Goal: Task Accomplishment & Management: Manage account settings

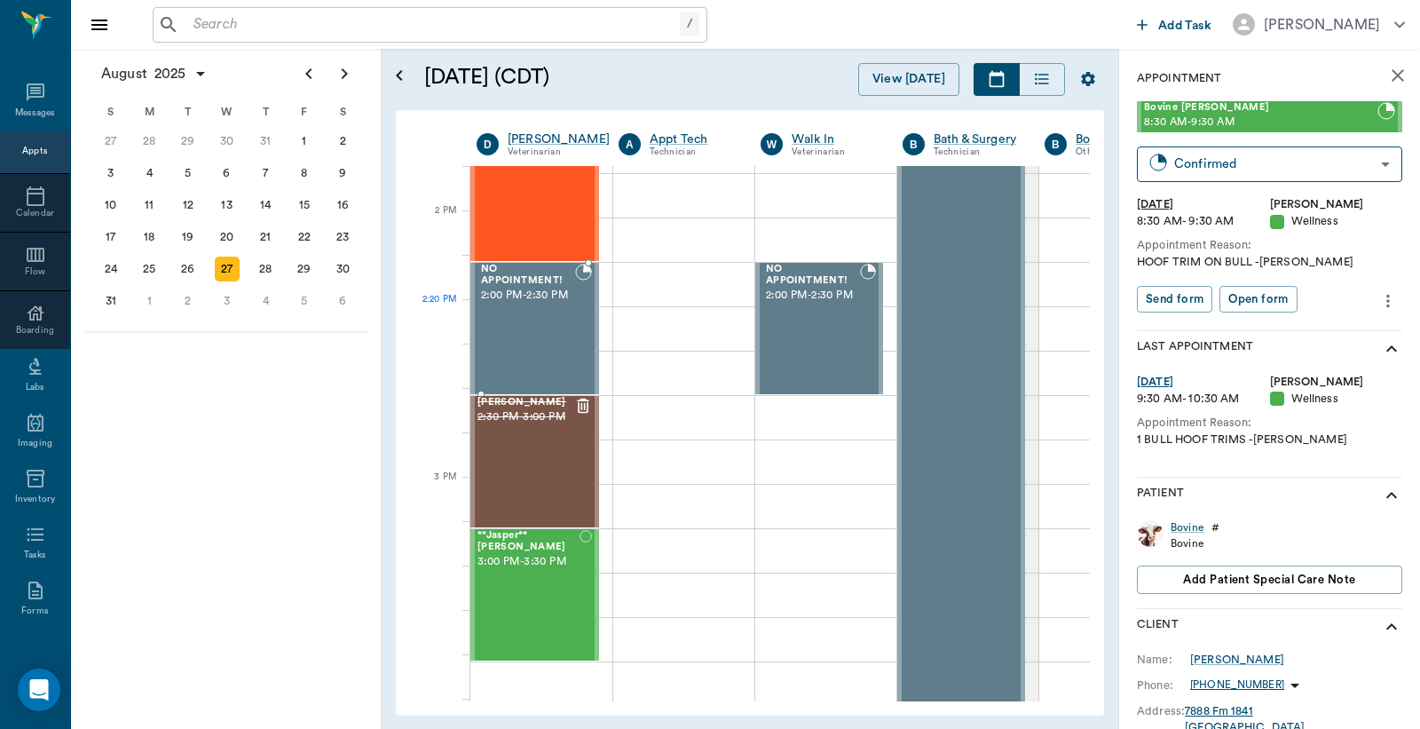
scroll to position [1447, 0]
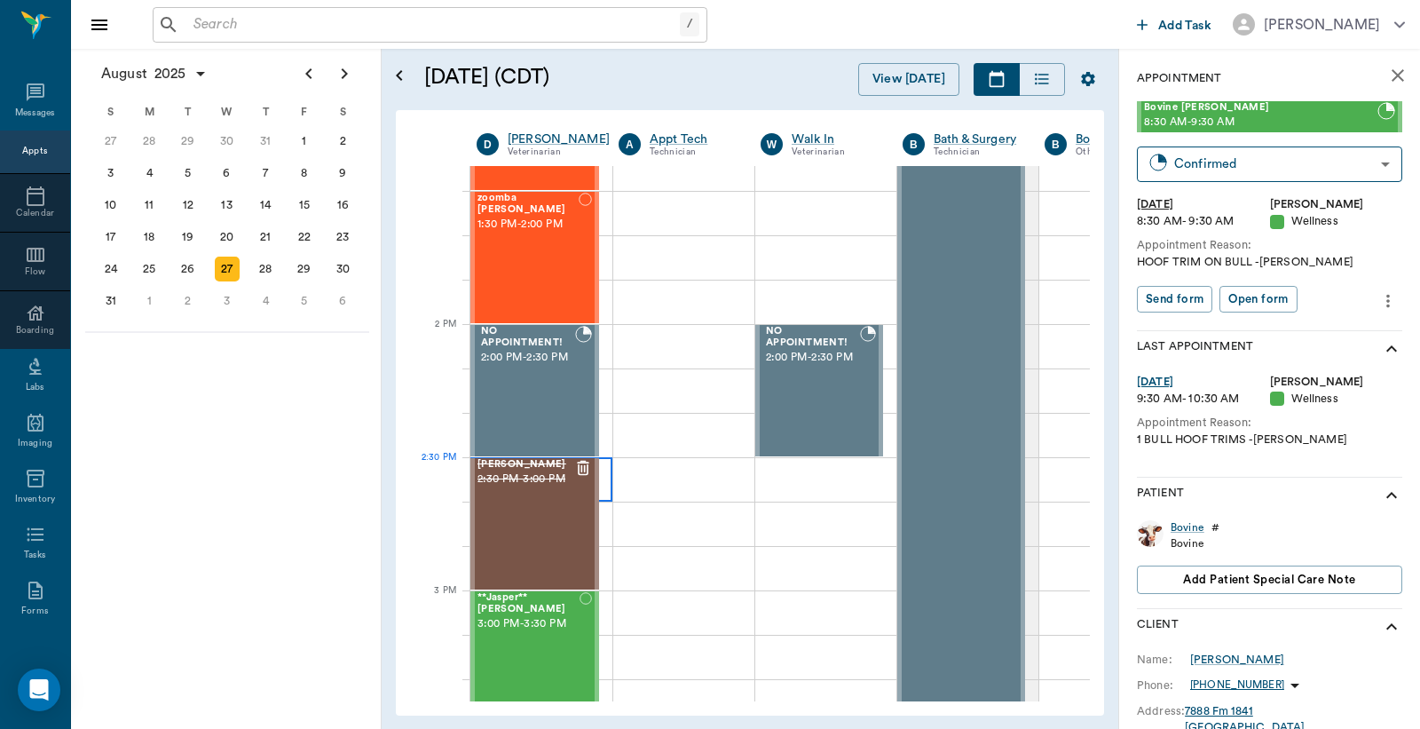
click at [607, 471] on div at bounding box center [542, 479] width 142 height 44
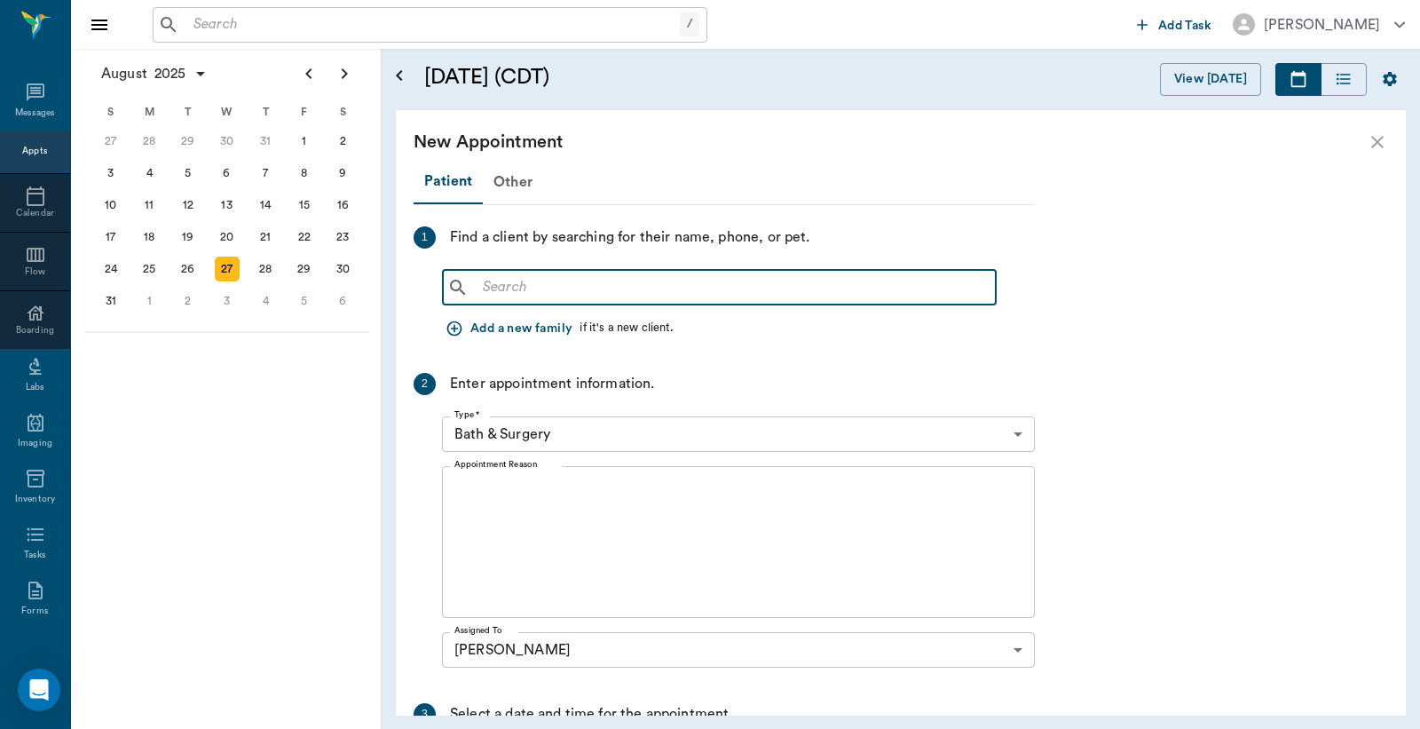
click at [573, 291] on input "text" at bounding box center [732, 287] width 513 height 25
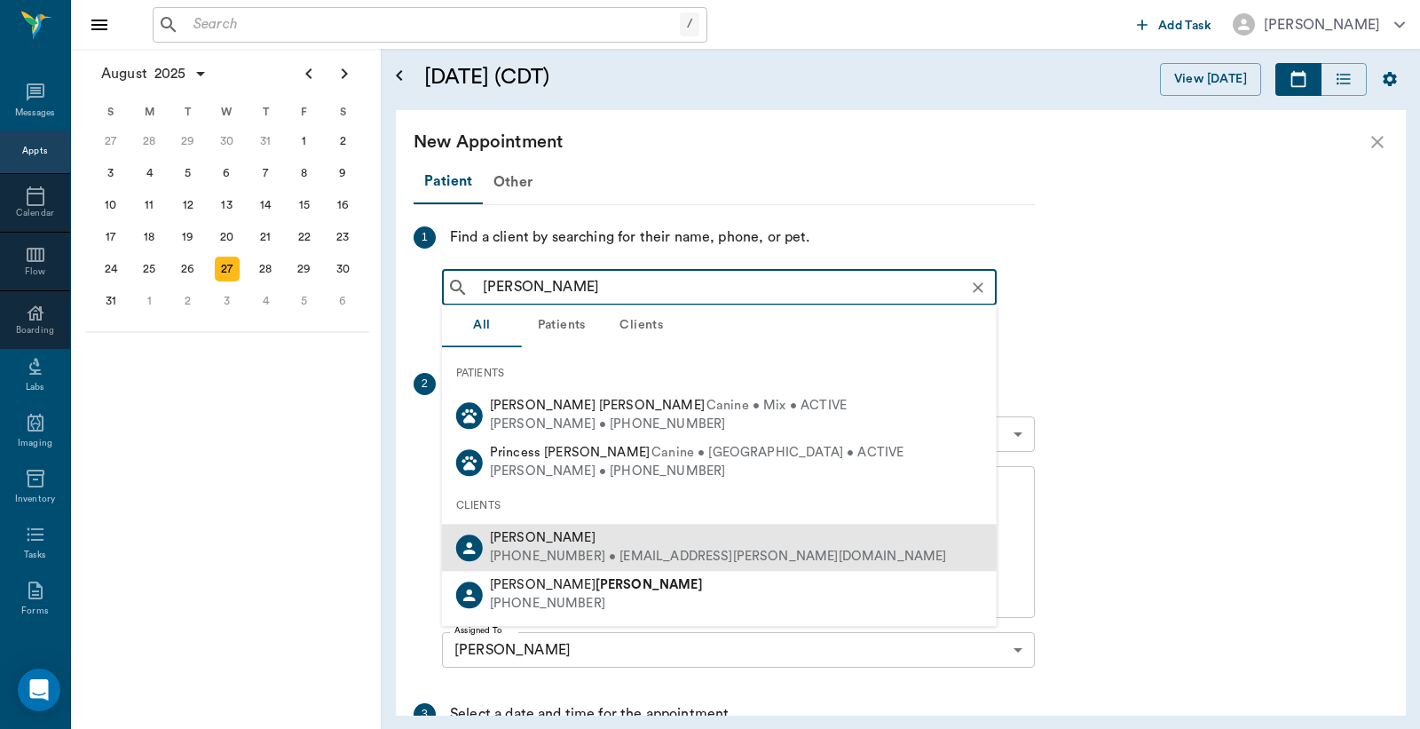
click at [605, 543] on div "Catherine O'brien" at bounding box center [718, 538] width 457 height 19
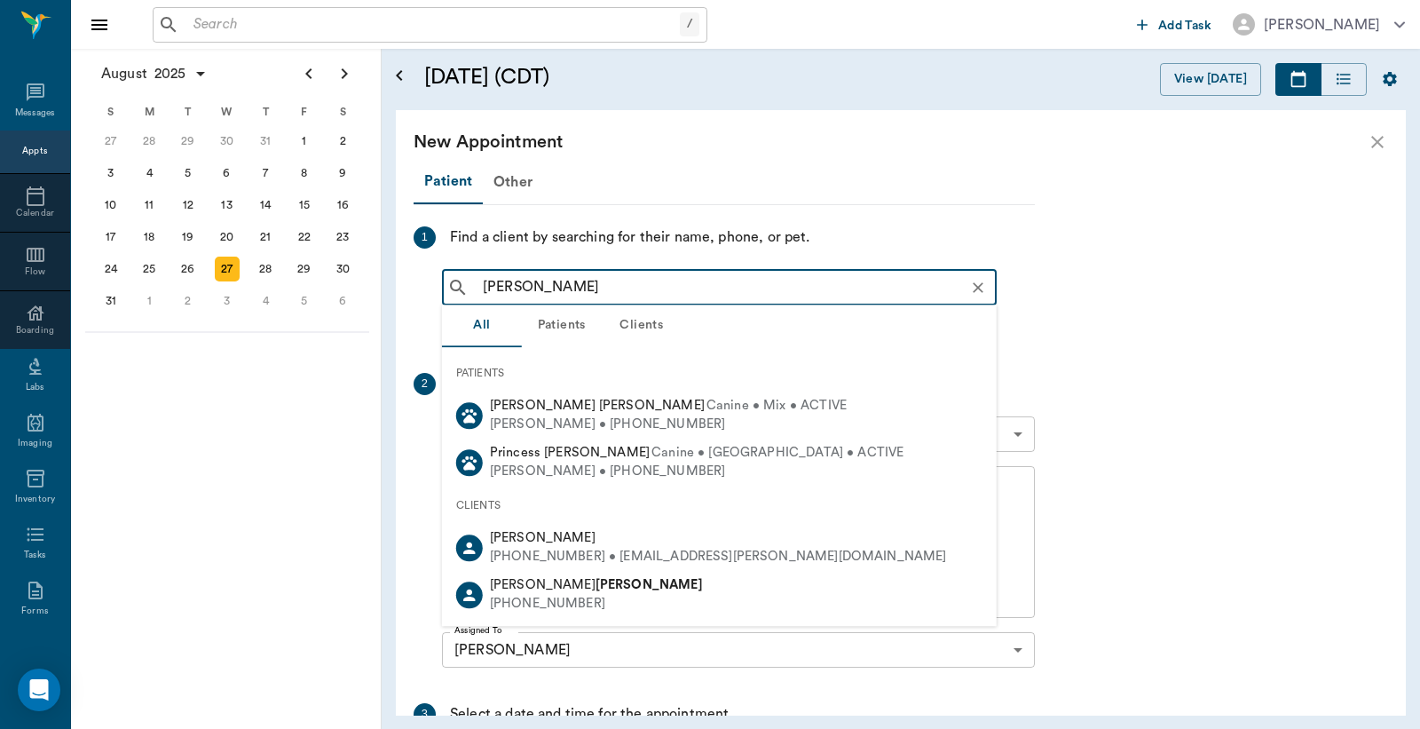
type input "o'brien"
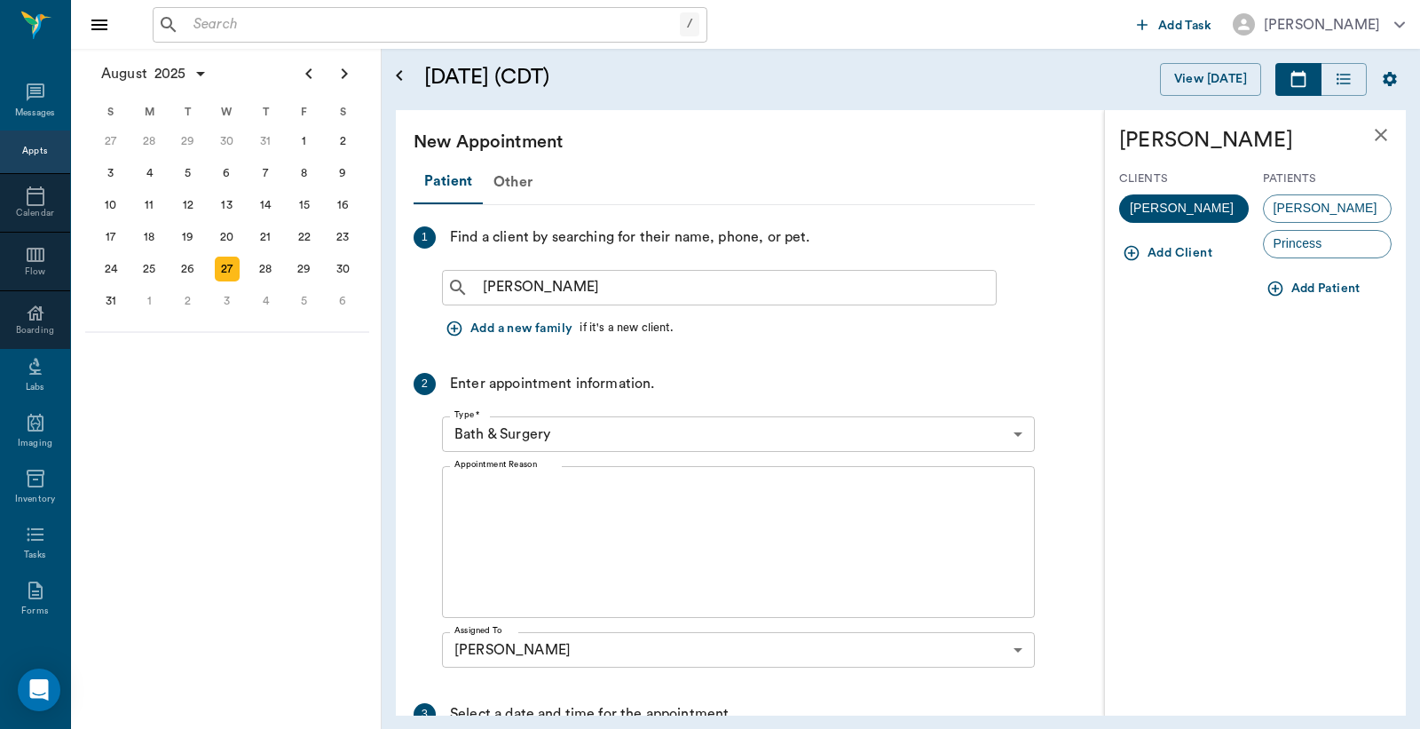
click at [1317, 287] on button "Add Patient" at bounding box center [1315, 289] width 105 height 33
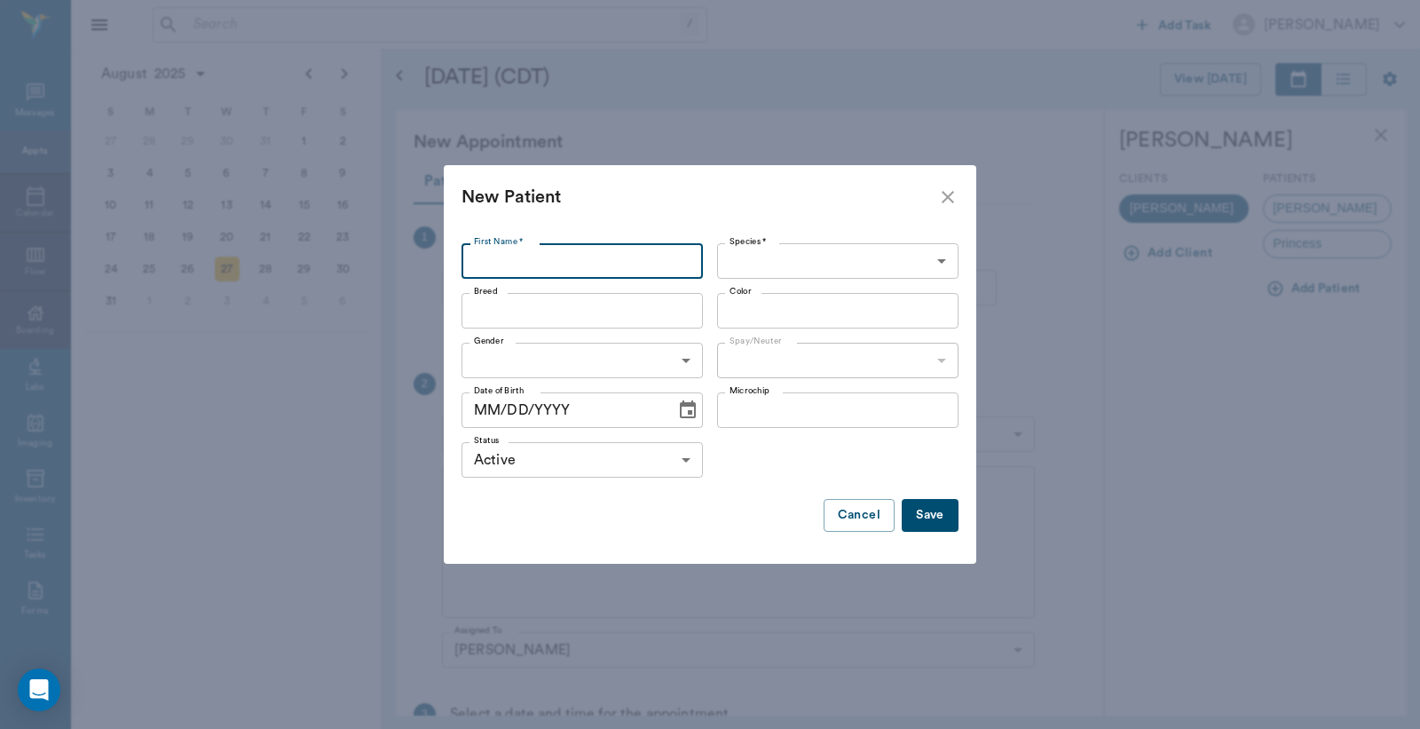
click at [519, 256] on input "First Name *" at bounding box center [582, 261] width 241 height 36
type input "s"
type input "Stray"
click at [779, 262] on body "/ ​ Add Task Dr. Bert Ellsworth Nectar Messages Appts Calendar Flow Boarding La…" at bounding box center [710, 364] width 1420 height 729
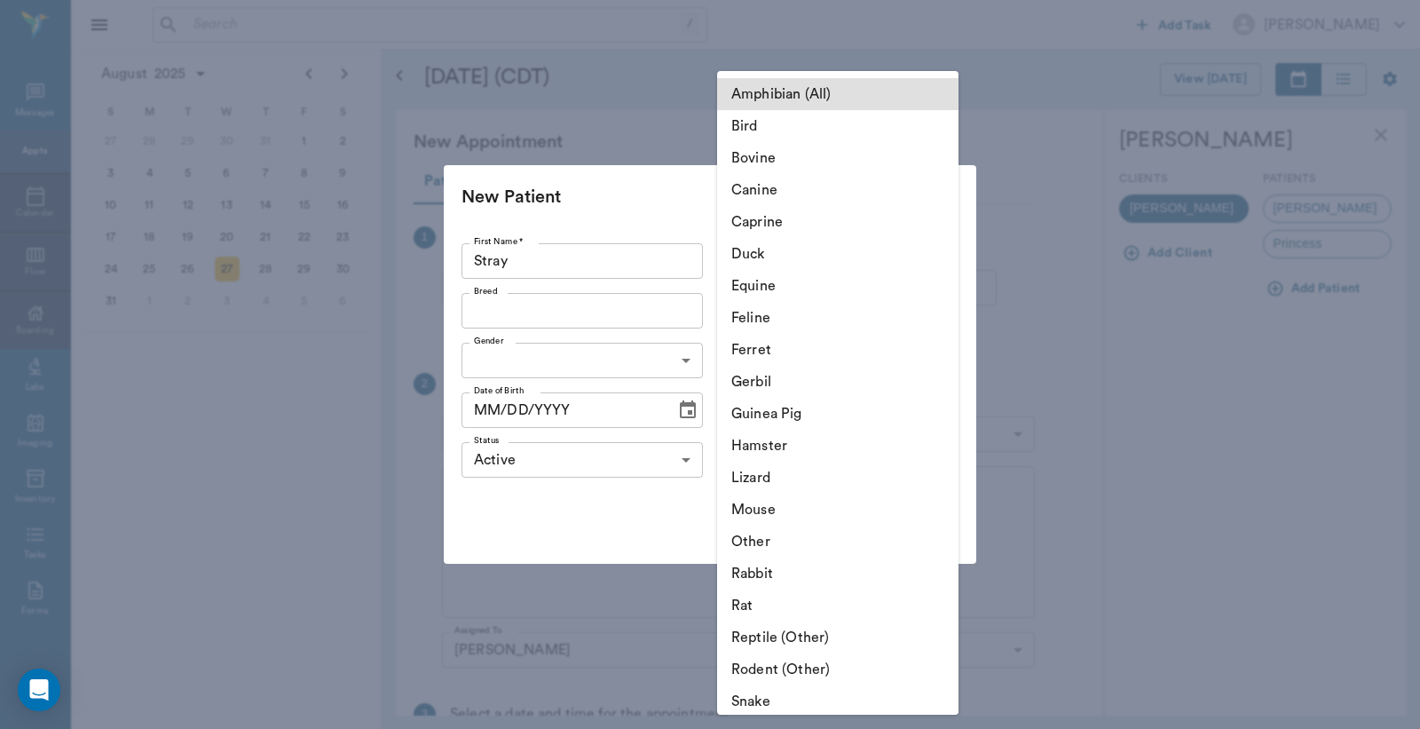
click at [794, 189] on li "Canine" at bounding box center [837, 190] width 241 height 32
type input "Canine"
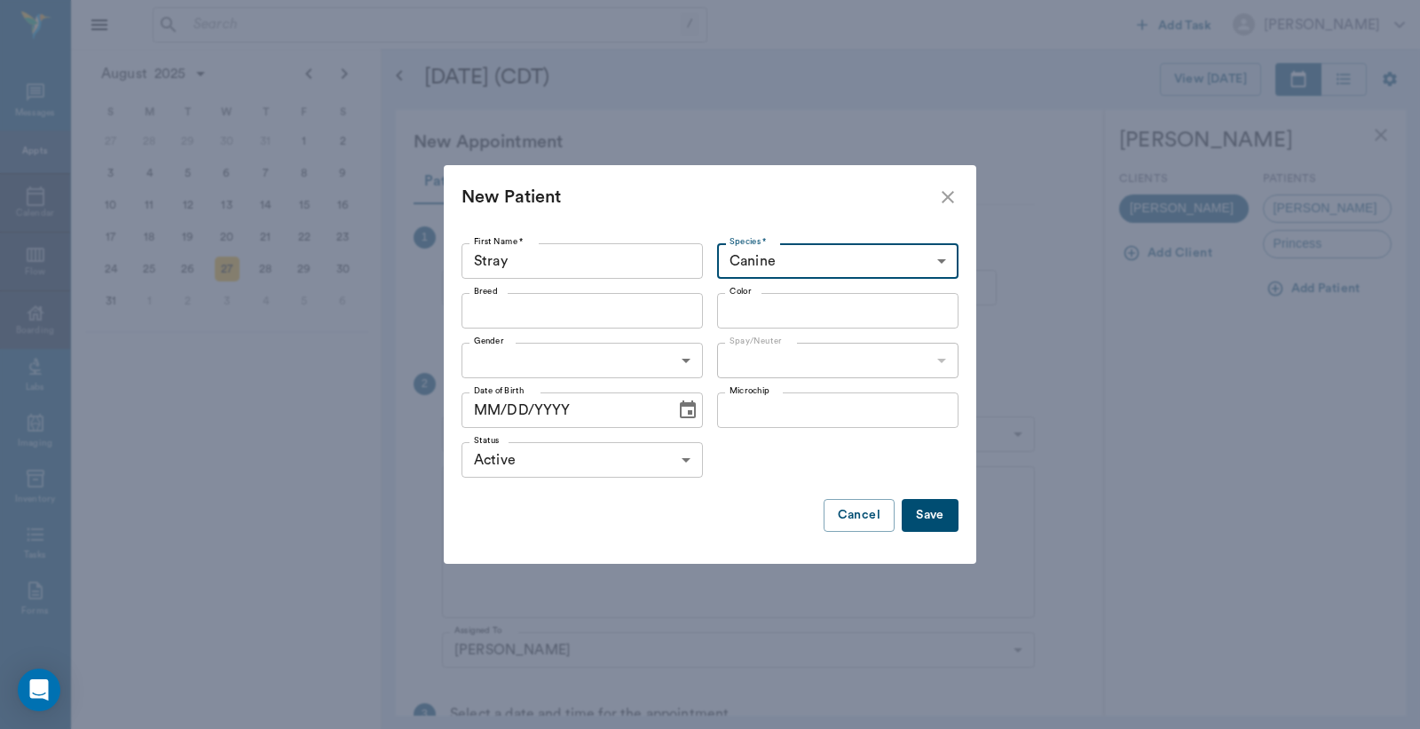
click at [922, 510] on button "Save" at bounding box center [930, 515] width 57 height 33
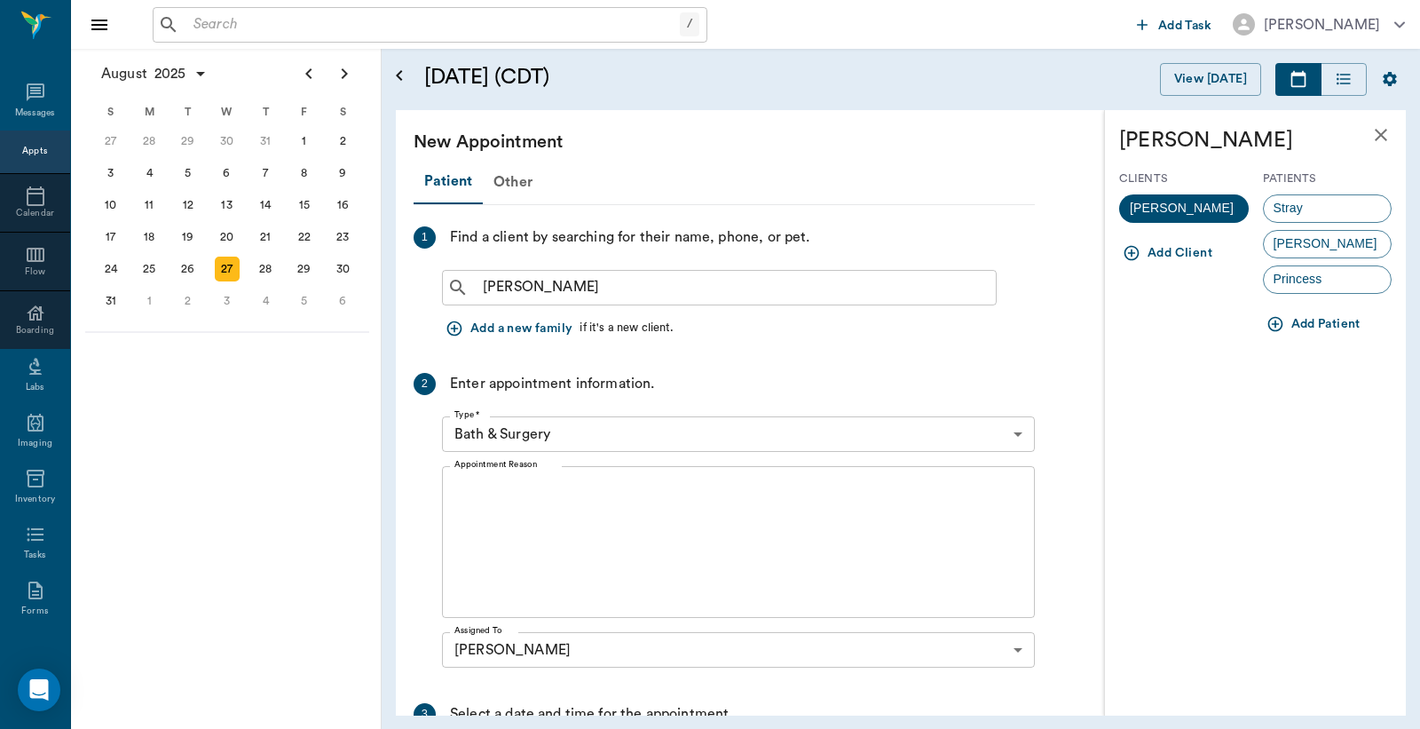
click at [1336, 201] on div "Stray" at bounding box center [1328, 208] width 130 height 28
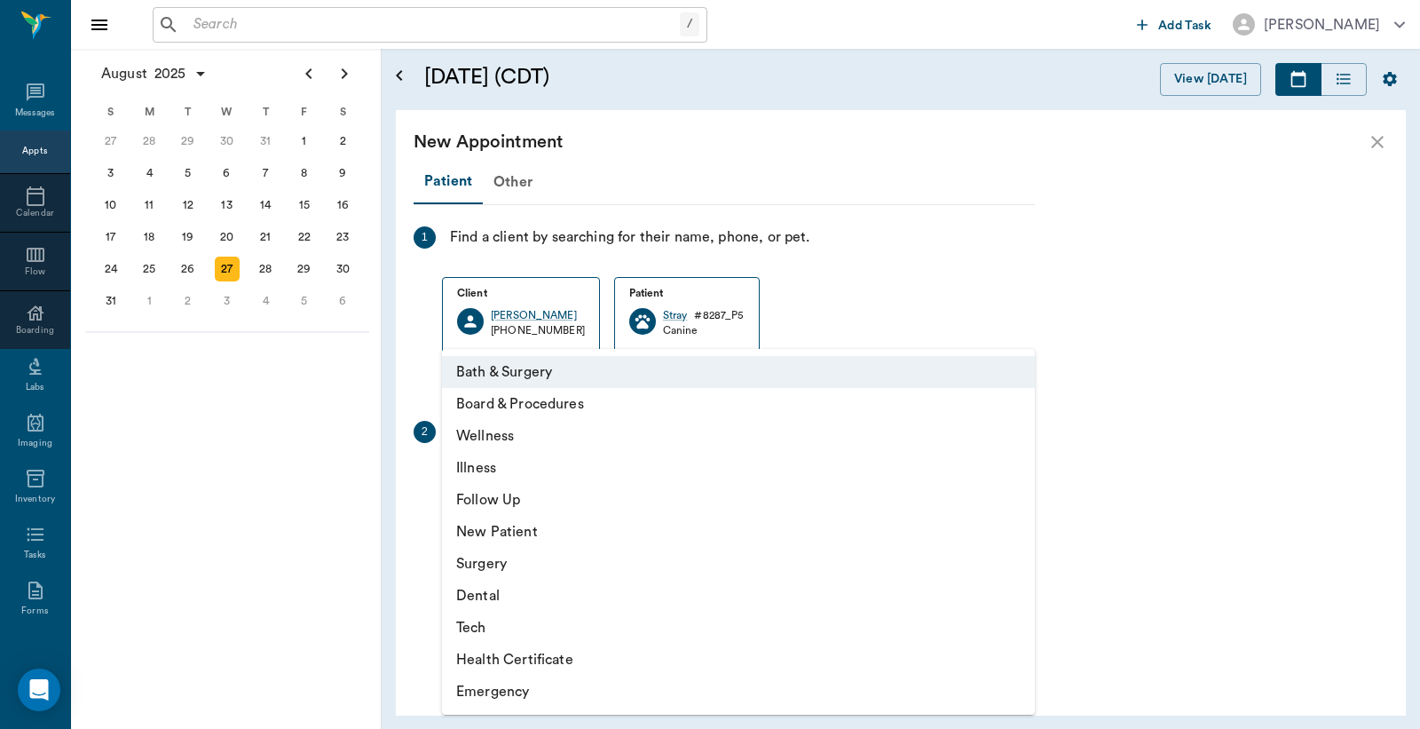
click at [601, 475] on body "/ ​ Add Task Dr. Bert Ellsworth Nectar Messages Appts Calendar Flow Boarding La…" at bounding box center [710, 364] width 1420 height 729
click at [506, 438] on li "Wellness" at bounding box center [738, 436] width 593 height 32
type input "65d2be4f46e3a538d89b8c14"
type input "03:00 PM"
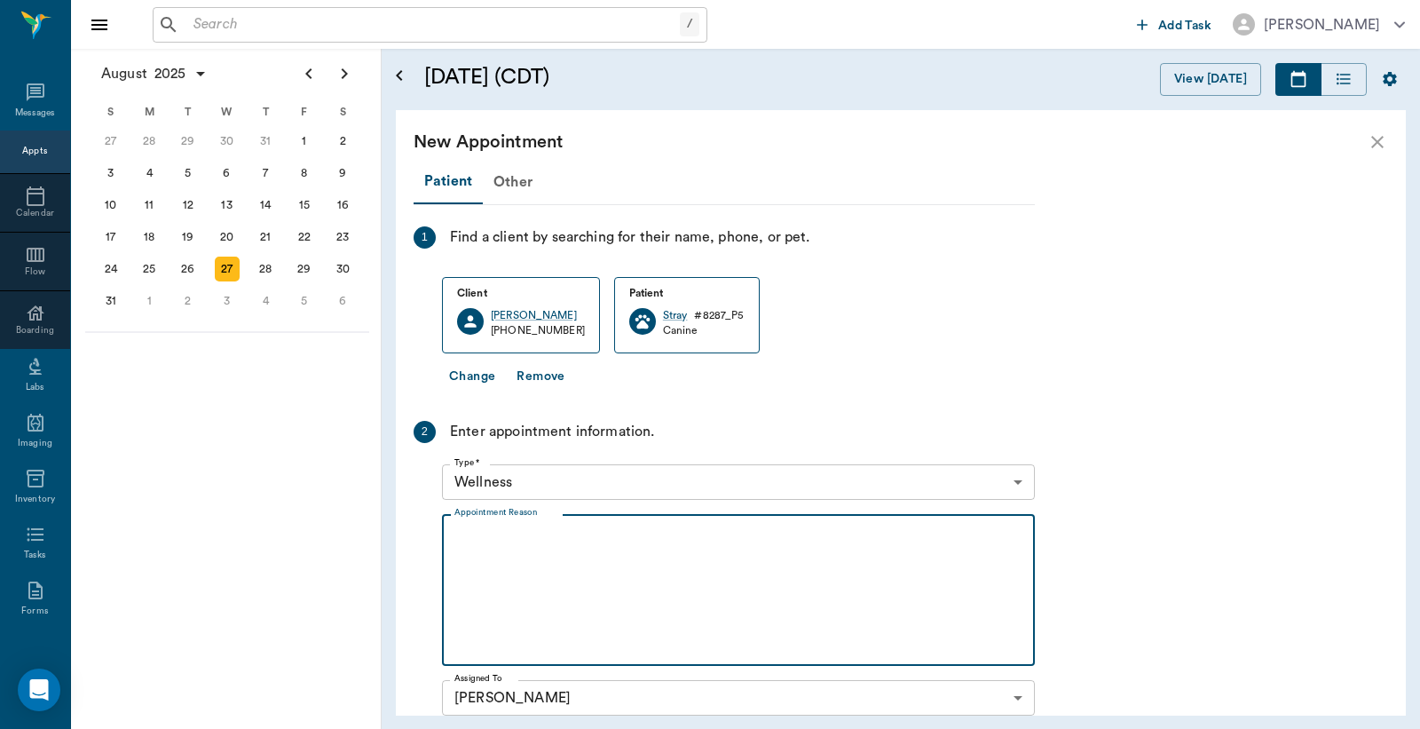
click at [522, 553] on textarea "Appointment Reason" at bounding box center [739, 590] width 568 height 123
type textarea "w"
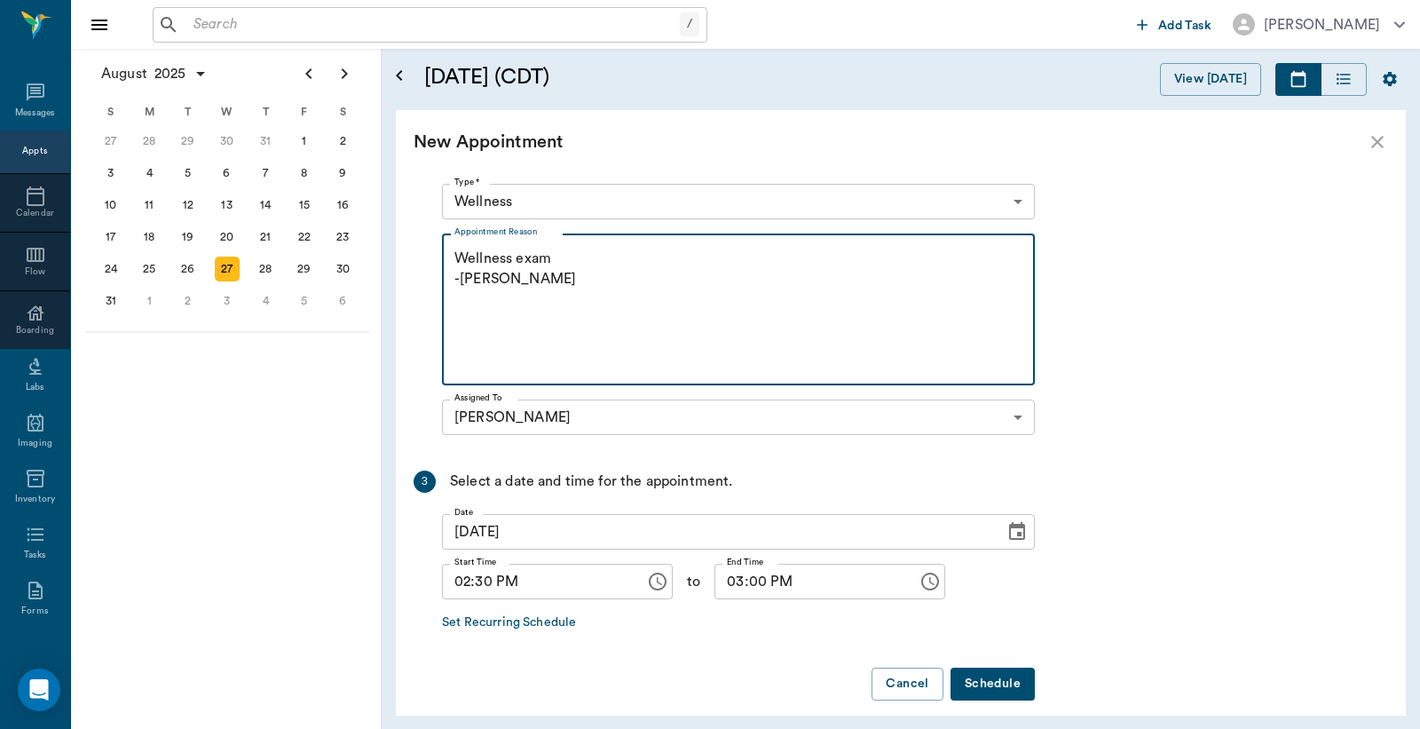
scroll to position [297, 0]
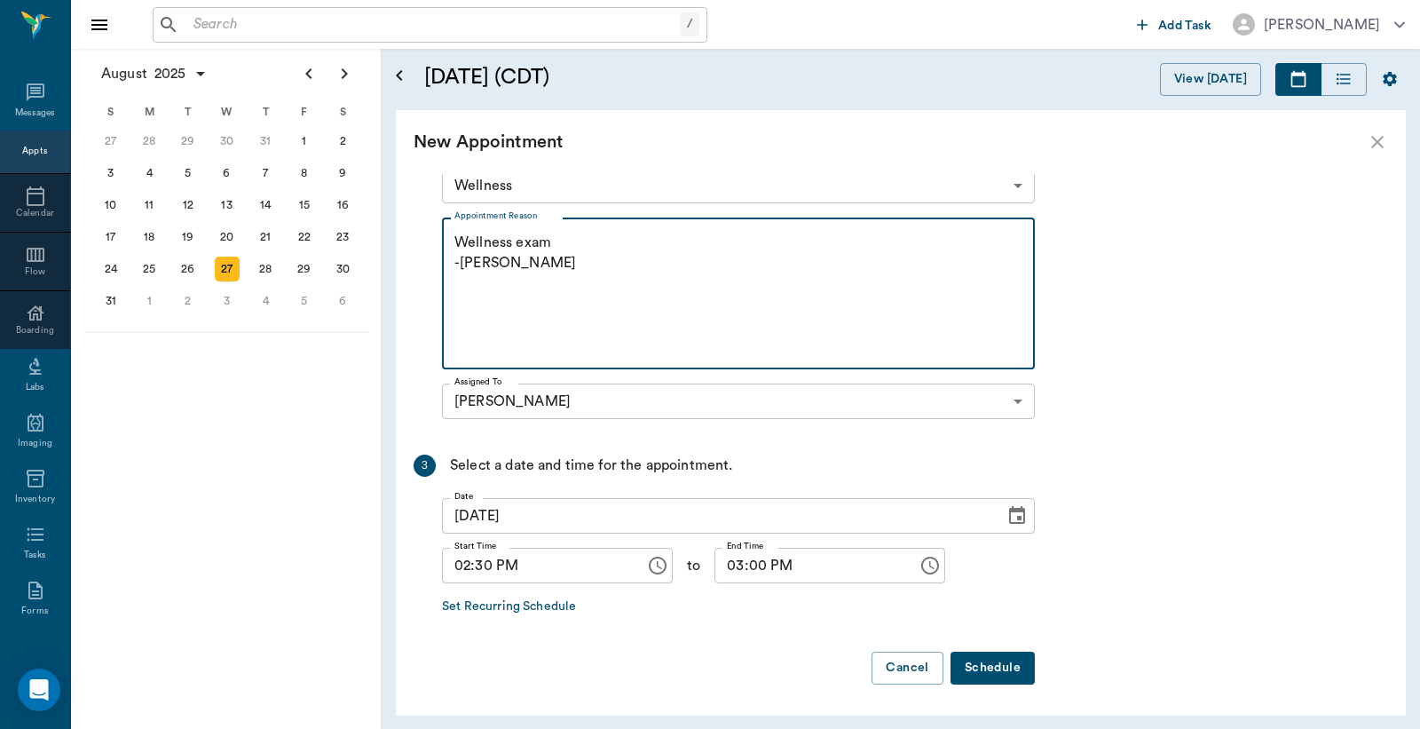
type textarea "Wellness exam -Jess"
click at [991, 680] on button "Schedule" at bounding box center [993, 668] width 84 height 33
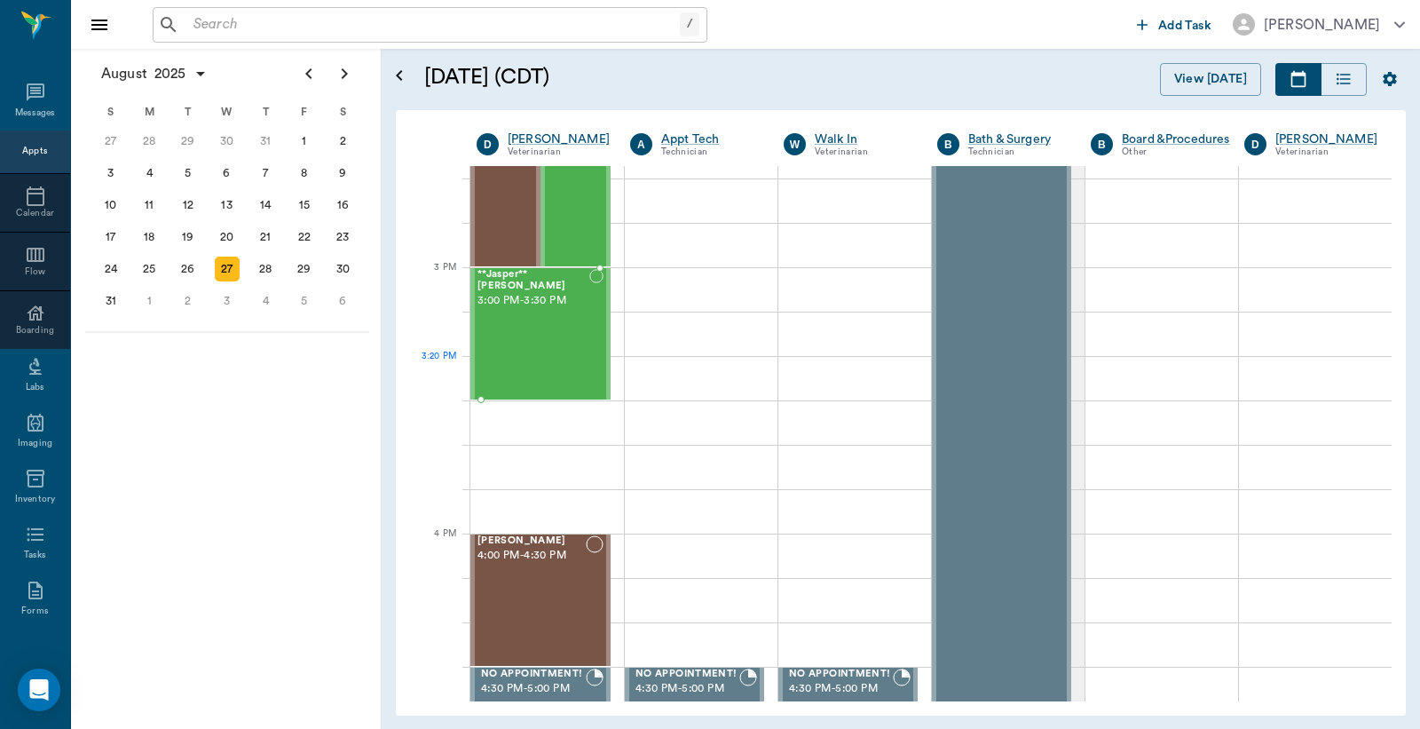
scroll to position [1709, 0]
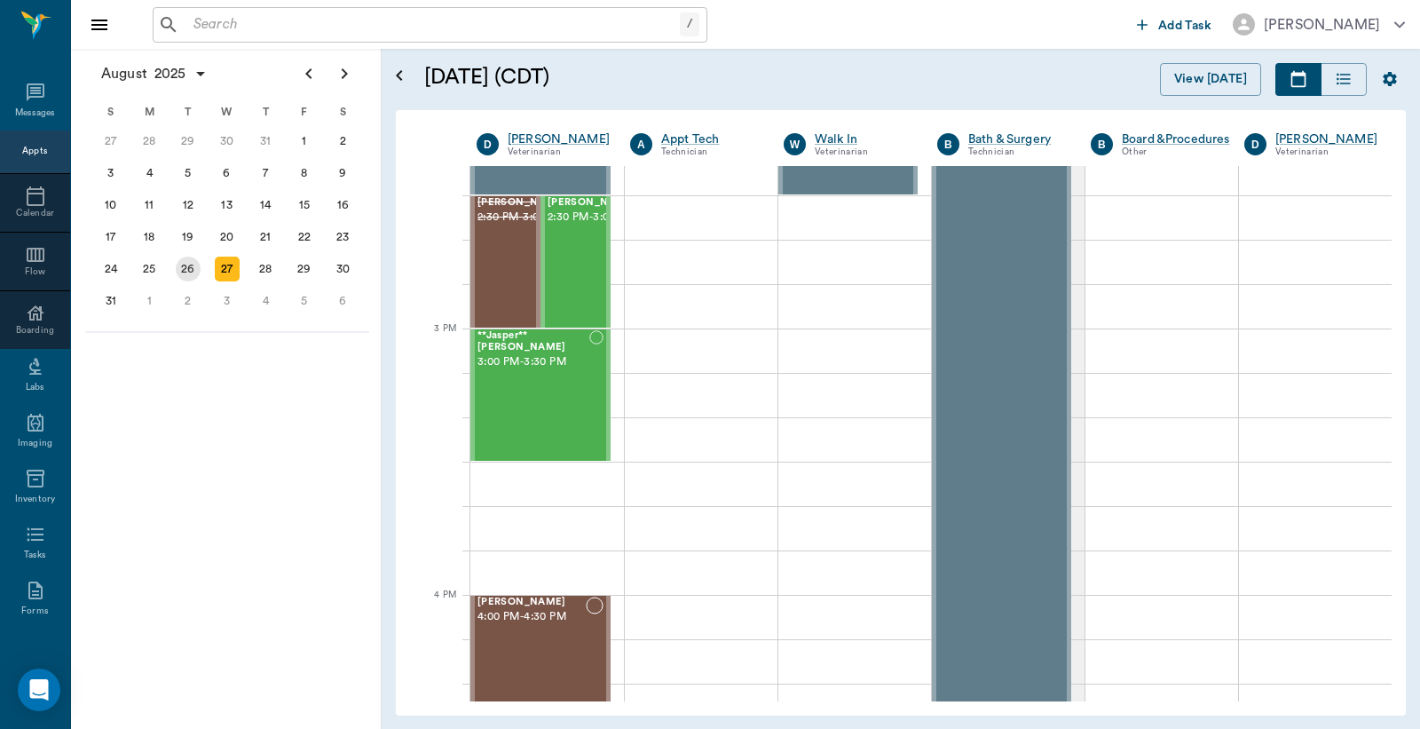
click at [179, 259] on div "26" at bounding box center [188, 269] width 25 height 25
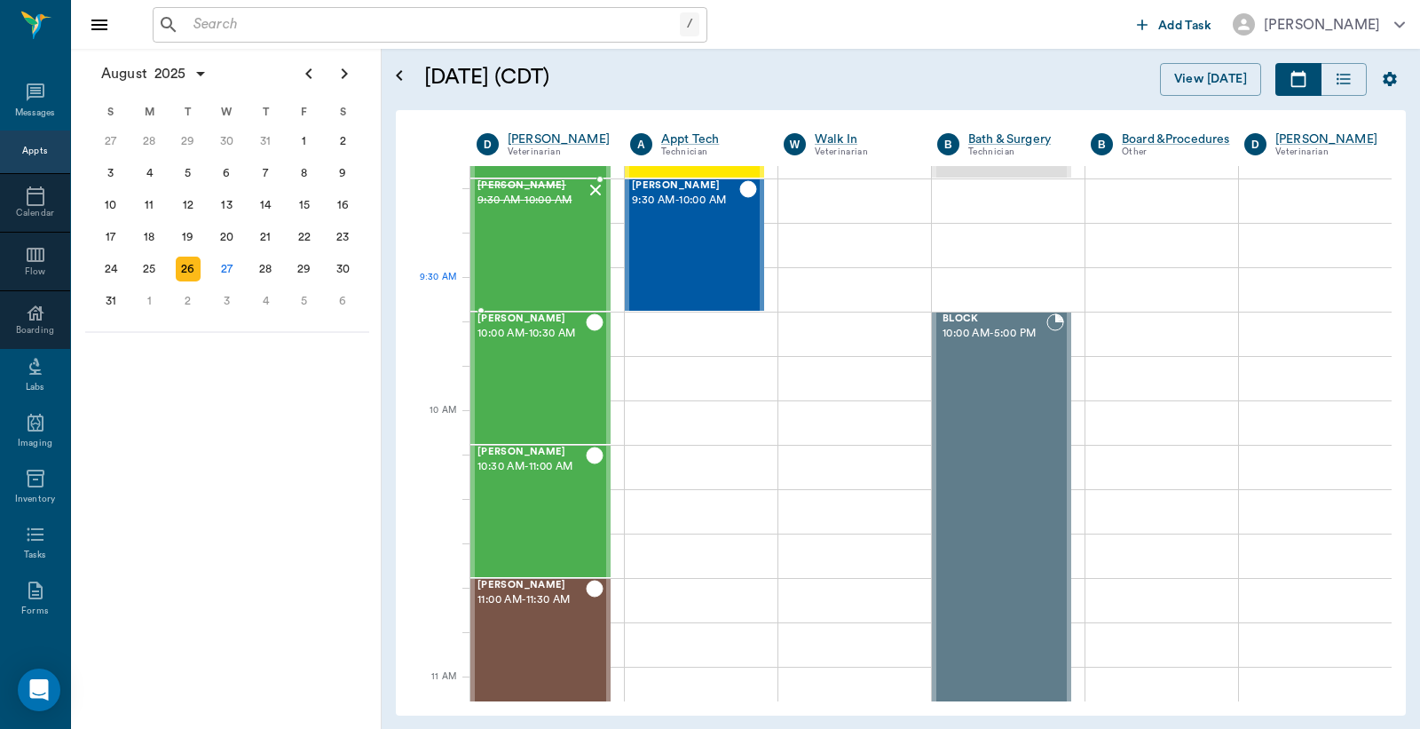
scroll to position [131, 0]
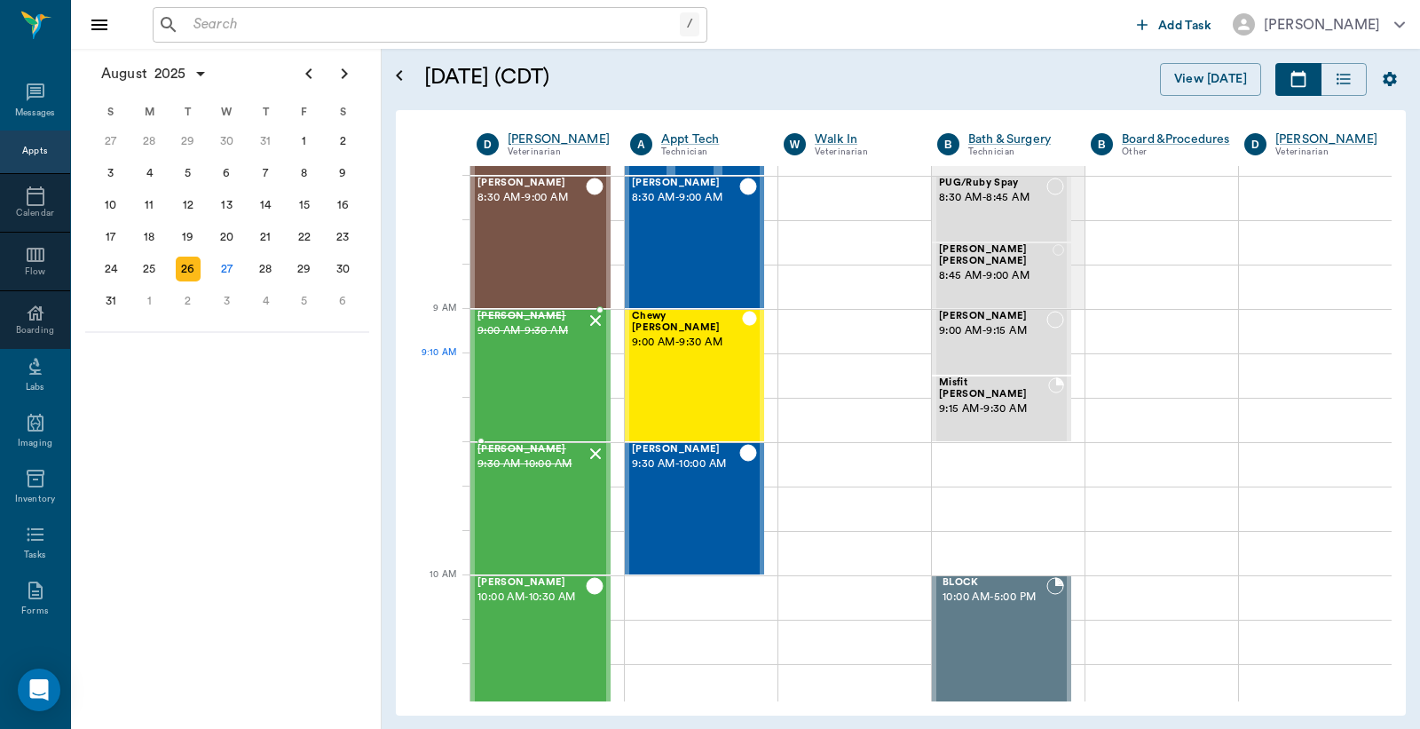
click at [529, 371] on div "Dixie Braddock 9:00 AM - 9:30 AM" at bounding box center [532, 376] width 108 height 130
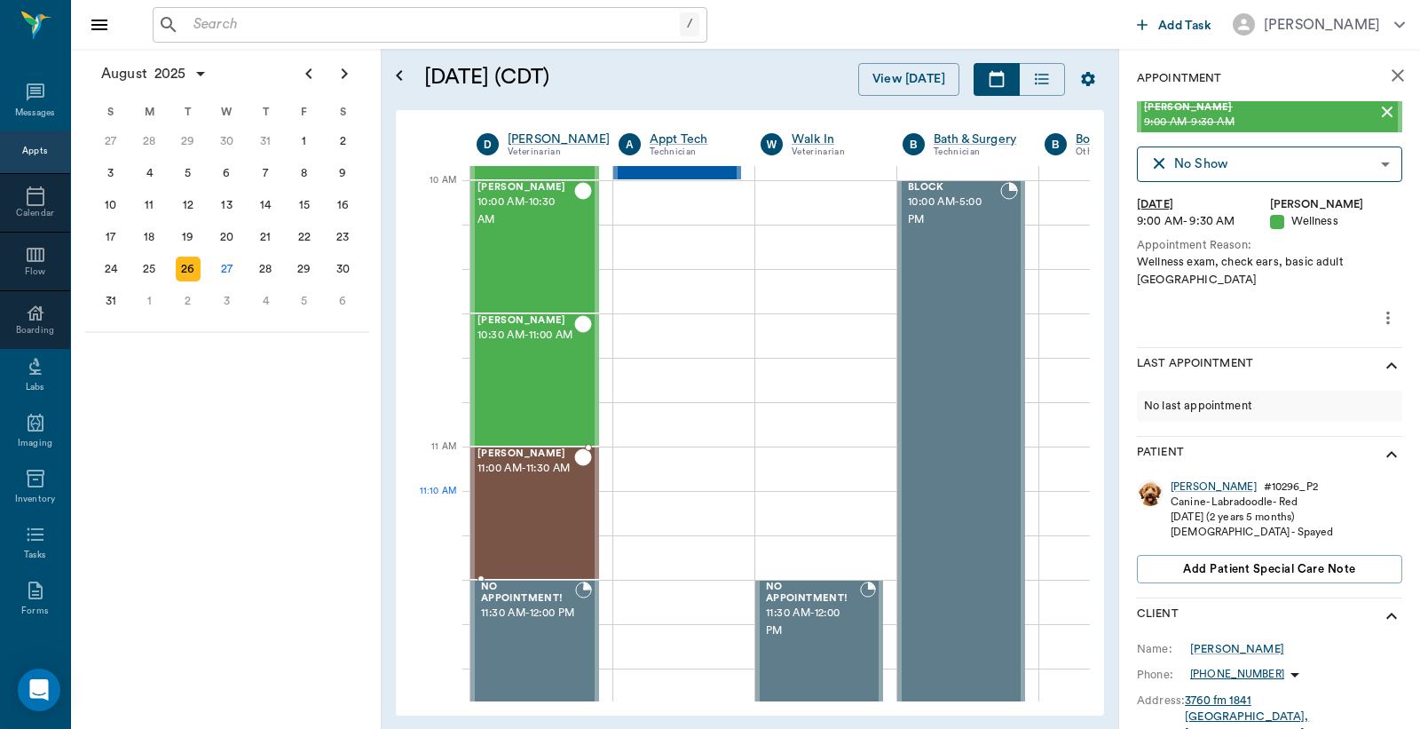
scroll to position [920, 0]
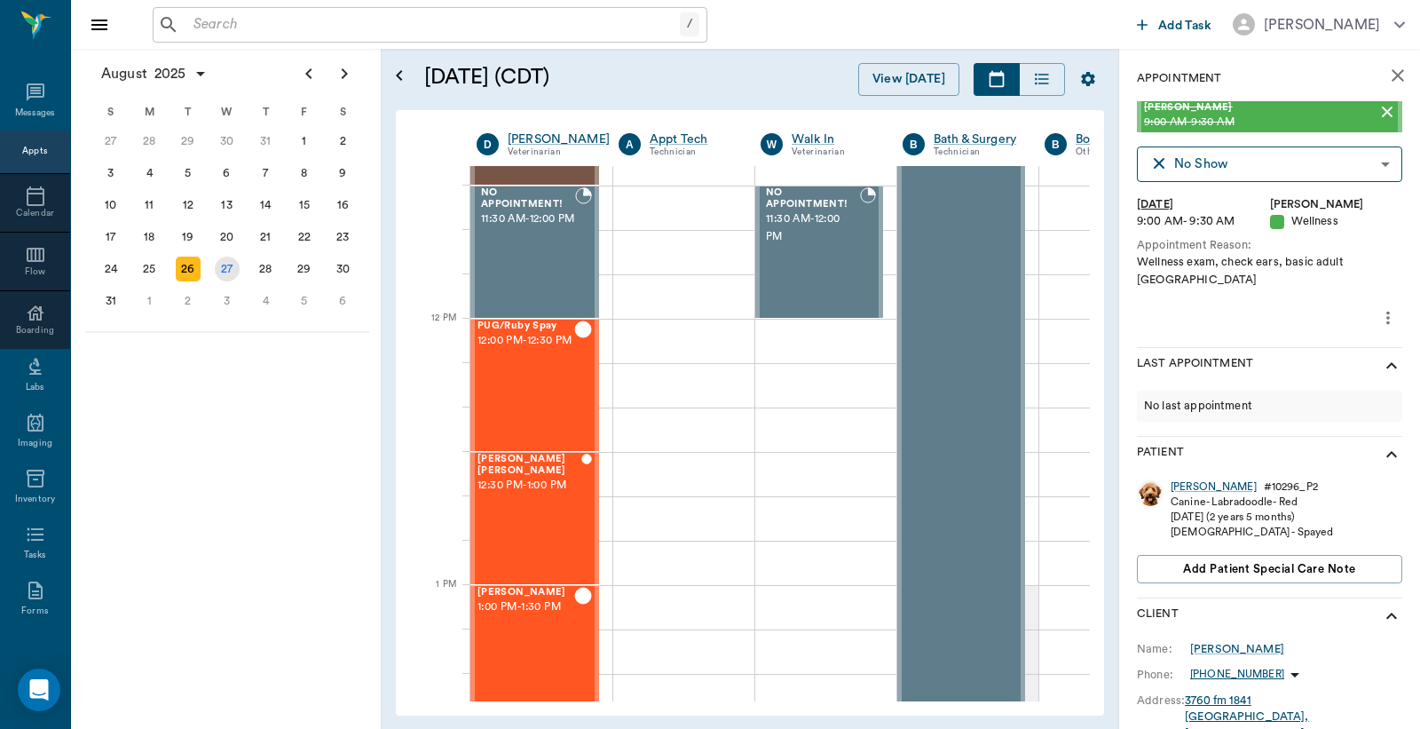
click at [216, 273] on div "27" at bounding box center [227, 269] width 39 height 32
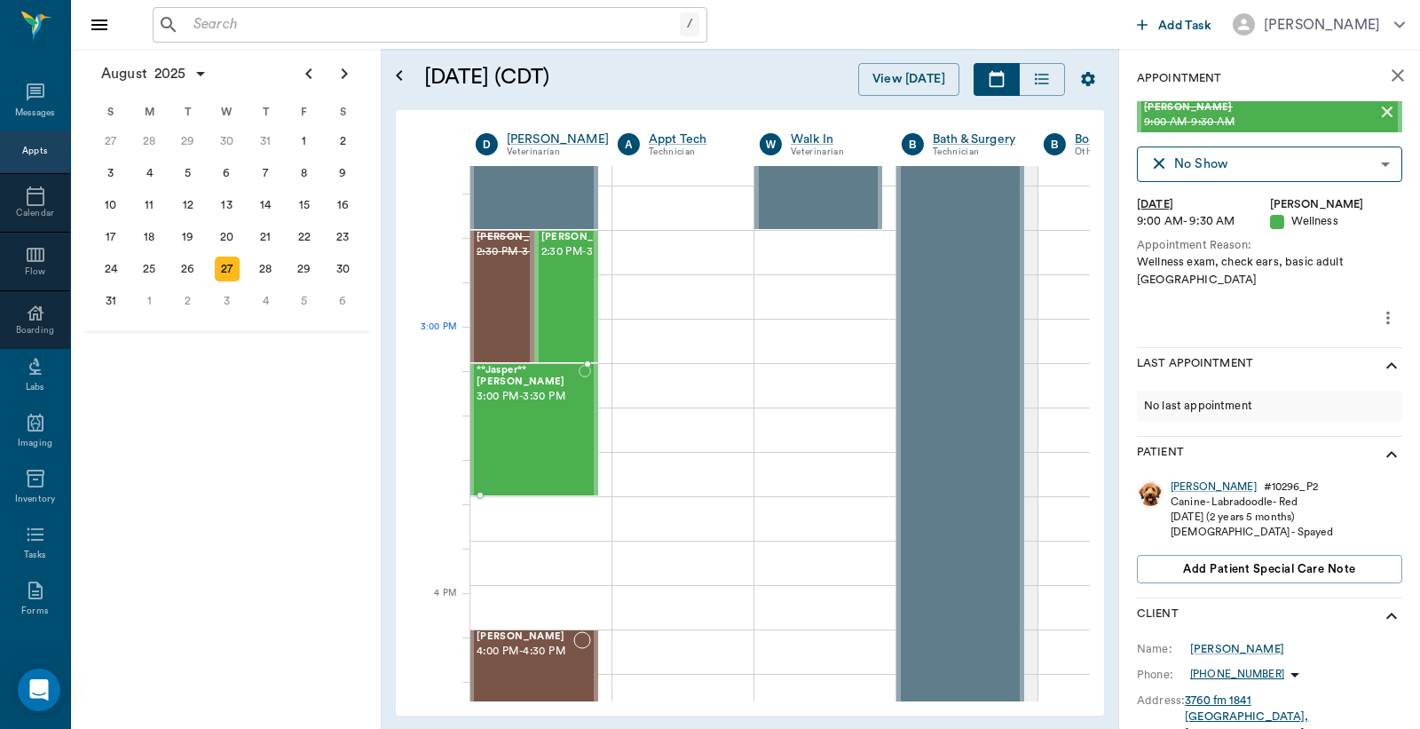
scroll to position [1578, 1]
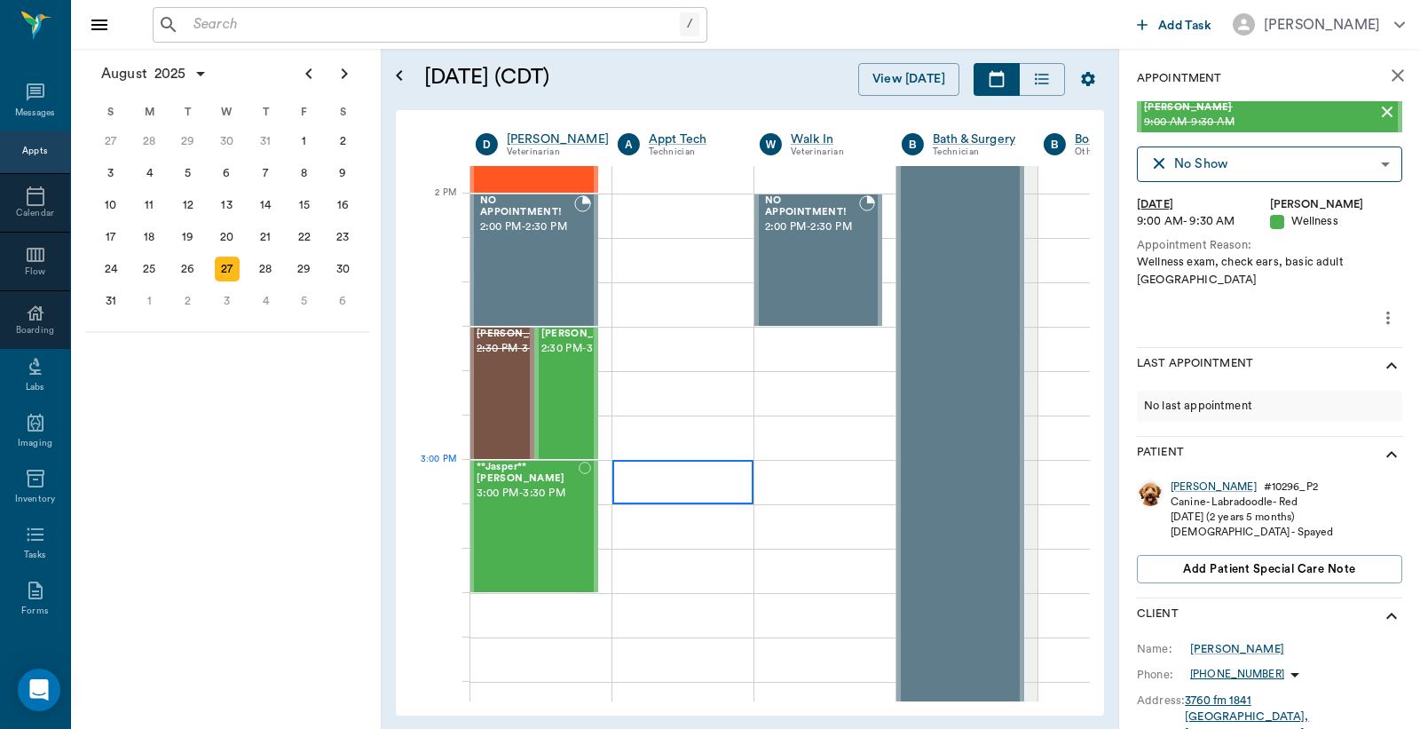
click at [677, 488] on div at bounding box center [683, 482] width 141 height 44
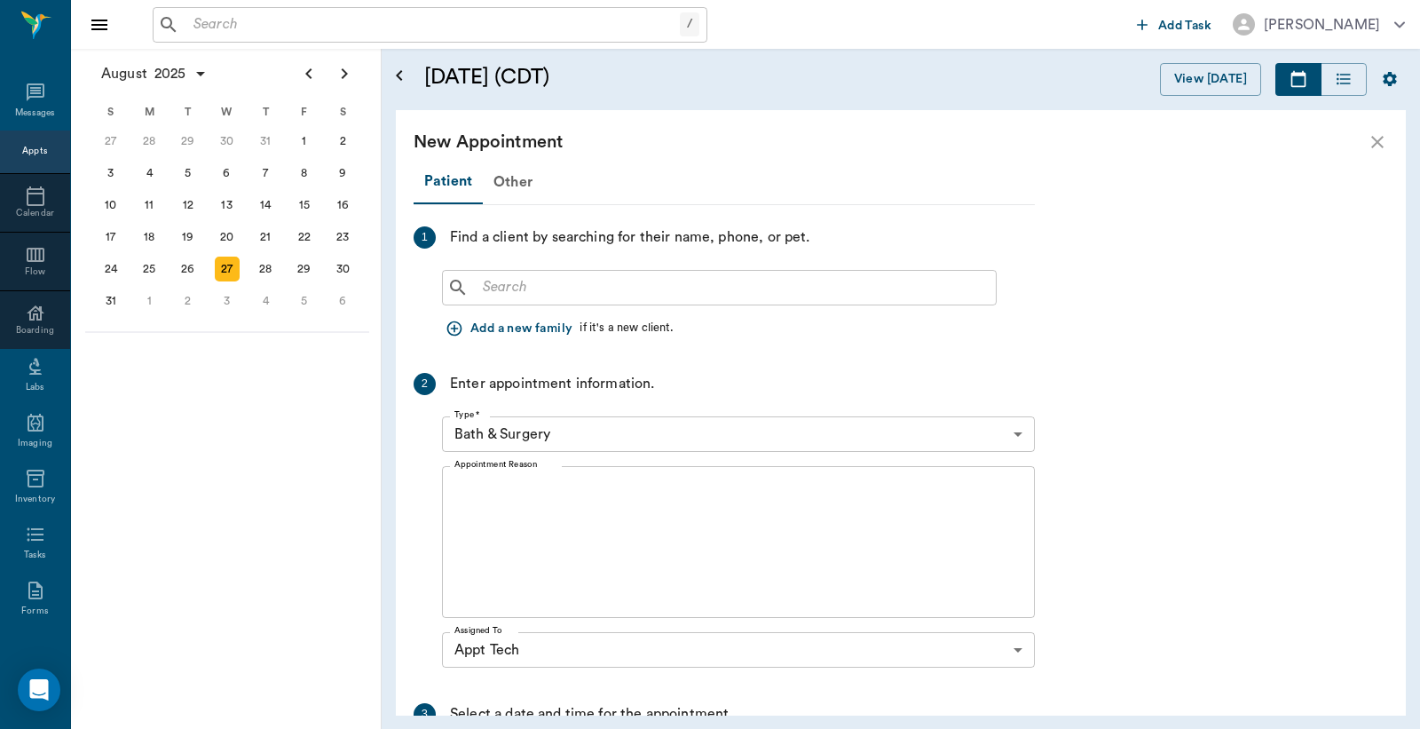
scroll to position [1578, 0]
click at [598, 285] on input "text" at bounding box center [732, 287] width 513 height 25
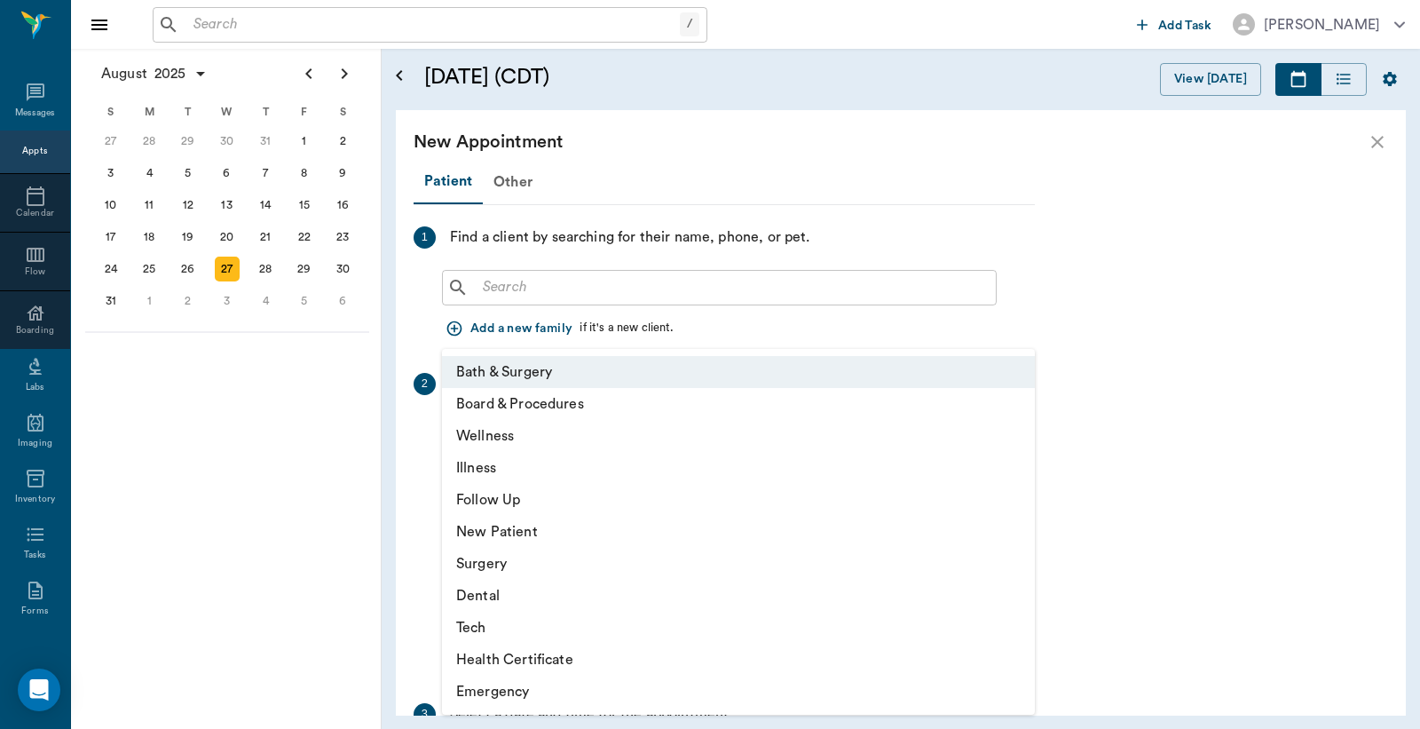
click at [598, 431] on body "/ ​ Add Task Dr. Bert Ellsworth Nectar Messages Appts Calendar Flow Boarding La…" at bounding box center [710, 364] width 1420 height 729
click at [598, 431] on li "Wellness" at bounding box center [738, 436] width 593 height 32
type input "65d2be4f46e3a538d89b8c14"
type input "03:30 PM"
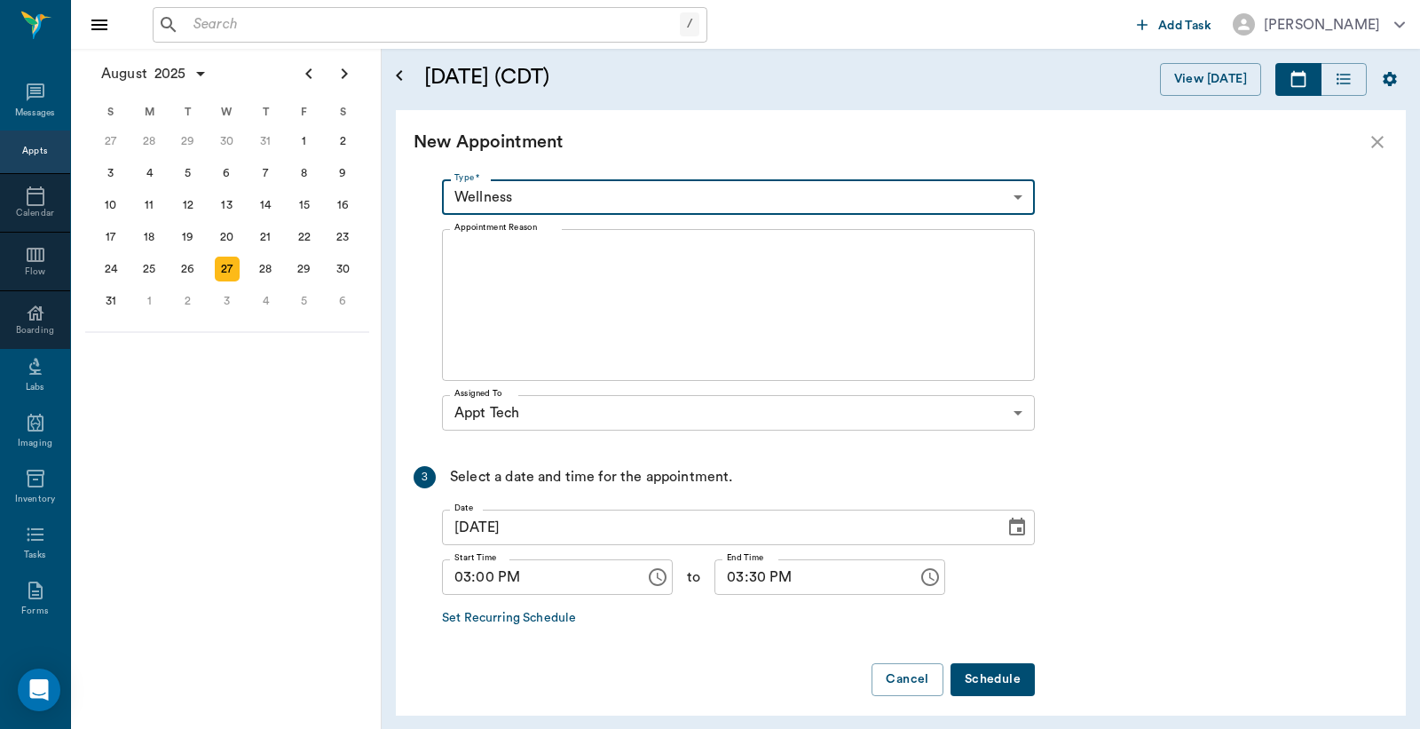
scroll to position [249, 0]
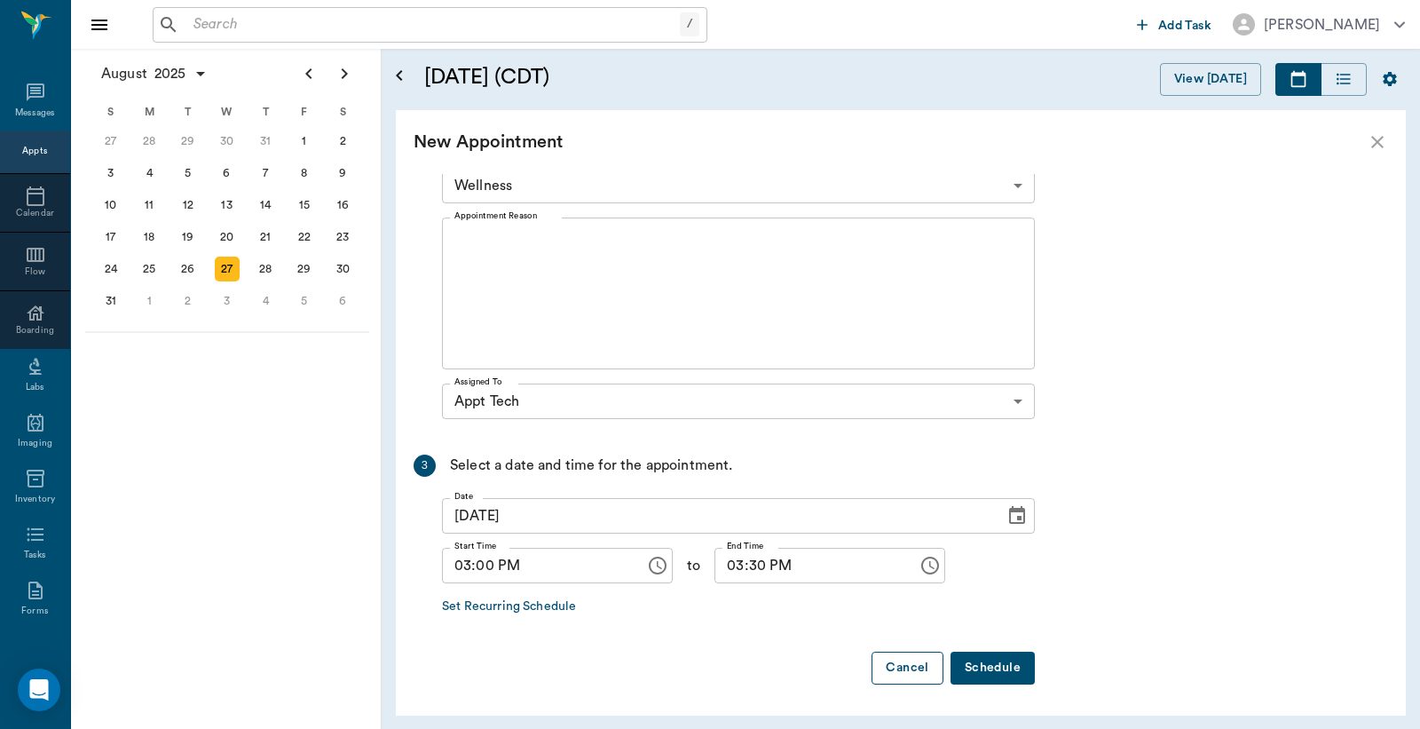
click at [902, 669] on button "Cancel" at bounding box center [907, 668] width 71 height 33
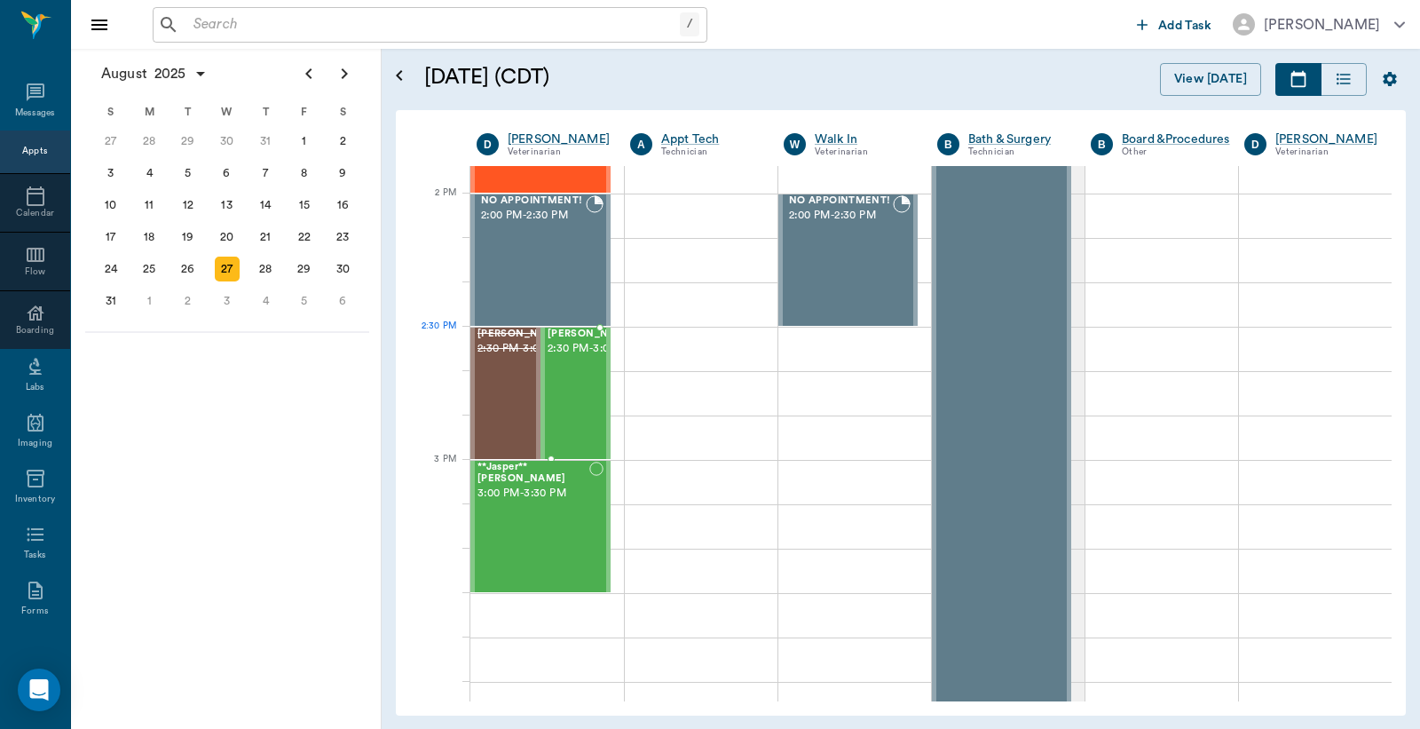
click at [580, 358] on span "2:30 PM - 3:00 PM" at bounding box center [592, 349] width 89 height 18
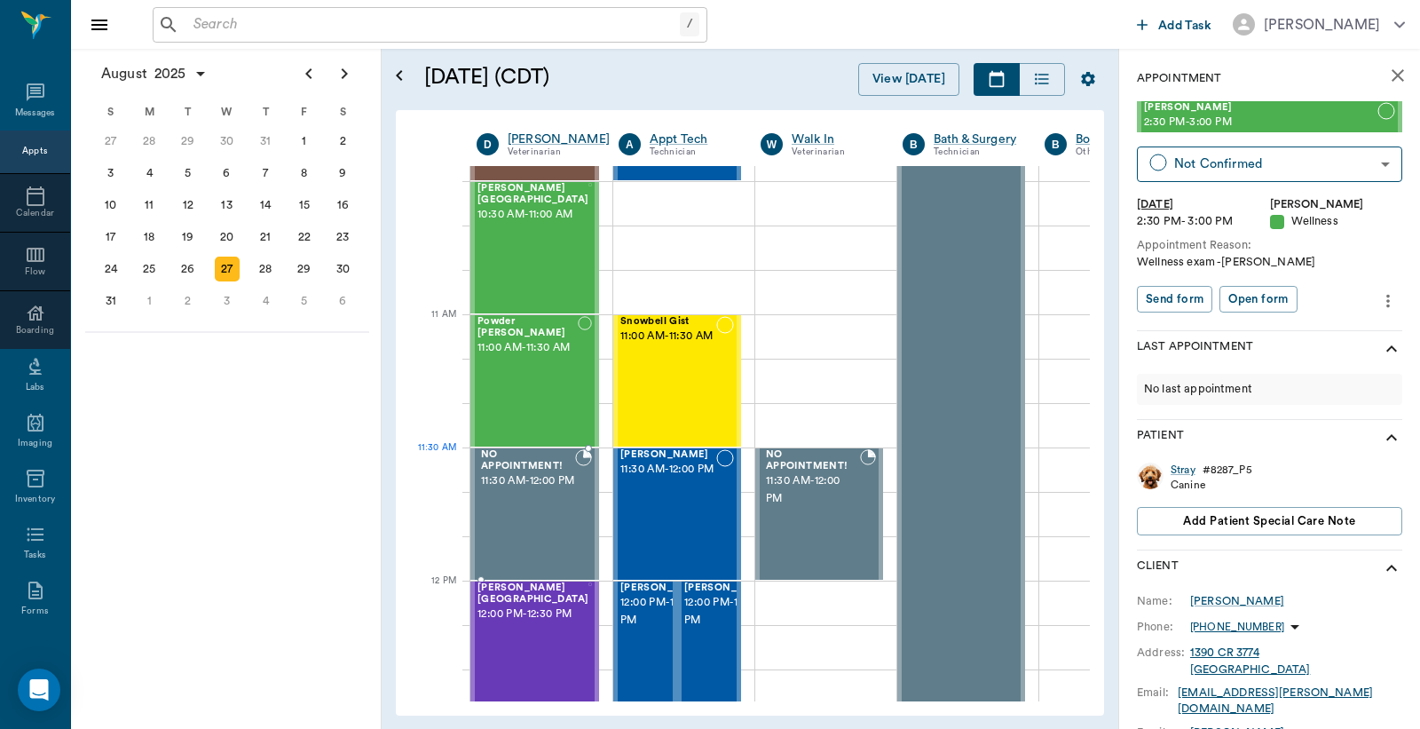
scroll to position [788, 0]
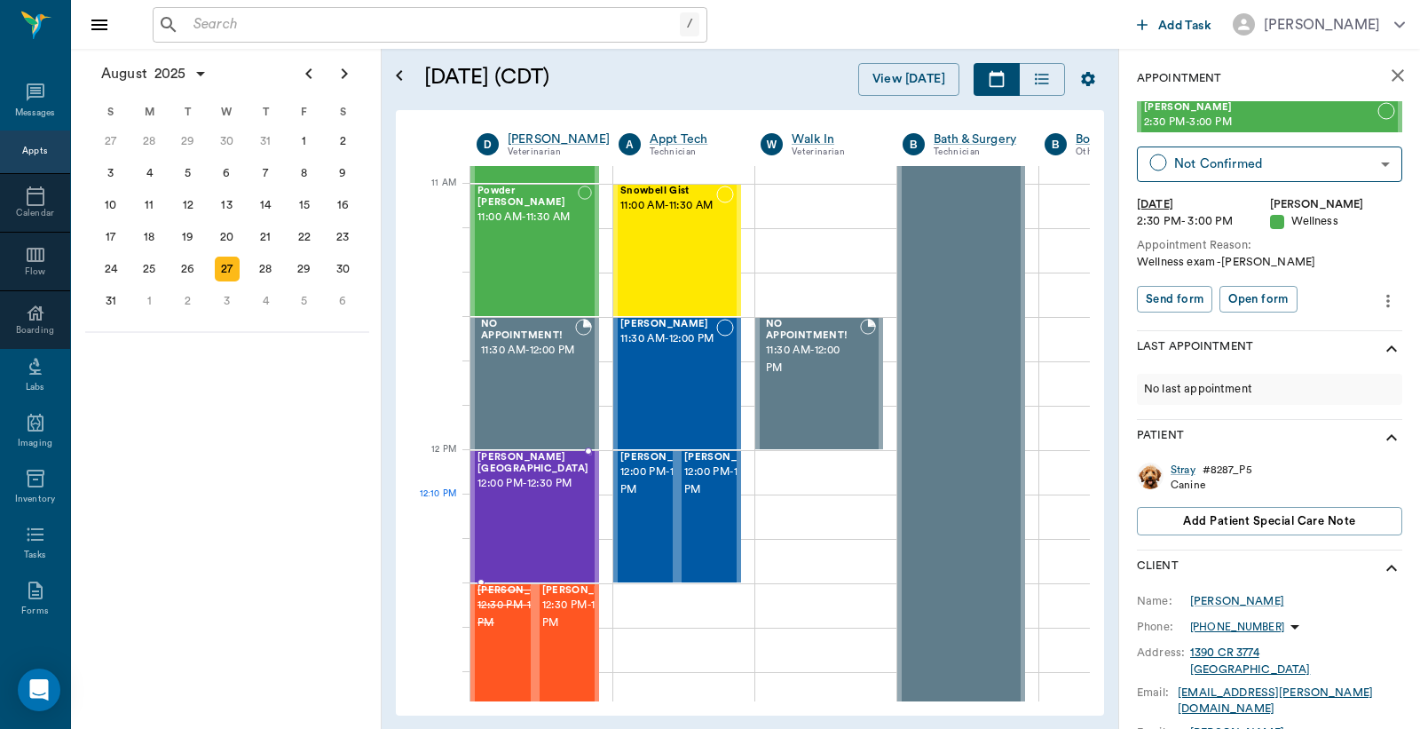
click at [525, 517] on div "Thomas Street 12:00 PM - 12:30 PM" at bounding box center [533, 517] width 111 height 130
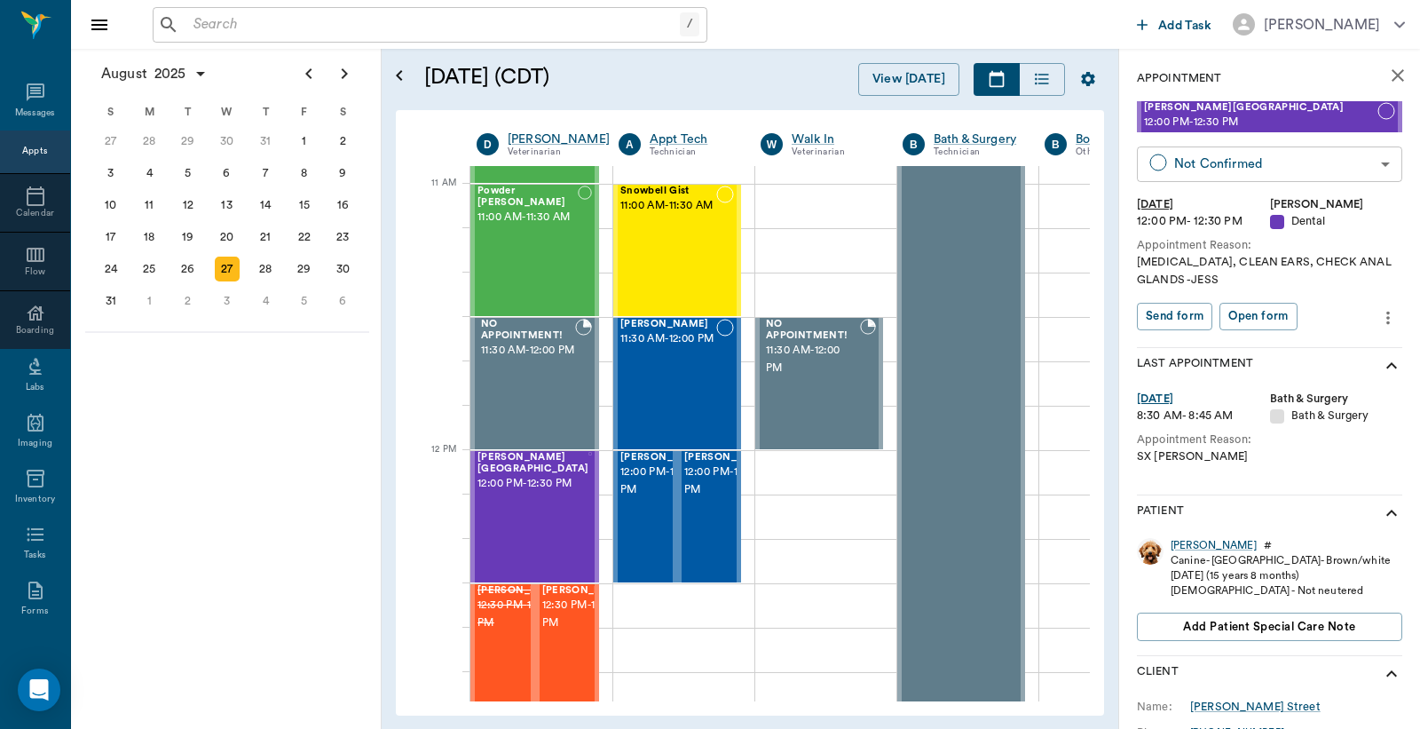
click at [1371, 166] on body "/ ​ Add Task Dr. Bert Ellsworth Nectar Messages Appts Calendar Flow Boarding La…" at bounding box center [710, 364] width 1420 height 729
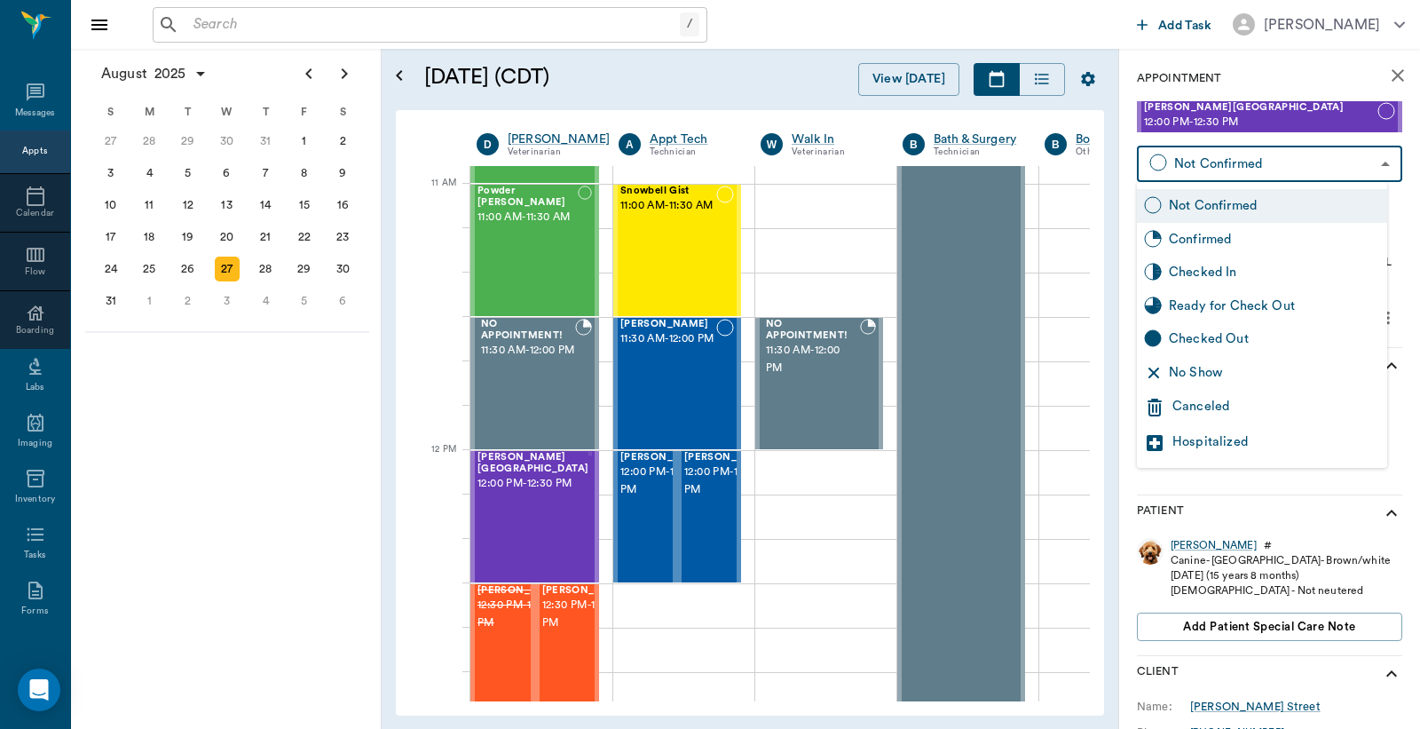
click at [1203, 268] on div "Checked In" at bounding box center [1274, 273] width 211 height 20
type input "CHECKED_IN"
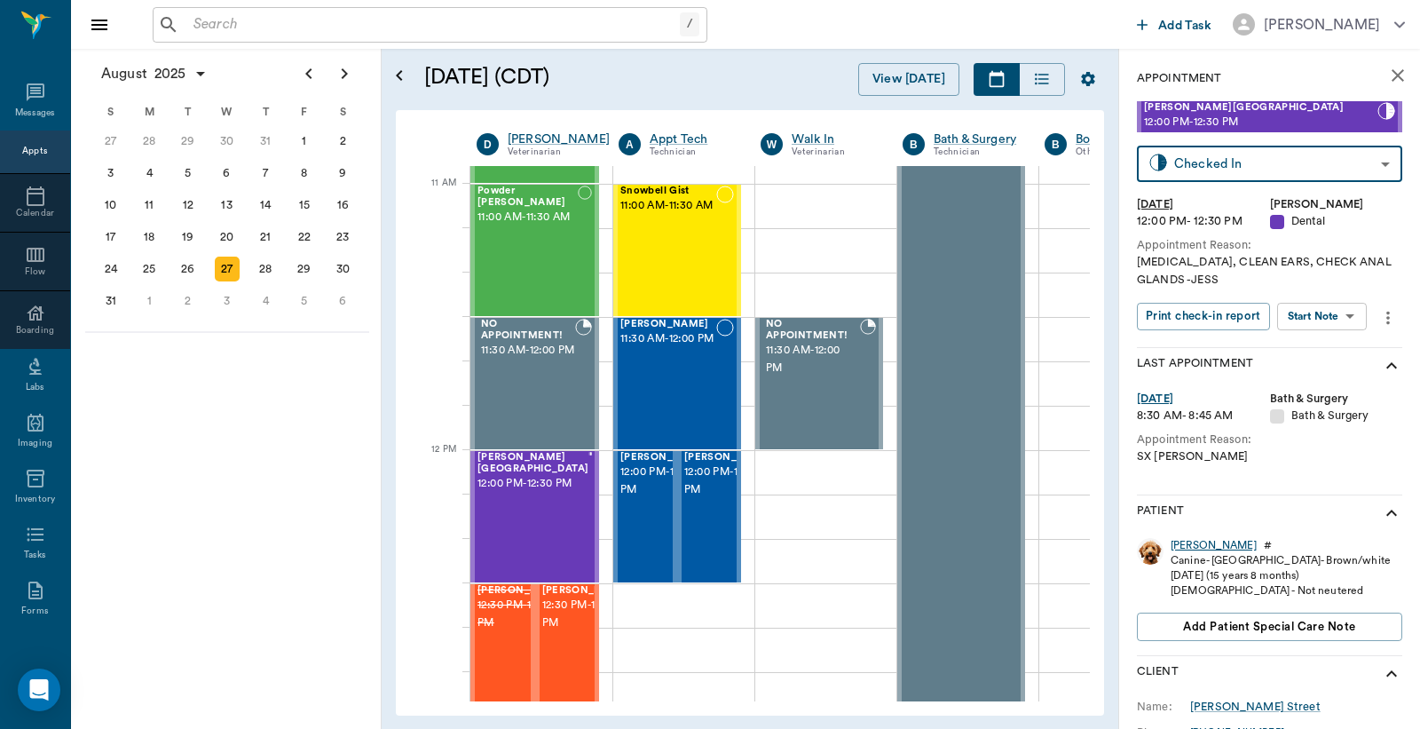
click at [1191, 543] on div "Thomas" at bounding box center [1214, 545] width 86 height 15
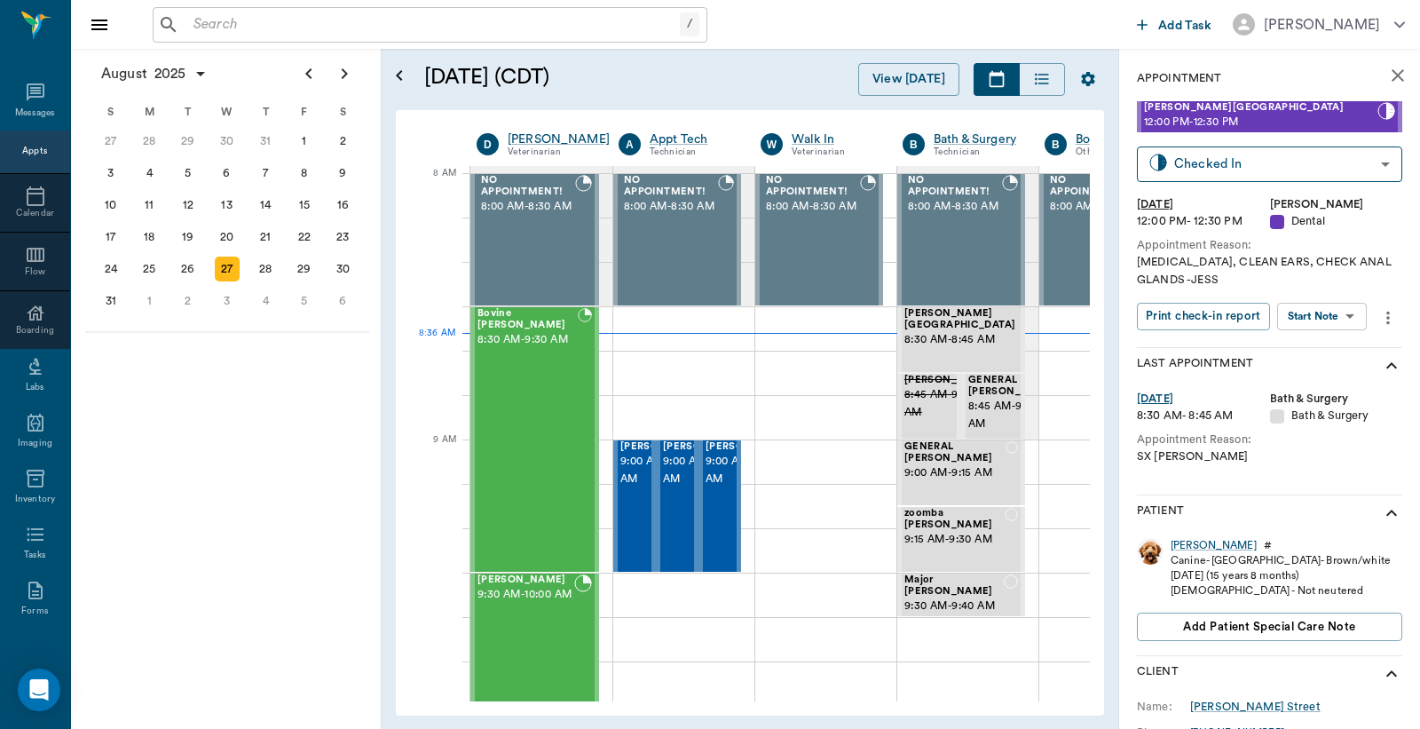
scroll to position [0, 1]
click at [1207, 313] on button "Print check-in report" at bounding box center [1203, 317] width 133 height 28
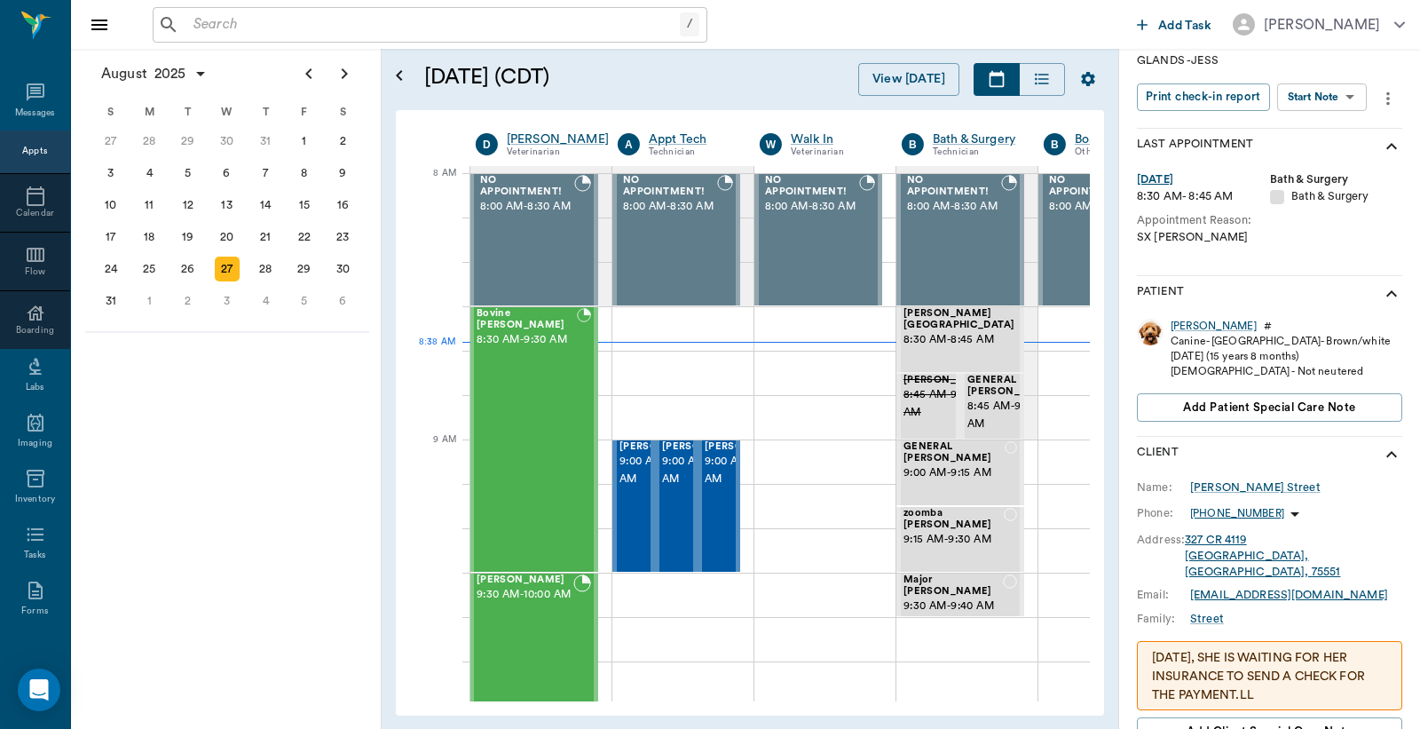
scroll to position [263, 0]
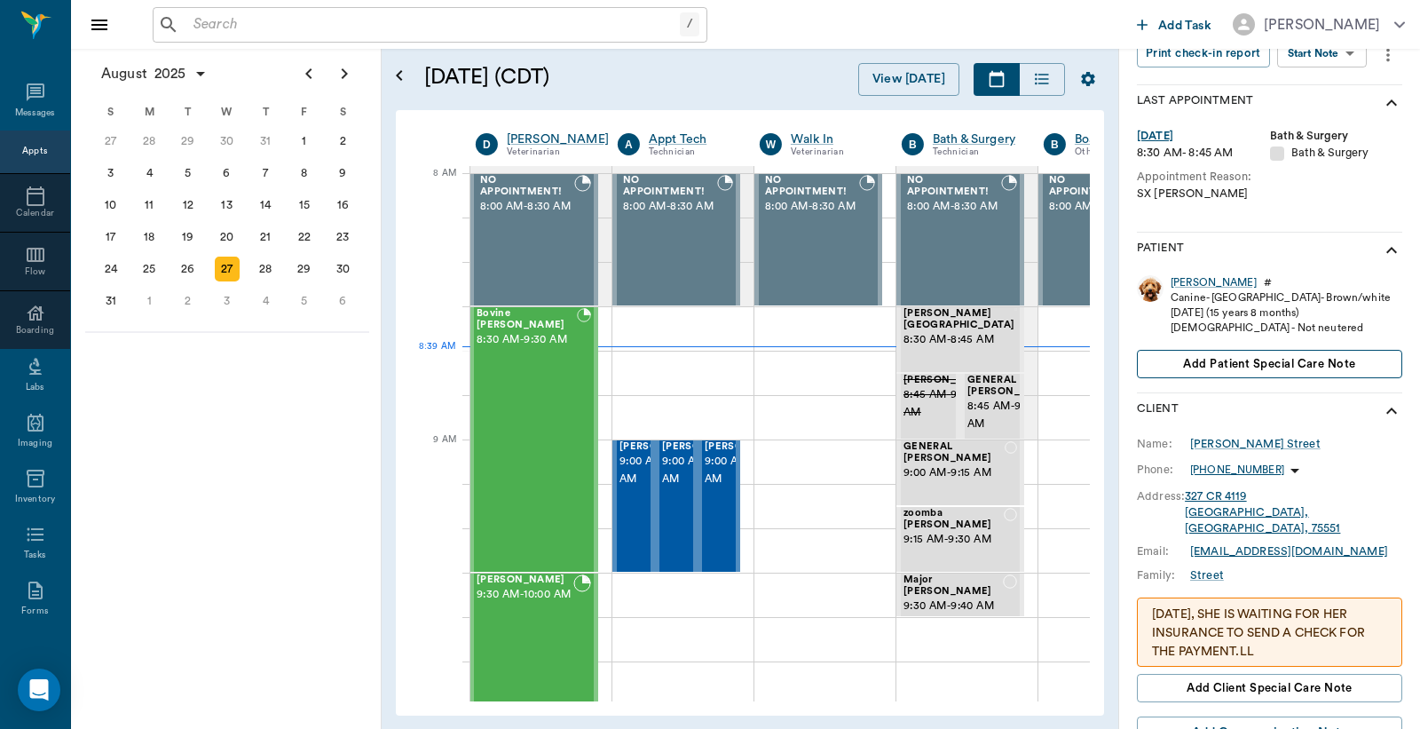
click at [1250, 360] on span "Add patient Special Care Note" at bounding box center [1269, 364] width 172 height 20
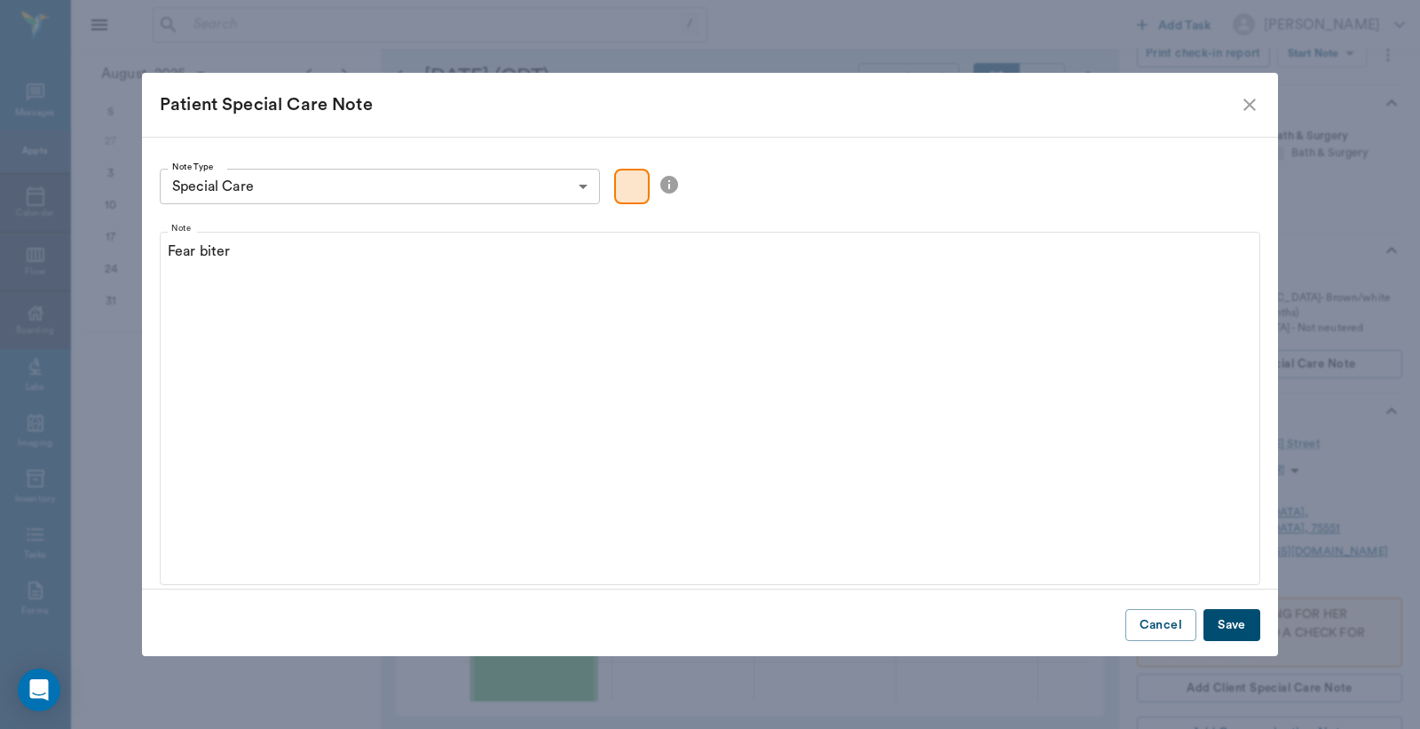
click at [1231, 628] on button "Save" at bounding box center [1232, 625] width 57 height 33
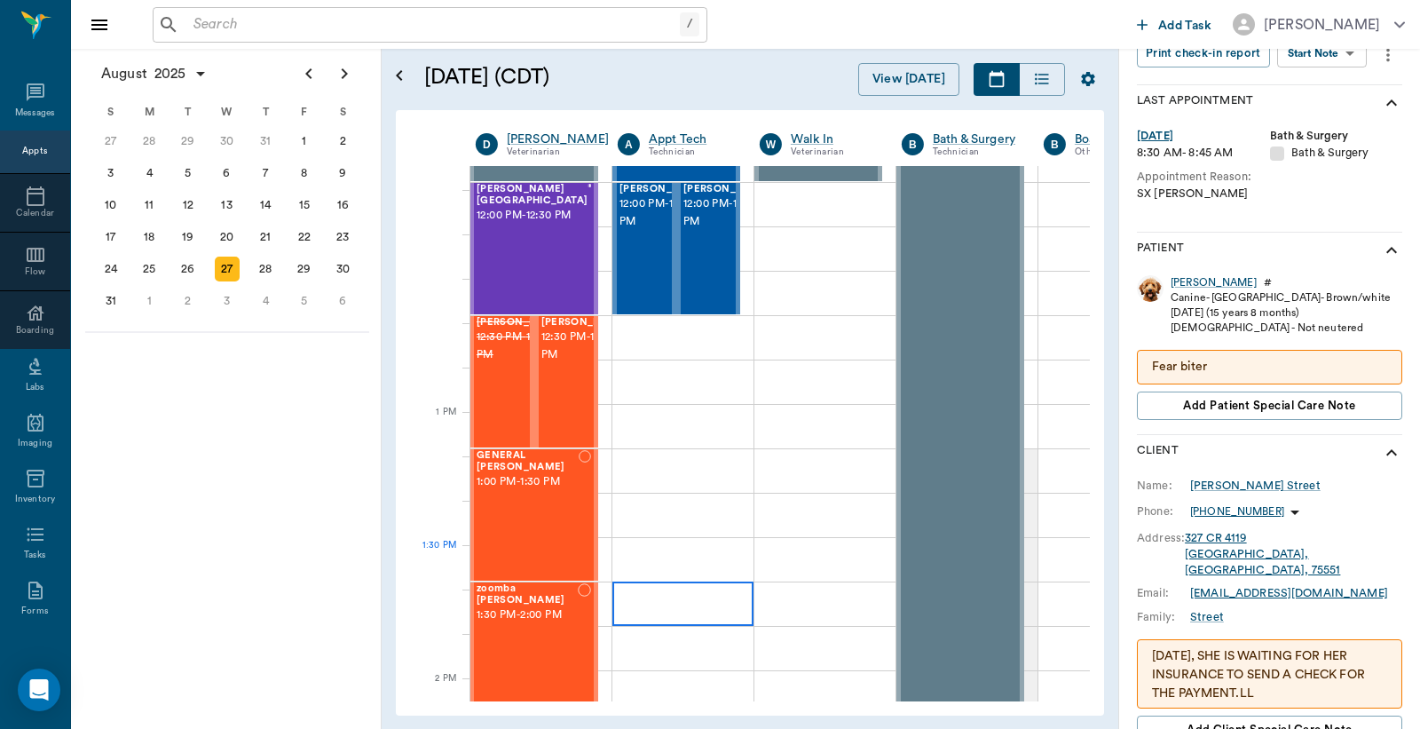
scroll to position [1052, 1]
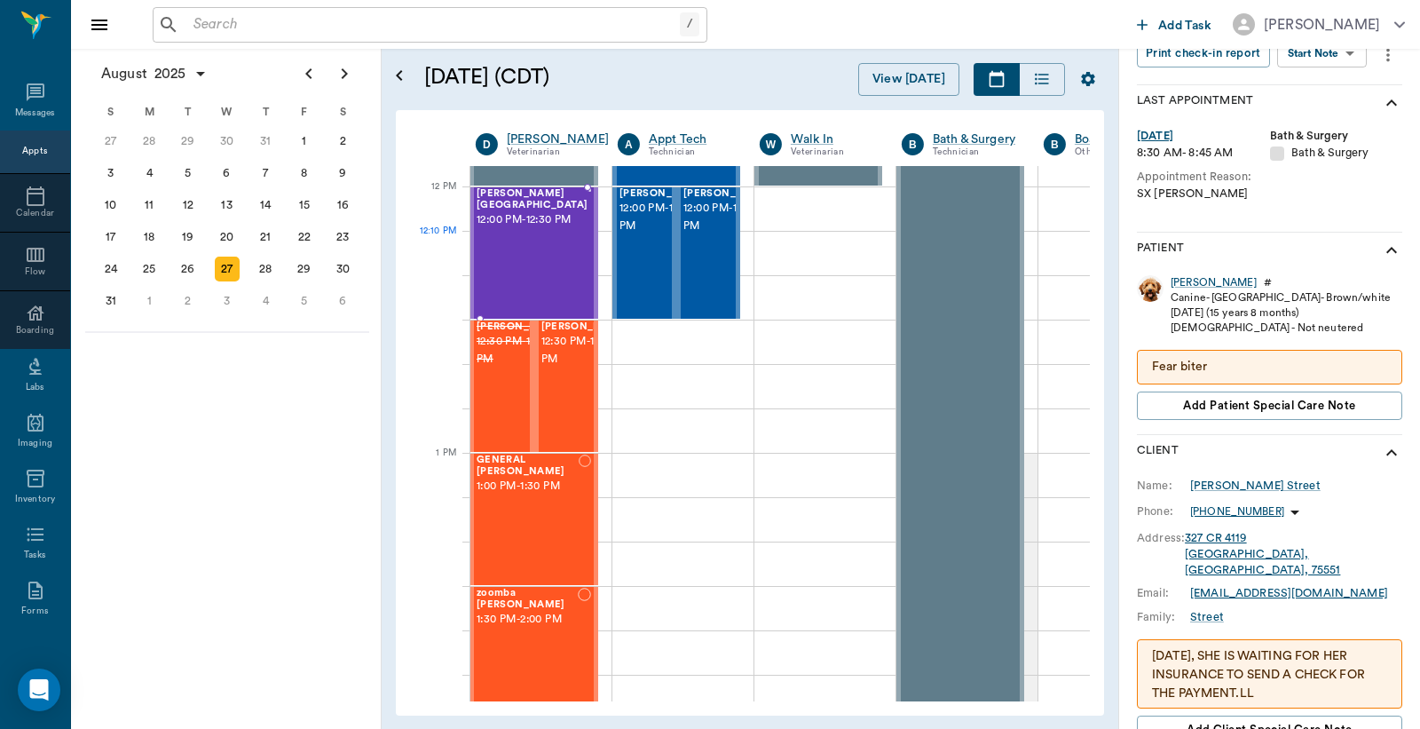
click at [518, 243] on div "Thomas Street 12:00 PM - 12:30 PM" at bounding box center [532, 253] width 111 height 130
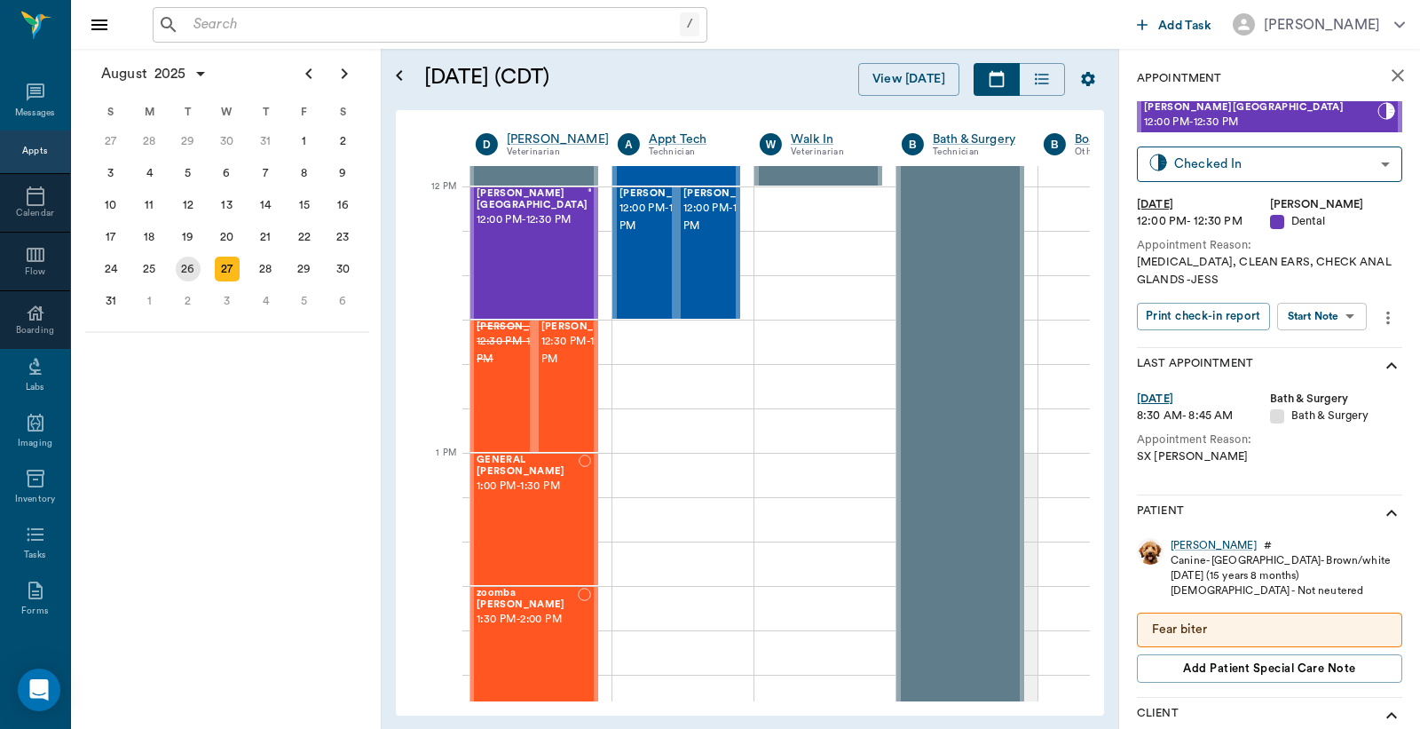
click at [186, 266] on div "26" at bounding box center [188, 269] width 25 height 25
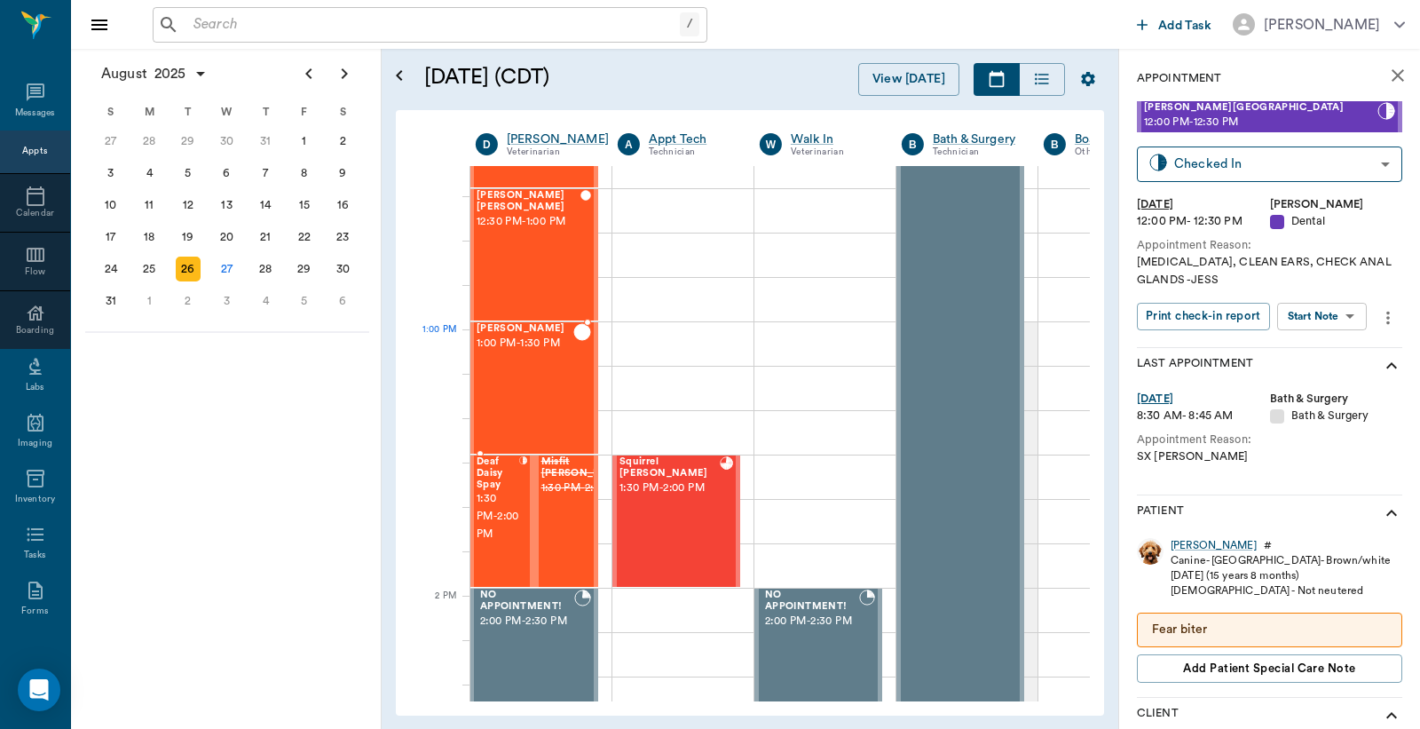
scroll to position [1051, 1]
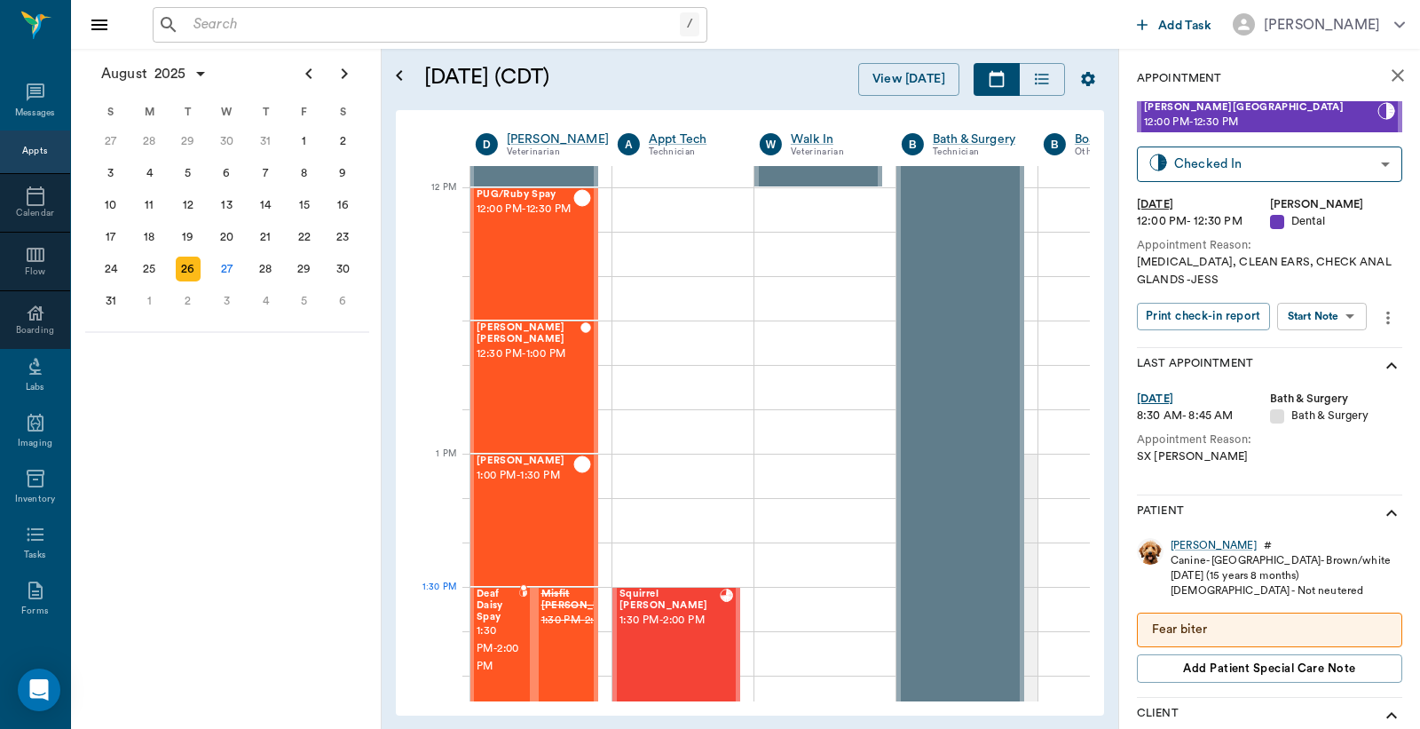
drag, startPoint x: 492, startPoint y: 609, endPoint x: 531, endPoint y: 578, distance: 49.9
click at [492, 608] on span "Deaf Daisy Spay" at bounding box center [498, 606] width 43 height 34
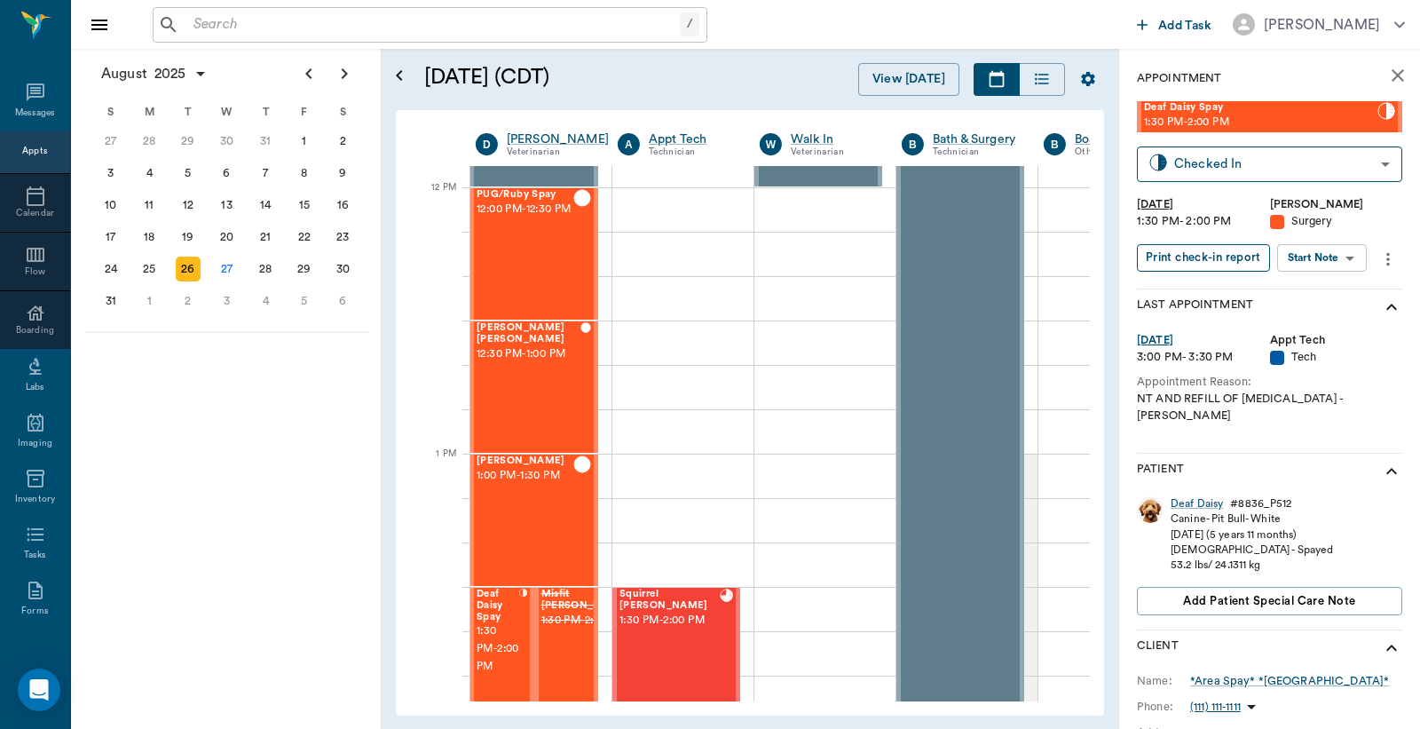
click at [1217, 261] on button "Print check-in report" at bounding box center [1203, 258] width 133 height 28
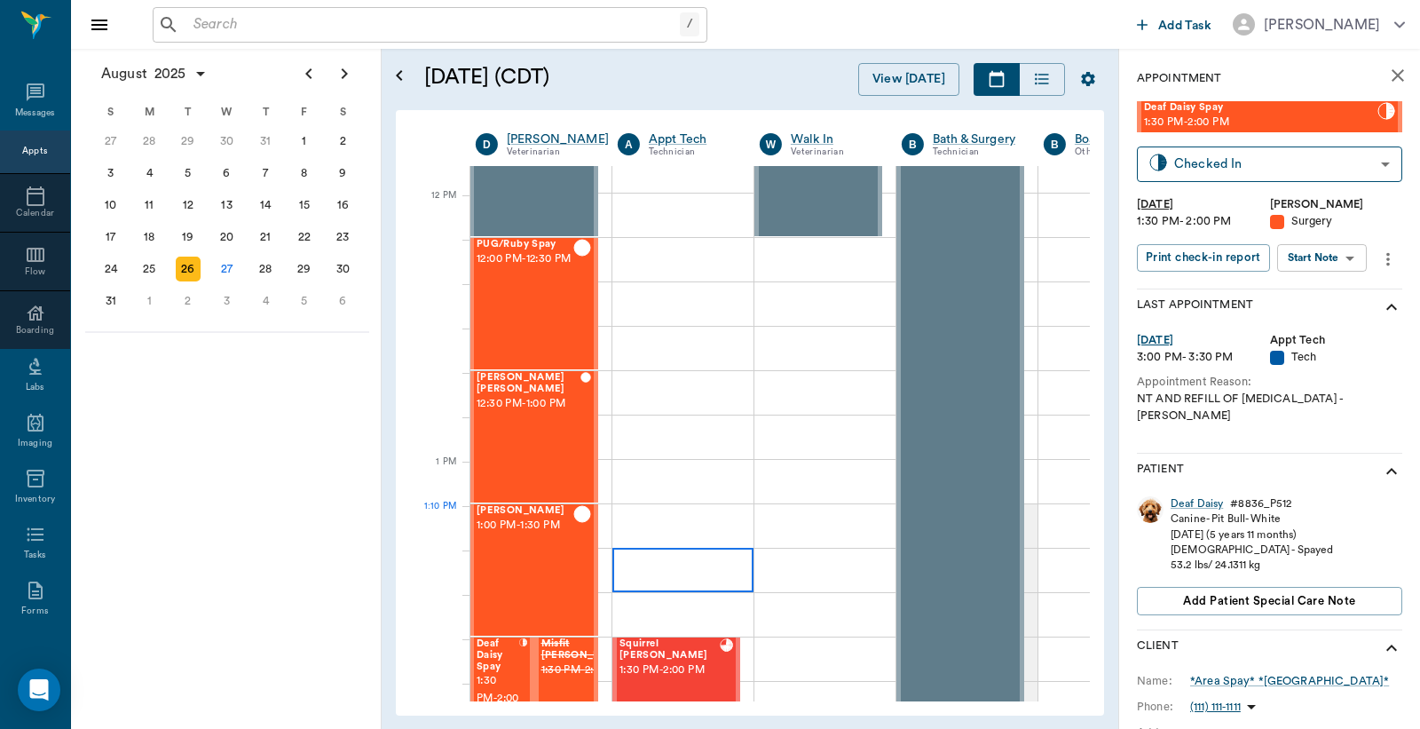
scroll to position [920, 1]
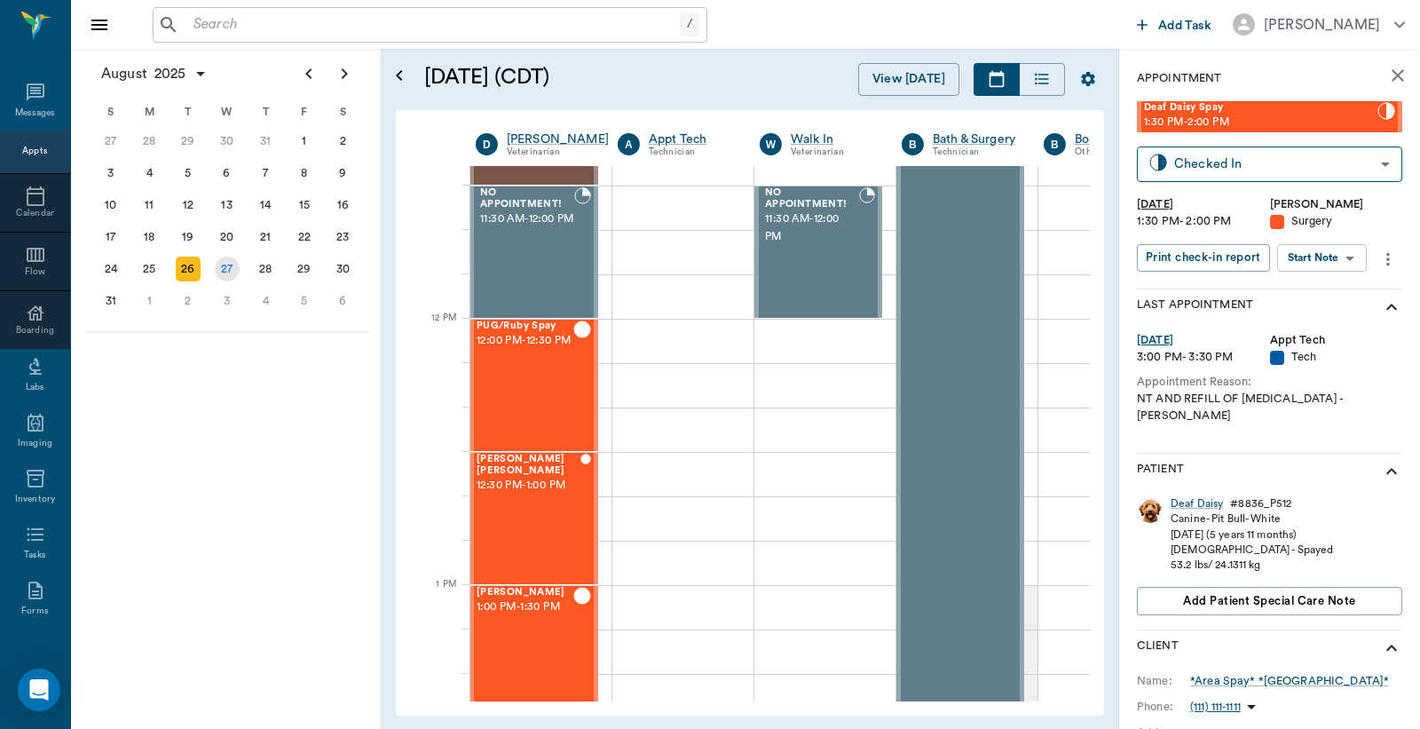
click at [232, 261] on div "27" at bounding box center [227, 269] width 25 height 25
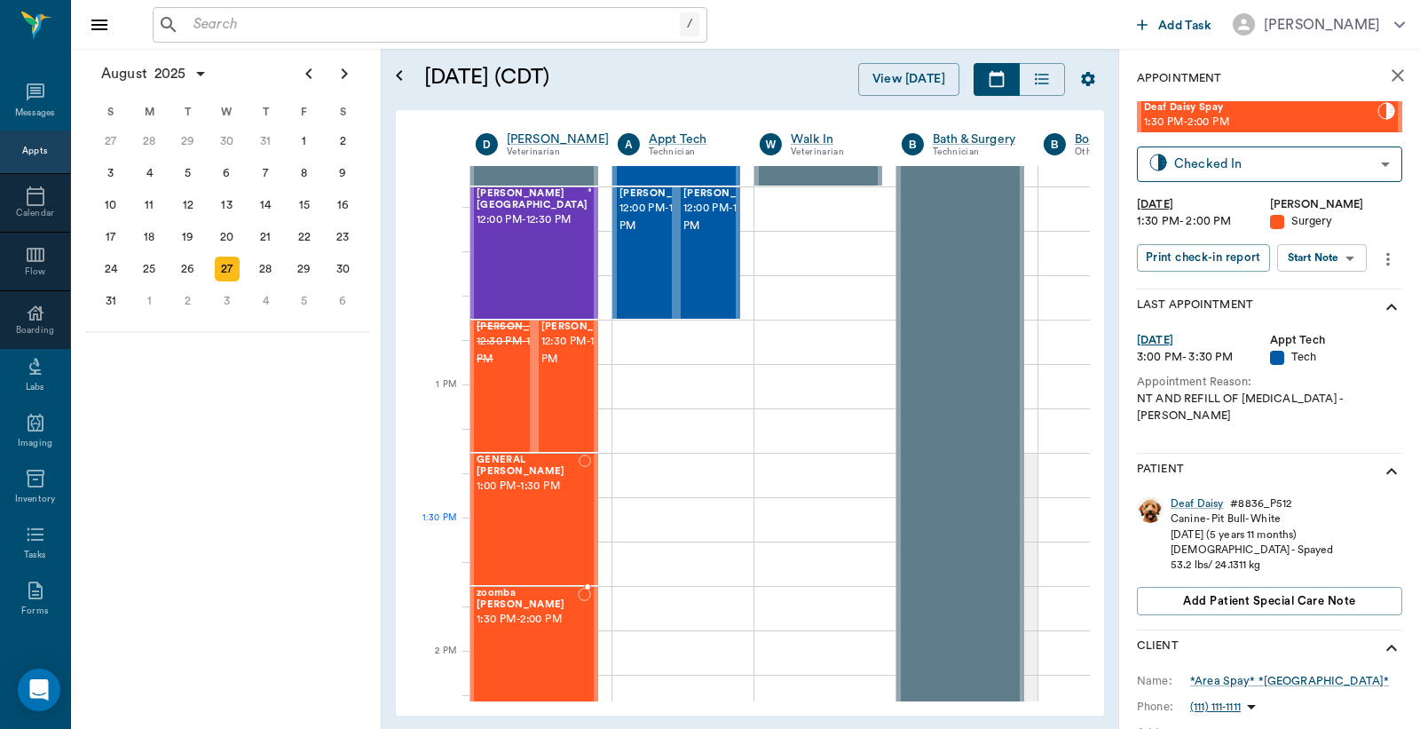
scroll to position [1183, 1]
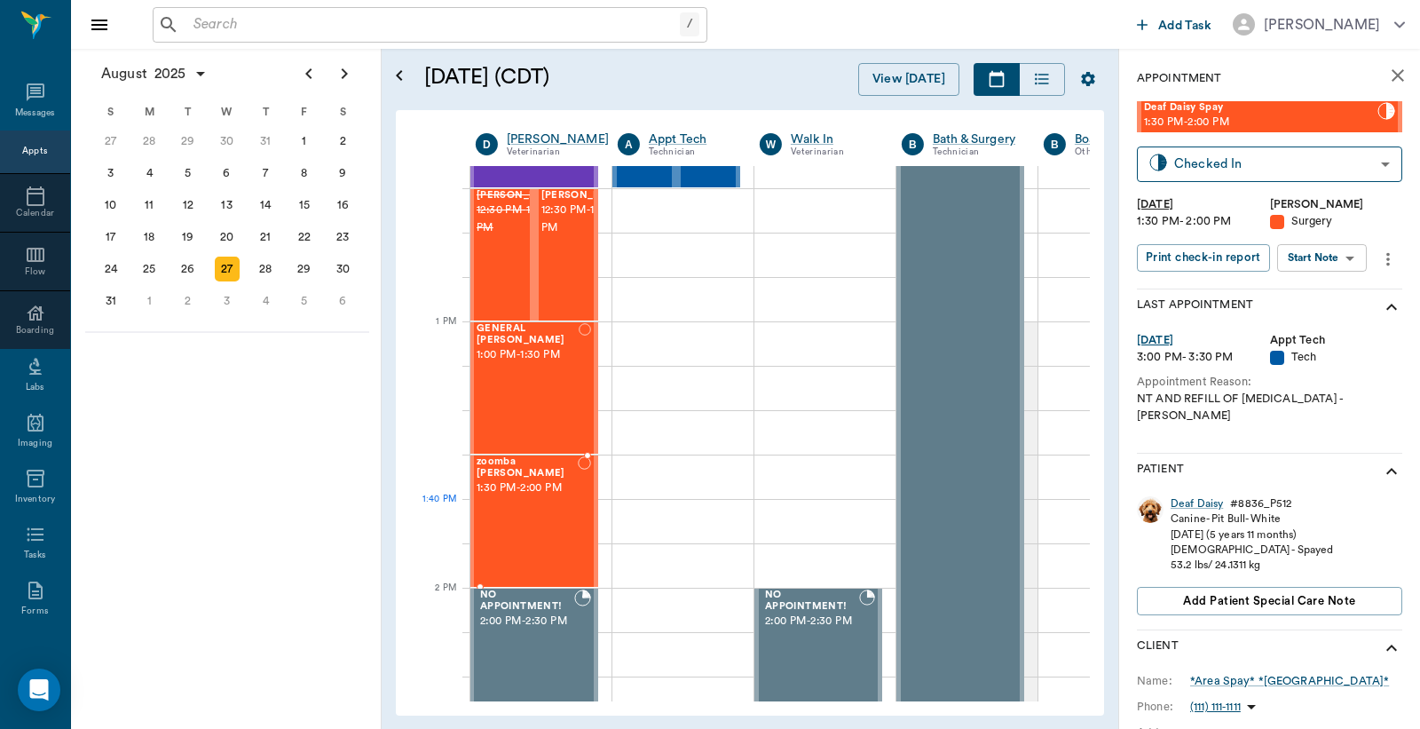
click at [553, 522] on div "zoomba Vandevender 1:30 PM - 2:00 PM" at bounding box center [527, 521] width 101 height 130
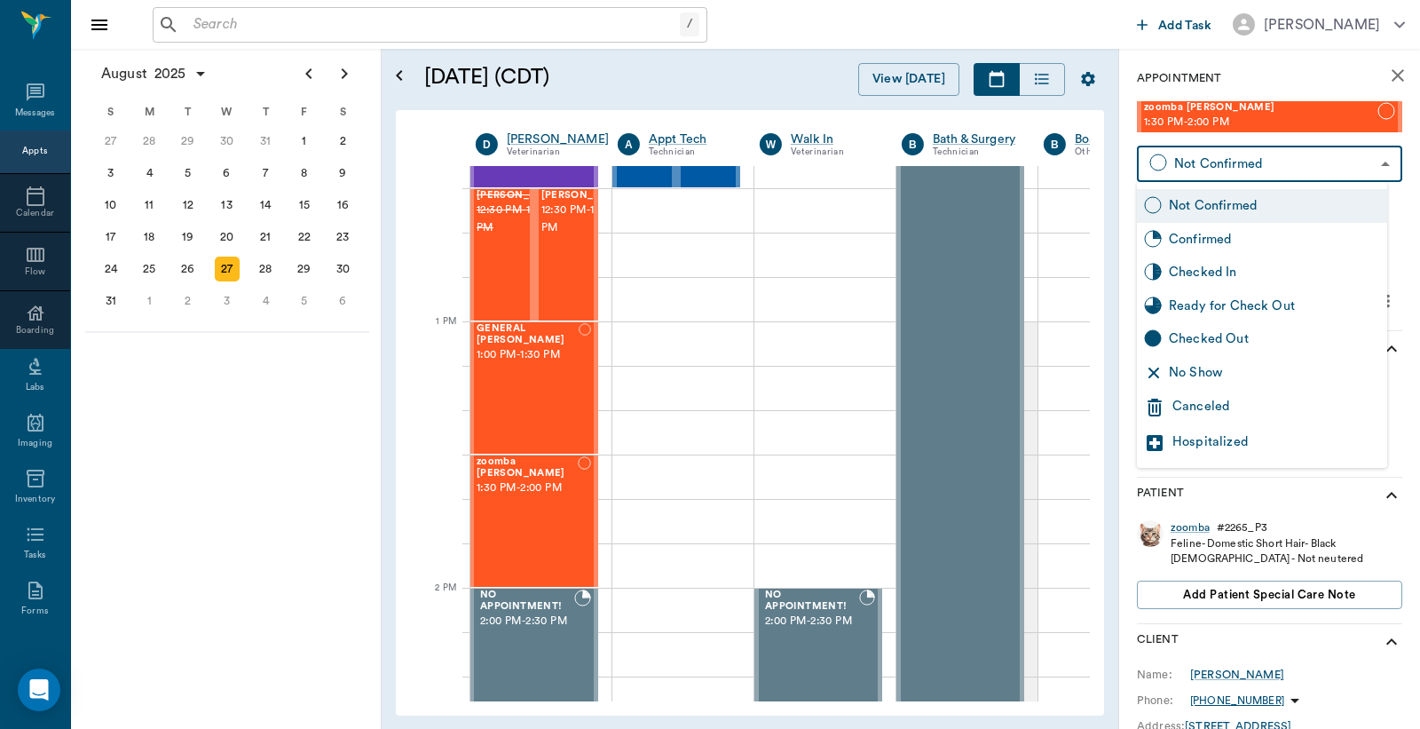
click at [1221, 162] on body "/ ​ Add Task Dr. Bert Ellsworth Nectar Messages Appts Calendar Flow Boarding La…" at bounding box center [710, 364] width 1420 height 729
click at [1222, 271] on div "Checked In" at bounding box center [1274, 273] width 211 height 20
type input "CHECKED_IN"
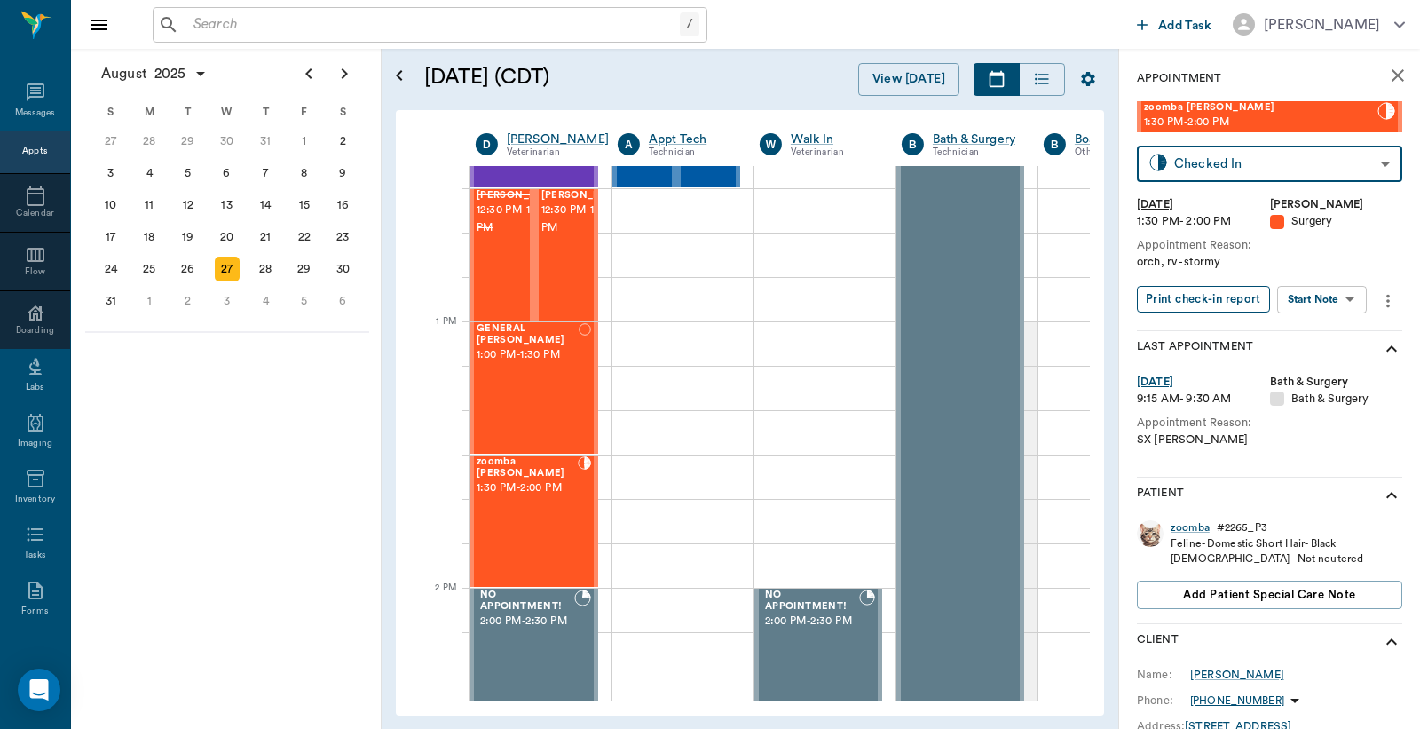
click at [1215, 297] on button "Print check-in report" at bounding box center [1203, 300] width 133 height 28
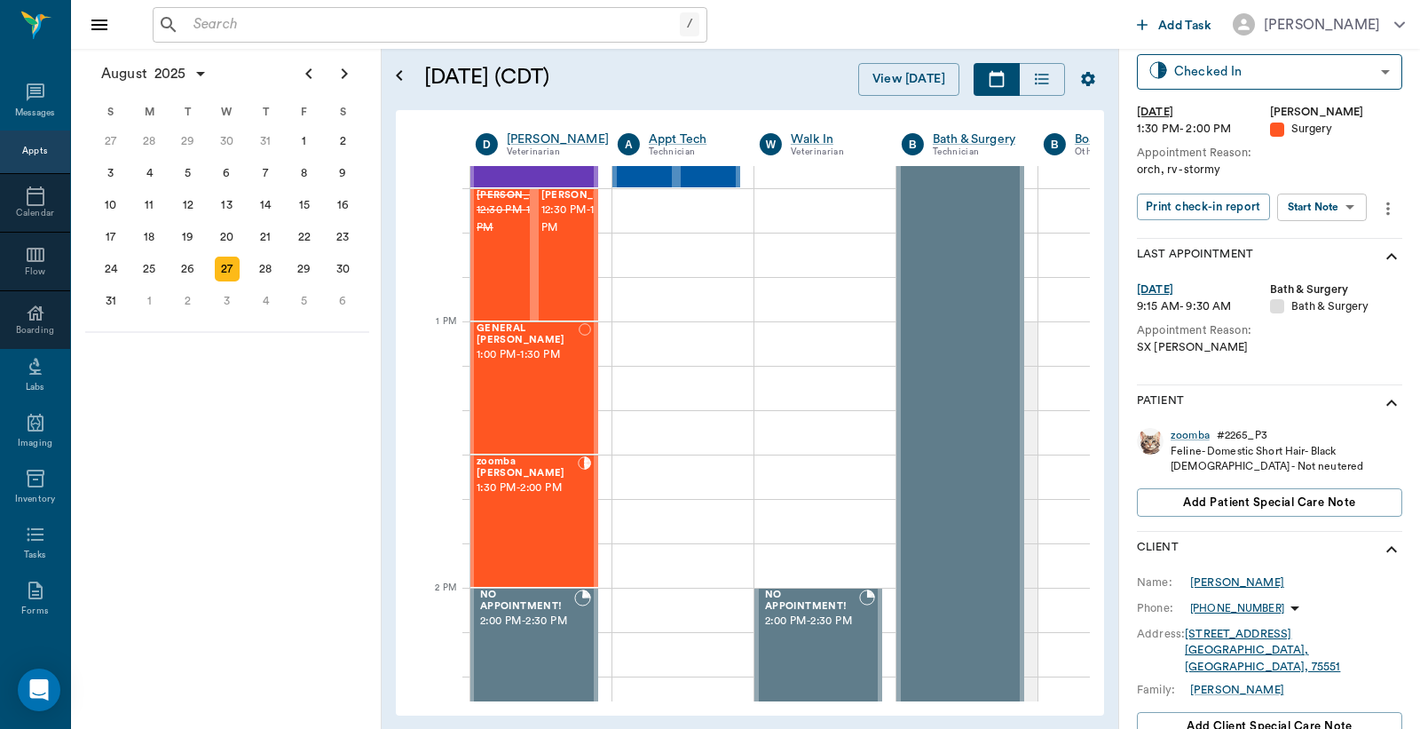
scroll to position [131, 0]
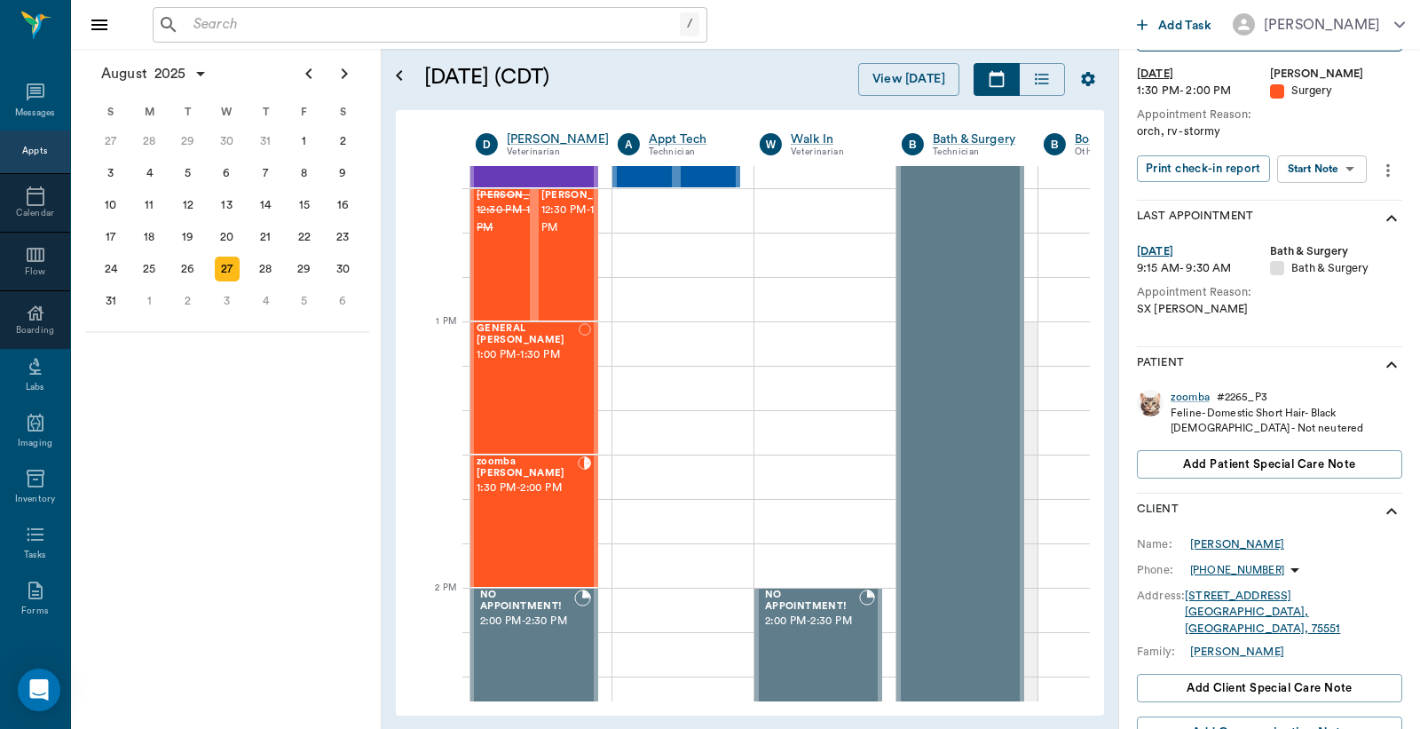
click at [1225, 542] on div "Gerald Vandevender" at bounding box center [1238, 544] width 94 height 16
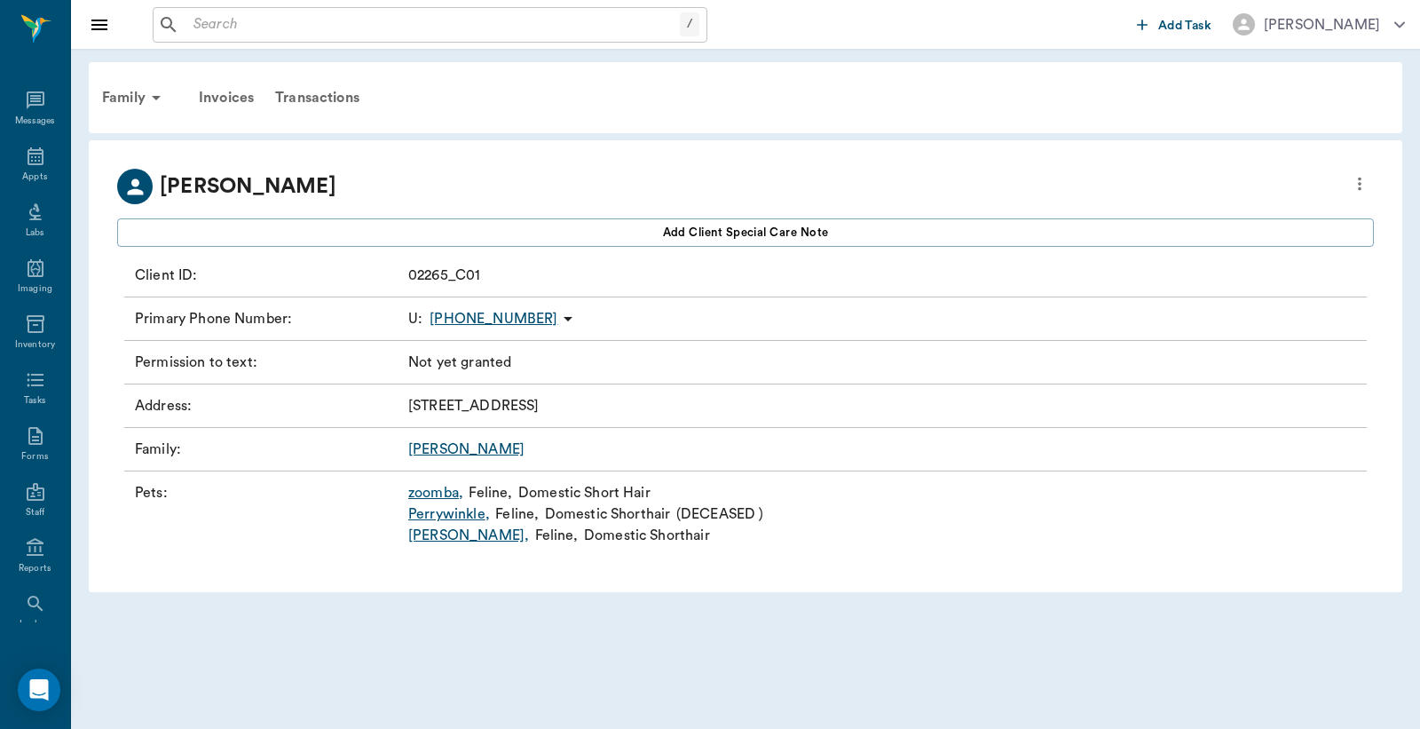
click at [1363, 184] on icon "more" at bounding box center [1360, 183] width 20 height 21
click at [1230, 216] on span "Edit profile" at bounding box center [1231, 214] width 250 height 19
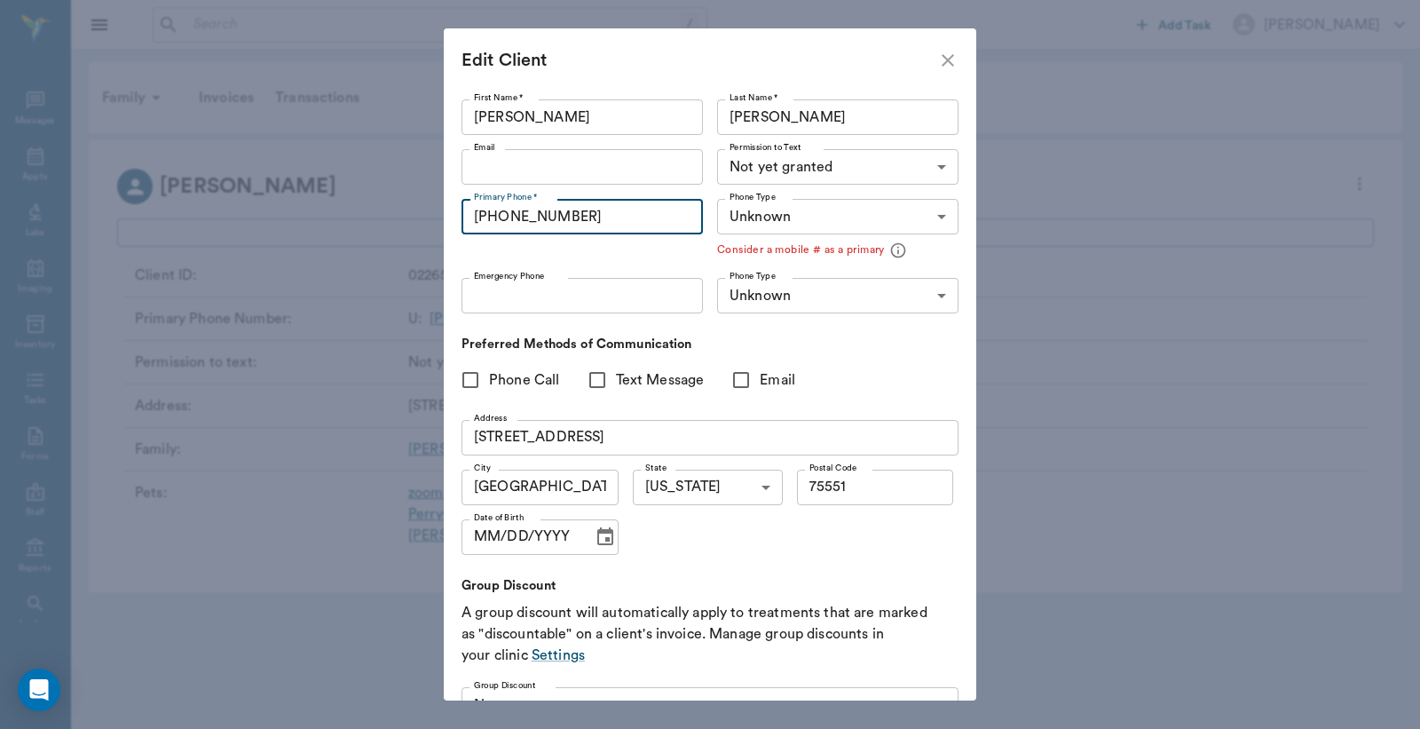
drag, startPoint x: 631, startPoint y: 223, endPoint x: 234, endPoint y: 222, distance: 396.9
click at [236, 222] on div "Edit Client First Name * Gerald First Name * Last Name * Vandevender Last Name …" at bounding box center [710, 364] width 1420 height 729
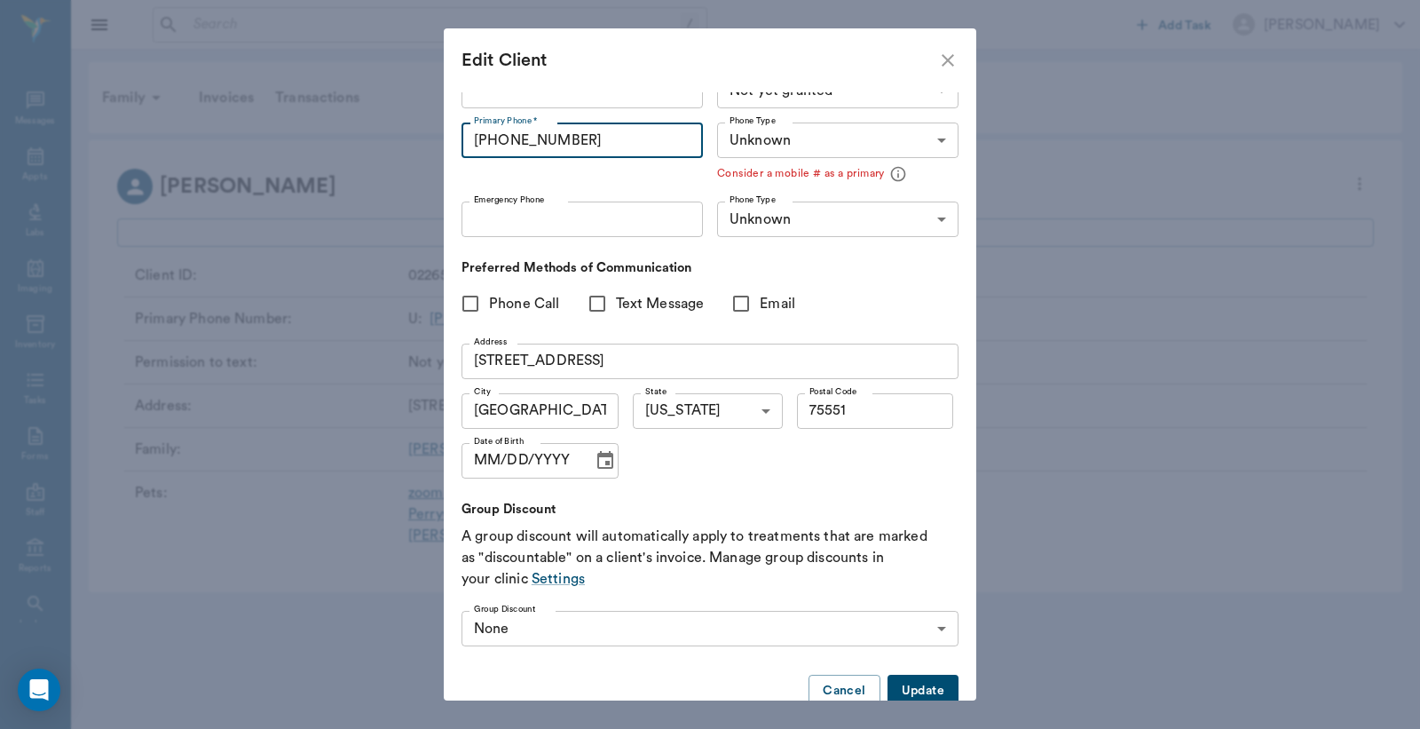
scroll to position [114, 0]
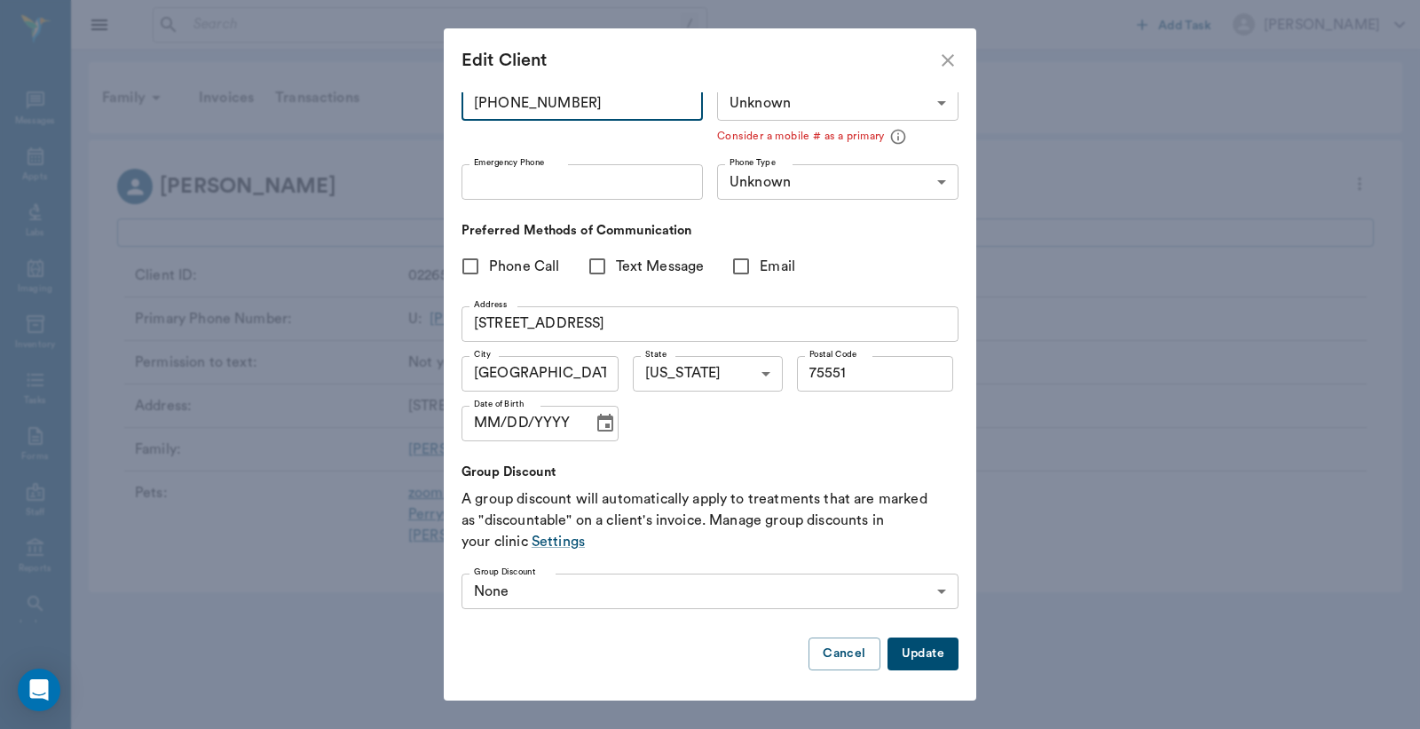
type input "(430) 293-5037"
click at [919, 645] on button "Update" at bounding box center [923, 653] width 71 height 33
type input "MOBILE"
type input "LANDLINE"
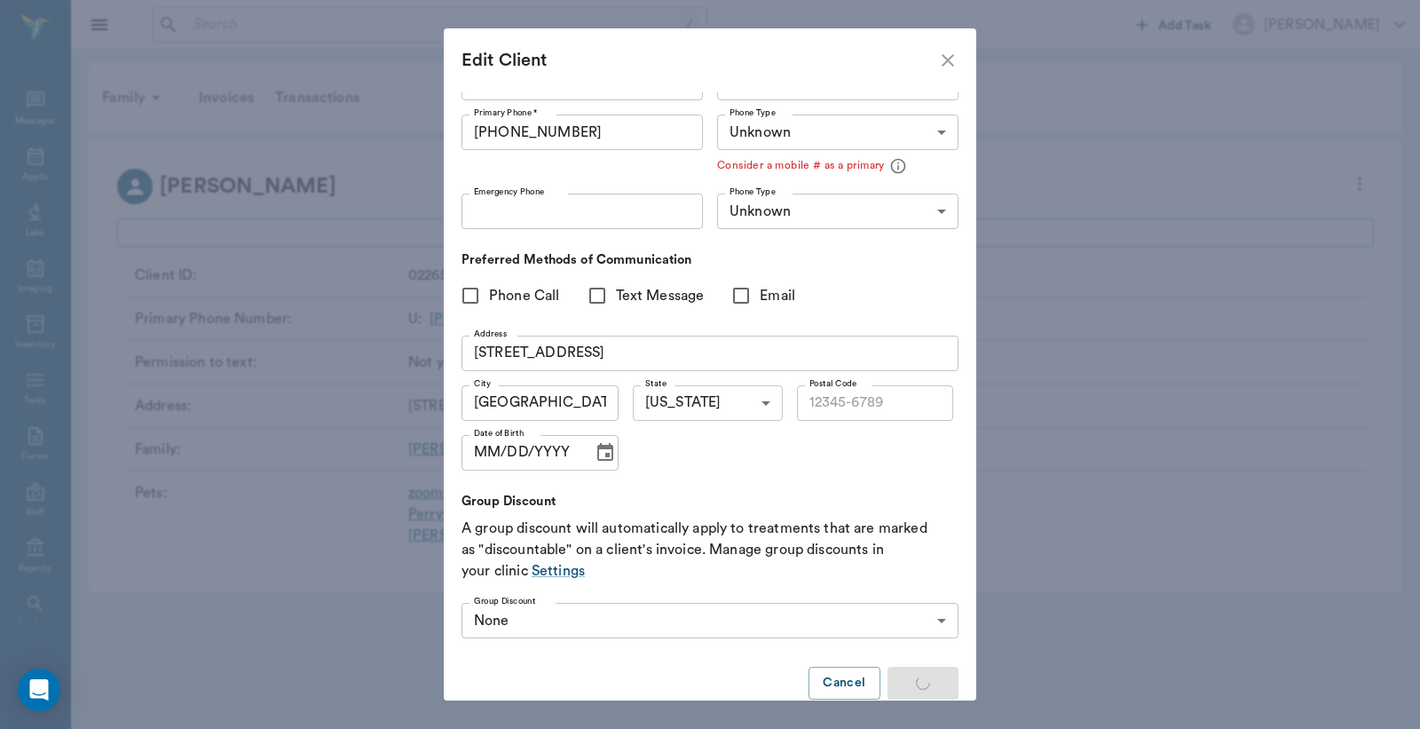
type input "UNKNOWN"
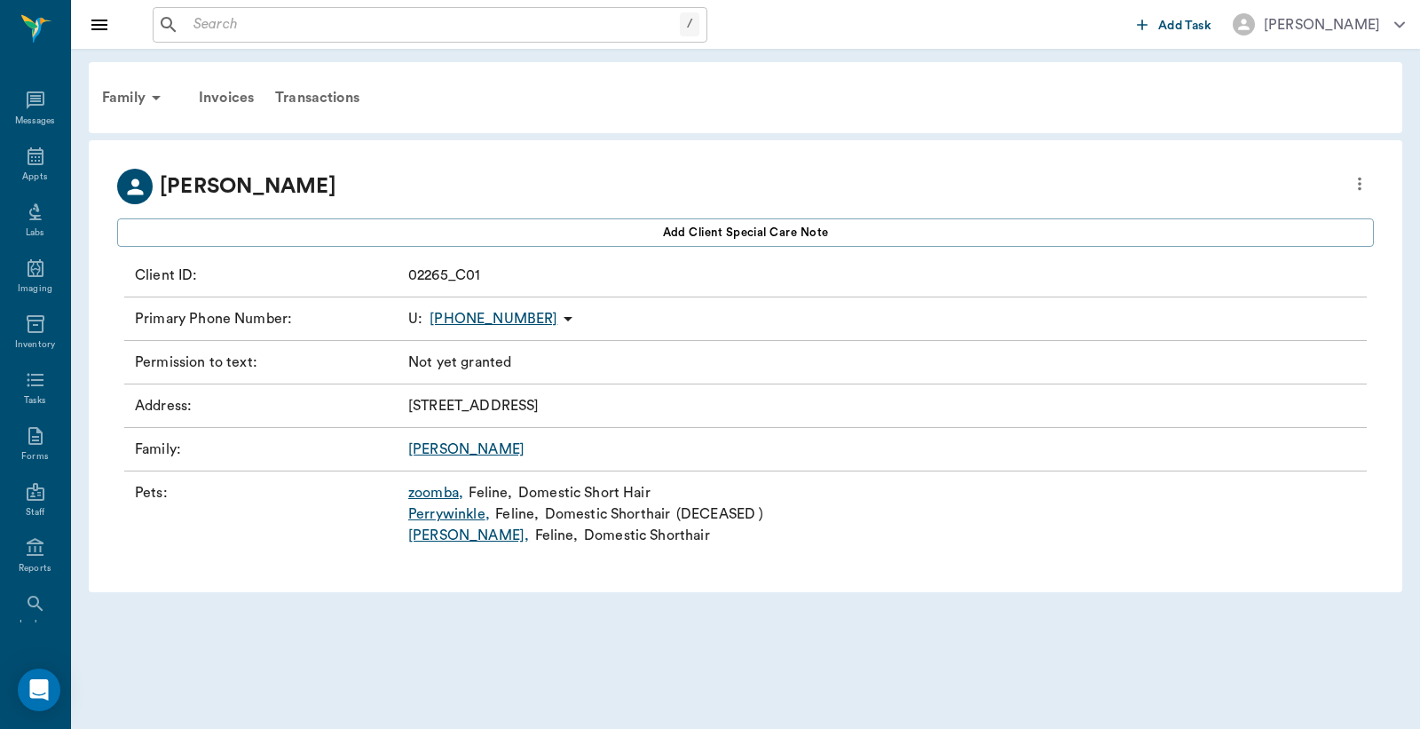
type input "75551"
click at [29, 154] on icon at bounding box center [35, 156] width 21 height 21
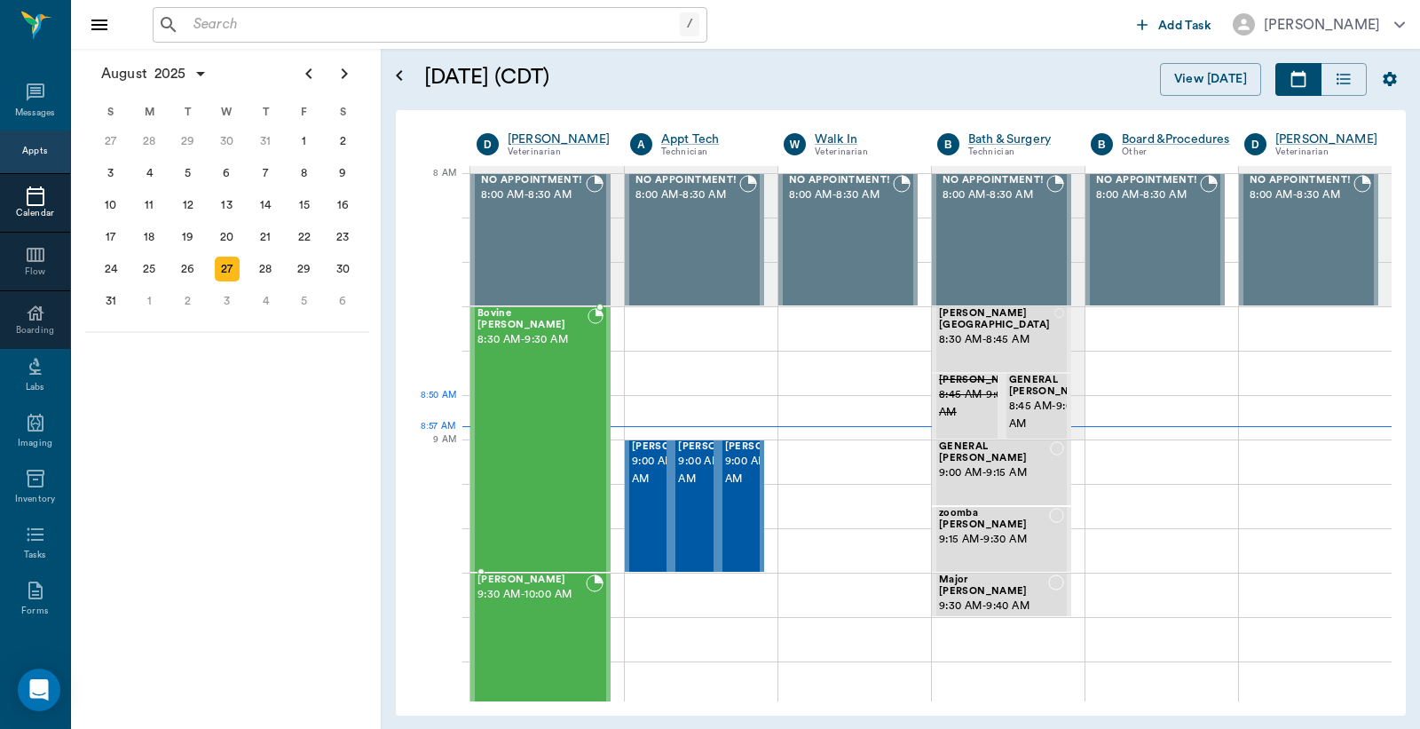
click at [525, 396] on div "Bovine Wilburn 8:30 AM - 9:30 AM" at bounding box center [533, 439] width 110 height 263
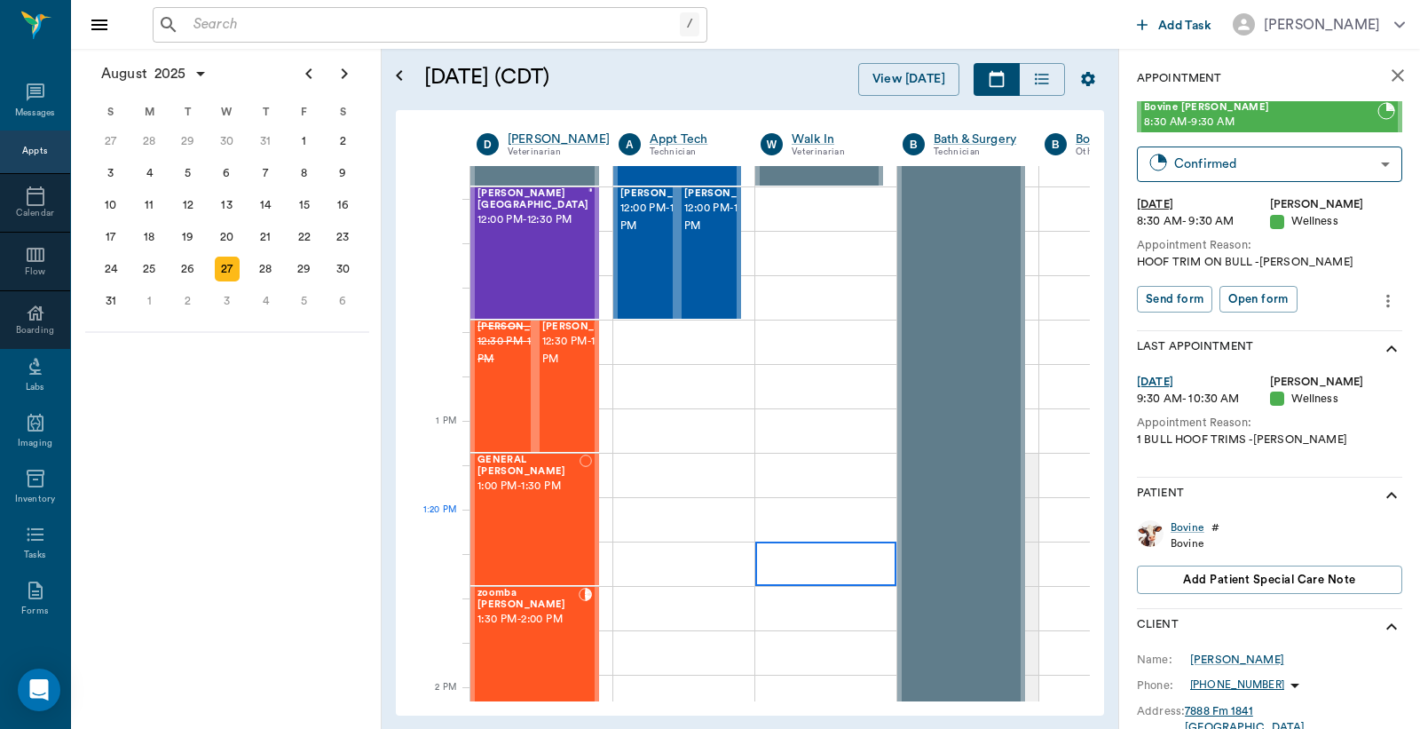
scroll to position [1183, 0]
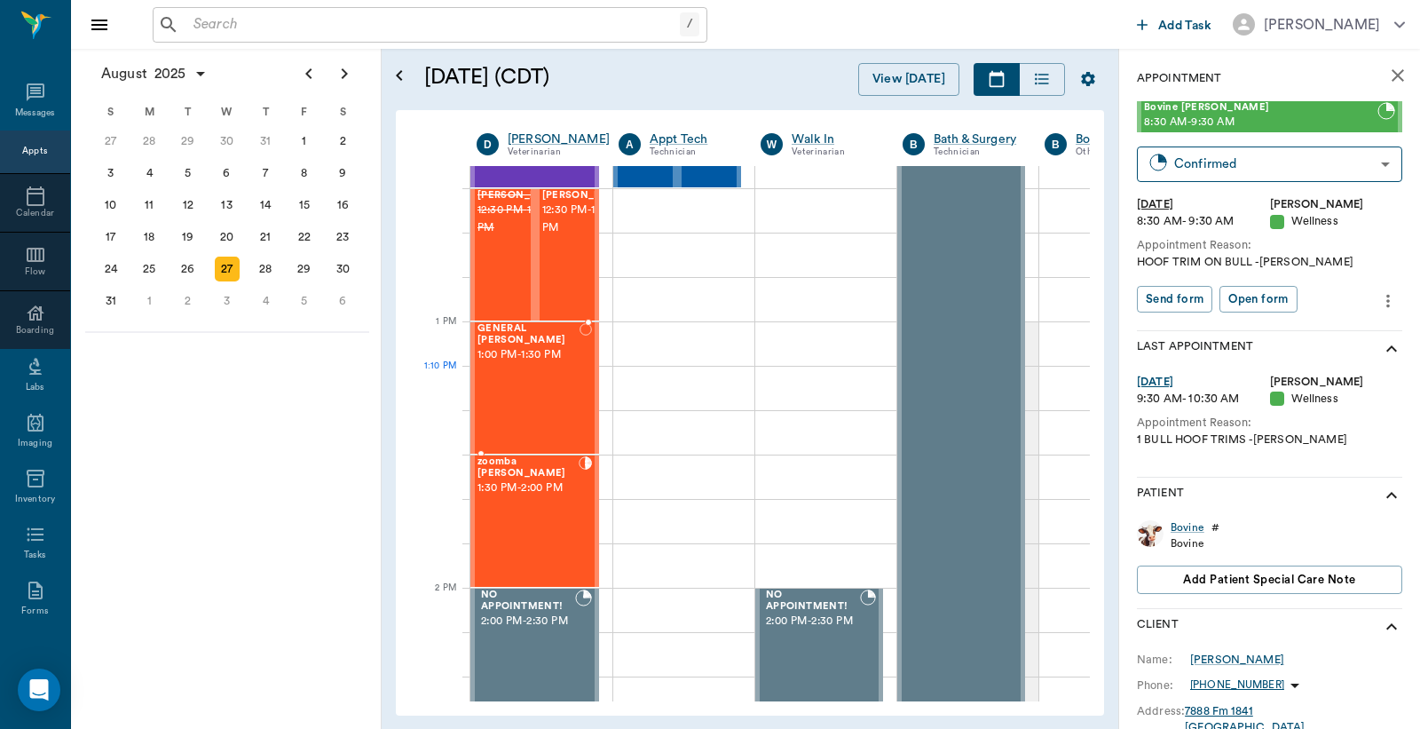
click at [550, 380] on div "GENERAL Spay 1:00 PM - 1:30 PM" at bounding box center [529, 388] width 102 height 130
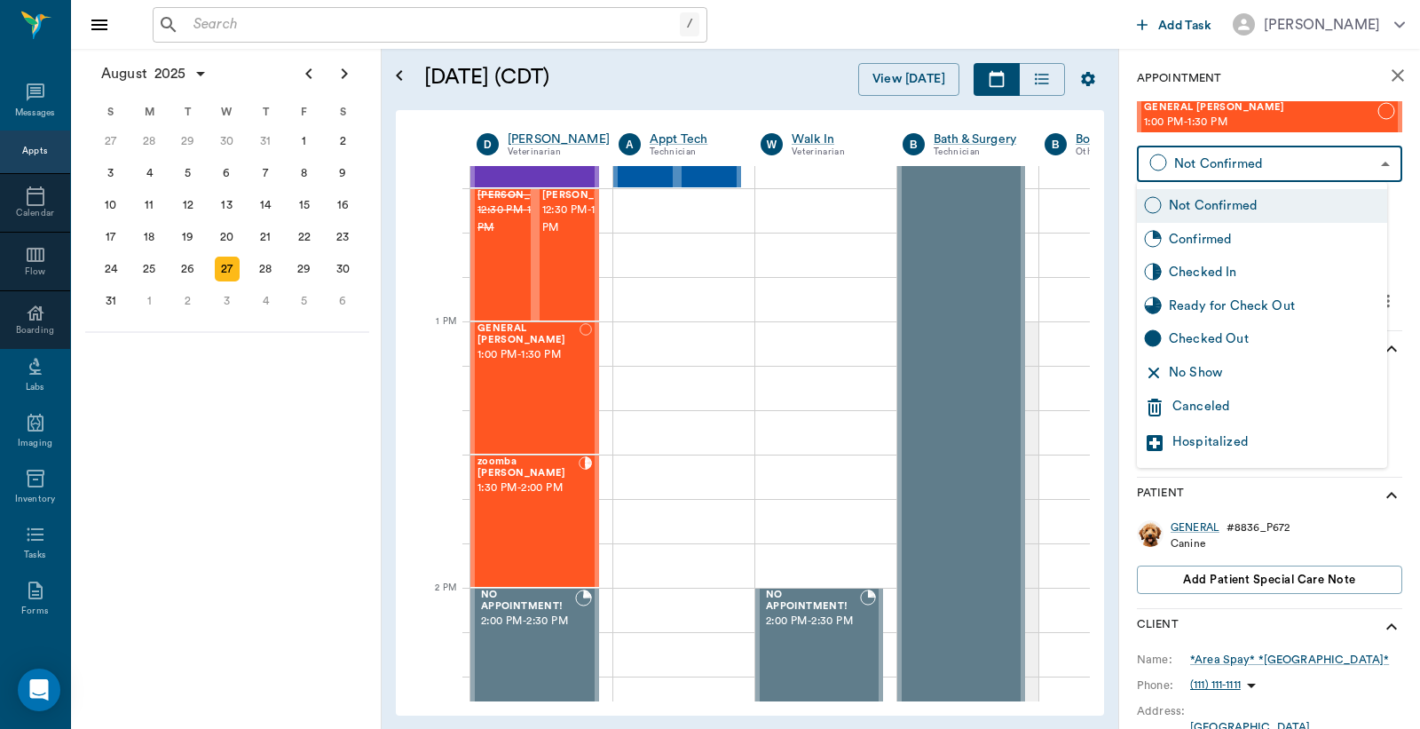
click at [1231, 175] on body "/ ​ Add Task Dr. Bert Ellsworth Nectar Messages Appts Calendar Flow Boarding La…" at bounding box center [710, 364] width 1420 height 729
click at [1289, 89] on div at bounding box center [710, 364] width 1420 height 729
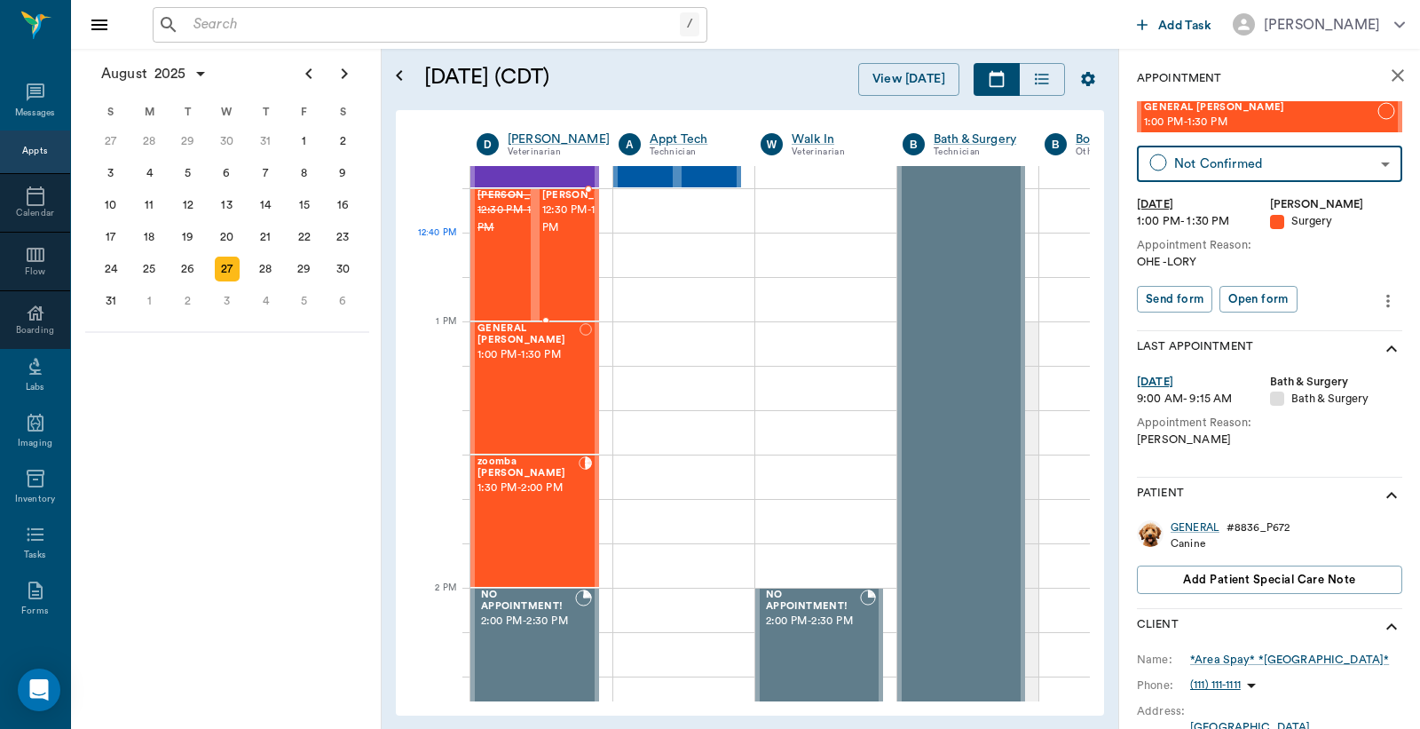
click at [560, 237] on span "12:30 PM - 1:00 PM" at bounding box center [586, 220] width 89 height 36
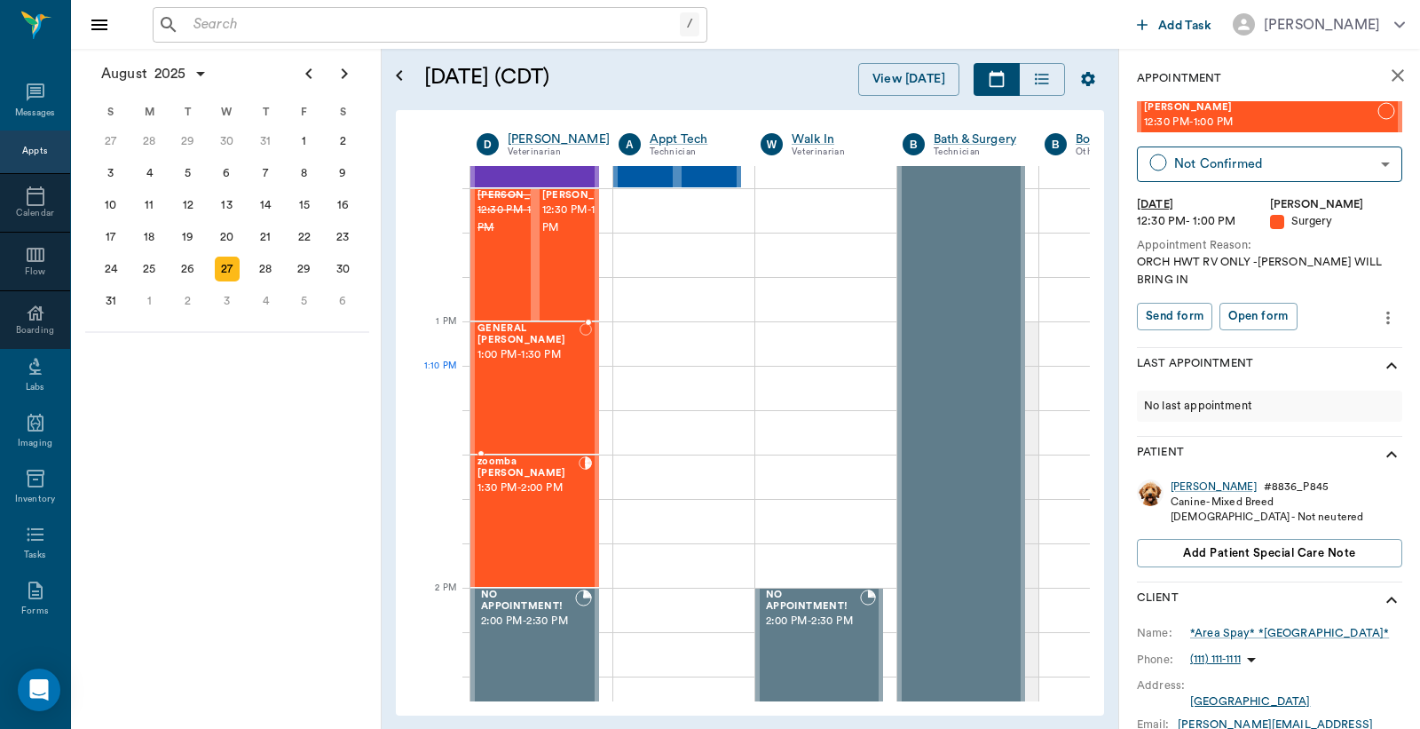
click at [527, 371] on div "GENERAL Spay 1:00 PM - 1:30 PM" at bounding box center [529, 388] width 102 height 130
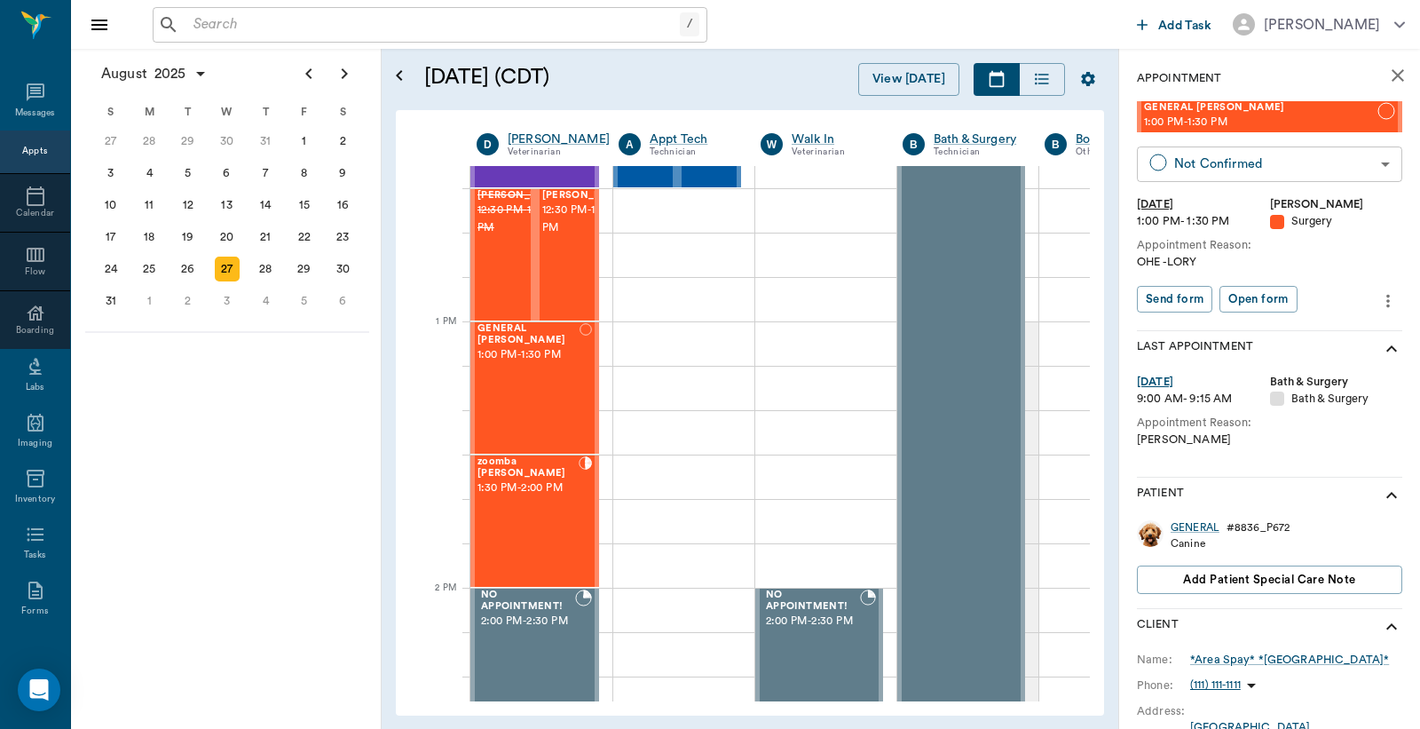
click at [1264, 169] on body "/ ​ Add Task Dr. Bert Ellsworth Nectar Messages Appts Calendar Flow Boarding La…" at bounding box center [710, 364] width 1420 height 729
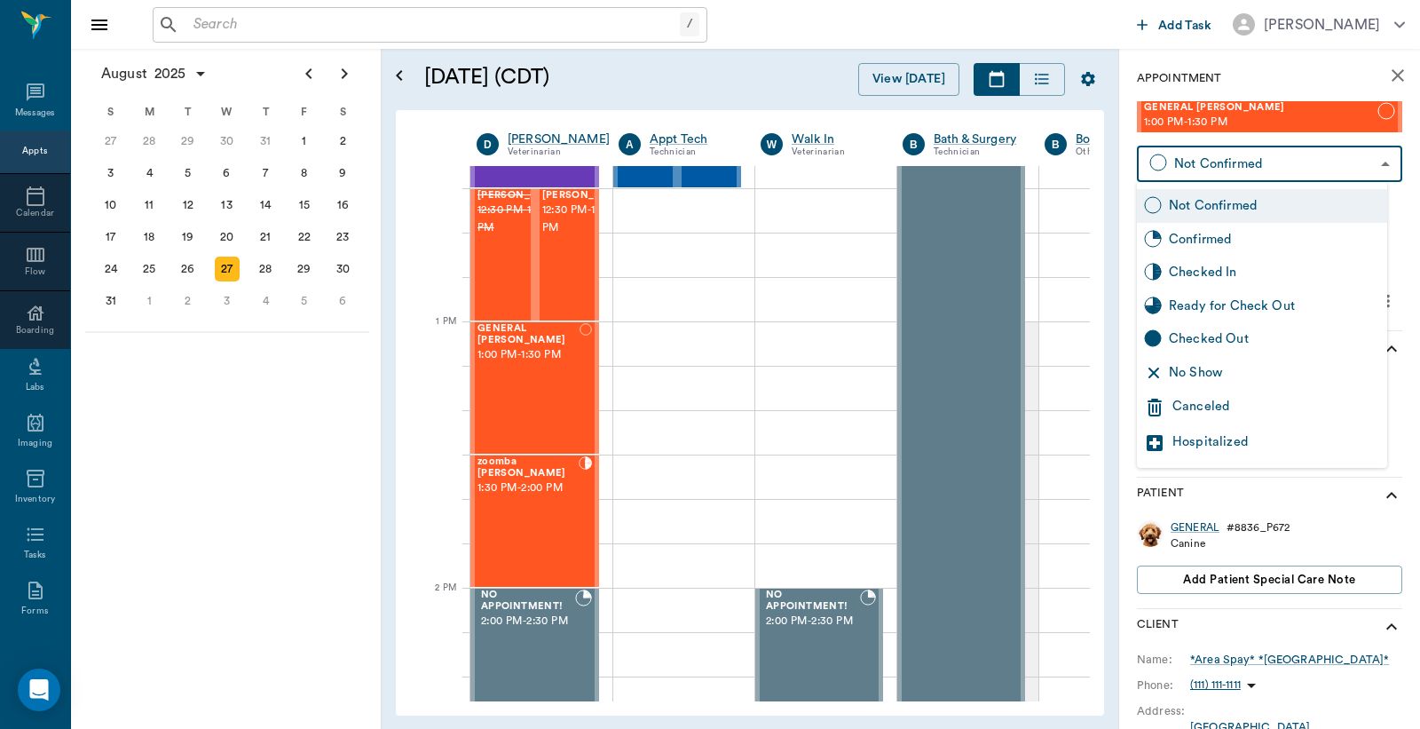
click at [1234, 265] on div "Checked In" at bounding box center [1274, 273] width 211 height 20
type input "CHECKED_IN"
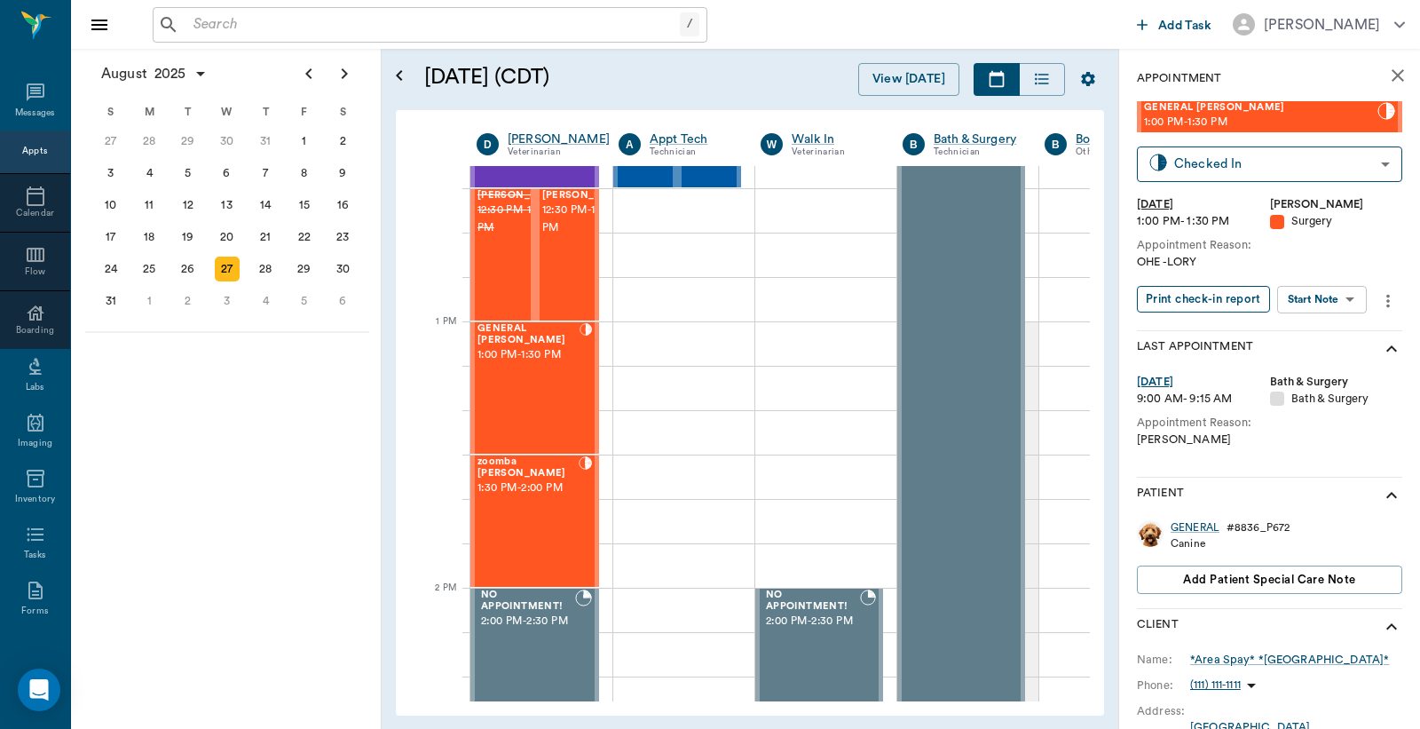
click at [1200, 295] on button "Print check-in report" at bounding box center [1203, 300] width 133 height 28
click at [536, 383] on div "GENERAL Spay 1:00 PM - 1:30 PM" at bounding box center [529, 388] width 102 height 130
click at [1388, 297] on icon "more" at bounding box center [1389, 300] width 20 height 21
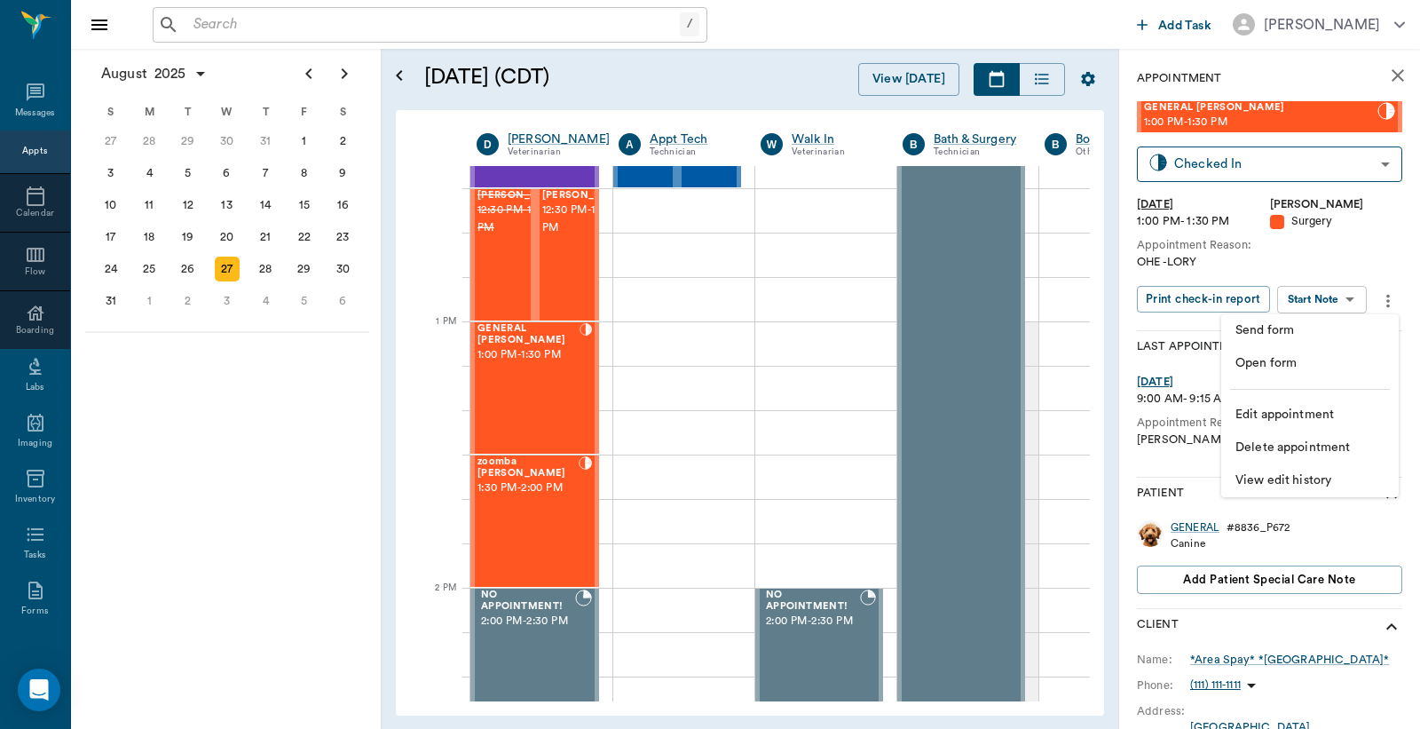
click at [1311, 419] on span "Edit appointment" at bounding box center [1310, 415] width 149 height 19
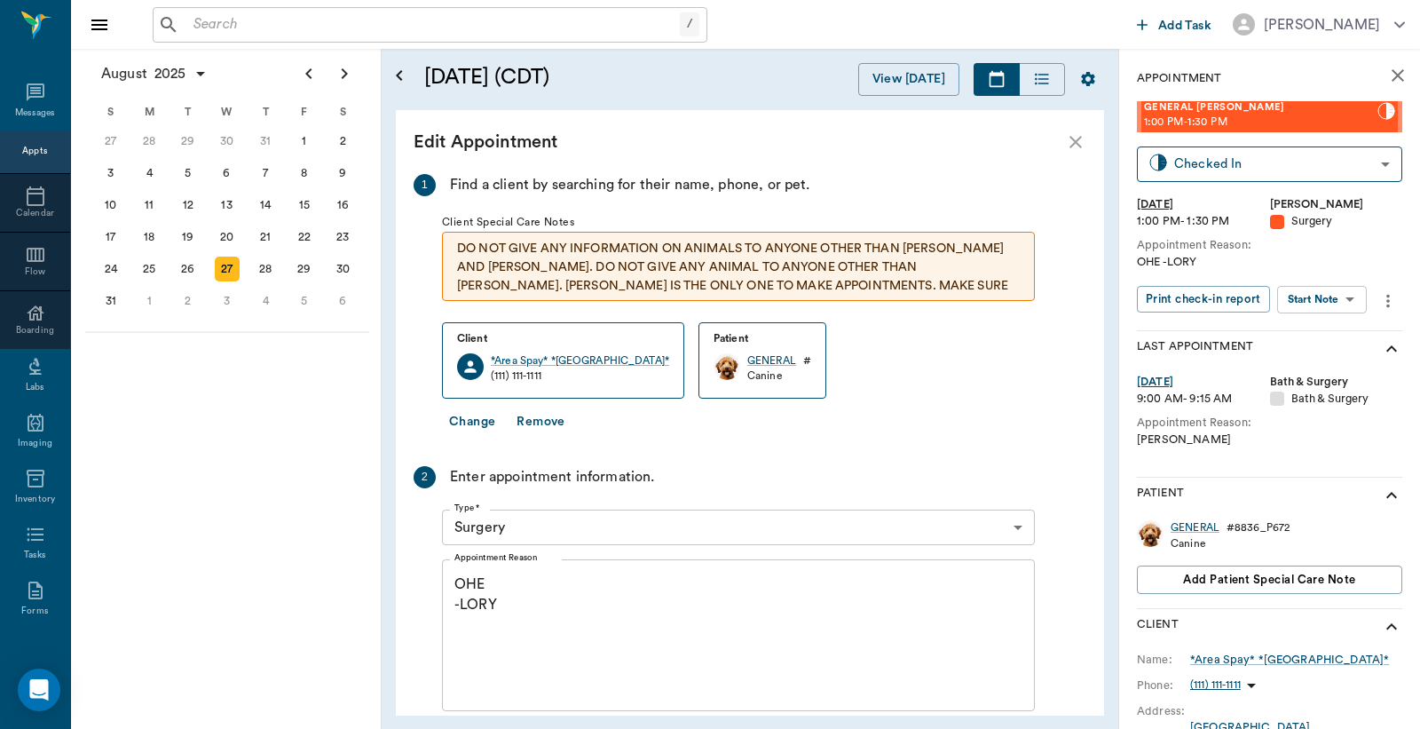
drag, startPoint x: 517, startPoint y: 582, endPoint x: 383, endPoint y: 596, distance: 134.7
click at [386, 596] on div "August 27, 2025 (CDT) View Today August 2025 Today 27 Wed Aug 2025 D Dr. Bert E…" at bounding box center [750, 389] width 737 height 680
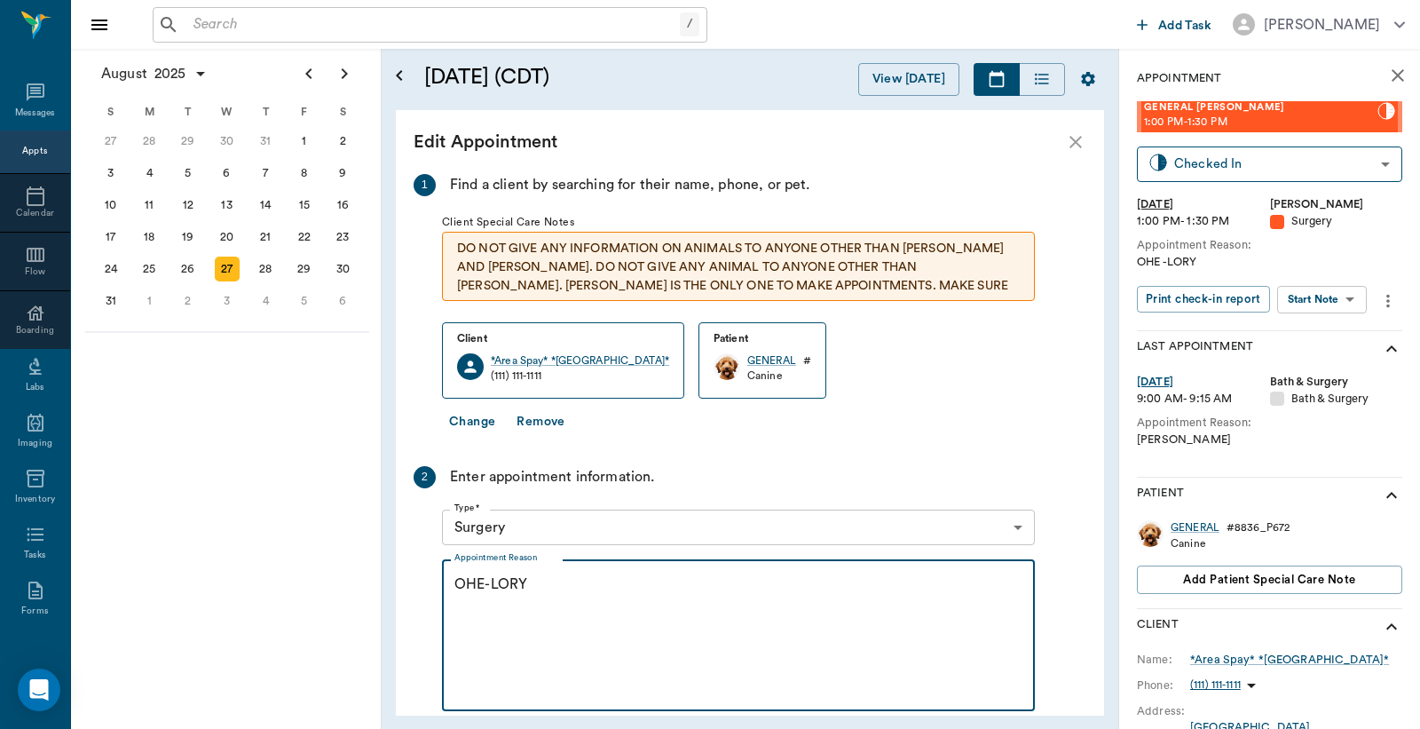
drag, startPoint x: 486, startPoint y: 600, endPoint x: 421, endPoint y: 620, distance: 67.7
click at [421, 620] on div "2 Enter appointment information. Type * Surgery 65d2be4f46e3a538d89b8c18 Type *…" at bounding box center [724, 617] width 621 height 302
click at [460, 574] on textarea "-LORY" at bounding box center [739, 635] width 568 height 123
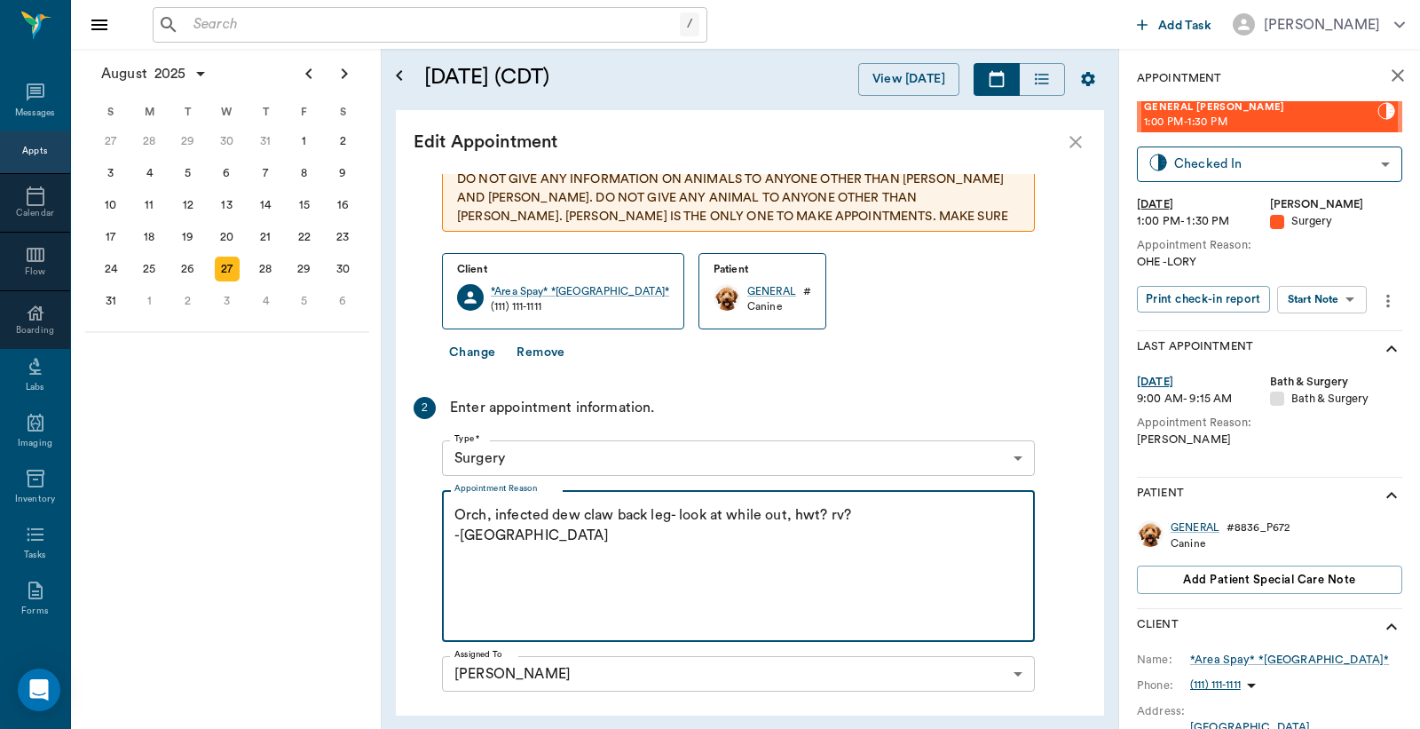
scroll to position [131, 0]
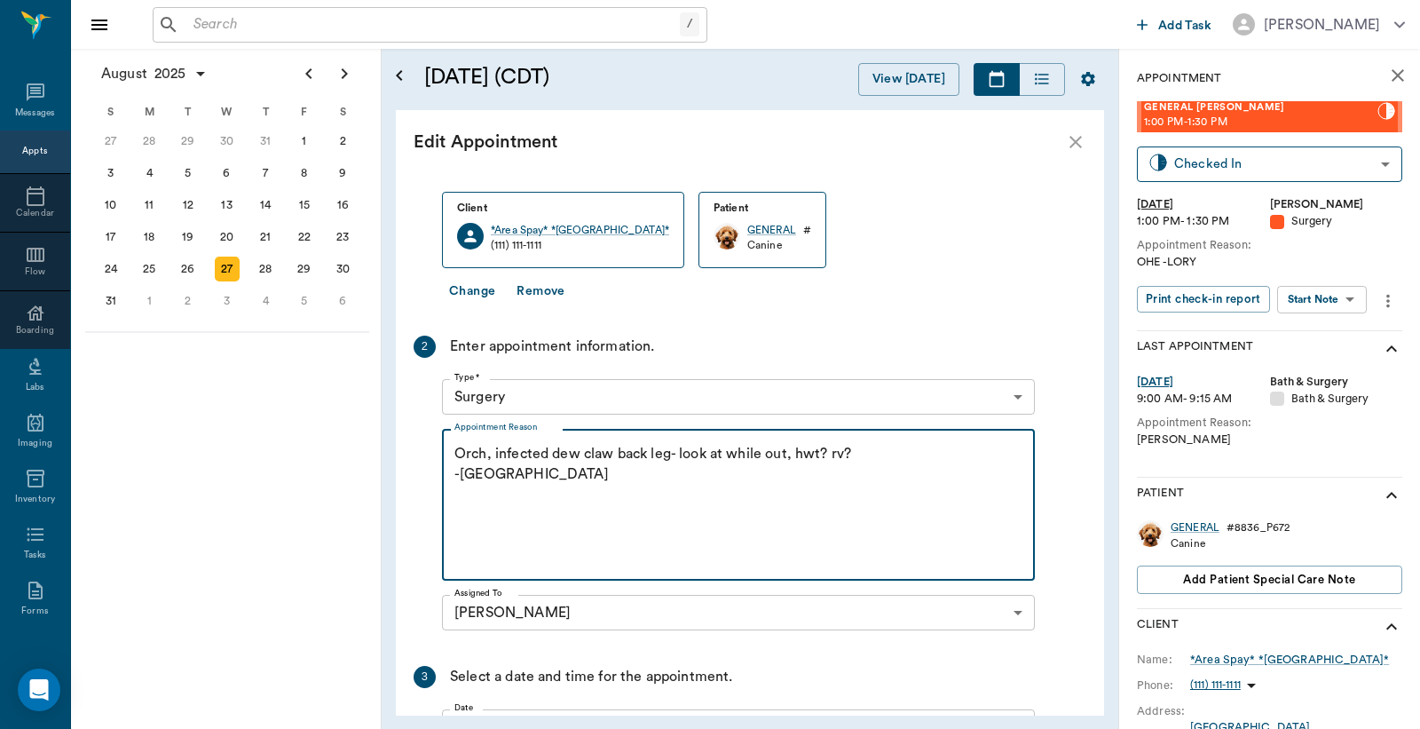
click at [508, 475] on textarea "Orch, infected dew claw back leg- look at while out, hwt? rv? -LORY" at bounding box center [739, 505] width 568 height 123
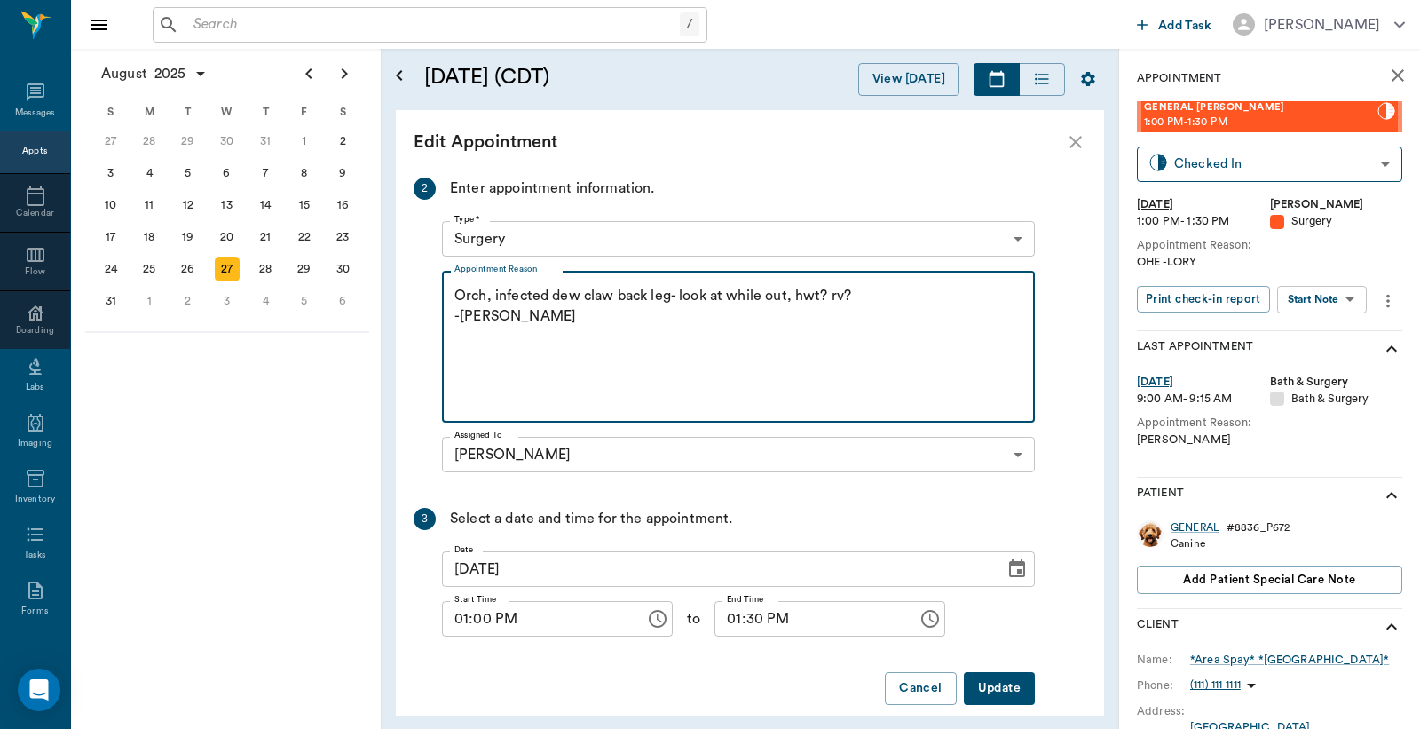
scroll to position [311, 0]
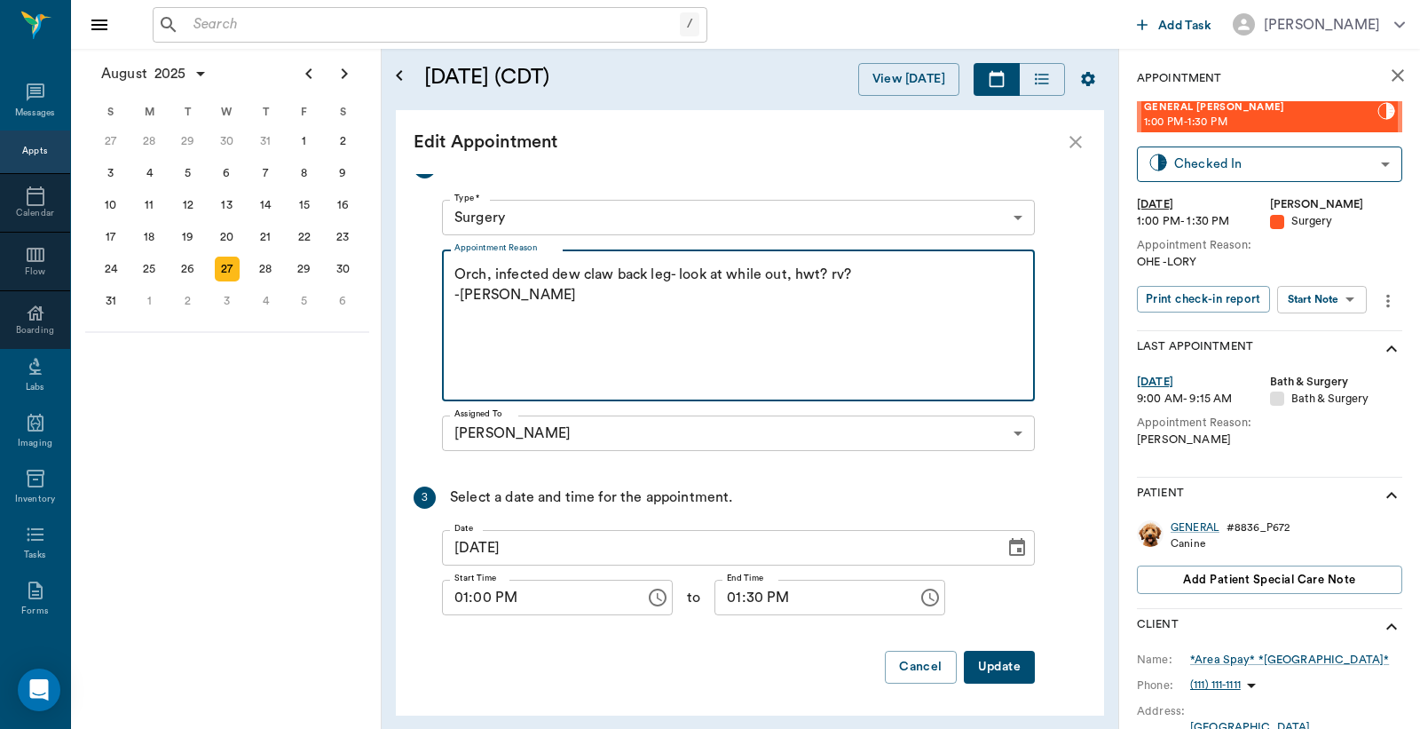
type textarea "Orch, infected dew claw back leg- look at while out, hwt? rv? -LORY-jess"
click at [997, 662] on button "Update" at bounding box center [999, 667] width 71 height 33
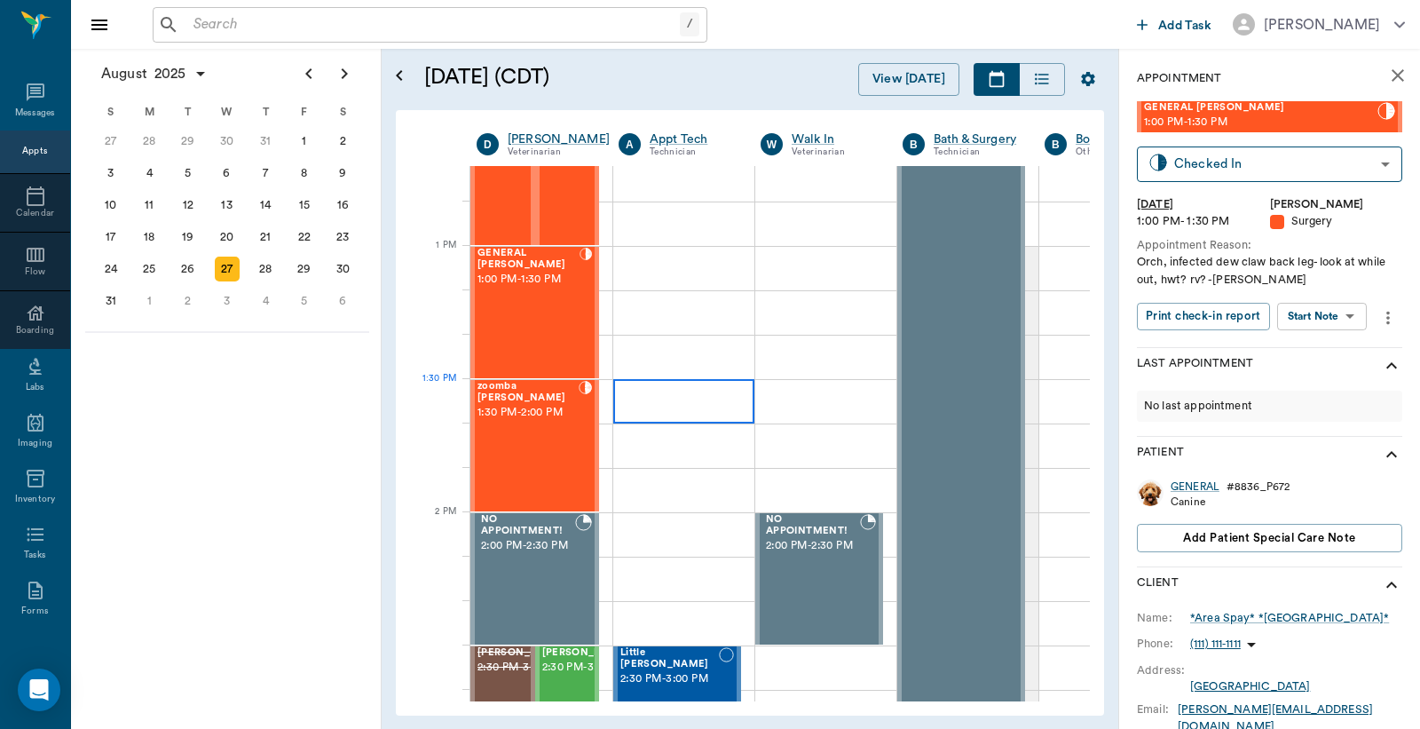
scroll to position [1315, 0]
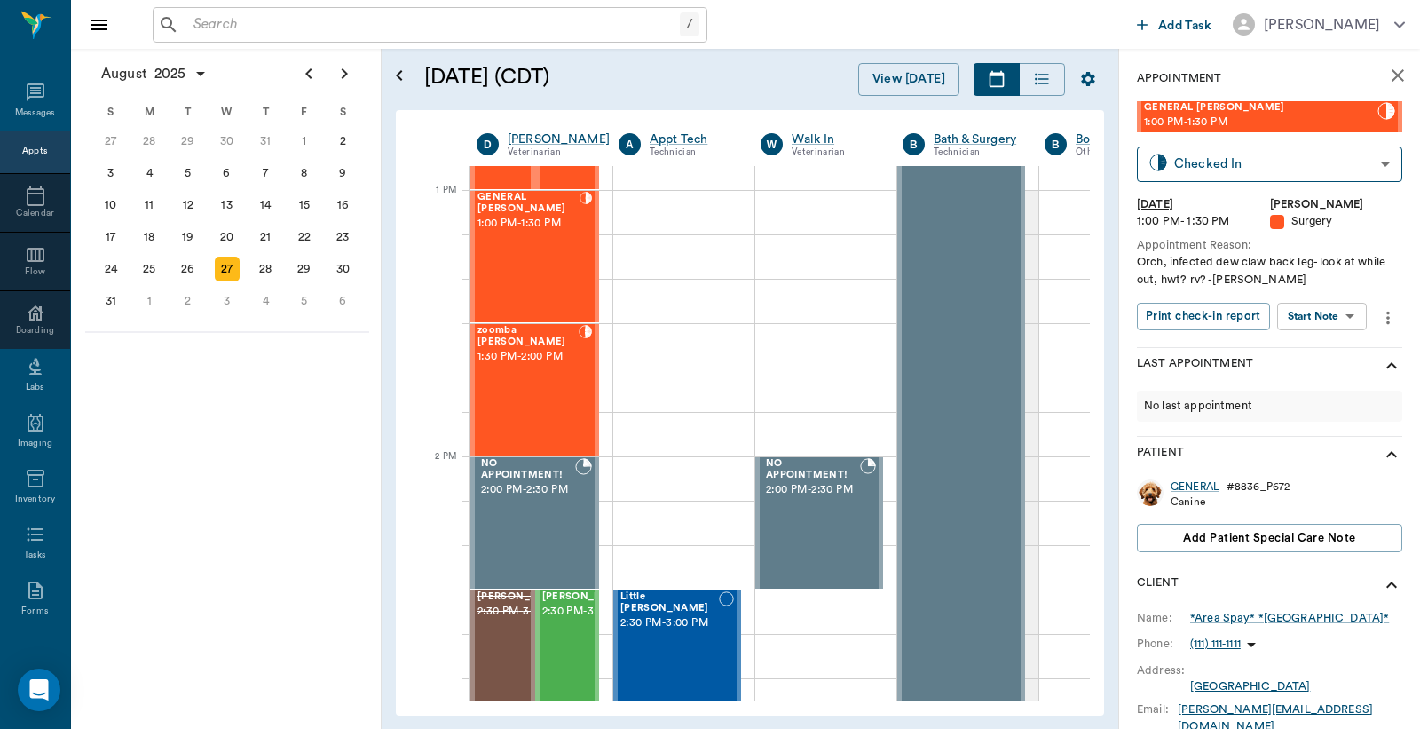
click at [1381, 318] on icon "more" at bounding box center [1389, 317] width 20 height 21
click at [1300, 432] on span "Edit appointment" at bounding box center [1310, 432] width 149 height 19
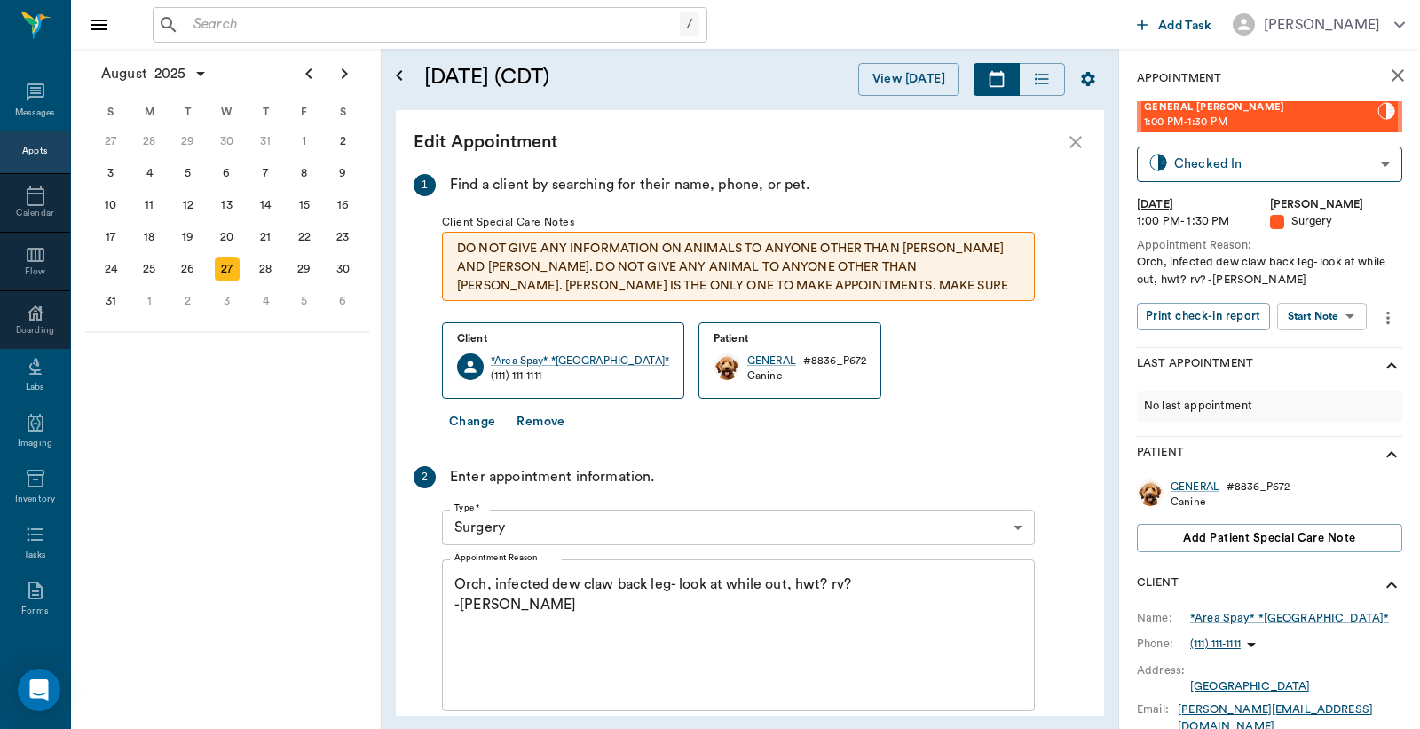
click at [539, 420] on button "Remove" at bounding box center [541, 422] width 62 height 33
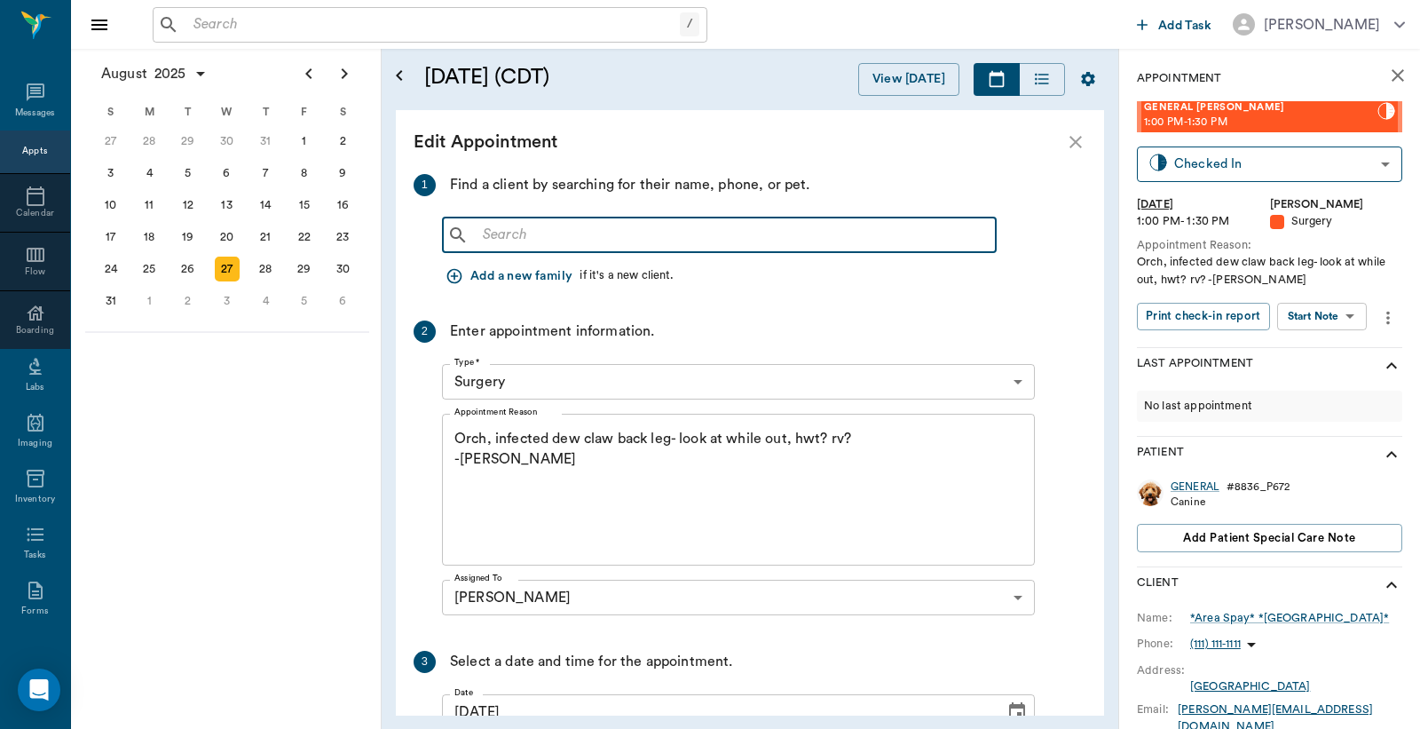
click at [542, 241] on input "text" at bounding box center [732, 235] width 513 height 25
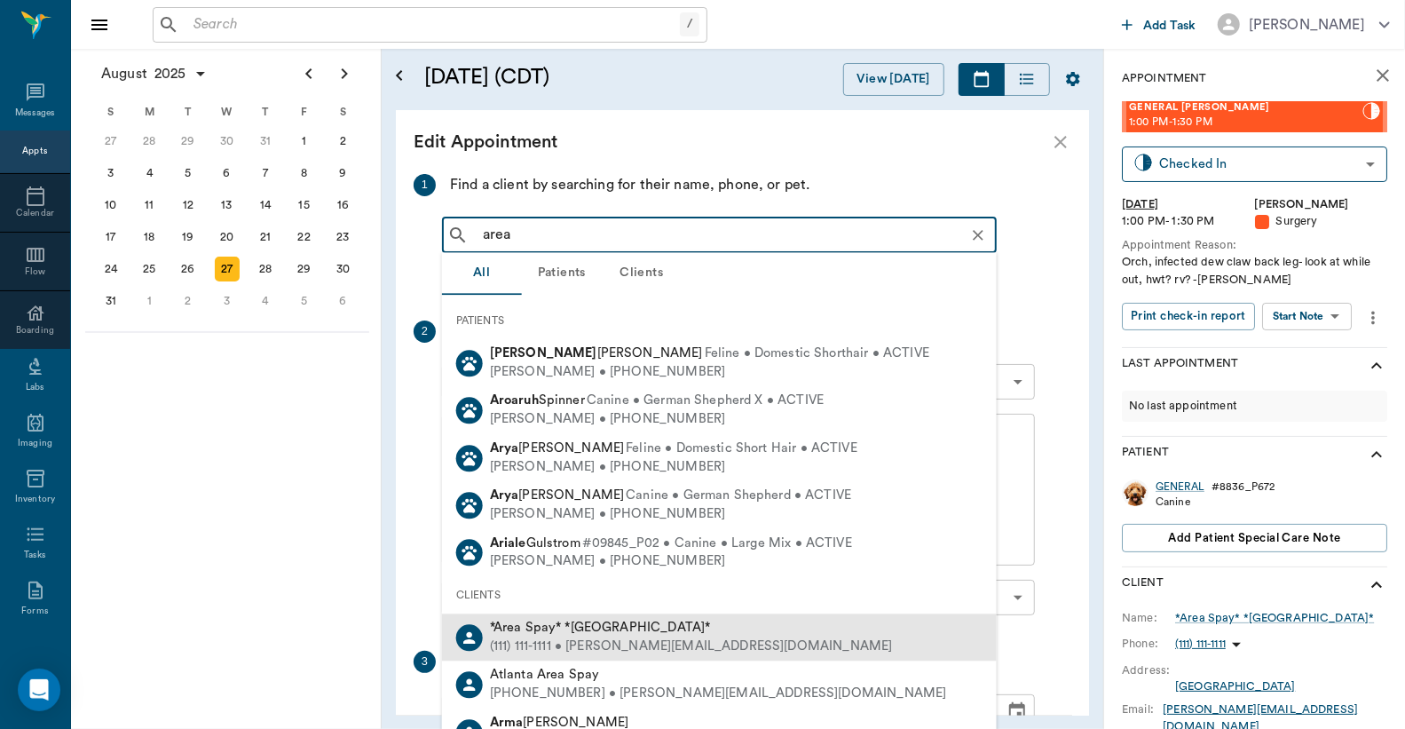
click at [559, 633] on span "*Area Spay* *Atlanta*" at bounding box center [600, 627] width 221 height 13
type input "area"
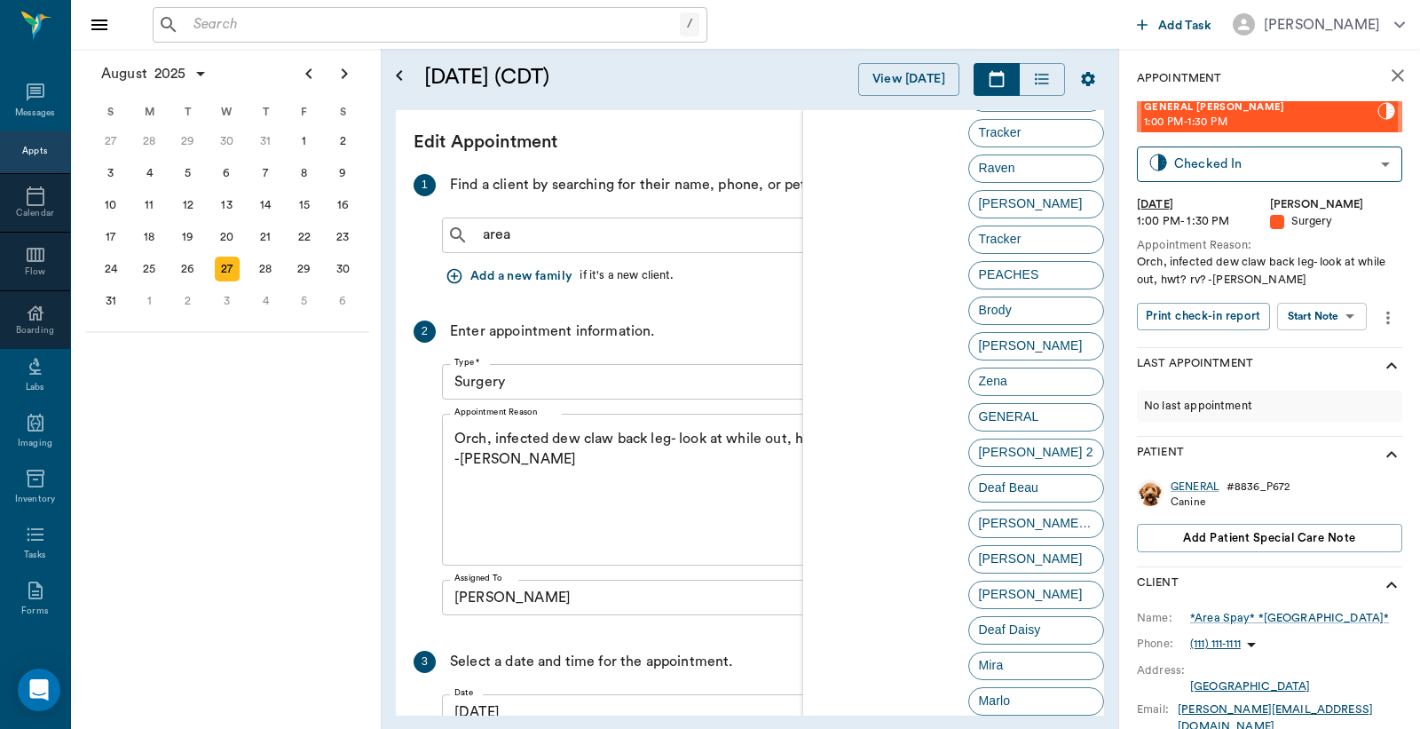
scroll to position [3309, 0]
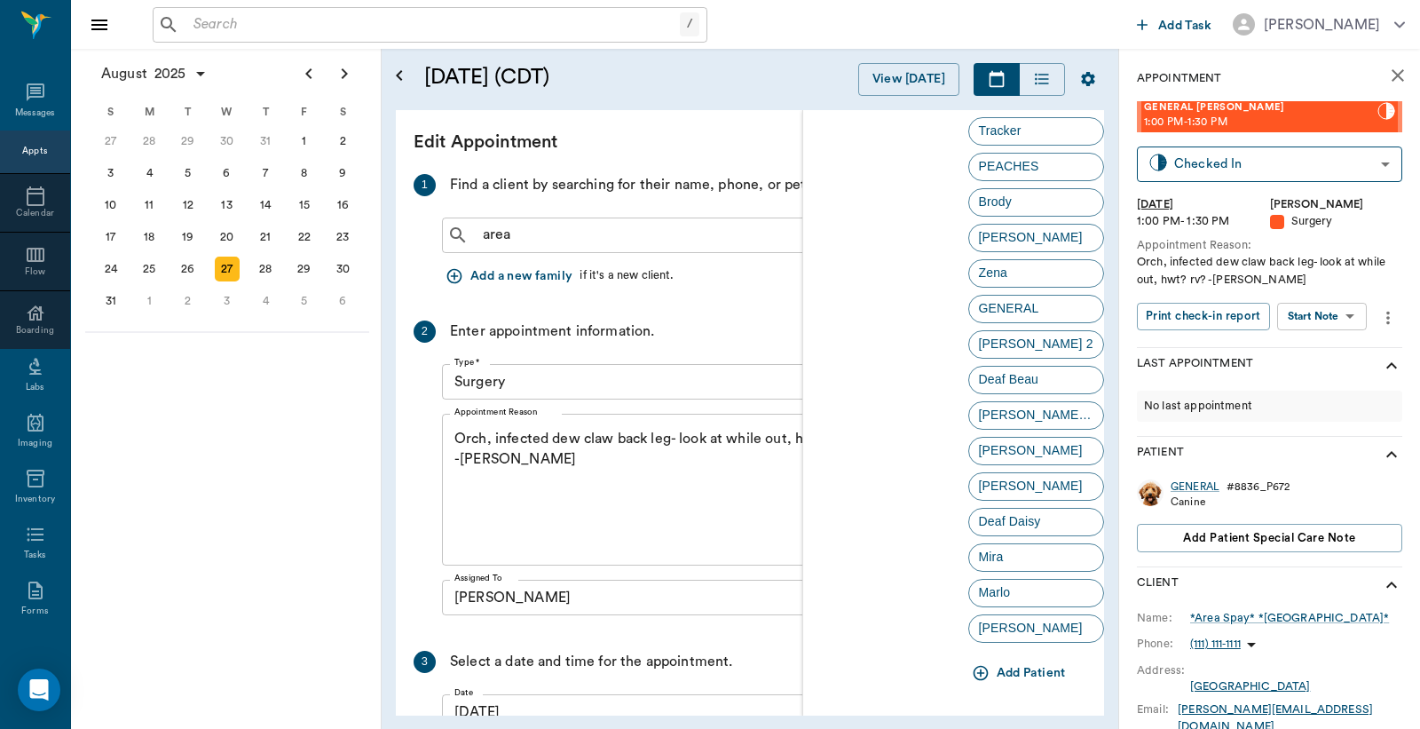
click at [1054, 678] on button "Add Patient" at bounding box center [1021, 673] width 105 height 33
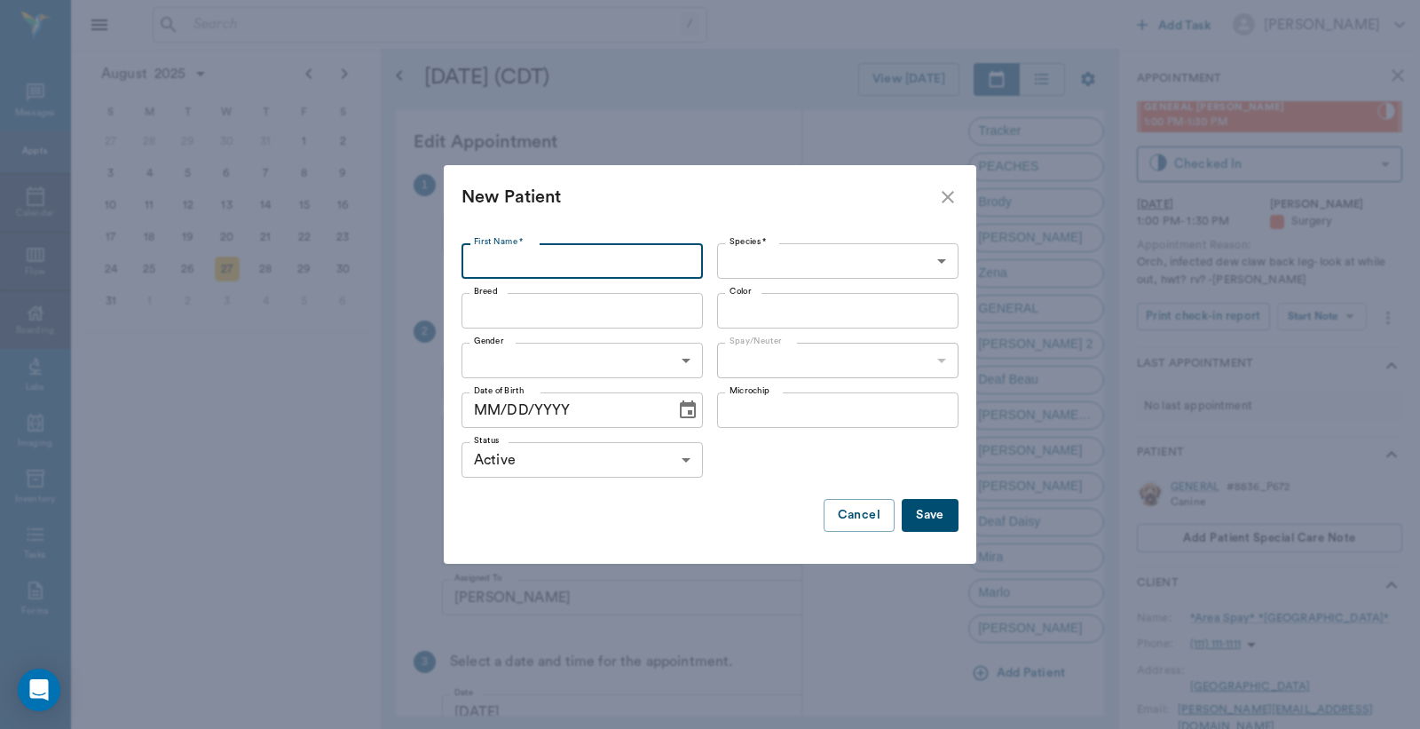
click at [518, 269] on input "First Name *" at bounding box center [582, 261] width 241 height 36
type input "Steve"
click at [751, 269] on body "/ ​ Add Task Dr. Bert Ellsworth Nectar Messages Appts Calendar Flow Boarding La…" at bounding box center [710, 364] width 1420 height 729
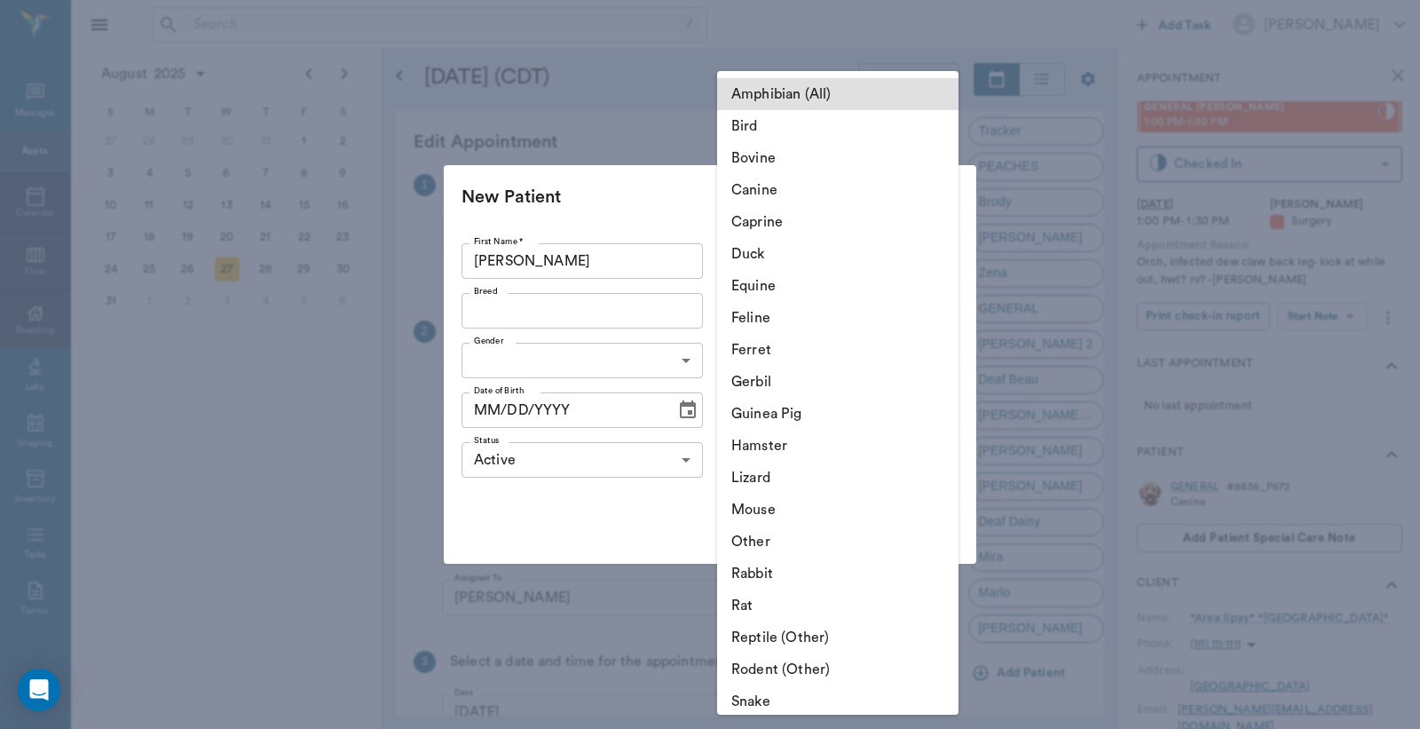
click at [779, 191] on li "Canine" at bounding box center [837, 190] width 241 height 32
type input "Canine"
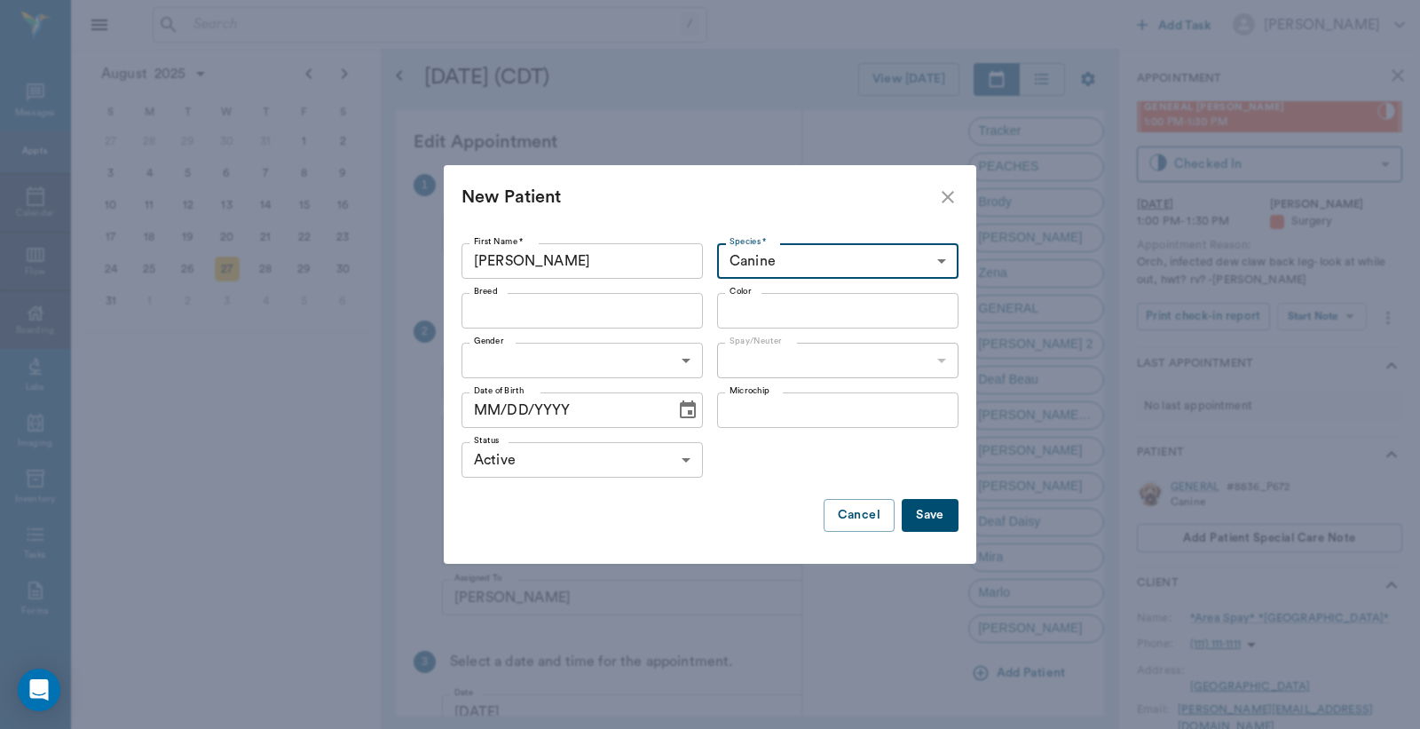
click at [598, 311] on input "Breed" at bounding box center [568, 310] width 202 height 25
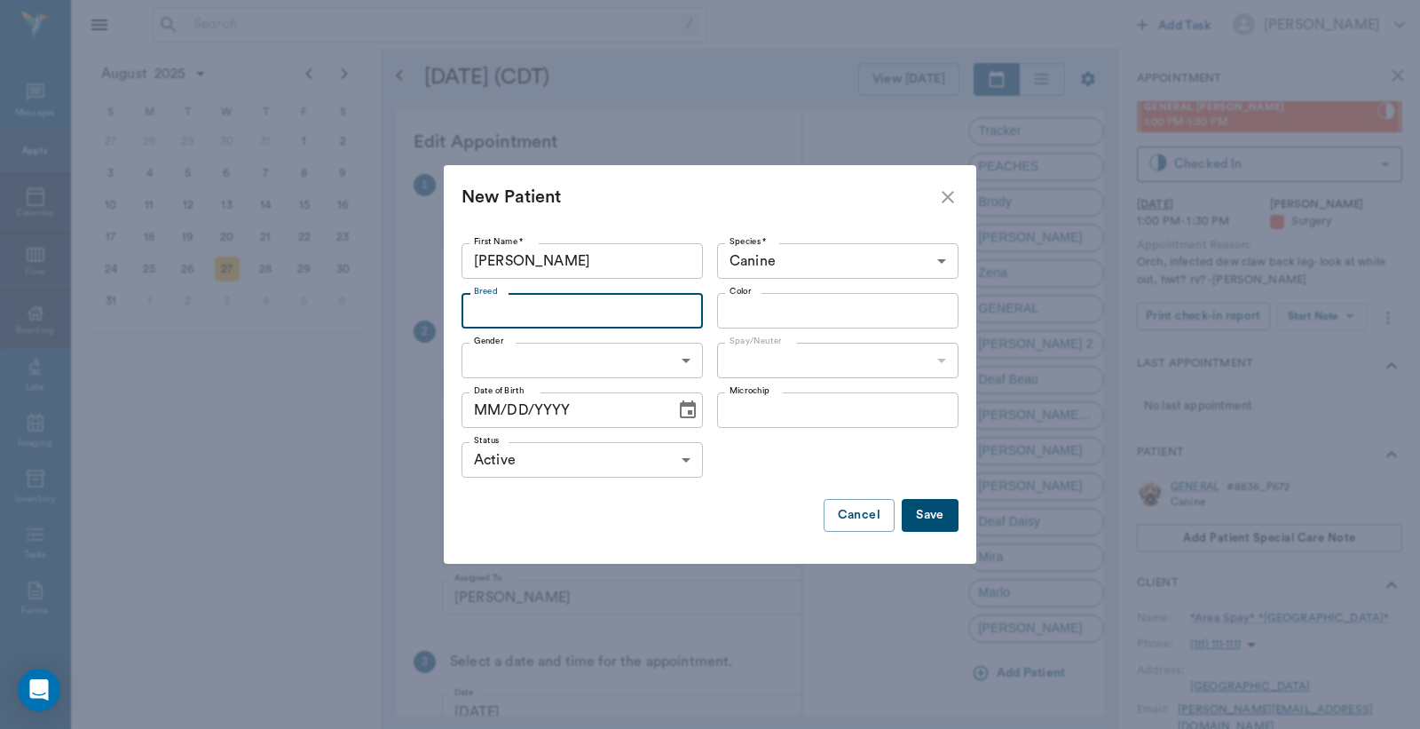
click at [583, 313] on input "Breed" at bounding box center [568, 310] width 202 height 25
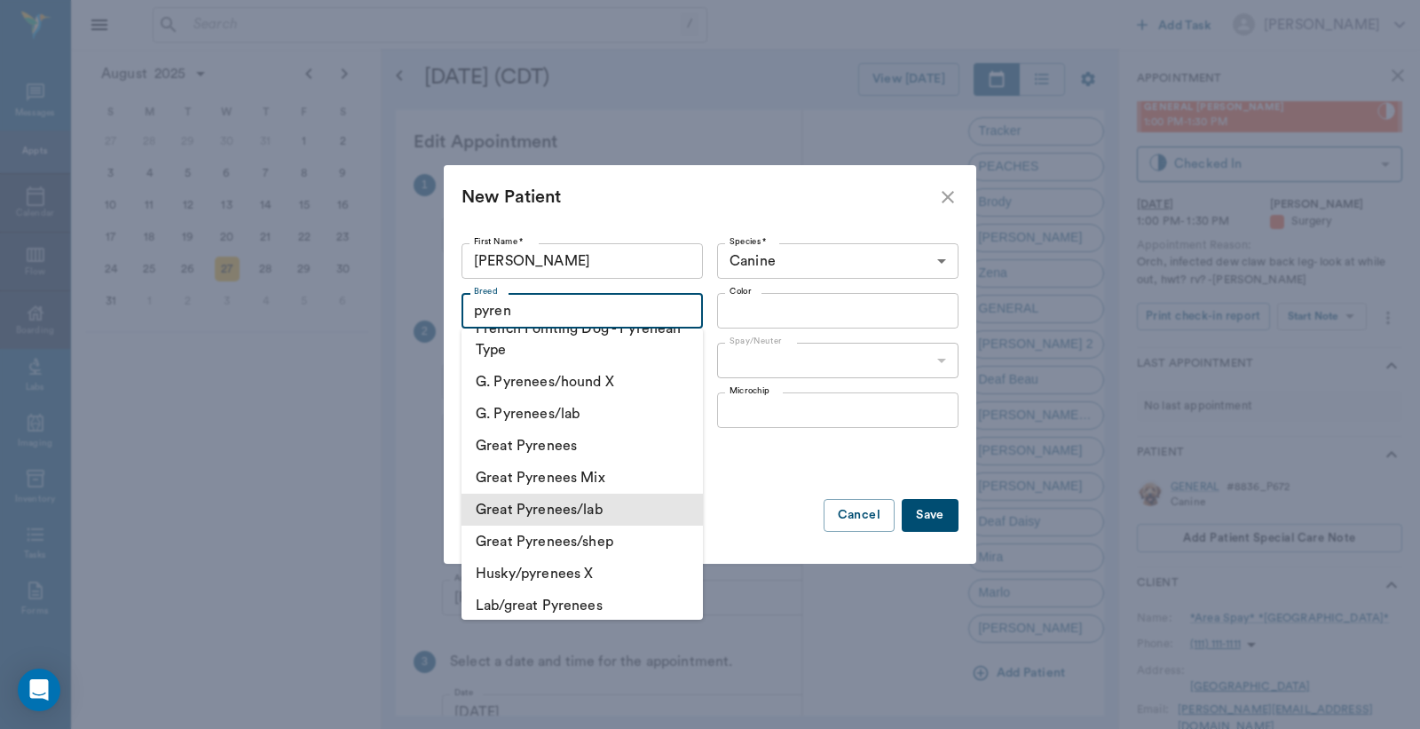
scroll to position [131, 0]
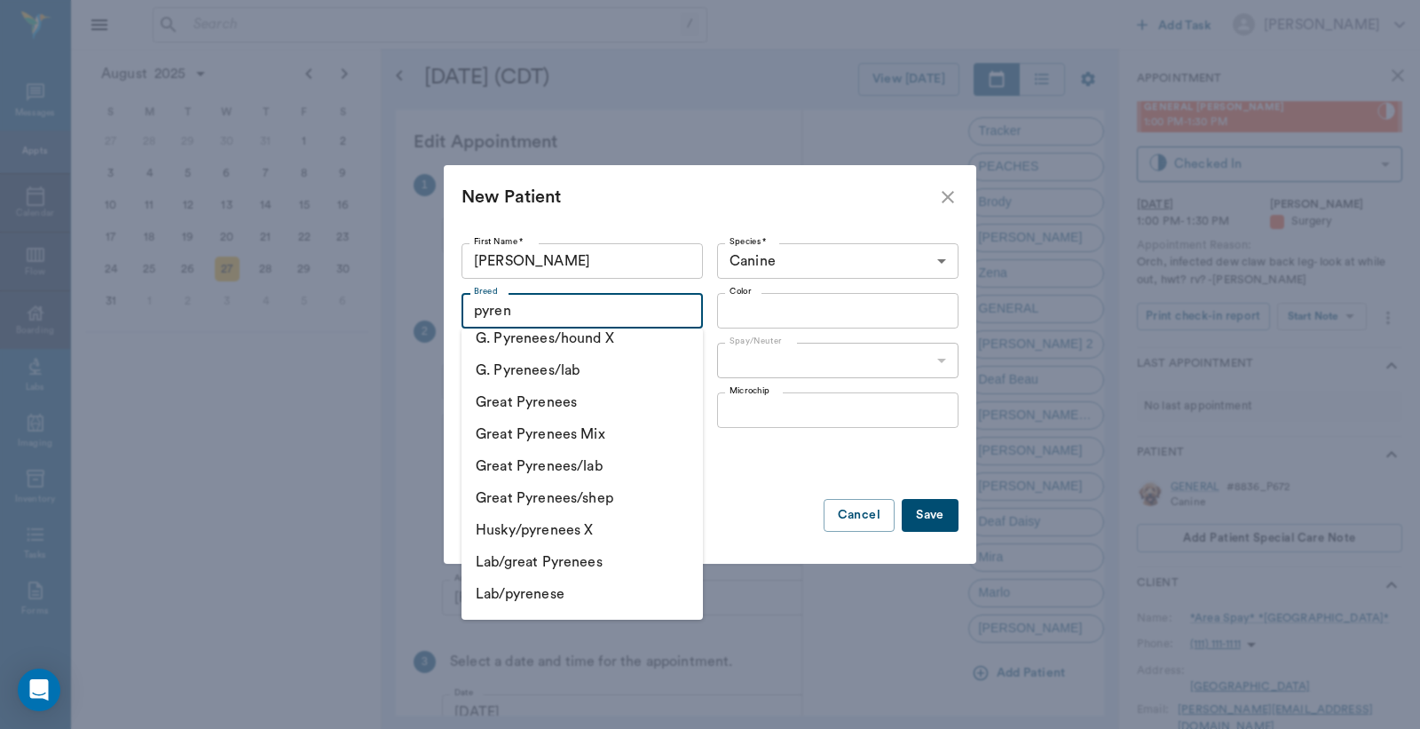
click at [557, 595] on li "Lab/pyrenese" at bounding box center [582, 594] width 241 height 32
type input "Lab/pyrenese"
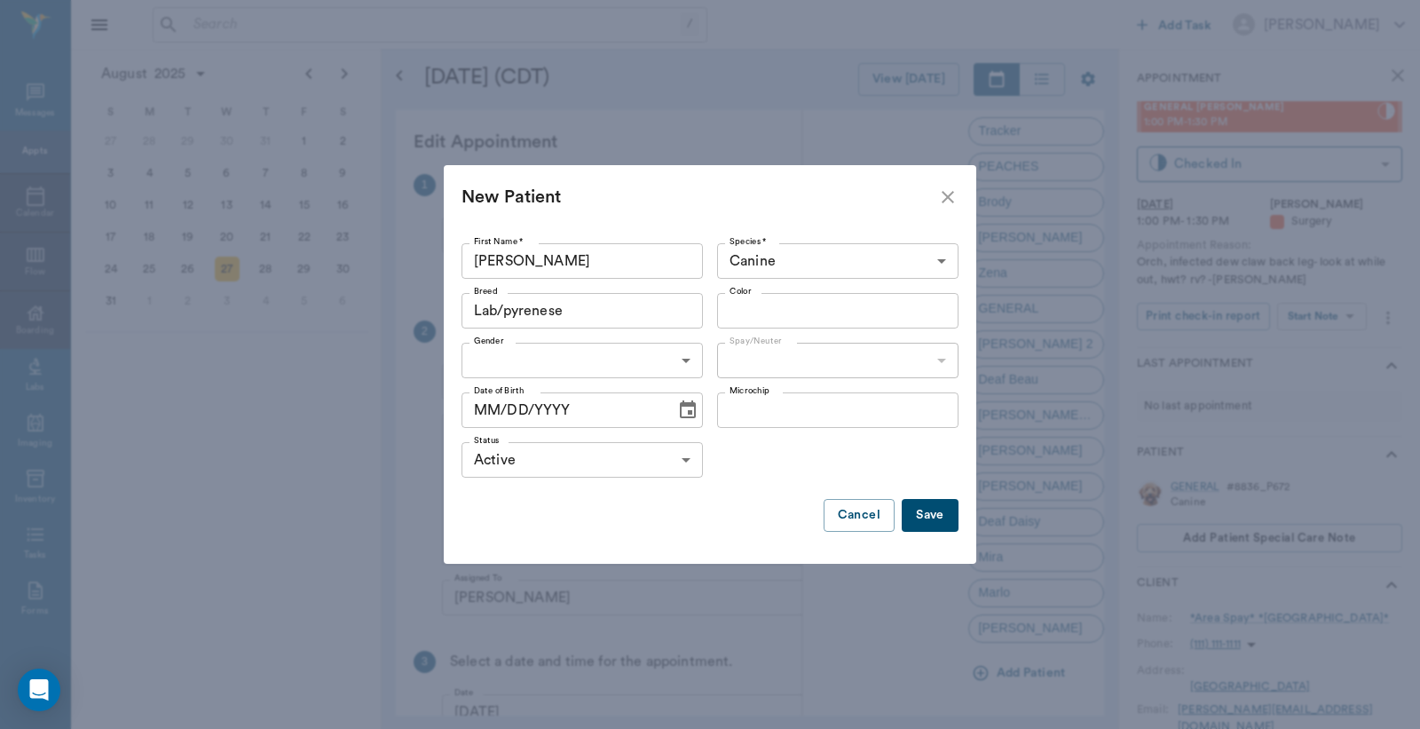
click at [771, 304] on input "Color" at bounding box center [824, 310] width 202 height 25
click at [783, 313] on input "Color" at bounding box center [824, 310] width 202 height 25
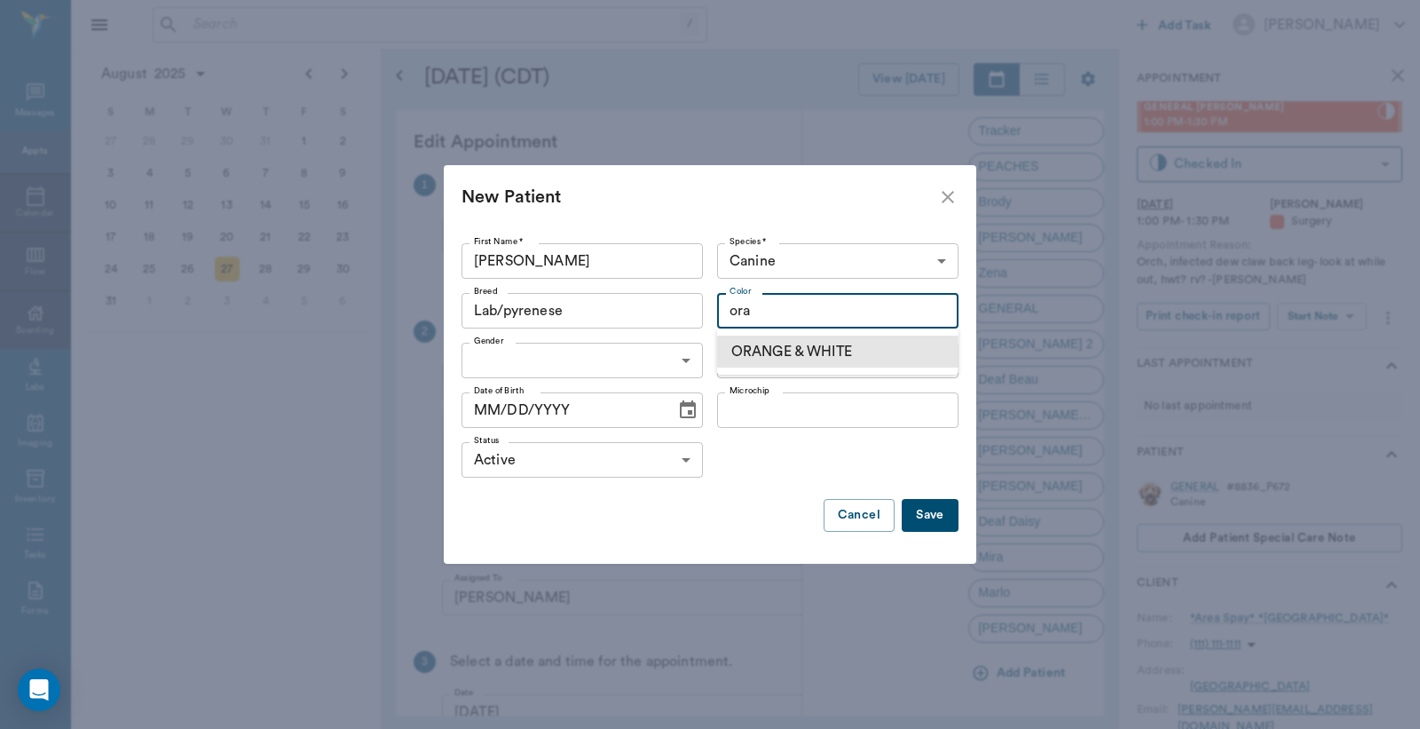
click at [829, 340] on li "ORANGE & WHITE" at bounding box center [837, 352] width 241 height 32
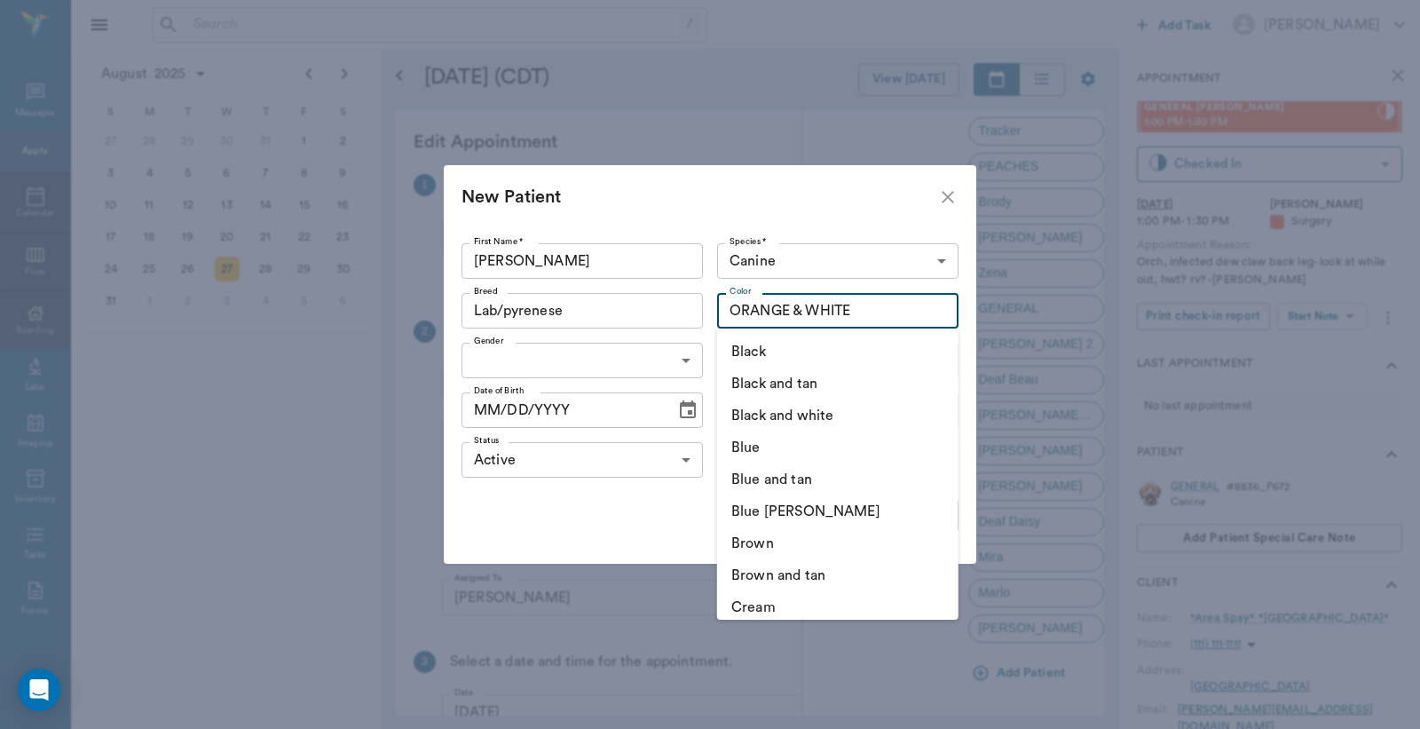
drag, startPoint x: 865, startPoint y: 306, endPoint x: 619, endPoint y: 320, distance: 246.3
click at [629, 318] on div "Breed Lab/pyrenese Breed Color ORANGE & WHITE Color" at bounding box center [710, 311] width 497 height 50
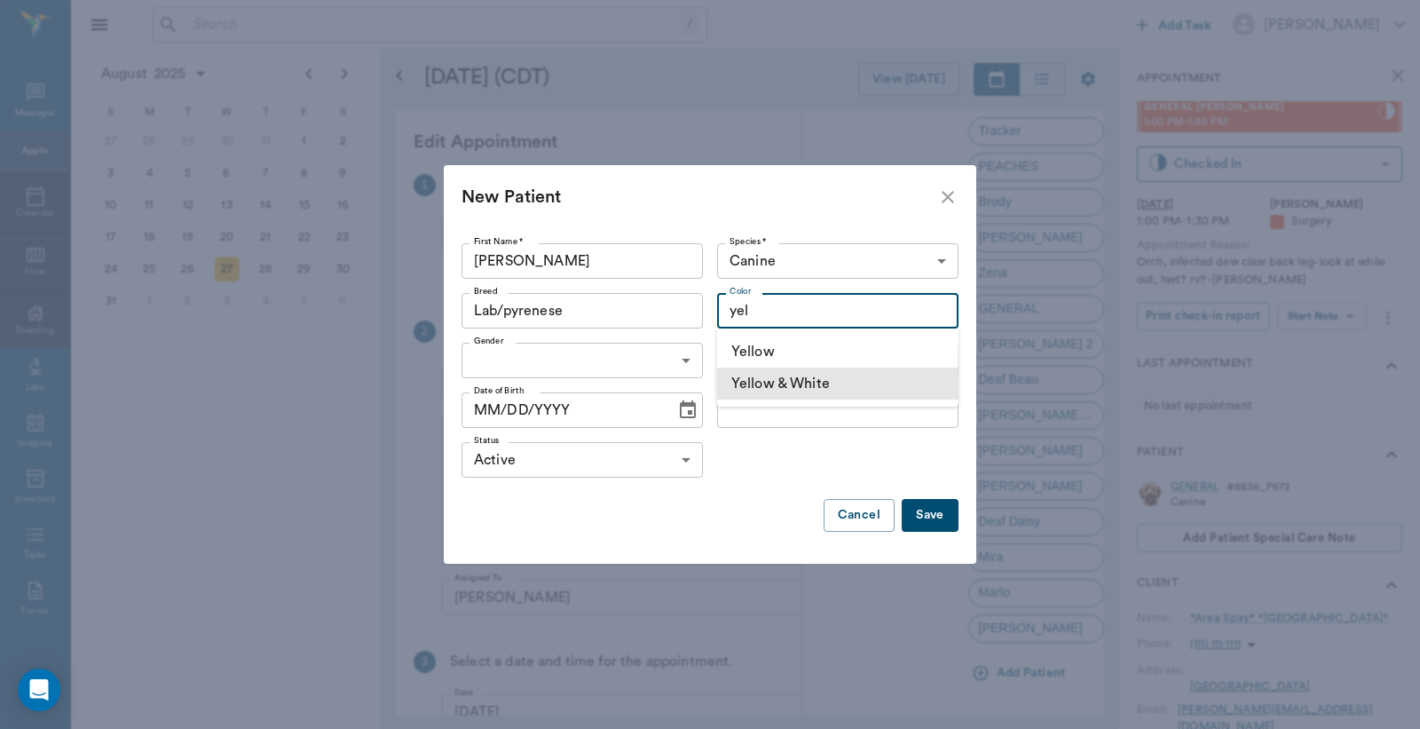
click at [756, 382] on li "Yellow & White" at bounding box center [837, 384] width 241 height 32
type input "Yellow & White"
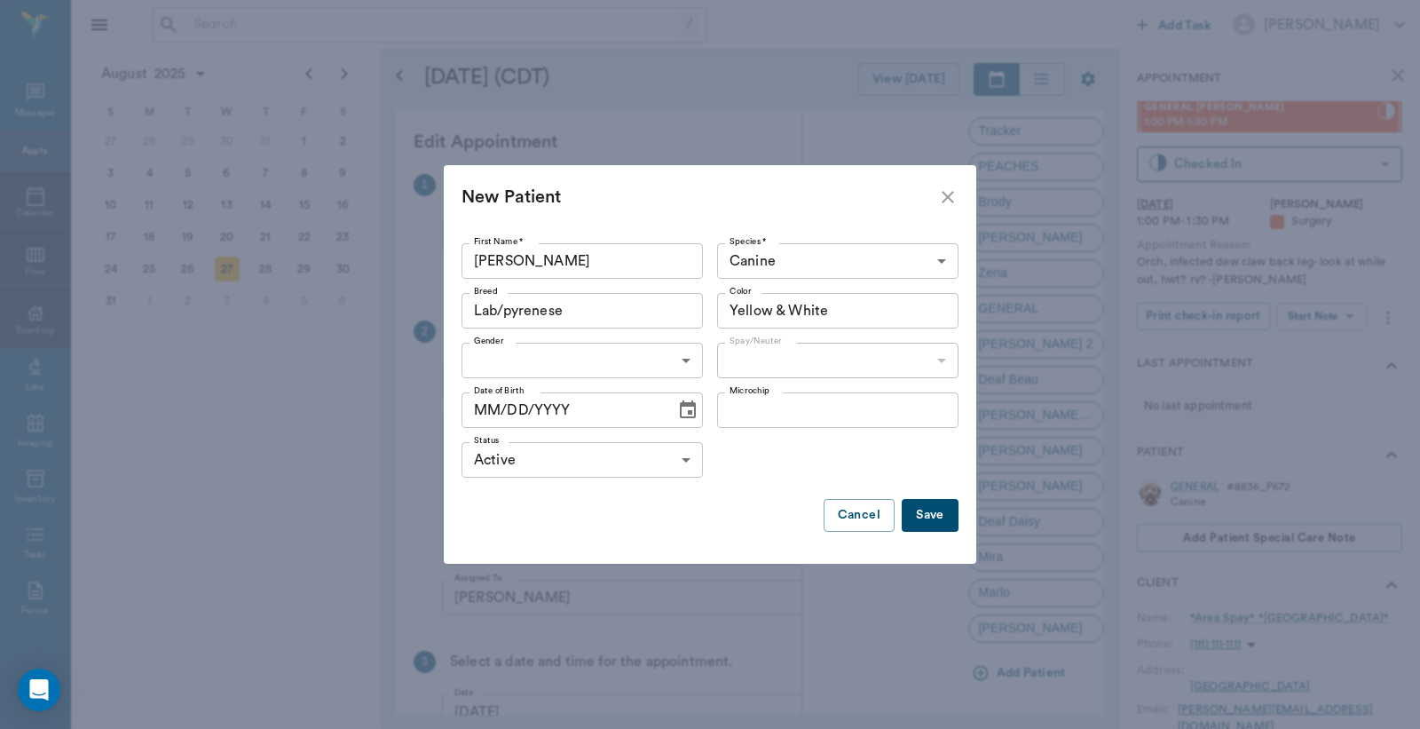
click at [592, 362] on body "/ ​ Add Task Dr. Bert Ellsworth Nectar Messages Appts Calendar Flow Boarding La…" at bounding box center [710, 364] width 1420 height 729
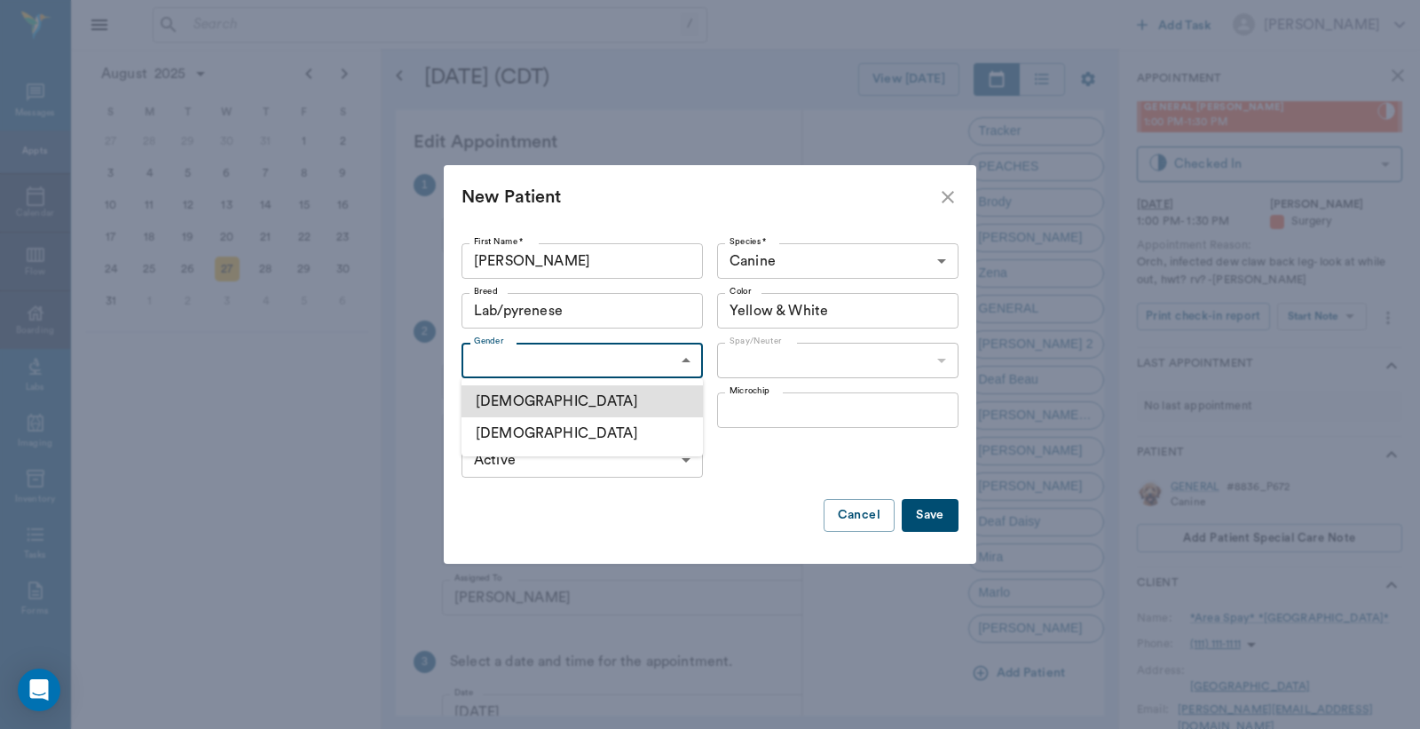
click at [529, 410] on li "[DEMOGRAPHIC_DATA]" at bounding box center [582, 401] width 241 height 32
type input "MALE"
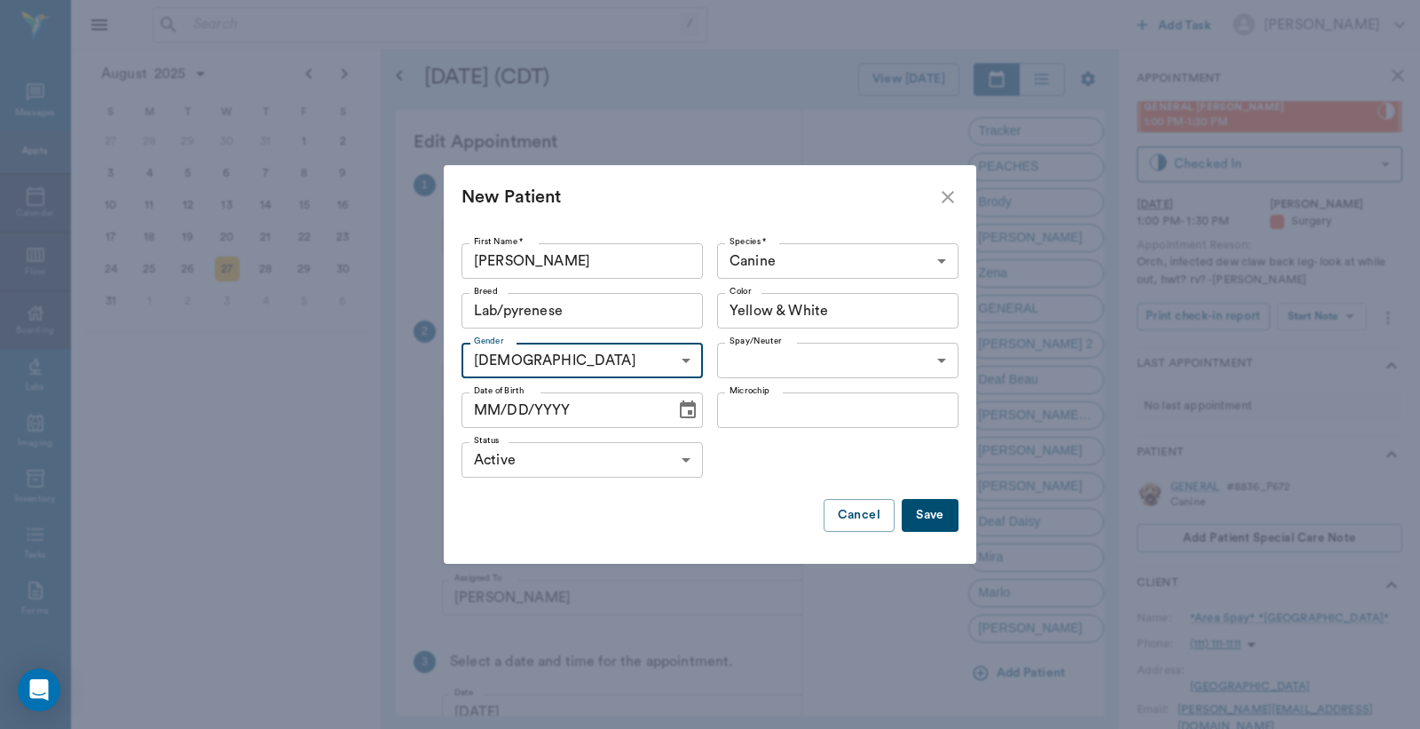
click at [756, 342] on label "Spay/Neuter" at bounding box center [756, 341] width 52 height 12
click at [759, 352] on body "/ ​ Add Task Dr. Bert Ellsworth Nectar Messages Appts Calendar Flow Boarding La…" at bounding box center [710, 364] width 1420 height 729
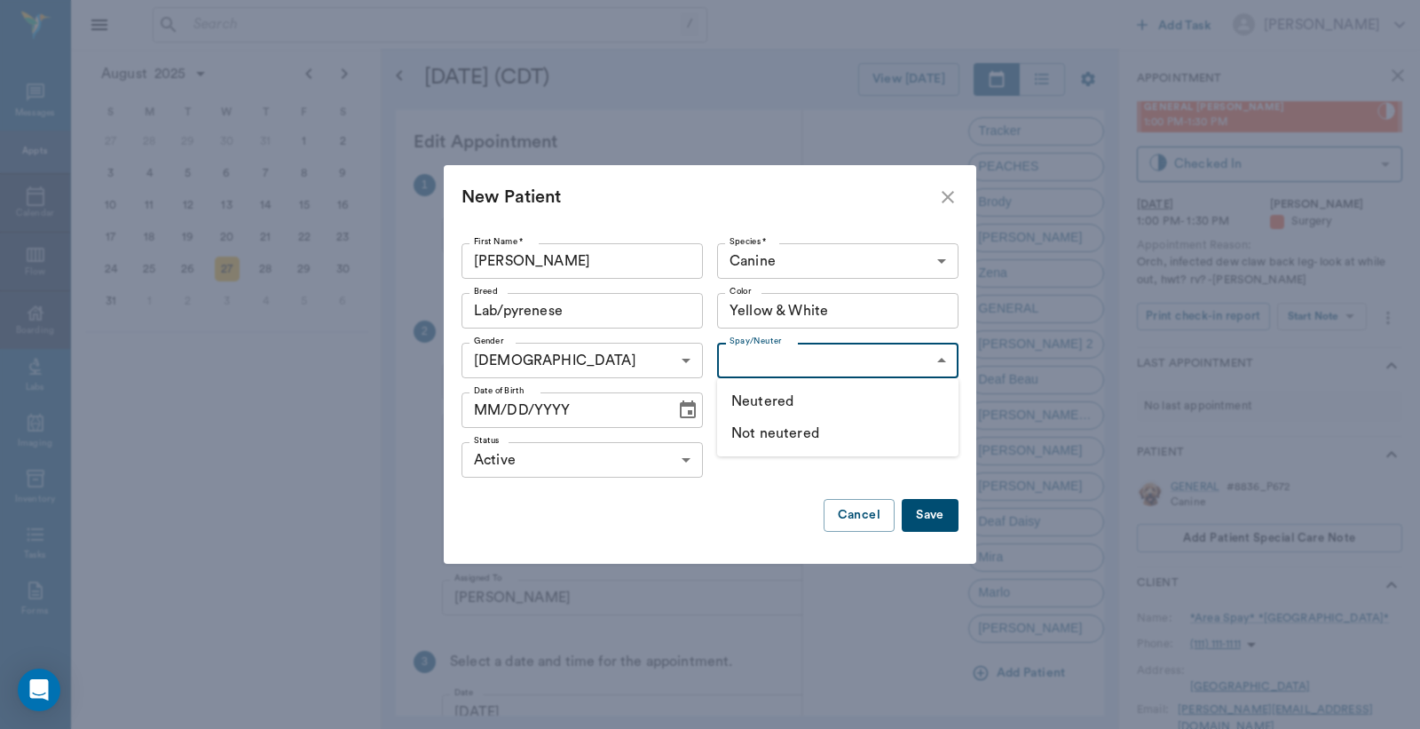
click at [779, 426] on li "Not neutered" at bounding box center [837, 433] width 241 height 32
type input "false"
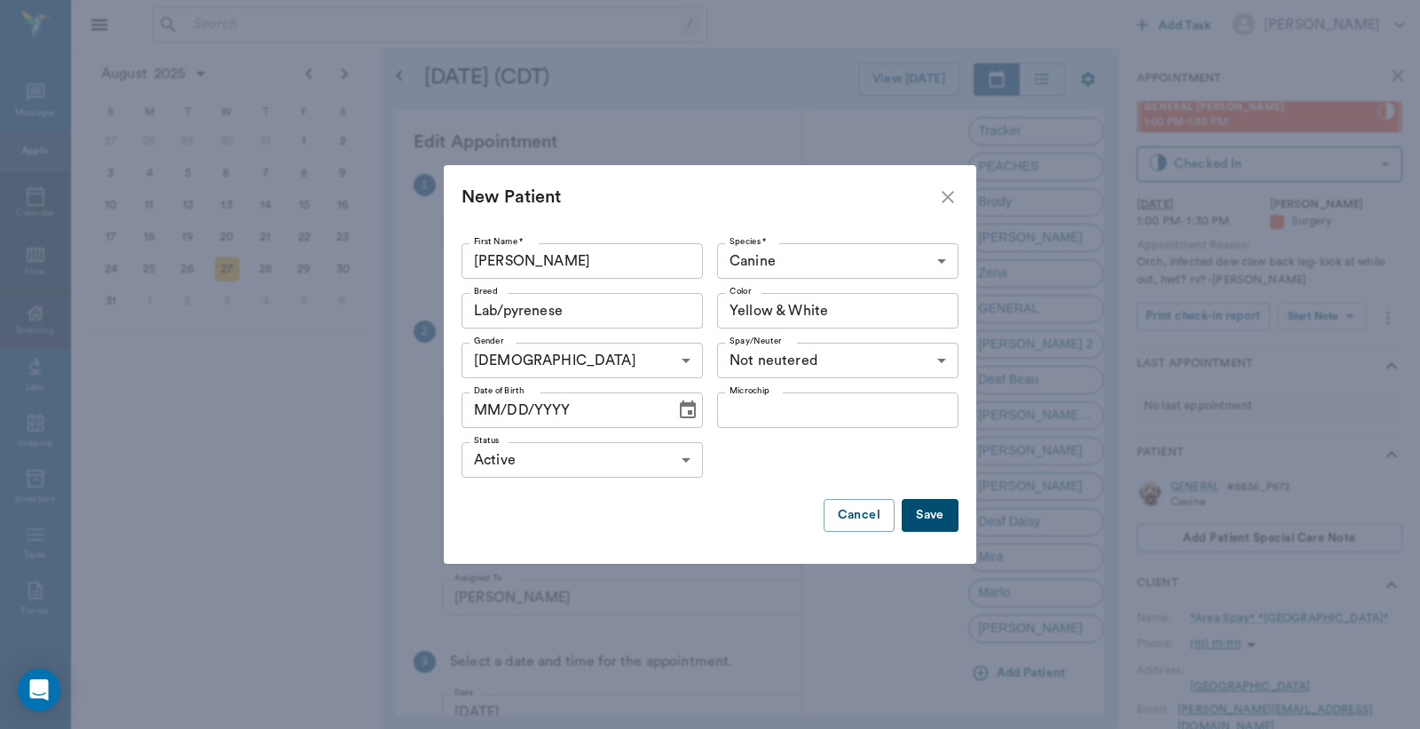
click at [929, 512] on button "Save" at bounding box center [930, 515] width 57 height 33
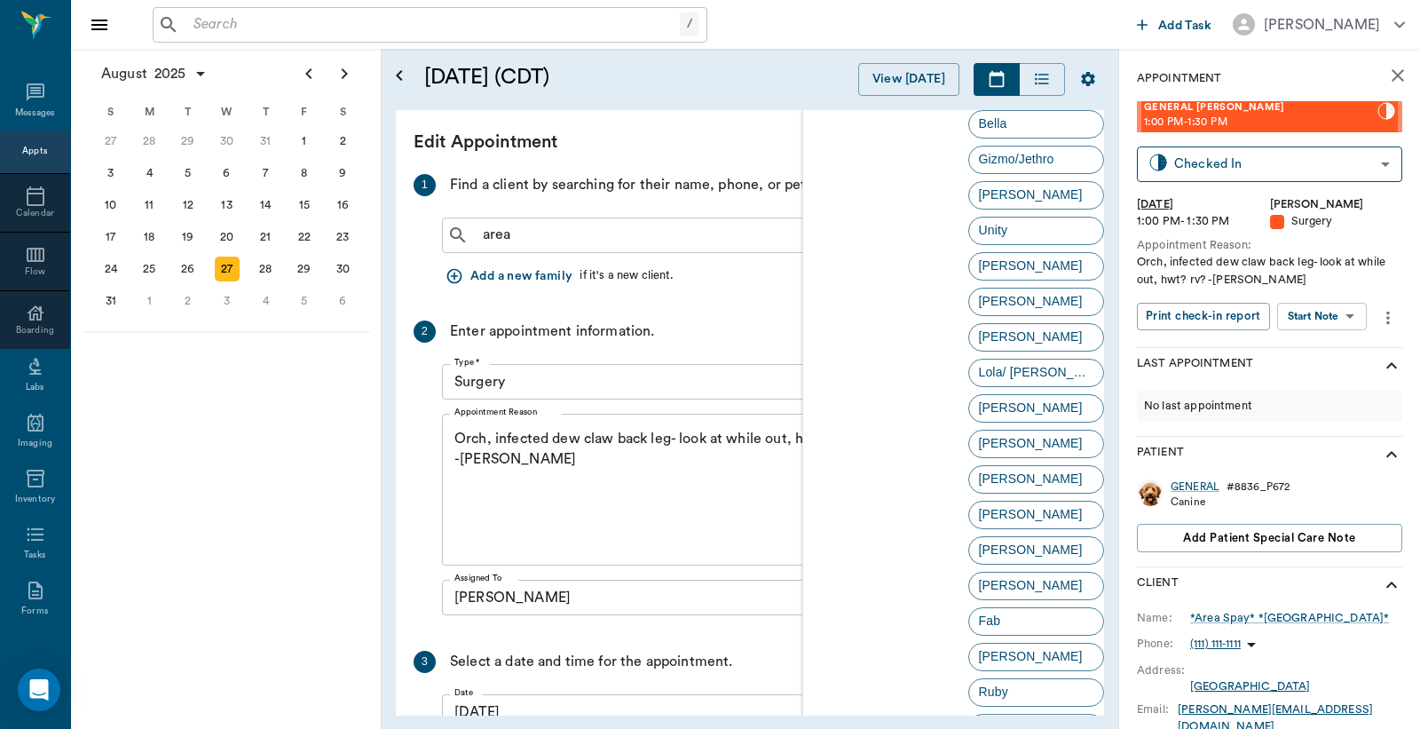
scroll to position [0, 0]
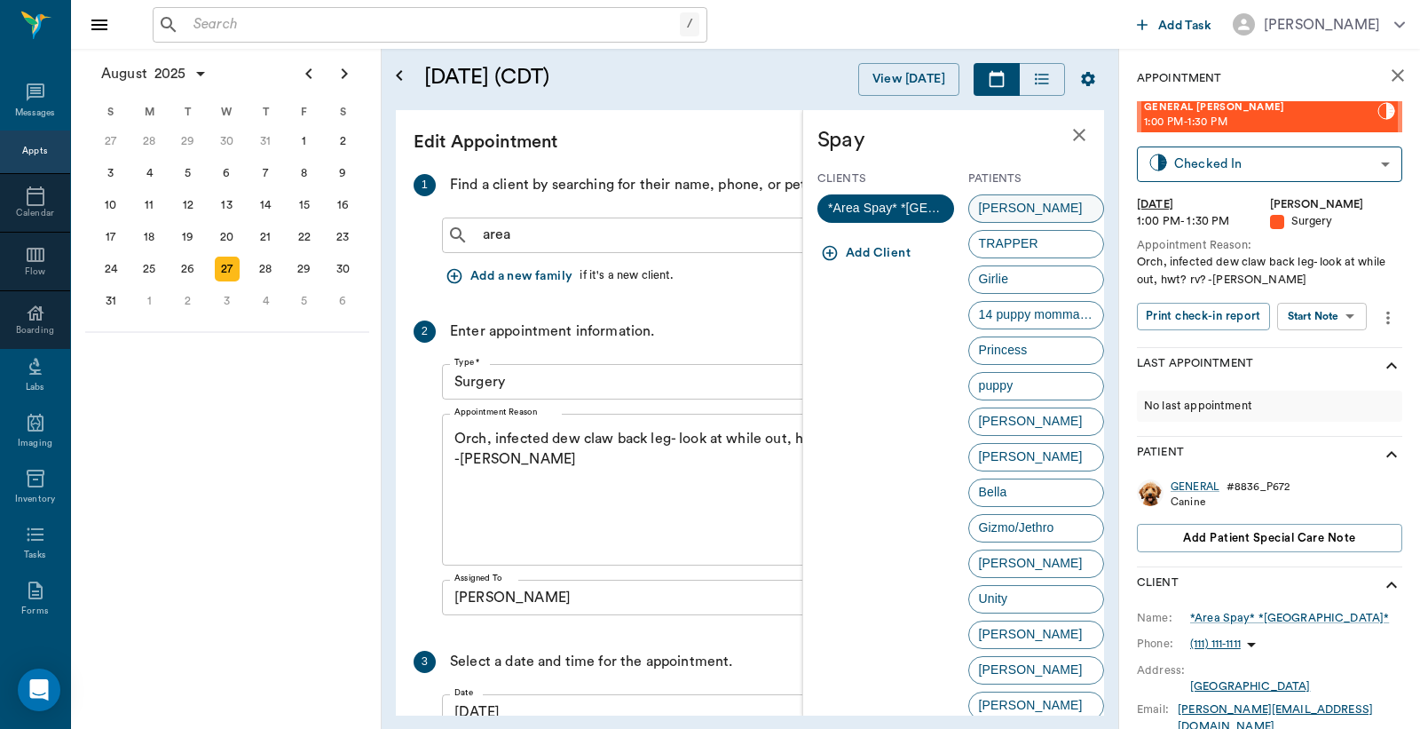
click at [1026, 206] on div "Steve" at bounding box center [1037, 208] width 137 height 28
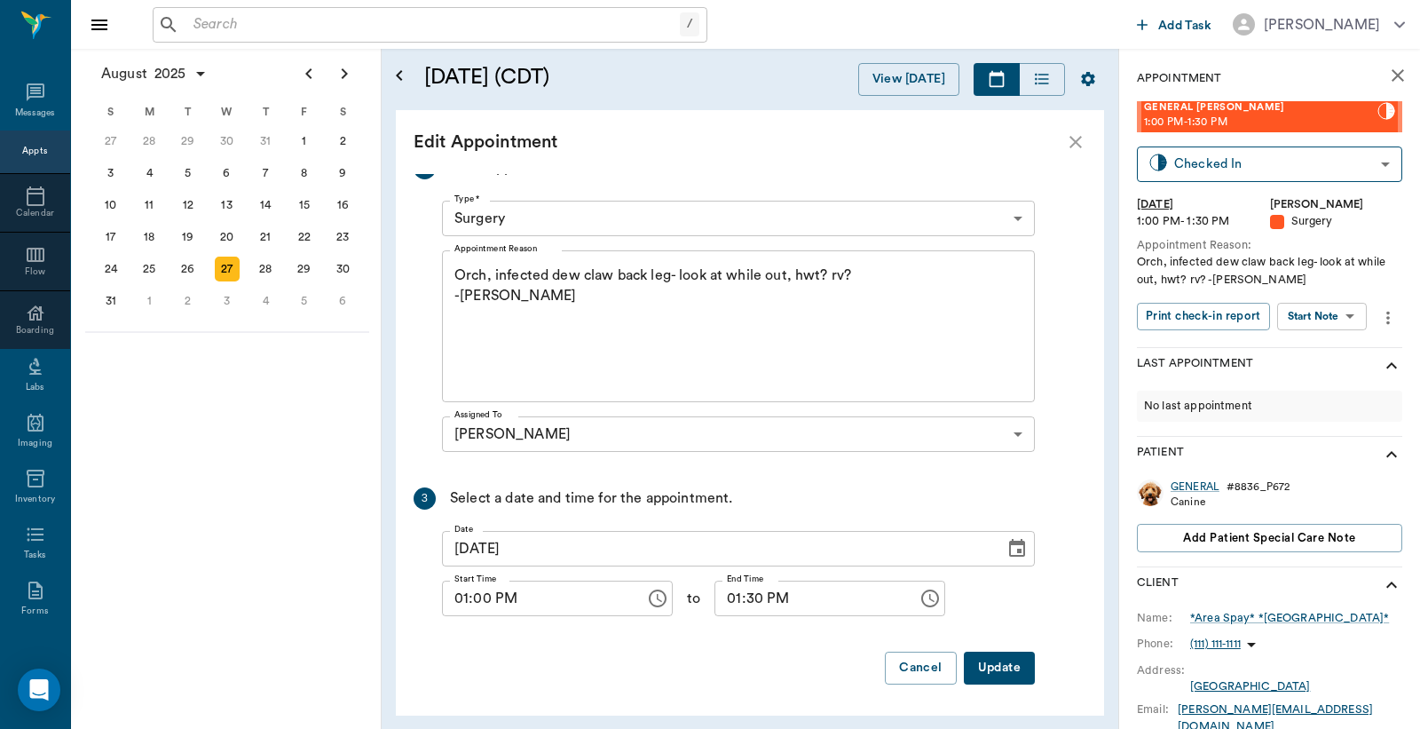
scroll to position [311, 0]
click at [1001, 659] on button "Update" at bounding box center [999, 667] width 71 height 33
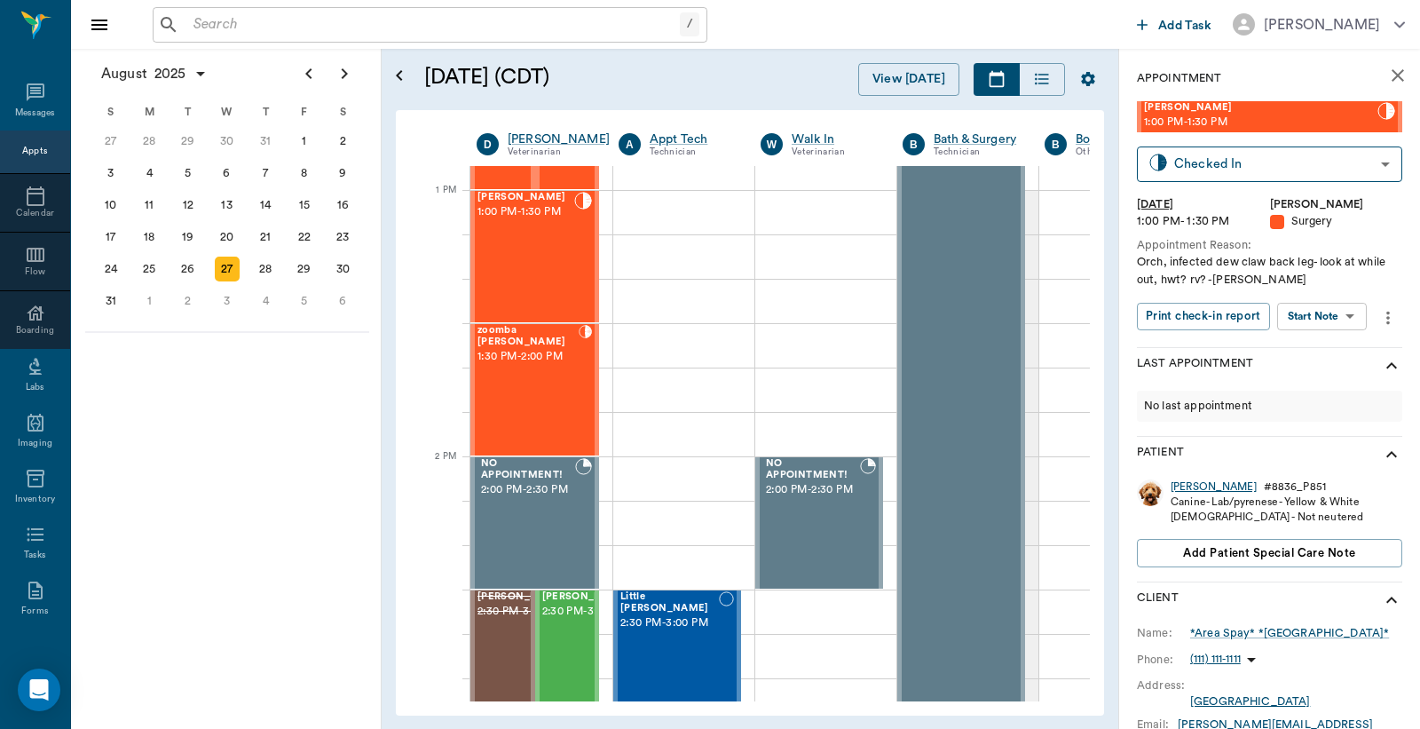
click at [1183, 484] on div "Steve" at bounding box center [1214, 486] width 86 height 15
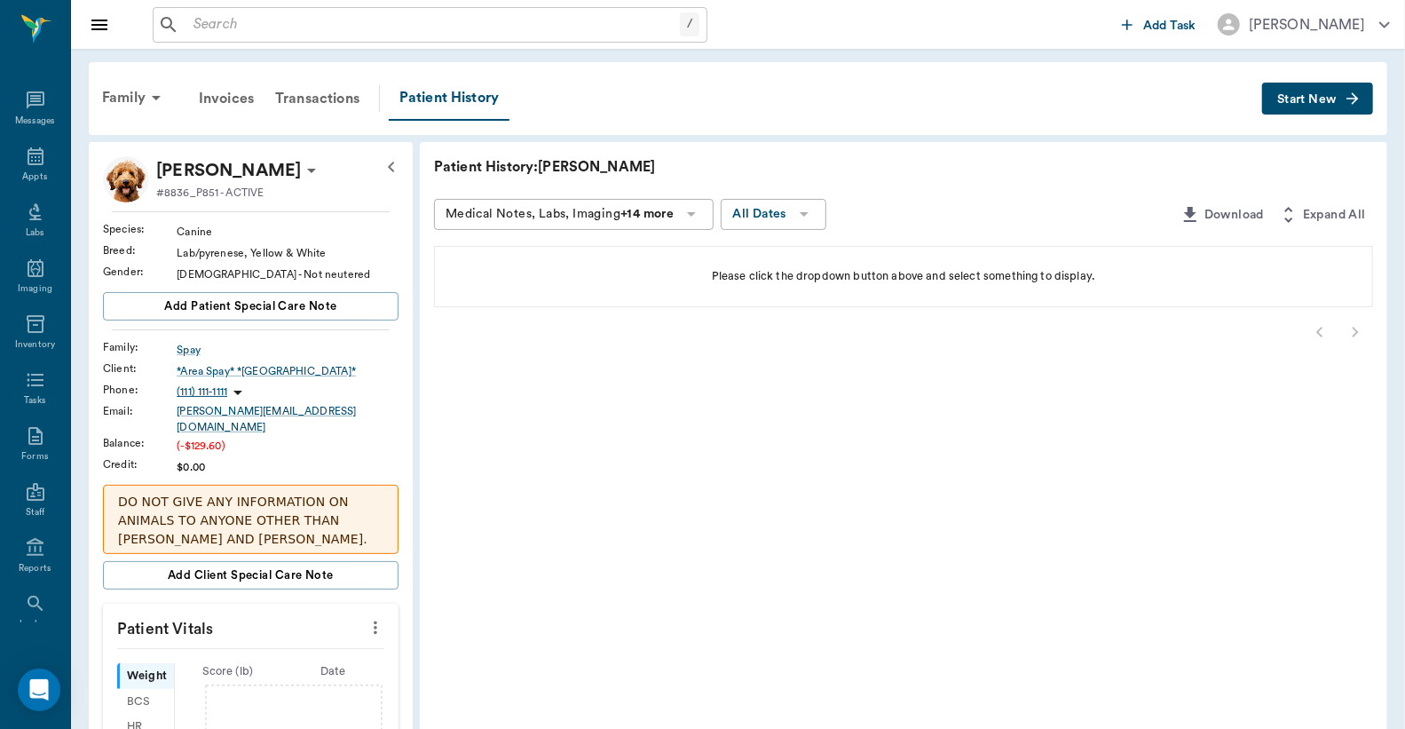
click at [301, 171] on icon at bounding box center [311, 170] width 21 height 21
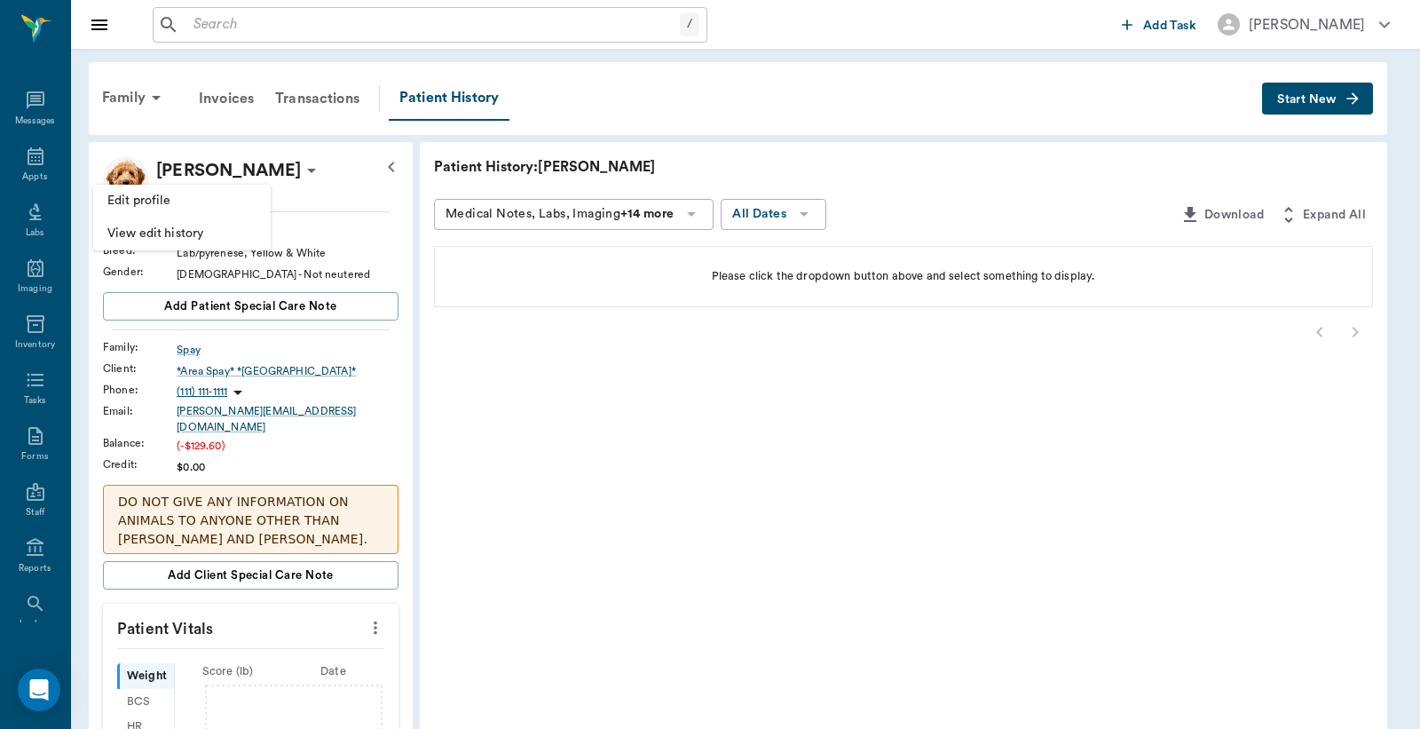
click at [165, 192] on span "Edit profile" at bounding box center [181, 201] width 149 height 19
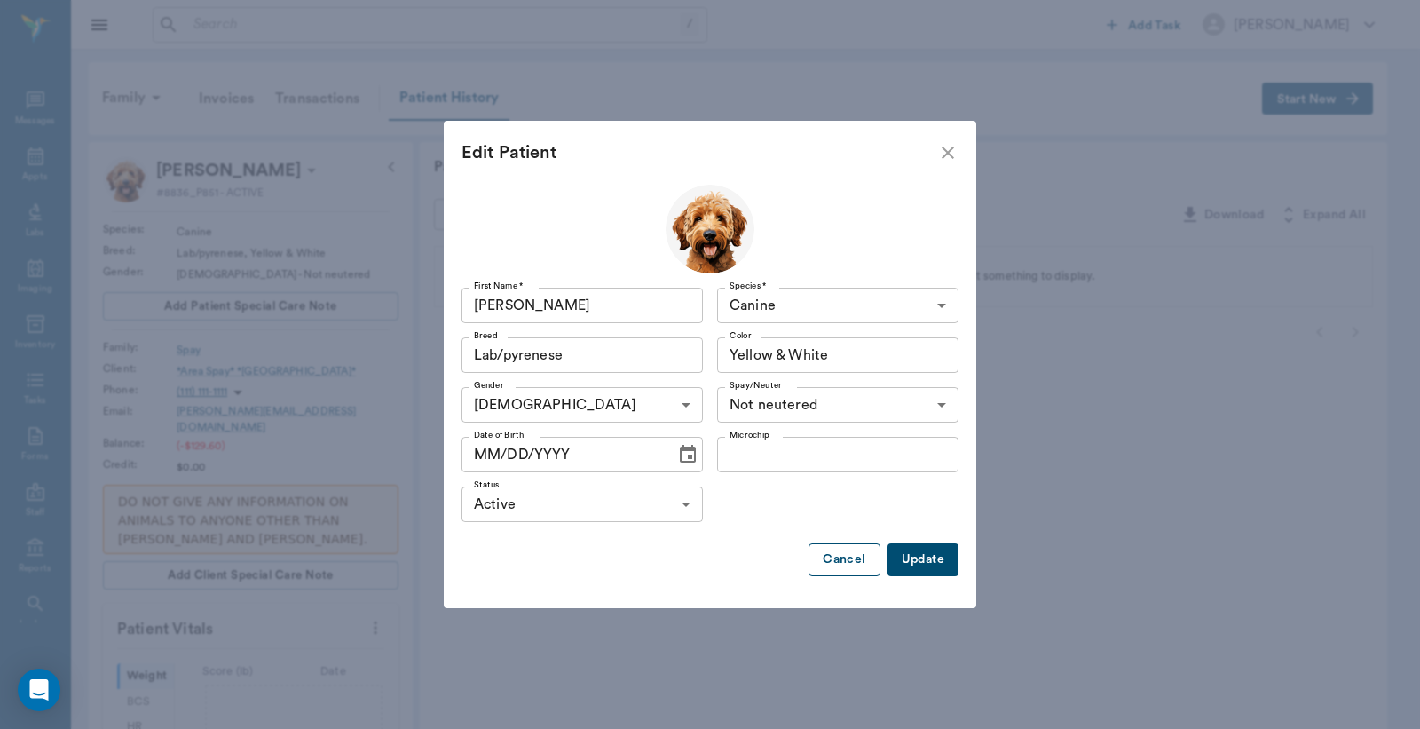
click at [837, 558] on button "Cancel" at bounding box center [844, 559] width 71 height 33
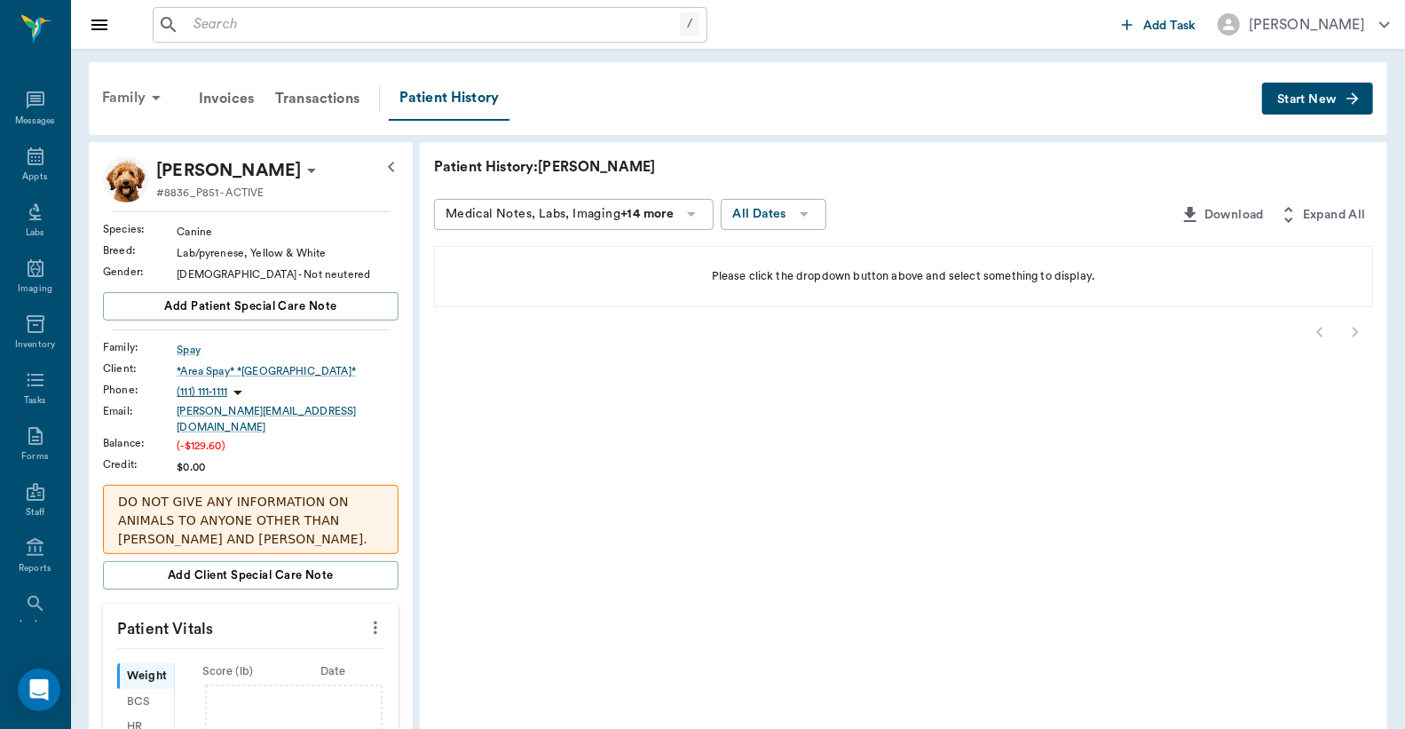
click at [138, 91] on div "Family" at bounding box center [134, 97] width 86 height 43
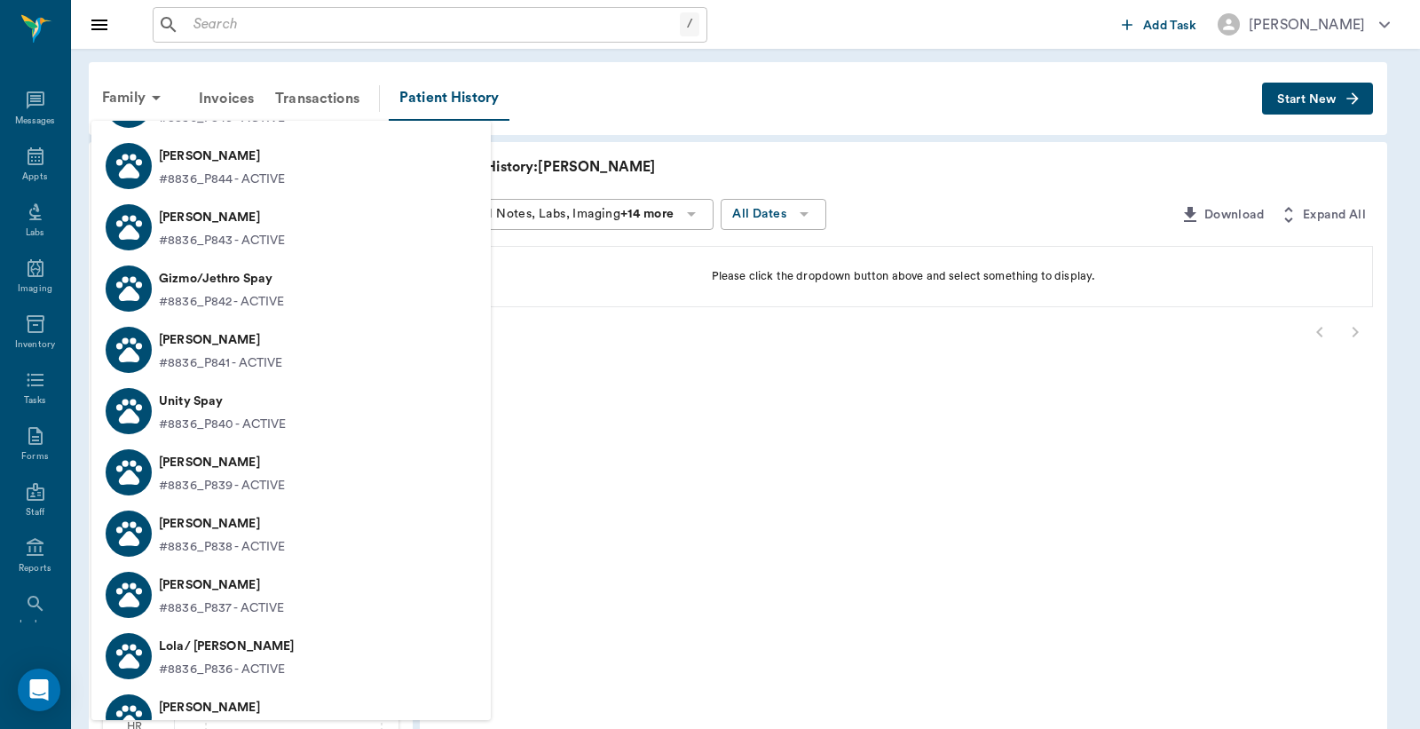
scroll to position [526, 0]
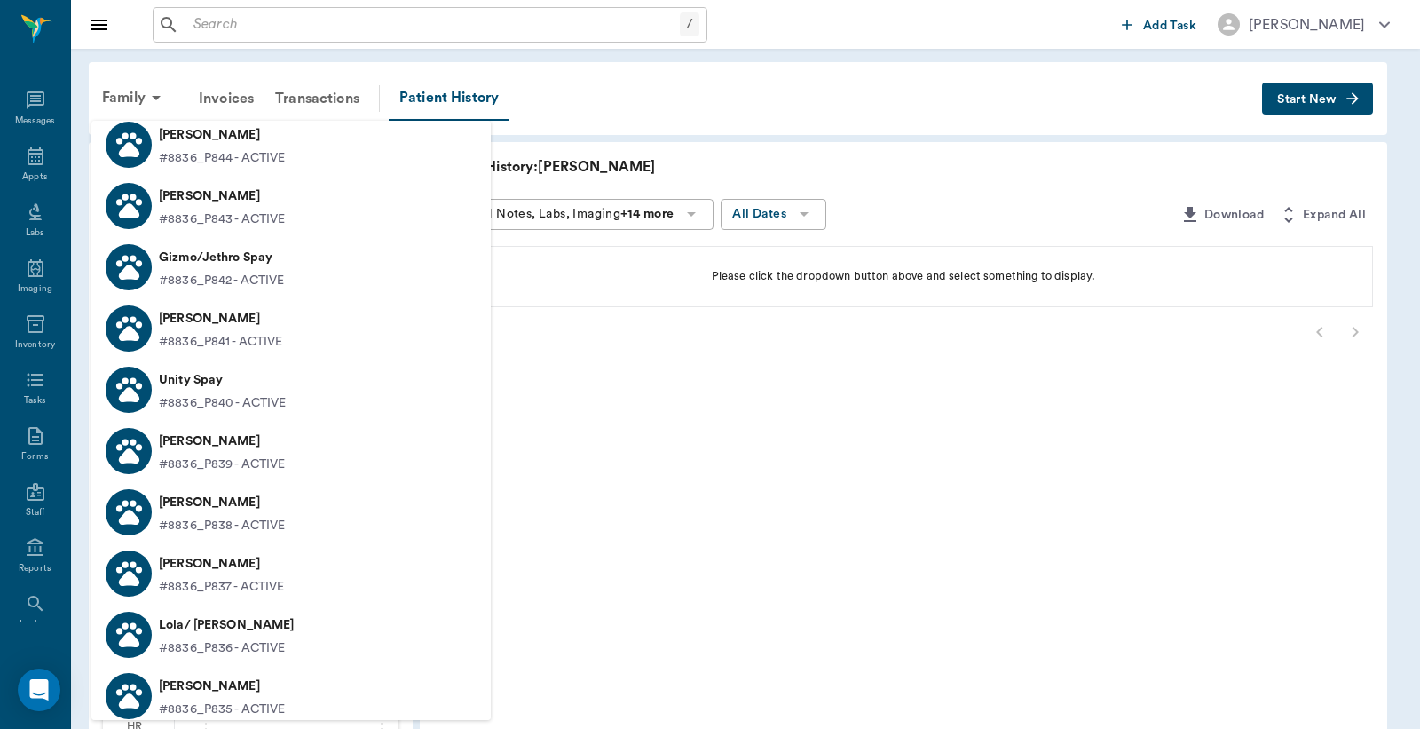
click at [25, 157] on div at bounding box center [710, 364] width 1420 height 729
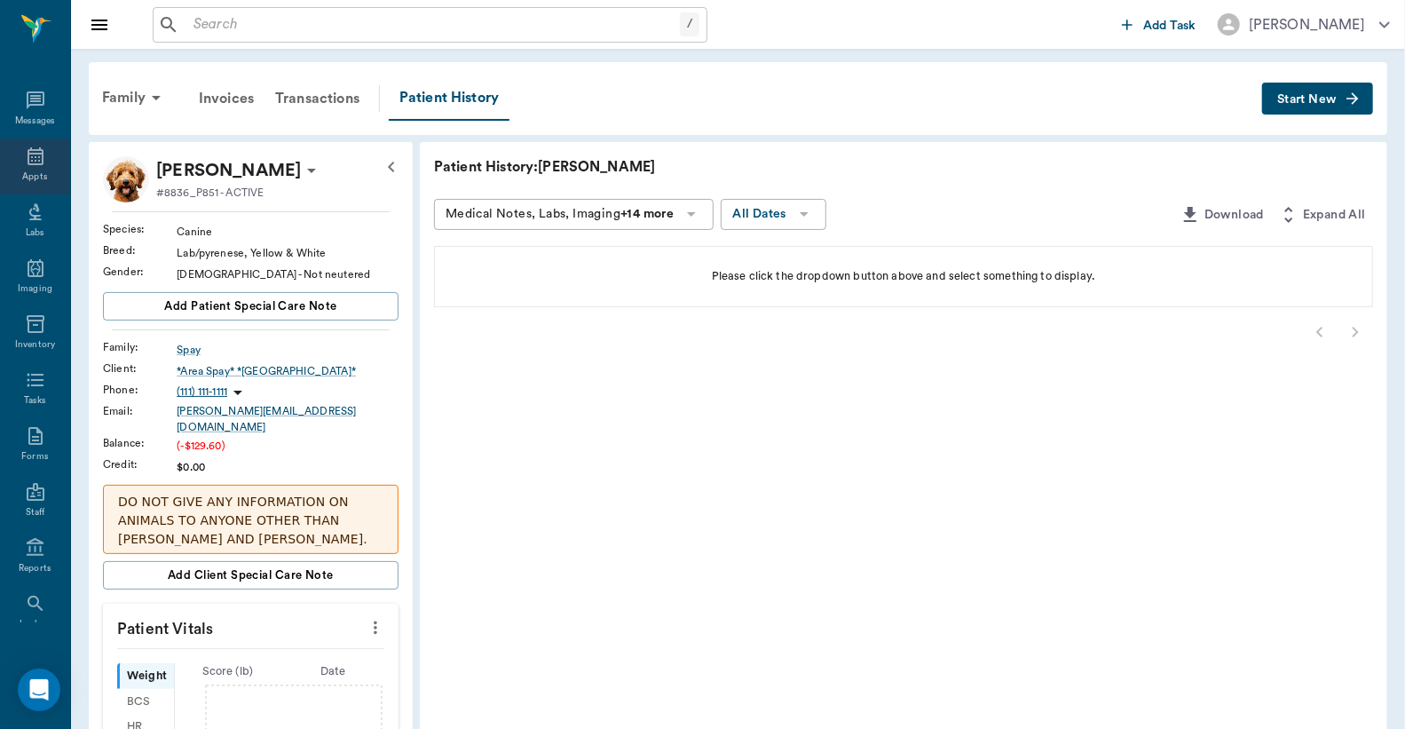
click at [28, 155] on icon at bounding box center [36, 156] width 16 height 18
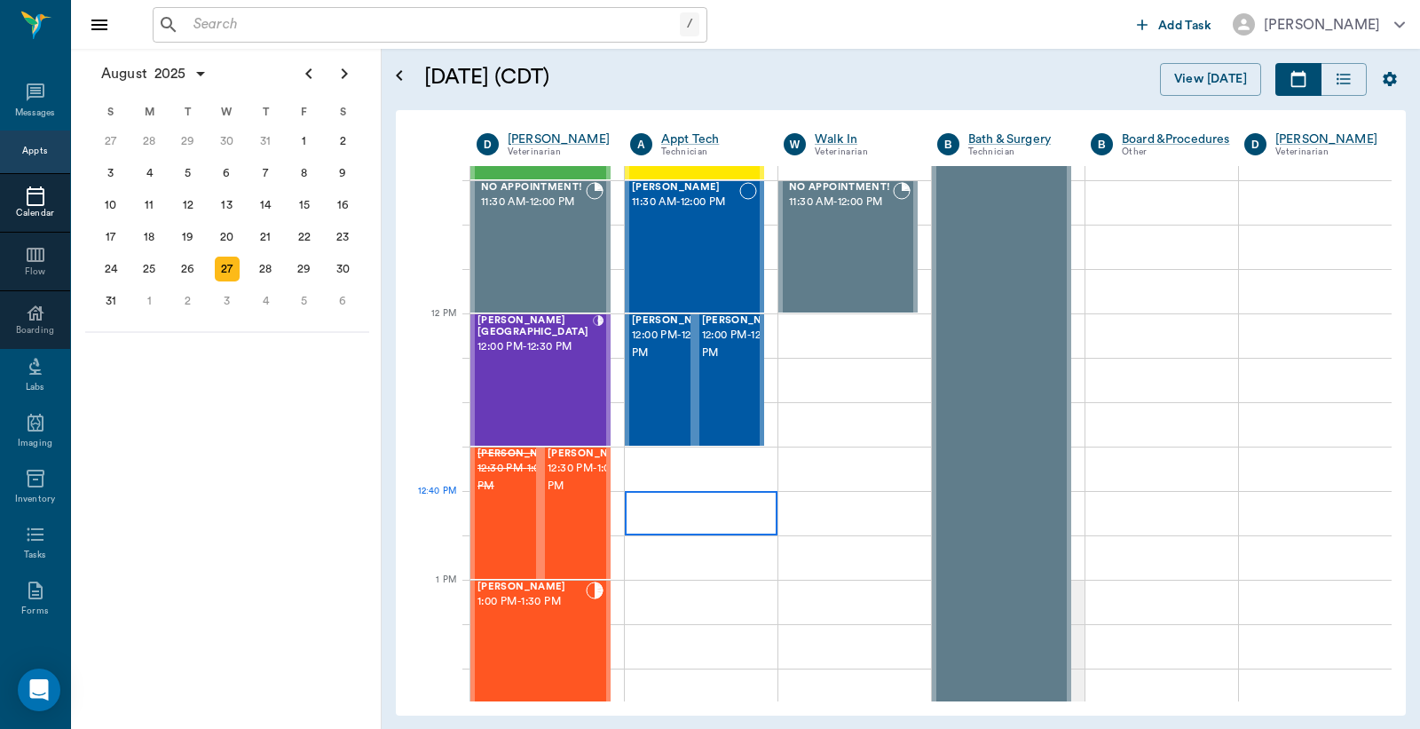
scroll to position [1582, 0]
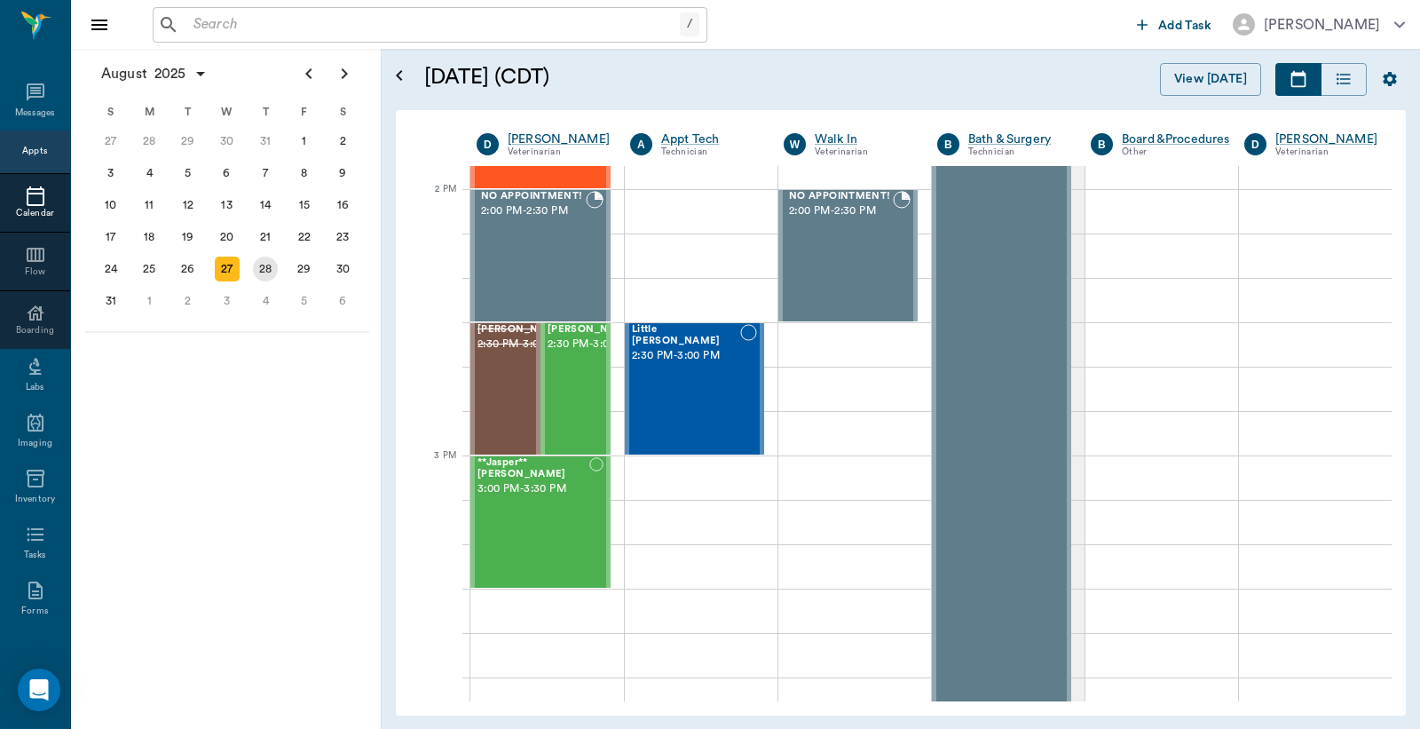
click at [277, 255] on div "28" at bounding box center [265, 269] width 39 height 32
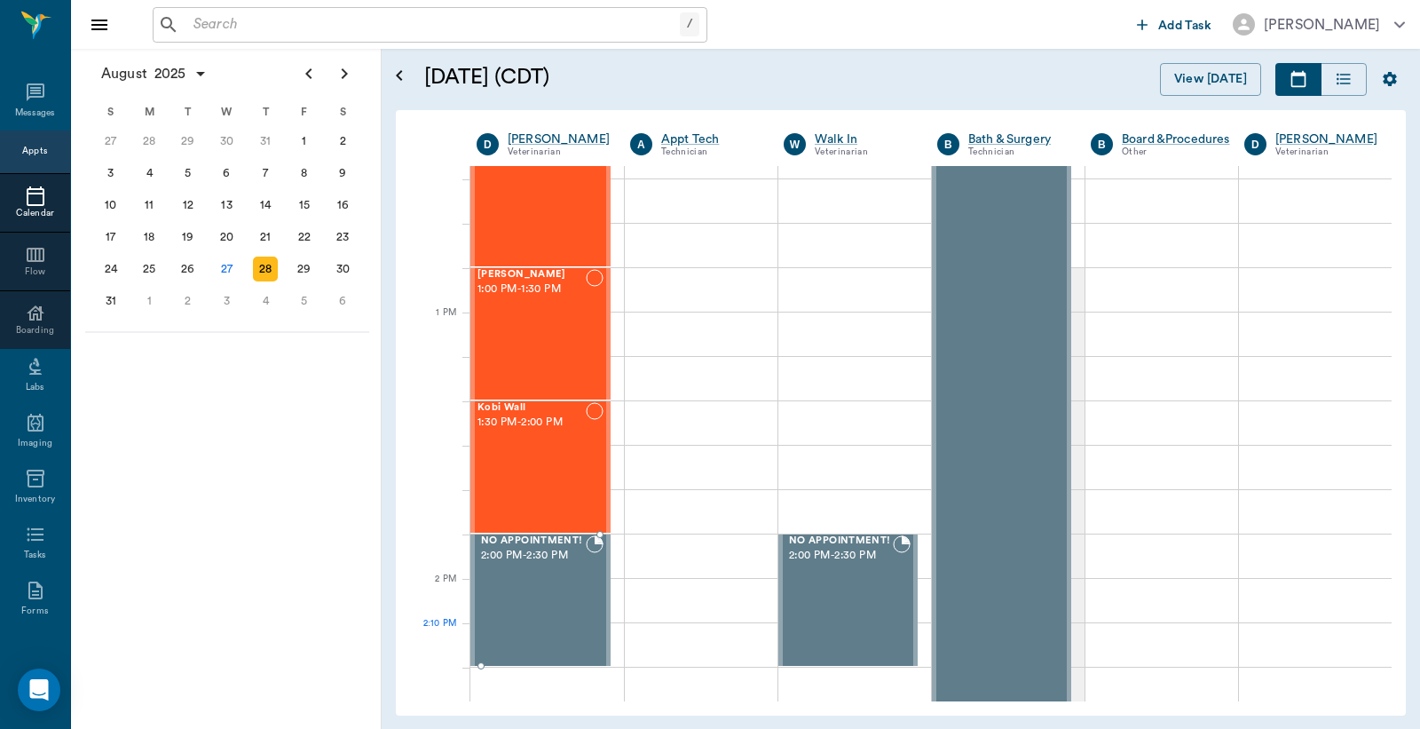
scroll to position [1315, 0]
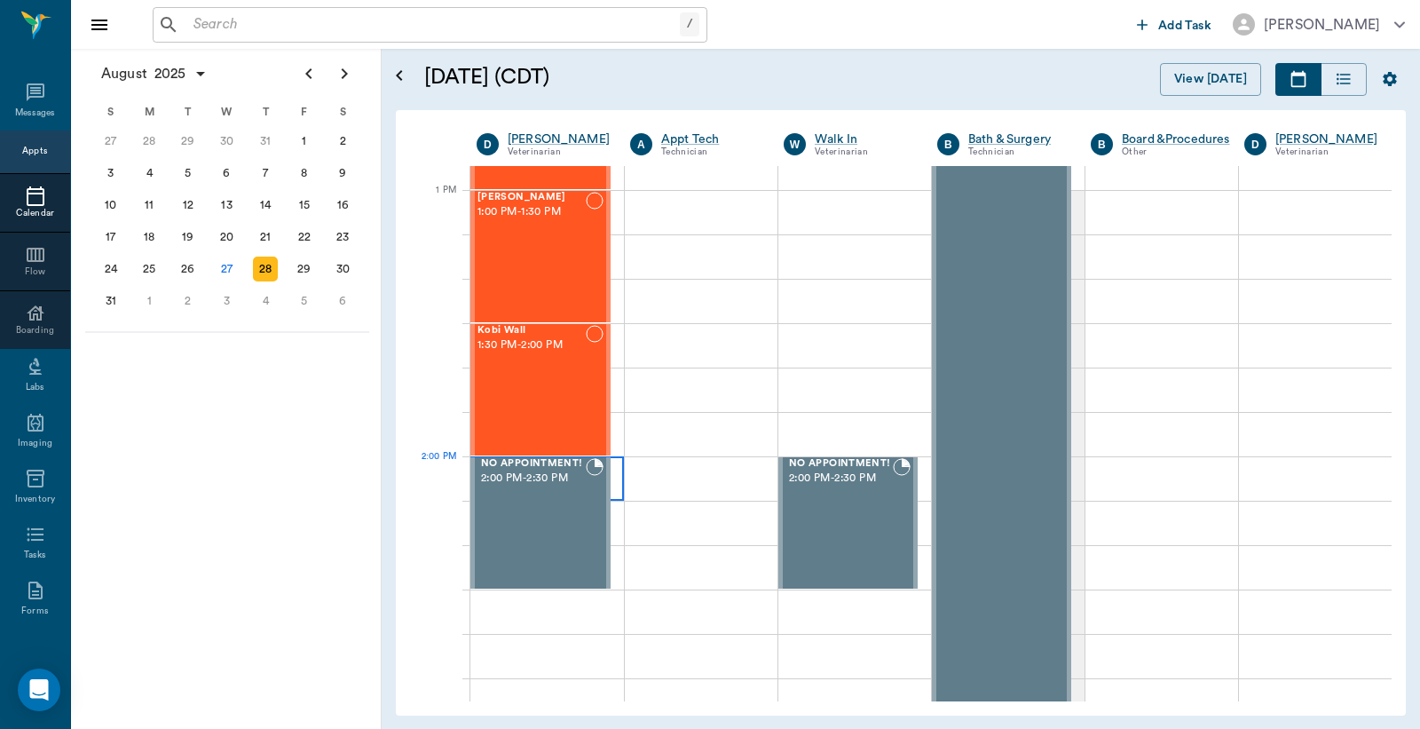
click at [613, 477] on div at bounding box center [548, 478] width 154 height 44
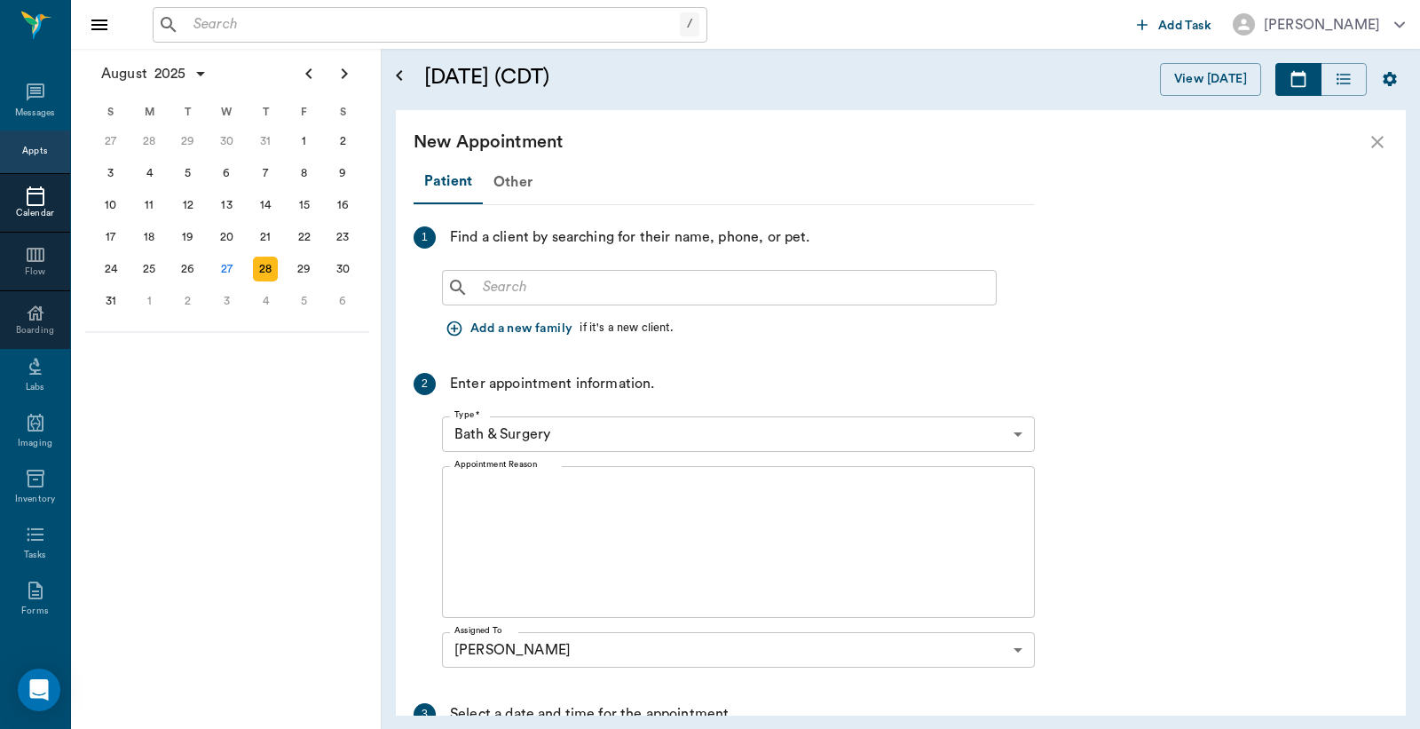
click at [528, 284] on input "text" at bounding box center [732, 287] width 513 height 25
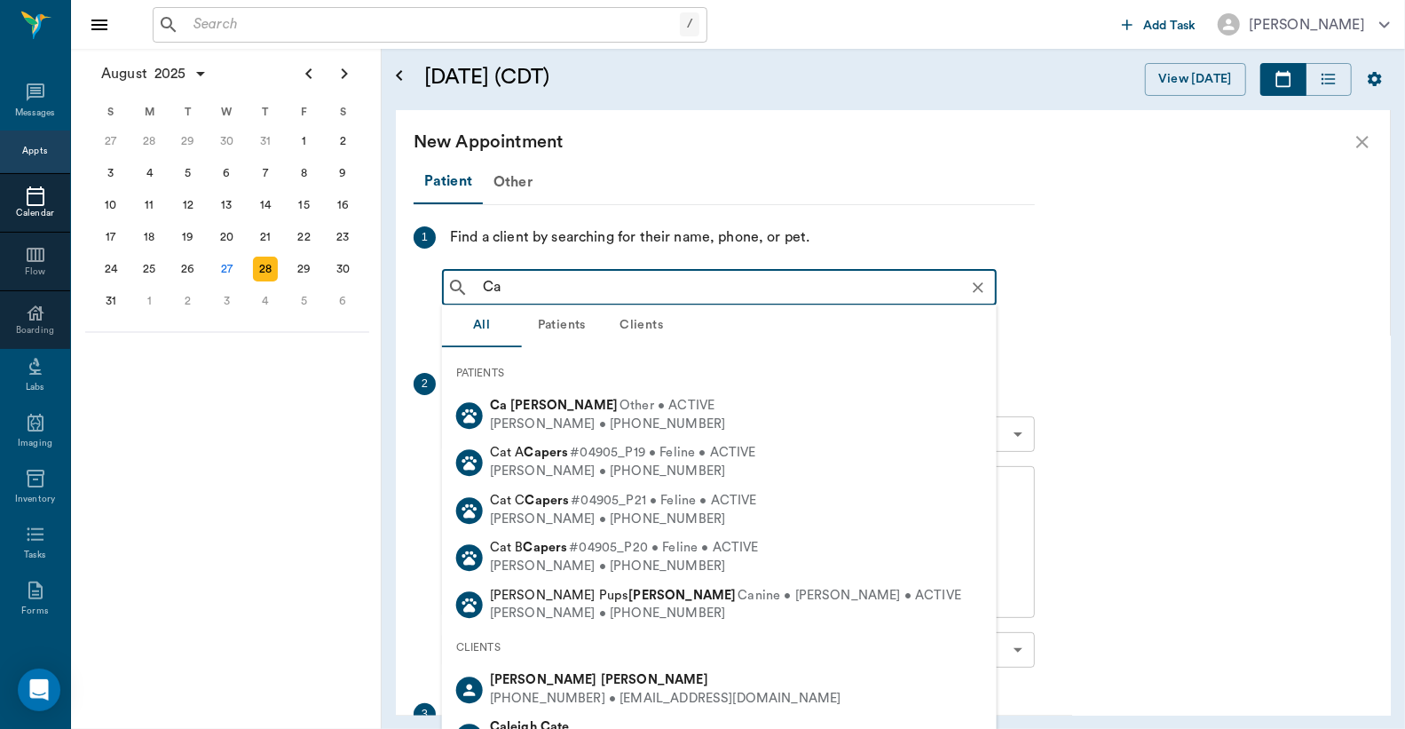
type input "C"
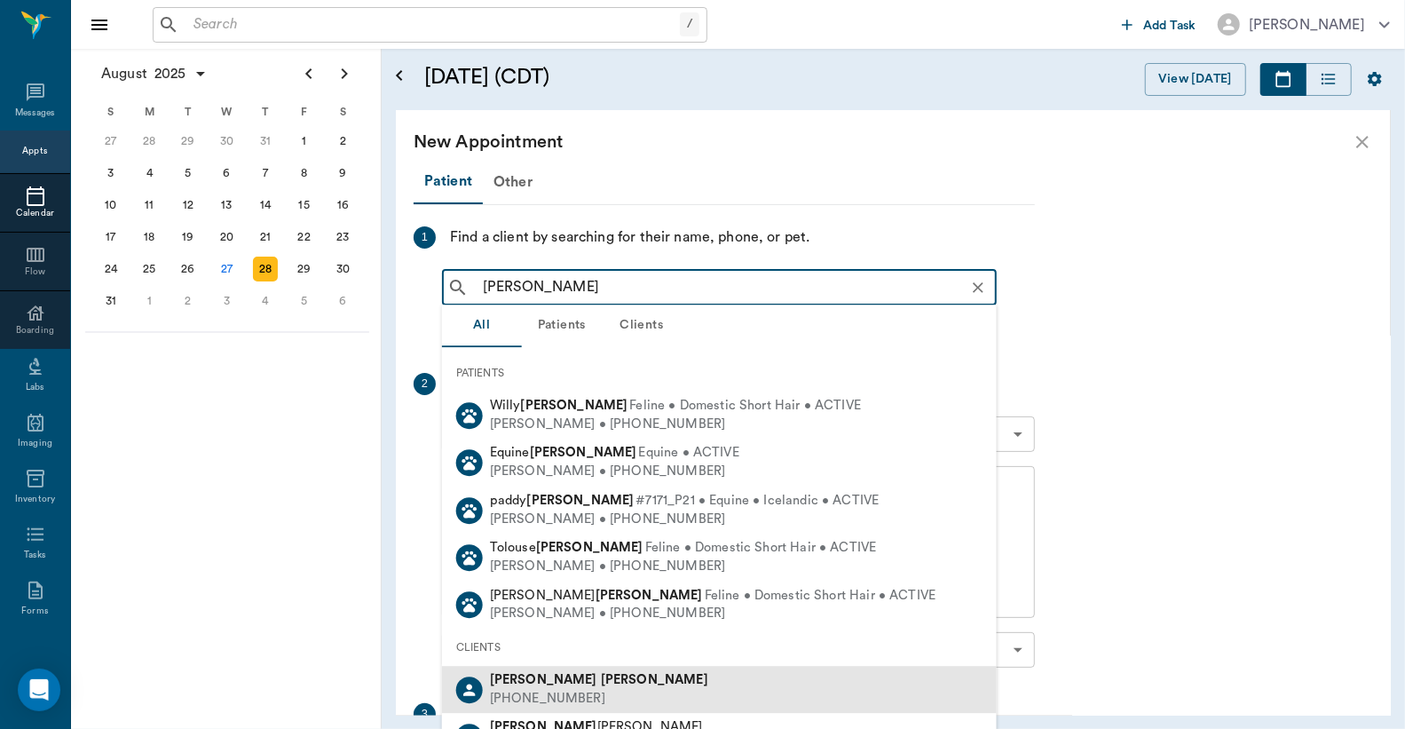
click at [601, 679] on b "Yarman" at bounding box center [654, 679] width 107 height 13
type input "Kathleen Yarman"
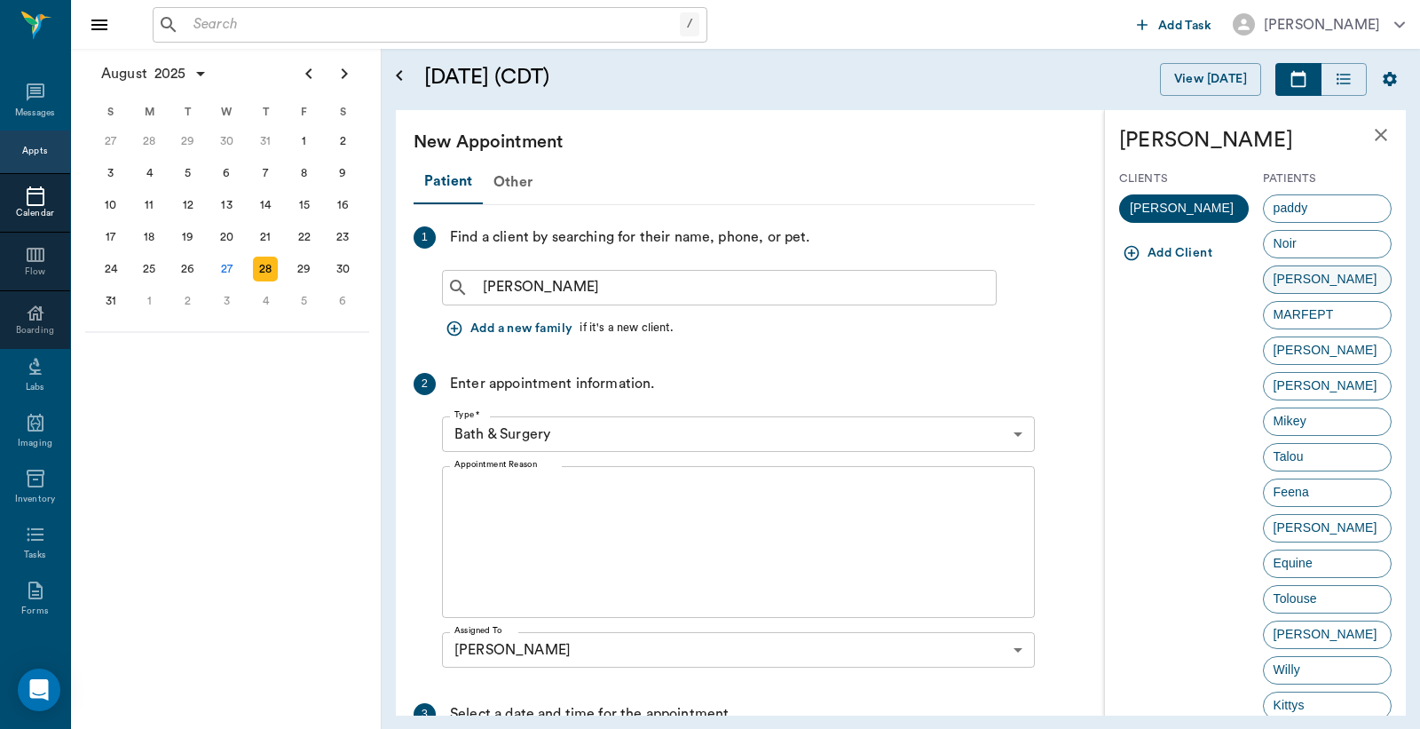
click at [1302, 280] on div "TED" at bounding box center [1328, 279] width 130 height 28
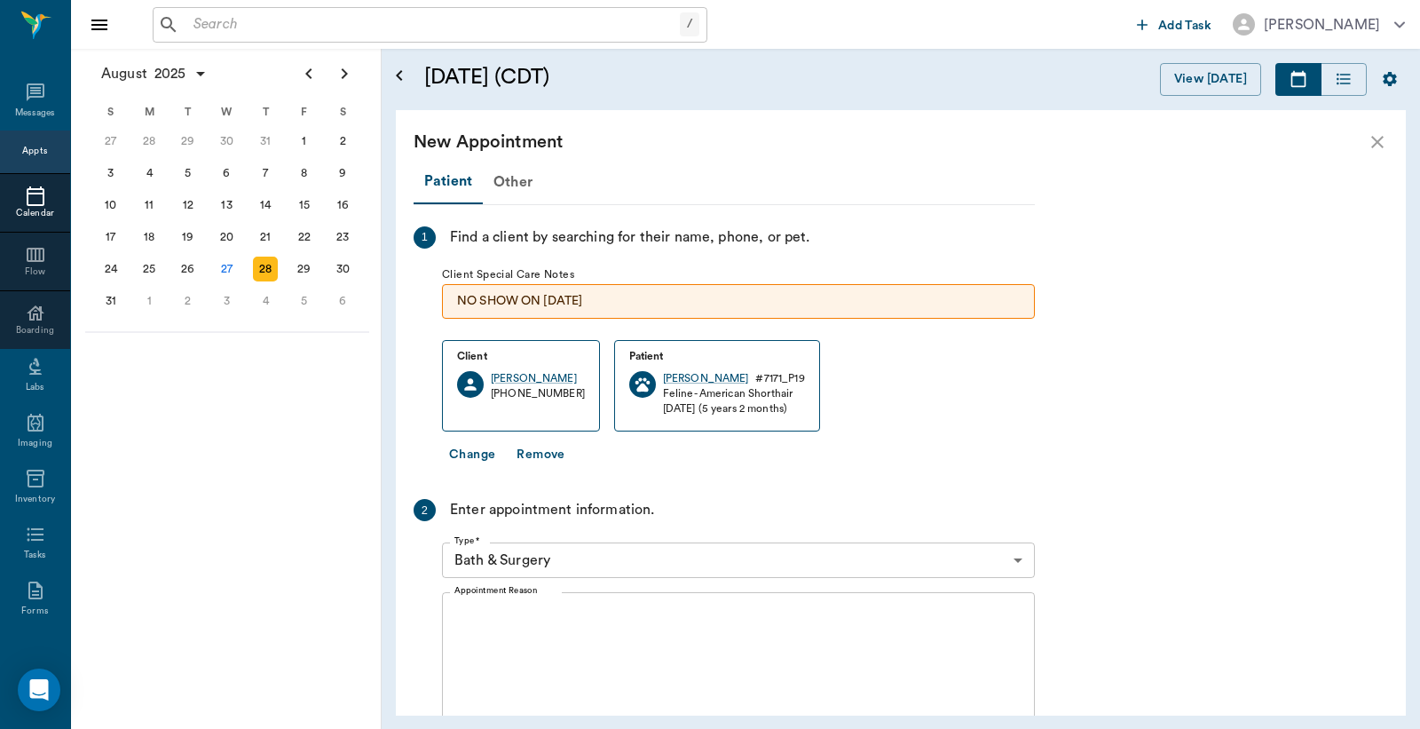
click at [1017, 559] on body "/ ​ Add Task Dr. Bert Ellsworth Nectar Messages Appts Calendar Flow Boarding La…" at bounding box center [710, 364] width 1420 height 729
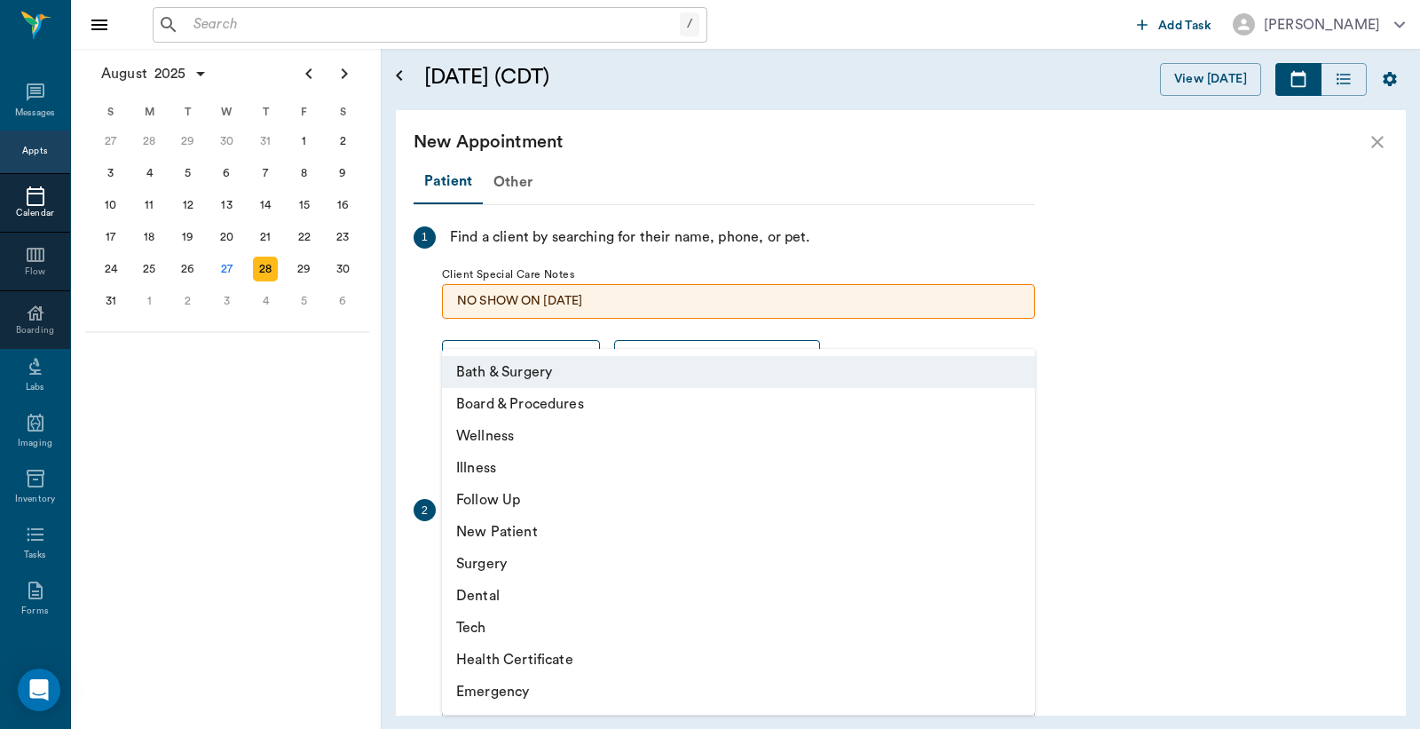
click at [678, 561] on li "Surgery" at bounding box center [738, 564] width 593 height 32
type input "65d2be4f46e3a538d89b8c18"
type input "02:30 PM"
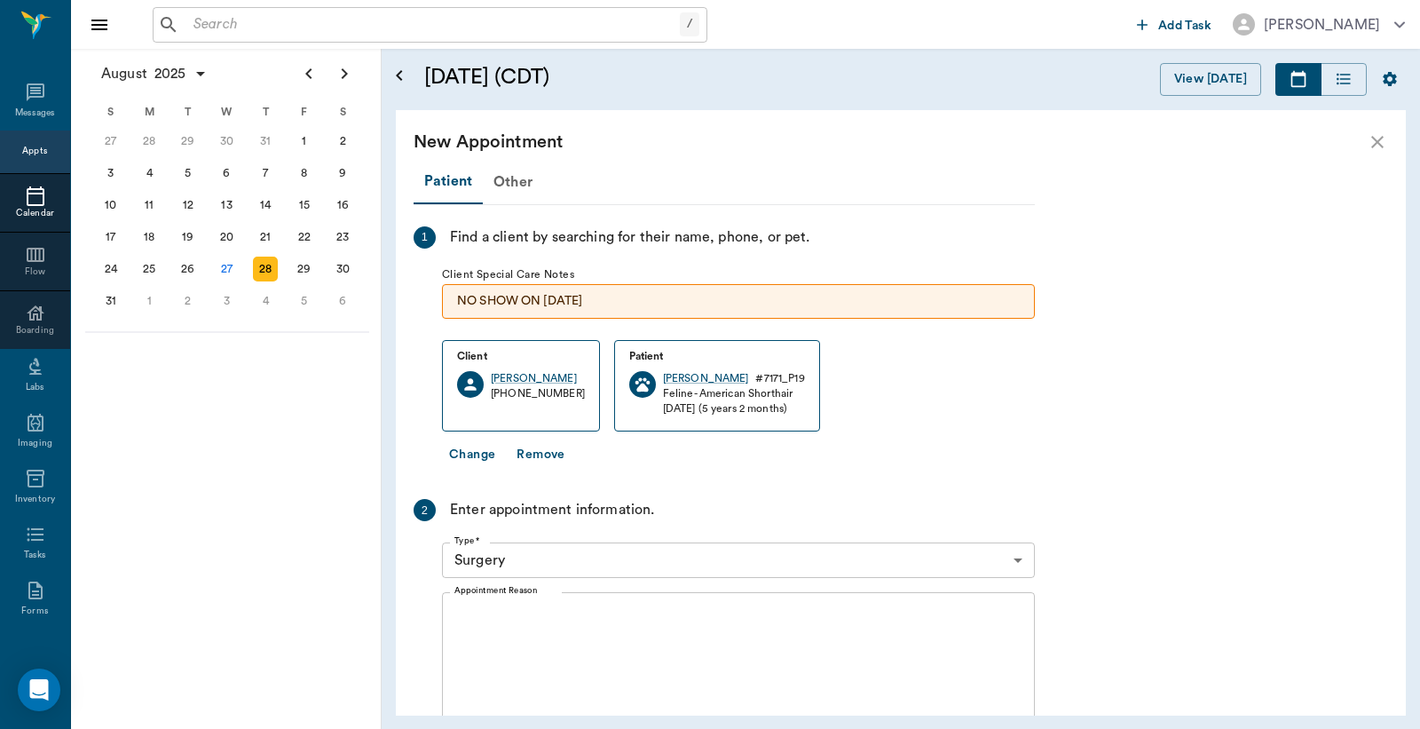
click at [449, 625] on div "x Appointment Reason" at bounding box center [738, 668] width 593 height 152
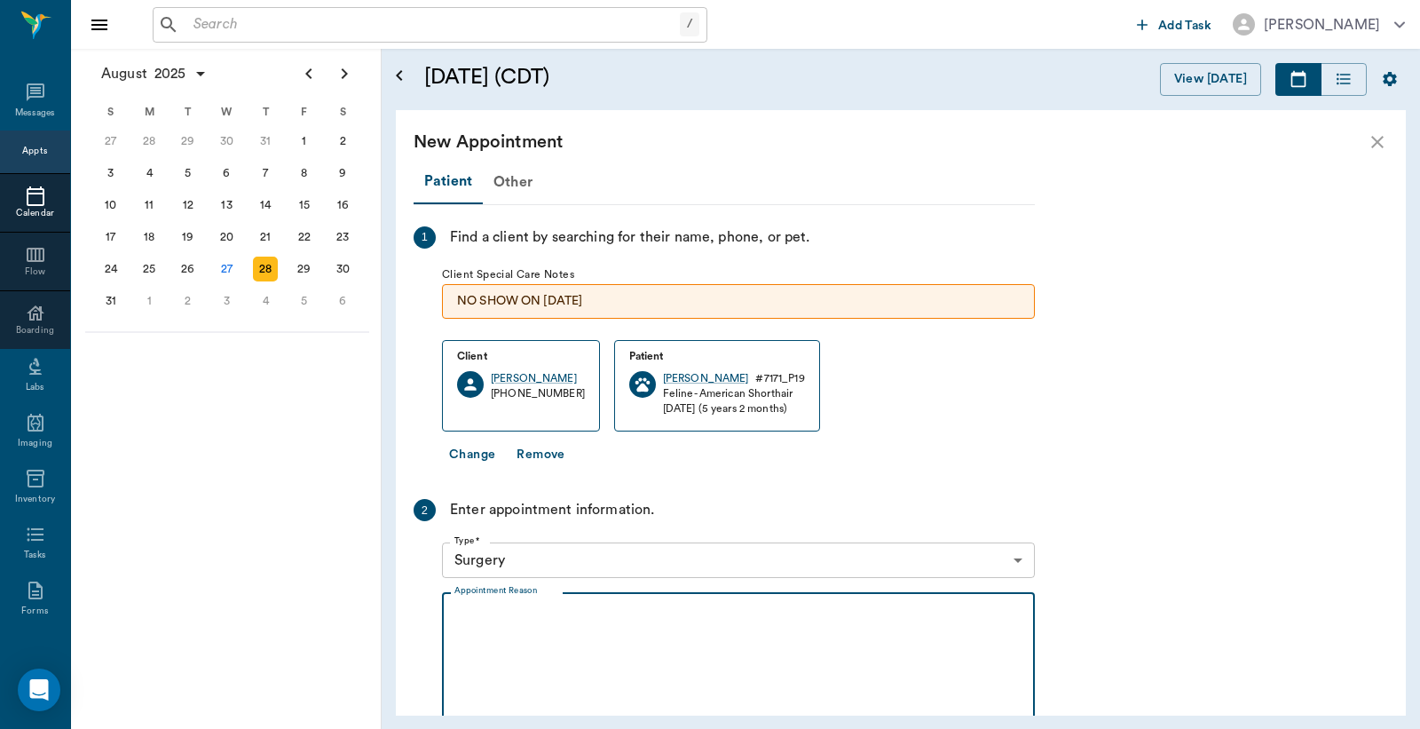
type textarea "A"
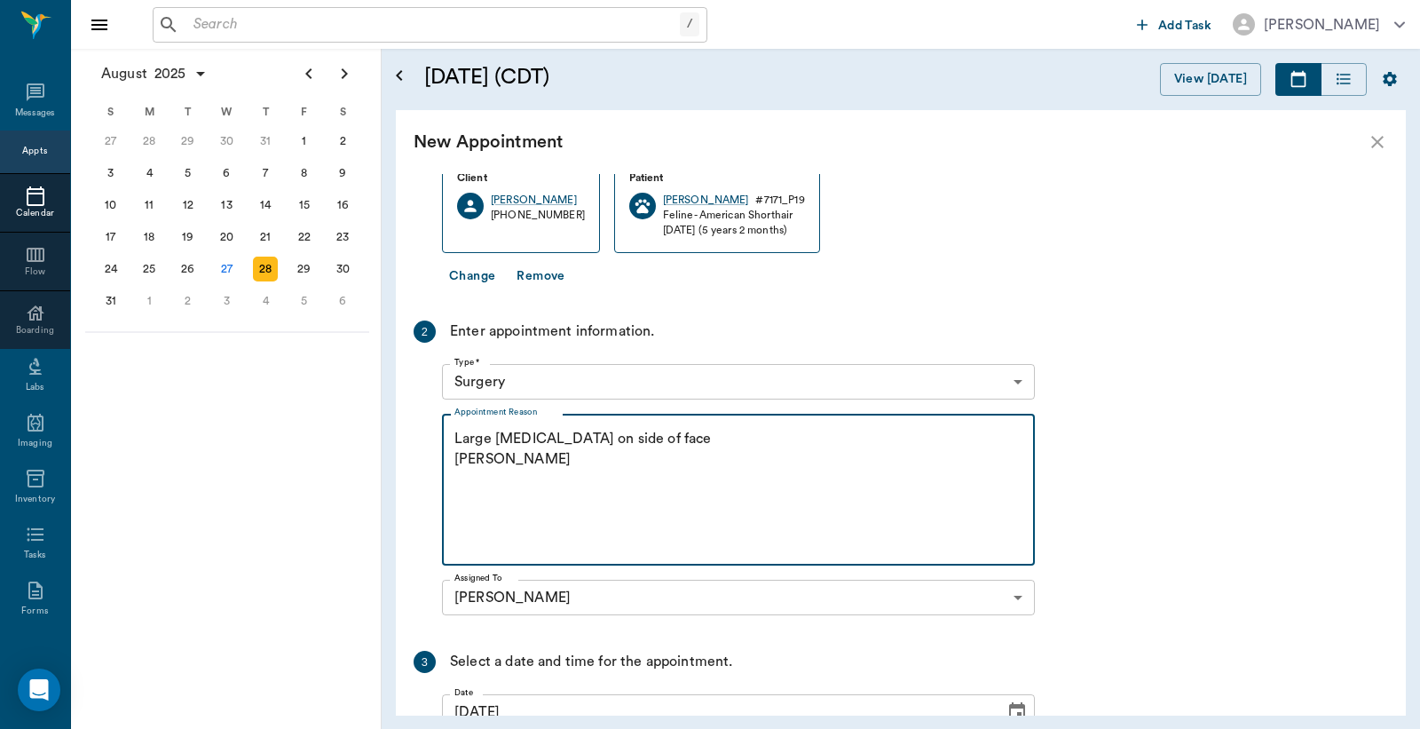
scroll to position [376, 0]
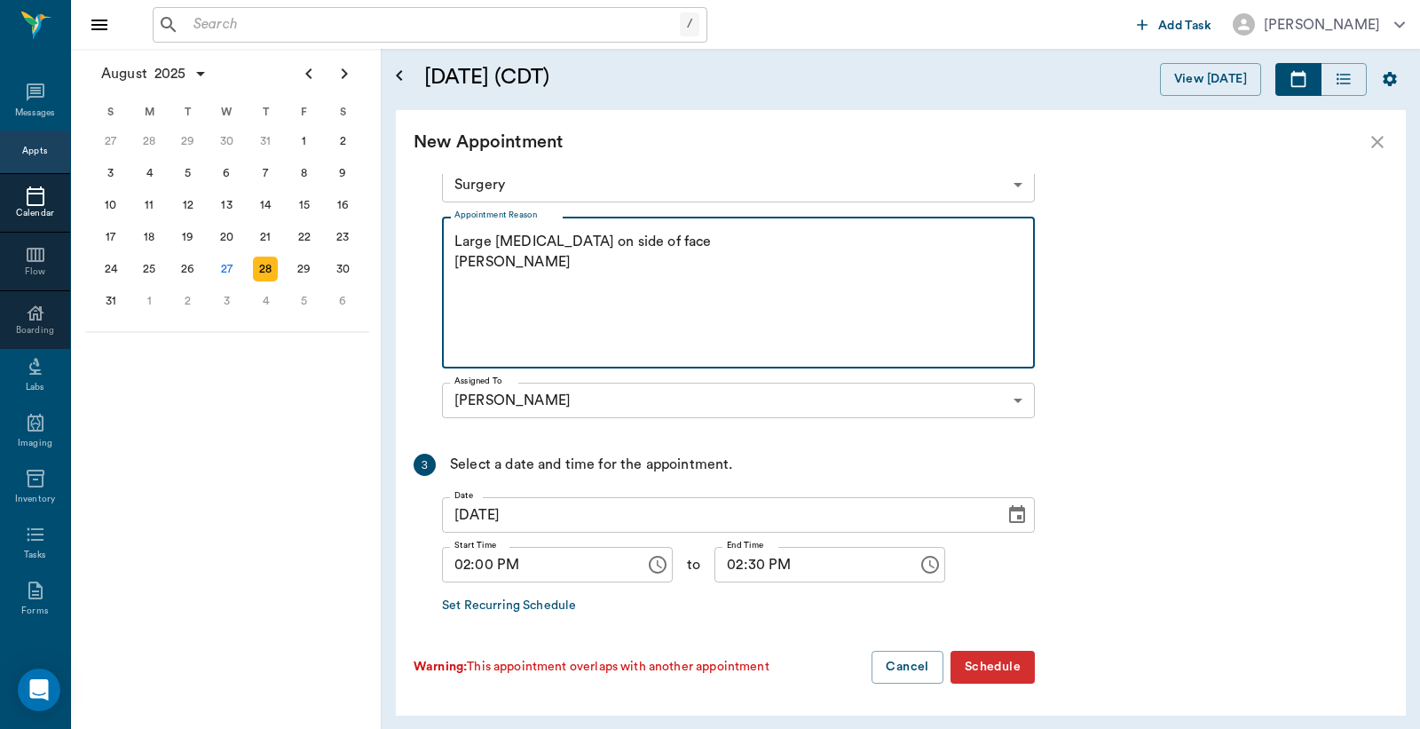
type textarea "Large abscess on side of face Christy"
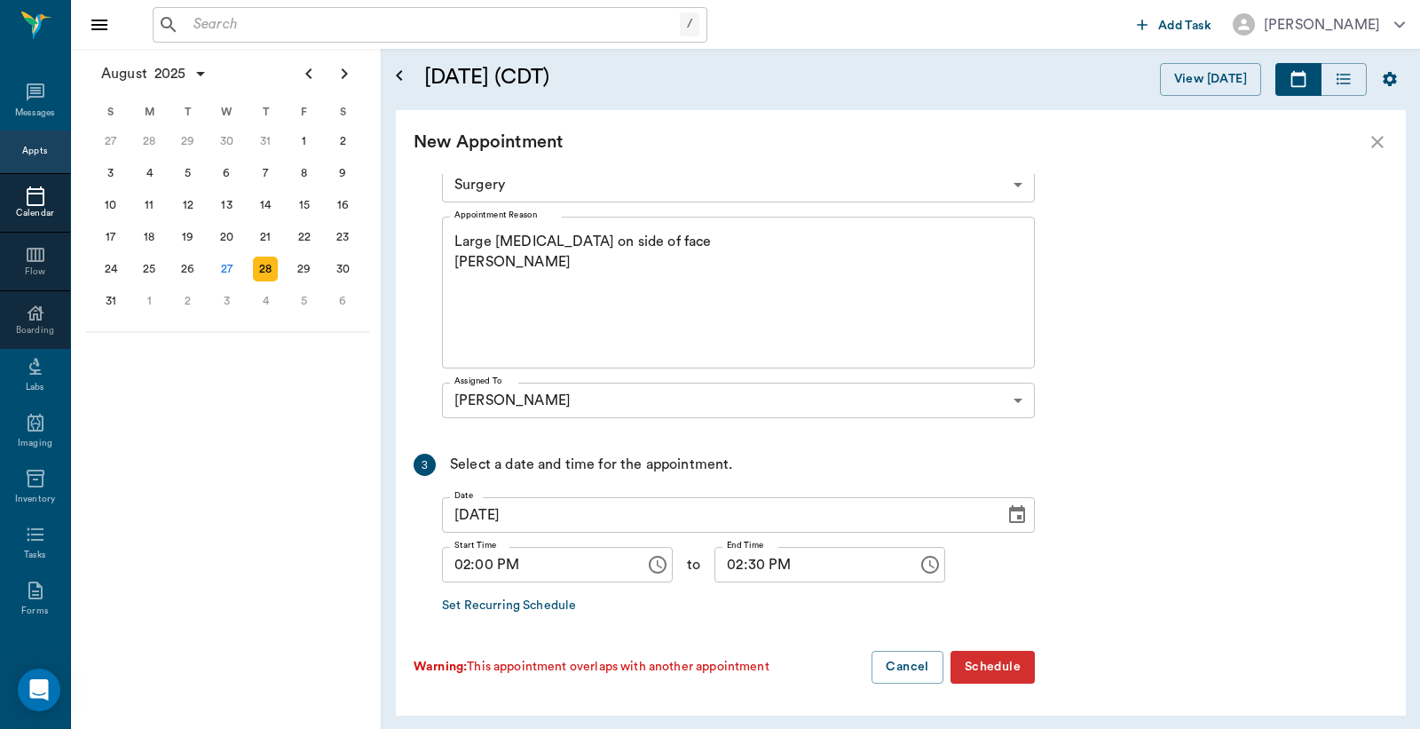
click at [985, 667] on button "Schedule" at bounding box center [993, 667] width 84 height 33
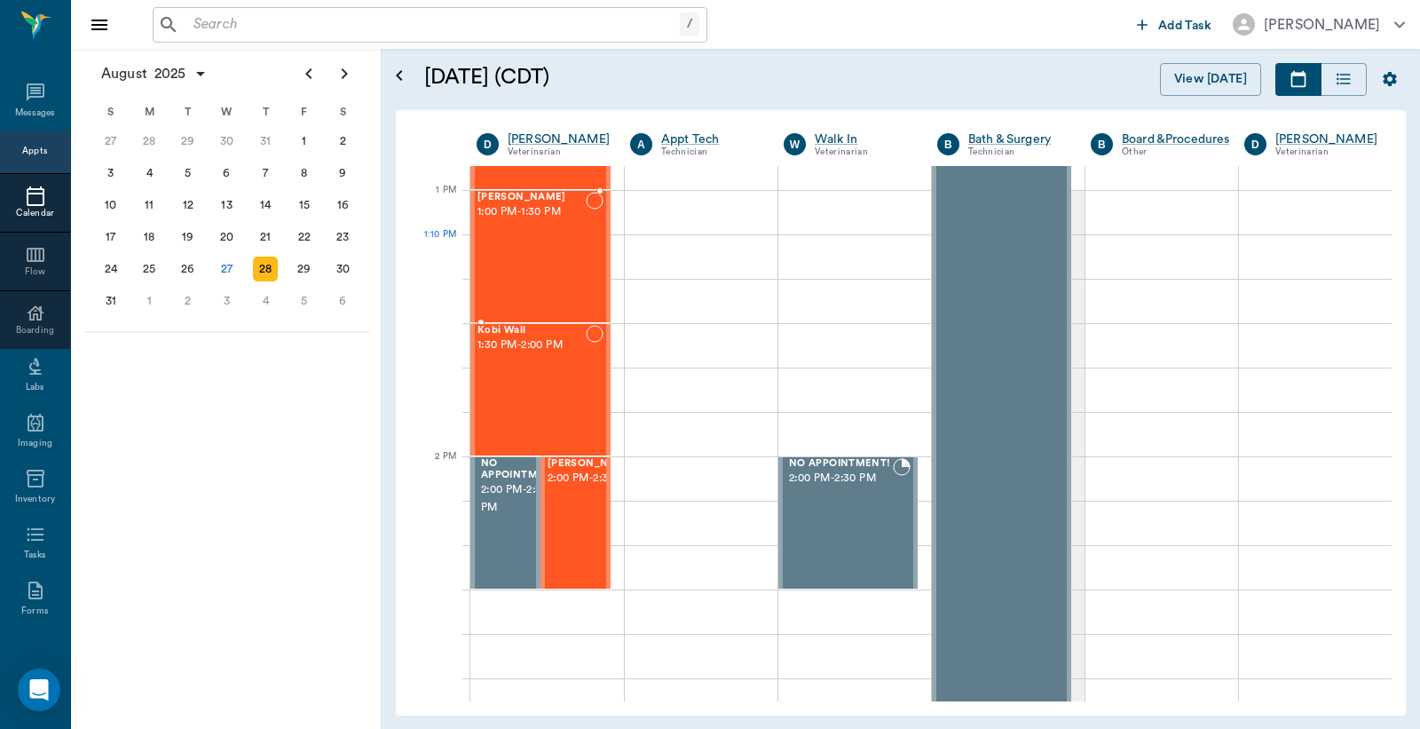
click at [548, 255] on div "Thelma Wiley 1:00 PM - 1:30 PM" at bounding box center [532, 257] width 108 height 130
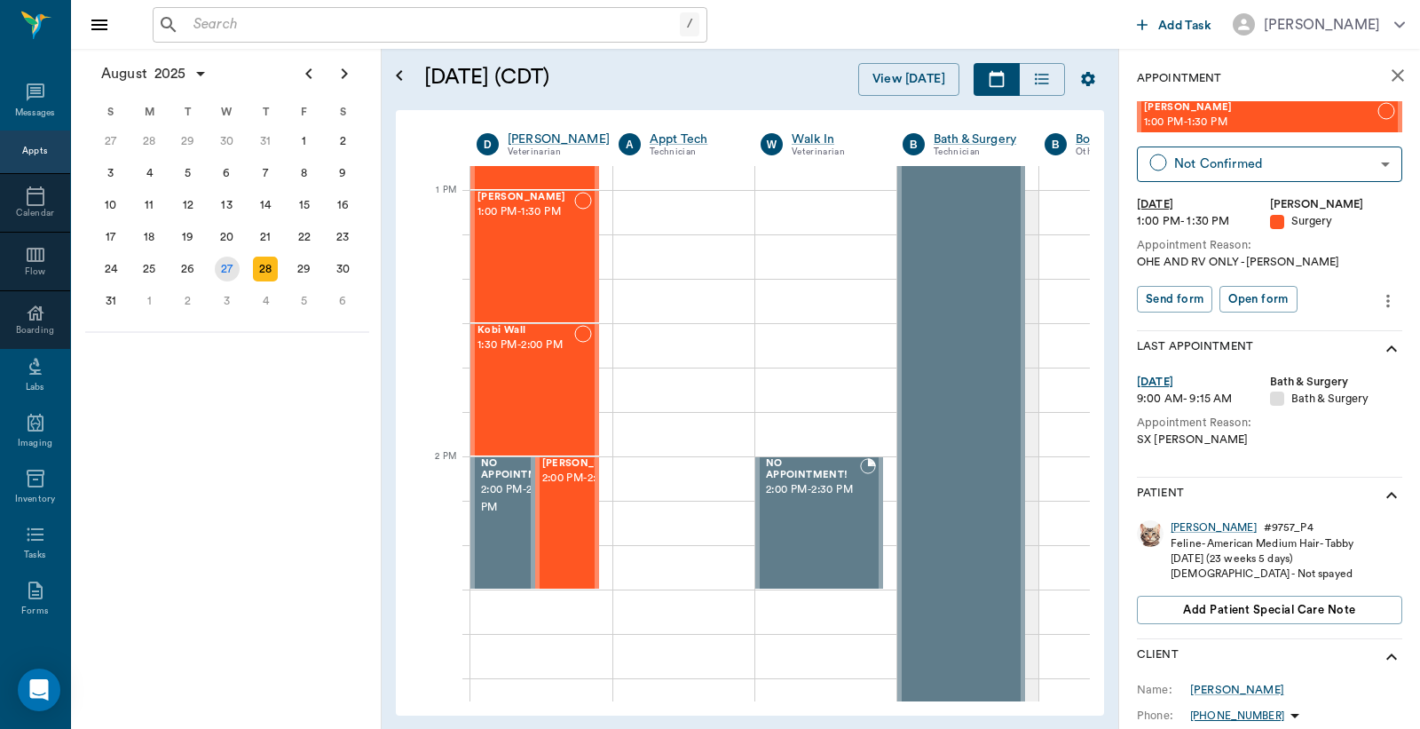
click at [220, 257] on div "27" at bounding box center [227, 269] width 25 height 25
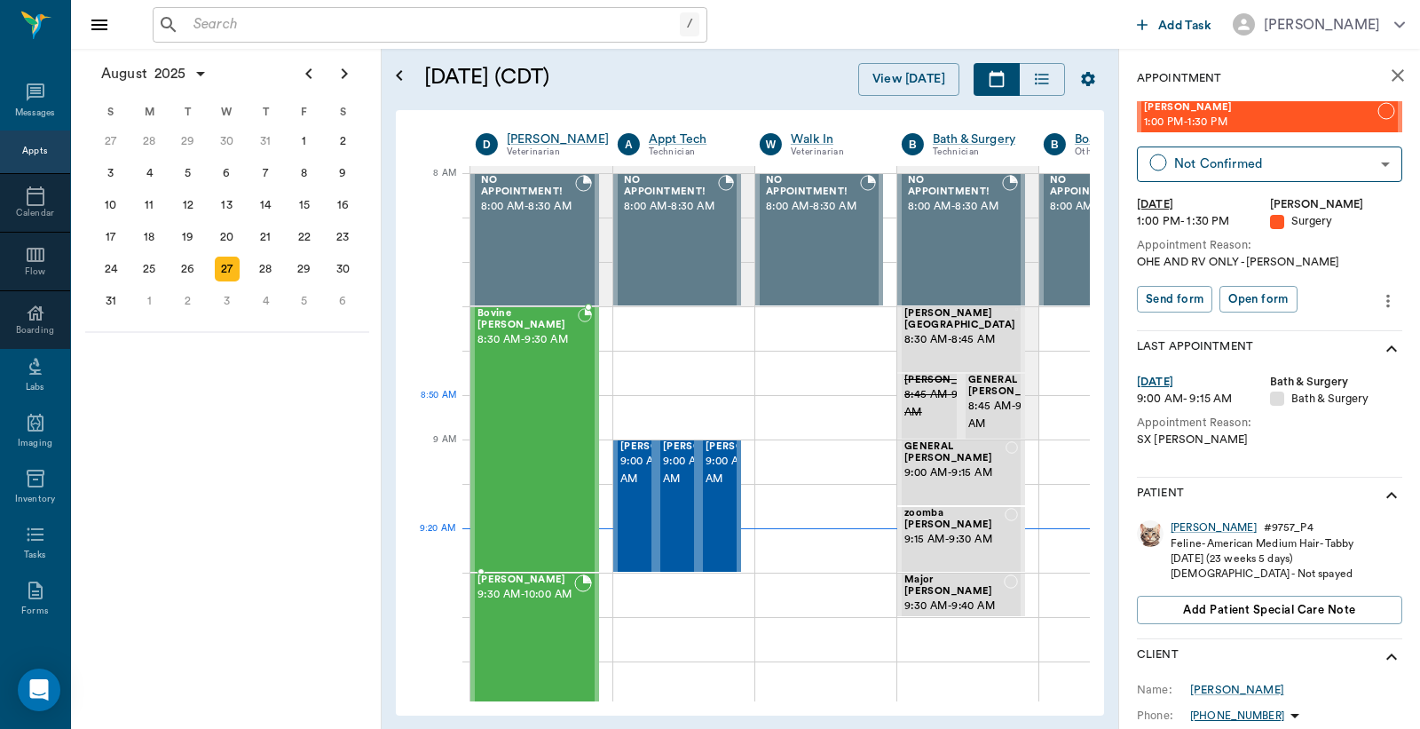
scroll to position [0, 1]
click at [535, 421] on div "Bovine Wilburn 8:30 AM - 9:30 AM" at bounding box center [527, 439] width 100 height 263
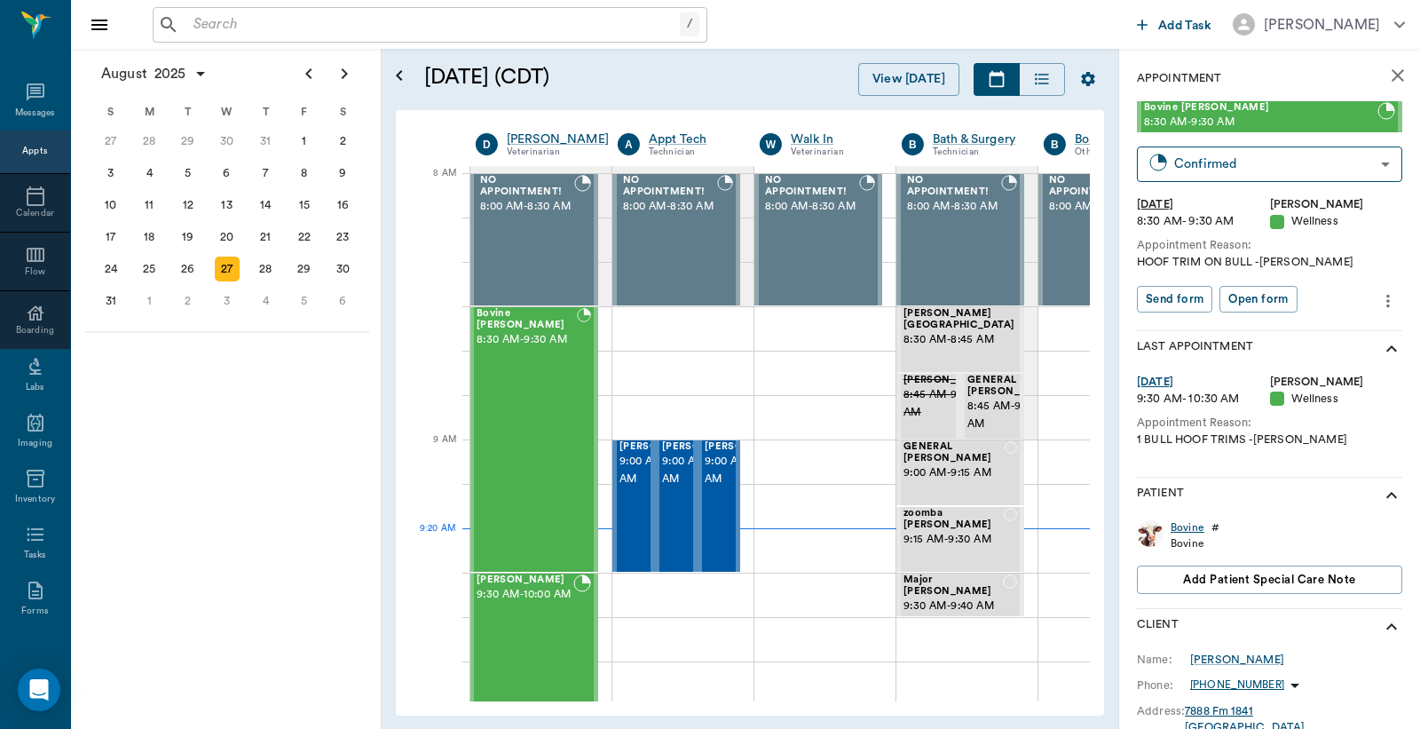
click at [1185, 534] on div "Bovine" at bounding box center [1188, 527] width 34 height 15
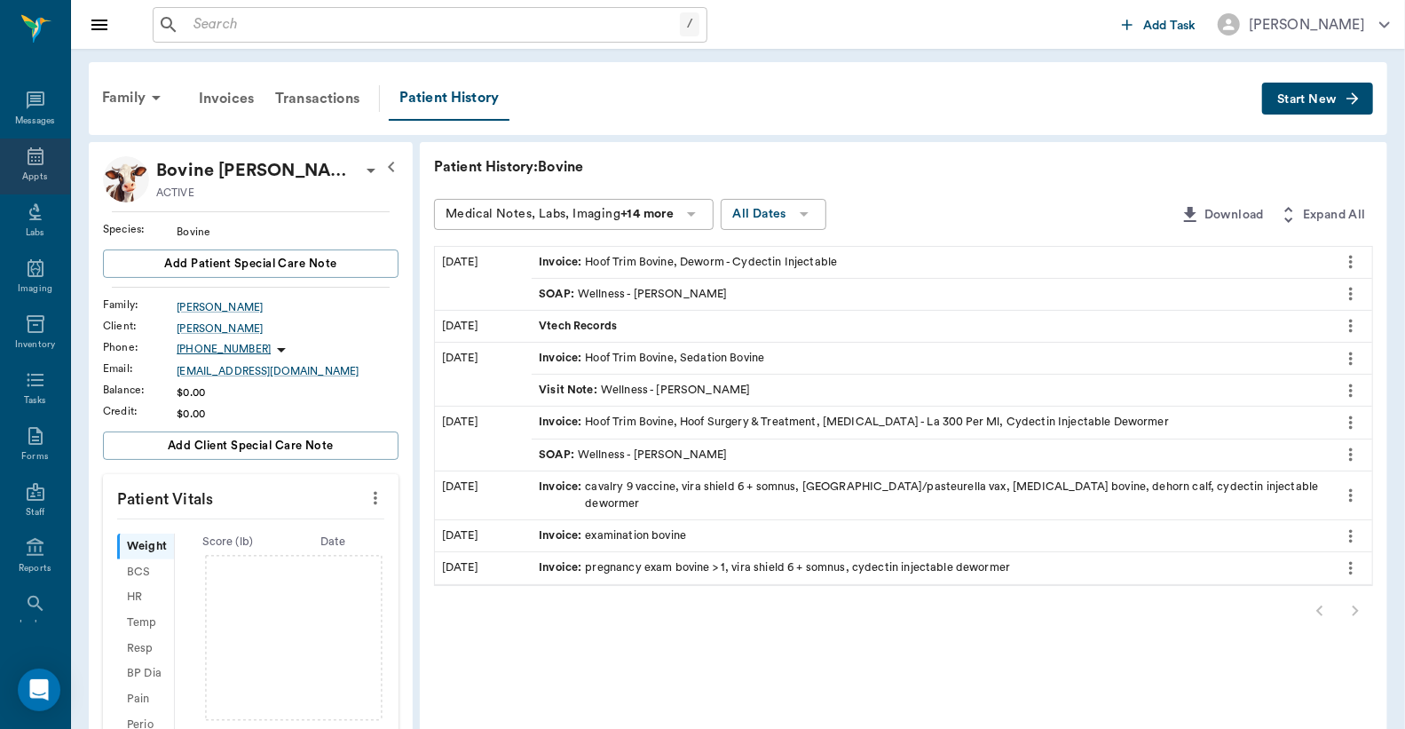
click at [28, 163] on icon at bounding box center [36, 156] width 16 height 18
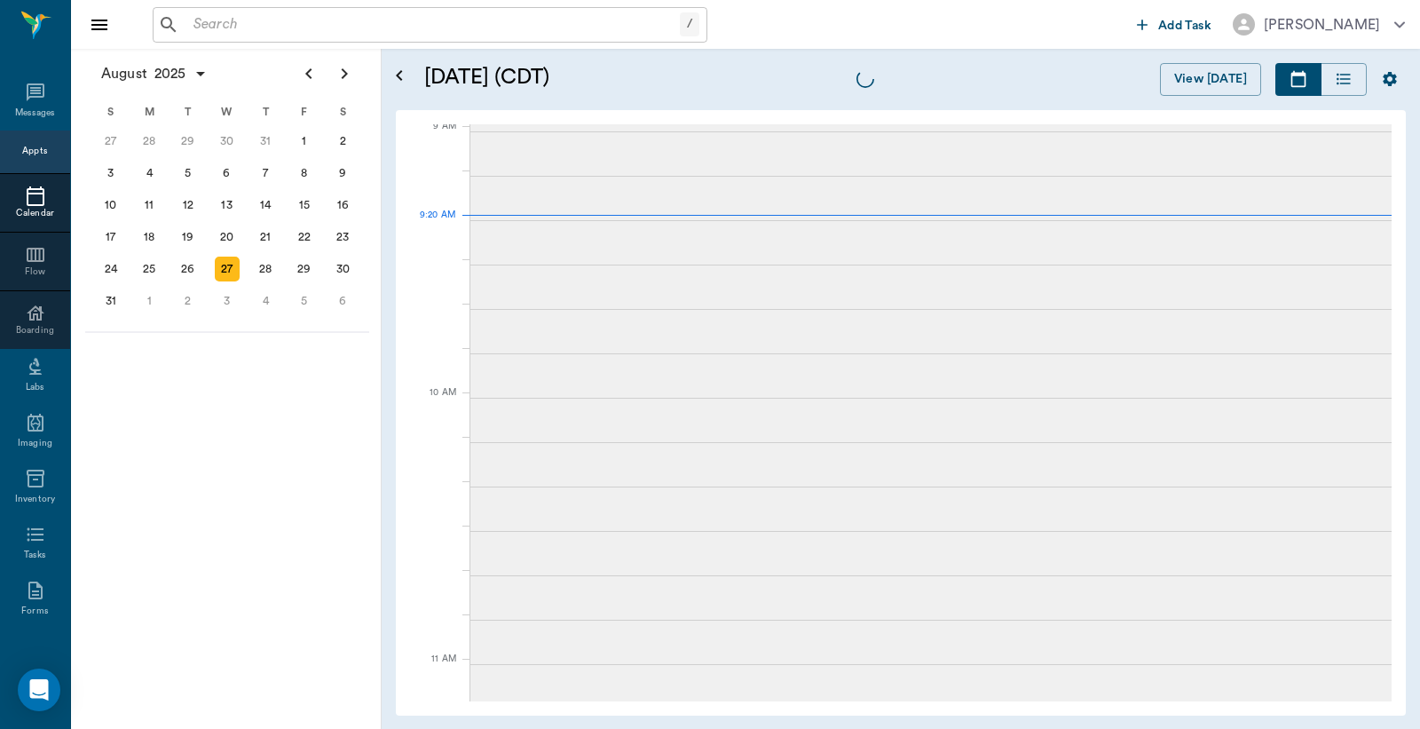
scroll to position [270, 0]
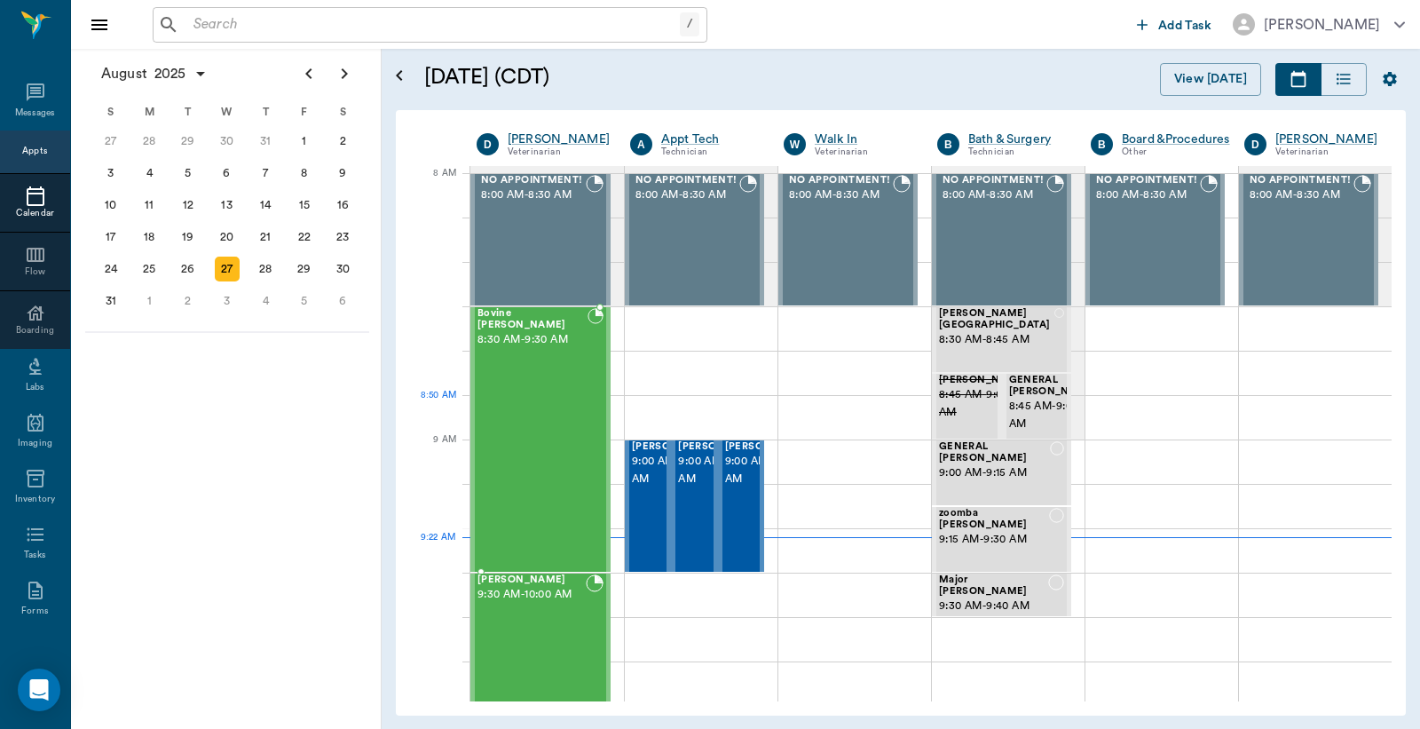
click at [573, 431] on div "Bovine Wilburn 8:30 AM - 9:30 AM" at bounding box center [533, 439] width 110 height 263
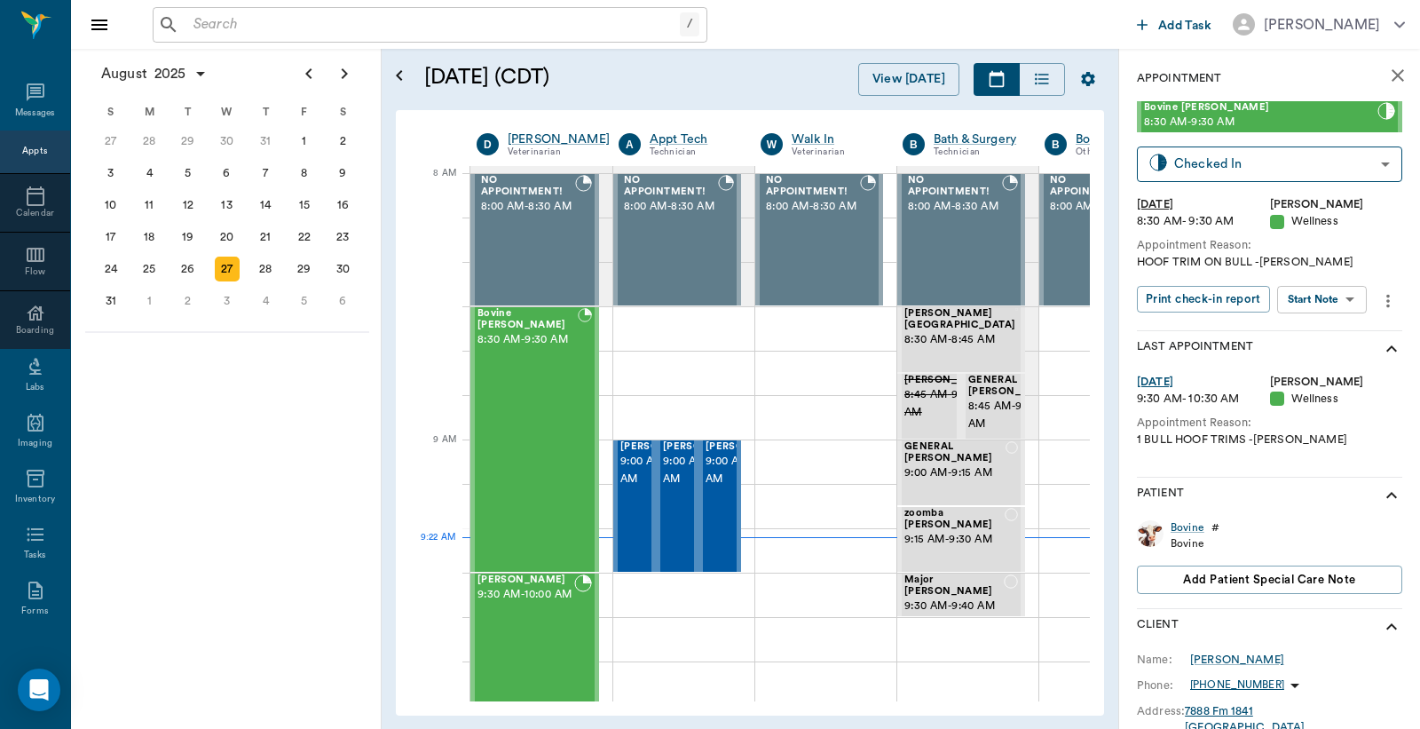
type input "CHECKED_IN"
click at [1181, 533] on div "Bovine" at bounding box center [1188, 527] width 34 height 15
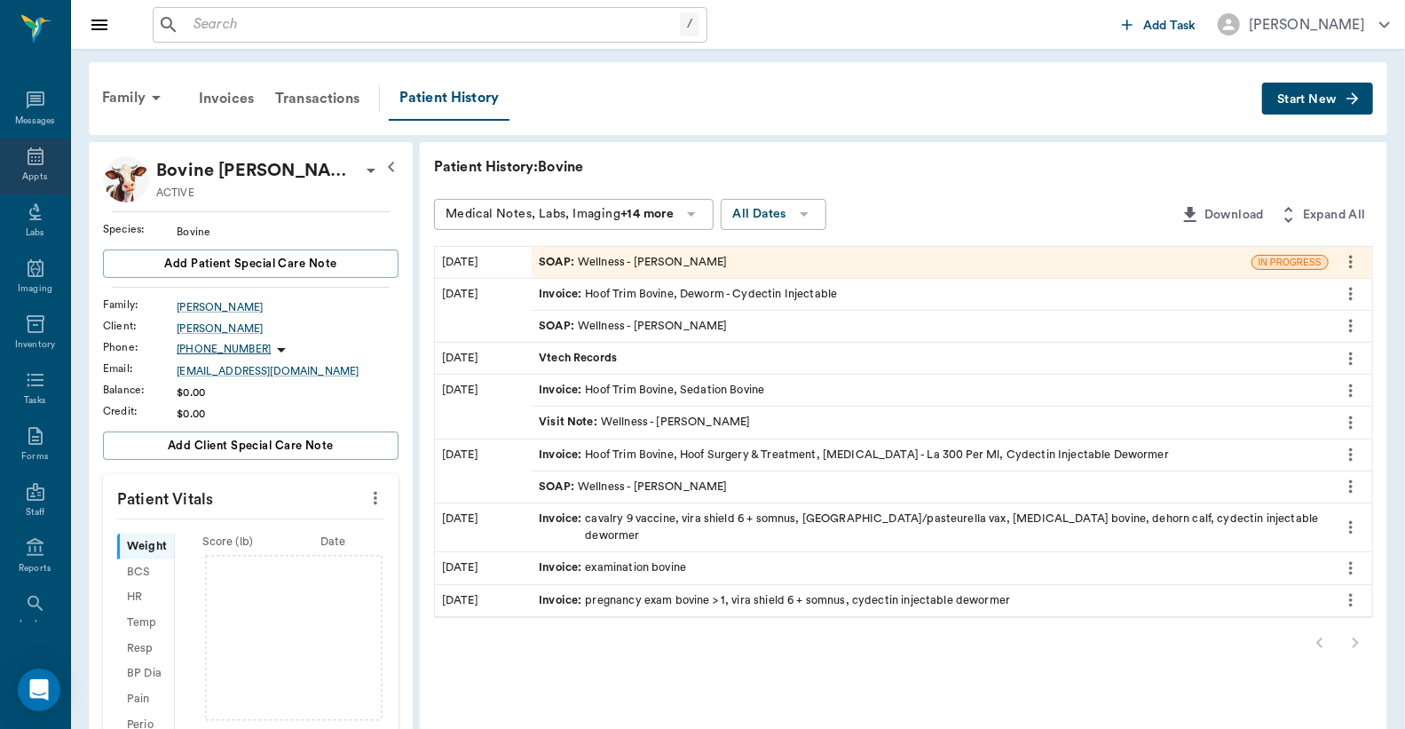
click at [34, 160] on icon at bounding box center [36, 156] width 16 height 18
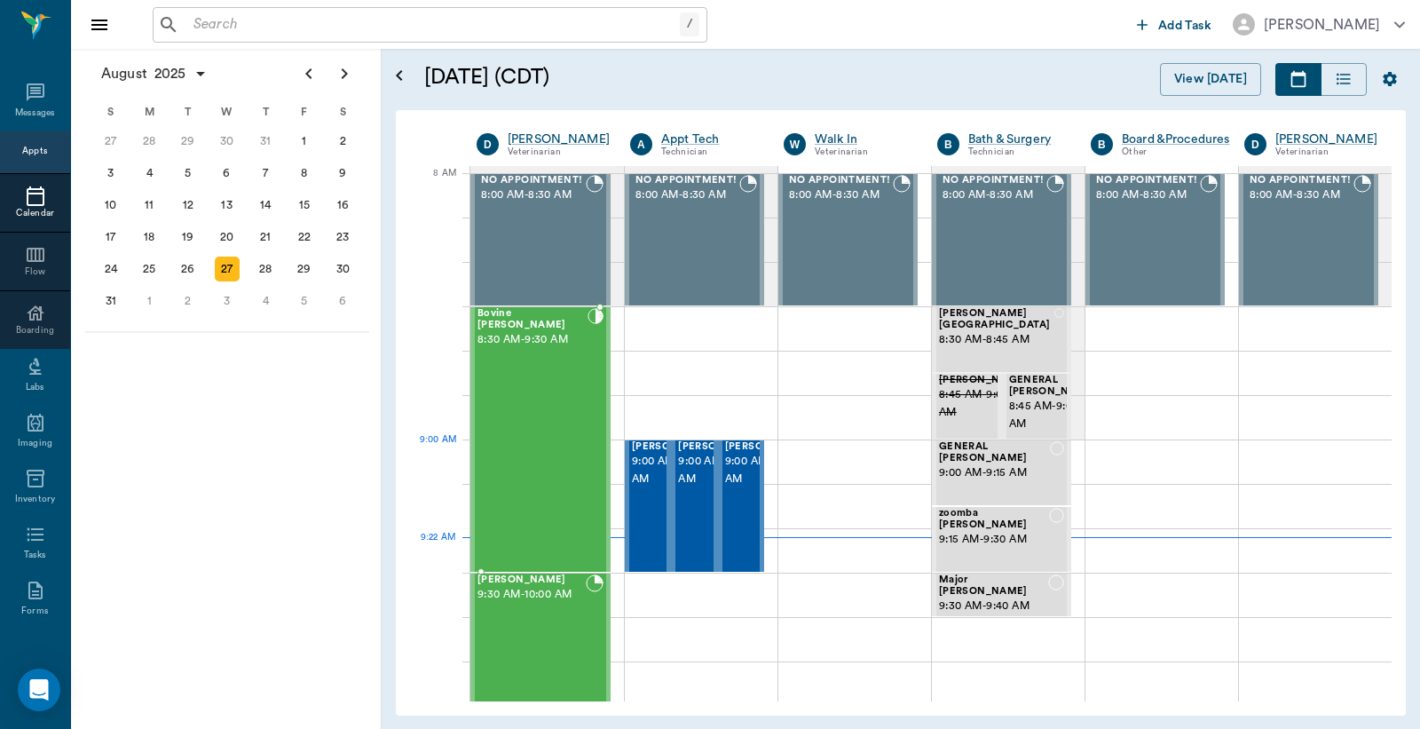
click at [559, 468] on div "Bovine Wilburn 8:30 AM - 9:30 AM" at bounding box center [533, 439] width 110 height 263
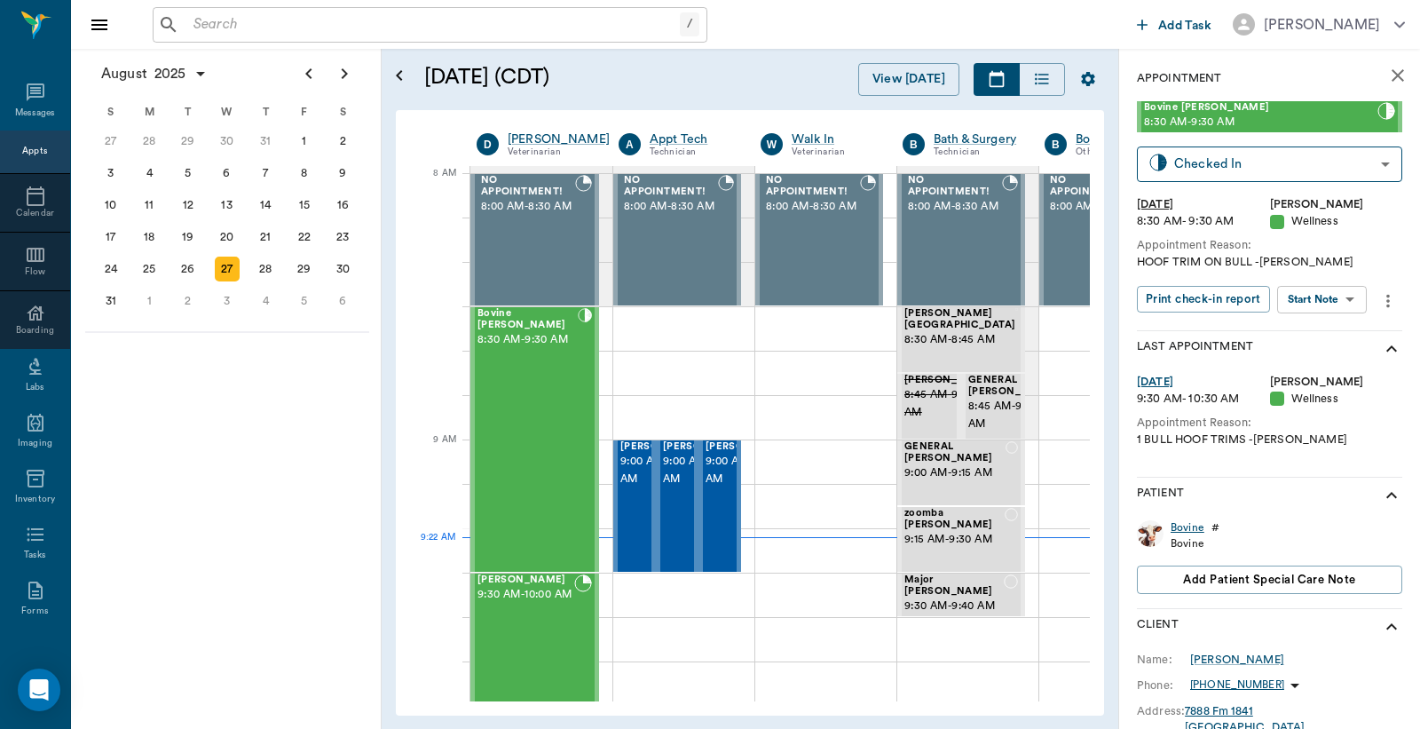
click at [1175, 526] on div "Bovine" at bounding box center [1188, 527] width 34 height 15
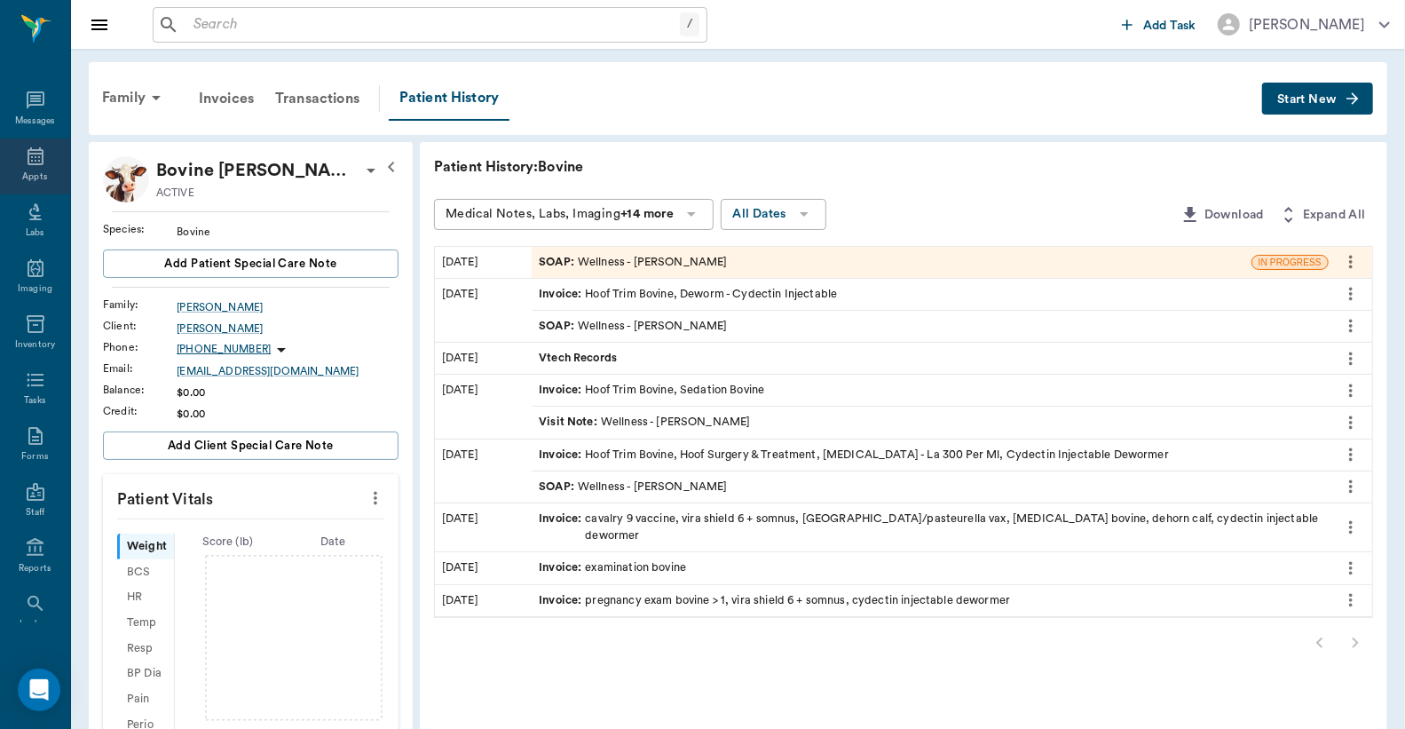
click at [28, 149] on icon at bounding box center [36, 156] width 16 height 18
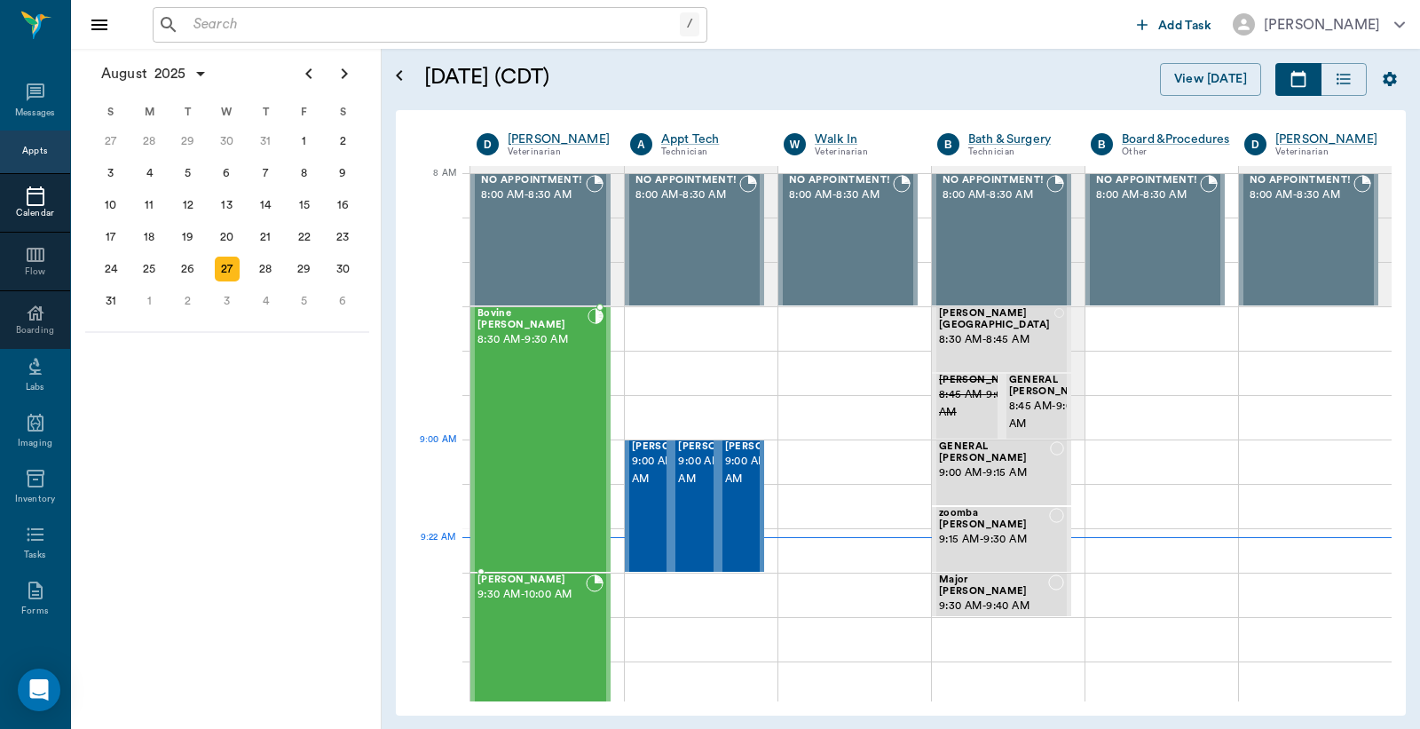
click at [522, 445] on div "Bovine Wilburn 8:30 AM - 9:30 AM" at bounding box center [533, 439] width 110 height 263
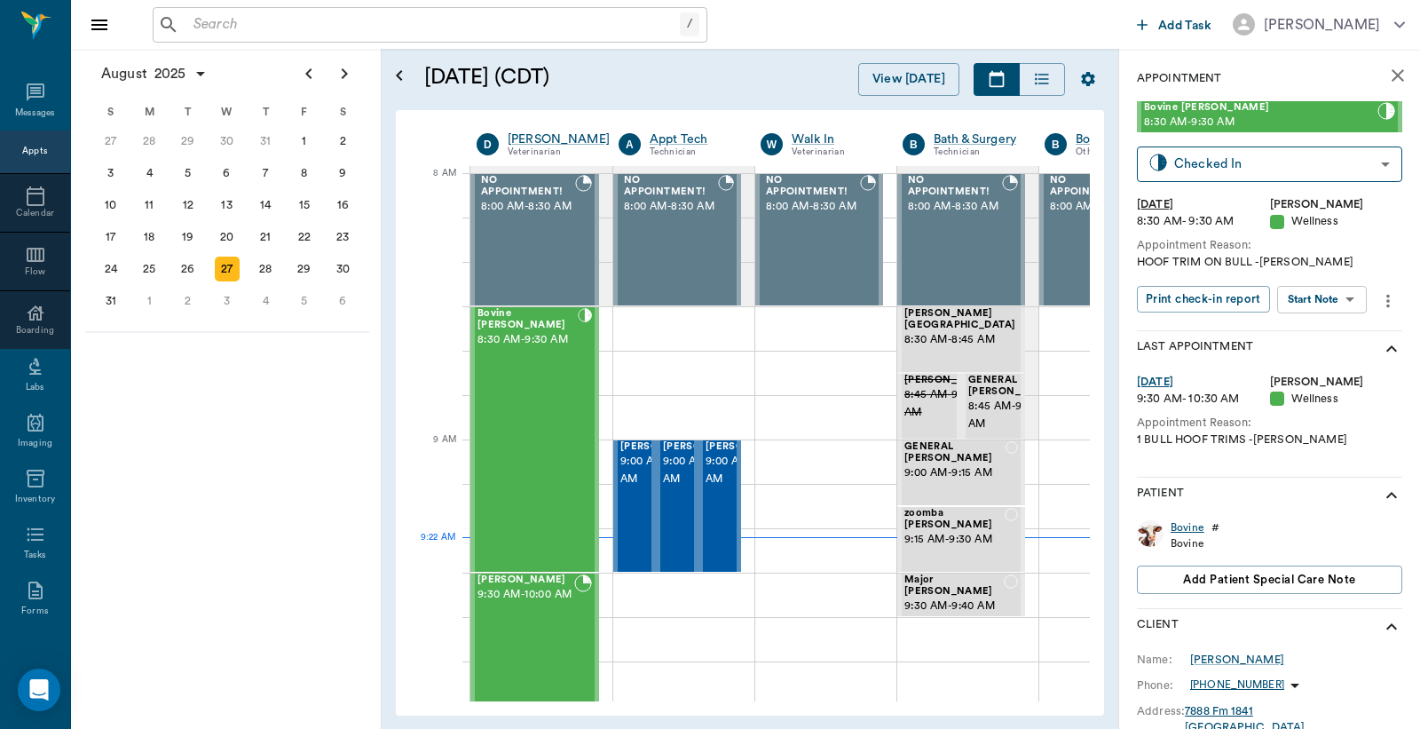
click at [1199, 529] on div "Bovine" at bounding box center [1188, 527] width 34 height 15
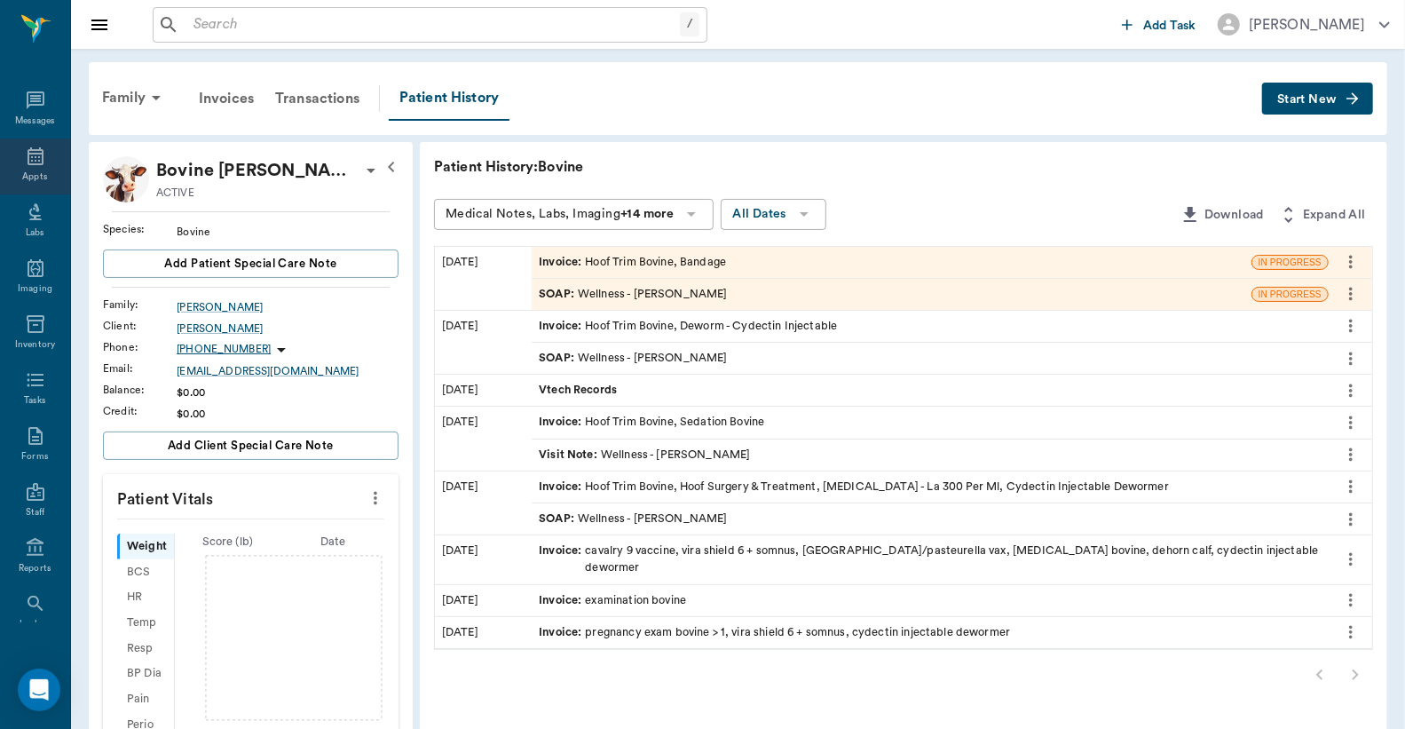
click at [32, 162] on icon at bounding box center [35, 156] width 21 height 21
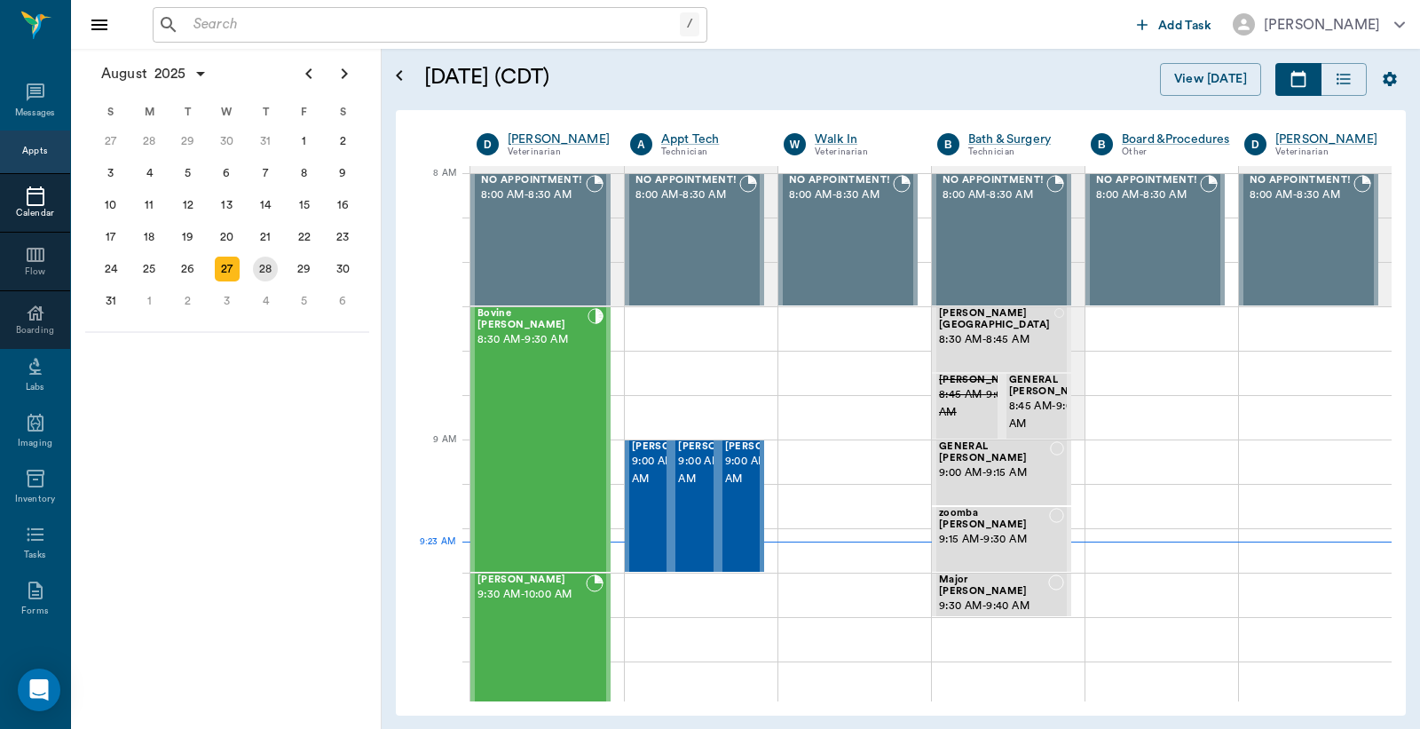
click at [273, 266] on div "28" at bounding box center [265, 269] width 25 height 25
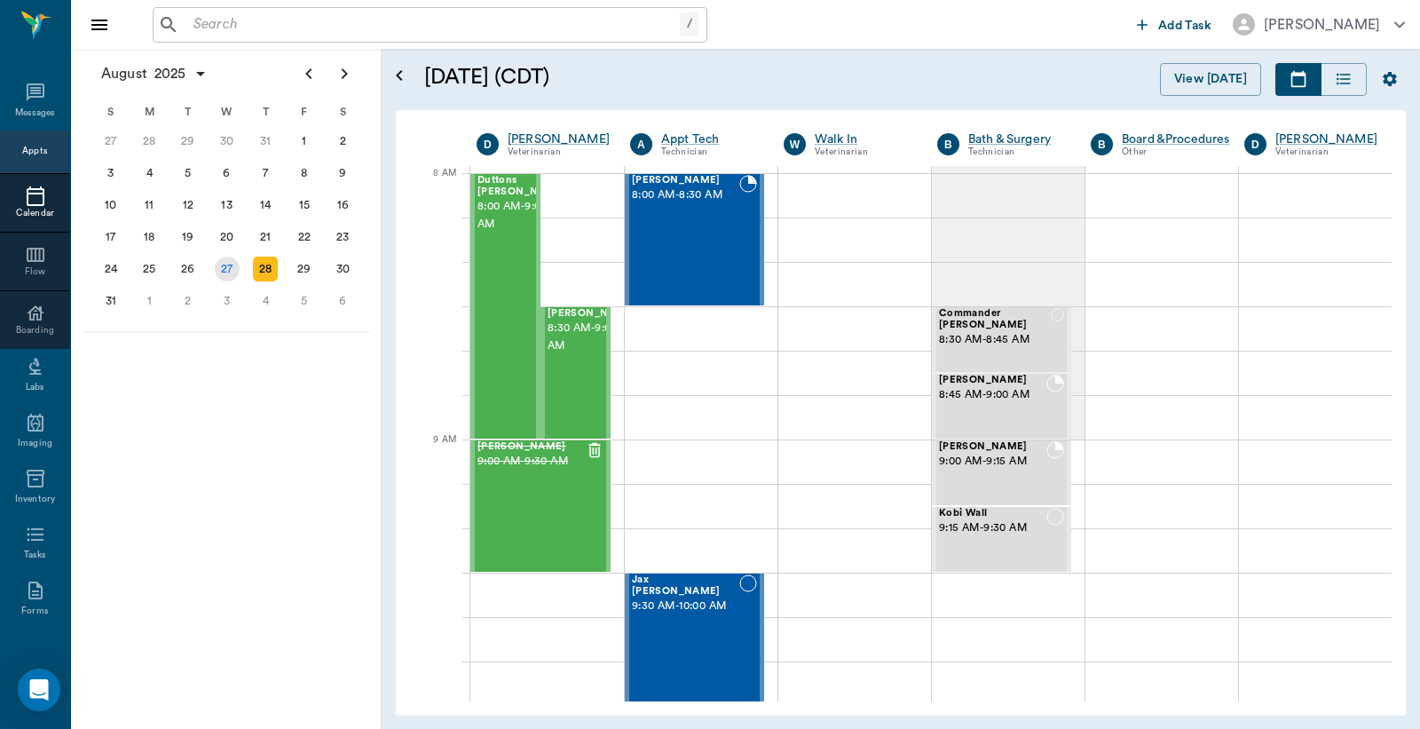
click at [231, 265] on div "27" at bounding box center [227, 269] width 25 height 25
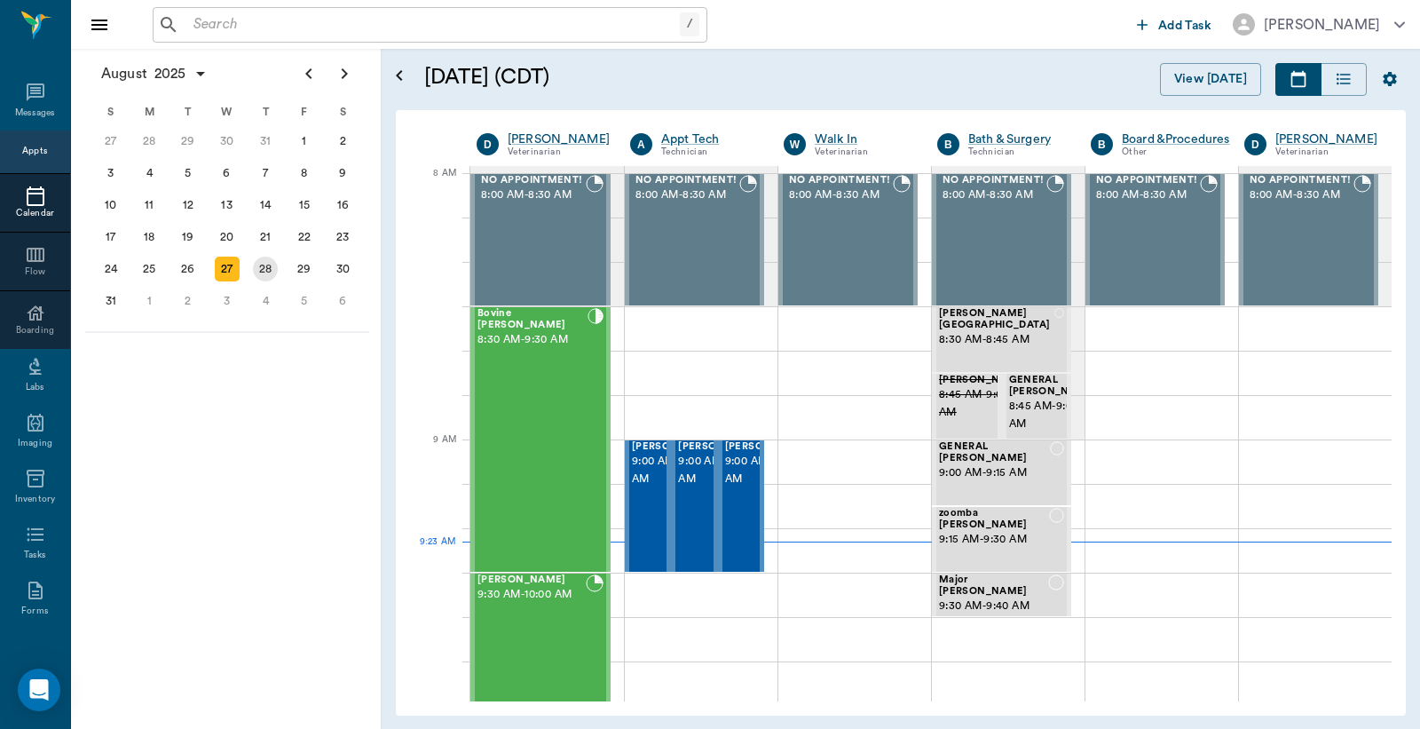
click at [272, 265] on div "28" at bounding box center [265, 269] width 25 height 25
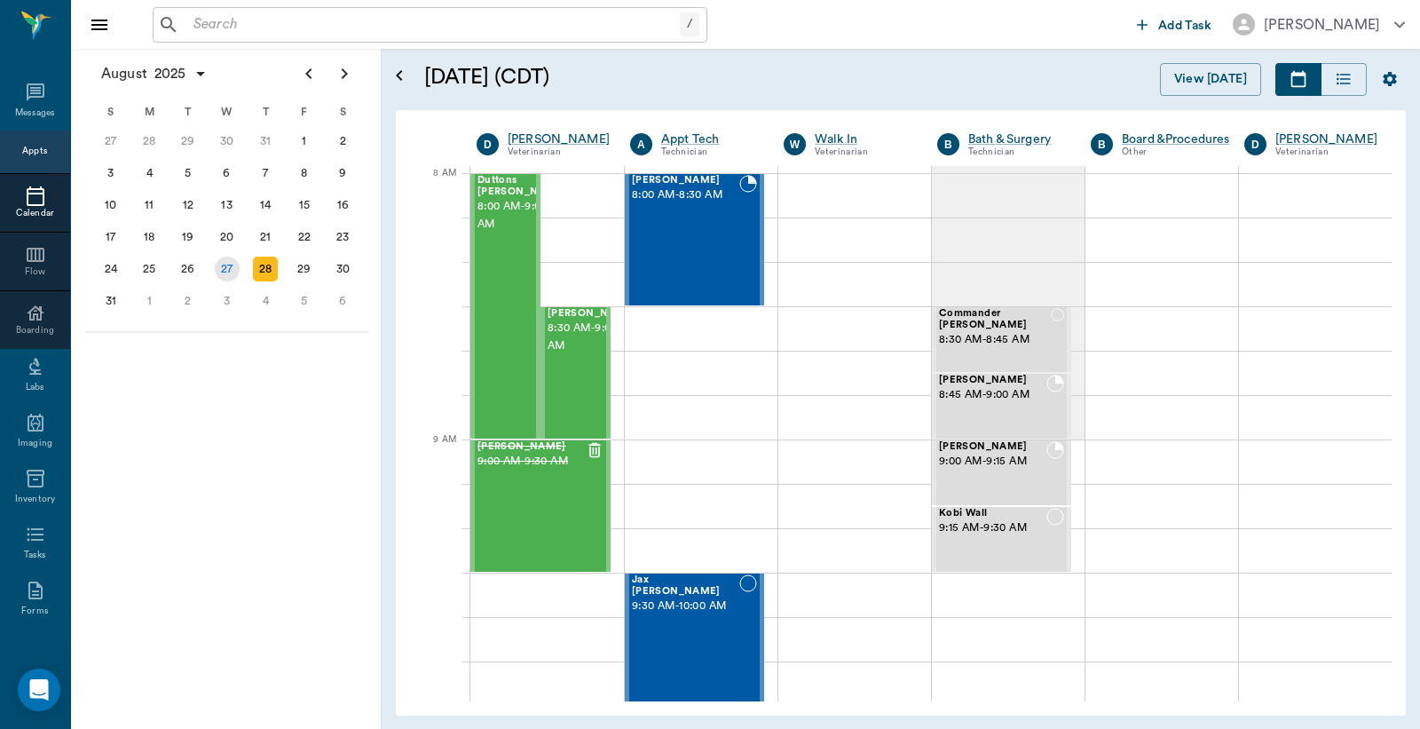
click at [234, 262] on div "27" at bounding box center [227, 269] width 25 height 25
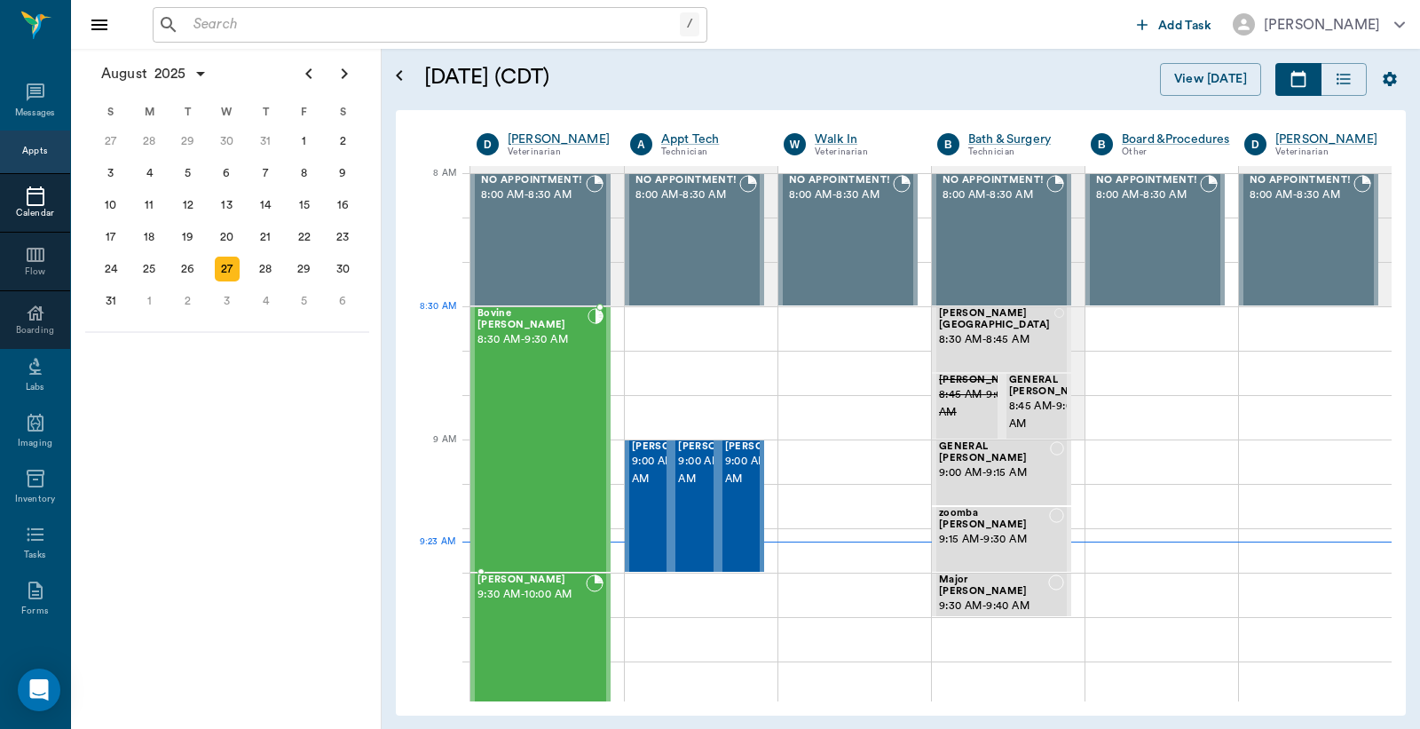
click at [533, 337] on div "Bovine Wilburn 8:30 AM - 9:30 AM" at bounding box center [533, 439] width 110 height 263
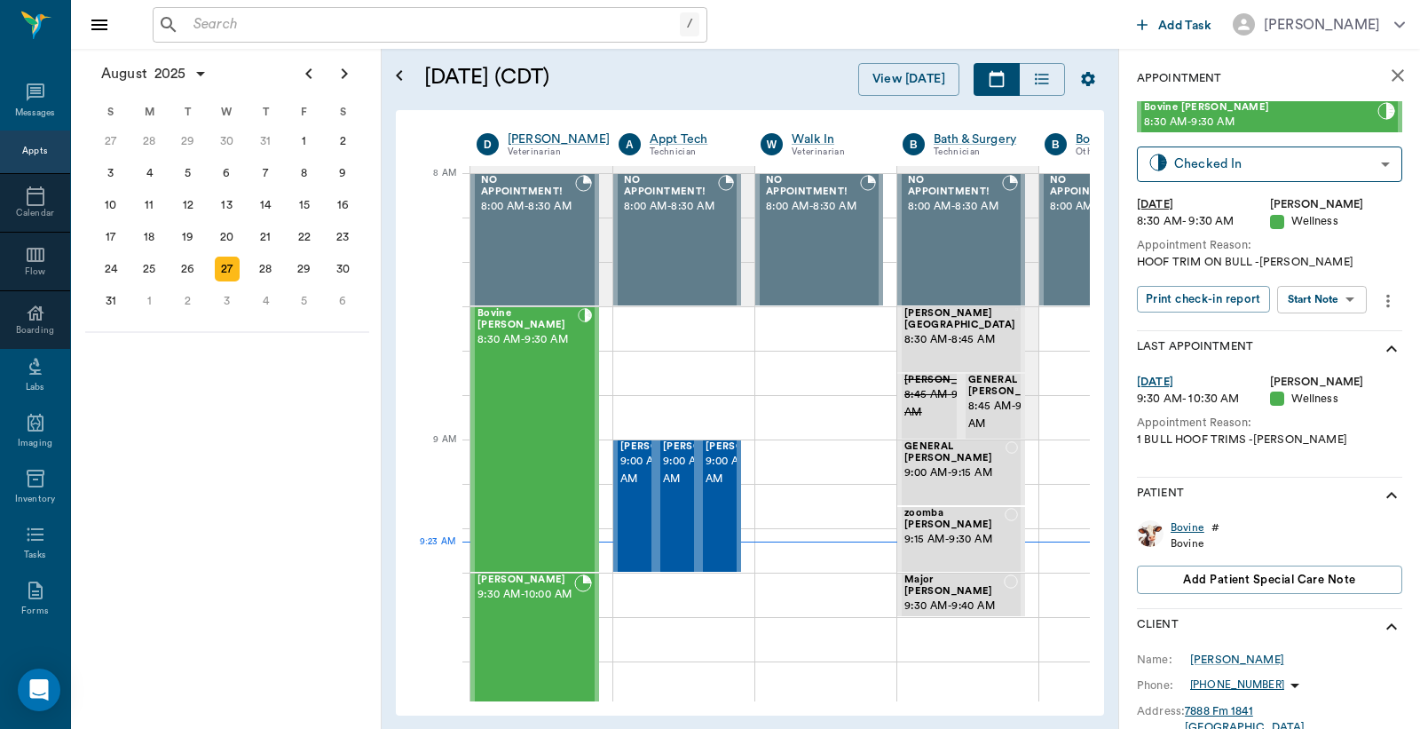
click at [1191, 531] on div "Bovine" at bounding box center [1188, 527] width 34 height 15
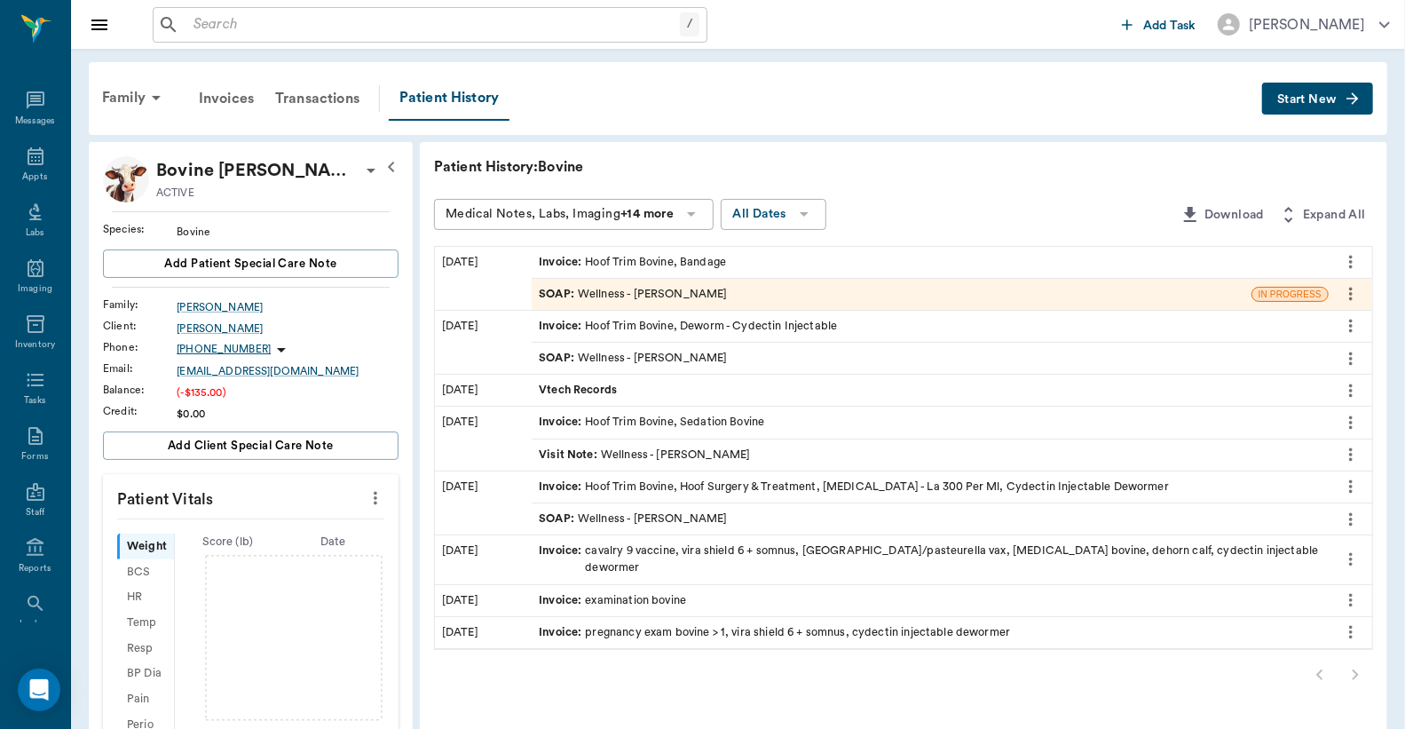
click at [681, 262] on div "Invoice : Hoof Trim Bovine, Bandage" at bounding box center [632, 262] width 187 height 17
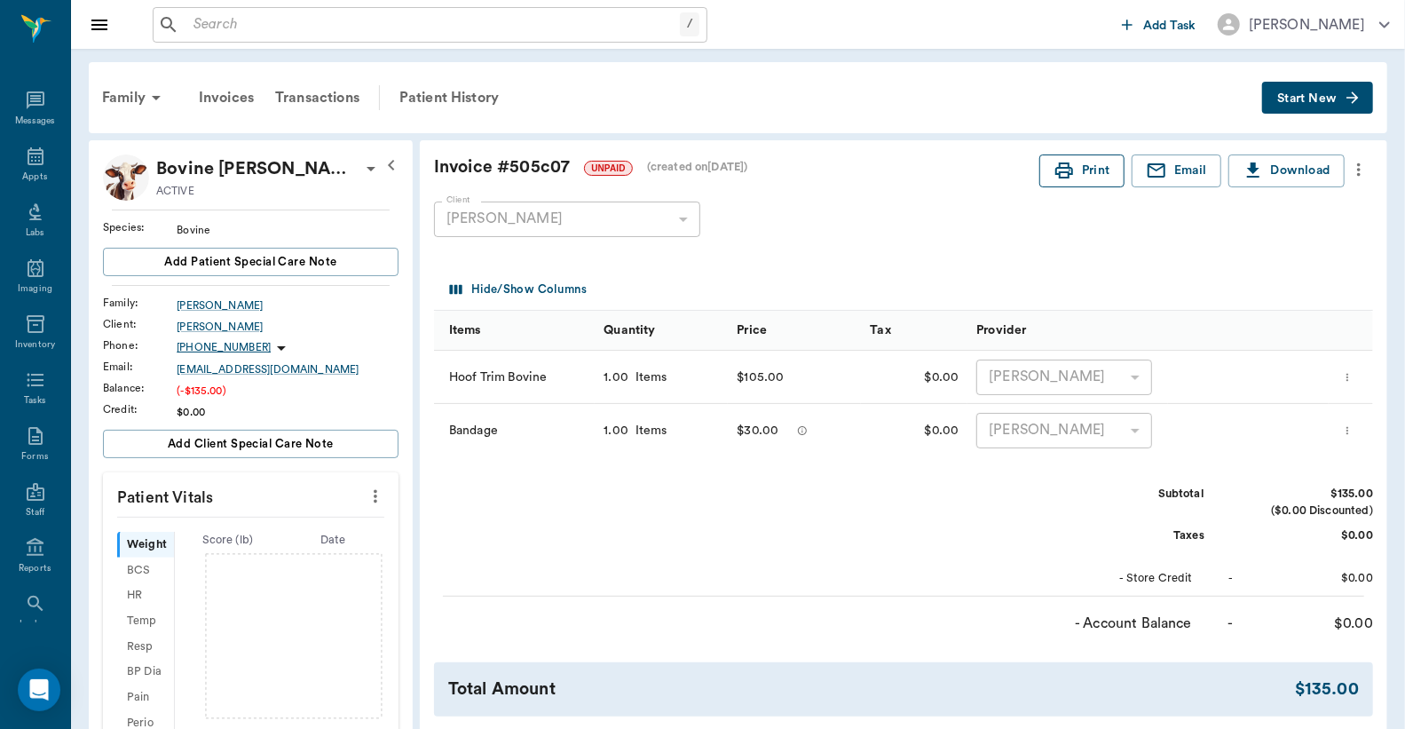
click at [1089, 178] on button "Print" at bounding box center [1082, 170] width 85 height 33
click at [31, 157] on icon at bounding box center [35, 156] width 21 height 21
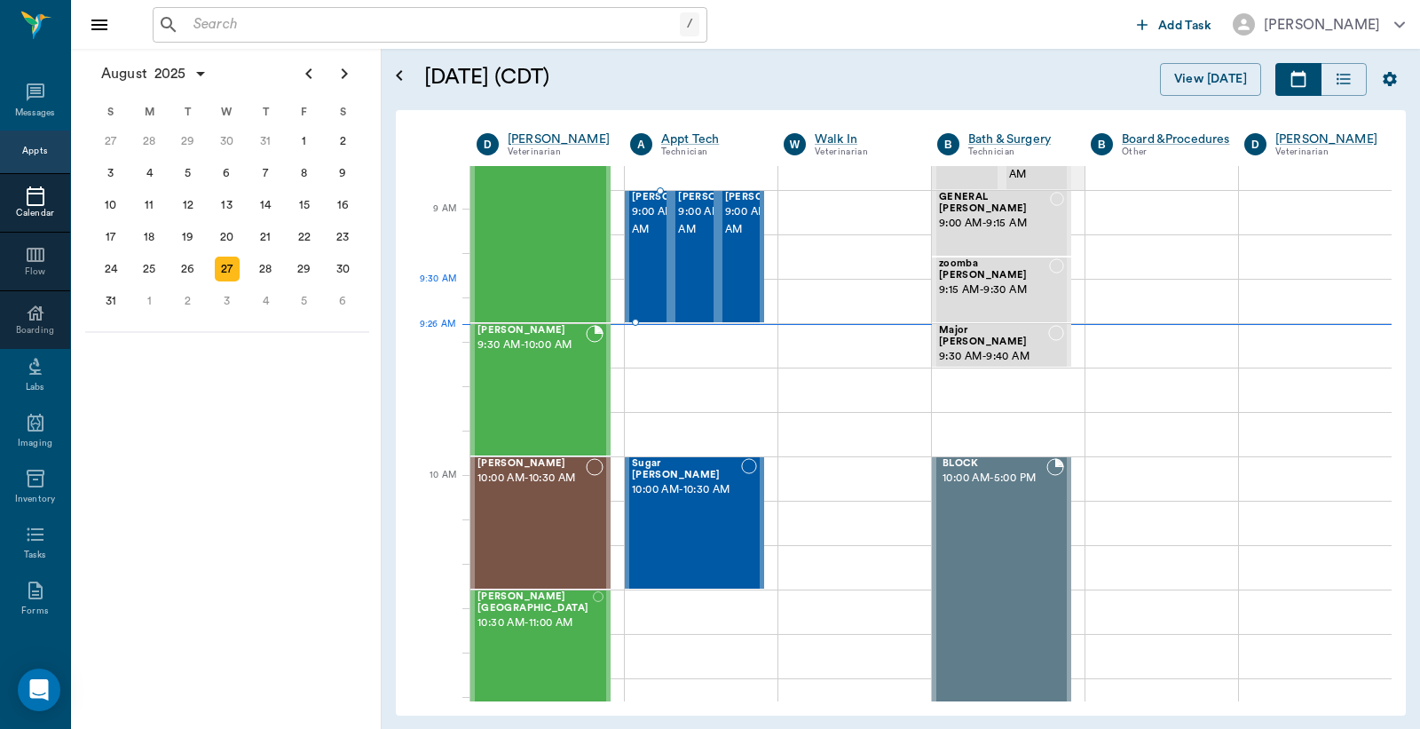
scroll to position [269, 0]
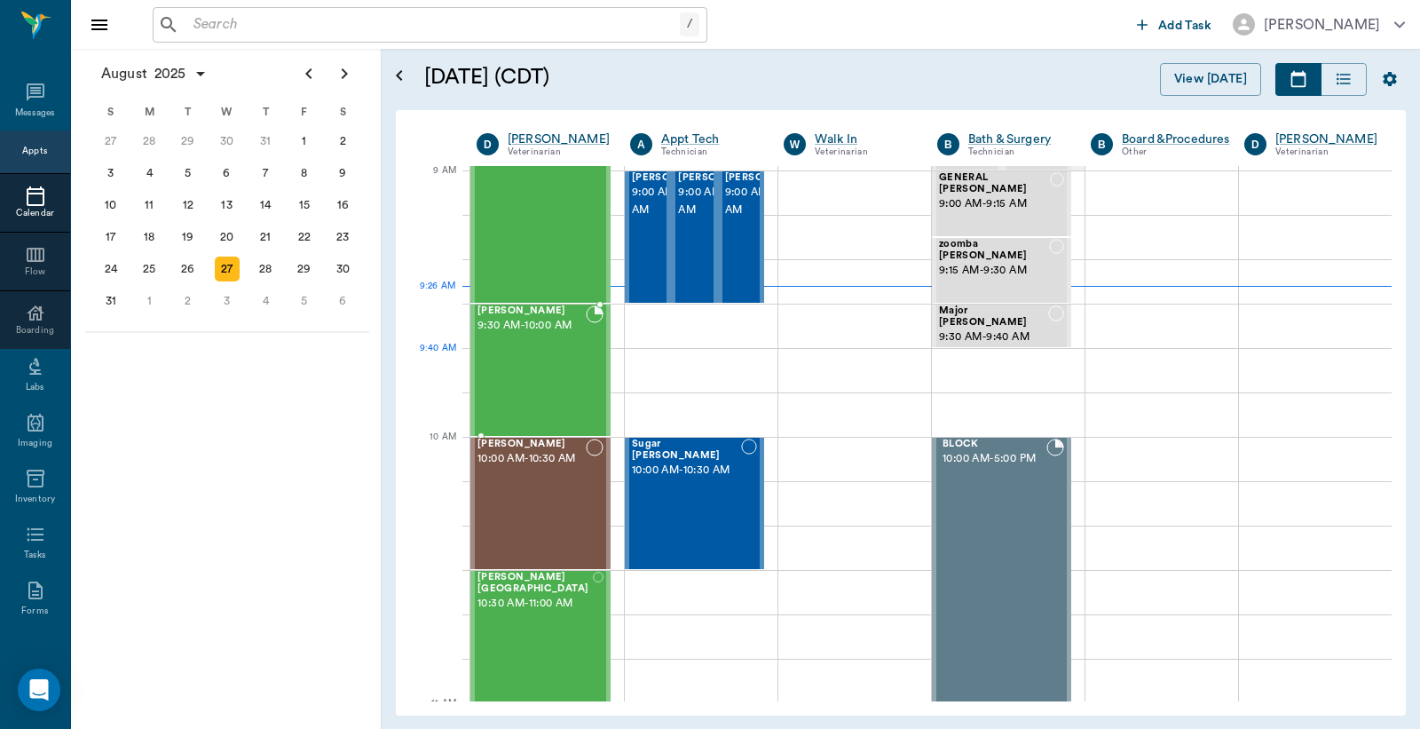
click at [531, 350] on div "Mika Sussman 9:30 AM - 10:00 AM" at bounding box center [532, 370] width 108 height 130
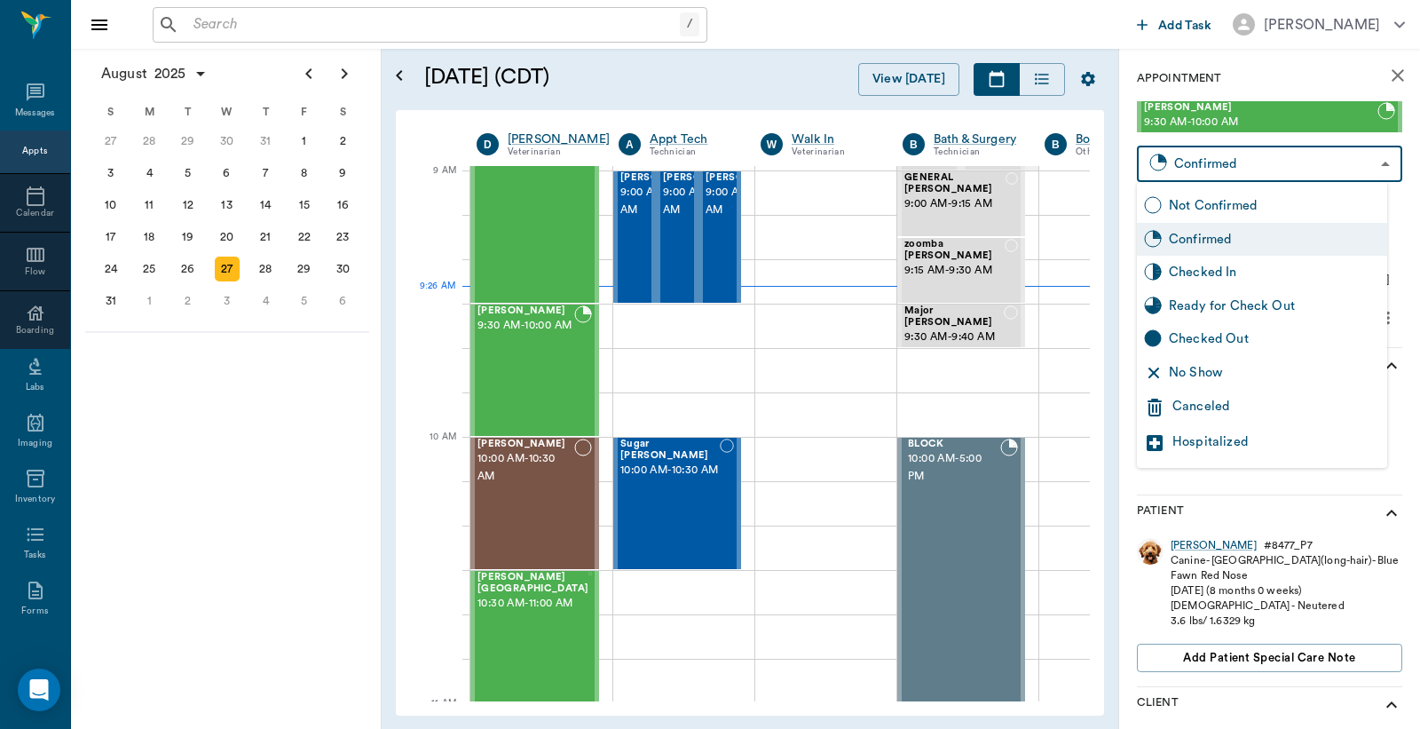
click at [1365, 165] on body "/ ​ Add Task Dr. Bert Ellsworth Nectar Messages Appts Calendar Flow Boarding La…" at bounding box center [710, 364] width 1420 height 729
click at [1247, 273] on div "Checked In" at bounding box center [1274, 273] width 211 height 20
type input "CHECKED_IN"
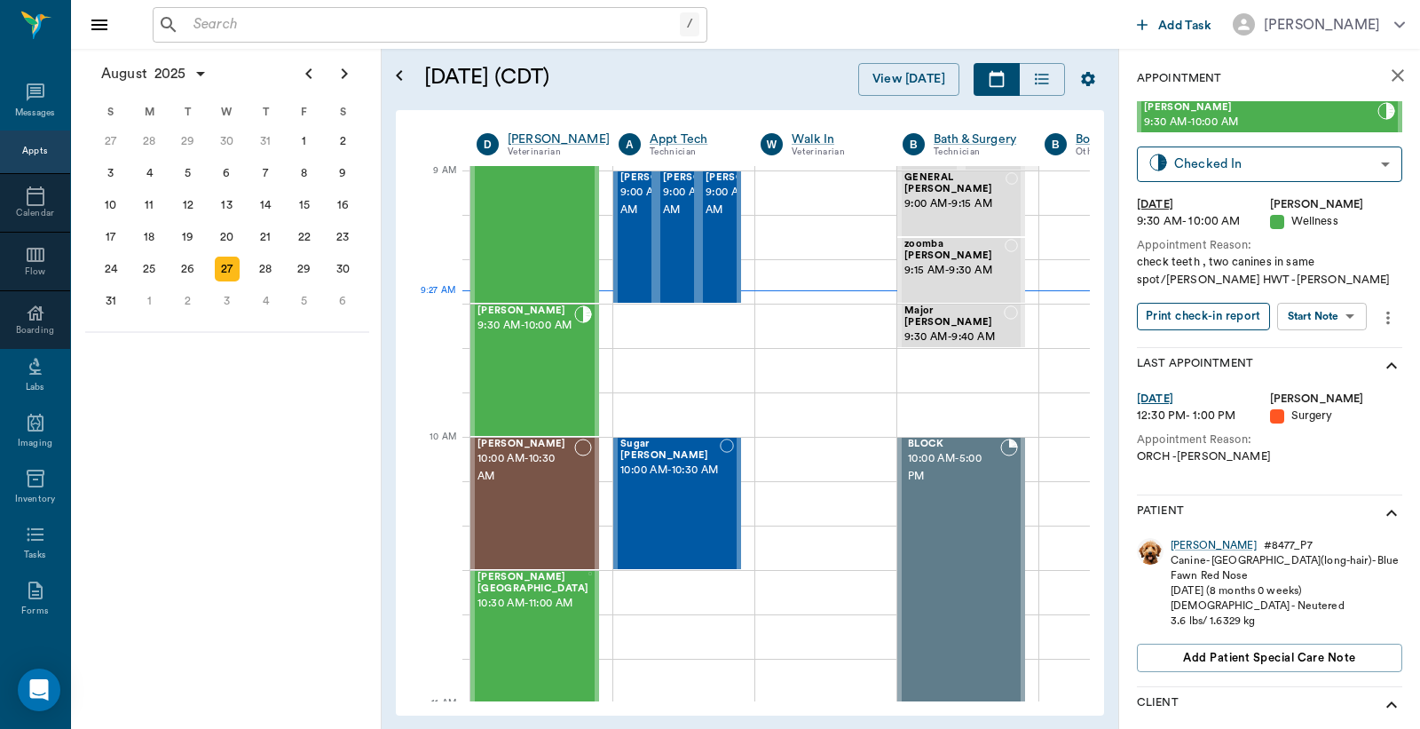
click at [1188, 320] on button "Print check-in report" at bounding box center [1203, 317] width 133 height 28
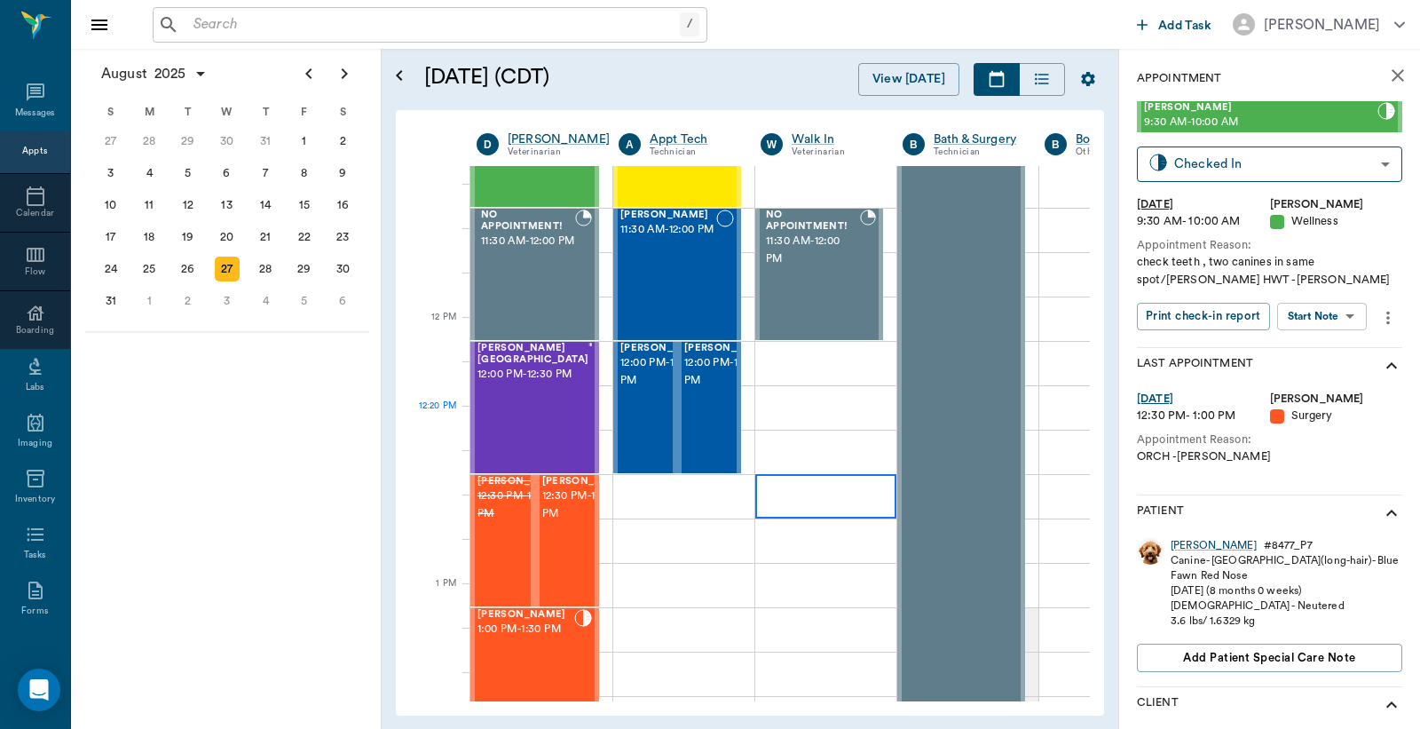
scroll to position [927, 0]
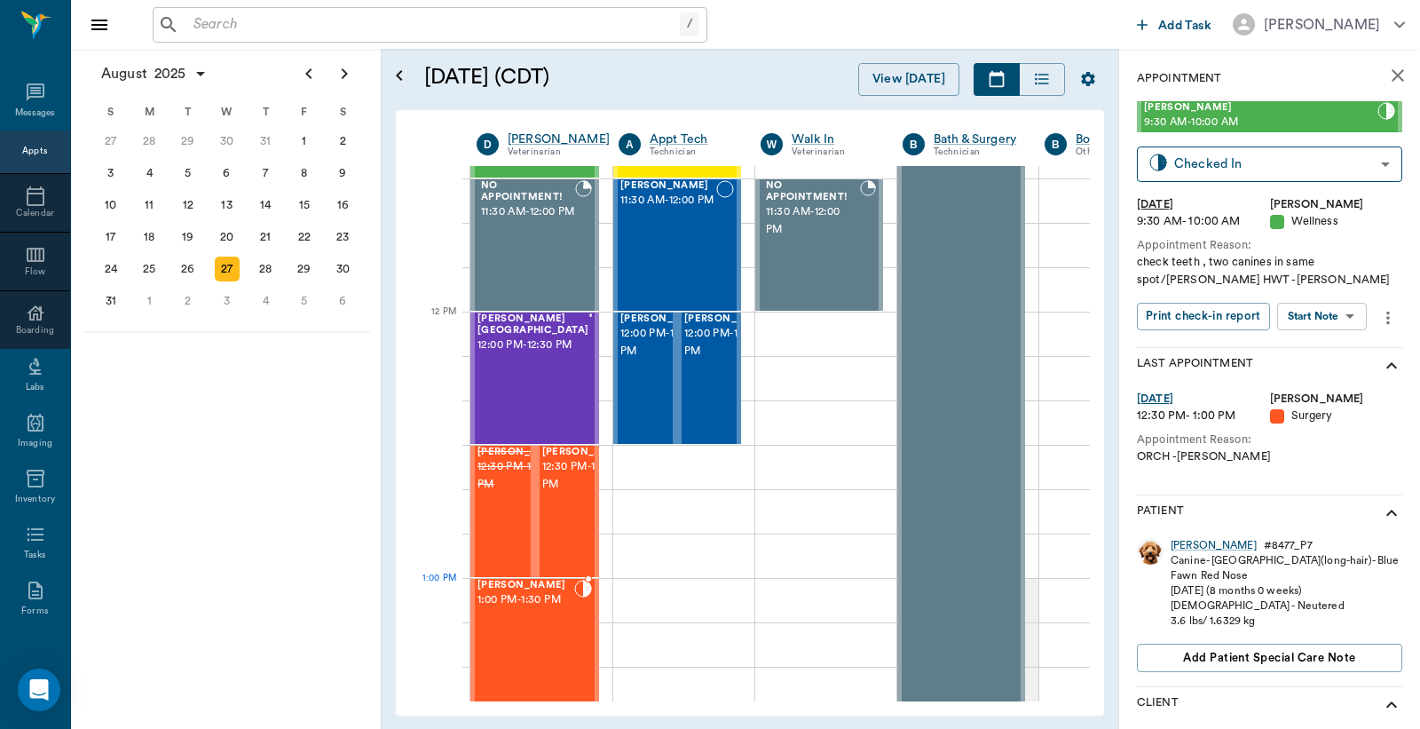
click at [543, 608] on div "Steve Spay 1:00 PM - 1:30 PM" at bounding box center [526, 645] width 97 height 130
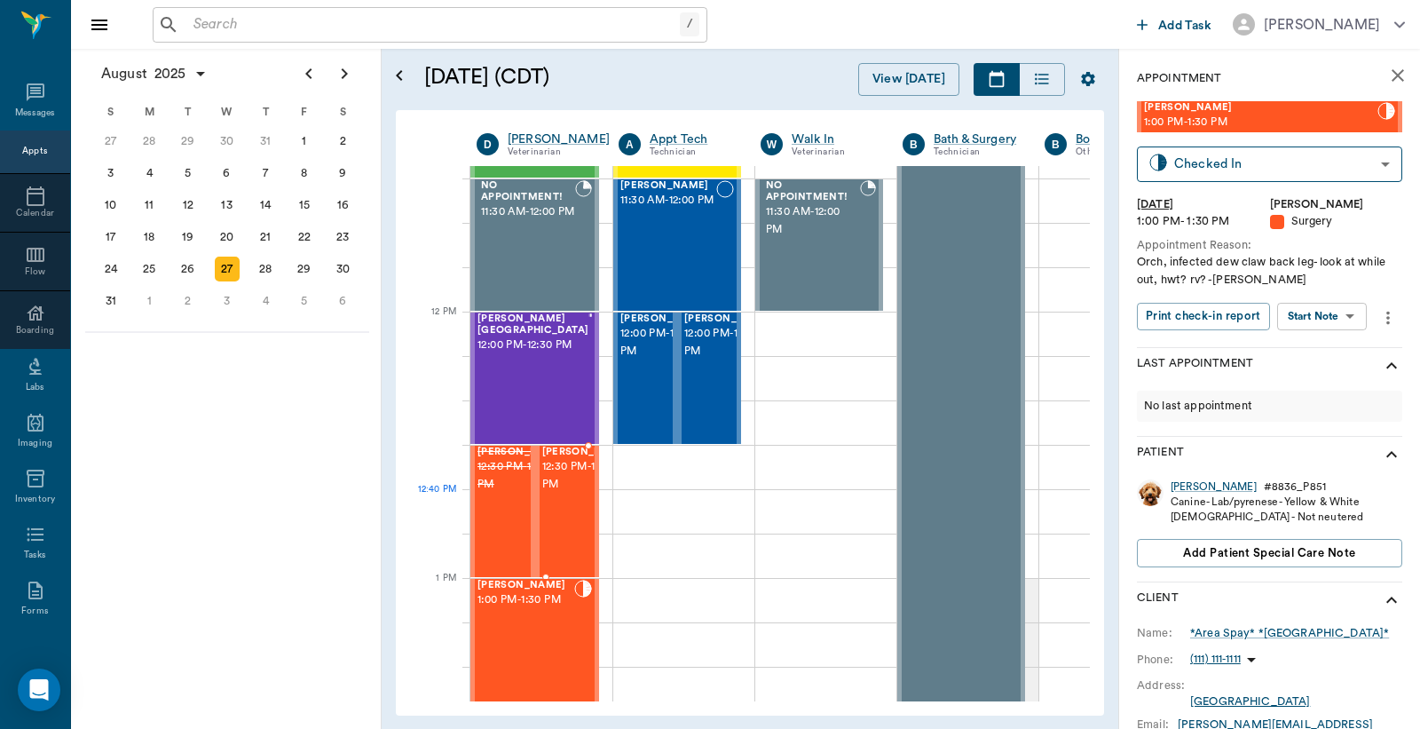
click at [563, 494] on span "12:30 PM - 1:00 PM" at bounding box center [586, 476] width 89 height 36
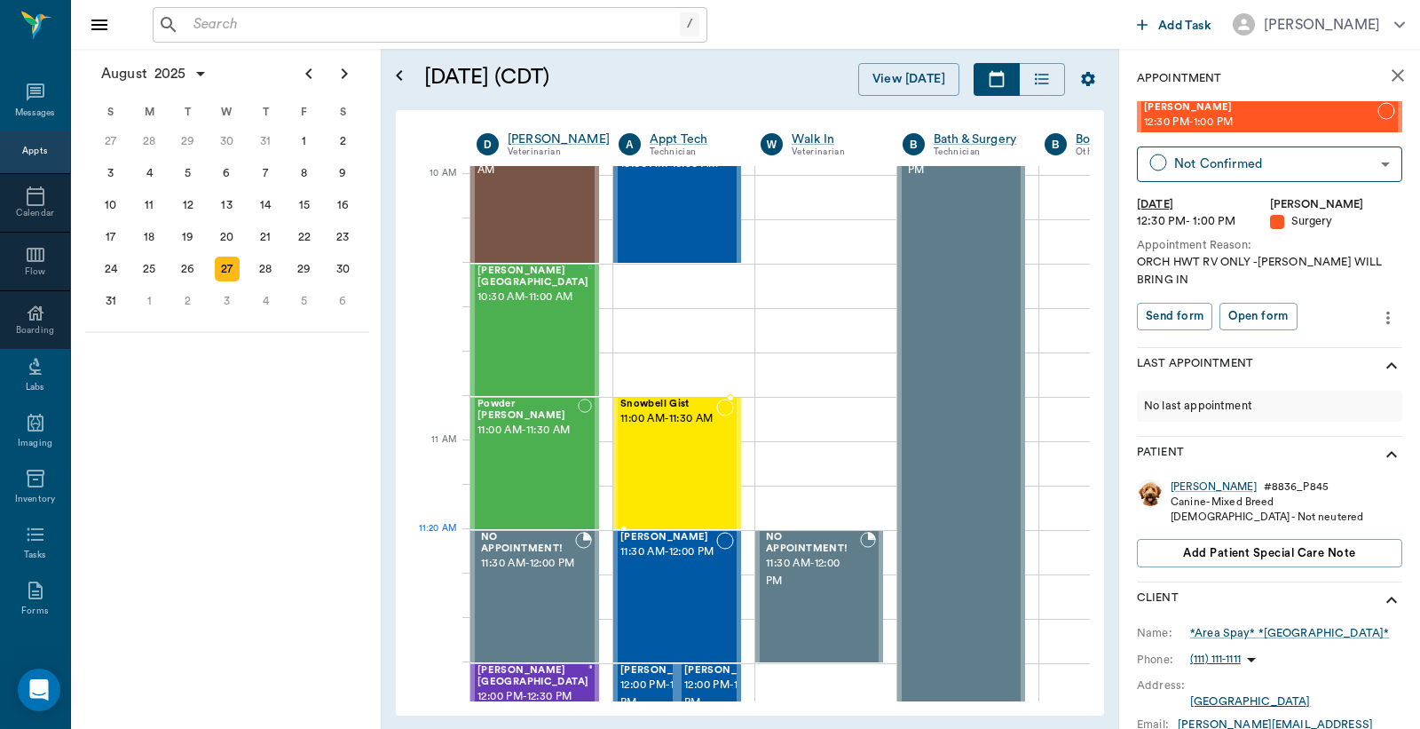
scroll to position [533, 0]
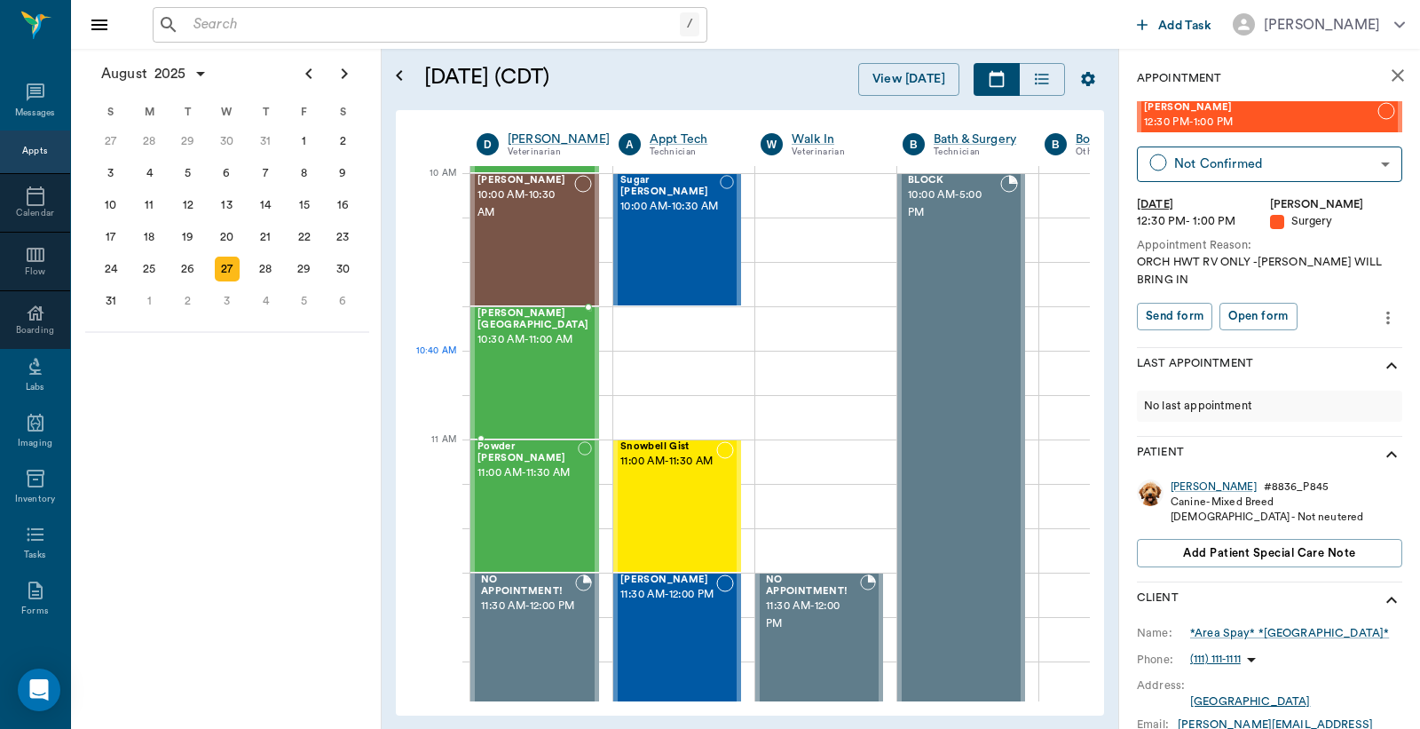
click at [522, 373] on div "LIZ Birmingham 10:30 AM - 11:00 AM" at bounding box center [533, 373] width 111 height 130
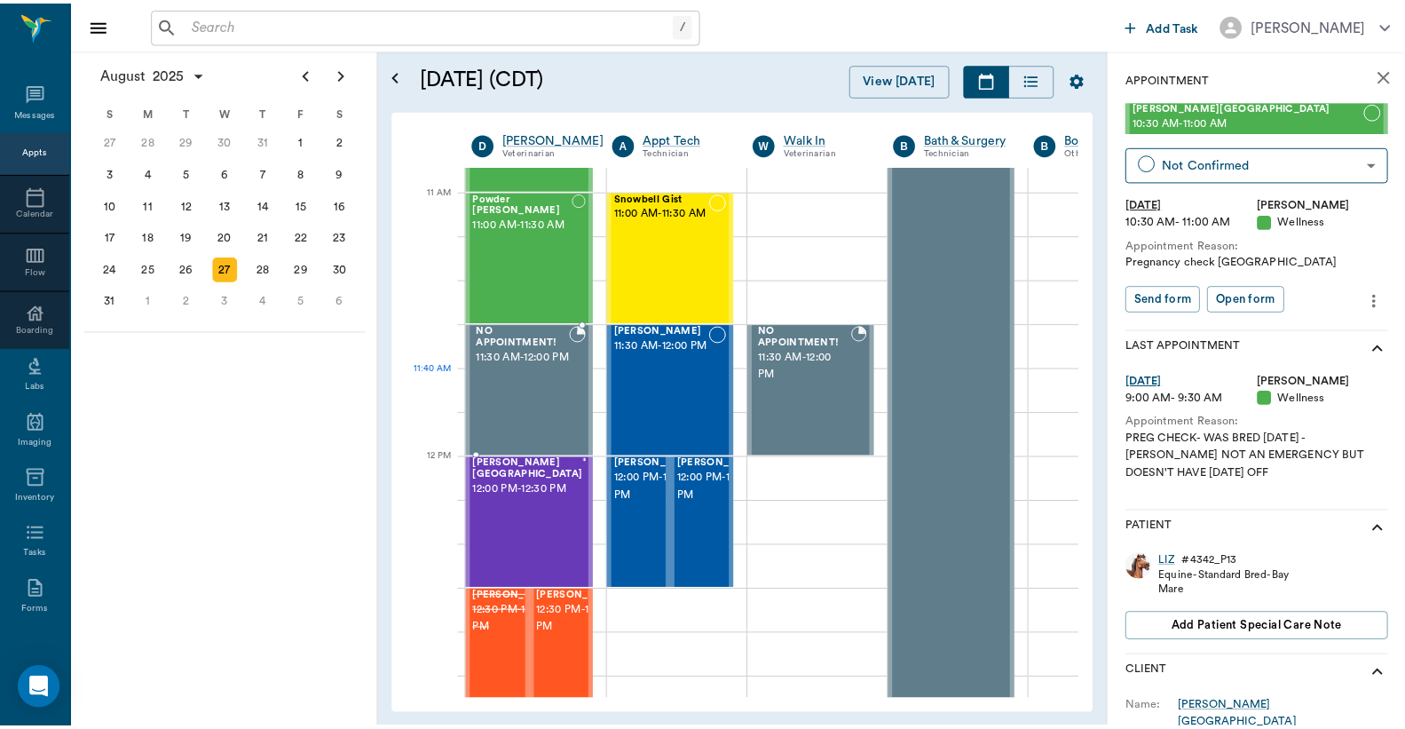
scroll to position [658, 0]
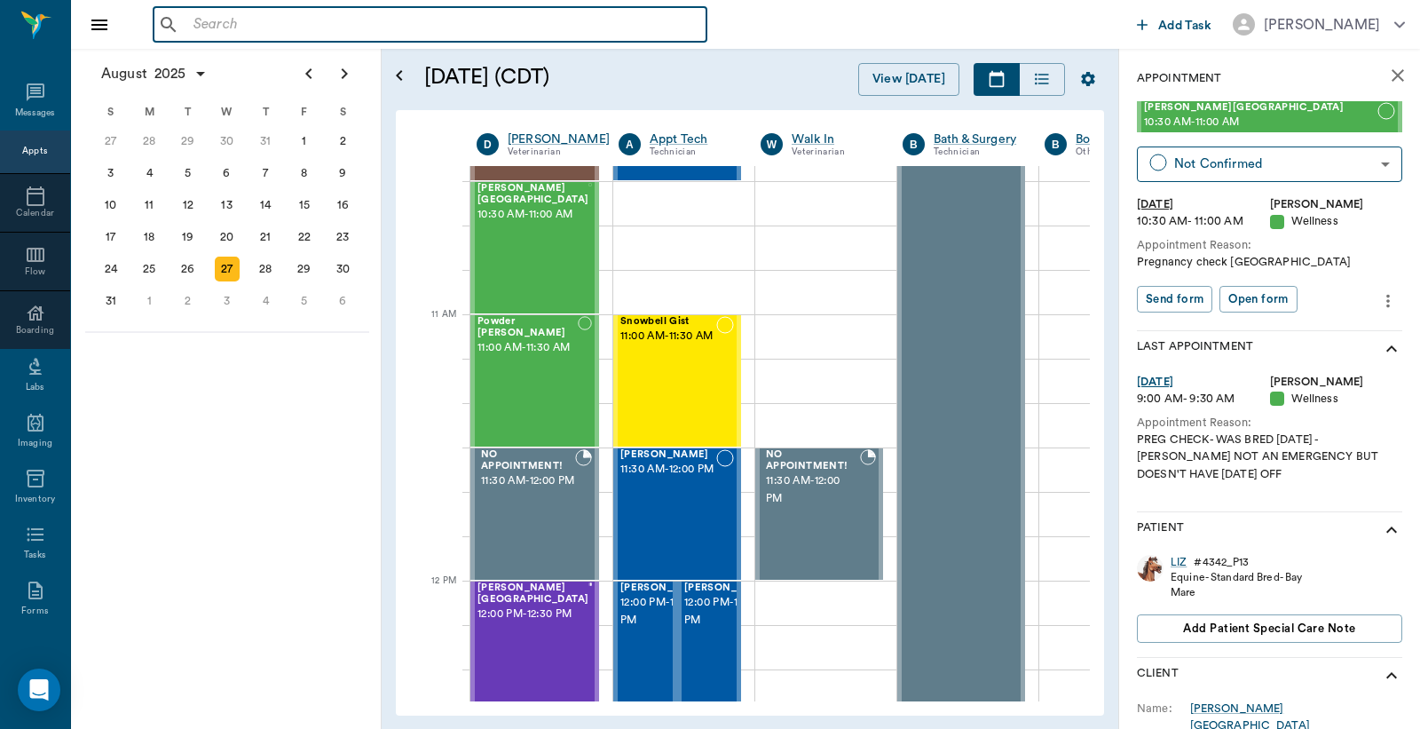
click at [200, 28] on input "text" at bounding box center [442, 24] width 513 height 25
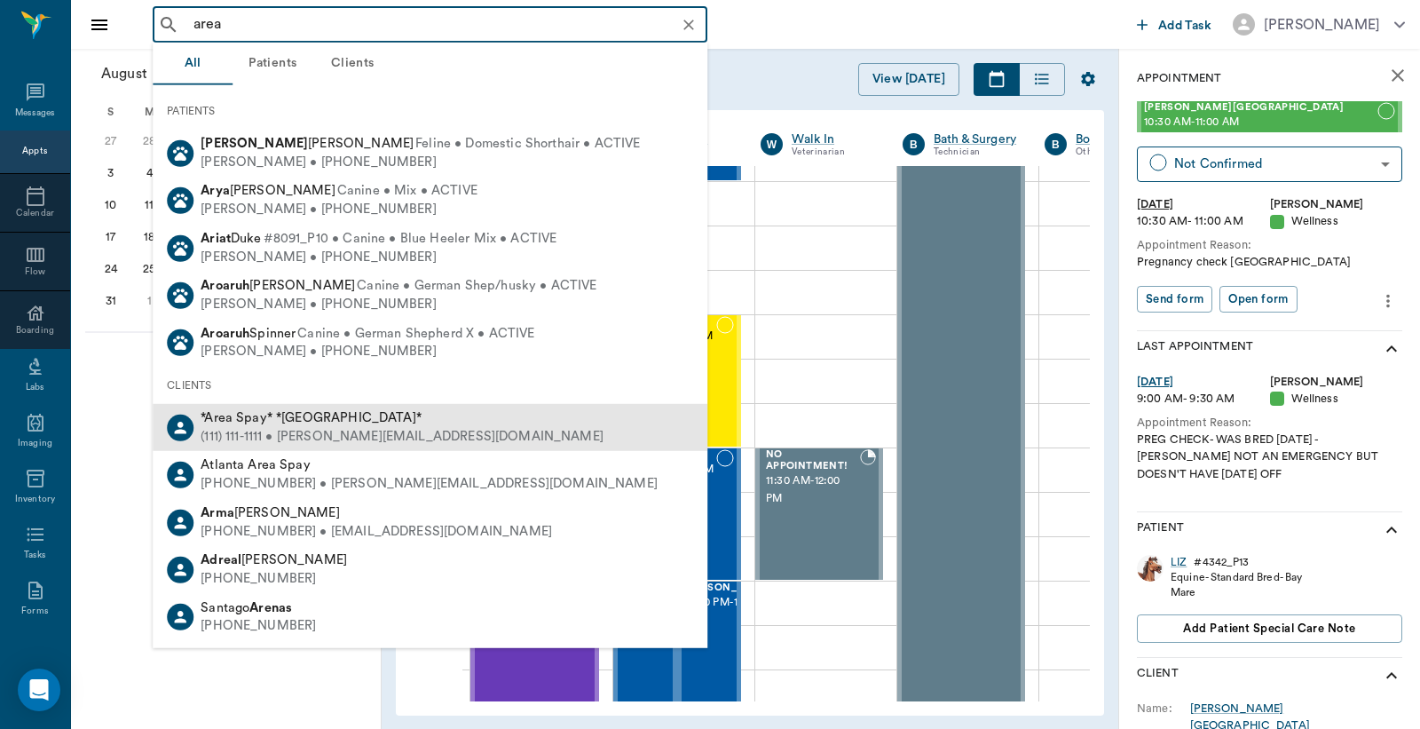
click at [291, 428] on div "(111) 111-1111 • MICHELE@2mtexas.com" at bounding box center [402, 437] width 403 height 19
type input "area"
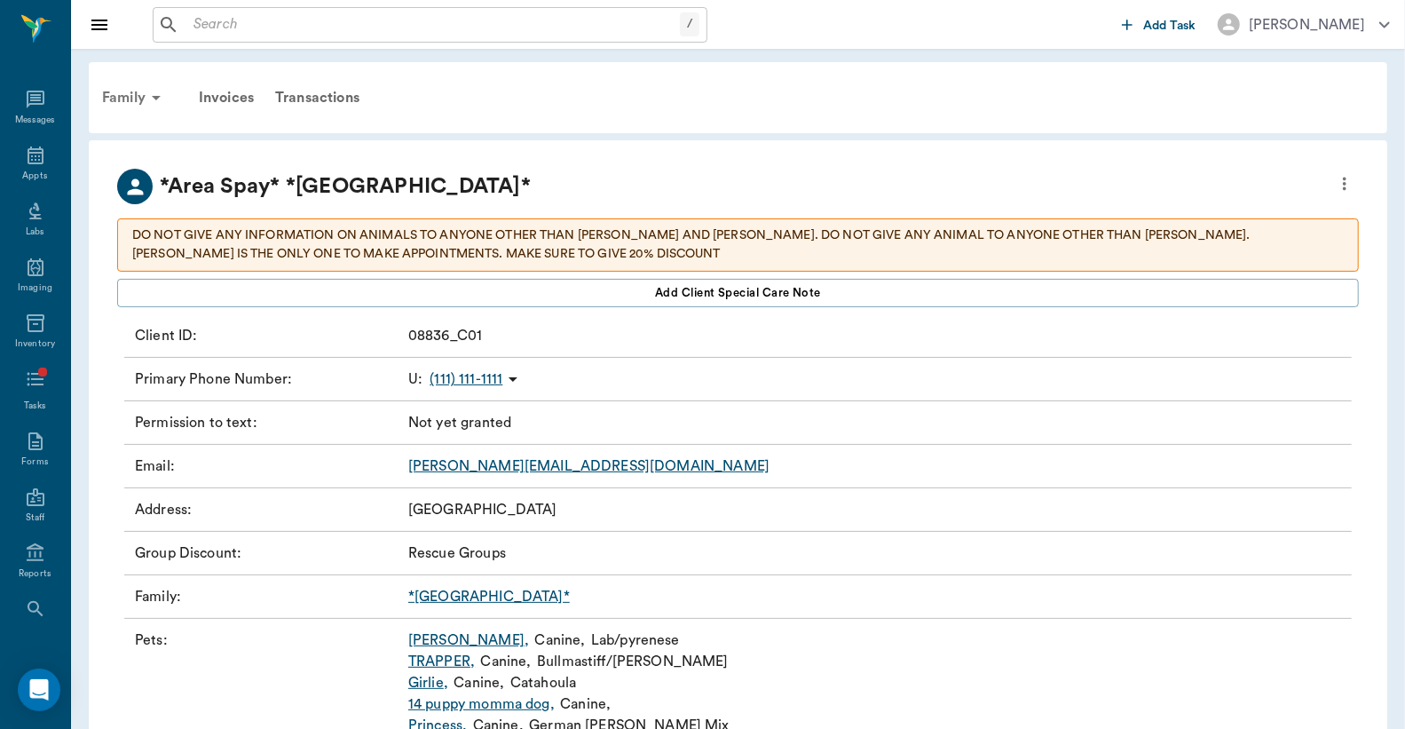
click at [130, 99] on div "Family" at bounding box center [134, 97] width 86 height 43
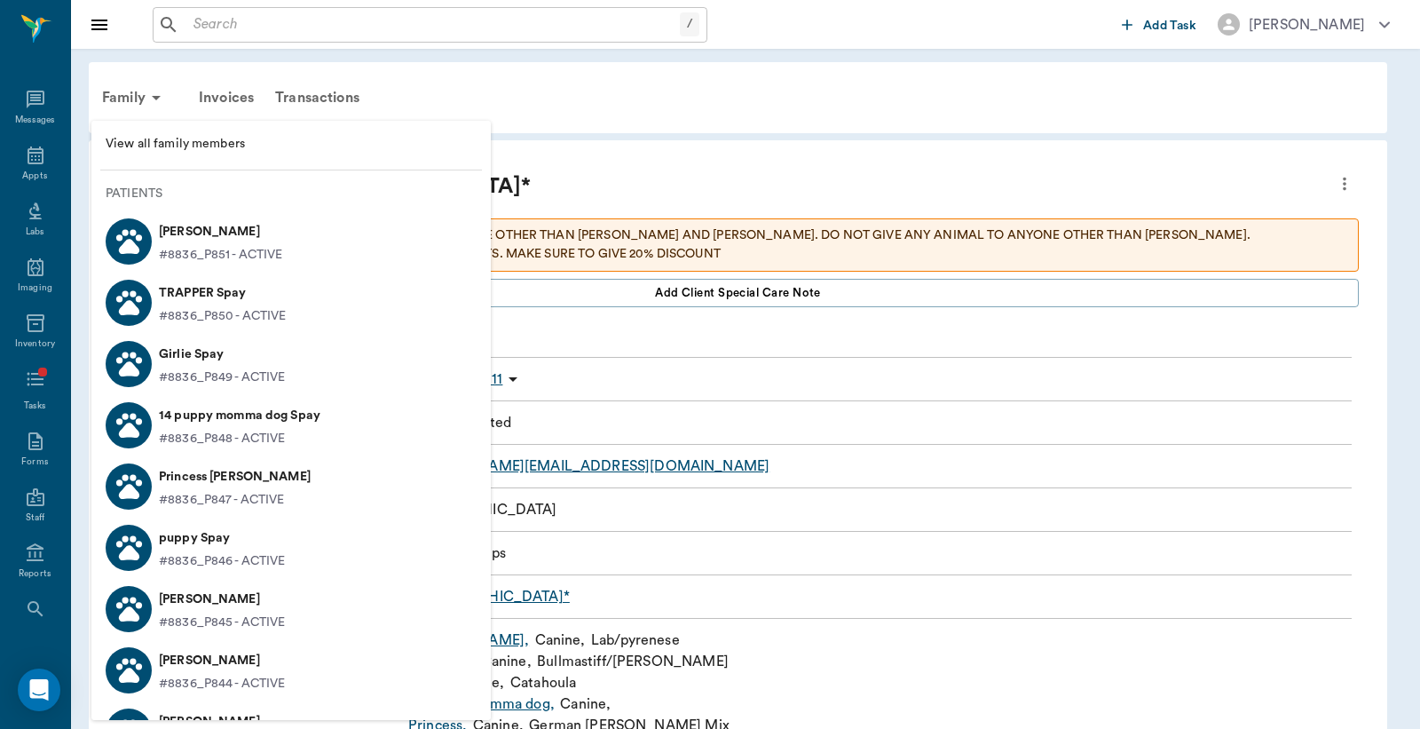
drag, startPoint x: 458, startPoint y: 184, endPoint x: 51, endPoint y: 154, distance: 408.6
click at [459, 184] on div at bounding box center [710, 364] width 1420 height 729
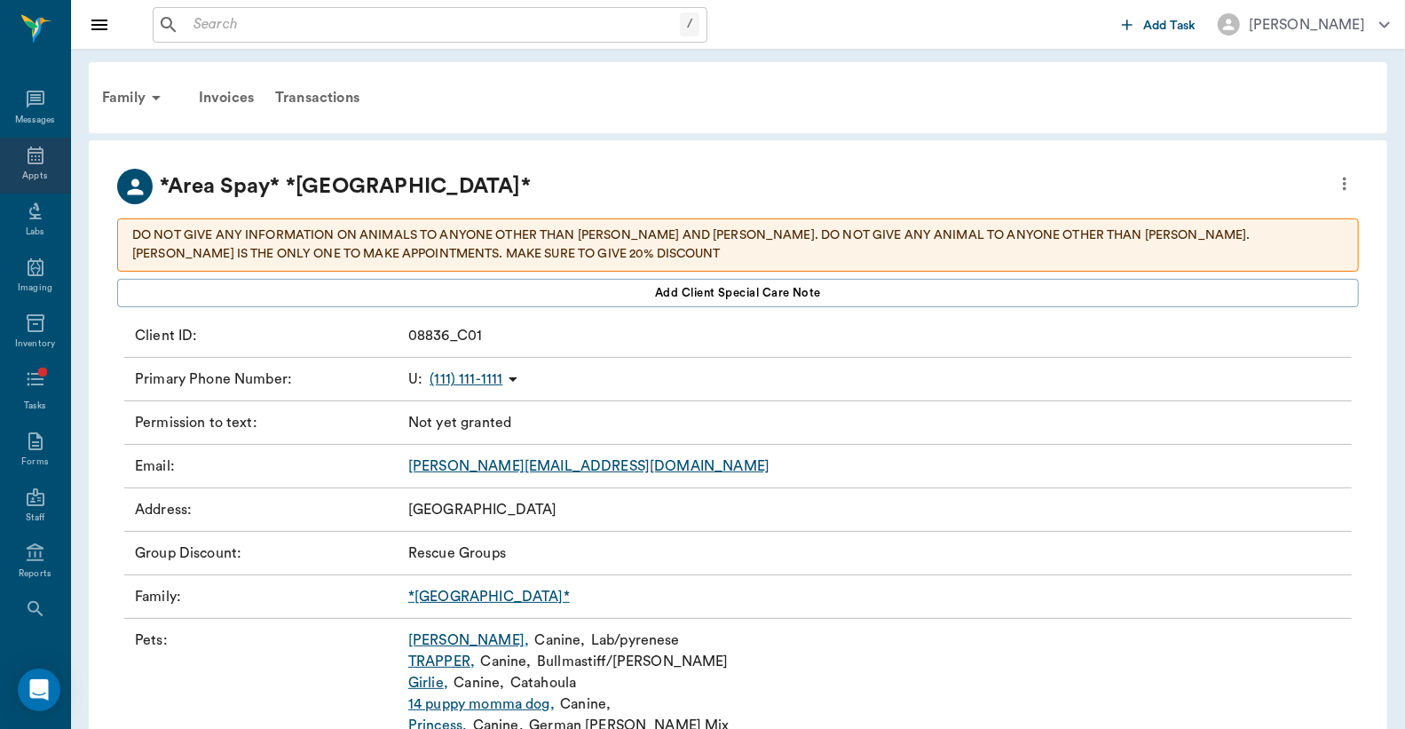
click at [29, 157] on icon at bounding box center [35, 155] width 21 height 21
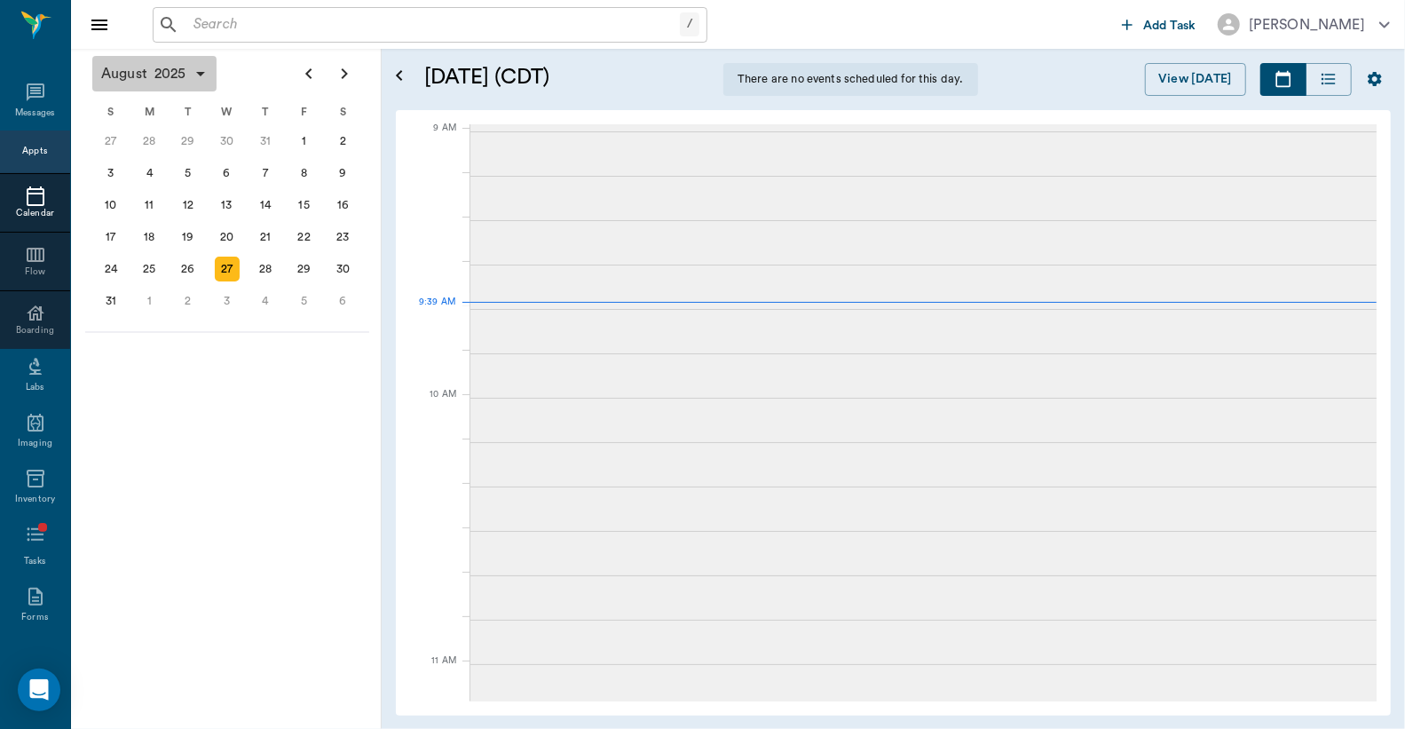
click at [244, 20] on input "text" at bounding box center [433, 24] width 494 height 25
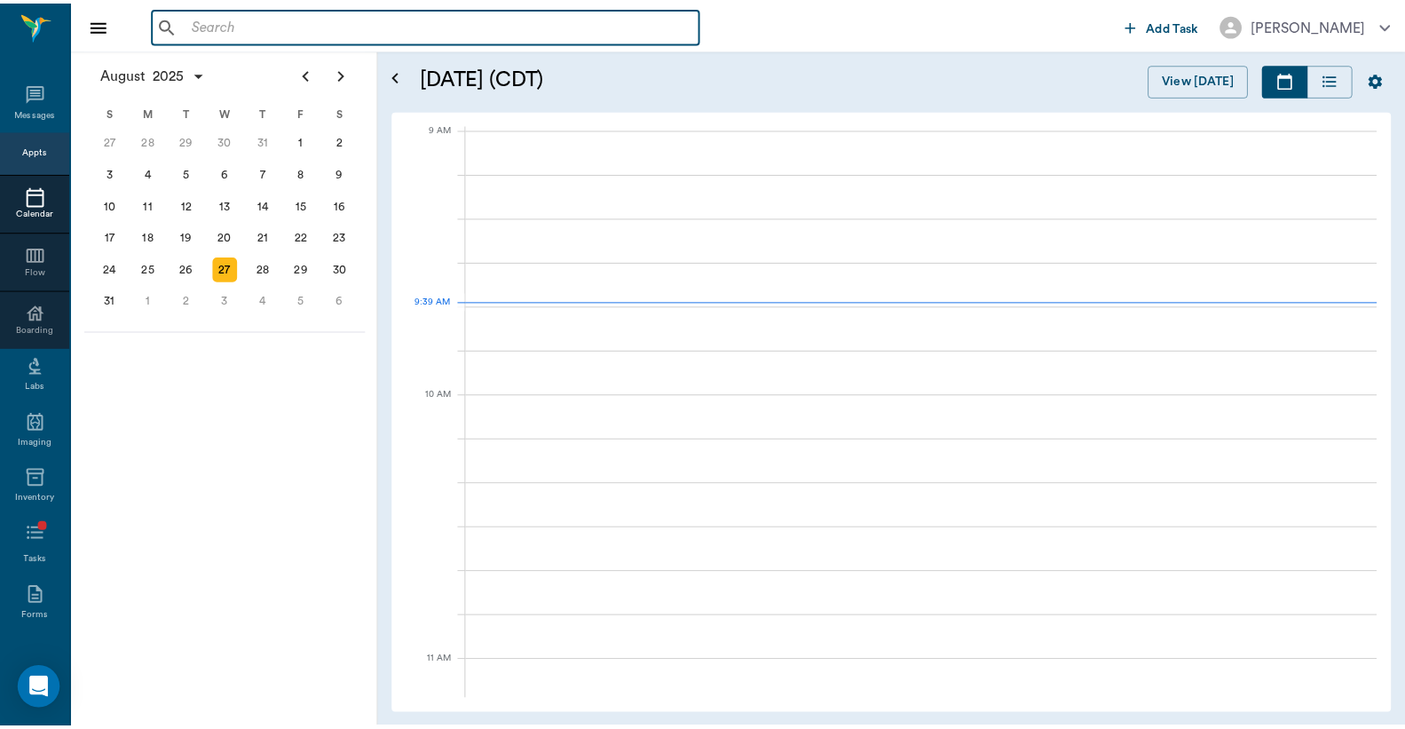
scroll to position [268, 0]
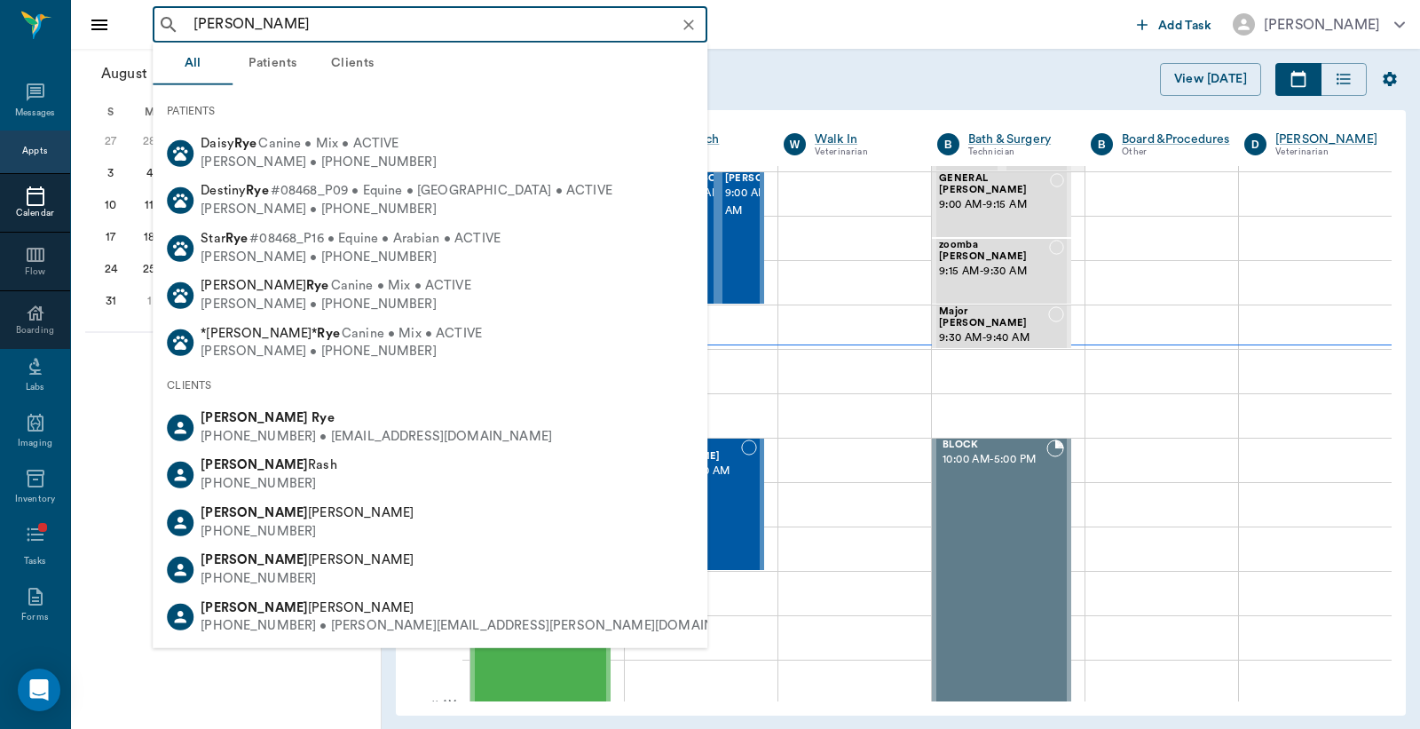
click at [260, 424] on div "Laura Rye" at bounding box center [377, 418] width 352 height 19
type input "laura rye"
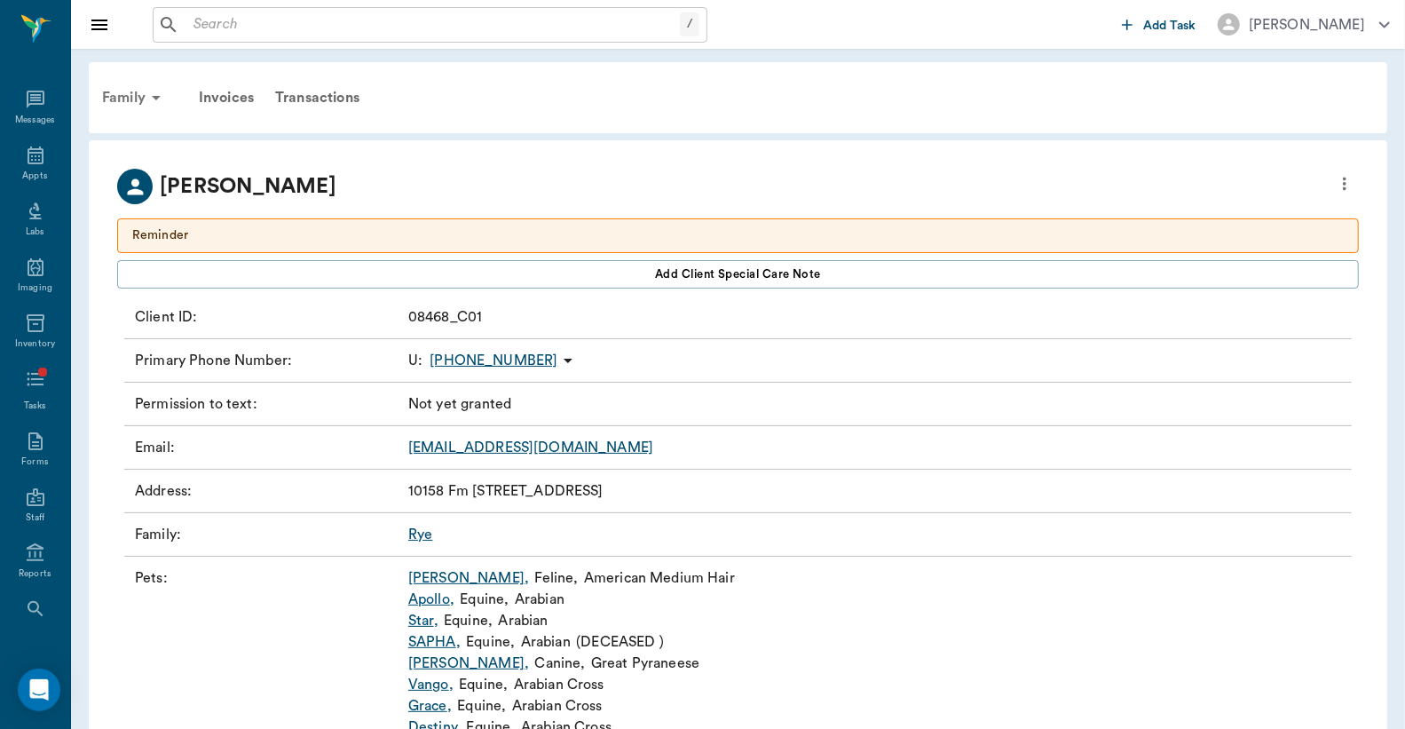
click at [148, 98] on icon at bounding box center [156, 97] width 21 height 21
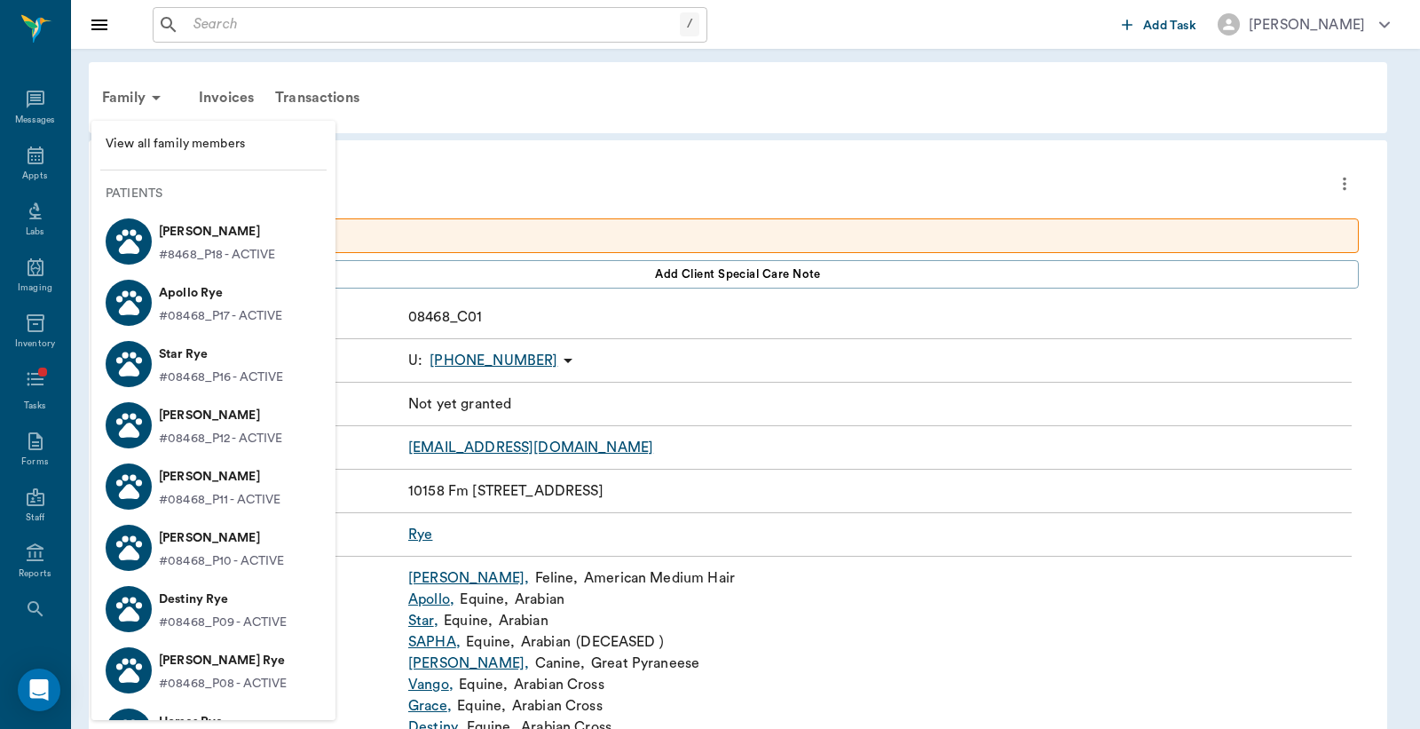
click at [209, 235] on p "Lucy Rye" at bounding box center [217, 232] width 116 height 28
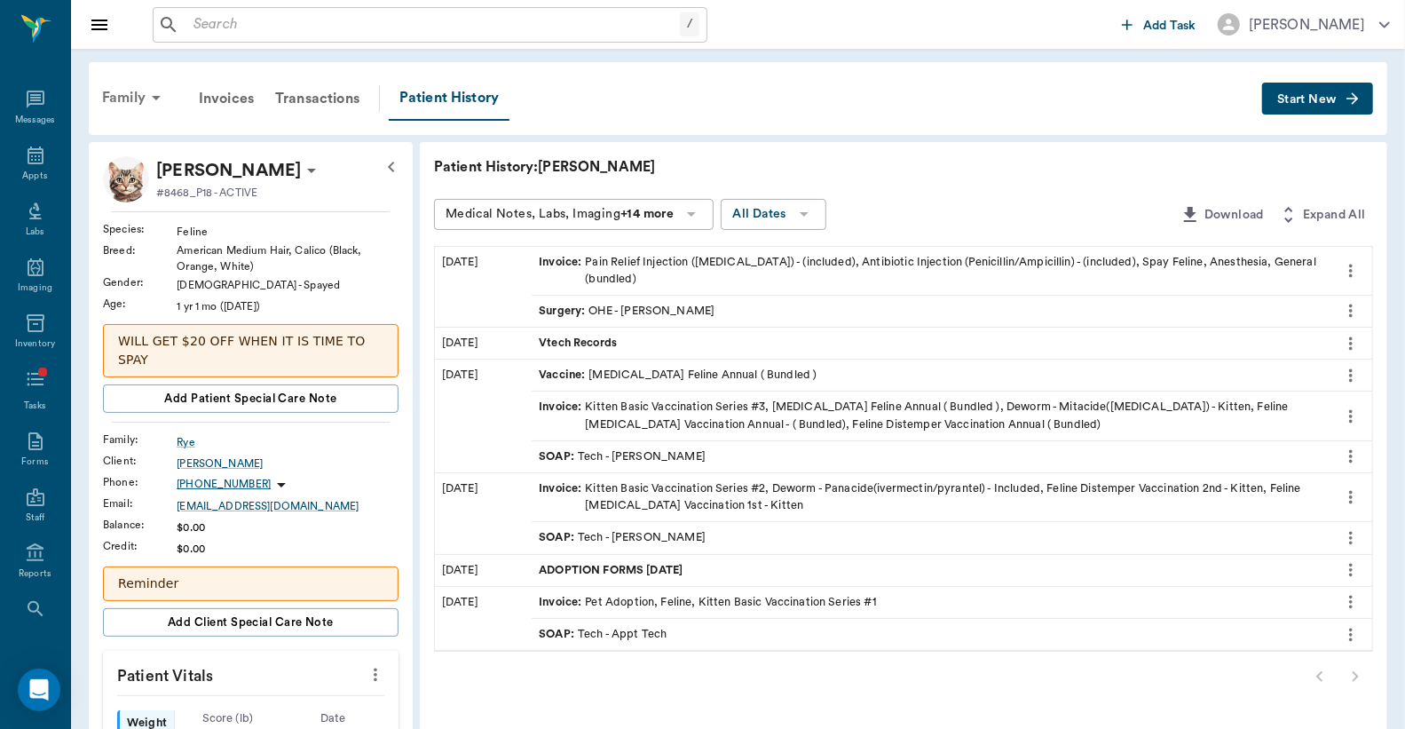
click at [142, 101] on div "Family" at bounding box center [134, 97] width 86 height 43
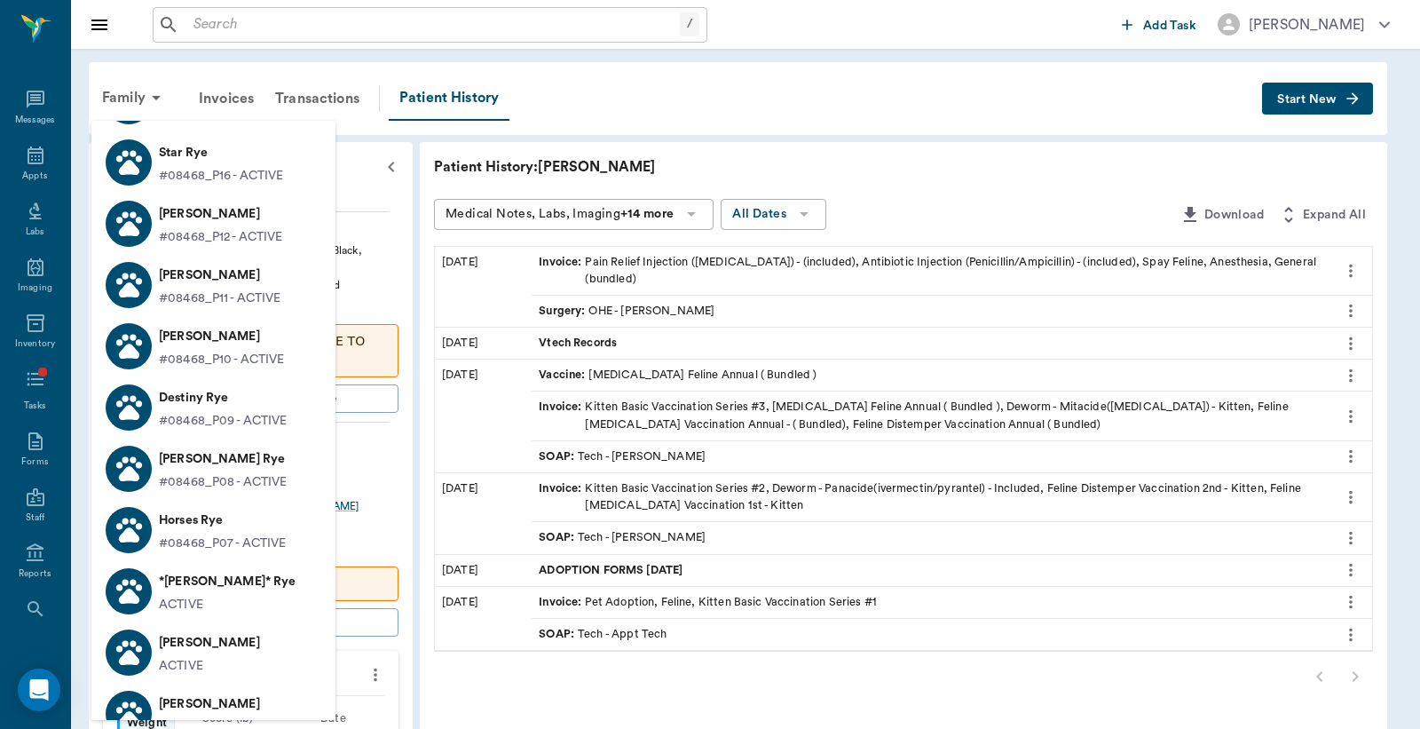
scroll to position [394, 0]
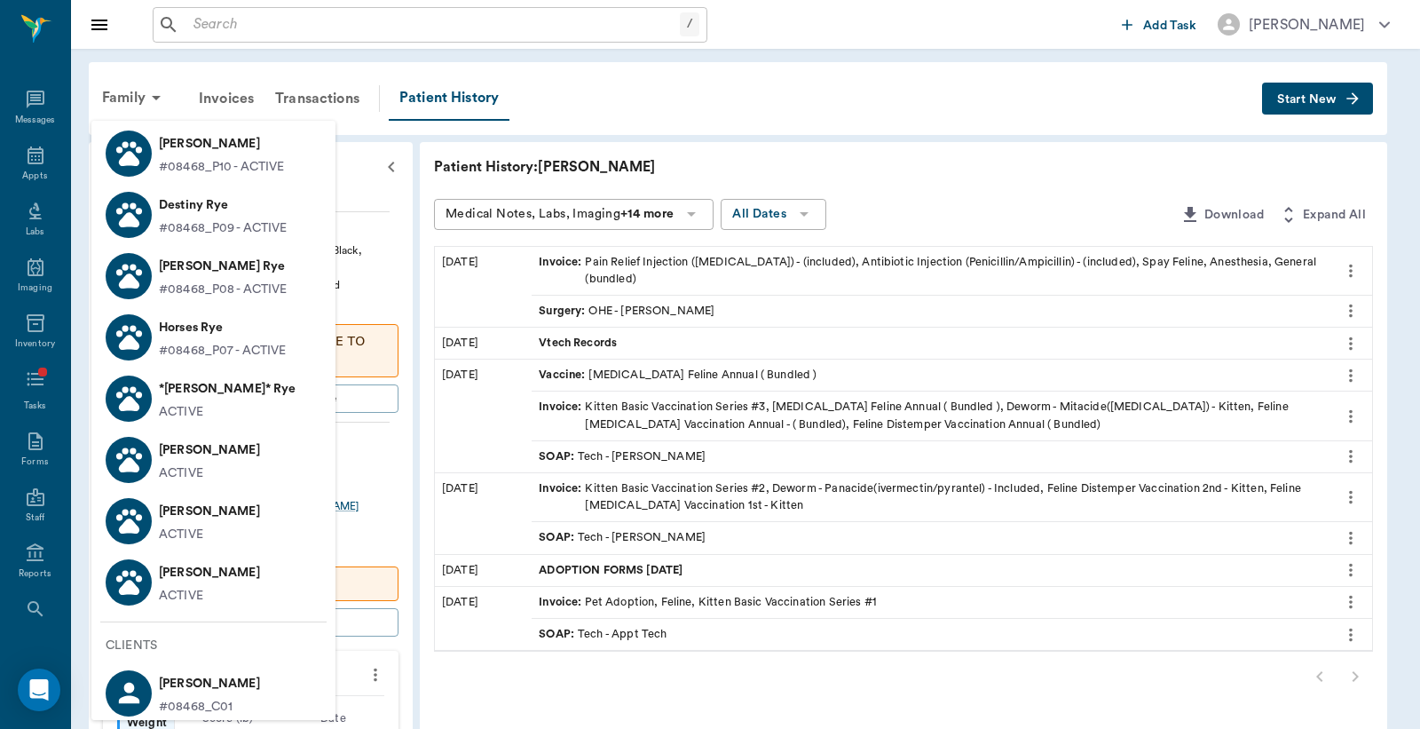
click at [210, 510] on p "Lucy Rye" at bounding box center [209, 511] width 101 height 28
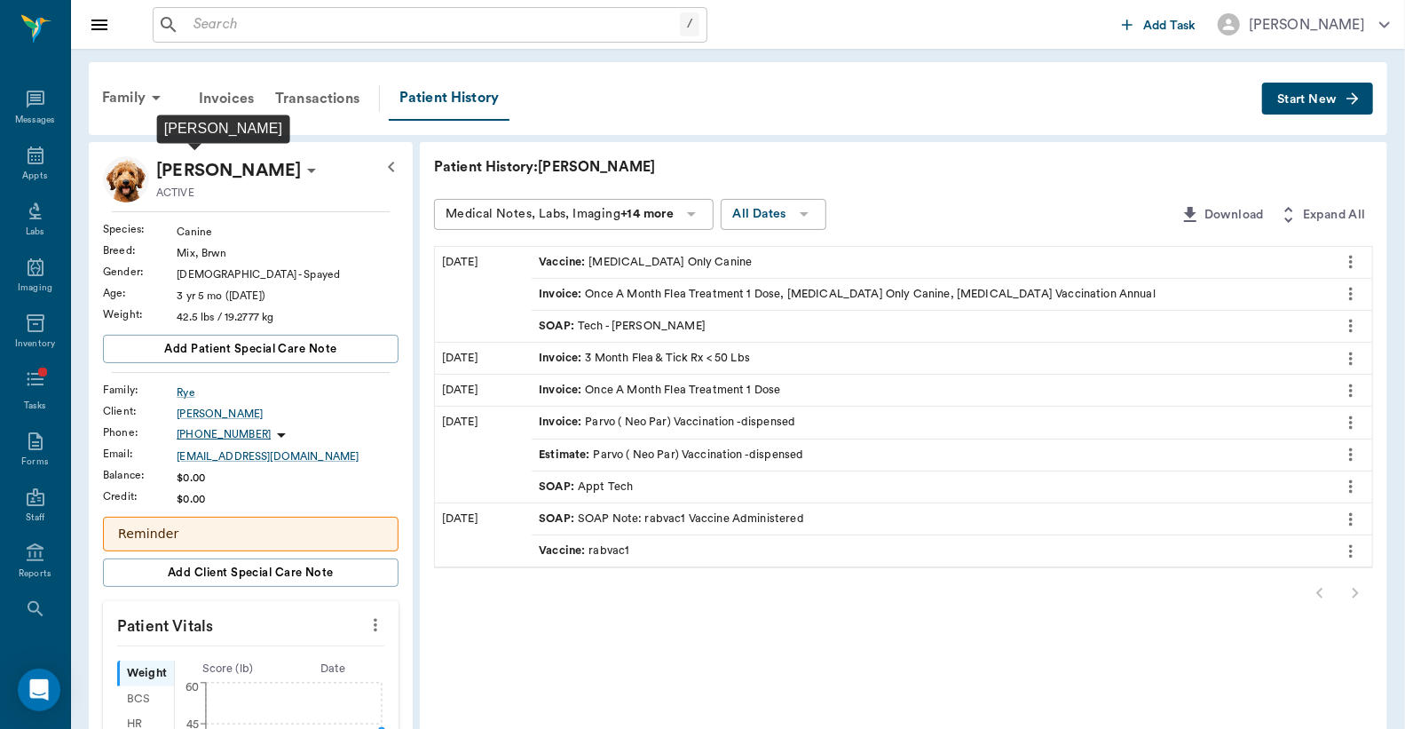
click at [218, 164] on p "Lucy Rye" at bounding box center [228, 170] width 145 height 28
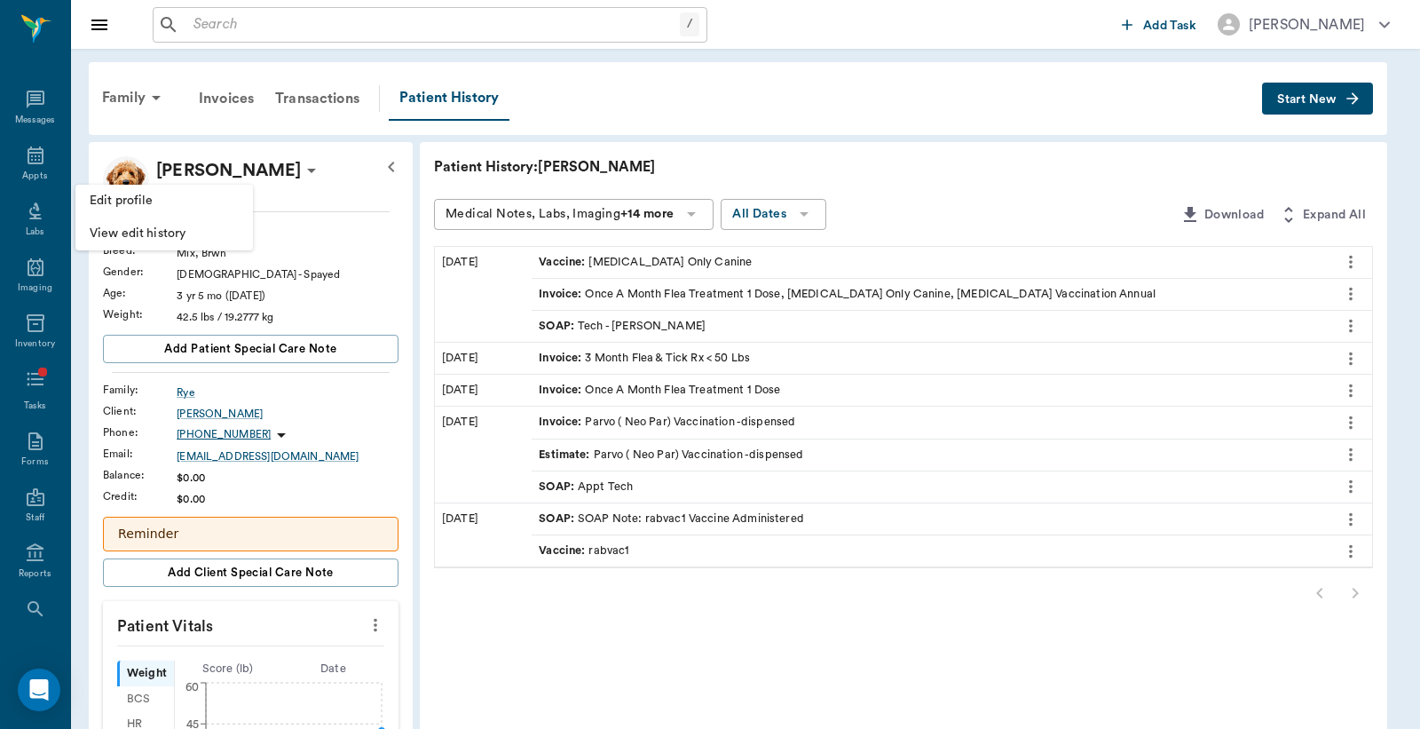
click at [193, 196] on span "Edit profile" at bounding box center [164, 201] width 149 height 19
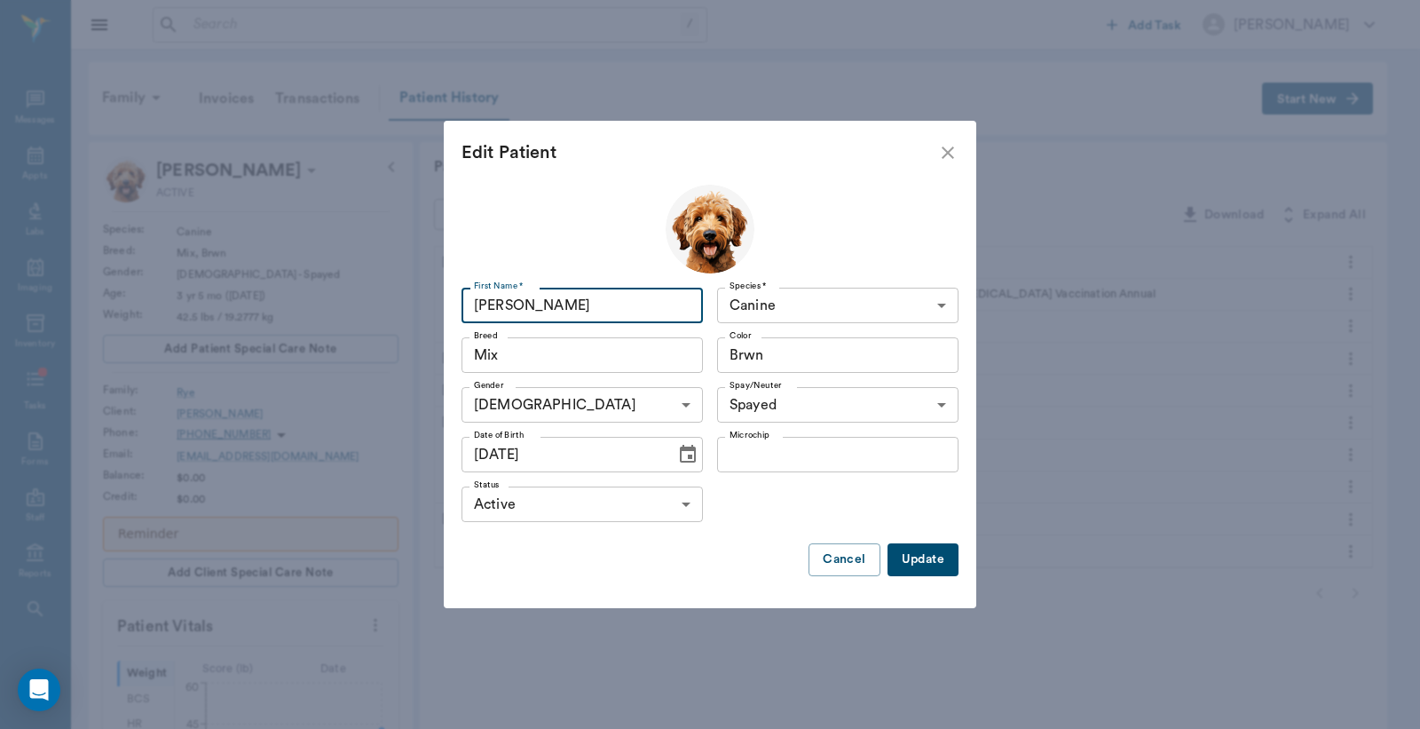
click at [530, 299] on input "Lucy" at bounding box center [582, 306] width 241 height 36
type input "Lucy/dog"
click at [929, 558] on button "Update" at bounding box center [923, 559] width 71 height 33
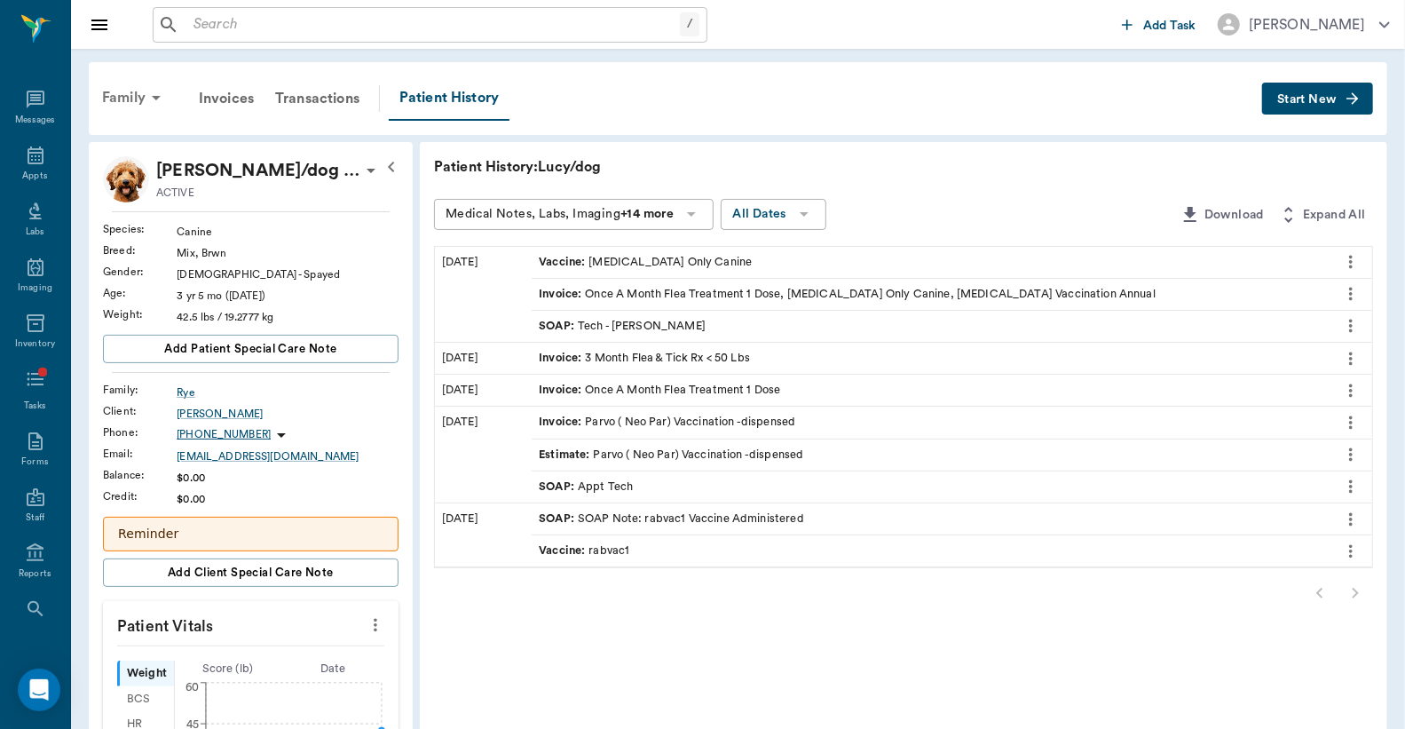
click at [120, 94] on div "Family" at bounding box center [134, 97] width 86 height 43
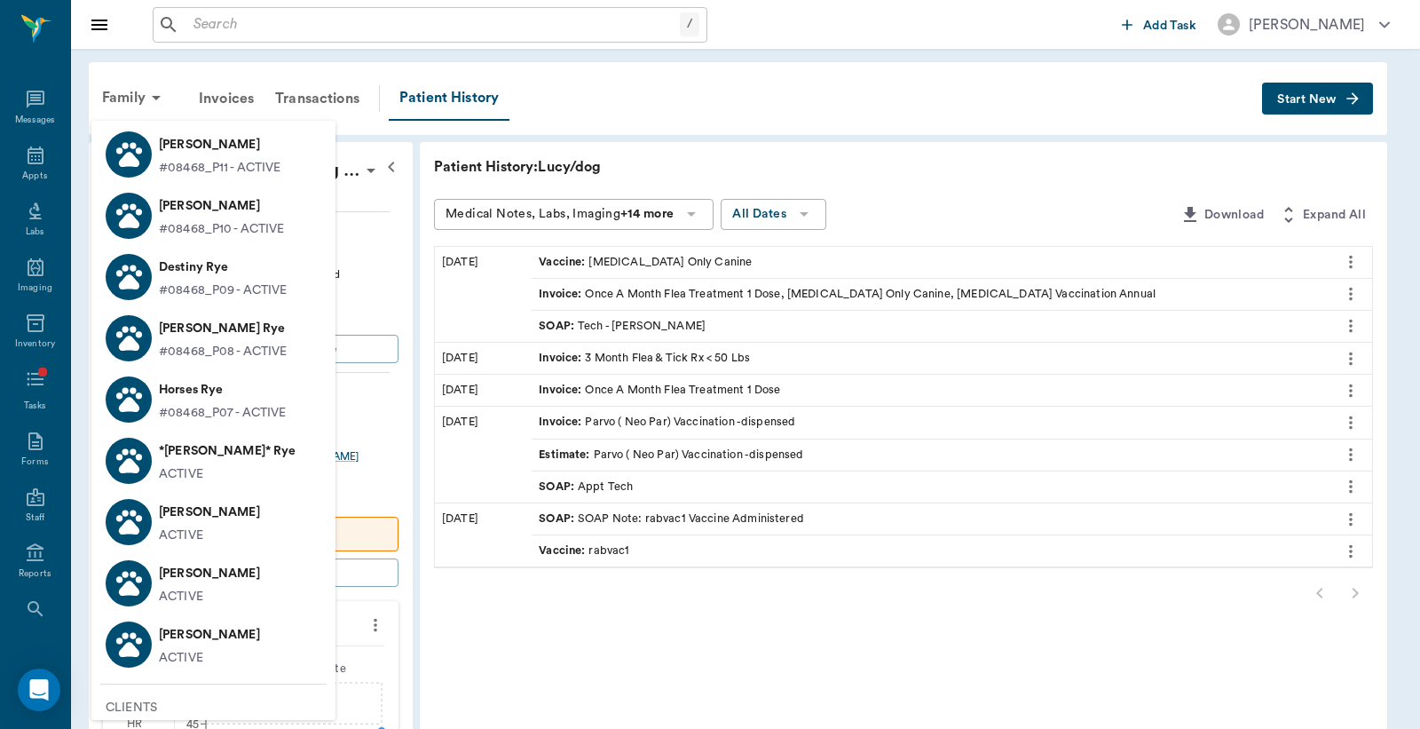
scroll to position [394, 0]
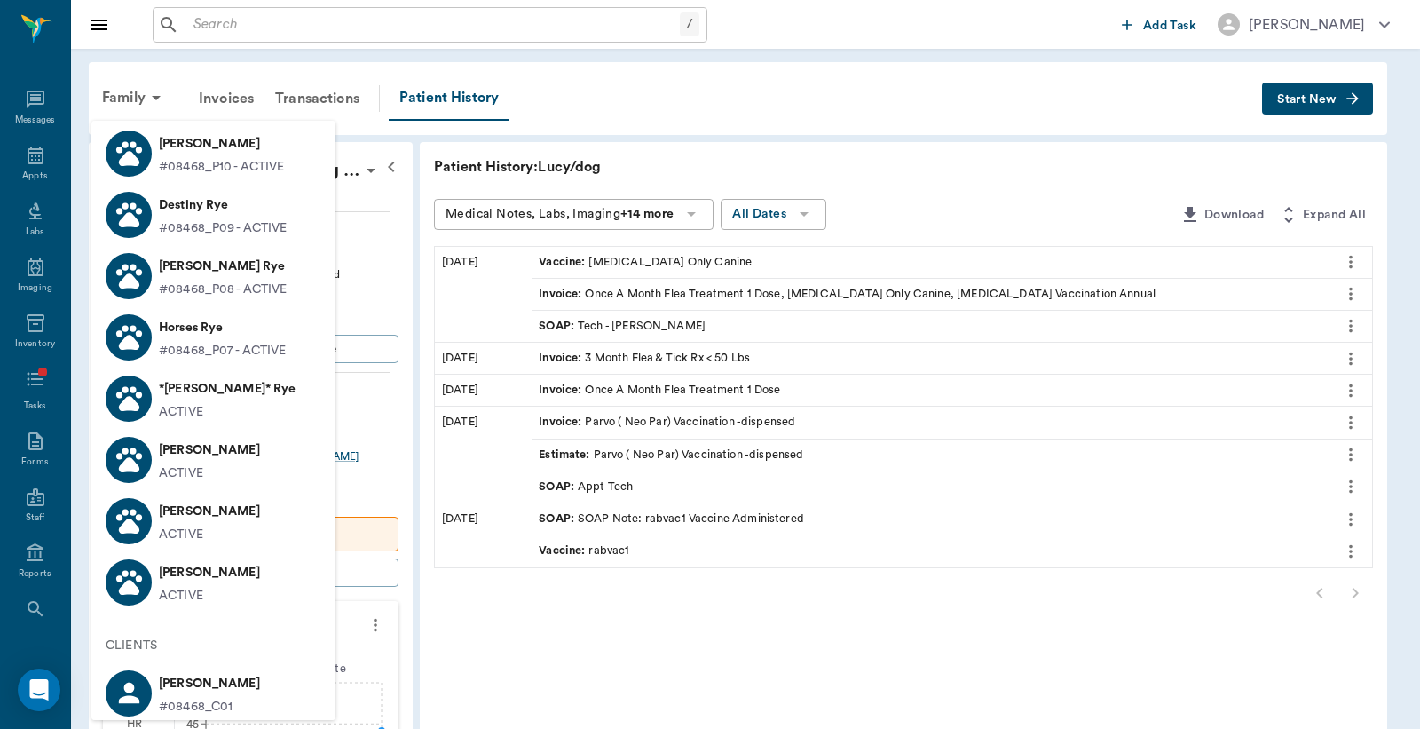
click at [257, 471] on li "Owen Rye ACTIVE" at bounding box center [213, 459] width 244 height 61
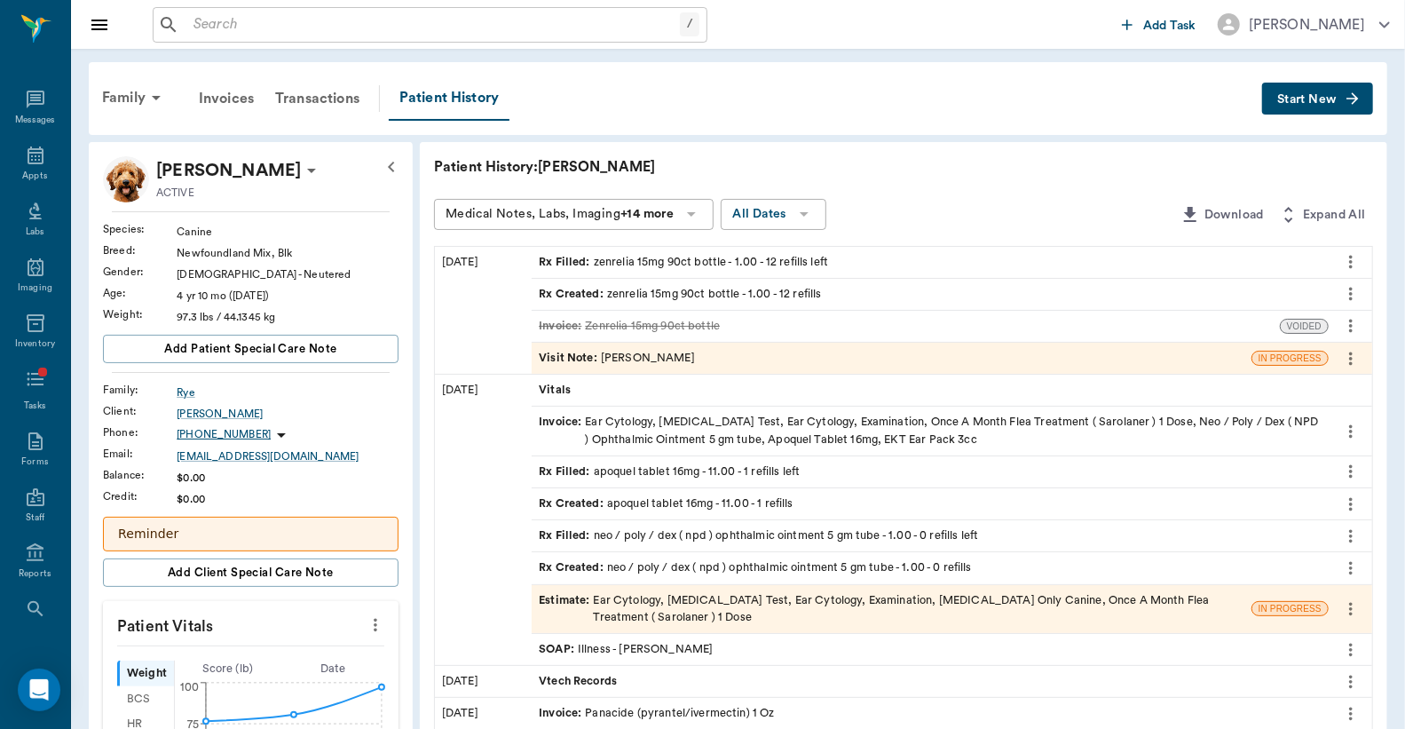
click at [131, 105] on div "Family" at bounding box center [134, 97] width 86 height 43
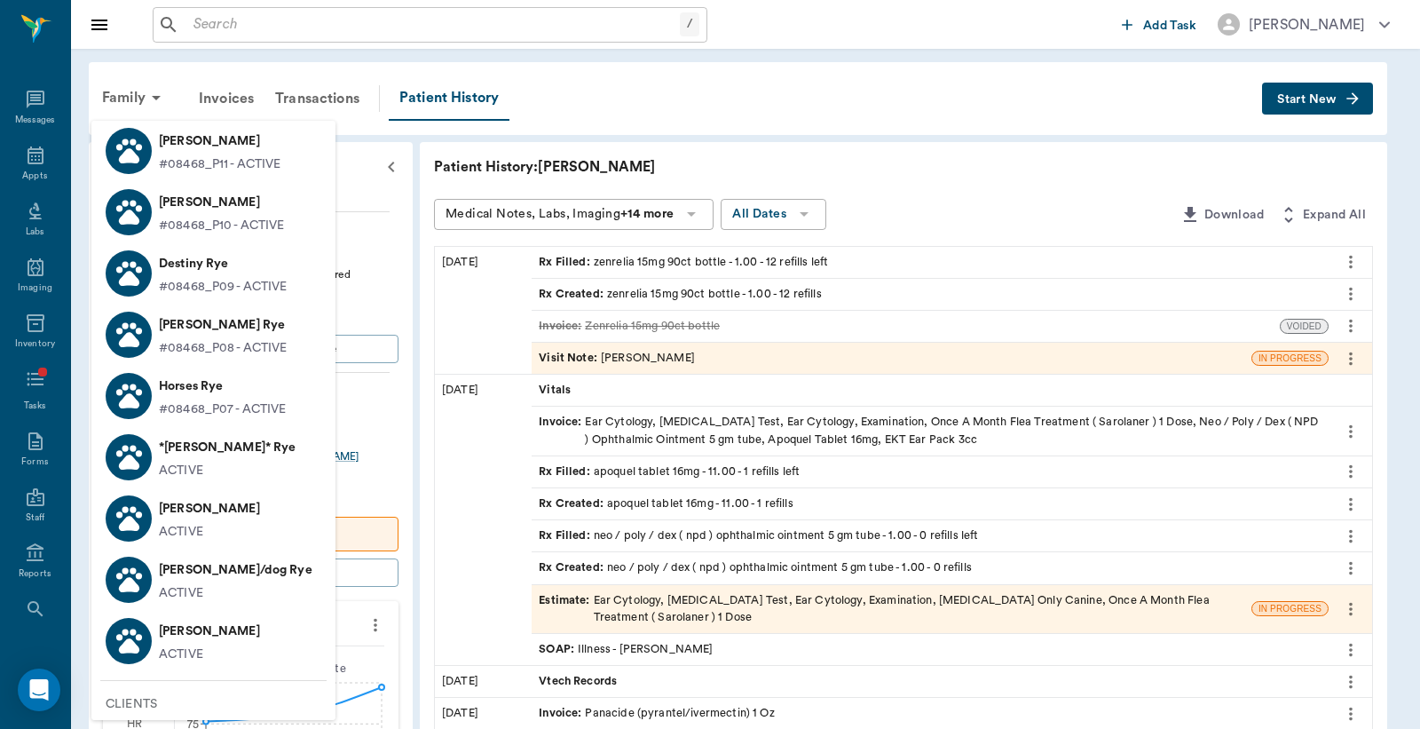
scroll to position [394, 0]
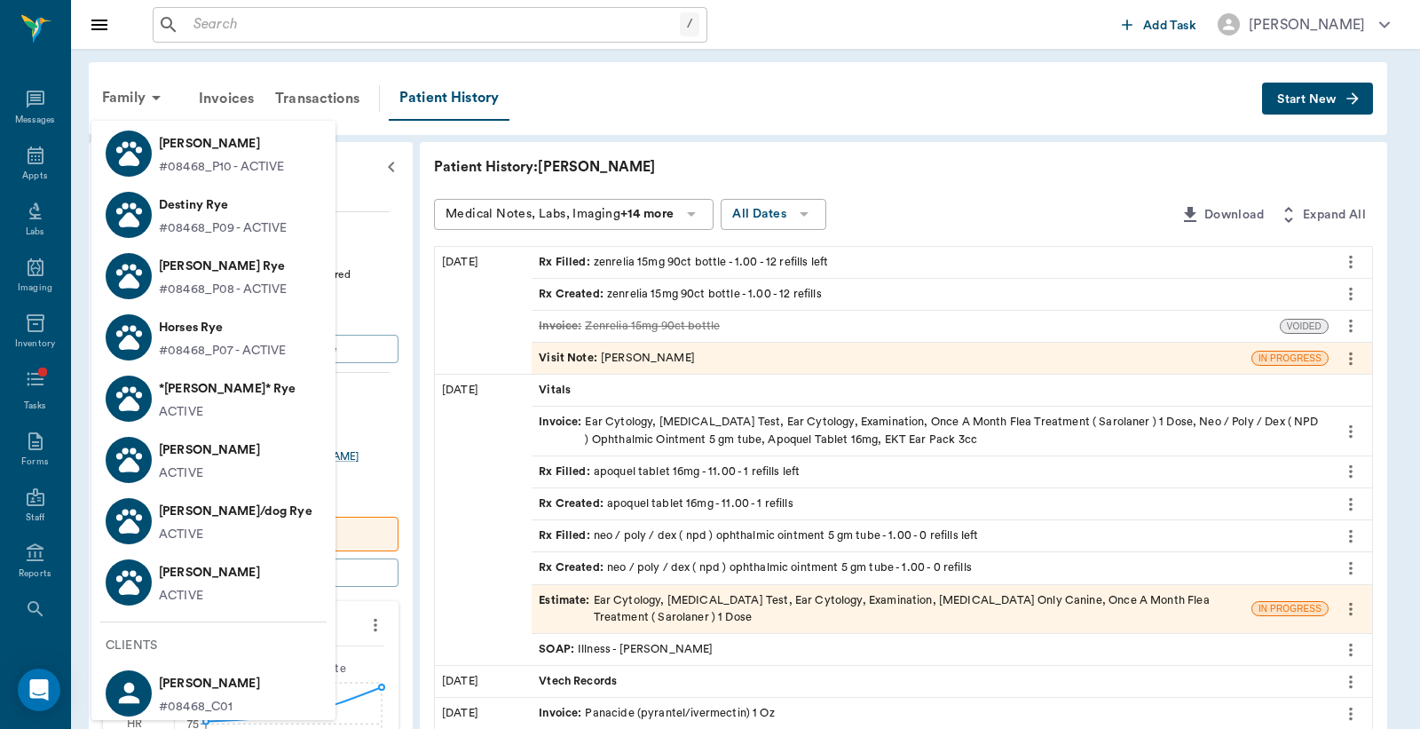
click at [234, 564] on li "Daisy Rye ACTIVE" at bounding box center [213, 581] width 244 height 61
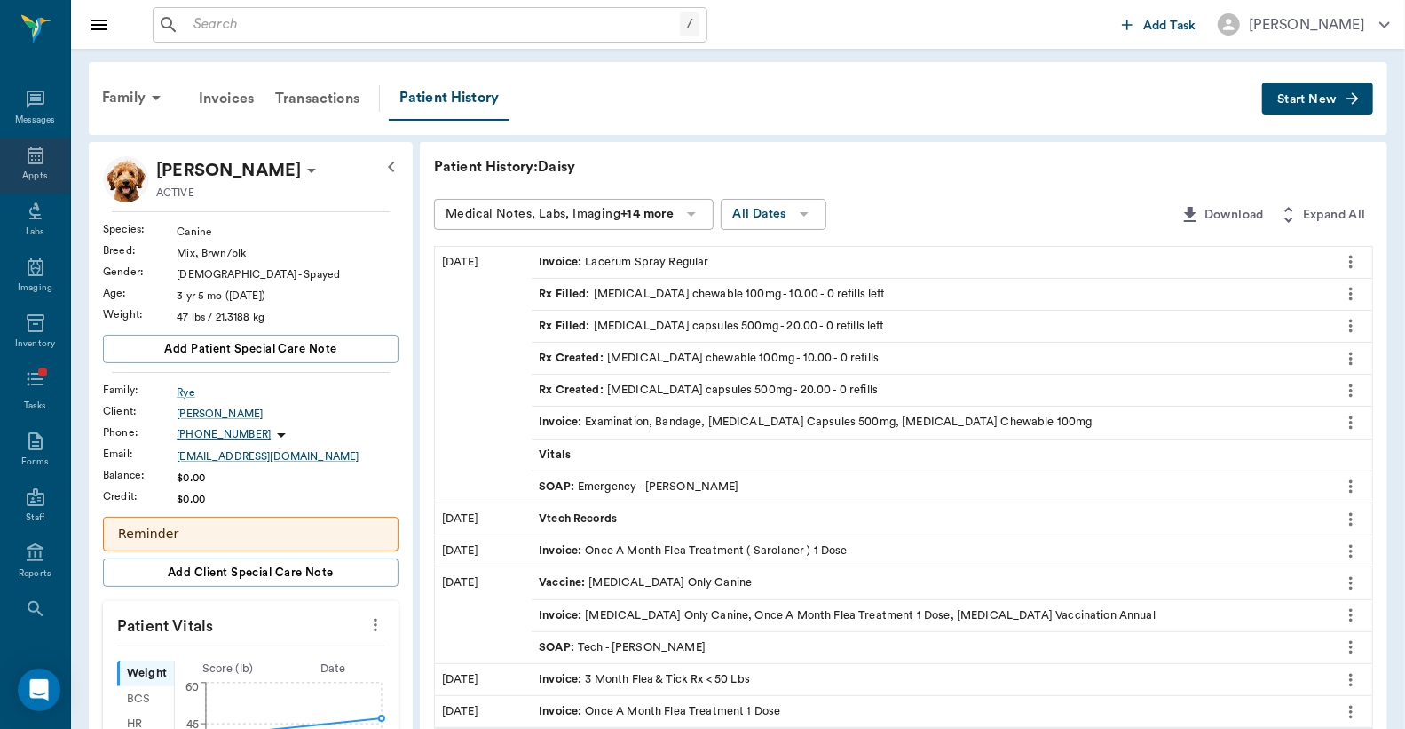
click at [22, 182] on div "Appts" at bounding box center [34, 176] width 25 height 13
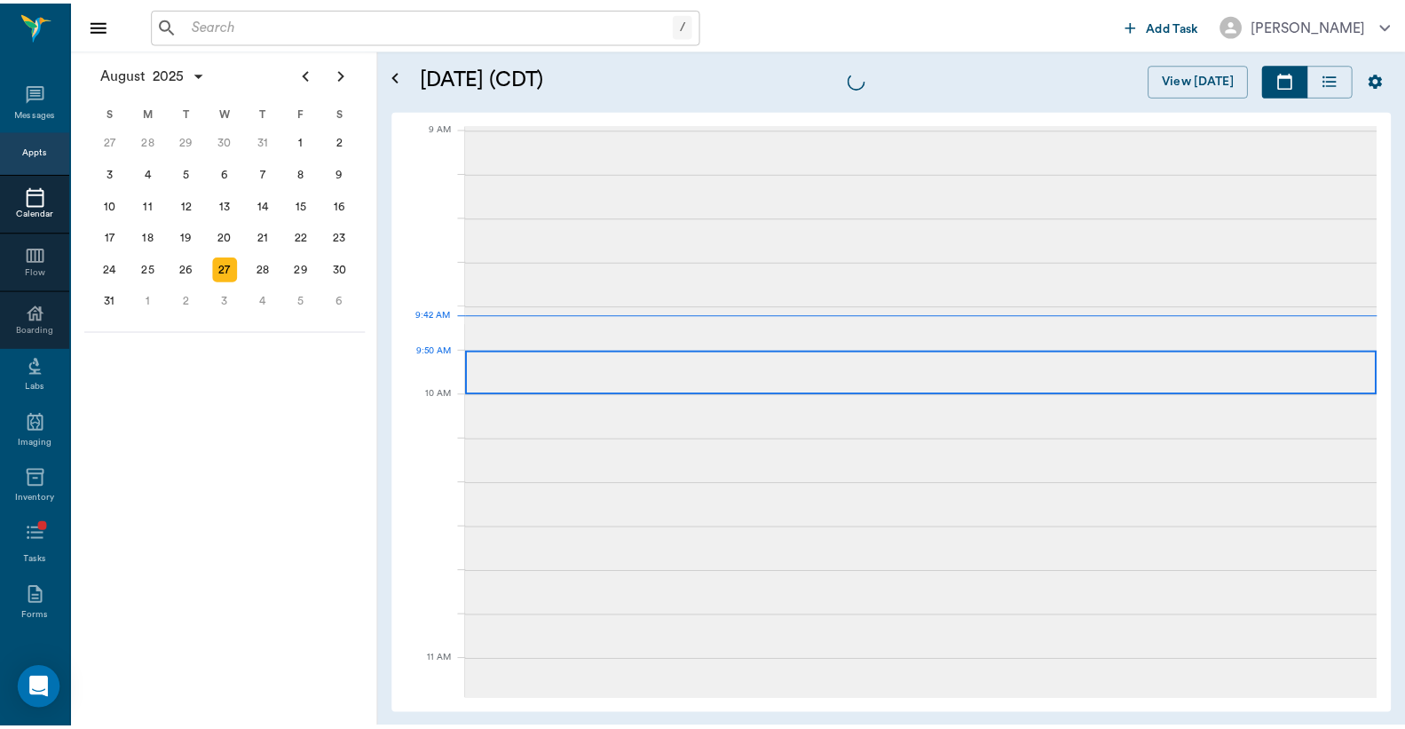
scroll to position [269, 0]
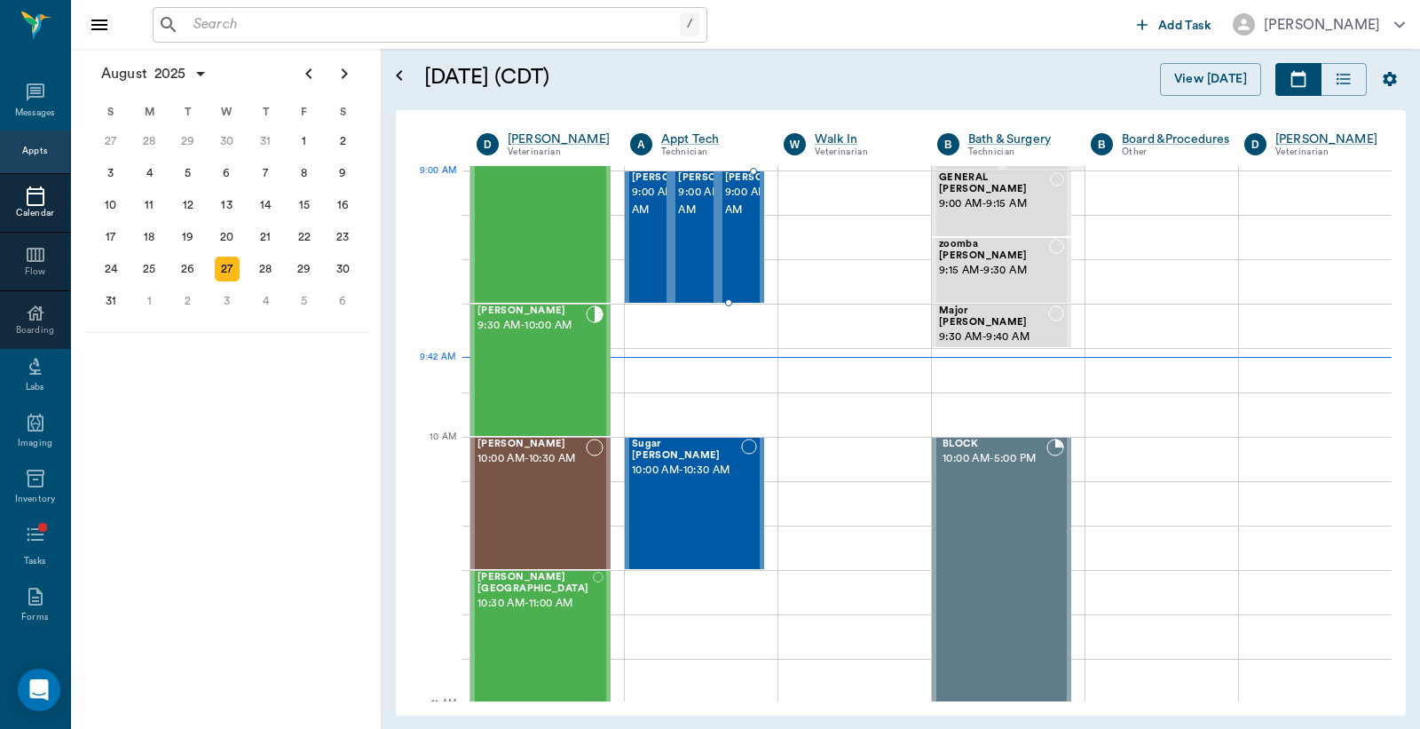
click at [729, 211] on span "9:00 AM - 9:30 AM" at bounding box center [769, 202] width 89 height 36
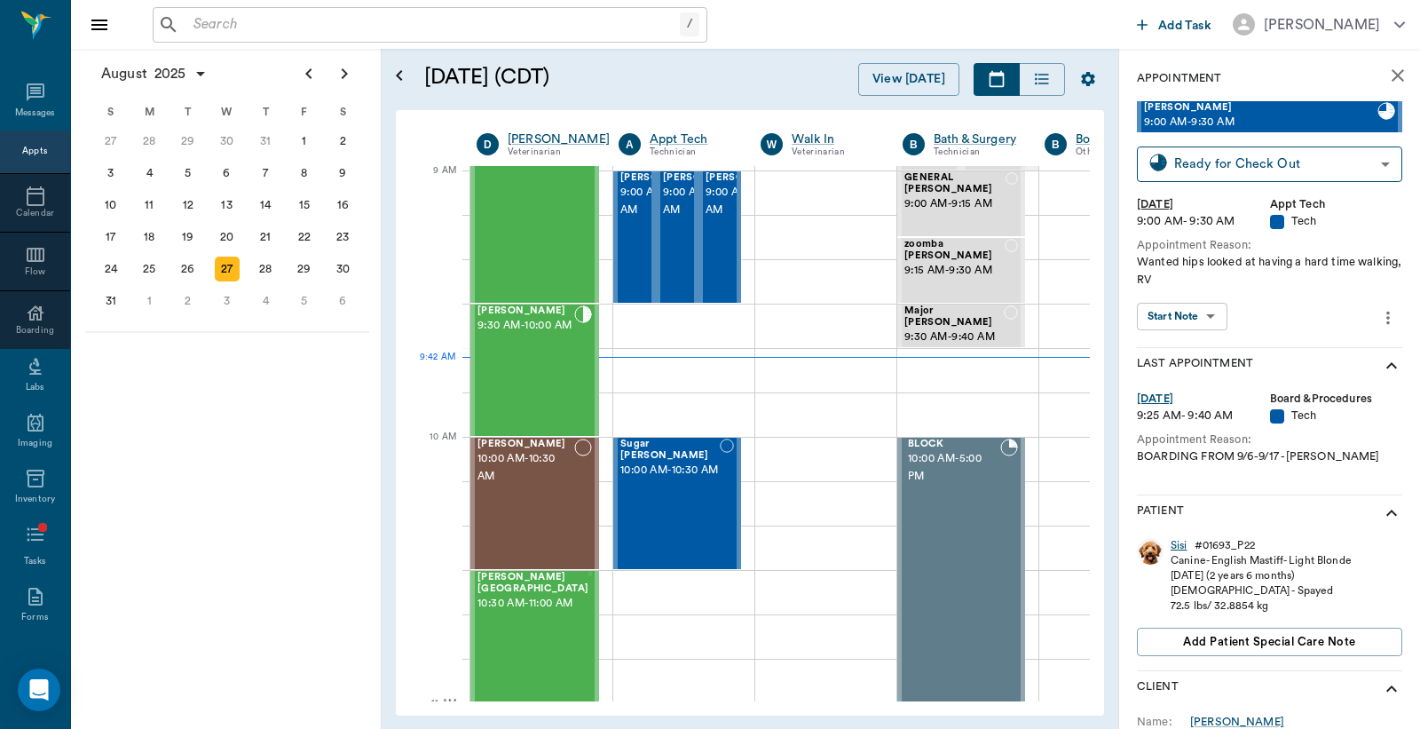
click at [1181, 542] on div "Sisi" at bounding box center [1179, 545] width 17 height 15
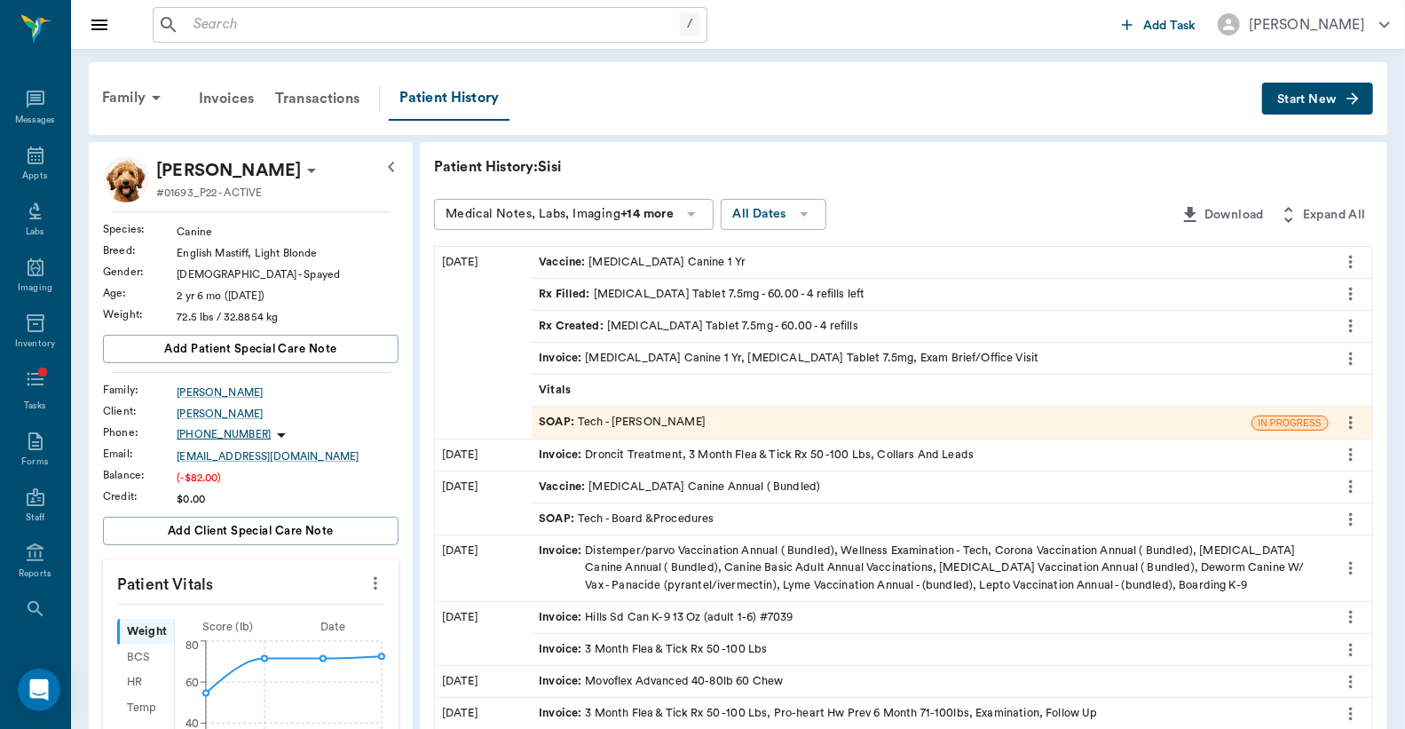
click at [1315, 107] on button "Start New" at bounding box center [1317, 99] width 111 height 33
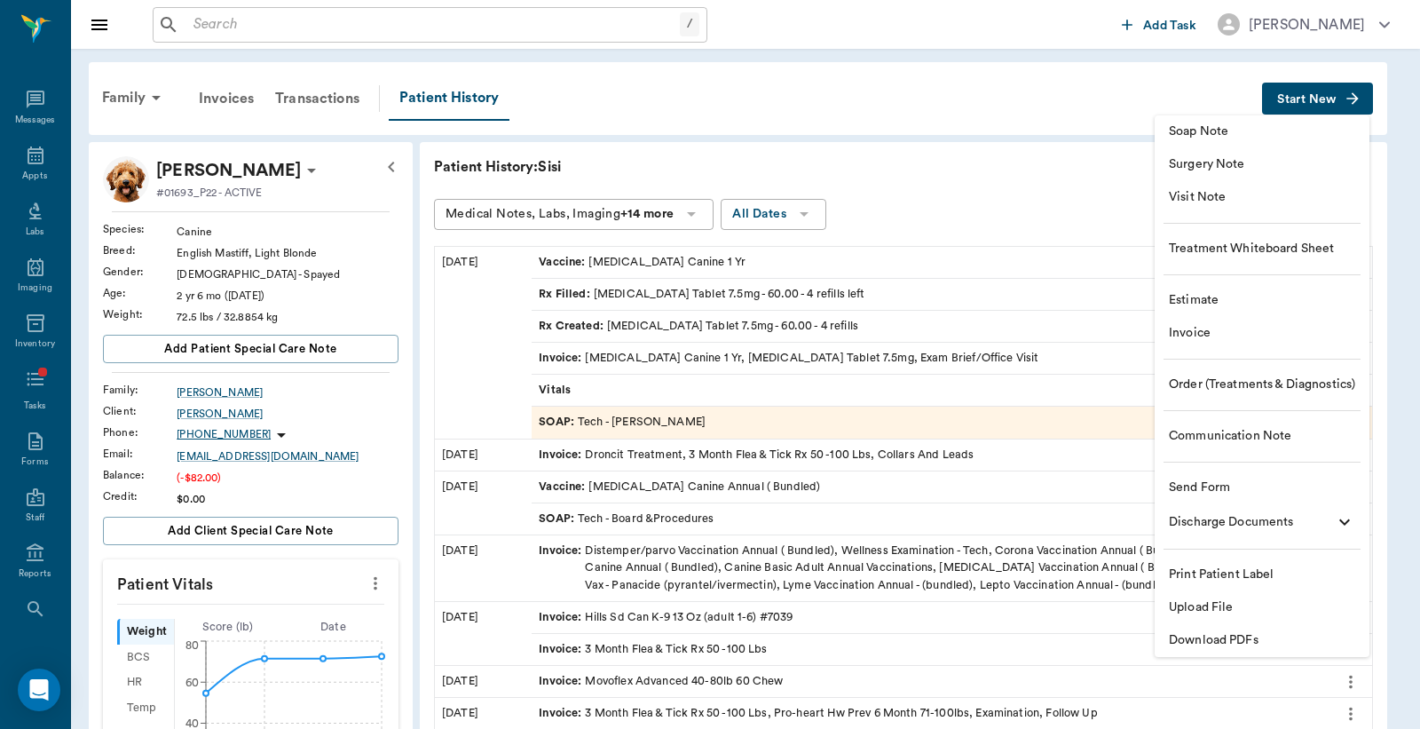
click at [1204, 337] on span "Invoice" at bounding box center [1262, 333] width 186 height 19
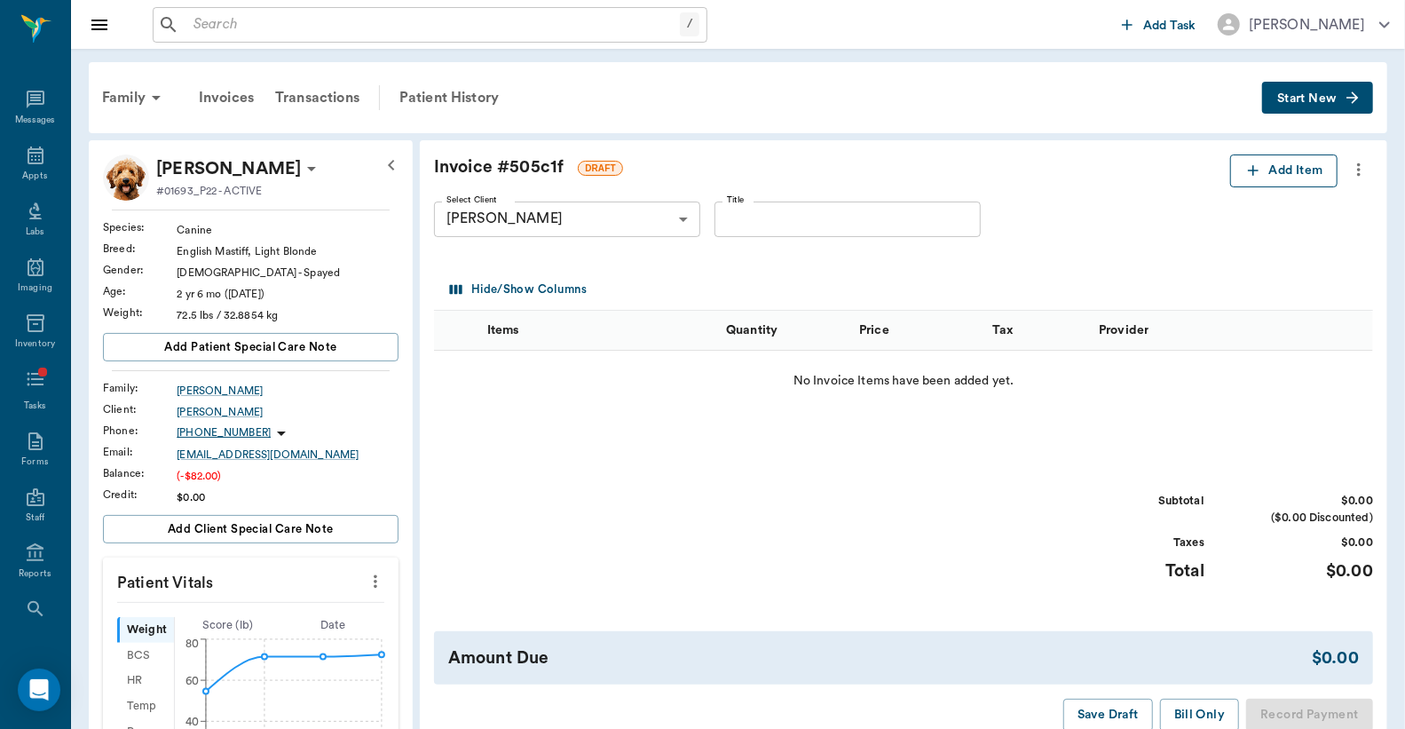
click at [1282, 169] on button "Add Item" at bounding box center [1284, 170] width 107 height 33
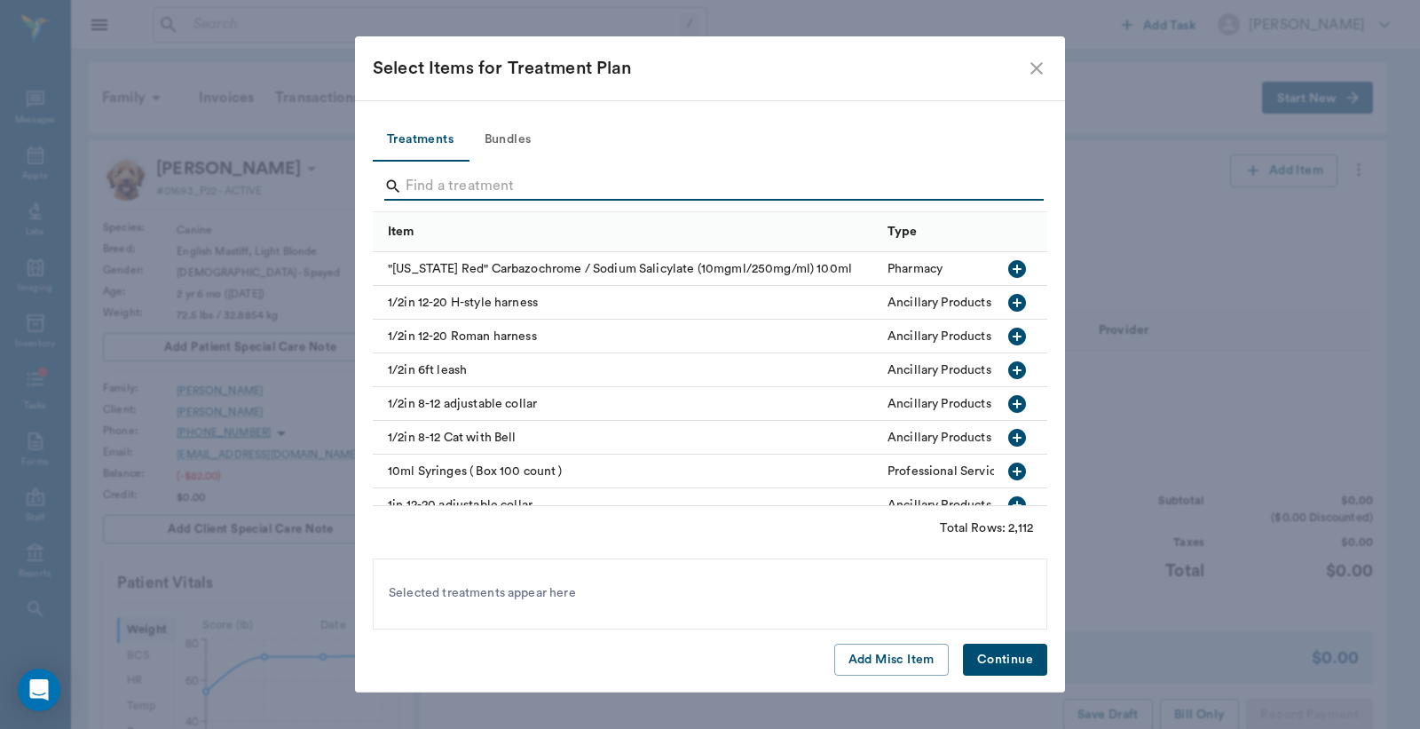
click at [498, 178] on input "Search" at bounding box center [712, 186] width 612 height 28
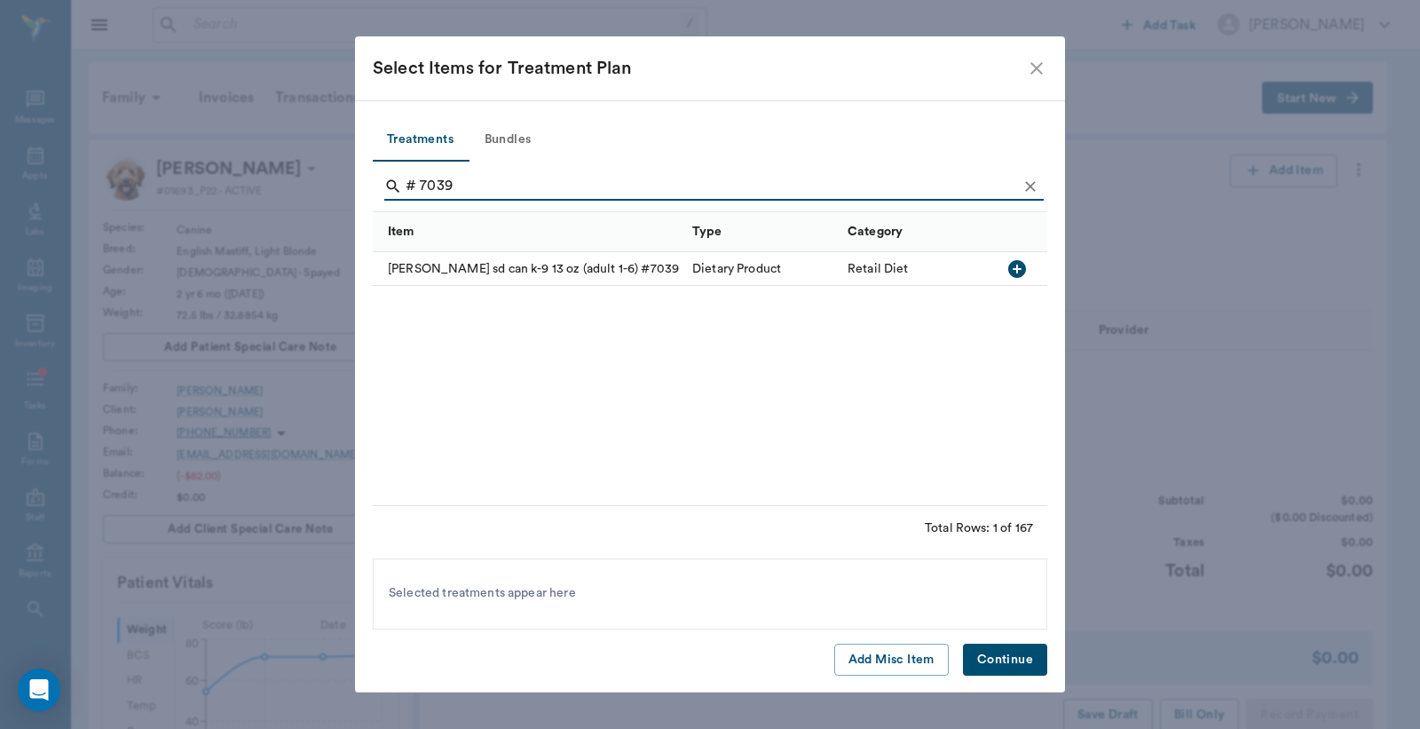
type input "# 7039"
drag, startPoint x: 840, startPoint y: 265, endPoint x: 859, endPoint y: 272, distance: 20.8
click at [843, 270] on div "Retail Diet" at bounding box center [916, 269] width 155 height 34
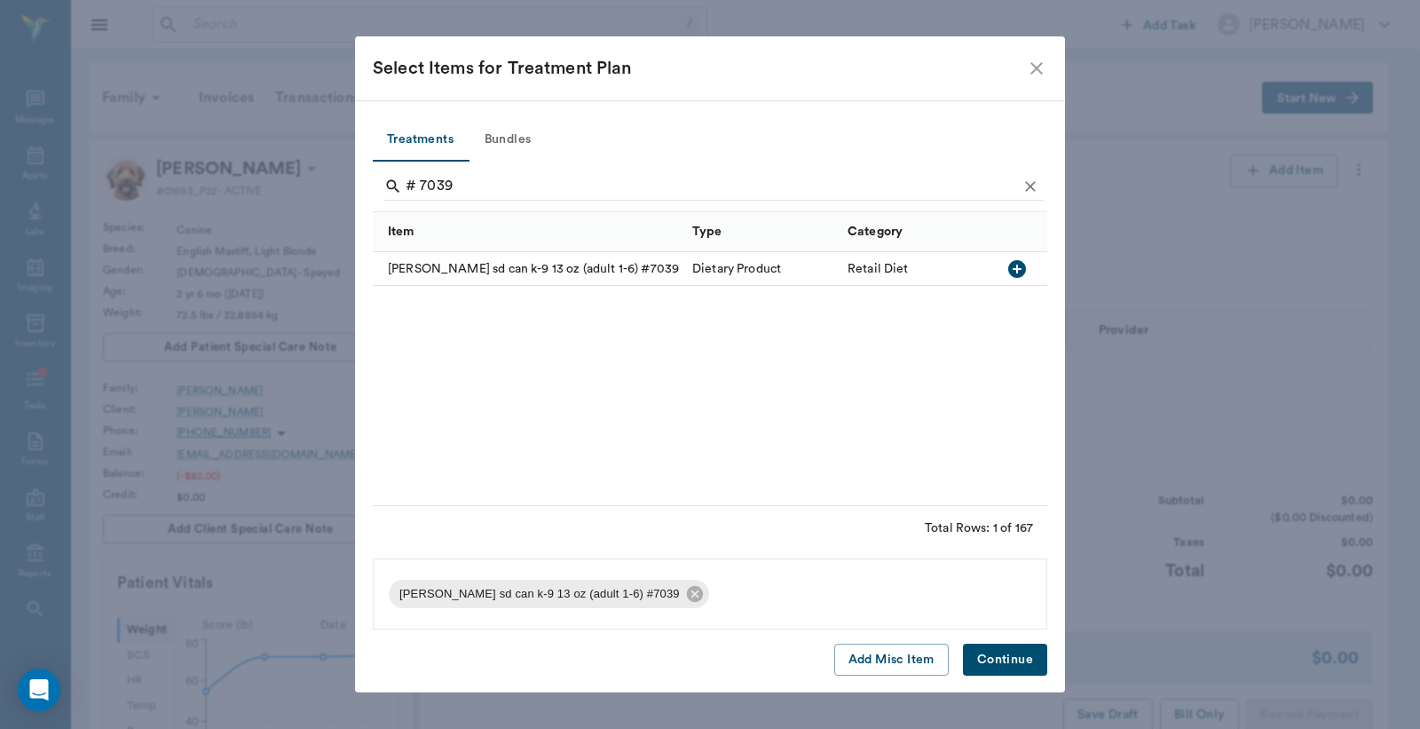
click at [991, 653] on button "Continue" at bounding box center [1005, 660] width 84 height 33
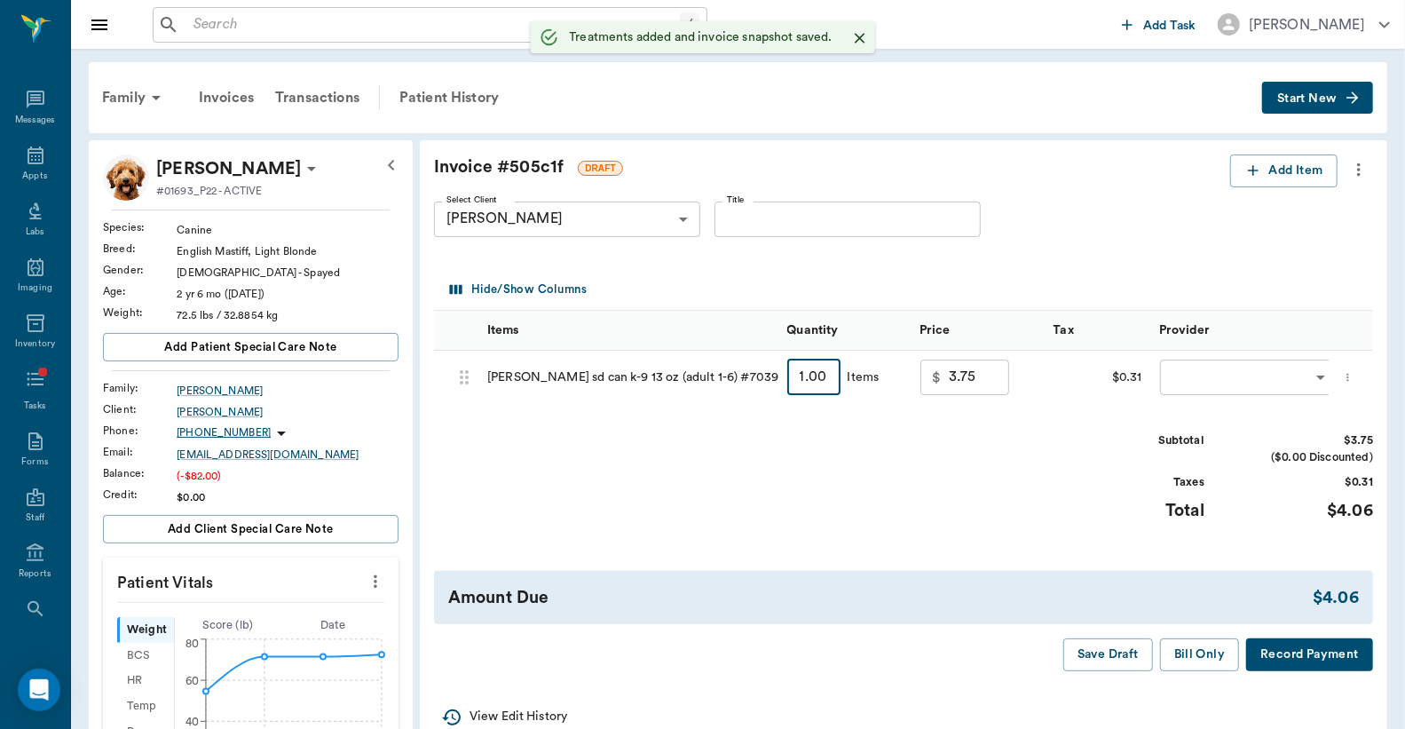
type input "3"
type input "11.25"
type input "3"
click at [1254, 376] on body "/ ​ Add Task Dr. Bert Ellsworth Nectar Messages Appts Labs Imaging Inventory Ta…" at bounding box center [702, 726] width 1405 height 1452
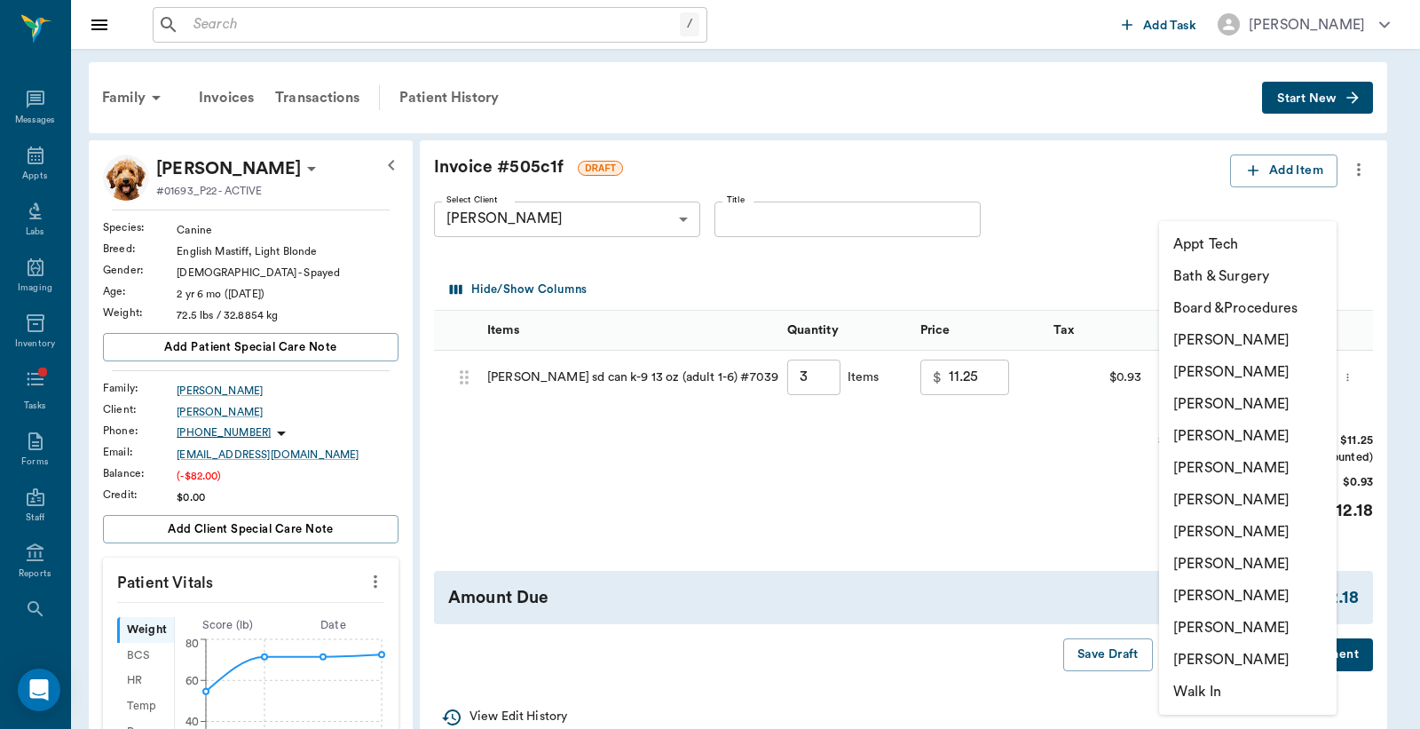
click at [1238, 348] on li "[PERSON_NAME]" at bounding box center [1248, 340] width 178 height 32
type input "none-6899ea08ed37b777db10de45"
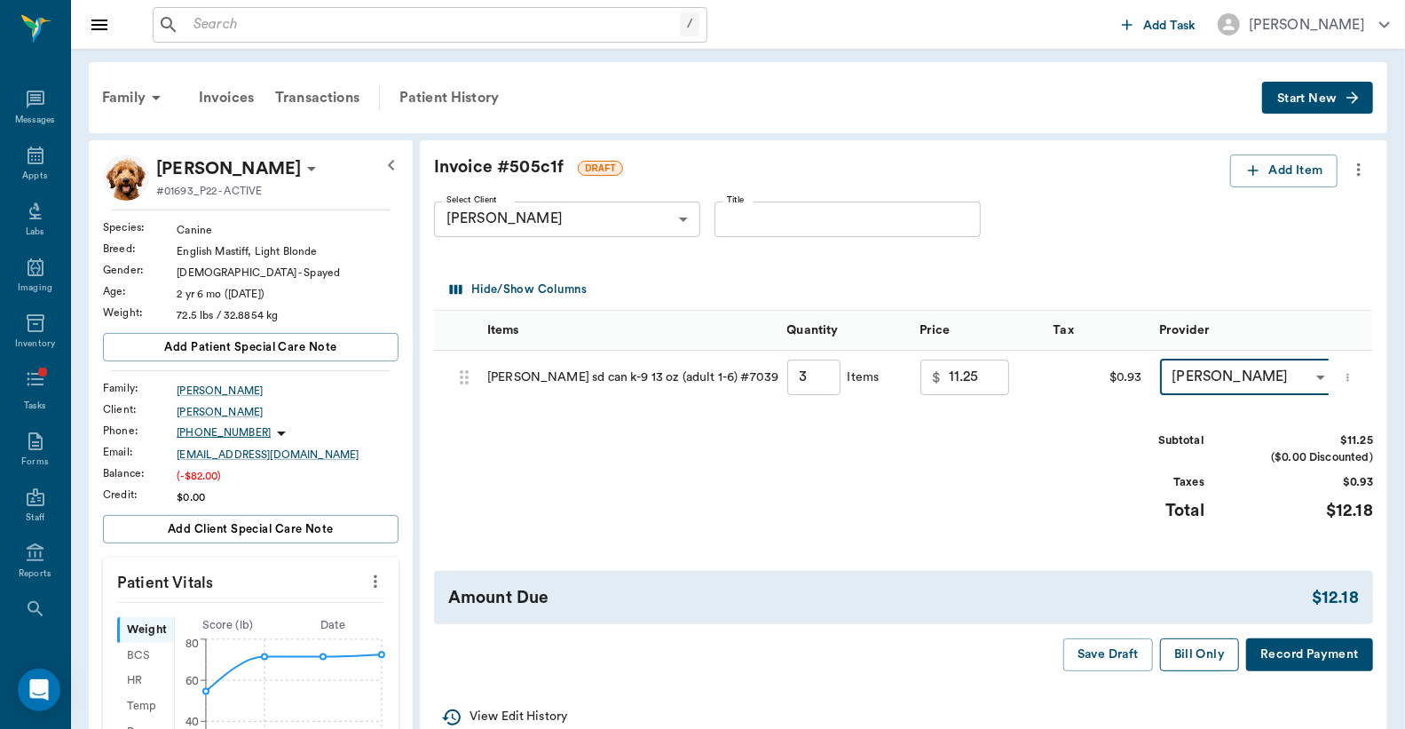
click at [1205, 671] on button "Bill Only" at bounding box center [1200, 654] width 80 height 33
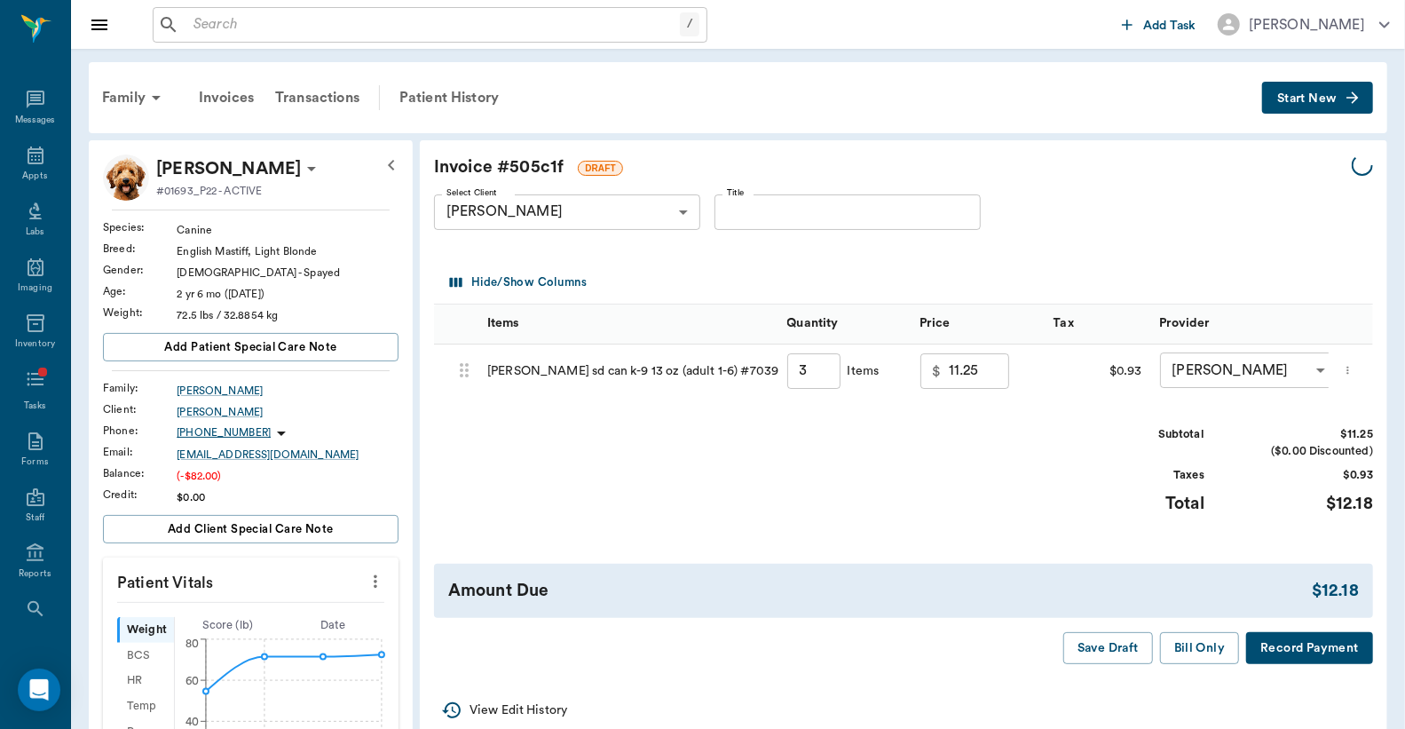
type input "3.00"
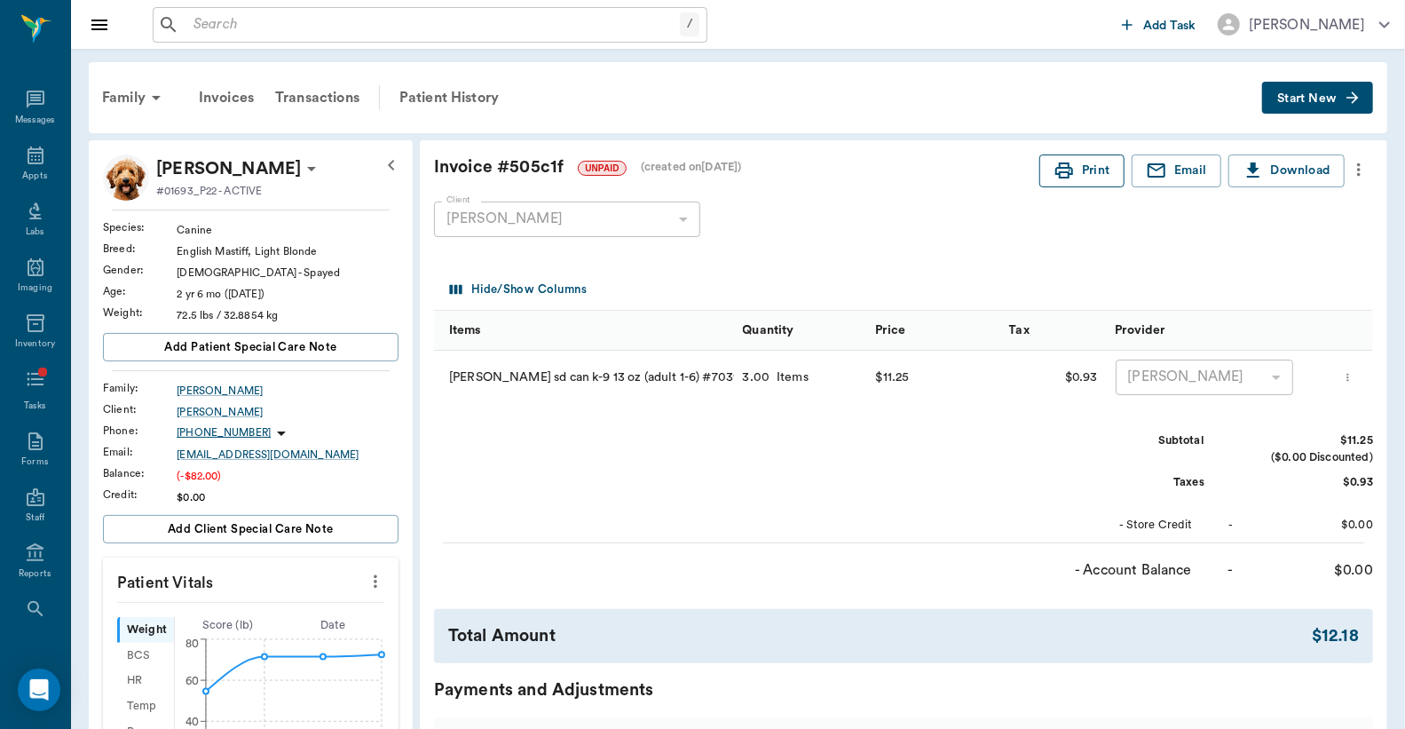
click at [1103, 178] on button "Print" at bounding box center [1082, 170] width 85 height 33
click at [300, 89] on div "Transactions" at bounding box center [318, 97] width 106 height 43
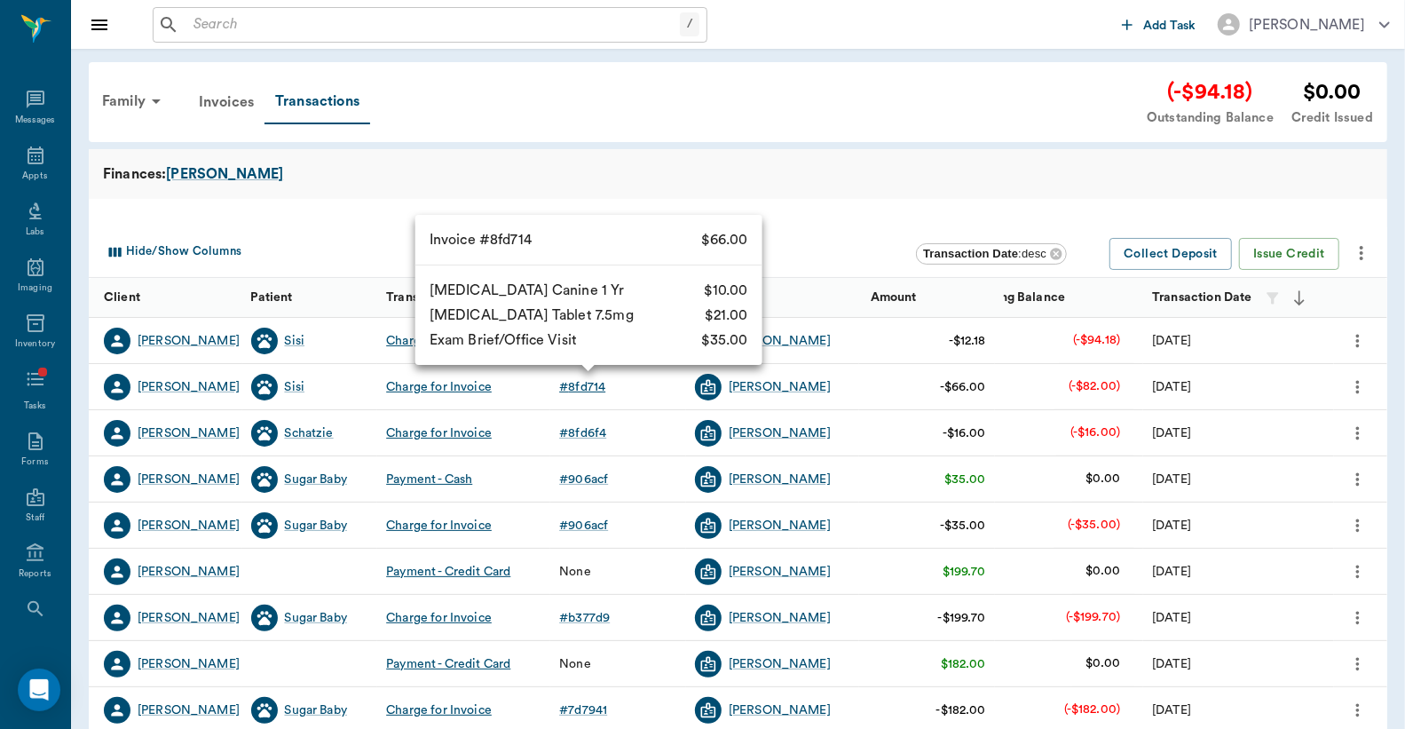
click at [591, 387] on div "# 8fd714" at bounding box center [582, 387] width 46 height 18
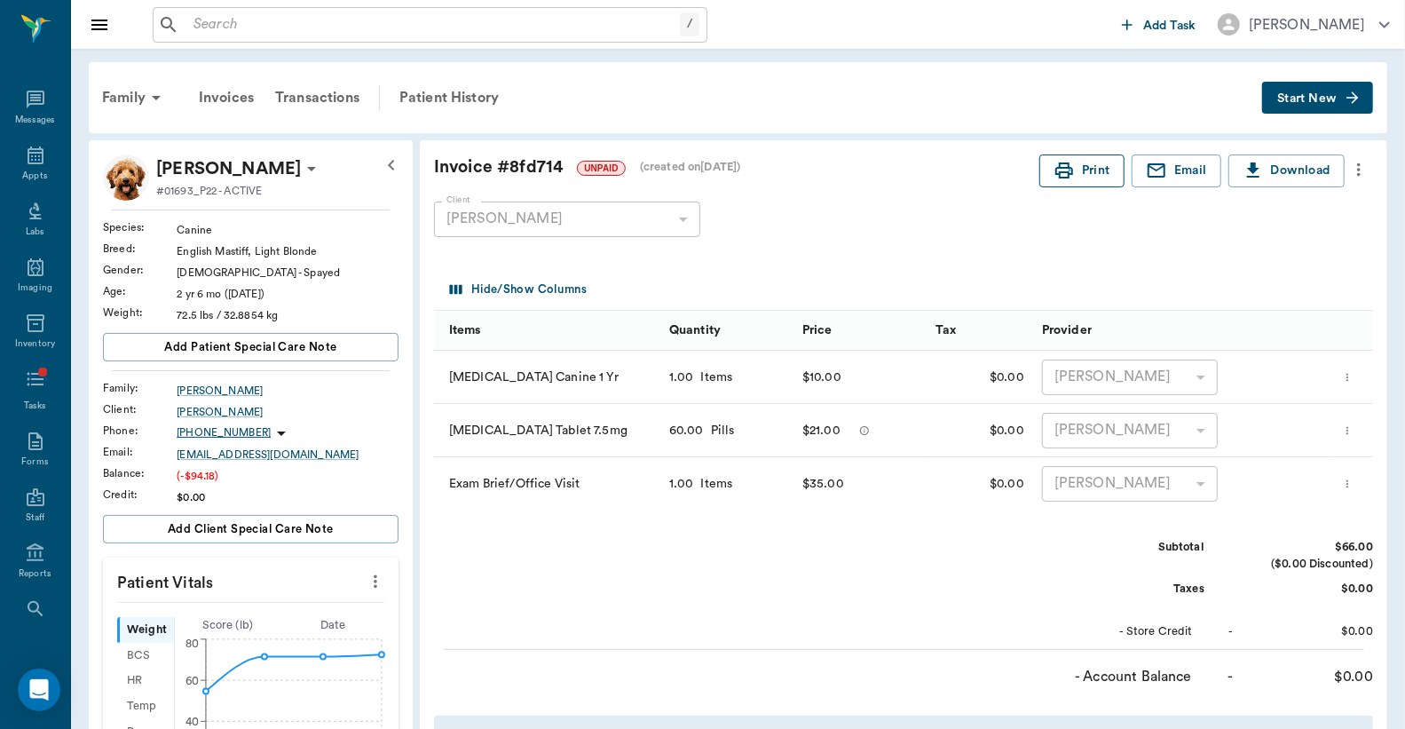
click at [1095, 169] on button "Print" at bounding box center [1082, 170] width 85 height 33
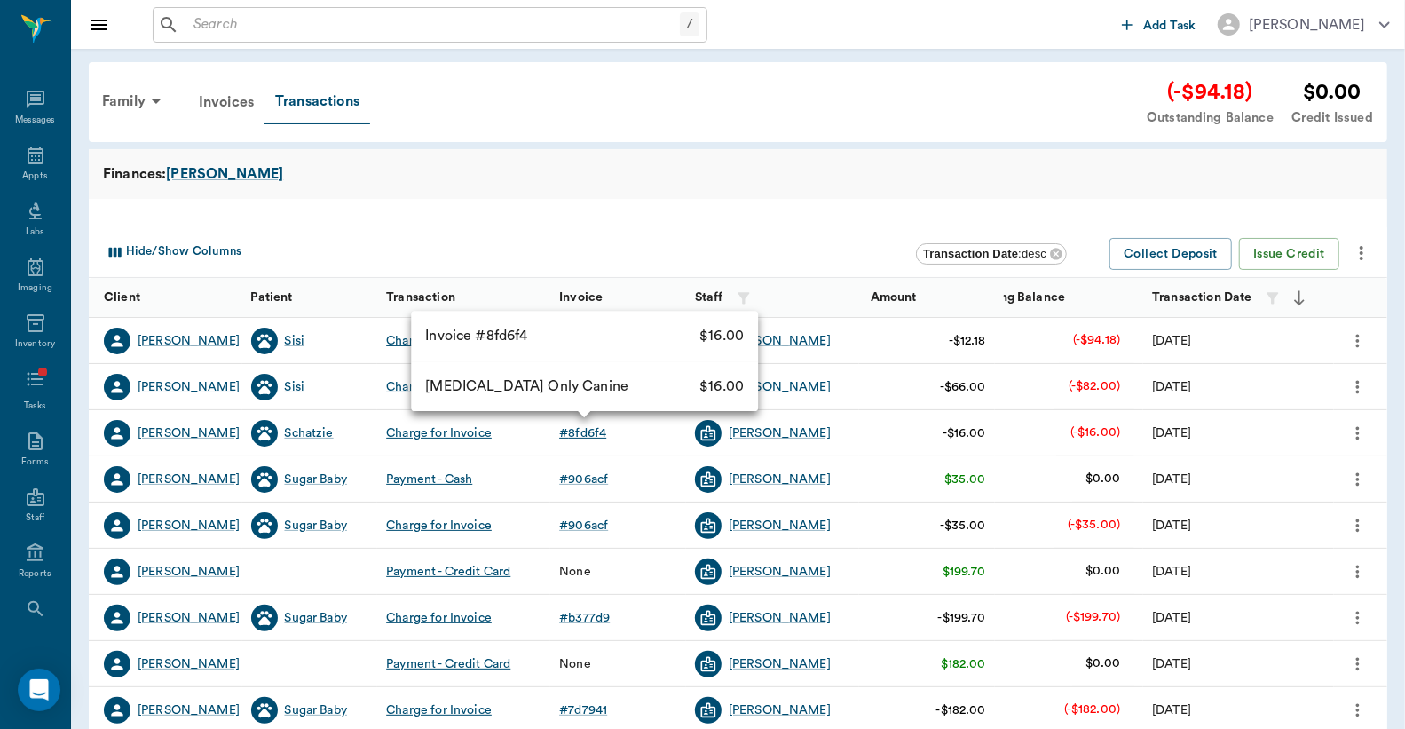
click at [581, 431] on div "# 8fd6f4" at bounding box center [582, 433] width 47 height 18
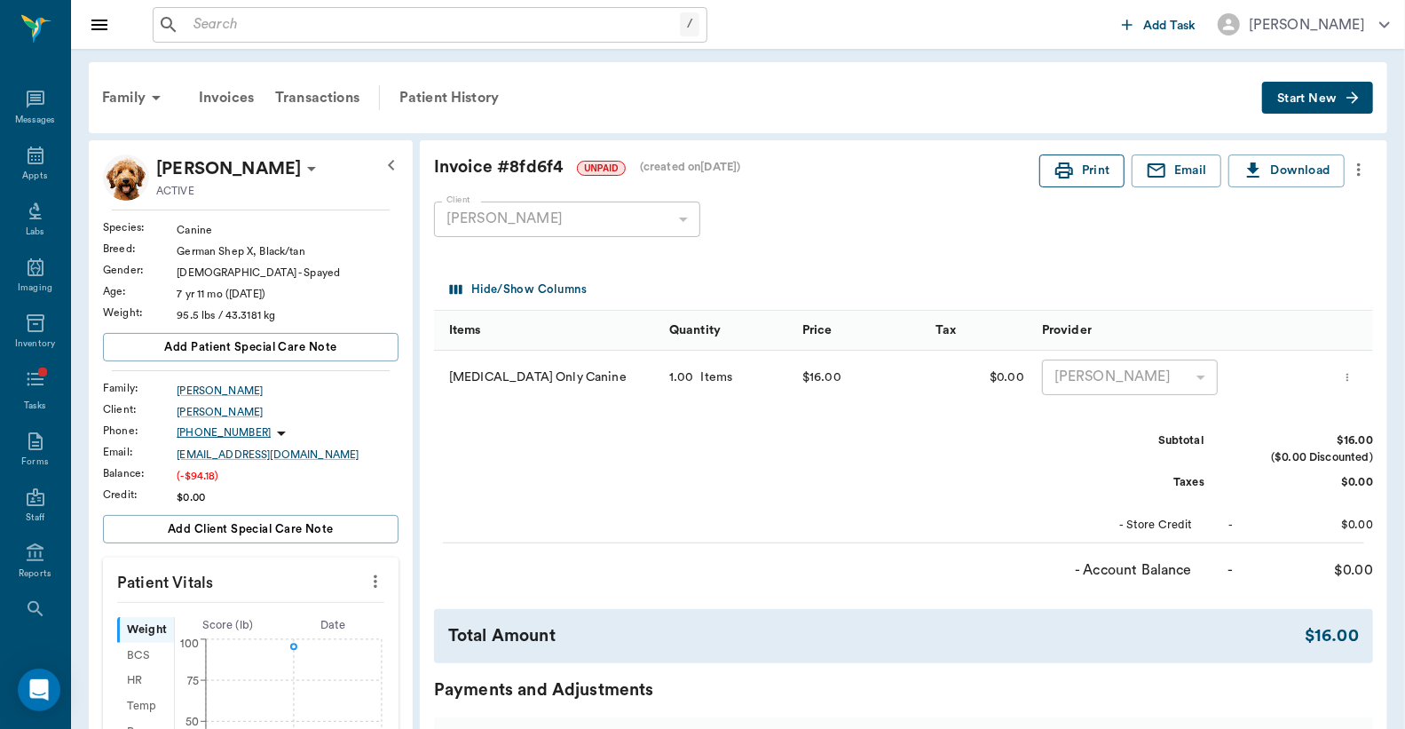
click at [1076, 162] on button "Print" at bounding box center [1082, 170] width 85 height 33
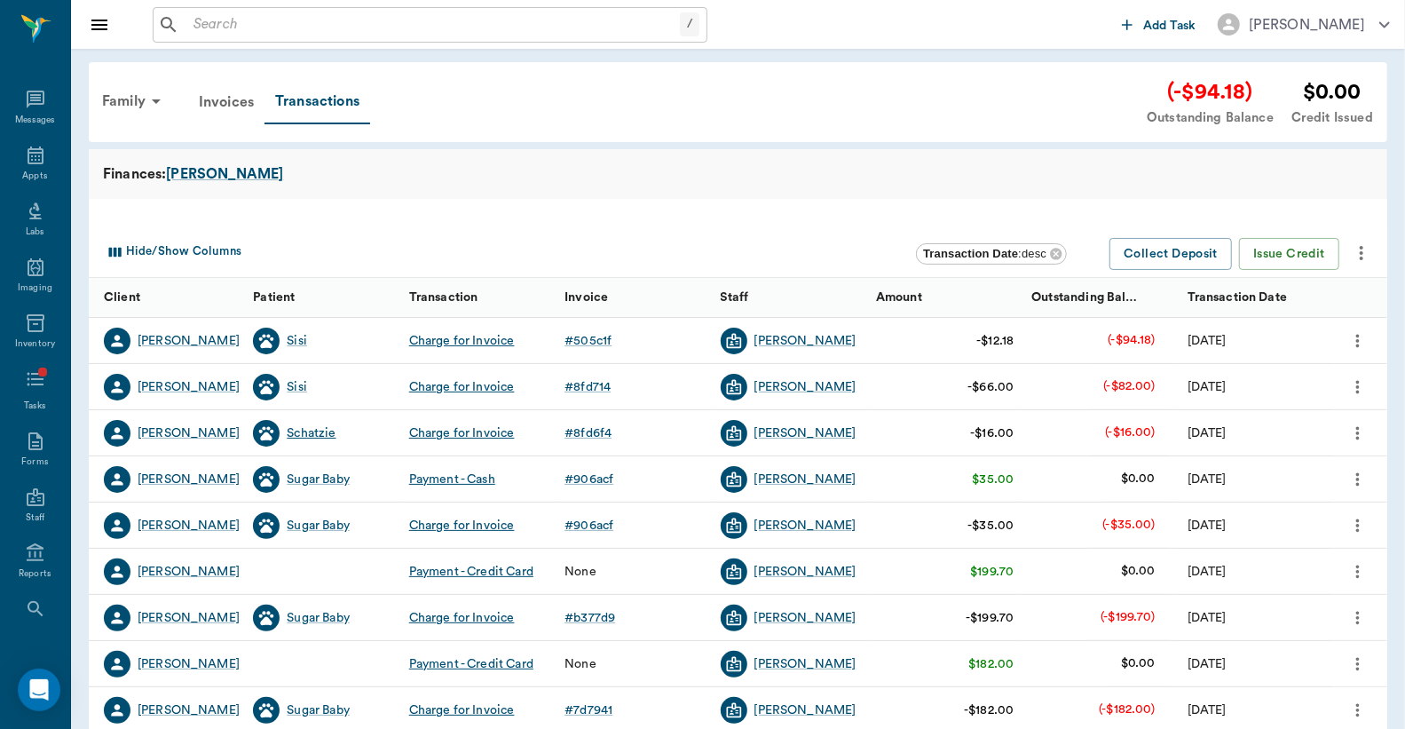
click at [316, 430] on div "Schatzie" at bounding box center [311, 433] width 49 height 18
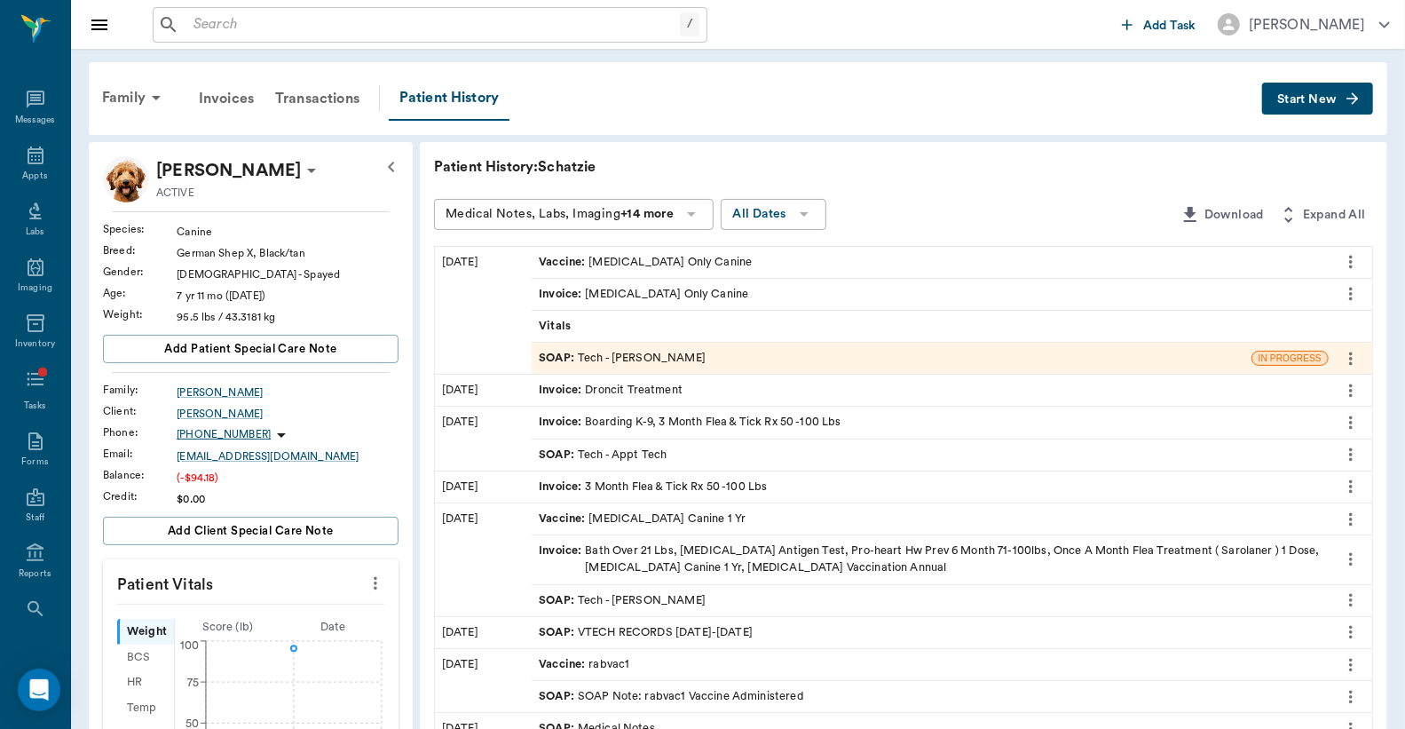
click at [696, 359] on div "SOAP : Tech - [PERSON_NAME]" at bounding box center [892, 358] width 720 height 31
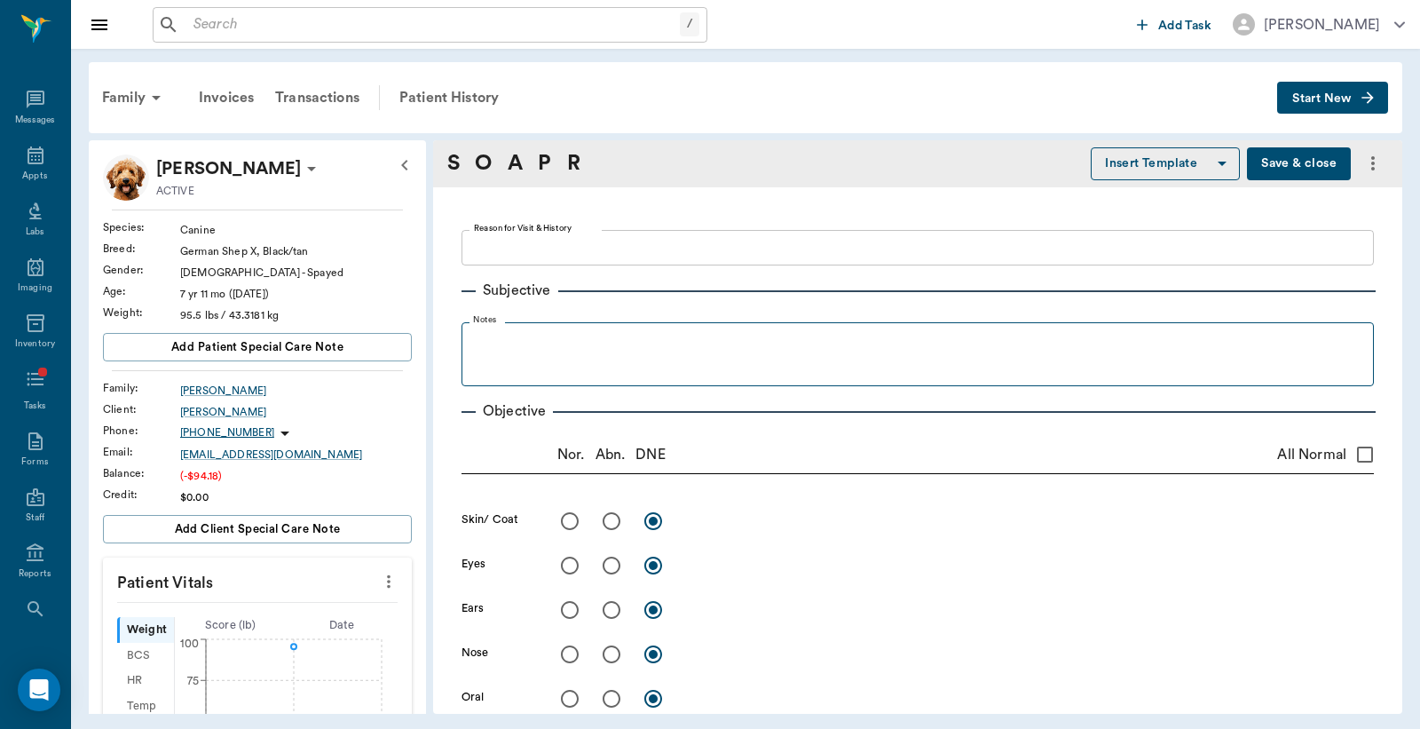
type textarea "RV [GEOGRAPHIC_DATA]"
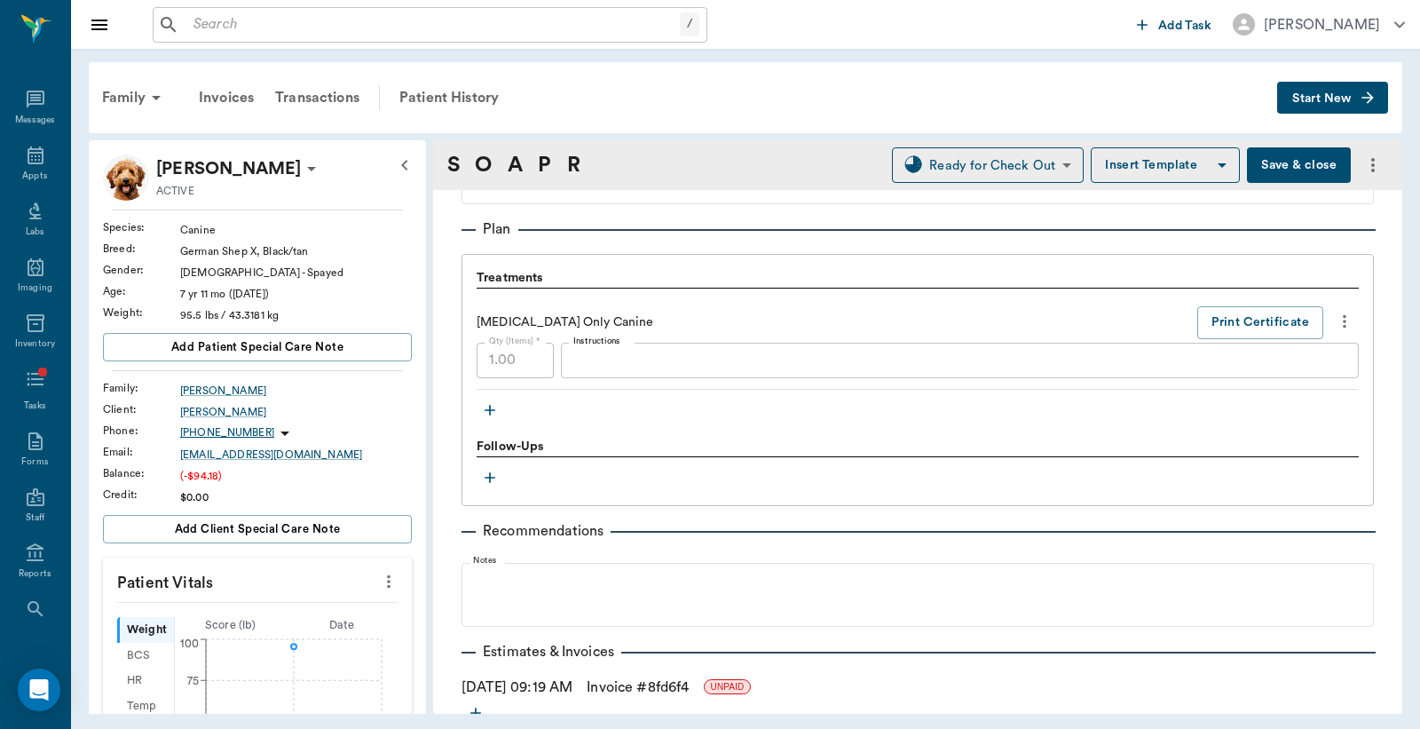
scroll to position [1148, 0]
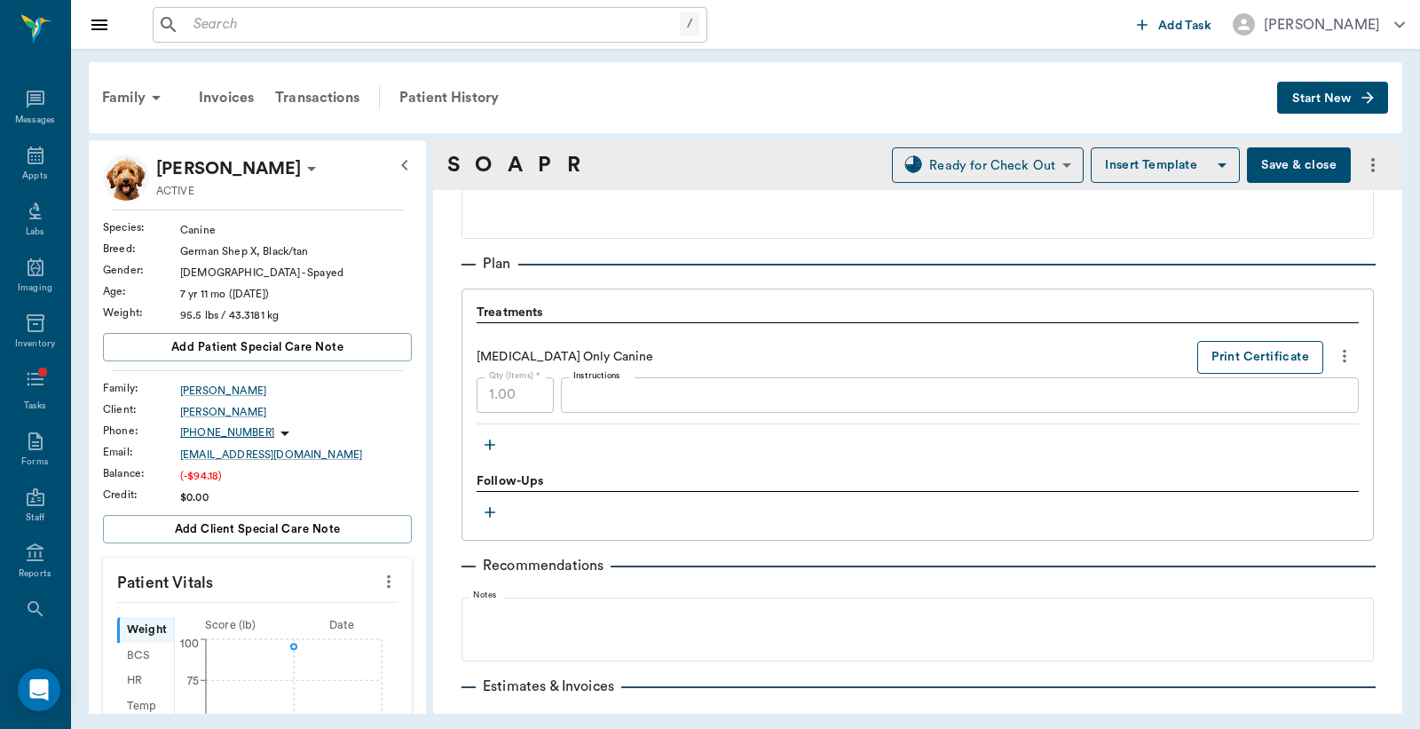
click at [1227, 357] on button "Print Certificate" at bounding box center [1261, 357] width 126 height 33
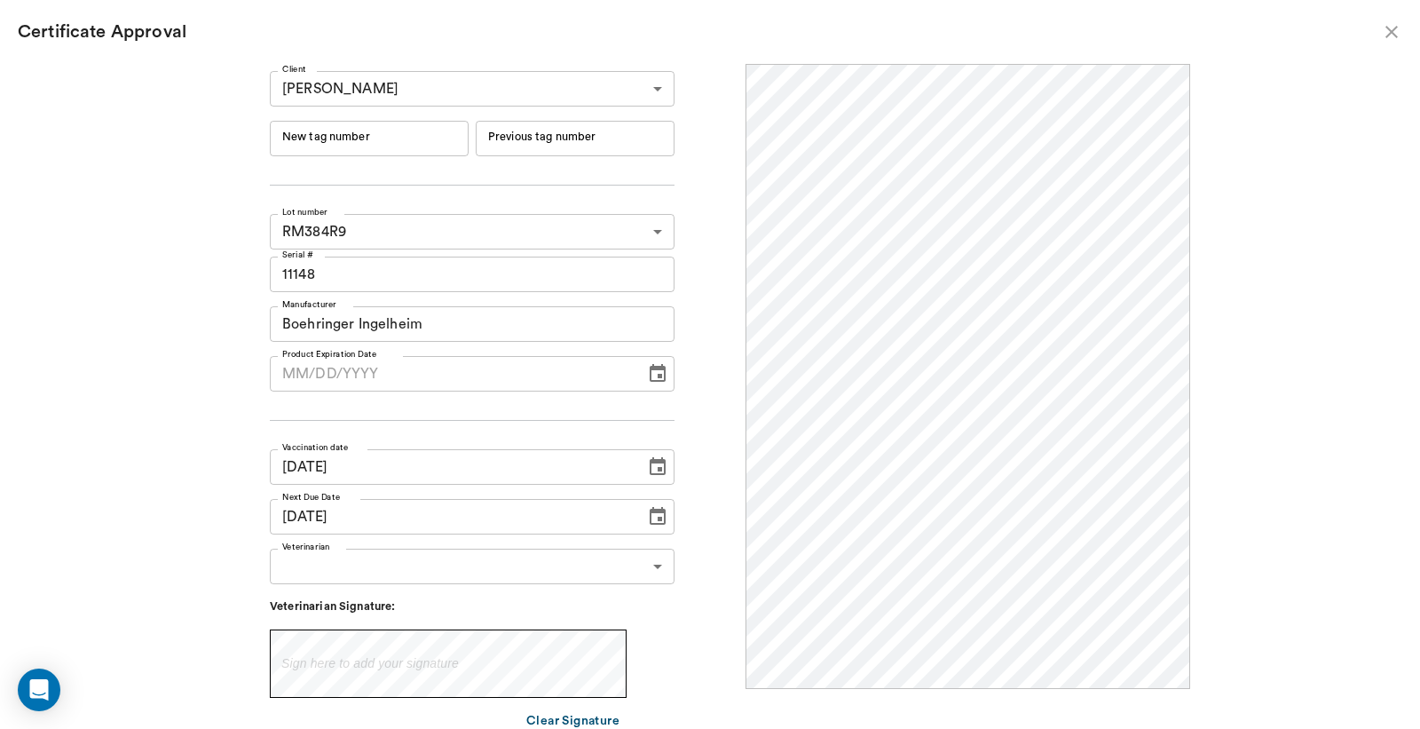
scroll to position [0, 0]
click at [431, 134] on input "New tag number" at bounding box center [369, 139] width 199 height 36
type input "251183"
click at [441, 562] on body "/ ​ Add Task [PERSON_NAME] Nectar Messages Appts Labs Imaging Inventory Tasks F…" at bounding box center [710, 364] width 1420 height 729
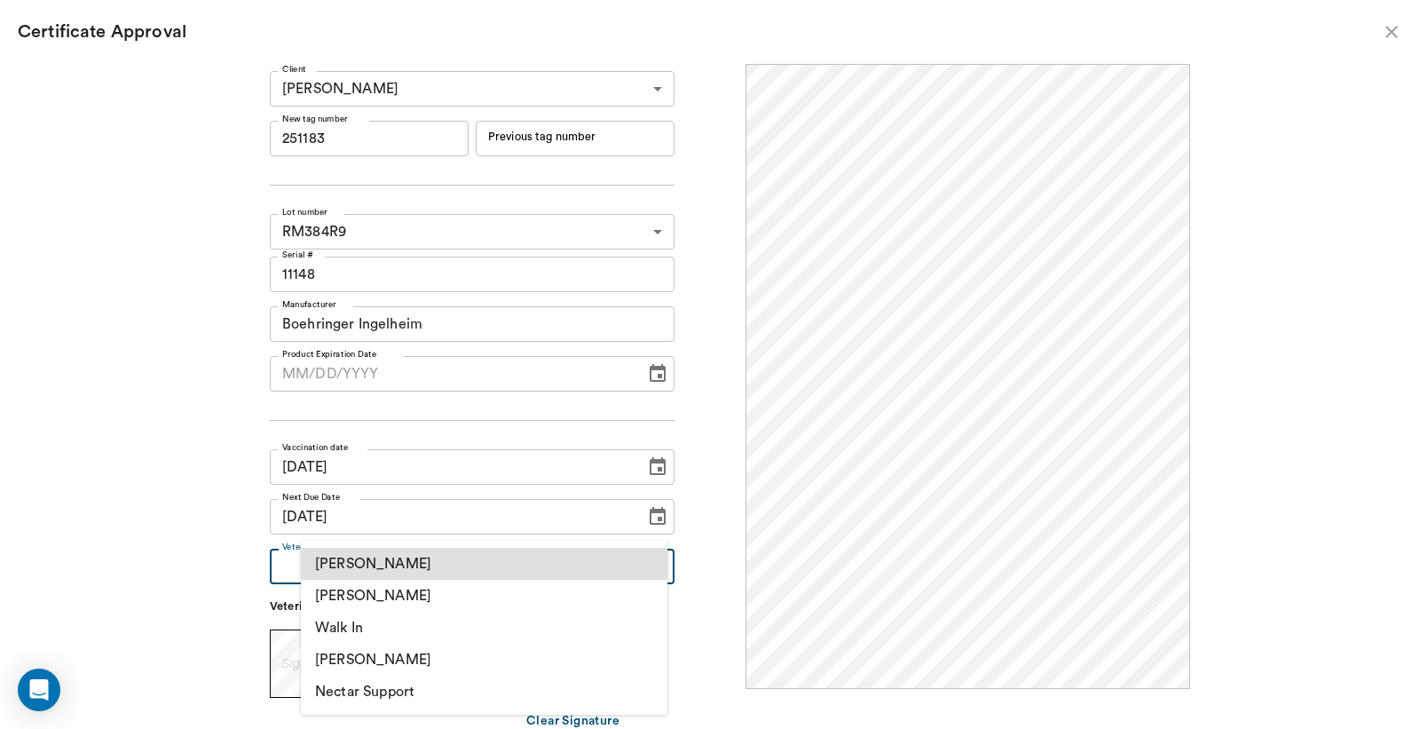
click at [448, 597] on li "[PERSON_NAME]" at bounding box center [484, 596] width 367 height 32
type input "63ec2f075fda476ae8351a4d"
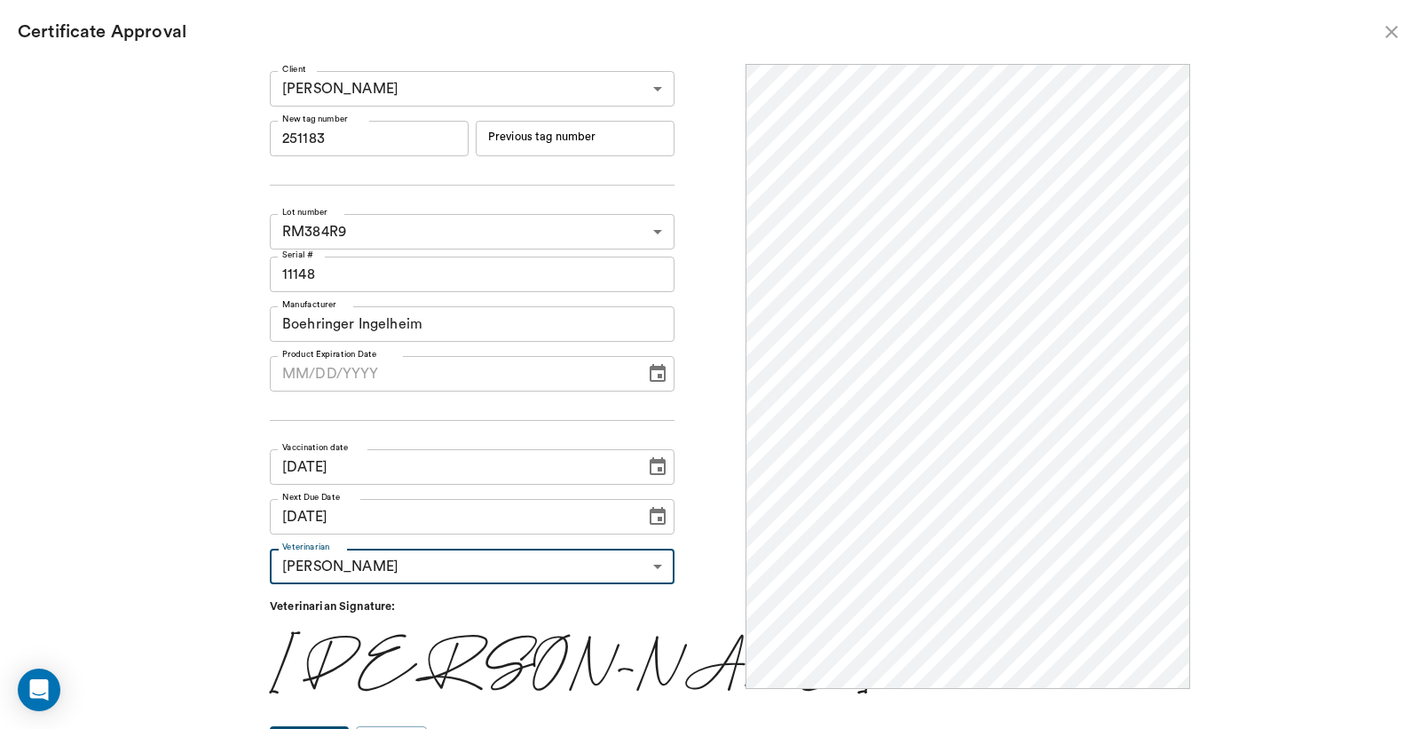
scroll to position [29, 0]
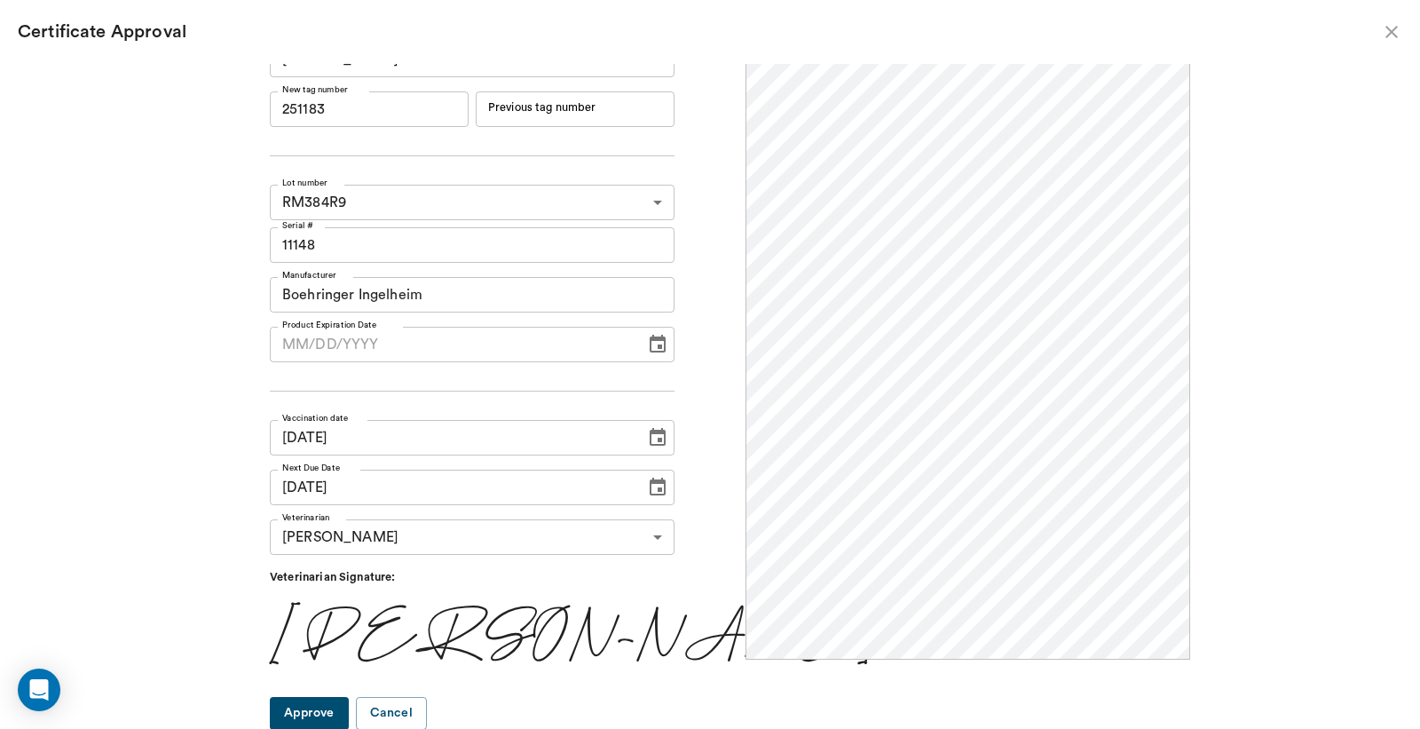
click at [349, 716] on button "Approve" at bounding box center [309, 713] width 79 height 33
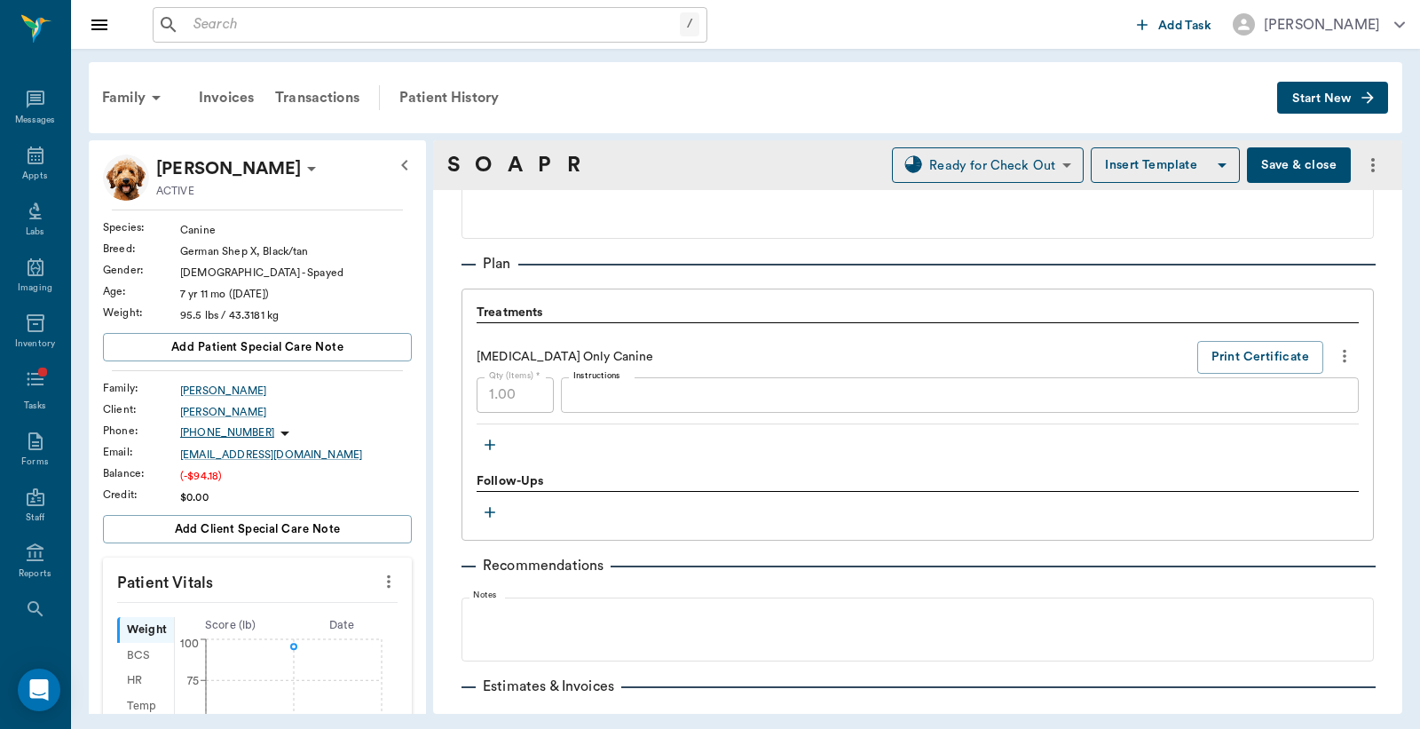
click at [1270, 162] on button "Save & close" at bounding box center [1299, 165] width 104 height 36
click at [122, 95] on div "Family" at bounding box center [134, 97] width 86 height 43
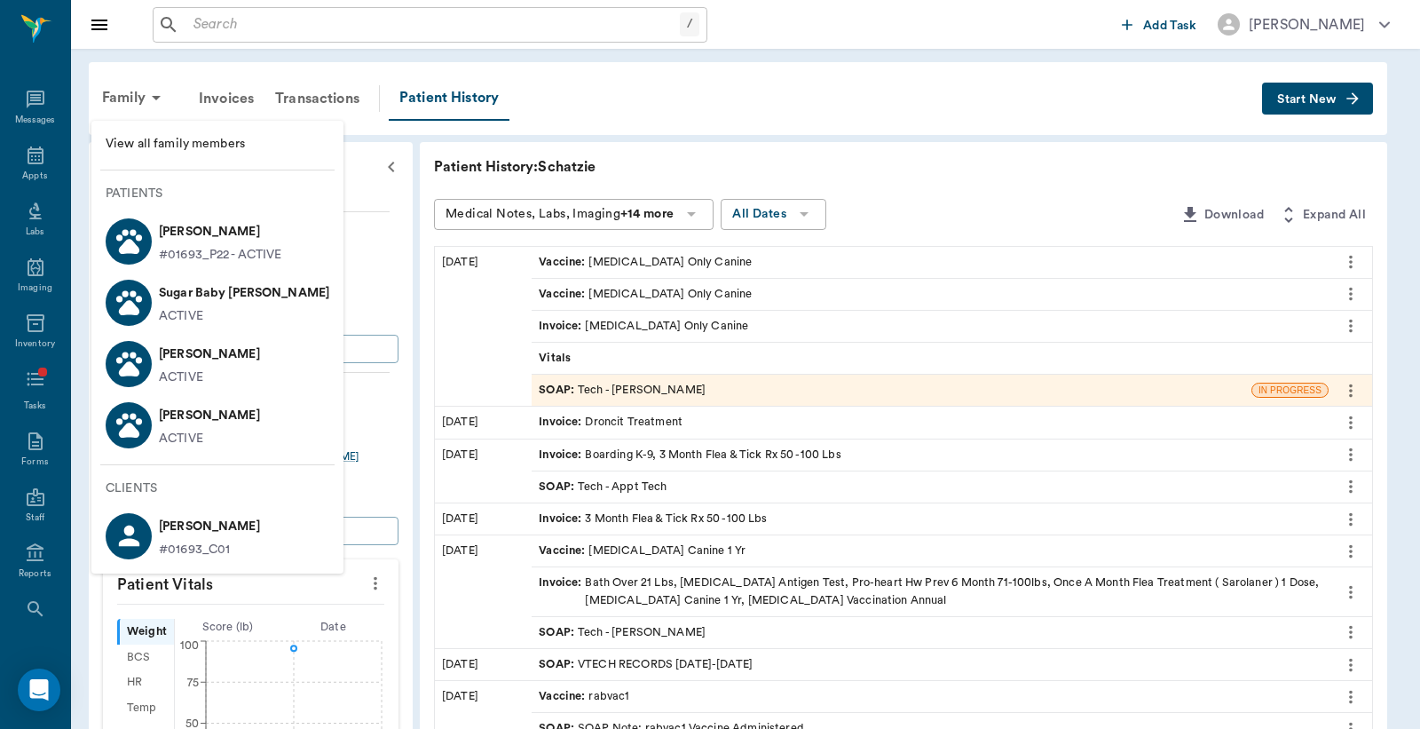
click at [226, 235] on p "[PERSON_NAME]" at bounding box center [220, 232] width 123 height 28
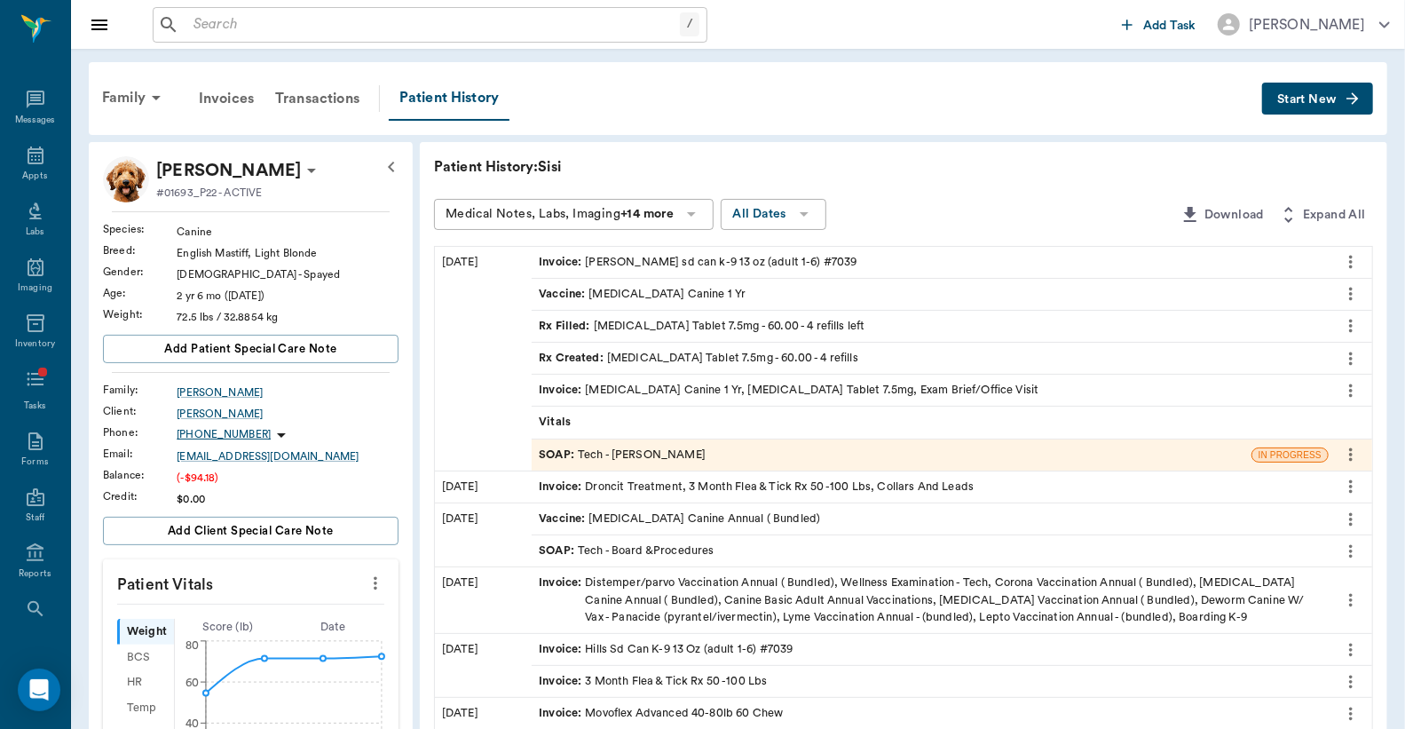
click at [688, 453] on div "SOAP : Tech - Dr. Bert Ellsworth" at bounding box center [622, 455] width 167 height 17
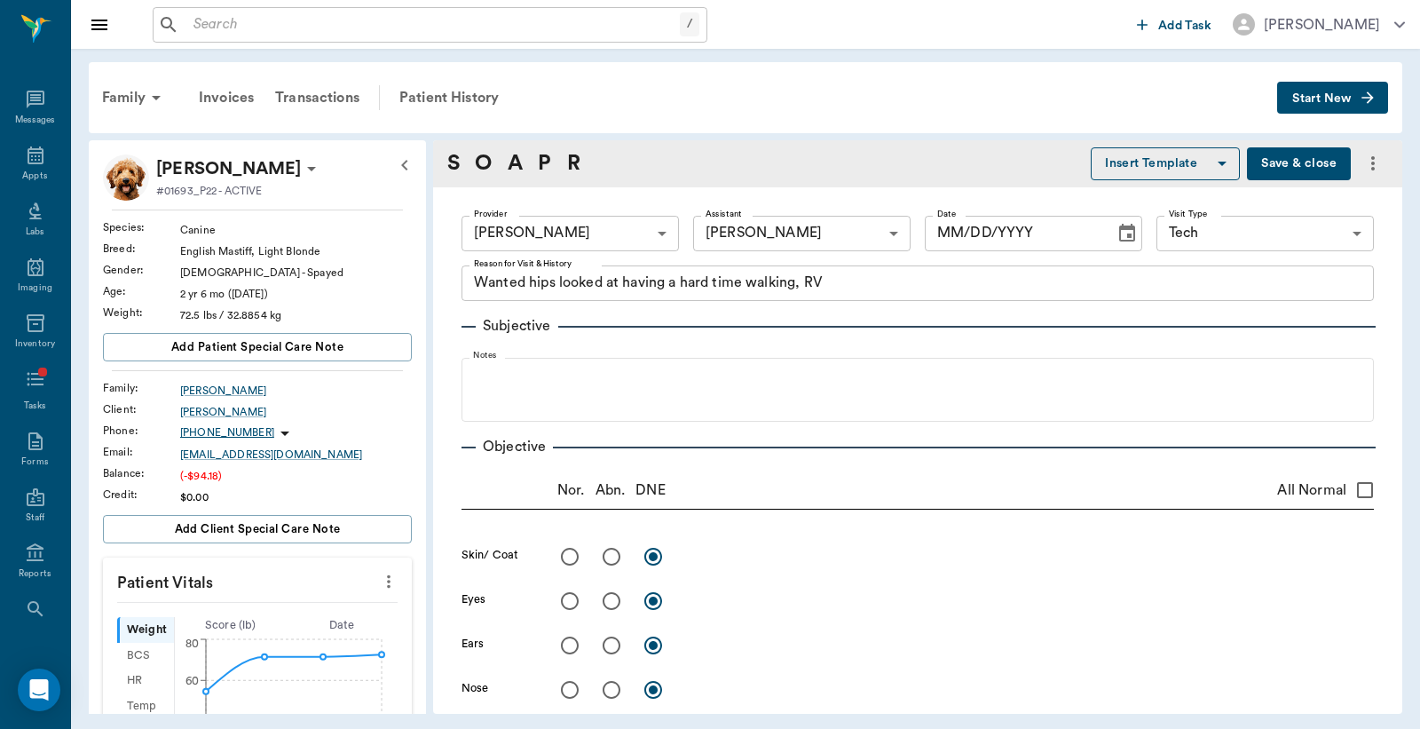
type input "63ec2f075fda476ae8351a4d"
type input "682b670d8bdc6f7f8feef3db"
type input "65d2be4f46e3a538d89b8c1a"
type textarea "Wanted hips looked at having a hard time walking, RV"
type input "[DATE]"
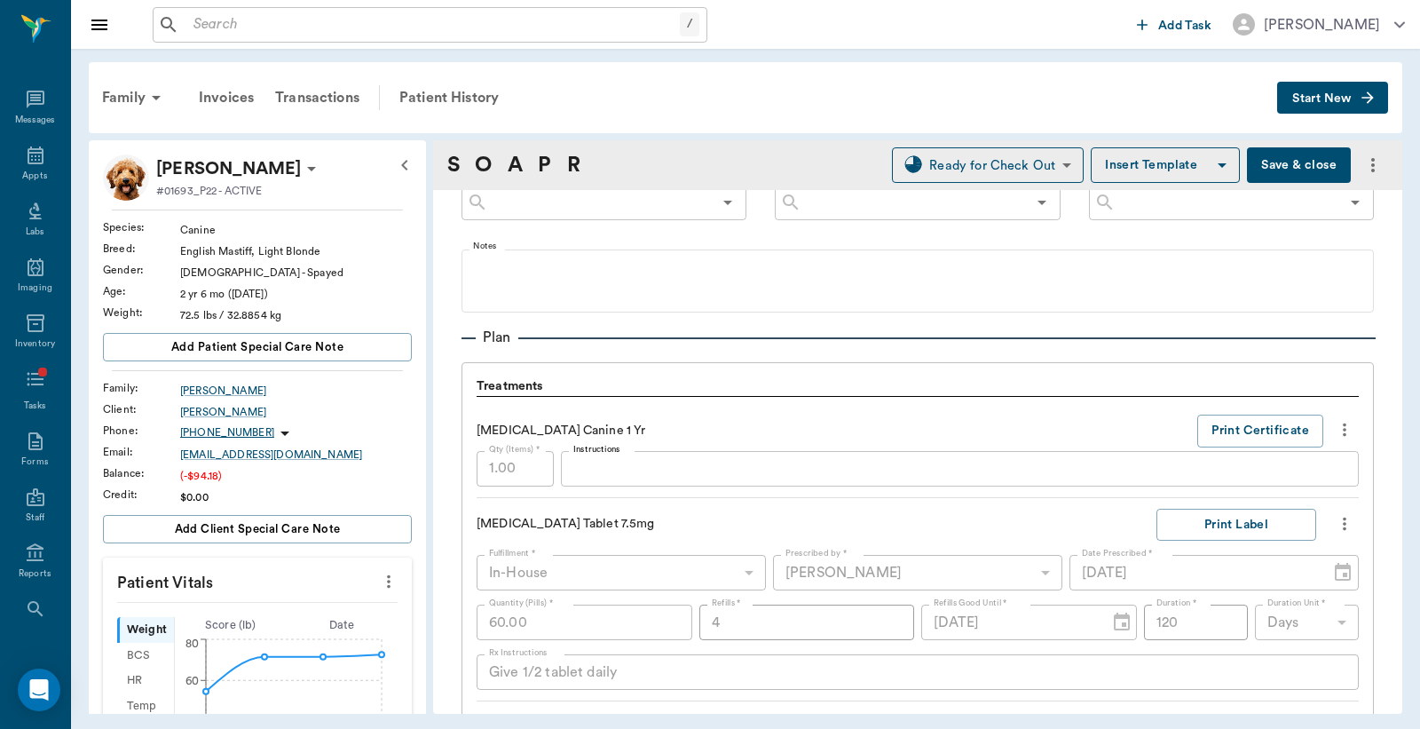
scroll to position [1008, 0]
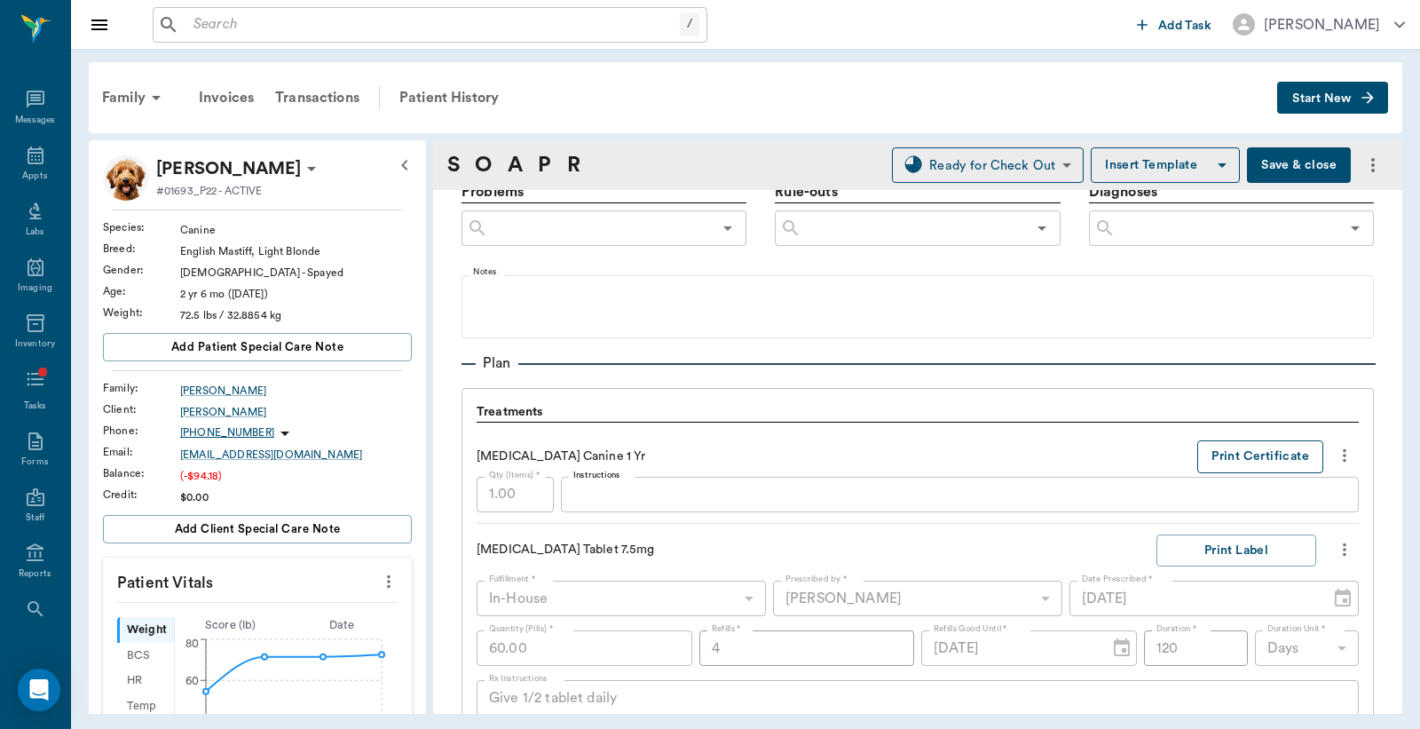
click at [1256, 455] on button "Print Certificate" at bounding box center [1261, 456] width 126 height 33
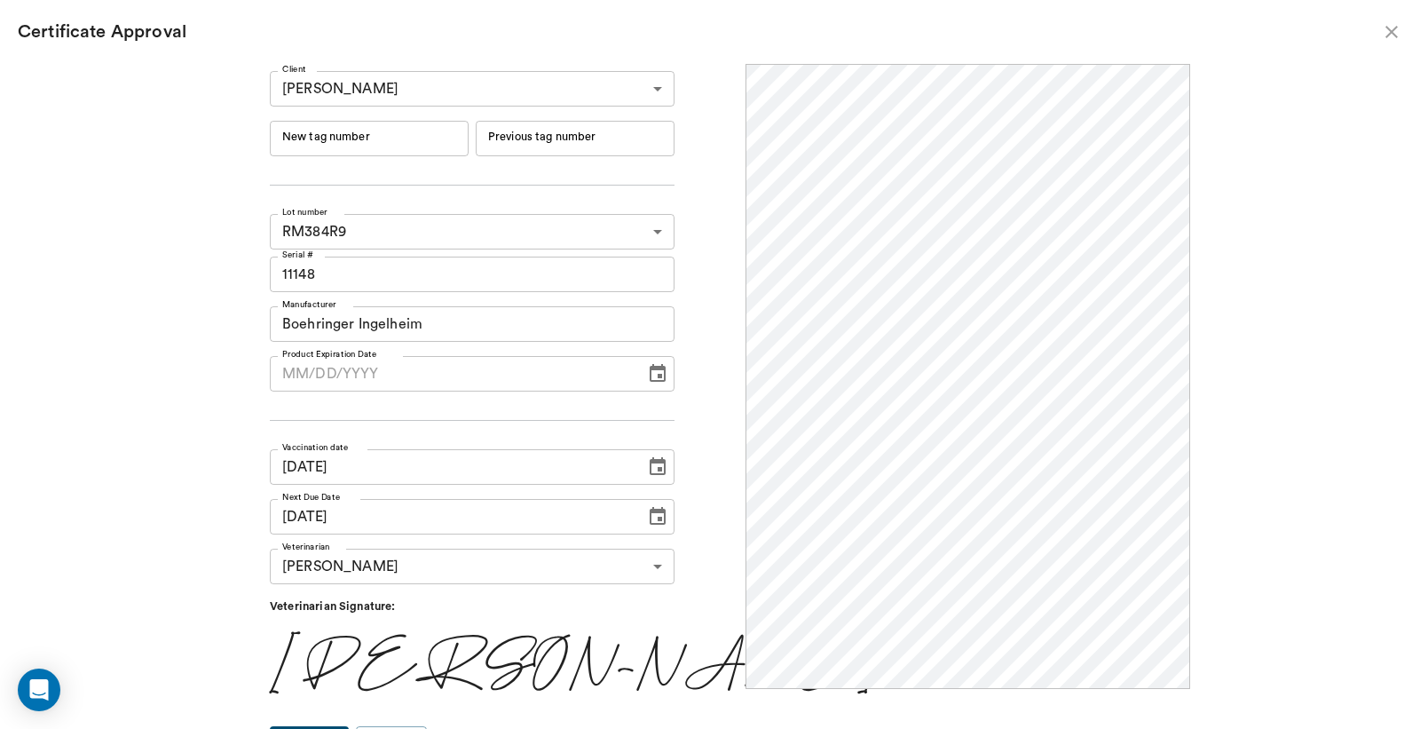
scroll to position [0, 0]
click at [400, 128] on input "New tag number" at bounding box center [369, 139] width 199 height 36
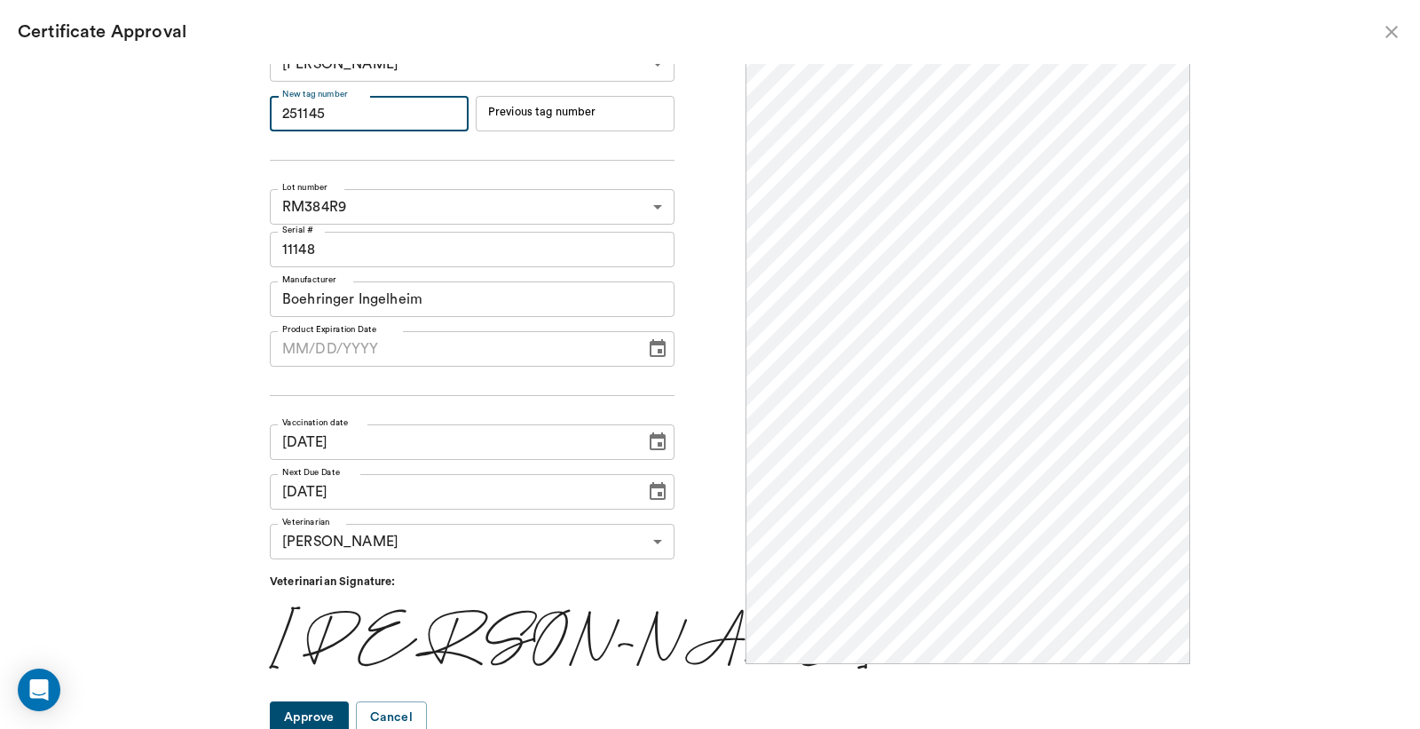
scroll to position [29, 0]
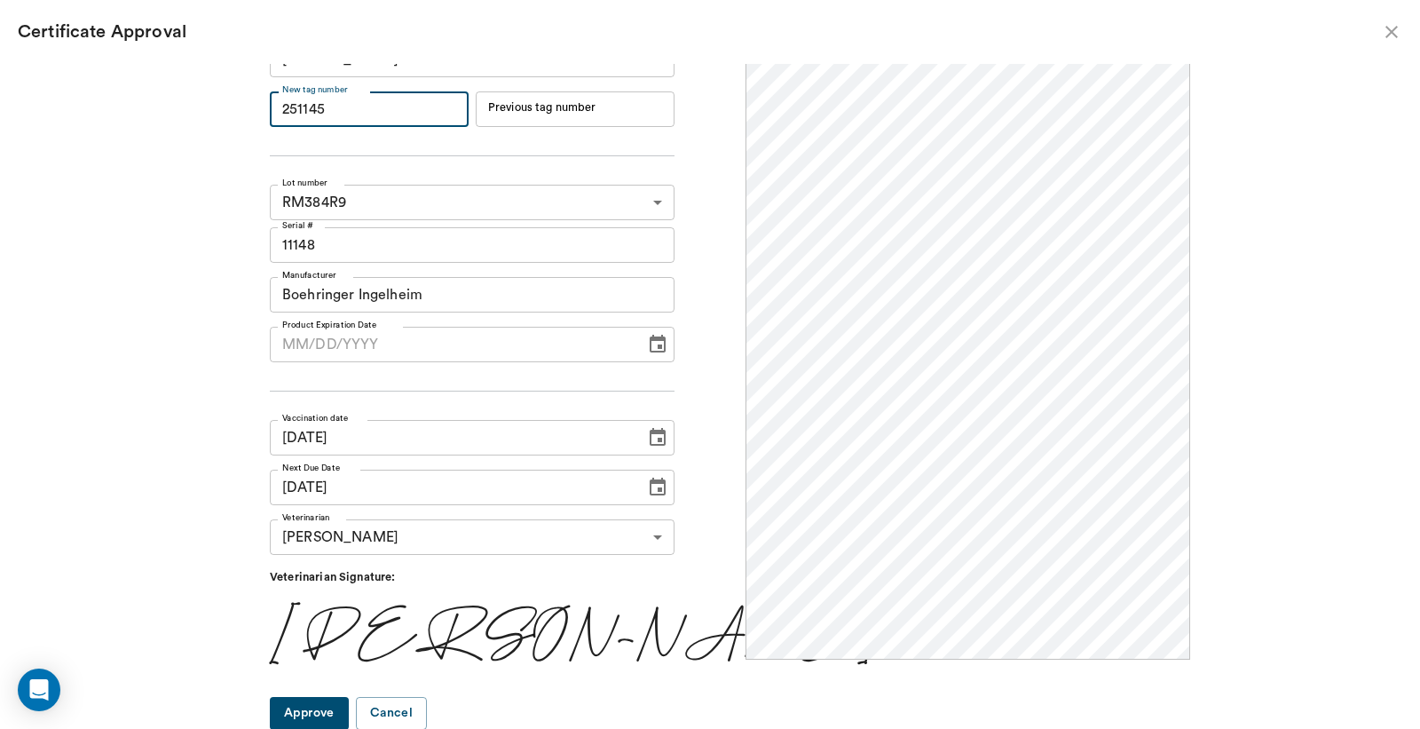
type input "251145"
click at [349, 706] on button "Approve" at bounding box center [309, 713] width 79 height 33
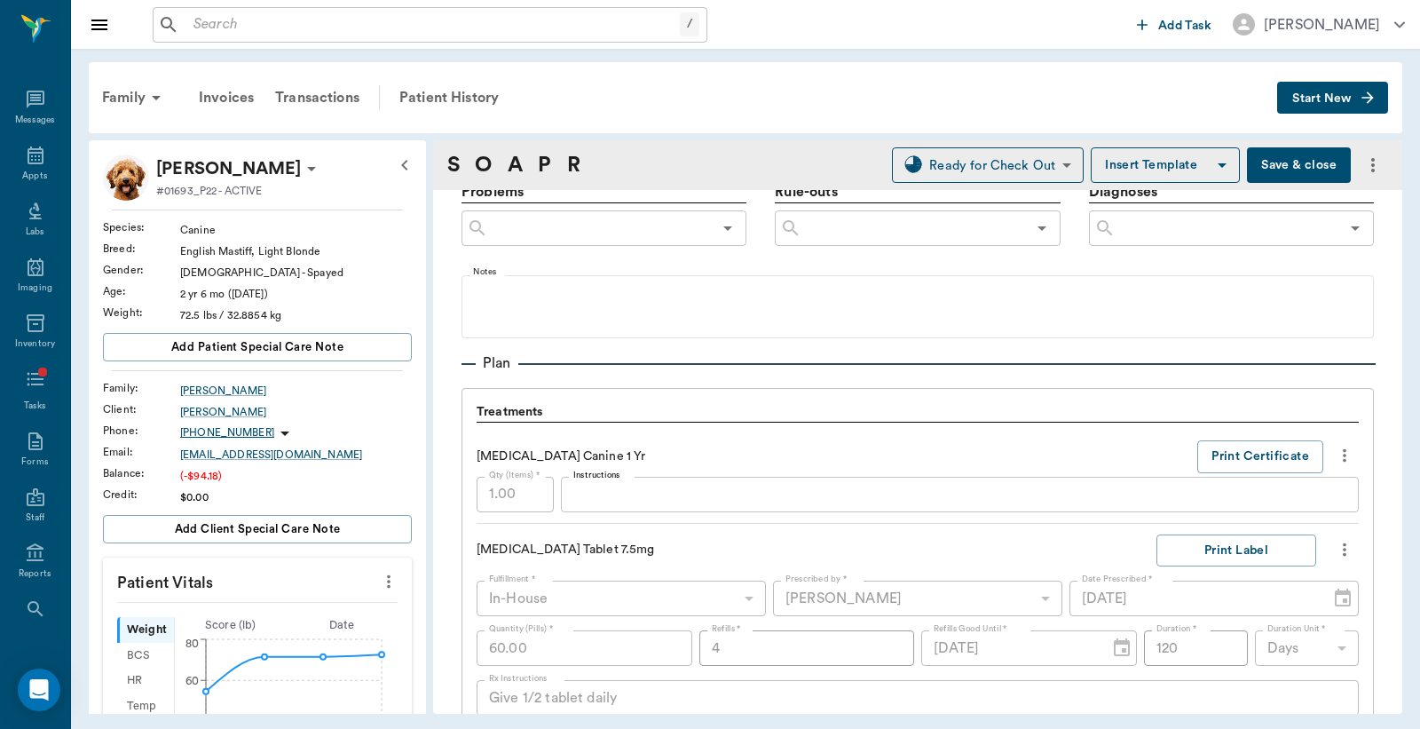
click at [1287, 162] on button "Save & close" at bounding box center [1299, 165] width 104 height 36
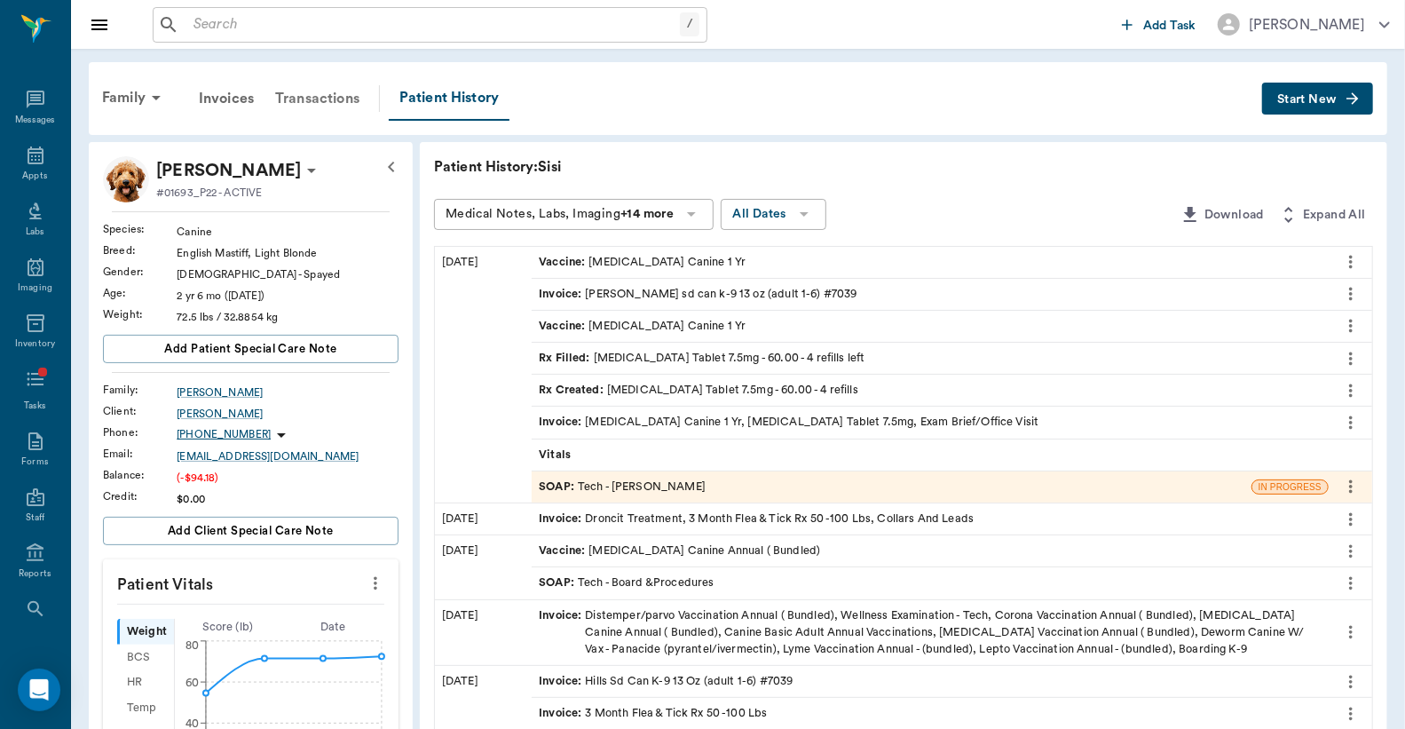
click at [321, 101] on div "Transactions" at bounding box center [318, 98] width 106 height 43
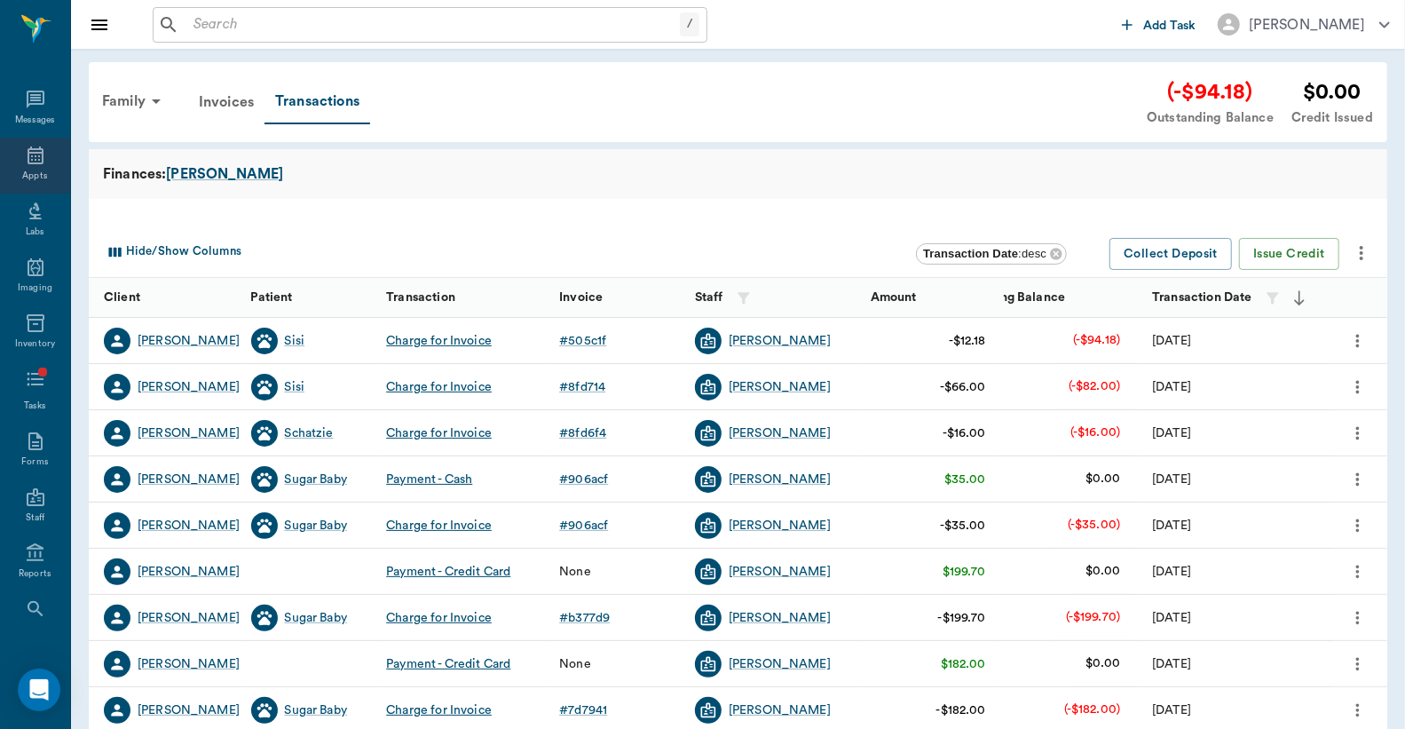
click at [33, 166] on div "Appts" at bounding box center [35, 166] width 70 height 56
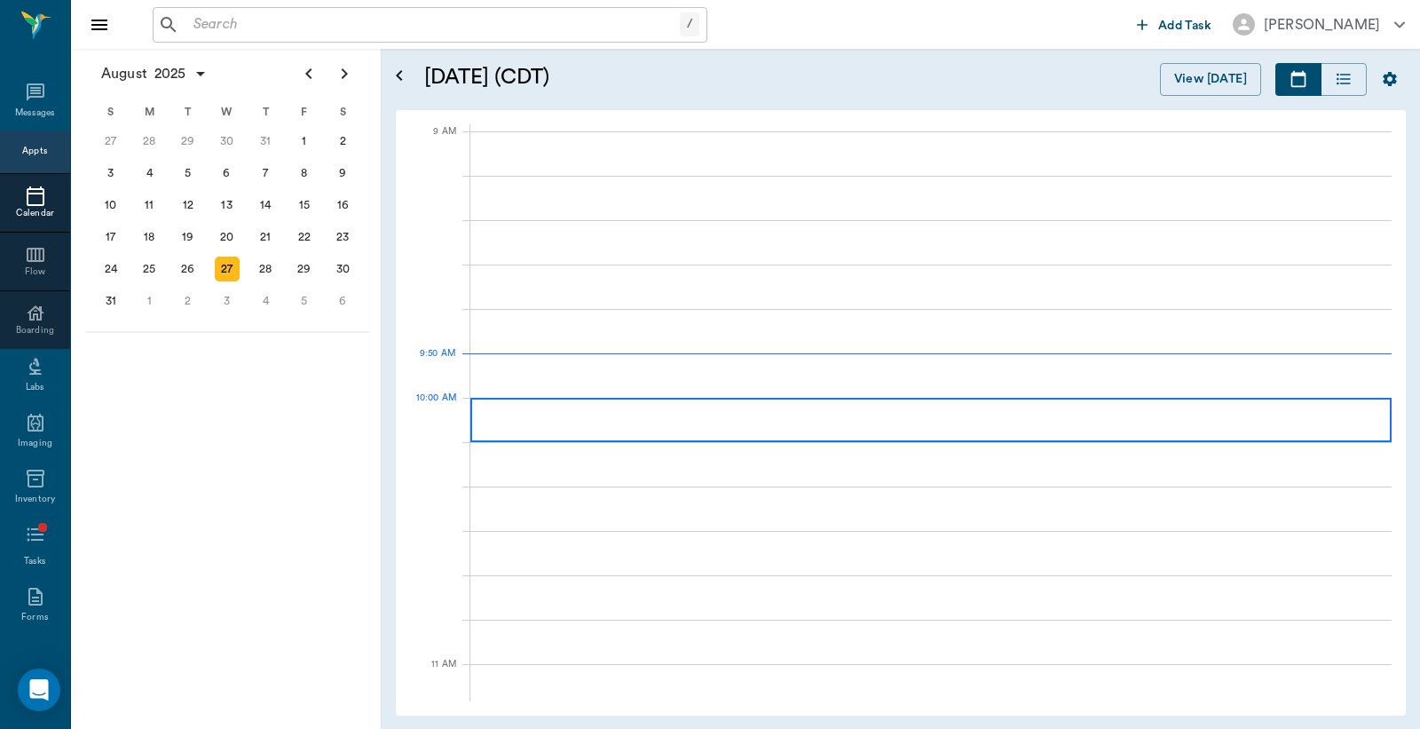
scroll to position [266, 0]
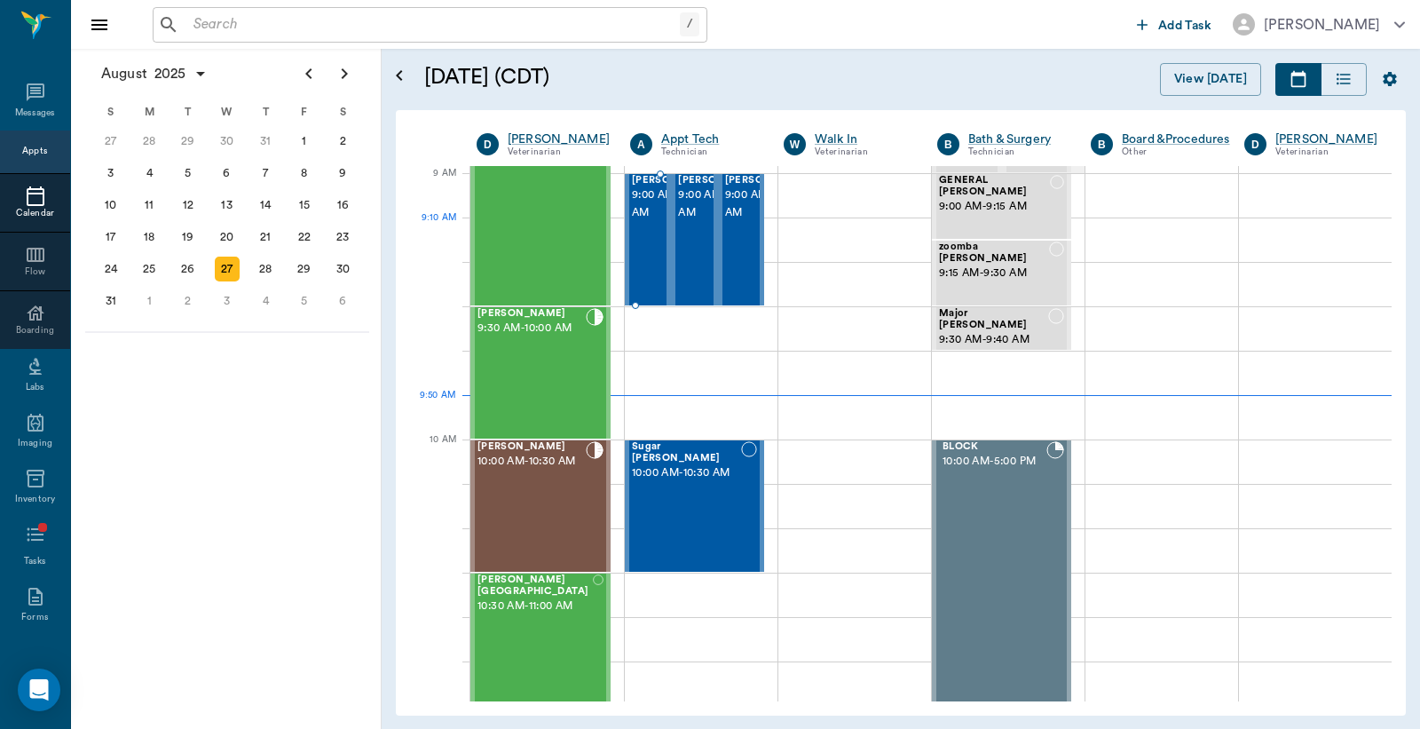
click at [644, 222] on span "9:00 AM - 9:30 AM" at bounding box center [676, 204] width 89 height 36
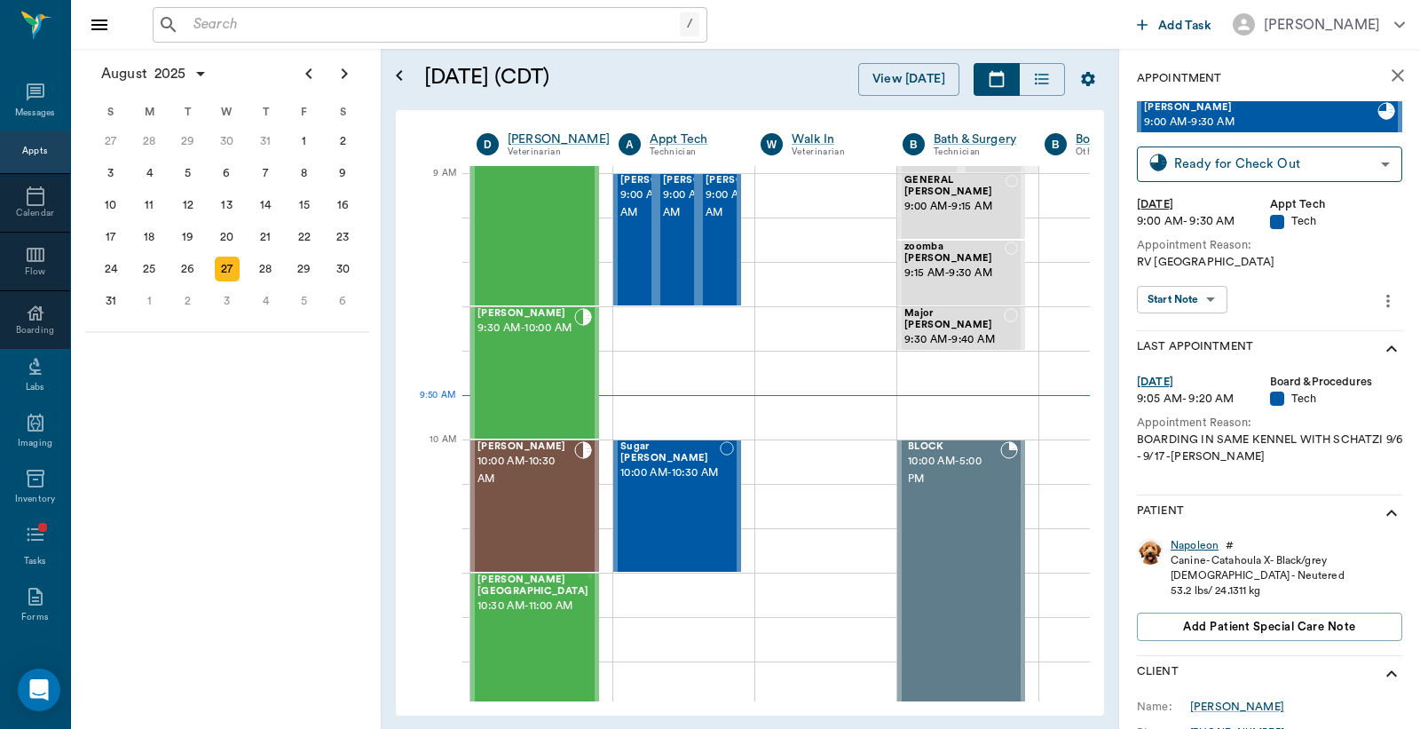
click at [1184, 539] on div "Napoleon" at bounding box center [1195, 545] width 48 height 15
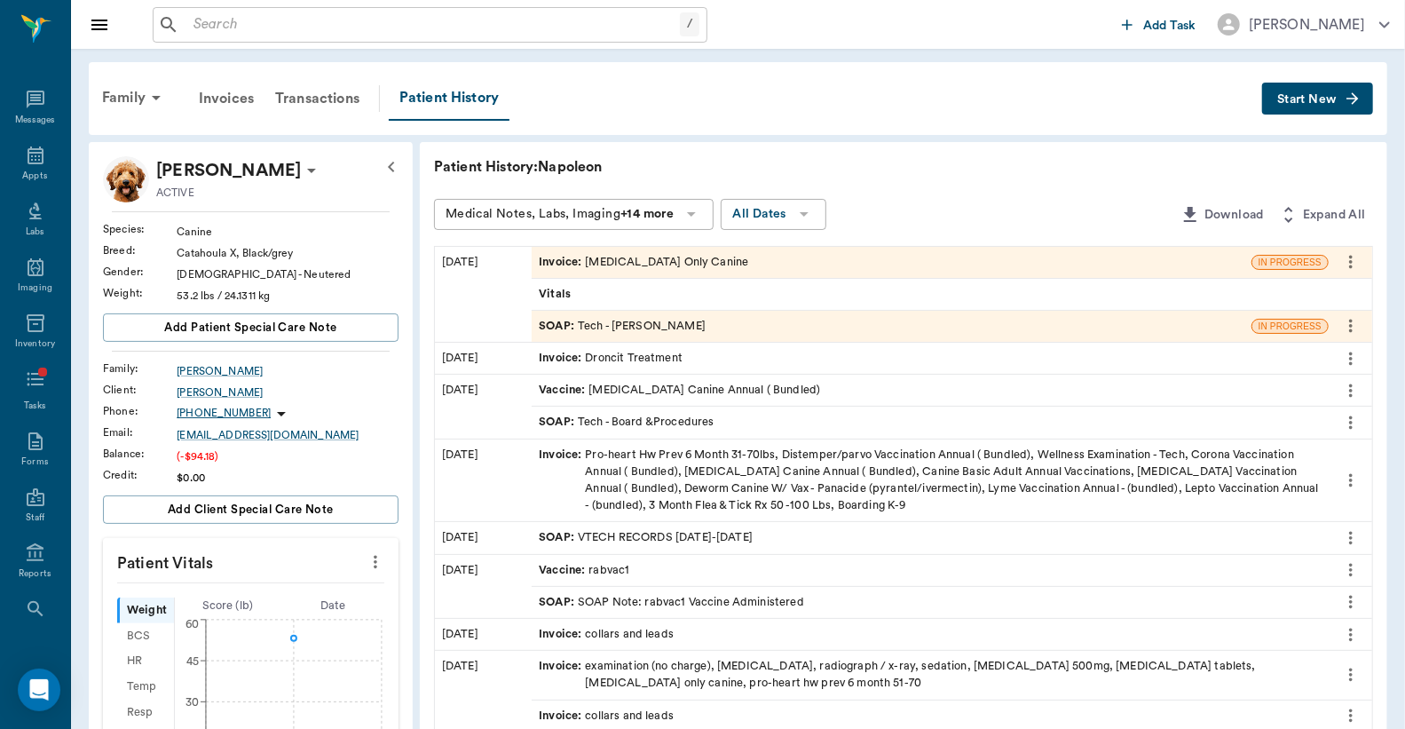
click at [856, 273] on div "Invoice : Rabies Vaccination Only Canine" at bounding box center [892, 262] width 720 height 31
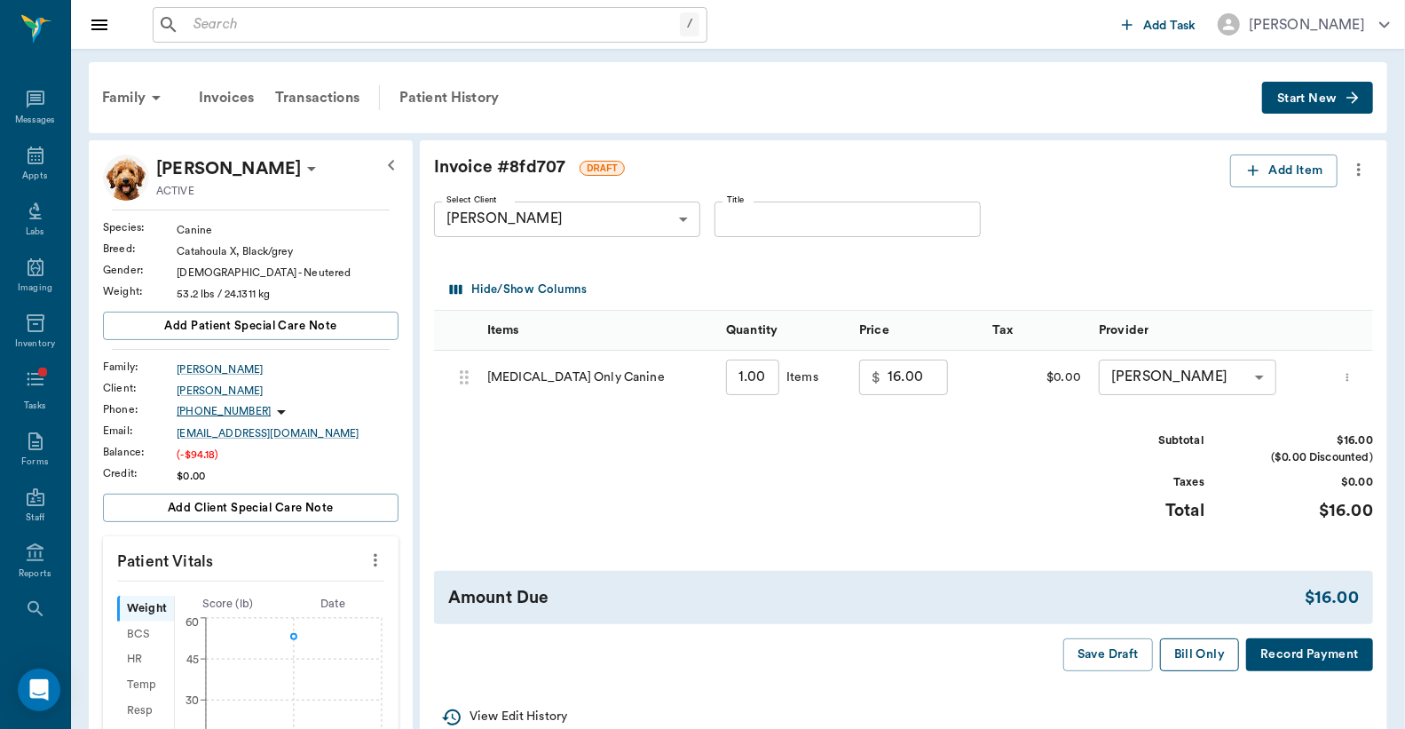
click at [1197, 662] on button "Bill Only" at bounding box center [1200, 654] width 80 height 33
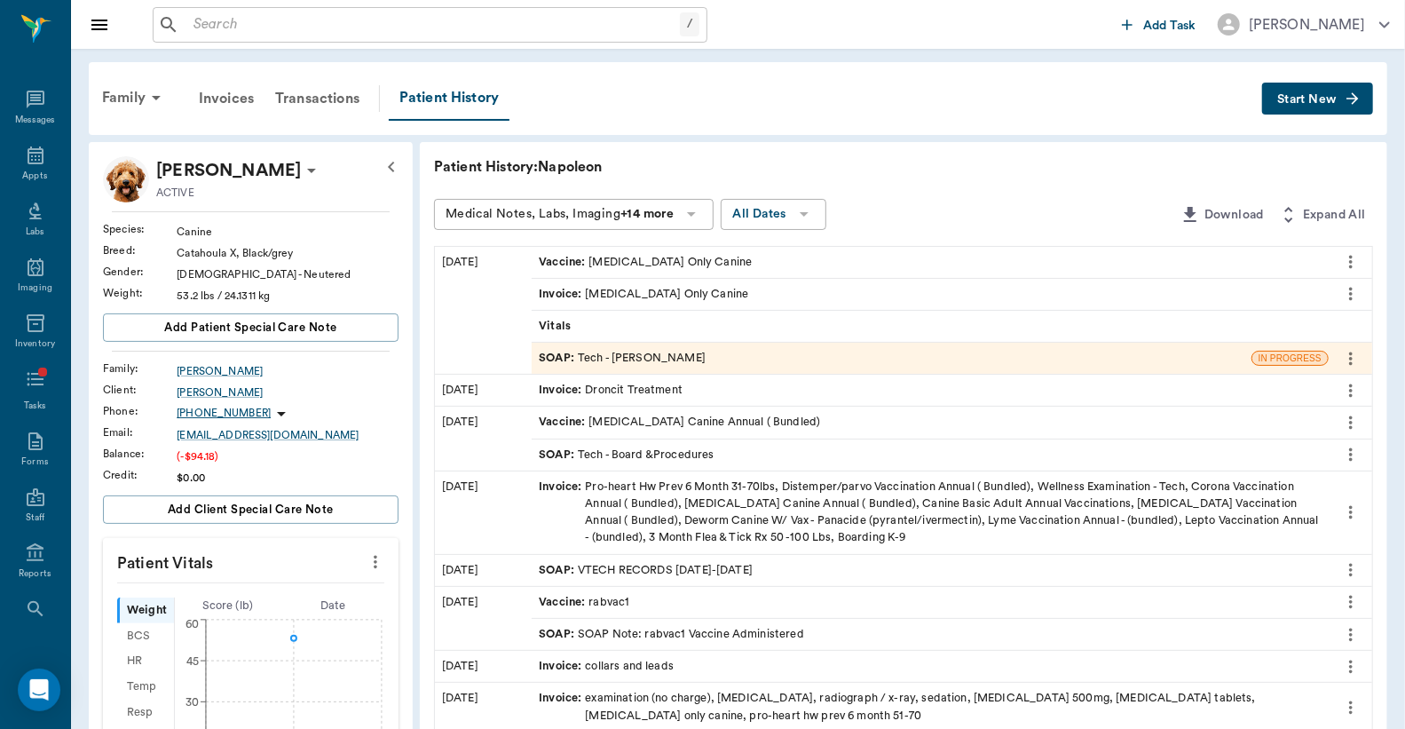
click at [632, 351] on div "SOAP : Tech - Julie Dickerson" at bounding box center [622, 358] width 167 height 17
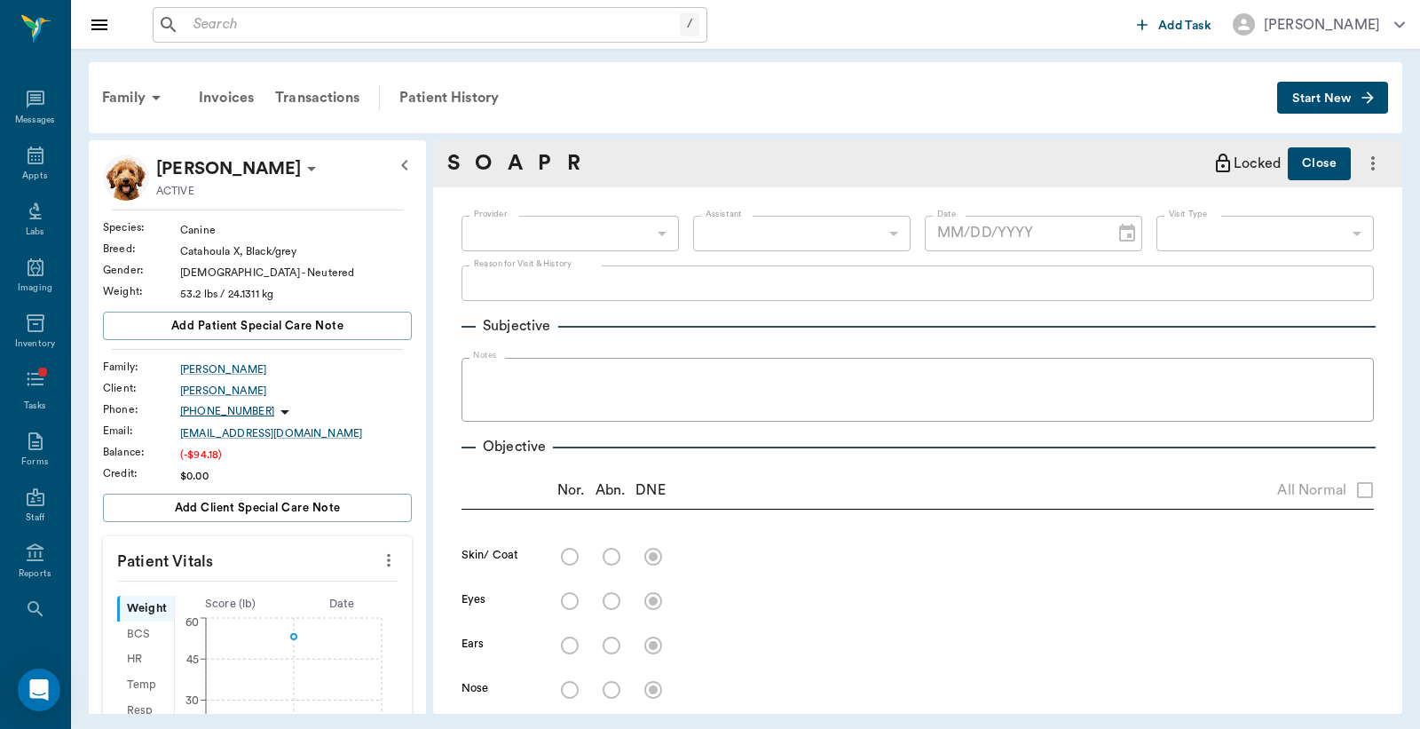
type input "63ec2e7e52e12b0ba117b124"
type input "65d2be4f46e3a538d89b8c1a"
type textarea "RV Caryn"
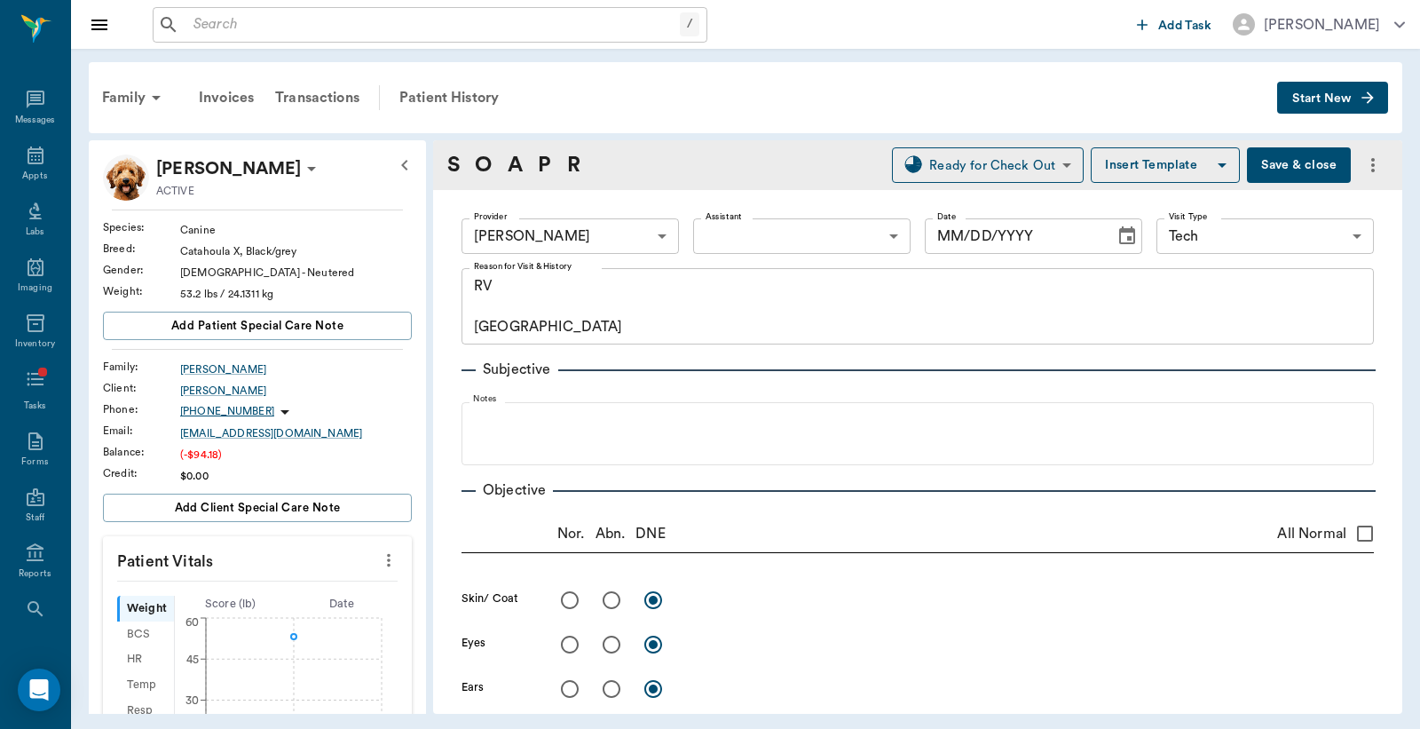
type input "08/27/2025"
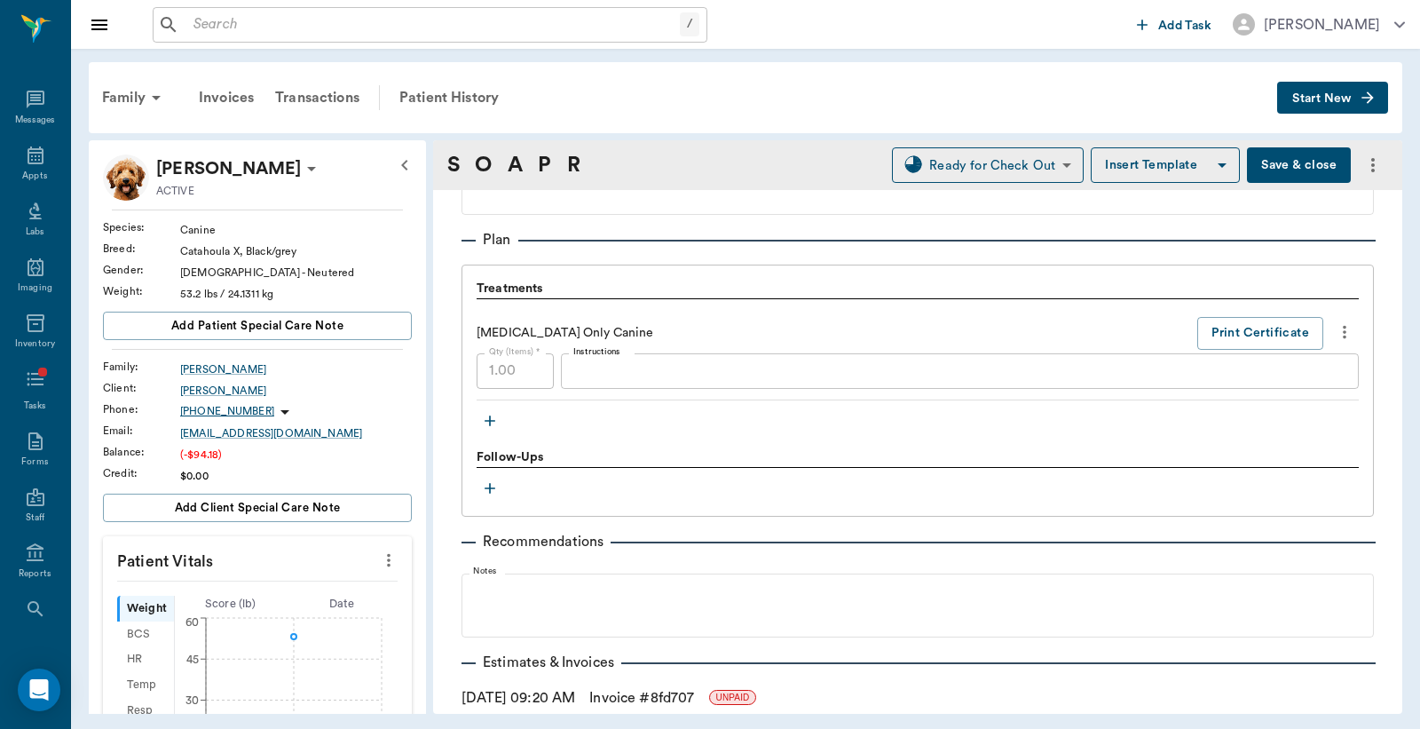
scroll to position [1016, 0]
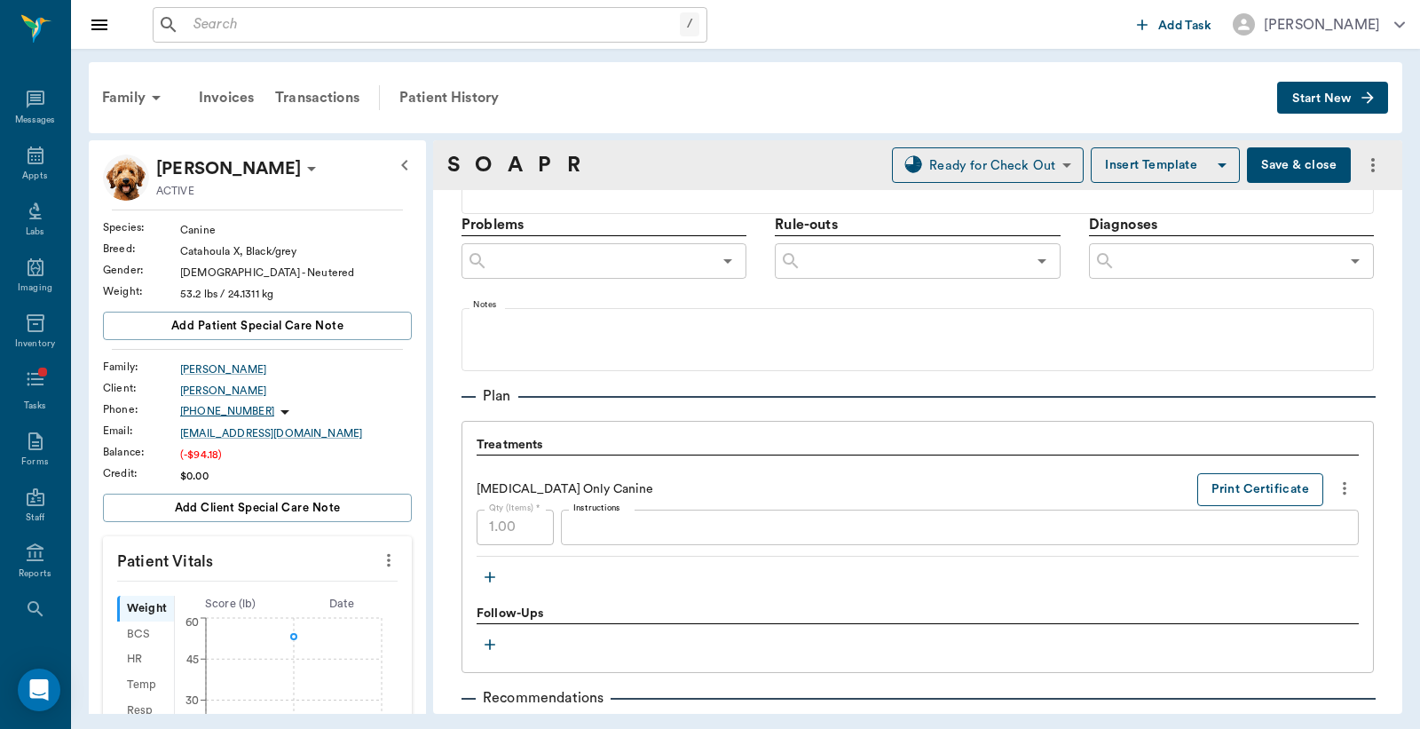
click at [1254, 485] on button "Print Certificate" at bounding box center [1261, 489] width 126 height 33
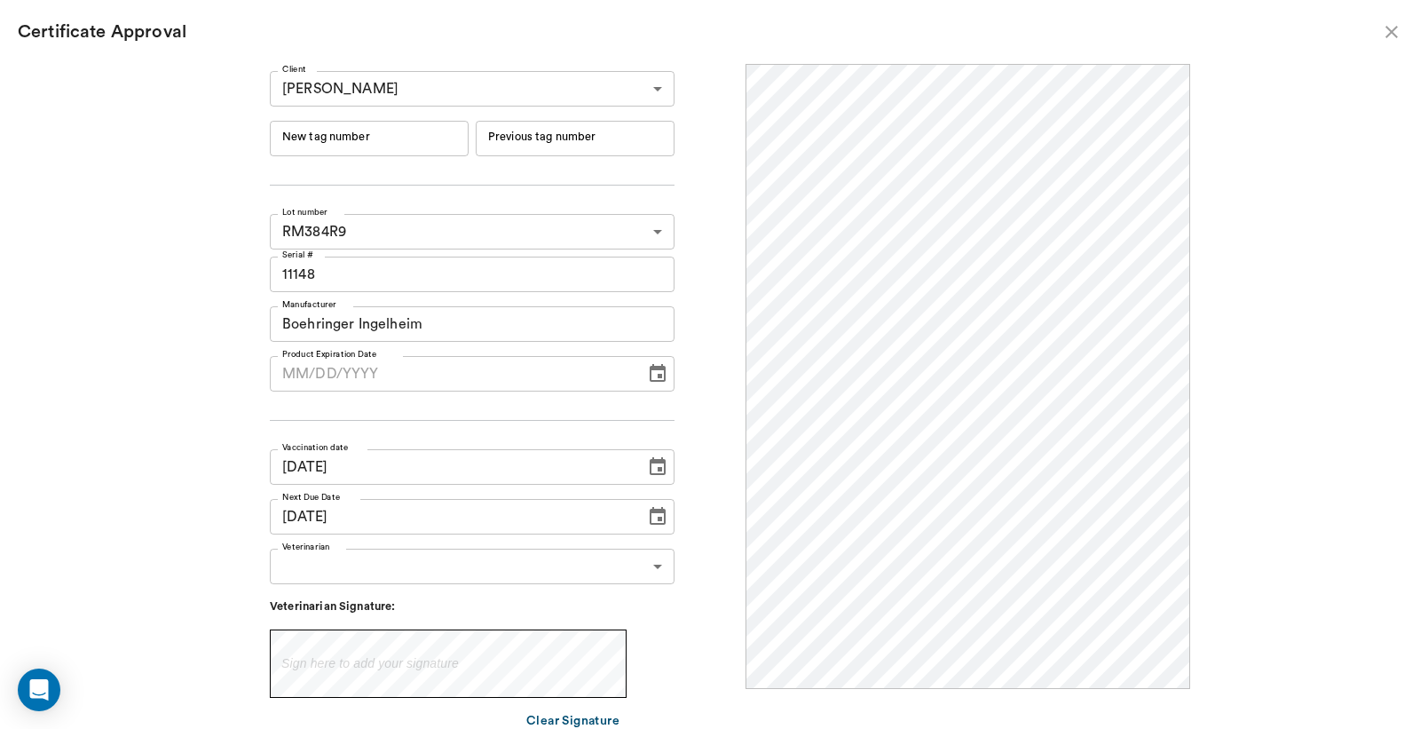
scroll to position [0, 0]
click at [394, 145] on input "New tag number" at bounding box center [369, 139] width 199 height 36
type input "251138"
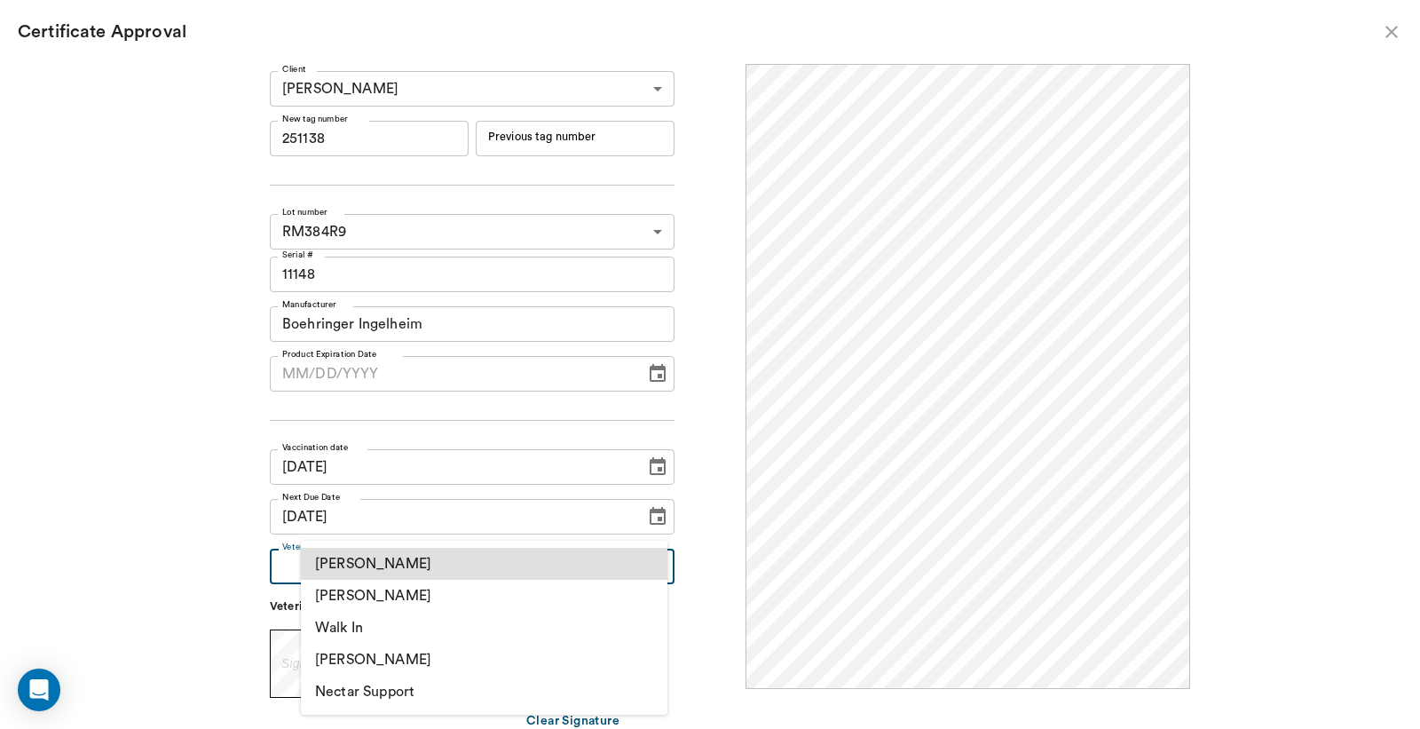
click at [431, 561] on body "/ ​ Add Task Dr. Bert Ellsworth Nectar Messages Appts Labs Imaging Inventory Ta…" at bounding box center [710, 364] width 1420 height 729
click at [419, 598] on li "[PERSON_NAME]" at bounding box center [484, 596] width 367 height 32
type input "63ec2f075fda476ae8351a4d"
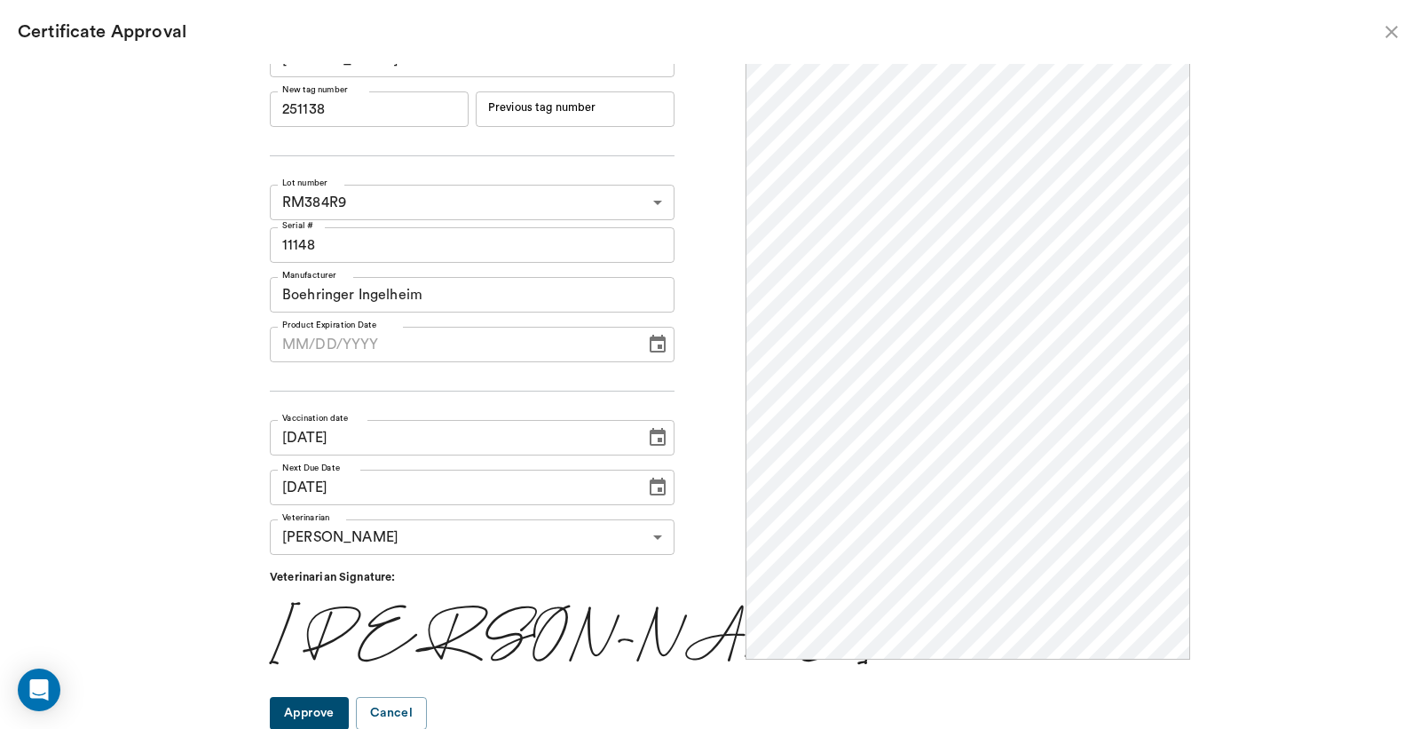
click at [347, 710] on button "Approve" at bounding box center [309, 713] width 79 height 33
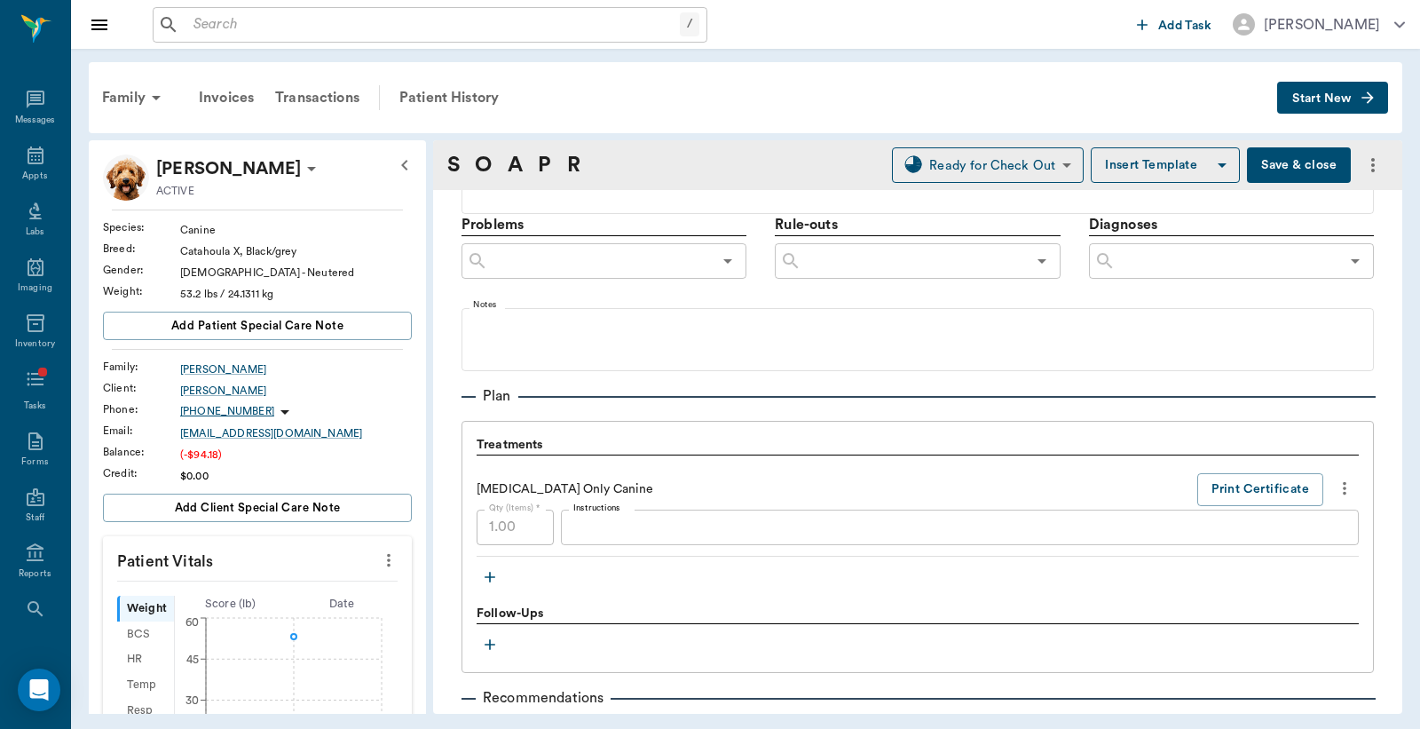
click at [1314, 151] on button "Save & close" at bounding box center [1299, 165] width 104 height 36
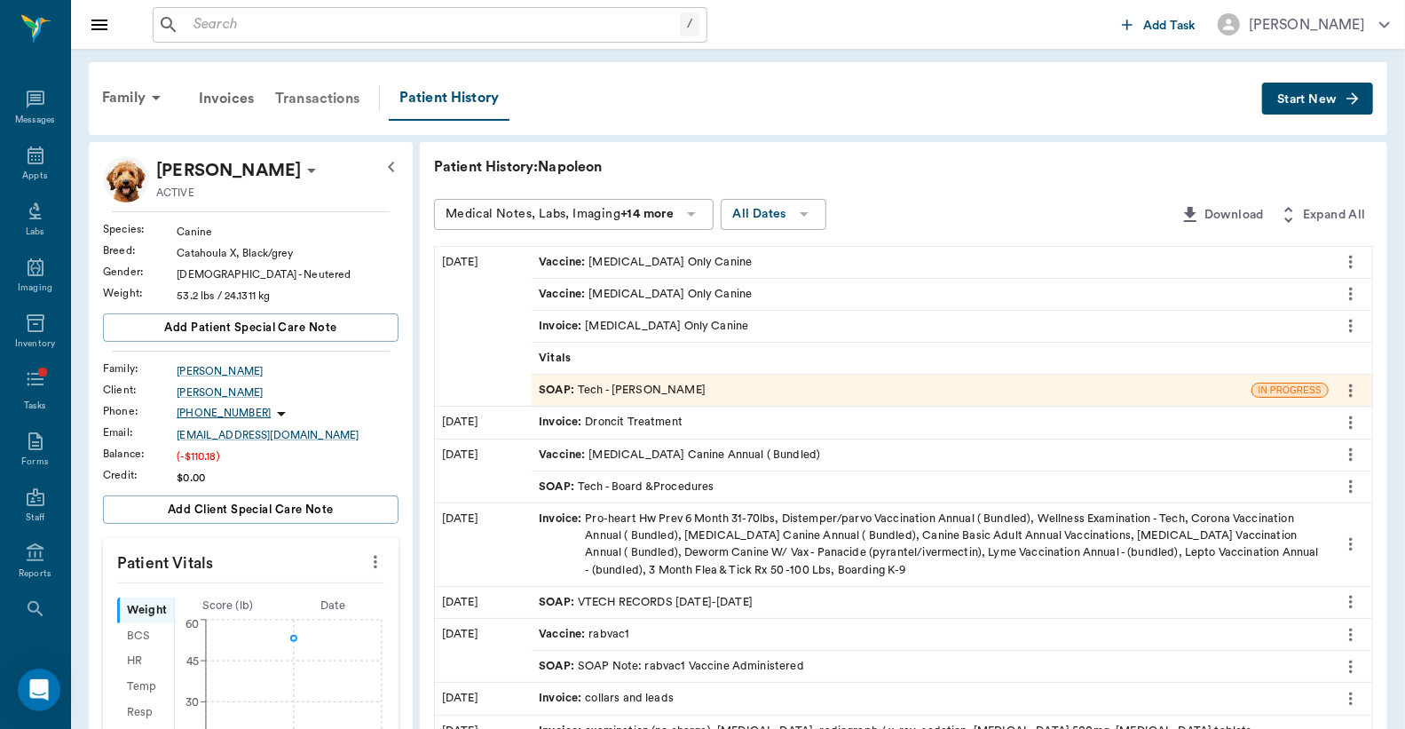
click at [316, 101] on div "Transactions" at bounding box center [318, 98] width 106 height 43
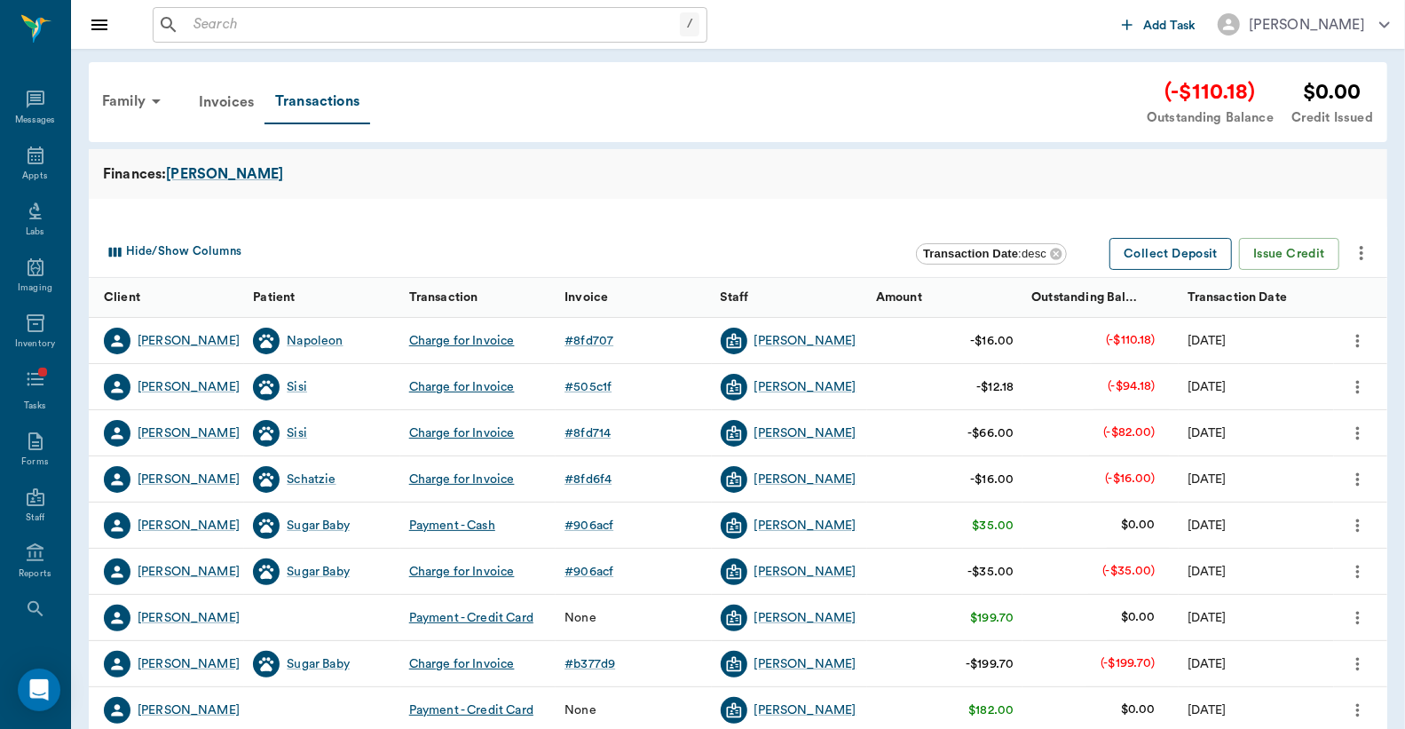
click at [1159, 260] on button "Collect Deposit" at bounding box center [1171, 254] width 123 height 33
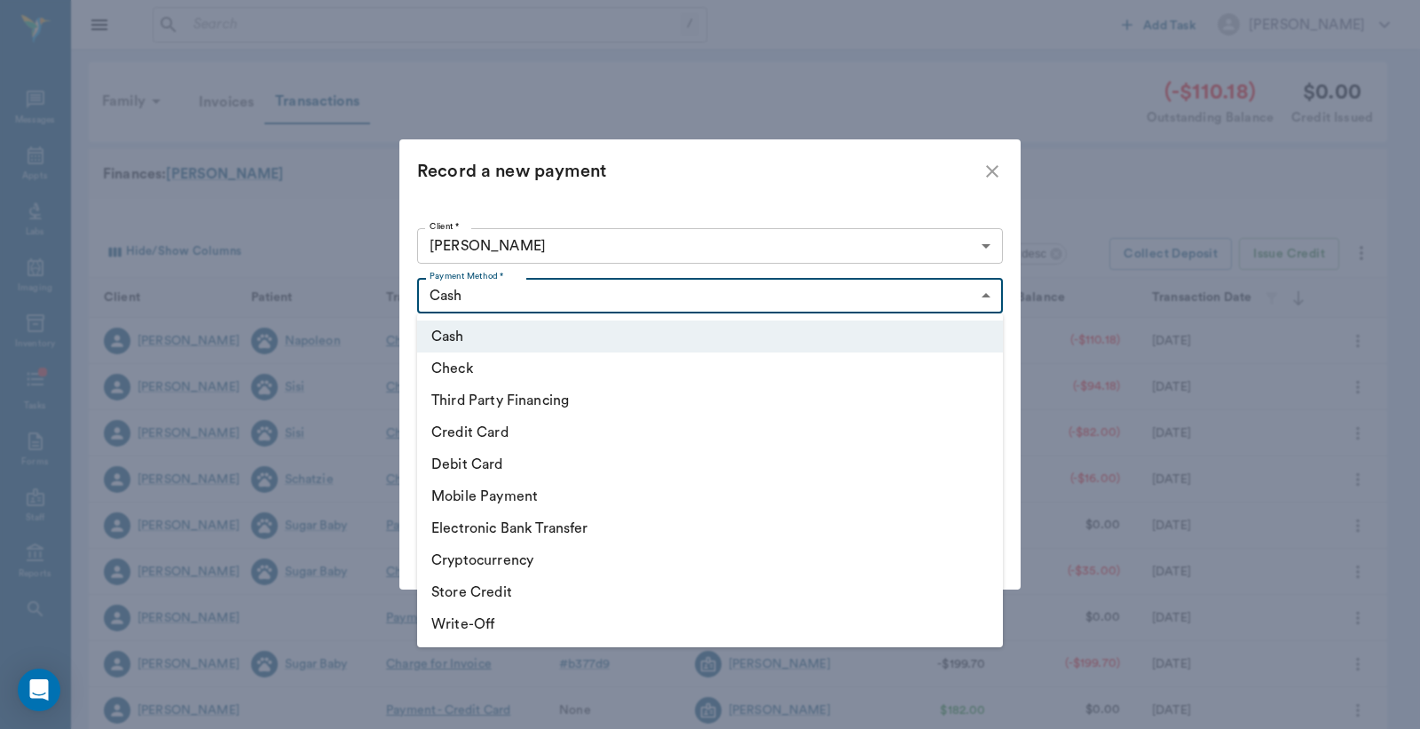
click at [561, 297] on body "/ ​ Add Task Dr. Bert Ellsworth Nectar Messages Appts Labs Imaging Inventory Ta…" at bounding box center [710, 546] width 1420 height 1092
click at [500, 431] on li "Credit Card" at bounding box center [710, 432] width 586 height 32
type input "CREDIT_CARD"
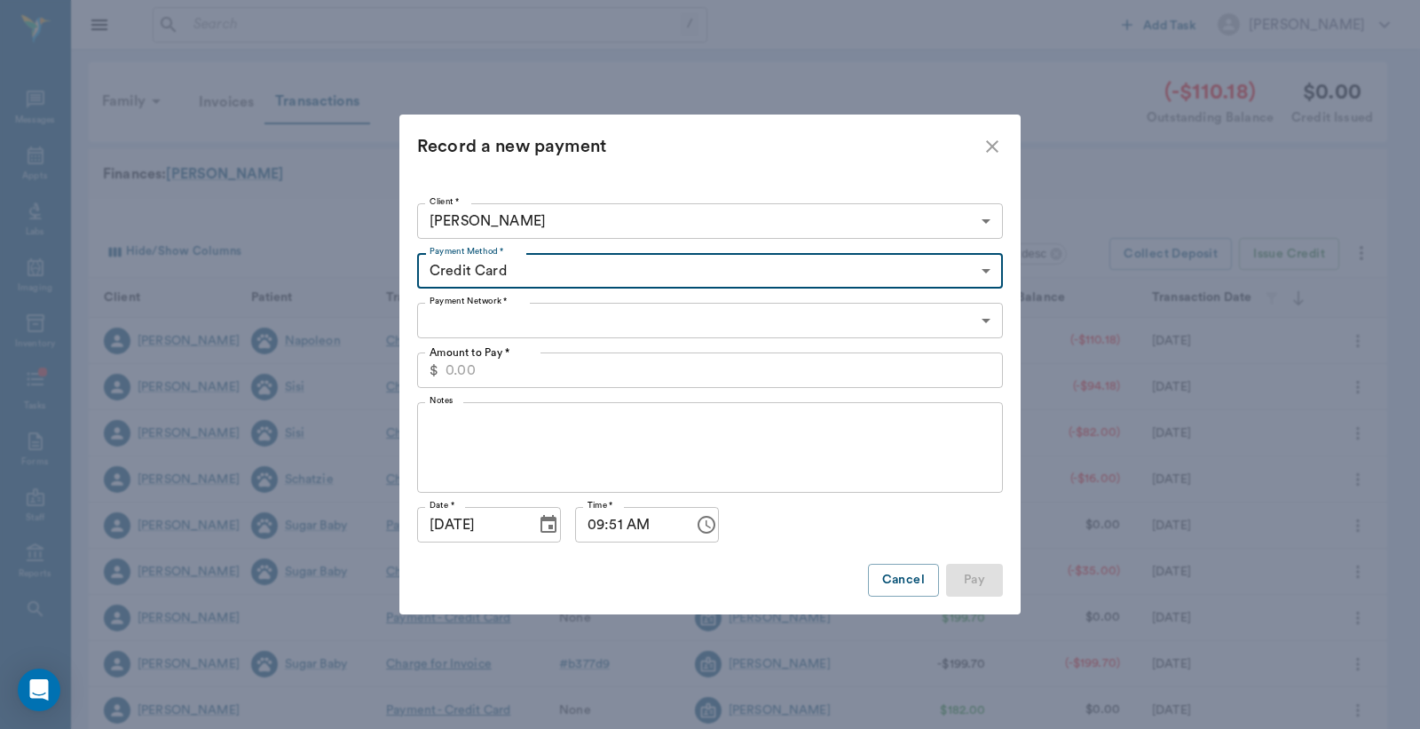
click at [512, 322] on body "/ ​ Add Task Dr. Bert Ellsworth Nectar Messages Appts Labs Imaging Inventory Ta…" at bounding box center [710, 546] width 1420 height 1092
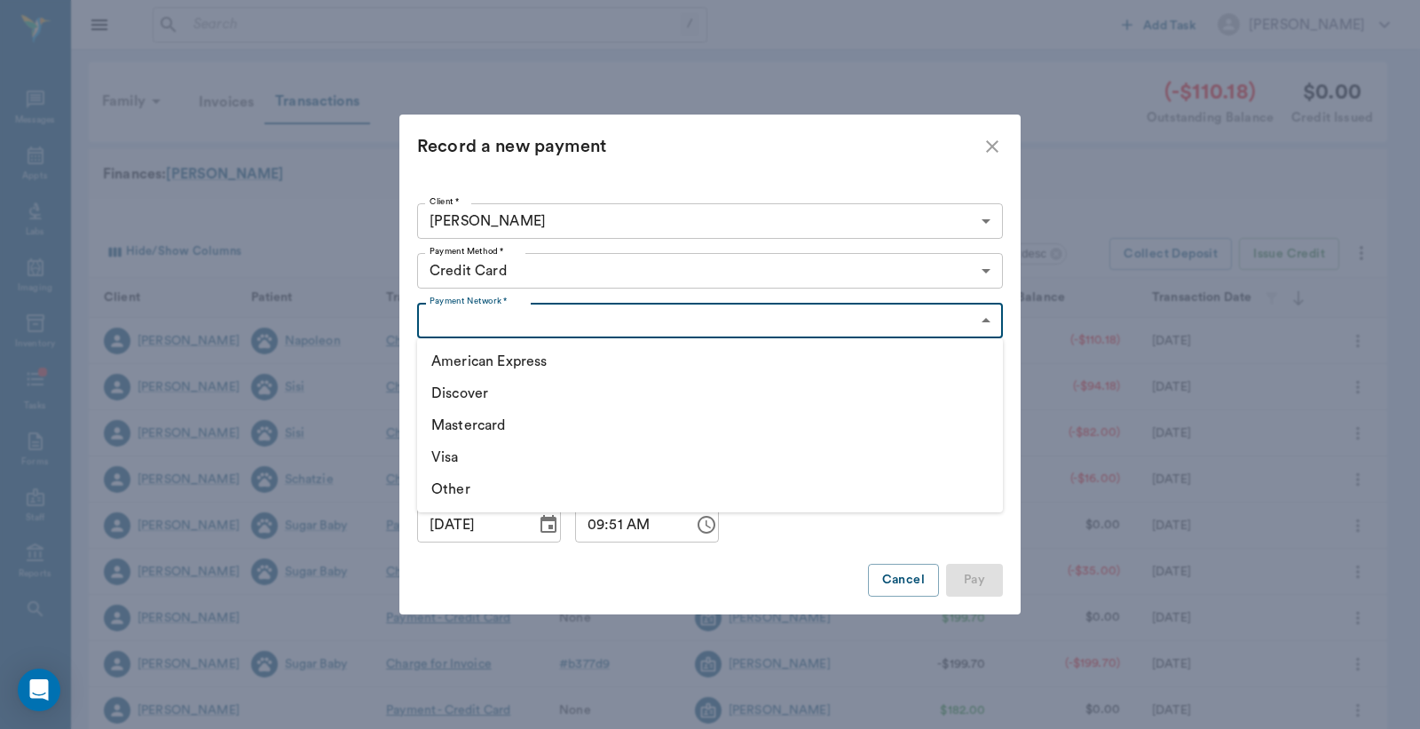
click at [478, 455] on li "Visa" at bounding box center [710, 457] width 586 height 32
type input "VISA"
click at [511, 368] on input "Amount to Pay *" at bounding box center [725, 370] width 558 height 36
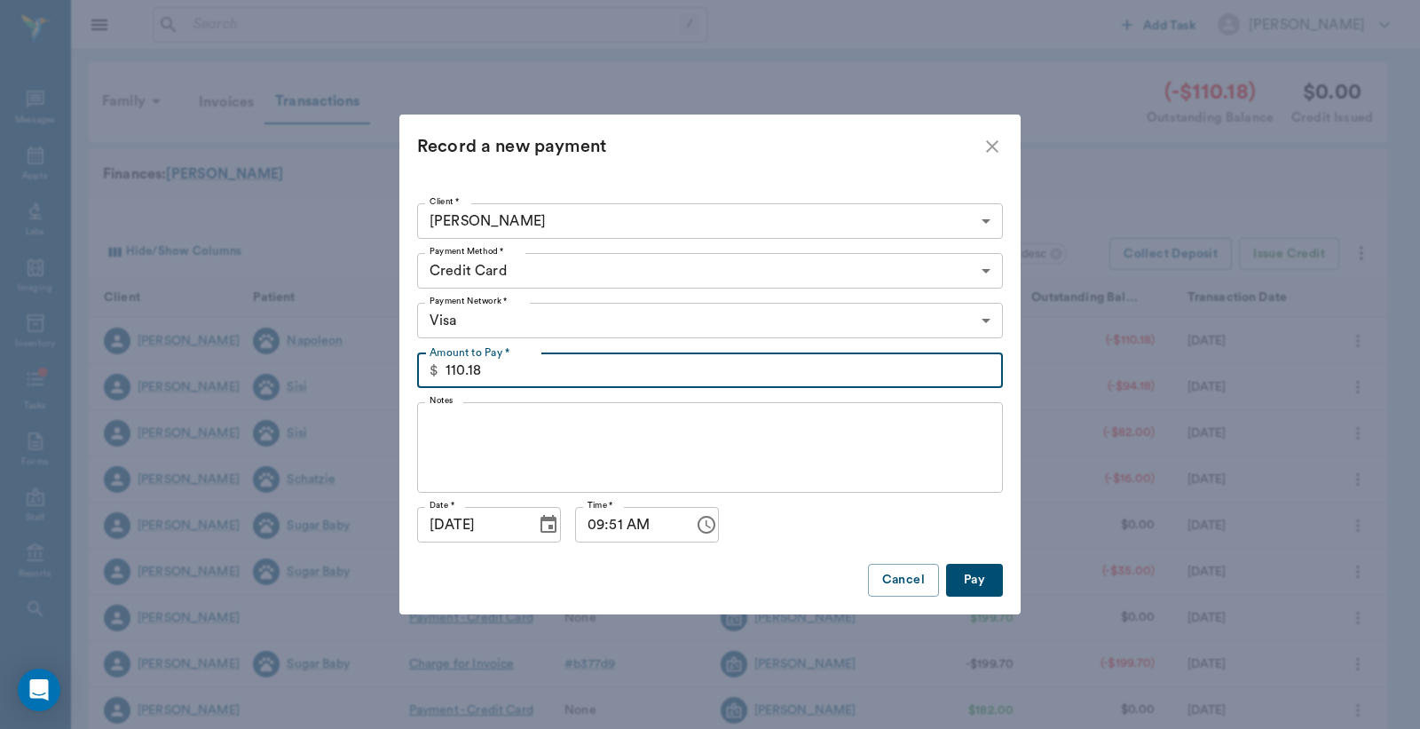
type input "110.18"
click at [977, 587] on button "Pay" at bounding box center [974, 580] width 57 height 33
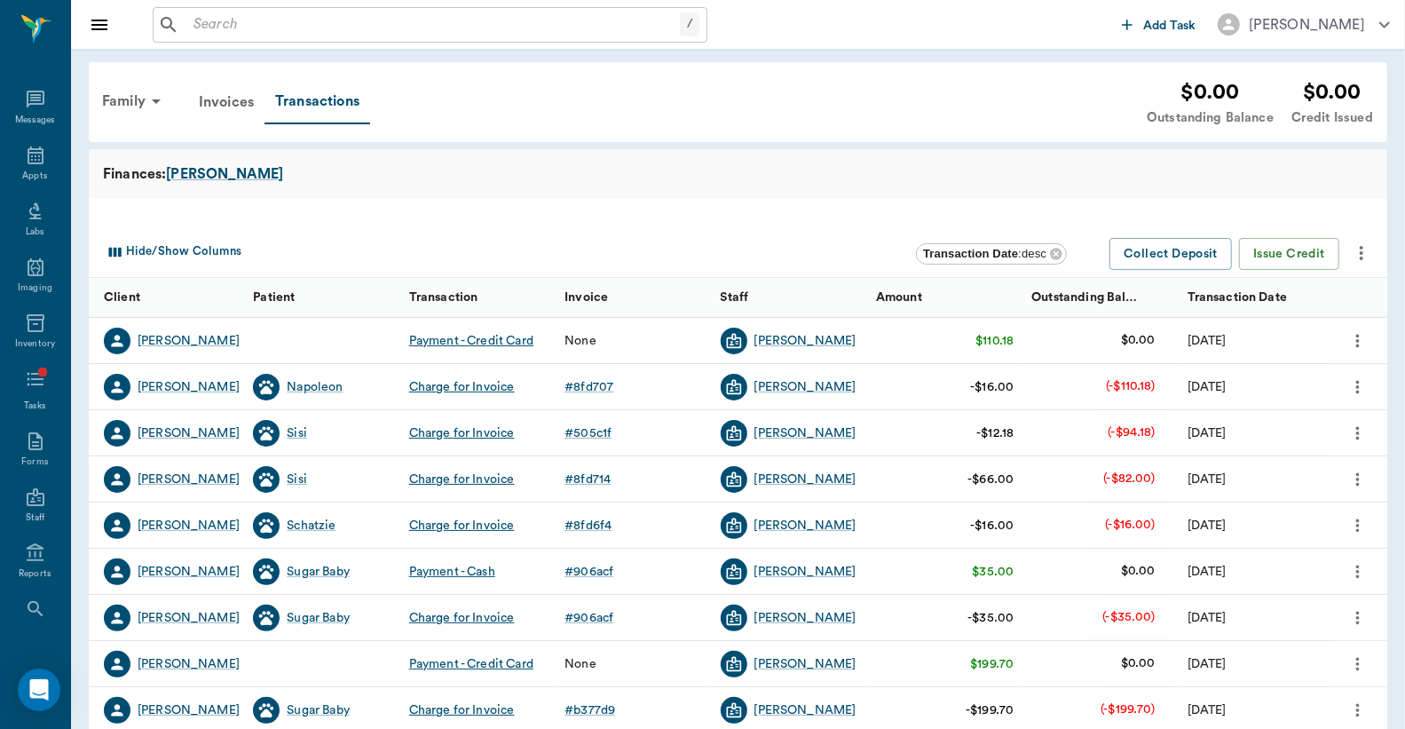
click at [1359, 341] on icon "more" at bounding box center [1359, 340] width 4 height 13
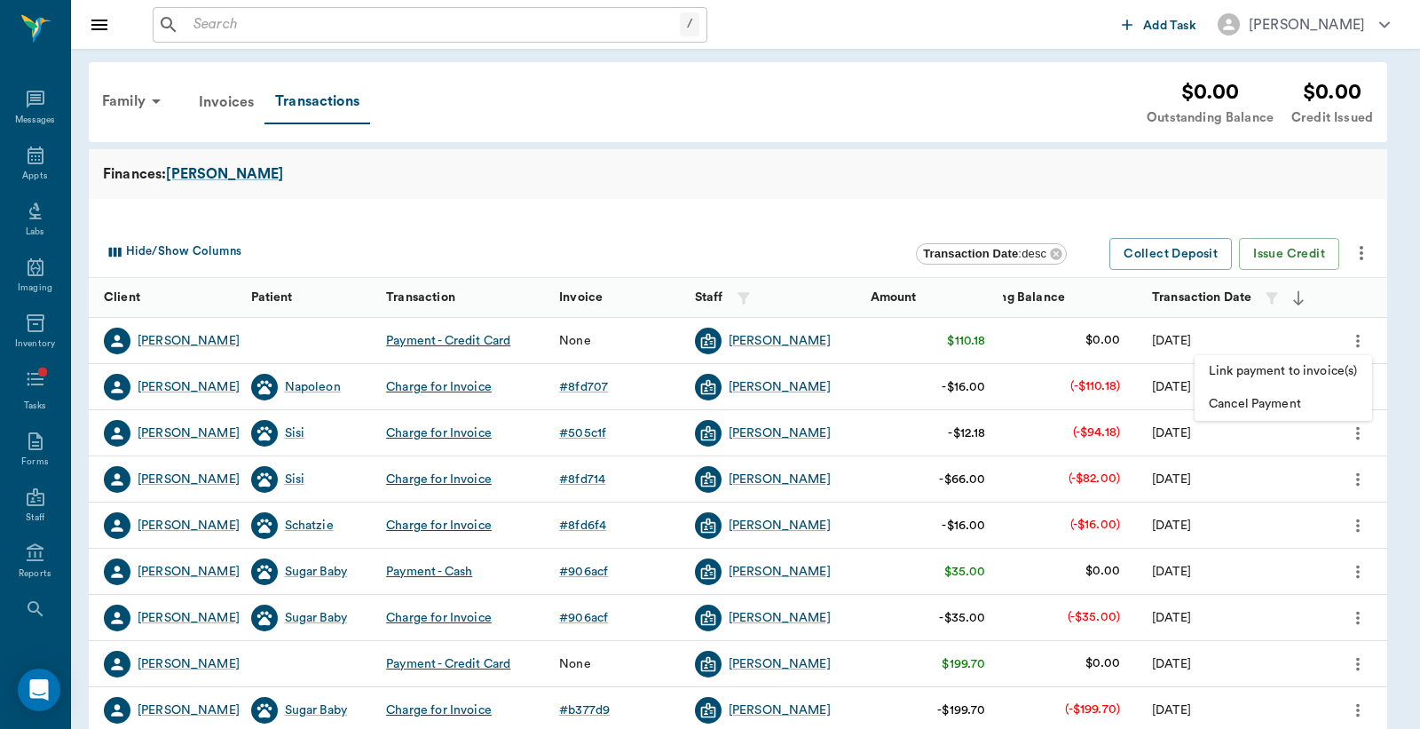
click at [1316, 370] on span "Link payment to invoice(s)" at bounding box center [1283, 371] width 149 height 19
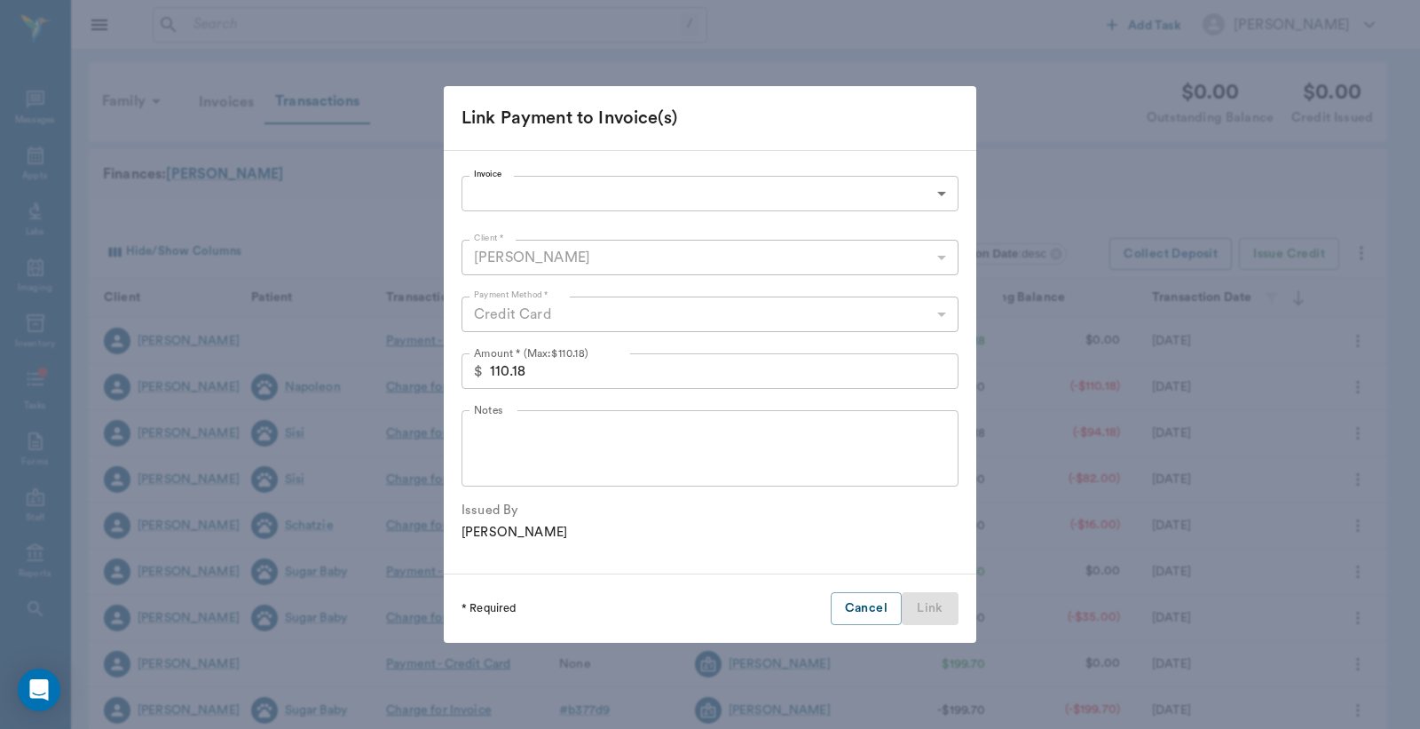
click at [850, 188] on body "/ ​ Add Task Dr. Bert Ellsworth Nectar Messages Appts Labs Imaging Inventory Ta…" at bounding box center [710, 546] width 1420 height 1092
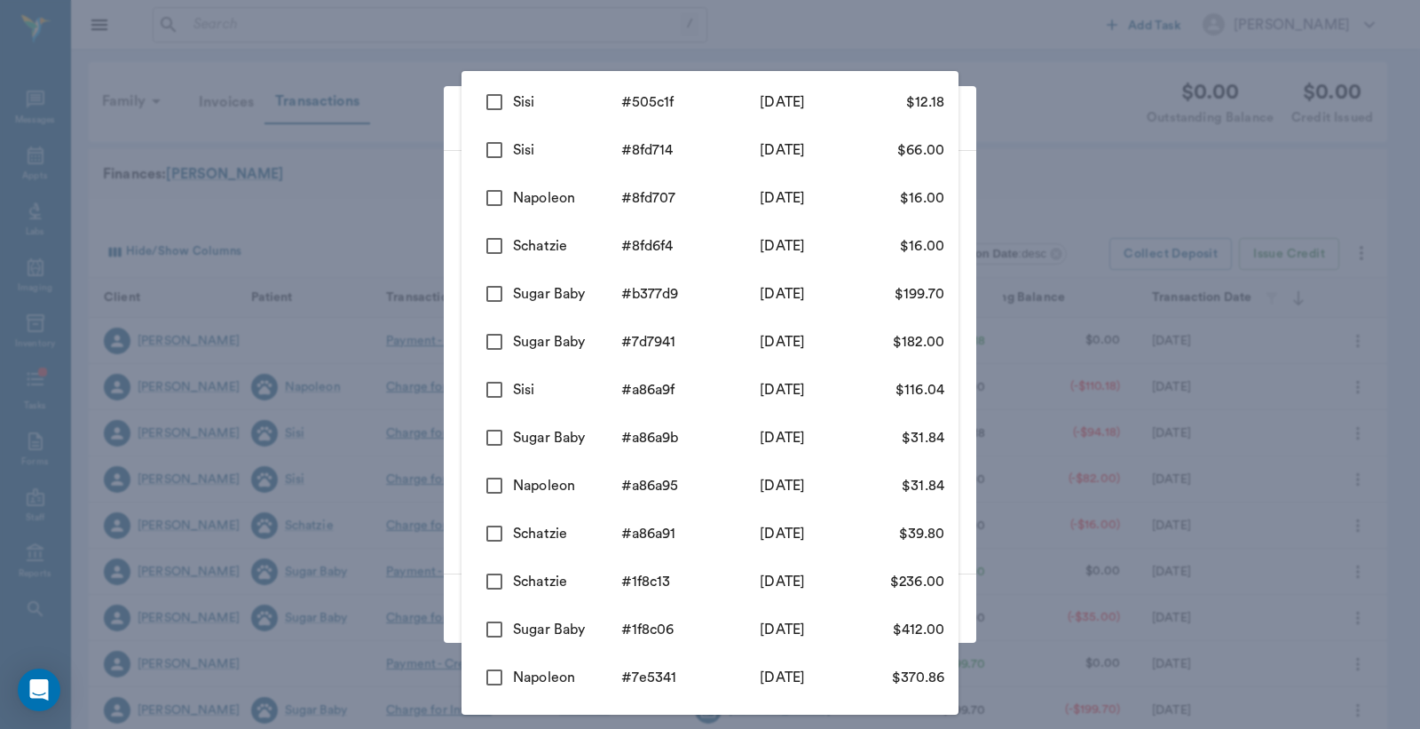
click at [495, 98] on input "checkbox" at bounding box center [494, 101] width 37 height 37
checkbox input "true"
type input "68af19dde06c0de542505c1f"
type input "12.18"
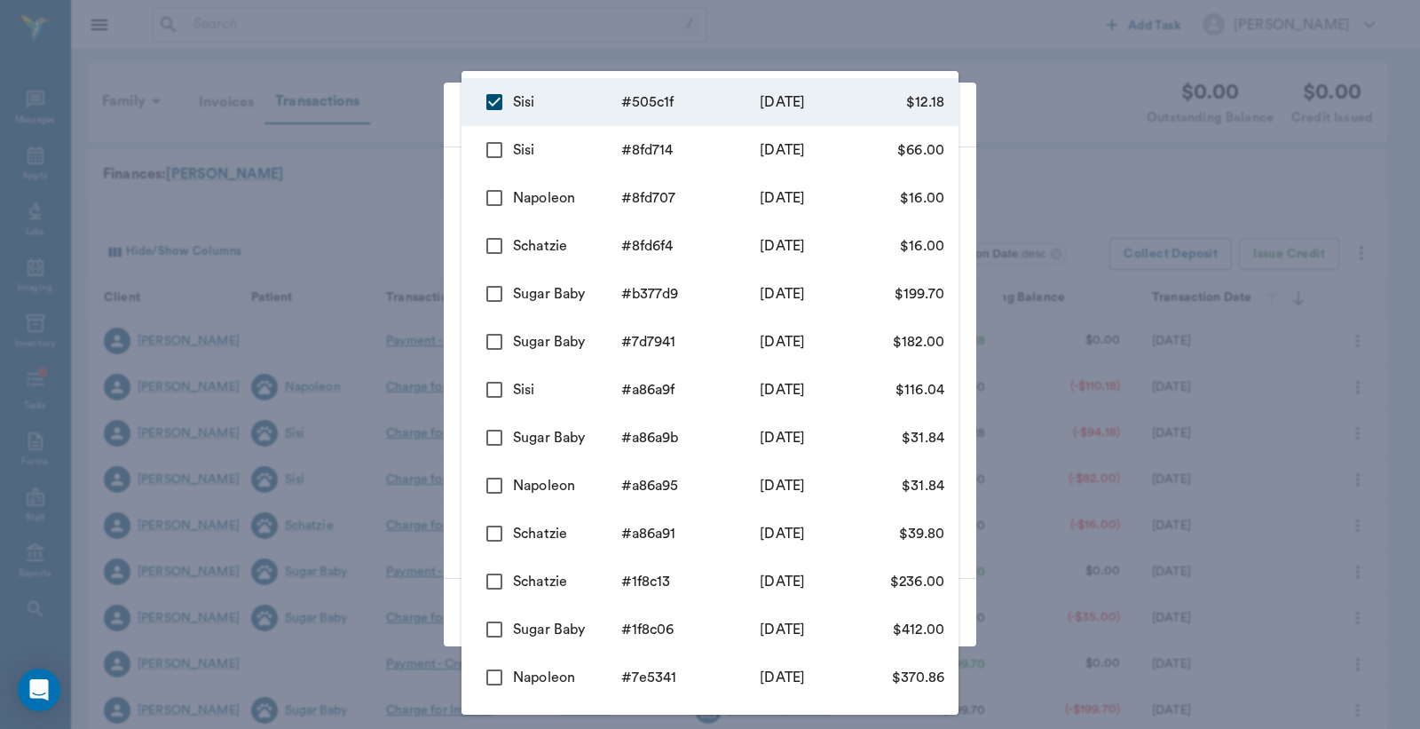
click at [500, 152] on input "checkbox" at bounding box center [494, 149] width 37 height 37
checkbox input "true"
type input "68af19dde06c0de542505c1f,68af14481856ba5f988fd714"
type input "78.18"
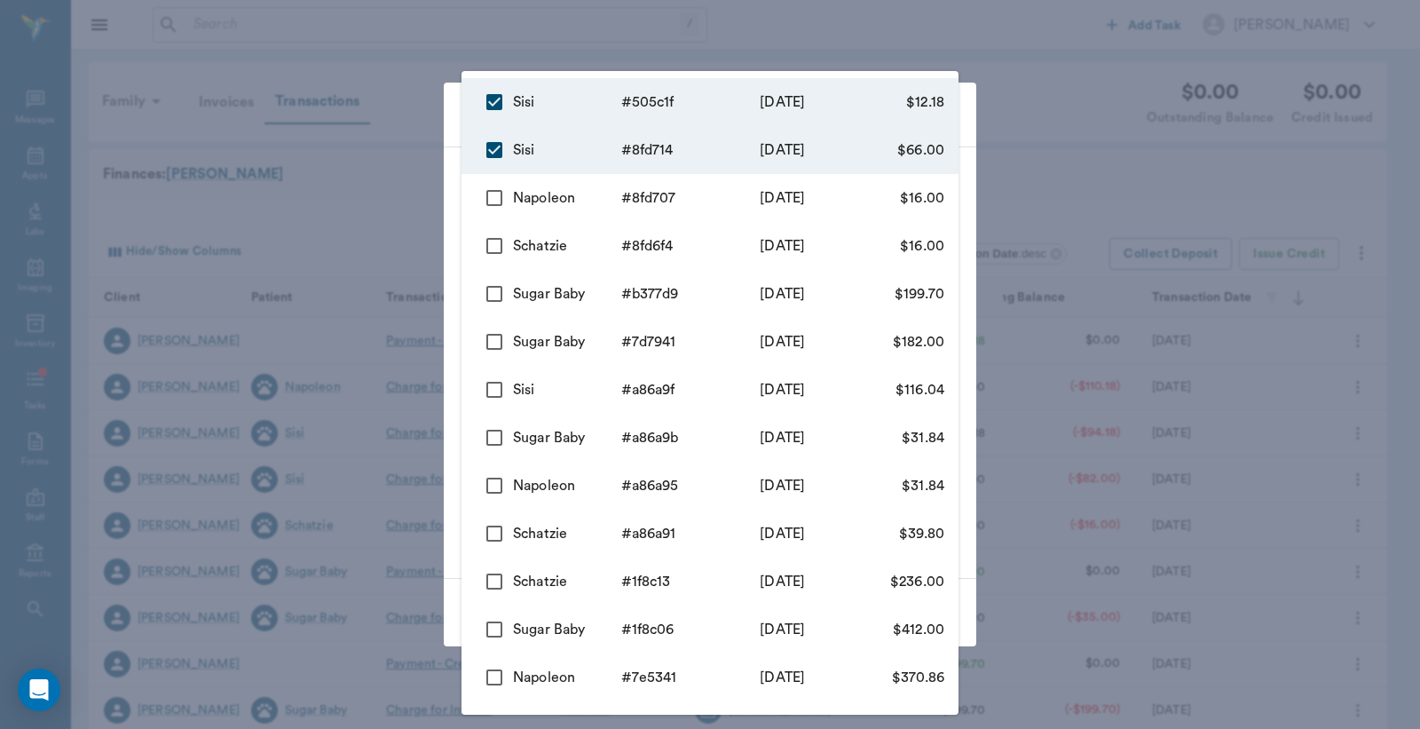
click at [492, 201] on input "checkbox" at bounding box center [494, 197] width 37 height 37
checkbox input "true"
type input "68af19dde06c0de542505c1f,68af14481856ba5f988fd714,68af141a1856ba5f988fd707"
type input "94.18"
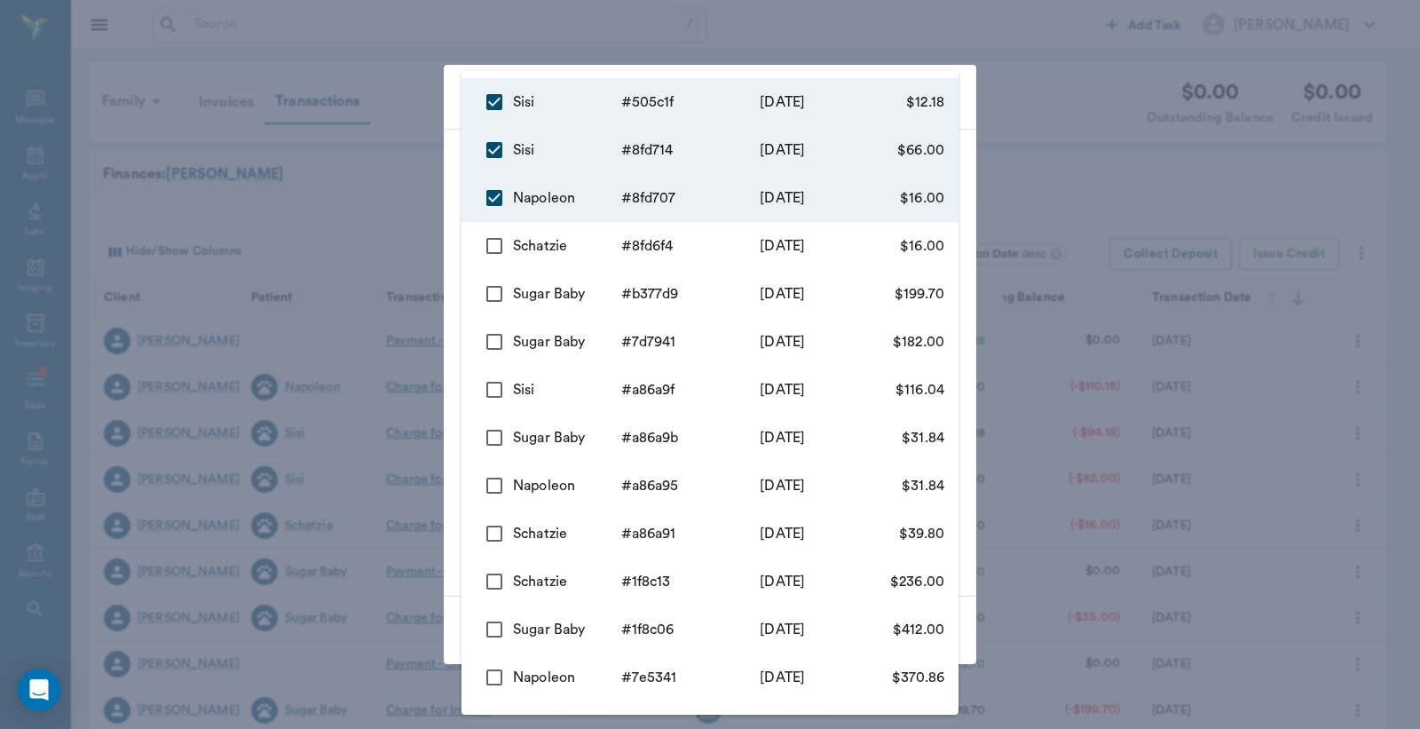
click at [493, 249] on input "checkbox" at bounding box center [494, 245] width 37 height 37
checkbox input "true"
type input "68af19dde06c0de542505c1f,68af14481856ba5f988fd714,68af141a1856ba5f988fd707,68af…"
type input "110.18"
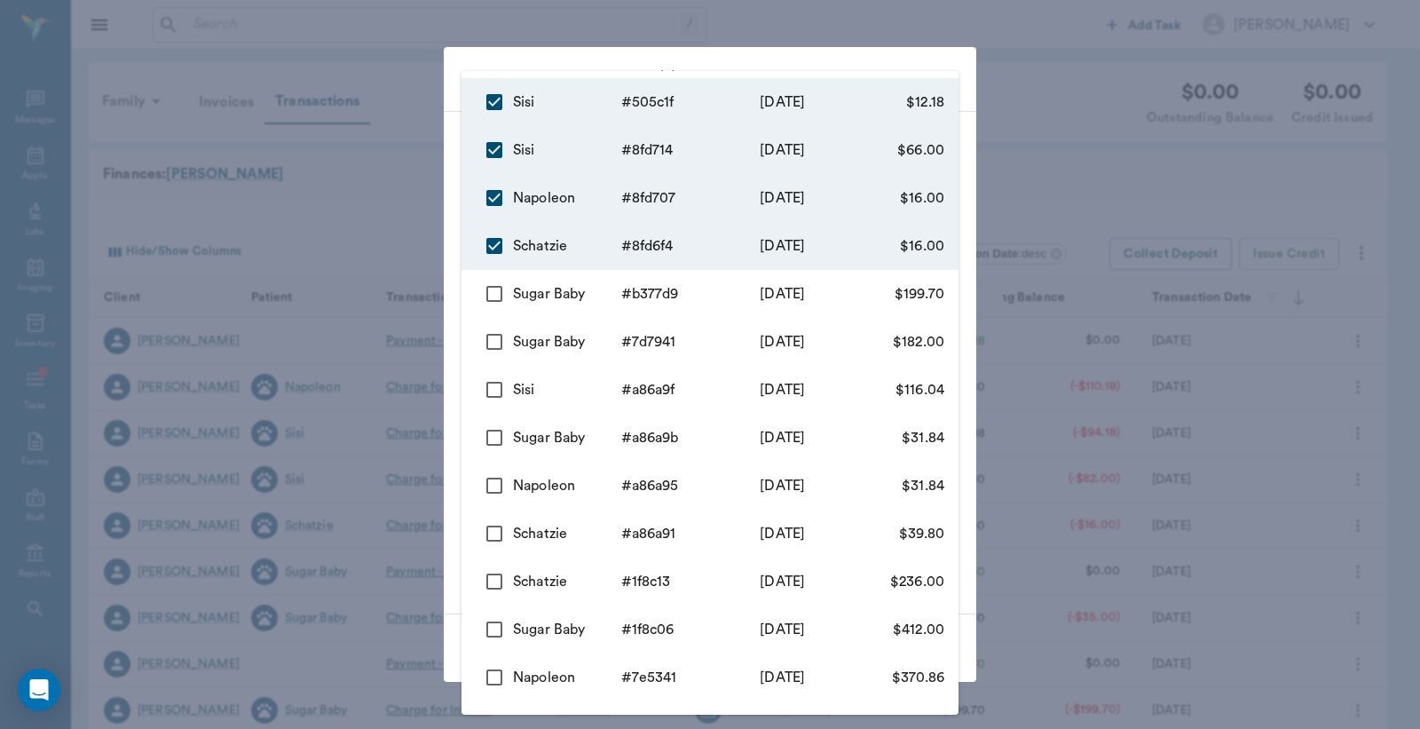
click at [1025, 68] on div at bounding box center [710, 364] width 1420 height 729
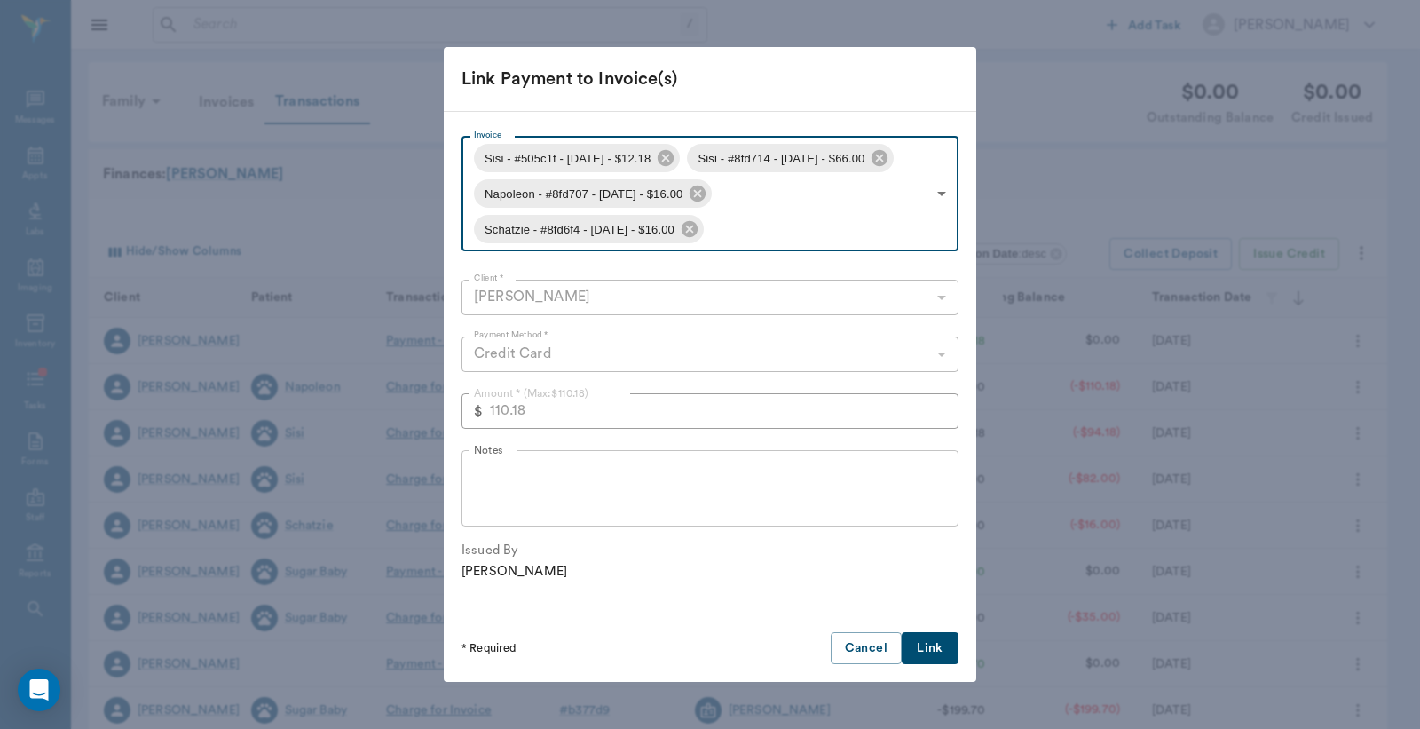
click at [932, 637] on button "Link" at bounding box center [930, 648] width 57 height 33
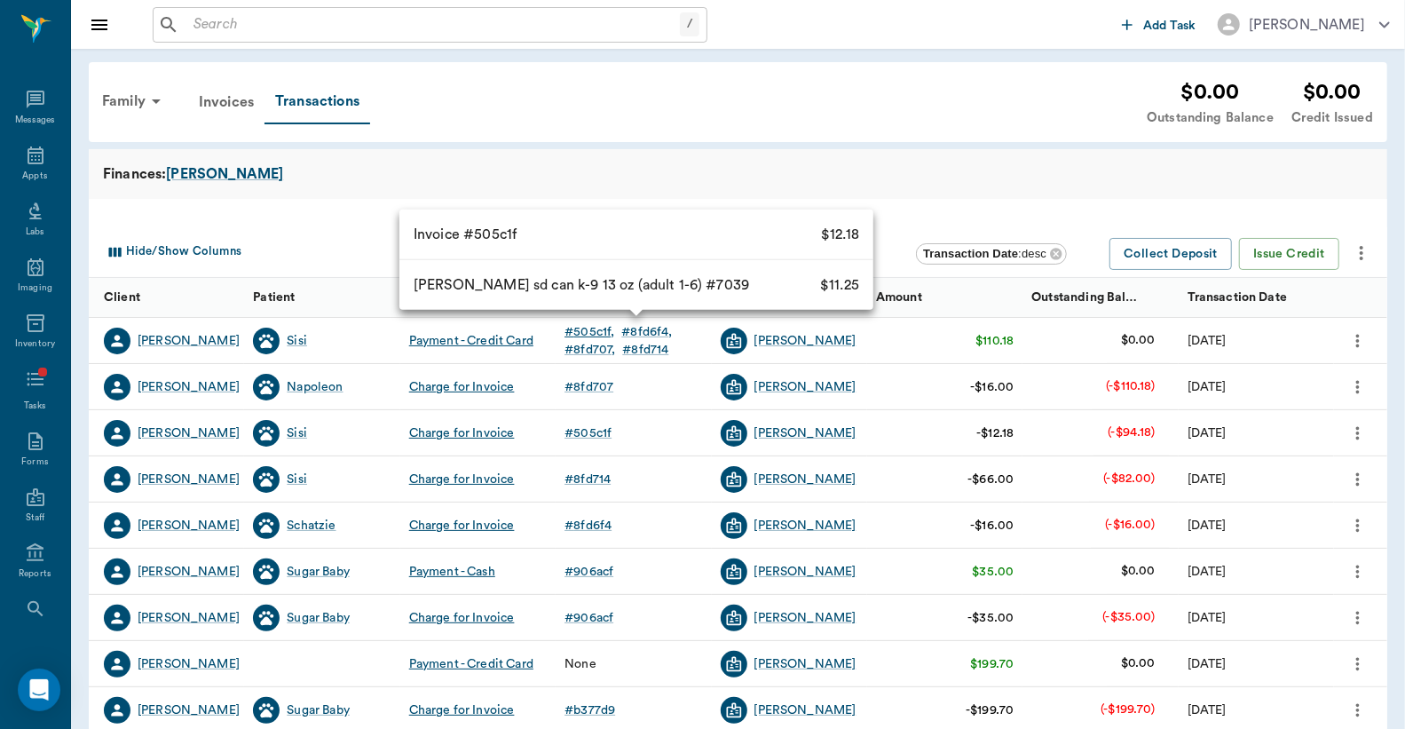
click at [587, 325] on div "# 505c1f" at bounding box center [590, 332] width 50 height 18
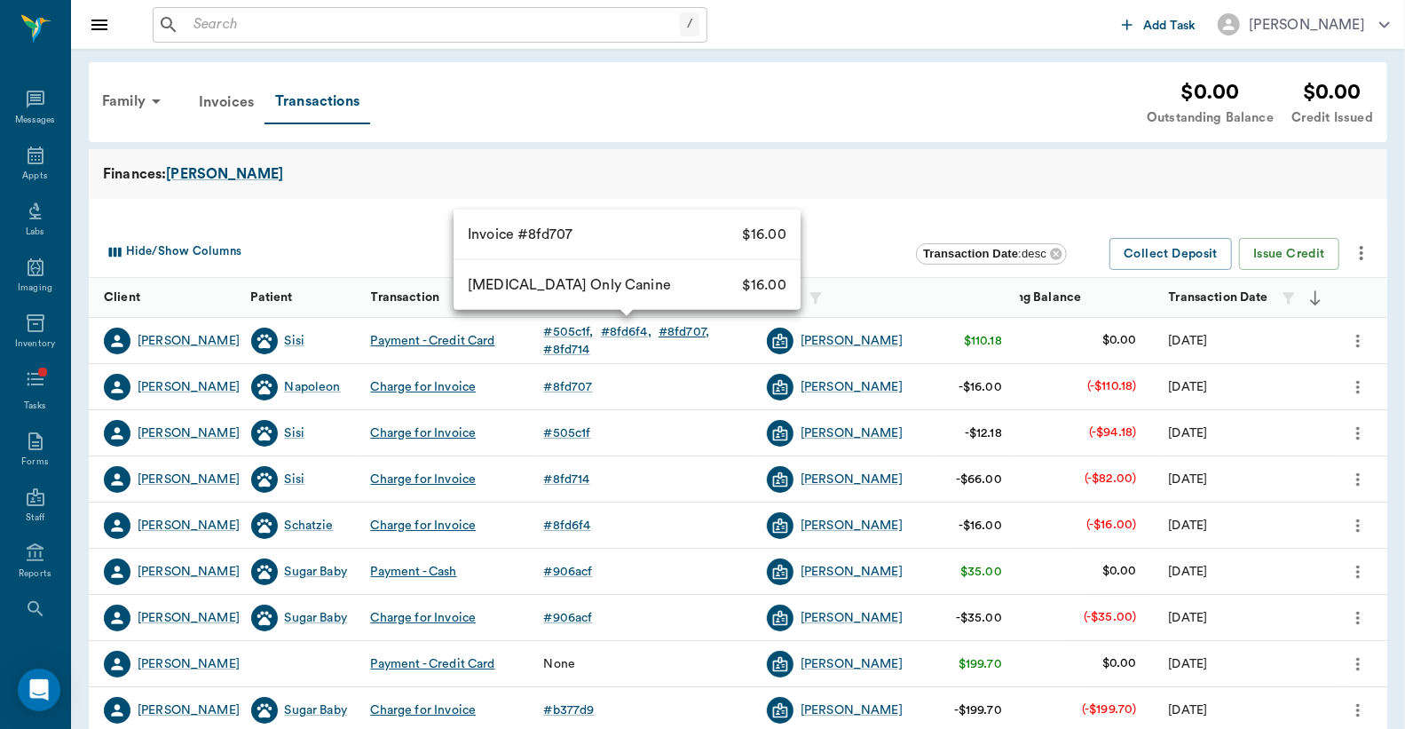
click at [704, 331] on div "# 8fd707" at bounding box center [684, 332] width 51 height 18
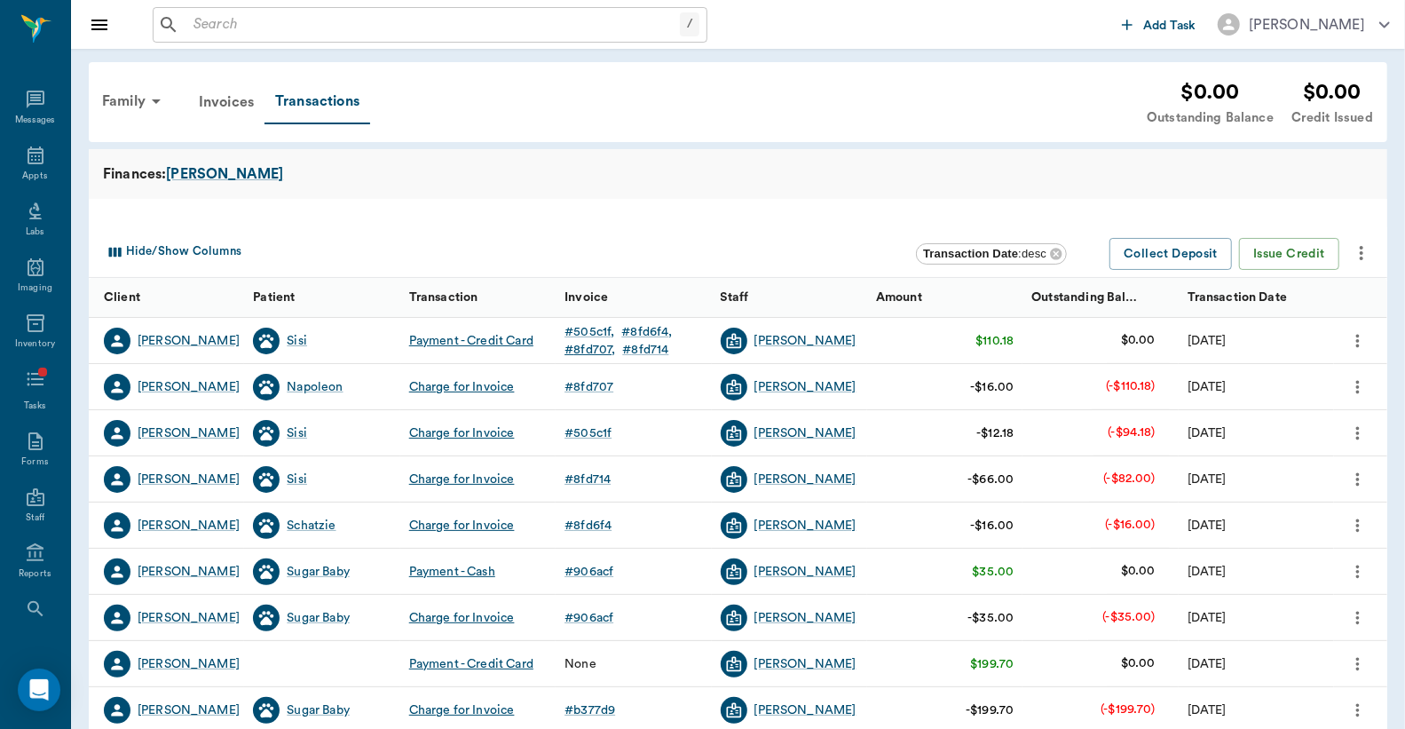
click at [593, 352] on div "# 8fd707" at bounding box center [590, 350] width 51 height 18
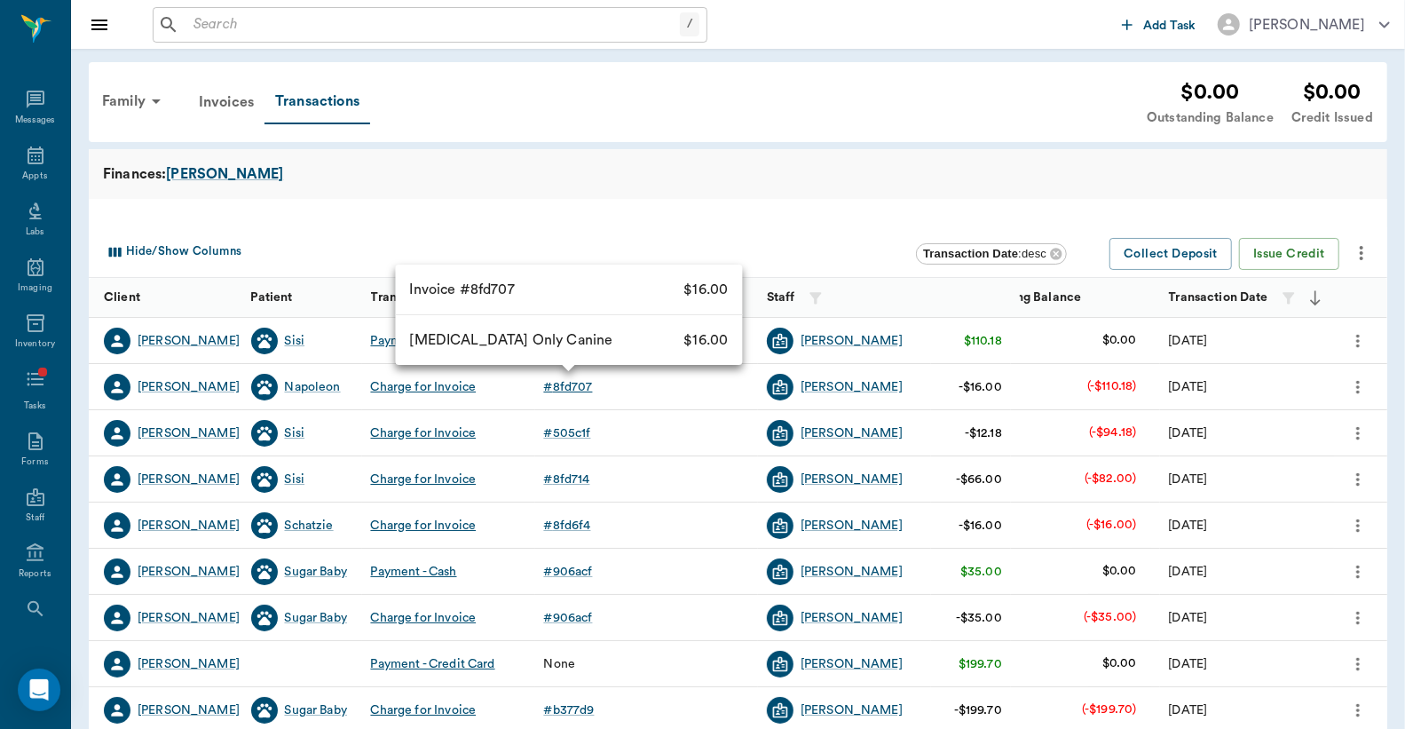
click at [582, 388] on div "# 8fd707" at bounding box center [568, 387] width 49 height 18
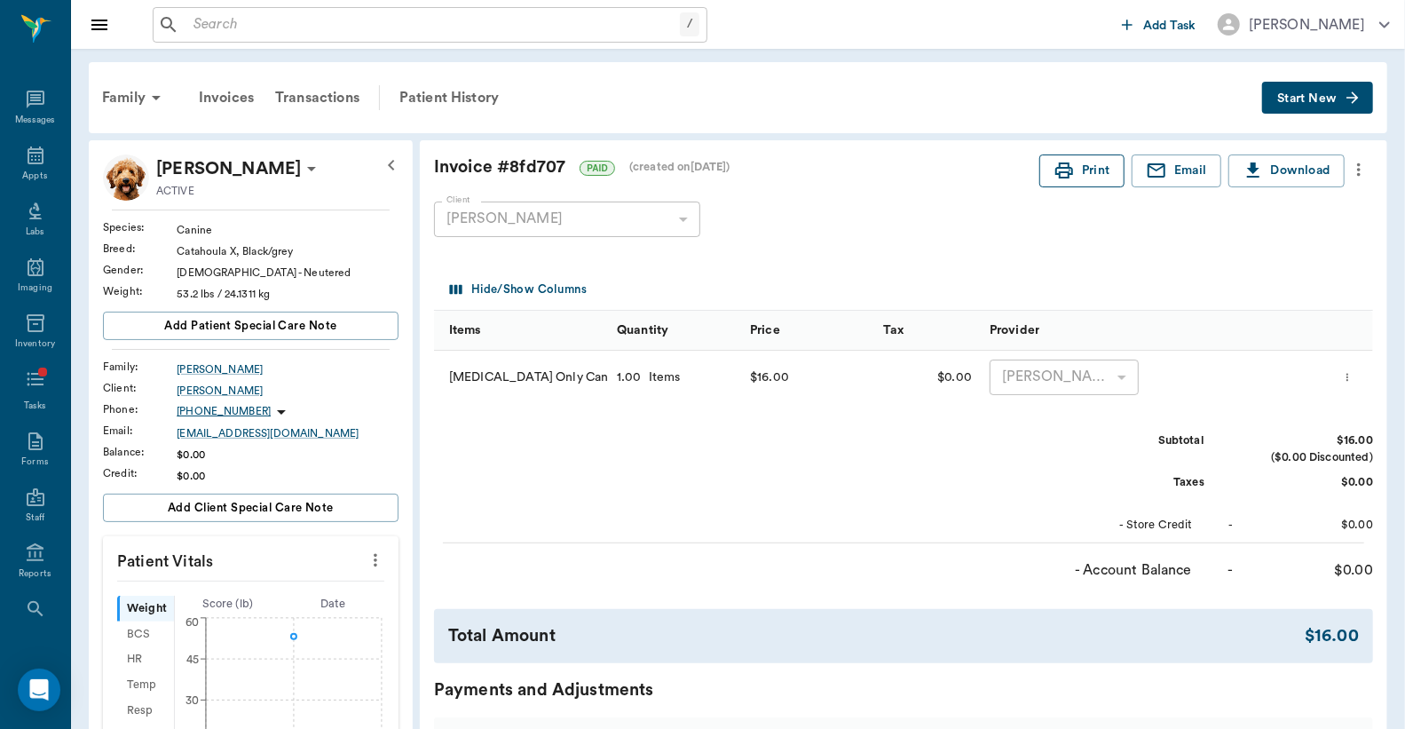
click at [1090, 170] on button "Print" at bounding box center [1082, 170] width 85 height 33
click at [27, 162] on icon at bounding box center [35, 155] width 21 height 21
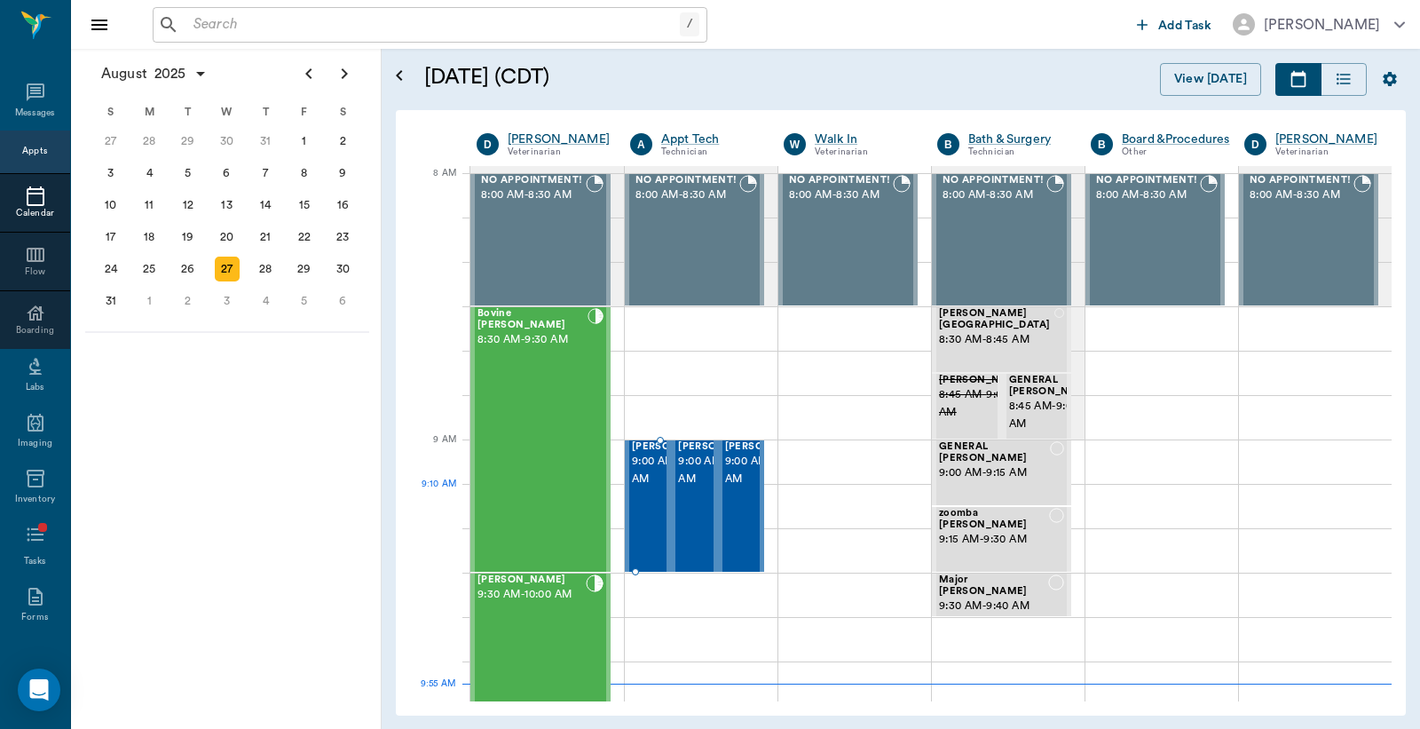
click at [635, 488] on span "9:00 AM - 9:30 AM" at bounding box center [676, 471] width 89 height 36
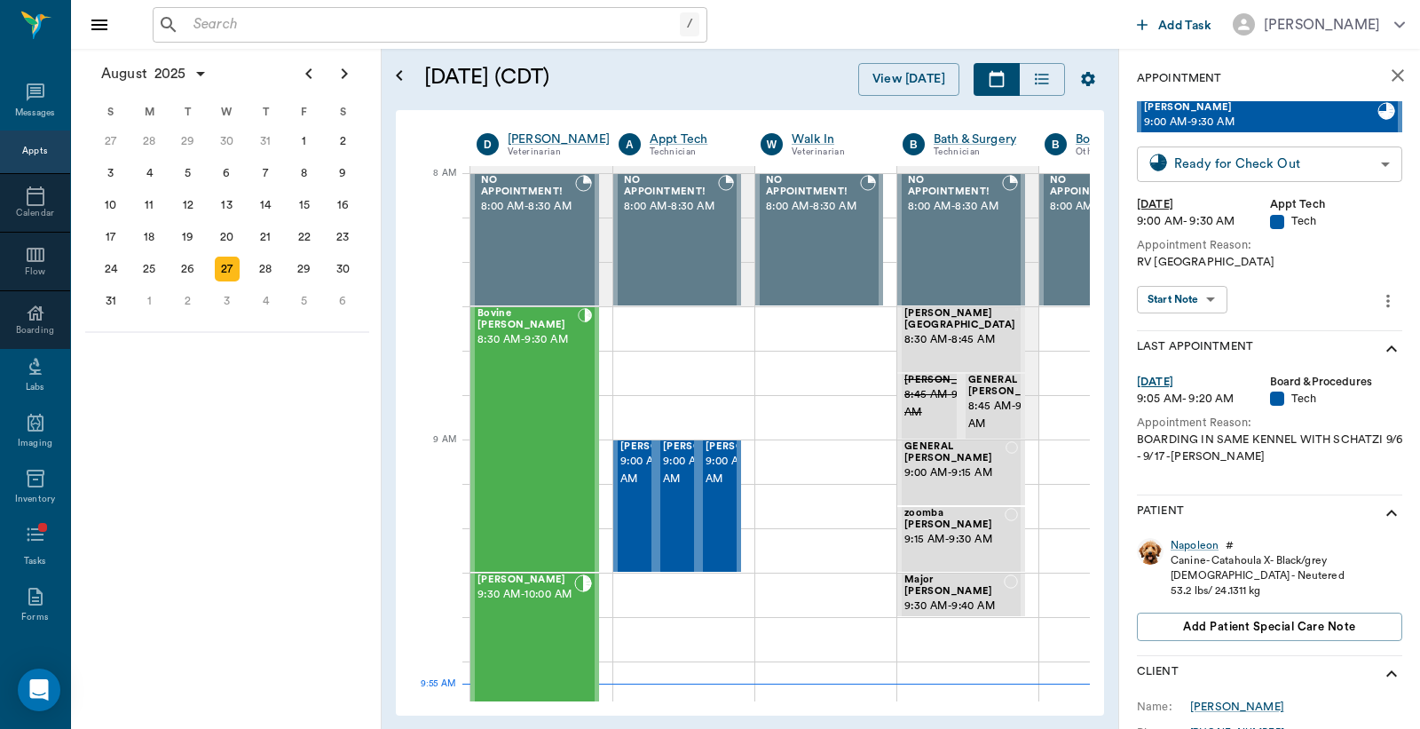
click at [1319, 164] on body "/ ​ Add Task Dr. Bert Ellsworth Nectar Messages Appts Calendar Flow Boarding La…" at bounding box center [710, 364] width 1420 height 729
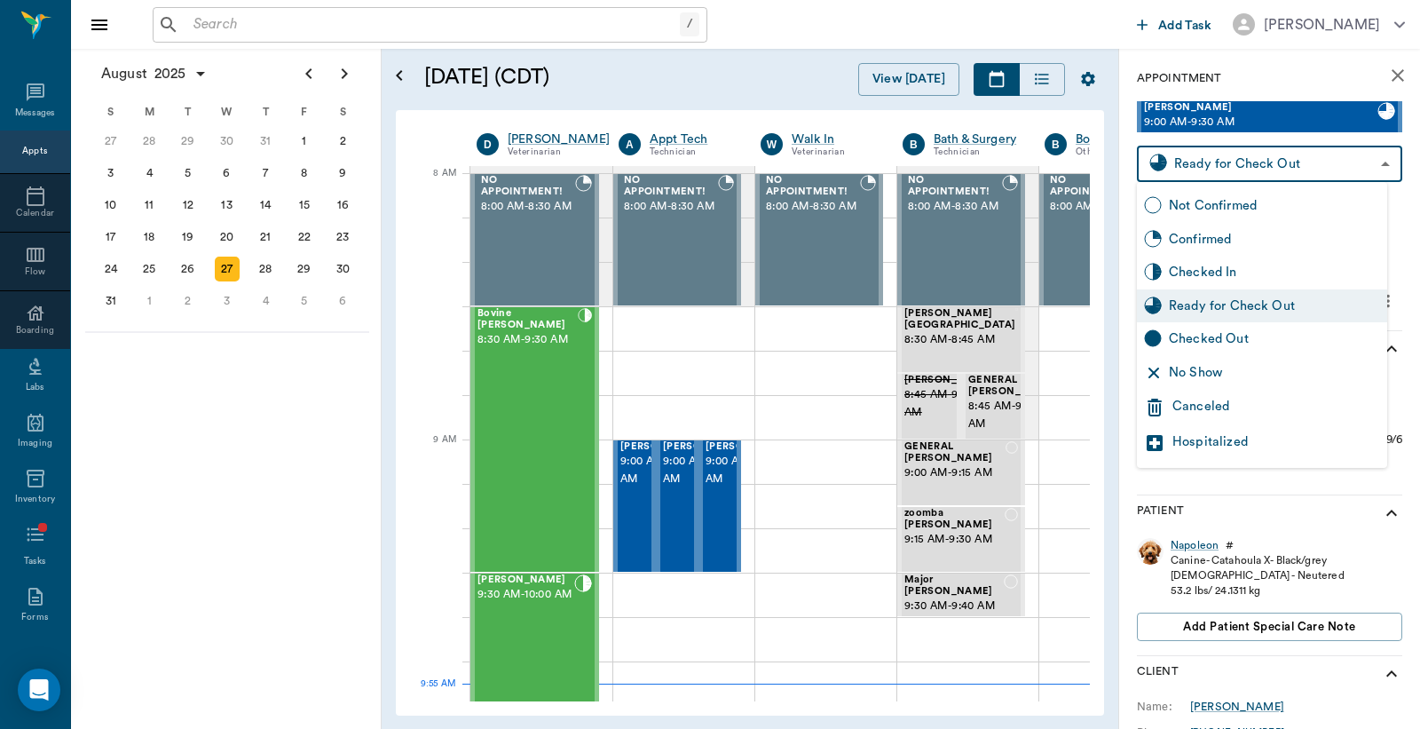
click at [1221, 344] on div "Checked Out" at bounding box center [1274, 339] width 211 height 20
type input "CHECKED_OUT"
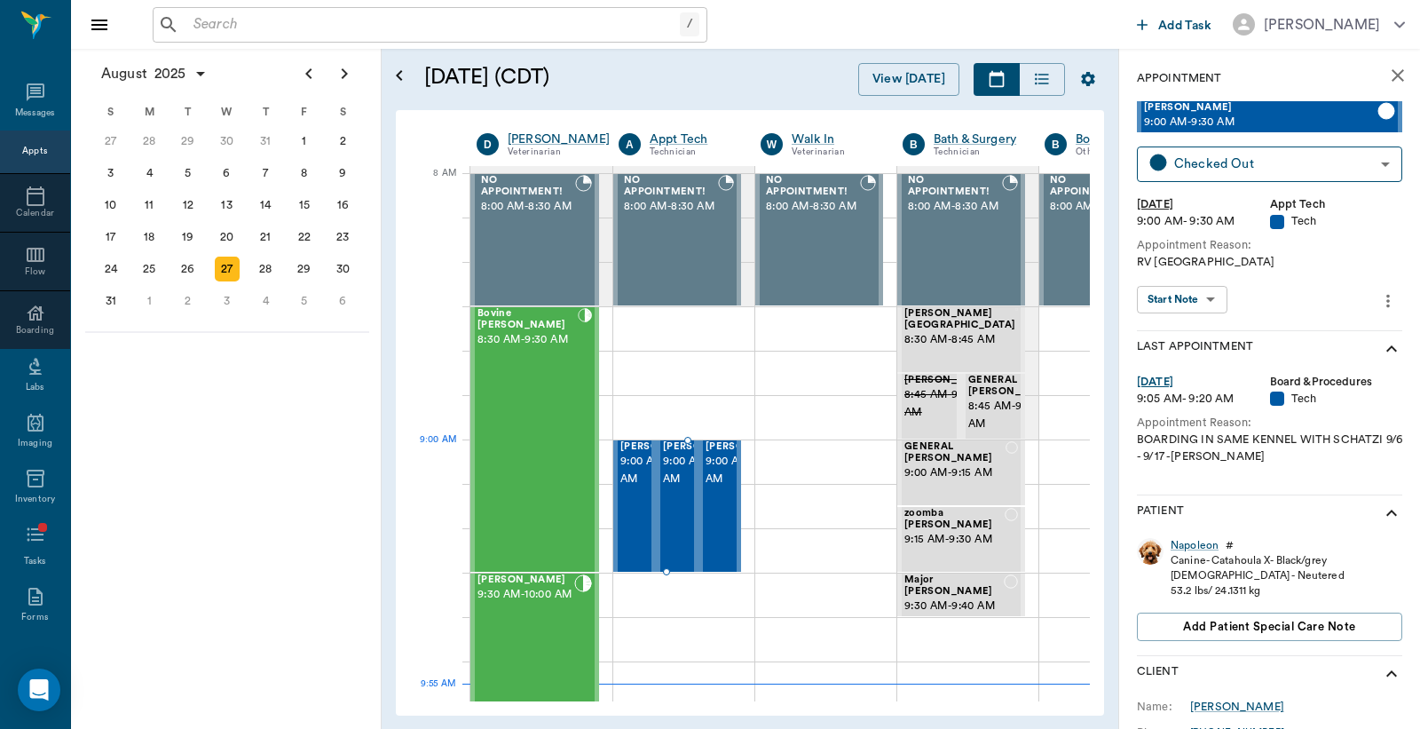
click at [685, 484] on span "9:00 AM - 9:30 AM" at bounding box center [707, 471] width 89 height 36
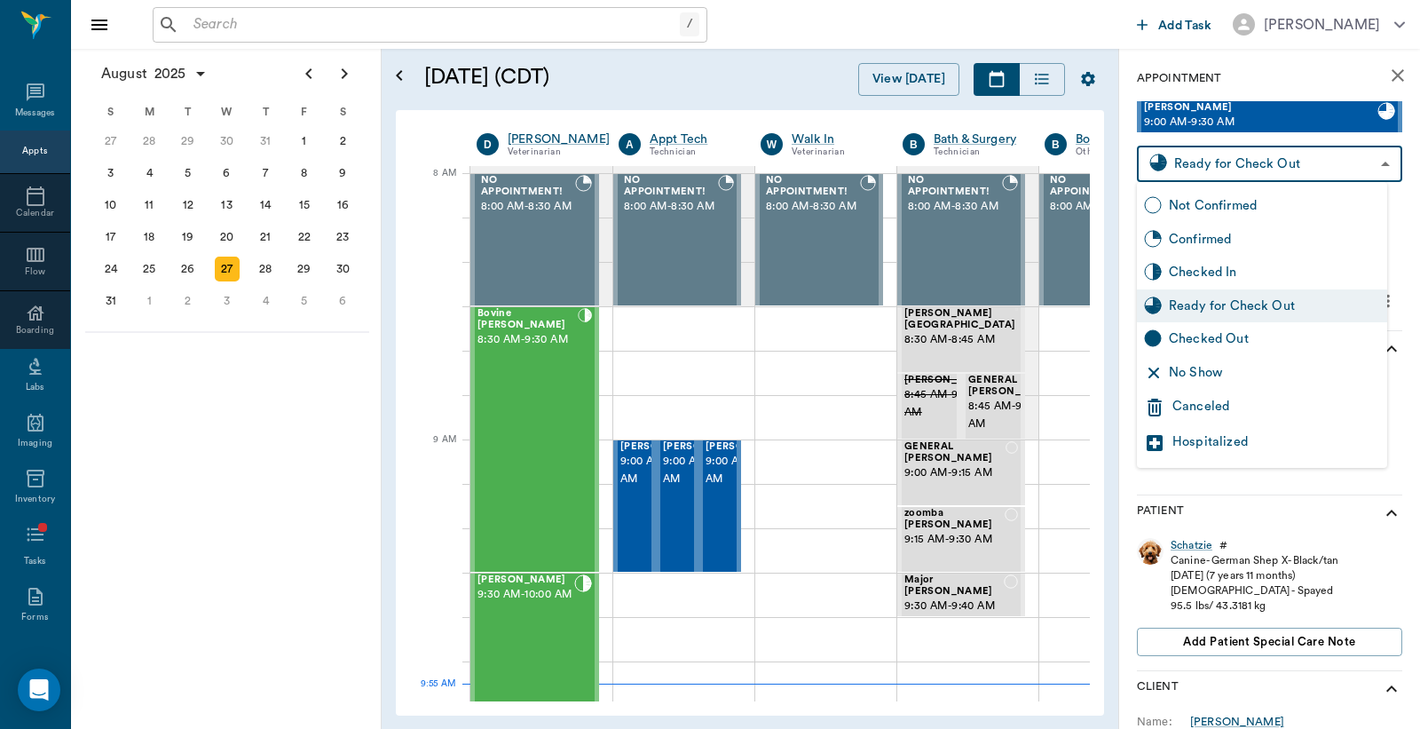
click at [1342, 158] on body "/ ​ Add Task Dr. Bert Ellsworth Nectar Messages Appts Calendar Flow Boarding La…" at bounding box center [710, 364] width 1420 height 729
click at [1216, 332] on div "Checked Out" at bounding box center [1274, 339] width 211 height 20
type input "CHECKED_OUT"
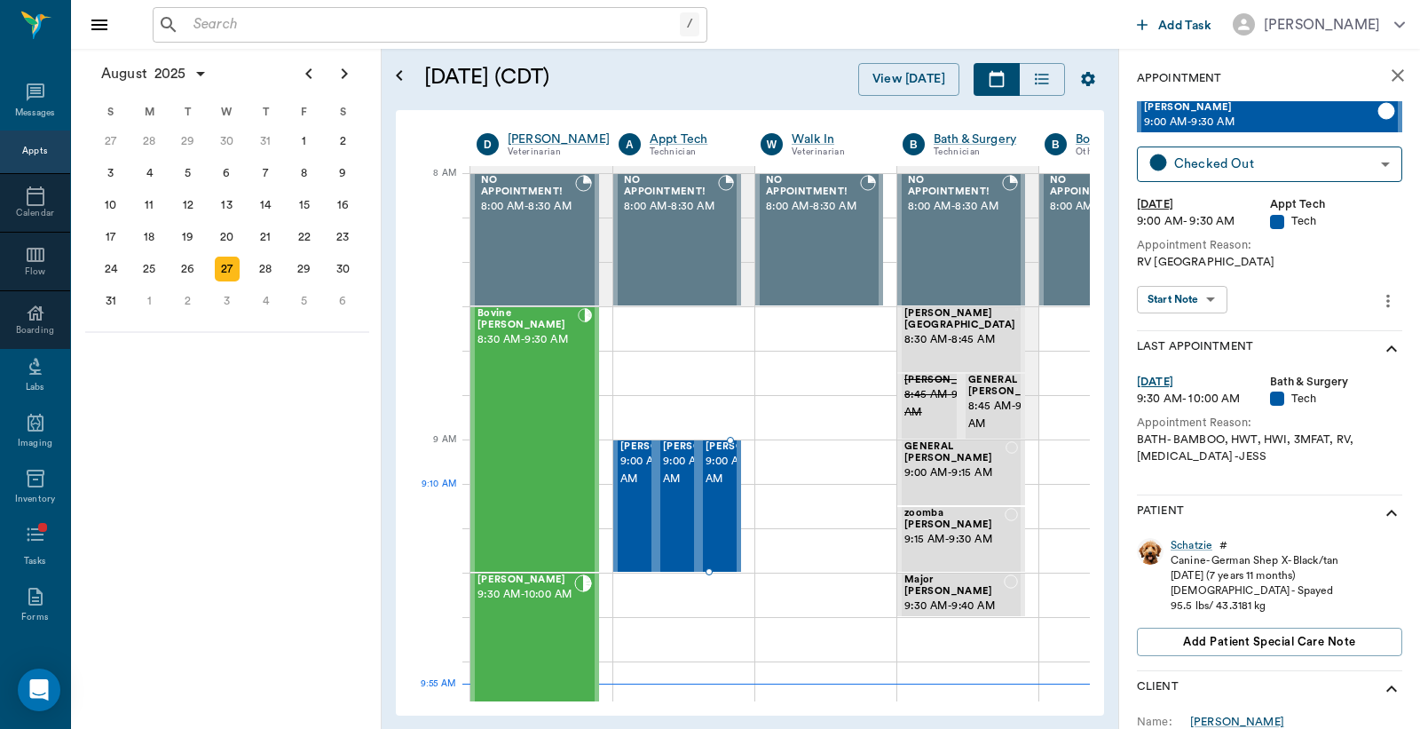
click at [733, 488] on span "9:00 AM - 9:30 AM" at bounding box center [750, 471] width 89 height 36
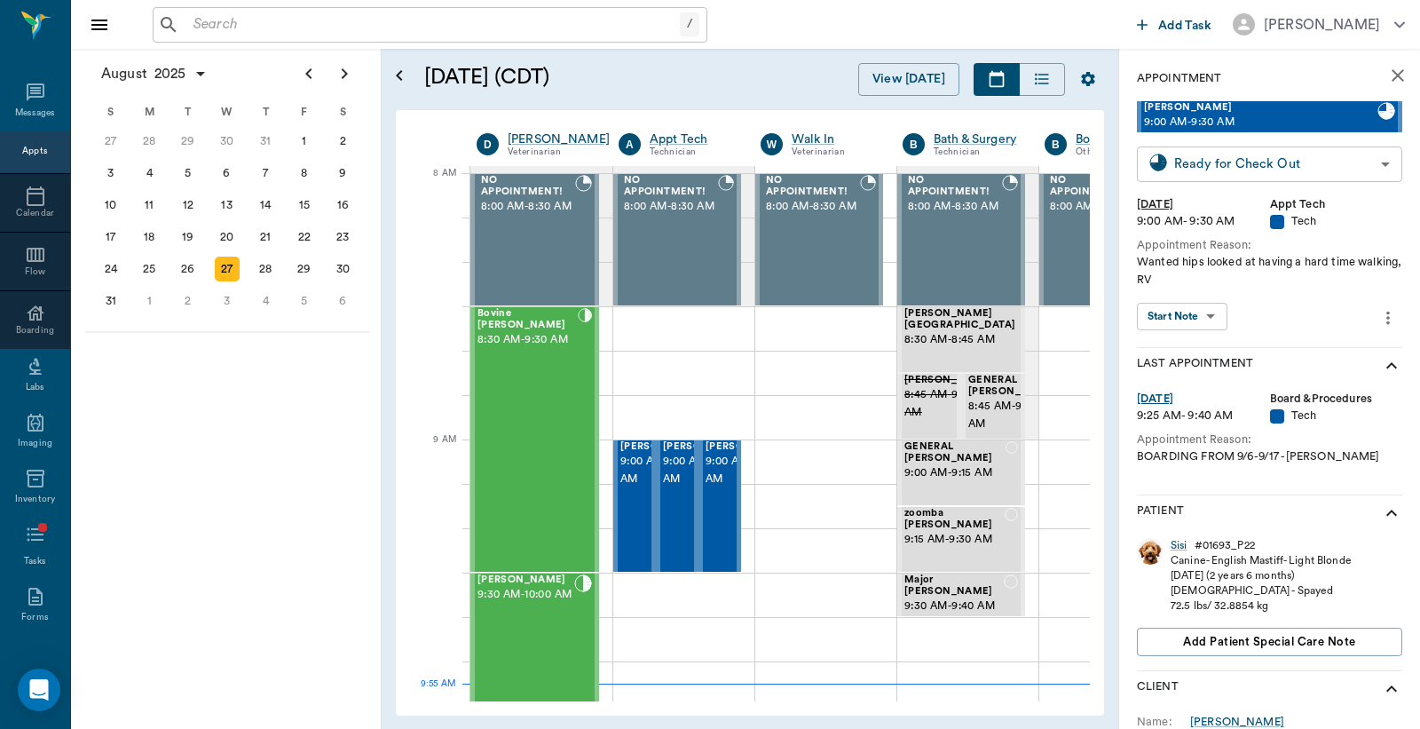
click at [1264, 173] on body "/ ​ Add Task Dr. Bert Ellsworth Nectar Messages Appts Calendar Flow Boarding La…" at bounding box center [710, 364] width 1420 height 729
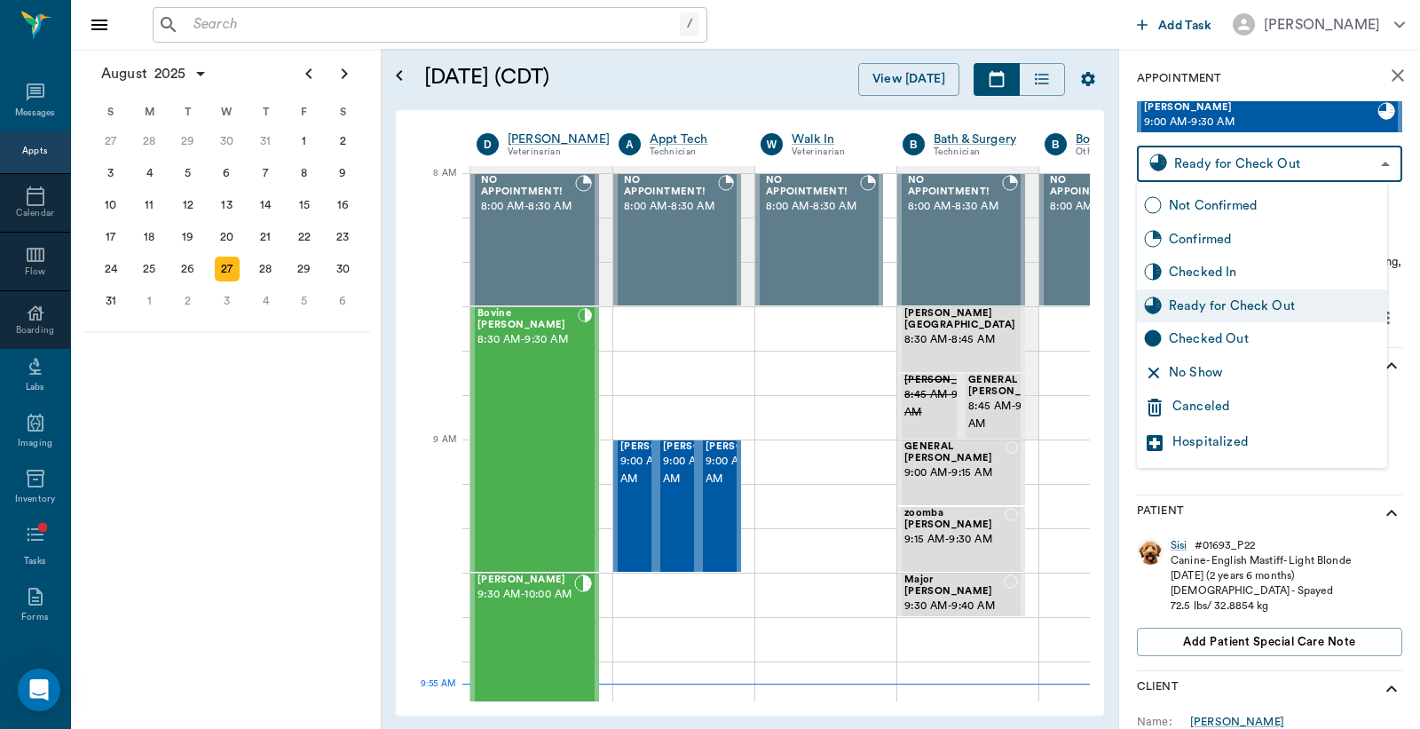
click at [1210, 338] on div "Checked Out" at bounding box center [1274, 339] width 211 height 20
type input "CHECKED_OUT"
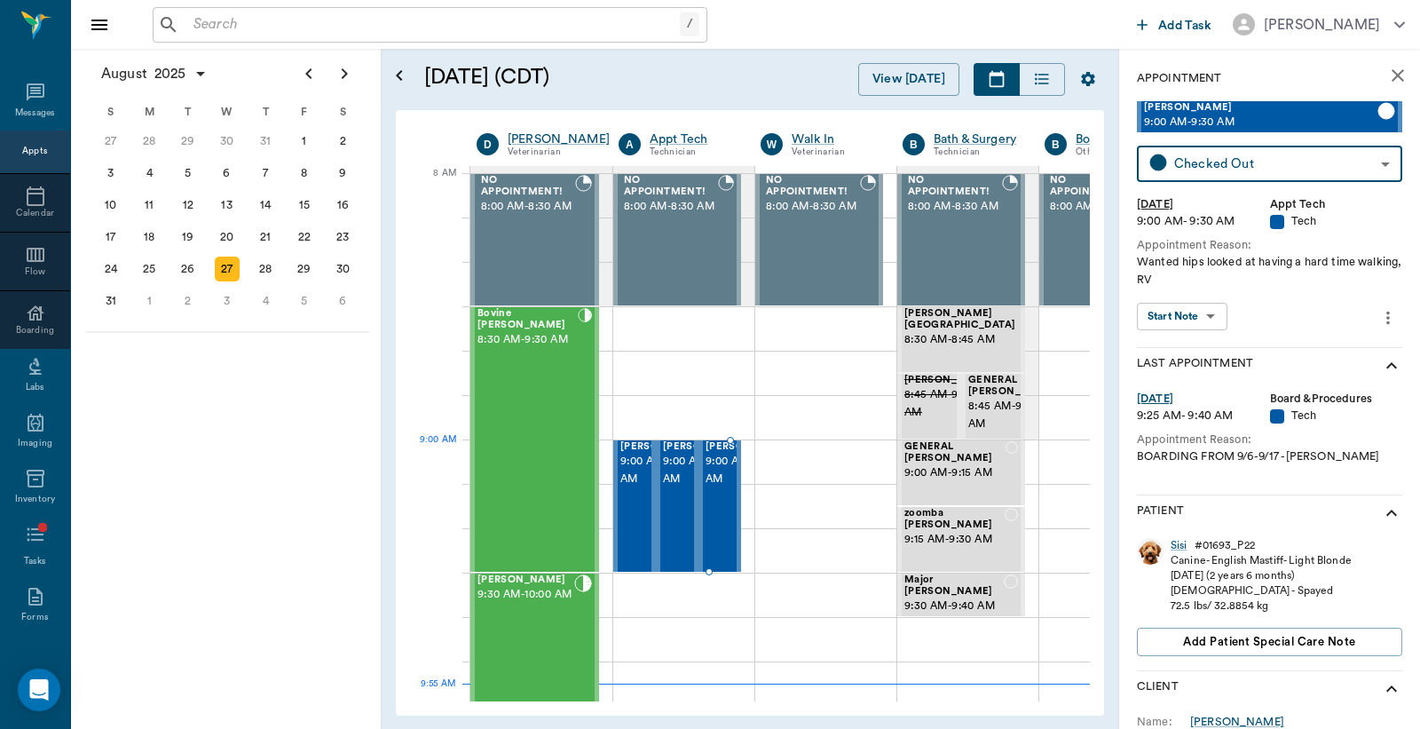
scroll to position [131, 0]
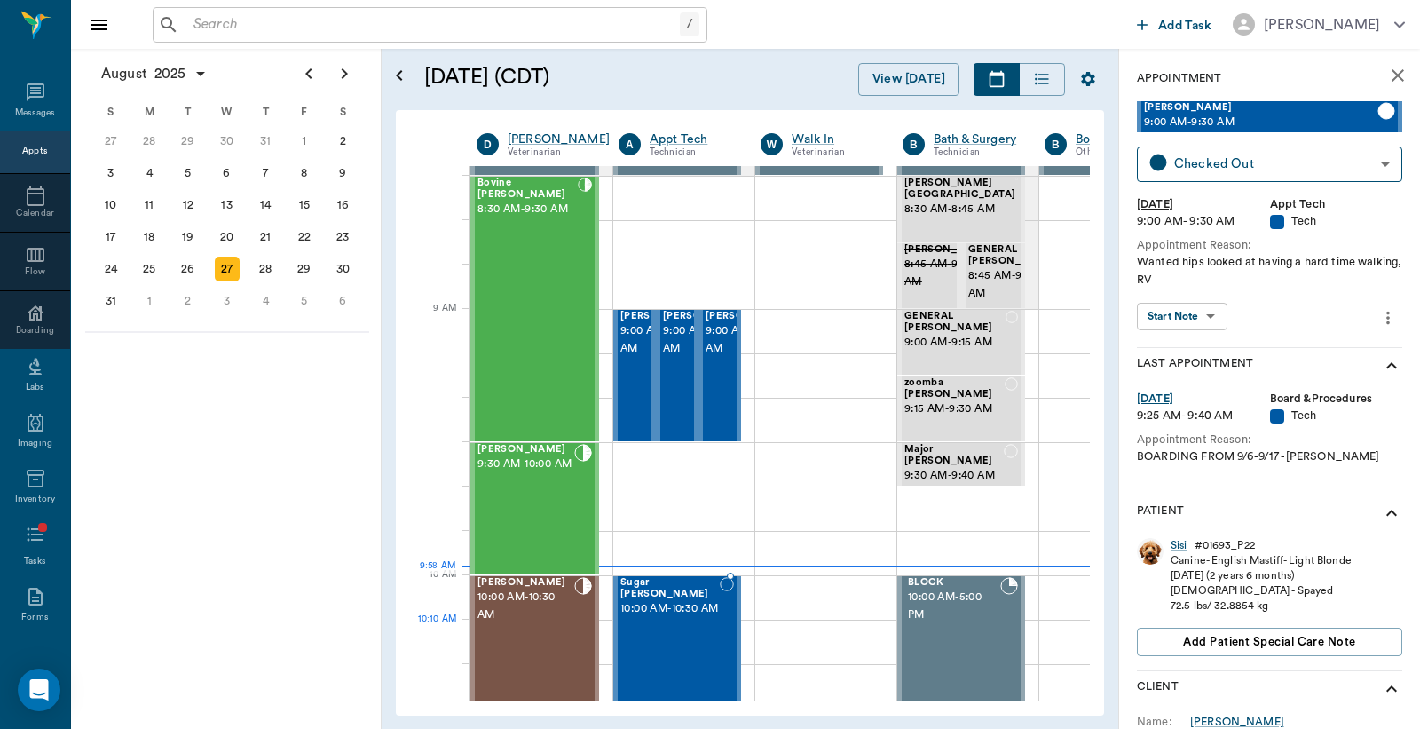
click at [657, 618] on span "10:00 AM - 10:30 AM" at bounding box center [670, 609] width 99 height 18
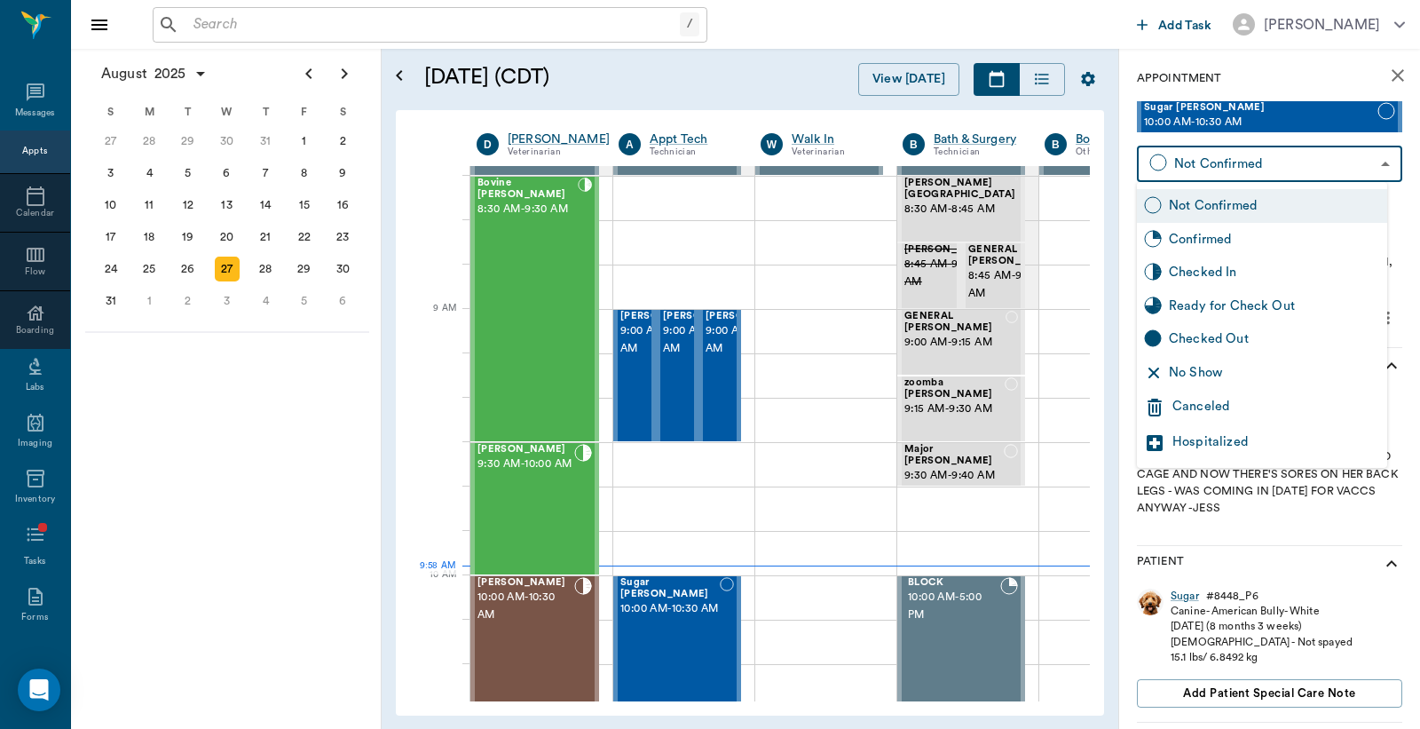
click at [1212, 164] on body "/ ​ Add Task Dr. Bert Ellsworth Nectar Messages Appts Calendar Flow Boarding La…" at bounding box center [710, 364] width 1420 height 729
click at [1202, 277] on div "Checked In" at bounding box center [1274, 273] width 211 height 20
type input "CHECKED_IN"
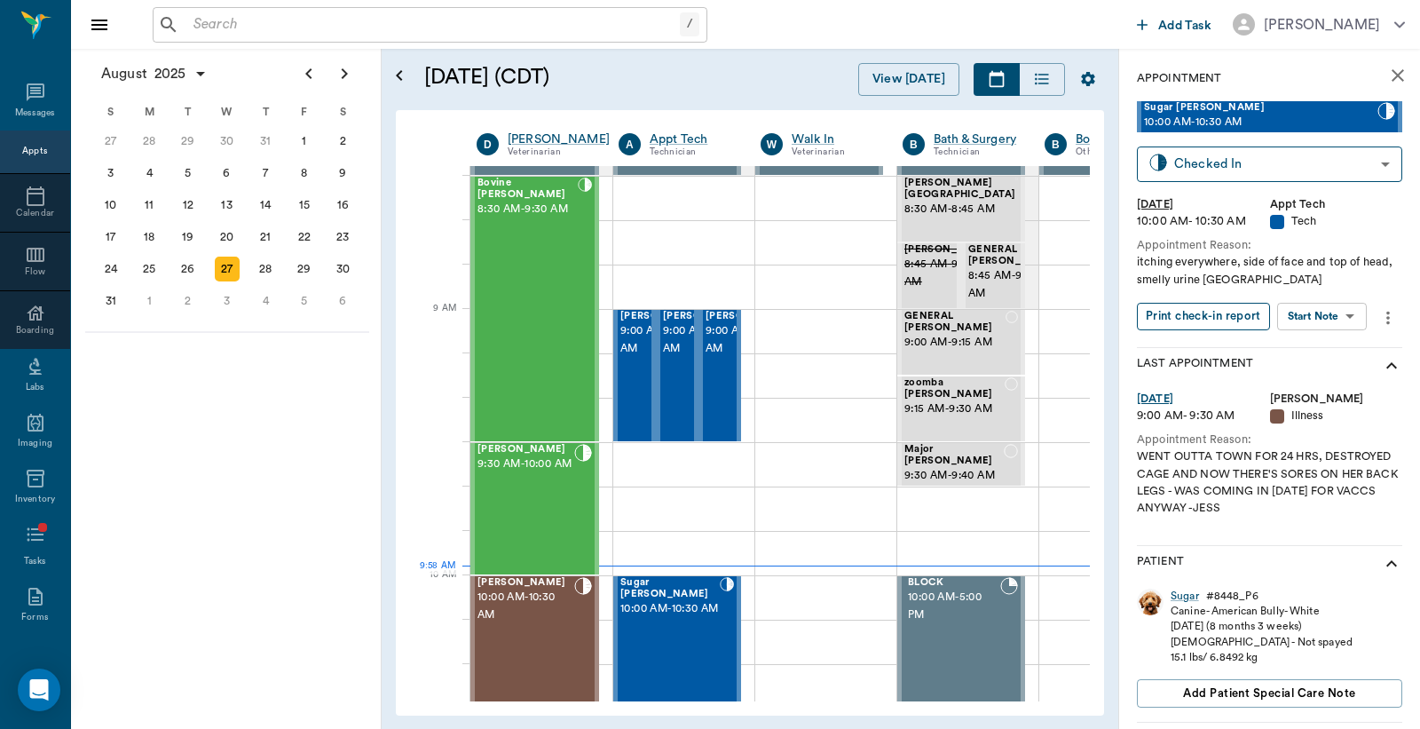
click at [1199, 316] on button "Print check-in report" at bounding box center [1203, 317] width 133 height 28
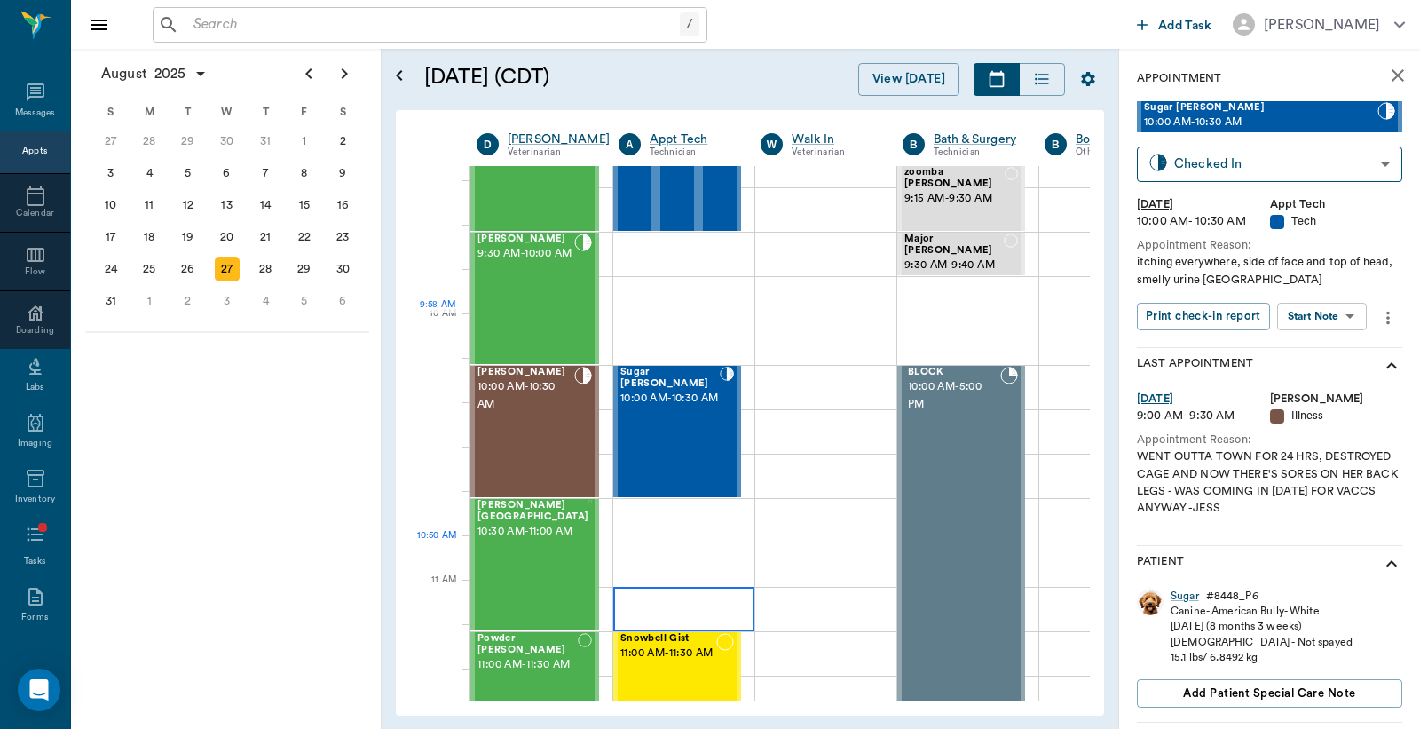
scroll to position [263, 0]
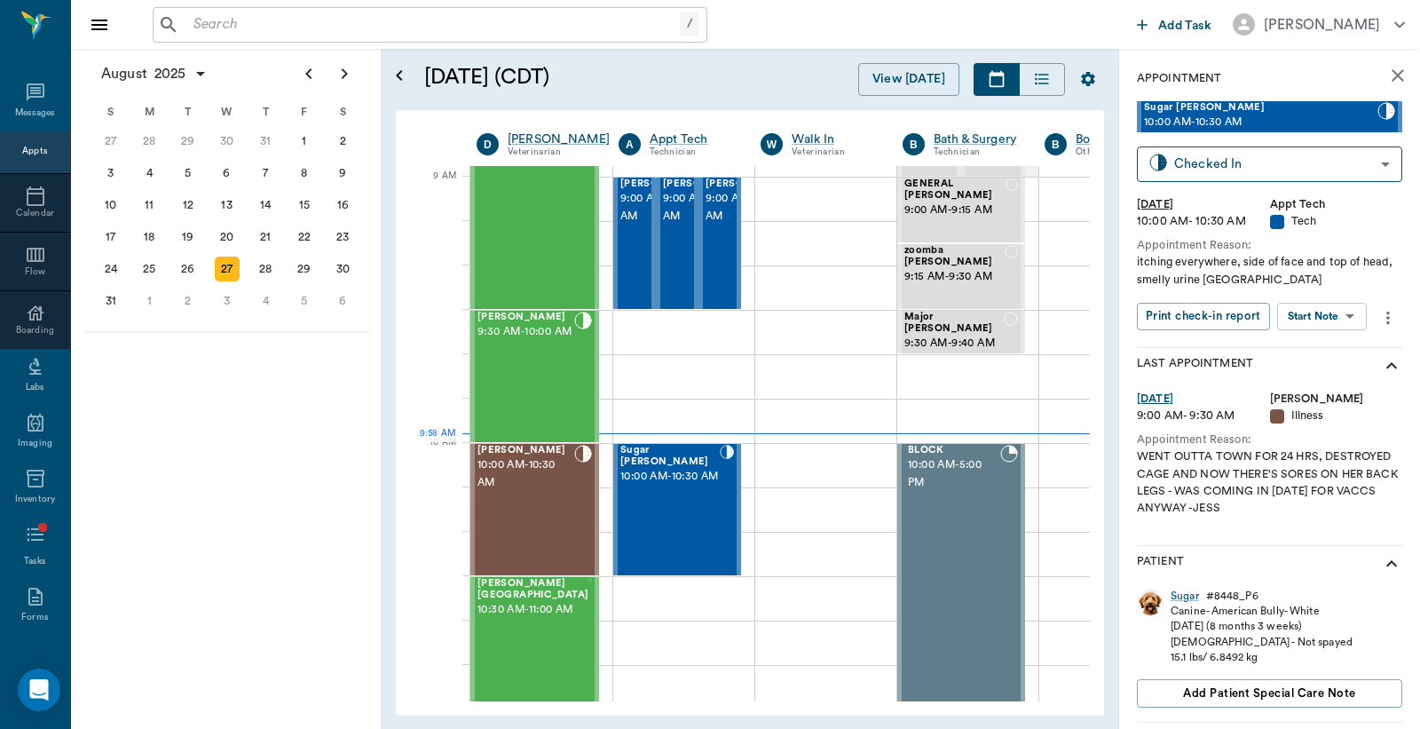
click at [1389, 318] on icon "more" at bounding box center [1389, 317] width 20 height 21
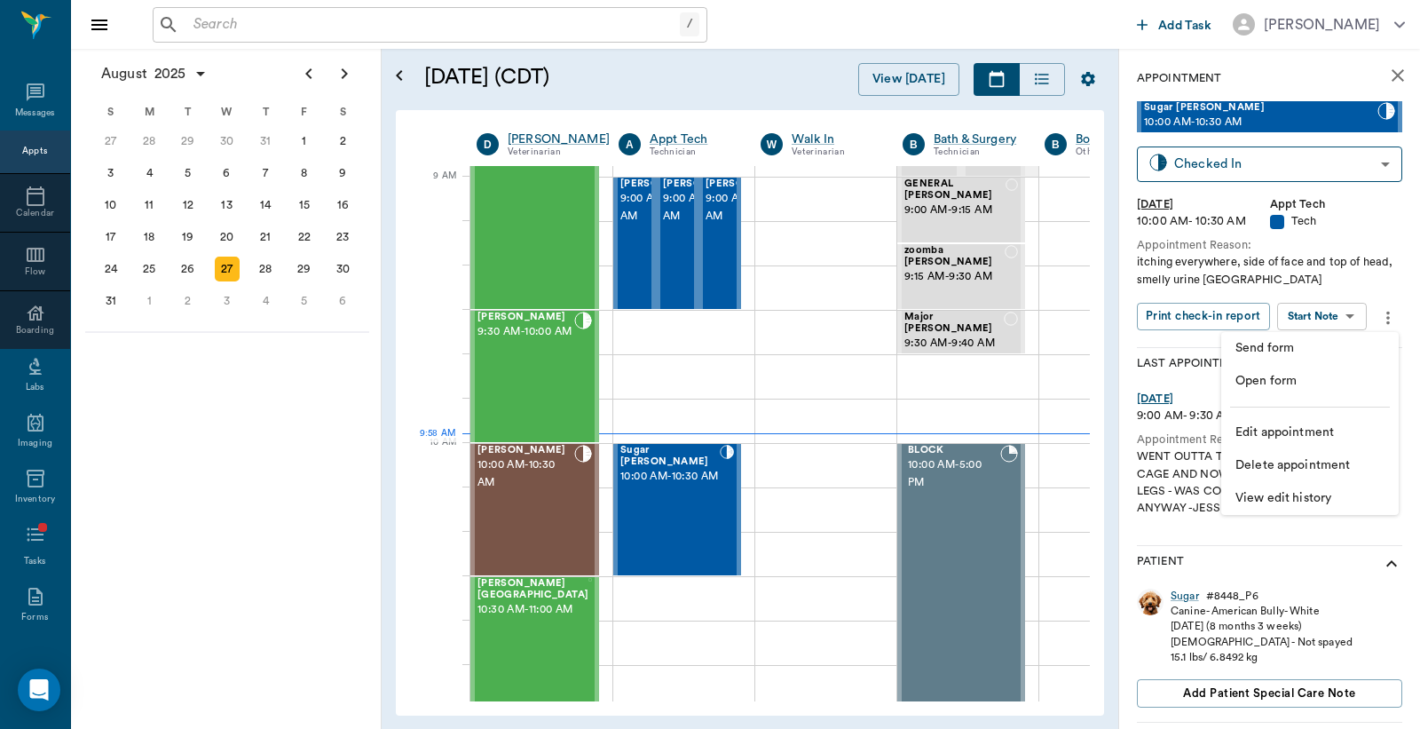
click at [1275, 429] on span "Edit appointment" at bounding box center [1310, 432] width 149 height 19
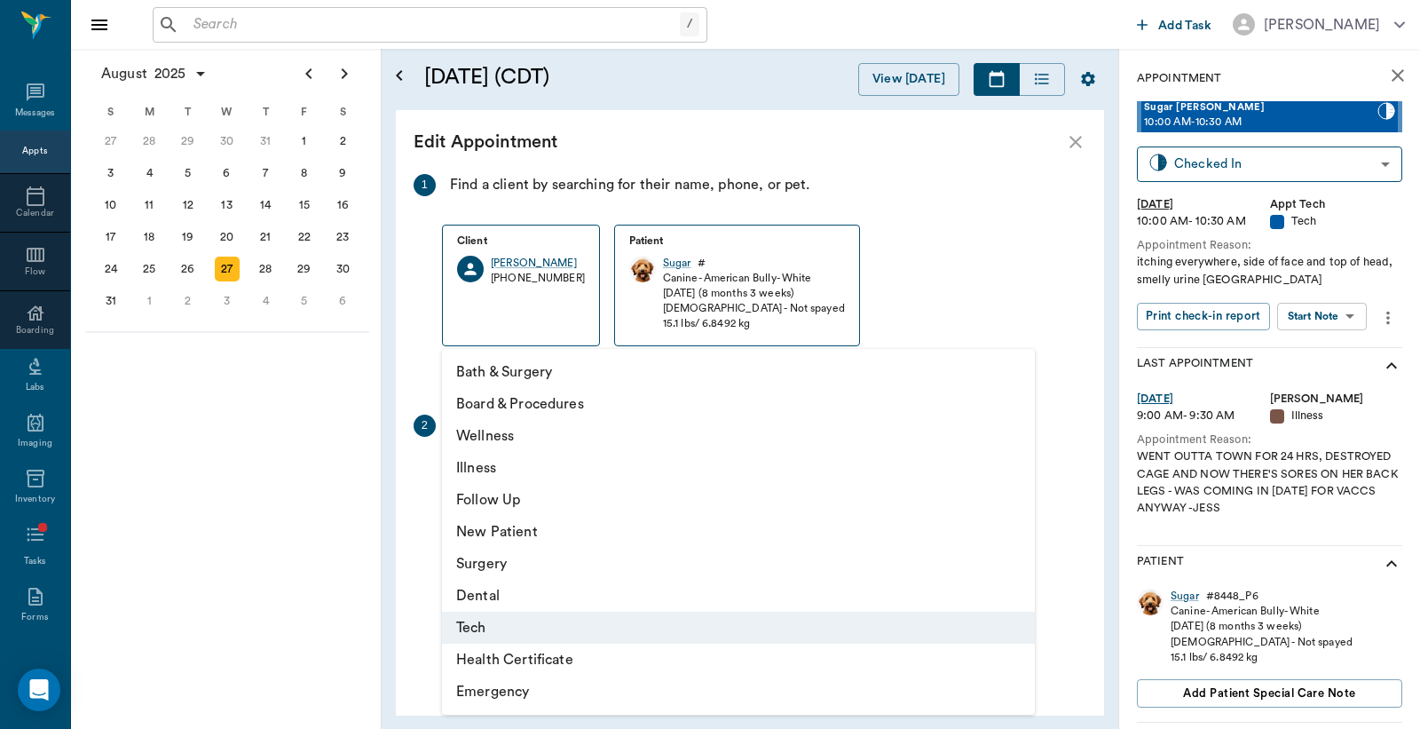
click at [955, 482] on body "/ ​ Add Task Dr. Bert Ellsworth Nectar Messages Appts Calendar Flow Boarding La…" at bounding box center [710, 364] width 1420 height 729
click at [545, 442] on li "Wellness" at bounding box center [738, 436] width 593 height 32
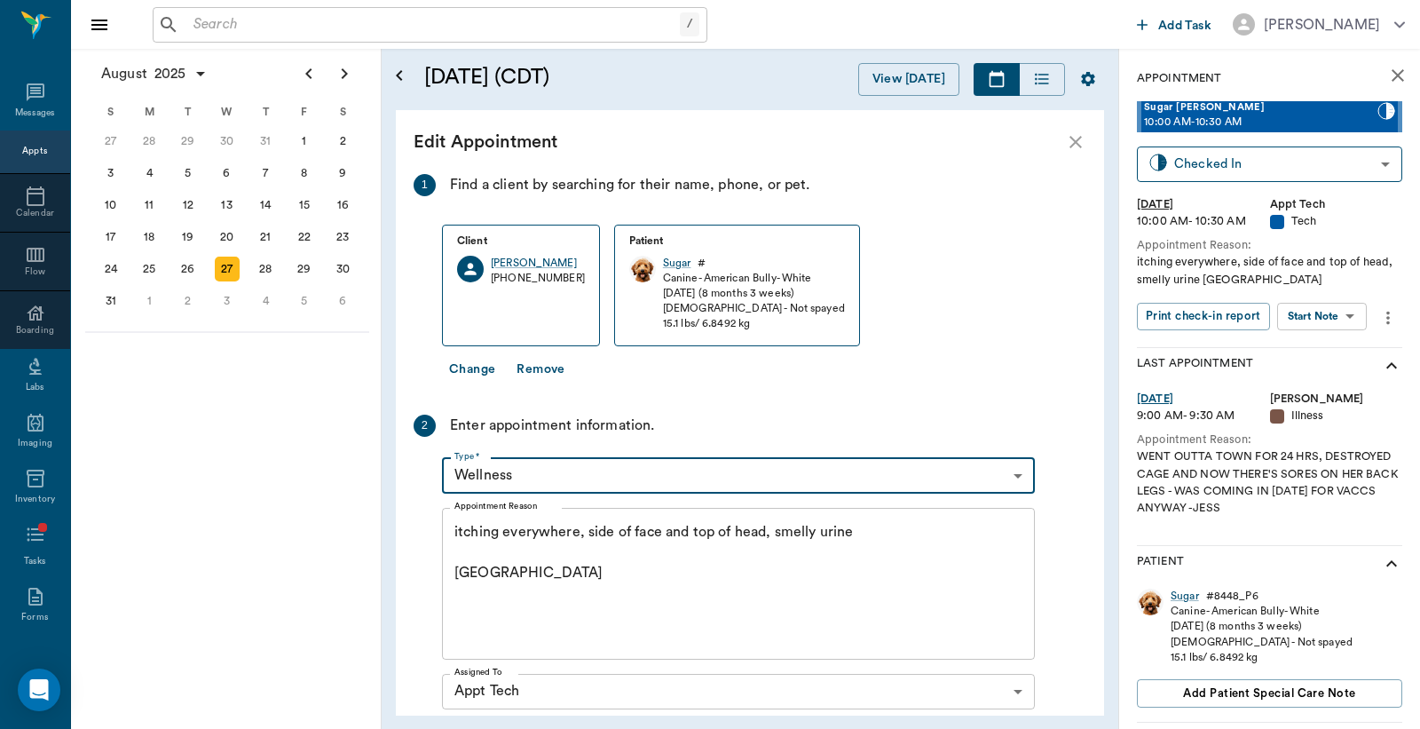
scroll to position [258, 0]
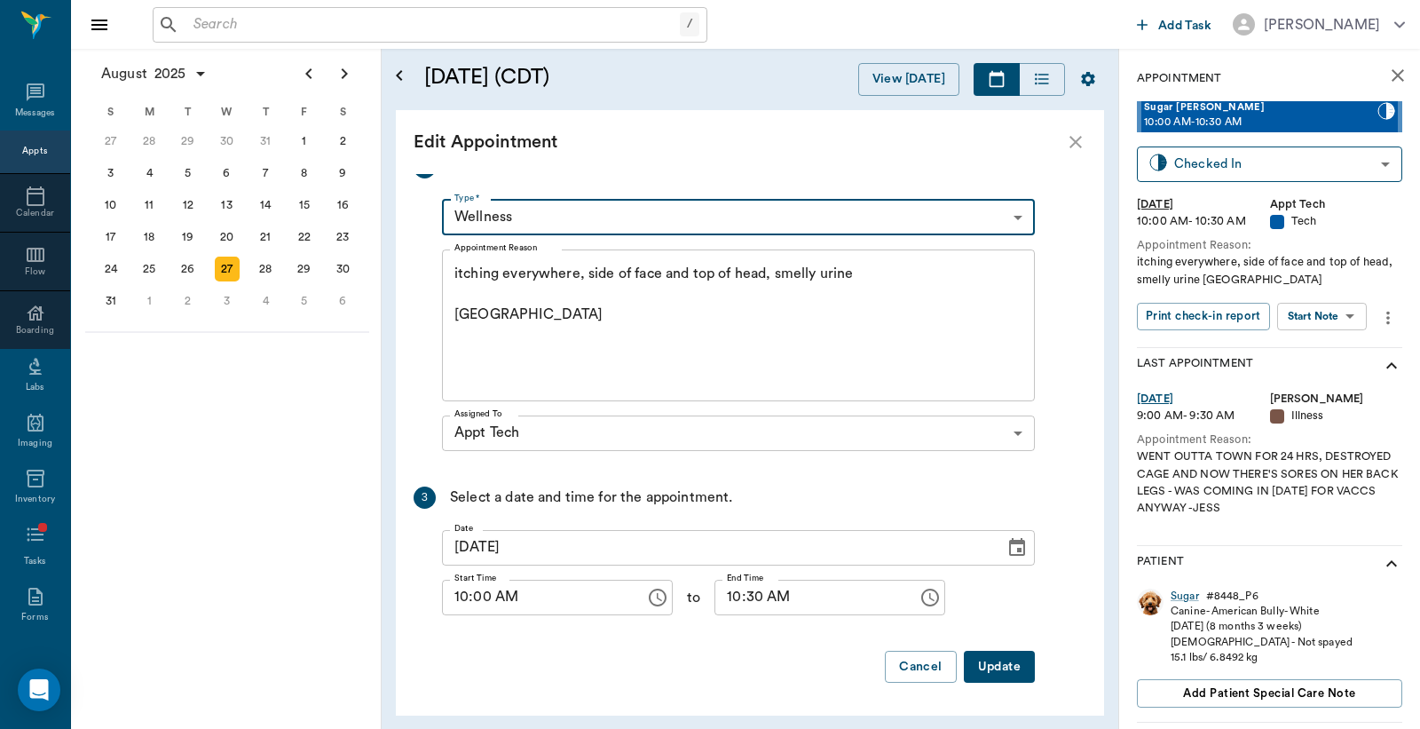
click at [637, 210] on body "/ ​ Add Task Dr. Bert Ellsworth Nectar Messages Appts Calendar Flow Boarding La…" at bounding box center [710, 364] width 1420 height 729
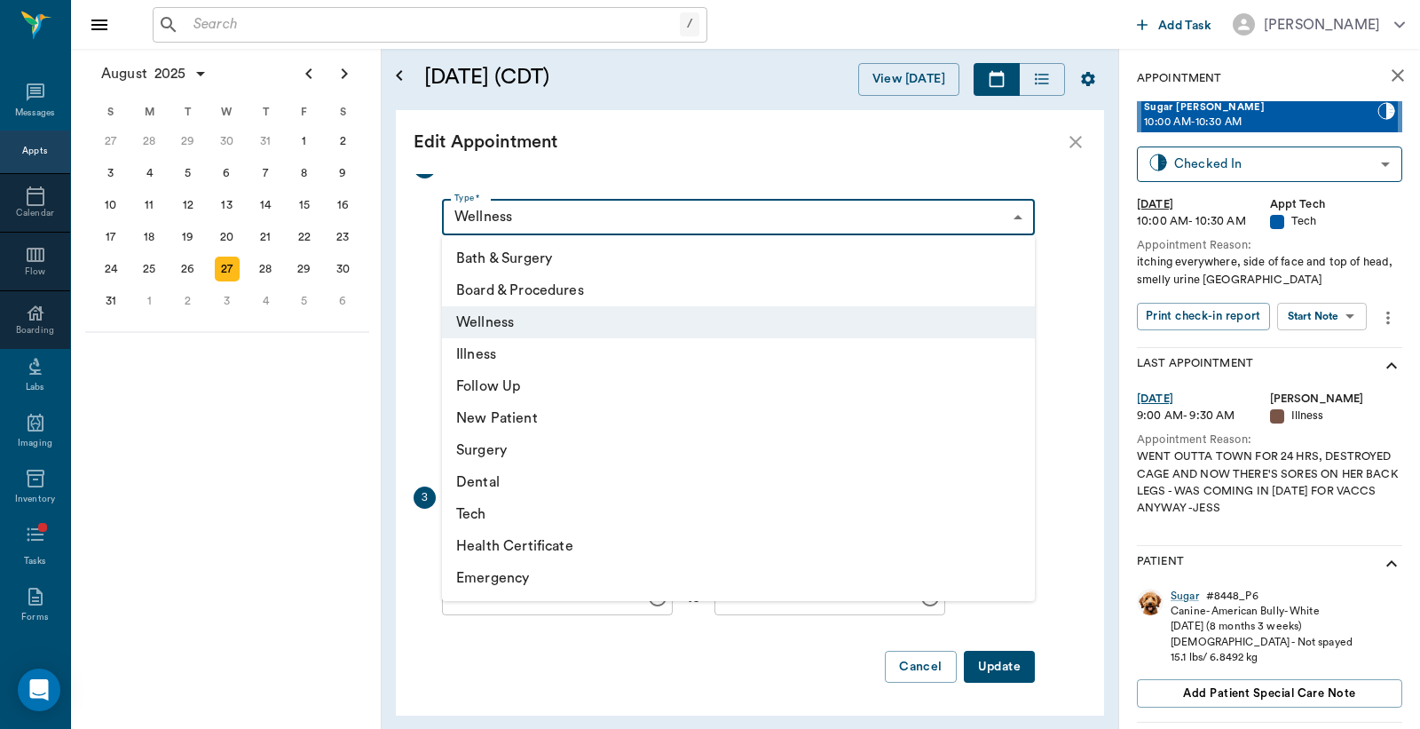
click at [530, 355] on li "Illness" at bounding box center [738, 354] width 593 height 32
type input "65d2be4f46e3a538d89b8c15"
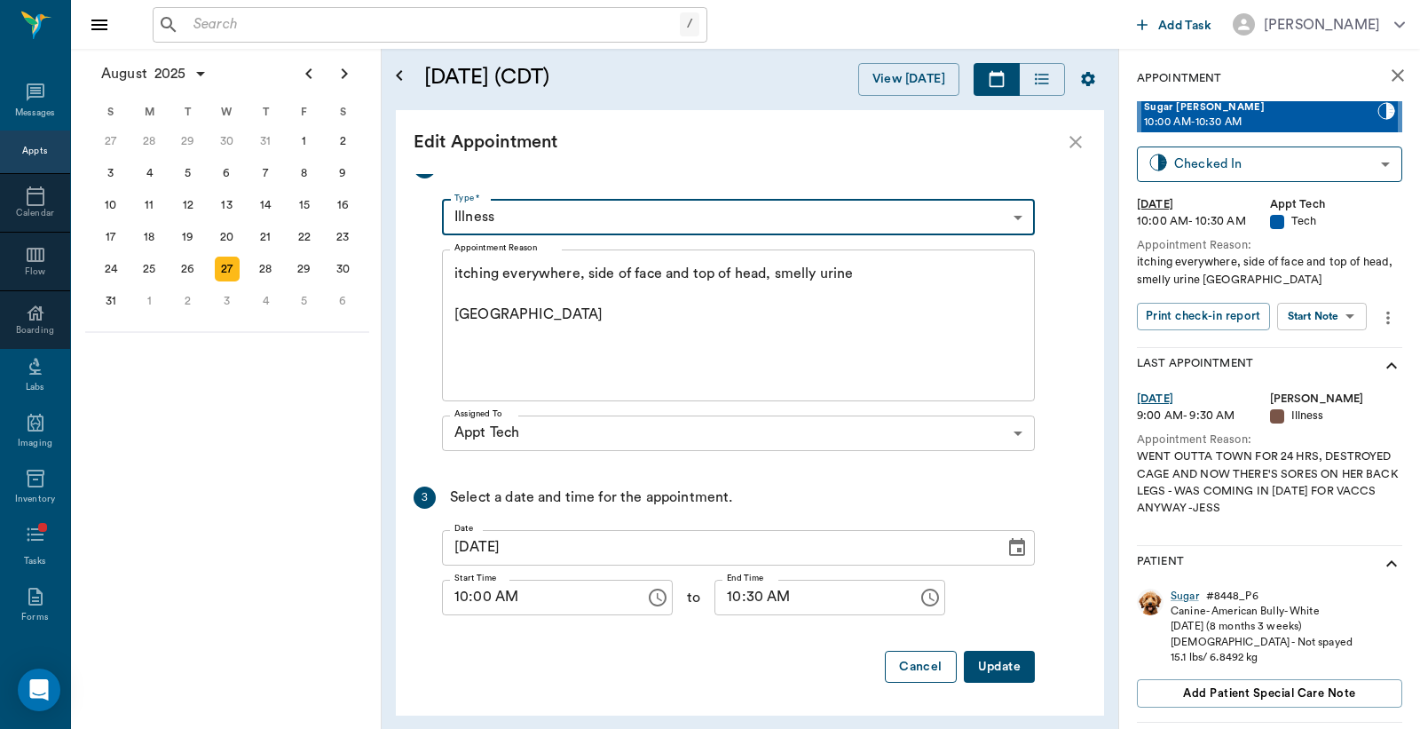
click at [925, 676] on button "Cancel" at bounding box center [920, 667] width 71 height 33
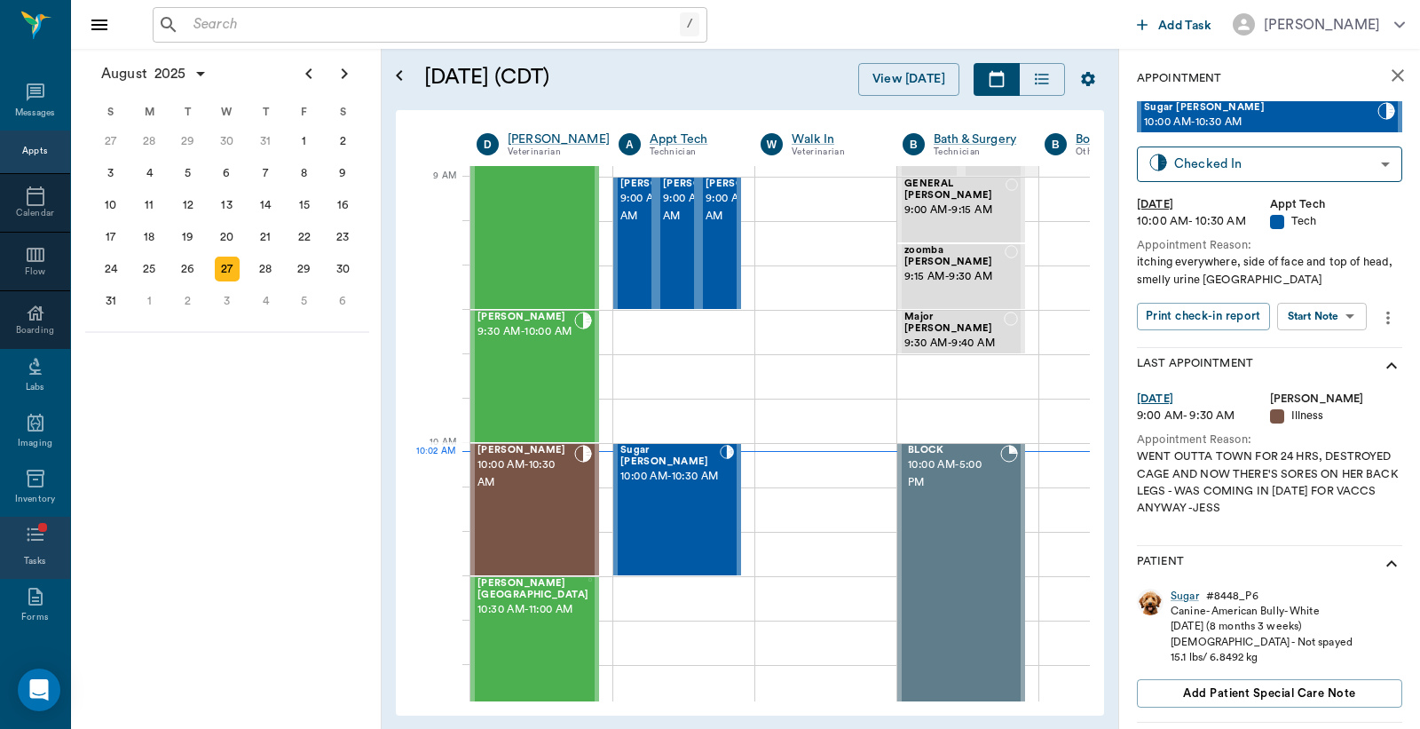
click at [27, 531] on icon at bounding box center [35, 534] width 21 height 21
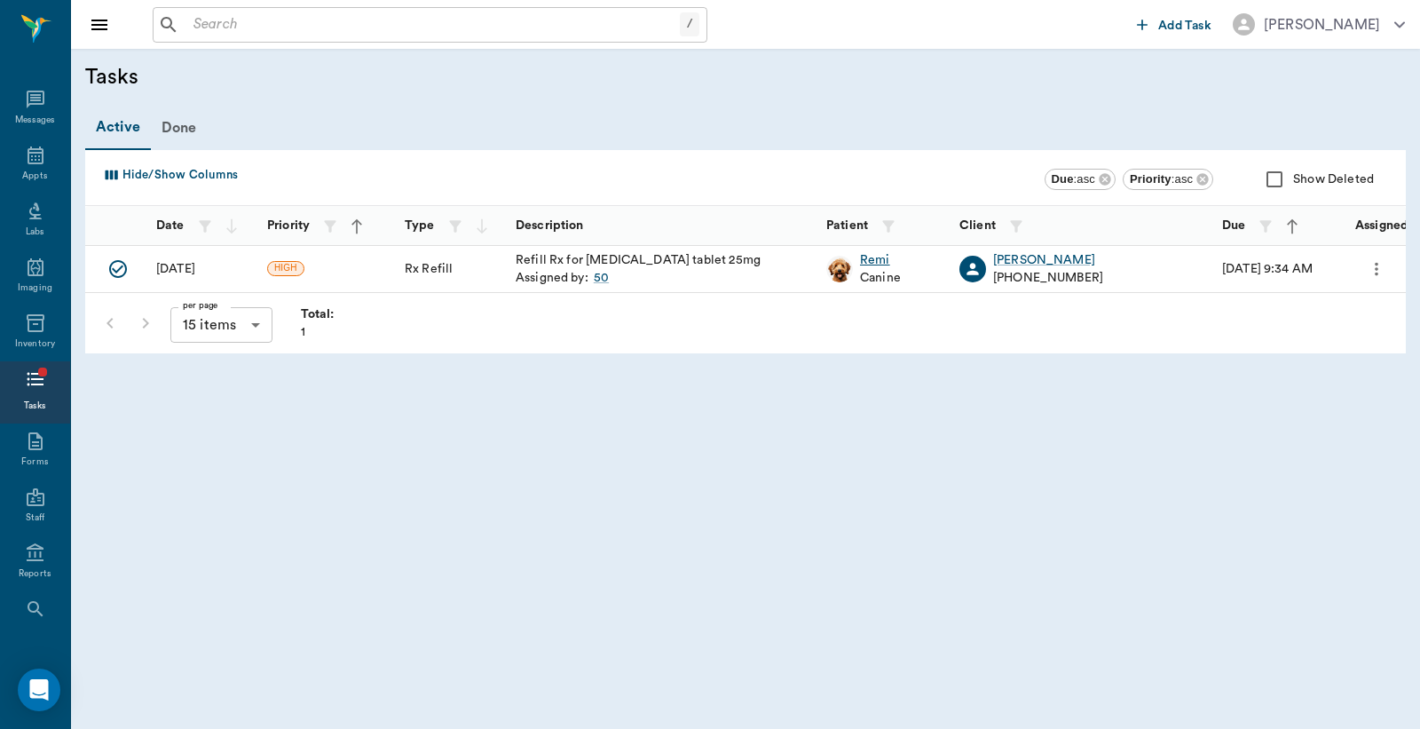
click at [879, 255] on div "Remi" at bounding box center [880, 260] width 41 height 18
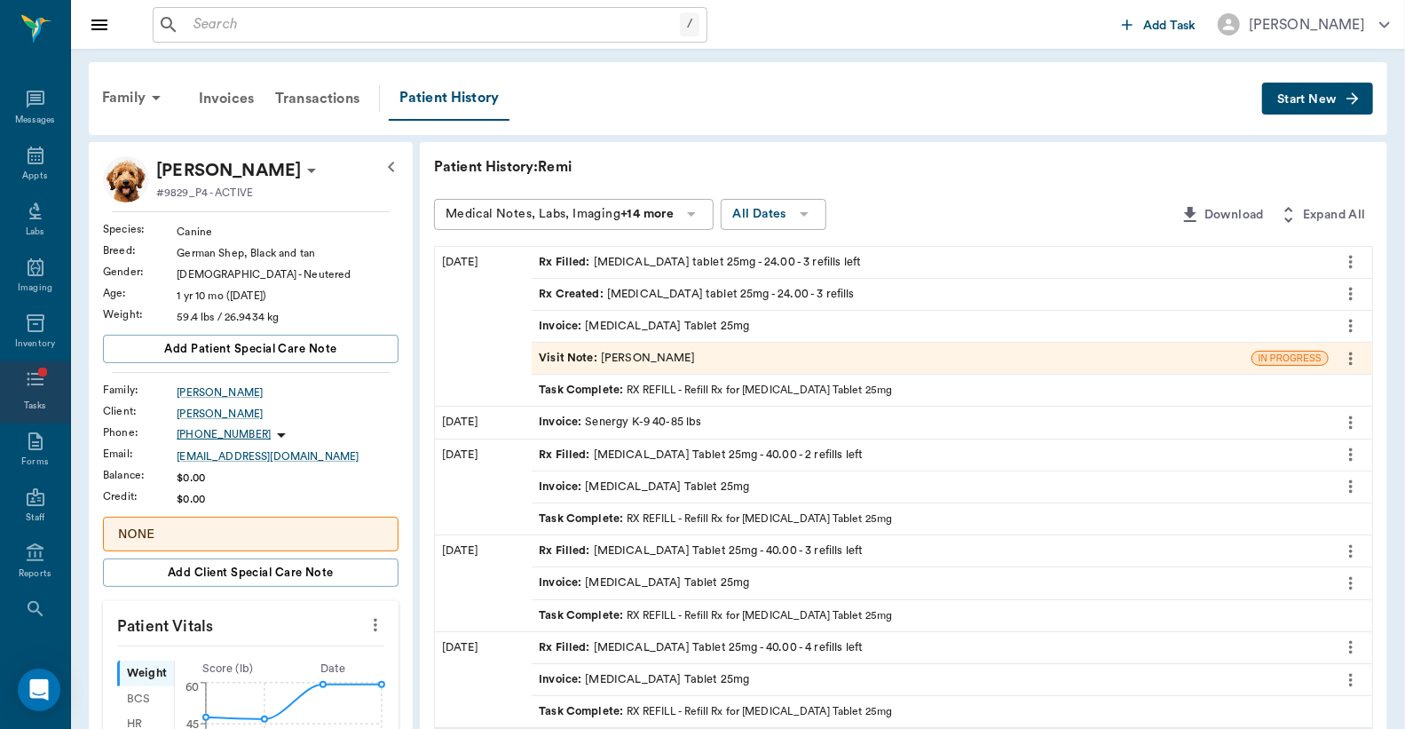
click at [36, 376] on icon at bounding box center [35, 378] width 21 height 21
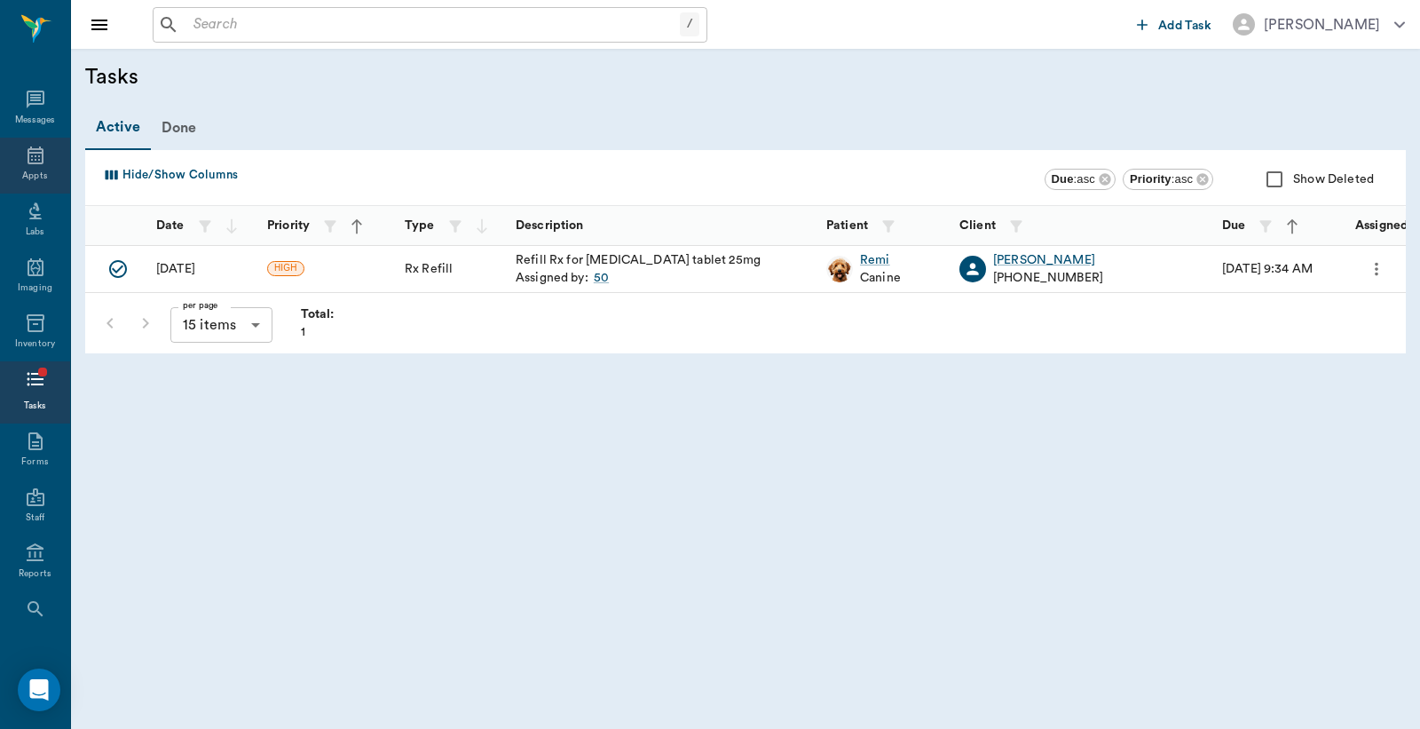
click at [34, 156] on icon at bounding box center [36, 155] width 16 height 18
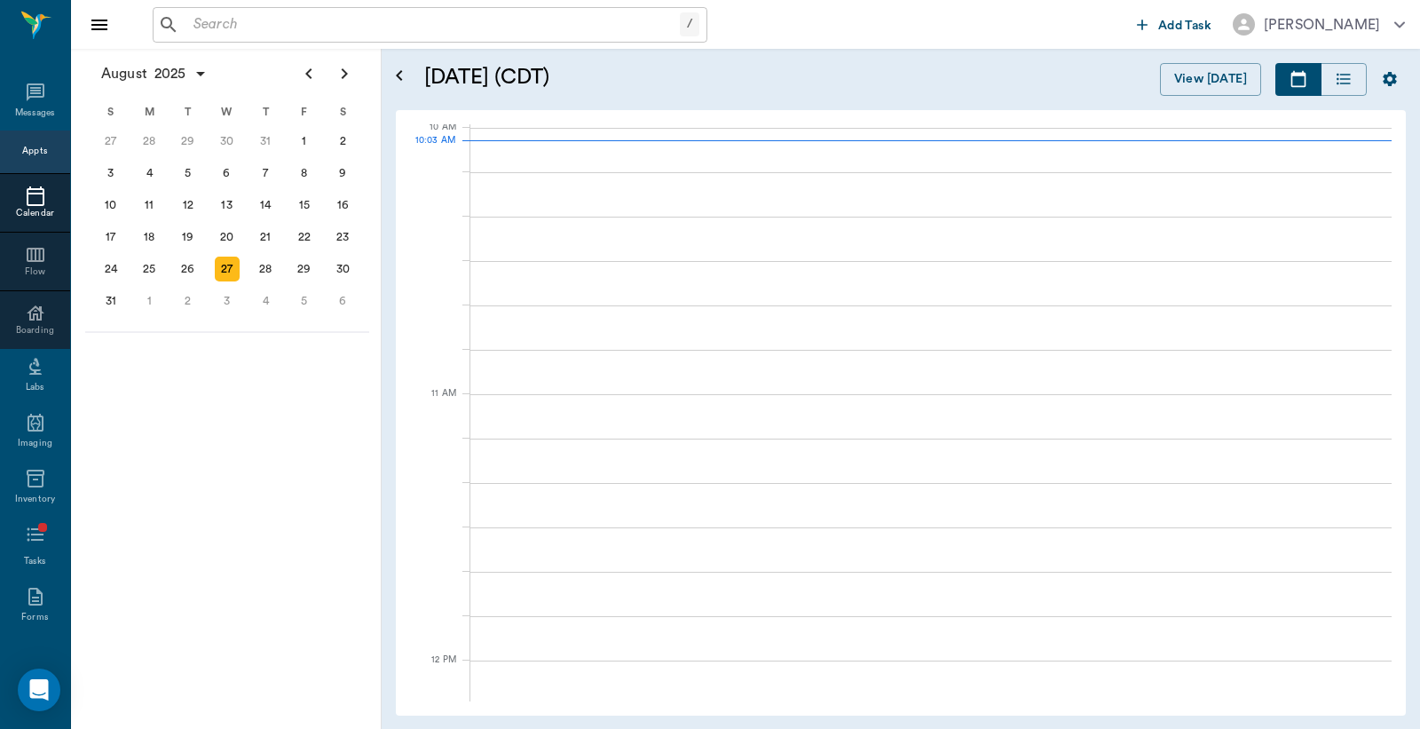
scroll to position [536, 0]
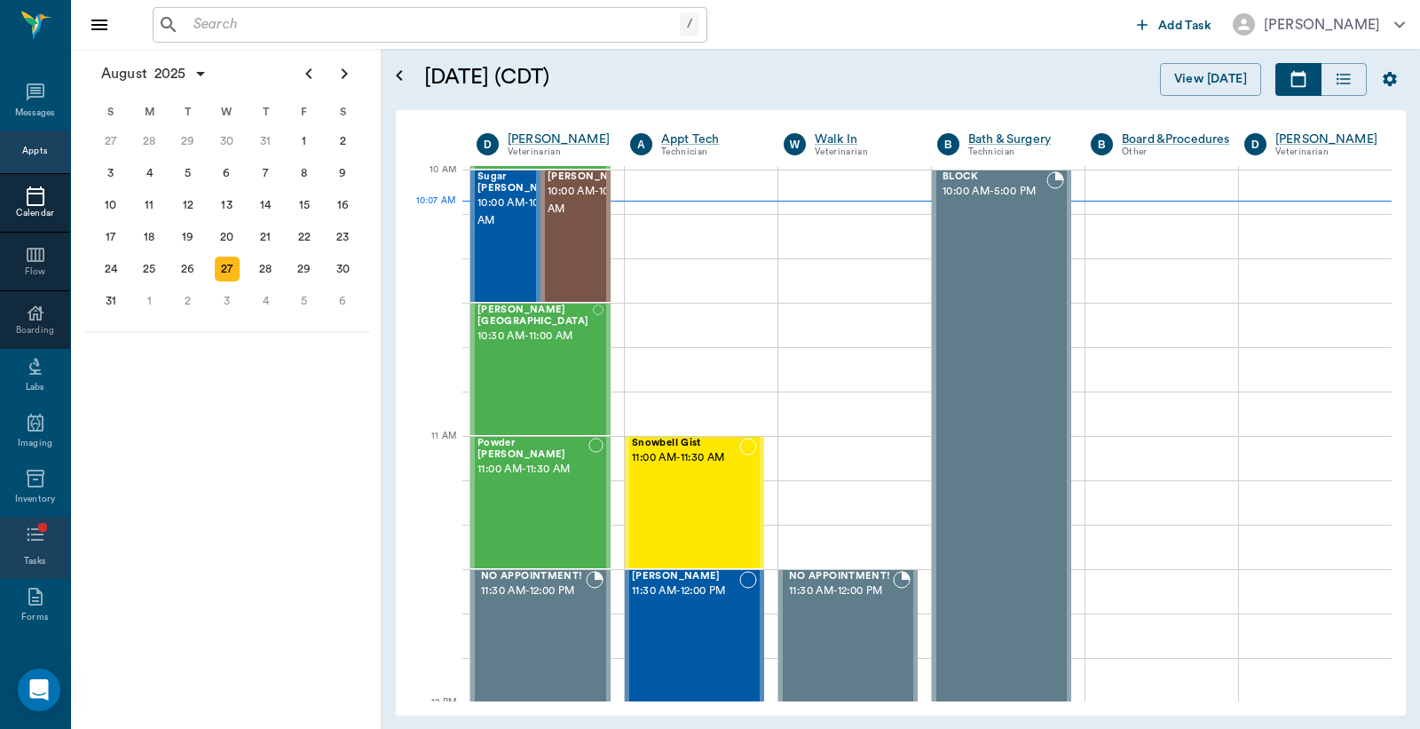
click at [27, 534] on icon at bounding box center [35, 533] width 17 height 13
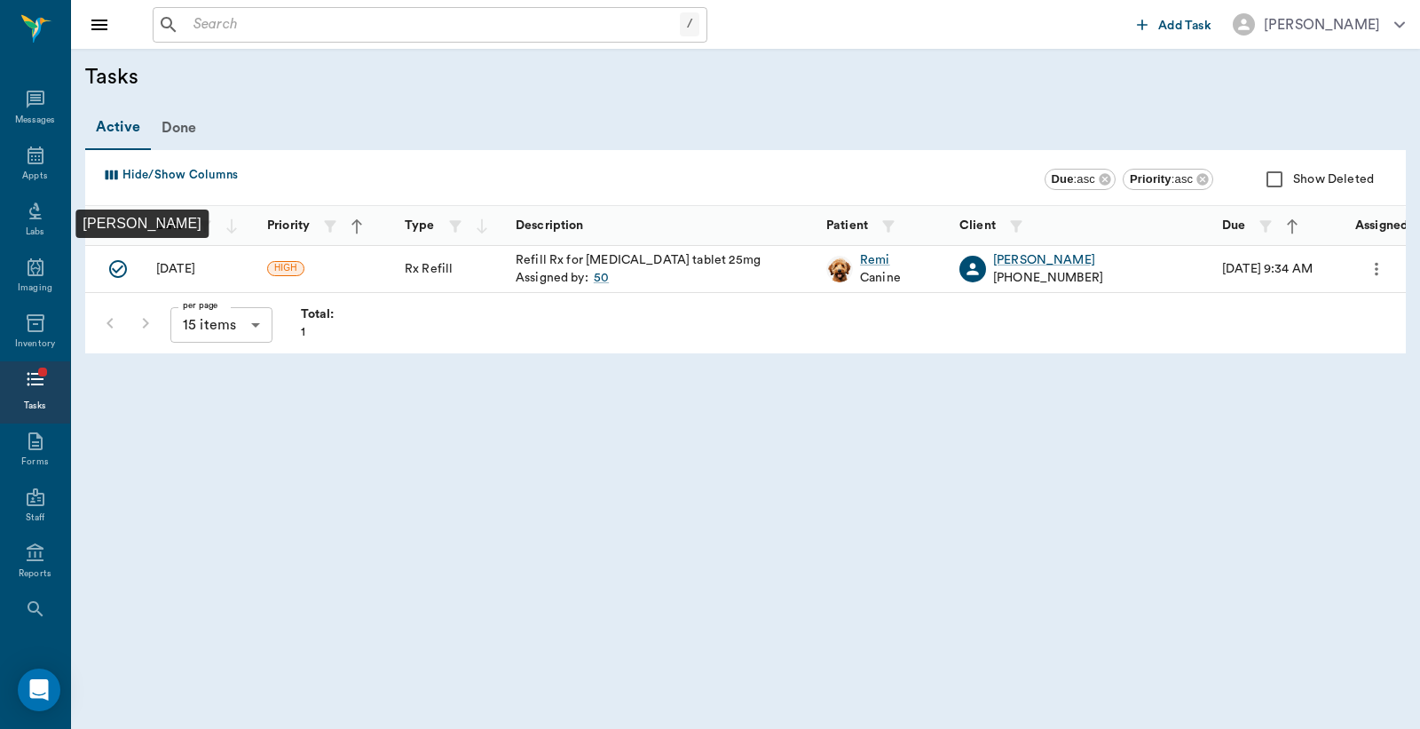
click at [111, 268] on icon "Mark Done" at bounding box center [117, 268] width 21 height 21
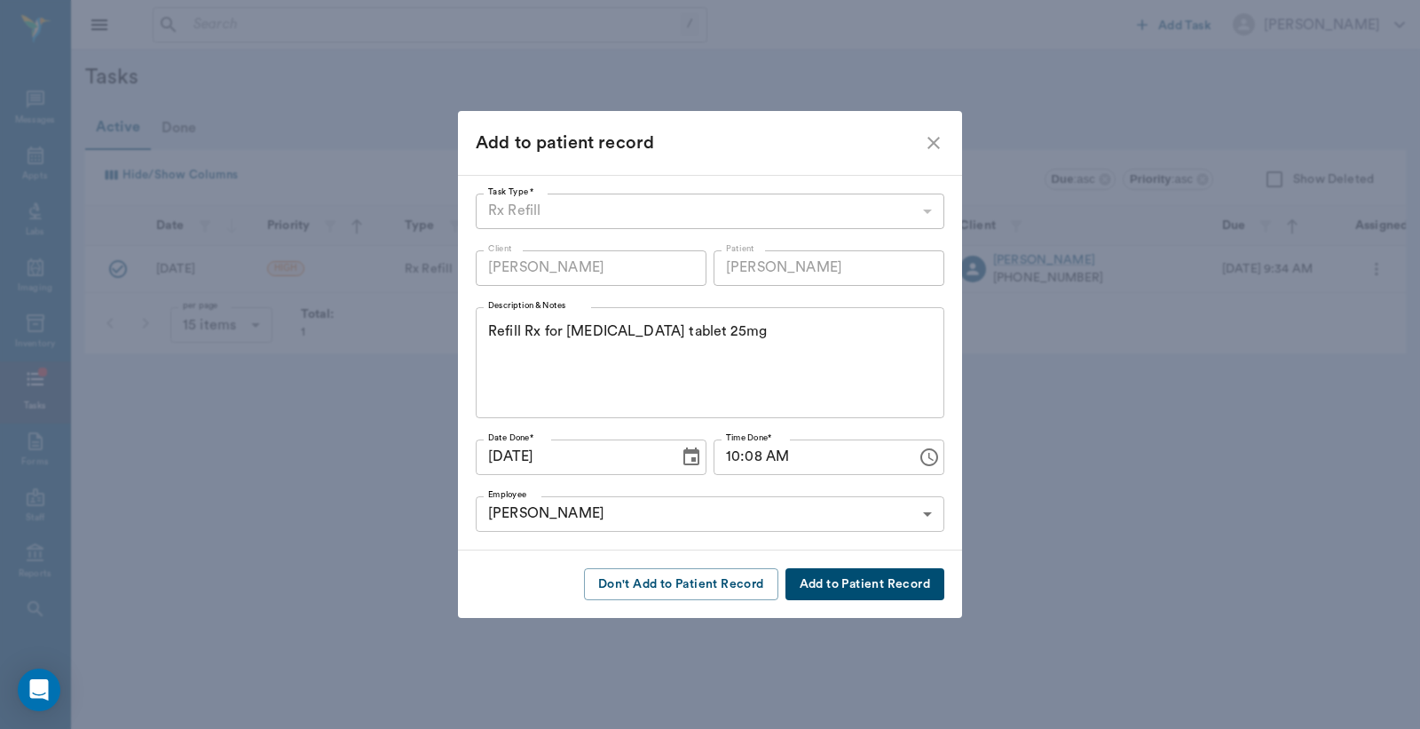
click at [823, 584] on button "Add to Patient Record" at bounding box center [865, 584] width 159 height 33
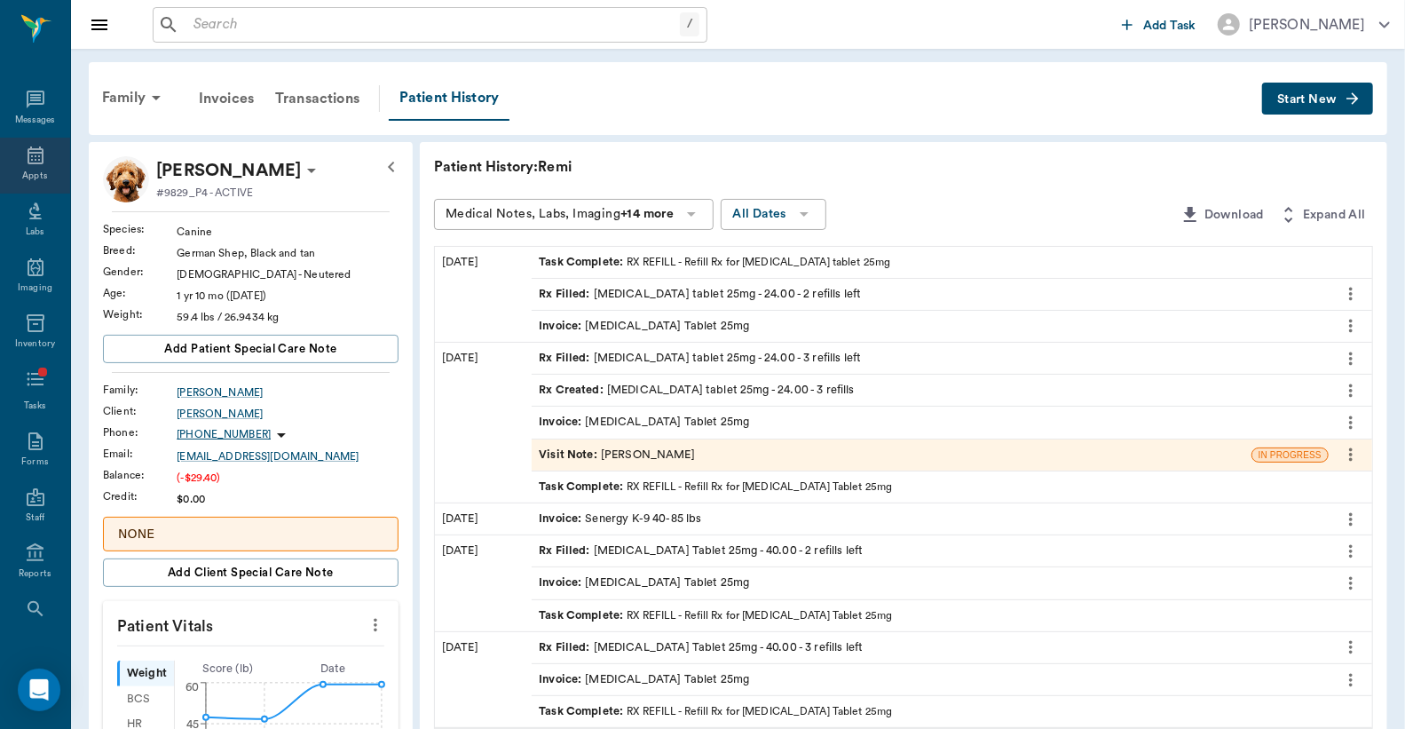
click at [29, 164] on icon at bounding box center [35, 155] width 21 height 21
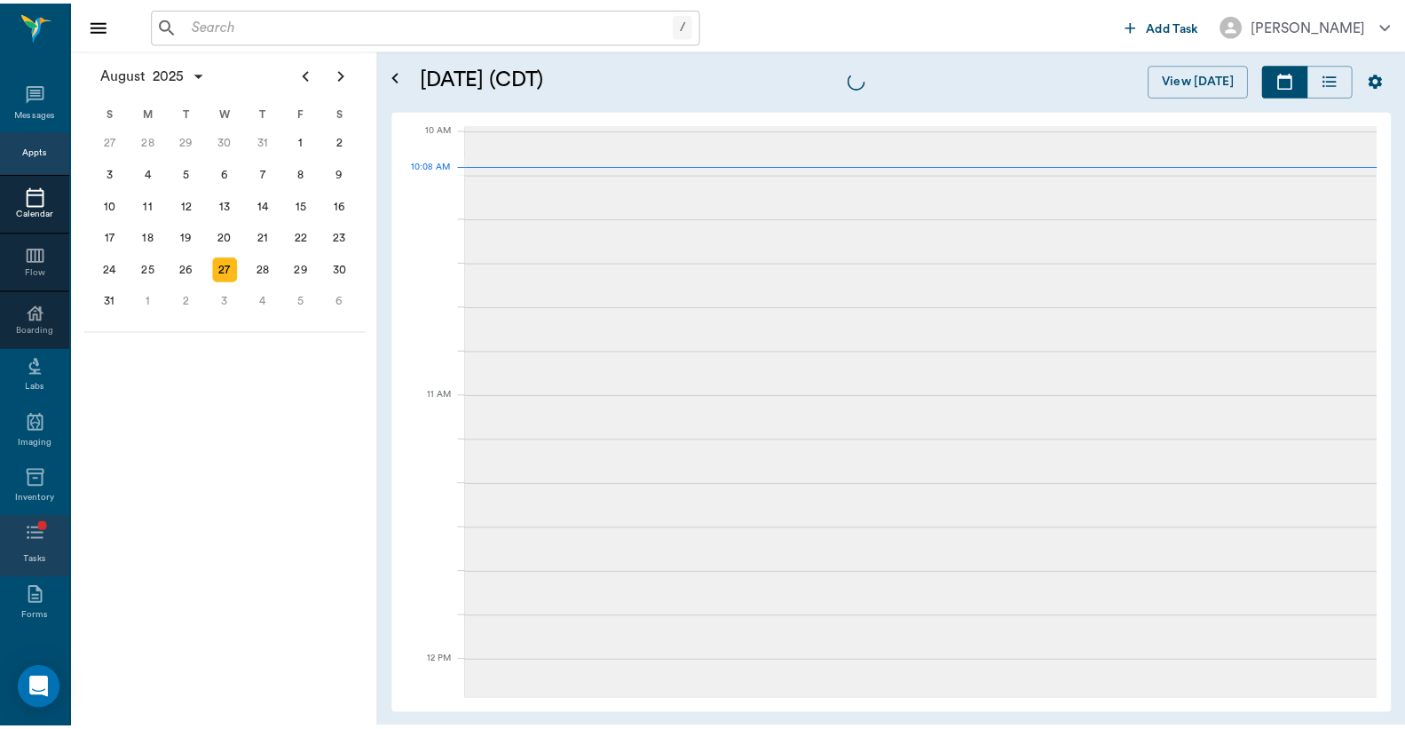
scroll to position [534, 0]
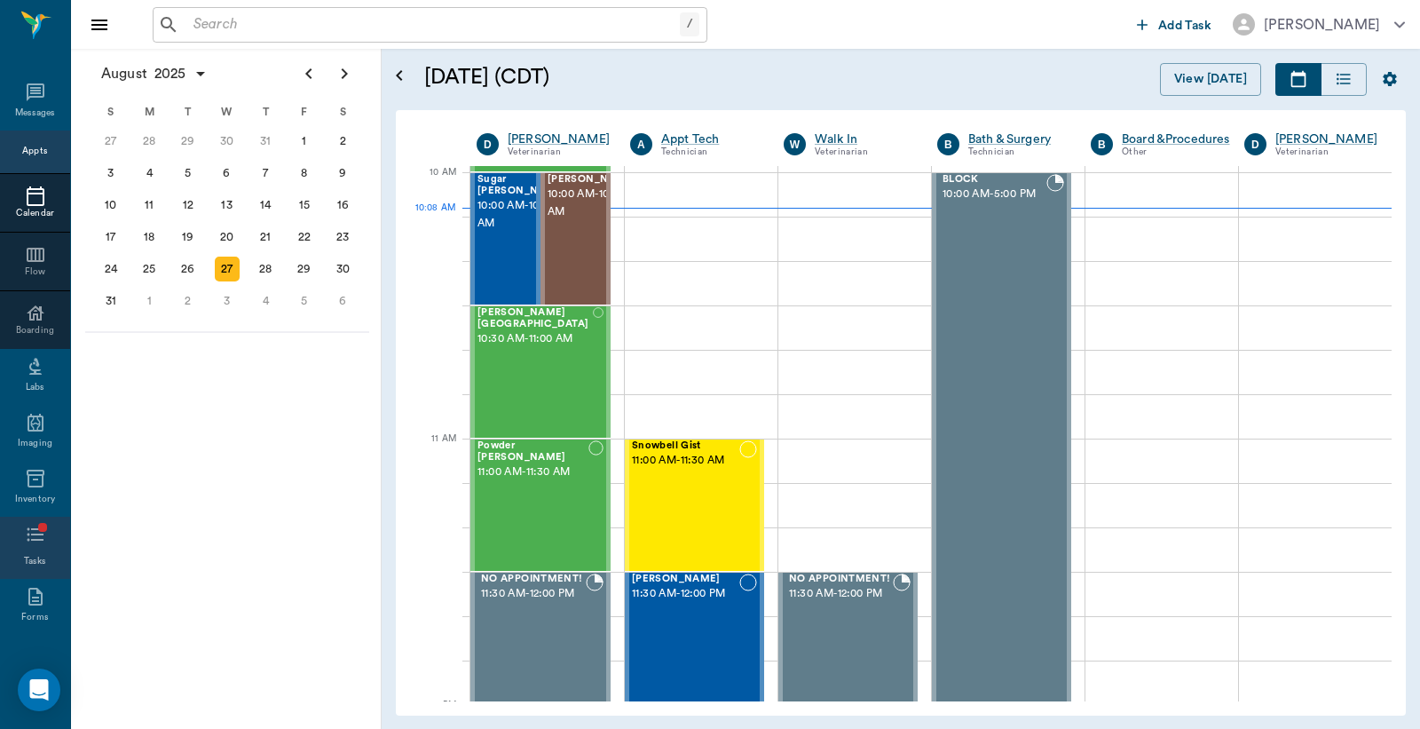
click at [27, 537] on icon at bounding box center [35, 534] width 21 height 21
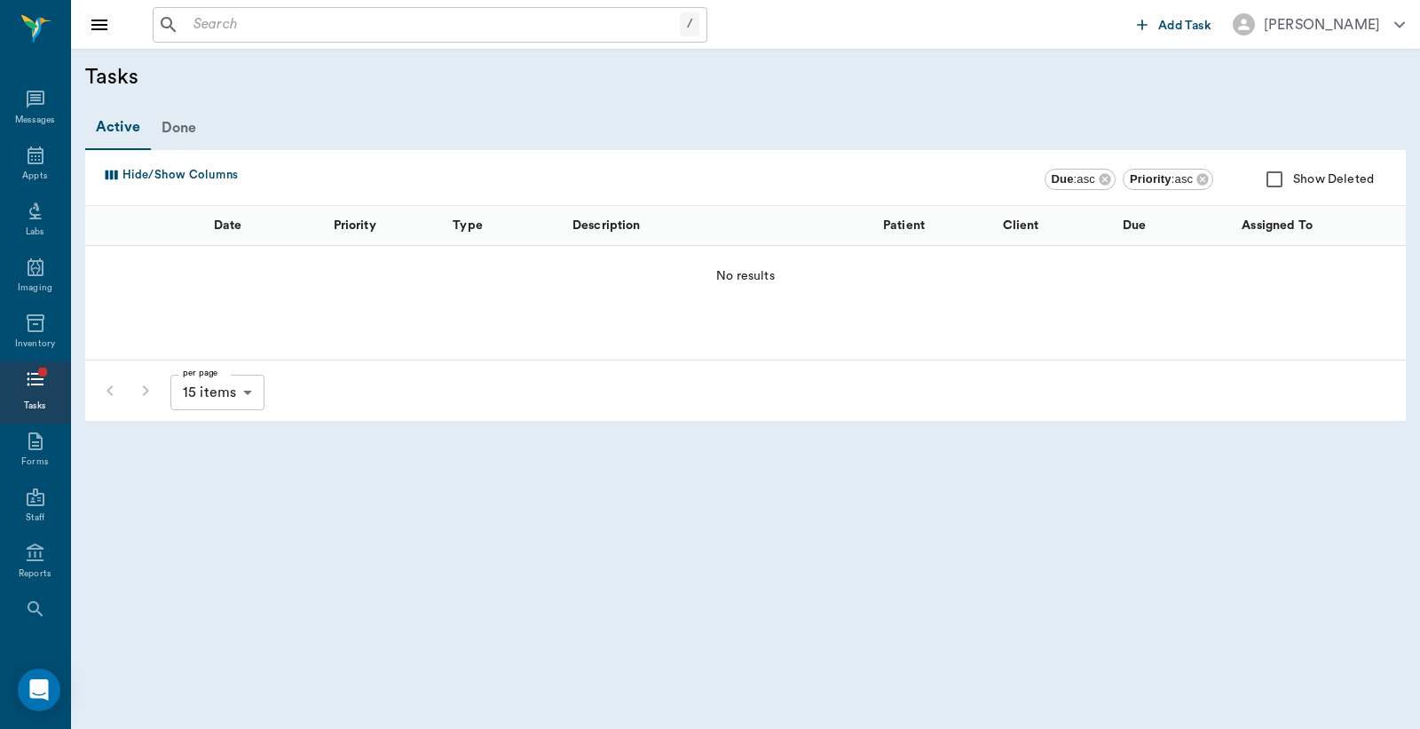
click at [193, 124] on div "Done" at bounding box center [179, 128] width 57 height 43
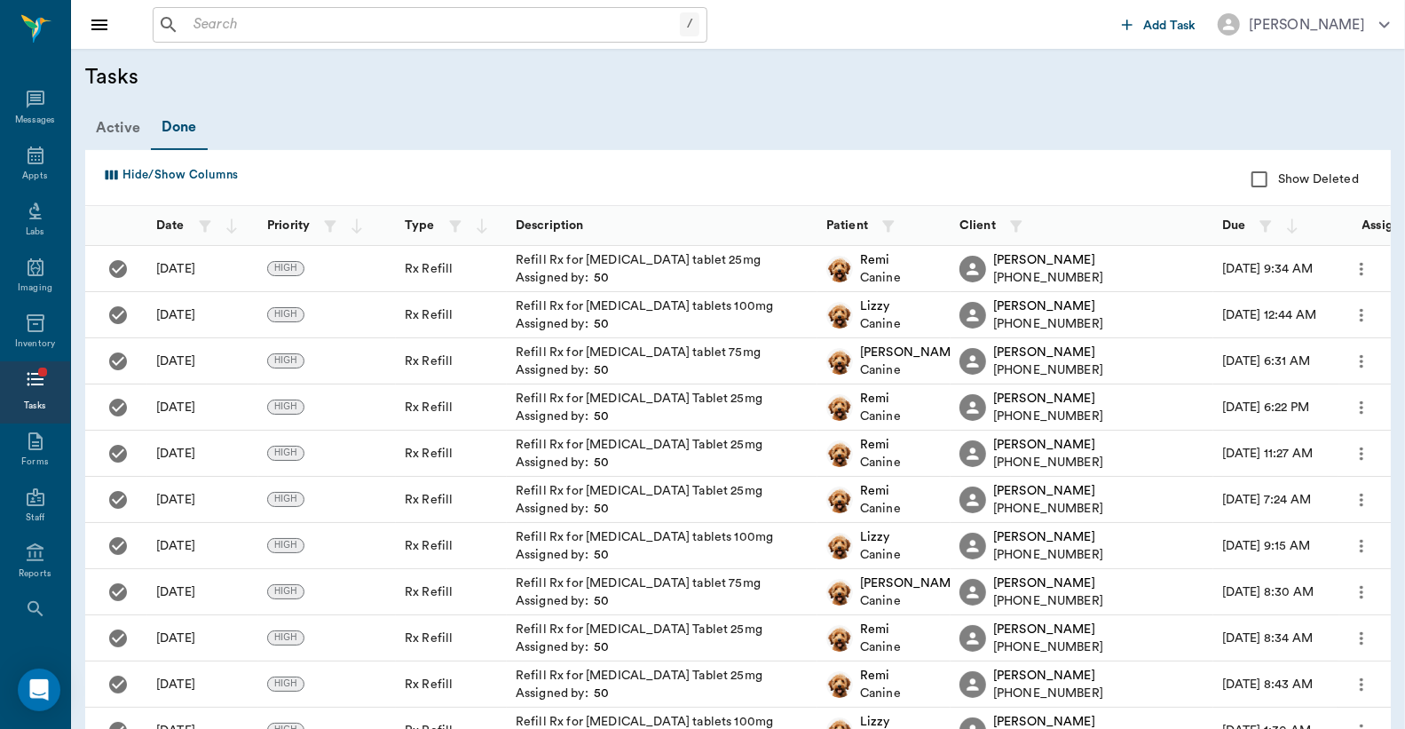
click at [130, 127] on div "Active" at bounding box center [118, 128] width 66 height 43
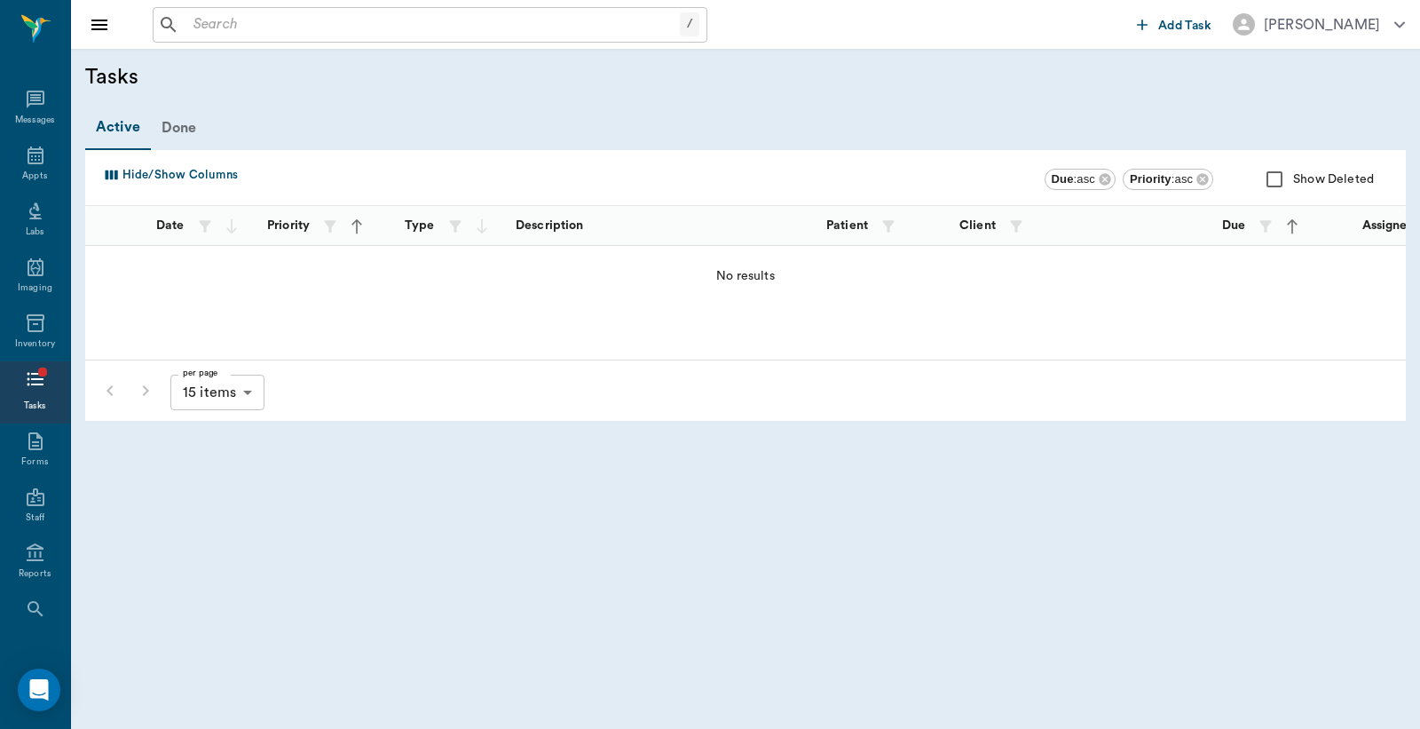
click at [170, 122] on div "Done" at bounding box center [179, 128] width 57 height 43
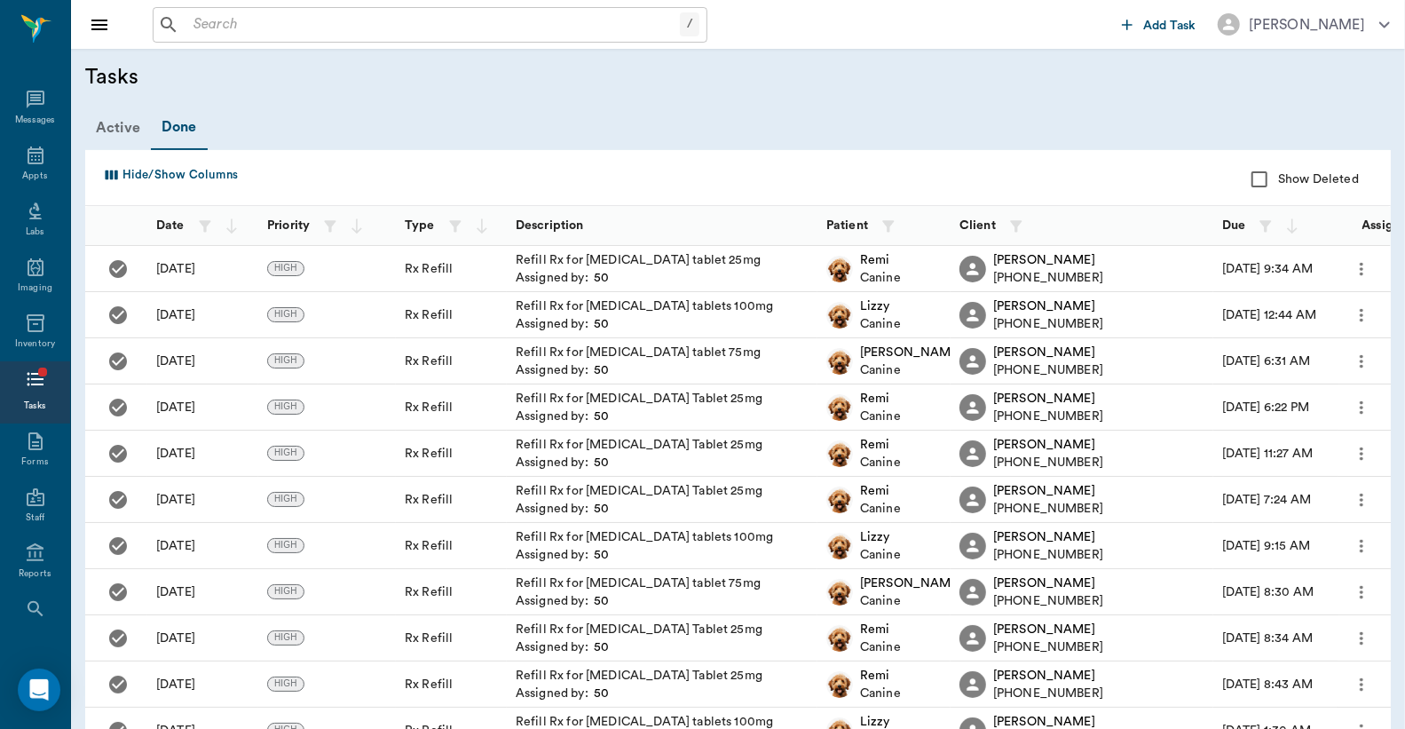
click at [104, 133] on div "Active" at bounding box center [118, 128] width 66 height 43
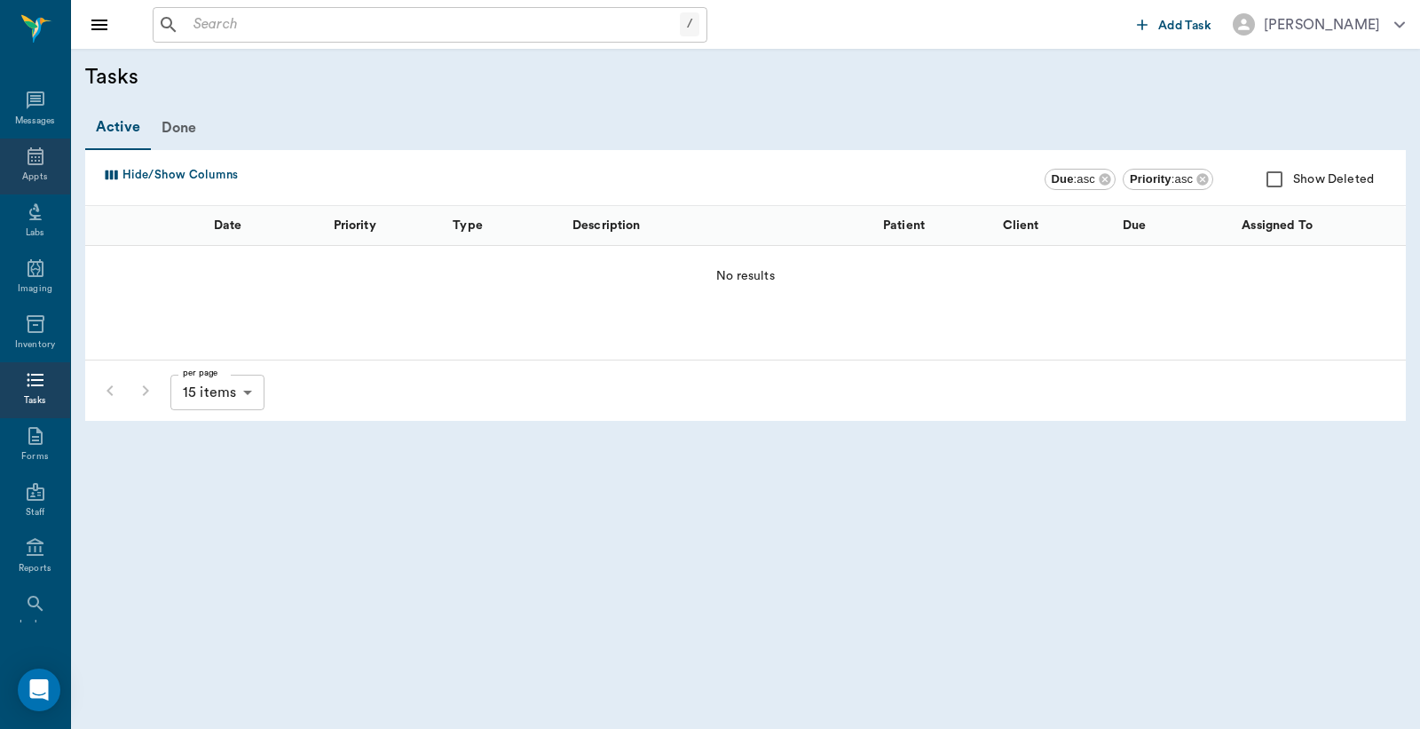
click at [20, 166] on div "Appts" at bounding box center [35, 166] width 70 height 56
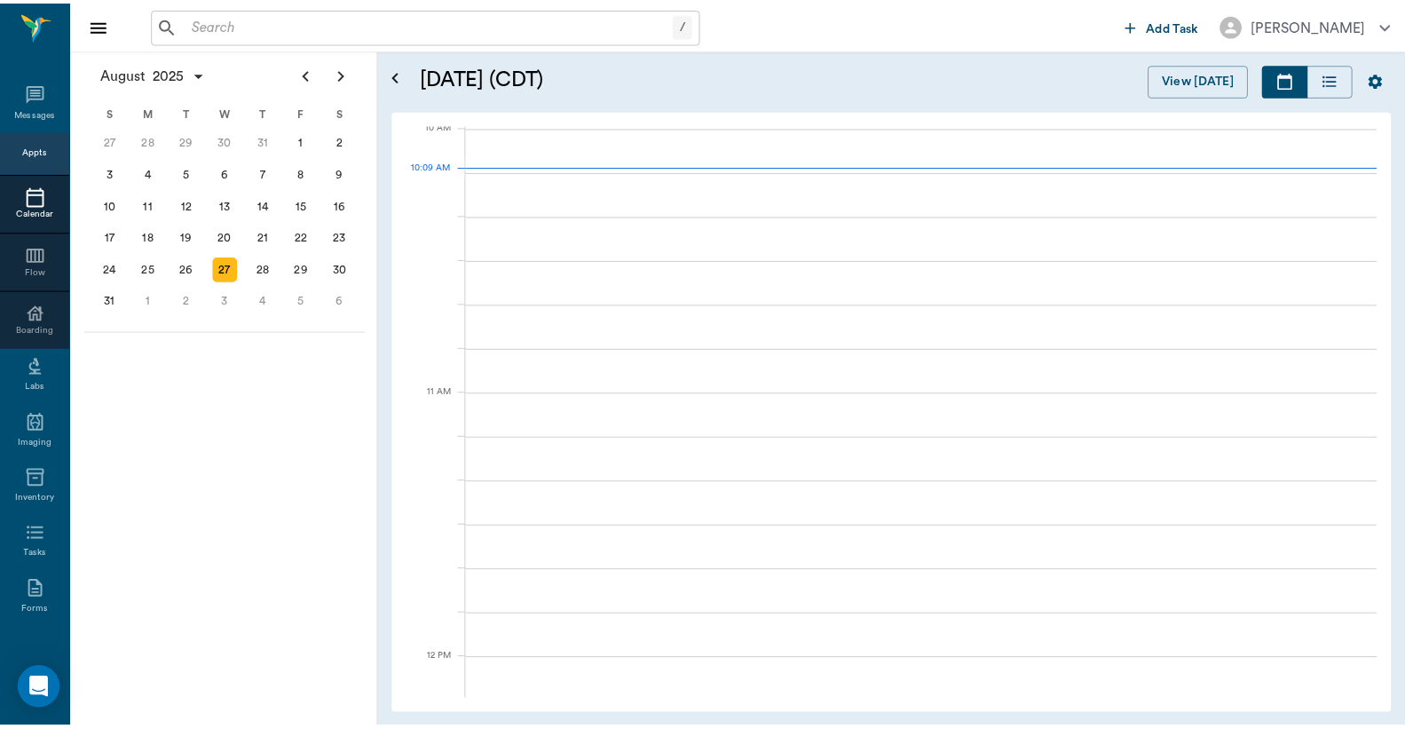
scroll to position [537, 0]
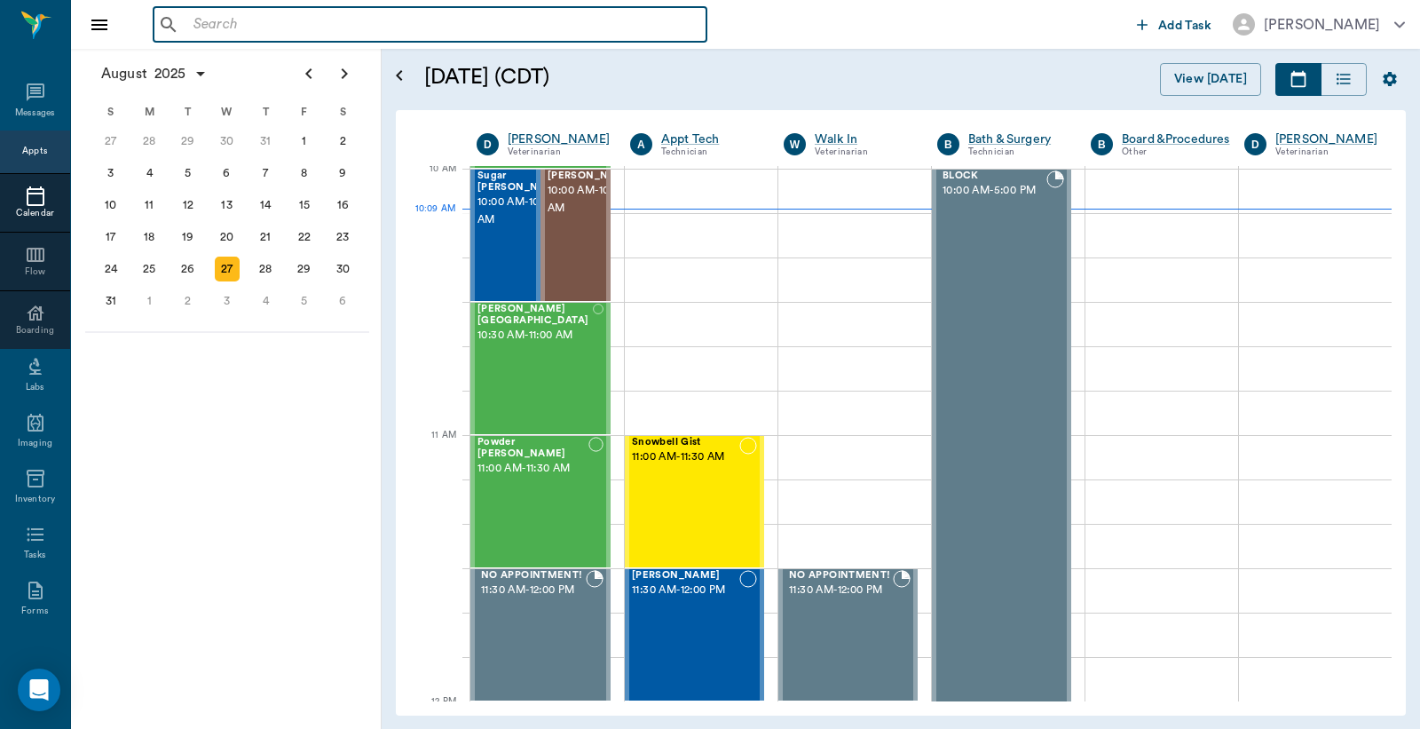
click at [314, 21] on input "text" at bounding box center [442, 24] width 513 height 25
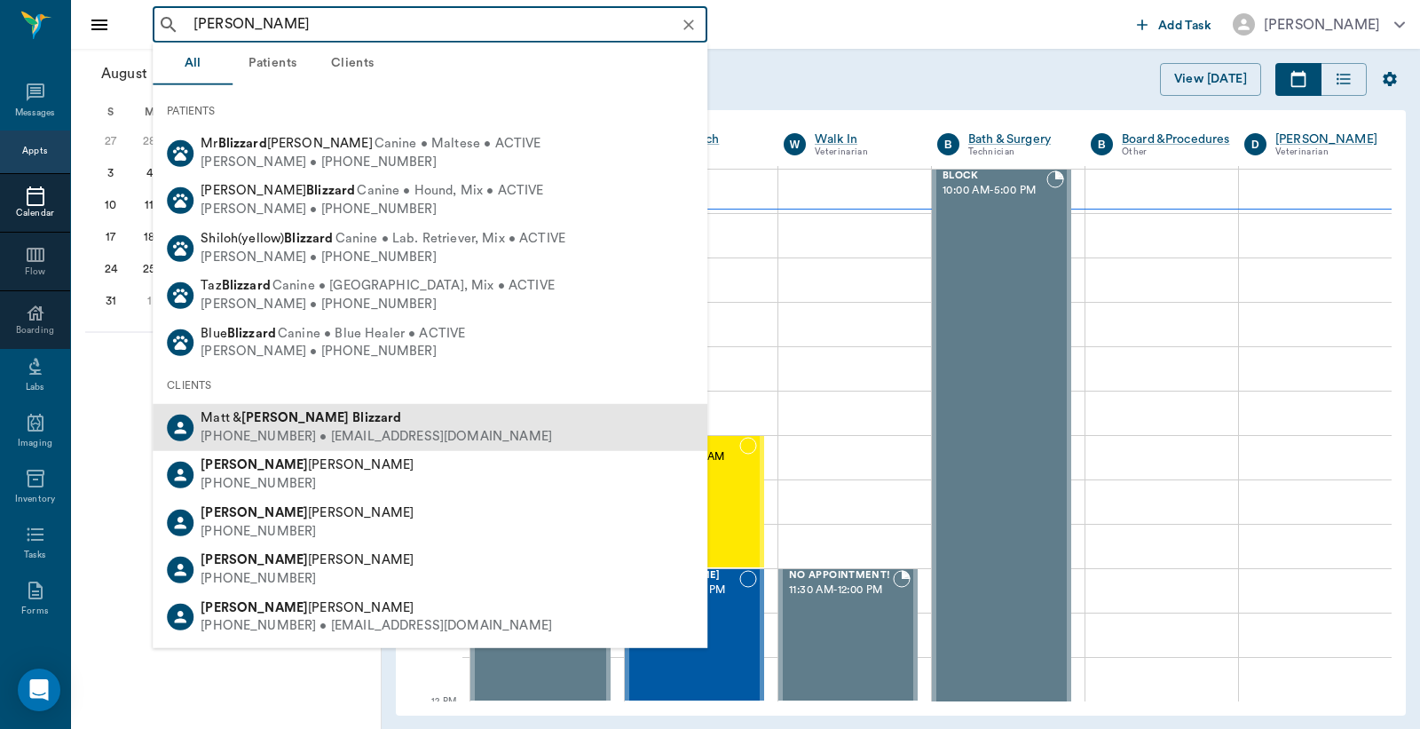
click at [398, 428] on div "[PHONE_NUMBER] • [EMAIL_ADDRESS][DOMAIN_NAME]" at bounding box center [377, 437] width 352 height 19
type input "[PERSON_NAME]"
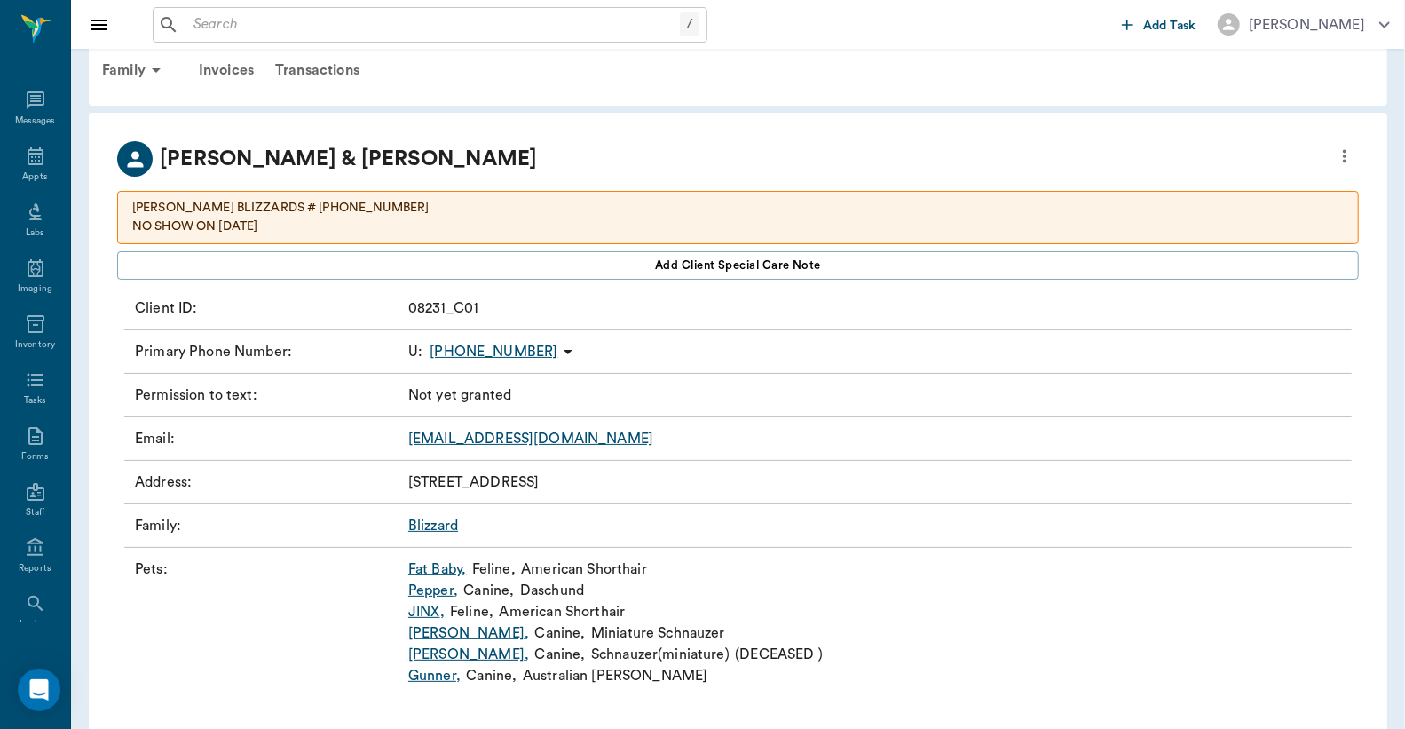
scroll to position [51, 0]
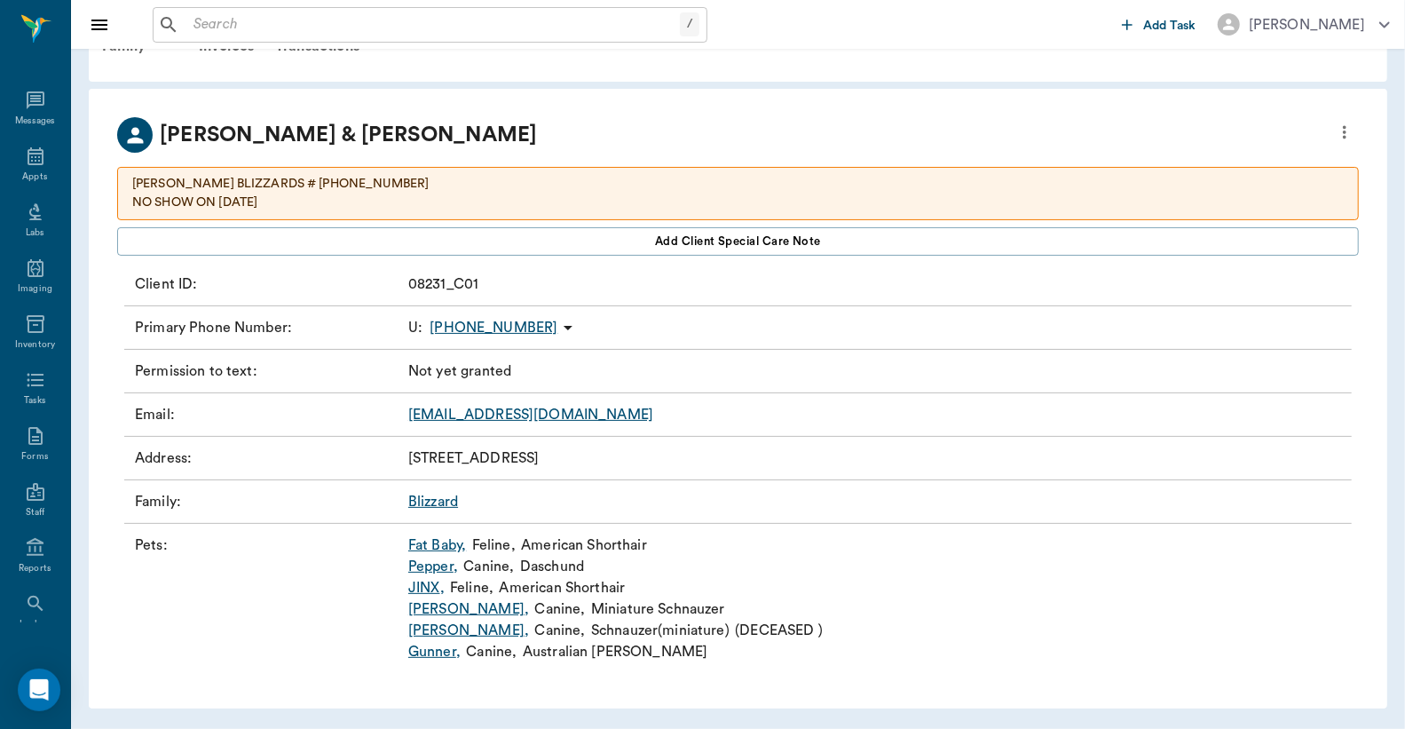
click at [440, 571] on link "Pepper ," at bounding box center [433, 566] width 50 height 21
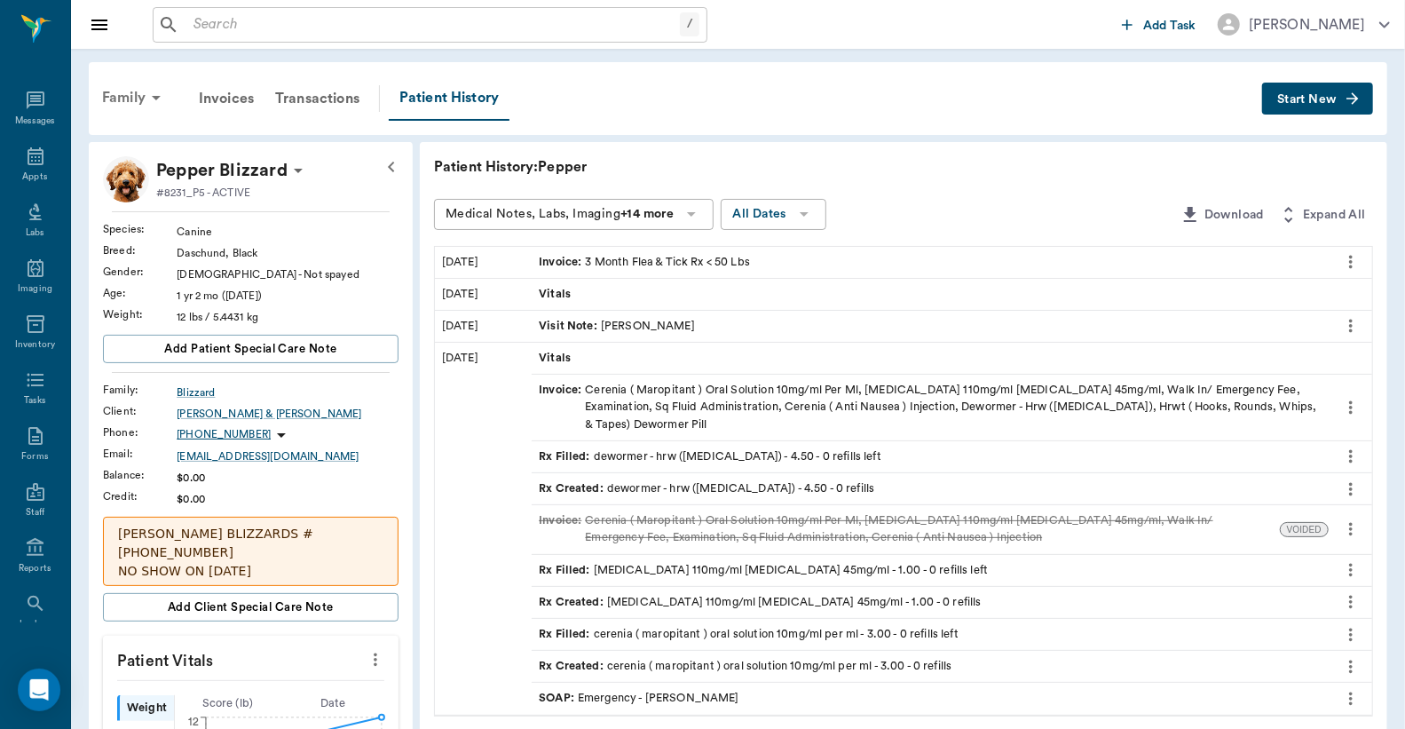
click at [139, 93] on div "Family" at bounding box center [134, 97] width 86 height 43
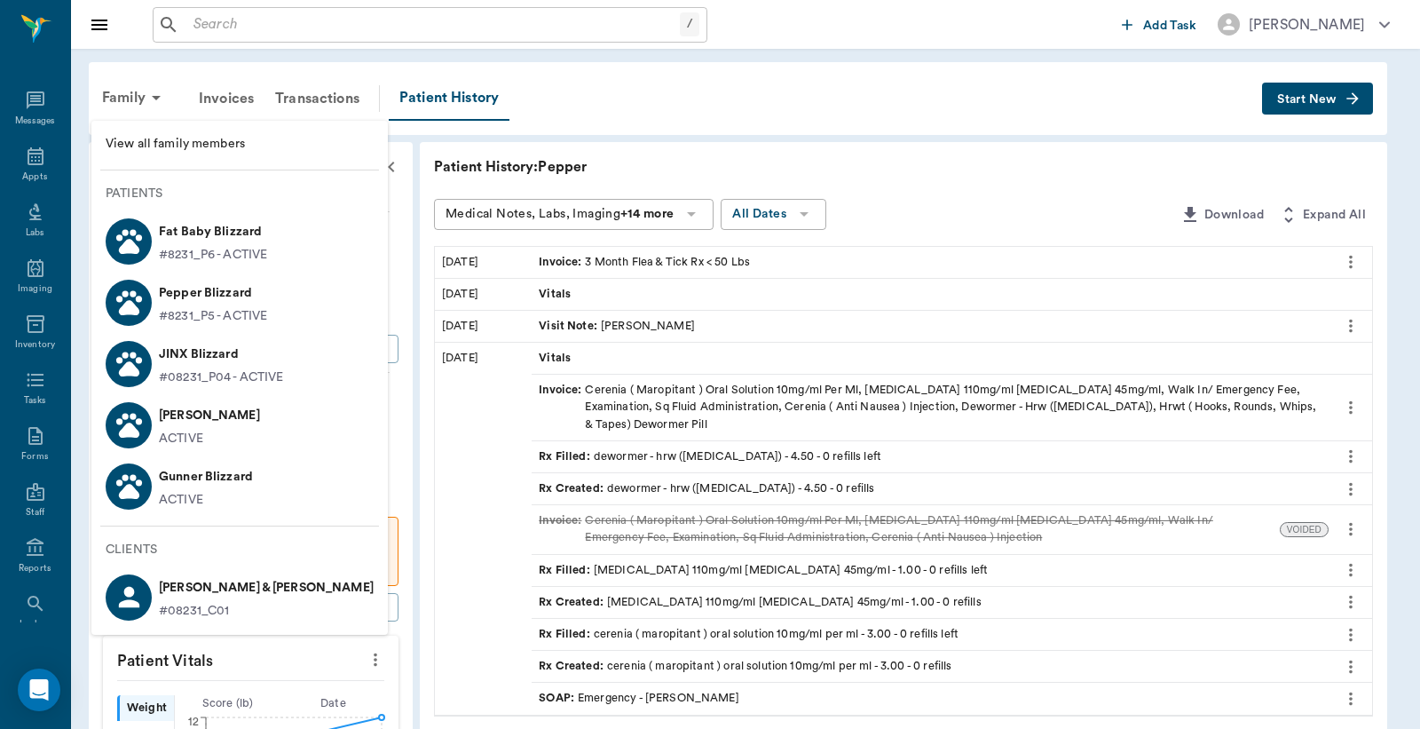
click at [176, 420] on p "[PERSON_NAME]" at bounding box center [209, 415] width 101 height 28
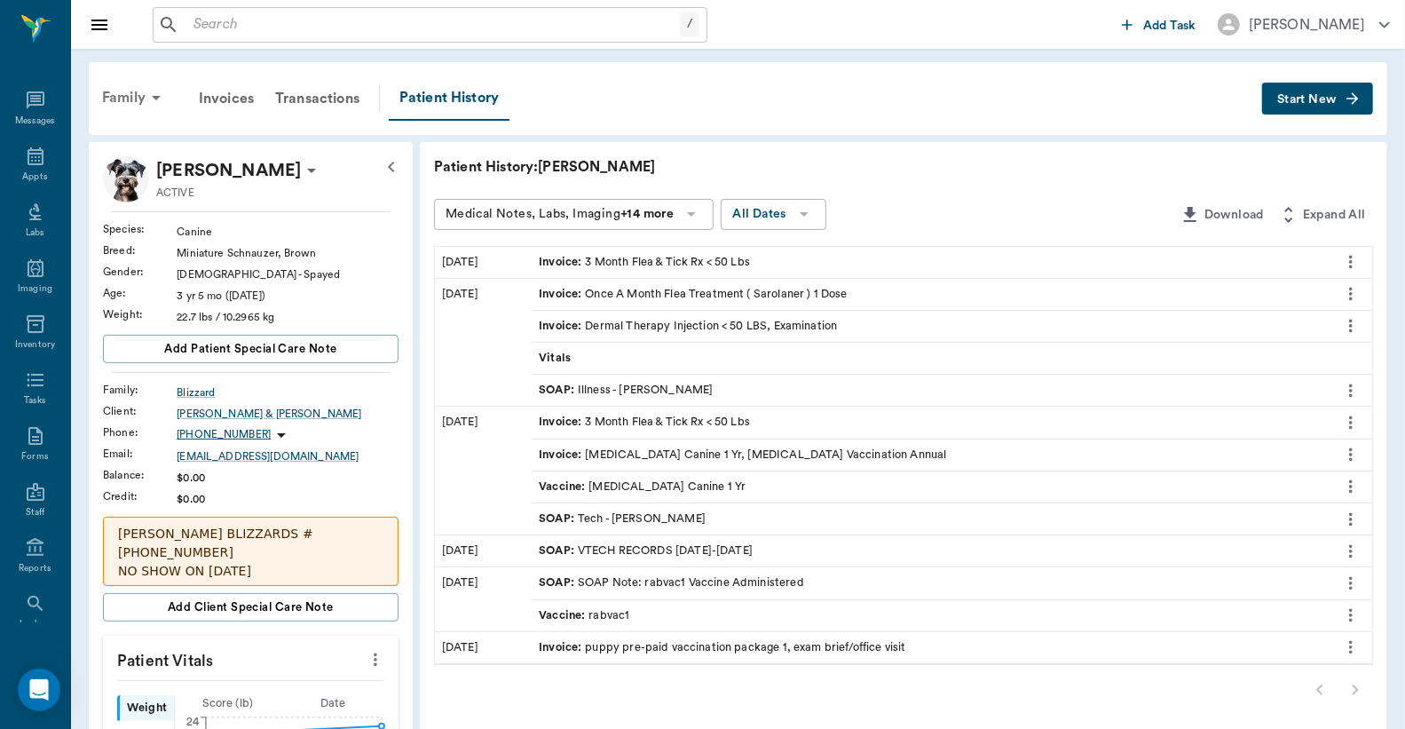
click at [115, 91] on div "Family" at bounding box center [134, 97] width 86 height 43
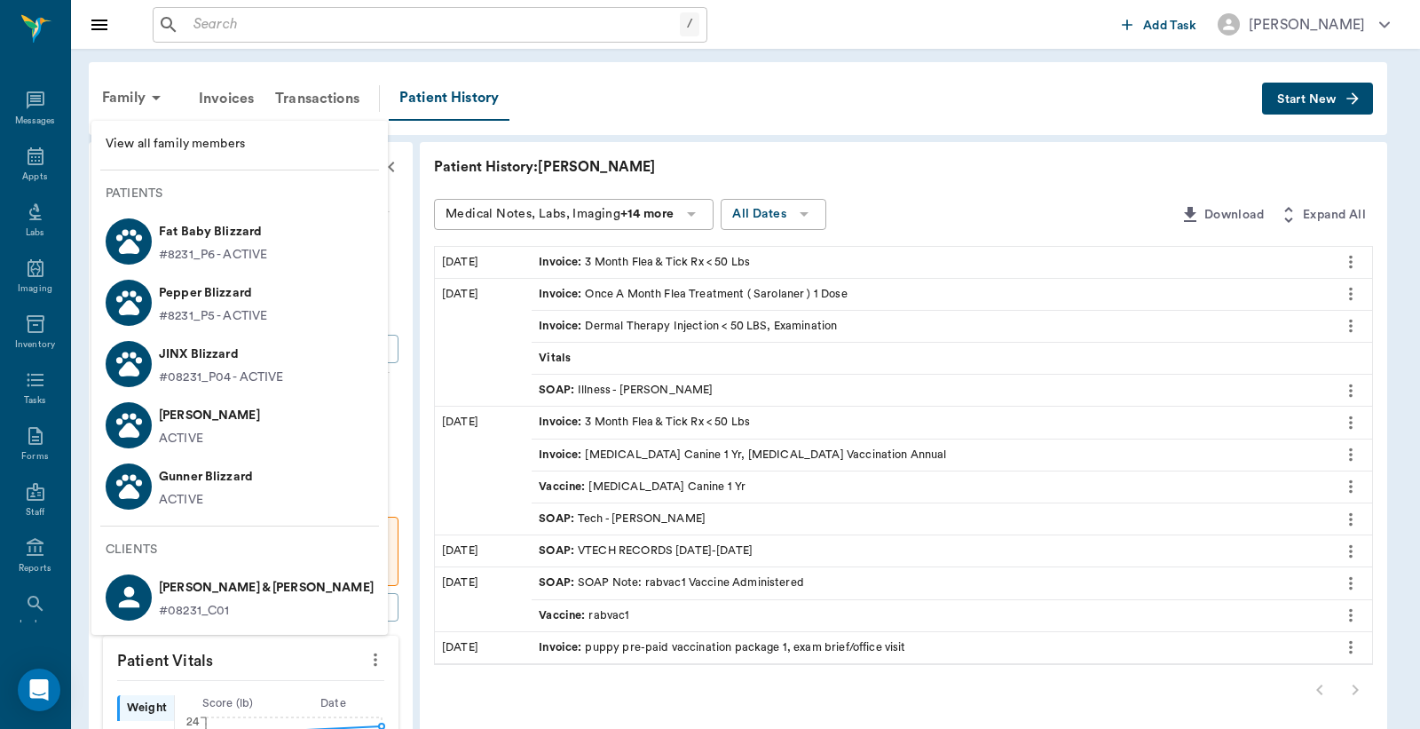
click at [208, 298] on p "Pepper Blizzard" at bounding box center [213, 293] width 108 height 28
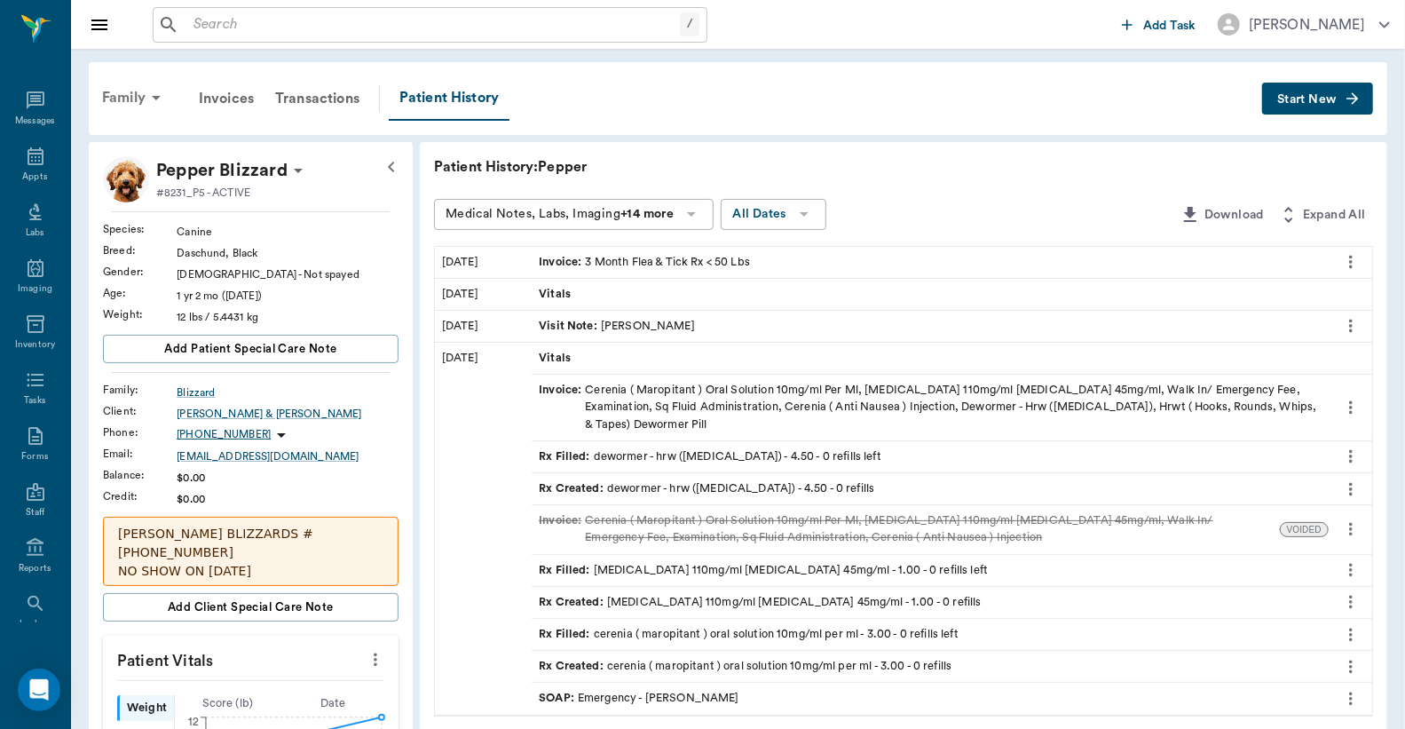
click at [127, 102] on div "Family" at bounding box center [134, 97] width 86 height 43
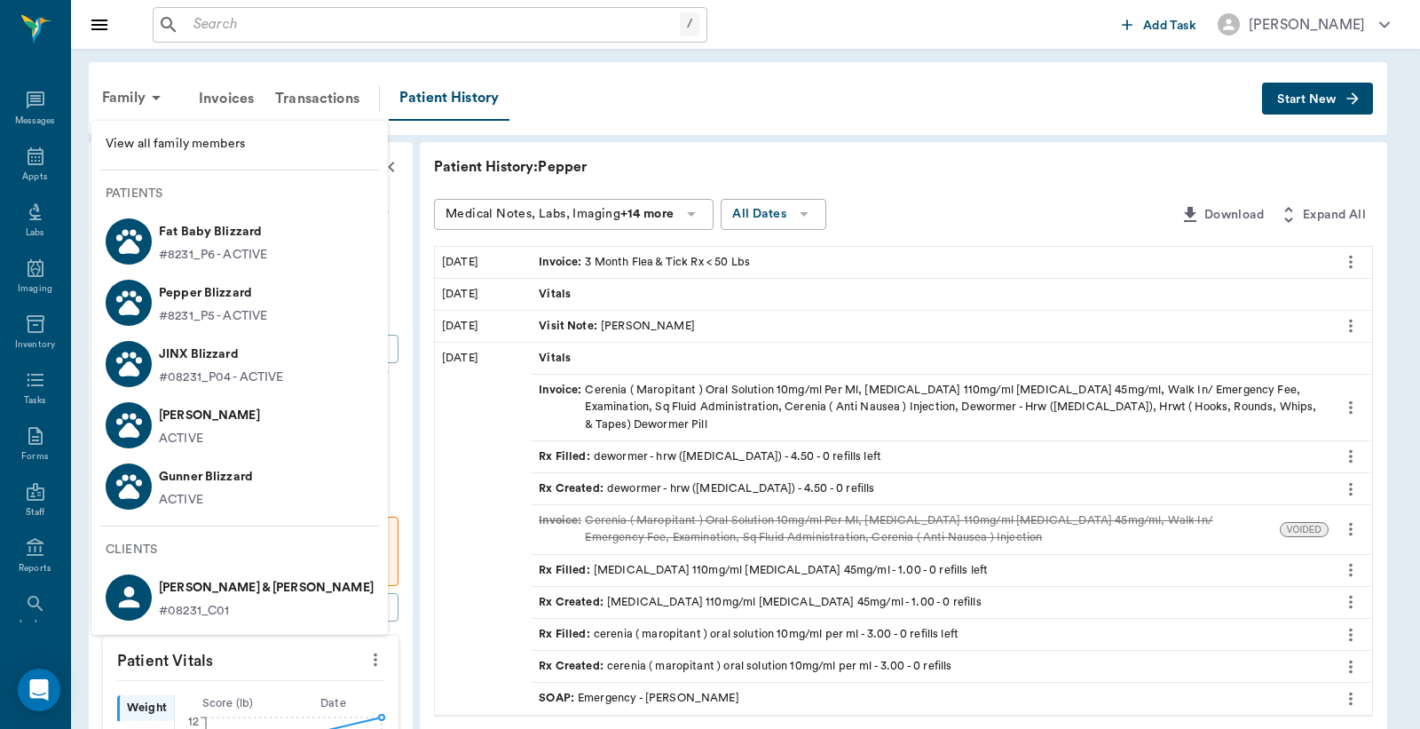
click at [220, 417] on p "[PERSON_NAME]" at bounding box center [209, 415] width 101 height 28
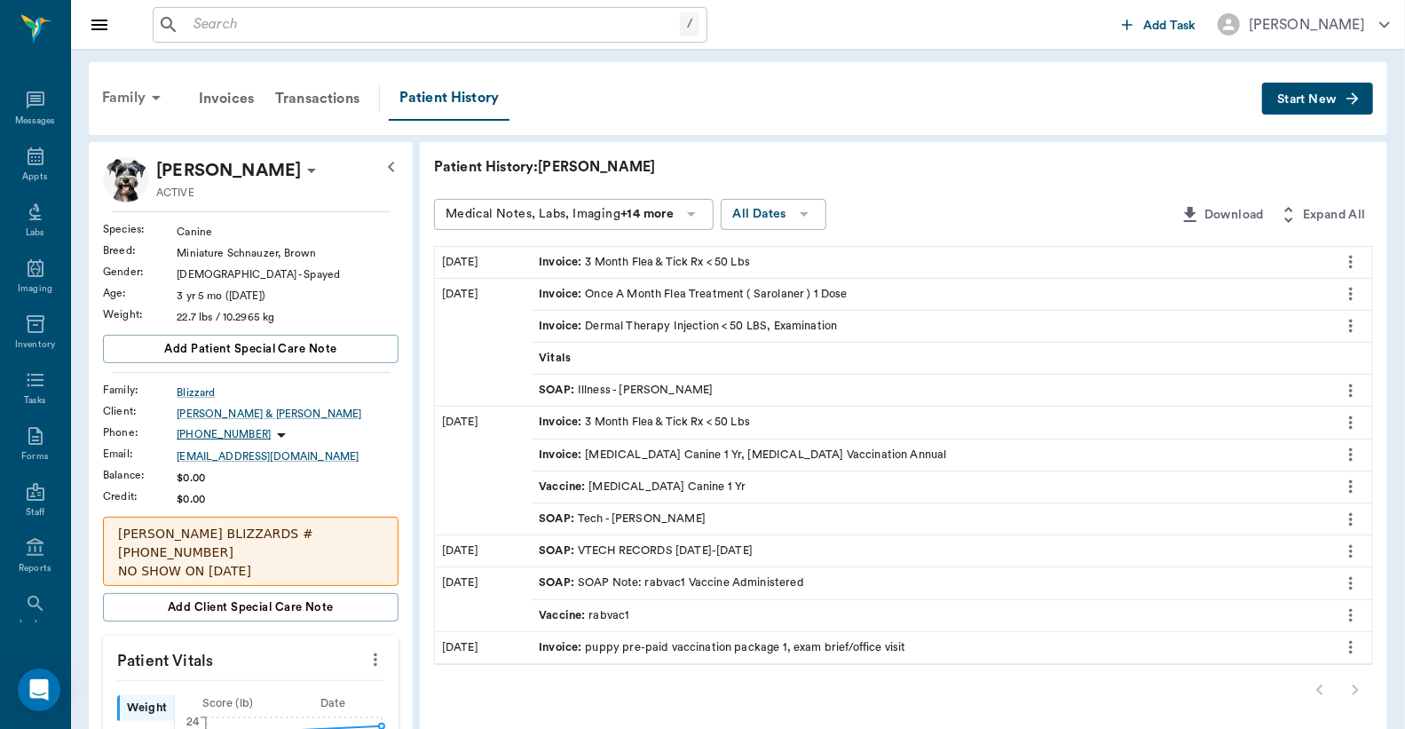
click at [152, 109] on div "Family" at bounding box center [134, 97] width 86 height 43
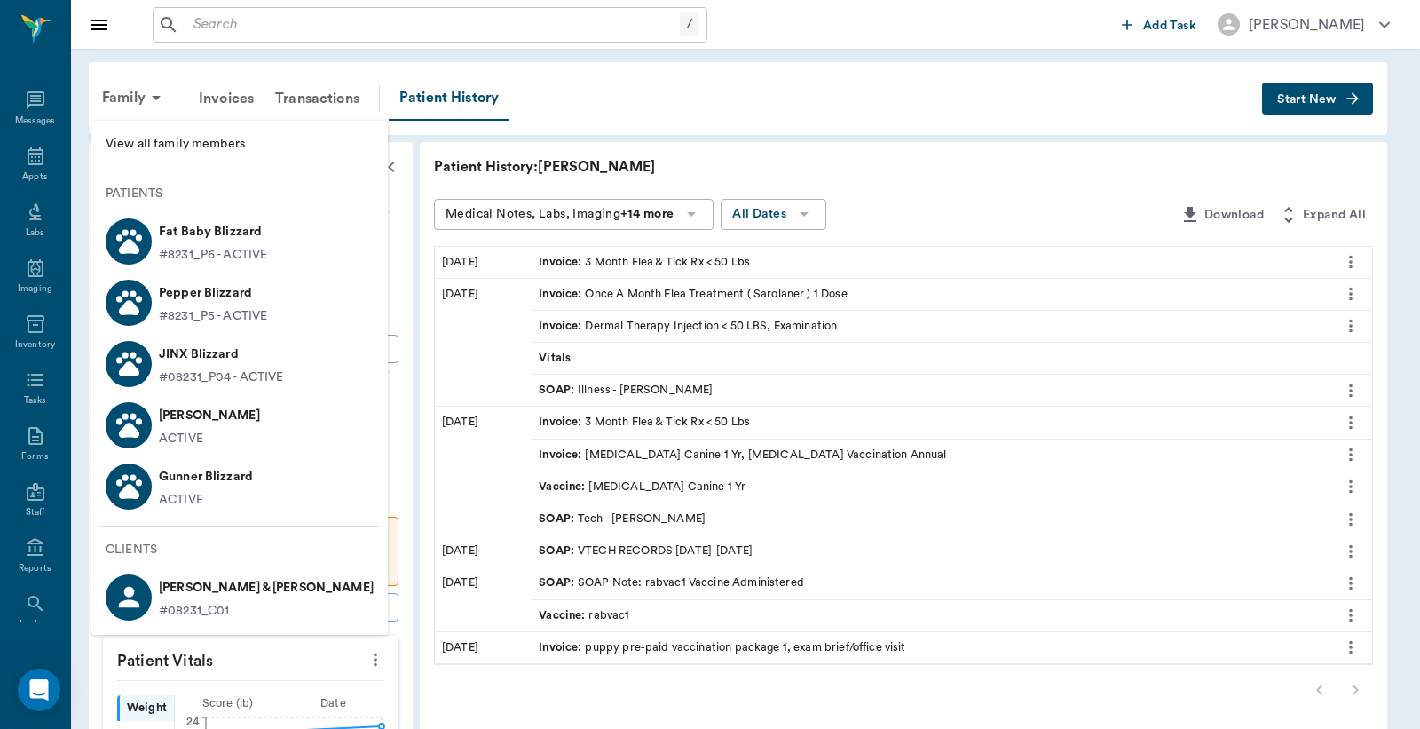
click at [197, 473] on p "Gunner Blizzard" at bounding box center [206, 477] width 94 height 28
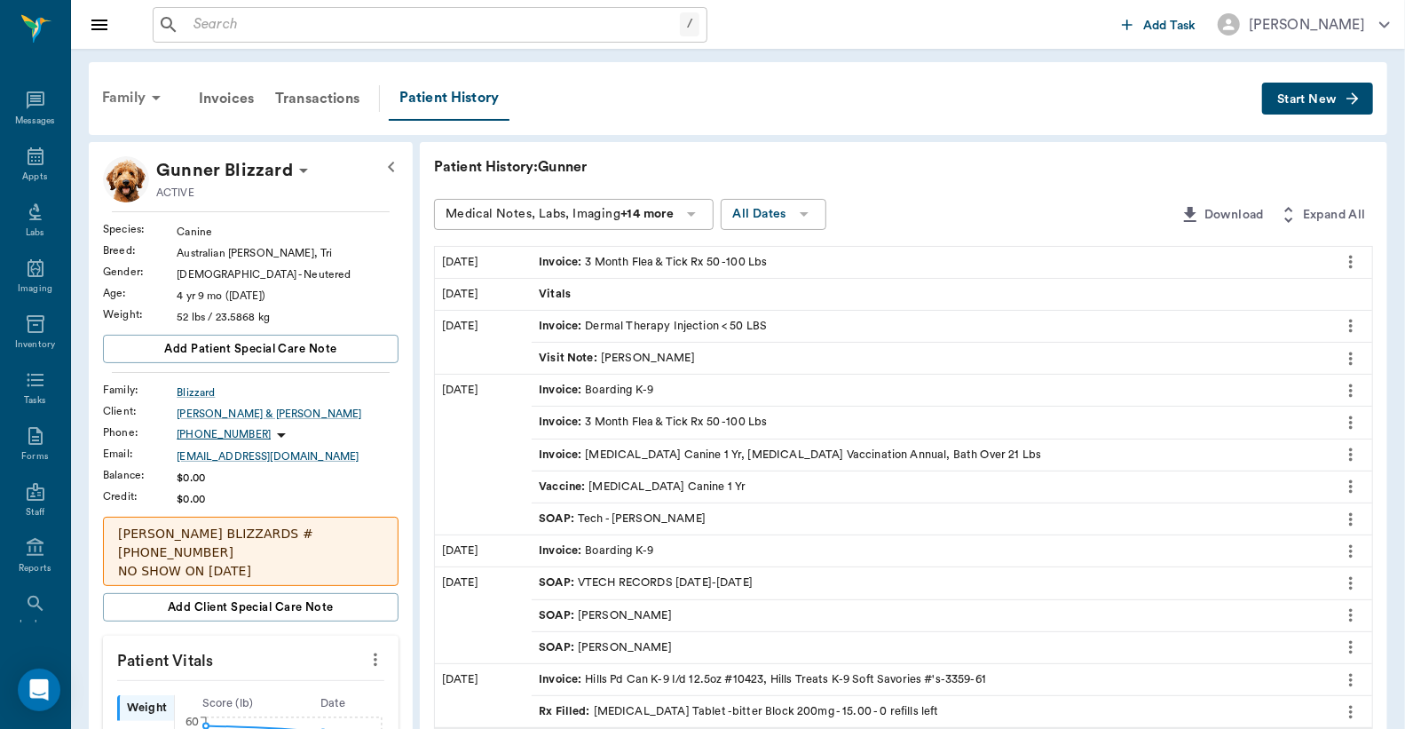
click at [130, 100] on div "Family" at bounding box center [134, 97] width 86 height 43
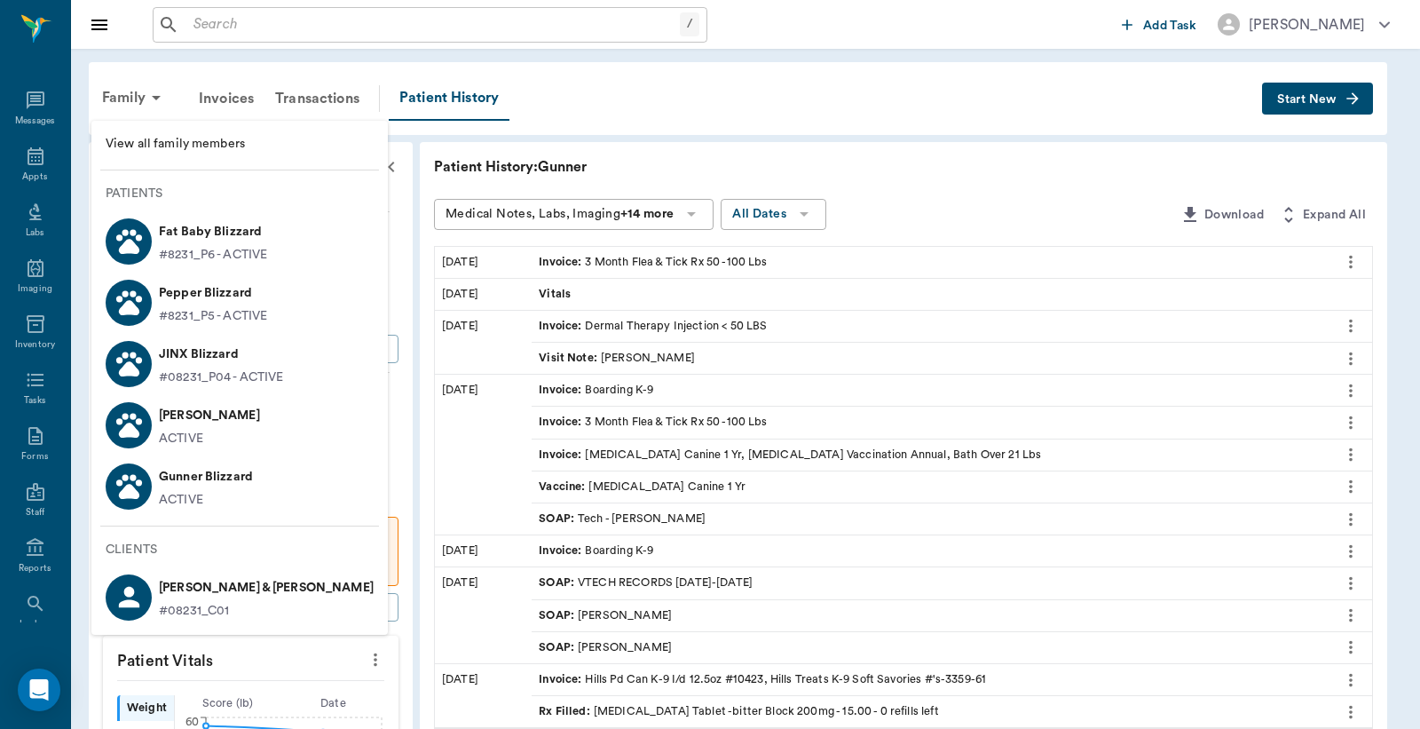
click at [201, 421] on p "[PERSON_NAME]" at bounding box center [209, 415] width 101 height 28
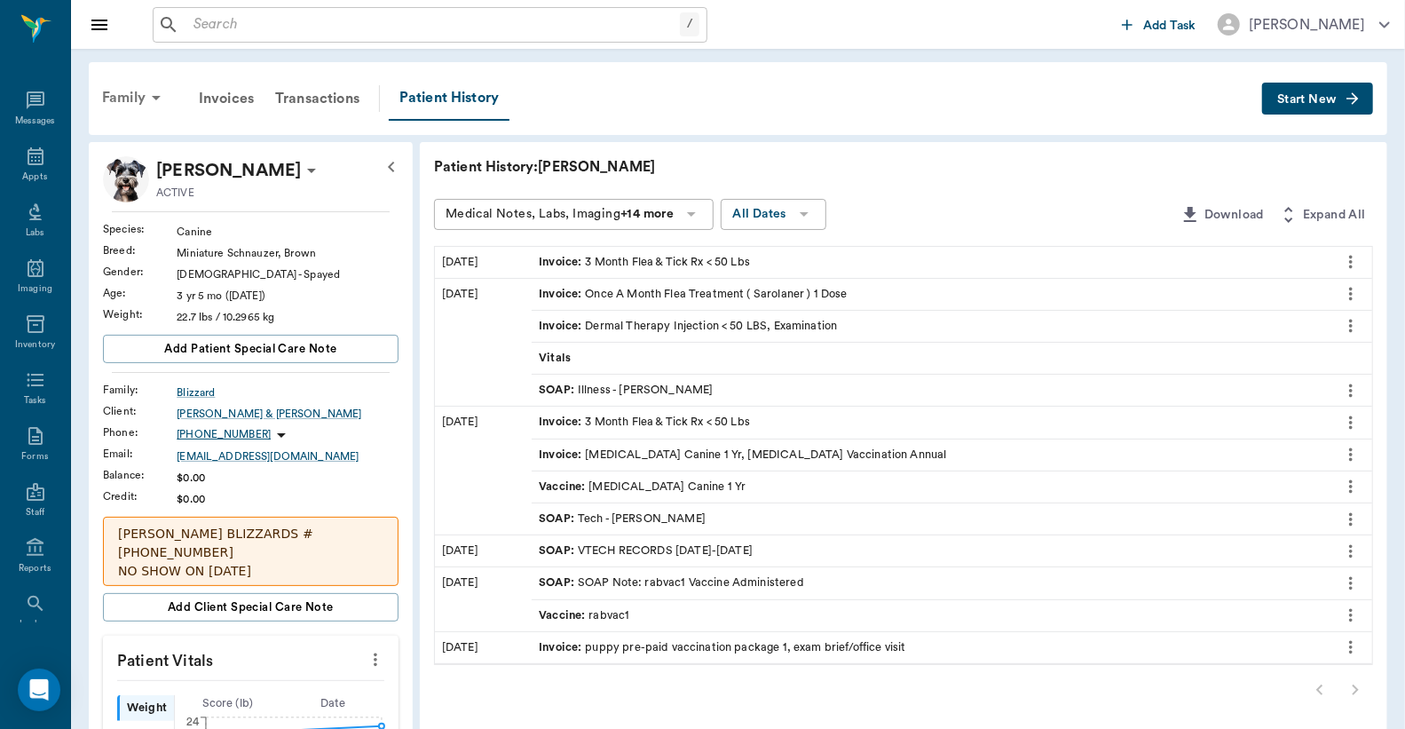
click at [142, 96] on div "Family" at bounding box center [134, 97] width 86 height 43
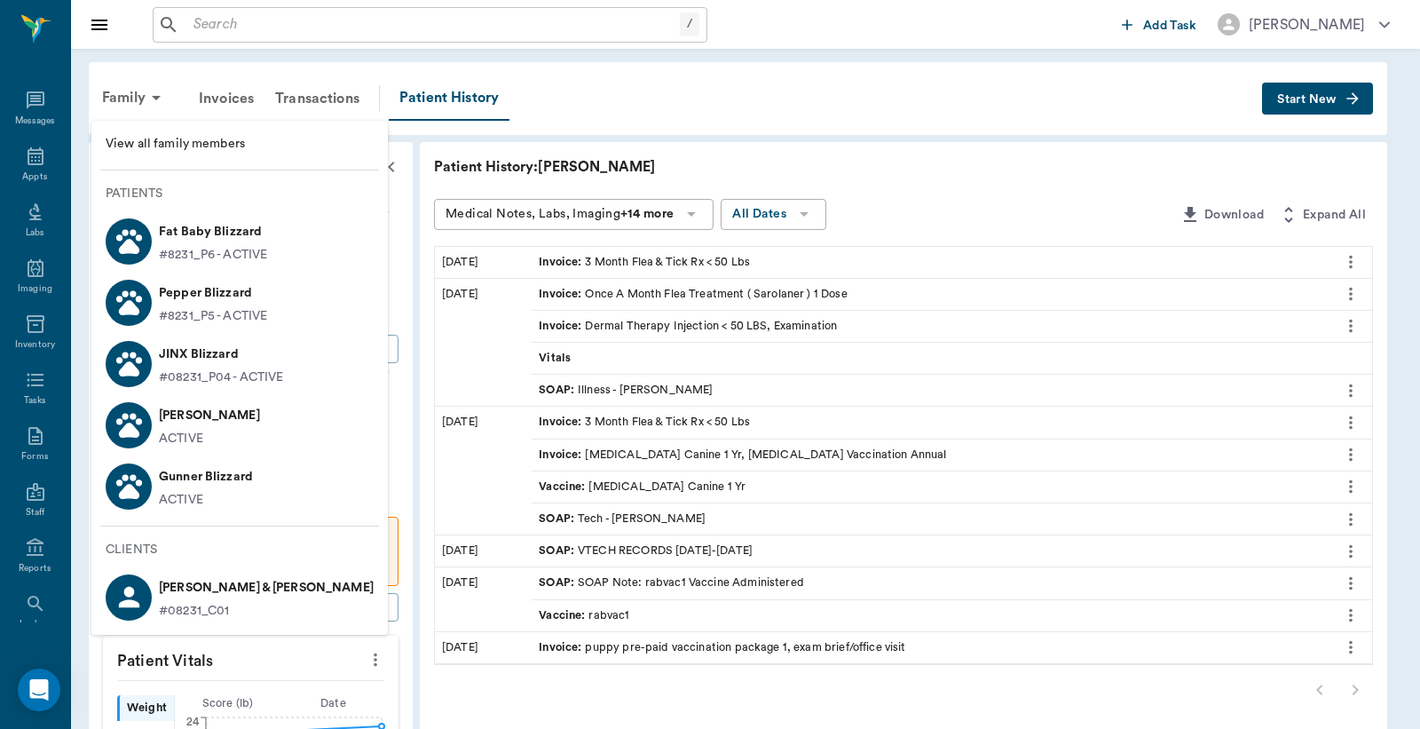
click at [182, 297] on p "Pepper Blizzard" at bounding box center [213, 293] width 108 height 28
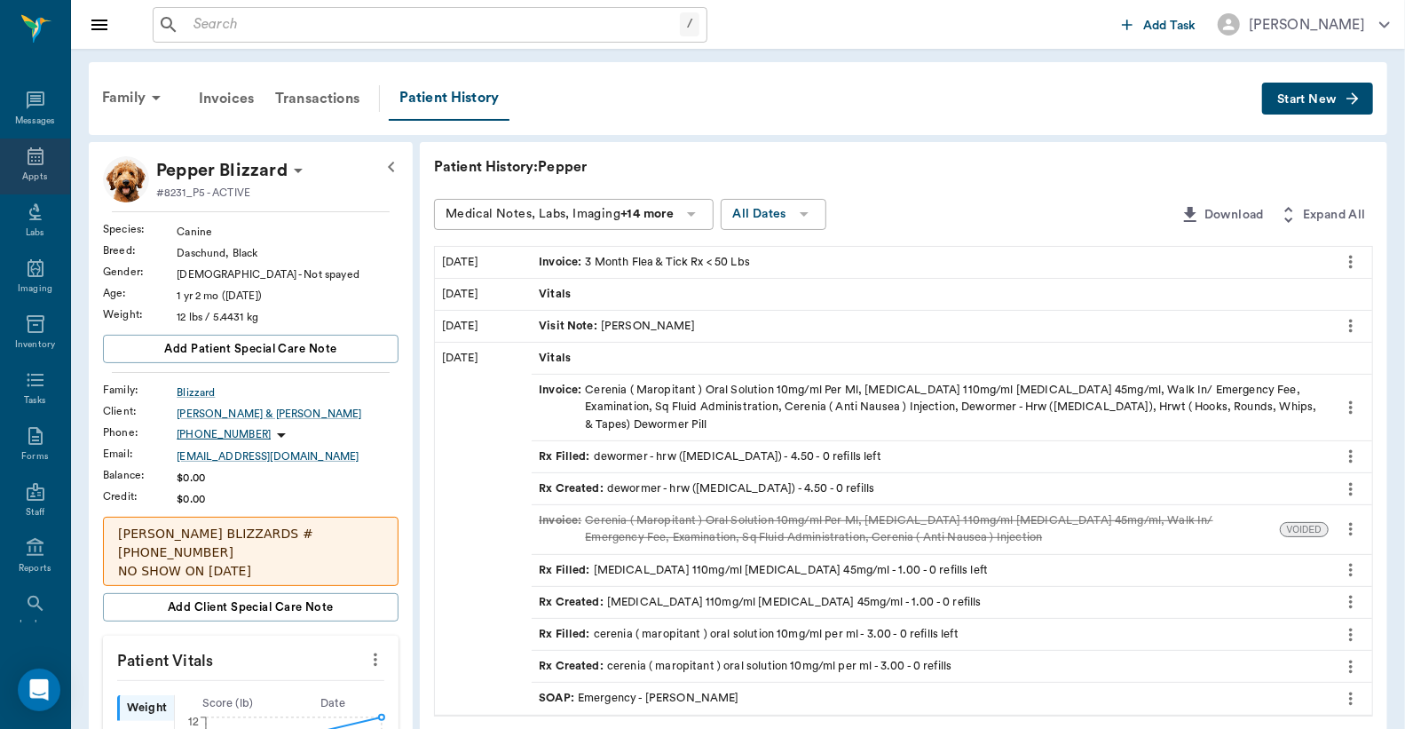
click at [33, 157] on icon at bounding box center [35, 156] width 21 height 21
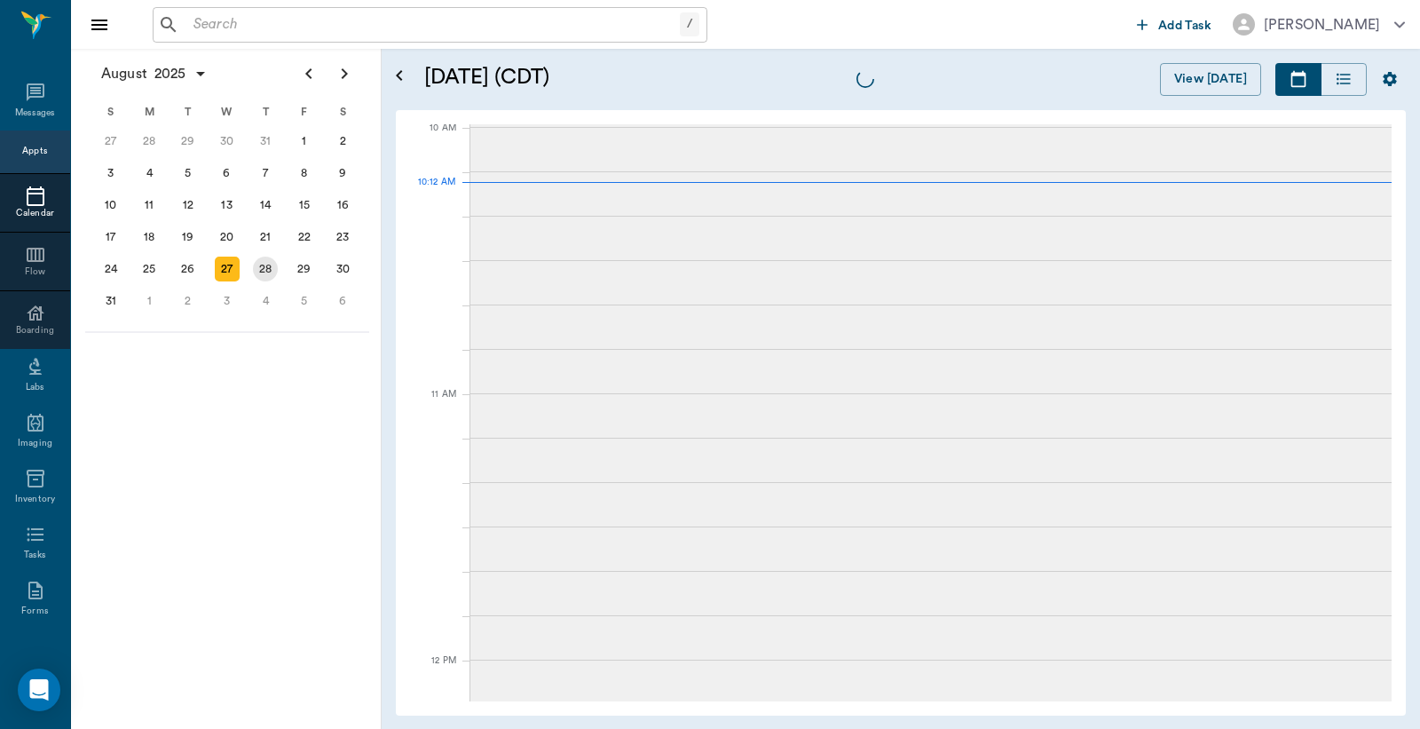
scroll to position [534, 0]
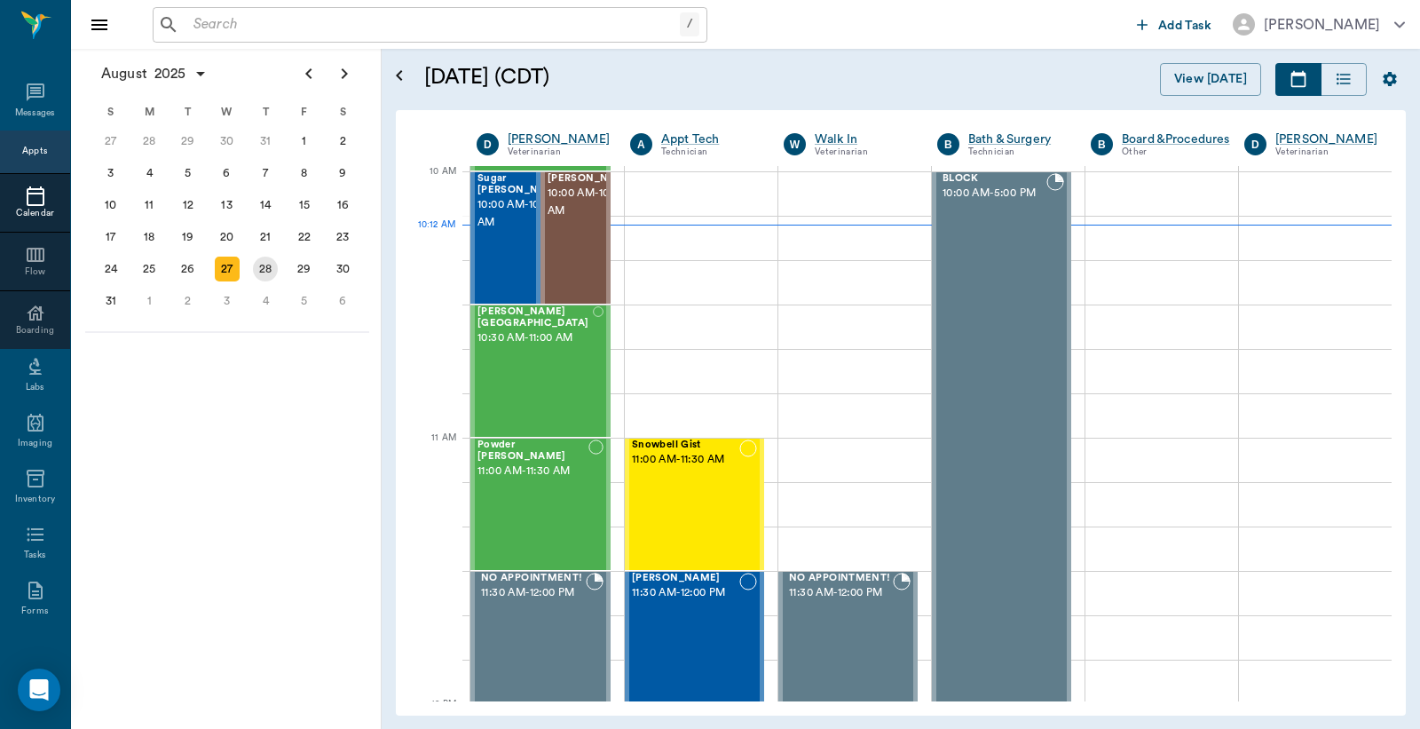
click at [270, 263] on div "28" at bounding box center [265, 269] width 25 height 25
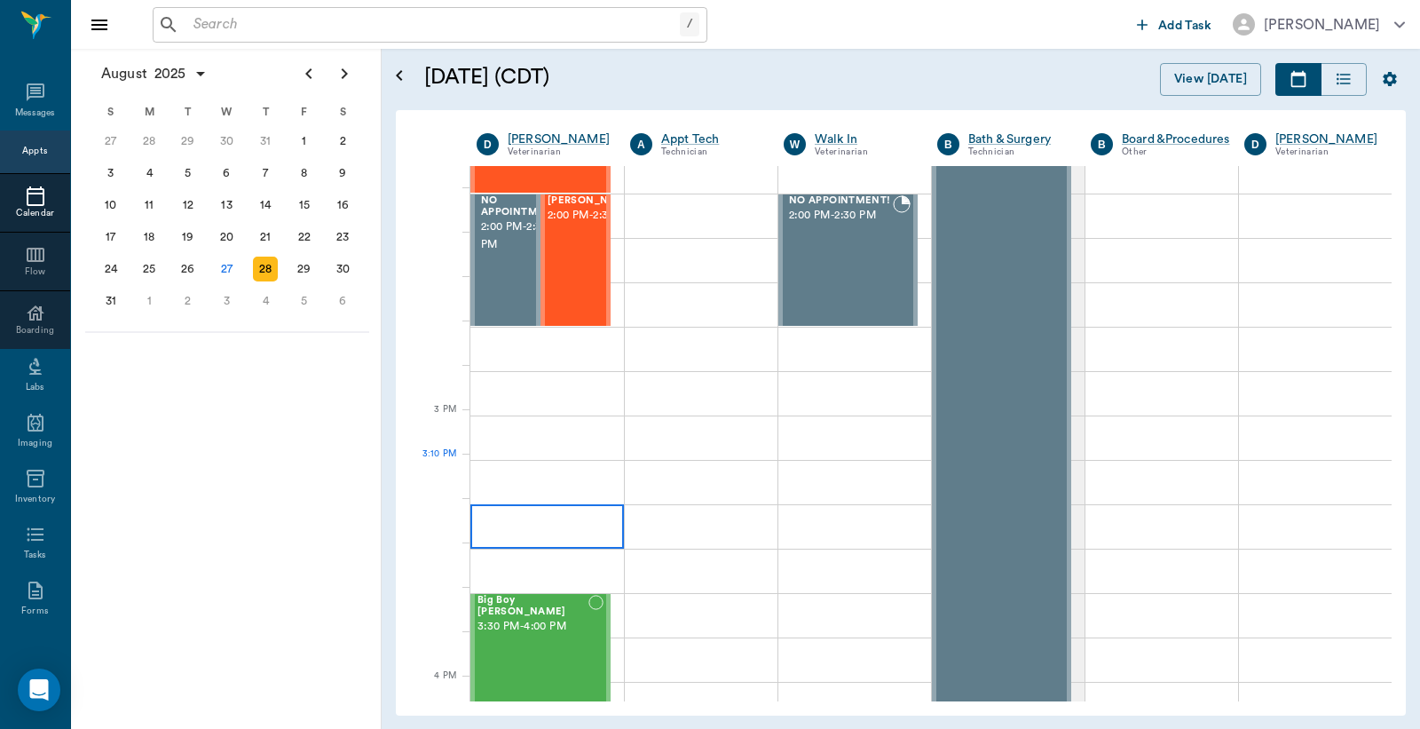
scroll to position [1709, 0]
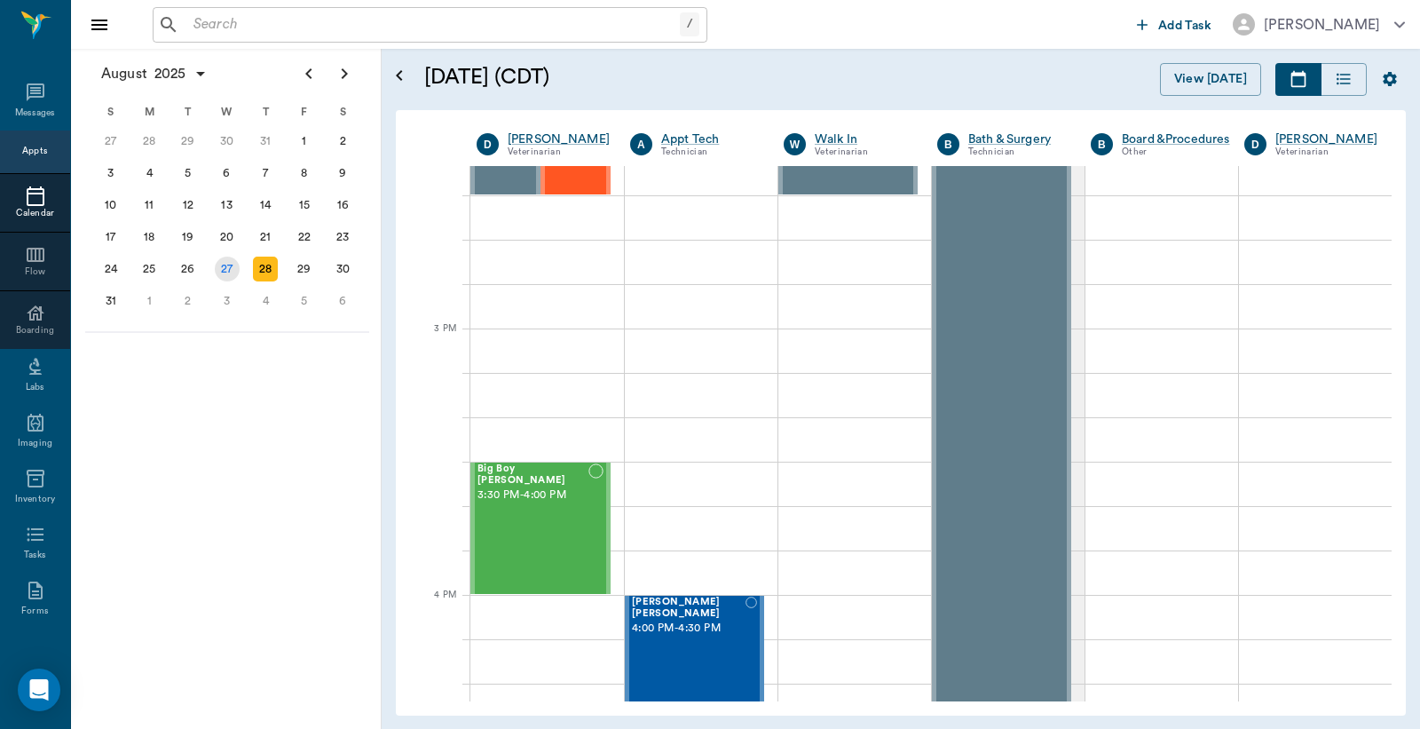
click at [229, 265] on div "27" at bounding box center [227, 269] width 25 height 25
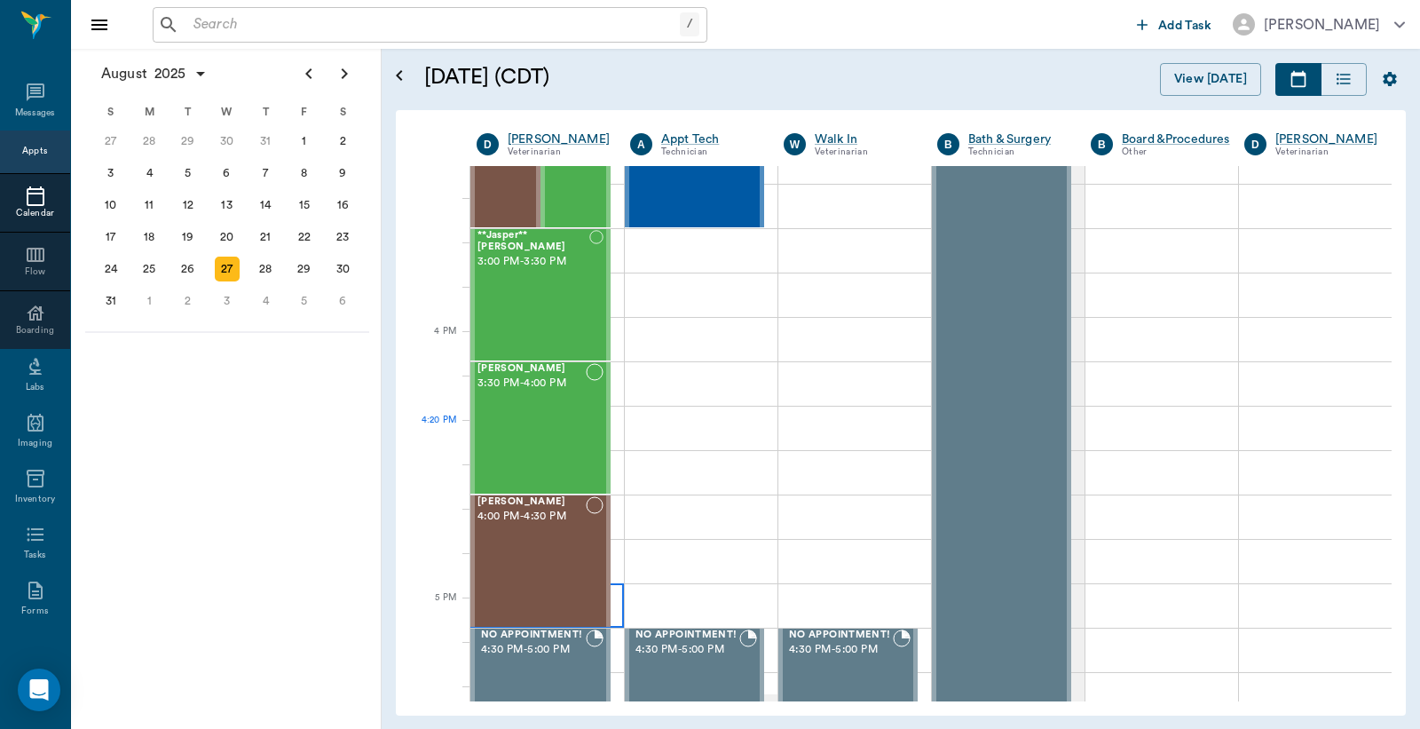
scroll to position [1973, 0]
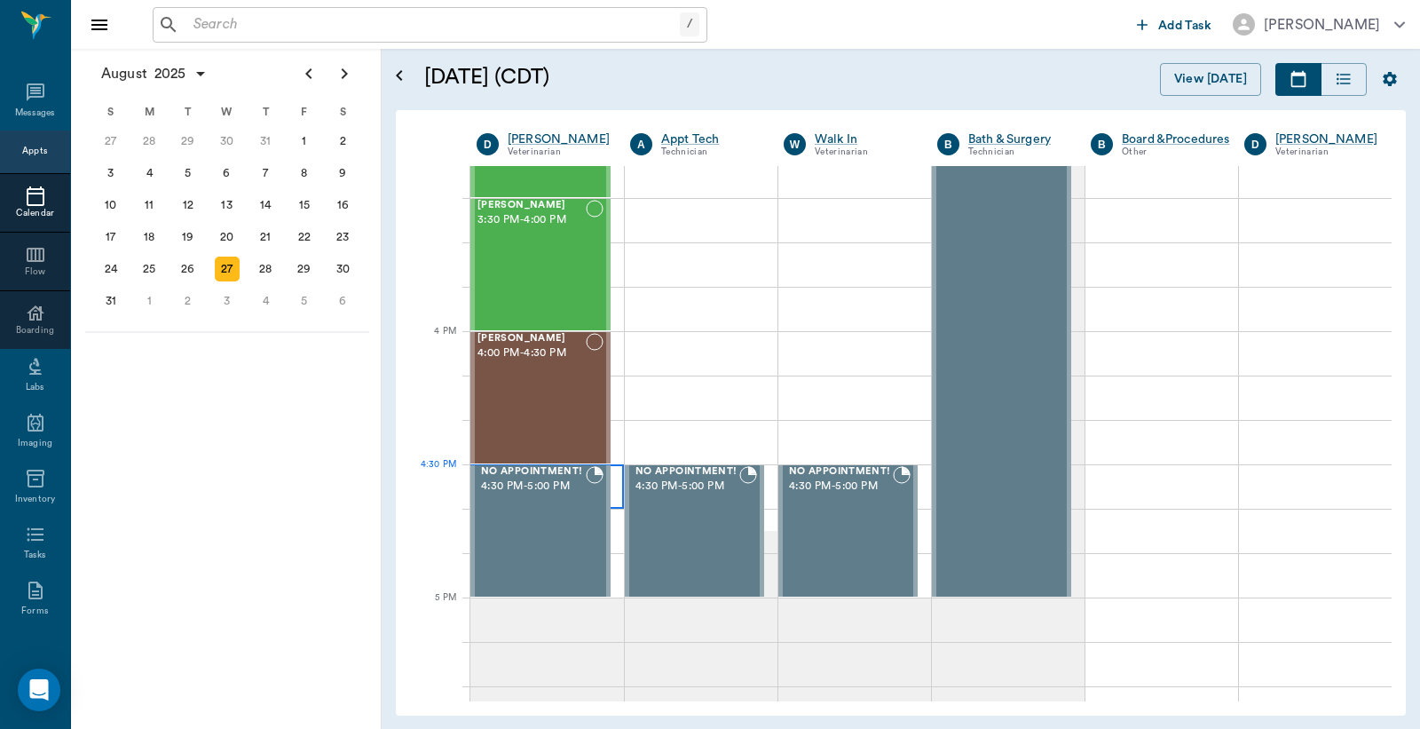
click at [615, 482] on div at bounding box center [548, 486] width 154 height 44
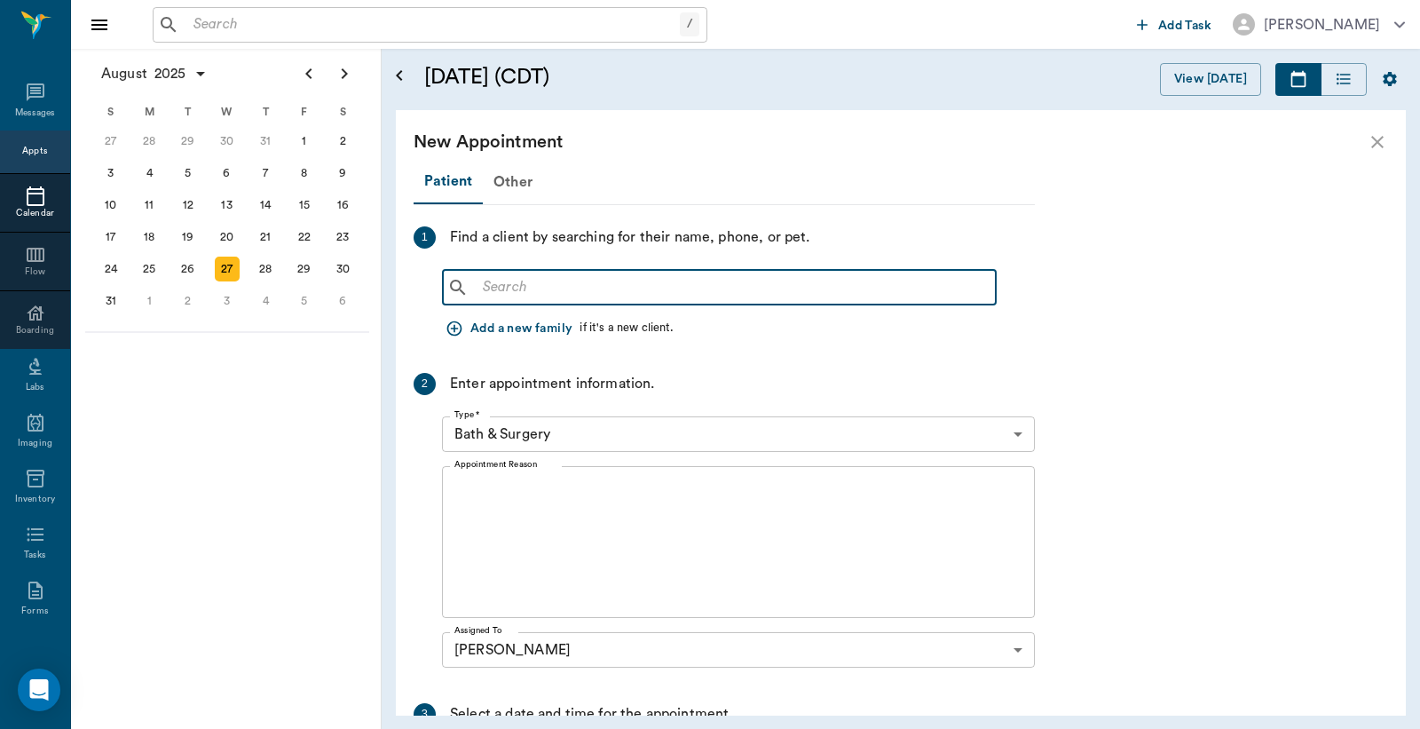
click at [483, 284] on input "text" at bounding box center [732, 287] width 513 height 25
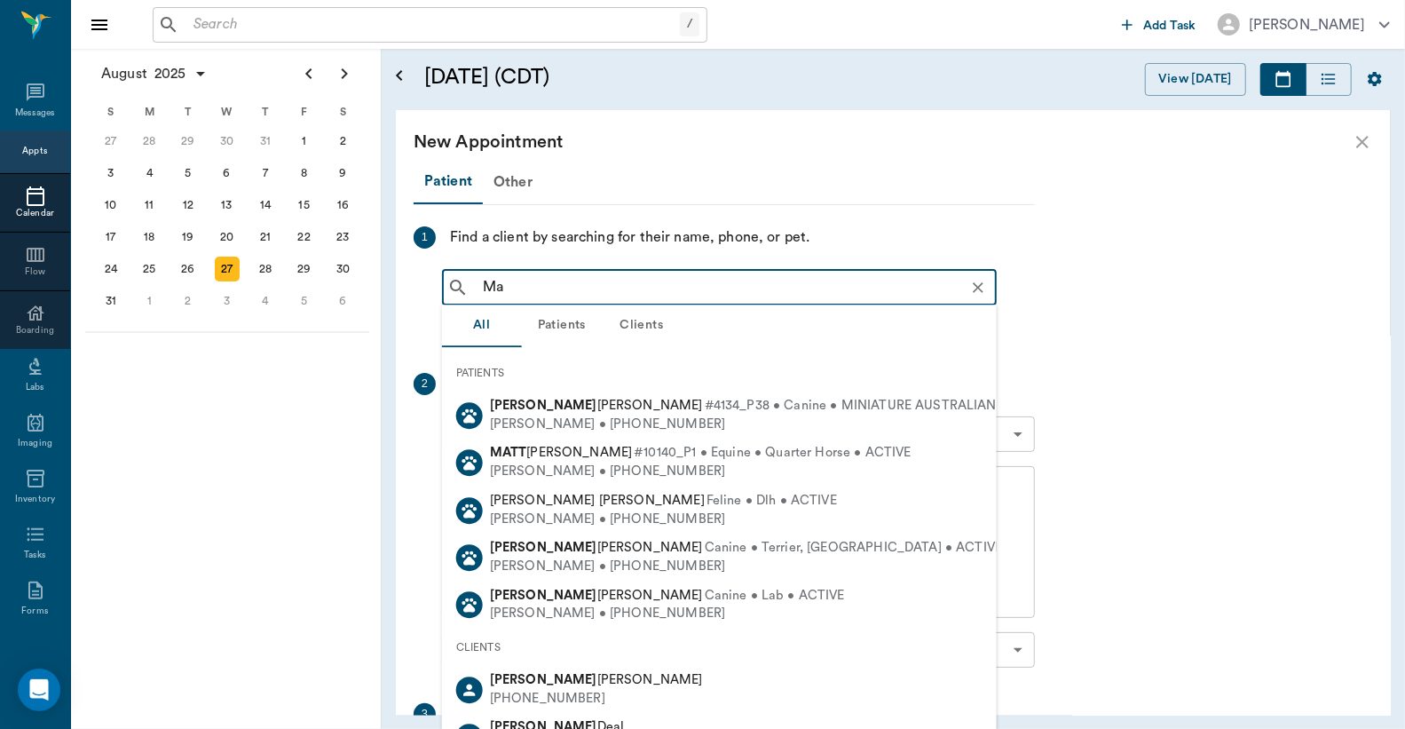
type input "M"
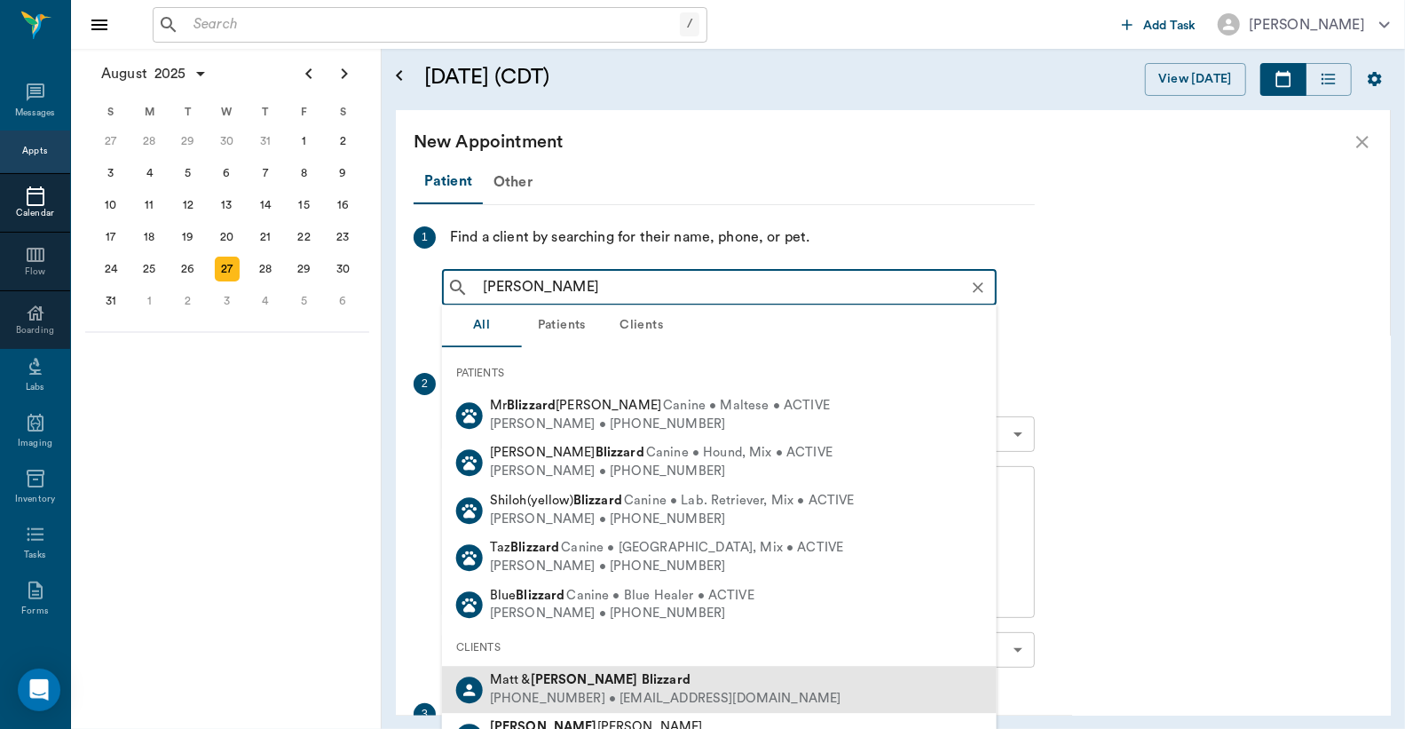
click at [571, 690] on div "[PHONE_NUMBER] • [EMAIL_ADDRESS][DOMAIN_NAME]" at bounding box center [666, 699] width 352 height 19
type input "[PERSON_NAME]"
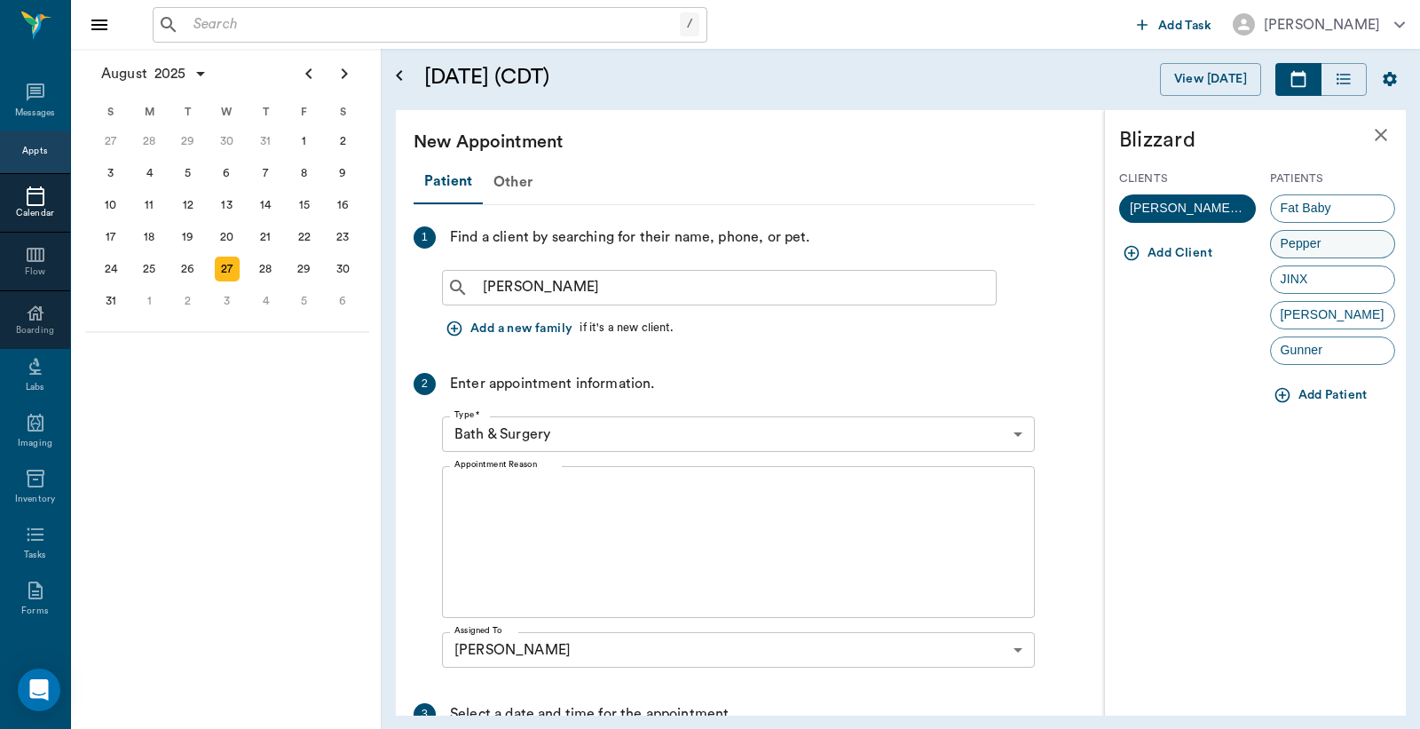
click at [1307, 245] on span "Pepper" at bounding box center [1301, 243] width 60 height 19
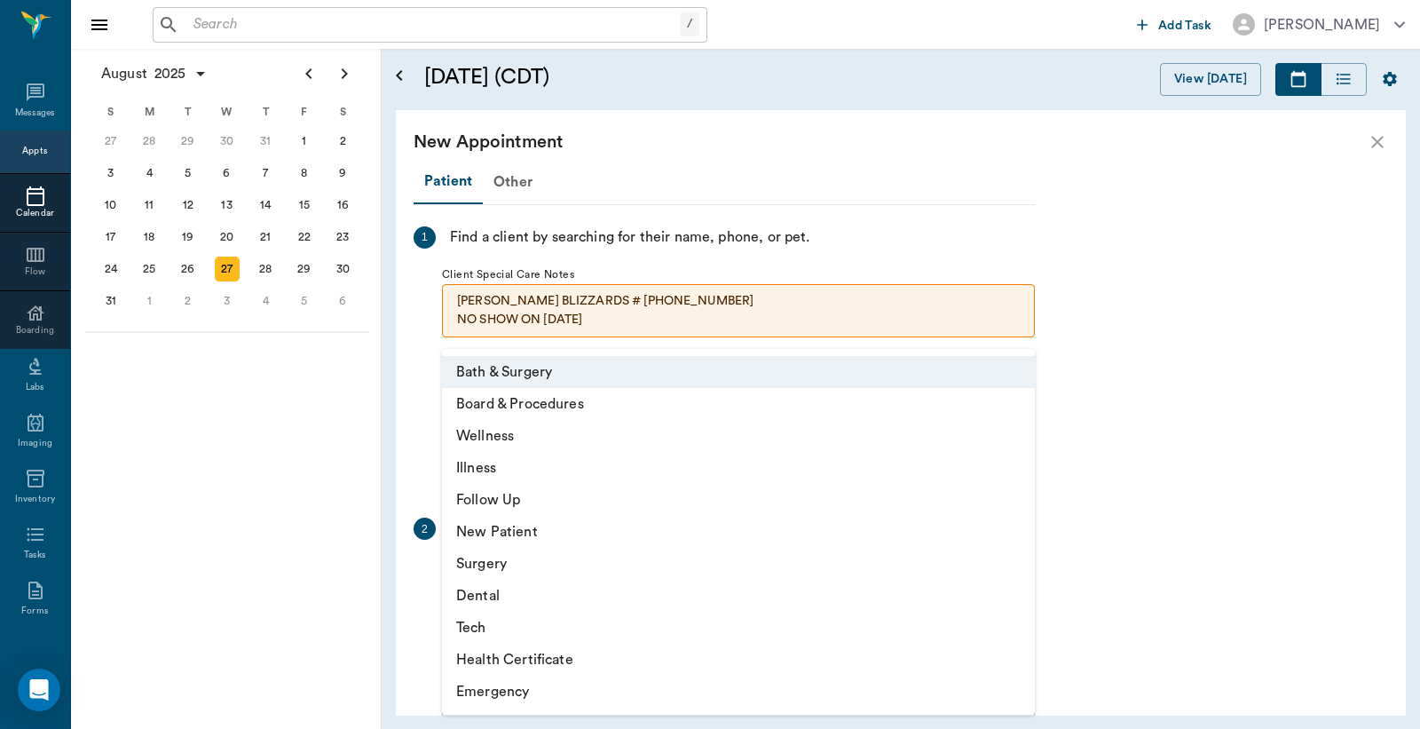
click at [1017, 580] on body "/ ​ Add Task [PERSON_NAME] Nectar Messages Appts Calendar Flow Boarding Labs Im…" at bounding box center [710, 364] width 1420 height 729
click at [561, 467] on li "Illness" at bounding box center [738, 468] width 593 height 32
type input "65d2be4f46e3a538d89b8c15"
type input "05:00 PM"
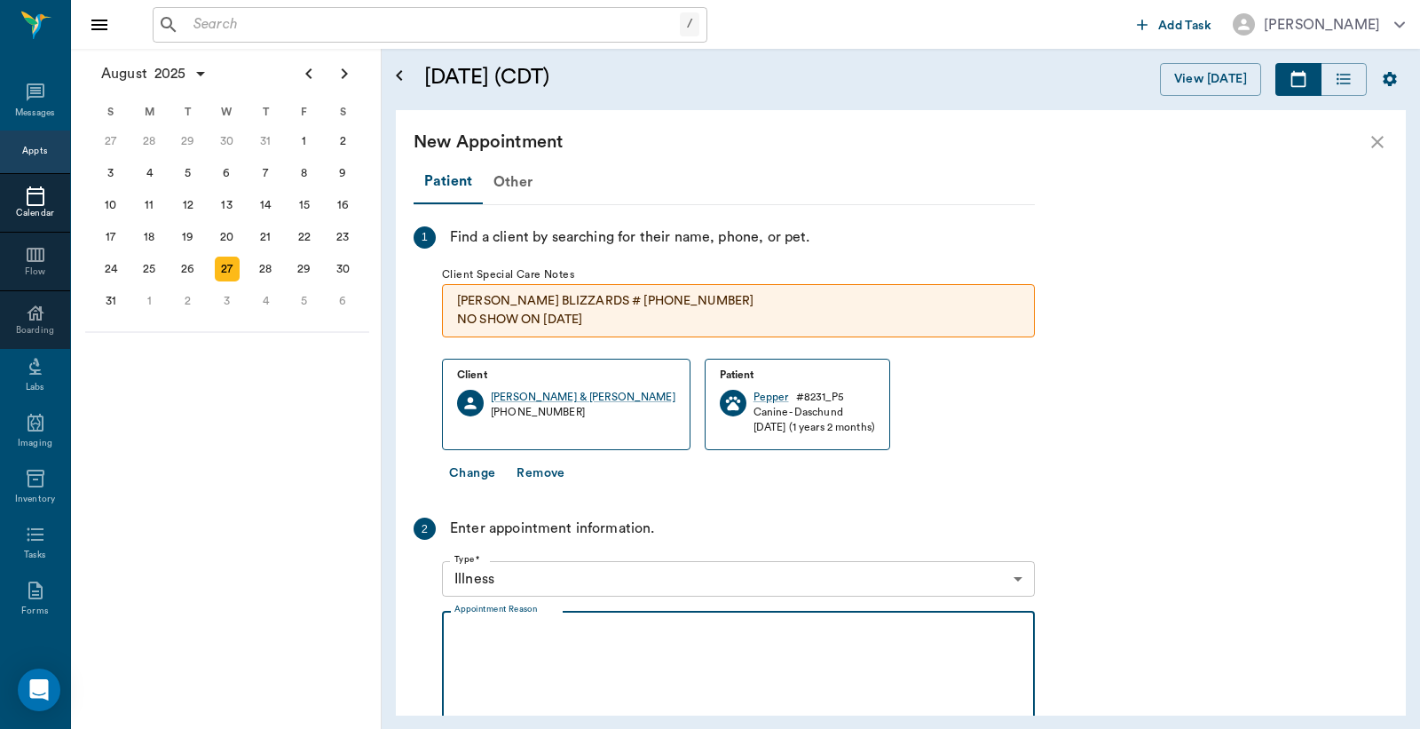
click at [459, 630] on textarea "Appointment Reason" at bounding box center [739, 687] width 568 height 123
type textarea "D"
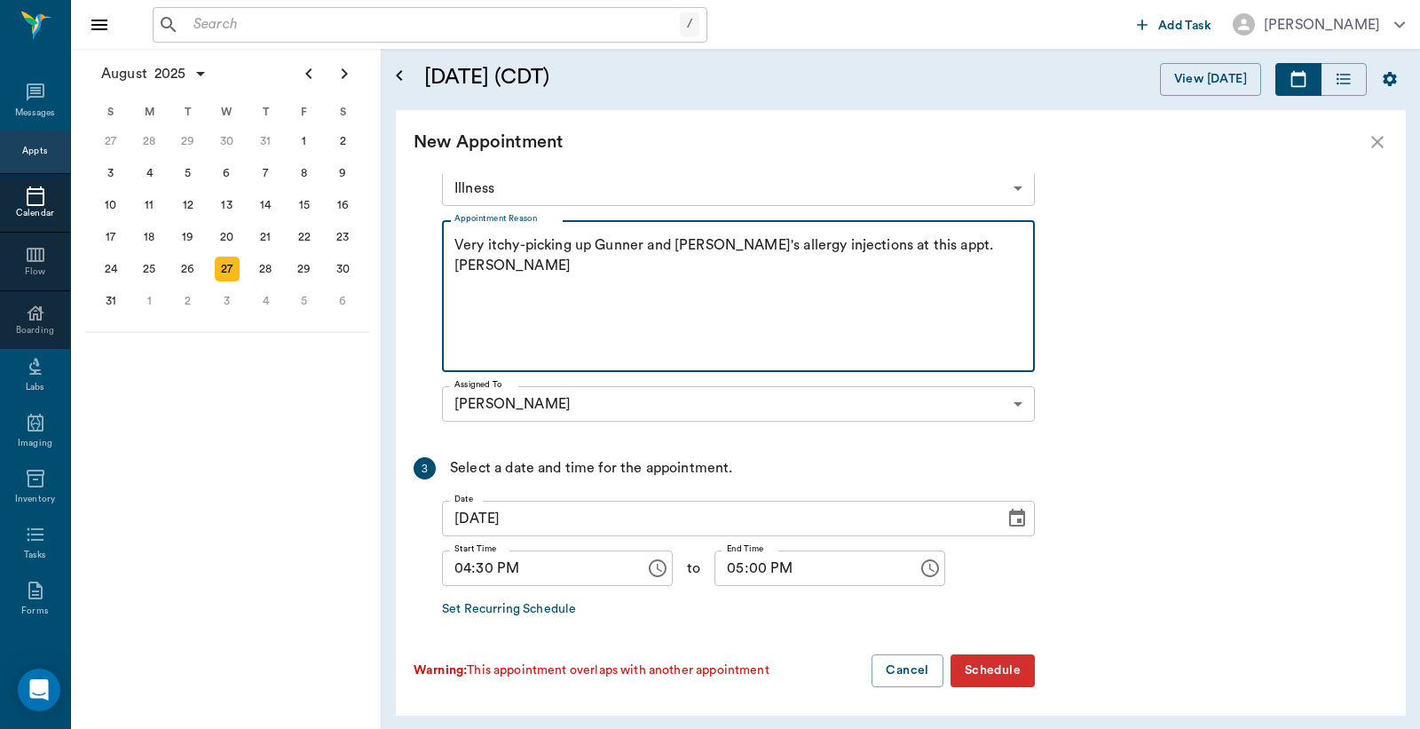
scroll to position [393, 0]
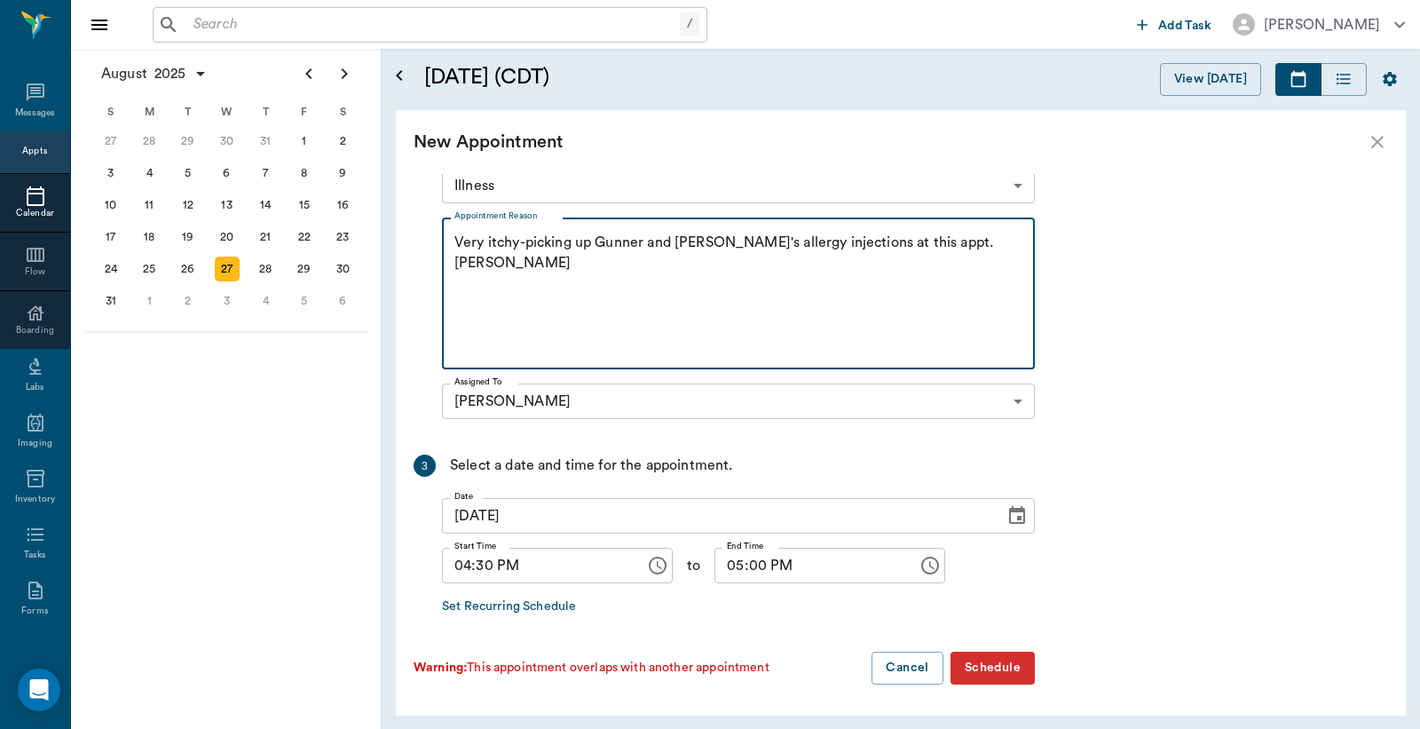
type textarea "Very itchy-picking up Gunner and [PERSON_NAME]'s allergy injections at this app…"
click at [1000, 672] on button "Schedule" at bounding box center [993, 668] width 84 height 33
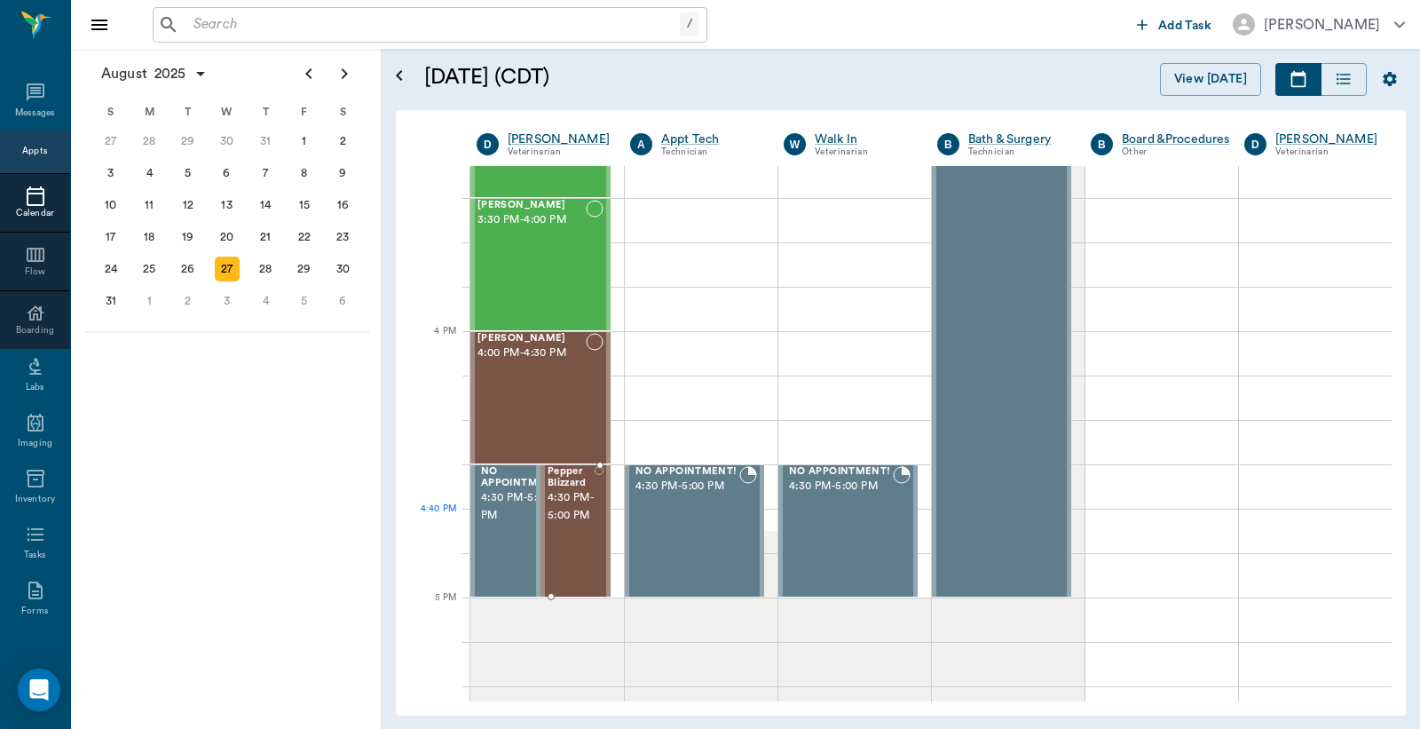
click at [581, 518] on span "4:30 PM - 5:00 PM" at bounding box center [571, 507] width 47 height 36
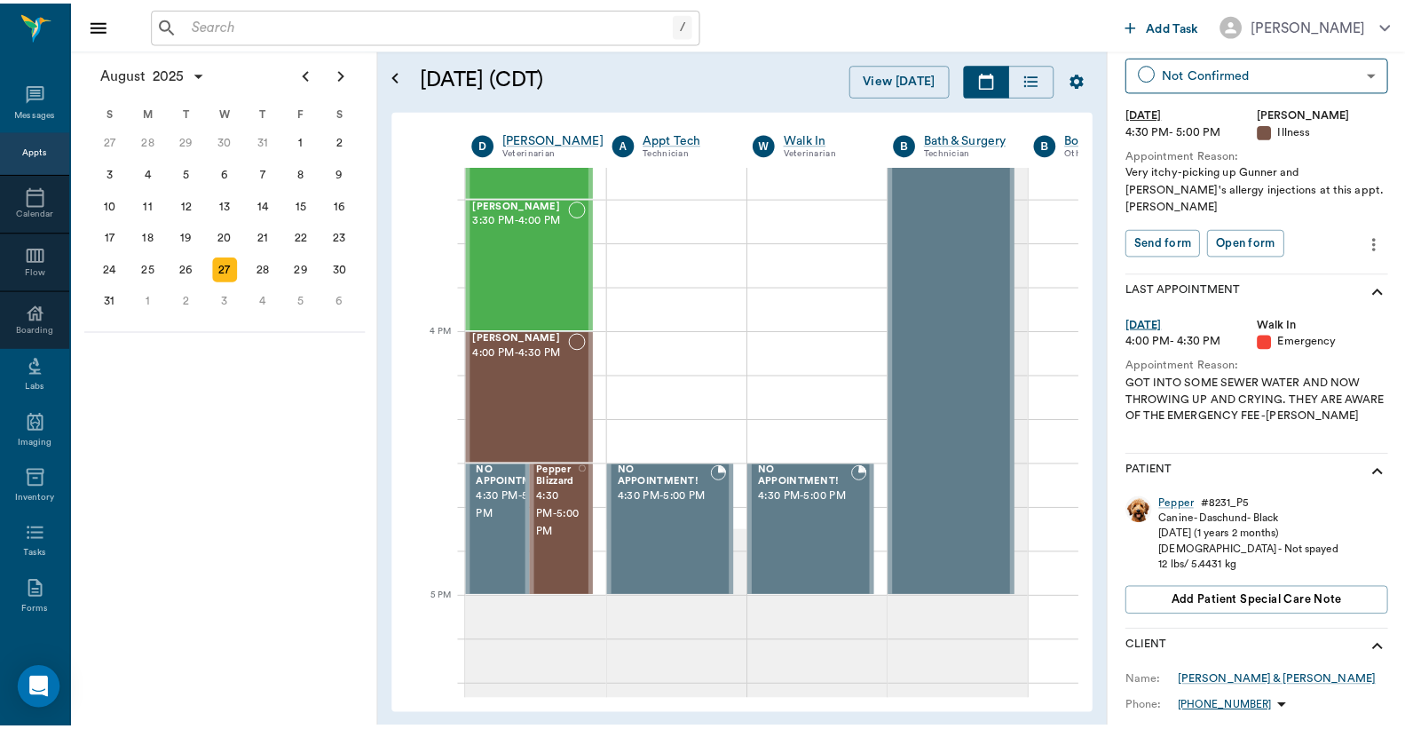
scroll to position [263, 0]
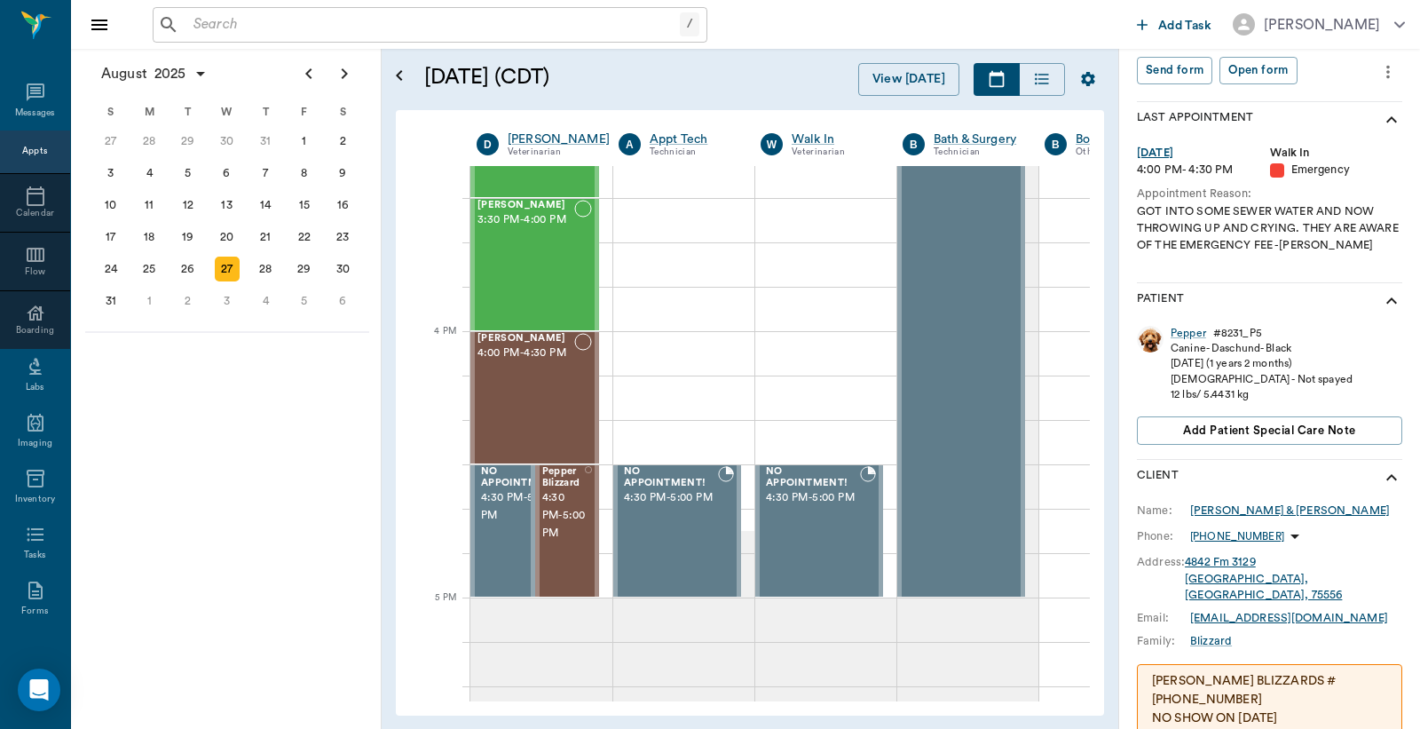
click at [1222, 503] on div "Matt & Kimberly Blizzard" at bounding box center [1291, 511] width 200 height 16
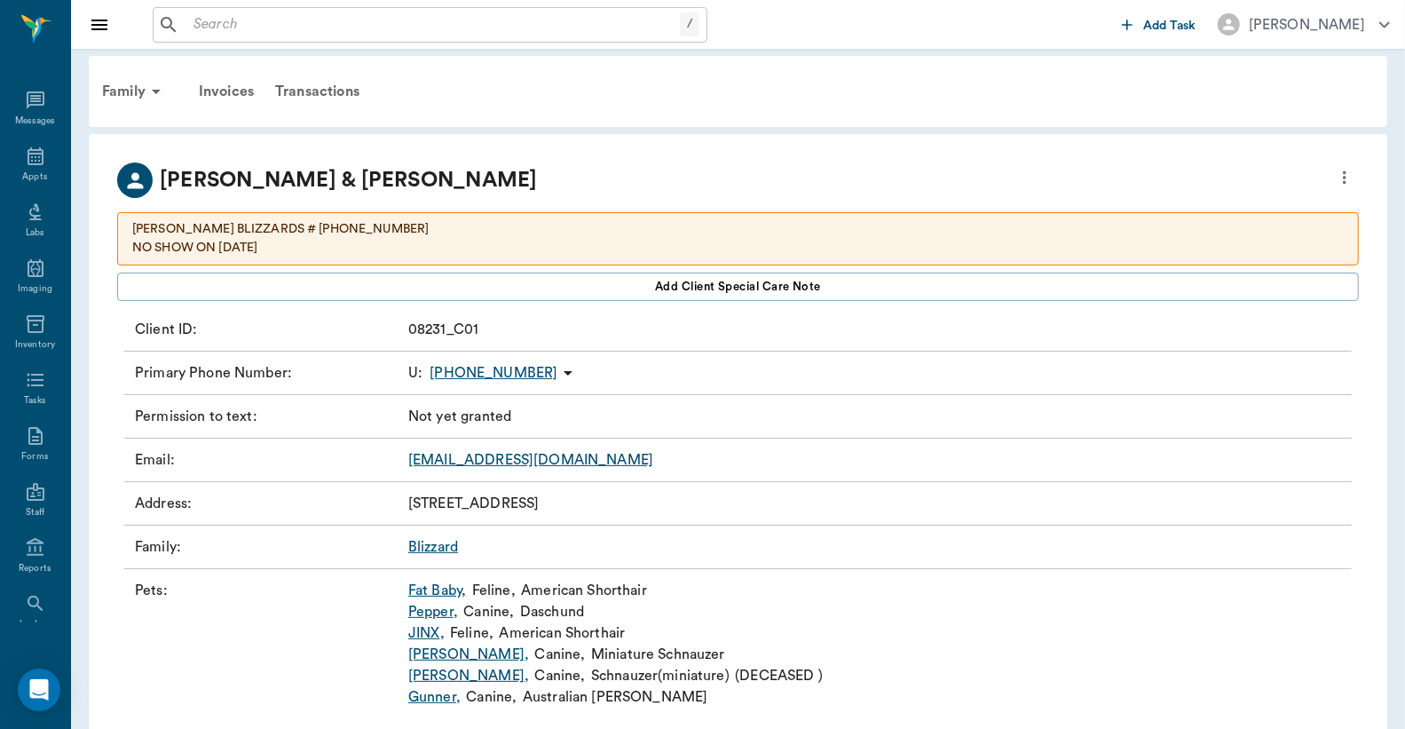
scroll to position [39, 0]
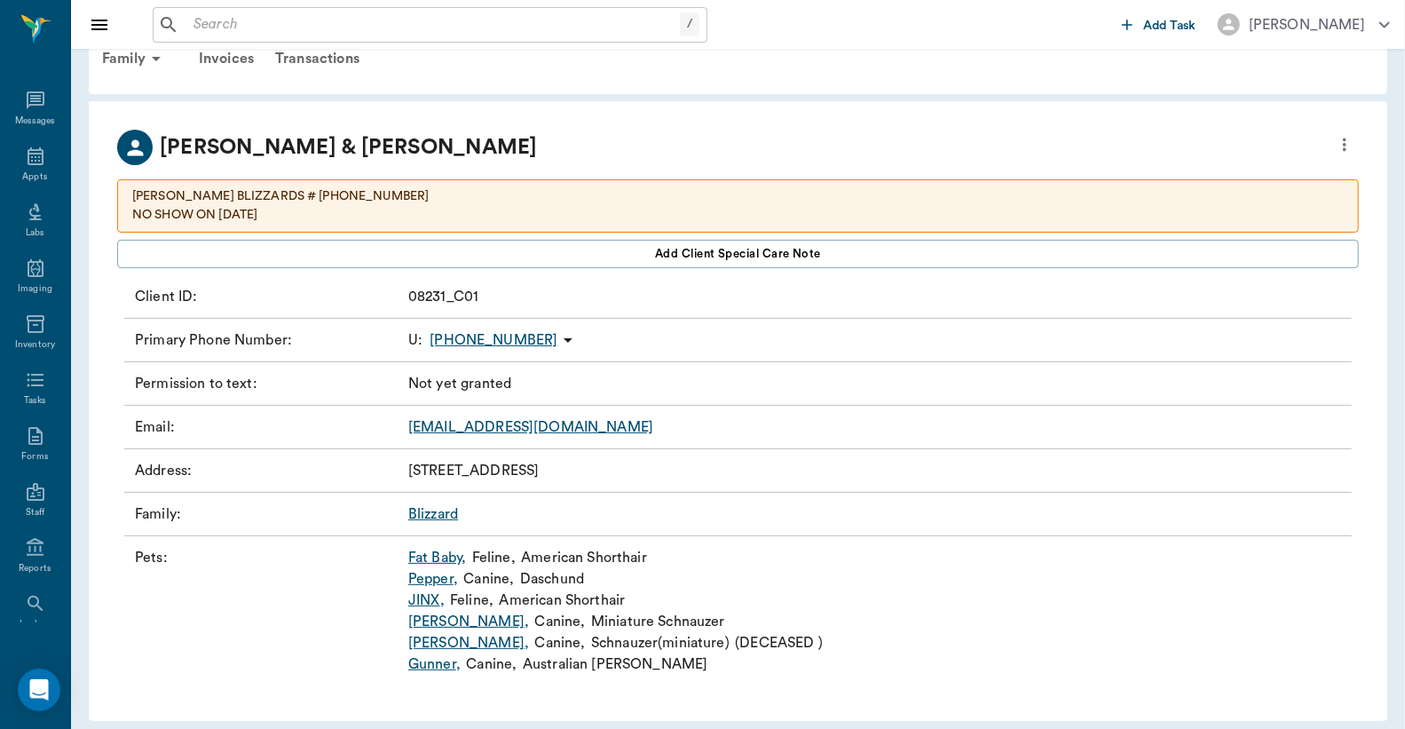
click at [431, 618] on link "Zoe ," at bounding box center [468, 621] width 121 height 21
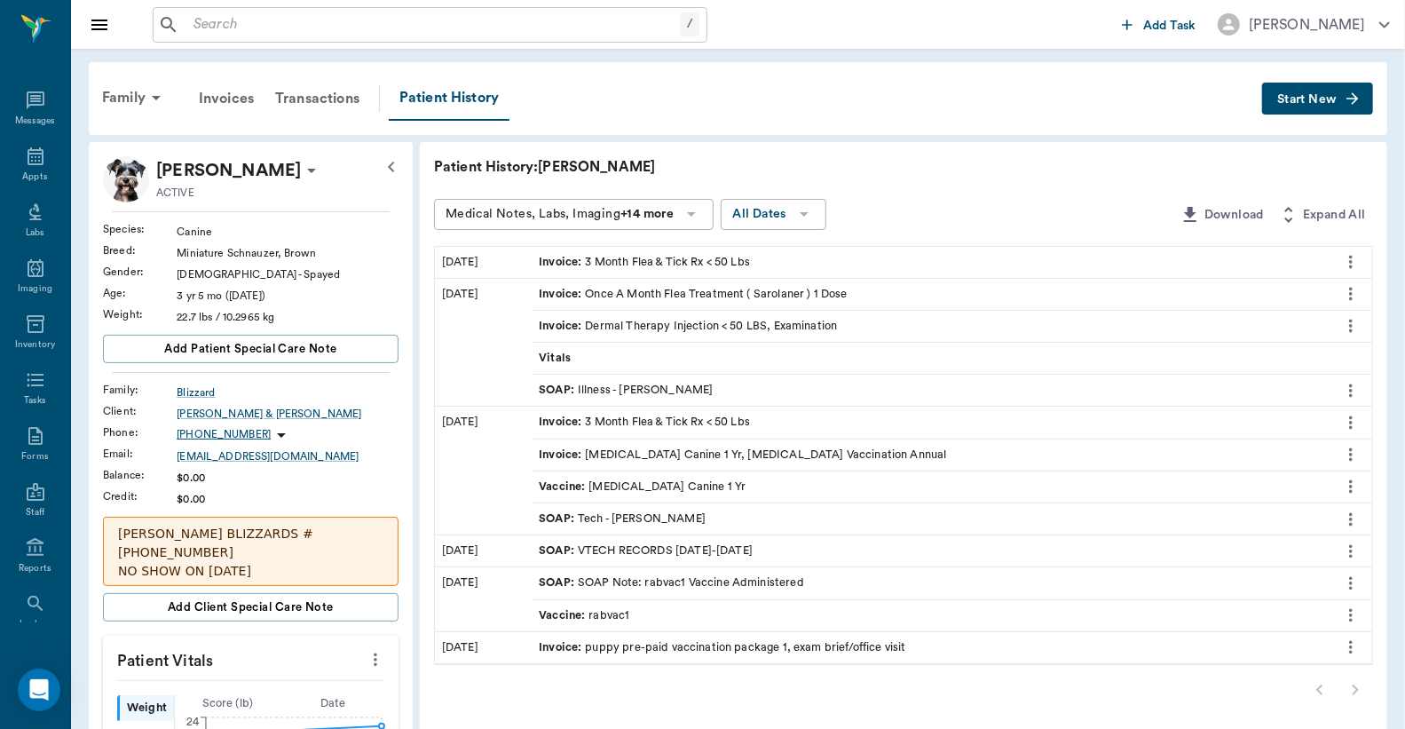
click at [623, 392] on div "SOAP : Illness - Dr. Bert Ellsworth" at bounding box center [626, 390] width 174 height 17
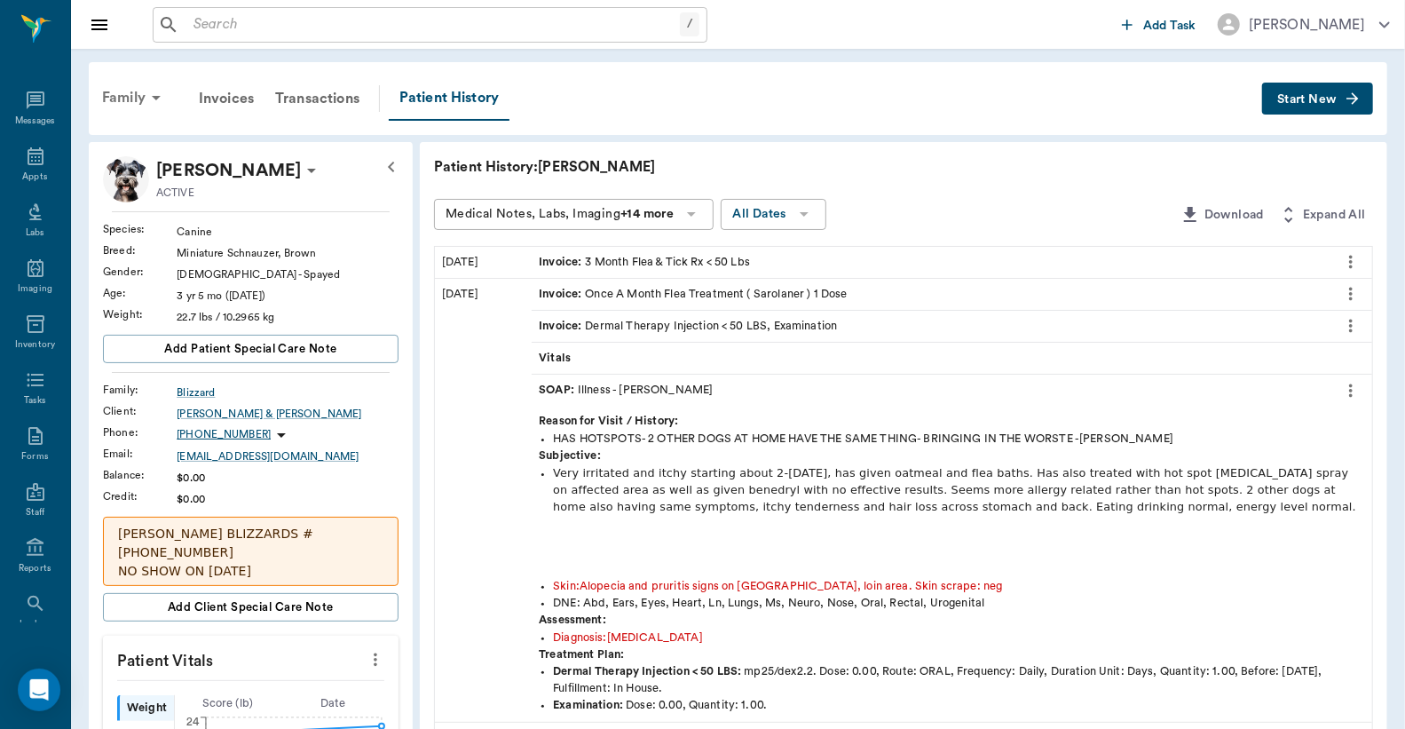
click at [127, 107] on div "Family" at bounding box center [134, 97] width 86 height 43
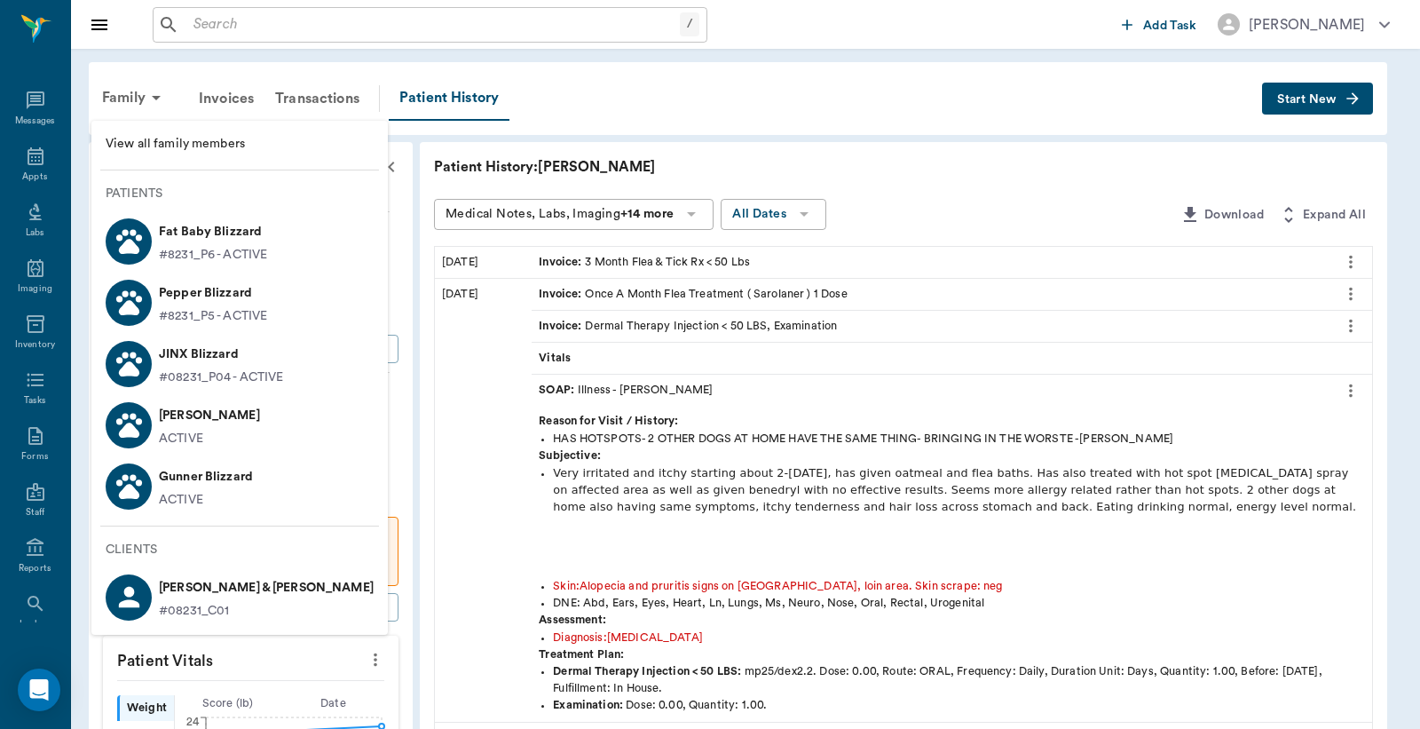
click at [178, 479] on p "Gunner Blizzard" at bounding box center [206, 477] width 94 height 28
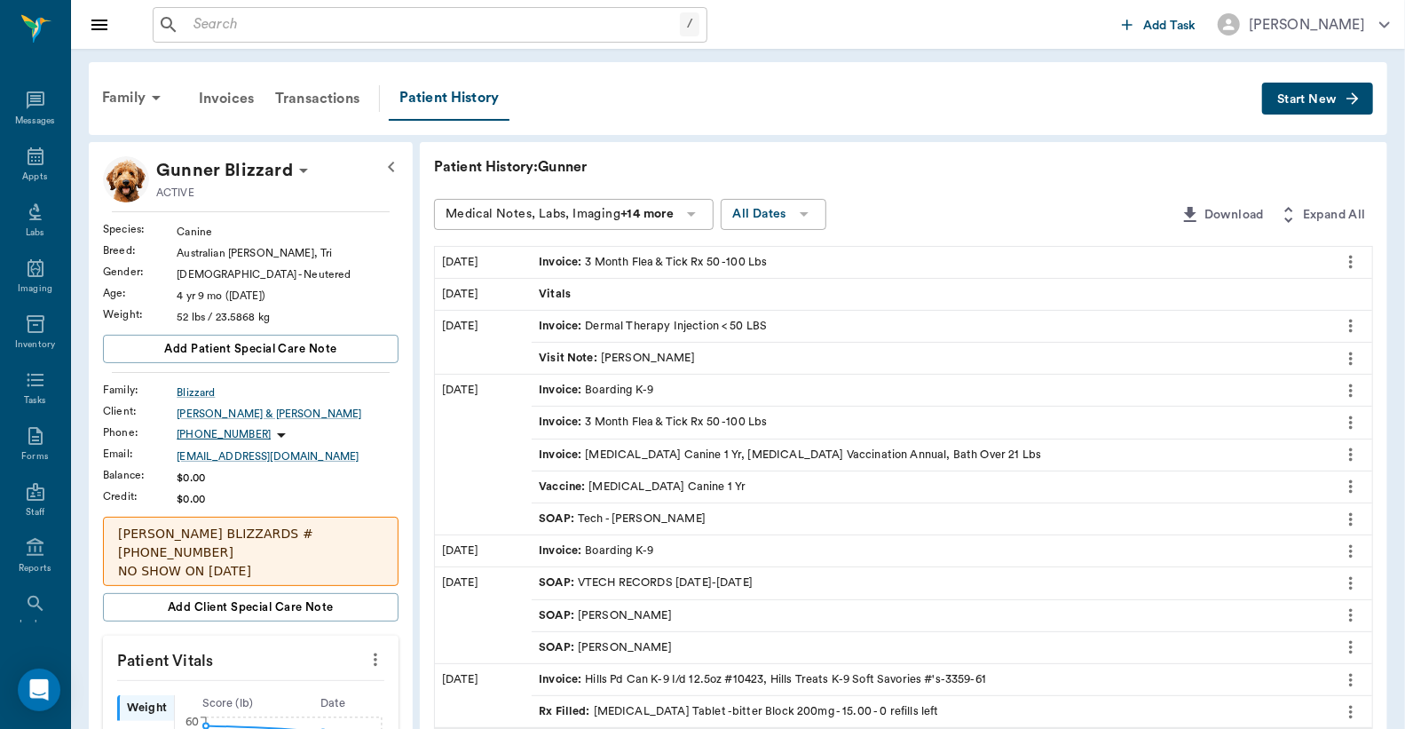
click at [620, 360] on div "Visit Note : Dr. Bert Ellsworth" at bounding box center [617, 358] width 156 height 17
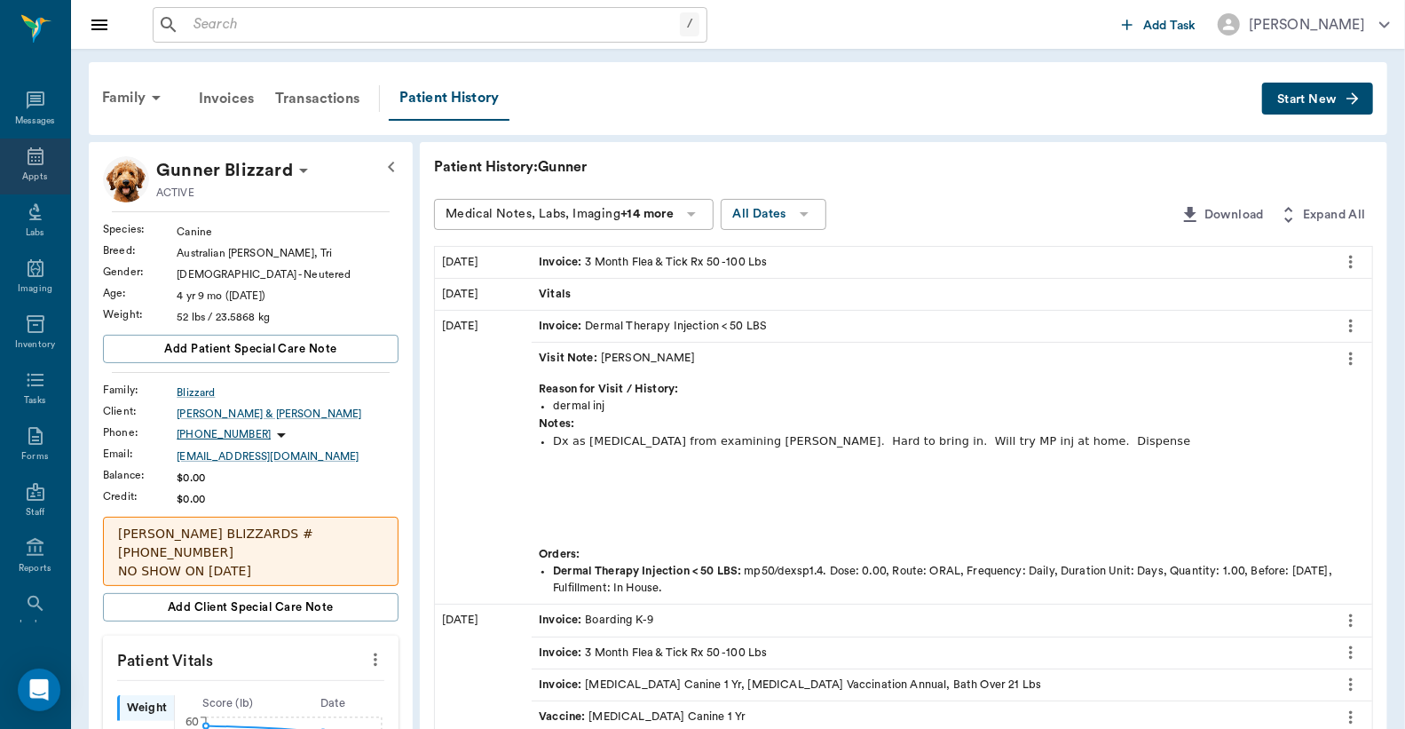
click at [28, 155] on icon at bounding box center [36, 156] width 16 height 18
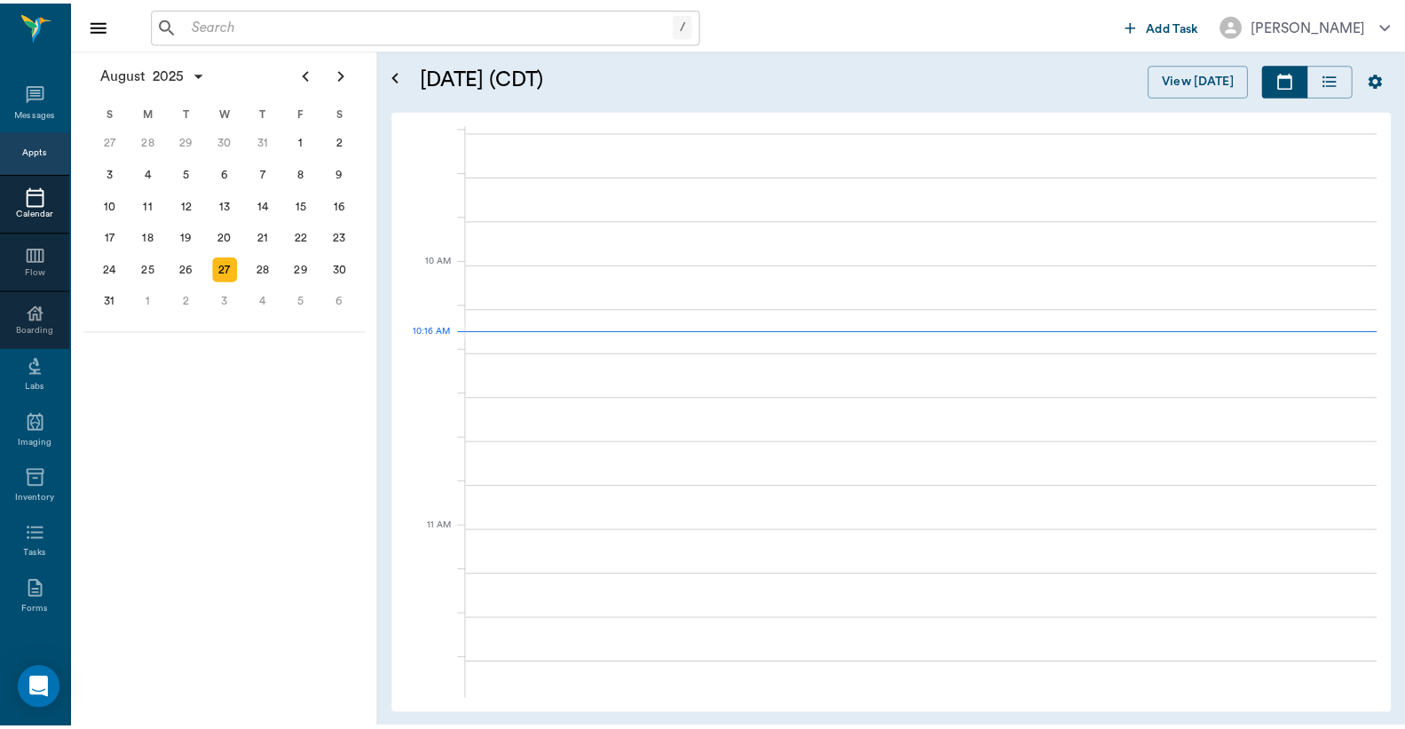
scroll to position [535, 0]
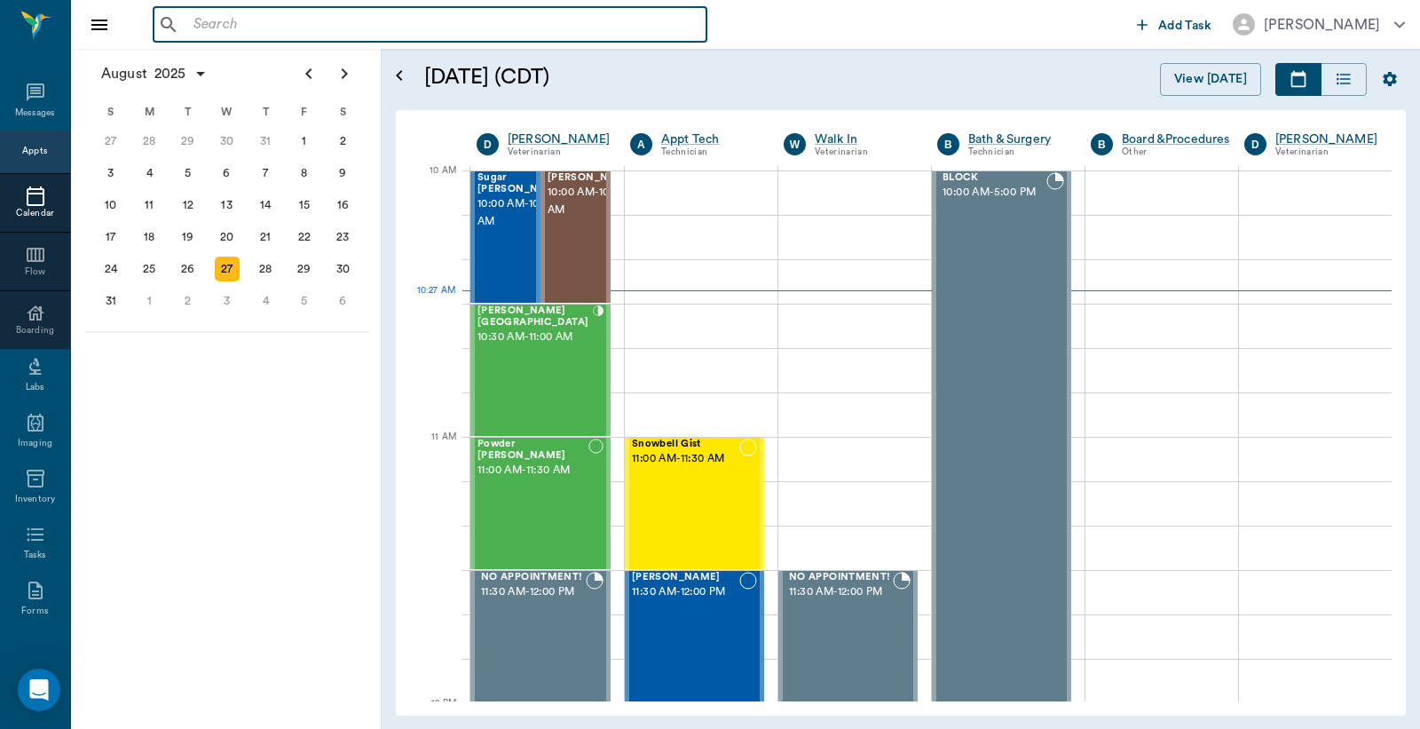
click at [194, 25] on input "text" at bounding box center [442, 24] width 513 height 25
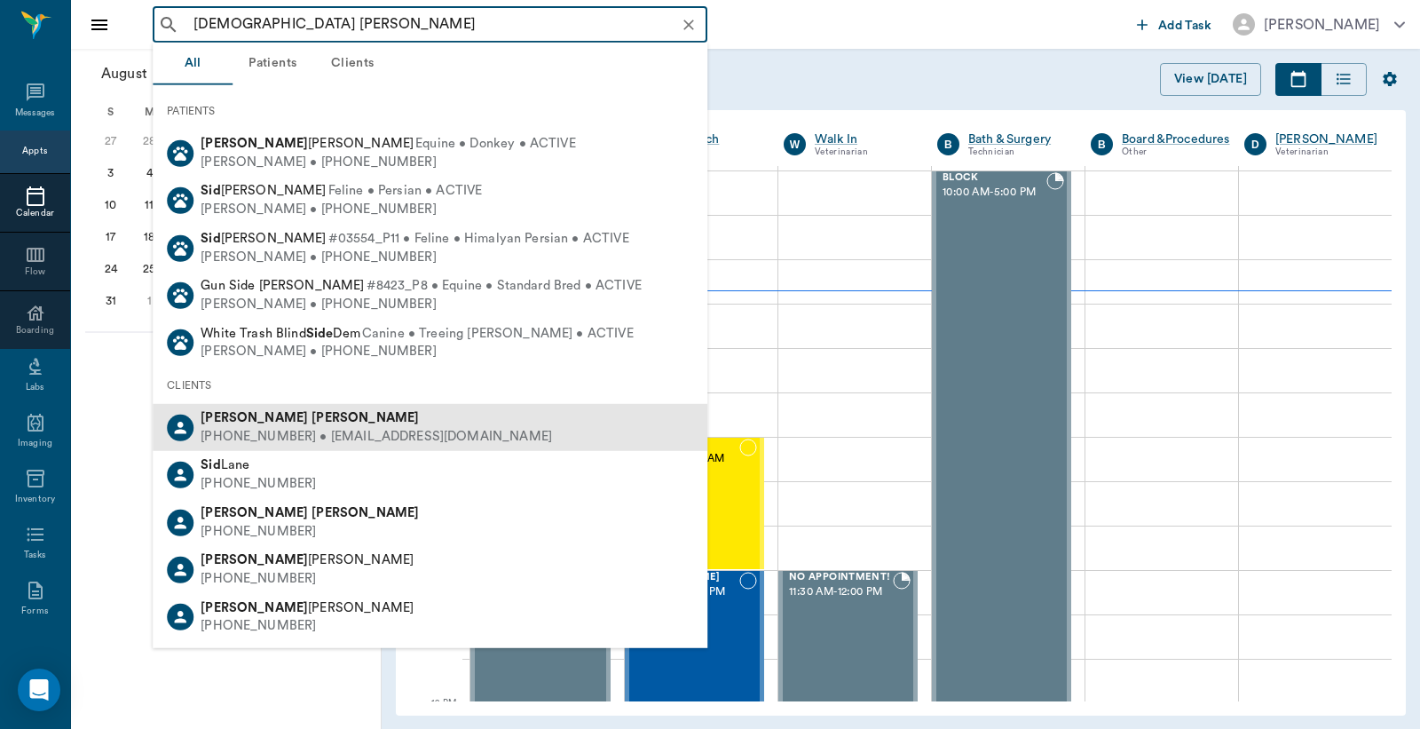
click at [312, 419] on b "Siders" at bounding box center [365, 417] width 107 height 13
type input "JEssica Sid"
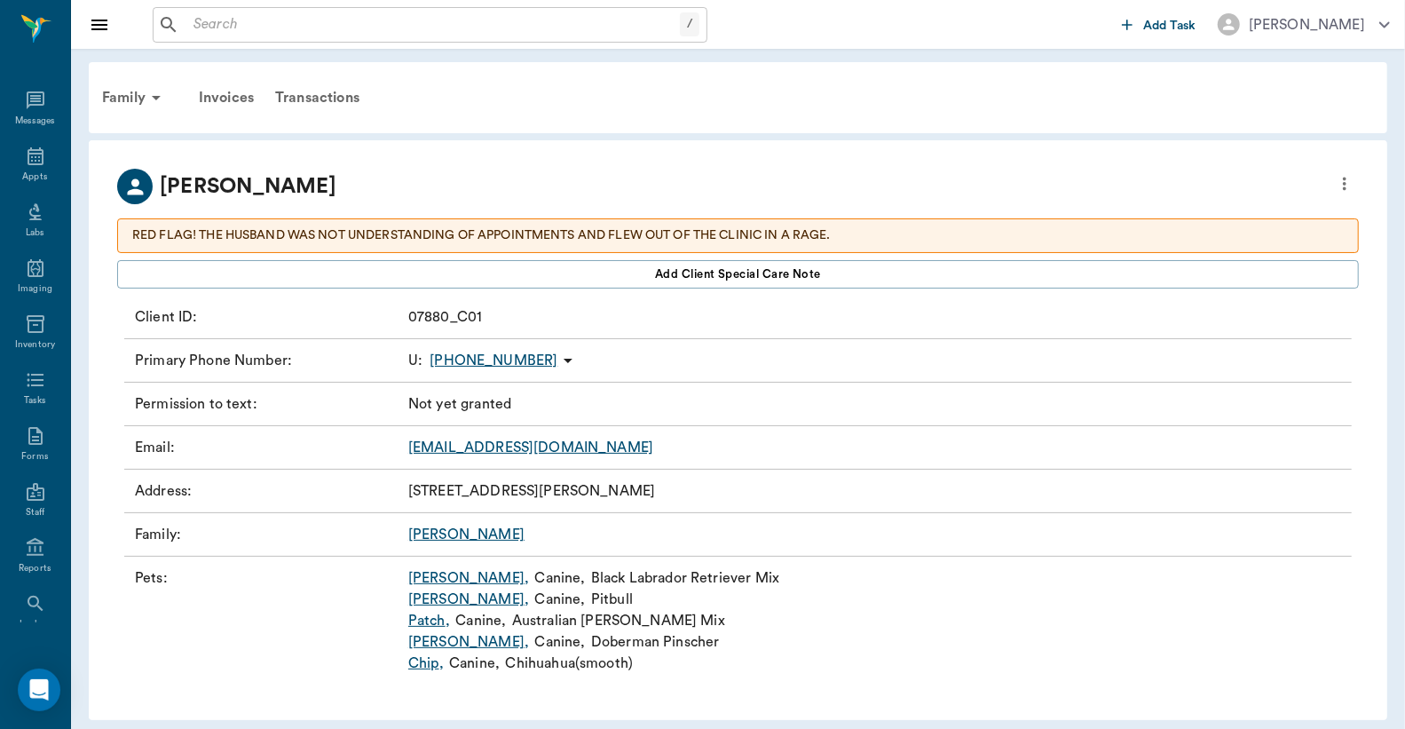
click at [469, 600] on link "Rickey Bobby ," at bounding box center [468, 599] width 121 height 21
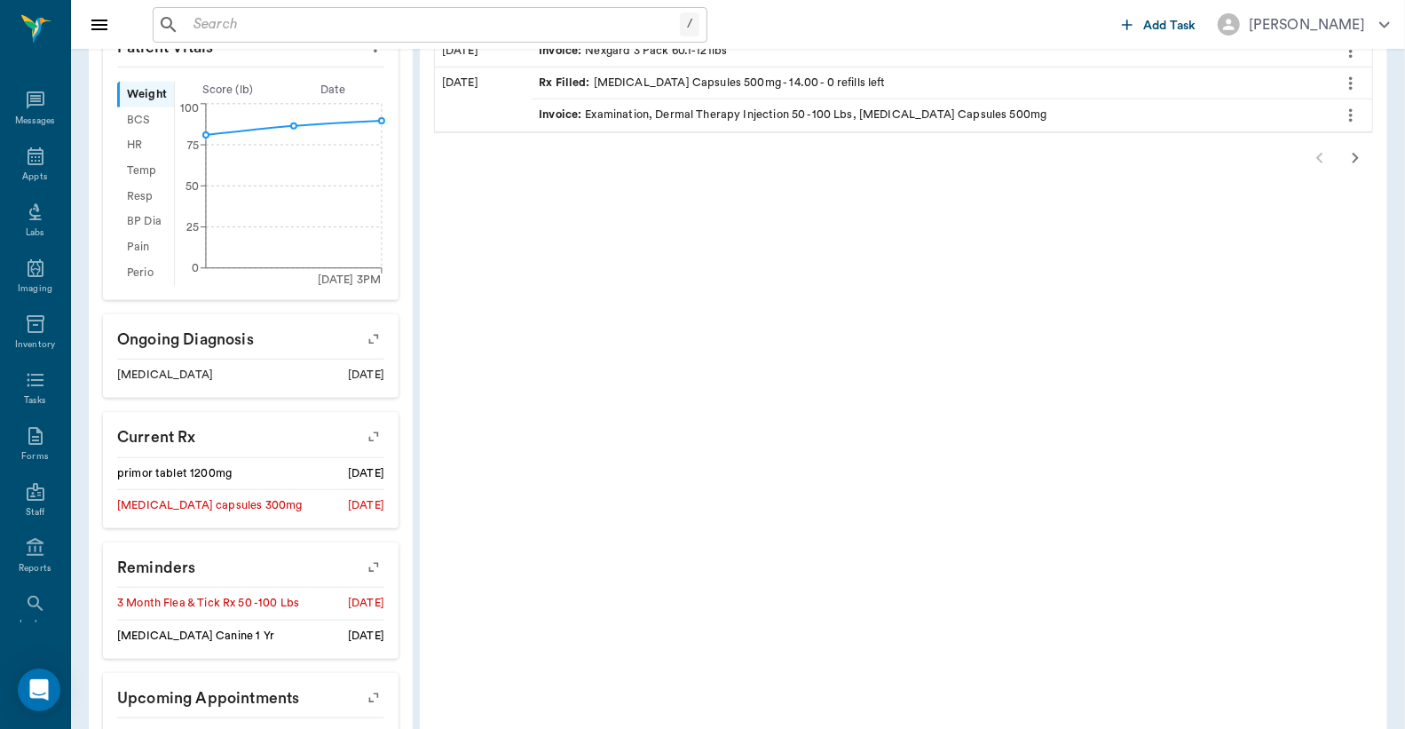
scroll to position [658, 0]
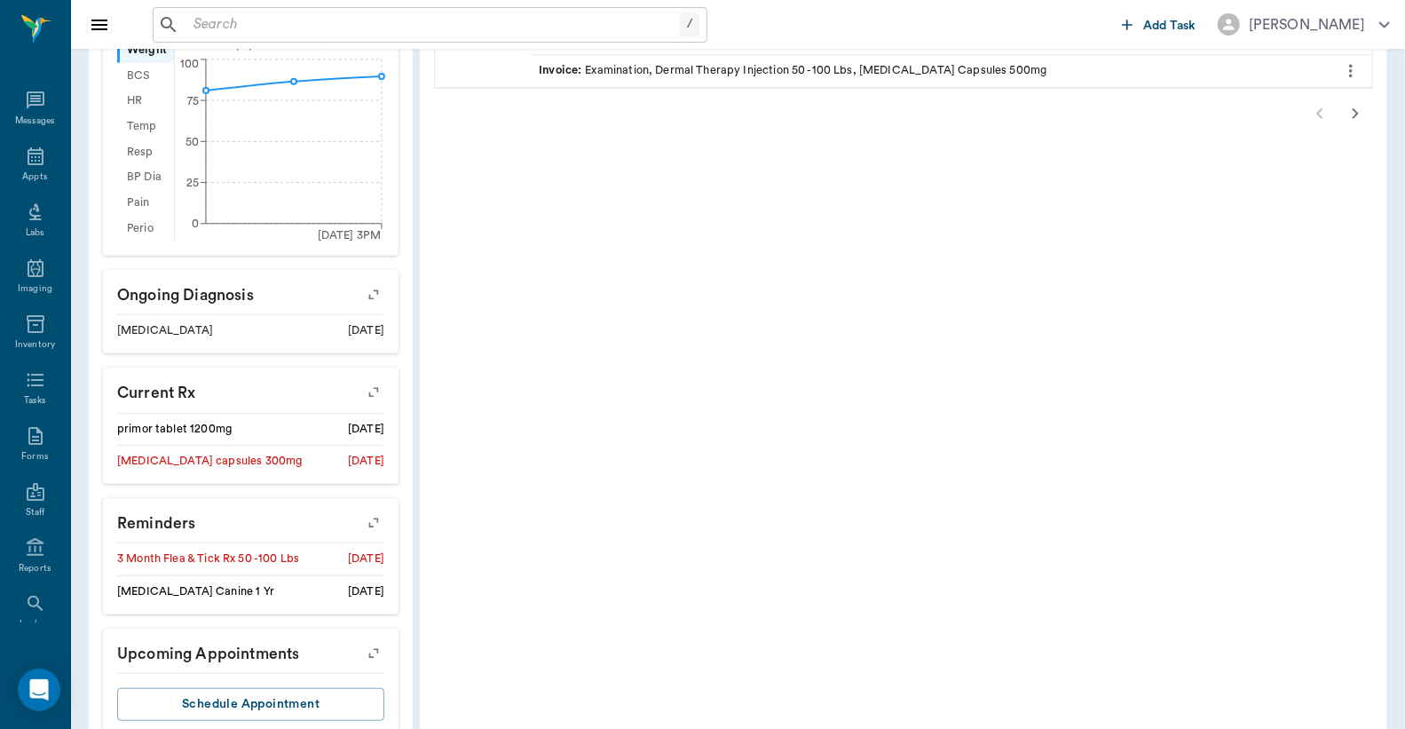
click at [364, 520] on icon "button" at bounding box center [373, 522] width 25 height 25
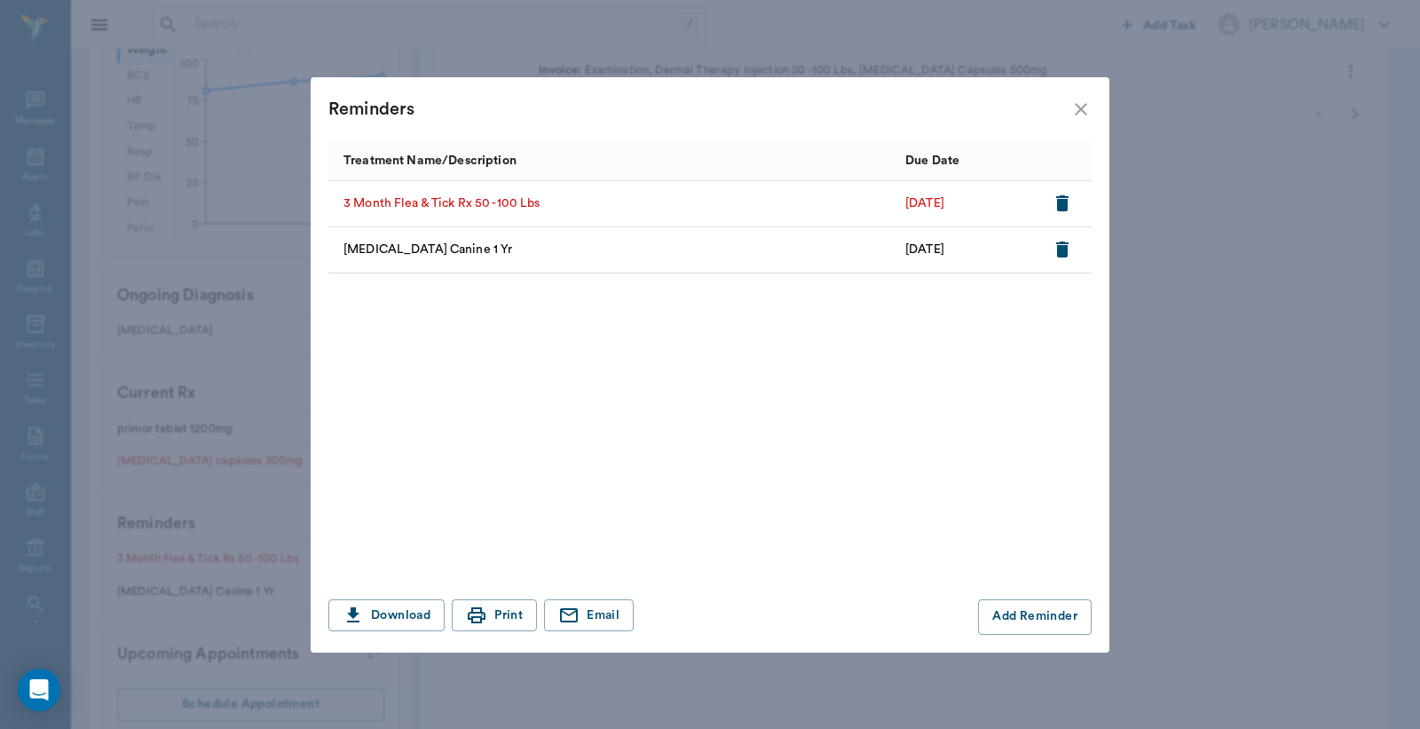
click at [1089, 112] on icon "close" at bounding box center [1081, 109] width 21 height 21
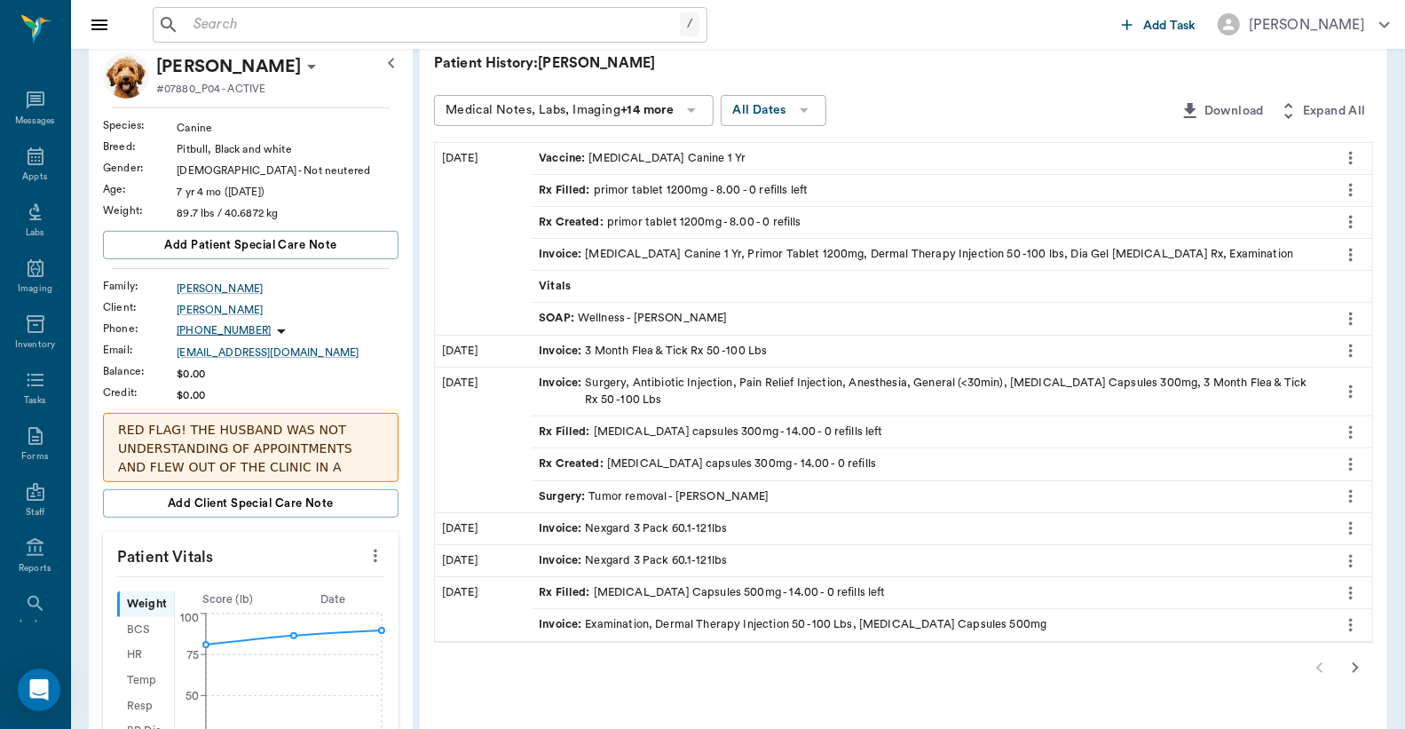
scroll to position [0, 0]
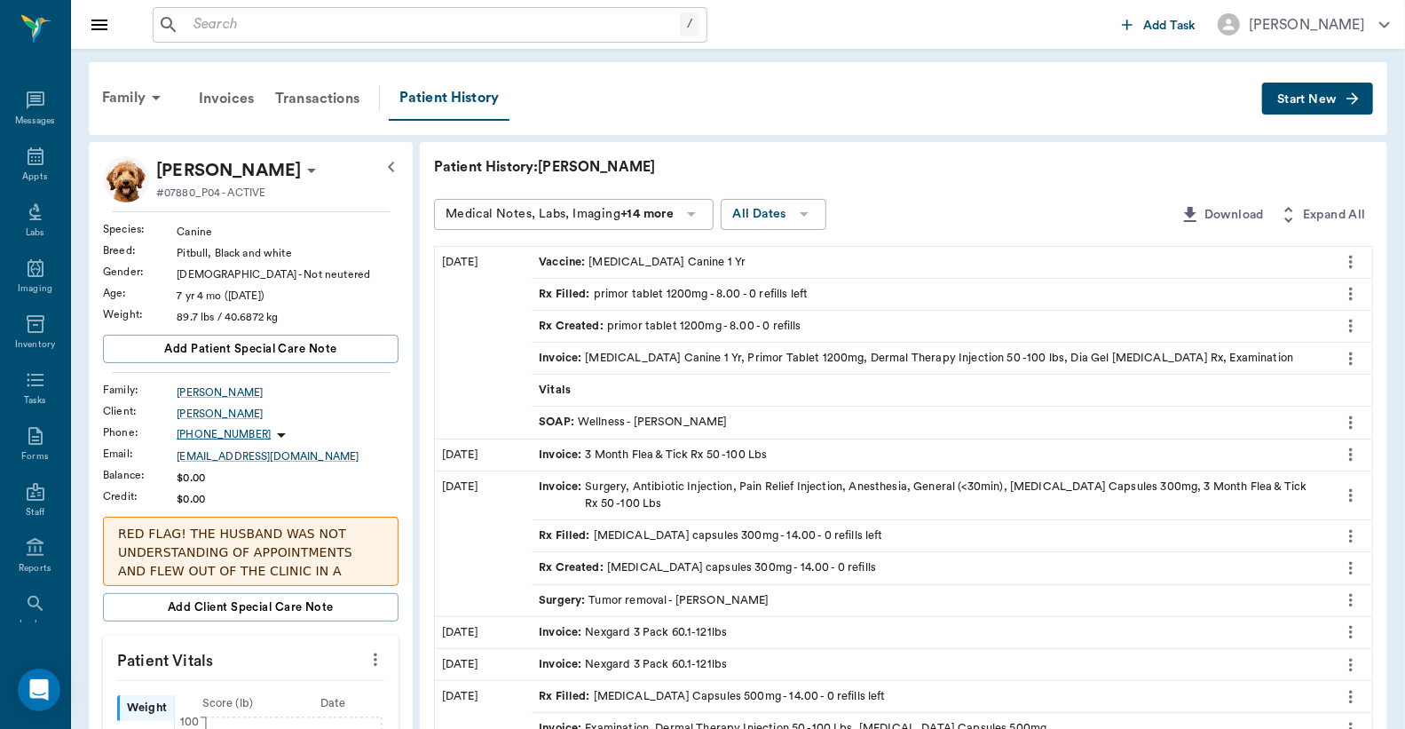
click at [628, 422] on div "SOAP : Wellness - Dr. Bert Ellsworth" at bounding box center [633, 422] width 188 height 17
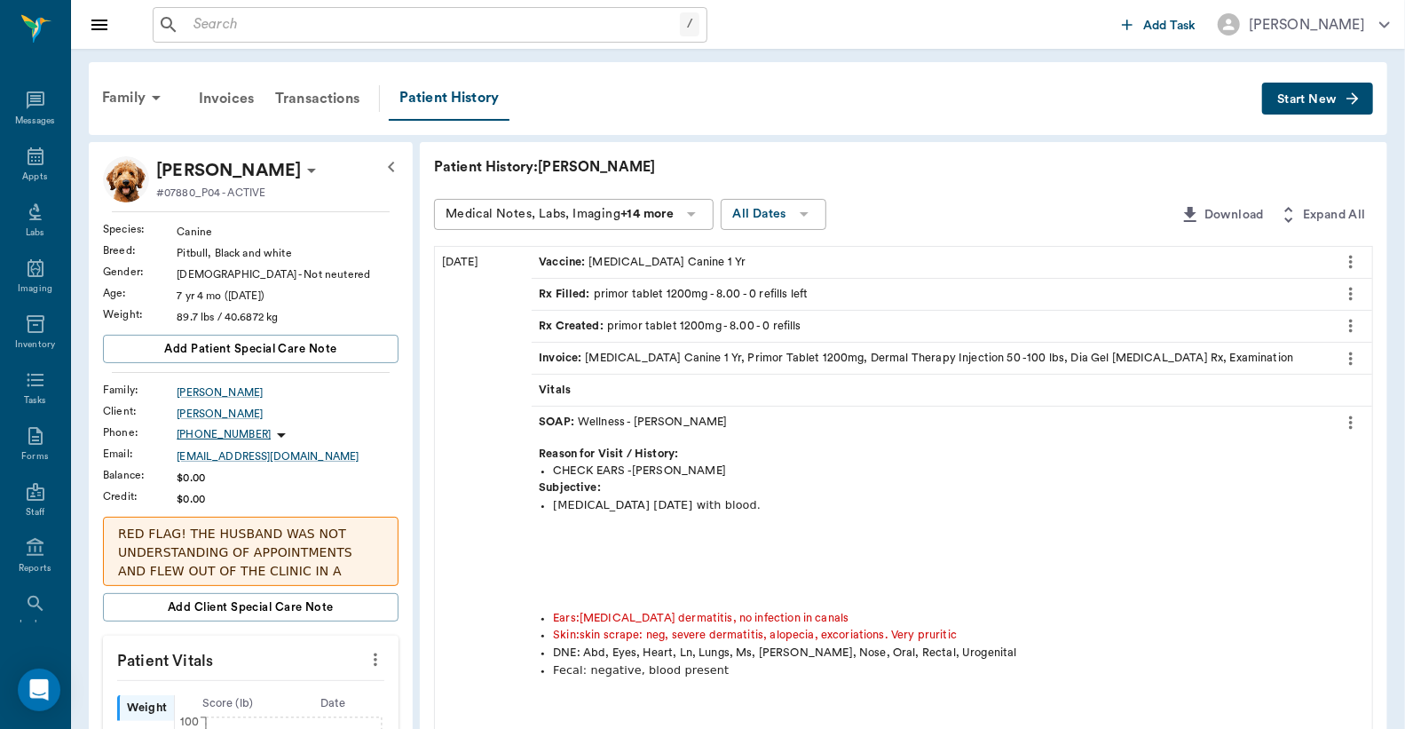
click at [1284, 99] on span "Start New" at bounding box center [1307, 99] width 59 height 0
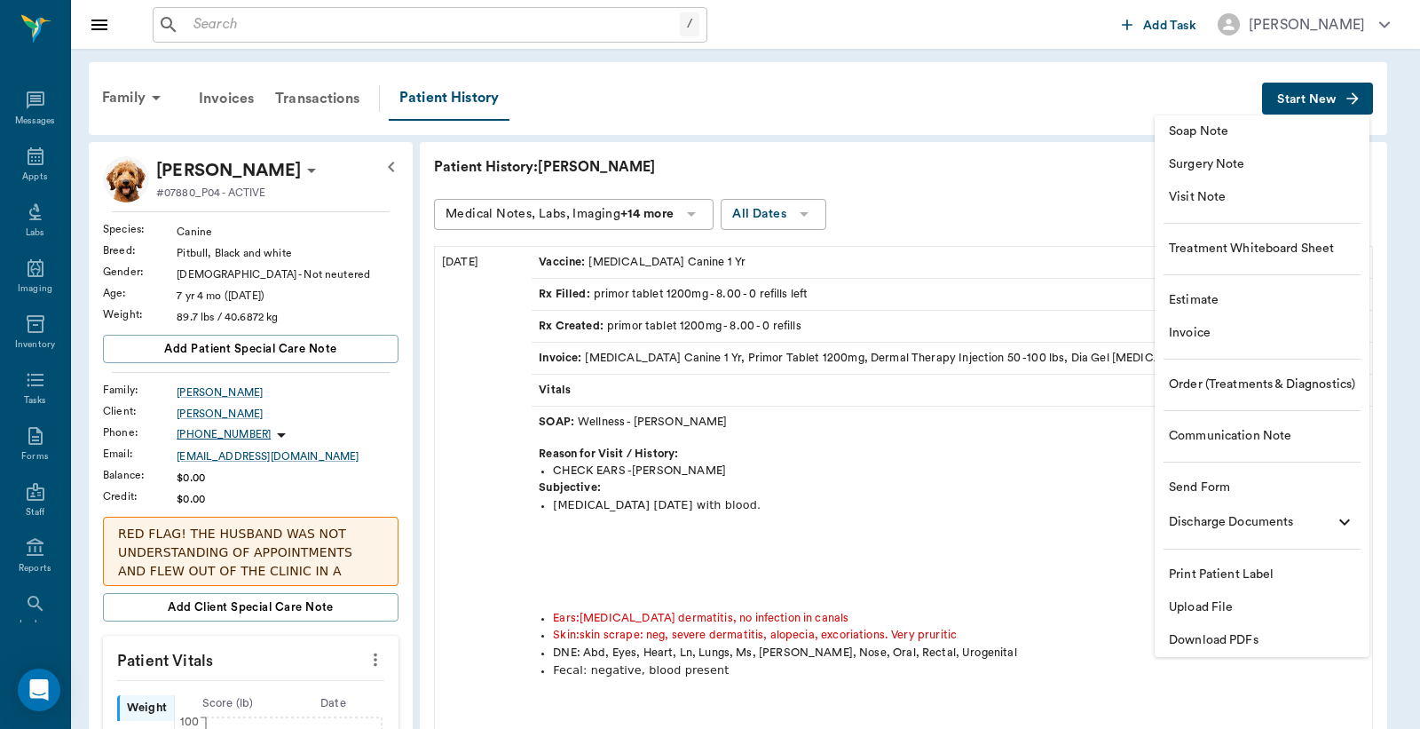
click at [1229, 337] on span "Invoice" at bounding box center [1262, 333] width 186 height 19
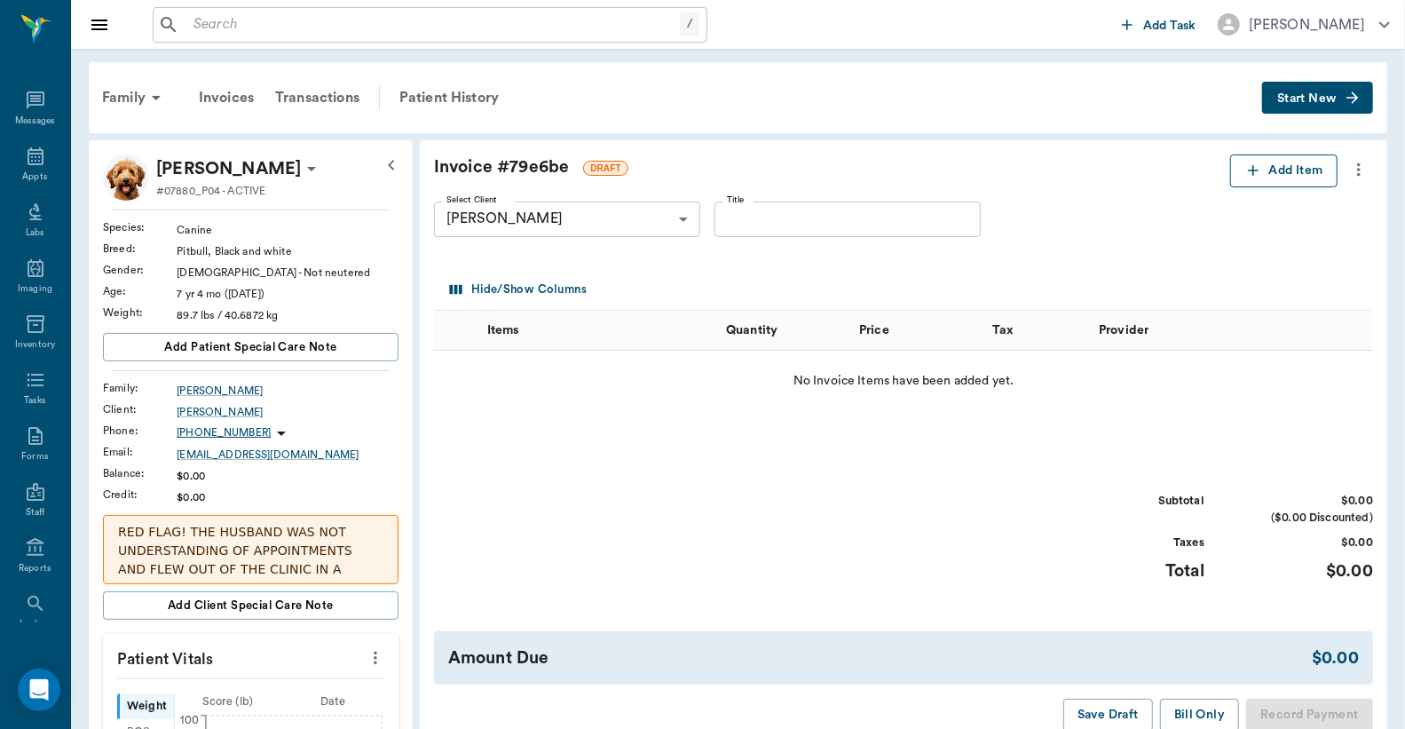
click at [1296, 167] on button "Add Item" at bounding box center [1284, 170] width 107 height 33
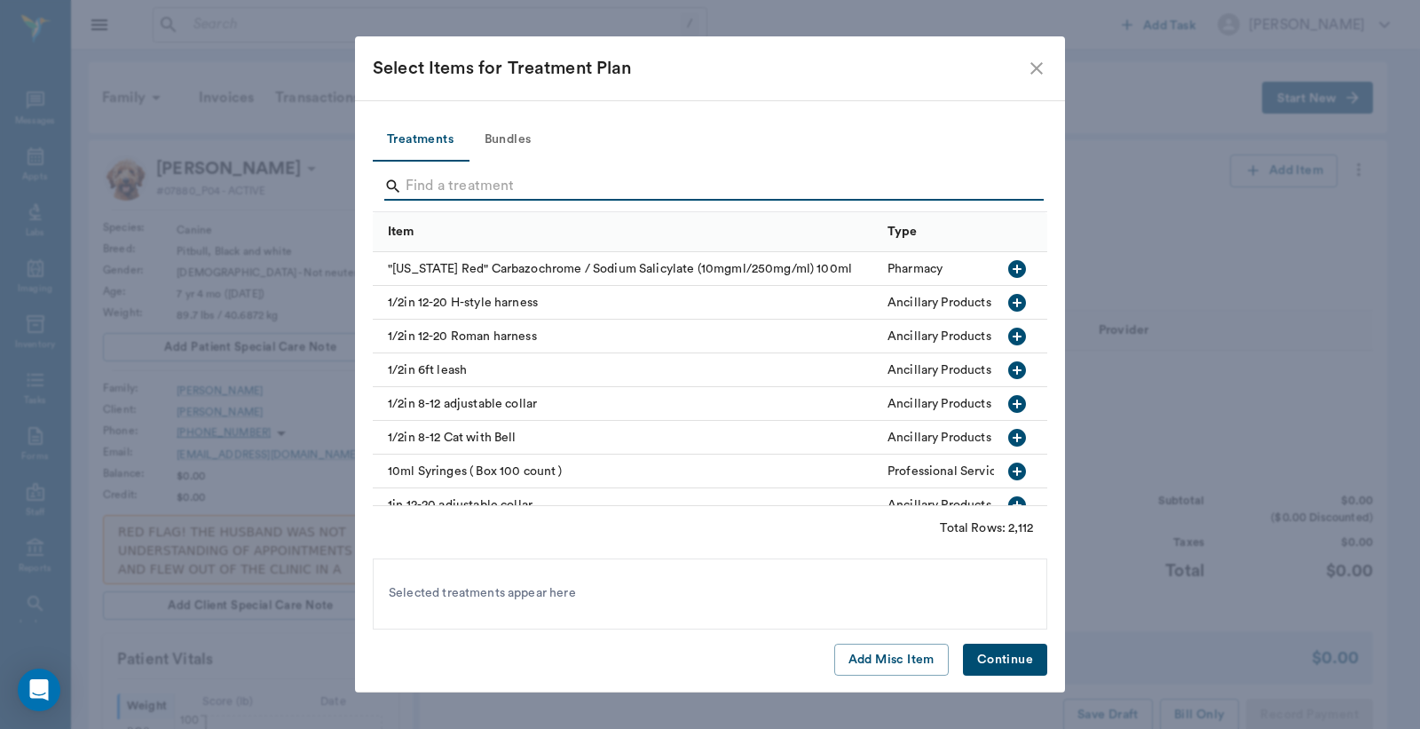
click at [454, 188] on input "Search" at bounding box center [712, 186] width 612 height 28
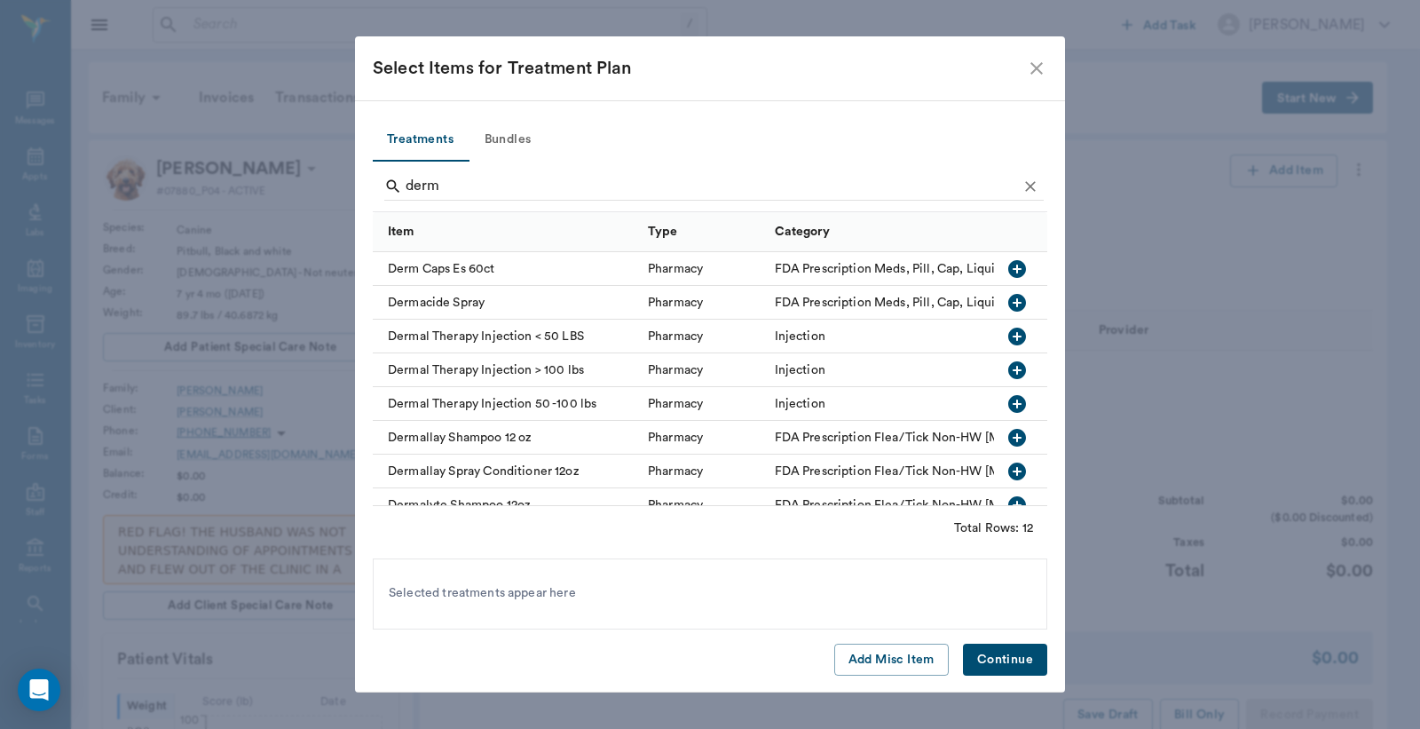
click at [1009, 405] on icon "button" at bounding box center [1018, 404] width 18 height 18
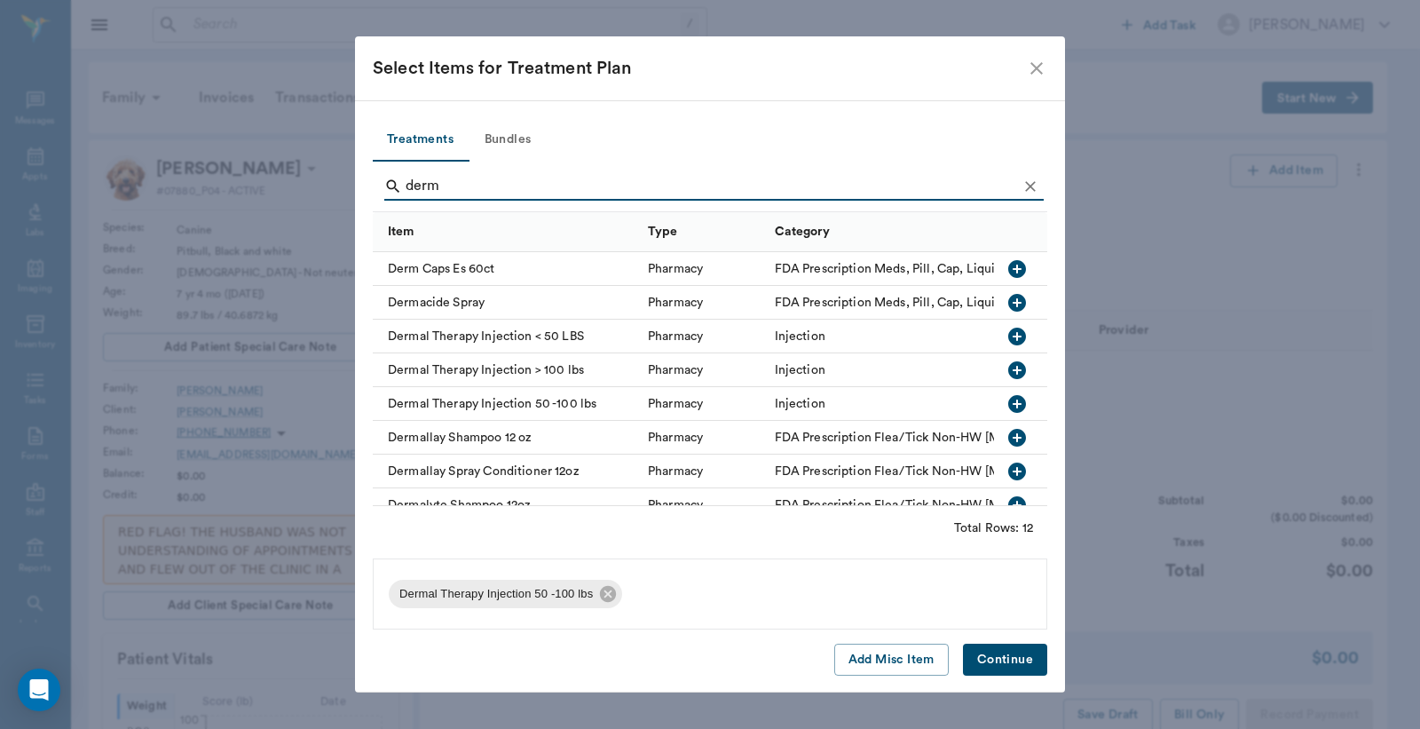
drag, startPoint x: 453, startPoint y: 188, endPoint x: 403, endPoint y: 196, distance: 50.4
click at [309, 183] on div "Select Items for Treatment Plan Treatments Bundles derm Item Type Category Derm…" at bounding box center [710, 364] width 1420 height 729
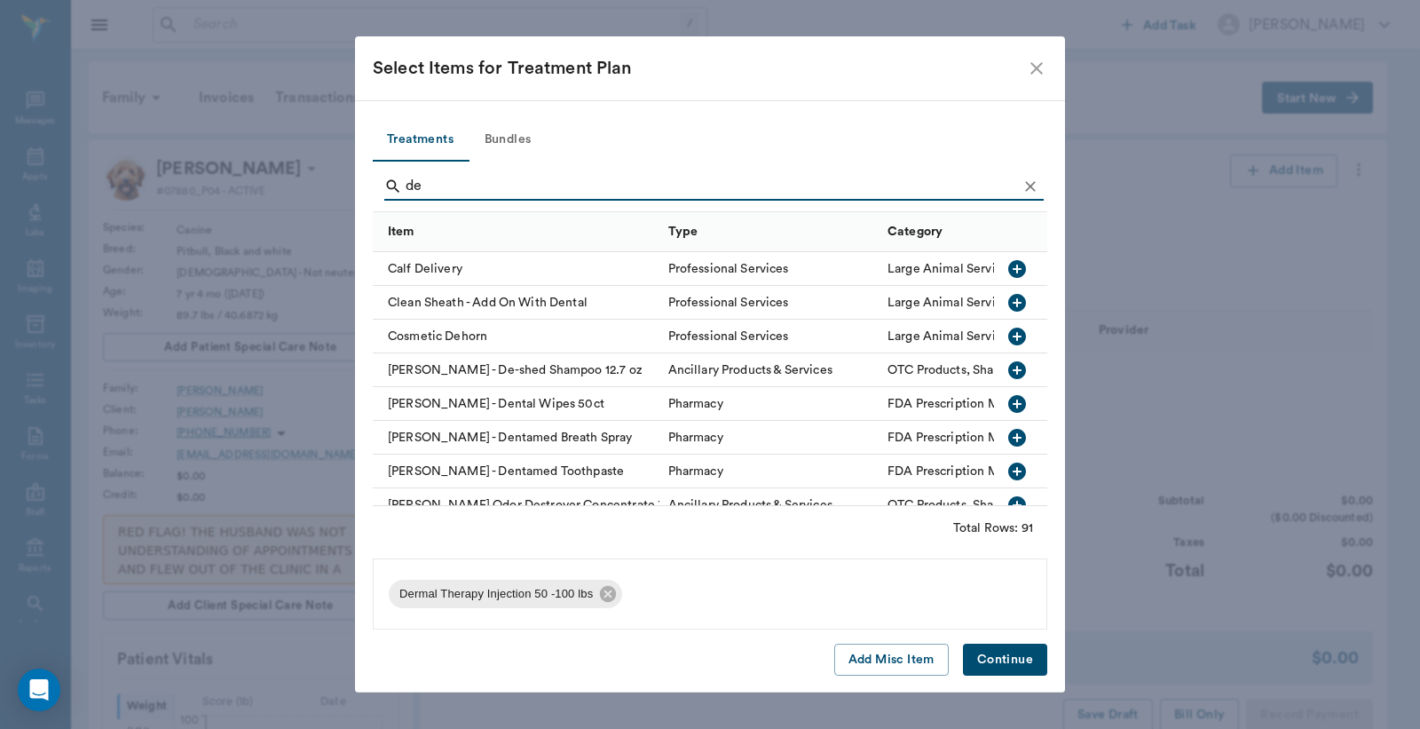
type input "d"
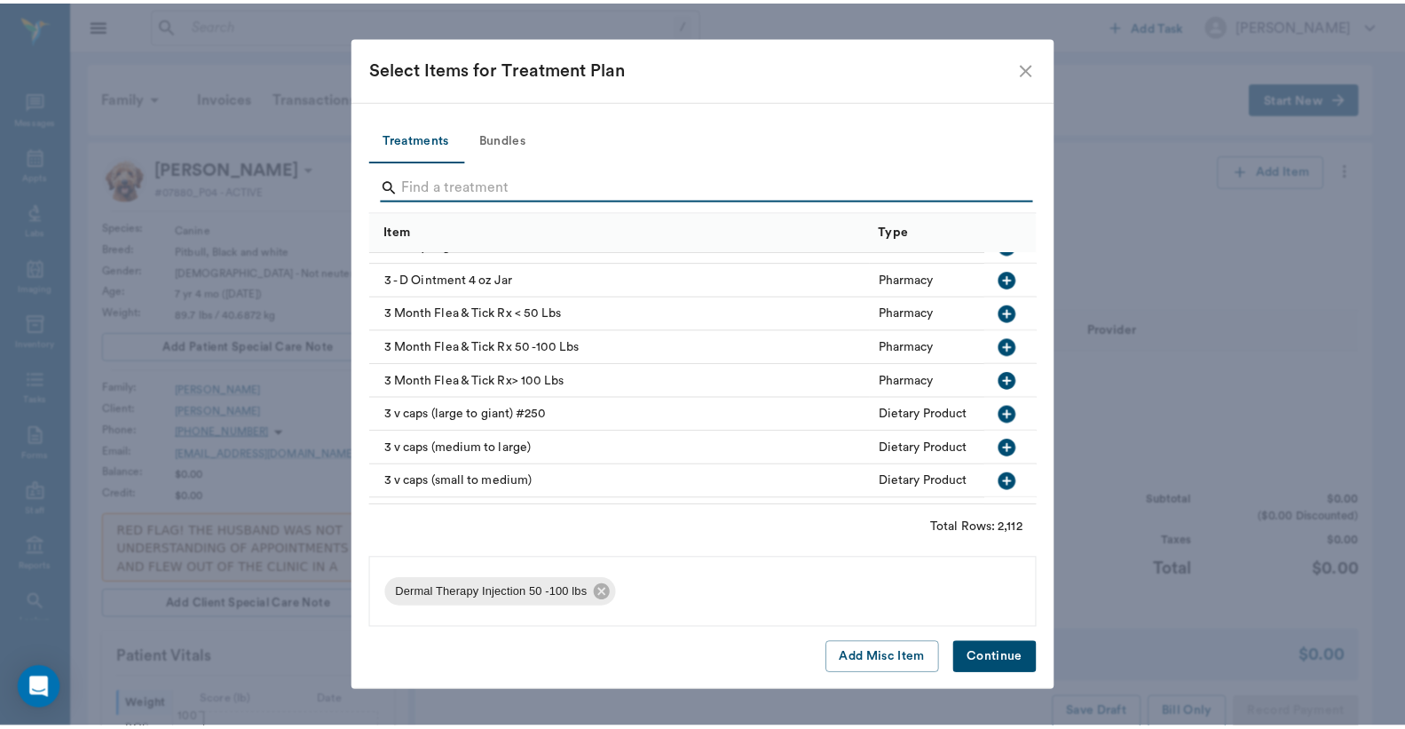
scroll to position [526, 0]
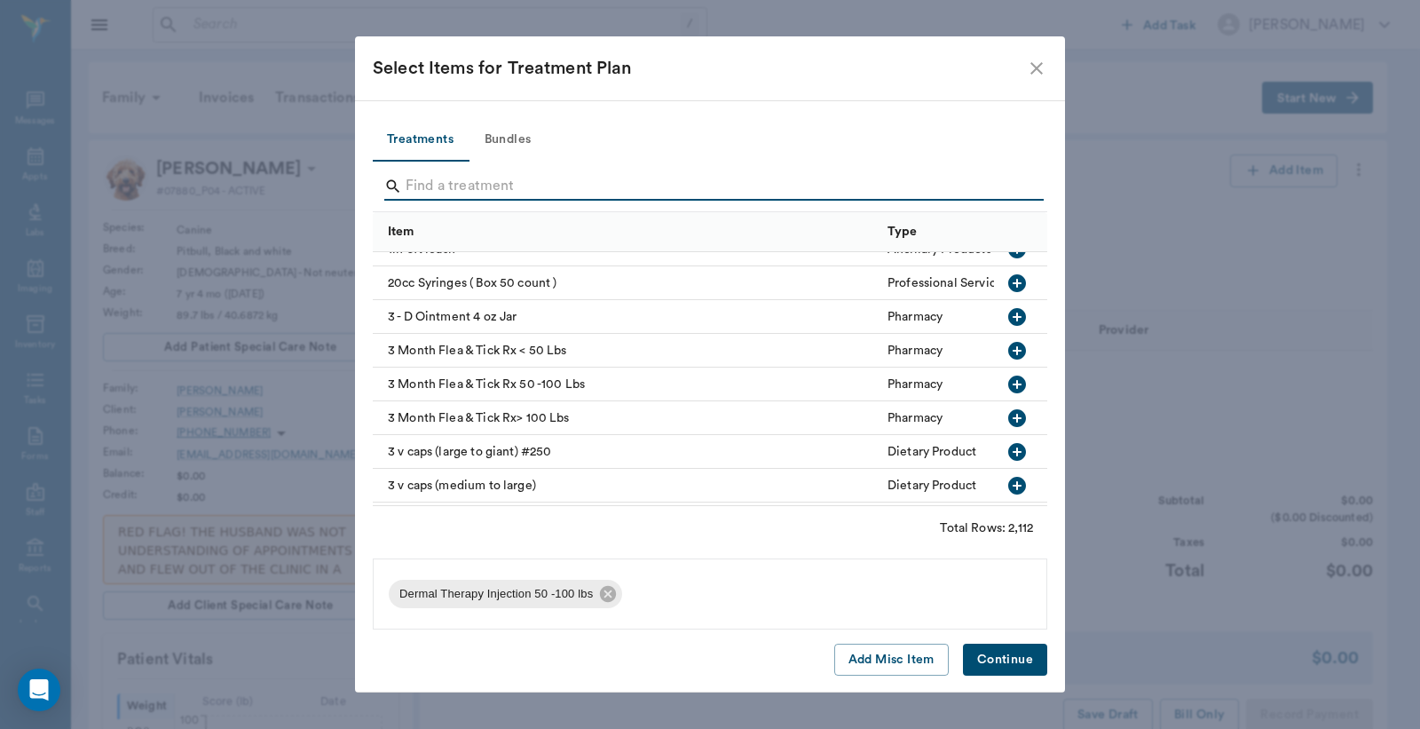
click at [1009, 378] on icon "button" at bounding box center [1018, 385] width 18 height 18
click at [1008, 659] on button "Continue" at bounding box center [1005, 660] width 84 height 33
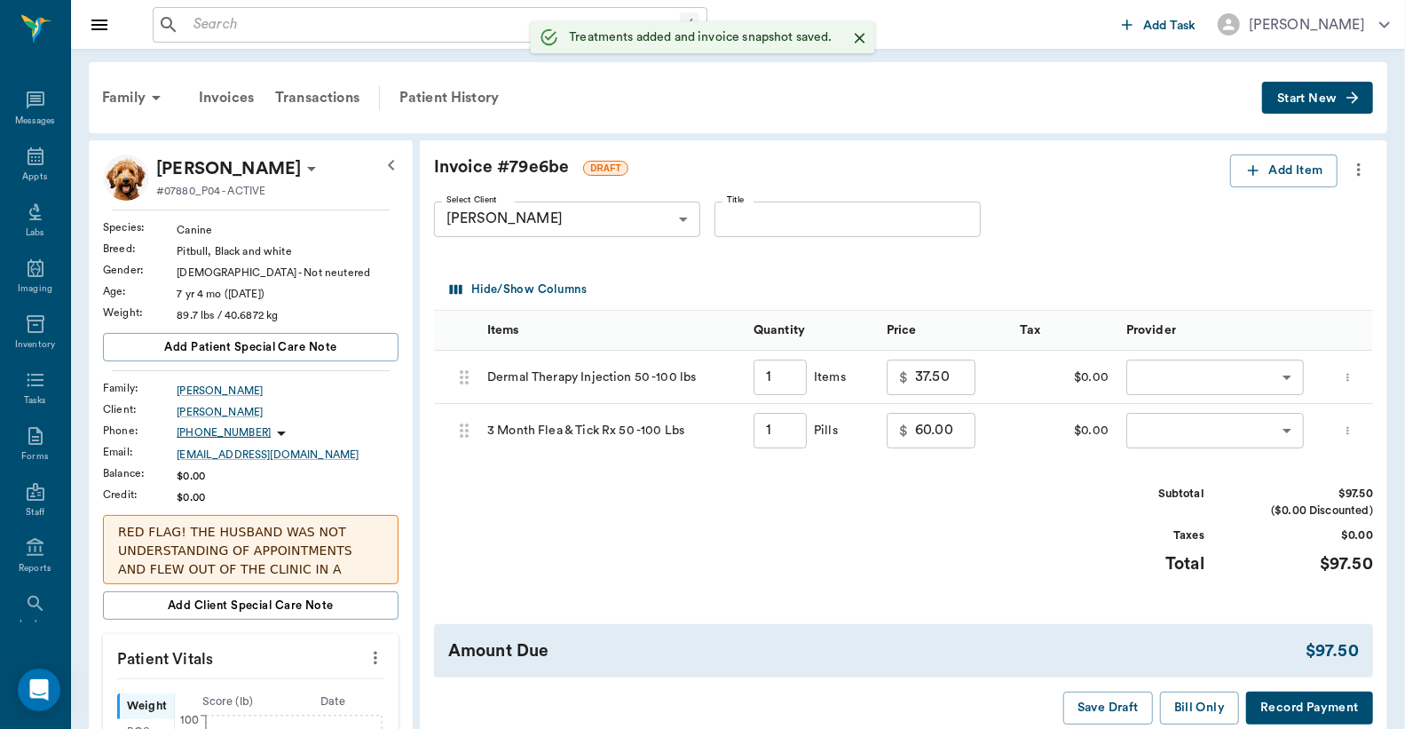
type input "1.00"
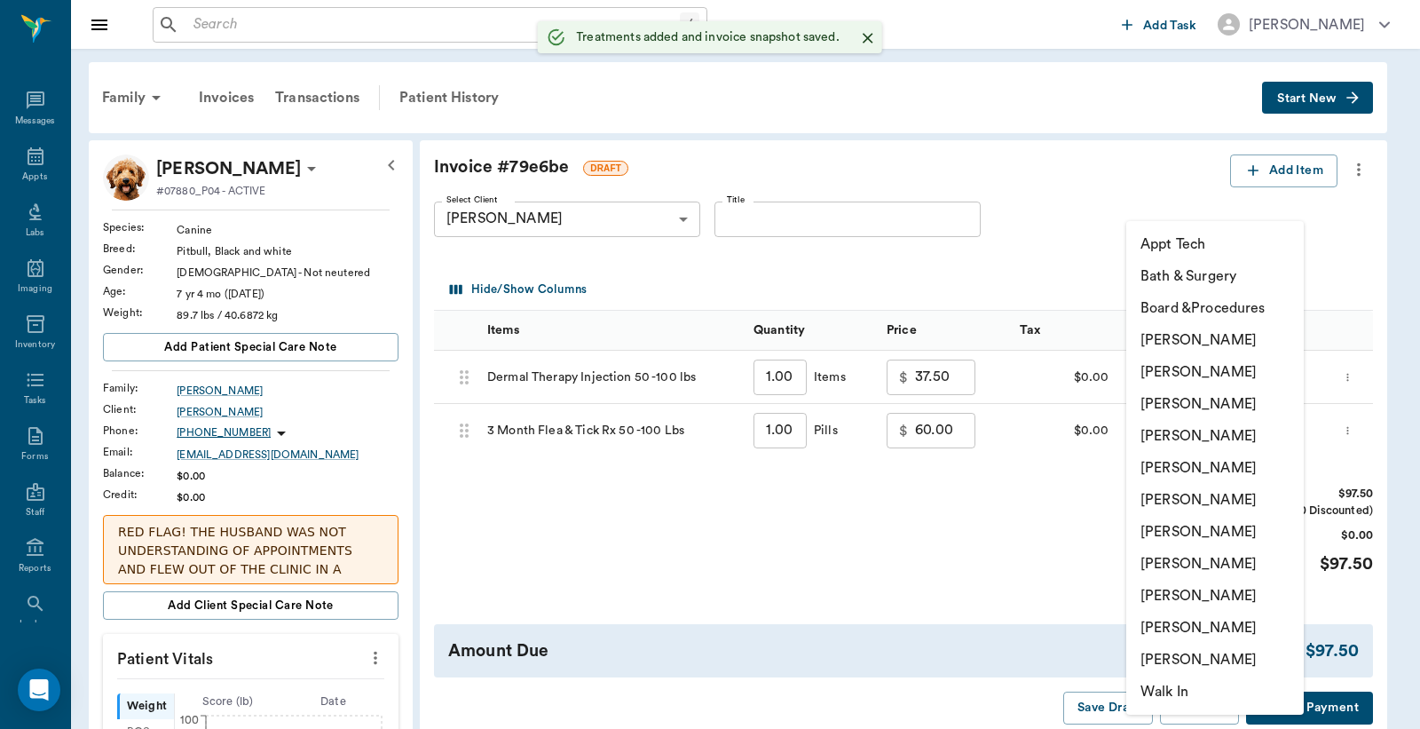
click at [1165, 384] on body "/ ​ Add Task Dr. Bert Ellsworth Nectar Messages Appts Labs Imaging Inventory Ta…" at bounding box center [710, 716] width 1420 height 1433
click at [1182, 535] on li "Jessie Mitchell" at bounding box center [1216, 532] width 178 height 32
type input "none-63ec2ed152e12b0ba117cd50"
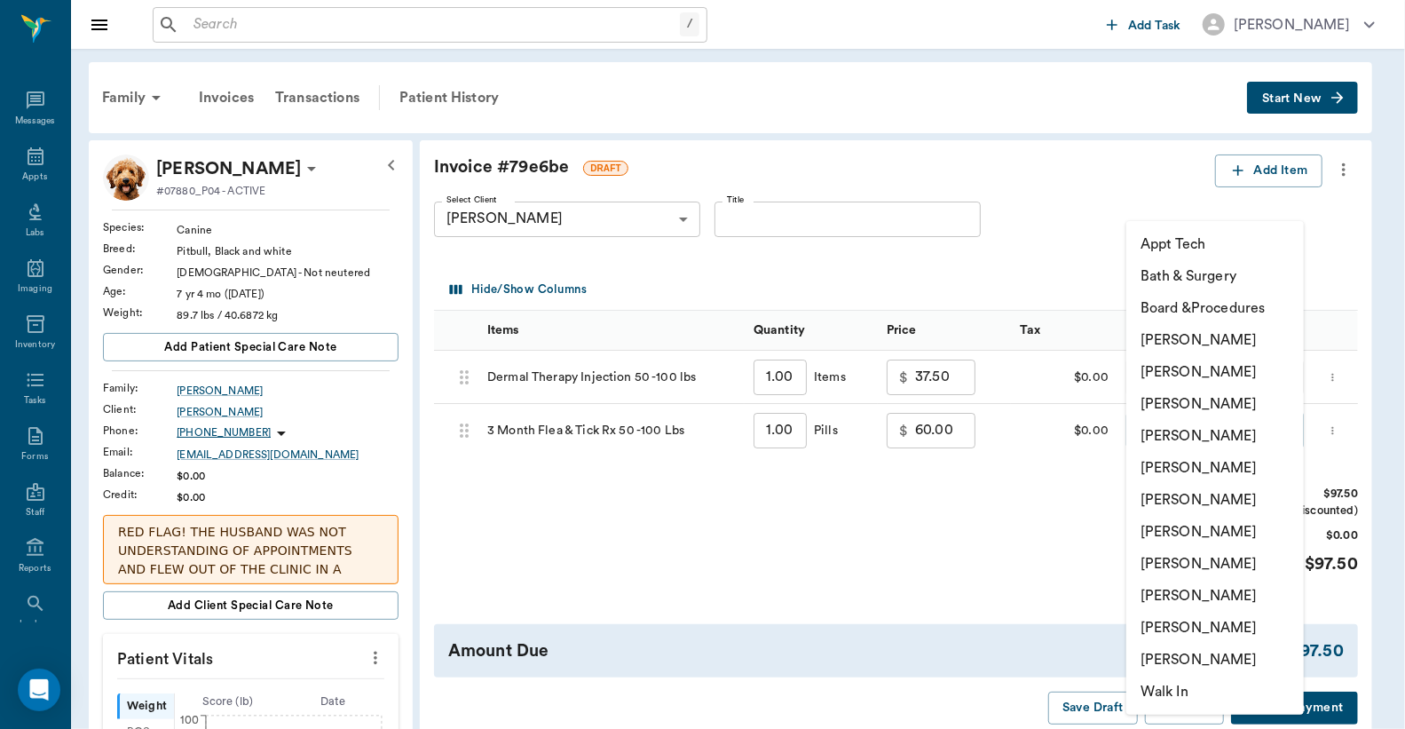
click at [1193, 430] on body "/ ​ Add Task Dr. Bert Ellsworth Nectar Messages Appts Labs Imaging Inventory Ta…" at bounding box center [702, 716] width 1405 height 1433
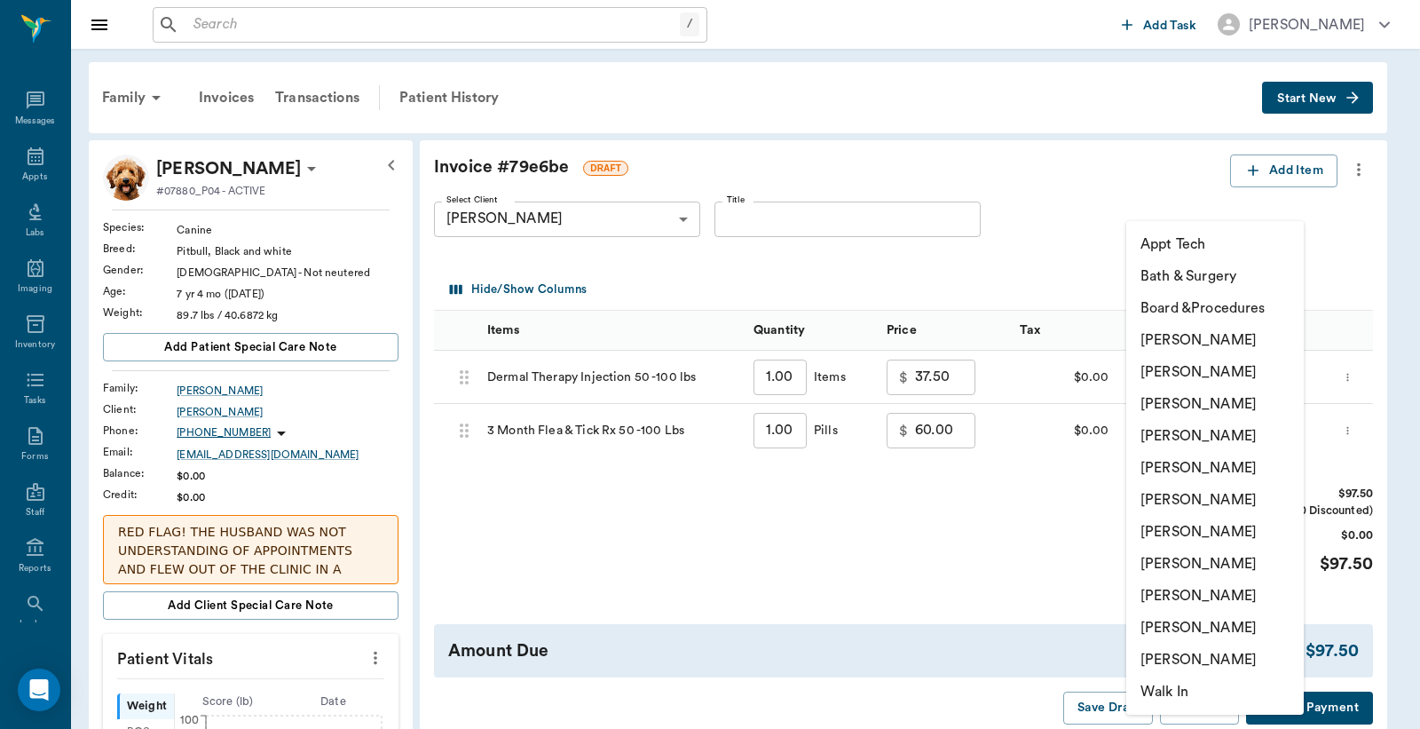
click at [1191, 531] on li "Jessie Mitchell" at bounding box center [1216, 532] width 178 height 32
type input "none-63ec2ed152e12b0ba117cd50"
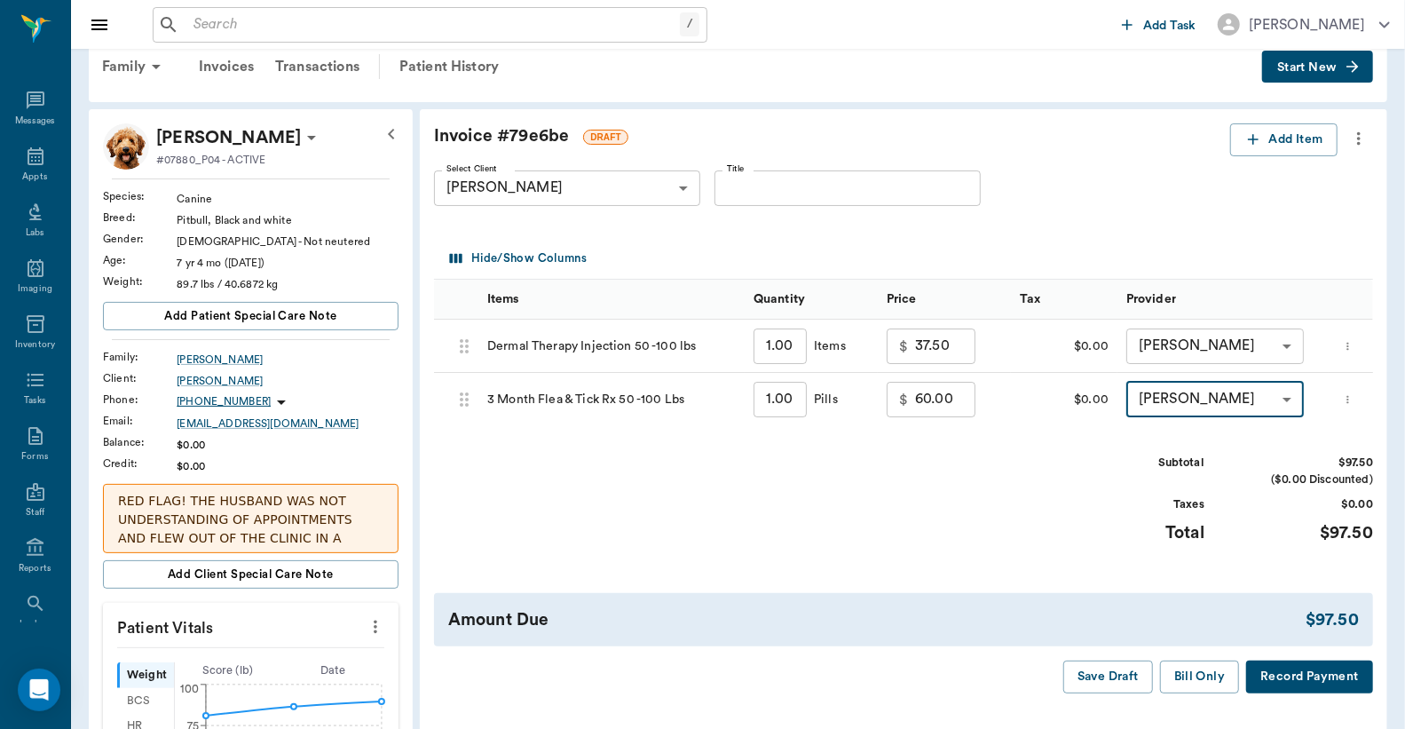
scroll to position [131, 0]
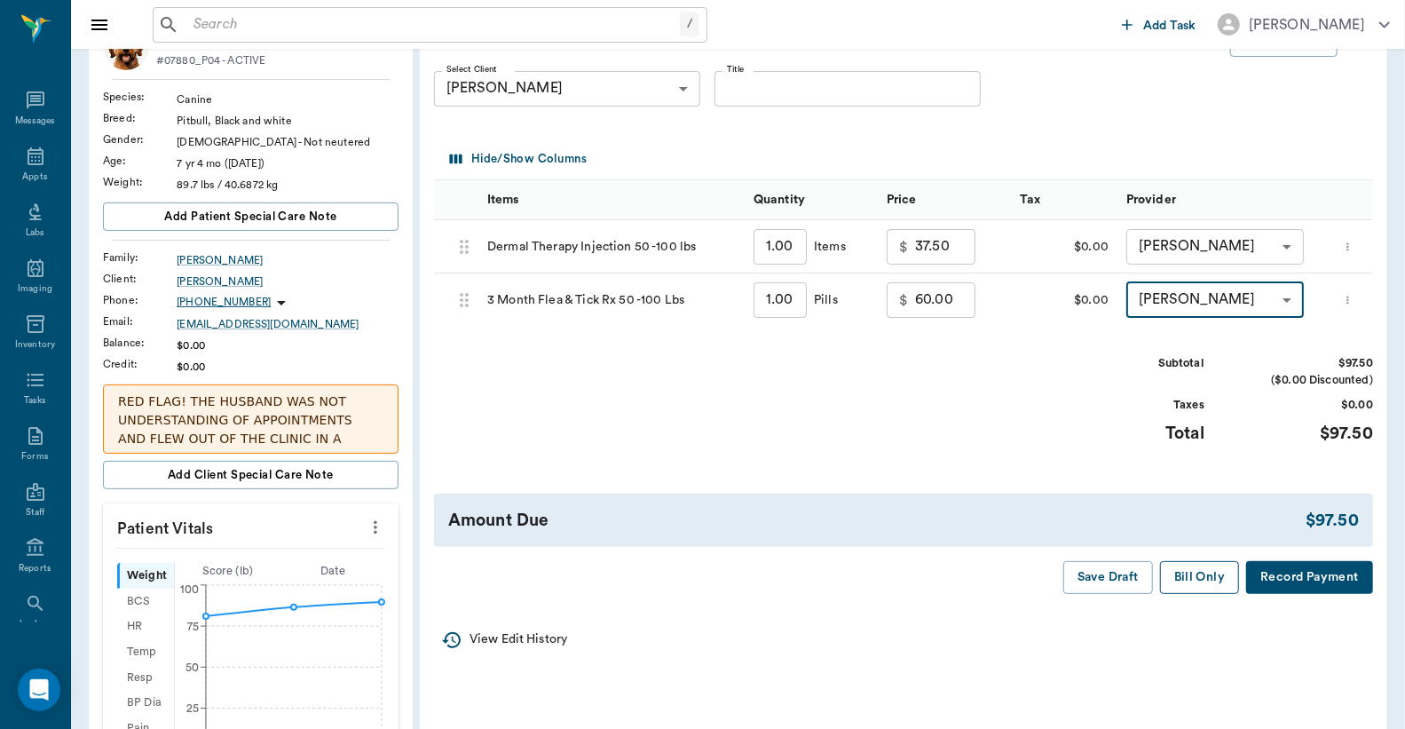
click at [1215, 590] on button "Bill Only" at bounding box center [1200, 577] width 80 height 33
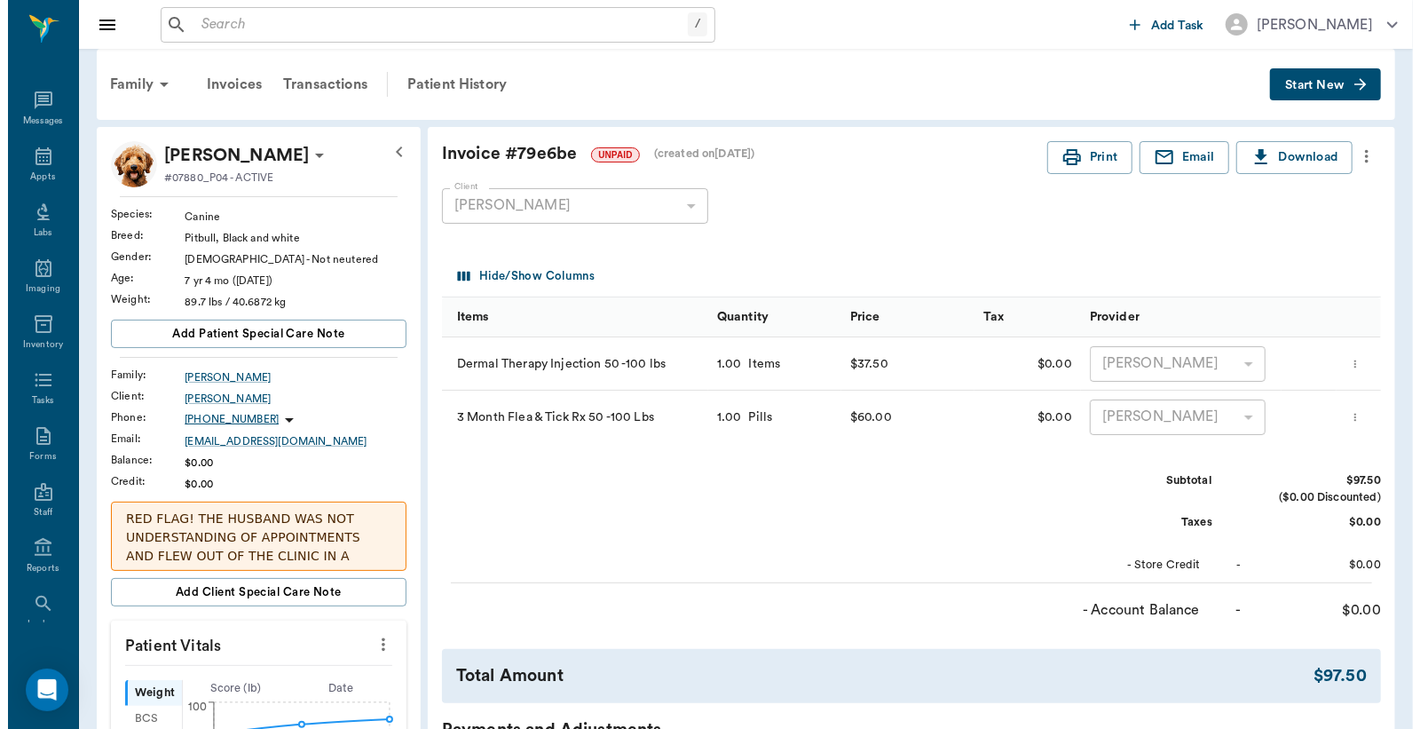
scroll to position [0, 0]
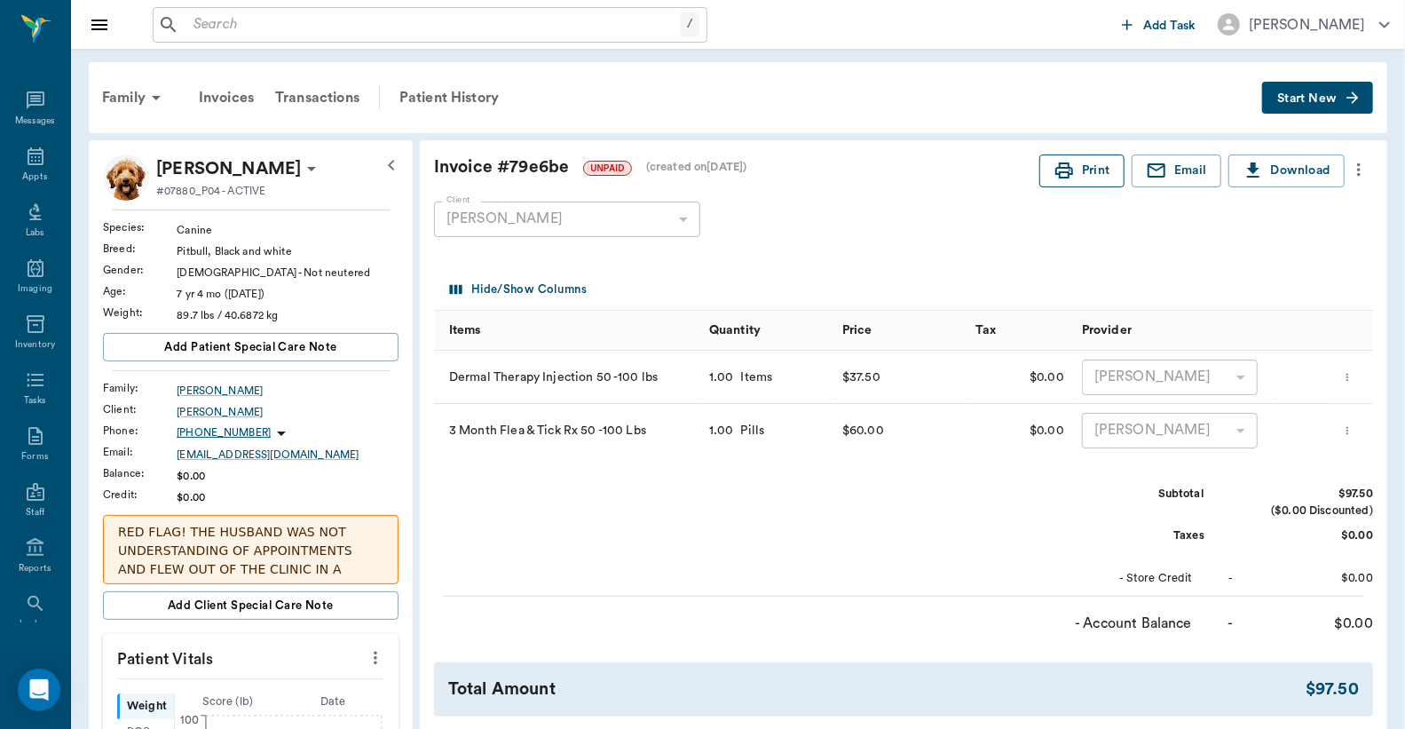
click at [1087, 172] on button "Print" at bounding box center [1082, 170] width 85 height 33
click at [320, 94] on div "Transactions" at bounding box center [318, 97] width 106 height 43
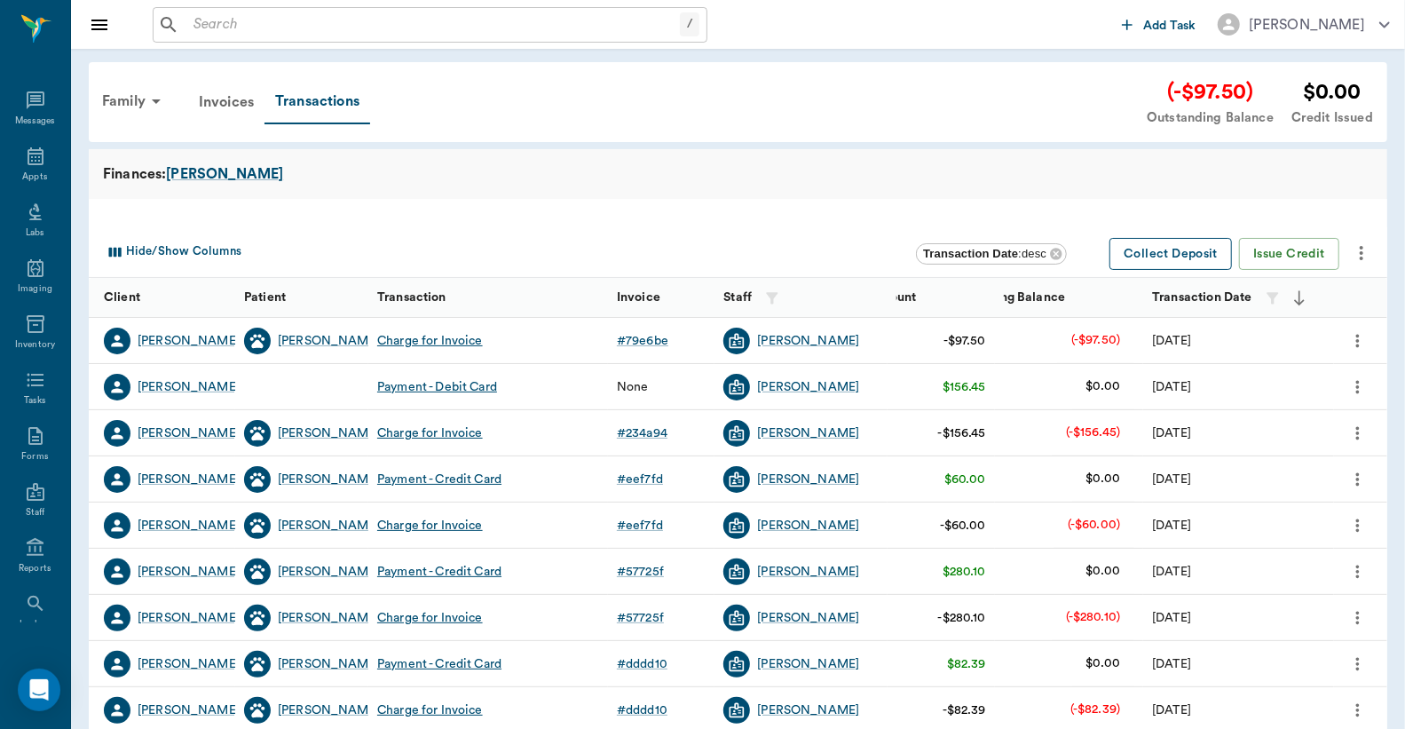
click at [1200, 250] on button "Collect Deposit" at bounding box center [1171, 254] width 123 height 33
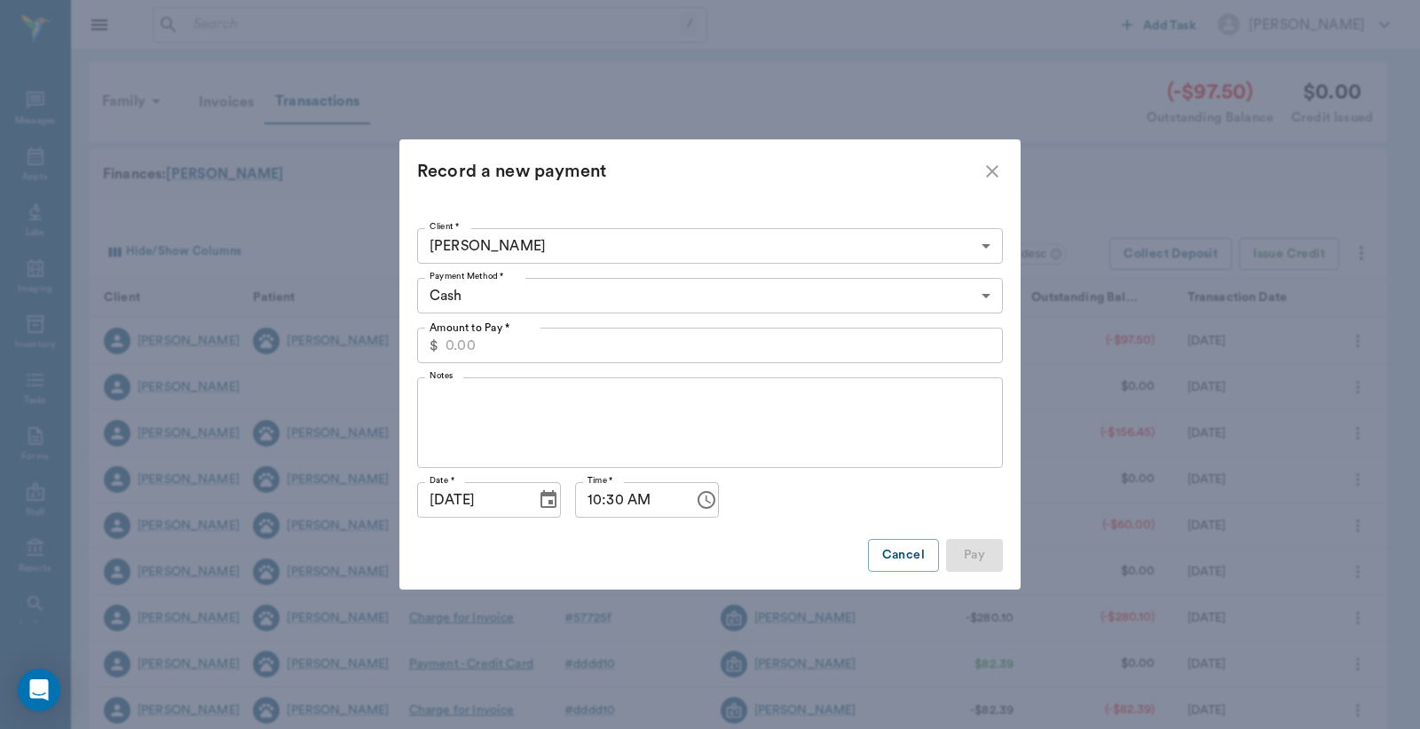
click at [993, 170] on icon "close" at bounding box center [992, 171] width 12 height 12
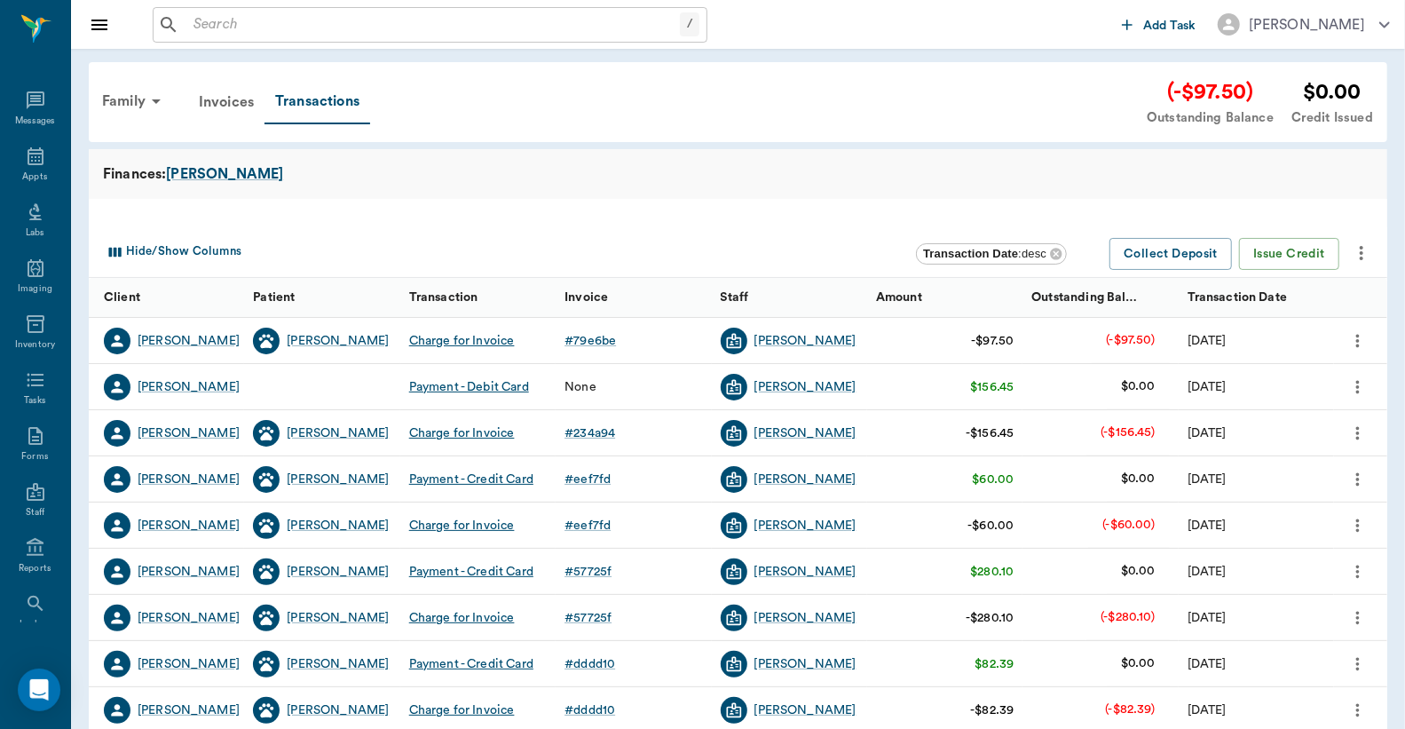
click at [1352, 340] on icon "more" at bounding box center [1359, 340] width 20 height 21
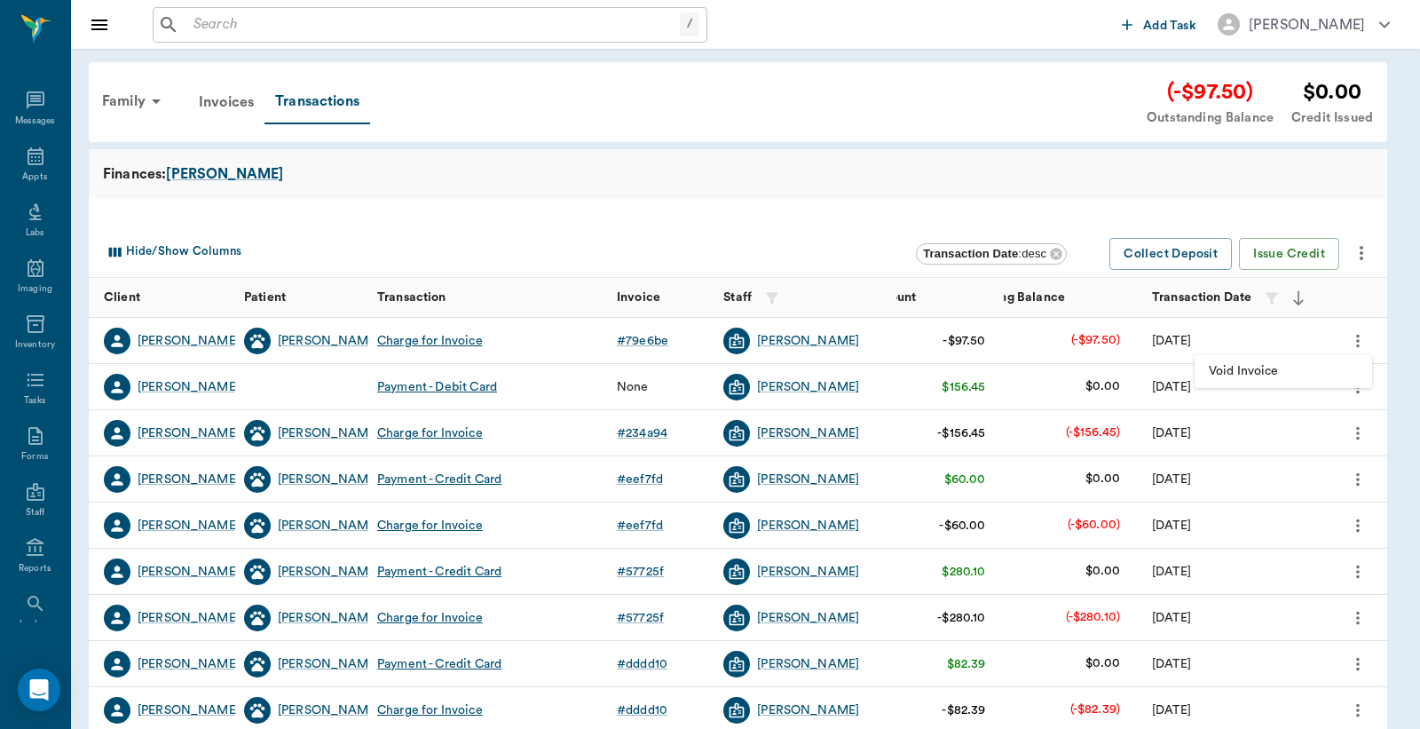
click at [1293, 368] on span "Void Invoice" at bounding box center [1283, 371] width 149 height 19
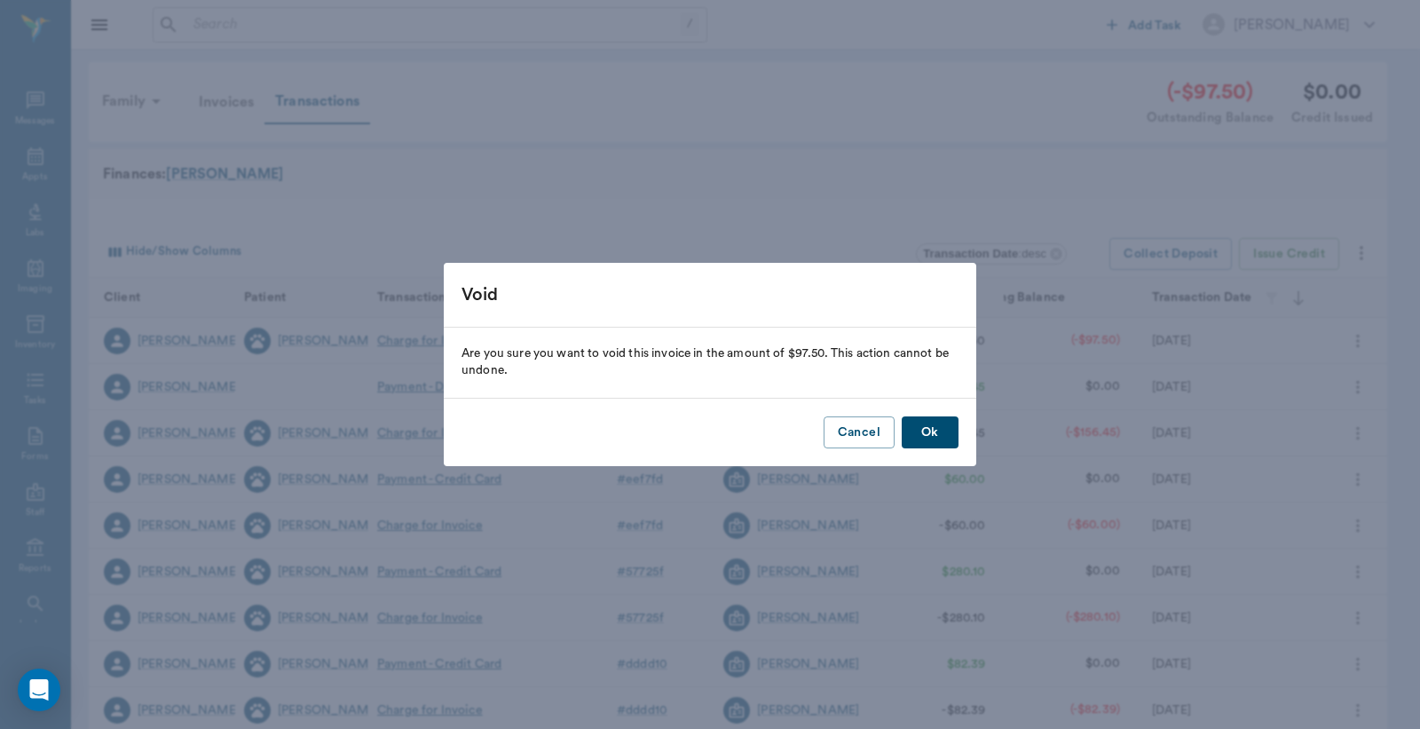
click at [937, 427] on button "Ok" at bounding box center [930, 432] width 57 height 33
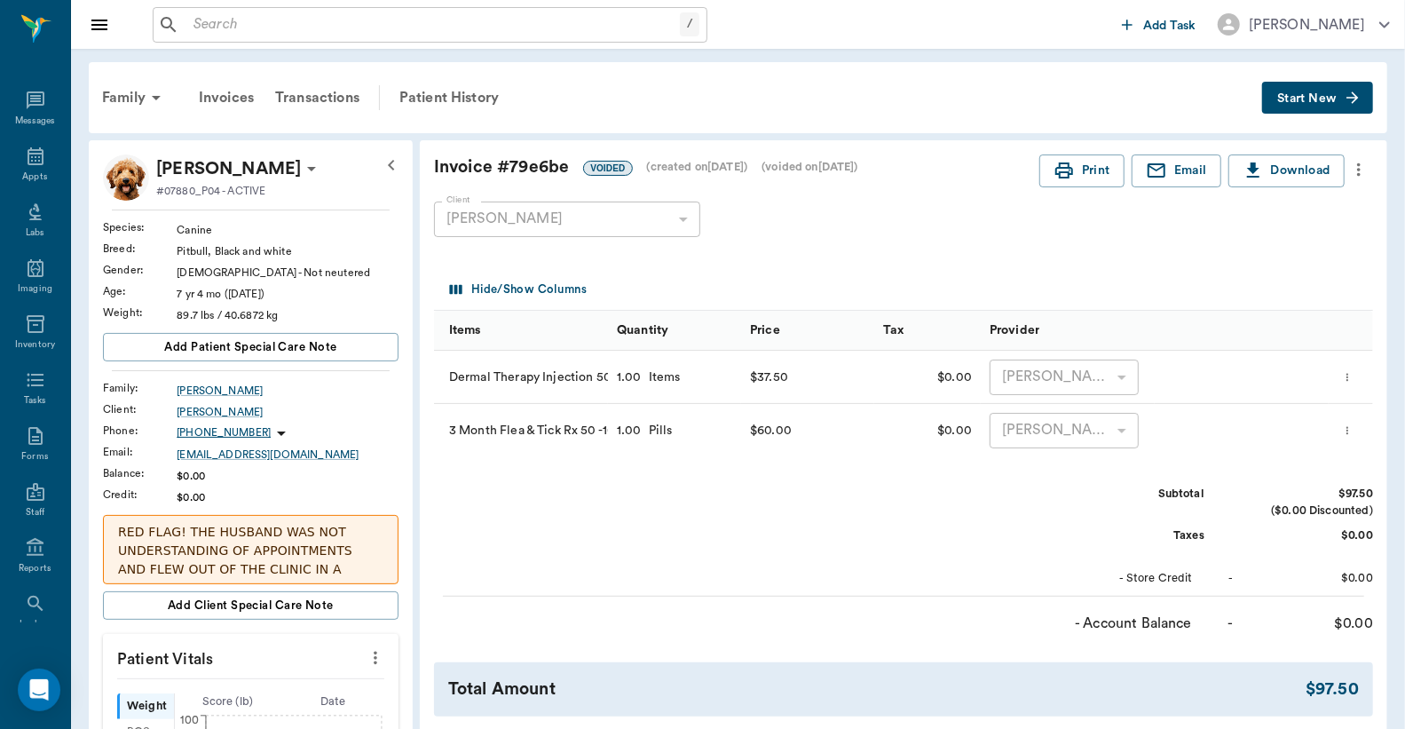
click at [1282, 99] on span "Start New" at bounding box center [1307, 99] width 59 height 0
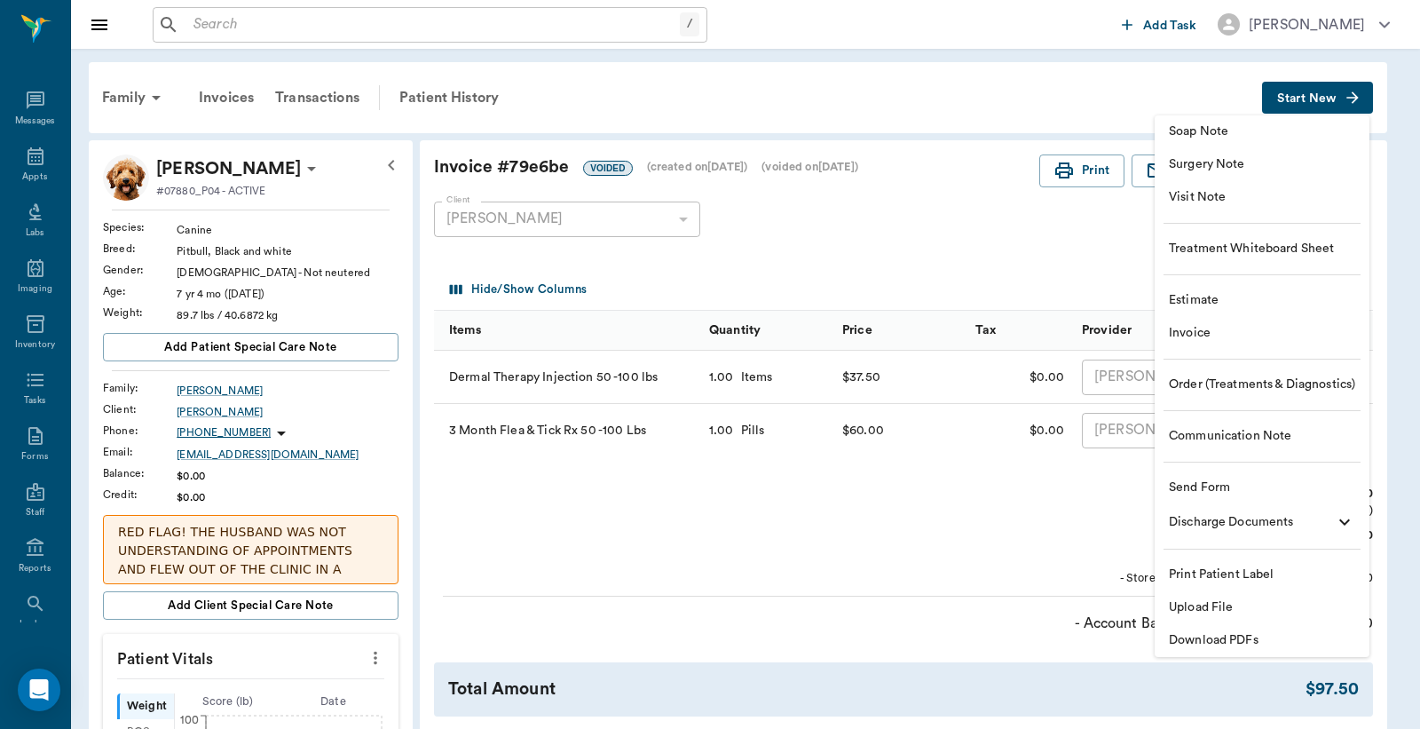
click at [1235, 336] on span "Invoice" at bounding box center [1262, 333] width 186 height 19
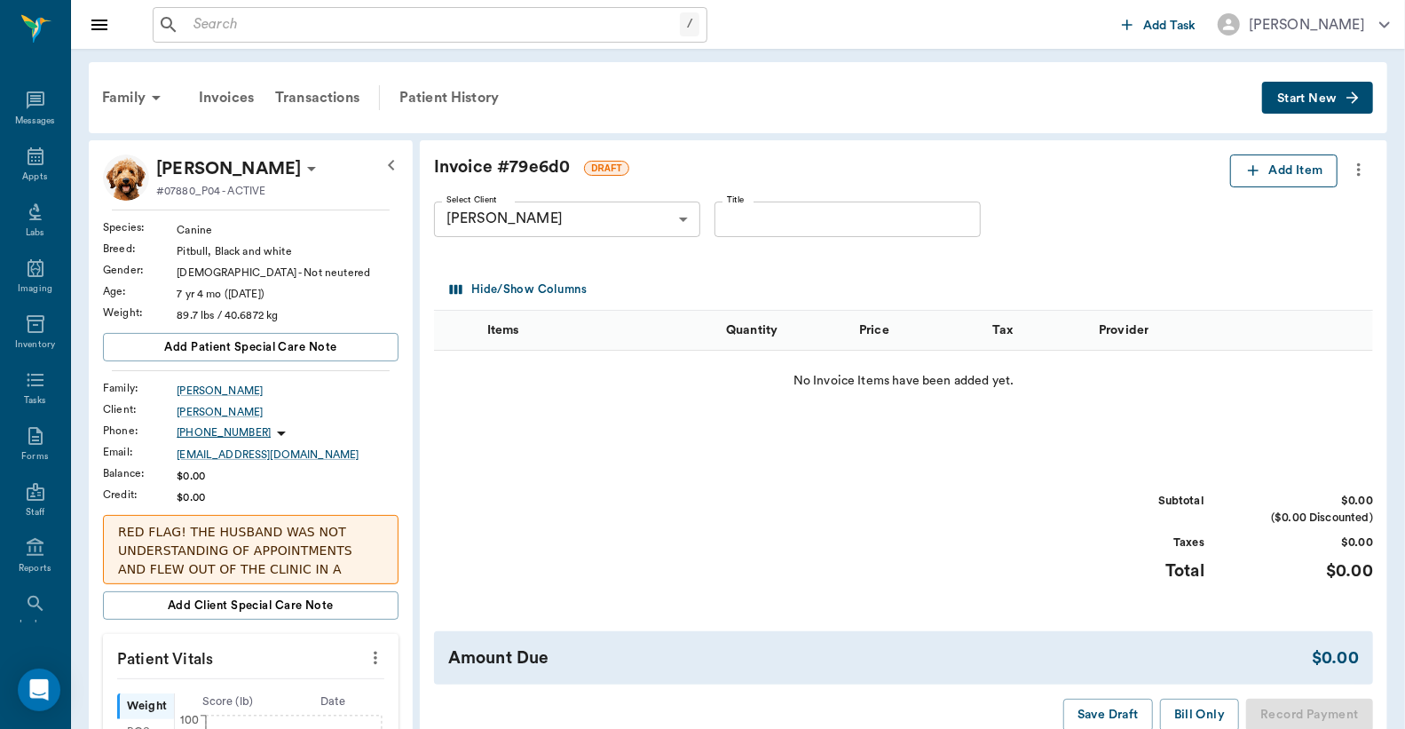
click at [1280, 179] on button "Add Item" at bounding box center [1284, 170] width 107 height 33
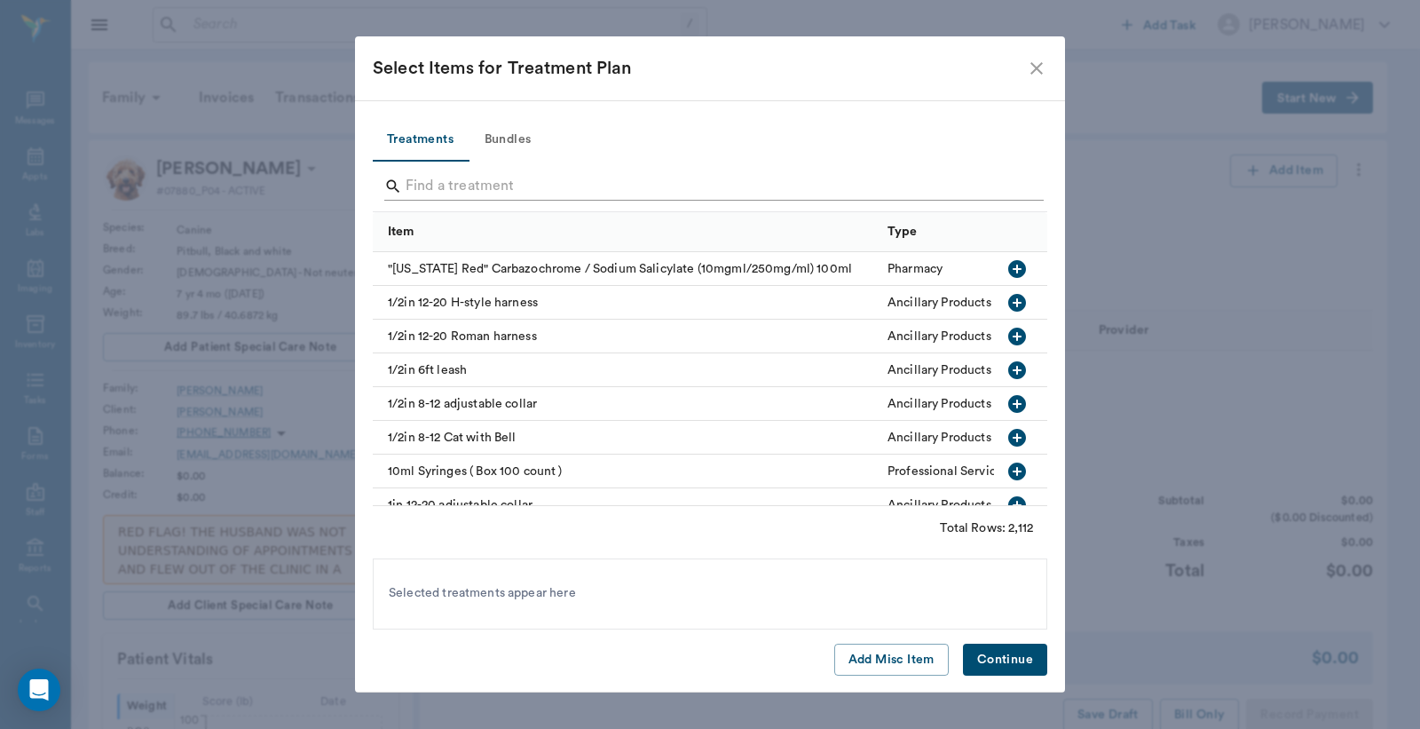
click at [513, 186] on input "Search" at bounding box center [712, 186] width 612 height 28
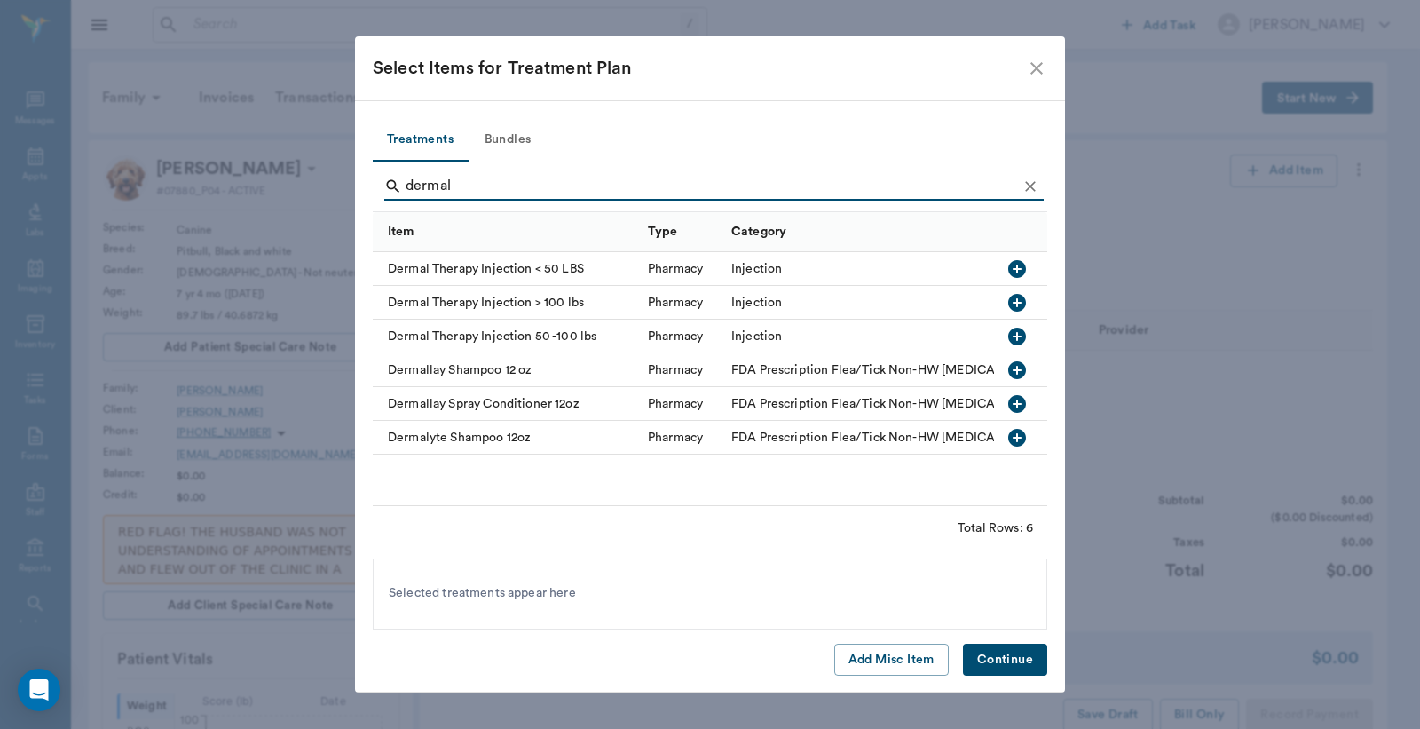
click at [1022, 334] on icon "button" at bounding box center [1018, 337] width 18 height 18
drag, startPoint x: 466, startPoint y: 187, endPoint x: 295, endPoint y: 182, distance: 171.4
click at [307, 182] on div "Select Items for Treatment Plan Treatments Bundles dermal Item Type Category De…" at bounding box center [710, 364] width 1420 height 729
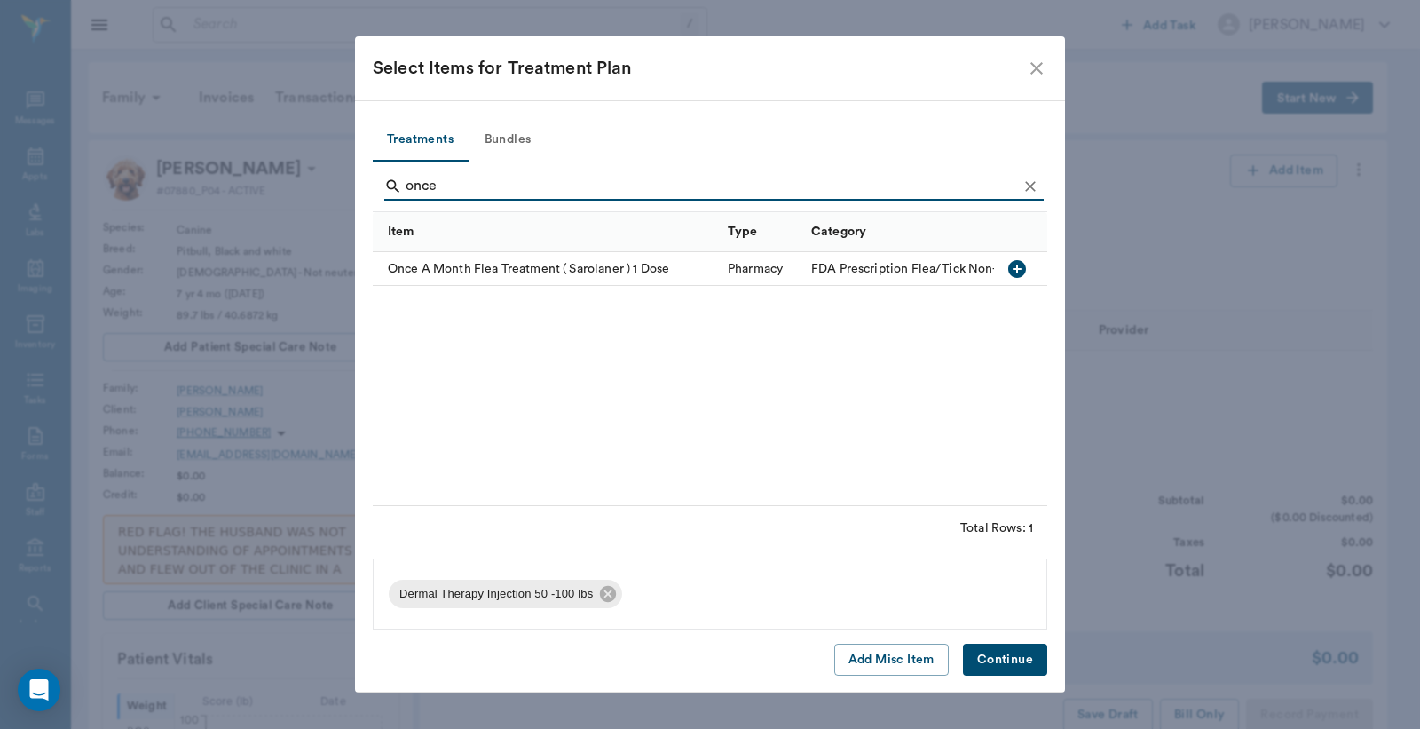
type input "once"
click at [1017, 272] on icon "button" at bounding box center [1017, 268] width 21 height 21
click at [1031, 663] on button "Continue" at bounding box center [1005, 660] width 84 height 33
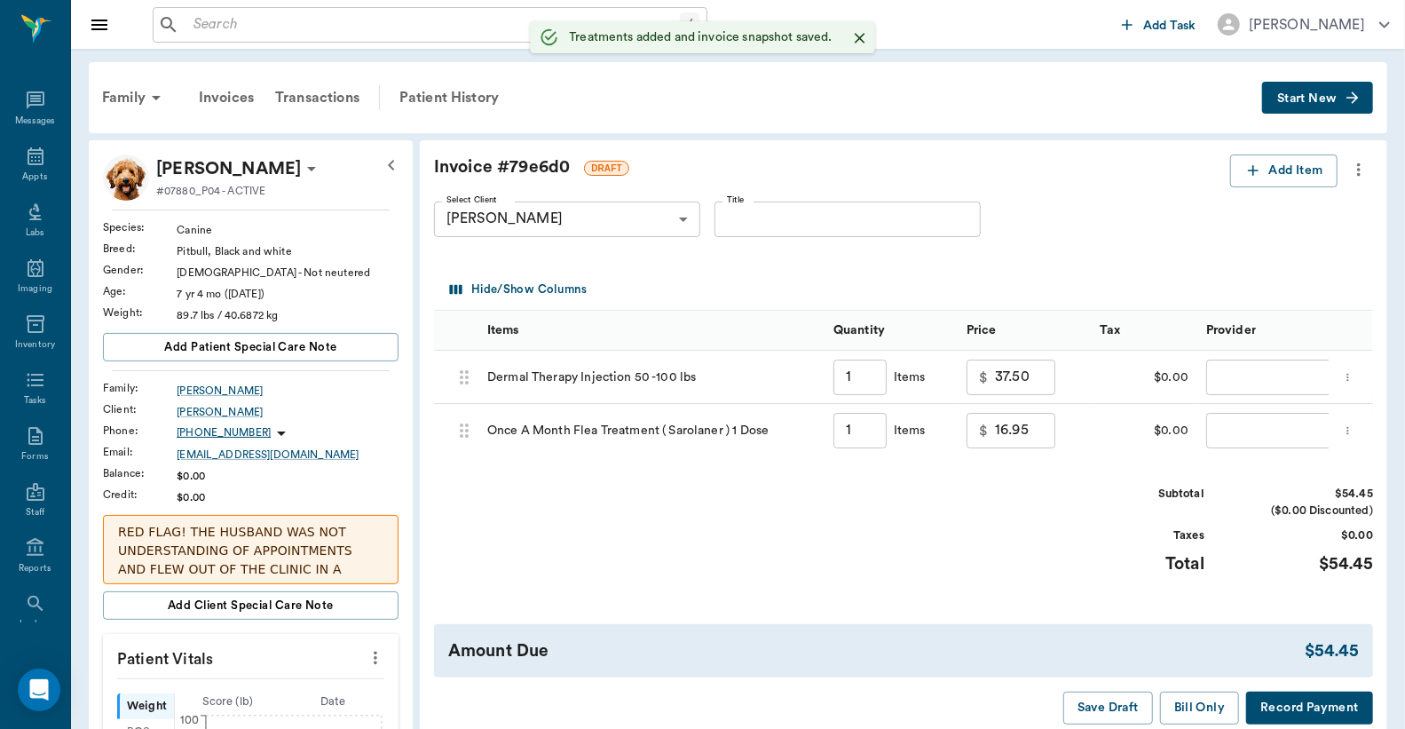
type input "1.00"
click at [1263, 380] on body "/ ​ Add Task Dr. Bert Ellsworth Nectar Messages Appts Labs Imaging Inventory Ta…" at bounding box center [702, 716] width 1405 height 1433
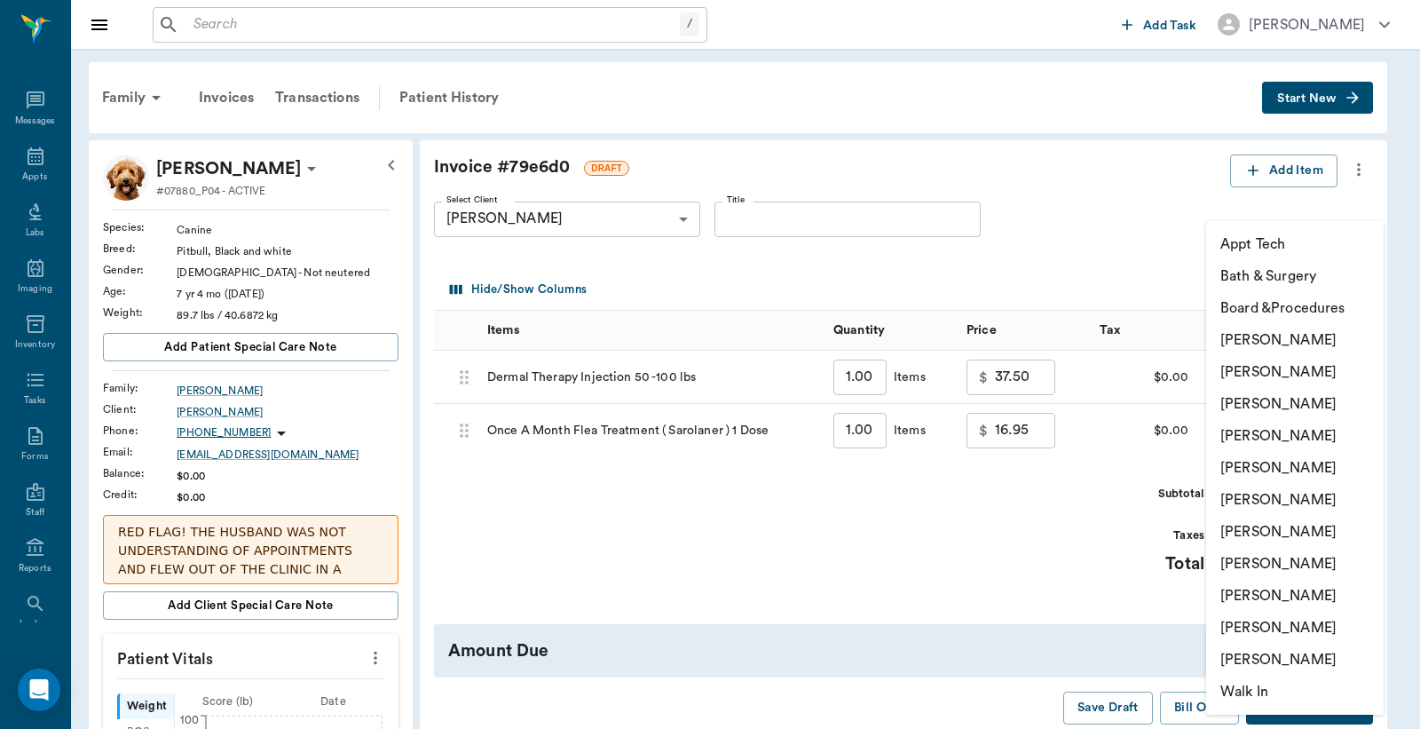
click at [1261, 525] on li "Jessie Mitchell" at bounding box center [1296, 532] width 178 height 32
type input "none-63ec2ed152e12b0ba117cd50"
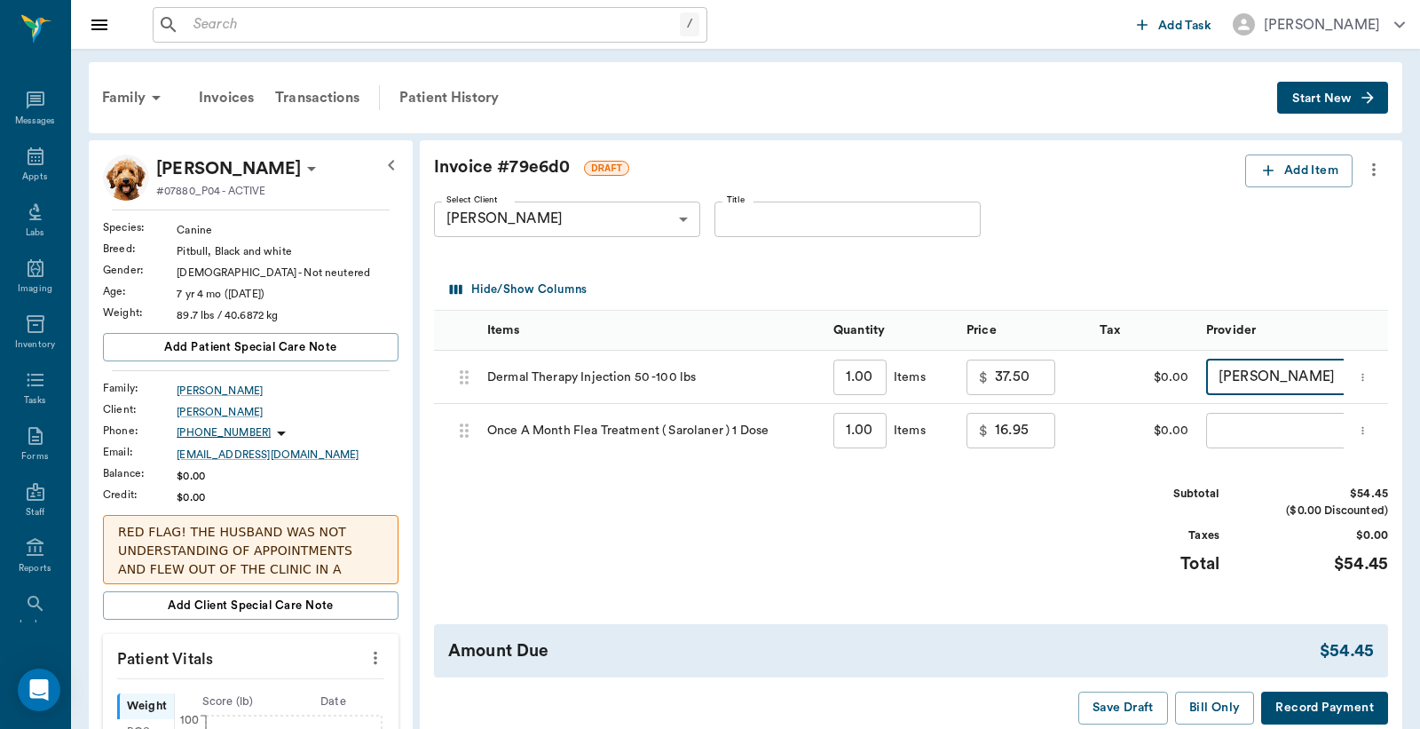
click at [1258, 428] on body "/ ​ Add Task Dr. Bert Ellsworth Nectar Messages Appts Labs Imaging Inventory Ta…" at bounding box center [710, 716] width 1420 height 1433
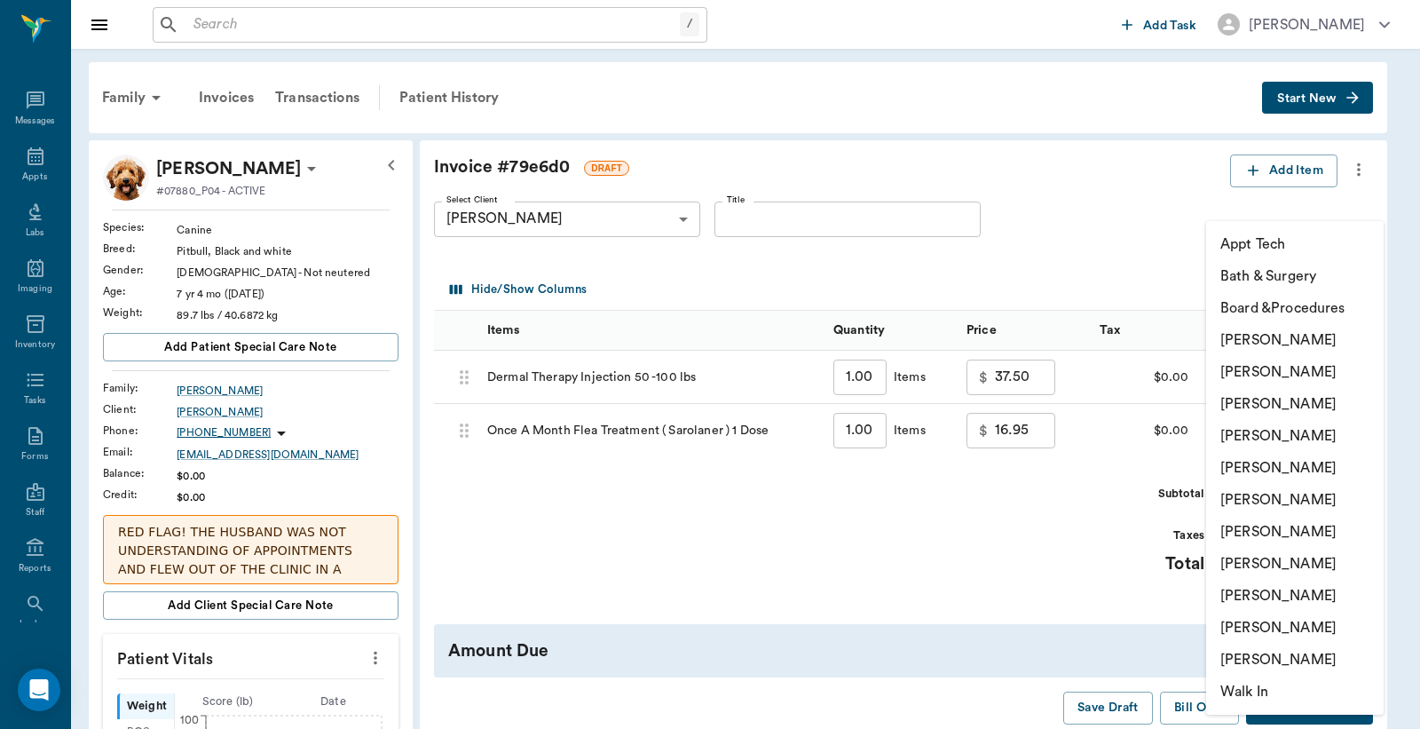
click at [1256, 531] on li "Jessie Mitchell" at bounding box center [1296, 532] width 178 height 32
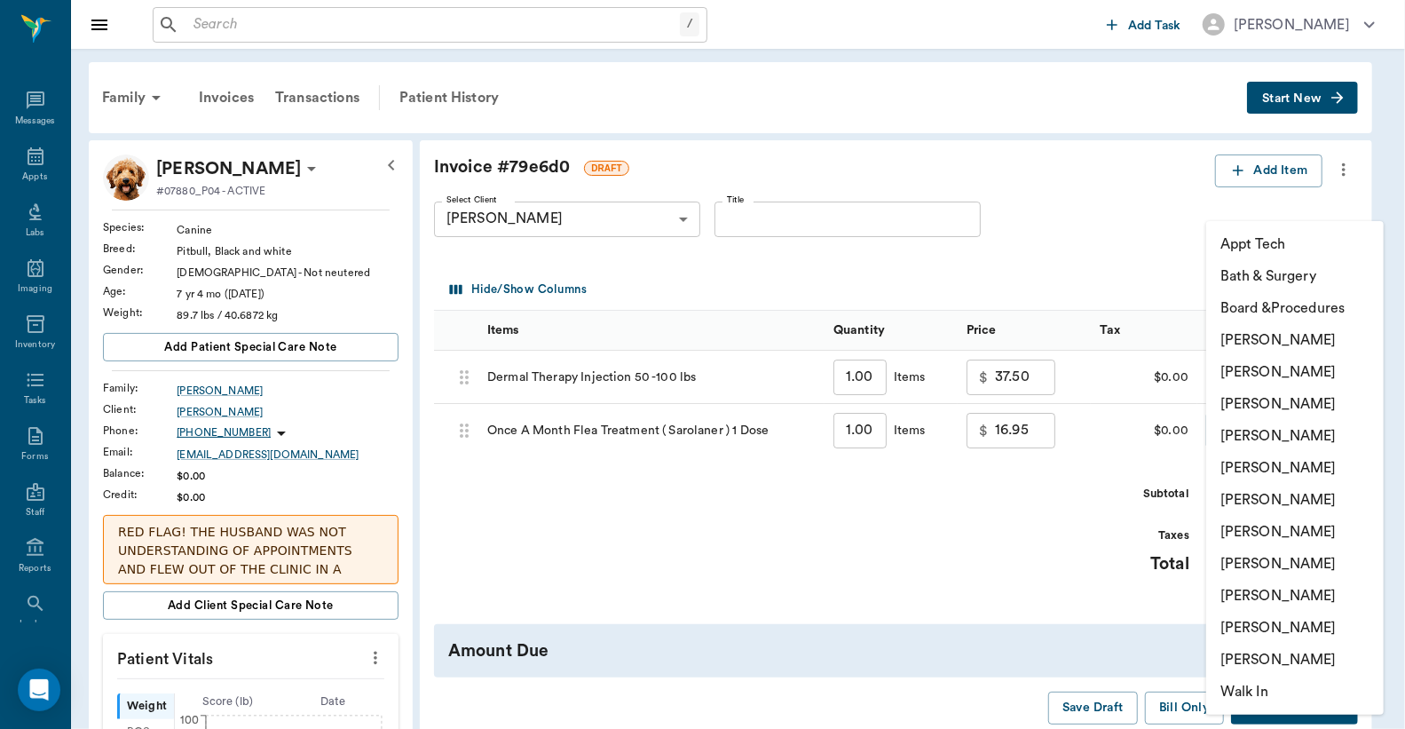
type input "none-63ec2ed152e12b0ba117cd50"
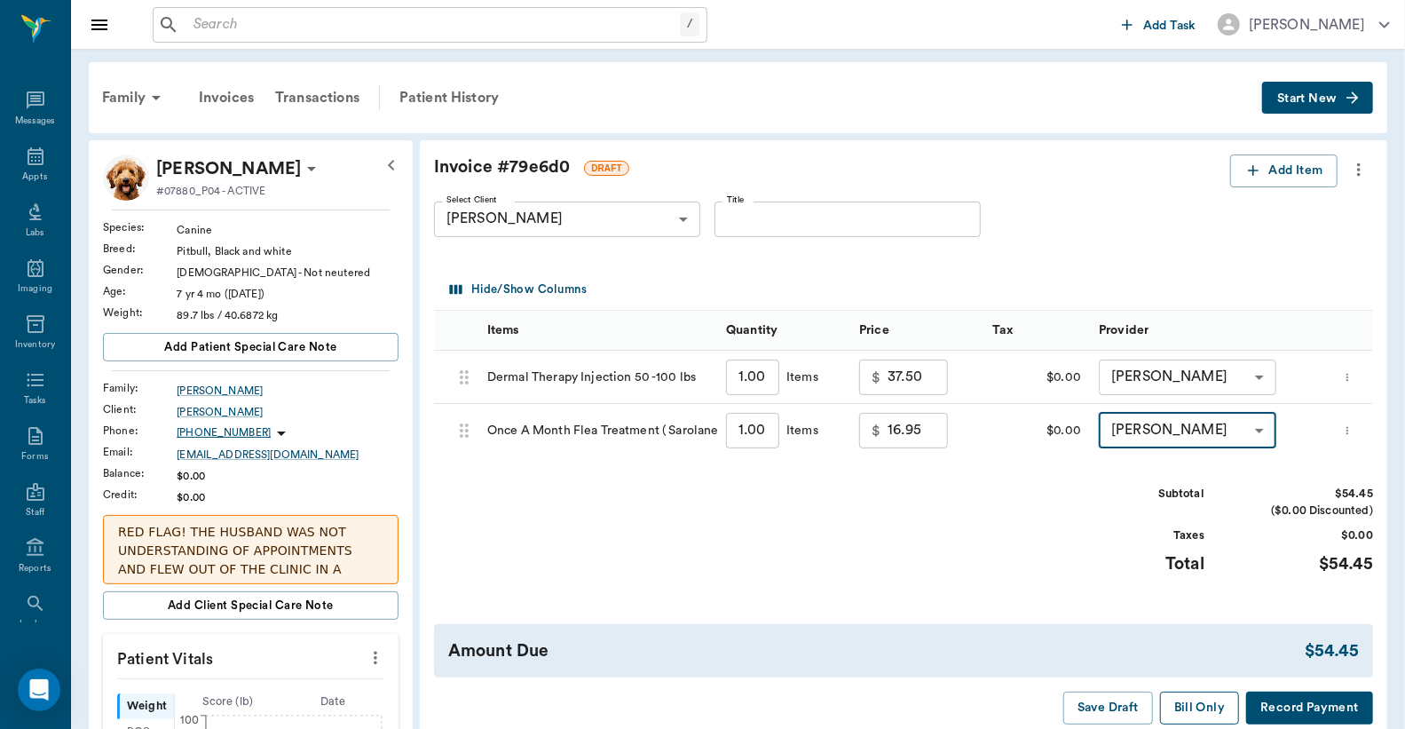
click at [1223, 708] on button "Bill Only" at bounding box center [1200, 708] width 80 height 33
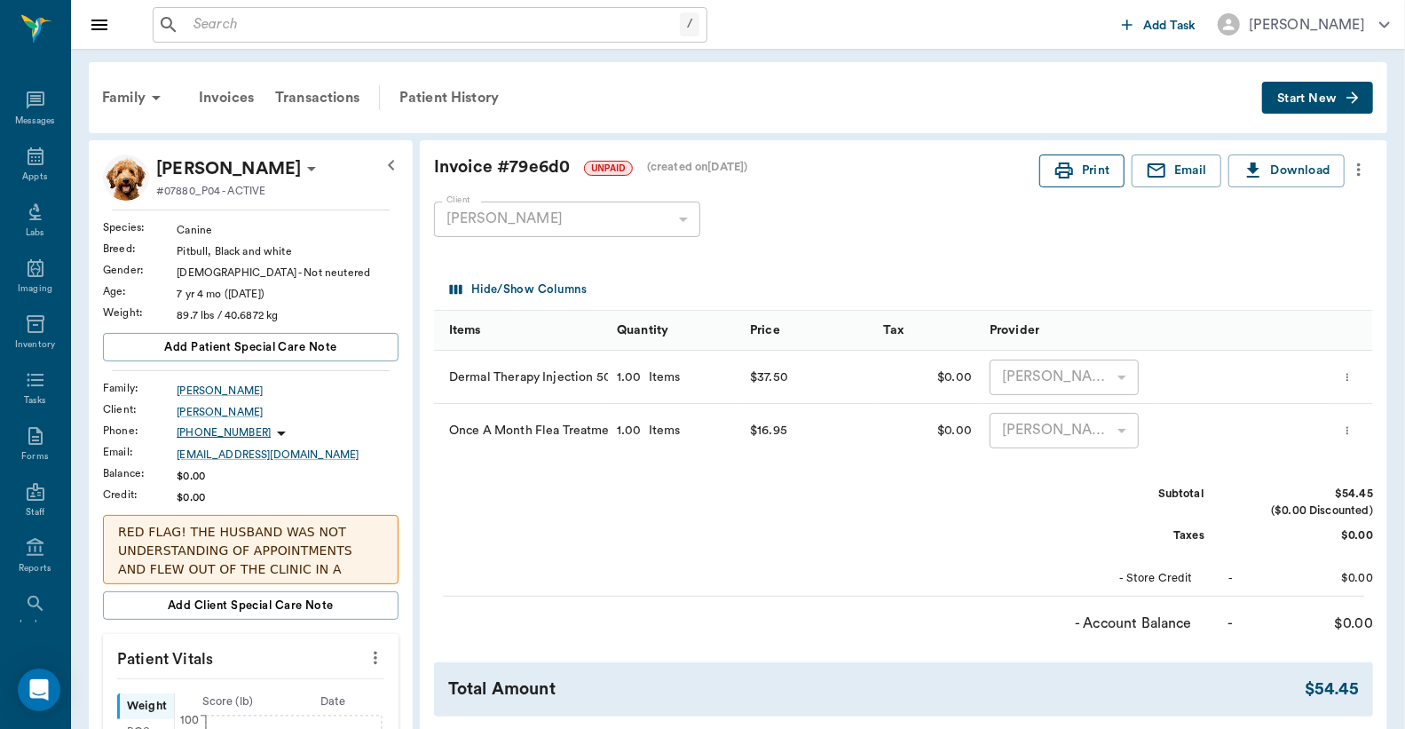
click at [1087, 170] on button "Print" at bounding box center [1082, 170] width 85 height 33
click at [321, 95] on div "Transactions" at bounding box center [318, 97] width 106 height 43
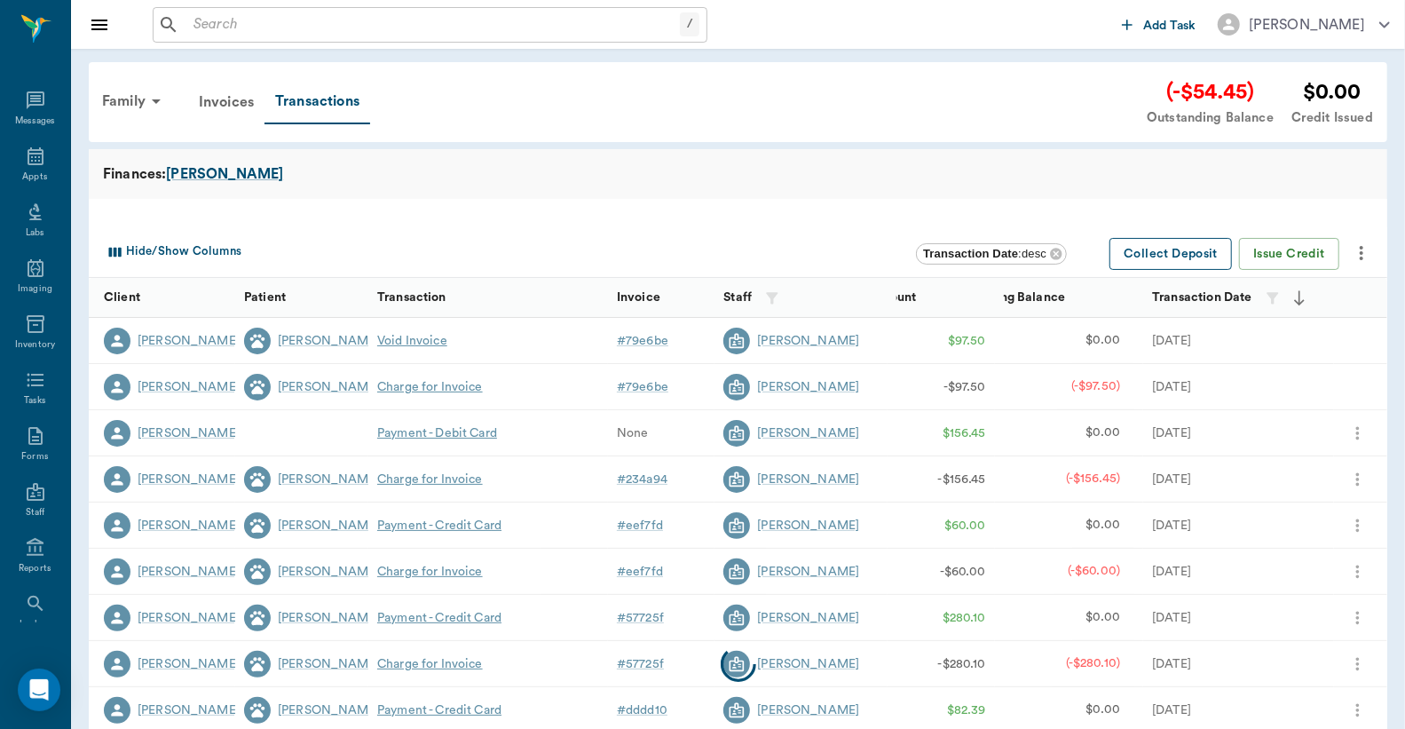
click at [1200, 252] on button "Collect Deposit" at bounding box center [1171, 254] width 123 height 33
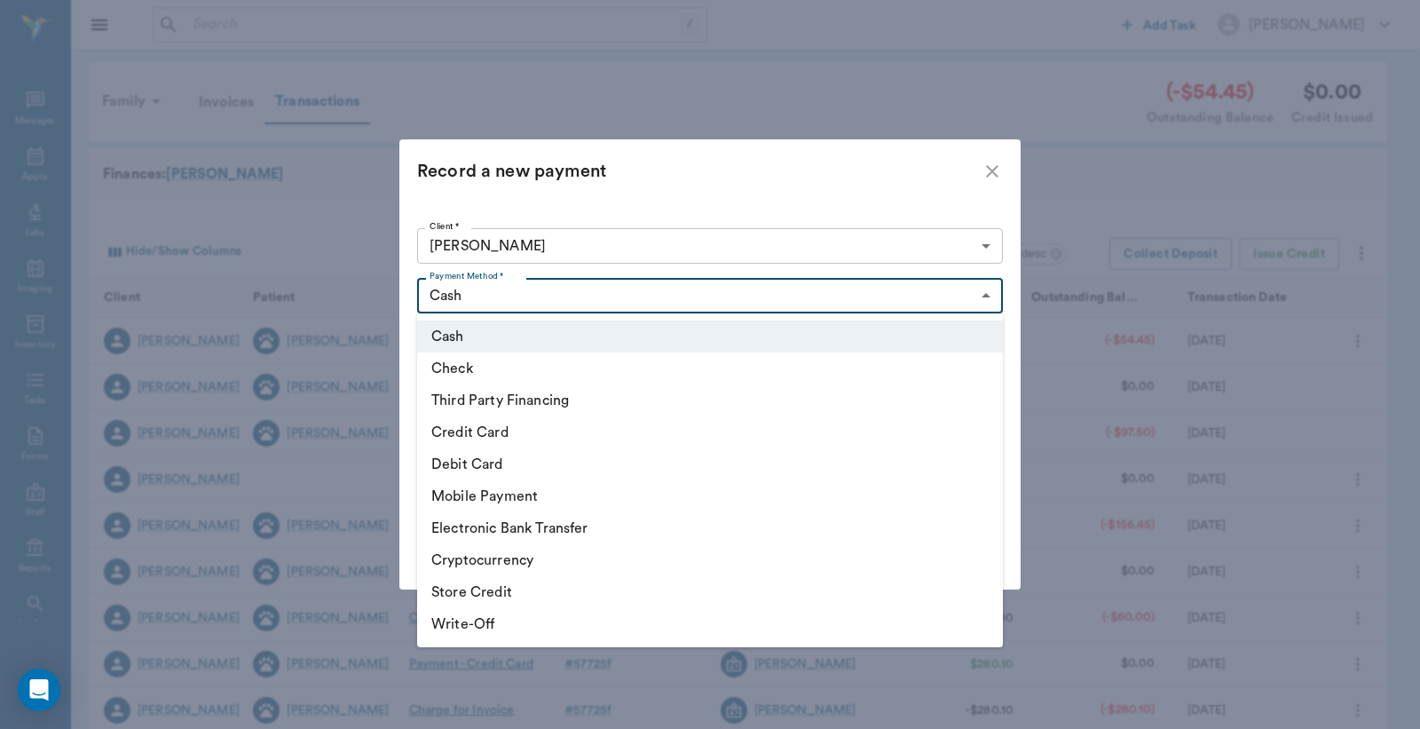
click at [645, 293] on body "/ ​ Add Task Dr. Bert Ellsworth Nectar Messages Appts Labs Imaging Inventory Ta…" at bounding box center [710, 546] width 1420 height 1092
click at [506, 433] on li "Credit Card" at bounding box center [710, 432] width 586 height 32
type input "CREDIT_CARD"
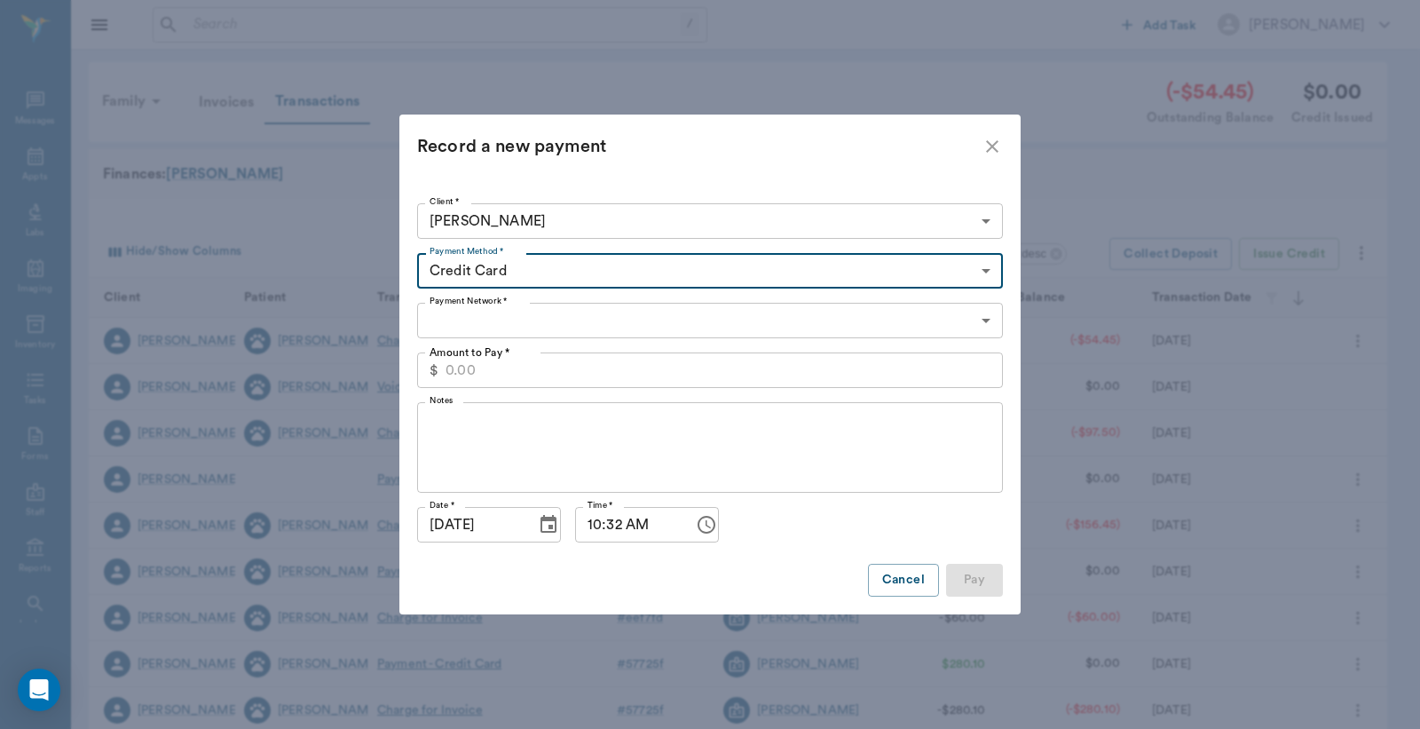
click at [467, 305] on label "Payment Network *" at bounding box center [469, 301] width 78 height 12
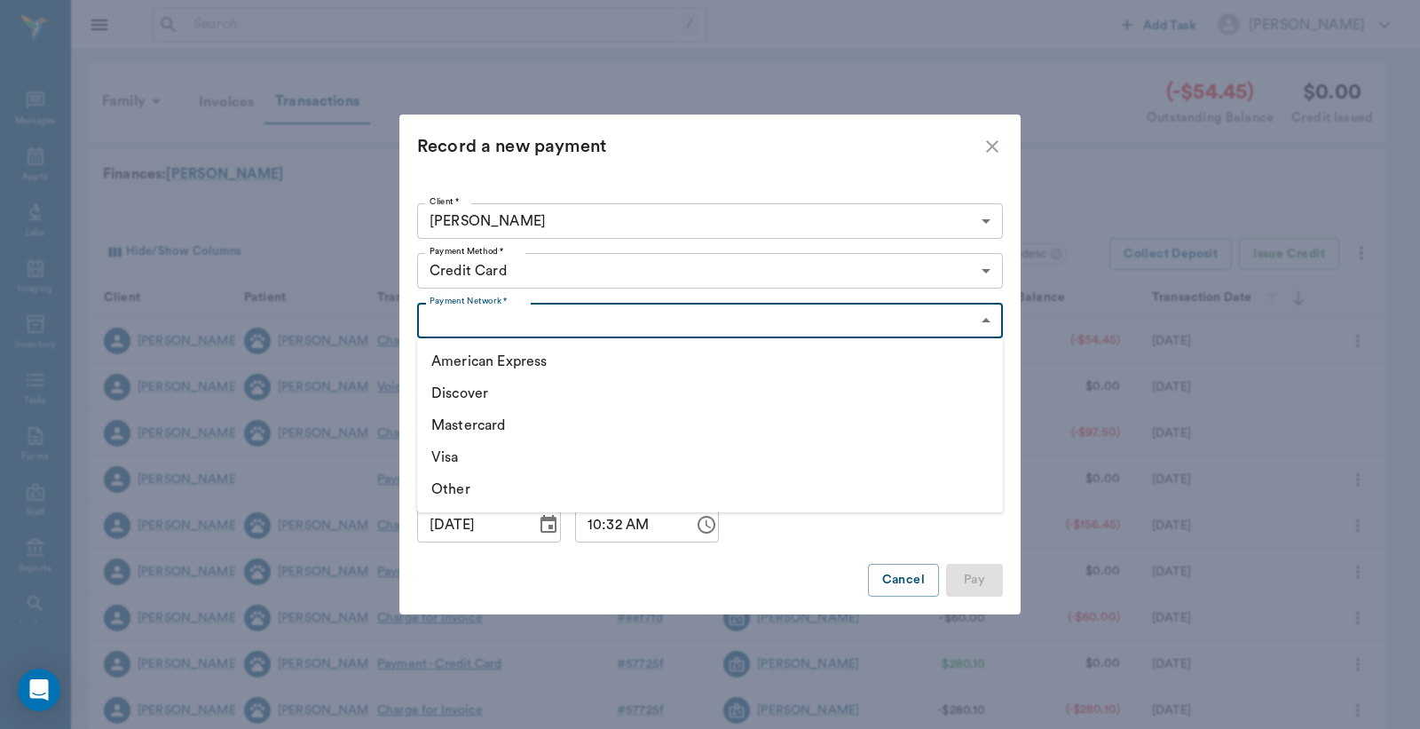
click at [471, 315] on body "/ ​ Add Task Dr. Bert Ellsworth Nectar Messages Appts Labs Imaging Inventory Ta…" at bounding box center [710, 546] width 1420 height 1092
click at [465, 467] on li "Visa" at bounding box center [710, 457] width 586 height 32
type input "VISA"
click at [494, 367] on input "Amount to Pay *" at bounding box center [725, 370] width 558 height 36
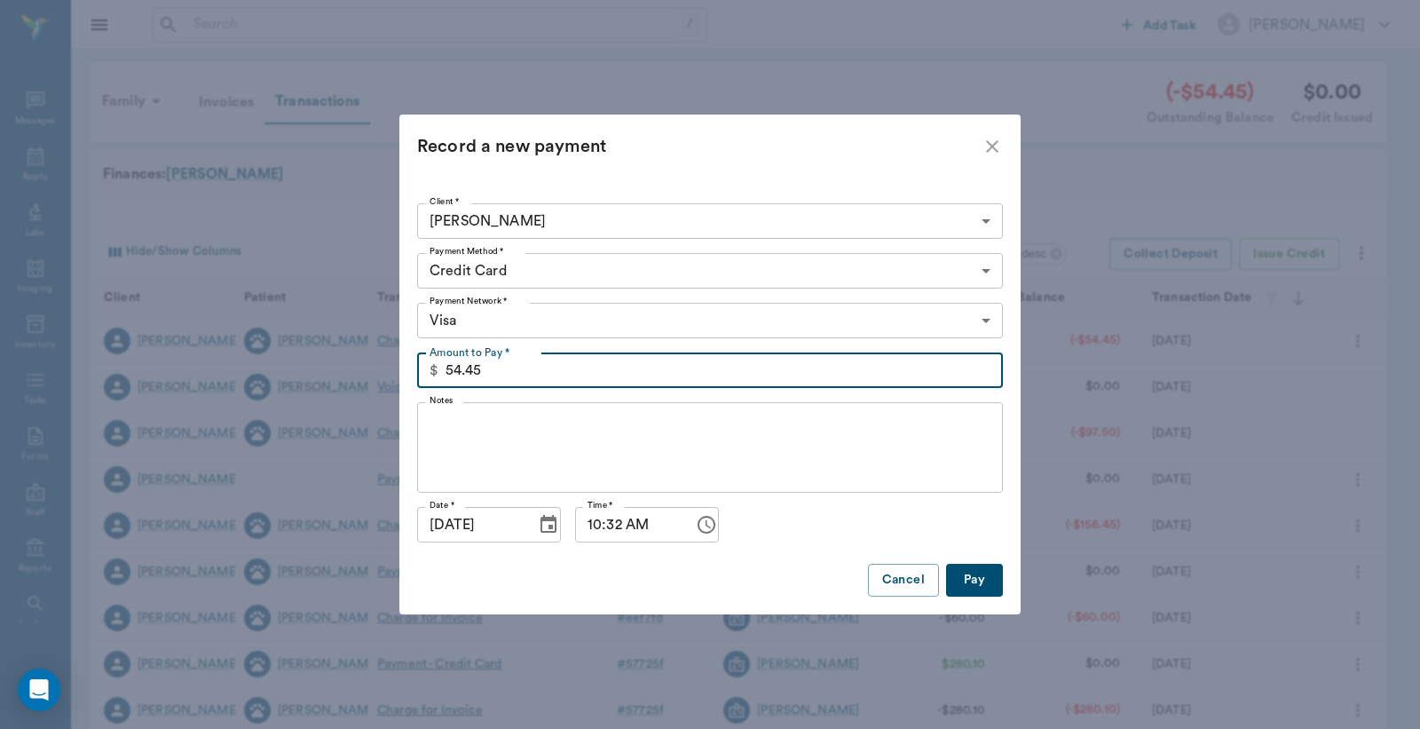
type input "54.45"
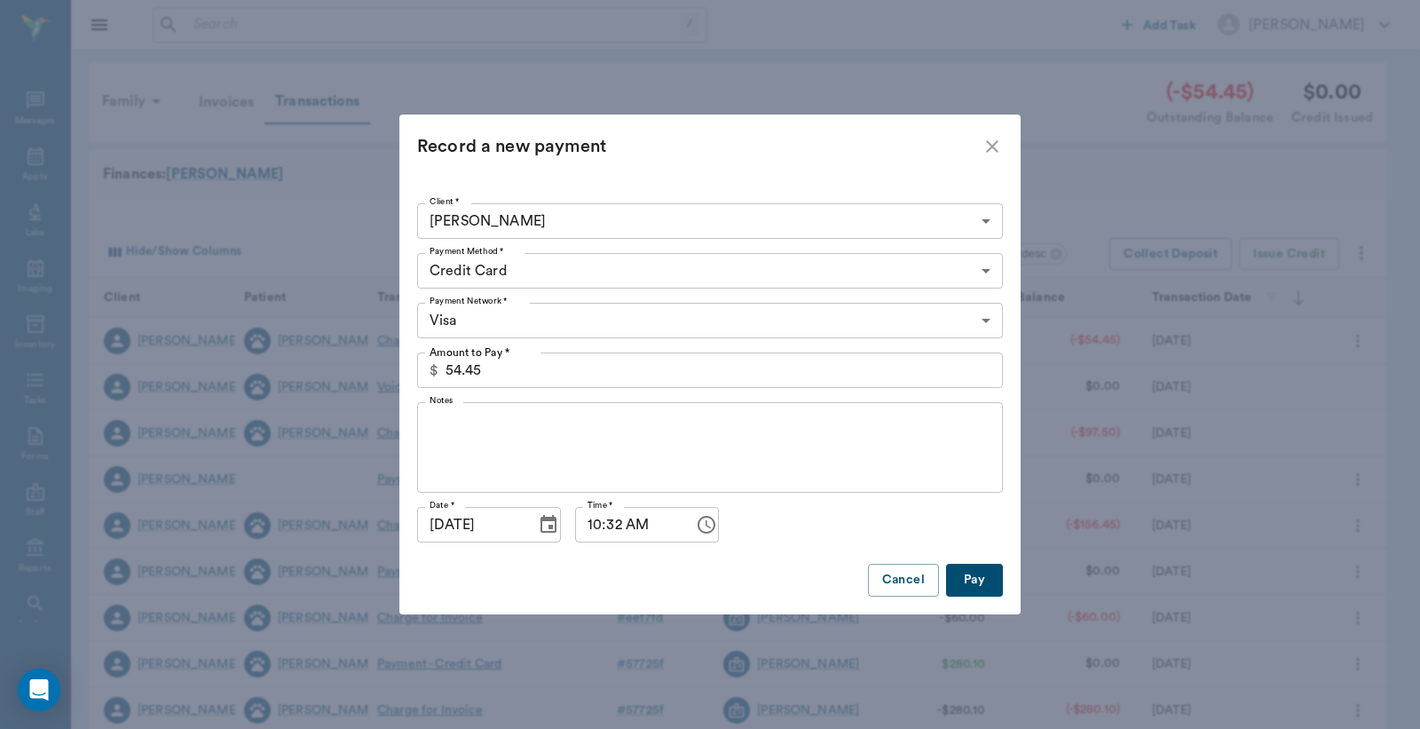
click at [966, 579] on button "Pay" at bounding box center [974, 580] width 57 height 33
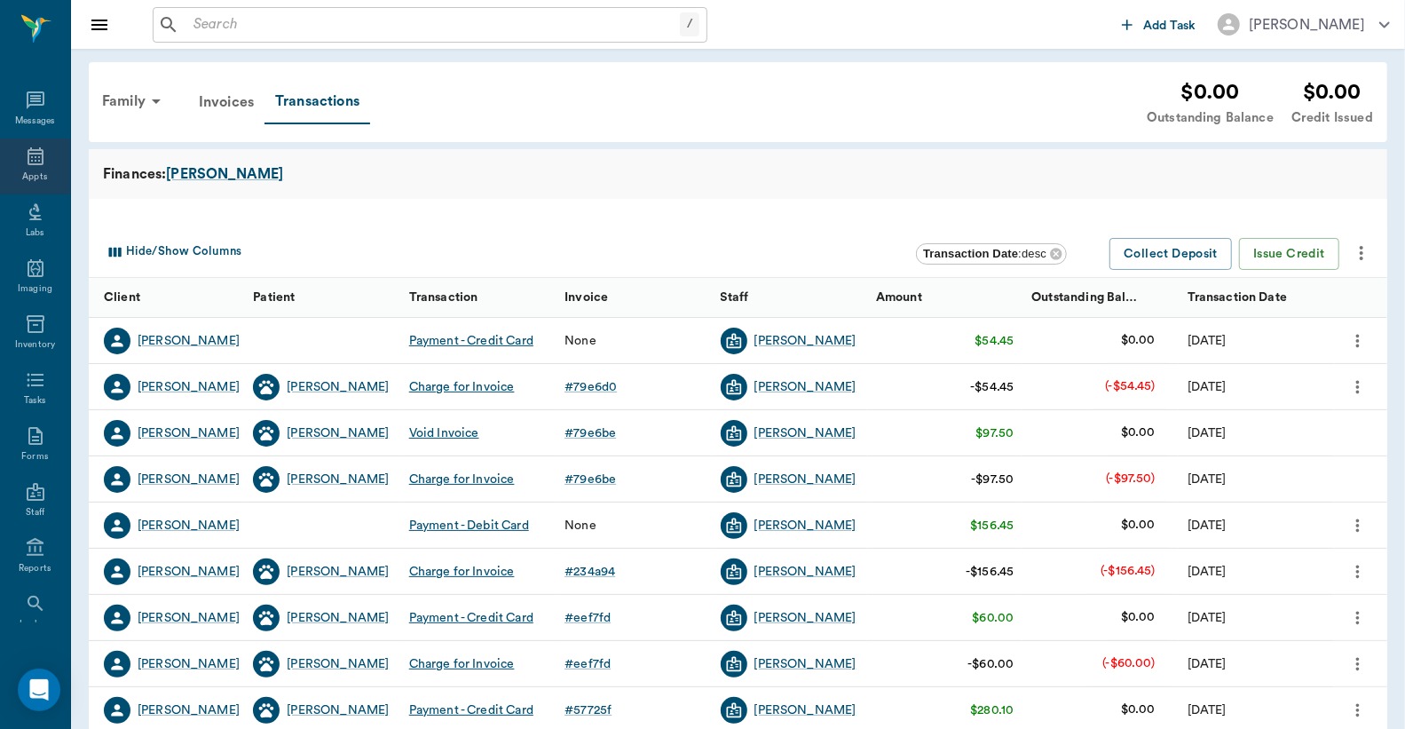
click at [27, 169] on div "Appts" at bounding box center [35, 166] width 70 height 56
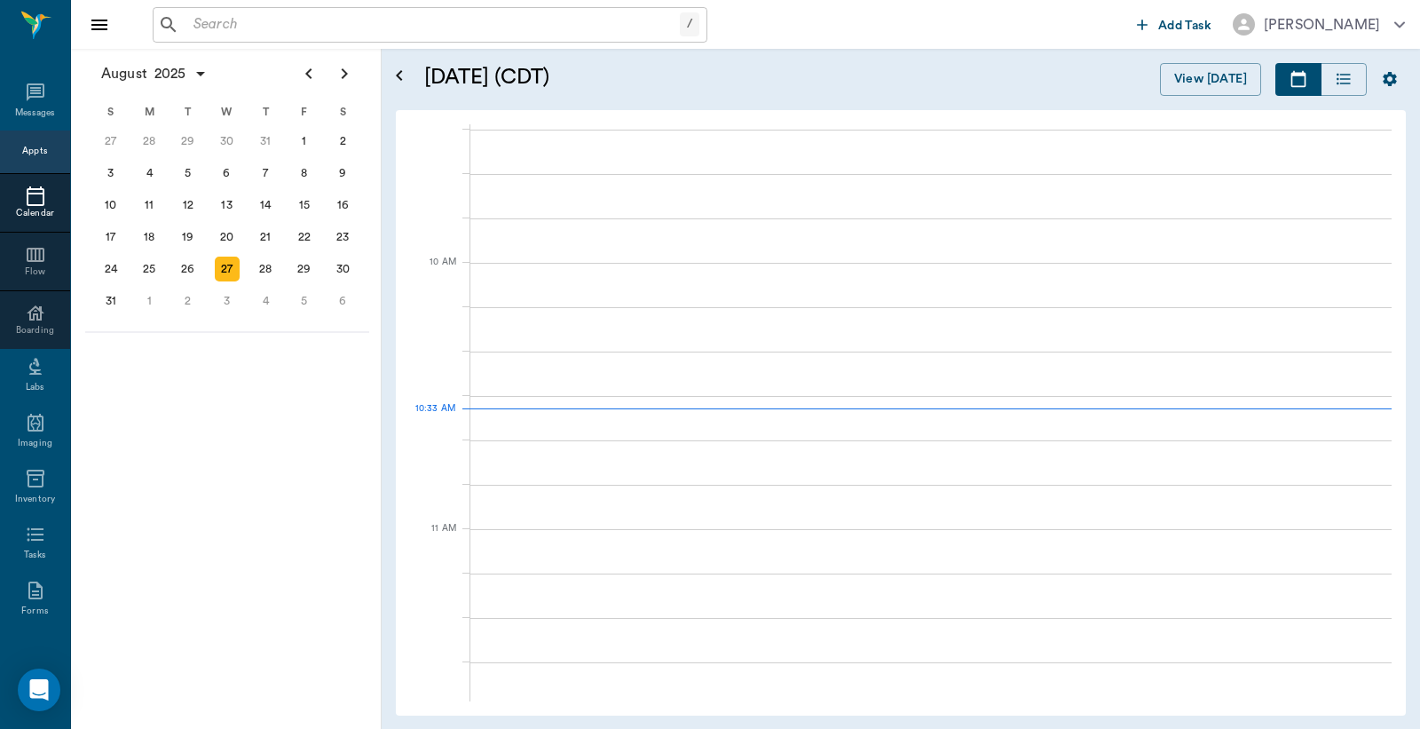
scroll to position [534, 0]
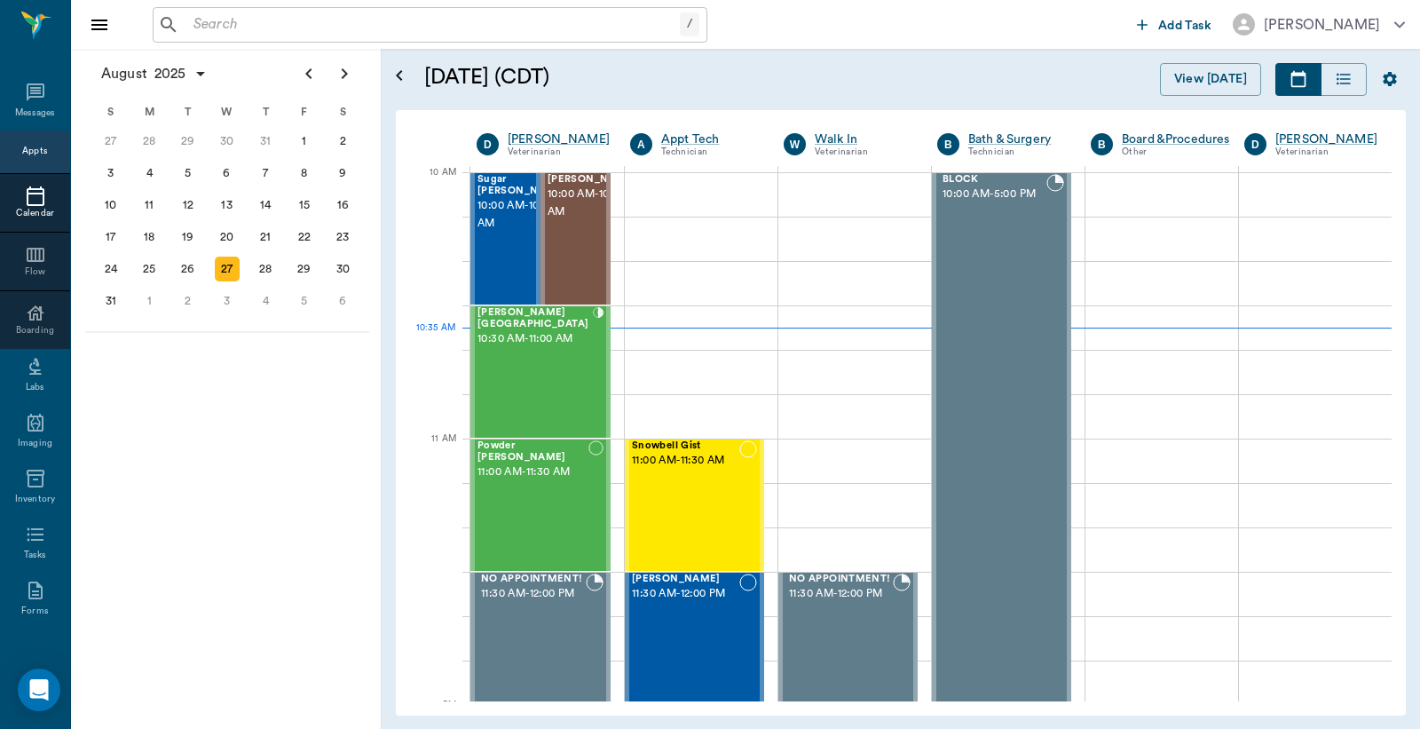
click at [228, 30] on input "text" at bounding box center [433, 24] width 494 height 25
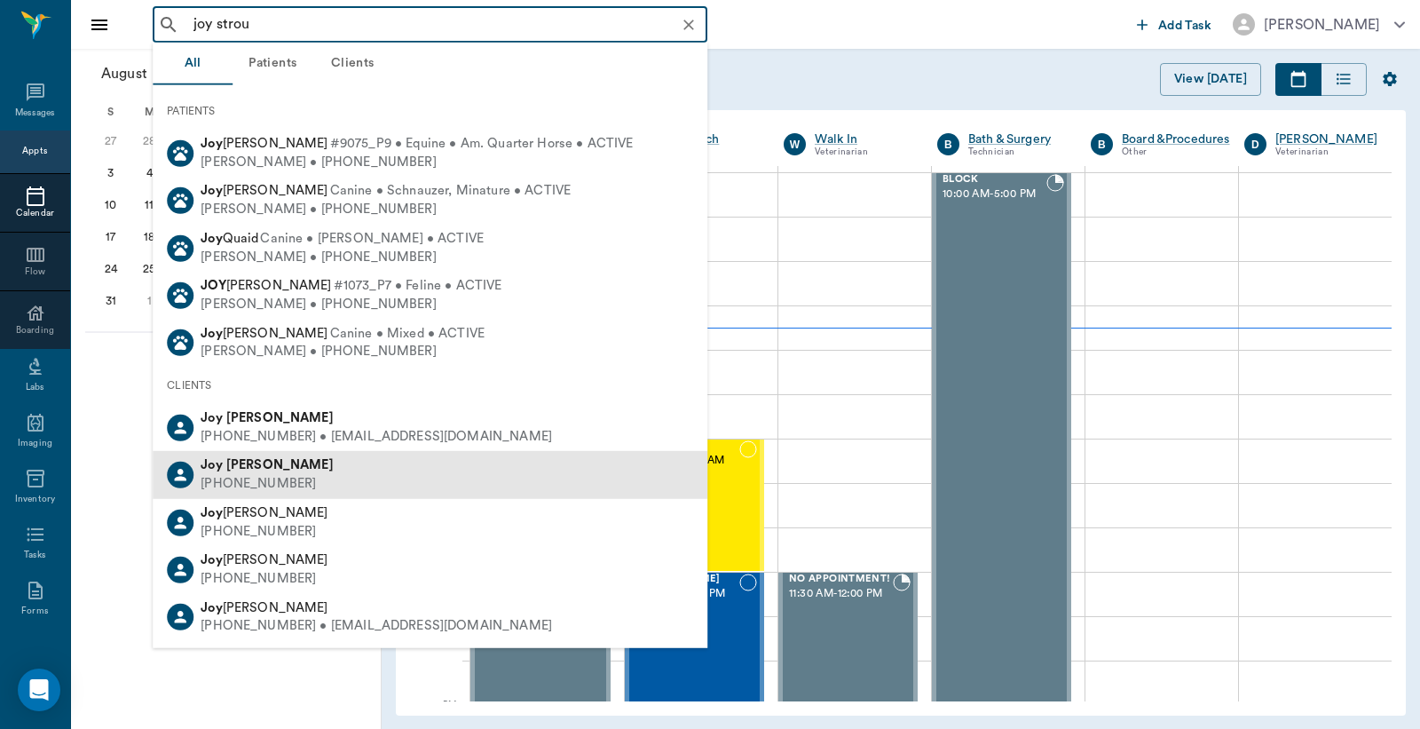
click at [259, 451] on div "Joy Johnson (903) 824-7434" at bounding box center [430, 474] width 555 height 47
type input "joy strou"
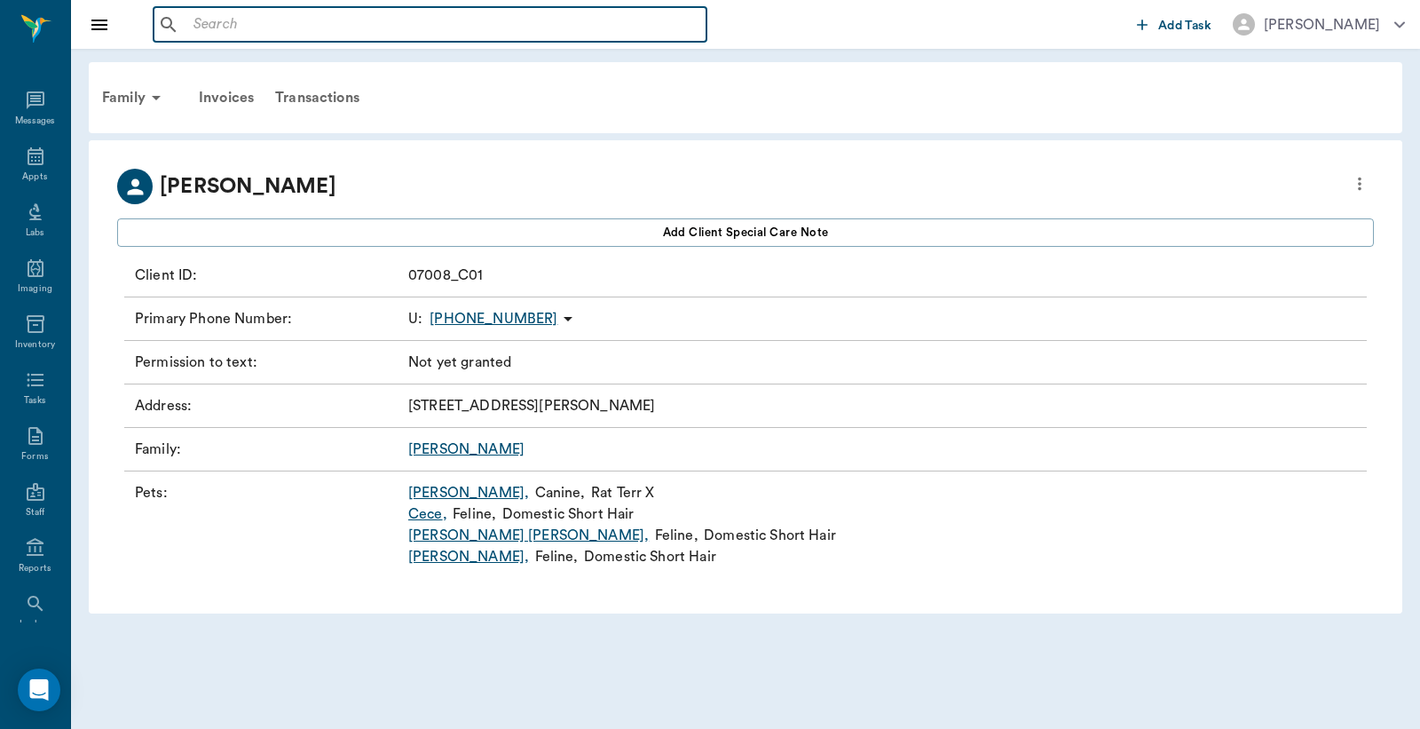
click at [233, 21] on input "text" at bounding box center [442, 24] width 513 height 25
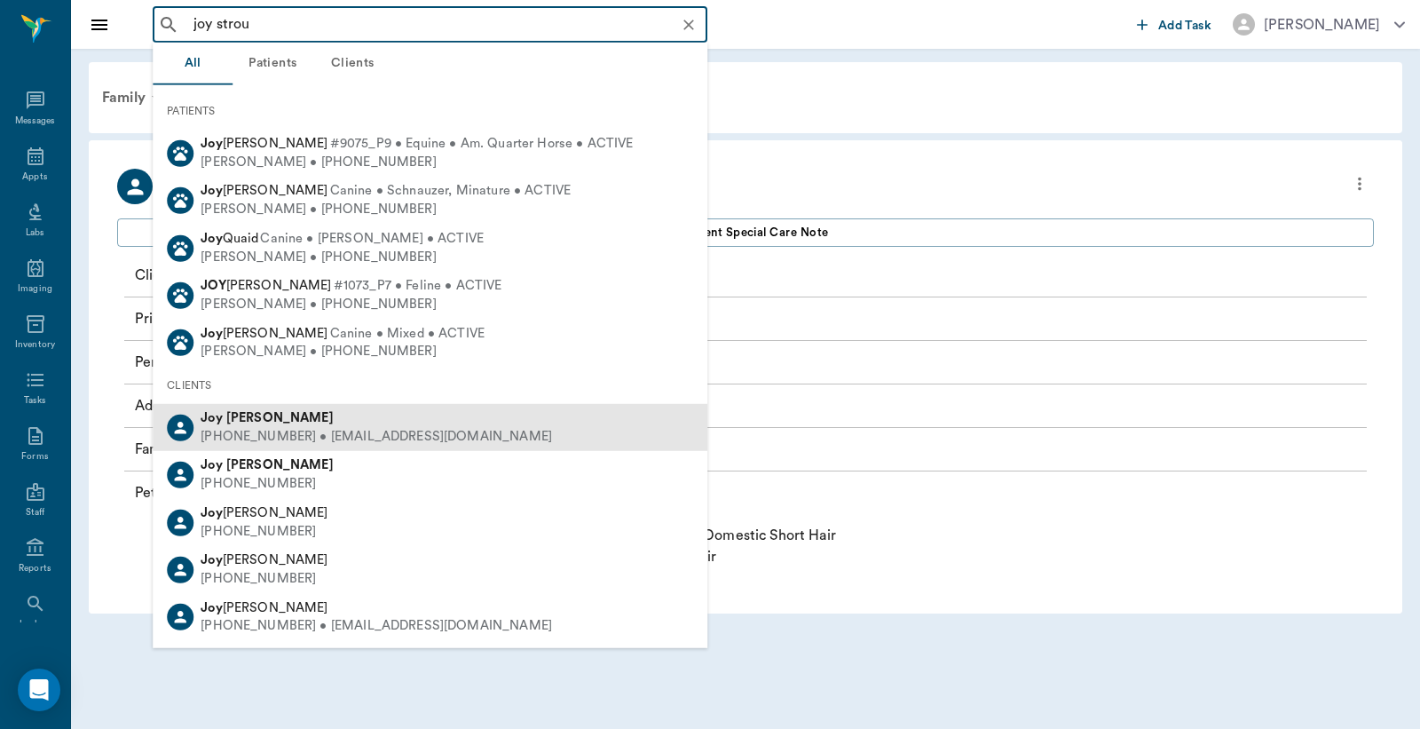
click at [241, 423] on div "Joy Stroud" at bounding box center [377, 418] width 352 height 19
type input "joy strou"
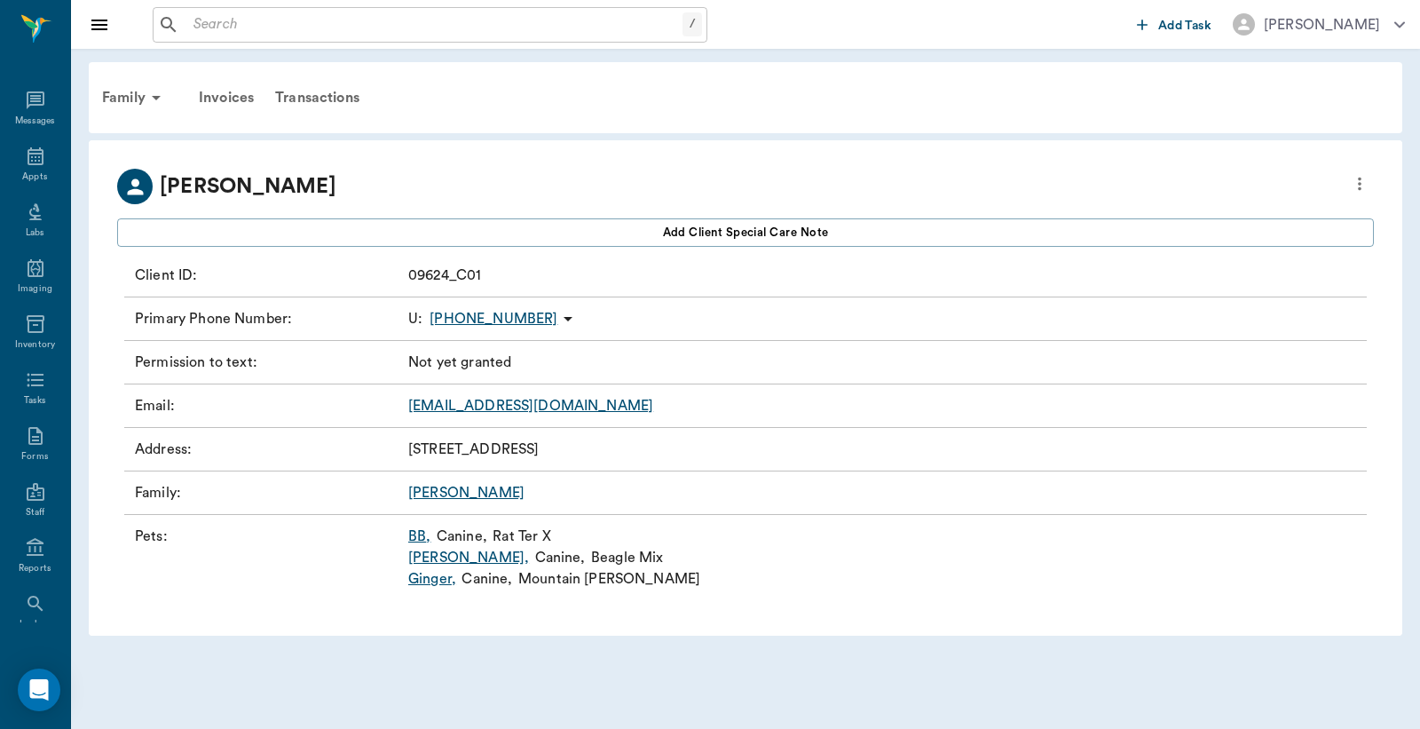
click at [417, 542] on link "BB ," at bounding box center [419, 536] width 22 height 21
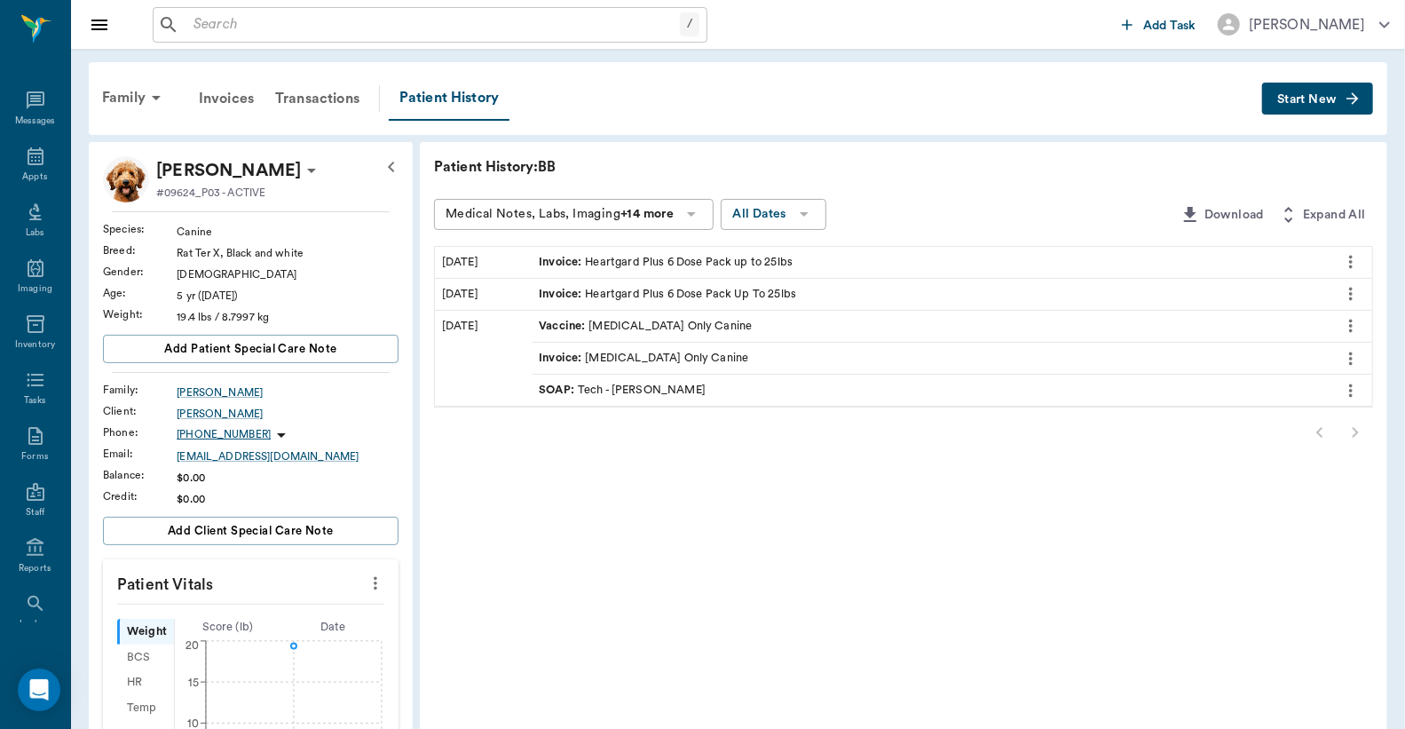
click at [1298, 91] on button "Start New" at bounding box center [1317, 99] width 111 height 33
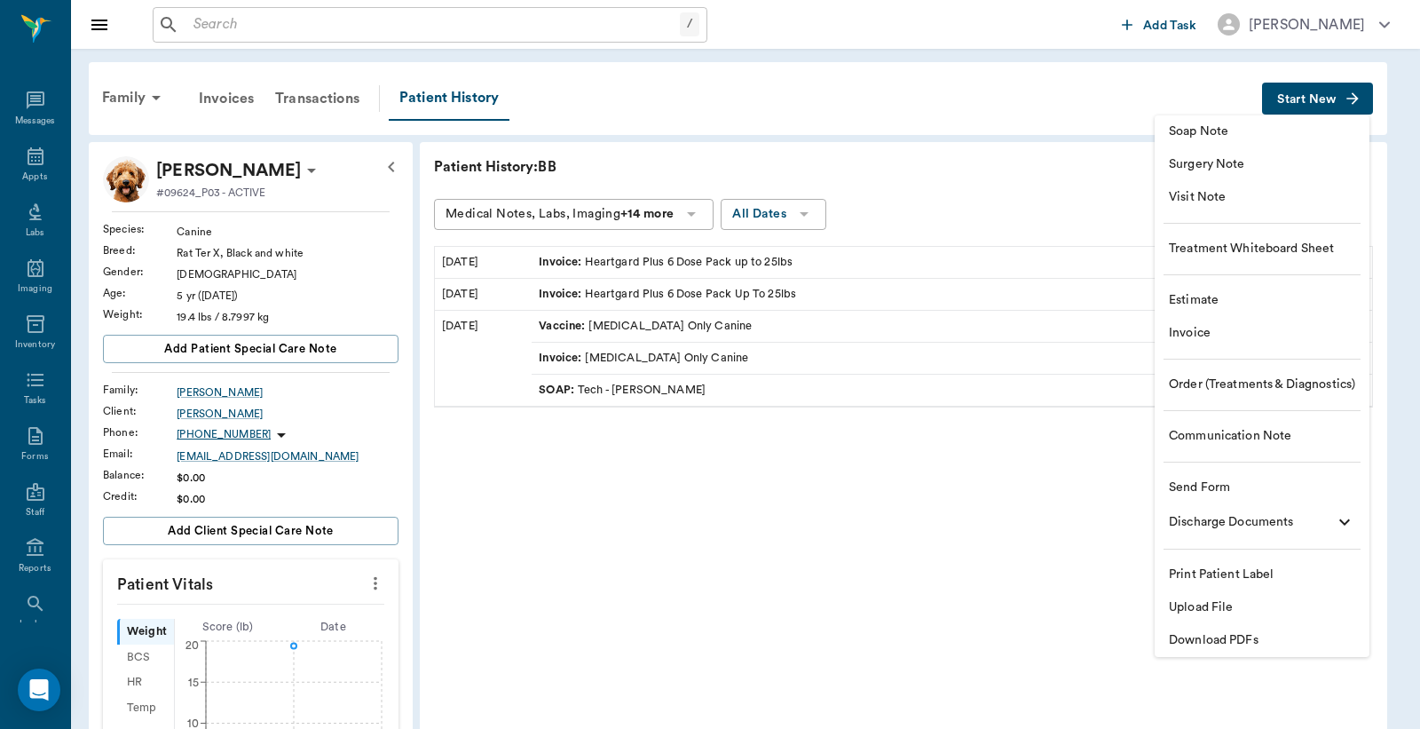
click at [1203, 325] on span "Invoice" at bounding box center [1262, 333] width 186 height 19
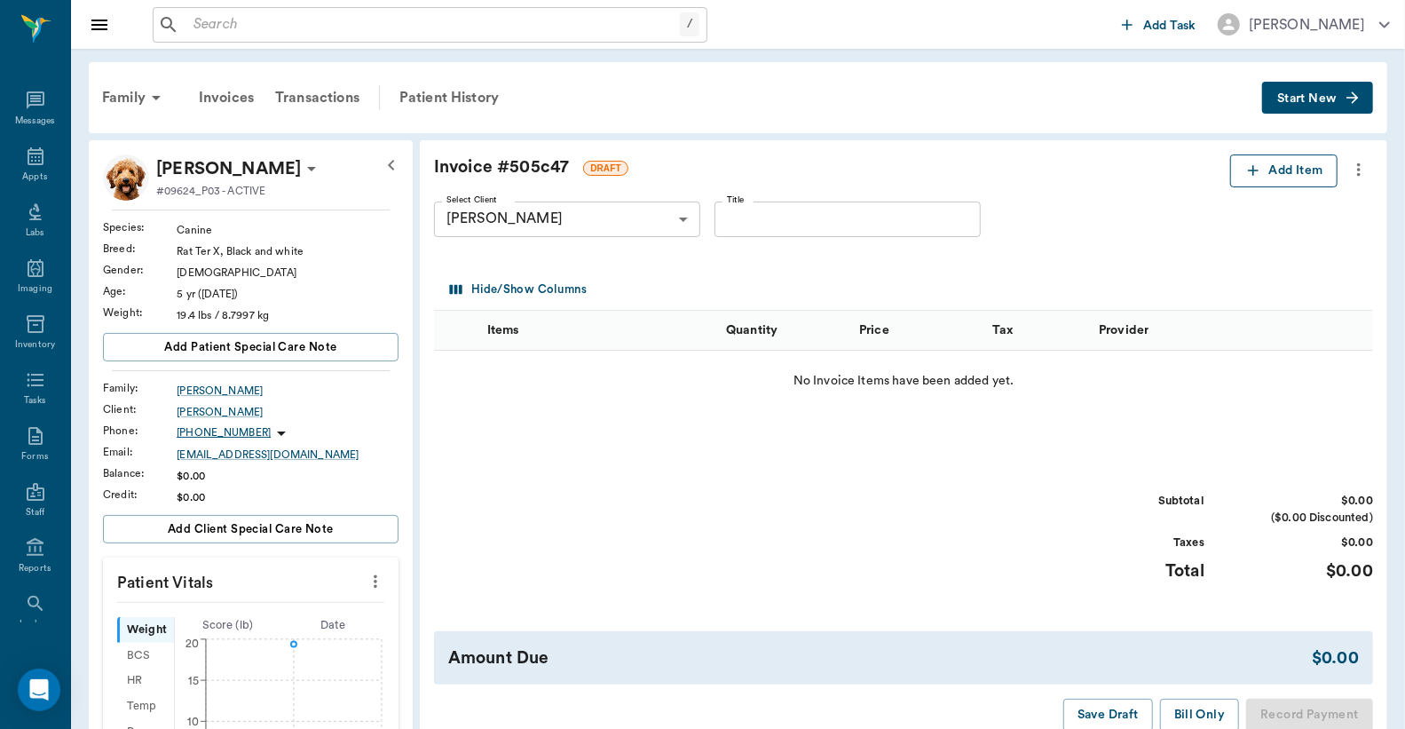
click at [1286, 172] on button "Add Item" at bounding box center [1284, 170] width 107 height 33
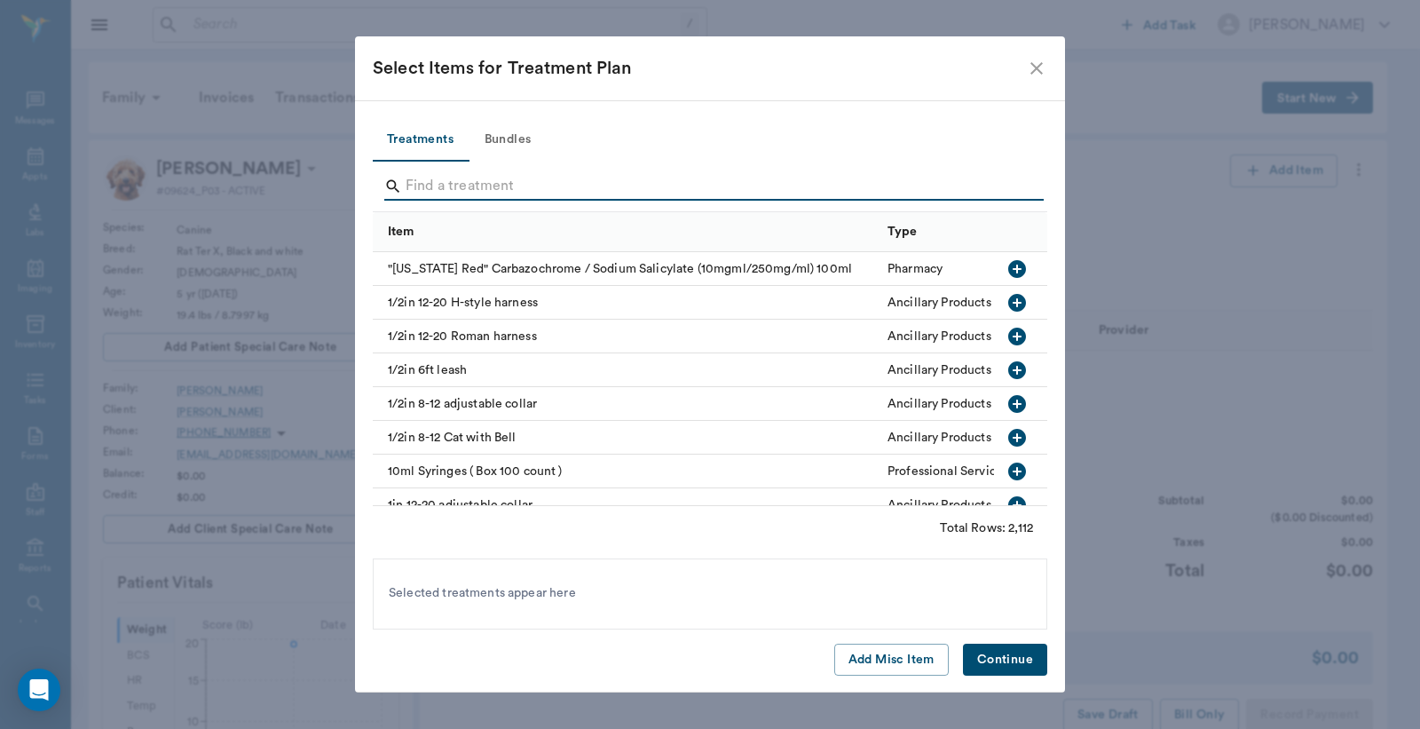
click at [477, 188] on input "Search" at bounding box center [712, 186] width 612 height 28
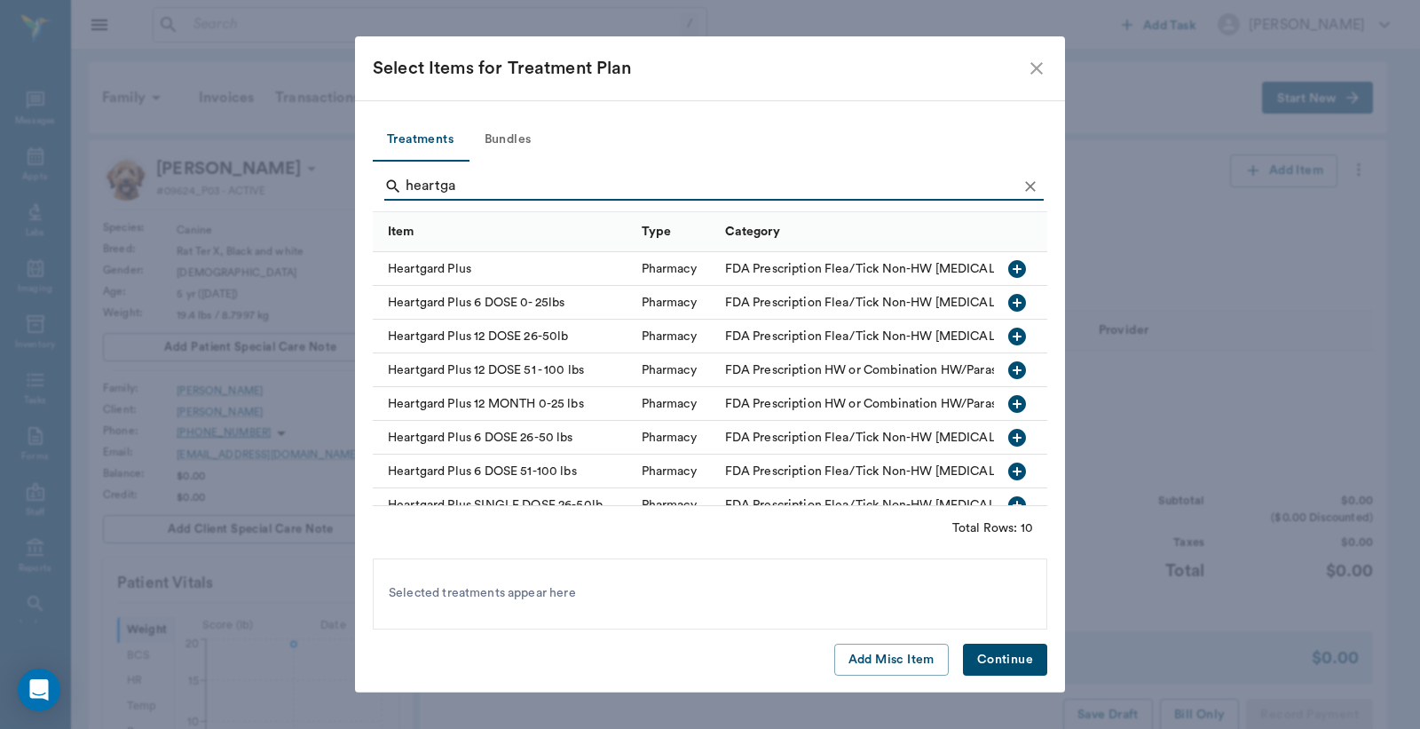
type input "heartga"
click at [1009, 300] on icon "button" at bounding box center [1018, 303] width 18 height 18
click at [1016, 664] on button "Continue" at bounding box center [1005, 660] width 84 height 33
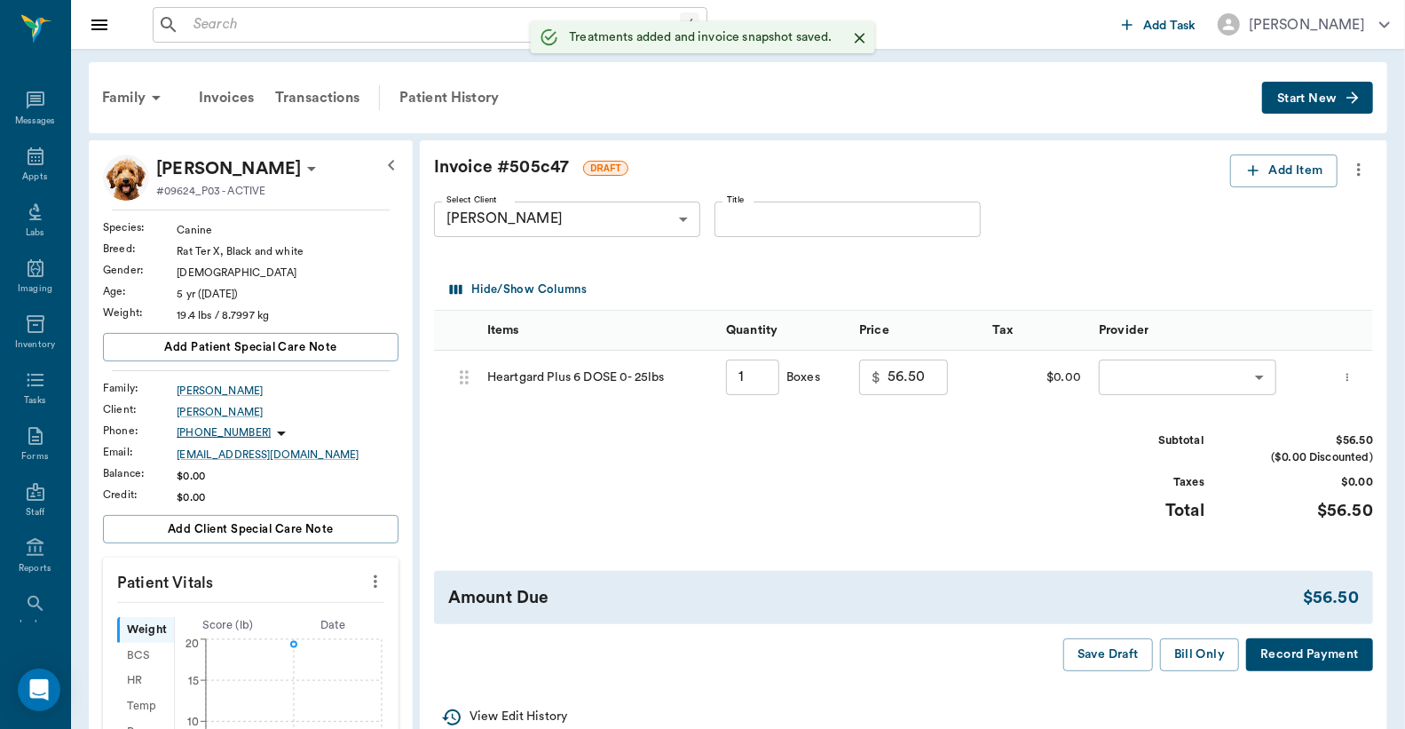
type input "1.00"
click at [1158, 362] on body "/ ​ Add Task Dr. Bert Ellsworth Nectar Messages Appts Labs Imaging Inventory Ta…" at bounding box center [702, 614] width 1405 height 1228
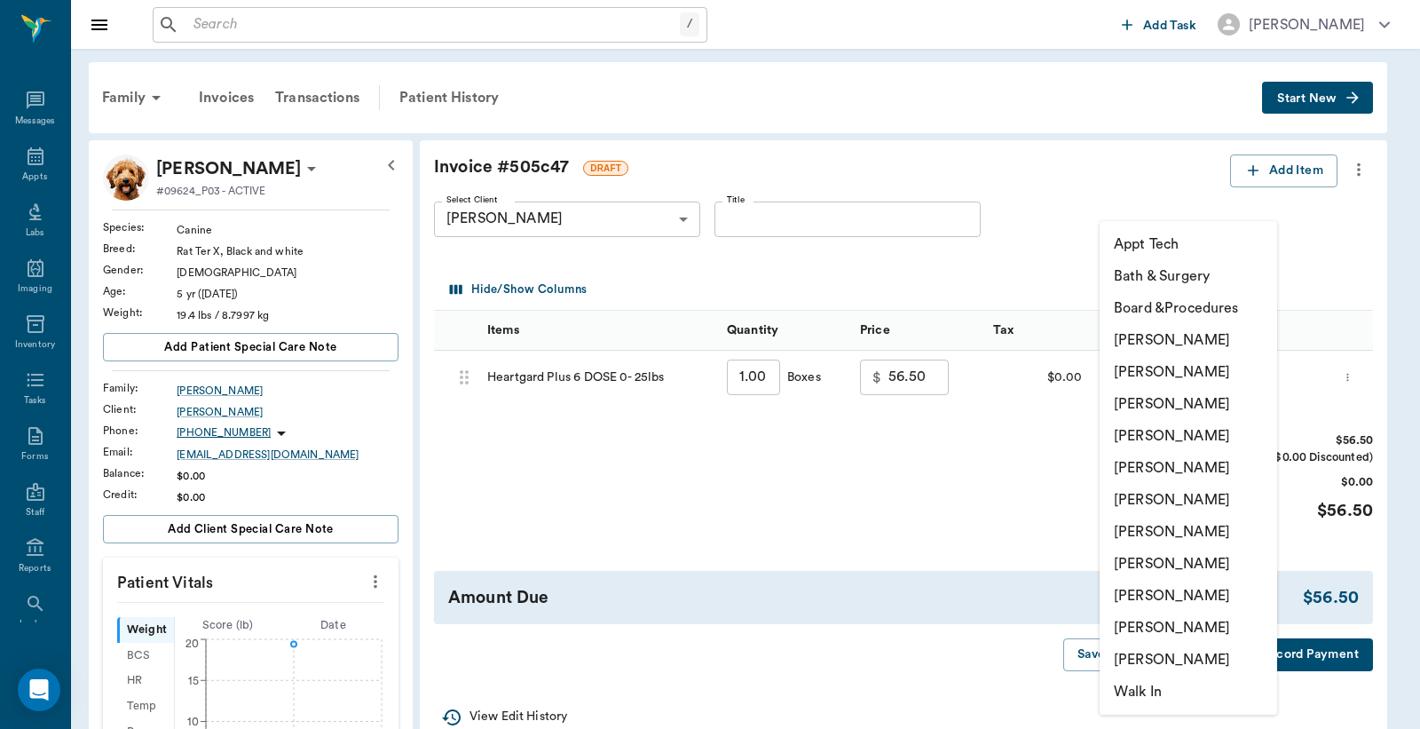
click at [1155, 624] on li "Lorean Lingle" at bounding box center [1189, 628] width 178 height 32
type input "none-63ec2ece52e12b0ba117cc90"
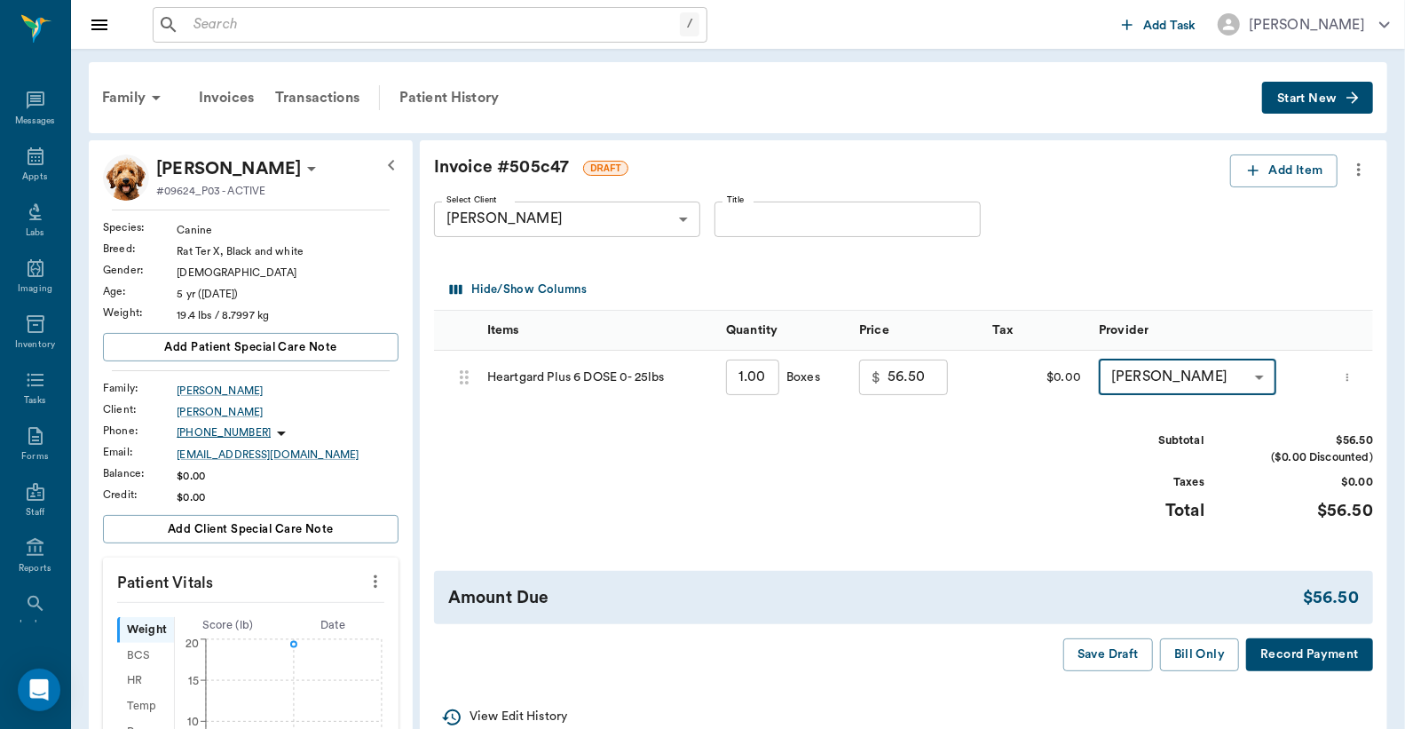
click at [1341, 655] on button "Record Payment" at bounding box center [1309, 654] width 127 height 33
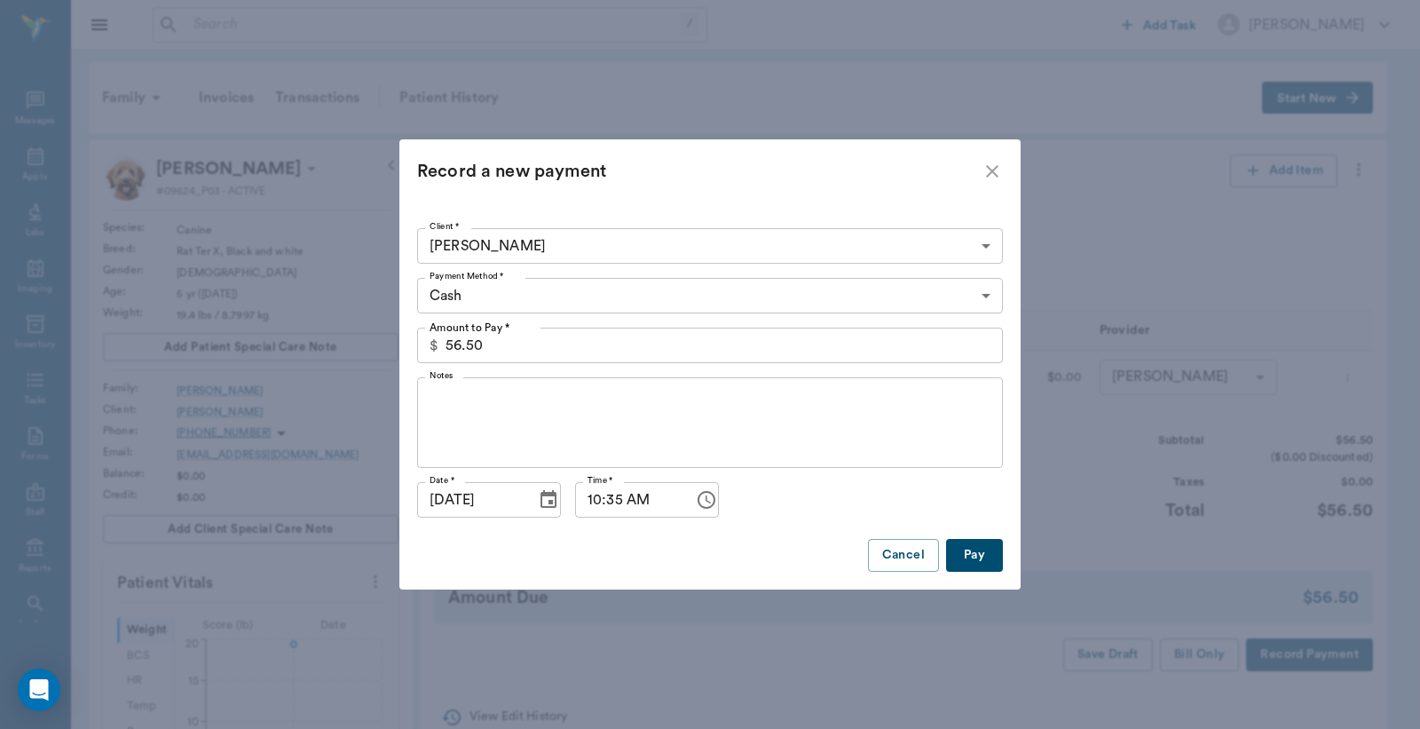
click at [972, 548] on button "Pay" at bounding box center [974, 555] width 57 height 33
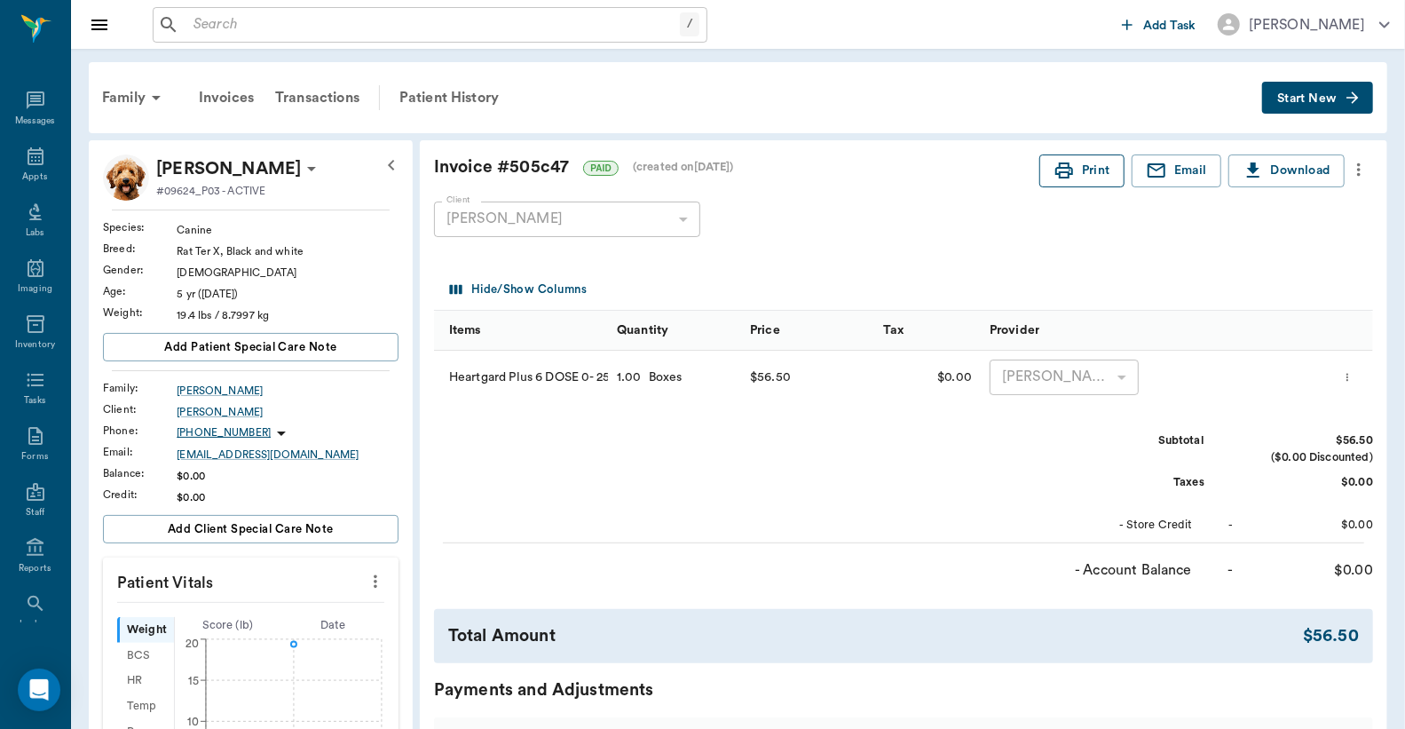
click at [1090, 170] on button "Print" at bounding box center [1082, 170] width 85 height 33
click at [31, 153] on icon at bounding box center [36, 156] width 16 height 18
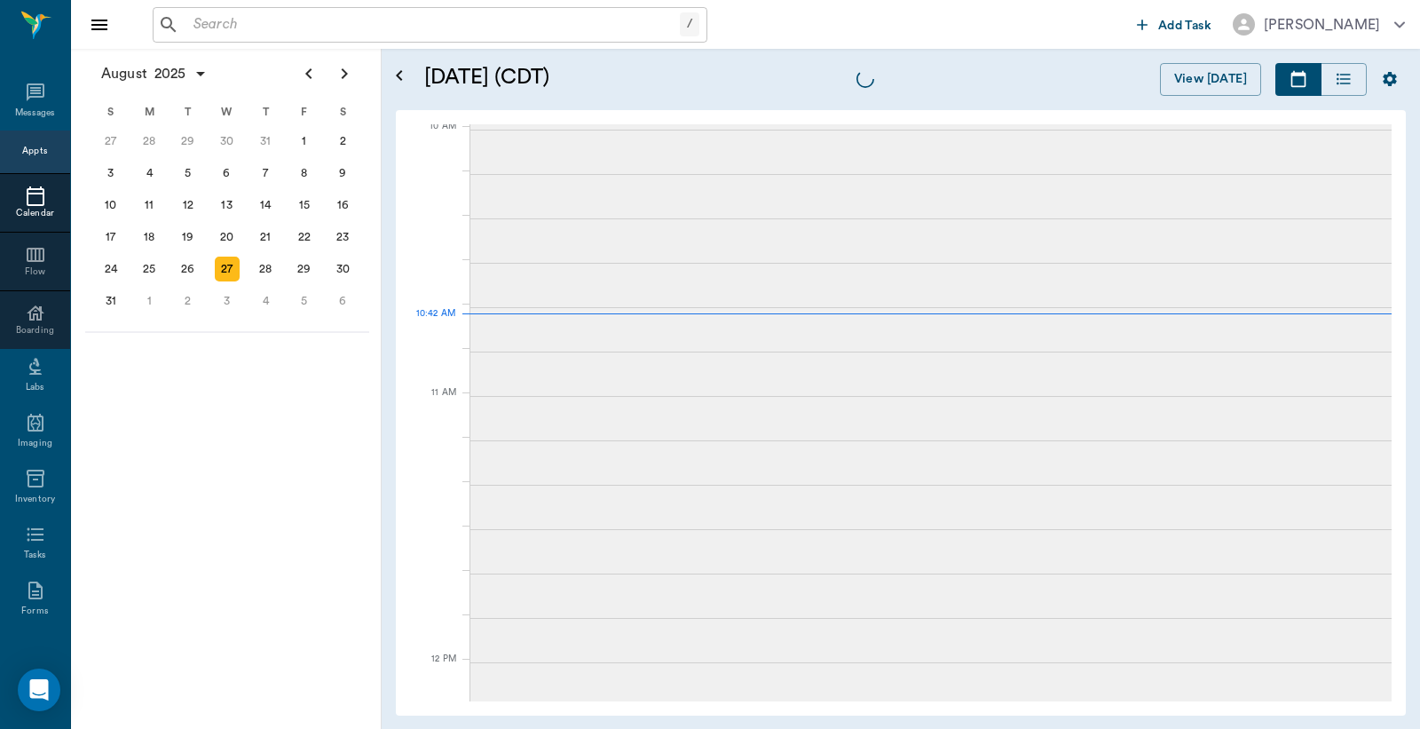
scroll to position [536, 0]
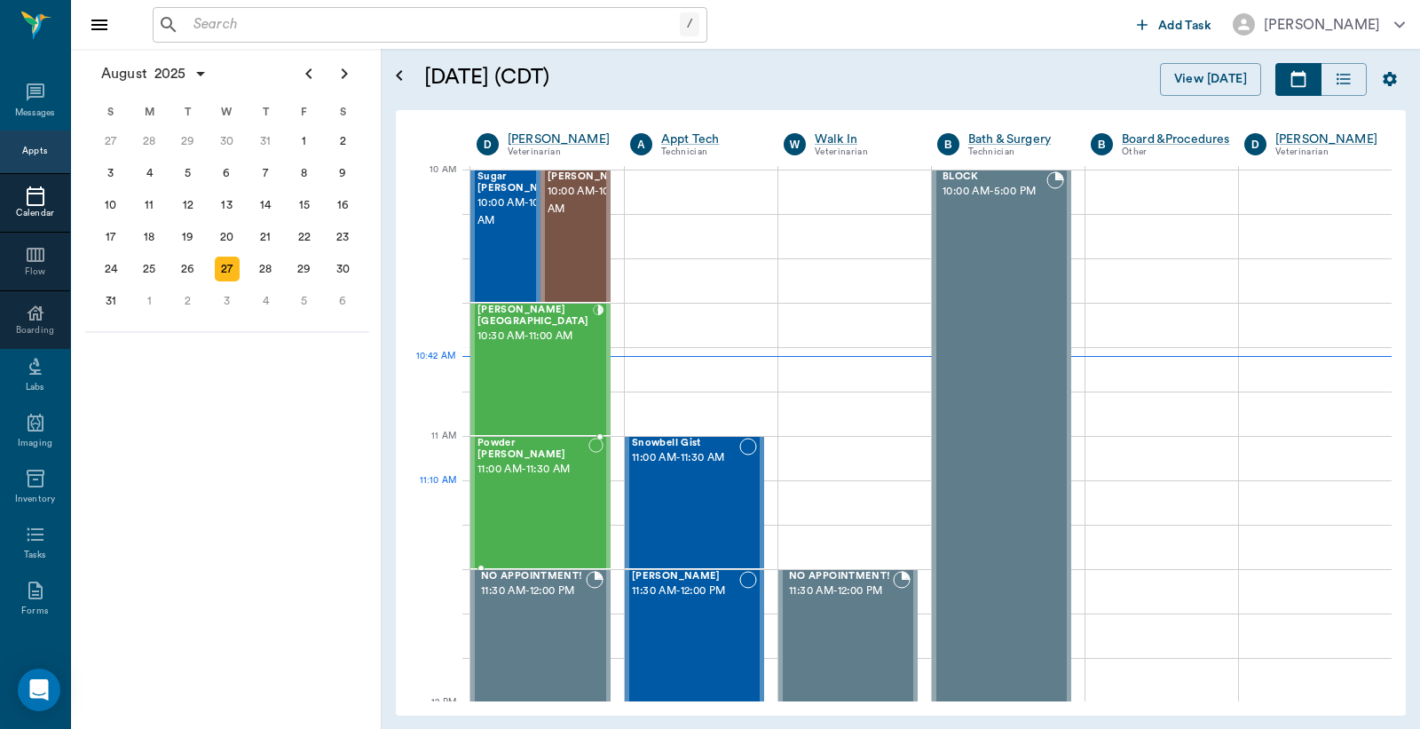
click at [515, 493] on div "Powder Burley 11:00 AM - 11:30 AM" at bounding box center [533, 503] width 111 height 130
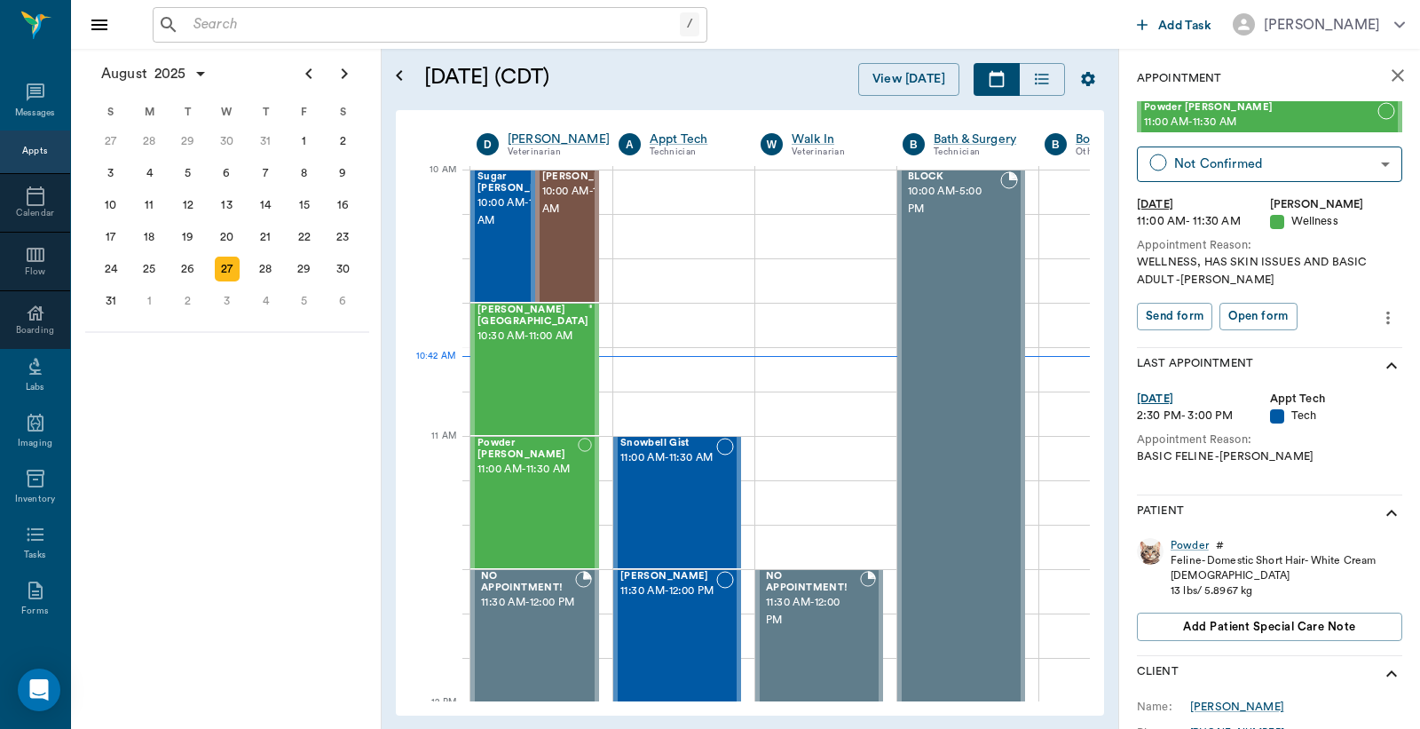
click at [1379, 320] on icon "more" at bounding box center [1389, 317] width 20 height 21
click at [1327, 342] on span "Edit appointment" at bounding box center [1298, 348] width 149 height 19
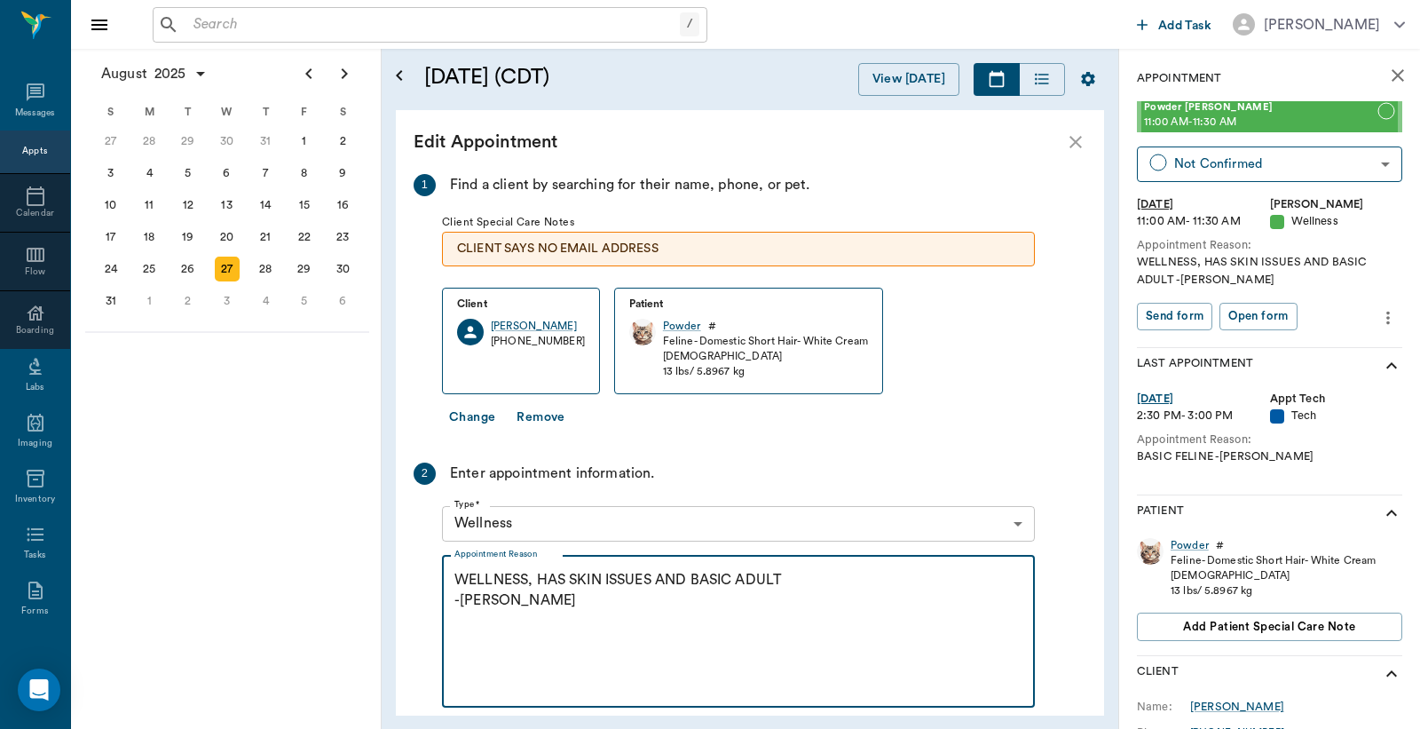
drag, startPoint x: 782, startPoint y: 581, endPoint x: 693, endPoint y: 580, distance: 88.8
click at [693, 580] on textarea "WELLNESS, HAS SKIN ISSUES AND BASIC ADULT -LORY" at bounding box center [739, 631] width 568 height 123
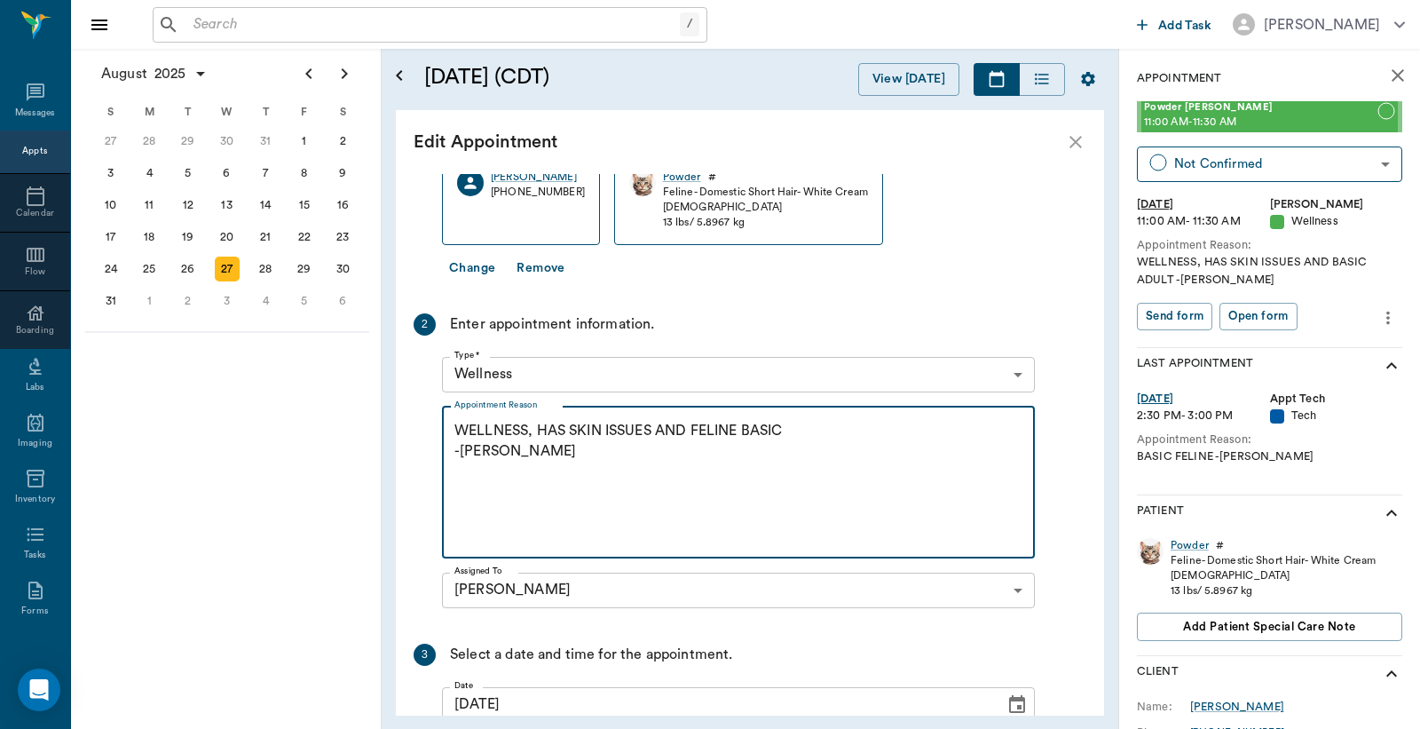
scroll to position [305, 0]
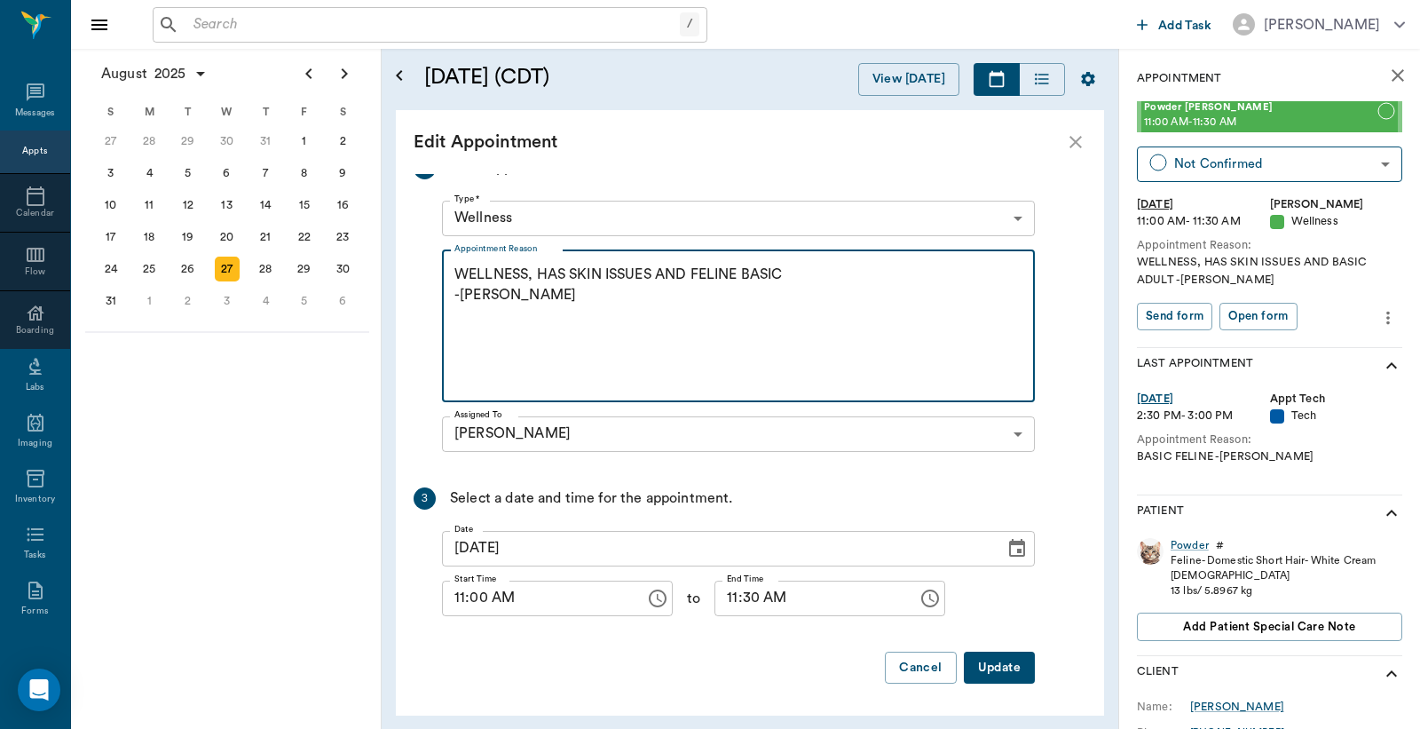
type textarea "WELLNESS, HAS SKIN ISSUES AND FELINE BASIC -LORY"
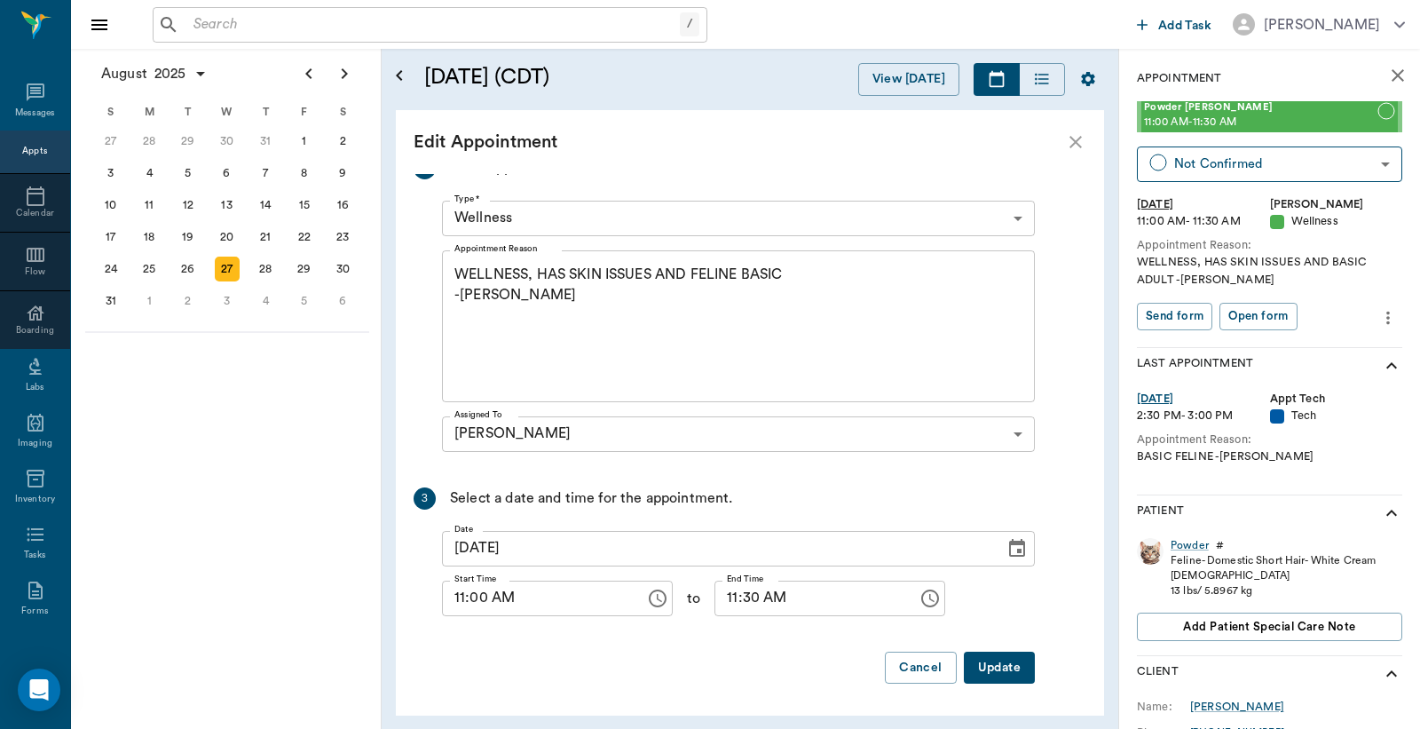
click at [993, 661] on button "Update" at bounding box center [999, 668] width 71 height 33
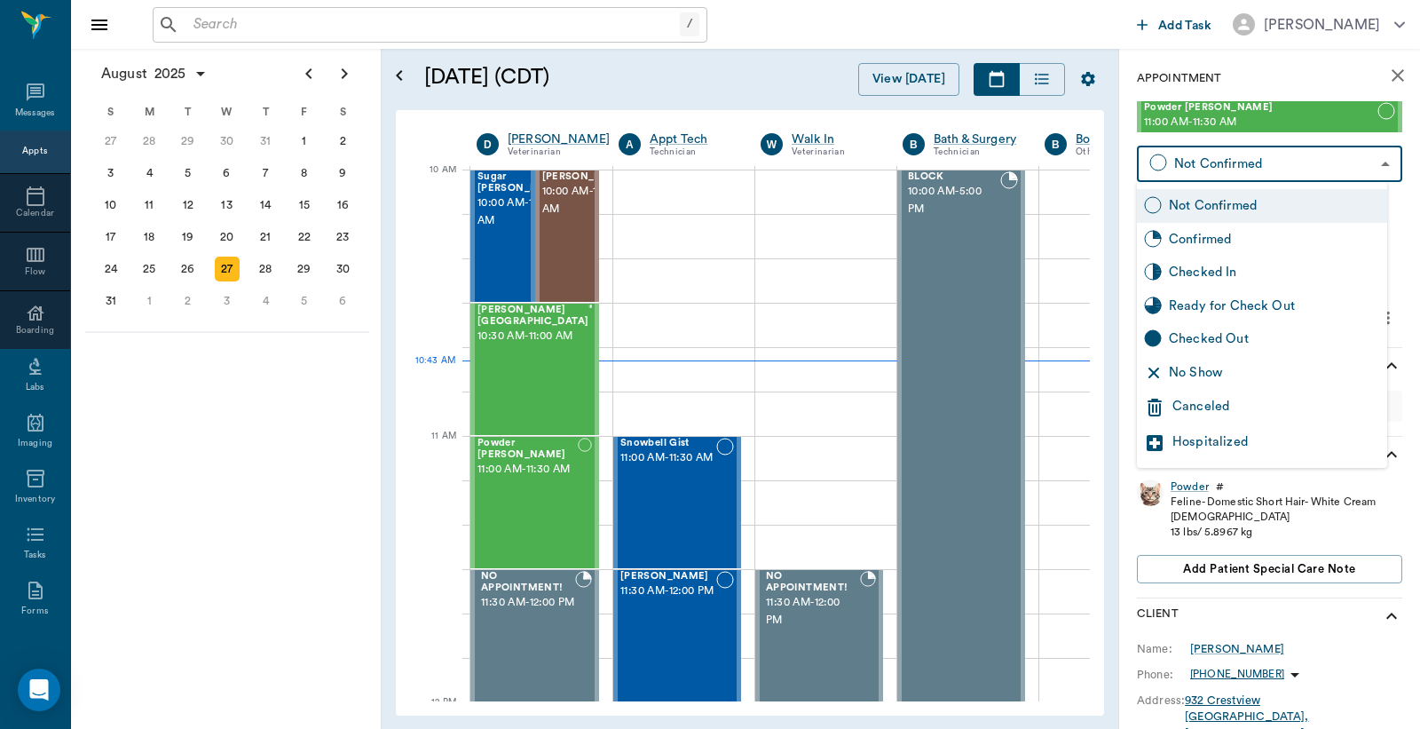
click at [1244, 163] on body "/ ​ Add Task Dr. Bert Ellsworth Nectar Messages Appts Calendar Flow Boarding La…" at bounding box center [710, 364] width 1420 height 729
click at [1208, 273] on div "Checked In" at bounding box center [1274, 273] width 211 height 20
type input "CHECKED_IN"
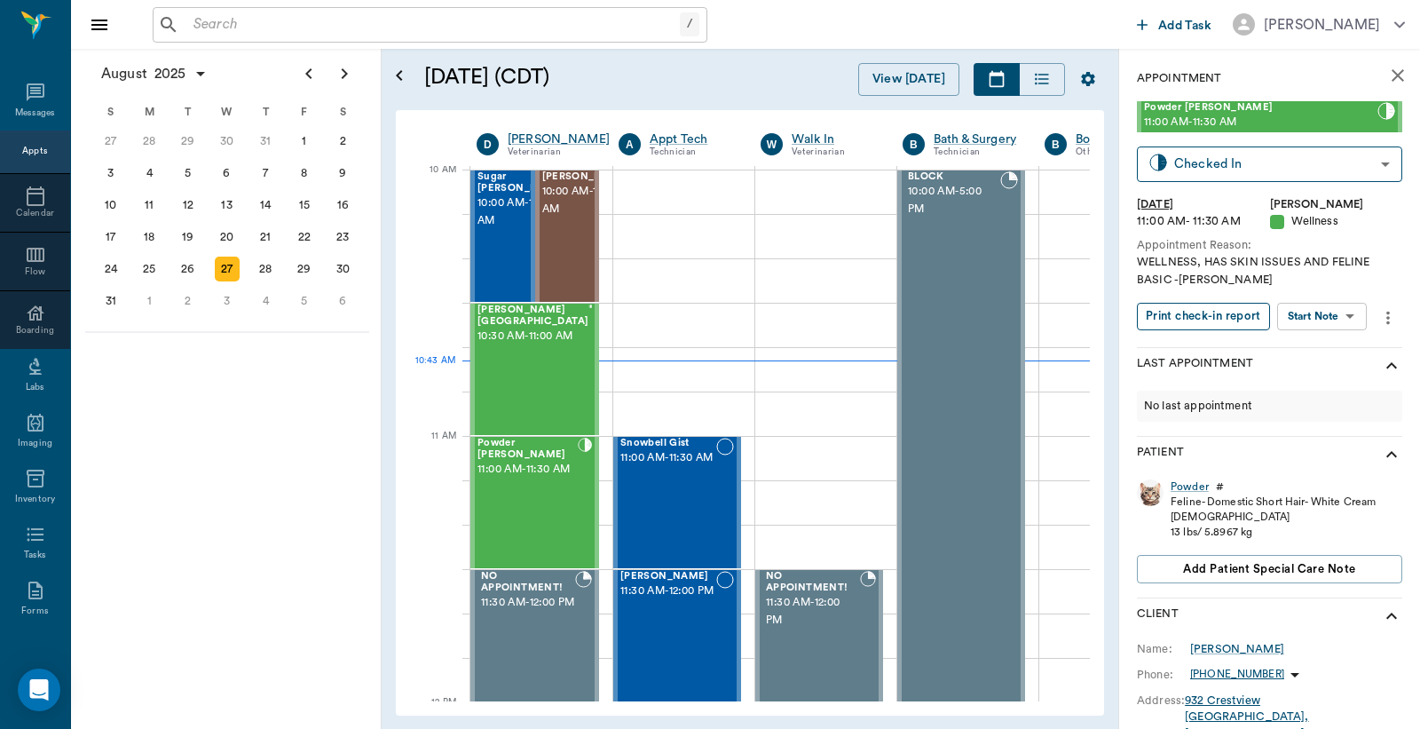
click at [1199, 315] on button "Print check-in report" at bounding box center [1203, 317] width 133 height 28
click at [306, 260] on div "29" at bounding box center [304, 269] width 25 height 25
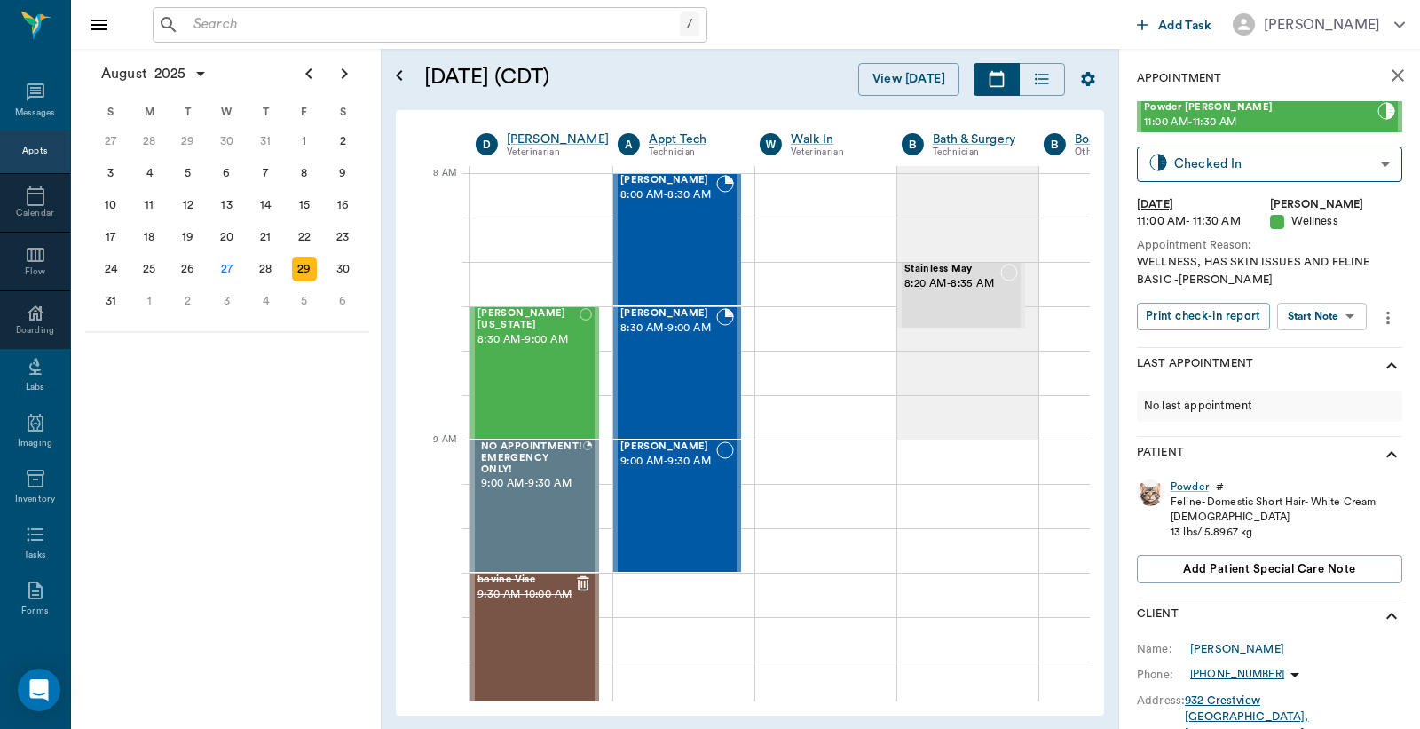
scroll to position [0, 1]
click at [669, 238] on div "Tucker Bertrand 8:00 AM - 8:30 AM" at bounding box center [668, 240] width 96 height 130
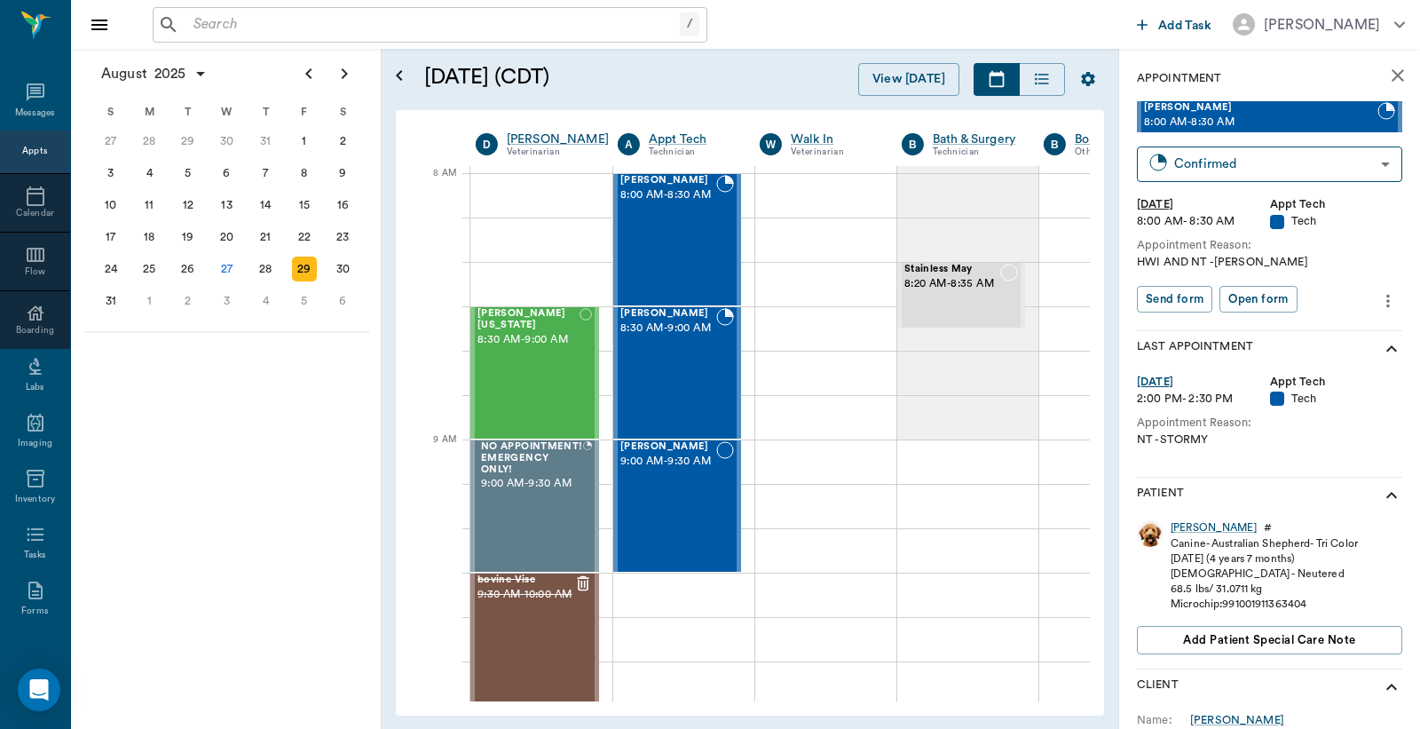
scroll to position [0, 1]
click at [231, 262] on div "27" at bounding box center [227, 269] width 25 height 25
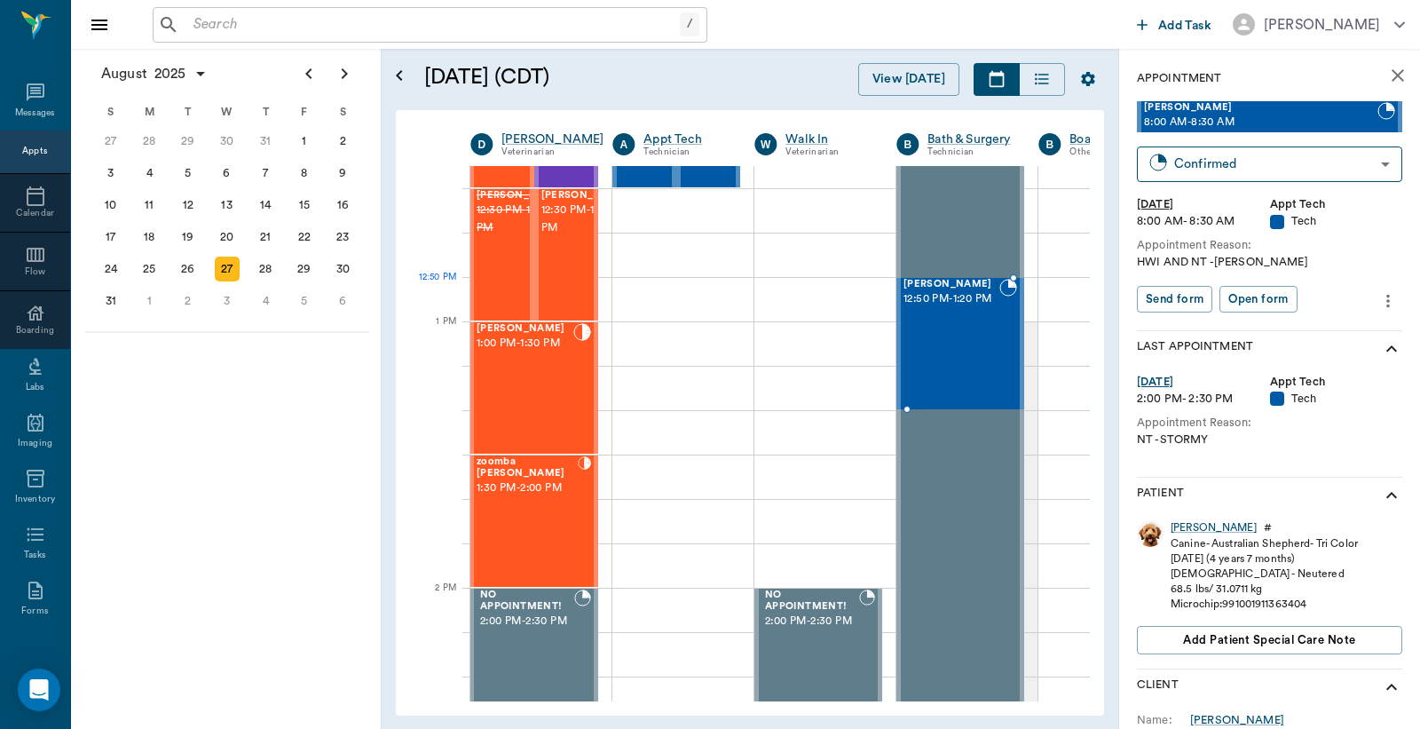
scroll to position [1183, 5]
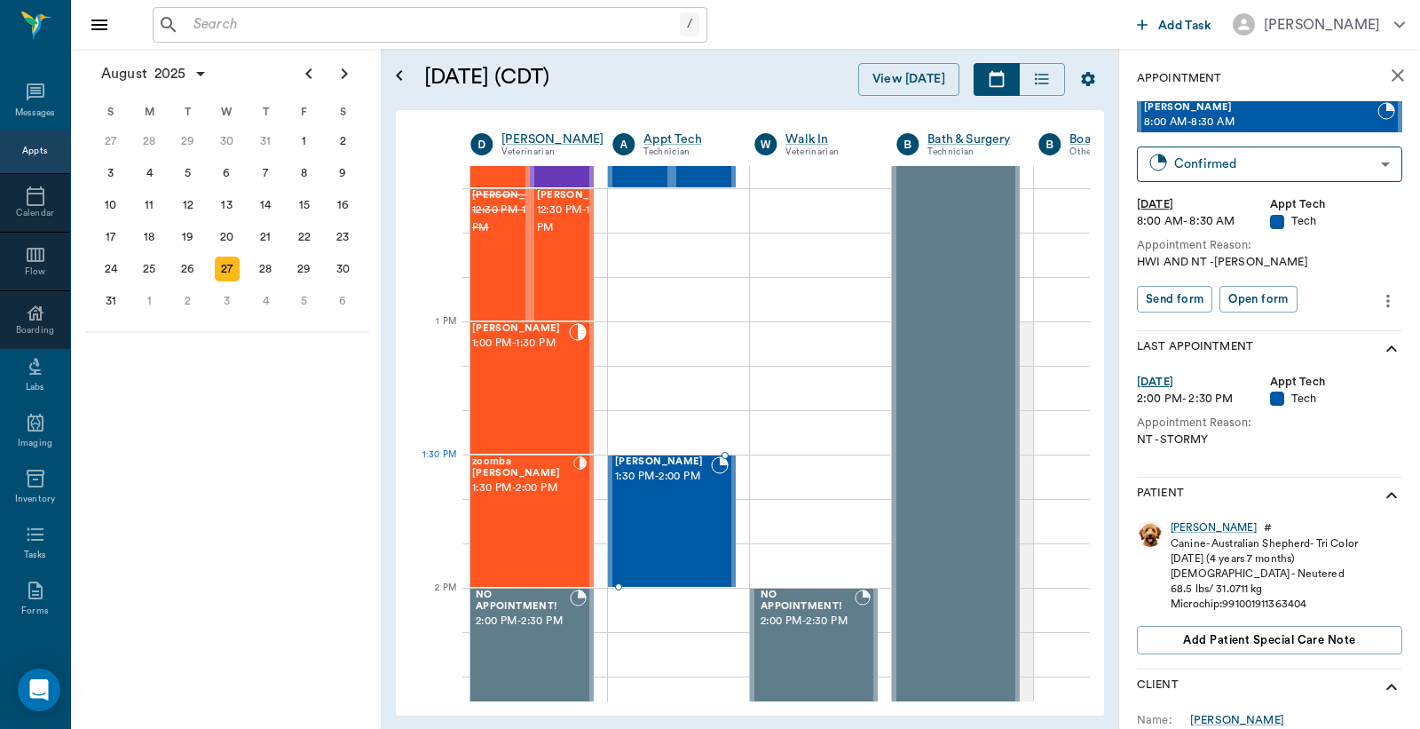
drag, startPoint x: 1221, startPoint y: 113, endPoint x: 721, endPoint y: 481, distance: 621.0
click at [920, 78] on button "View [DATE]" at bounding box center [909, 79] width 101 height 33
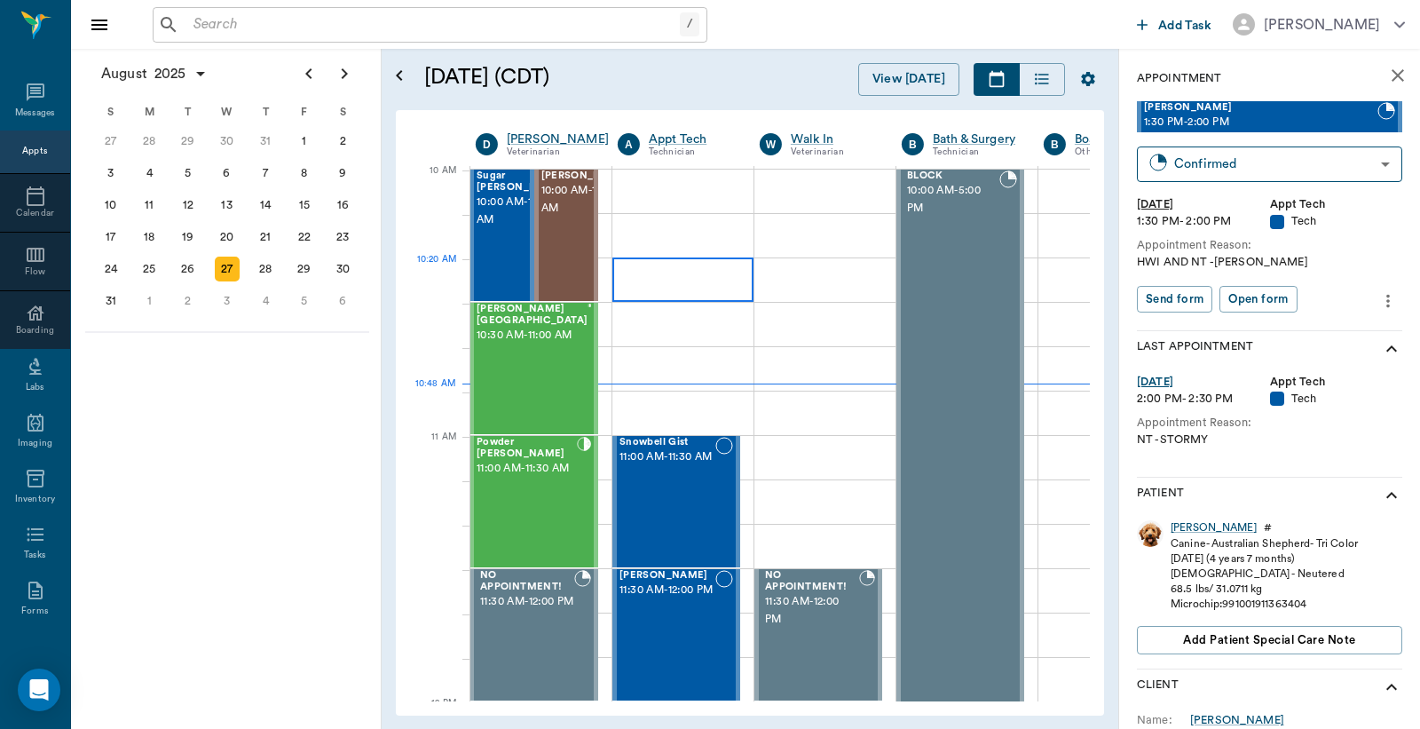
scroll to position [535, 1]
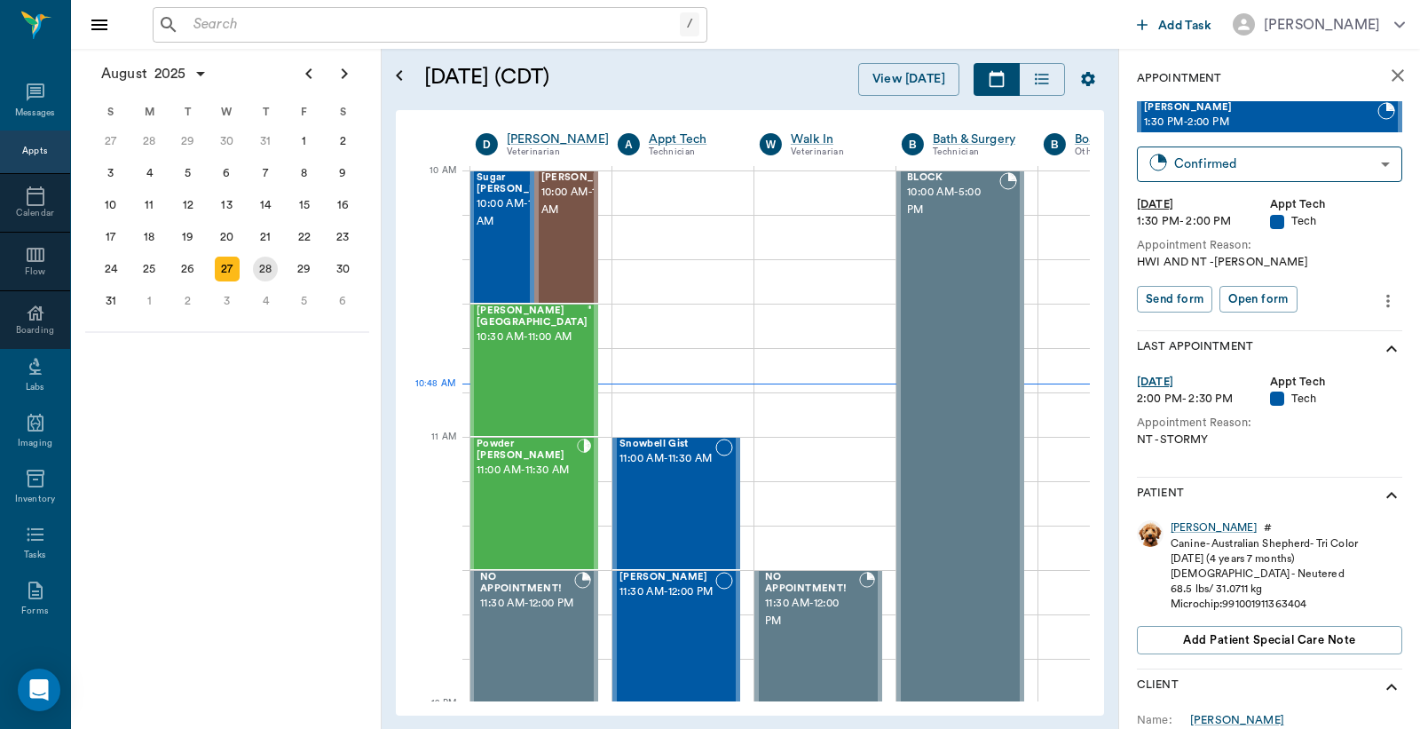
click at [266, 267] on div "28" at bounding box center [265, 269] width 25 height 25
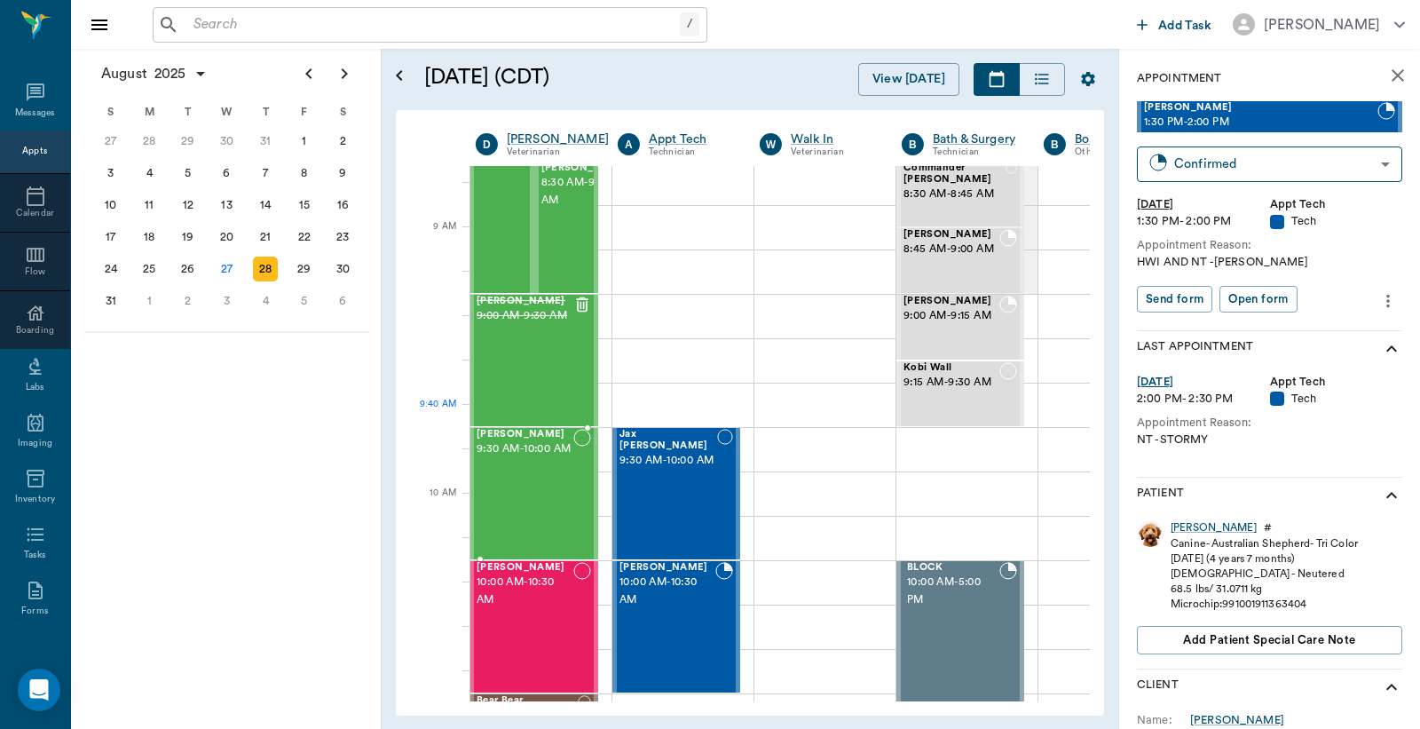
scroll to position [131, 1]
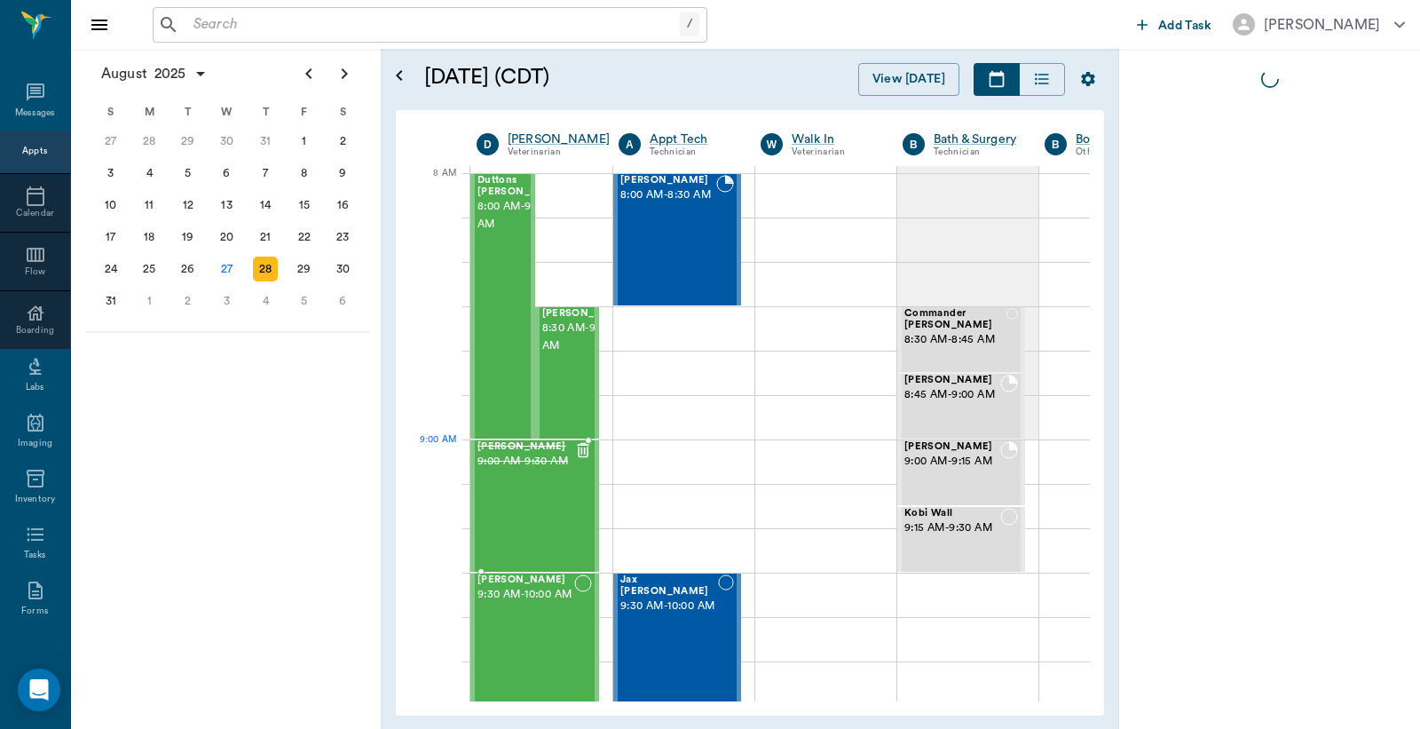
scroll to position [0, 1]
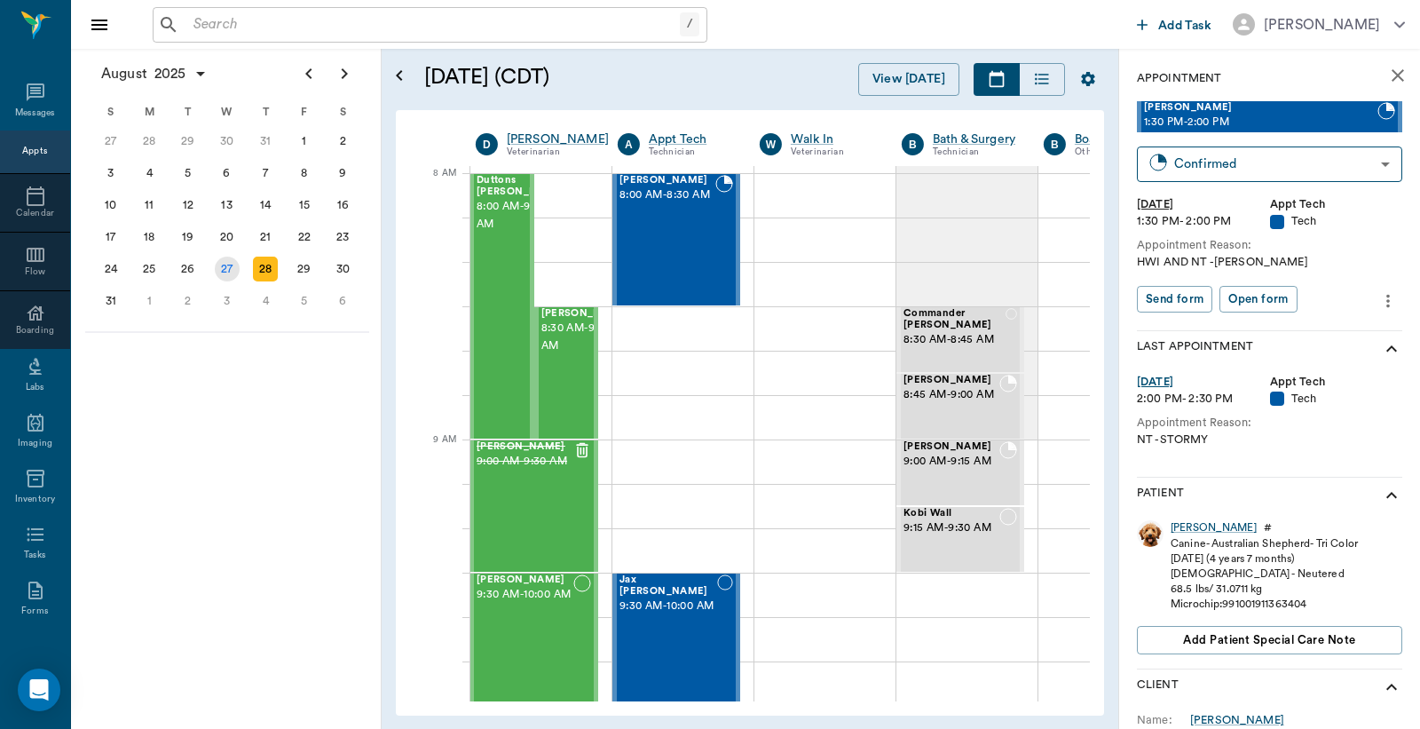
click at [222, 259] on div "27" at bounding box center [227, 269] width 25 height 25
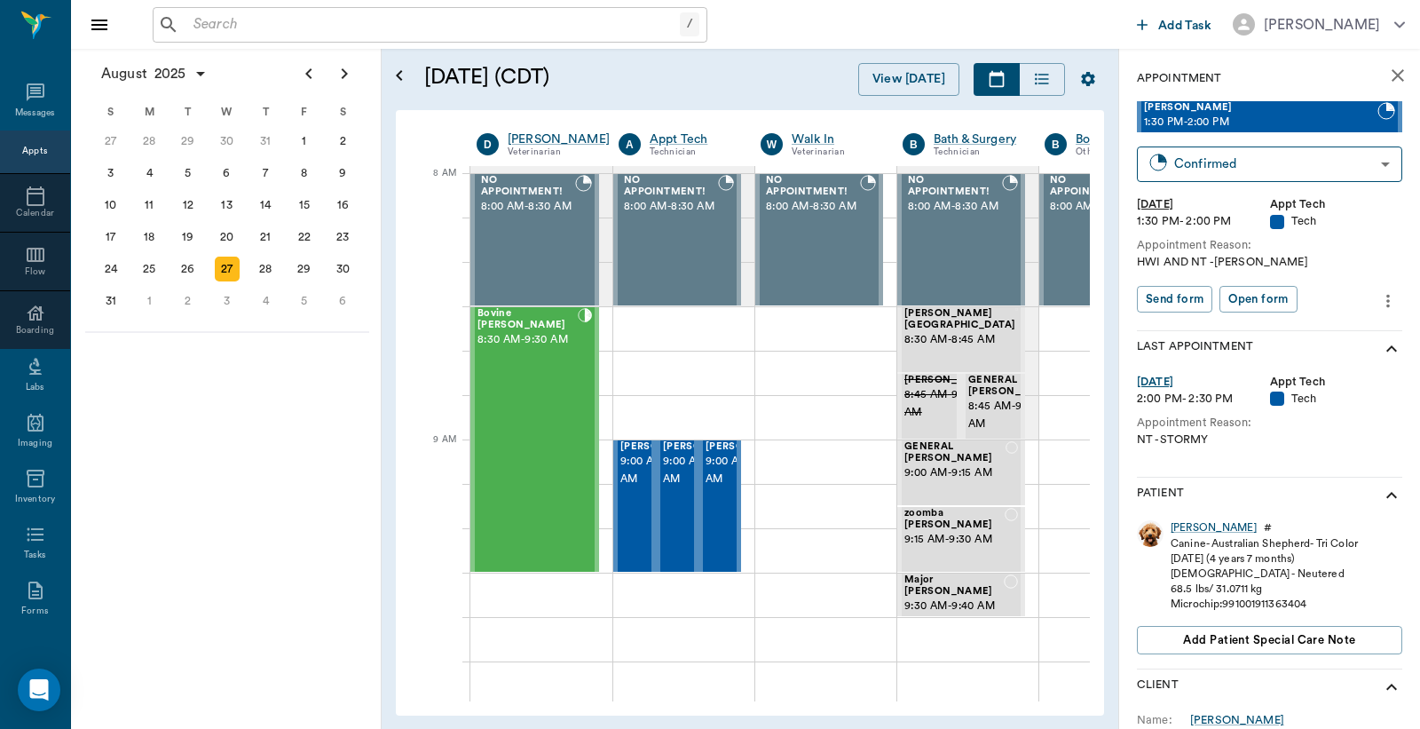
scroll to position [0, 1]
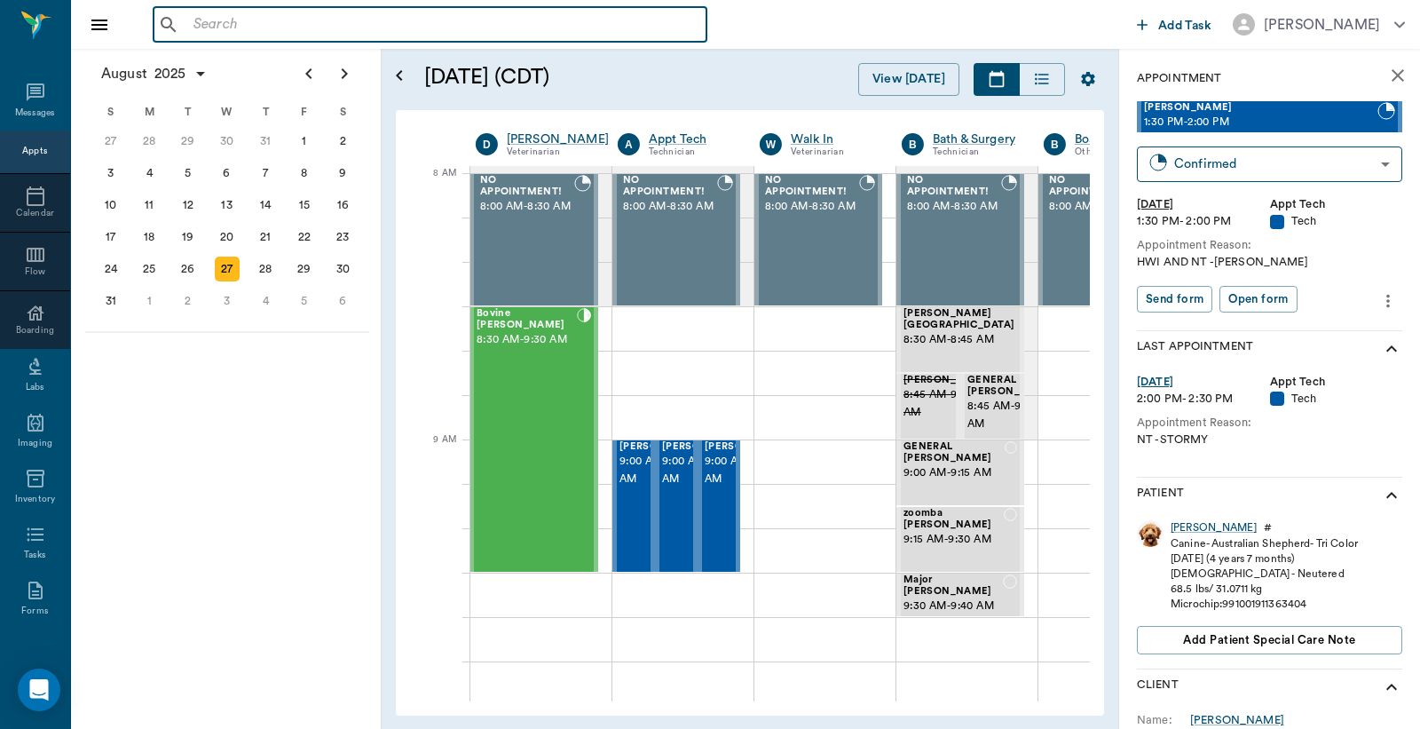
drag, startPoint x: 406, startPoint y: 18, endPoint x: 483, endPoint y: 14, distance: 77.3
click at [407, 18] on input "text" at bounding box center [442, 24] width 513 height 25
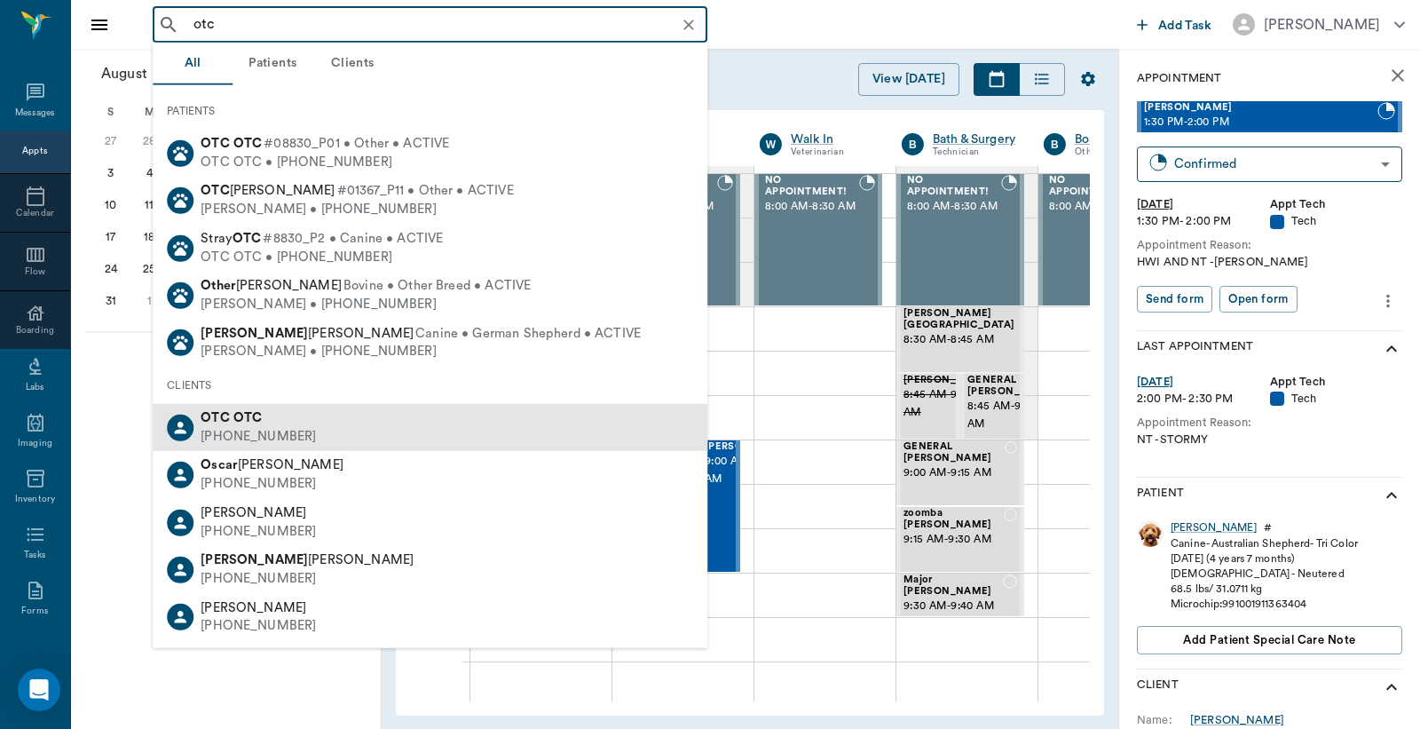
click at [232, 428] on div "[PHONE_NUMBER]" at bounding box center [258, 437] width 115 height 19
type input "otc"
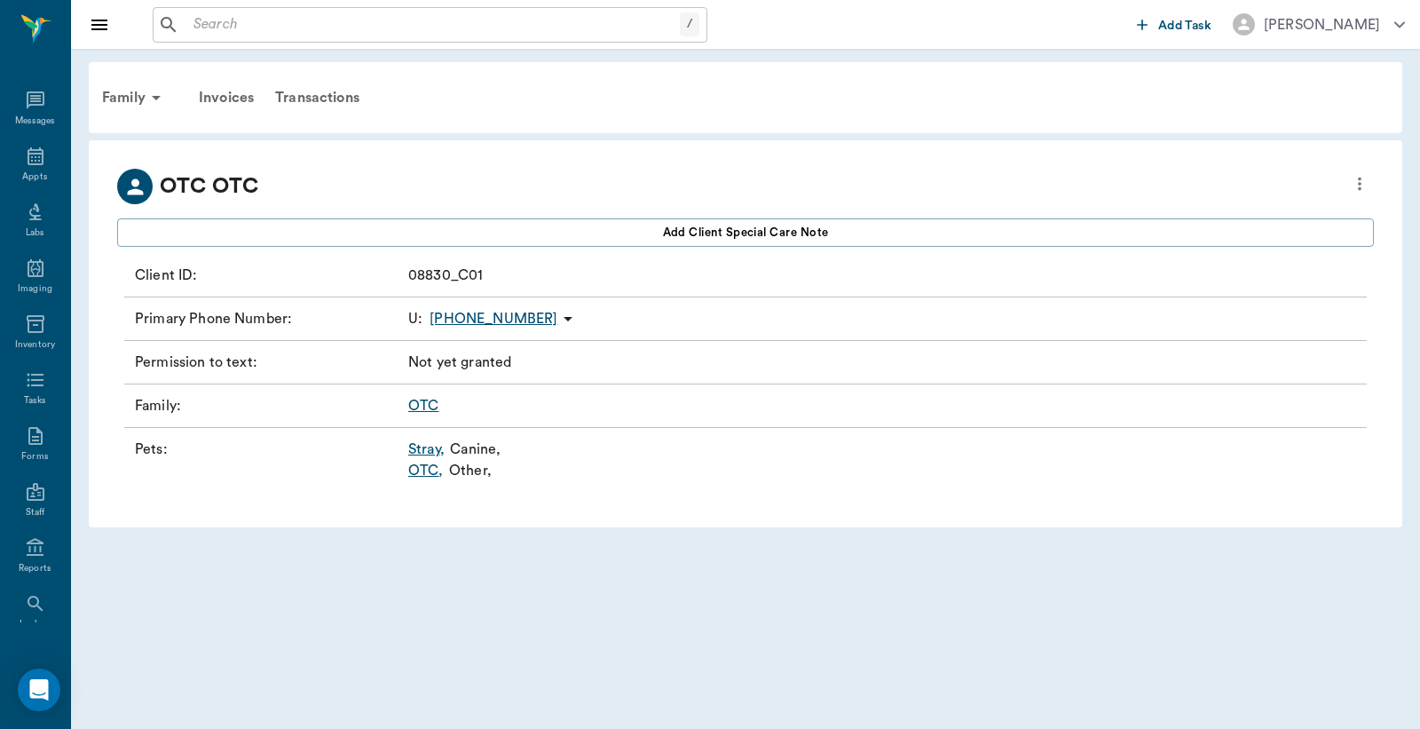
click at [427, 472] on link "OTC ," at bounding box center [426, 470] width 36 height 21
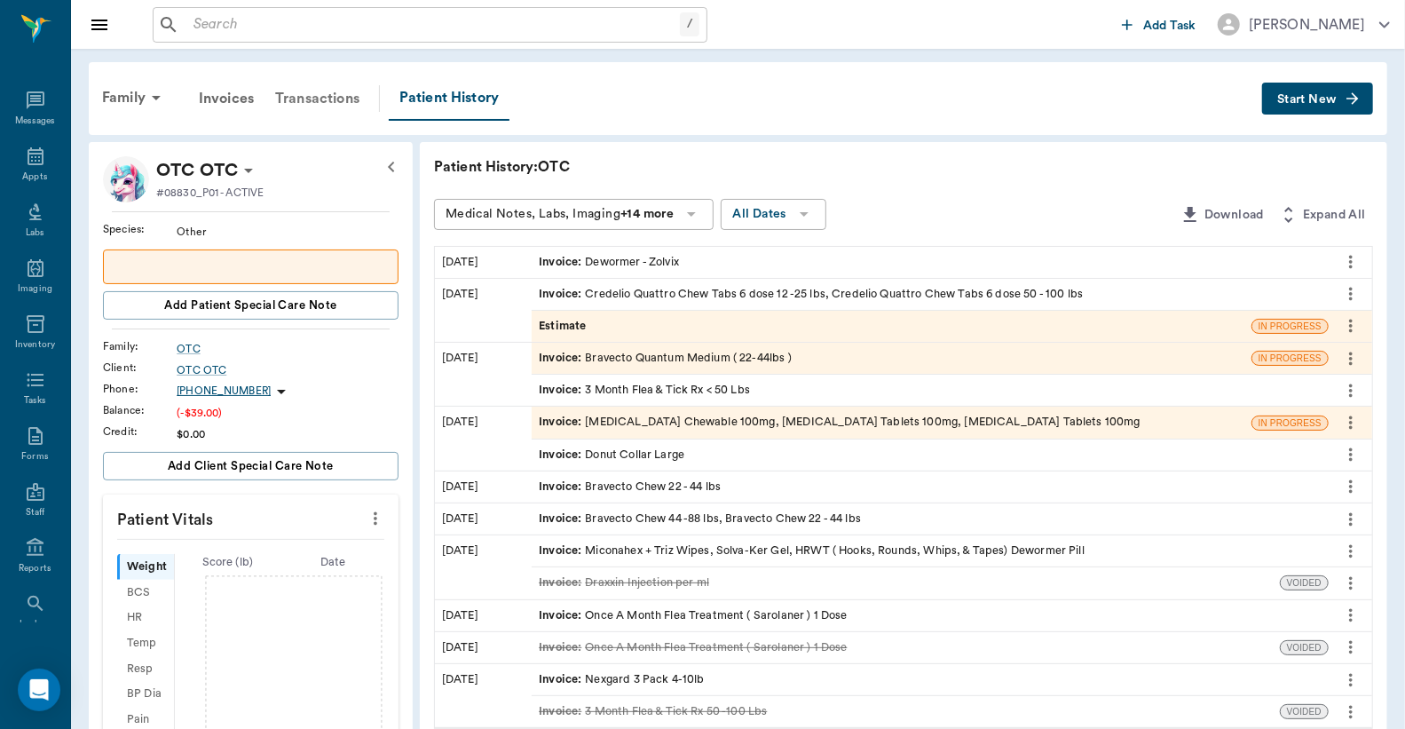
click at [347, 99] on div "Transactions" at bounding box center [318, 98] width 106 height 43
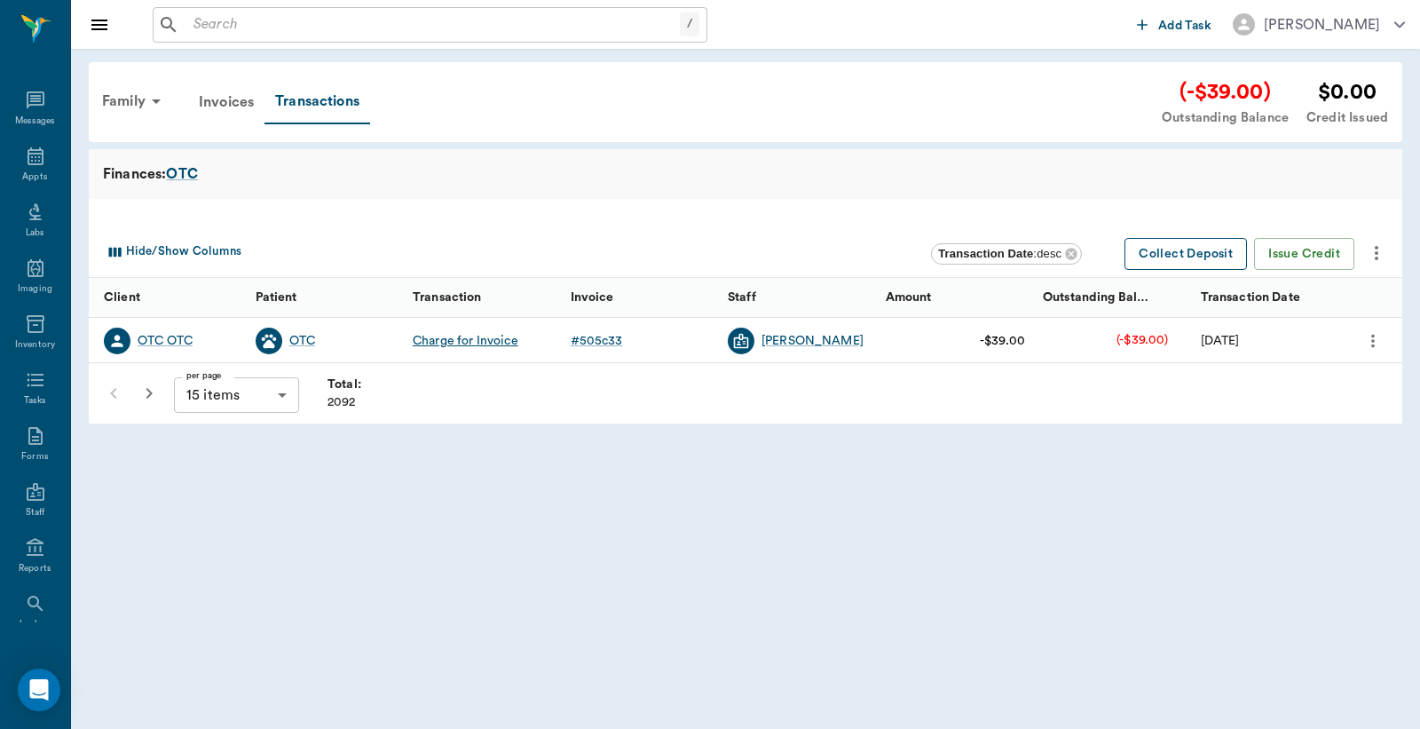
click at [1192, 256] on button "Collect Deposit" at bounding box center [1186, 254] width 123 height 33
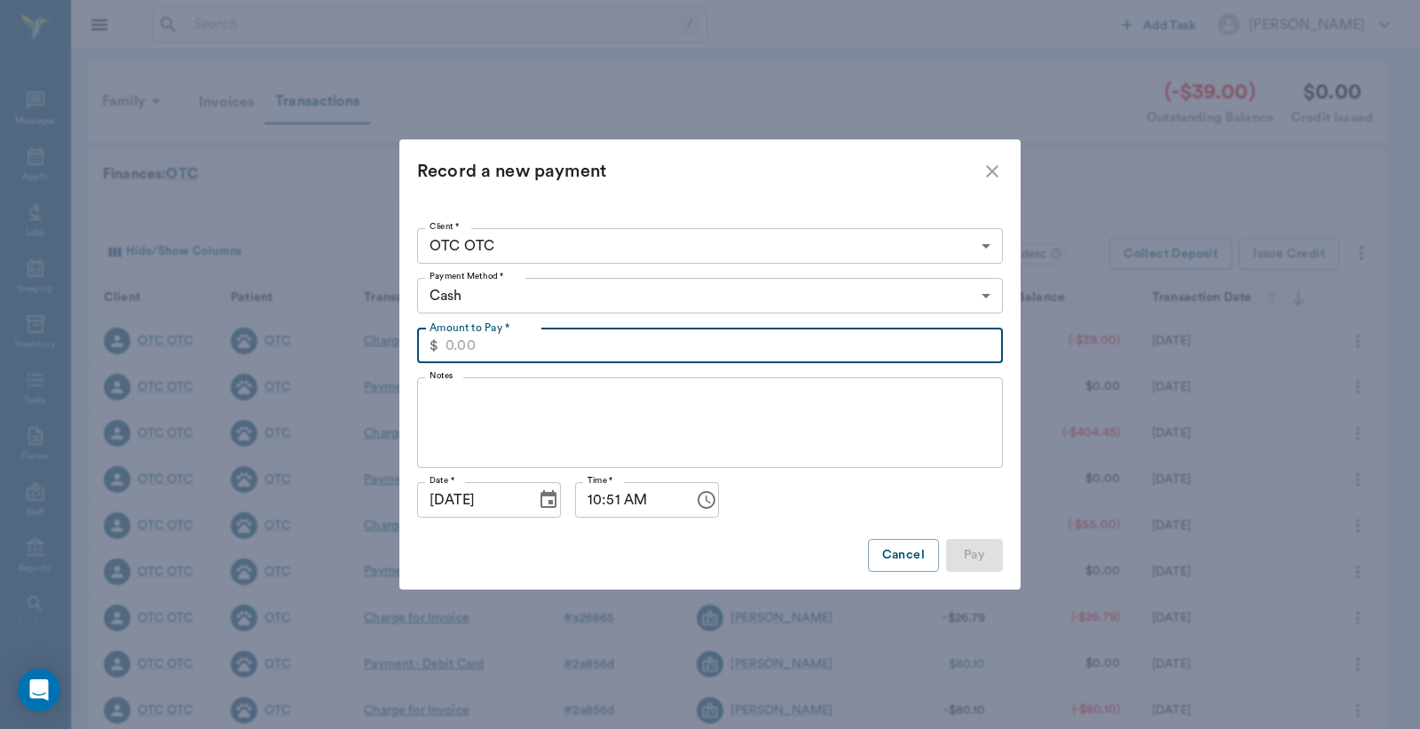
click at [617, 347] on input "Amount to Pay *" at bounding box center [725, 346] width 558 height 36
type input "39.00"
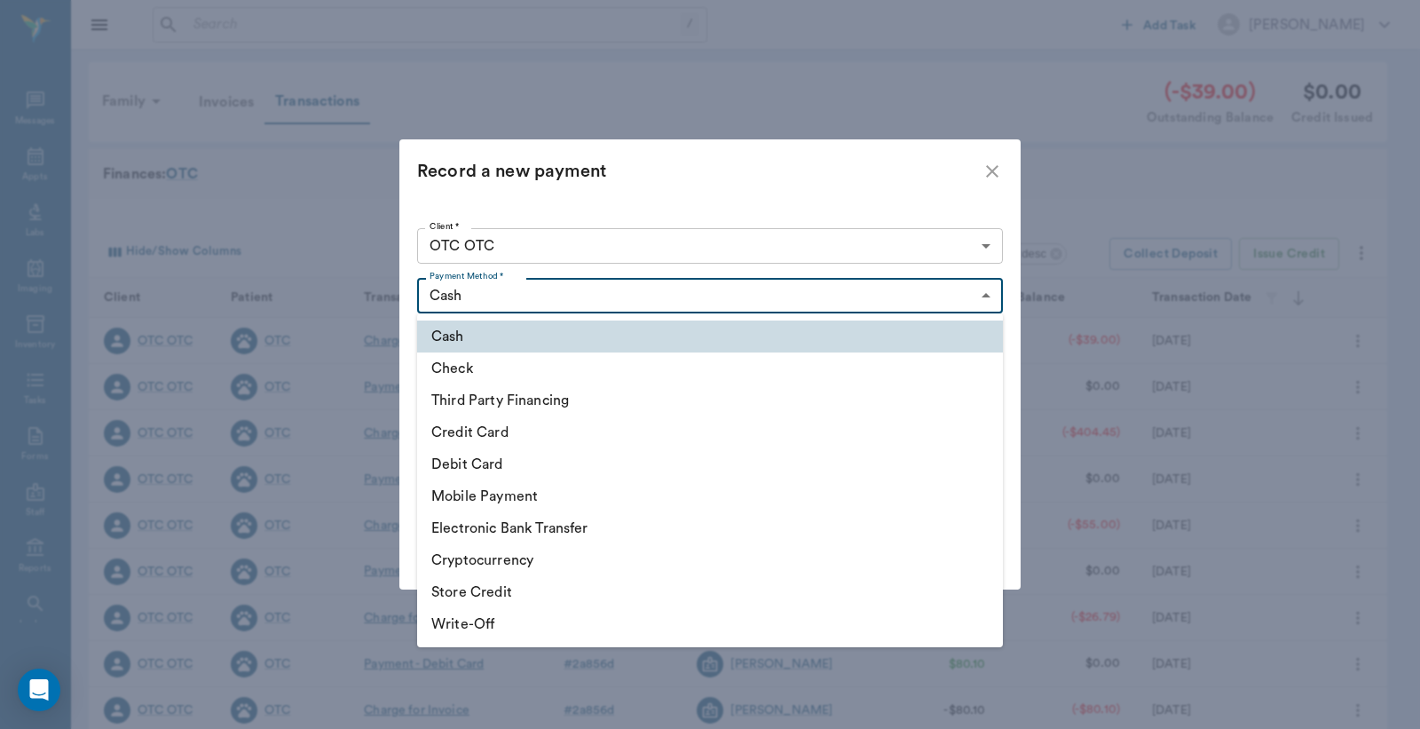
click at [488, 293] on body "/ ​ Add Task [PERSON_NAME] Nectar Messages Appts Labs Imaging Inventory Tasks F…" at bounding box center [710, 546] width 1420 height 1092
click at [504, 431] on li "Credit Card" at bounding box center [710, 432] width 586 height 32
type input "CREDIT_CARD"
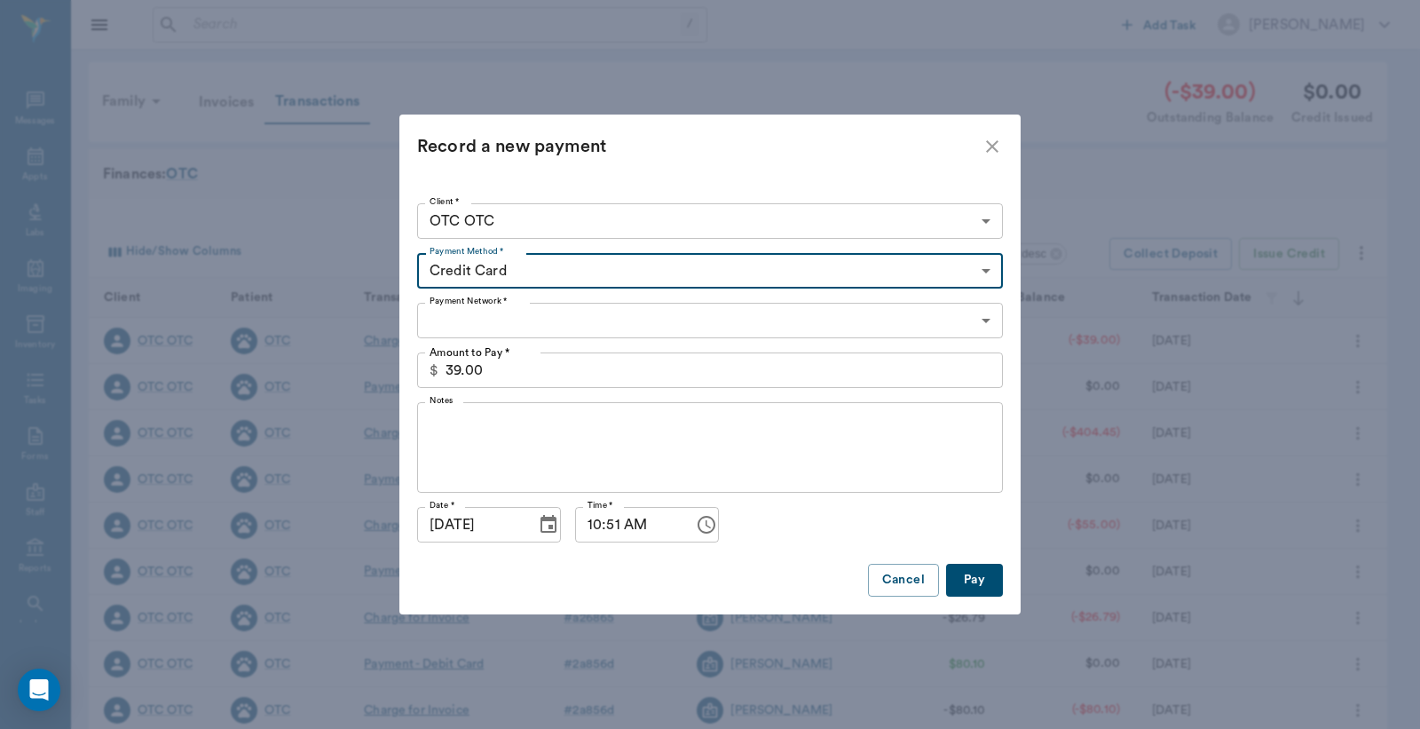
click at [484, 330] on body "/ ​ Add Task [PERSON_NAME] Nectar Messages Appts Labs Imaging Inventory Tasks F…" at bounding box center [710, 546] width 1420 height 1092
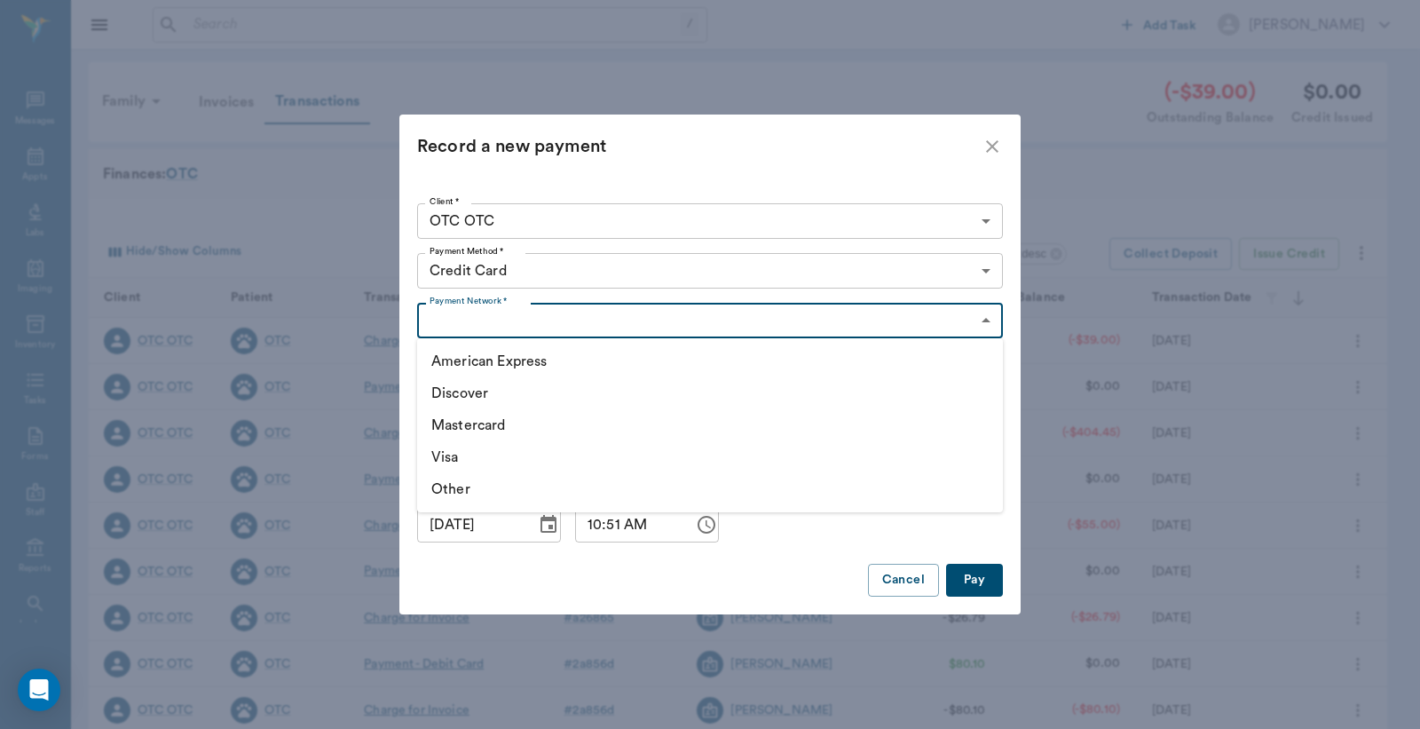
click at [476, 423] on li "Mastercard" at bounding box center [710, 425] width 586 height 32
type input "MASTERCARD"
click at [987, 578] on button "Pay" at bounding box center [974, 580] width 57 height 33
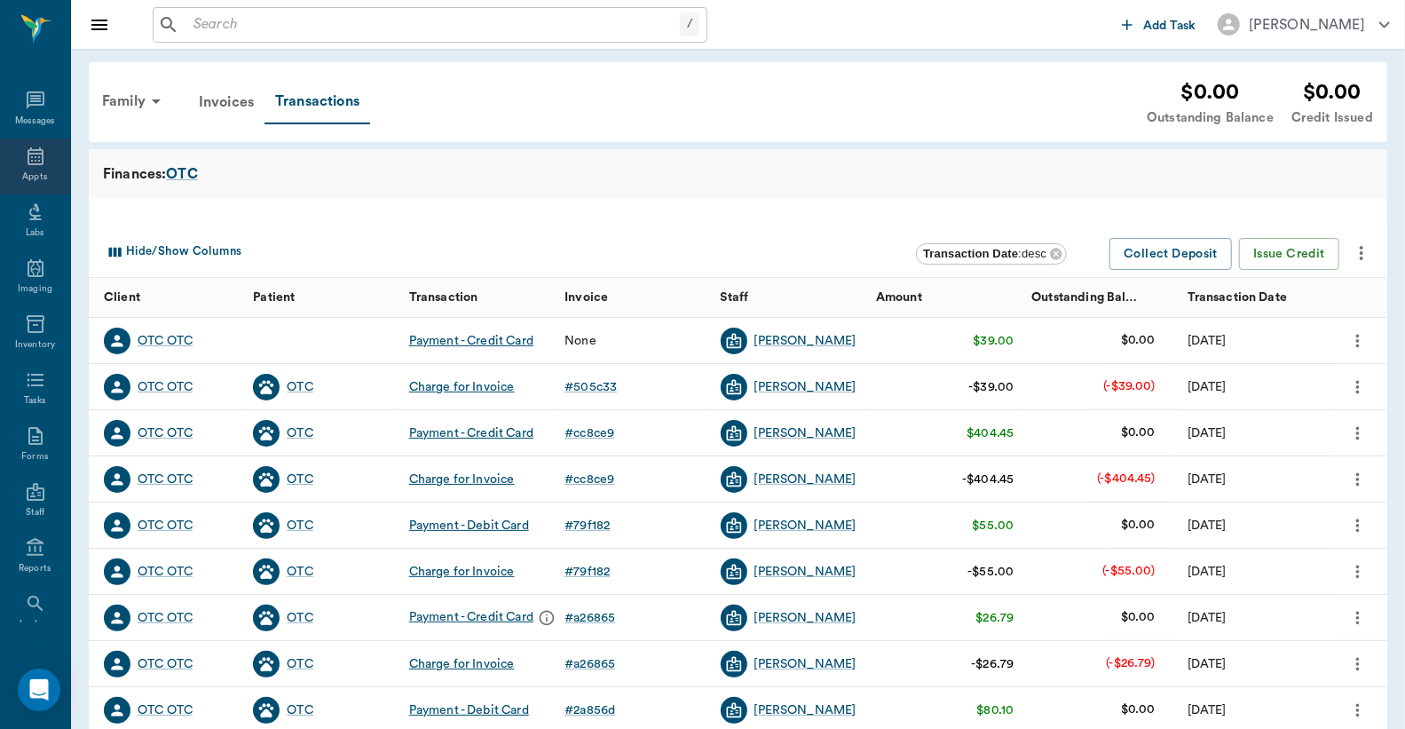
click at [25, 162] on icon at bounding box center [35, 156] width 21 height 21
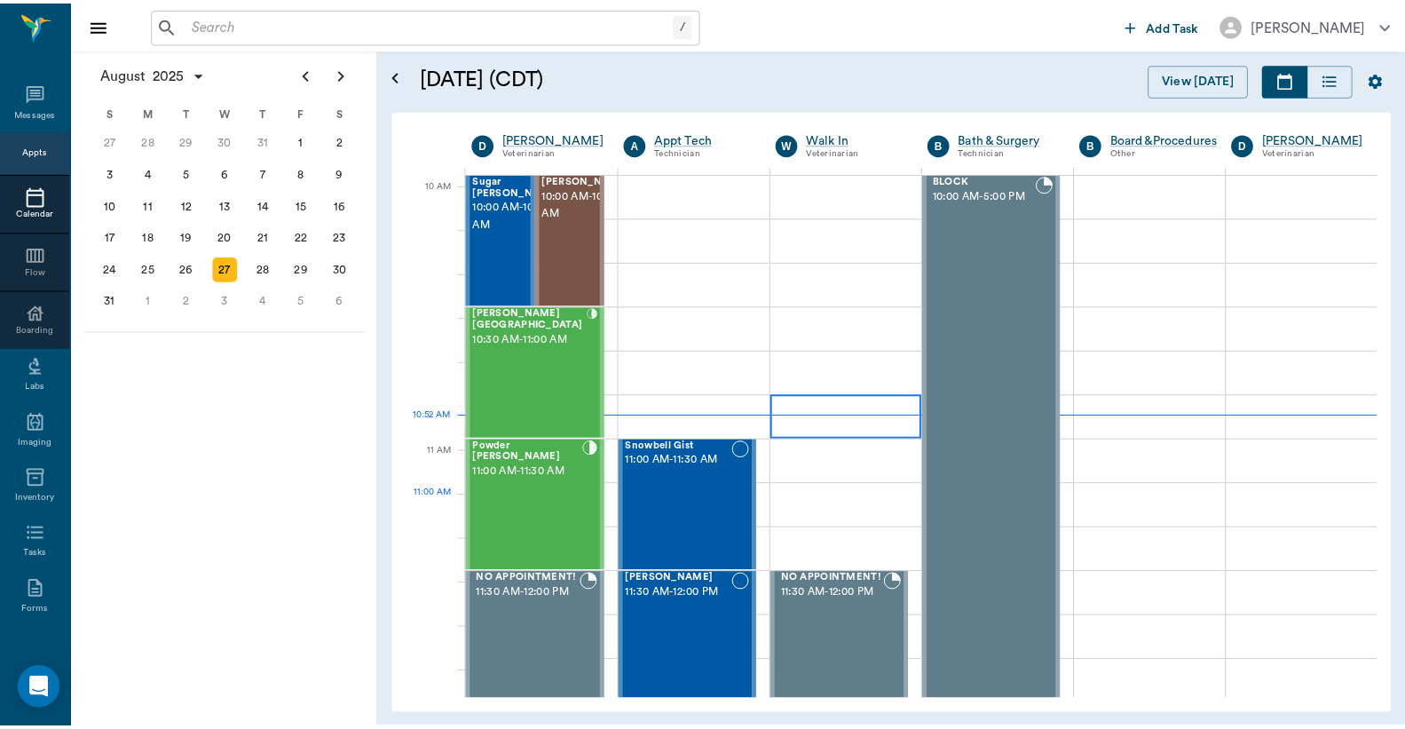
scroll to position [536, 0]
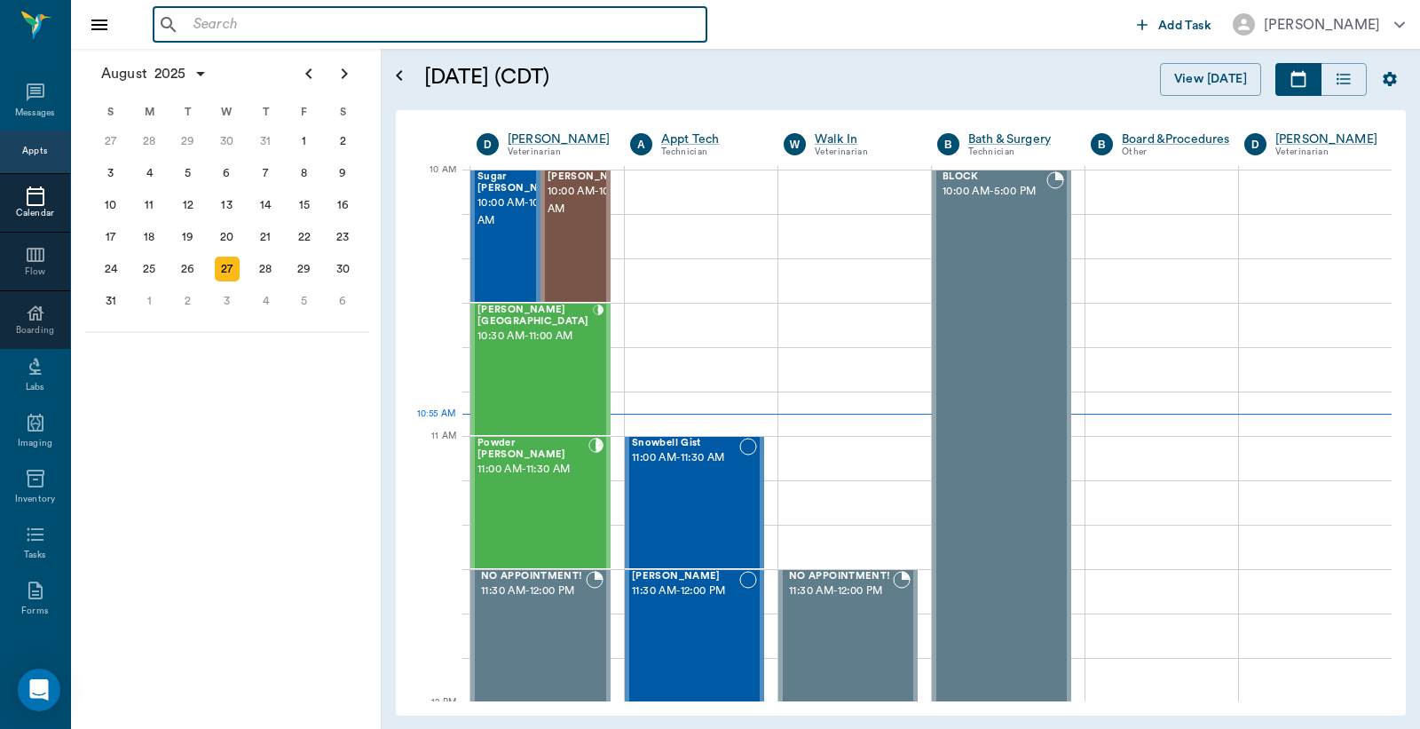
click at [276, 28] on input "text" at bounding box center [442, 24] width 513 height 25
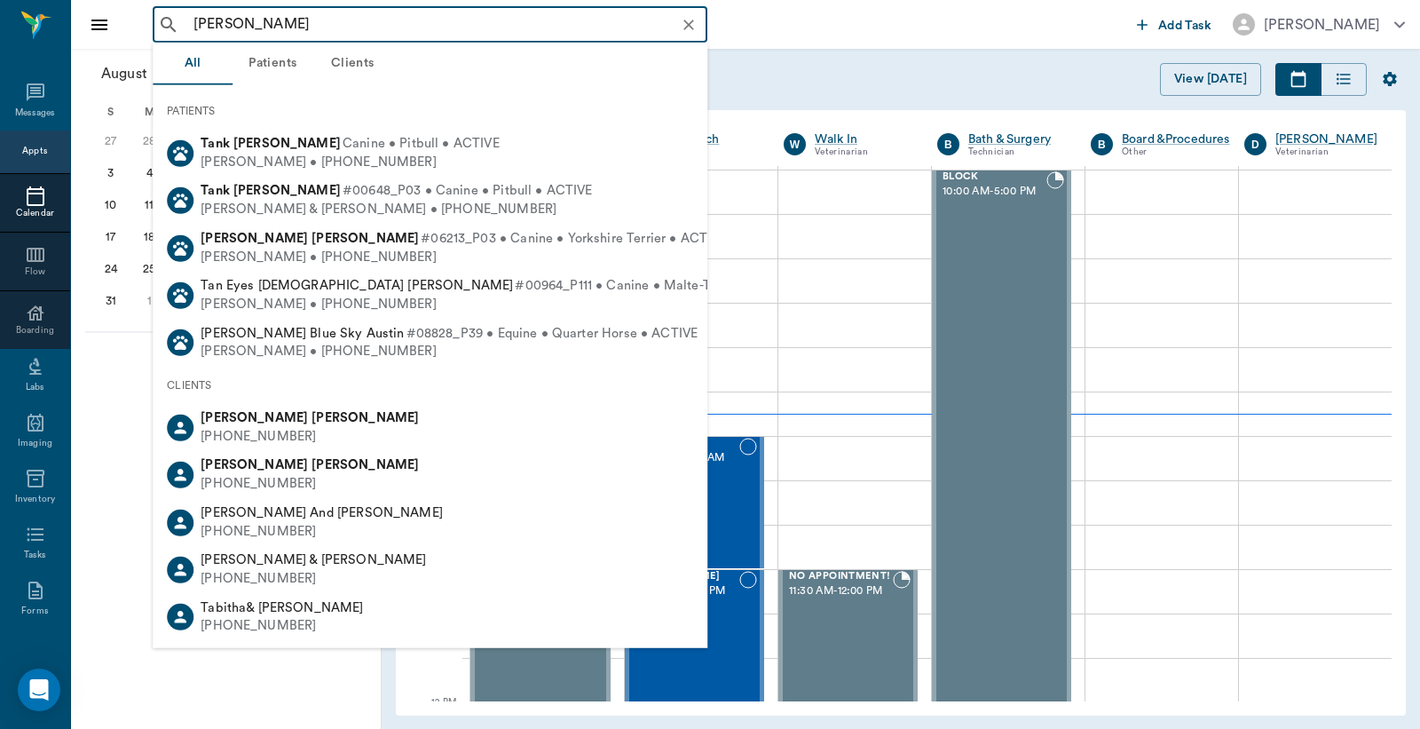
type input "[PERSON_NAME]"
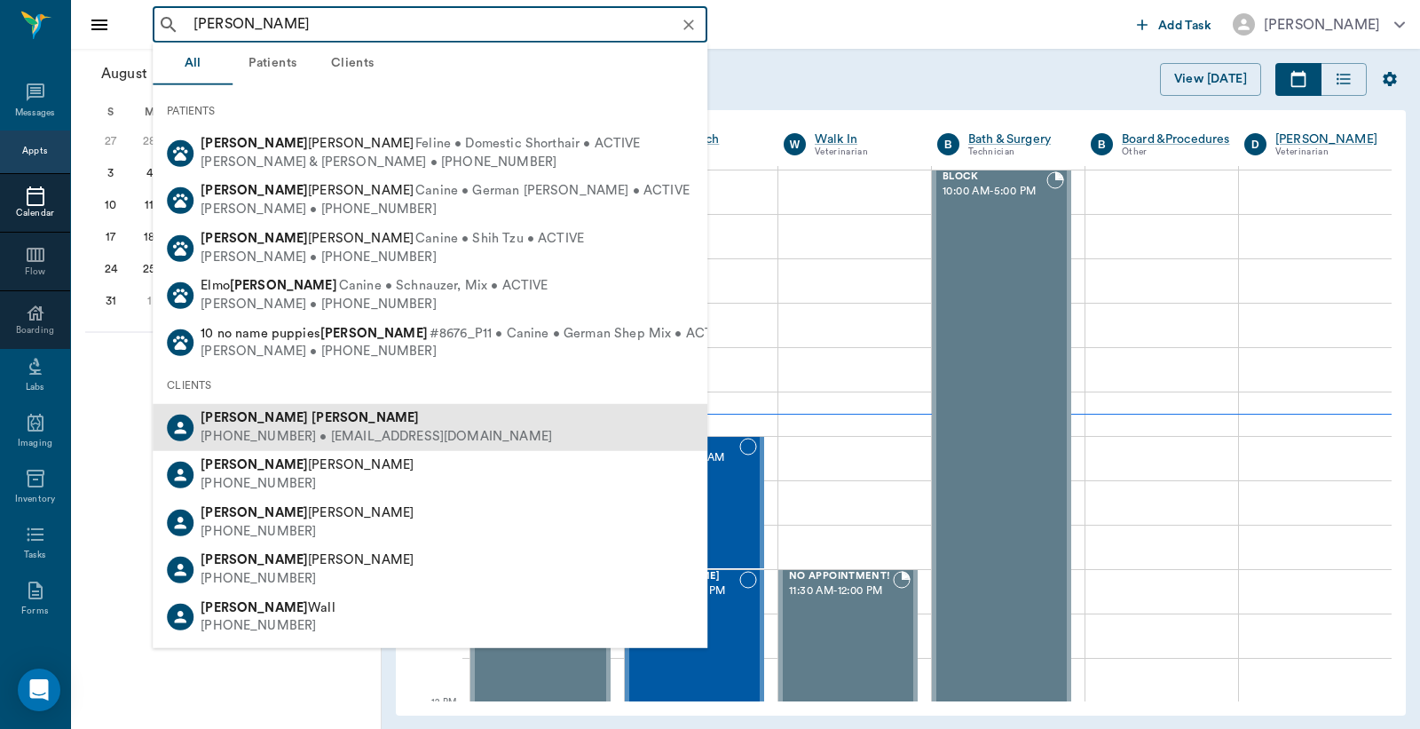
click at [340, 419] on div "[PERSON_NAME]" at bounding box center [377, 418] width 352 height 19
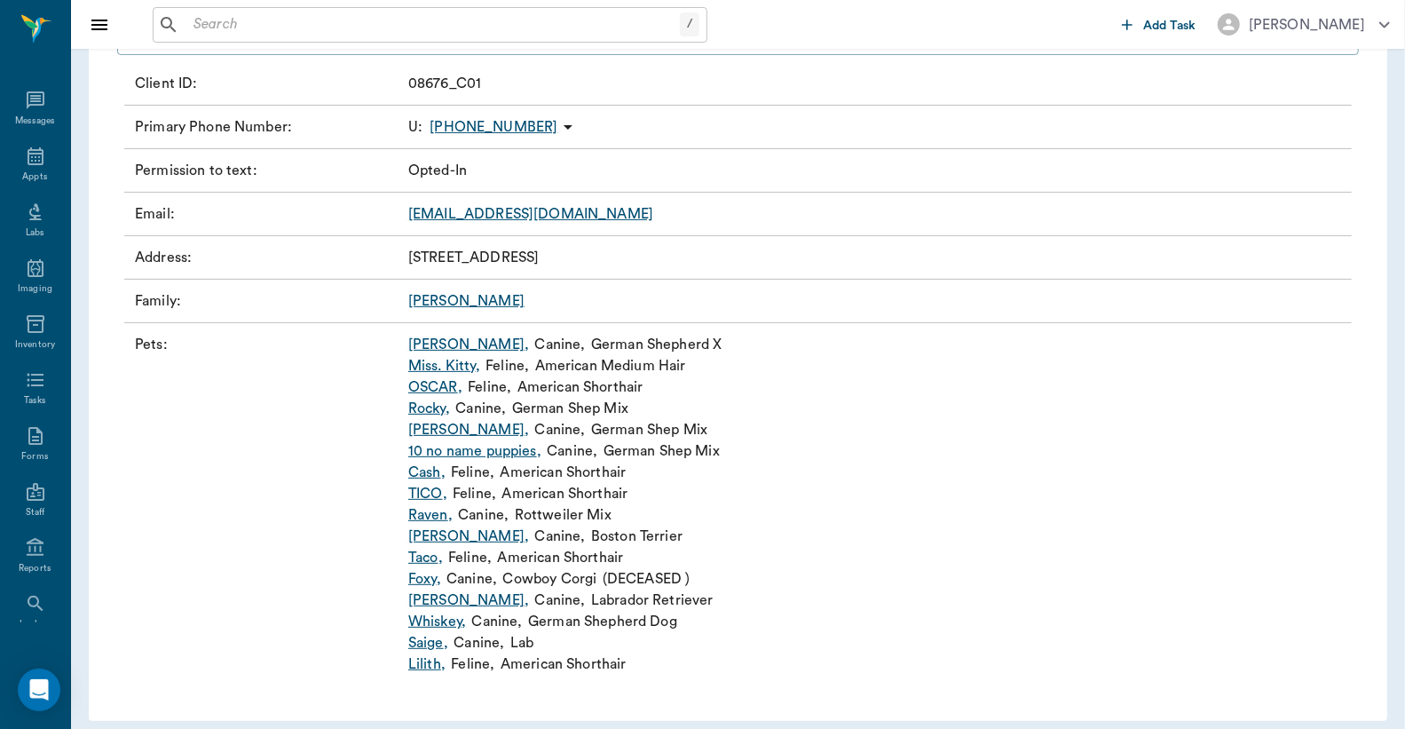
scroll to position [263, 0]
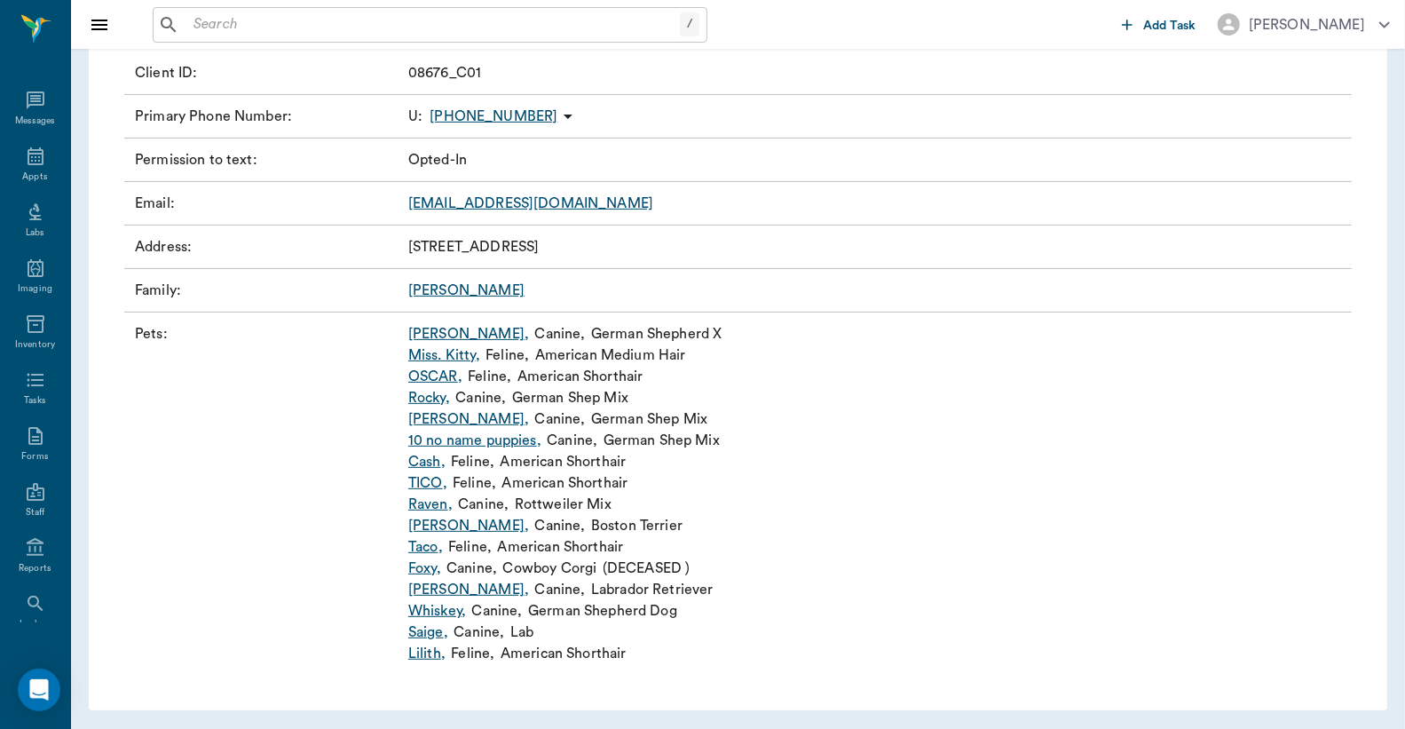
click at [460, 605] on link "Whiskey ," at bounding box center [437, 610] width 58 height 21
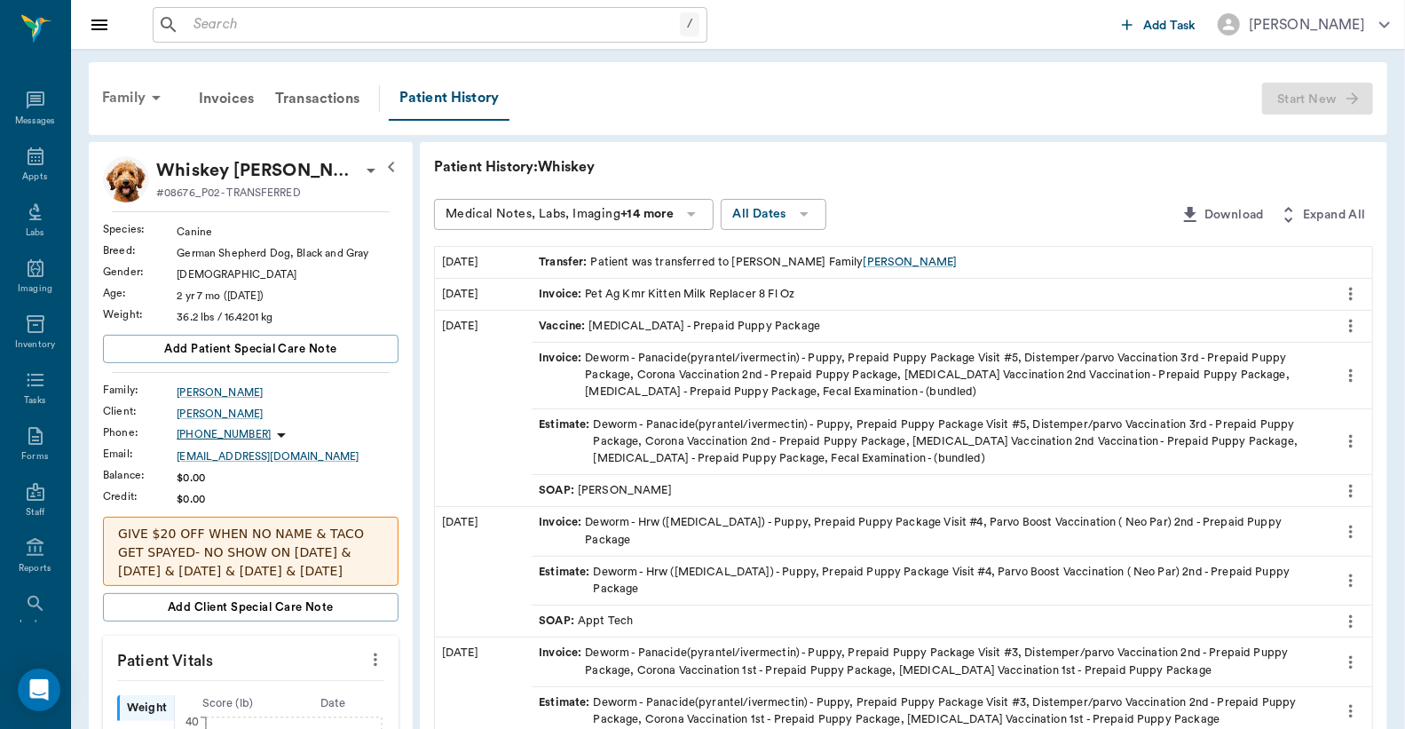
click at [128, 99] on div "Family" at bounding box center [134, 97] width 86 height 43
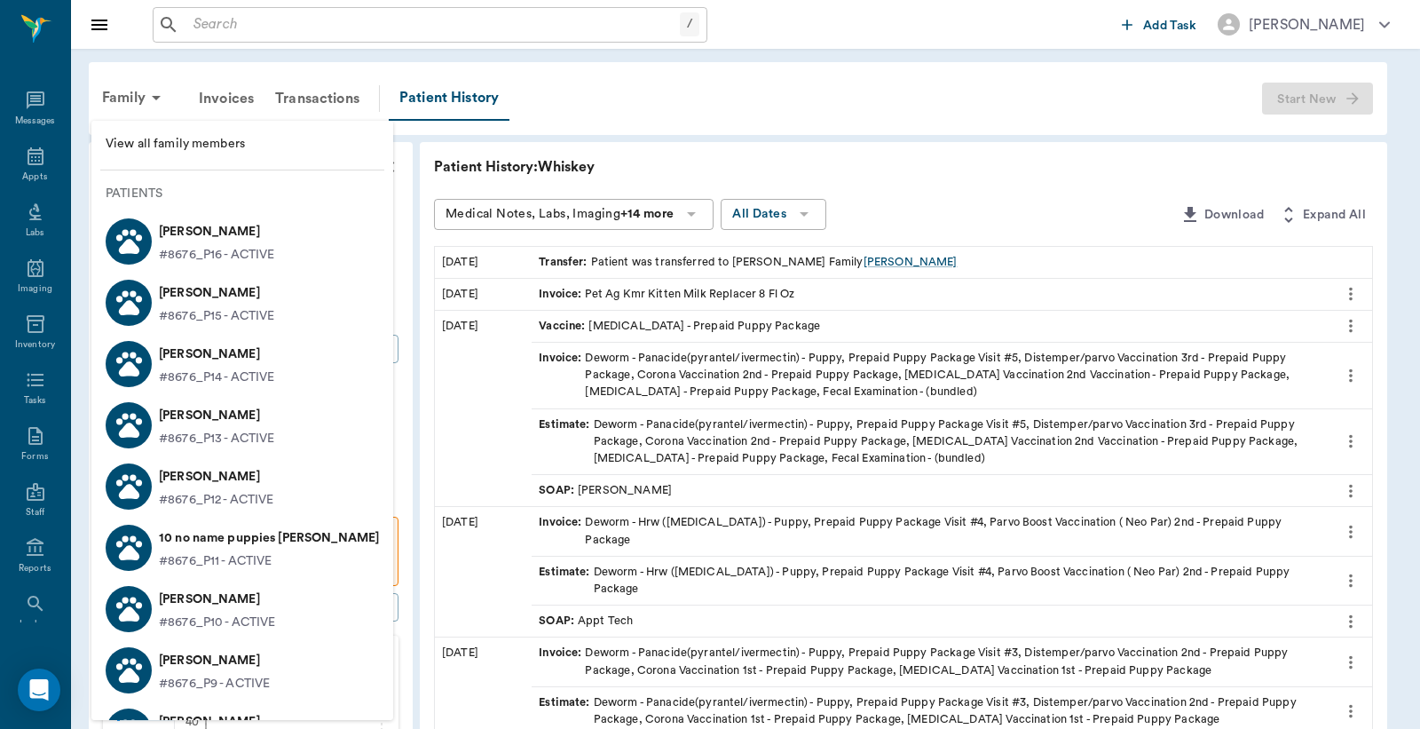
click at [948, 210] on div at bounding box center [710, 364] width 1420 height 729
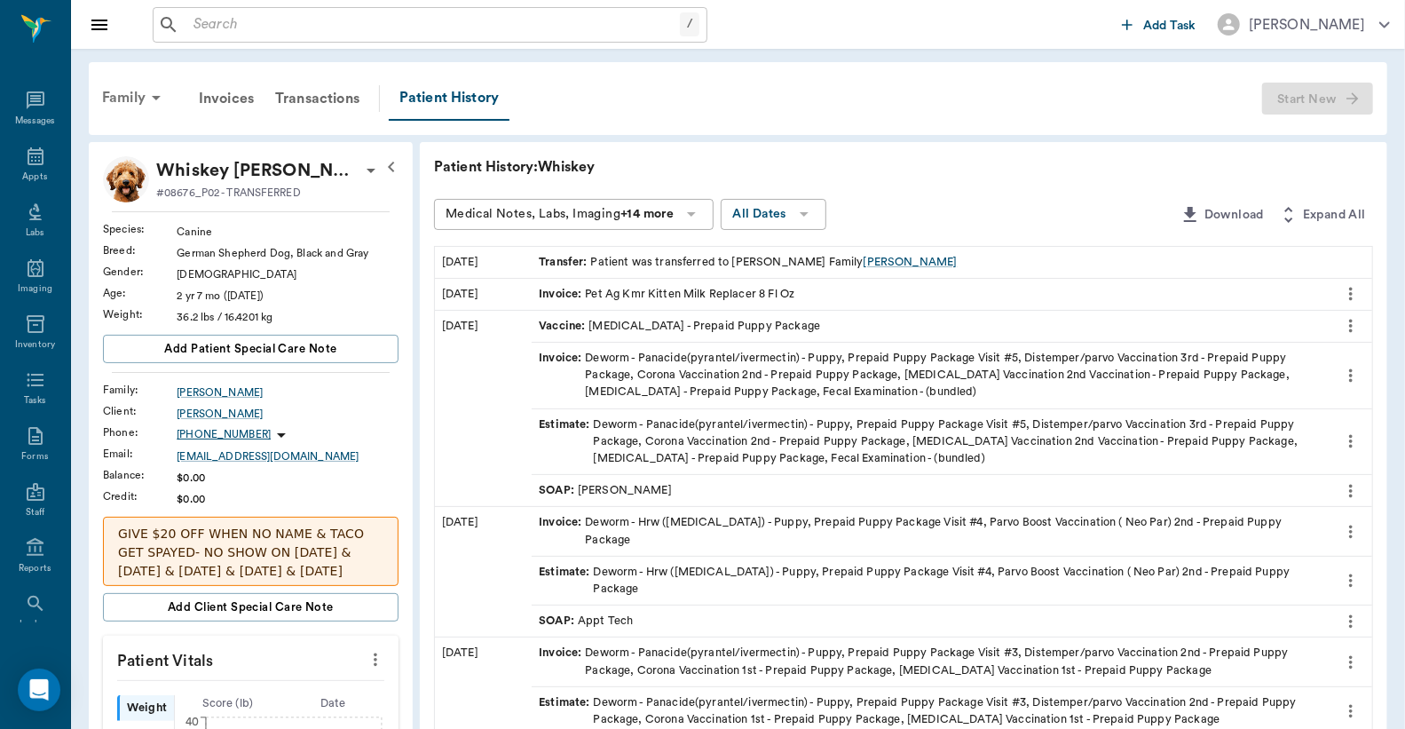
click at [127, 99] on div "Family" at bounding box center [134, 97] width 86 height 43
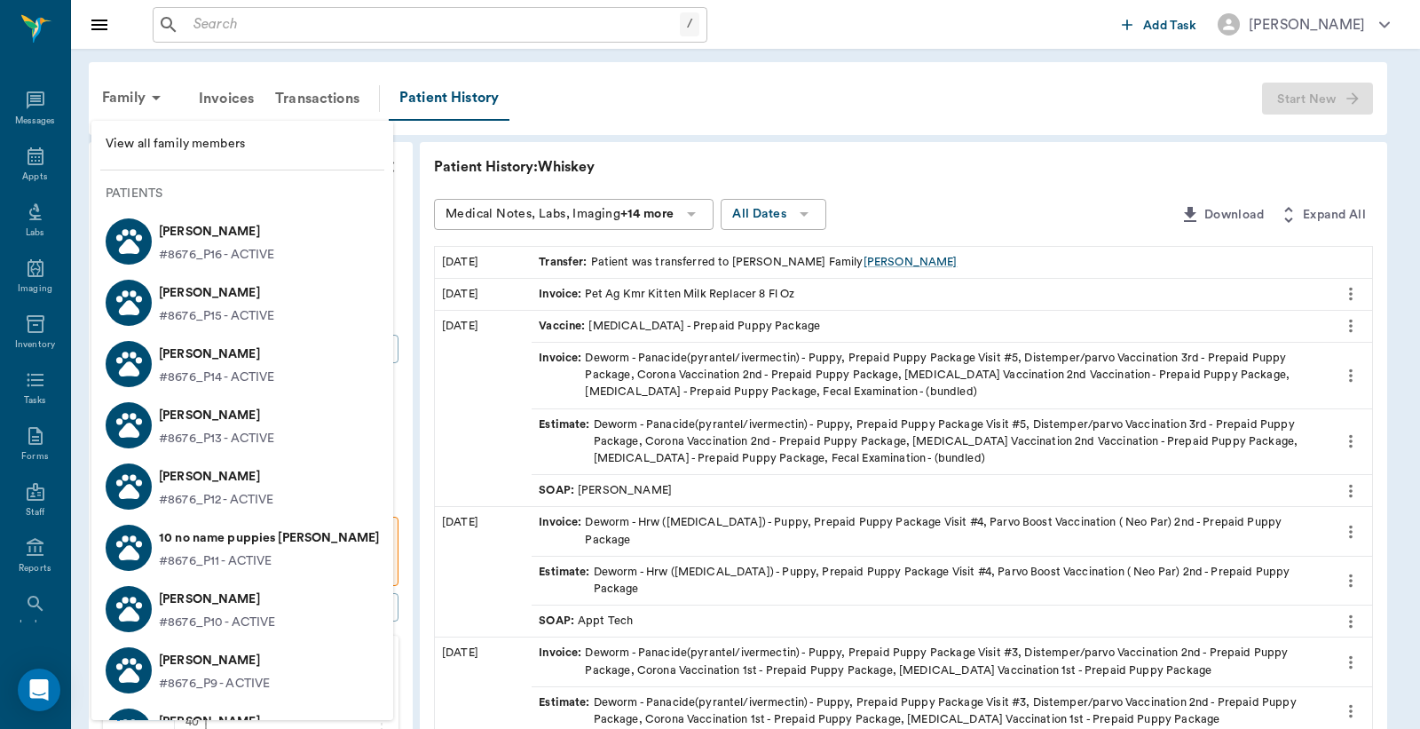
click at [272, 21] on div at bounding box center [710, 364] width 1420 height 729
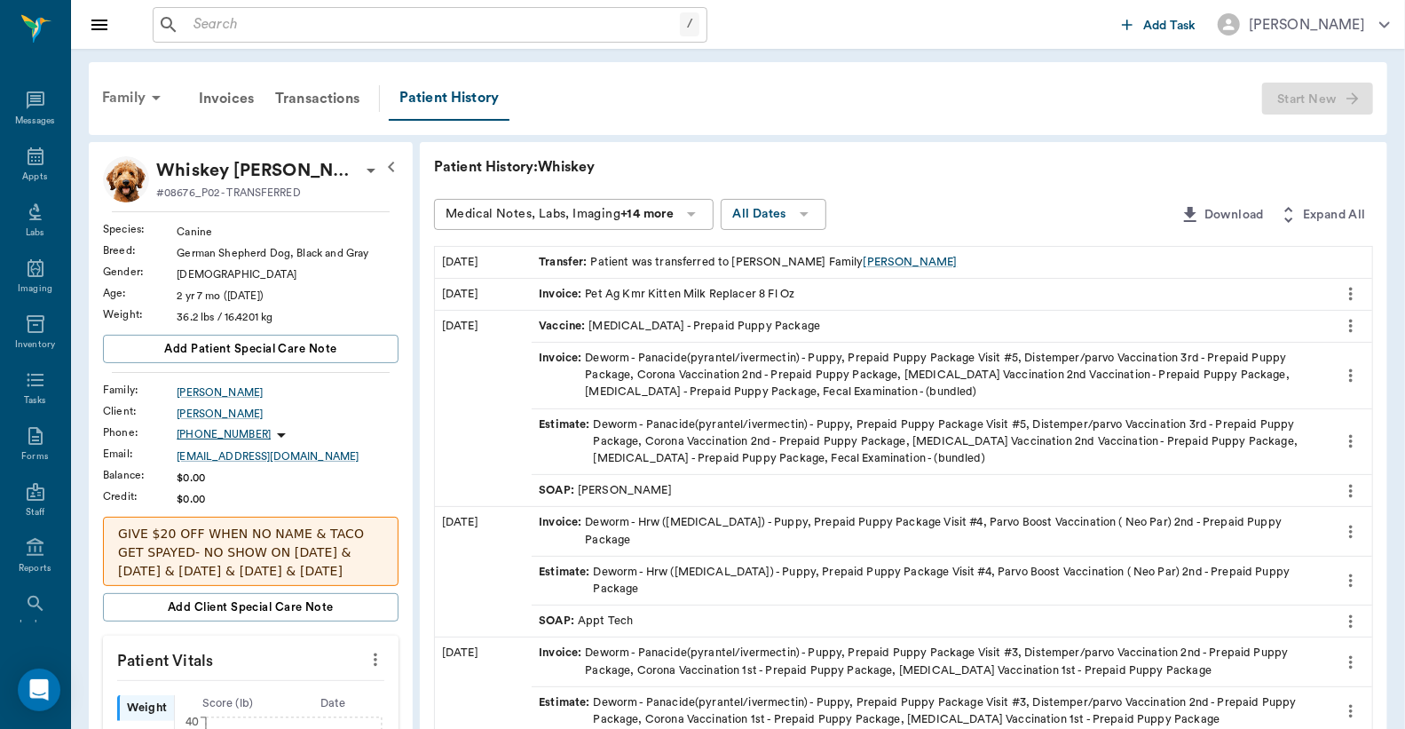
click at [149, 87] on icon at bounding box center [156, 97] width 21 height 21
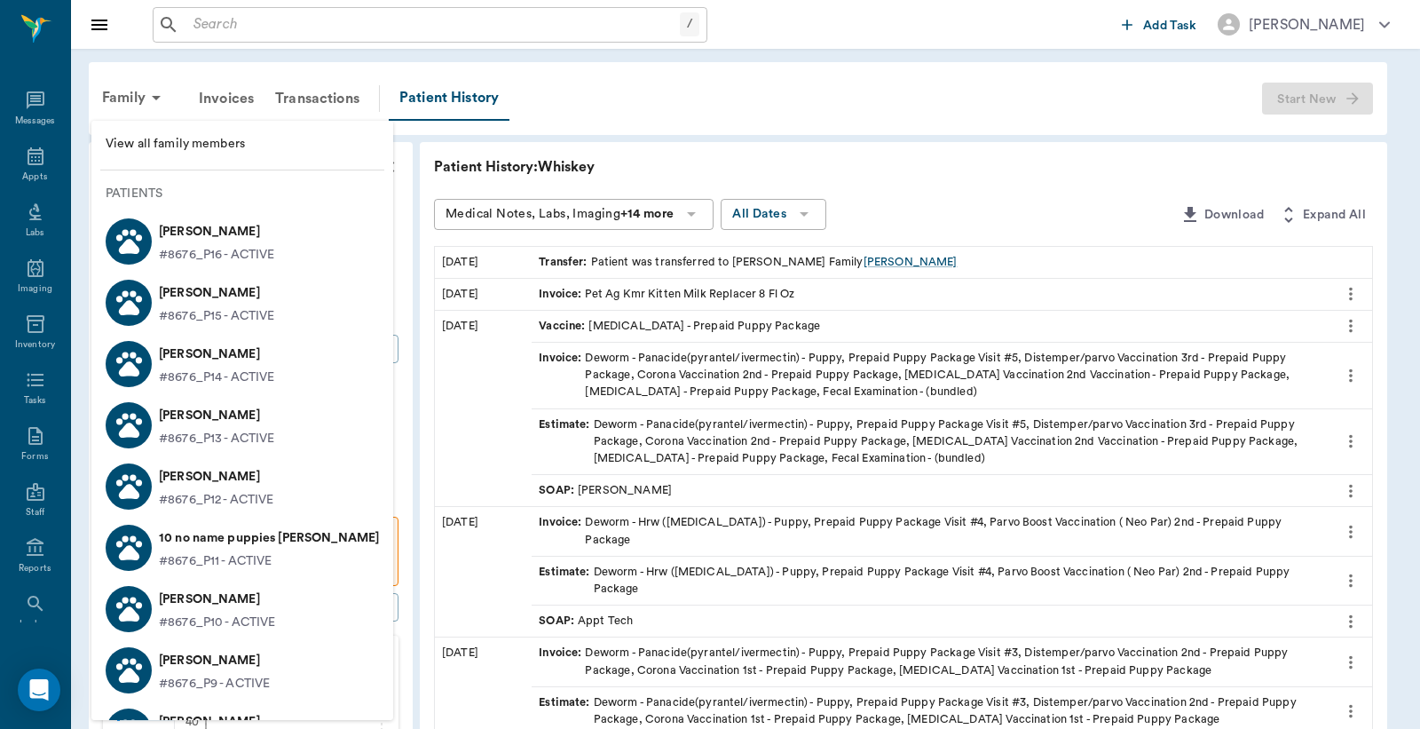
click at [202, 78] on div at bounding box center [710, 364] width 1420 height 729
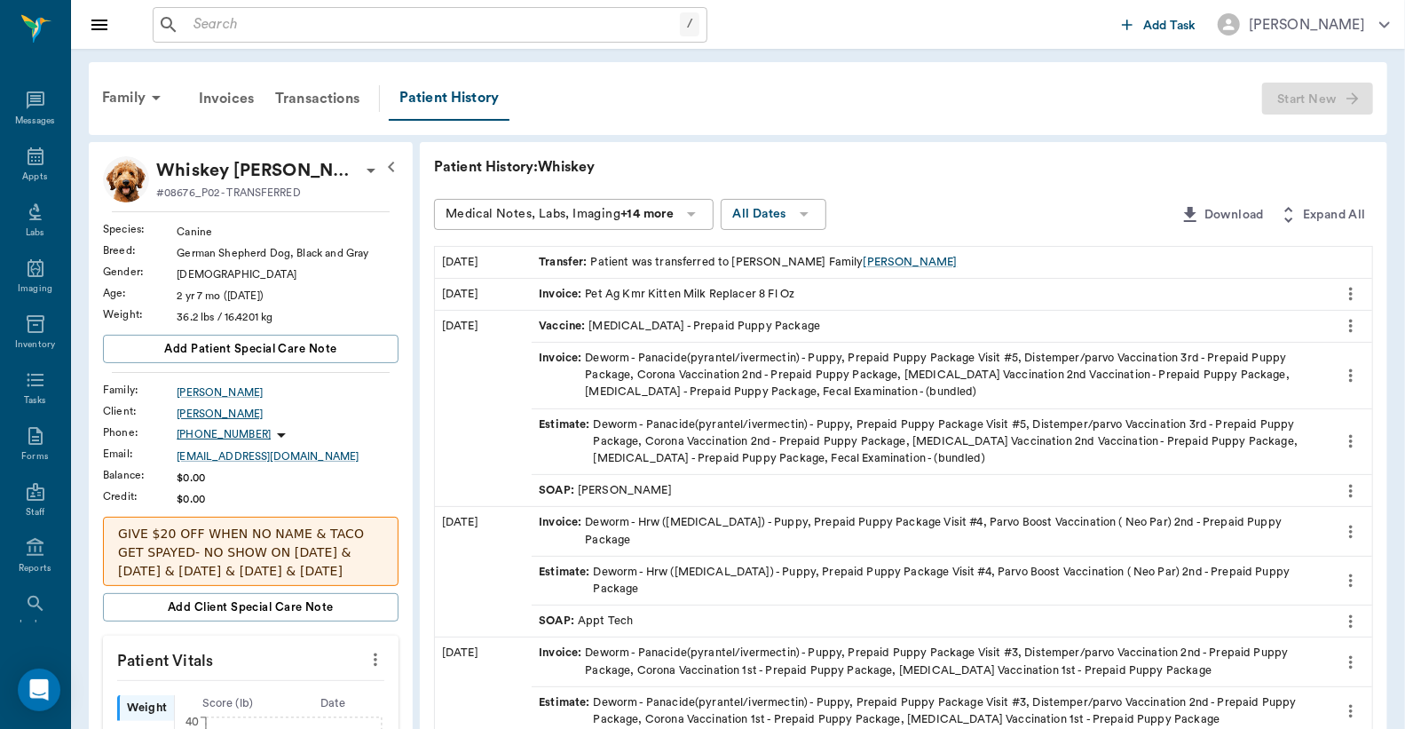
click at [225, 411] on div "[PERSON_NAME]" at bounding box center [288, 414] width 222 height 16
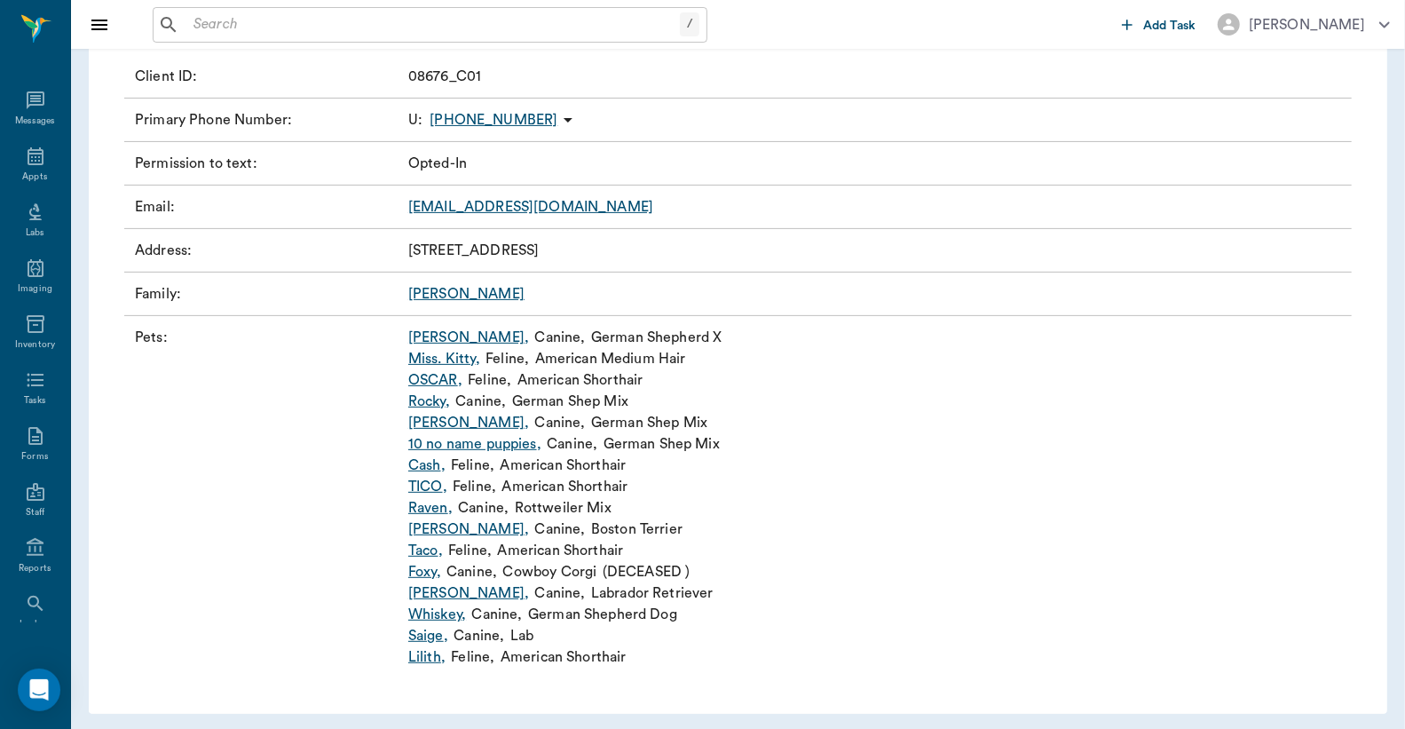
scroll to position [263, 0]
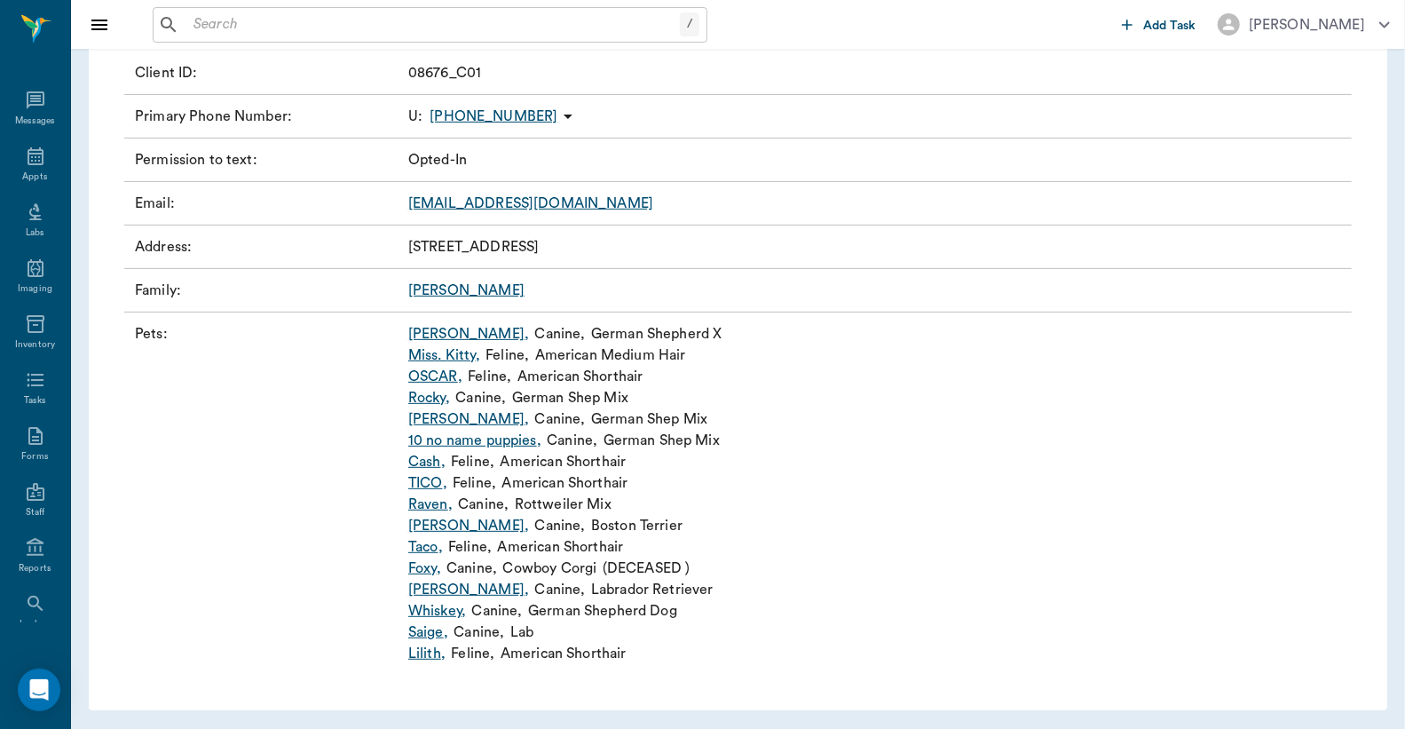
click at [433, 610] on link "Whiskey ," at bounding box center [437, 610] width 58 height 21
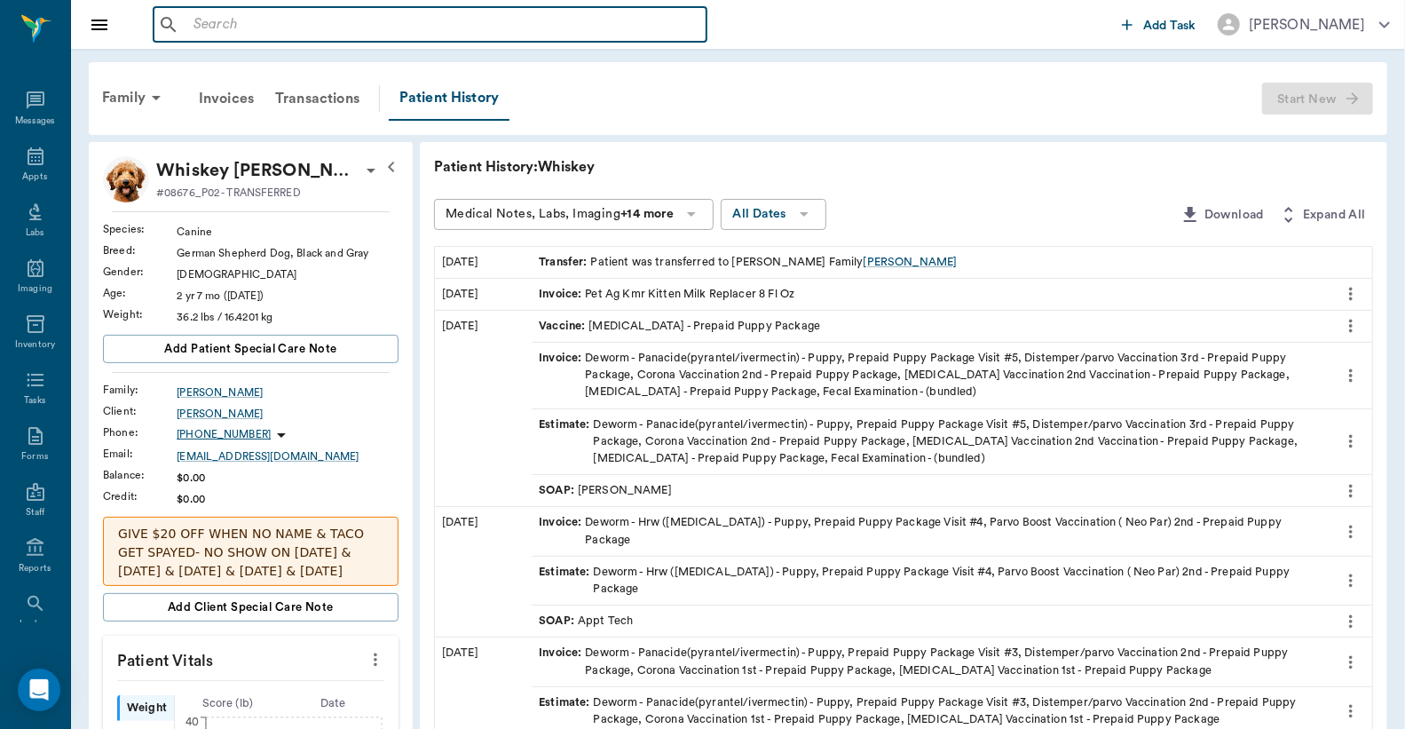
click at [255, 22] on input "text" at bounding box center [442, 24] width 513 height 25
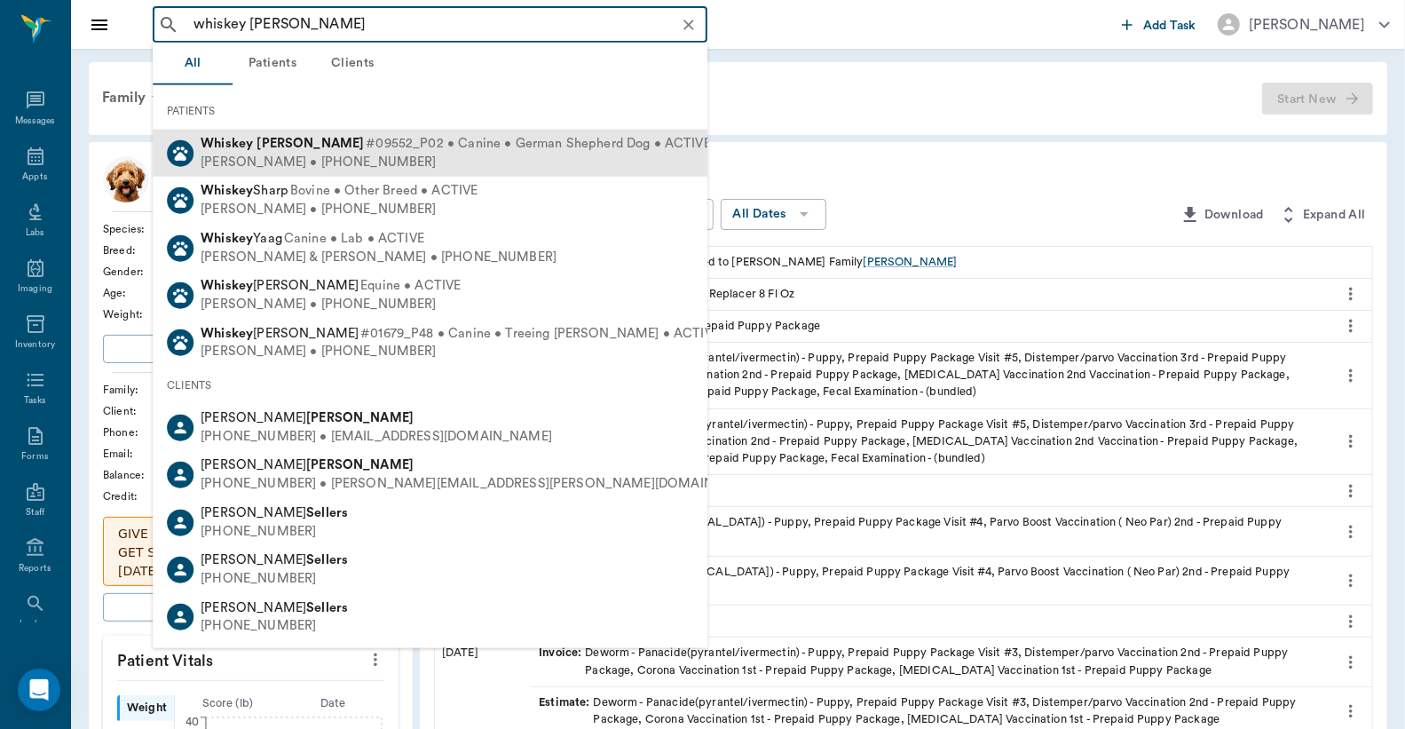
click at [384, 143] on span "#09552_P02 • Canine • German Shepherd Dog • ACTIVE" at bounding box center [538, 144] width 345 height 19
type input "whiskey seyler"
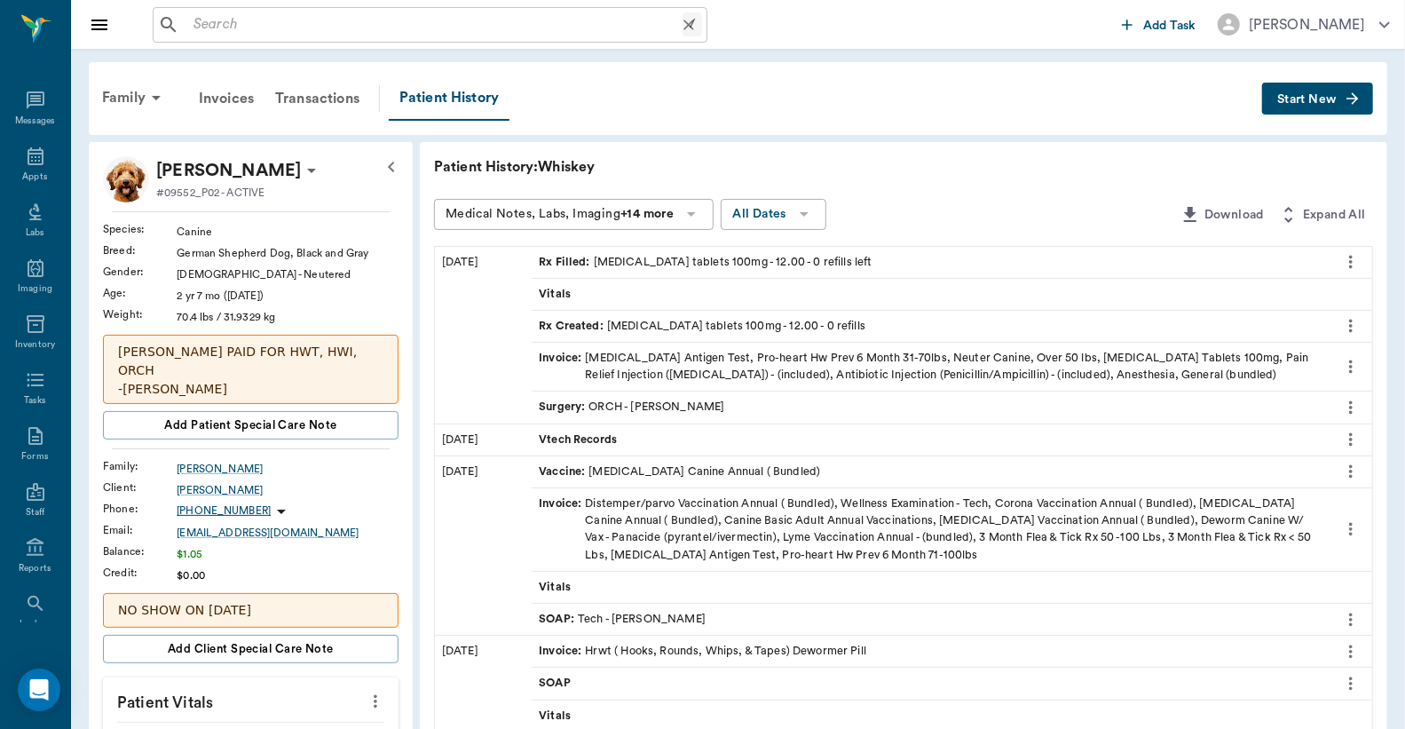
click at [306, 20] on input "text" at bounding box center [434, 24] width 496 height 25
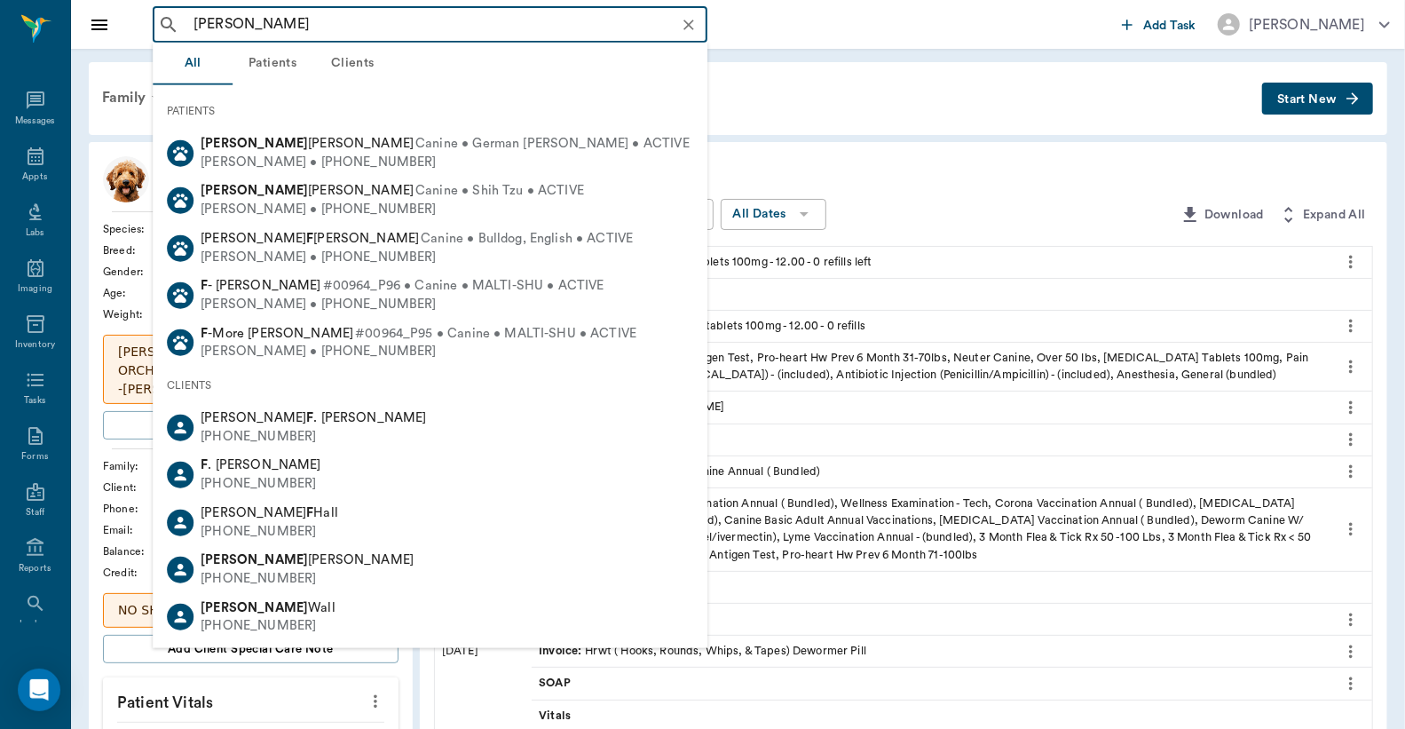
type input "taylor floyd"
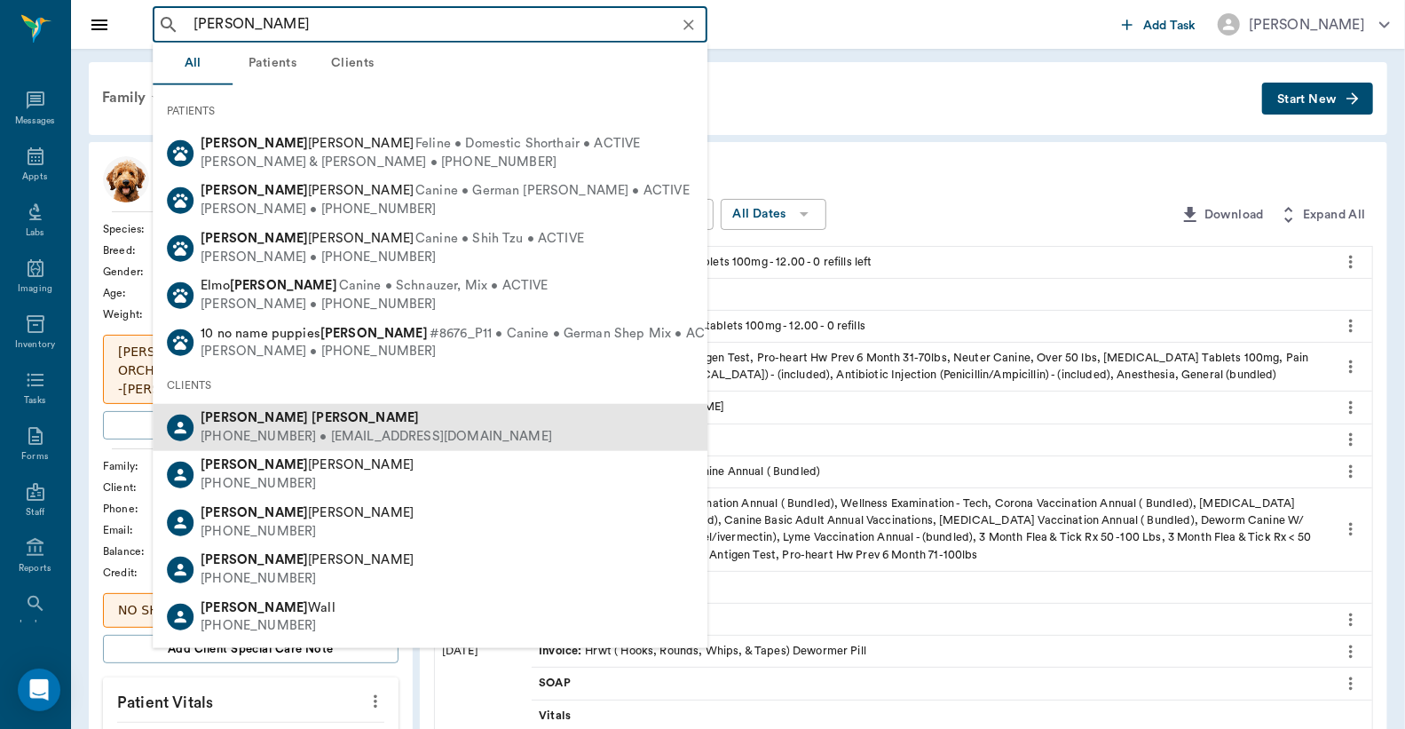
click at [317, 432] on div "(430) 342-5952 • taylord11872@icloud.com" at bounding box center [377, 437] width 352 height 19
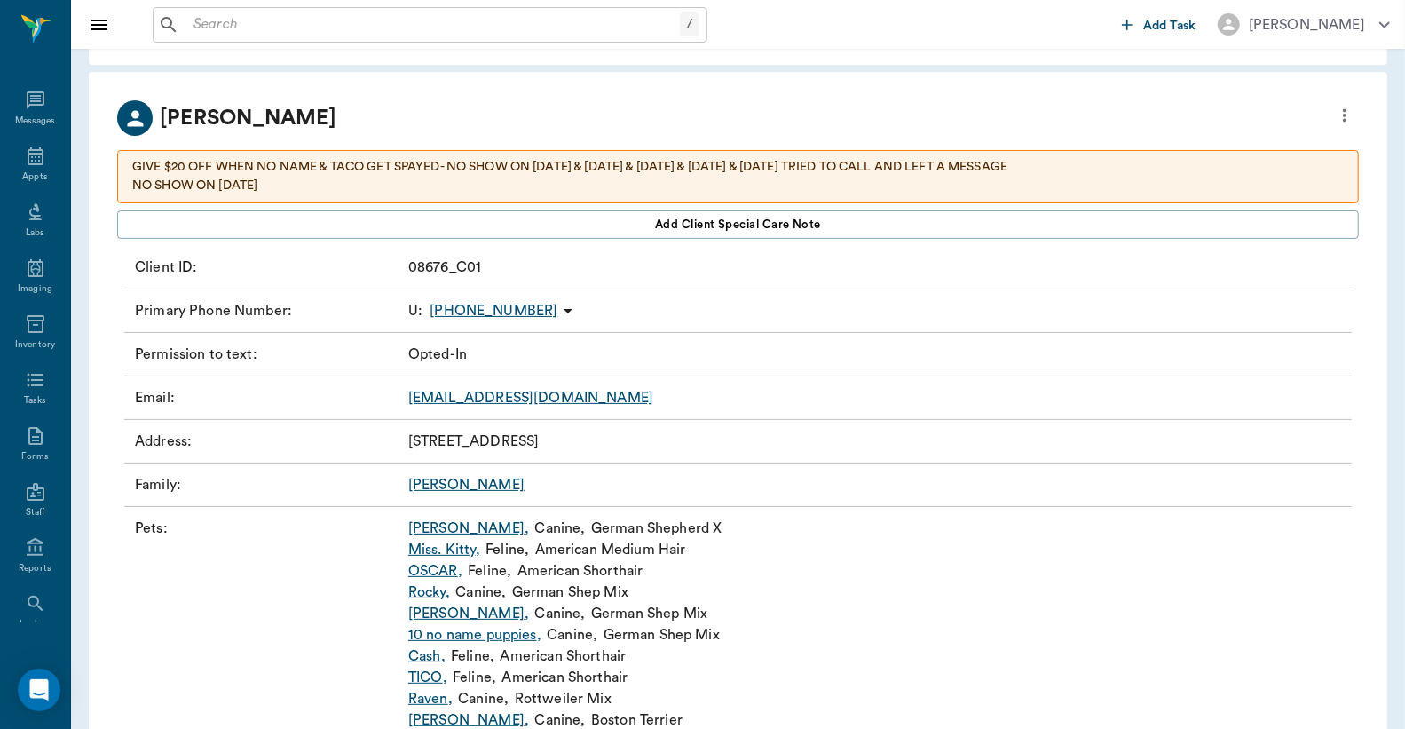
scroll to position [131, 0]
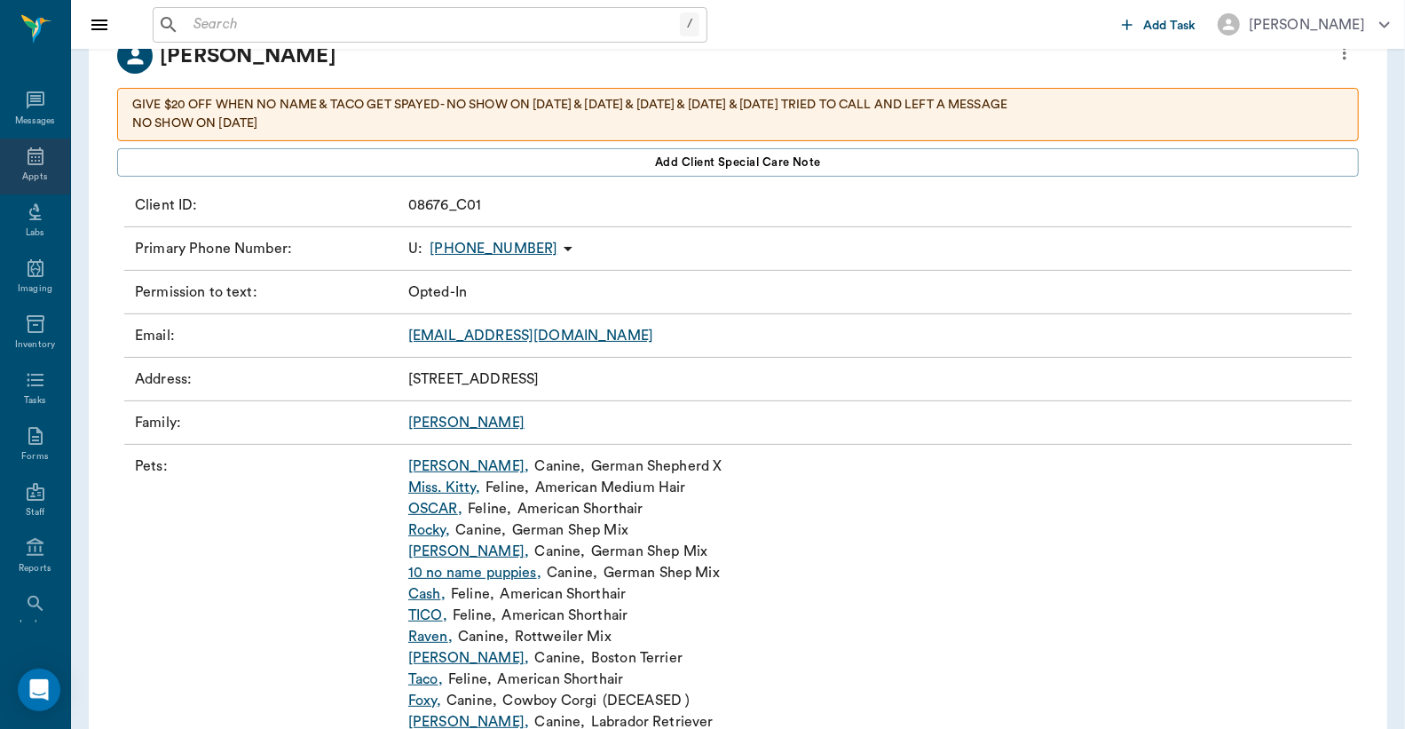
click at [25, 178] on div "Appts" at bounding box center [34, 176] width 25 height 13
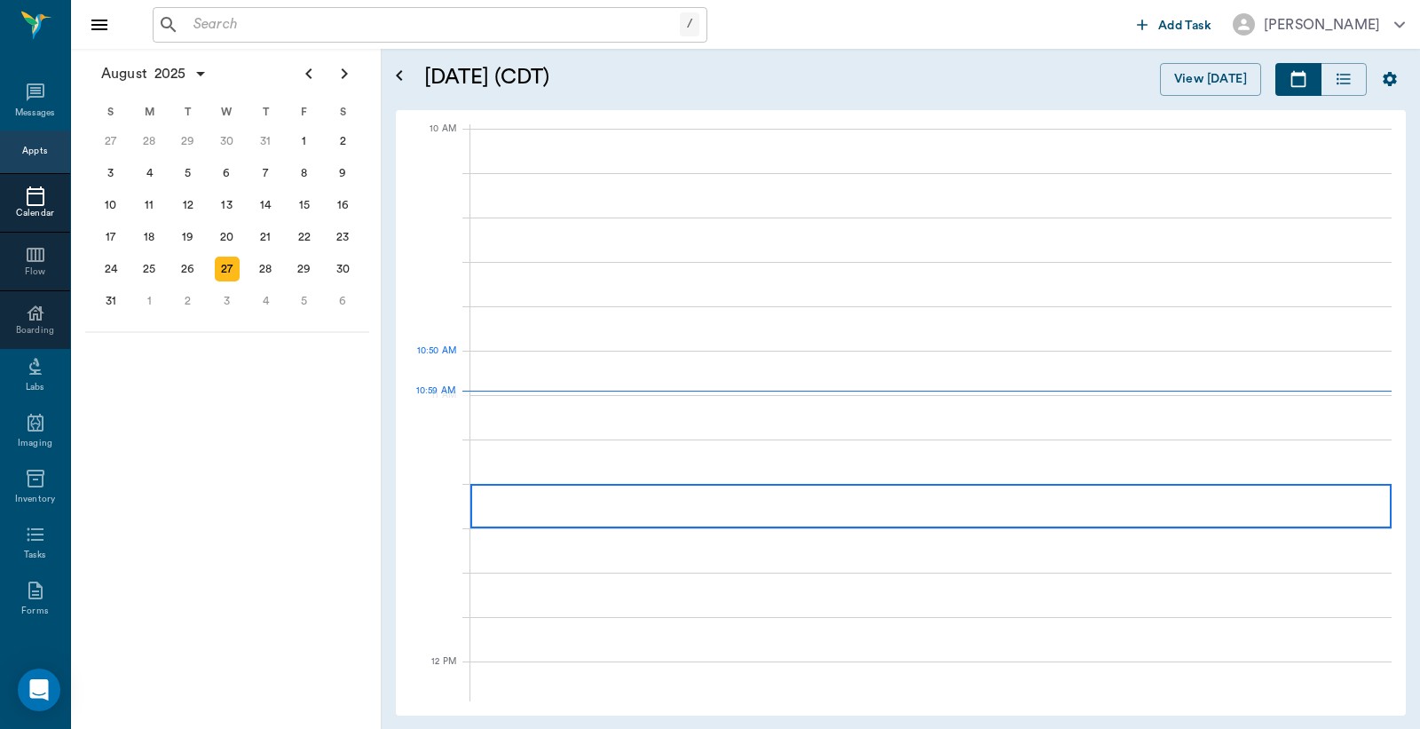
scroll to position [534, 0]
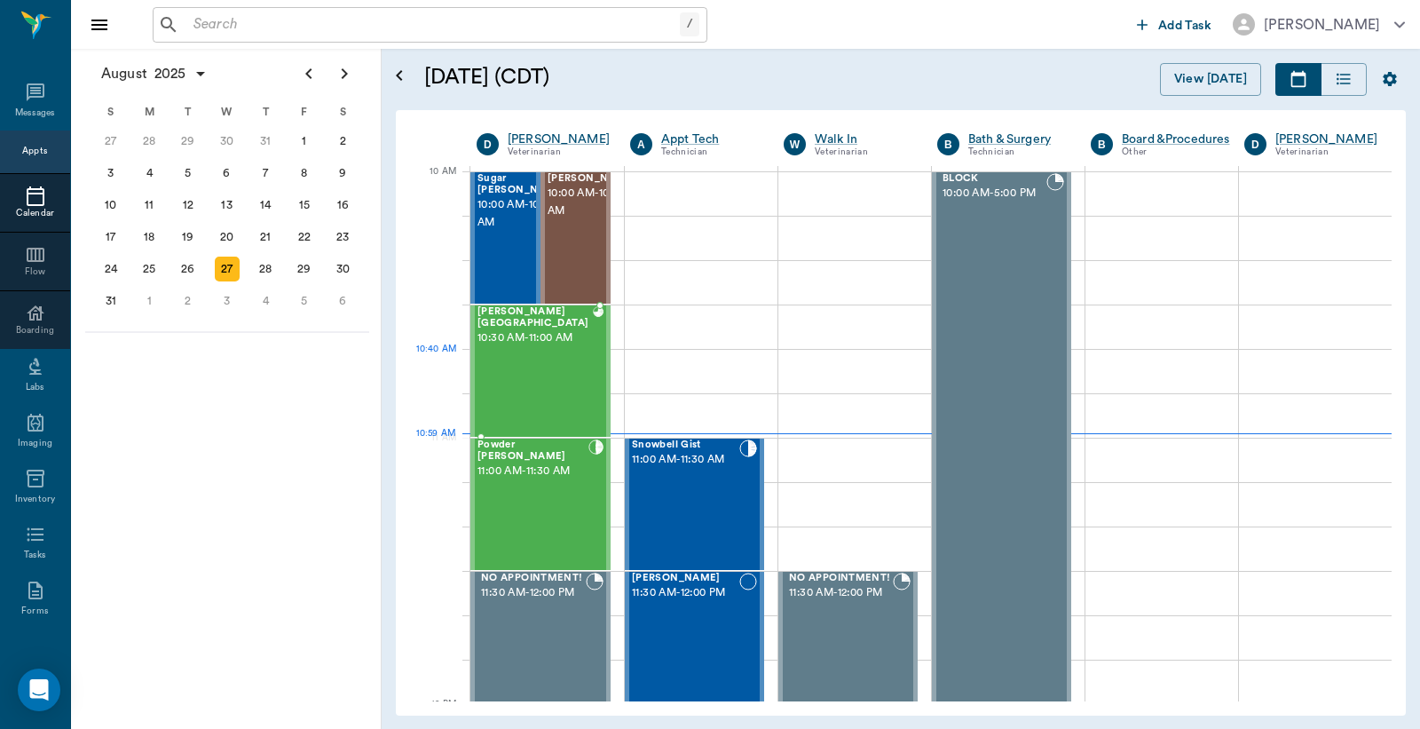
click at [558, 360] on div "[PERSON_NAME][GEOGRAPHIC_DATA] 10:30 AM - 11:00 AM" at bounding box center [535, 371] width 115 height 130
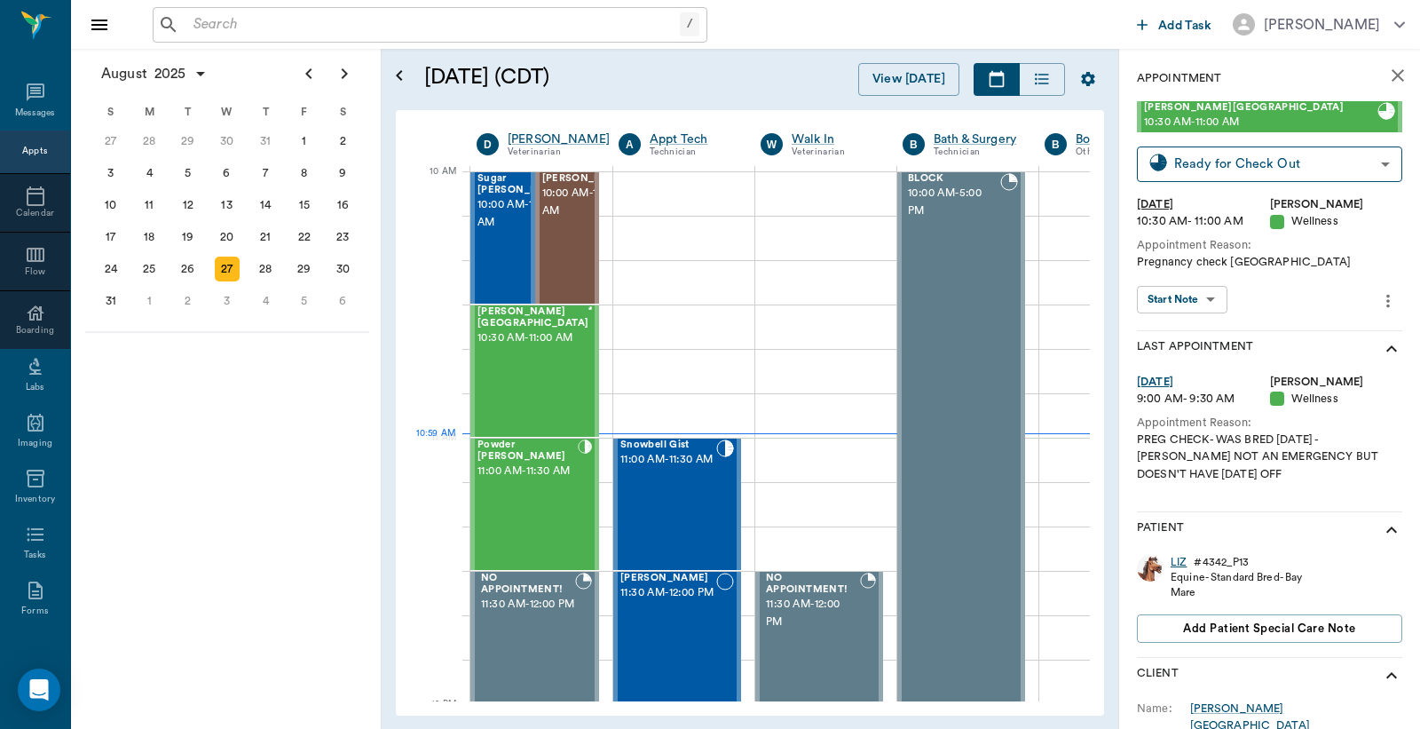
click at [1179, 558] on div "LIZ" at bounding box center [1179, 562] width 16 height 15
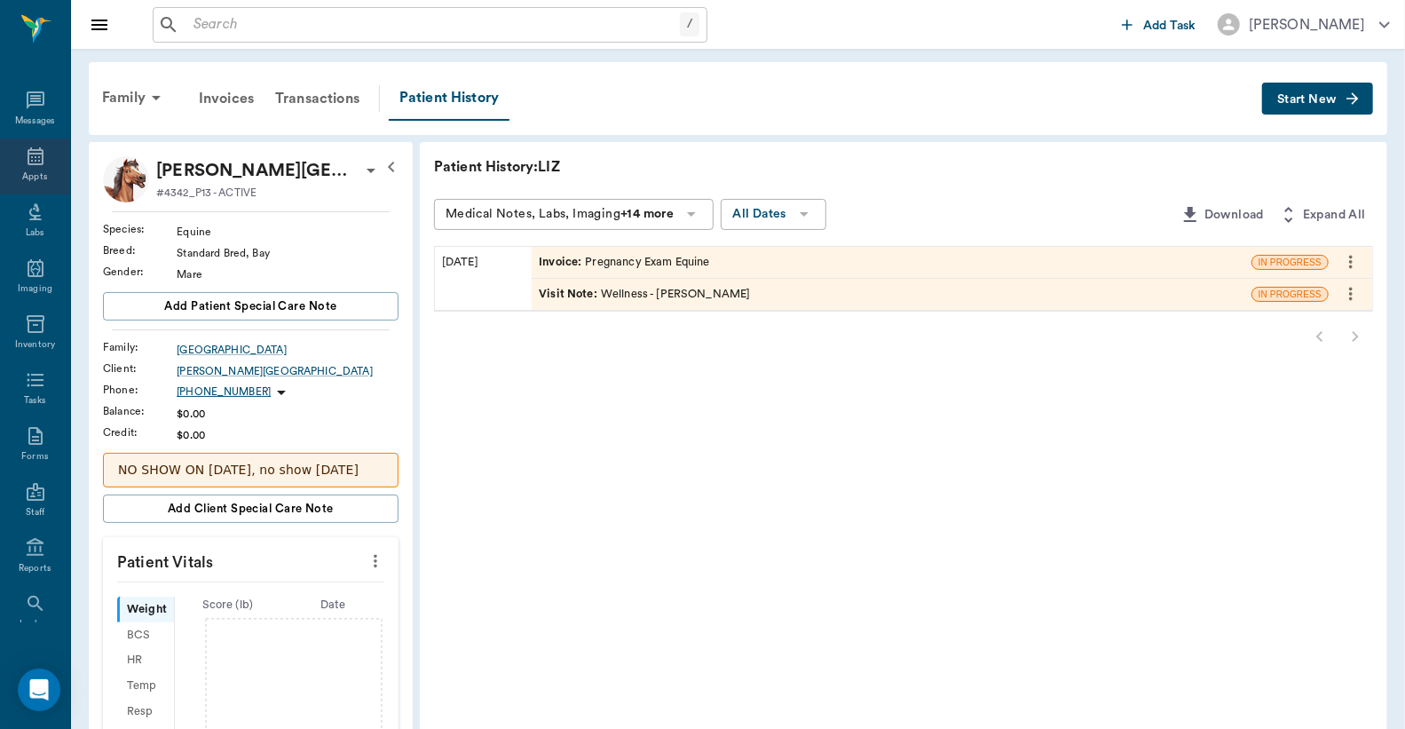
click at [39, 163] on div "Appts" at bounding box center [35, 166] width 70 height 56
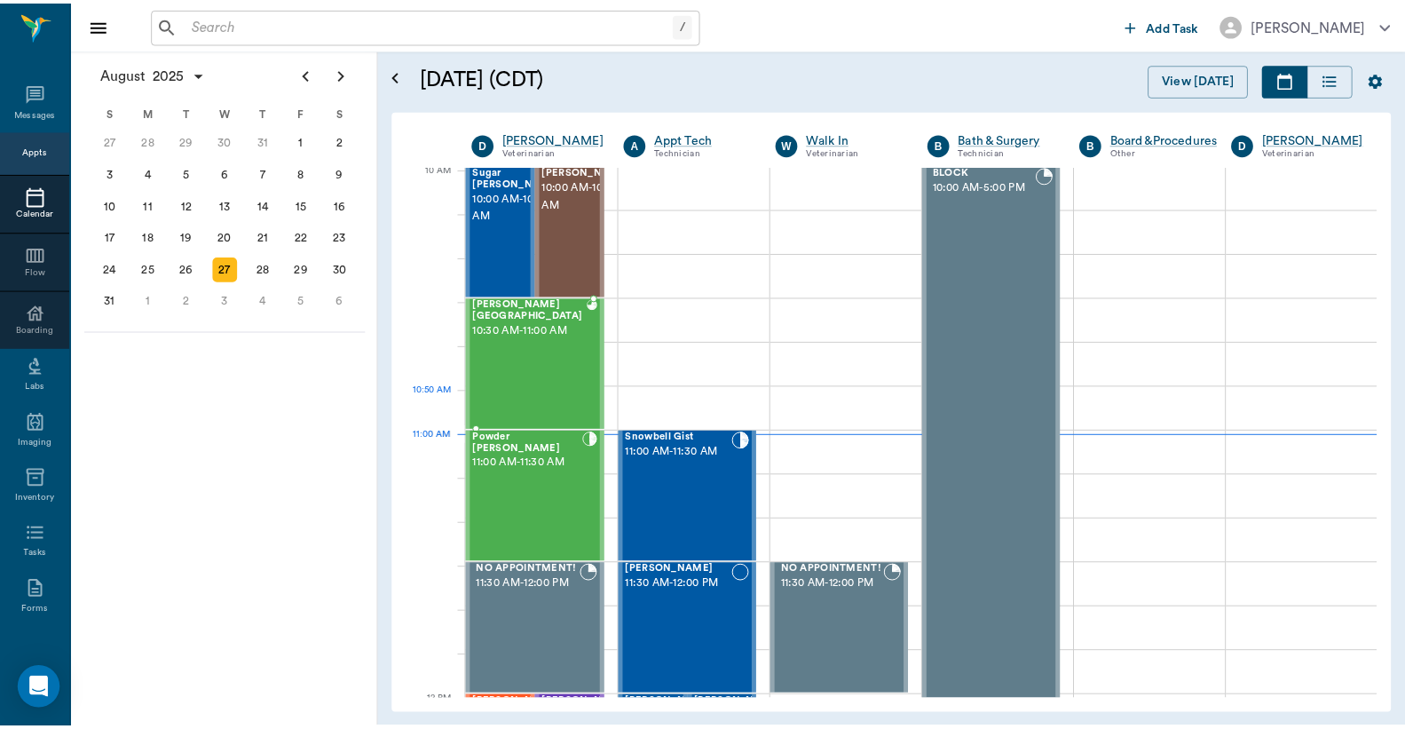
scroll to position [537, 0]
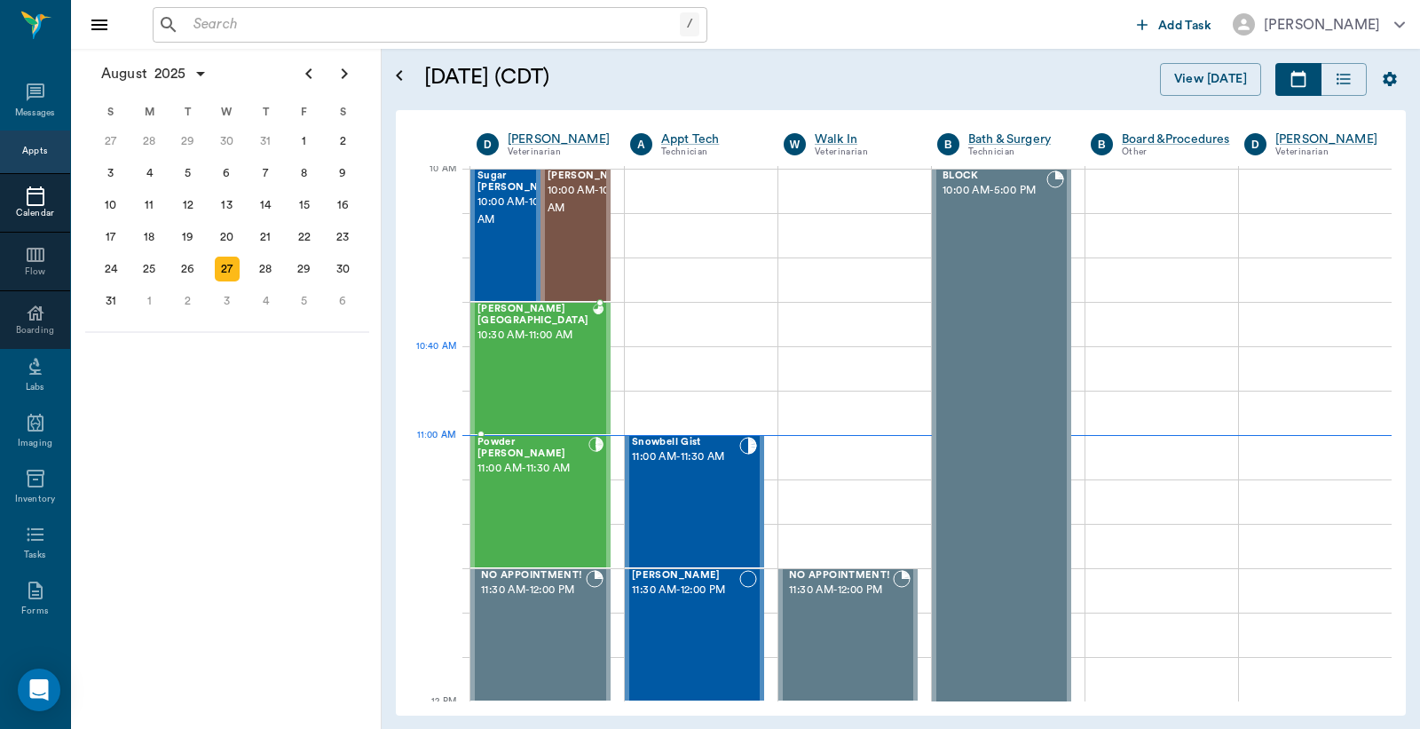
drag, startPoint x: 517, startPoint y: 375, endPoint x: 1007, endPoint y: 406, distance: 491.1
click at [518, 375] on div "[PERSON_NAME][GEOGRAPHIC_DATA] 10:30 AM - 11:00 AM" at bounding box center [535, 369] width 115 height 130
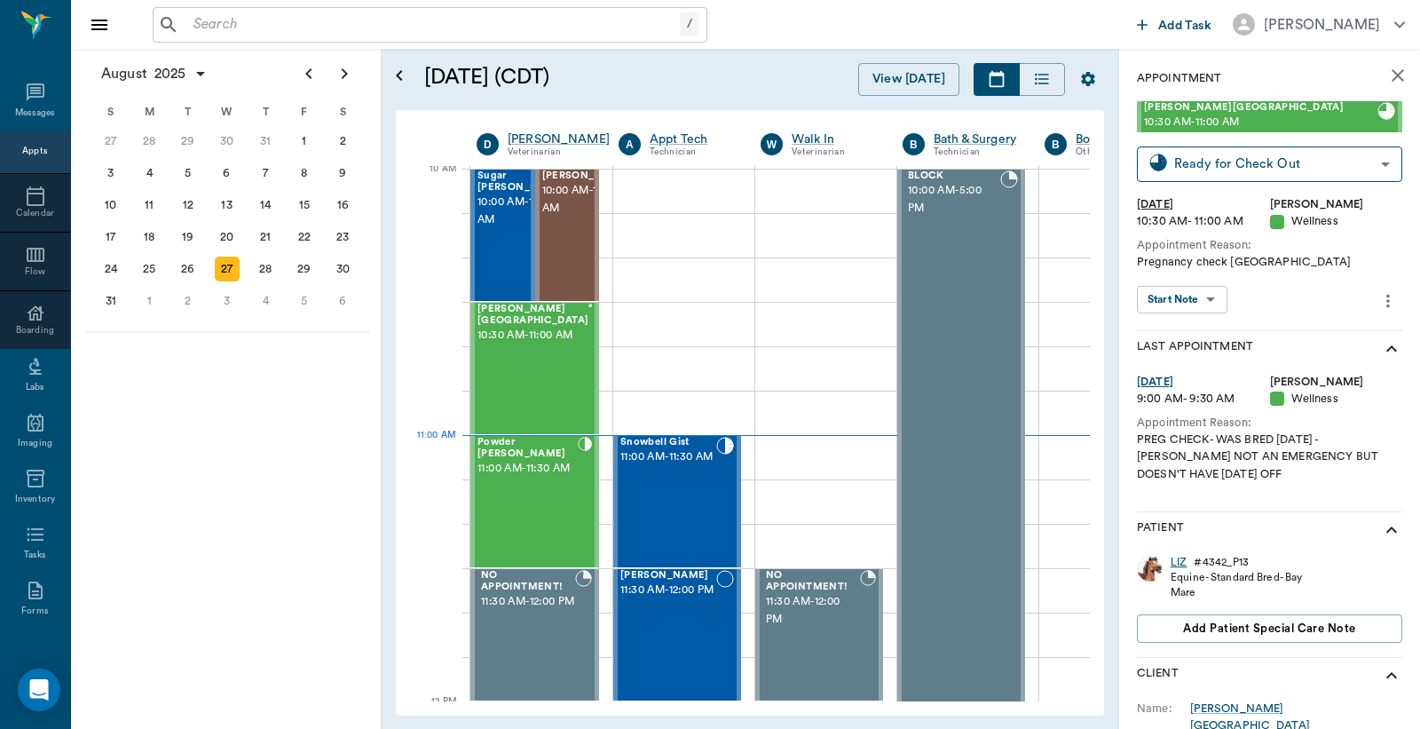
click at [1171, 561] on div "LIZ" at bounding box center [1179, 562] width 16 height 15
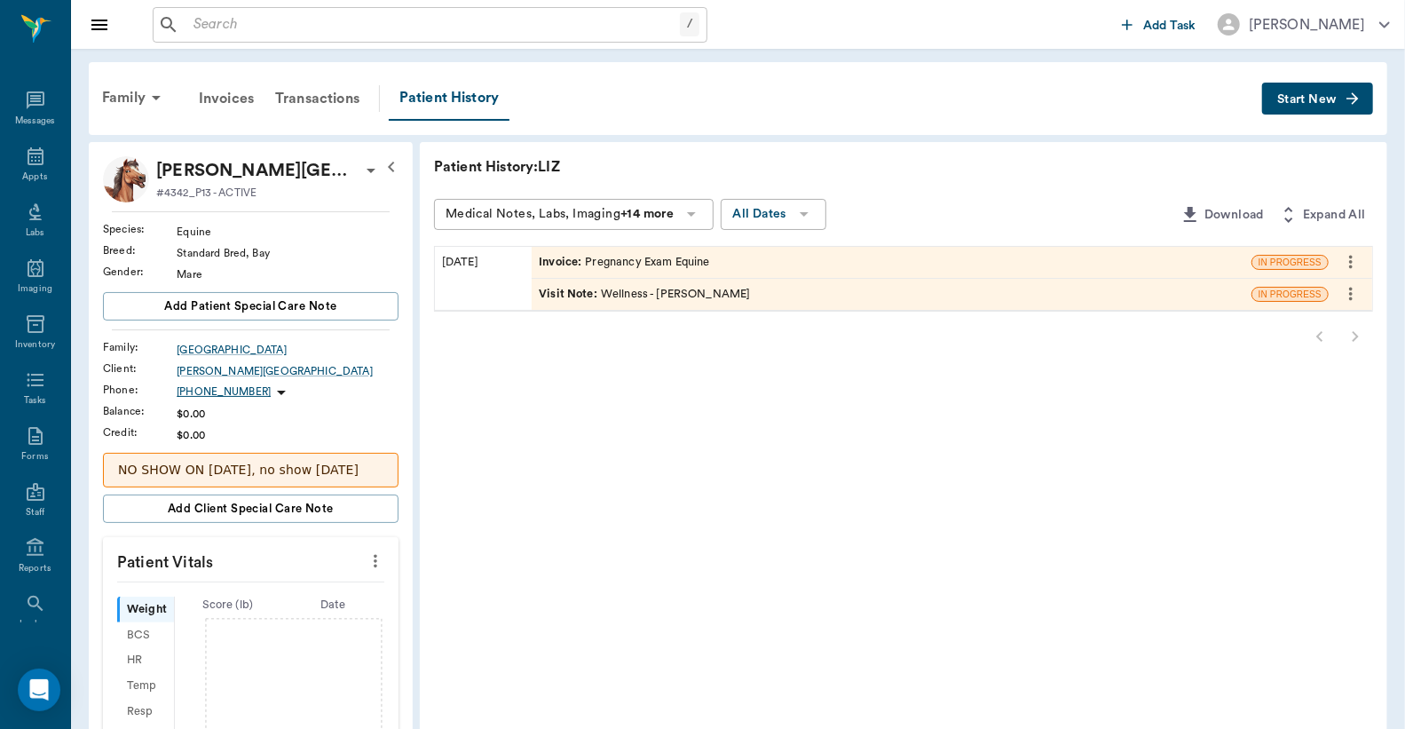
click at [617, 255] on div "Invoice : Pregnancy Exam Equine" at bounding box center [624, 262] width 170 height 17
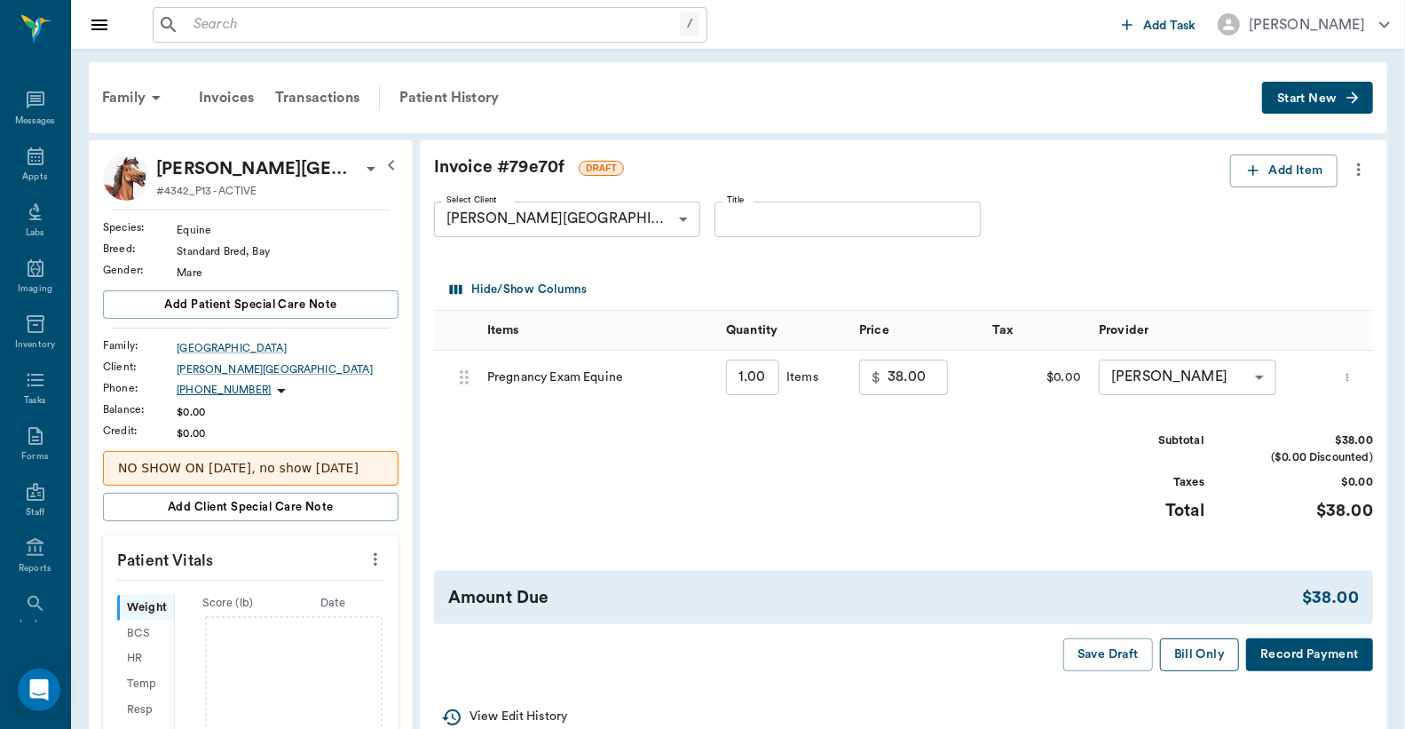
click at [1209, 660] on button "Bill Only" at bounding box center [1200, 654] width 80 height 33
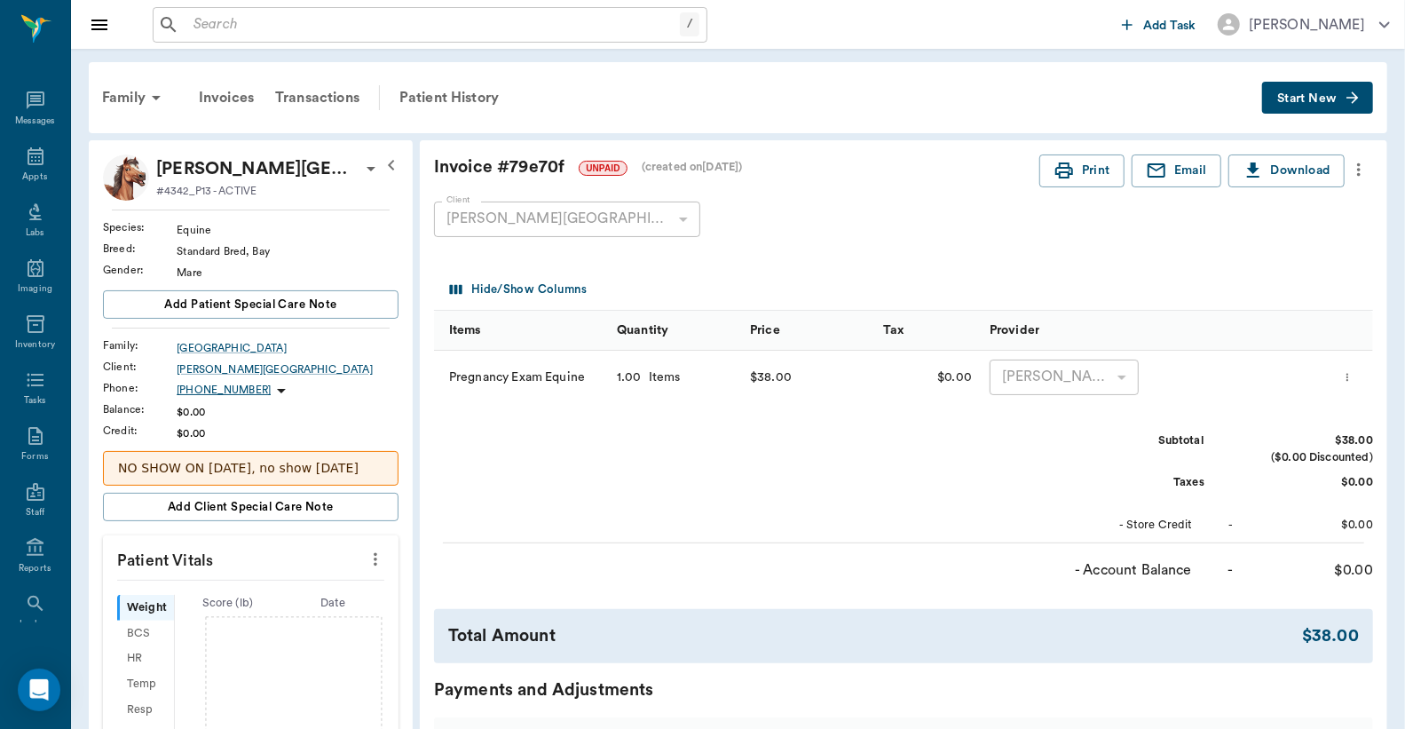
click at [1096, 167] on button "Print" at bounding box center [1082, 170] width 85 height 33
click at [144, 93] on div "Family" at bounding box center [134, 97] width 86 height 43
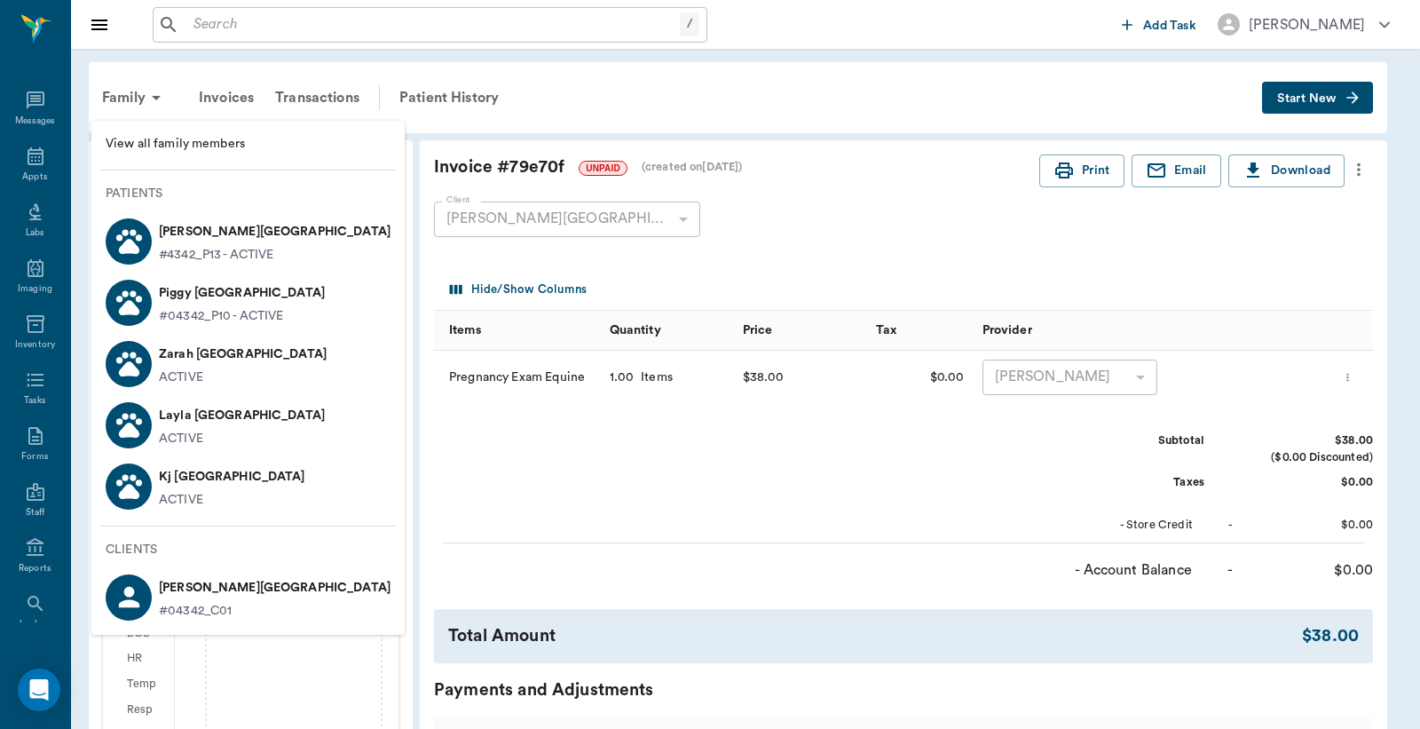
click at [23, 162] on div at bounding box center [710, 364] width 1420 height 729
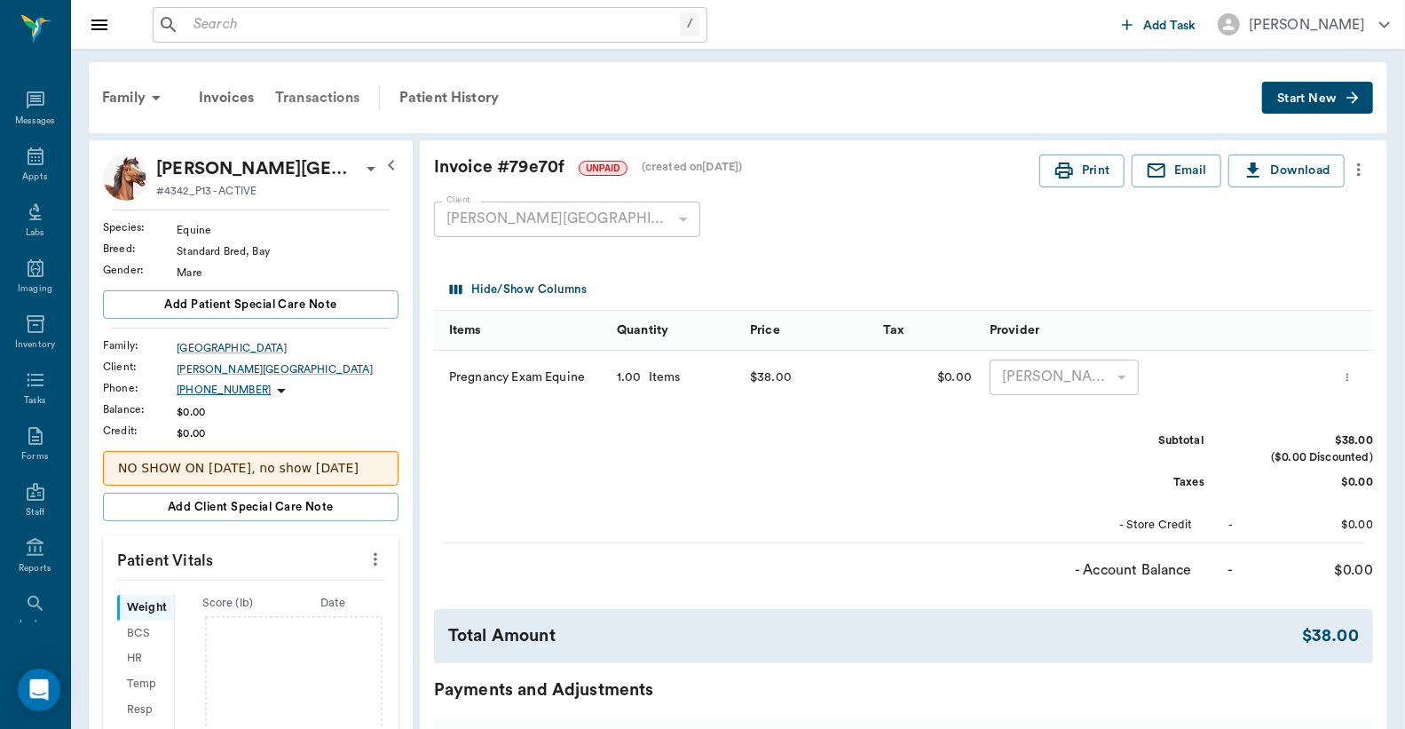
click at [313, 96] on div "Transactions" at bounding box center [318, 97] width 106 height 43
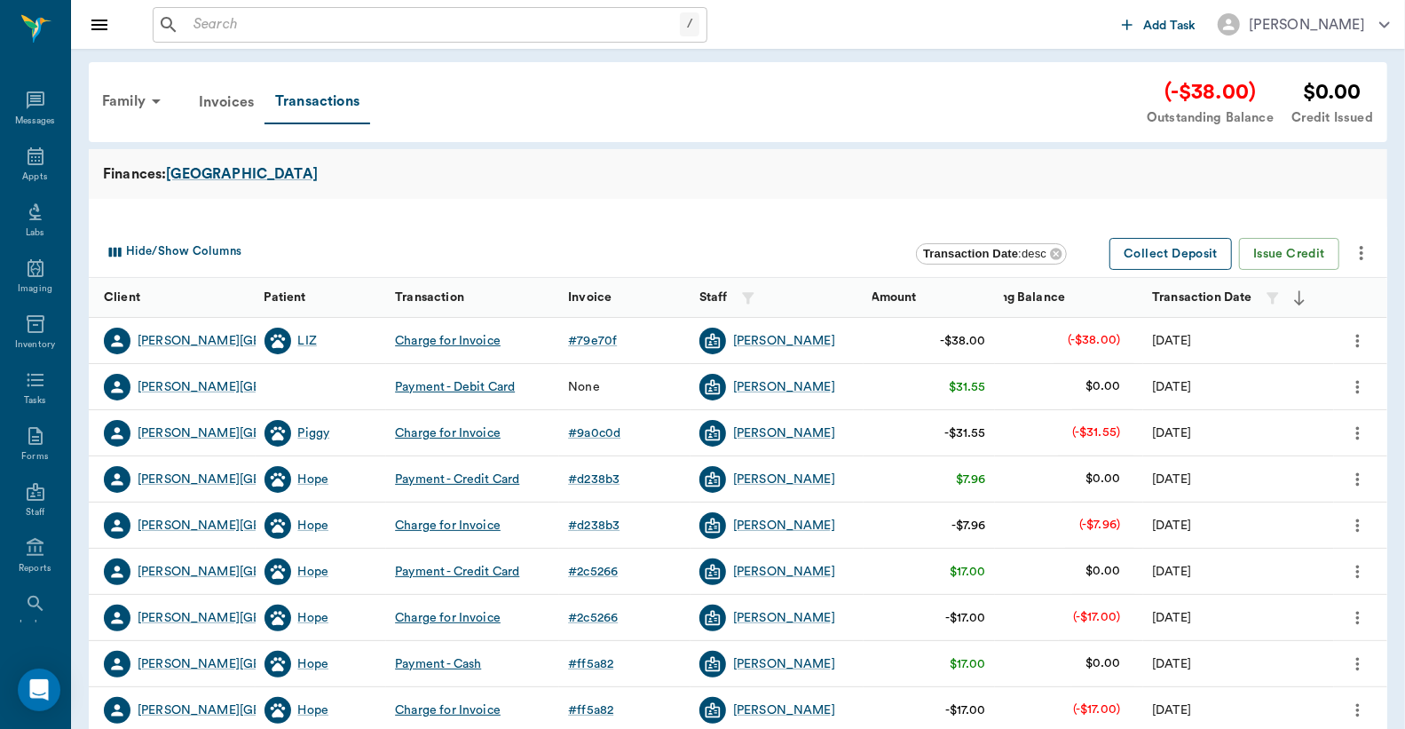
click at [1211, 253] on button "Collect Deposit" at bounding box center [1171, 254] width 123 height 33
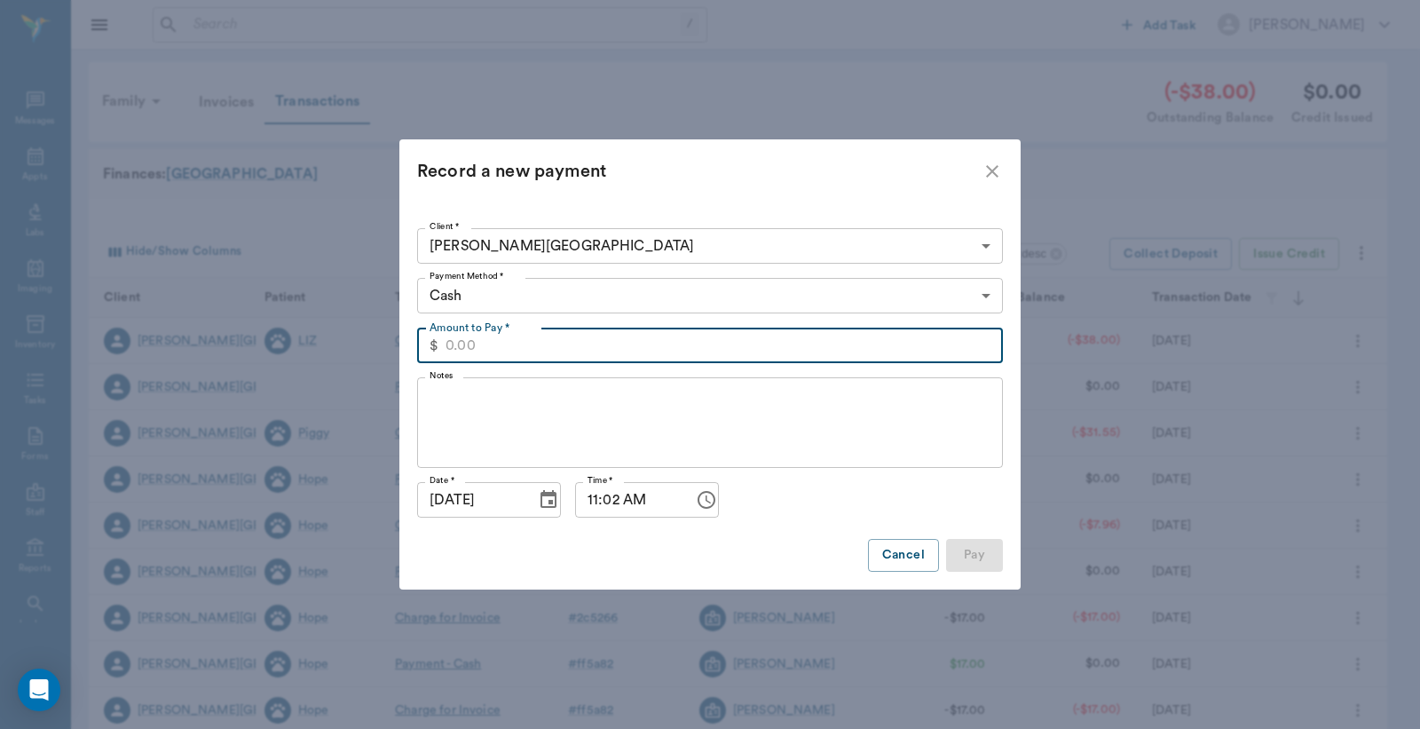
click at [787, 353] on input "Amount to Pay *" at bounding box center [725, 346] width 558 height 36
type input "38.00"
click at [524, 304] on body "/ ​ Add Task [PERSON_NAME] Nectar Messages Appts Labs Imaging Inventory Tasks F…" at bounding box center [710, 546] width 1420 height 1092
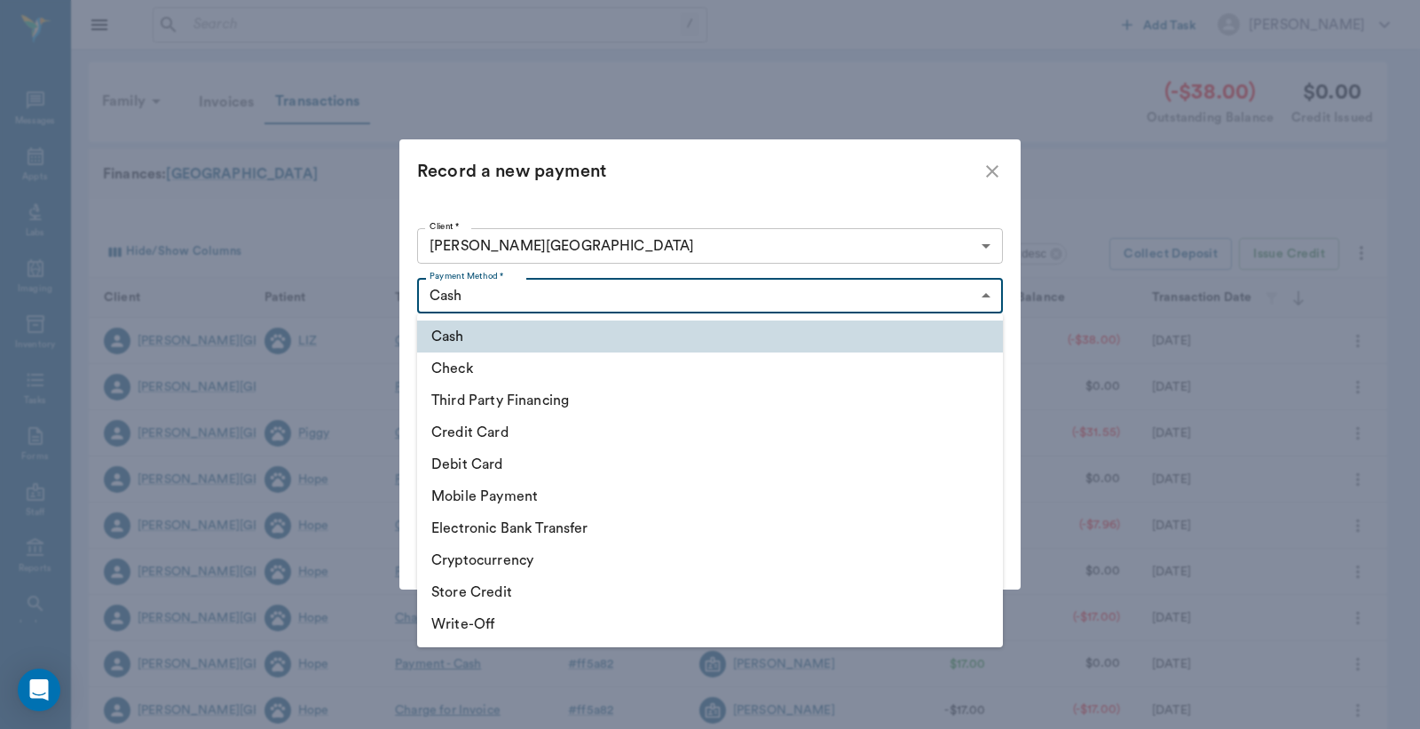
click at [530, 456] on li "Debit Card" at bounding box center [710, 464] width 586 height 32
type input "DEBIT_CARD"
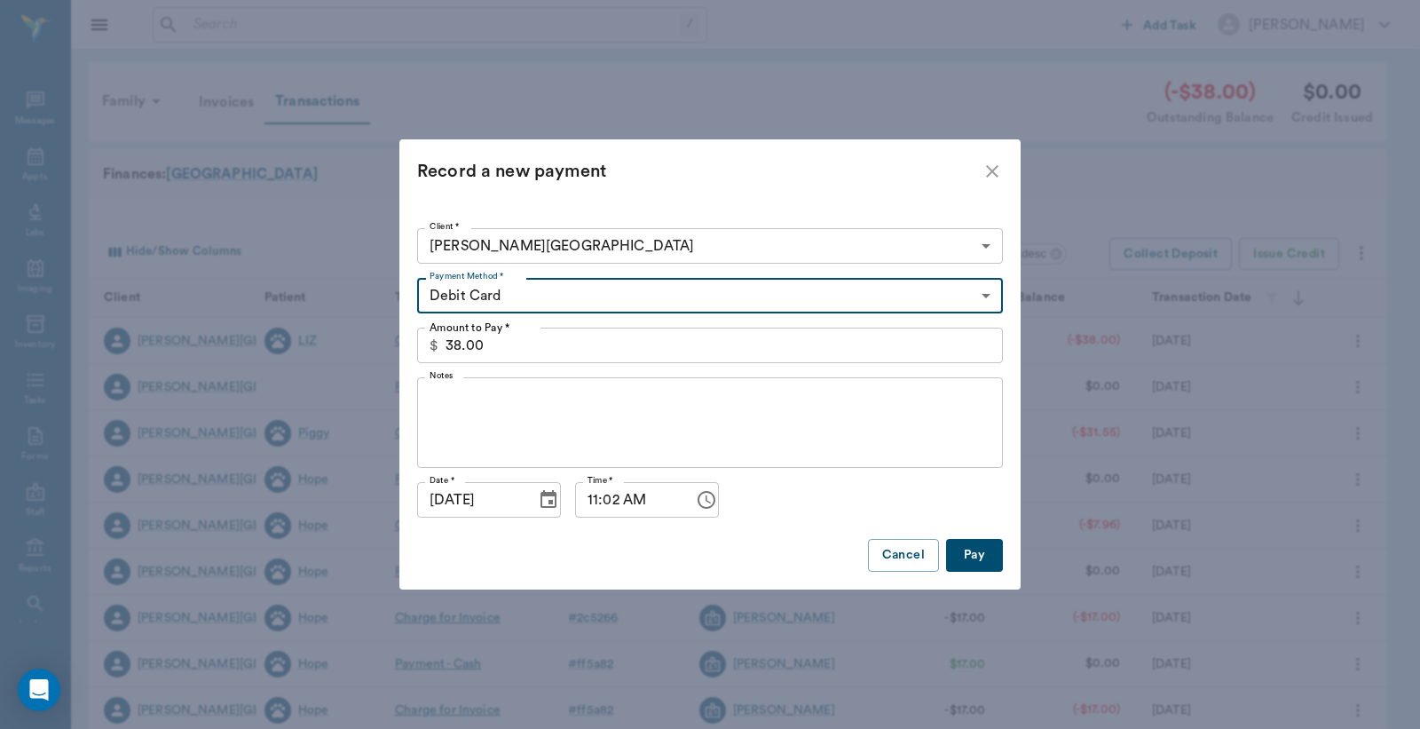
click at [974, 543] on button "Pay" at bounding box center [974, 555] width 57 height 33
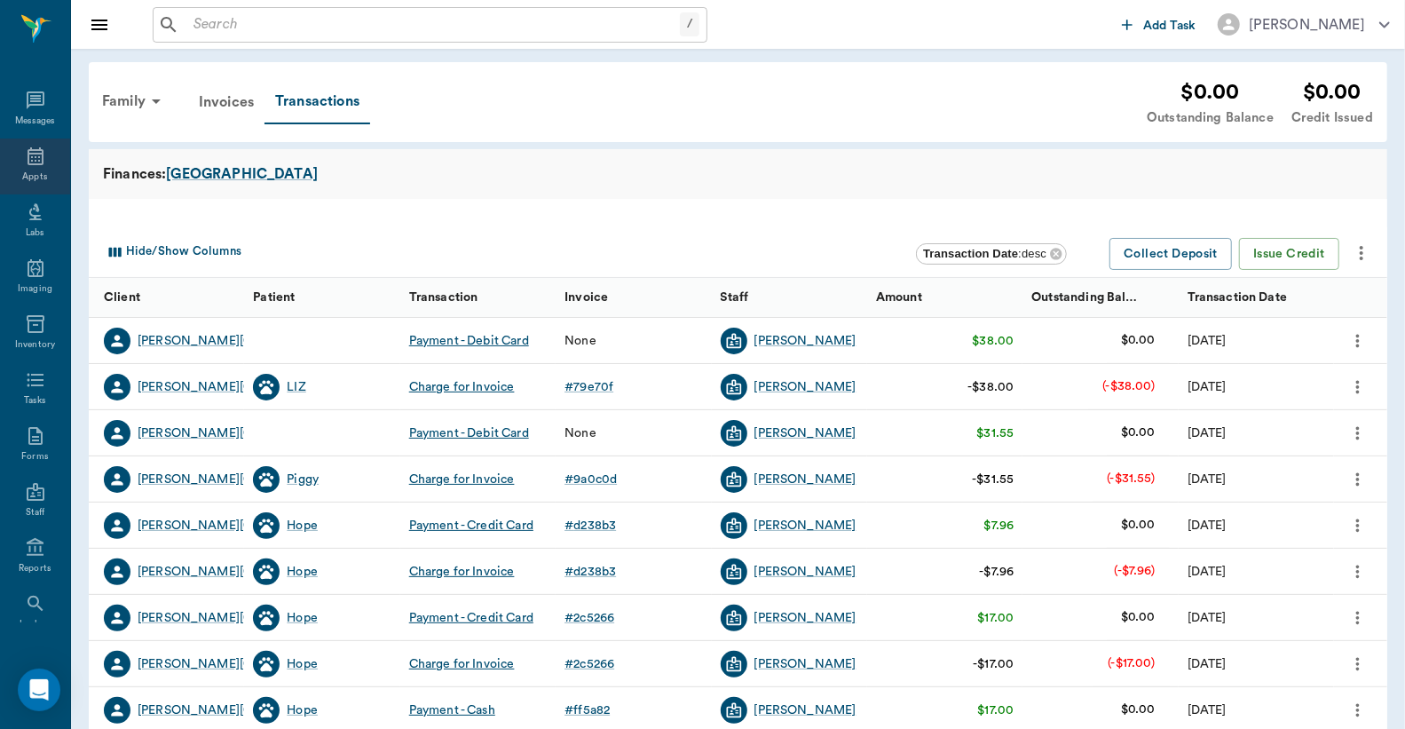
click at [25, 165] on icon at bounding box center [35, 156] width 21 height 21
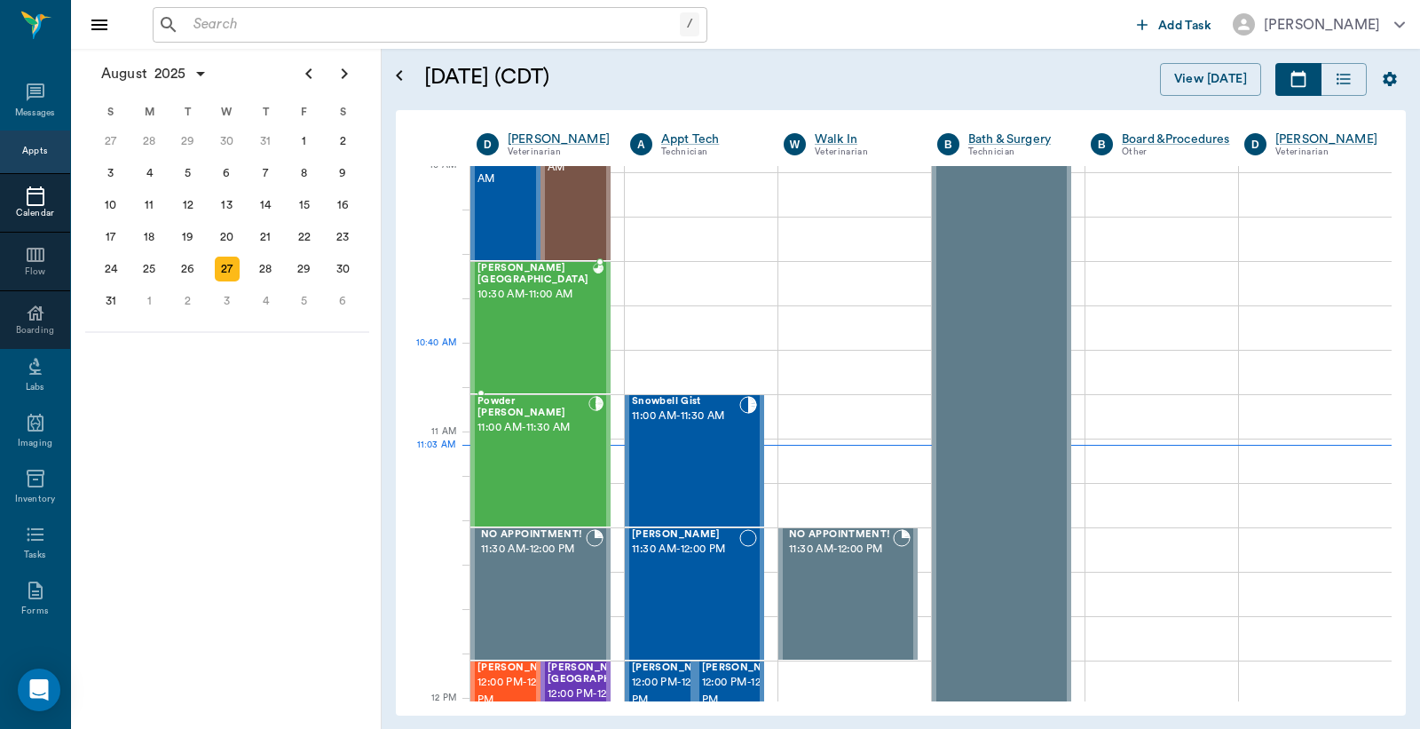
scroll to position [540, 0]
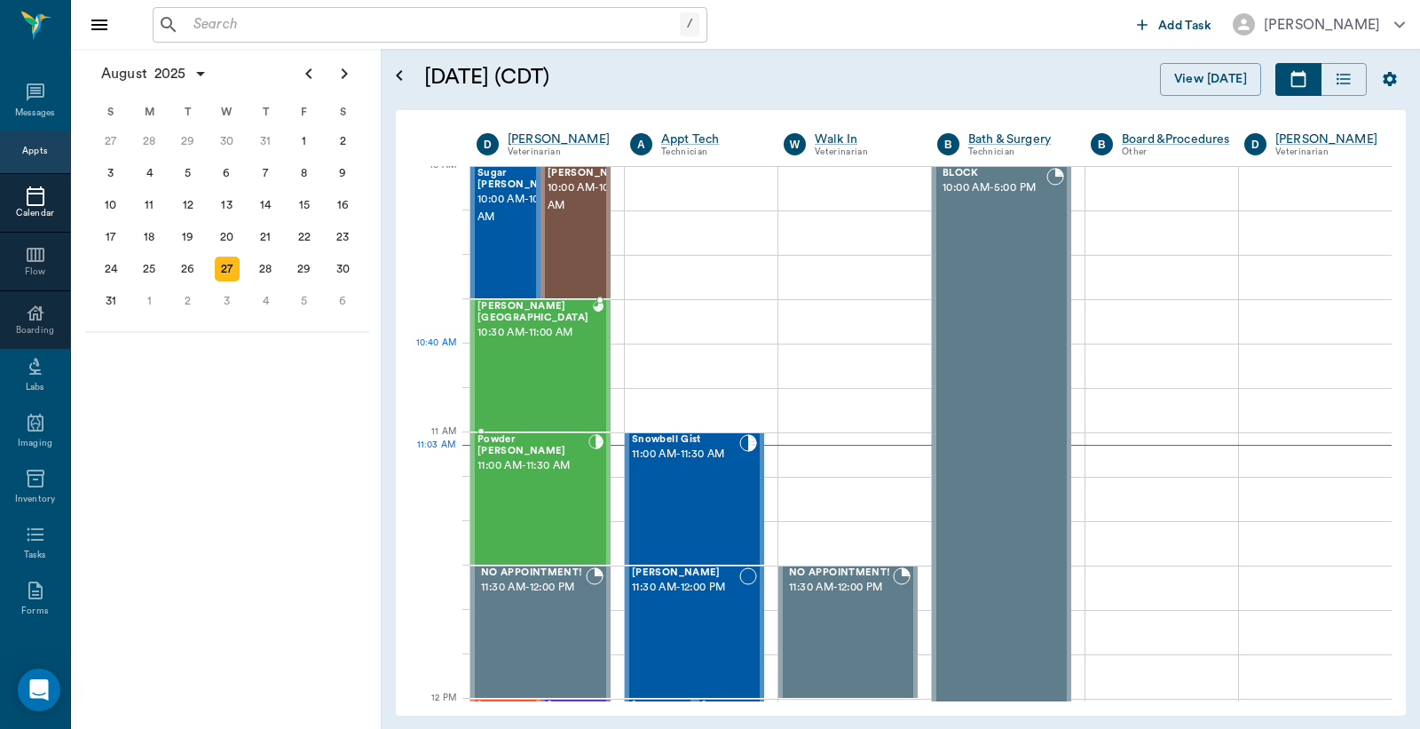
drag, startPoint x: 540, startPoint y: 371, endPoint x: 945, endPoint y: 284, distance: 414.1
click at [540, 374] on div "LIZ Birmingham 10:30 AM - 11:00 AM" at bounding box center [535, 366] width 115 height 130
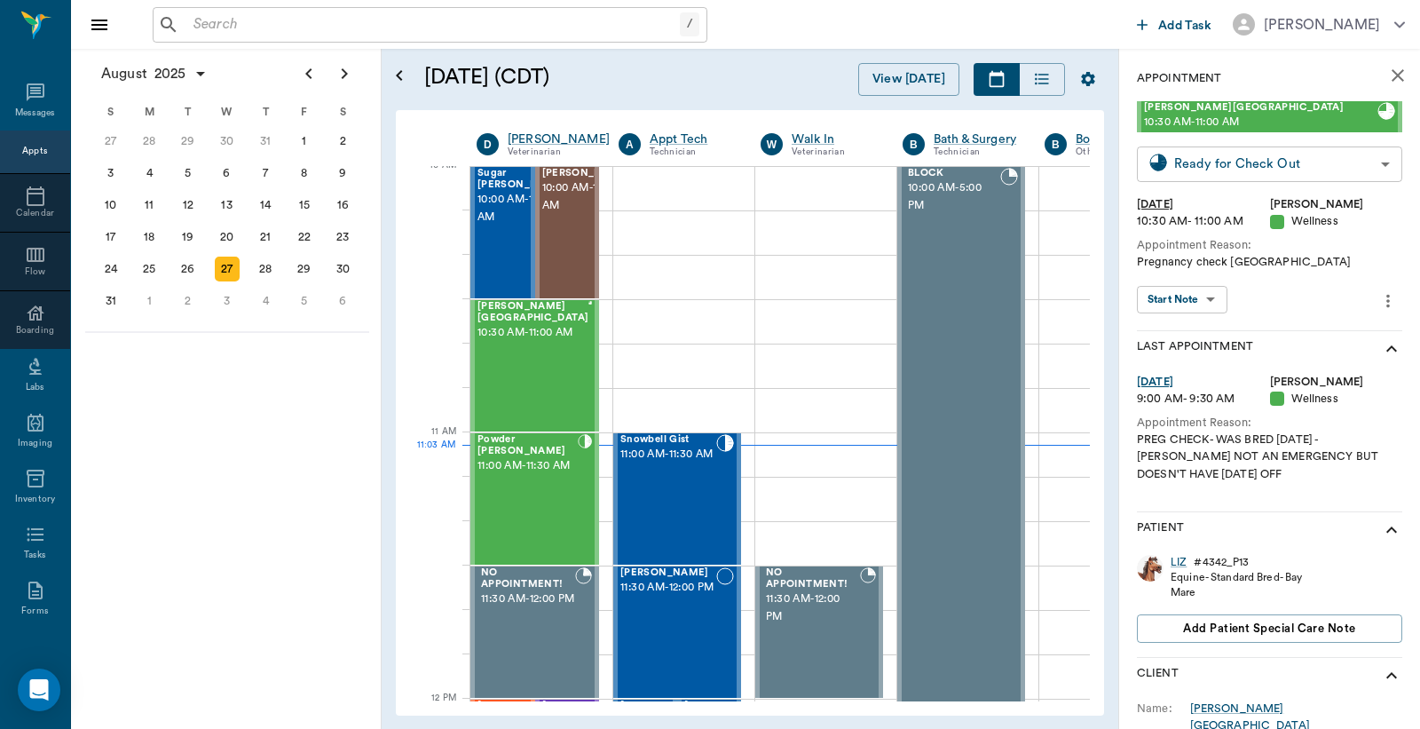
click at [1280, 170] on body "/ ​ Add Task Dr. Bert Ellsworth Nectar Messages Appts Calendar Flow Boarding La…" at bounding box center [710, 364] width 1420 height 729
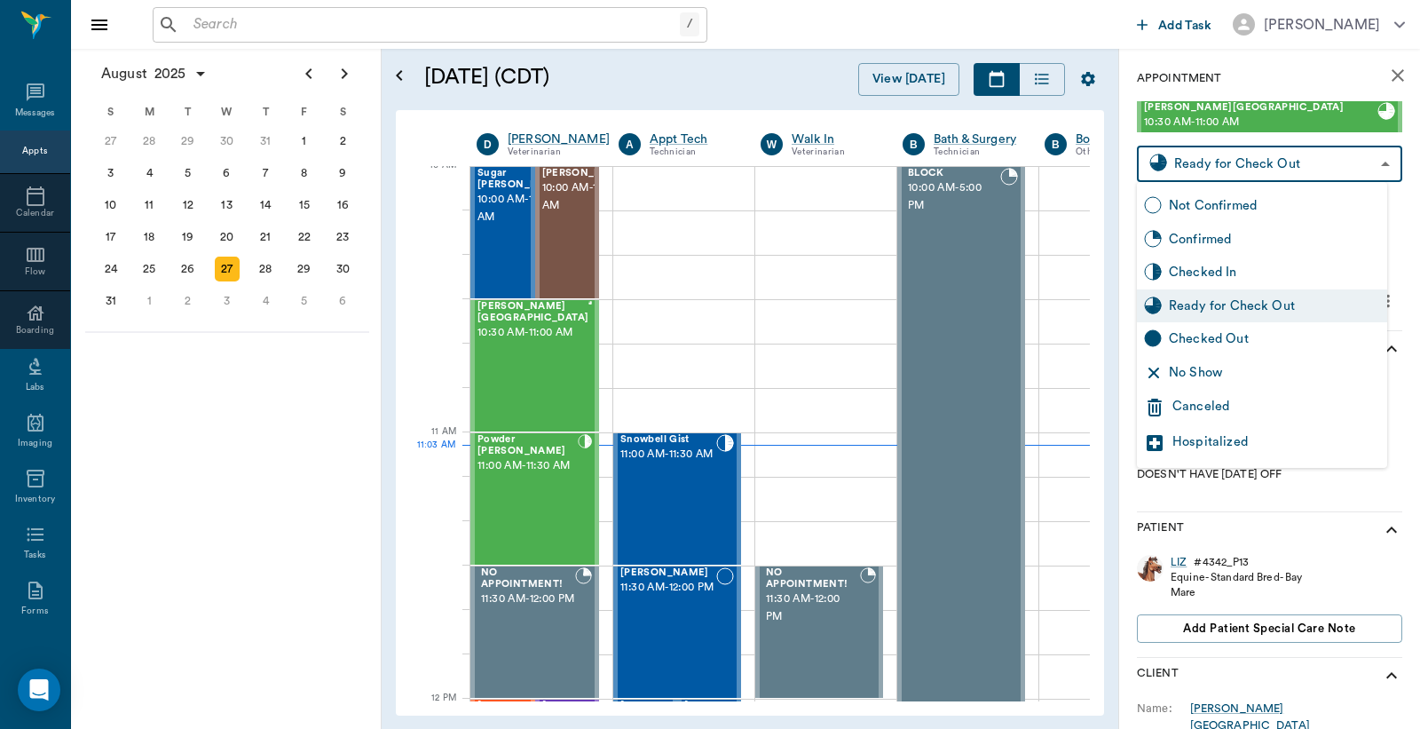
click at [1214, 344] on div "Checked Out" at bounding box center [1274, 339] width 211 height 20
type input "CHECKED_OUT"
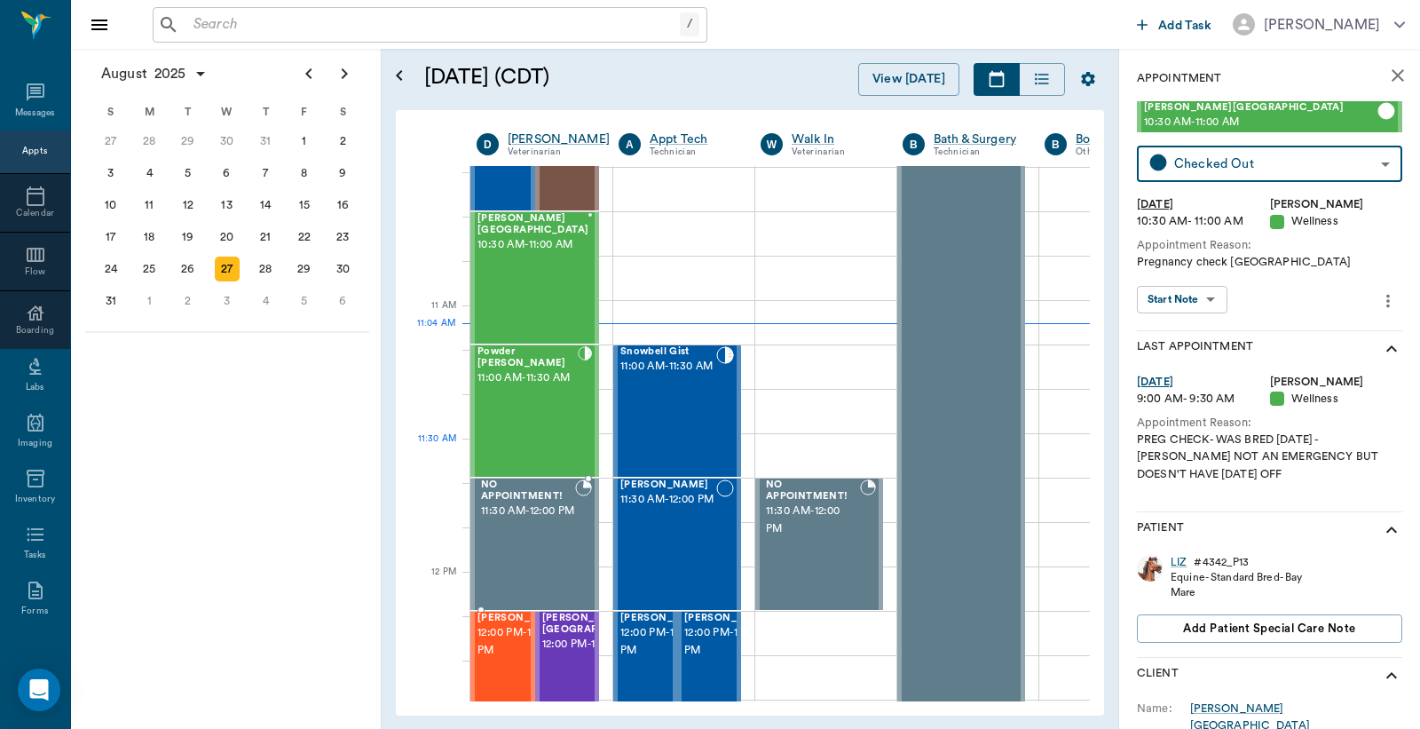
scroll to position [672, 0]
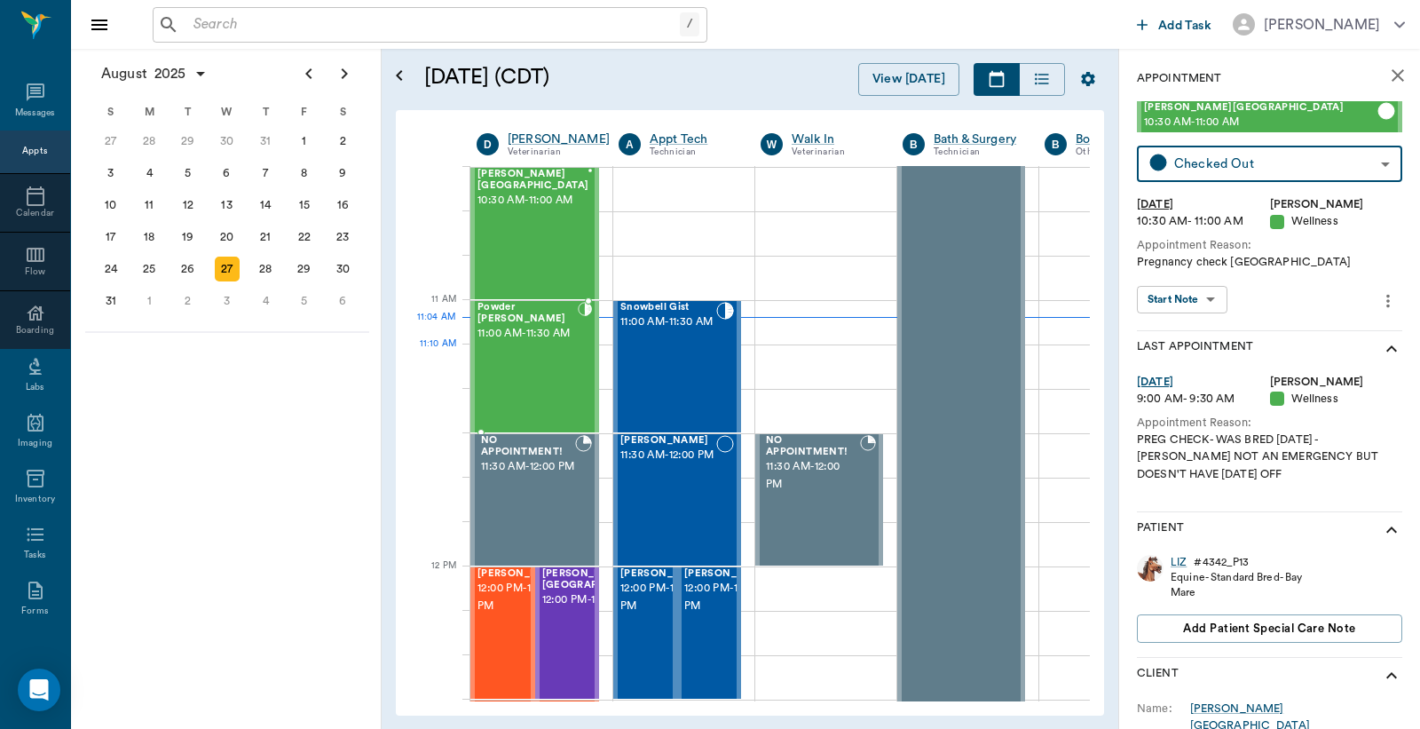
click at [531, 357] on div "Powder Burley 11:00 AM - 11:30 AM" at bounding box center [528, 367] width 100 height 130
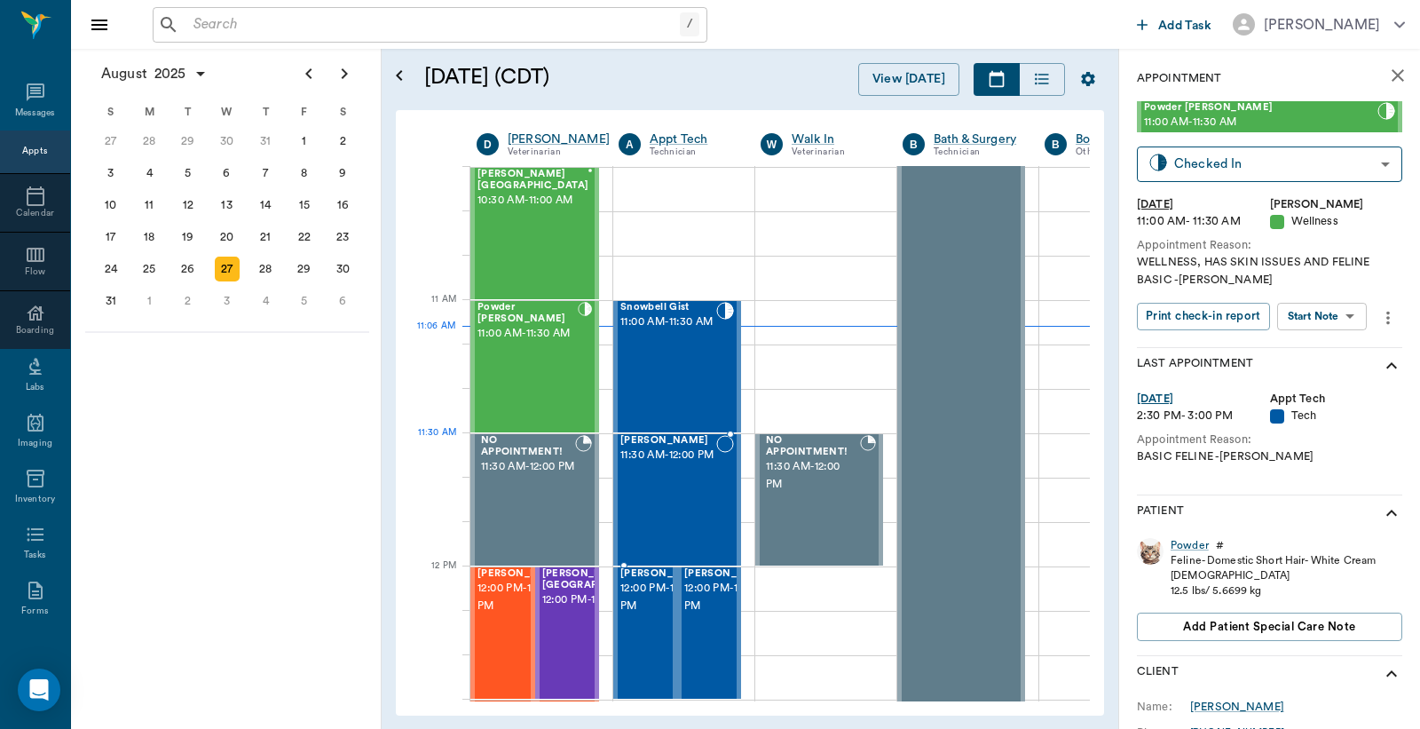
click at [670, 464] on span "11:30 AM - 12:00 PM" at bounding box center [669, 456] width 96 height 18
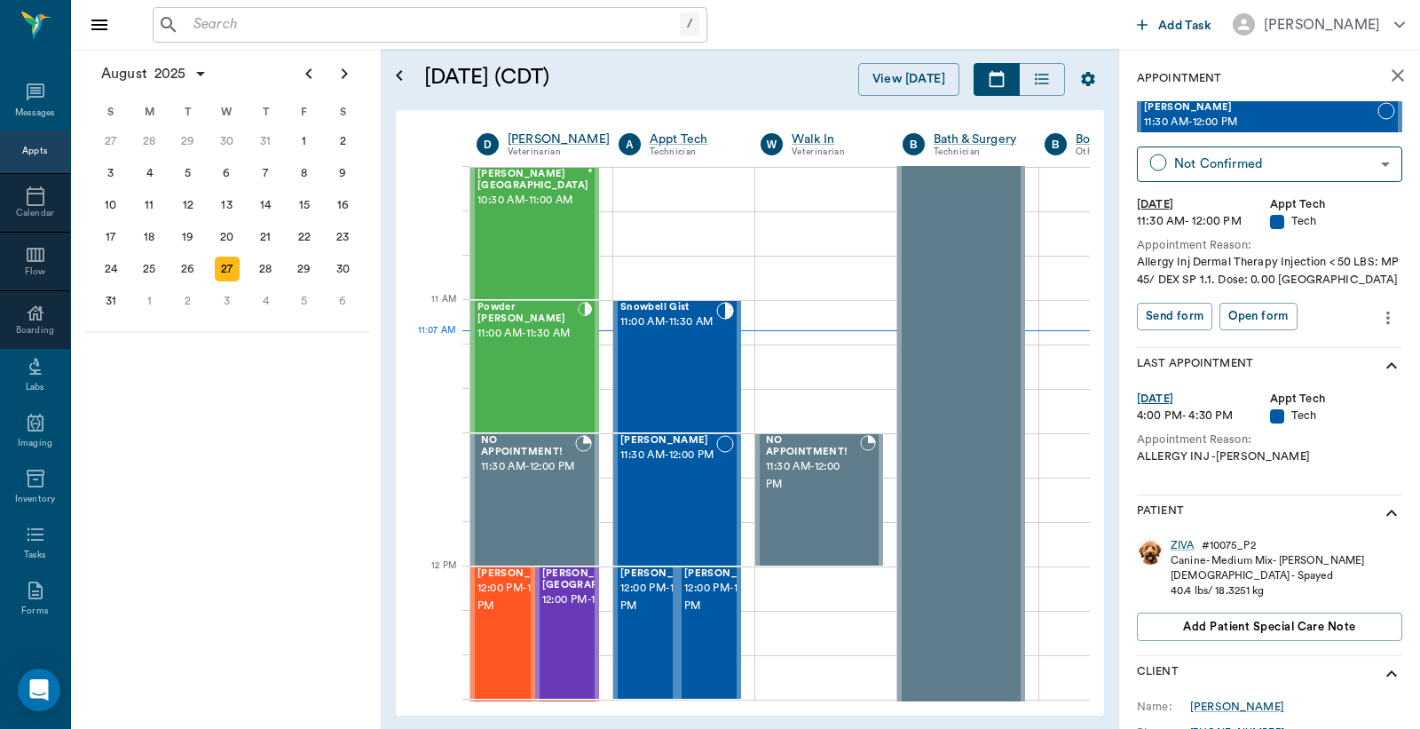
click at [1379, 320] on icon "more" at bounding box center [1389, 317] width 20 height 21
click at [1315, 344] on span "Edit appointment" at bounding box center [1298, 348] width 149 height 19
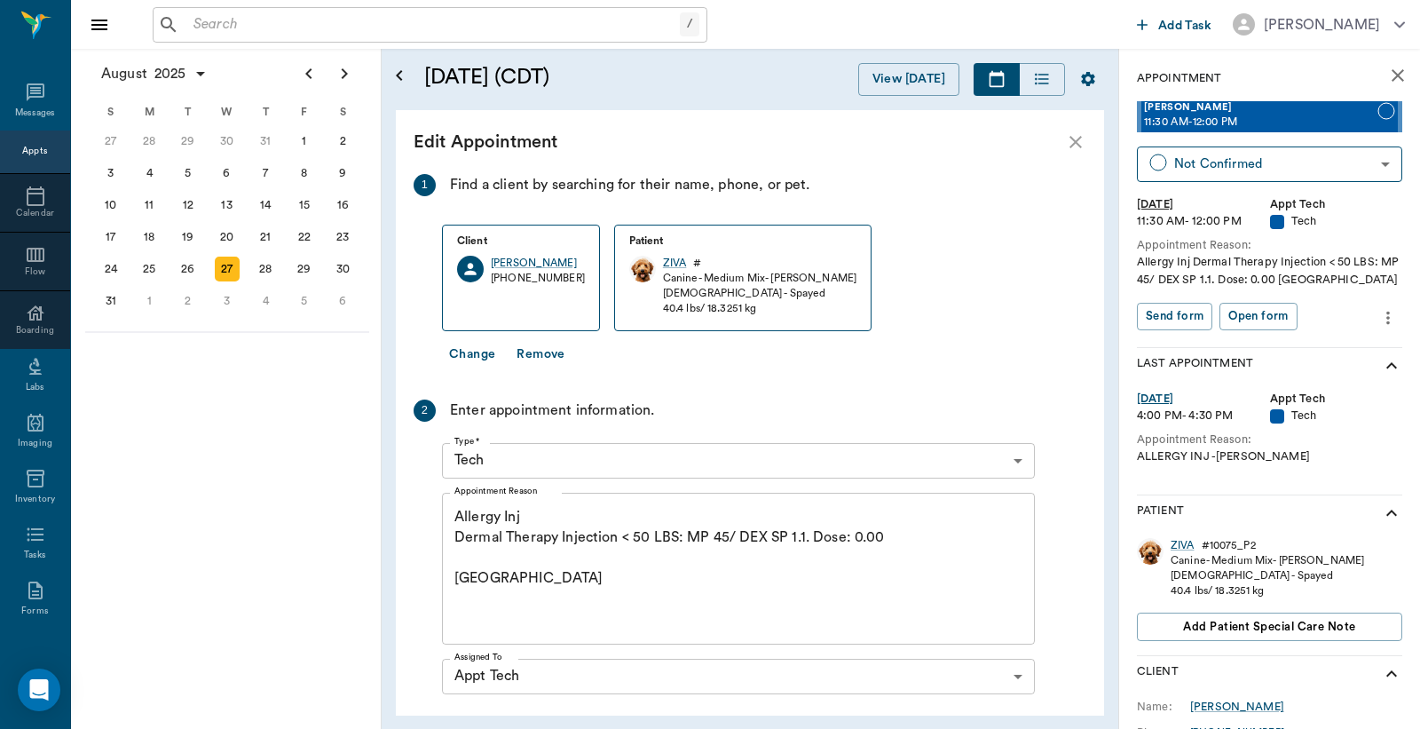
click at [458, 578] on textarea "Allergy Inj Dermal Therapy Injection < 50 LBS: MP 45/ DEX SP 1.1. Dose: 0.00 Ca…" at bounding box center [739, 568] width 568 height 123
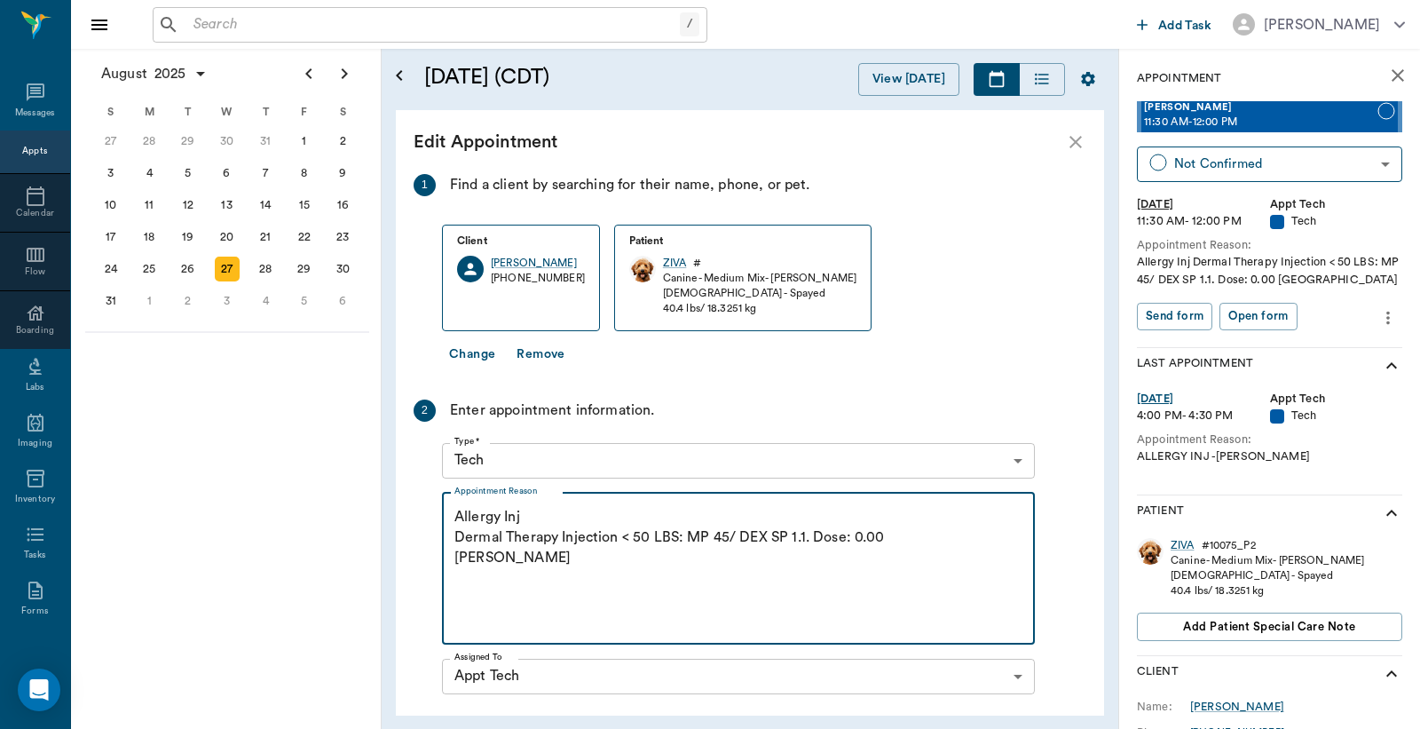
click at [503, 565] on textarea "Allergy Inj Dermal Therapy Injection < 50 LBS: MP 45/ DEX SP 1.1. Dose: 0.00 Ca…" at bounding box center [739, 568] width 568 height 123
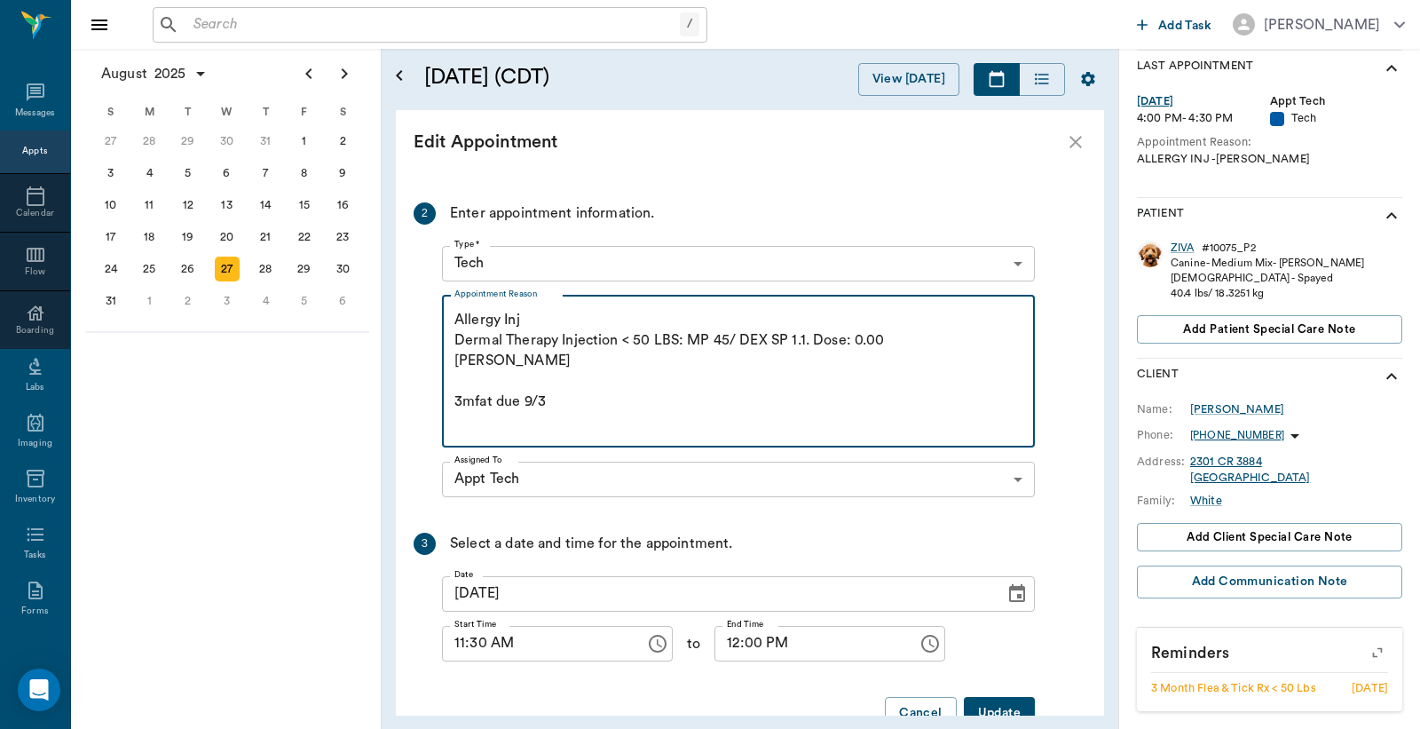
scroll to position [242, 0]
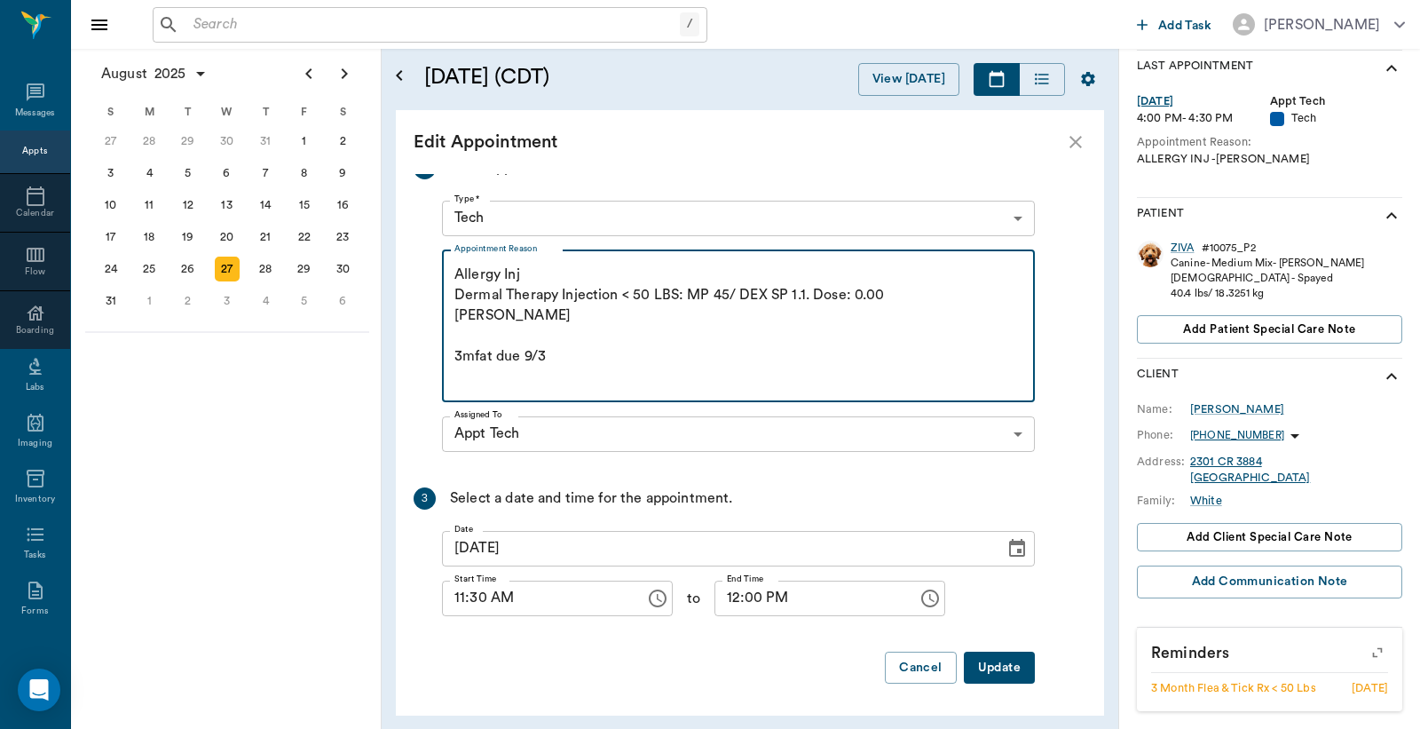
type textarea "Allergy Inj Dermal Therapy Injection < 50 LBS: MP 45/ DEX SP 1.1. Dose: 0.00 Ca…"
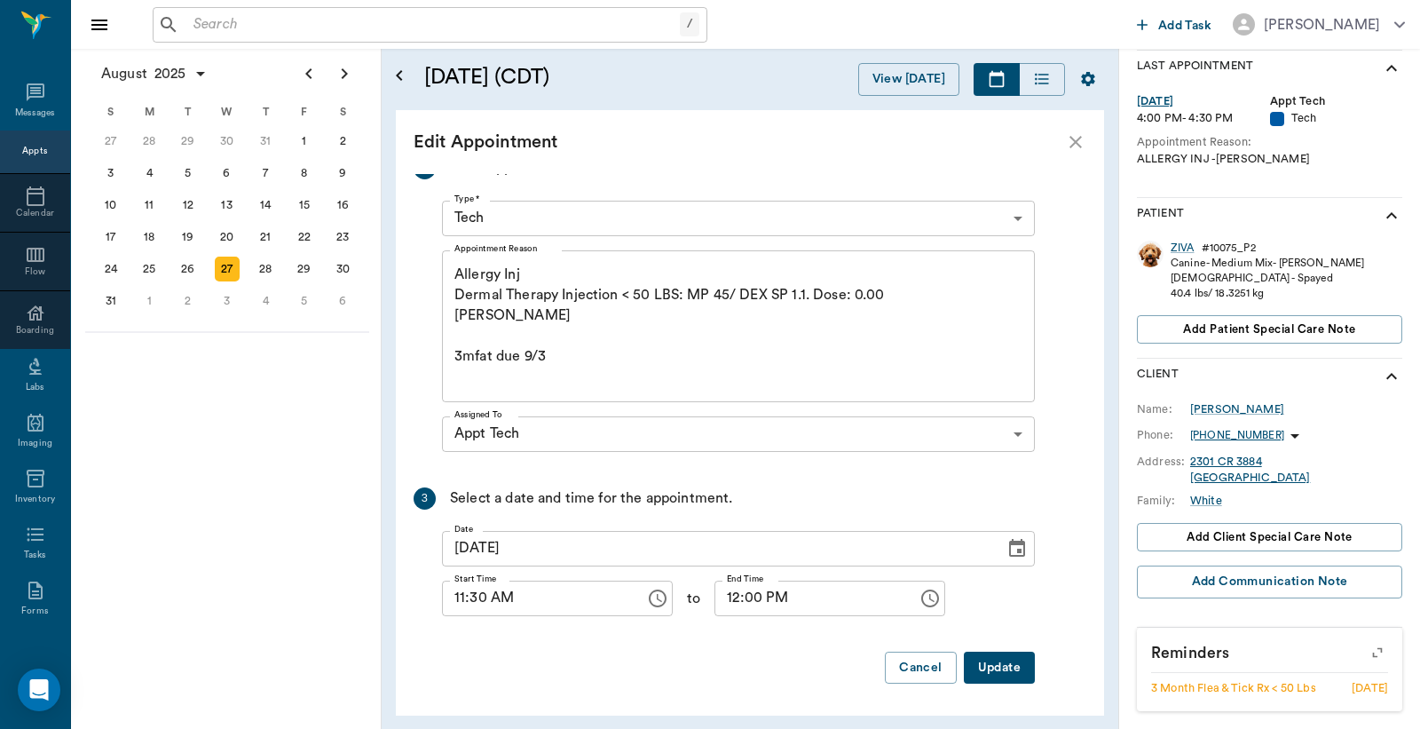
click at [1015, 661] on button "Update" at bounding box center [999, 668] width 71 height 33
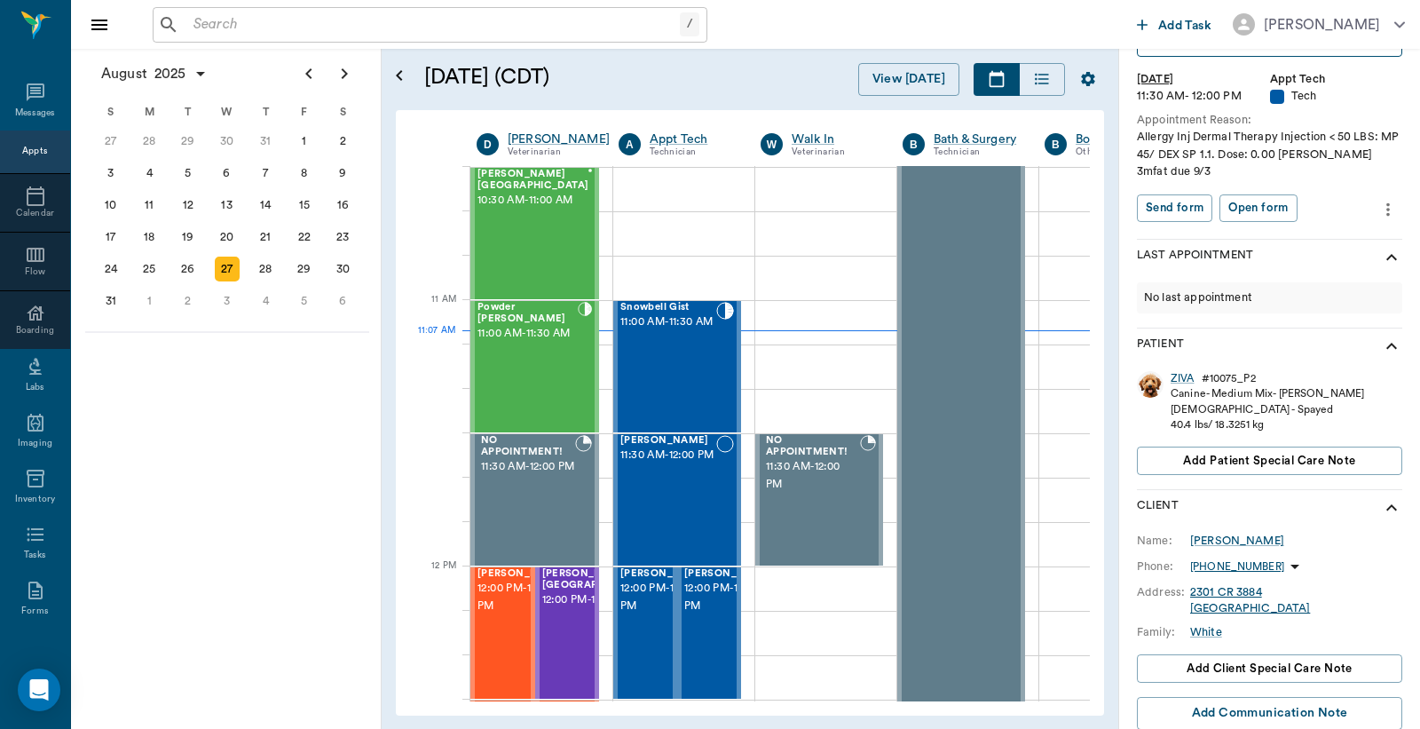
scroll to position [0, 0]
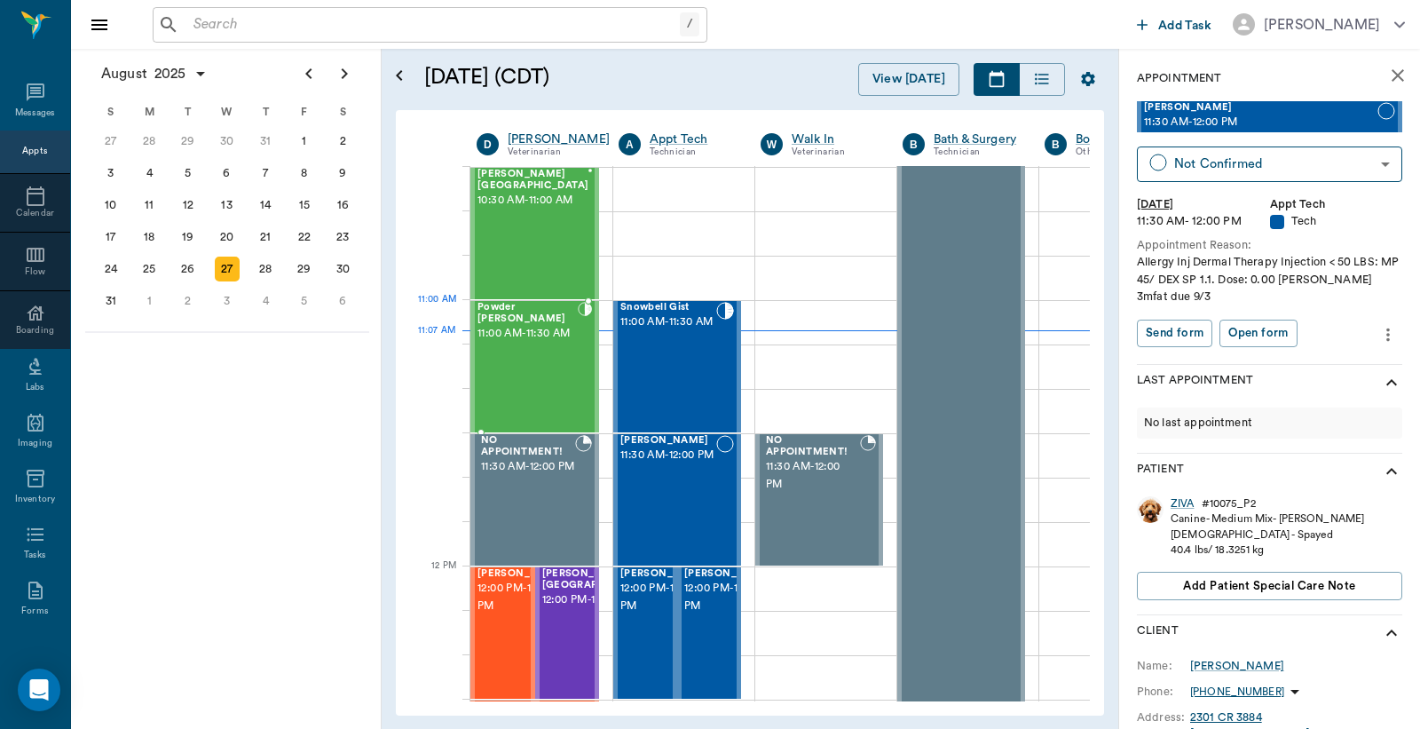
click at [494, 337] on span "11:00 AM - 11:30 AM" at bounding box center [528, 334] width 100 height 18
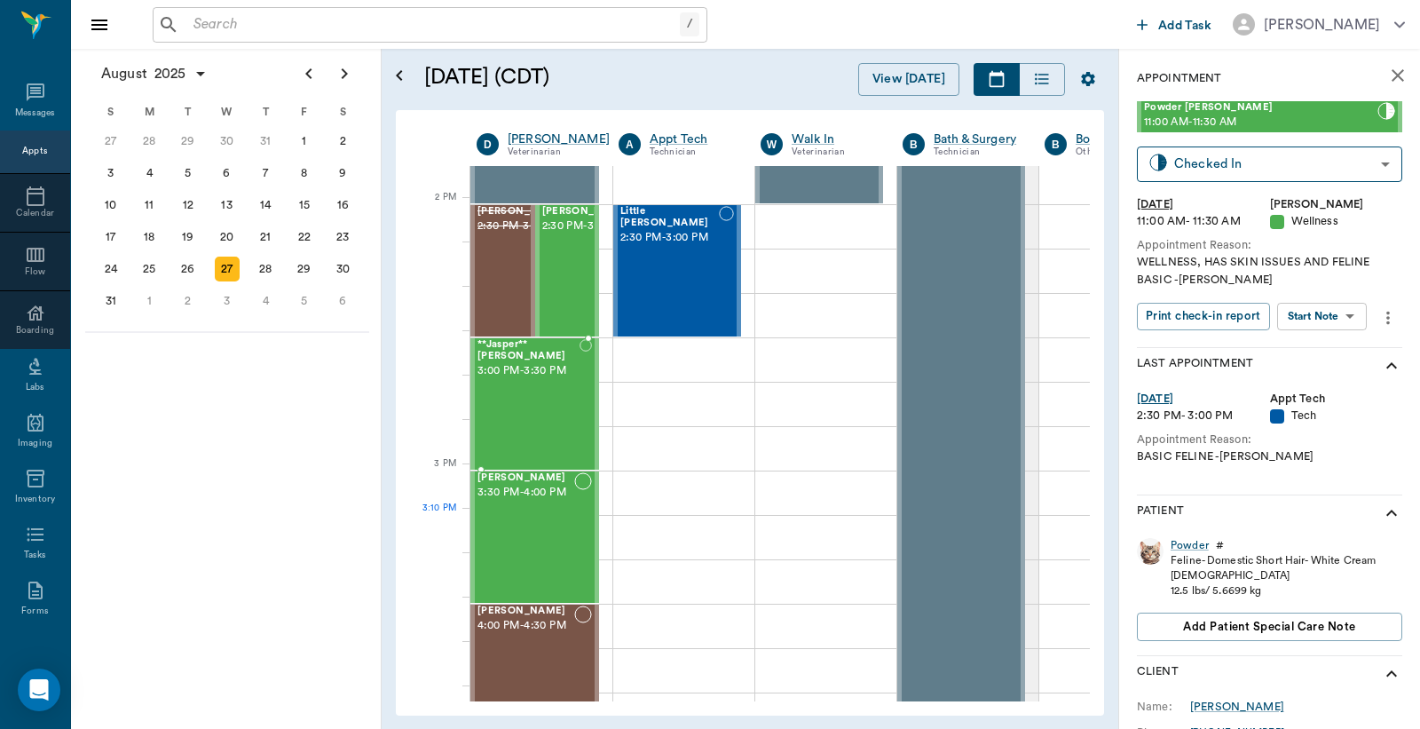
scroll to position [1724, 0]
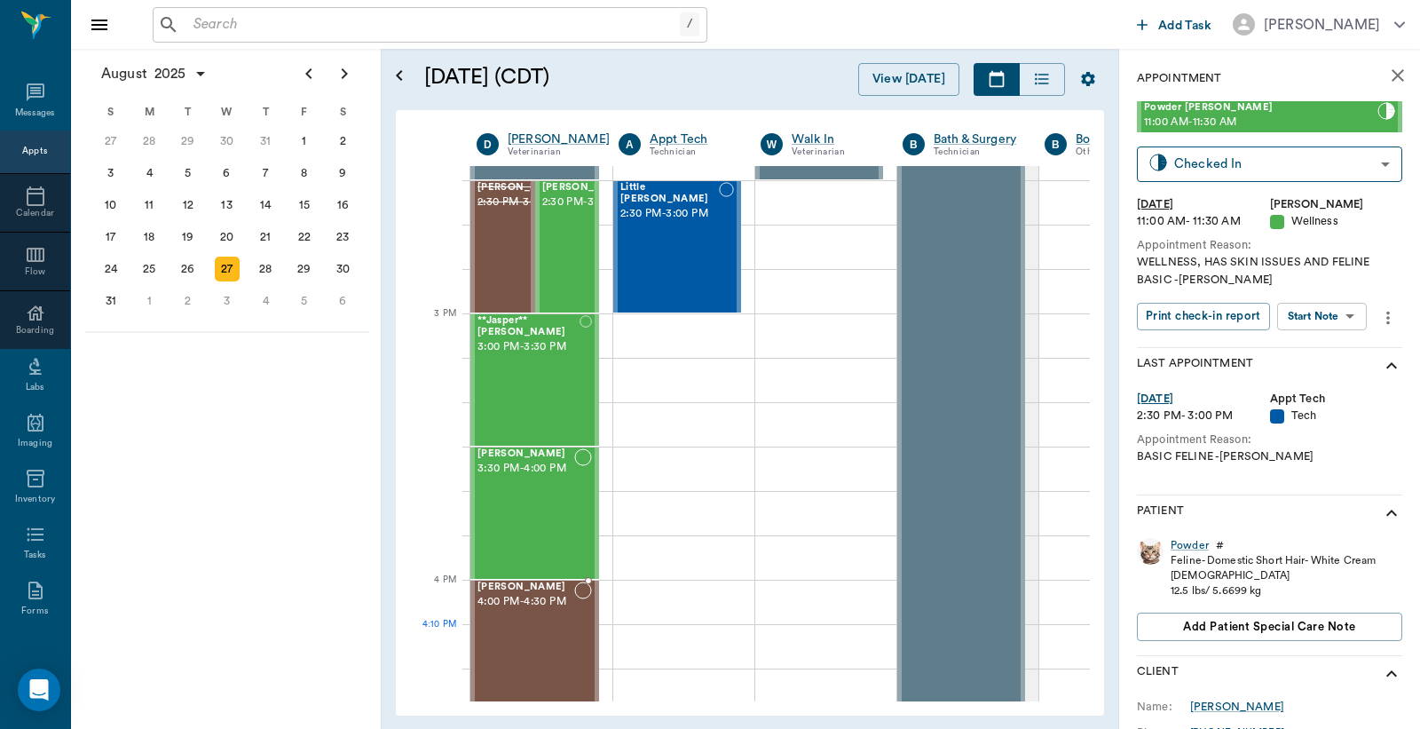
click at [516, 637] on div "Gracie Benson 4:00 PM - 4:30 PM" at bounding box center [526, 647] width 97 height 130
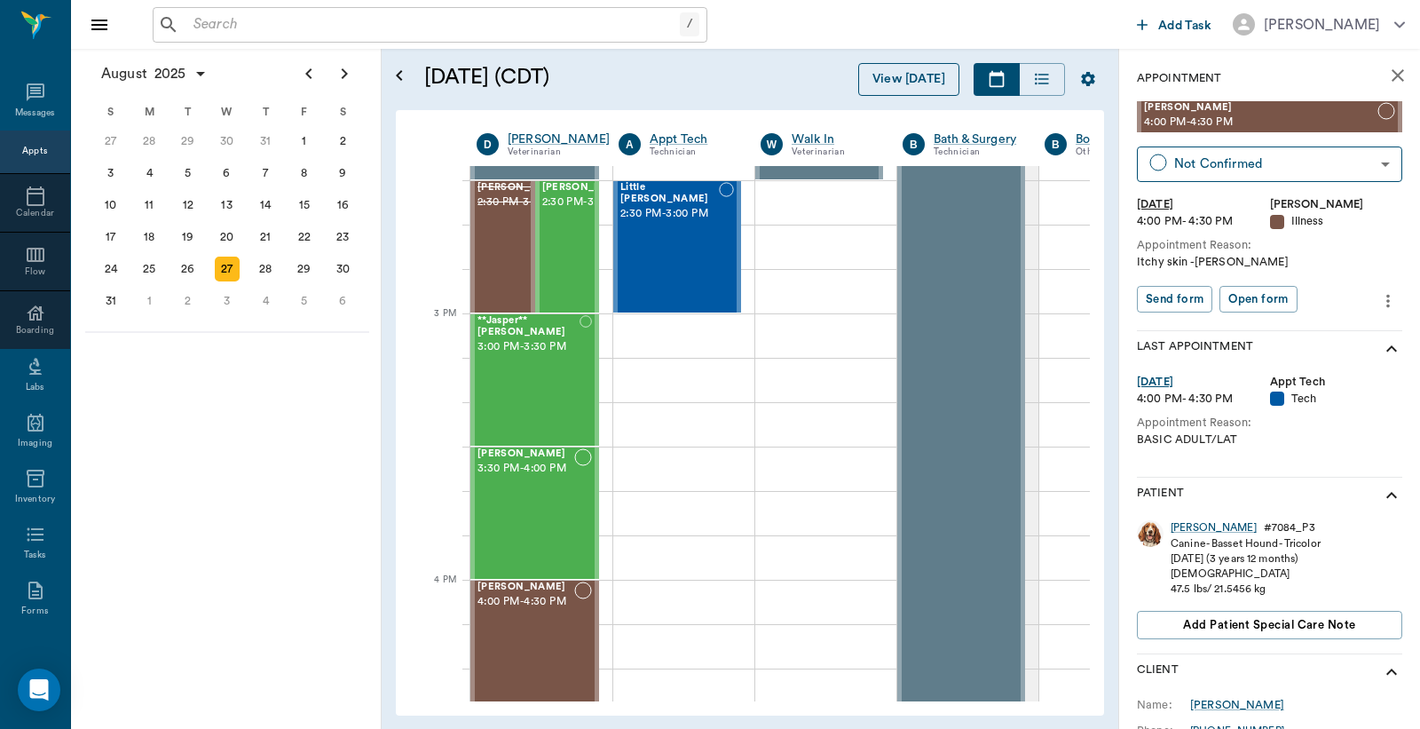
click at [891, 82] on button "View [DATE]" at bounding box center [909, 79] width 101 height 33
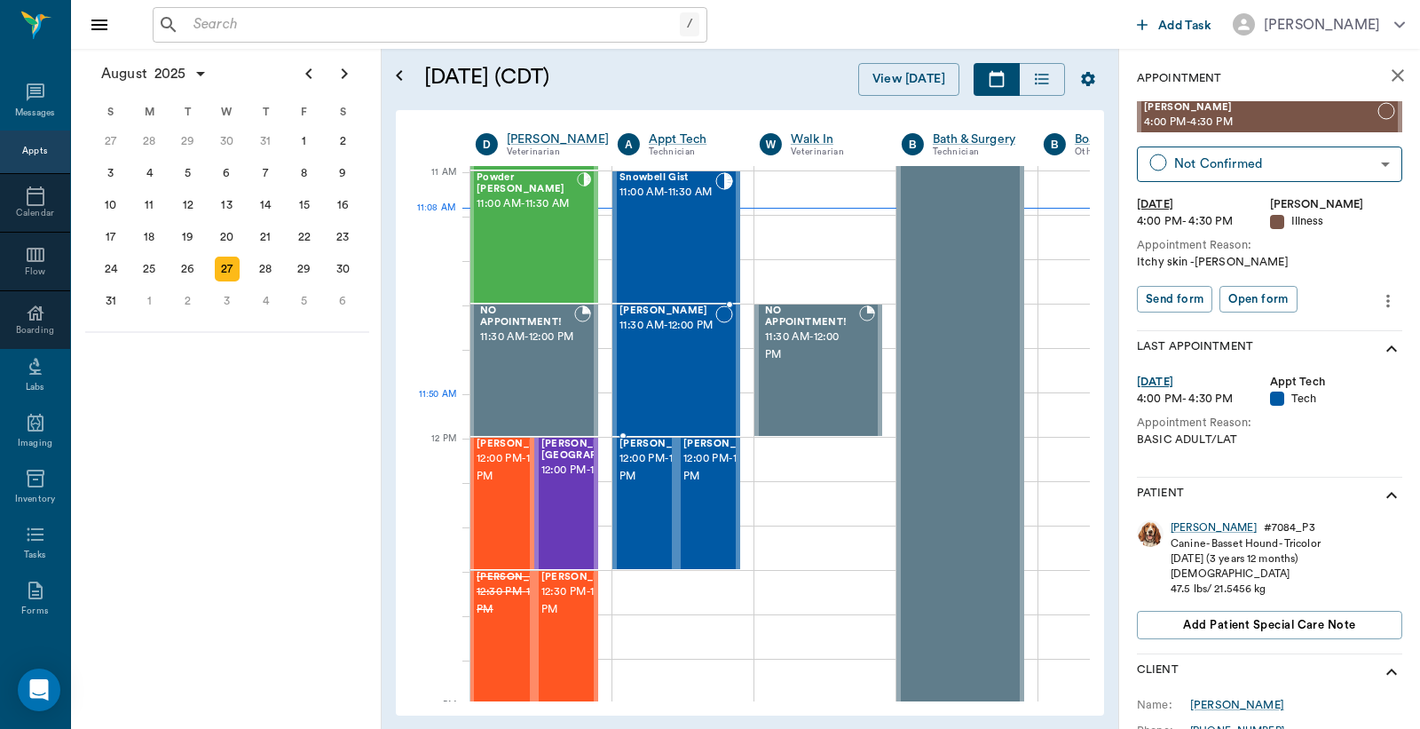
scroll to position [800, 1]
click at [685, 203] on span "11:00 AM - 11:30 AM" at bounding box center [668, 195] width 96 height 18
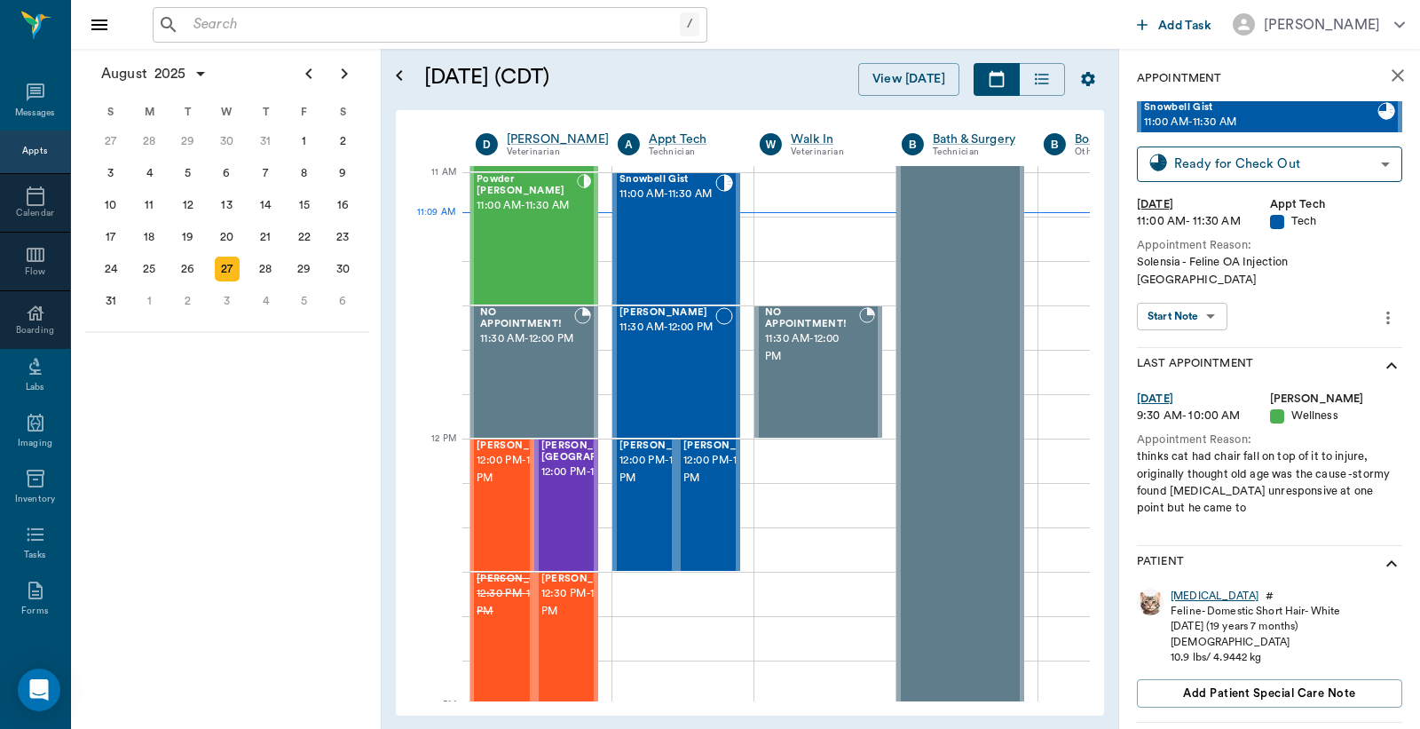
click at [1191, 589] on div "Snowbell" at bounding box center [1215, 596] width 88 height 15
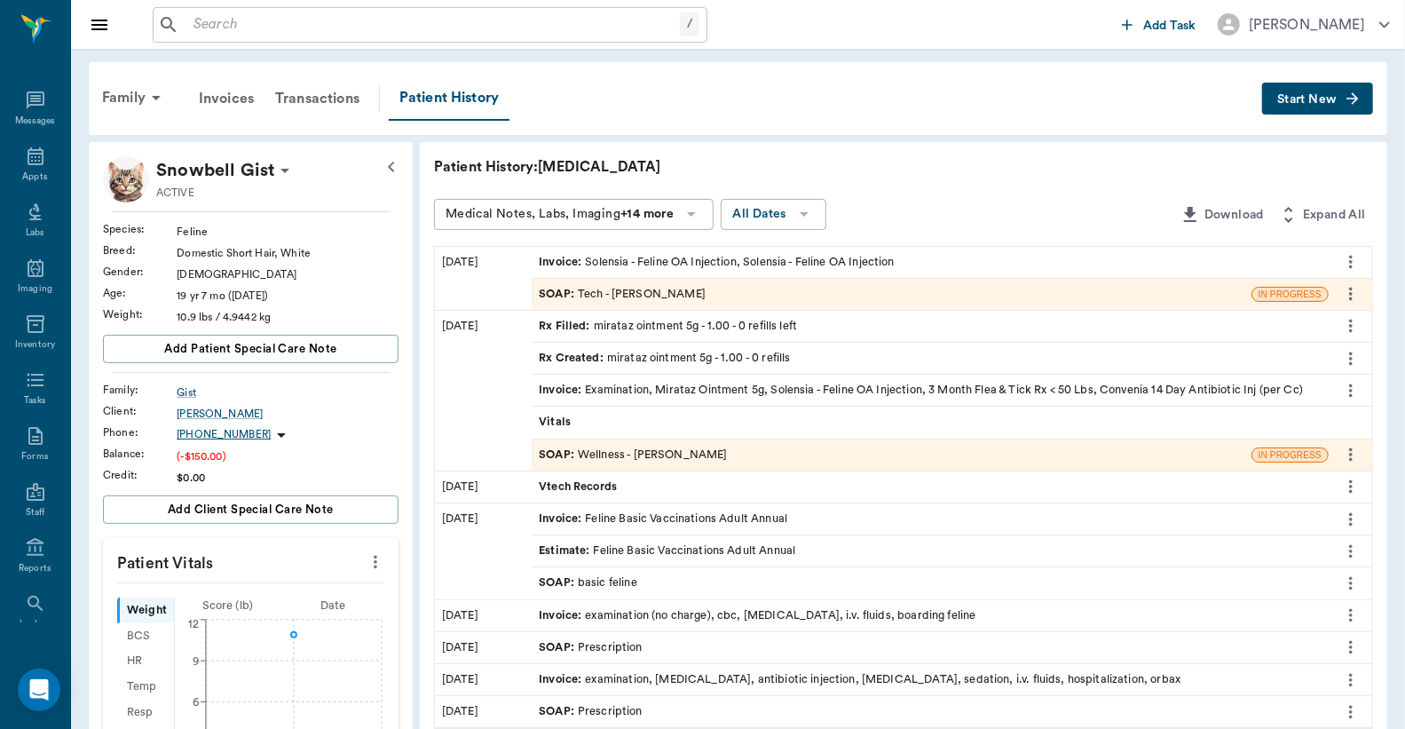
click at [1291, 105] on button "Start New" at bounding box center [1317, 99] width 111 height 33
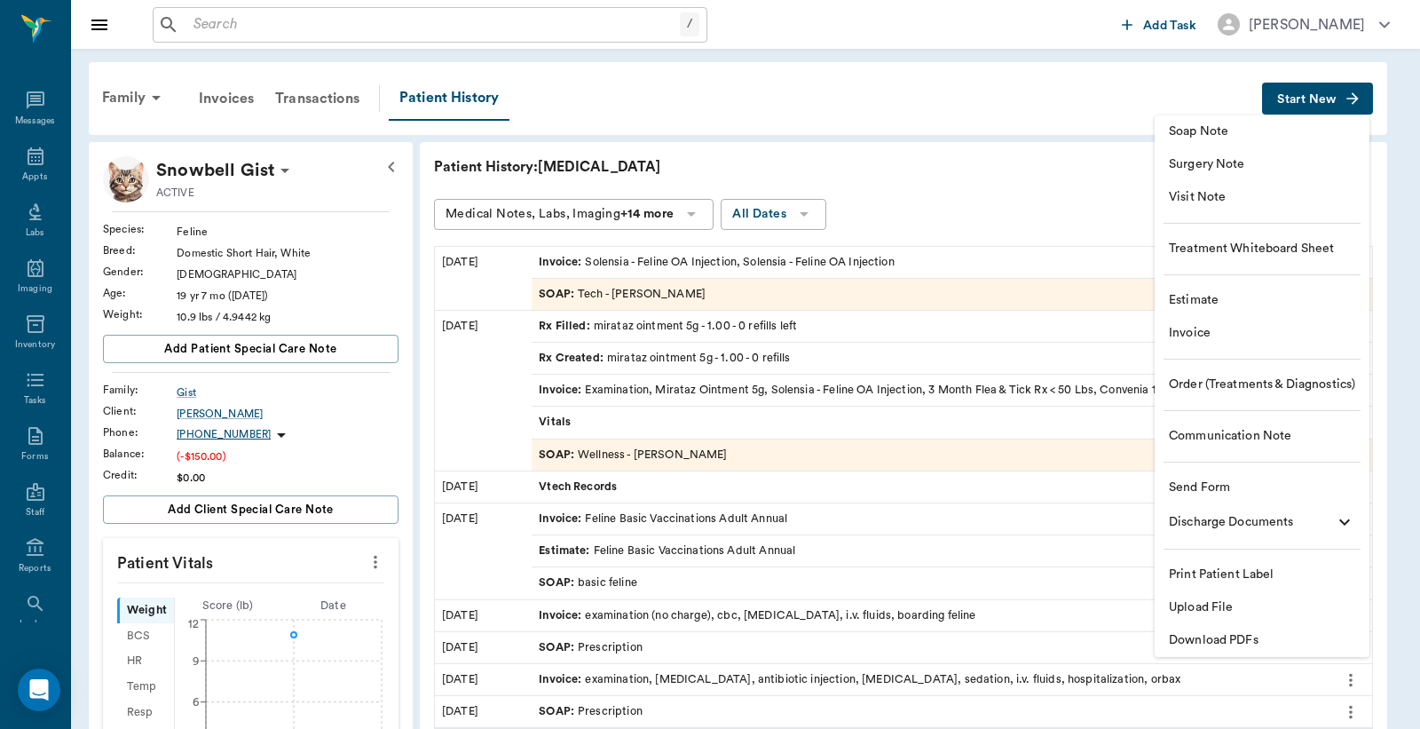
click at [1206, 339] on span "Invoice" at bounding box center [1262, 333] width 186 height 19
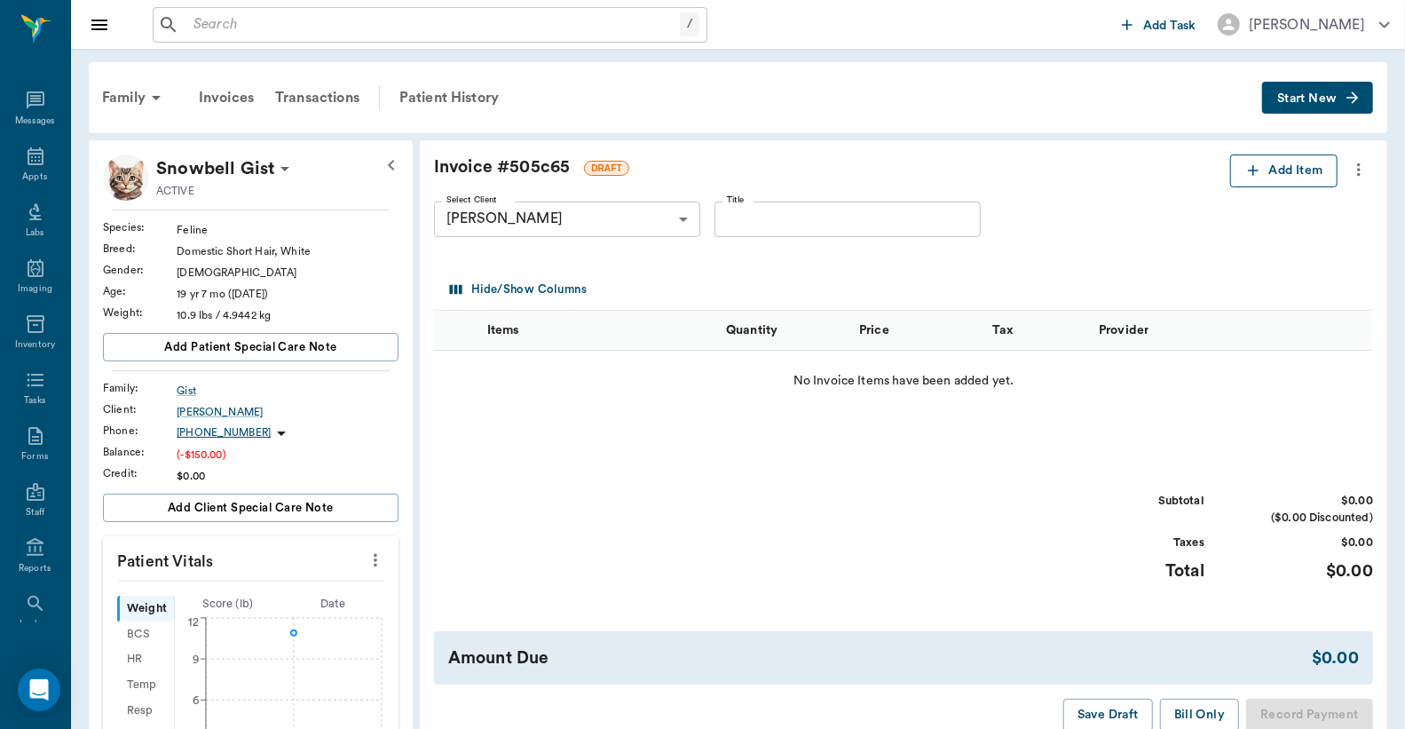
click at [1316, 172] on button "Add Item" at bounding box center [1284, 170] width 107 height 33
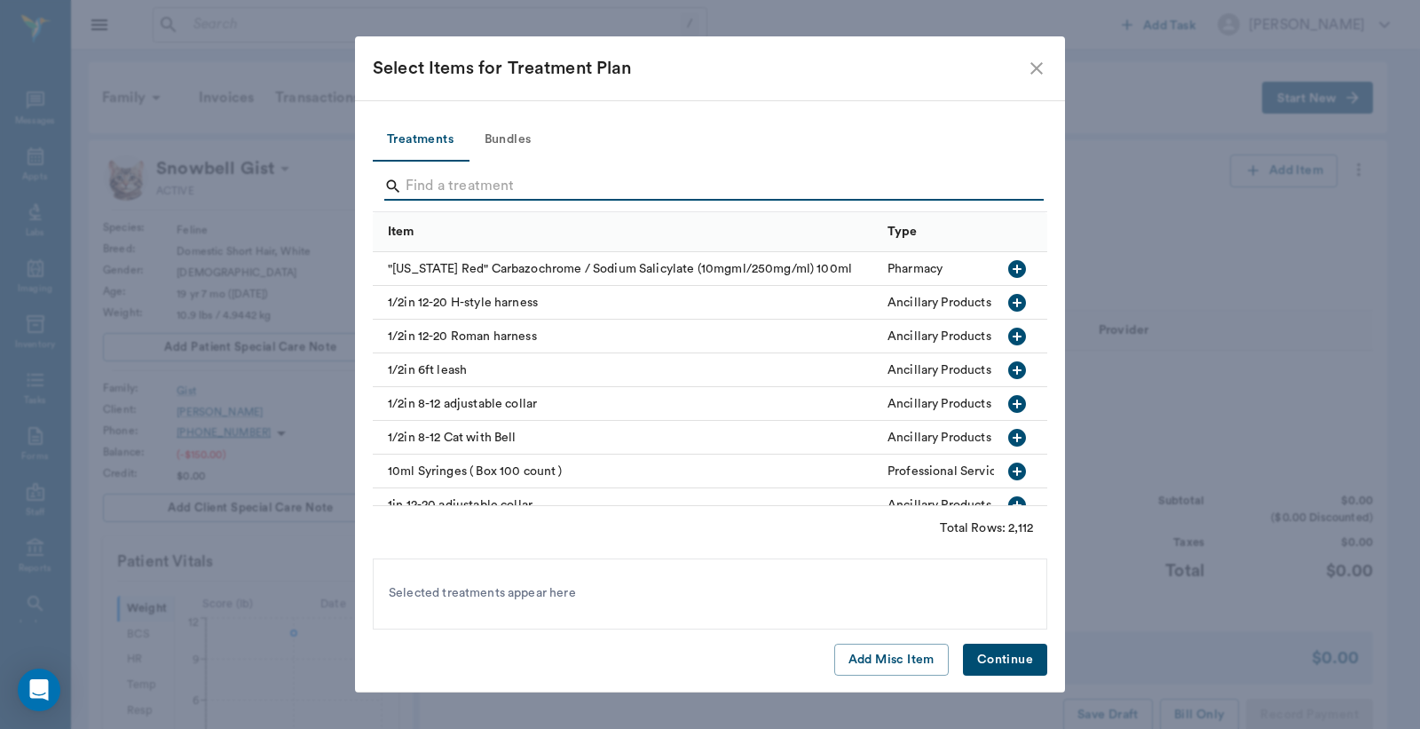
click at [408, 179] on input "Search" at bounding box center [712, 186] width 612 height 28
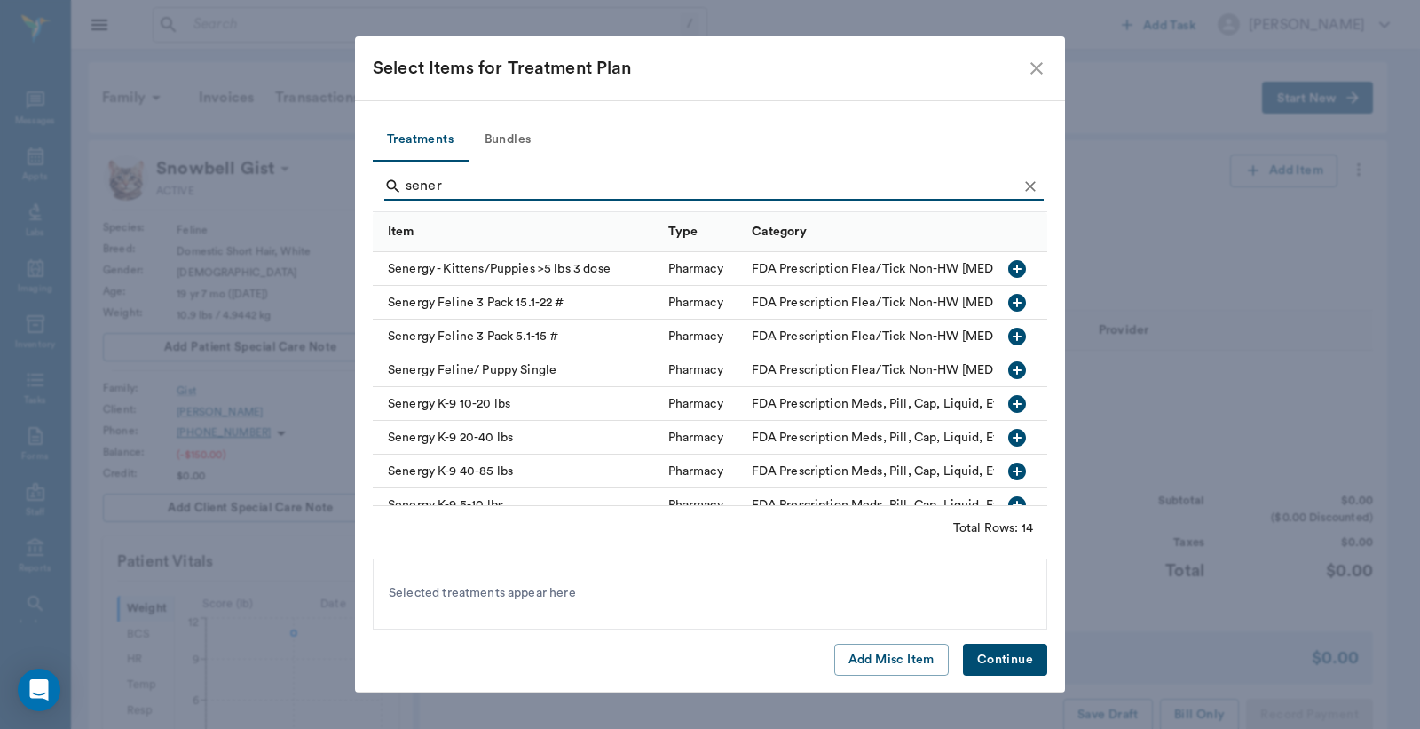
type input "sener"
click at [1009, 337] on icon "button" at bounding box center [1018, 337] width 18 height 18
click at [1025, 648] on button "Continue" at bounding box center [1005, 660] width 84 height 33
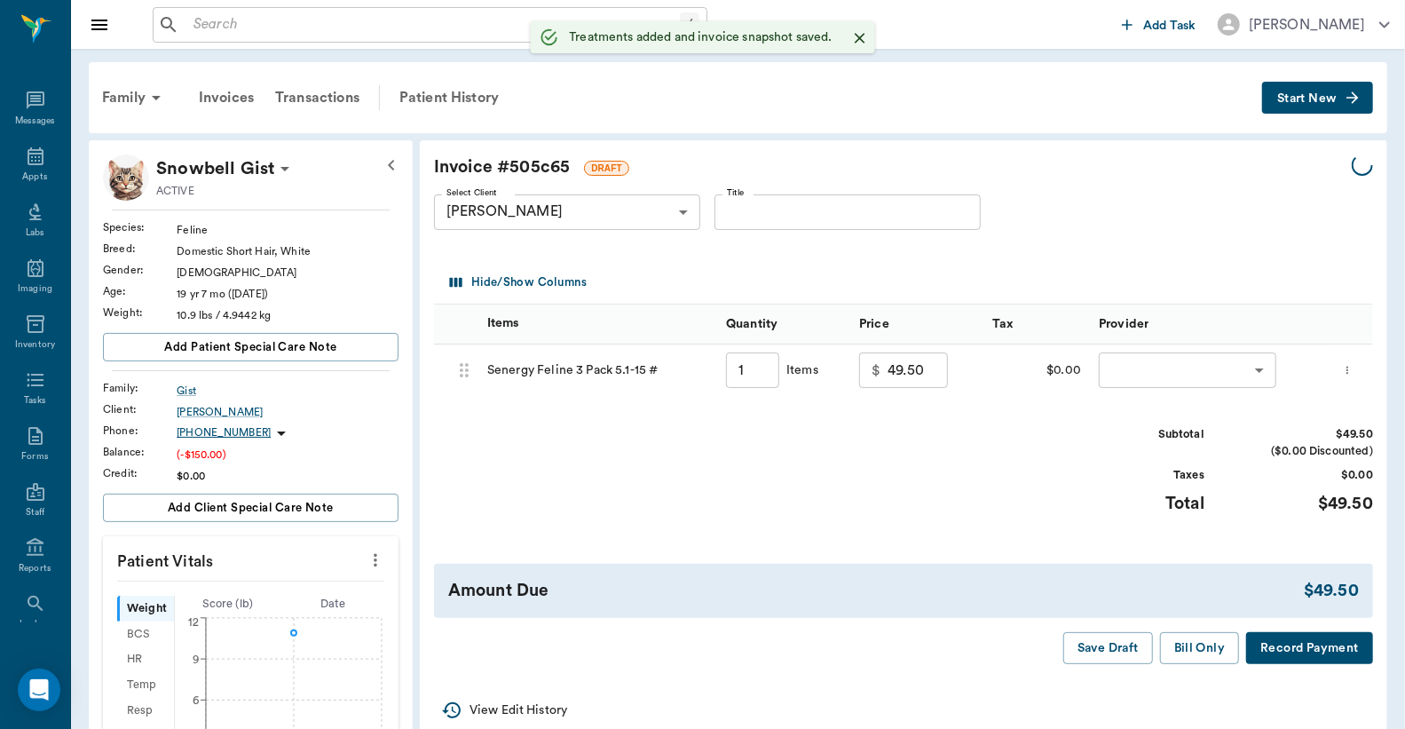
type input "1.00"
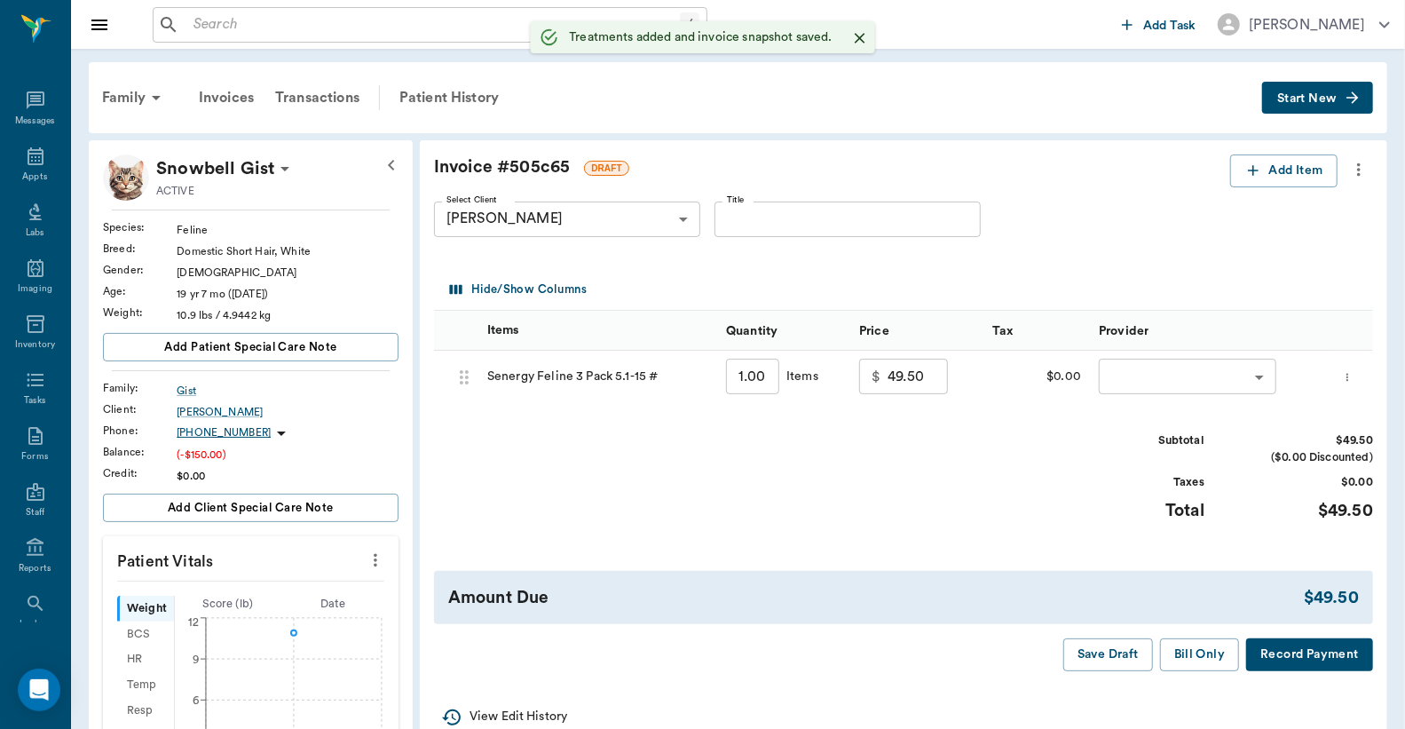
click at [1152, 400] on div "​ ​" at bounding box center [1209, 377] width 239 height 53
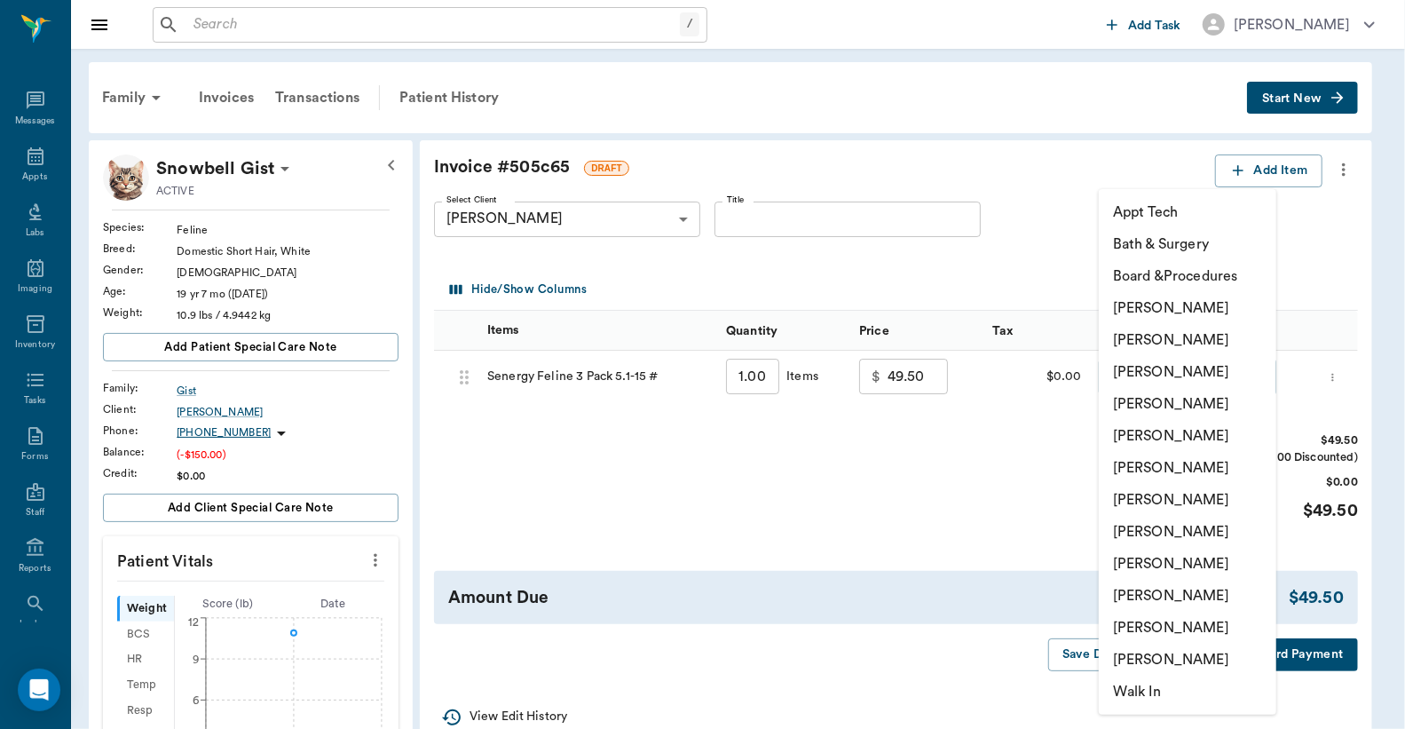
click at [1160, 380] on body "/ ​ Add Task Dr. Bert Ellsworth Nectar Messages Appts Labs Imaging Inventory Ta…" at bounding box center [702, 635] width 1405 height 1270
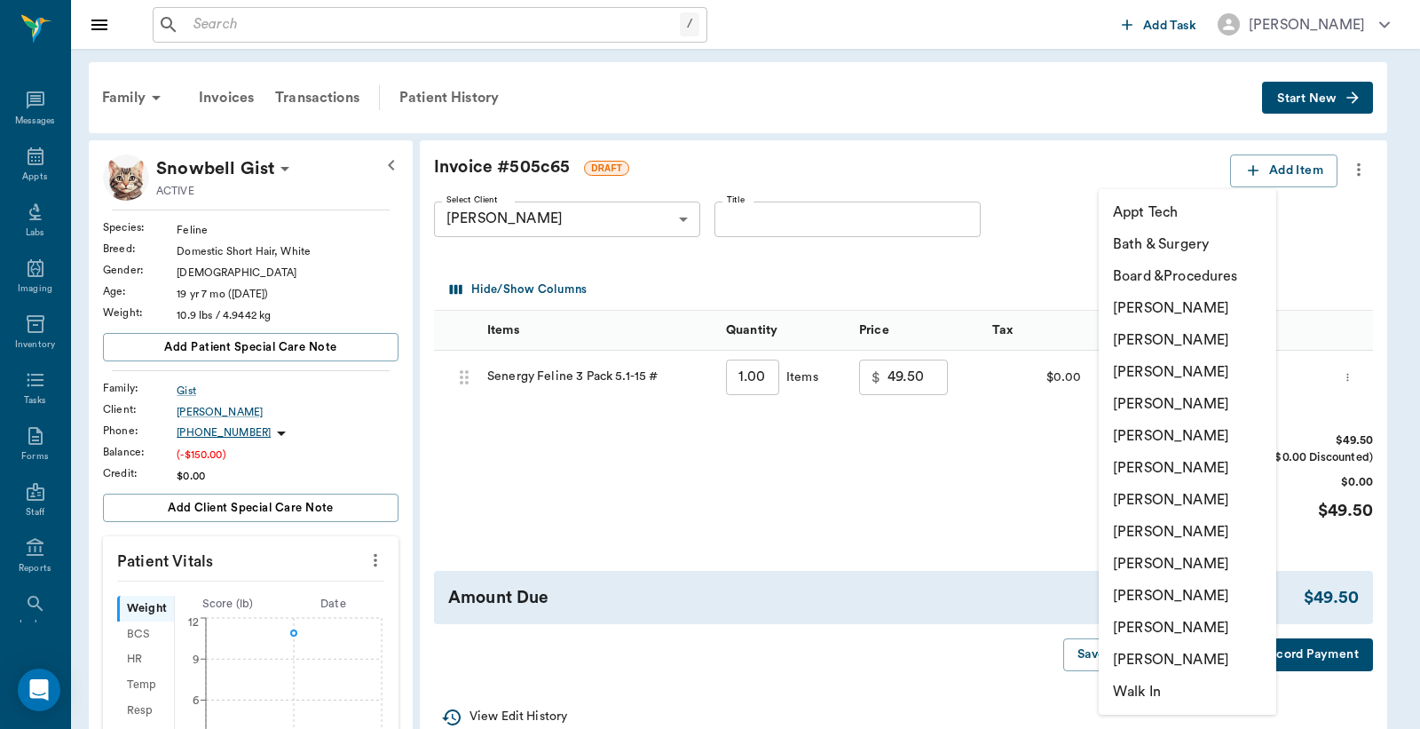
click at [1191, 534] on li "[PERSON_NAME]" at bounding box center [1188, 532] width 178 height 32
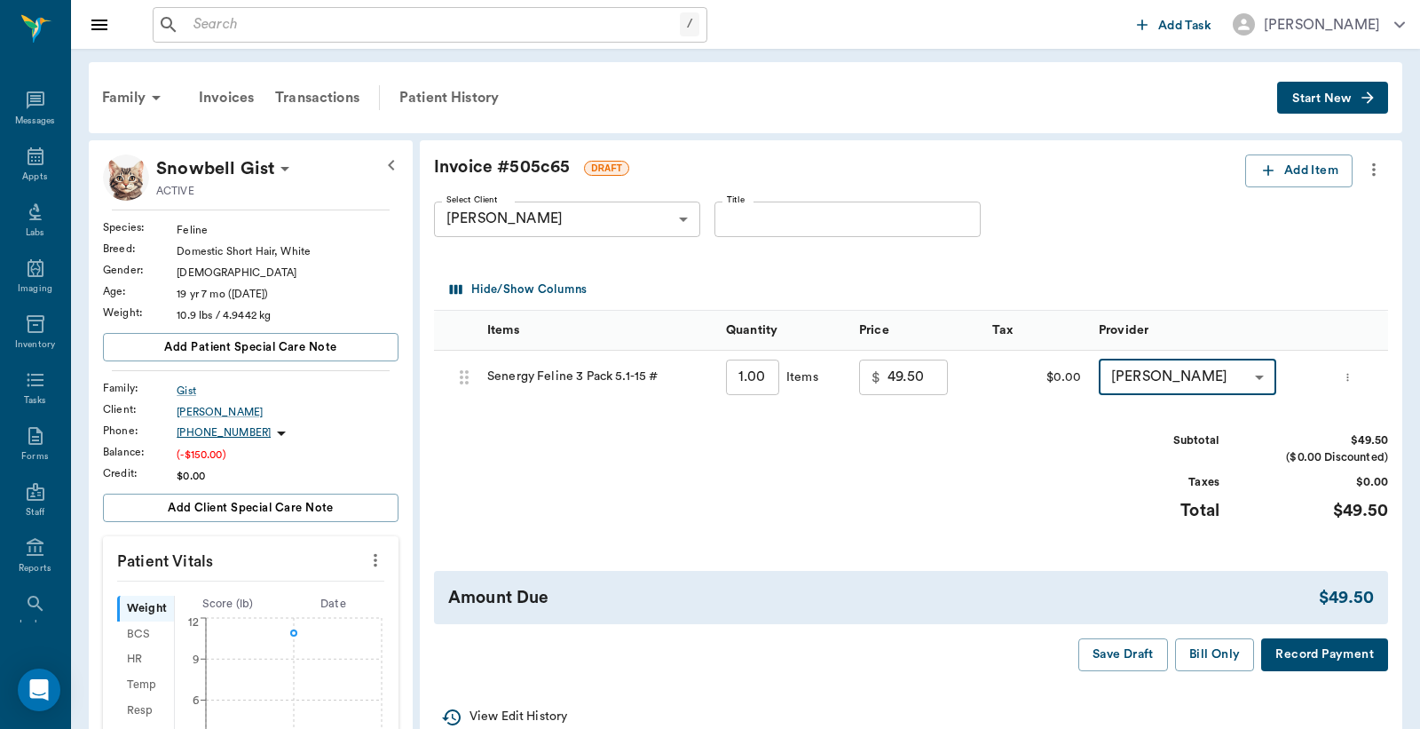
type input "none-63ec2ed152e12b0ba117cd50"
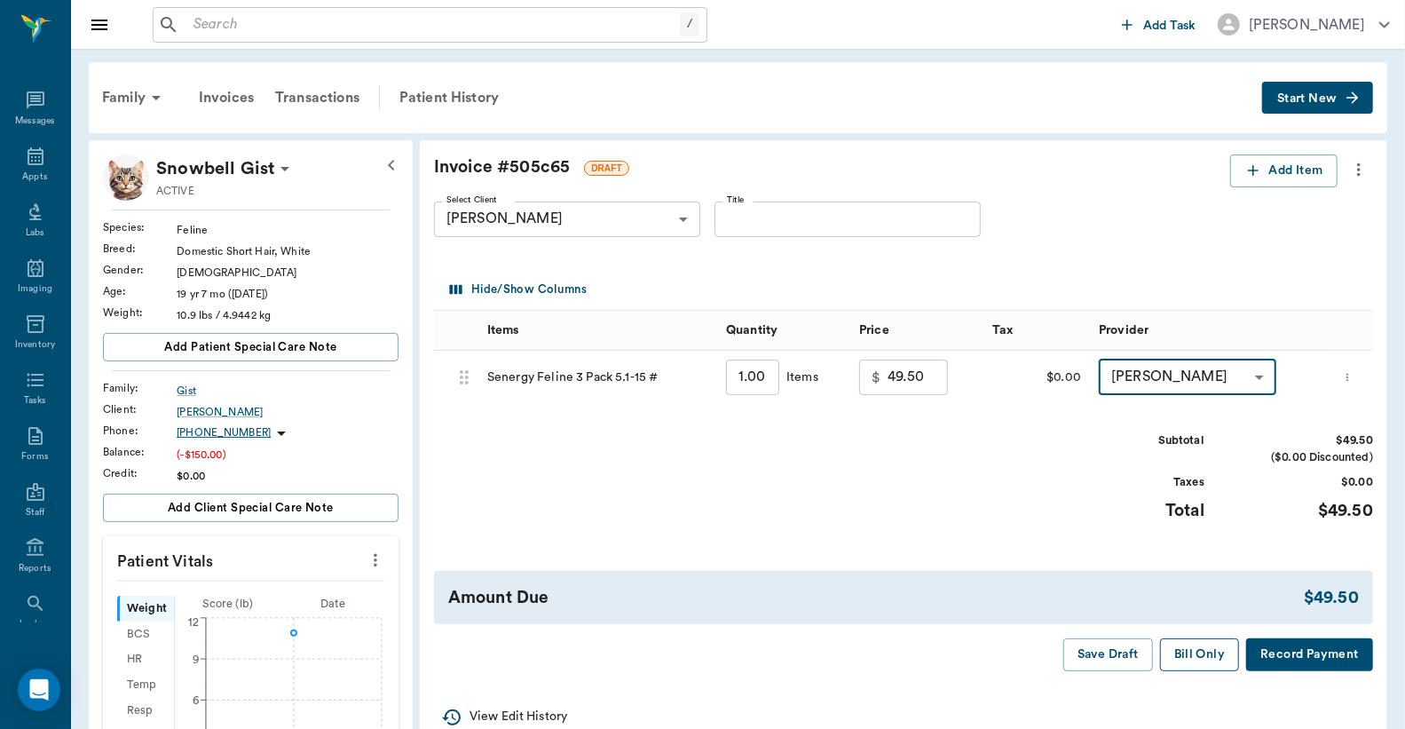
click at [1216, 658] on button "Bill Only" at bounding box center [1200, 654] width 80 height 33
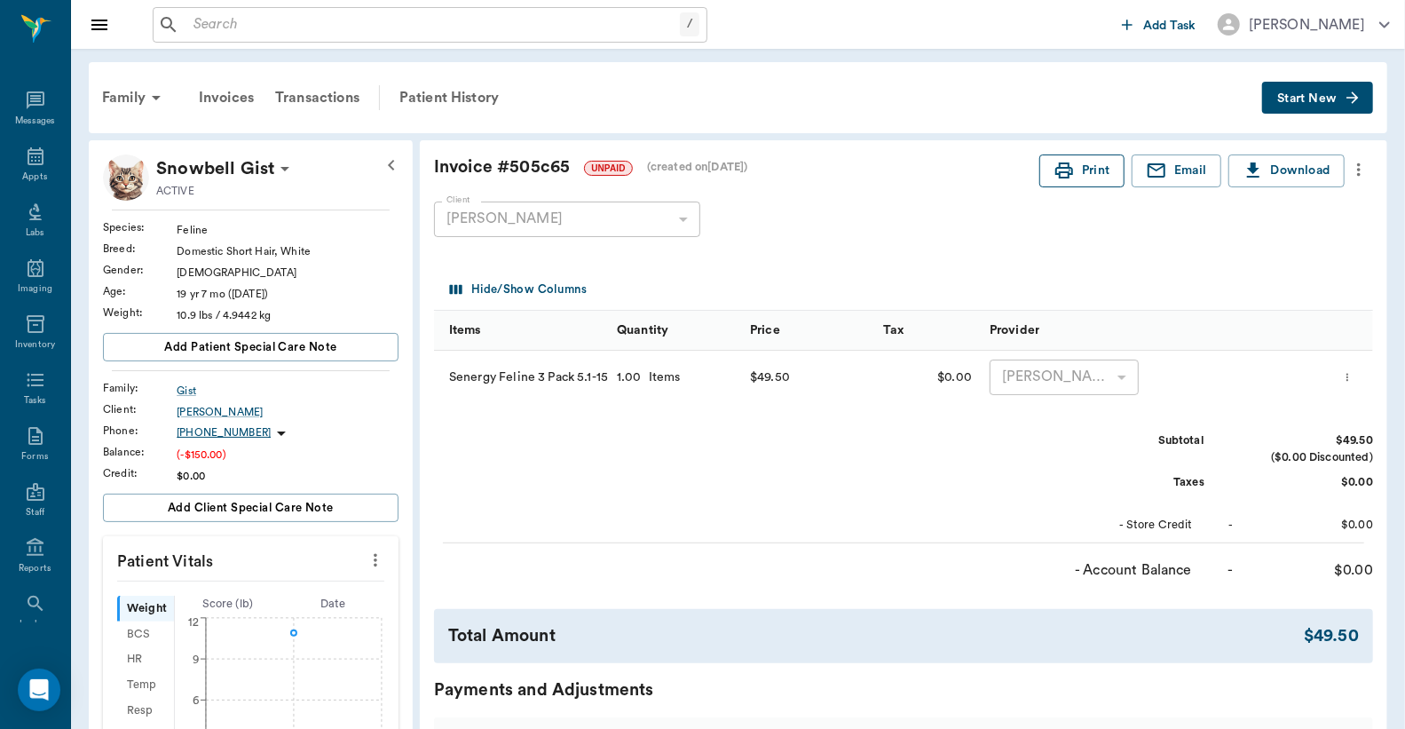
click at [1090, 176] on button "Print" at bounding box center [1082, 170] width 85 height 33
click at [133, 91] on div "Family" at bounding box center [134, 97] width 86 height 43
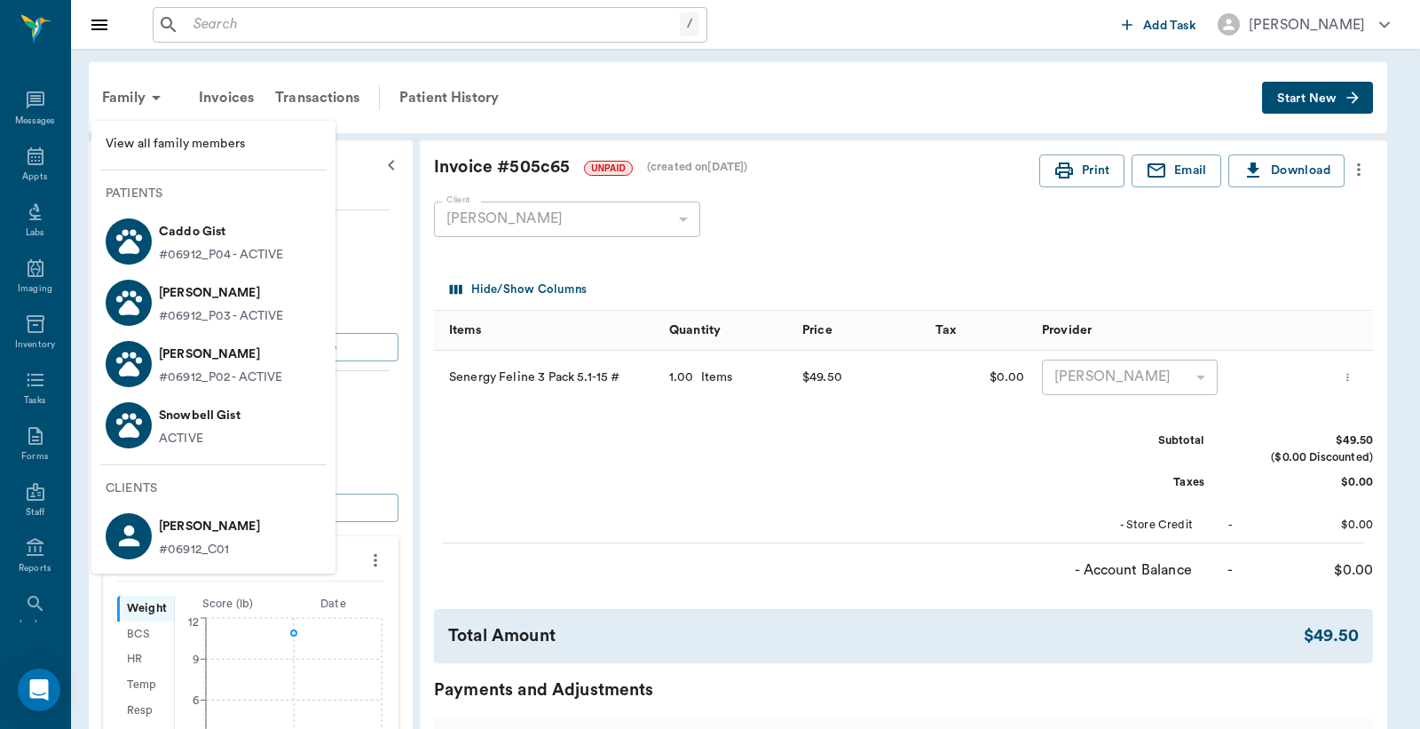
click at [173, 136] on span "View all family members" at bounding box center [214, 144] width 216 height 19
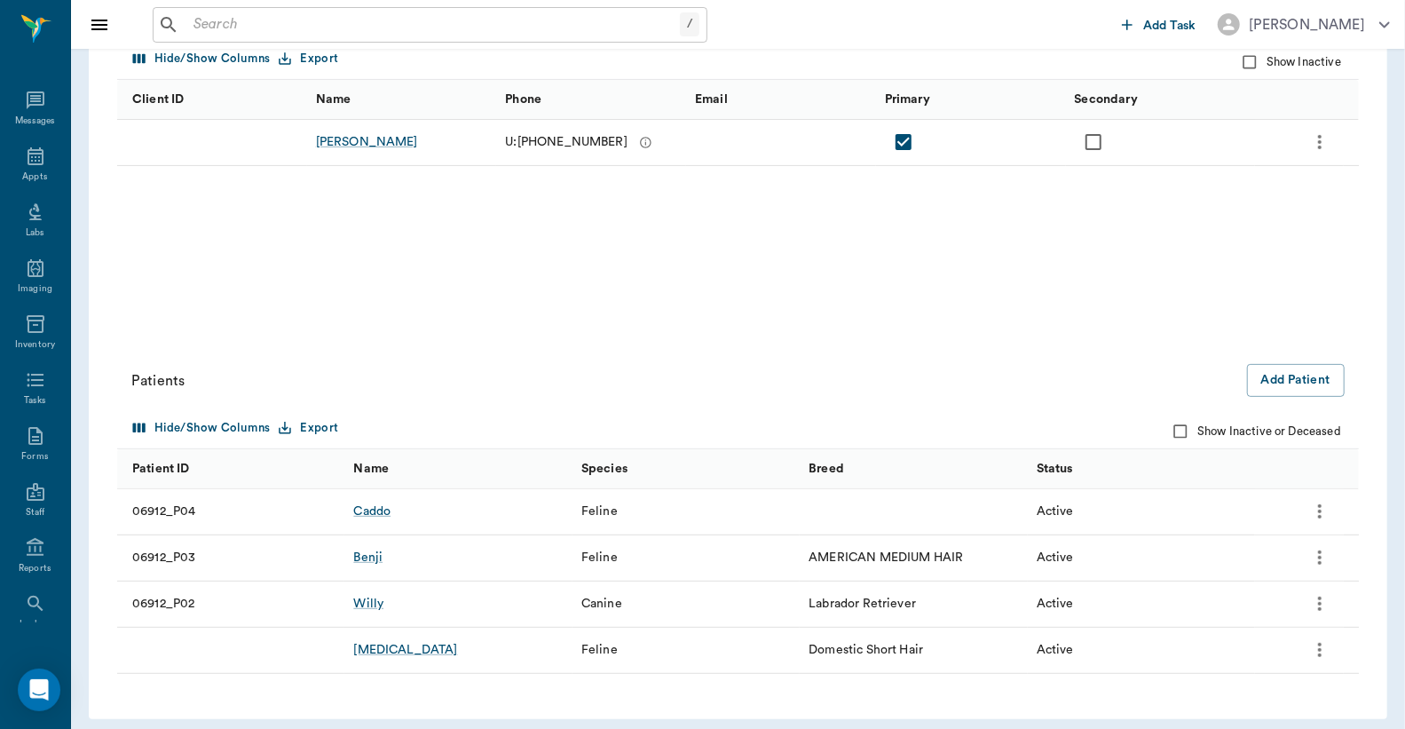
scroll to position [273, 0]
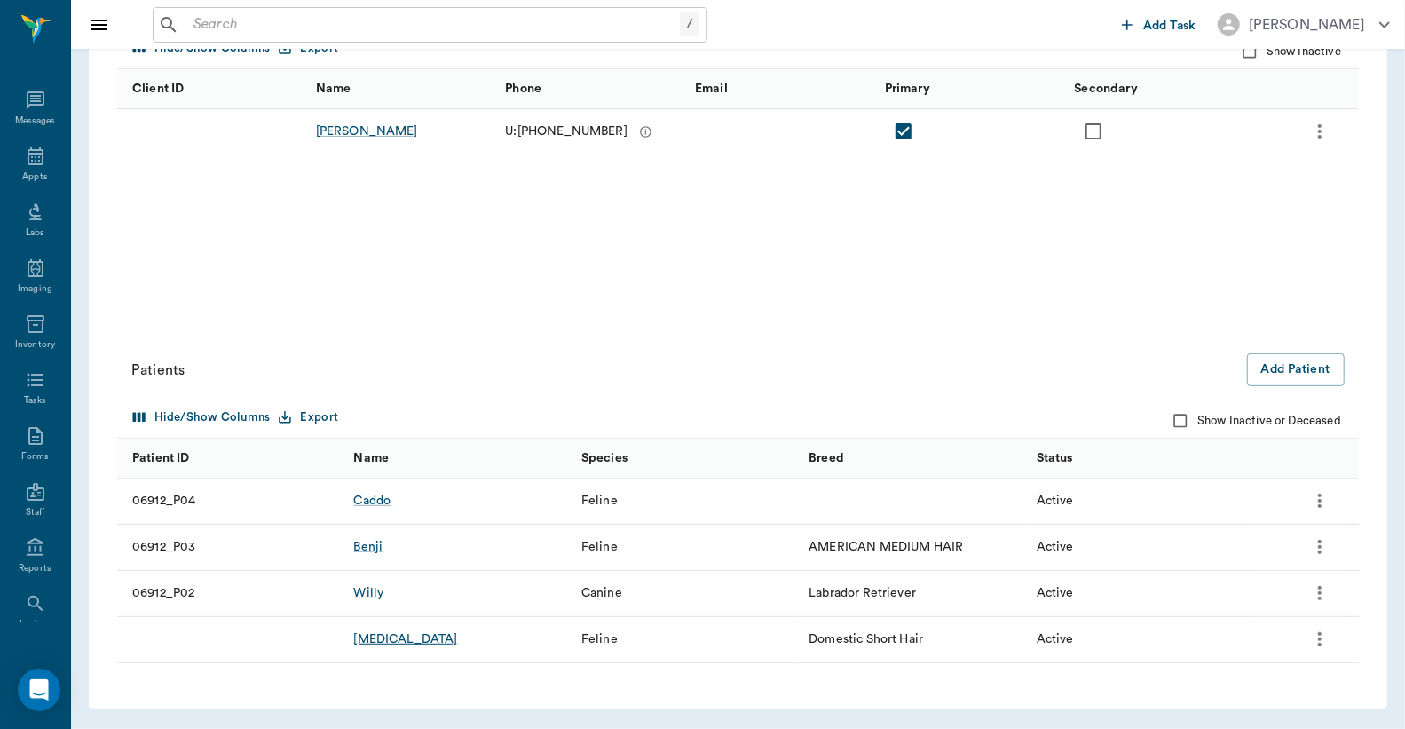
click at [392, 637] on div "Snowbell" at bounding box center [405, 639] width 104 height 18
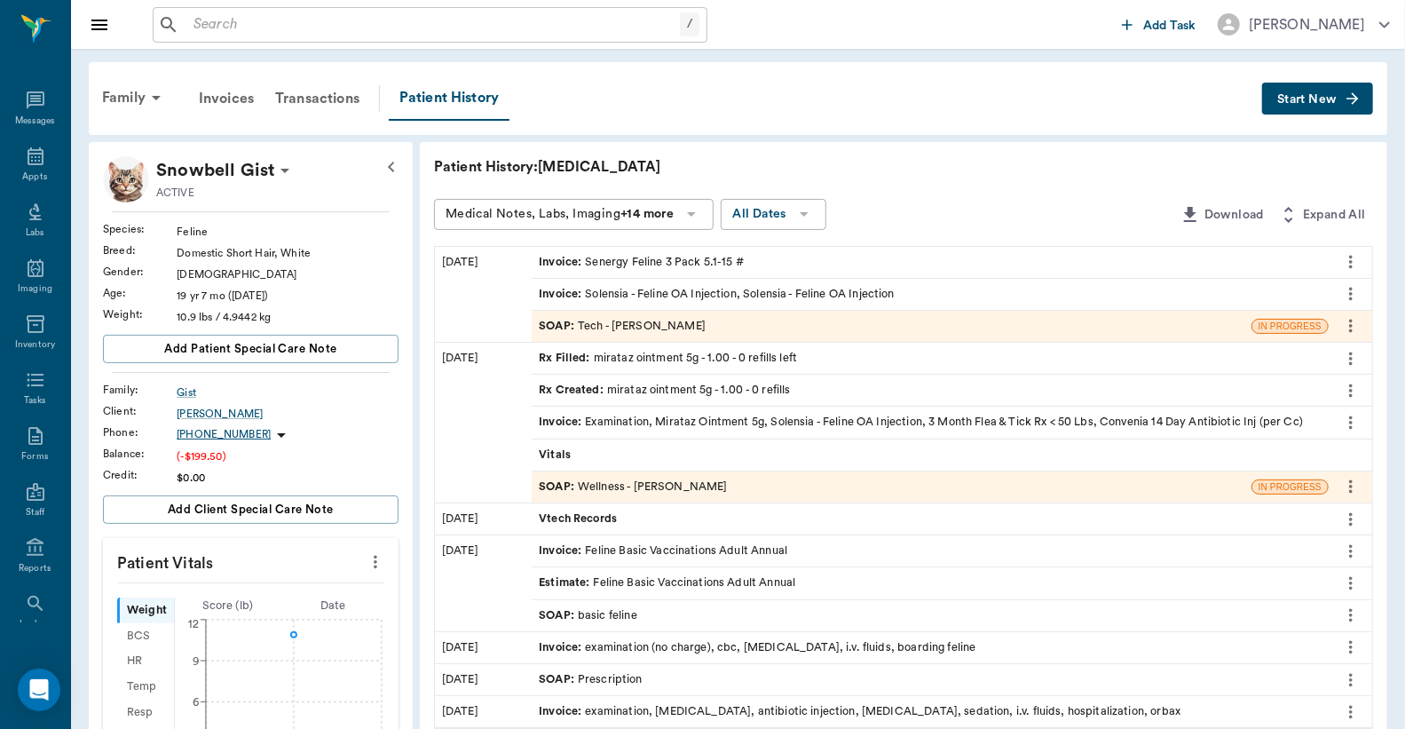
click at [749, 290] on div "Invoice : Solensia - Feline OA Injection, Solensia - Feline OA Injection" at bounding box center [717, 294] width 356 height 17
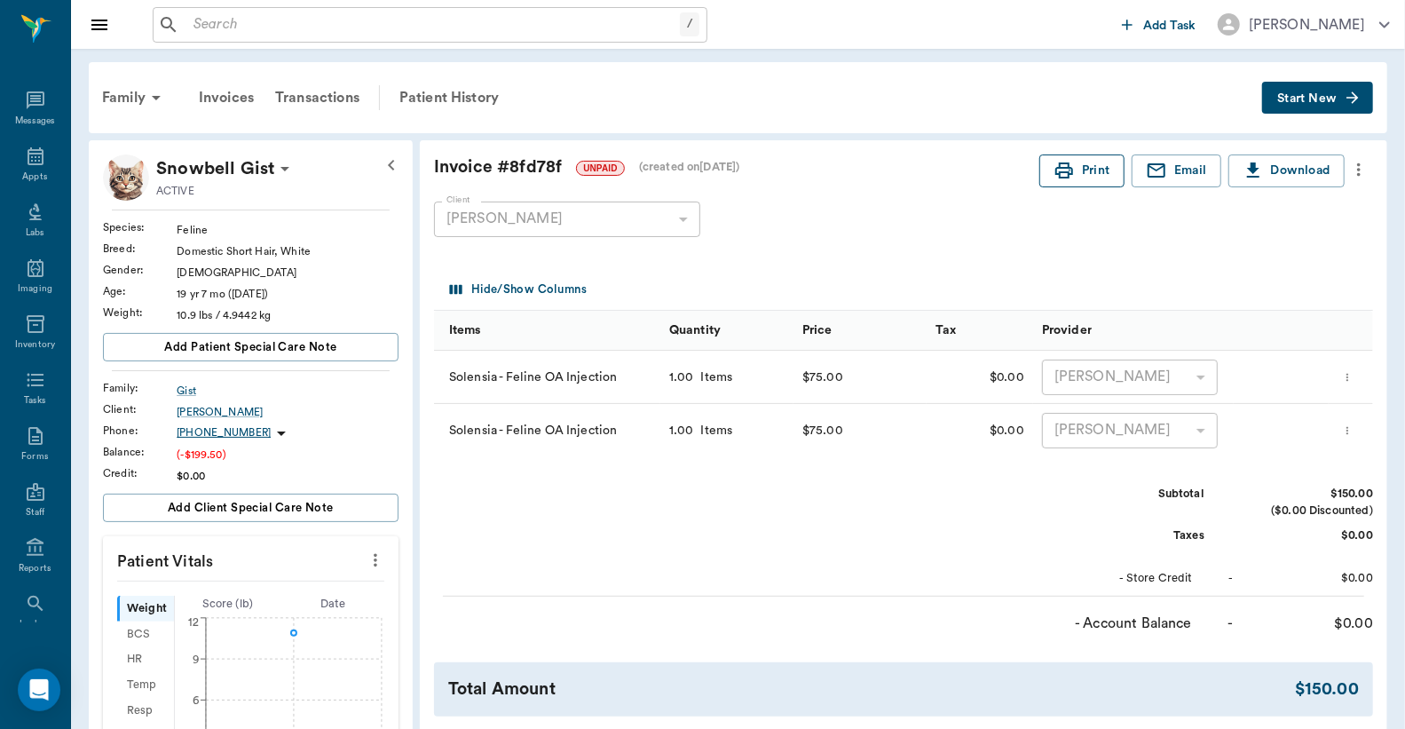
click at [1120, 174] on button "Print" at bounding box center [1082, 170] width 85 height 33
click at [136, 90] on div "Family" at bounding box center [134, 97] width 86 height 43
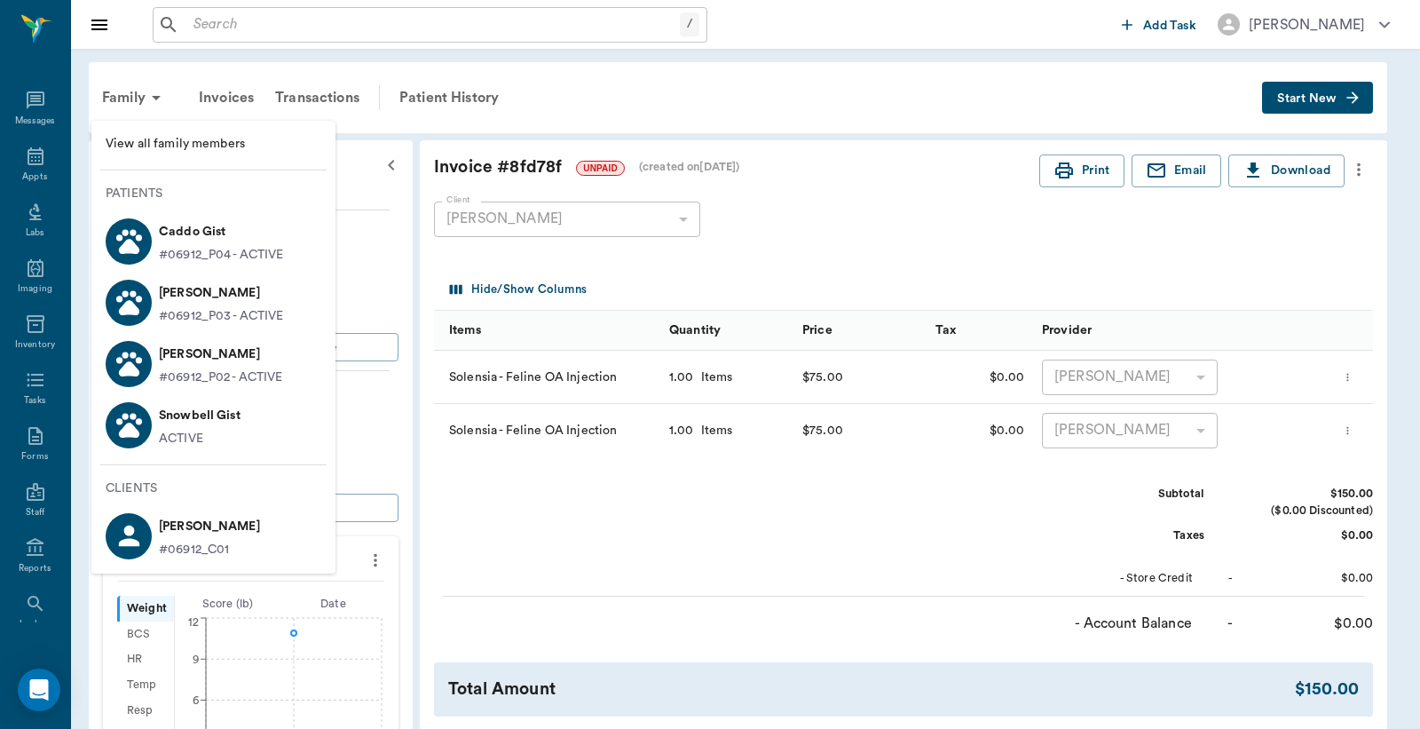
click at [216, 144] on span "View all family members" at bounding box center [214, 144] width 216 height 19
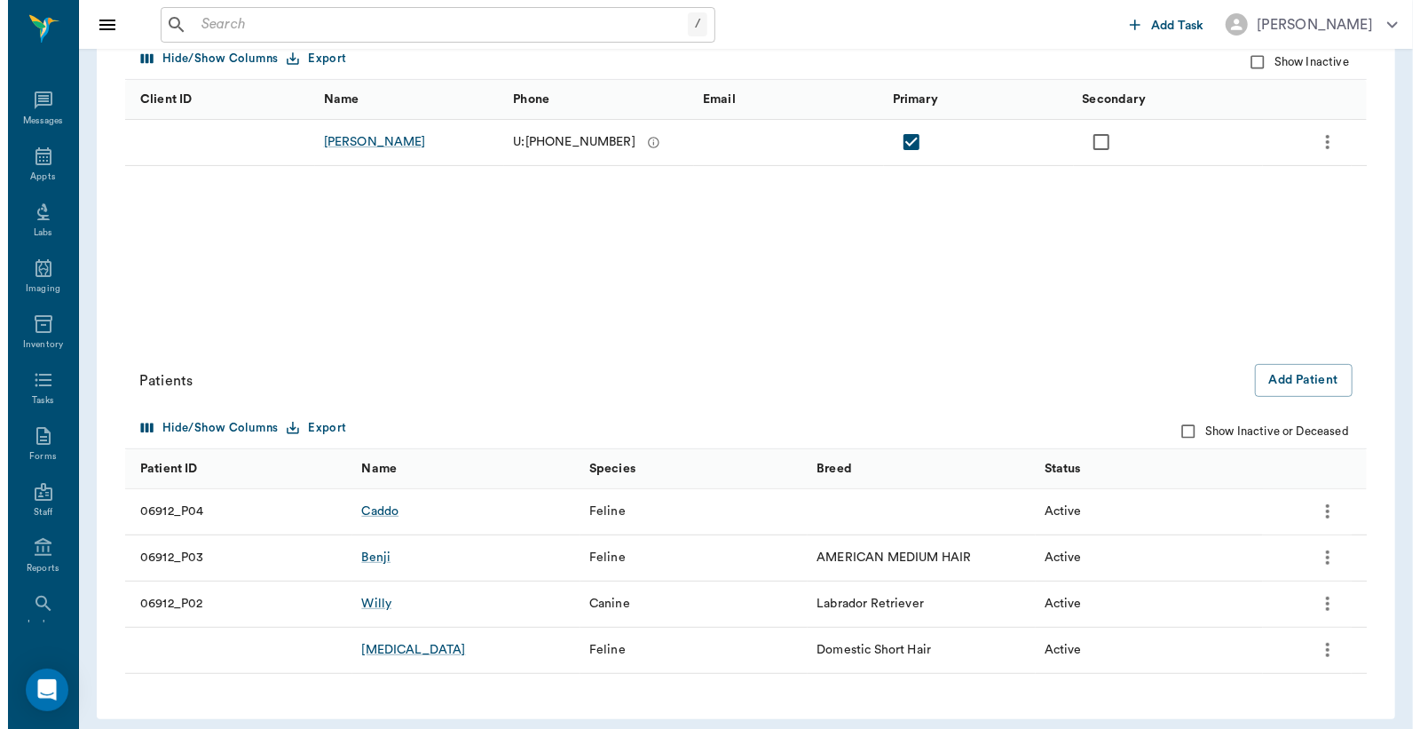
scroll to position [273, 0]
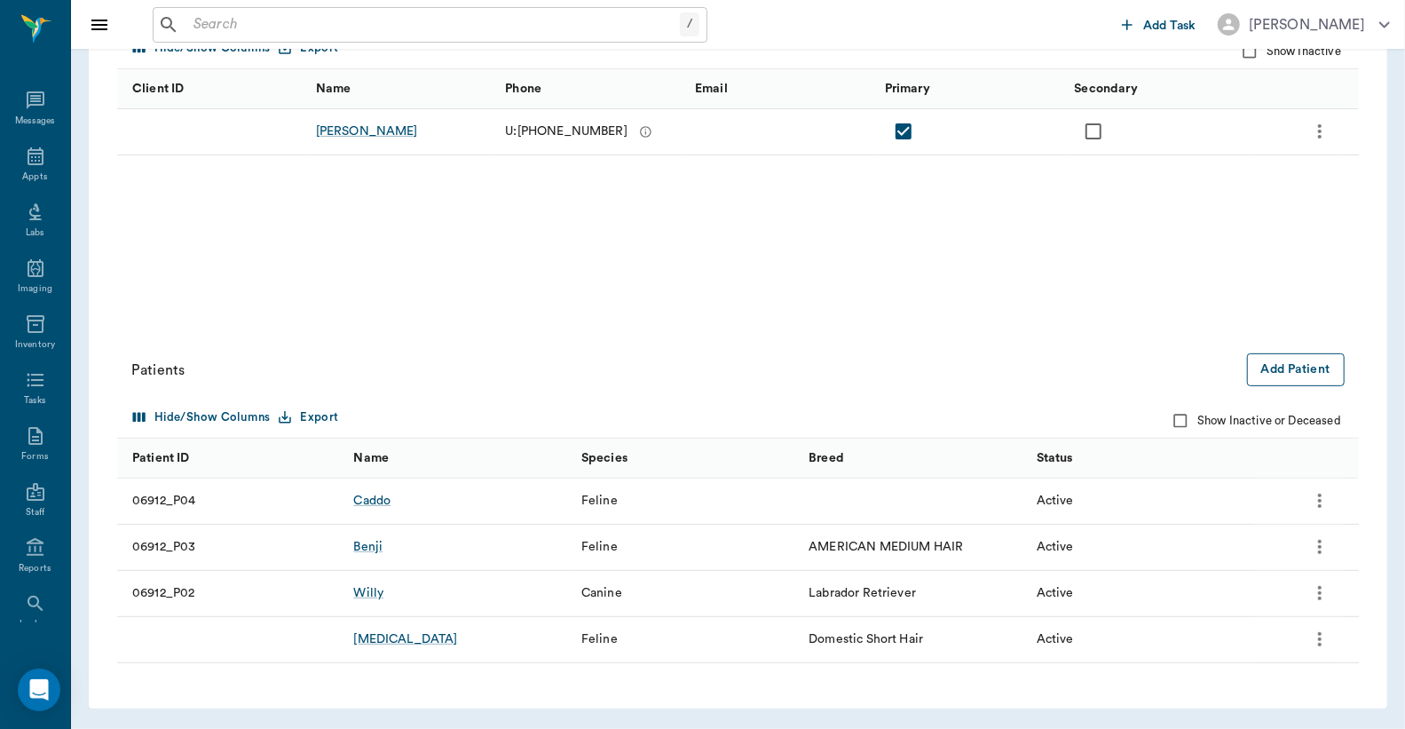
click at [1302, 369] on button "Add Patient" at bounding box center [1296, 369] width 98 height 33
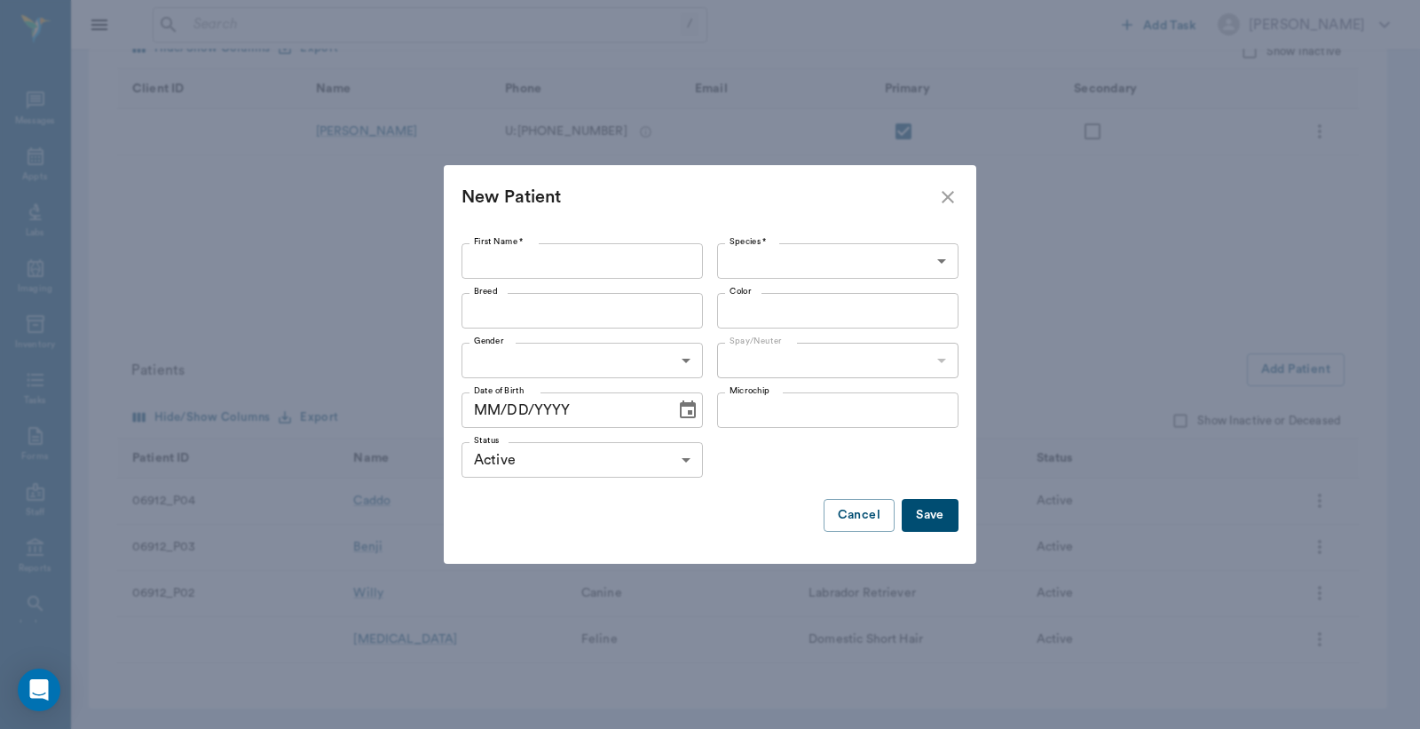
click at [484, 257] on input "First Name *" at bounding box center [582, 261] width 241 height 36
type input "Baby"
click at [726, 260] on body "/ ​ Add Task Dr. Bert Ellsworth Nectar Messages Appts Labs Imaging Inventory Ta…" at bounding box center [710, 227] width 1420 height 1001
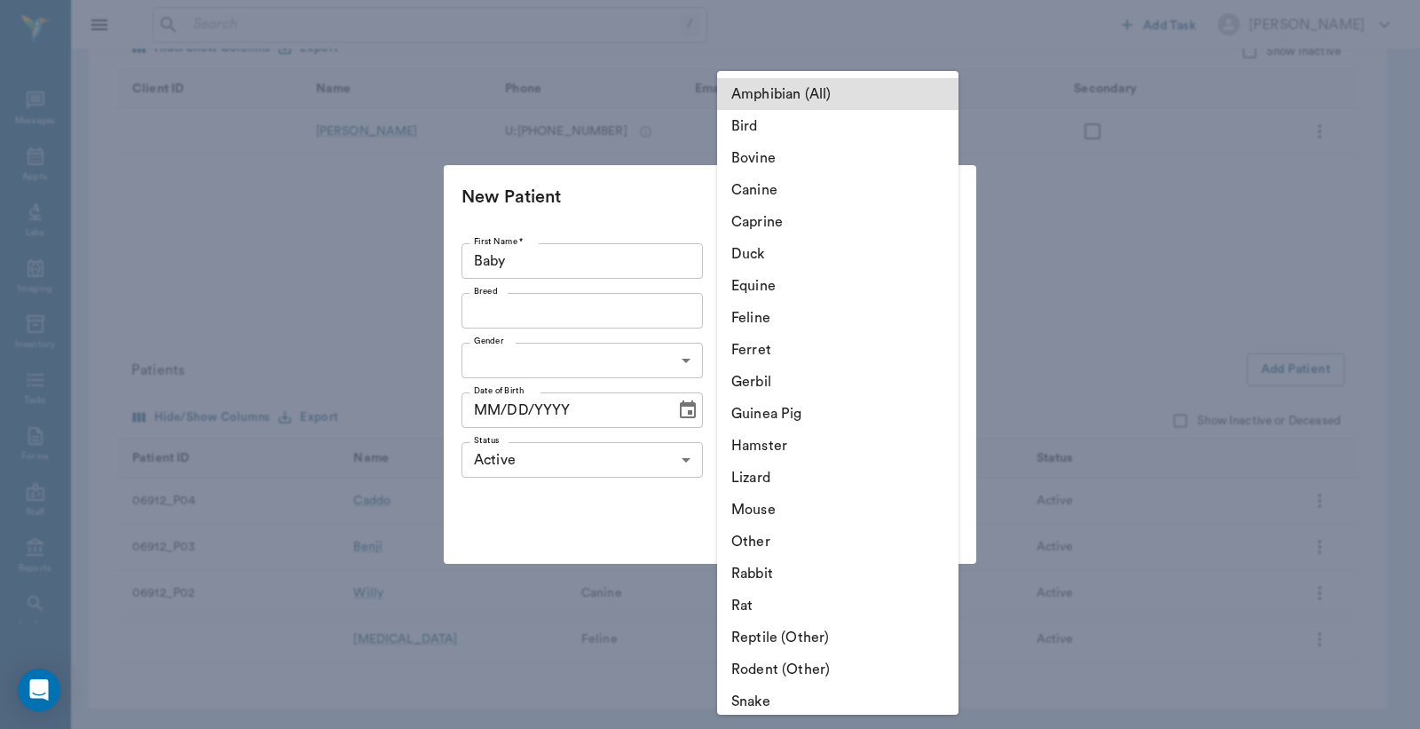
click at [756, 322] on li "Feline" at bounding box center [837, 318] width 241 height 32
type input "Feline"
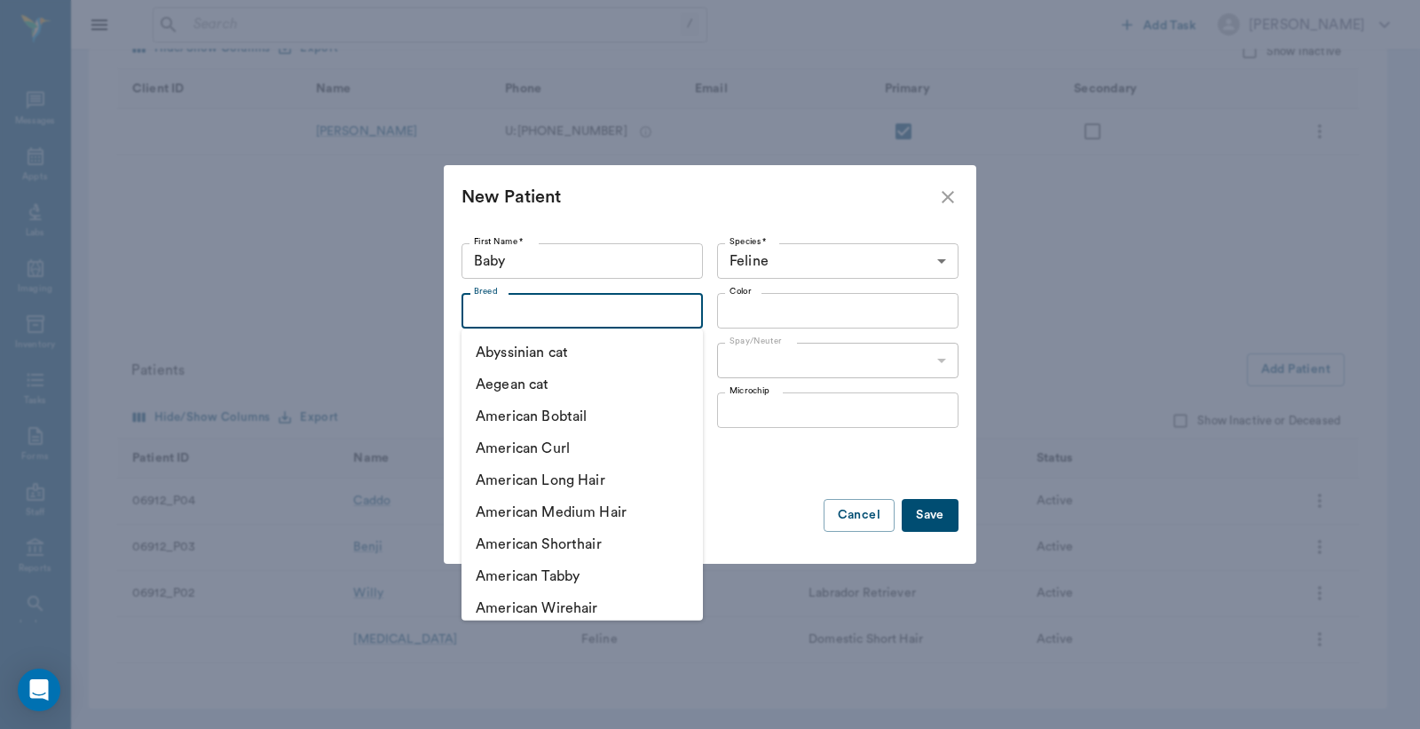
click at [479, 307] on input "Breed" at bounding box center [568, 310] width 202 height 25
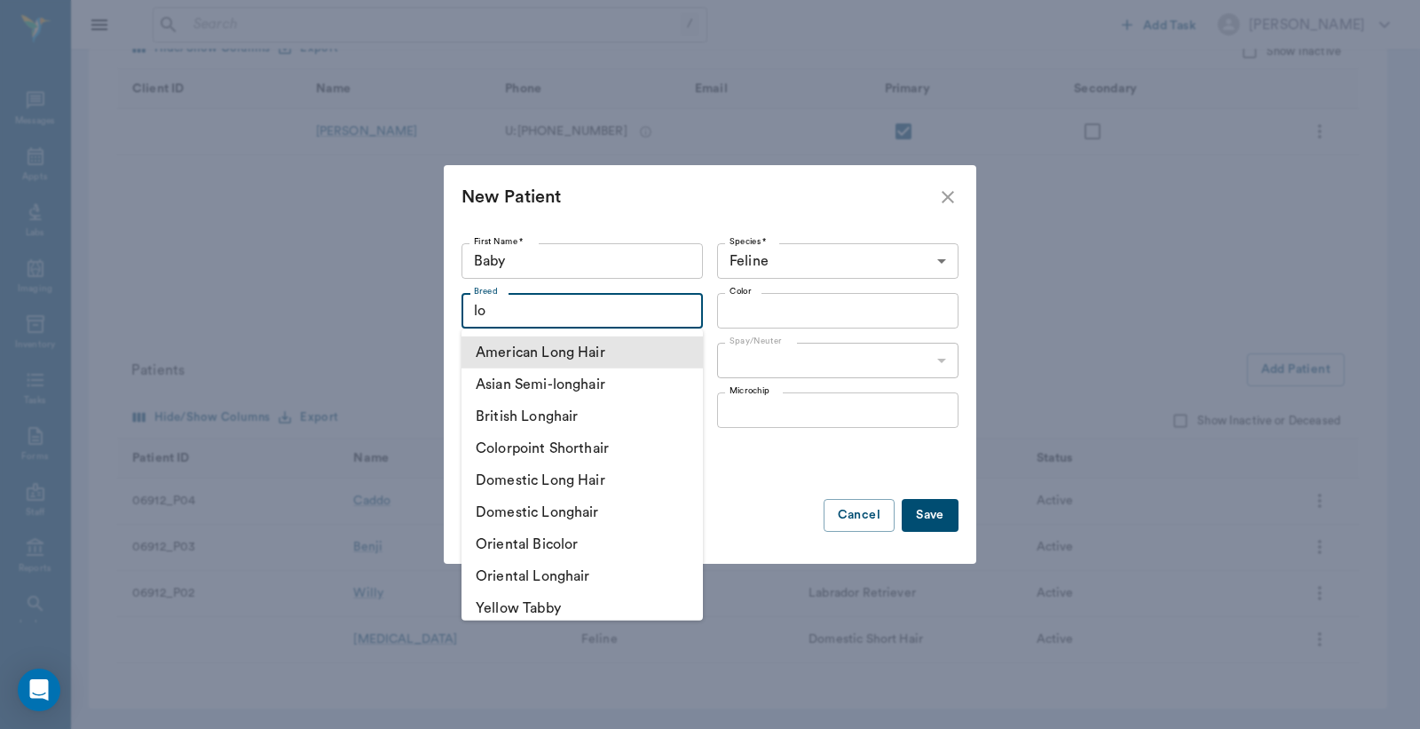
click at [507, 350] on li "American Long Hair" at bounding box center [582, 352] width 241 height 32
type input "American Long Hair"
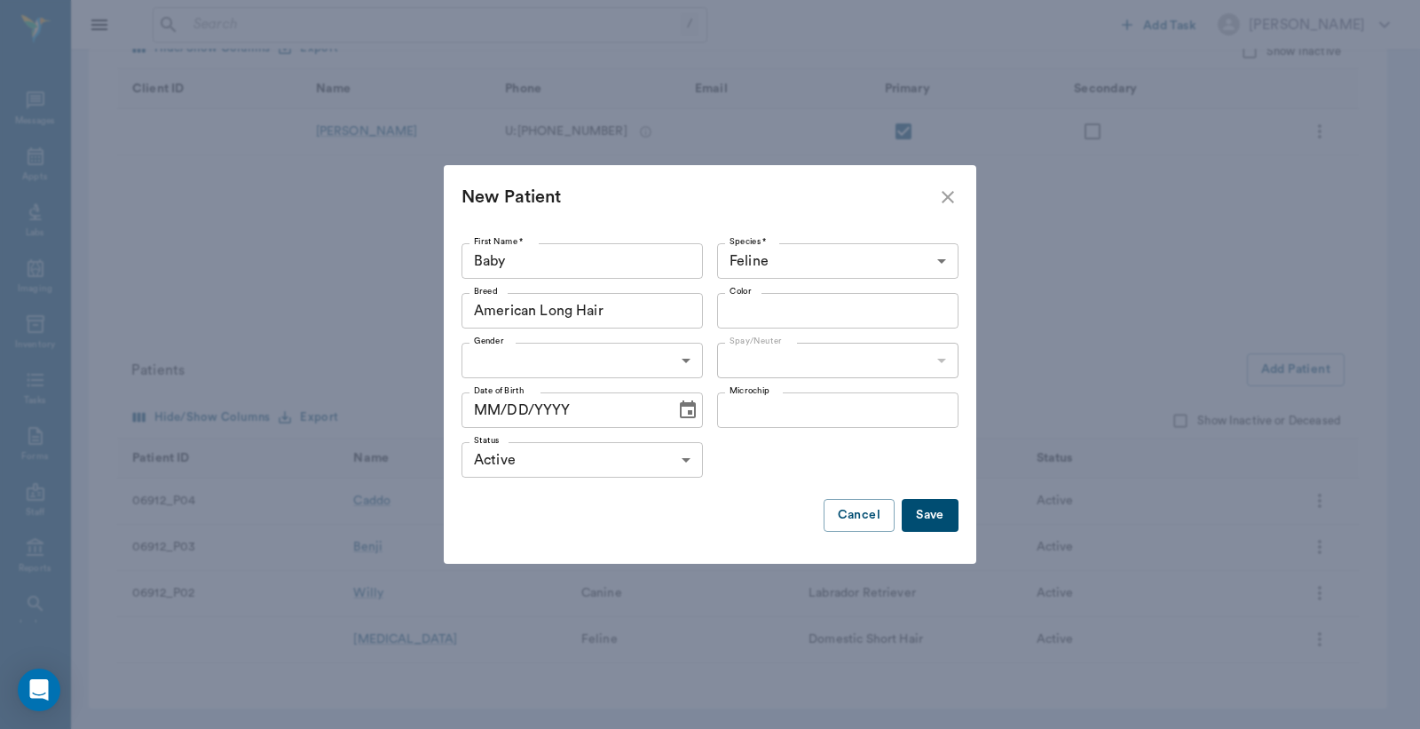
click at [737, 308] on input "Color" at bounding box center [824, 310] width 202 height 25
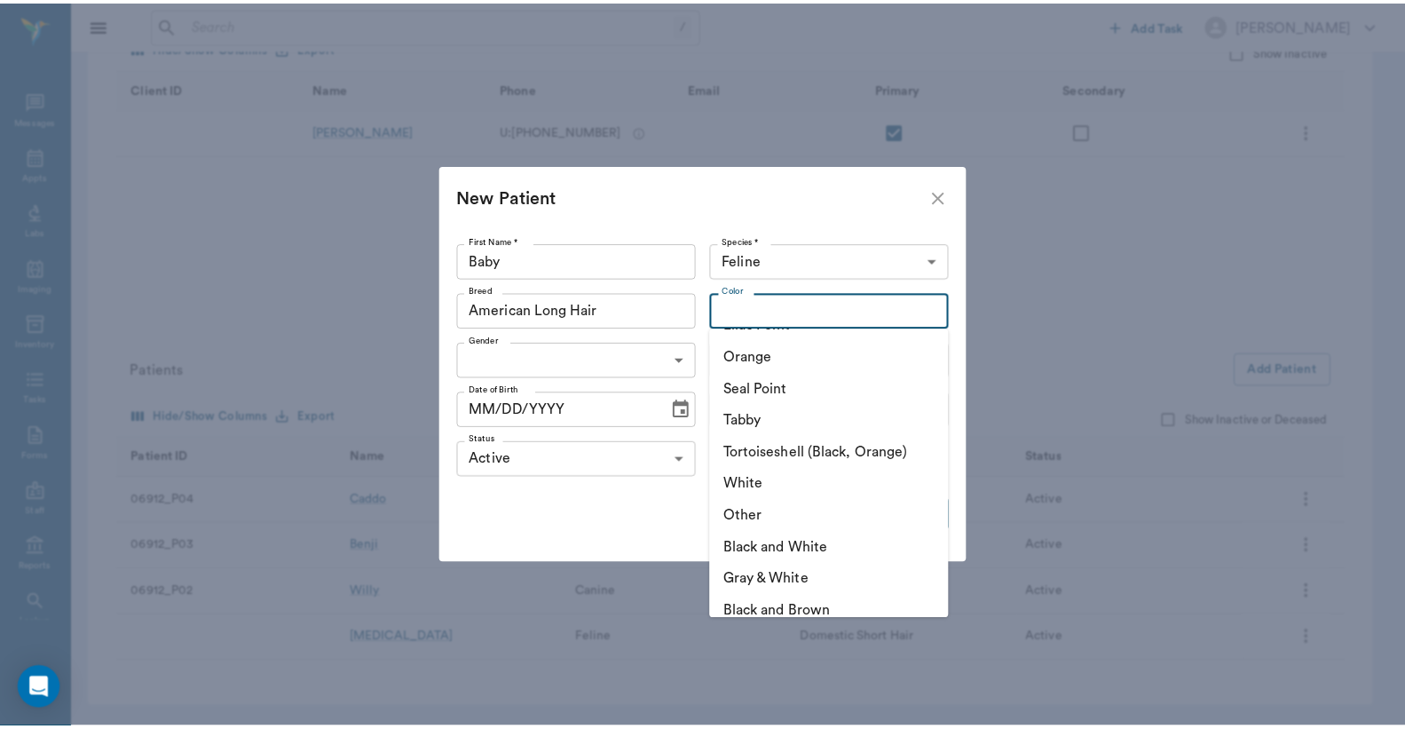
scroll to position [263, 0]
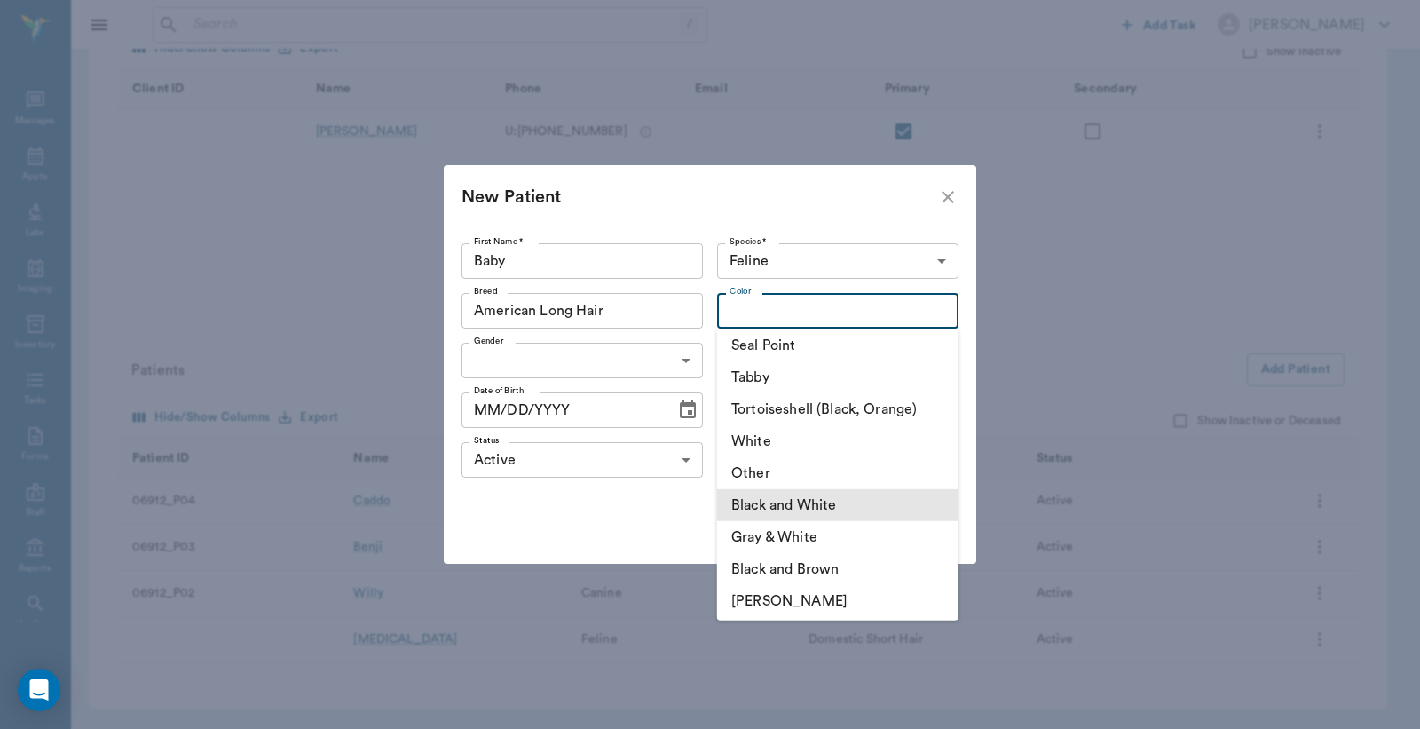
click at [810, 500] on li "Black and White" at bounding box center [837, 505] width 241 height 32
type input "Black and White"
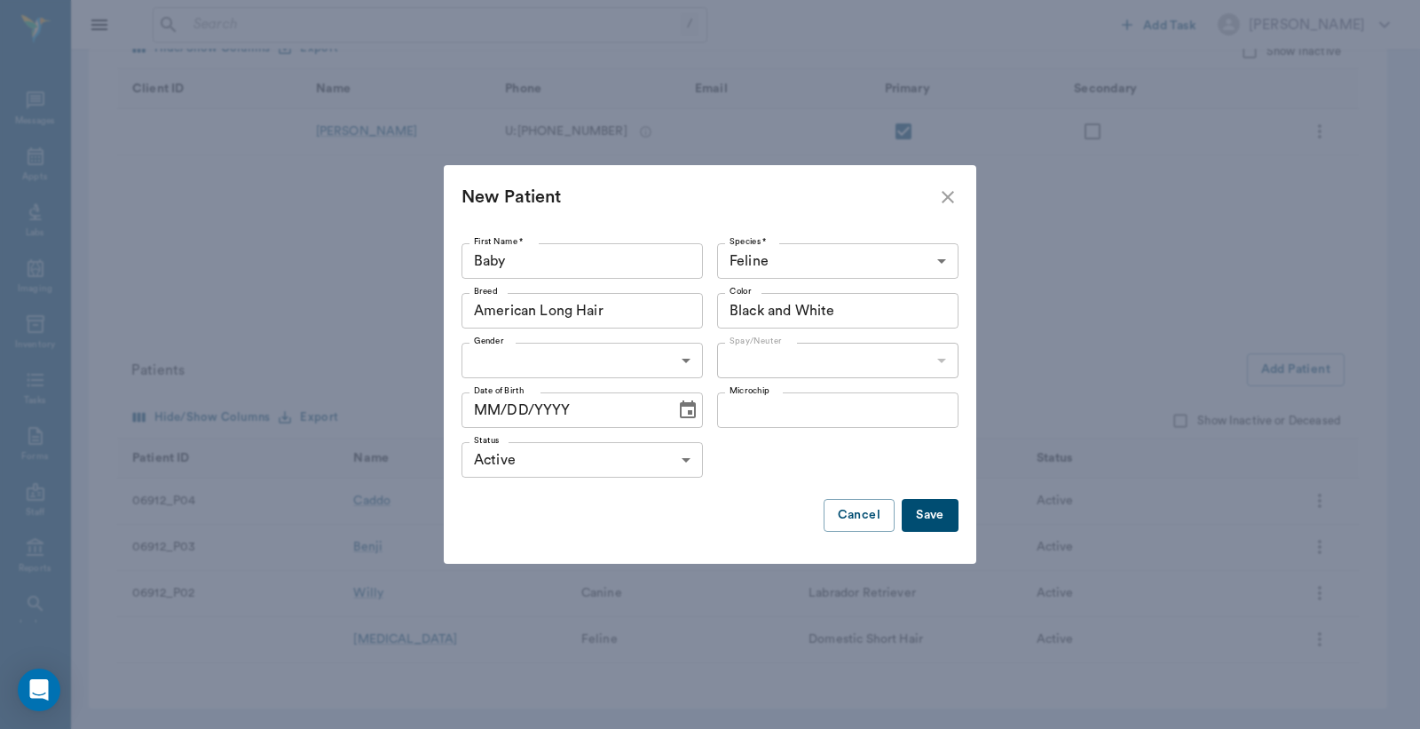
click at [684, 360] on body "/ ​ Add Task Dr. Bert Ellsworth Nectar Messages Appts Labs Imaging Inventory Ta…" at bounding box center [710, 227] width 1420 height 1001
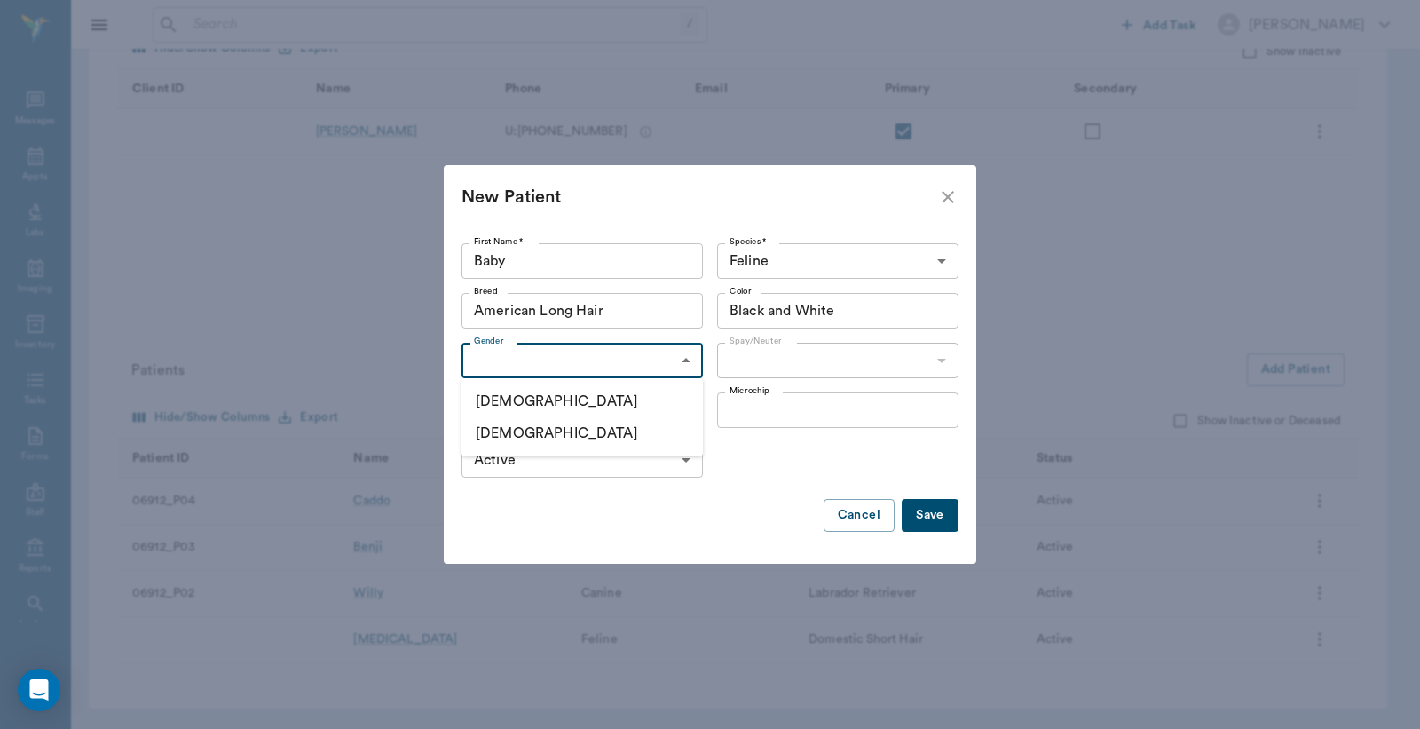
click at [624, 407] on li "Male" at bounding box center [582, 401] width 241 height 32
type input "MALE"
click at [939, 364] on body "/ ​ Add Task Dr. Bert Ellsworth Nectar Messages Appts Labs Imaging Inventory Ta…" at bounding box center [710, 227] width 1420 height 1001
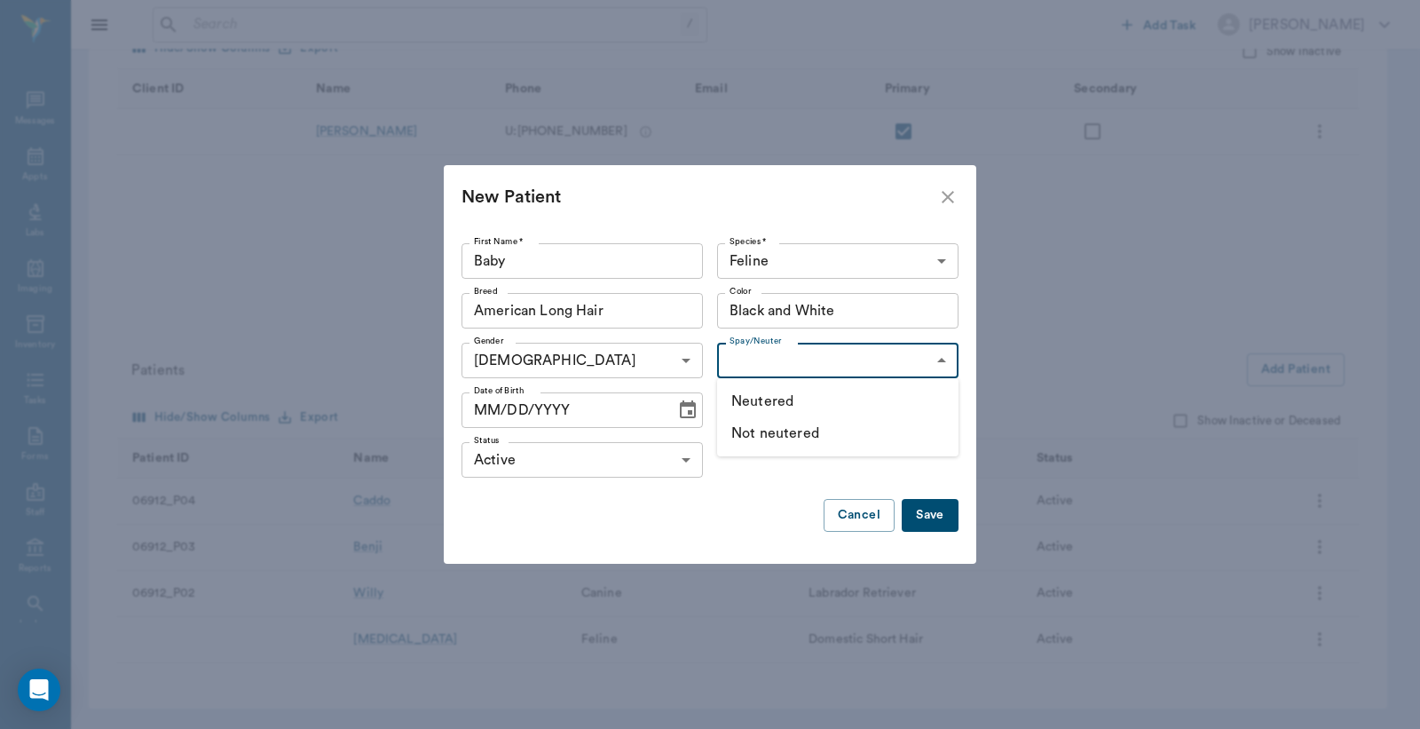
click at [874, 435] on li "Not neutered" at bounding box center [837, 433] width 241 height 32
type input "false"
click at [923, 516] on button "Save" at bounding box center [930, 515] width 57 height 33
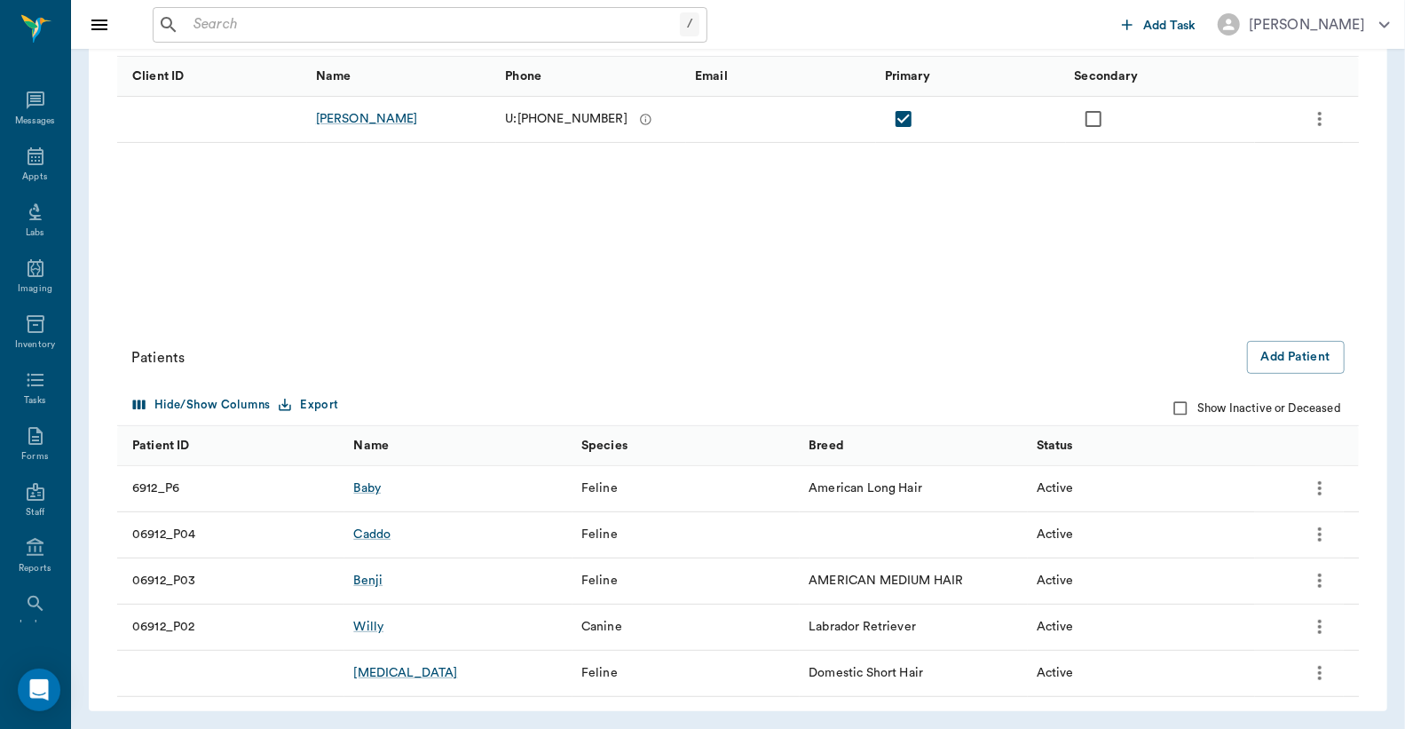
scroll to position [288, 0]
click at [366, 485] on div "Baby" at bounding box center [367, 486] width 28 height 18
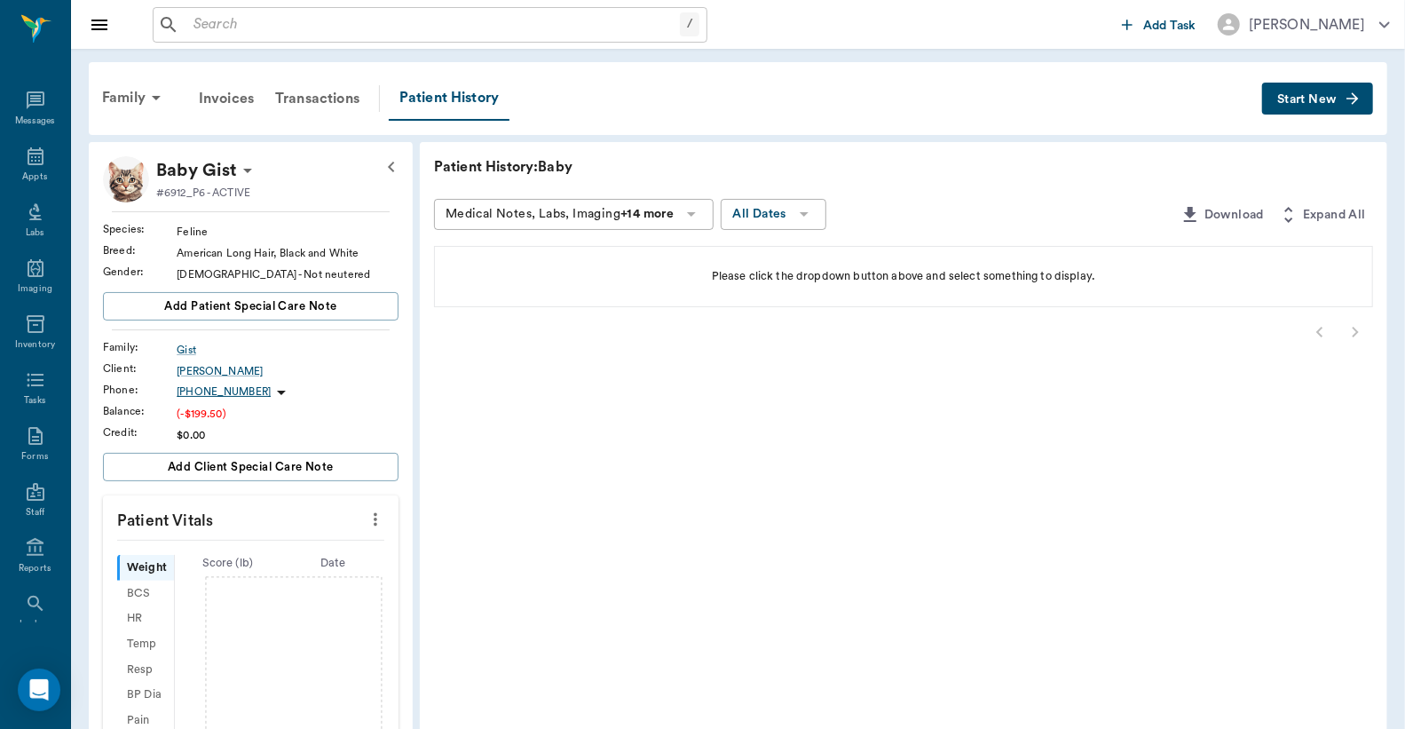
click at [1312, 104] on button "Start New" at bounding box center [1317, 99] width 111 height 33
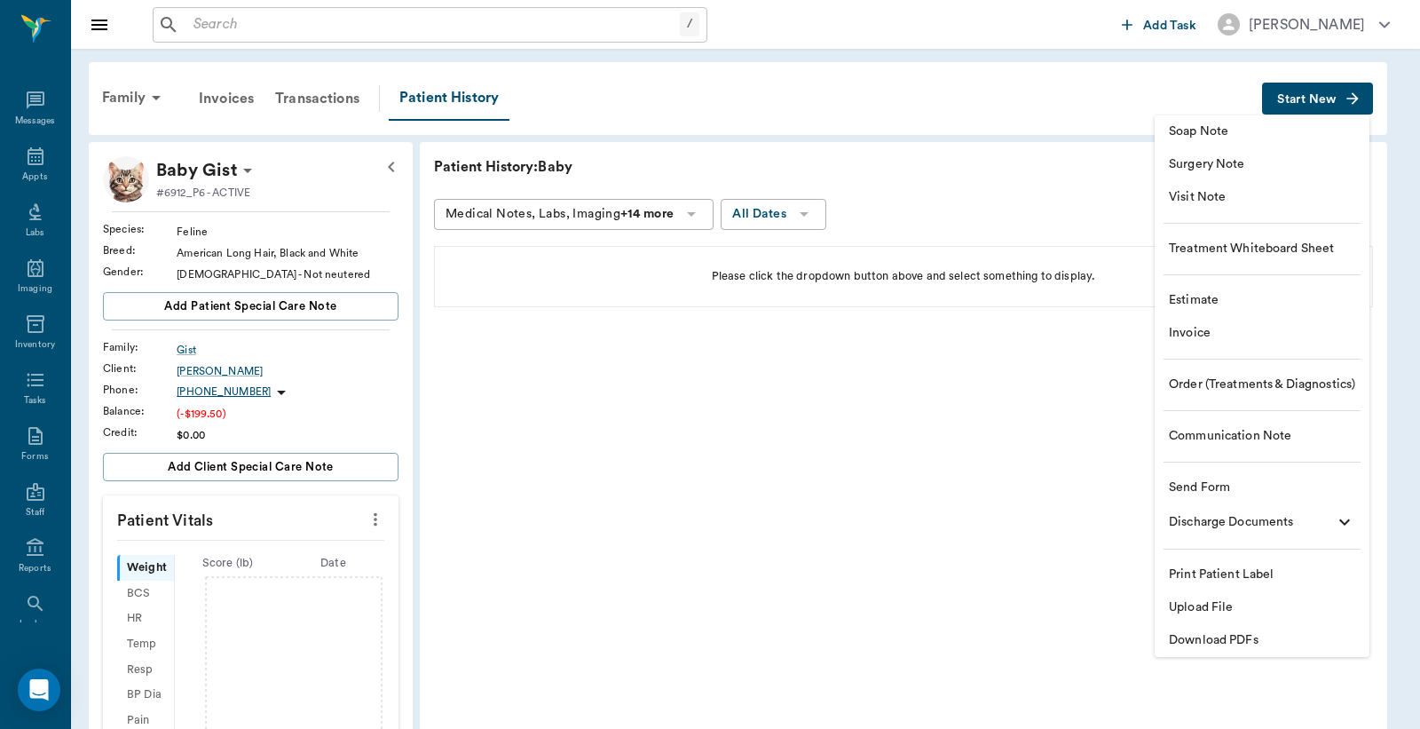
click at [1202, 332] on span "Invoice" at bounding box center [1262, 333] width 186 height 19
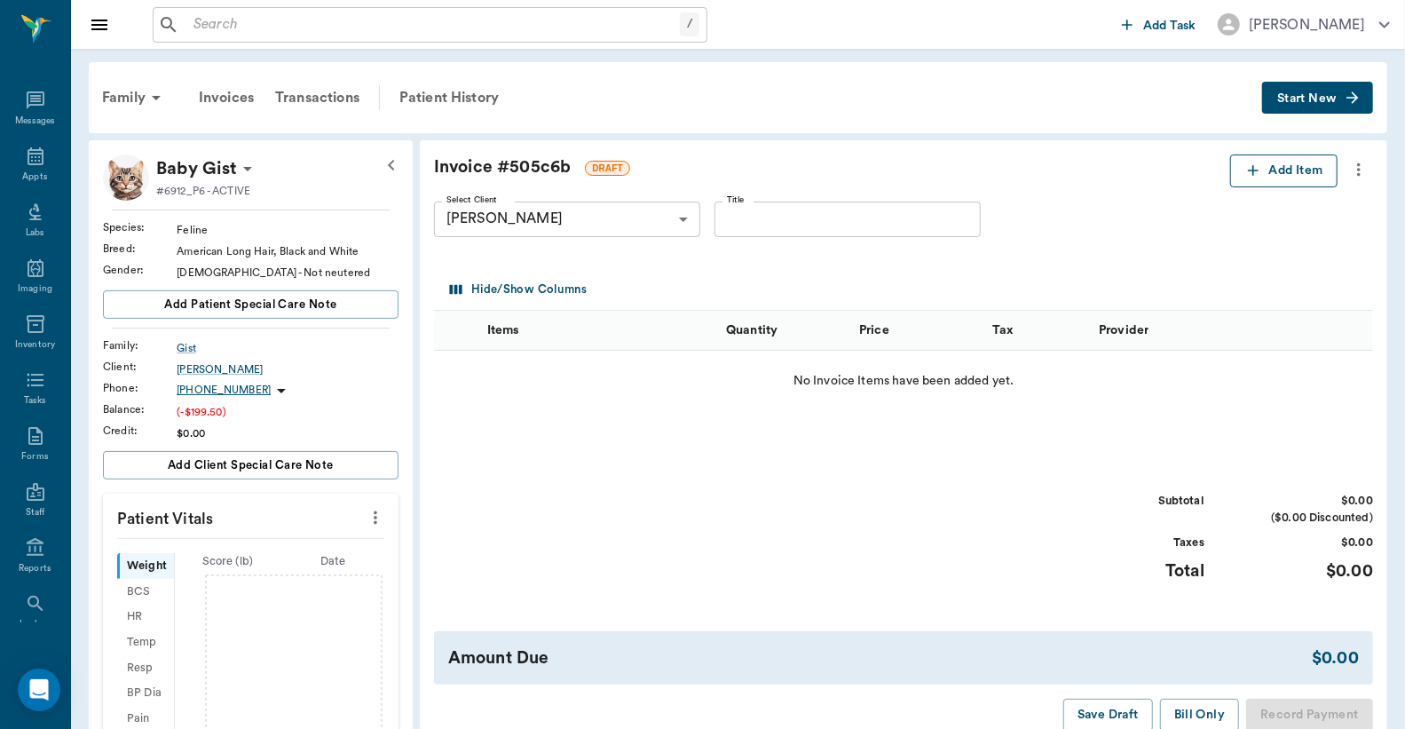
click at [1270, 170] on button "Add Item" at bounding box center [1284, 170] width 107 height 33
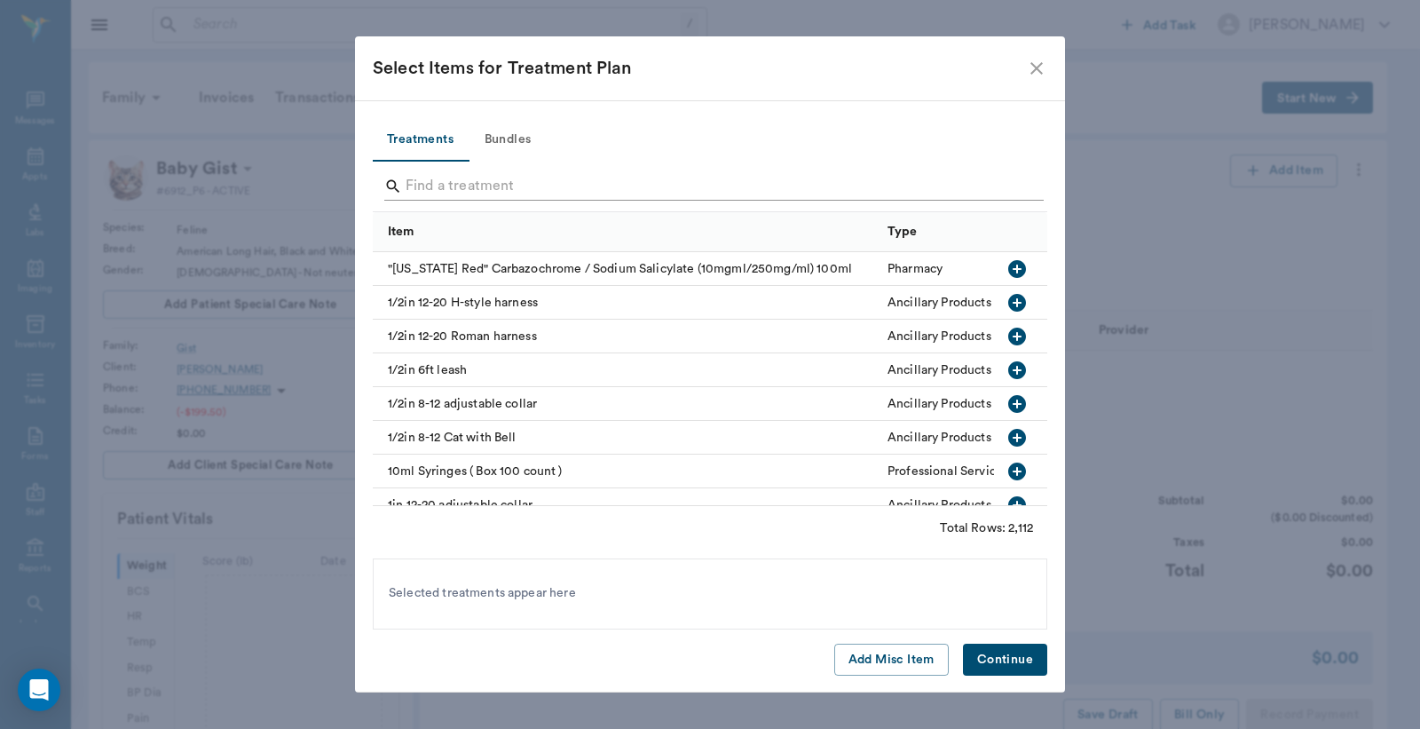
click at [406, 186] on input "Search" at bounding box center [712, 186] width 612 height 28
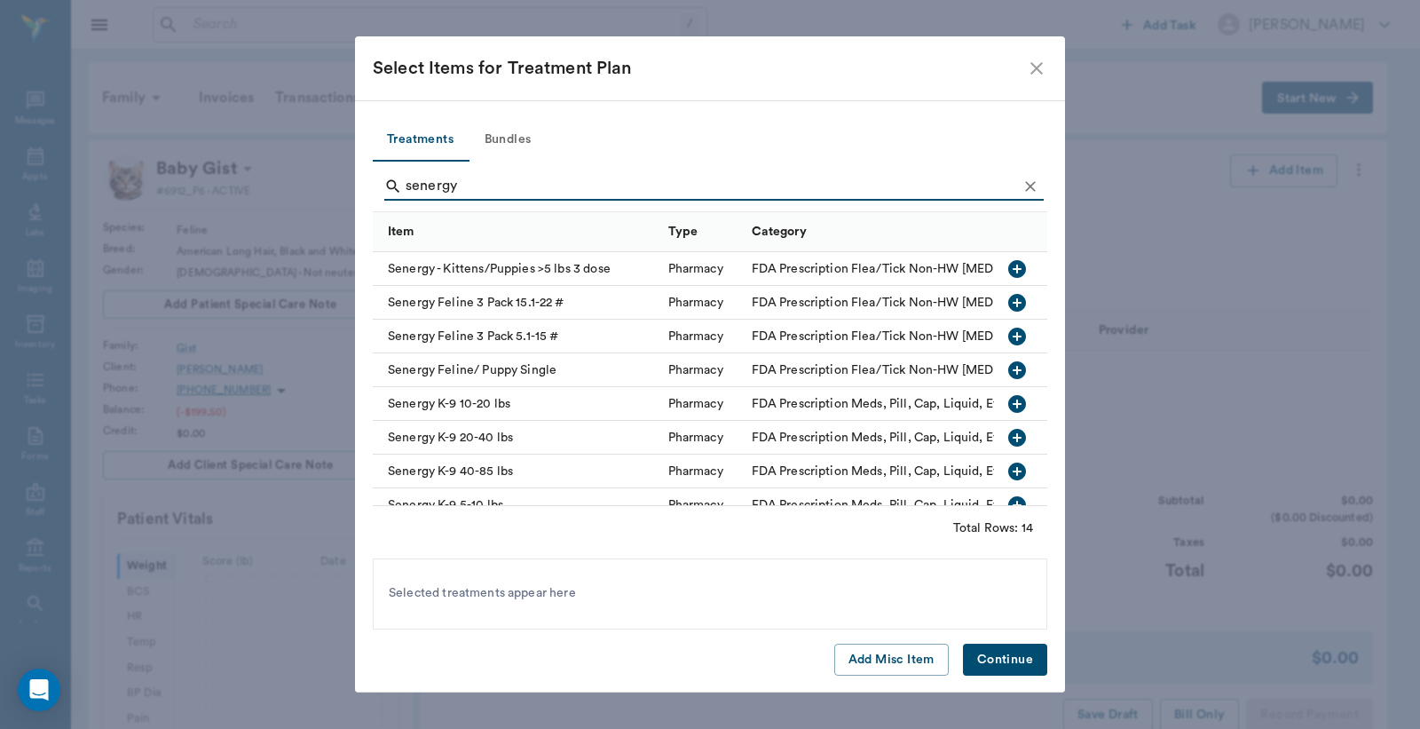
type input "senergy"
click at [1009, 263] on icon "button" at bounding box center [1018, 269] width 18 height 18
click at [1015, 662] on button "Continue" at bounding box center [1005, 660] width 84 height 33
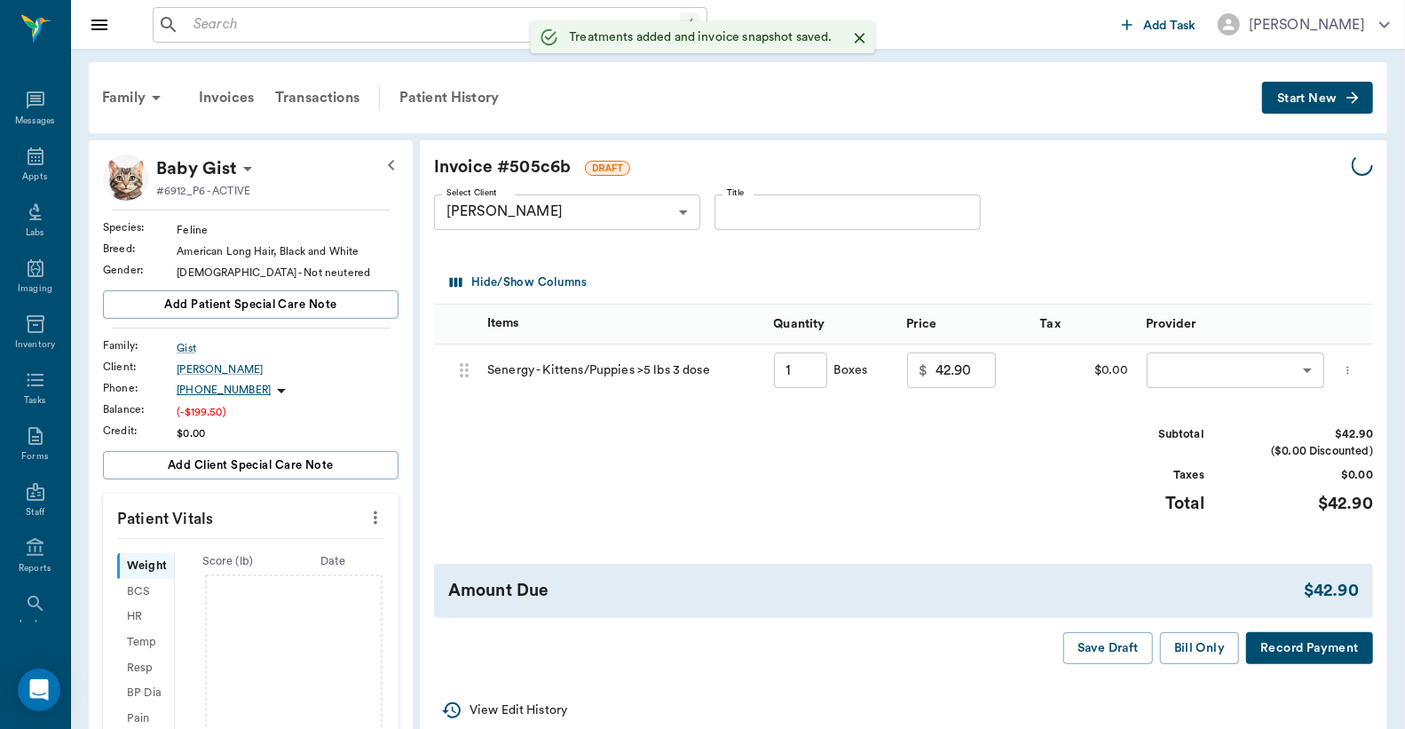
type input "1.00"
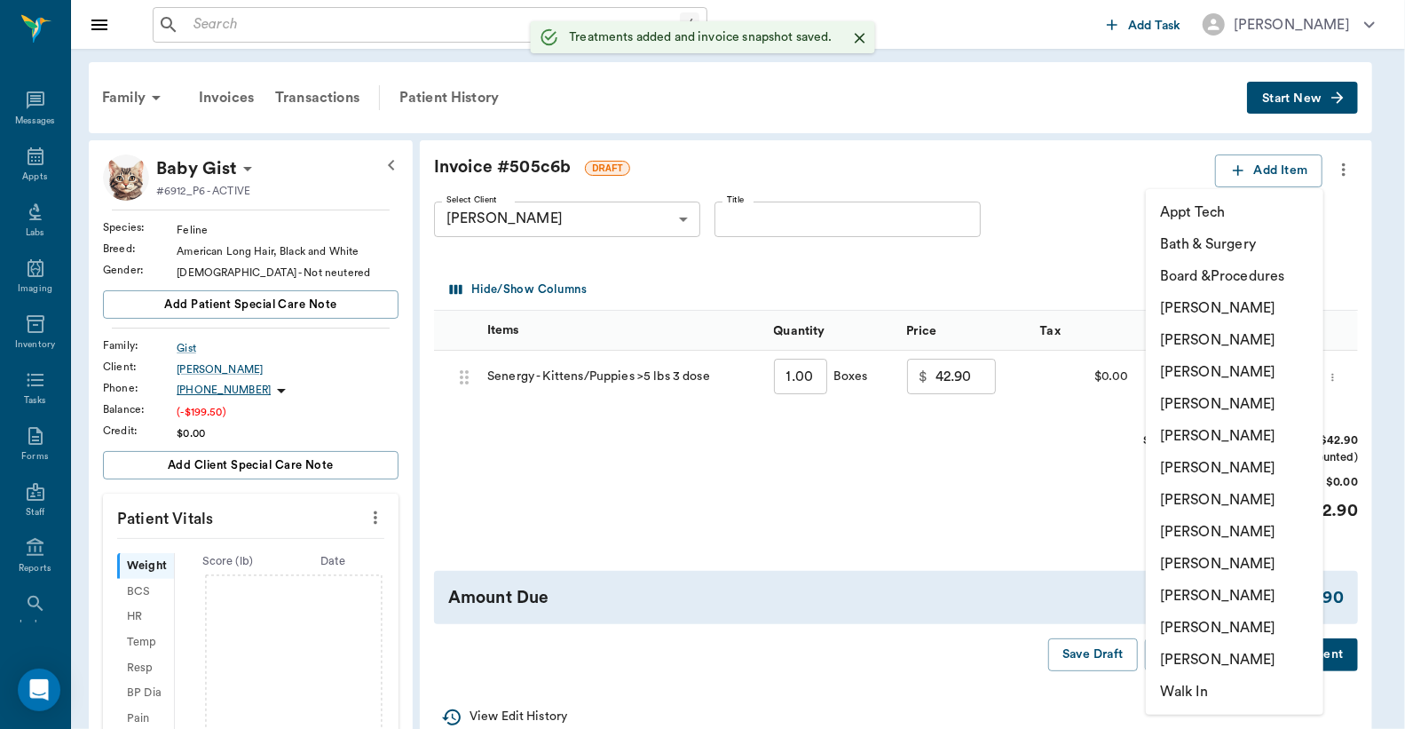
click at [1243, 382] on body "/ ​ Add Task Dr. Bert Ellsworth Nectar Messages Appts Labs Imaging Inventory Ta…" at bounding box center [702, 566] width 1405 height 1132
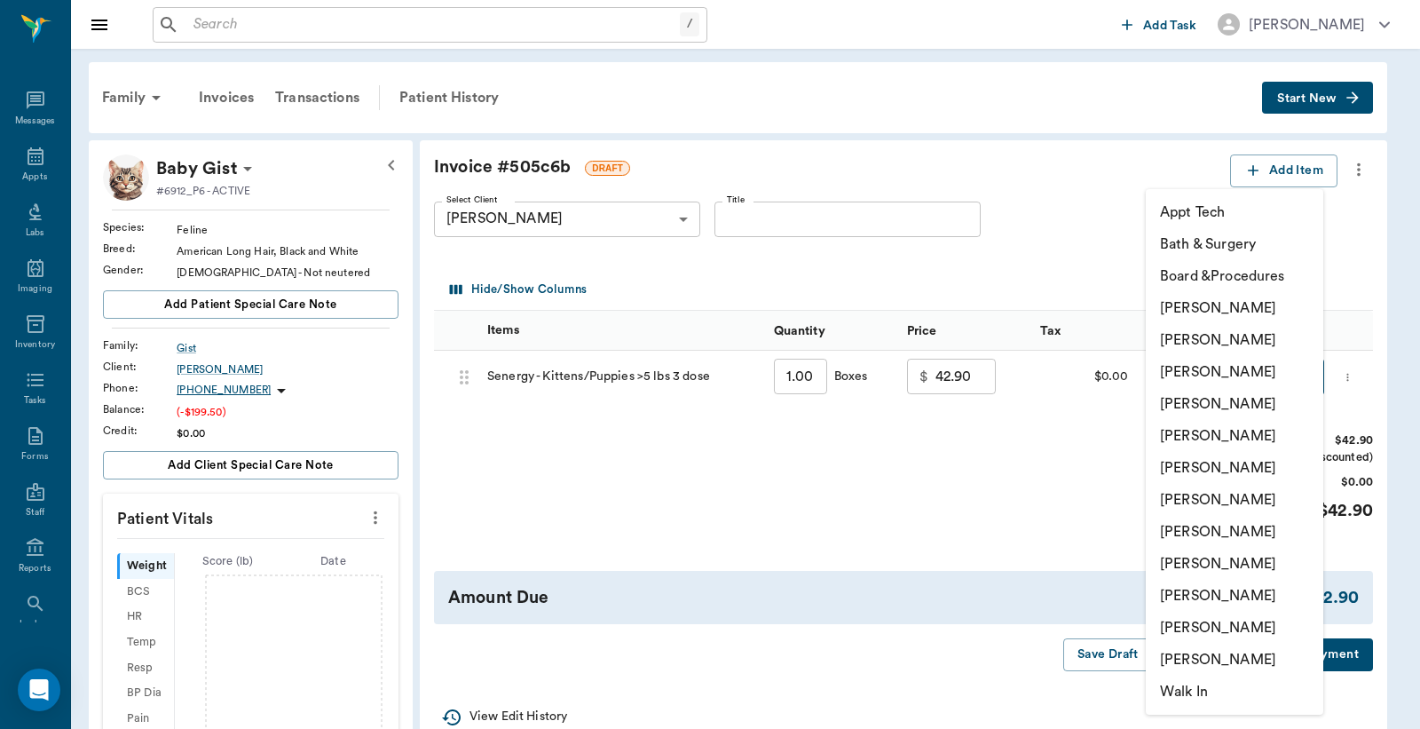
click at [1200, 530] on li "[PERSON_NAME]" at bounding box center [1235, 532] width 178 height 32
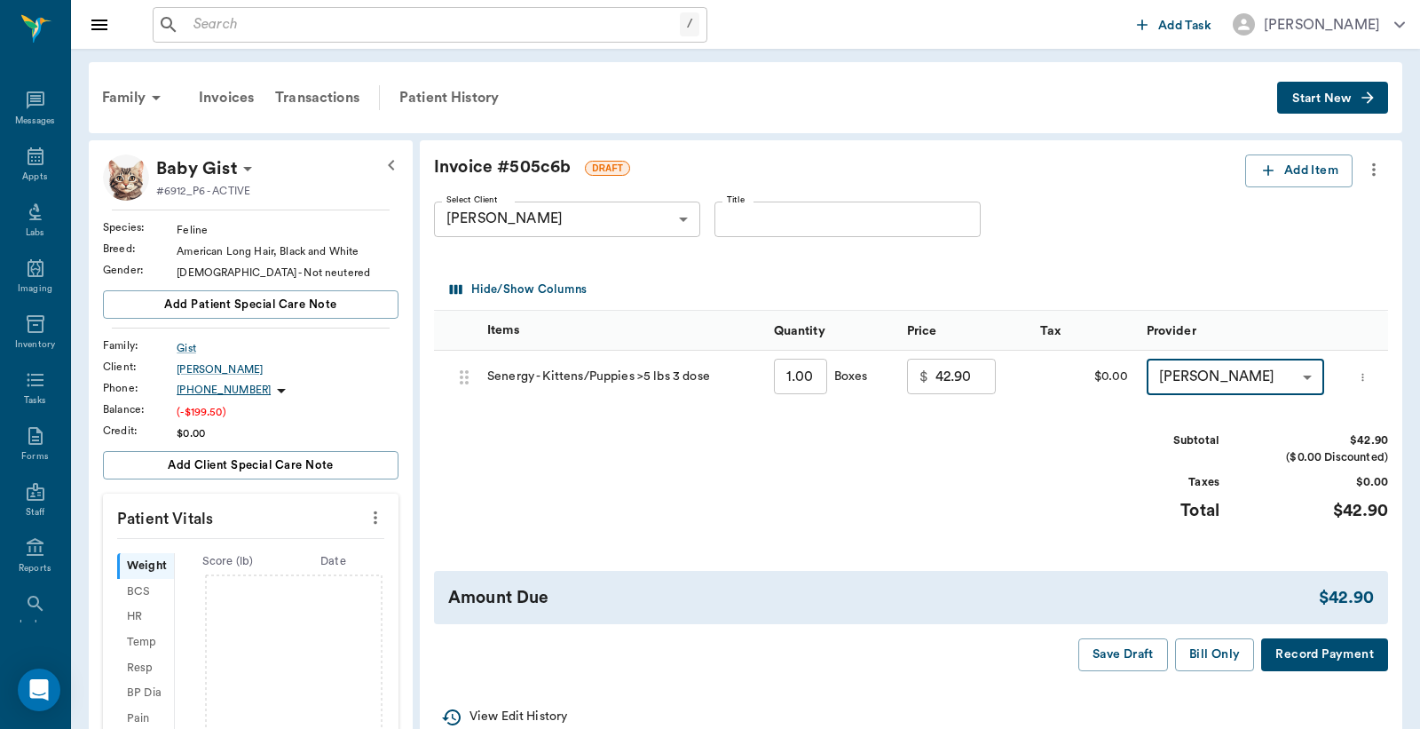
type input "none-63ec2ed152e12b0ba117cd50"
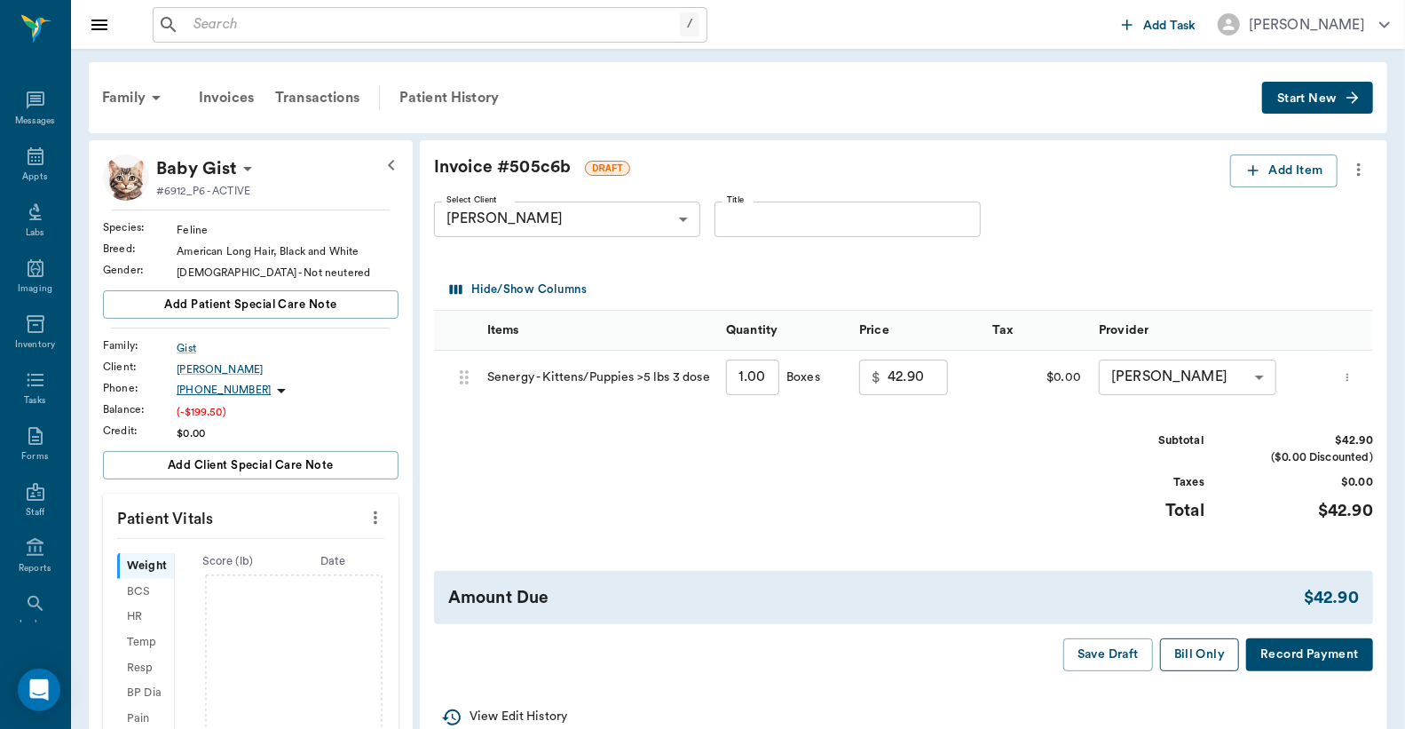
click at [1210, 657] on button "Bill Only" at bounding box center [1200, 654] width 80 height 33
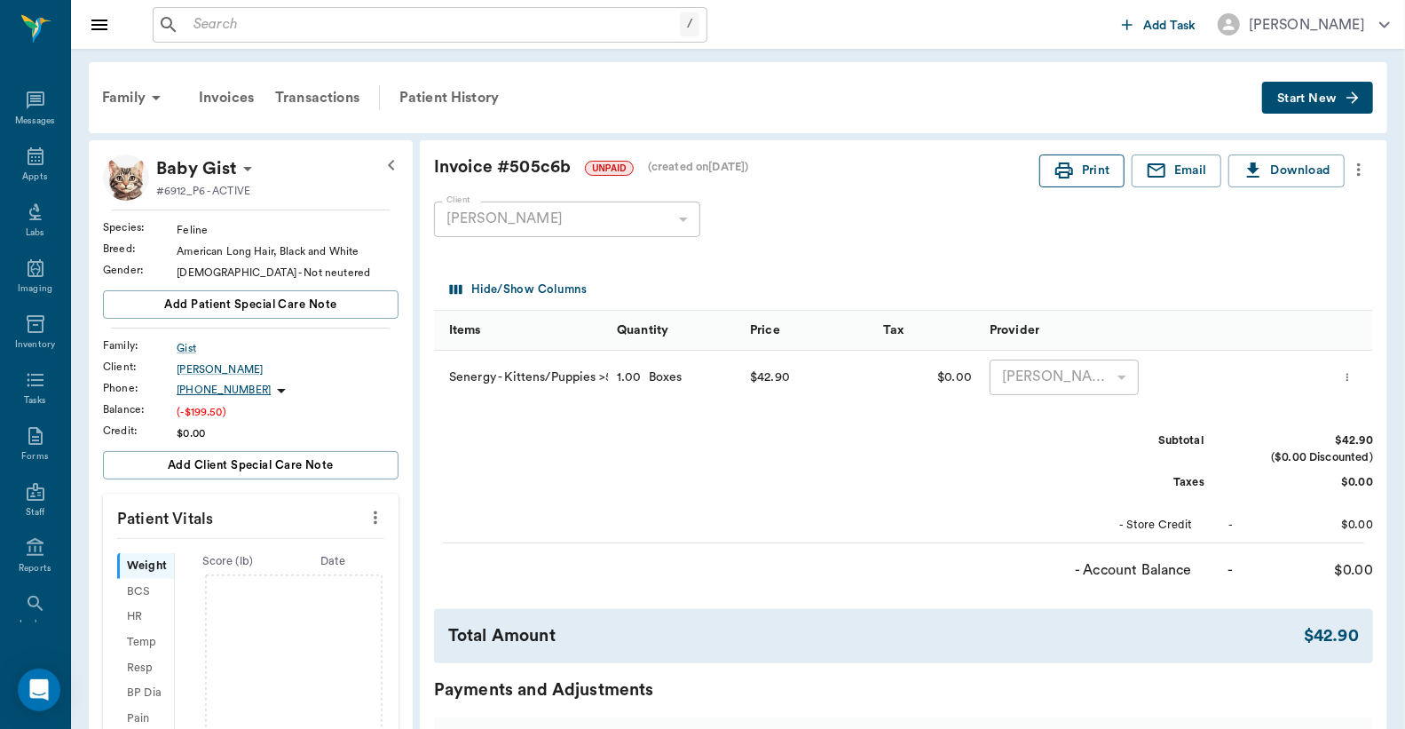
click at [1092, 165] on button "Print" at bounding box center [1082, 170] width 85 height 33
click at [300, 93] on div "Transactions" at bounding box center [318, 97] width 106 height 43
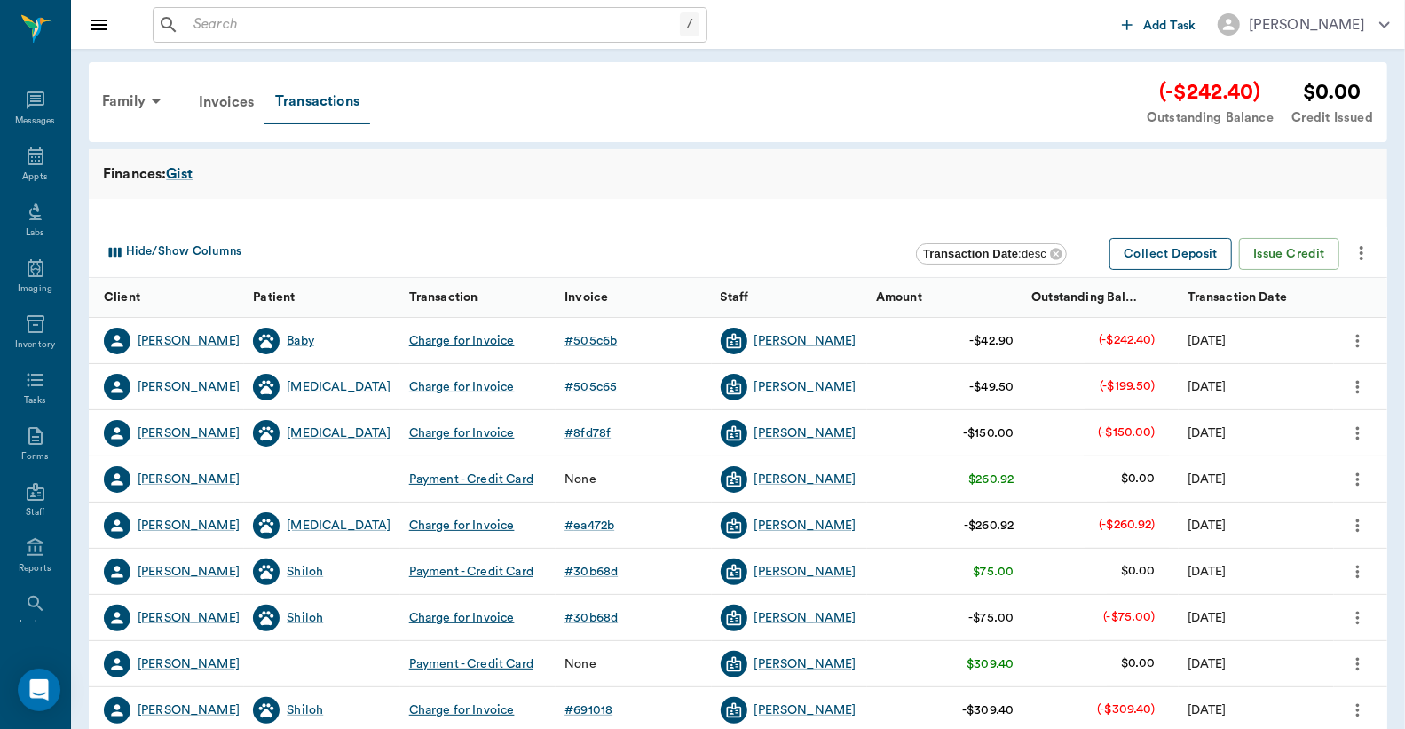
click at [1175, 251] on button "Collect Deposit" at bounding box center [1171, 254] width 123 height 33
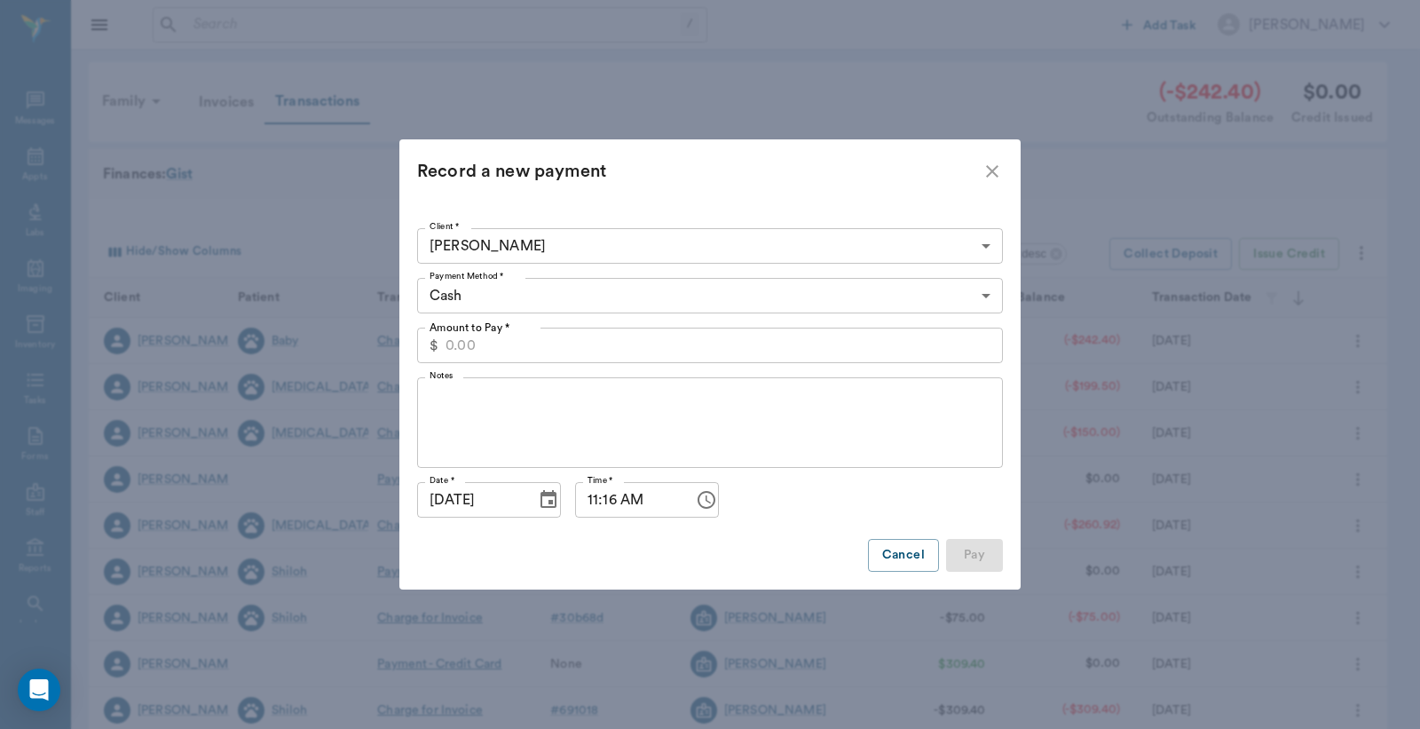
click at [985, 296] on body "/ ​ Add Task Dr. Bert Ellsworth Nectar Messages Appts Labs Imaging Inventory Ta…" at bounding box center [710, 546] width 1420 height 1092
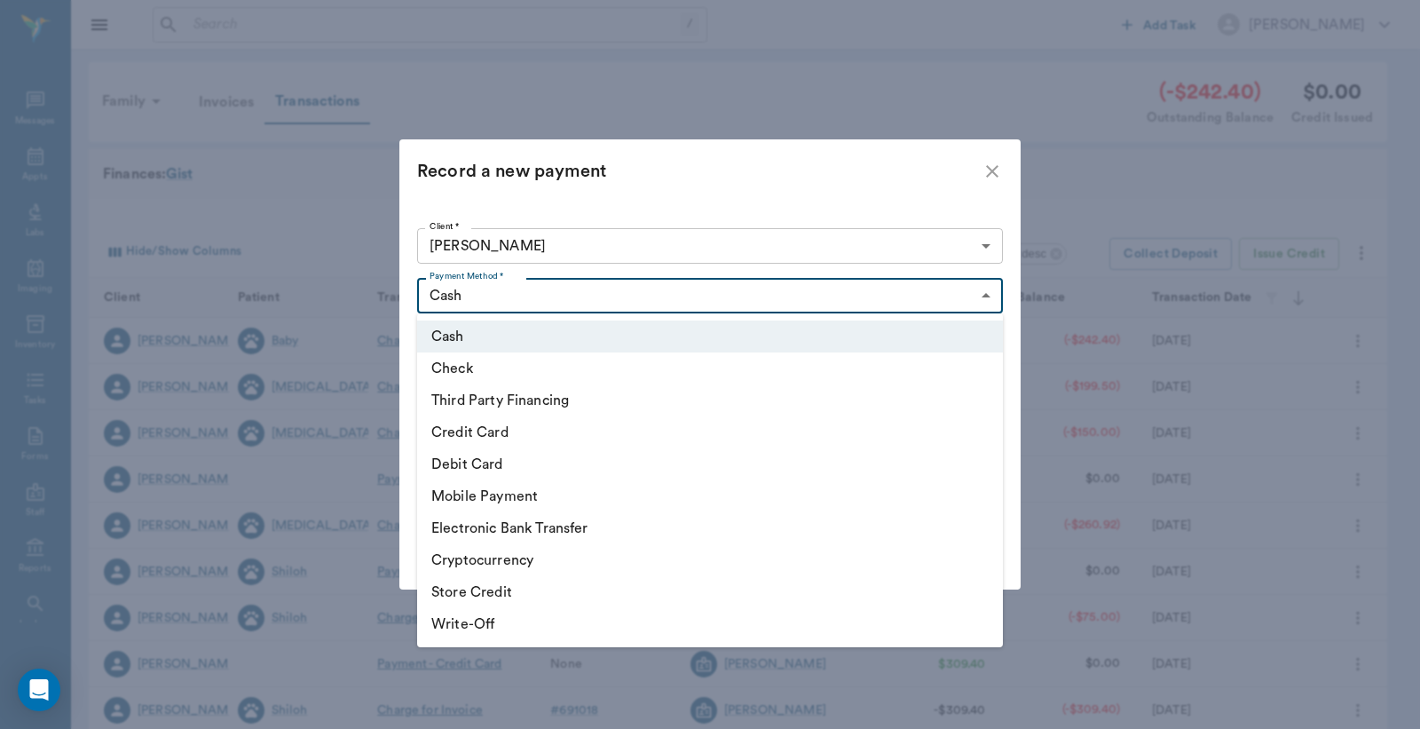
click at [553, 436] on li "Credit Card" at bounding box center [710, 432] width 586 height 32
type input "CREDIT_CARD"
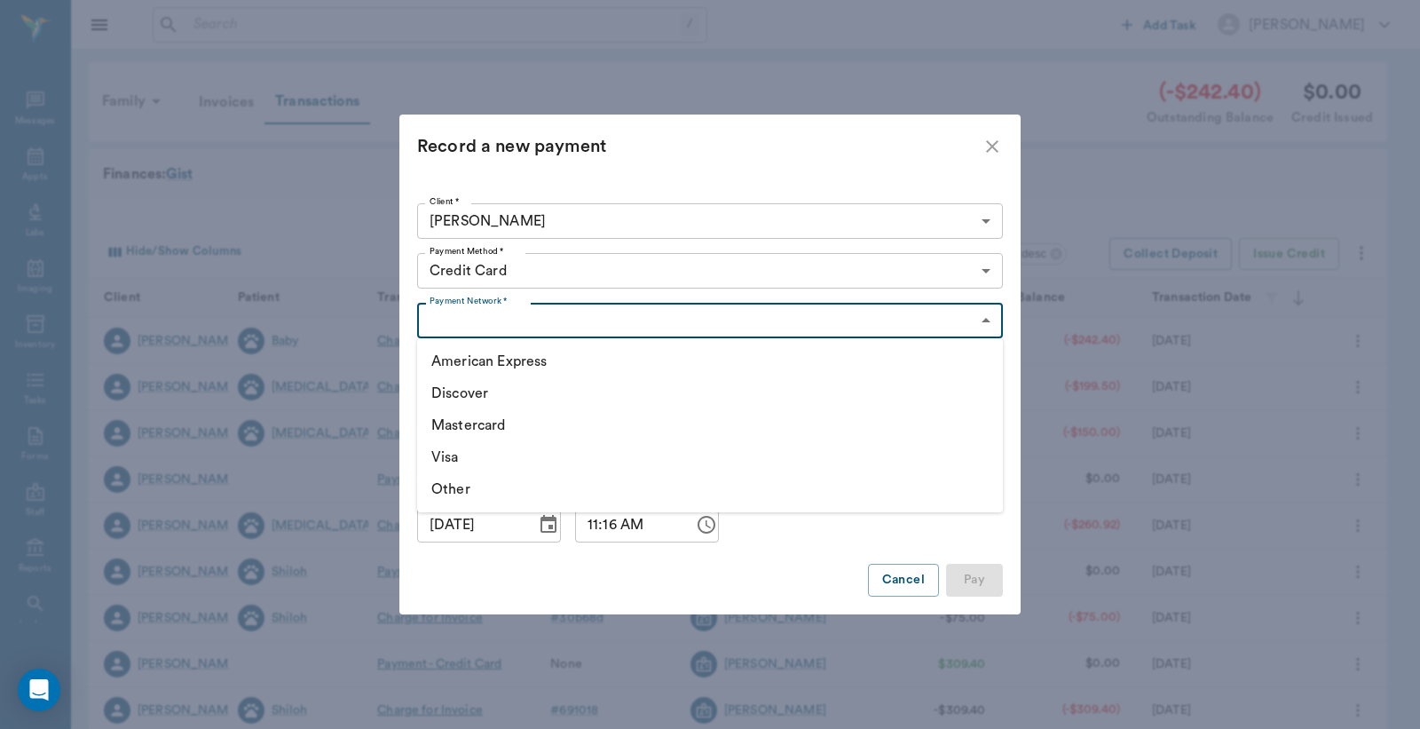
click at [985, 320] on body "/ ​ Add Task Dr. Bert Ellsworth Nectar Messages Appts Labs Imaging Inventory Ta…" at bounding box center [710, 546] width 1420 height 1092
click at [682, 430] on li "Mastercard" at bounding box center [710, 425] width 586 height 32
type input "MASTERCARD"
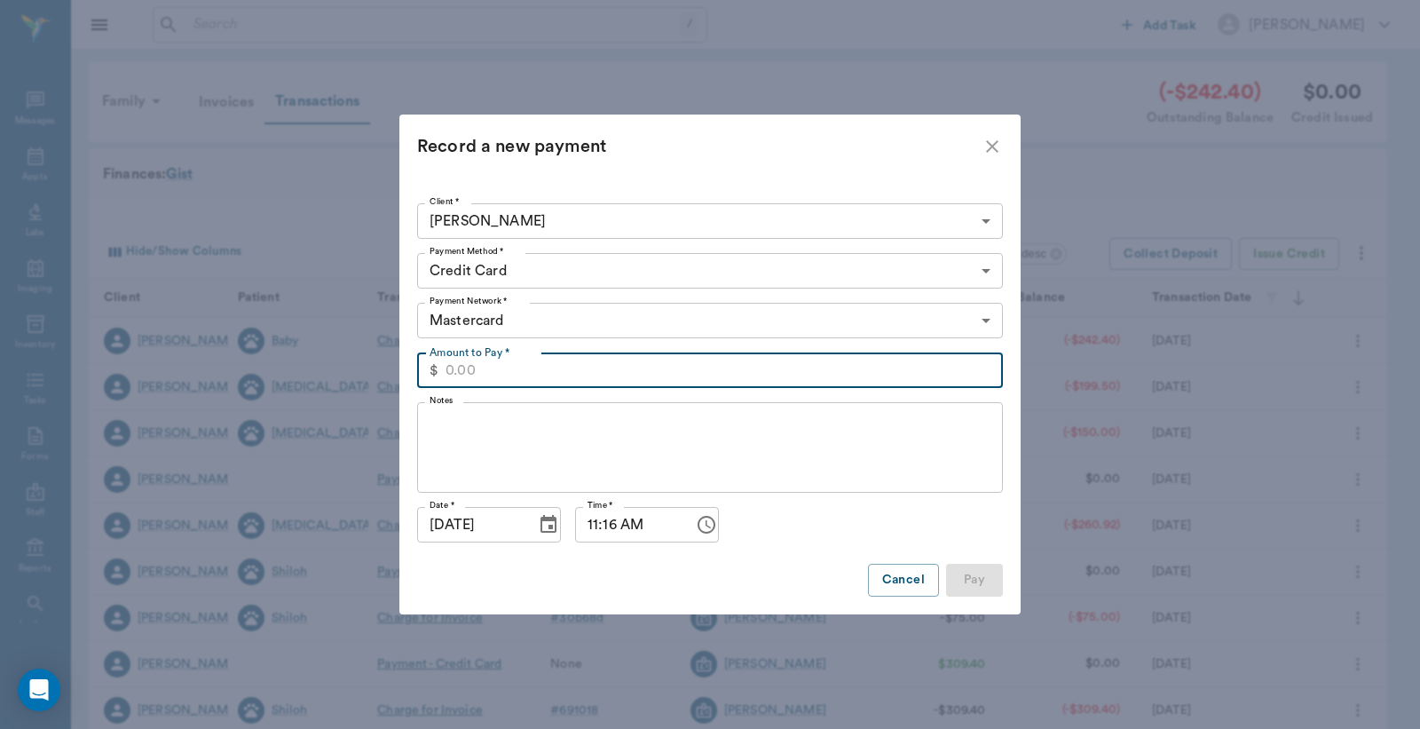
click at [447, 373] on input "Amount to Pay *" at bounding box center [725, 370] width 558 height 36
type input "242.40"
click at [970, 582] on button "Pay" at bounding box center [974, 580] width 57 height 33
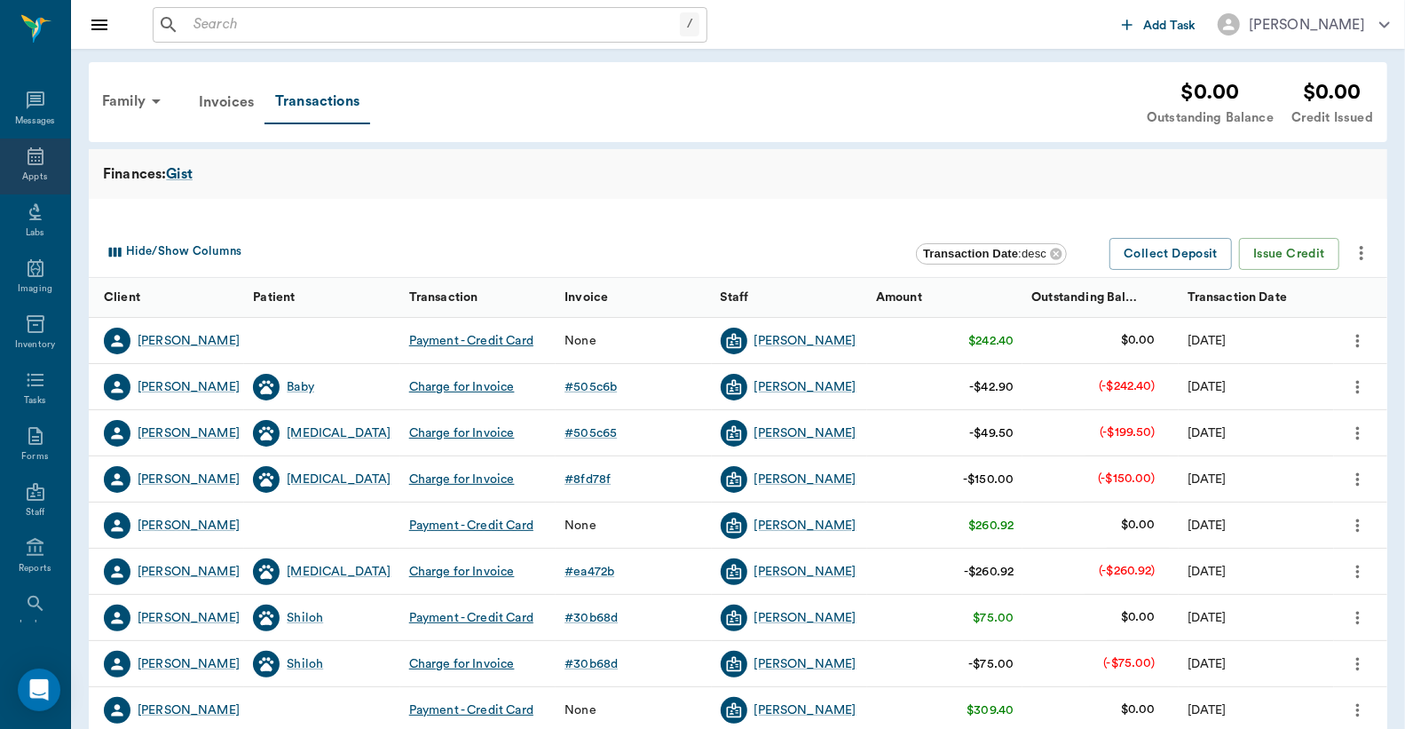
click at [25, 156] on icon at bounding box center [35, 156] width 21 height 21
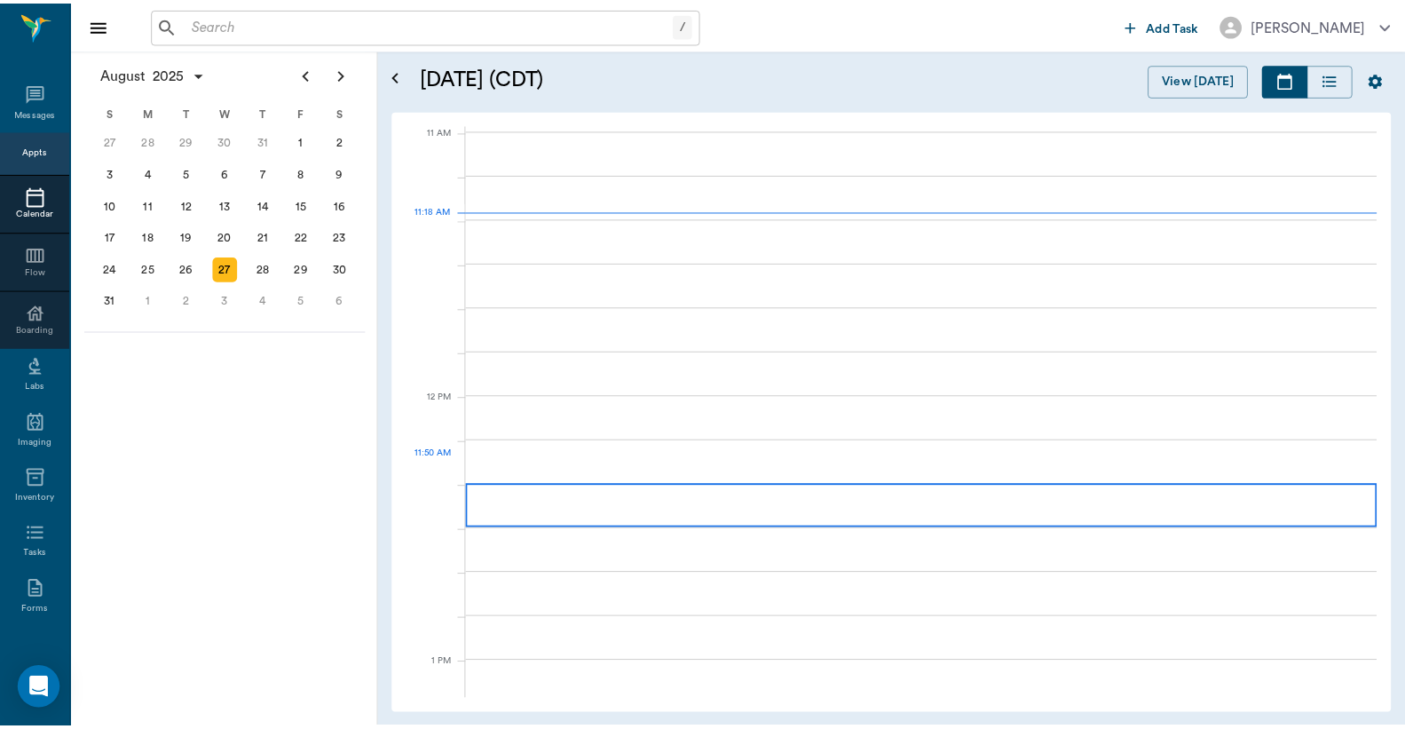
scroll to position [799, 0]
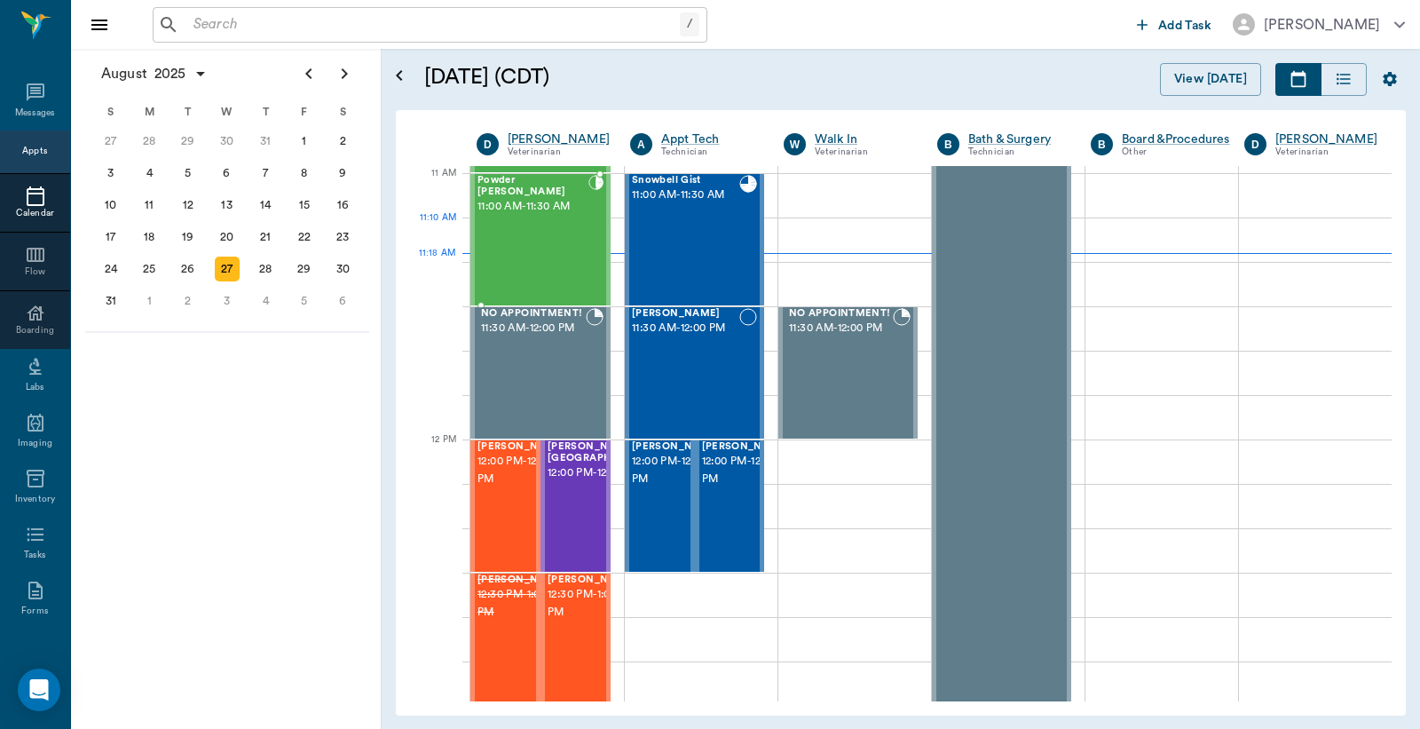
click at [569, 255] on div "Powder Burley 11:00 AM - 11:30 AM" at bounding box center [533, 240] width 111 height 130
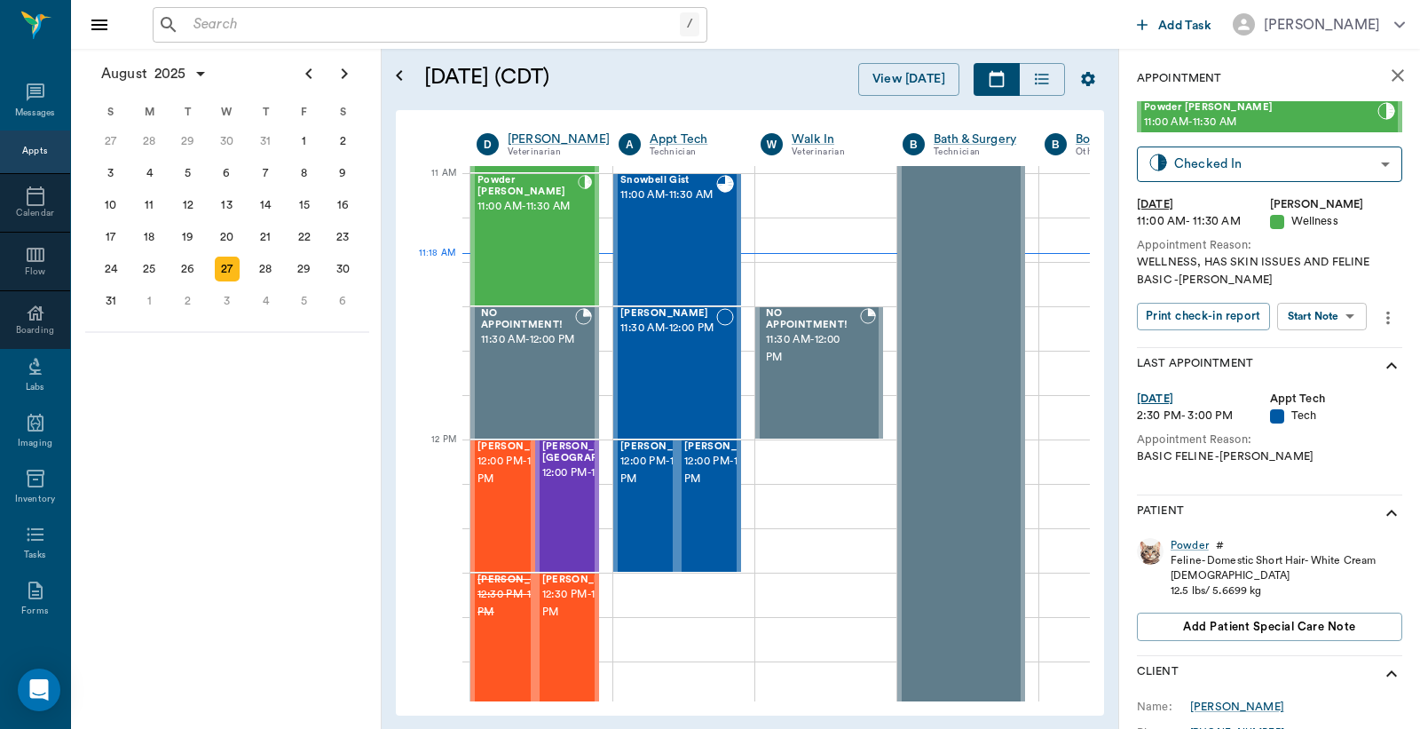
click at [1222, 706] on div "Lory Burley" at bounding box center [1238, 707] width 94 height 16
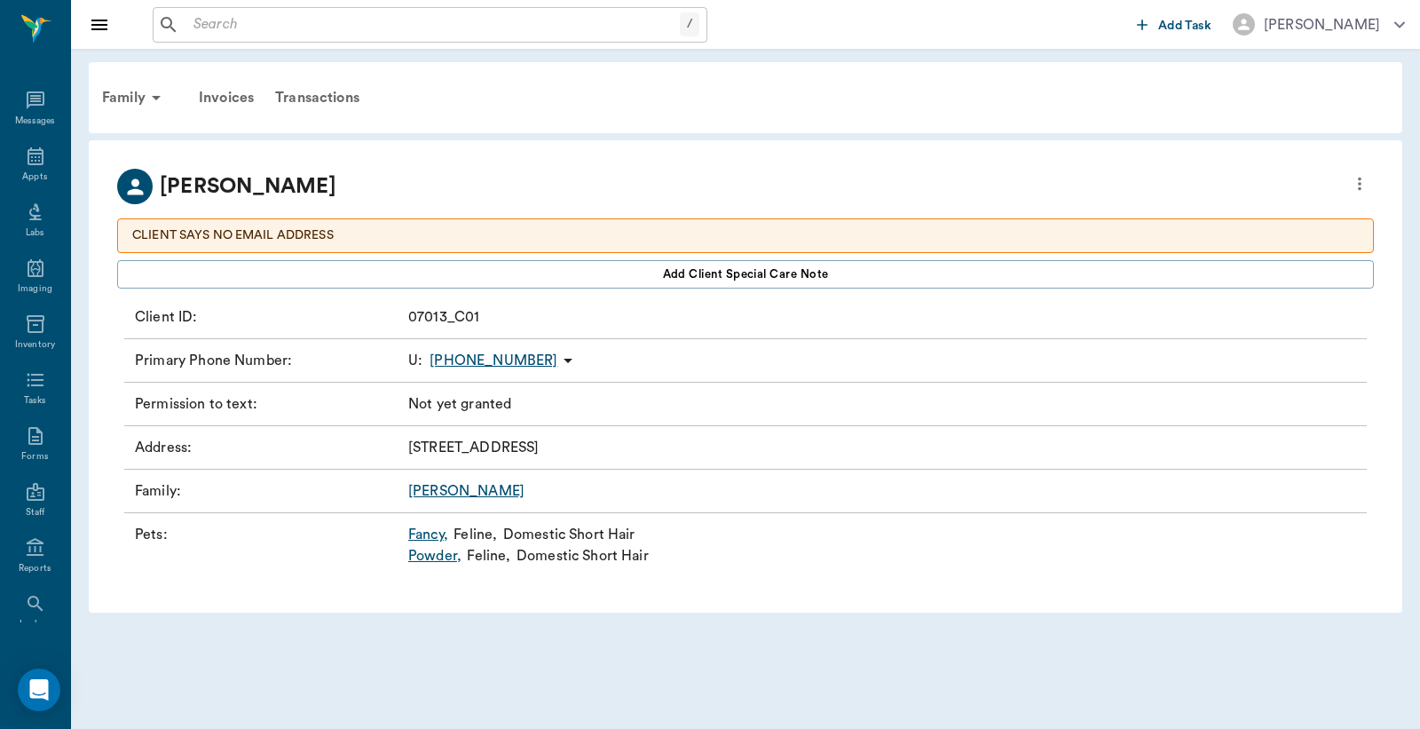
click at [430, 534] on link "Fancy ," at bounding box center [428, 534] width 40 height 21
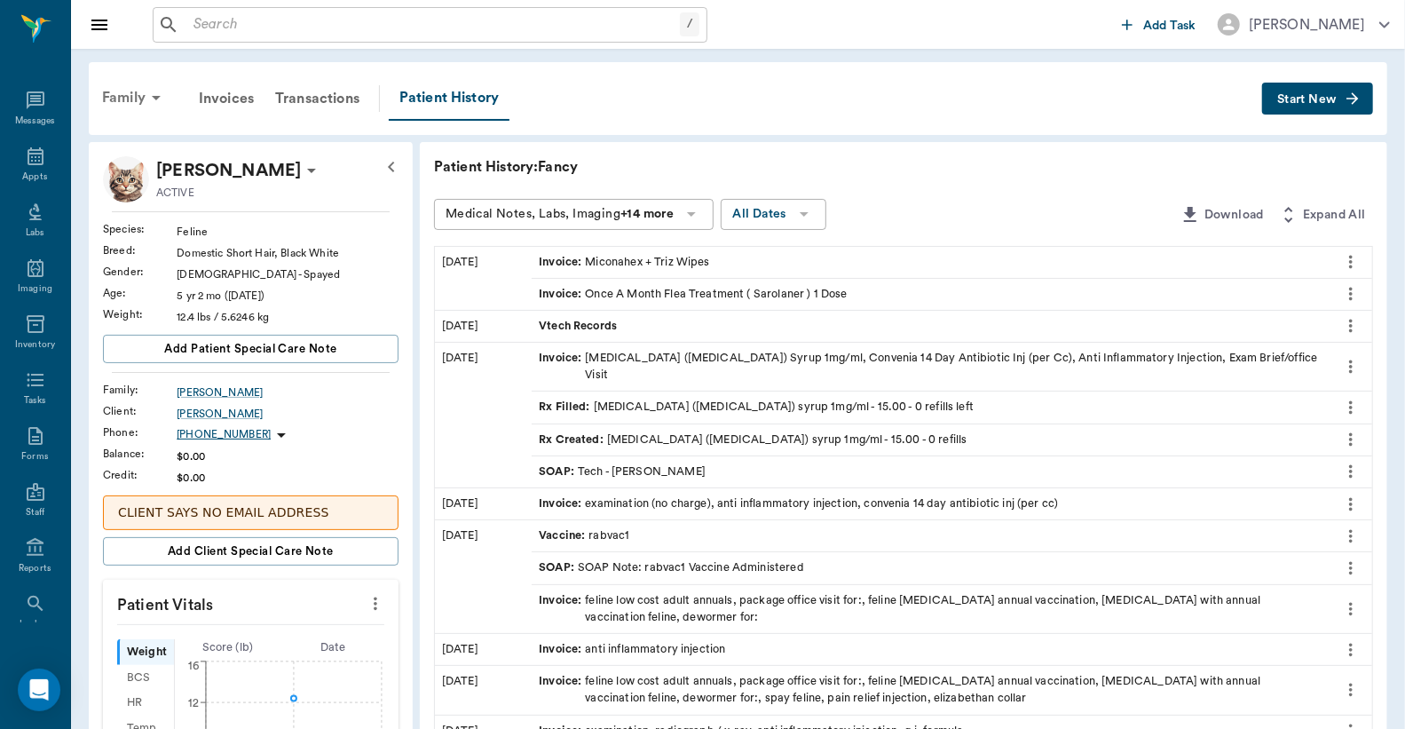
click at [158, 91] on icon at bounding box center [156, 97] width 21 height 21
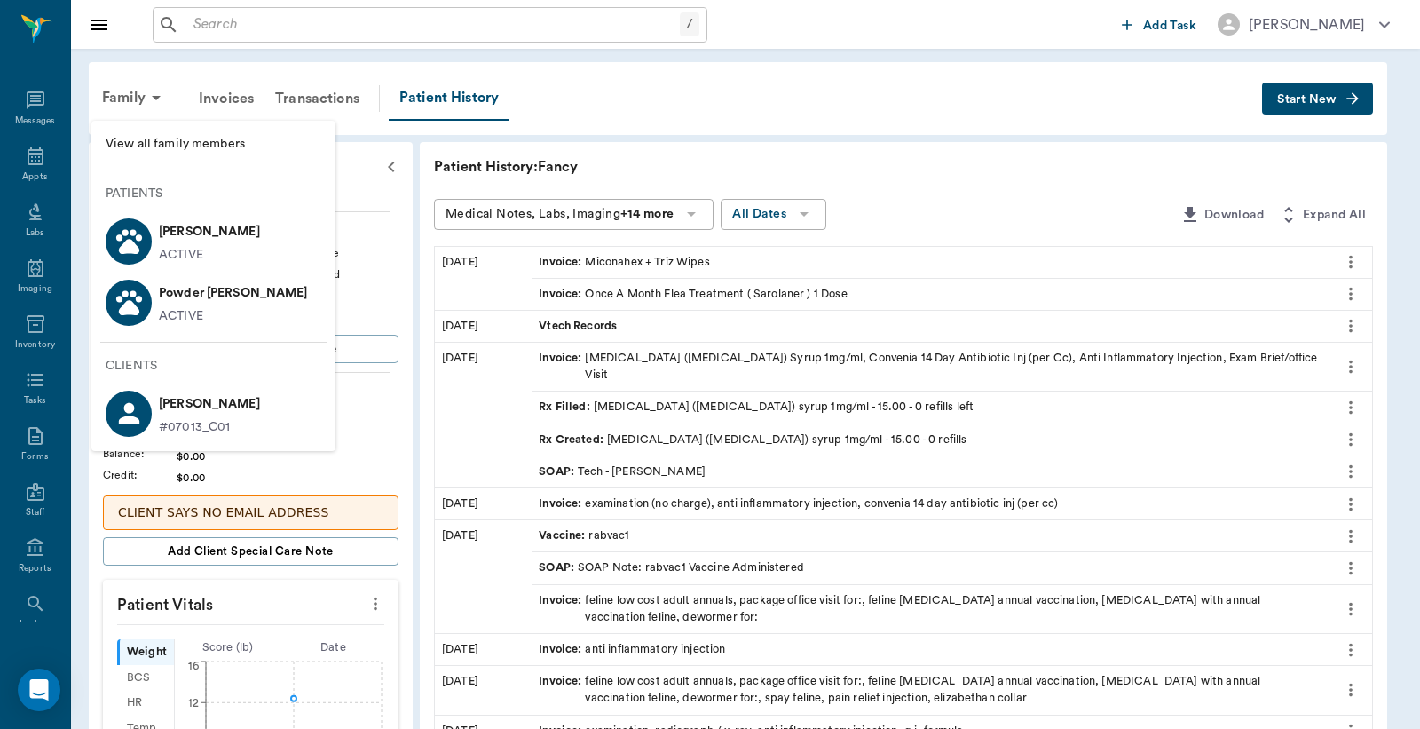
click at [189, 234] on p "Fancy Burley" at bounding box center [209, 232] width 101 height 28
click at [398, 423] on div at bounding box center [710, 364] width 1420 height 729
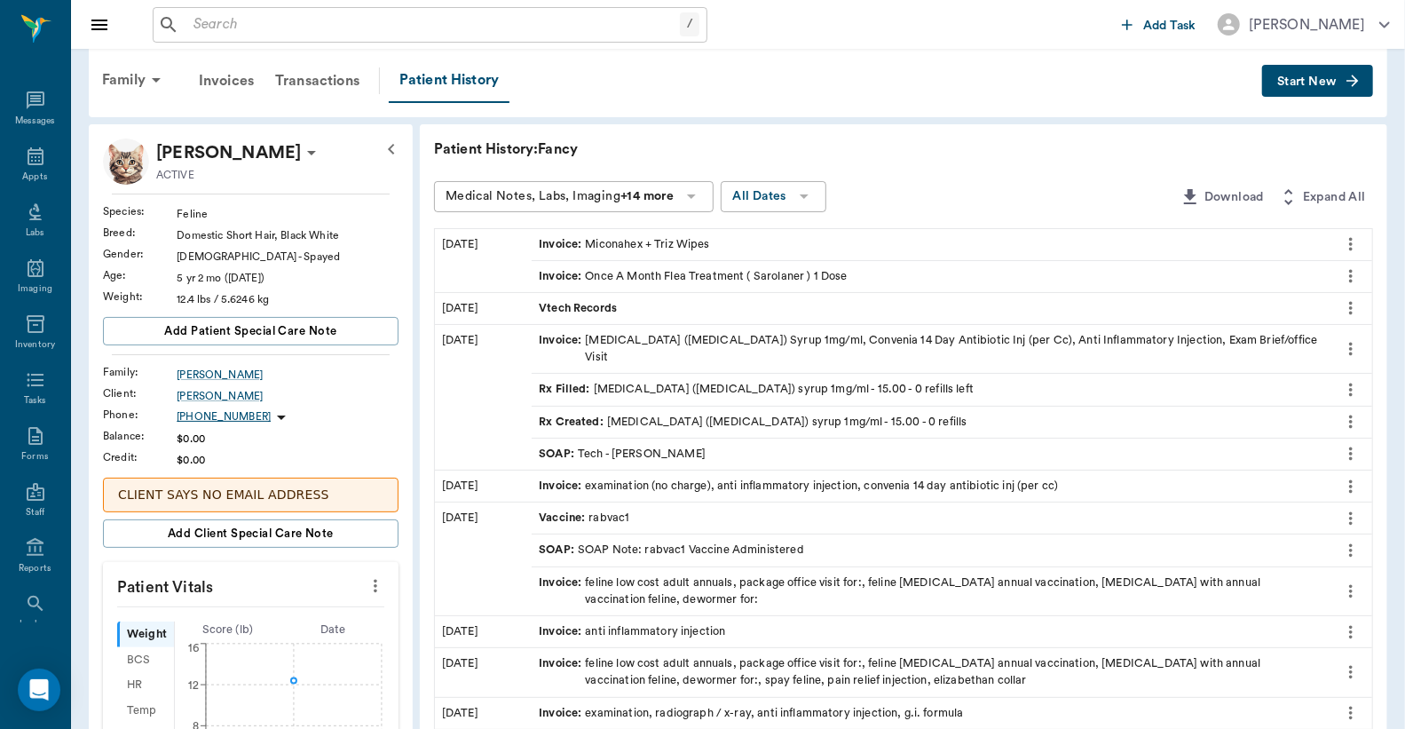
scroll to position [617, 0]
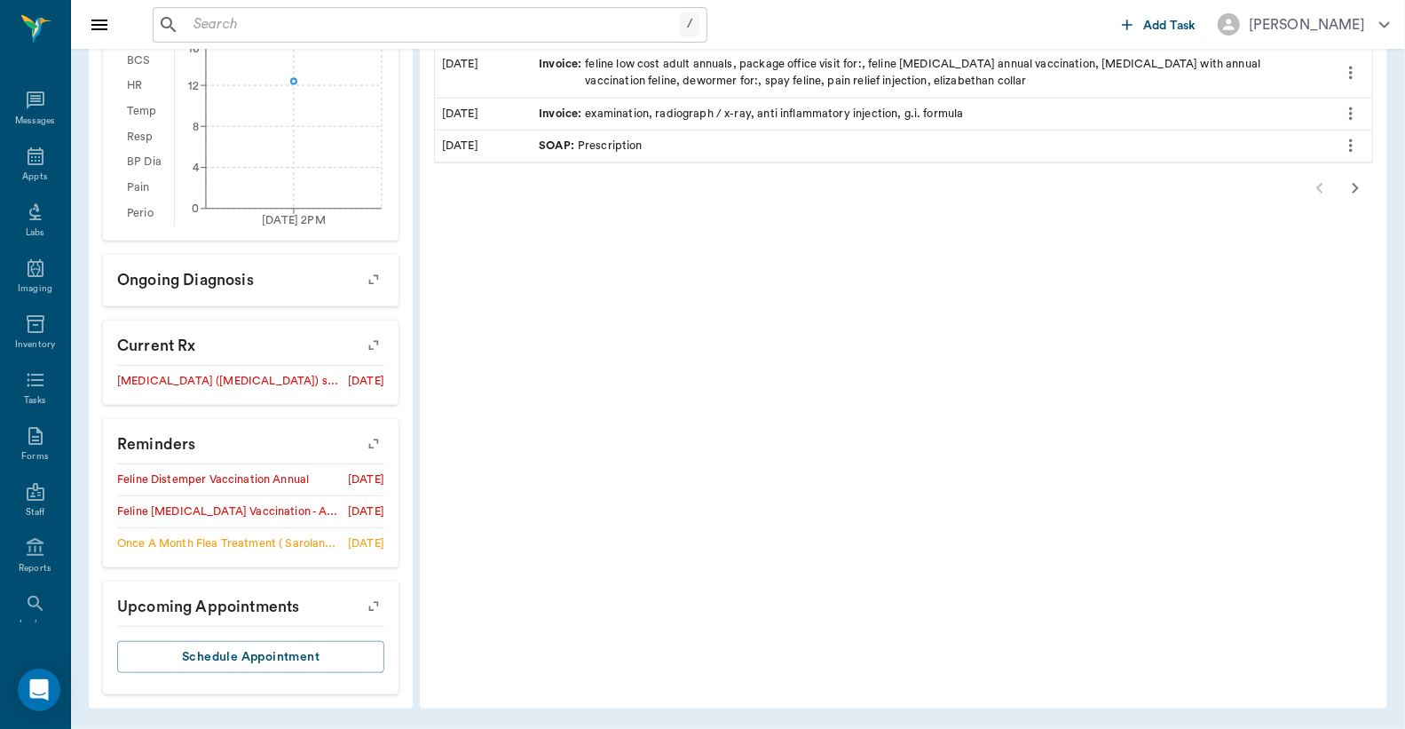
click at [375, 444] on icon "button" at bounding box center [373, 443] width 25 height 25
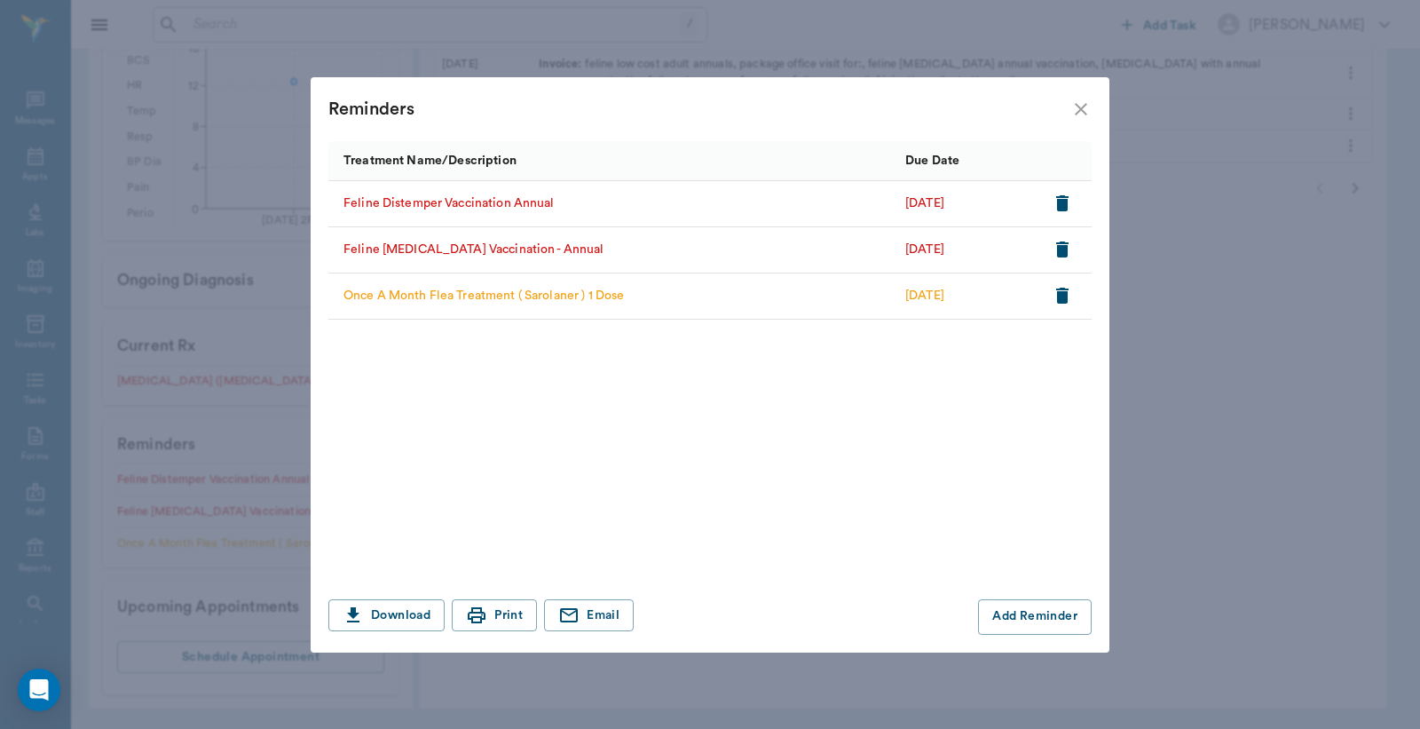
click at [1080, 103] on icon "close" at bounding box center [1081, 109] width 21 height 21
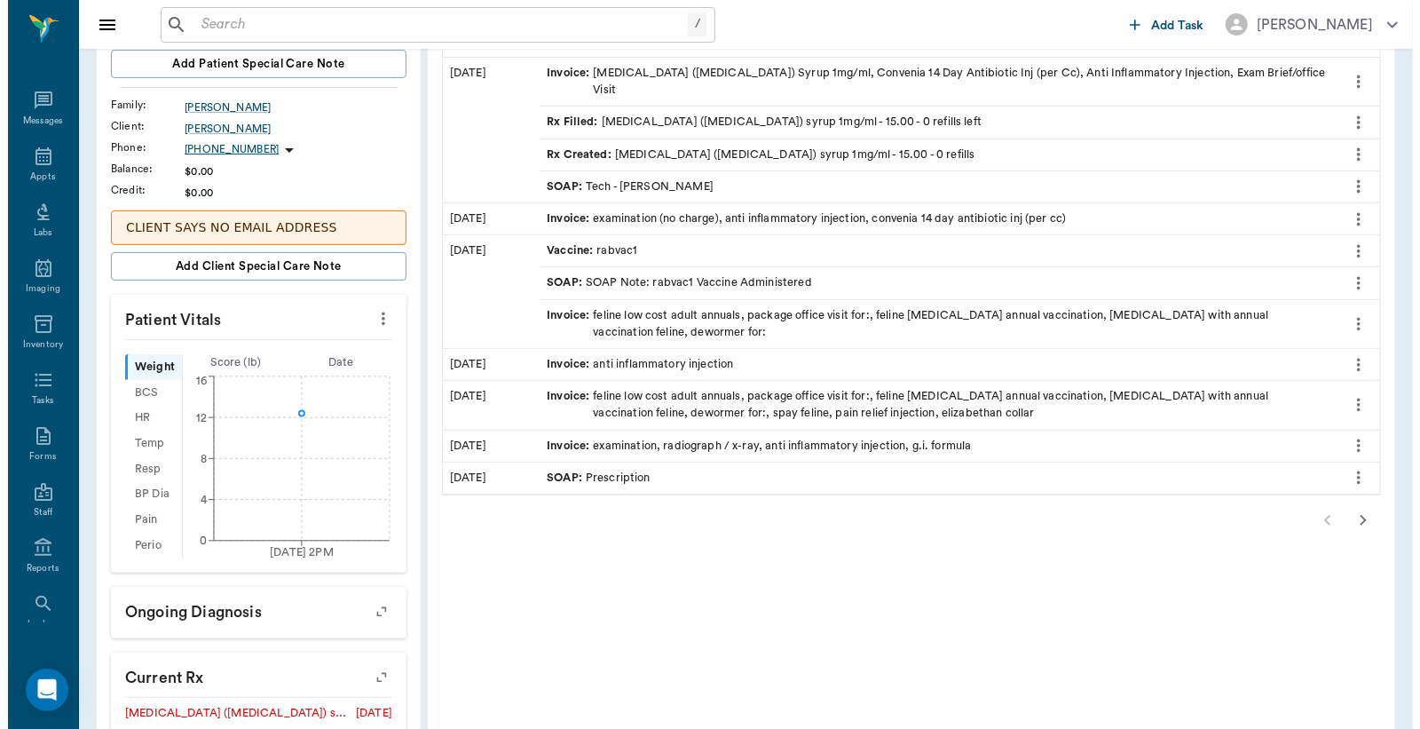
scroll to position [0, 0]
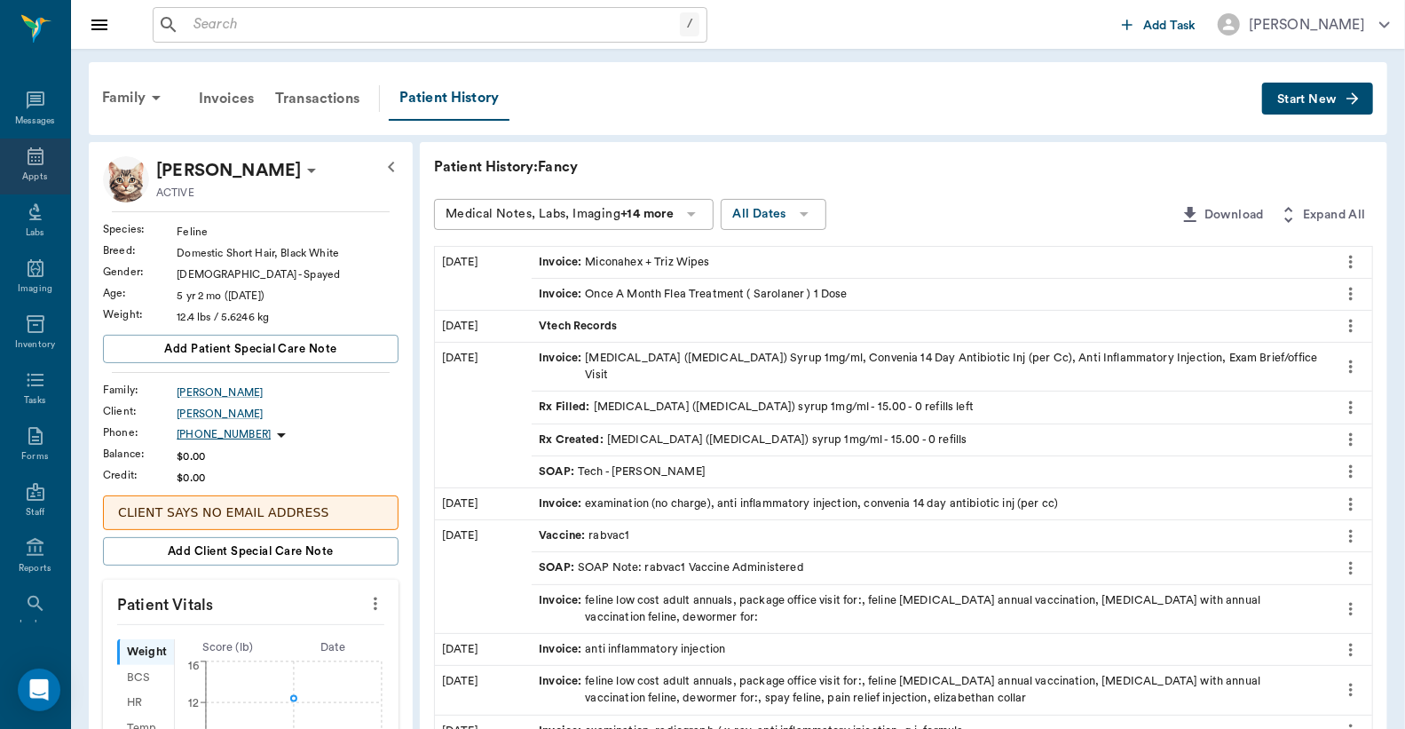
click at [25, 155] on icon at bounding box center [35, 156] width 21 height 21
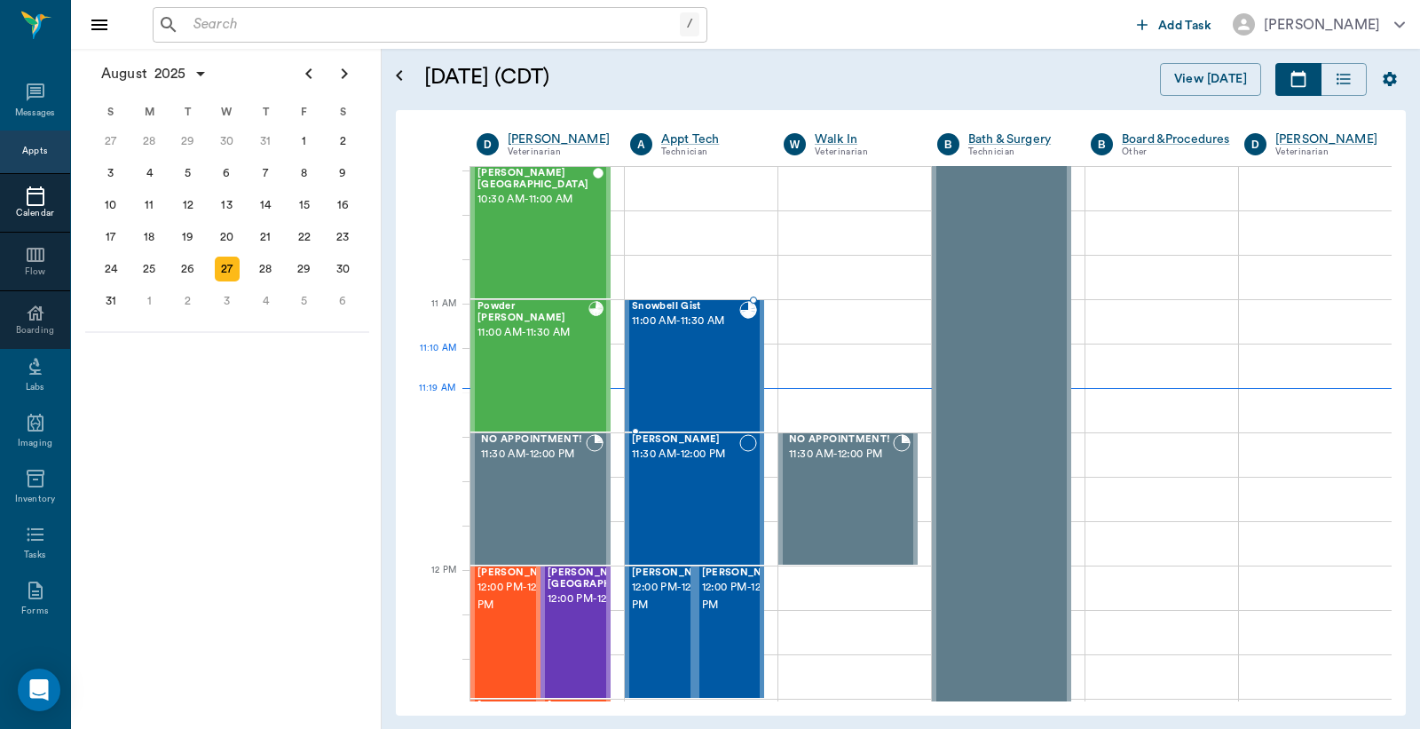
scroll to position [669, 0]
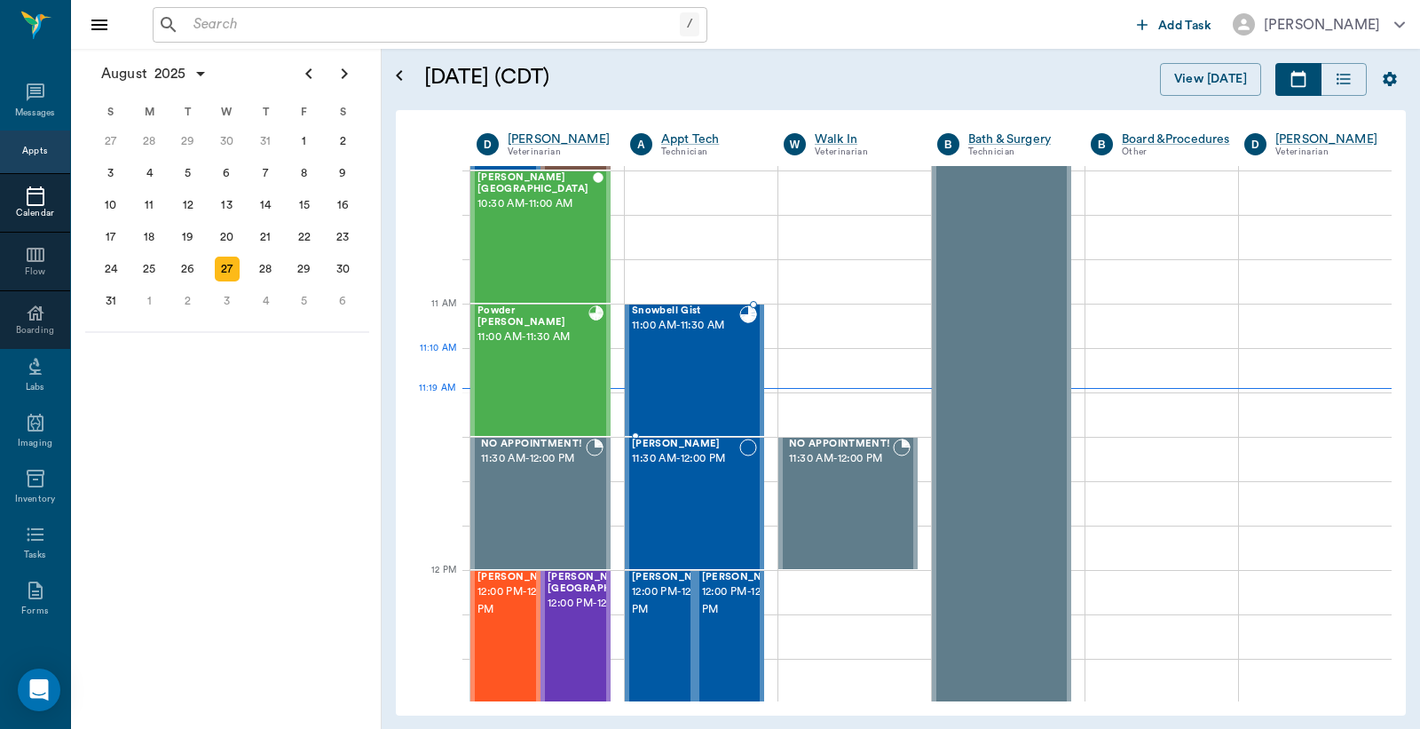
click at [696, 376] on div "Snowbell Gist 11:00 AM - 11:30 AM" at bounding box center [685, 370] width 107 height 130
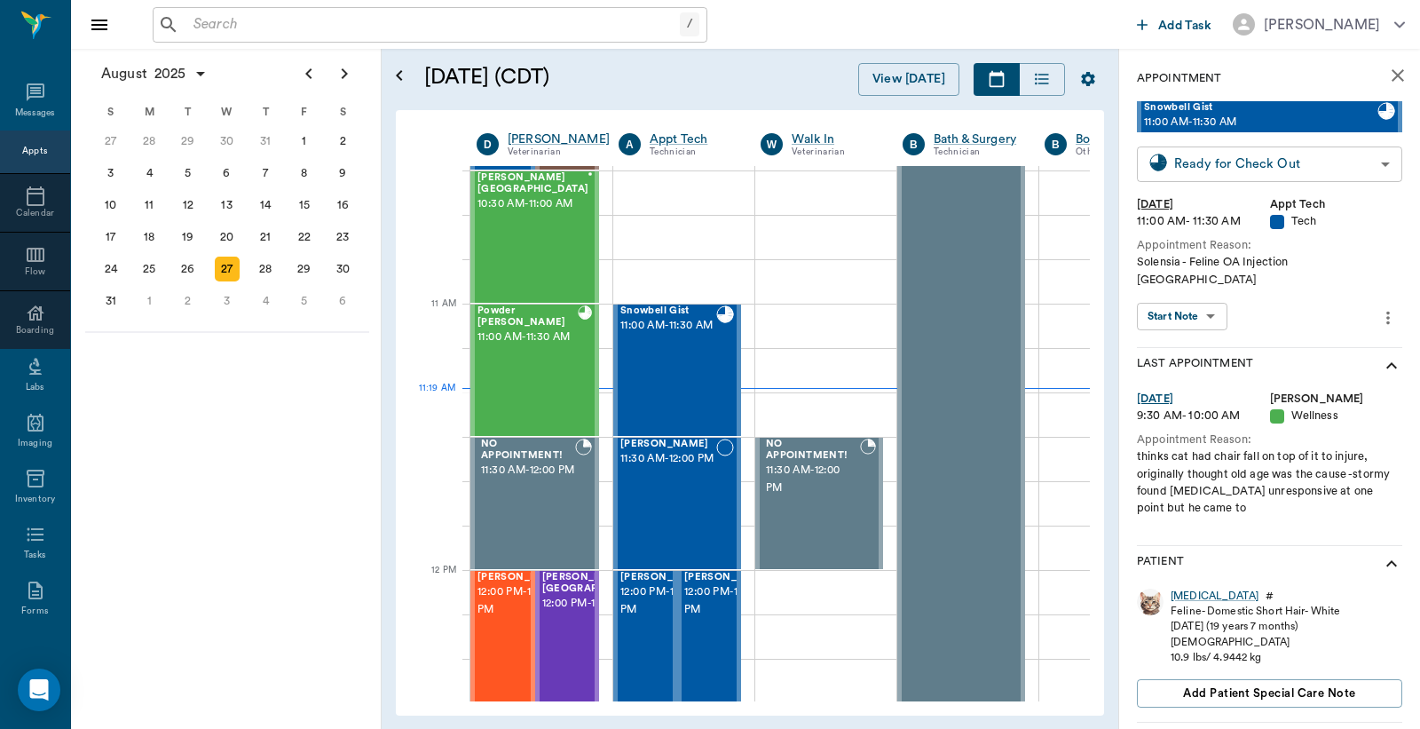
click at [1277, 166] on body "/ ​ Add Task Dr. Bert Ellsworth Nectar Messages Appts Calendar Flow Boarding La…" at bounding box center [710, 364] width 1420 height 729
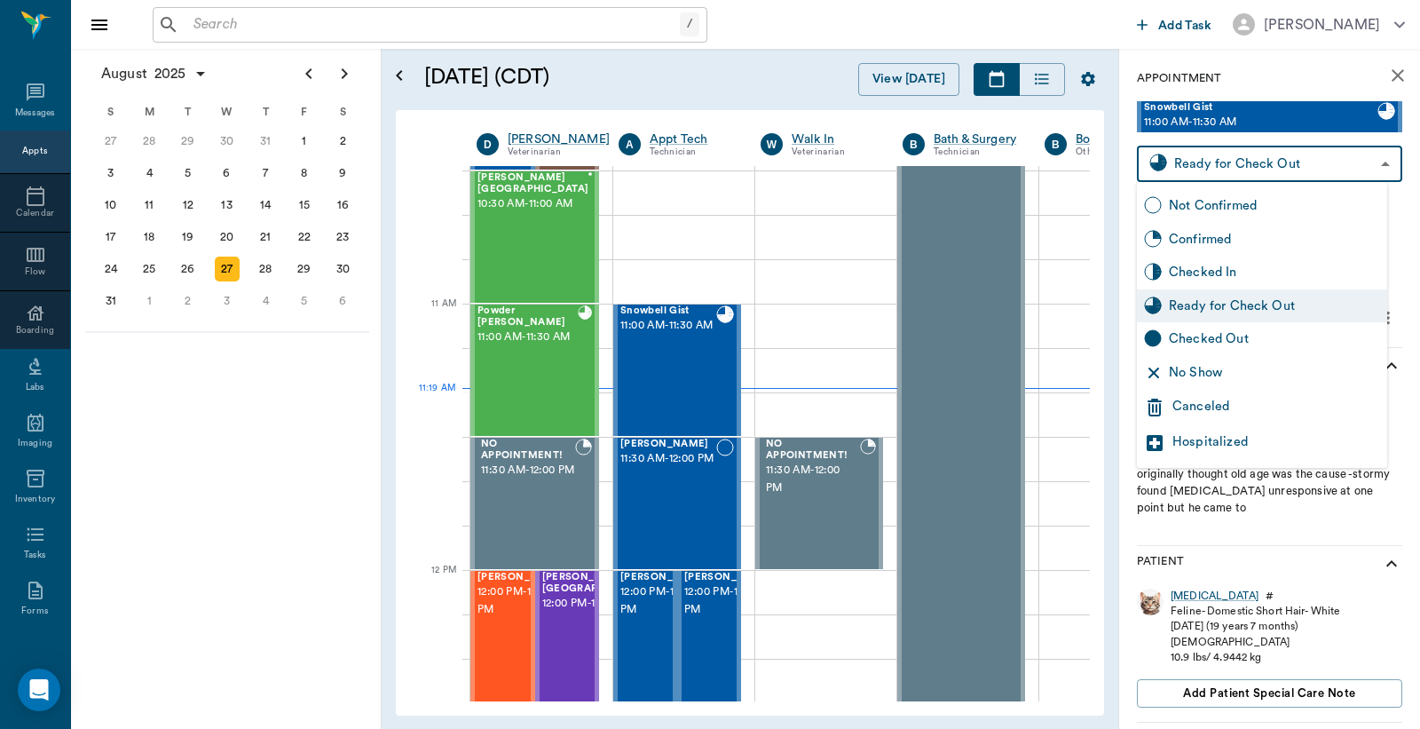
click at [1240, 344] on div "Checked Out" at bounding box center [1274, 339] width 211 height 20
type input "CHECKED_OUT"
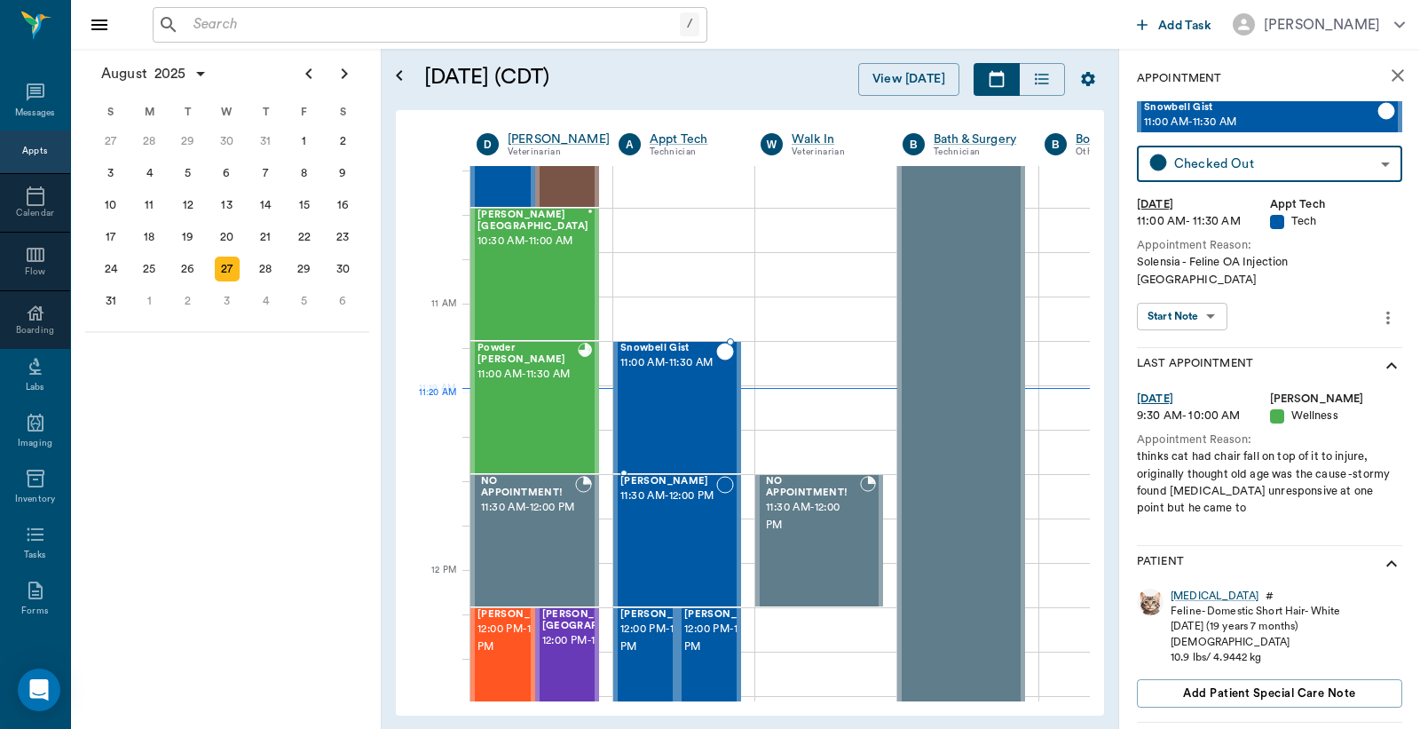
scroll to position [669, 0]
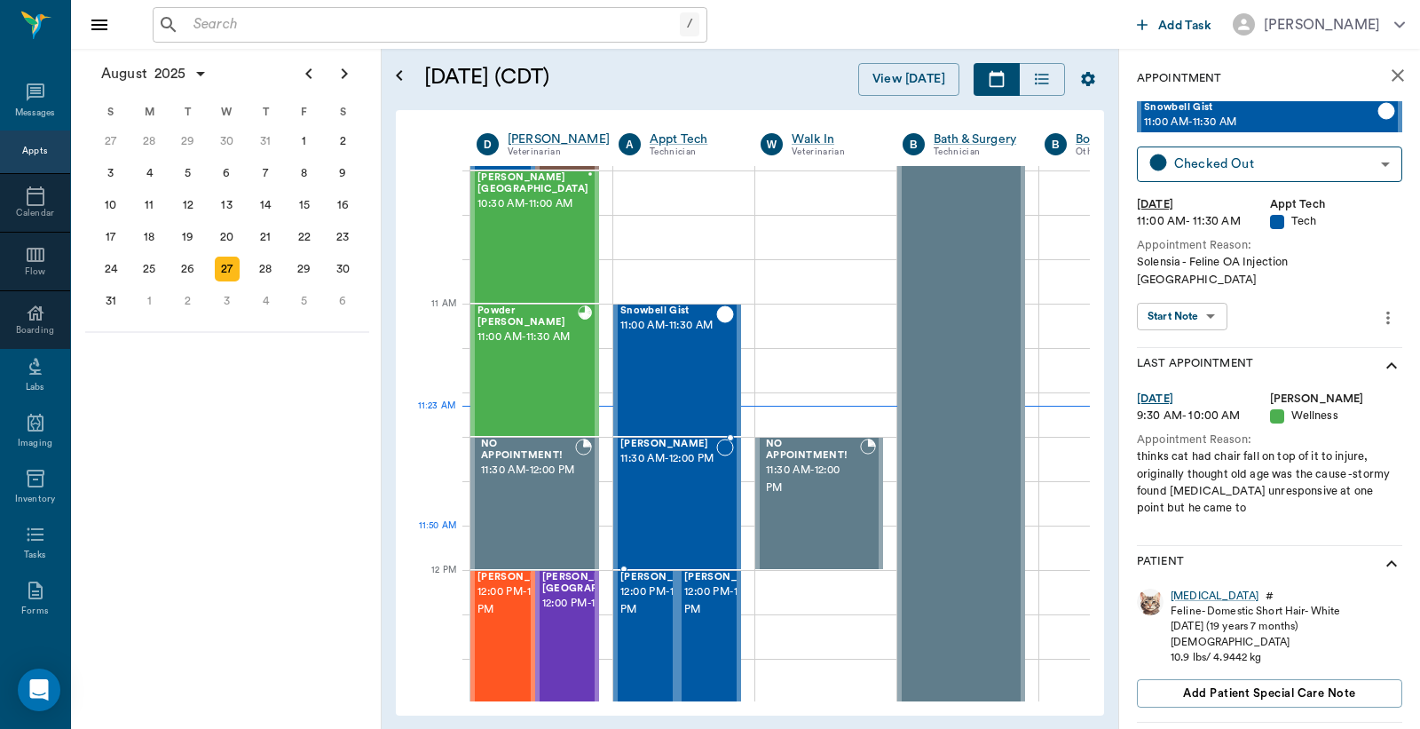
click at [697, 530] on div "ZIVA White 11:30 AM - 12:00 PM" at bounding box center [669, 504] width 96 height 130
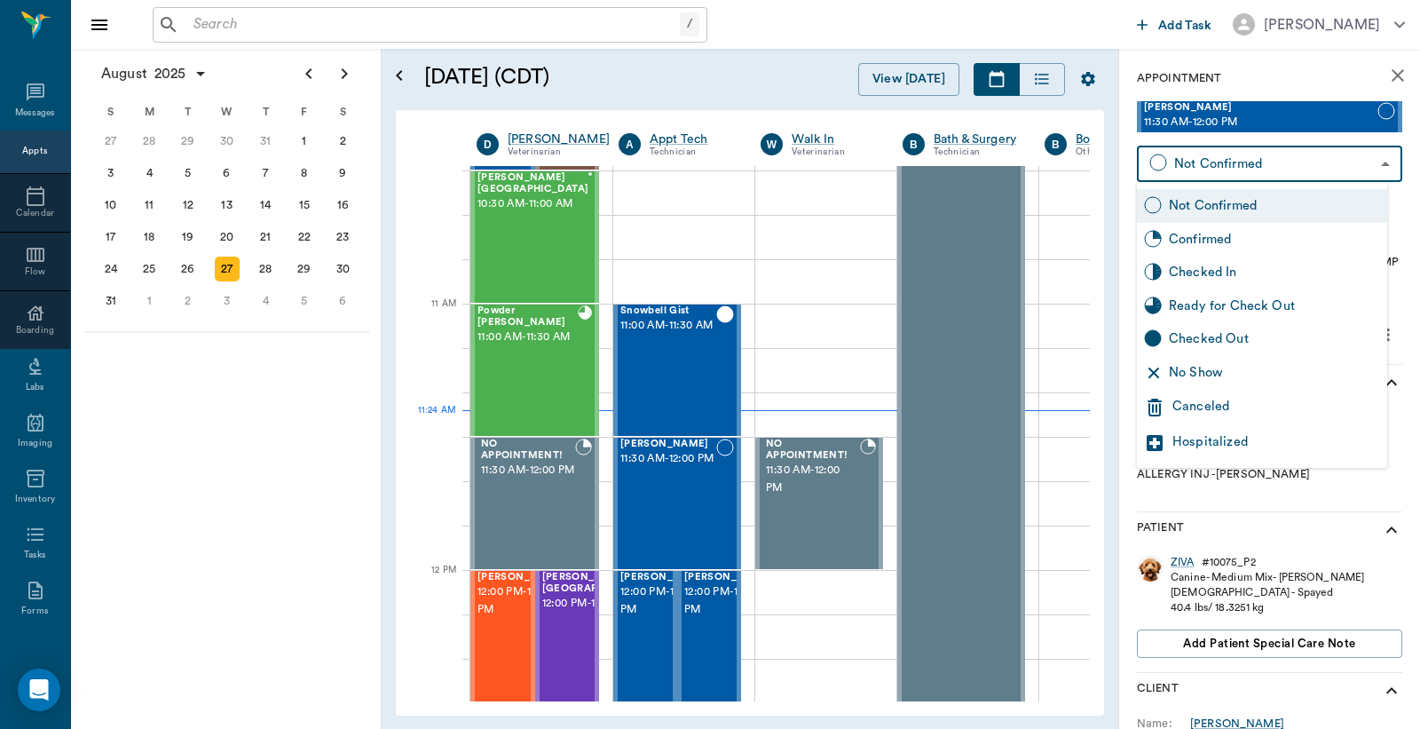
click at [1254, 167] on body "/ ​ Add Task Dr. Bert Ellsworth Nectar Messages Appts Calendar Flow Boarding La…" at bounding box center [710, 364] width 1420 height 729
click at [1246, 269] on div "Checked In" at bounding box center [1274, 273] width 211 height 20
type input "CHECKED_IN"
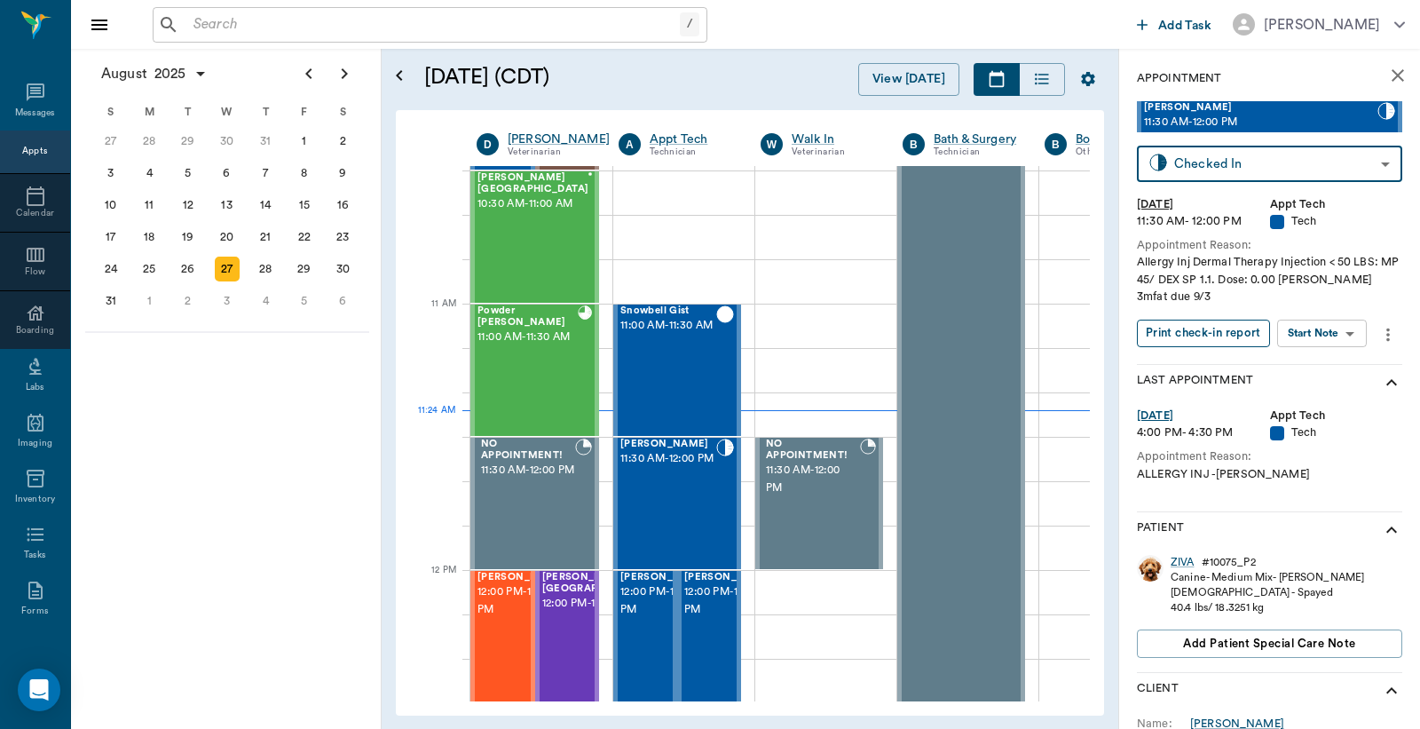
click at [1216, 335] on button "Print check-in report" at bounding box center [1203, 334] width 133 height 28
click at [235, 36] on input "text" at bounding box center [433, 24] width 494 height 25
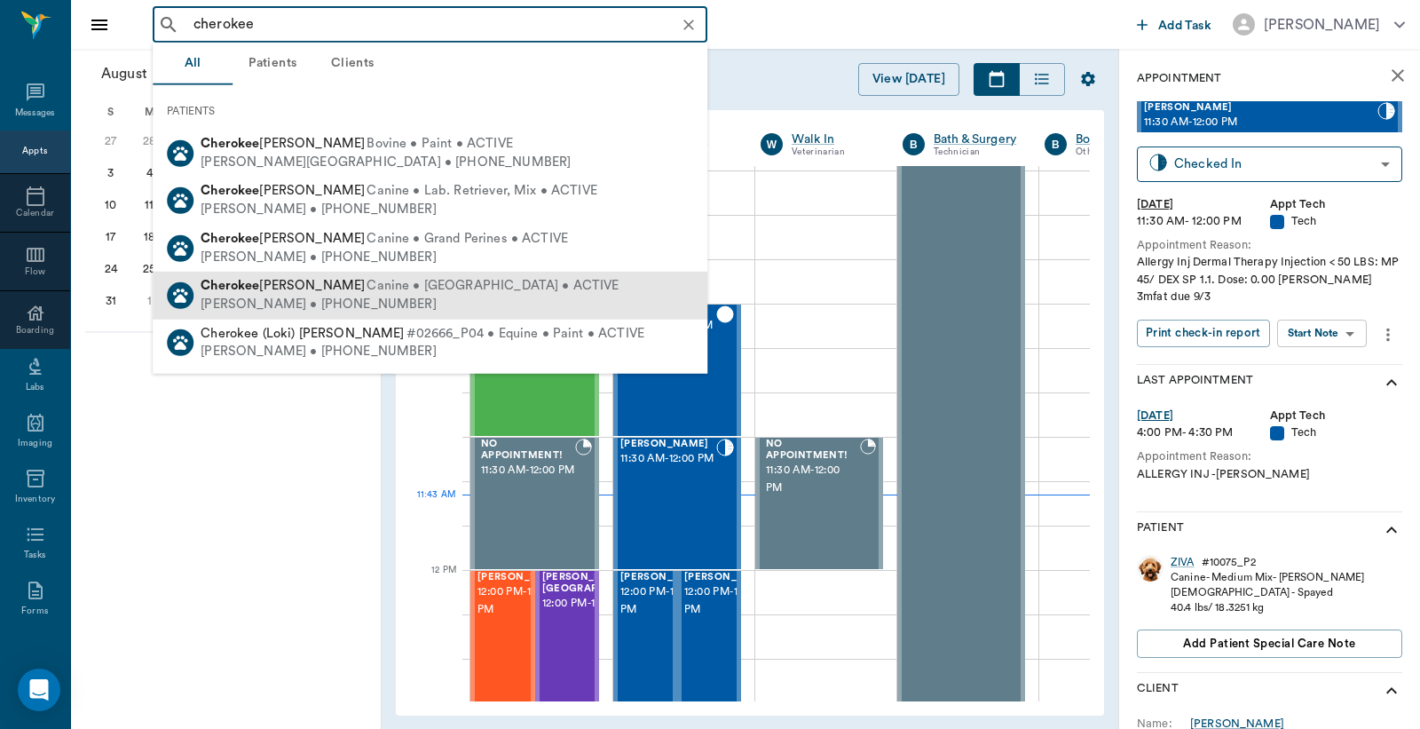
click at [367, 284] on span "Canine • Catahoula • ACTIVE" at bounding box center [493, 286] width 252 height 19
type input "cherokee"
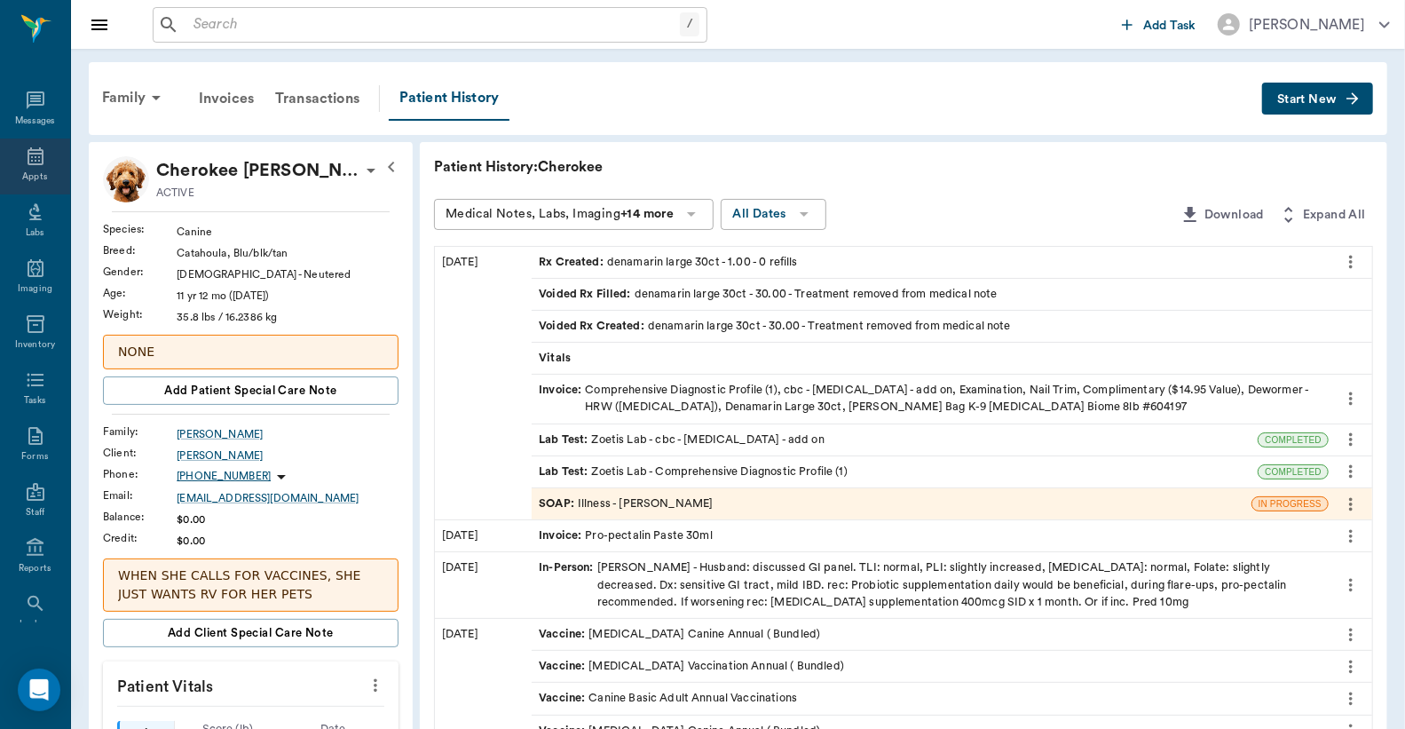
click at [37, 162] on icon at bounding box center [35, 156] width 21 height 21
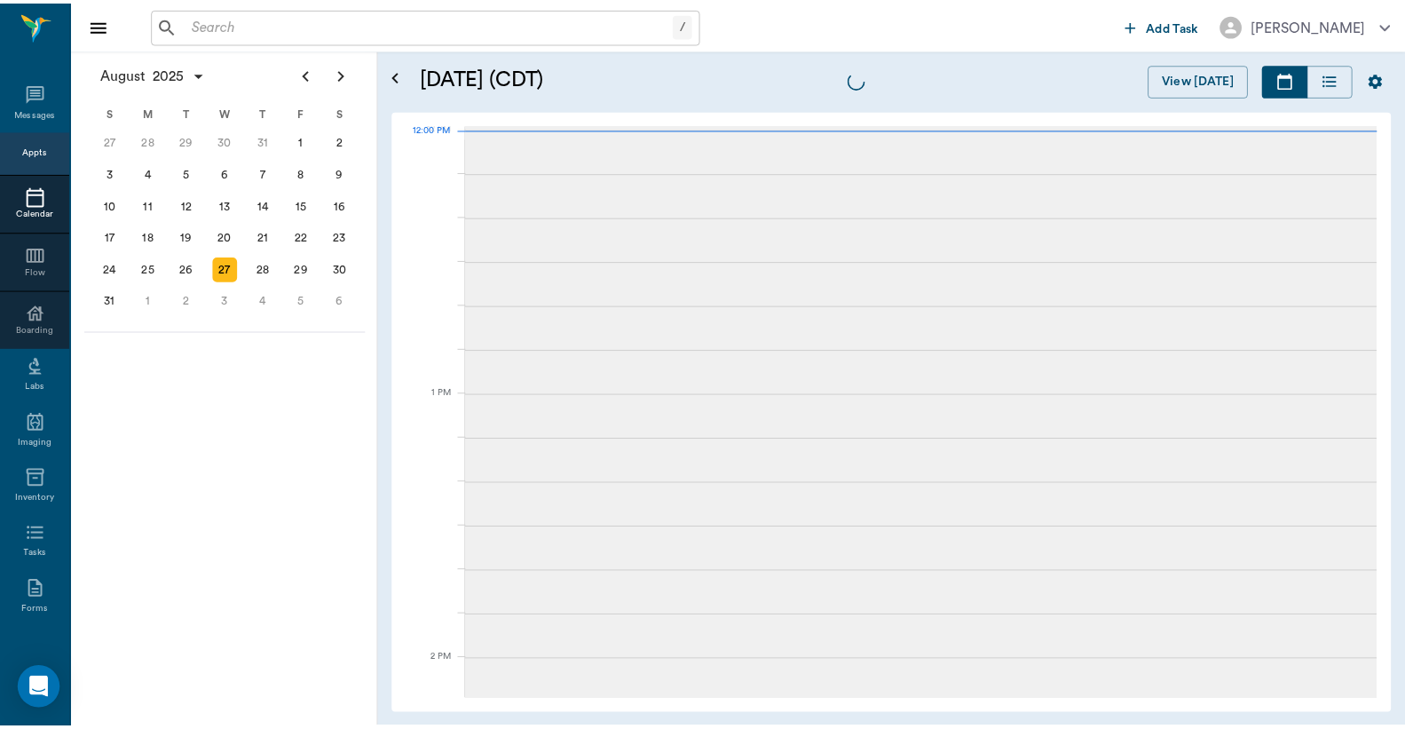
scroll to position [1067, 0]
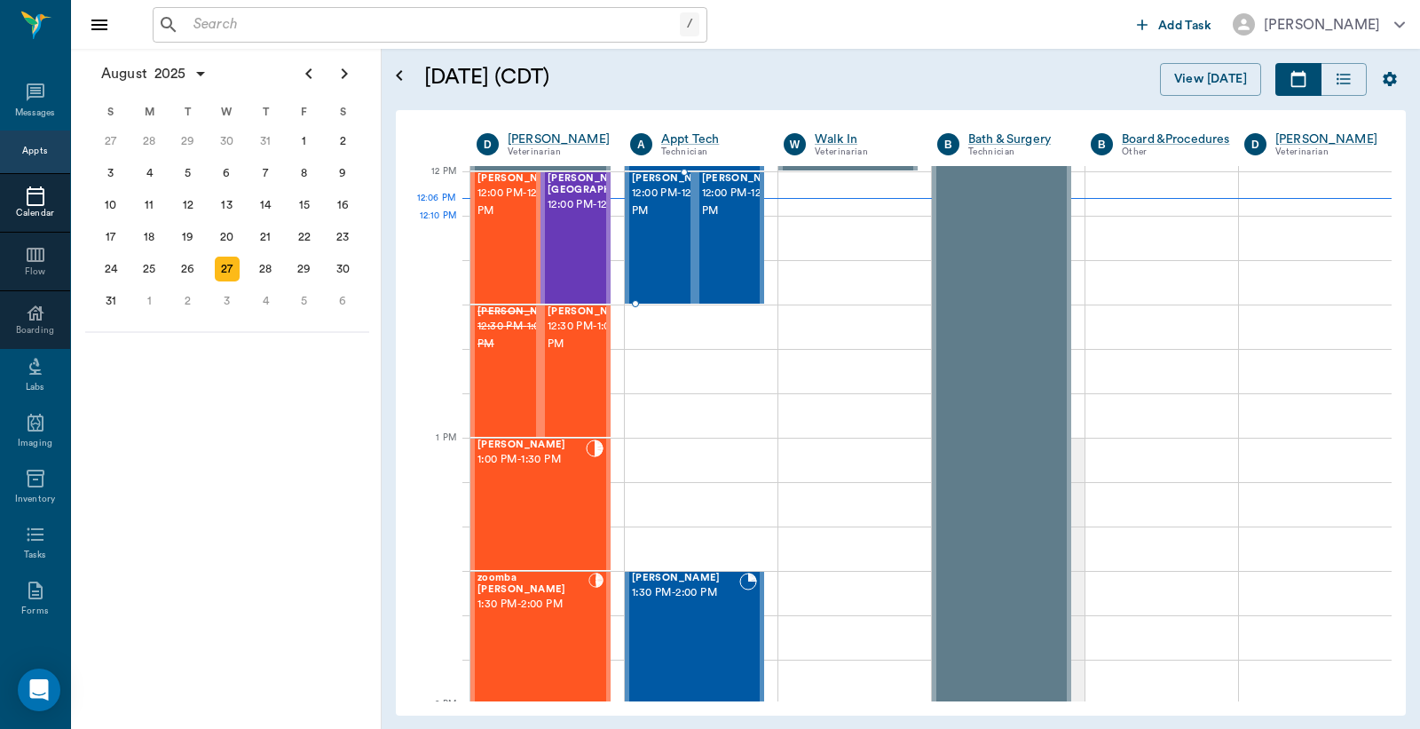
drag, startPoint x: 654, startPoint y: 232, endPoint x: 1054, endPoint y: 99, distance: 421.1
click at [654, 220] on span "12:00 PM - 12:30 PM" at bounding box center [676, 203] width 89 height 36
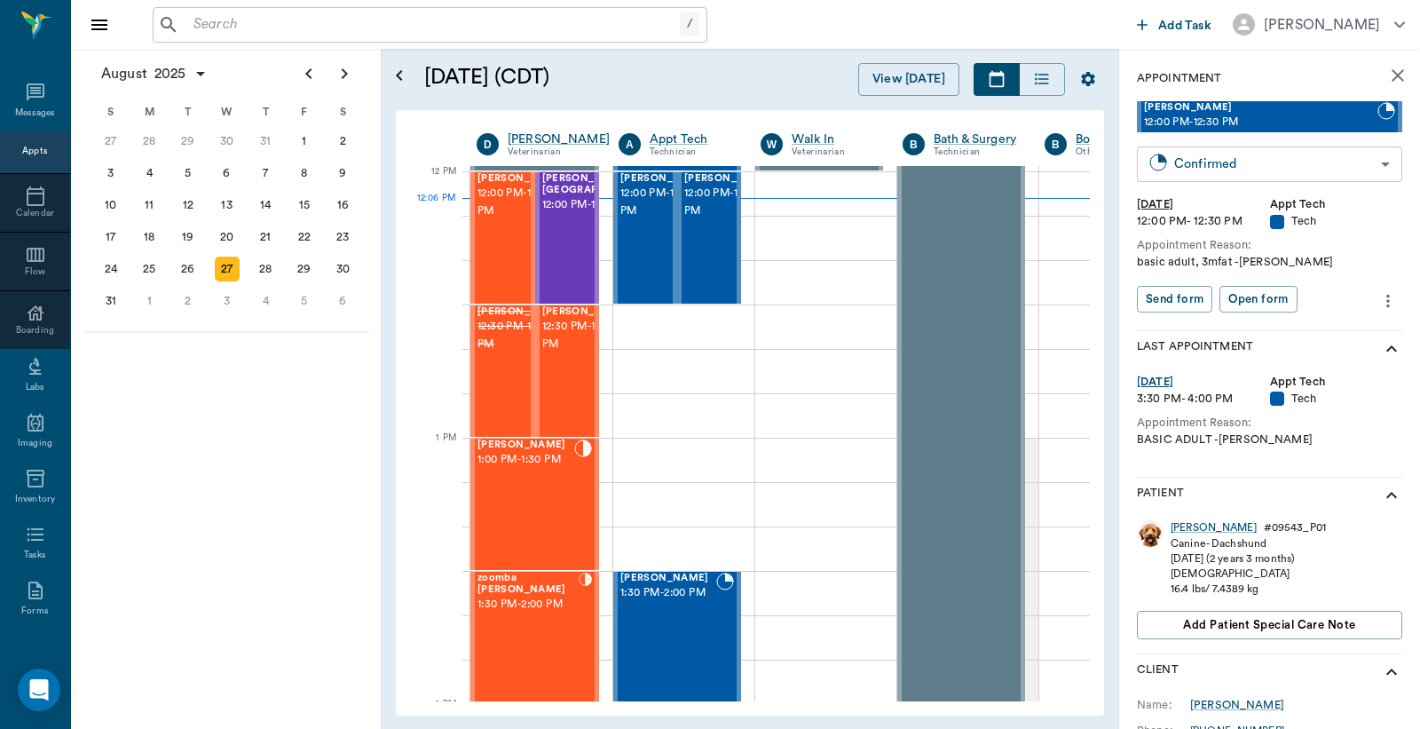
click at [1209, 162] on body "/ ​ Add Task Dr. Bert Ellsworth Nectar Messages Appts Calendar Flow Boarding La…" at bounding box center [710, 364] width 1420 height 729
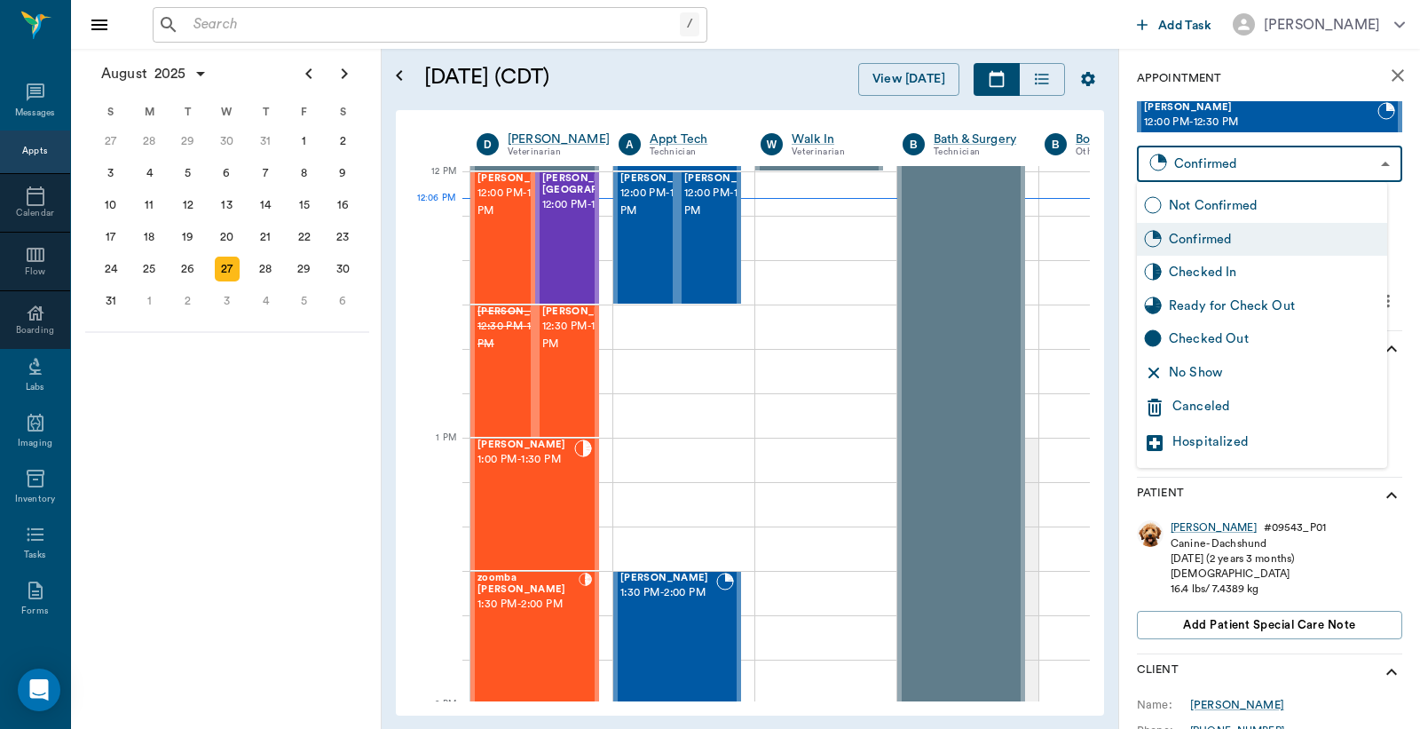
click at [1191, 276] on div "Checked In" at bounding box center [1274, 273] width 211 height 20
type input "CHECKED_IN"
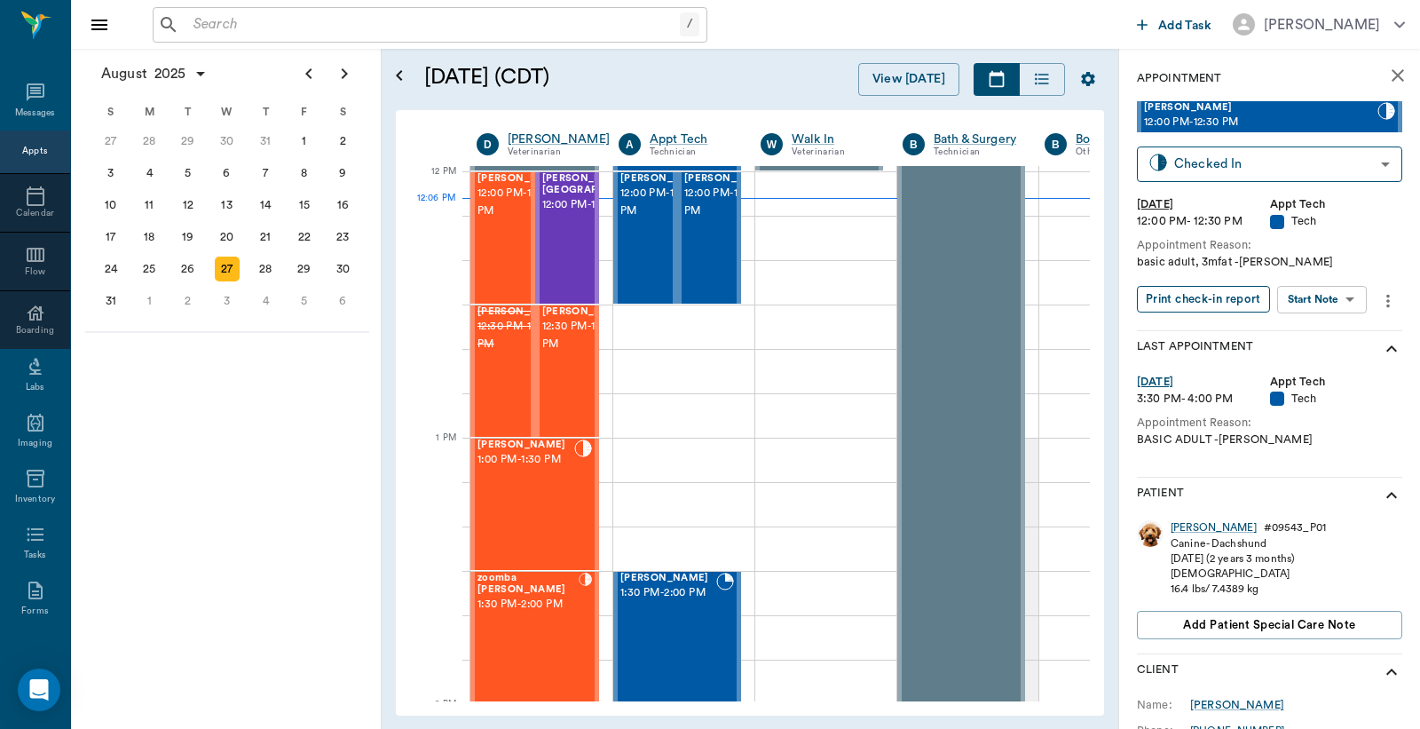
click at [1188, 298] on button "Print check-in report" at bounding box center [1203, 300] width 133 height 28
click at [709, 242] on div at bounding box center [709, 238] width 0 height 130
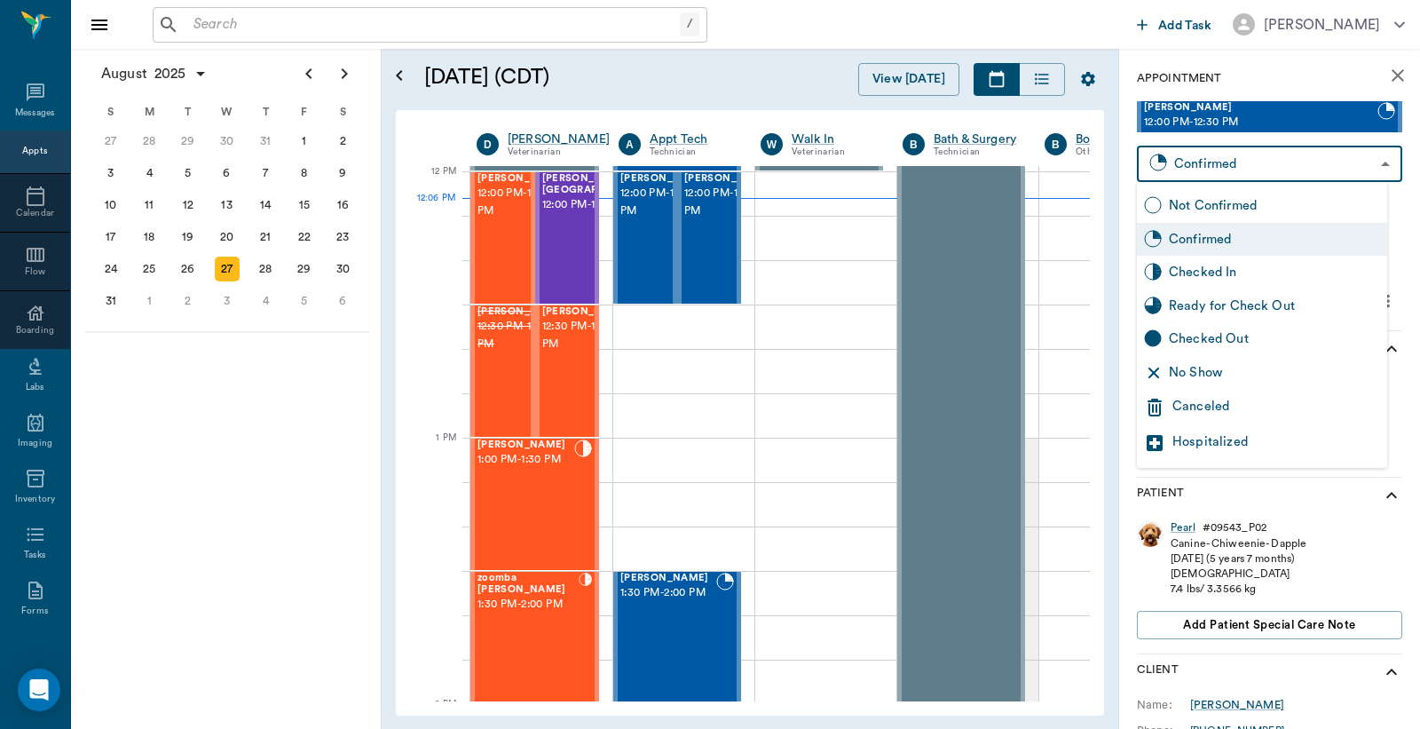
click at [1220, 169] on body "/ ​ Add Task Dr. Bert Ellsworth Nectar Messages Appts Calendar Flow Boarding La…" at bounding box center [710, 364] width 1420 height 729
click at [1217, 273] on div "Checked In" at bounding box center [1274, 273] width 211 height 20
type input "CHECKED_IN"
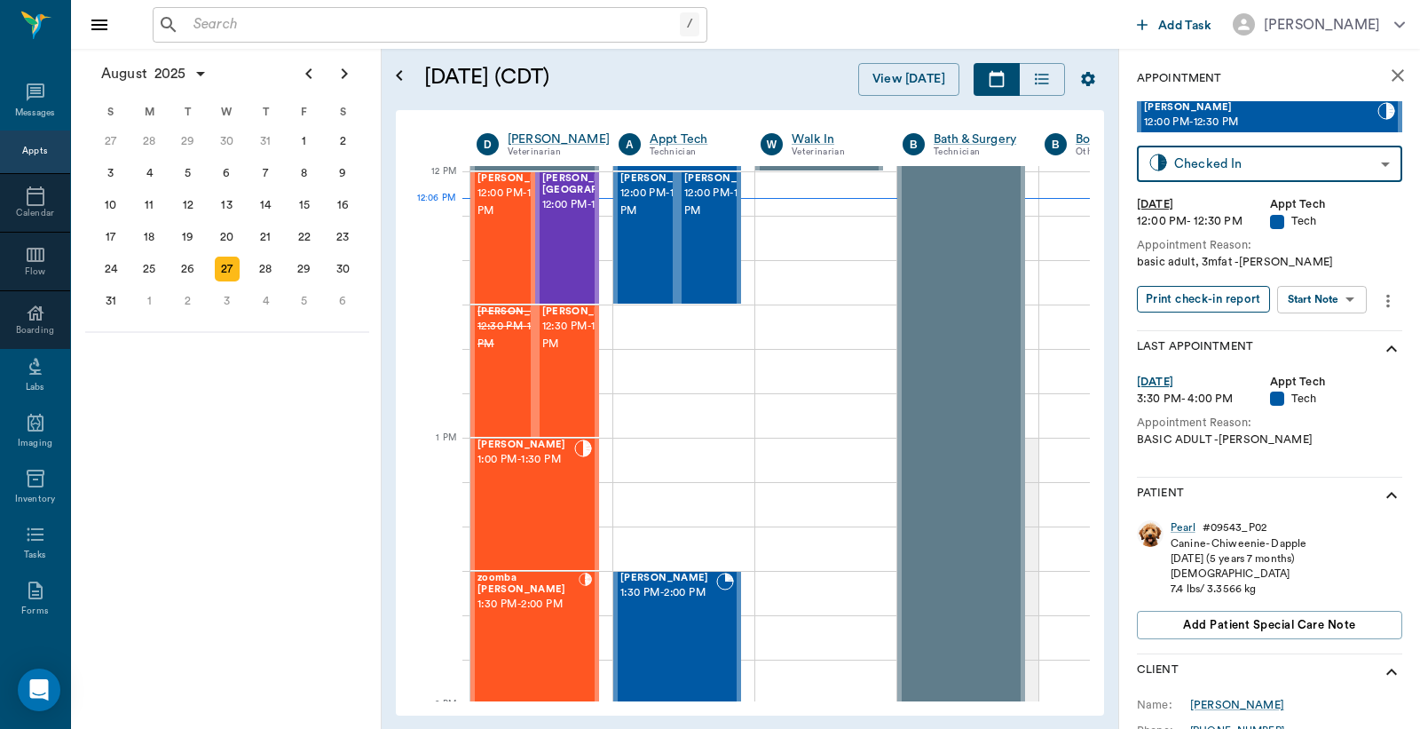
click at [1206, 298] on button "Print check-in report" at bounding box center [1203, 300] width 133 height 28
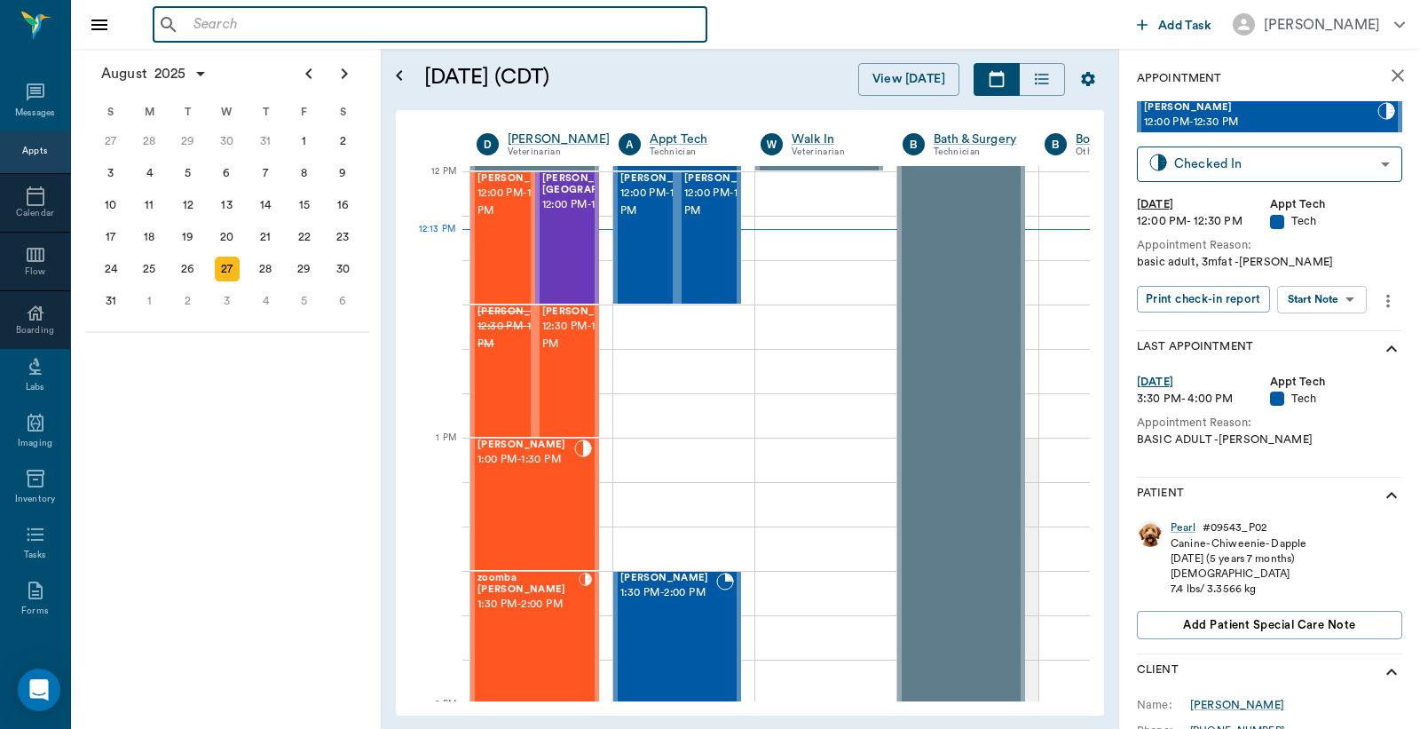
click at [361, 24] on input "text" at bounding box center [442, 24] width 513 height 25
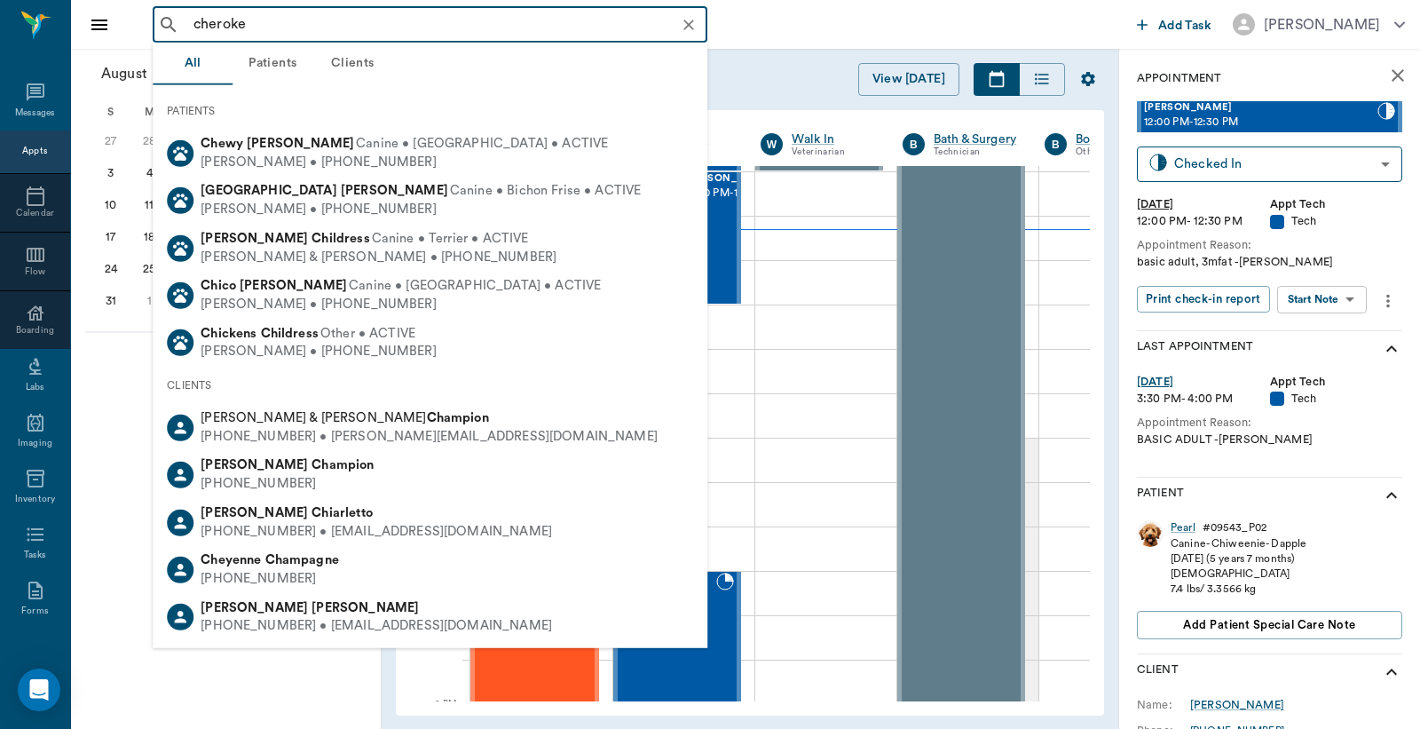
type input "cherokee"
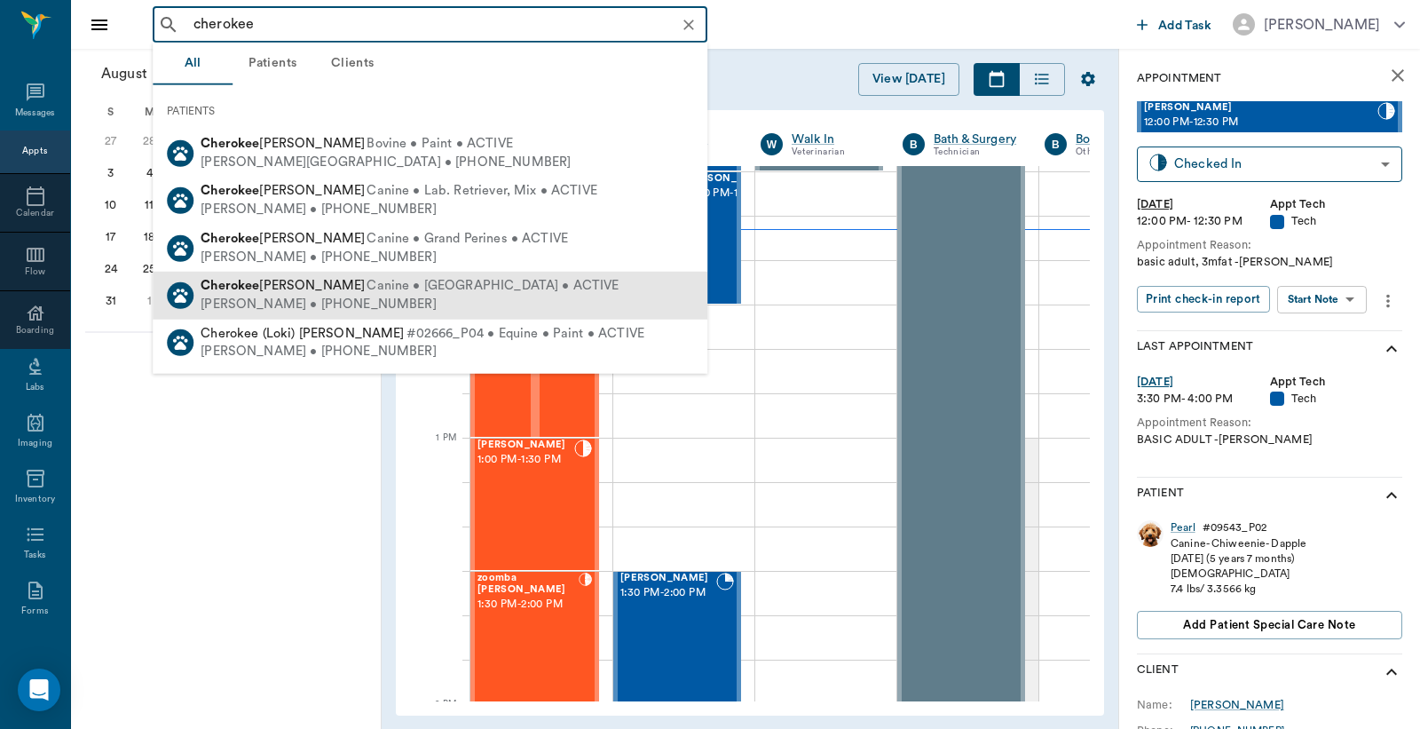
click at [367, 288] on span "Canine • Catahoula • ACTIVE" at bounding box center [493, 286] width 252 height 19
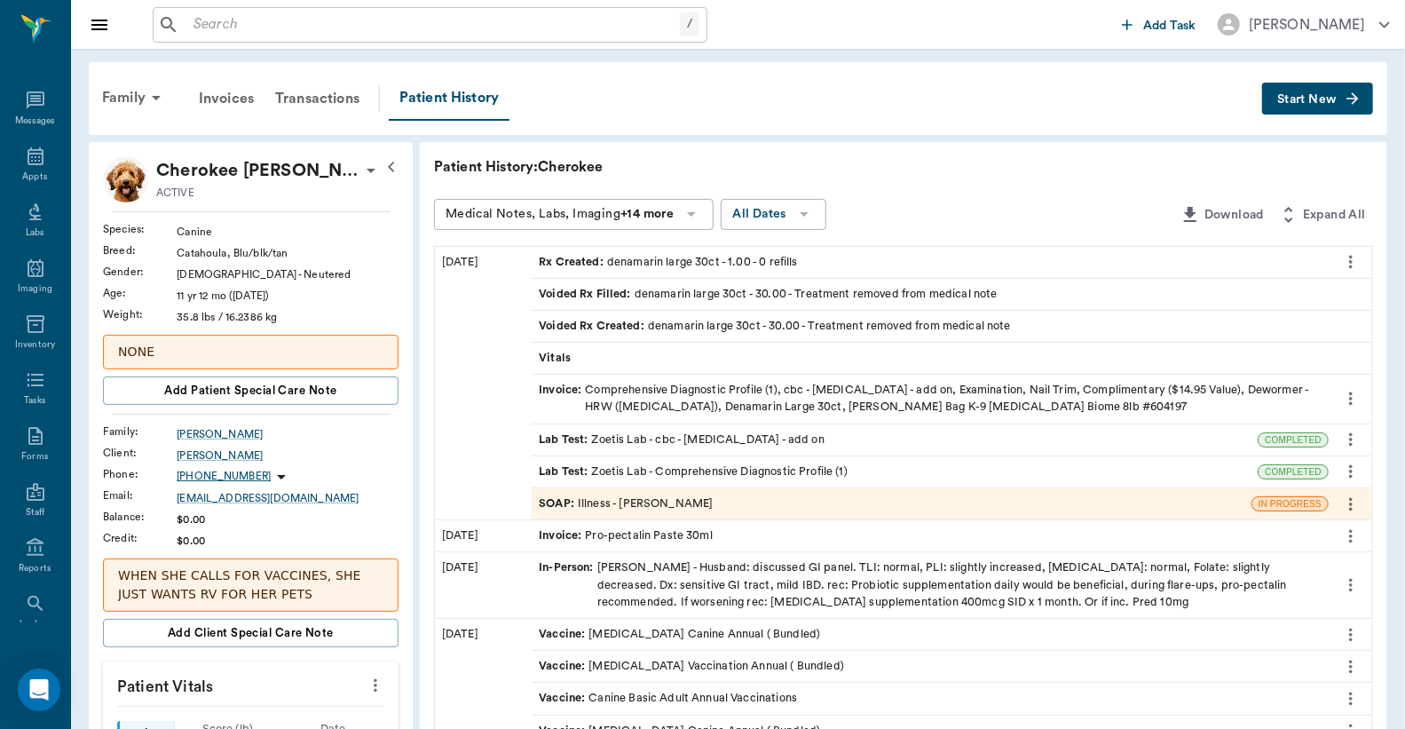
click at [1336, 99] on span "Start New" at bounding box center [1307, 99] width 59 height 0
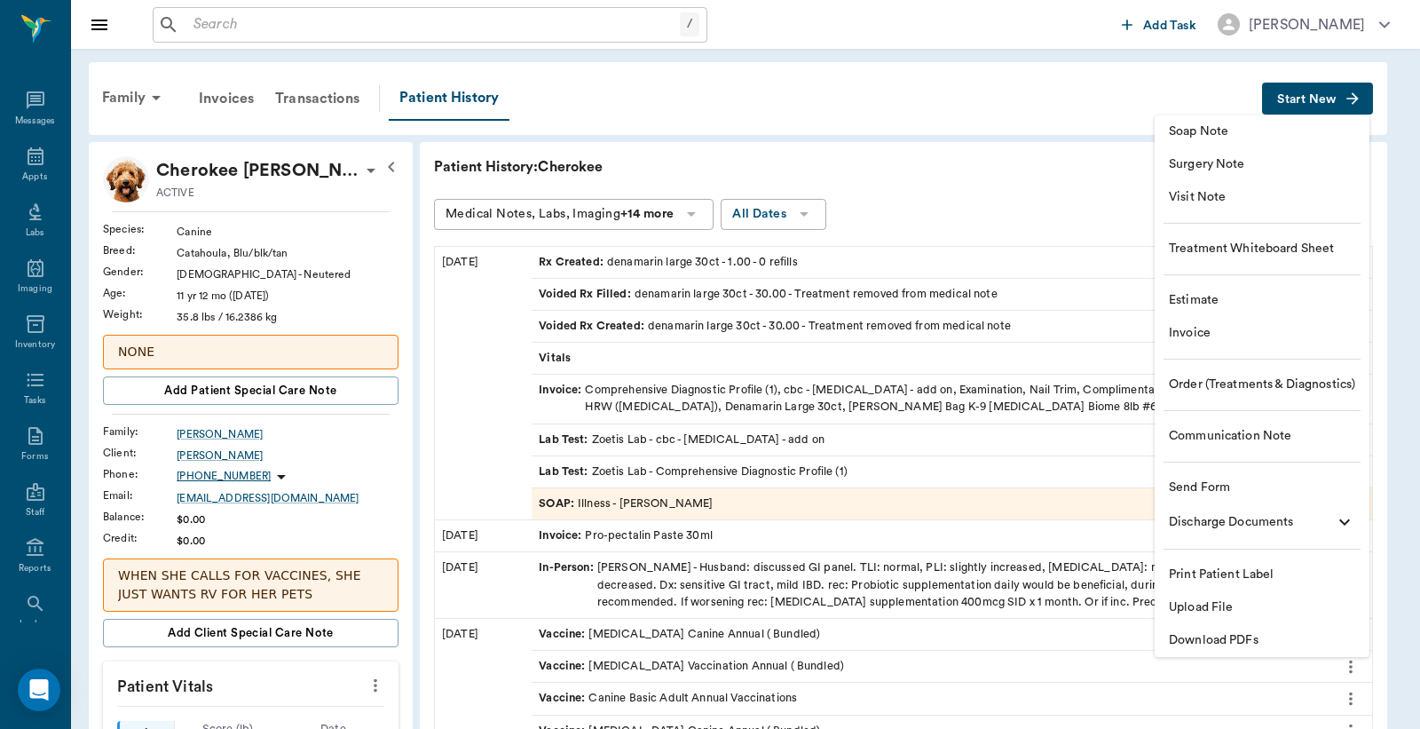
click at [1234, 336] on span "Invoice" at bounding box center [1262, 333] width 186 height 19
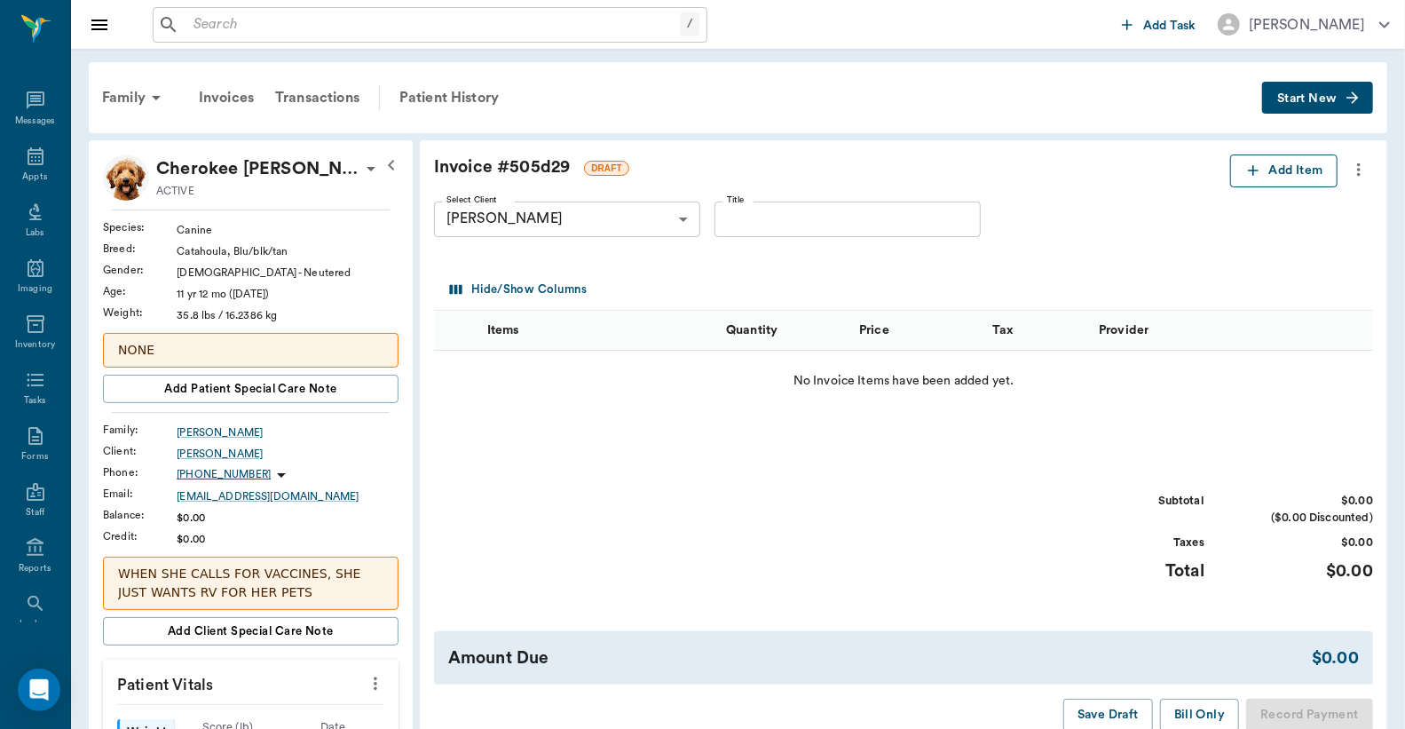
click at [1283, 170] on button "Add Item" at bounding box center [1284, 170] width 107 height 33
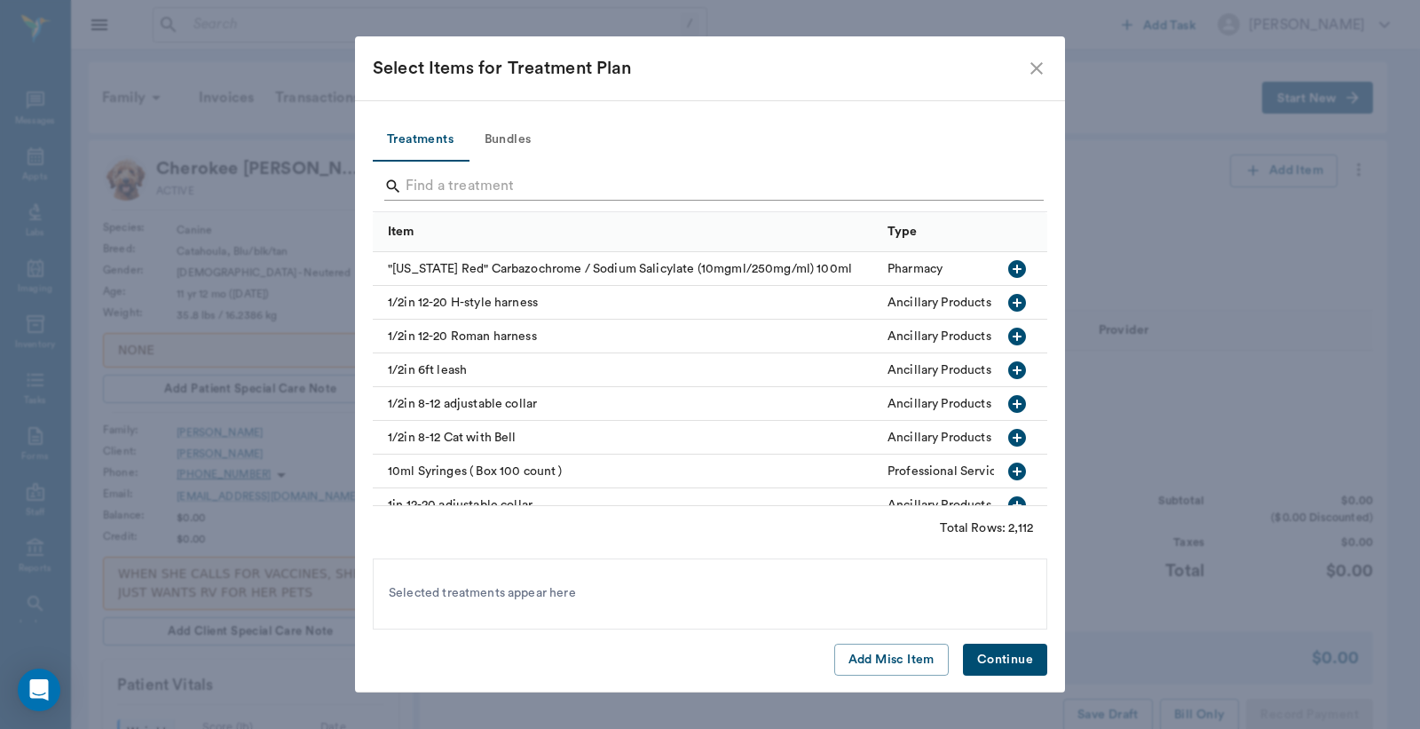
click at [549, 181] on input "Search" at bounding box center [712, 186] width 612 height 28
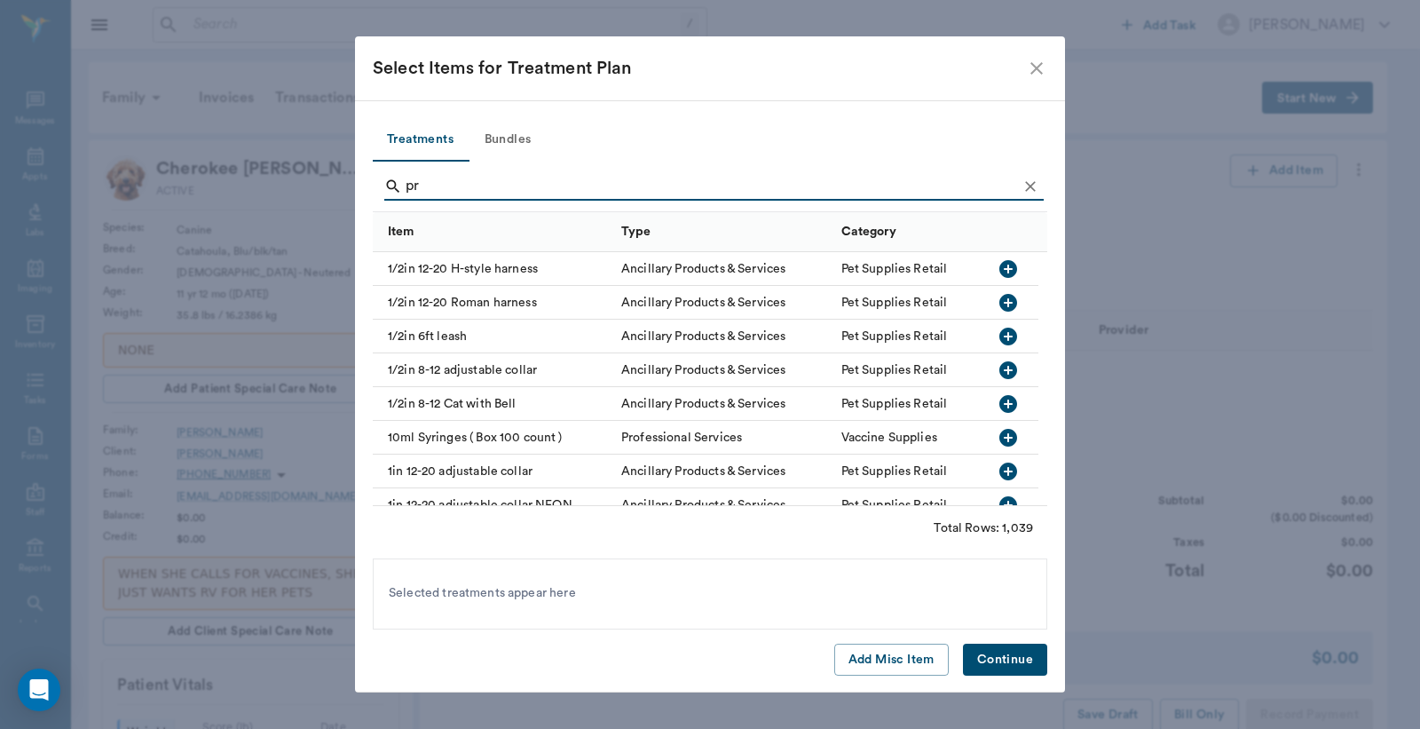
type input "p"
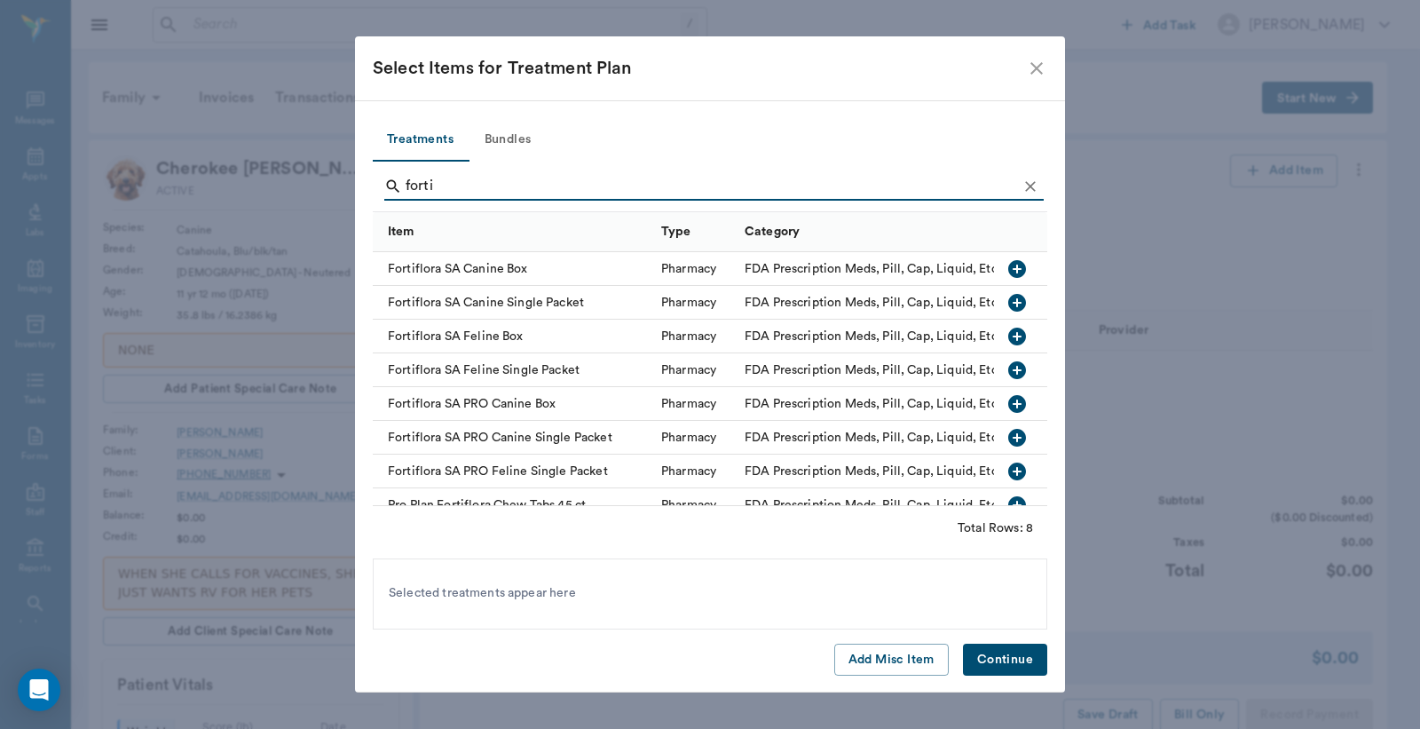
type input "forti"
click at [1009, 402] on icon "button" at bounding box center [1018, 404] width 18 height 18
click at [991, 653] on button "Continue" at bounding box center [1005, 660] width 84 height 33
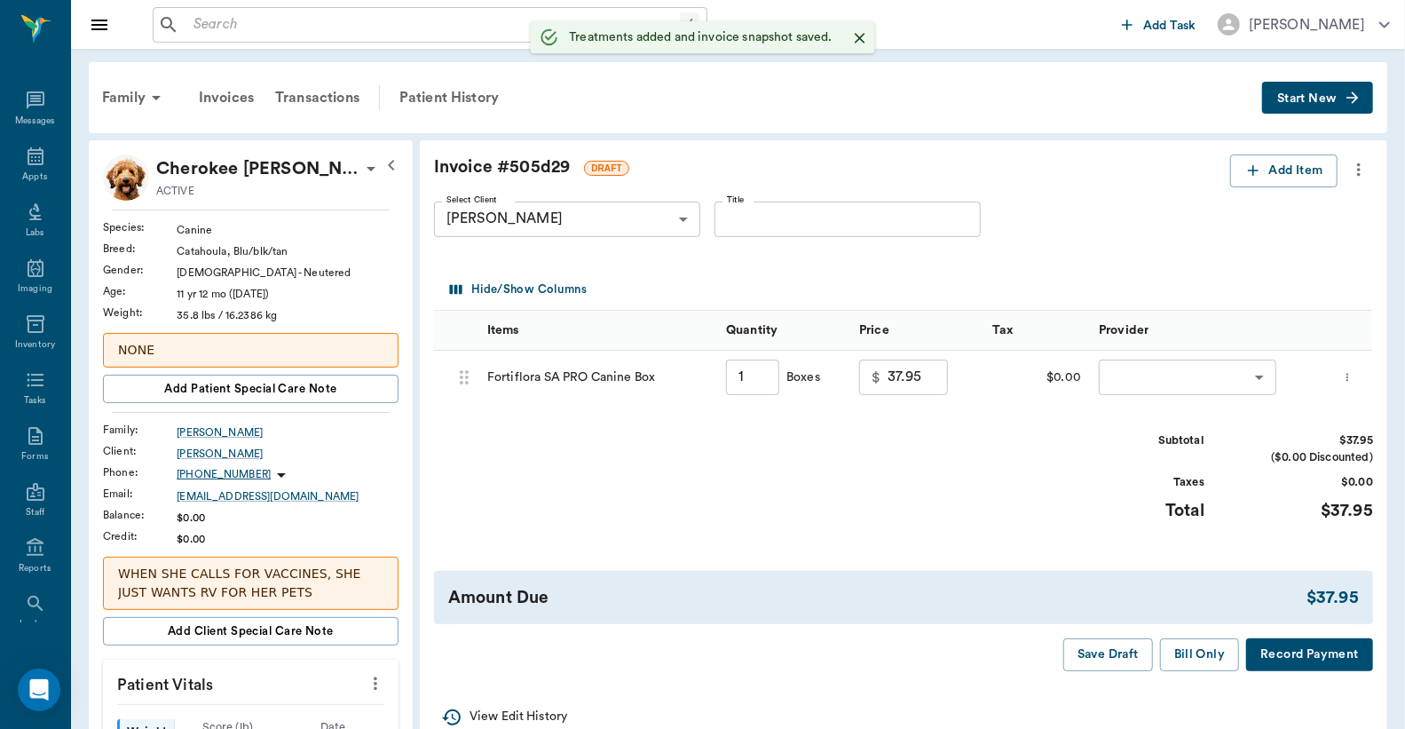
type input "1.00"
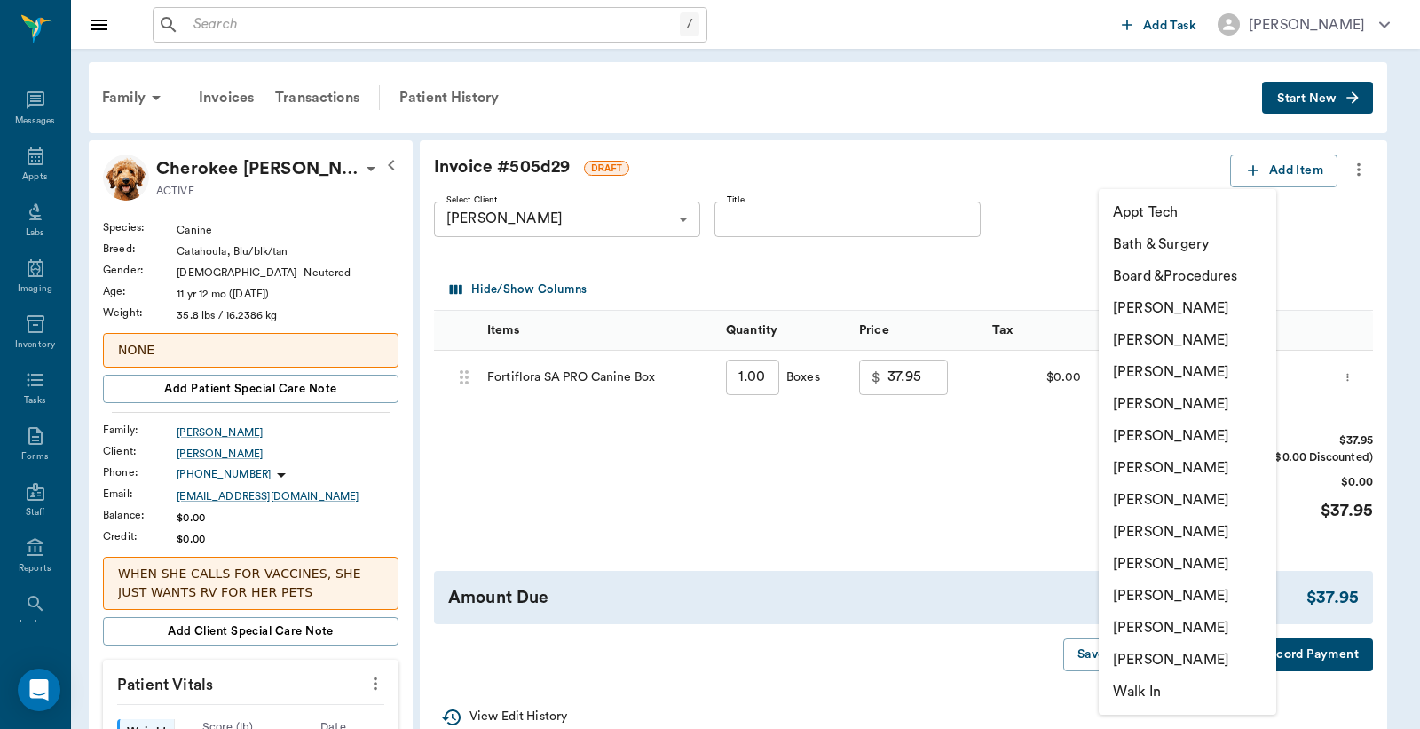
click at [1177, 535] on li "[PERSON_NAME]" at bounding box center [1188, 532] width 178 height 32
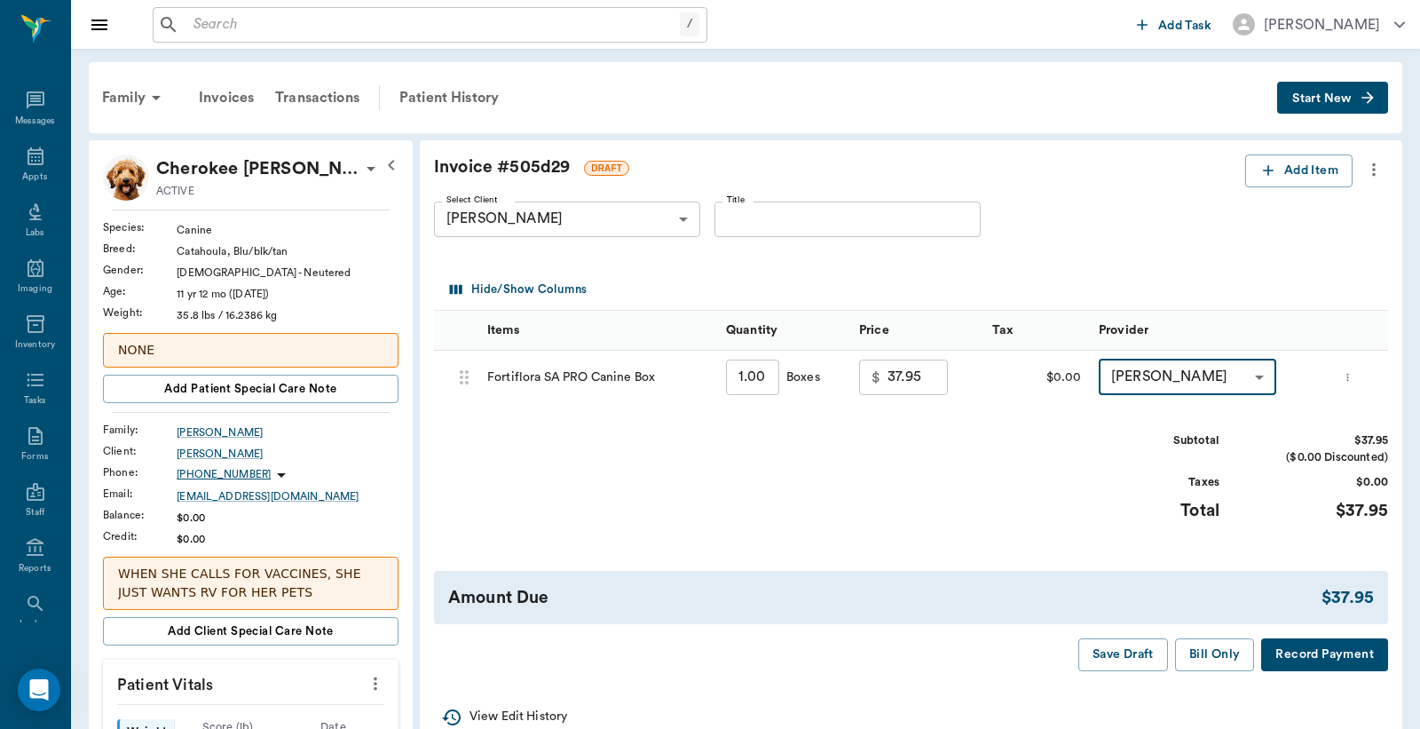
type input "none-63ec2ed152e12b0ba117cd50"
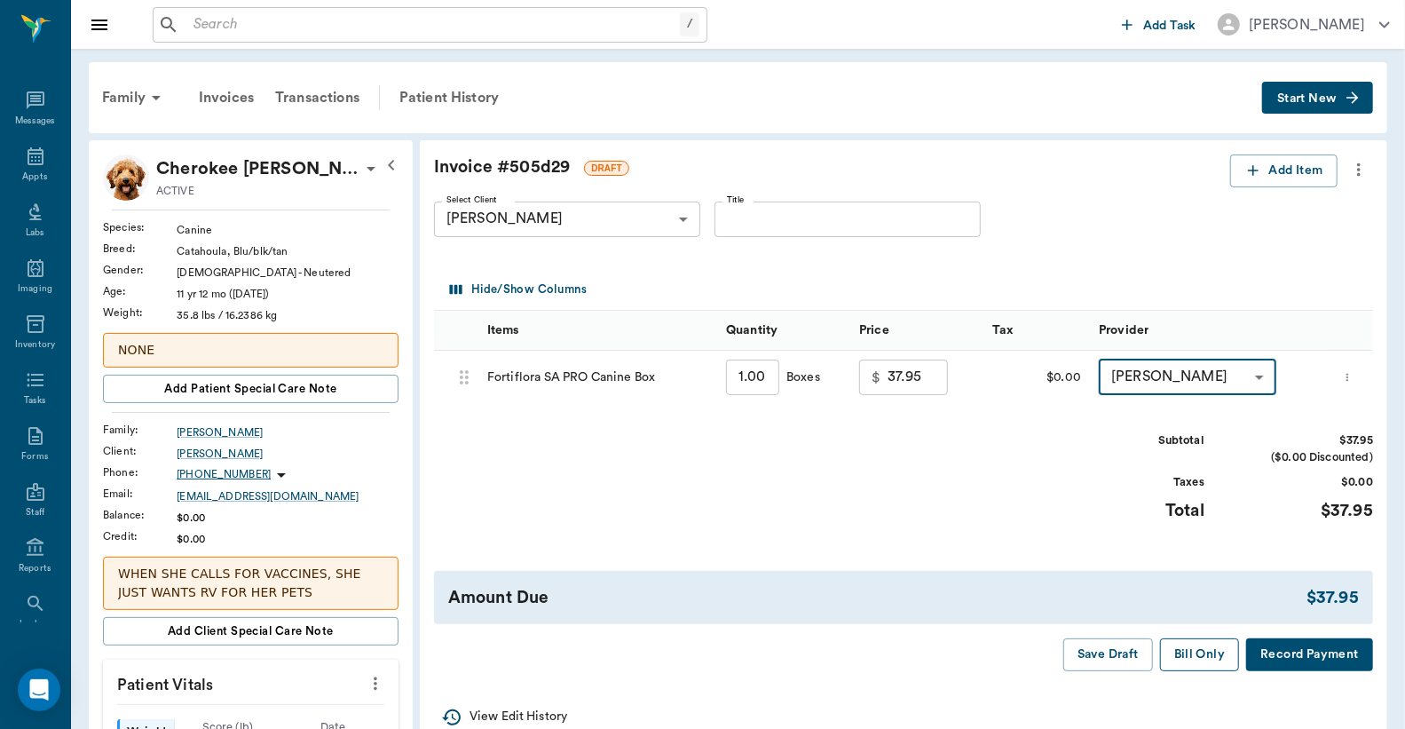
click at [1215, 657] on button "Bill Only" at bounding box center [1200, 654] width 80 height 33
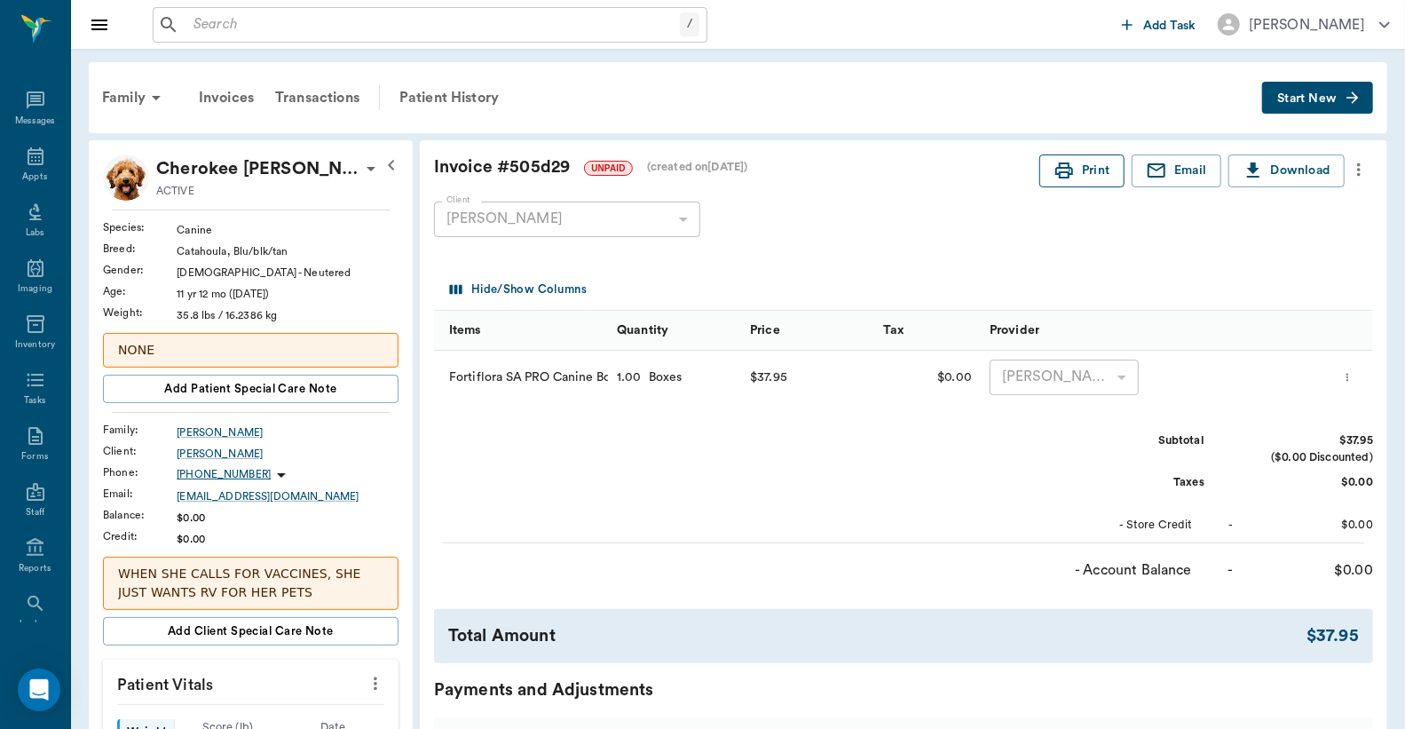
click at [1099, 161] on button "Print" at bounding box center [1082, 170] width 85 height 33
click at [335, 98] on div "Transactions" at bounding box center [318, 97] width 106 height 43
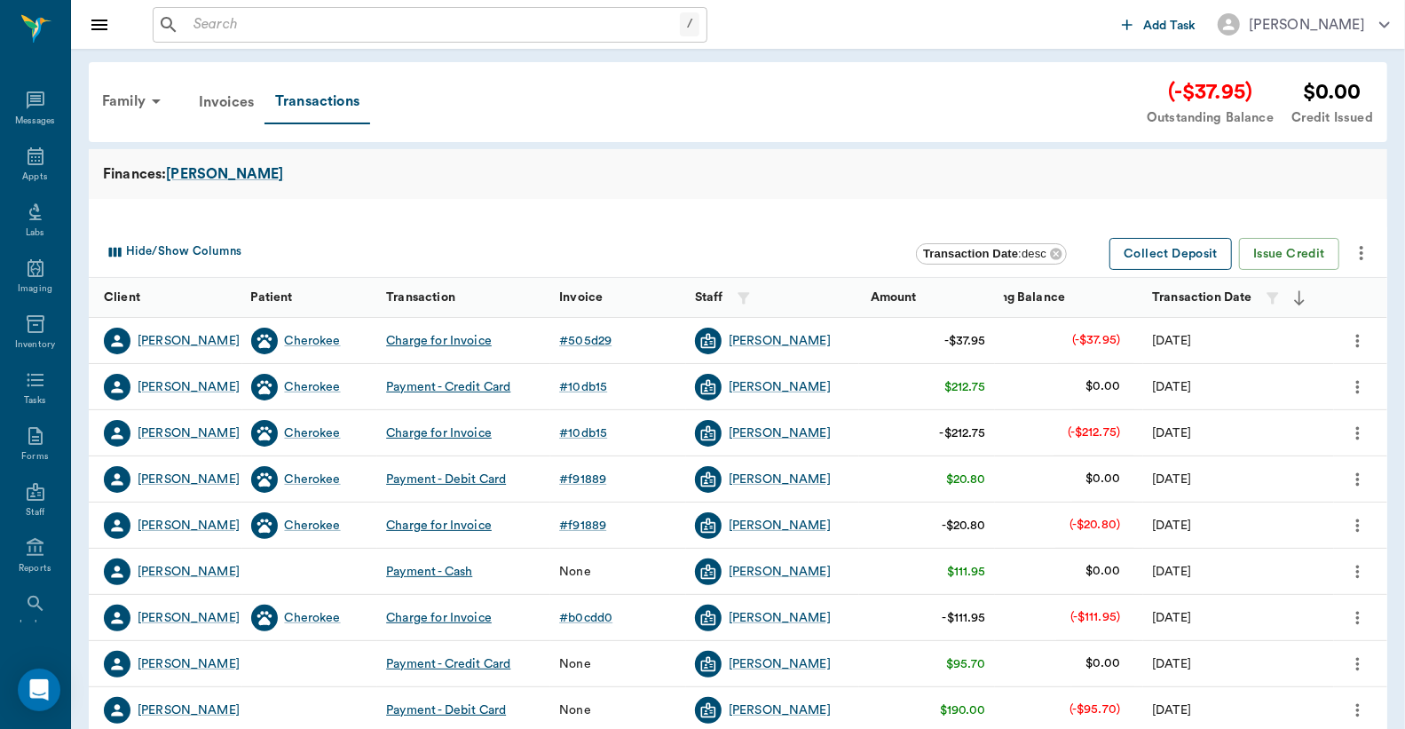
click at [1190, 244] on button "Collect Deposit" at bounding box center [1171, 254] width 123 height 33
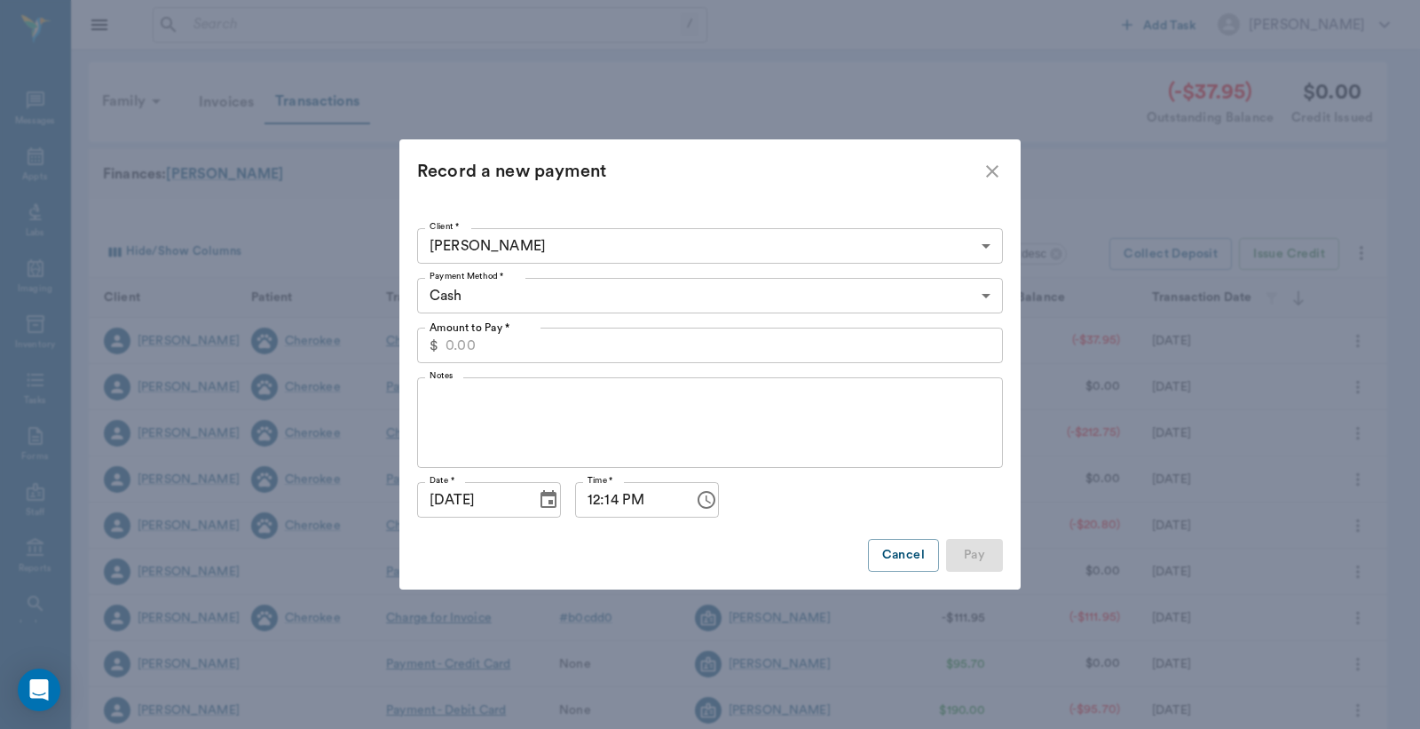
click at [644, 350] on input "Amount to Pay *" at bounding box center [725, 346] width 558 height 36
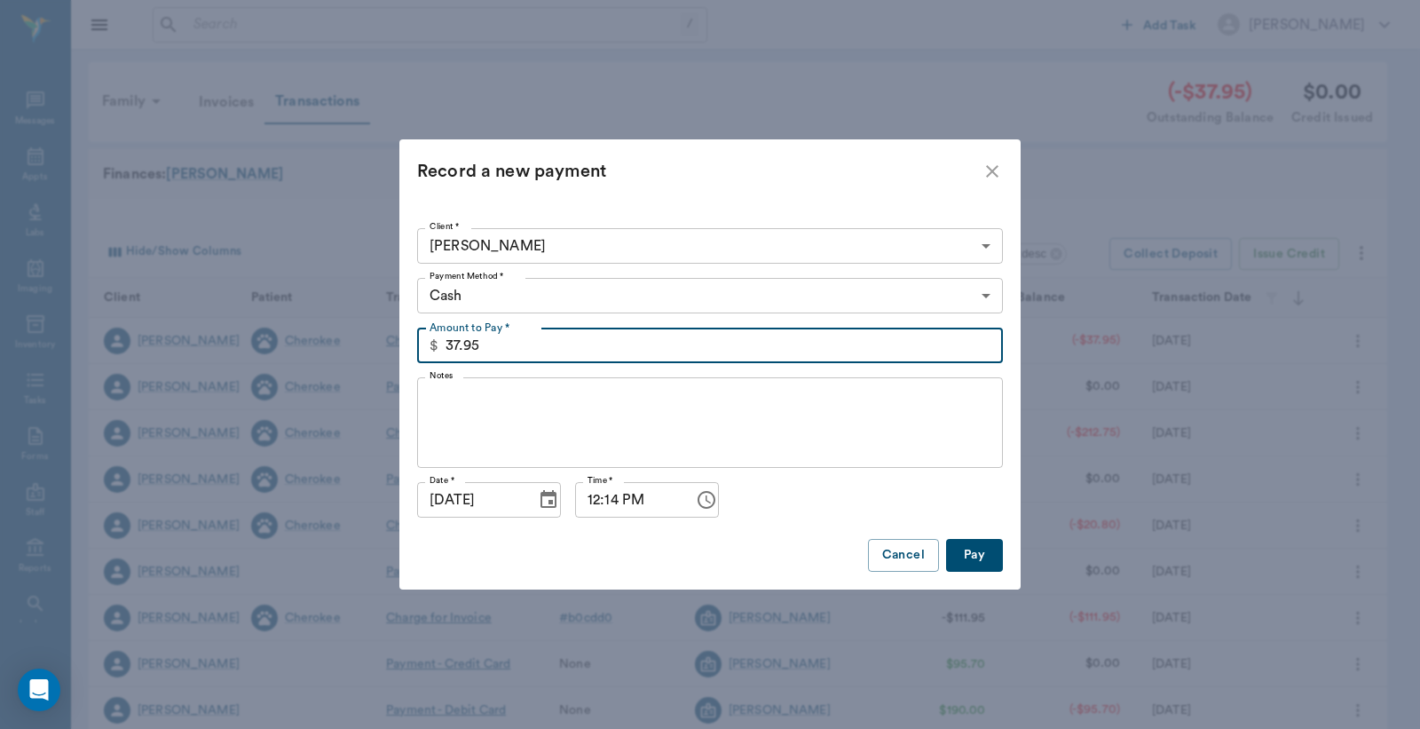
type input "37.95"
click at [693, 304] on body "/ ​ Add Task Dr. Bert Ellsworth Nectar Messages Appts Labs Imaging Inventory Ta…" at bounding box center [710, 546] width 1420 height 1092
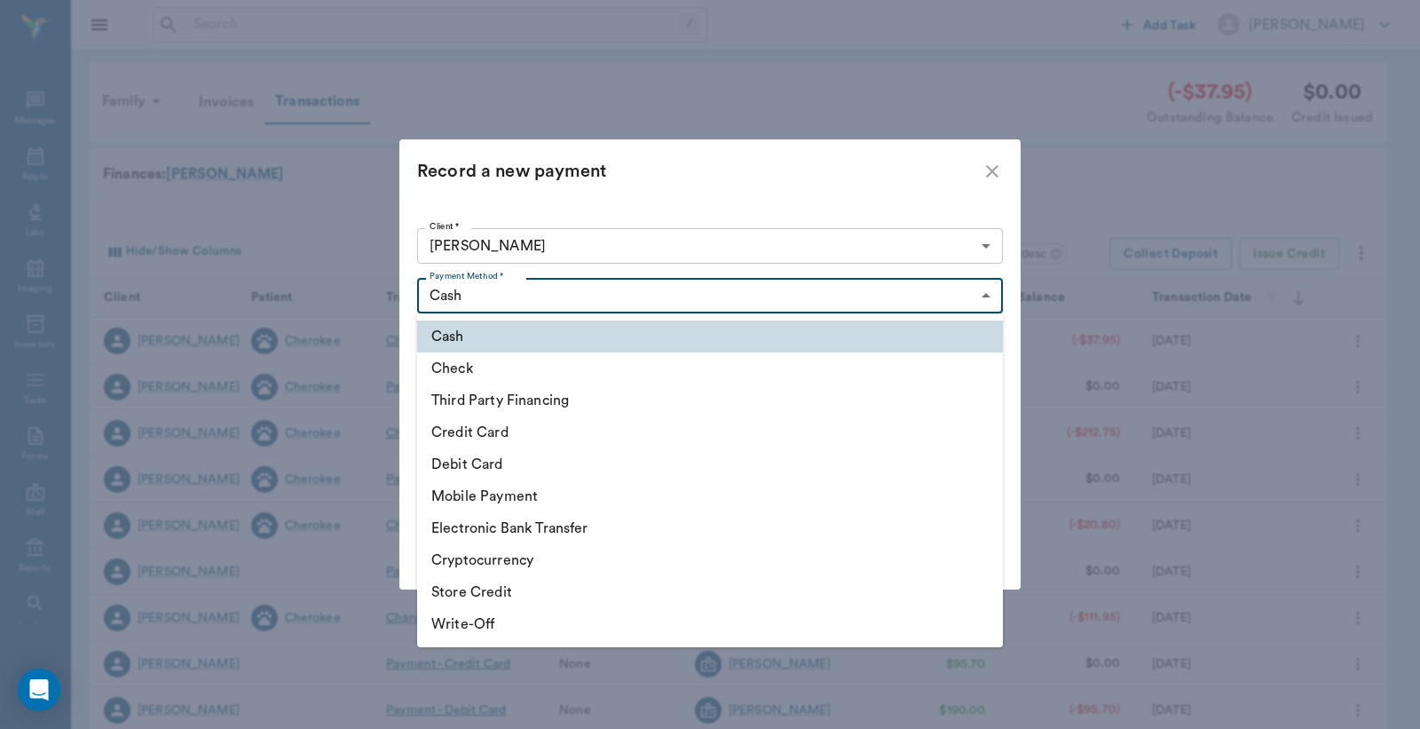
click at [564, 455] on li "Debit Card" at bounding box center [710, 464] width 586 height 32
type input "DEBIT_CARD"
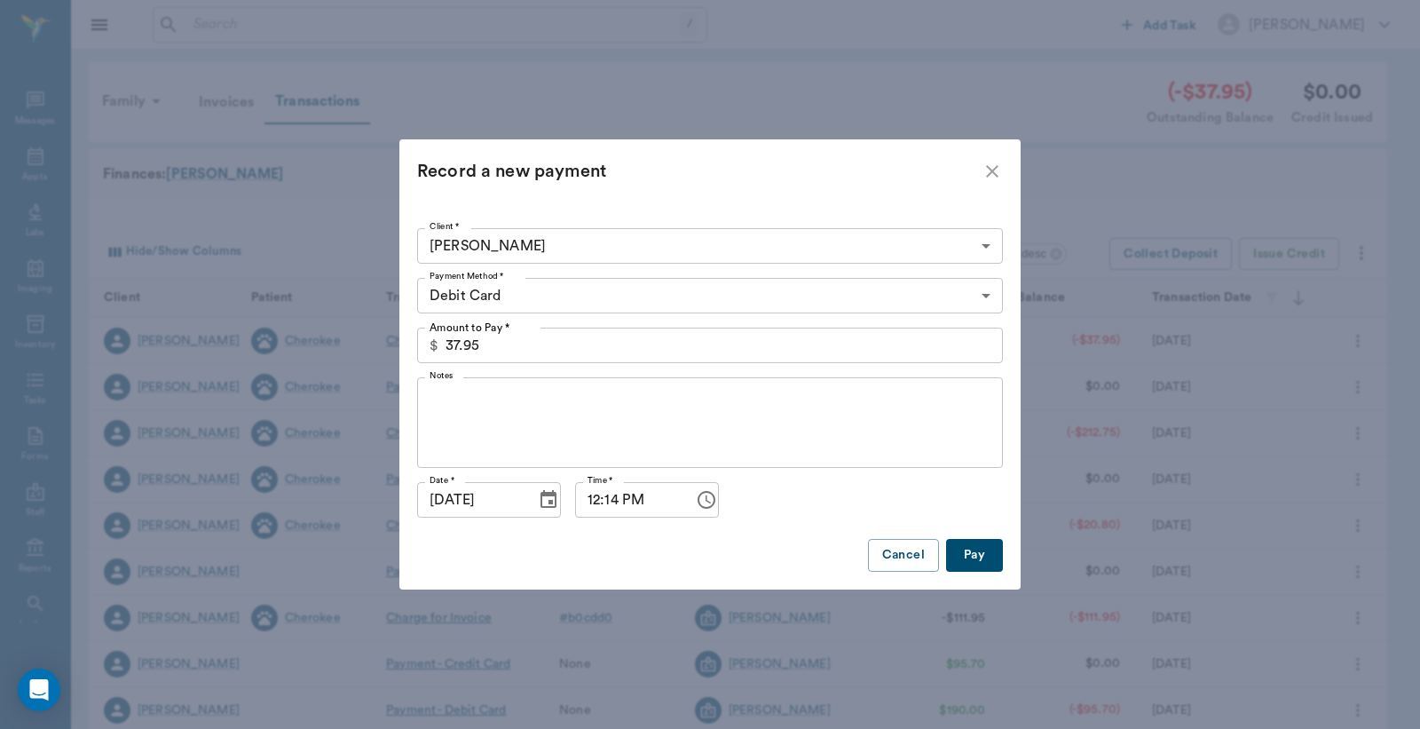
click at [992, 551] on button "Pay" at bounding box center [974, 555] width 57 height 33
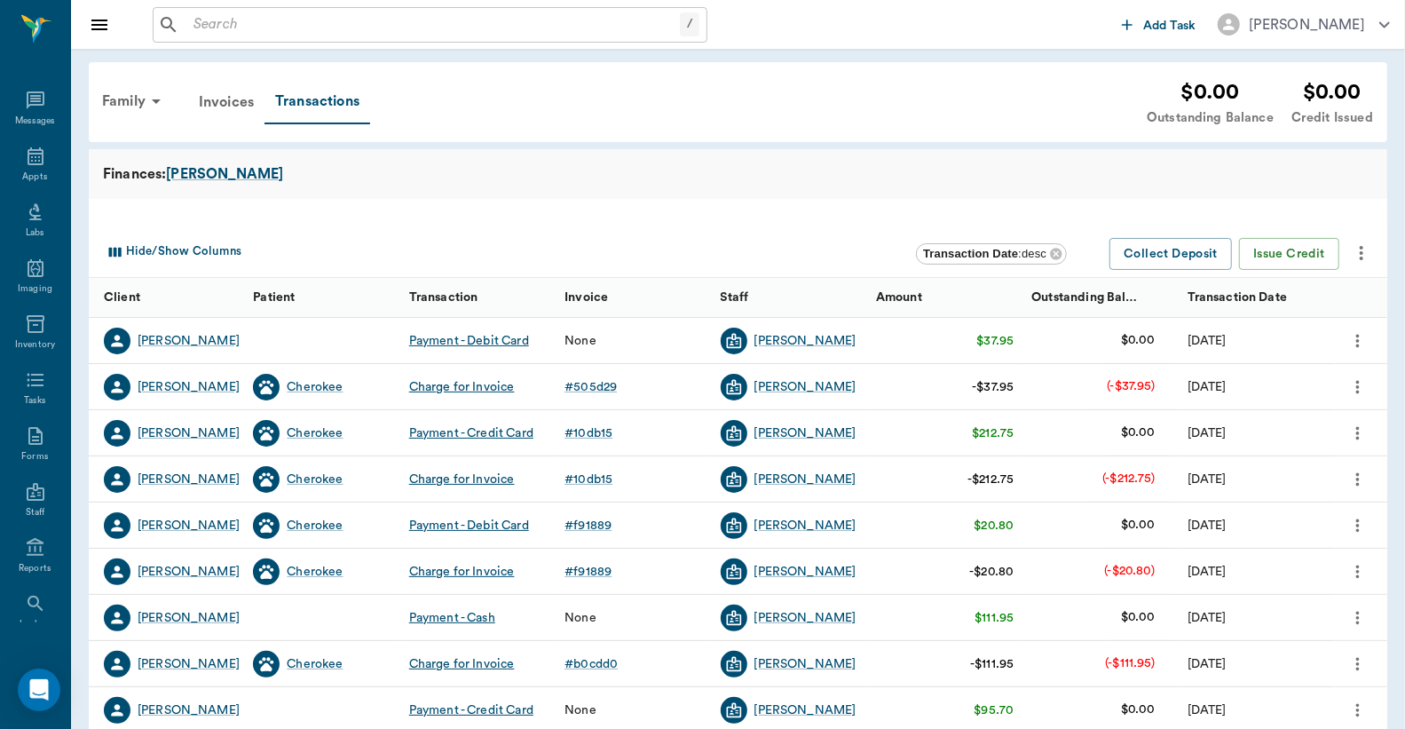
click at [464, 15] on input "text" at bounding box center [433, 24] width 494 height 25
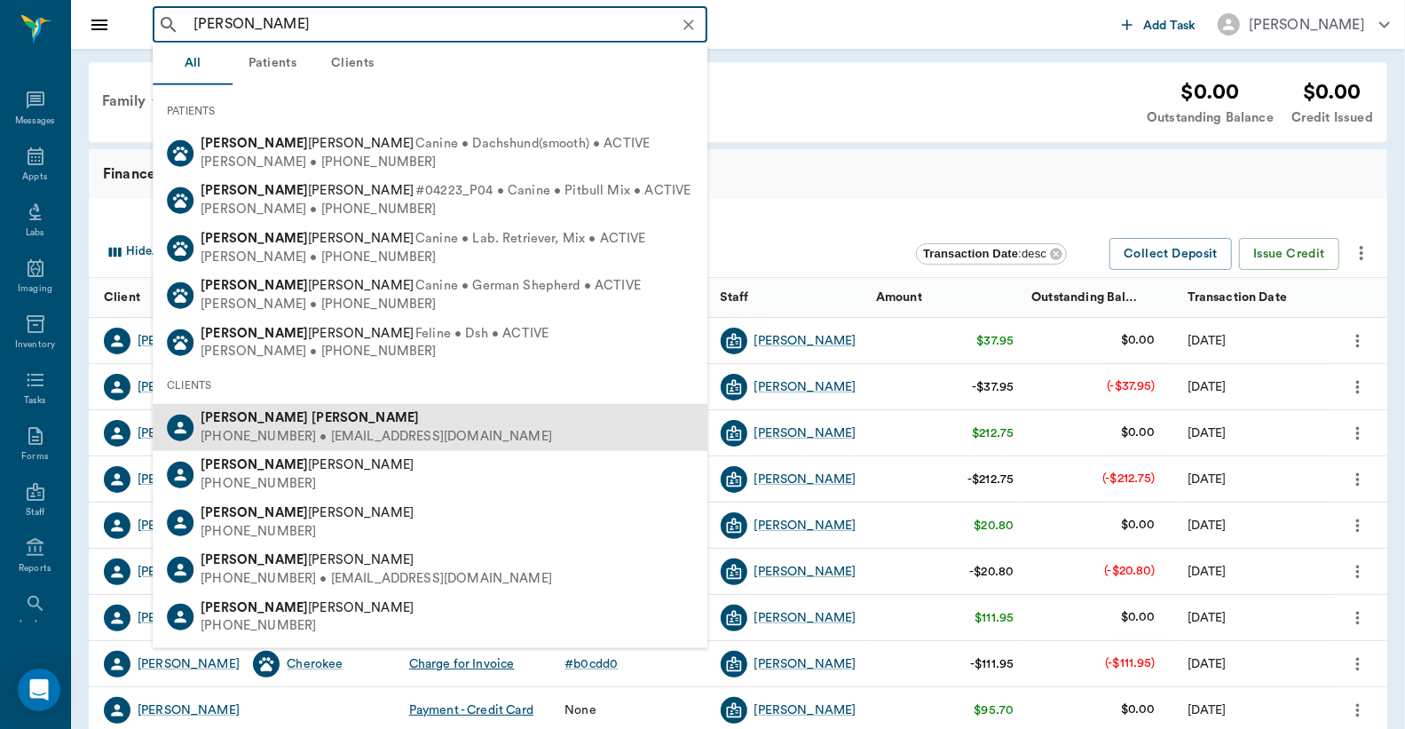
click at [352, 419] on div "Jessie Mitchell" at bounding box center [377, 418] width 352 height 19
type input "jessie mitchell"
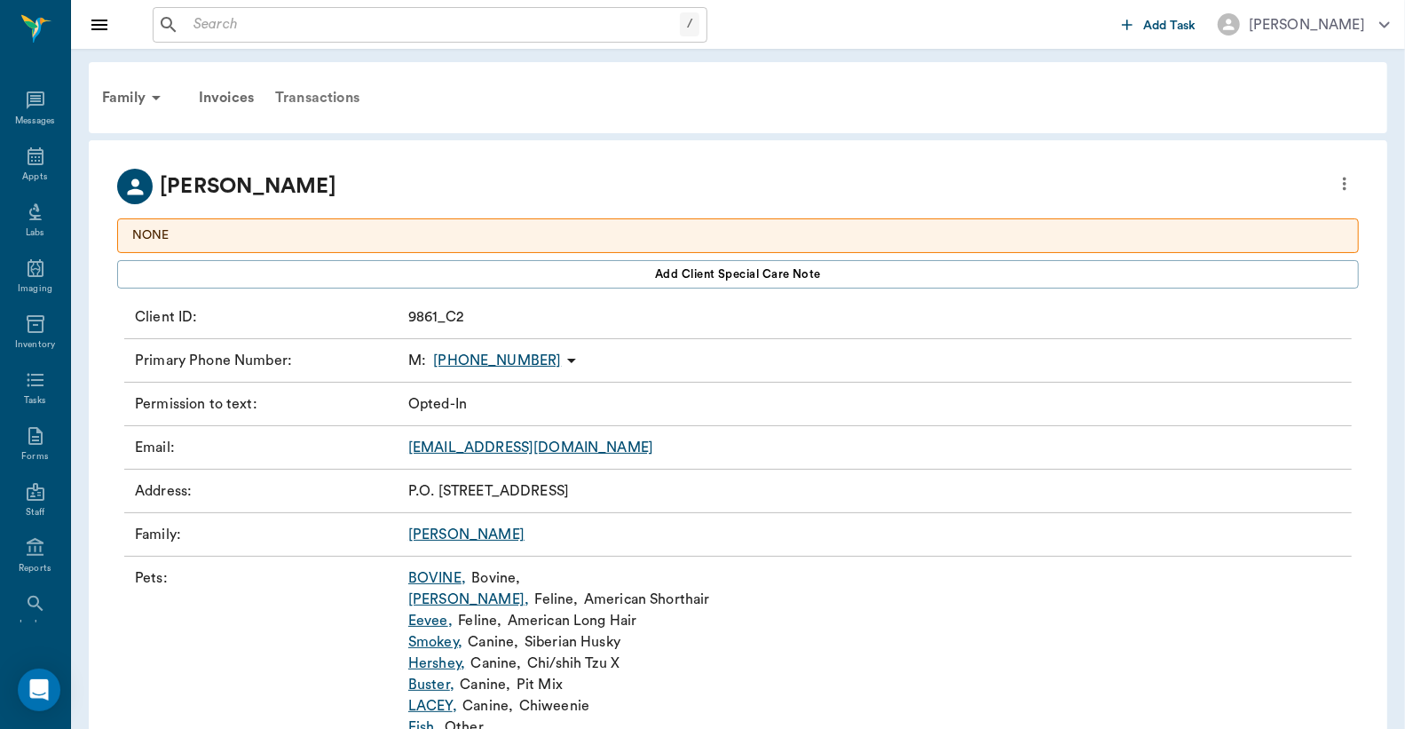
click at [344, 105] on div "Transactions" at bounding box center [318, 97] width 106 height 43
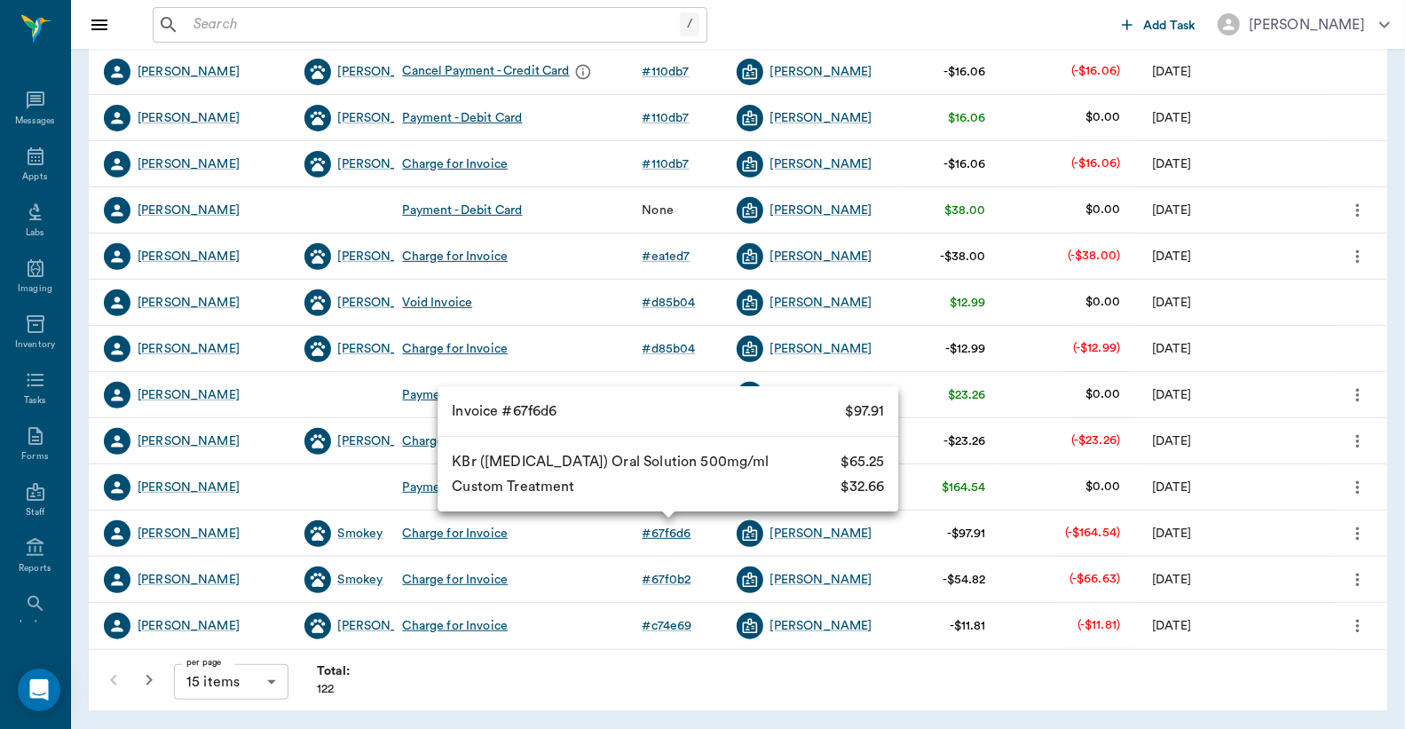
scroll to position [362, 0]
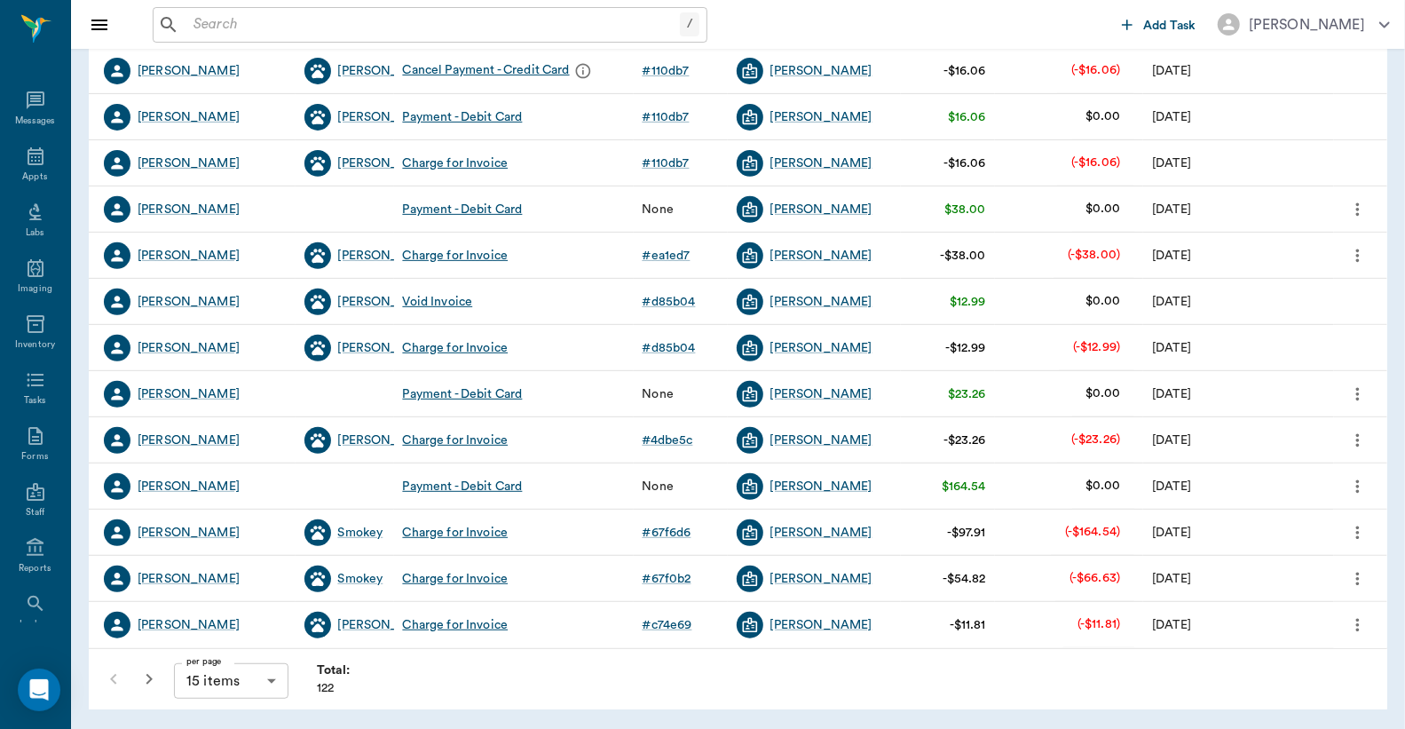
click at [151, 677] on icon "button" at bounding box center [149, 679] width 6 height 11
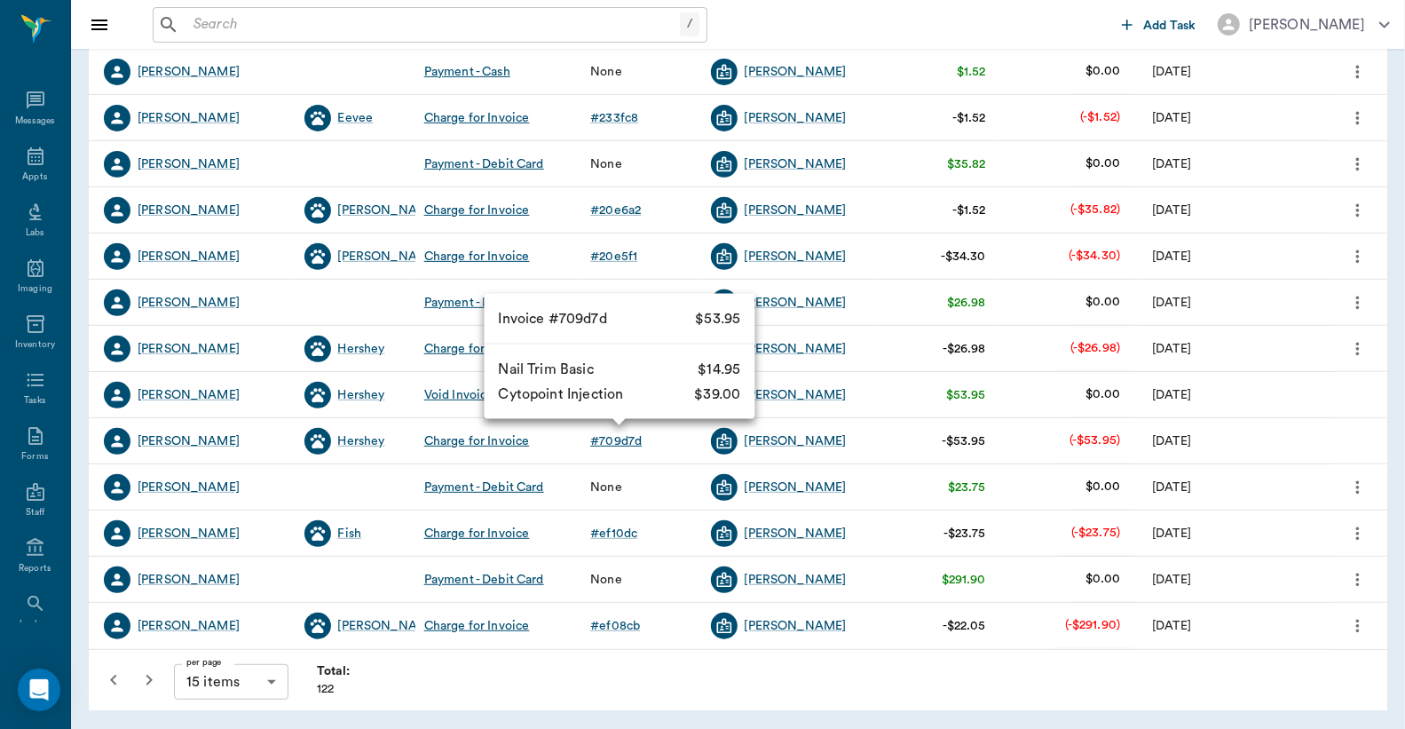
scroll to position [362, 0]
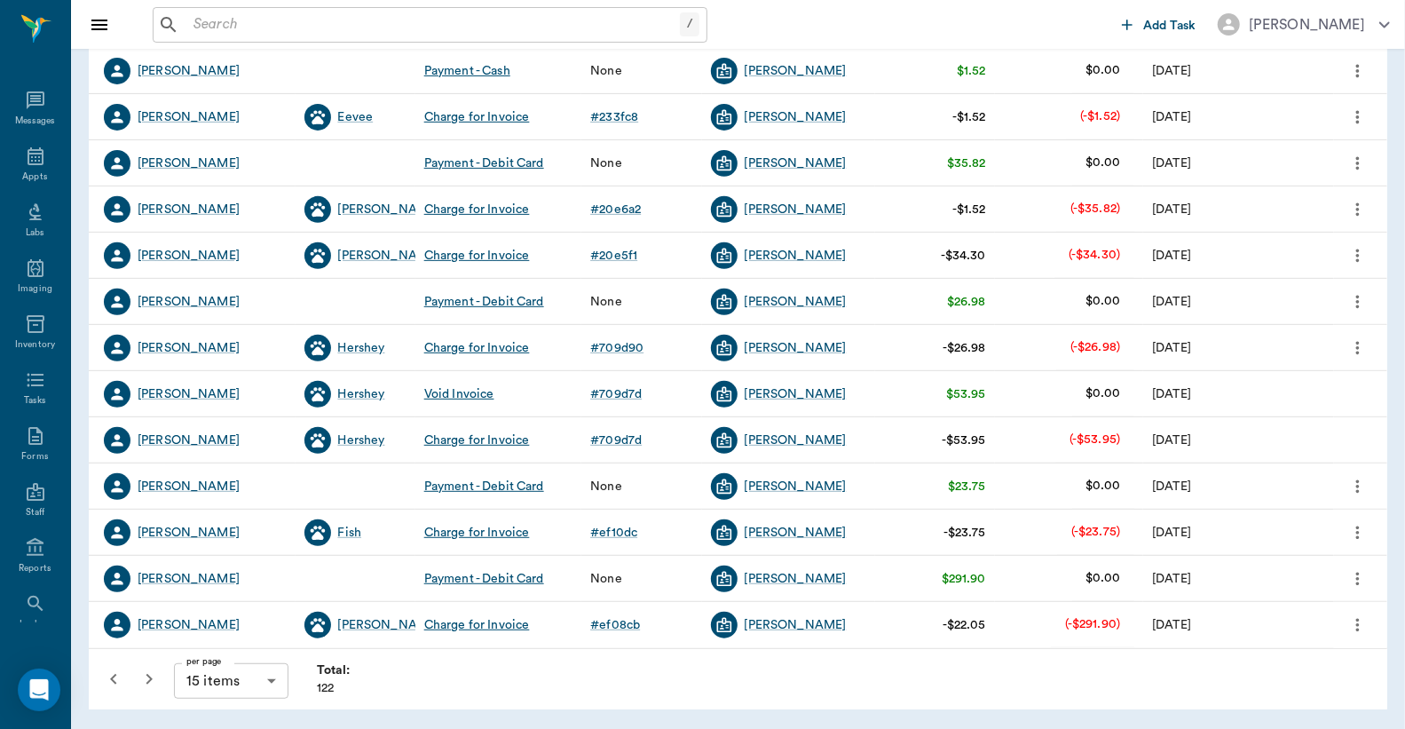
click at [153, 679] on icon "button" at bounding box center [148, 679] width 21 height 21
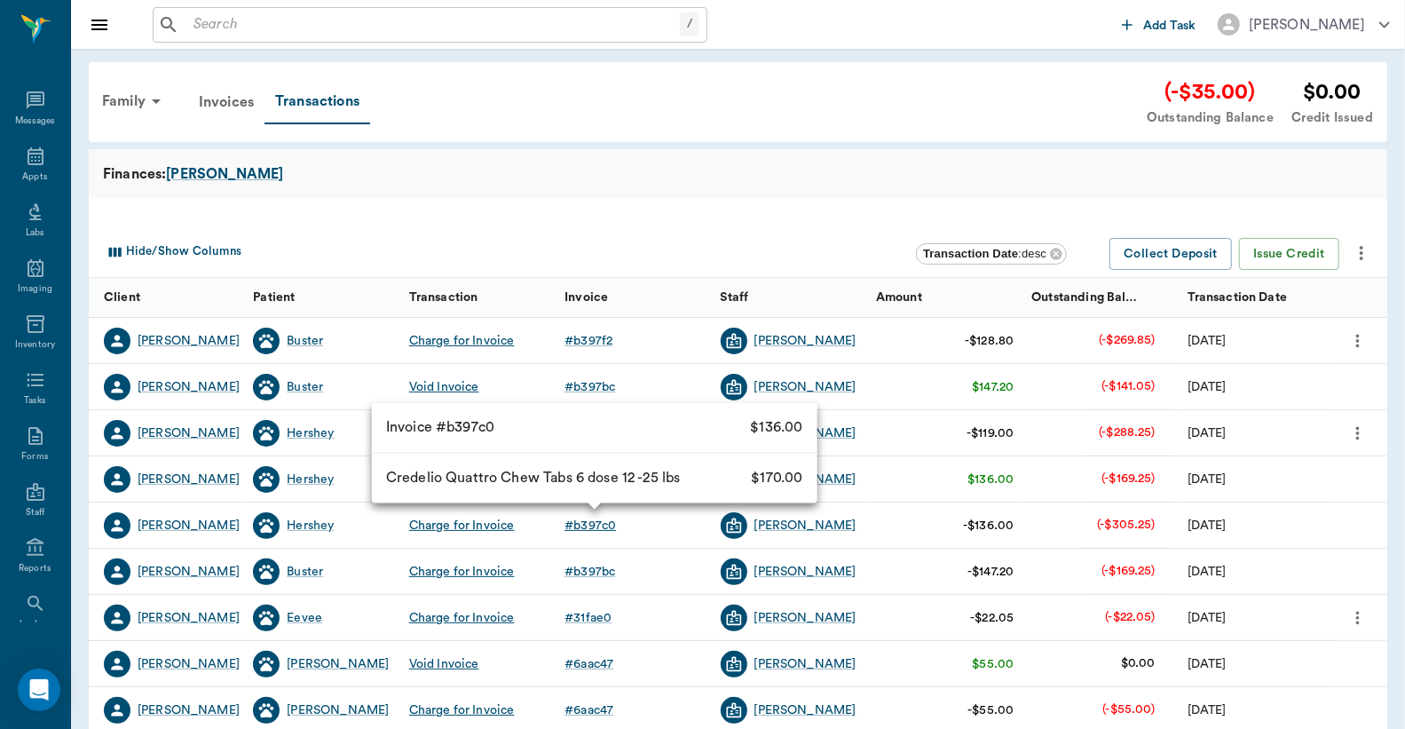
click at [580, 521] on div "# b397c0" at bounding box center [590, 526] width 51 height 18
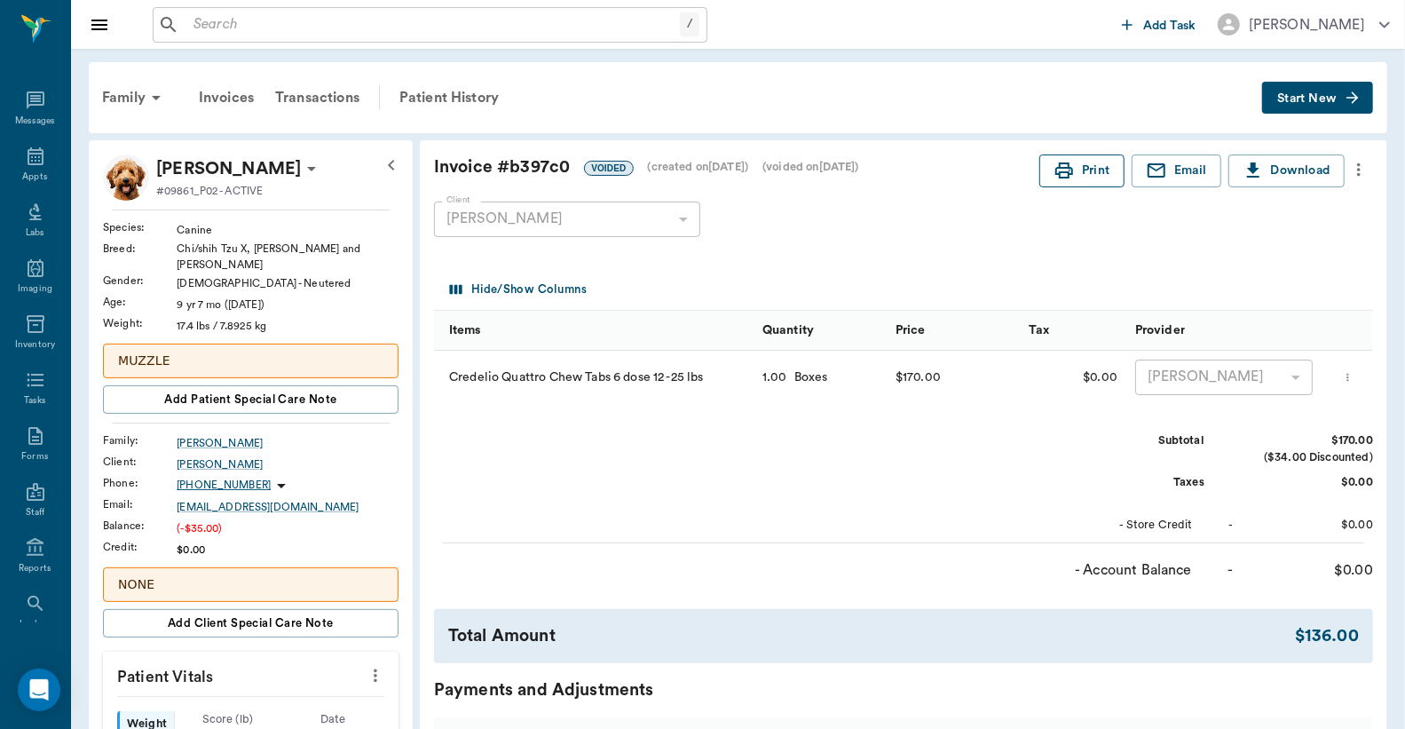
click at [1074, 174] on button "Print" at bounding box center [1082, 170] width 85 height 33
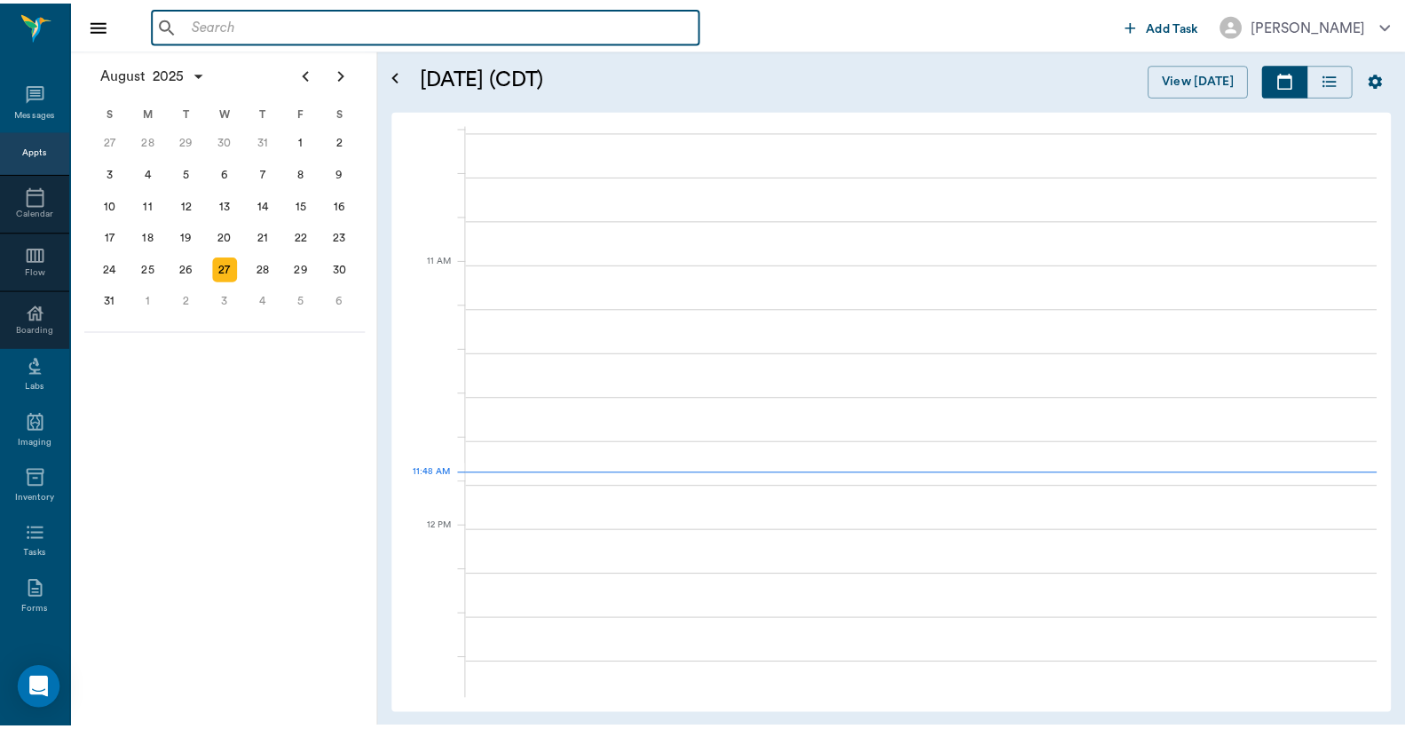
scroll to position [802, 0]
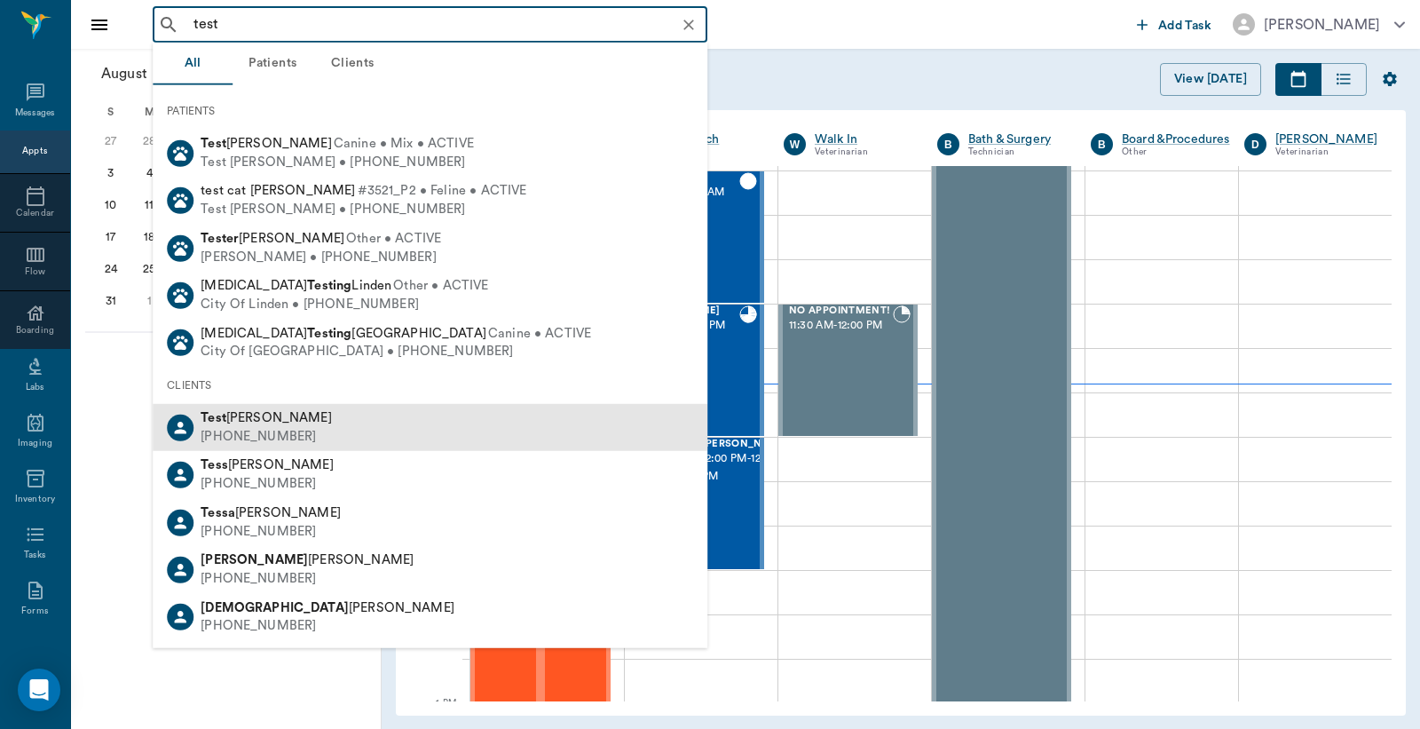
click at [259, 424] on div "Test Lee" at bounding box center [266, 418] width 131 height 19
type input "test"
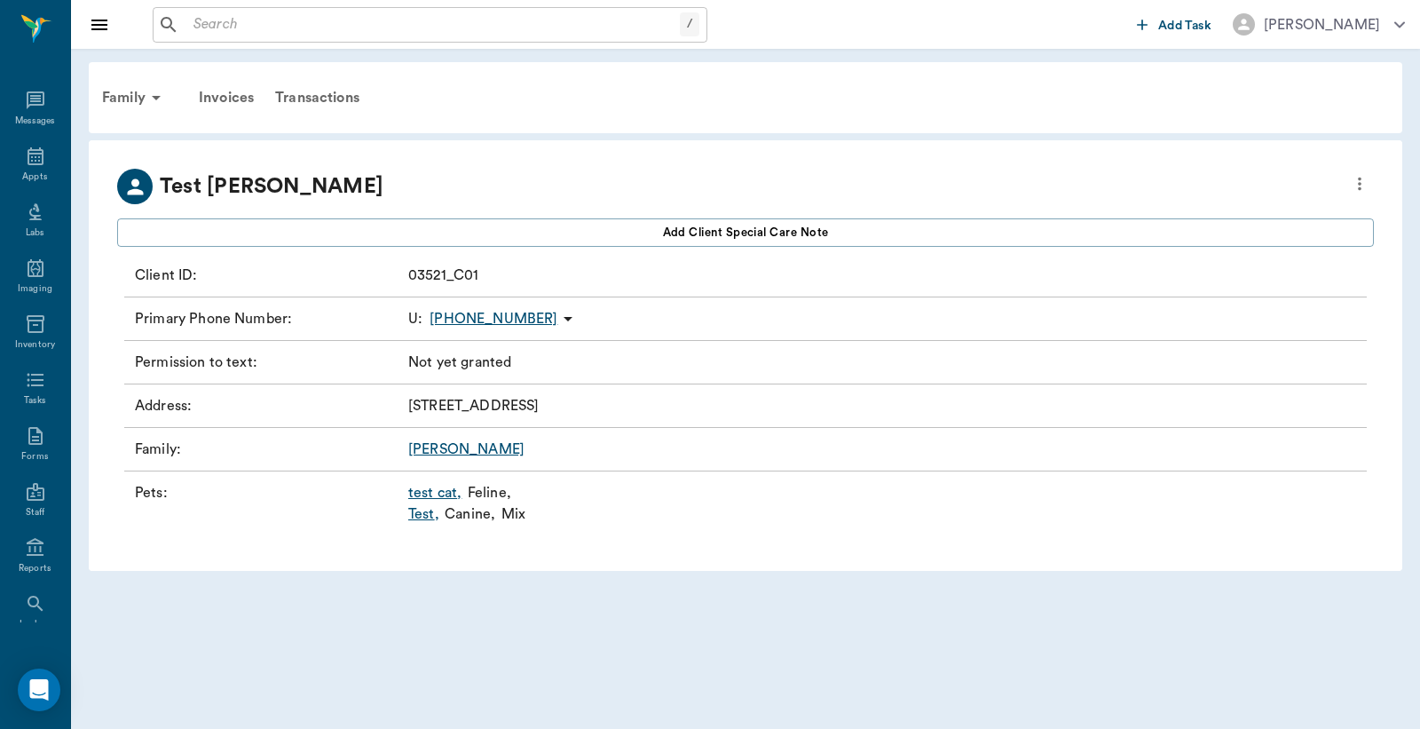
click at [430, 516] on link "Test ," at bounding box center [423, 513] width 31 height 21
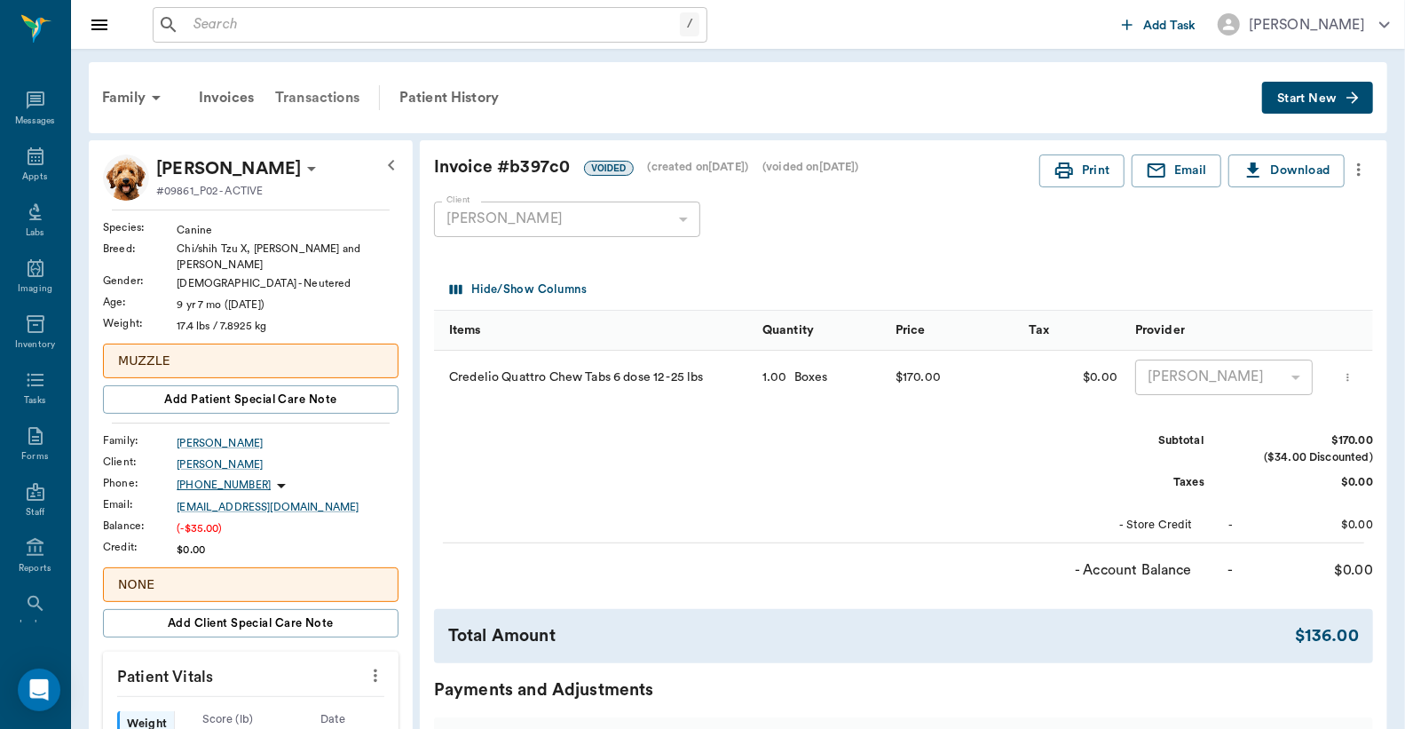
click at [334, 100] on div "Transactions" at bounding box center [318, 97] width 106 height 43
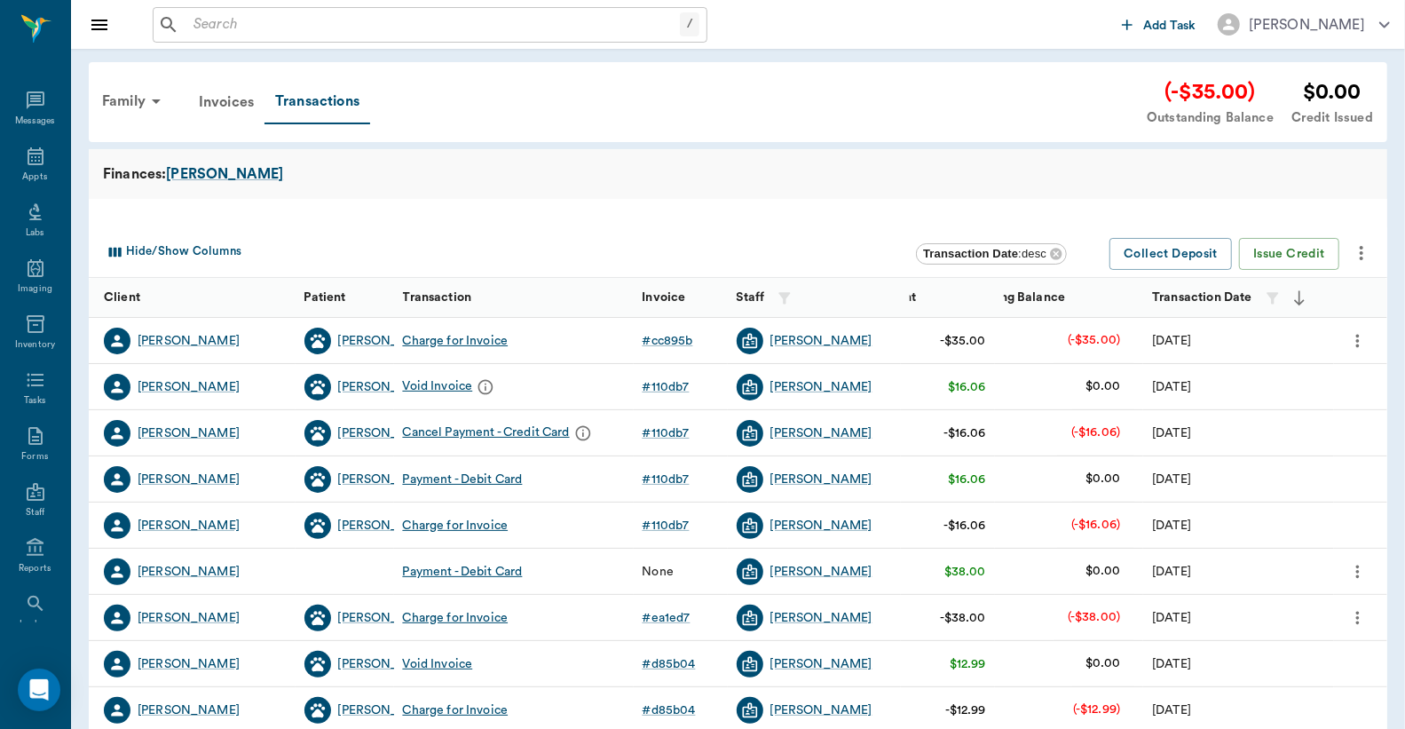
scroll to position [362, 0]
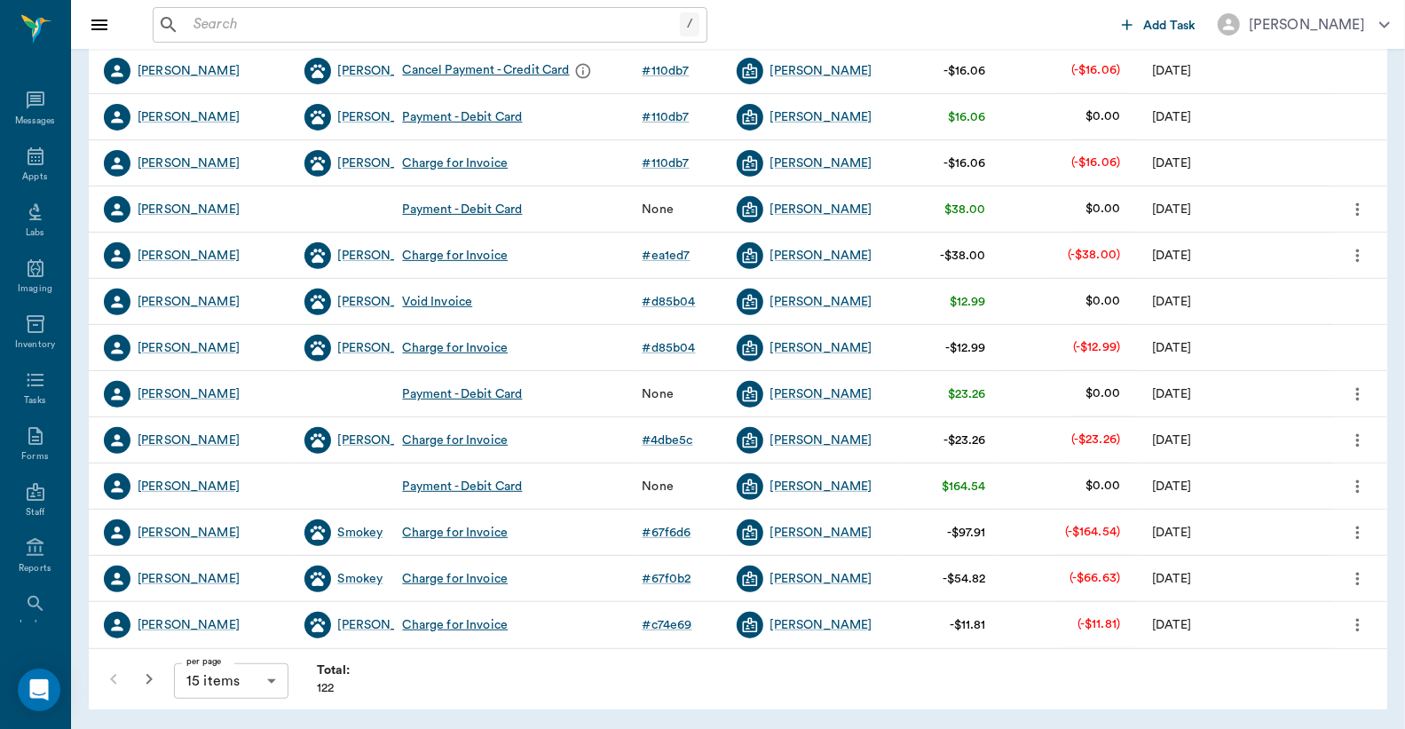
click at [153, 673] on icon "button" at bounding box center [148, 679] width 21 height 21
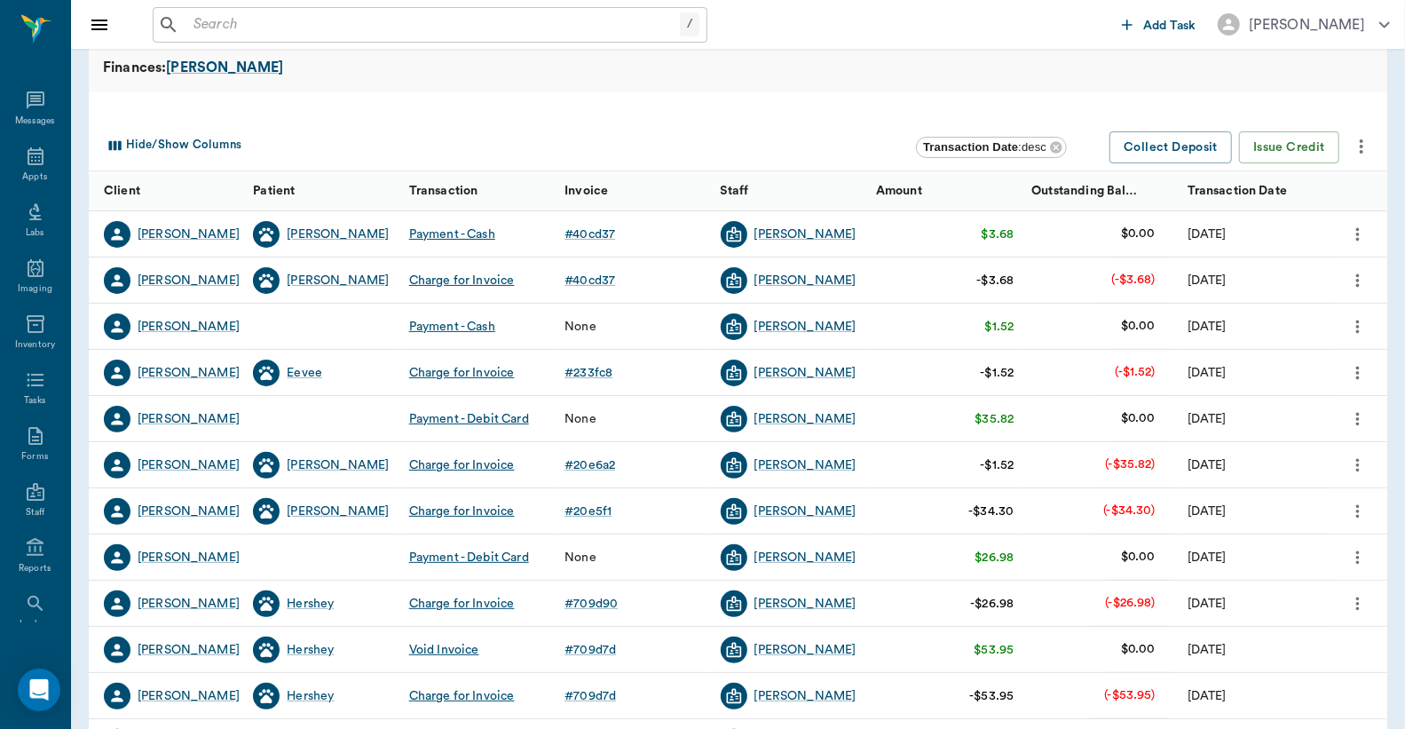
scroll to position [362, 0]
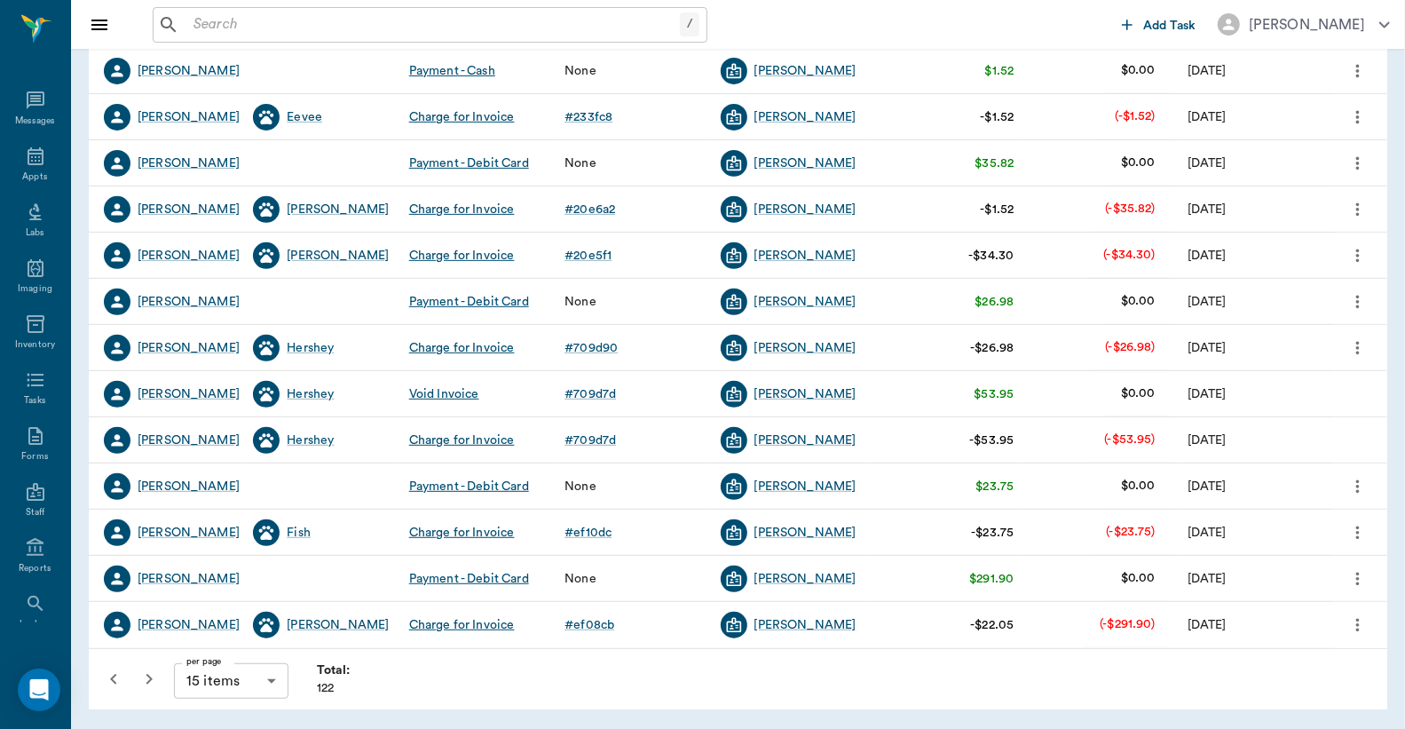
click at [146, 675] on icon "button" at bounding box center [149, 679] width 6 height 11
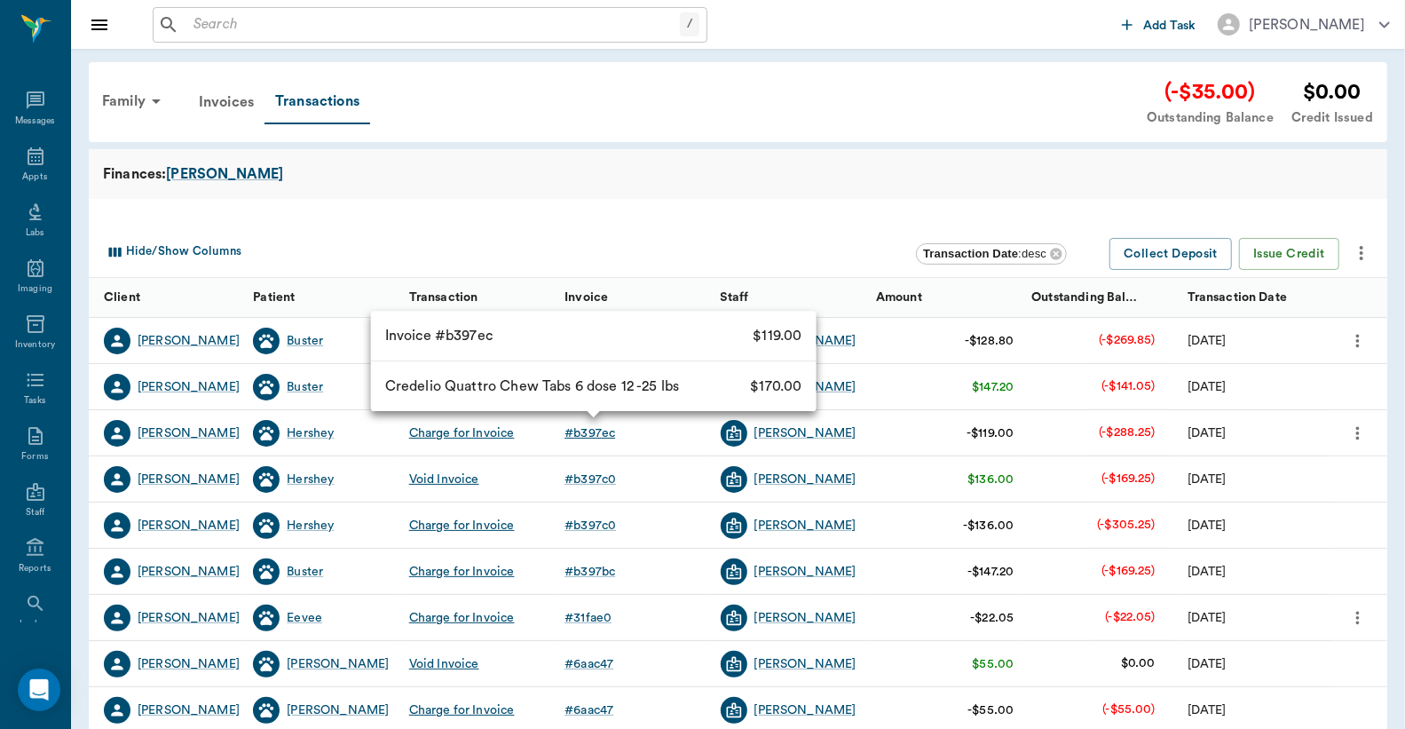
click at [588, 430] on div "# b397ec" at bounding box center [590, 433] width 51 height 18
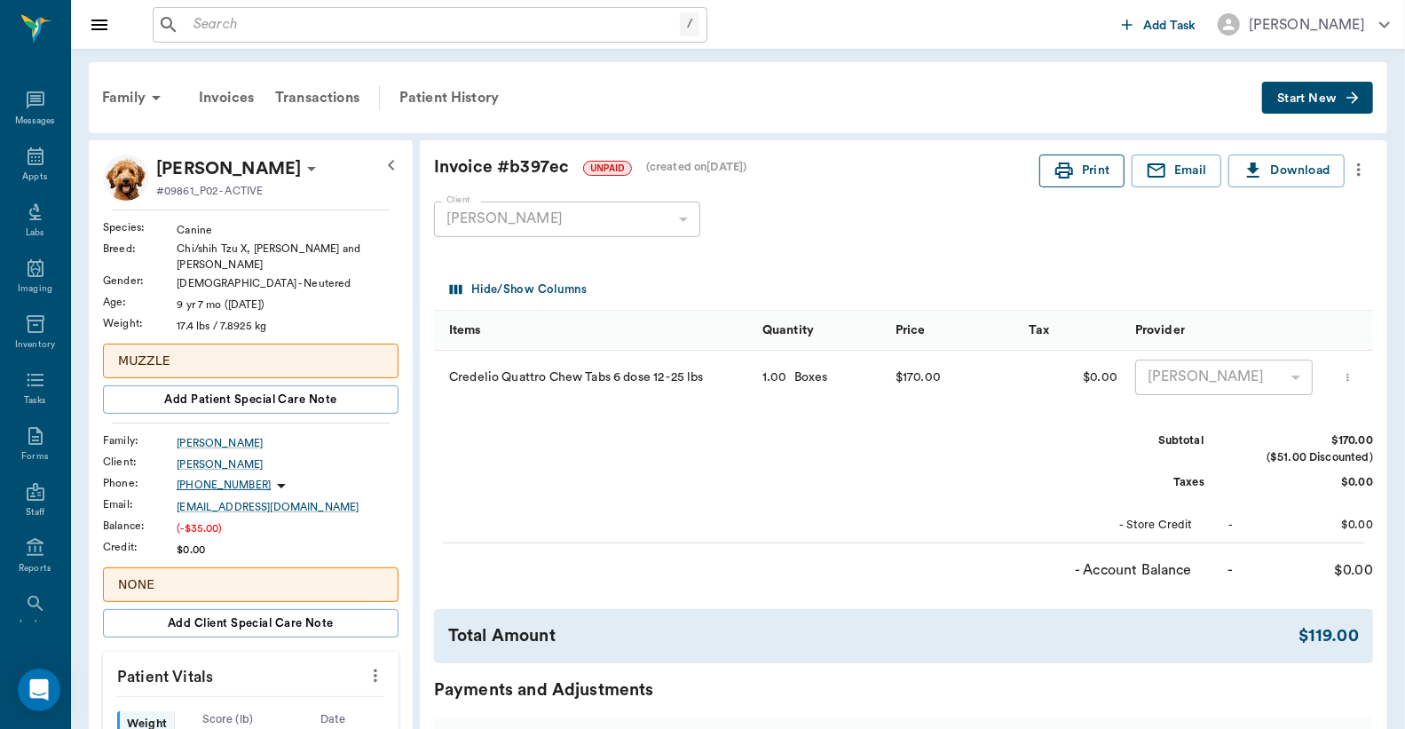
click at [1088, 164] on button "Print" at bounding box center [1082, 170] width 85 height 33
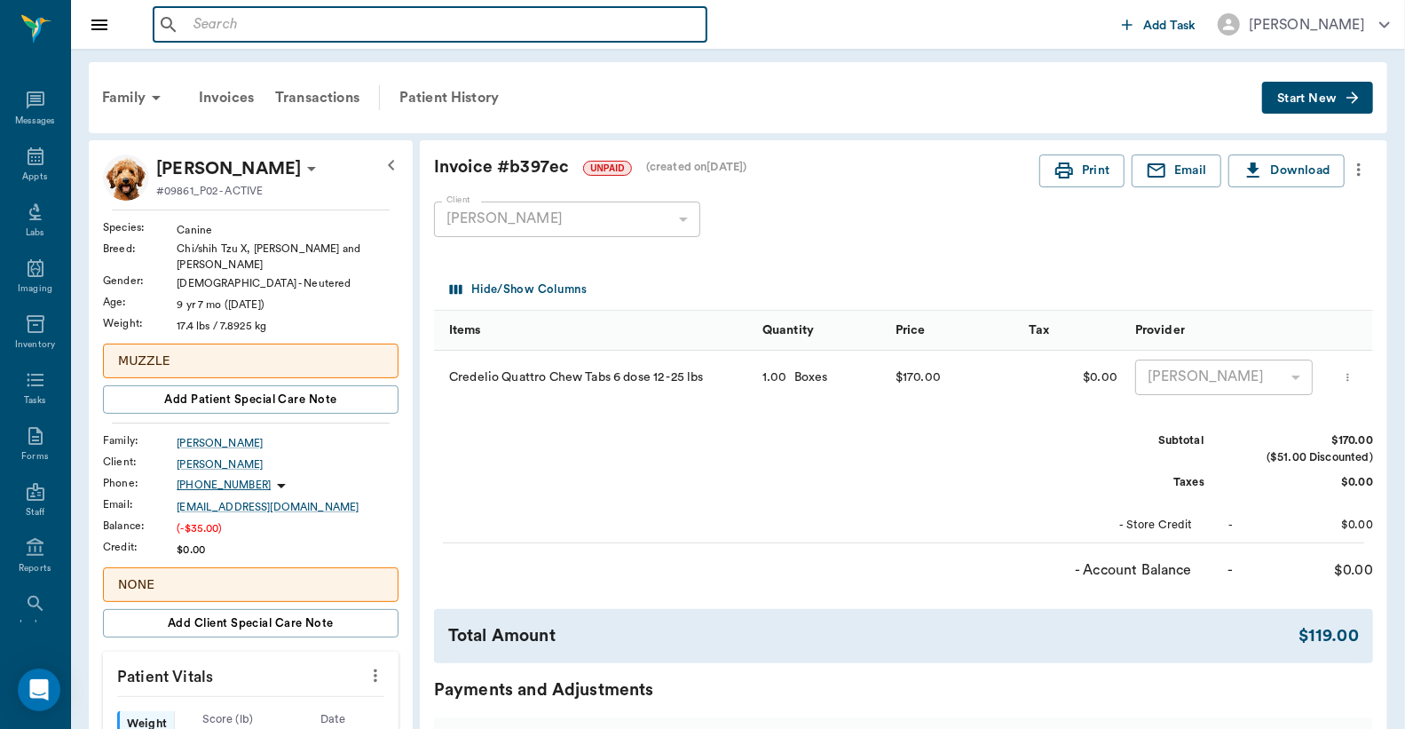
click at [322, 20] on input "text" at bounding box center [442, 24] width 513 height 25
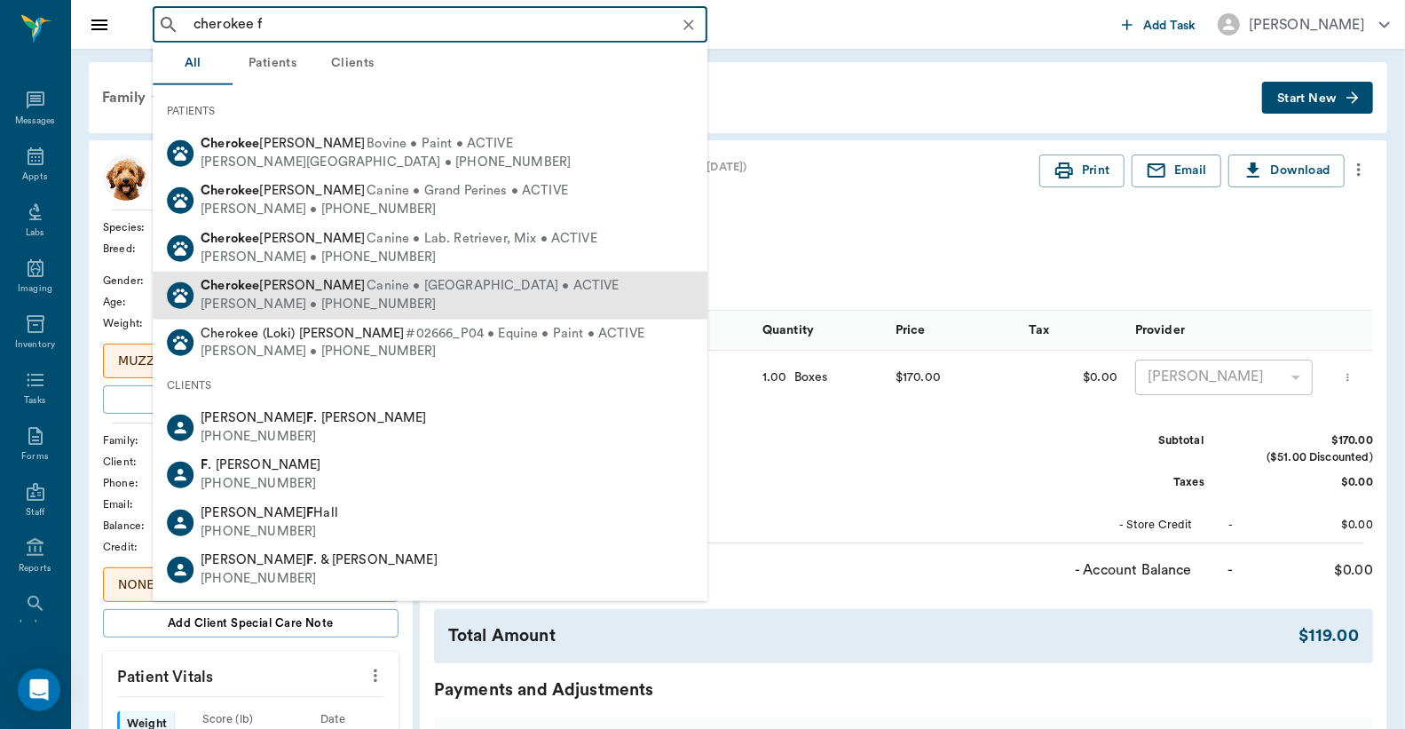
click at [468, 303] on div "[PERSON_NAME] • [PHONE_NUMBER]" at bounding box center [410, 305] width 418 height 19
type input "cherokee f"
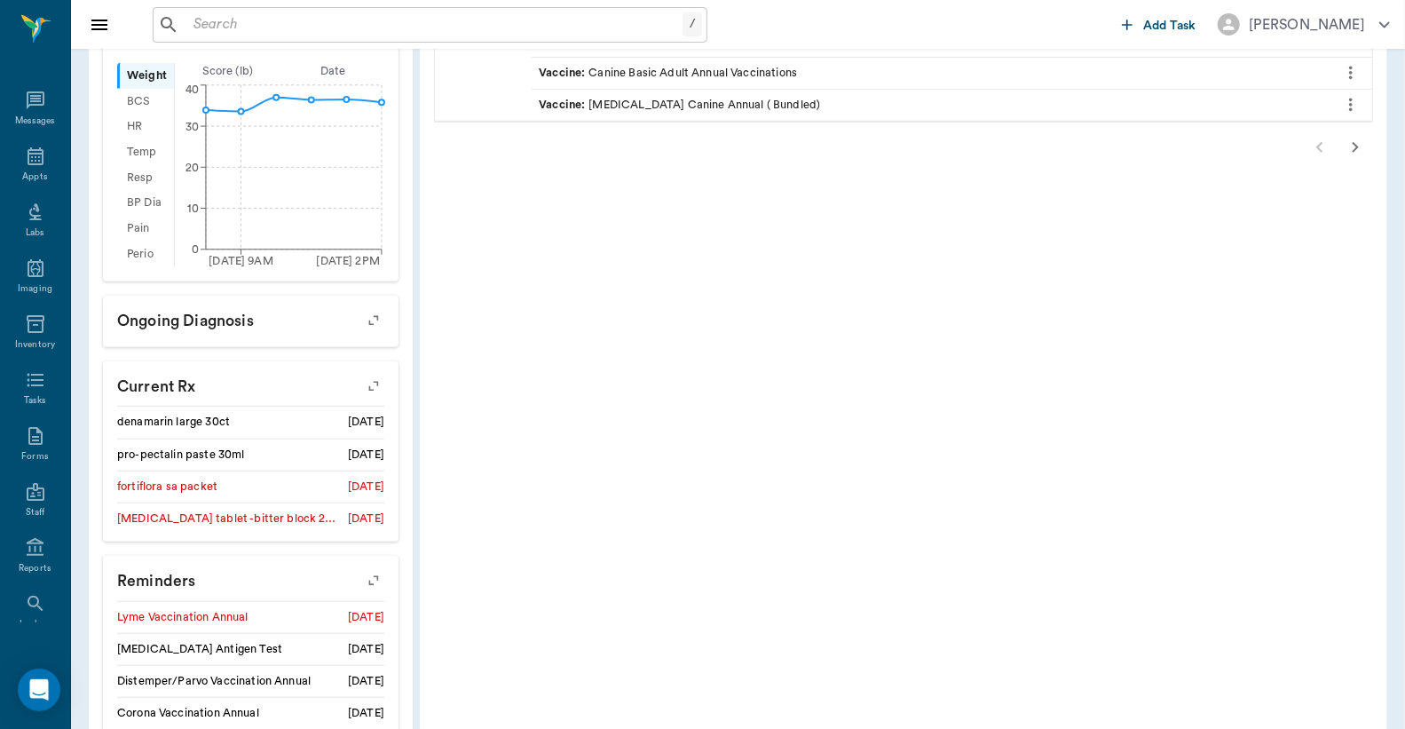
scroll to position [788, 0]
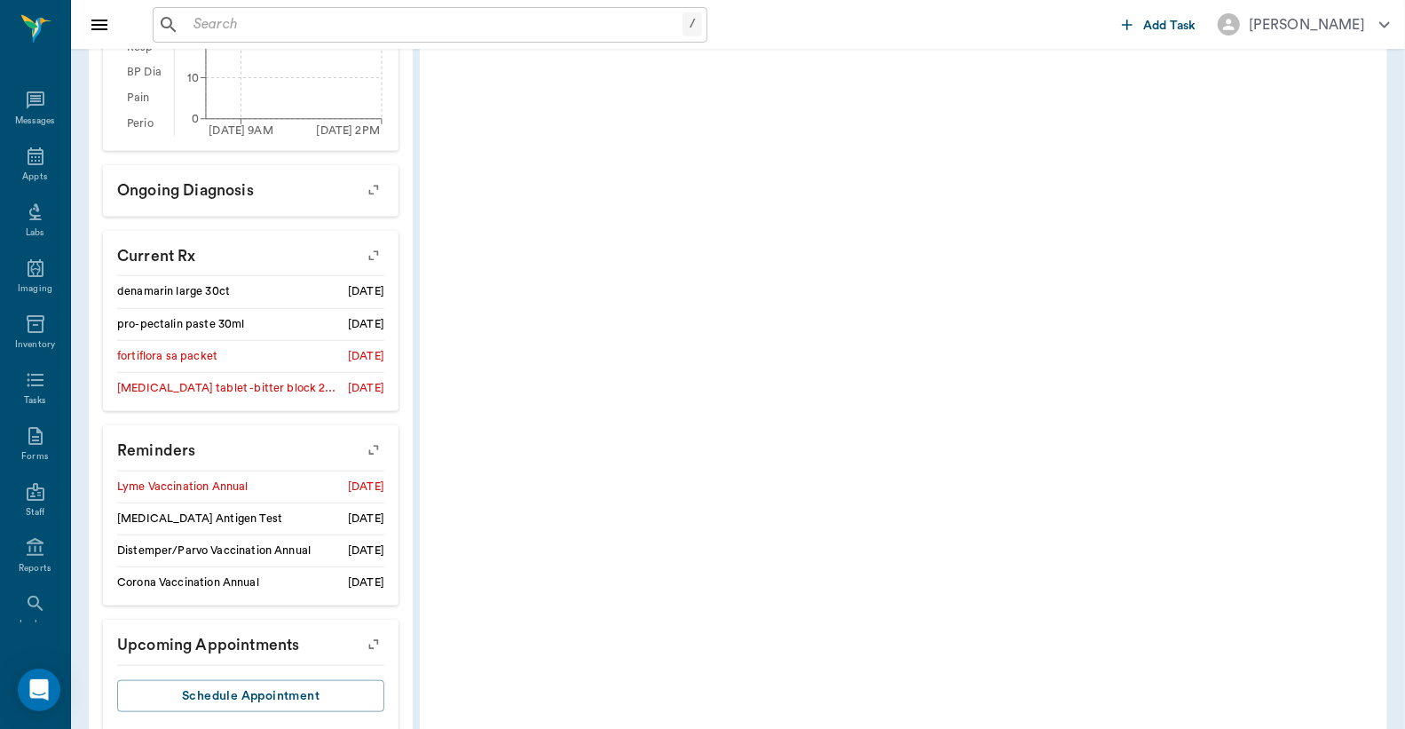
click at [376, 449] on icon "button" at bounding box center [373, 450] width 25 height 25
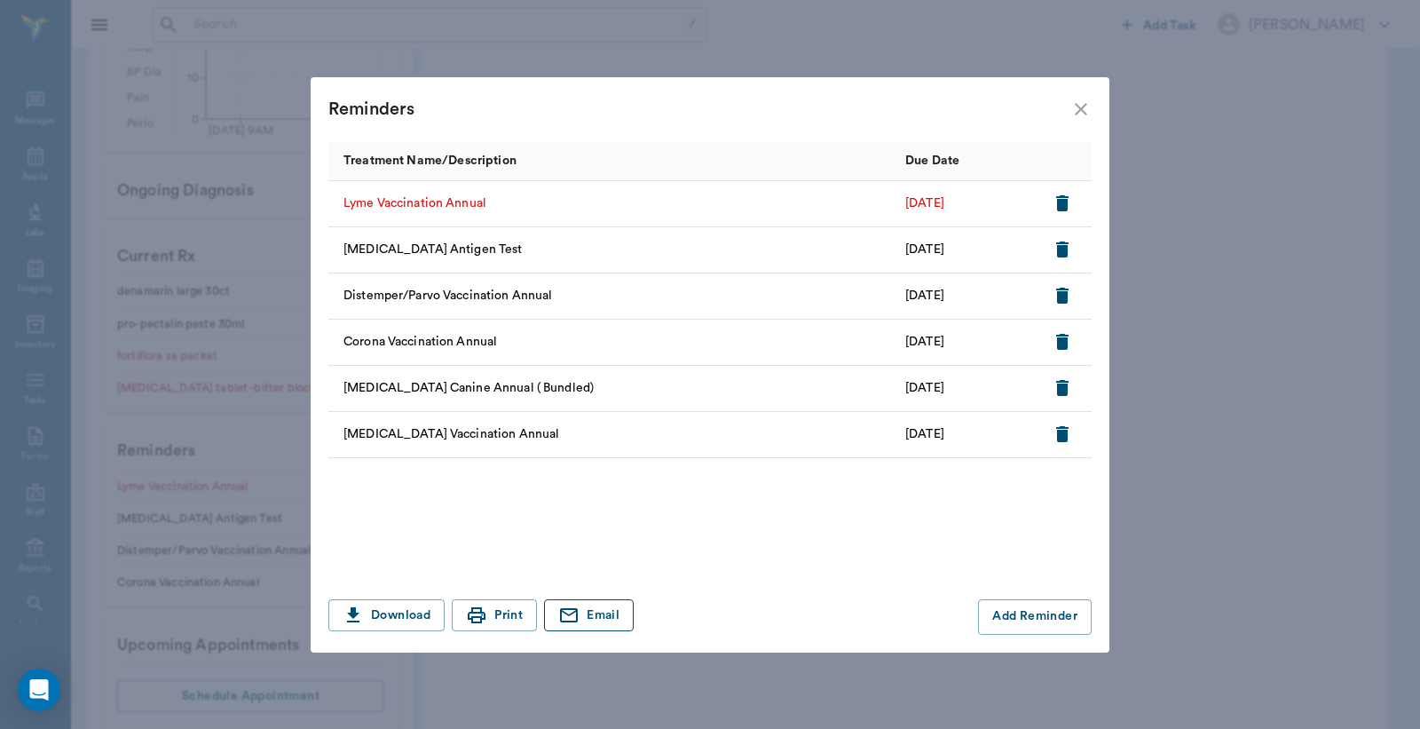
click at [616, 614] on button "Email" at bounding box center [589, 615] width 90 height 33
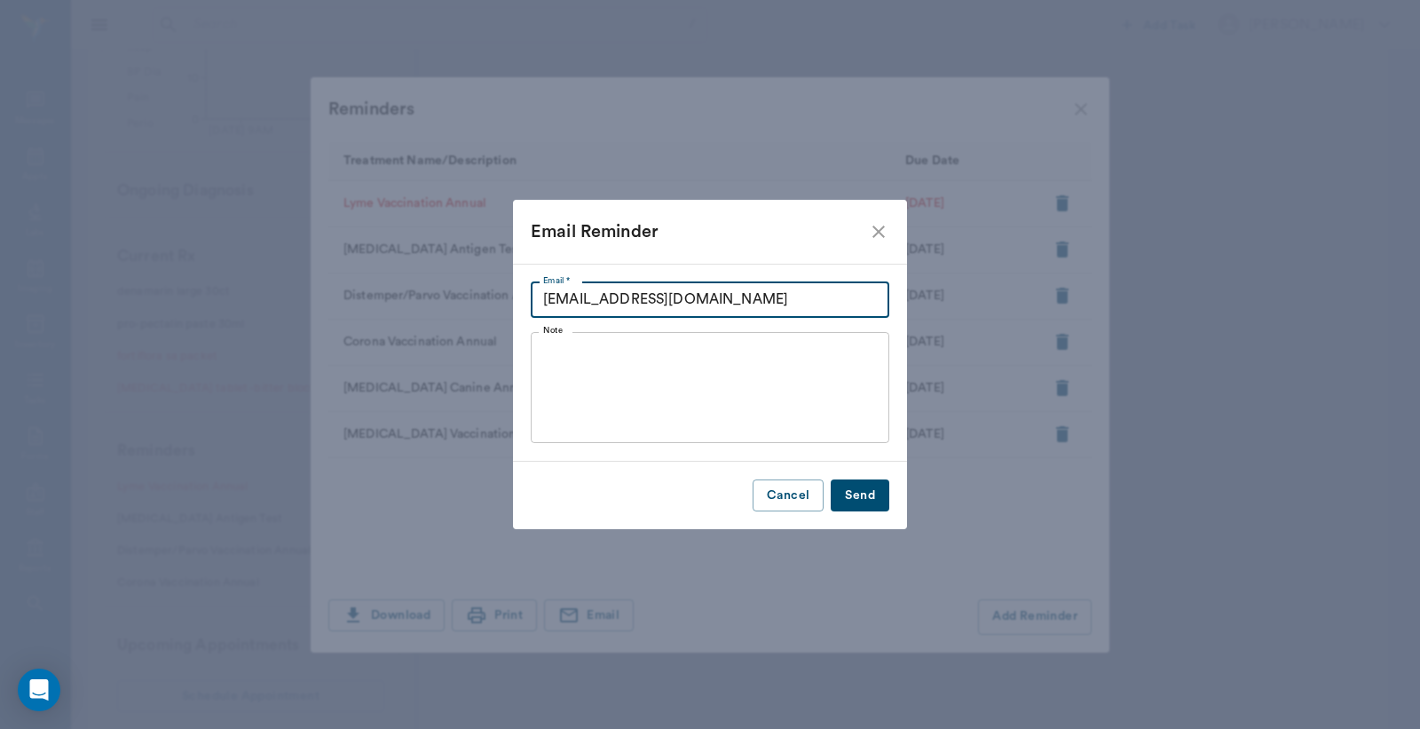
drag, startPoint x: 740, startPoint y: 296, endPoint x: 533, endPoint y: 305, distance: 207.1
click at [533, 305] on input "[EMAIL_ADDRESS][DOMAIN_NAME]" at bounding box center [710, 300] width 359 height 36
type input "d"
type input "[DOMAIN_NAME]"
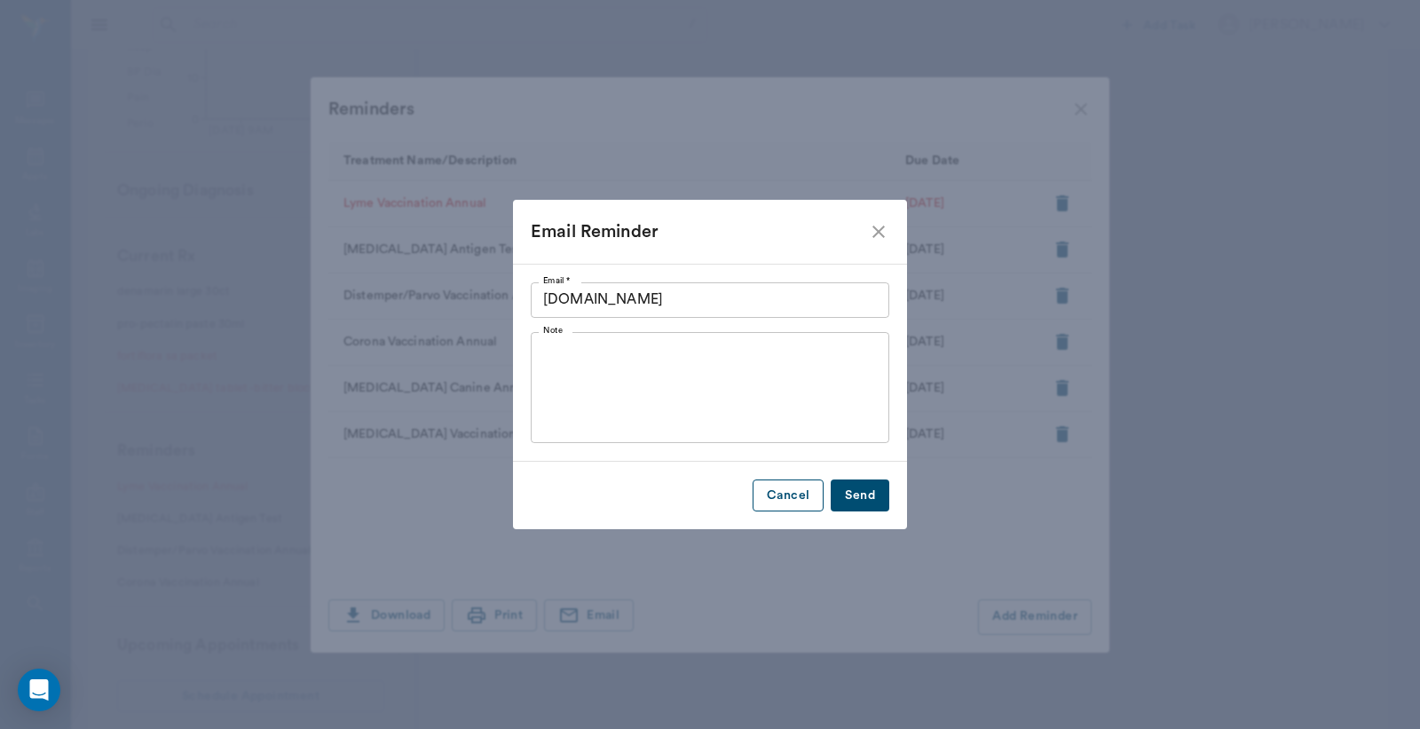
click at [813, 502] on button "Cancel" at bounding box center [788, 495] width 71 height 33
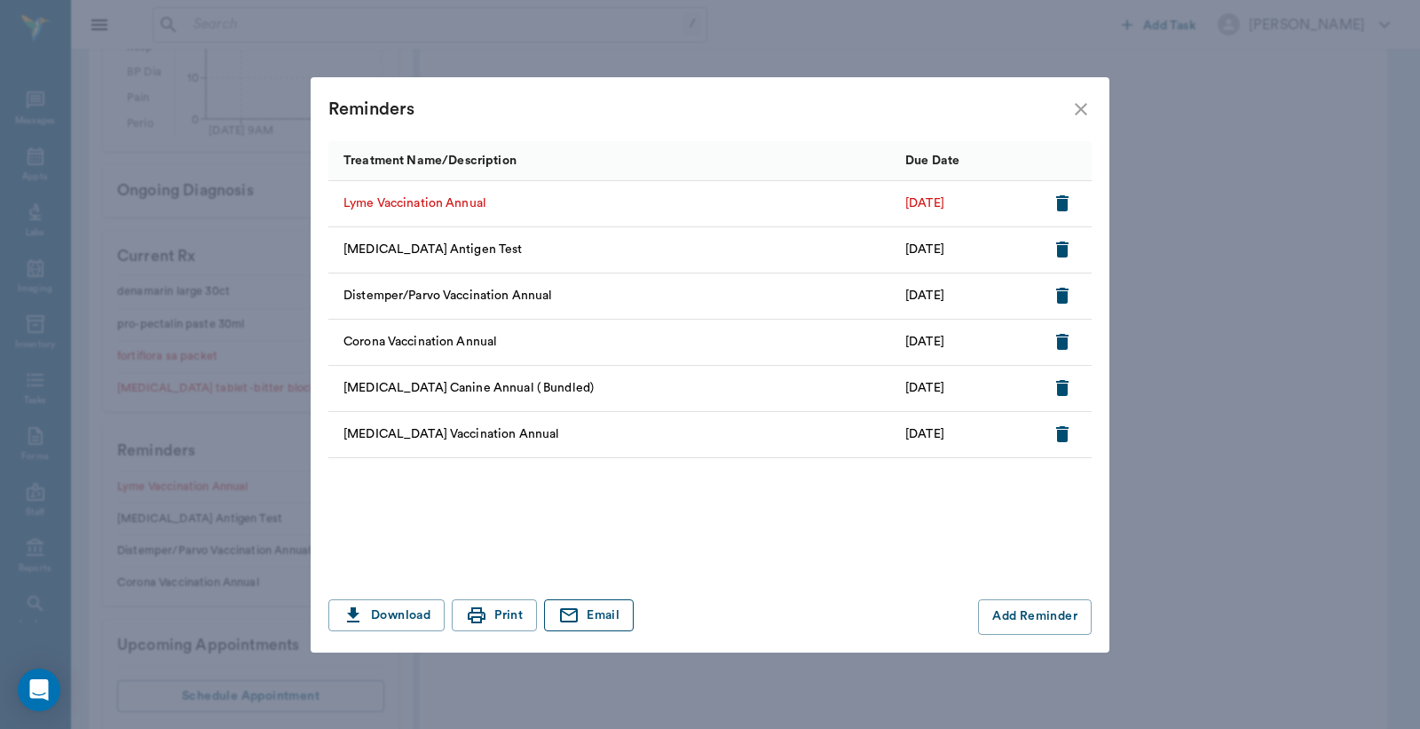
click at [607, 610] on button "Email" at bounding box center [589, 615] width 90 height 33
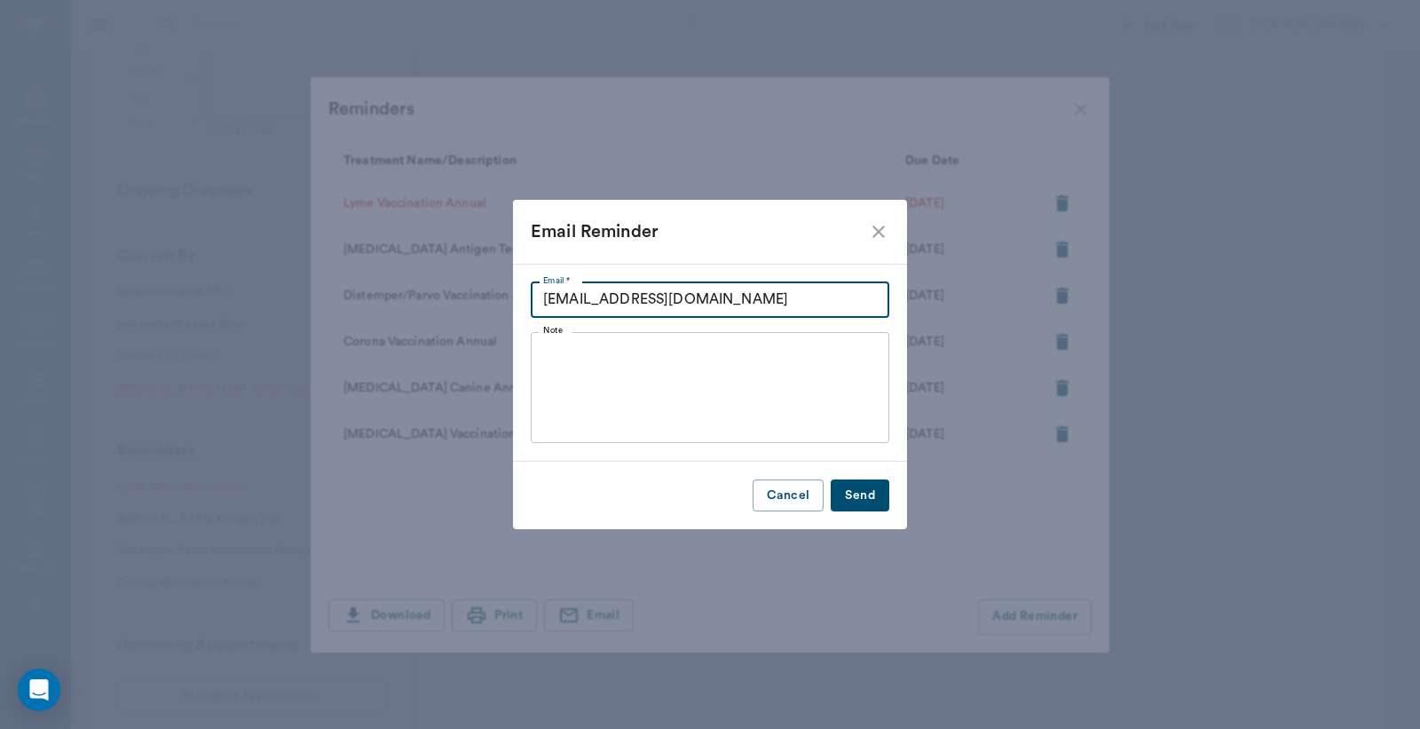
drag, startPoint x: 731, startPoint y: 305, endPoint x: 419, endPoint y: 304, distance: 311.6
click at [455, 299] on div "Email Reminder Email * [EMAIL_ADDRESS][DOMAIN_NAME] Email * Note x Note Cancel …" at bounding box center [710, 364] width 1420 height 729
type input "[EMAIL_ADDRESS][DOMAIN_NAME]"
click at [864, 489] on button "Send" at bounding box center [860, 495] width 59 height 33
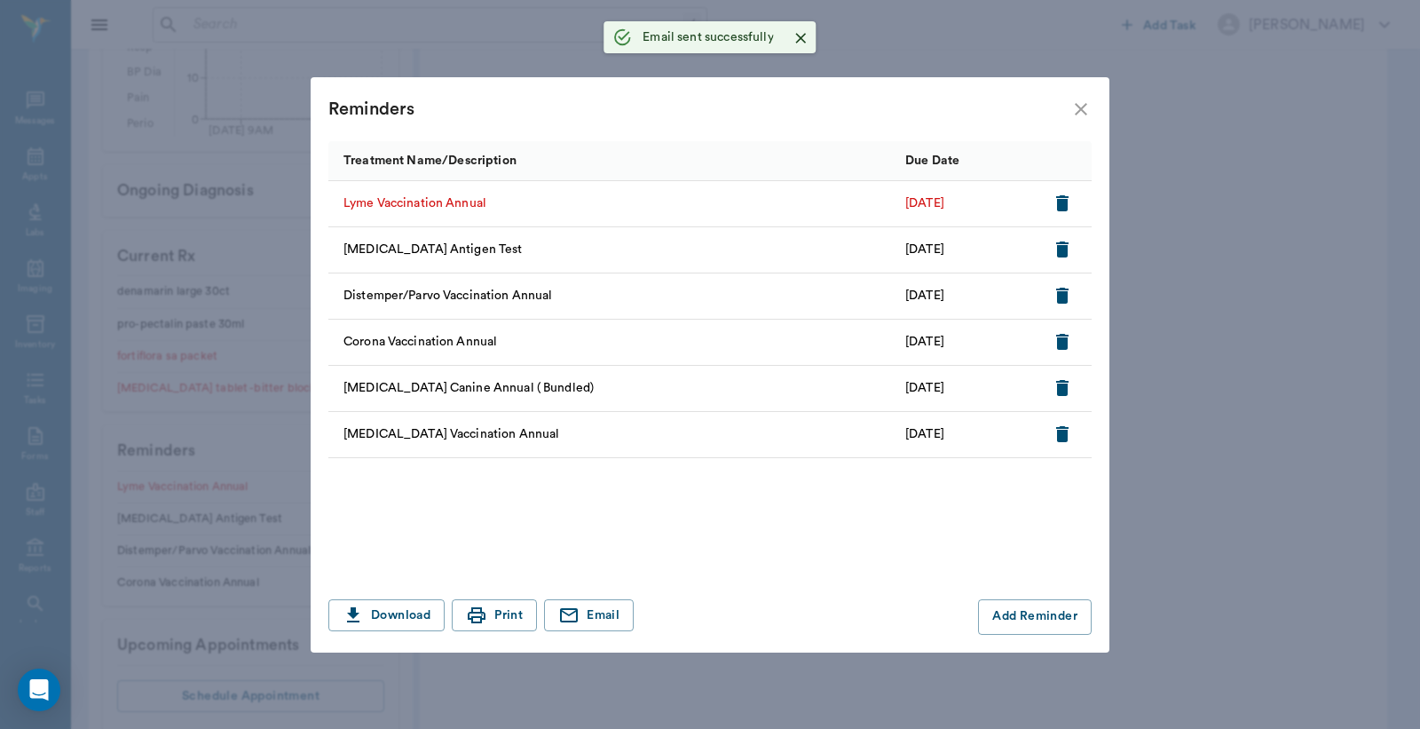
click at [1088, 111] on icon "close" at bounding box center [1081, 109] width 21 height 21
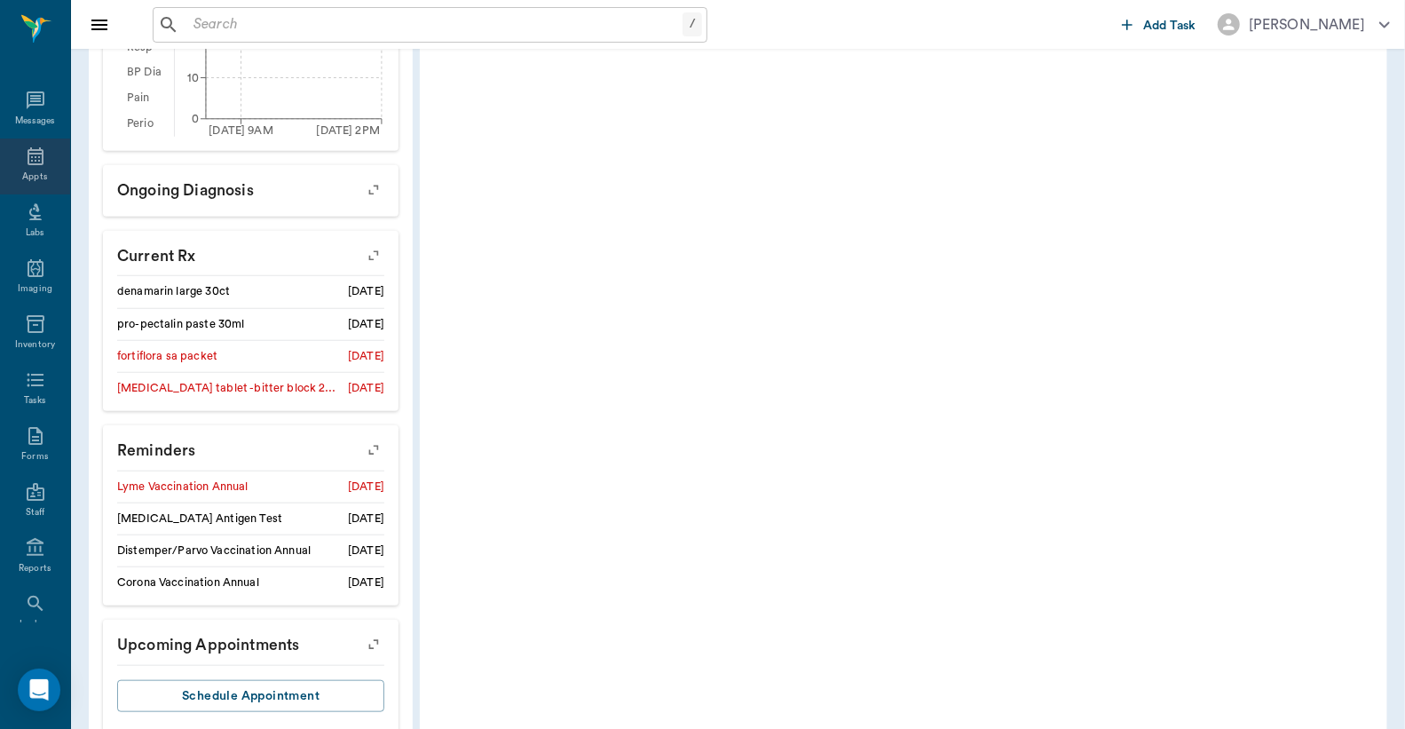
click at [28, 164] on icon at bounding box center [35, 156] width 21 height 21
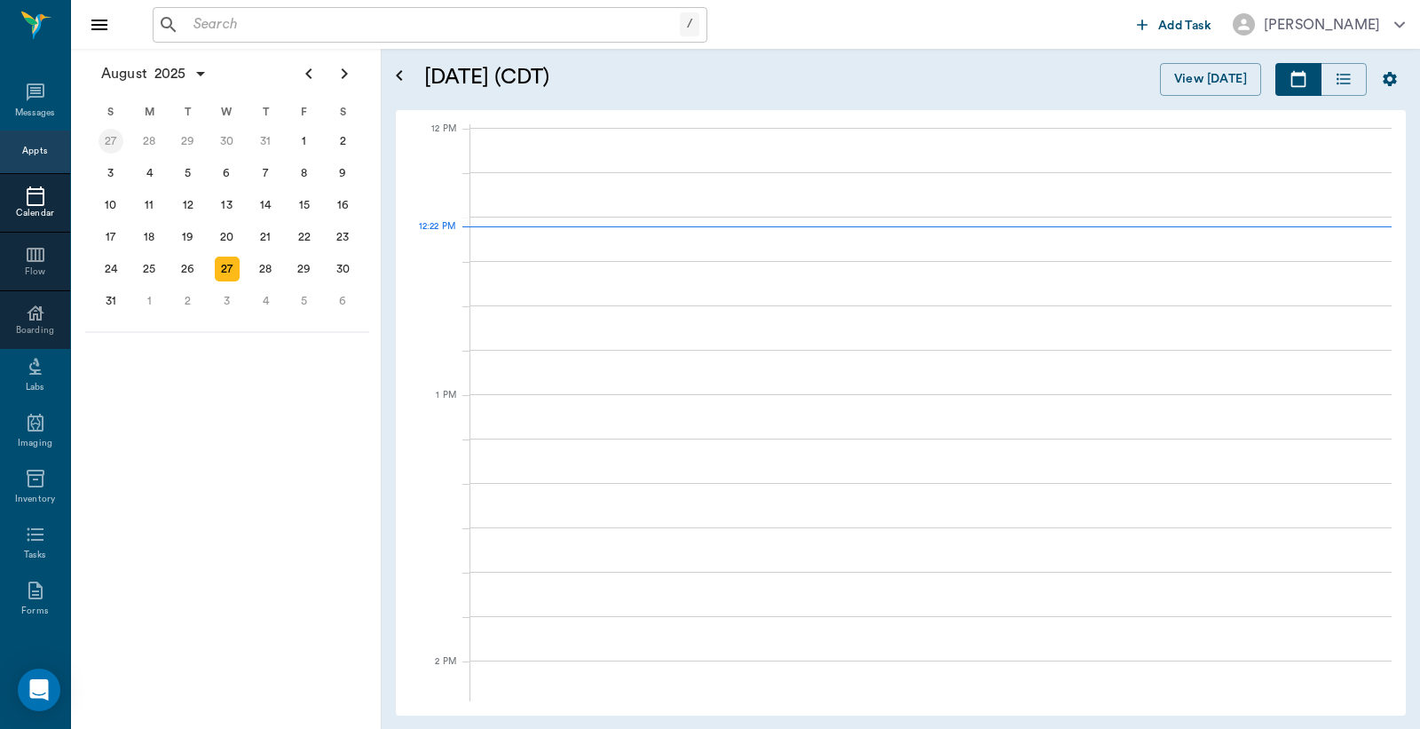
scroll to position [1067, 0]
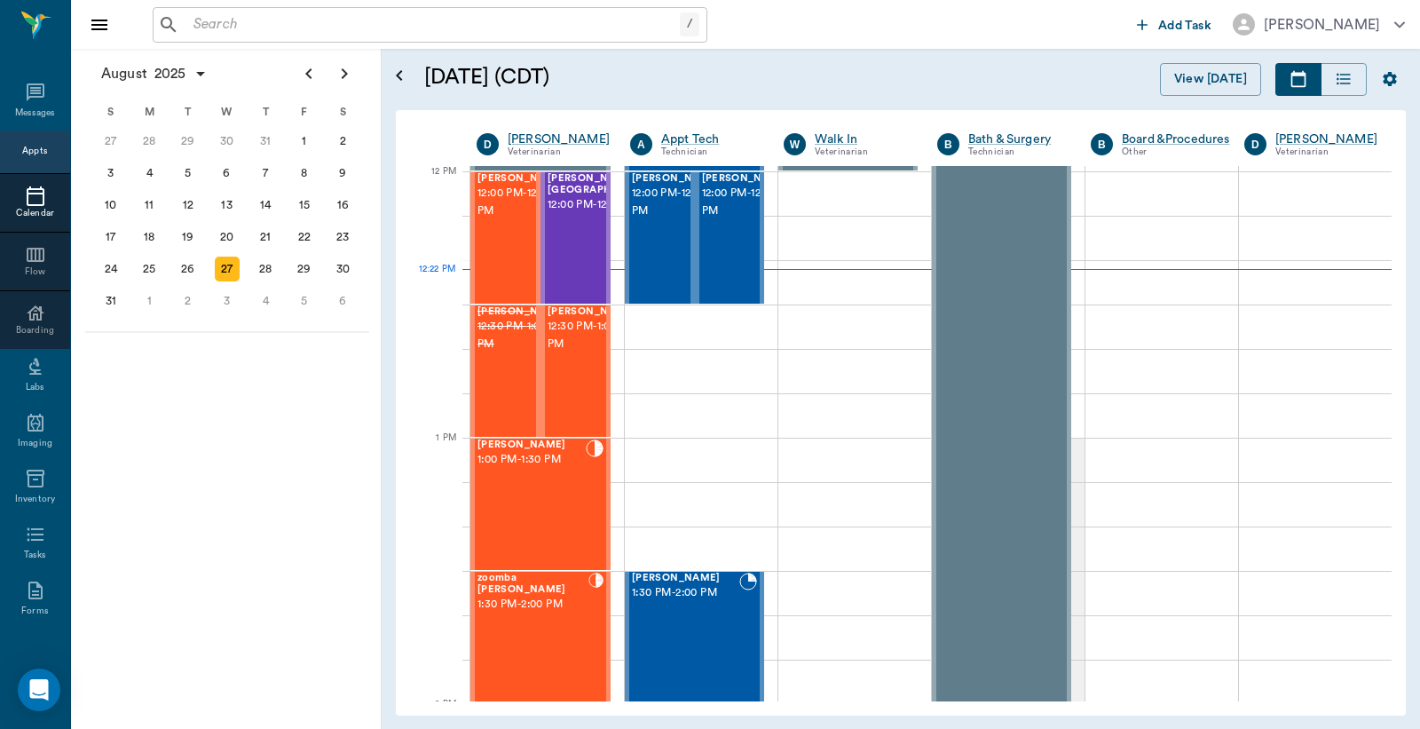
click at [275, 27] on input "text" at bounding box center [433, 24] width 494 height 25
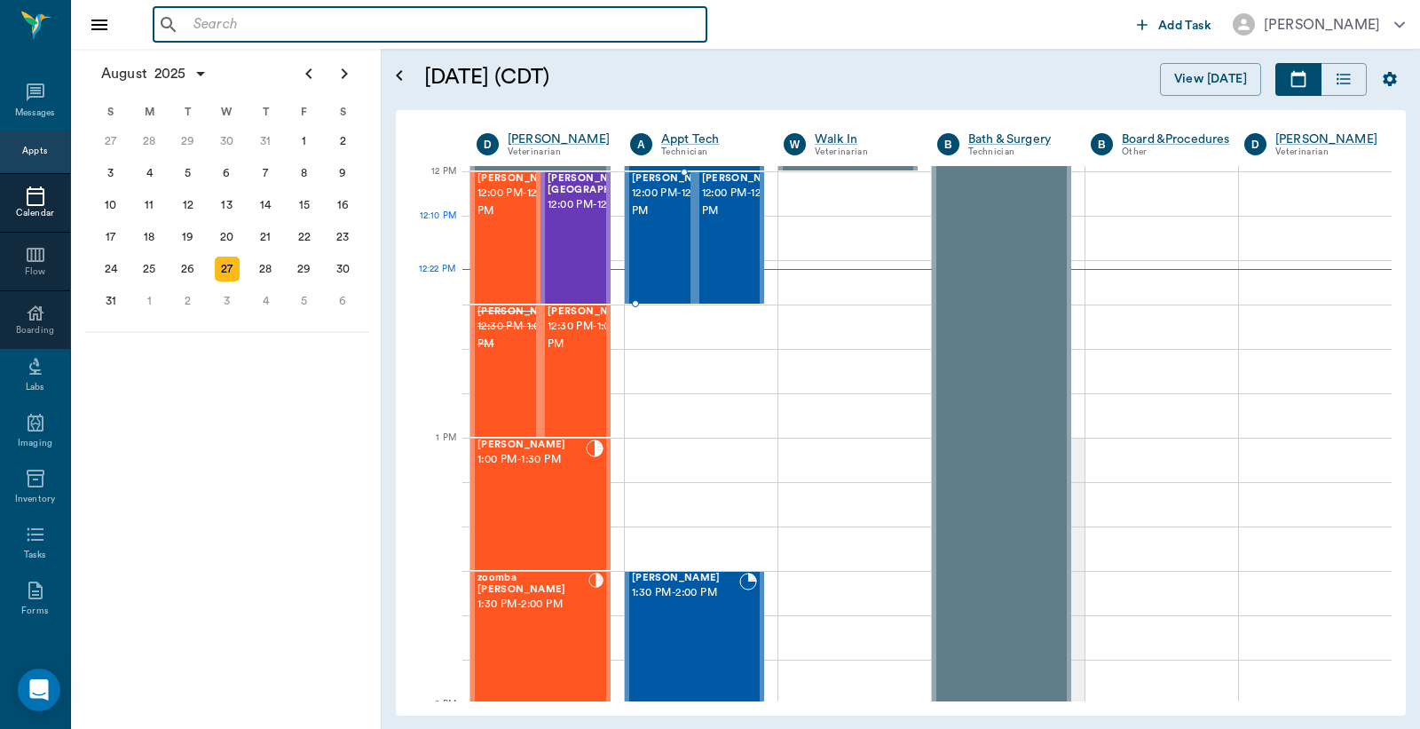
click at [654, 220] on span "12:00 PM - 12:30 PM" at bounding box center [676, 203] width 89 height 36
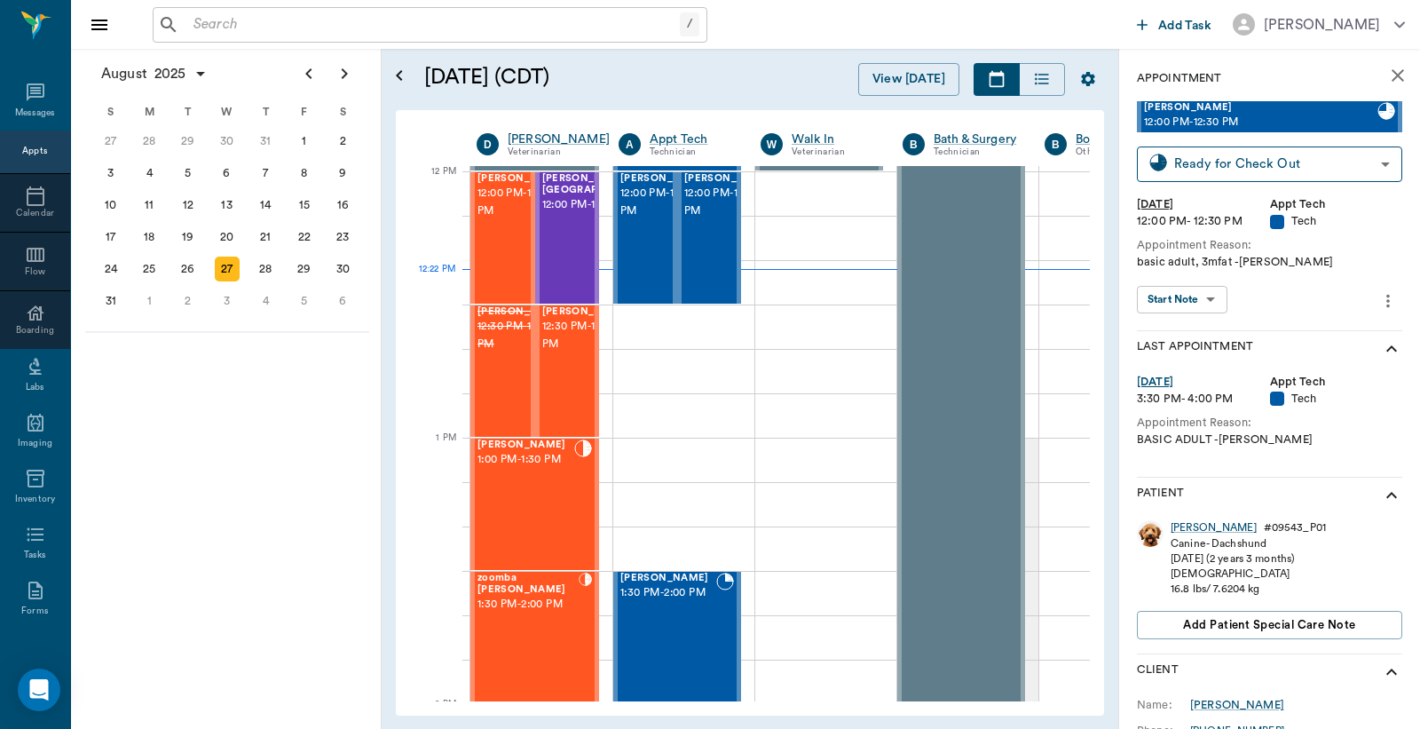
click at [1196, 524] on div "[PERSON_NAME] # 09543_P01" at bounding box center [1248, 527] width 155 height 15
click at [1191, 525] on div "[PERSON_NAME]" at bounding box center [1214, 527] width 86 height 15
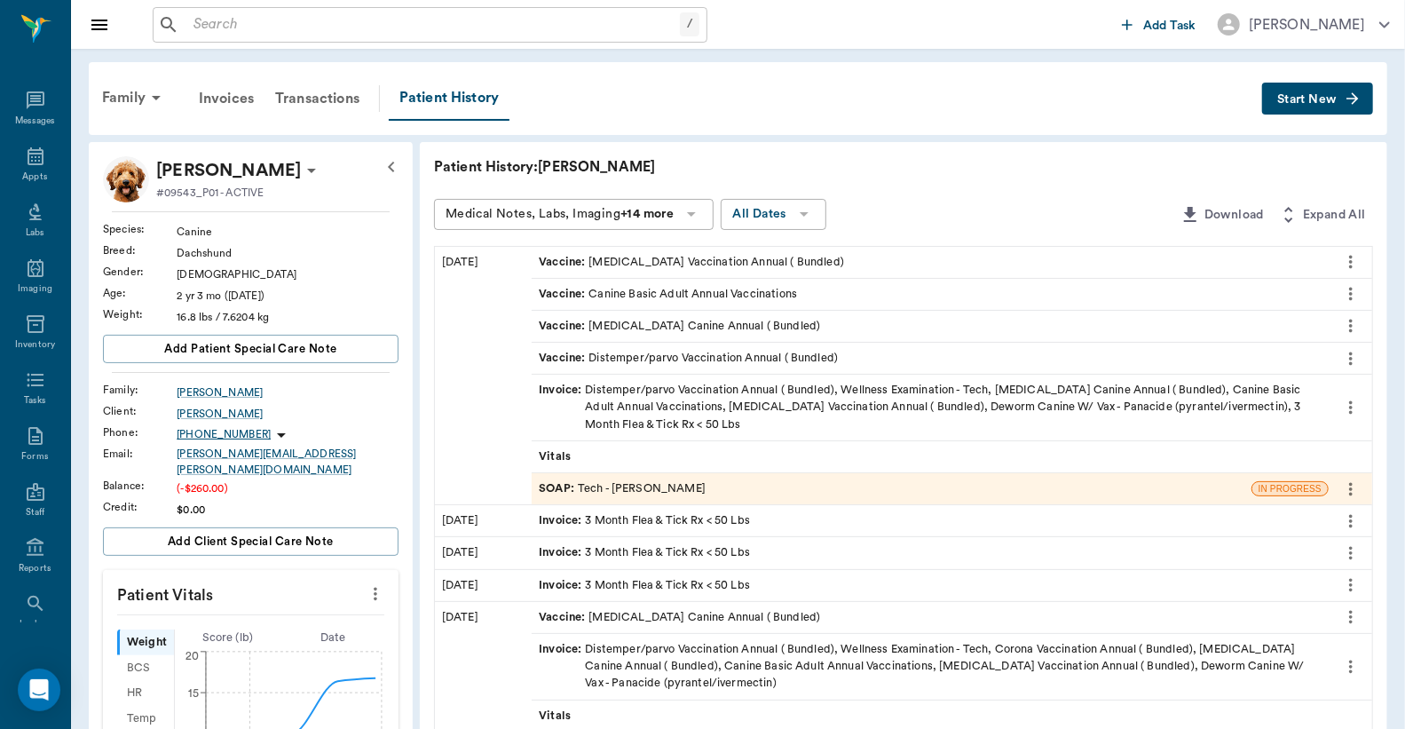
click at [1305, 99] on span "Start New" at bounding box center [1307, 99] width 59 height 0
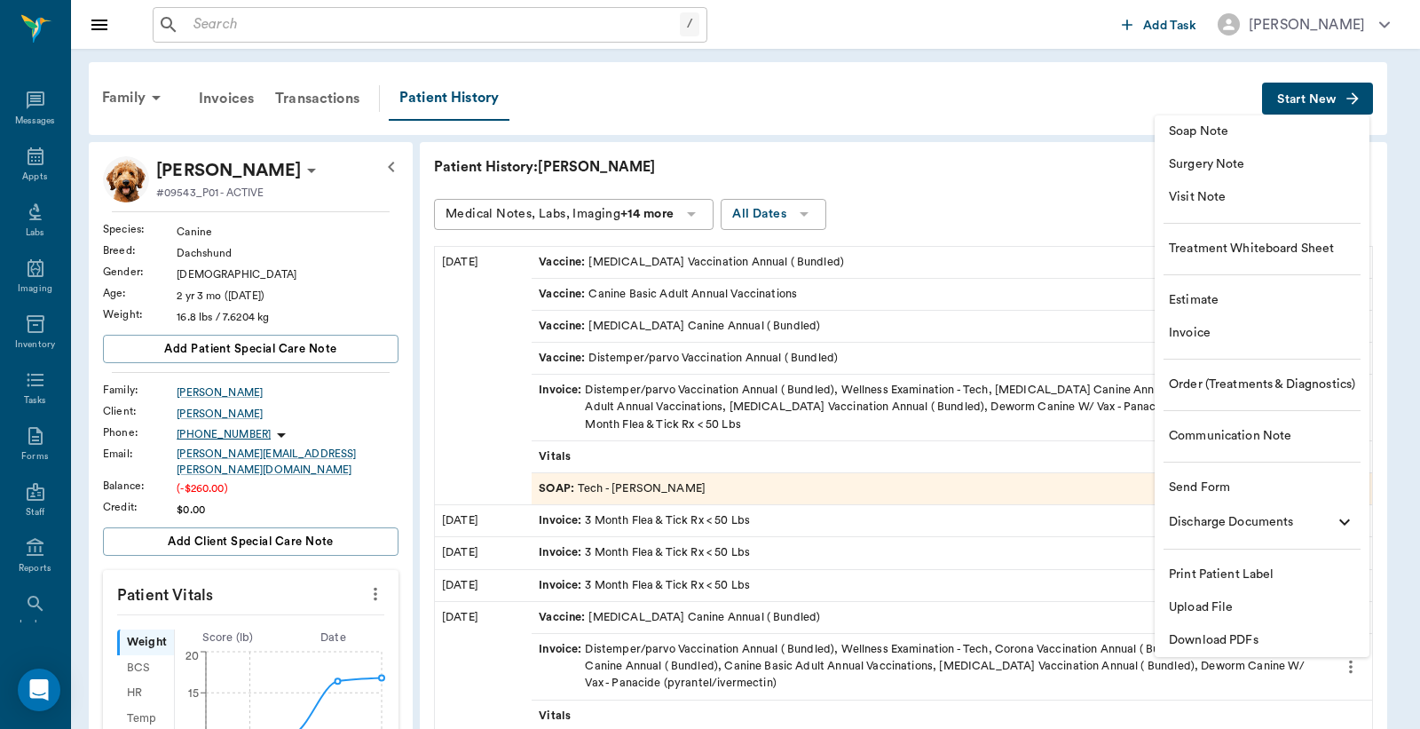
click at [1246, 344] on li "Invoice" at bounding box center [1262, 333] width 215 height 33
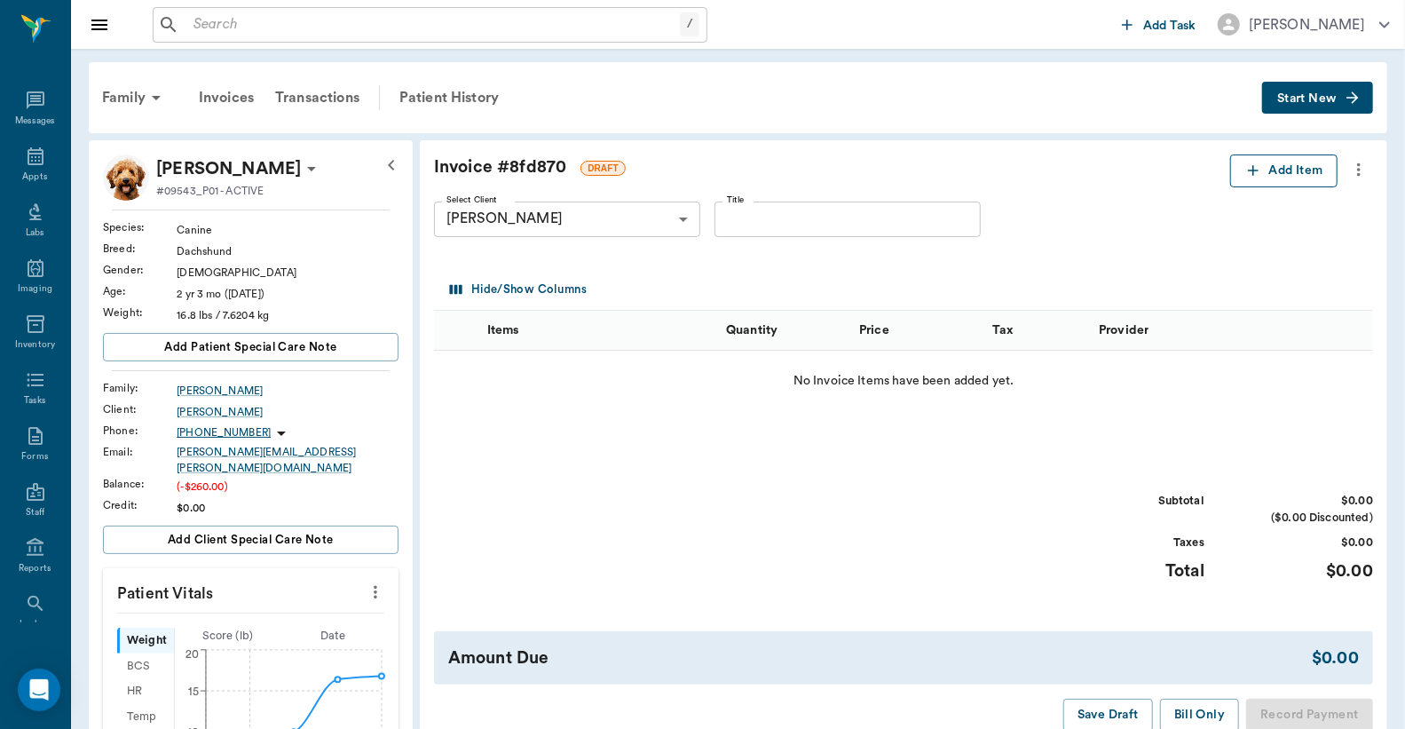
click at [1293, 172] on button "Add Item" at bounding box center [1284, 170] width 107 height 33
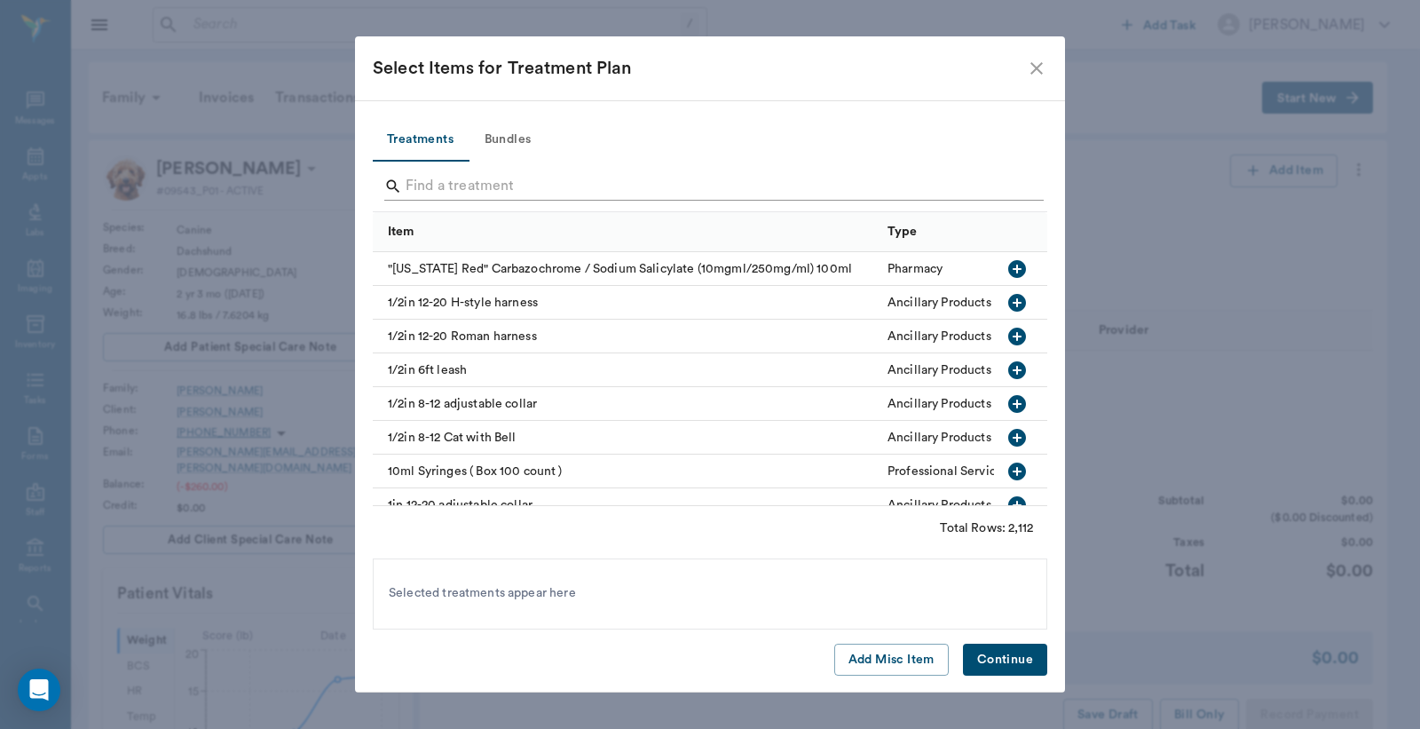
click at [442, 181] on input "Search" at bounding box center [712, 186] width 612 height 28
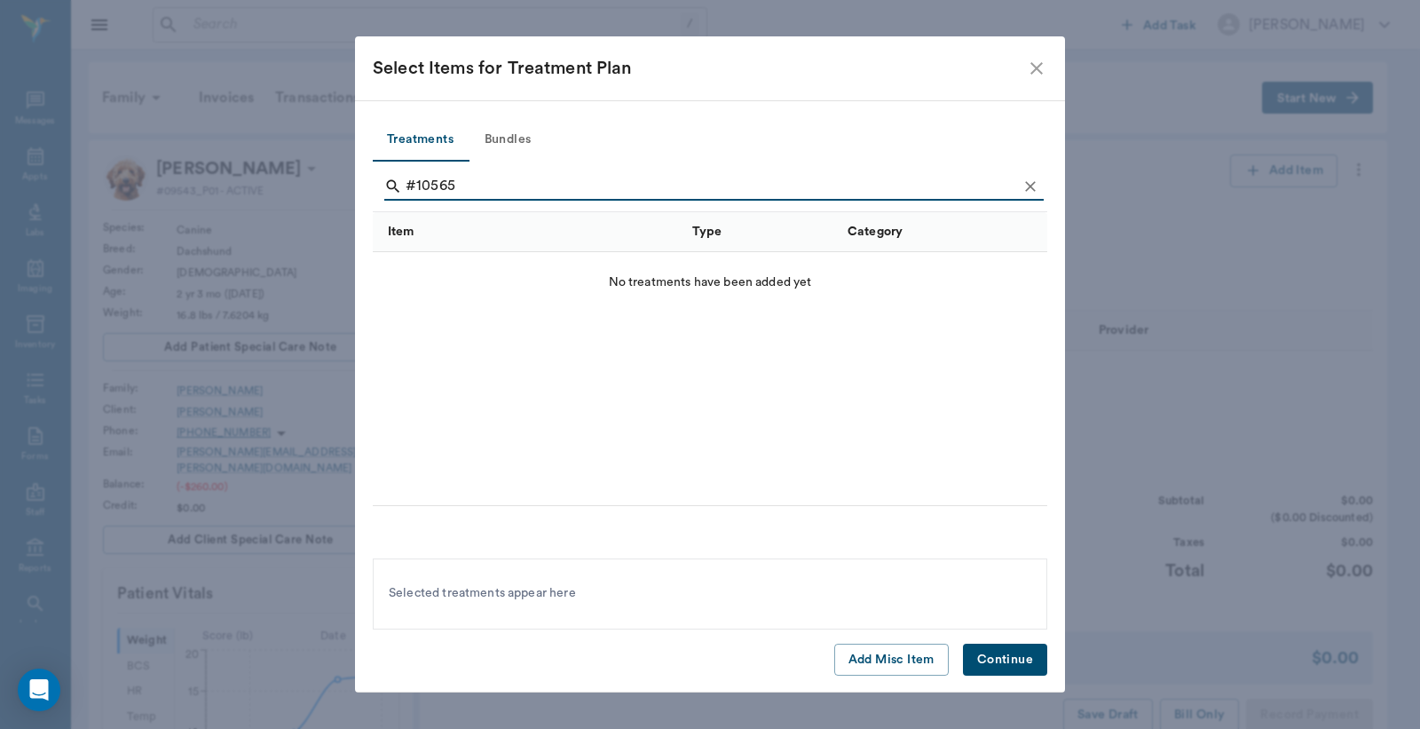
click at [419, 193] on input "#10565" at bounding box center [712, 186] width 612 height 28
click at [415, 196] on input "#10565" at bounding box center [712, 186] width 612 height 28
drag, startPoint x: 474, startPoint y: 186, endPoint x: 318, endPoint y: 183, distance: 156.3
click at [320, 183] on div "Select Items for Treatment Plan Treatments Bundles #10565 Item Type Category No…" at bounding box center [710, 364] width 1420 height 729
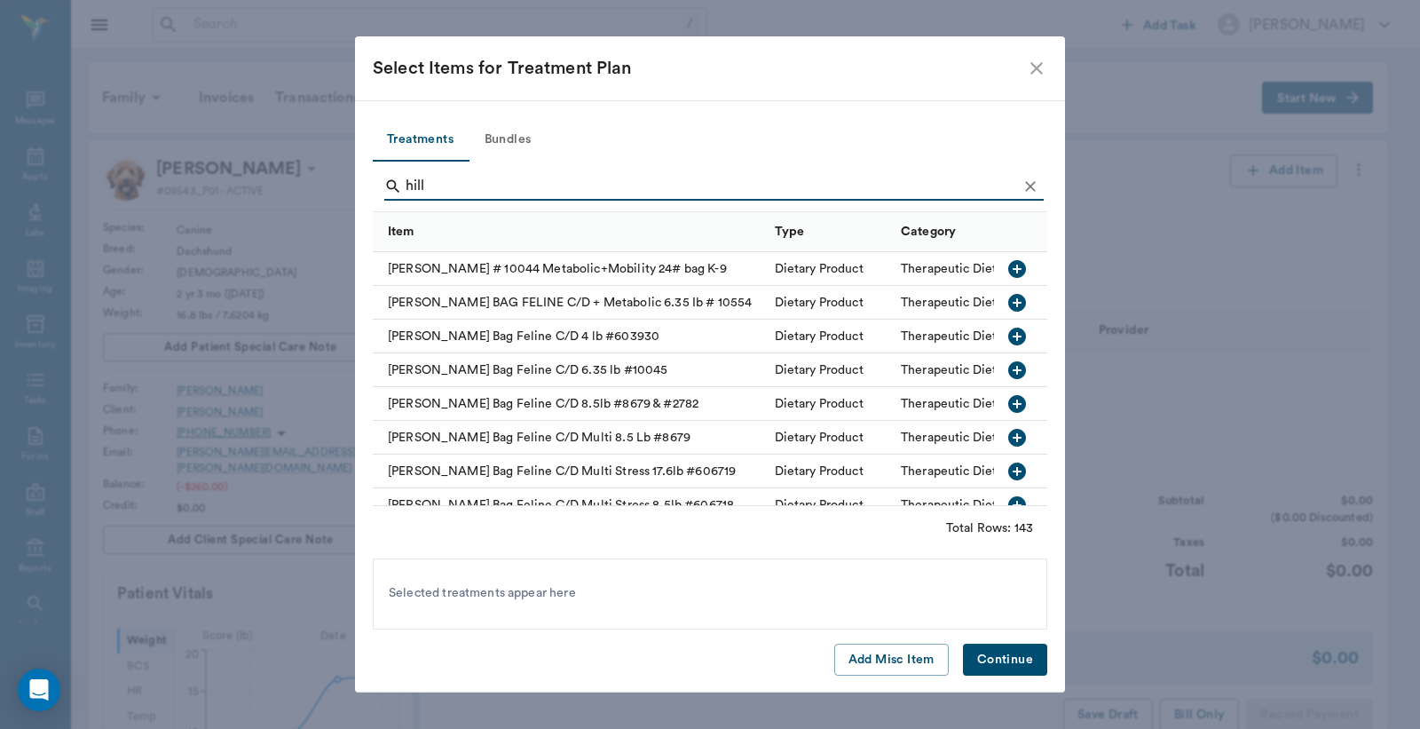
type input "hill"
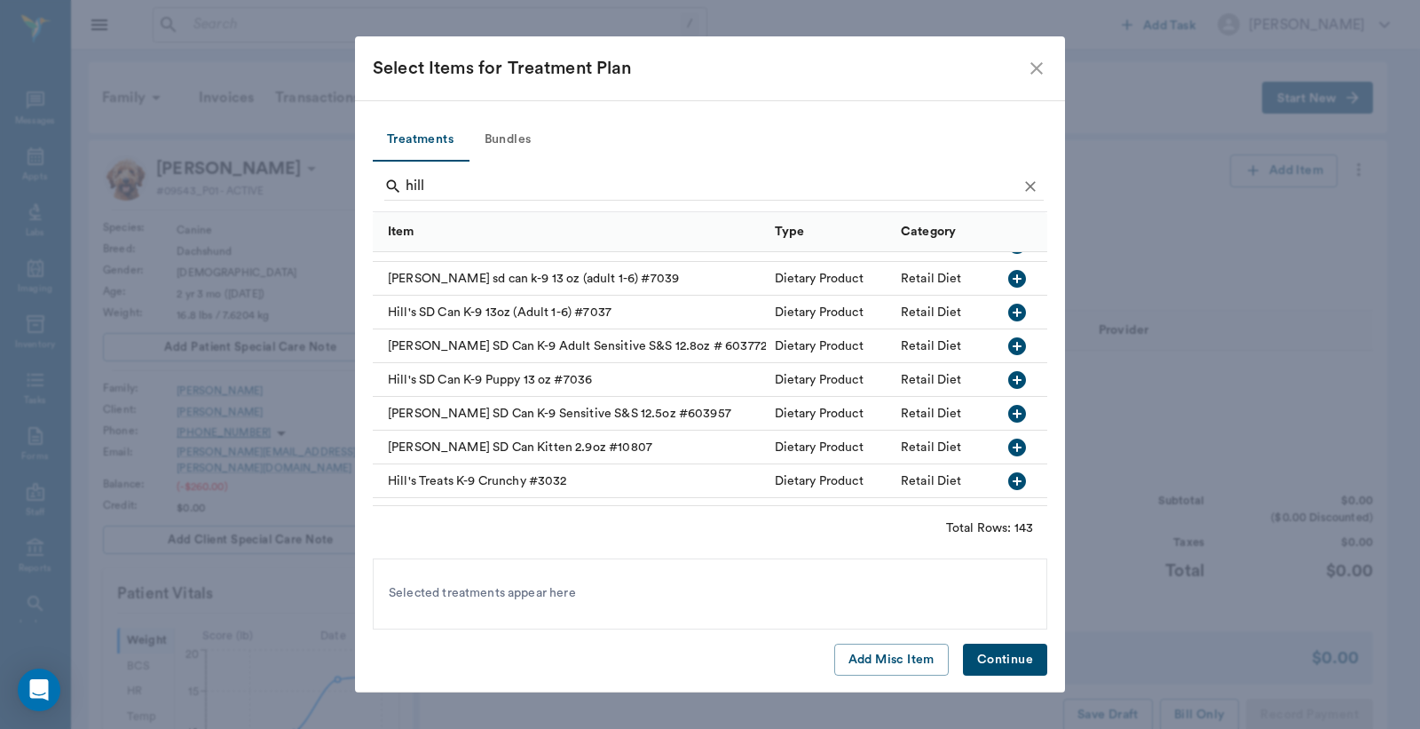
scroll to position [4415, 0]
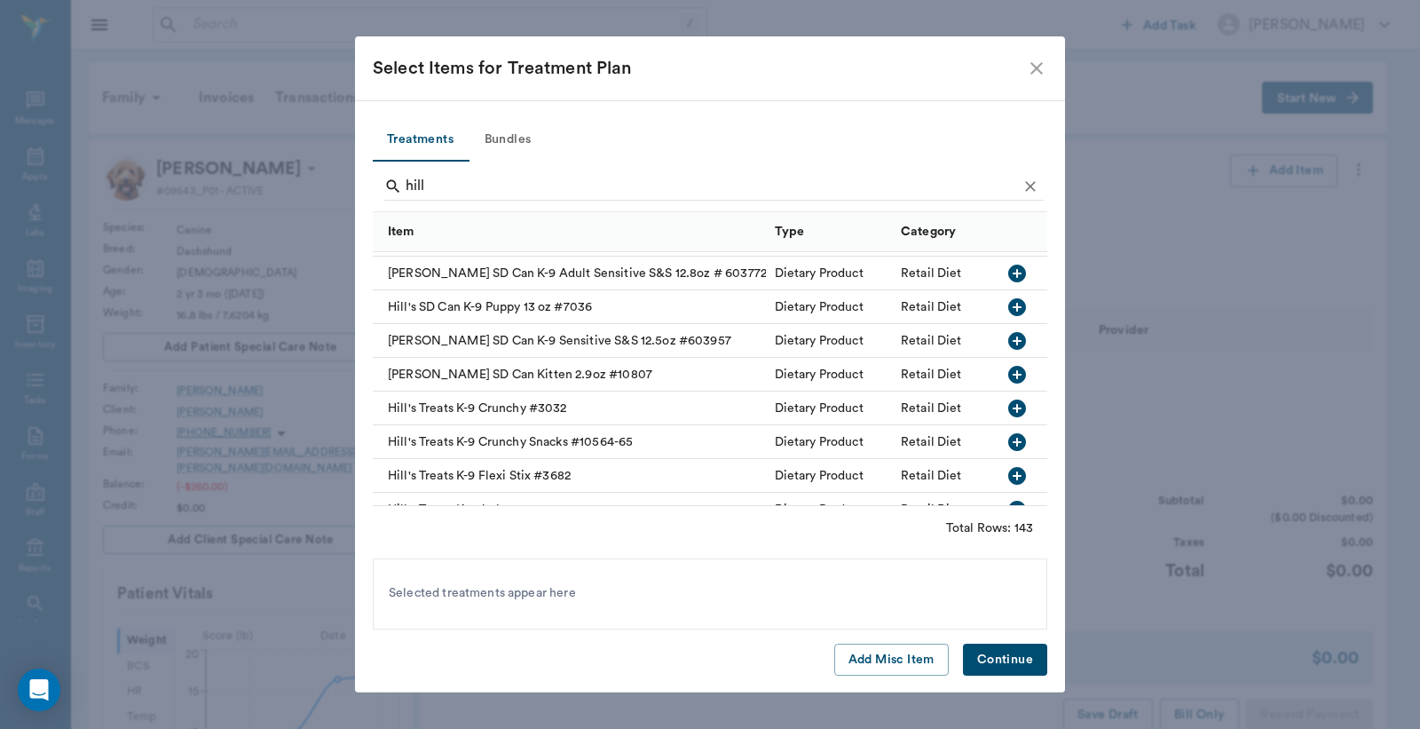
click at [1009, 437] on icon "button" at bounding box center [1018, 442] width 18 height 18
click at [994, 645] on button "Continue" at bounding box center [1005, 660] width 84 height 33
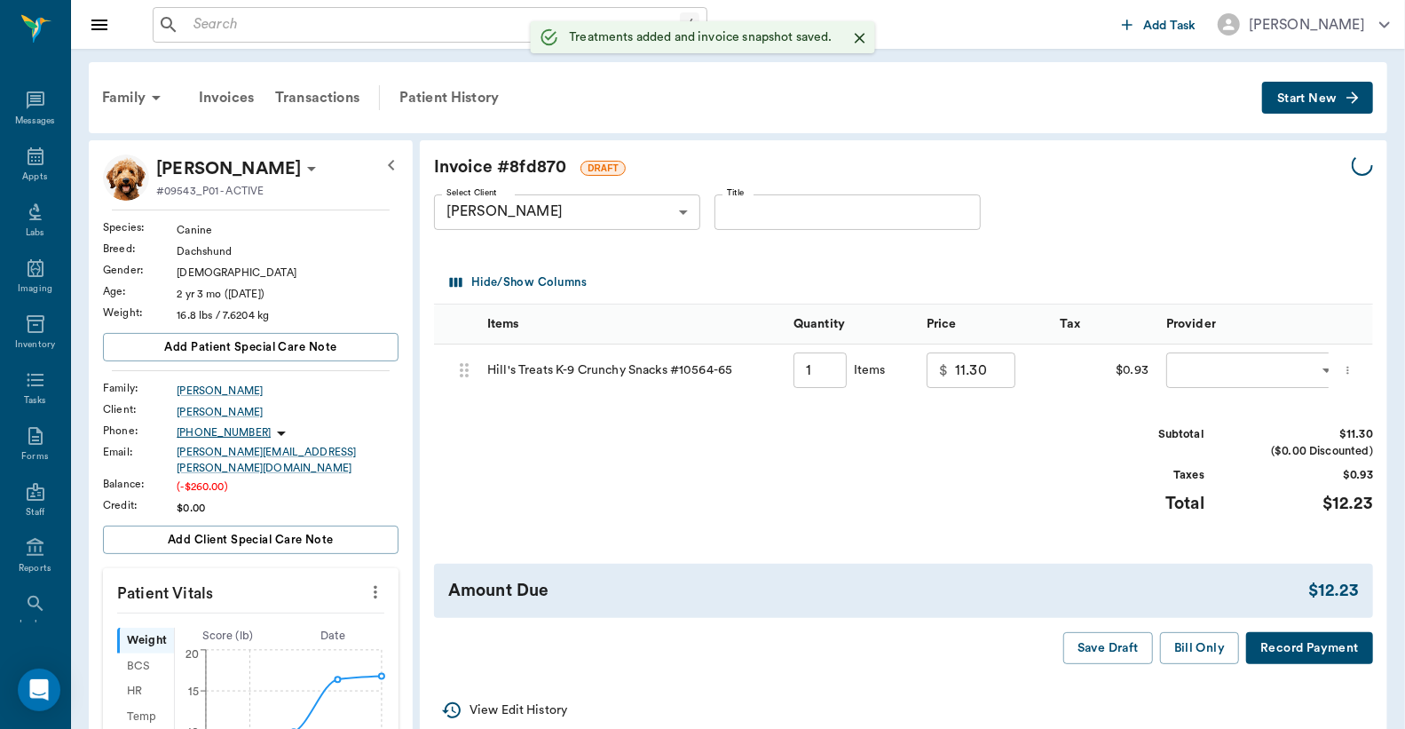
type input "1.00"
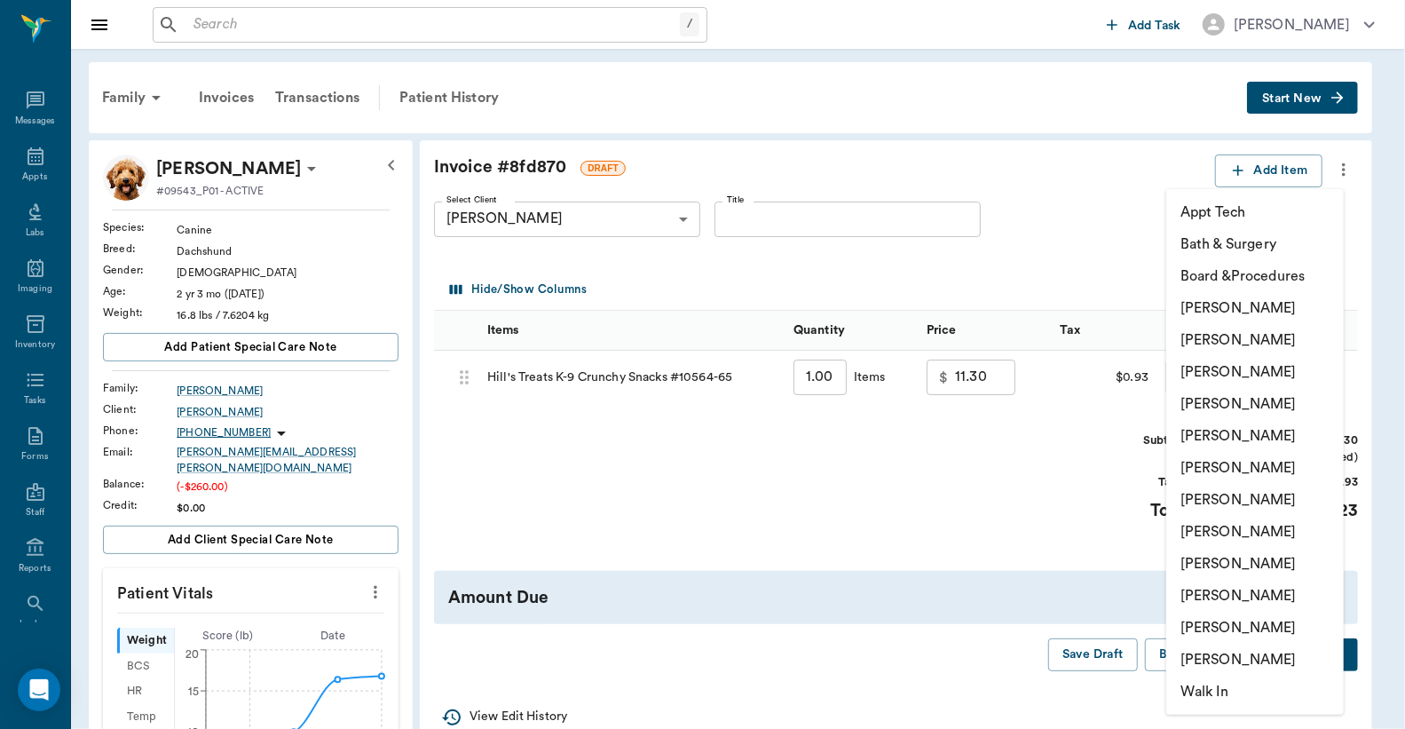
click at [1204, 376] on body "/ ​ Add Task [PERSON_NAME] Nectar Messages Appts Labs Imaging Inventory Tasks F…" at bounding box center [702, 667] width 1405 height 1334
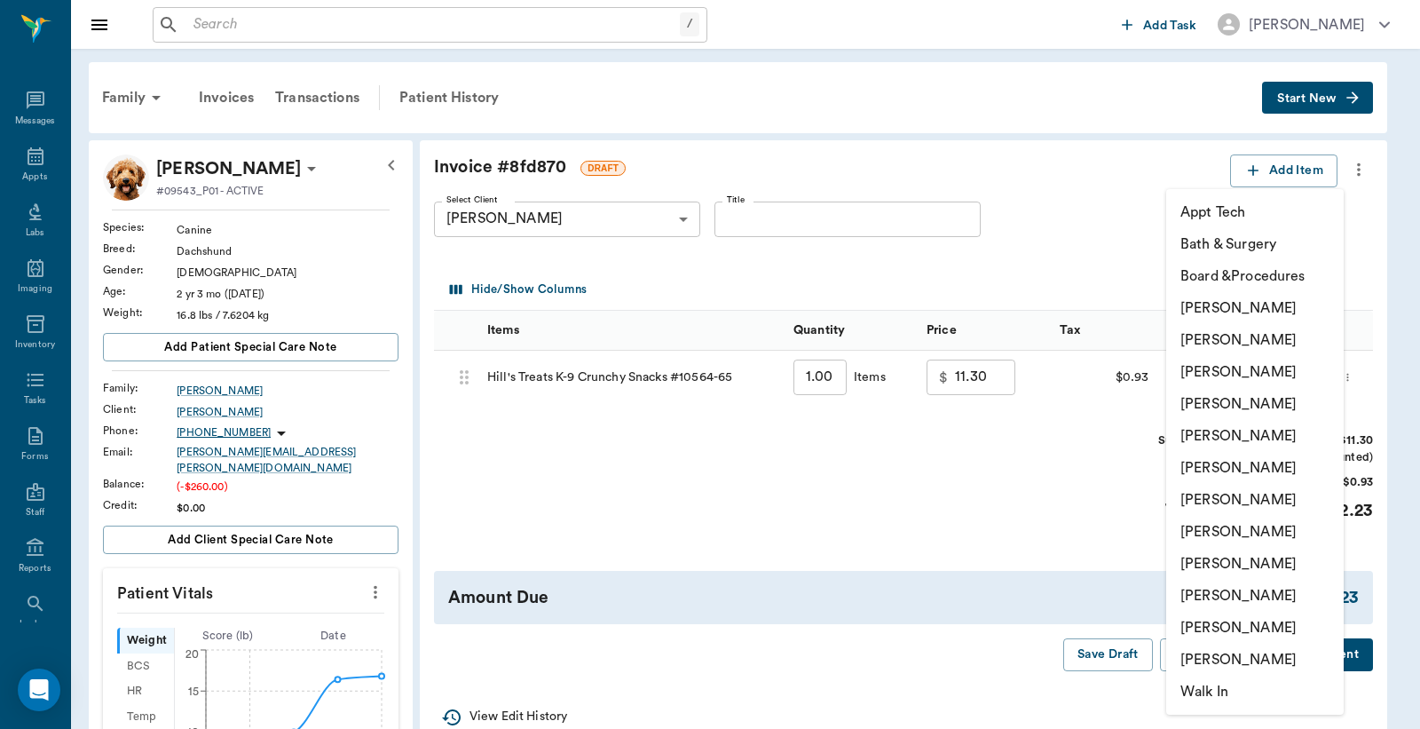
click at [1237, 526] on li "[PERSON_NAME]" at bounding box center [1256, 532] width 178 height 32
type input "none-63ec2ed152e12b0ba117cd50"
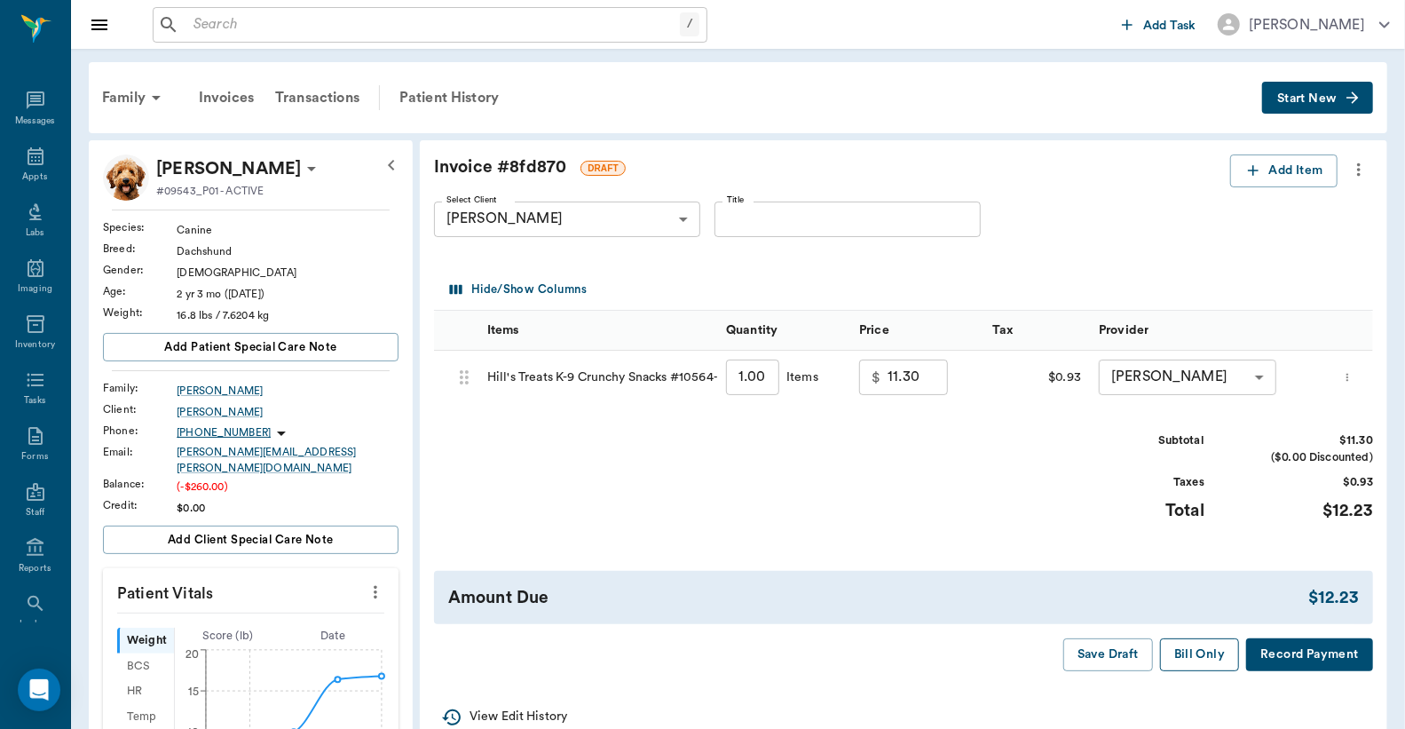
click at [1201, 661] on button "Bill Only" at bounding box center [1200, 654] width 80 height 33
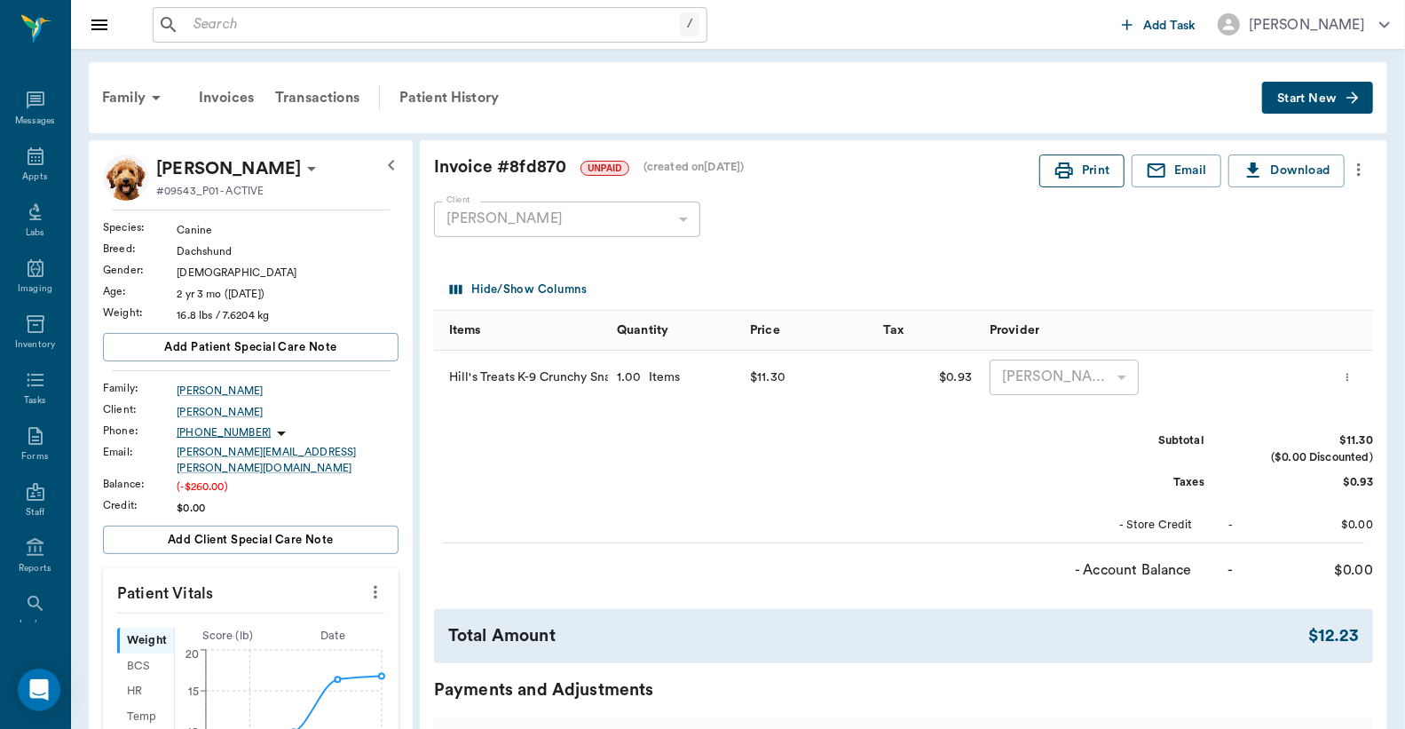
click at [1059, 158] on button "Print" at bounding box center [1082, 170] width 85 height 33
click at [307, 94] on div "Transactions" at bounding box center [318, 97] width 106 height 43
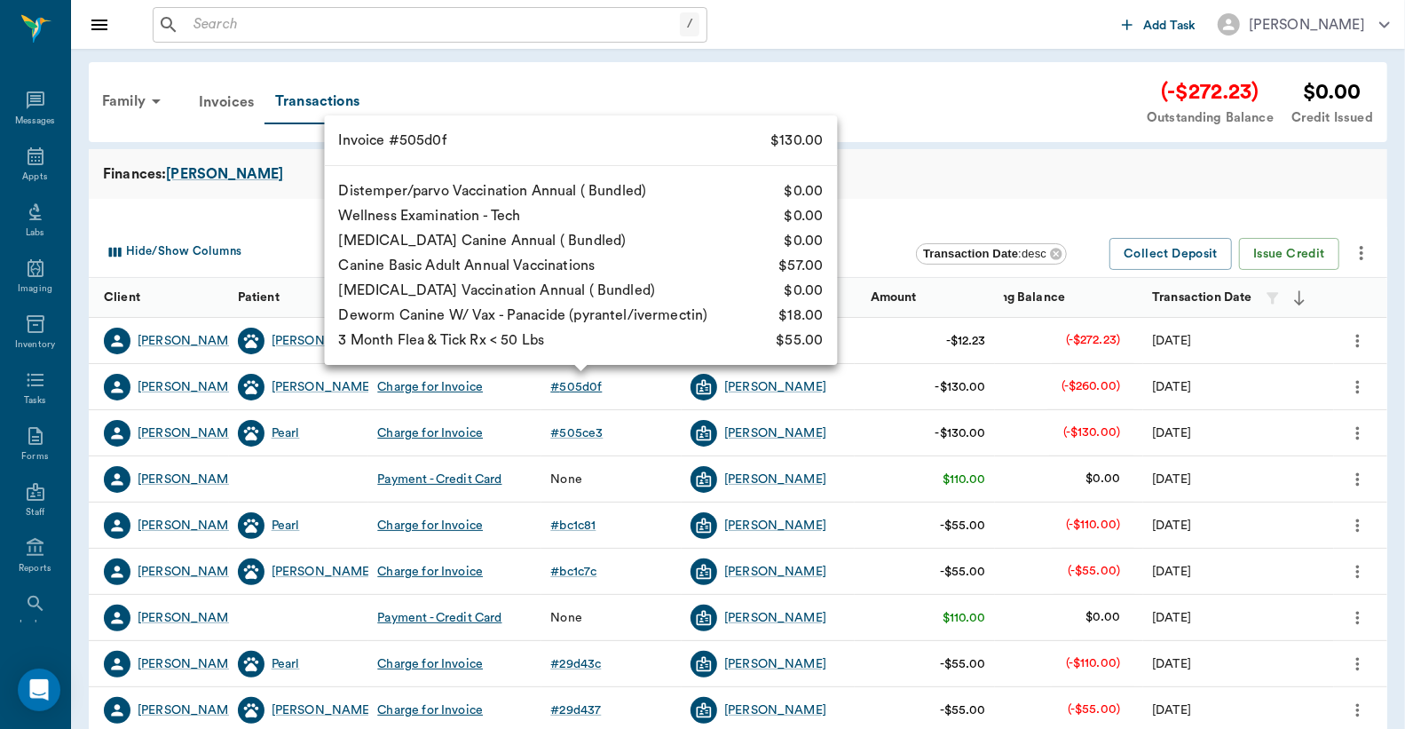
click at [579, 383] on div "# 505d0f" at bounding box center [575, 387] width 51 height 18
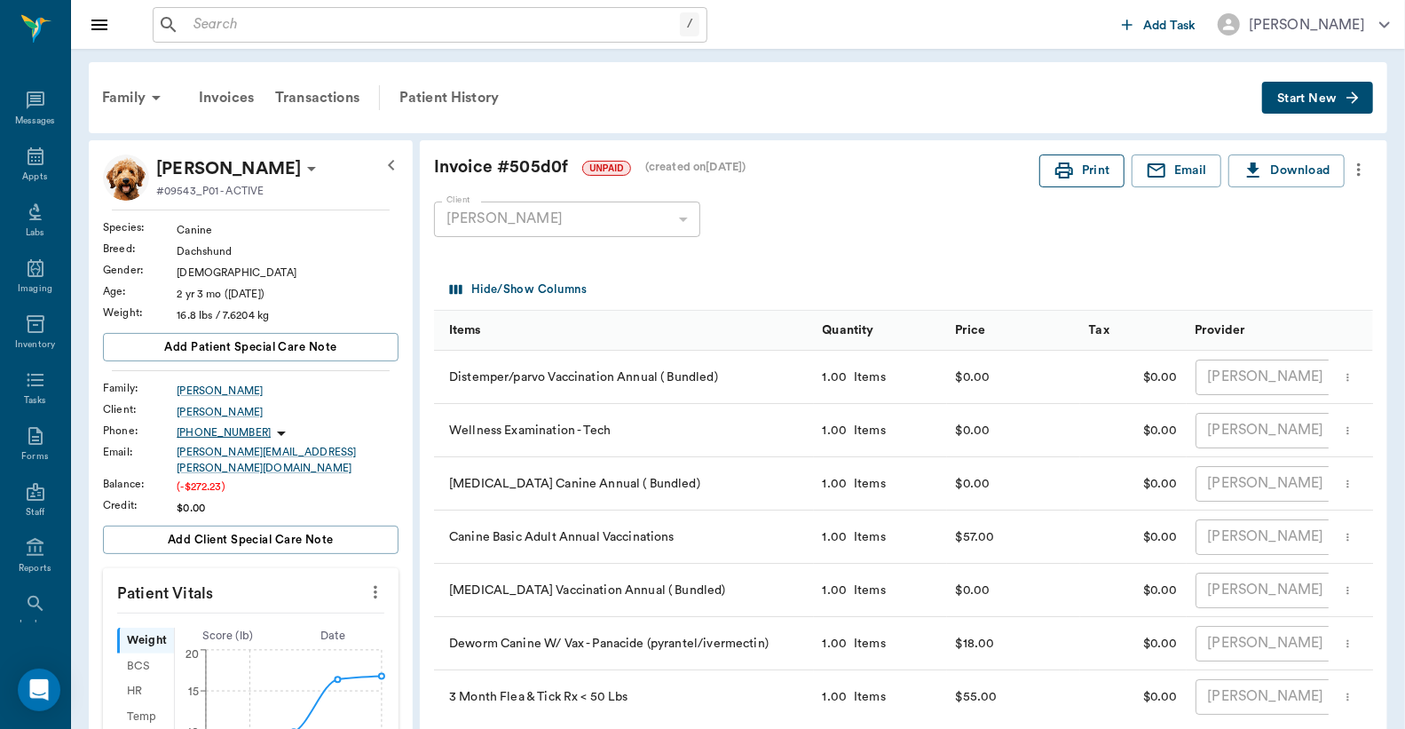
click at [1072, 166] on button "Print" at bounding box center [1082, 170] width 85 height 33
click at [328, 92] on div "Transactions" at bounding box center [318, 97] width 106 height 43
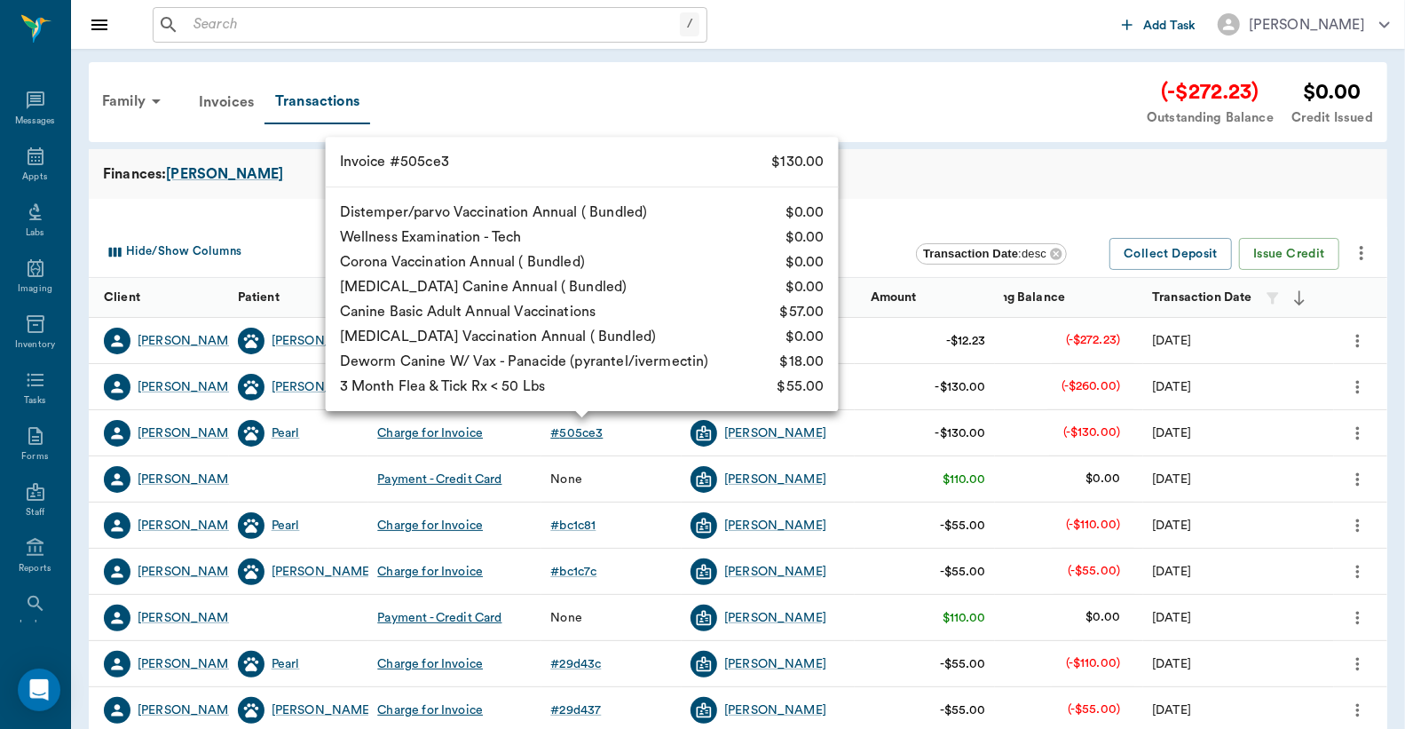
click at [589, 429] on div "# 505ce3" at bounding box center [576, 433] width 52 height 18
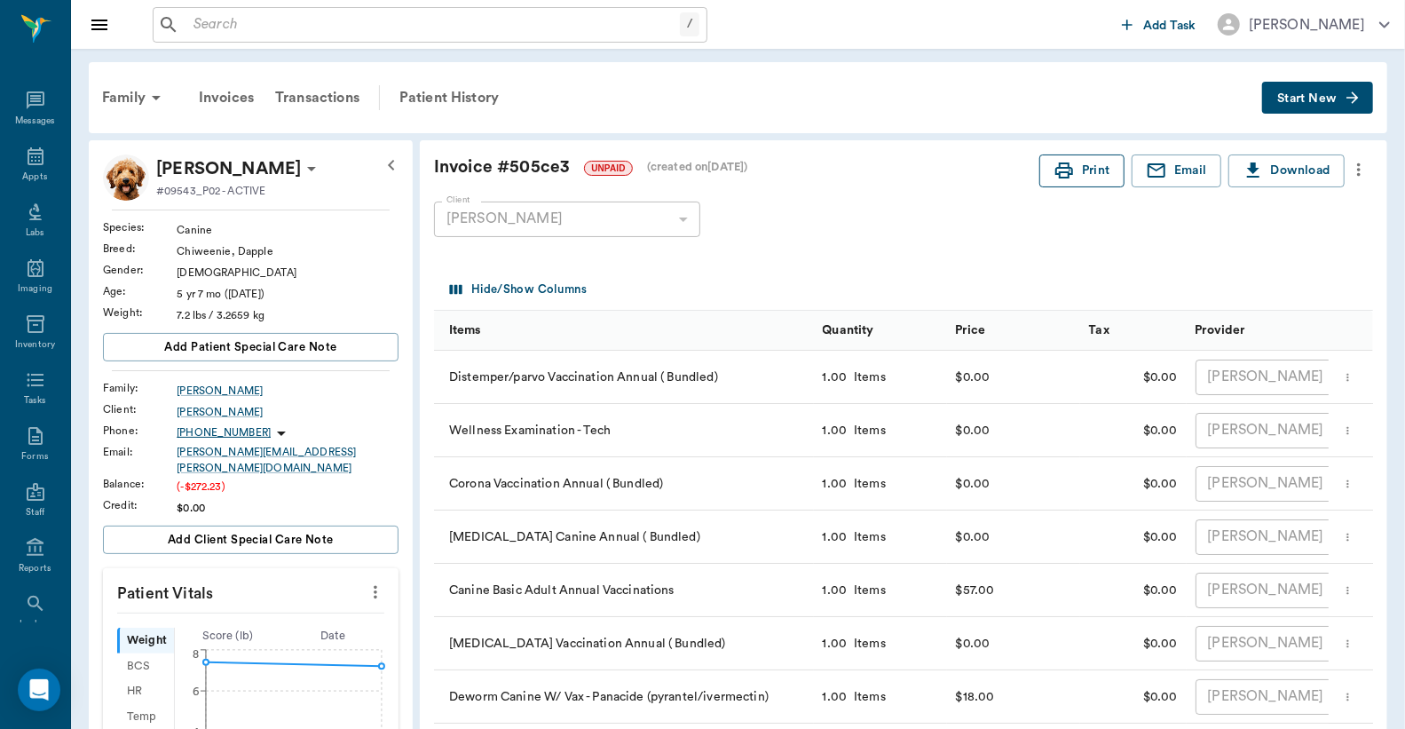
click at [1098, 170] on button "Print" at bounding box center [1082, 170] width 85 height 33
click at [448, 98] on div "Patient History" at bounding box center [449, 97] width 121 height 43
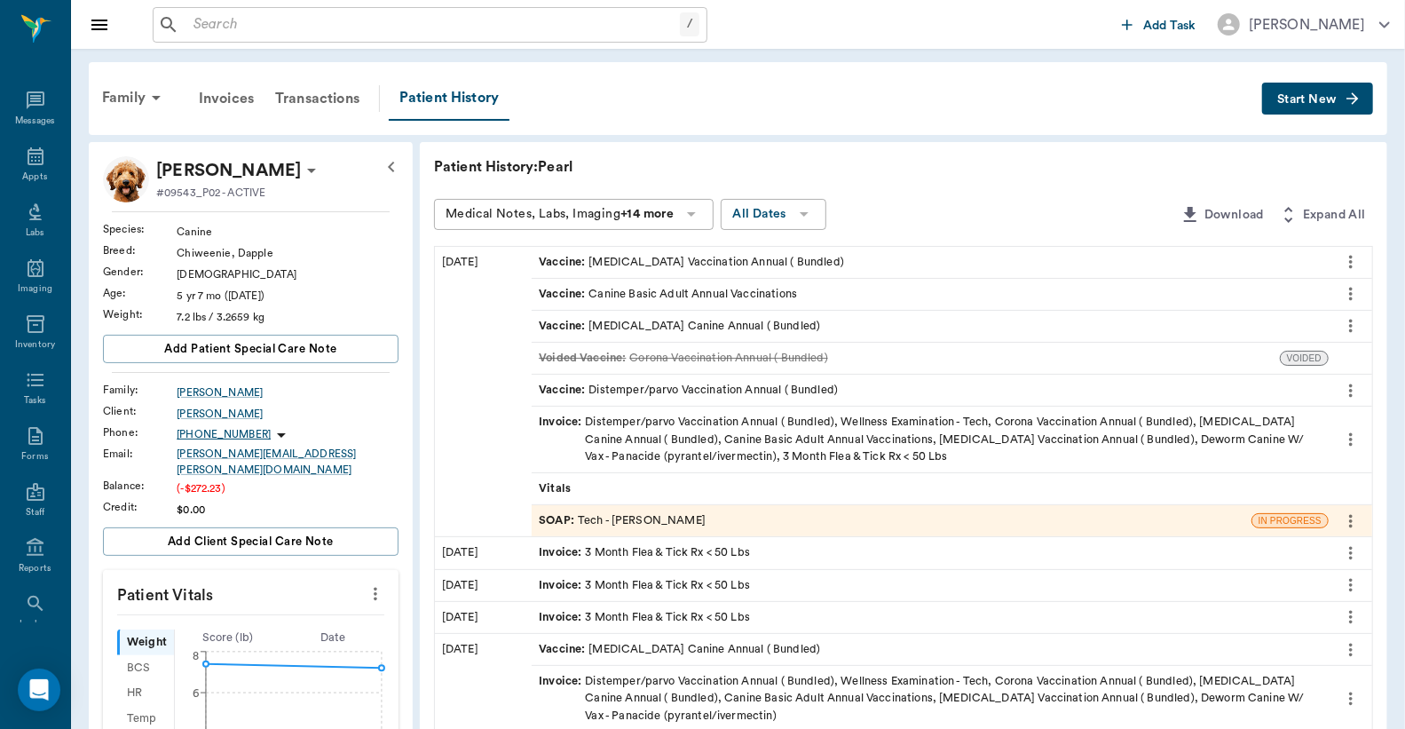
click at [602, 522] on div "SOAP : Tech - [PERSON_NAME]" at bounding box center [622, 520] width 167 height 17
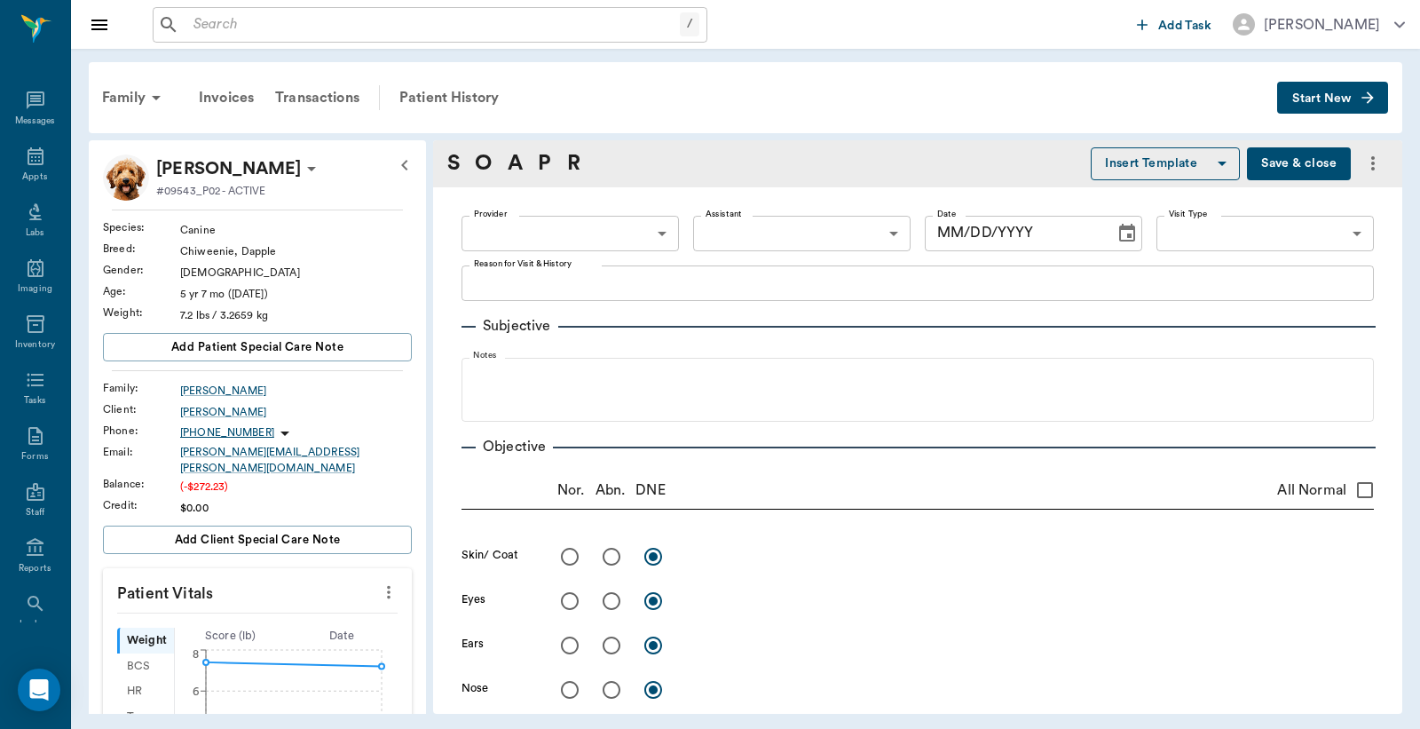
type input "682b670d8bdc6f7f8feef3db"
type input "63ec2f075fda476ae8351a4c"
type input "65d2be4f46e3a538d89b8c1a"
type textarea "basic adult, 3mfat -[PERSON_NAME]"
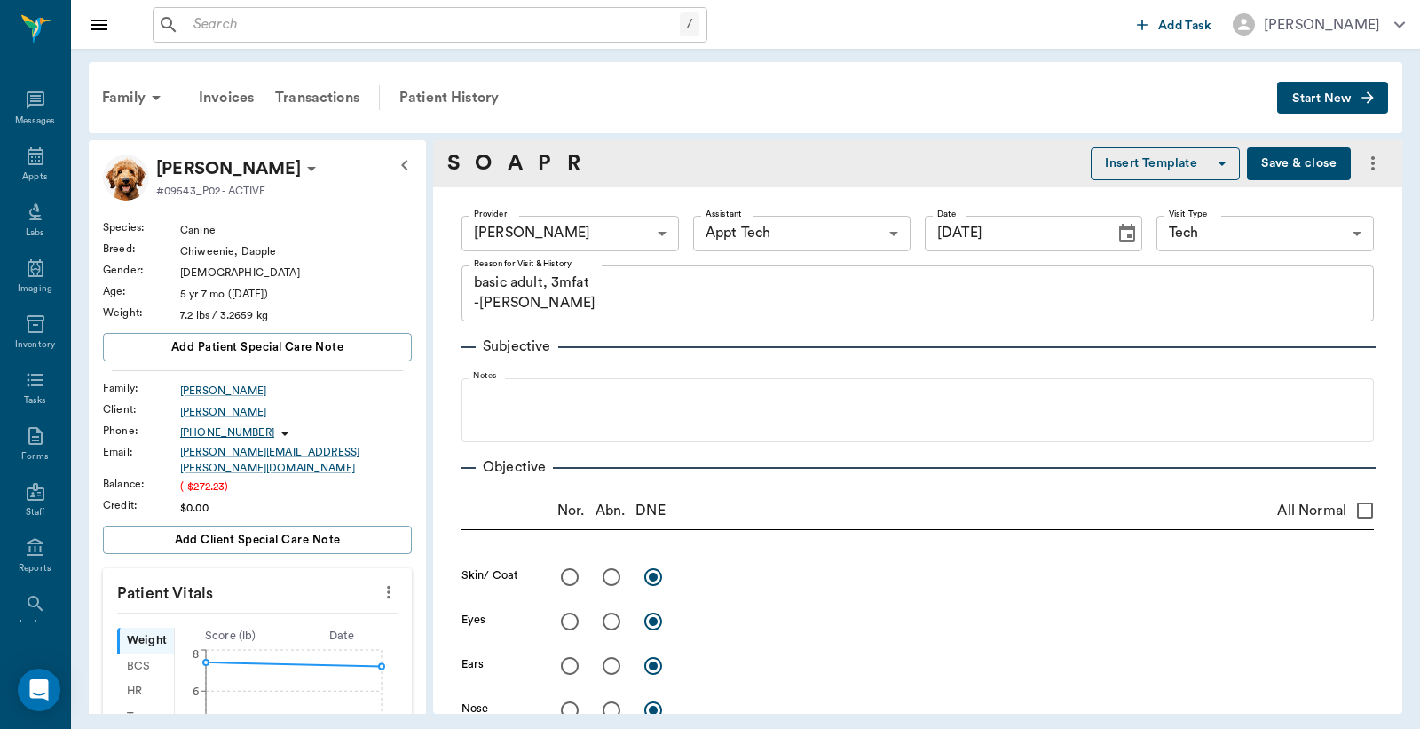
type input "[DATE]"
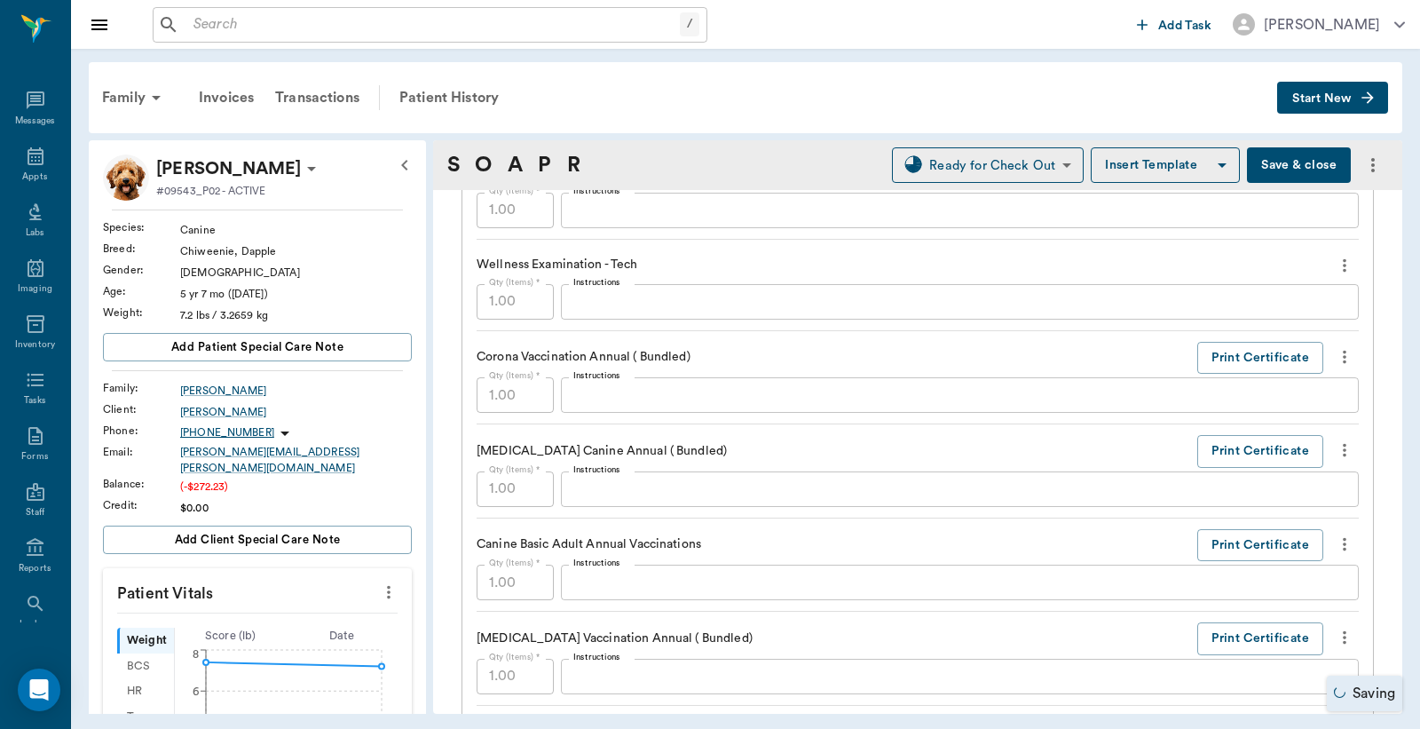
scroll to position [1315, 0]
click at [1265, 450] on button "Print Certificate" at bounding box center [1261, 448] width 126 height 33
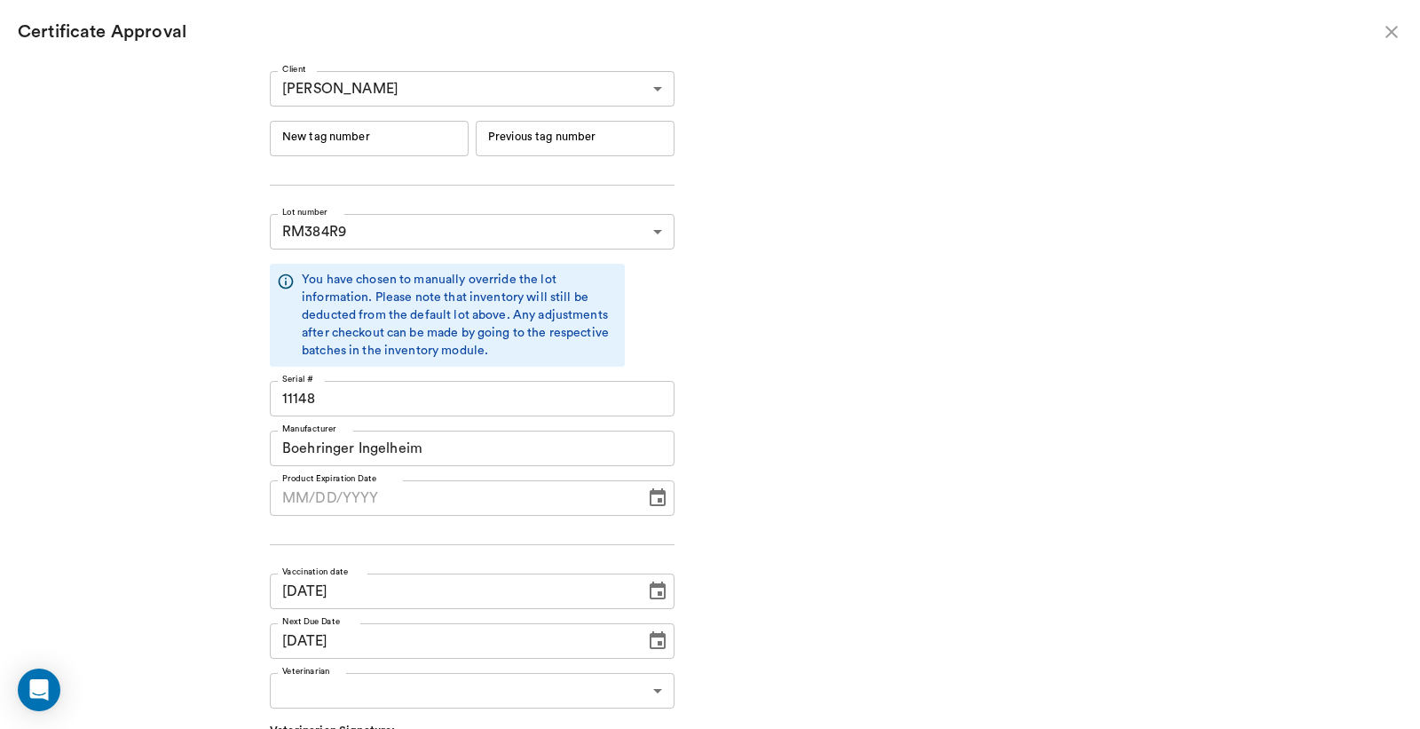
type input "[DATE]"
type input "241607"
type input "241606"
type input "[DATE]"
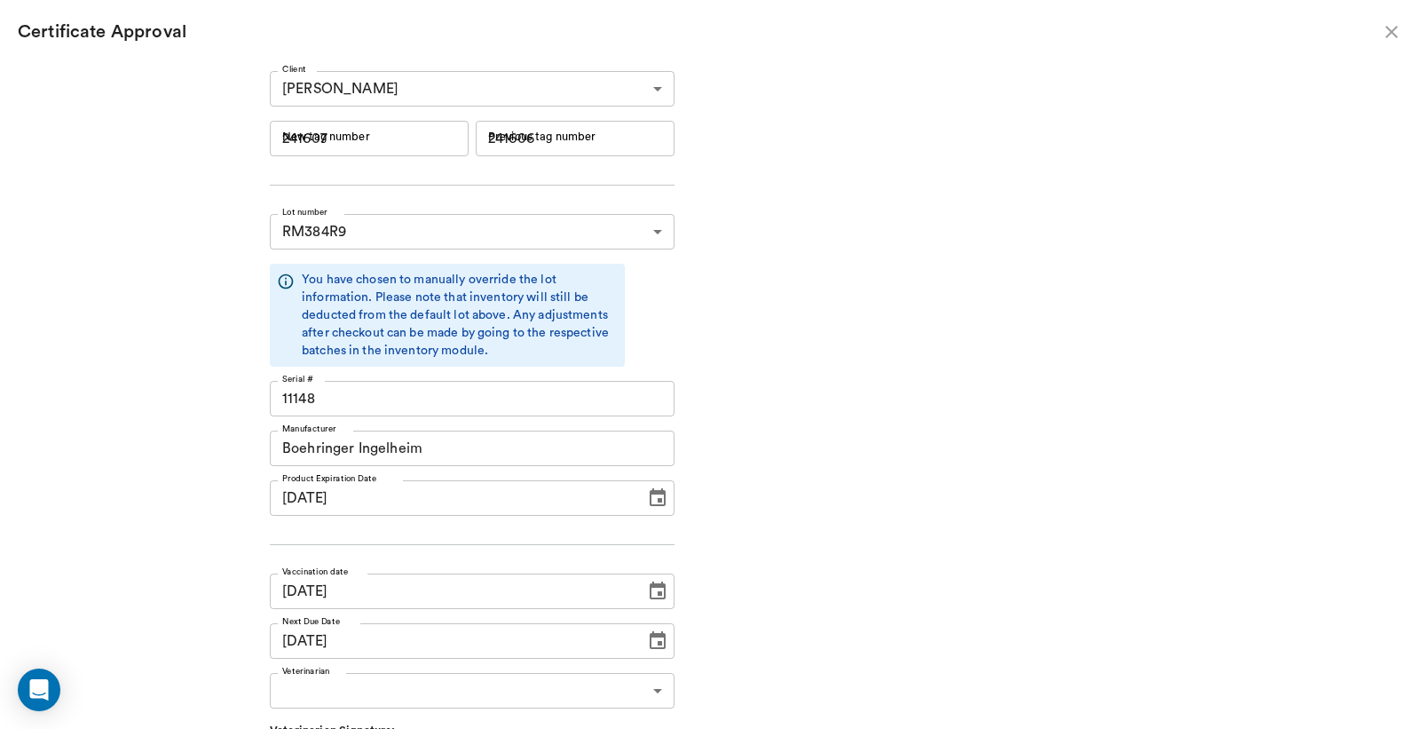
type input "[DATE]"
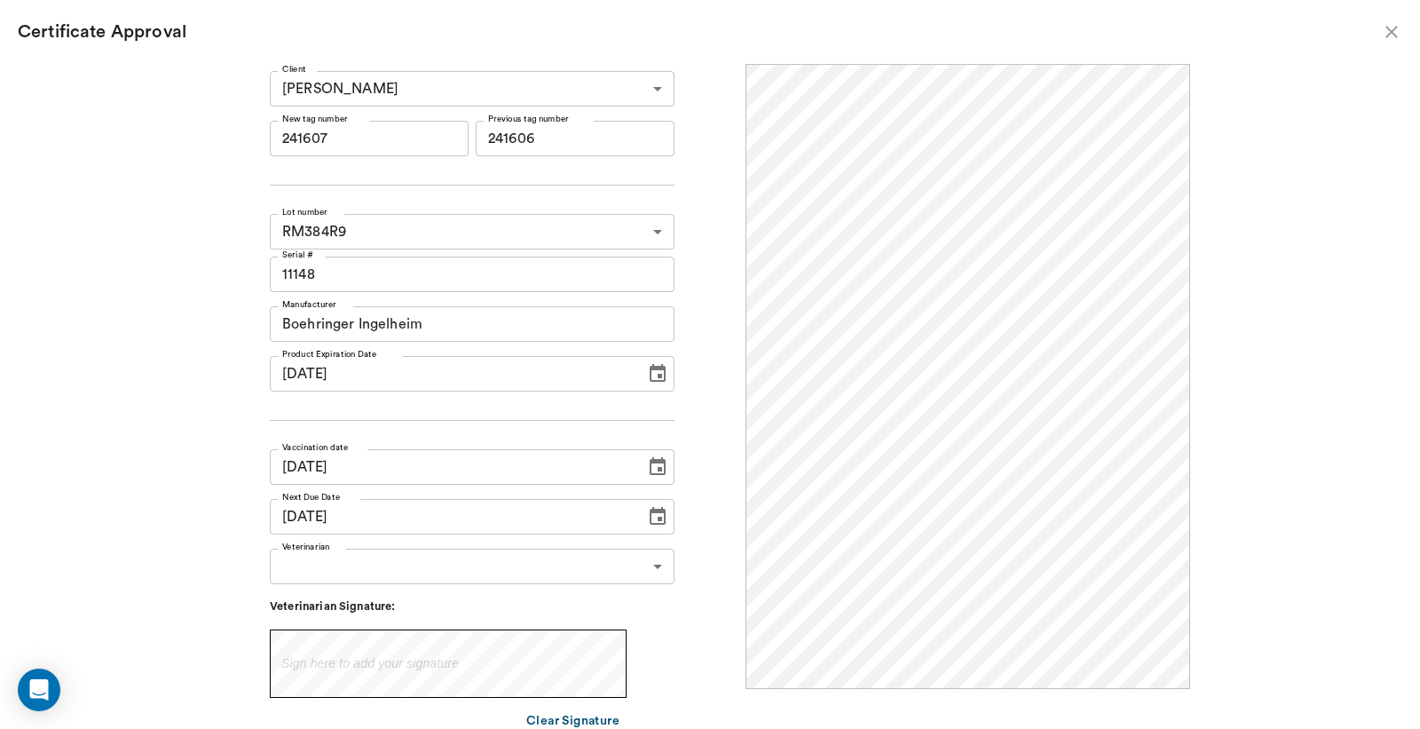
scroll to position [0, 0]
drag, startPoint x: 386, startPoint y: 137, endPoint x: 180, endPoint y: 117, distance: 206.9
click at [180, 117] on div "Client [PERSON_NAME] 650a028c2c30683ff4417da6 Client New tag number 241607 New …" at bounding box center [710, 396] width 1420 height 665
type input "251147"
click at [403, 562] on body "/ ​ Add Task [PERSON_NAME] Nectar Messages Appts Labs Imaging Inventory Tasks F…" at bounding box center [710, 364] width 1420 height 729
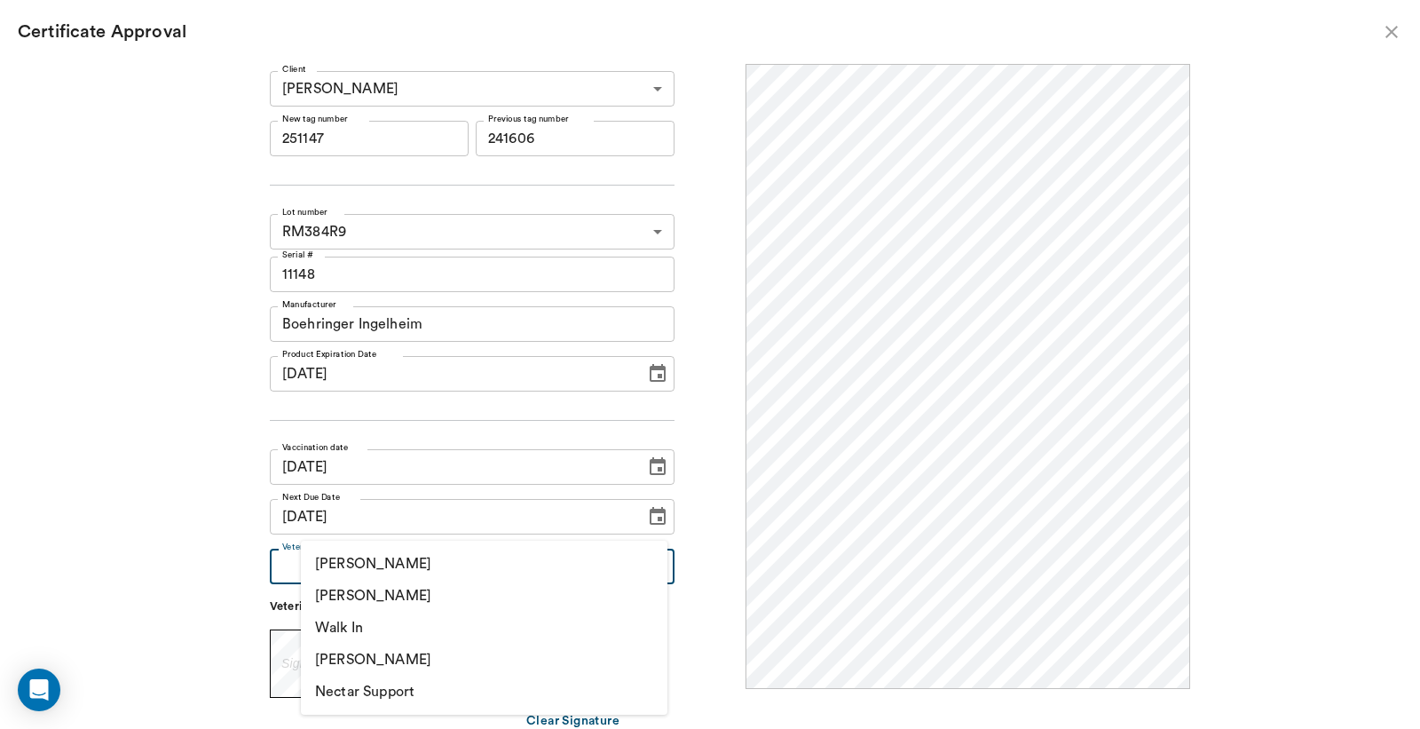
click at [415, 597] on li "[PERSON_NAME]" at bounding box center [484, 596] width 367 height 32
type input "63ec2f075fda476ae8351a4d"
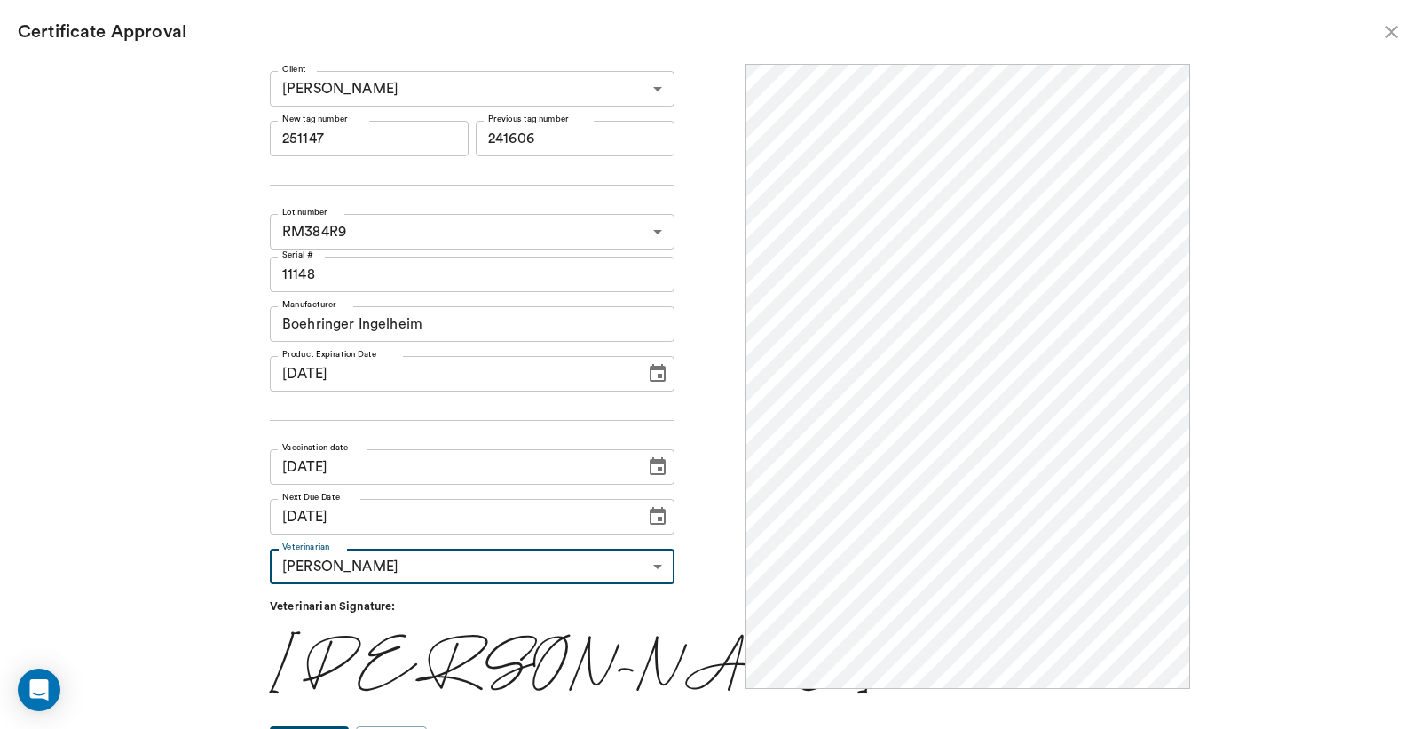
scroll to position [29, 0]
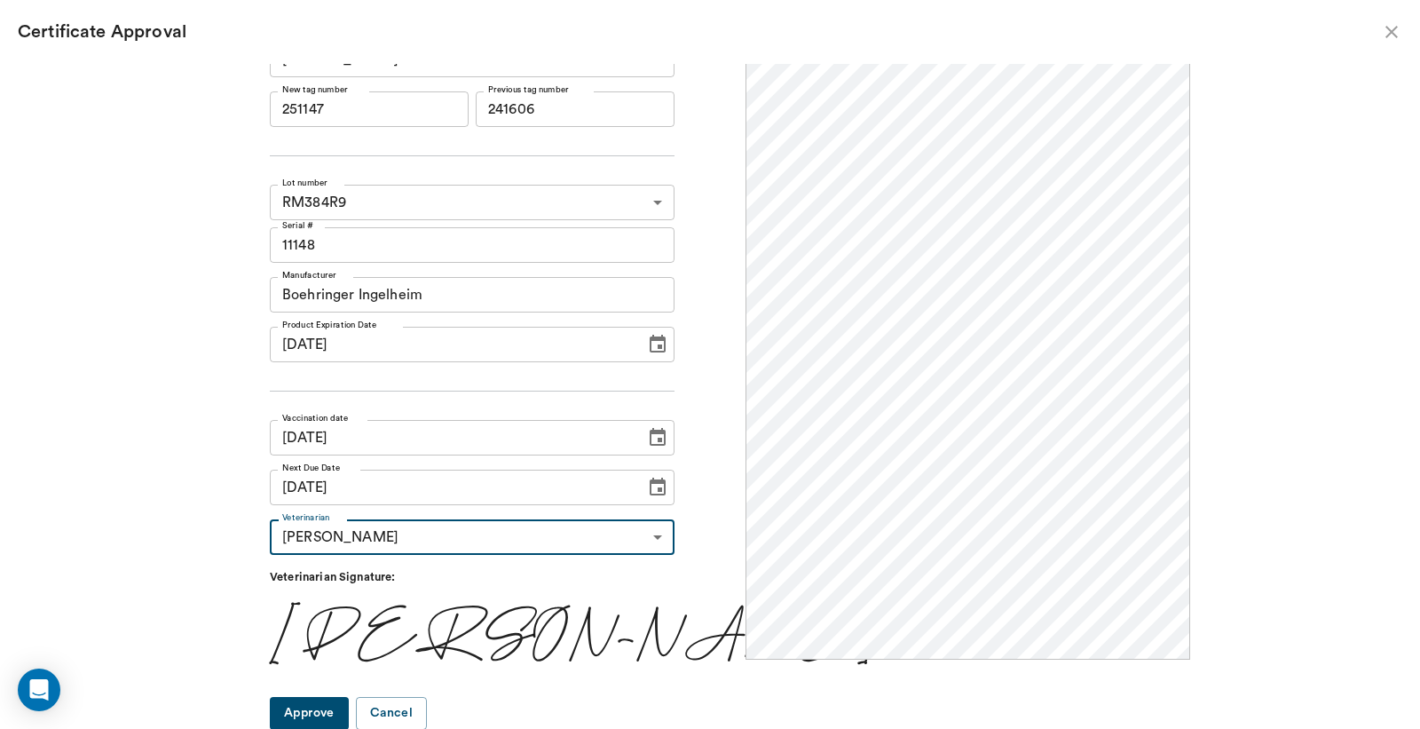
click at [337, 701] on button "Approve" at bounding box center [309, 713] width 79 height 33
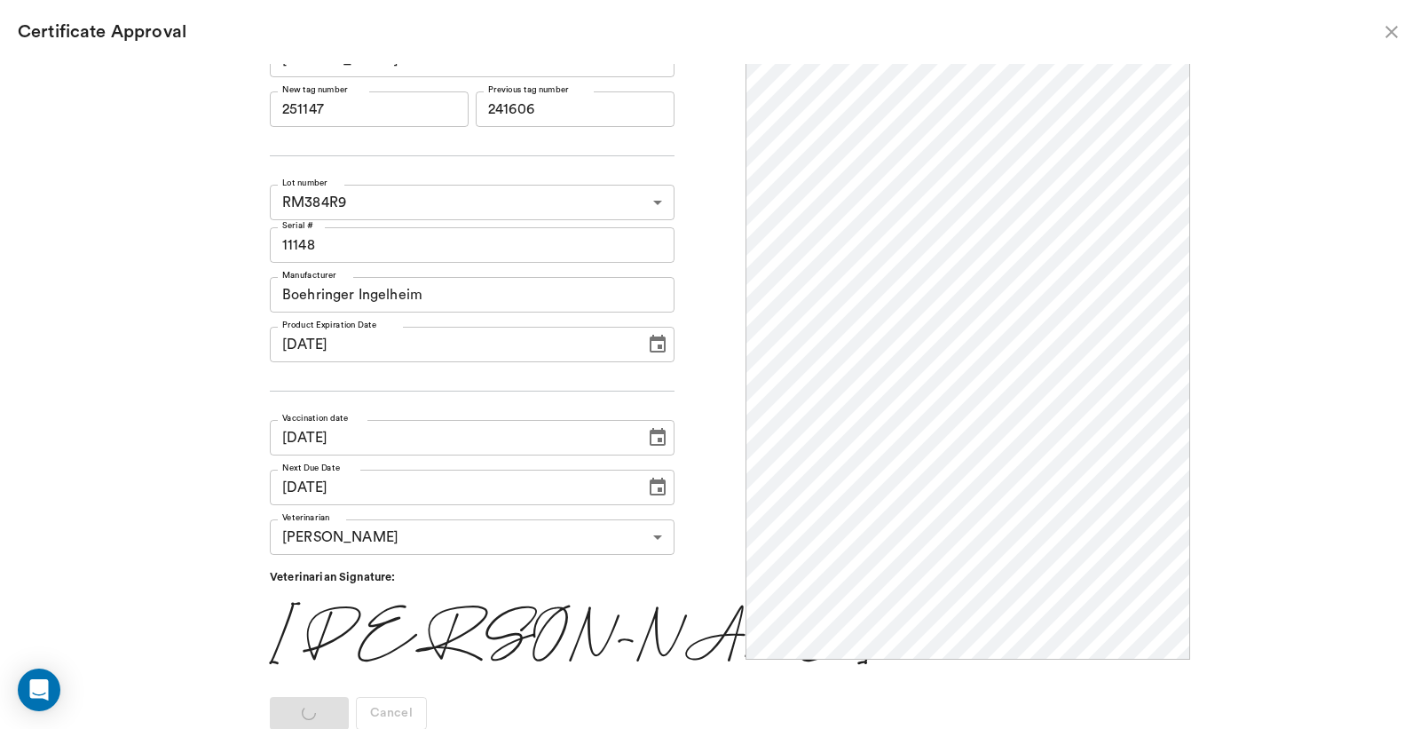
scroll to position [0, 0]
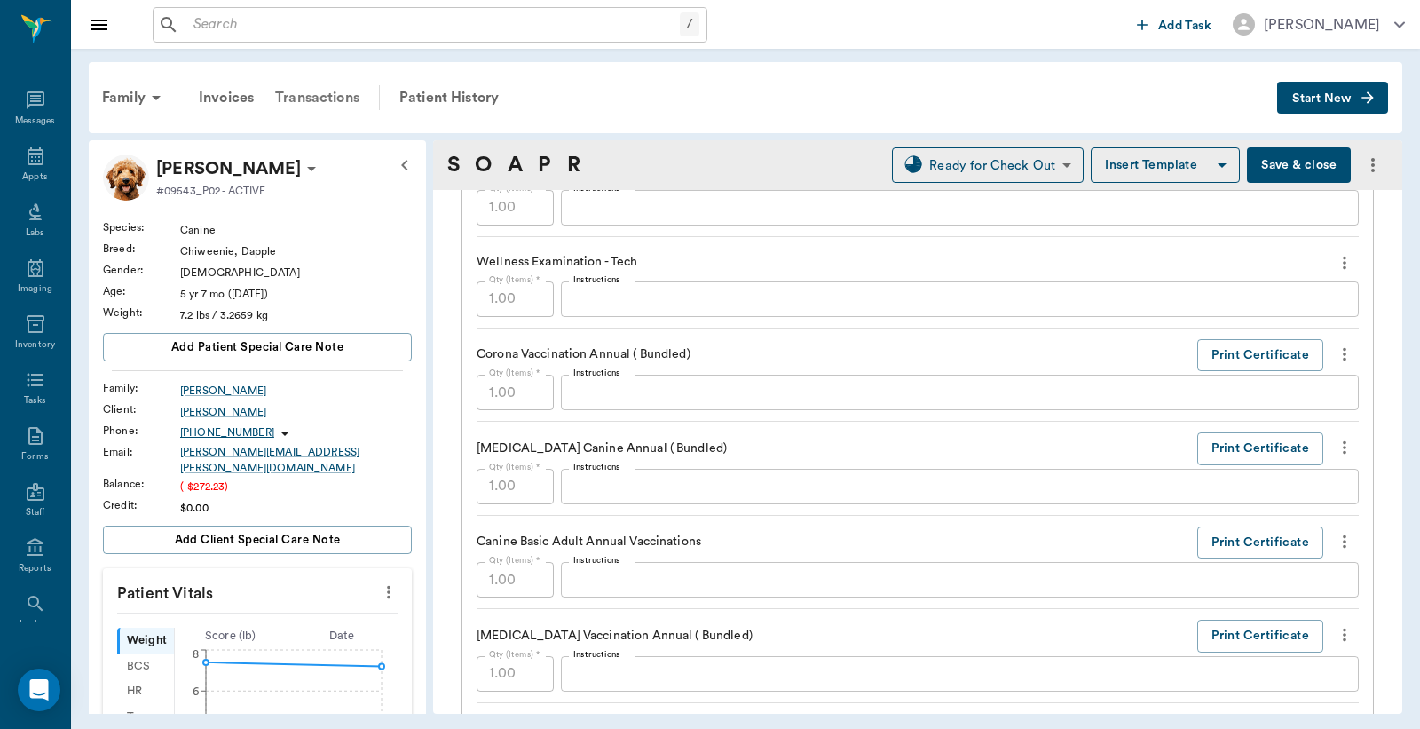
click at [306, 96] on div "Transactions" at bounding box center [318, 97] width 106 height 43
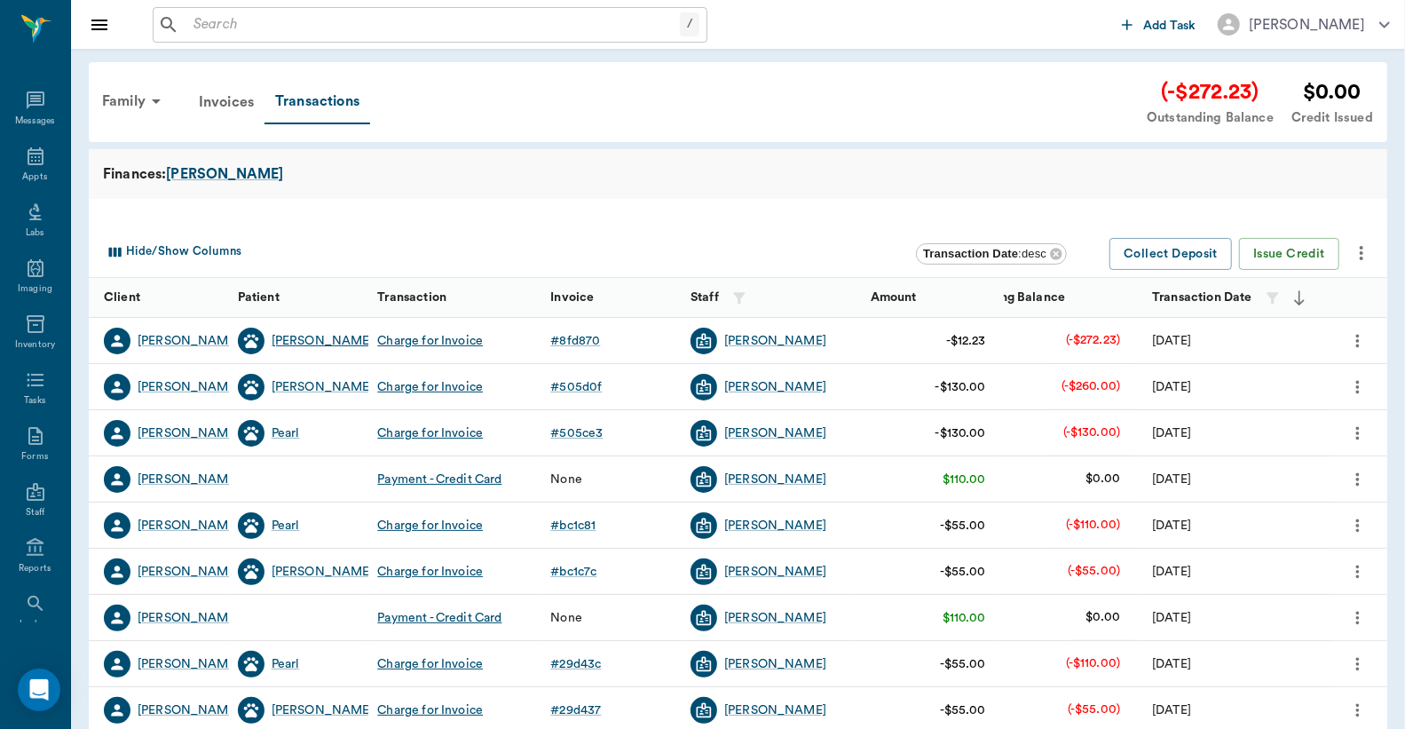
click at [298, 338] on div "[PERSON_NAME]" at bounding box center [323, 341] width 102 height 18
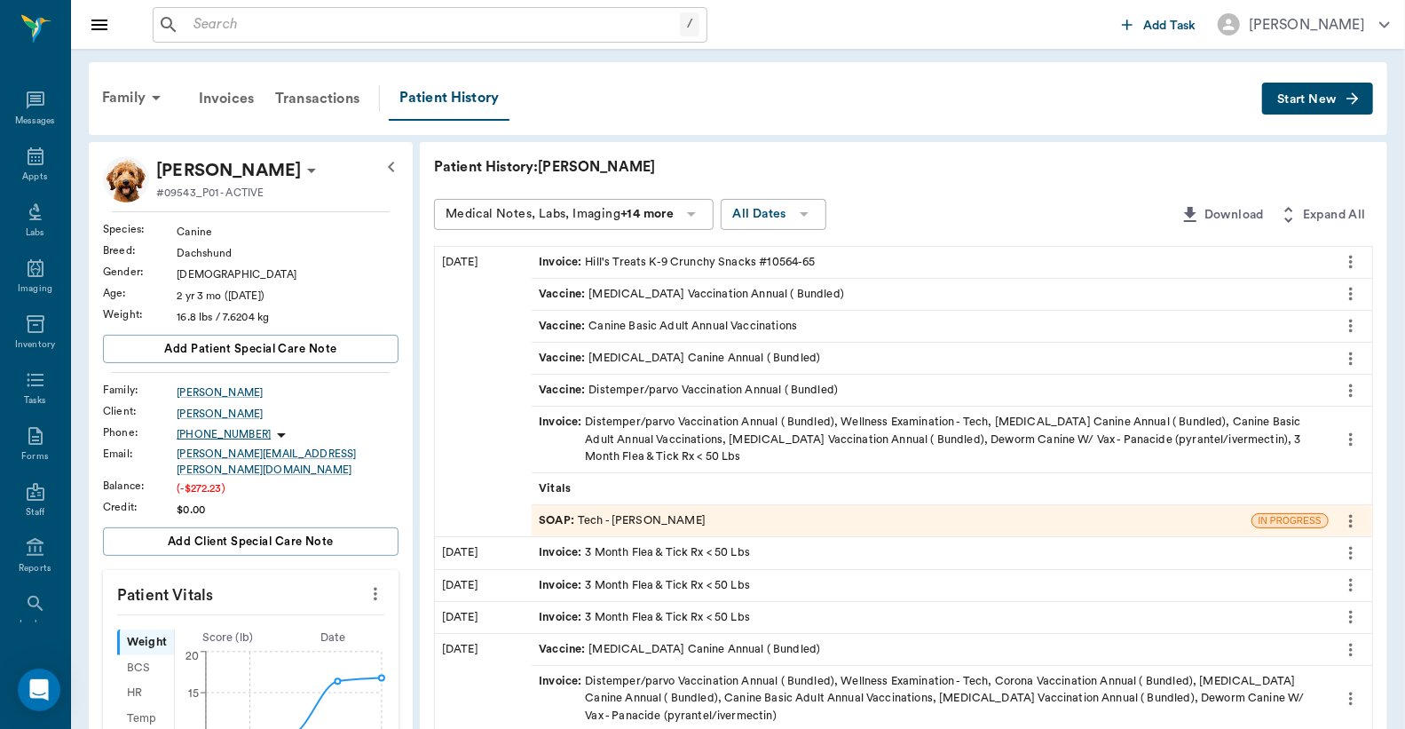
click at [628, 519] on div "SOAP : Tech - Hunter Graves" at bounding box center [622, 520] width 167 height 17
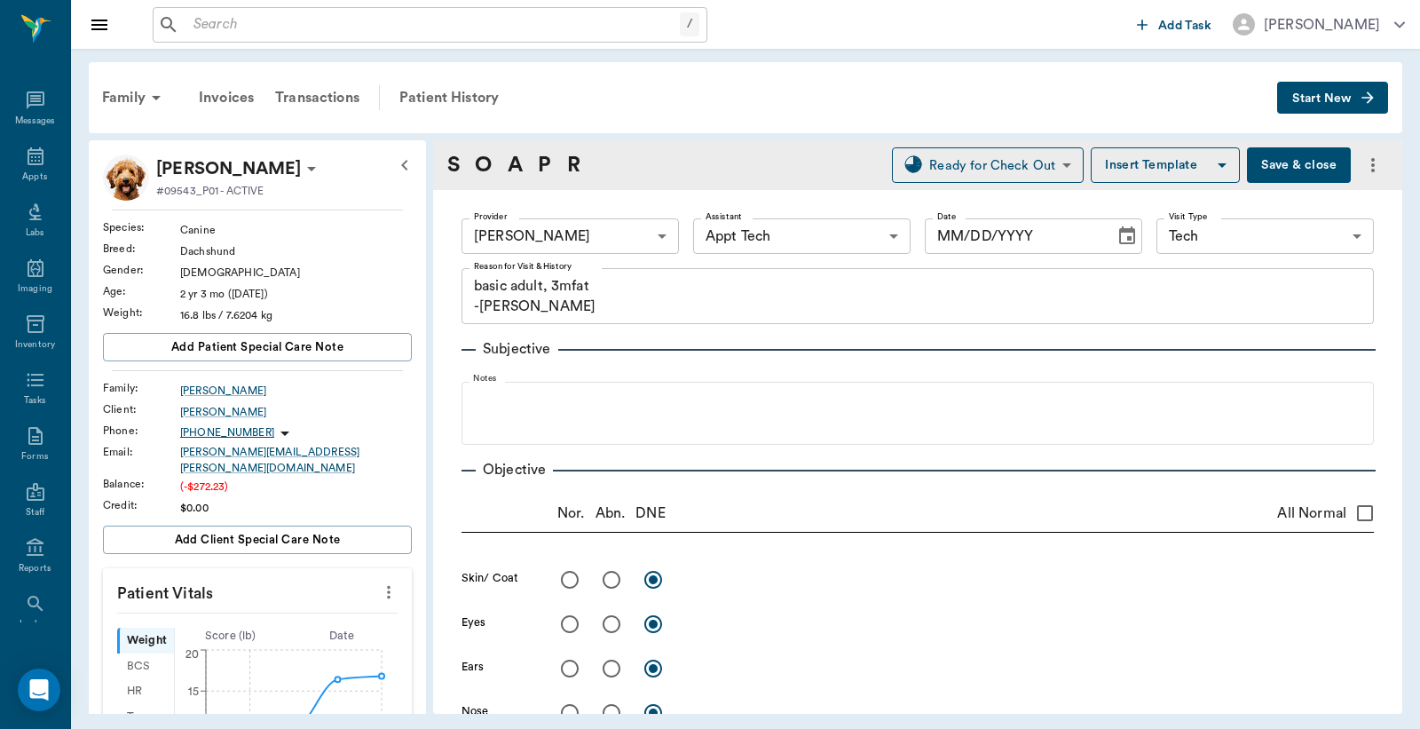
type input "682b670d8bdc6f7f8feef3db"
type input "63ec2f075fda476ae8351a4c"
type input "65d2be4f46e3a538d89b8c1a"
type textarea "basic adult, 3mfat -jess"
type input "[DATE]"
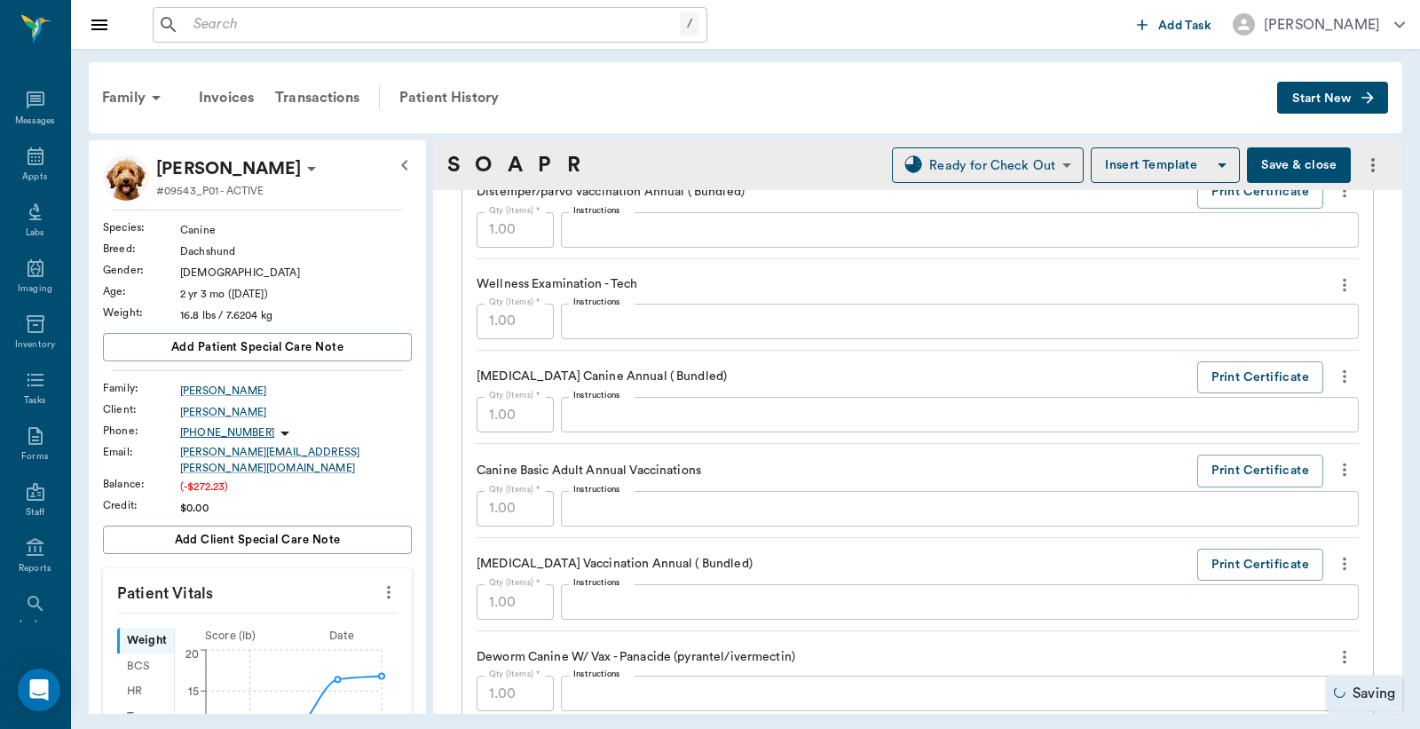
scroll to position [1315, 0]
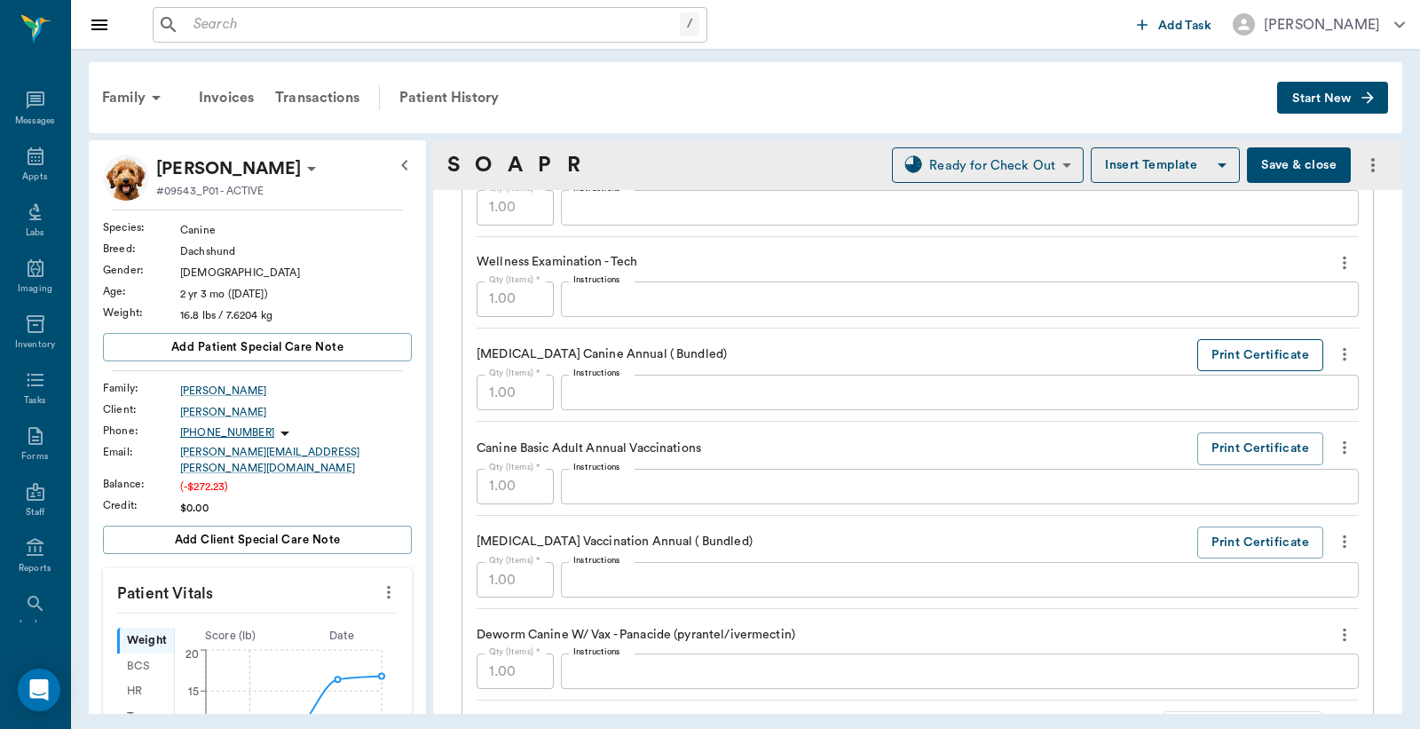
click at [1263, 349] on button "Print Certificate" at bounding box center [1261, 355] width 126 height 33
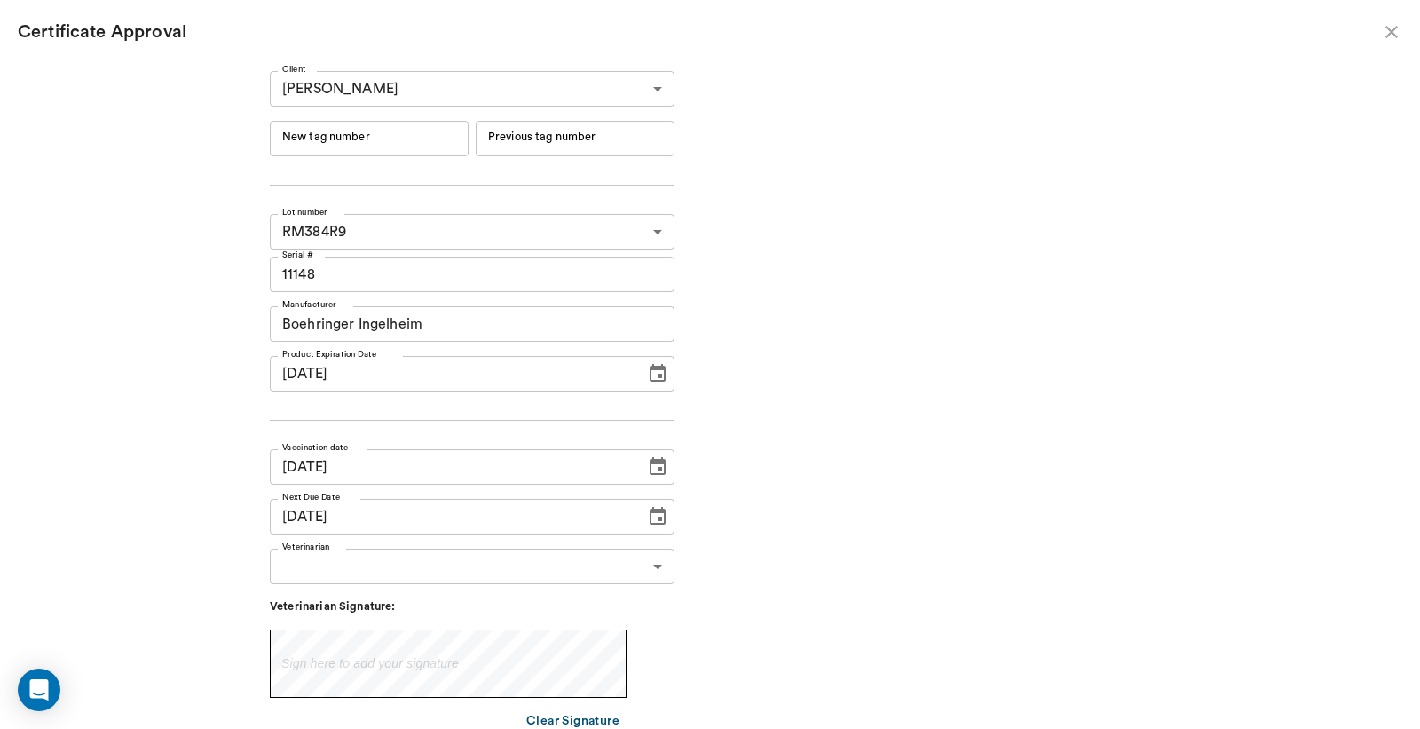
type input "241606"
type input "241605"
type input "09/20/2025"
type input "09/20/2024"
type input "09/19/2025"
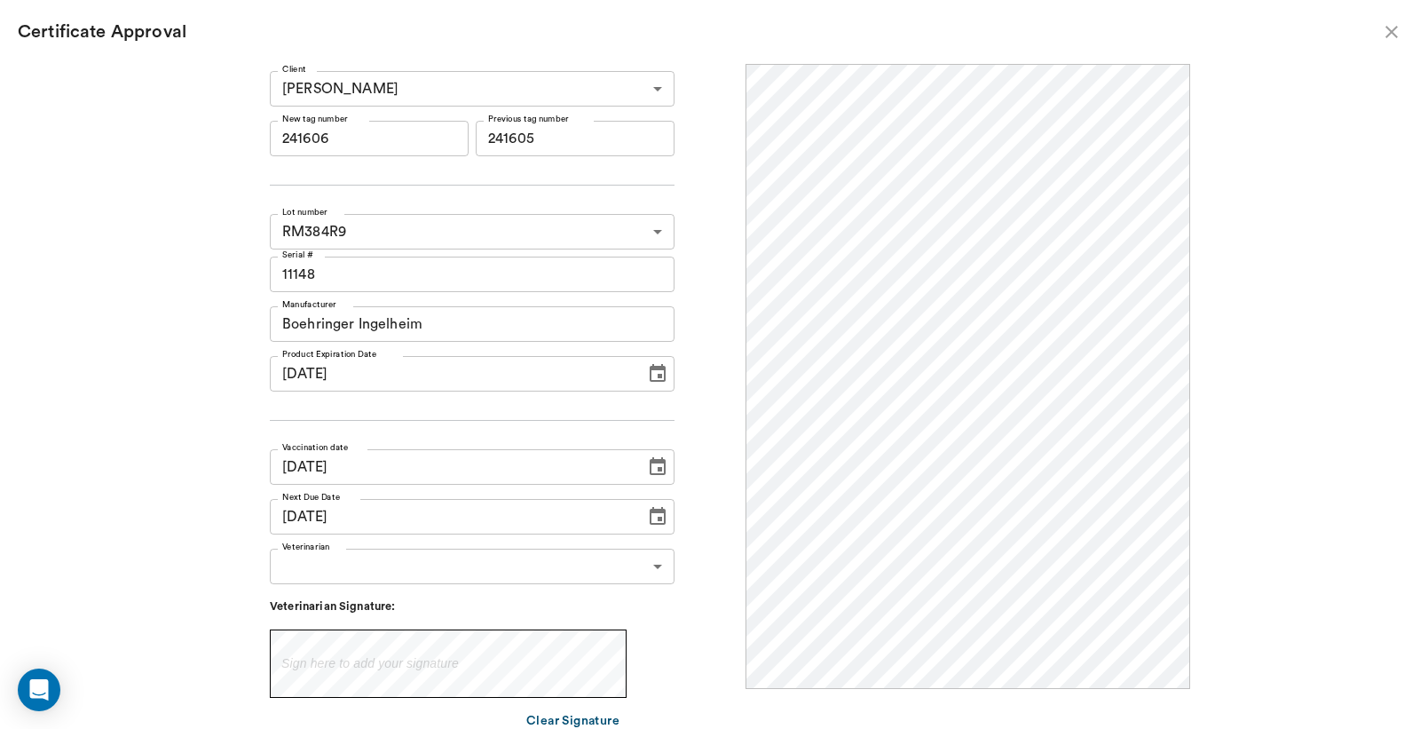
scroll to position [0, 0]
drag, startPoint x: 384, startPoint y: 146, endPoint x: 175, endPoint y: 154, distance: 209.7
click at [194, 151] on div "Client Renee Bynum 650a028c2c30683ff4417da6 Client New tag number 241606 New ta…" at bounding box center [710, 396] width 1420 height 665
type input "251154"
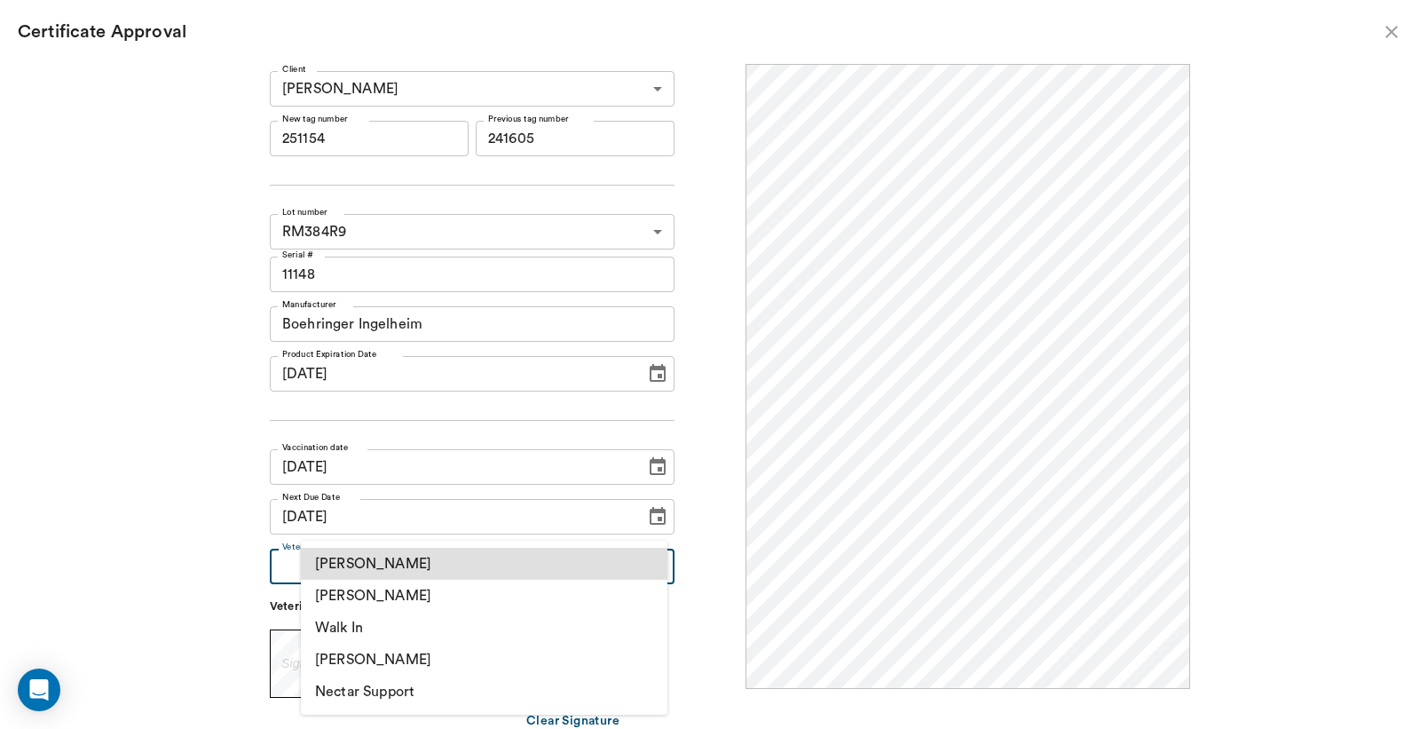
click at [394, 557] on body "/ ​ Add Task Dr. Bert Ellsworth Nectar Messages Appts Labs Imaging Inventory Ta…" at bounding box center [710, 364] width 1420 height 729
click at [440, 590] on li "[PERSON_NAME]" at bounding box center [484, 596] width 367 height 32
type input "63ec2f075fda476ae8351a4d"
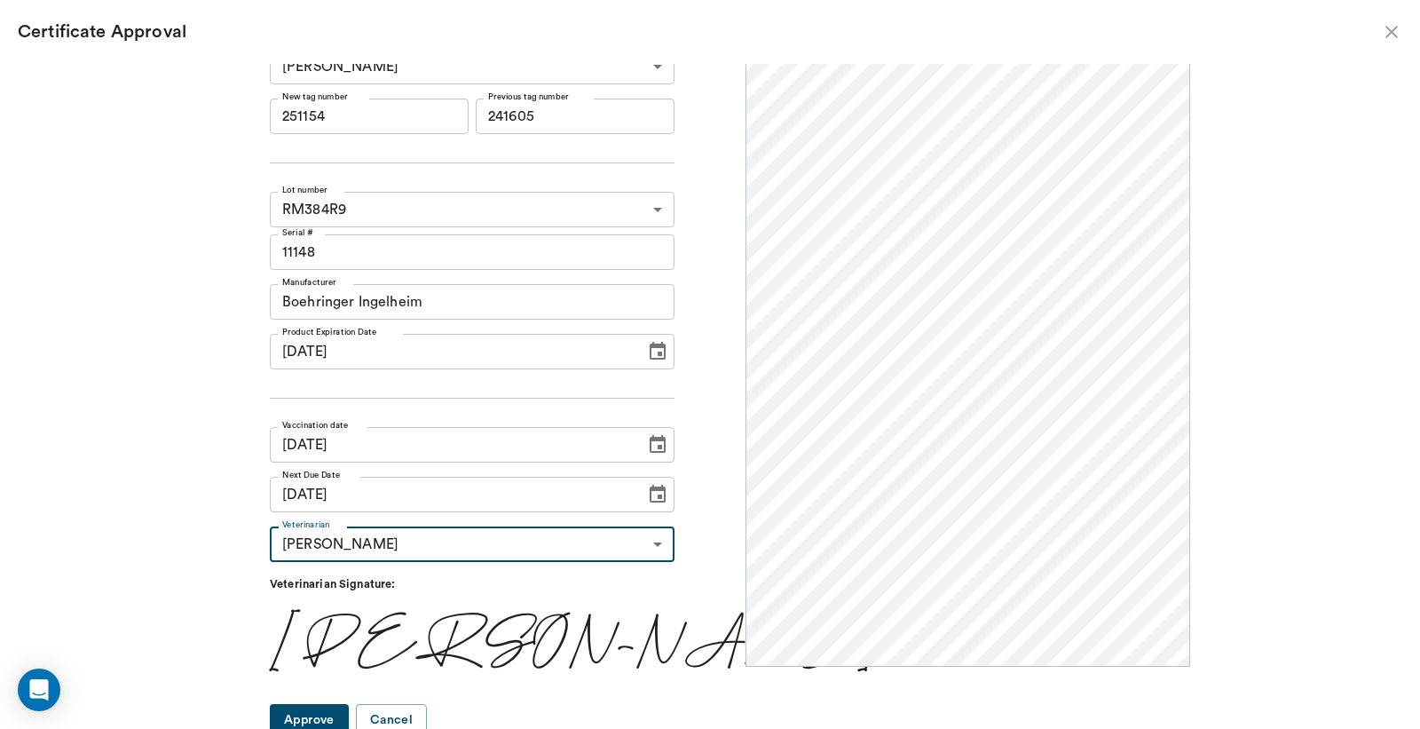
scroll to position [29, 0]
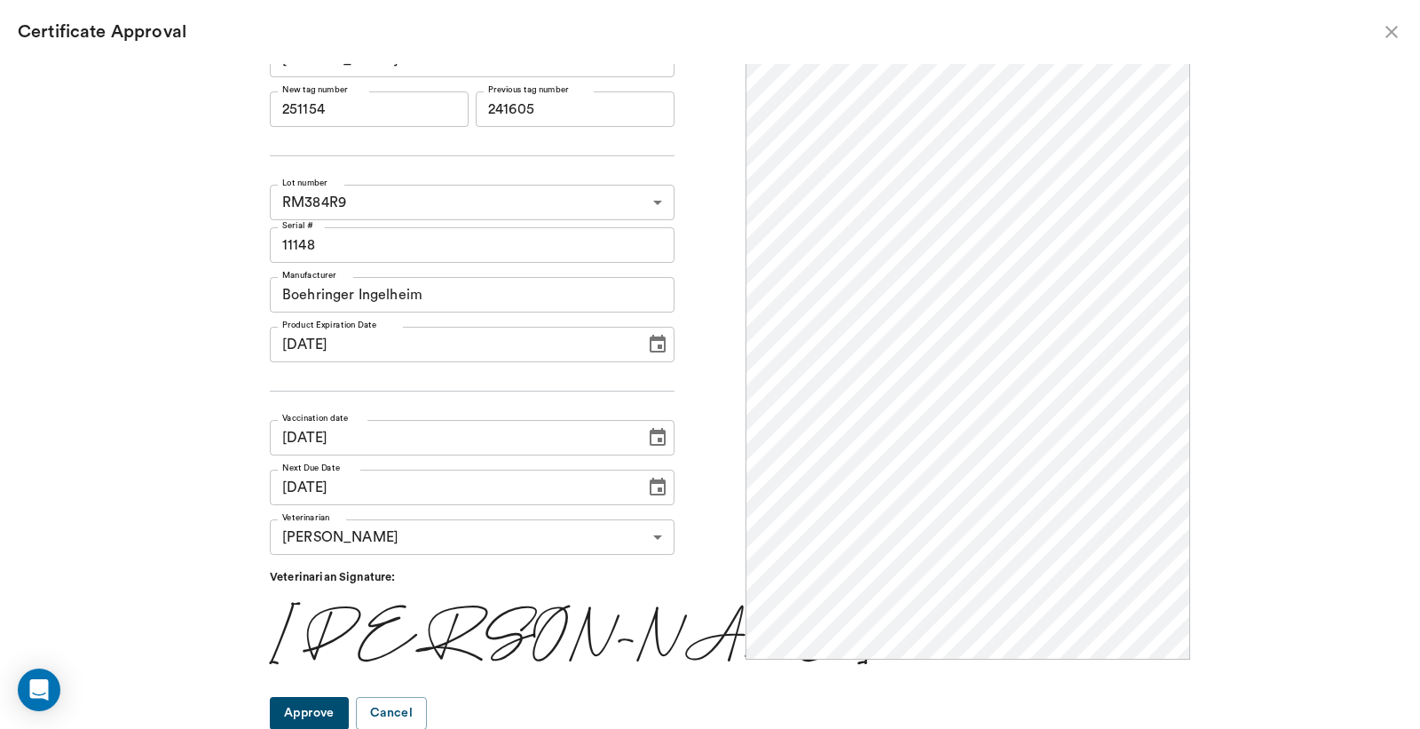
click at [349, 716] on button "Approve" at bounding box center [309, 713] width 79 height 33
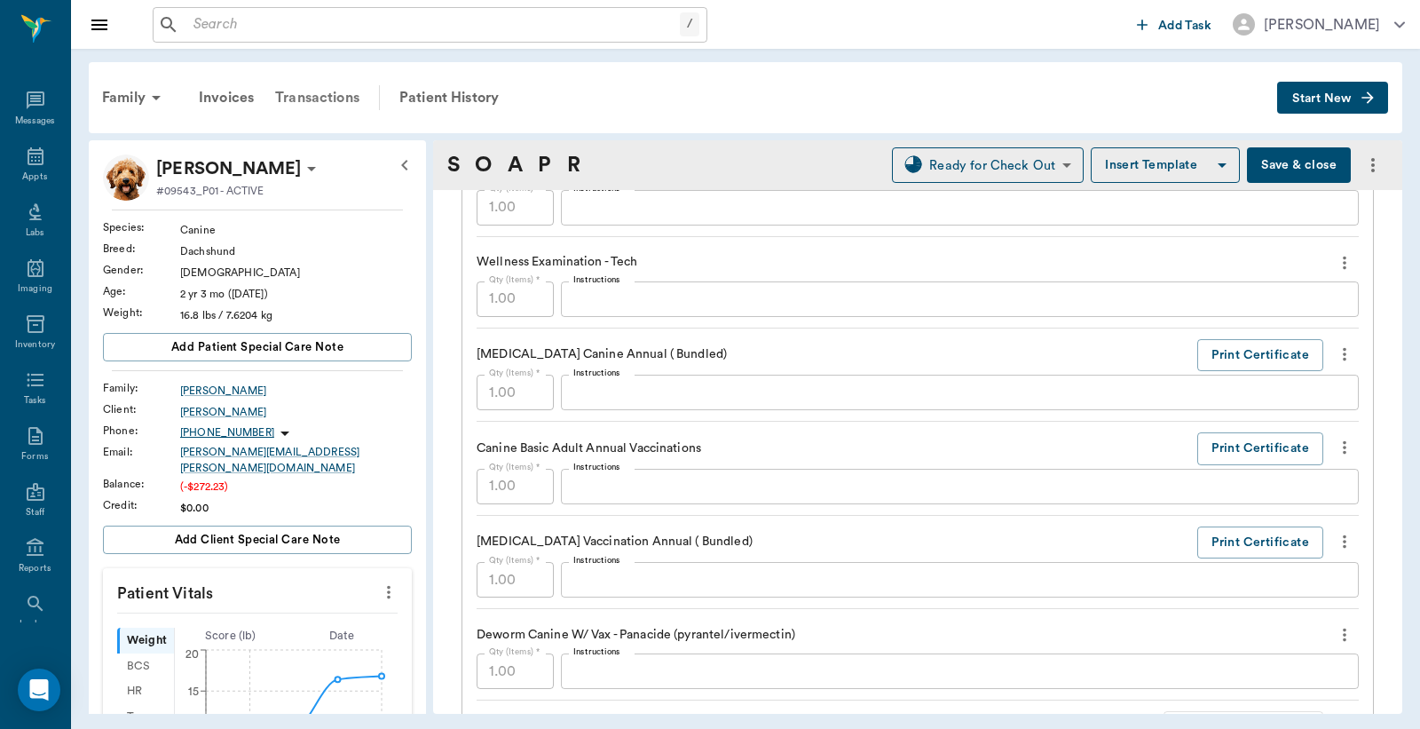
click at [336, 98] on div "Transactions" at bounding box center [318, 97] width 106 height 43
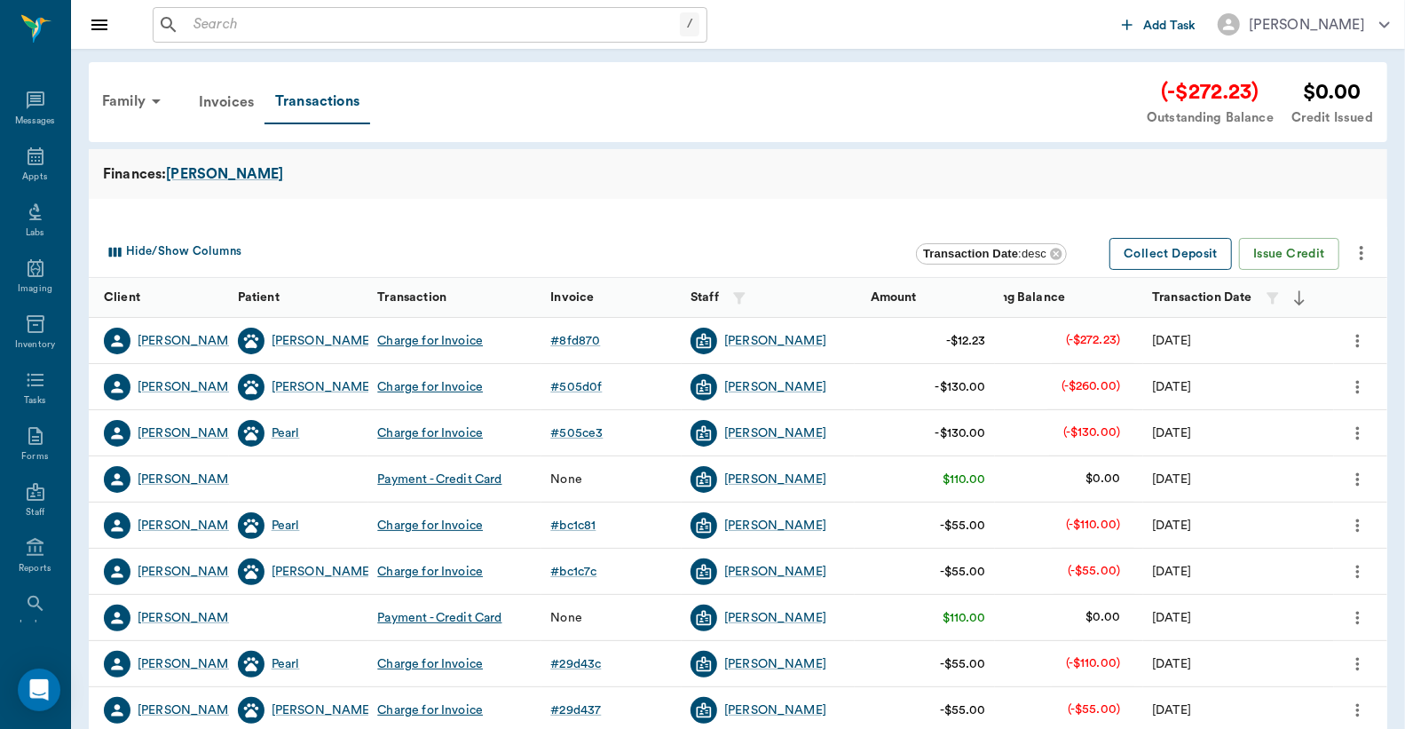
click at [1172, 247] on button "Collect Deposit" at bounding box center [1171, 254] width 123 height 33
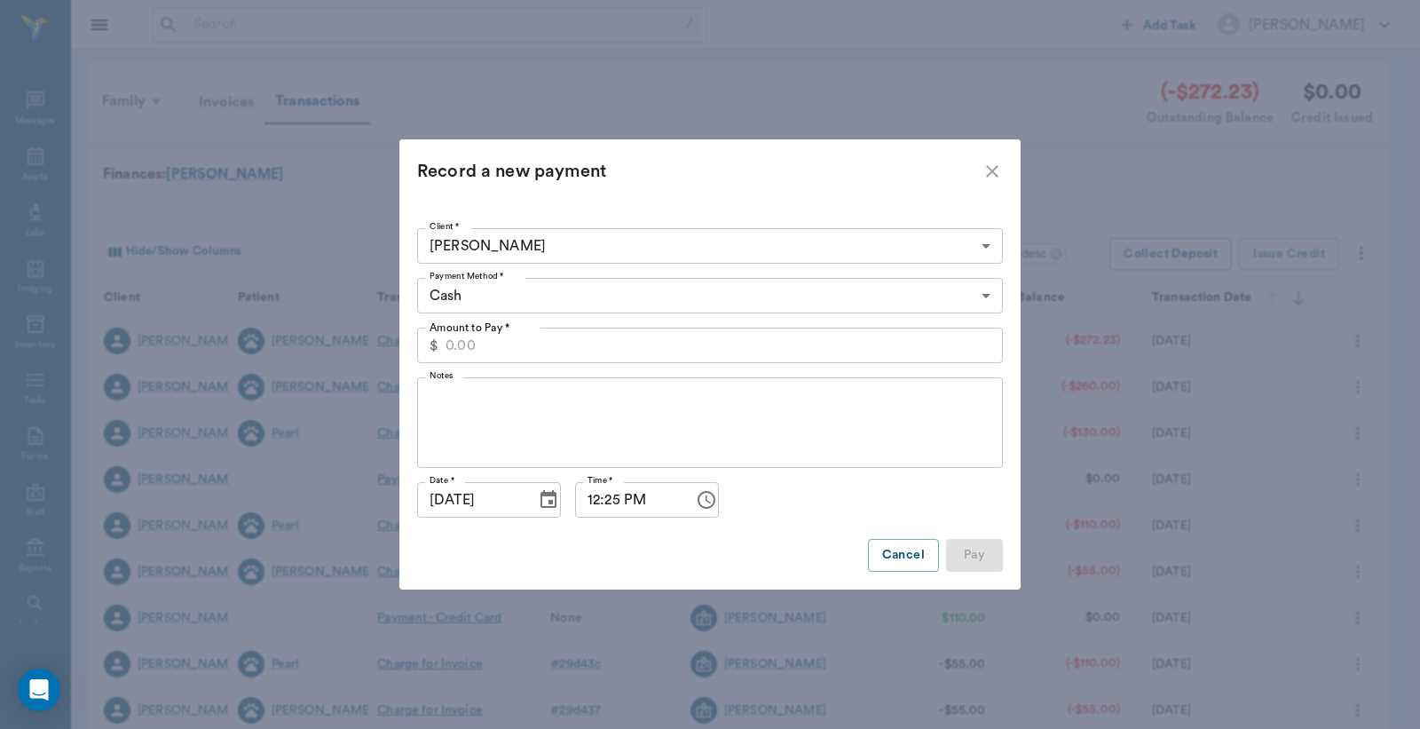
click at [542, 351] on input "Amount to Pay *" at bounding box center [725, 346] width 558 height 36
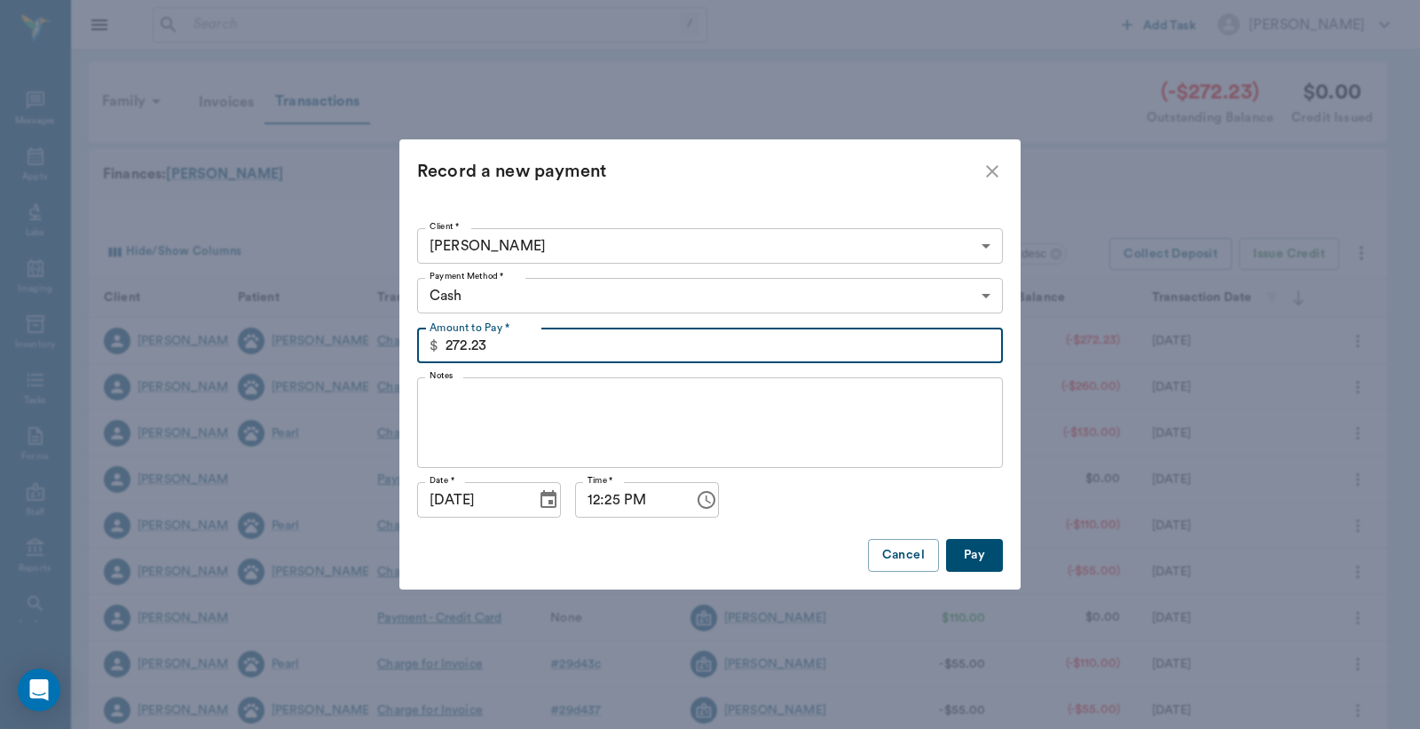
type input "272.23"
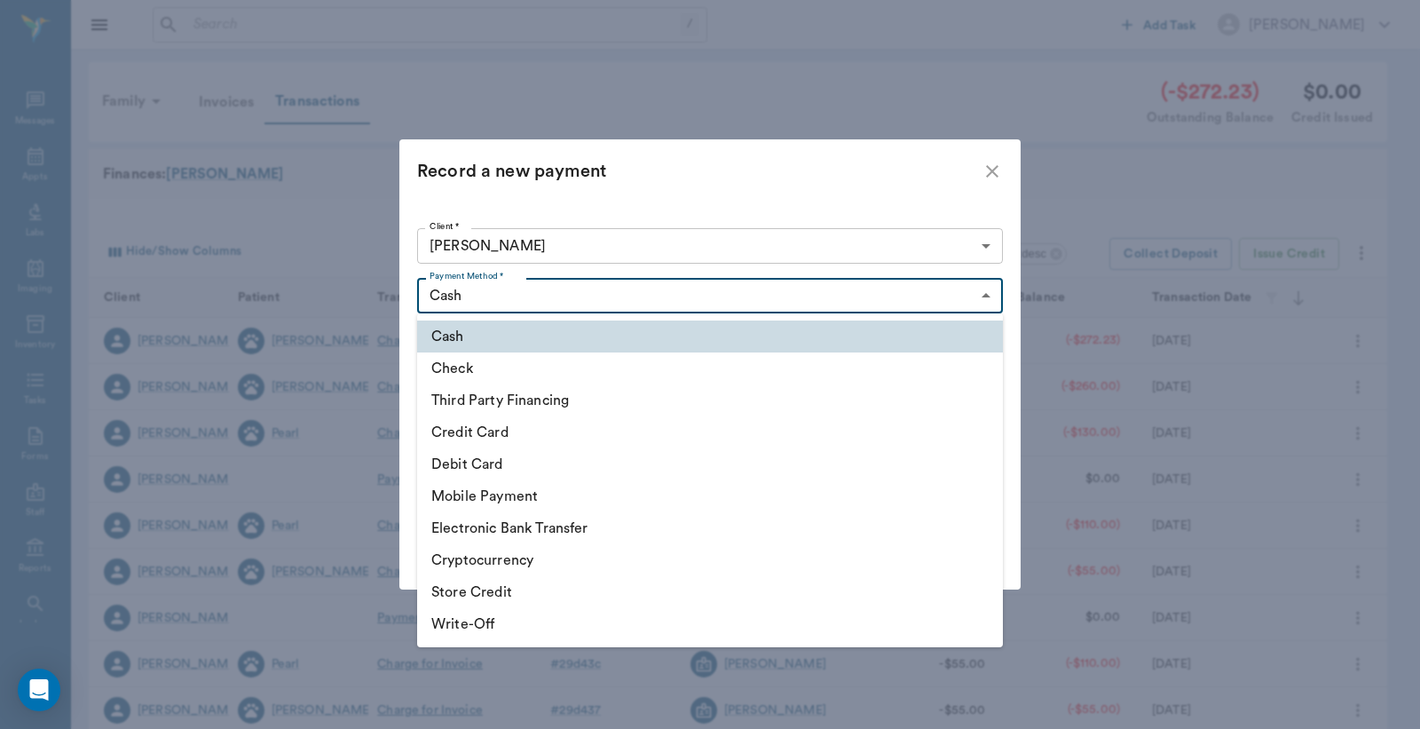
click at [582, 303] on body "/ ​ Add Task Dr. Bert Ellsworth Nectar Messages Appts Labs Imaging Inventory Ta…" at bounding box center [710, 546] width 1420 height 1092
click at [506, 419] on li "Credit Card" at bounding box center [710, 432] width 586 height 32
type input "CREDIT_CARD"
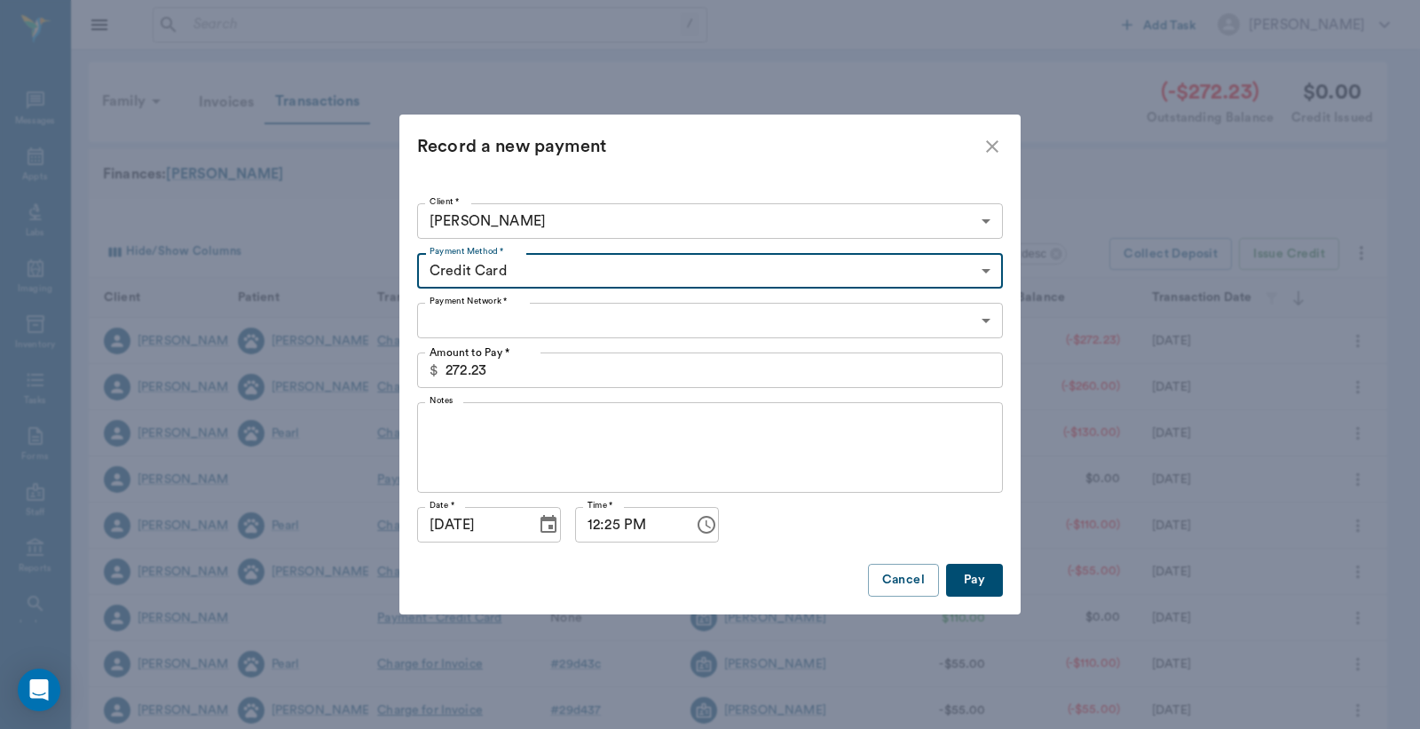
click at [497, 272] on body "/ ​ Add Task Dr. Bert Ellsworth Nectar Messages Appts Labs Imaging Inventory Ta…" at bounding box center [710, 546] width 1420 height 1092
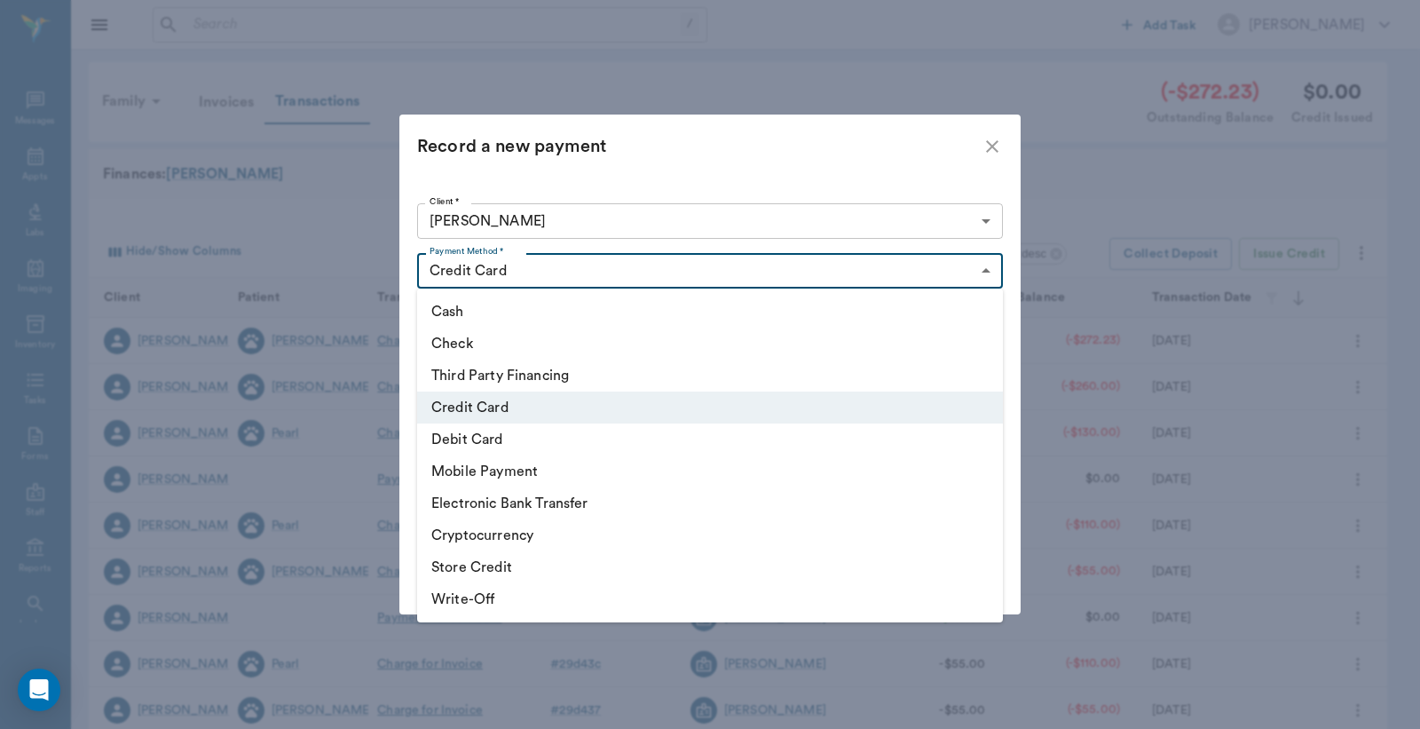
click at [479, 402] on li "Credit Card" at bounding box center [710, 408] width 586 height 32
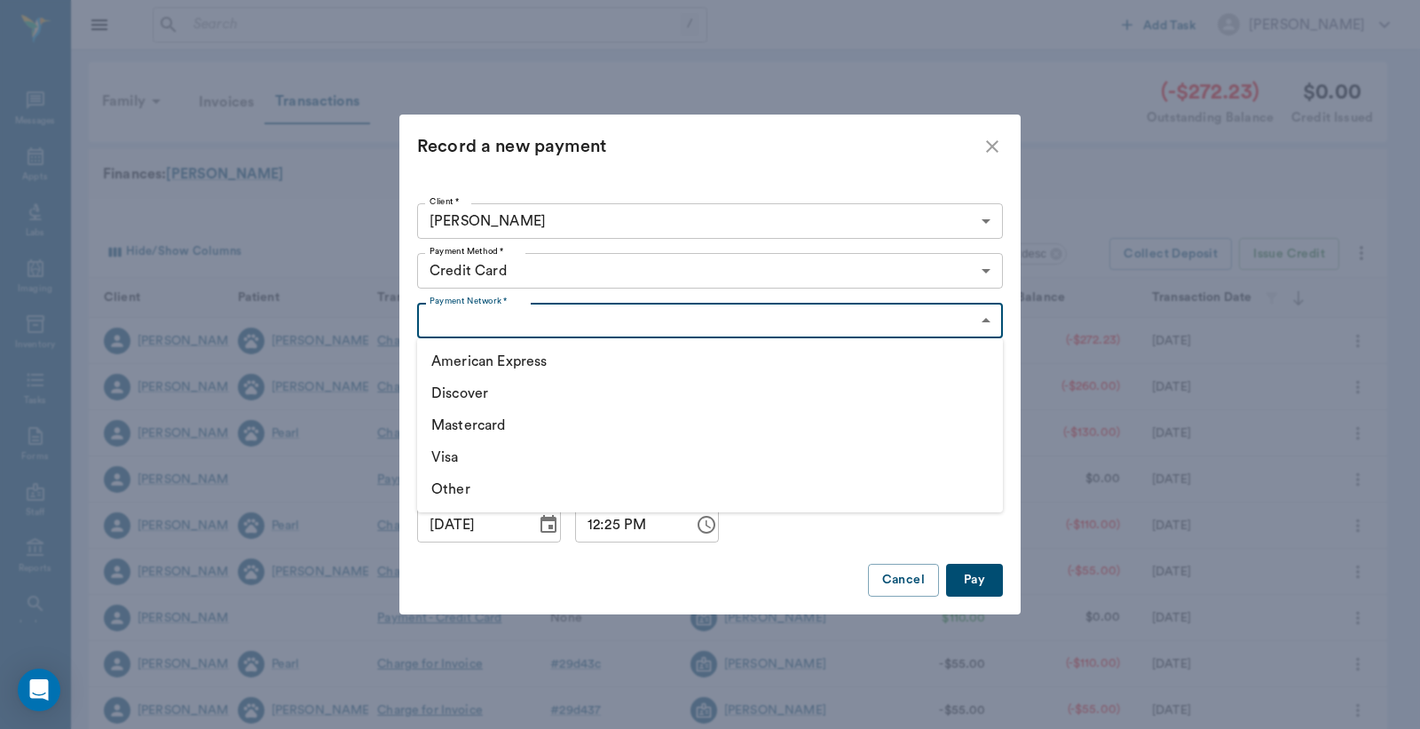
click at [519, 321] on body "/ ​ Add Task Dr. Bert Ellsworth Nectar Messages Appts Labs Imaging Inventory Ta…" at bounding box center [710, 546] width 1420 height 1092
click at [486, 418] on li "Mastercard" at bounding box center [710, 425] width 586 height 32
type input "MASTERCARD"
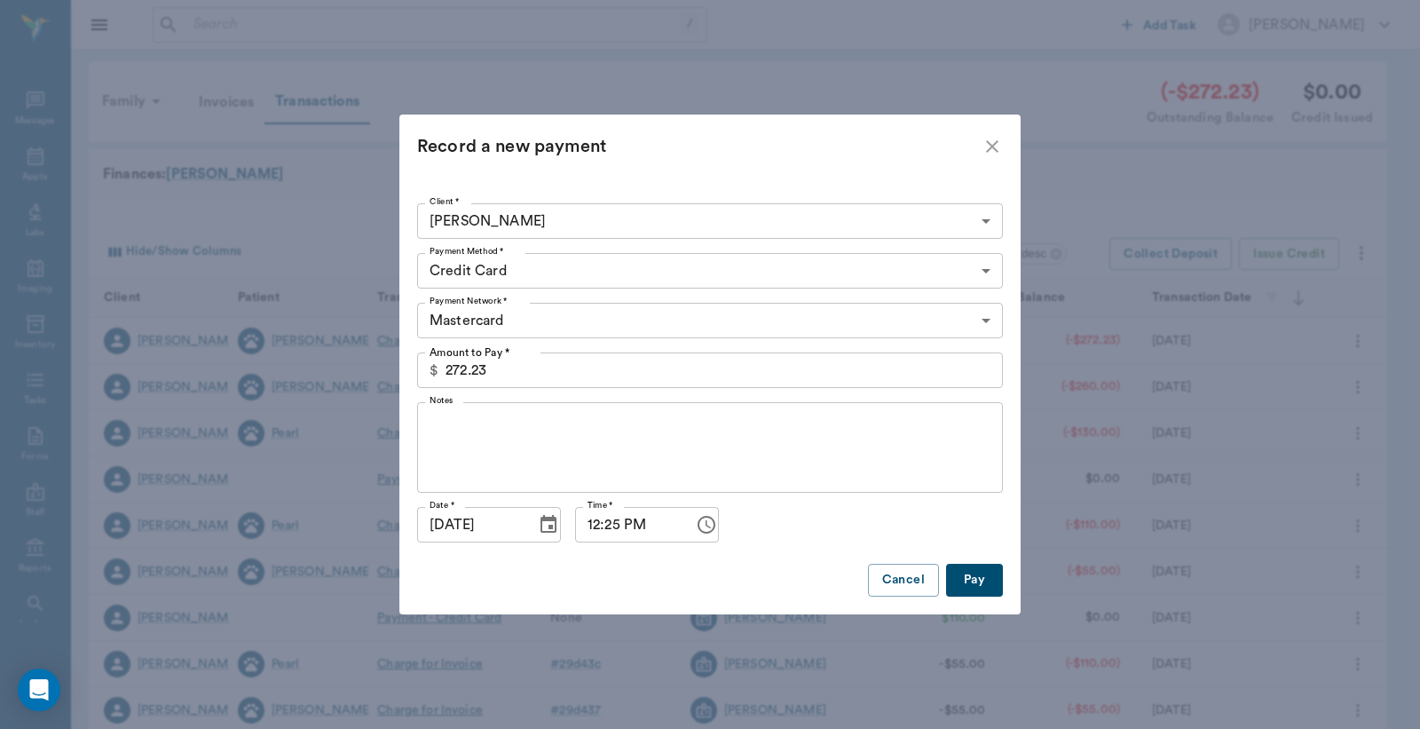
click at [968, 574] on button "Pay" at bounding box center [974, 580] width 57 height 33
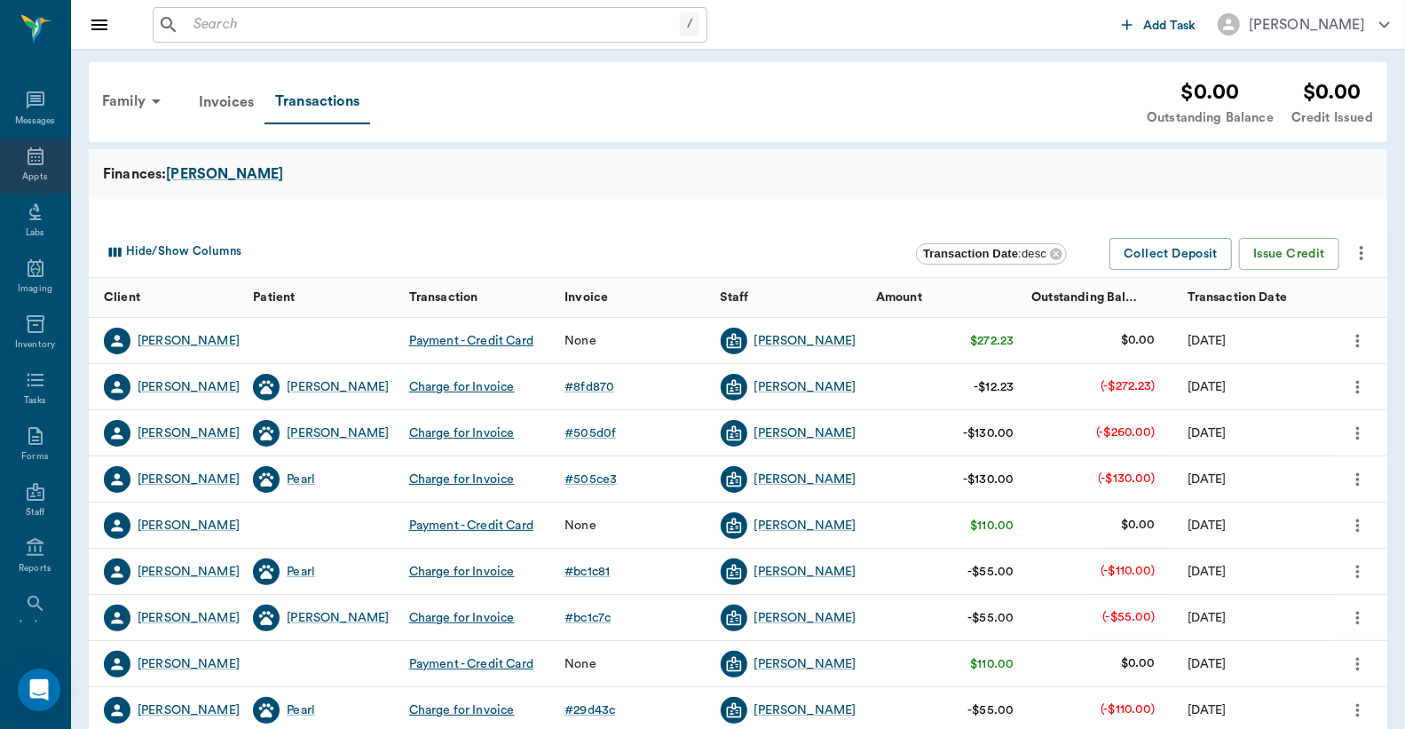
click at [30, 166] on div "Appts" at bounding box center [35, 166] width 70 height 56
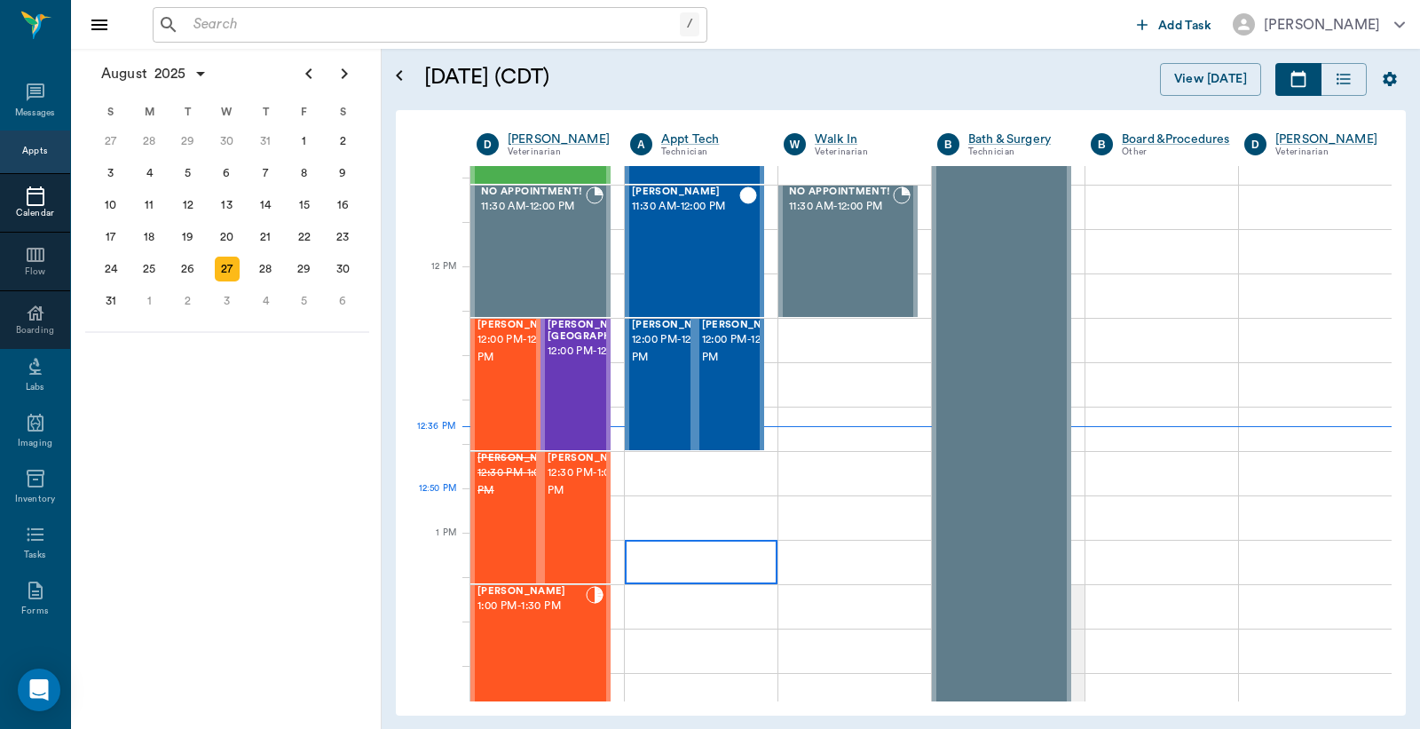
scroll to position [920, 0]
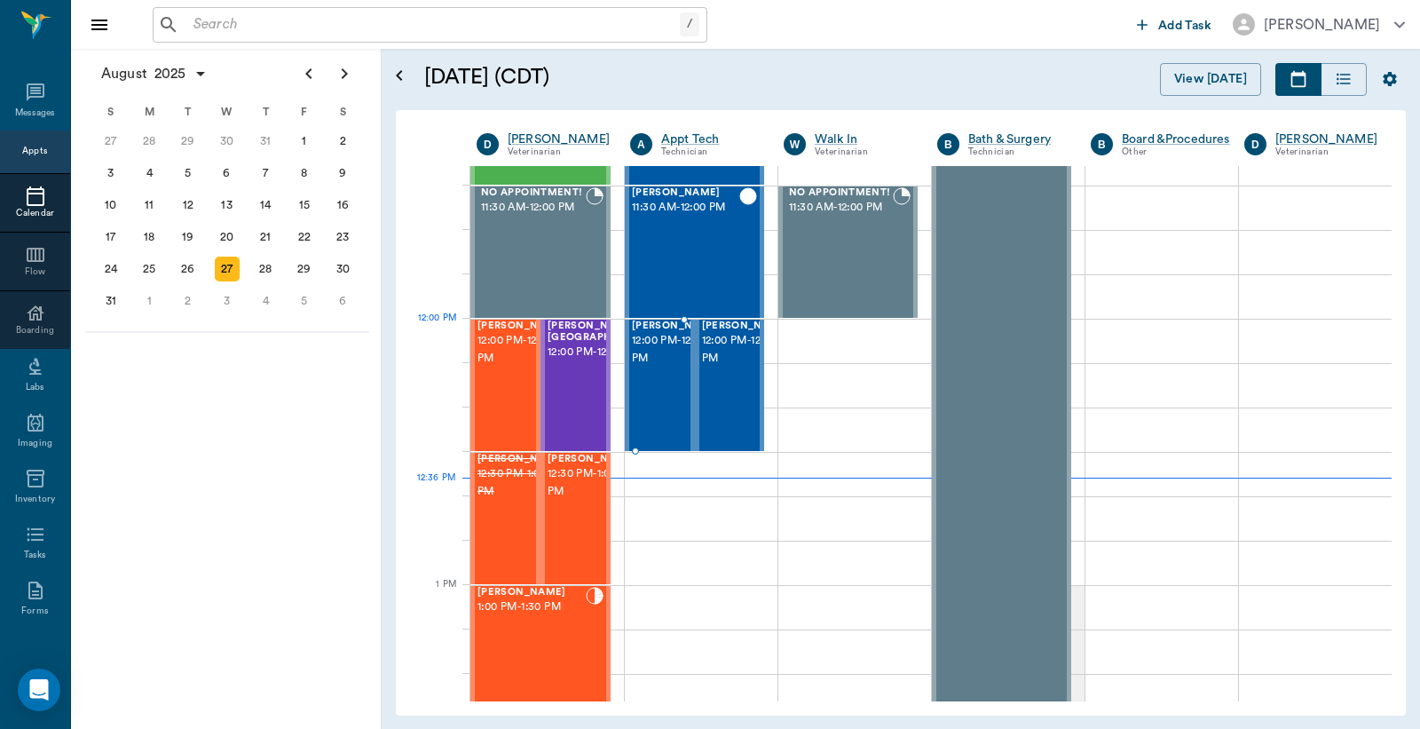
click at [659, 361] on span "12:00 PM - 12:30 PM" at bounding box center [676, 350] width 89 height 36
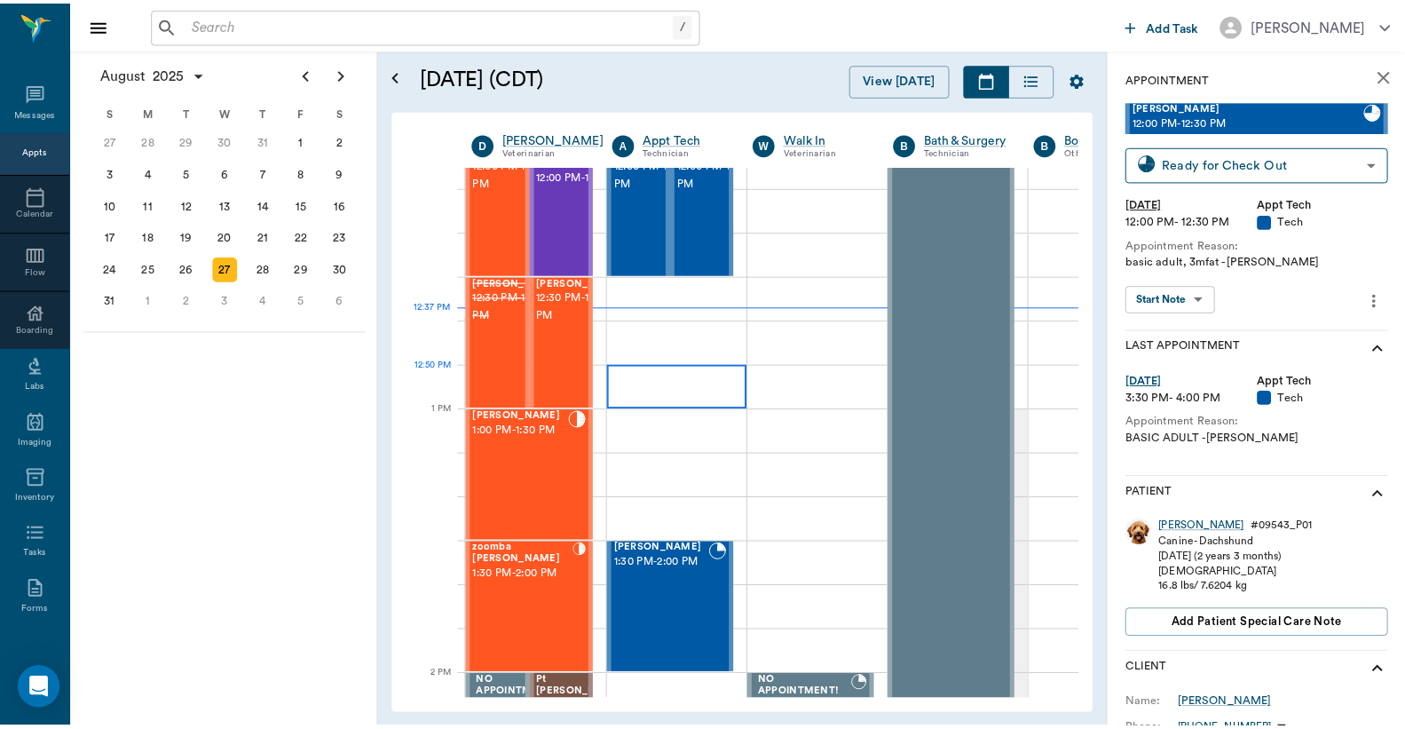
scroll to position [1052, 0]
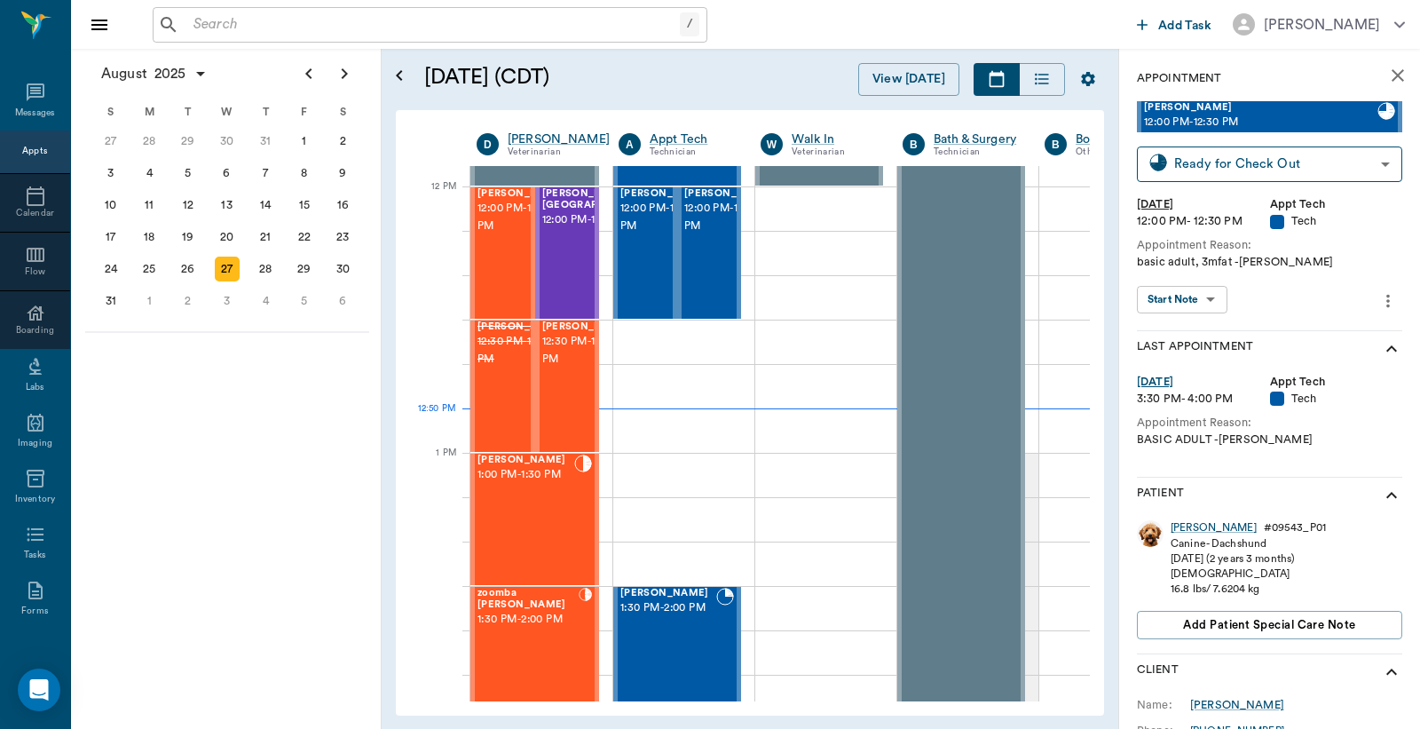
click at [190, 23] on input "text" at bounding box center [433, 24] width 494 height 25
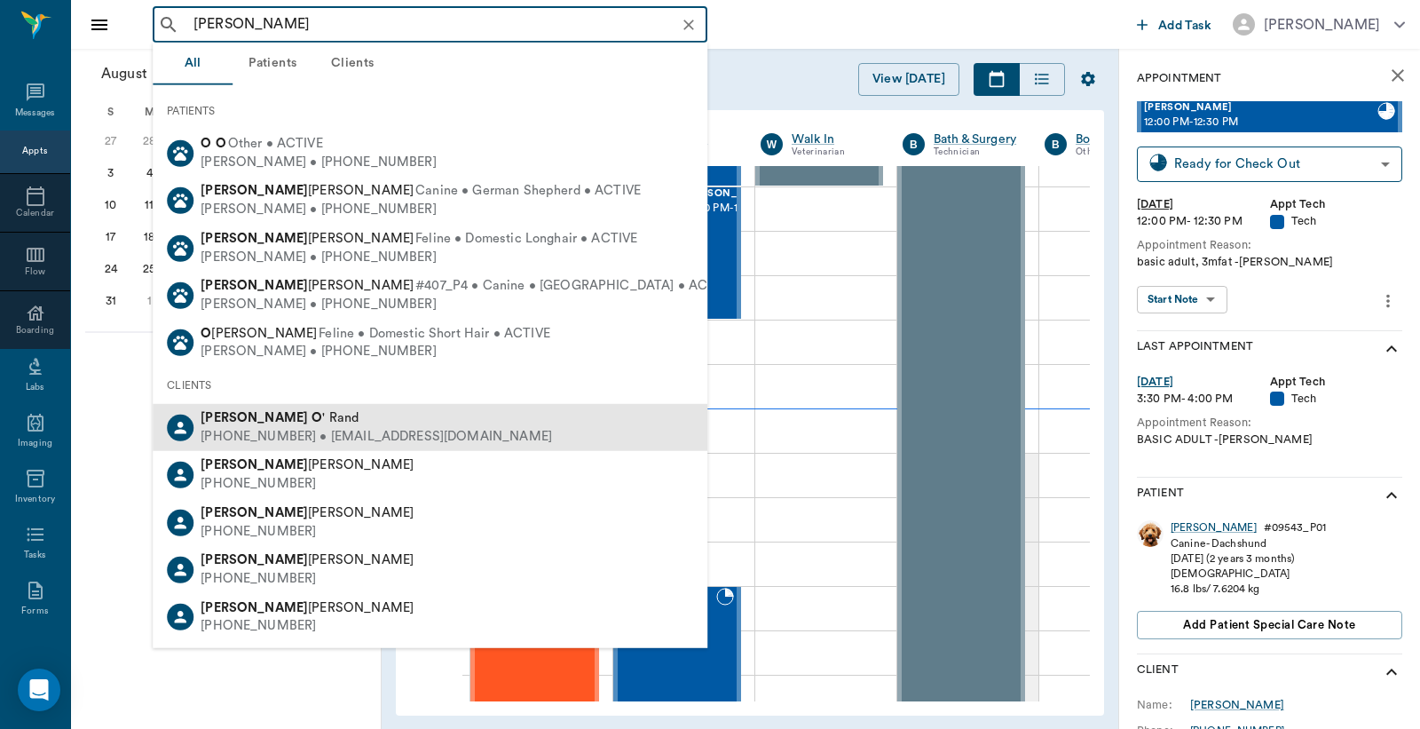
click at [281, 423] on div "Jamie O ' Rand" at bounding box center [377, 418] width 352 height 19
type input "Jamie O"
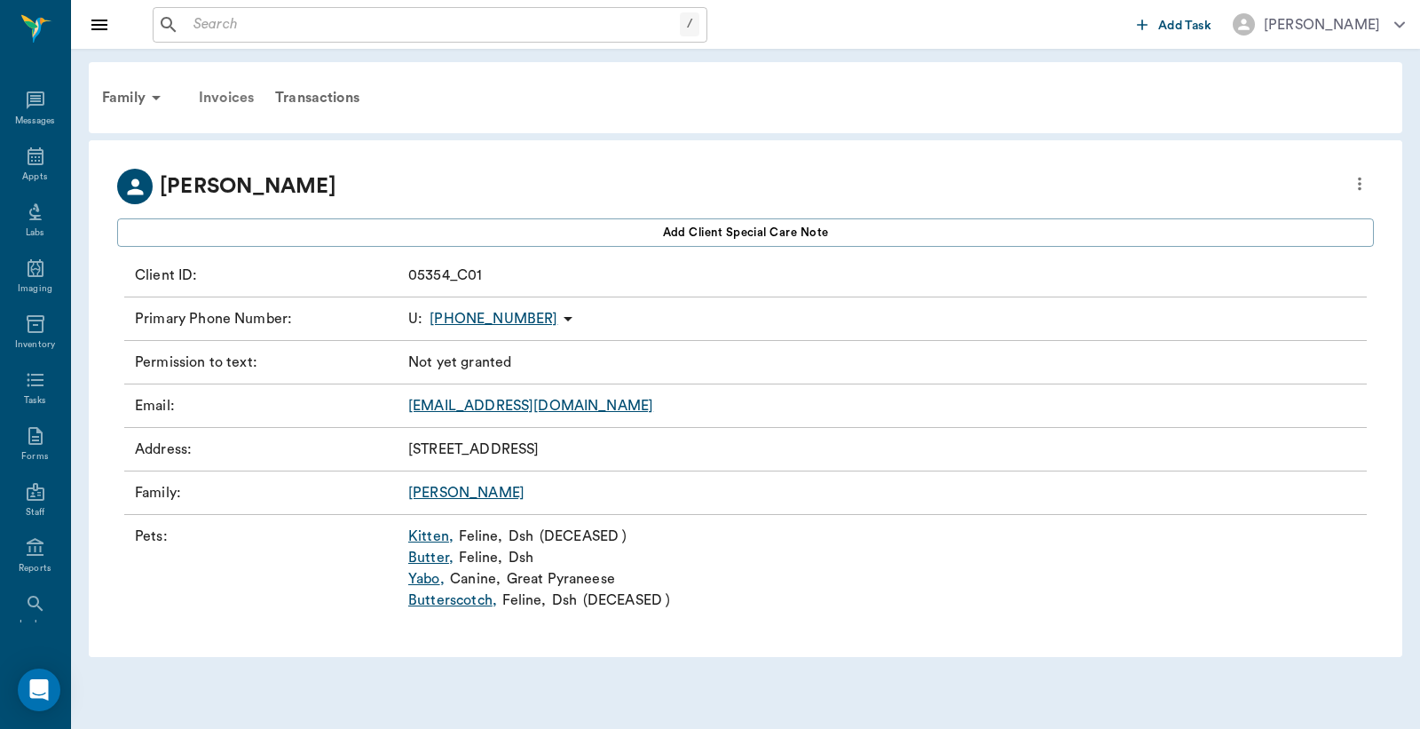
click at [231, 95] on div "Invoices" at bounding box center [226, 97] width 76 height 43
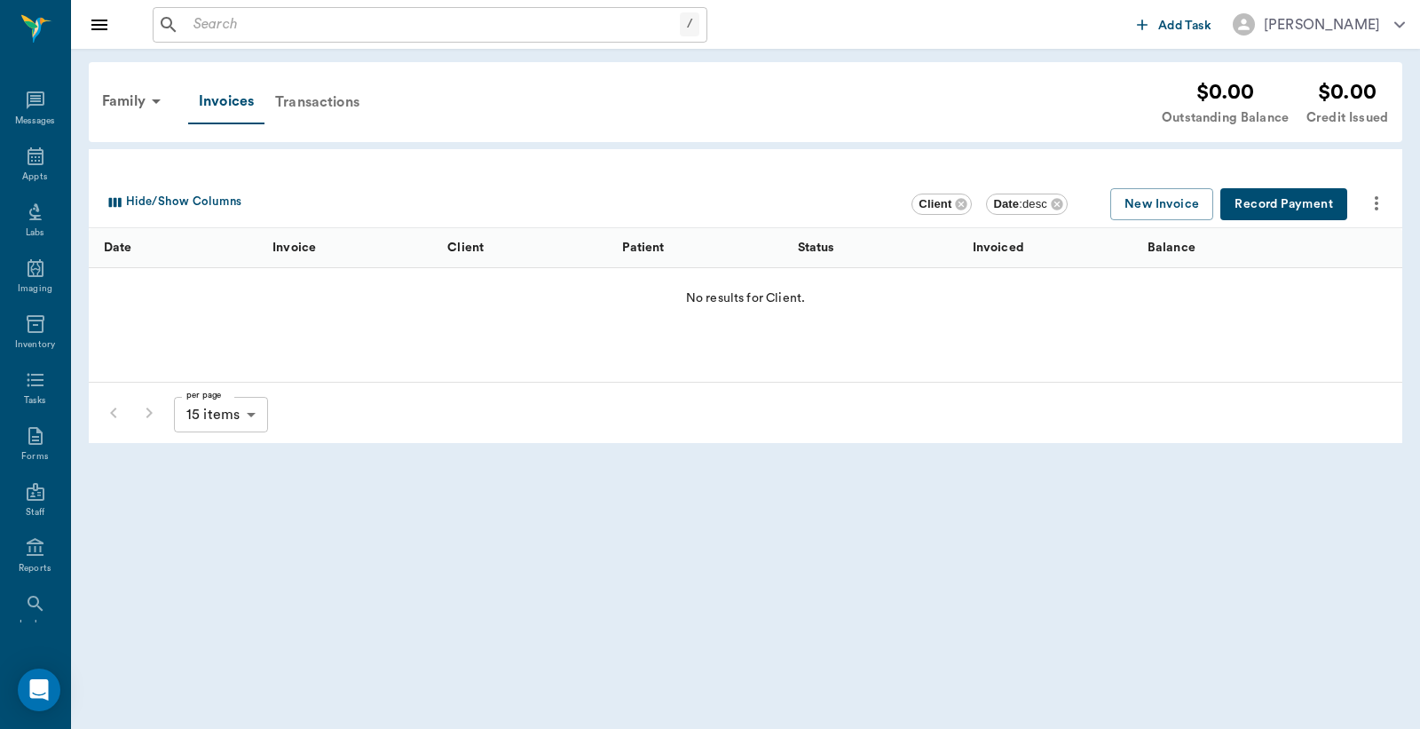
click at [311, 102] on div "Transactions" at bounding box center [318, 102] width 106 height 43
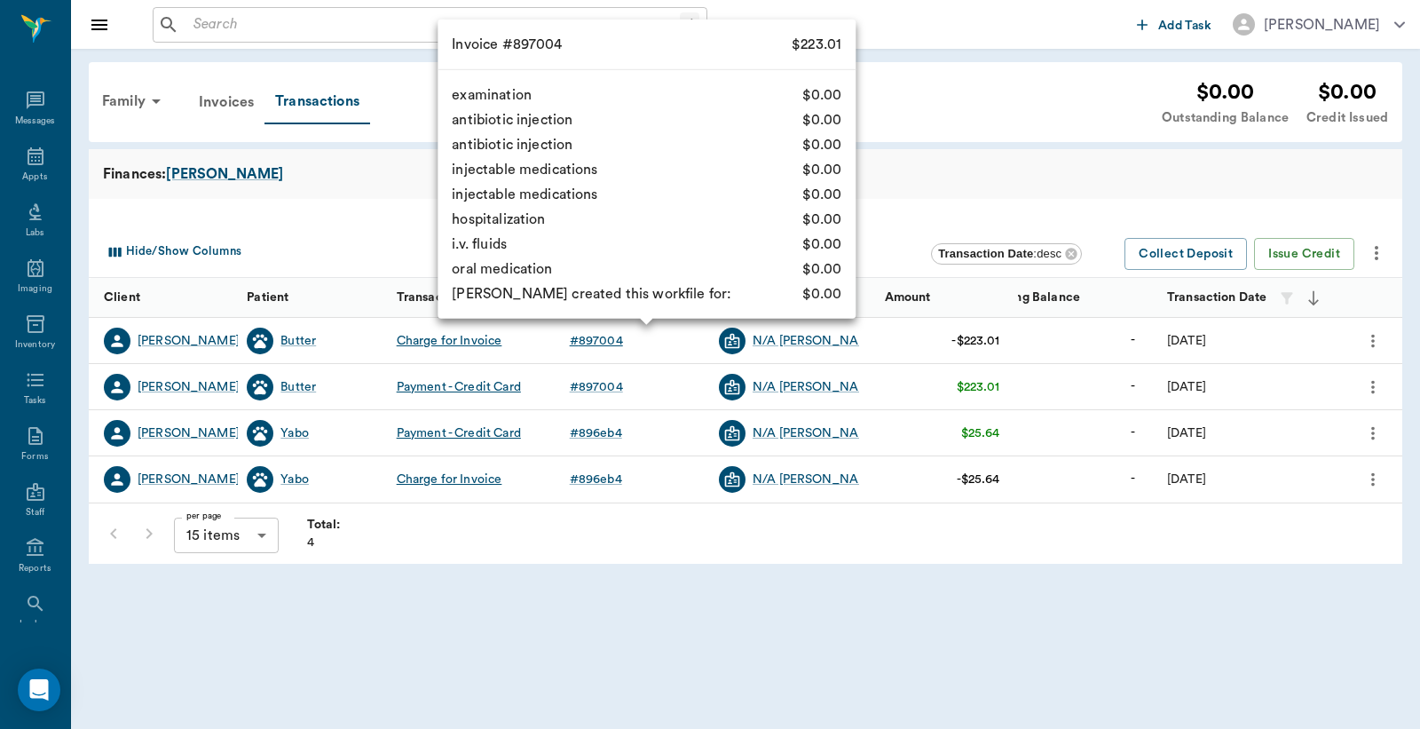
click at [597, 343] on div "# 897004" at bounding box center [596, 341] width 53 height 18
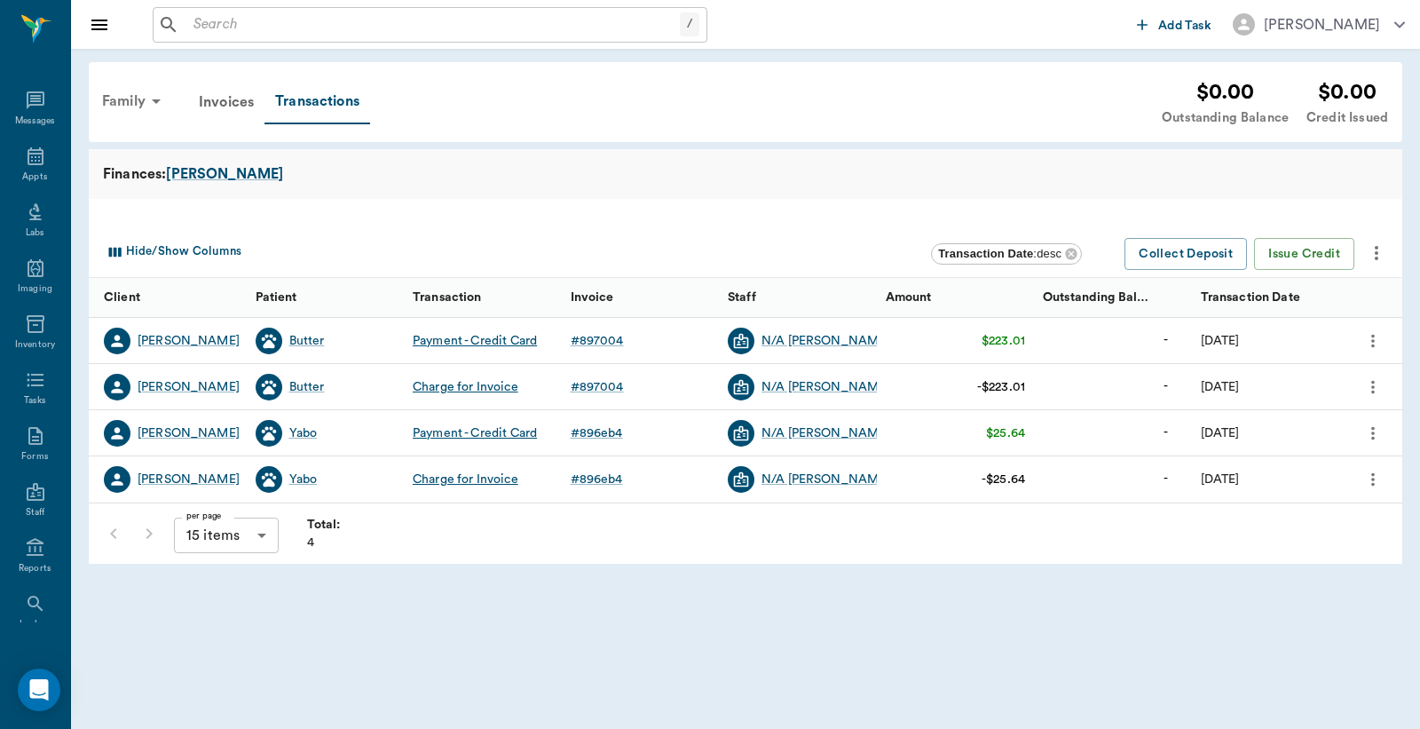
click at [145, 96] on div "Family" at bounding box center [134, 101] width 86 height 43
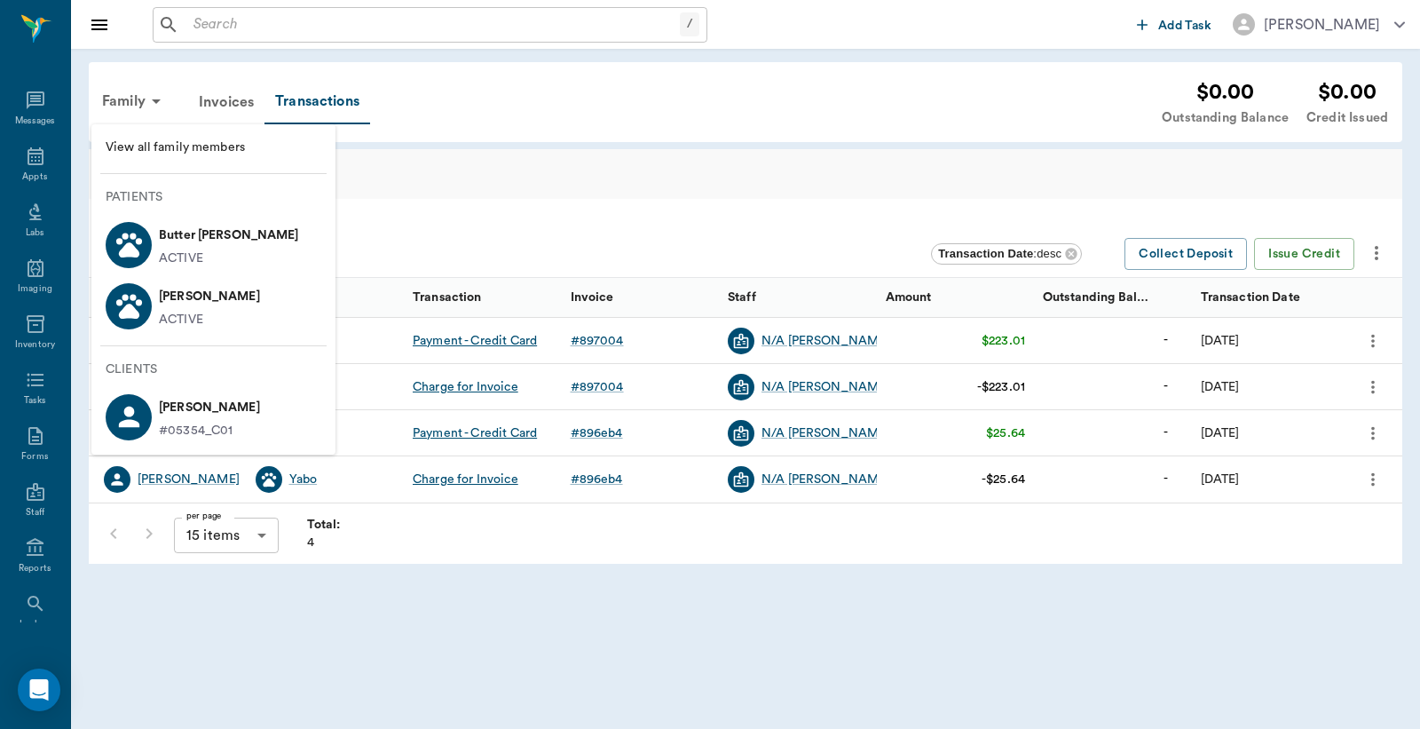
click at [171, 147] on span "View all family members" at bounding box center [214, 147] width 216 height 19
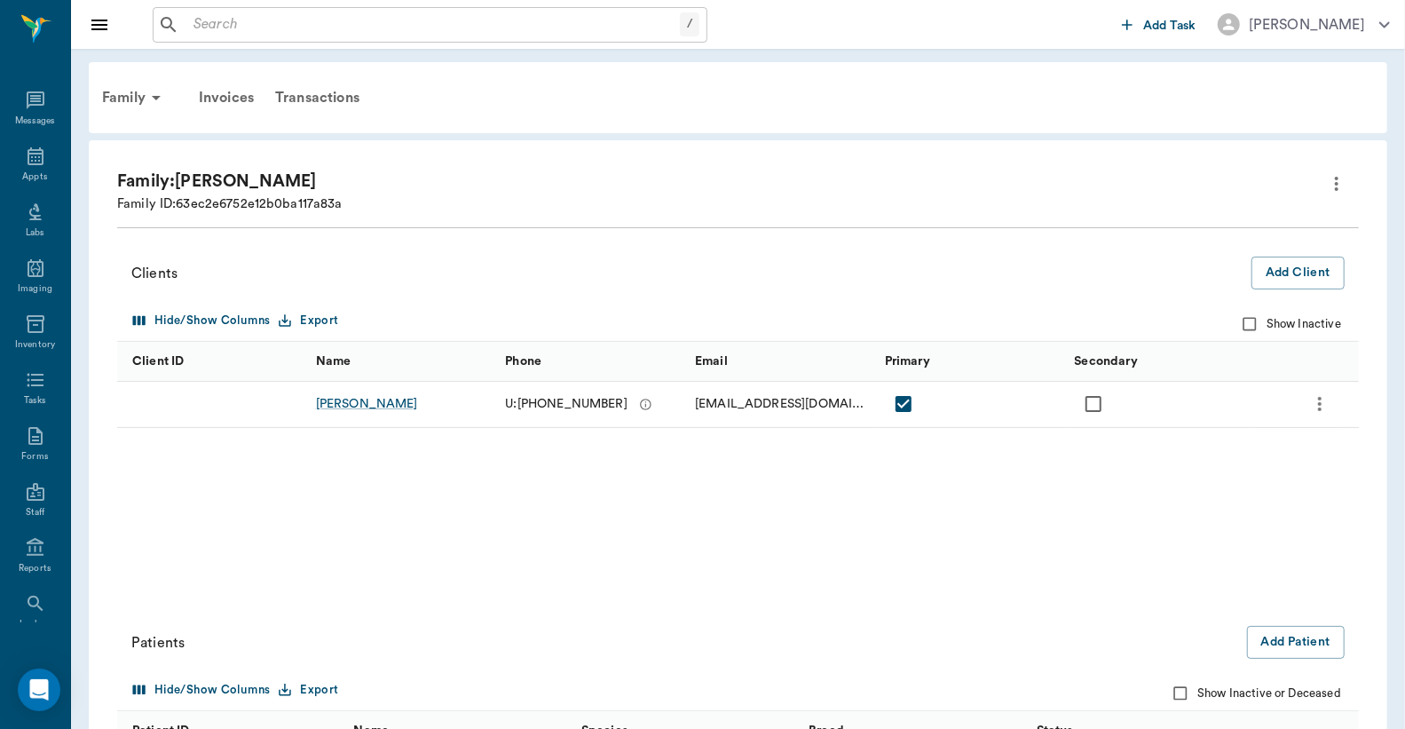
click at [1183, 692] on input "Show Inactive or Deceased" at bounding box center [1181, 694] width 34 height 34
checkbox input "true"
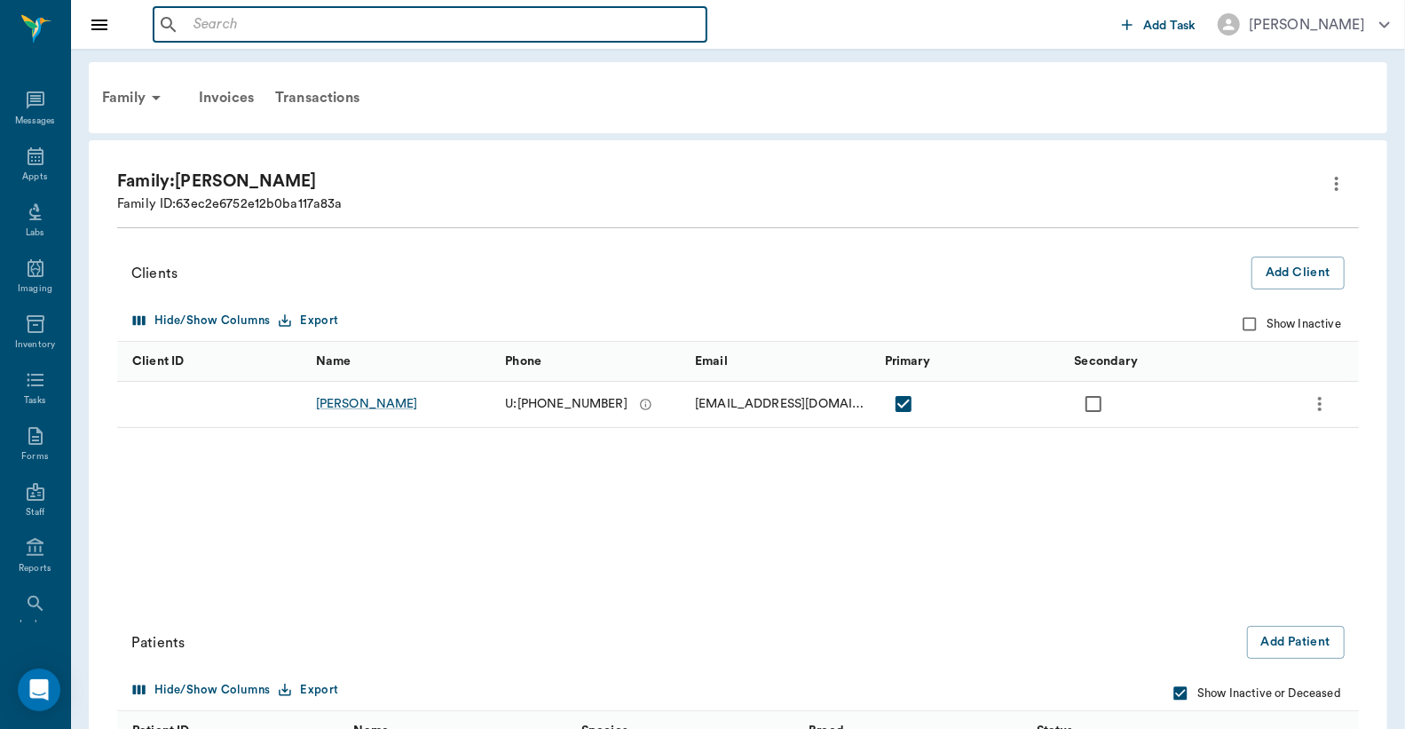
click at [197, 28] on input "text" at bounding box center [442, 24] width 513 height 25
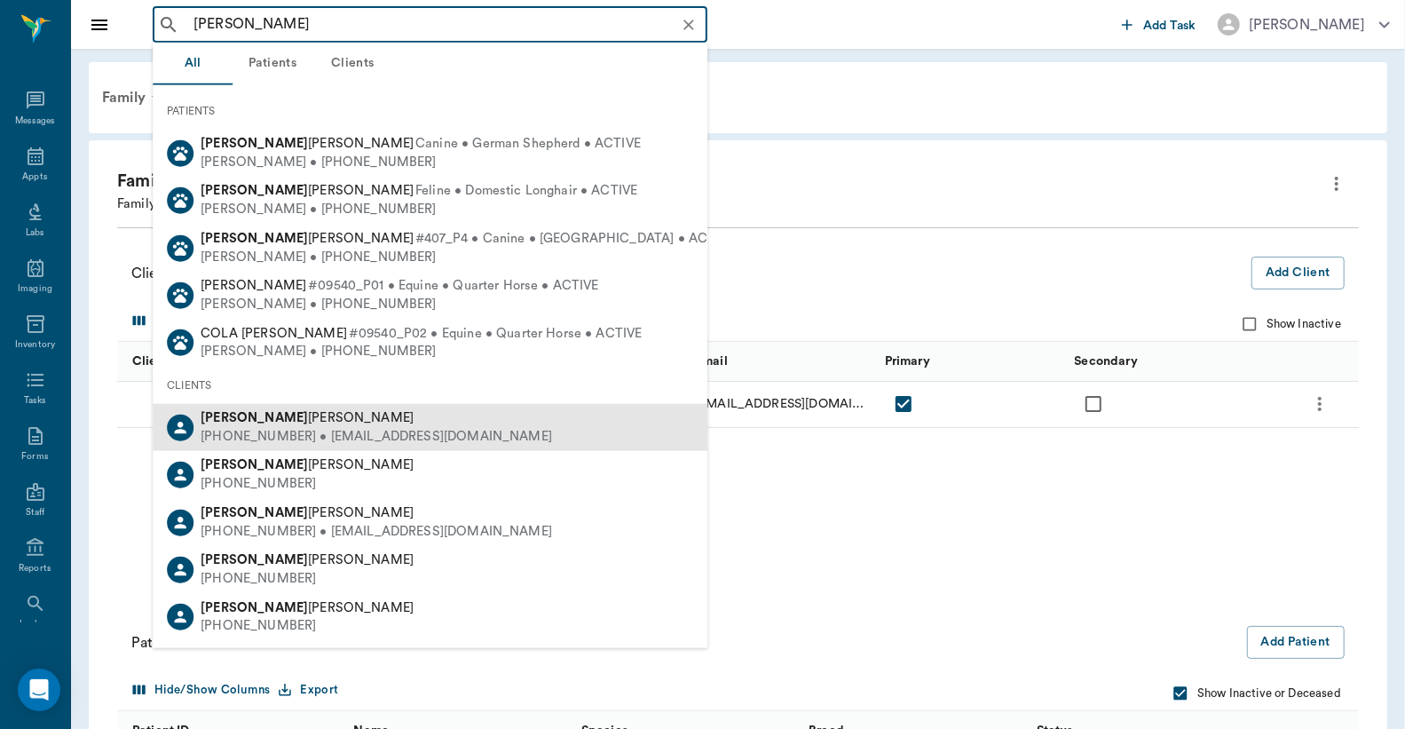
click at [277, 428] on div "(870) 904-1892 • jlfuller033814@gmail.com" at bounding box center [377, 437] width 352 height 19
type input "Jamie O'B"
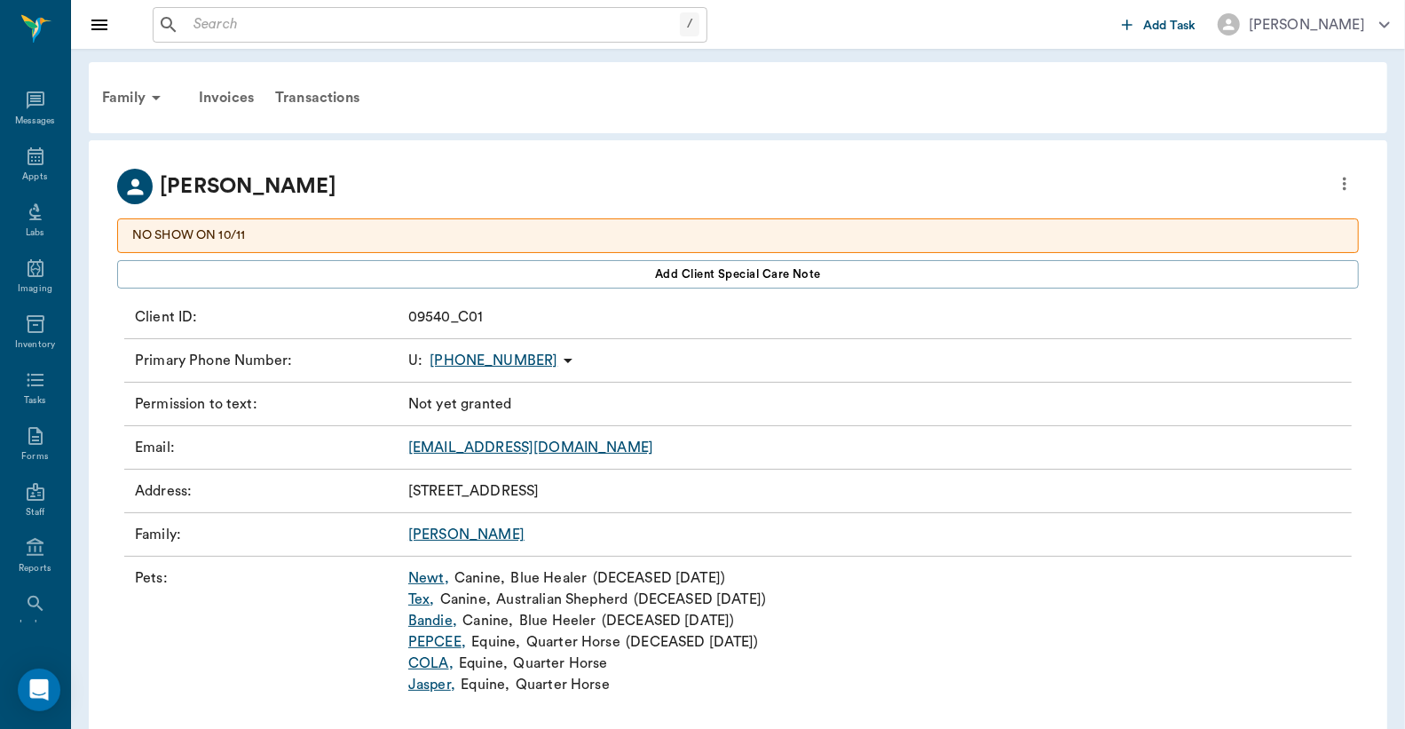
click at [429, 620] on link "Bandie ," at bounding box center [432, 620] width 49 height 21
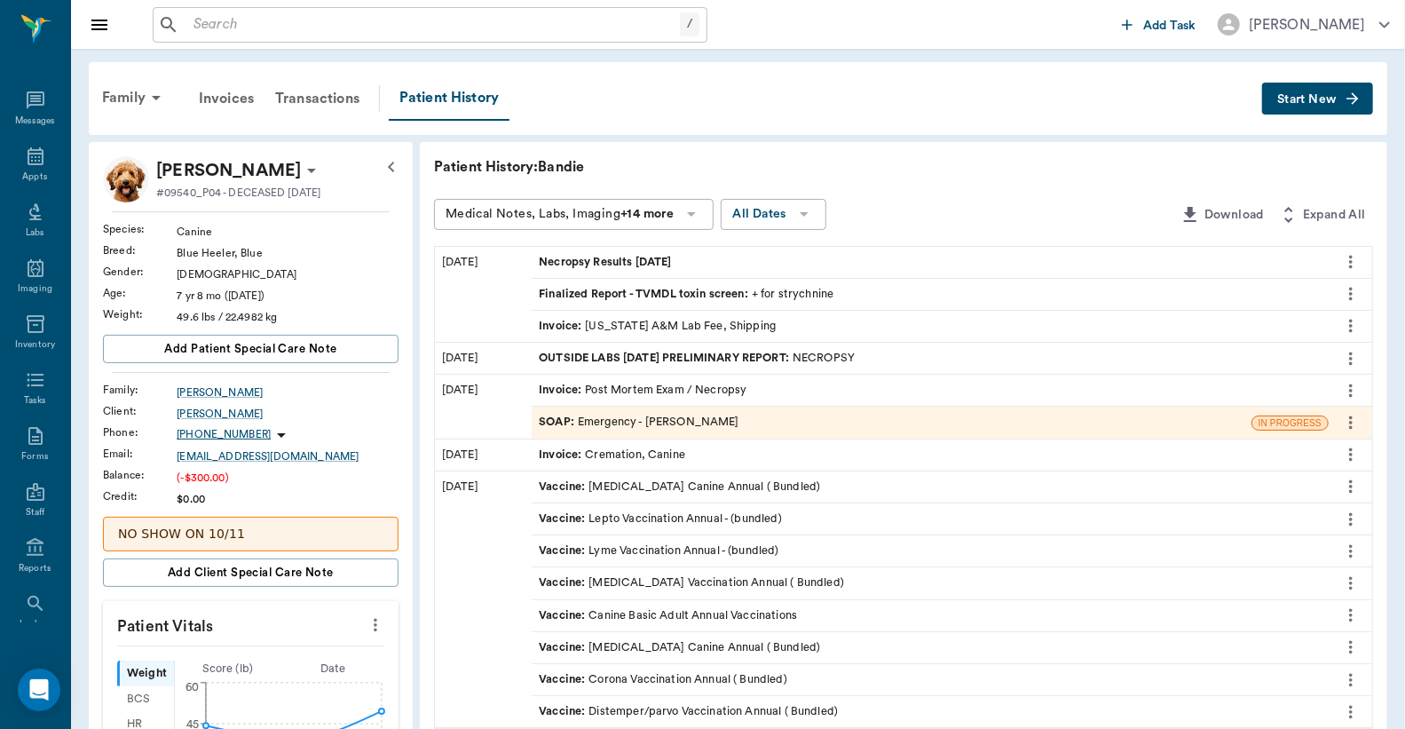
click at [684, 424] on div "SOAP : Emergency - Dr. Bert Ellsworth" at bounding box center [639, 422] width 201 height 17
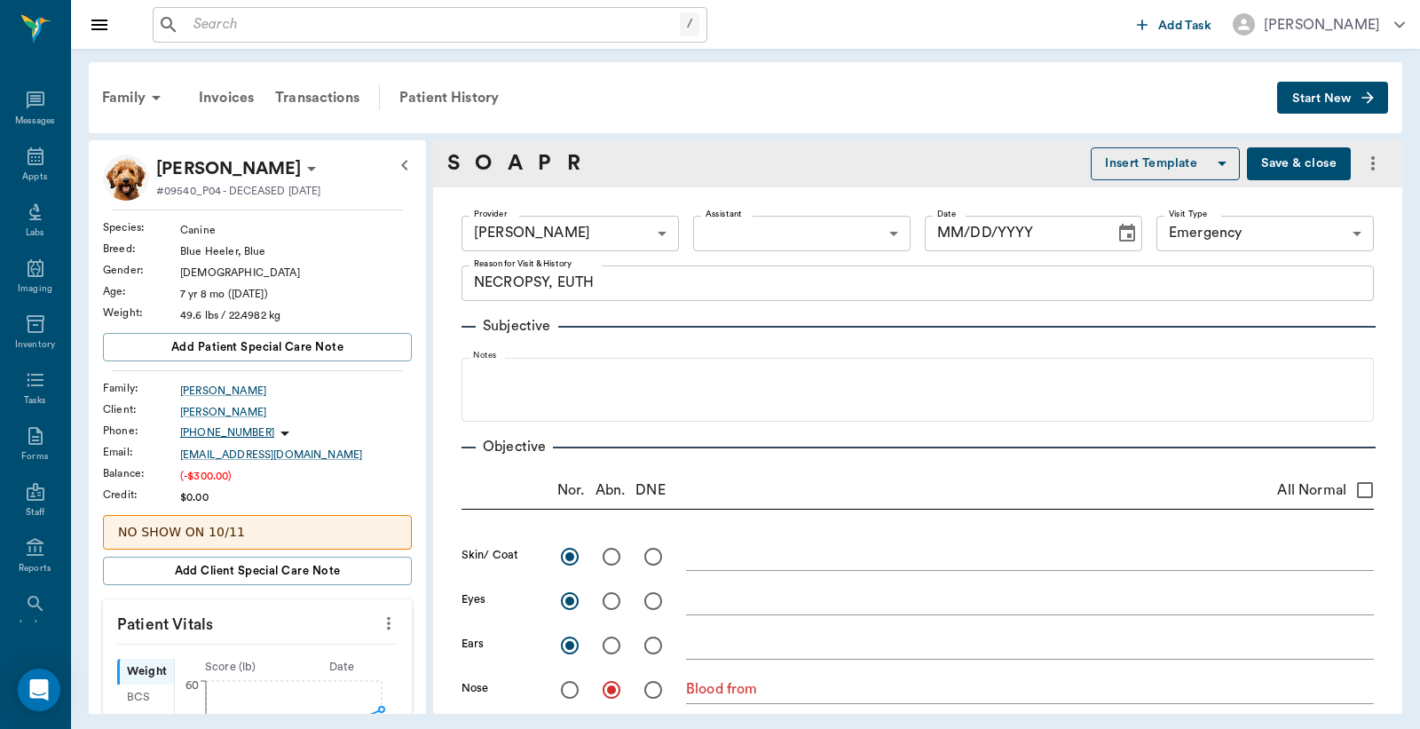
type input "63ec2f075fda476ae8351a4d"
type input "65d2be4f46e3a538d89b8c1c"
type textarea "NECROPSY, EUTH"
radio input "true"
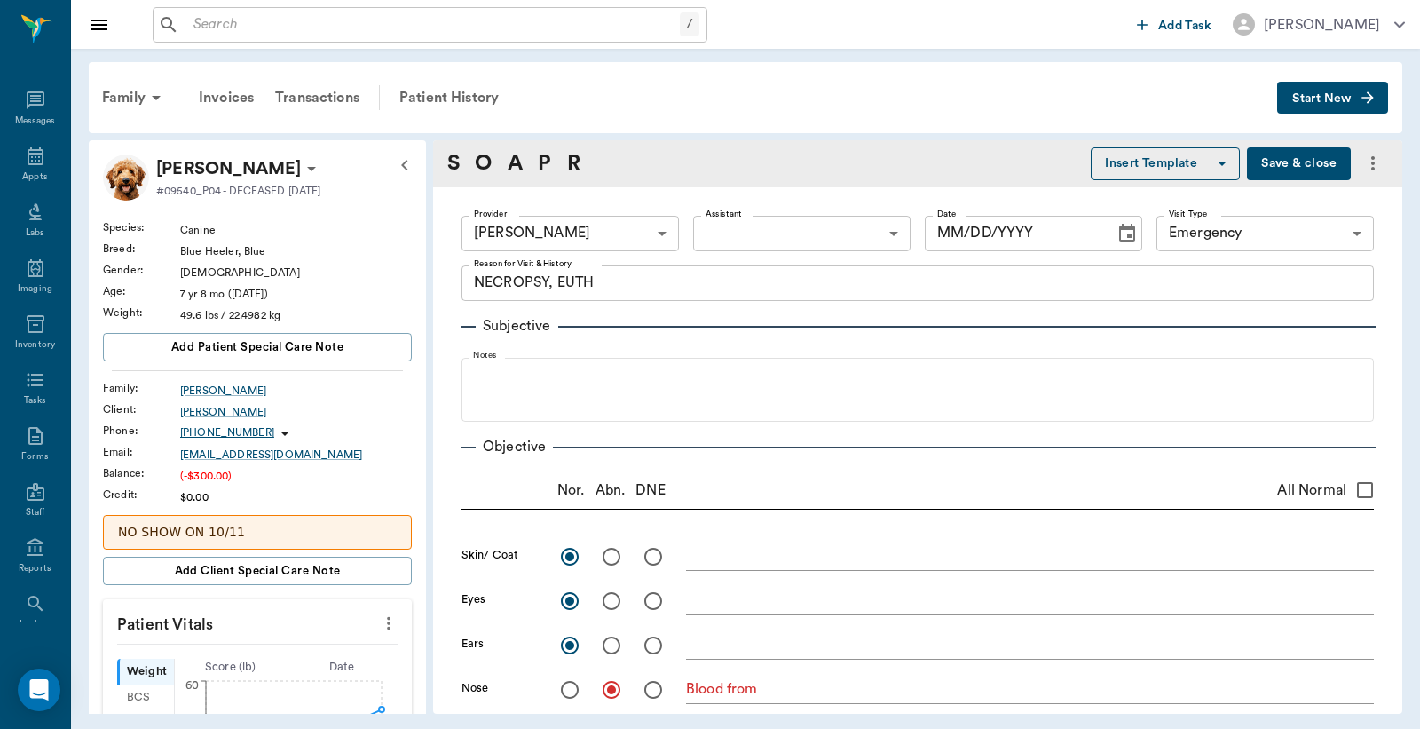
radio input "true"
type textarea "Blood from"
radio input "true"
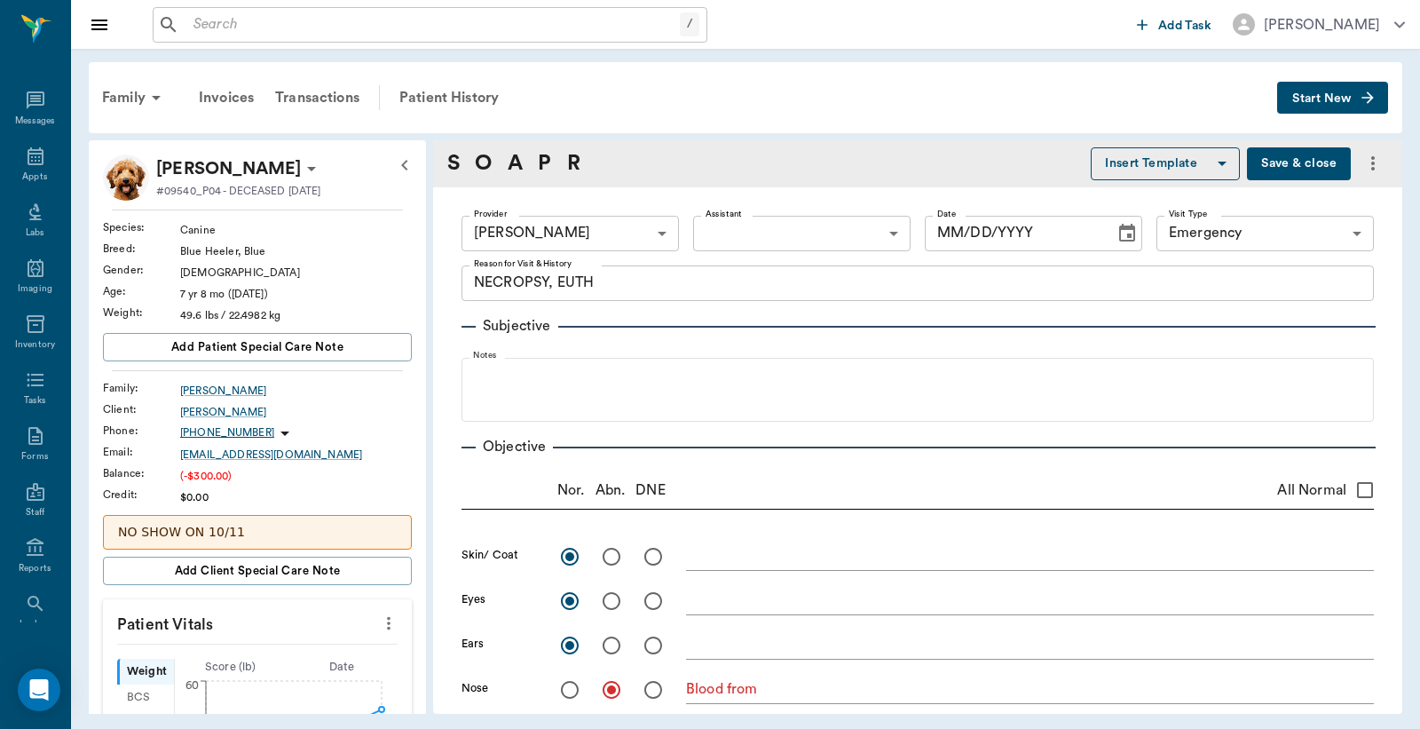
type textarea "Enlarged, moderate number of hearworms present."
radio input "true"
type textarea "serosanguinous - could be post mortem."
radio input "true"
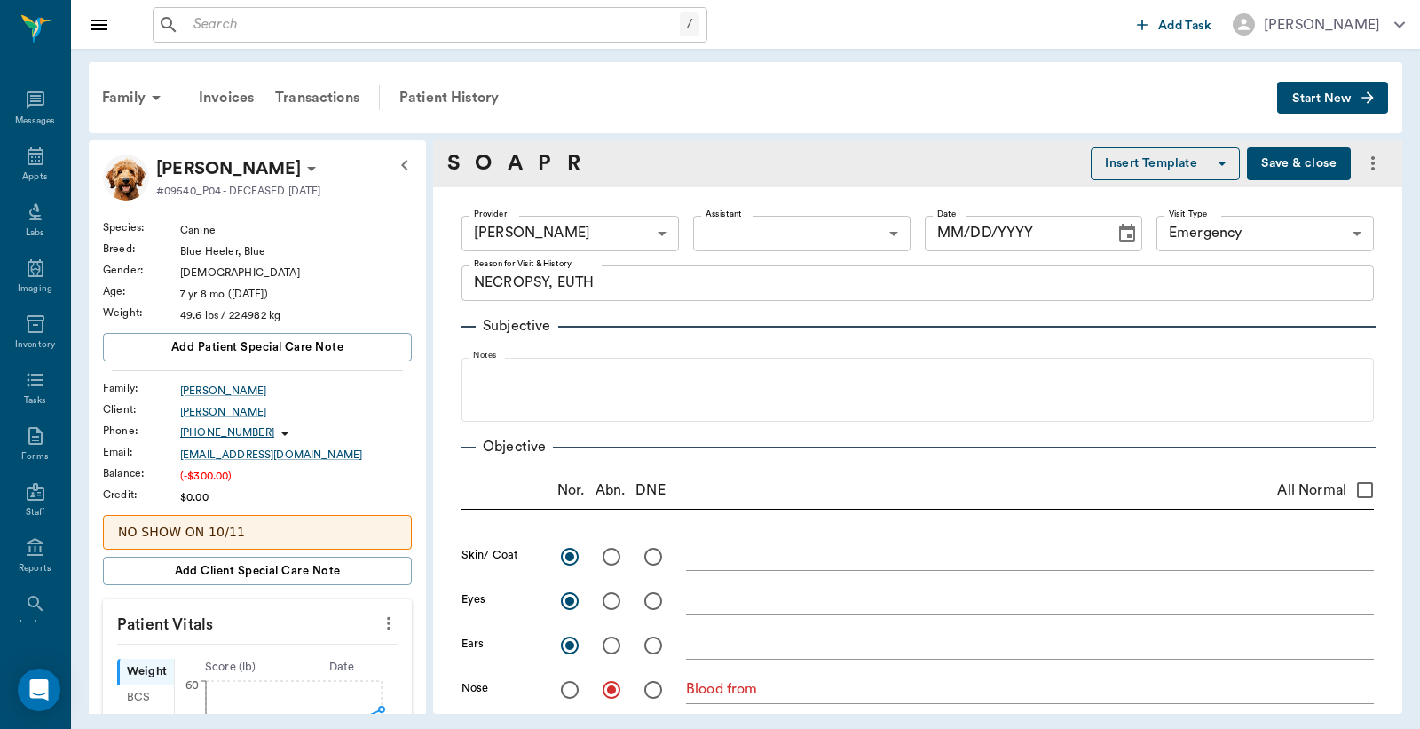
type textarea "serosanguinous intestines and organs - could be postmortem, couple of lesions o…"
radio input "true"
type textarea "No blood in small bladder"
radio input "true"
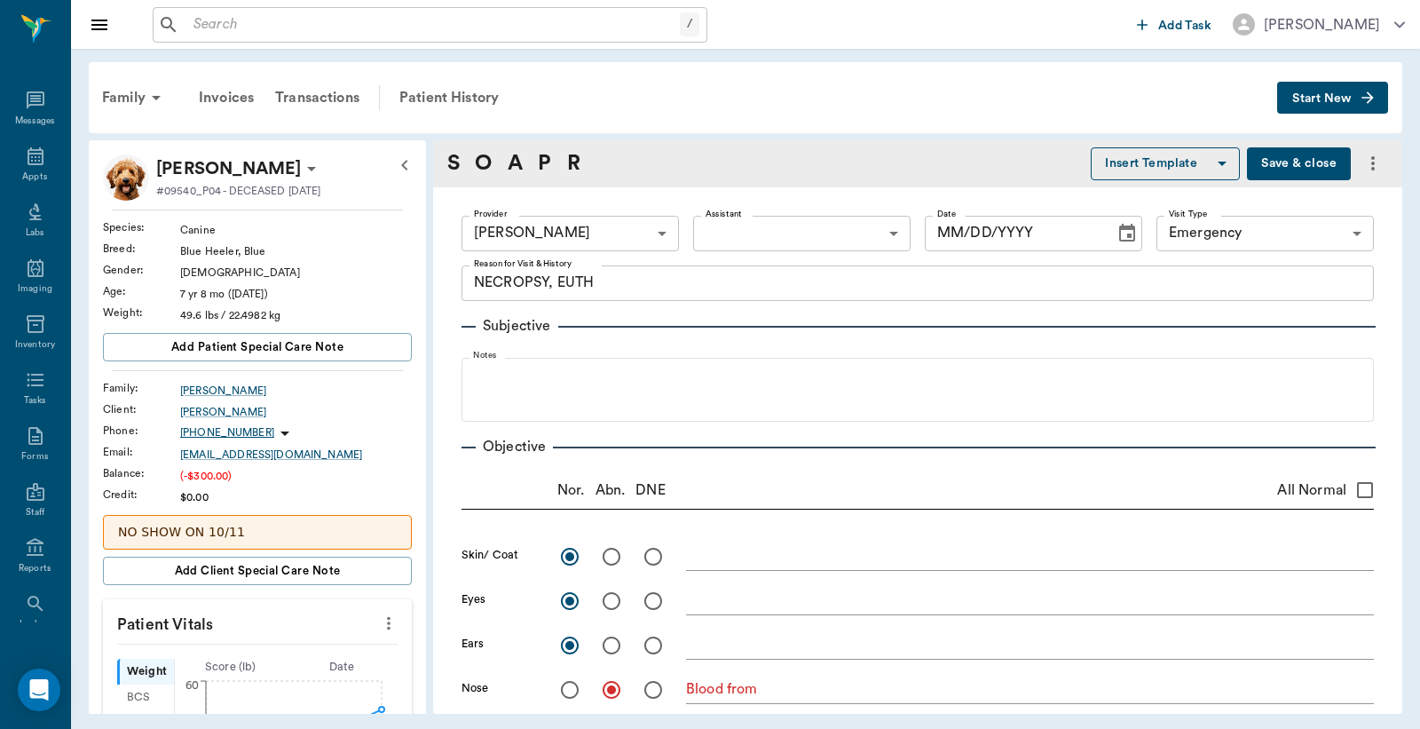
type textarea "saved some fecal material in large intestine"
type input "07/30/2025"
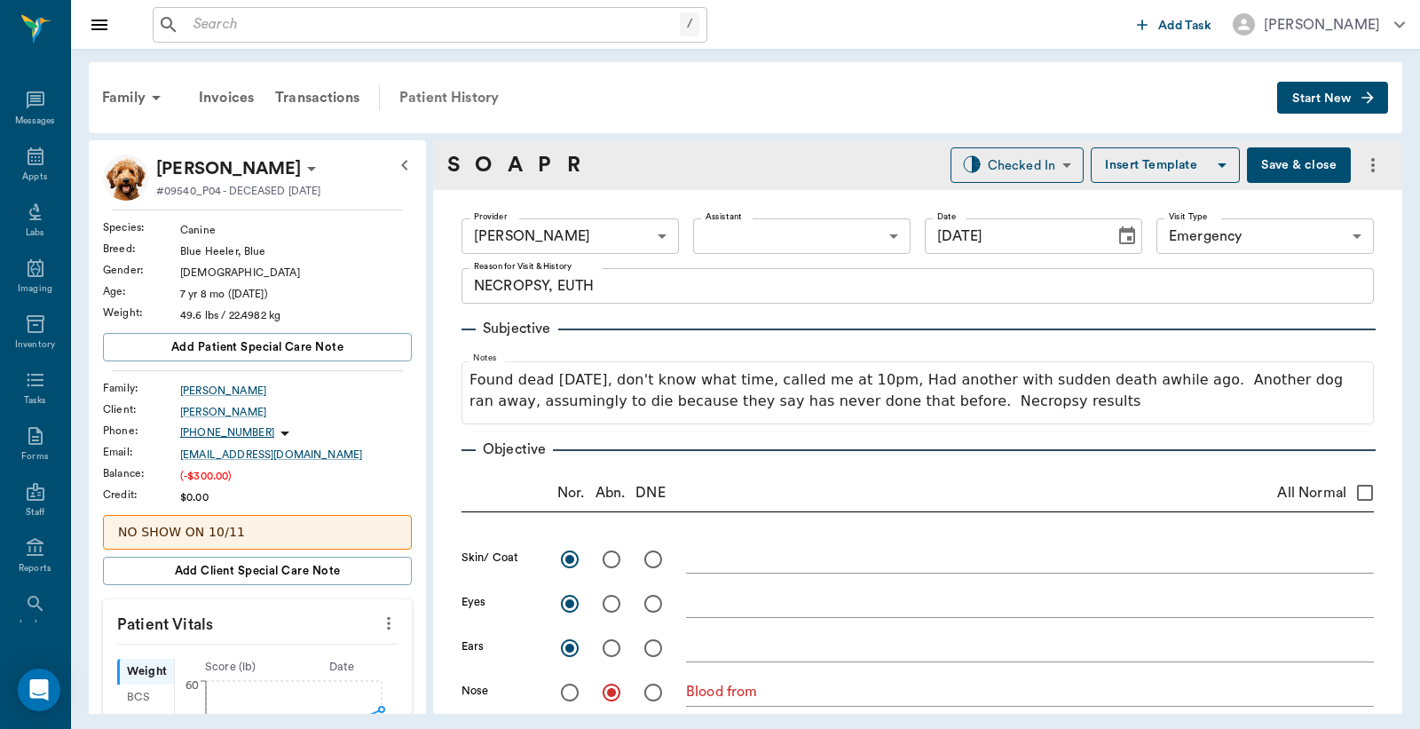
click at [432, 99] on div "Patient History" at bounding box center [449, 97] width 121 height 43
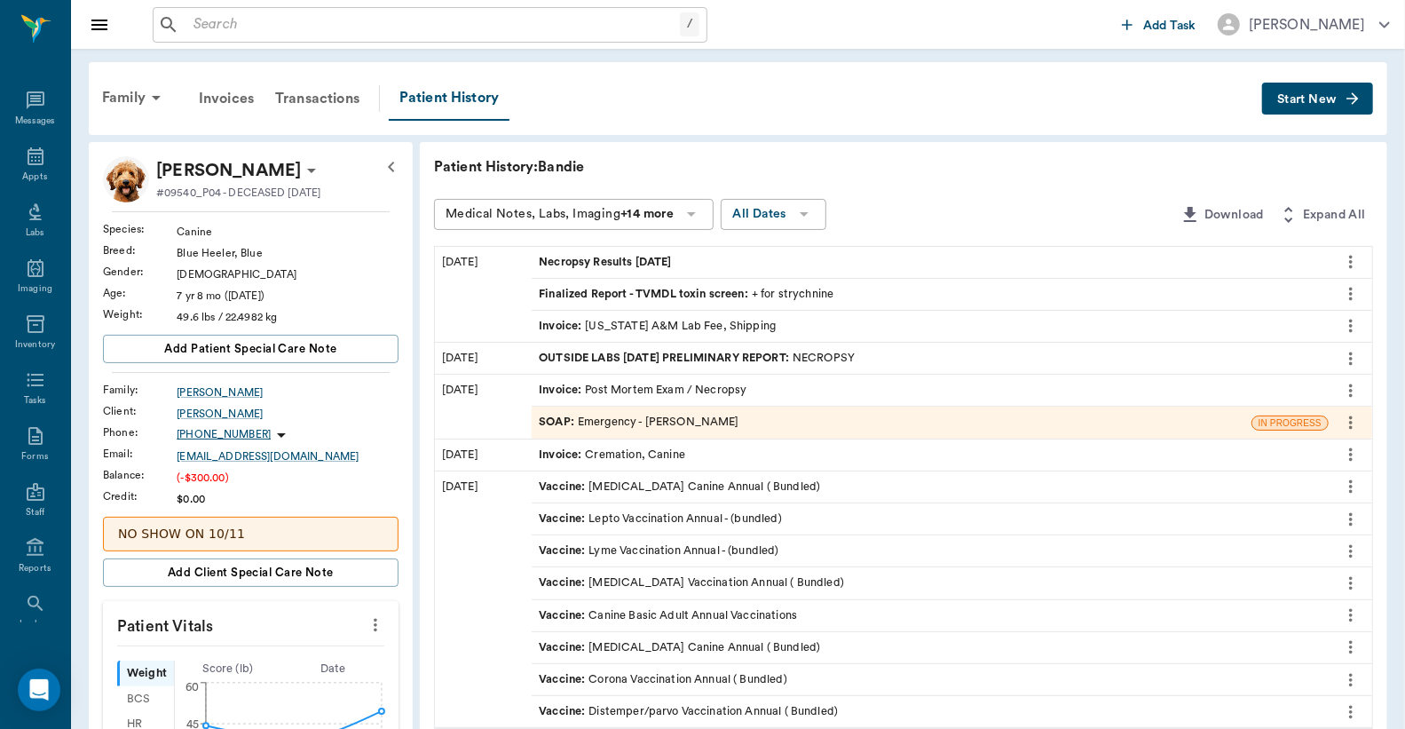
click at [610, 327] on div "Invoice : Texas A&M Lab Fee, Shipping" at bounding box center [657, 326] width 237 height 17
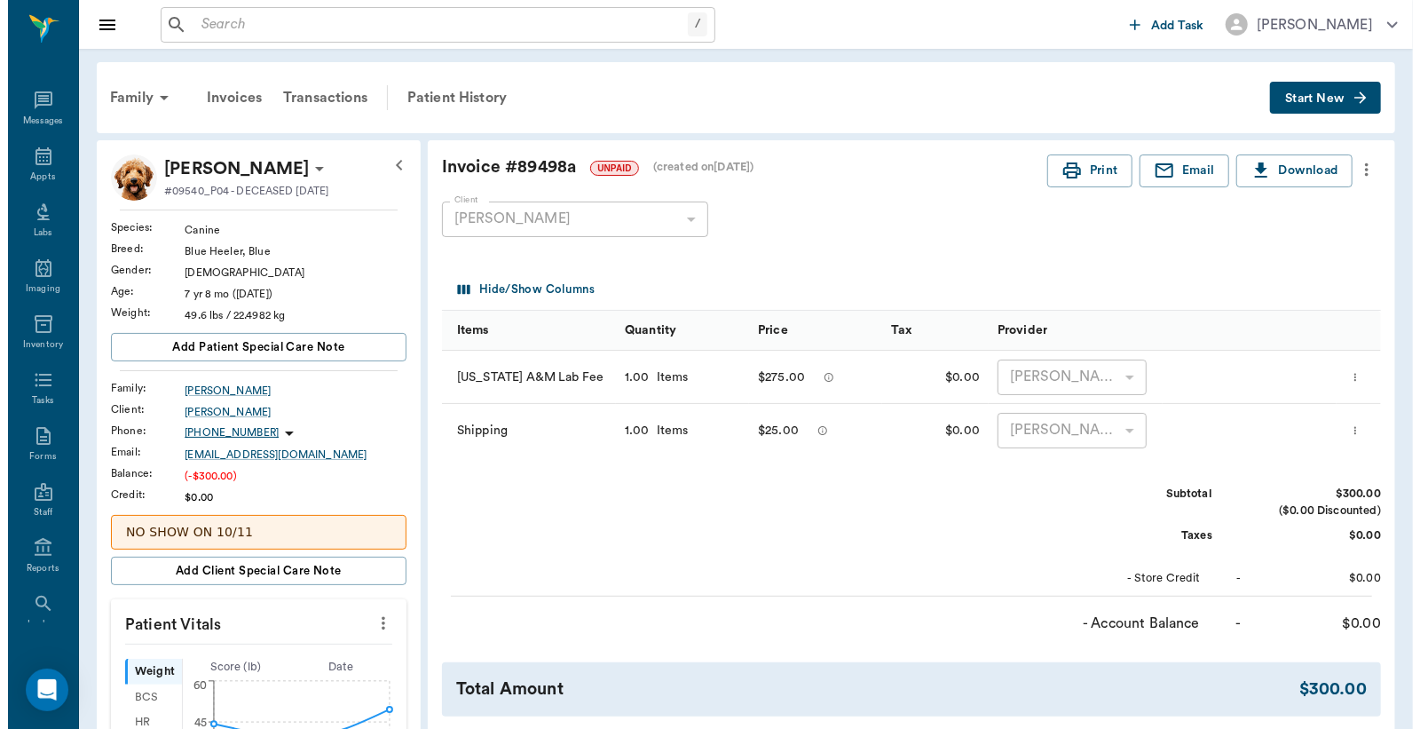
scroll to position [526, 0]
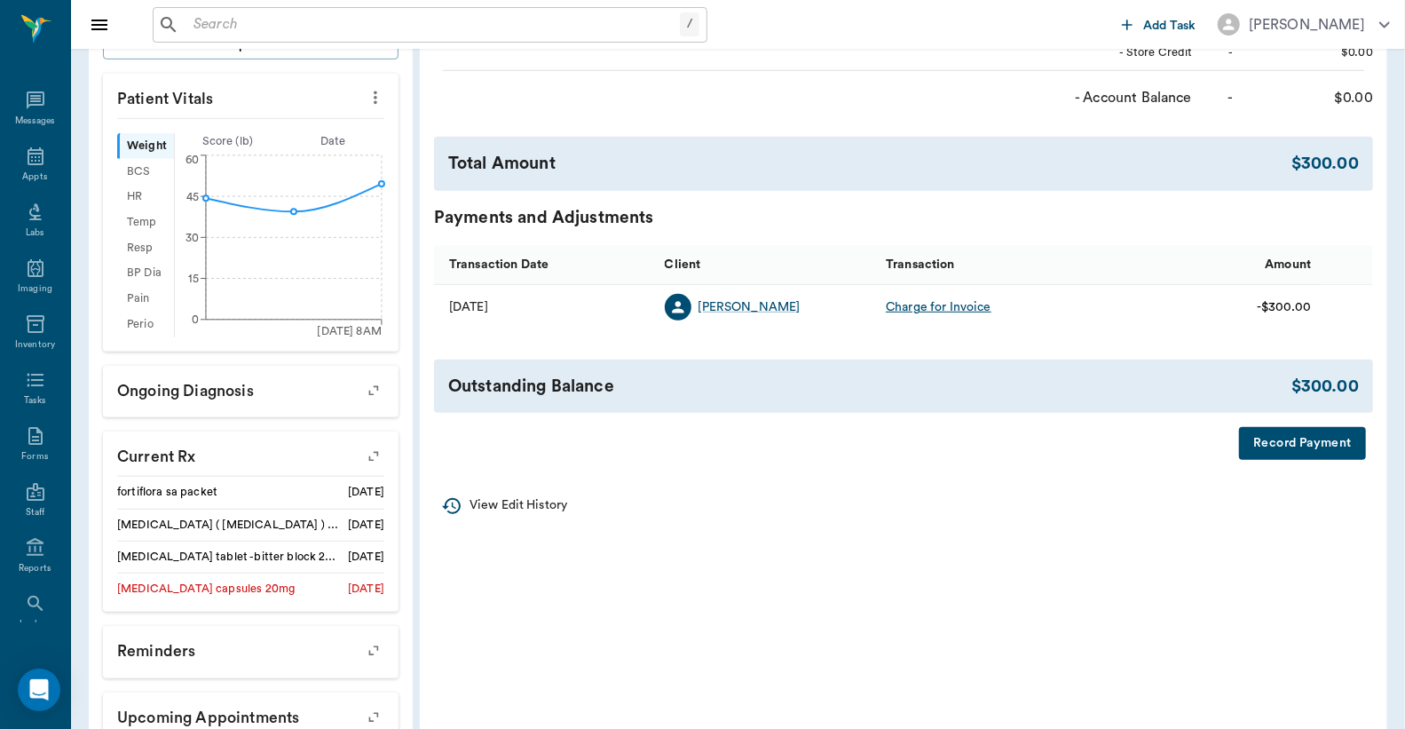
click at [1290, 442] on button "Record Payment" at bounding box center [1302, 443] width 127 height 33
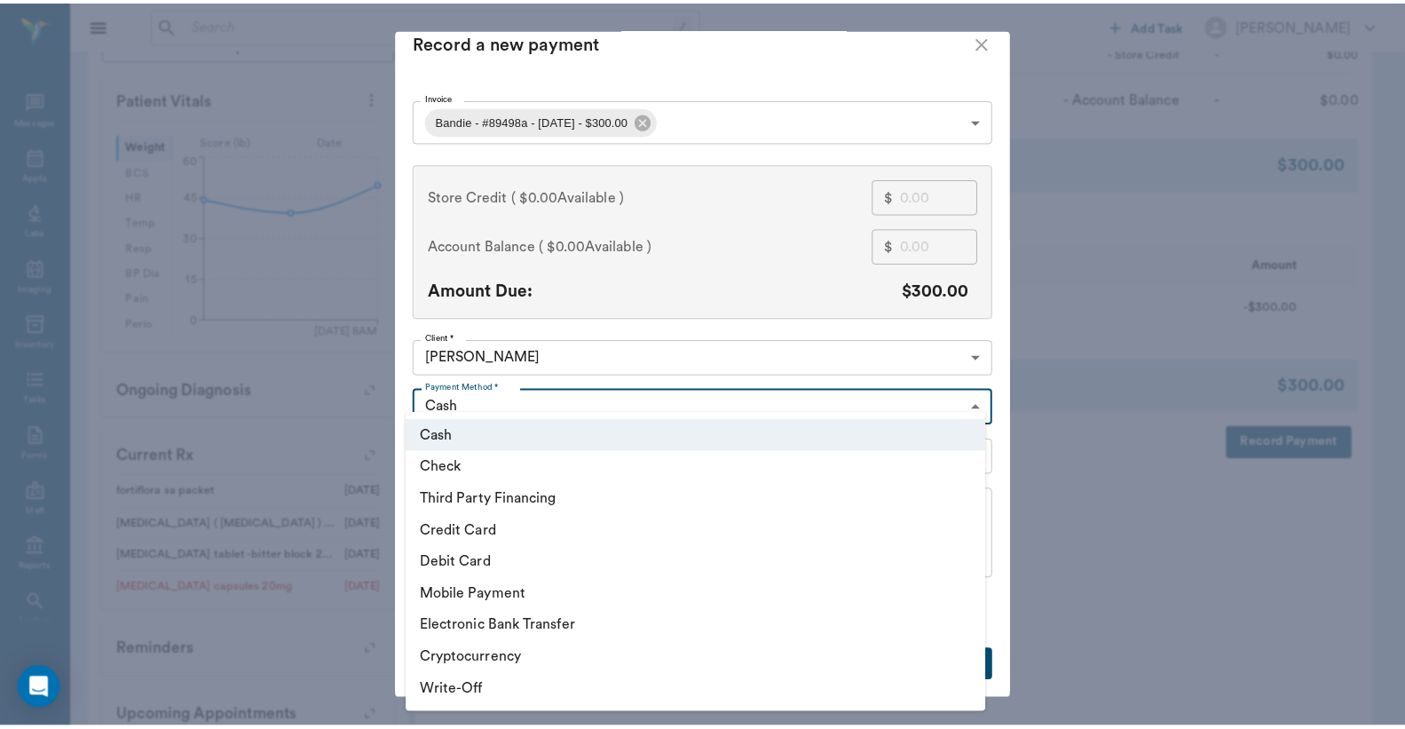
scroll to position [19, 0]
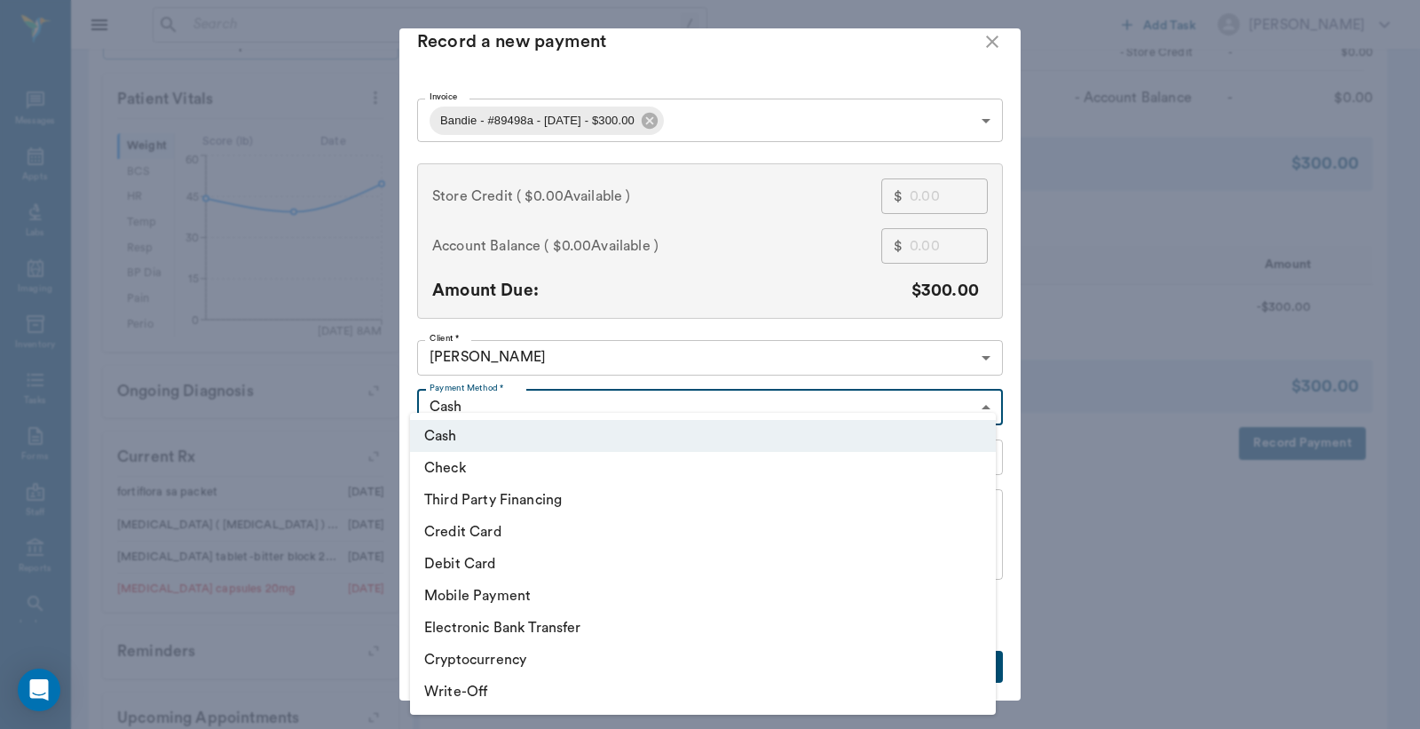
click at [977, 391] on body "/ ​ Add Task Dr. Bert Ellsworth Nectar Messages Appts Labs Imaging Inventory Ta…" at bounding box center [710, 156] width 1420 height 1365
click at [515, 566] on li "Debit Card" at bounding box center [703, 564] width 586 height 32
type input "DEBIT_CARD"
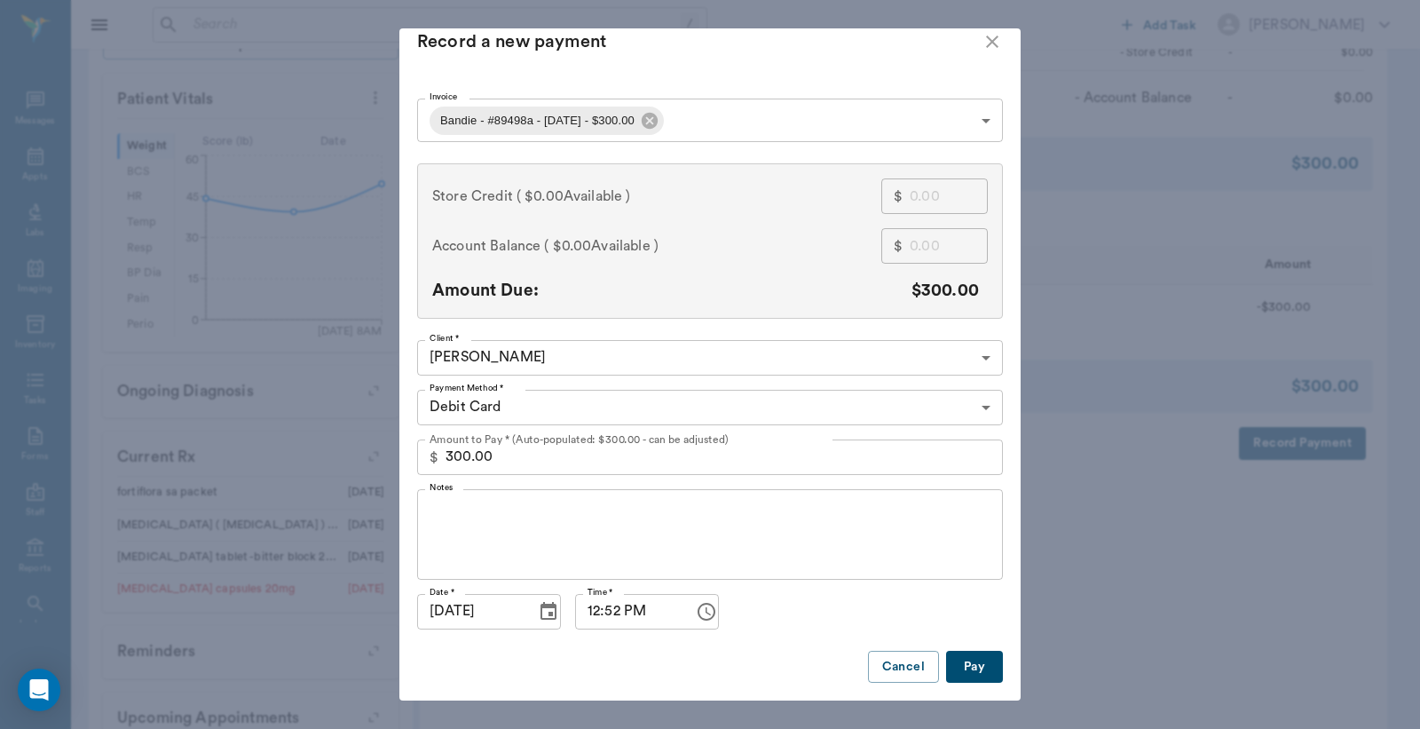
click at [968, 670] on button "Pay" at bounding box center [974, 667] width 57 height 33
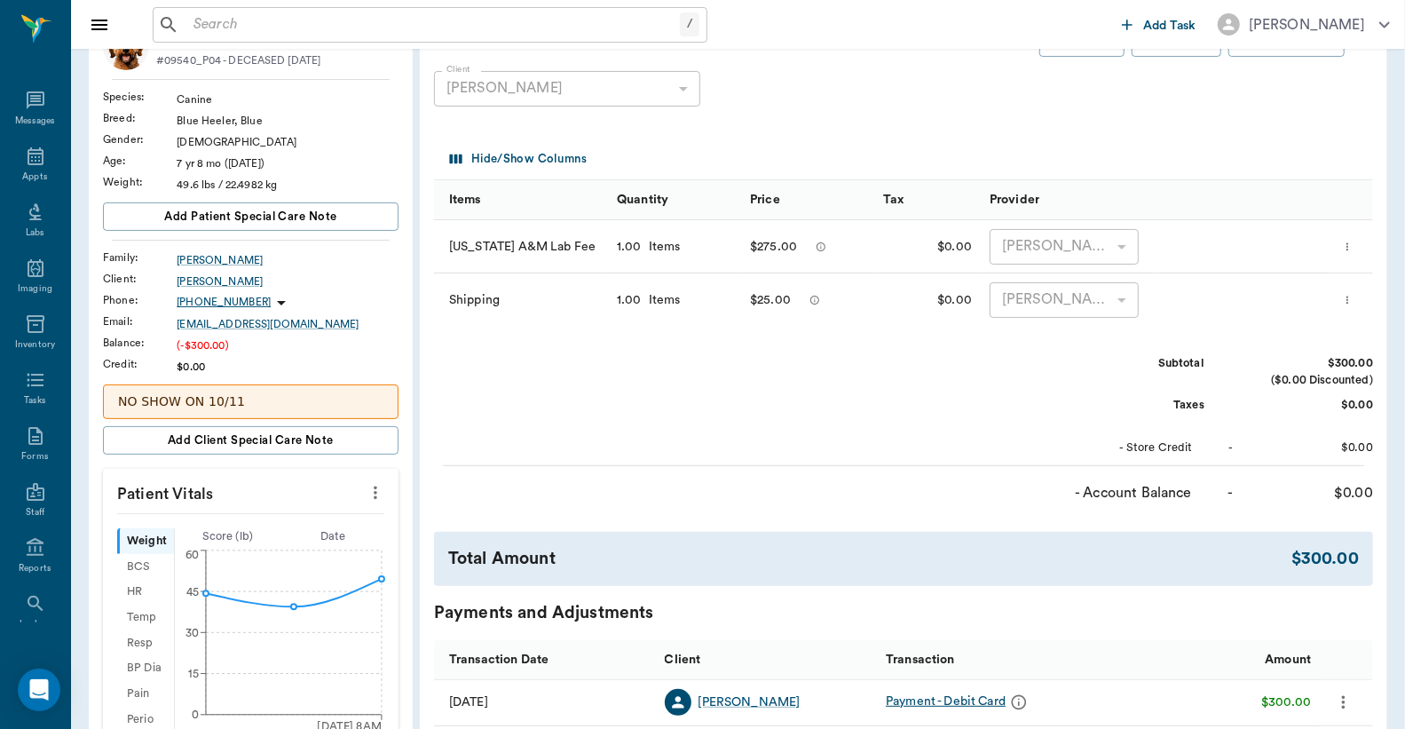
scroll to position [0, 0]
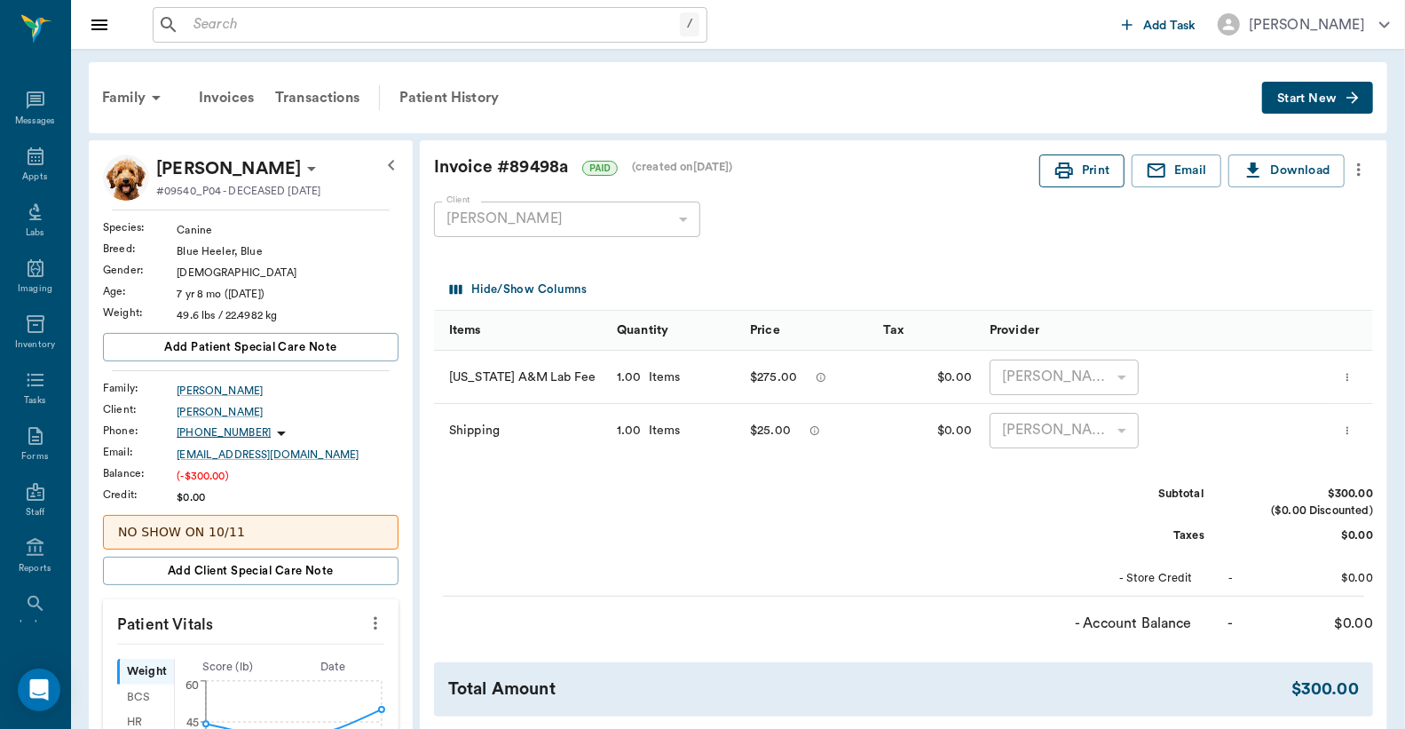
click at [1083, 179] on button "Print" at bounding box center [1082, 170] width 85 height 33
click at [491, 91] on div "Patient History" at bounding box center [449, 97] width 121 height 43
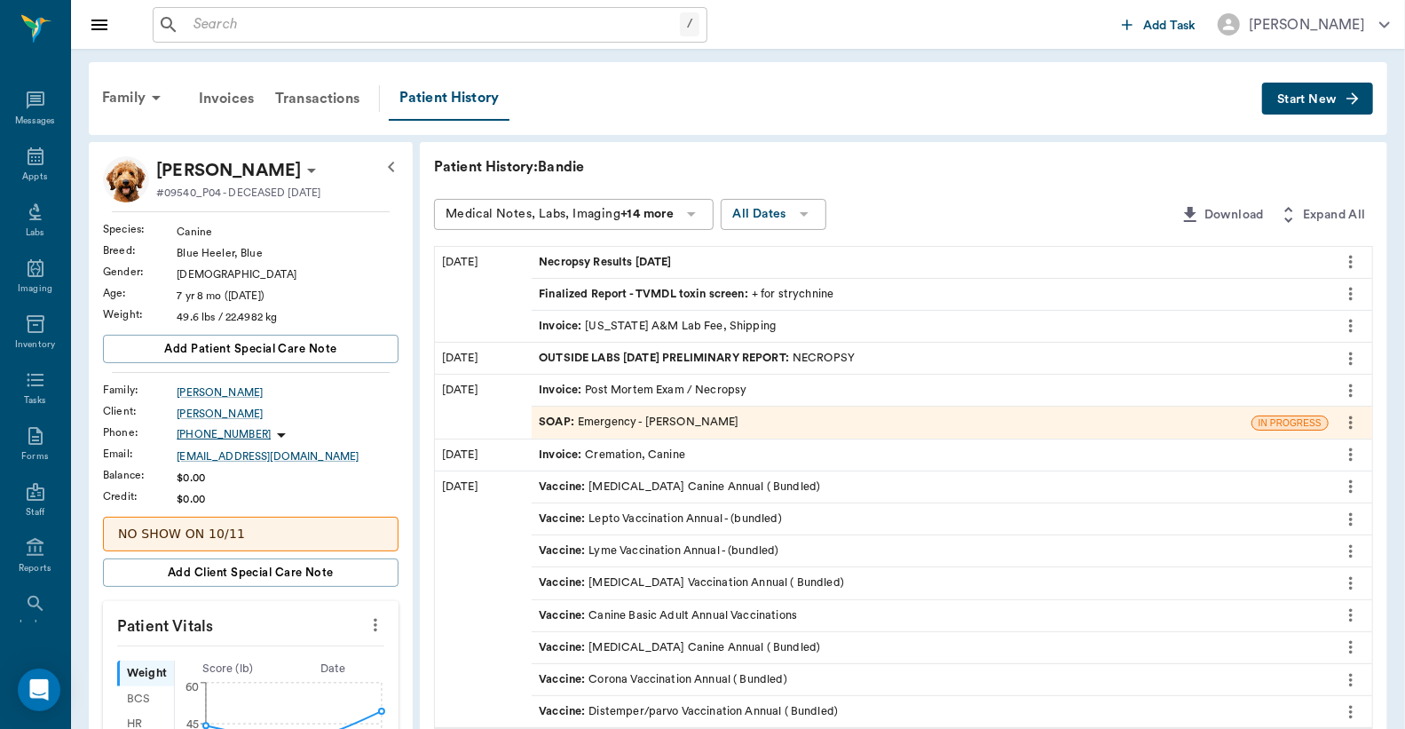
click at [1350, 253] on icon "more" at bounding box center [1351, 261] width 20 height 21
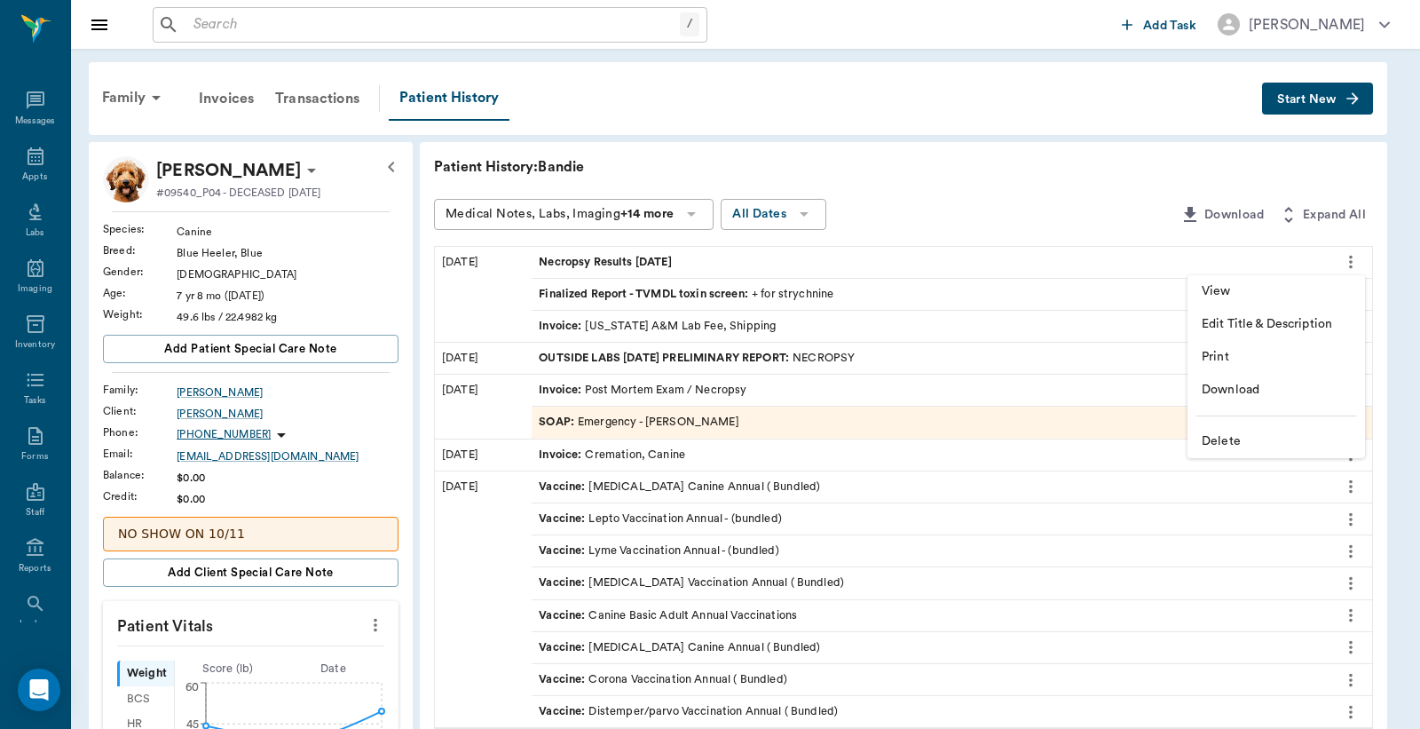
click at [1060, 187] on div at bounding box center [710, 364] width 1420 height 729
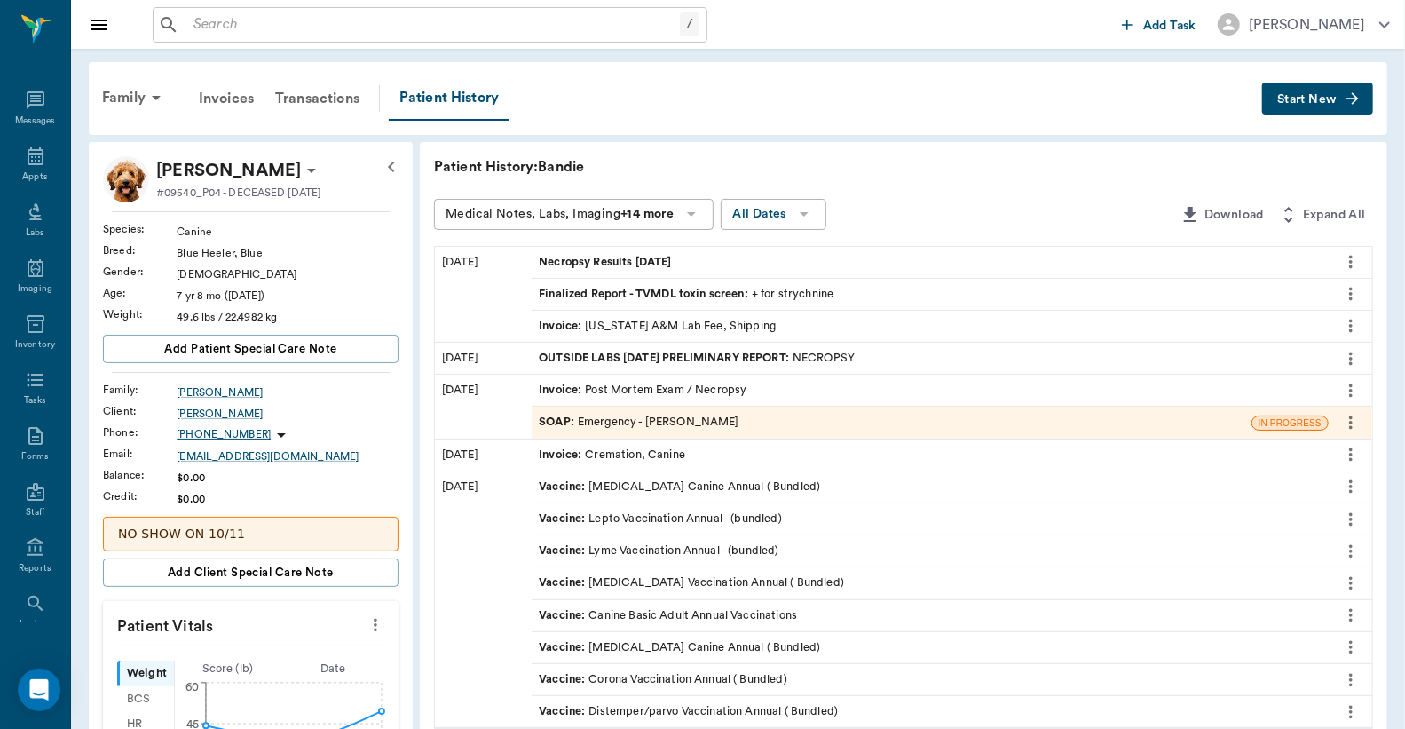
click at [1347, 296] on icon "more" at bounding box center [1351, 293] width 20 height 21
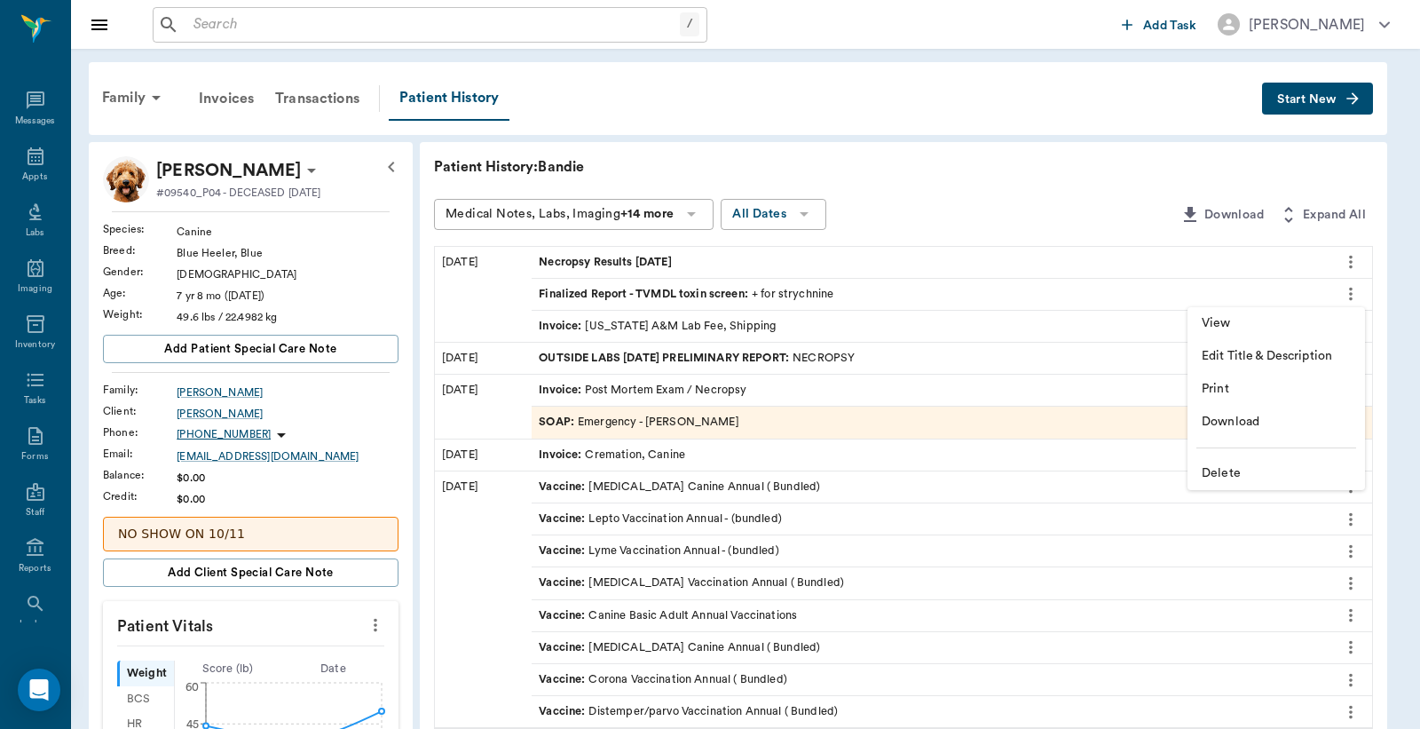
click at [1115, 188] on div at bounding box center [710, 364] width 1420 height 729
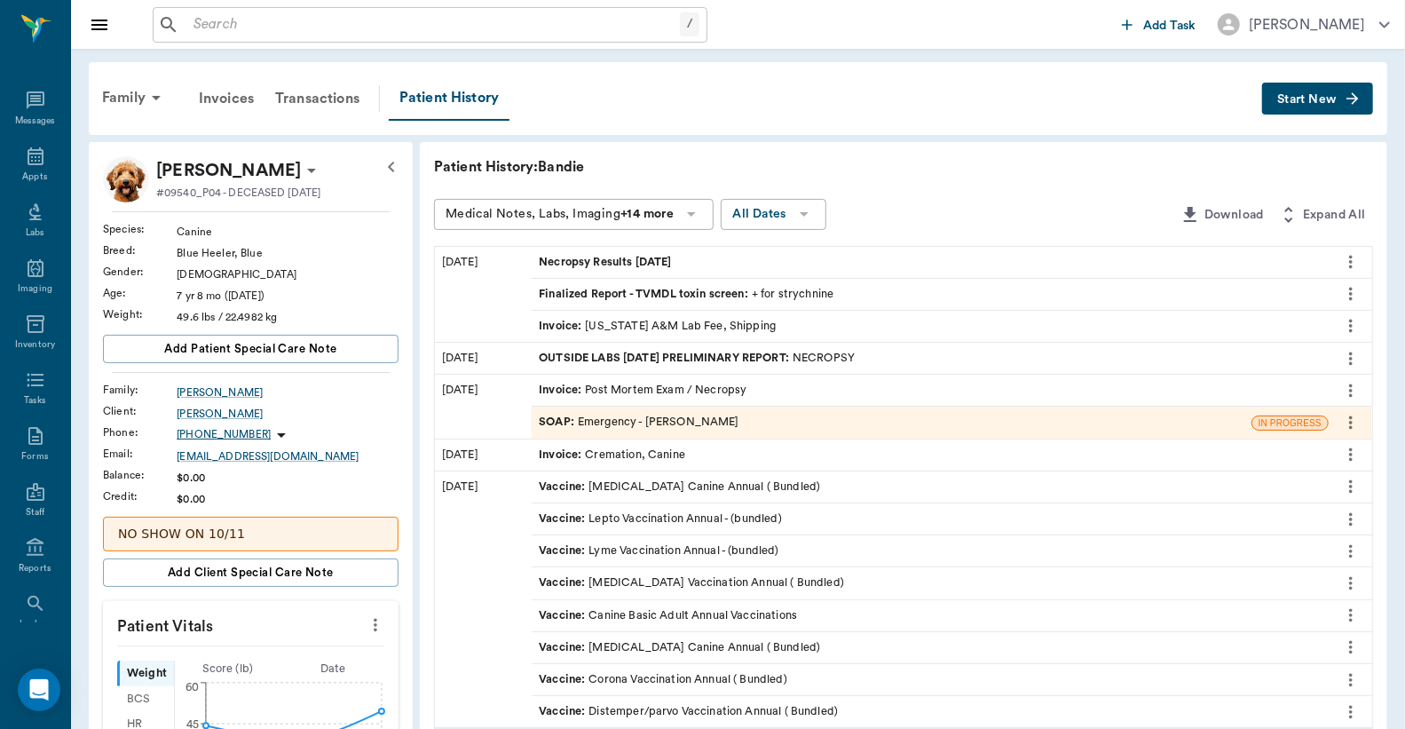
click at [1352, 257] on icon "more" at bounding box center [1351, 262] width 4 height 13
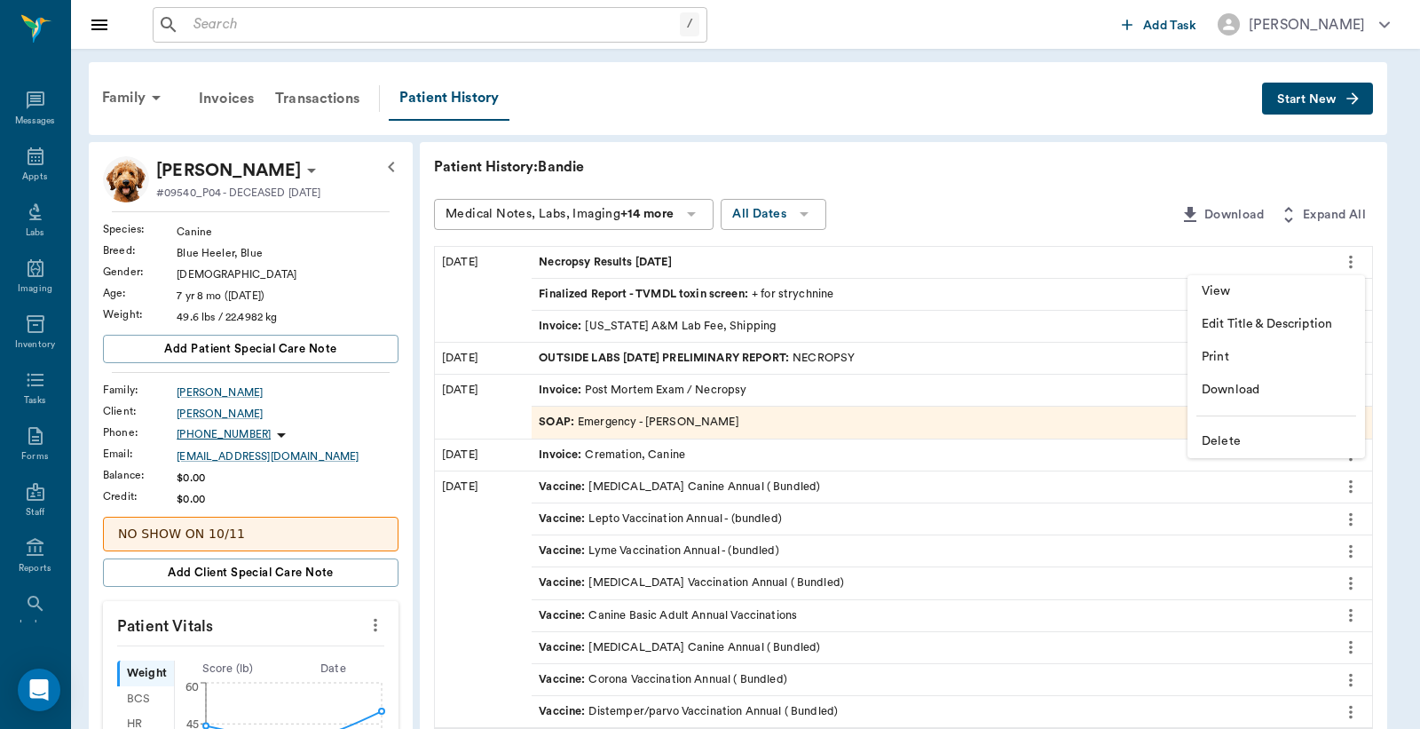
click at [1252, 362] on span "Print" at bounding box center [1276, 357] width 149 height 19
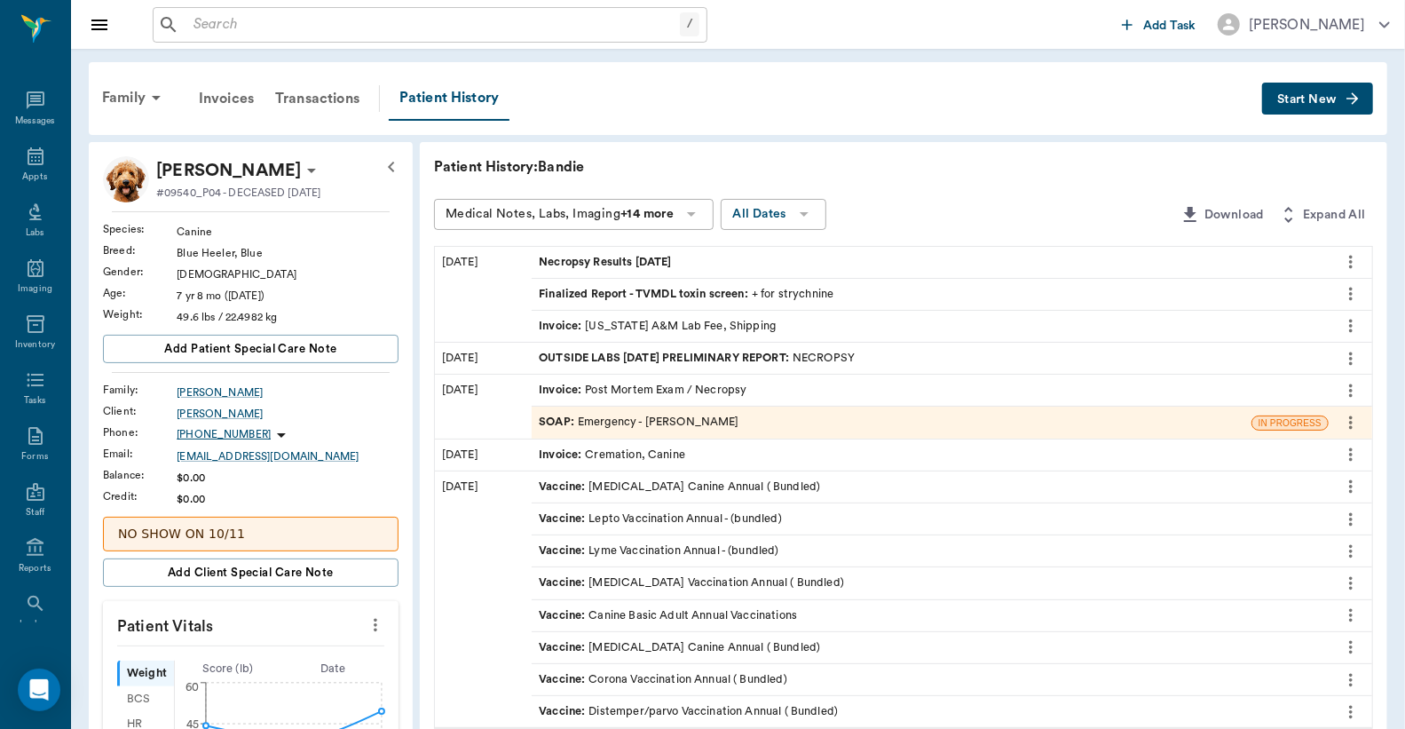
click at [1351, 293] on icon "more" at bounding box center [1351, 294] width 4 height 13
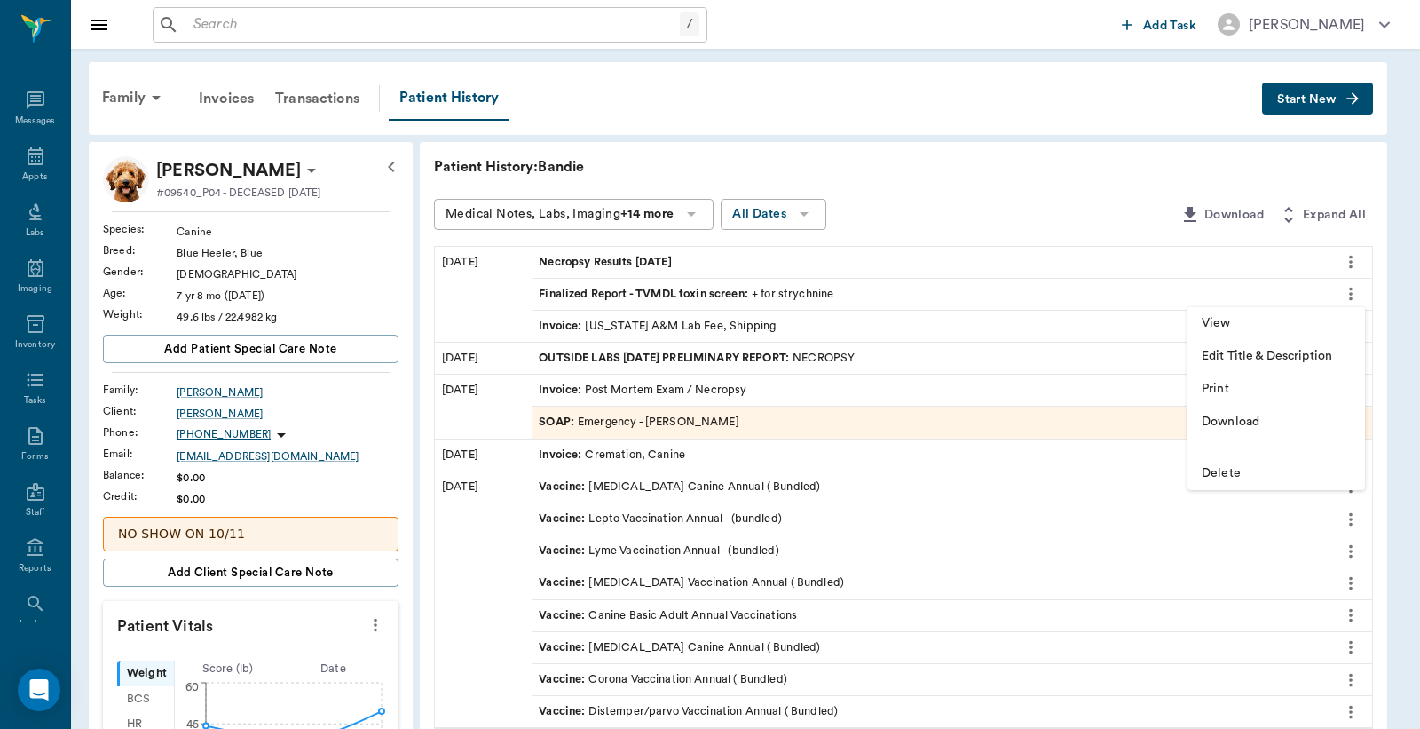
click at [1245, 388] on span "Print" at bounding box center [1276, 389] width 149 height 19
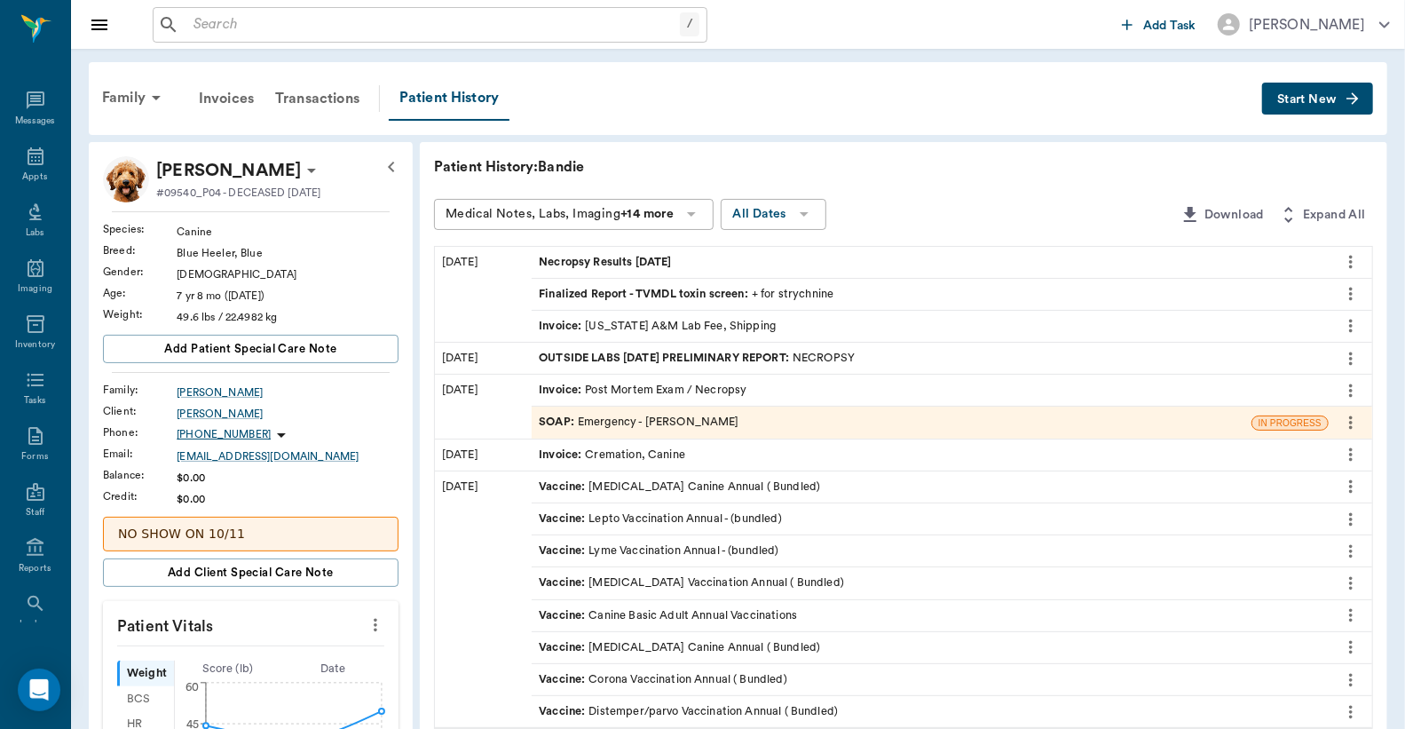
click at [1353, 263] on icon "more" at bounding box center [1351, 261] width 20 height 21
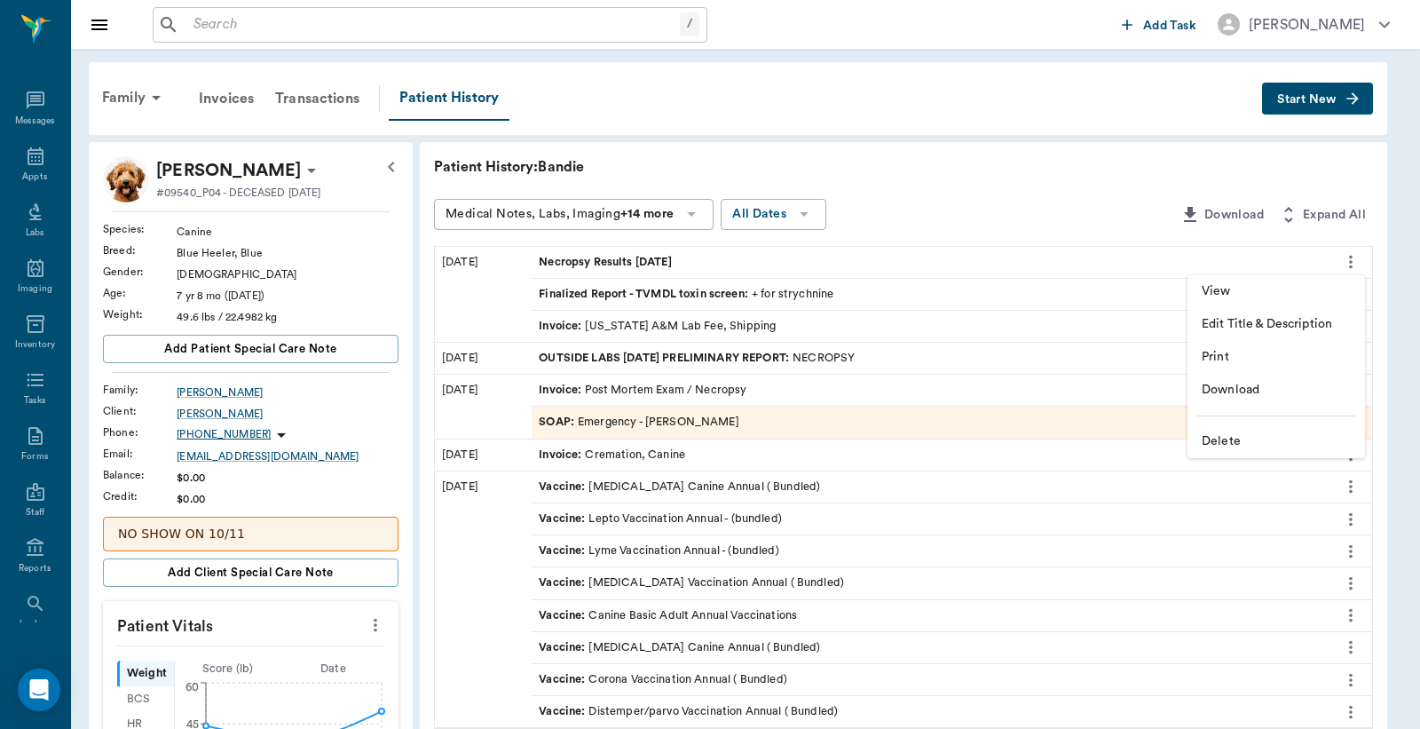
click at [1207, 281] on li "View" at bounding box center [1277, 291] width 178 height 33
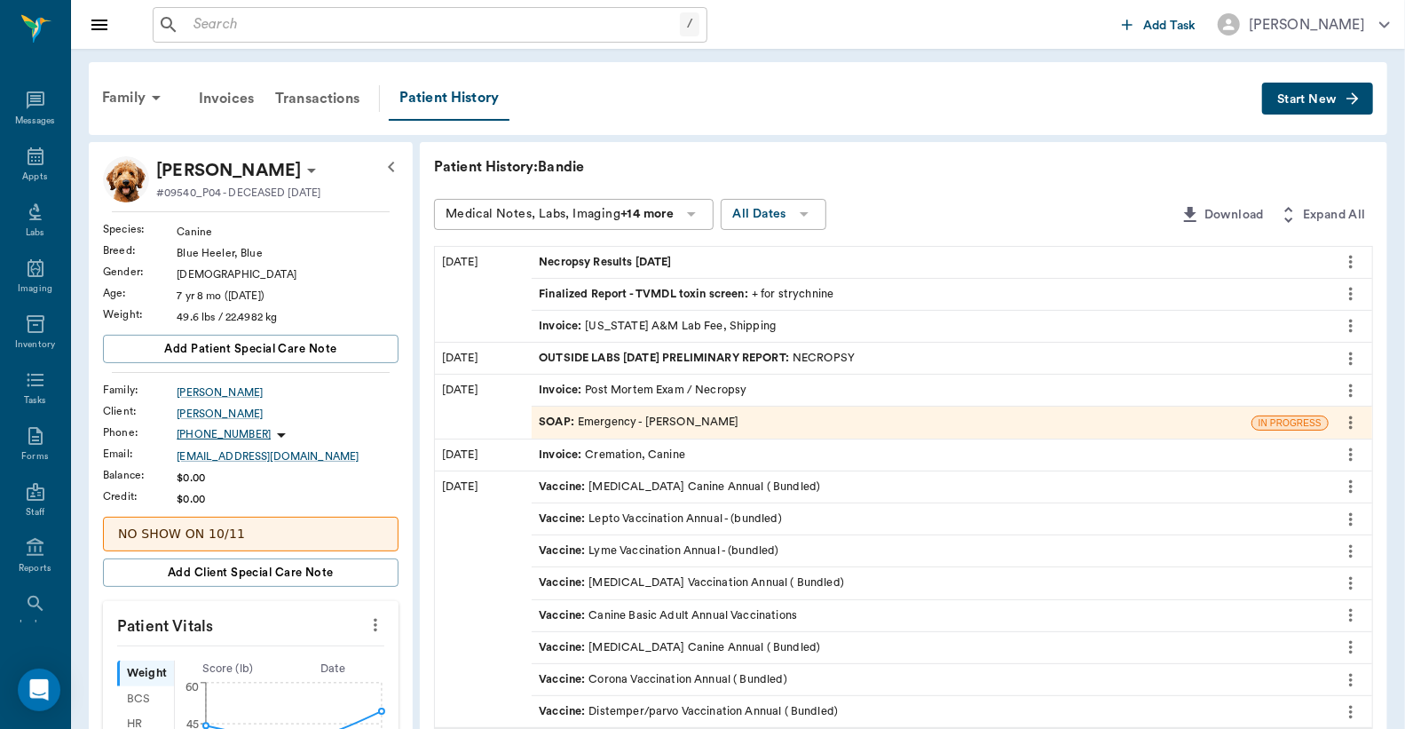
click at [1348, 294] on icon "more" at bounding box center [1351, 293] width 20 height 21
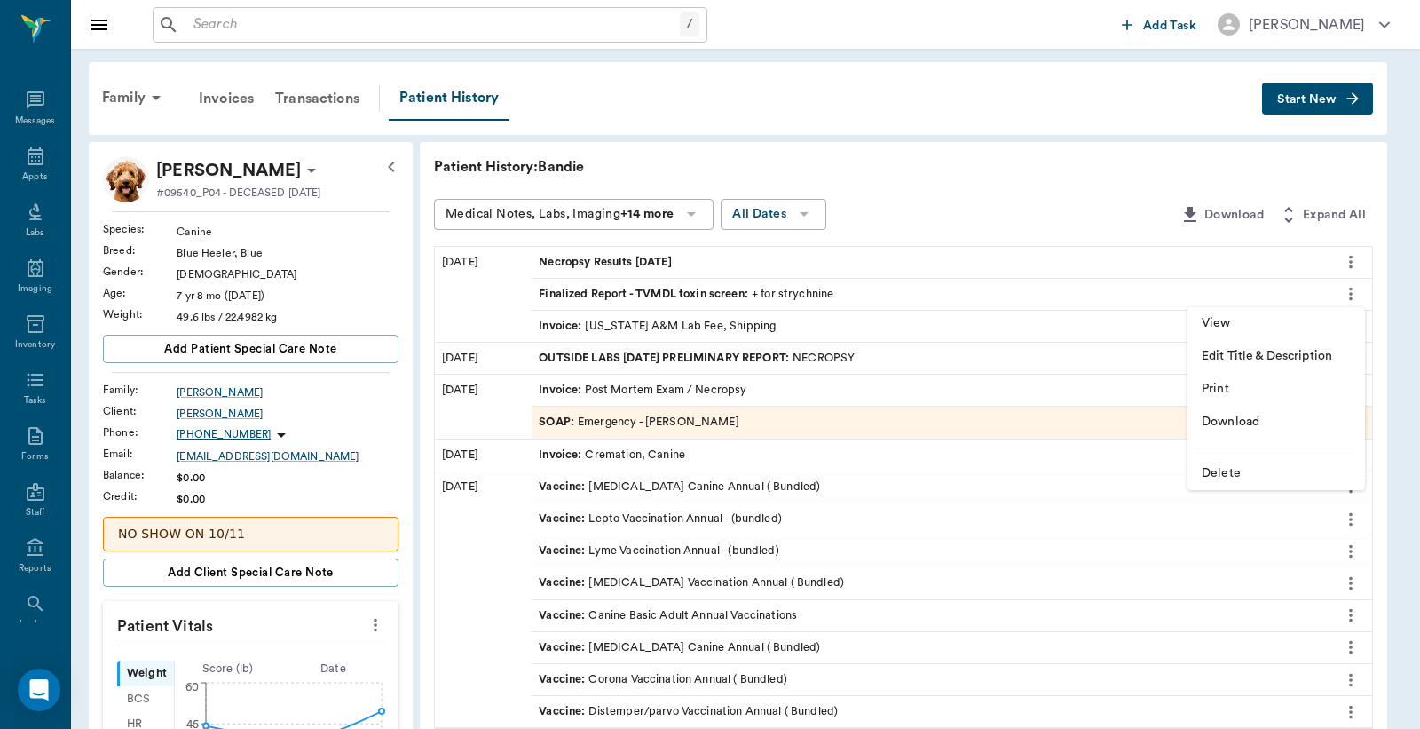
click at [848, 288] on div at bounding box center [710, 364] width 1420 height 729
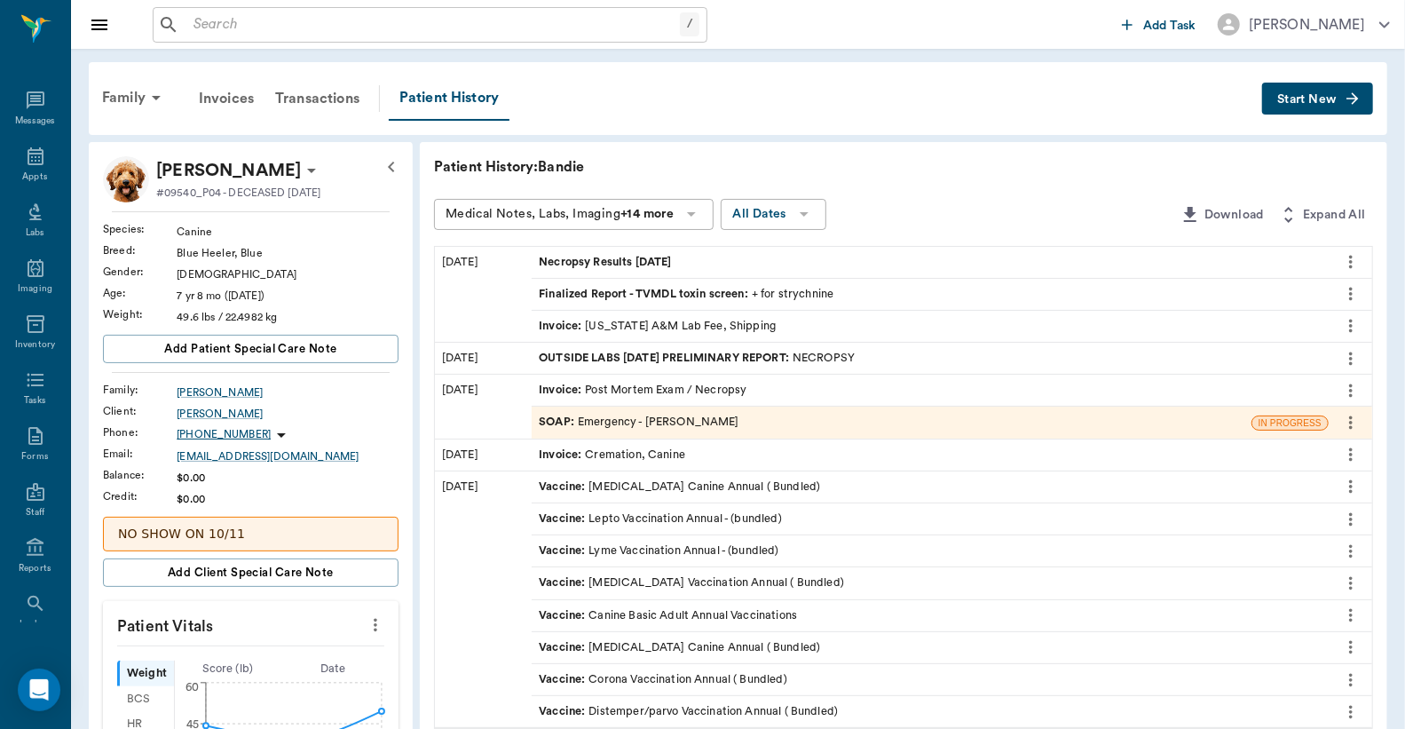
click at [814, 289] on div "Finalized Report - TVMDL toxin screen : + for strychnine" at bounding box center [686, 294] width 295 height 17
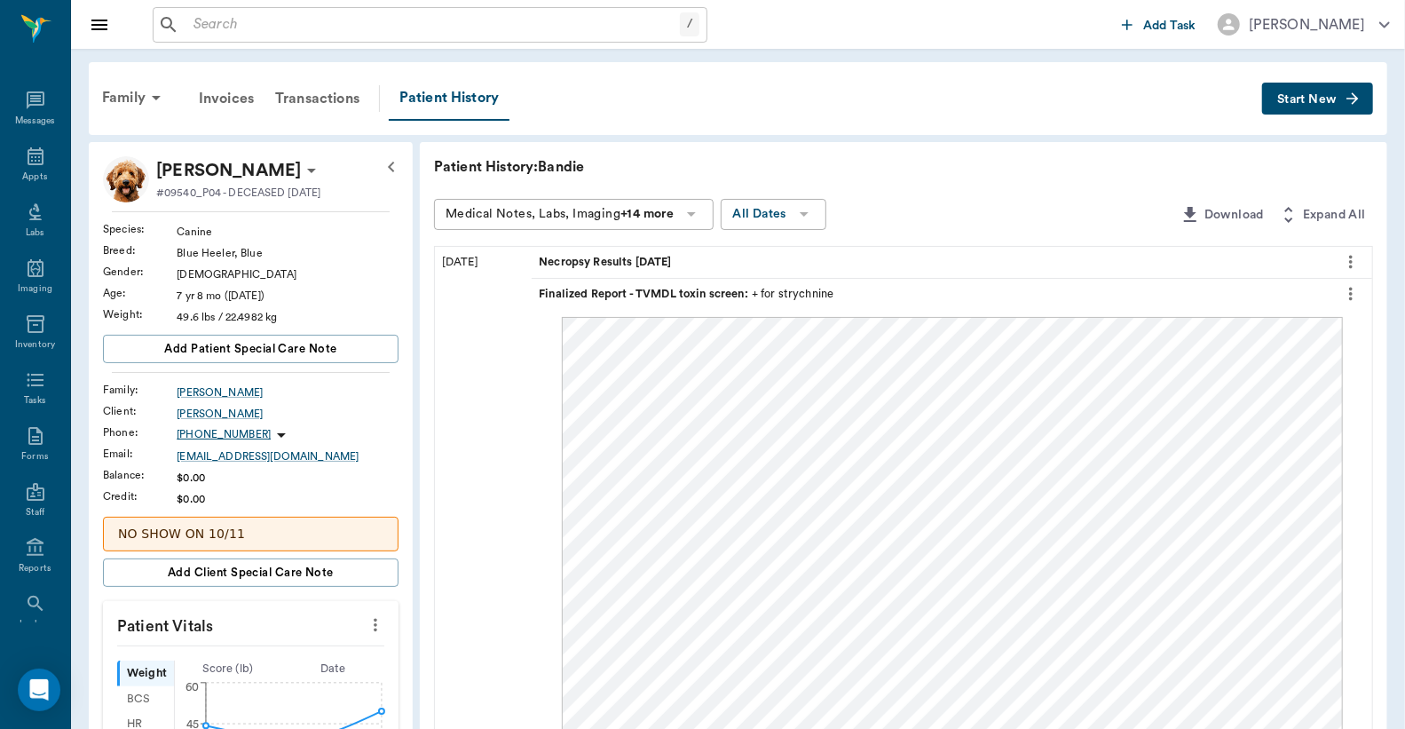
scroll to position [131, 0]
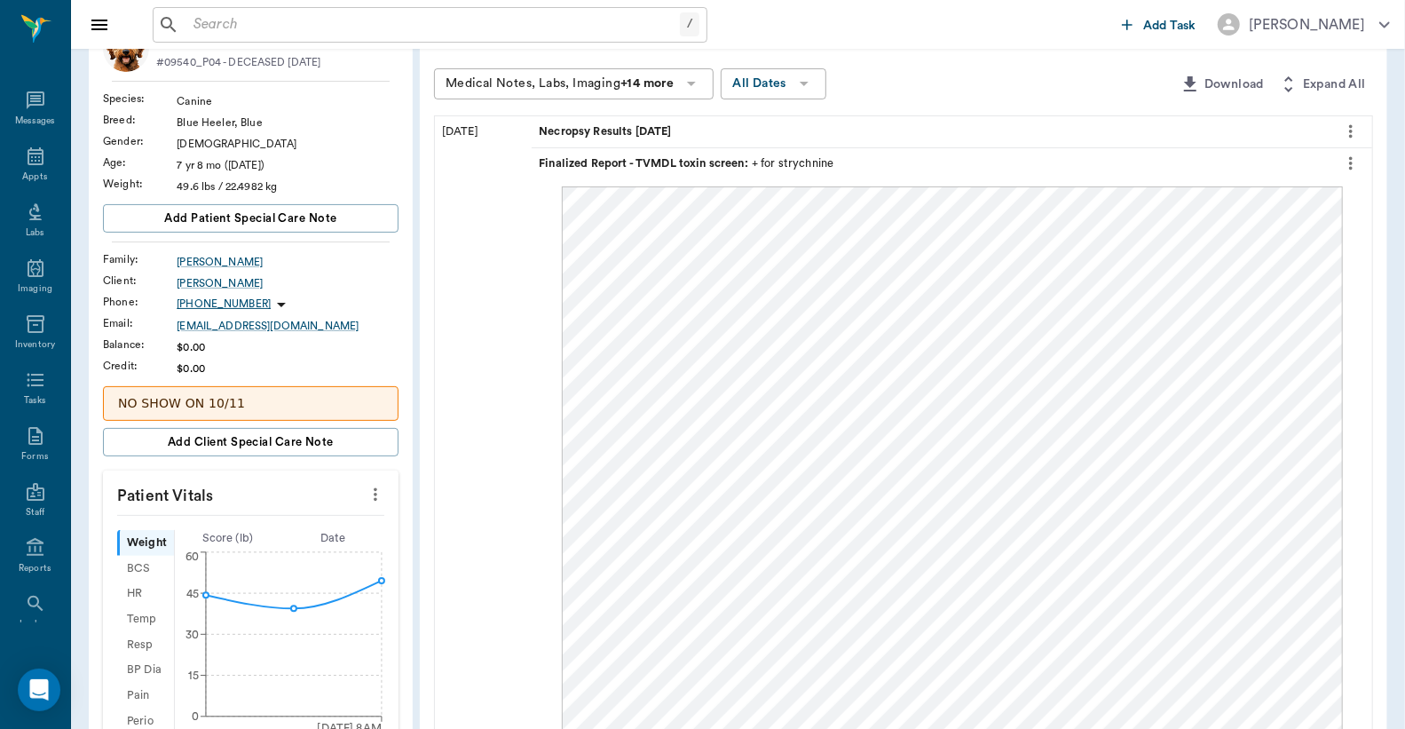
click at [885, 32] on div "/ ​" at bounding box center [634, 25] width 962 height 36
click at [1350, 161] on icon "more" at bounding box center [1351, 163] width 20 height 21
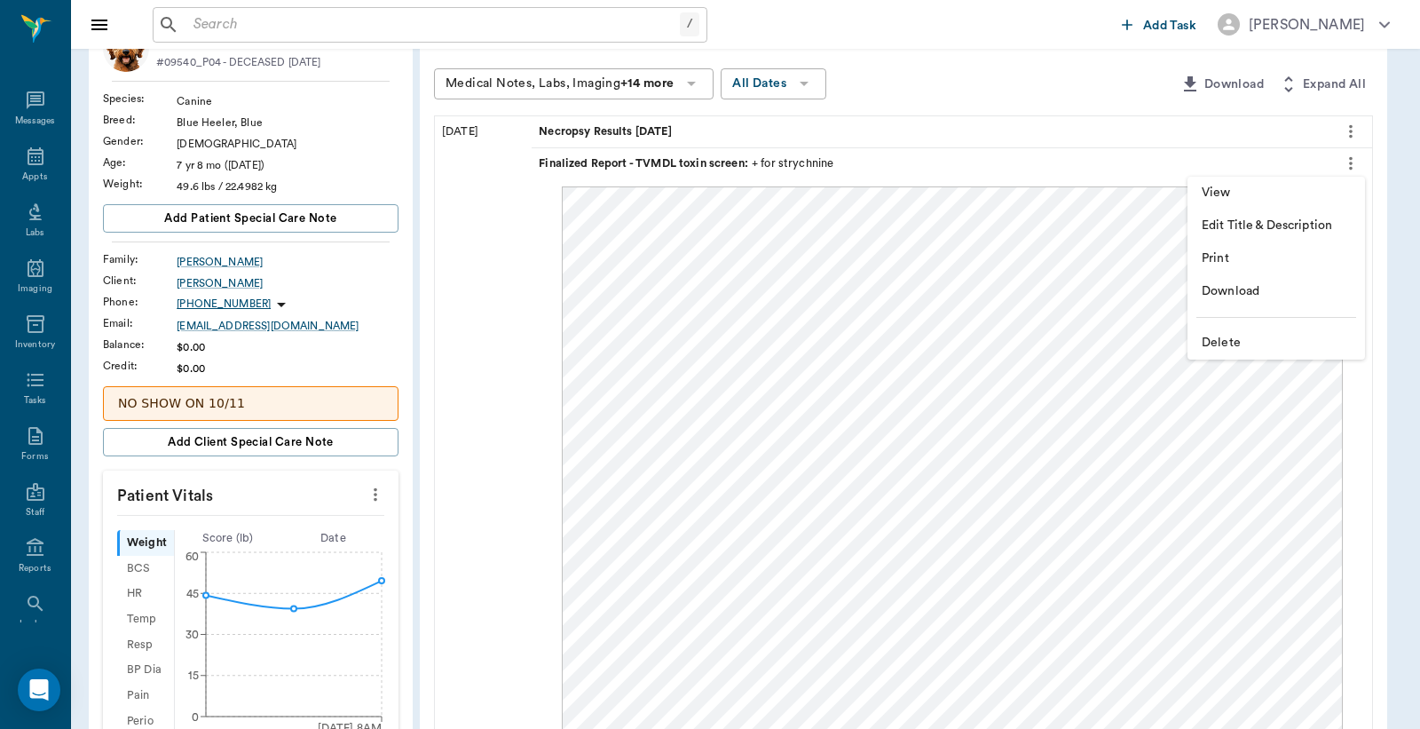
click at [966, 65] on div at bounding box center [710, 364] width 1420 height 729
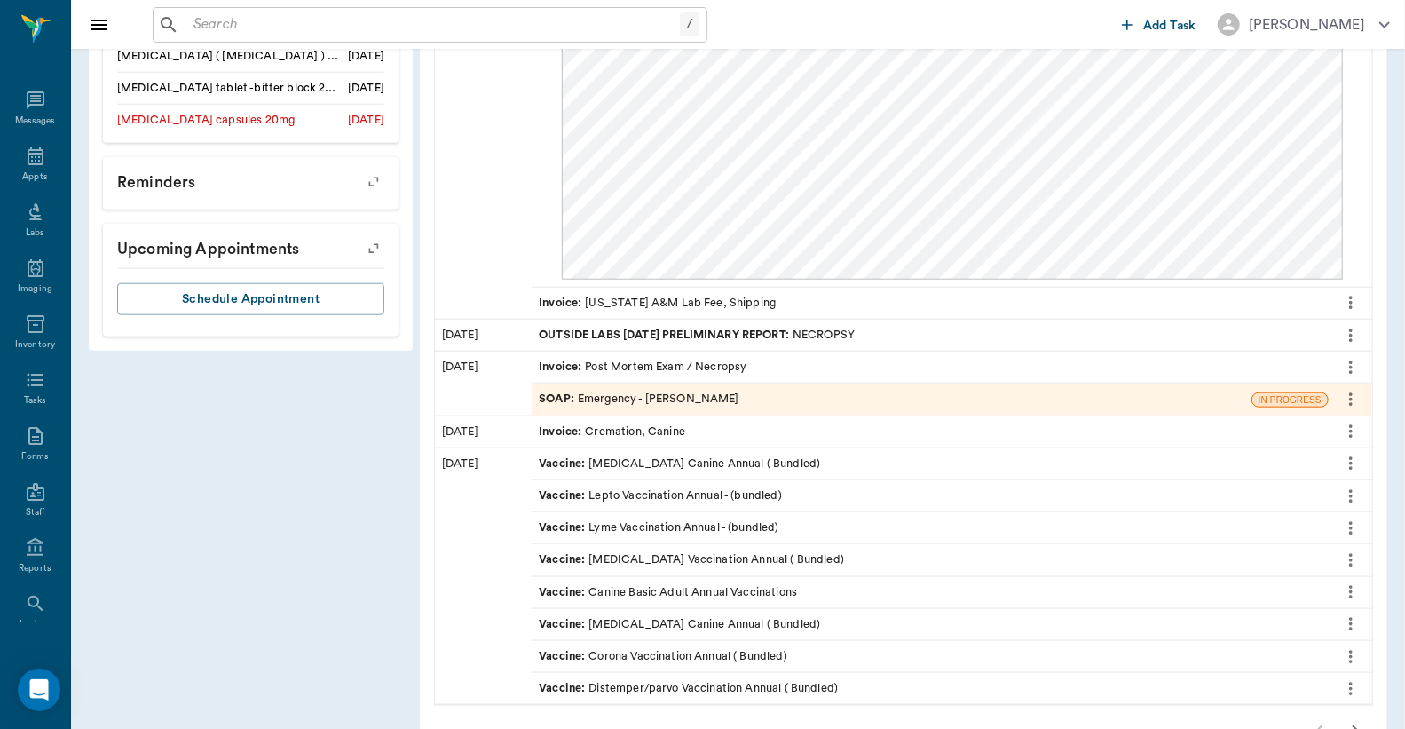
scroll to position [1050, 0]
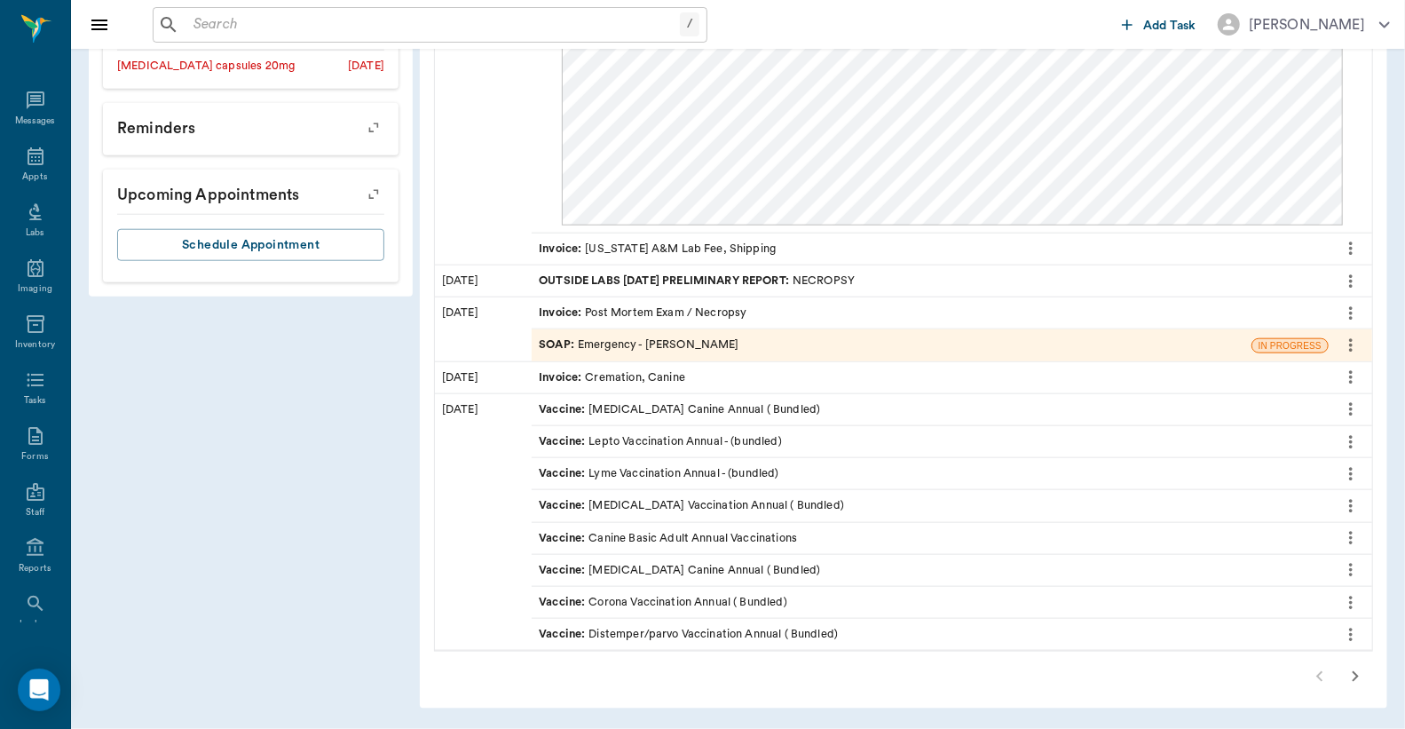
click at [1347, 278] on icon "more" at bounding box center [1351, 281] width 20 height 21
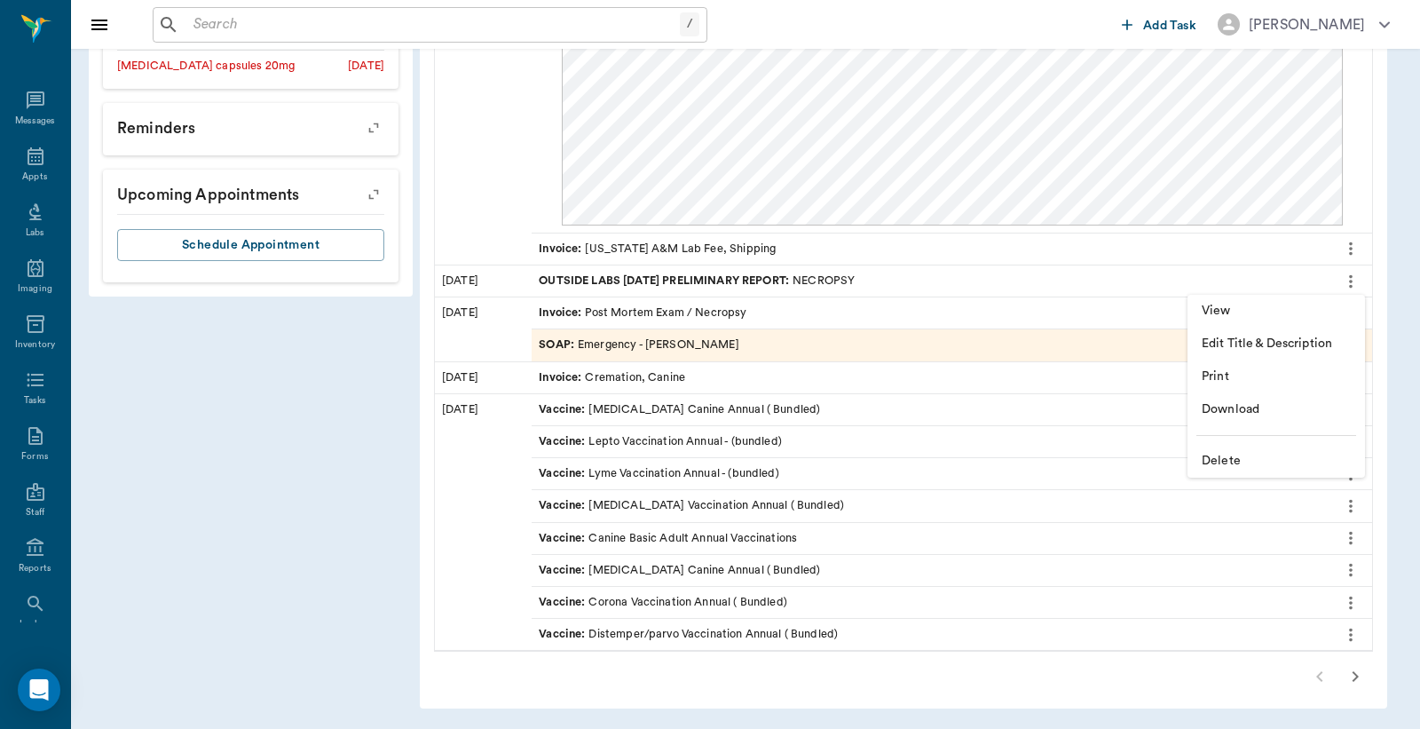
click at [1197, 306] on li "View" at bounding box center [1277, 311] width 178 height 33
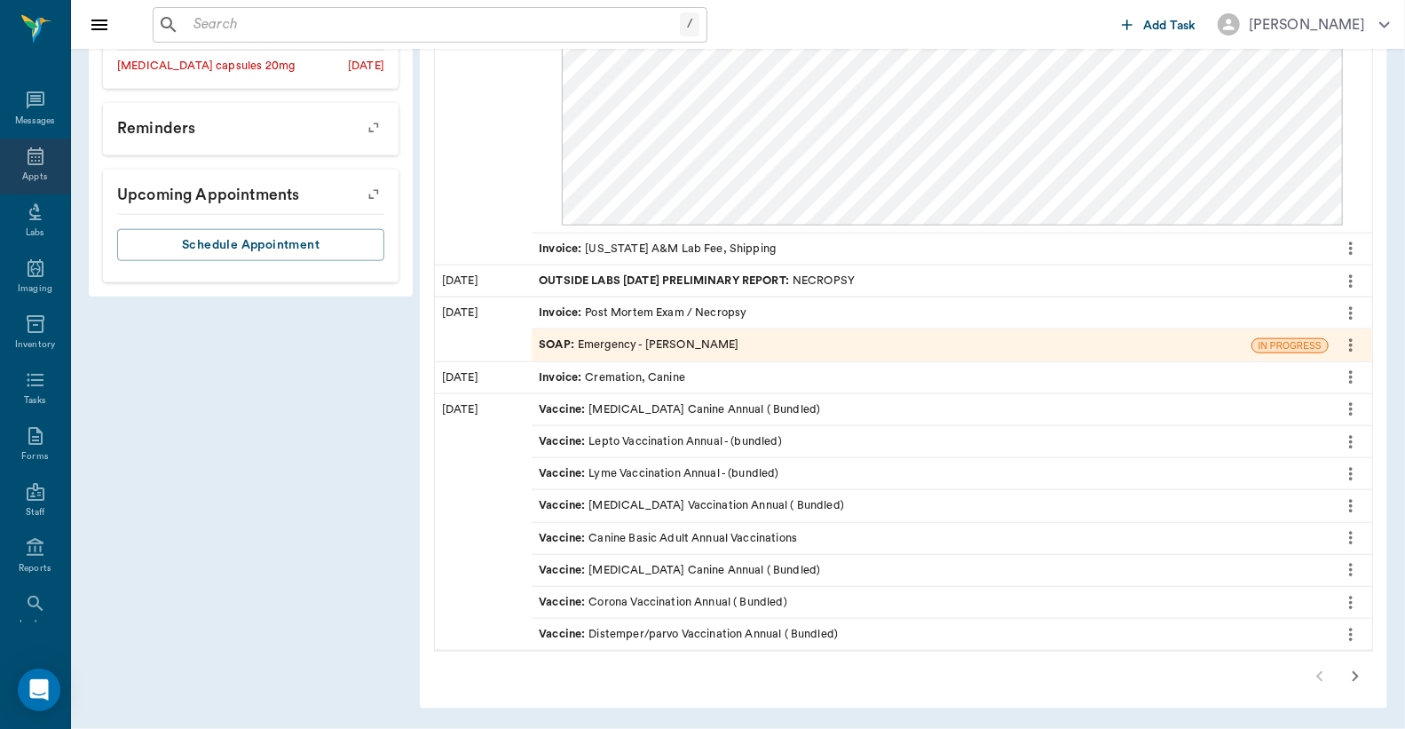
click at [25, 167] on div "Appts" at bounding box center [35, 166] width 70 height 56
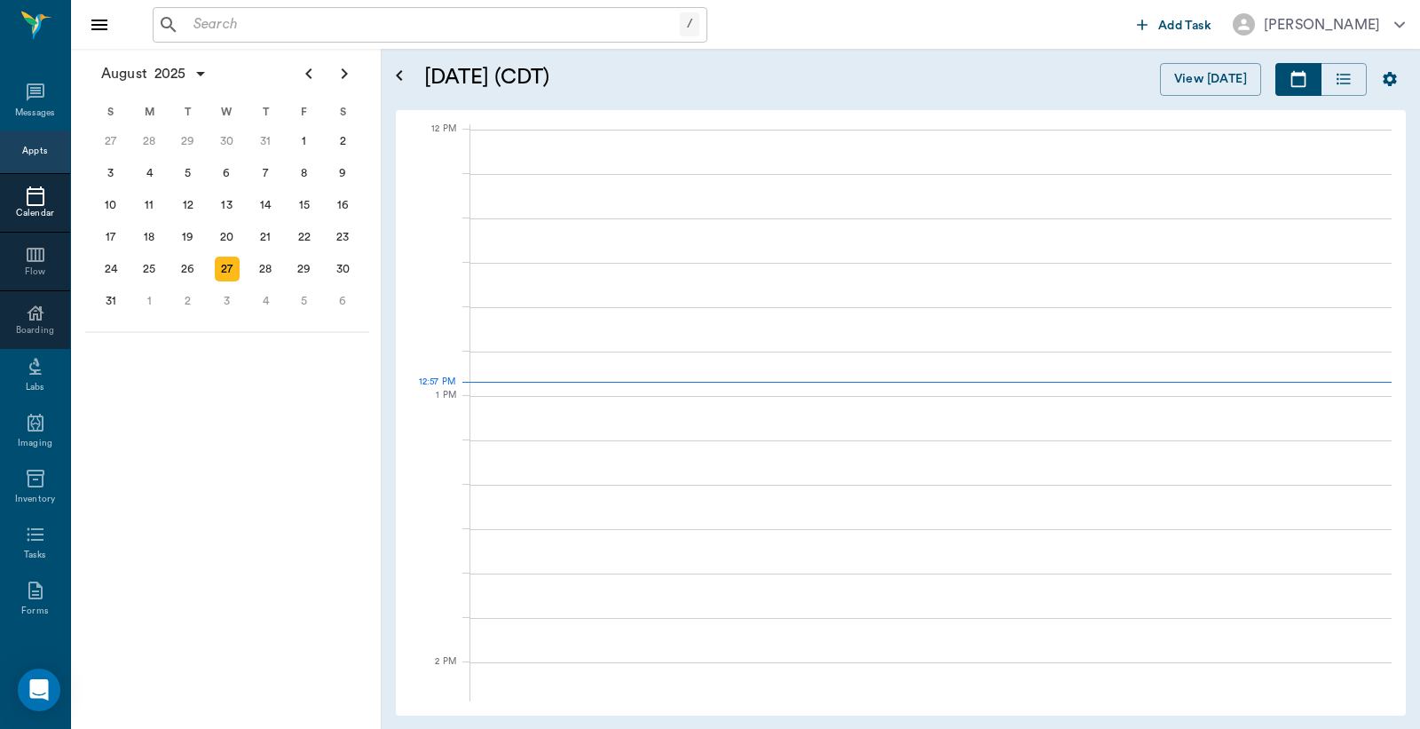
scroll to position [1067, 0]
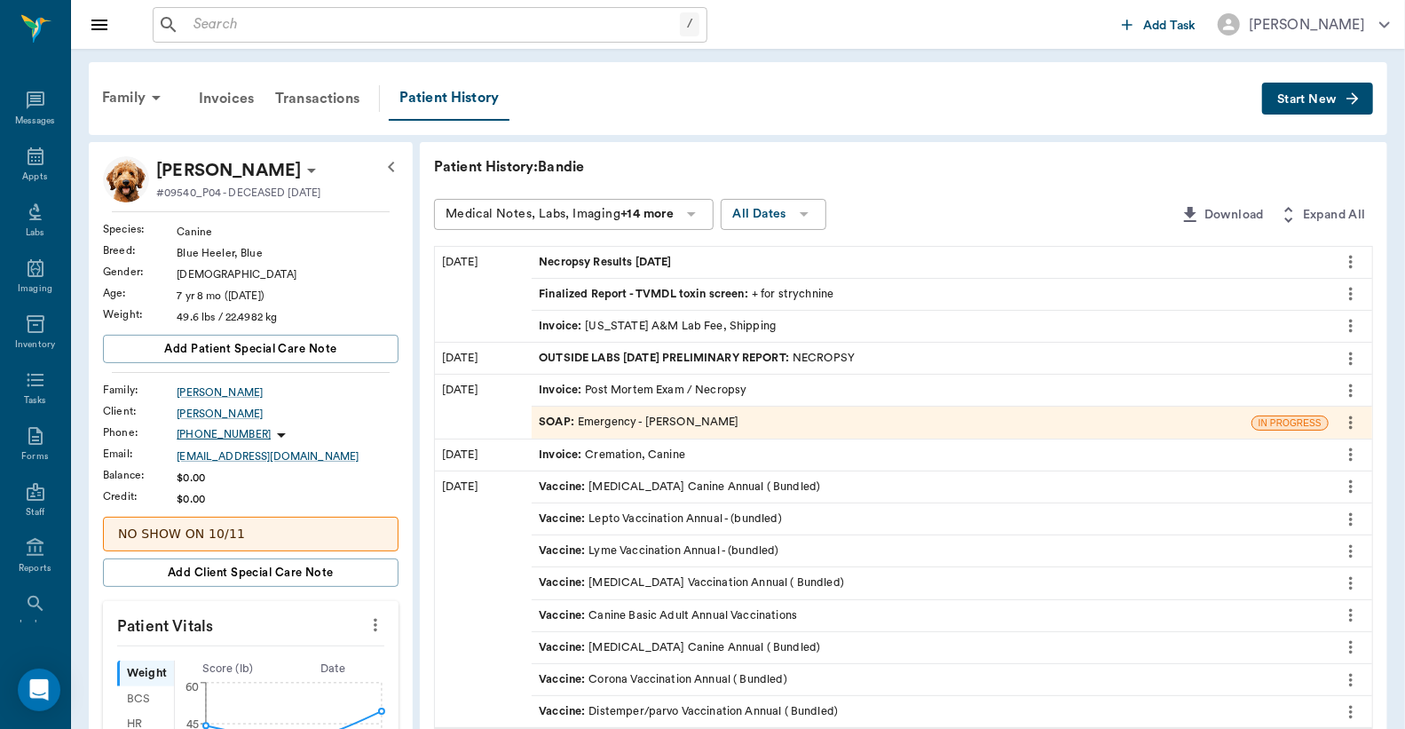
click at [577, 294] on span "Finalized Report - TVMDL toxin screen :" at bounding box center [645, 294] width 213 height 17
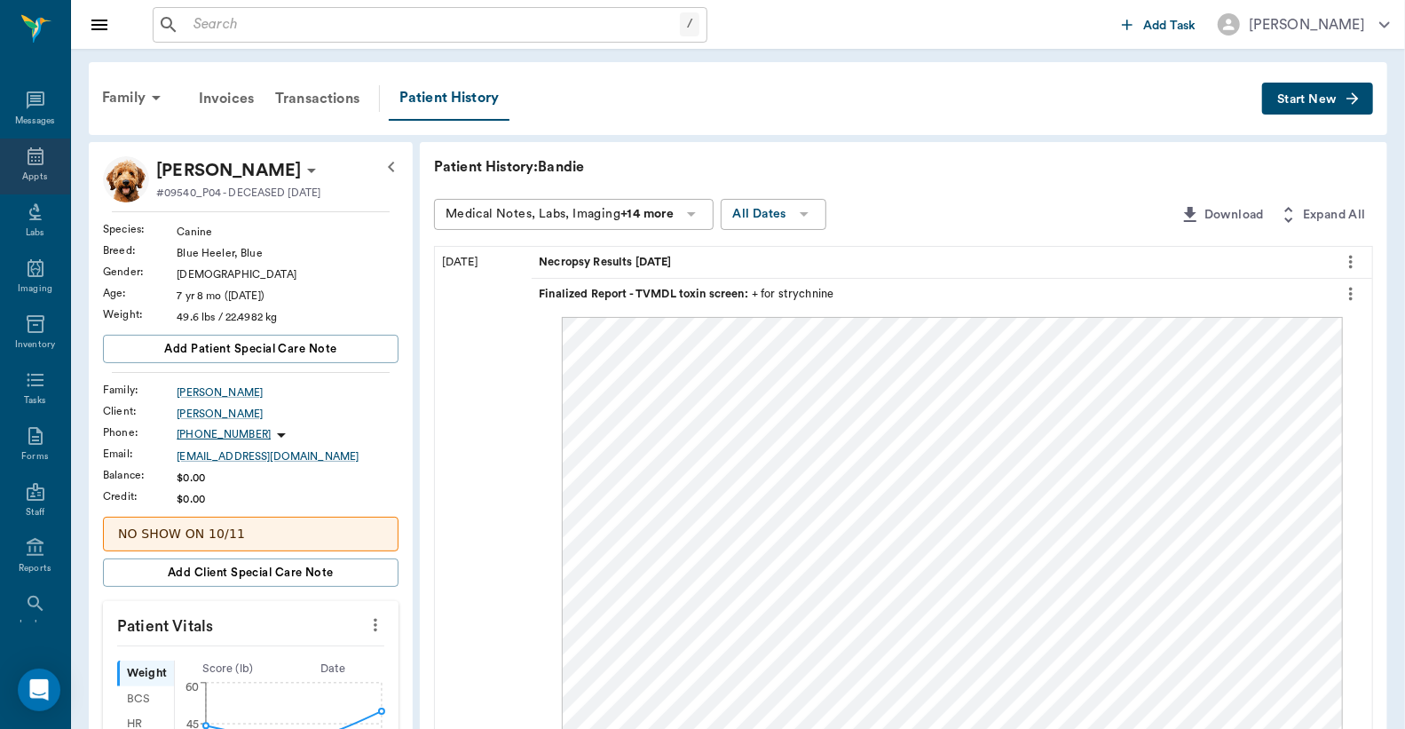
click at [28, 163] on icon at bounding box center [36, 156] width 16 height 18
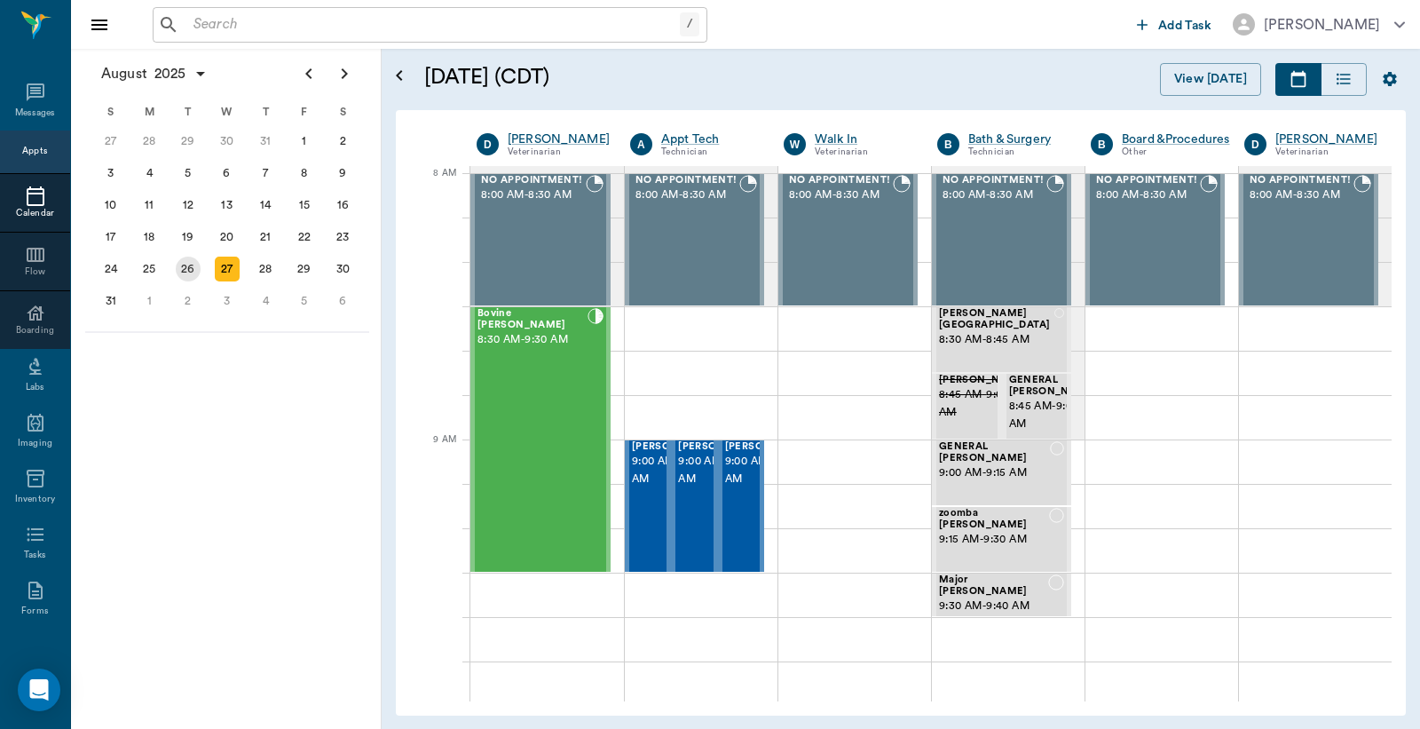
click at [195, 260] on div "26" at bounding box center [188, 269] width 25 height 25
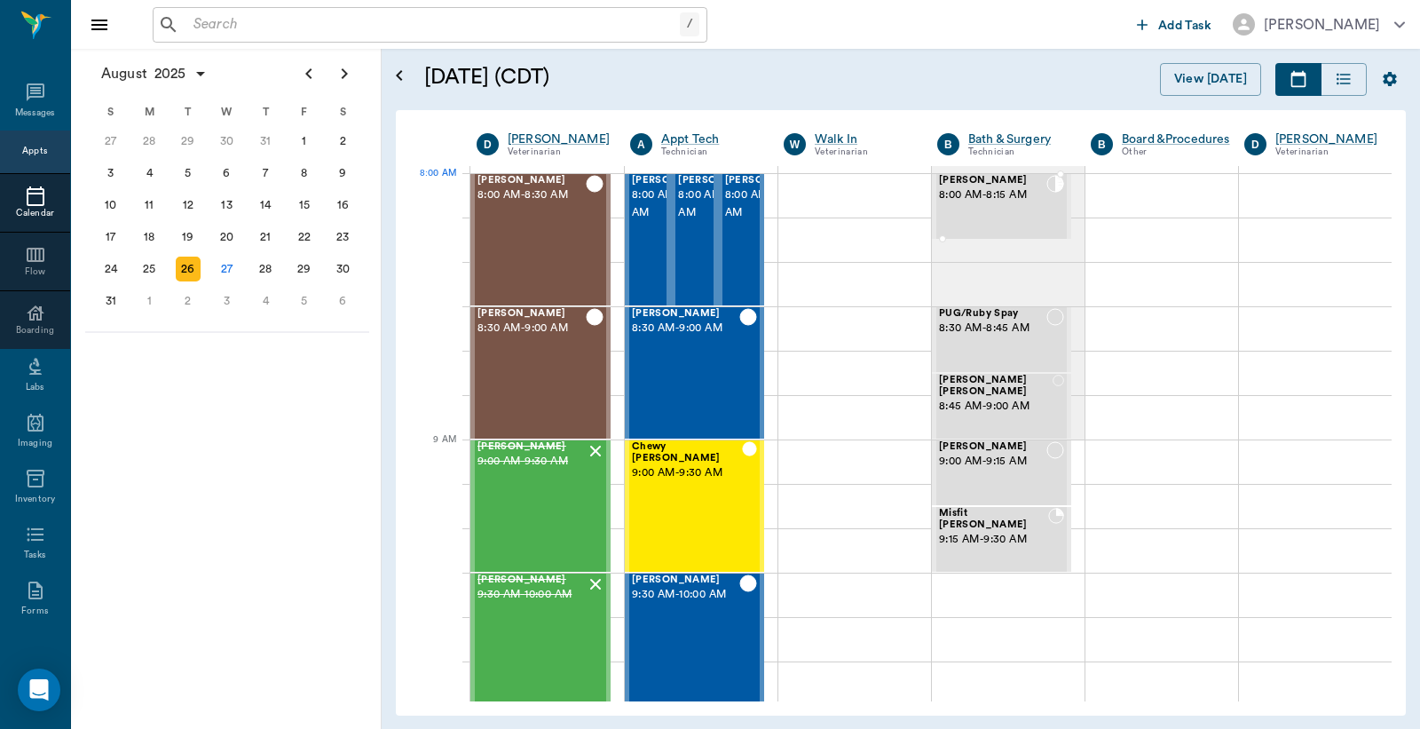
click at [984, 209] on div "Cassie Putnam 8:00 AM - 8:15 AM" at bounding box center [992, 206] width 107 height 63
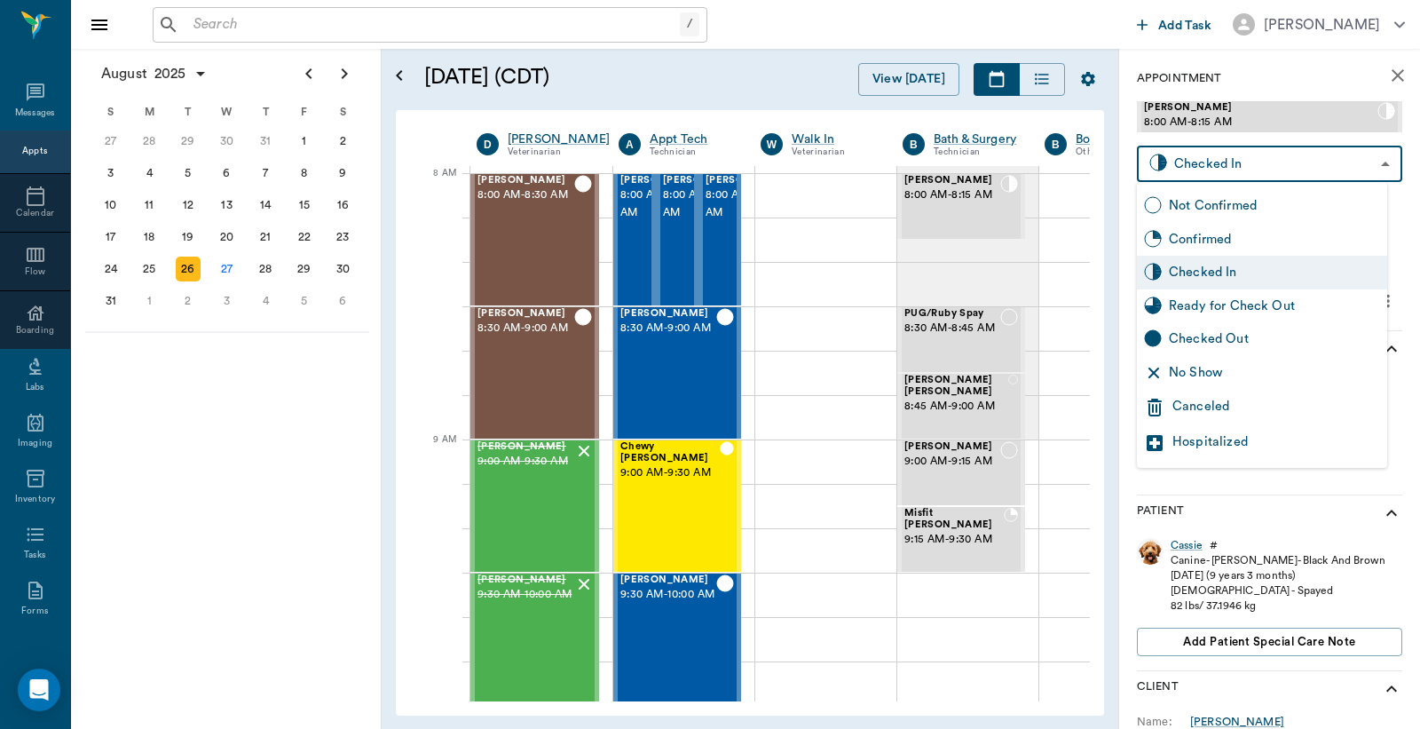
click at [1364, 163] on body "/ ​ Add Task Dr. Bert Ellsworth Nectar Messages Appts Calendar Flow Boarding La…" at bounding box center [710, 364] width 1420 height 729
click at [1247, 311] on div "Ready for Check Out" at bounding box center [1274, 307] width 211 height 20
type input "READY_TO_CHECKOUT"
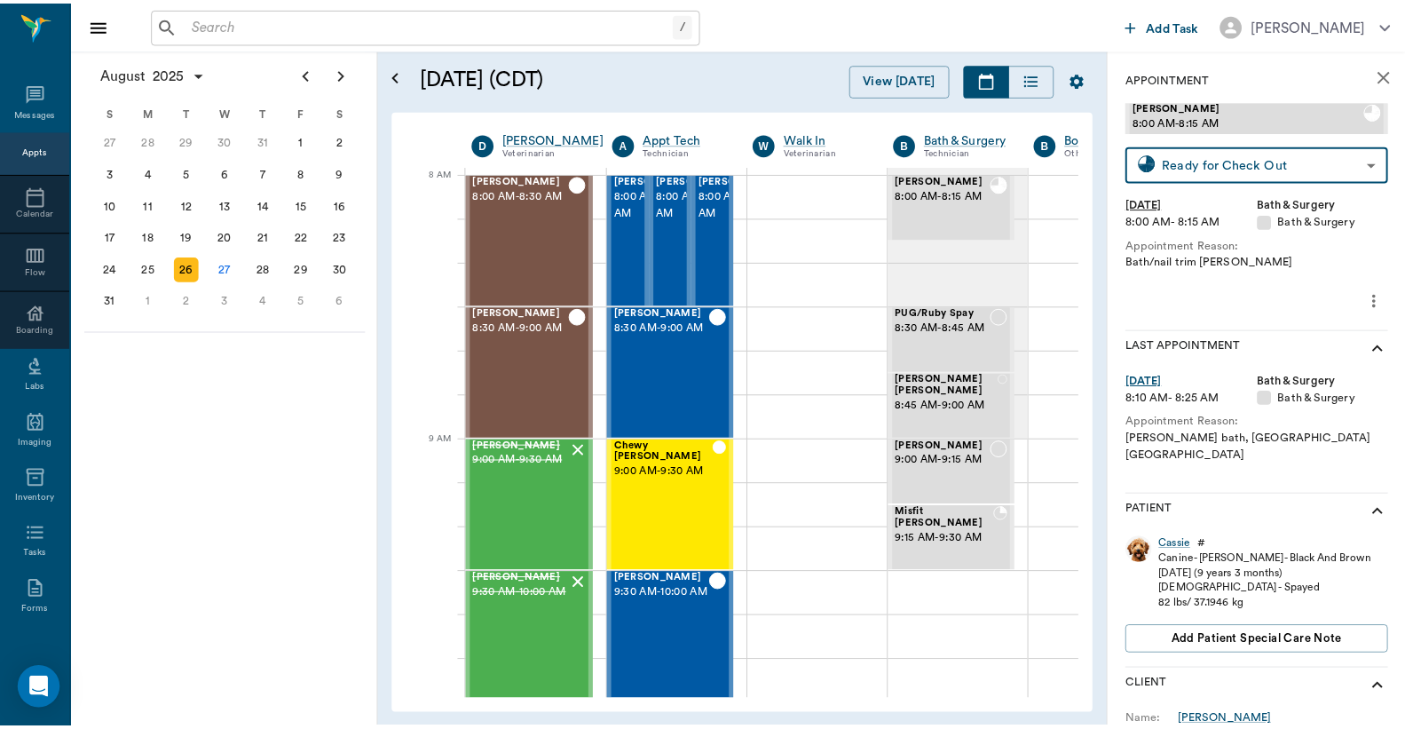
scroll to position [131, 0]
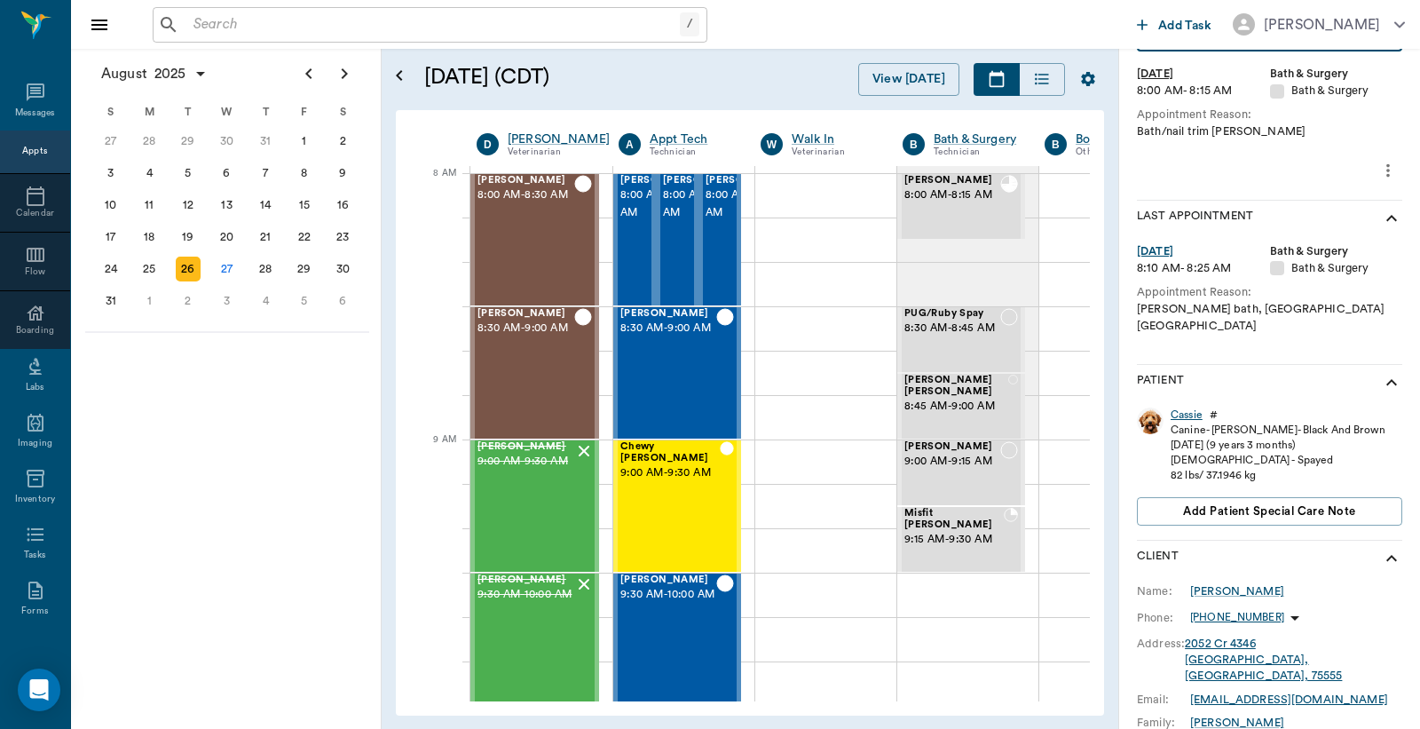
click at [1188, 408] on div "Cassie" at bounding box center [1187, 415] width 32 height 15
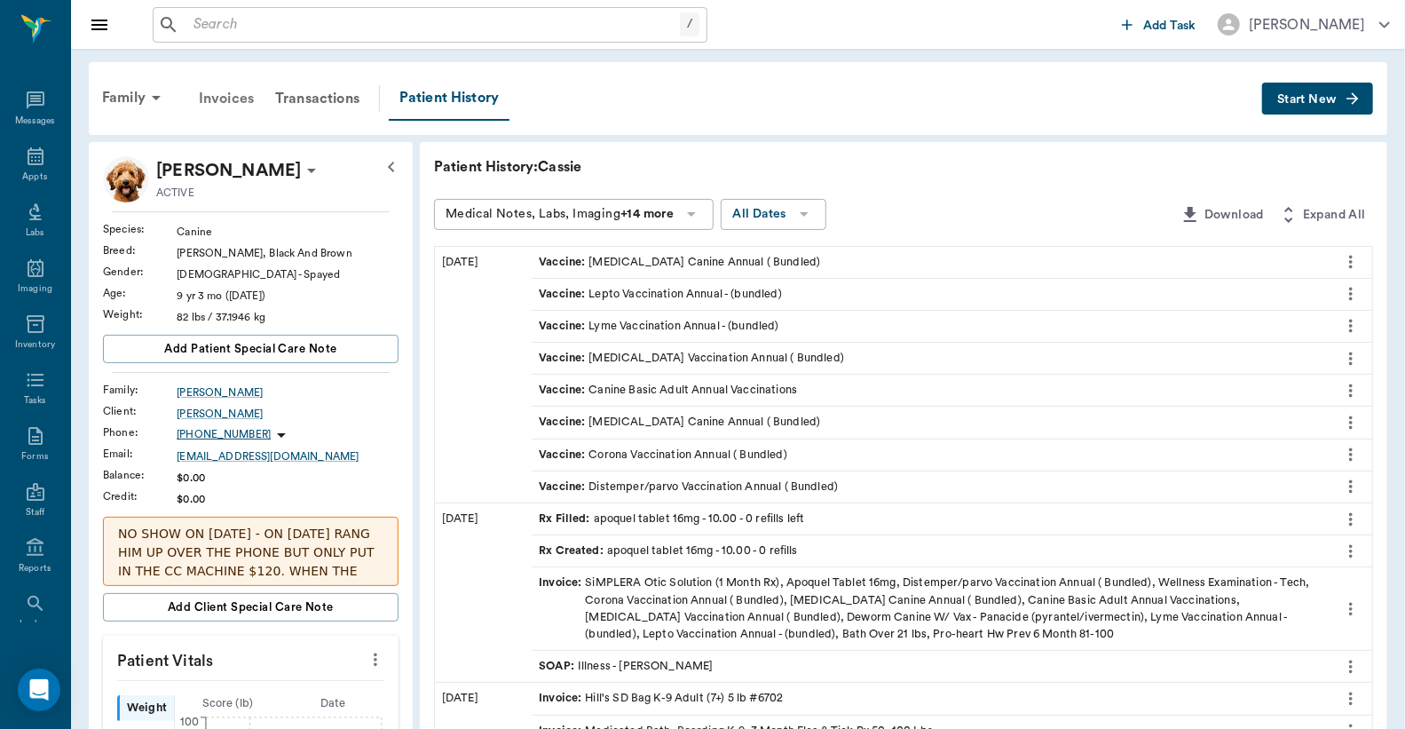
click at [236, 100] on div "Invoices" at bounding box center [226, 98] width 76 height 43
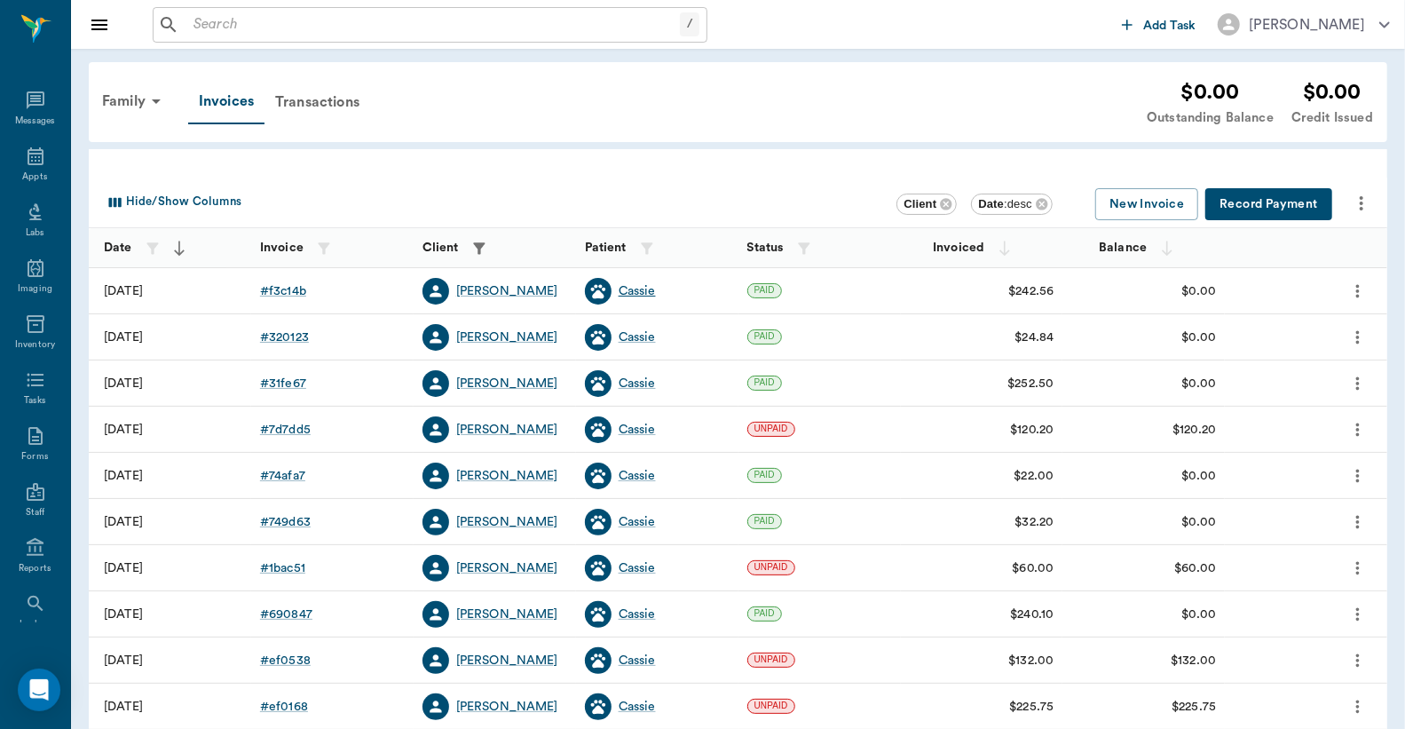
click at [636, 290] on div "Cassie" at bounding box center [637, 291] width 37 height 18
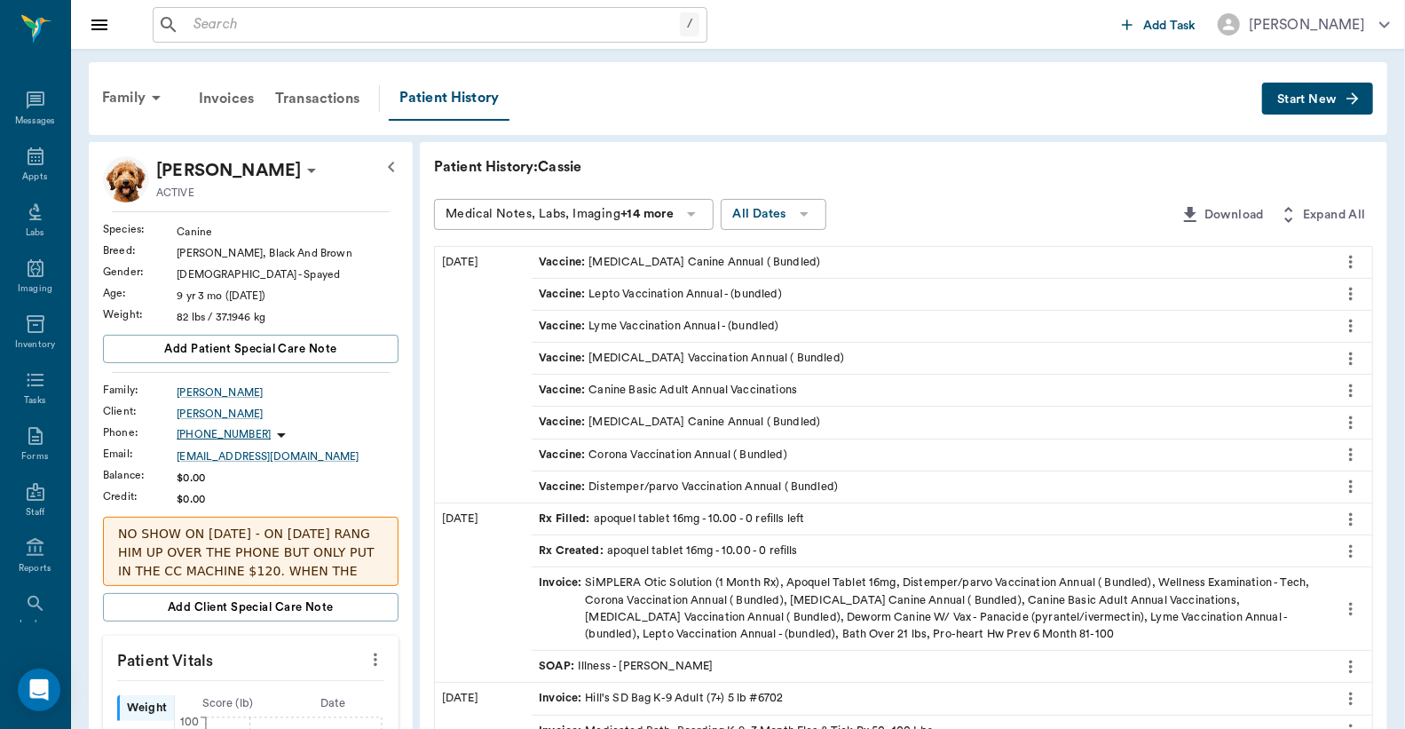
click at [1310, 99] on span "Start New" at bounding box center [1307, 99] width 59 height 0
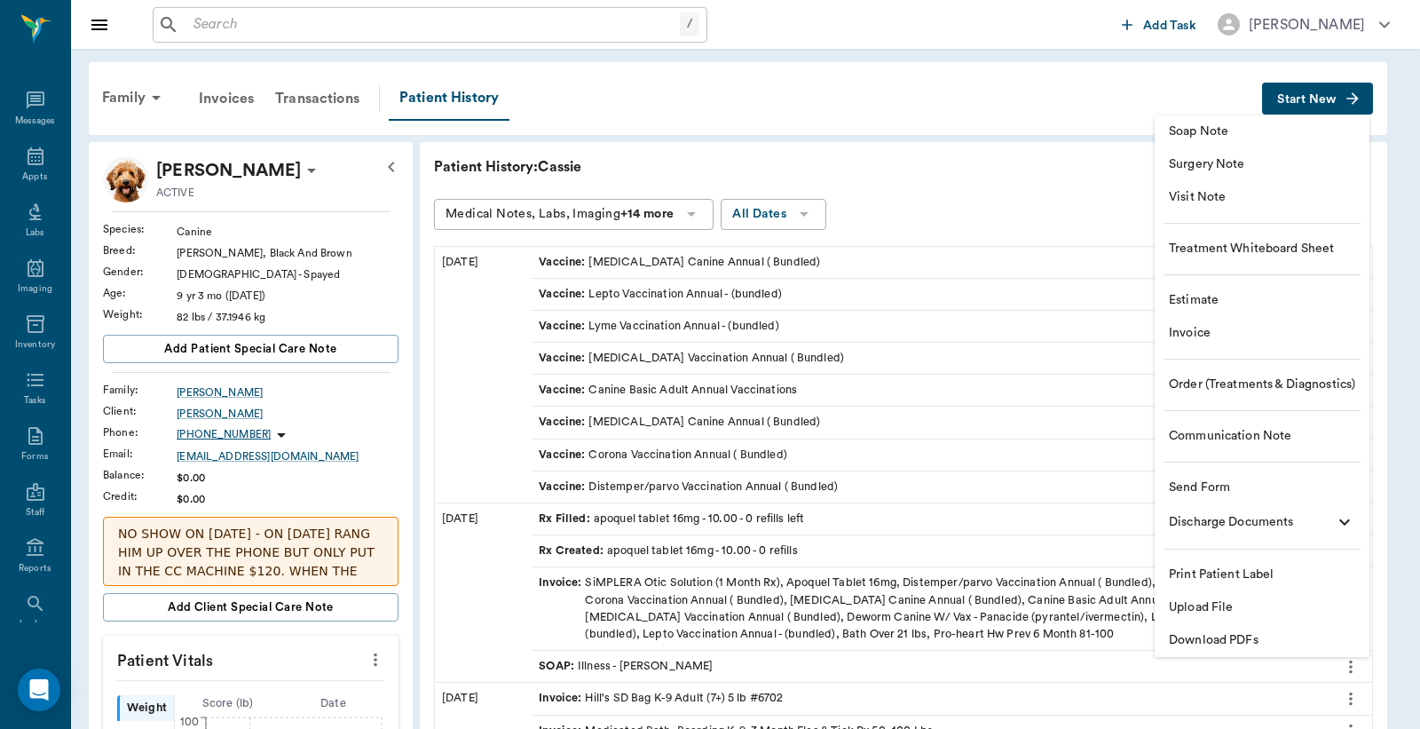
click at [1226, 196] on span "Visit Note" at bounding box center [1262, 197] width 186 height 19
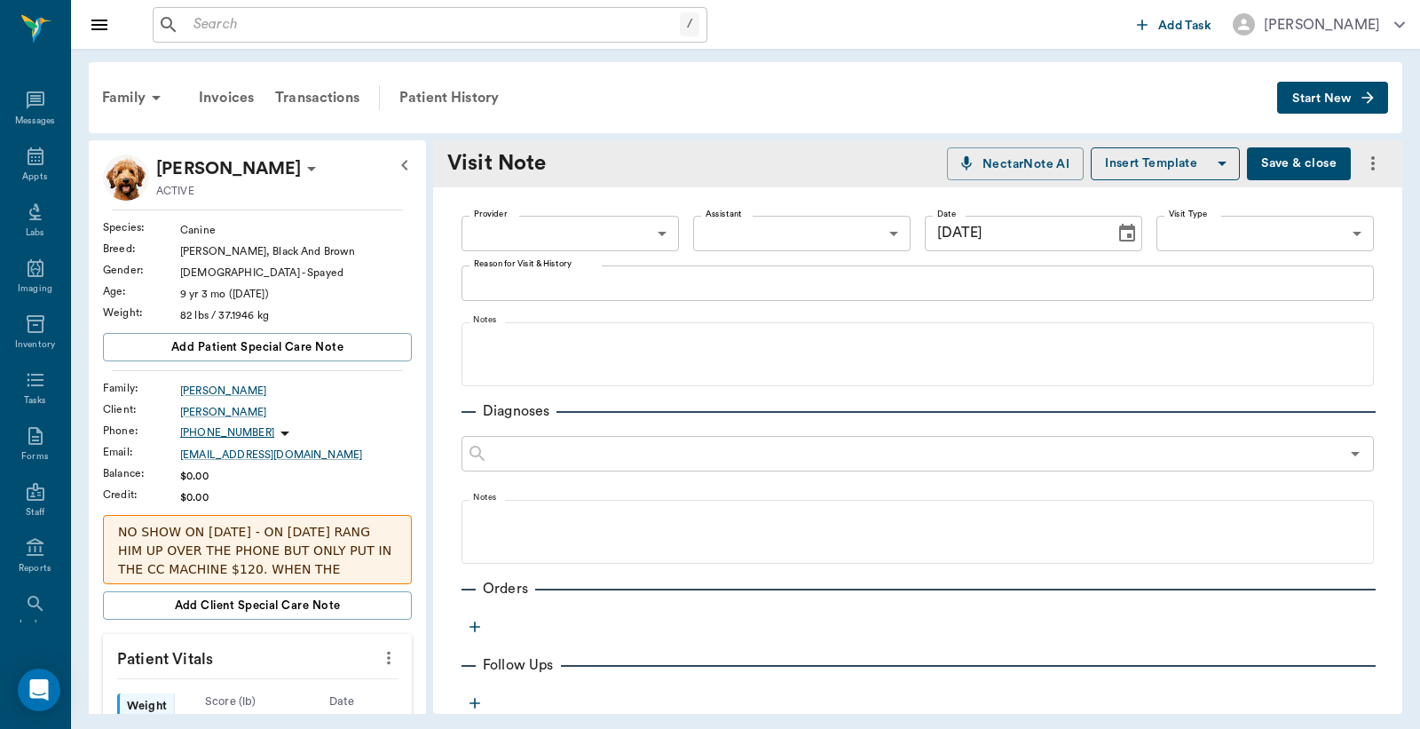
type input "[DATE]"
click at [652, 232] on body "/ ​ Add Task [PERSON_NAME] Nectar Messages Appts Labs Imaging Inventory Tasks F…" at bounding box center [710, 364] width 1420 height 729
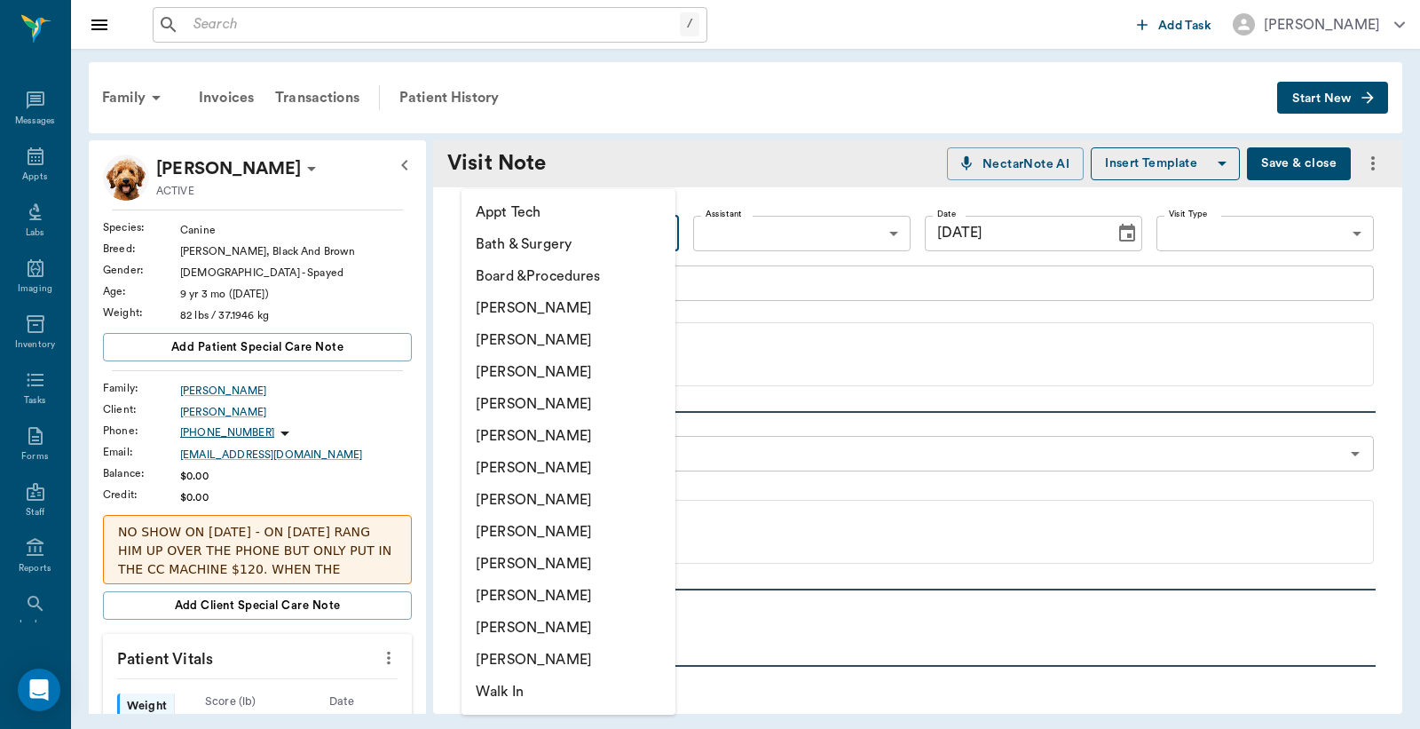
click at [562, 338] on li "[PERSON_NAME]" at bounding box center [569, 340] width 214 height 32
type input "63ec2e2852e12b0ba117910e"
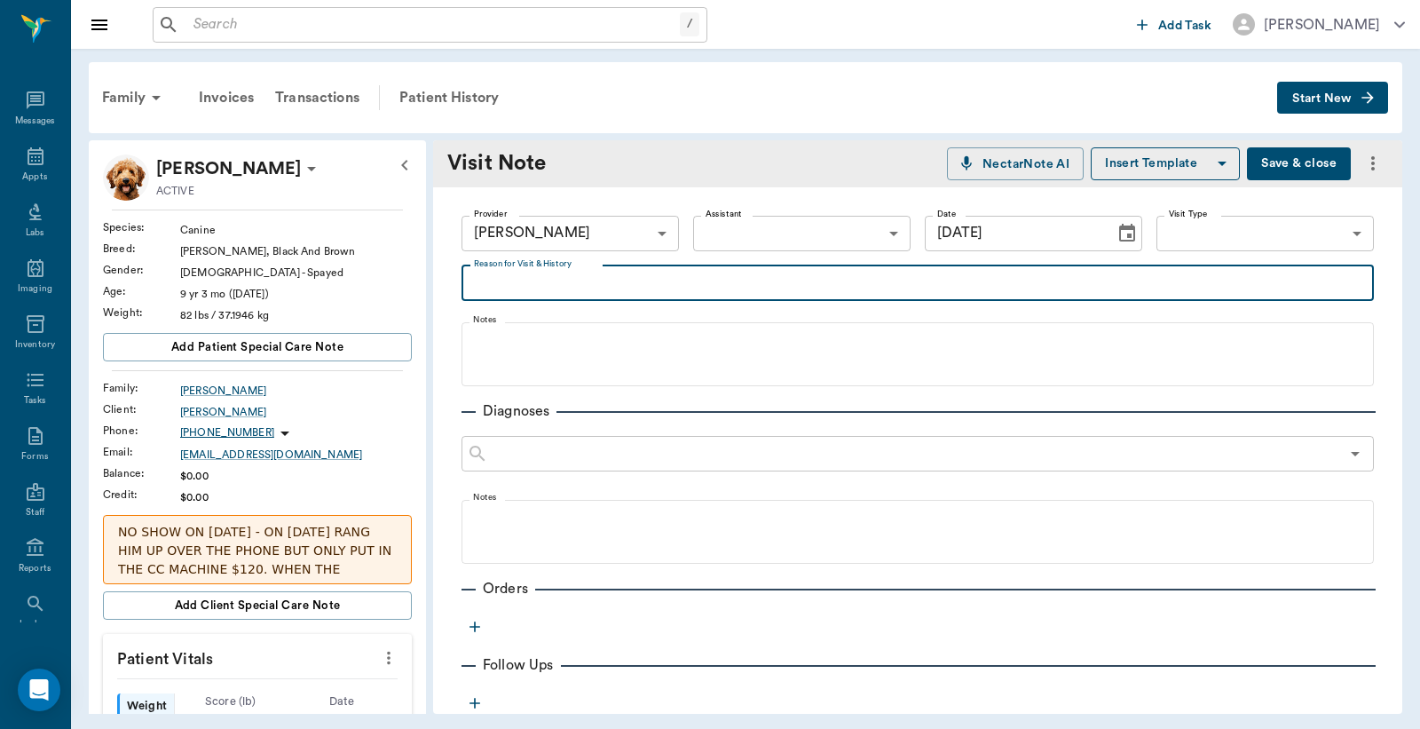
click at [480, 282] on textarea "Reason for Visit & History" at bounding box center [918, 283] width 888 height 20
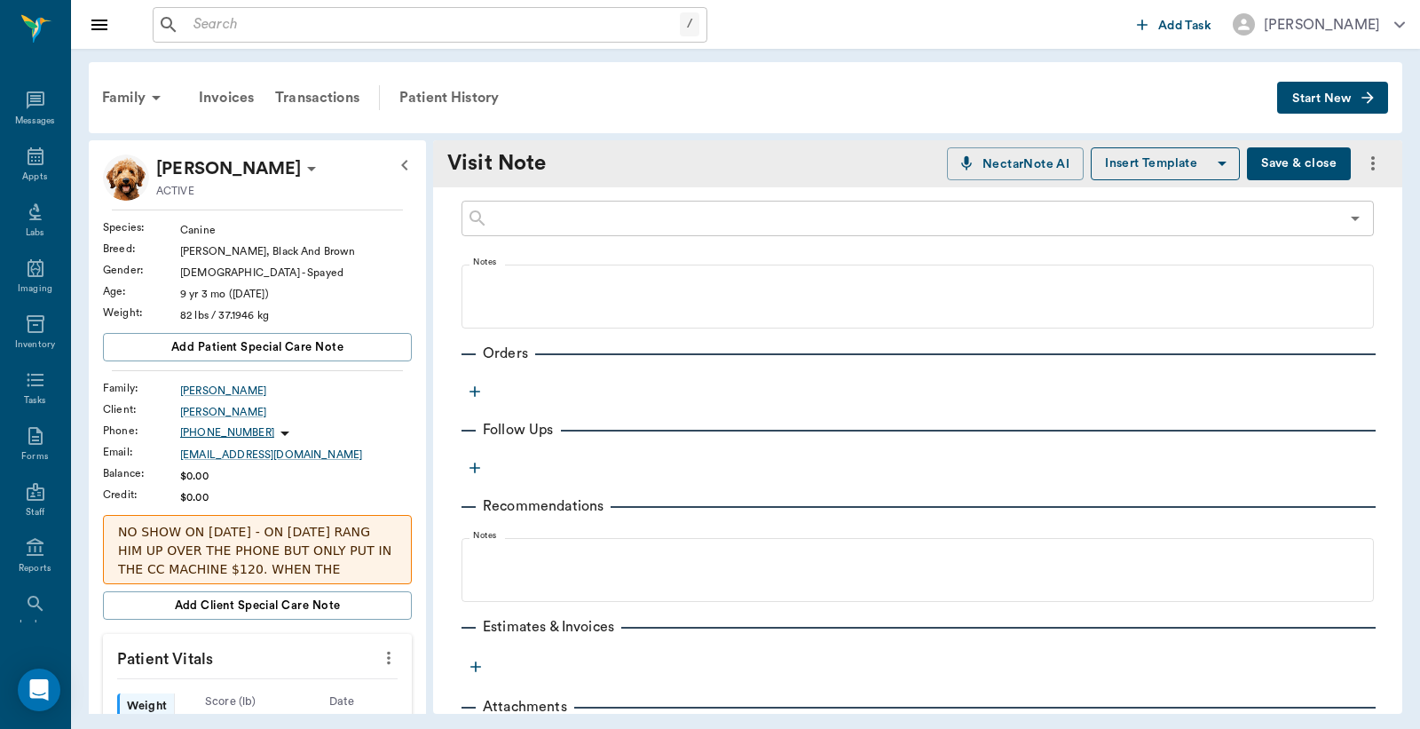
scroll to position [263, 0]
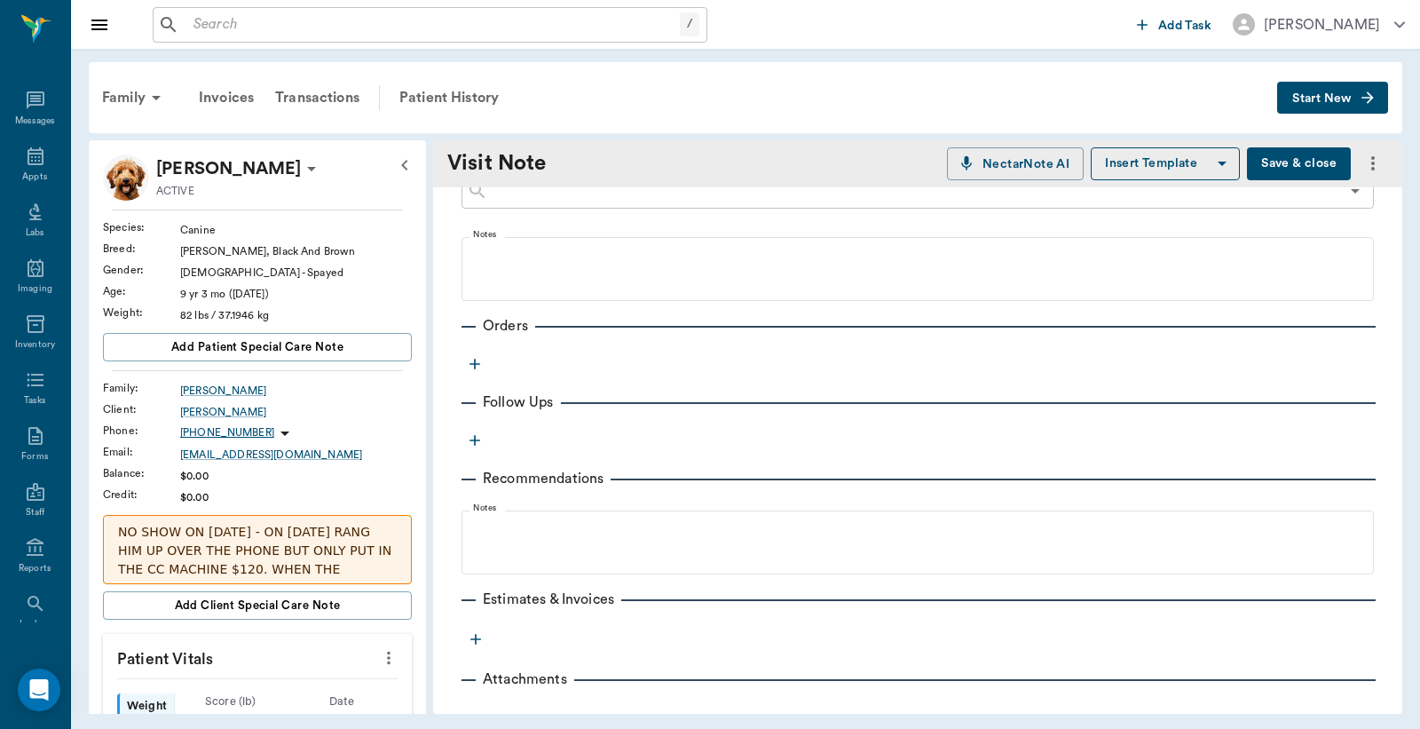
type textarea "Bath and [GEOGRAPHIC_DATA]"
click at [471, 364] on icon "button" at bounding box center [475, 364] width 18 height 18
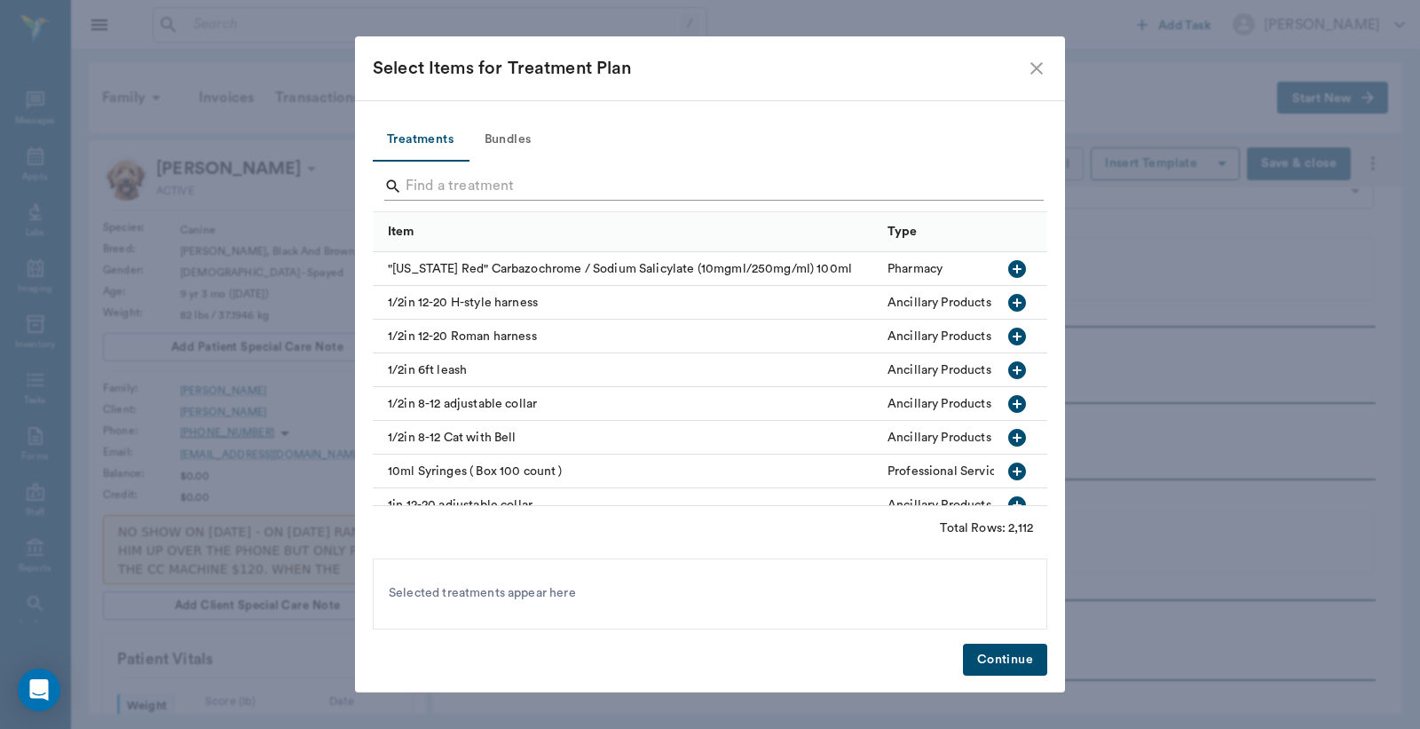
click at [413, 187] on input "Search" at bounding box center [712, 186] width 612 height 28
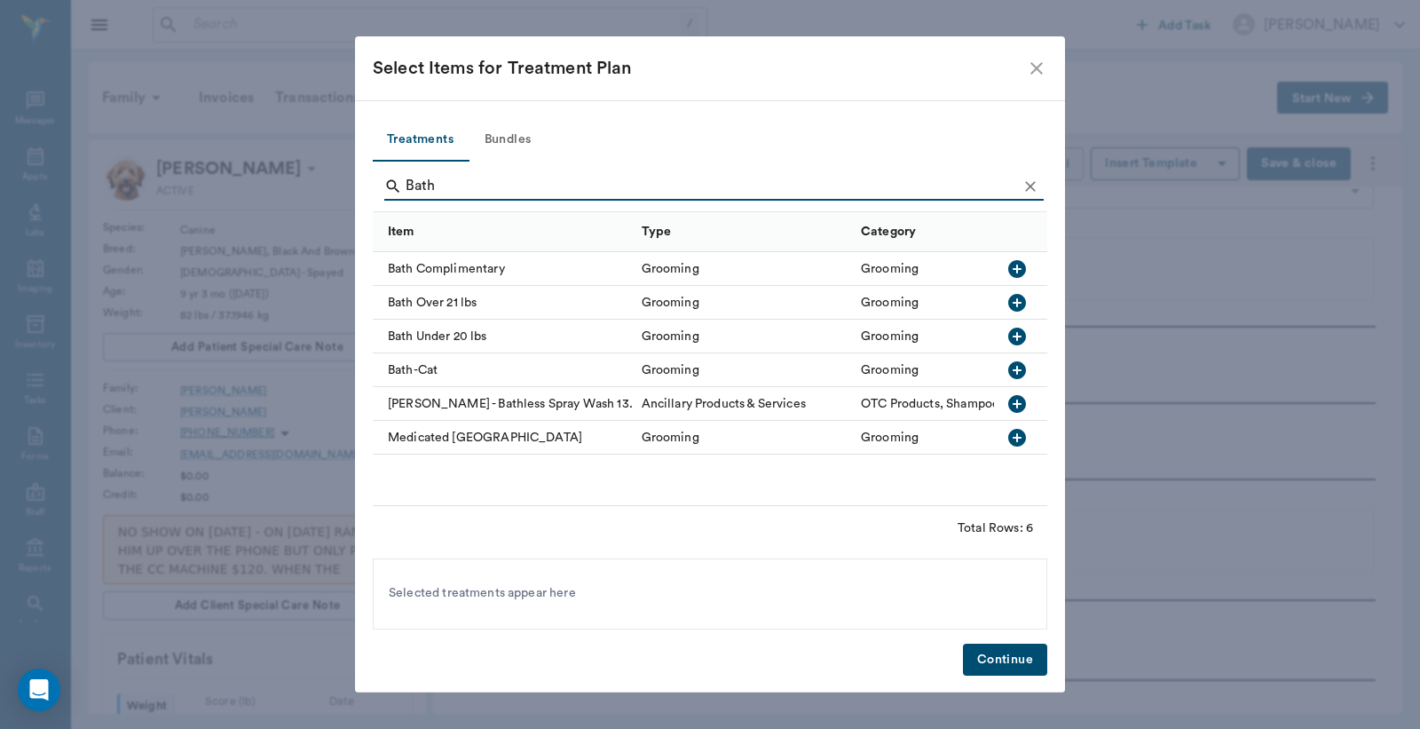
type input "Bath"
click at [1022, 303] on icon "button" at bounding box center [1018, 303] width 18 height 18
click at [1007, 659] on button "Continue" at bounding box center [1005, 660] width 84 height 33
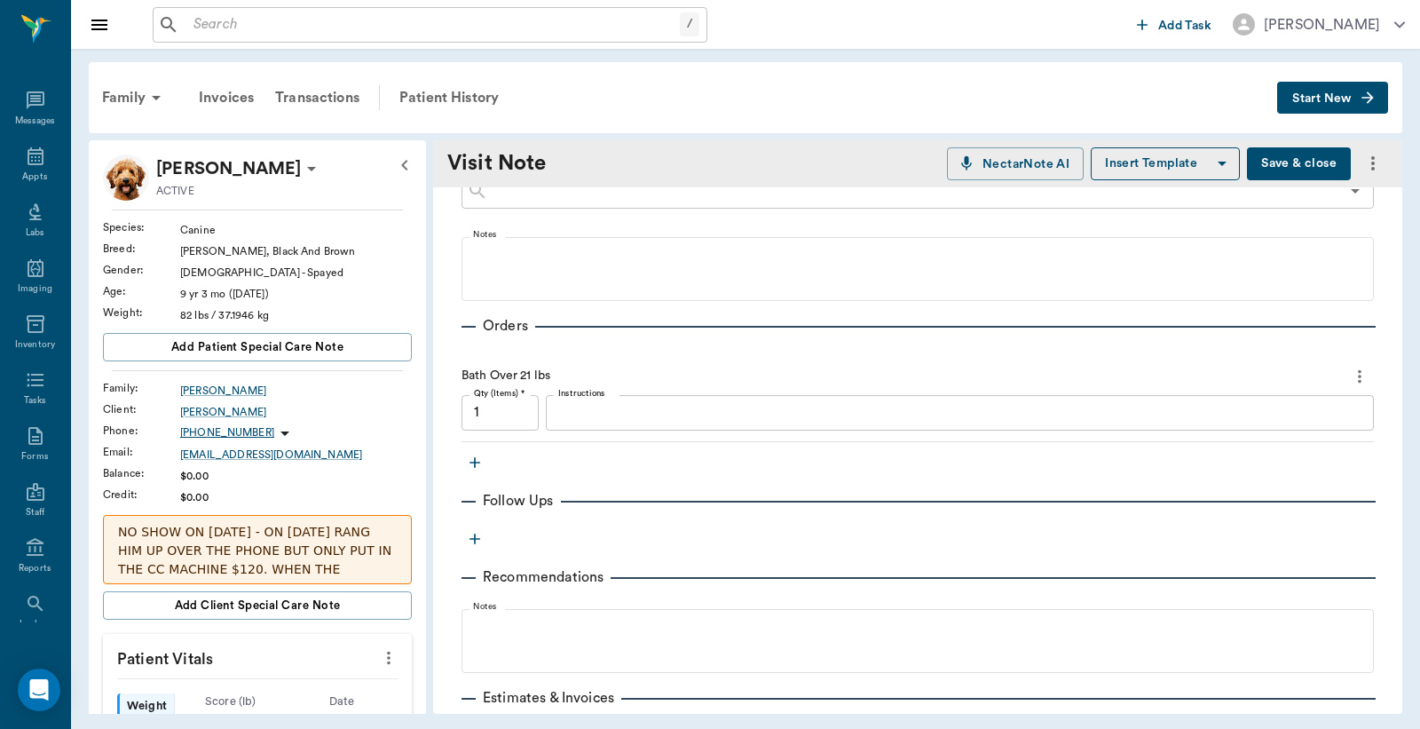
click at [474, 459] on icon "button" at bounding box center [475, 462] width 11 height 11
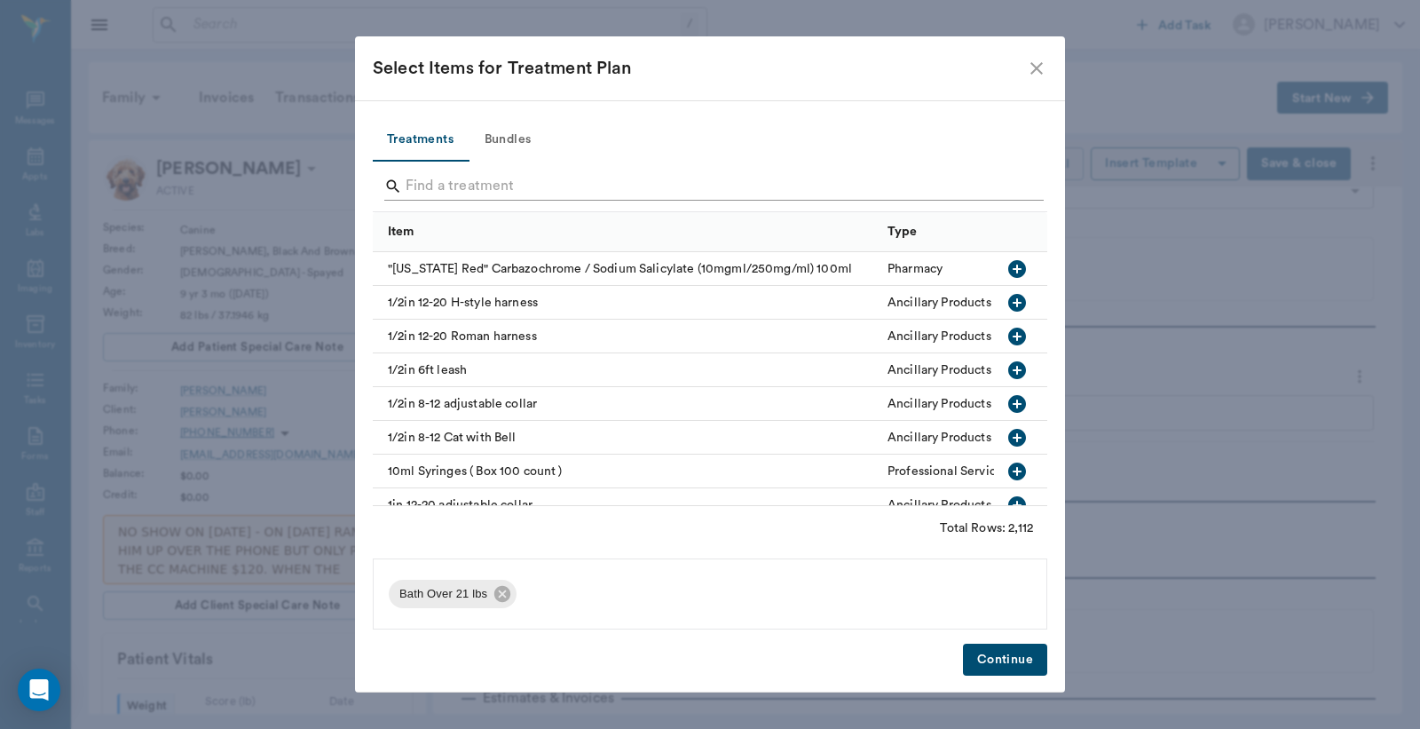
click at [412, 186] on input "Search" at bounding box center [712, 186] width 612 height 28
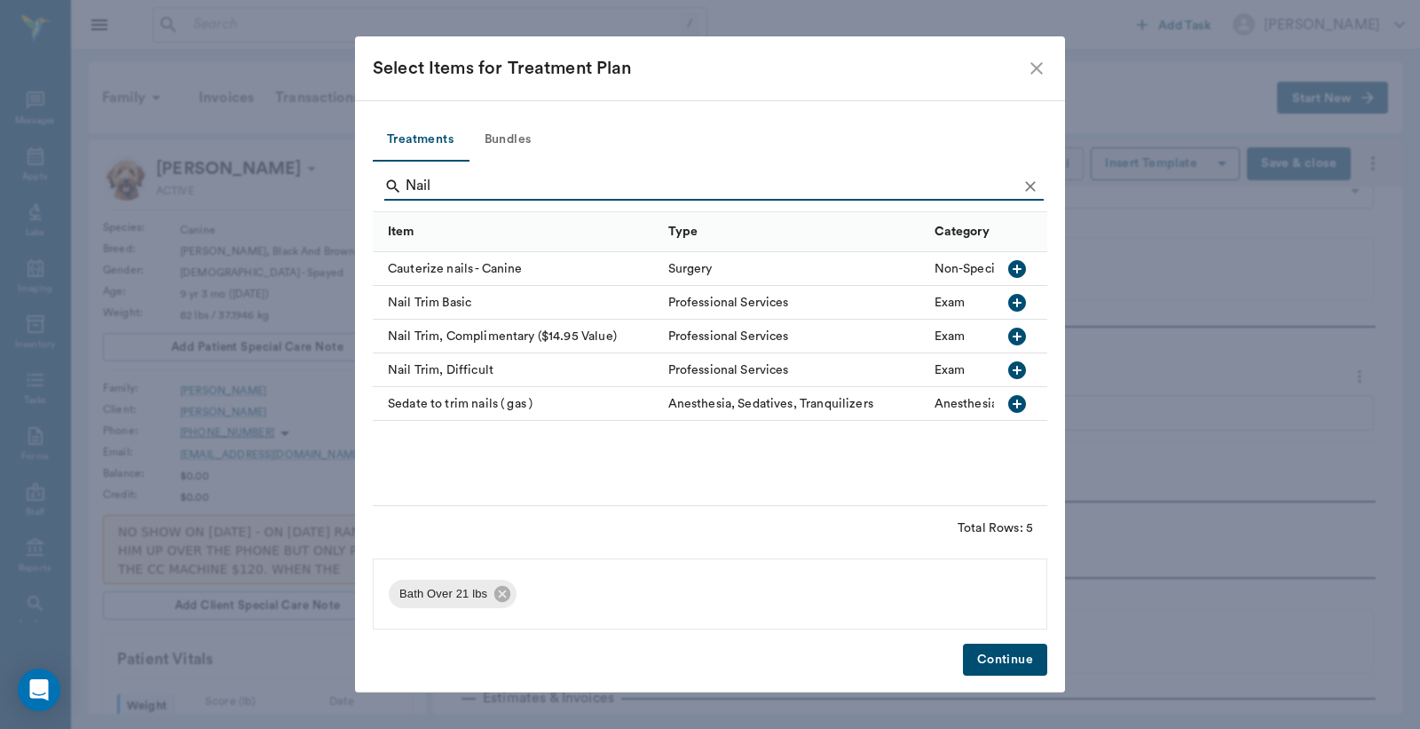
type input "Nail"
click at [1018, 302] on icon "button" at bounding box center [1017, 302] width 21 height 21
click at [1009, 667] on button "Continue" at bounding box center [1005, 660] width 84 height 33
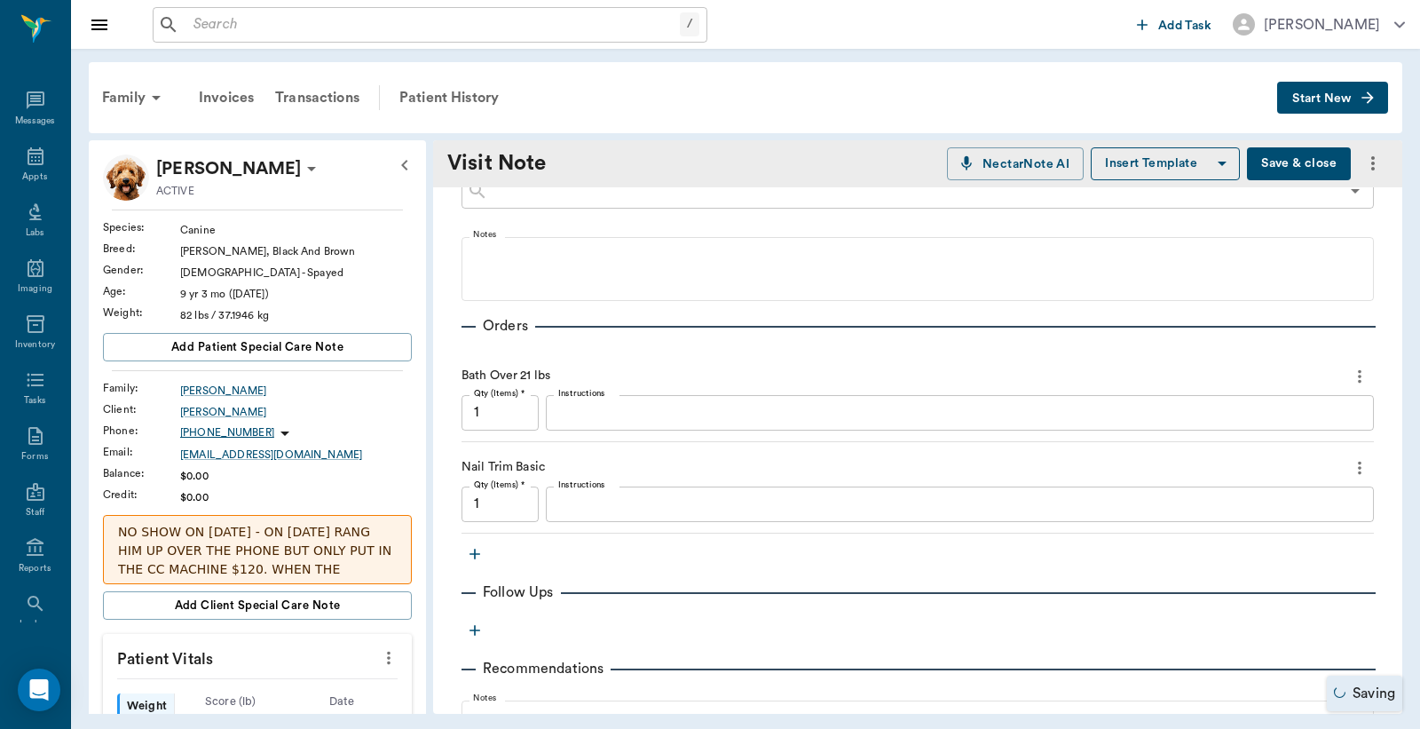
click at [474, 557] on icon "button" at bounding box center [475, 554] width 11 height 11
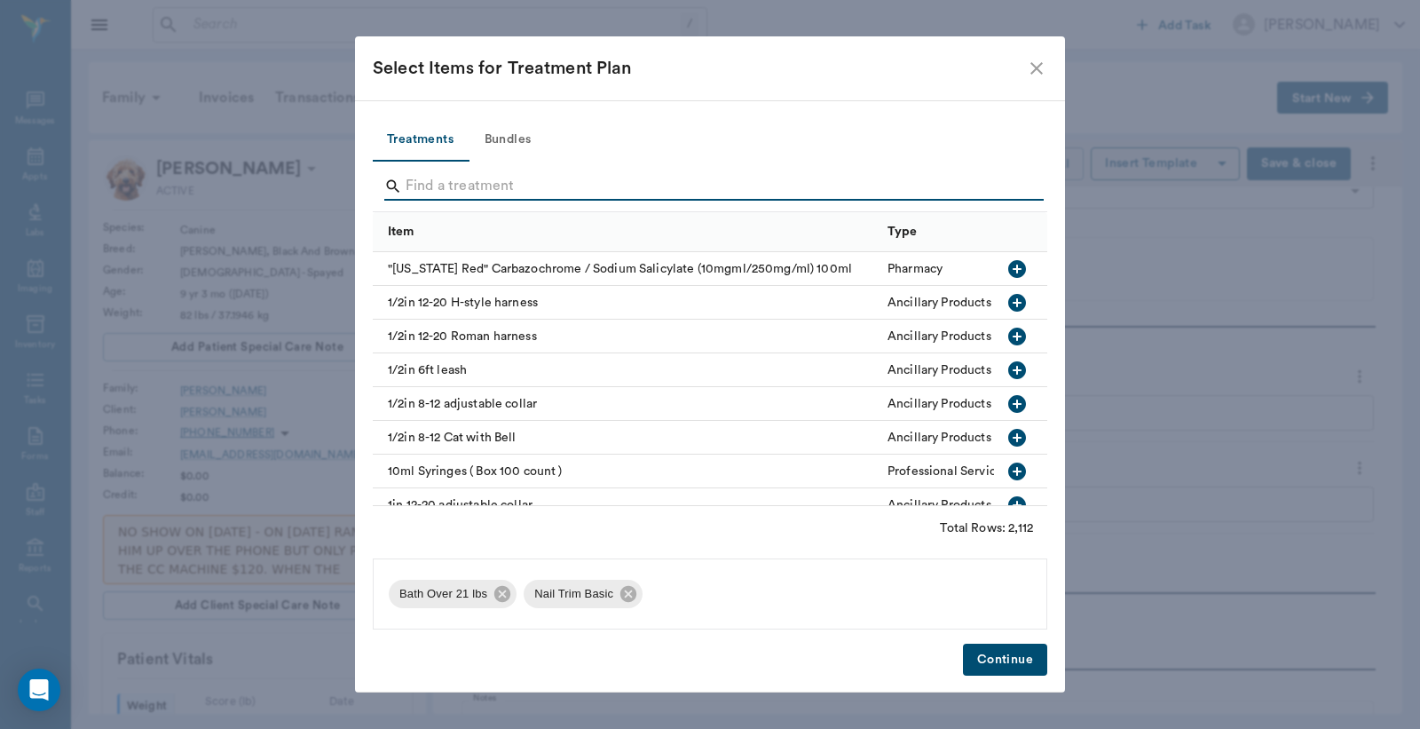
click at [406, 185] on input "Search" at bounding box center [712, 186] width 612 height 28
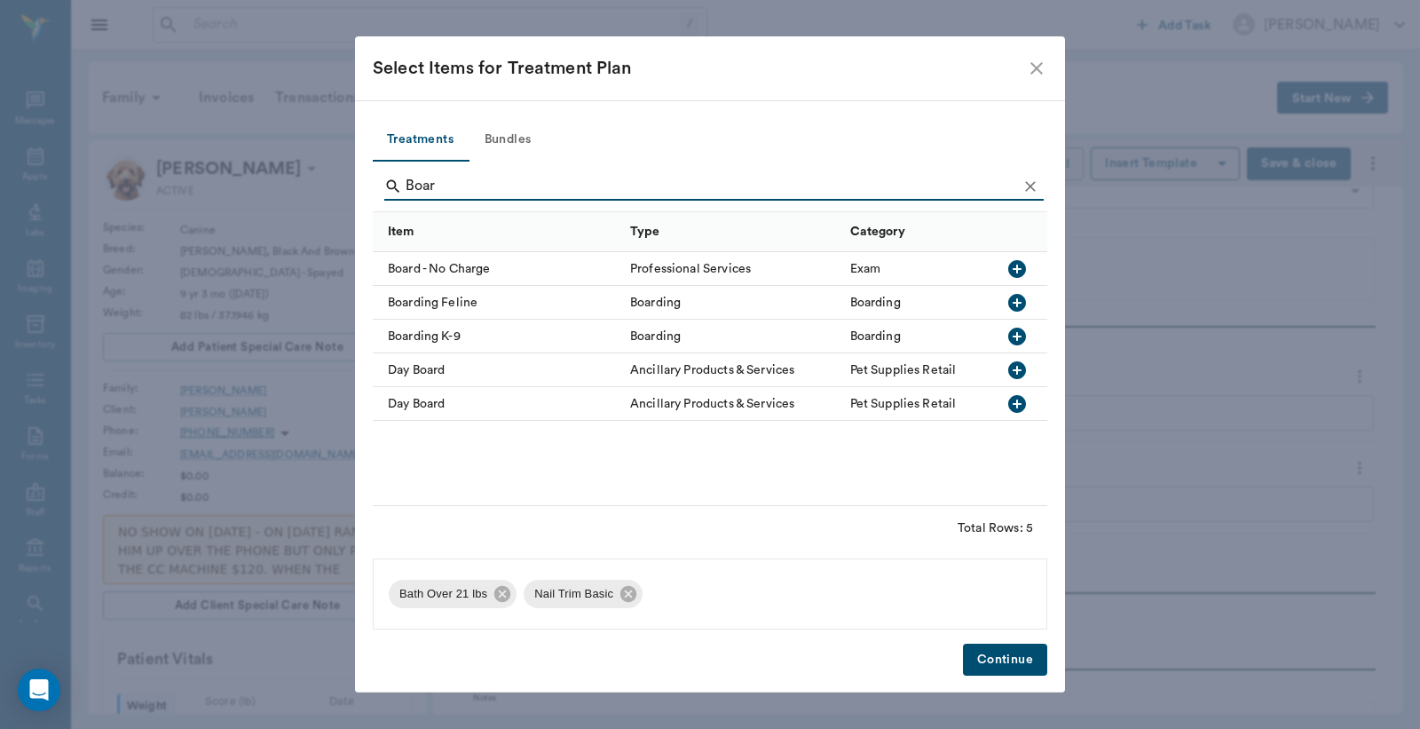
type input "Boar"
click at [1017, 335] on icon "button" at bounding box center [1017, 336] width 21 height 21
click at [1001, 663] on button "Continue" at bounding box center [1005, 660] width 84 height 33
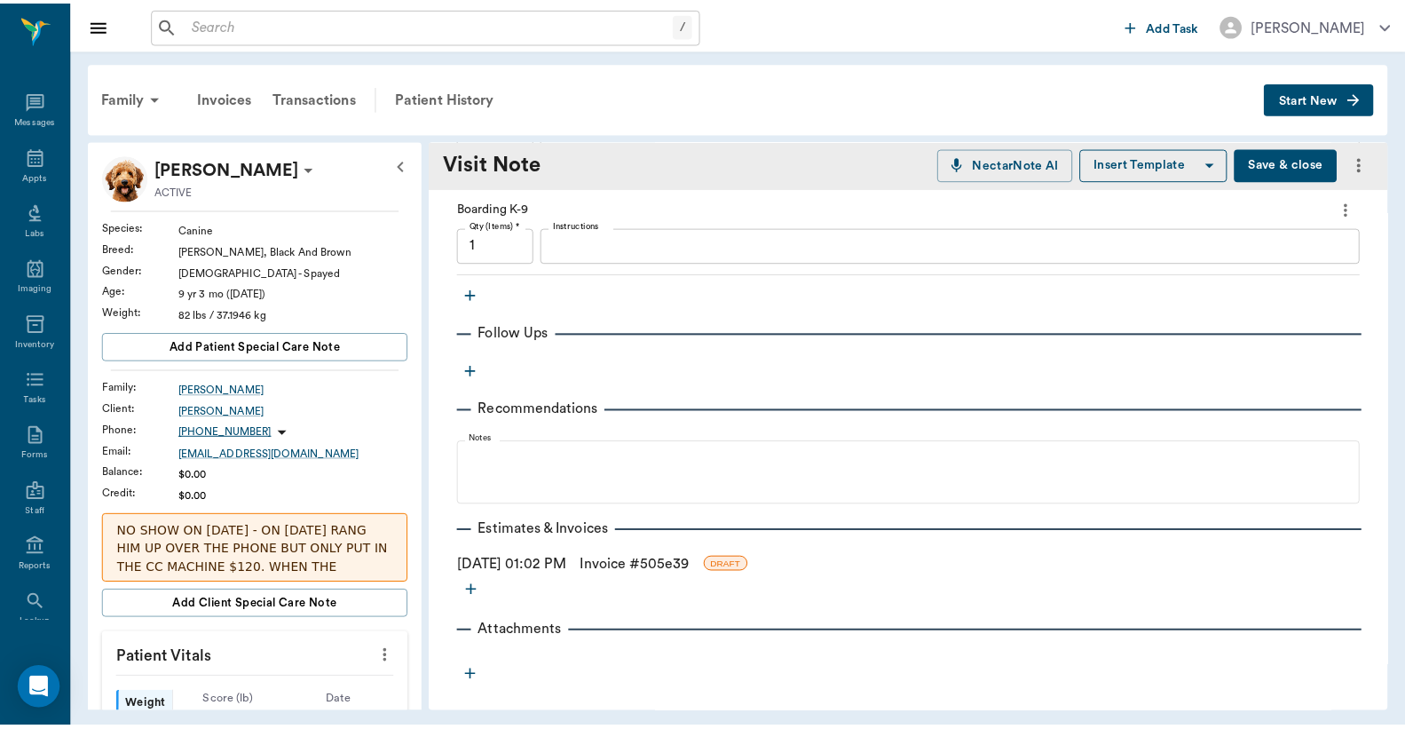
scroll to position [616, 0]
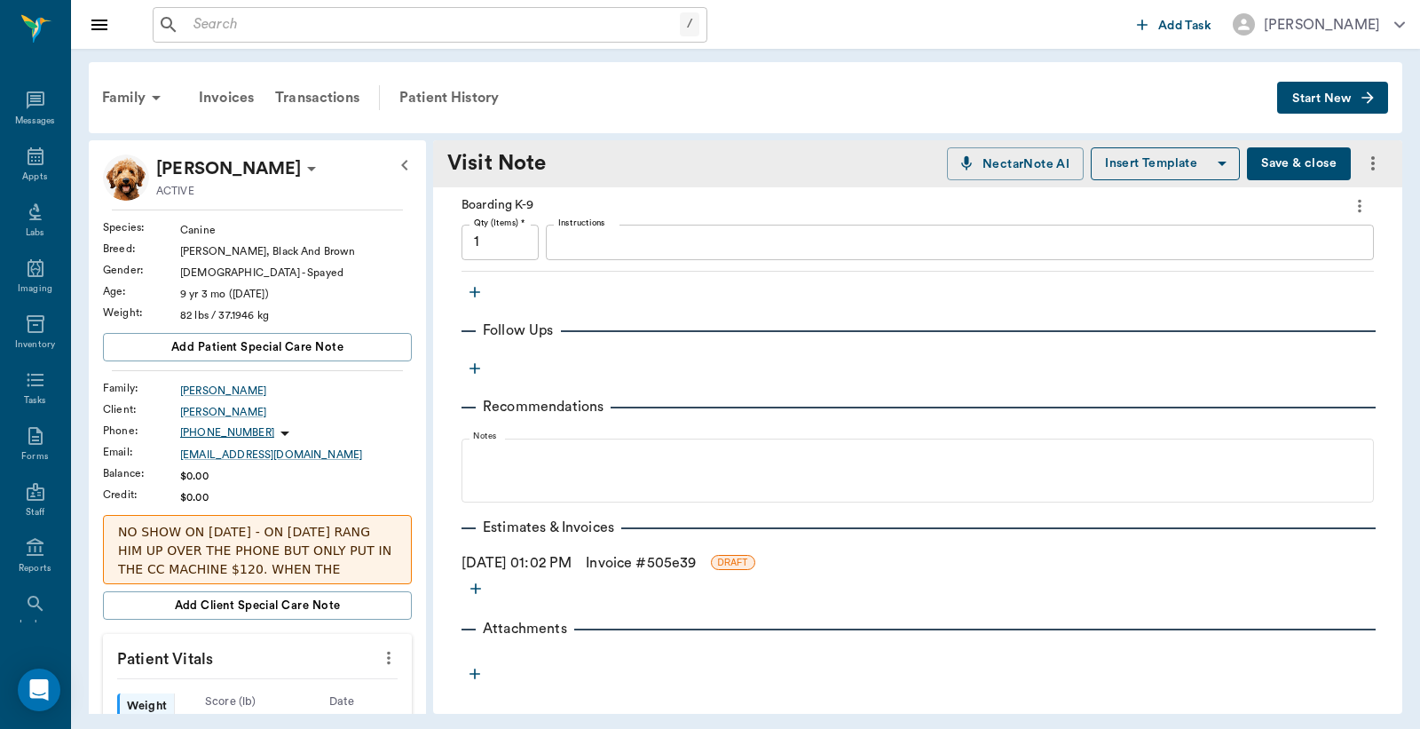
click at [755, 560] on span "DRAFT" at bounding box center [733, 562] width 43 height 13
click at [755, 561] on span "DRAFT" at bounding box center [733, 562] width 43 height 13
click at [677, 559] on link "Invoice # 505e39" at bounding box center [641, 562] width 110 height 21
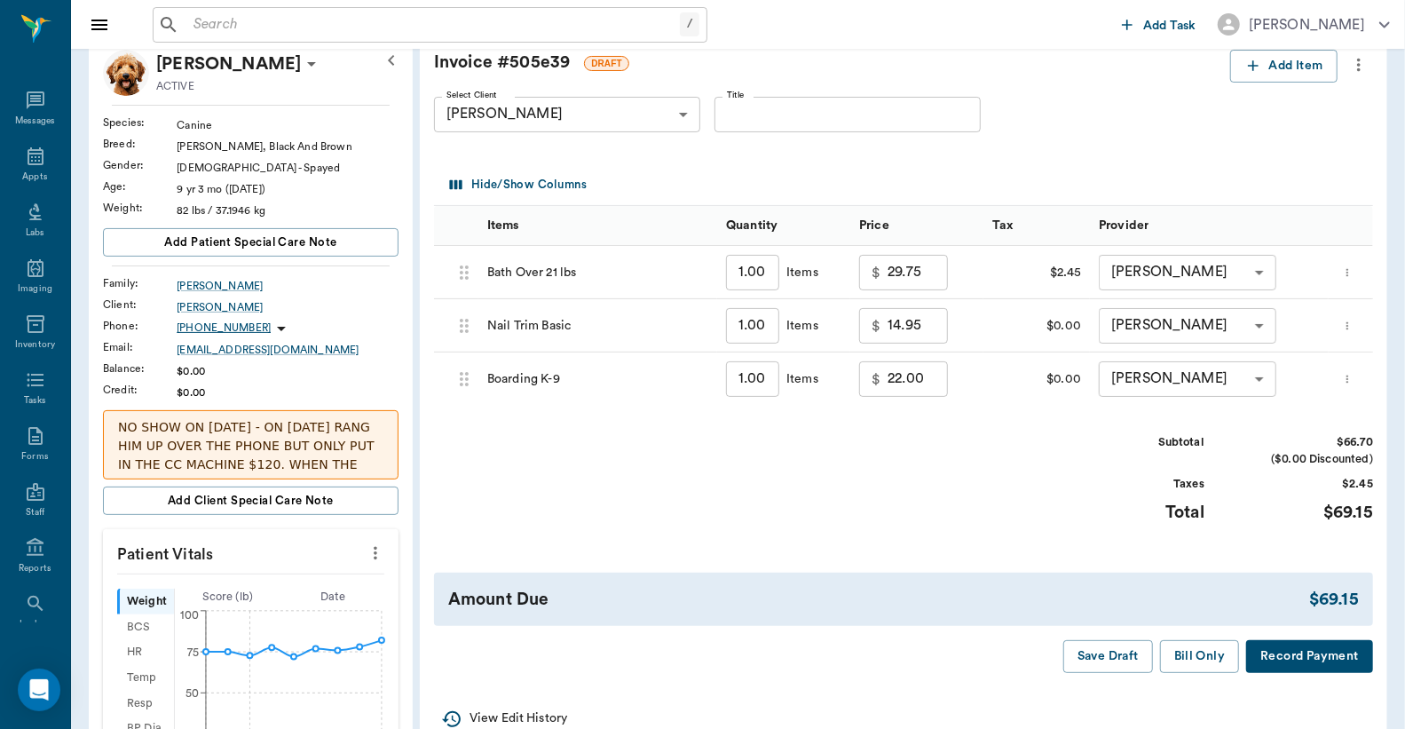
scroll to position [131, 0]
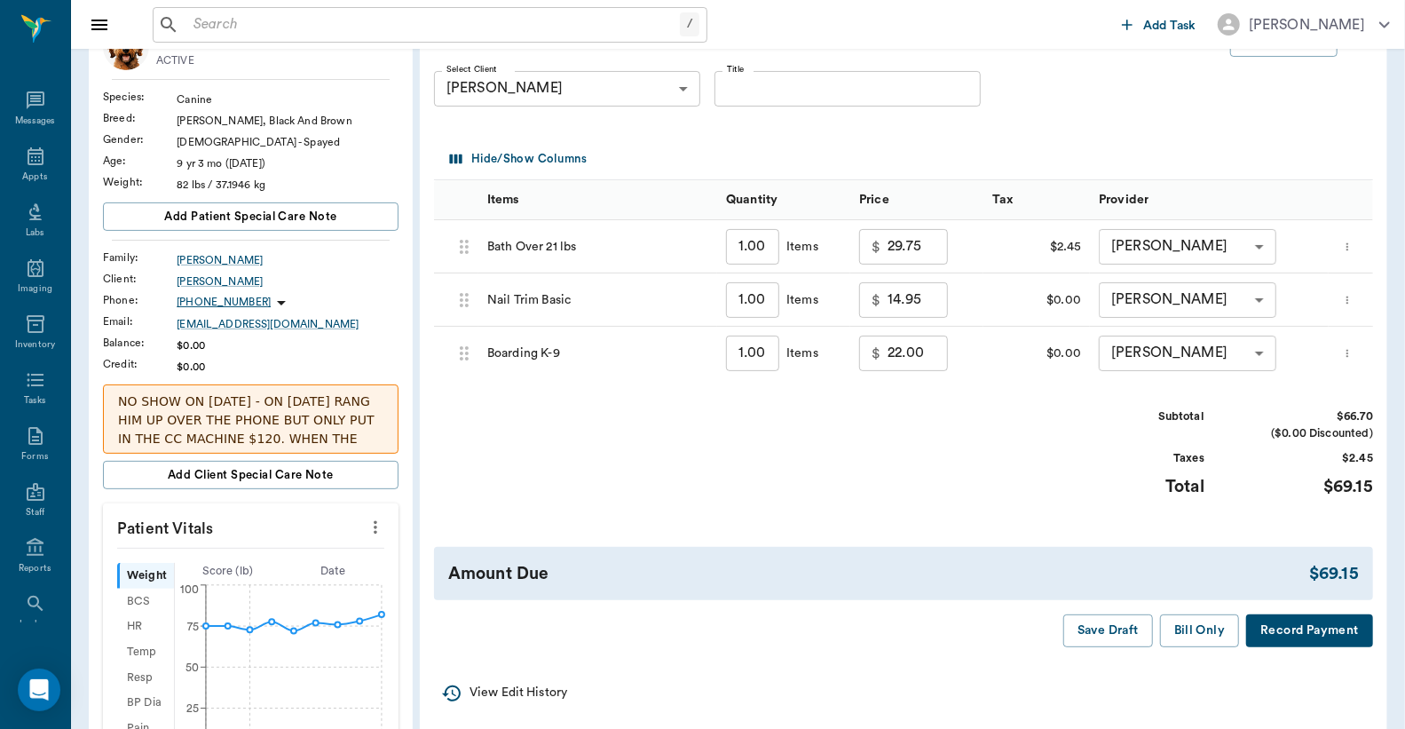
click at [1287, 629] on button "Record Payment" at bounding box center [1309, 630] width 127 height 33
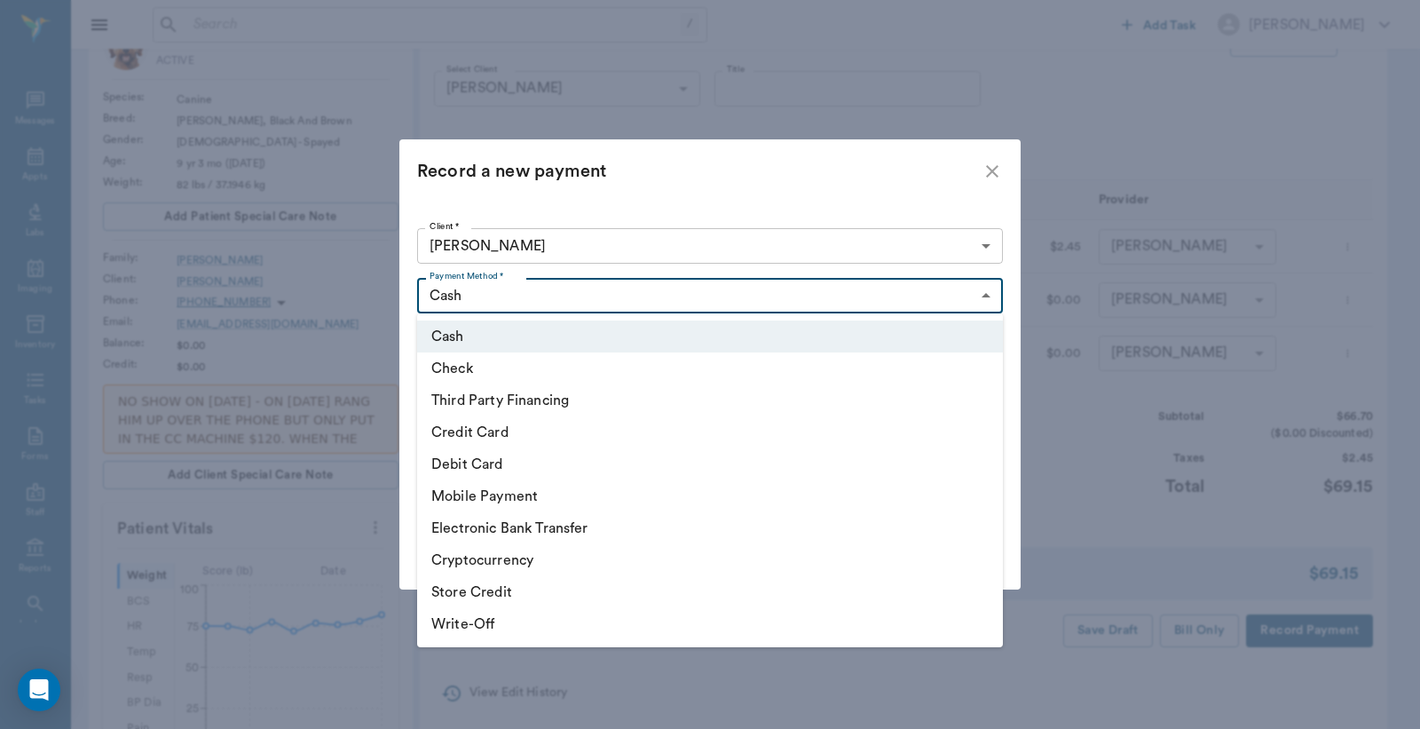
click at [986, 296] on body "/ ​ Add Task Dr. Bert Ellsworth Nectar Messages Appts Labs Imaging Inventory Ta…" at bounding box center [710, 617] width 1420 height 1497
click at [582, 468] on li "Debit Card" at bounding box center [710, 464] width 586 height 32
type input "DEBIT_CARD"
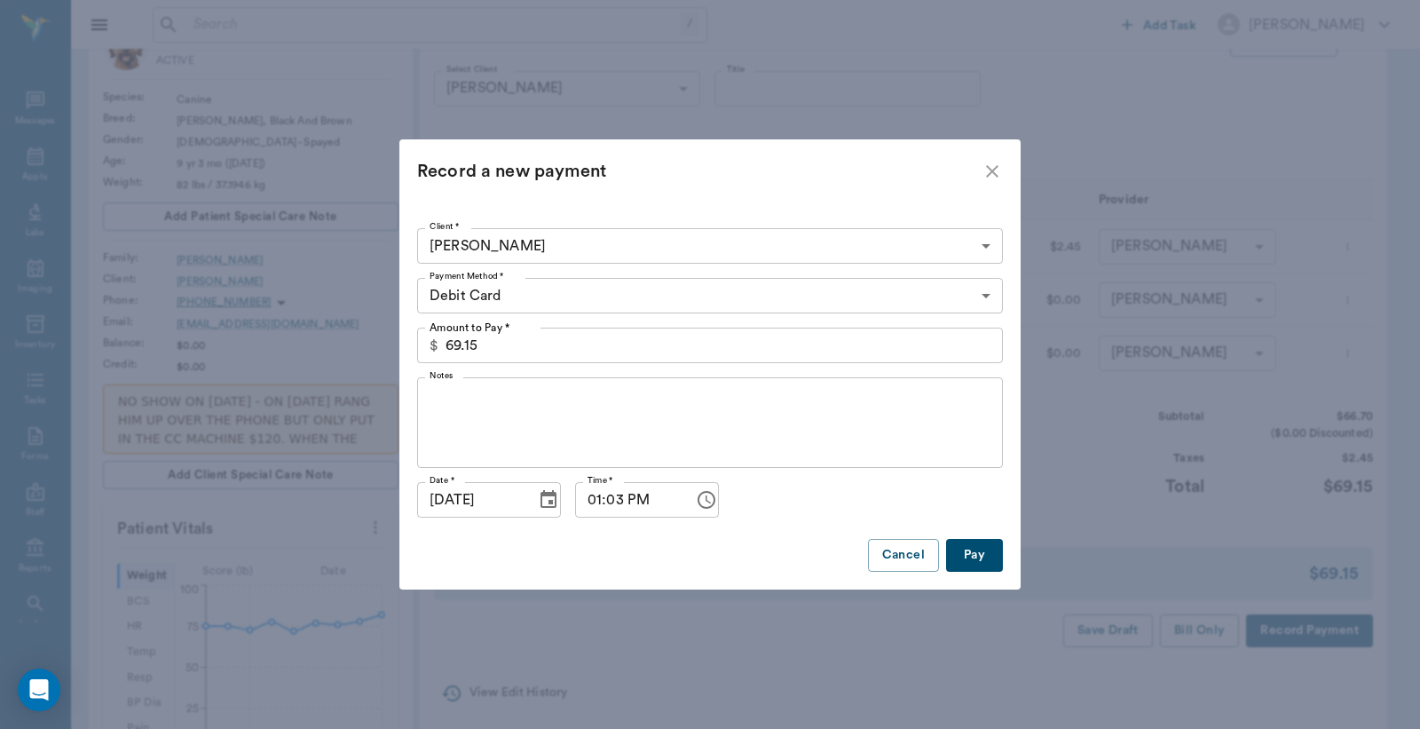
click at [985, 561] on button "Pay" at bounding box center [974, 555] width 57 height 33
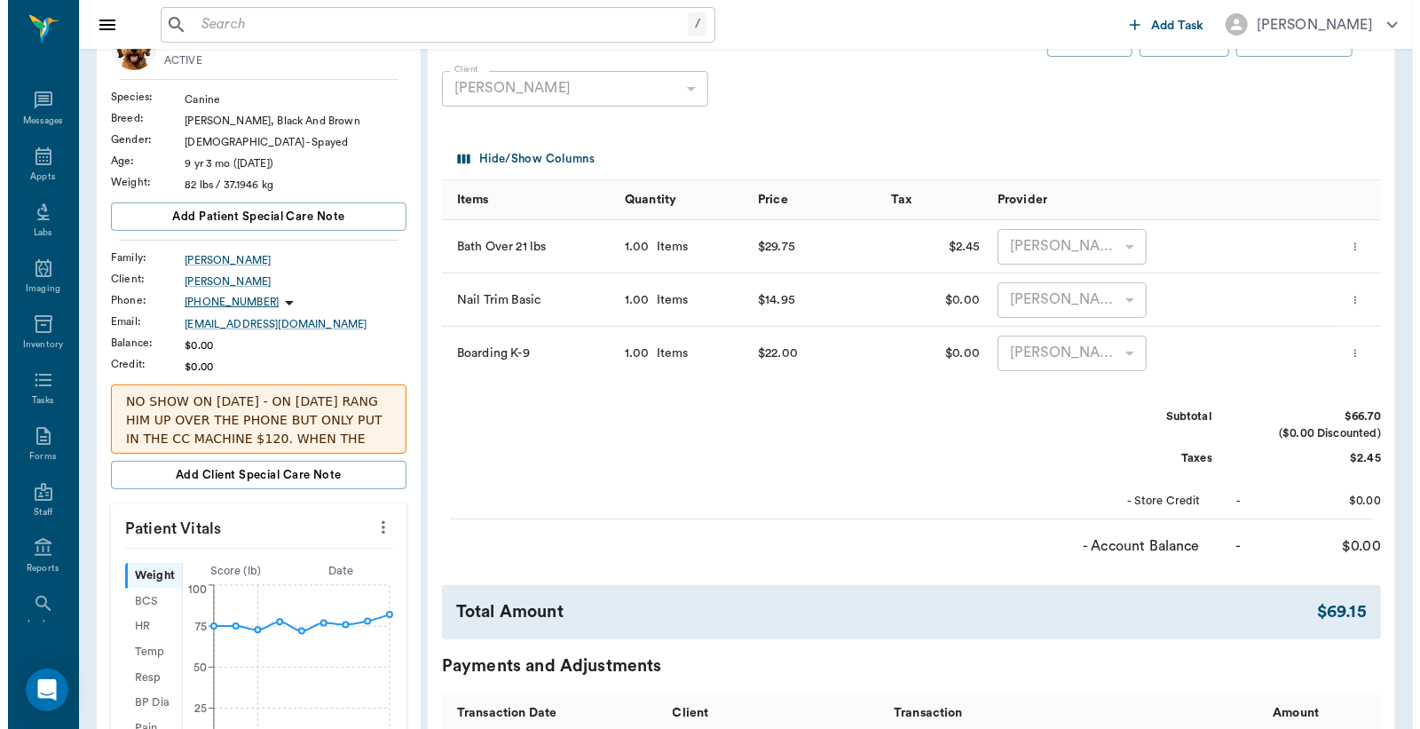
scroll to position [0, 0]
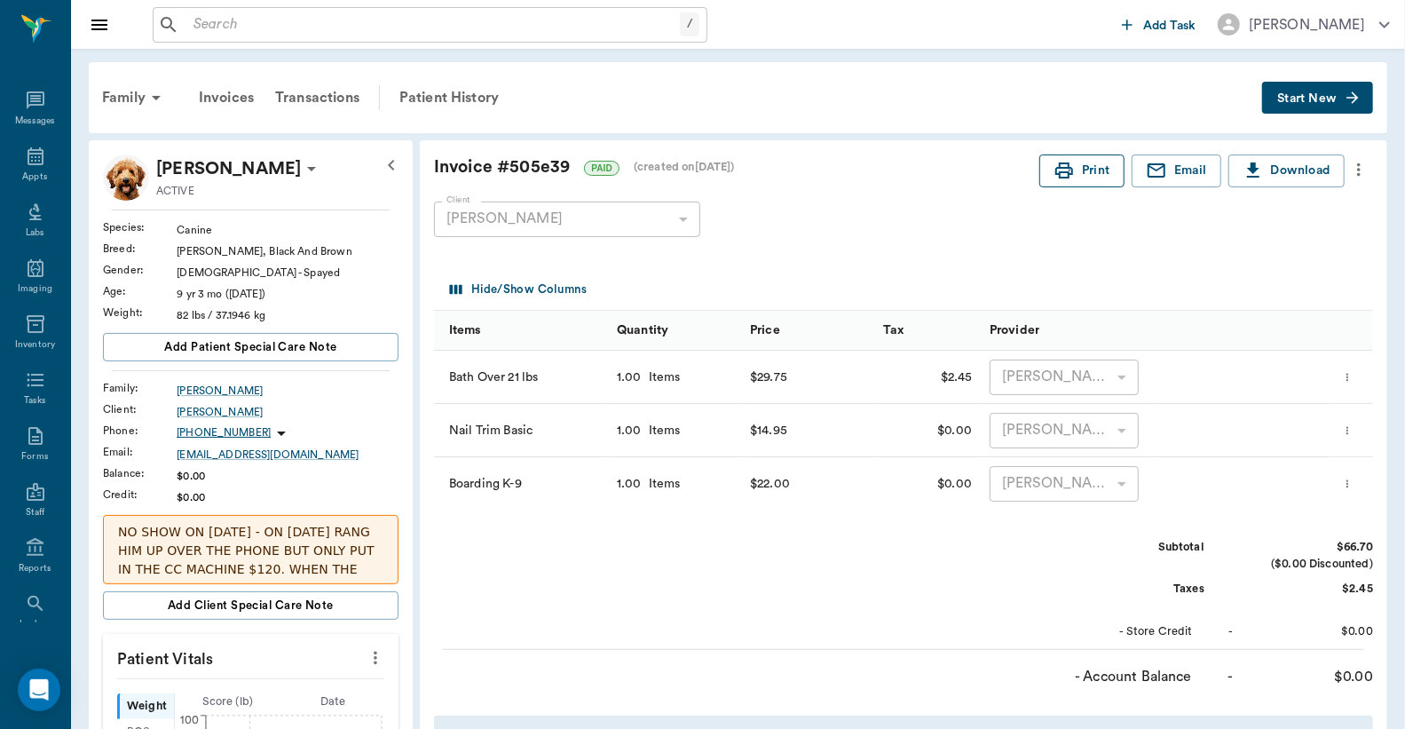
click at [1085, 176] on button "Print" at bounding box center [1082, 170] width 85 height 33
click at [32, 163] on icon at bounding box center [36, 156] width 16 height 18
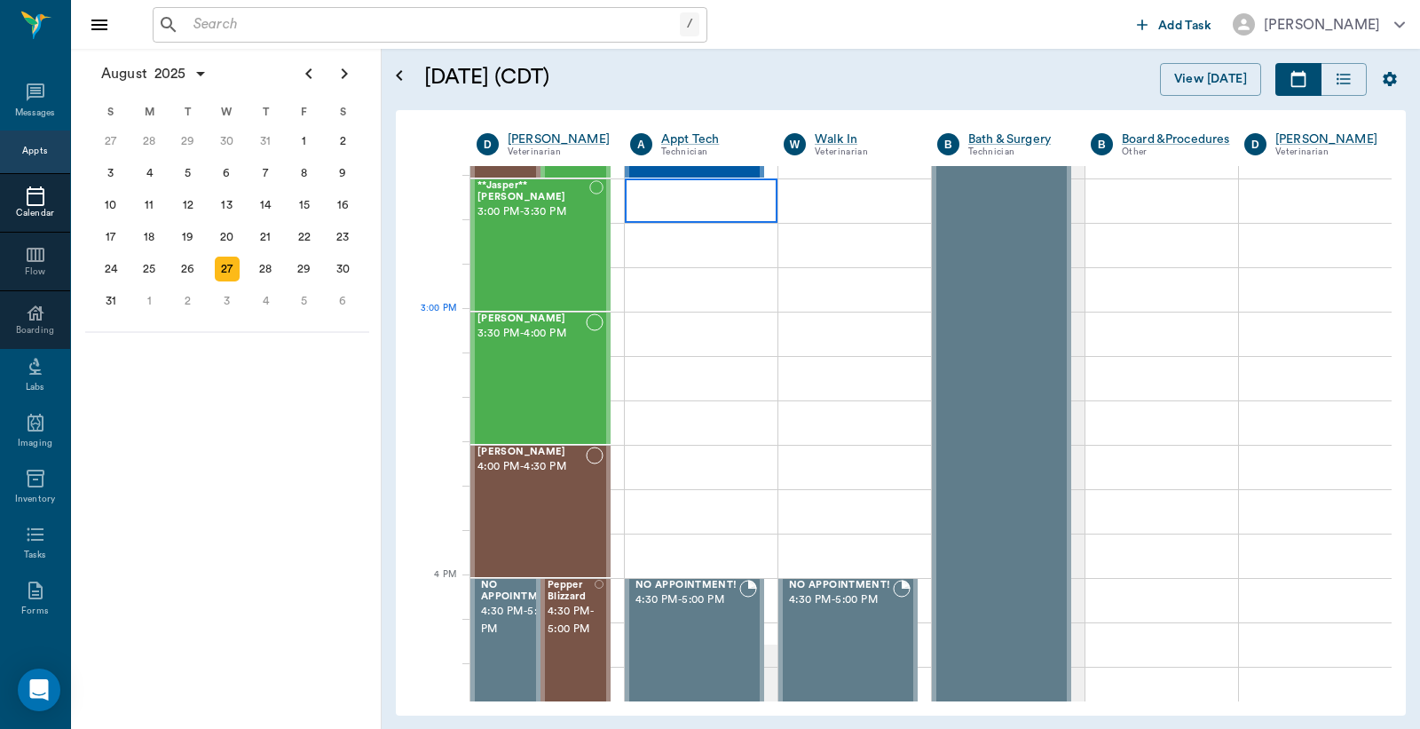
scroll to position [1728, 0]
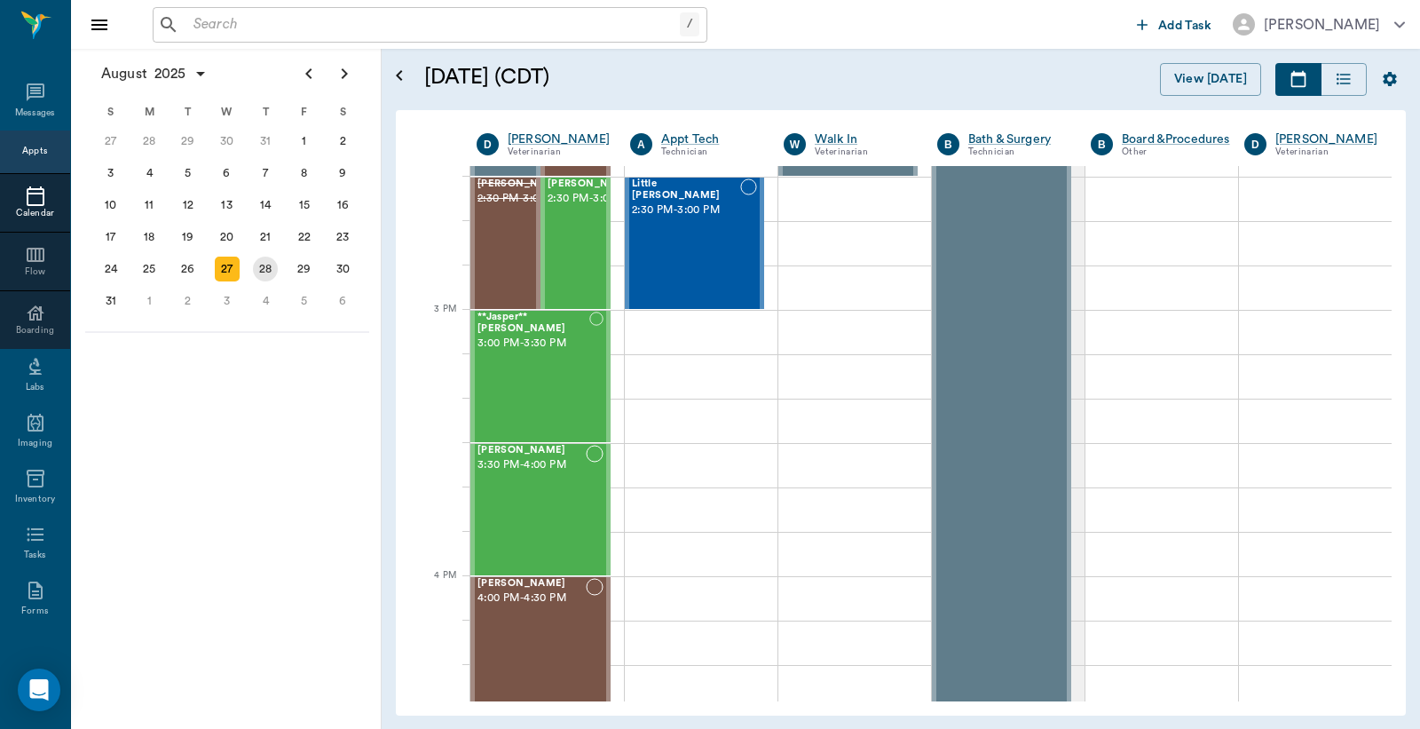
click at [266, 258] on div "28" at bounding box center [265, 269] width 25 height 25
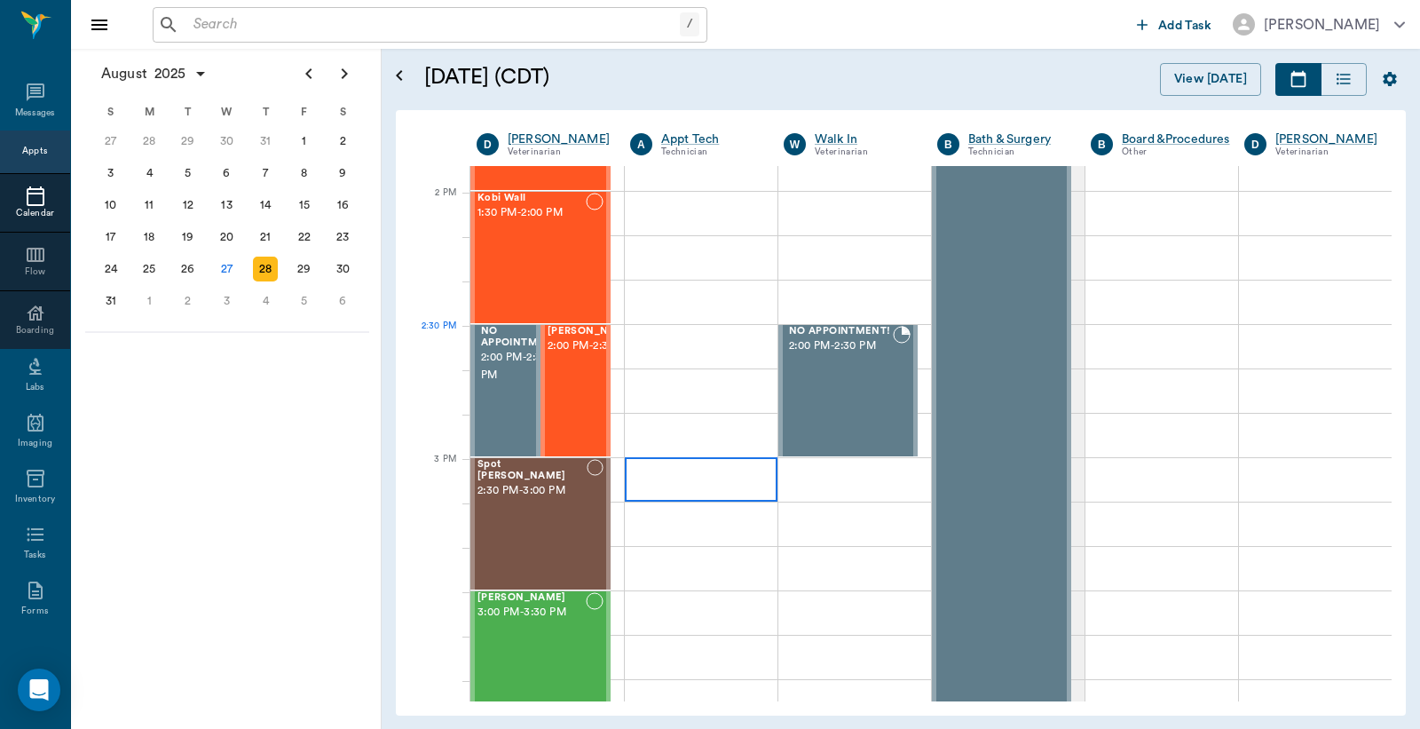
scroll to position [1578, 0]
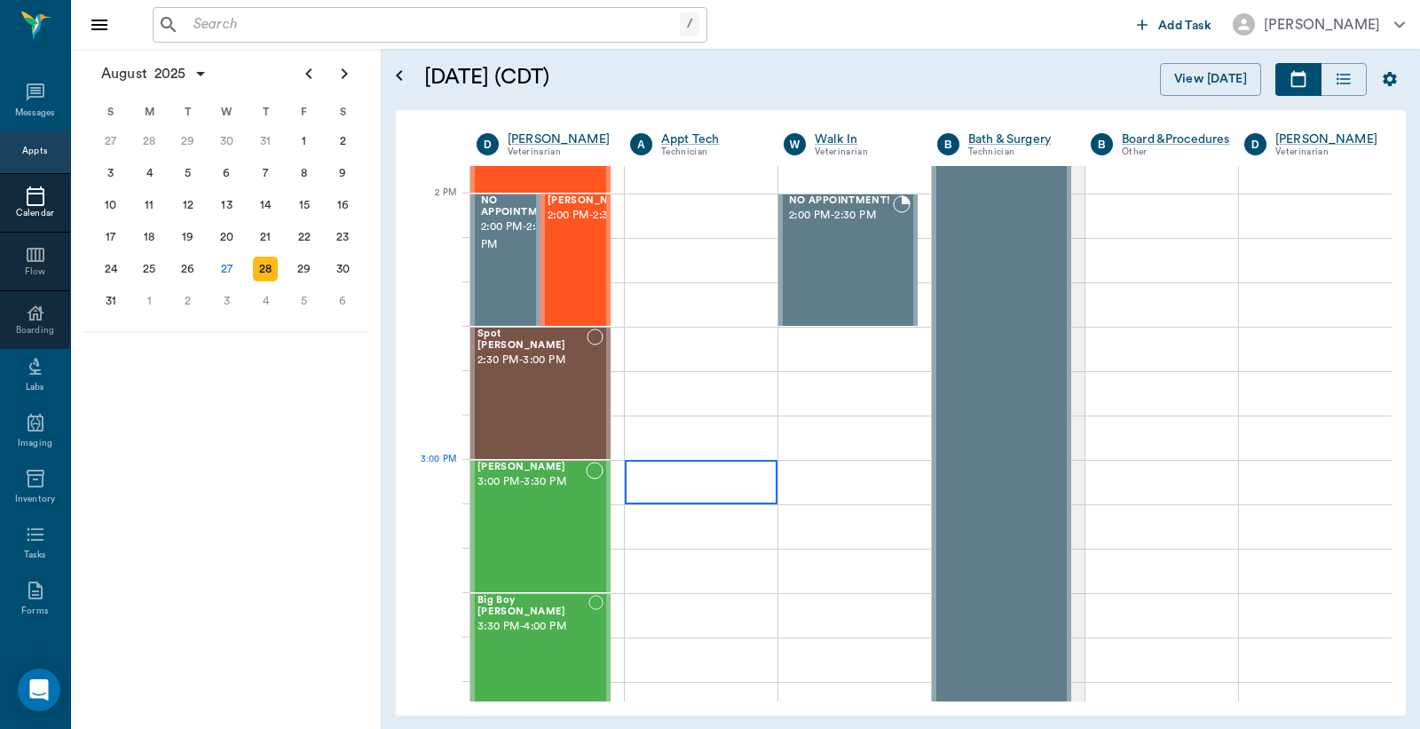
click at [677, 492] on div at bounding box center [701, 482] width 153 height 44
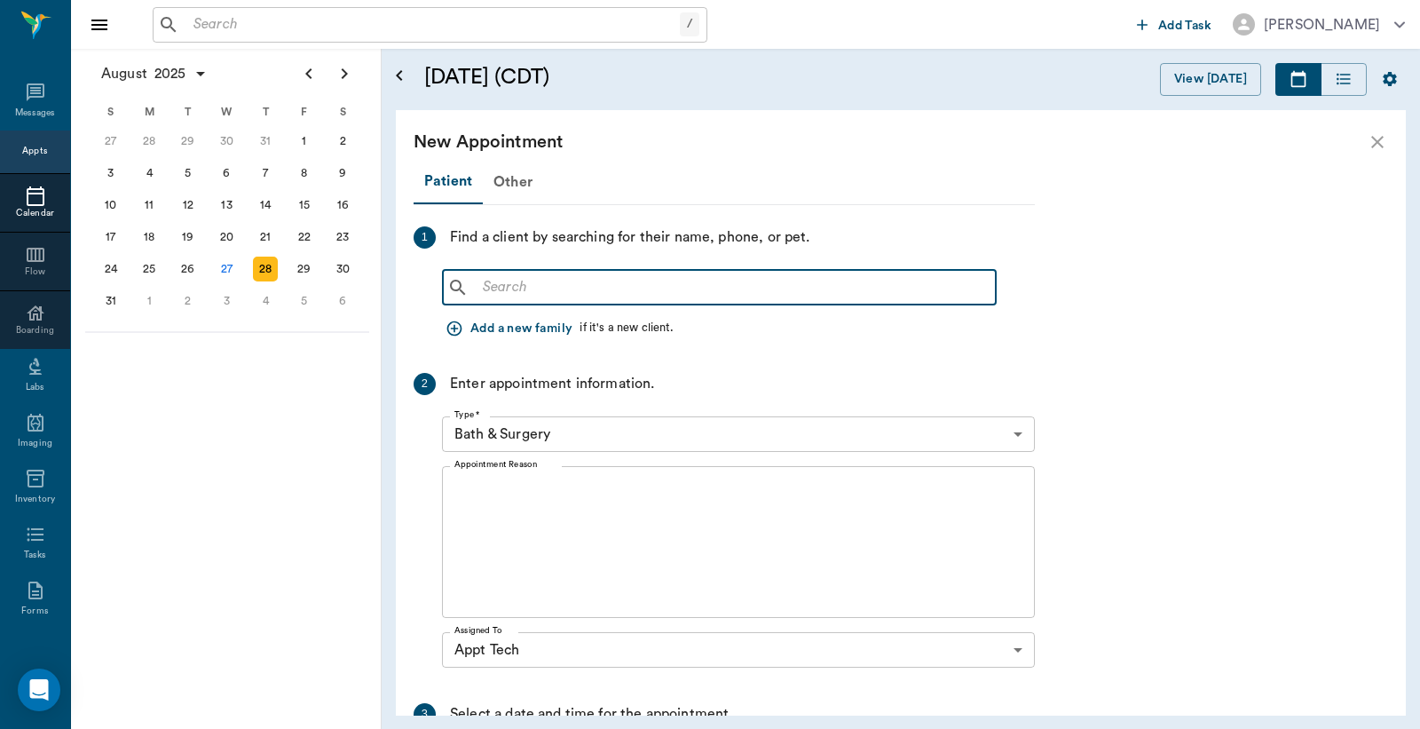
click at [477, 285] on input "text" at bounding box center [732, 287] width 513 height 25
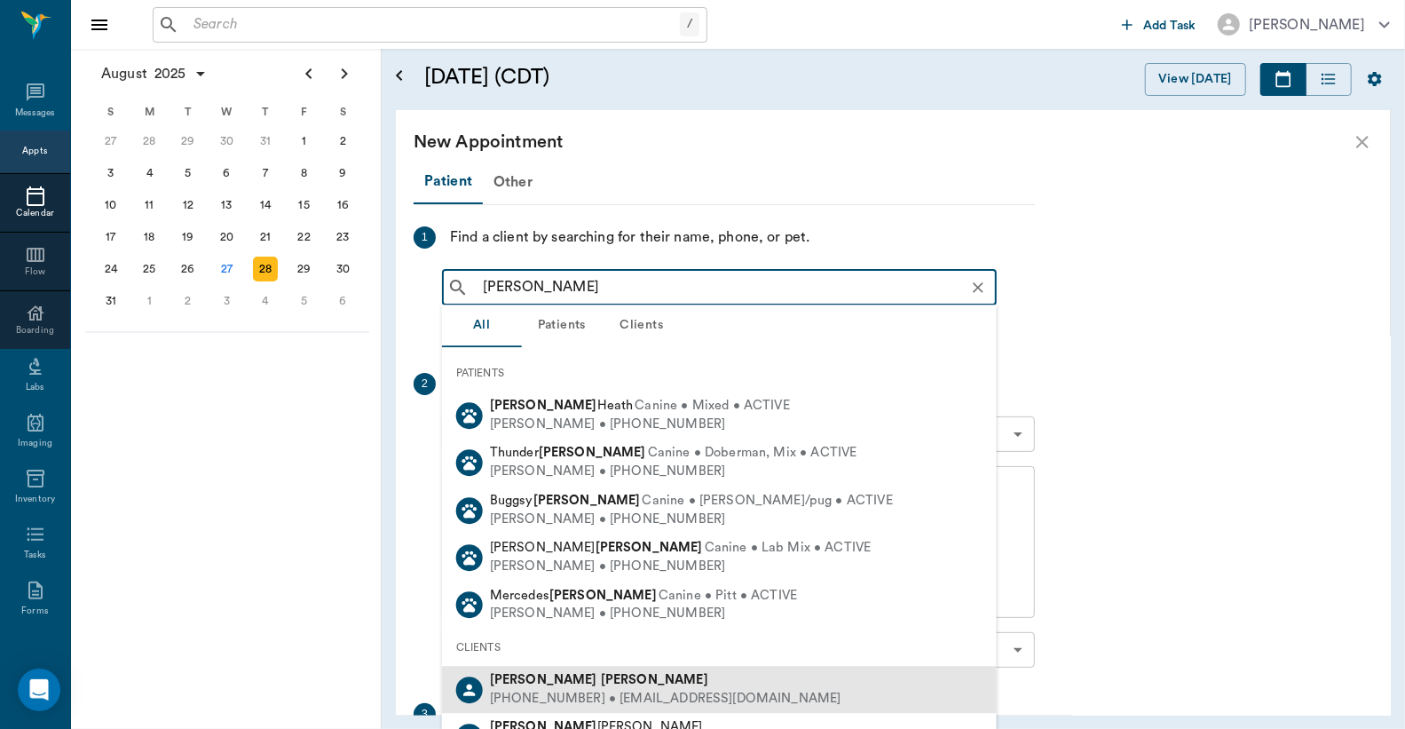
click at [555, 696] on div "(903) 490-6852 • helensimpson366@gmail.com" at bounding box center [666, 699] width 352 height 19
type input "Helen Simpson"
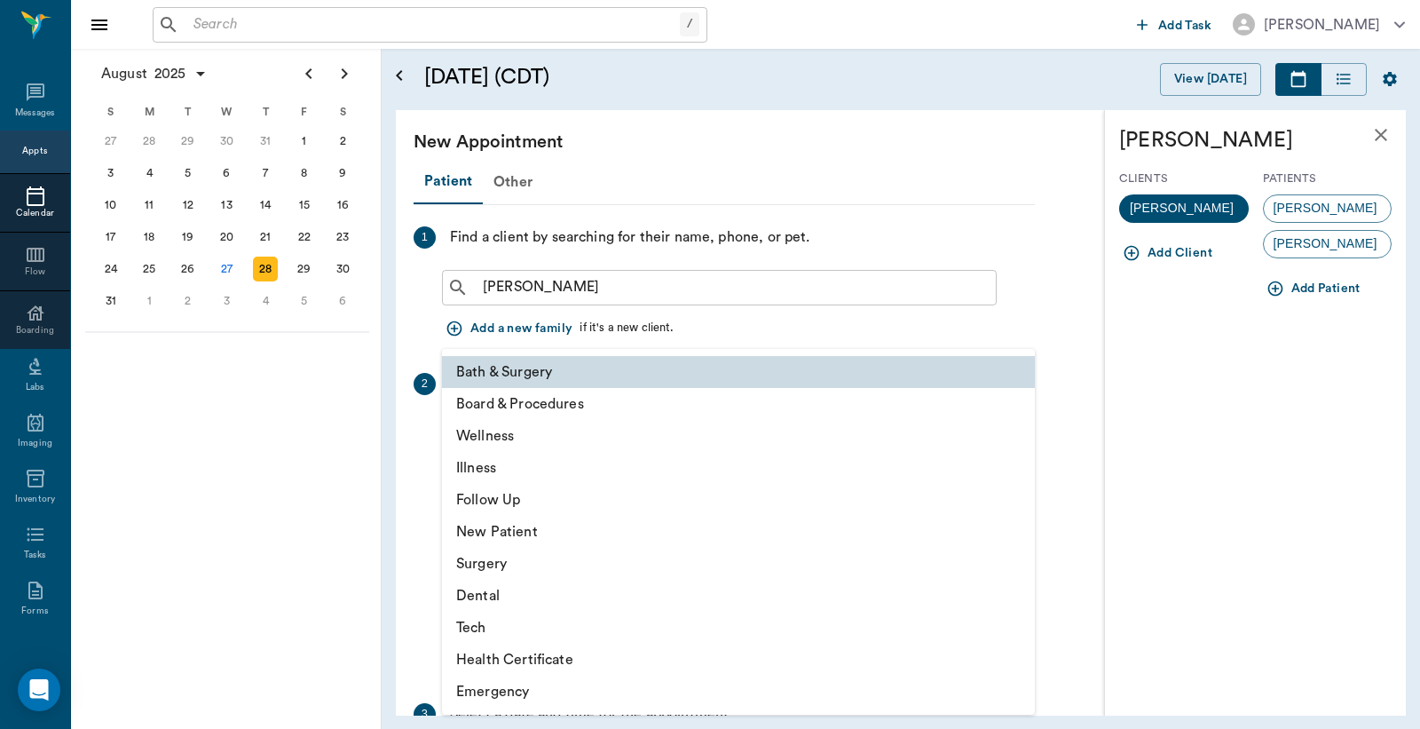
click at [1017, 436] on body "/ ​ Add Task Dr. Bert Ellsworth Nectar Messages Appts Calendar Flow Boarding La…" at bounding box center [710, 364] width 1420 height 729
click at [560, 630] on li "Tech" at bounding box center [738, 628] width 593 height 32
type input "65d2be4f46e3a538d89b8c1a"
type input "03:30 PM"
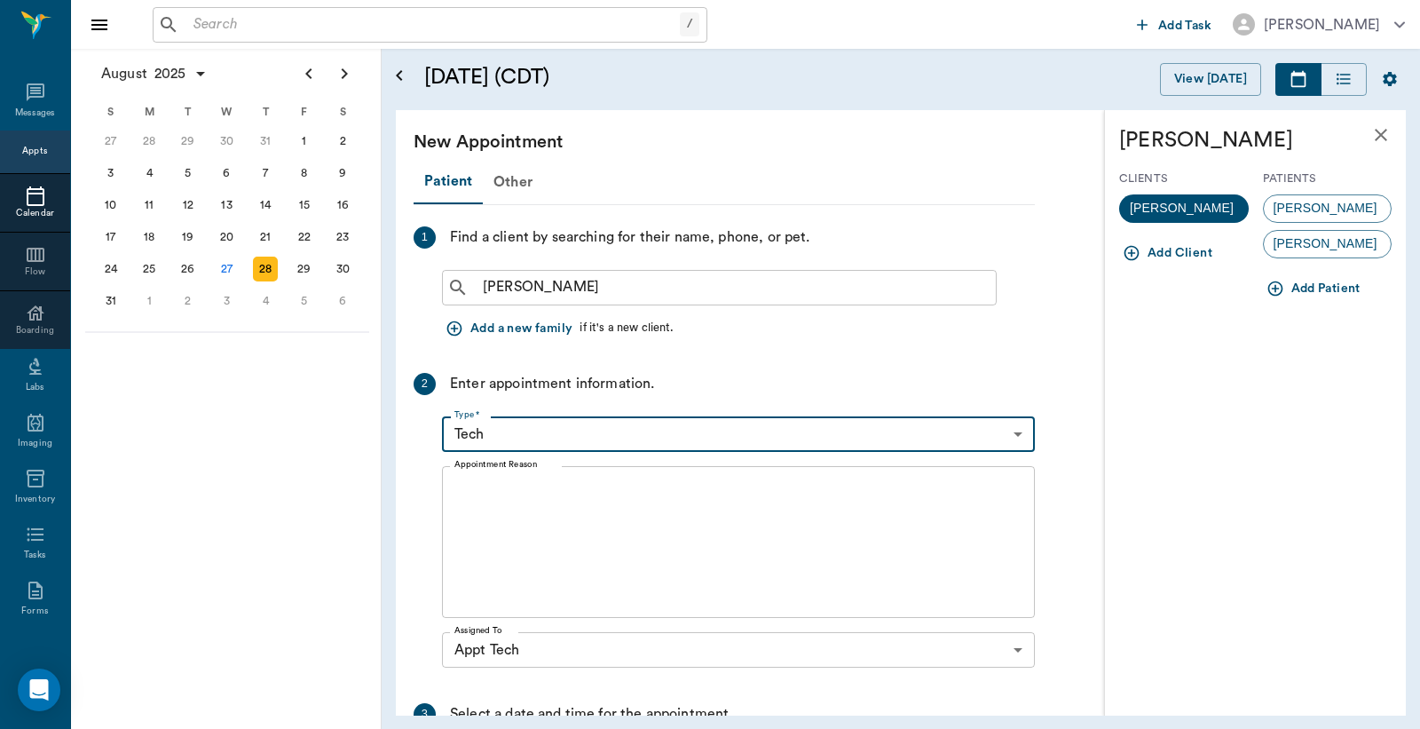
click at [453, 488] on div "x Appointment Reason" at bounding box center [738, 542] width 593 height 152
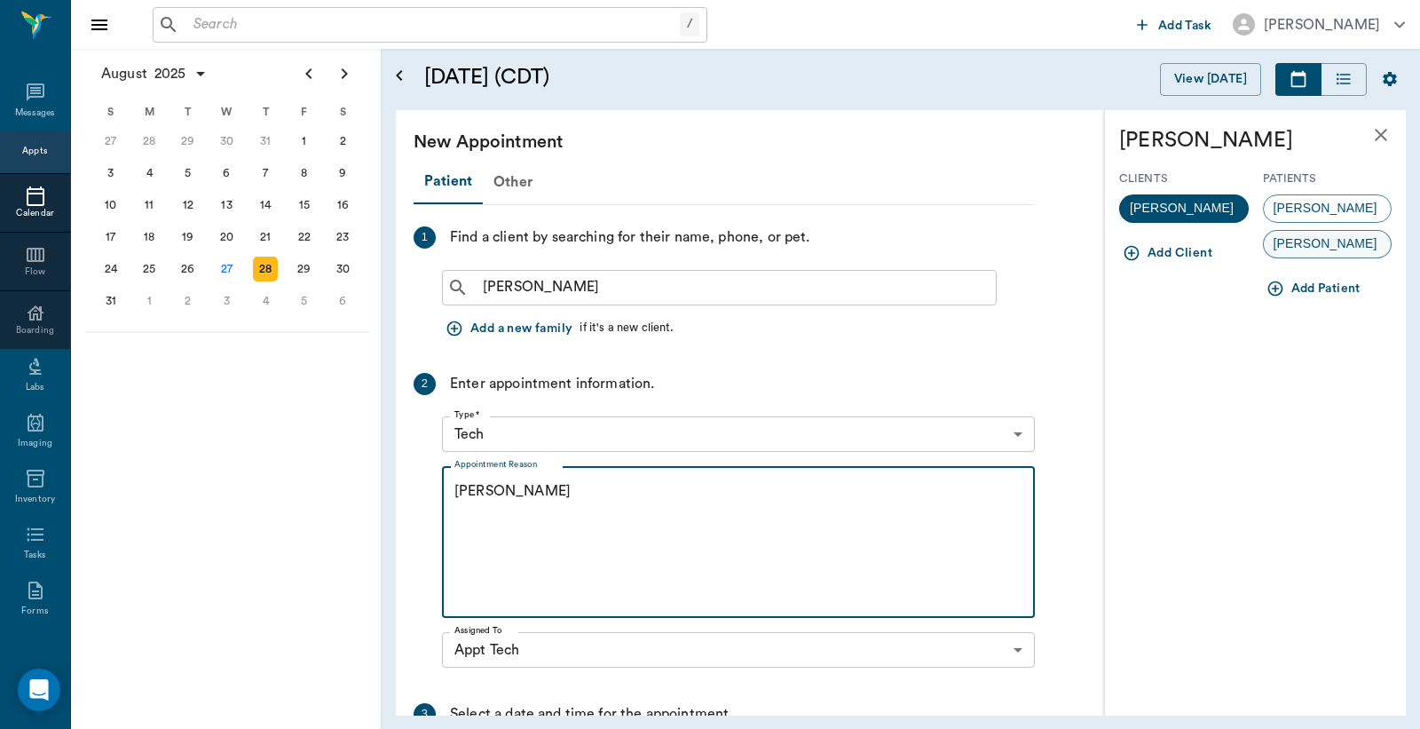
type textarea "HWI Christy"
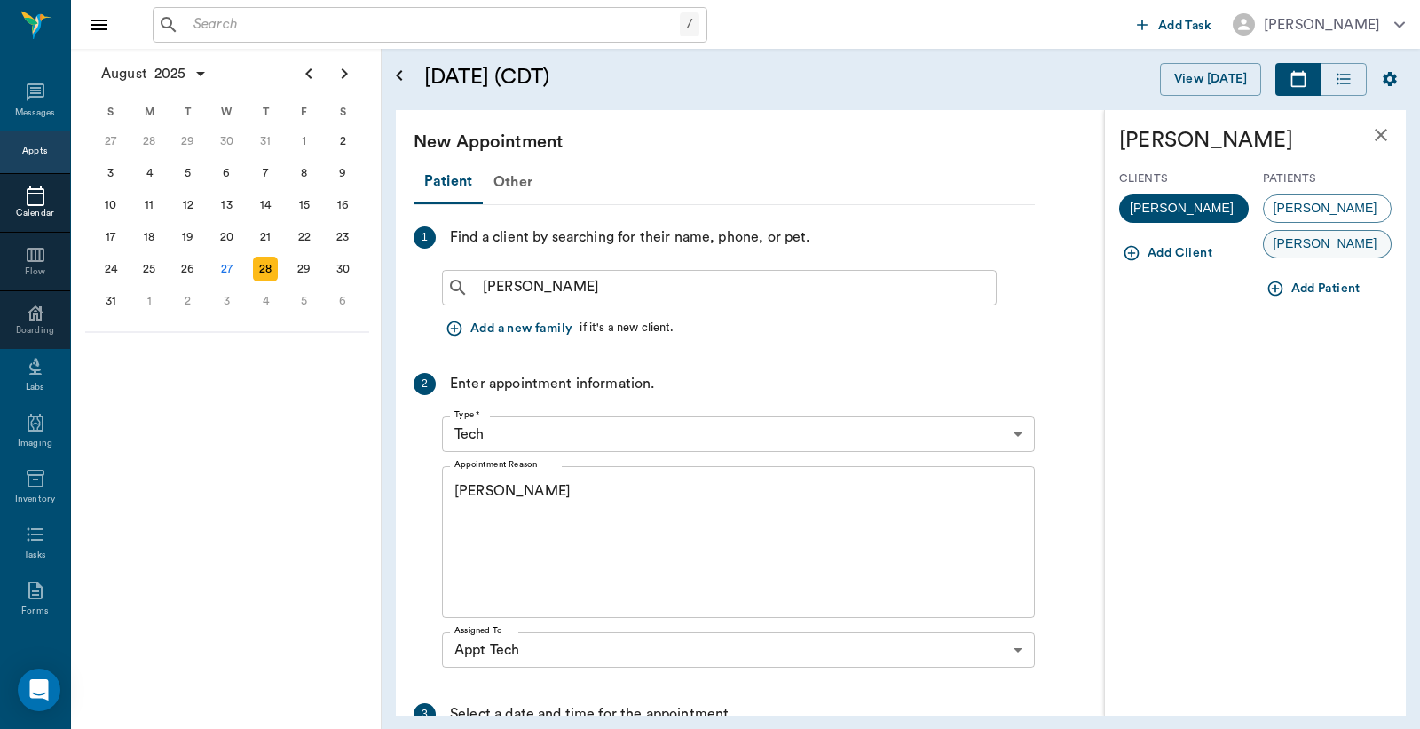
click at [1300, 243] on span "Missy Pooh" at bounding box center [1325, 243] width 123 height 19
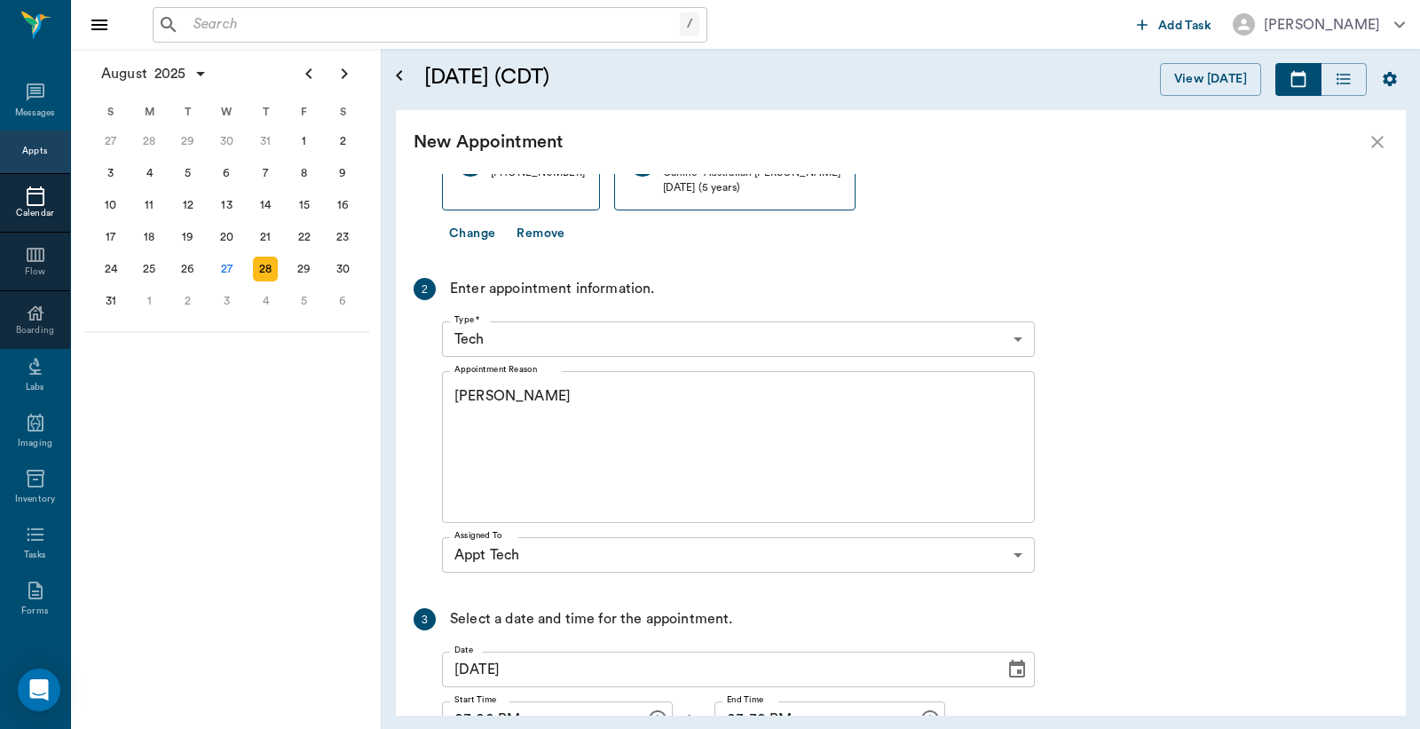
scroll to position [456, 0]
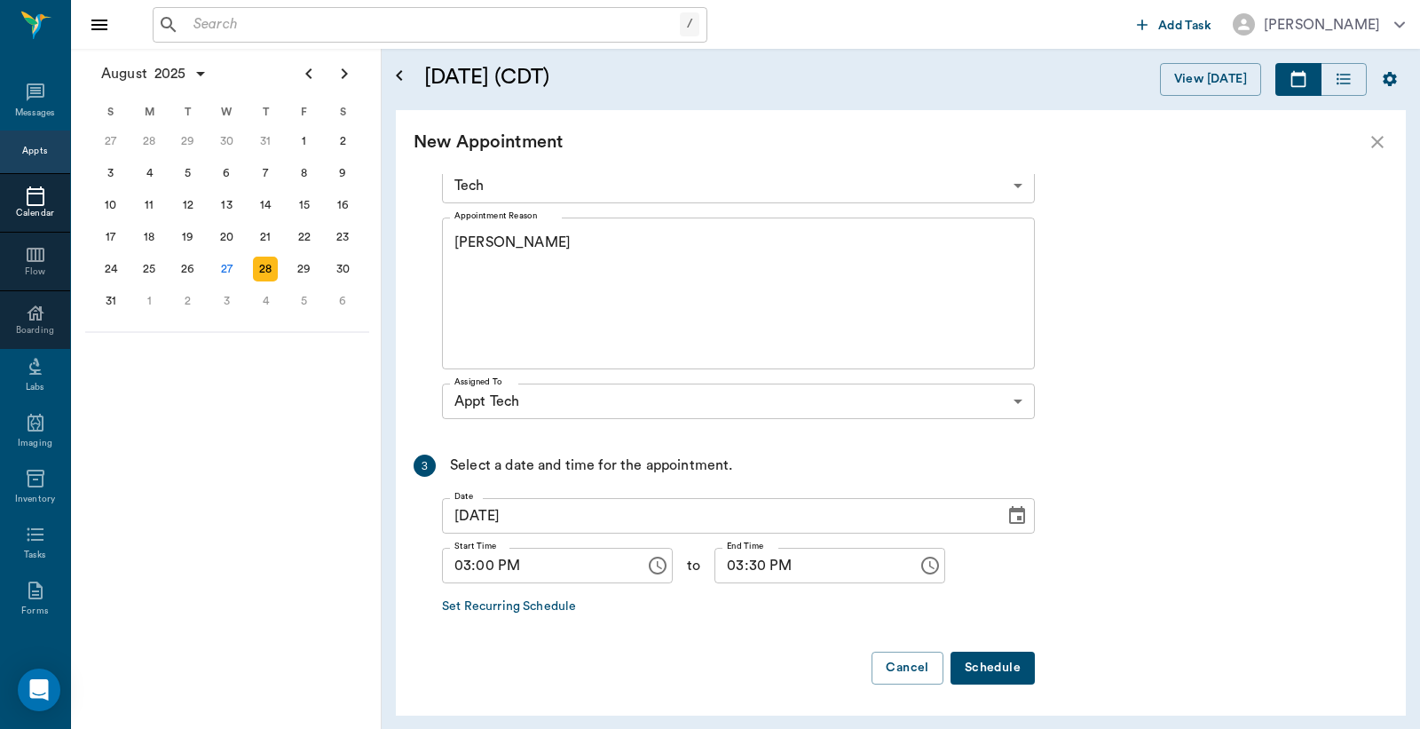
click at [988, 669] on button "Schedule" at bounding box center [993, 668] width 84 height 33
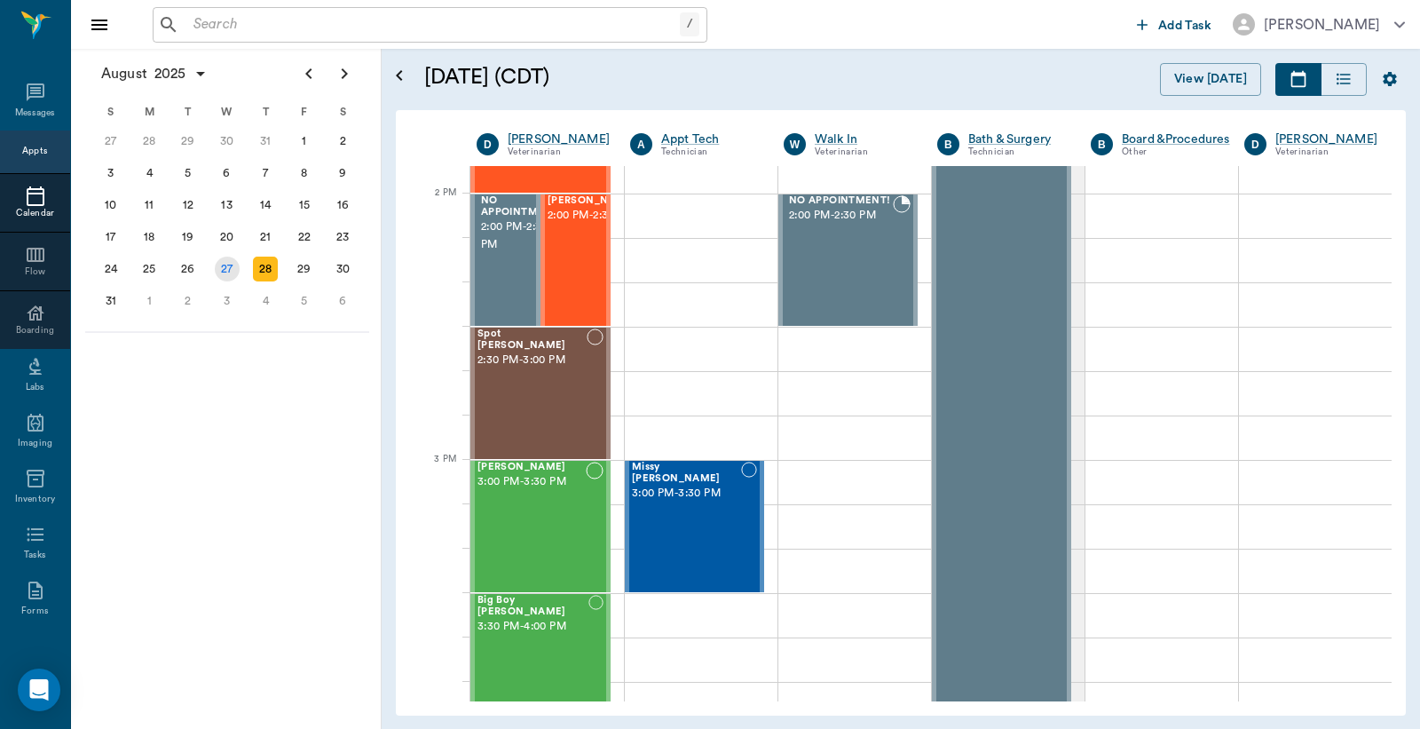
click at [226, 259] on div "27" at bounding box center [227, 269] width 25 height 25
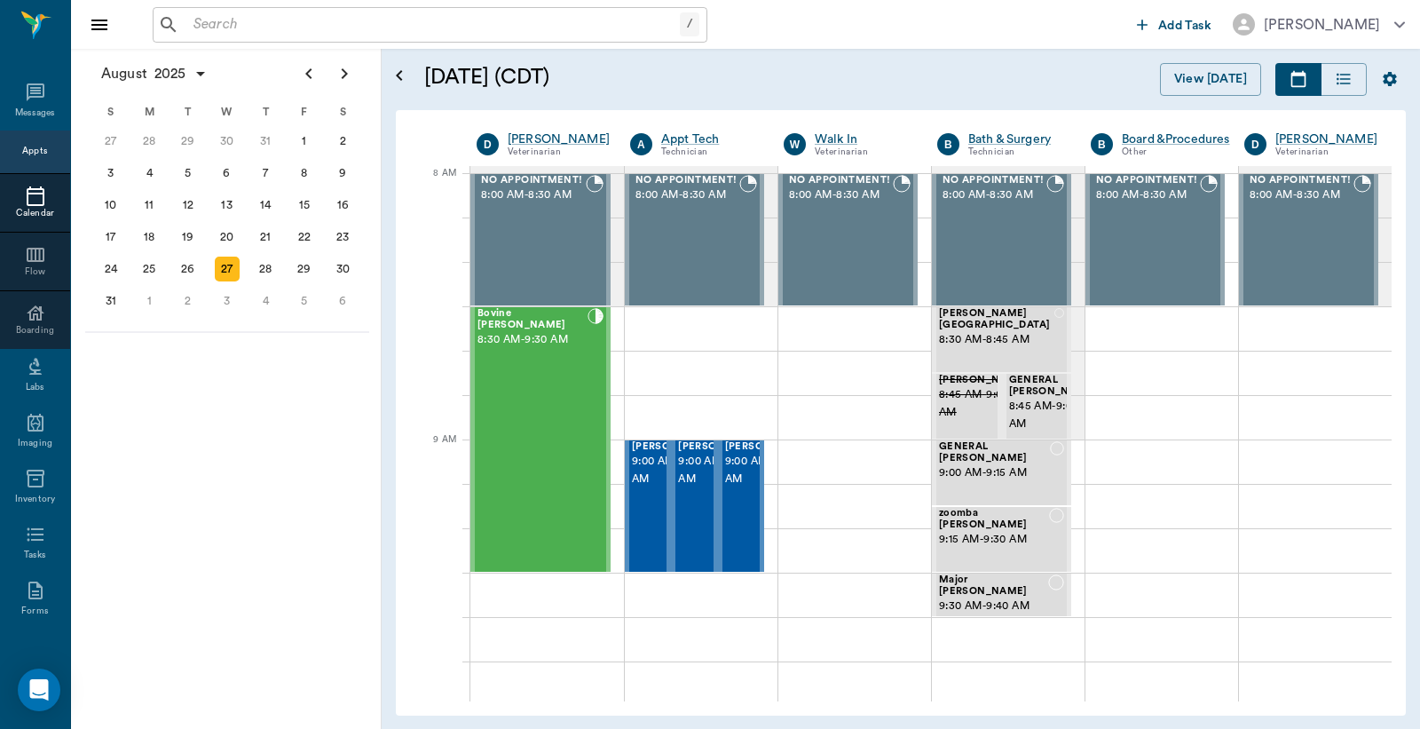
click at [444, 18] on input "text" at bounding box center [433, 24] width 494 height 25
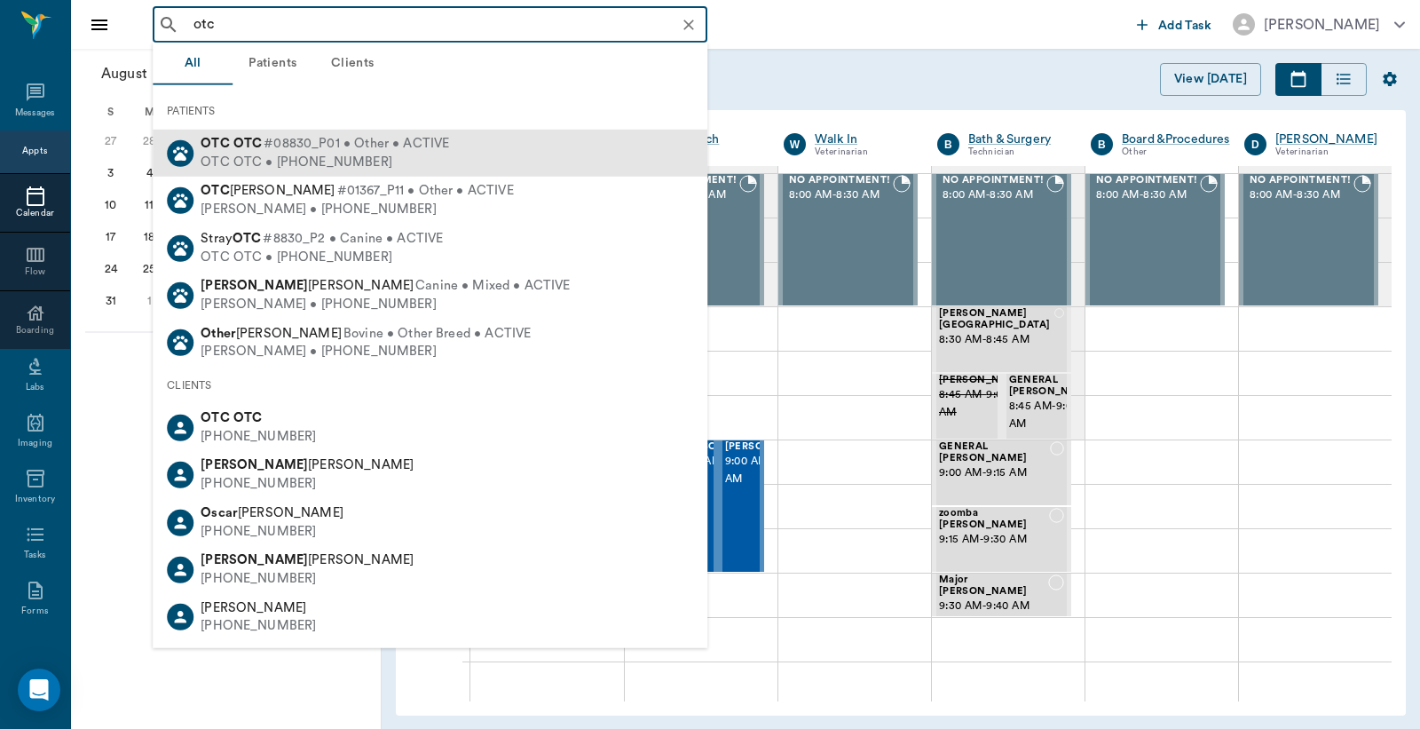
click at [373, 166] on div "OTC OTC • (555) 555-5555" at bounding box center [325, 162] width 249 height 19
type input "otc"
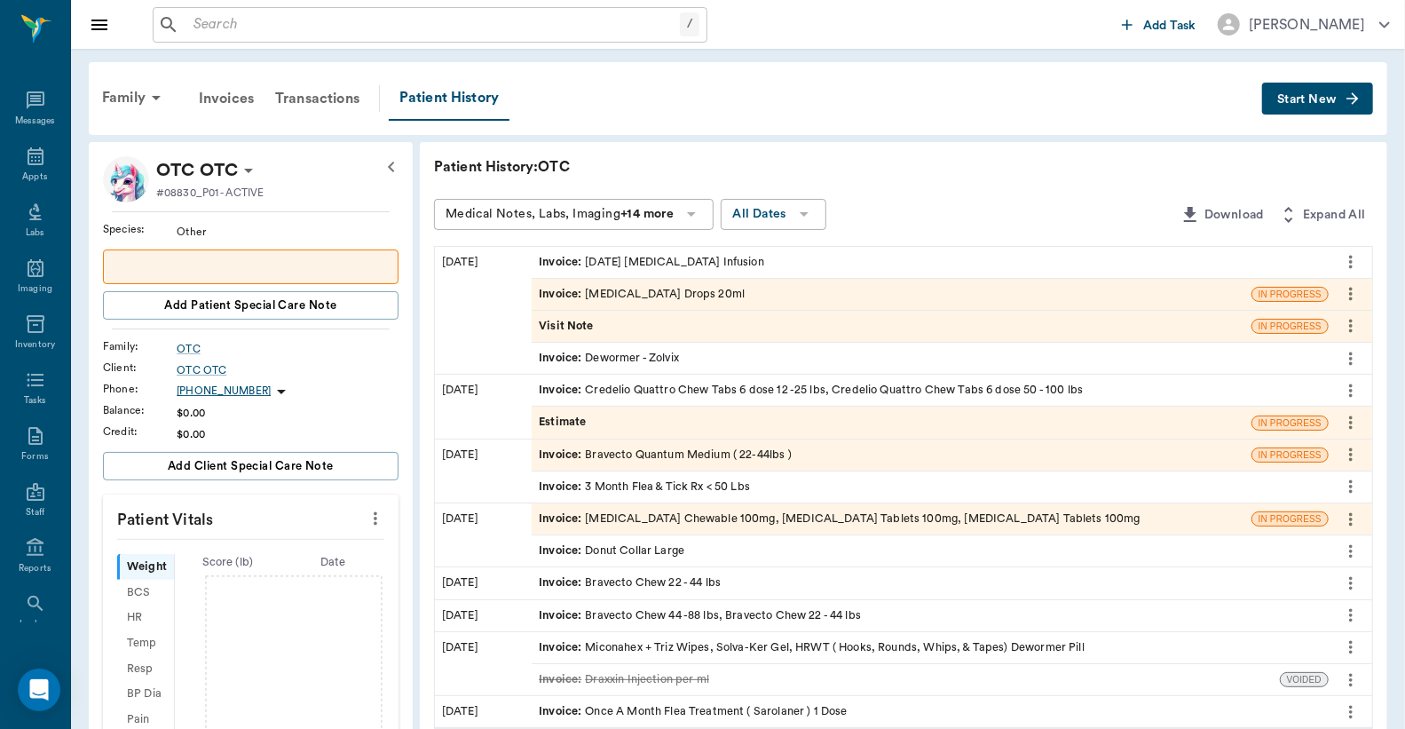
click at [1321, 112] on button "Start New" at bounding box center [1317, 99] width 111 height 33
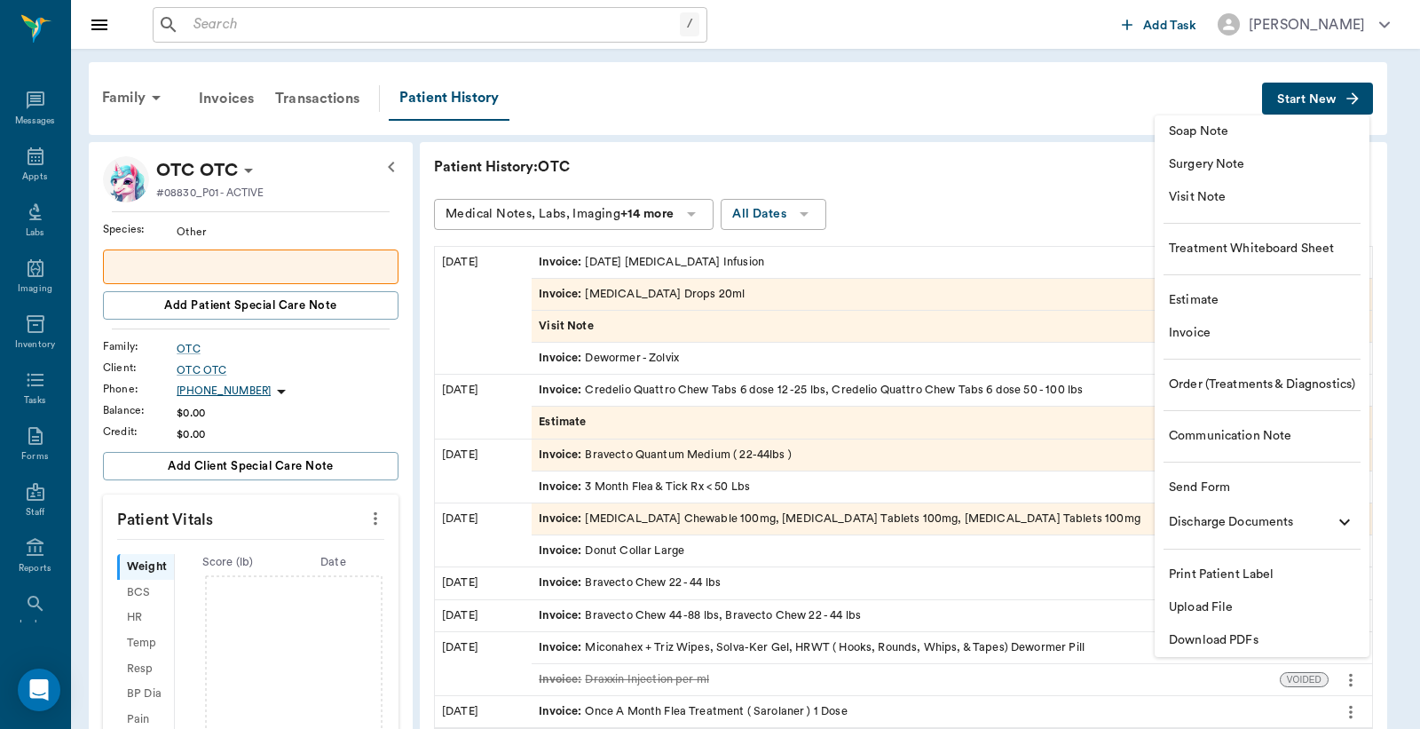
click at [1211, 303] on span "Estimate" at bounding box center [1262, 300] width 186 height 19
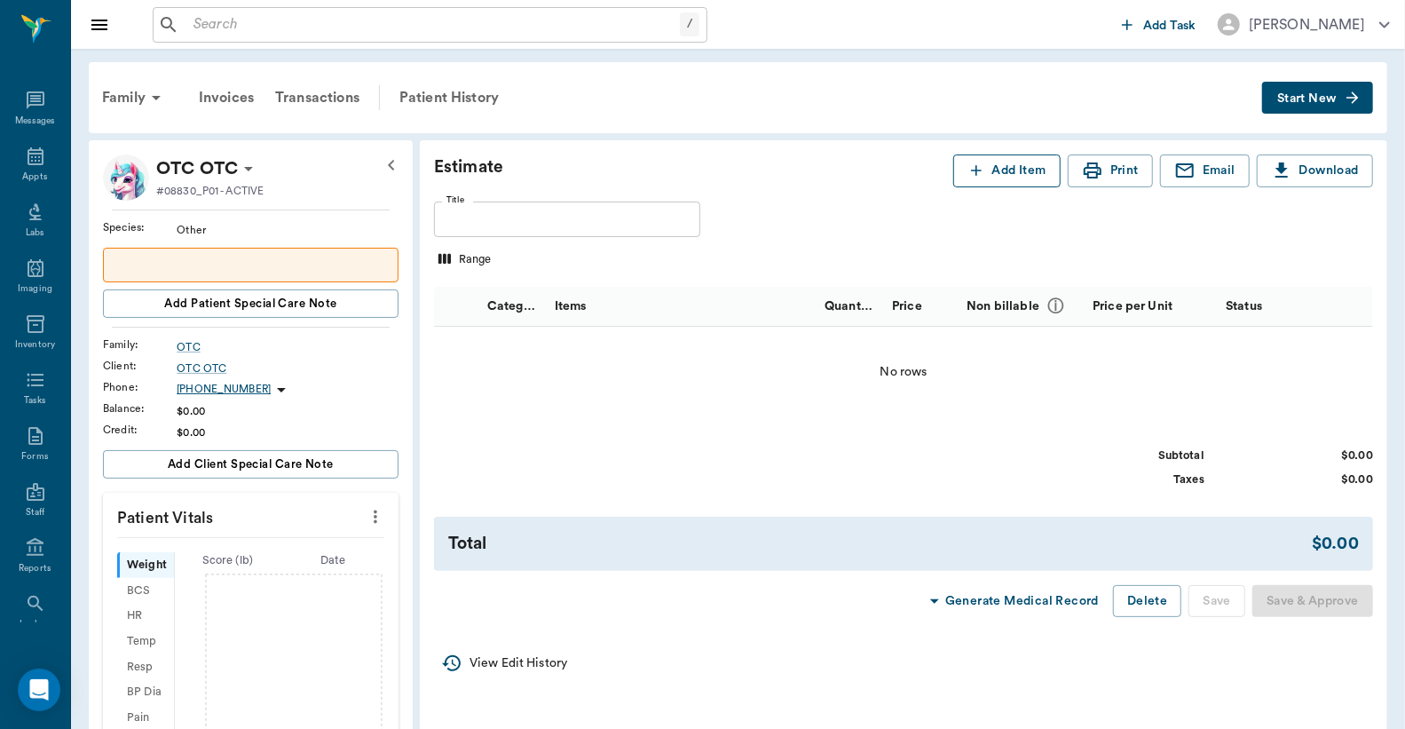
click at [1028, 160] on button "Add Item" at bounding box center [1007, 170] width 107 height 33
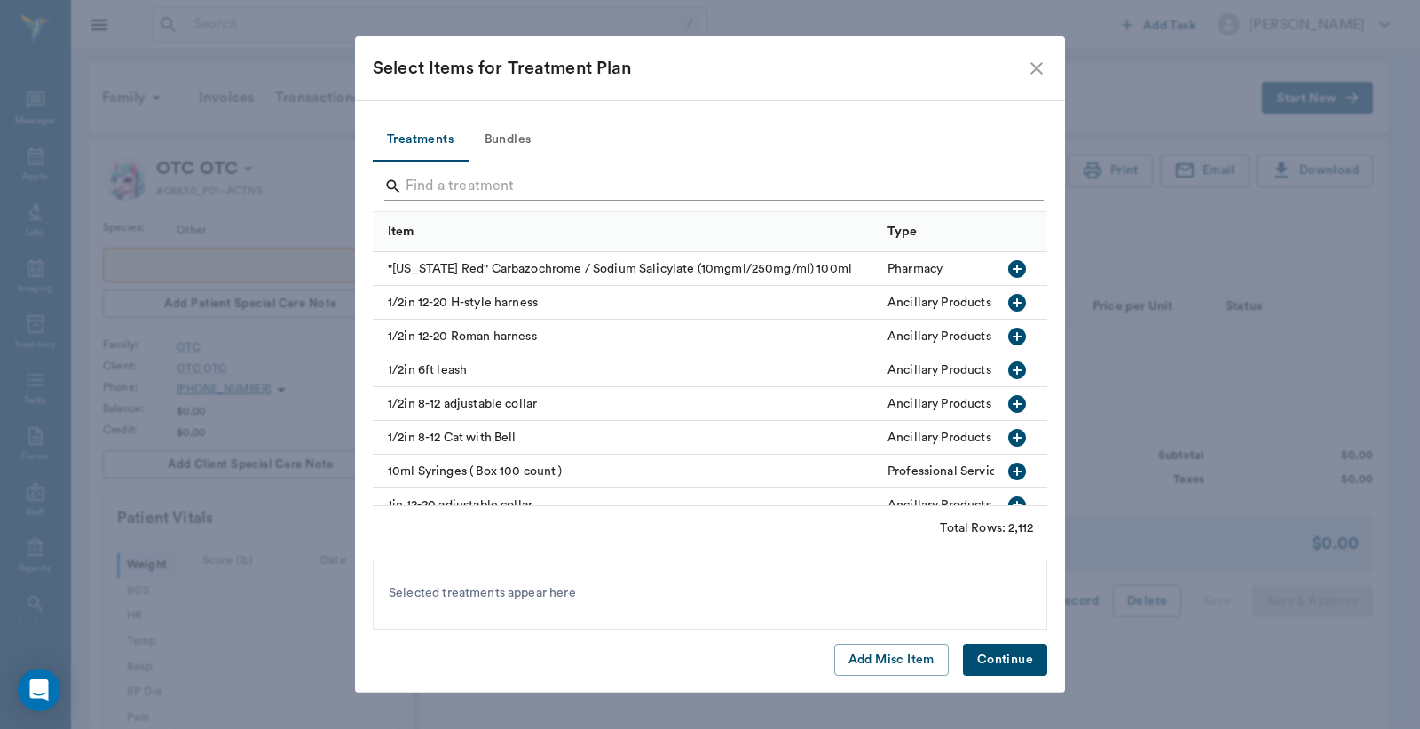
click at [686, 186] on input "Search" at bounding box center [712, 186] width 612 height 28
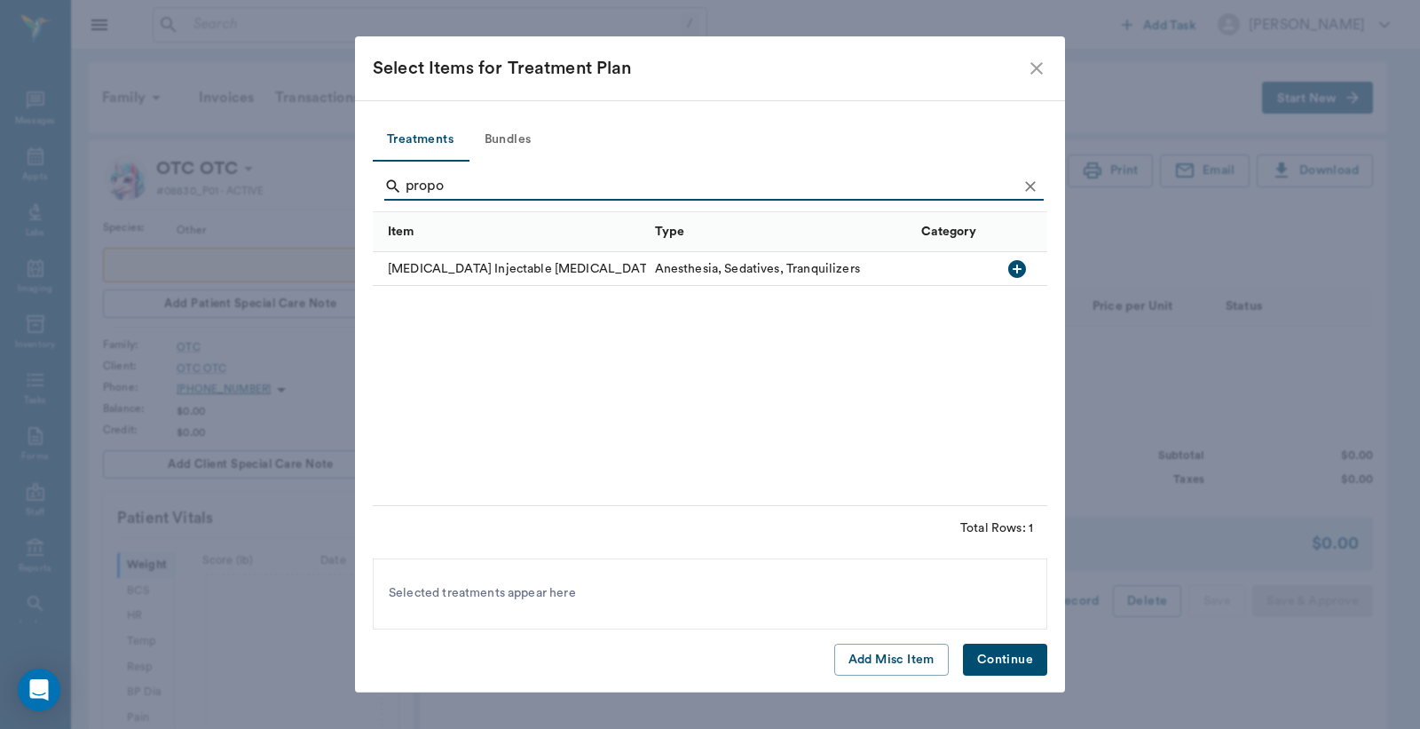
type input "propo"
click at [1024, 269] on icon "button" at bounding box center [1018, 269] width 18 height 18
click at [1015, 669] on button "Continue" at bounding box center [1005, 660] width 84 height 33
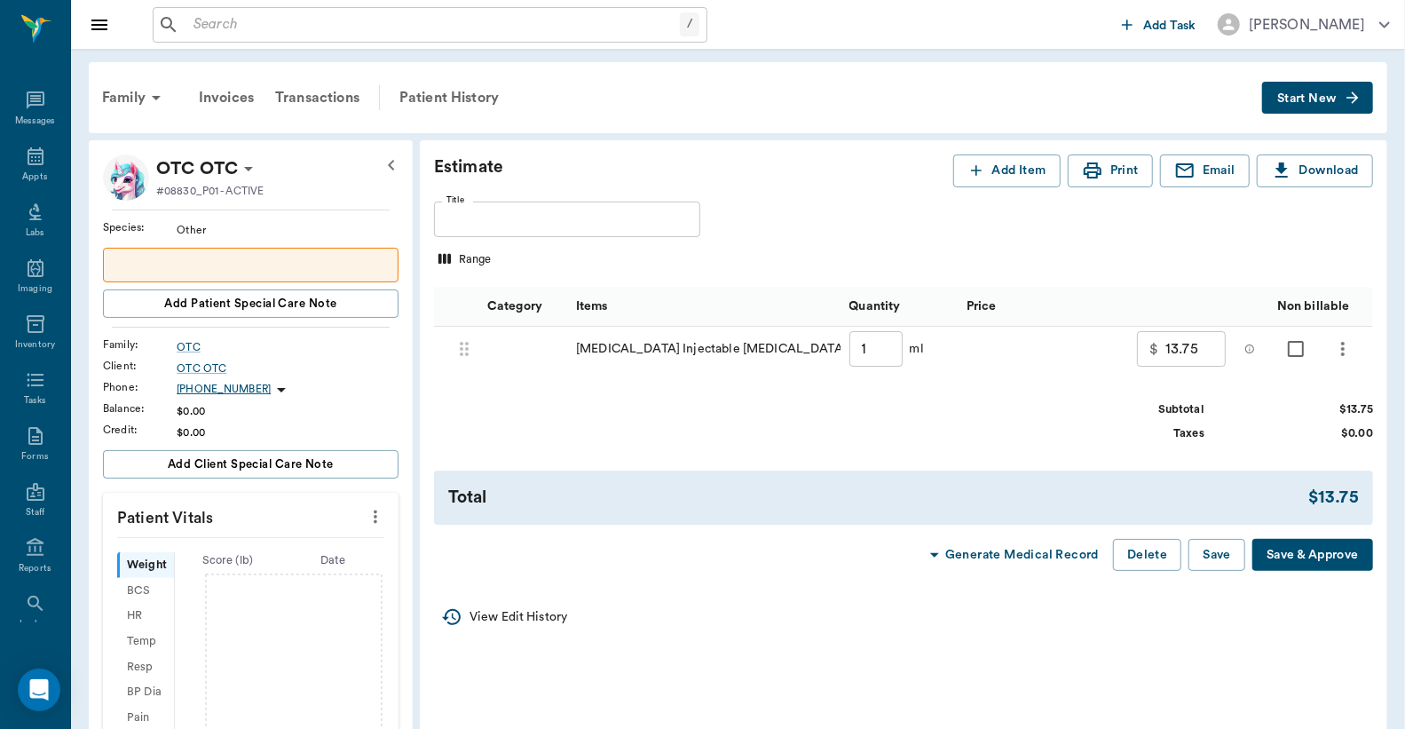
click at [884, 349] on input "1" at bounding box center [876, 349] width 53 height 36
type input "2"
type input "15.00"
type input "20"
type input "37.50"
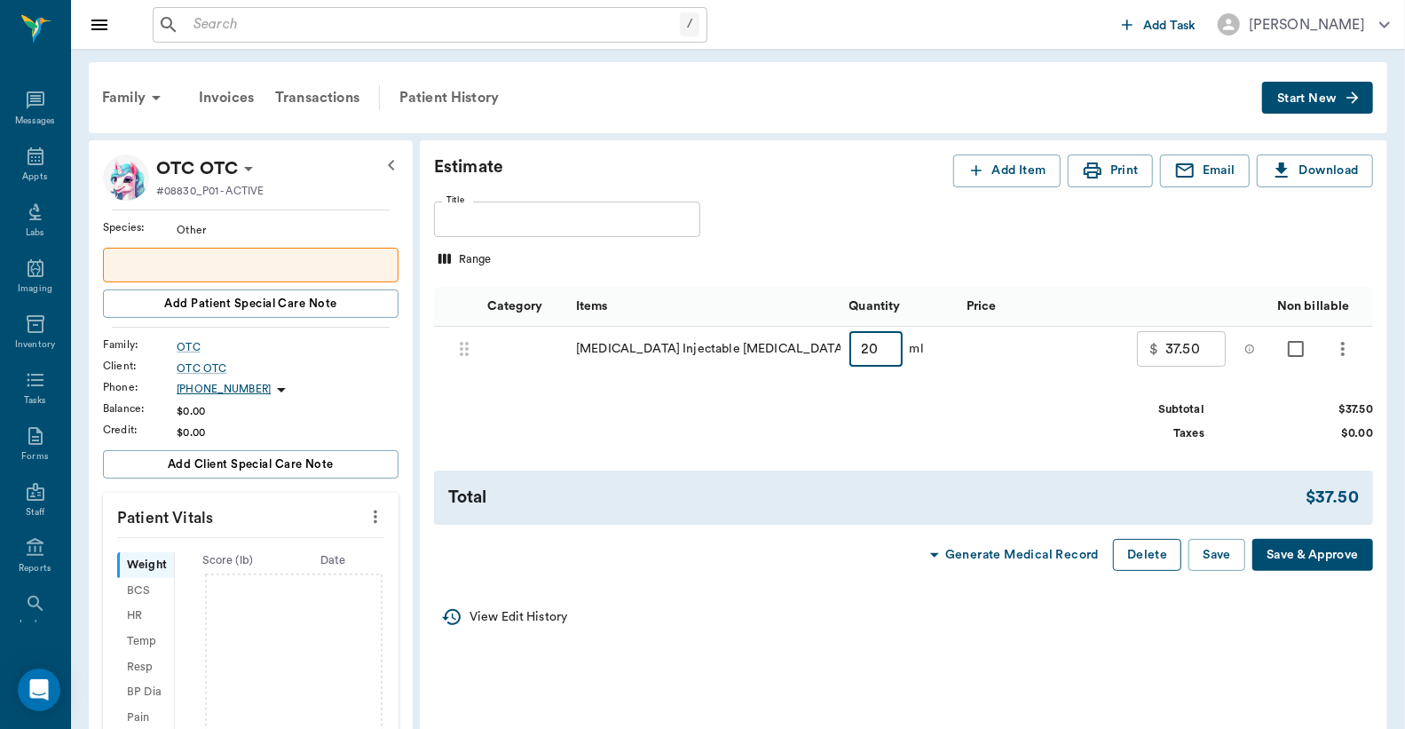
type input "20"
click at [1150, 568] on button "Delete" at bounding box center [1147, 555] width 68 height 33
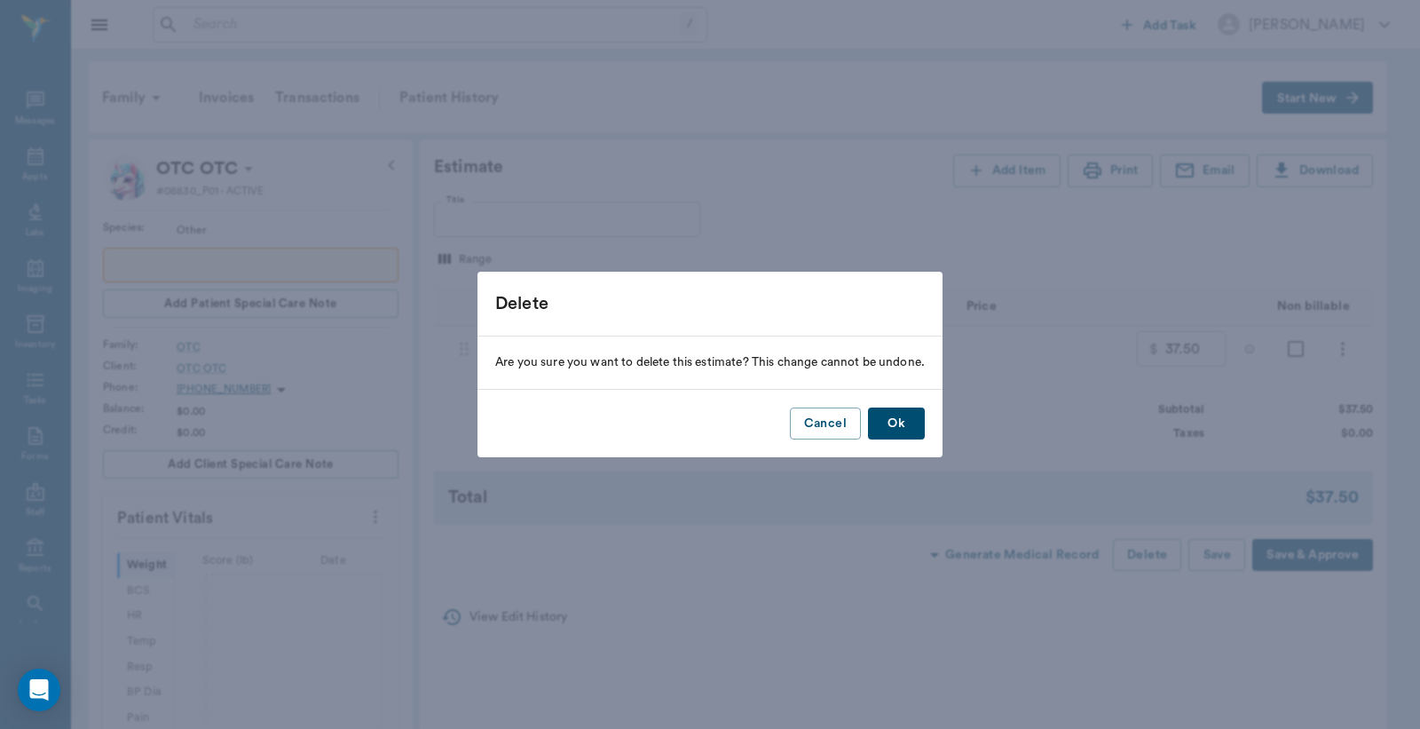
click at [895, 433] on button "Ok" at bounding box center [896, 424] width 57 height 33
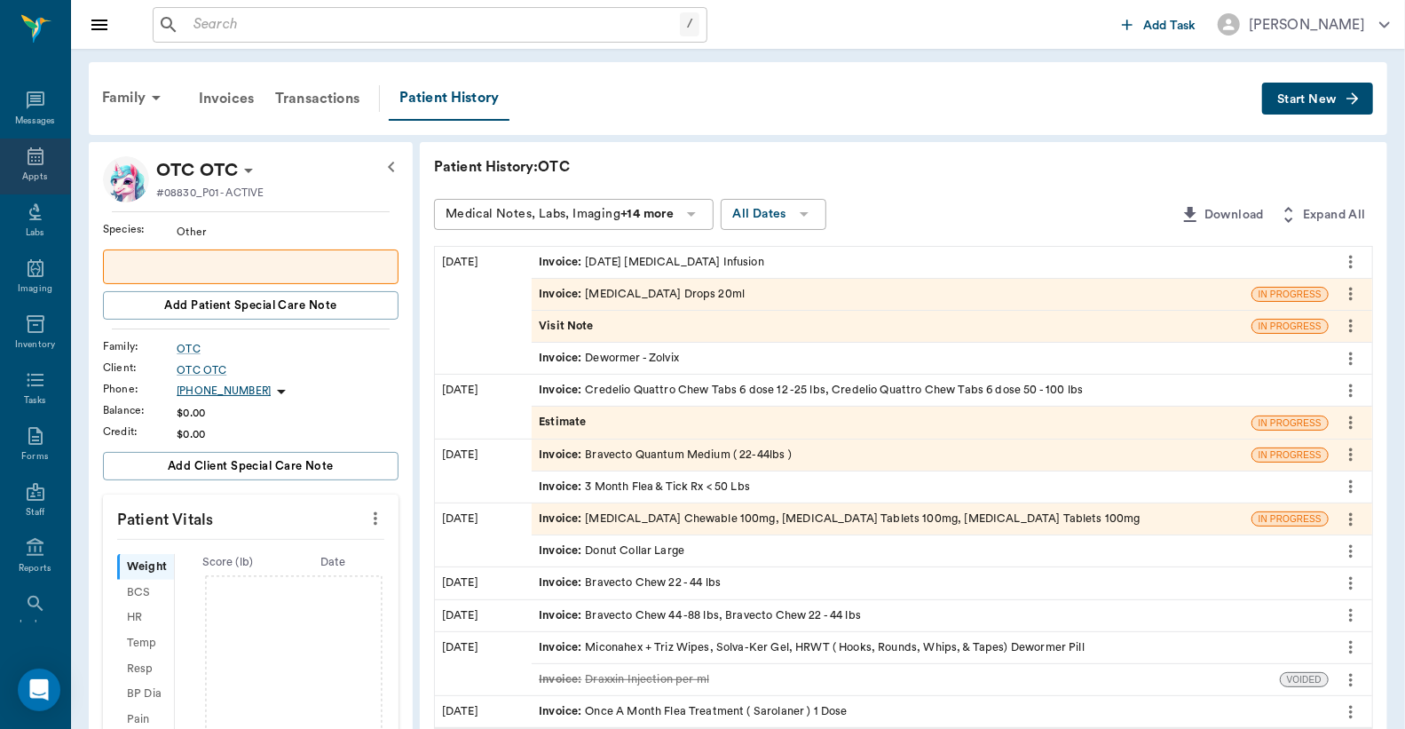
click at [39, 153] on div "Appts" at bounding box center [35, 166] width 70 height 56
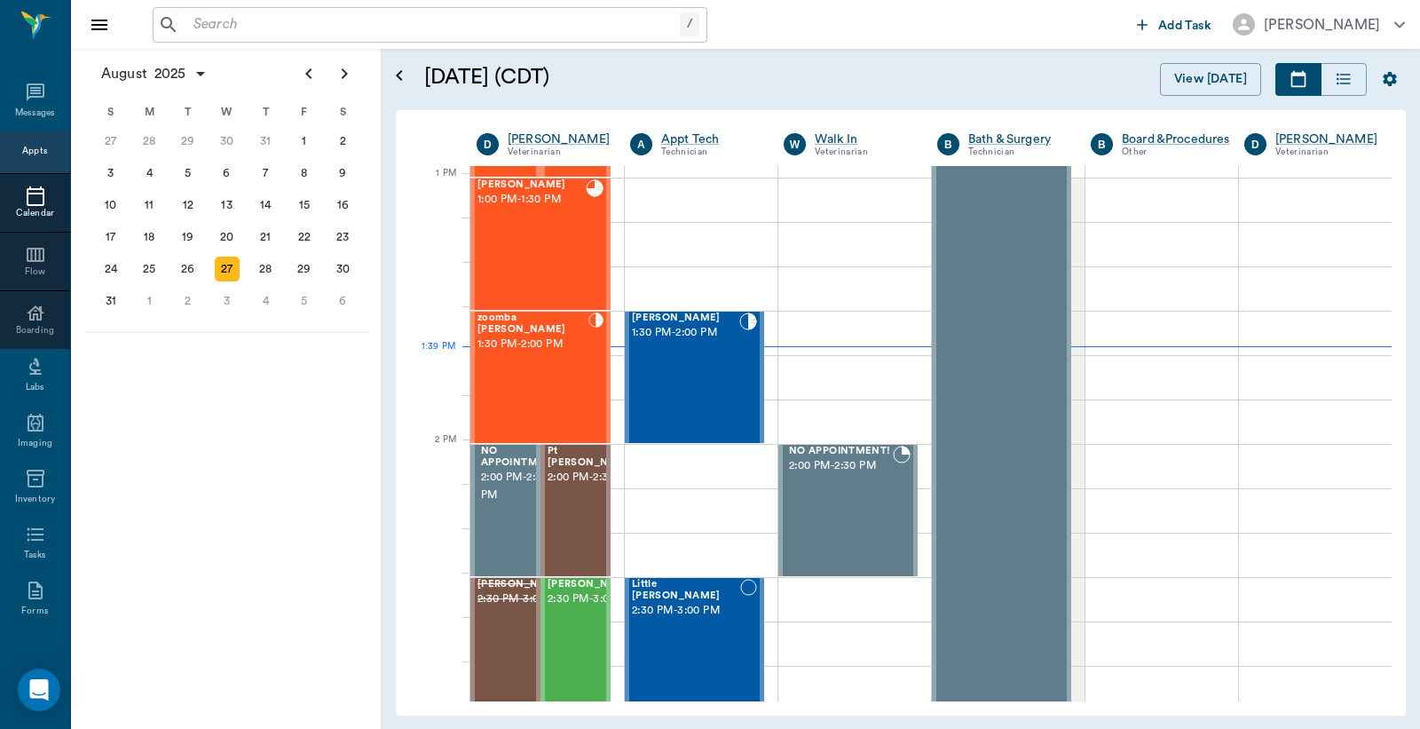
scroll to position [1334, 0]
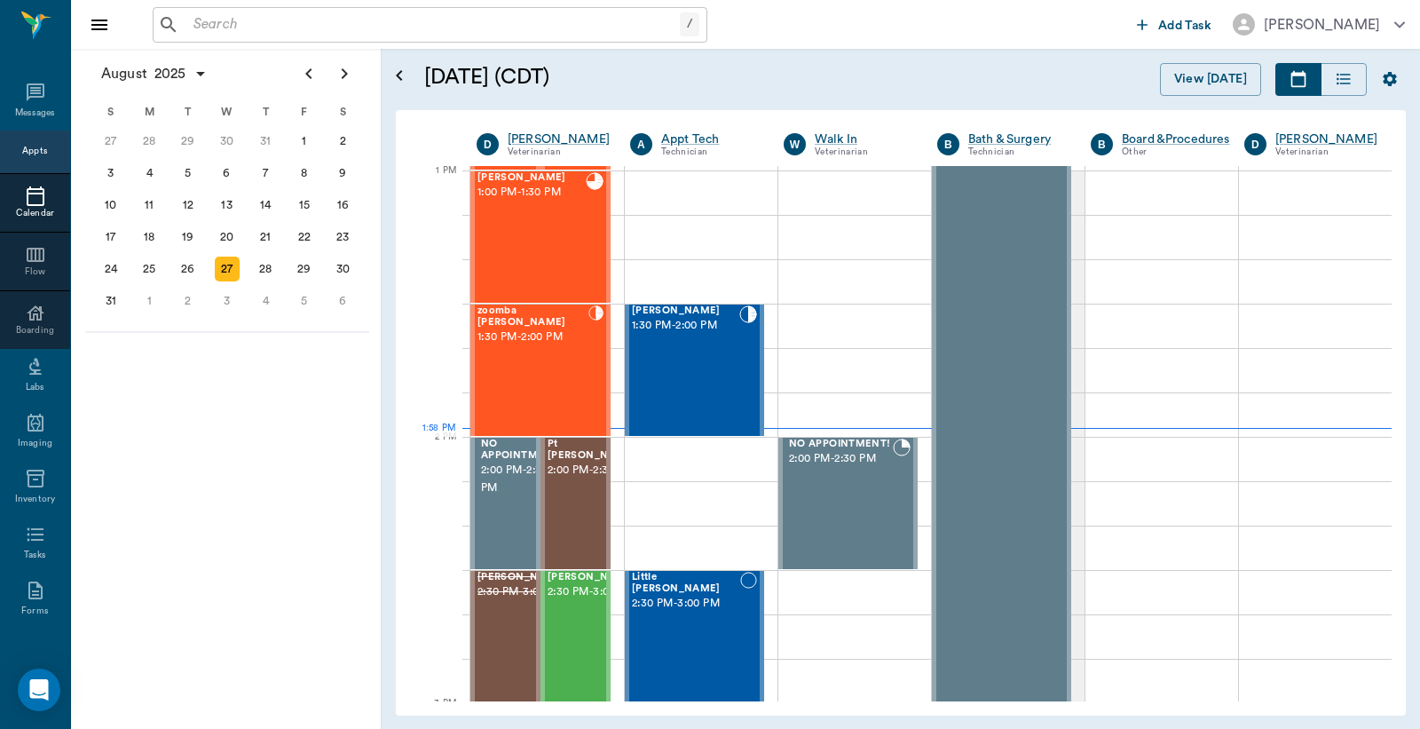
click at [193, 27] on input "text" at bounding box center [433, 24] width 494 height 25
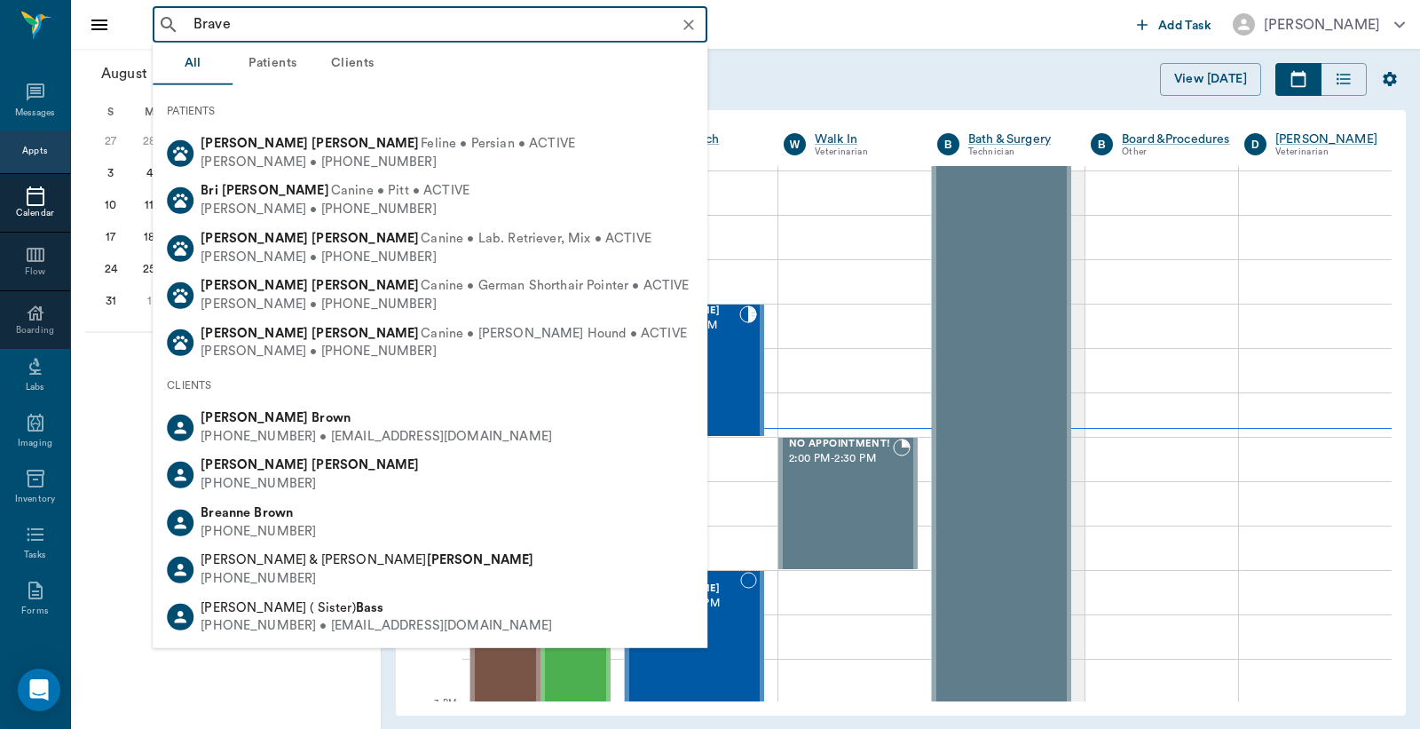
type input "Bravec"
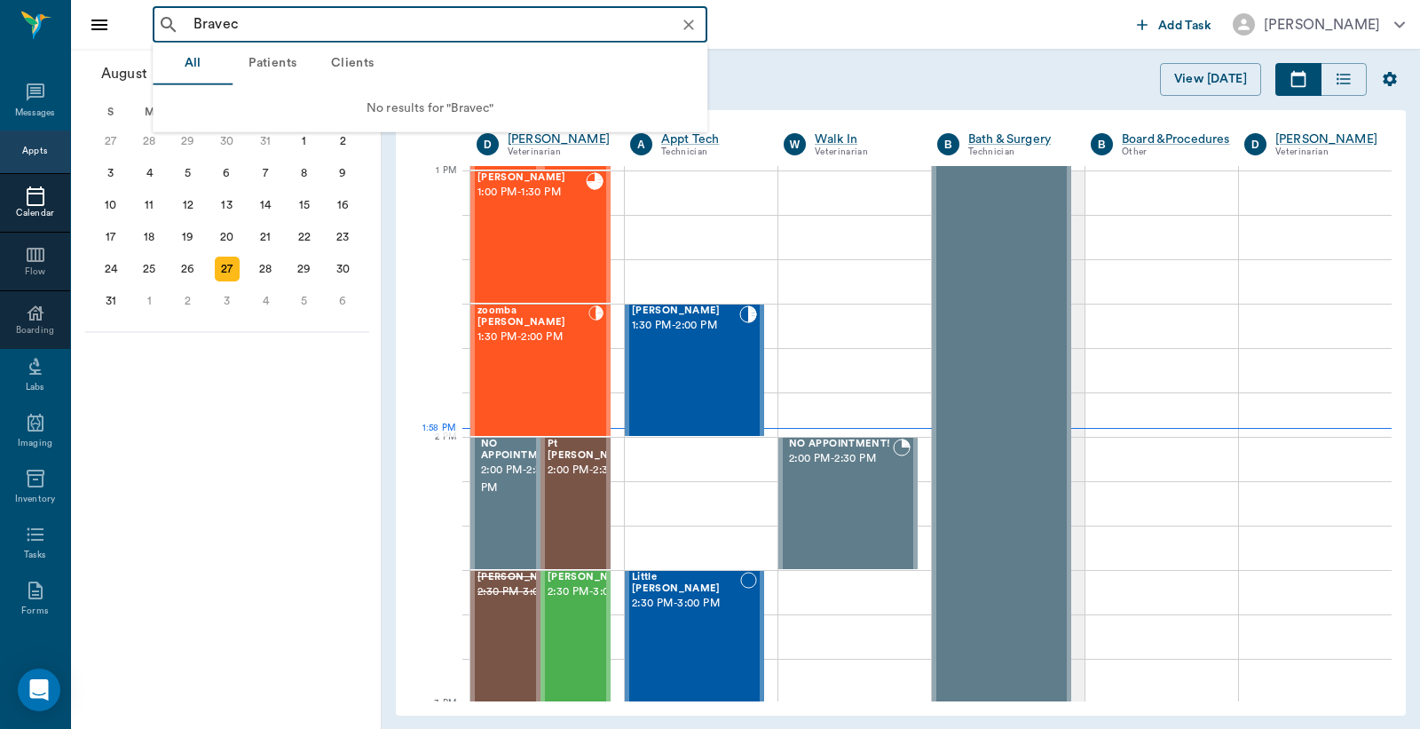
click at [688, 23] on icon "Clear" at bounding box center [689, 25] width 11 height 11
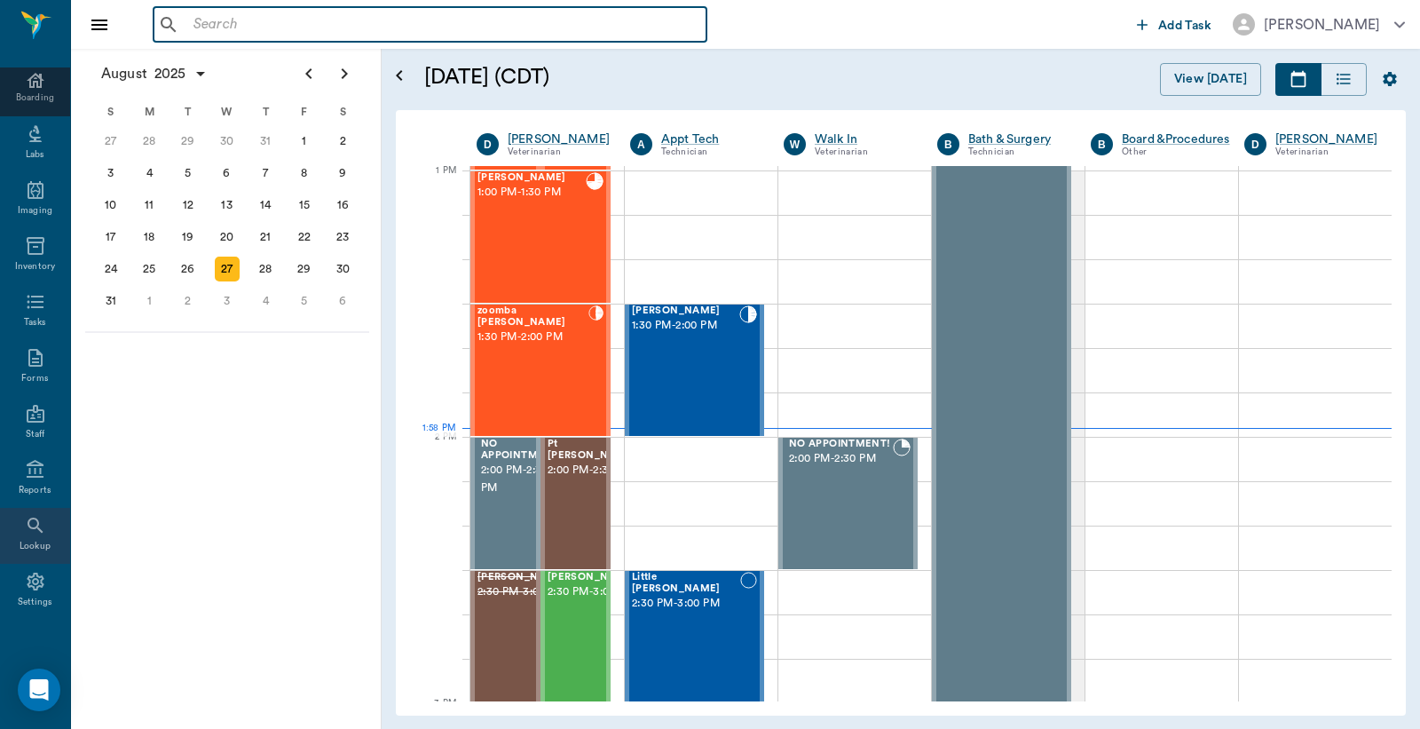
scroll to position [235, 0]
click at [28, 574] on icon at bounding box center [35, 579] width 17 height 18
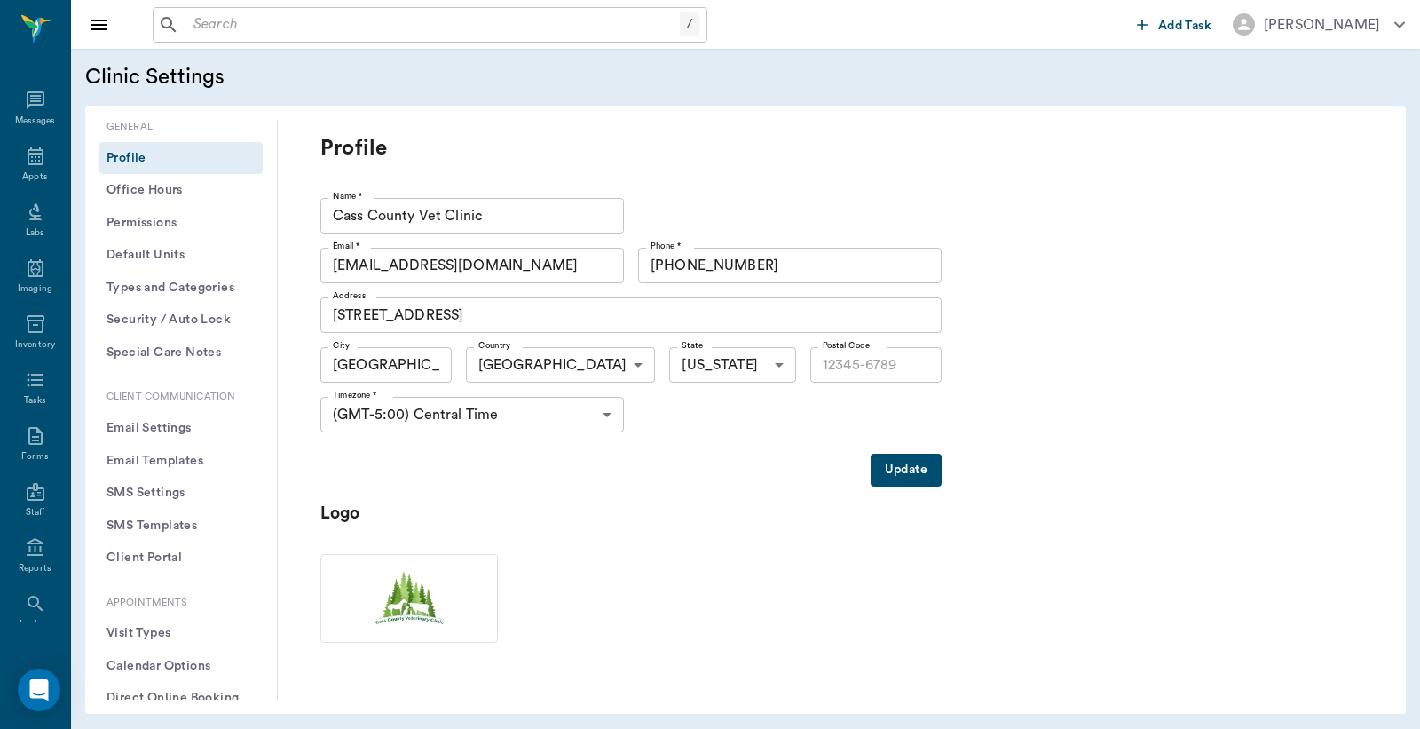
type input "75551"
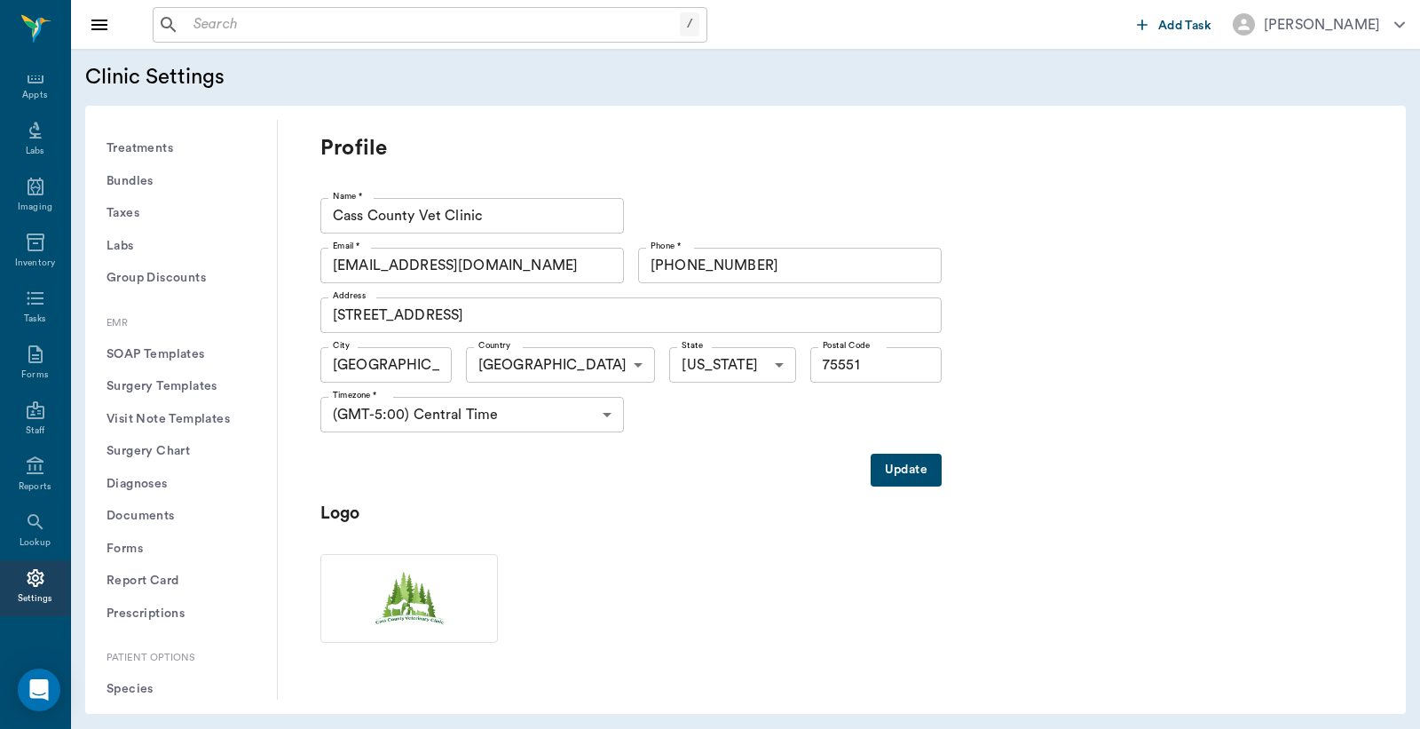
scroll to position [526, 0]
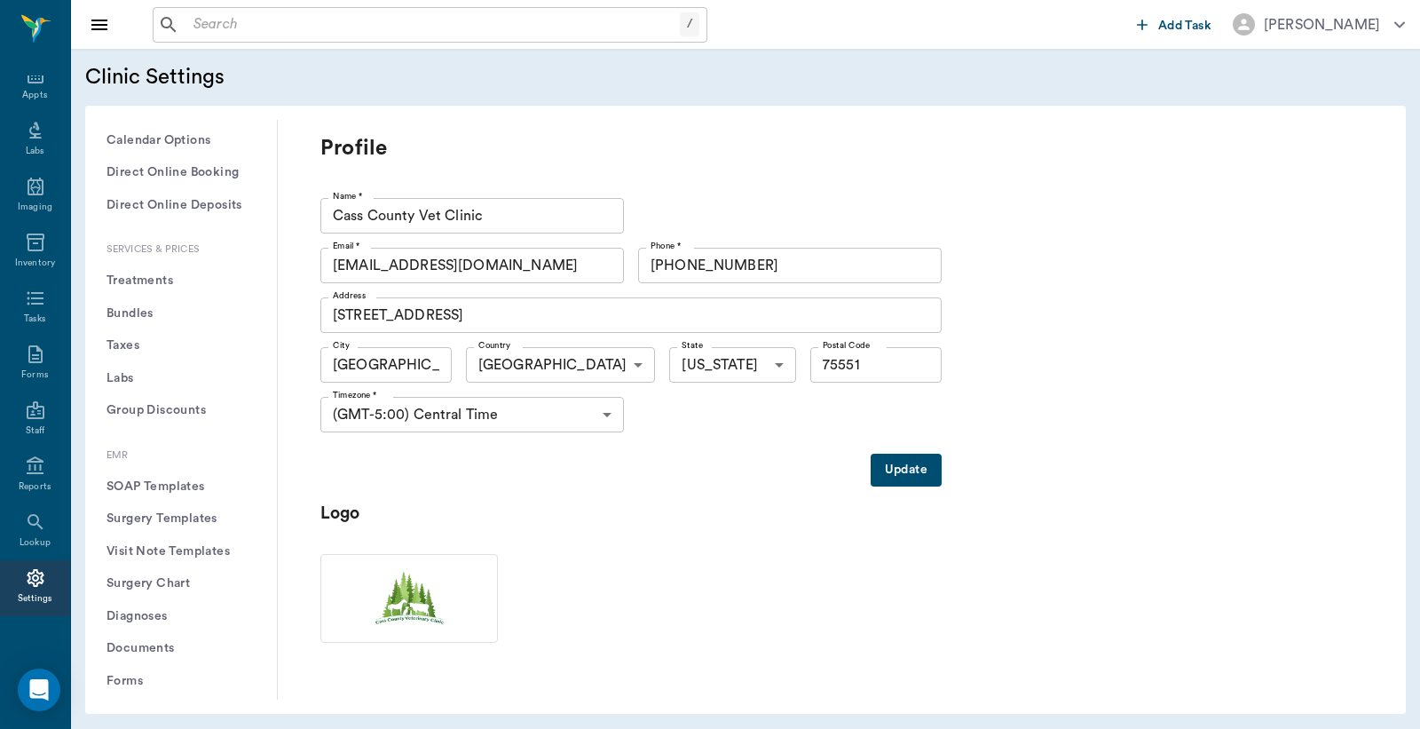
click at [167, 279] on button "Treatments" at bounding box center [180, 281] width 163 height 33
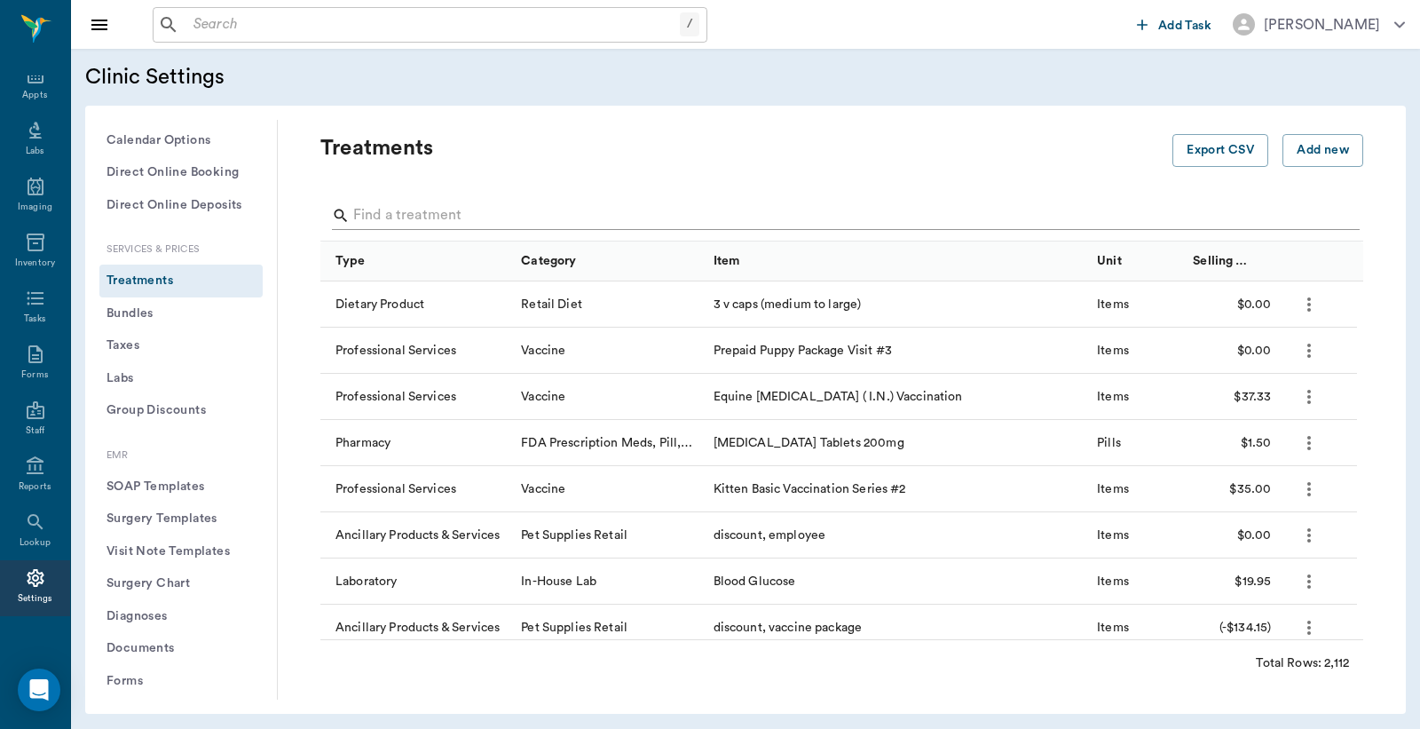
click at [359, 209] on input "Search" at bounding box center [843, 216] width 980 height 28
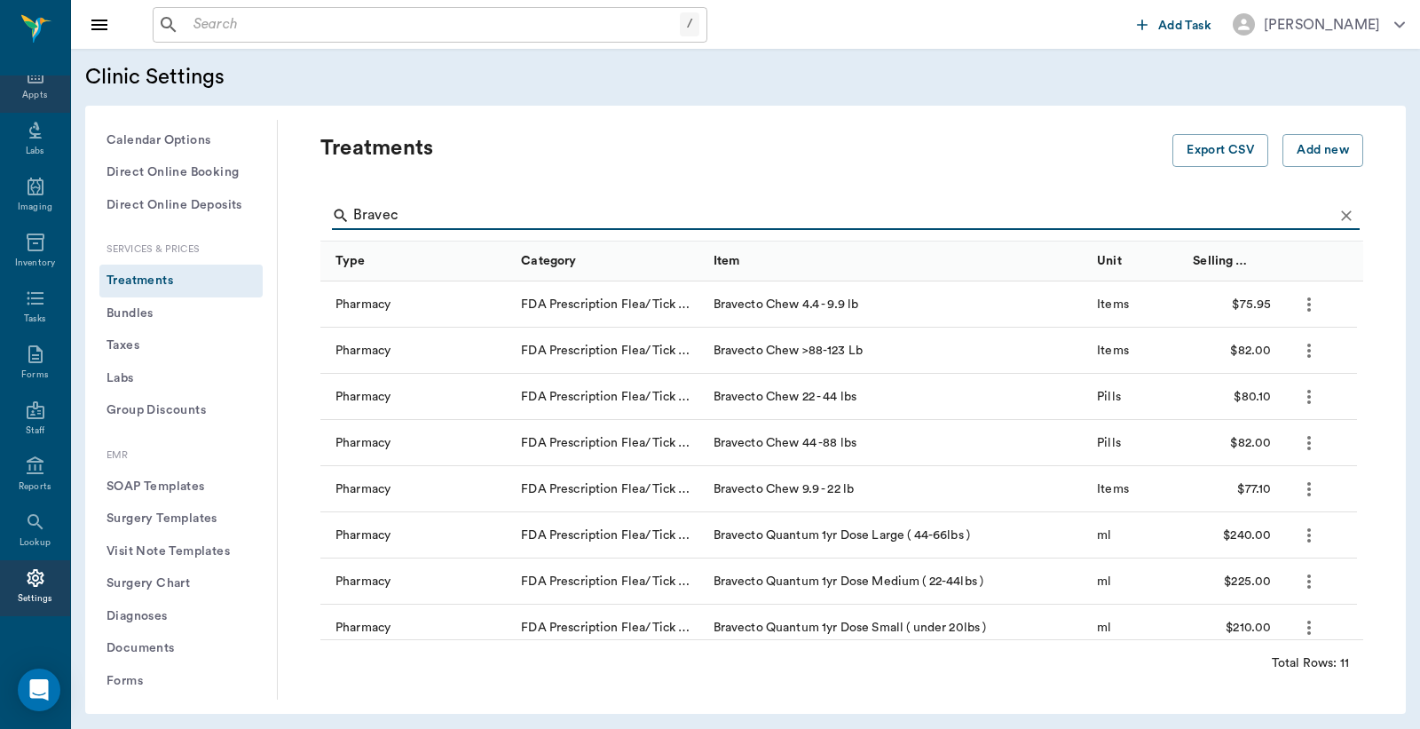
type input "Bravec"
click at [25, 89] on div "Appts" at bounding box center [34, 95] width 25 height 13
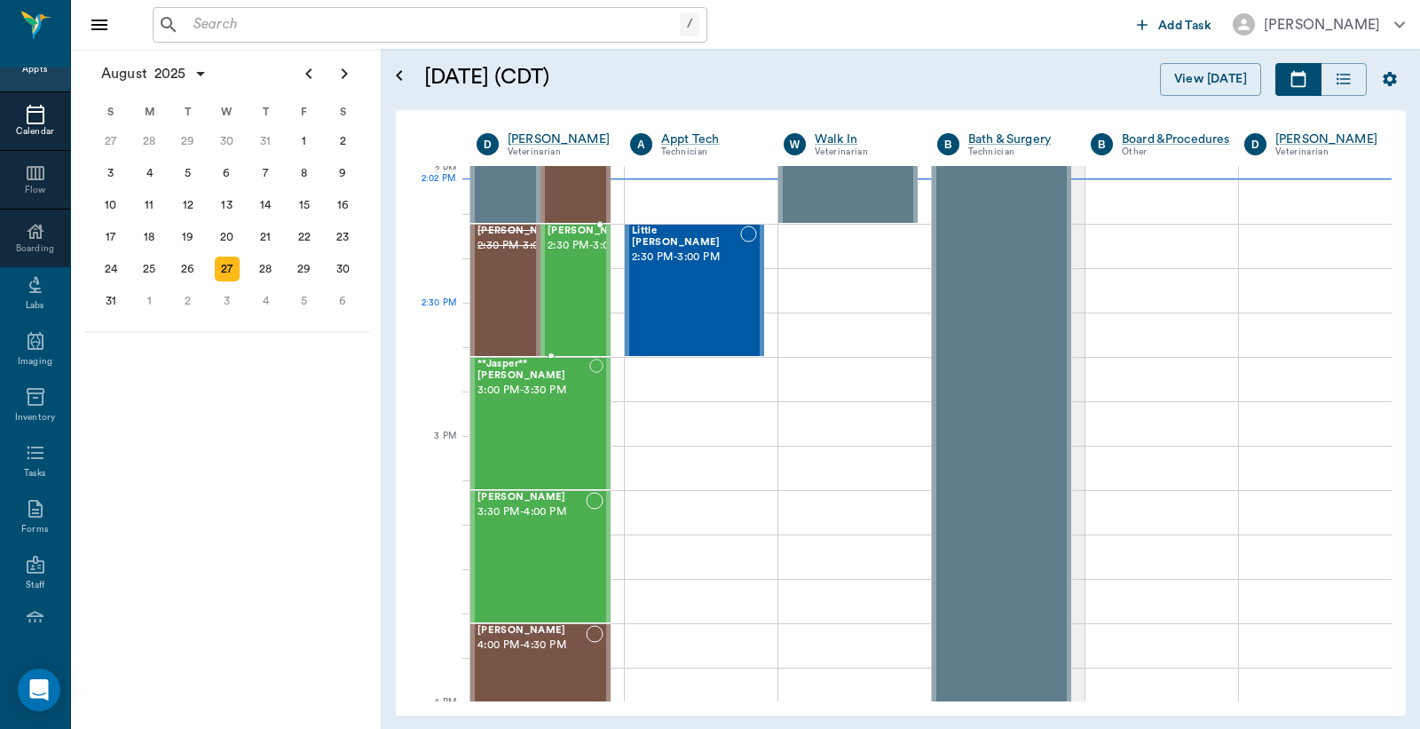
scroll to position [1602, 0]
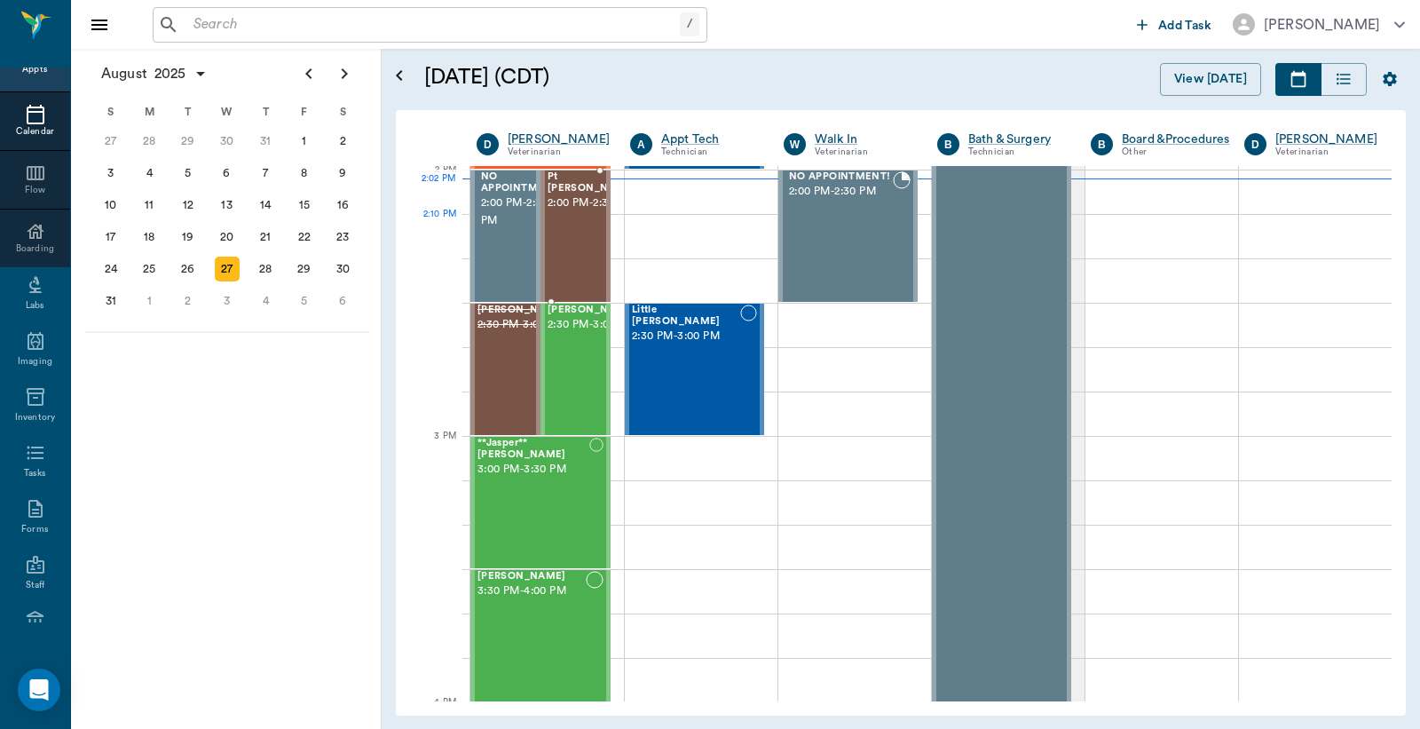
click at [566, 212] on span "2:00 PM - 2:30 PM" at bounding box center [592, 203] width 89 height 18
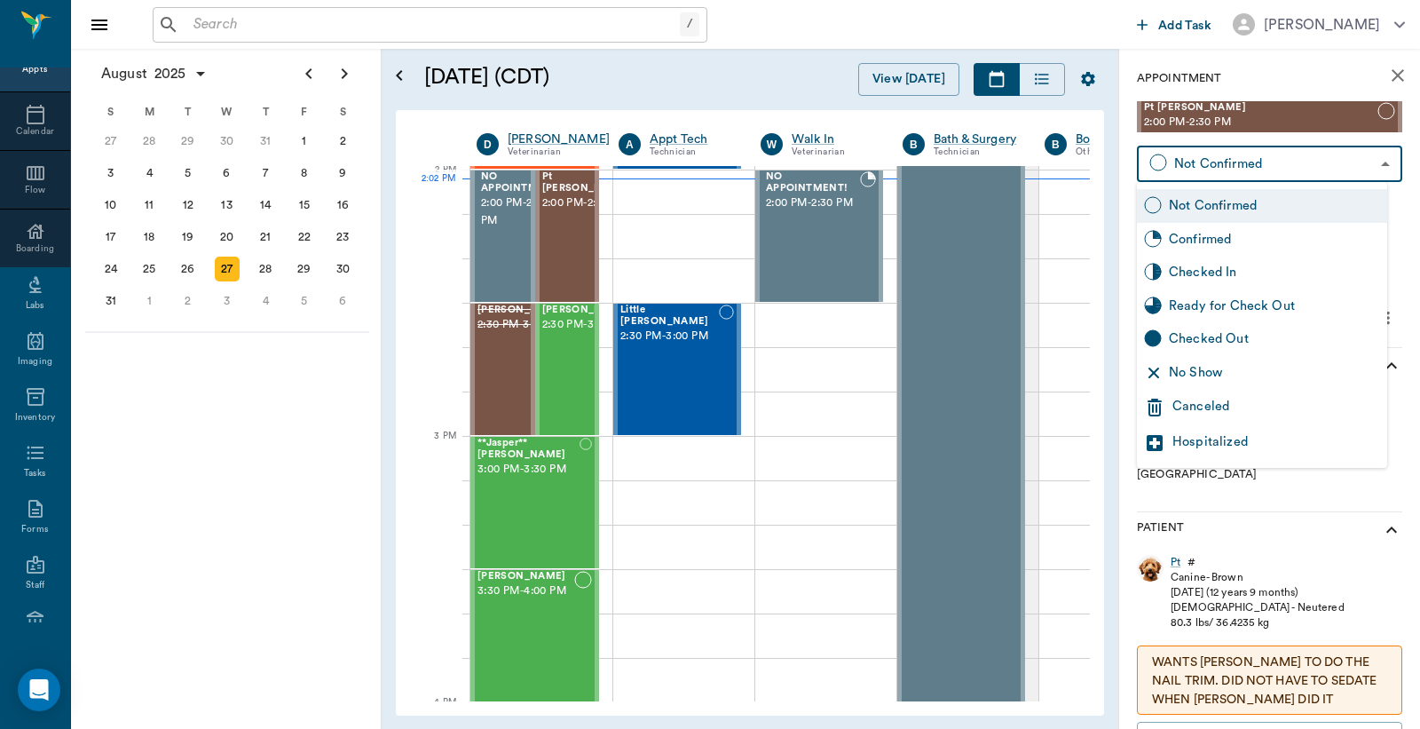
click at [1368, 162] on body "/ ​ Add Task Dr. Bert Ellsworth Nectar Messages Appts Calendar Flow Boarding La…" at bounding box center [710, 364] width 1420 height 729
click at [1229, 272] on div "Checked In" at bounding box center [1274, 273] width 211 height 20
type input "CHECKED_IN"
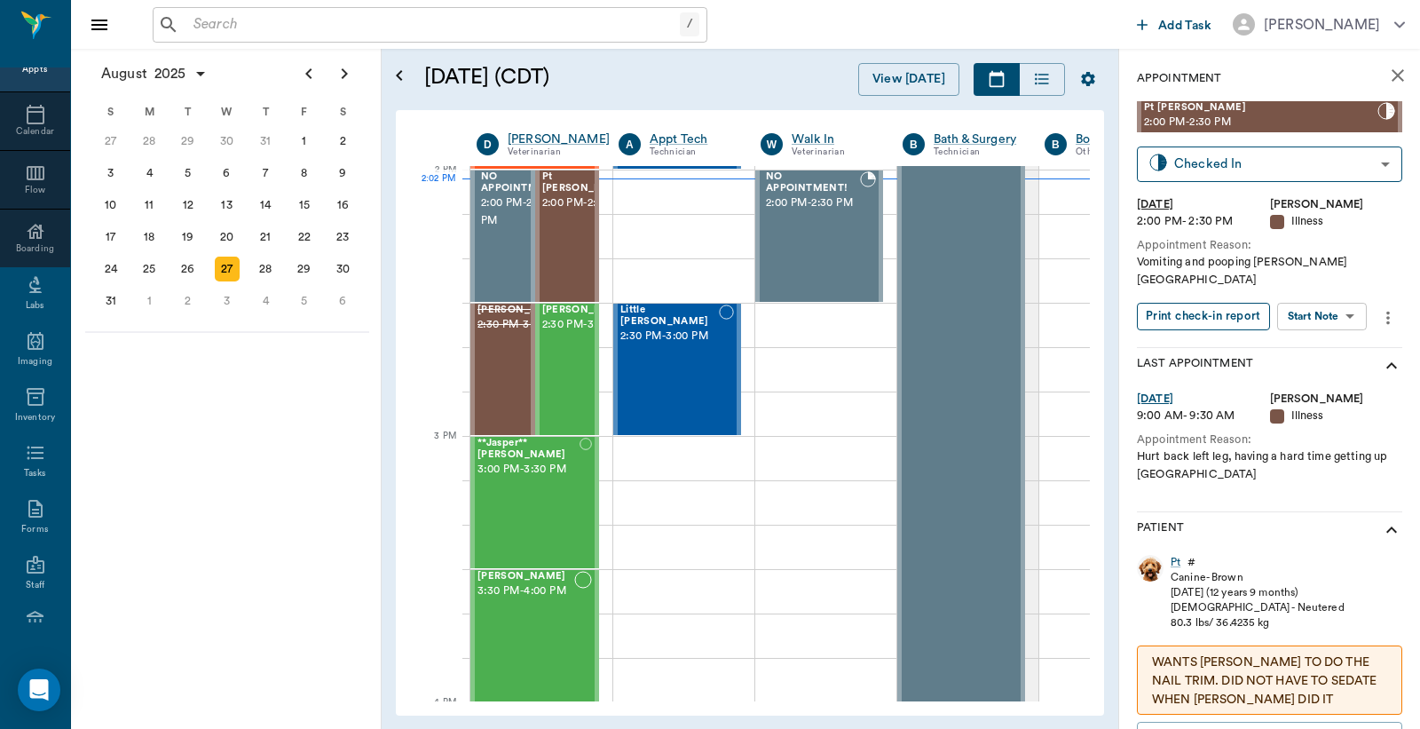
click at [1188, 303] on button "Print check-in report" at bounding box center [1203, 317] width 133 height 28
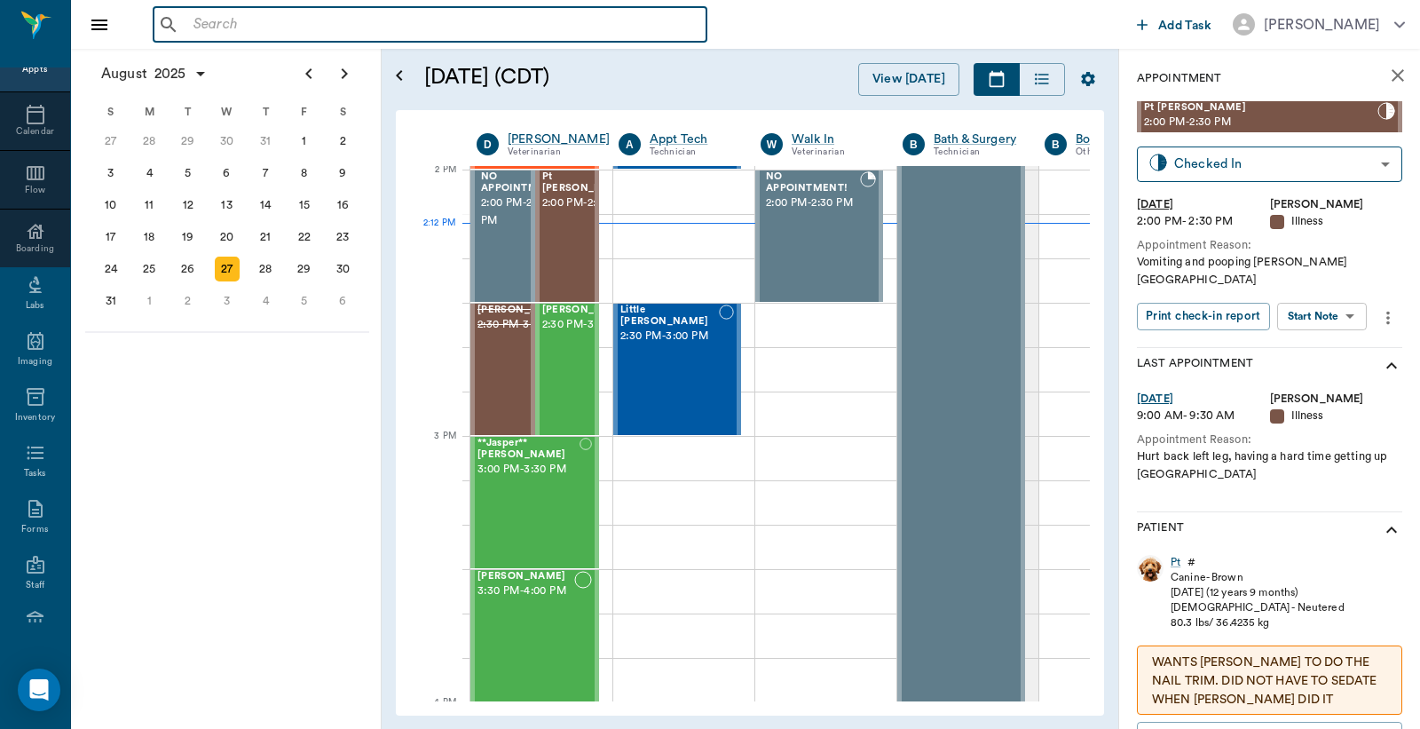
click at [190, 25] on input "text" at bounding box center [442, 24] width 513 height 25
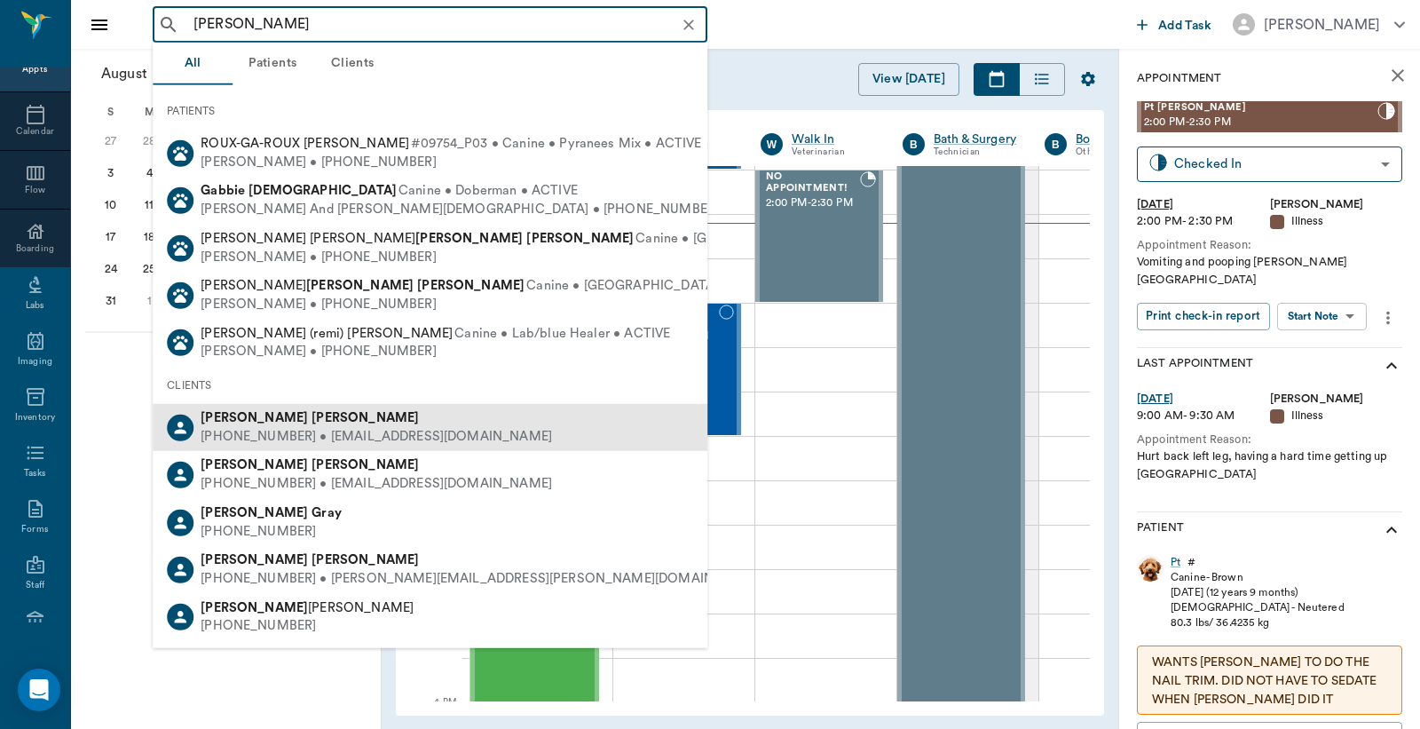
click at [287, 424] on div "Rebecca Garretson" at bounding box center [377, 418] width 352 height 19
type input "Rebecca Ga"
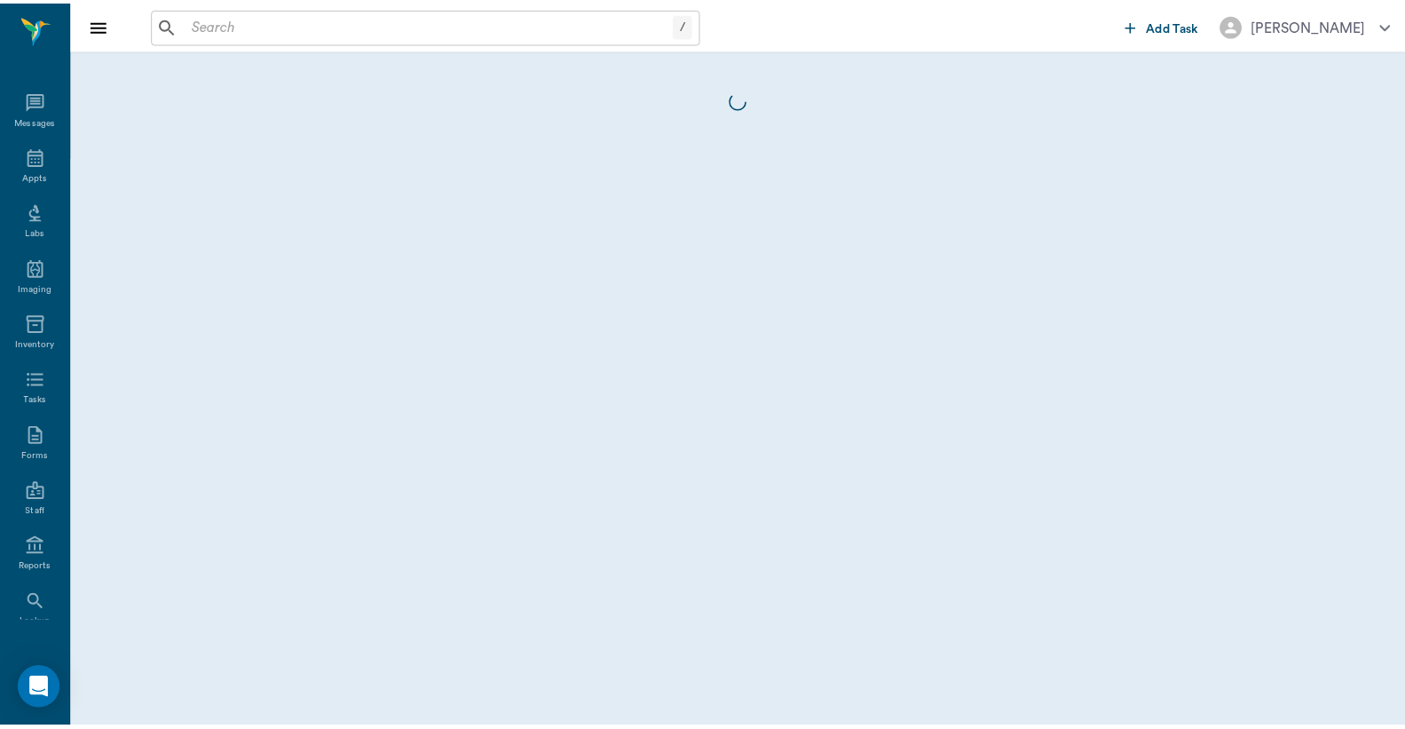
scroll to position [82, 0]
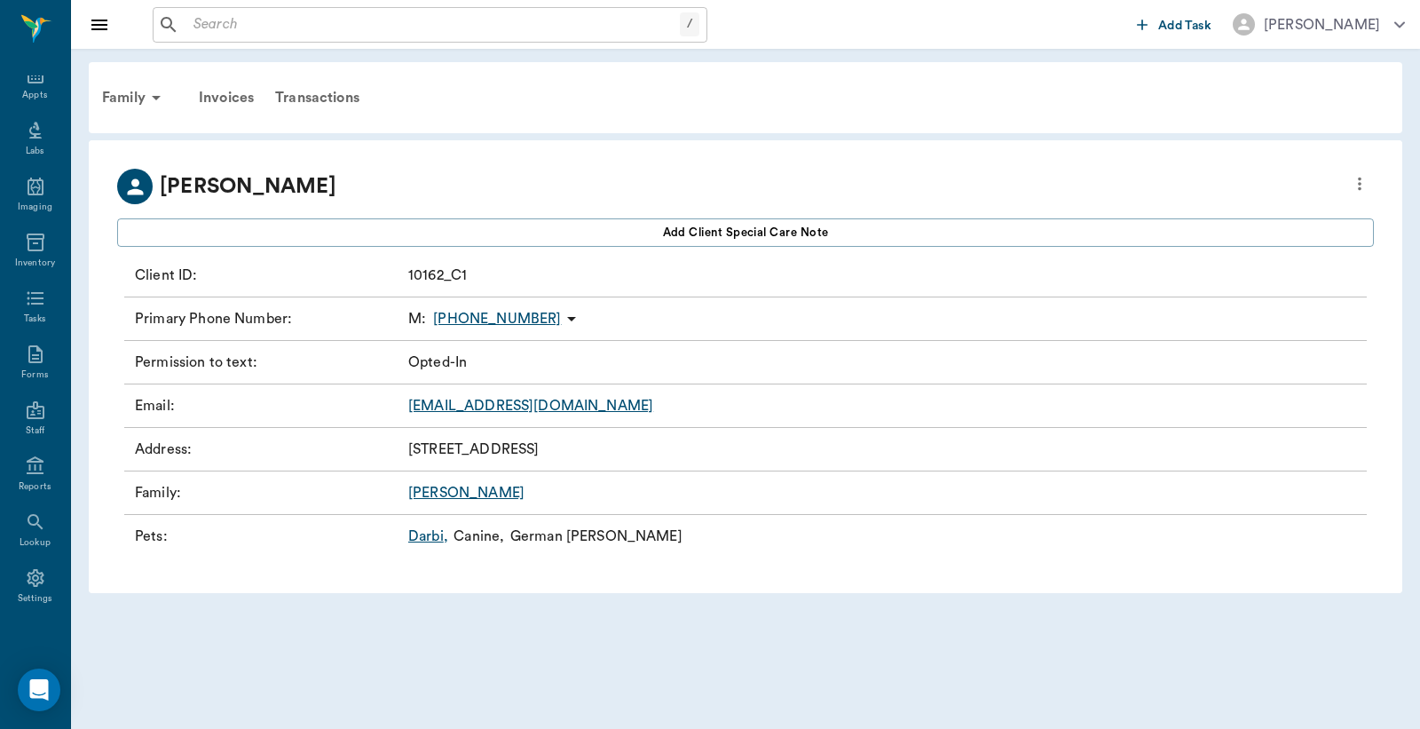
click at [142, 98] on div "Family" at bounding box center [134, 97] width 86 height 43
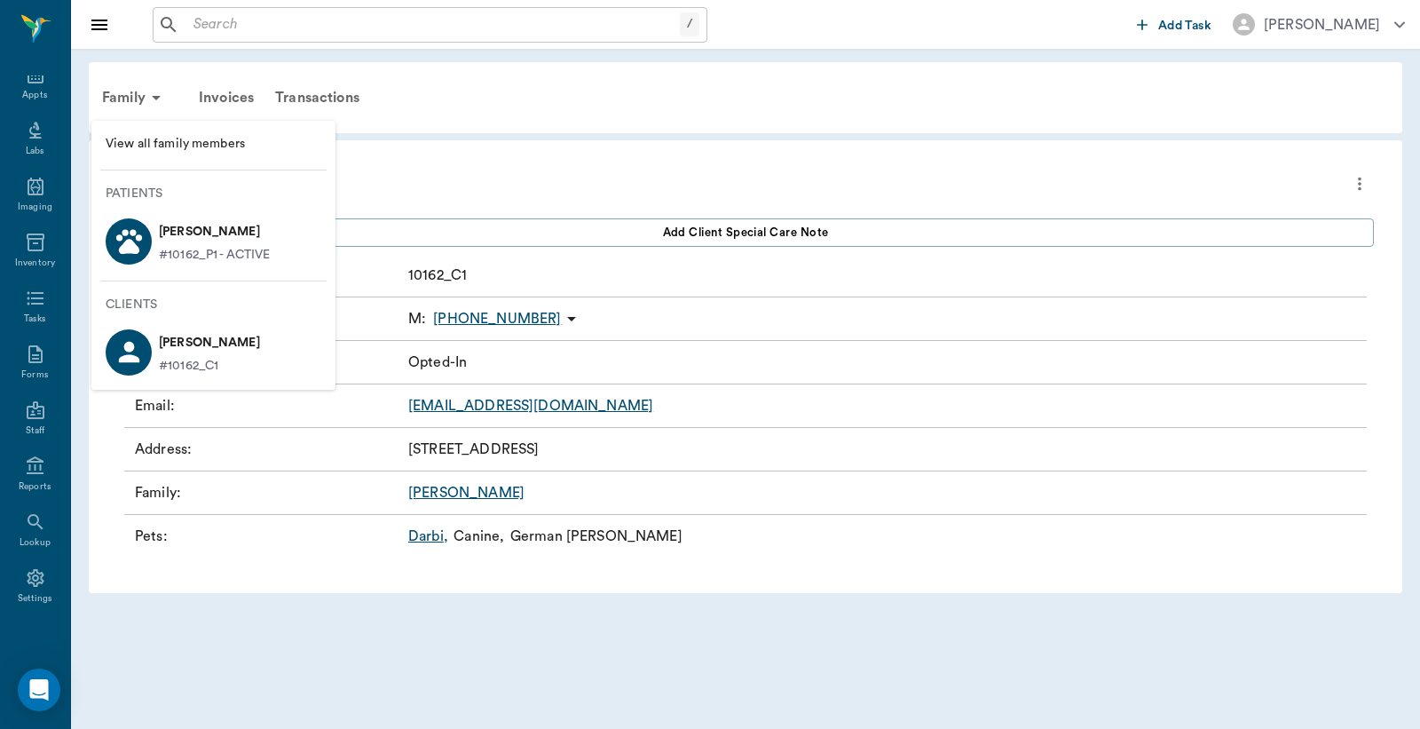
click at [912, 352] on div at bounding box center [710, 364] width 1420 height 729
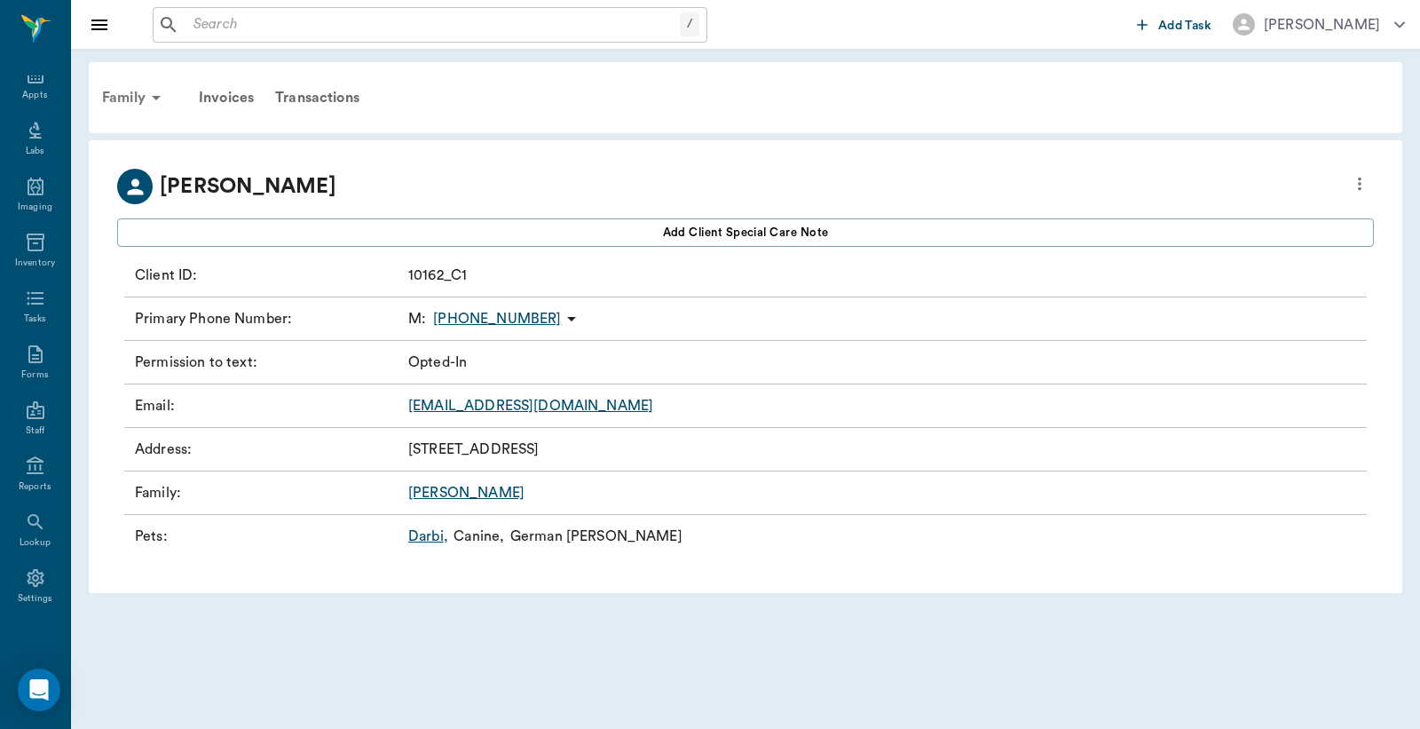
click at [151, 99] on icon at bounding box center [156, 97] width 21 height 21
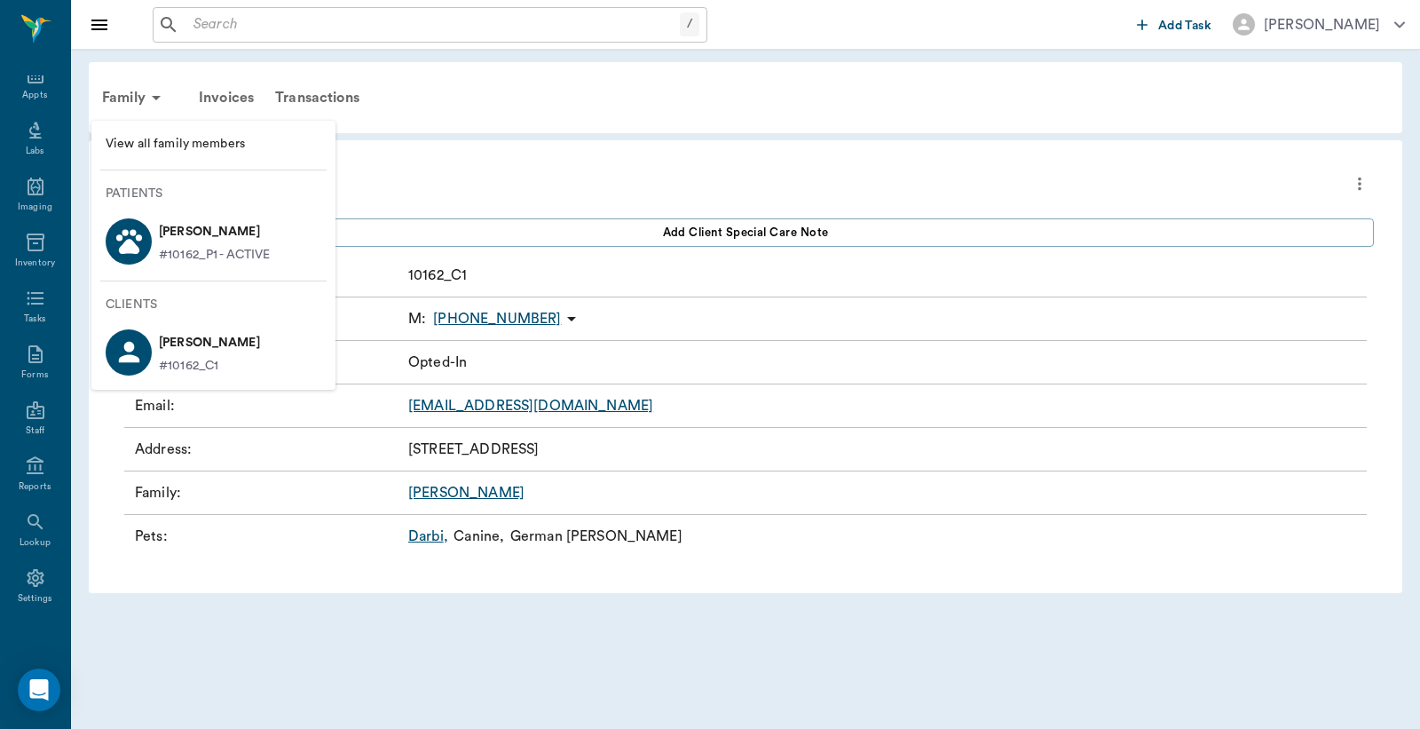
click at [175, 243] on p "Darbi Garretson" at bounding box center [214, 232] width 111 height 28
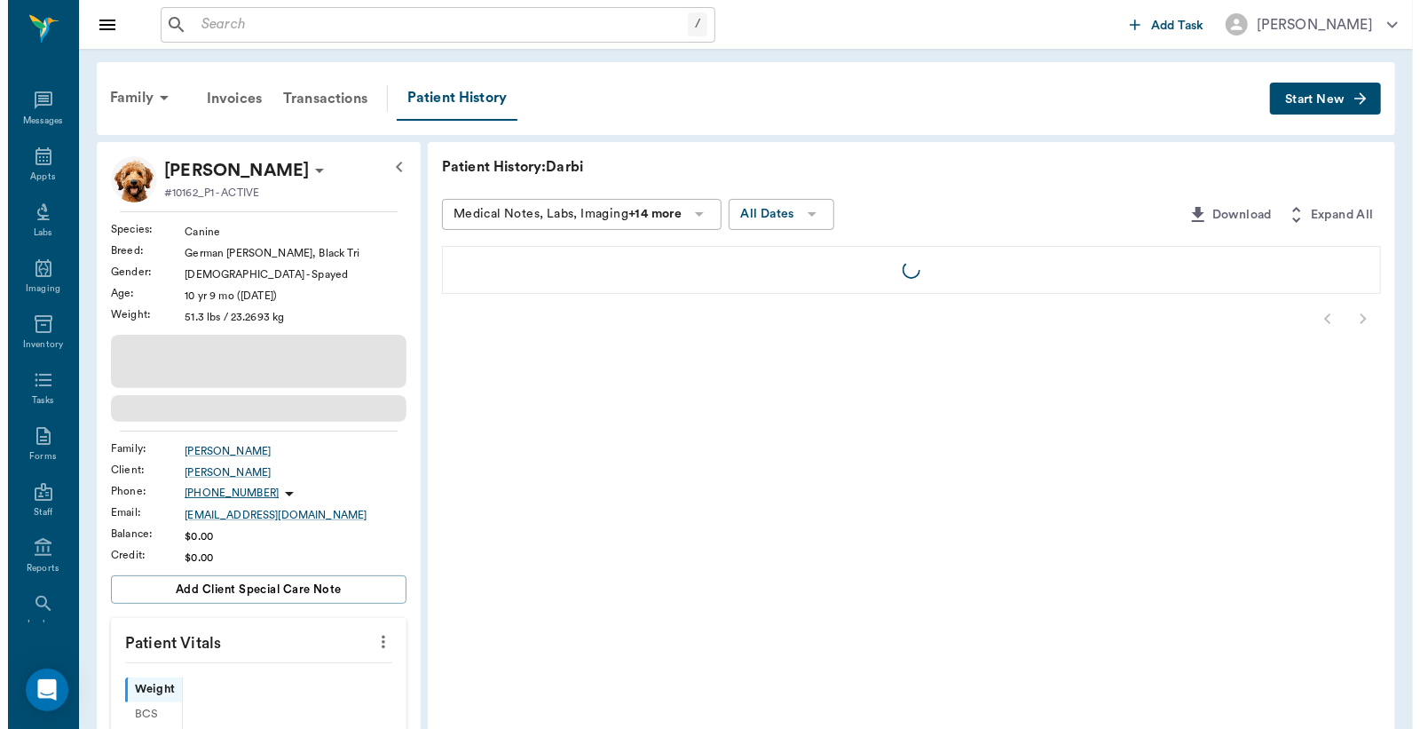
scroll to position [82, 0]
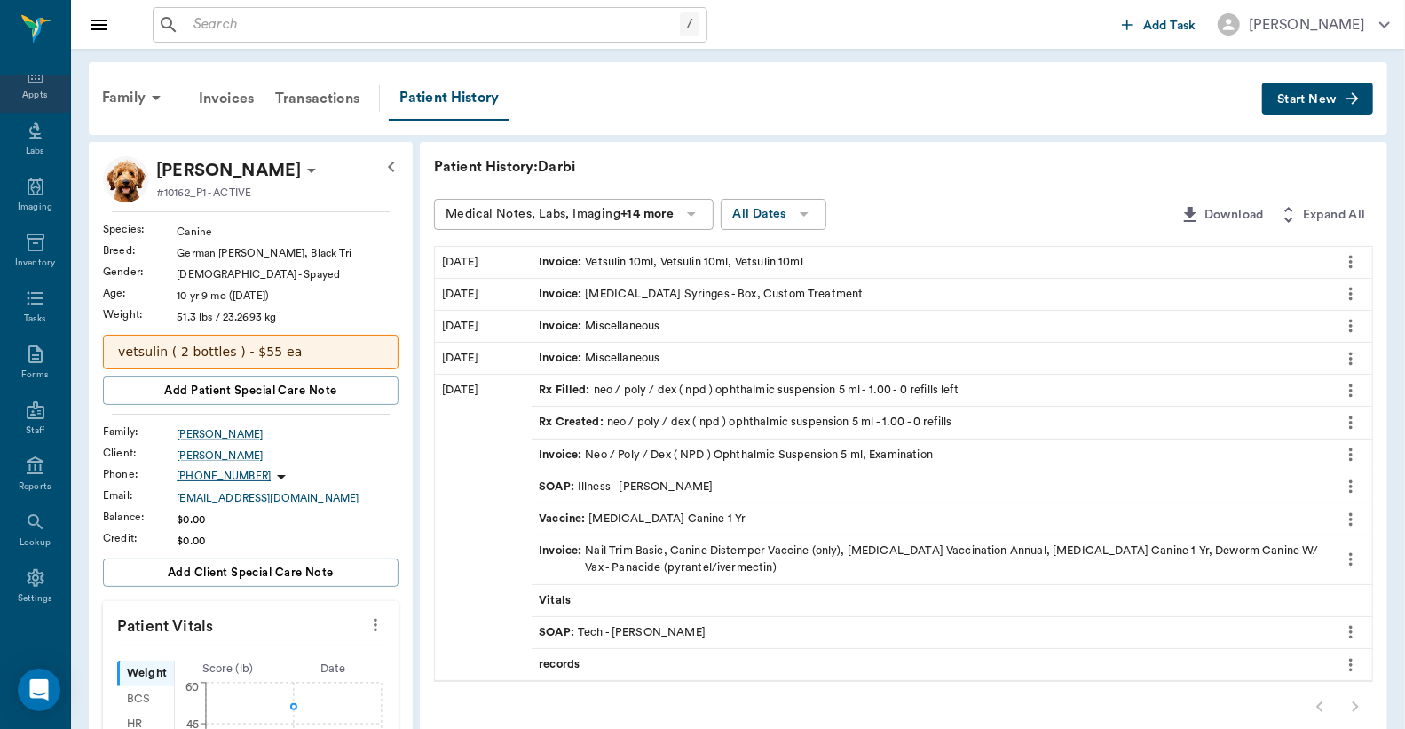
click at [27, 89] on div "Appts" at bounding box center [34, 95] width 25 height 13
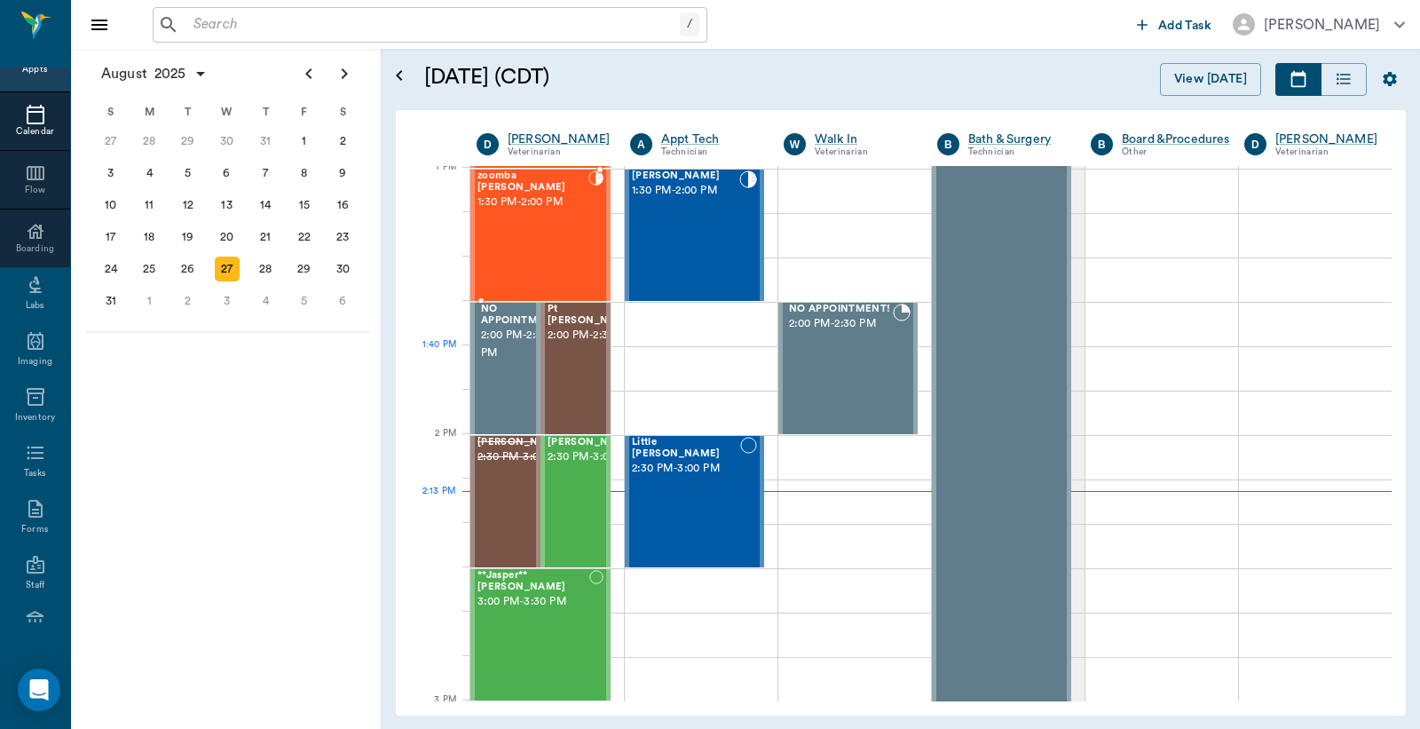
scroll to position [1337, 0]
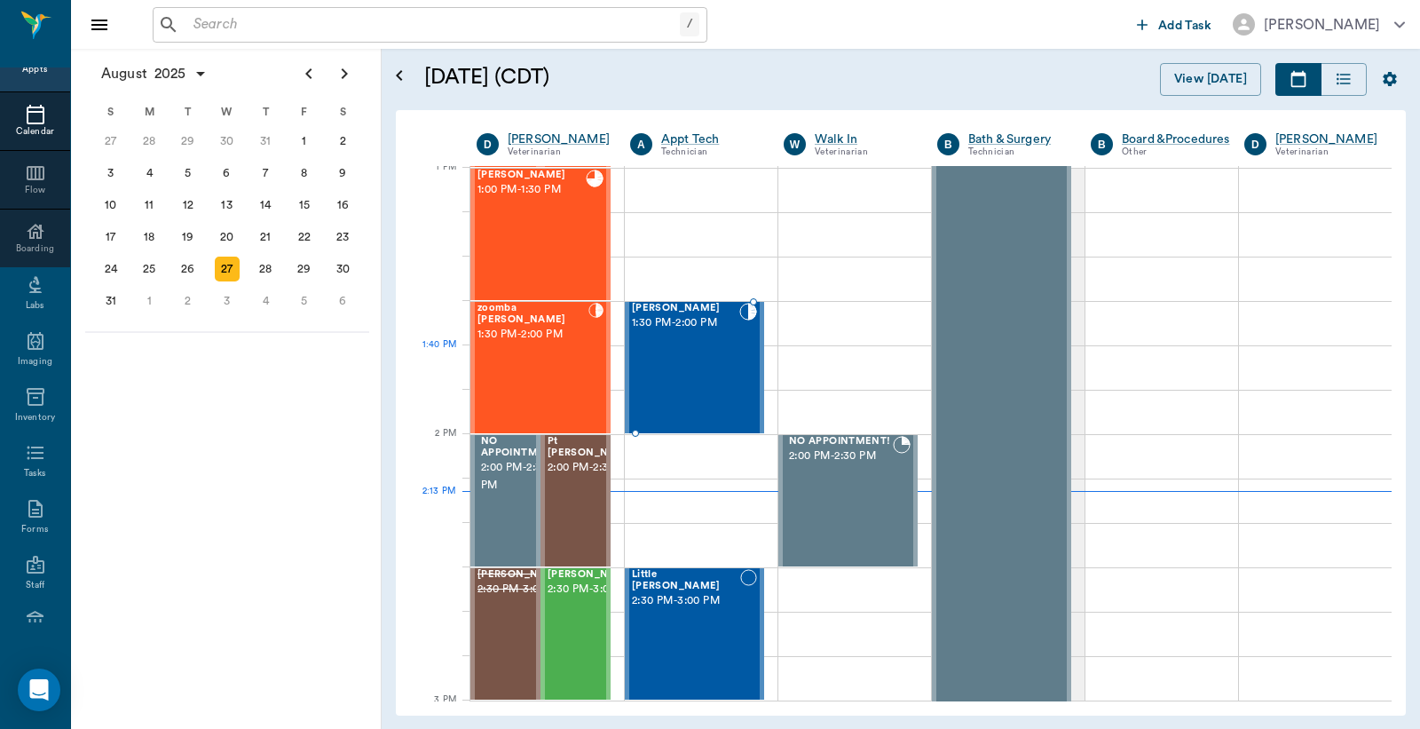
click at [682, 361] on div "Tucker Bertrand 1:30 PM - 2:00 PM" at bounding box center [685, 368] width 107 height 130
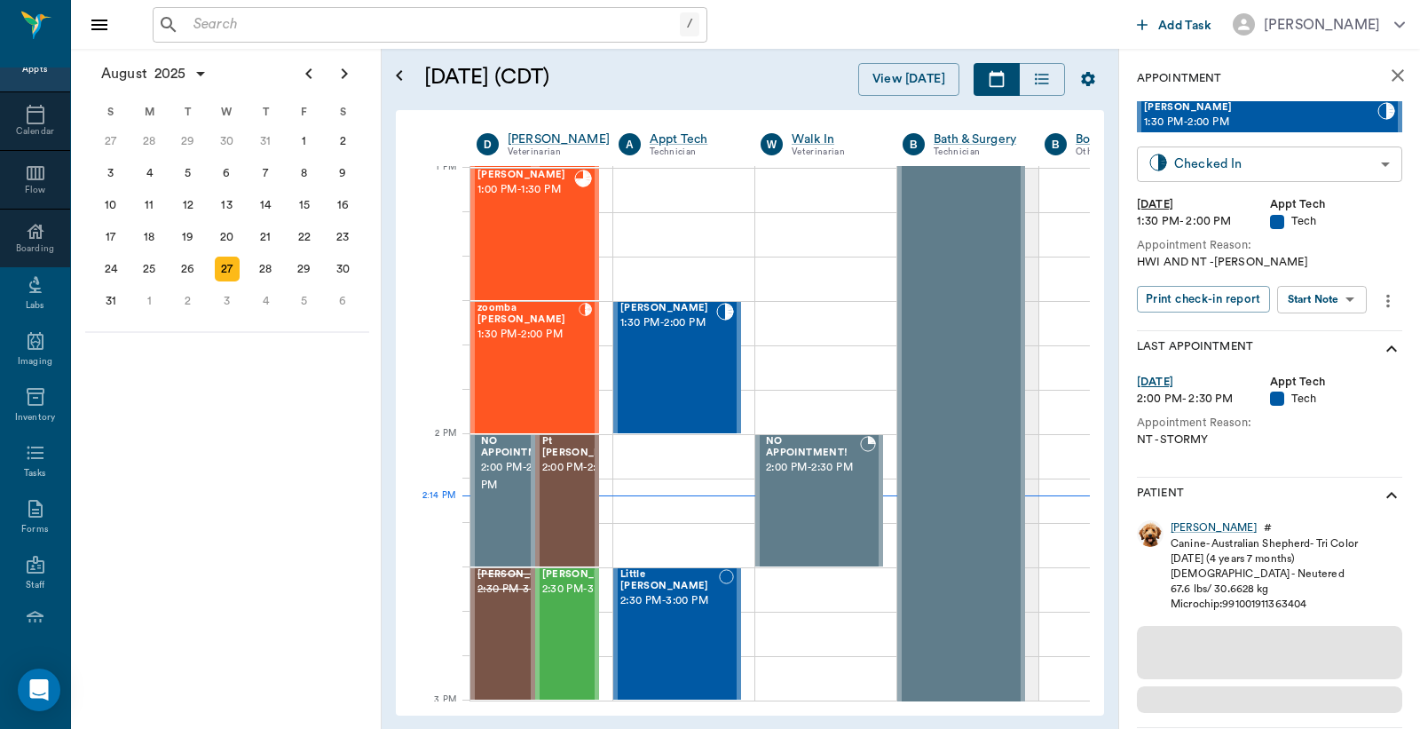
click at [1368, 162] on body "/ ​ Add Task Dr. Bert Ellsworth Nectar Messages Appts Calendar Flow Boarding La…" at bounding box center [710, 364] width 1420 height 729
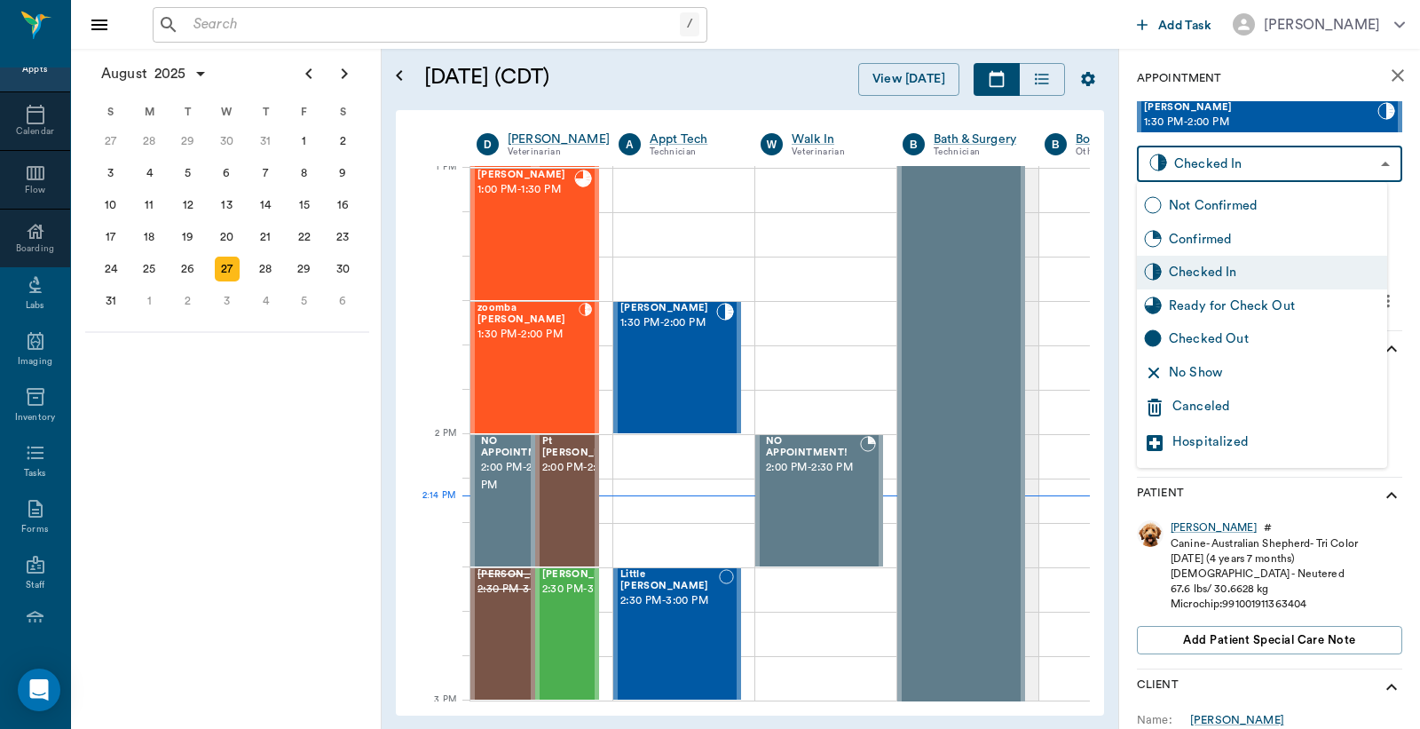
click at [1221, 308] on div "Ready for Check Out" at bounding box center [1274, 307] width 211 height 20
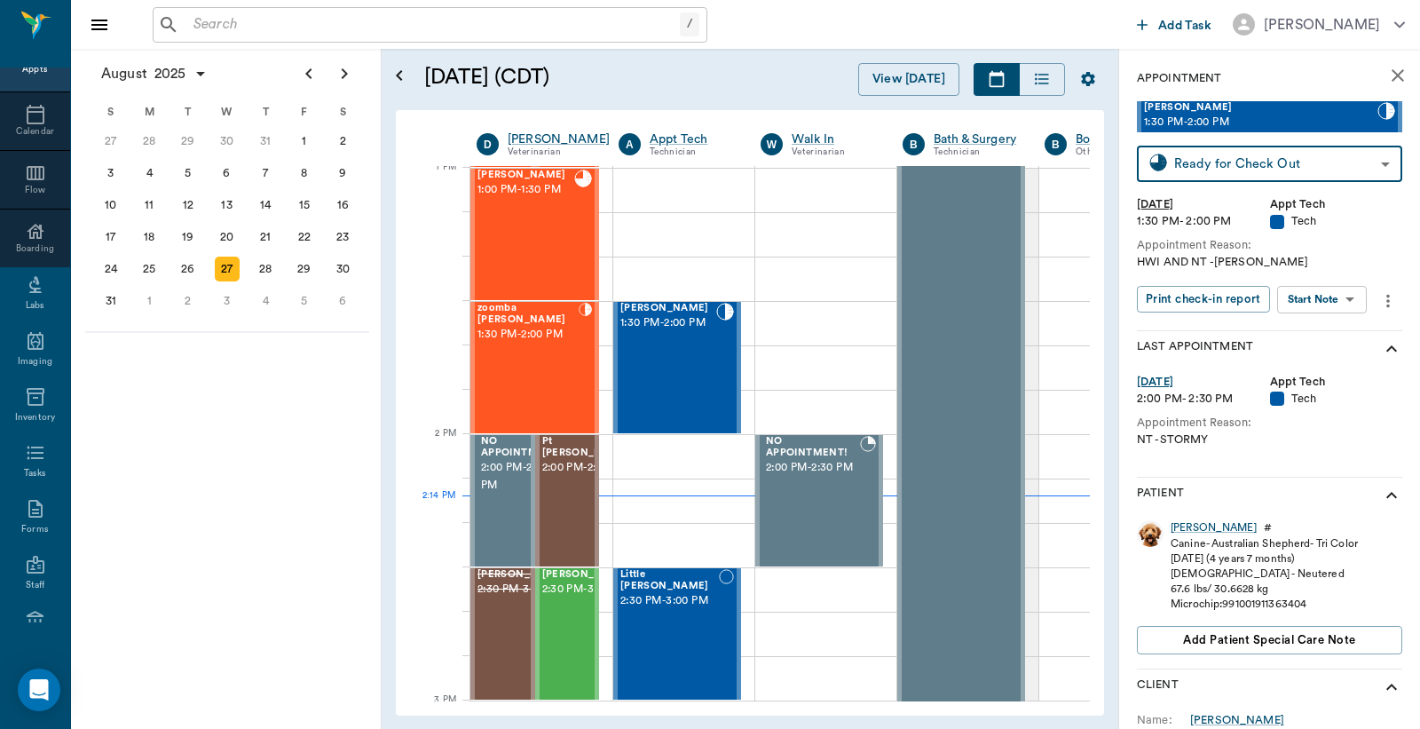
type input "READY_TO_CHECKOUT"
click at [1204, 298] on body "/ ​ Add Task Dr. Bert Ellsworth Nectar Messages Appts Calendar Flow Boarding La…" at bounding box center [710, 364] width 1420 height 729
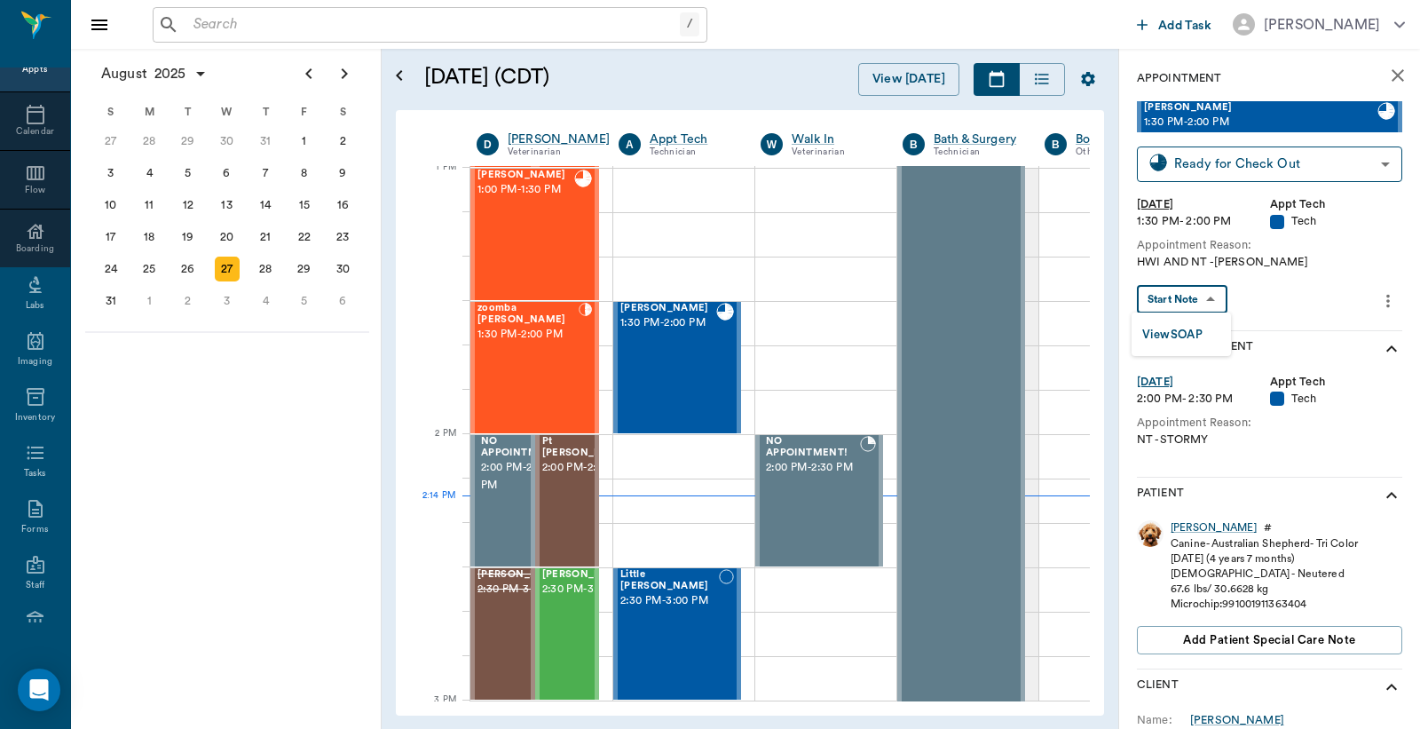
click at [1294, 299] on div at bounding box center [710, 364] width 1420 height 729
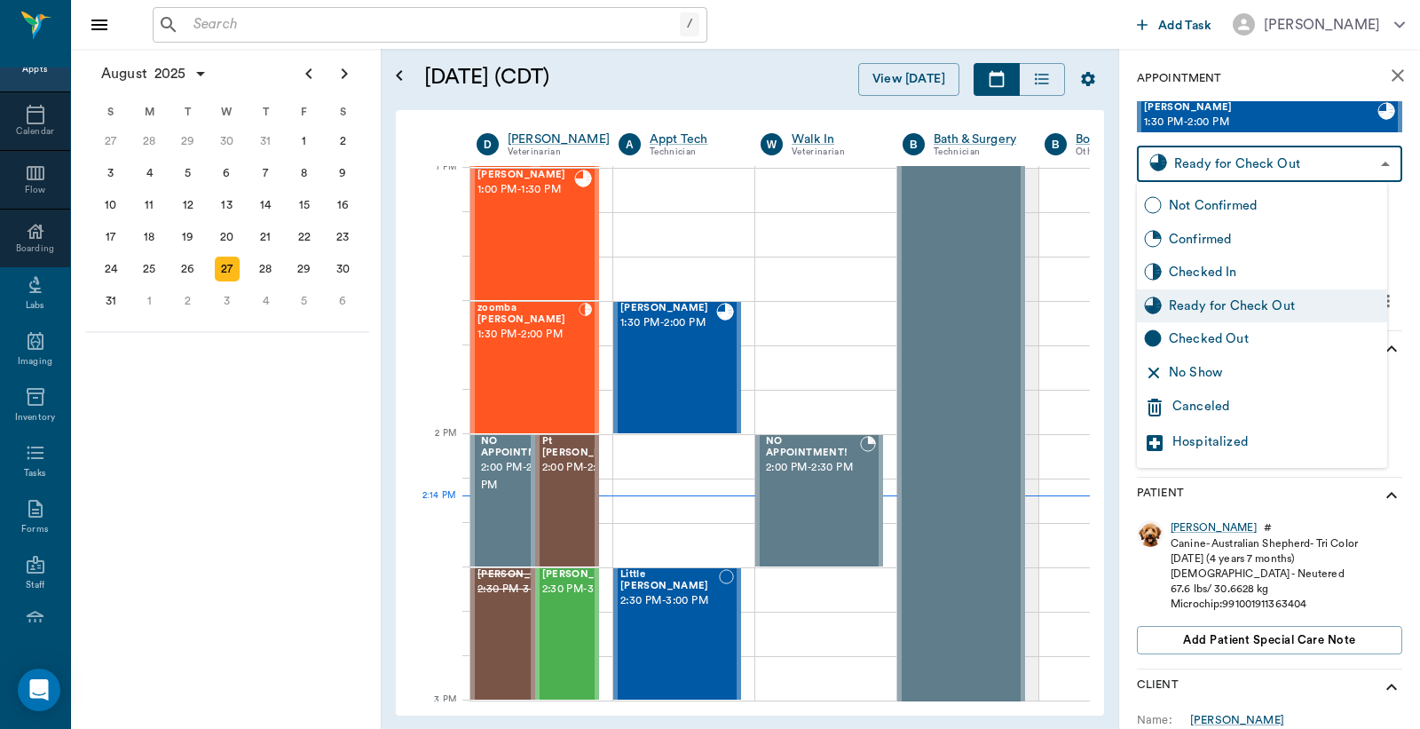
click at [1284, 167] on body "/ ​ Add Task Dr. Bert Ellsworth Nectar Messages Appts Calendar Flow Boarding La…" at bounding box center [710, 364] width 1420 height 729
click at [1231, 305] on div "Ready for Check Out" at bounding box center [1274, 307] width 211 height 20
click at [1367, 161] on body "/ ​ Add Task Dr. Bert Ellsworth Nectar Messages Appts Calendar Flow Boarding La…" at bounding box center [710, 364] width 1420 height 729
click at [1239, 305] on div "Ready for Check Out" at bounding box center [1274, 307] width 211 height 20
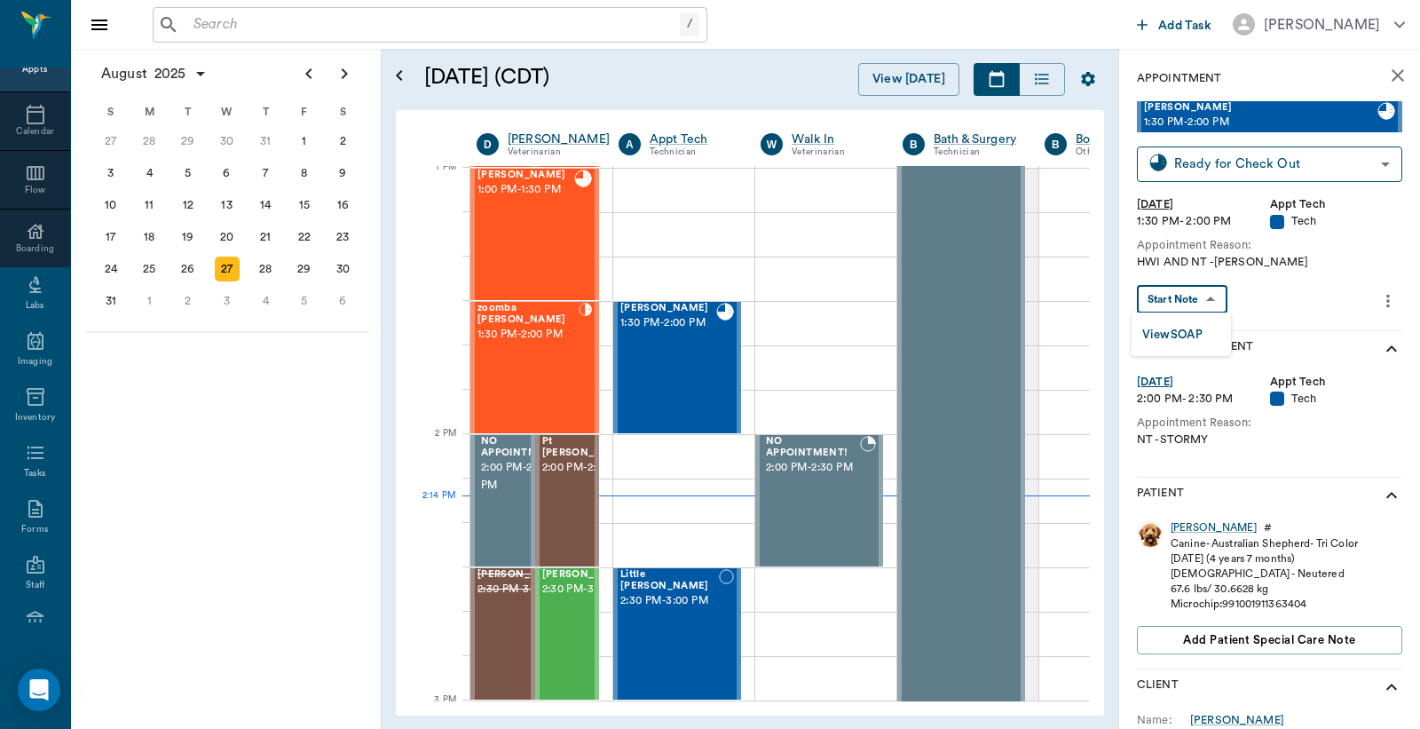
click at [1214, 300] on body "/ ​ Add Task Dr. Bert Ellsworth Nectar Messages Appts Calendar Flow Boarding La…" at bounding box center [710, 364] width 1420 height 729
click at [1270, 279] on div at bounding box center [710, 364] width 1420 height 729
click at [1184, 527] on div "Tucker" at bounding box center [1214, 527] width 86 height 15
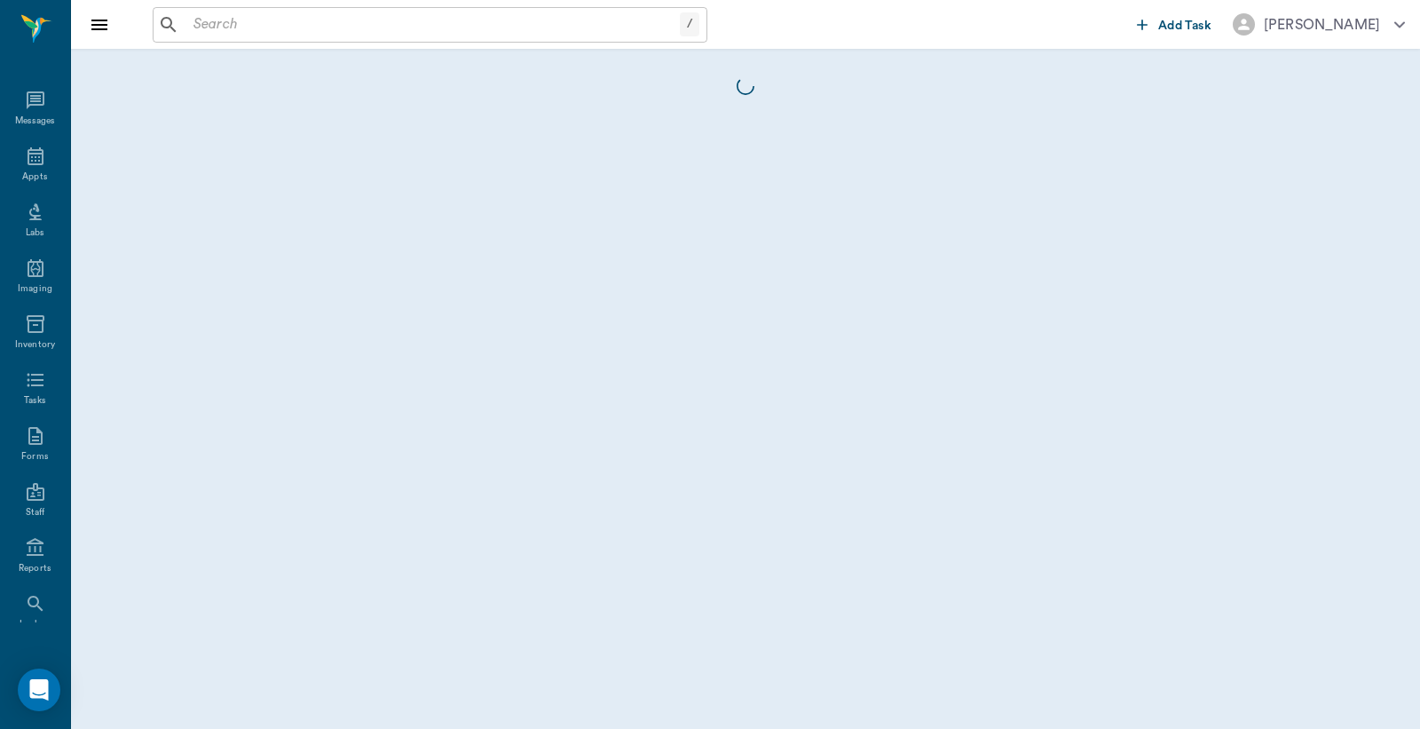
scroll to position [82, 0]
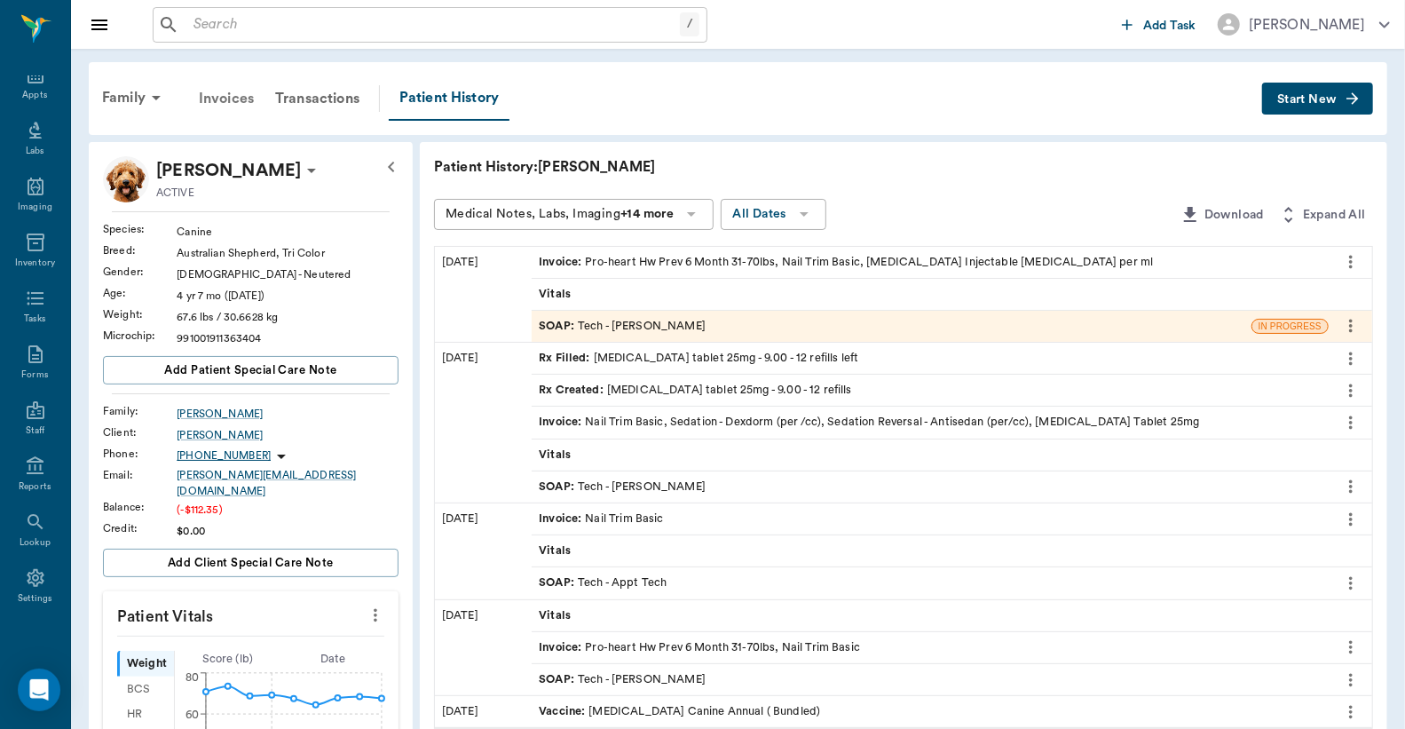
click at [225, 98] on div "Invoices" at bounding box center [226, 98] width 76 height 43
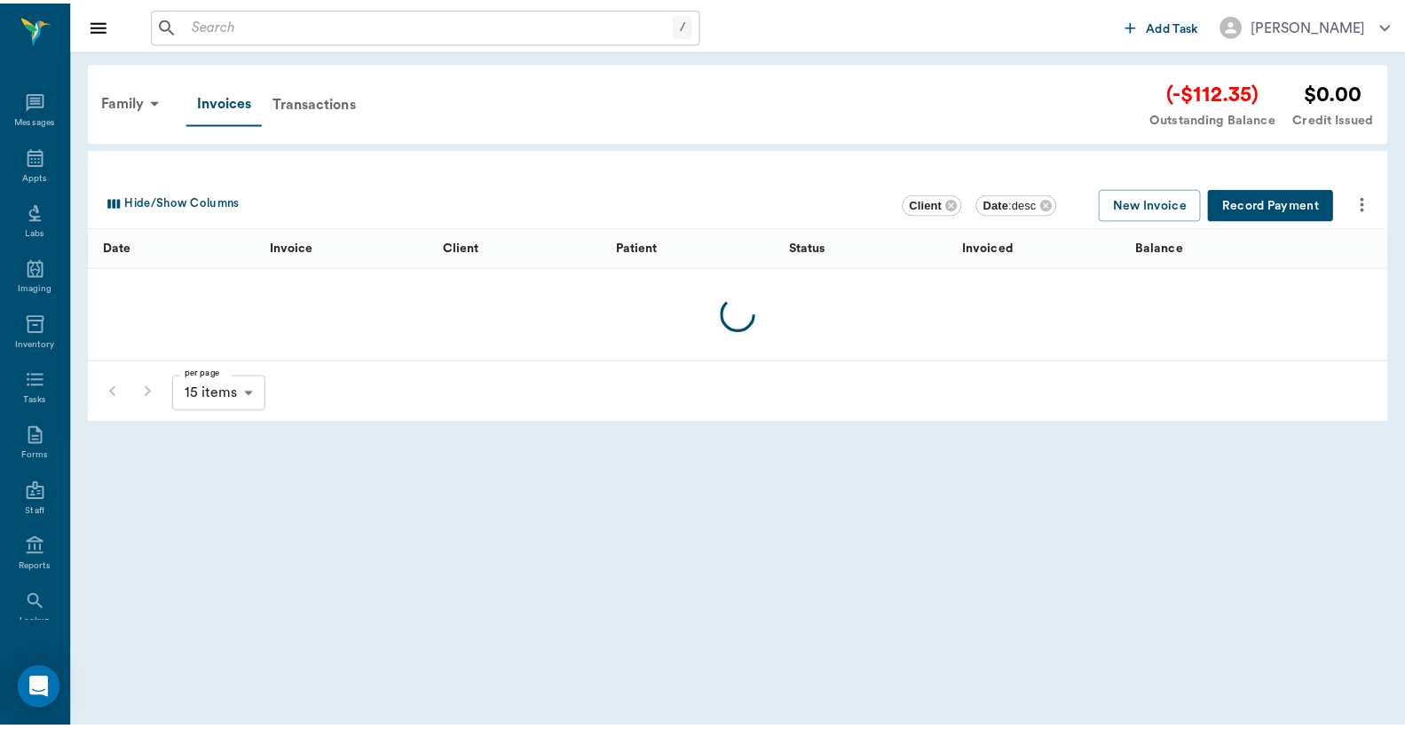
scroll to position [82, 0]
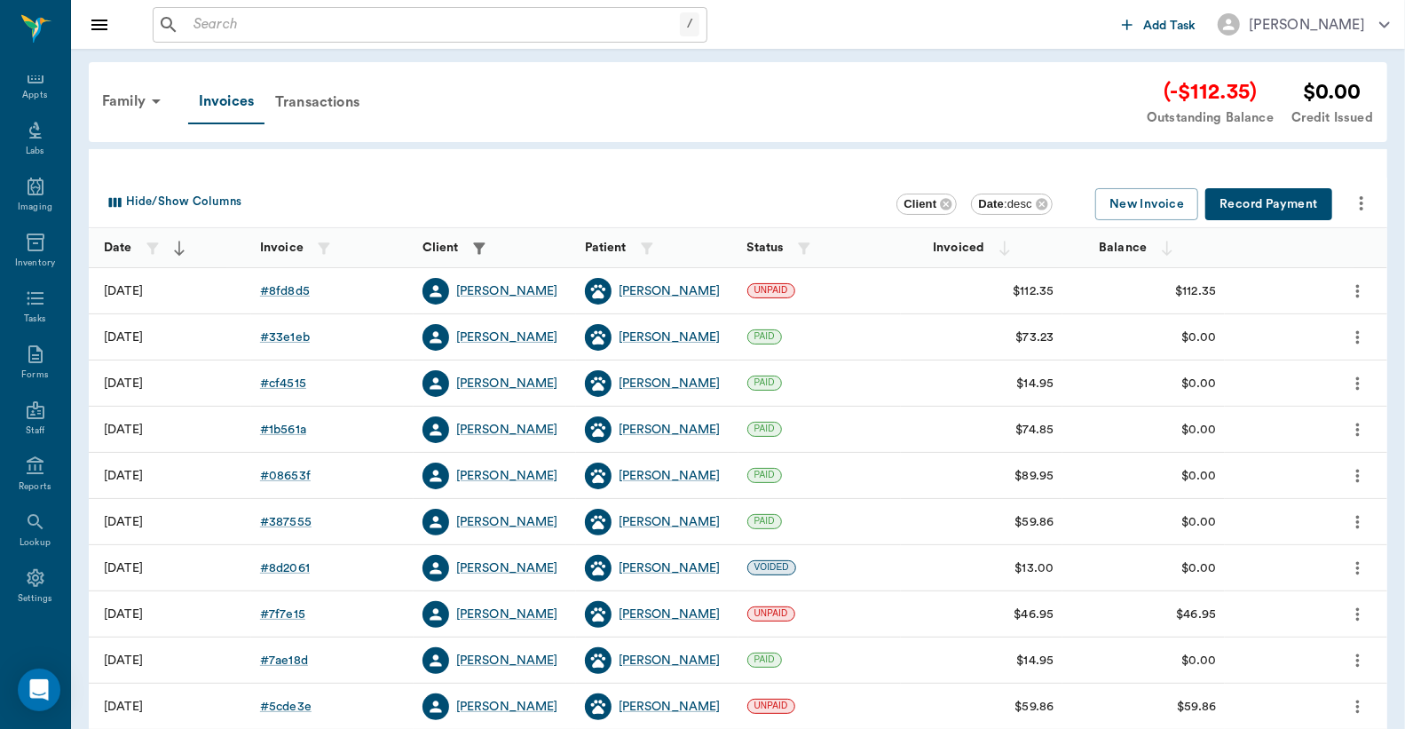
click at [1231, 207] on button "Record Payment" at bounding box center [1269, 204] width 127 height 33
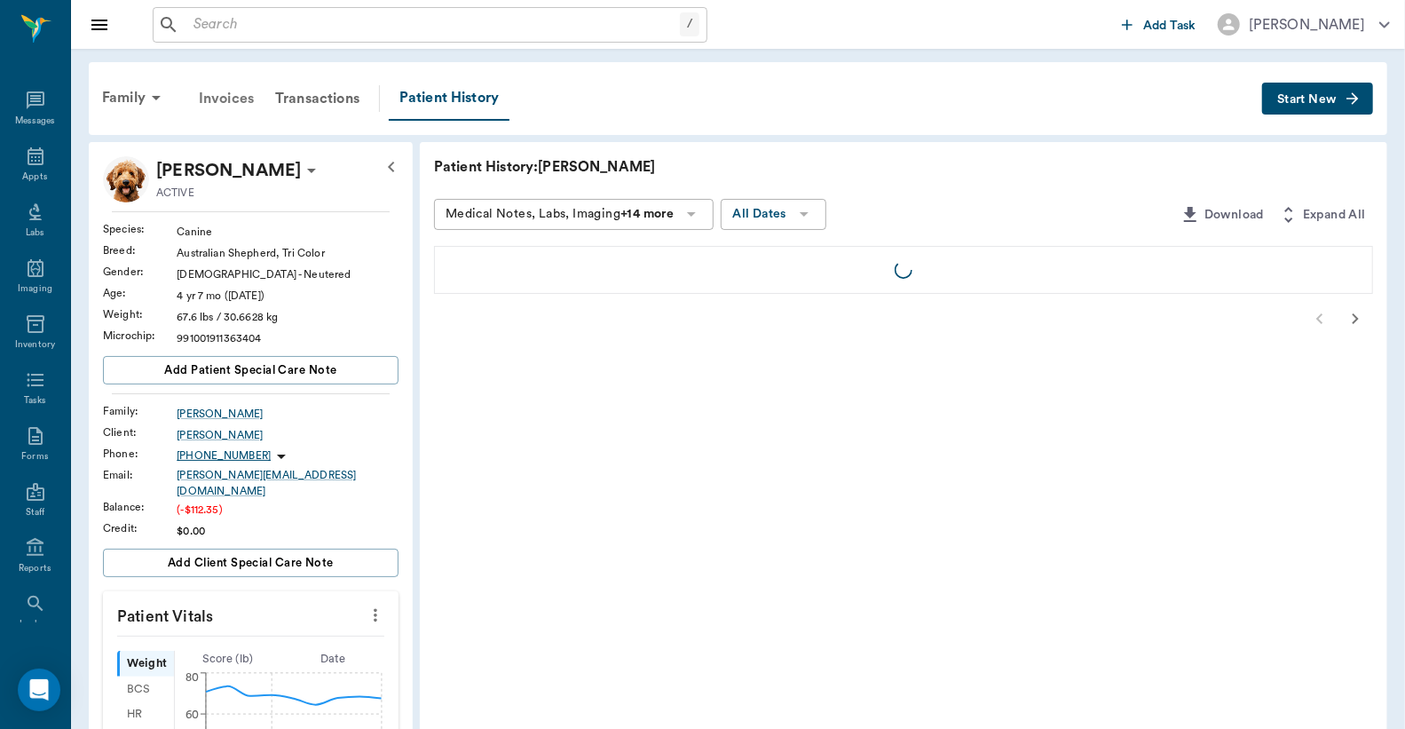
scroll to position [82, 0]
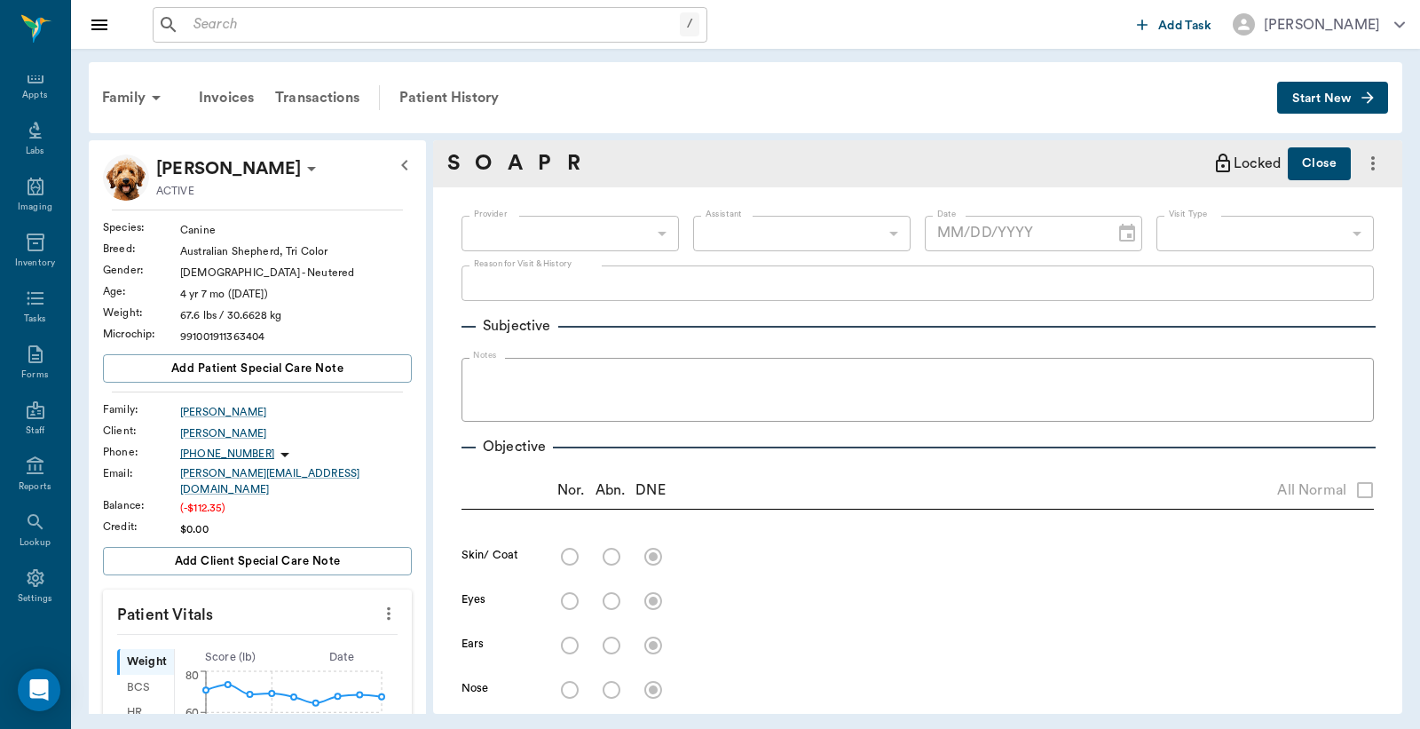
scroll to position [1067, 0]
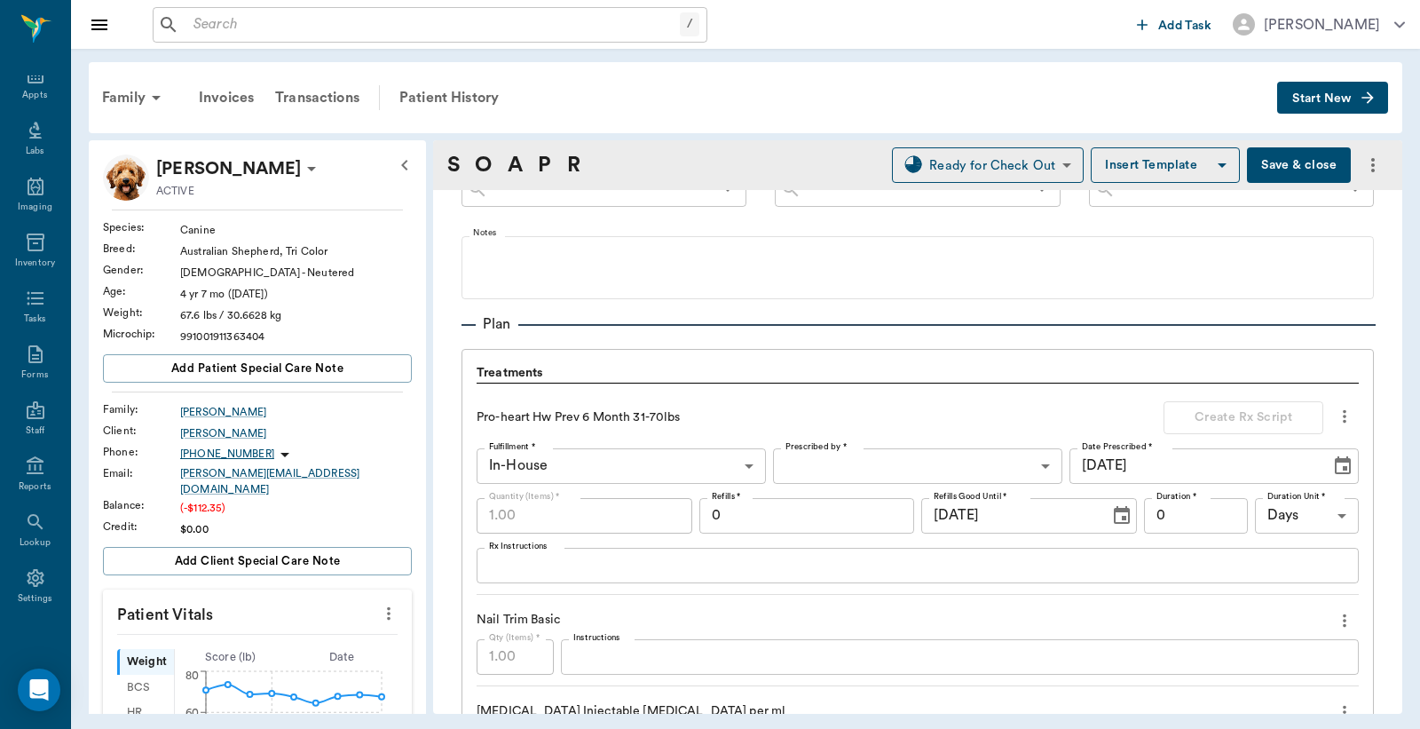
type input "642ef10e332a41444de2bad1"
type input "63ec2f075fda476ae8351a4c"
type input "65d2be4f46e3a538d89b8c1a"
type textarea "HWI AND NT -[PERSON_NAME]"
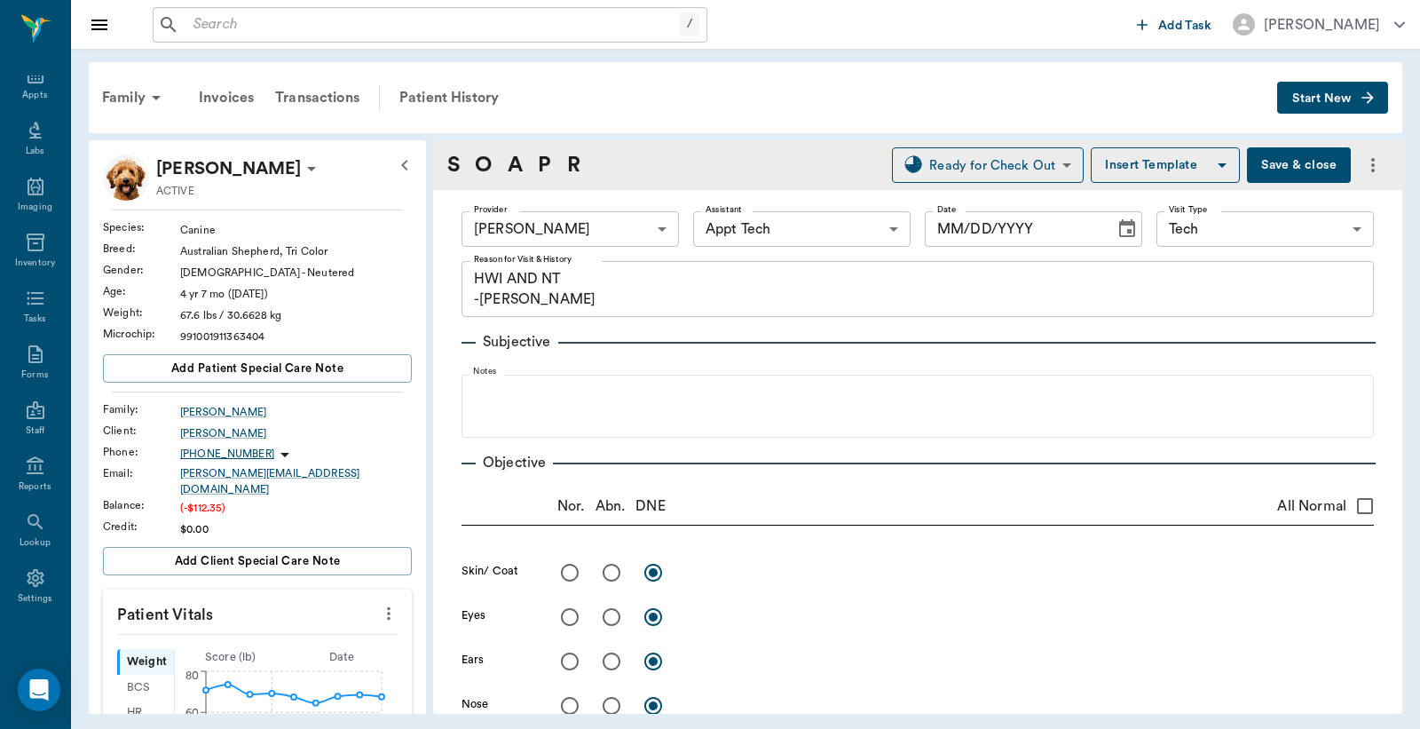
type input "[DATE]"
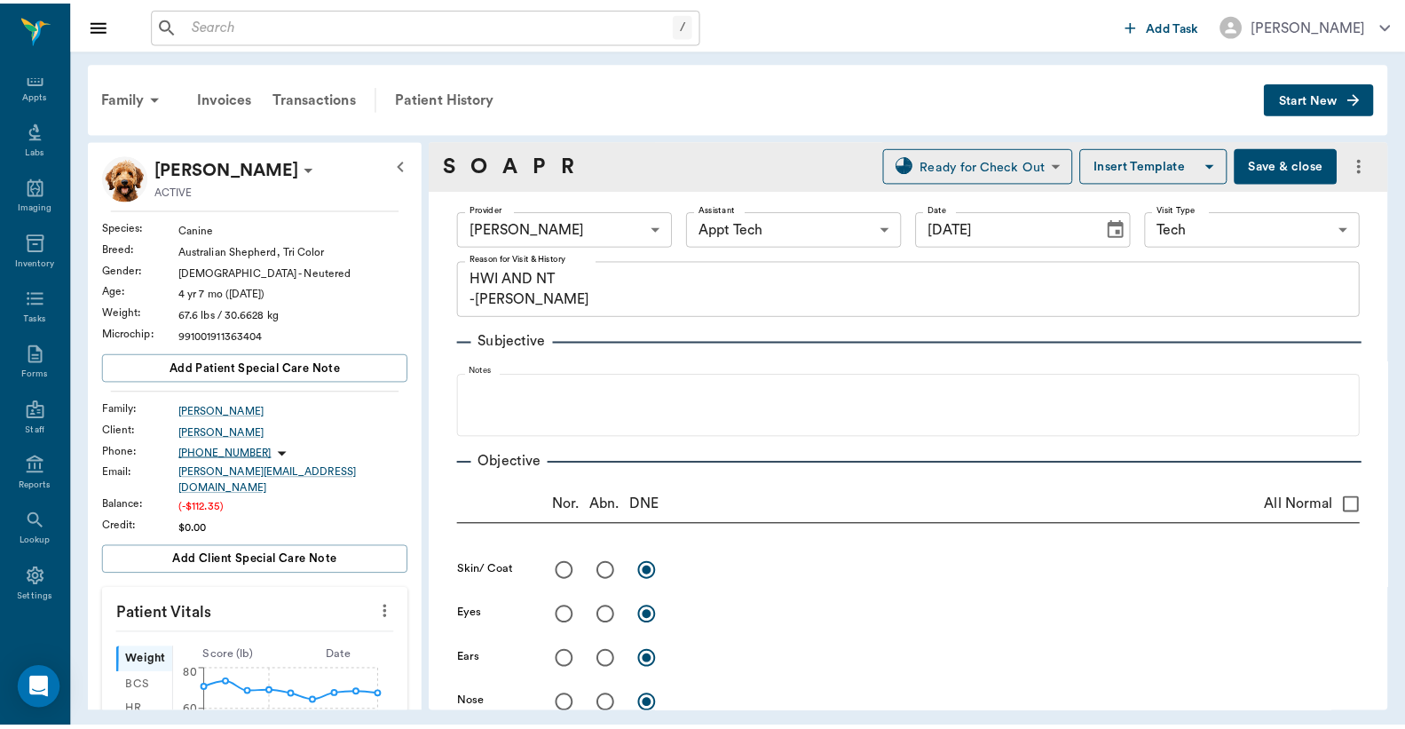
scroll to position [0, 0]
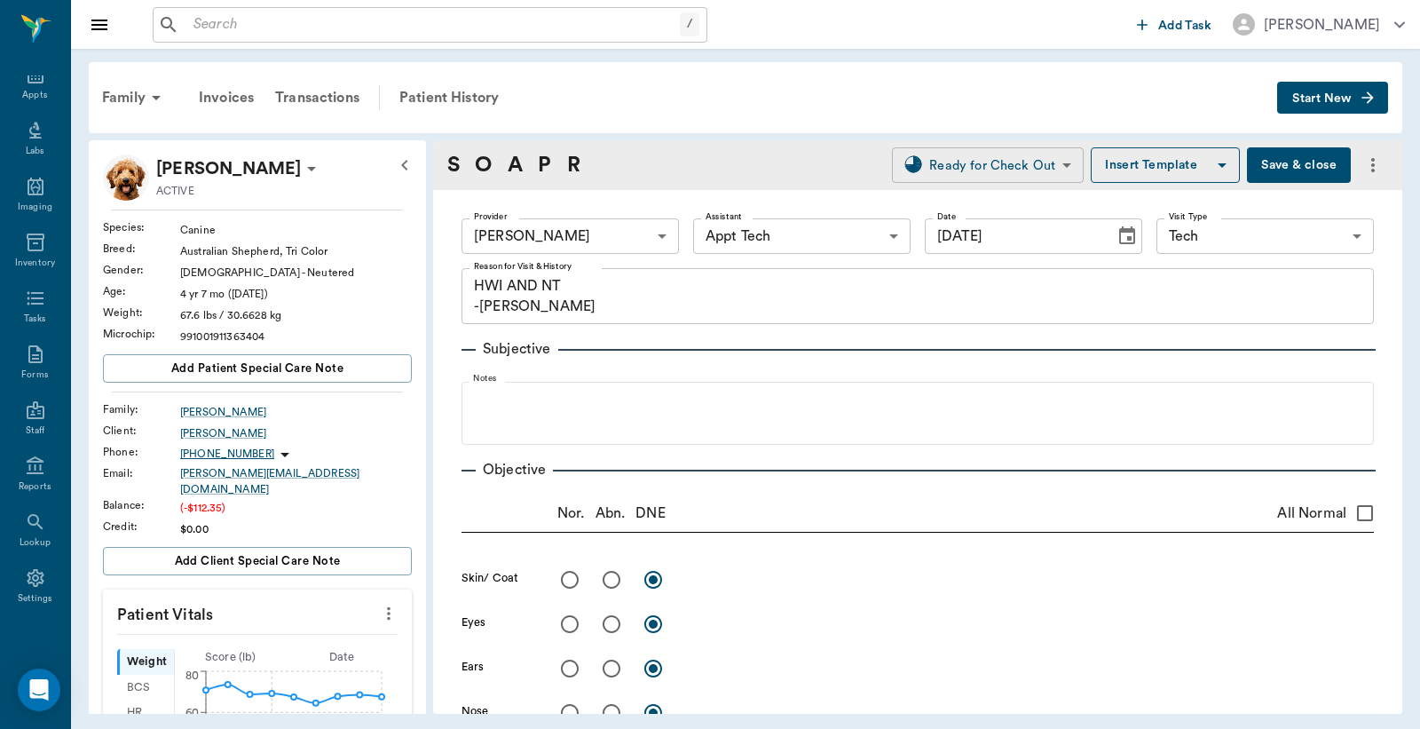
click at [972, 162] on body "/ ​ Add Task [PERSON_NAME] Nectar Messages Appts Labs Imaging Inventory Tasks F…" at bounding box center [710, 364] width 1420 height 729
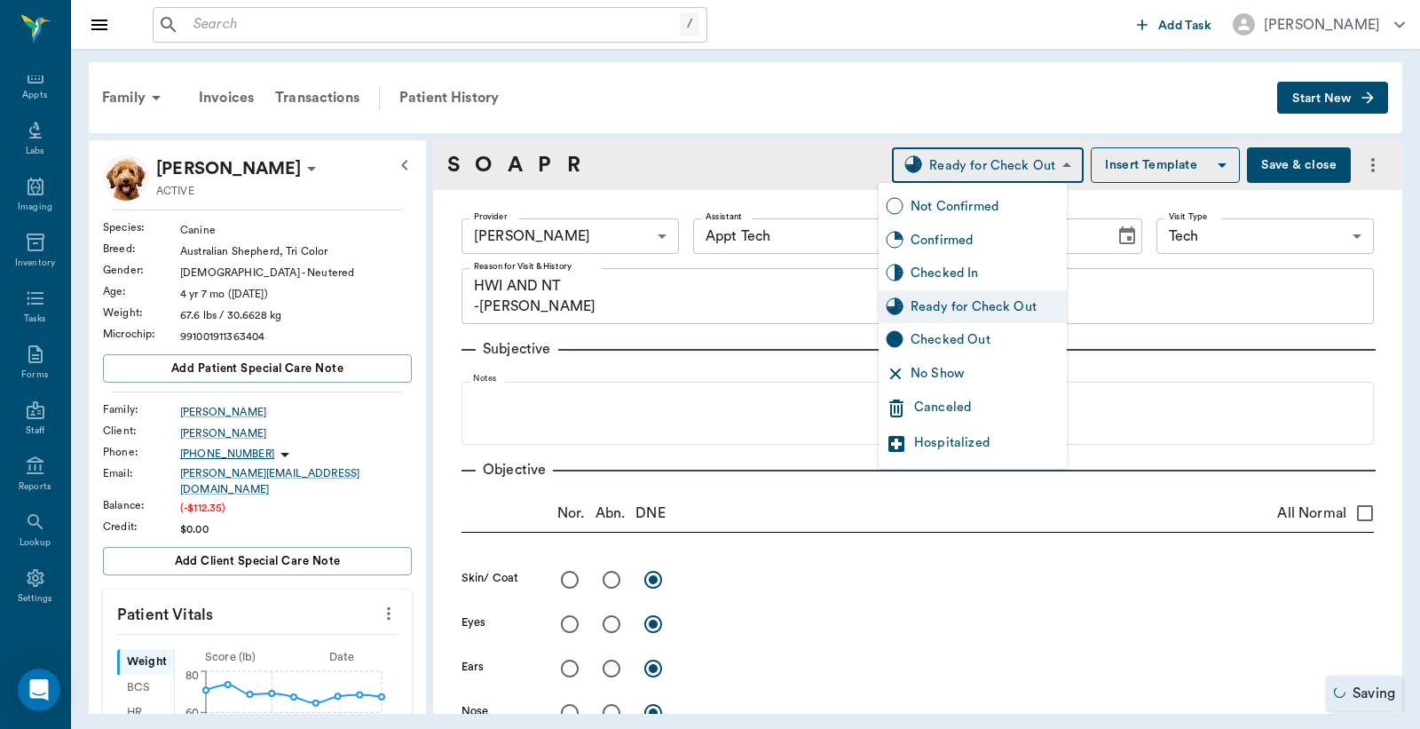
click at [969, 302] on div "Ready for Check Out" at bounding box center [985, 307] width 149 height 20
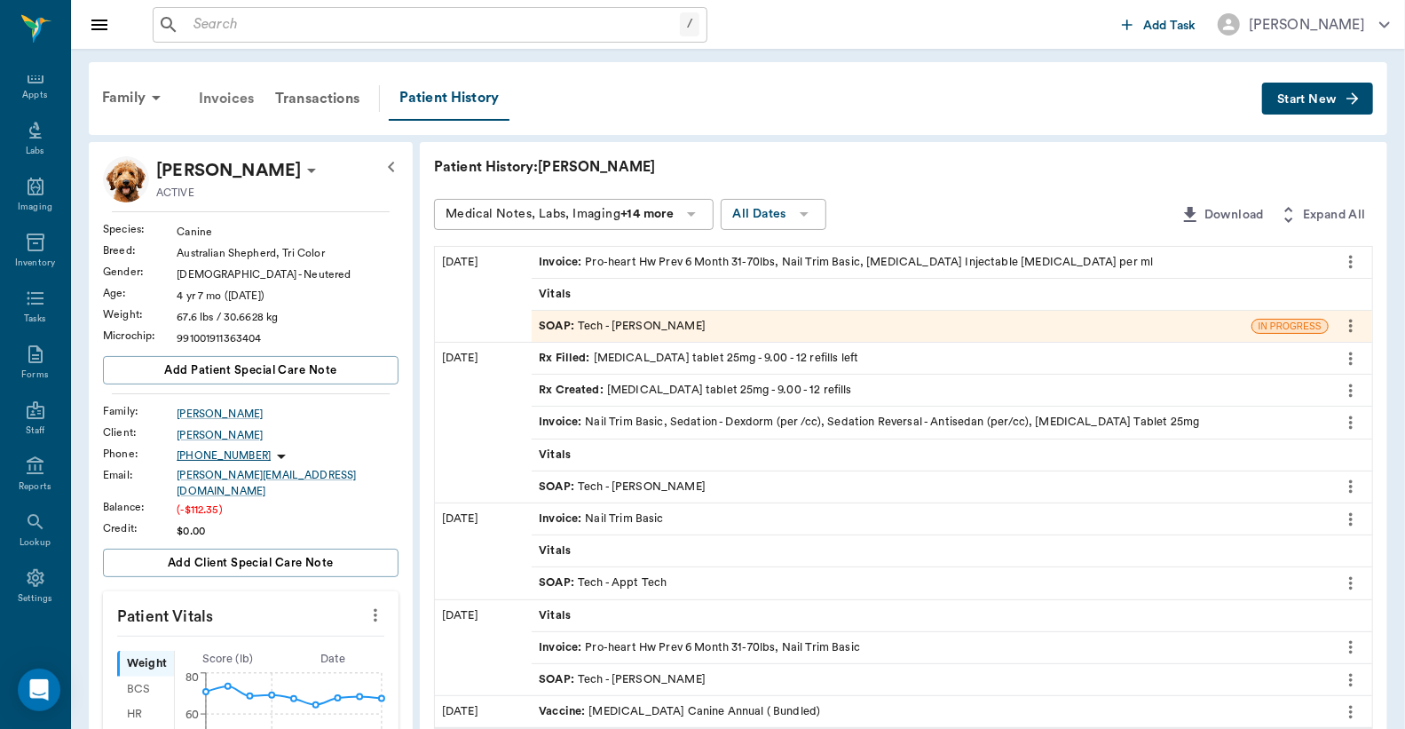
click at [223, 95] on div "Invoices" at bounding box center [226, 98] width 76 height 43
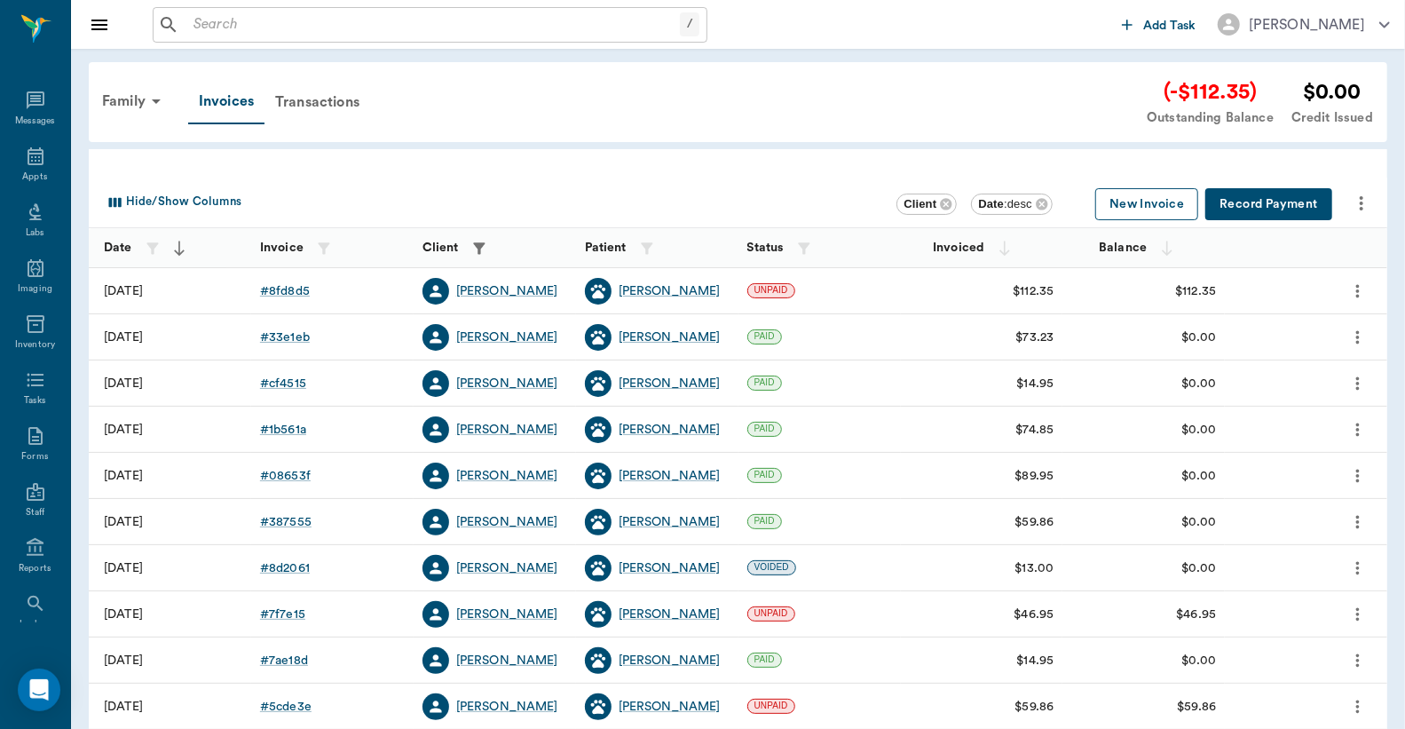
scroll to position [82, 0]
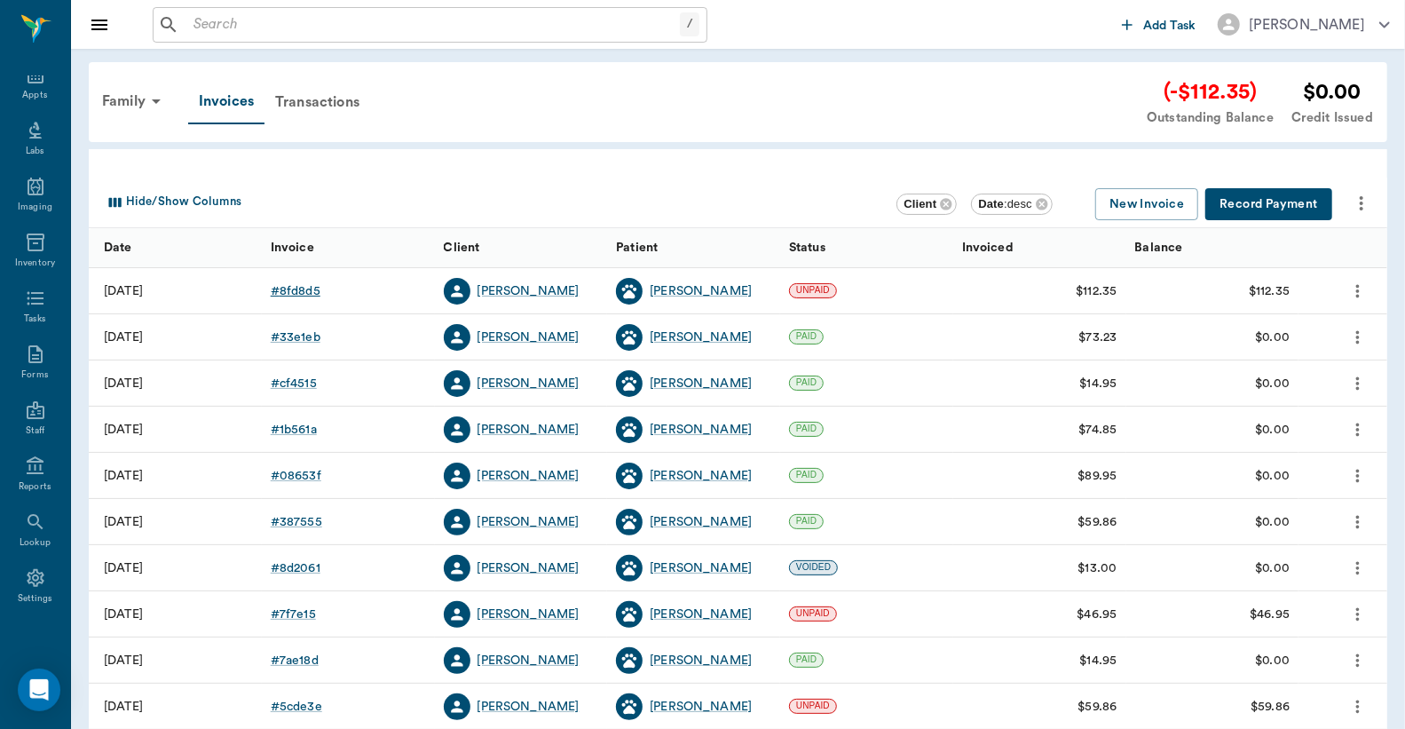
click at [296, 289] on div "# 8fd8d5" at bounding box center [296, 291] width 50 height 18
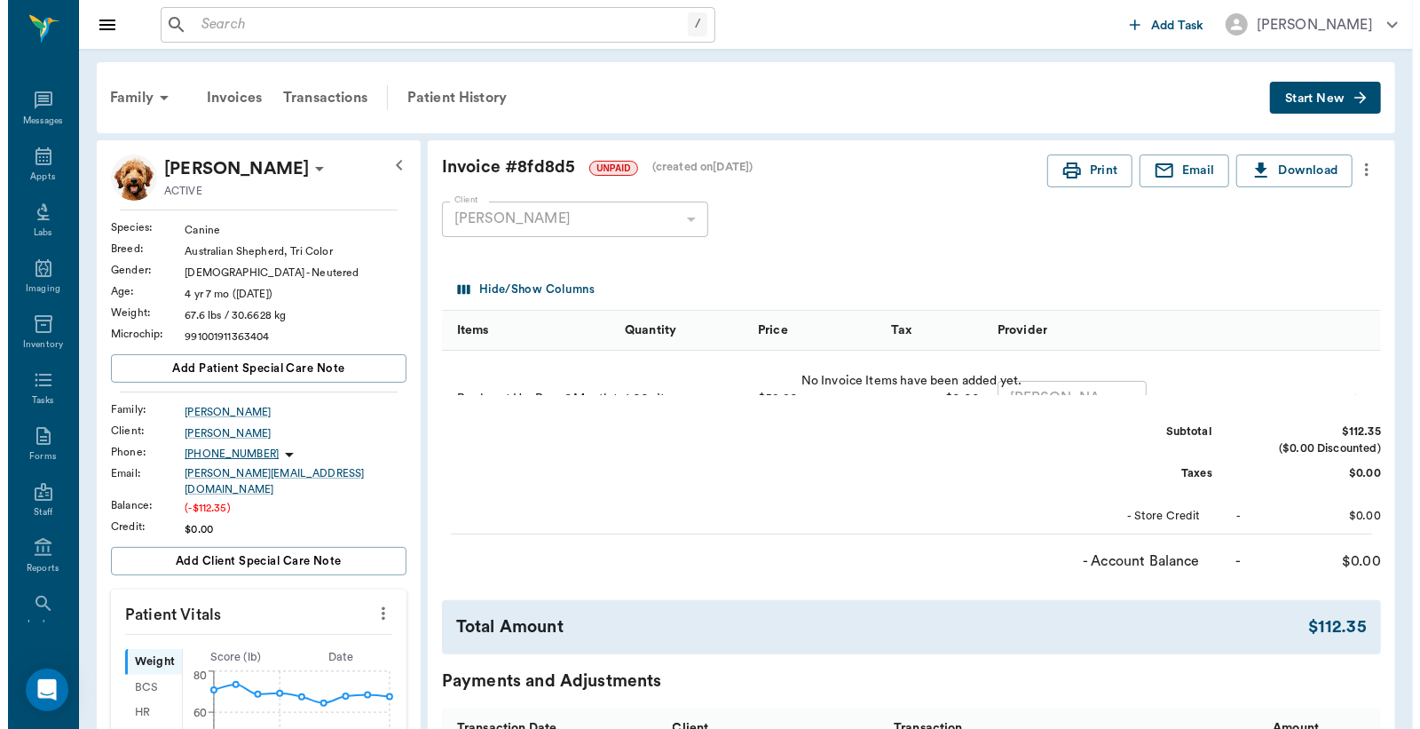
scroll to position [82, 0]
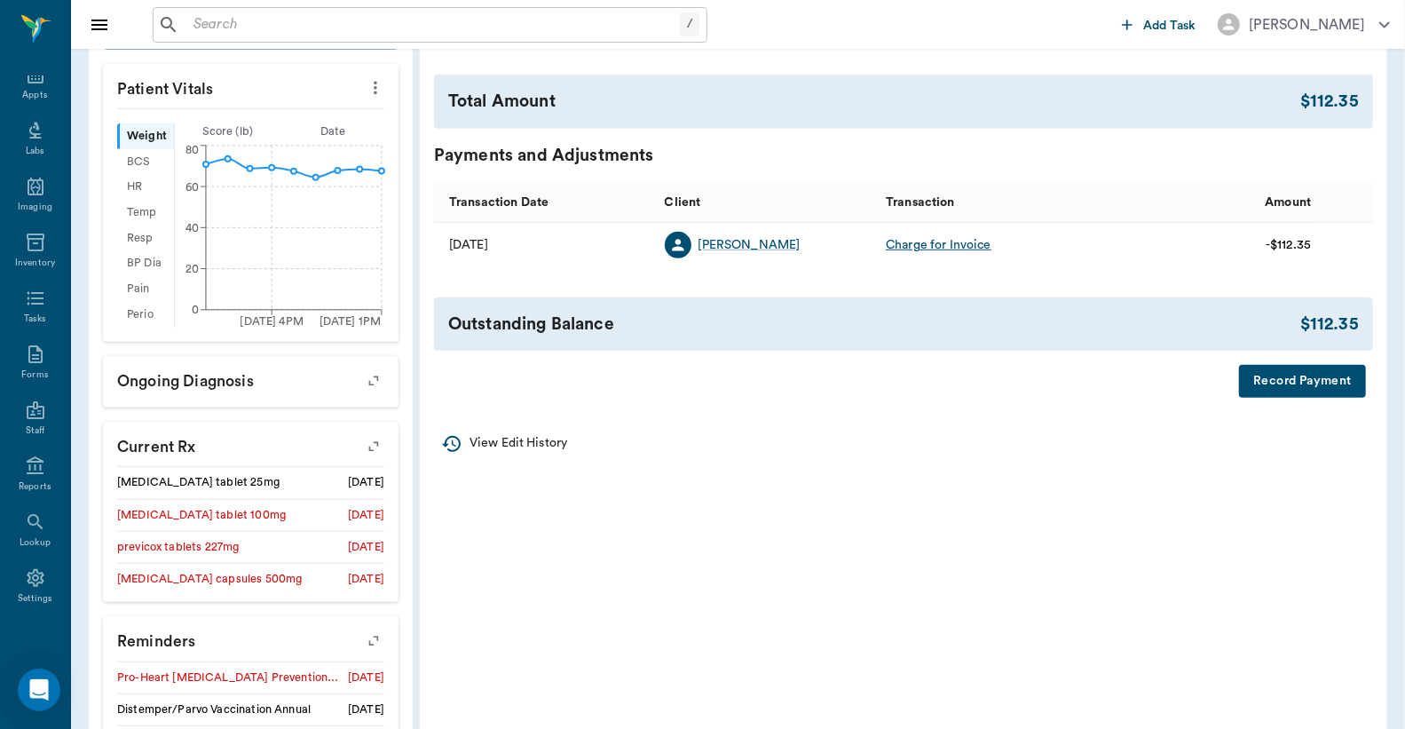
click at [1274, 380] on button "Record Payment" at bounding box center [1302, 381] width 127 height 33
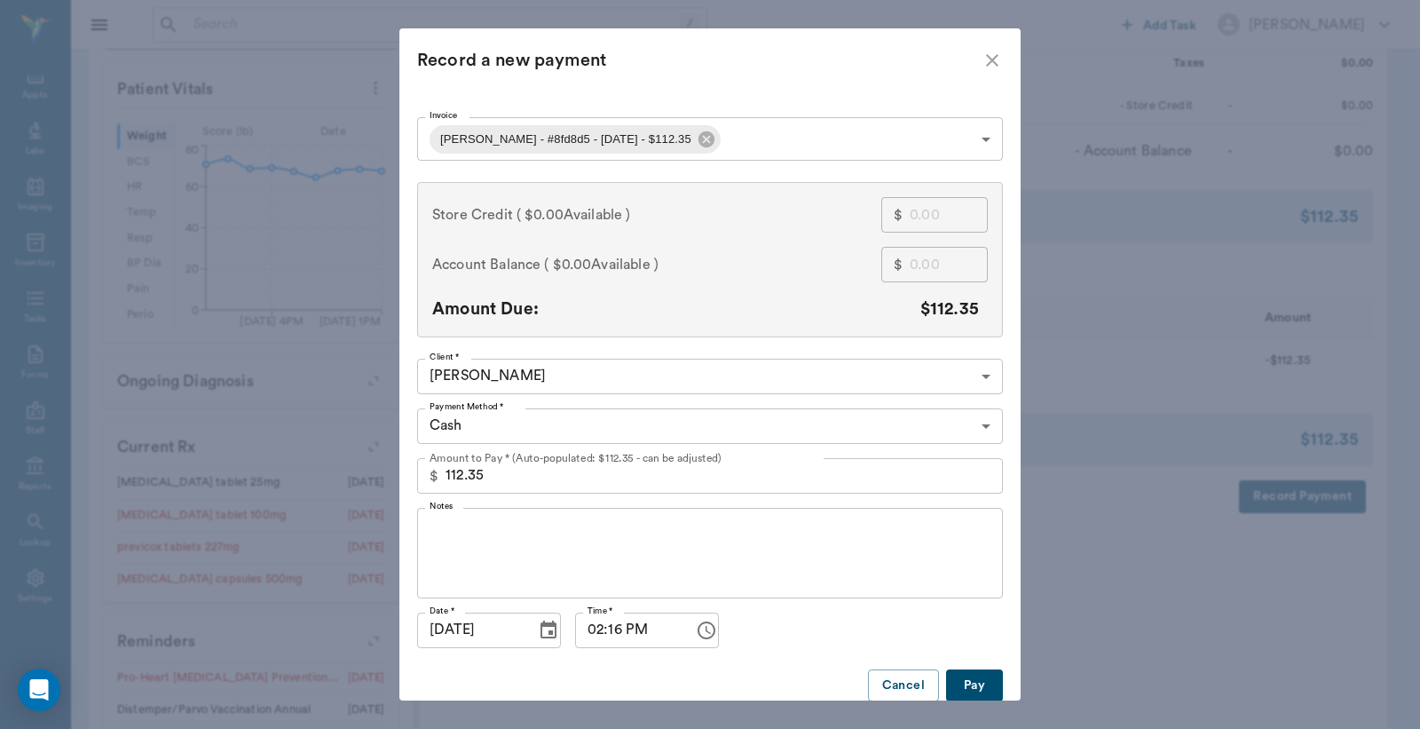
scroll to position [19, 0]
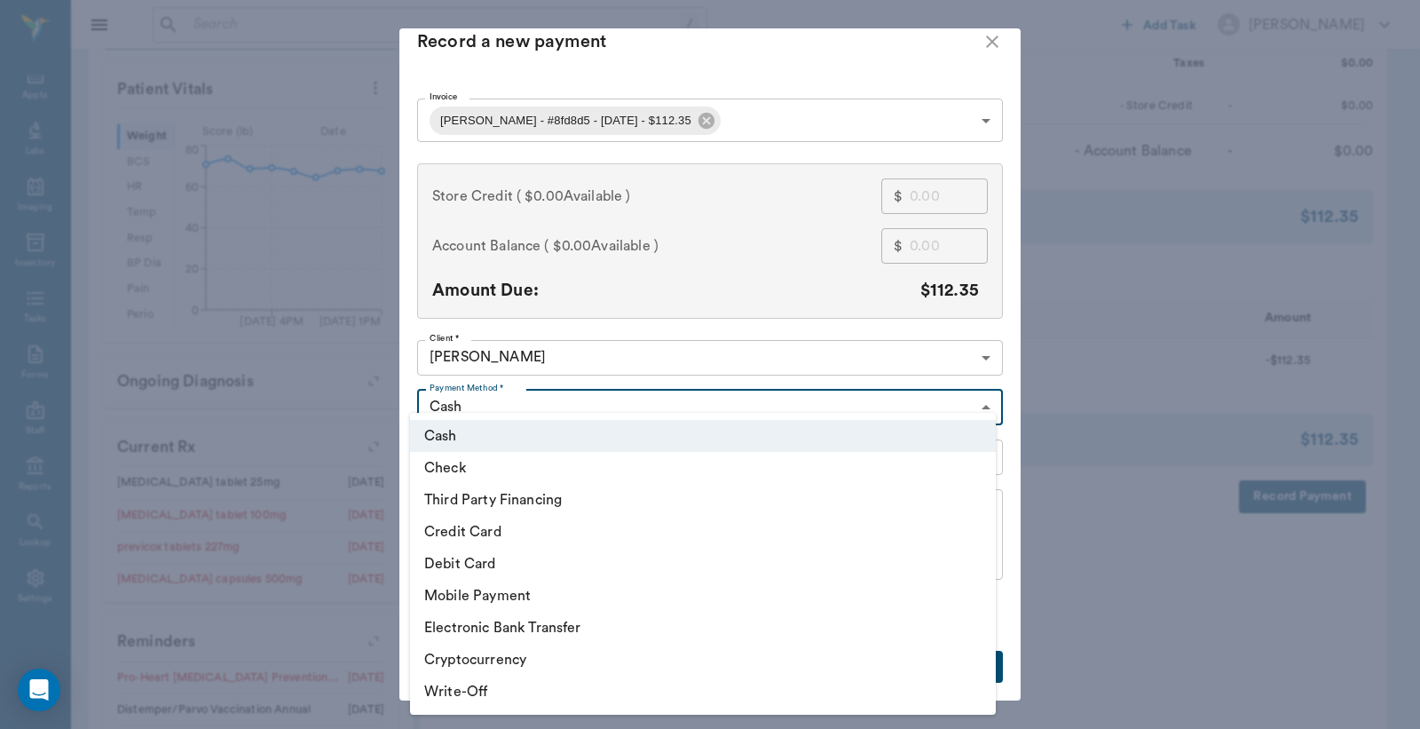
click at [979, 407] on body "/ ​ Add Task [PERSON_NAME] Nectar Messages Appts Labs Imaging Inventory Tasks F…" at bounding box center [710, 216] width 1420 height 1484
click at [520, 534] on li "Credit Card" at bounding box center [703, 532] width 586 height 32
type input "CREDIT_CARD"
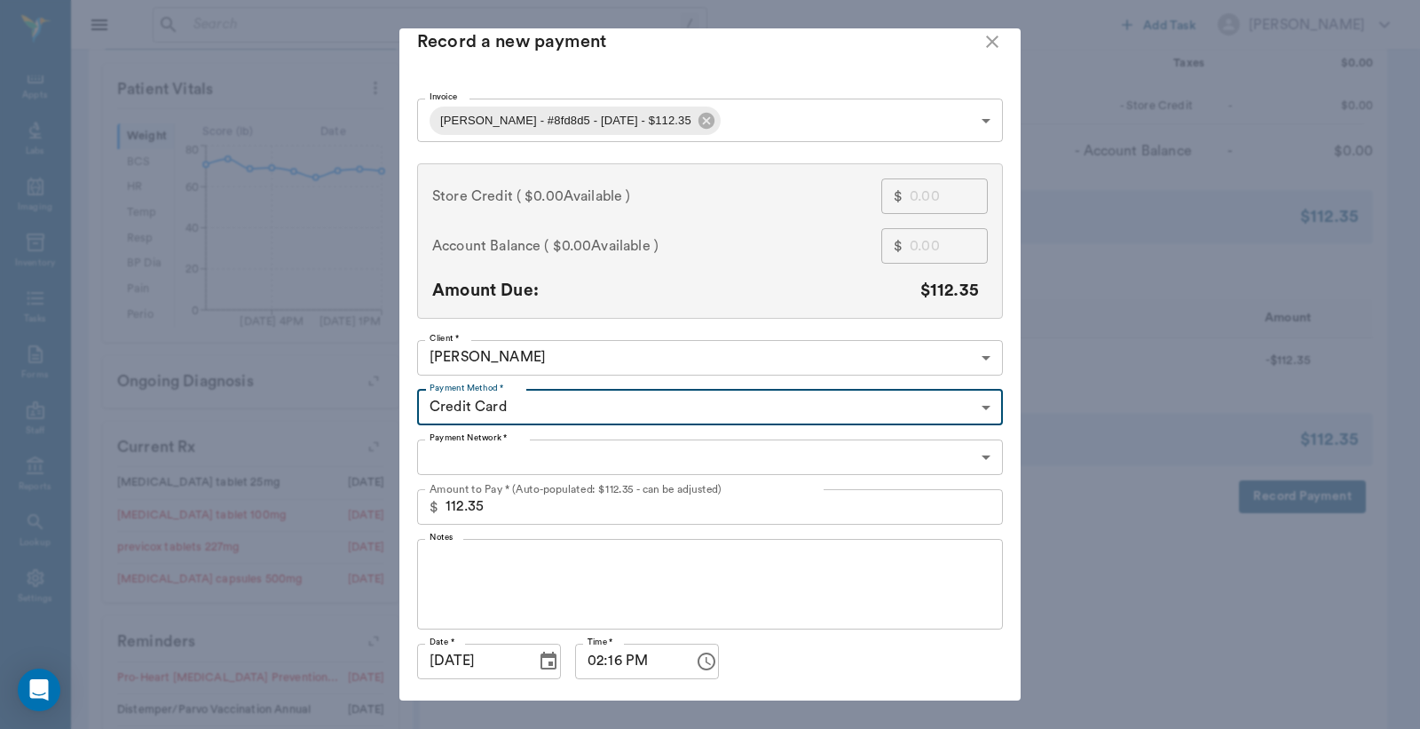
click at [974, 457] on body "/ ​ Add Task [PERSON_NAME] Nectar Messages Appts Labs Imaging Inventory Tasks F…" at bounding box center [710, 216] width 1420 height 1484
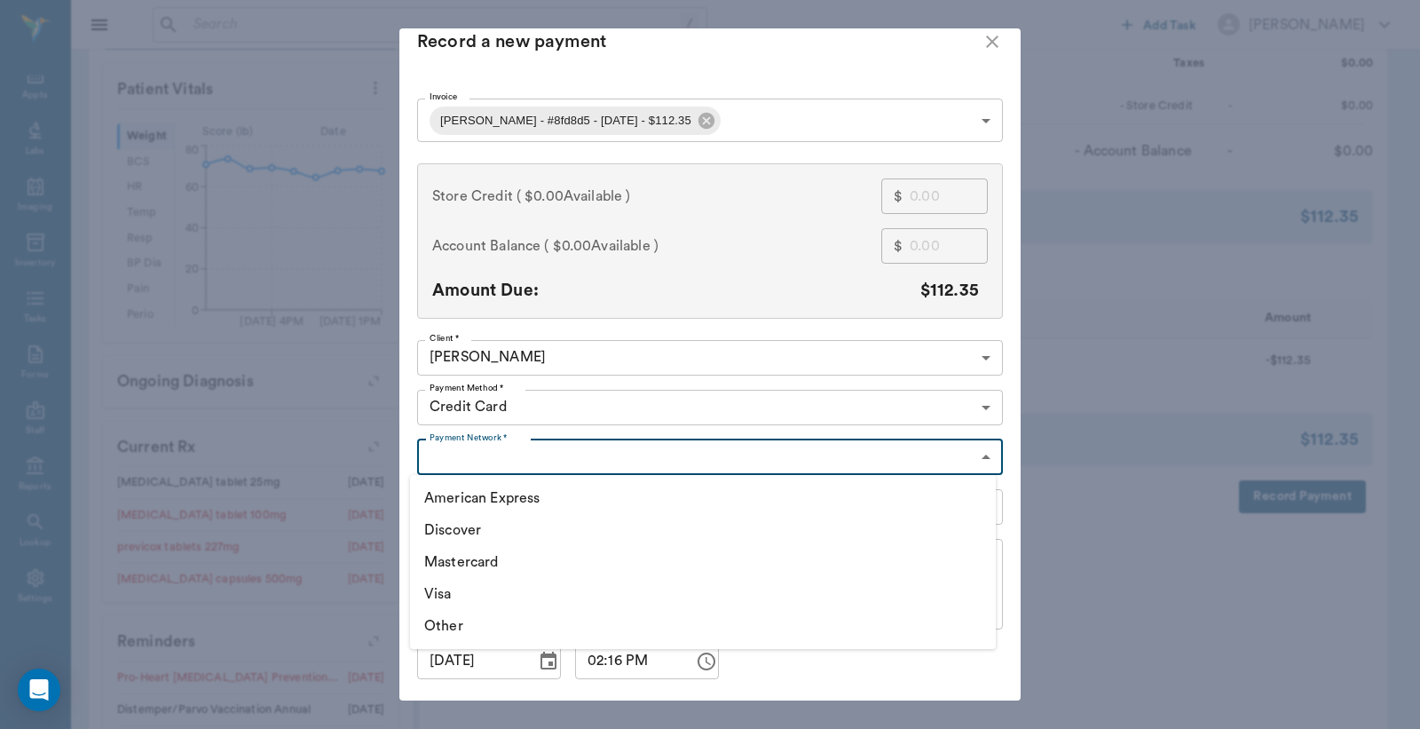
click at [979, 457] on div at bounding box center [710, 364] width 1420 height 729
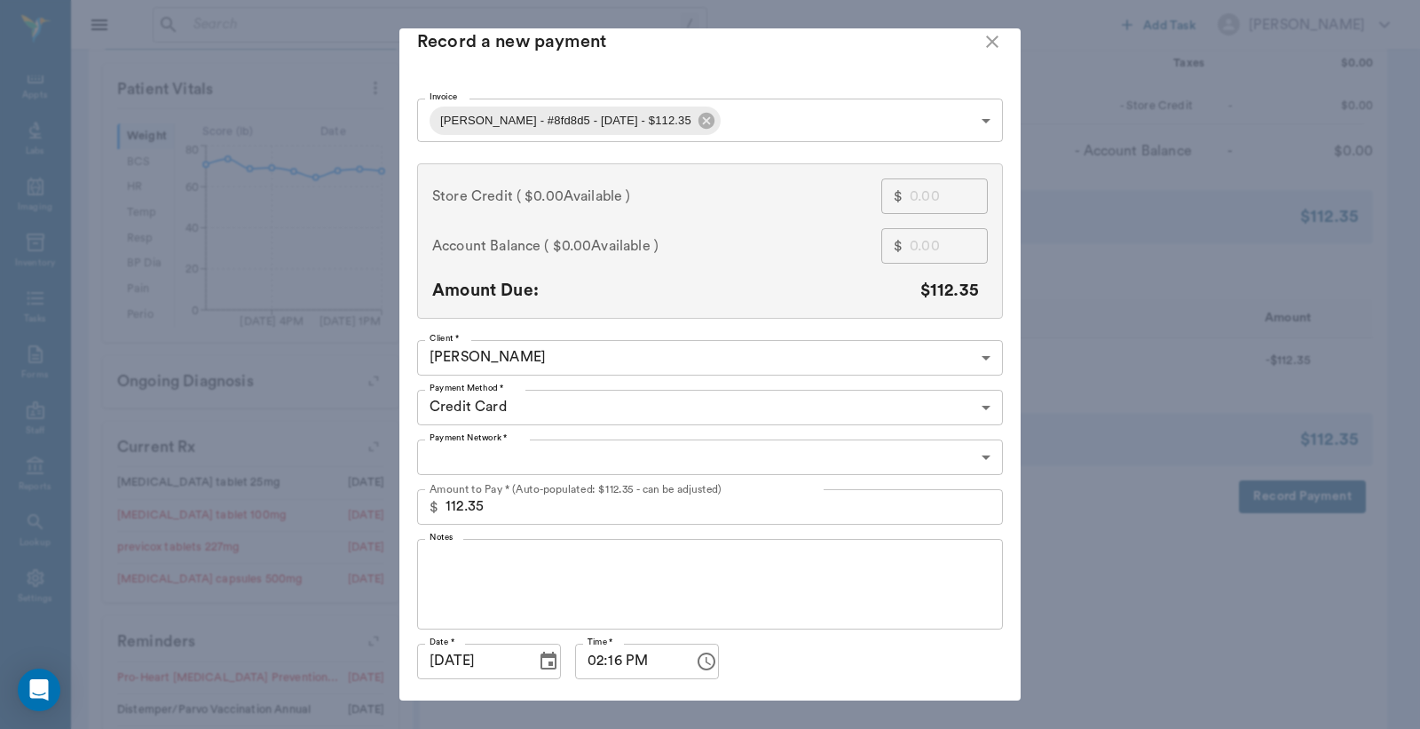
click at [981, 455] on div at bounding box center [710, 364] width 1420 height 729
click at [978, 455] on body "/ ​ Add Task [PERSON_NAME] Nectar Messages Appts Labs Imaging Inventory Tasks F…" at bounding box center [710, 216] width 1420 height 1484
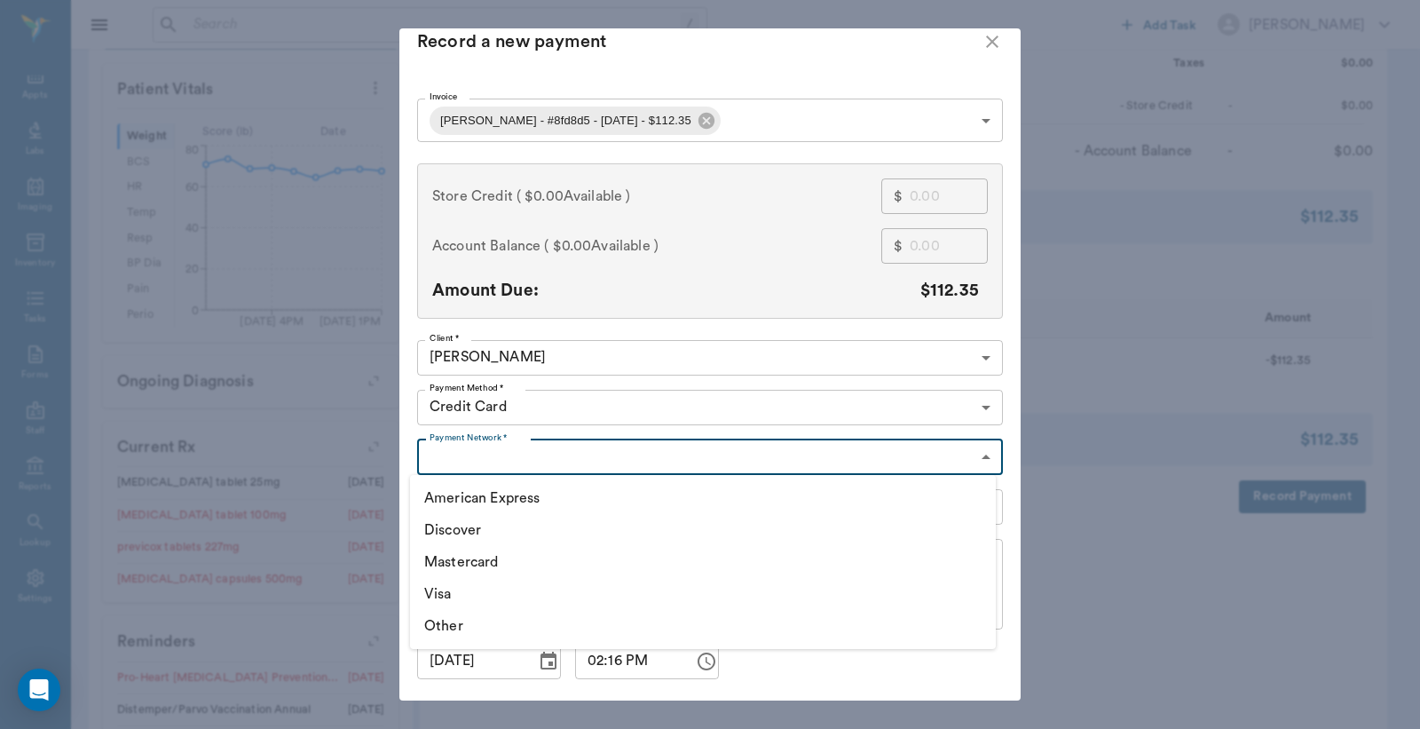
click at [677, 566] on li "Mastercard" at bounding box center [703, 562] width 586 height 32
type input "MASTERCARD"
click at [955, 700] on button "Pay" at bounding box center [974, 716] width 57 height 33
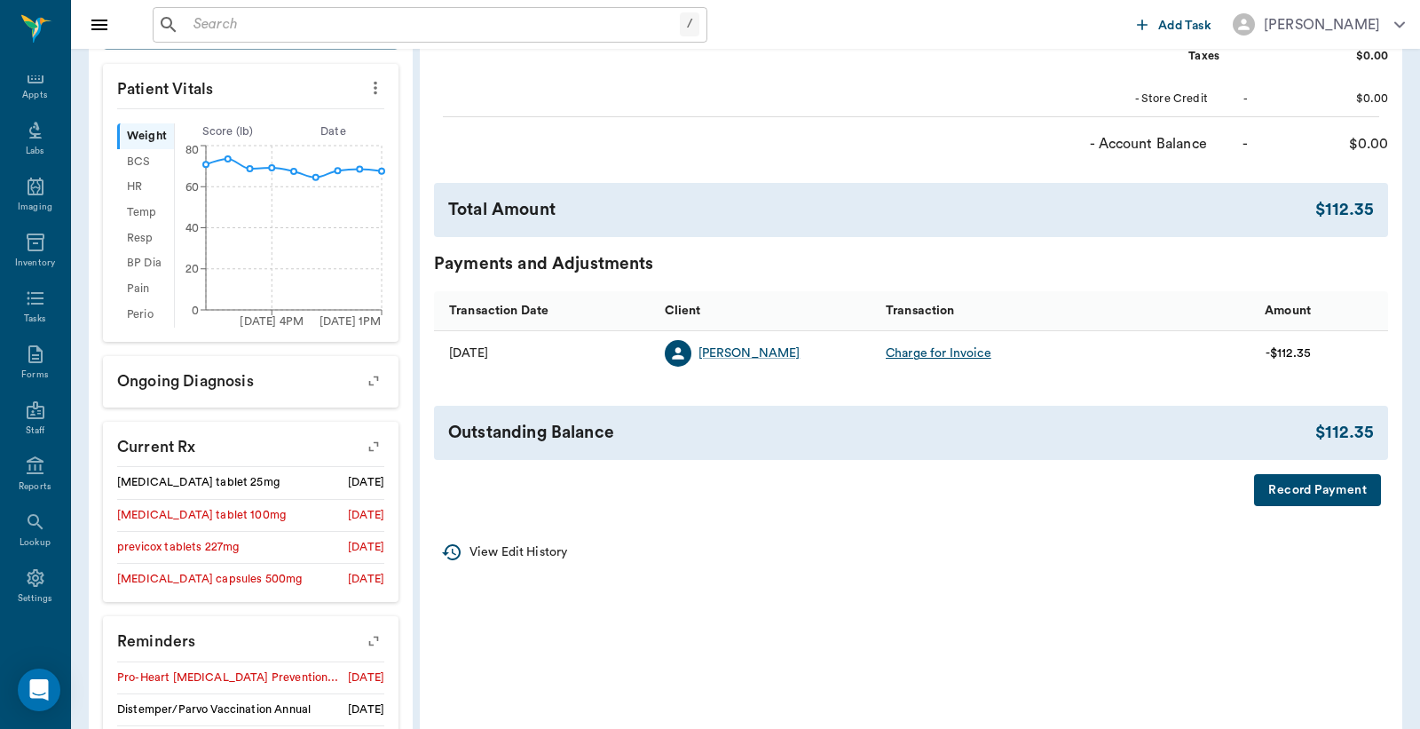
scroll to position [0, 0]
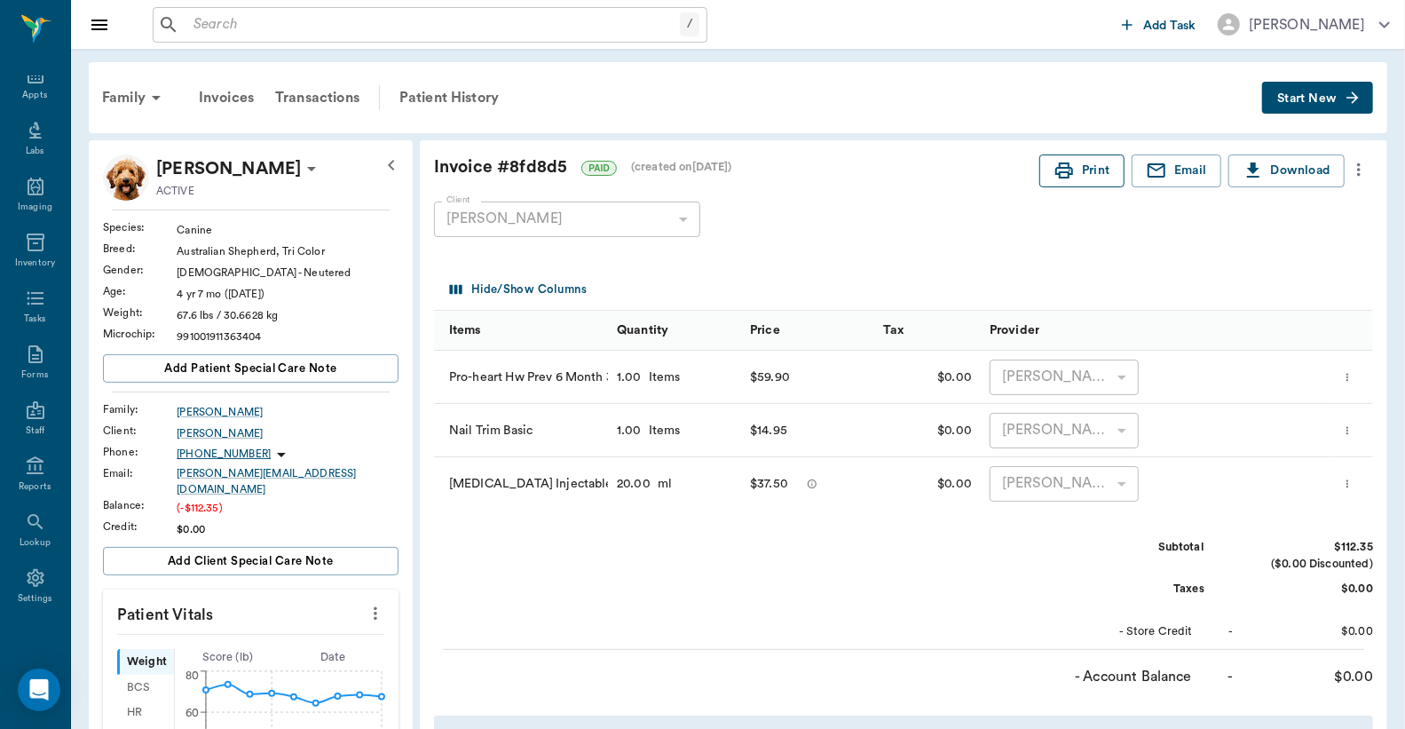
click at [1095, 164] on button "Print" at bounding box center [1082, 170] width 85 height 33
click at [27, 84] on div "Appts" at bounding box center [35, 85] width 70 height 56
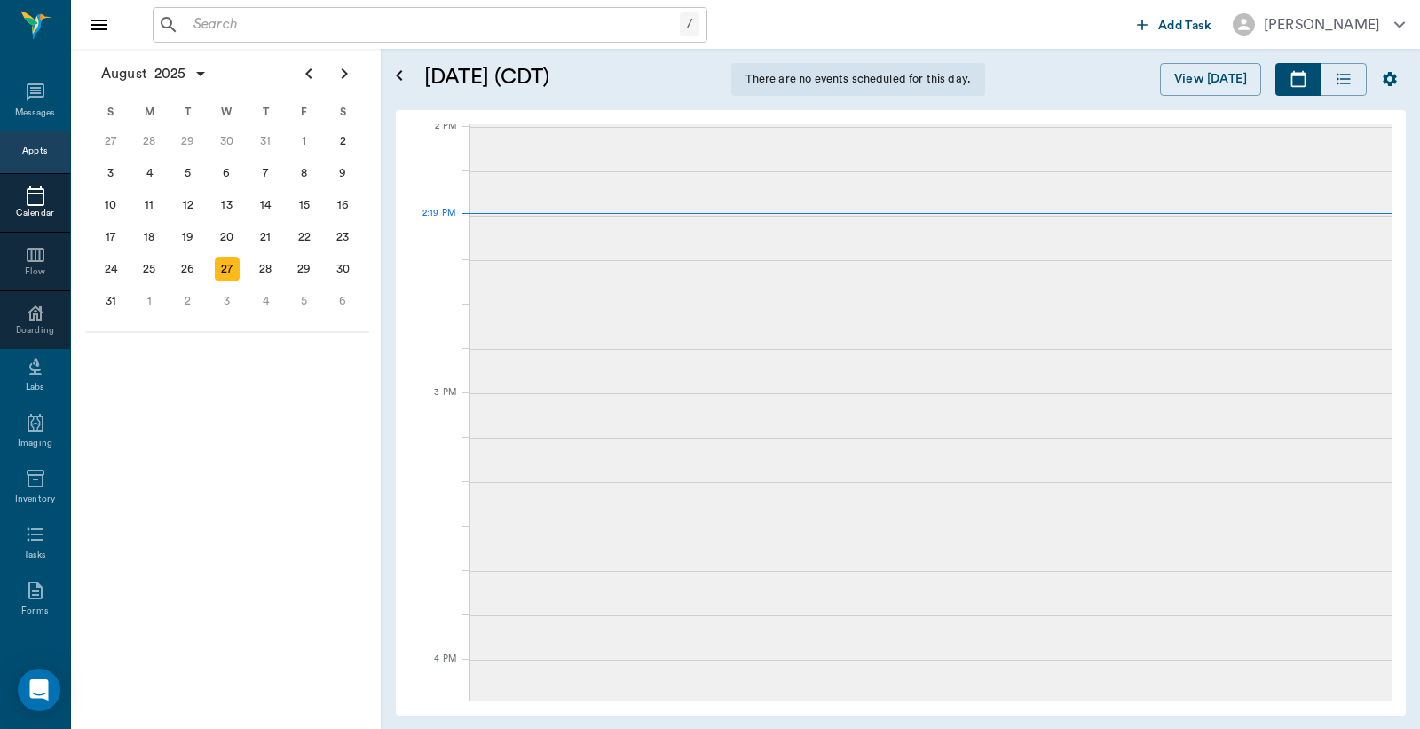
scroll to position [82, 0]
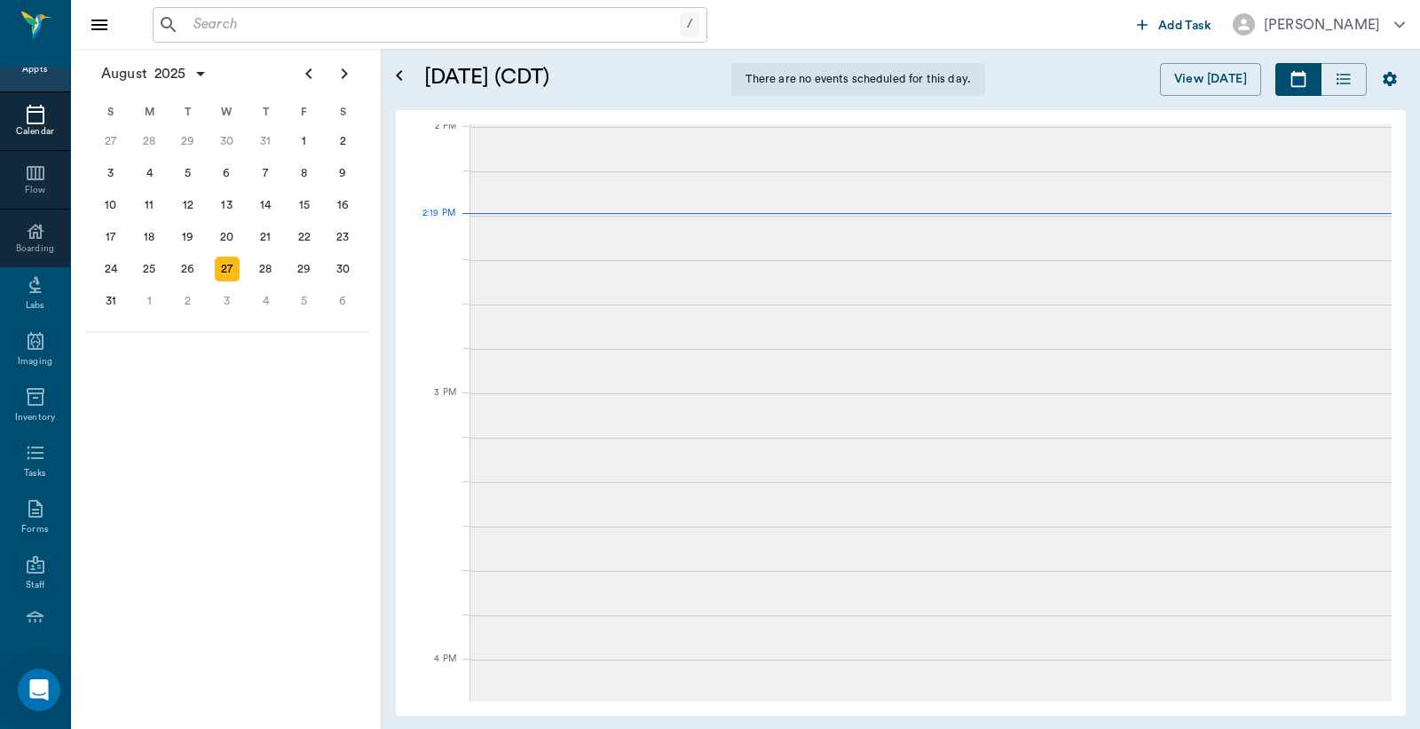
click at [189, 27] on input "text" at bounding box center [433, 24] width 494 height 25
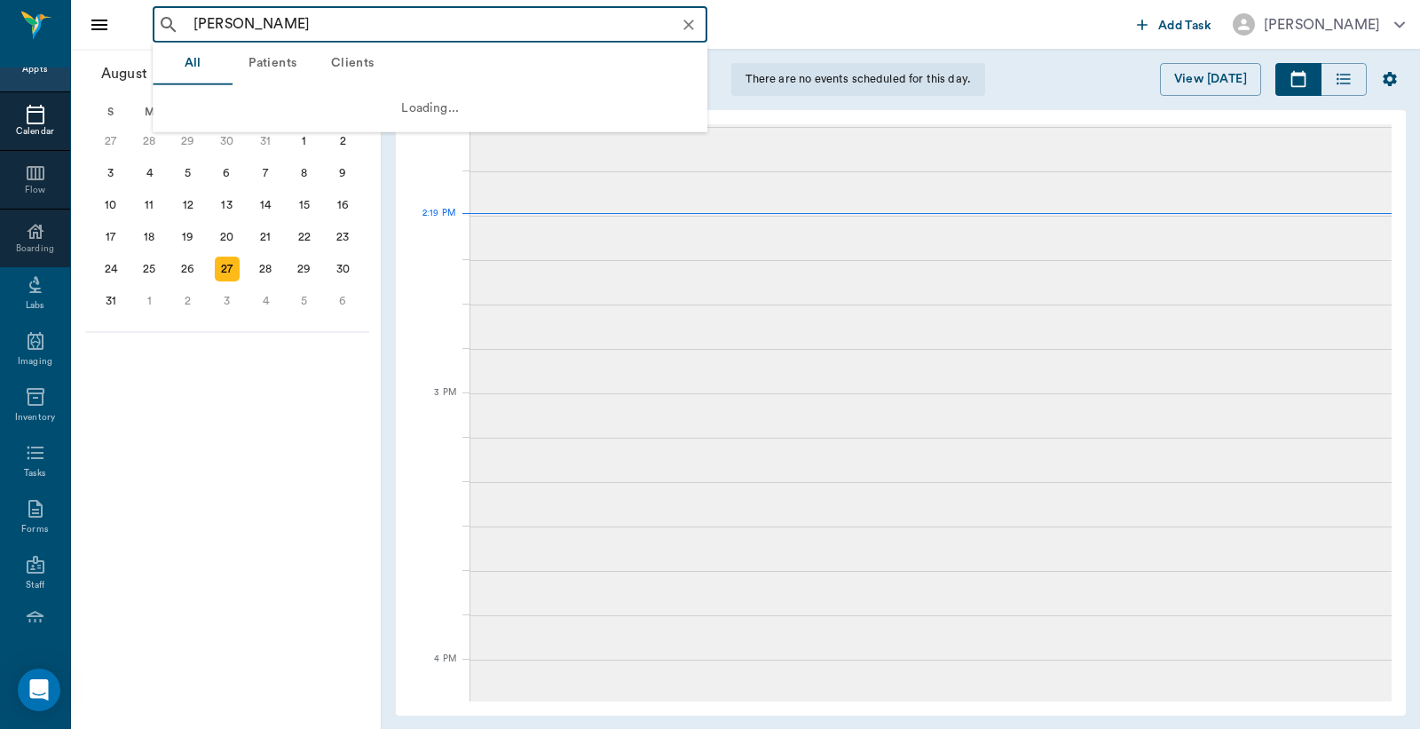
scroll to position [1469, 0]
type input "D"
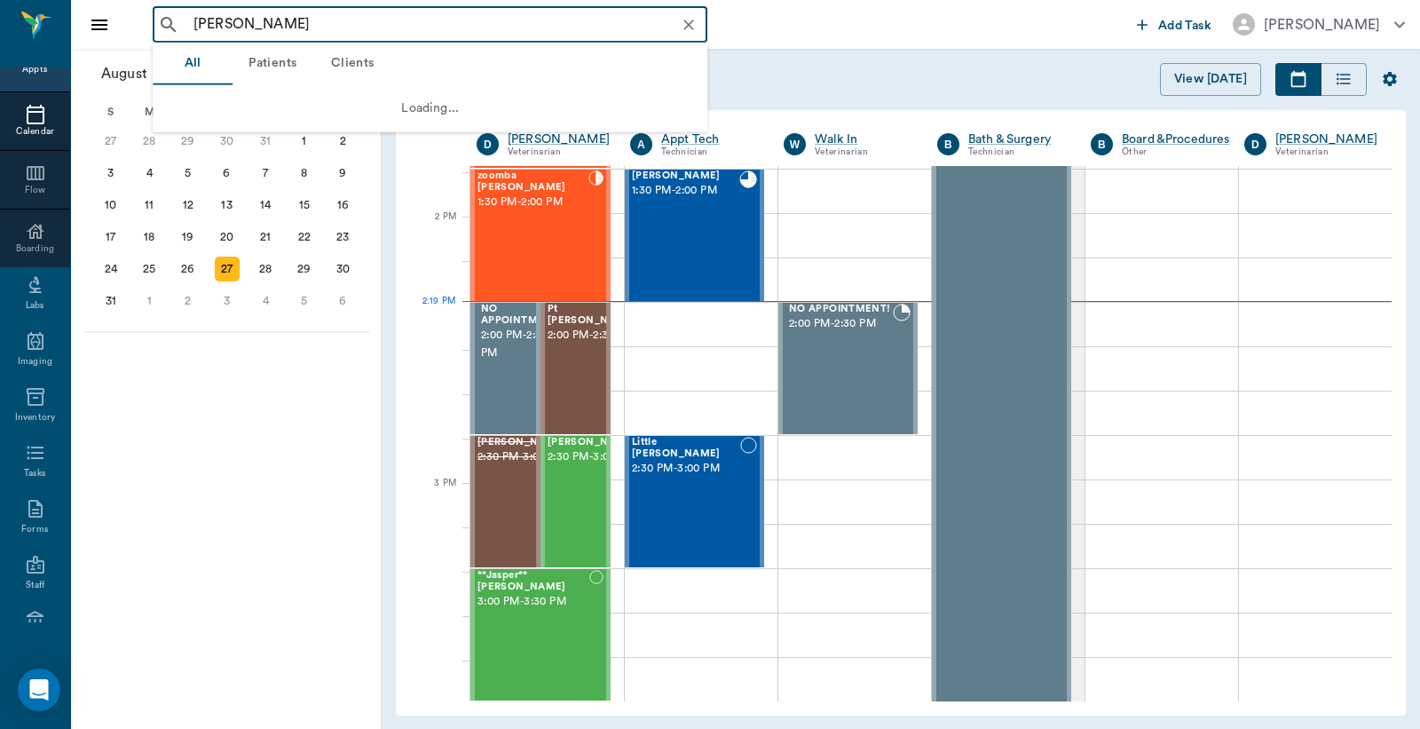
scroll to position [1601, 0]
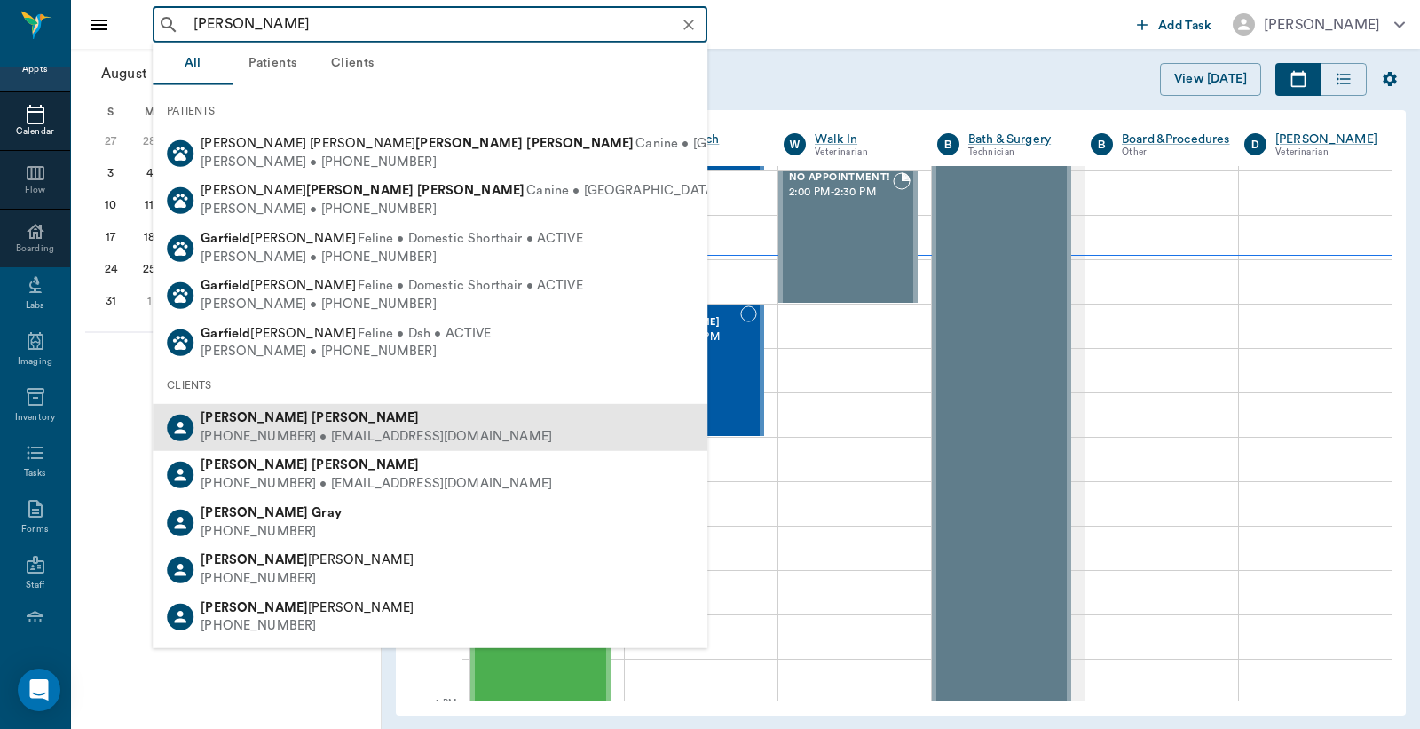
click at [284, 428] on div "[PHONE_NUMBER] • [EMAIL_ADDRESS][DOMAIN_NAME]" at bounding box center [377, 437] width 352 height 19
type input "[PERSON_NAME]"
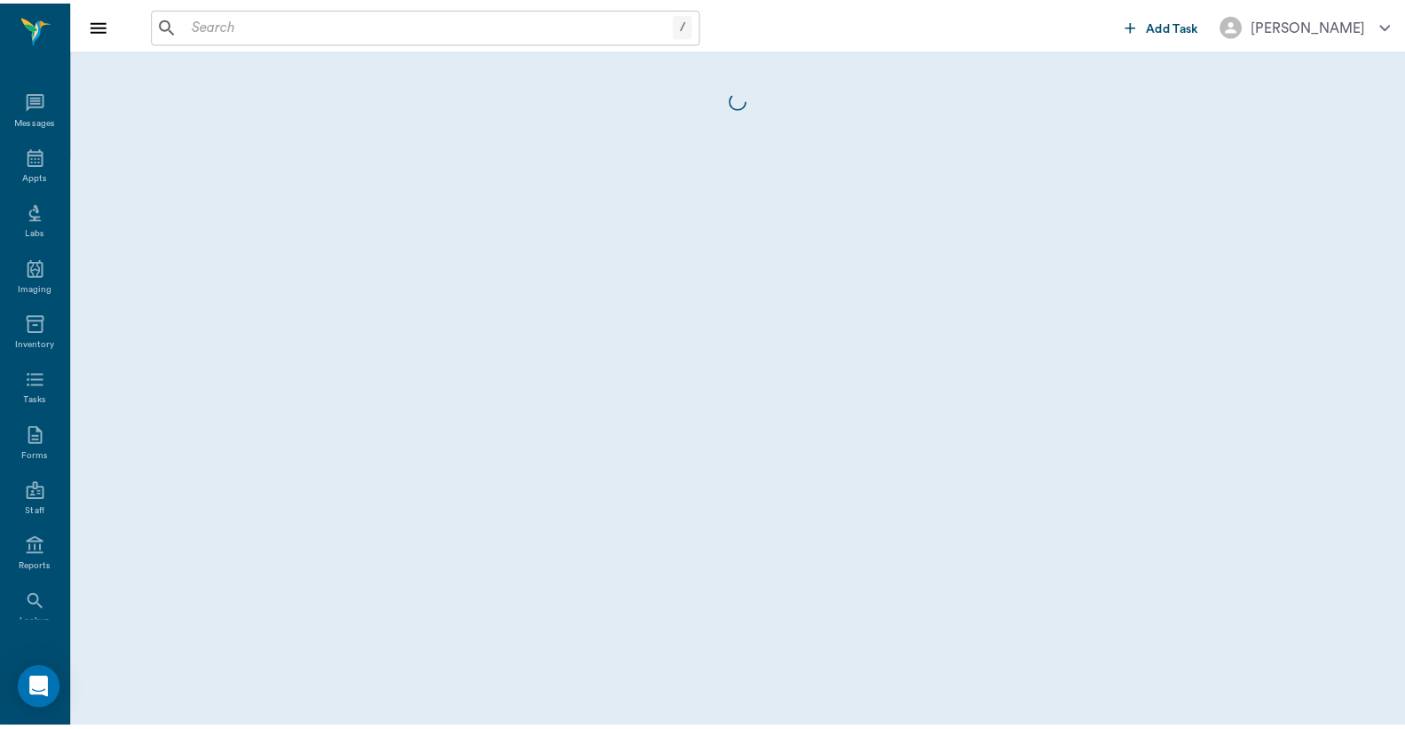
scroll to position [82, 0]
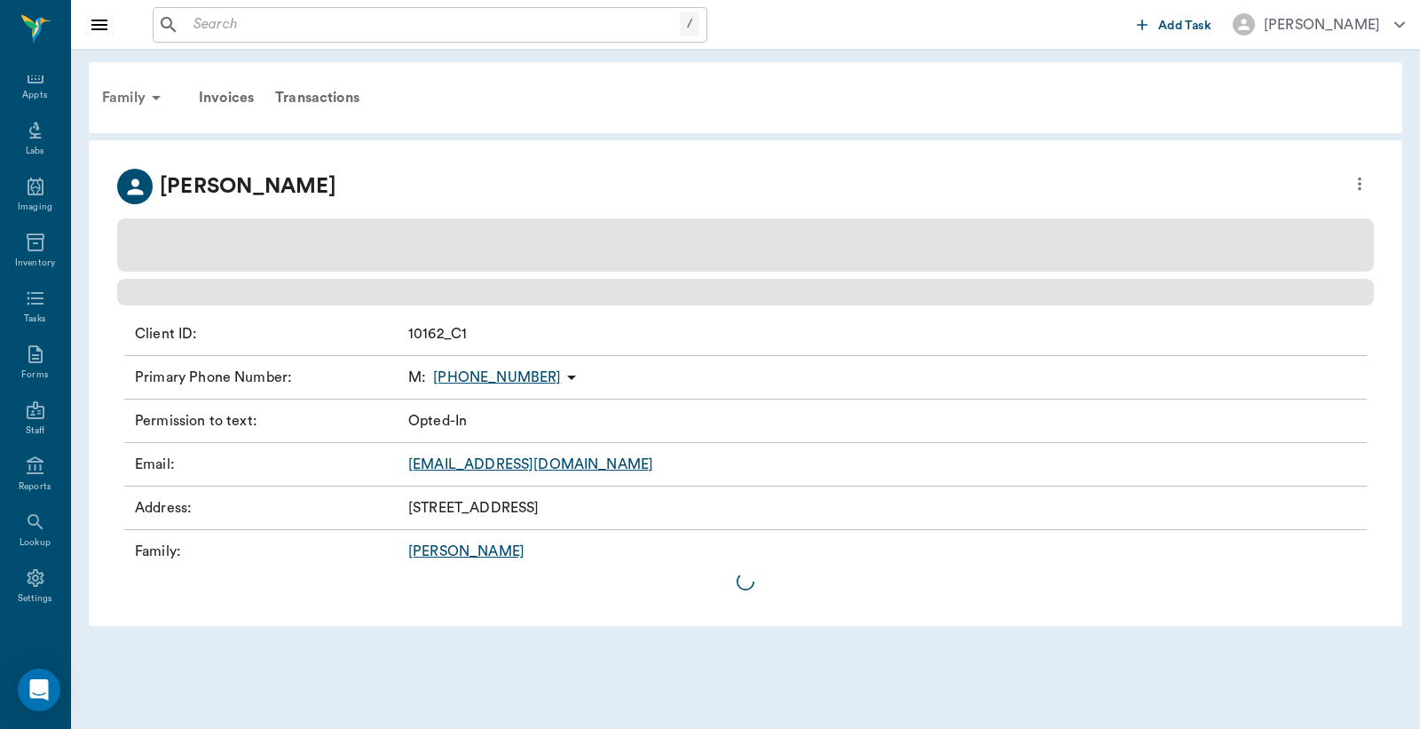
click at [131, 99] on div "Family" at bounding box center [134, 97] width 86 height 43
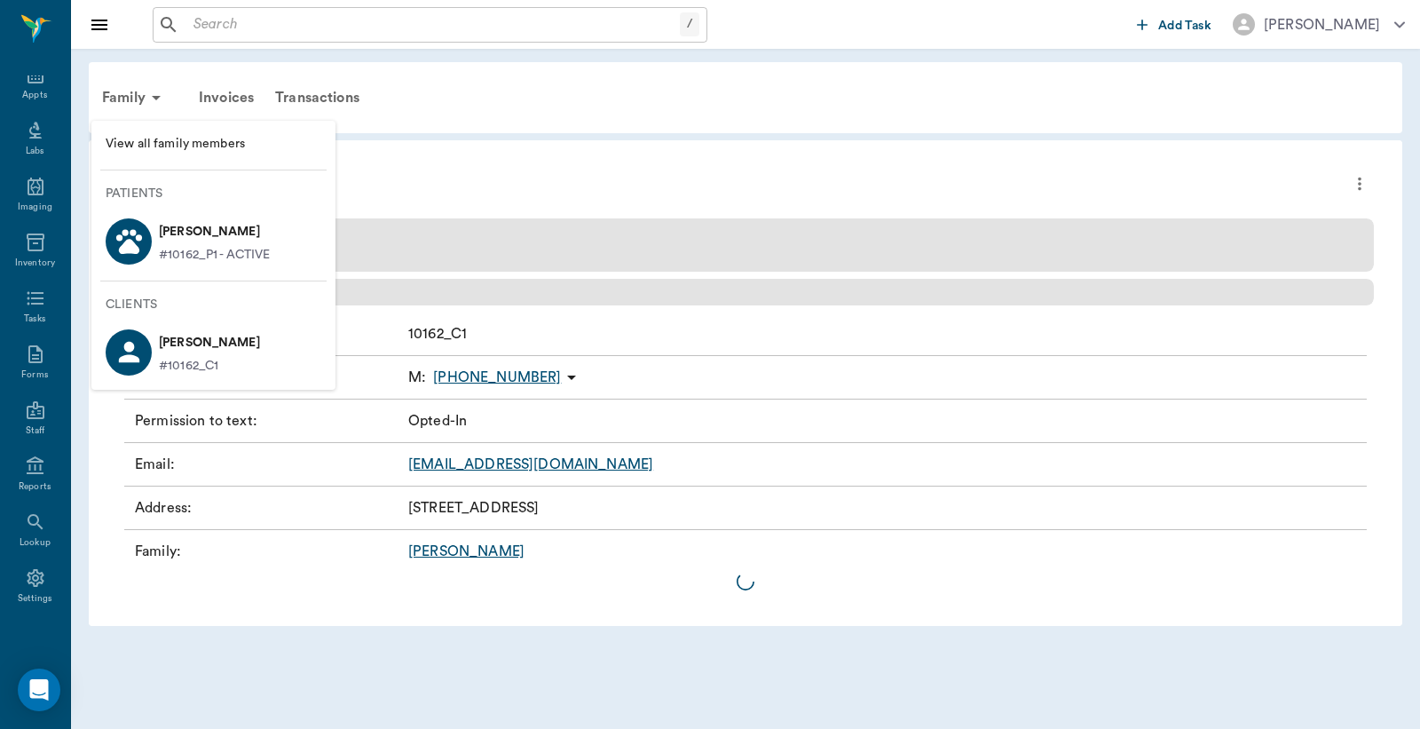
click at [190, 246] on p "#10162_P1 - ACTIVE" at bounding box center [214, 255] width 111 height 19
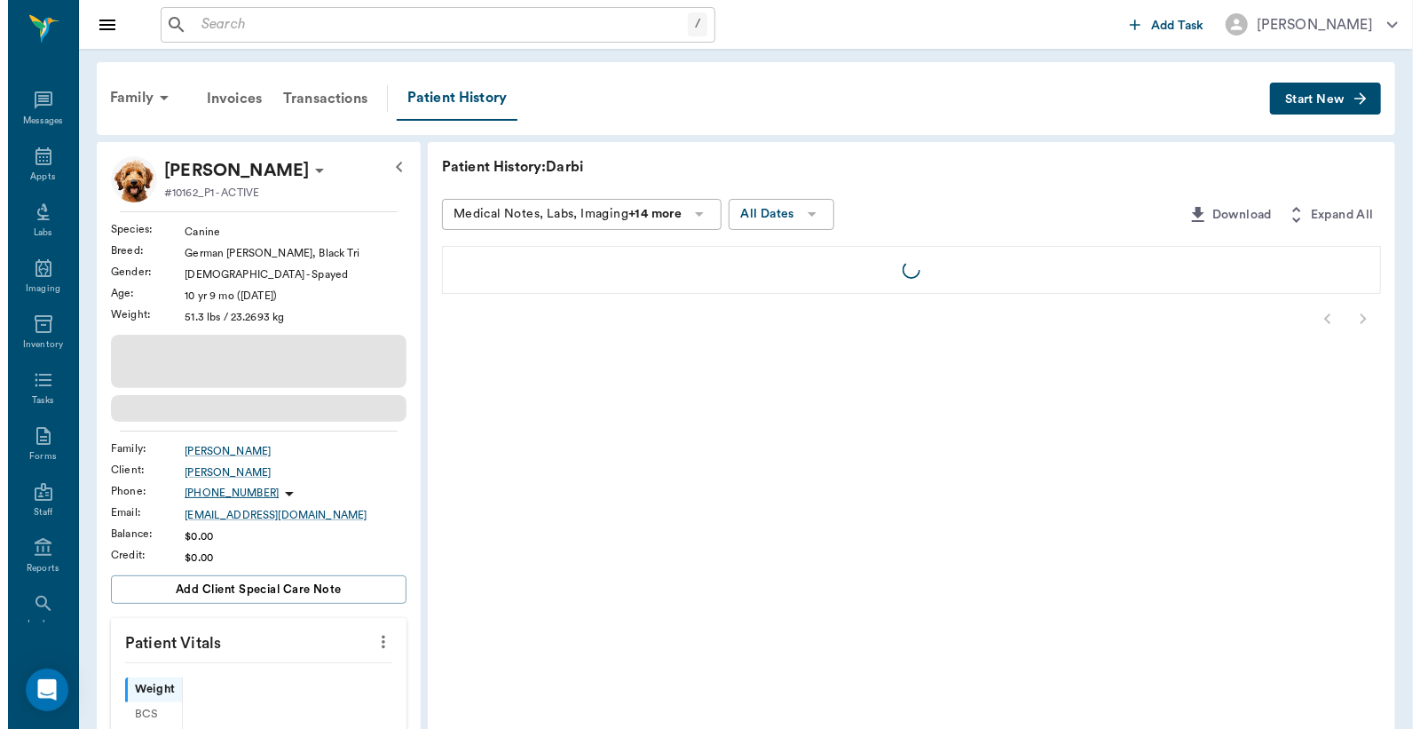
scroll to position [82, 0]
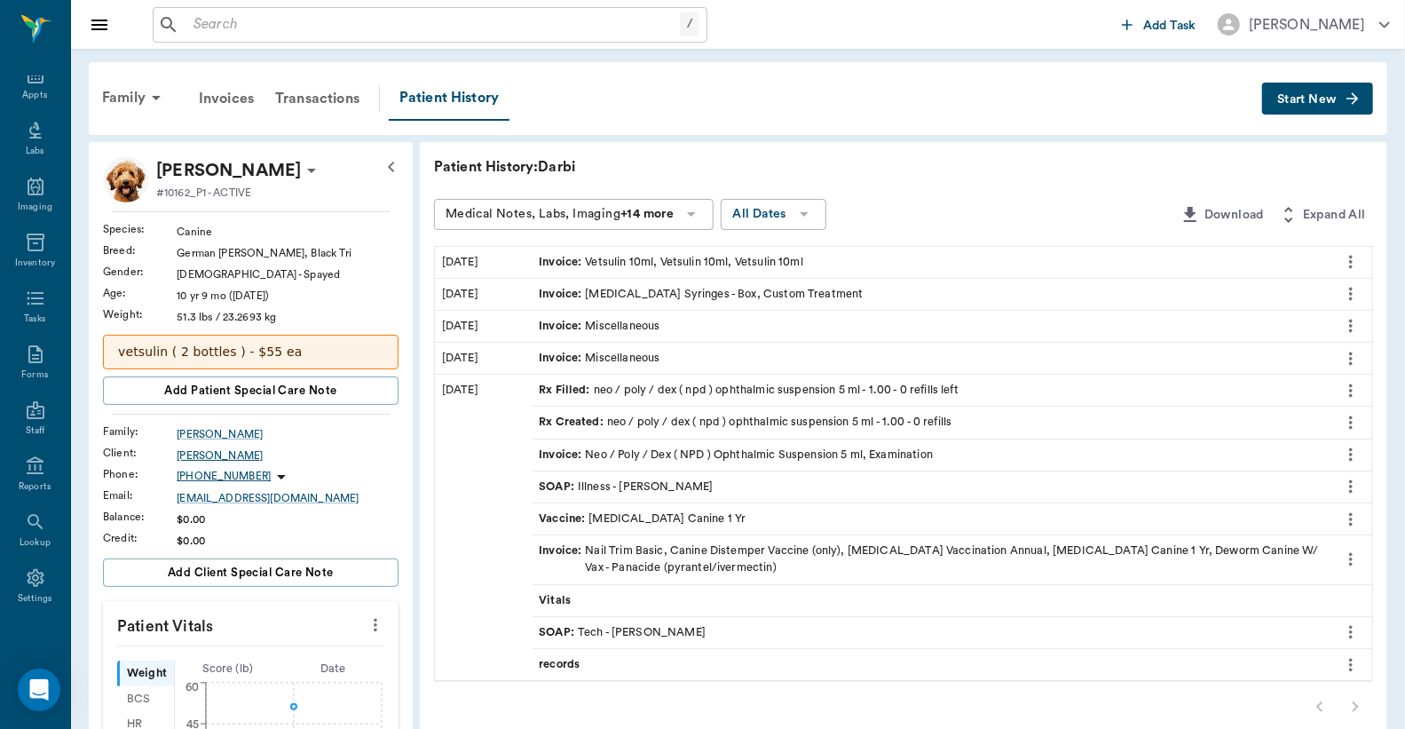
click at [213, 453] on div "[PERSON_NAME]" at bounding box center [288, 455] width 222 height 16
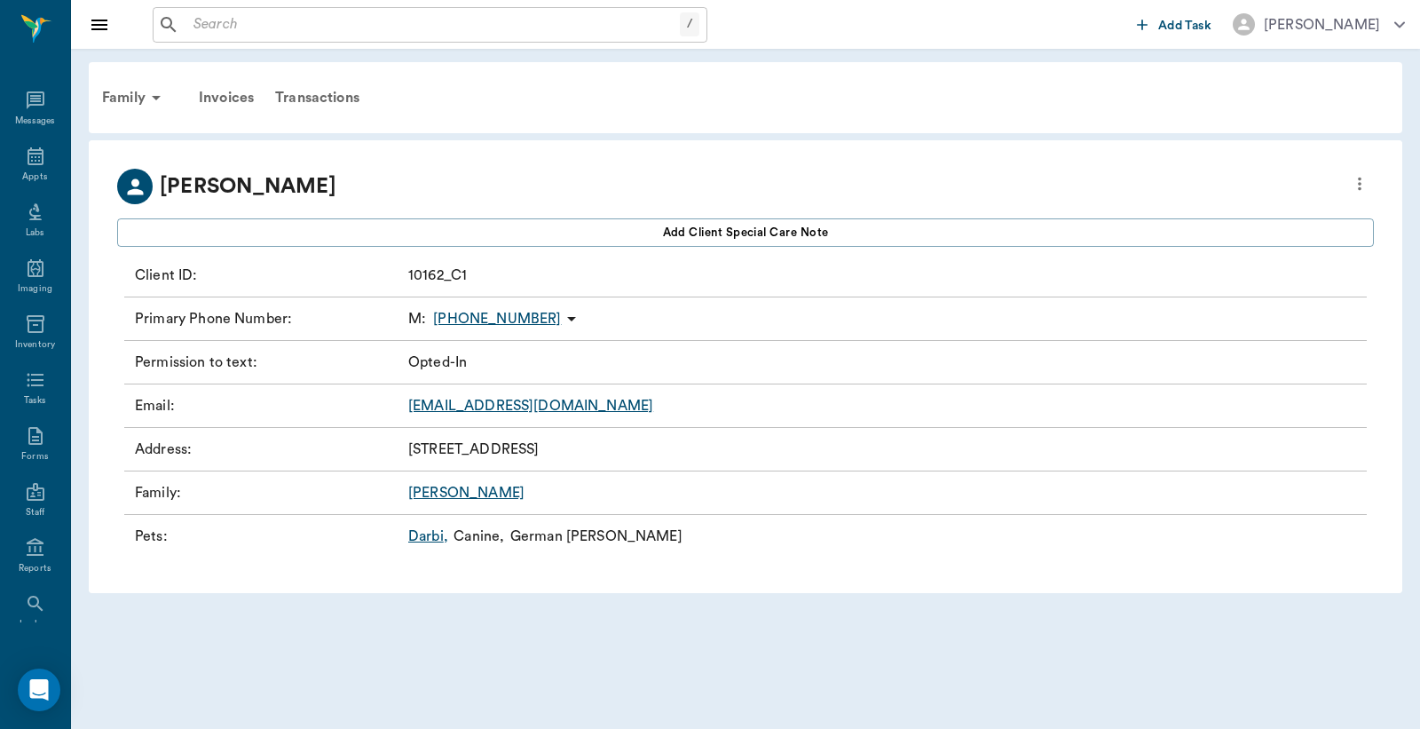
scroll to position [82, 0]
click at [25, 83] on icon at bounding box center [35, 74] width 21 height 21
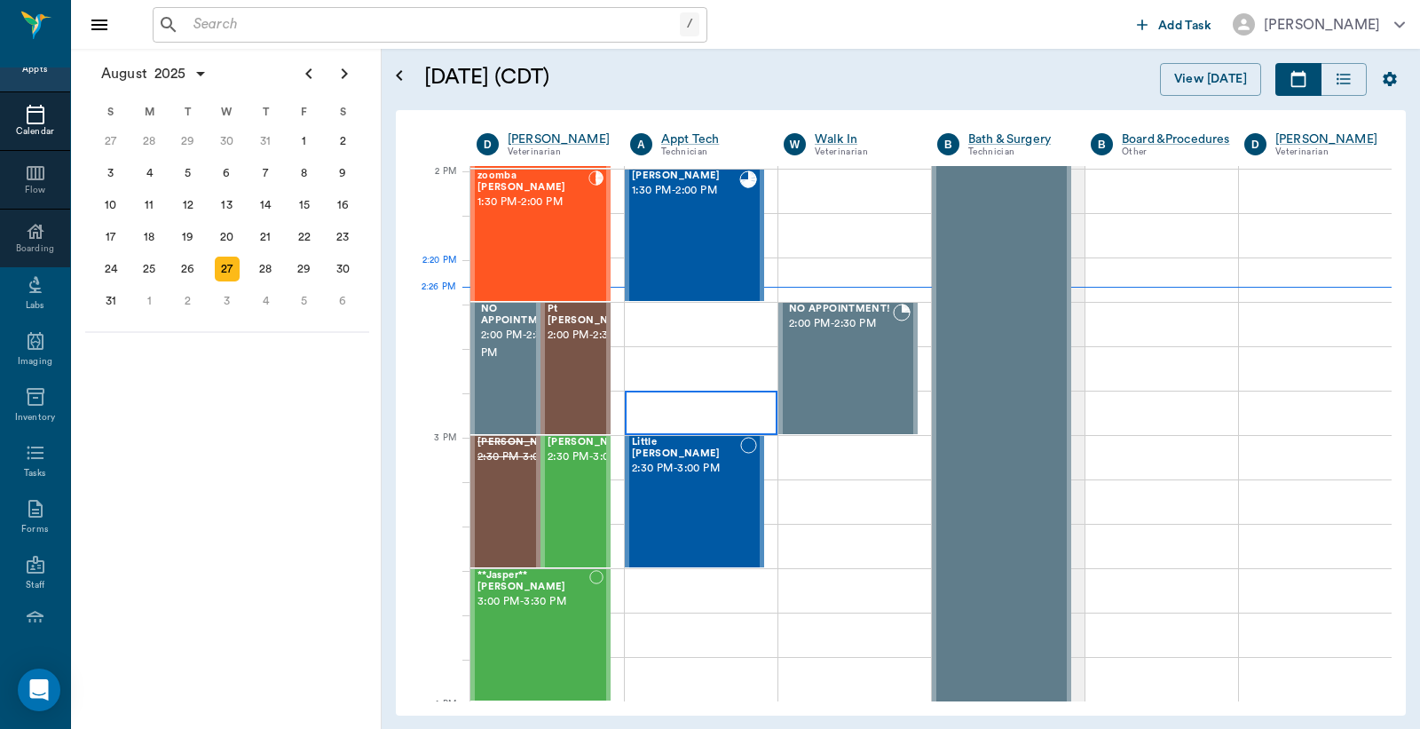
scroll to position [1600, 0]
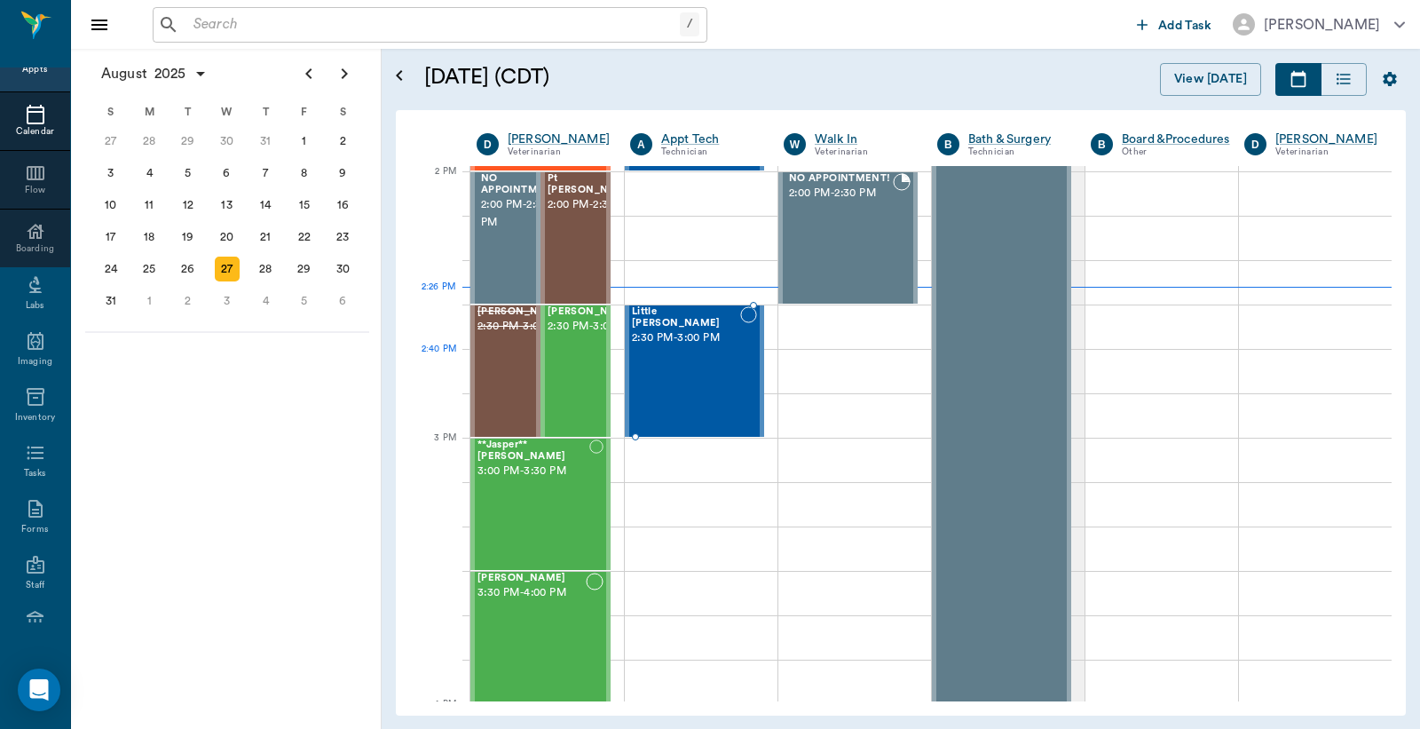
click at [697, 356] on div "Little [PERSON_NAME] 2:30 PM - 3:00 PM" at bounding box center [686, 371] width 108 height 130
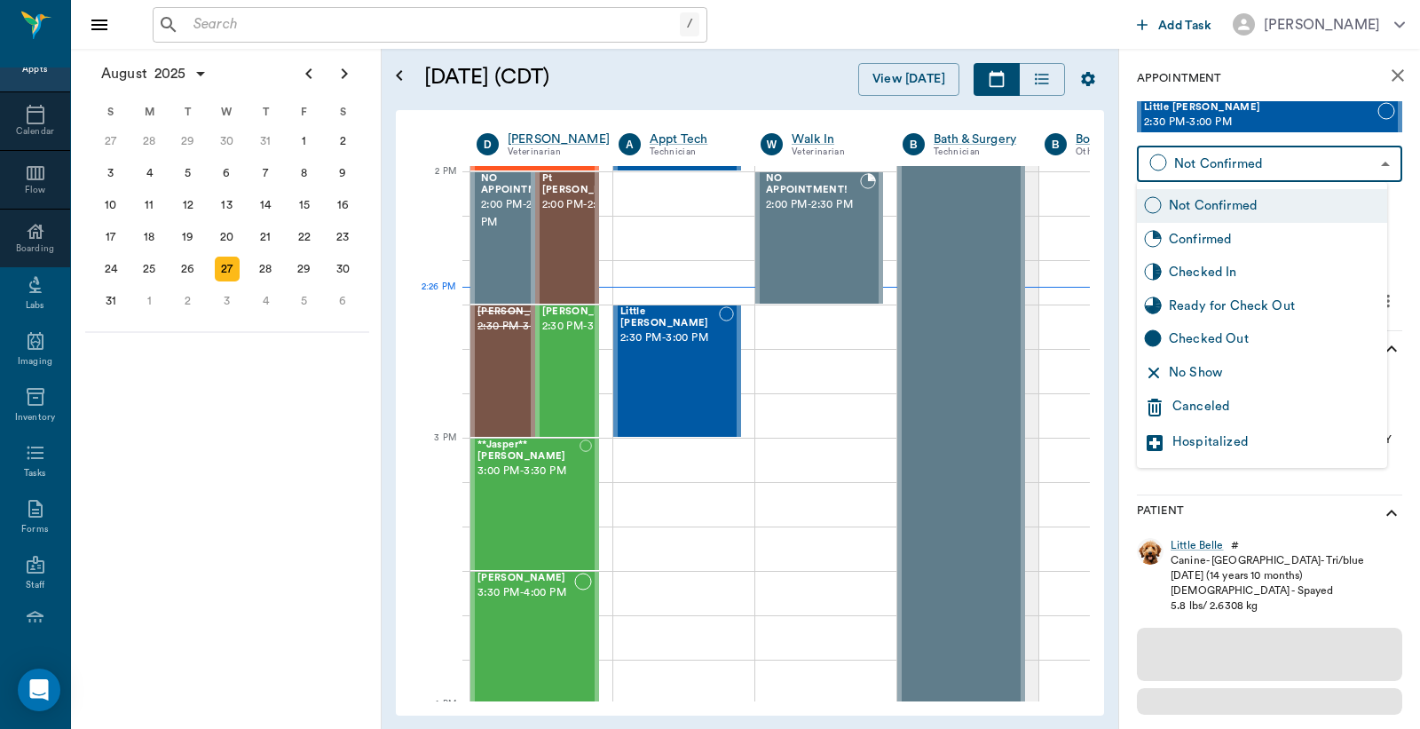
click at [1369, 165] on body "/ ​ Add Task [PERSON_NAME] Nectar Messages Appts Calendar Flow Boarding Labs Im…" at bounding box center [710, 364] width 1420 height 729
click at [1230, 273] on div "Checked In" at bounding box center [1274, 273] width 211 height 20
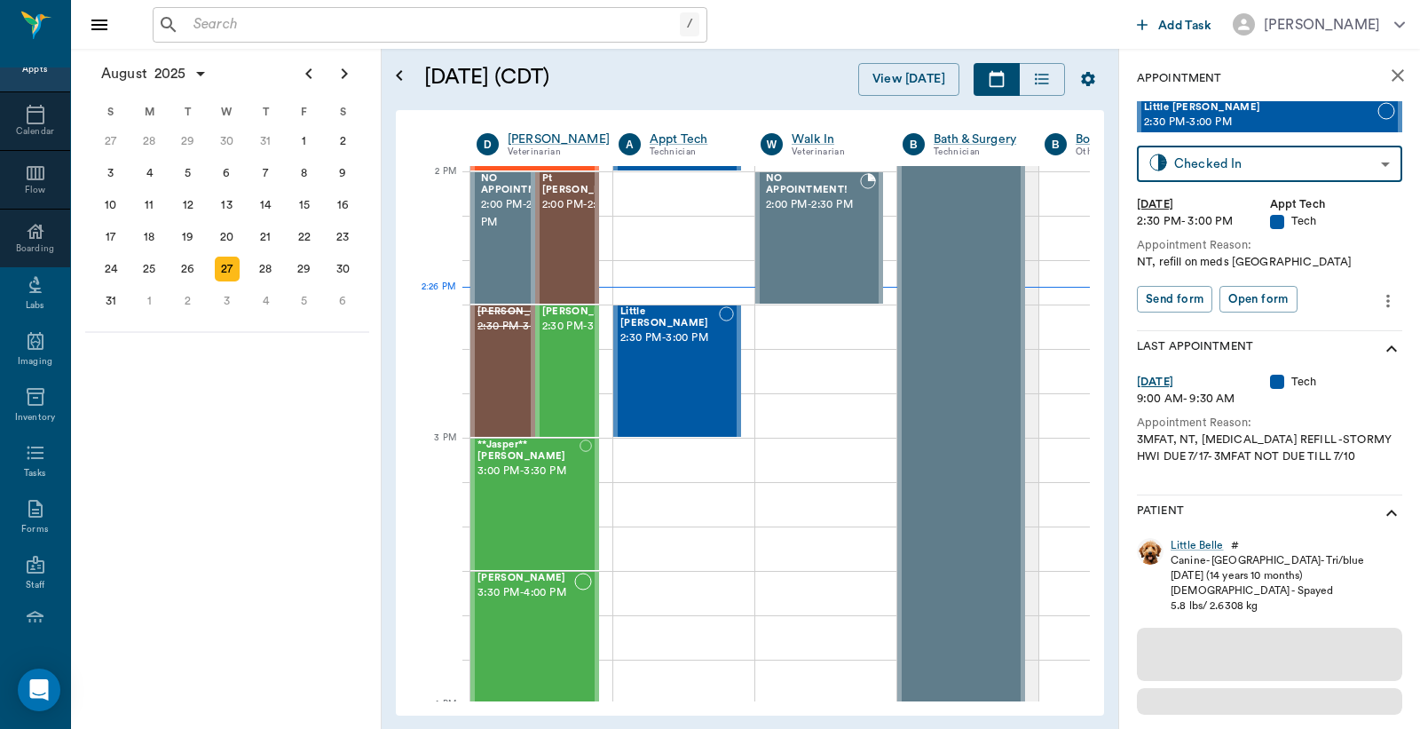
type input "CHECKED_IN"
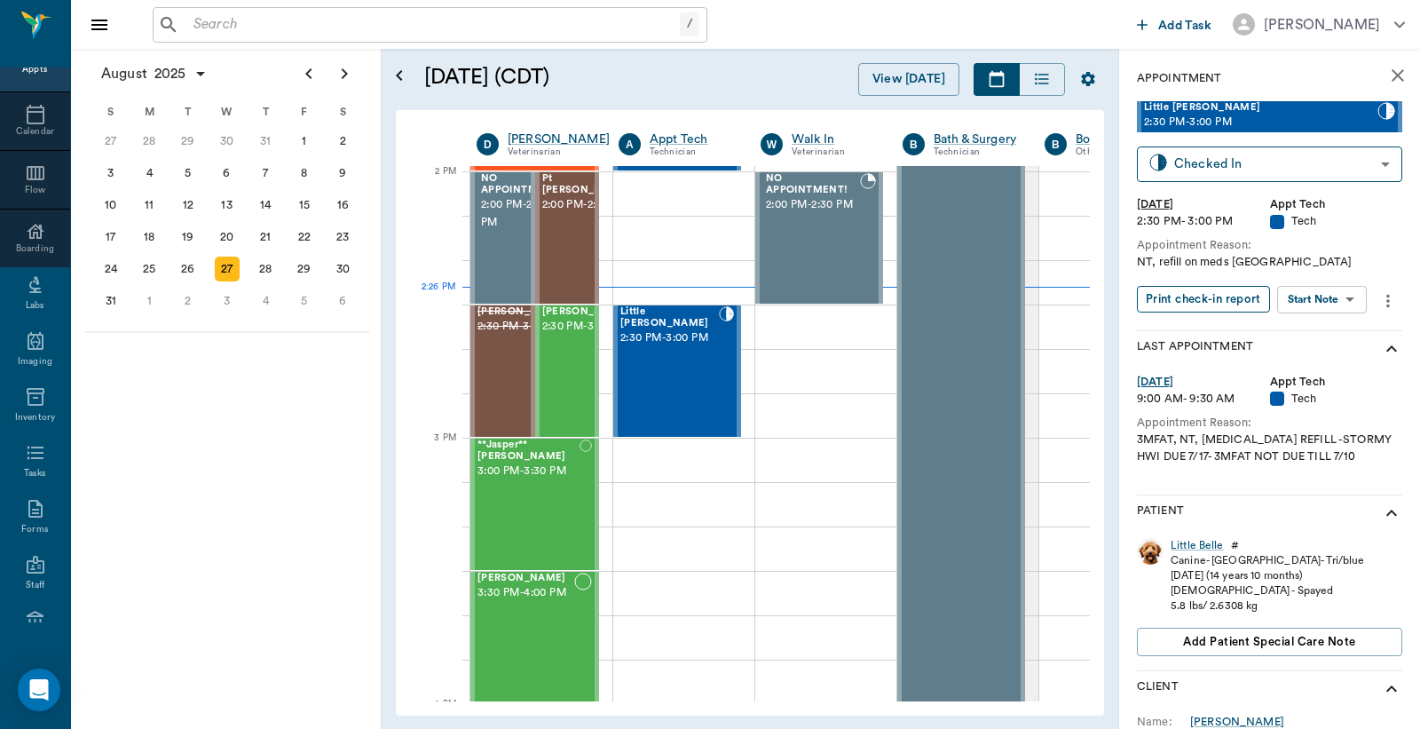
click at [1192, 300] on button "Print check-in report" at bounding box center [1203, 300] width 133 height 28
click at [199, 30] on input "text" at bounding box center [433, 24] width 494 height 25
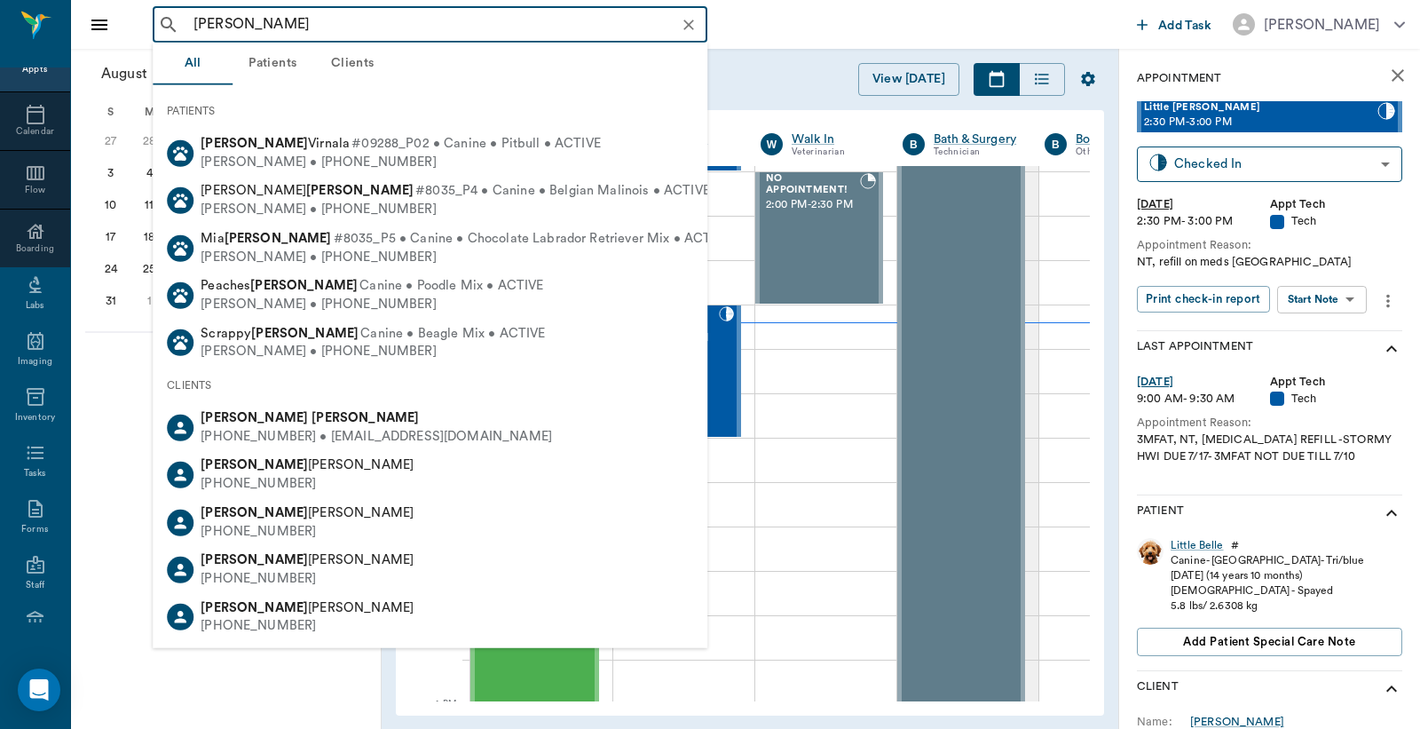
click at [258, 422] on div "[PERSON_NAME]" at bounding box center [377, 418] width 352 height 19
type input "[PERSON_NAME]"
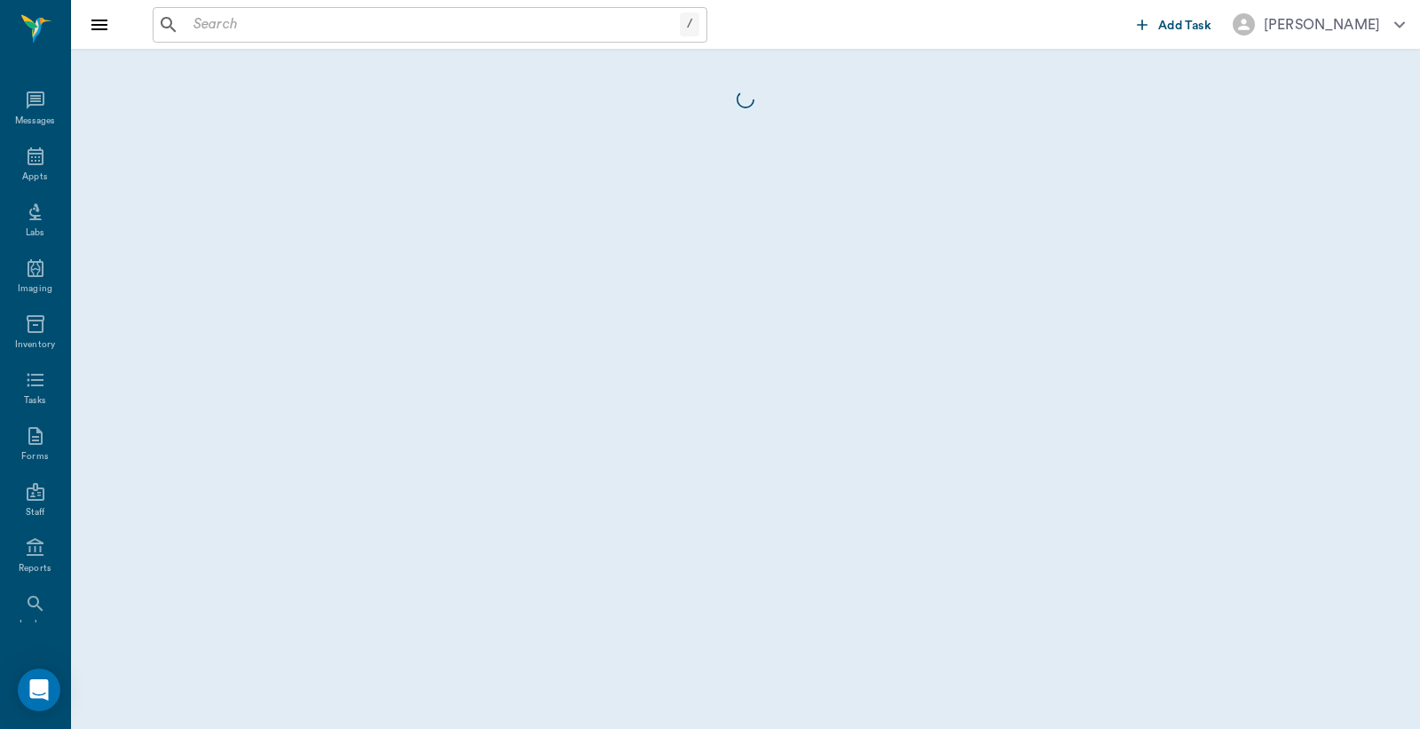
scroll to position [82, 0]
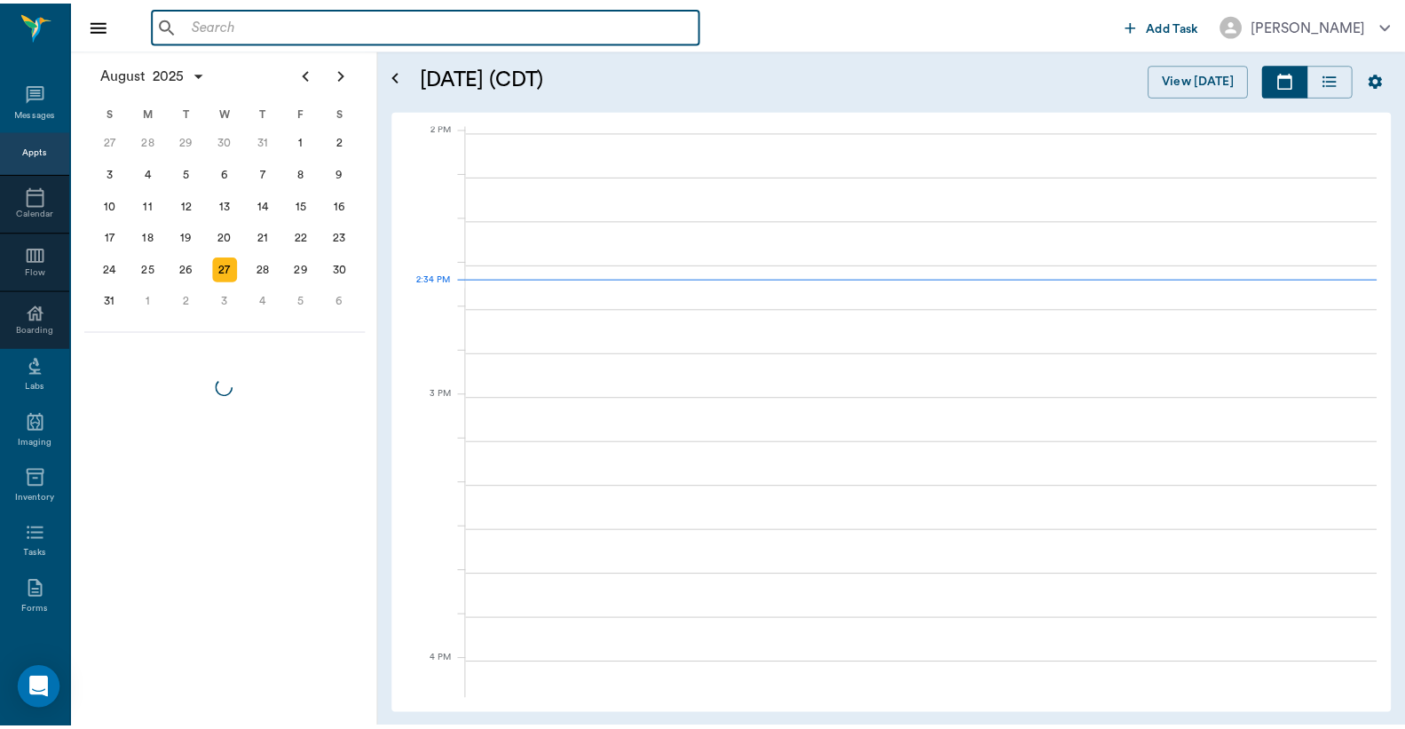
scroll to position [1601, 0]
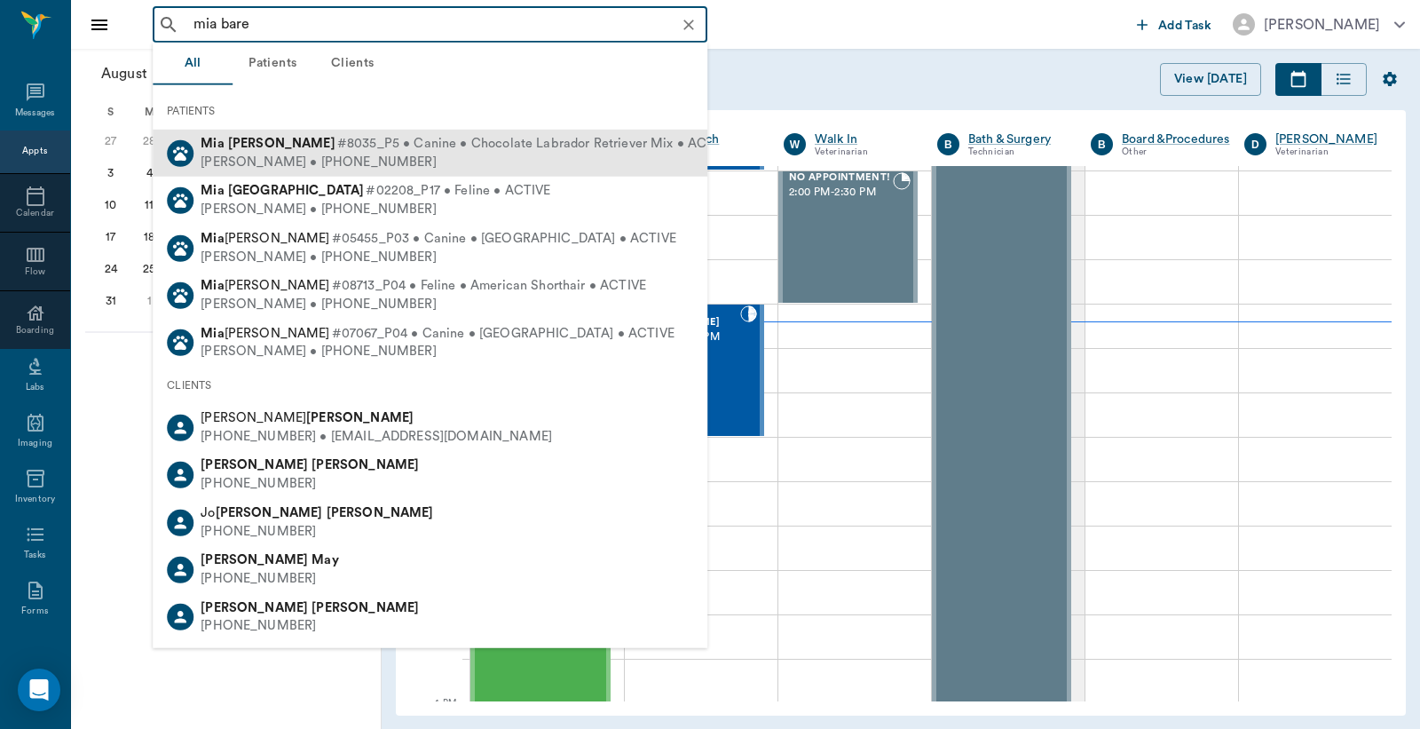
click at [313, 155] on div "[PERSON_NAME] • [PHONE_NUMBER]" at bounding box center [468, 162] width 534 height 19
type input "mia bare"
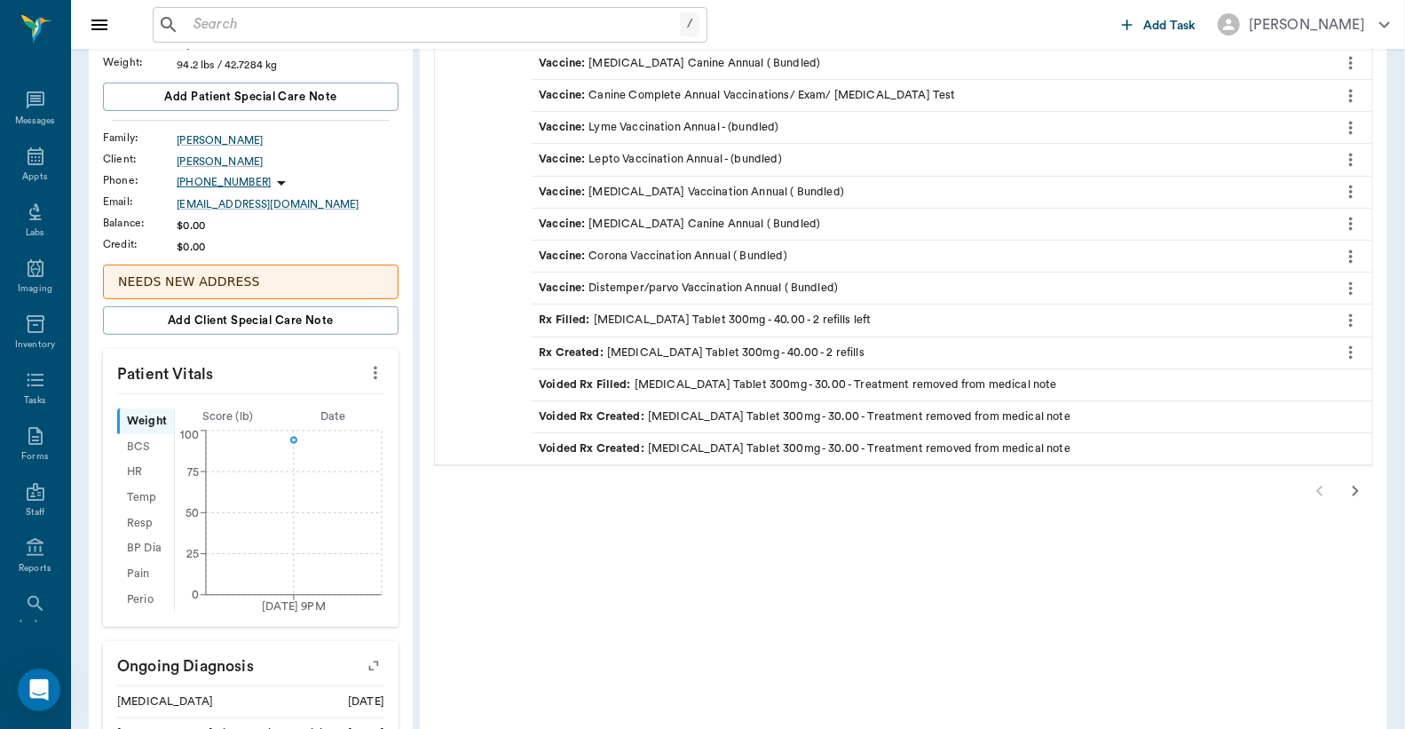
scroll to position [131, 0]
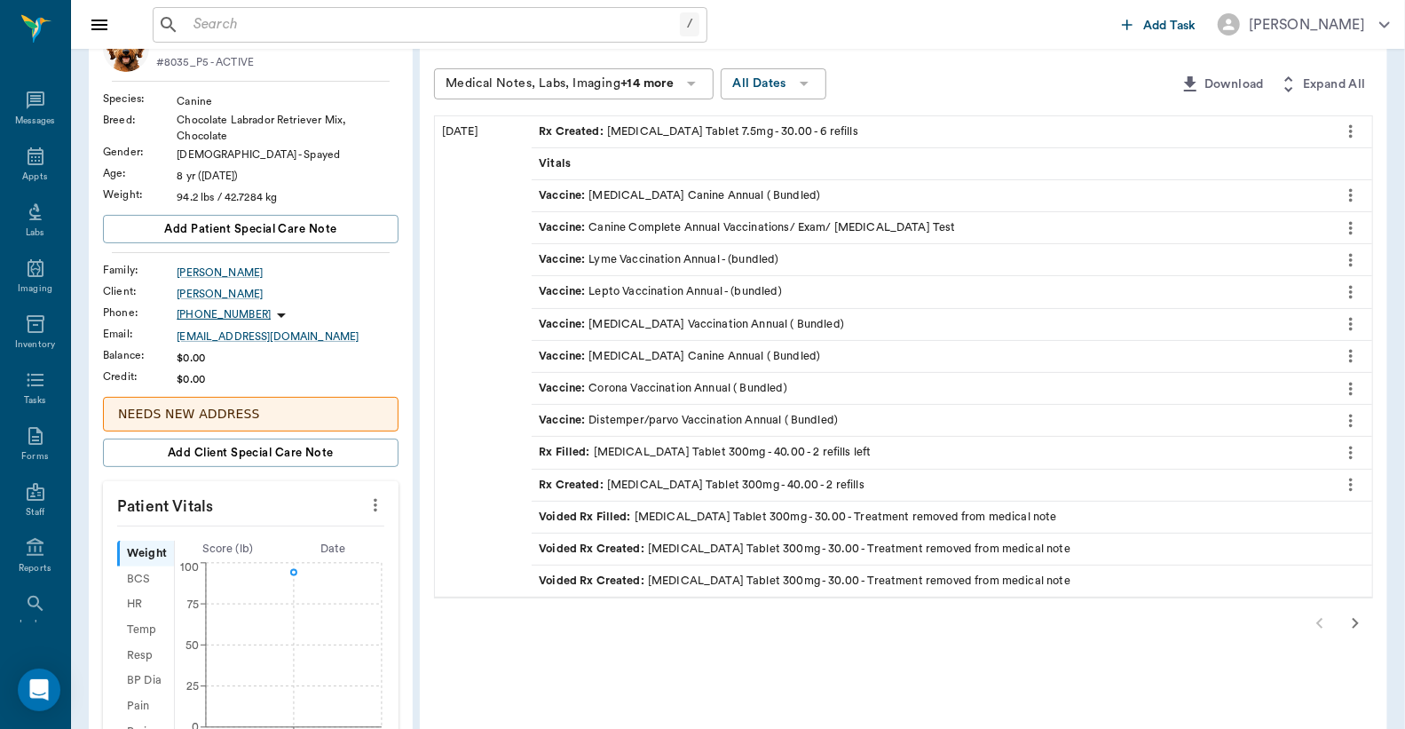
click at [1356, 622] on icon "button" at bounding box center [1356, 623] width 6 height 11
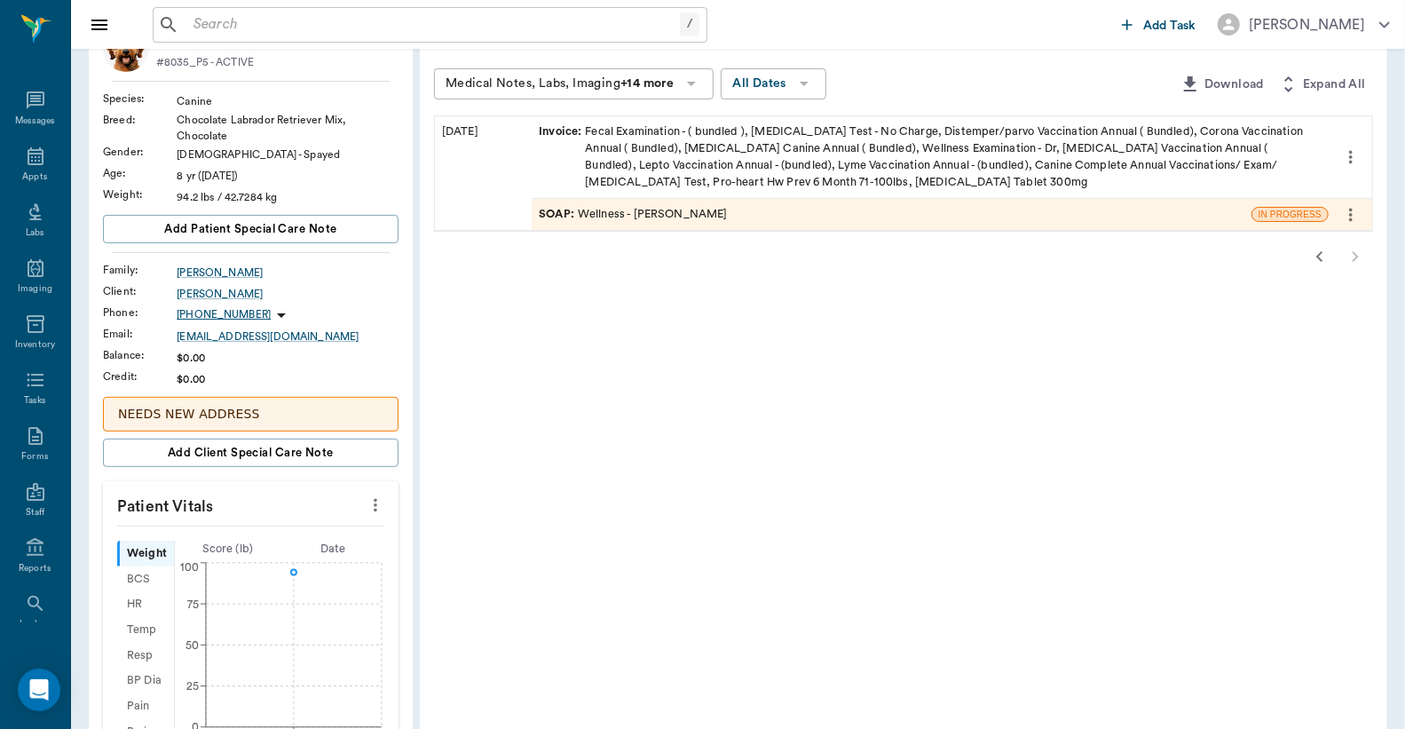
click at [726, 153] on div "Invoice : Fecal Examination - ( bundled ), [MEDICAL_DATA] Test - No Charge, Dis…" at bounding box center [930, 157] width 783 height 68
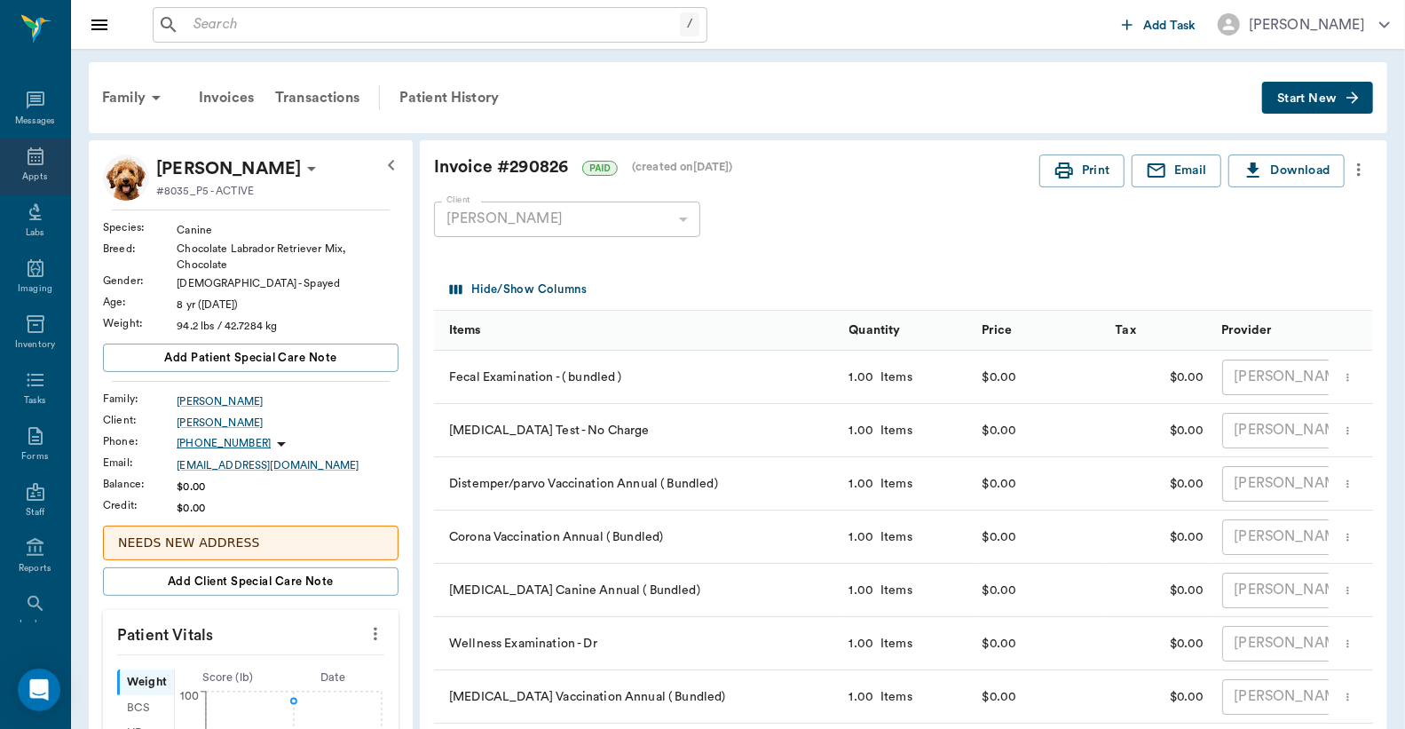
click at [29, 156] on icon at bounding box center [35, 156] width 21 height 21
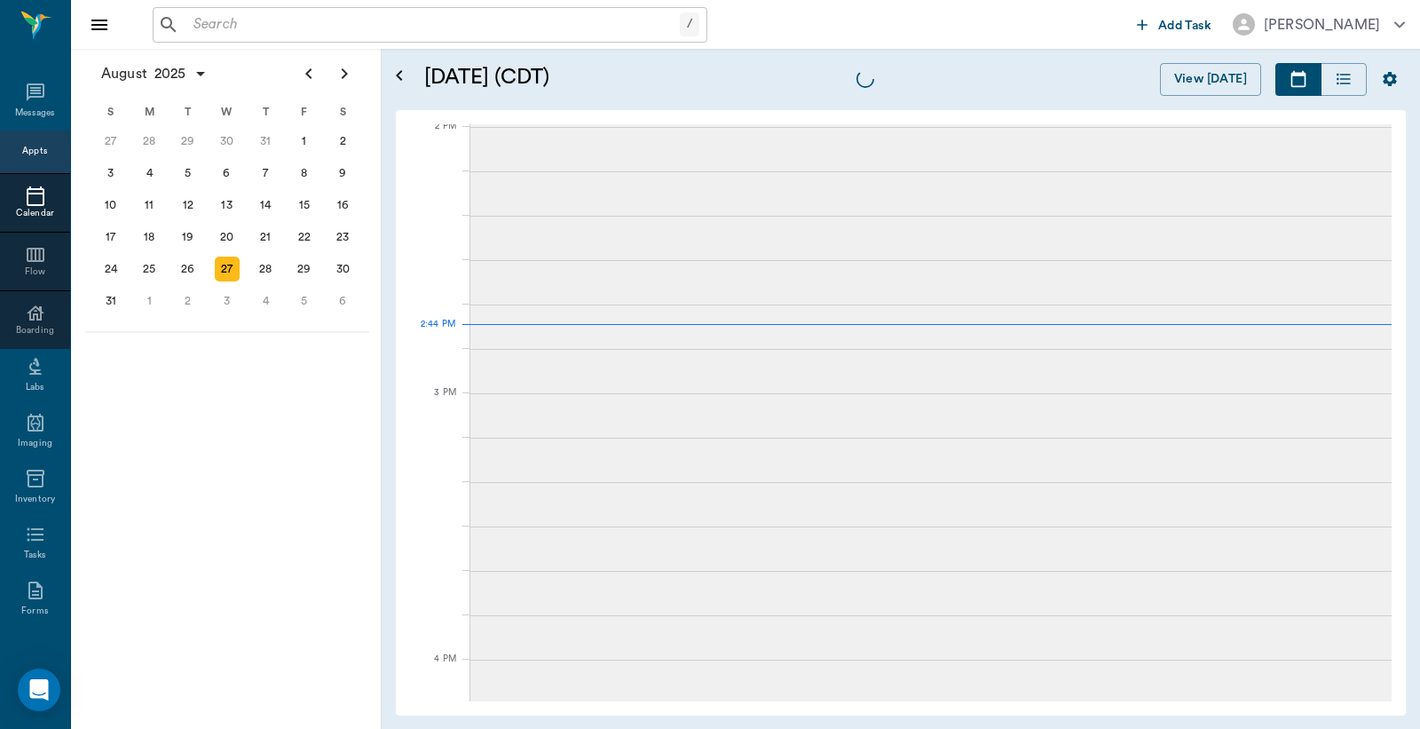
scroll to position [1600, 0]
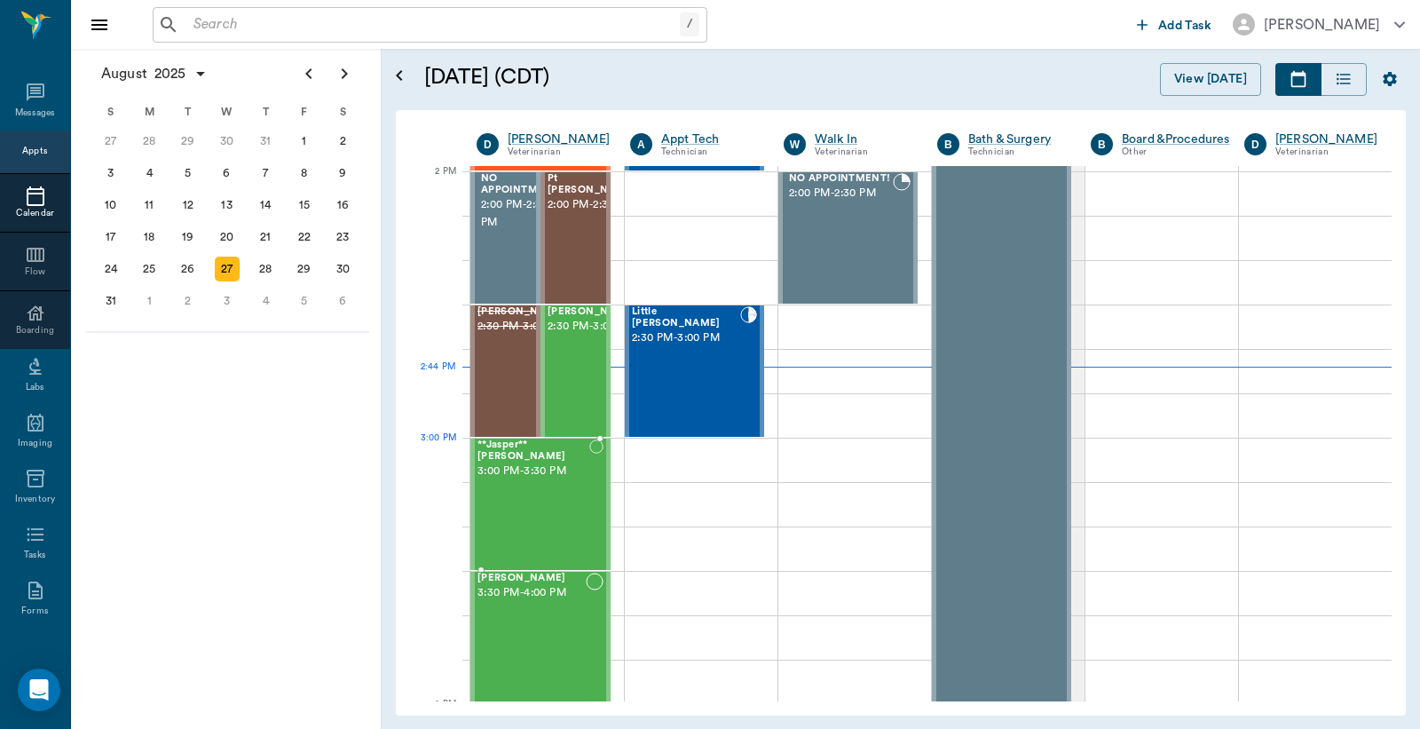
click at [535, 474] on div "**Jasper** [PERSON_NAME] 3:00 PM - 3:30 PM" at bounding box center [534, 504] width 112 height 130
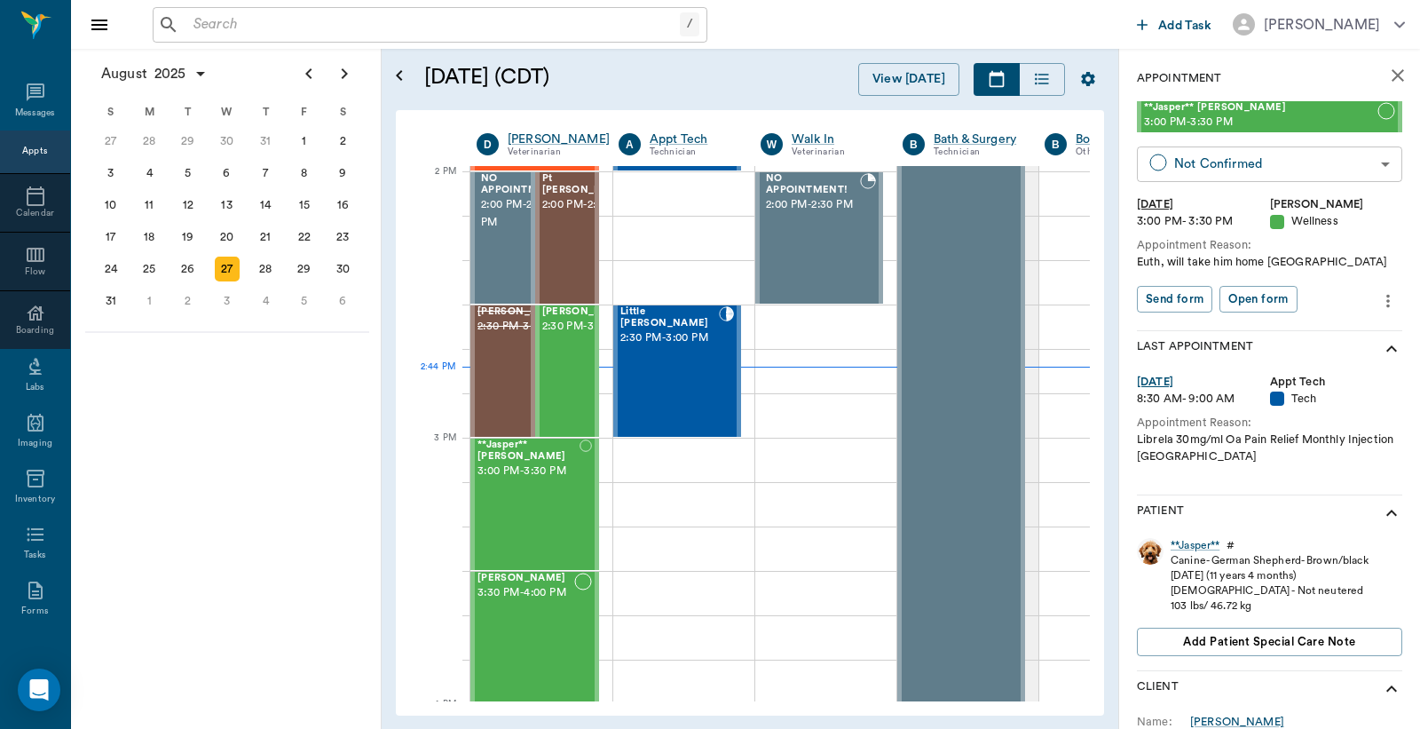
click at [1367, 167] on body "/ ​ Add Task Dr. Bert Ellsworth Nectar Messages Appts Calendar Flow Boarding La…" at bounding box center [710, 364] width 1420 height 729
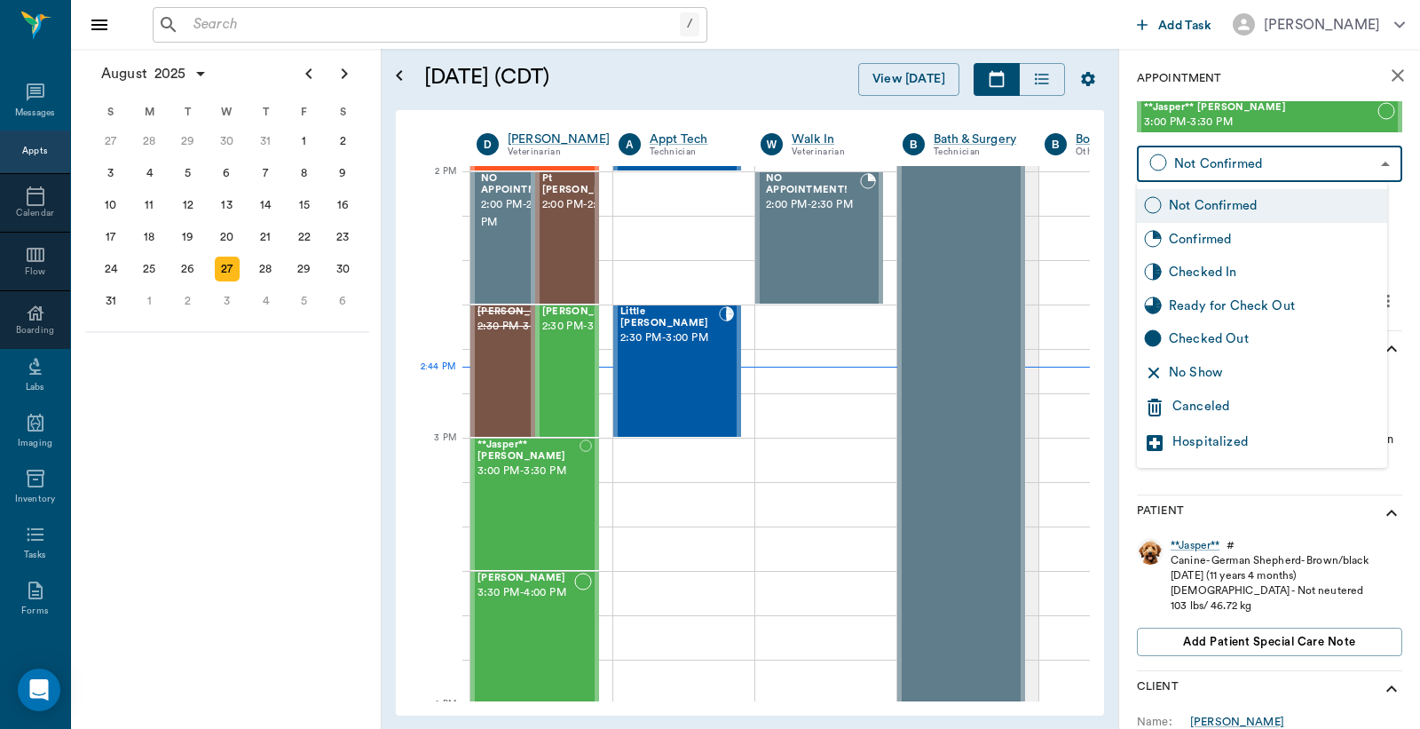
click at [1205, 272] on div "Checked In" at bounding box center [1274, 273] width 211 height 20
type input "CHECKED_IN"
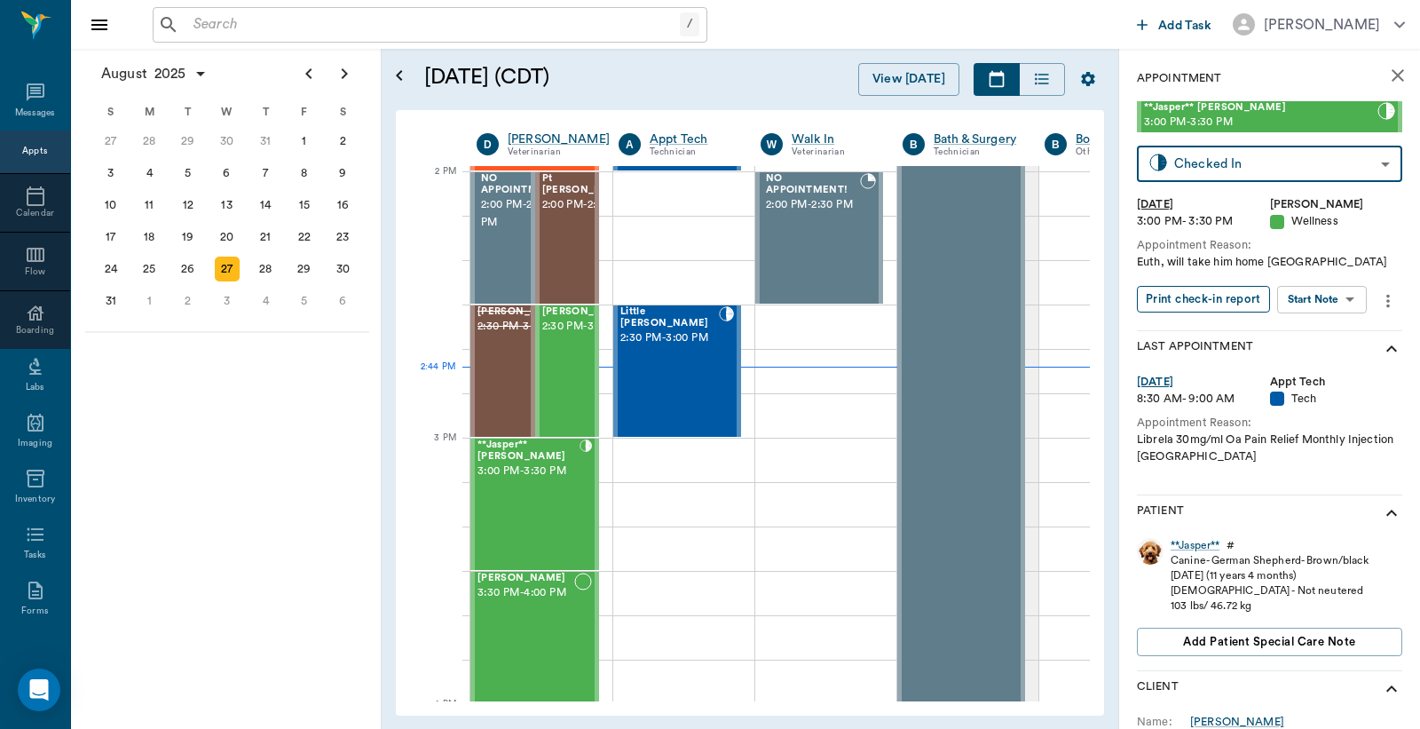
click at [1191, 300] on button "Print check-in report" at bounding box center [1203, 300] width 133 height 28
click at [1344, 298] on body "/ ​ Add Task Dr. Bert Ellsworth Nectar Messages Appts Calendar Flow Boarding La…" at bounding box center [710, 364] width 1420 height 729
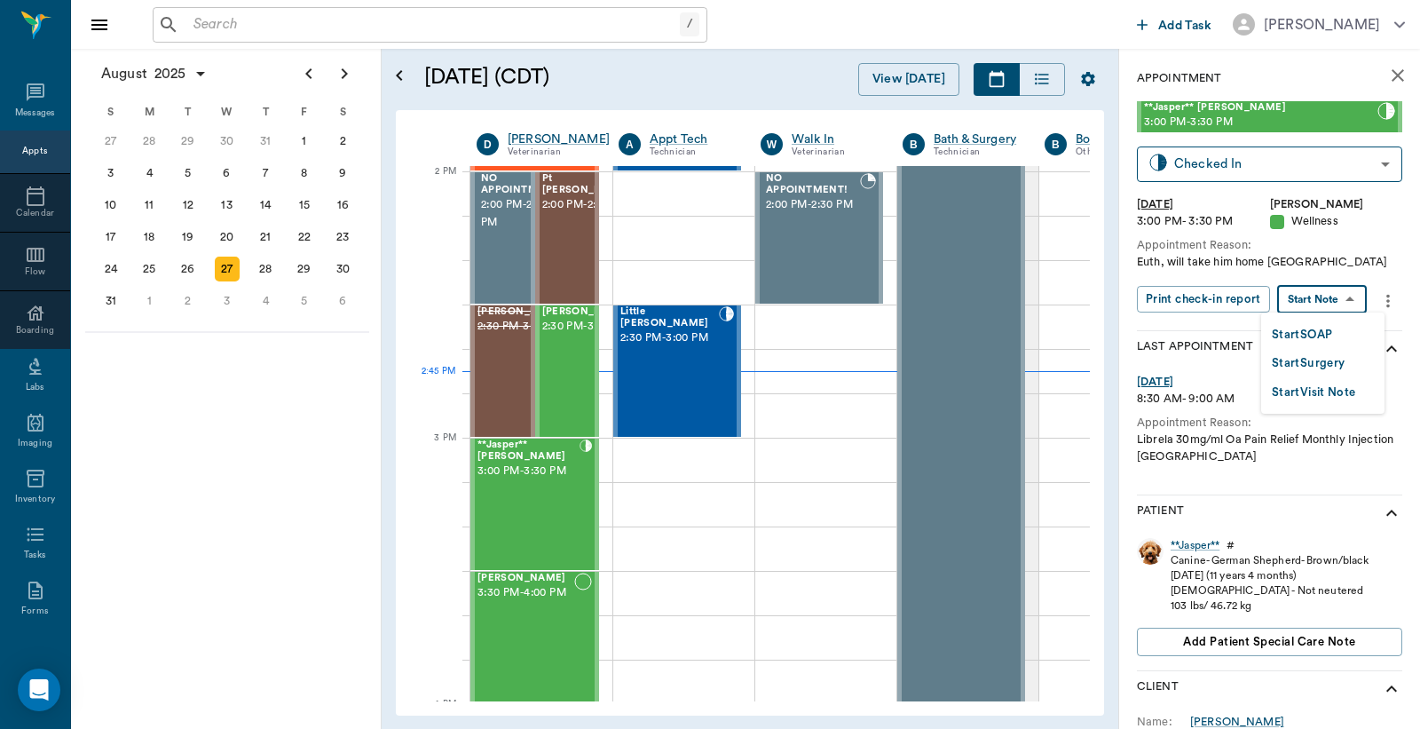
click at [1321, 336] on button "Start SOAP" at bounding box center [1302, 335] width 60 height 20
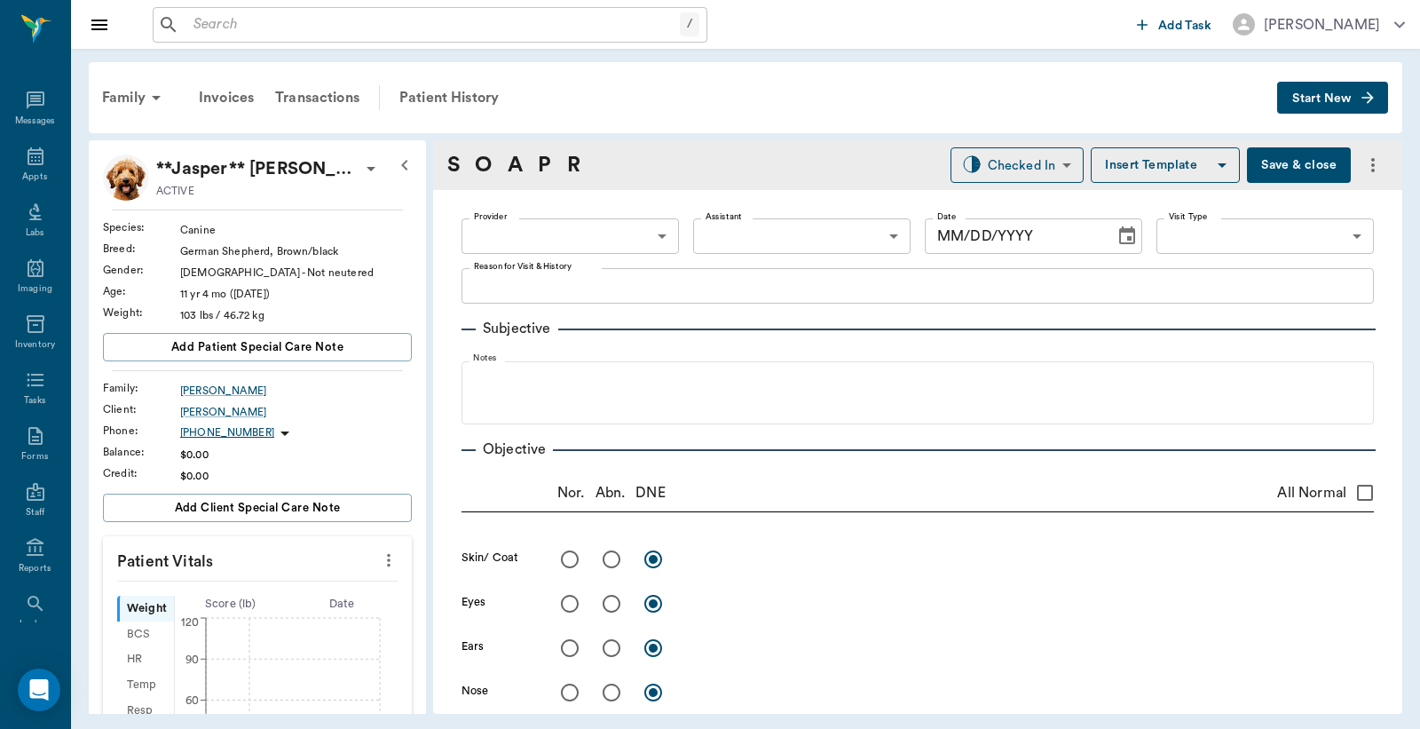
type input "63ec2f075fda476ae8351a4d"
type input "65d2be4f46e3a538d89b8c14"
type textarea "Euth, will take him home Caryn"
type input "[DATE]"
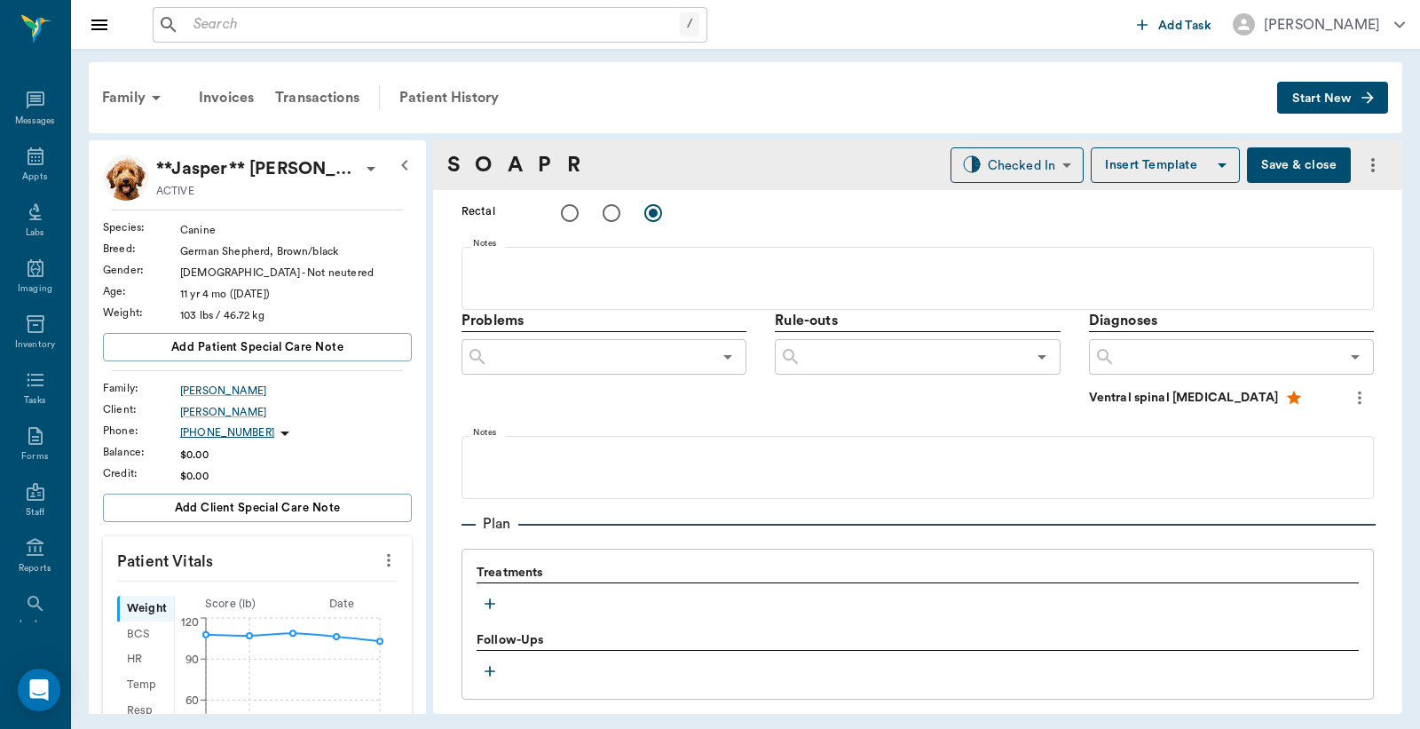
scroll to position [1052, 0]
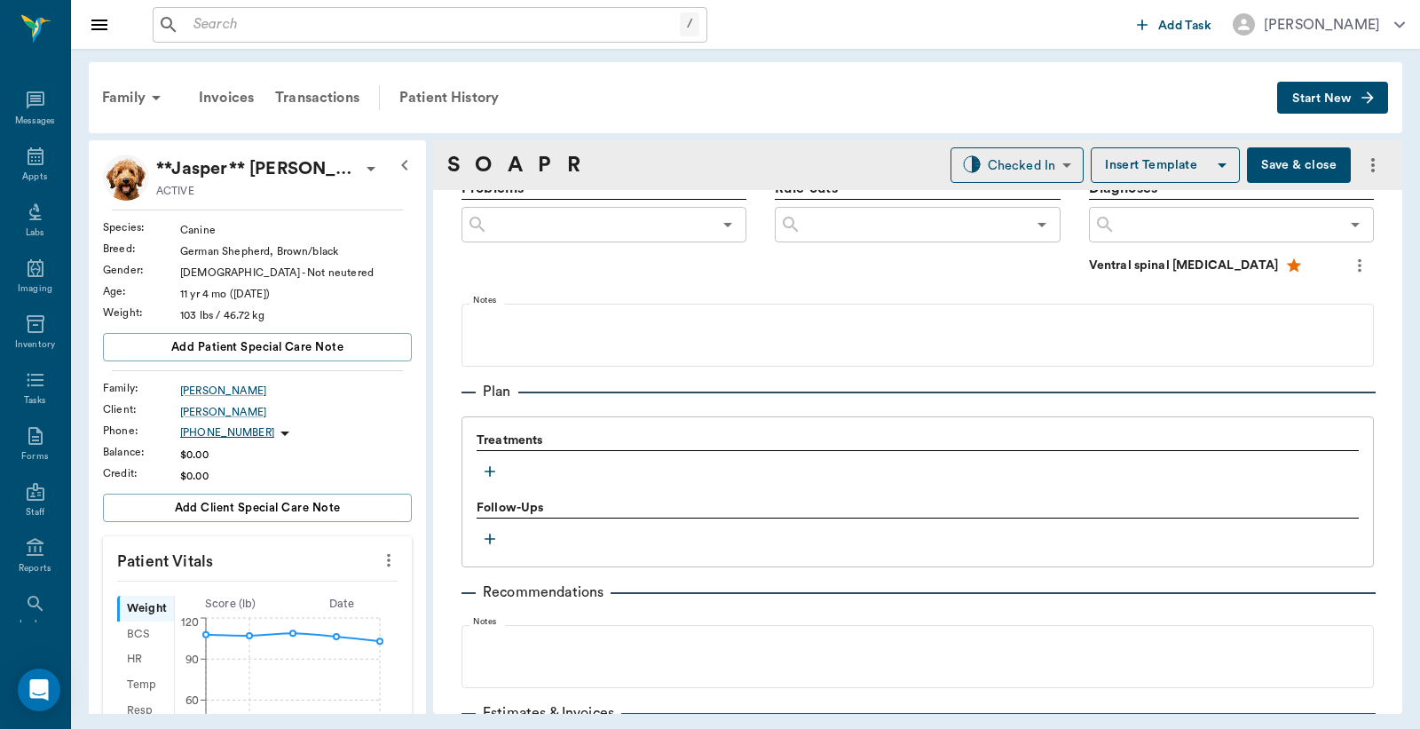
click at [487, 471] on icon "button" at bounding box center [490, 471] width 11 height 11
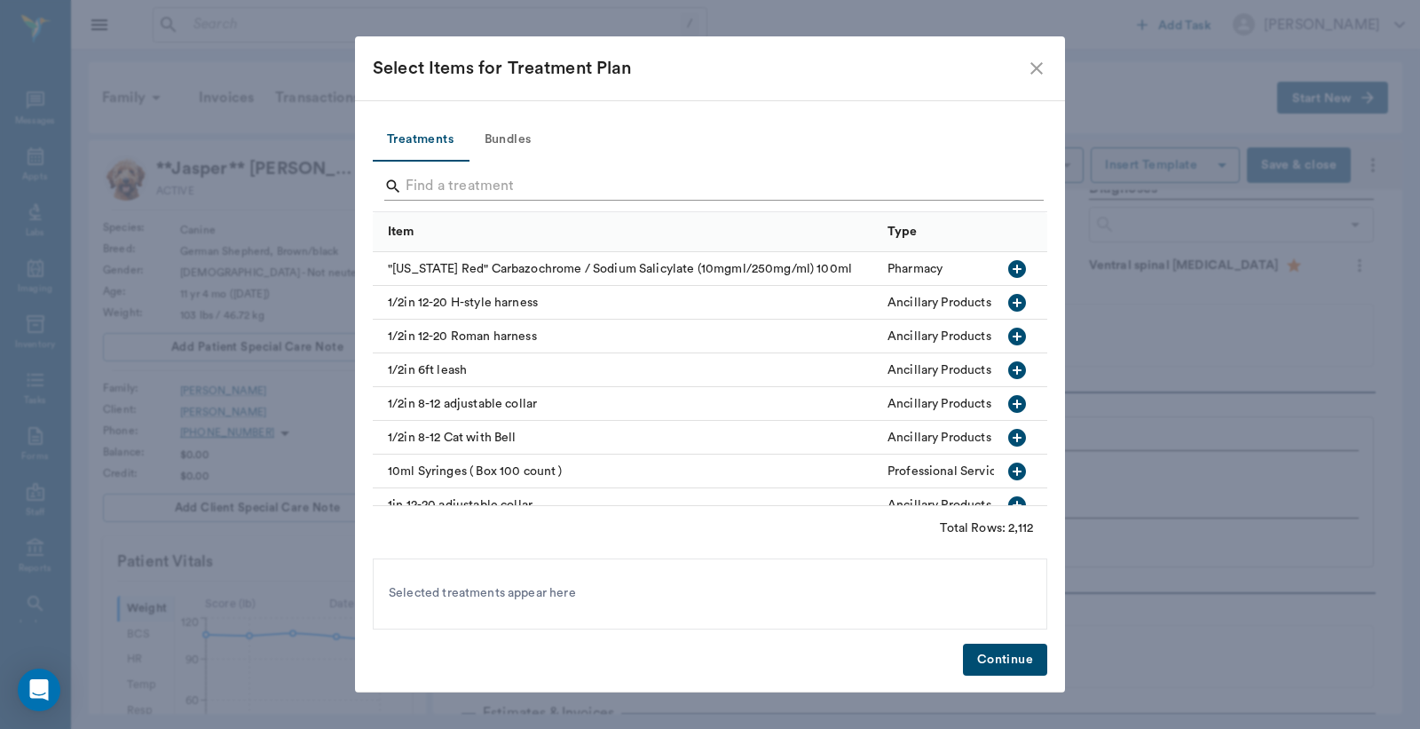
click at [401, 179] on icon "Search" at bounding box center [393, 187] width 18 height 18
click at [411, 187] on input "Search" at bounding box center [712, 186] width 612 height 28
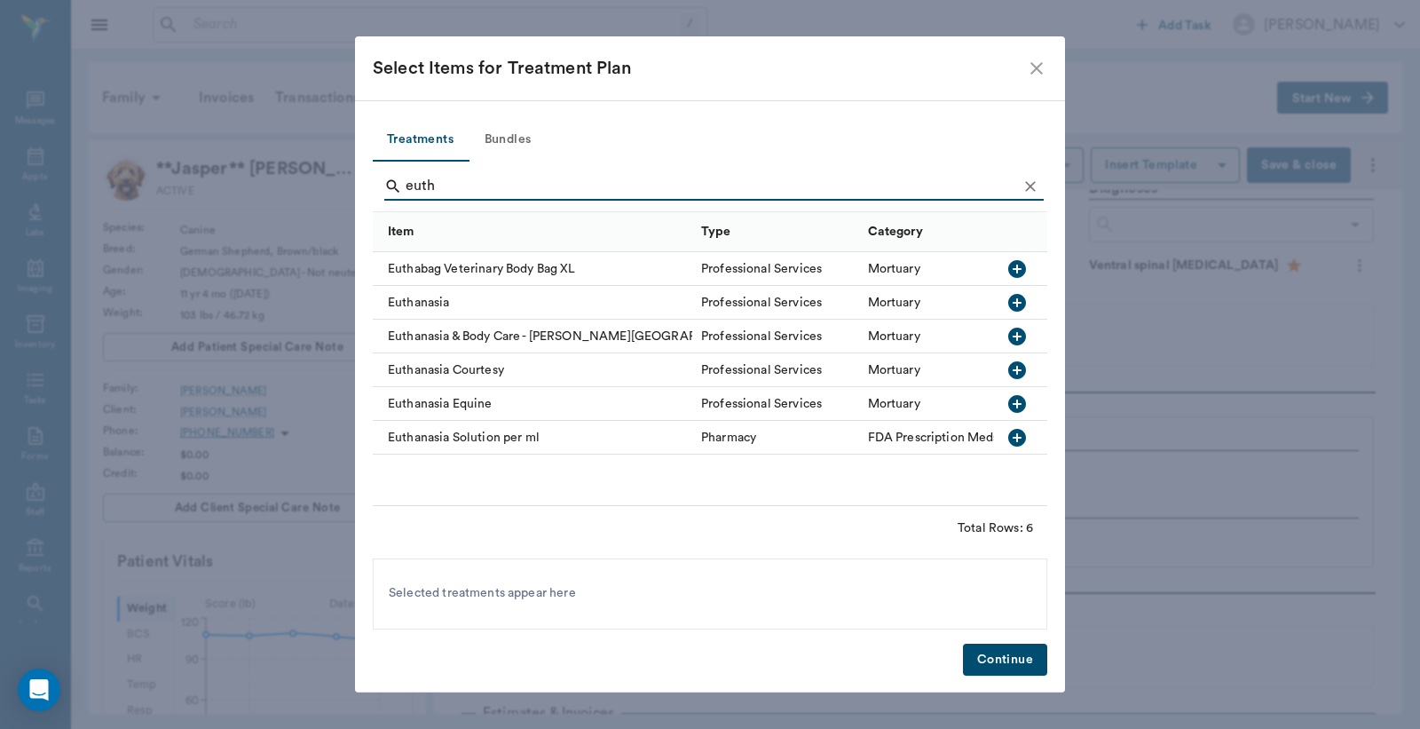
type input "euth"
click at [1019, 302] on icon "button" at bounding box center [1017, 302] width 21 height 21
click at [1008, 662] on button "Continue" at bounding box center [1005, 660] width 84 height 33
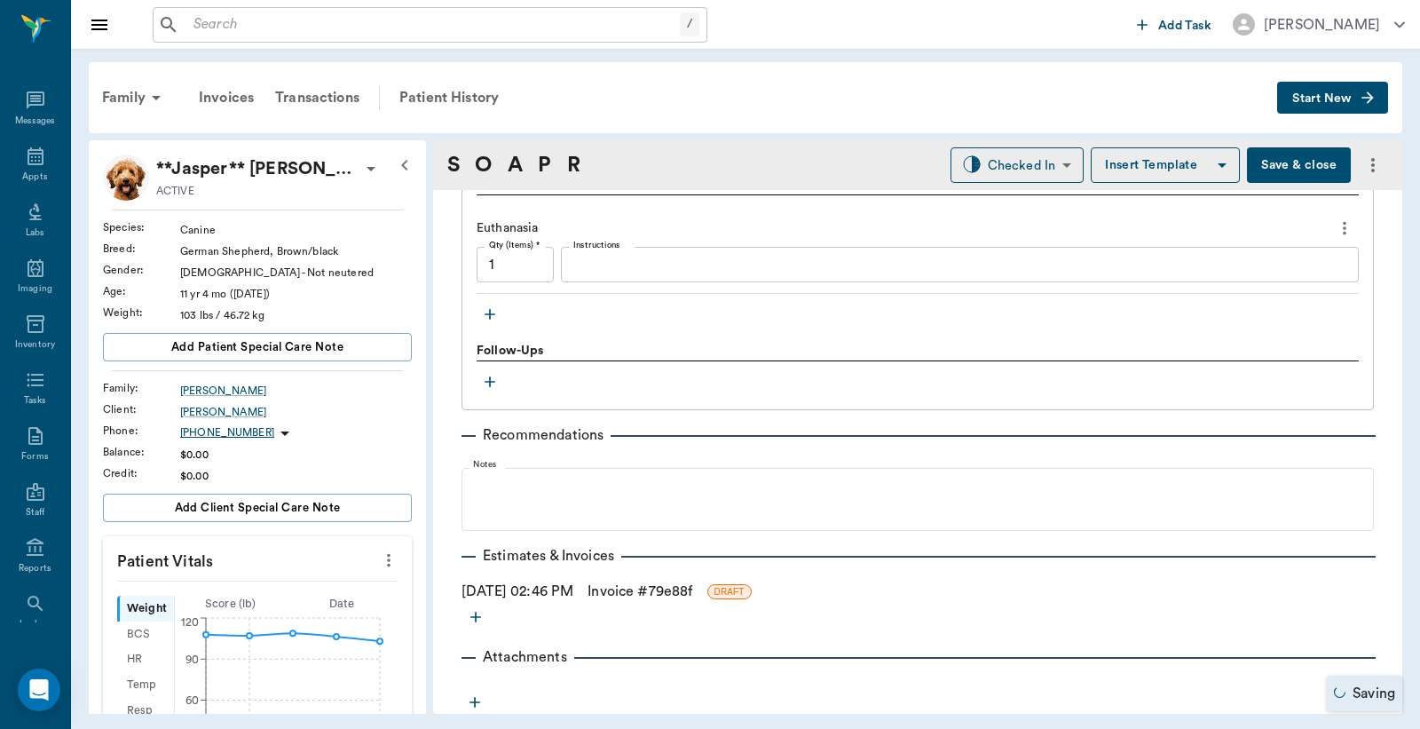
scroll to position [1309, 0]
click at [669, 591] on link "Invoice # 79e88f" at bounding box center [640, 590] width 105 height 21
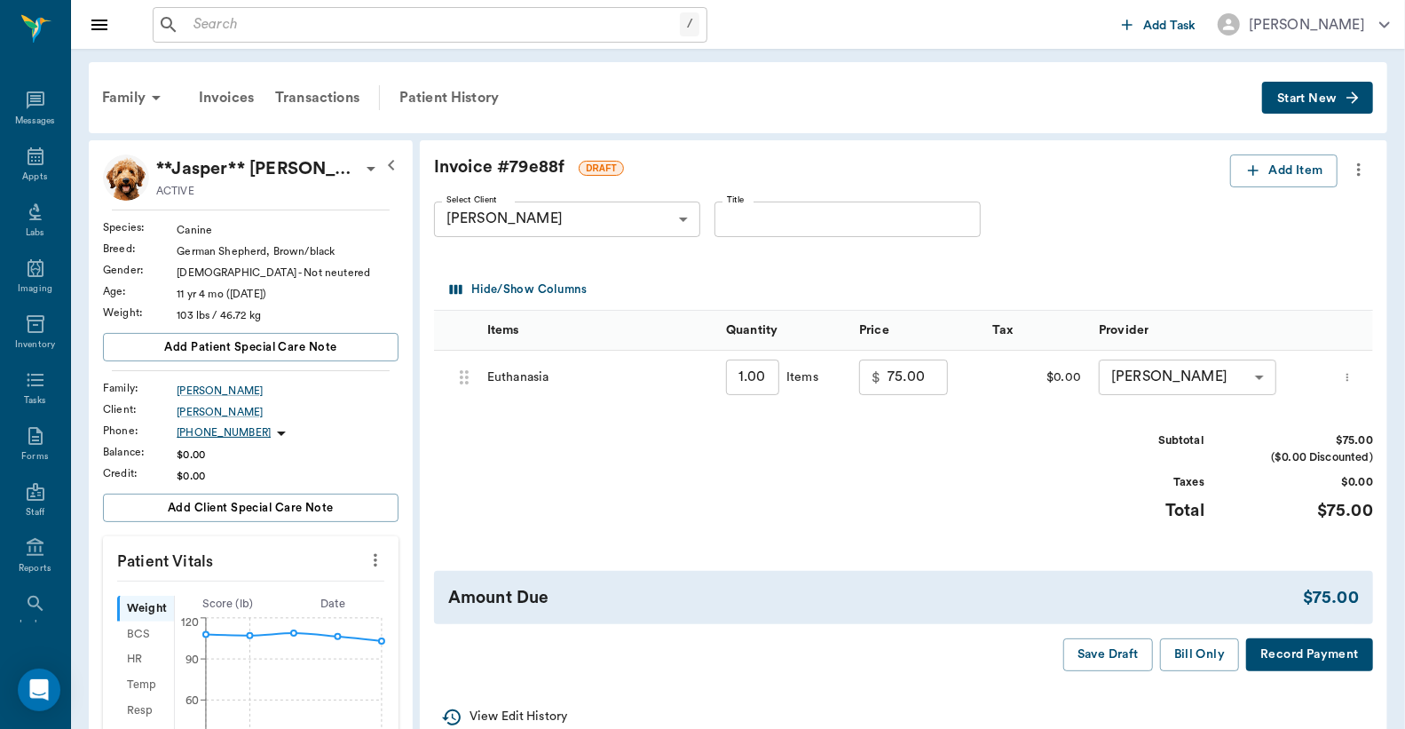
click at [1284, 661] on button "Record Payment" at bounding box center [1309, 654] width 127 height 33
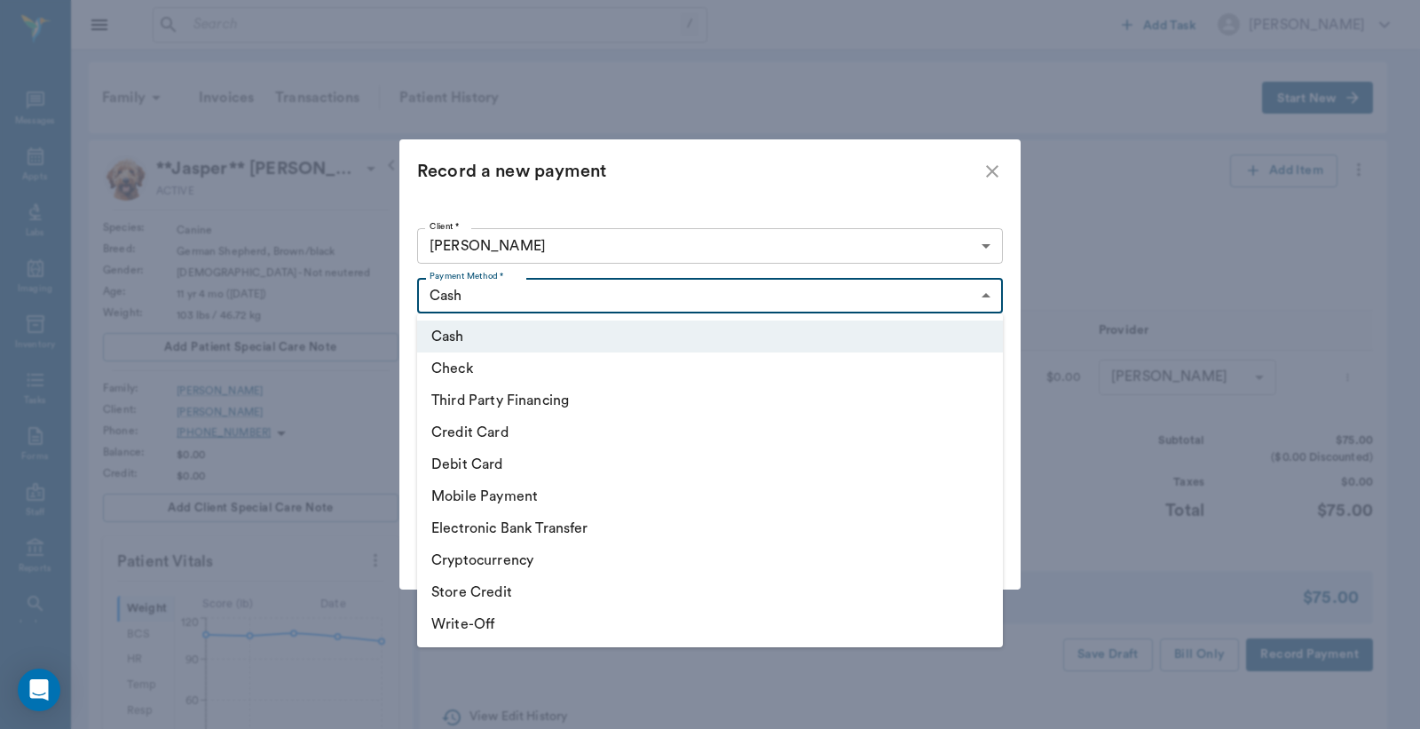
click at [983, 298] on body "/ ​ Add Task Dr. Bert Ellsworth Nectar Messages Appts Labs Imaging Inventory Ta…" at bounding box center [710, 715] width 1420 height 1431
click at [606, 439] on li "Credit Card" at bounding box center [710, 432] width 586 height 32
type input "CREDIT_CARD"
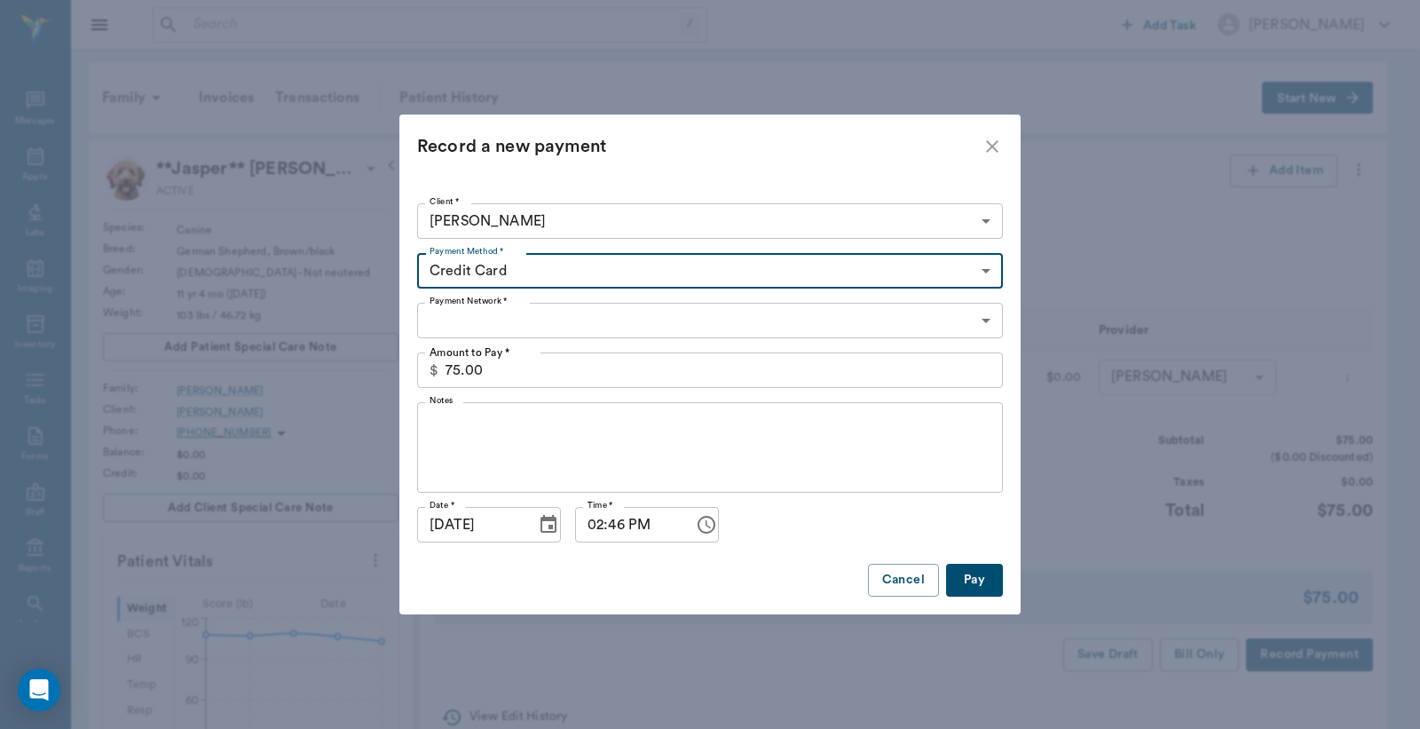
click at [987, 318] on body "/ ​ Add Task Dr. Bert Ellsworth Nectar Messages Appts Labs Imaging Inventory Ta…" at bounding box center [710, 715] width 1420 height 1431
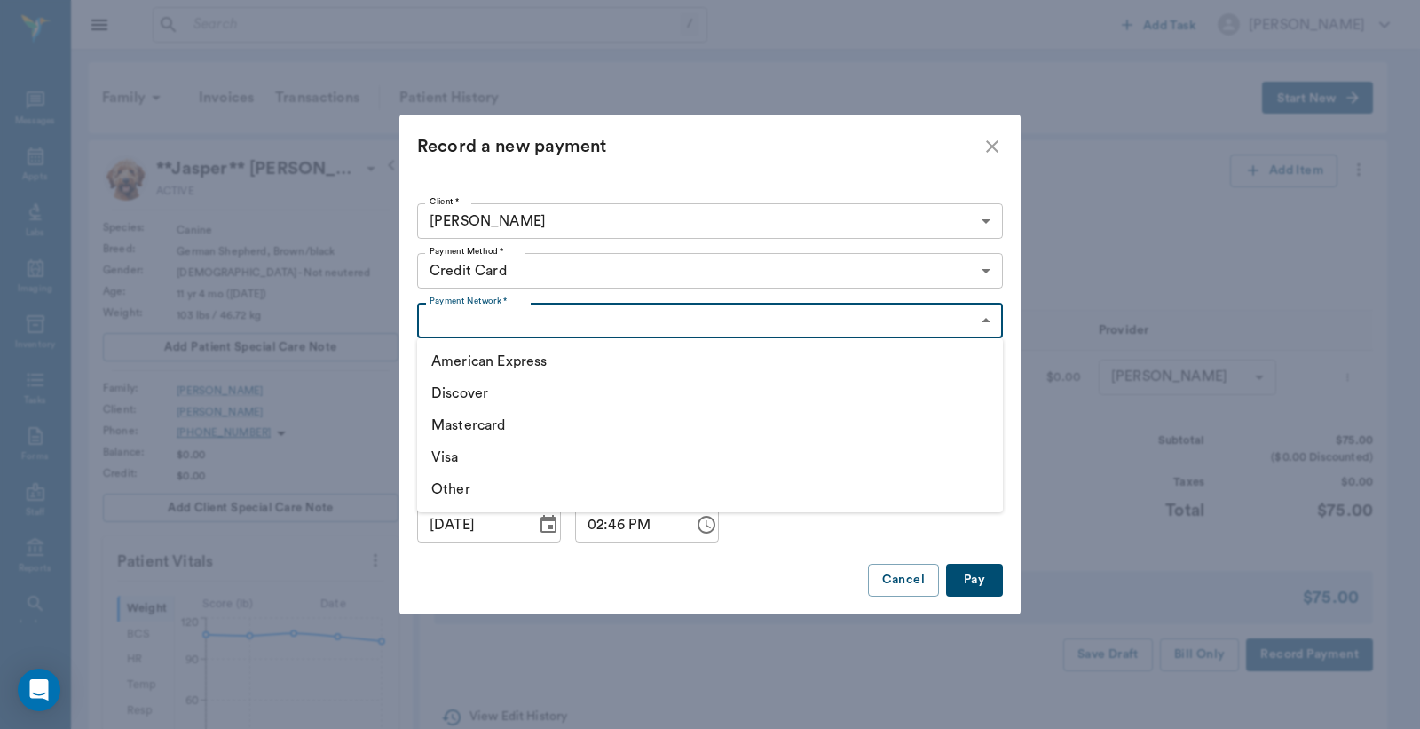
click at [652, 369] on li "American Express" at bounding box center [710, 361] width 586 height 32
type input "AMERICAN_EXPRESS"
click at [970, 582] on button "Pay" at bounding box center [974, 580] width 57 height 33
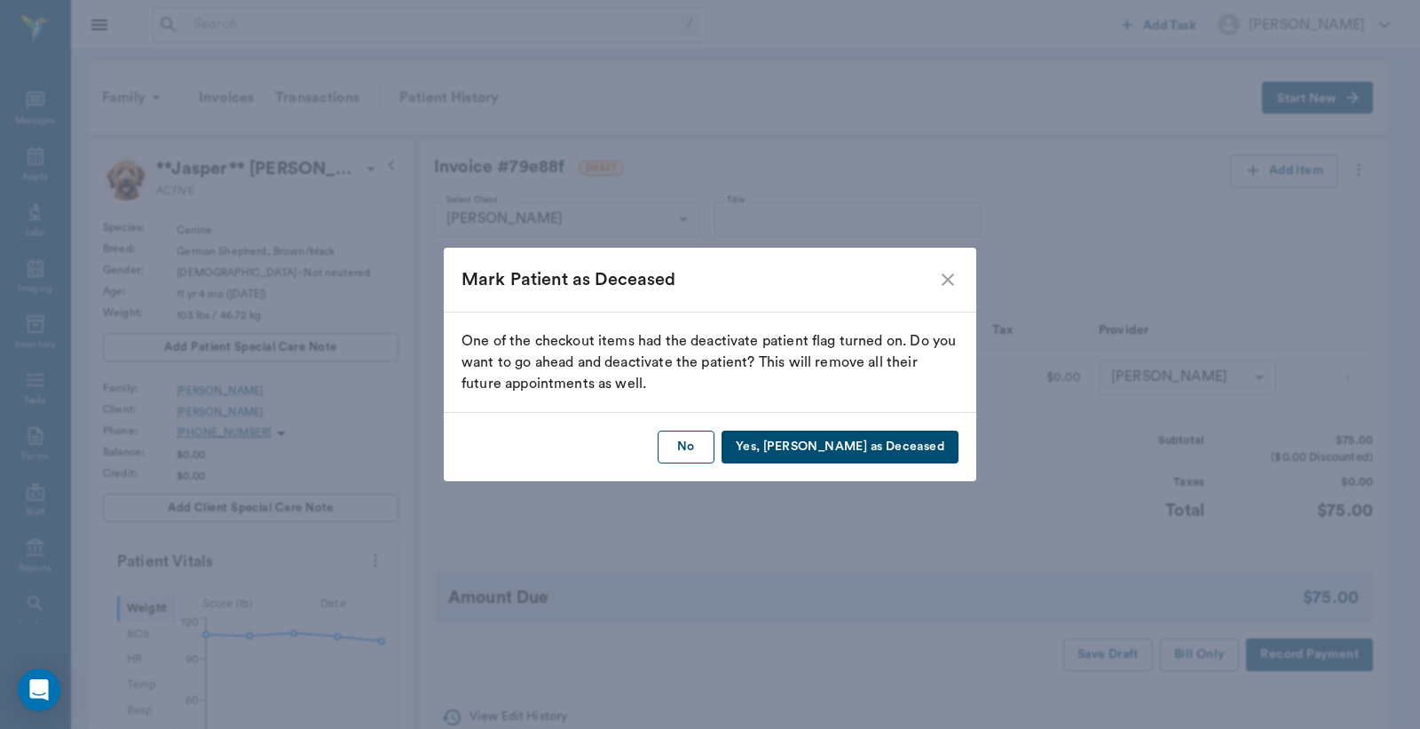
click at [715, 449] on button "No" at bounding box center [686, 447] width 57 height 33
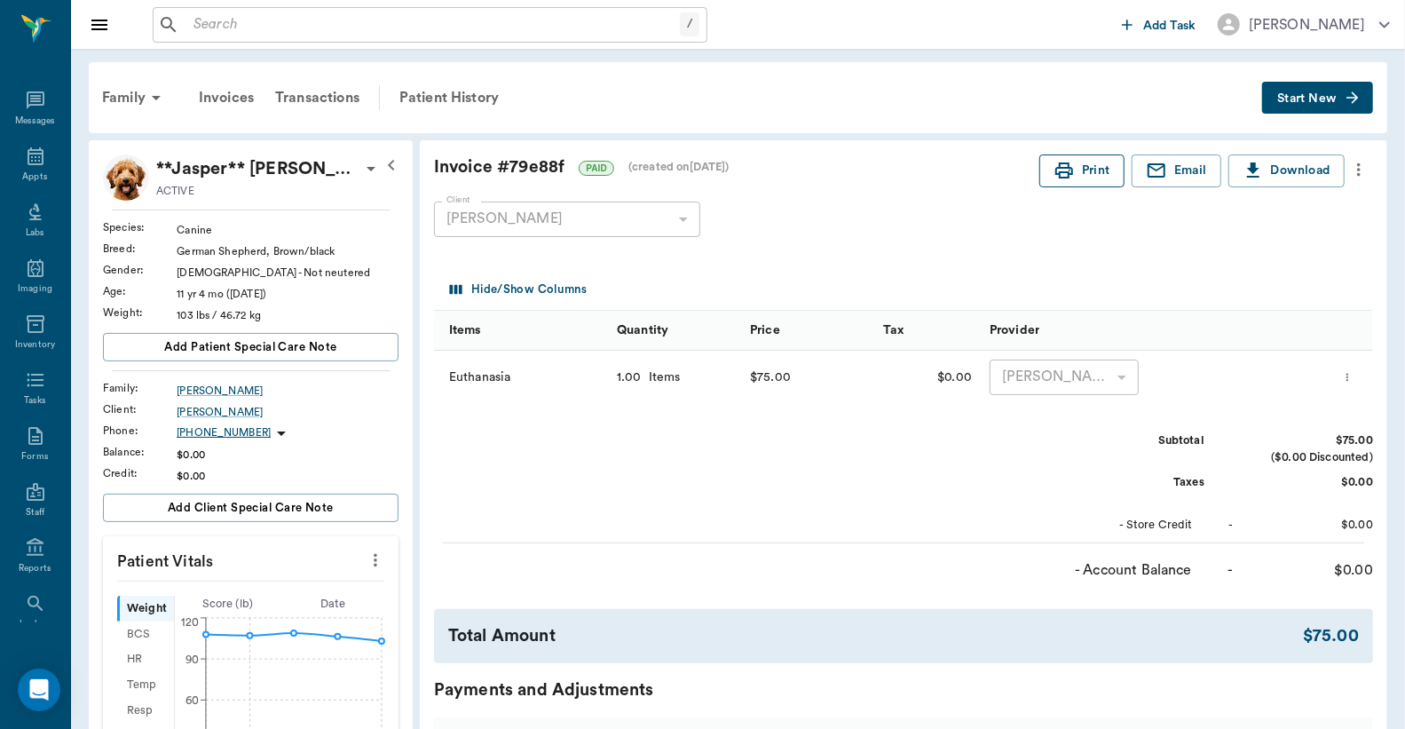
click at [1081, 176] on button "Print" at bounding box center [1082, 170] width 85 height 33
click at [28, 165] on icon at bounding box center [35, 156] width 21 height 21
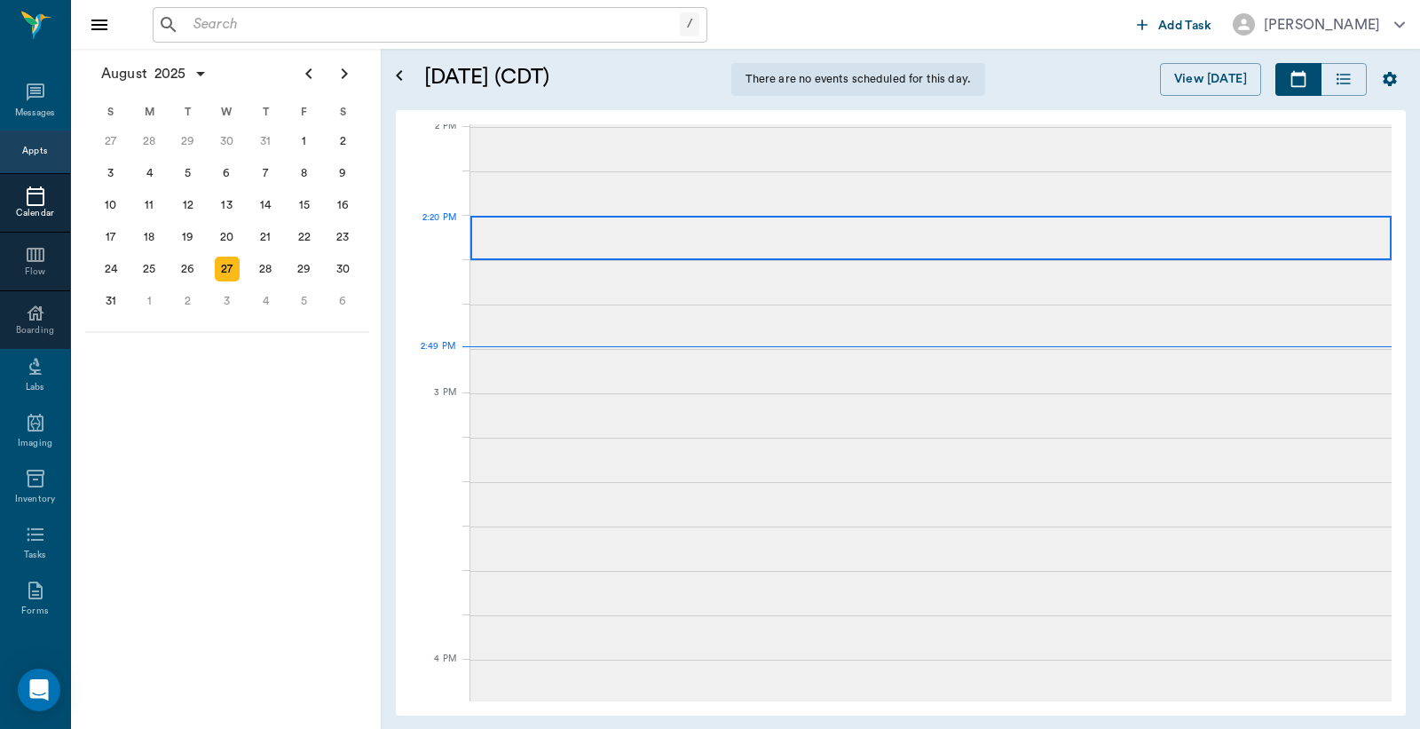
scroll to position [1602, 0]
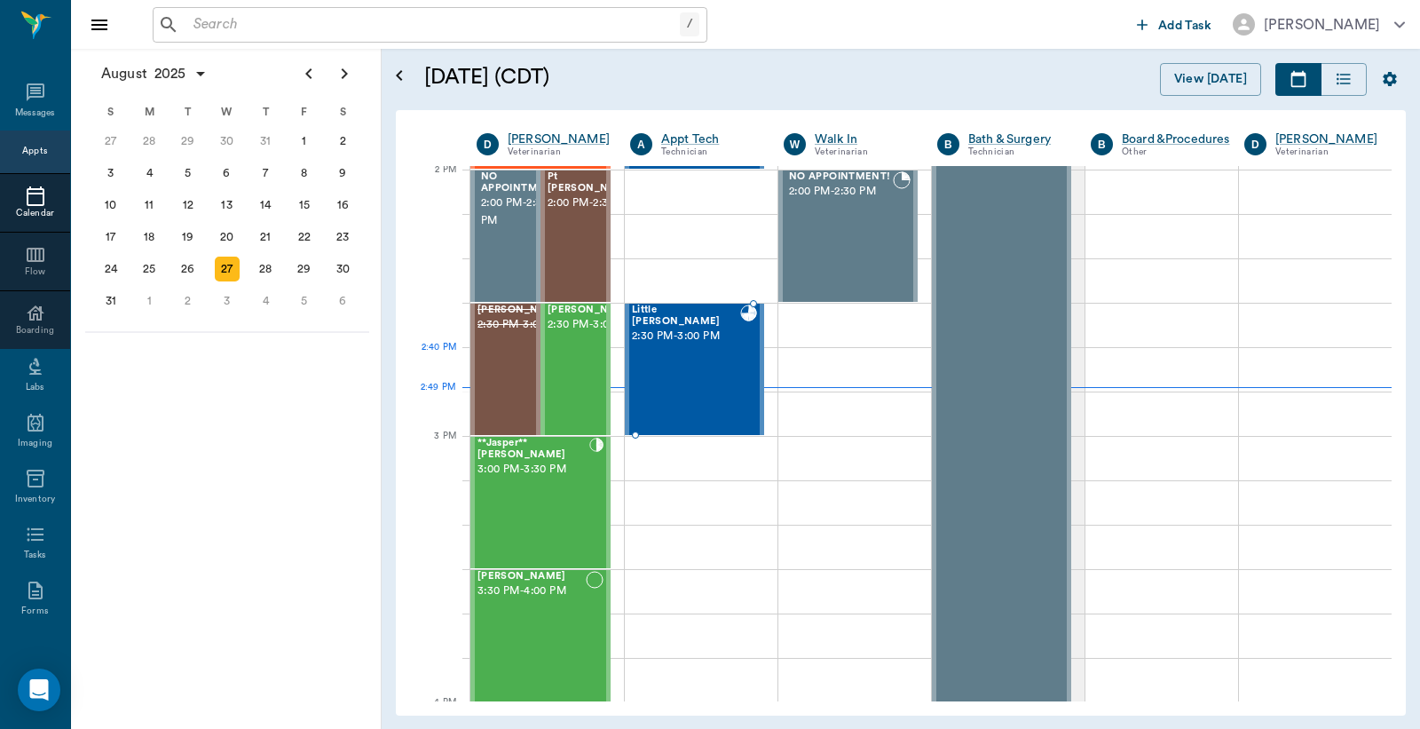
click at [686, 349] on div "Little Belle Palisi 2:30 PM - 3:00 PM" at bounding box center [686, 370] width 108 height 130
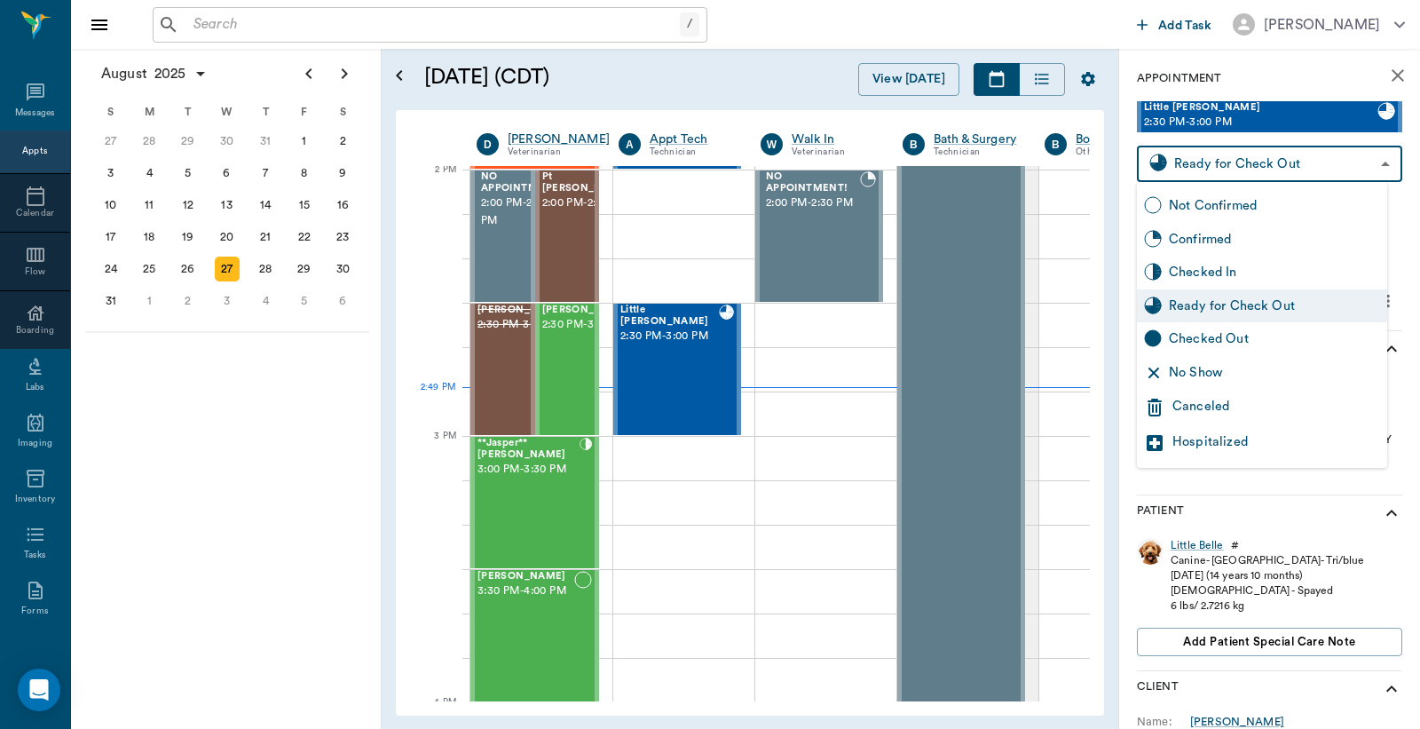
click at [1369, 162] on body "/ ​ Add Task Dr. Bert Ellsworth Nectar Messages Appts Calendar Flow Boarding La…" at bounding box center [710, 364] width 1420 height 729
click at [1188, 302] on div "Ready for Check Out" at bounding box center [1274, 307] width 211 height 20
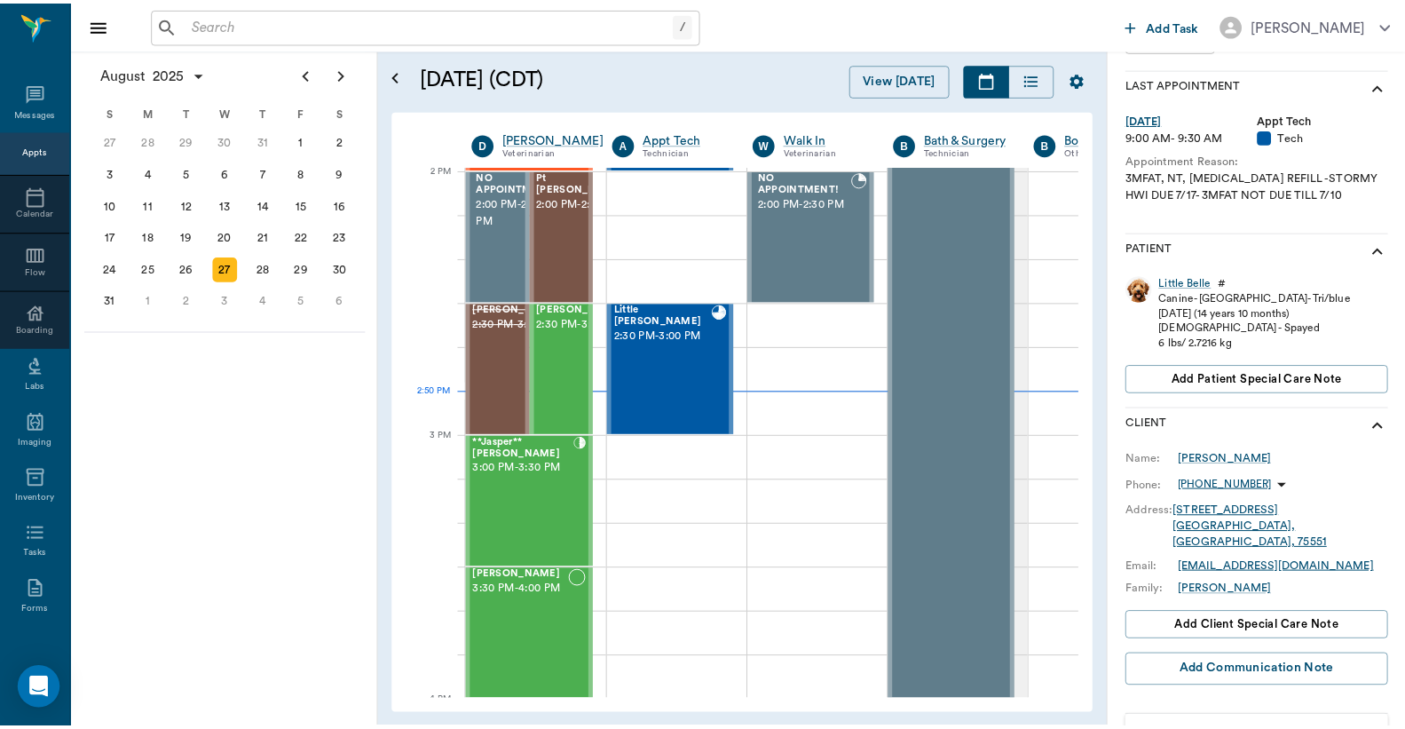
scroll to position [131, 0]
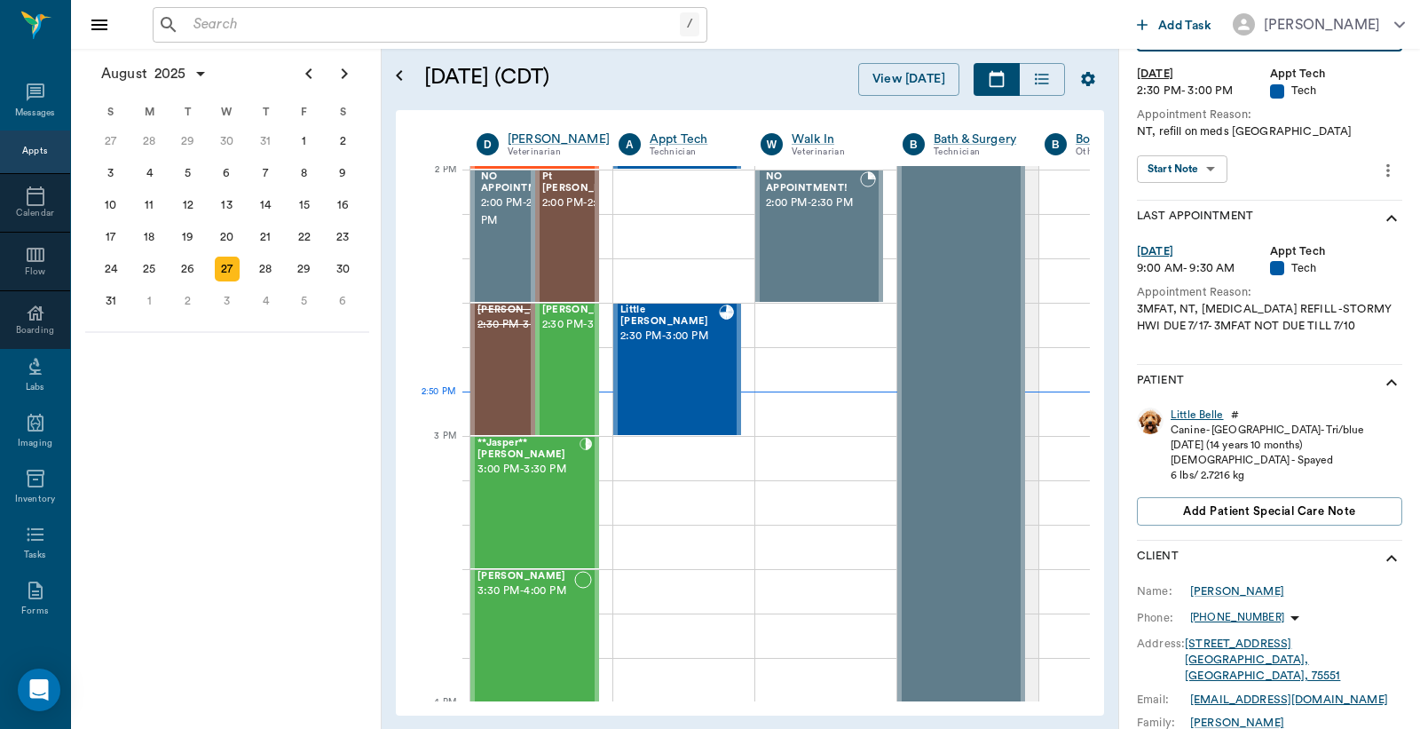
click at [1204, 413] on div "Little Belle" at bounding box center [1197, 415] width 53 height 15
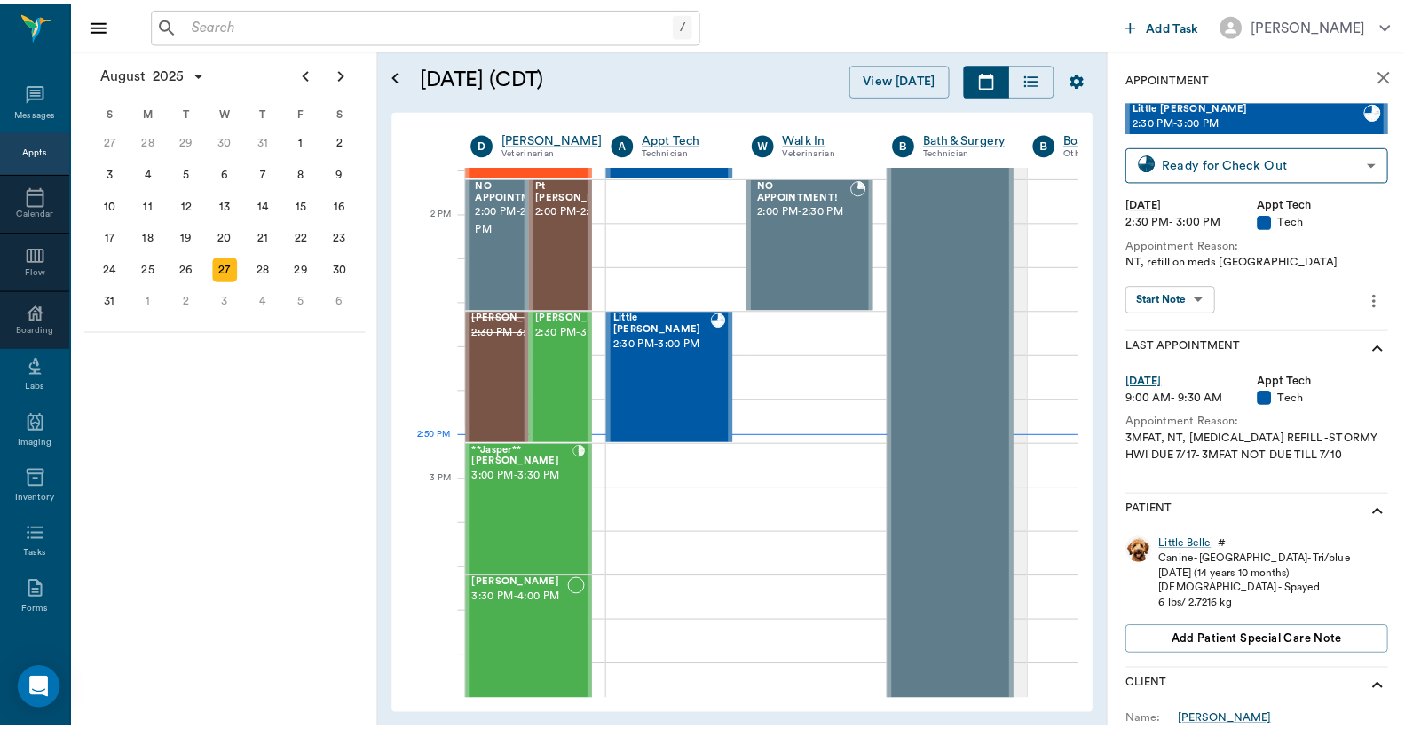
scroll to position [1602, 1]
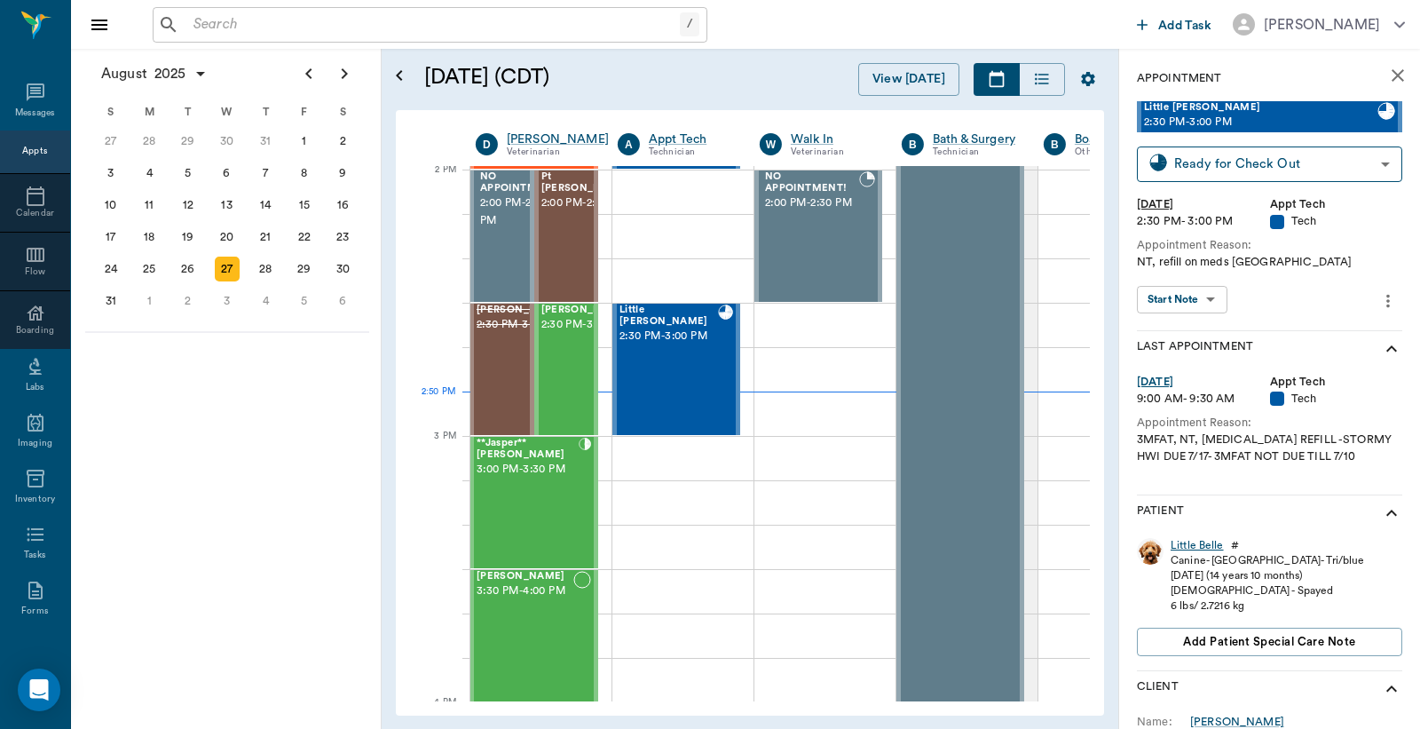
click at [1196, 546] on div "Little Belle" at bounding box center [1197, 545] width 53 height 15
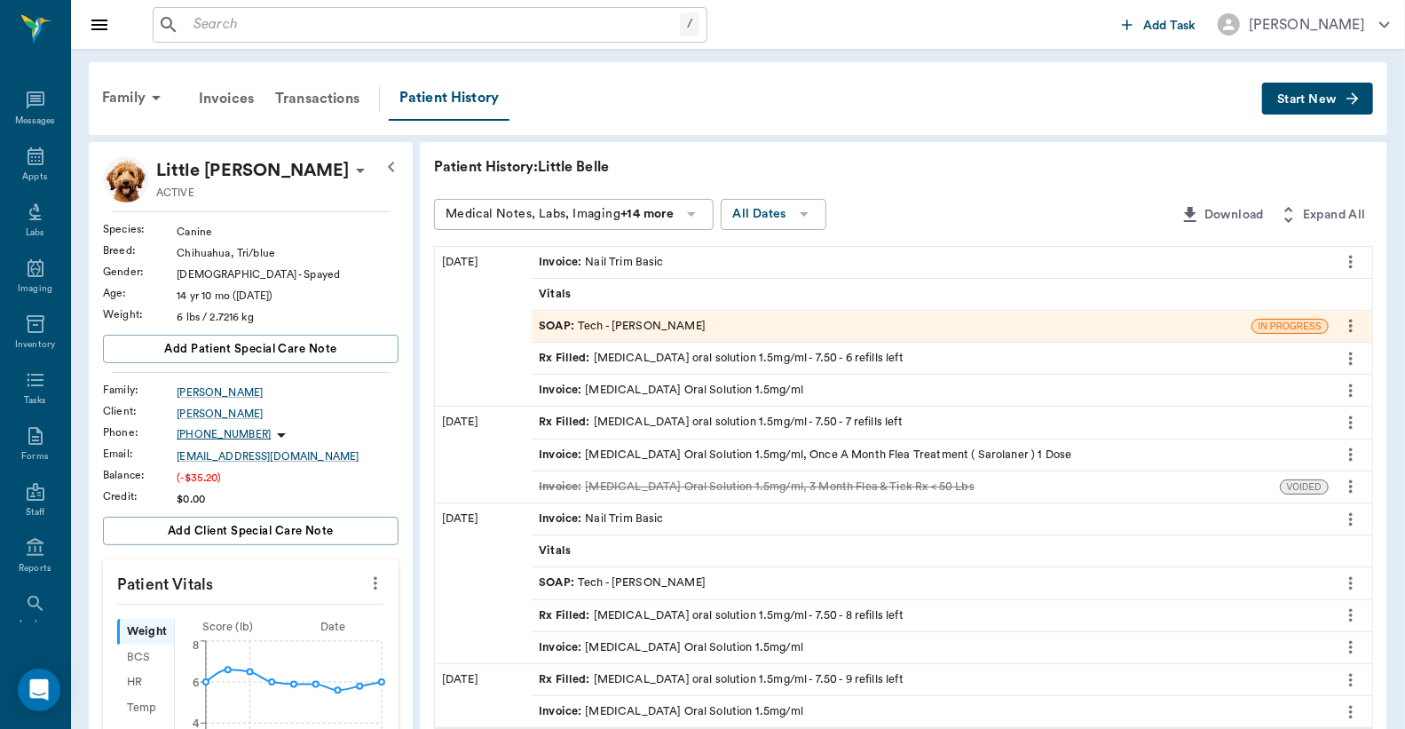
click at [641, 259] on div "Invoice : Nail Trim Basic" at bounding box center [601, 262] width 124 height 17
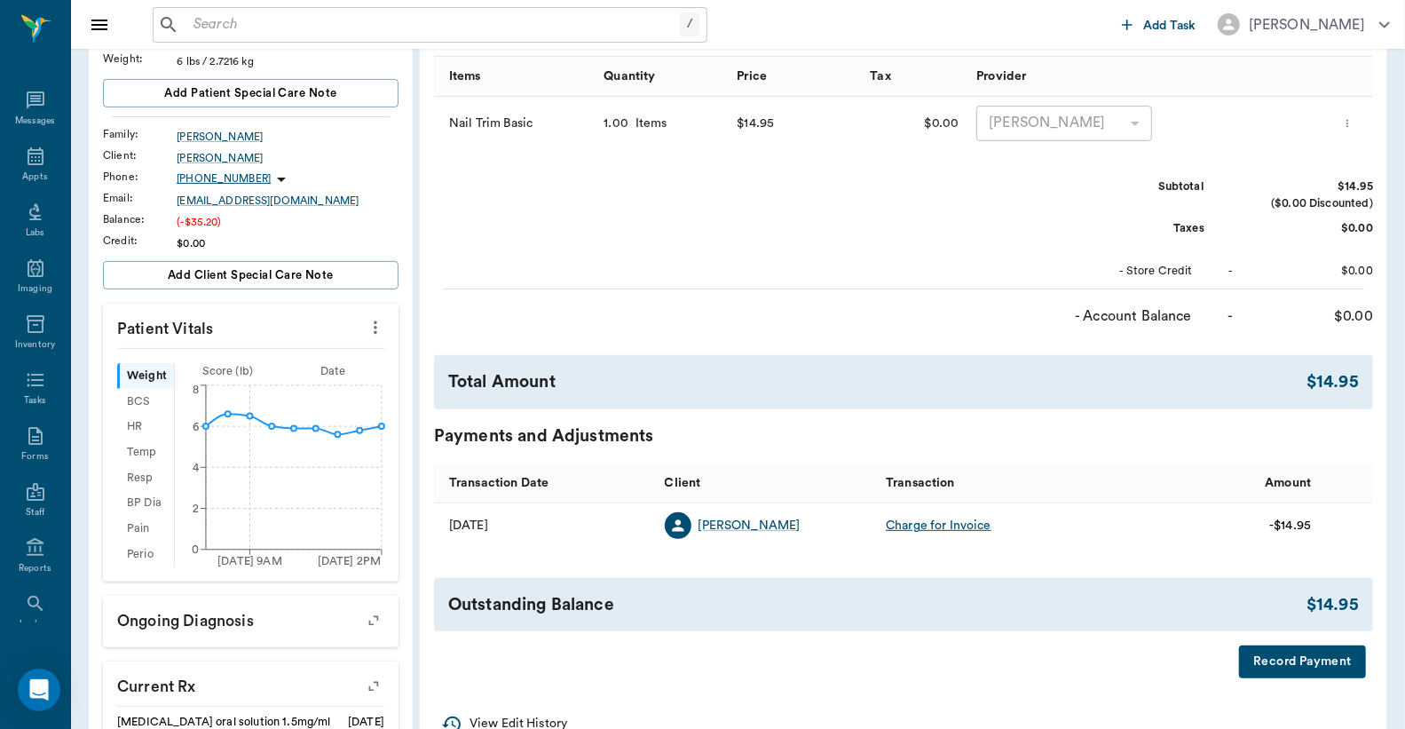
scroll to position [526, 0]
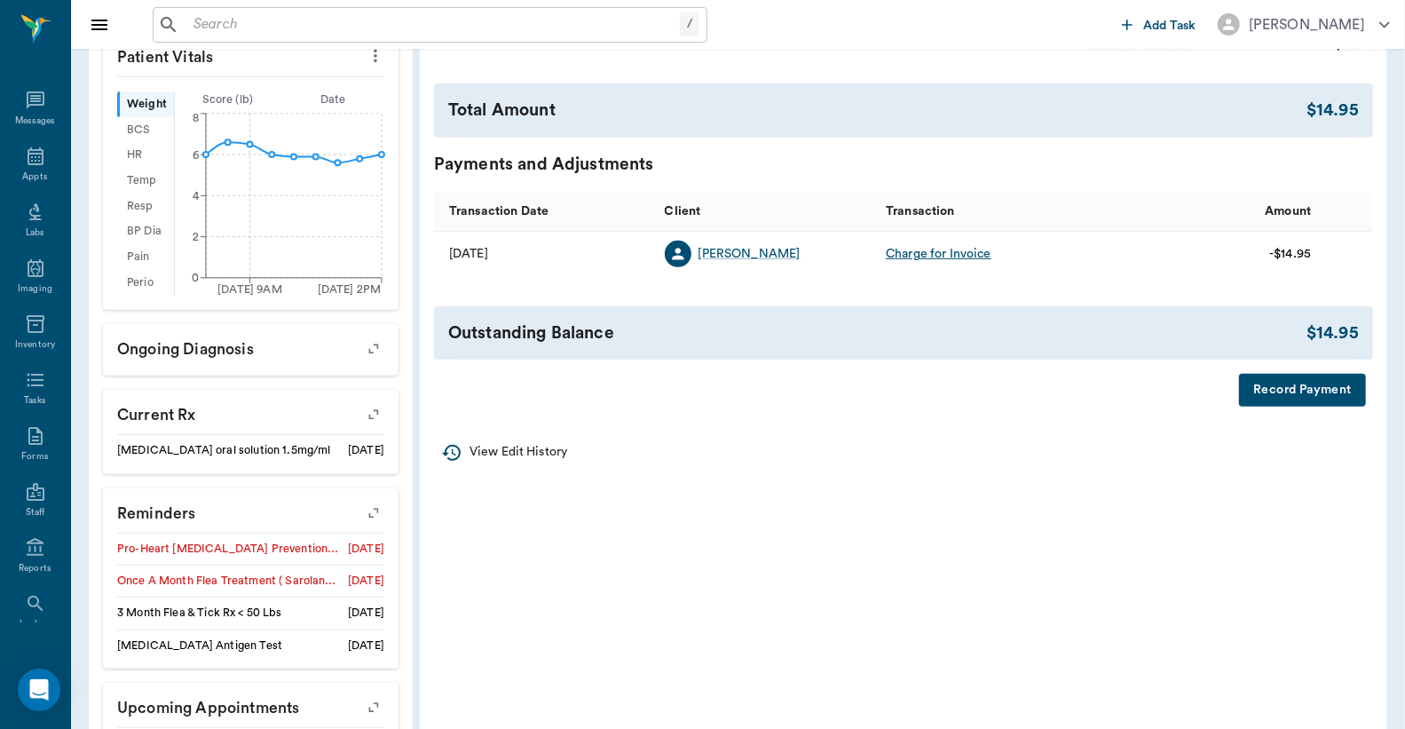
click at [1281, 397] on button "Record Payment" at bounding box center [1302, 390] width 127 height 33
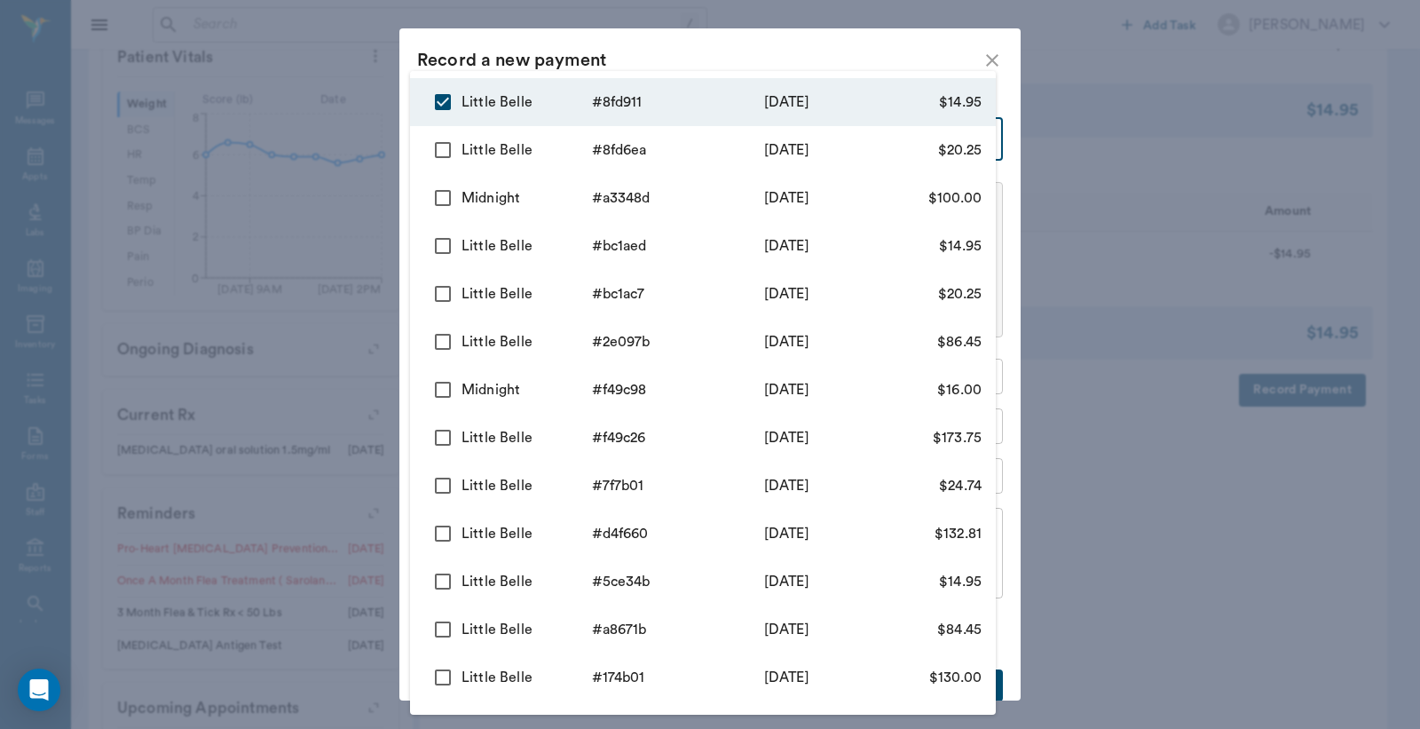
click at [570, 135] on body "/ ​ Add Task Dr. Bert Ellsworth Nectar Messages Appts Labs Imaging Inventory Ta…" at bounding box center [710, 152] width 1420 height 1357
click at [439, 151] on input "checkbox" at bounding box center [442, 149] width 37 height 37
checkbox input "true"
type input "68af5f201856ba5f988fd911,68af0db61856ba5f988fd6ea"
type input "35.20"
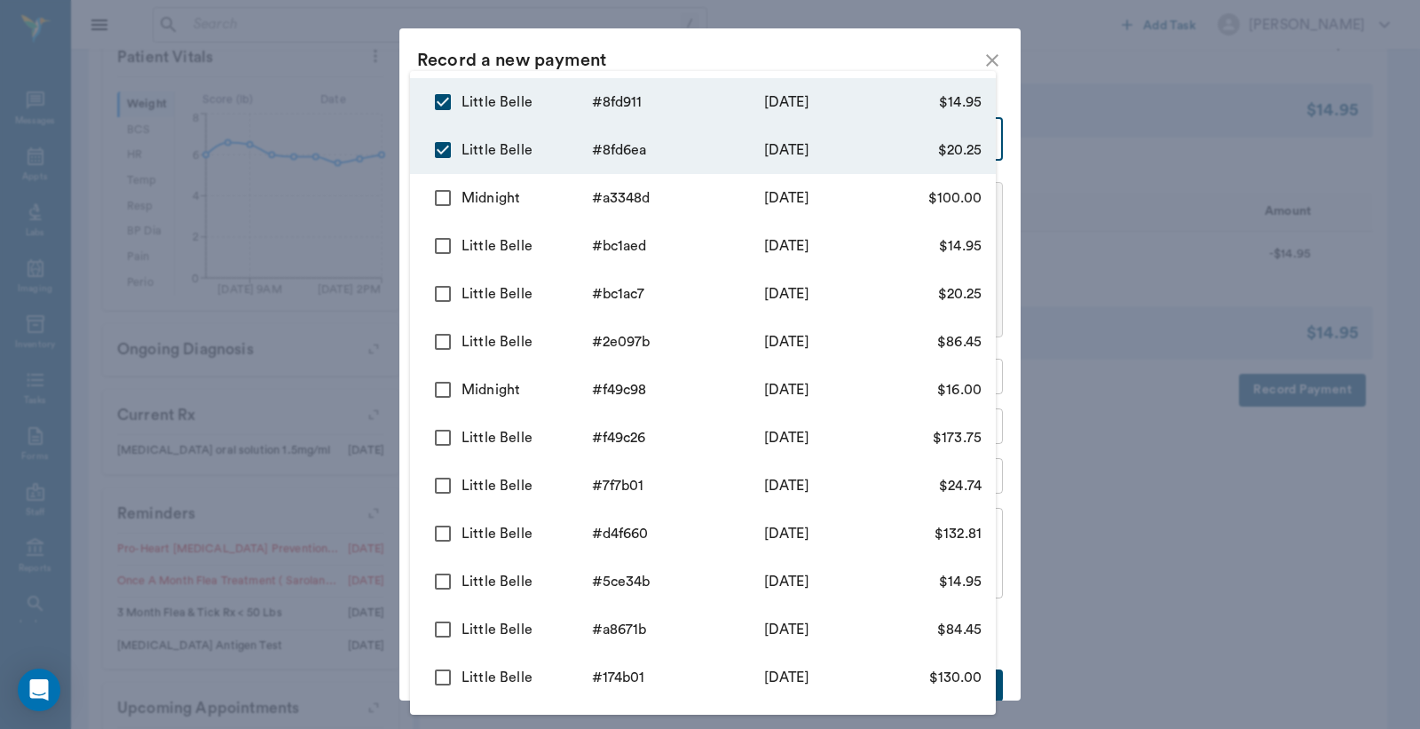
click at [990, 60] on div at bounding box center [710, 364] width 1420 height 729
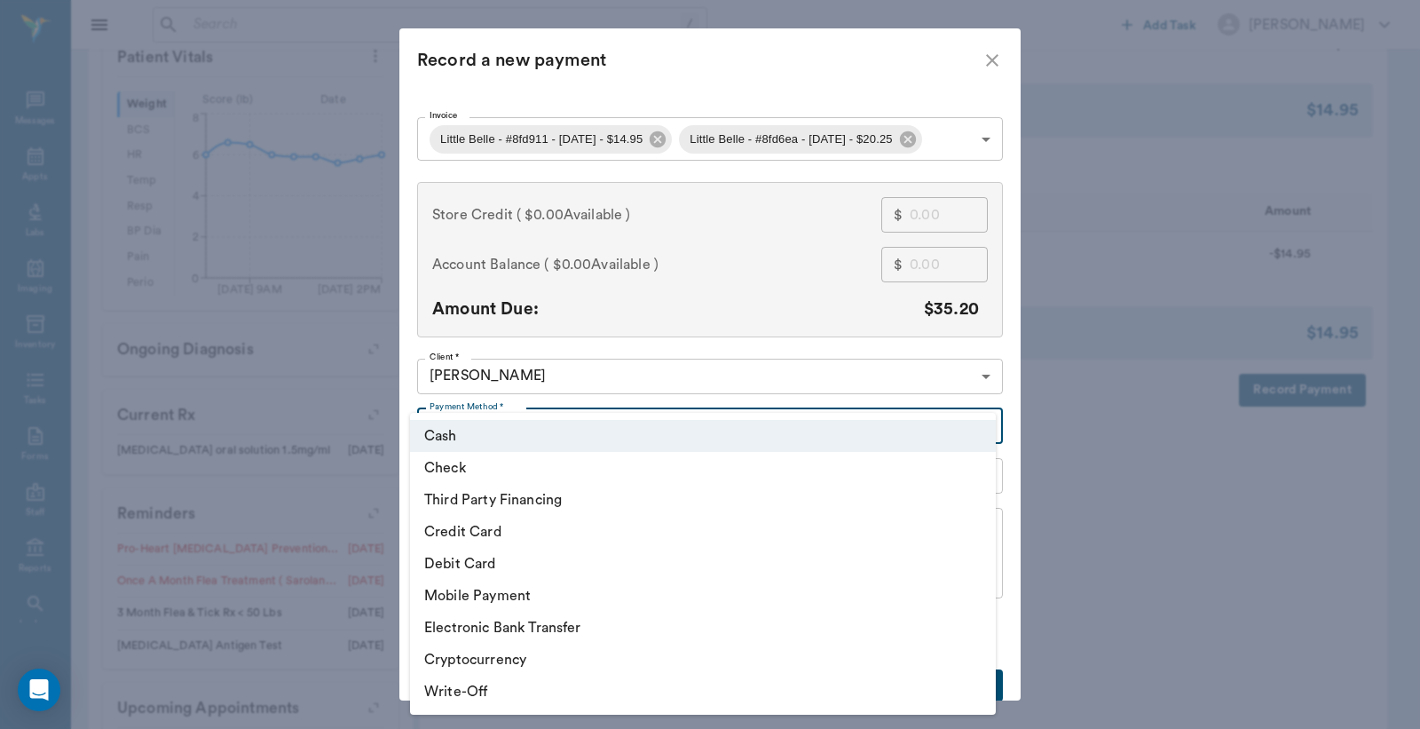
click at [978, 424] on body "/ ​ Add Task Dr. Bert Ellsworth Nectar Messages Appts Labs Imaging Inventory Ta…" at bounding box center [710, 152] width 1420 height 1357
click at [729, 565] on li "Debit Card" at bounding box center [703, 564] width 586 height 32
type input "DEBIT_CARD"
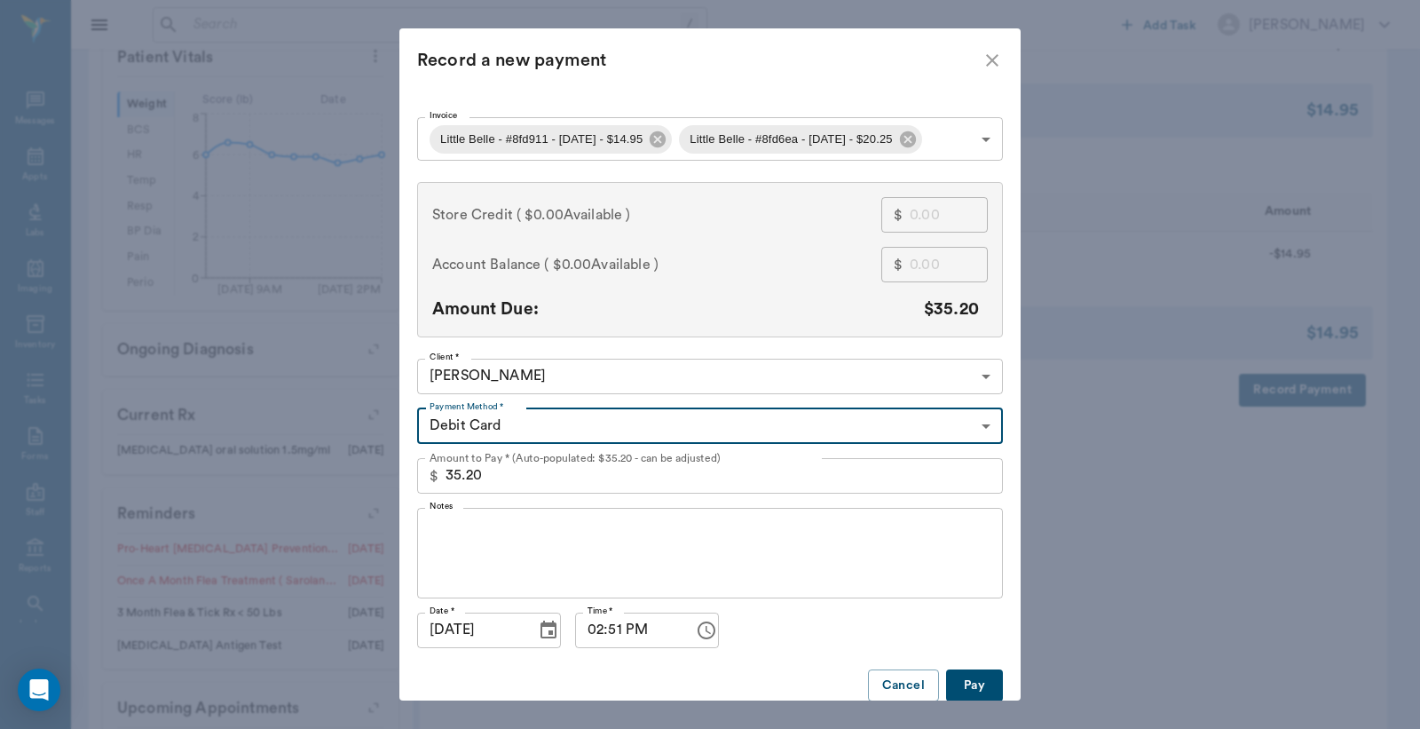
type input "68af5f201856ba5f988fd911"
type input "14.95"
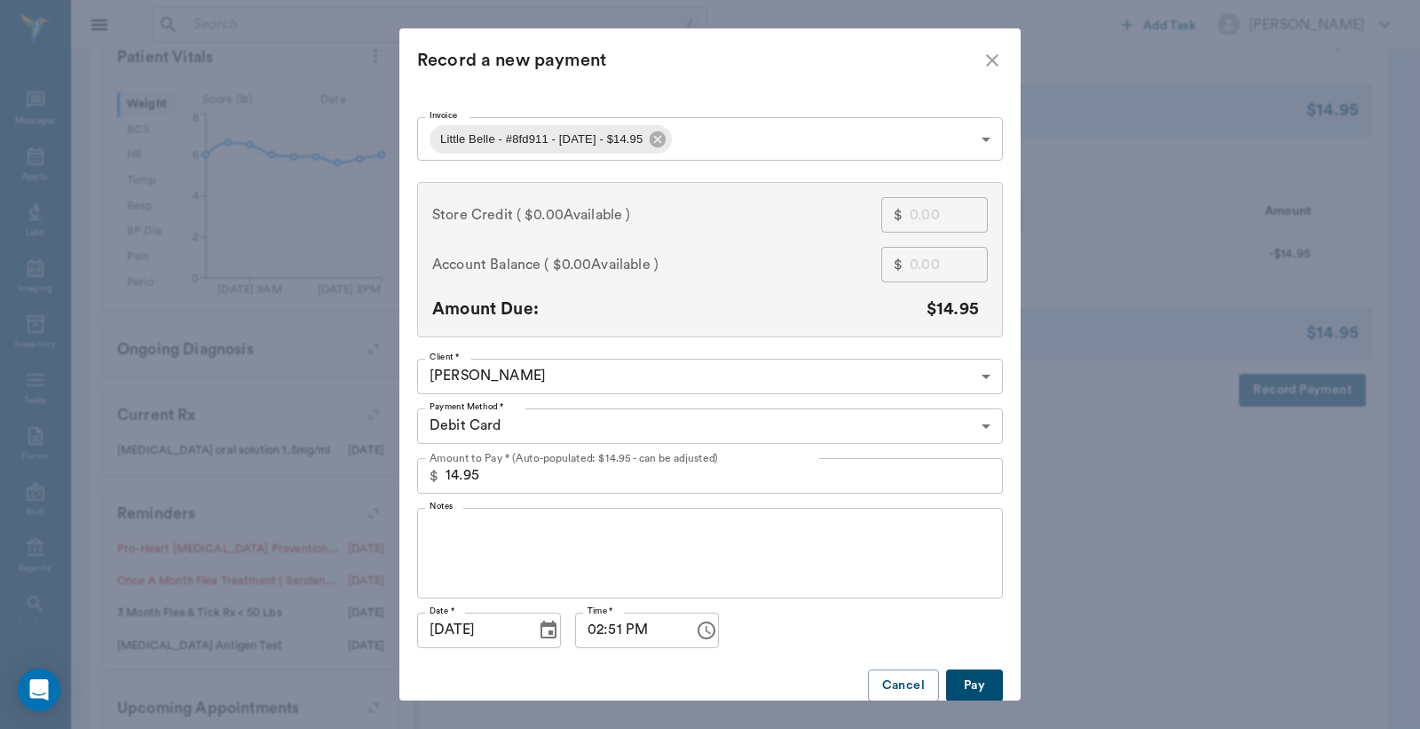
click at [977, 689] on button "Pay" at bounding box center [974, 685] width 57 height 33
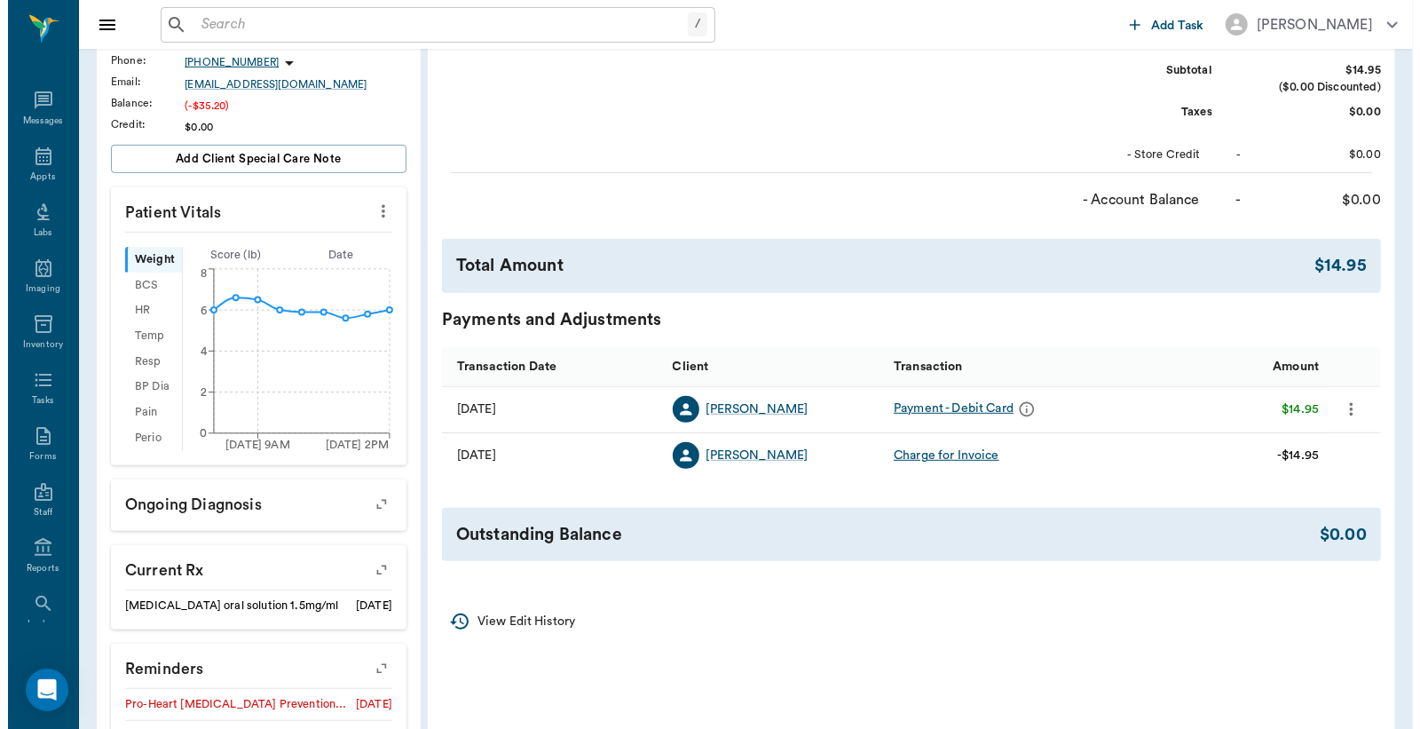
scroll to position [0, 0]
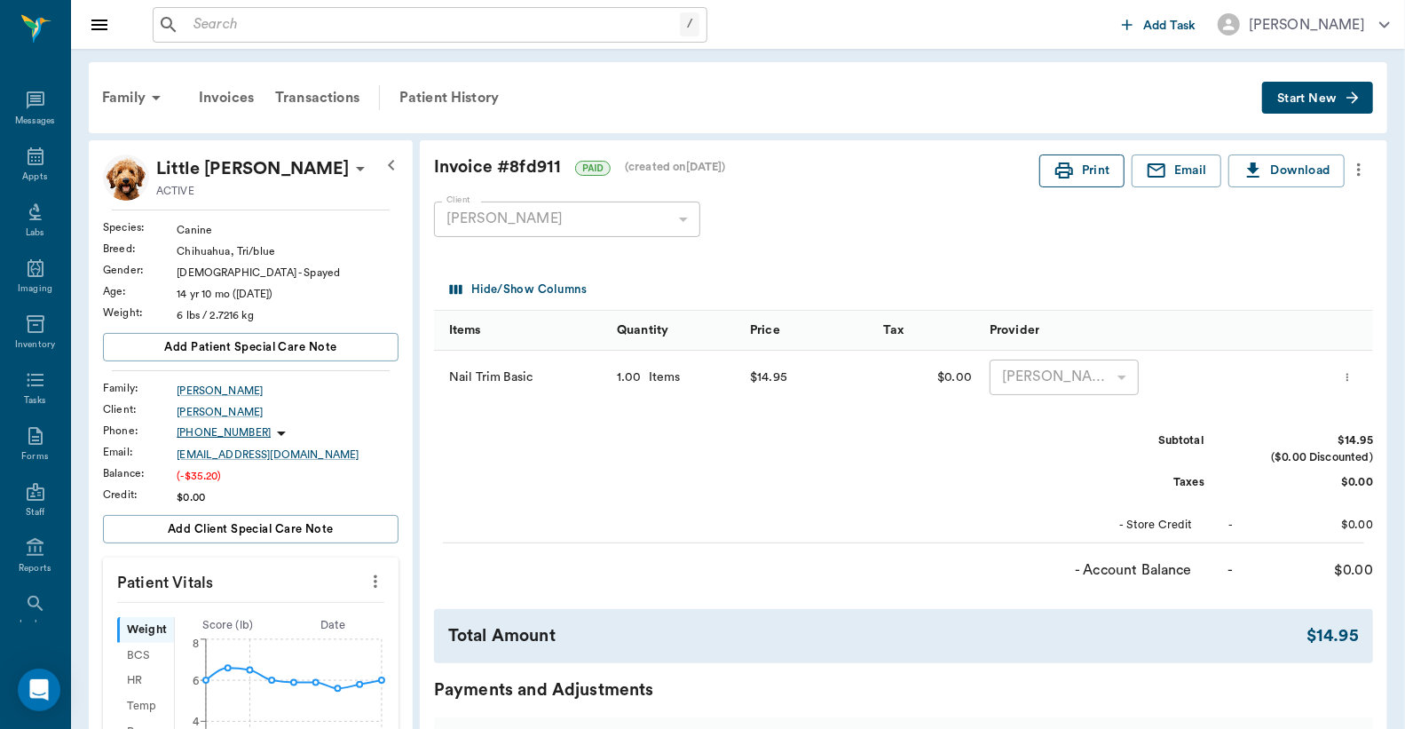
click at [1076, 178] on button "Print" at bounding box center [1082, 170] width 85 height 33
click at [28, 169] on div "Appts" at bounding box center [35, 166] width 70 height 56
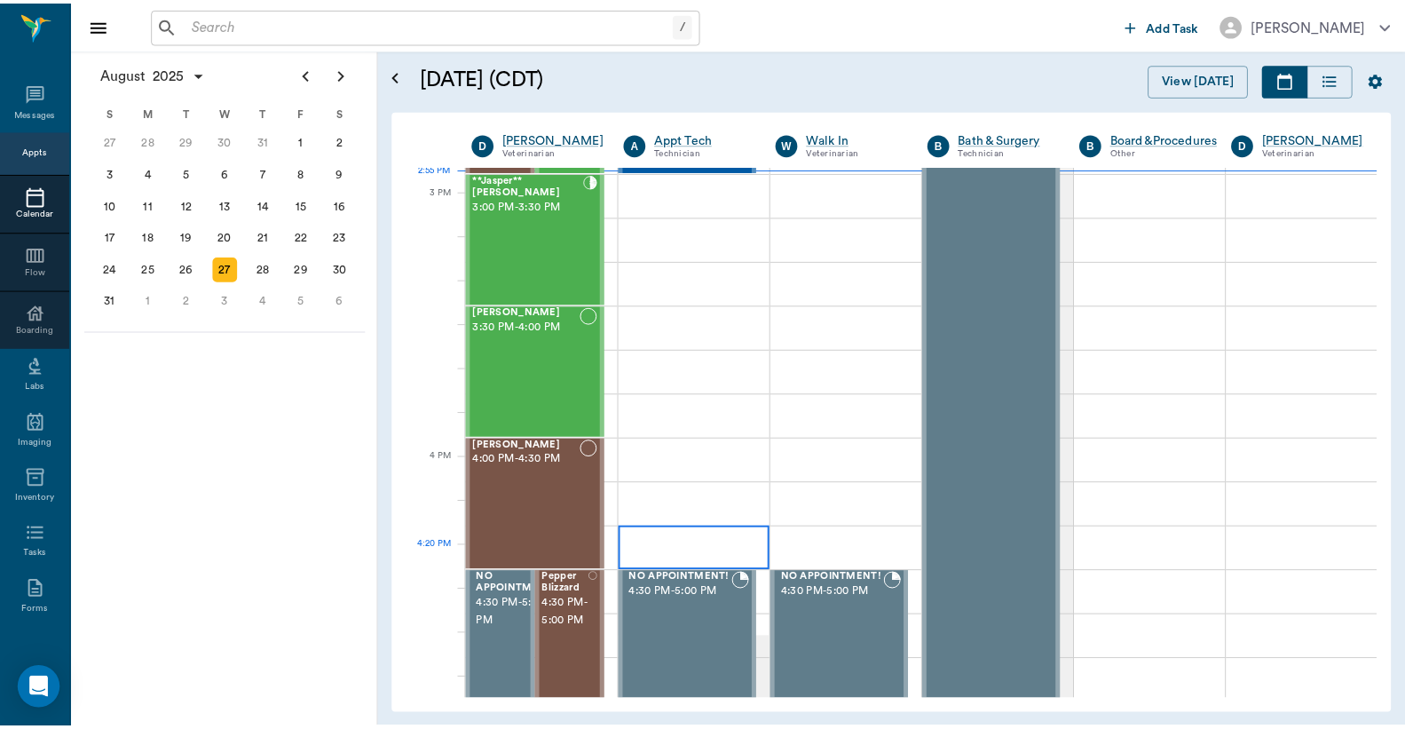
scroll to position [1733, 0]
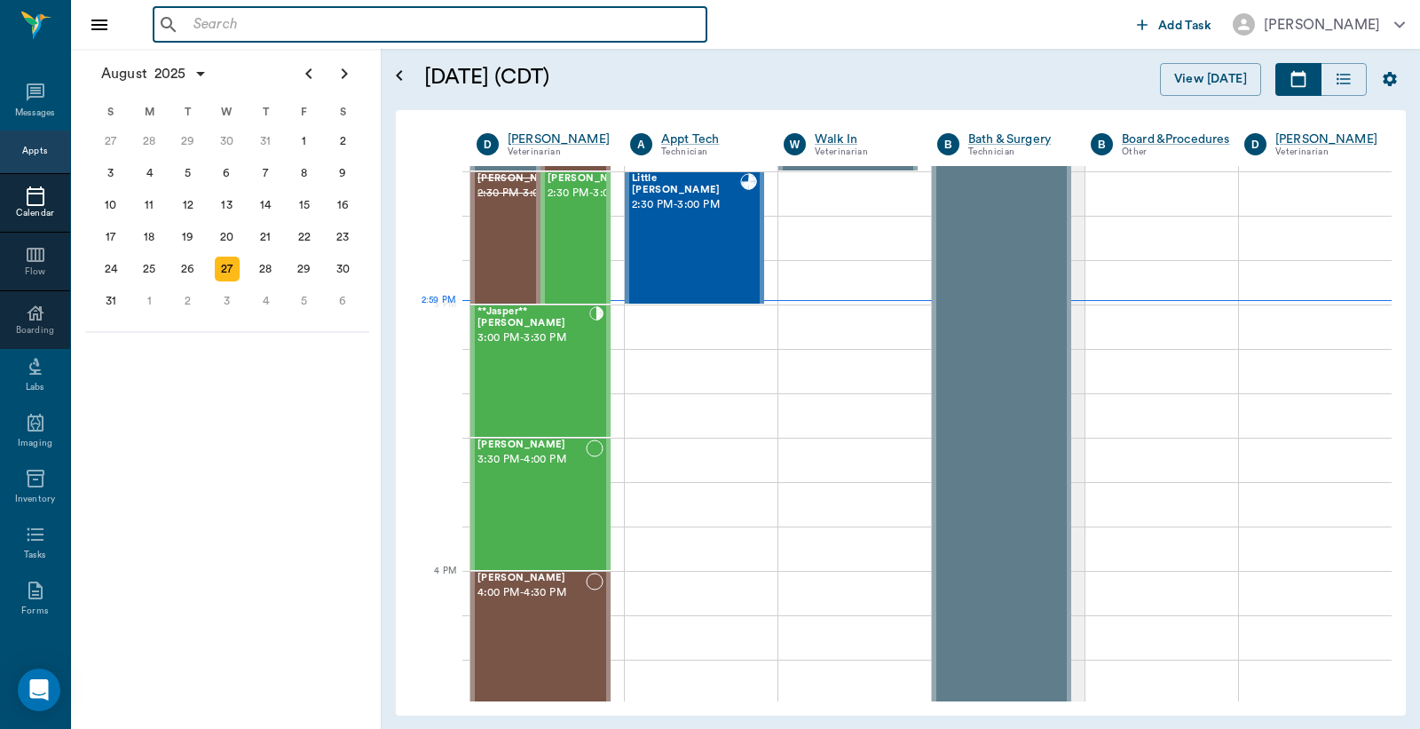
click at [189, 30] on input "text" at bounding box center [442, 24] width 513 height 25
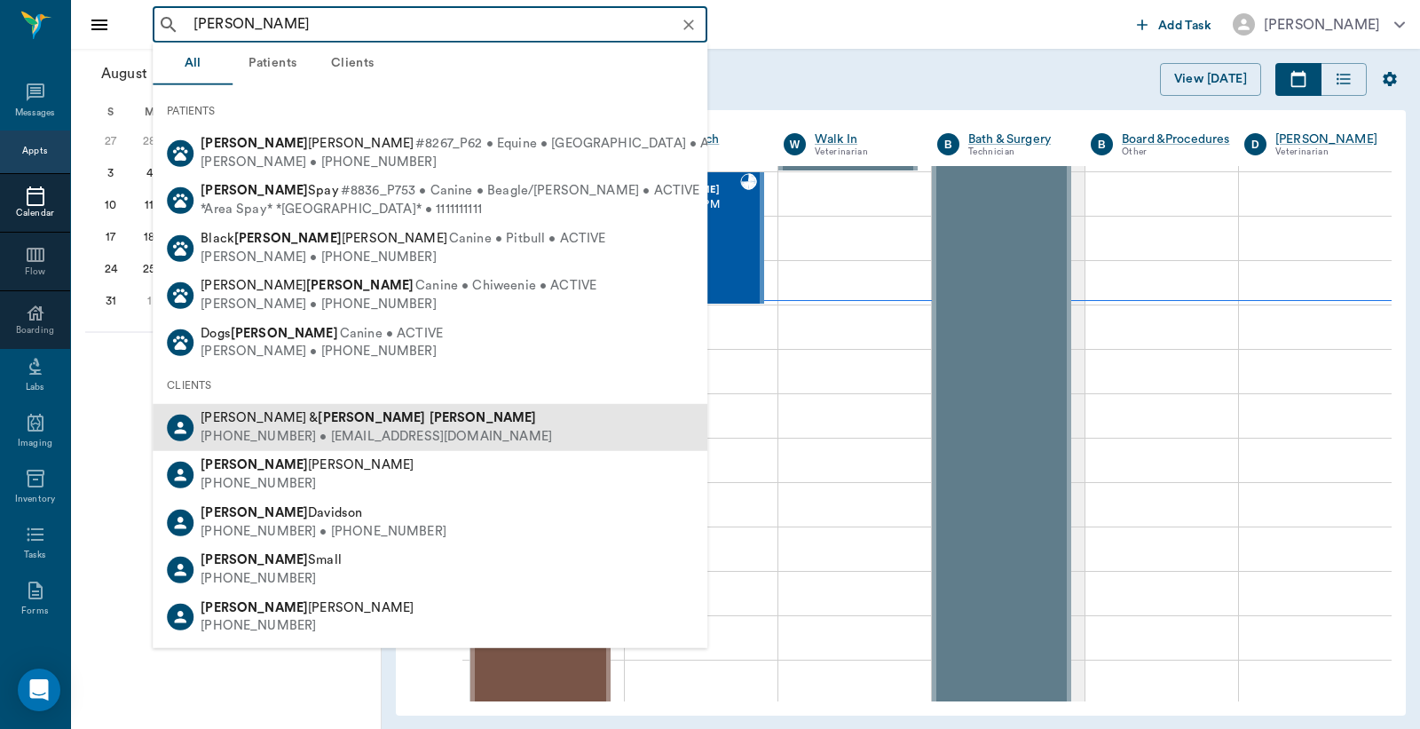
click at [290, 424] on div "Jimmy & Judy Fincher" at bounding box center [377, 418] width 352 height 19
type input "judy finch"
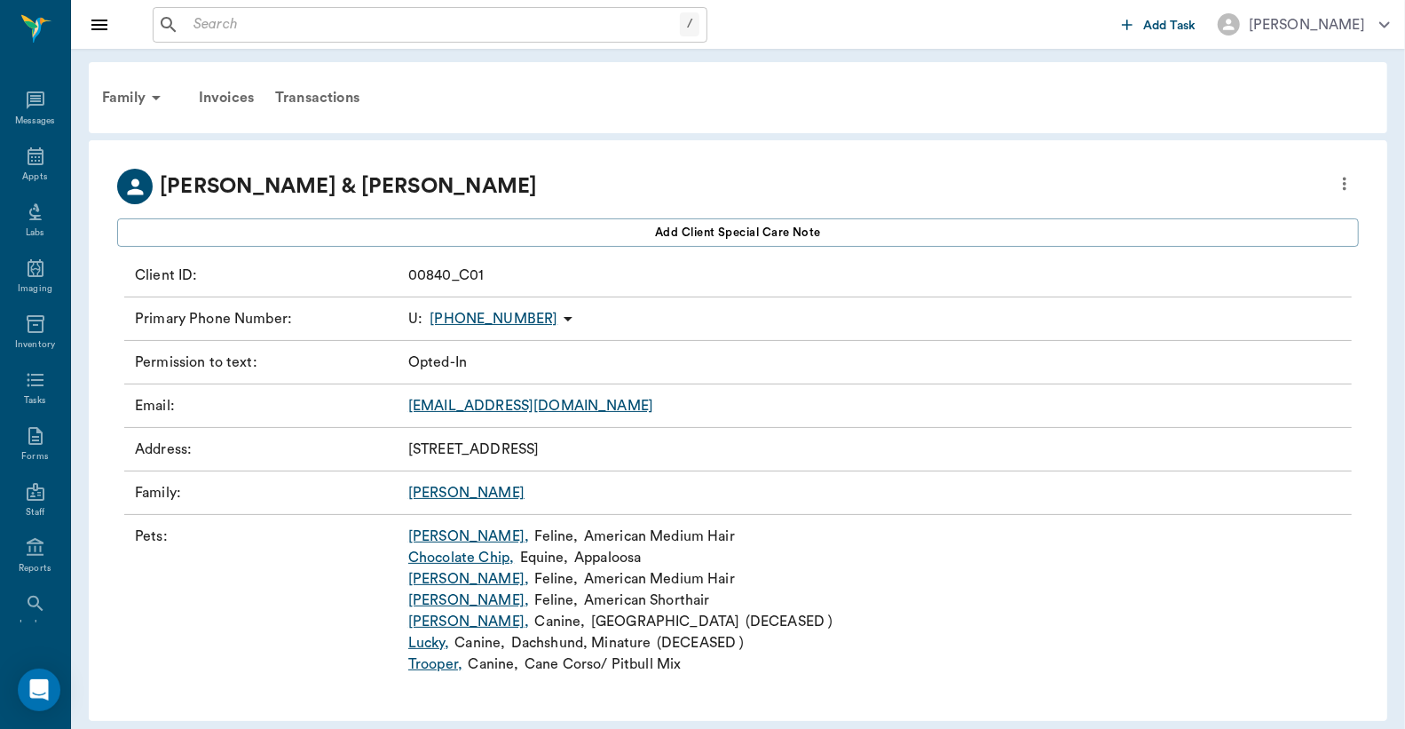
click at [437, 537] on link "Bramble ," at bounding box center [468, 536] width 121 height 21
click at [438, 536] on link "Bramble ," at bounding box center [468, 536] width 121 height 21
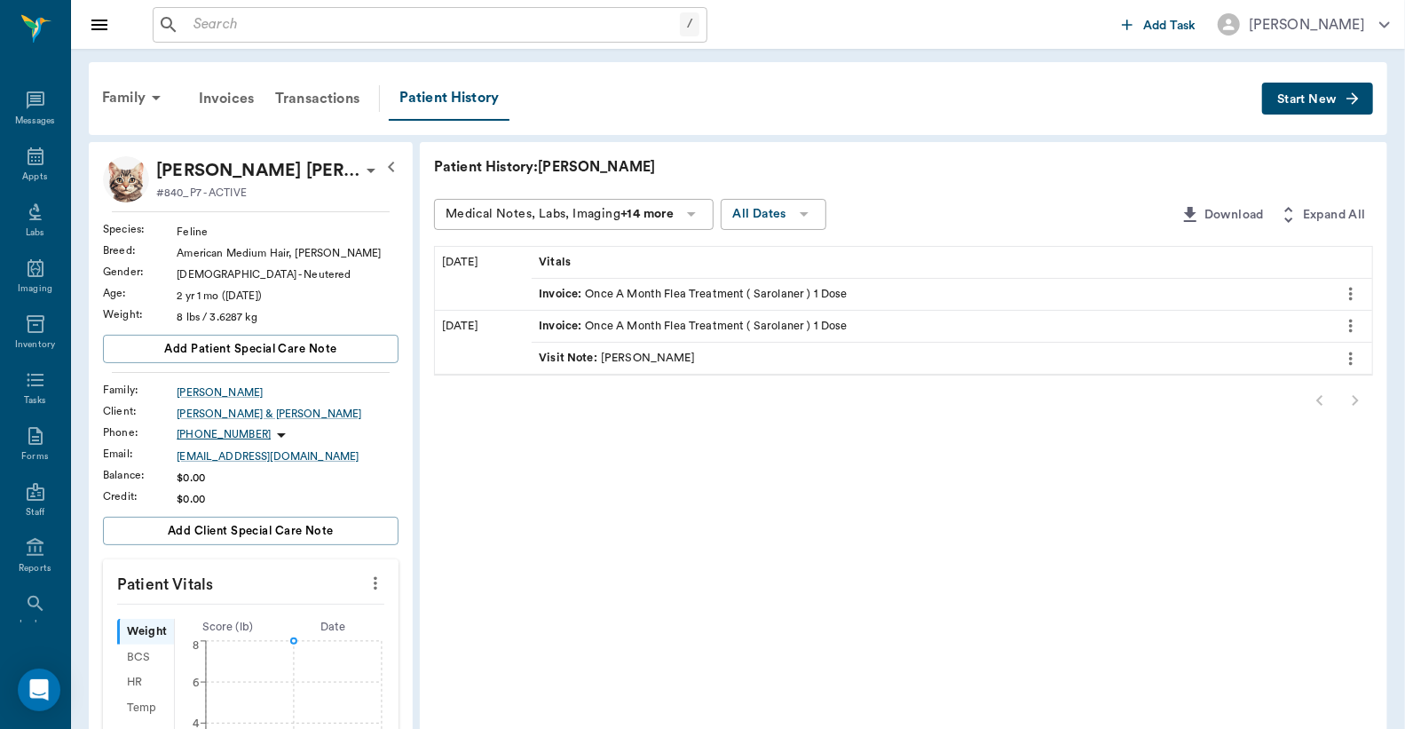
click at [669, 291] on div "Invoice : Once A Month Flea Treatment ( Sarolaner ) 1 Dose" at bounding box center [693, 294] width 308 height 17
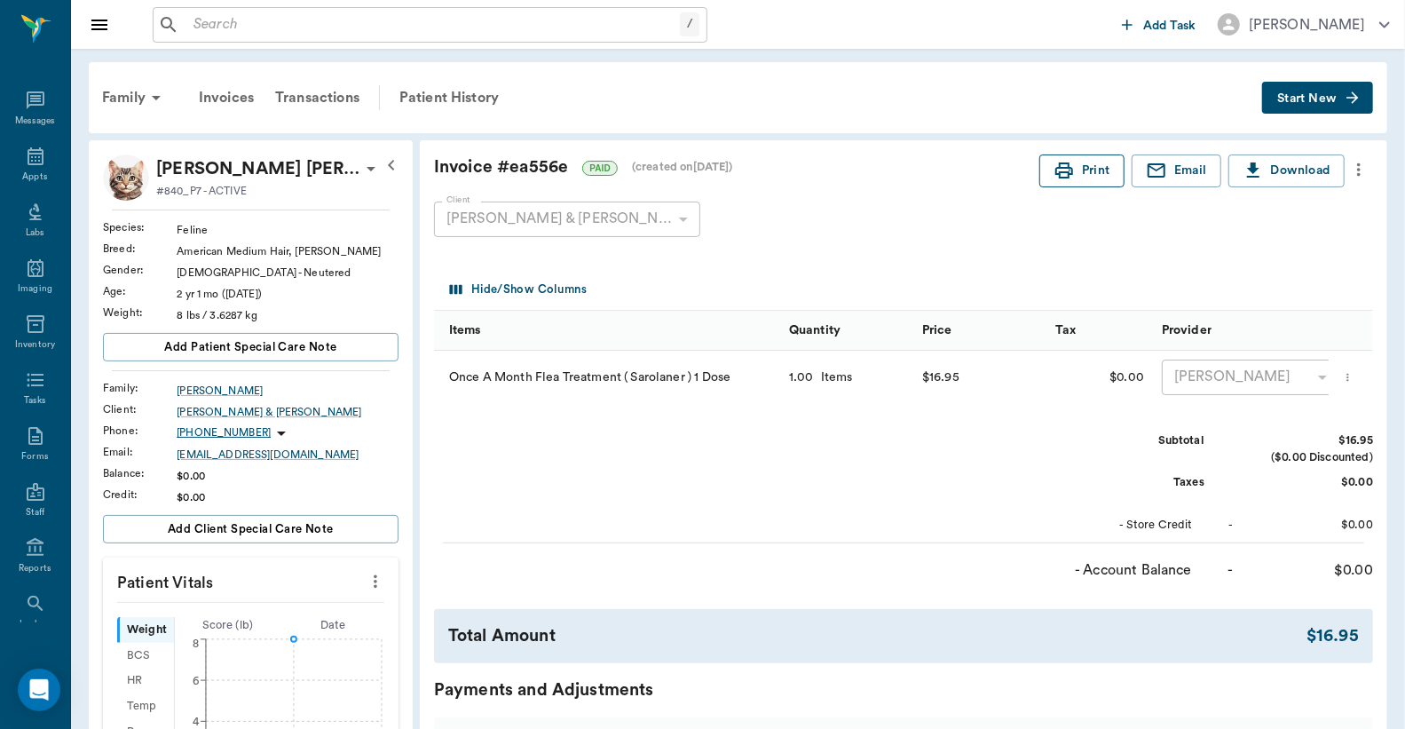
click at [1075, 167] on button "Print" at bounding box center [1082, 170] width 85 height 33
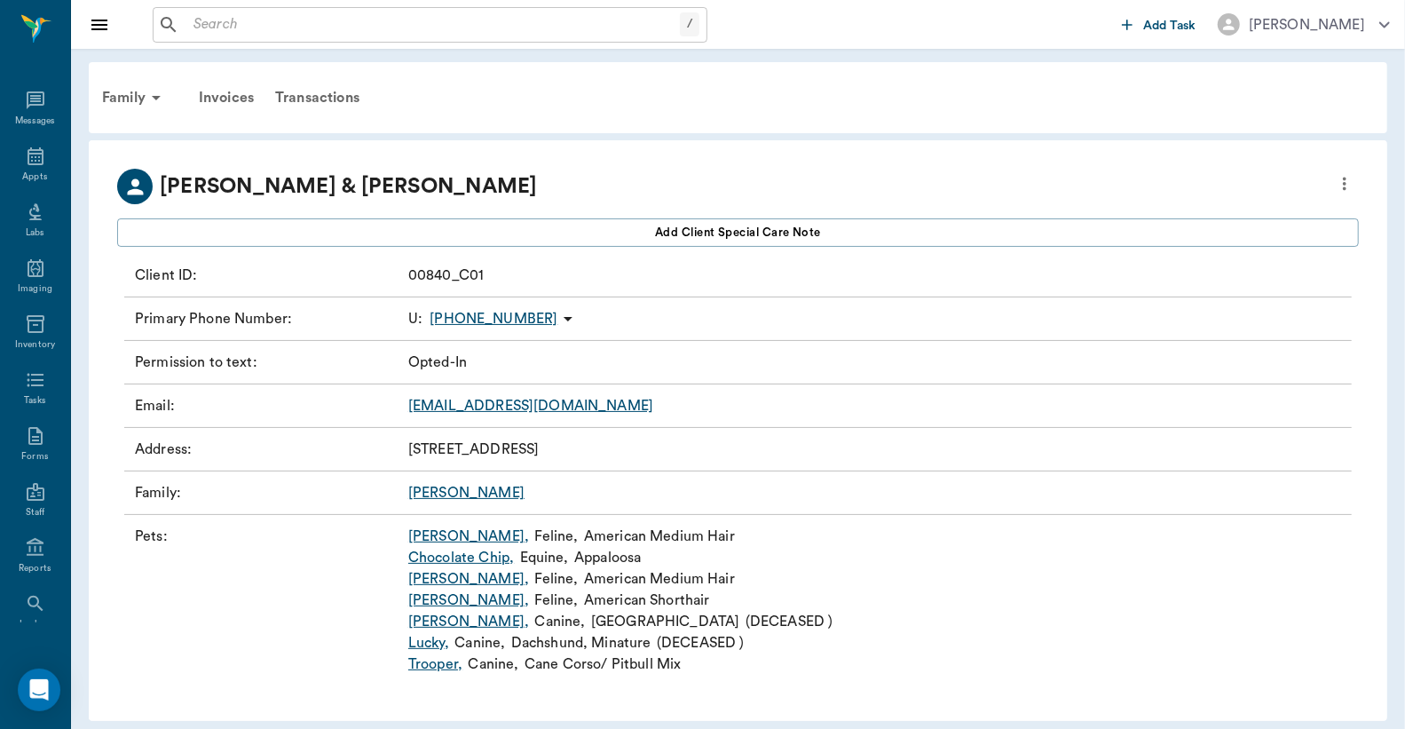
click at [439, 580] on link "Simon ," at bounding box center [468, 578] width 121 height 21
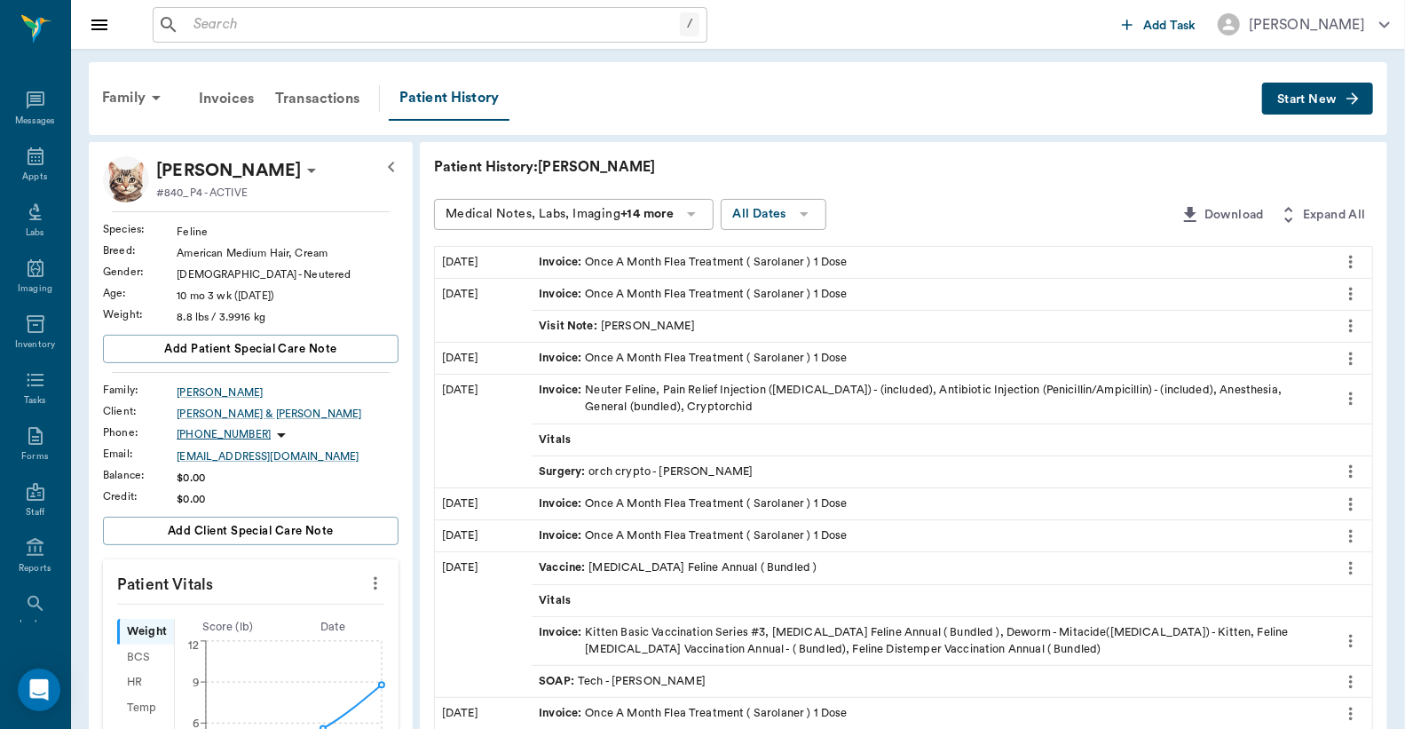
click at [675, 262] on div "Invoice : Once A Month Flea Treatment ( Sarolaner ) 1 Dose" at bounding box center [693, 262] width 308 height 17
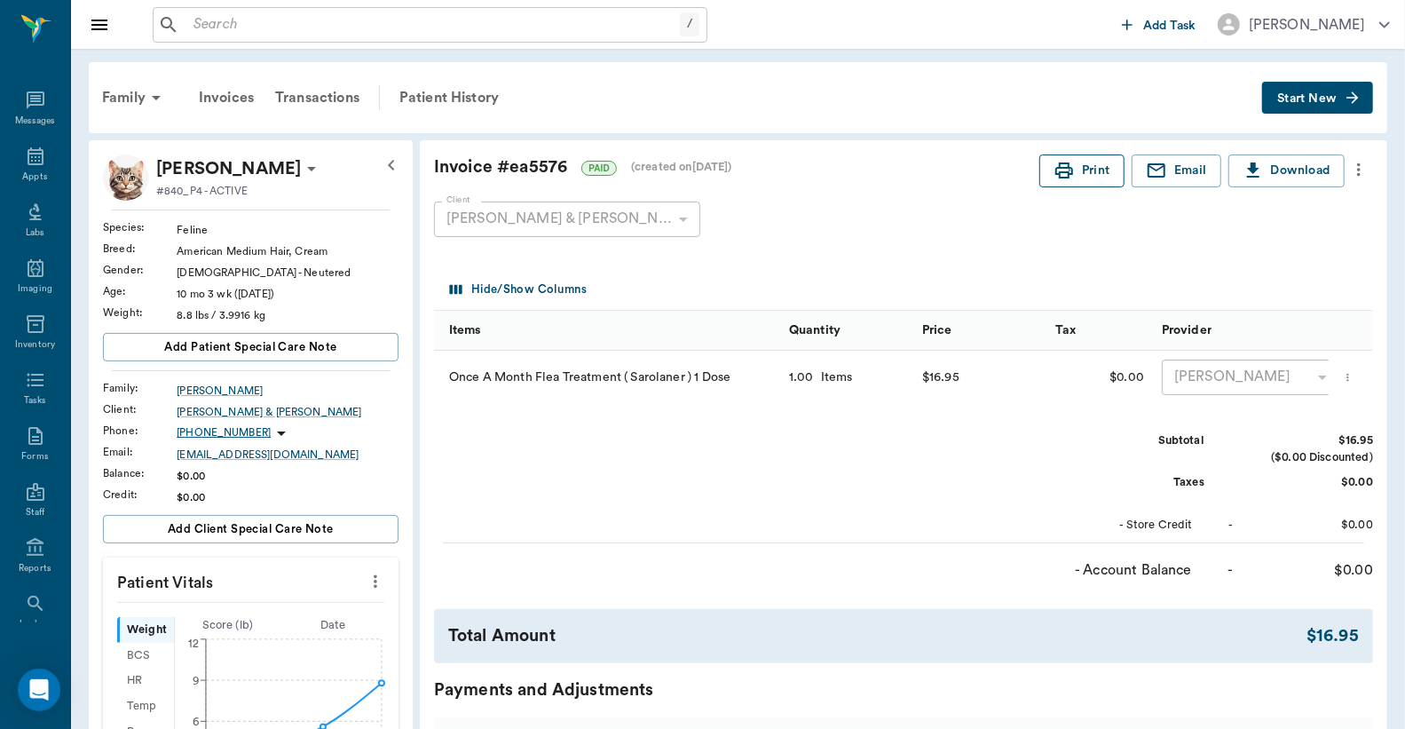
click at [1072, 175] on icon "button" at bounding box center [1064, 170] width 21 height 21
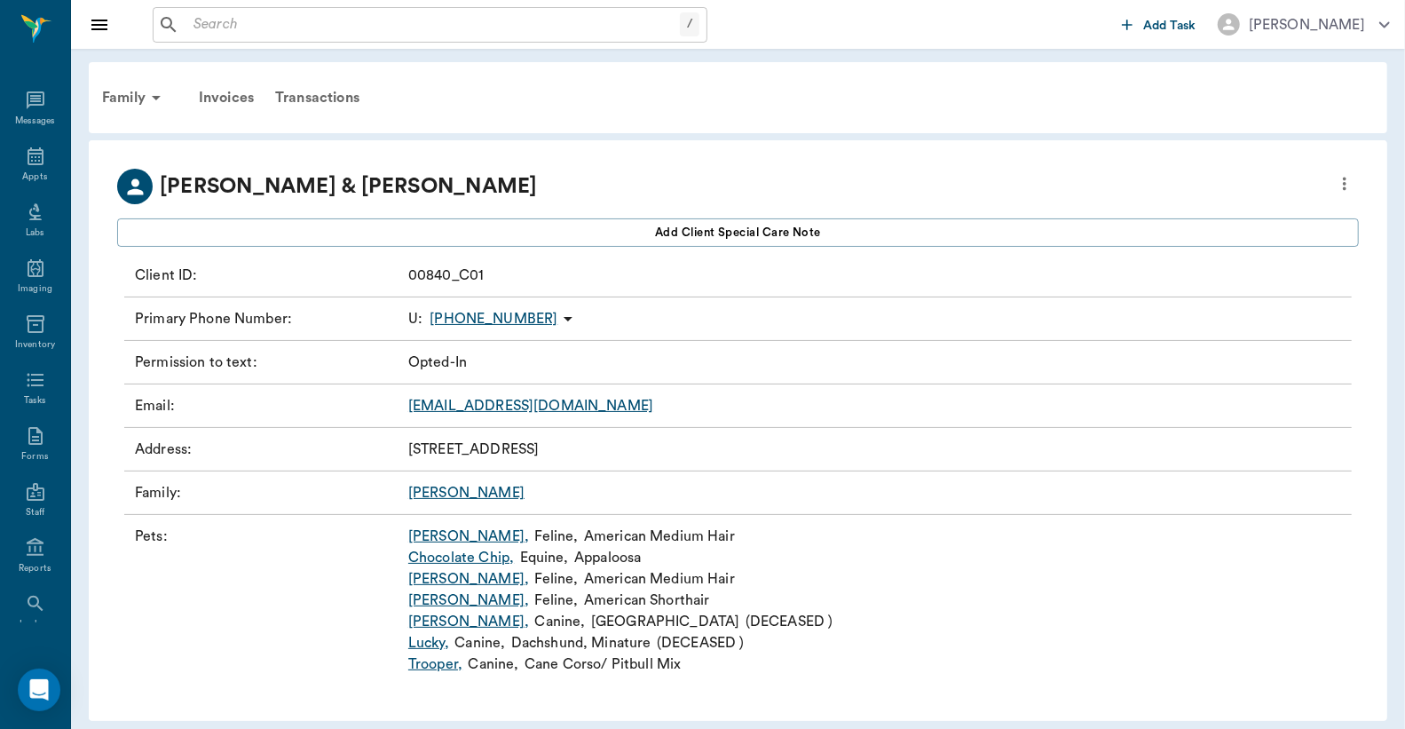
click at [429, 599] on link "Molly ," at bounding box center [468, 600] width 121 height 21
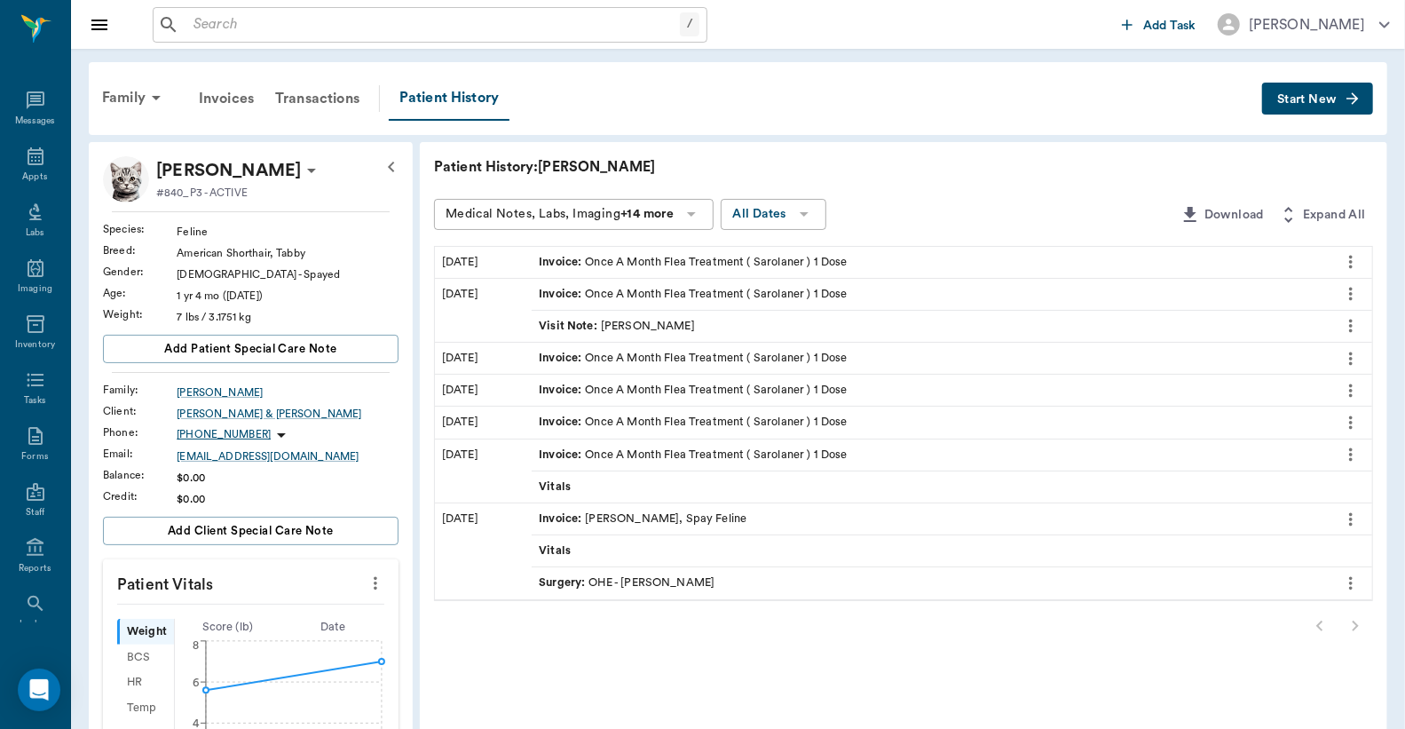
click at [639, 261] on div "Invoice : Once A Month Flea Treatment ( Sarolaner ) 1 Dose" at bounding box center [693, 262] width 308 height 17
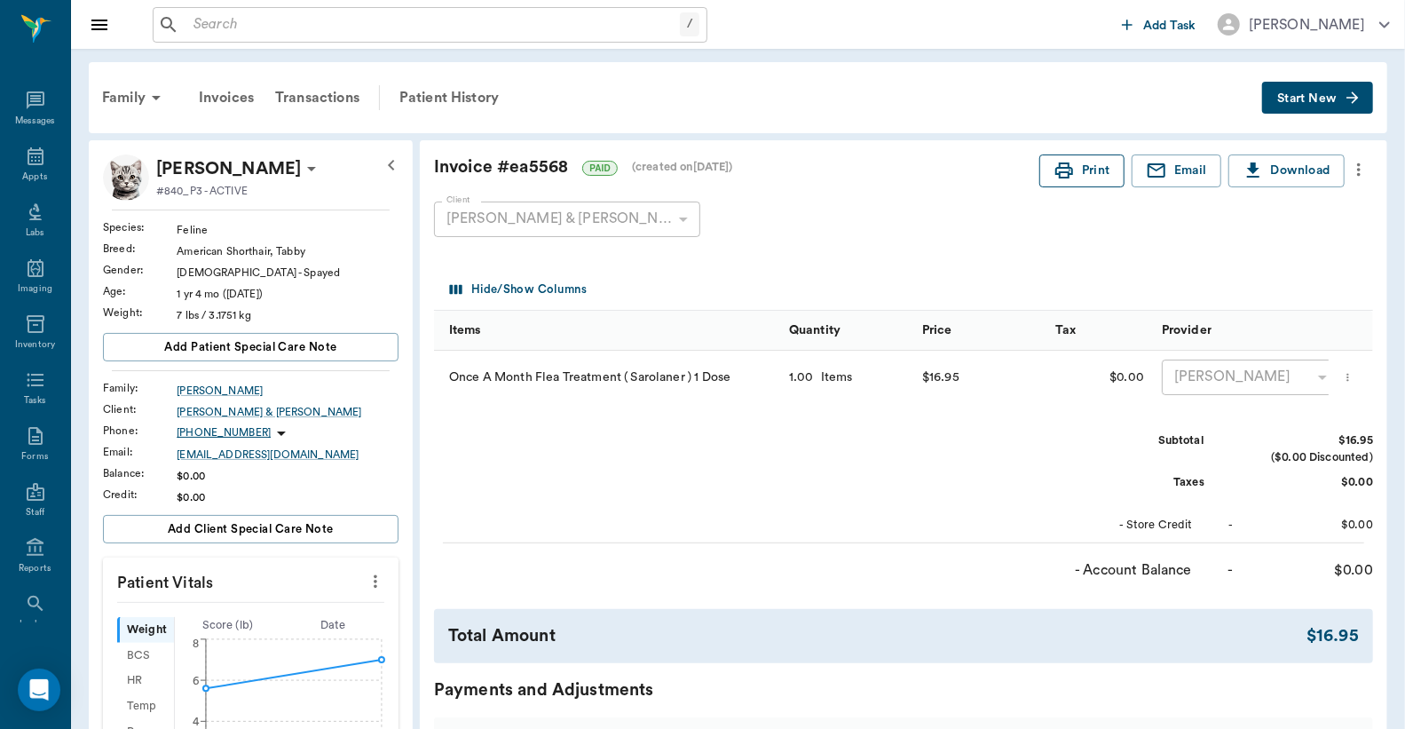
click at [1098, 173] on button "Print" at bounding box center [1082, 170] width 85 height 33
click at [28, 165] on icon at bounding box center [35, 156] width 21 height 21
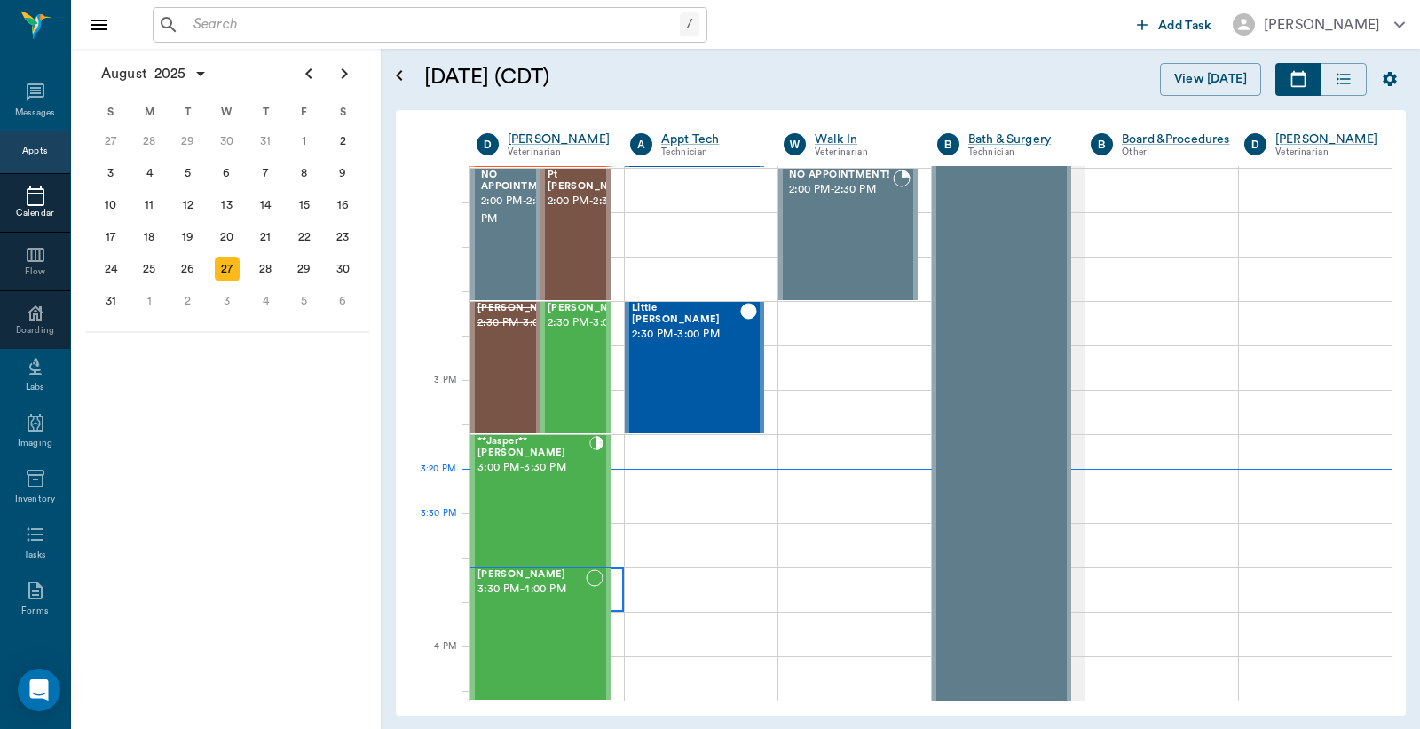
scroll to position [1736, 0]
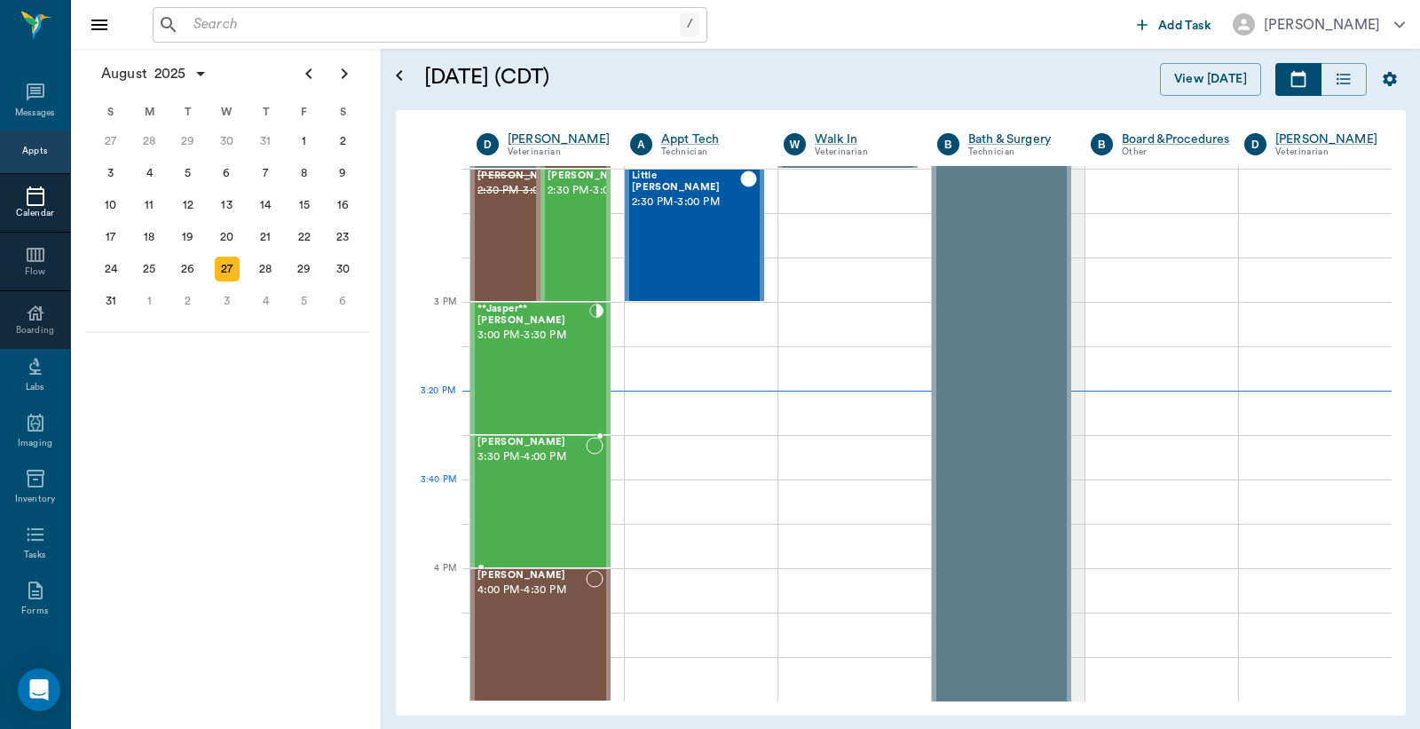
click at [536, 488] on div "June Brackman 3:30 PM - 4:00 PM" at bounding box center [532, 502] width 108 height 130
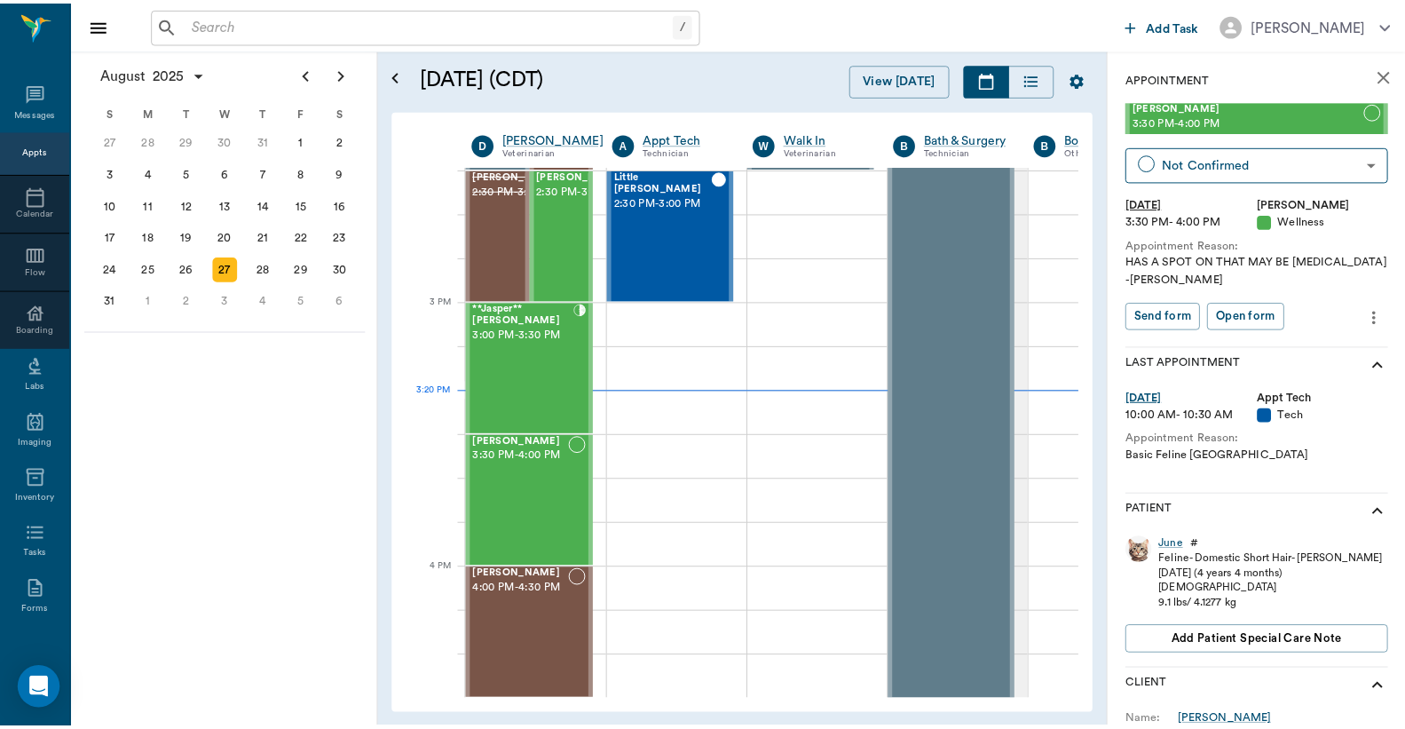
scroll to position [131, 0]
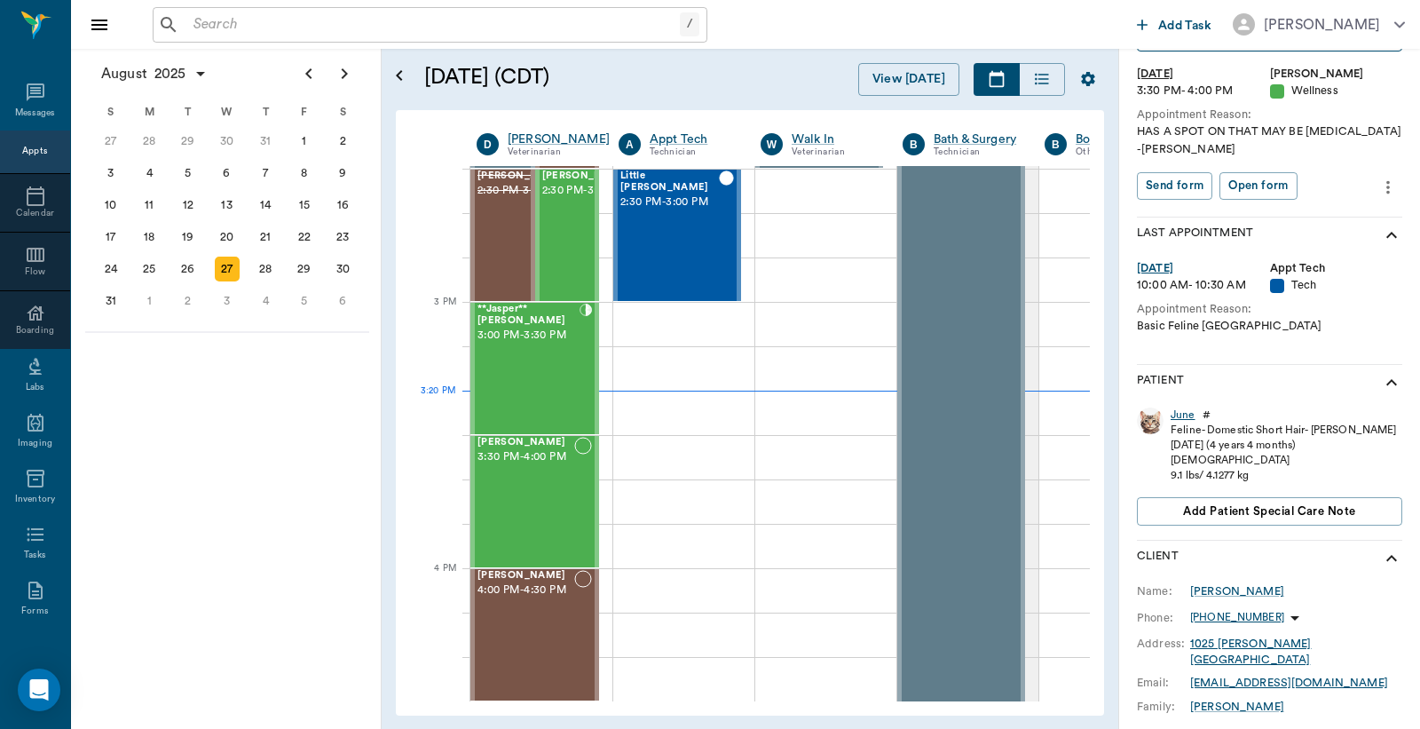
click at [1177, 411] on div "June" at bounding box center [1183, 415] width 25 height 15
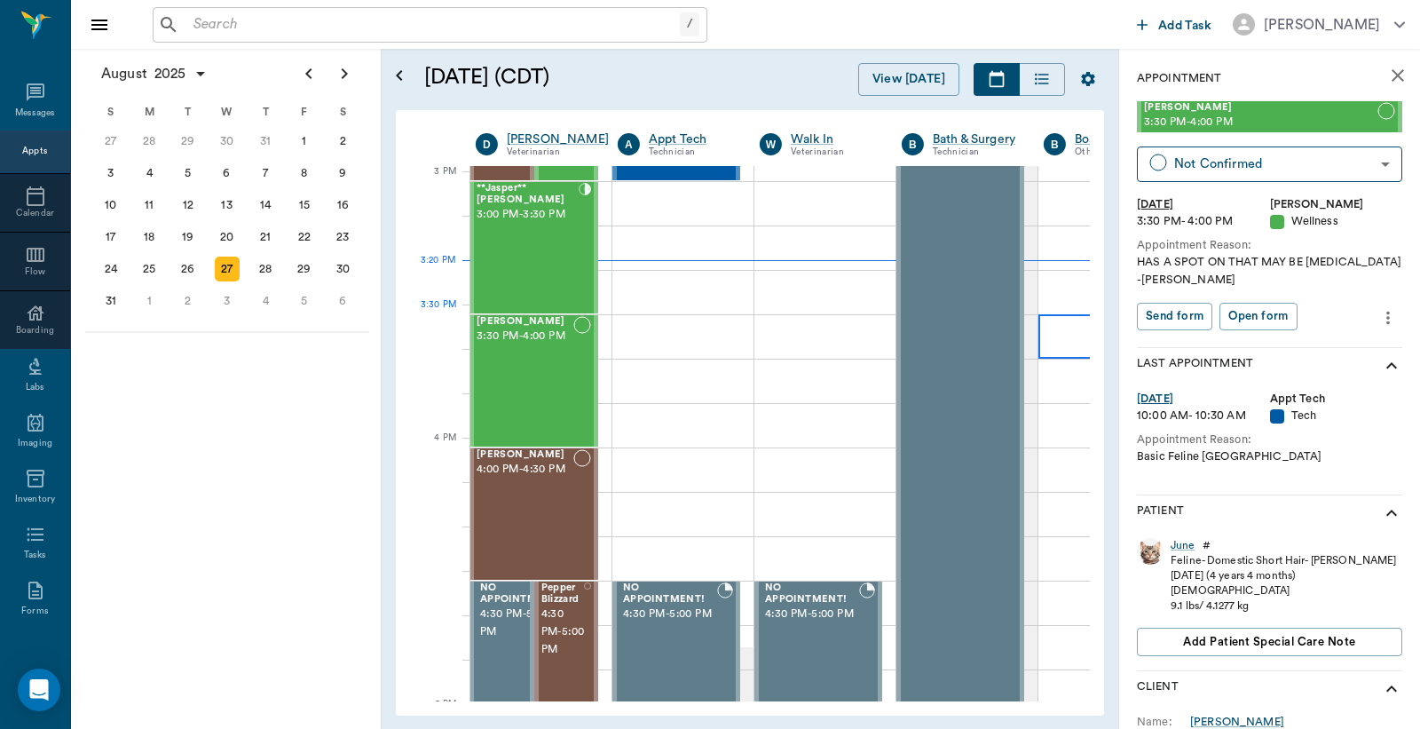
scroll to position [1867, 1]
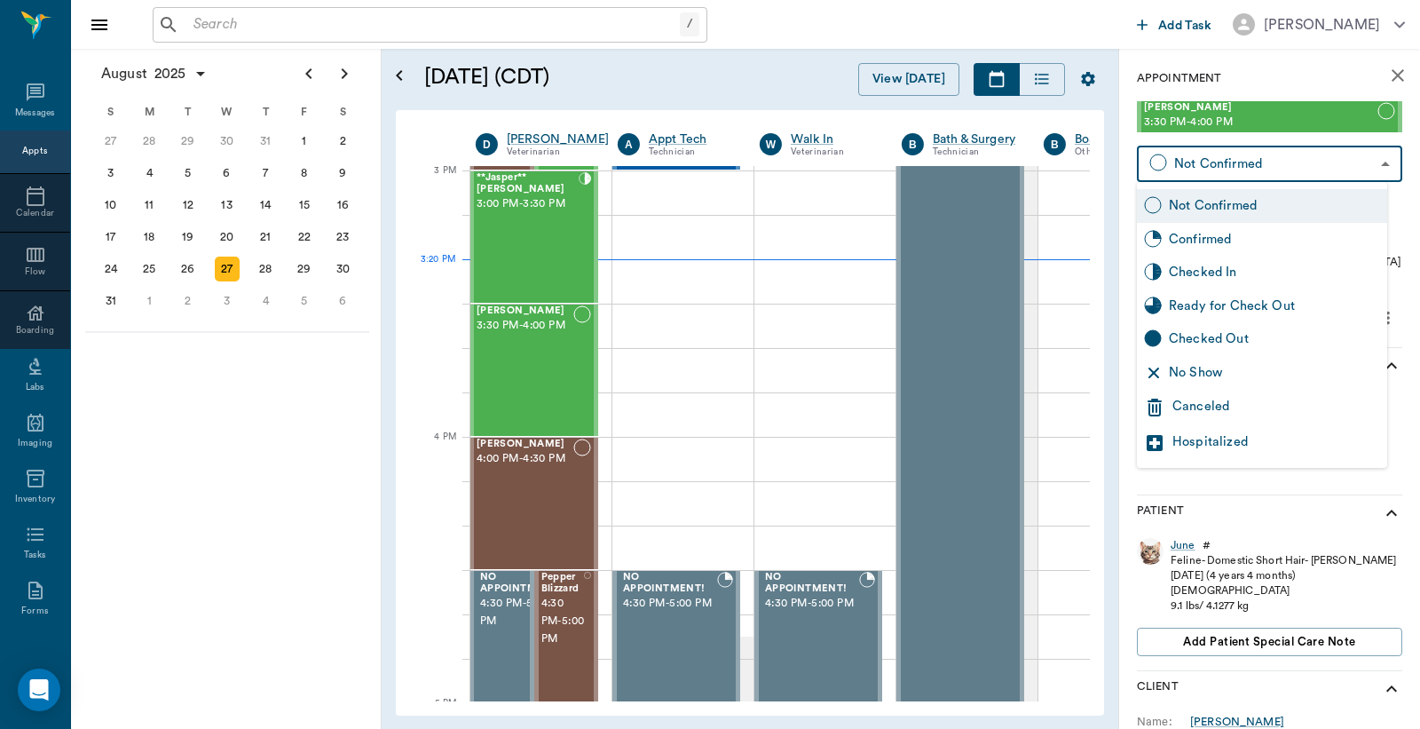
click at [1365, 162] on body "/ ​ Add Task Dr. Bert Ellsworth Nectar Messages Appts Calendar Flow Boarding La…" at bounding box center [710, 364] width 1420 height 729
click at [1223, 275] on div "Checked In" at bounding box center [1274, 273] width 211 height 20
type input "CHECKED_IN"
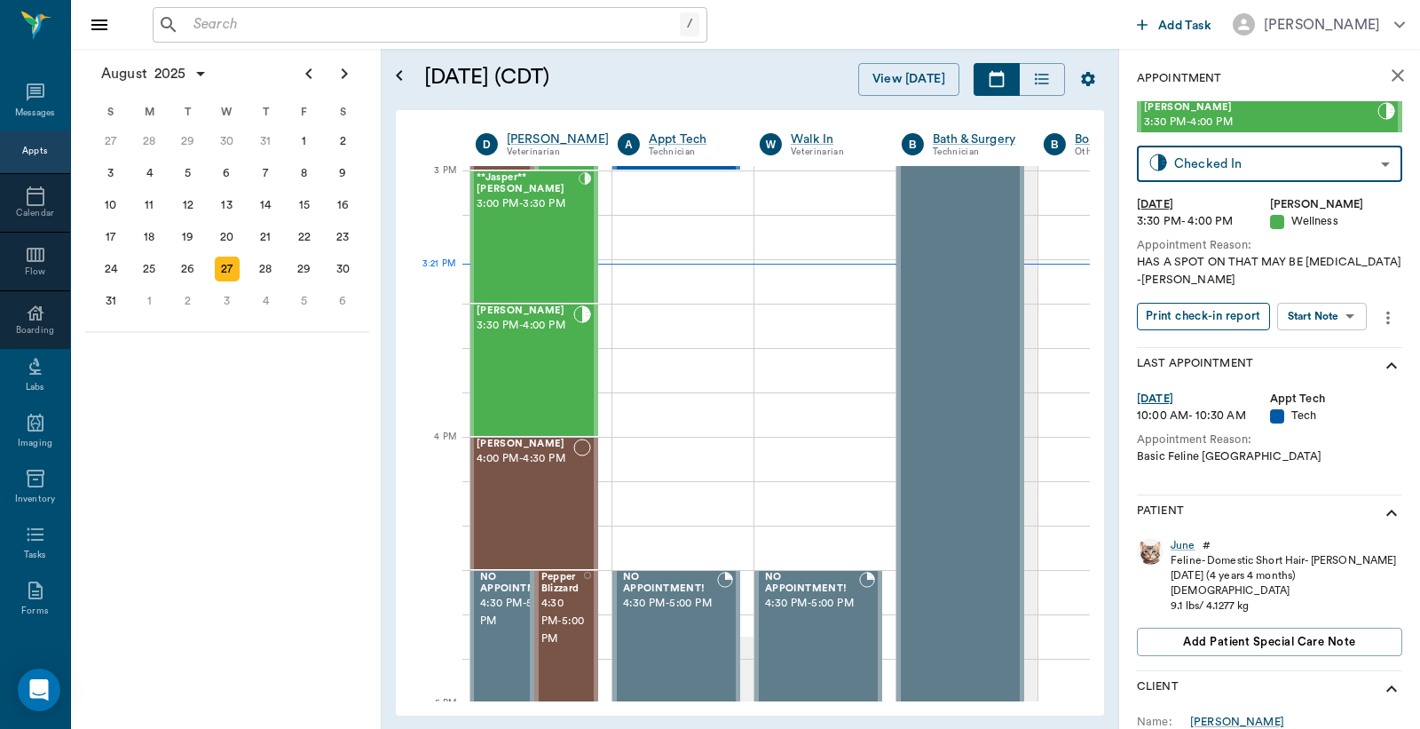
click at [1227, 316] on button "Print check-in report" at bounding box center [1203, 317] width 133 height 28
click at [267, 265] on div "28" at bounding box center [265, 269] width 25 height 25
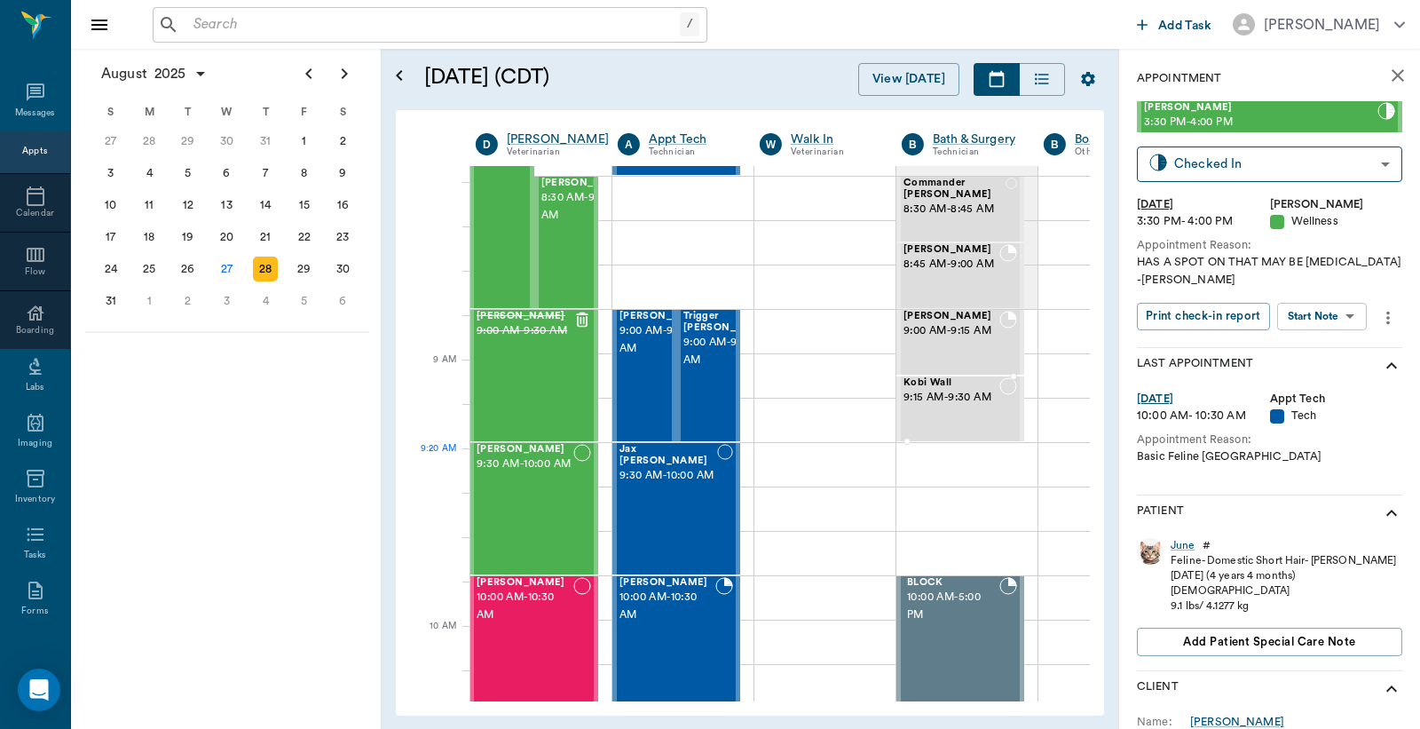
scroll to position [0, 1]
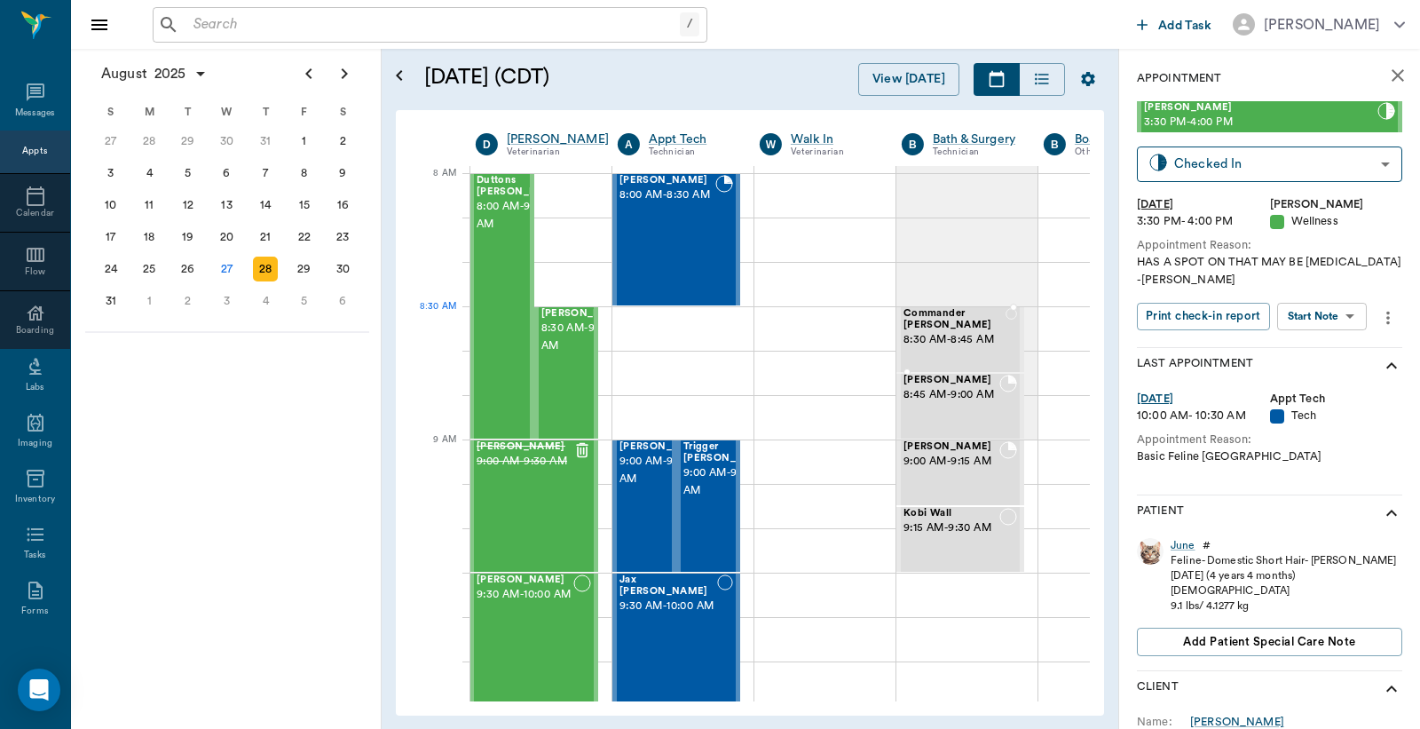
click at [943, 325] on span "Commander Pennington" at bounding box center [955, 319] width 102 height 23
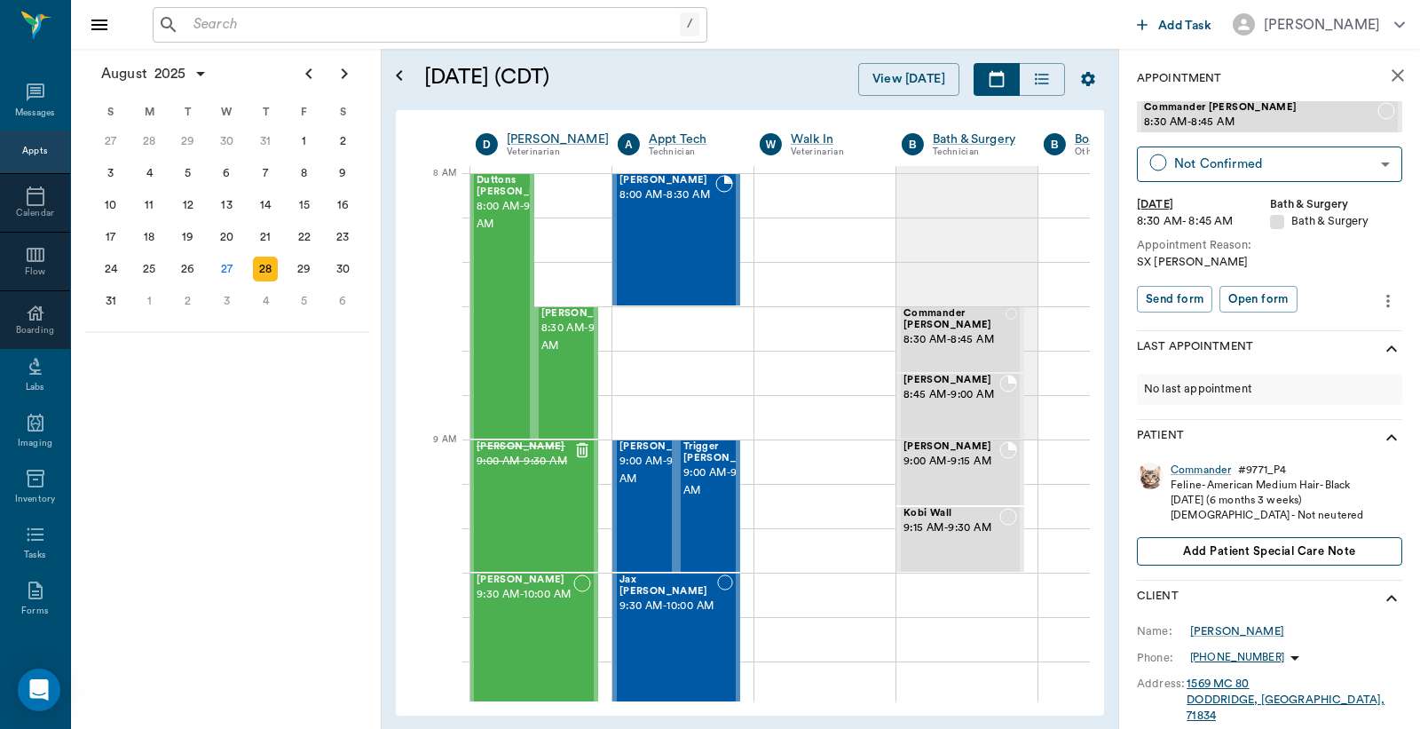
click at [1237, 551] on span "Add patient Special Care Note" at bounding box center [1269, 552] width 172 height 20
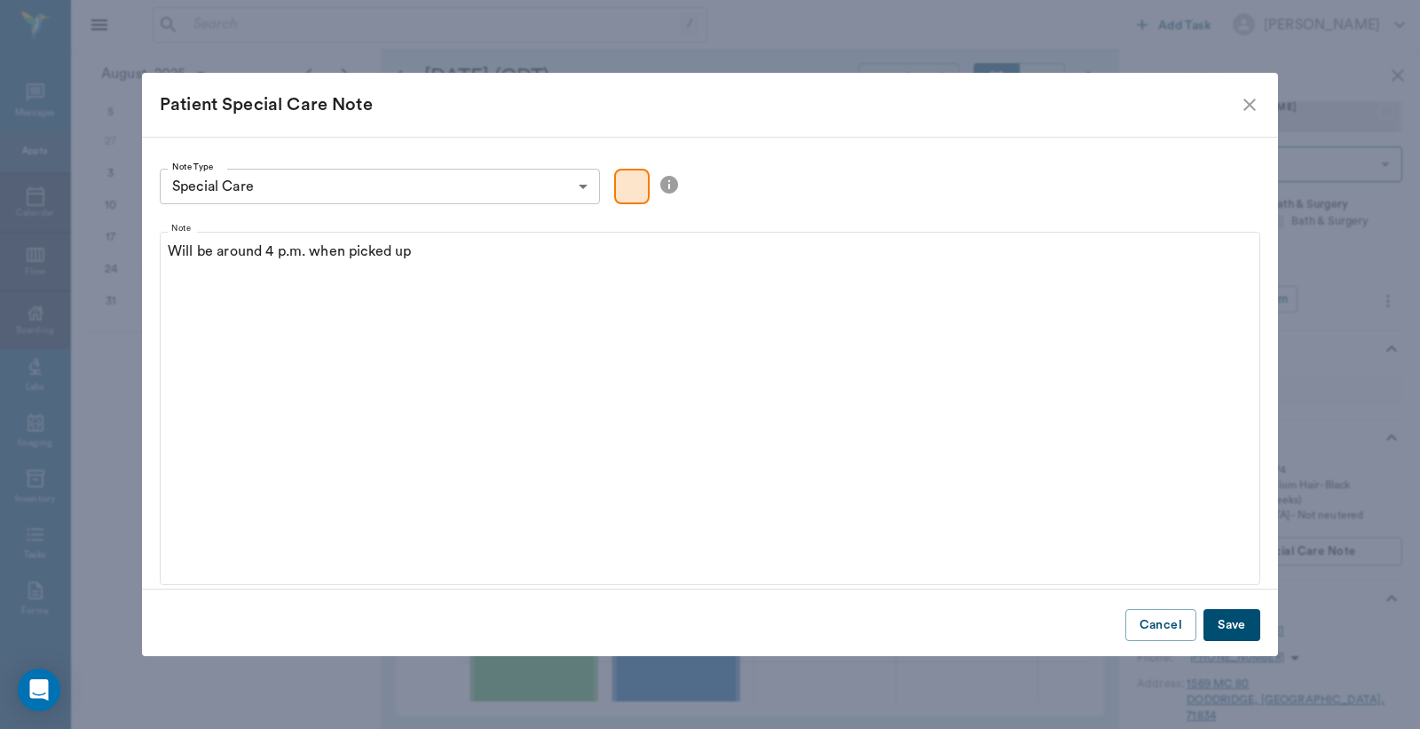
click at [1230, 633] on button "Save" at bounding box center [1232, 625] width 57 height 33
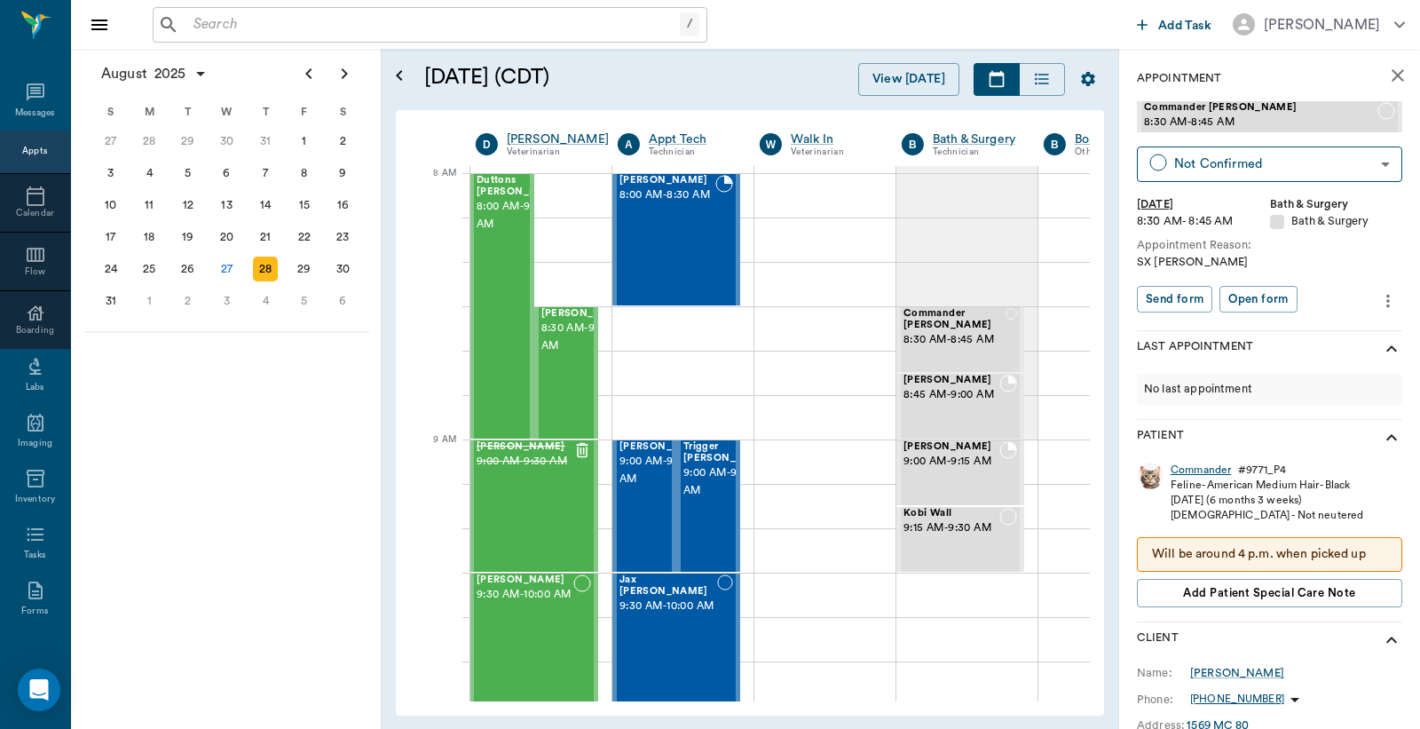
click at [1201, 471] on div "Commander" at bounding box center [1201, 470] width 60 height 15
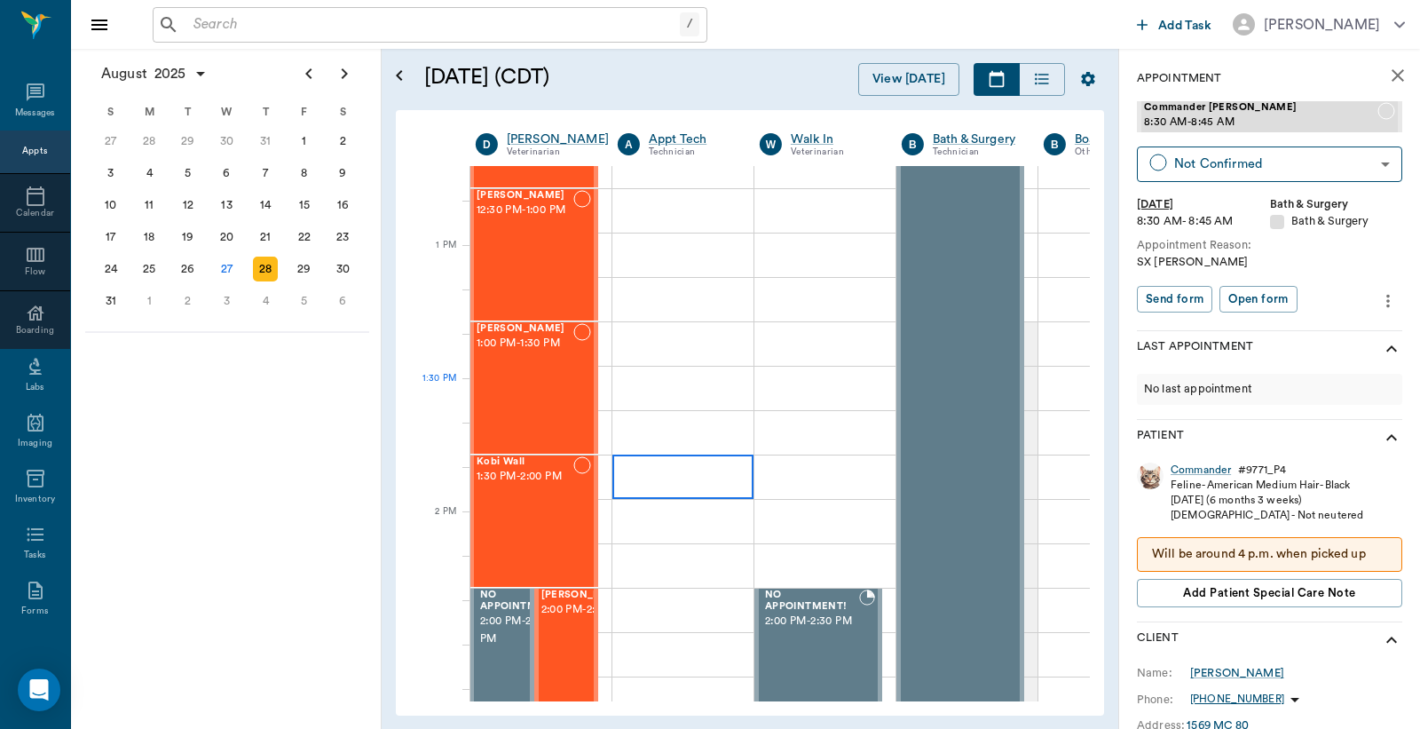
scroll to position [1315, 1]
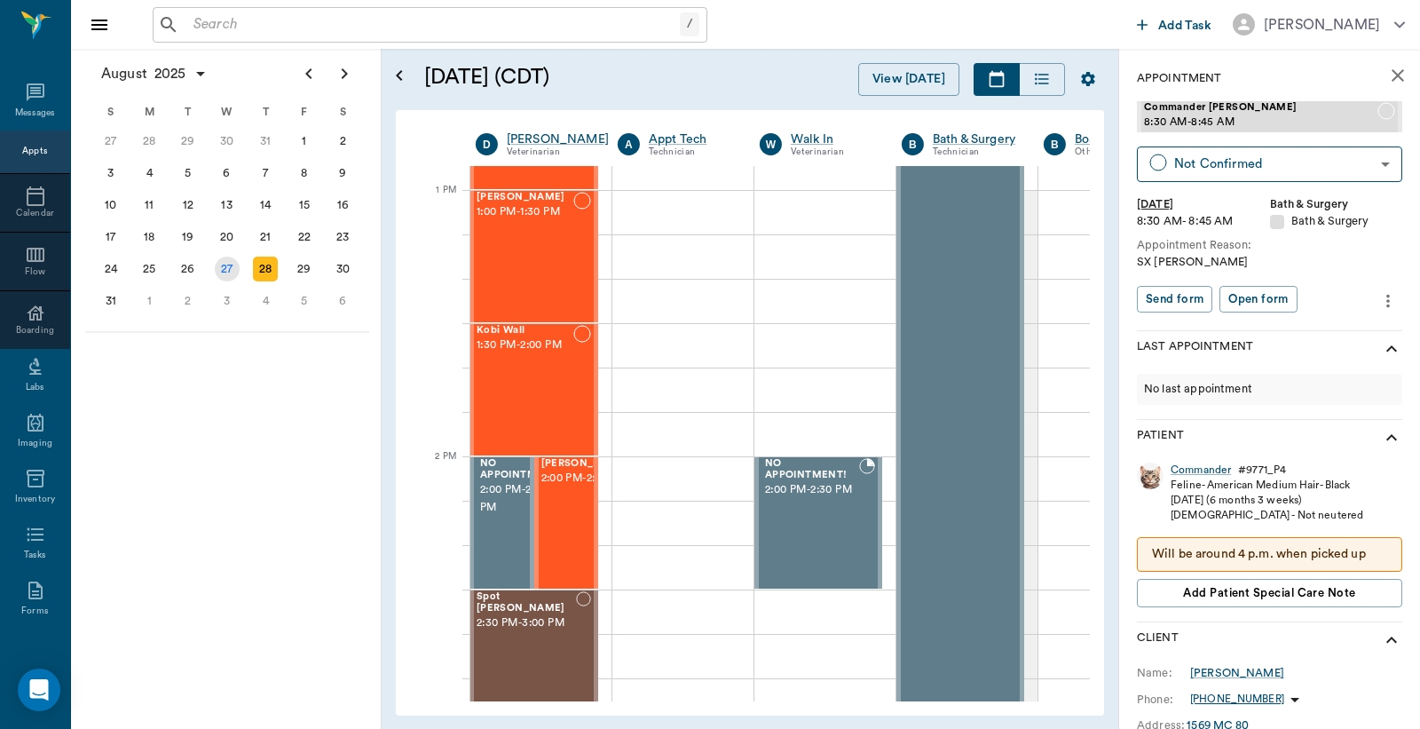
click at [224, 259] on div "27" at bounding box center [227, 269] width 25 height 25
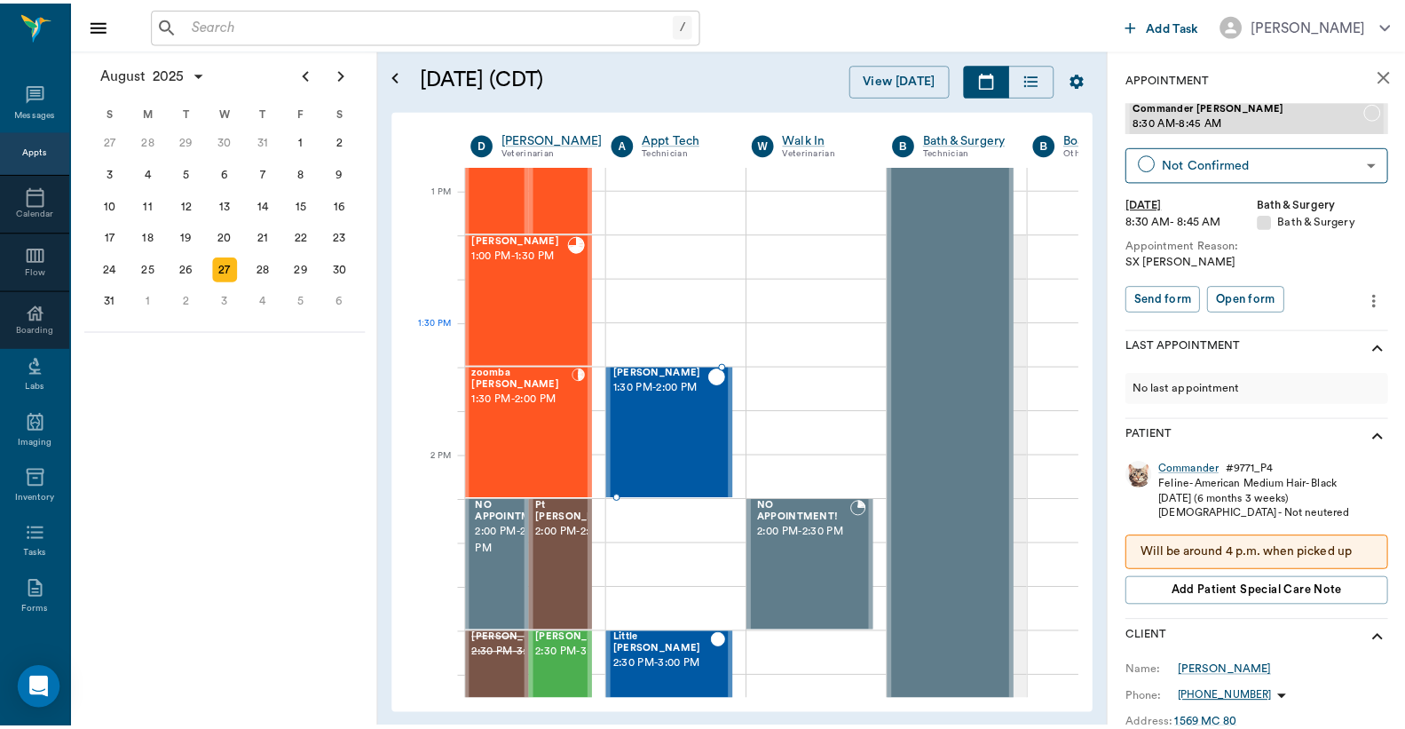
scroll to position [1315, 1]
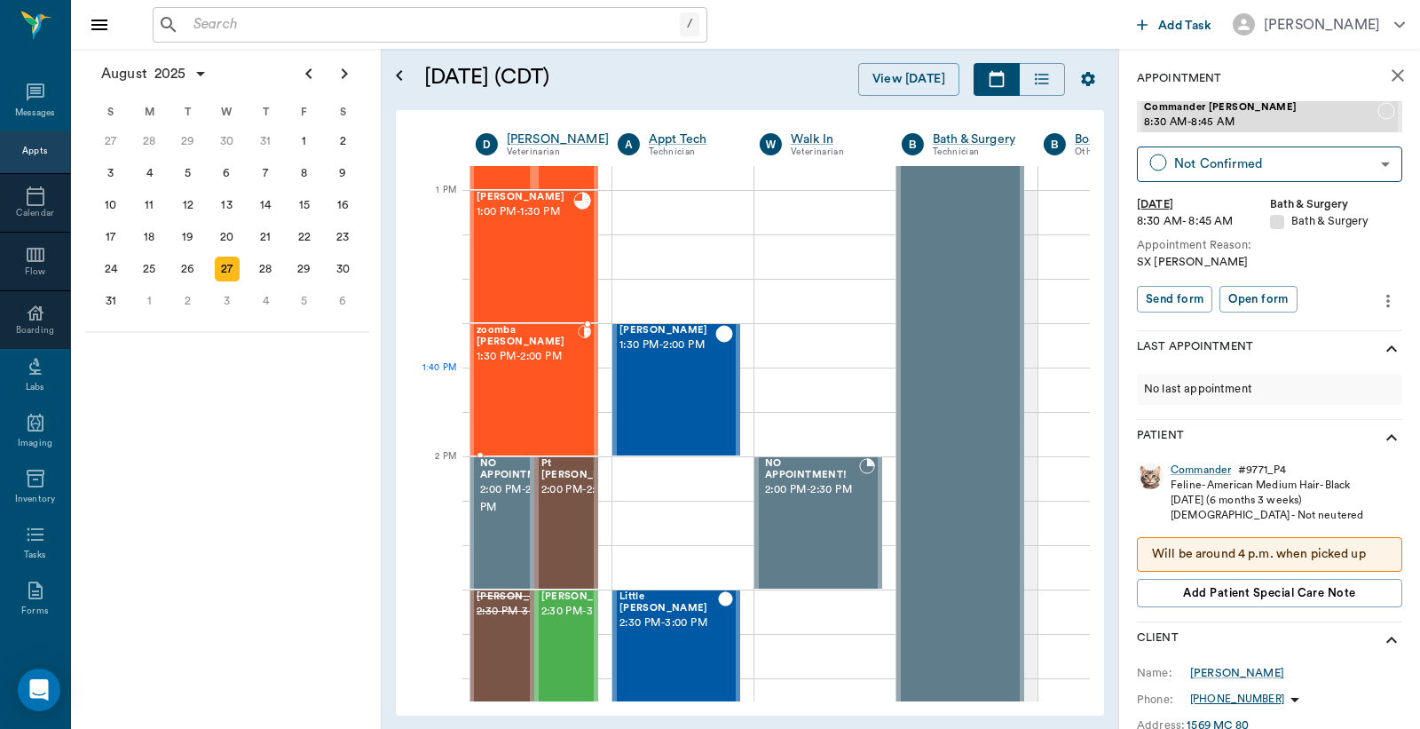
click at [530, 374] on div "zoomba Vandevender 1:30 PM - 2:00 PM" at bounding box center [527, 390] width 101 height 130
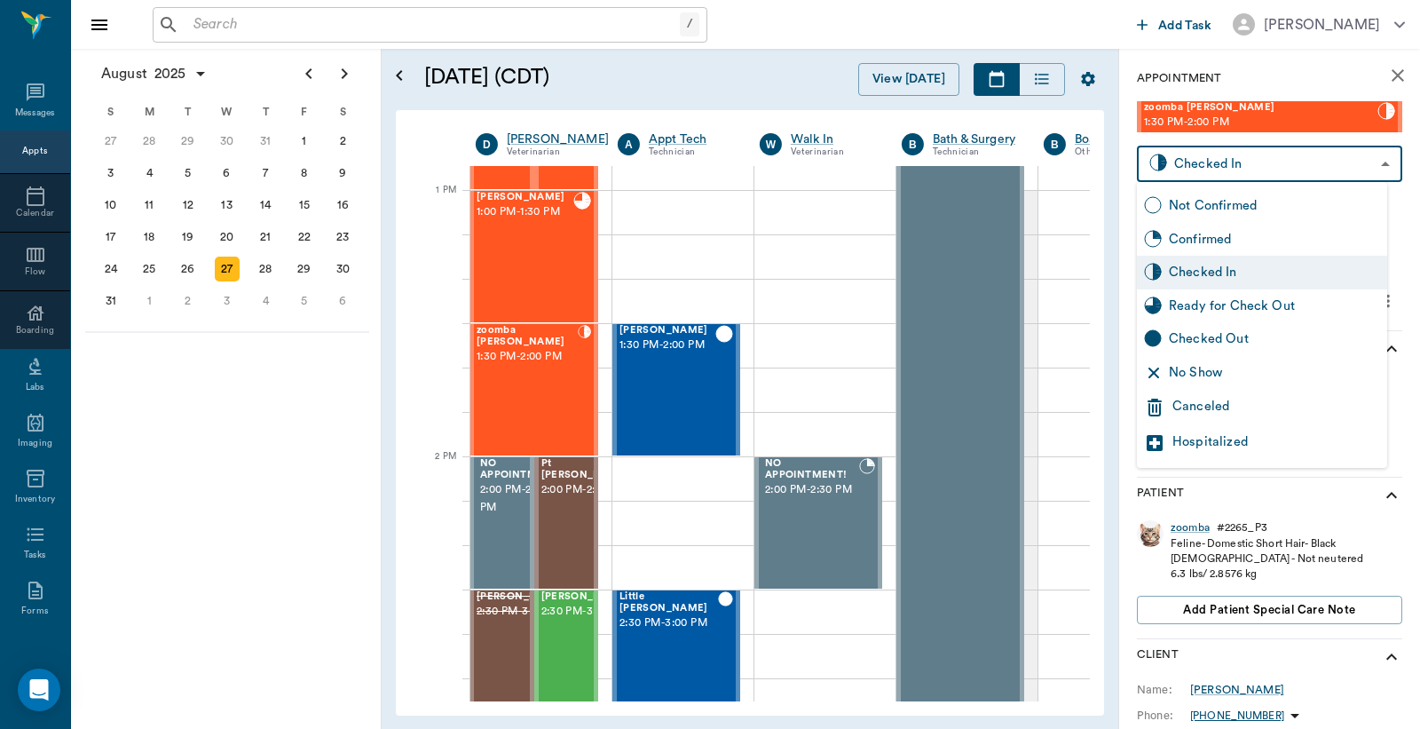
click at [1370, 161] on body "/ ​ Add Task Dr. Bert Ellsworth Nectar Messages Appts Calendar Flow Boarding La…" at bounding box center [710, 364] width 1420 height 729
click at [1231, 306] on div "Ready for Check Out" at bounding box center [1274, 307] width 211 height 20
type input "READY_TO_CHECKOUT"
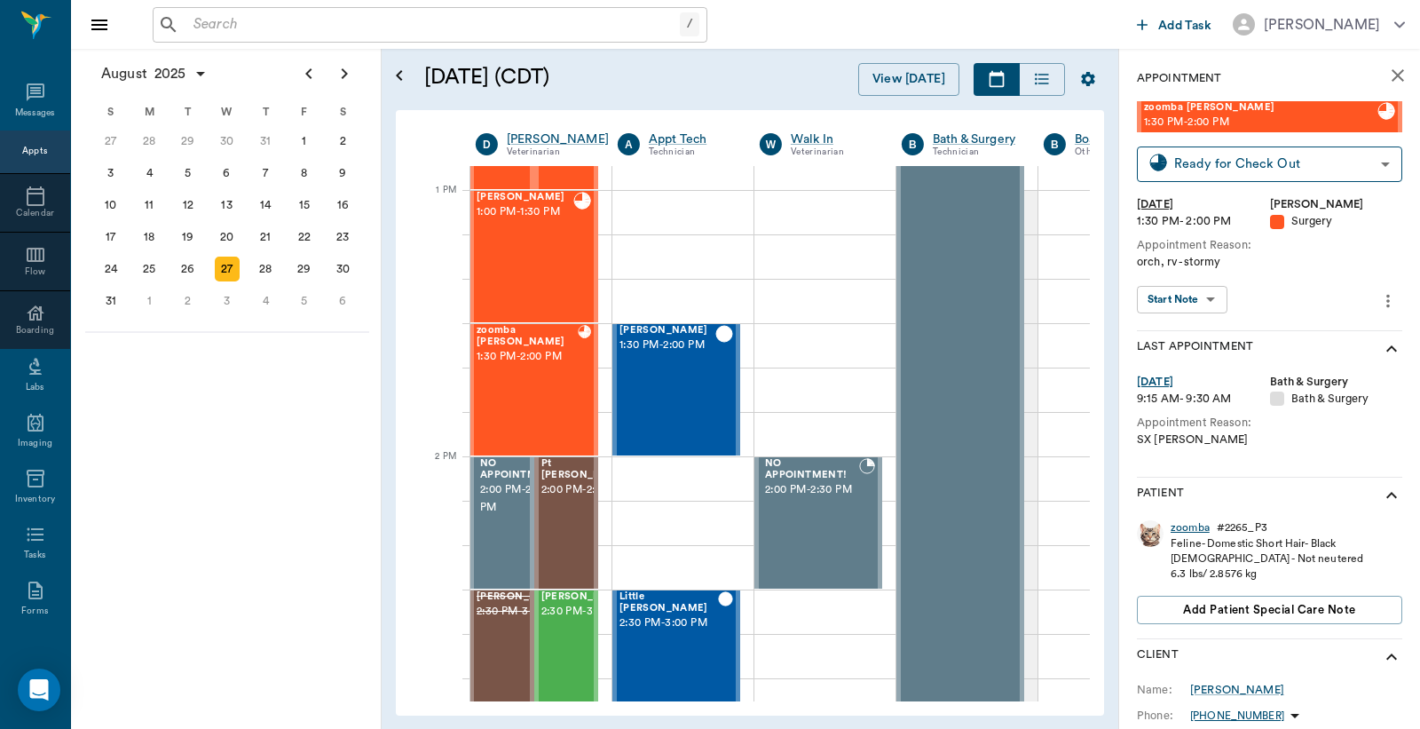
click at [1199, 528] on div "zoomba" at bounding box center [1190, 527] width 39 height 15
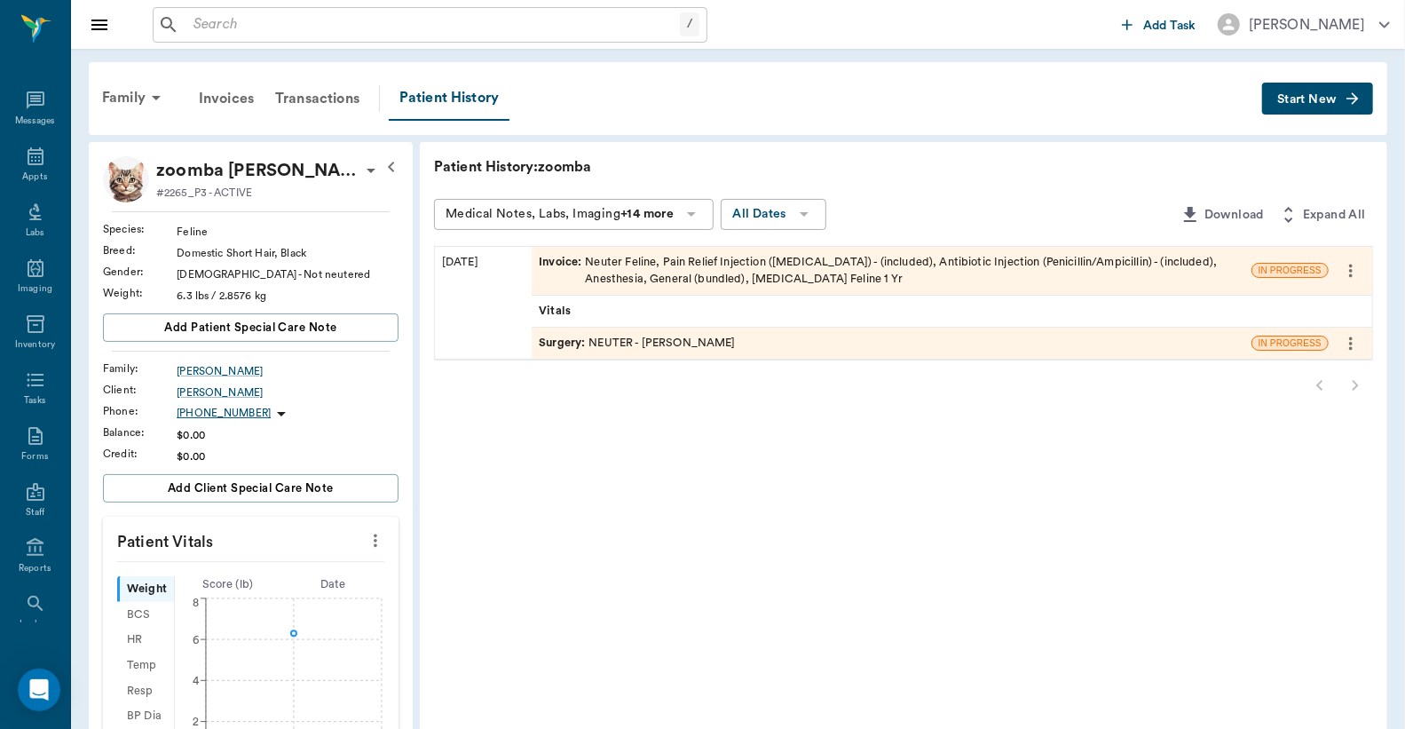
click at [695, 266] on div "Invoice : Neuter Feline, Pain Relief Injection (meloxicam) - (included), Antibi…" at bounding box center [892, 271] width 706 height 34
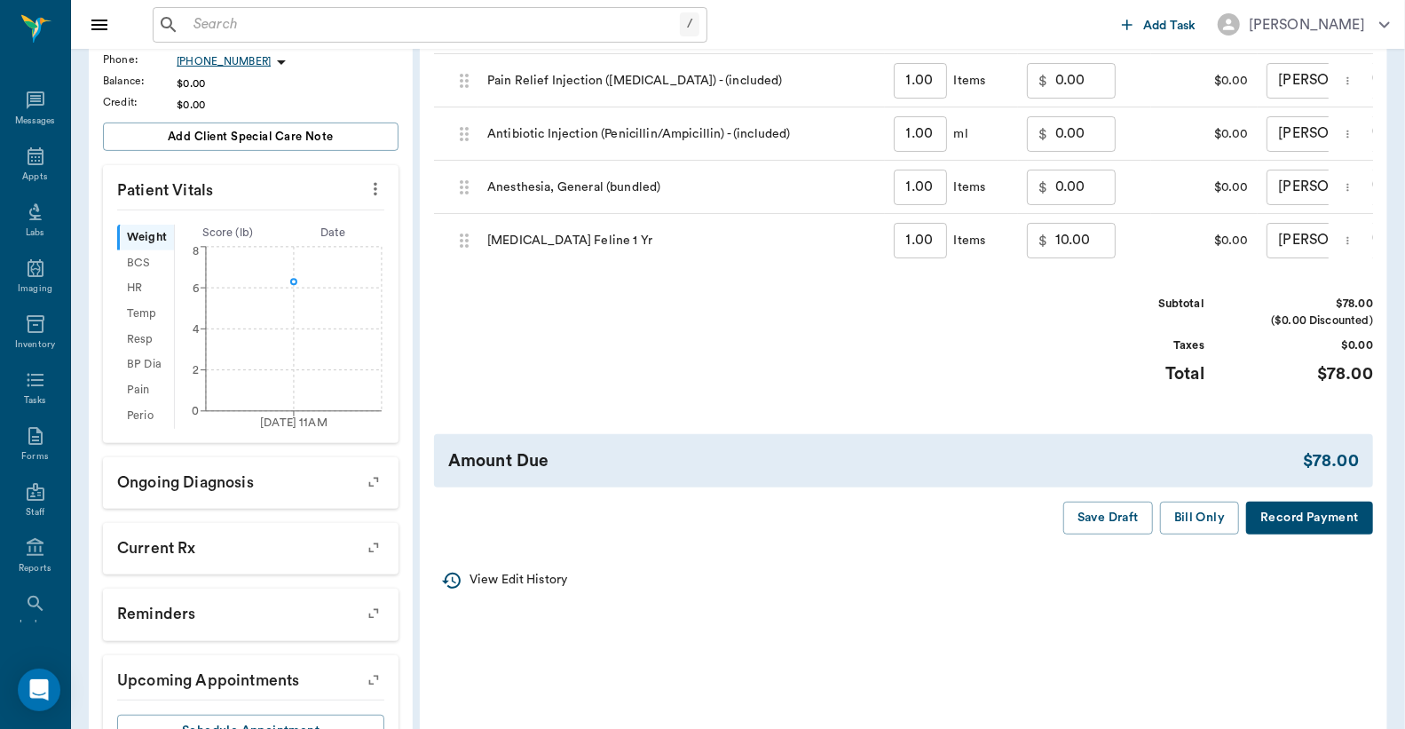
scroll to position [394, 0]
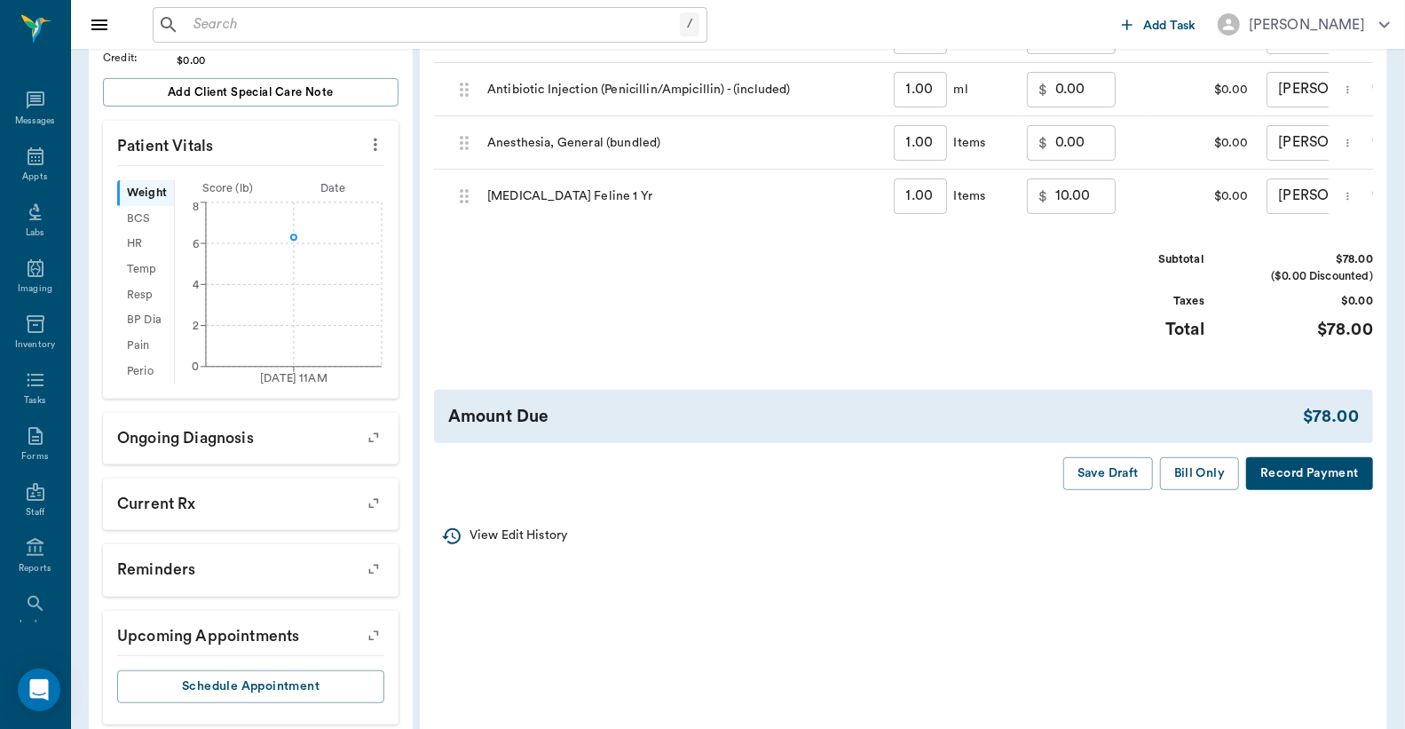
click at [1294, 489] on button "Record Payment" at bounding box center [1309, 473] width 127 height 33
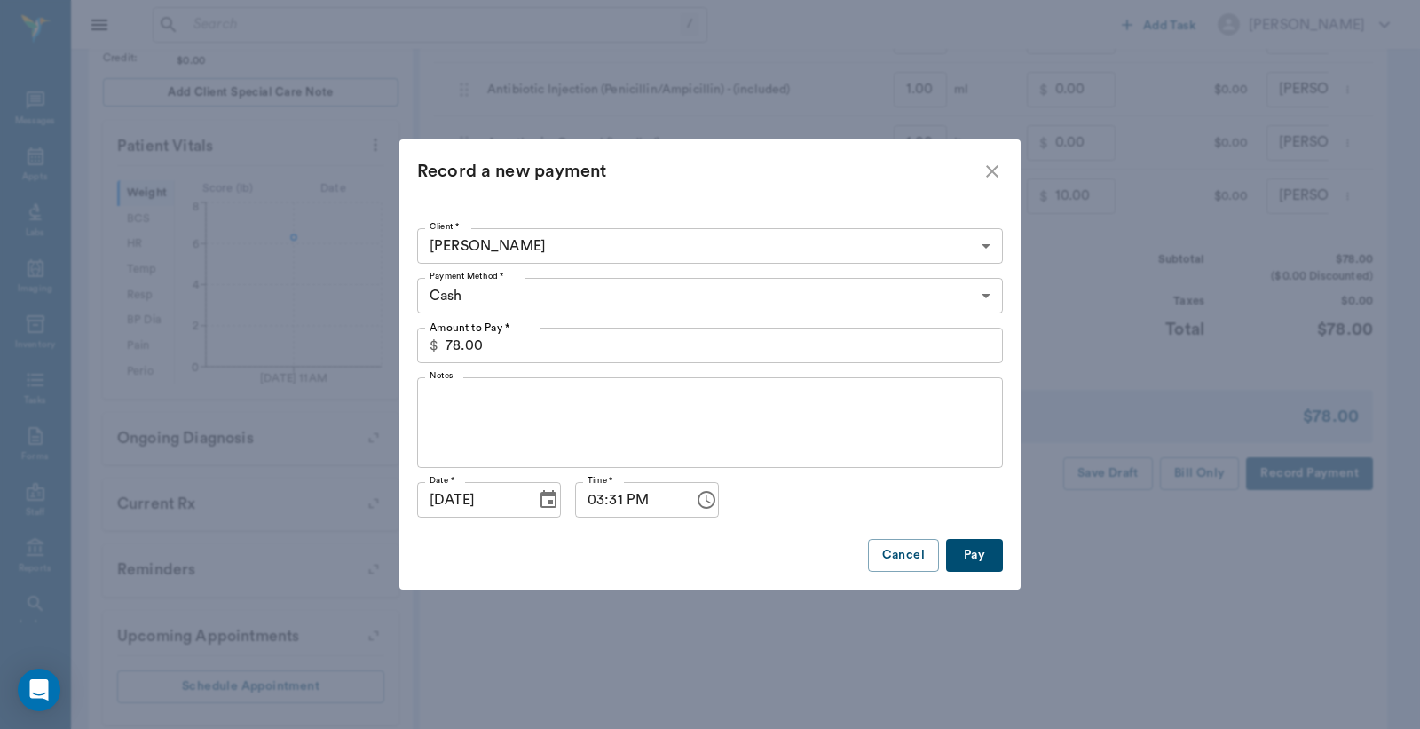
click at [979, 553] on button "Pay" at bounding box center [974, 555] width 57 height 33
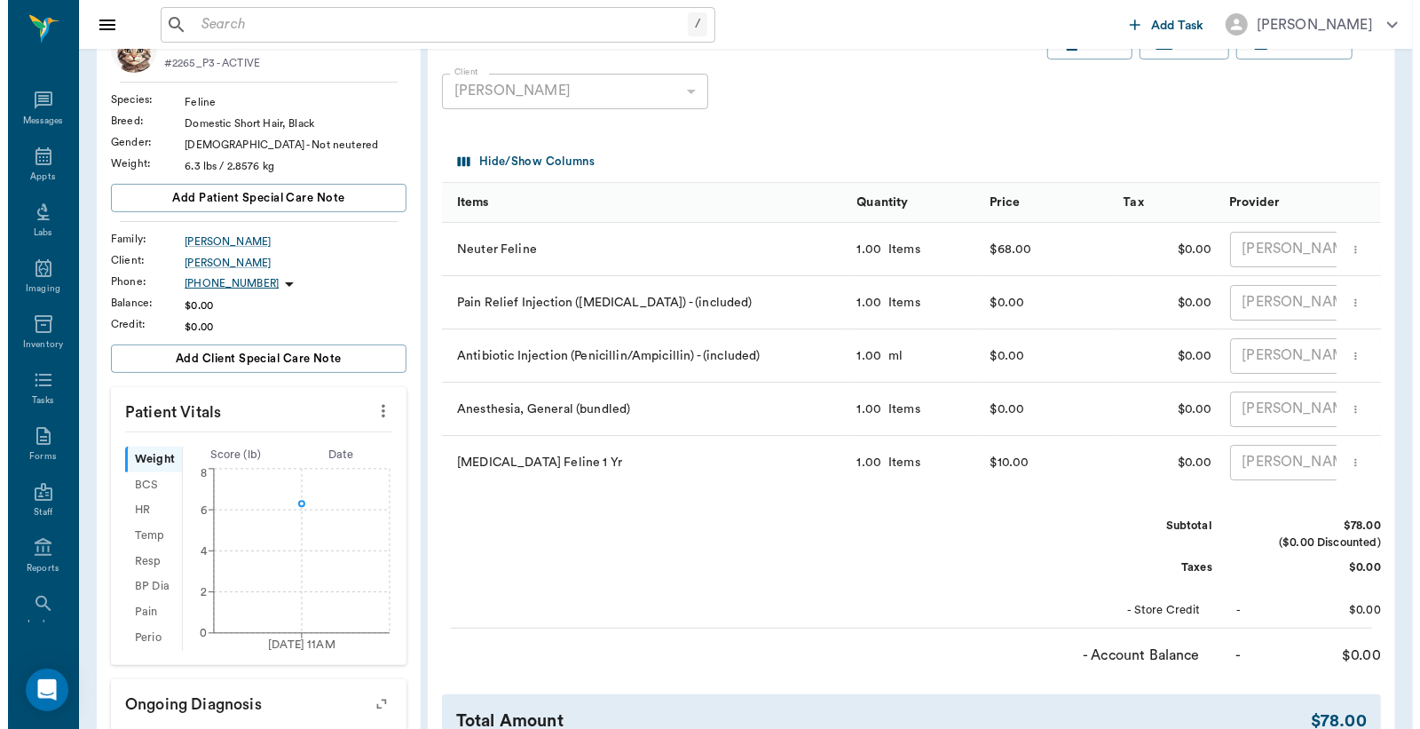
scroll to position [0, 0]
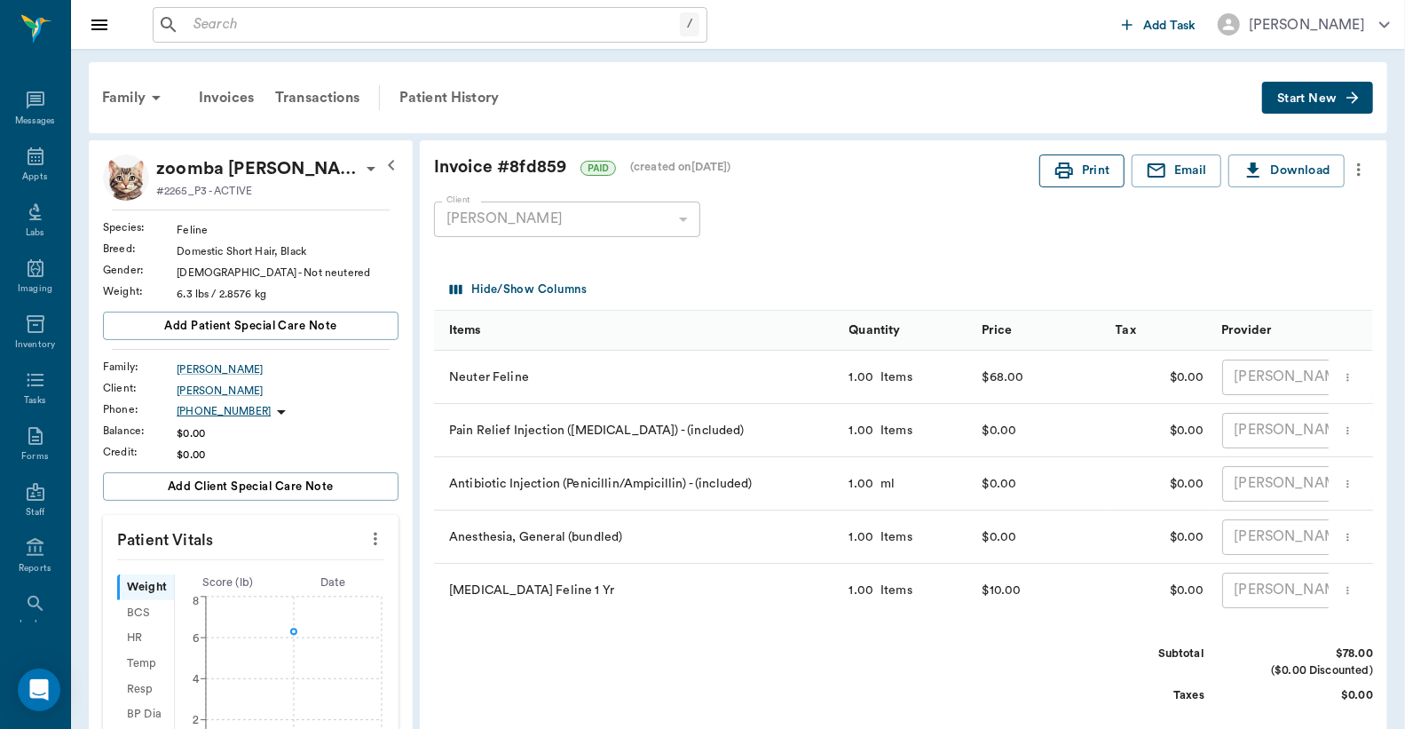
click at [1080, 170] on button "Print" at bounding box center [1082, 170] width 85 height 33
click at [28, 170] on div "Appts" at bounding box center [34, 176] width 25 height 13
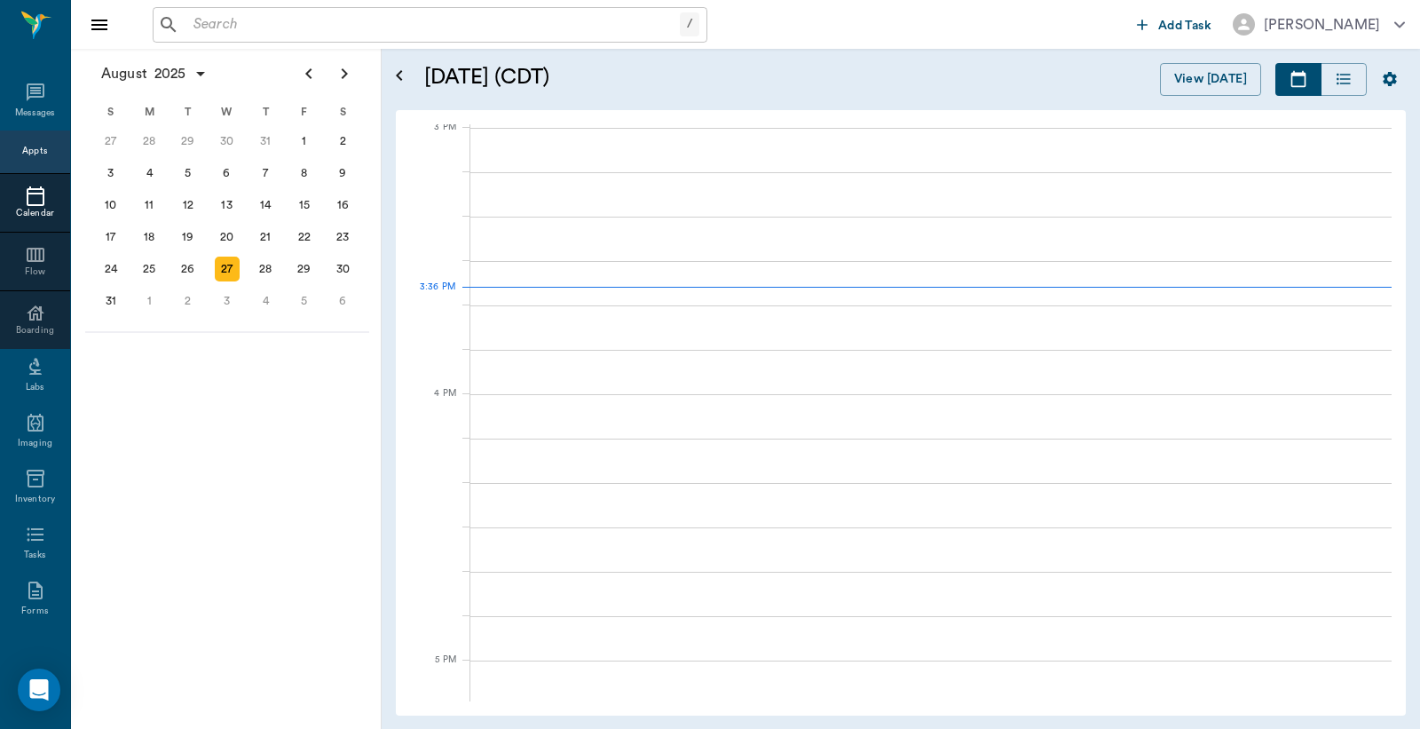
scroll to position [1868, 0]
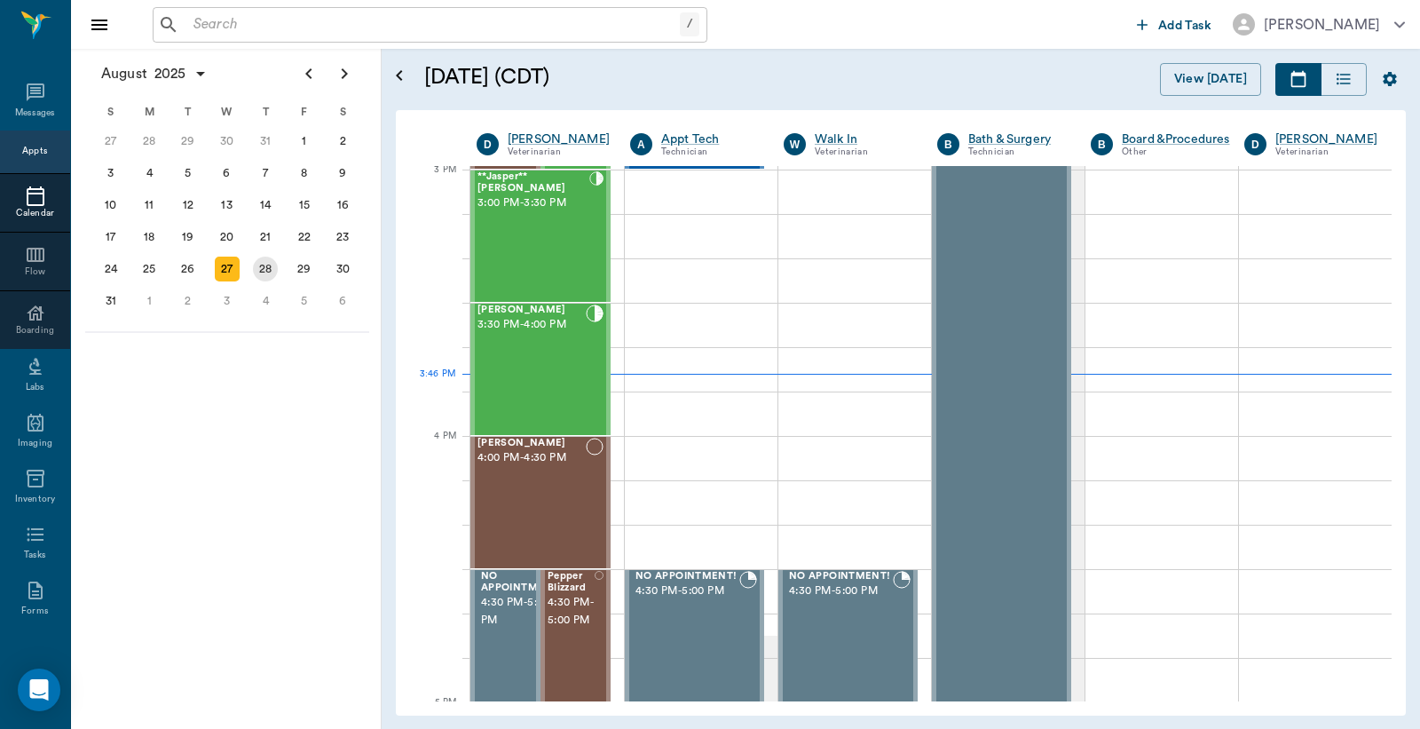
click at [268, 261] on div "28" at bounding box center [265, 269] width 25 height 25
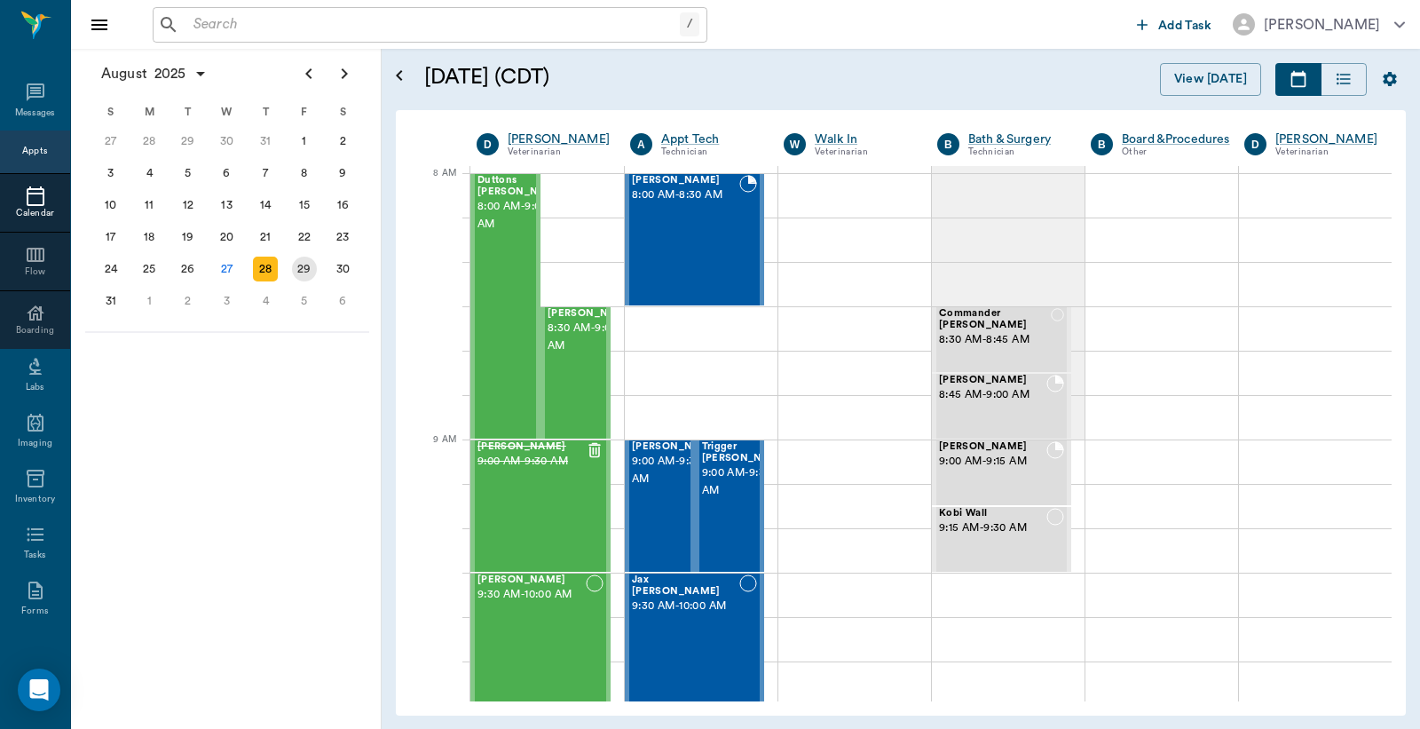
click at [305, 263] on div "29" at bounding box center [304, 269] width 25 height 25
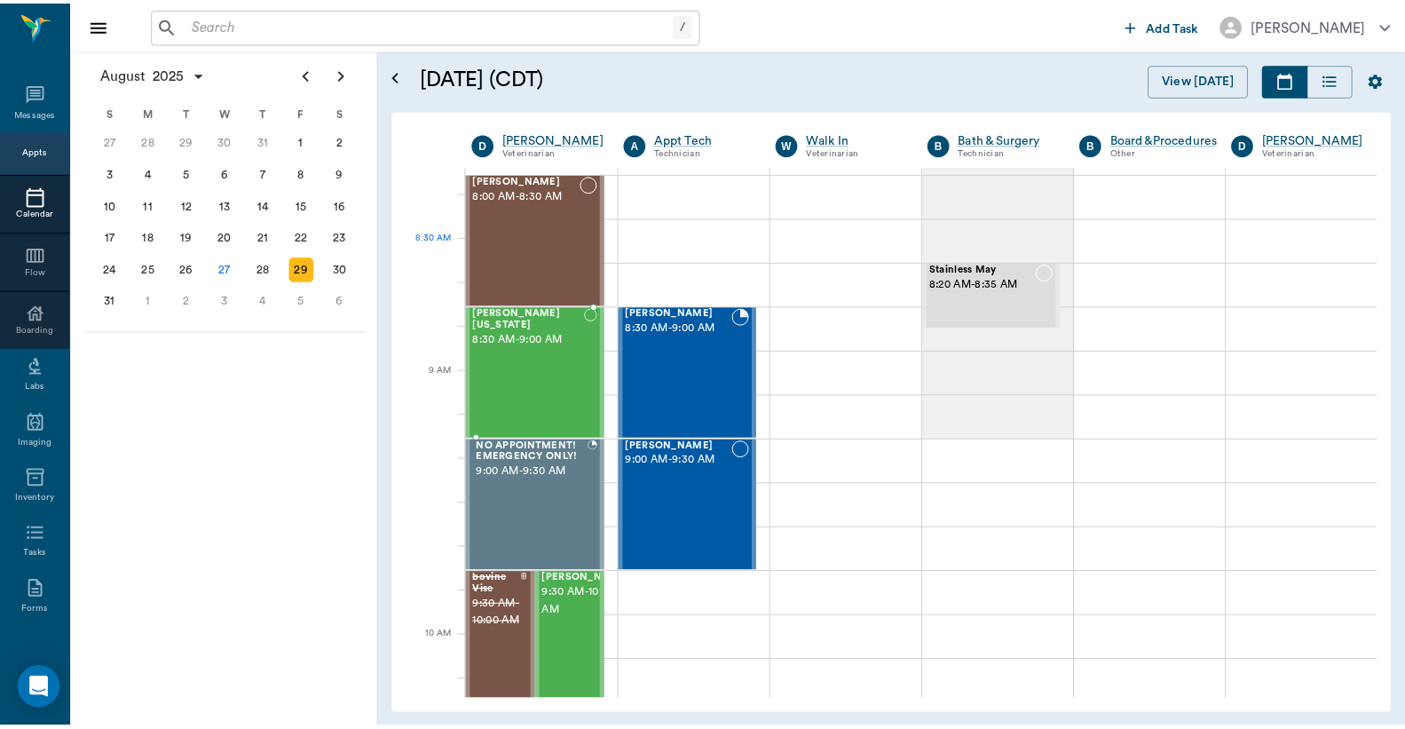
scroll to position [131, 0]
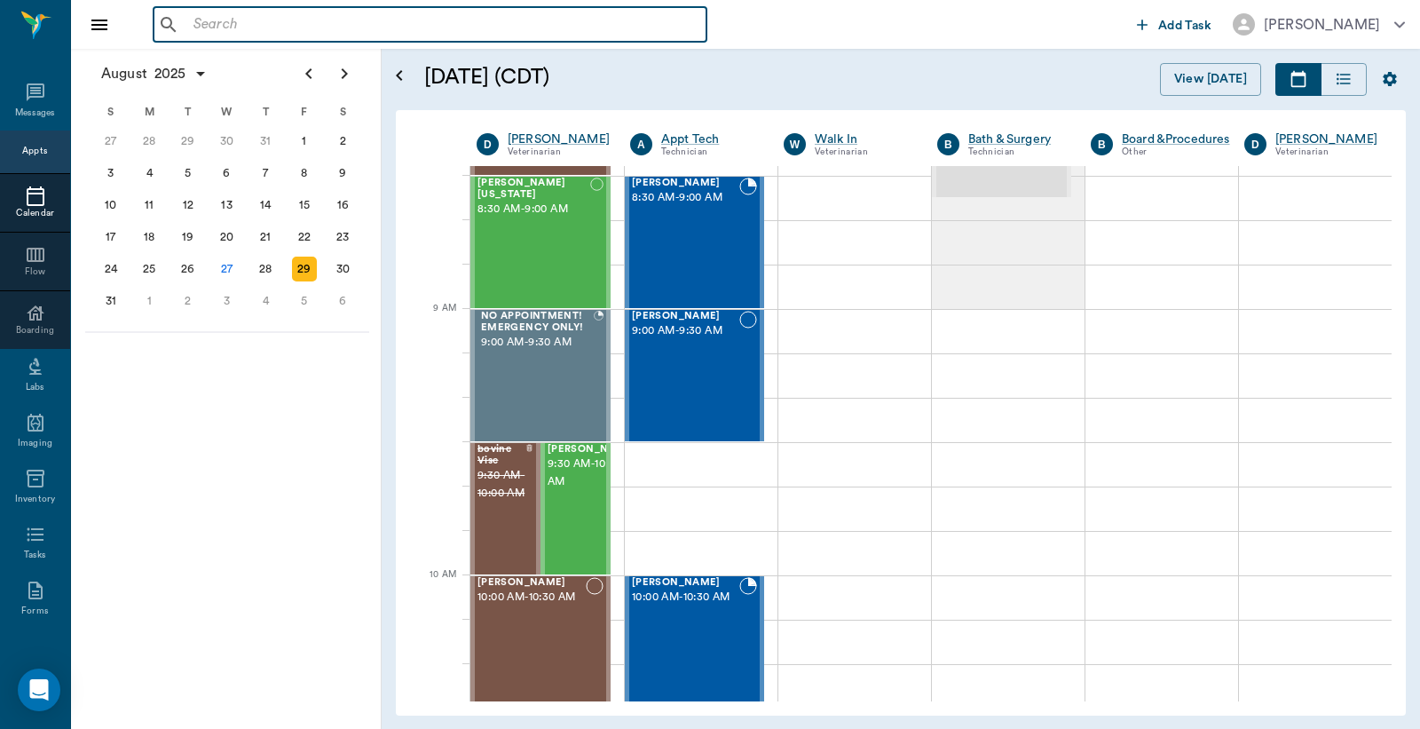
click at [188, 27] on input "text" at bounding box center [442, 24] width 513 height 25
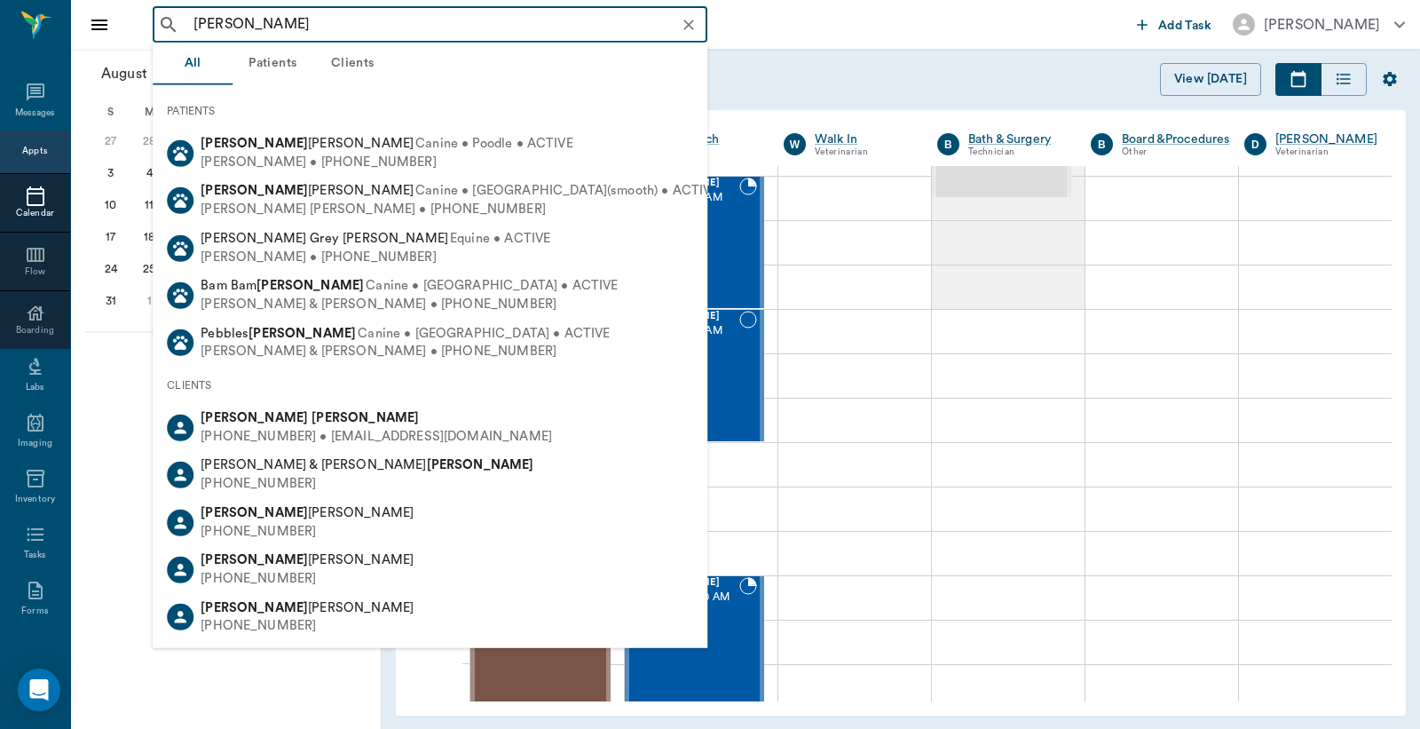
click at [286, 431] on div "(903) 733-2813 • sennis513@gmail.com" at bounding box center [377, 437] width 352 height 19
type input "stephanie ennis"
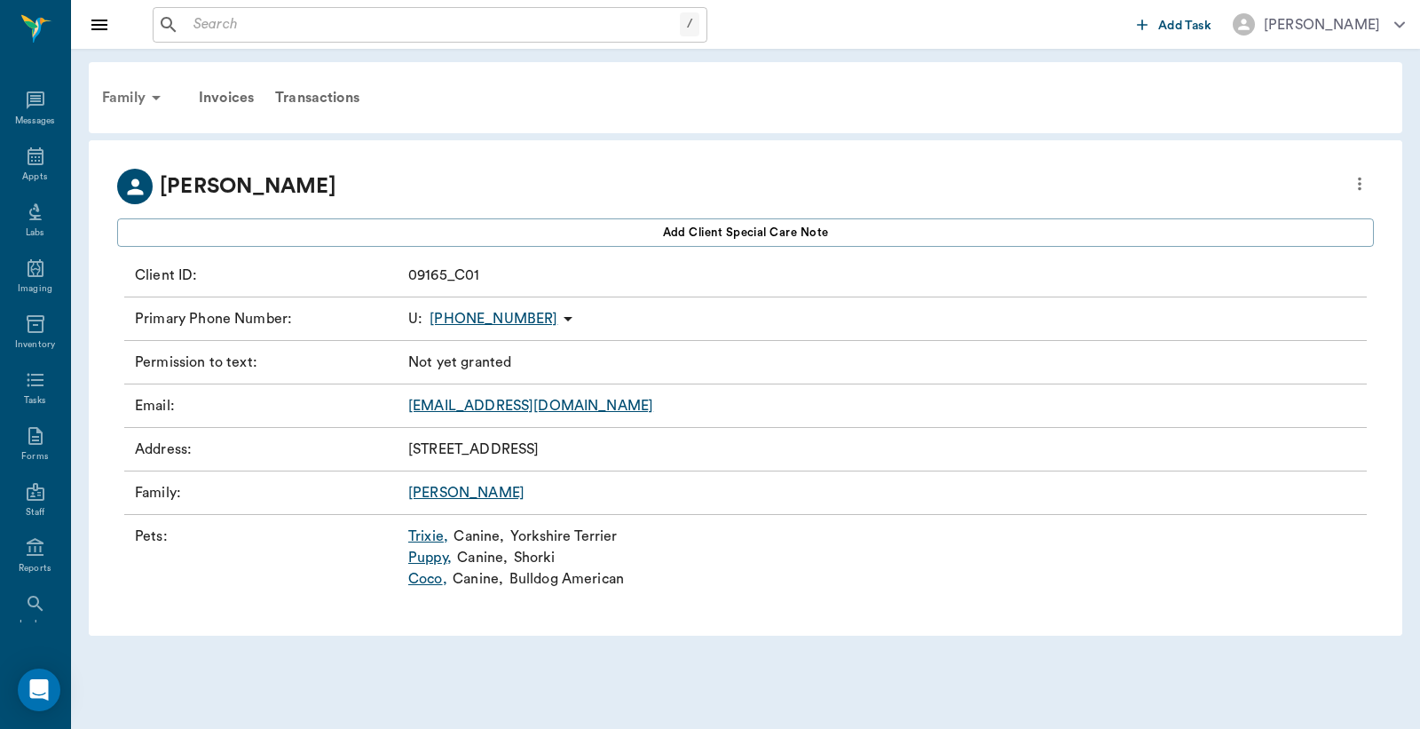
click at [139, 99] on div "Family" at bounding box center [134, 97] width 86 height 43
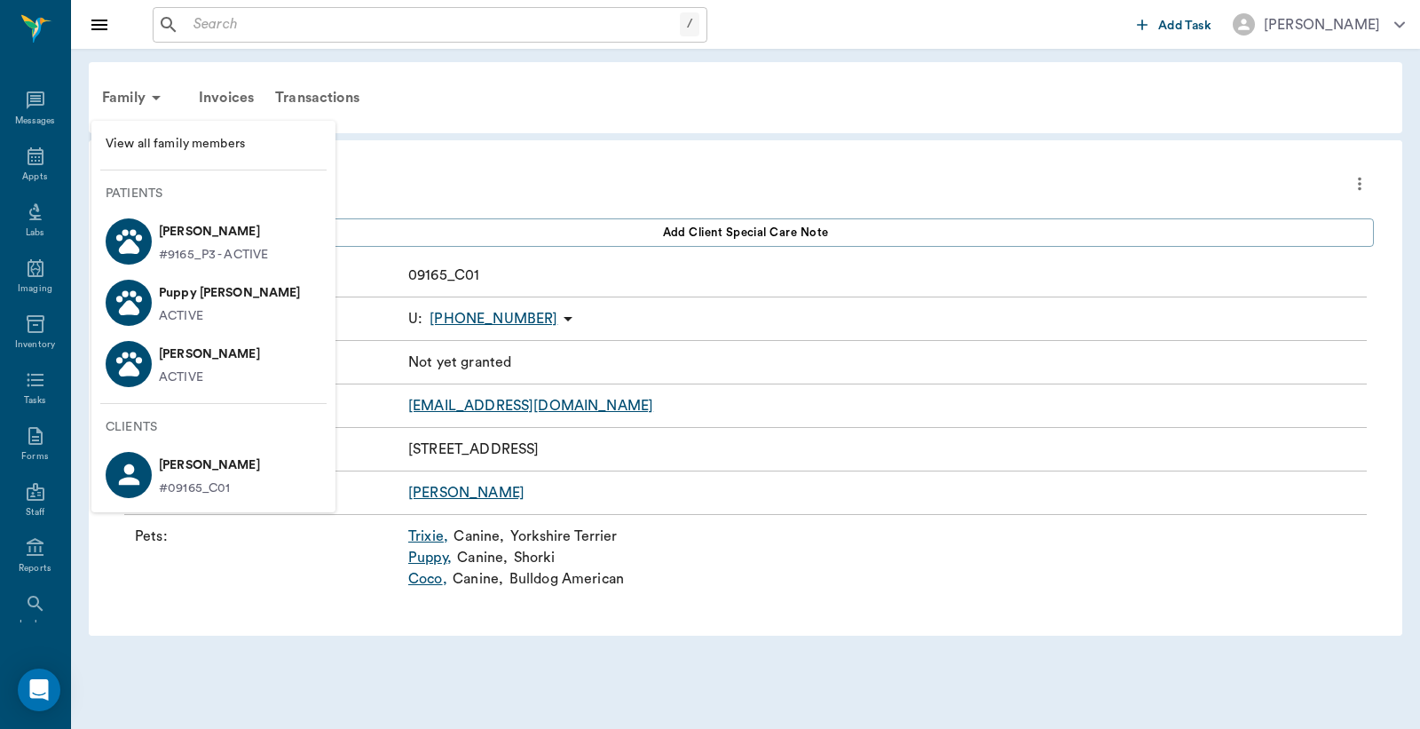
click at [187, 365] on p "Coco Ennis" at bounding box center [209, 354] width 101 height 28
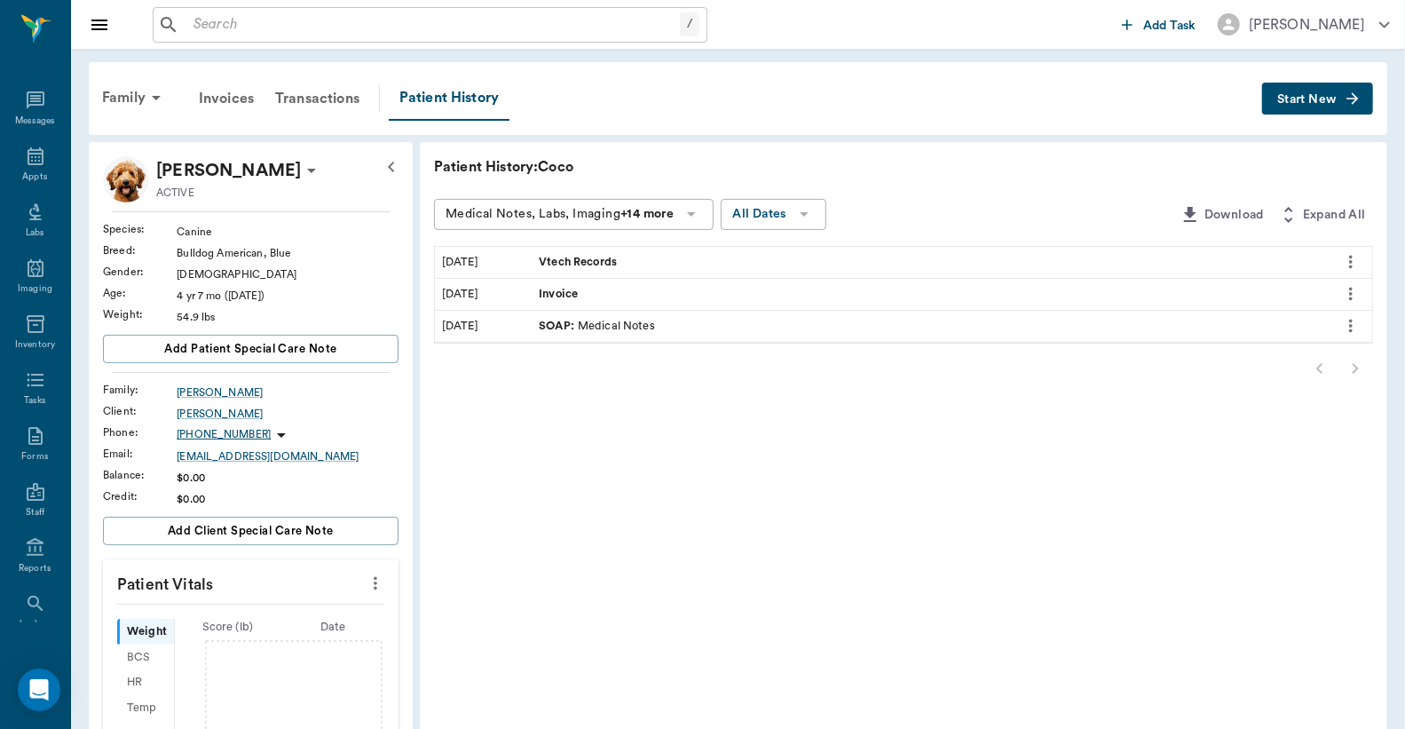
click at [198, 27] on input "text" at bounding box center [433, 24] width 494 height 25
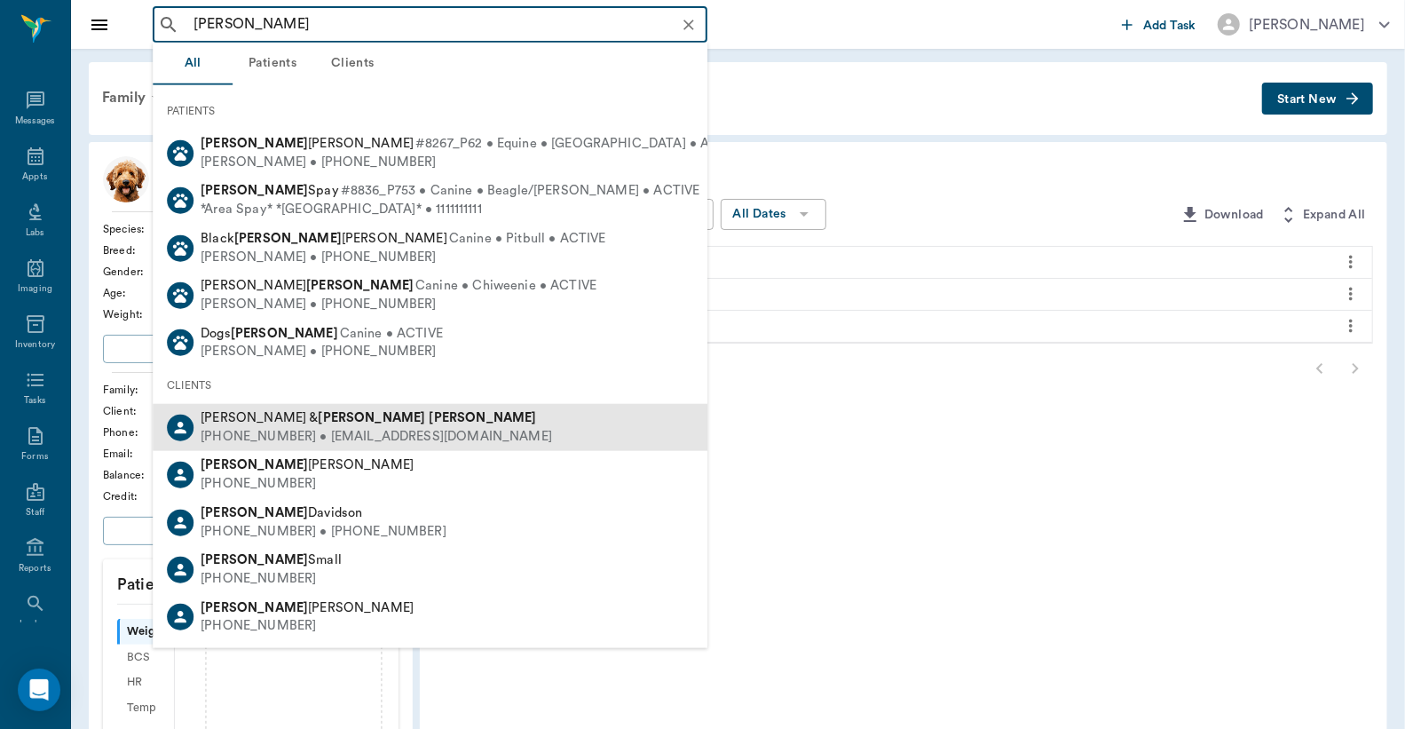
click at [281, 431] on div "(903) 490-3206 • FINCHERJ.J@gmail.com" at bounding box center [377, 437] width 352 height 19
type input "Judy Fincher"
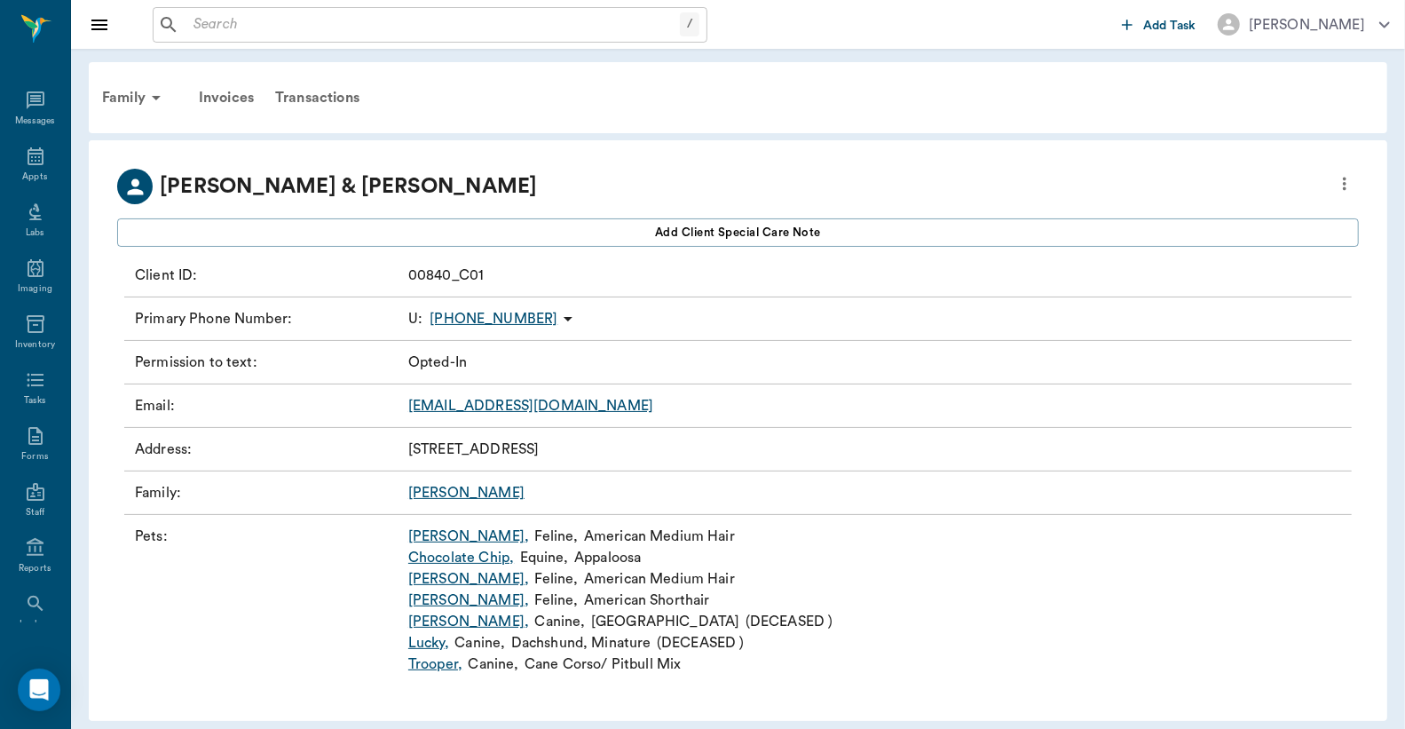
click at [438, 538] on link "Bramble ," at bounding box center [468, 536] width 121 height 21
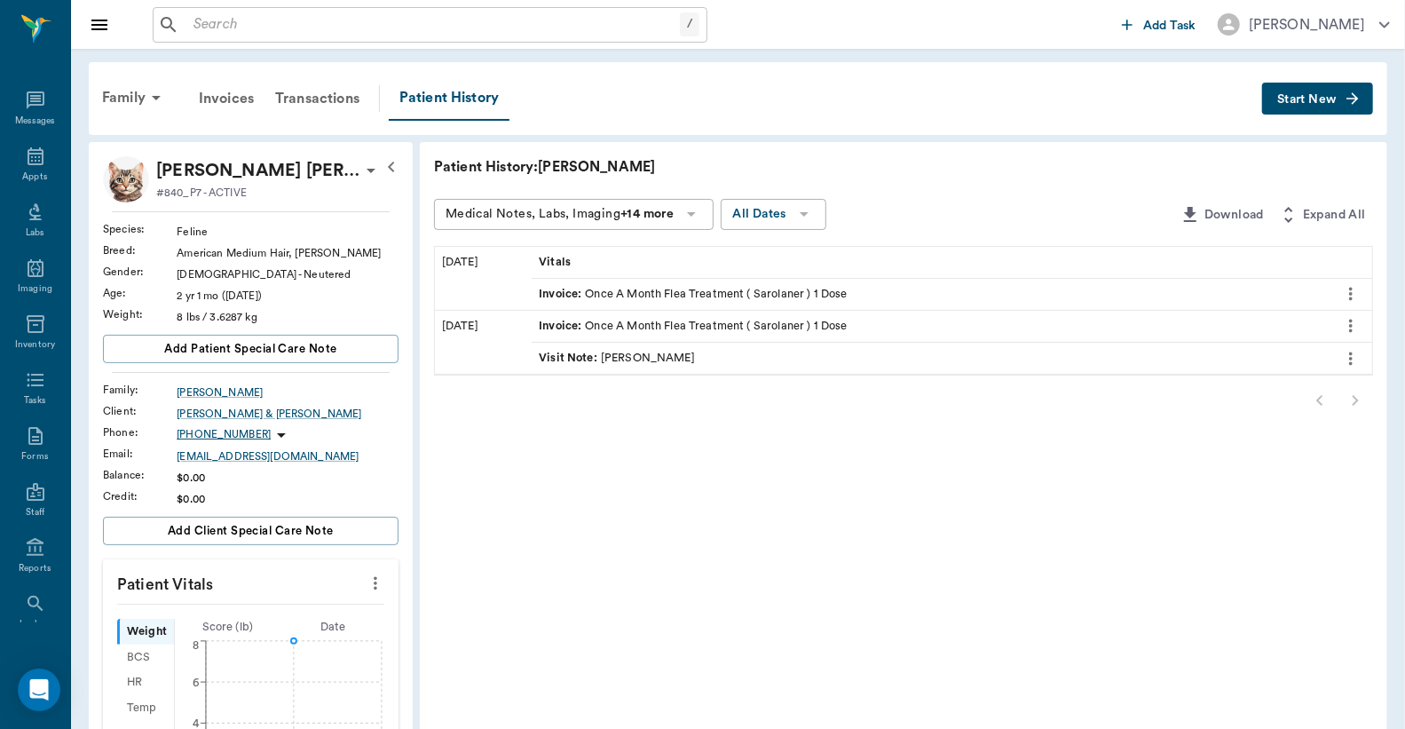
click at [1327, 99] on span "Start New" at bounding box center [1307, 99] width 59 height 0
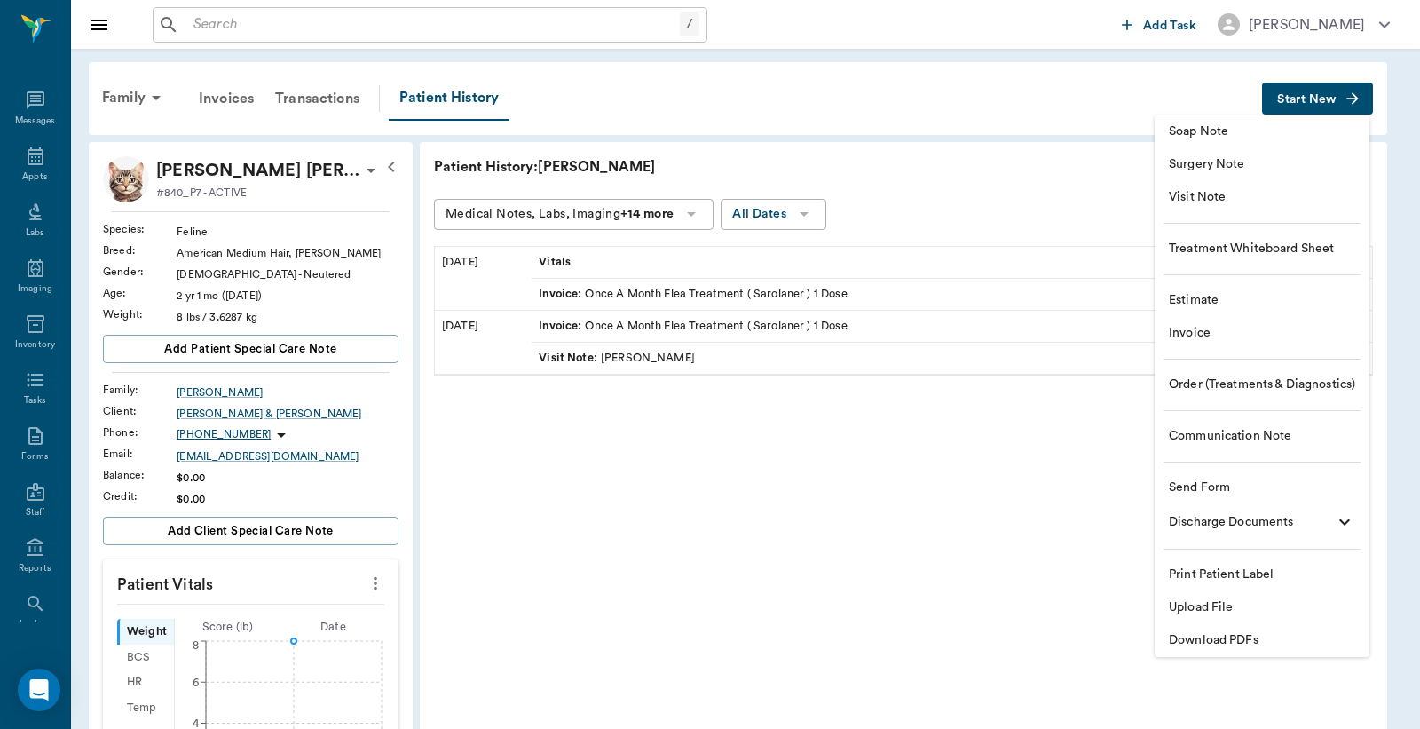
click at [1212, 338] on span "Invoice" at bounding box center [1262, 333] width 186 height 19
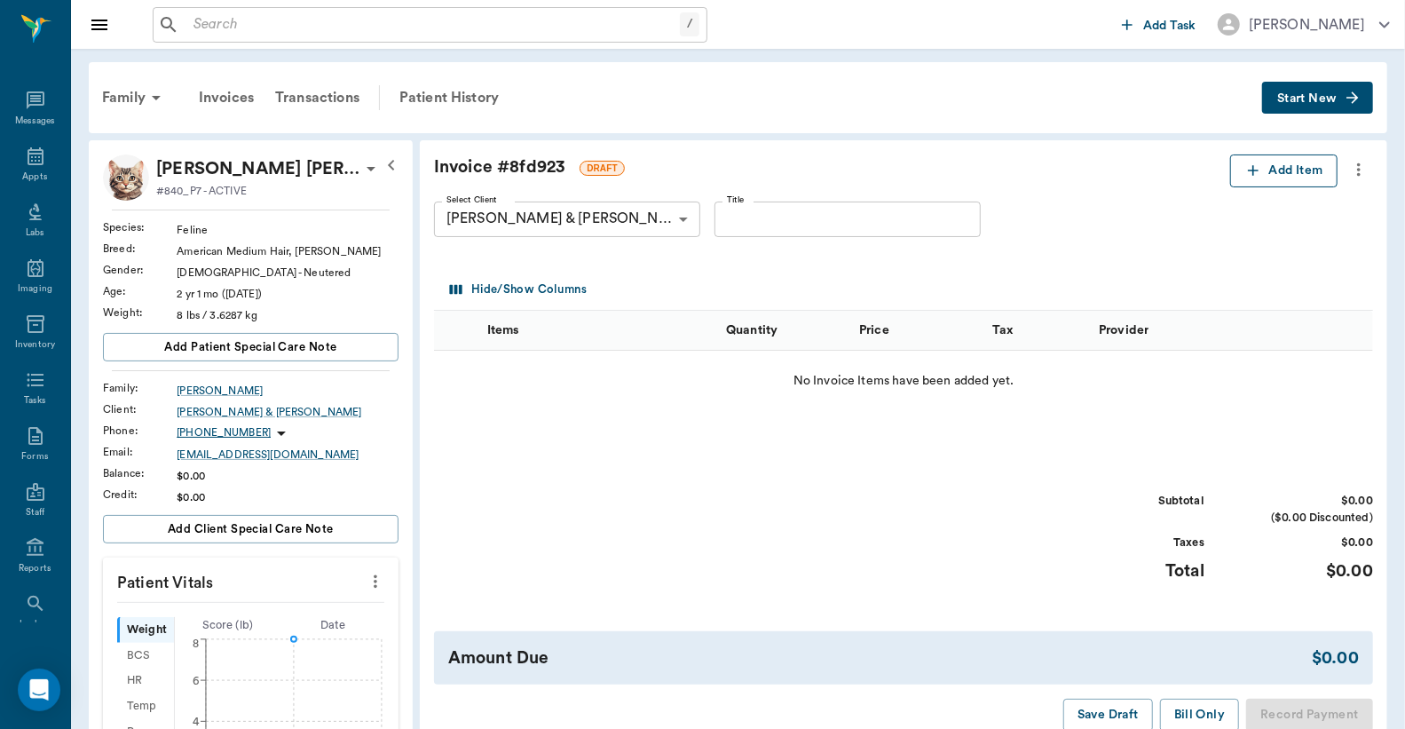
click at [1278, 175] on button "Add Item" at bounding box center [1284, 170] width 107 height 33
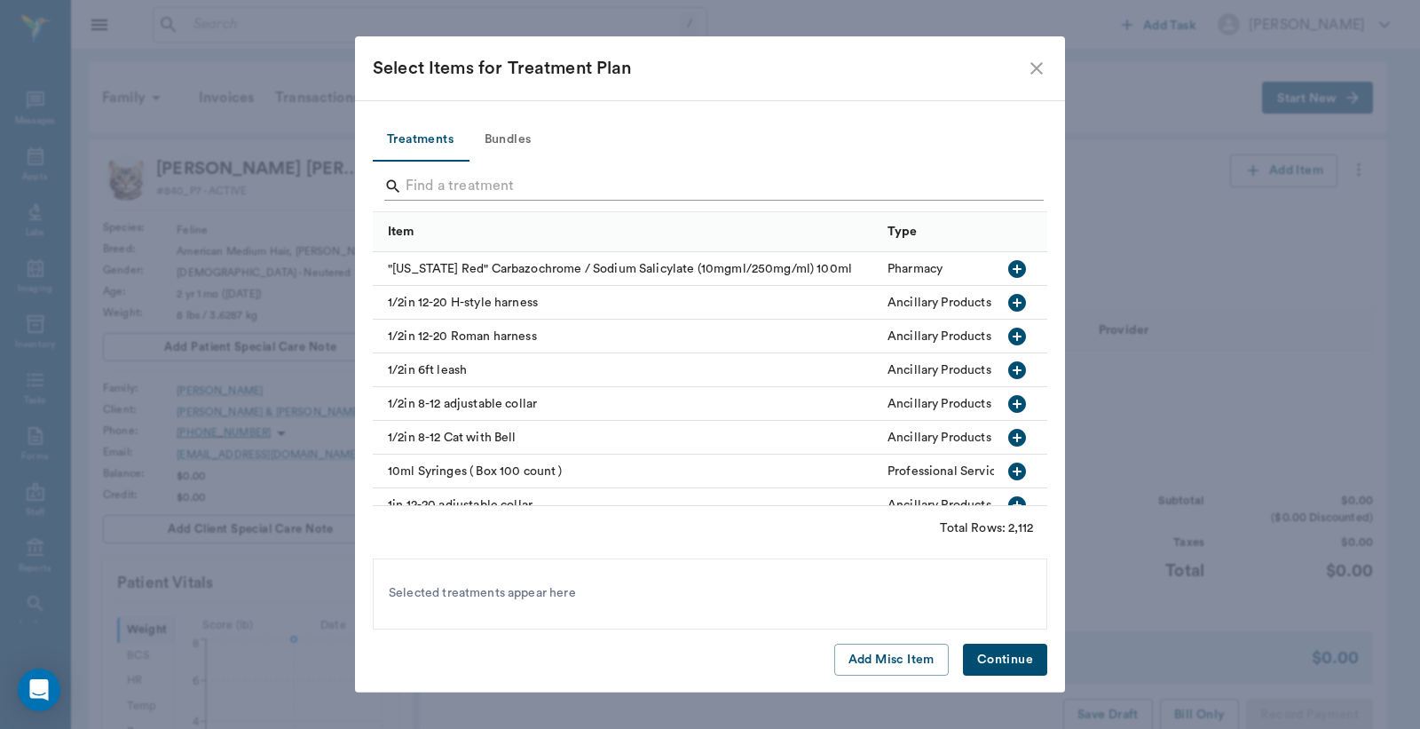
click at [409, 184] on input "Search" at bounding box center [712, 186] width 612 height 28
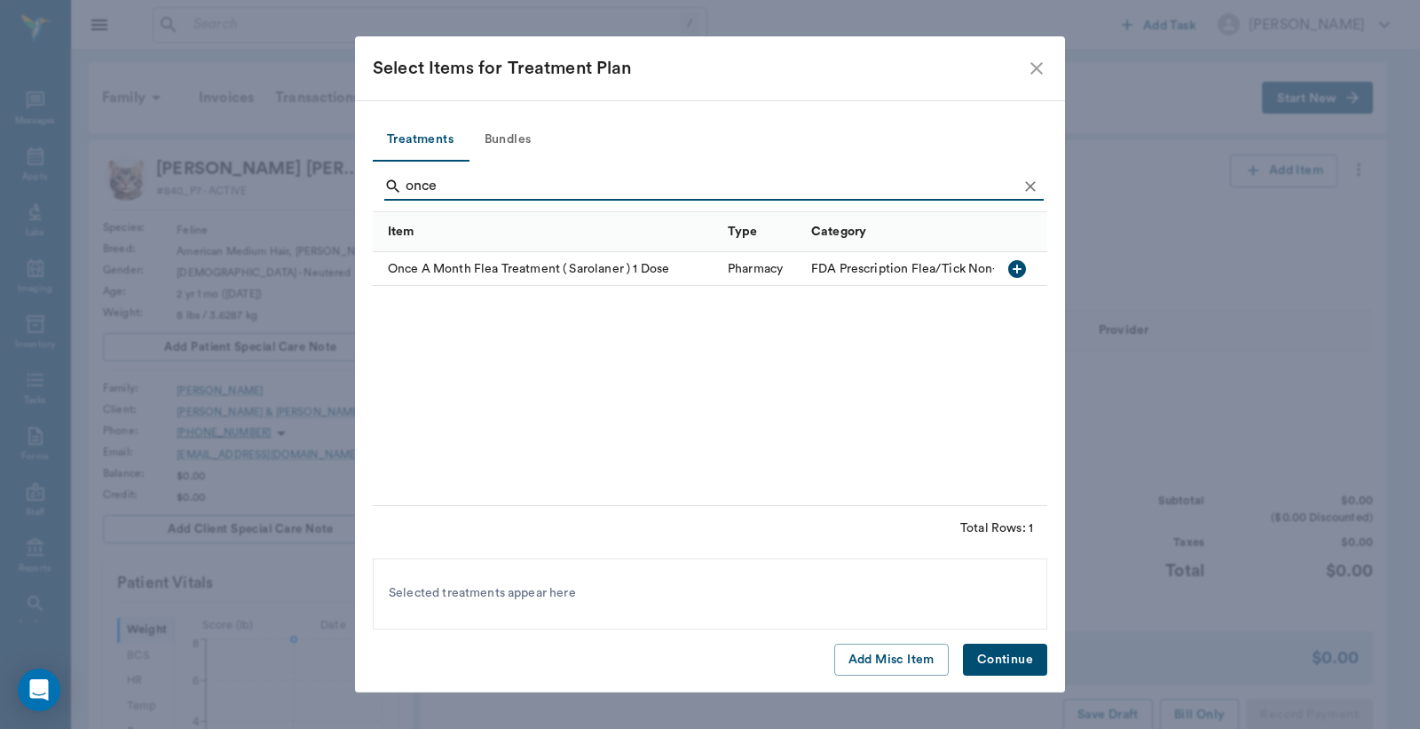
type input "once"
click at [1018, 269] on icon "button" at bounding box center [1017, 268] width 21 height 21
click at [1026, 654] on button "Continue" at bounding box center [1005, 660] width 84 height 33
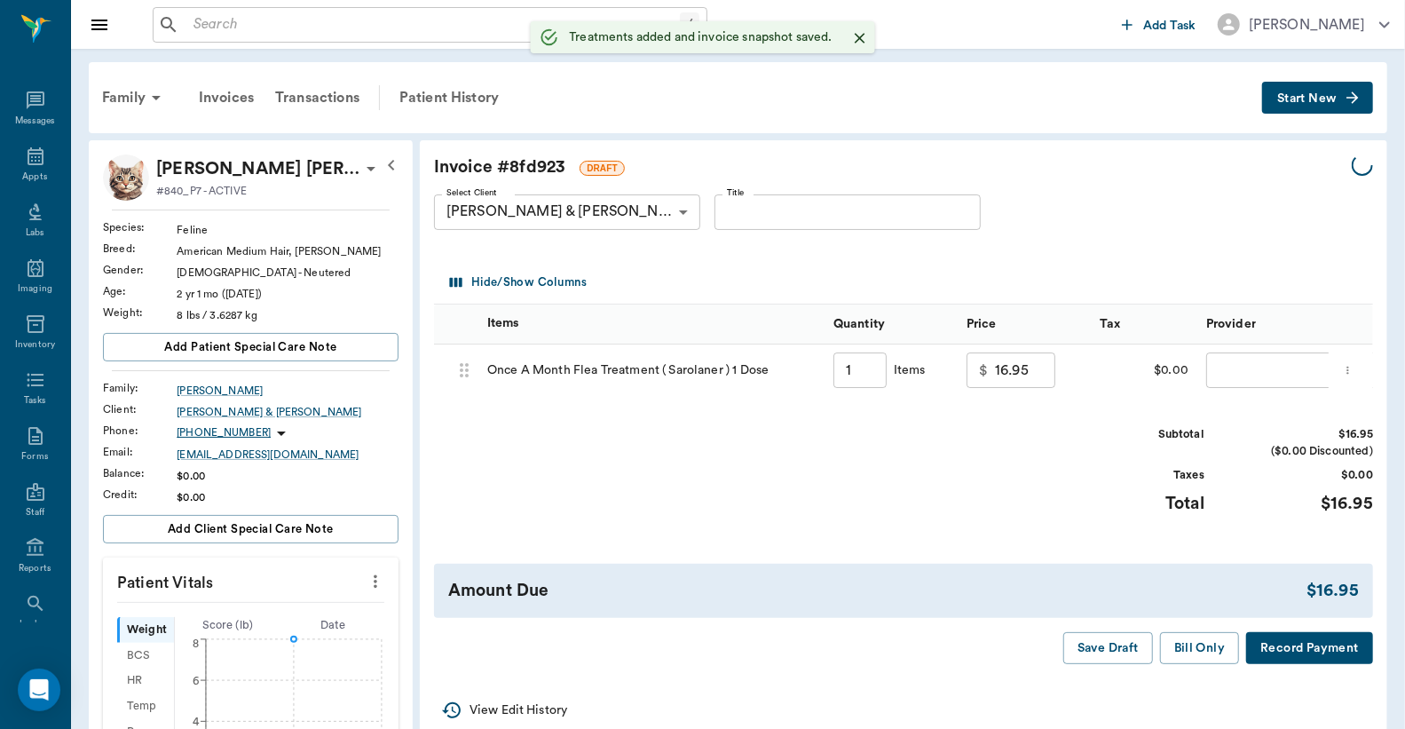
type input "1.00"
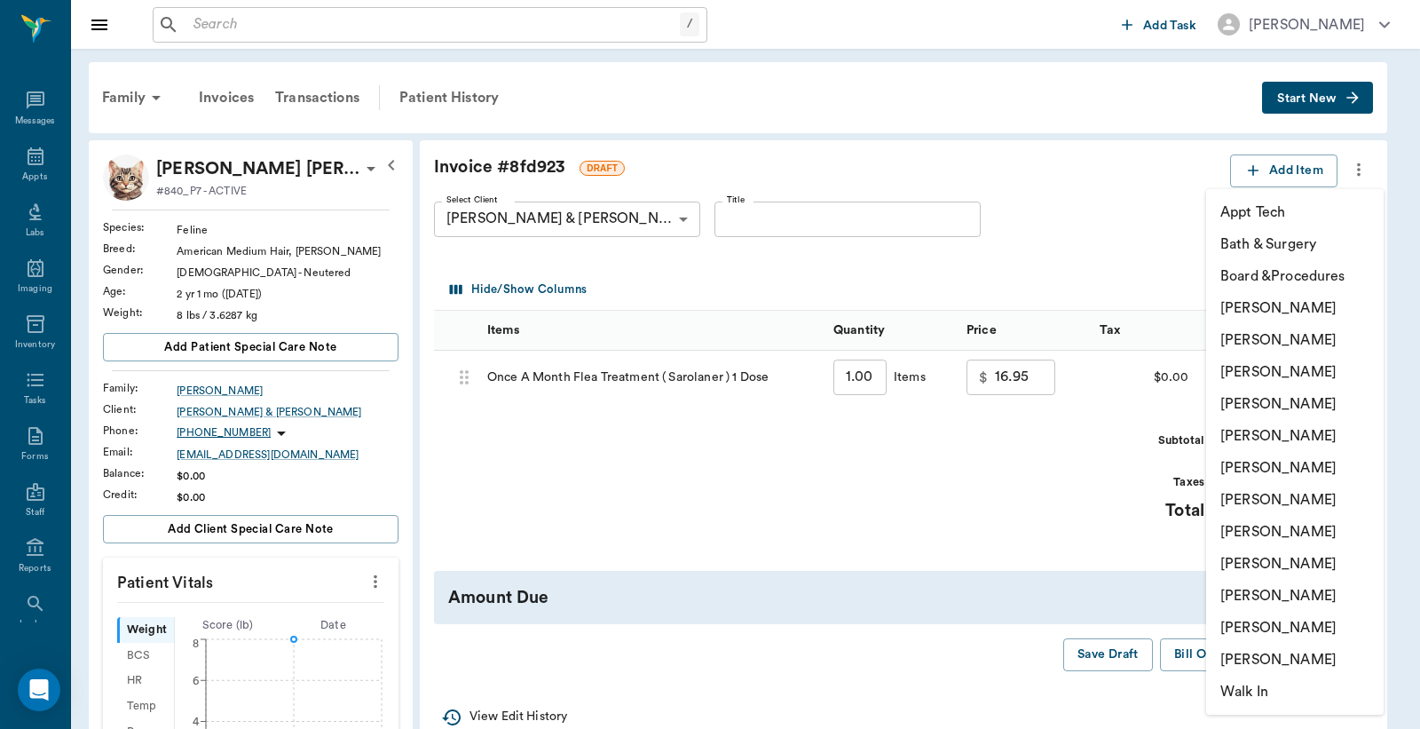
click at [1219, 375] on body "/ ​ Add Task Dr. Bert Ellsworth Nectar Messages Appts Labs Imaging Inventory Ta…" at bounding box center [710, 614] width 1420 height 1228
click at [1245, 338] on li "[PERSON_NAME]" at bounding box center [1296, 340] width 178 height 32
type input "none-63ec2e2852e12b0ba117910e"
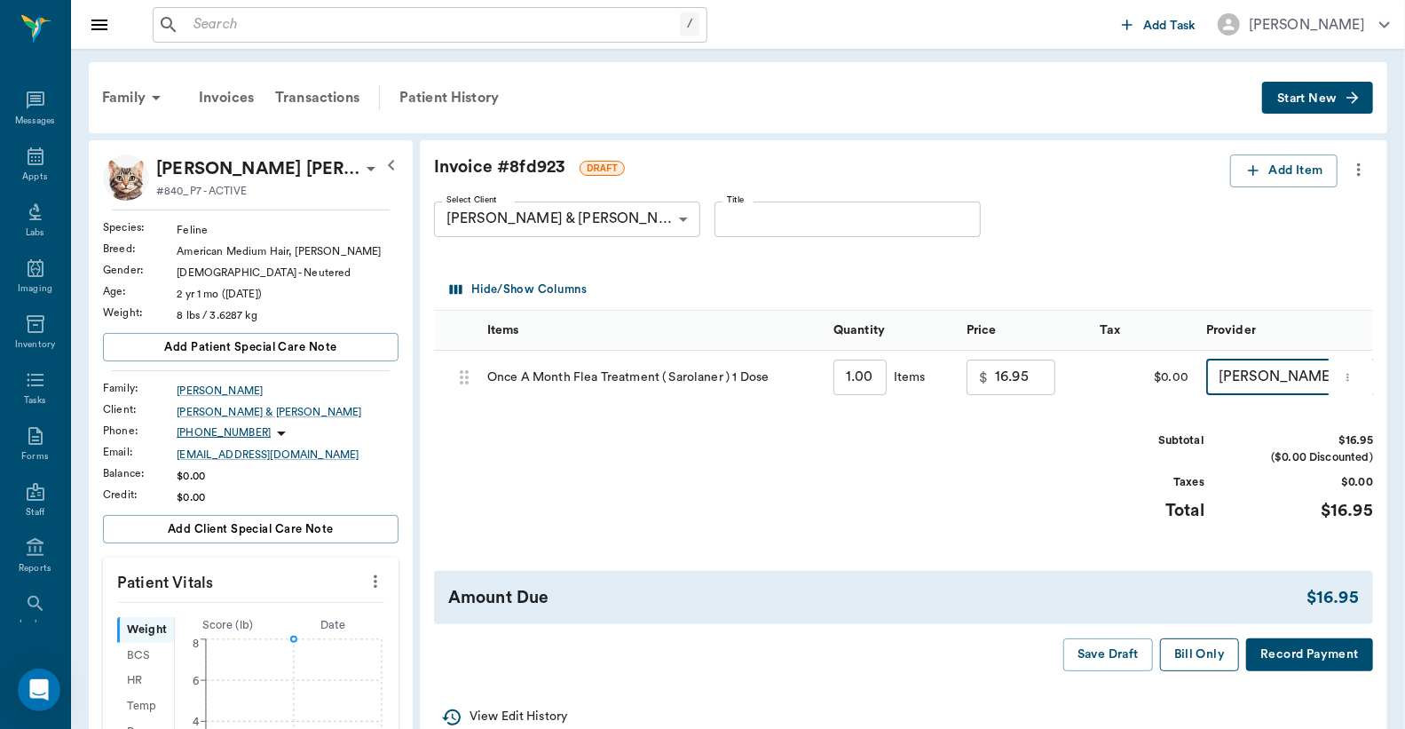
click at [1214, 671] on button "Bill Only" at bounding box center [1200, 654] width 80 height 33
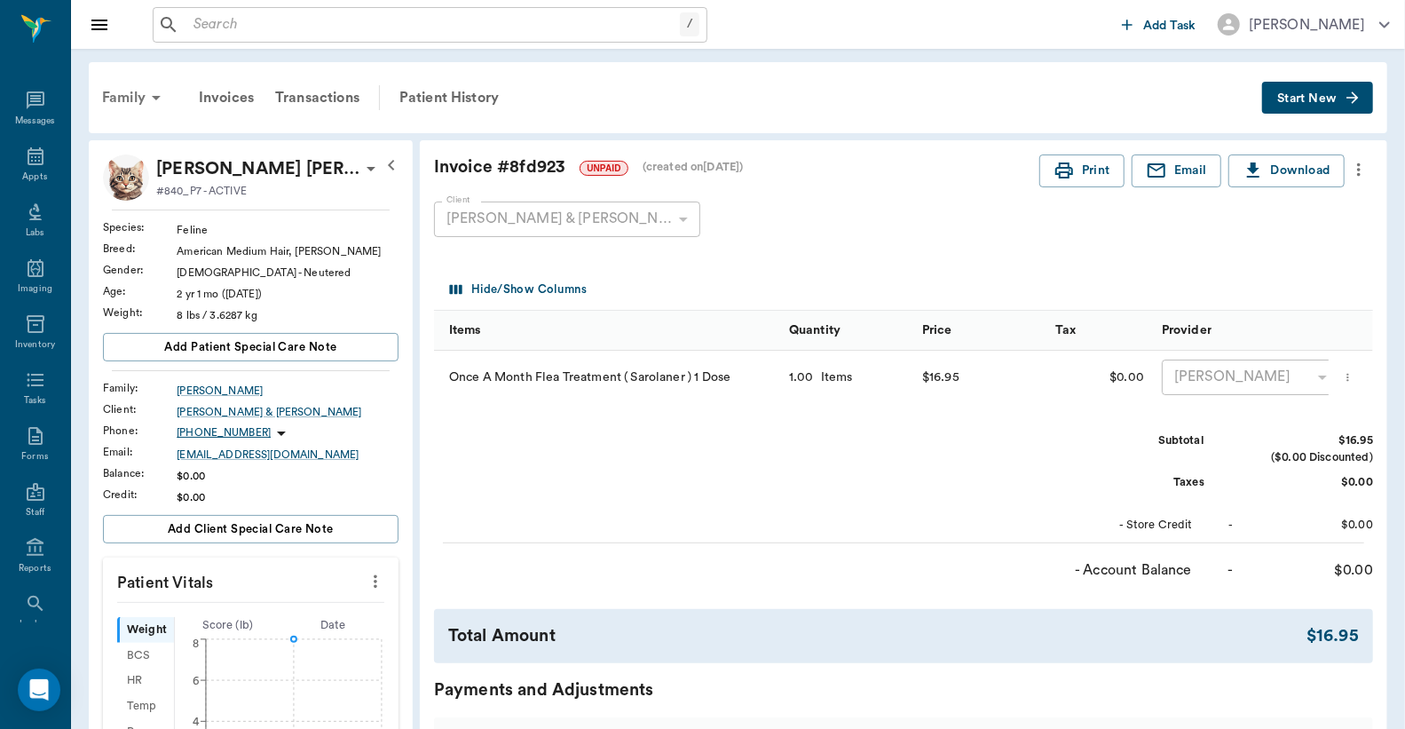
click at [128, 99] on div "Family" at bounding box center [134, 97] width 86 height 43
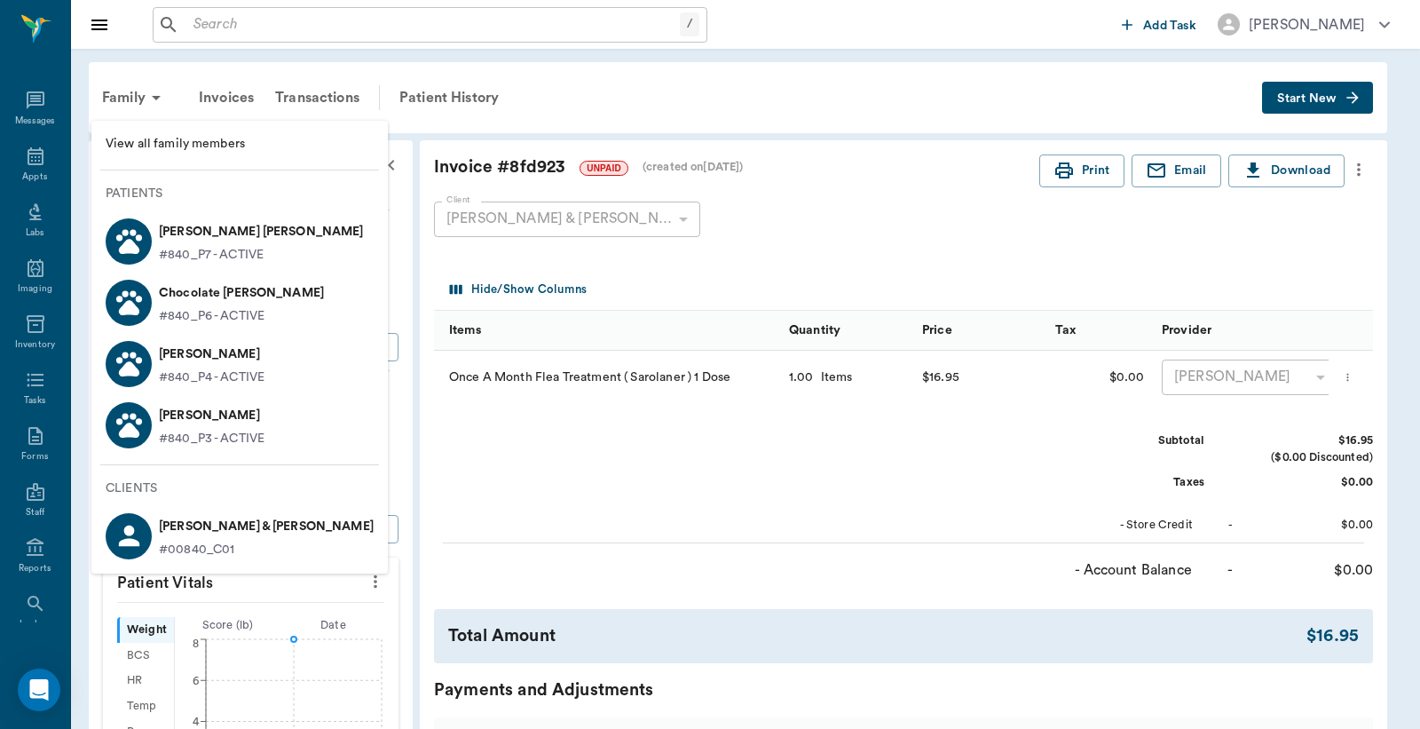
click at [187, 368] on p "#840_P4 - ACTIVE" at bounding box center [212, 377] width 106 height 19
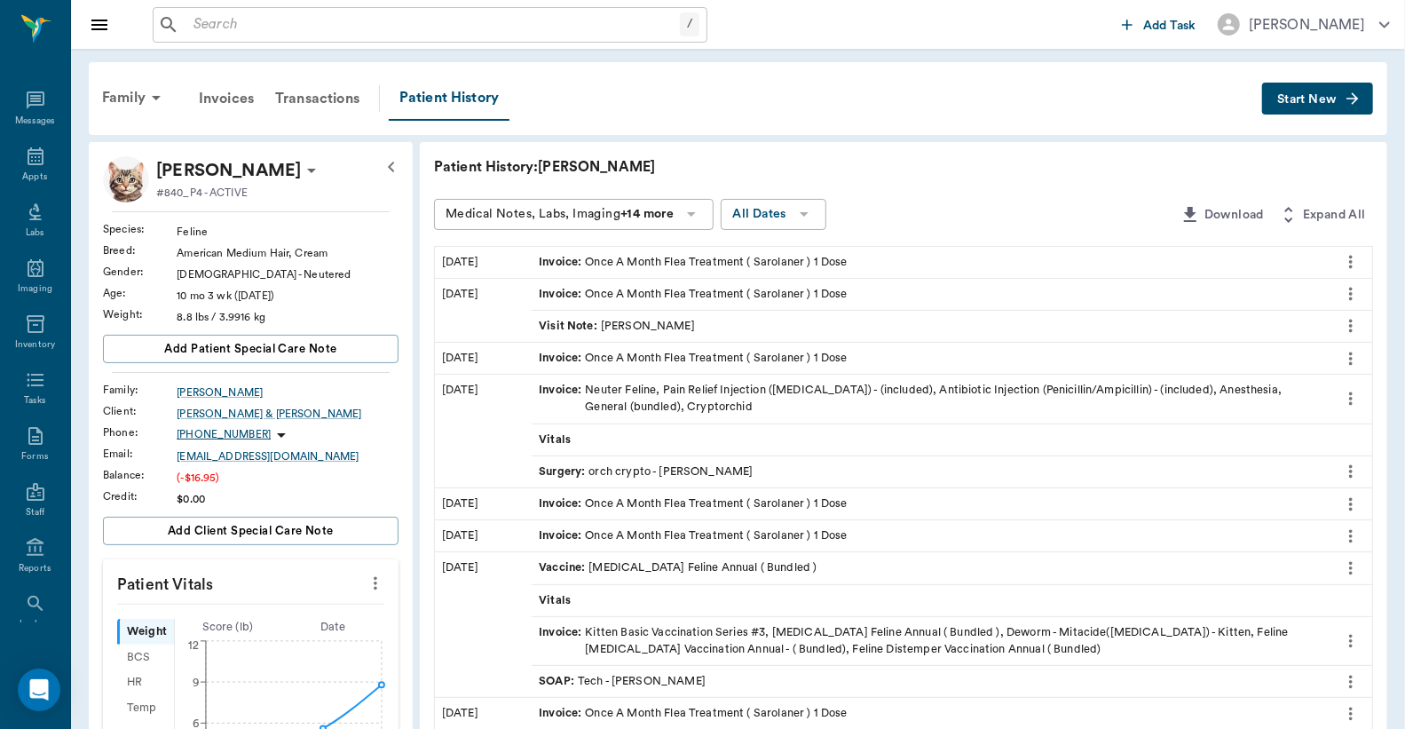
click at [1318, 105] on button "Start New" at bounding box center [1317, 99] width 111 height 33
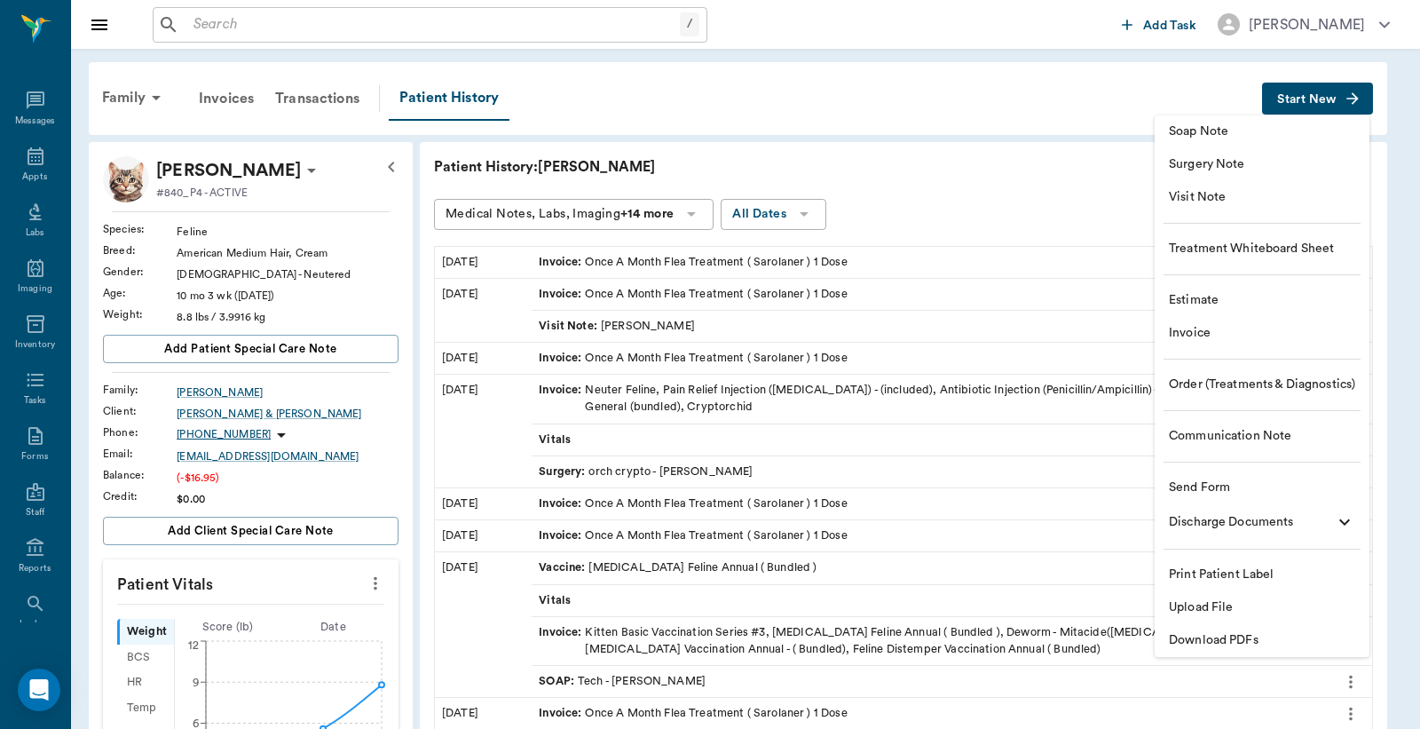
click at [1212, 340] on span "Invoice" at bounding box center [1262, 333] width 186 height 19
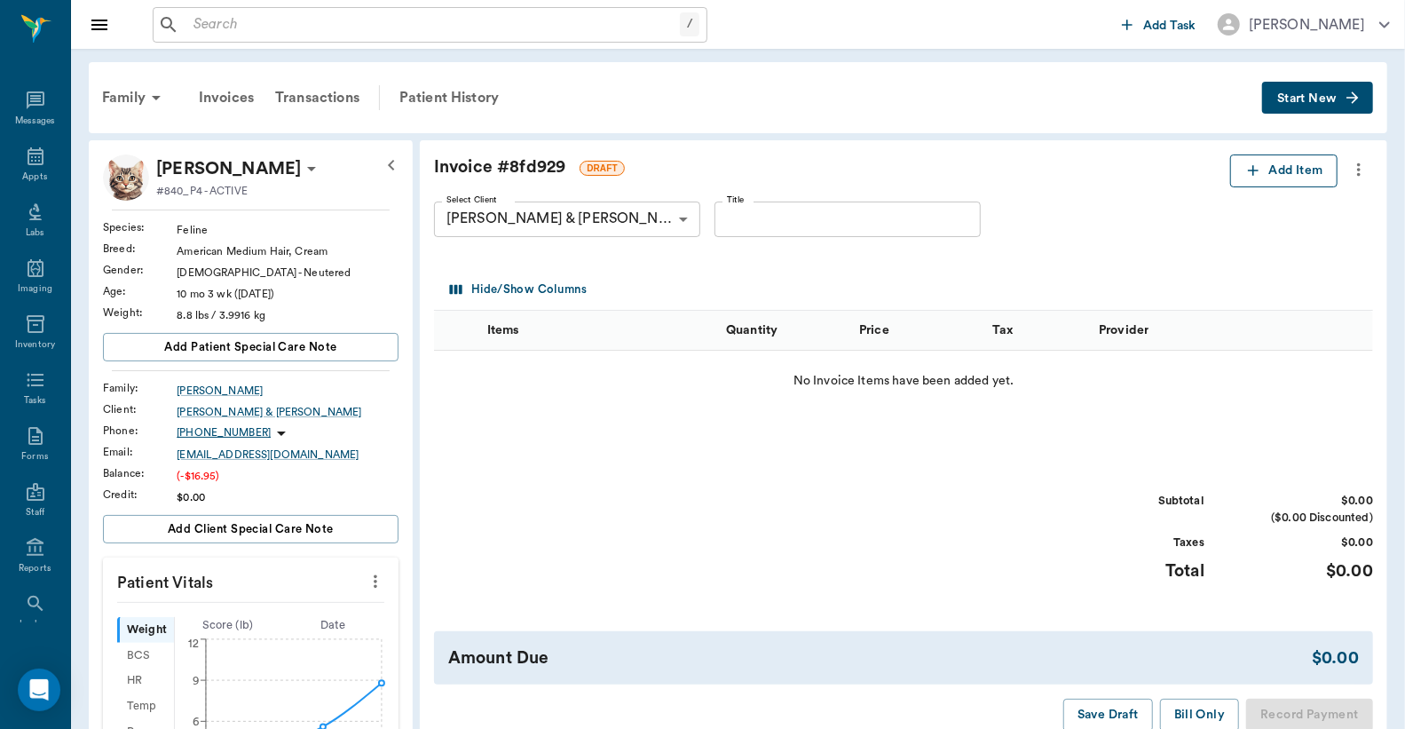
click at [1254, 176] on icon "button" at bounding box center [1254, 171] width 18 height 18
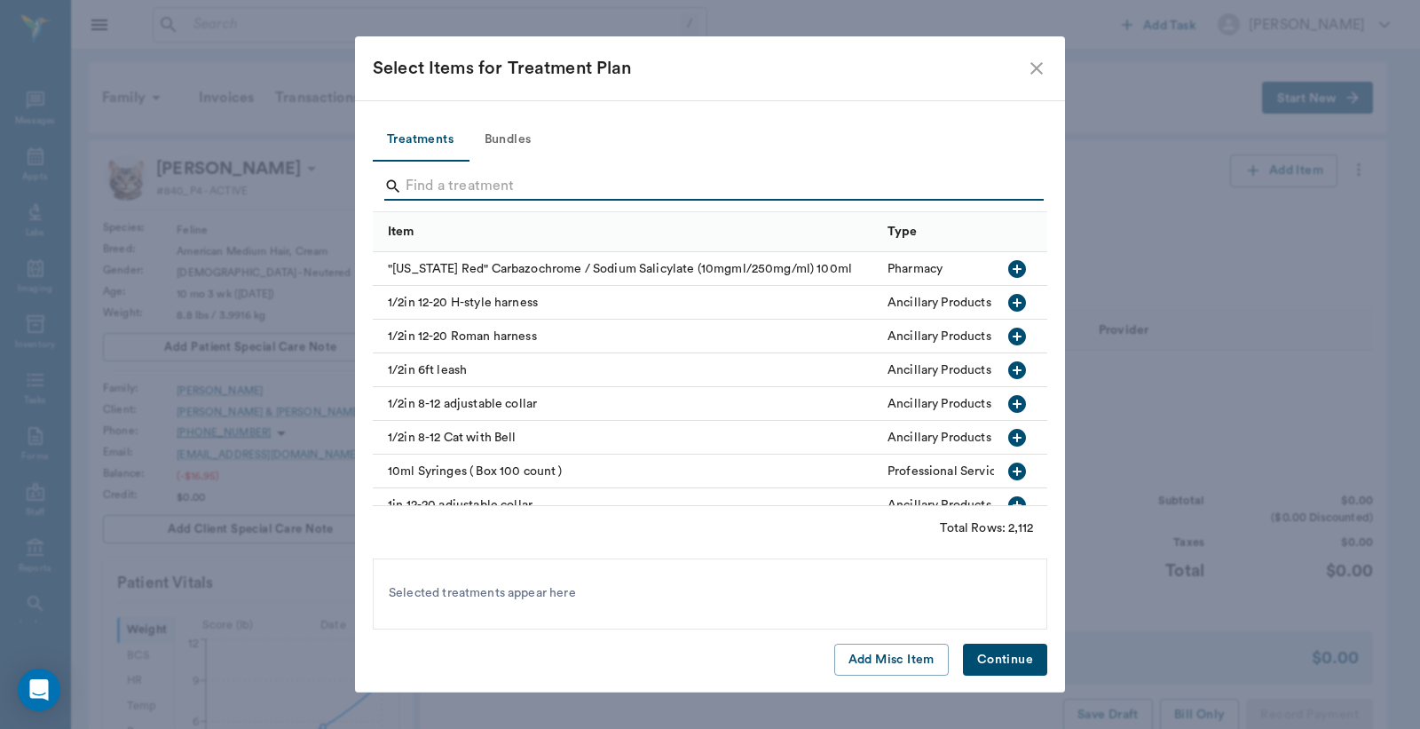
click at [426, 181] on input "Search" at bounding box center [712, 186] width 612 height 28
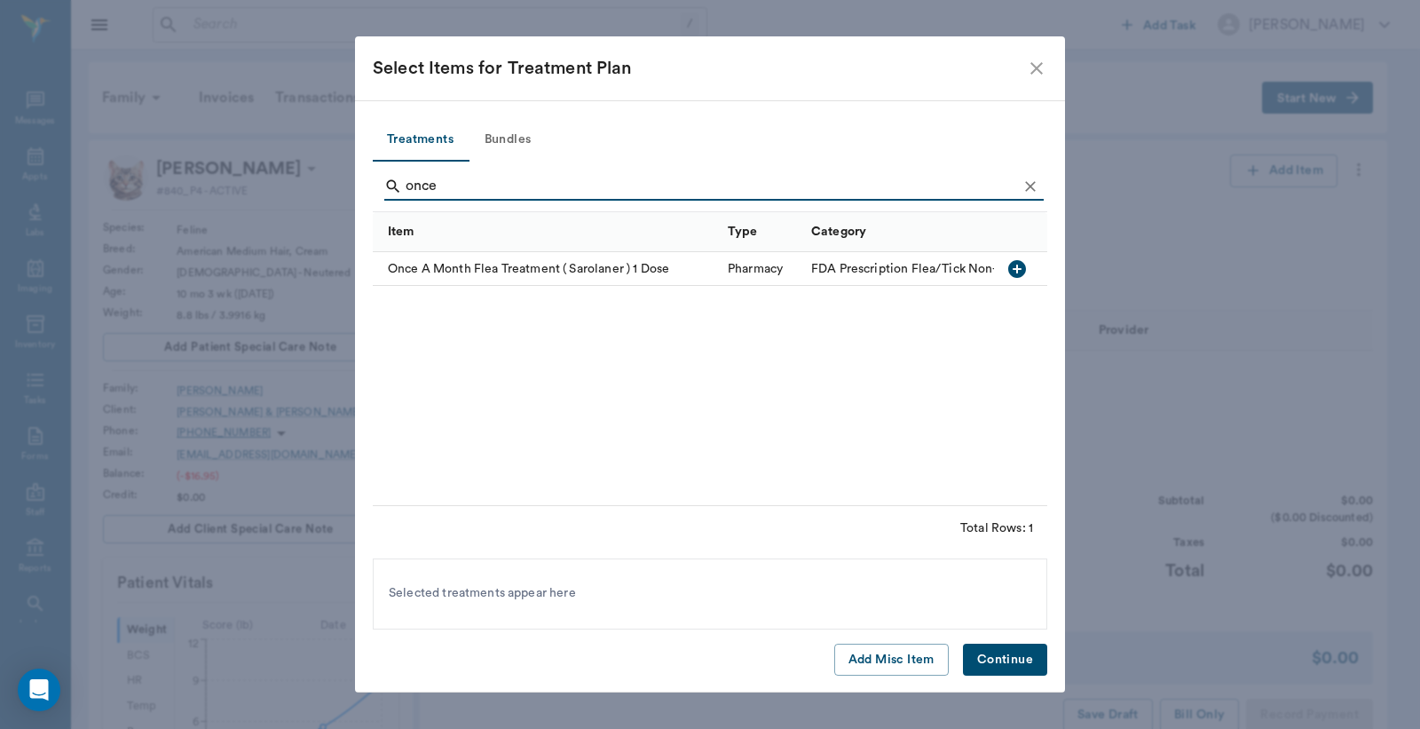
type input "once"
click at [1018, 271] on icon "button" at bounding box center [1018, 269] width 18 height 18
click at [997, 659] on button "Continue" at bounding box center [1005, 660] width 84 height 33
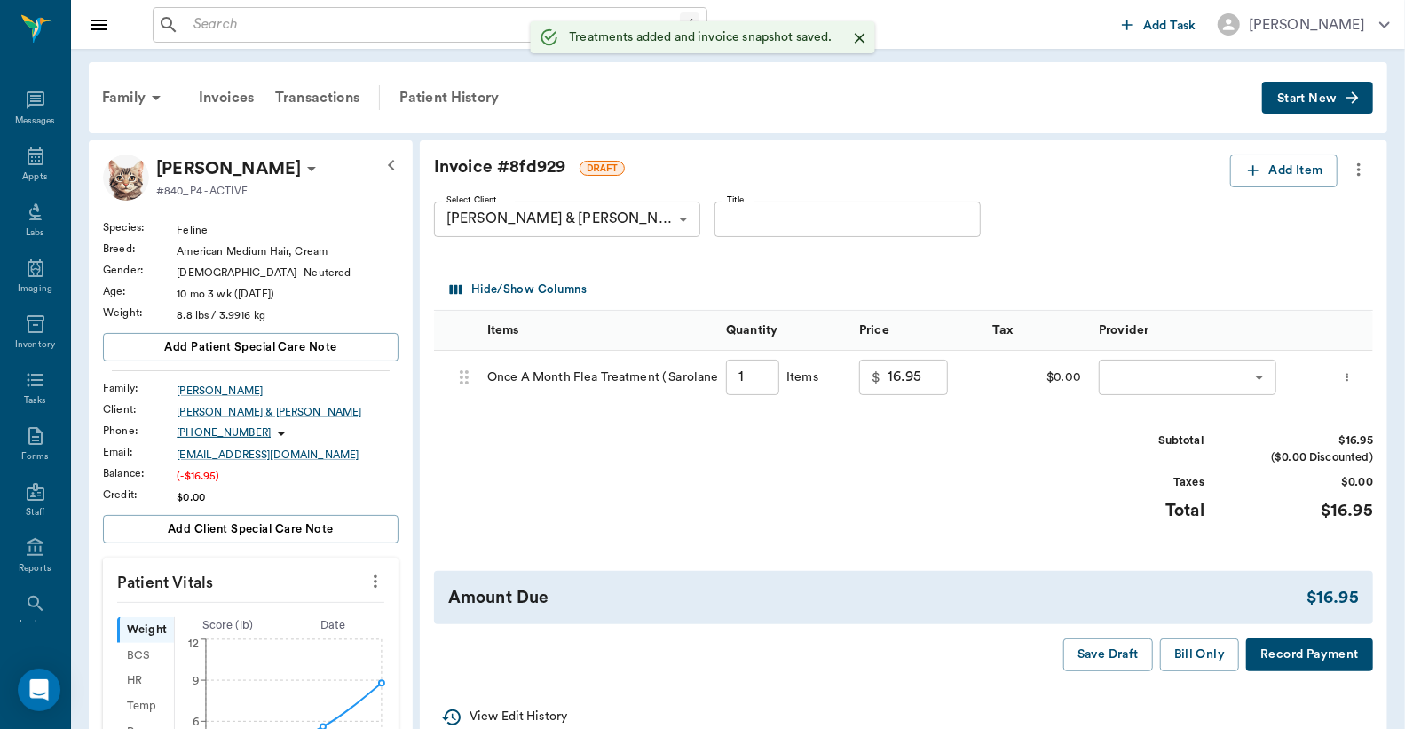
type input "1.00"
click at [128, 94] on div "Family" at bounding box center [134, 97] width 86 height 43
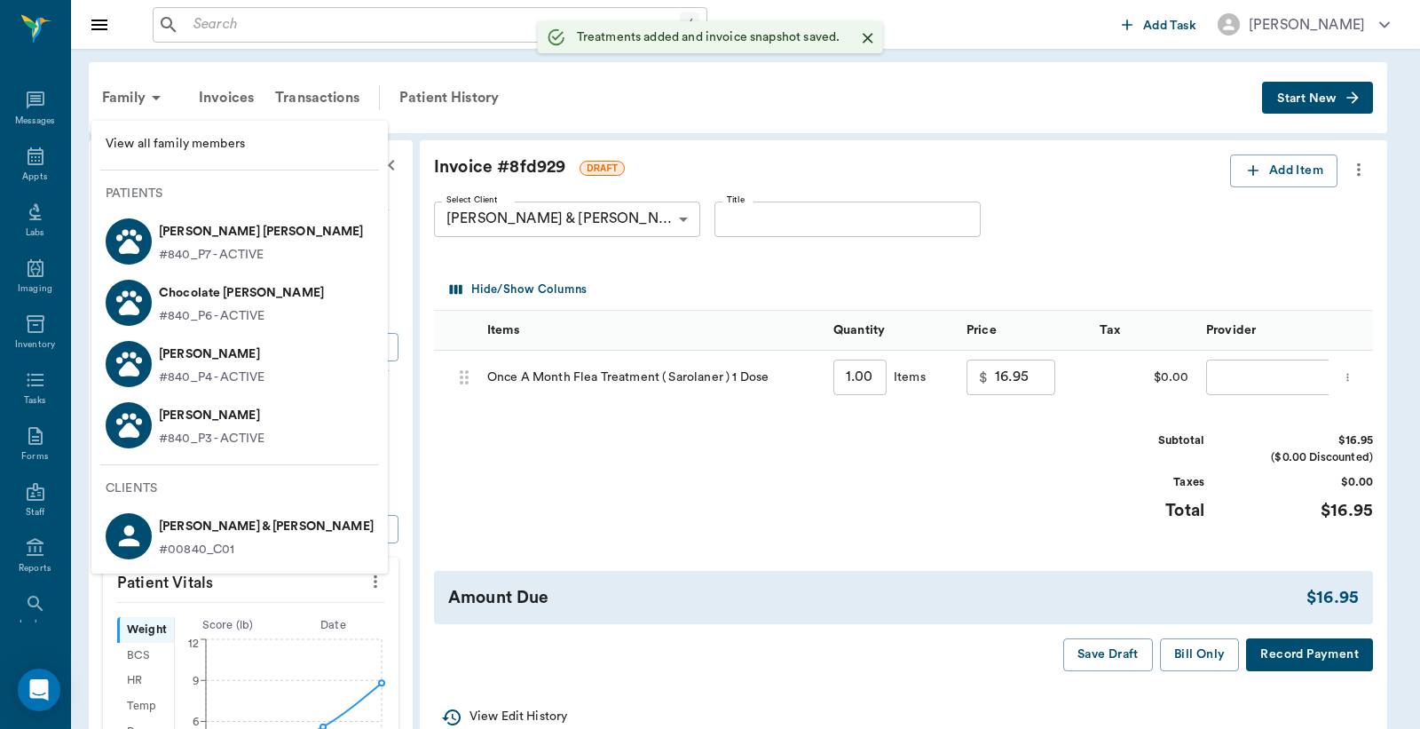
click at [192, 422] on p "Molly Fincher" at bounding box center [212, 415] width 106 height 28
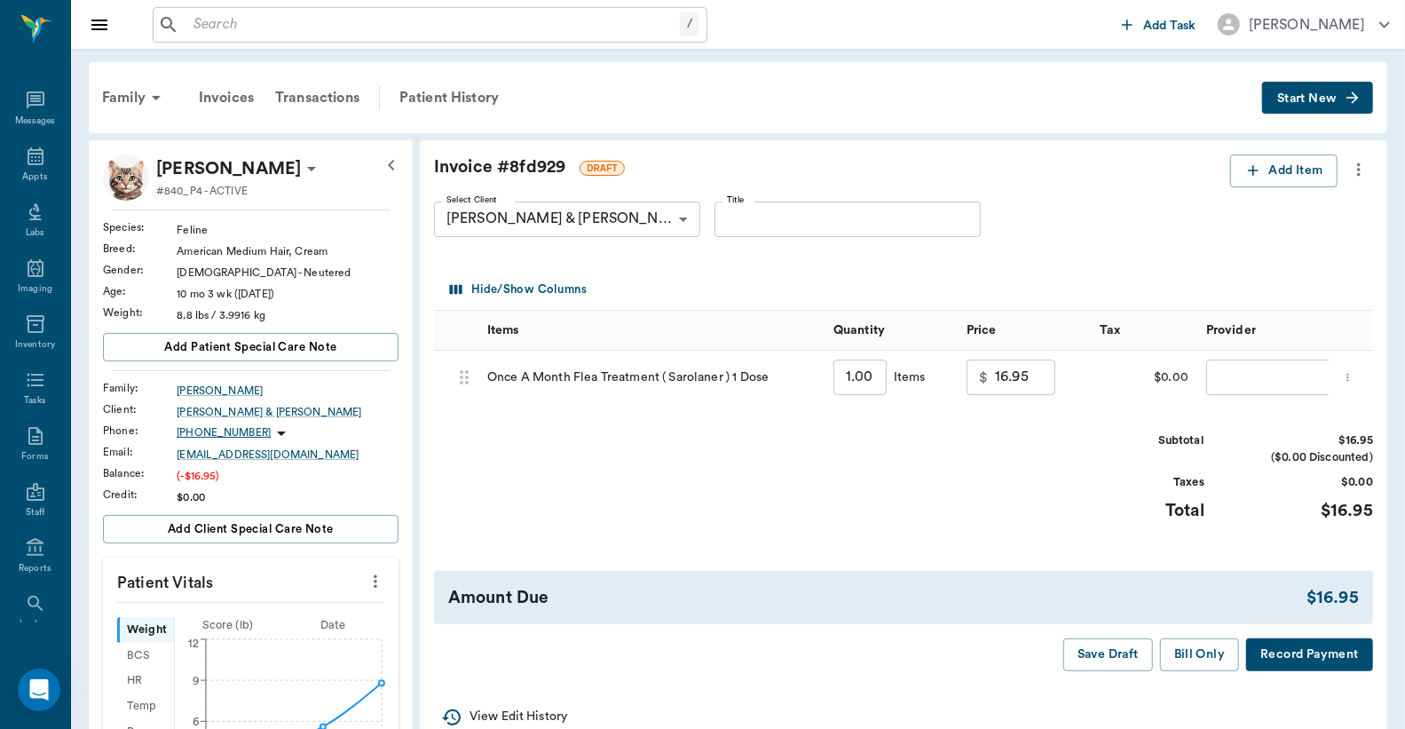
click at [1228, 377] on body "/ ​ Add Task Dr. Bert Ellsworth Nectar Messages Appts Labs Imaging Inventory Ta…" at bounding box center [702, 662] width 1405 height 1324
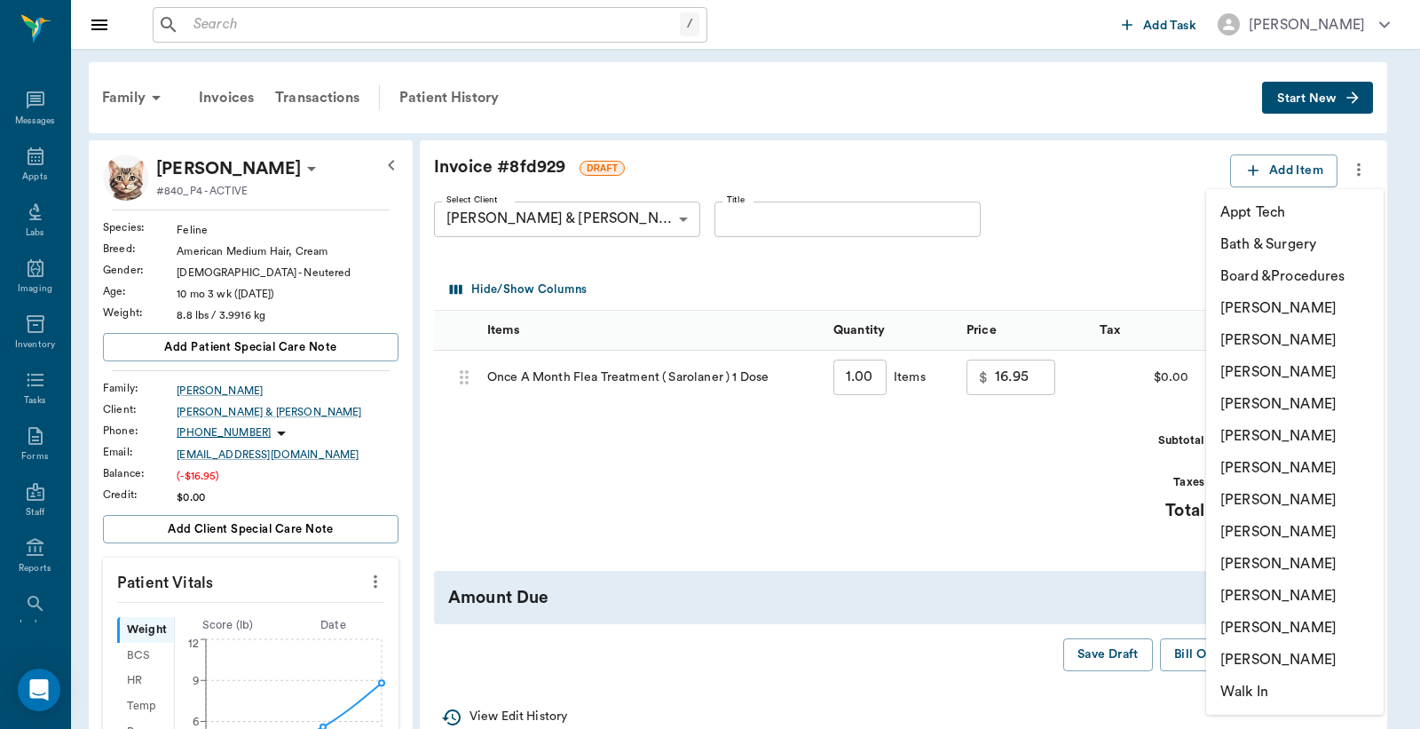
click at [1249, 344] on li "[PERSON_NAME]" at bounding box center [1296, 340] width 178 height 32
type input "none-63ec2e2852e12b0ba117910e"
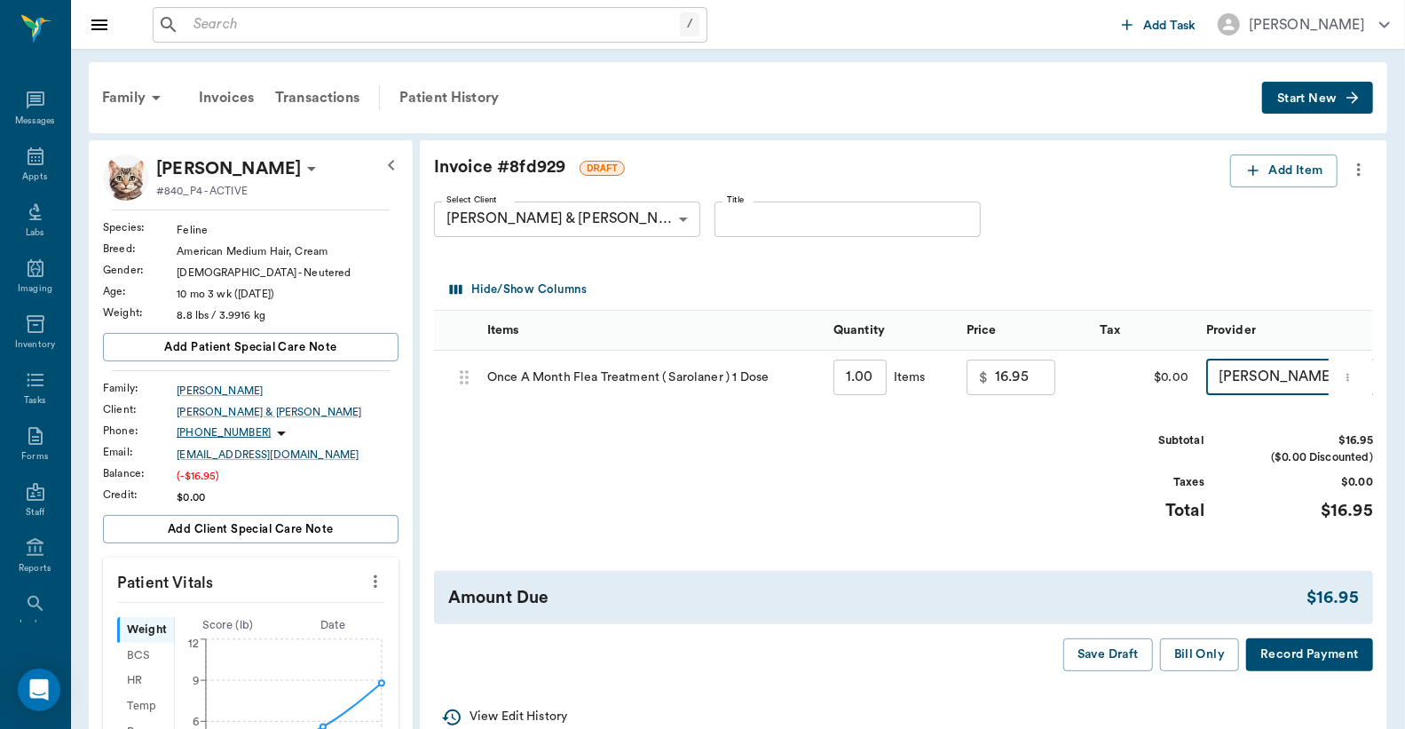
click at [1202, 671] on button "Bill Only" at bounding box center [1200, 654] width 80 height 33
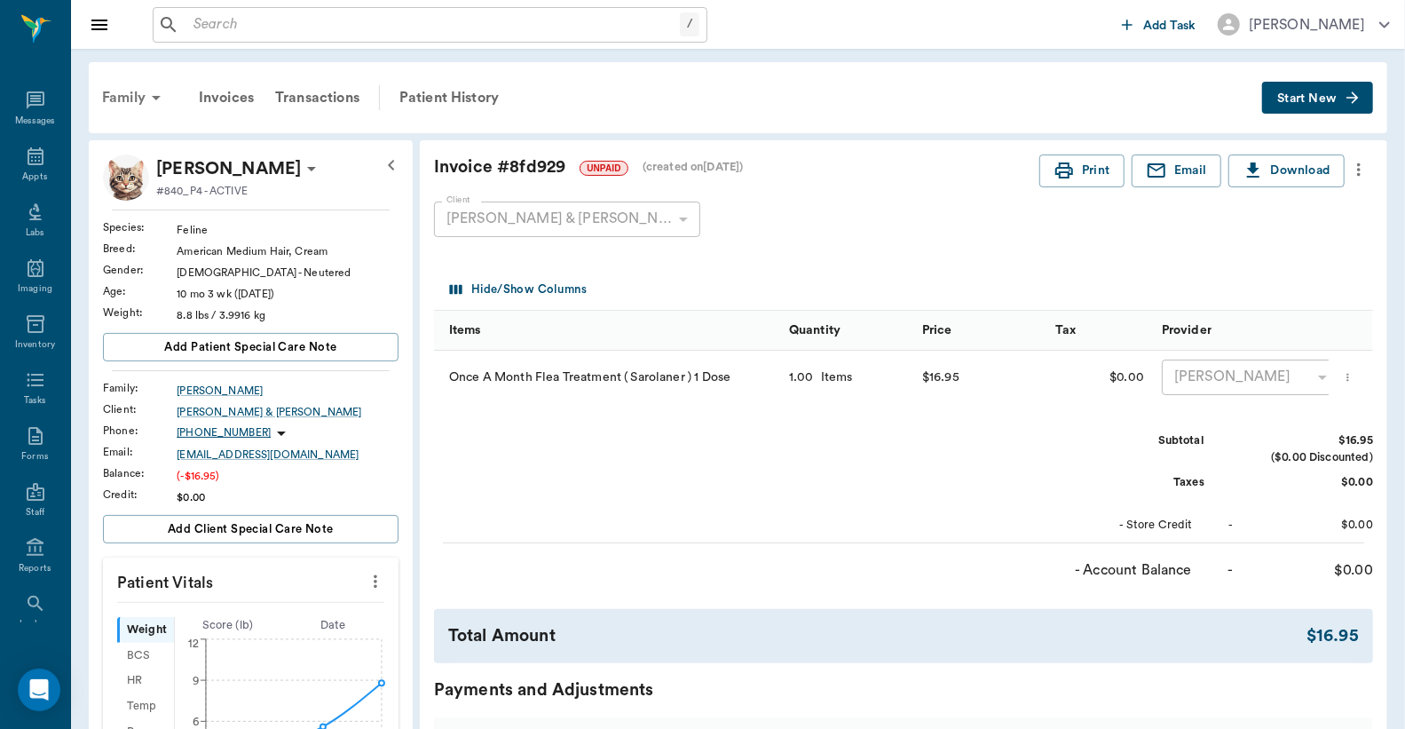
click at [129, 101] on div "Family" at bounding box center [134, 97] width 86 height 43
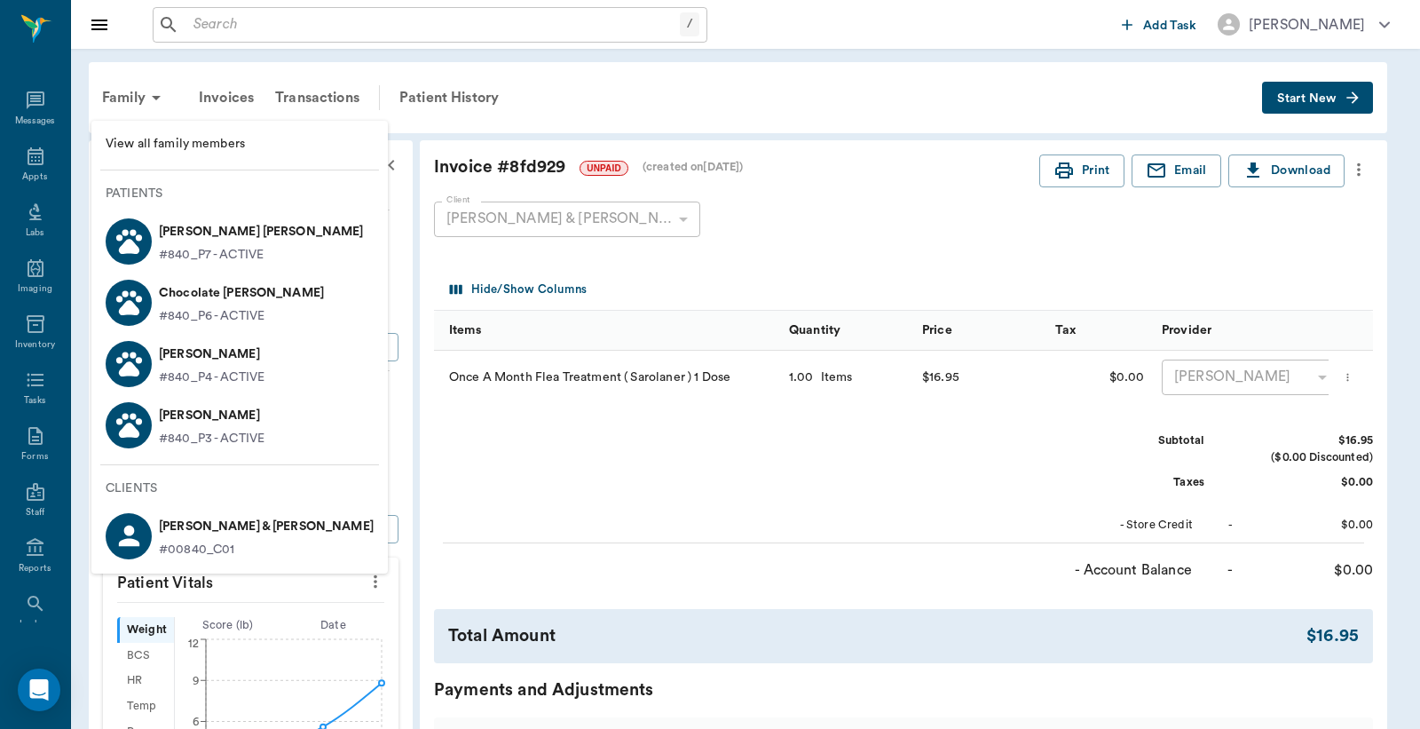
click at [218, 414] on p "Molly Fincher" at bounding box center [212, 415] width 106 height 28
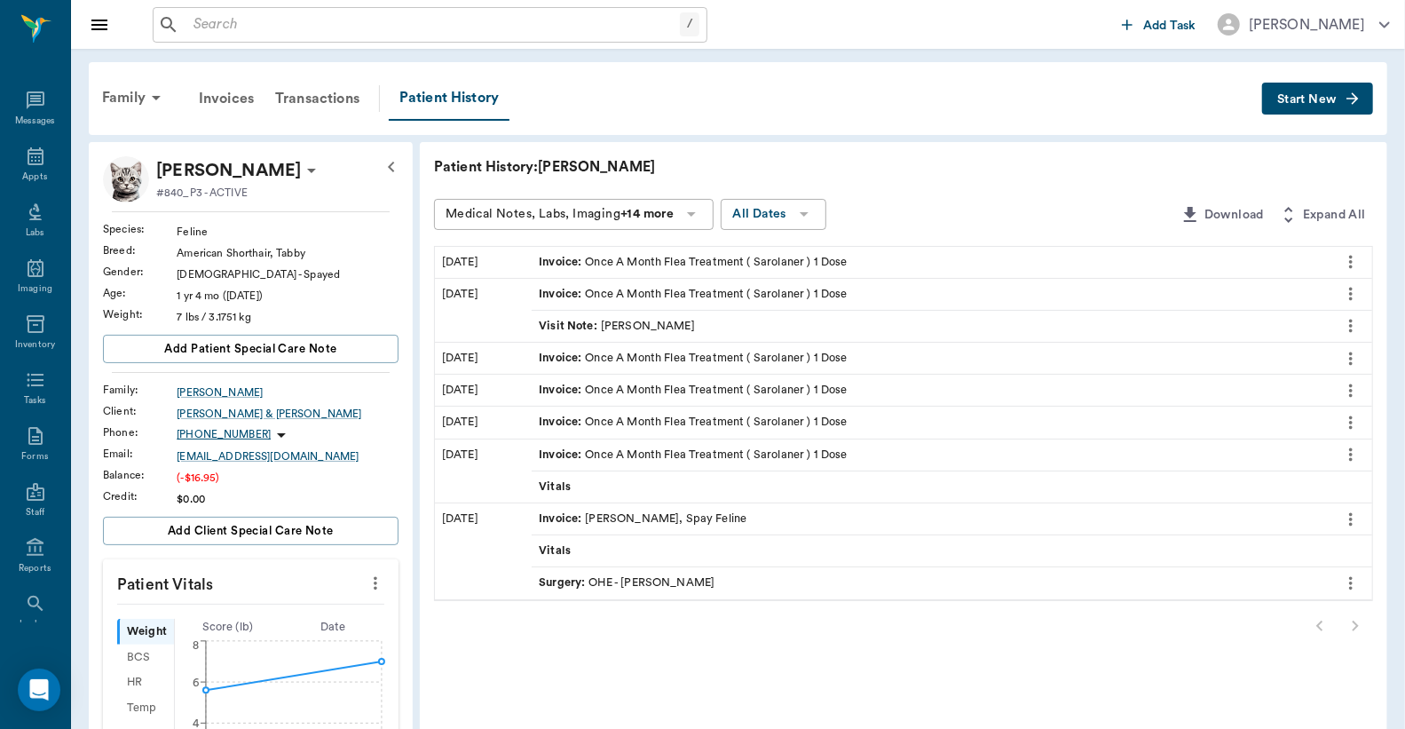
click at [1307, 99] on span "Start New" at bounding box center [1307, 99] width 59 height 0
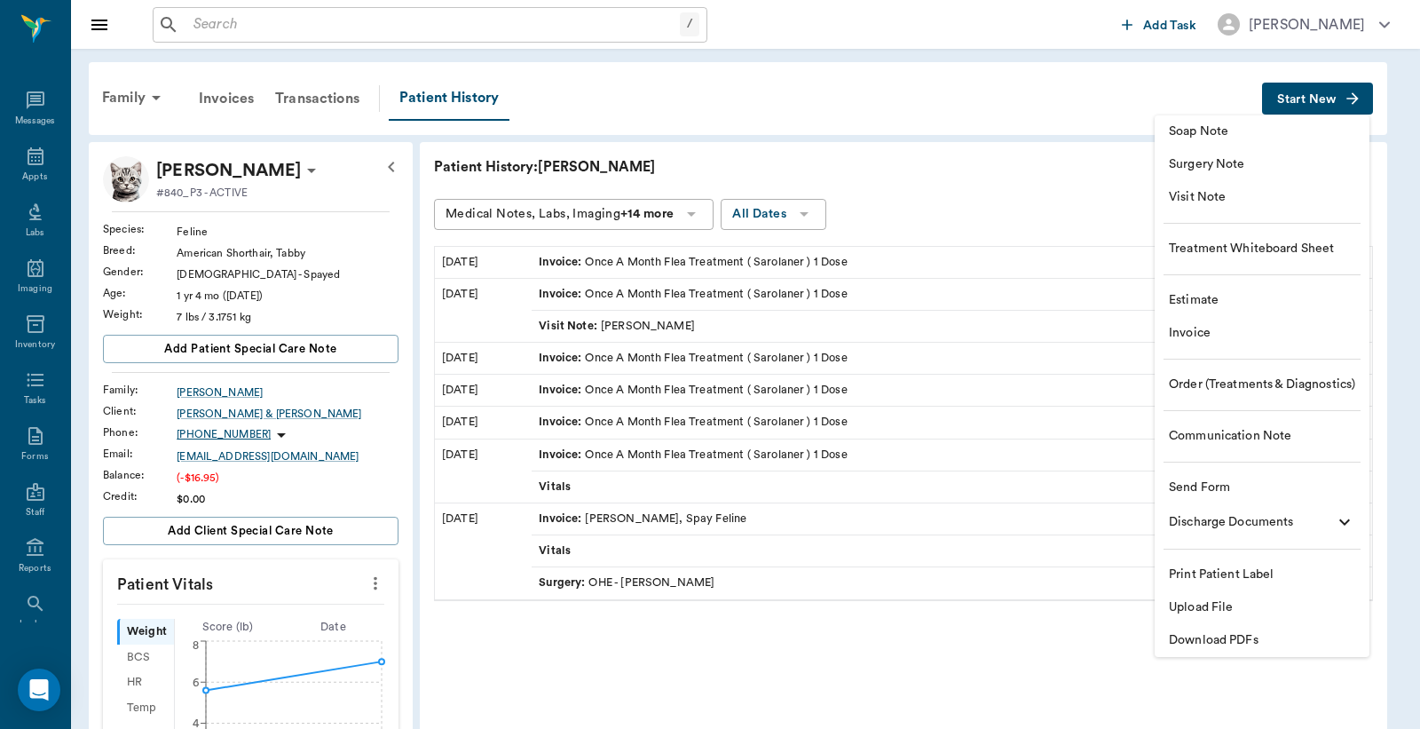
click at [1188, 333] on span "Invoice" at bounding box center [1262, 333] width 186 height 19
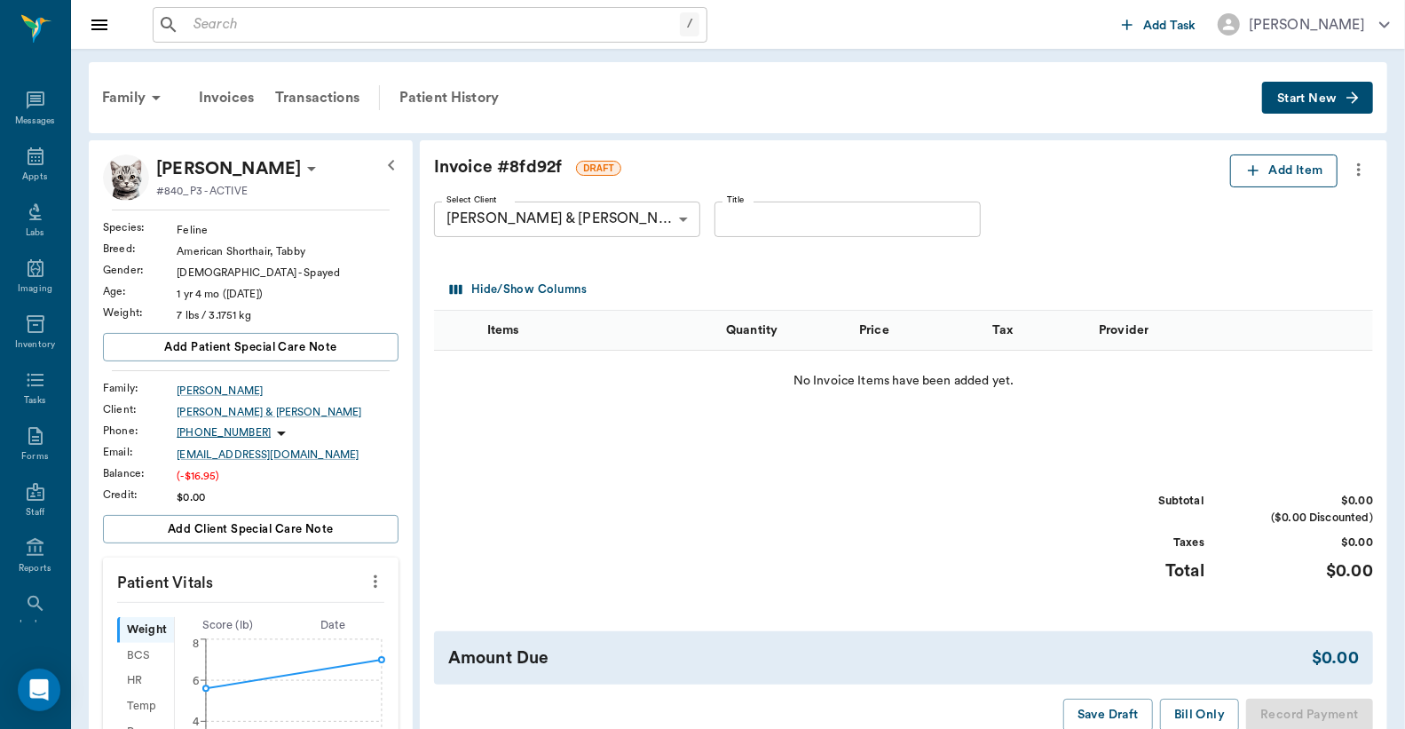
click at [1285, 170] on button "Add Item" at bounding box center [1284, 170] width 107 height 33
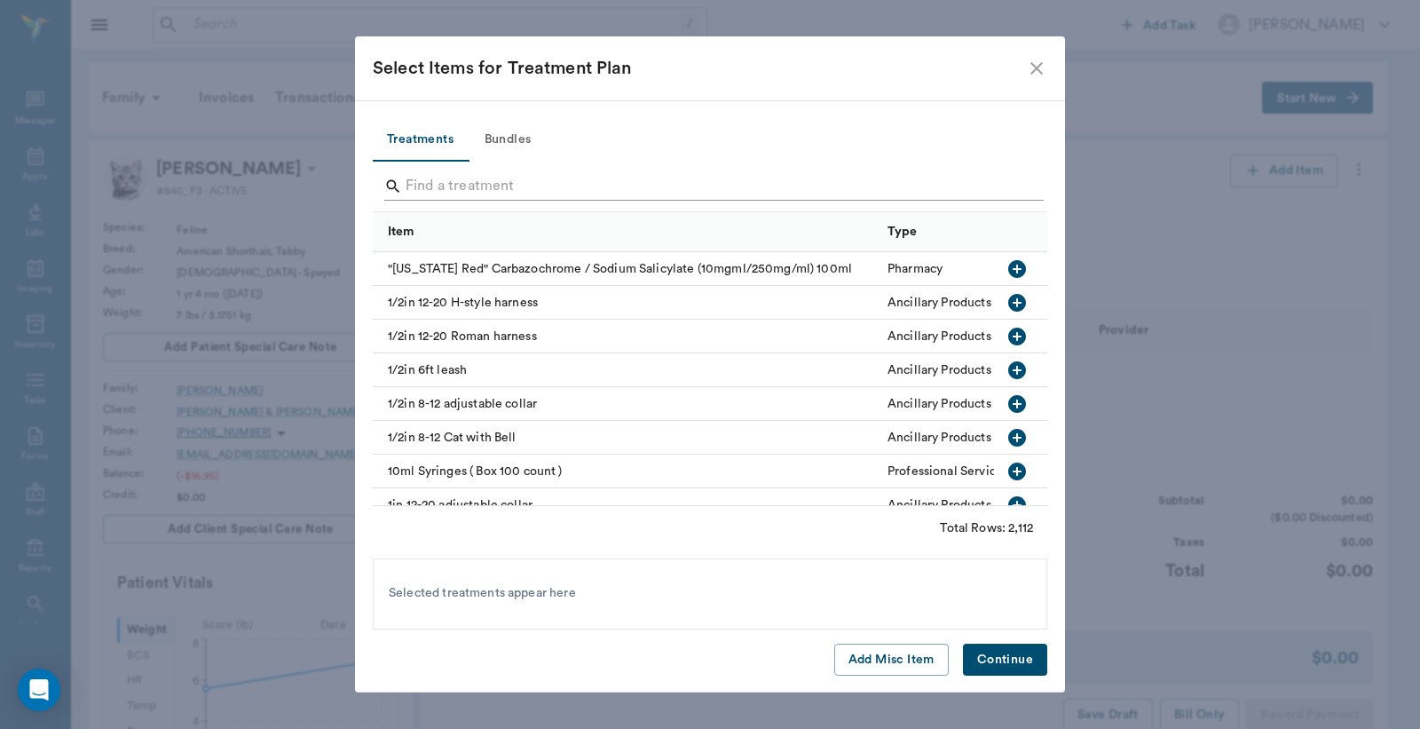
click at [412, 181] on input "Search" at bounding box center [712, 186] width 612 height 28
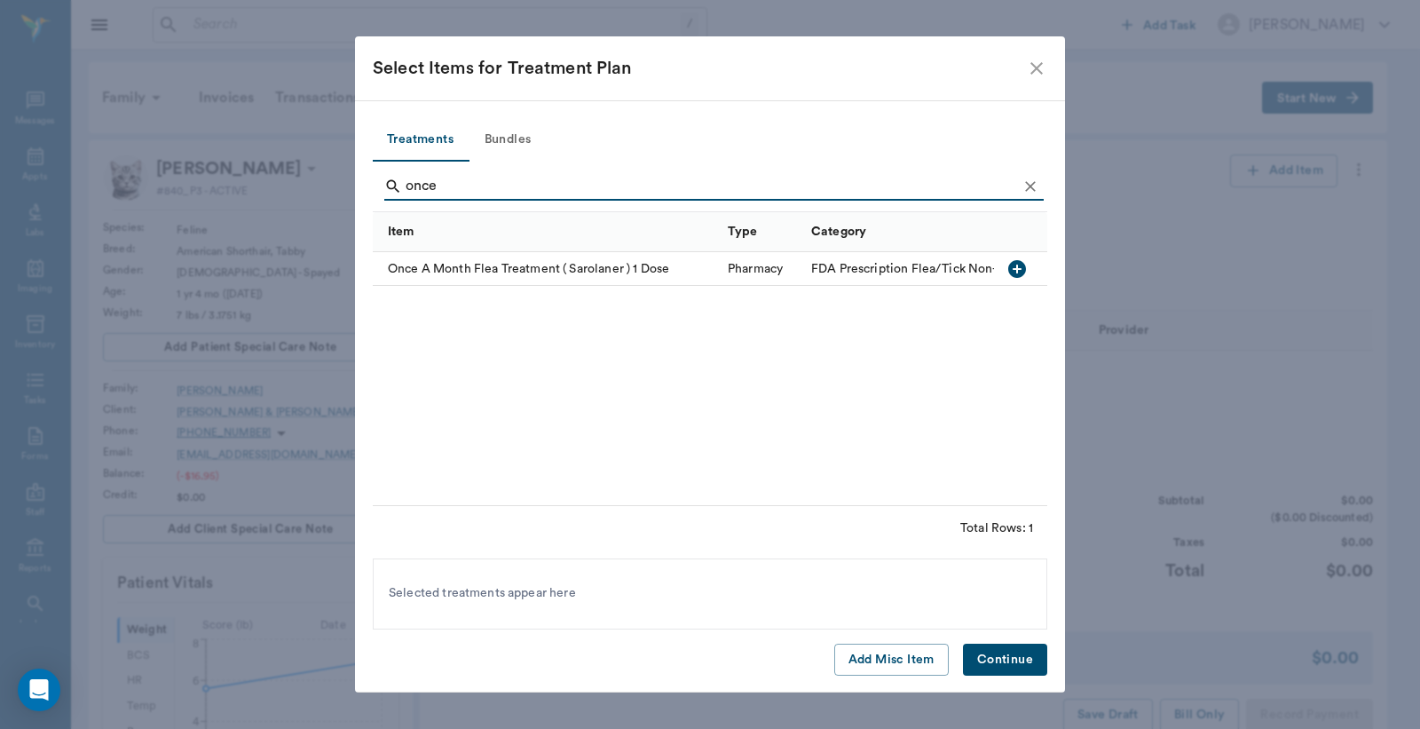
type input "once"
click at [1017, 268] on icon "button" at bounding box center [1017, 268] width 21 height 21
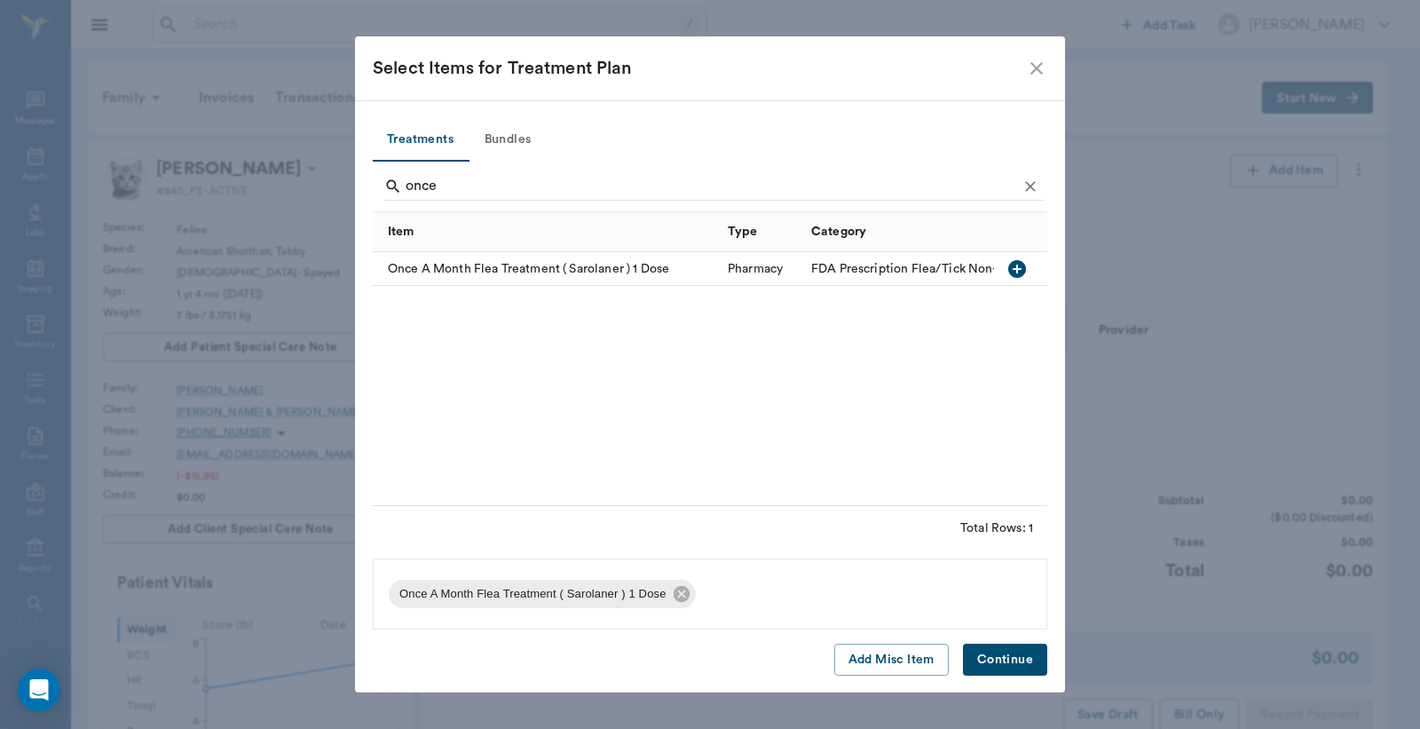
drag, startPoint x: 998, startPoint y: 660, endPoint x: 962, endPoint y: 447, distance: 215.1
click at [999, 660] on button "Continue" at bounding box center [1005, 660] width 84 height 33
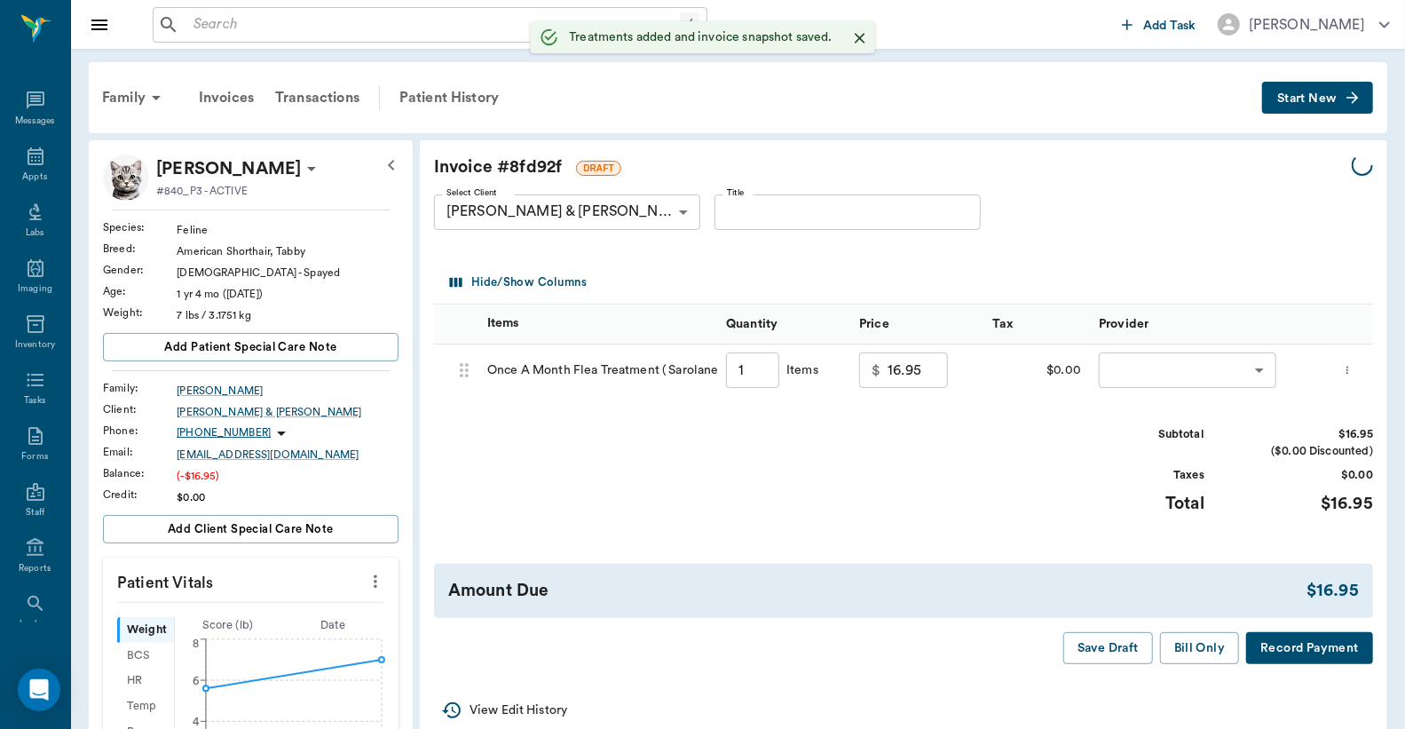
type input "1.00"
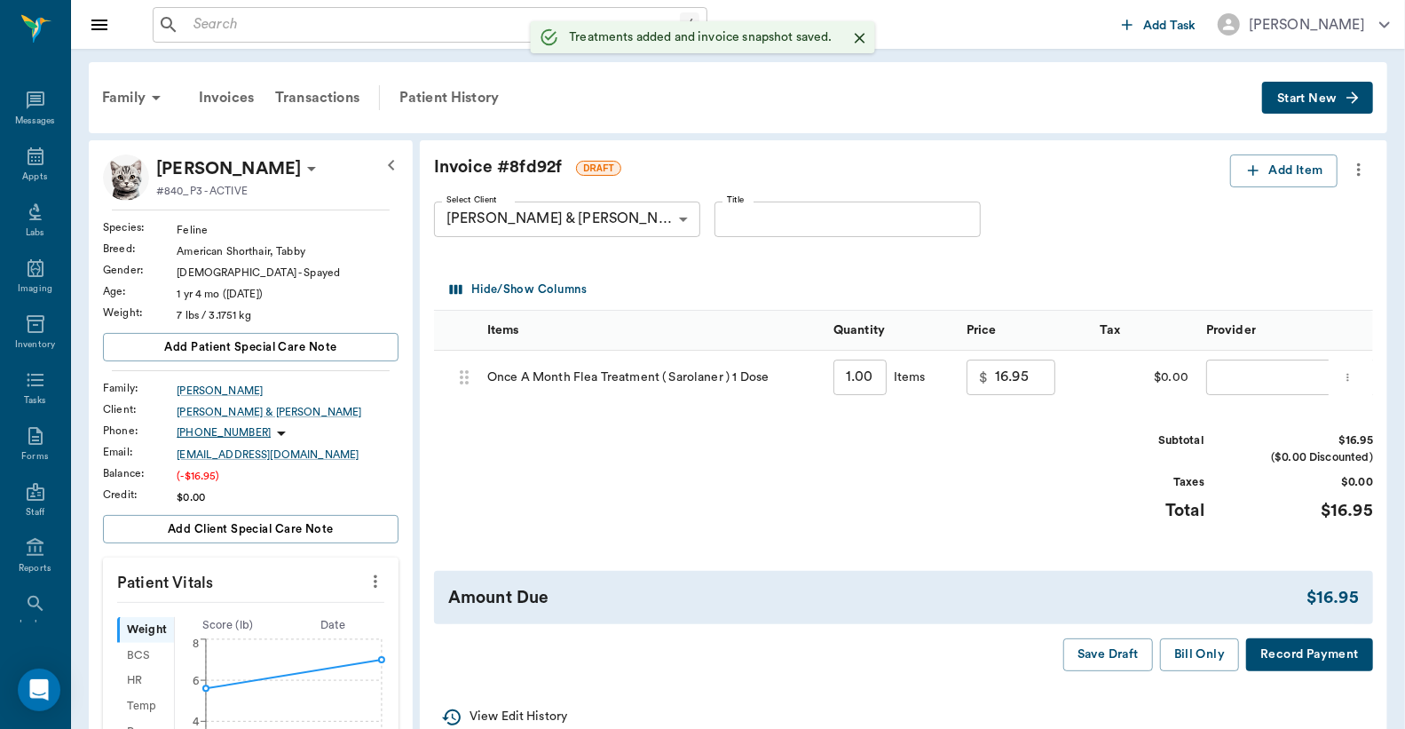
click at [1223, 375] on body "/ ​ Add Task Dr. Bert Ellsworth Nectar Messages Appts Labs Imaging Inventory Ta…" at bounding box center [702, 614] width 1405 height 1228
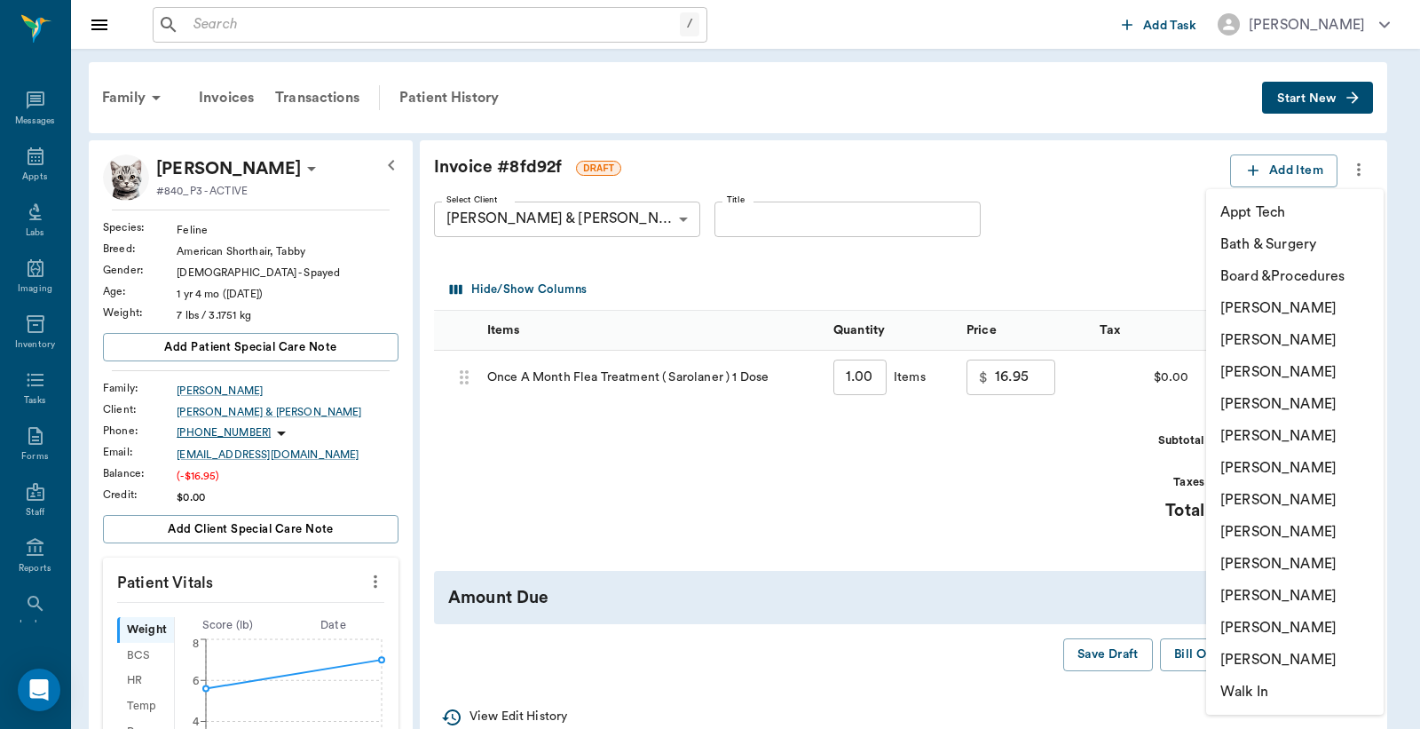
click at [1247, 336] on li "[PERSON_NAME]" at bounding box center [1296, 340] width 178 height 32
type input "none-63ec2e2852e12b0ba117910e"
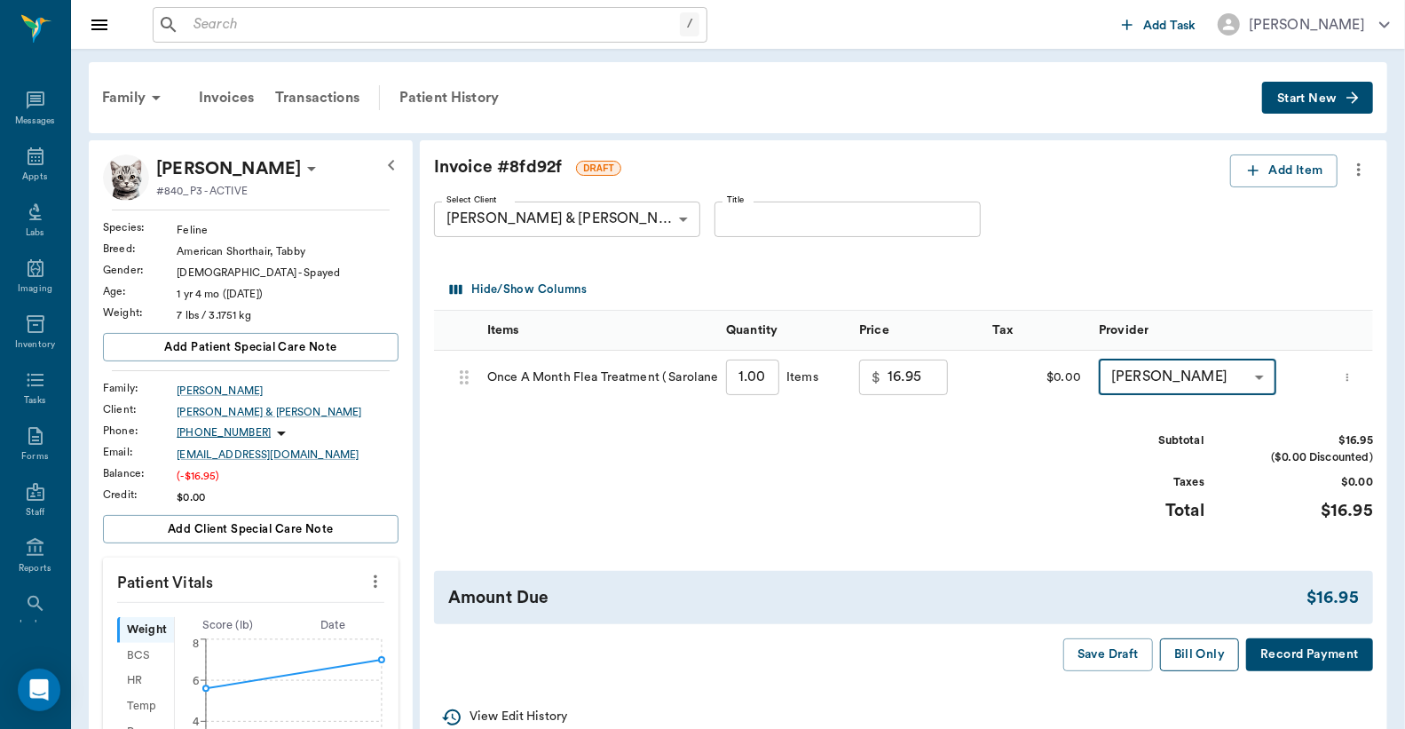
click at [1206, 657] on button "Bill Only" at bounding box center [1200, 654] width 80 height 33
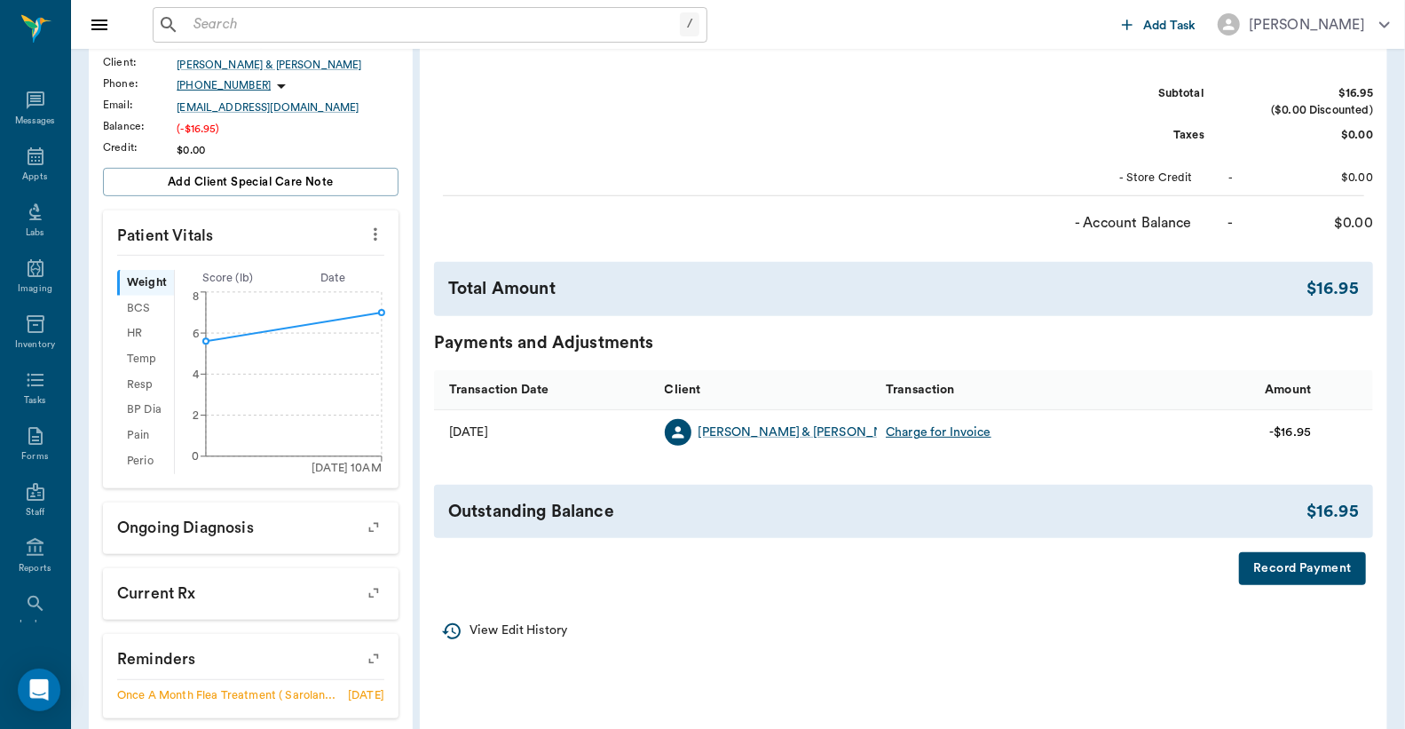
scroll to position [499, 0]
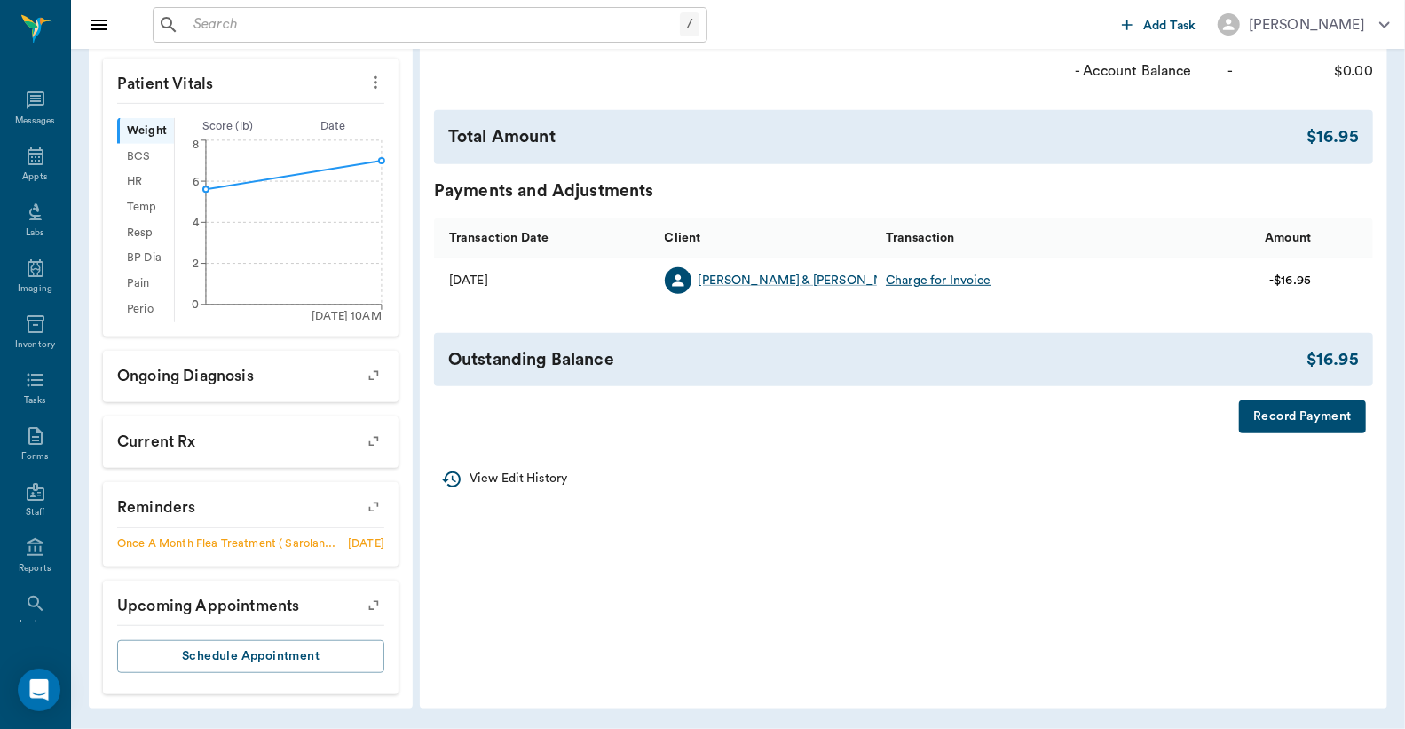
click at [1282, 421] on button "Record Payment" at bounding box center [1302, 416] width 127 height 33
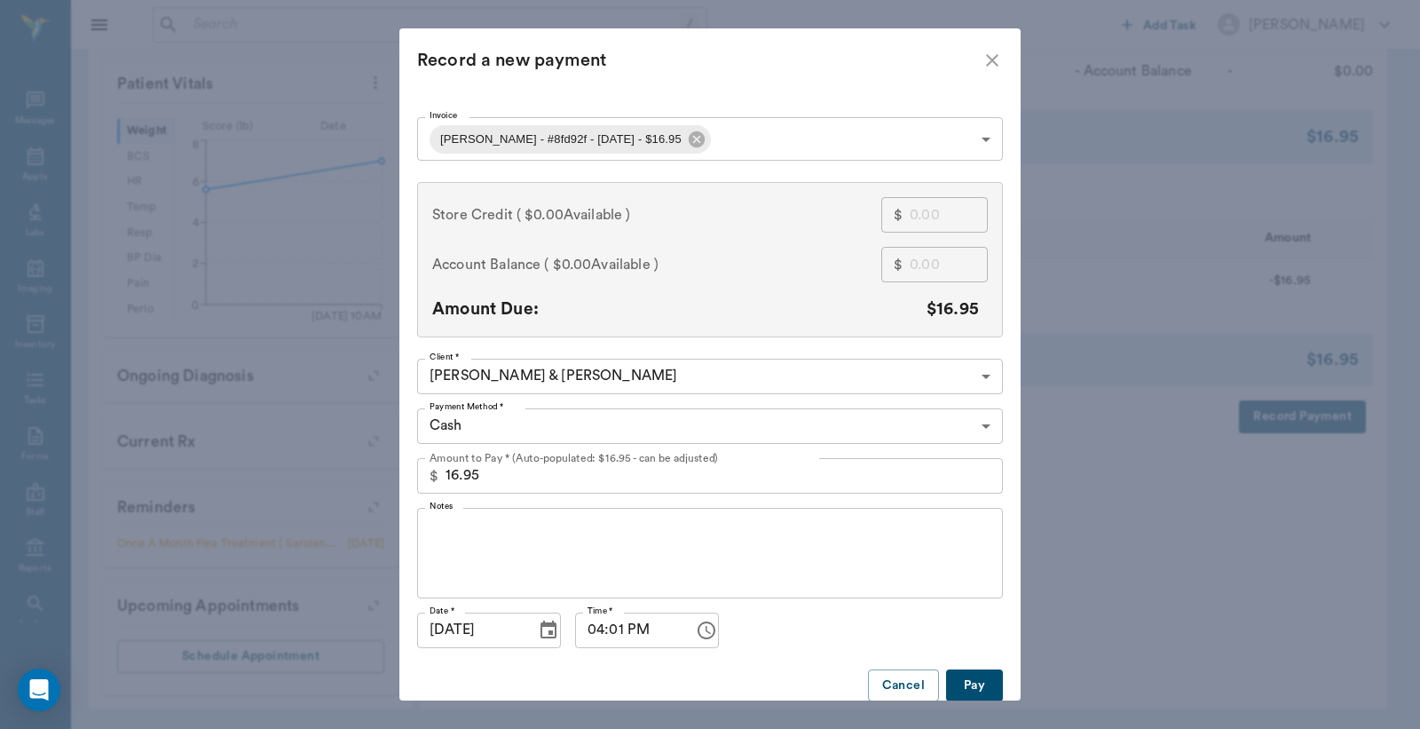
click at [591, 143] on body "/ ​ Add Task Dr. Bert Ellsworth Nectar Messages Appts Labs Imaging Inventory Ta…" at bounding box center [710, 115] width 1420 height 1228
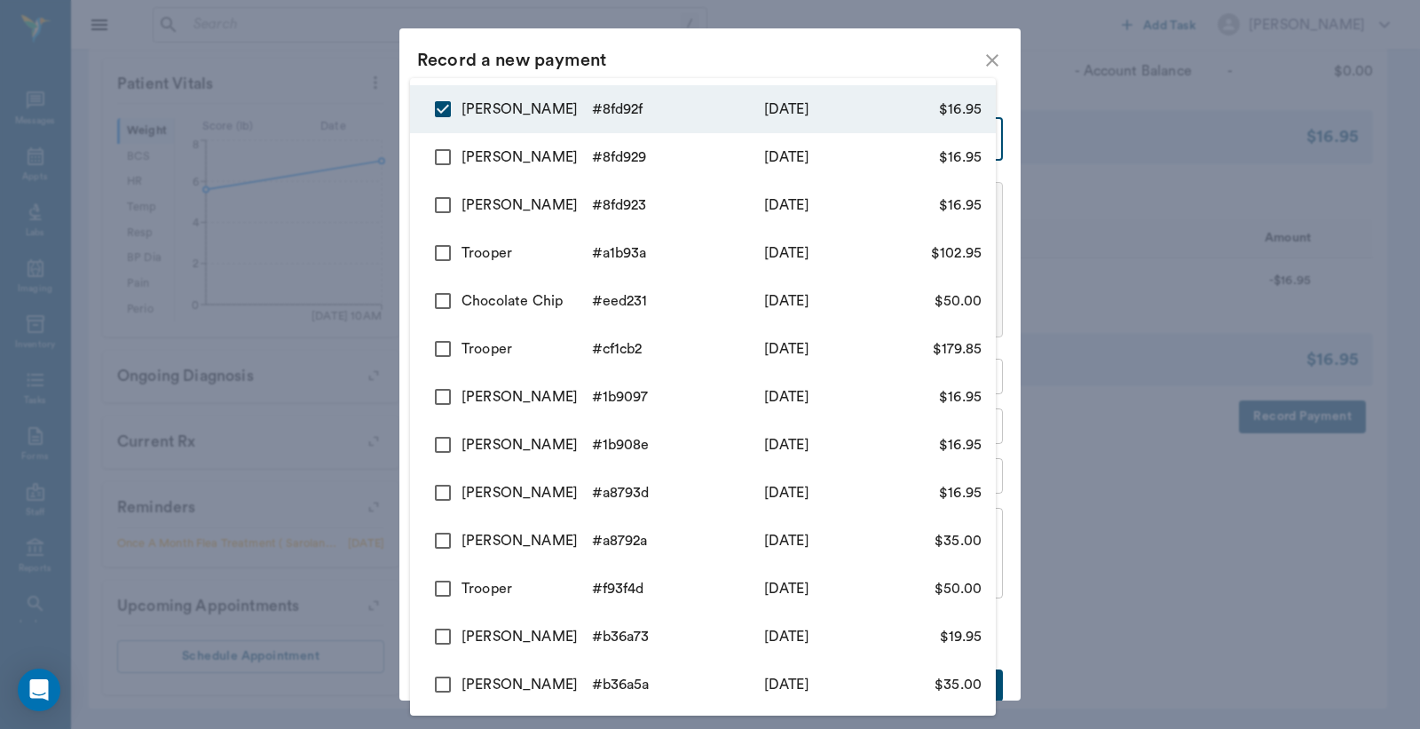
click at [444, 156] on input "checkbox" at bounding box center [442, 156] width 37 height 37
checkbox input "true"
type input "68af72021856ba5f988fd92f,68af71dd1856ba5f988fd929"
type input "33.90"
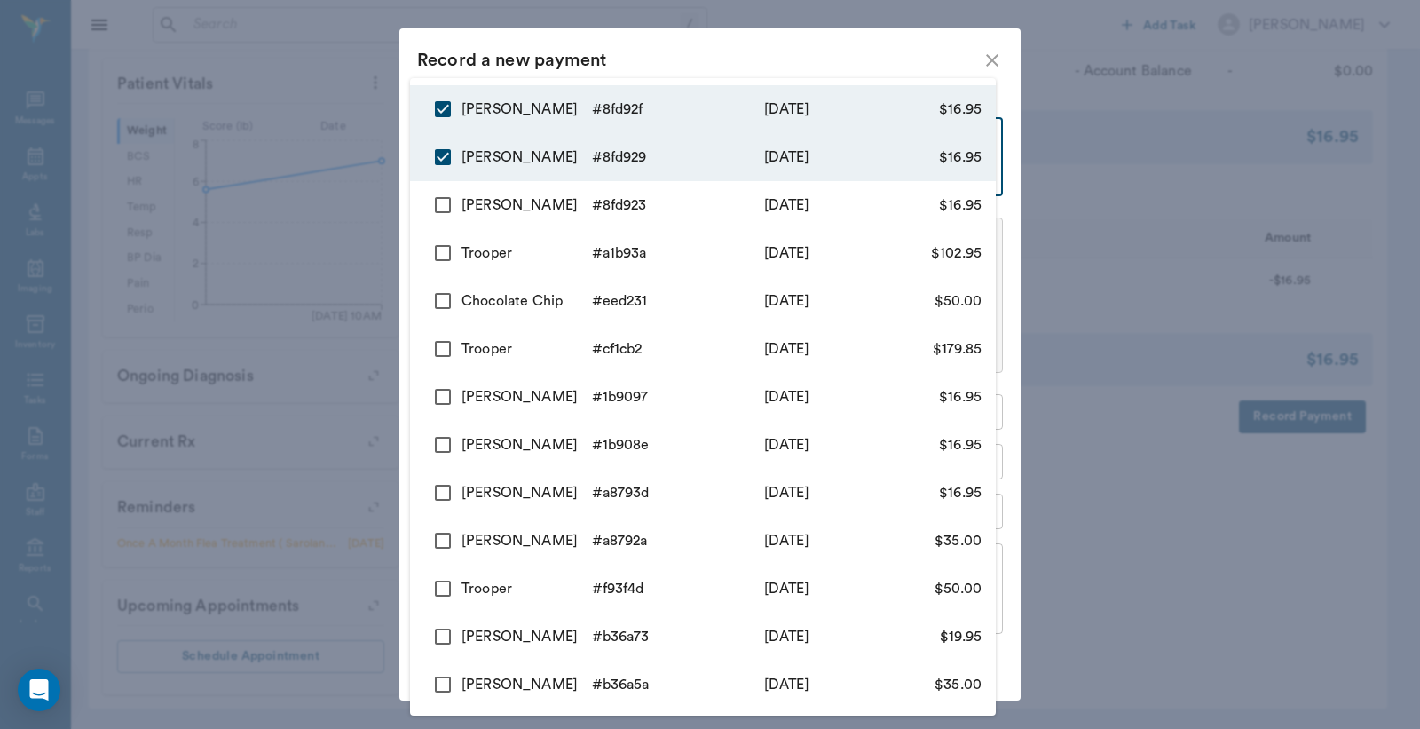
click at [439, 205] on input "checkbox" at bounding box center [442, 204] width 37 height 37
checkbox input "true"
type input "68af72021856ba5f988fd92f,68af71dd1856ba5f988fd929,68af71a81856ba5f988fd923"
type input "50.85"
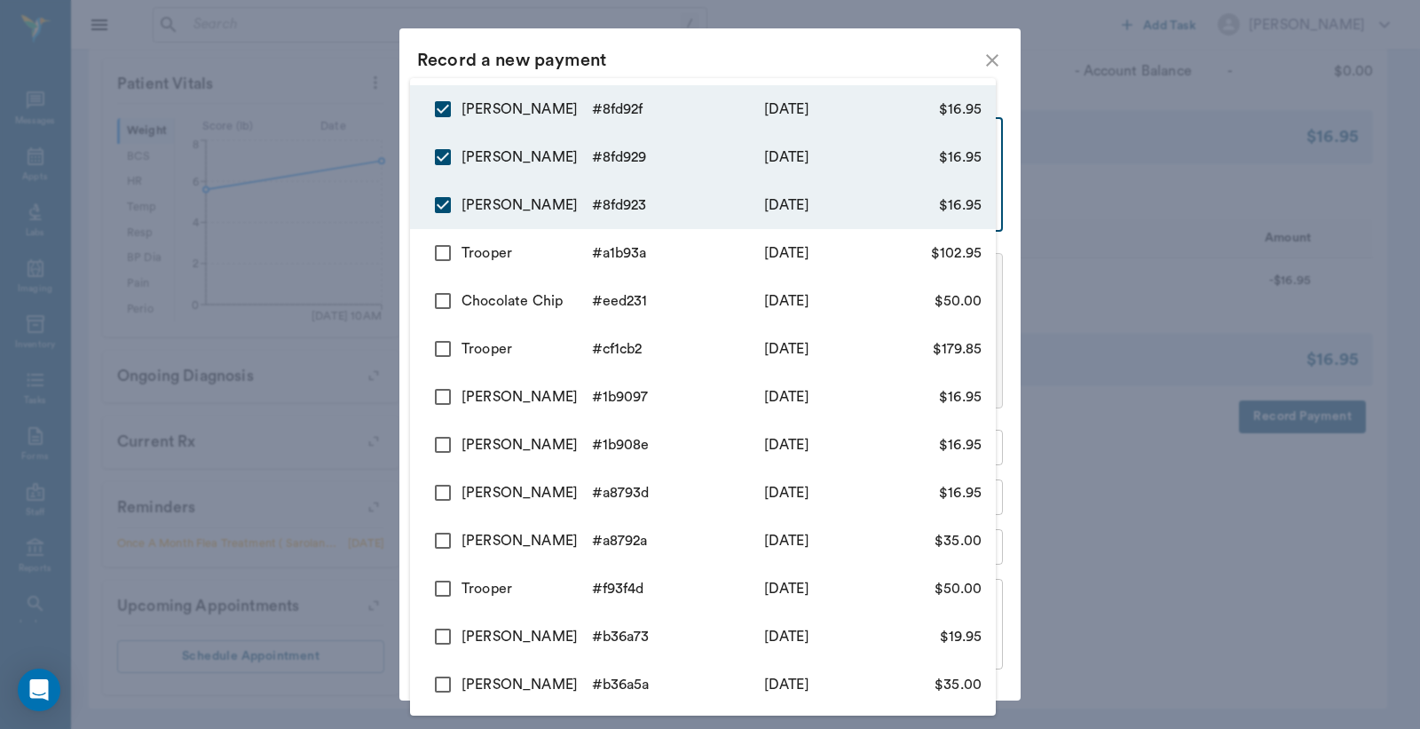
click at [981, 62] on div at bounding box center [710, 364] width 1420 height 729
type input "68af72021856ba5f988fd92f"
type input "16.95"
checkbox input "false"
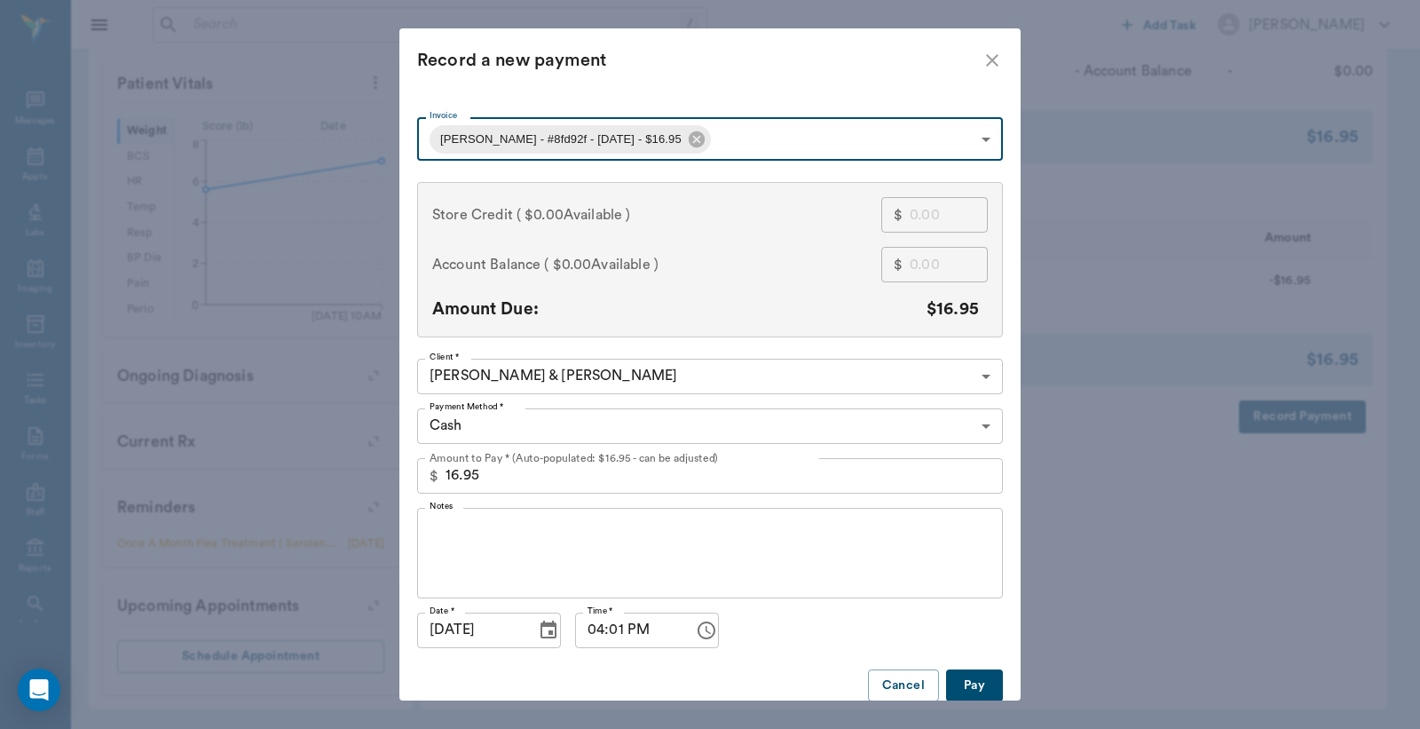
click at [511, 135] on body "/ ​ Add Task Dr. Bert Ellsworth Nectar Messages Appts Labs Imaging Inventory Ta…" at bounding box center [710, 115] width 1420 height 1228
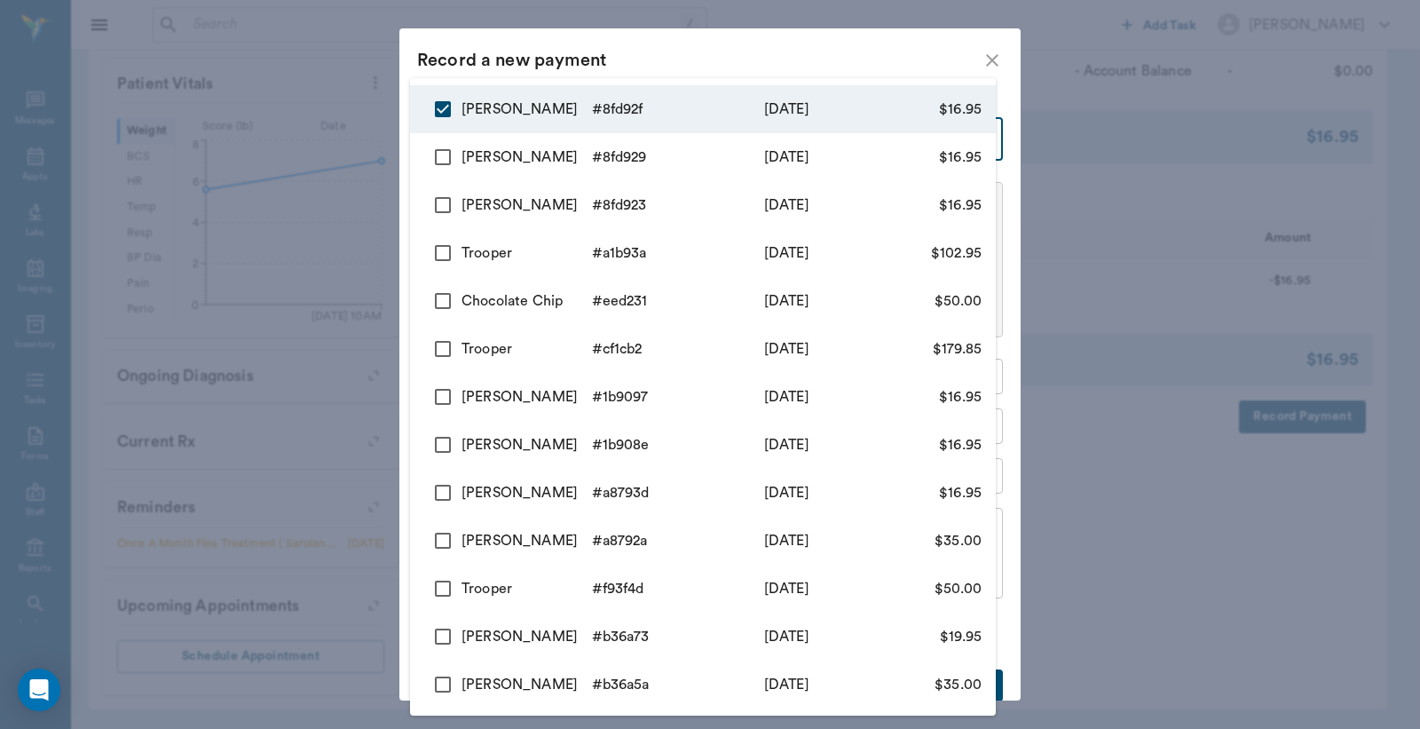
click at [444, 155] on input "checkbox" at bounding box center [442, 156] width 37 height 37
checkbox input "true"
type input "68af72021856ba5f988fd92f,68af71dd1856ba5f988fd929"
type input "33.90"
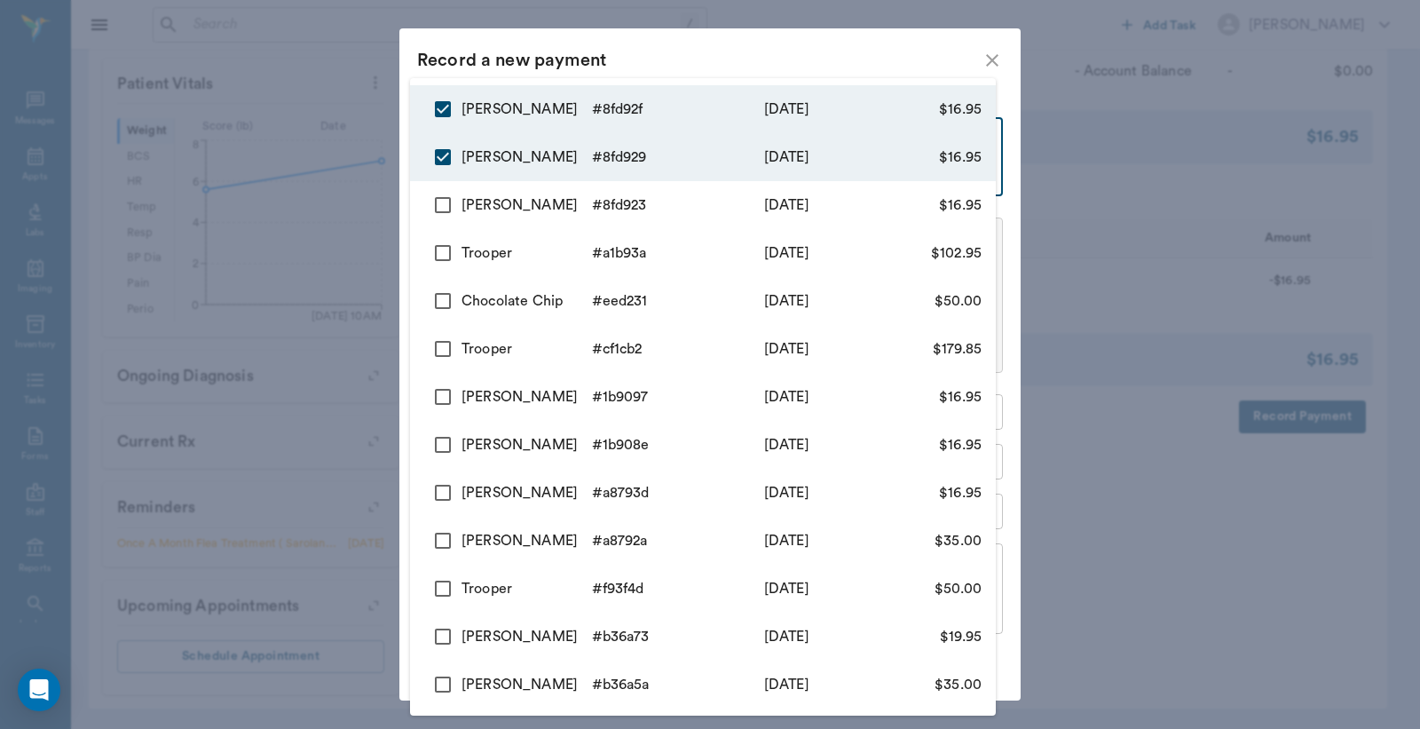
click at [439, 202] on input "checkbox" at bounding box center [442, 204] width 37 height 37
checkbox input "true"
type input "68af72021856ba5f988fd92f,68af71dd1856ba5f988fd929,68af71a81856ba5f988fd923"
type input "50.85"
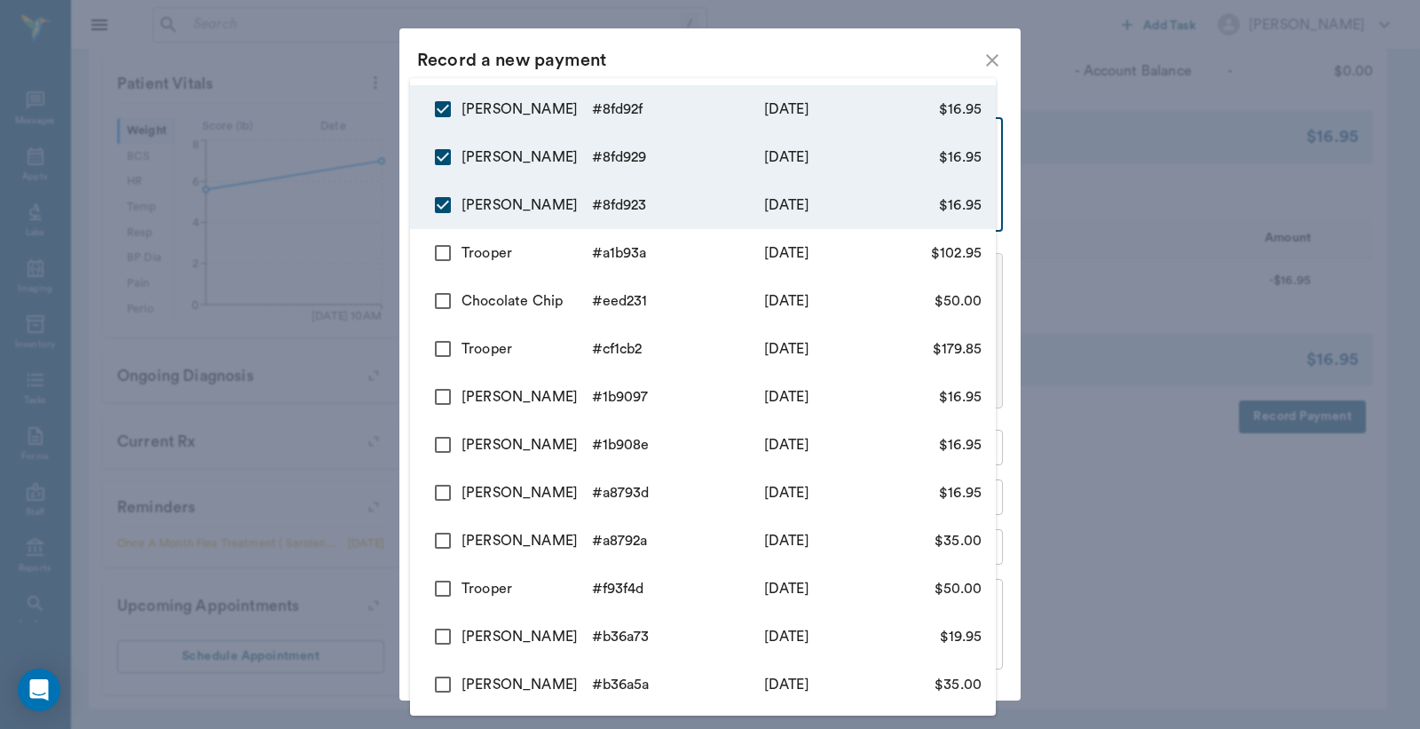
click at [985, 63] on div at bounding box center [710, 364] width 1420 height 729
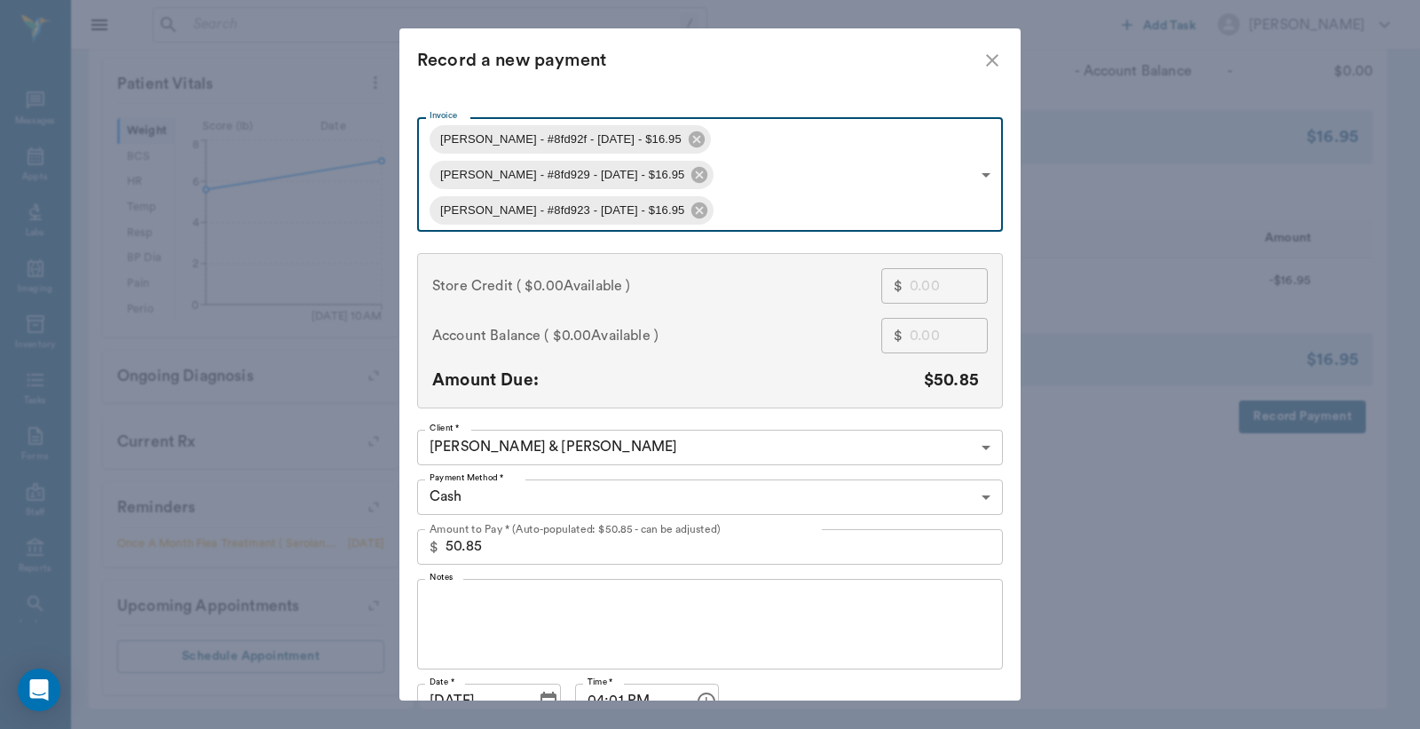
type input "68af72021856ba5f988fd92f"
type input "16.95"
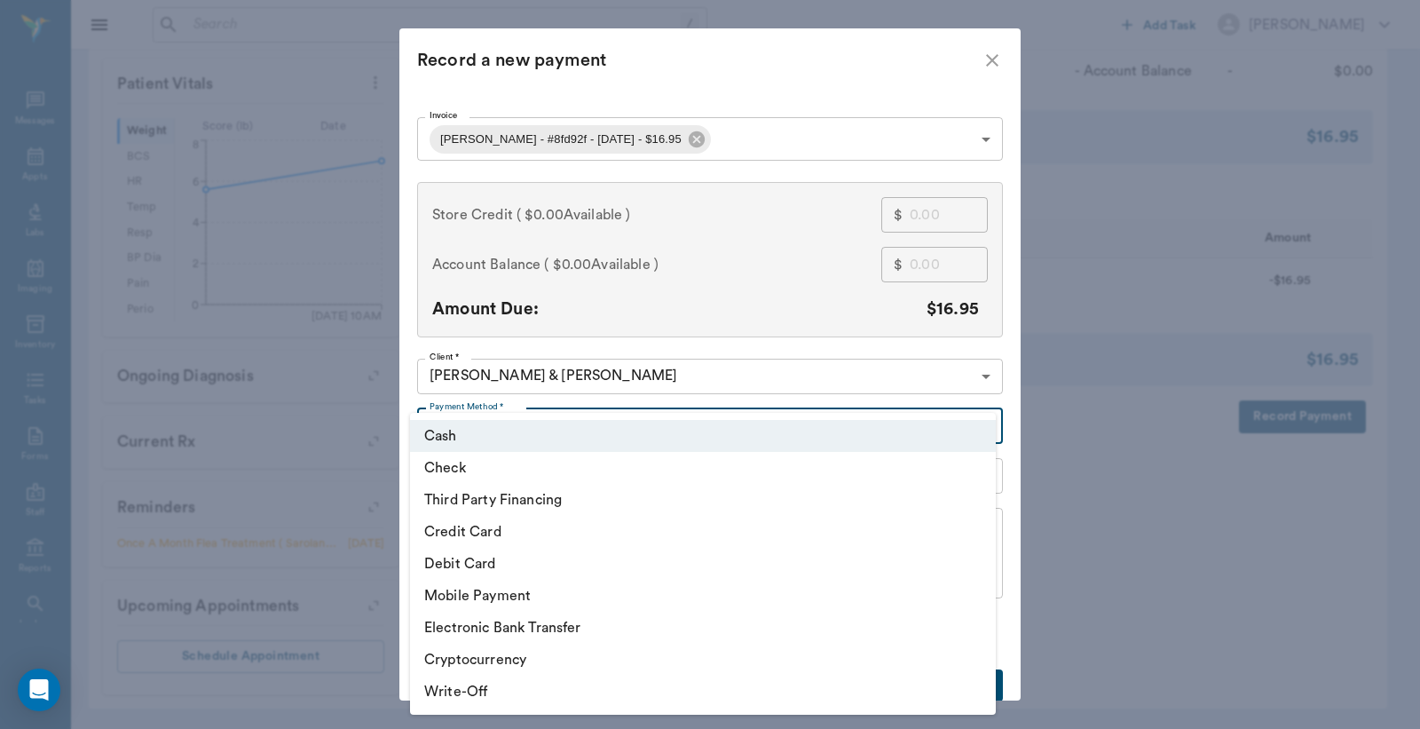
click at [977, 424] on body "/ ​ Add Task Dr. Bert Ellsworth Nectar Messages Appts Labs Imaging Inventory Ta…" at bounding box center [710, 115] width 1420 height 1228
click at [575, 562] on li "Debit Card" at bounding box center [703, 564] width 586 height 32
type input "DEBIT_CARD"
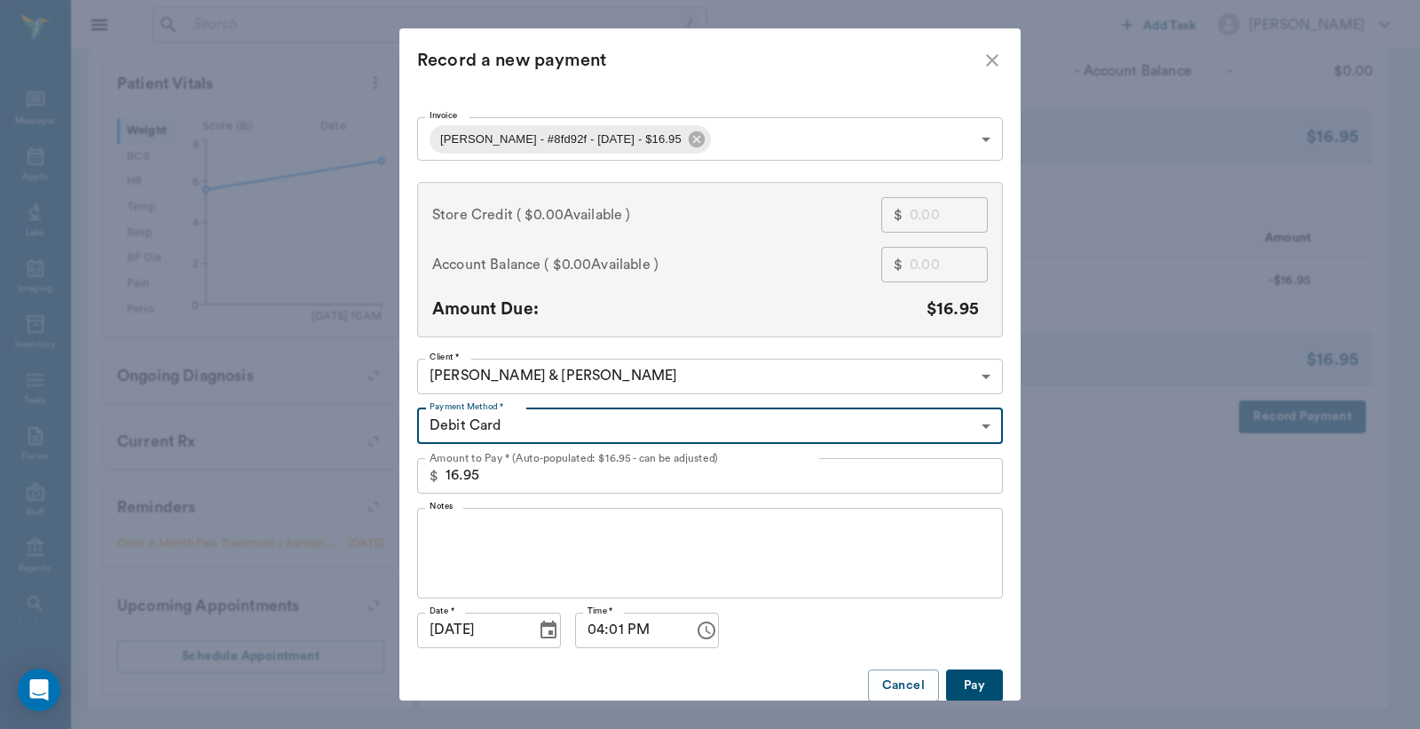
click at [973, 677] on button "Pay" at bounding box center [974, 685] width 57 height 33
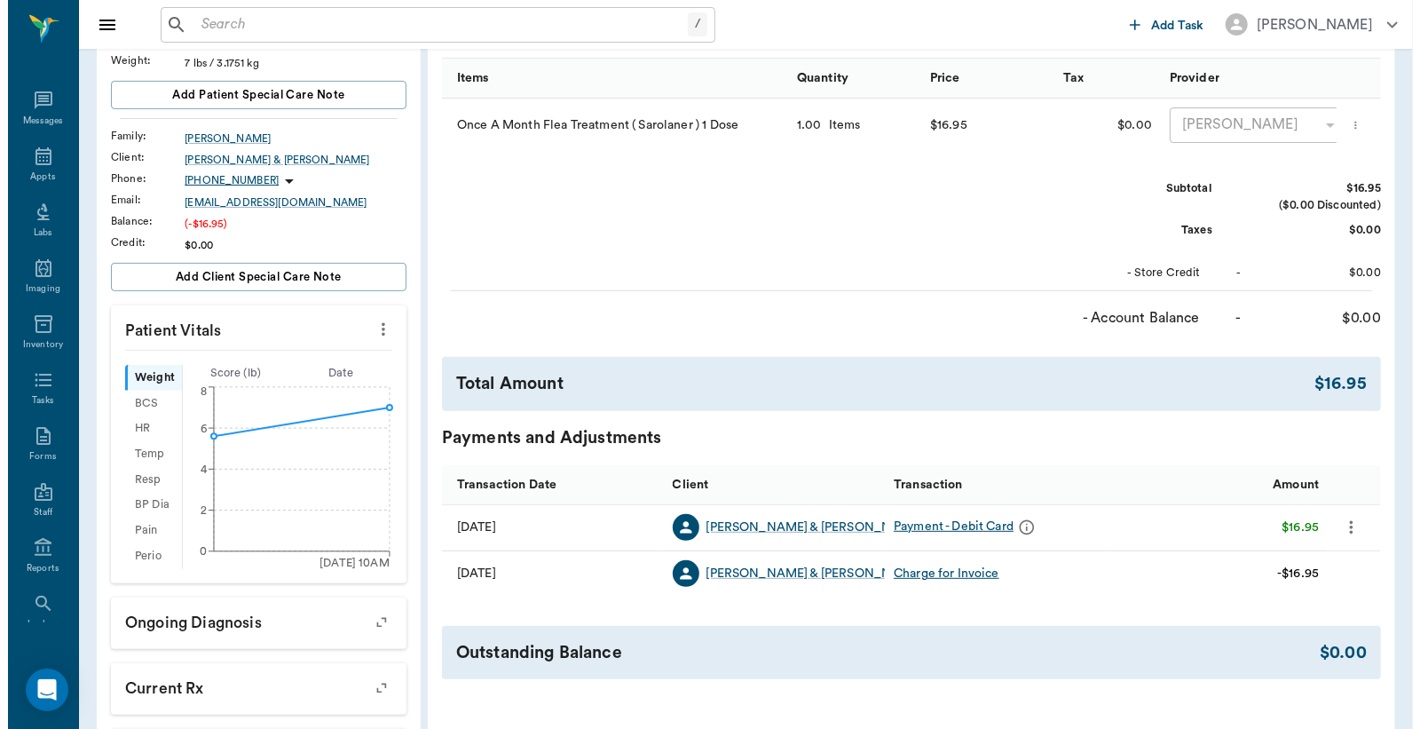
scroll to position [0, 0]
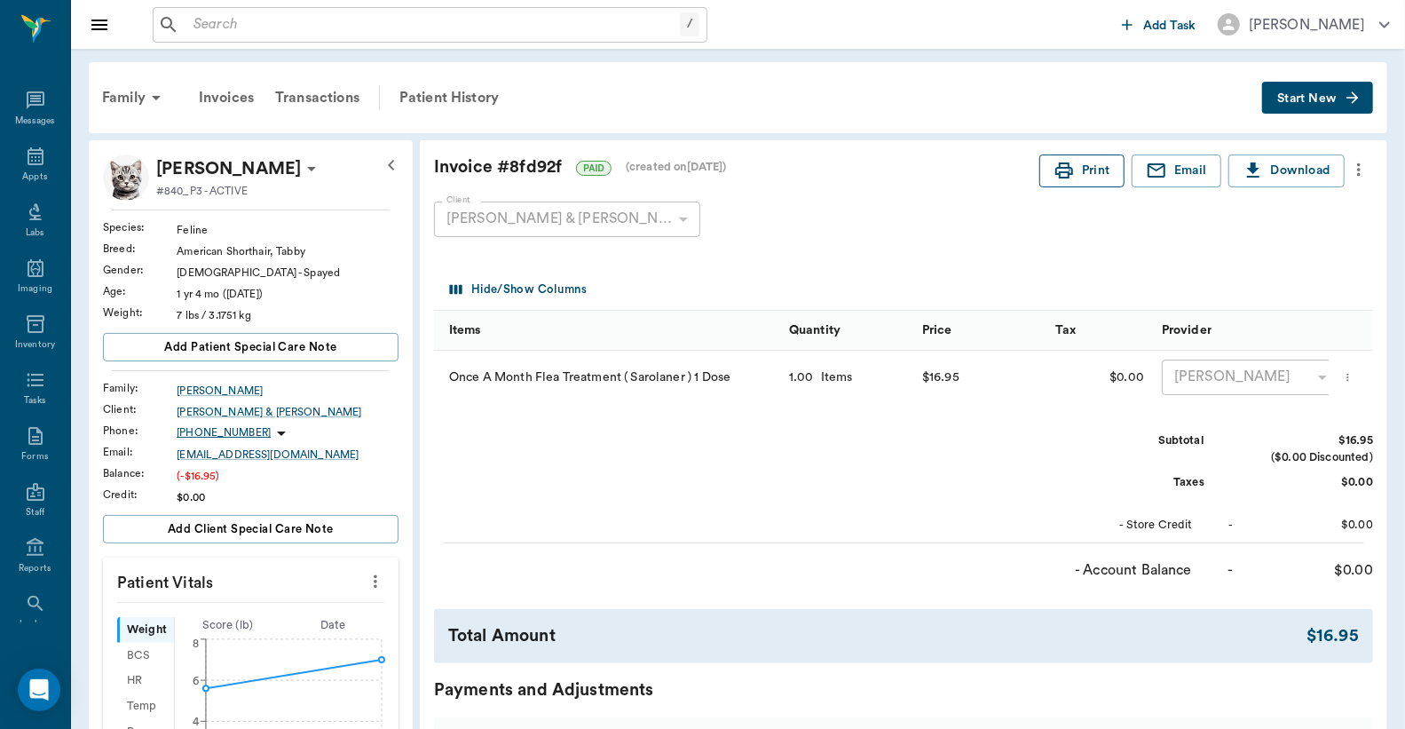
click at [1080, 169] on button "Print" at bounding box center [1082, 170] width 85 height 33
click at [194, 22] on input "text" at bounding box center [433, 24] width 494 height 25
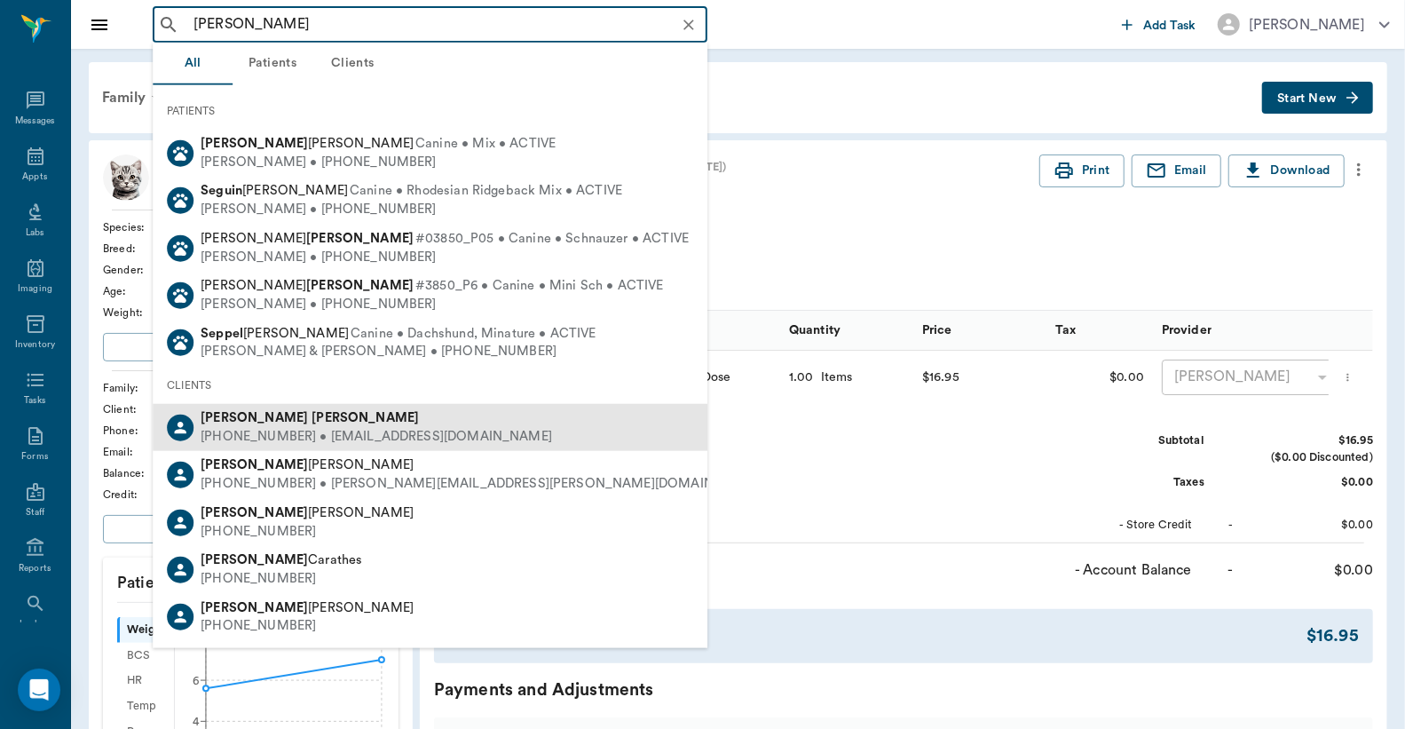
click at [302, 437] on div "(903) 650-3064 • REGINALDISSIAH2011@icloud.com" at bounding box center [377, 437] width 352 height 19
type input "Erika Seg"
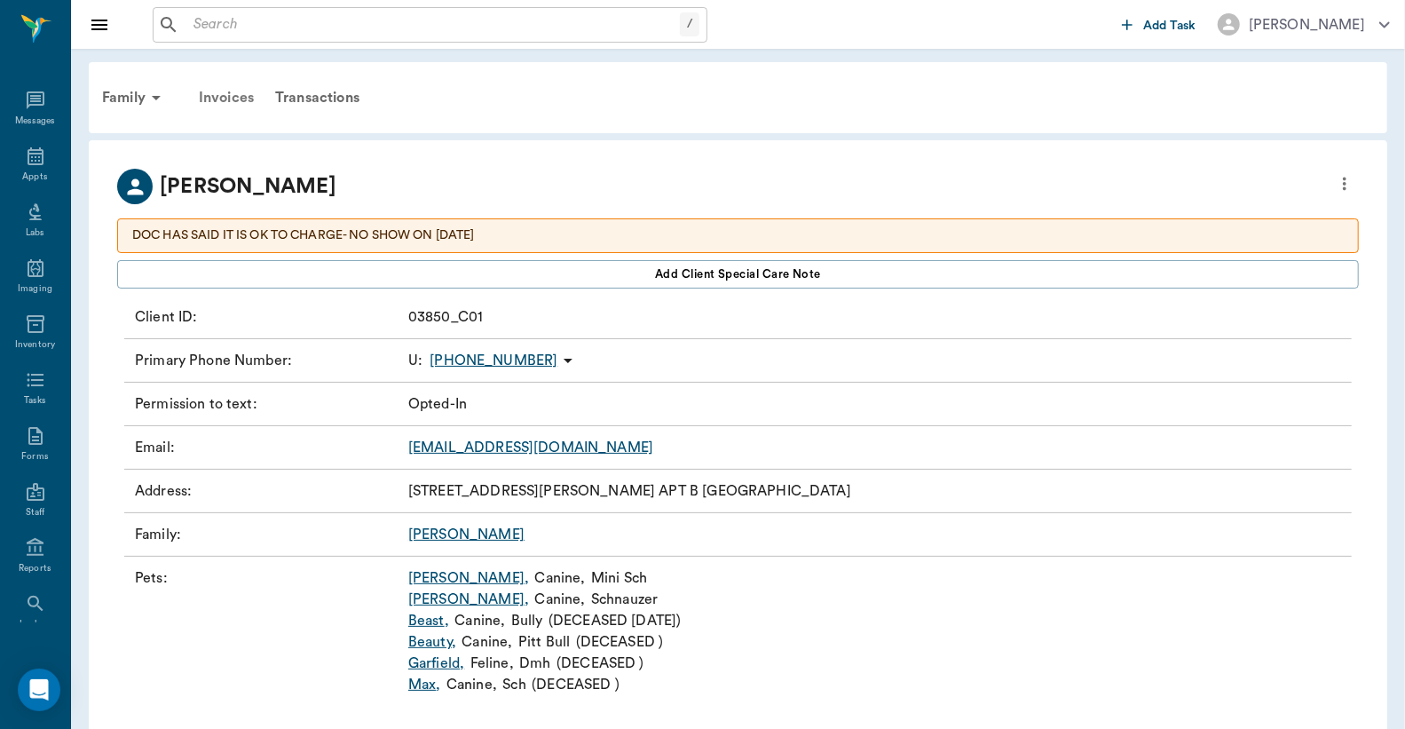
click at [226, 96] on div "Invoices" at bounding box center [226, 97] width 76 height 43
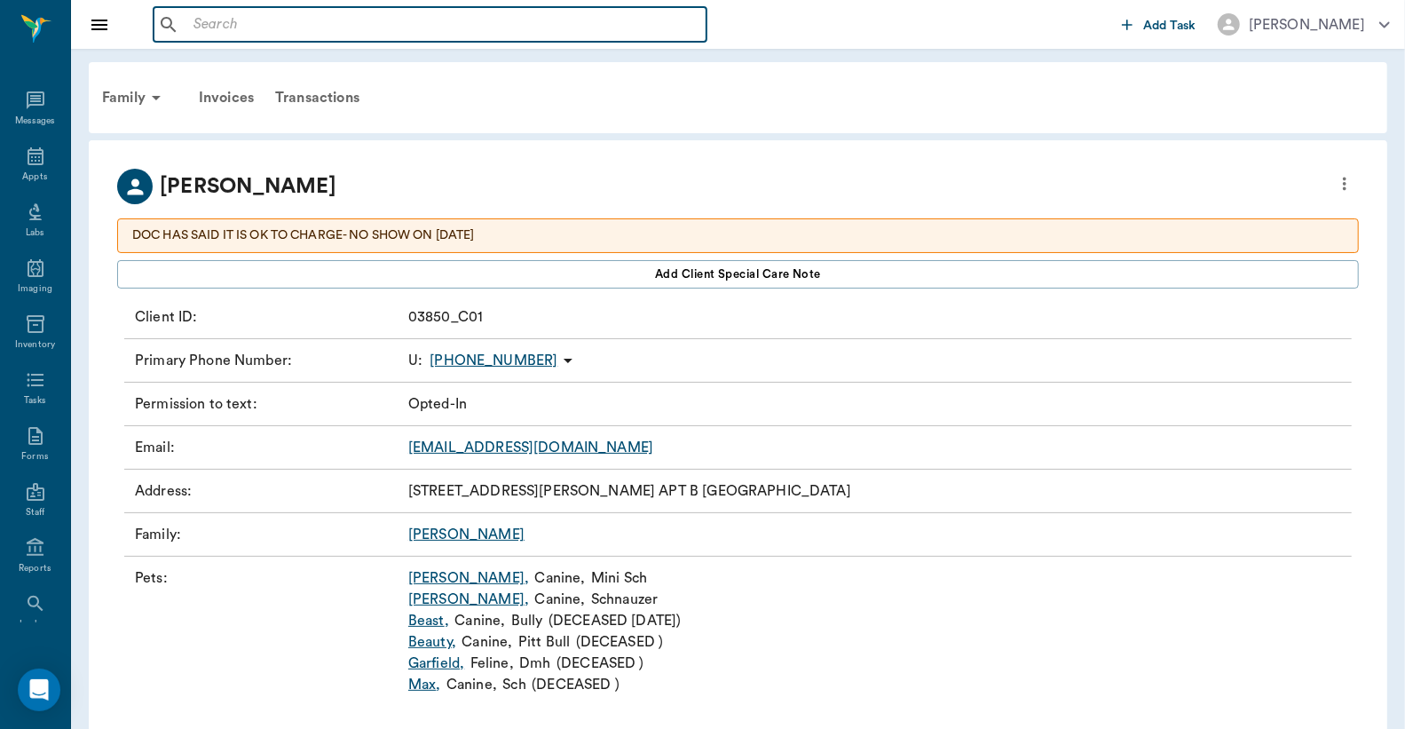
click at [199, 23] on input "text" at bounding box center [442, 24] width 513 height 25
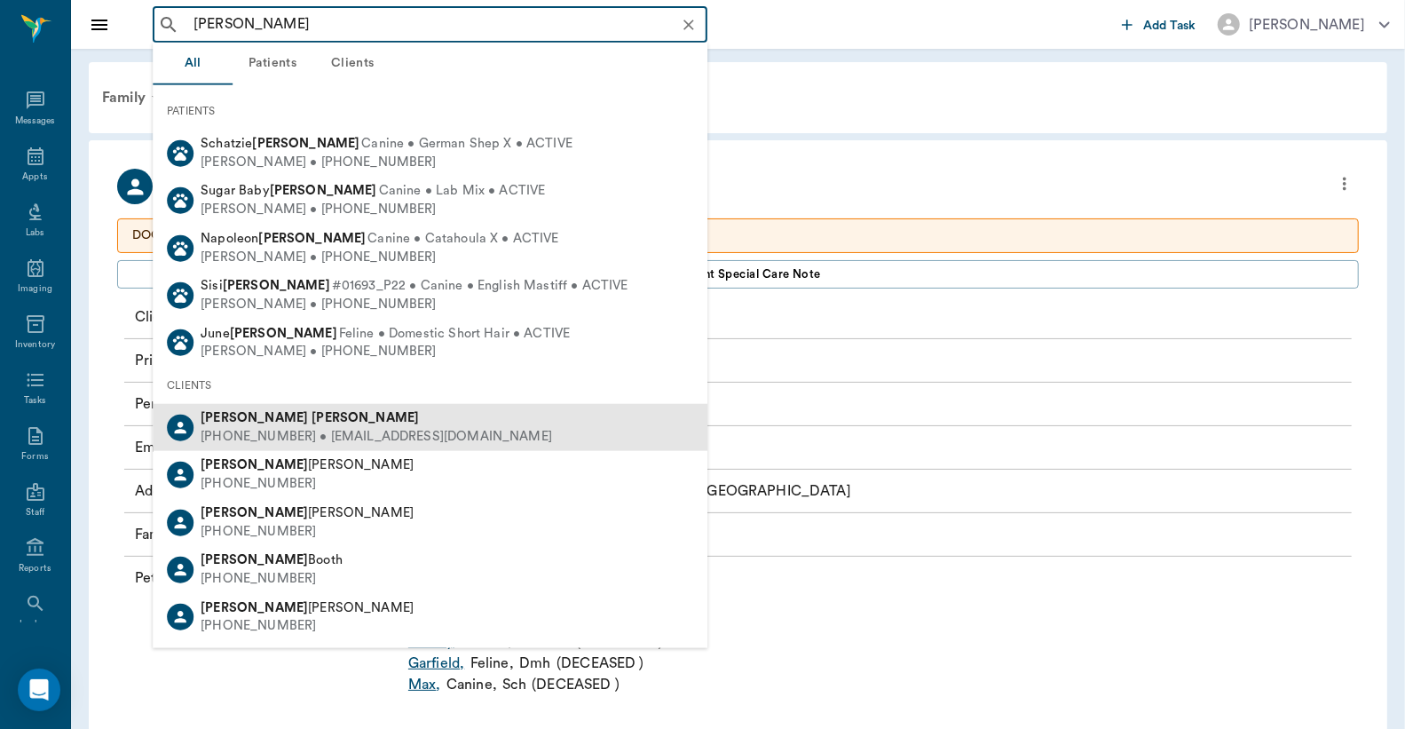
click at [247, 428] on div "(903) 846-2503 • schirpie@windstream.net" at bounding box center [377, 437] width 352 height 19
type input "Sherry Detwiler"
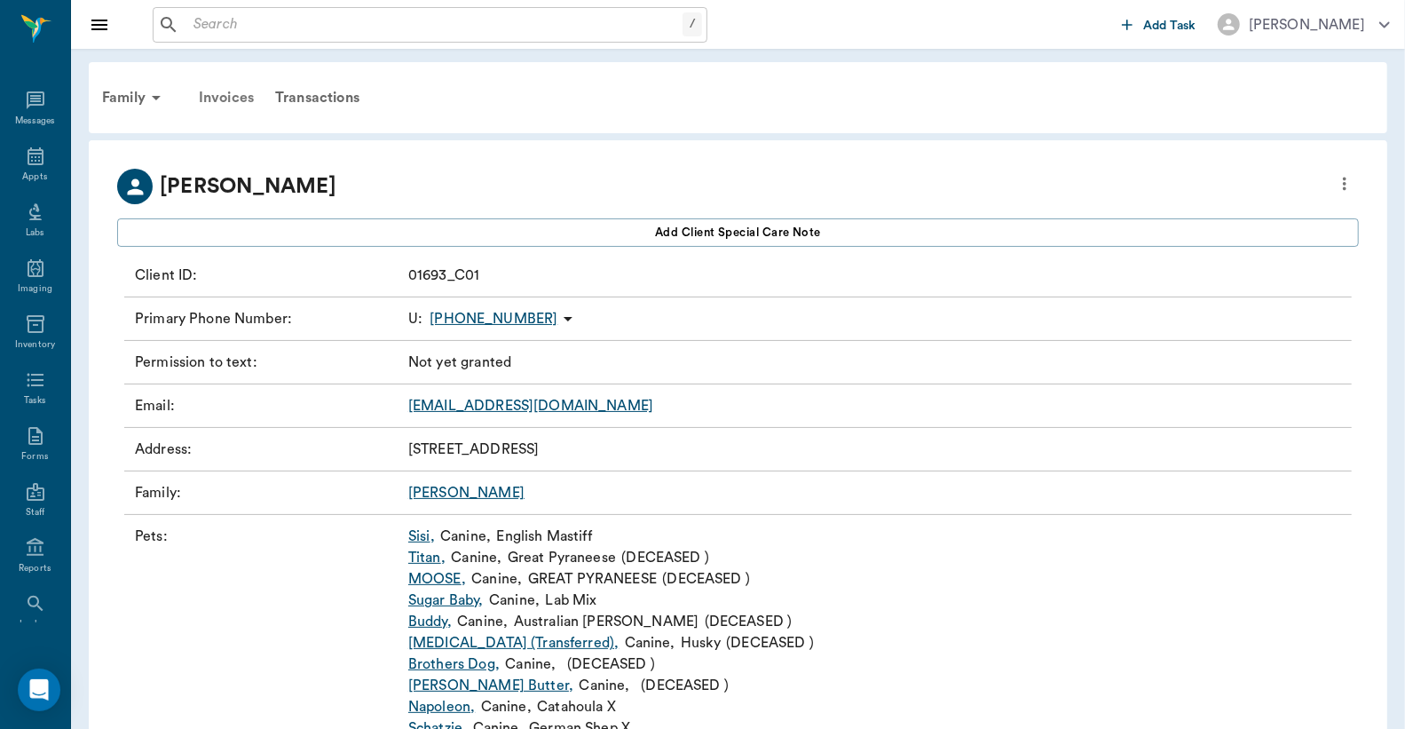
click at [236, 95] on div "Invoices" at bounding box center [226, 97] width 76 height 43
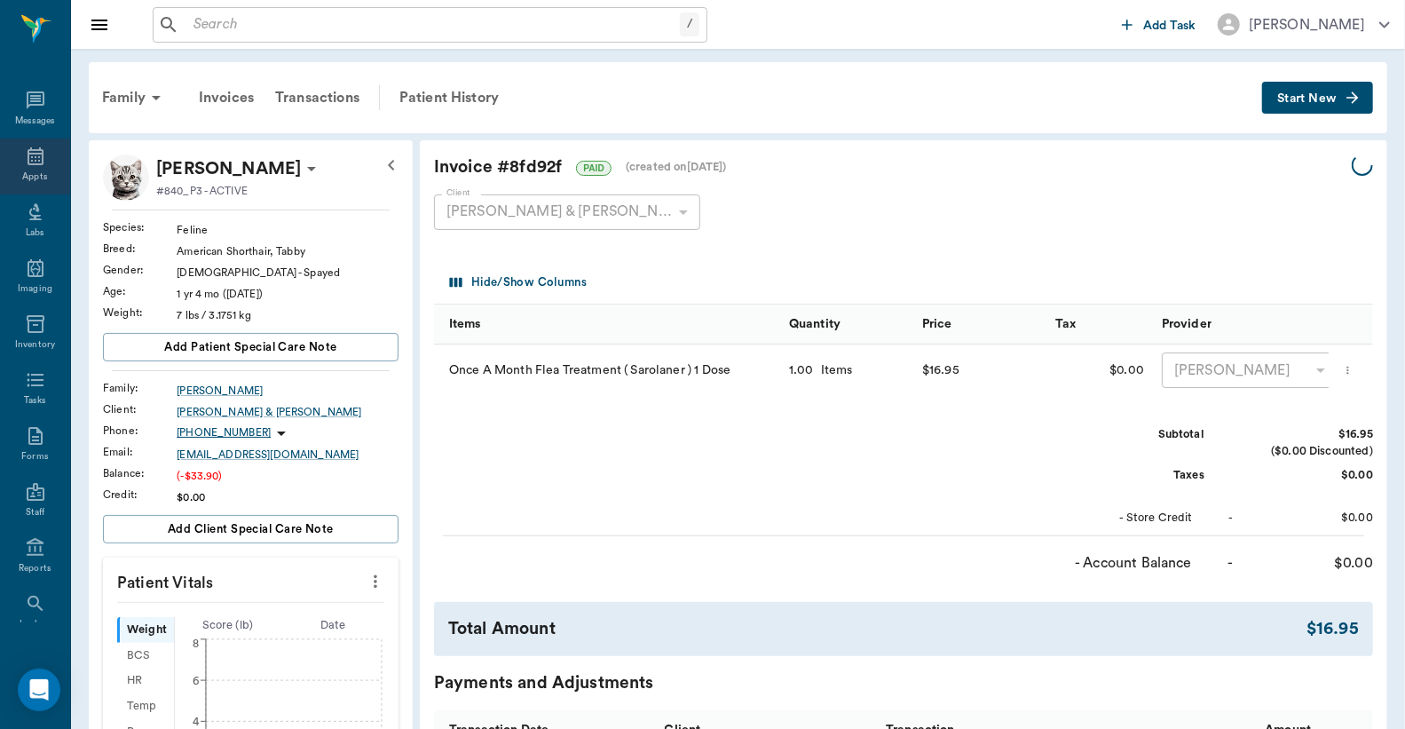
drag, startPoint x: 25, startPoint y: 170, endPoint x: 28, endPoint y: 154, distance: 16.2
click at [25, 170] on div "Appts" at bounding box center [34, 176] width 25 height 13
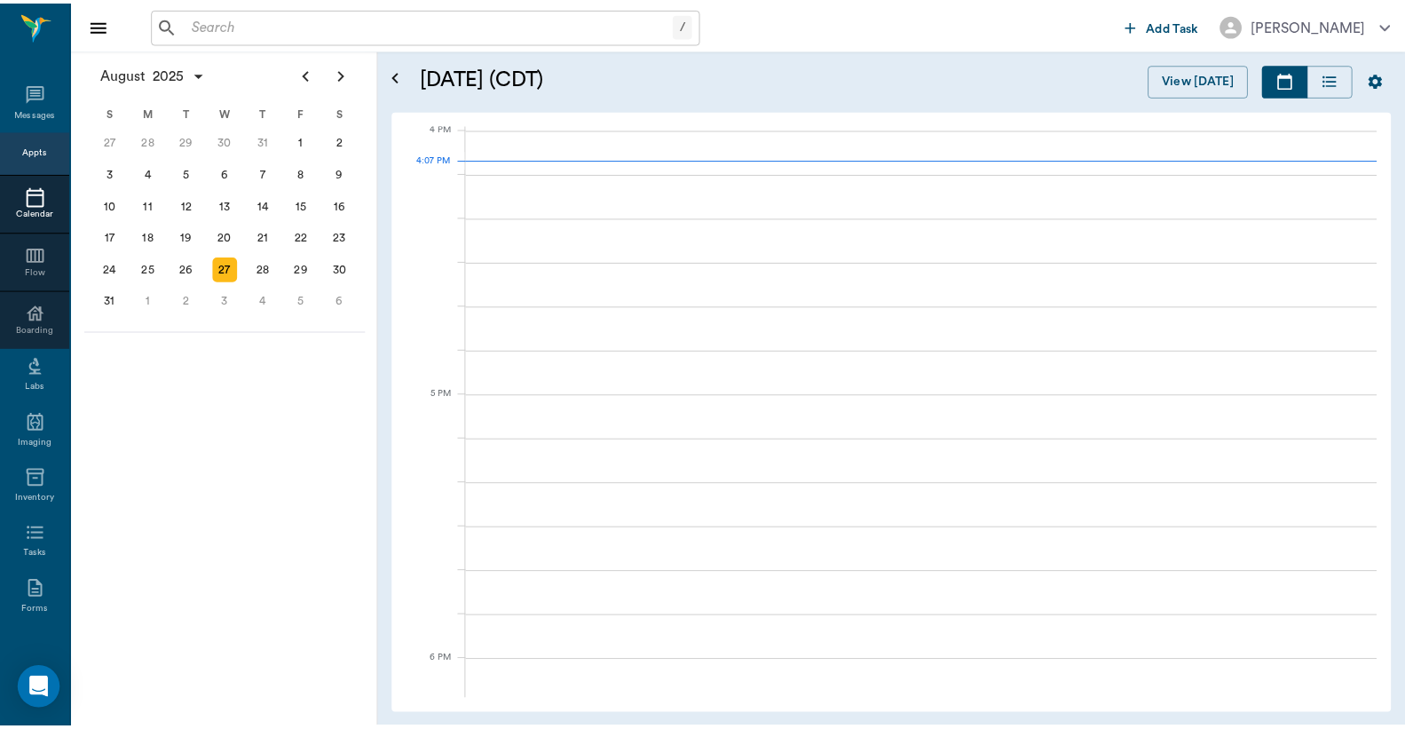
scroll to position [2133, 0]
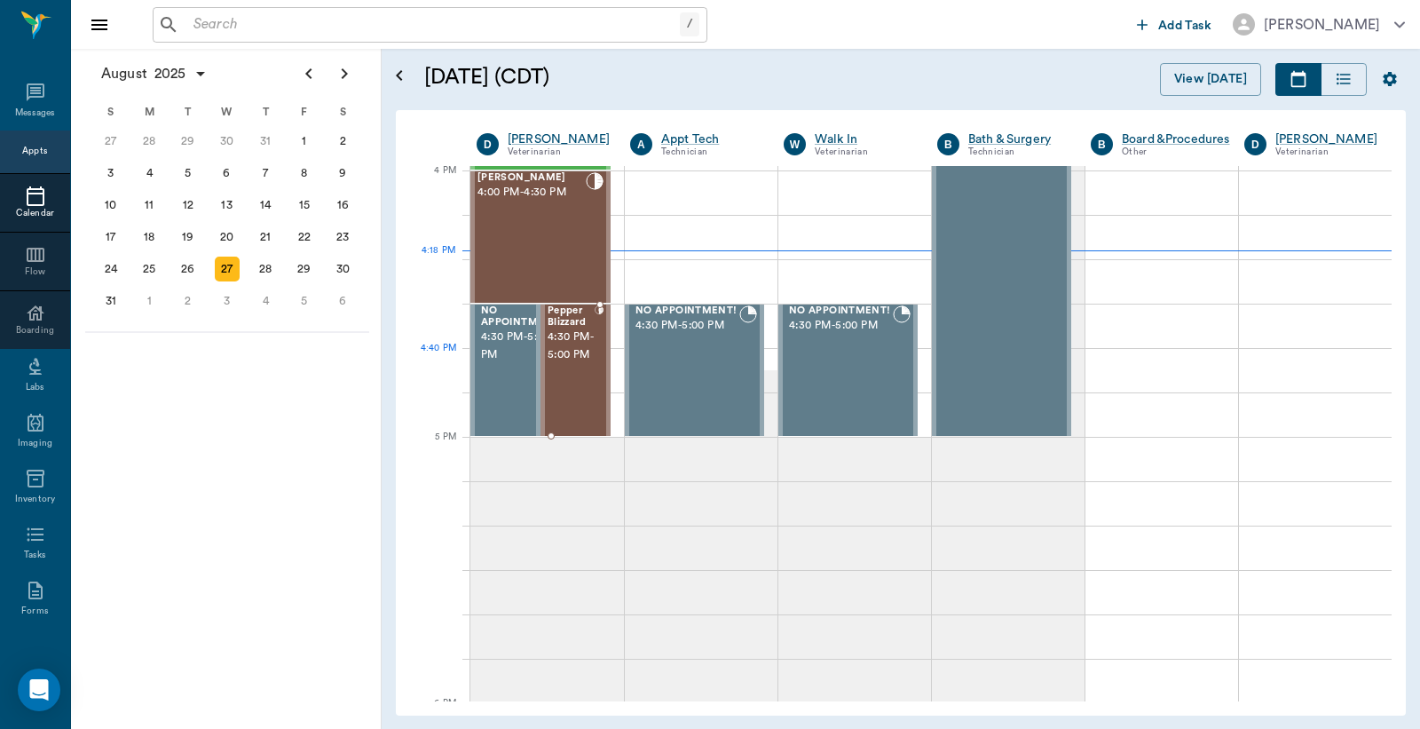
click at [573, 362] on span "4:30 PM - 5:00 PM" at bounding box center [571, 346] width 47 height 36
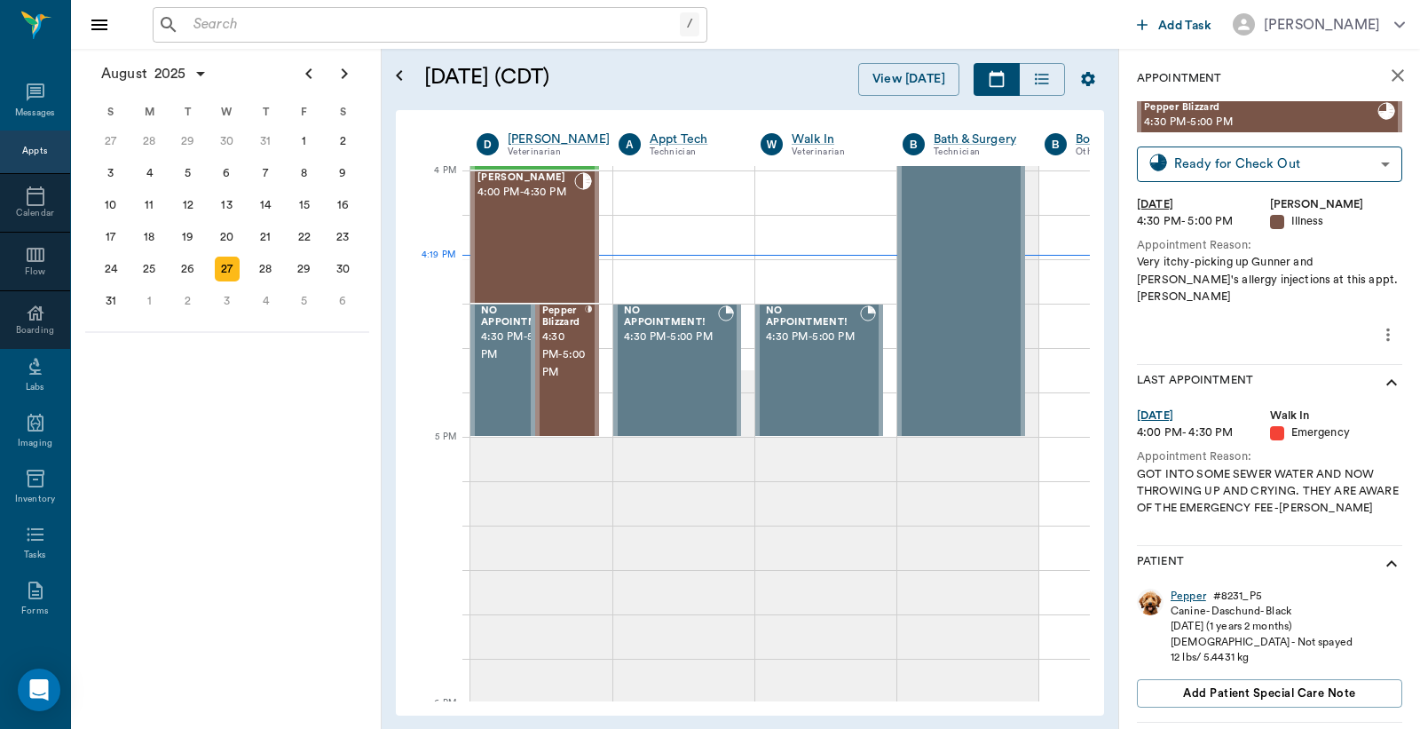
click at [1184, 589] on div "Pepper" at bounding box center [1189, 596] width 36 height 15
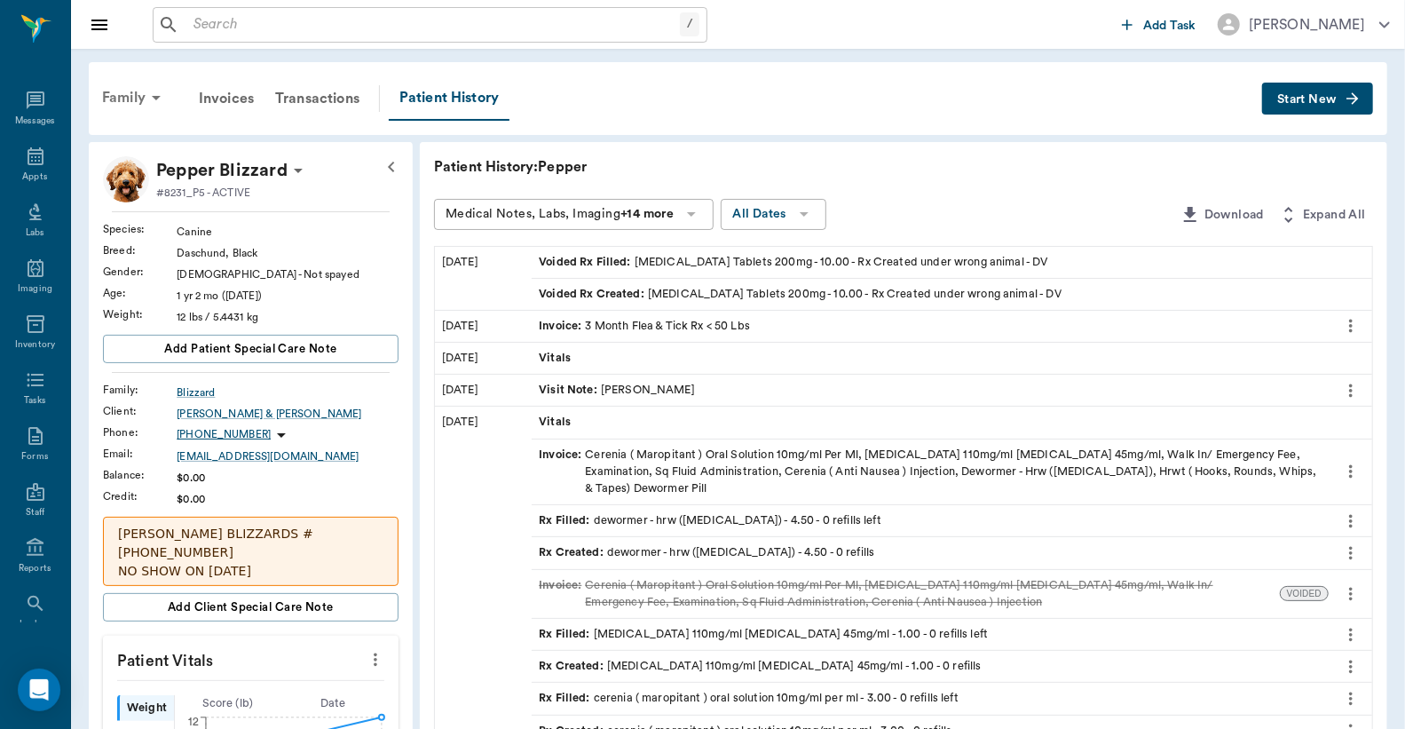
click at [123, 96] on div "Family" at bounding box center [134, 97] width 86 height 43
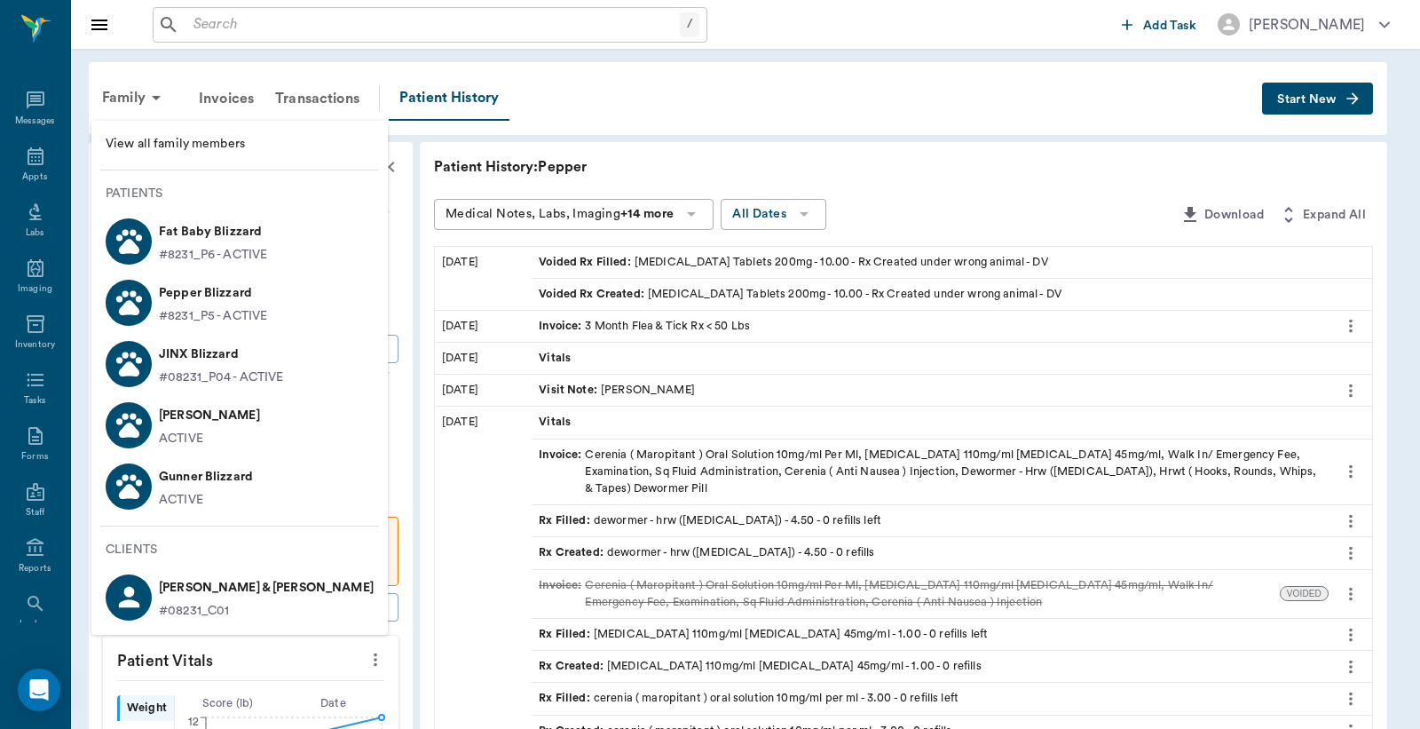
click at [229, 308] on p "#8231_P5 - ACTIVE" at bounding box center [213, 316] width 108 height 19
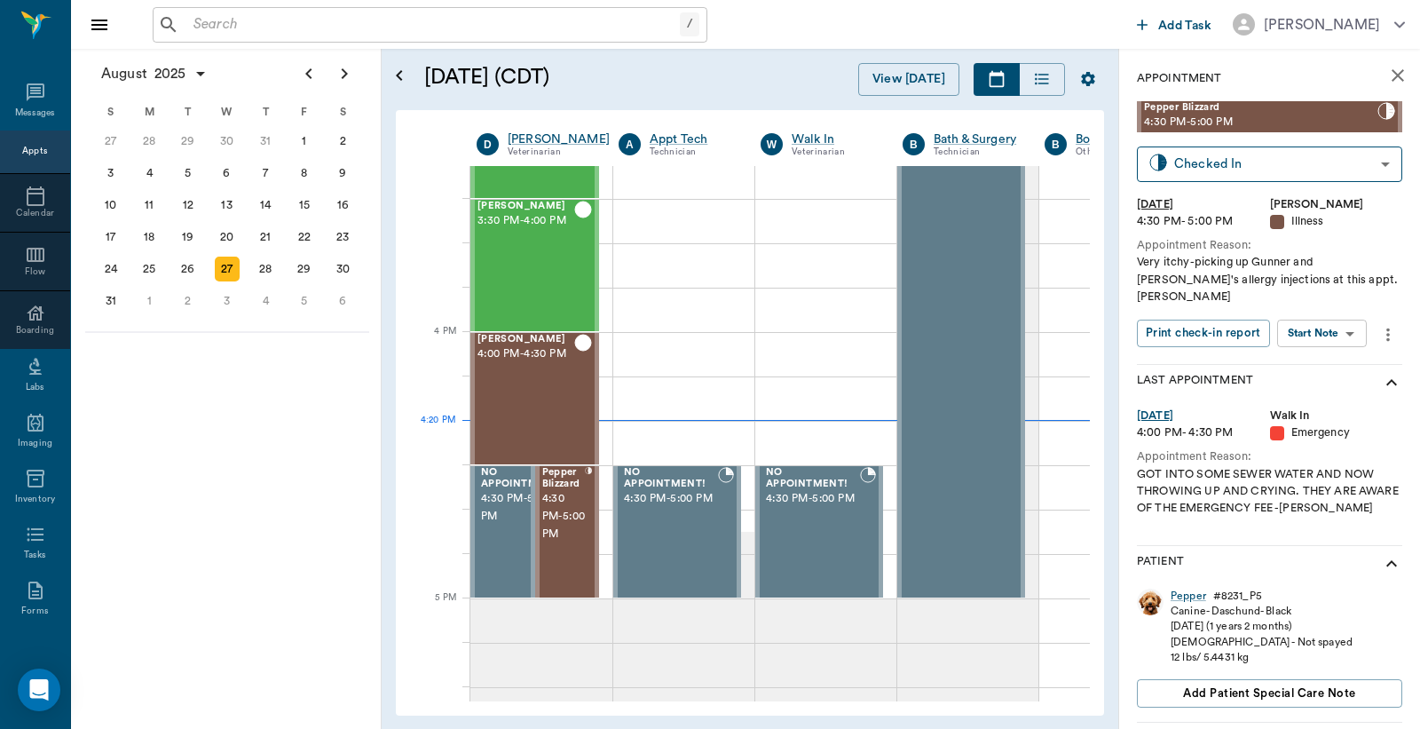
type input "CHECKED_IN"
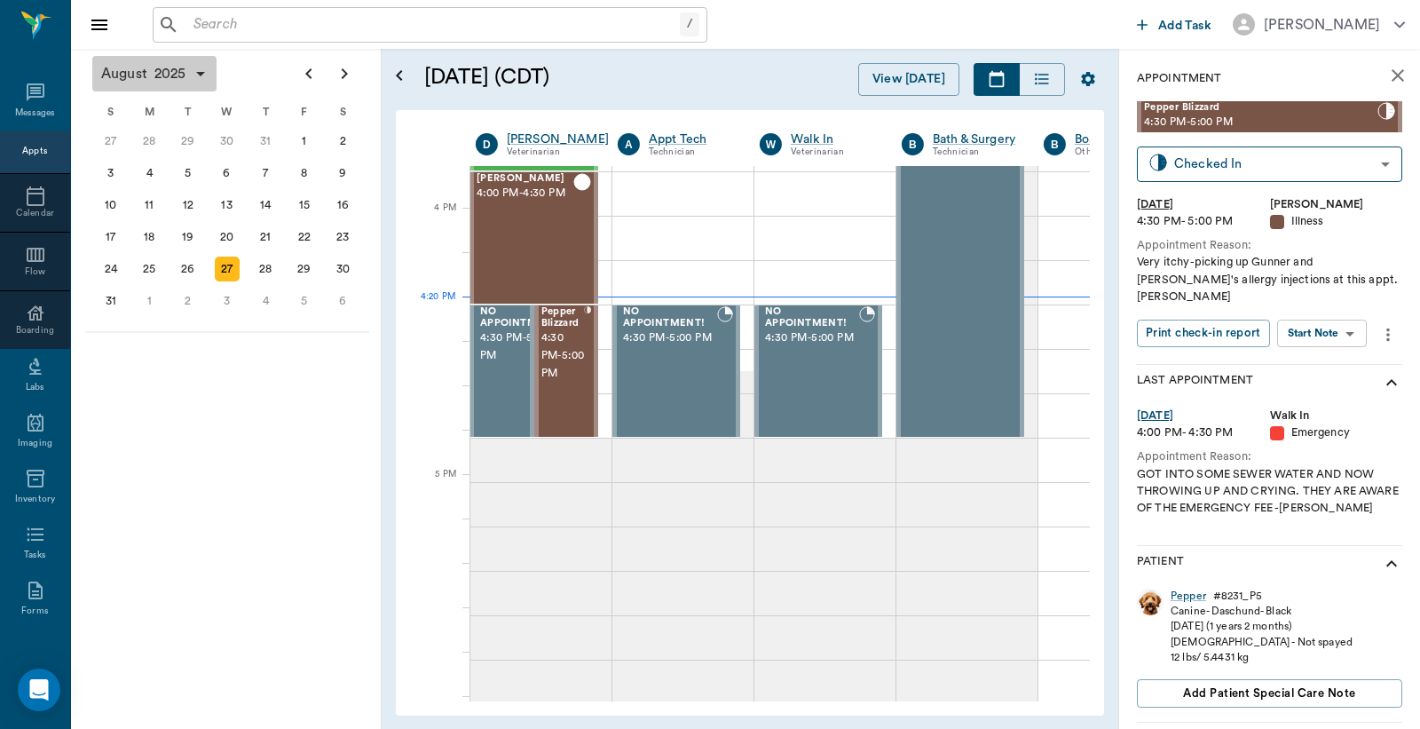
scroll to position [2133, 1]
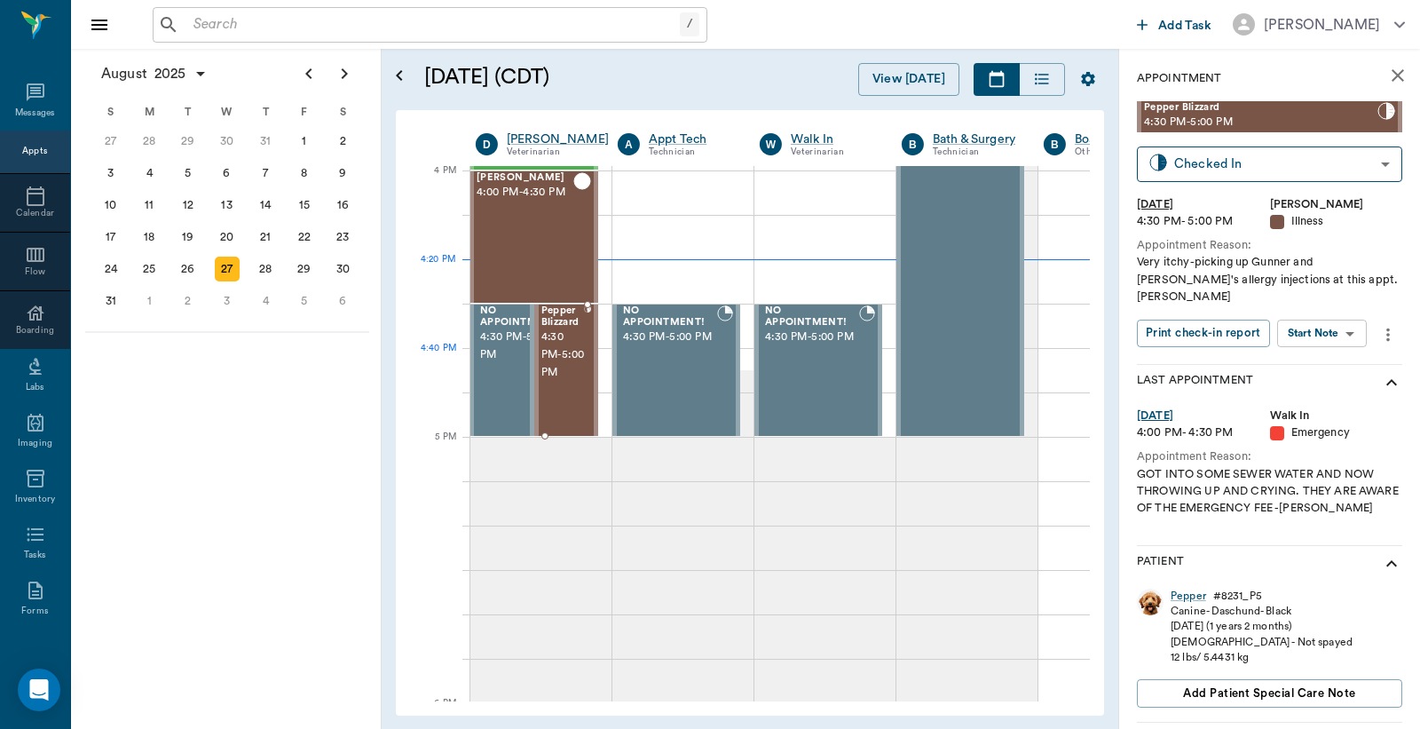
click at [564, 368] on span "4:30 PM - 5:00 PM" at bounding box center [564, 354] width 44 height 53
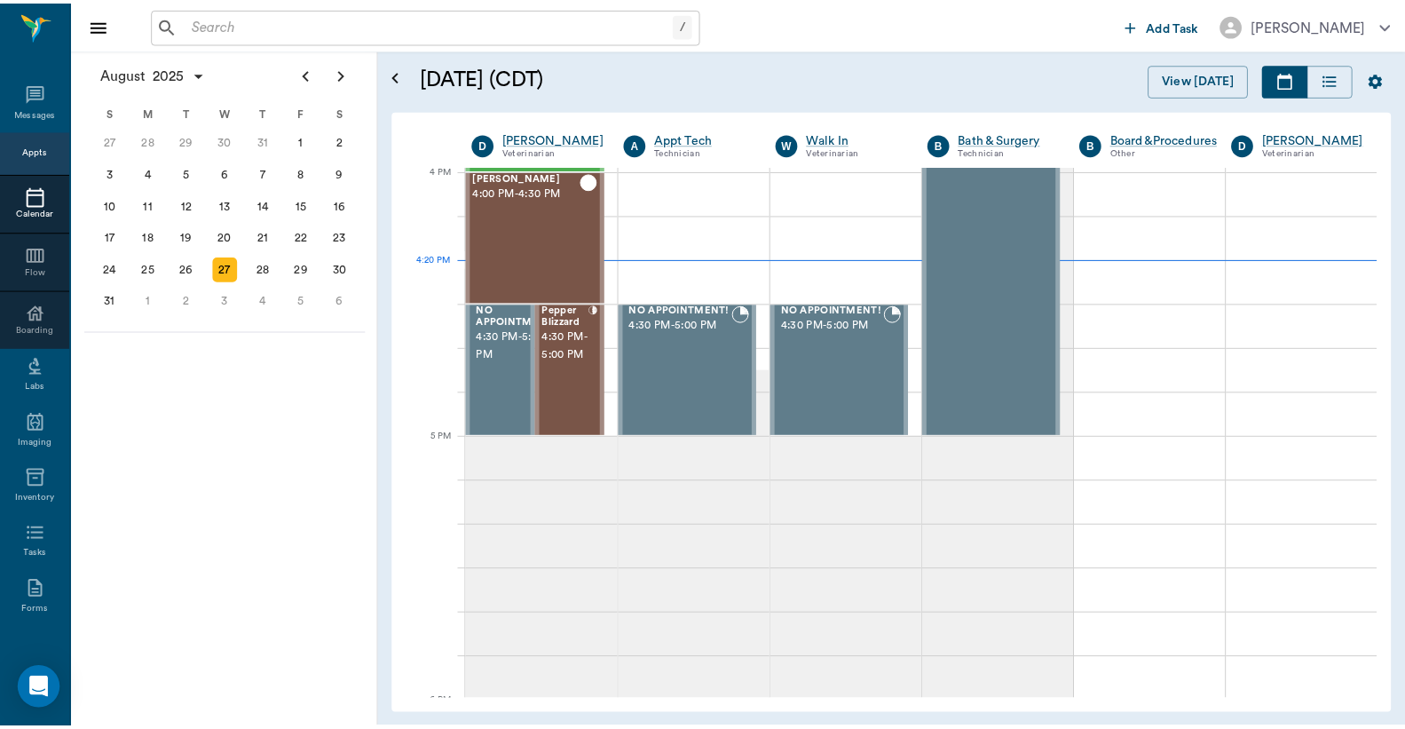
scroll to position [2133, 0]
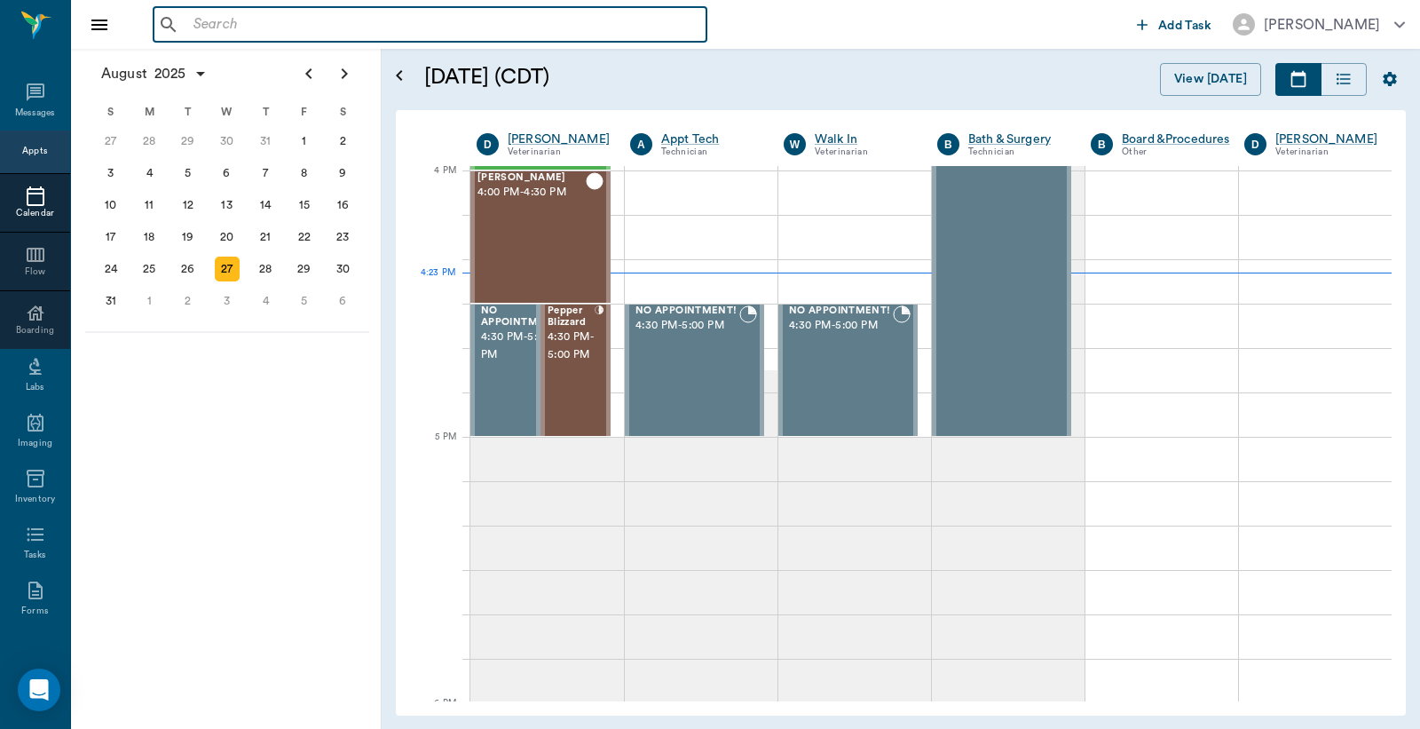
click at [195, 27] on input "text" at bounding box center [442, 24] width 513 height 25
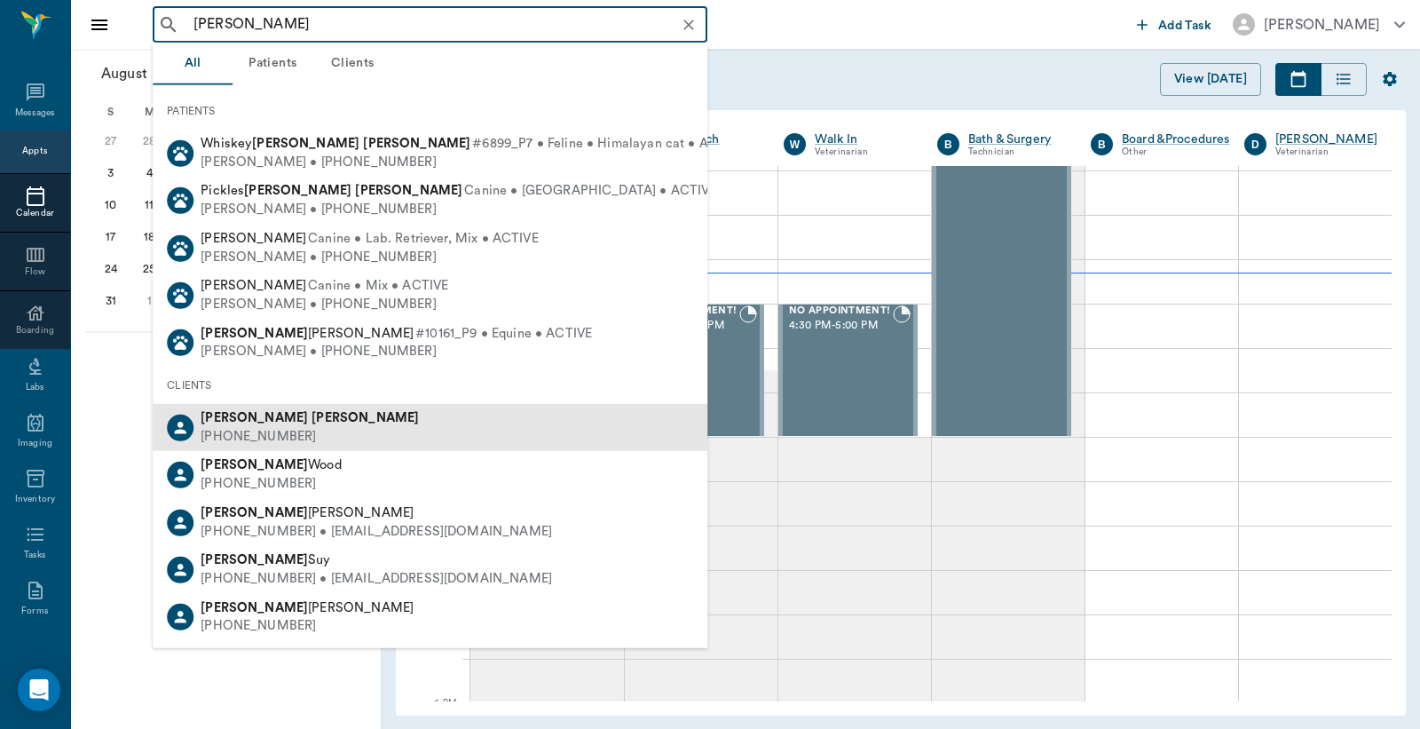
click at [260, 439] on div "(903) 559-0083" at bounding box center [310, 437] width 218 height 19
type input "Kenneth Lee"
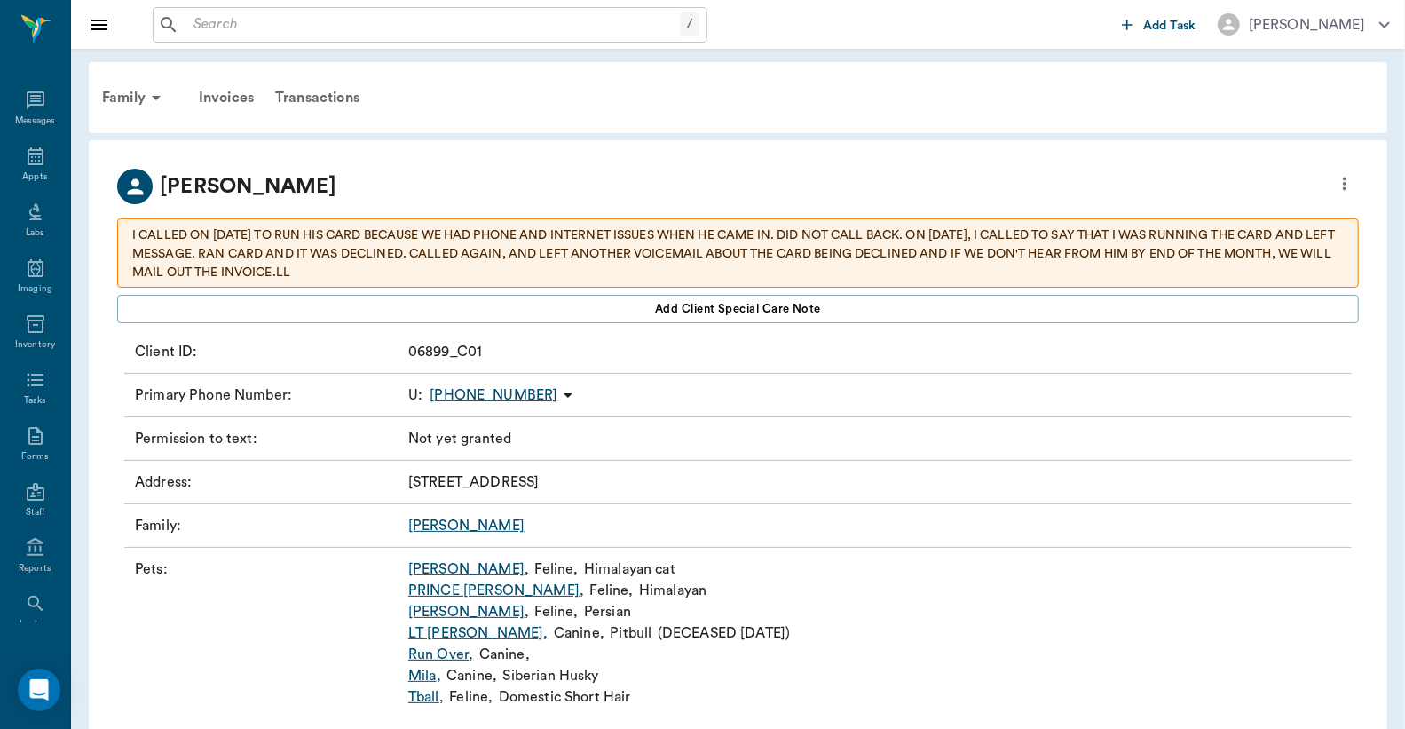
click at [478, 615] on link "Paisley Monroe ," at bounding box center [468, 611] width 121 height 21
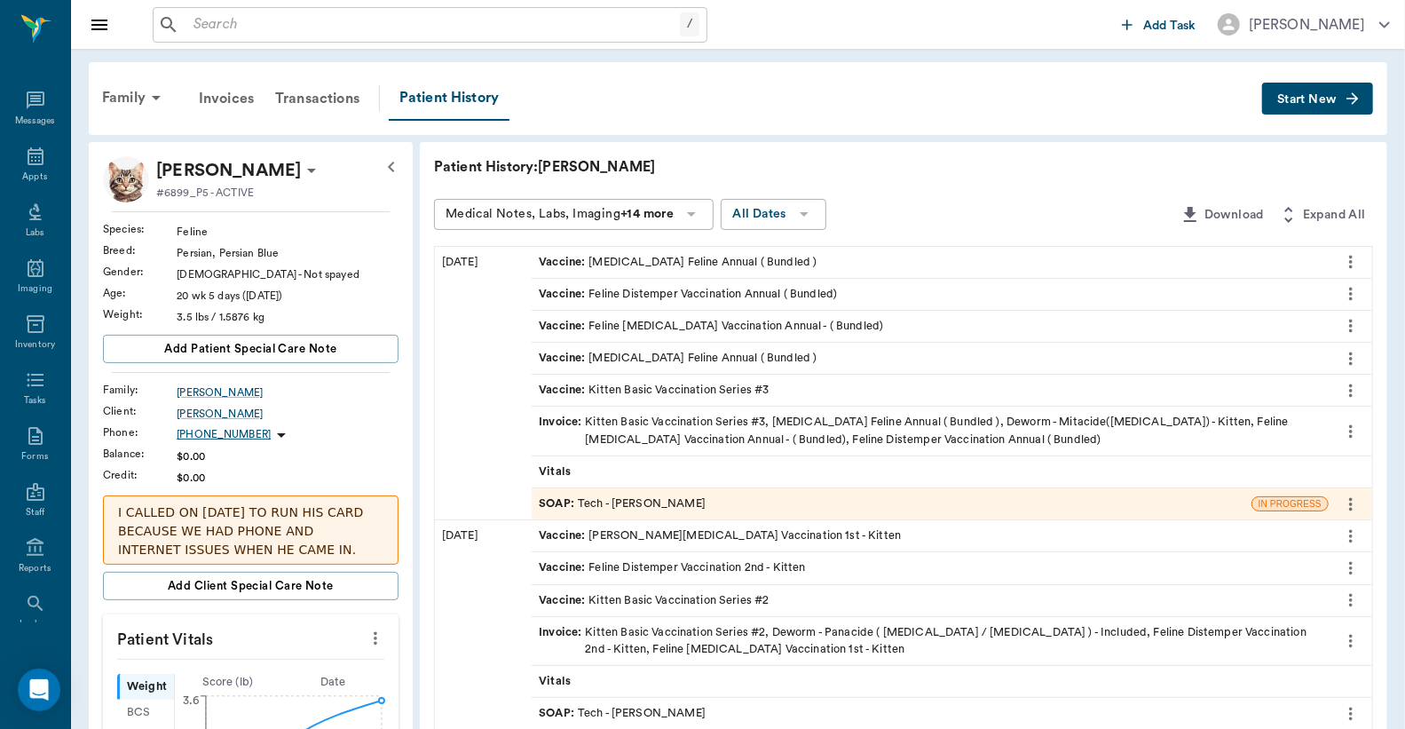
click at [1319, 99] on span "Start New" at bounding box center [1307, 99] width 59 height 0
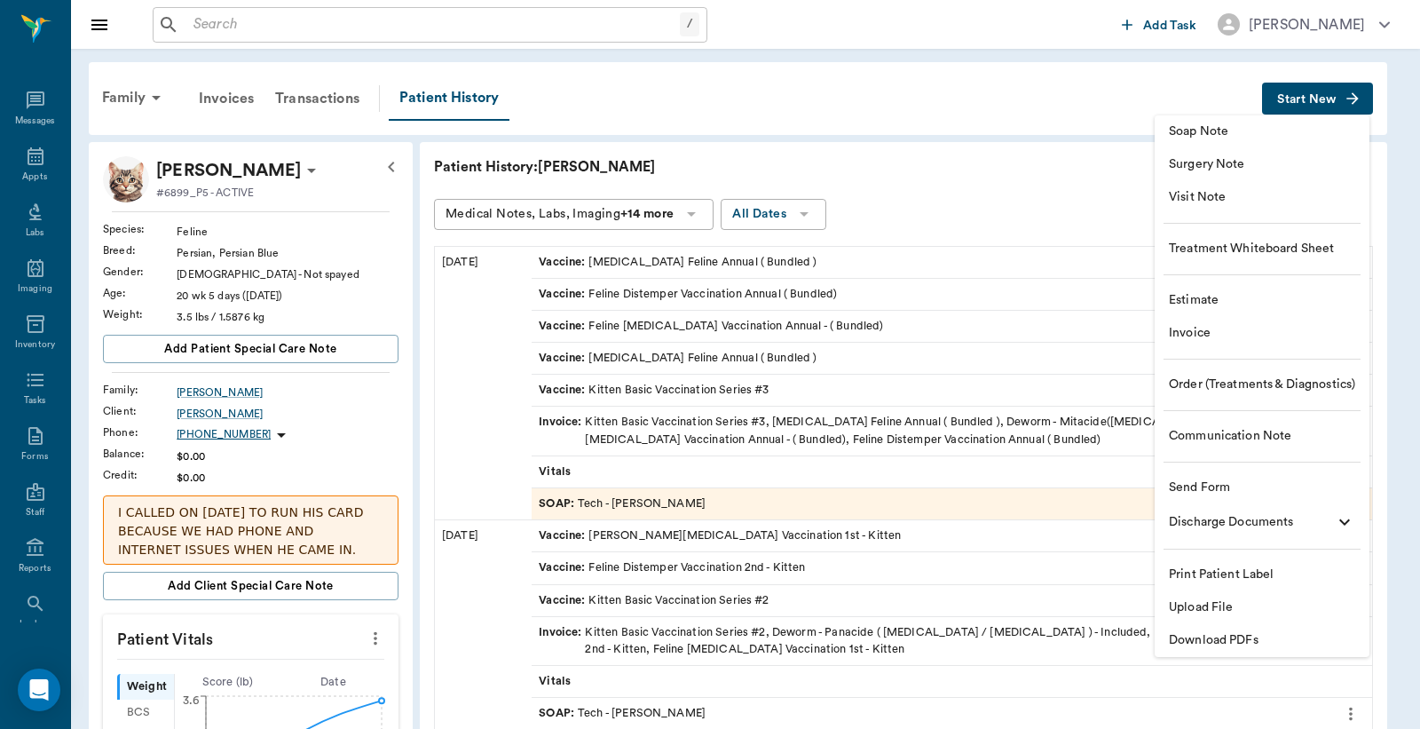
click at [1223, 636] on span "Download PDFs" at bounding box center [1262, 640] width 186 height 19
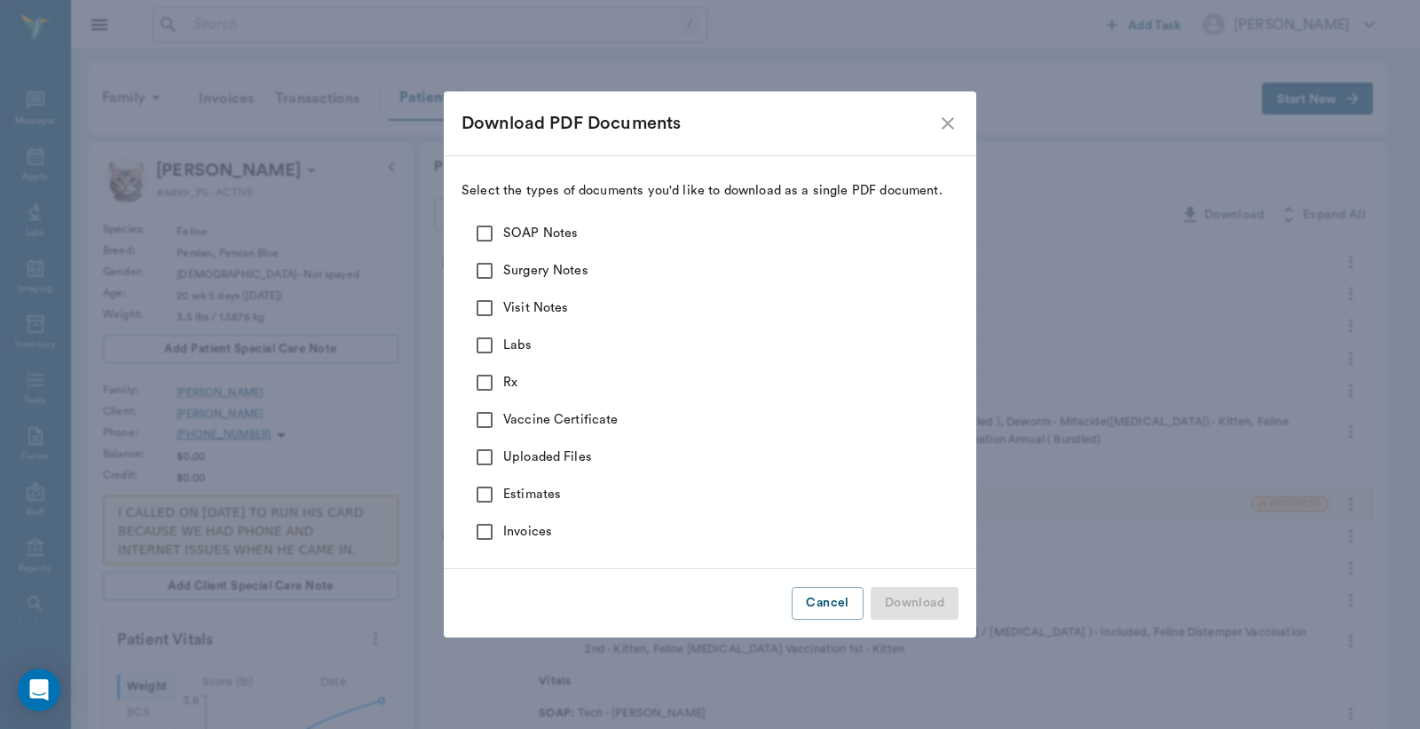
click at [487, 232] on input "SOAP Notes" at bounding box center [484, 233] width 37 height 37
checkbox input "true"
click at [485, 267] on input "Surgery Notes" at bounding box center [484, 270] width 37 height 37
checkbox input "true"
click at [487, 305] on input "Visit Notes" at bounding box center [484, 307] width 37 height 37
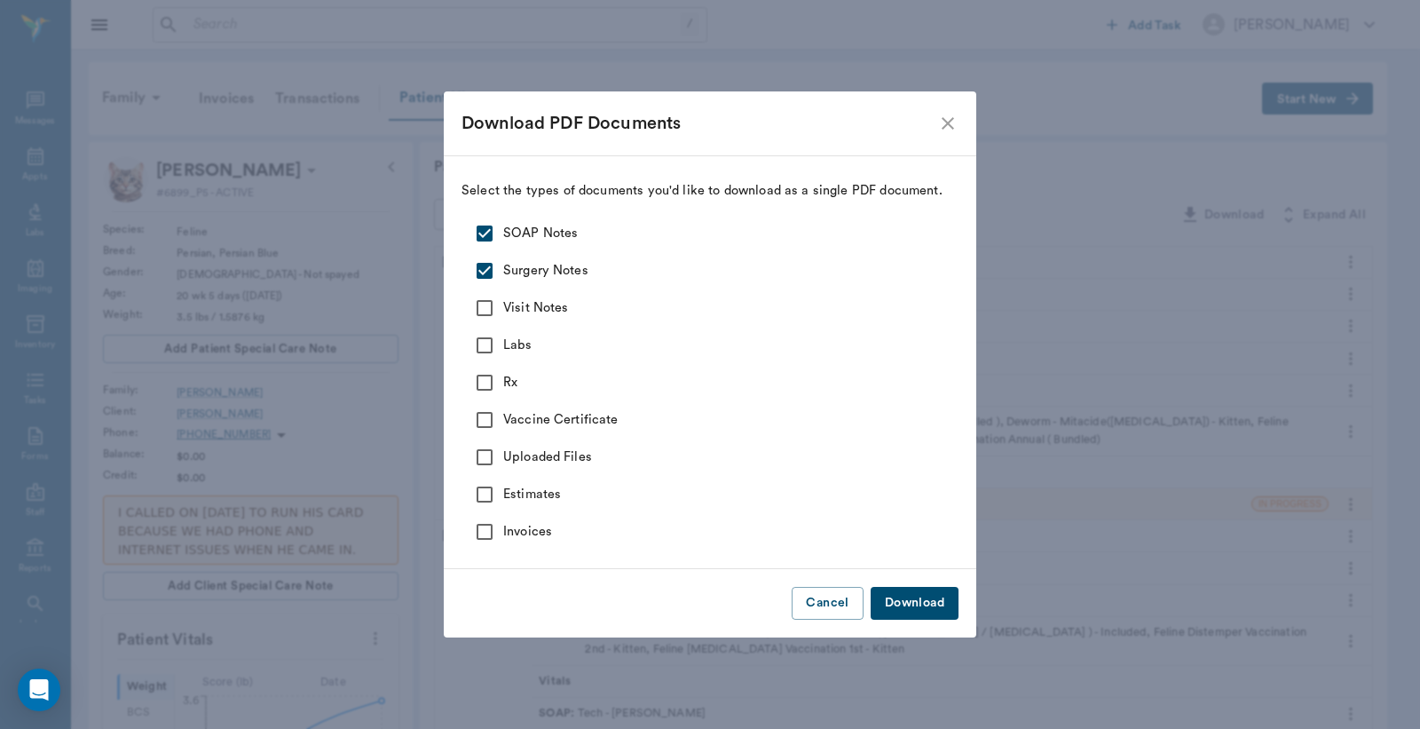
checkbox input "true"
click at [488, 342] on input "Labs" at bounding box center [484, 345] width 37 height 37
checkbox input "true"
click at [486, 376] on input "Rx" at bounding box center [484, 382] width 37 height 37
checkbox input "true"
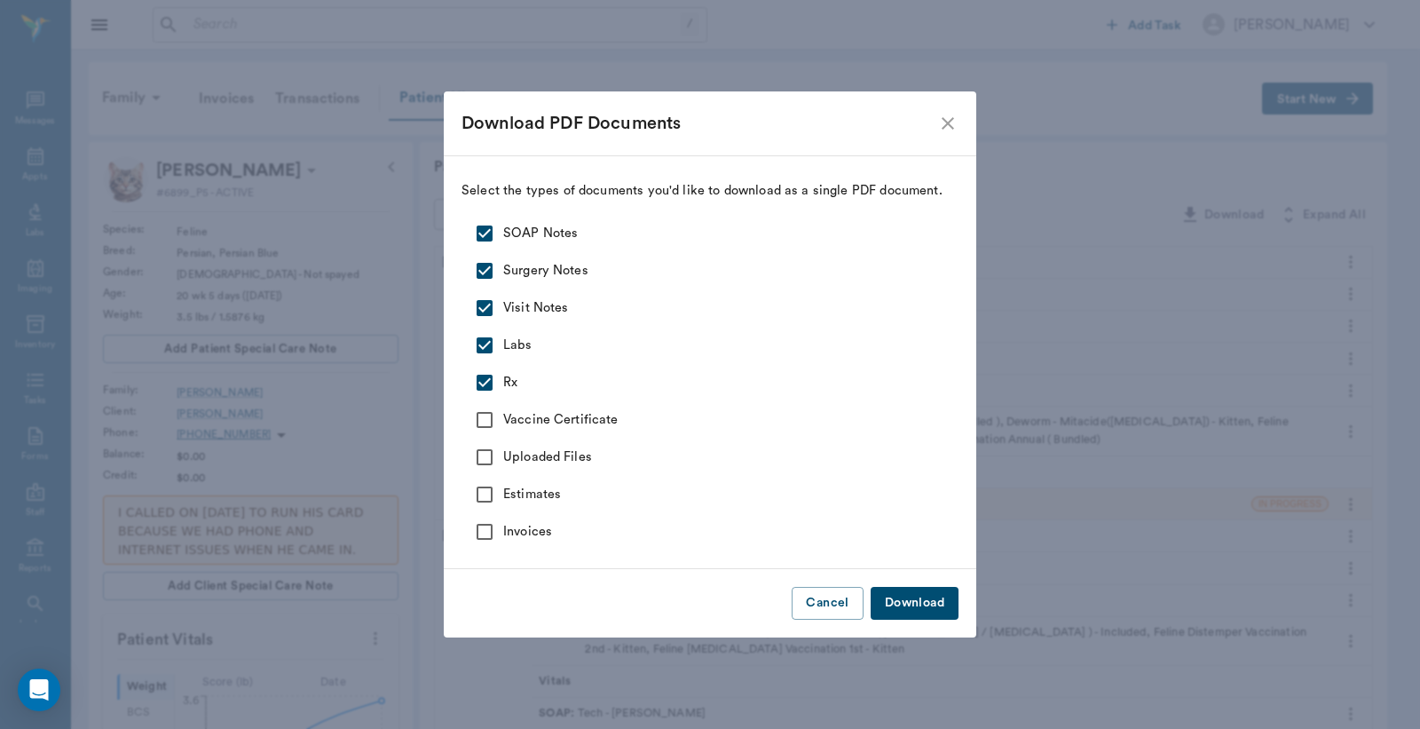
click at [485, 418] on input "Vaccine Certificate" at bounding box center [484, 419] width 37 height 37
checkbox input "true"
click at [491, 459] on input "Uploaded Files" at bounding box center [484, 457] width 37 height 37
checkbox input "true"
click at [920, 608] on button "Download" at bounding box center [915, 603] width 88 height 33
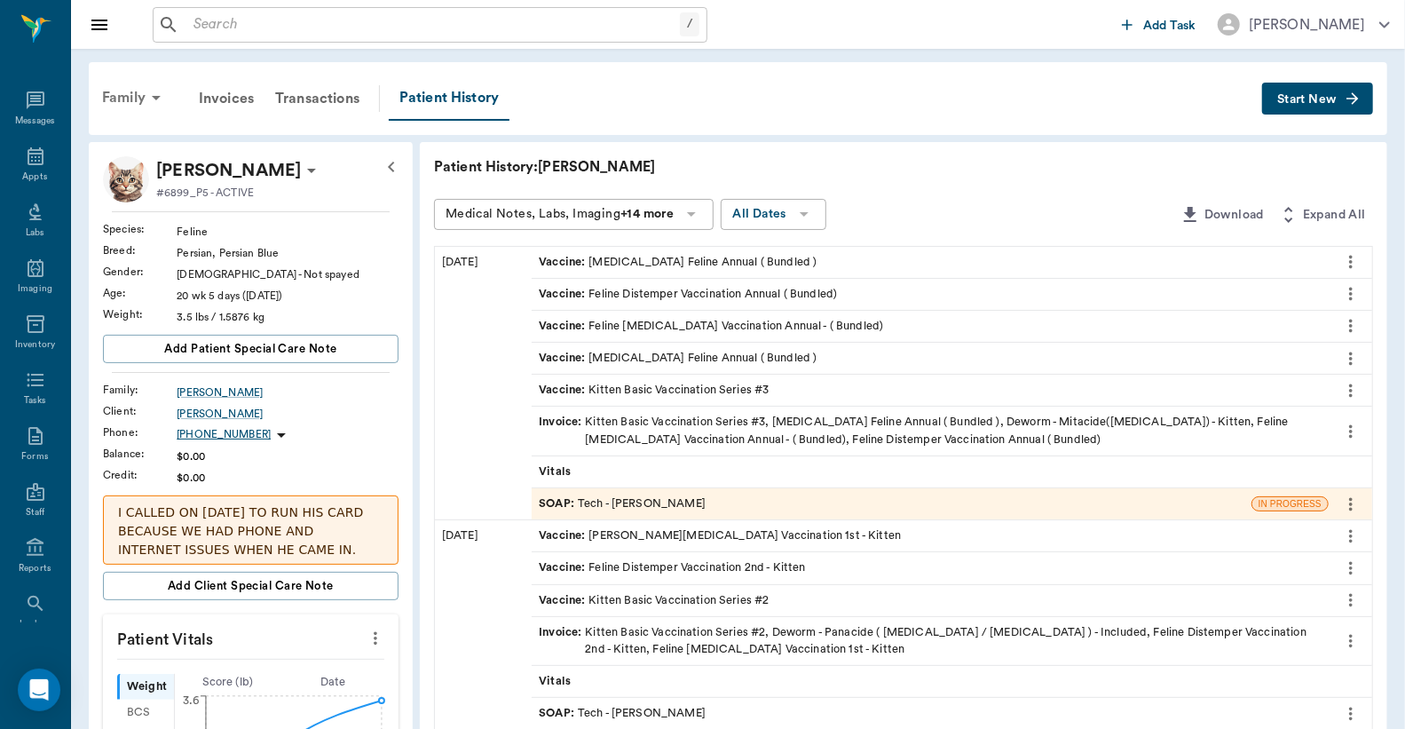
click at [138, 103] on div "Family" at bounding box center [134, 97] width 86 height 43
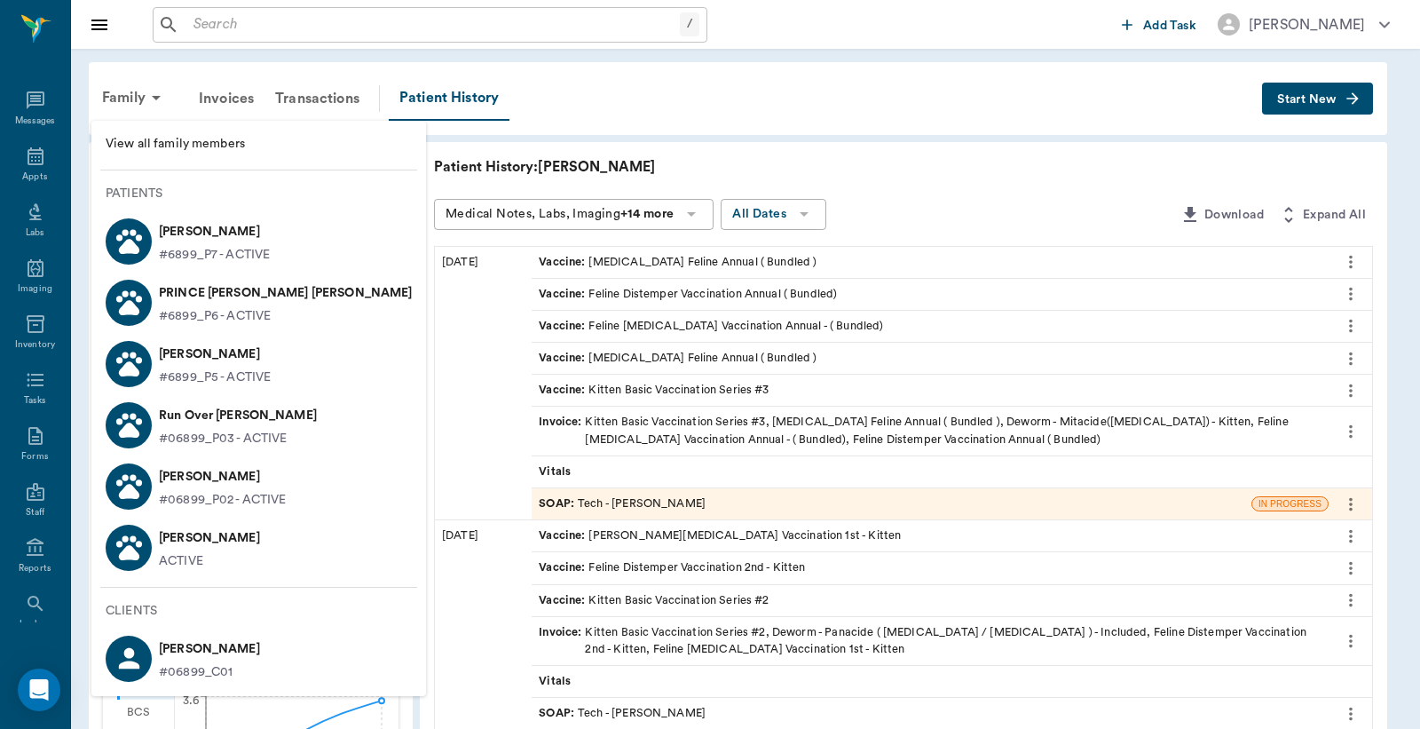
click at [205, 241] on p "Whiskey Lee Lee" at bounding box center [214, 232] width 111 height 28
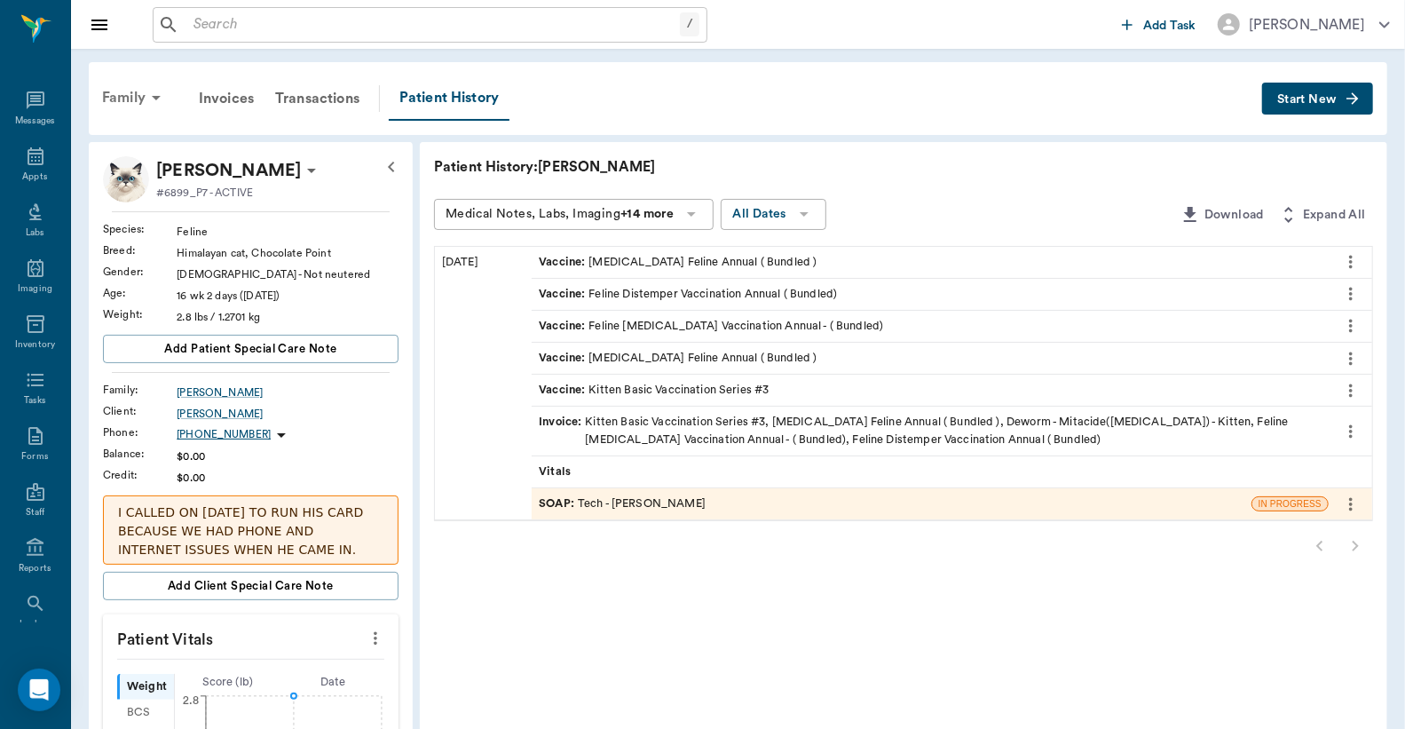
click at [138, 96] on div "Family" at bounding box center [134, 97] width 86 height 43
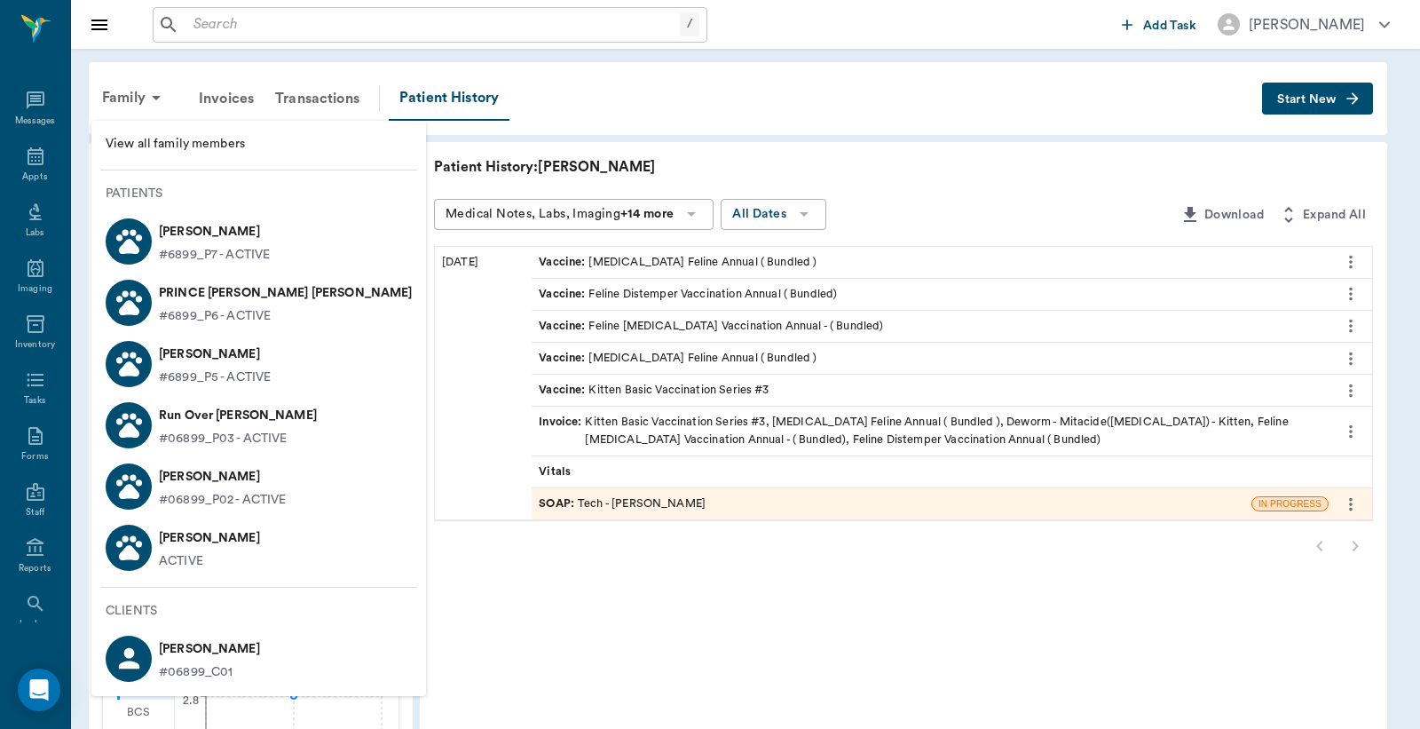
click at [218, 254] on p "#6899_P7 - ACTIVE" at bounding box center [214, 255] width 111 height 19
click at [1317, 91] on div at bounding box center [710, 364] width 1420 height 729
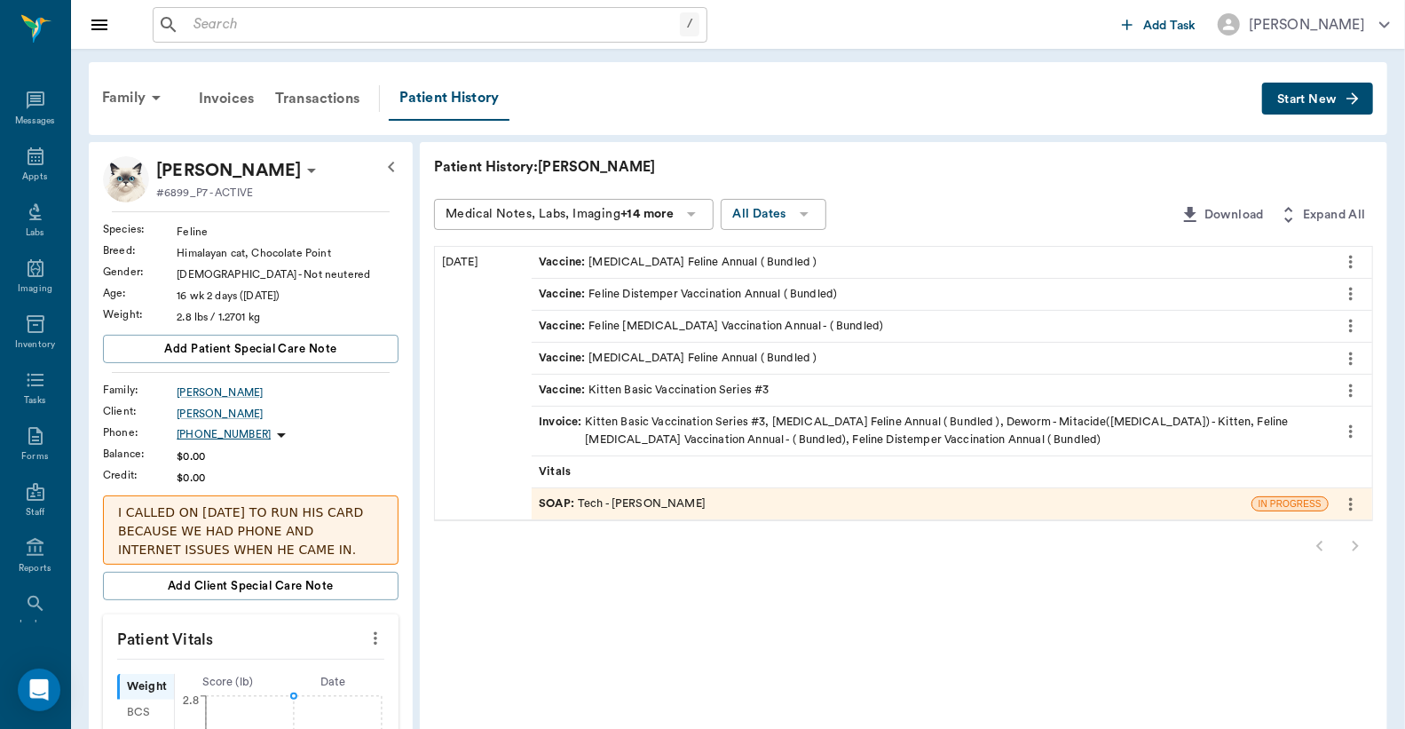
click at [1305, 99] on span "Start New" at bounding box center [1307, 99] width 59 height 0
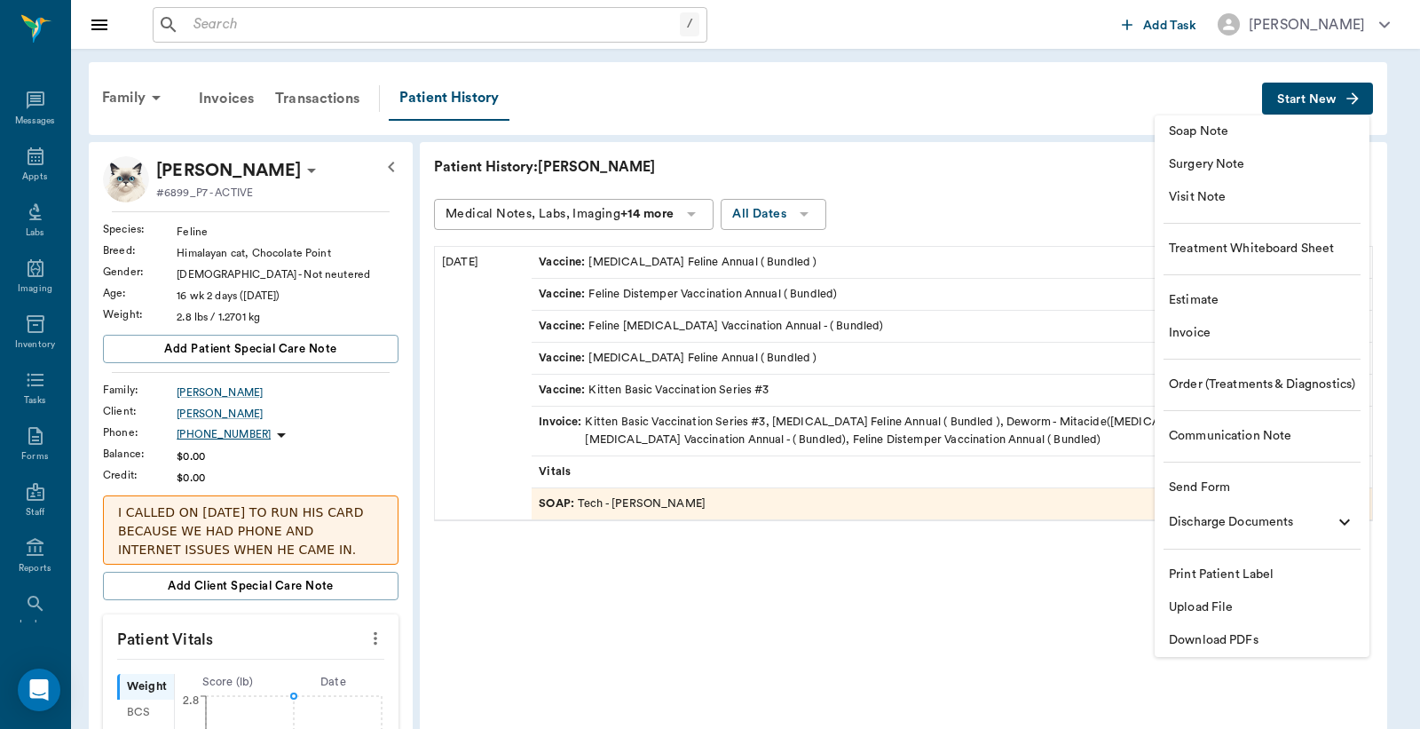
click at [1217, 637] on span "Download PDFs" at bounding box center [1262, 640] width 186 height 19
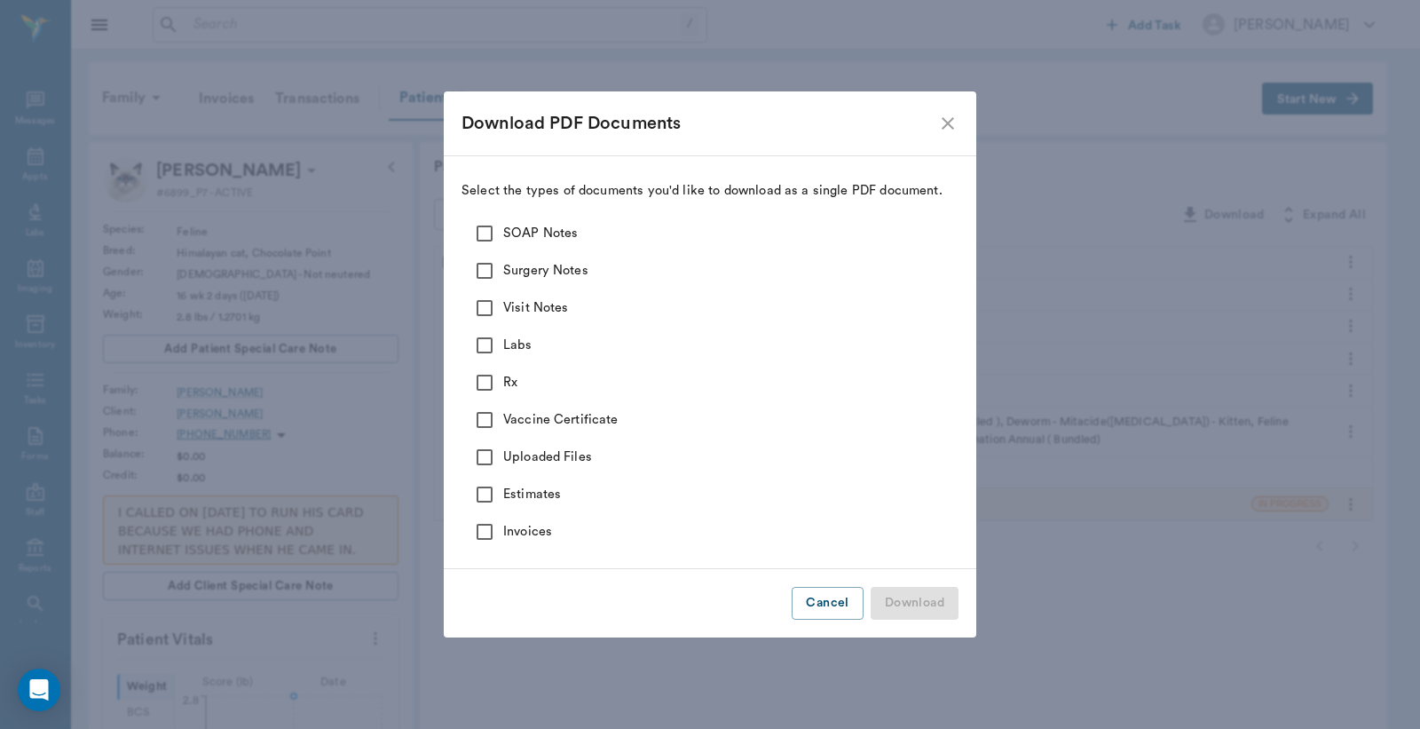
click at [481, 233] on input "SOAP Notes" at bounding box center [484, 233] width 37 height 37
checkbox input "true"
drag, startPoint x: 484, startPoint y: 269, endPoint x: 485, endPoint y: 289, distance: 20.4
click at [484, 272] on input "Surgery Notes" at bounding box center [484, 270] width 37 height 37
checkbox input "true"
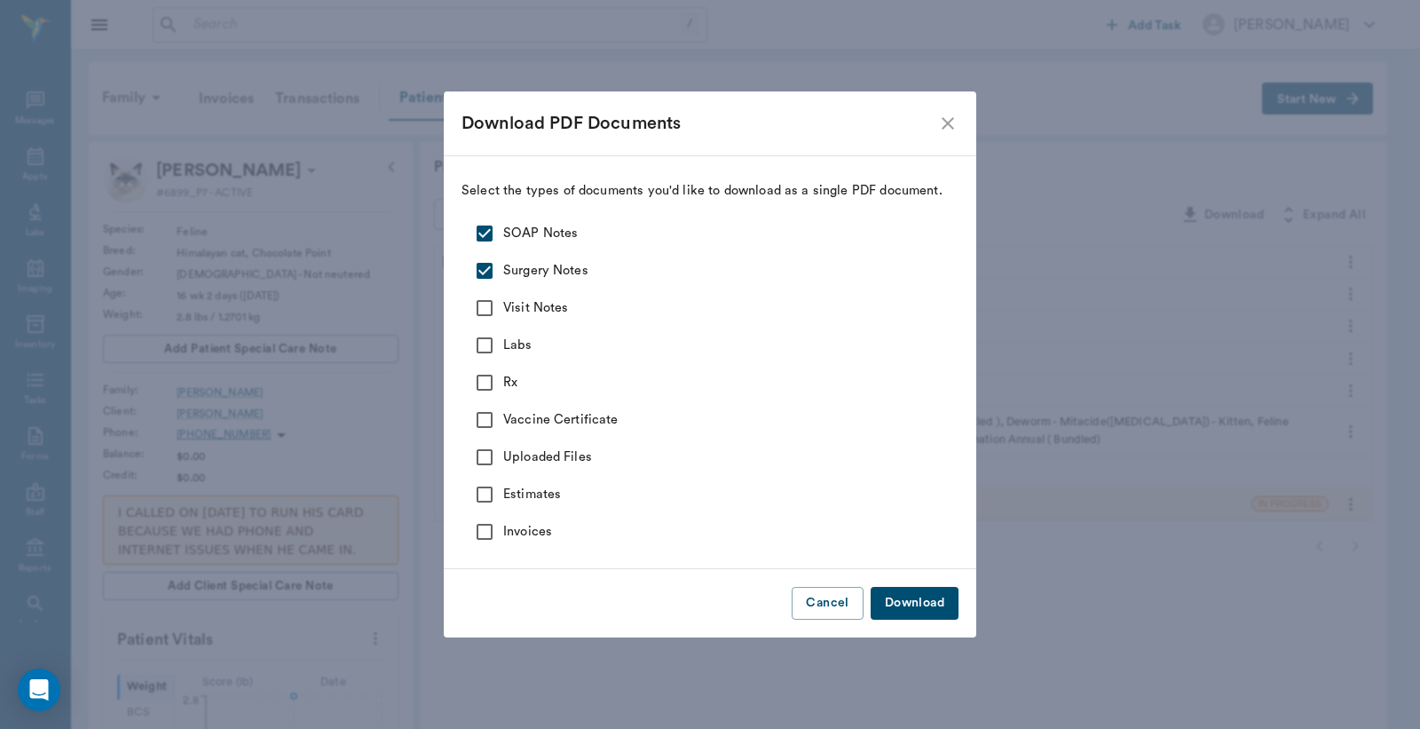
click at [487, 309] on input "Visit Notes" at bounding box center [484, 307] width 37 height 37
checkbox input "true"
click at [487, 349] on input "Labs" at bounding box center [484, 345] width 37 height 37
checkbox input "true"
drag, startPoint x: 491, startPoint y: 378, endPoint x: 483, endPoint y: 419, distance: 41.6
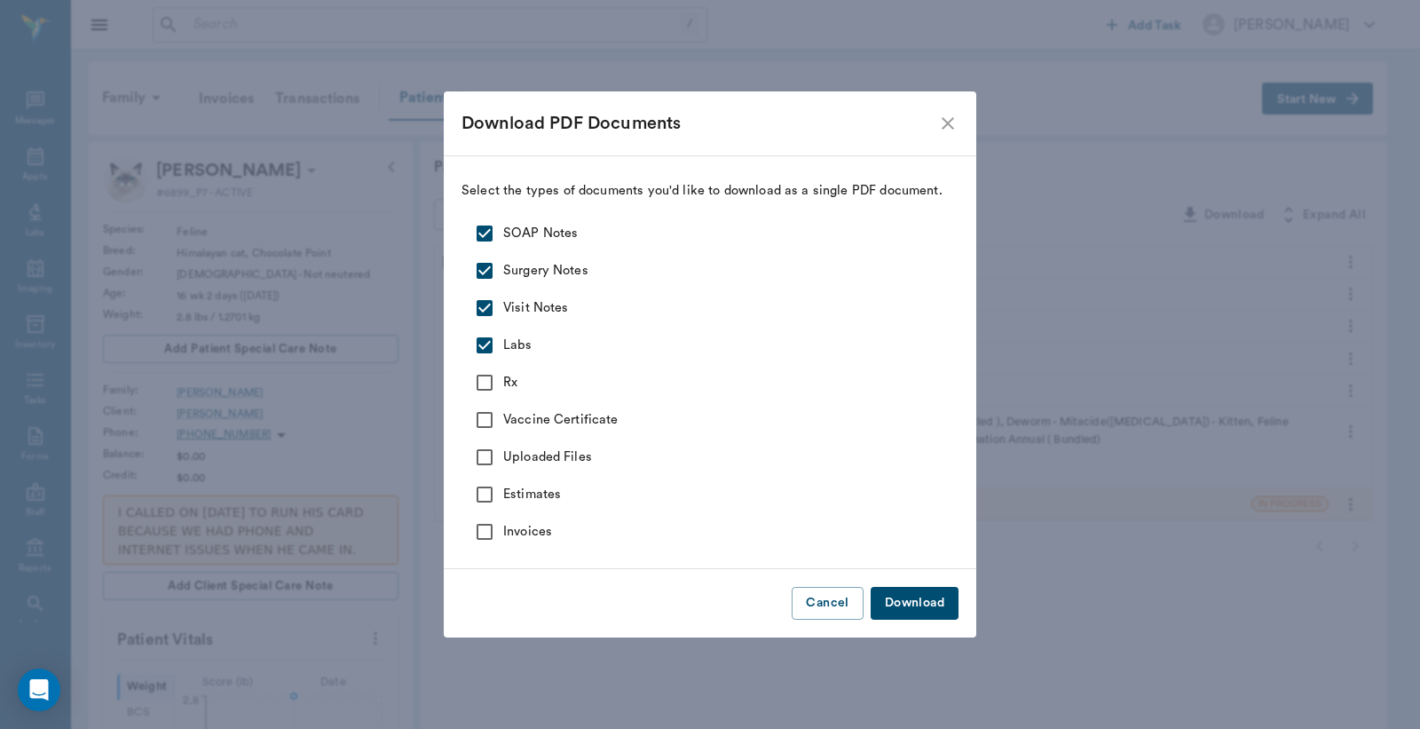
click at [490, 384] on input "Rx" at bounding box center [484, 382] width 37 height 37
checkbox input "true"
click at [482, 428] on input "Vaccine Certificate" at bounding box center [484, 419] width 37 height 37
checkbox input "true"
click at [482, 459] on input "Uploaded Files" at bounding box center [484, 457] width 37 height 37
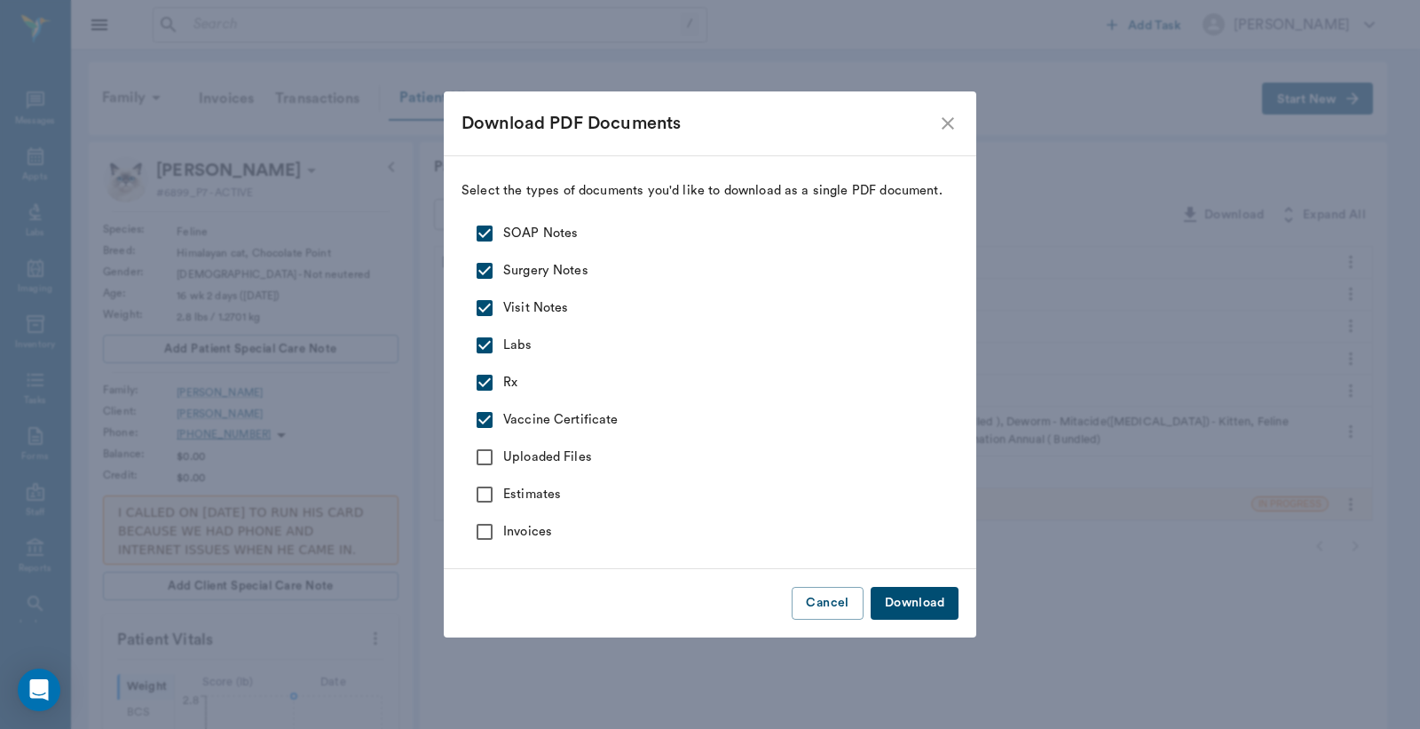
checkbox input "true"
click at [930, 602] on button "Download" at bounding box center [915, 603] width 88 height 33
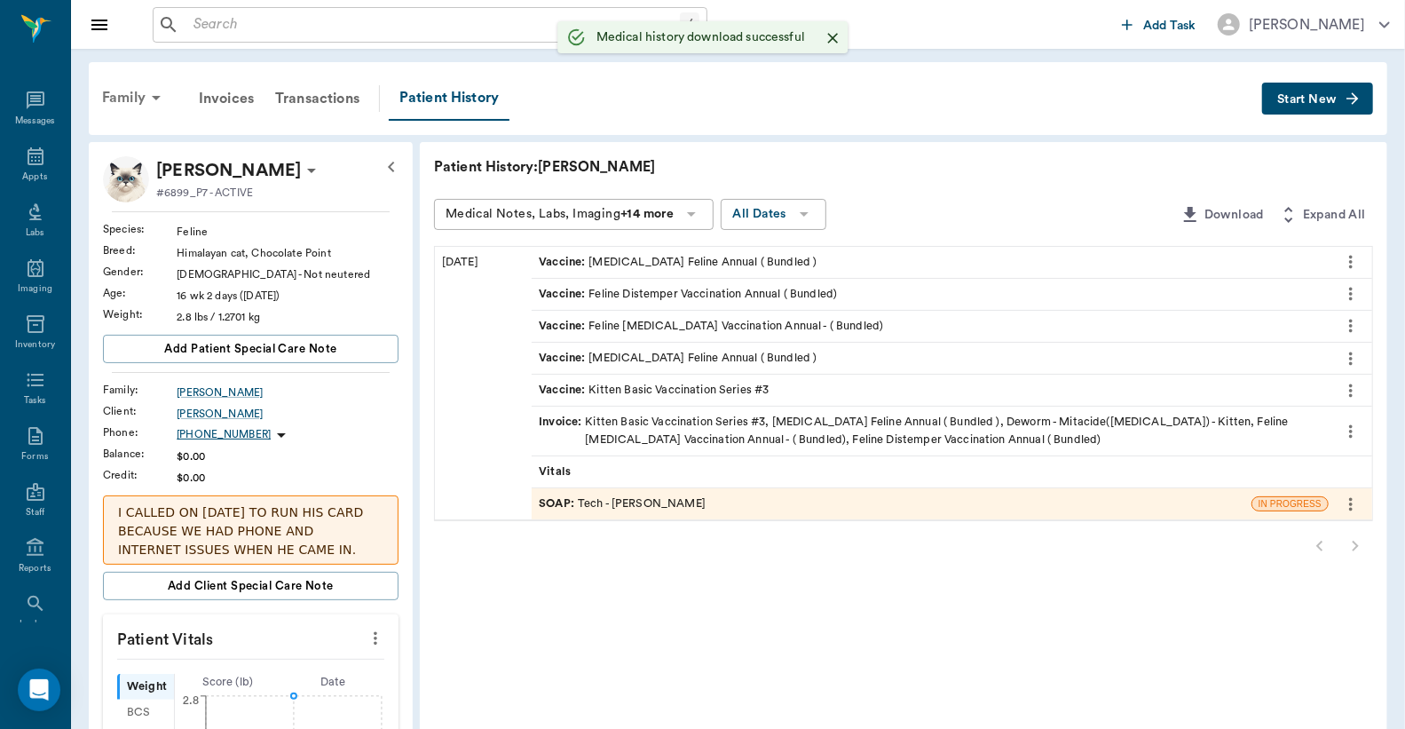
click at [124, 94] on div "Family" at bounding box center [134, 97] width 86 height 43
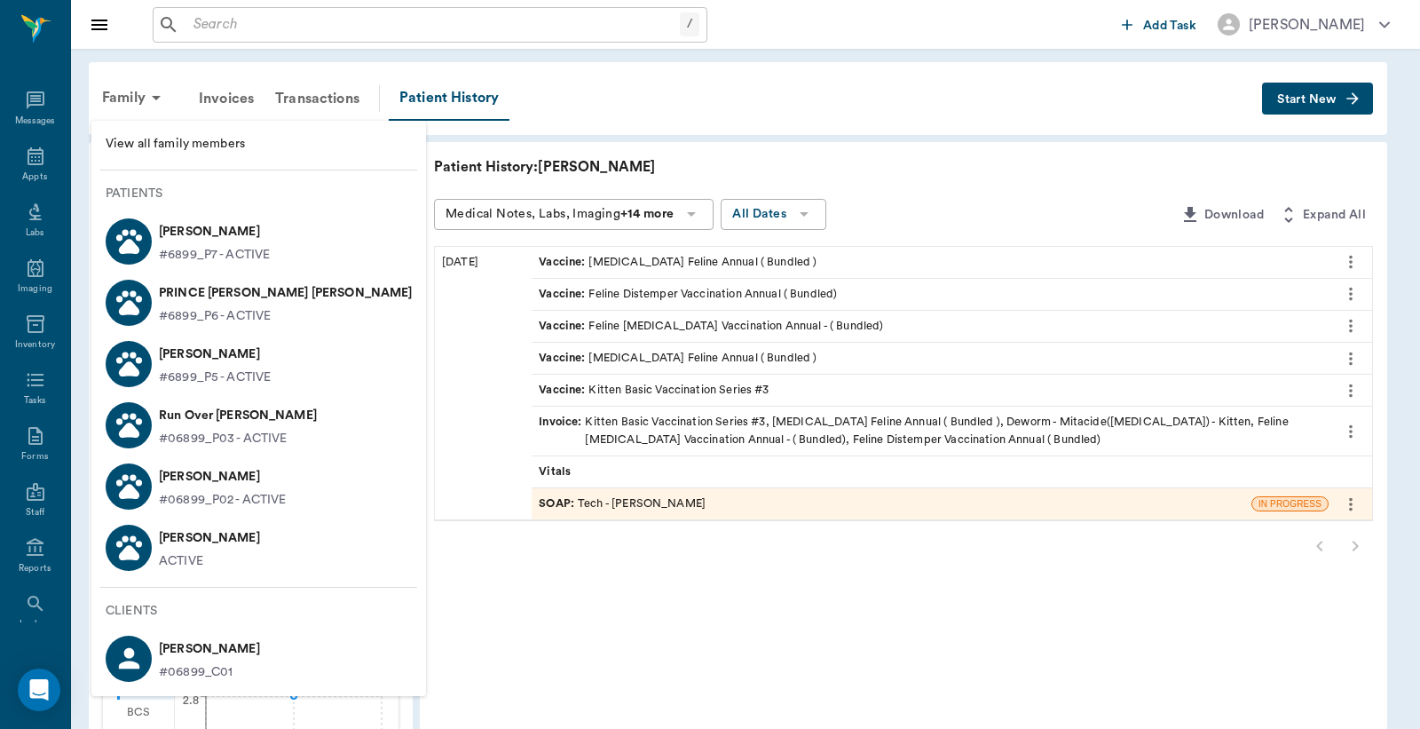
click at [194, 307] on p "#6899_P6 - ACTIVE" at bounding box center [215, 316] width 112 height 19
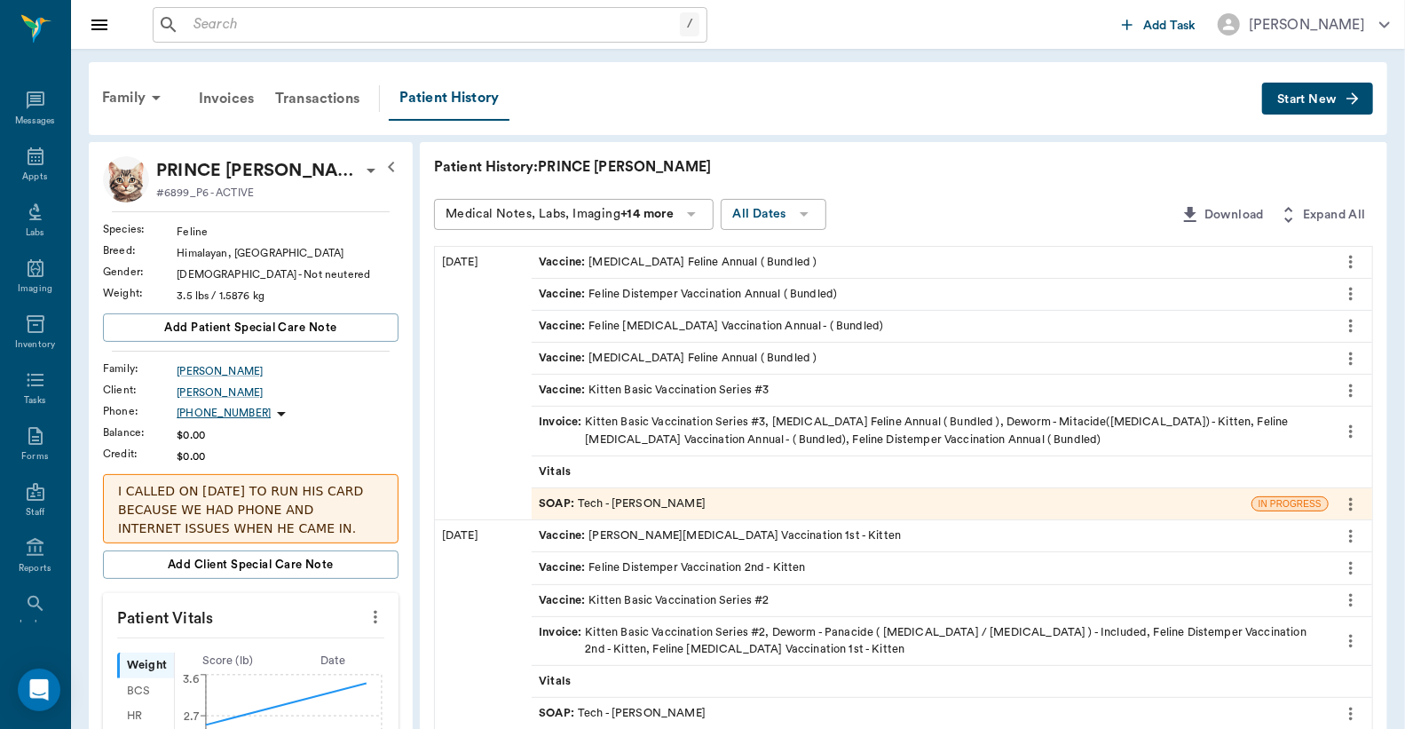
click at [1303, 99] on span "Start New" at bounding box center [1307, 99] width 59 height 0
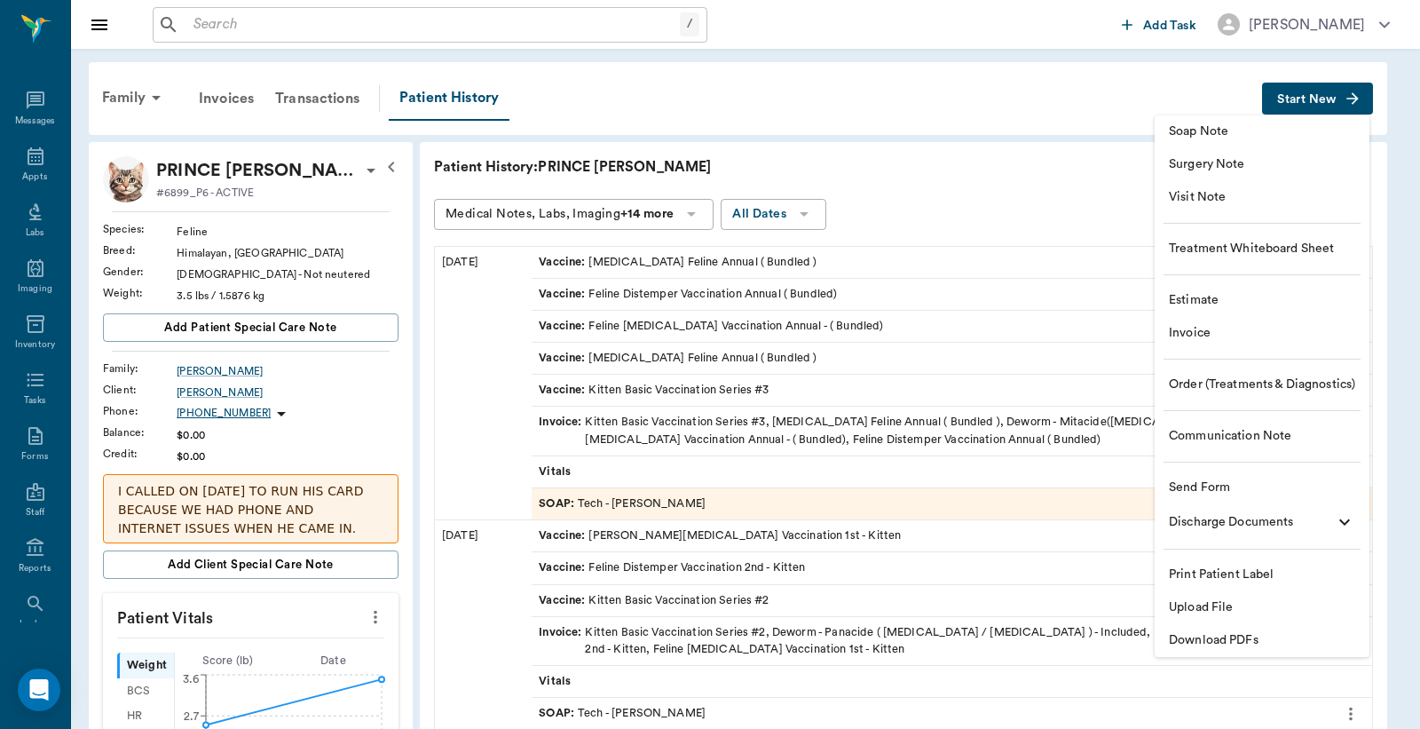
click at [1252, 646] on span "Download PDFs" at bounding box center [1262, 640] width 186 height 19
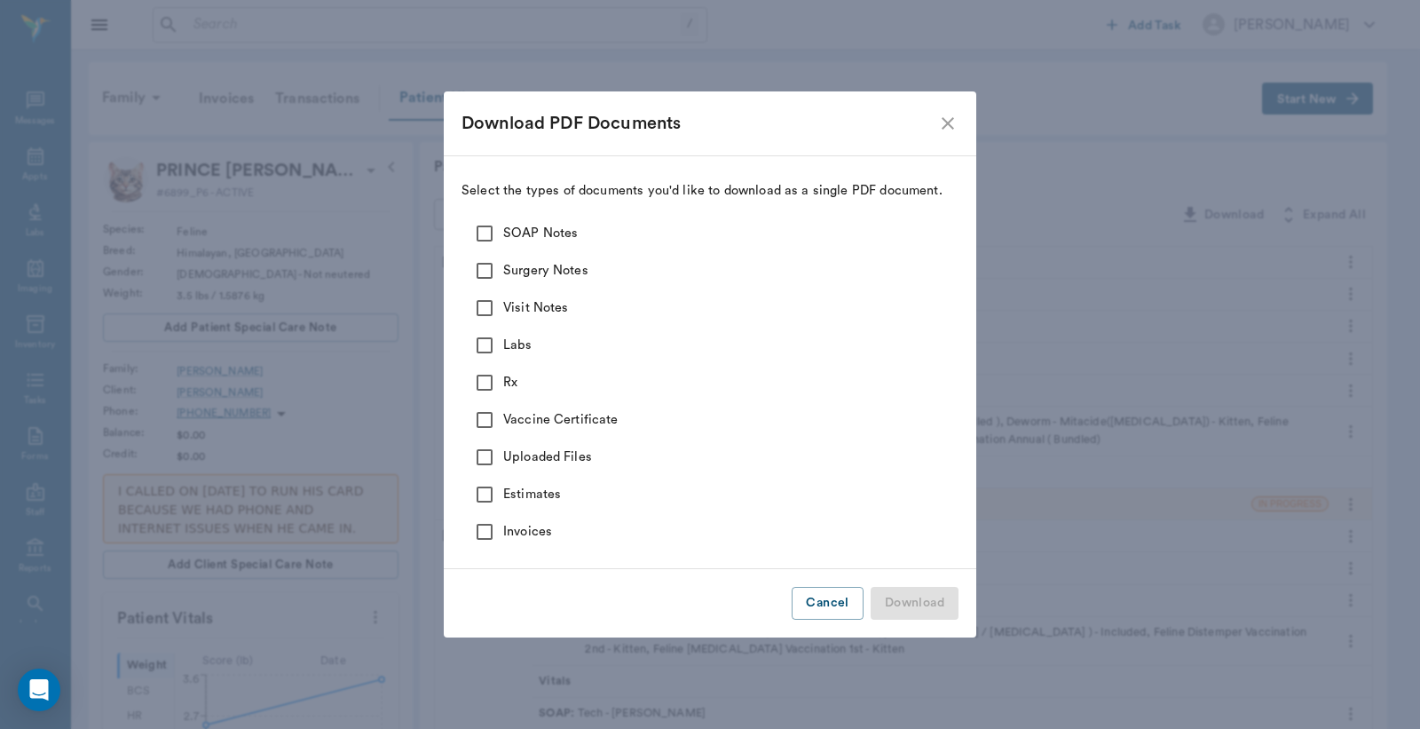
click at [482, 227] on input "SOAP Notes" at bounding box center [484, 233] width 37 height 37
checkbox input "true"
click at [482, 270] on input "Surgery Notes" at bounding box center [484, 270] width 37 height 37
checkbox input "true"
click at [480, 312] on input "Visit Notes" at bounding box center [484, 307] width 37 height 37
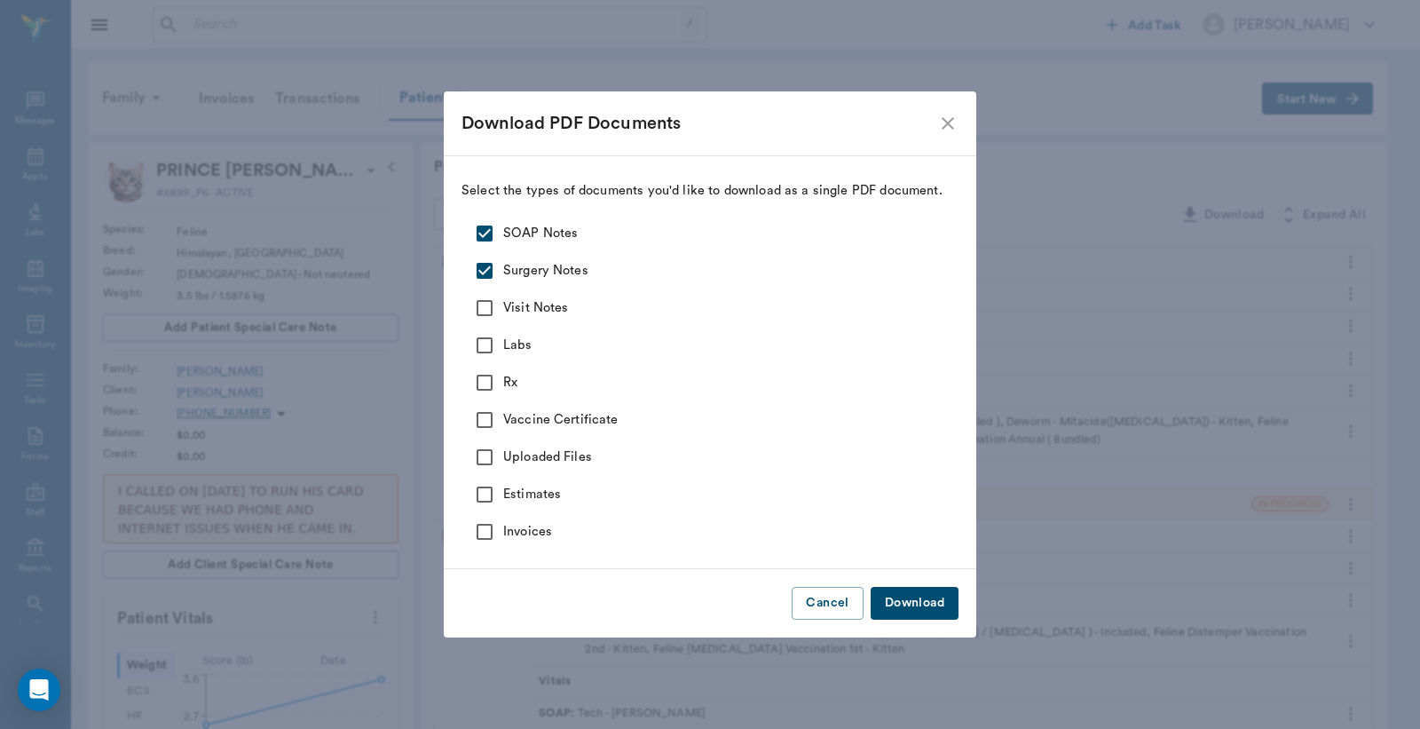
checkbox input "true"
click at [484, 342] on input "Labs" at bounding box center [484, 345] width 37 height 37
checkbox input "true"
drag, startPoint x: 478, startPoint y: 385, endPoint x: 484, endPoint y: 394, distance: 10.8
click at [478, 387] on input "Rx" at bounding box center [484, 382] width 37 height 37
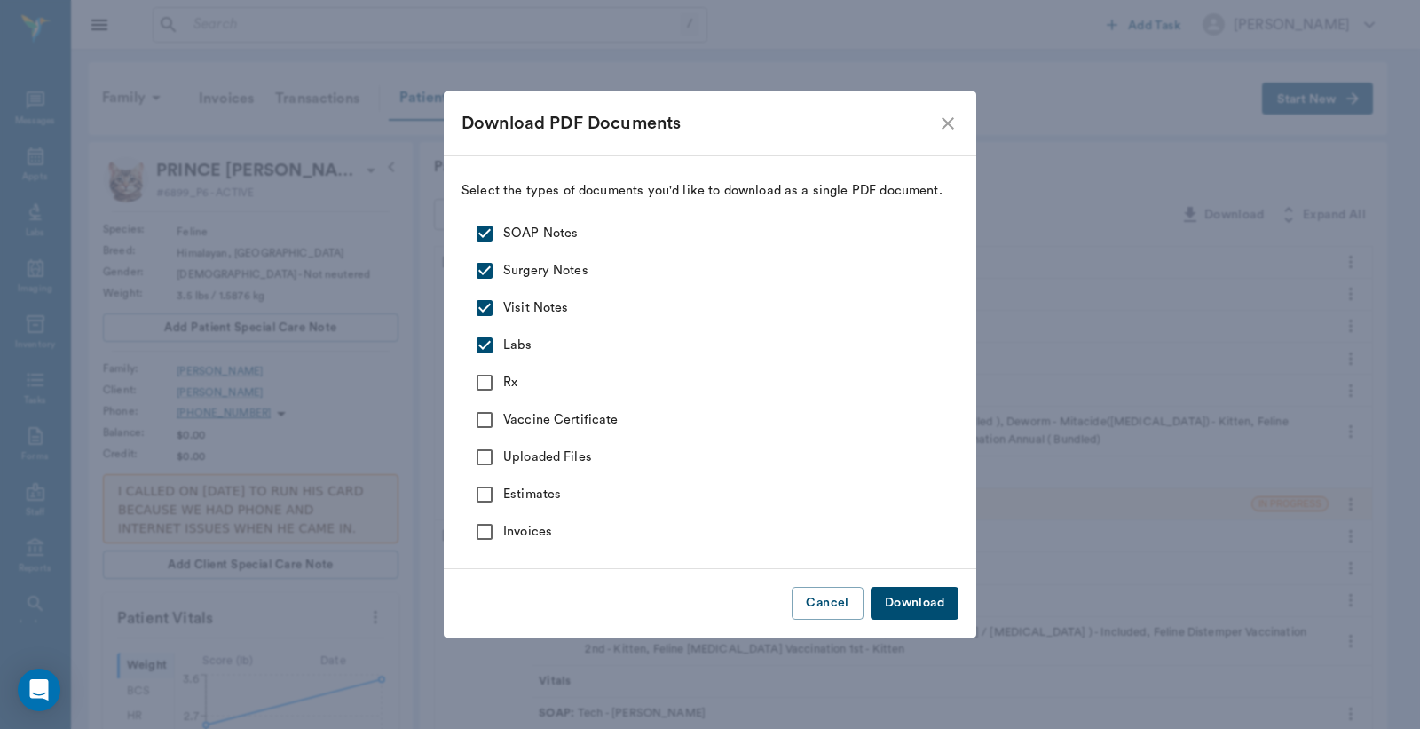
checkbox input "true"
drag, startPoint x: 486, startPoint y: 420, endPoint x: 486, endPoint y: 439, distance: 18.6
click at [486, 421] on input "Vaccine Certificate" at bounding box center [484, 419] width 37 height 37
checkbox input "true"
click at [486, 451] on input "Uploaded Files" at bounding box center [484, 457] width 37 height 37
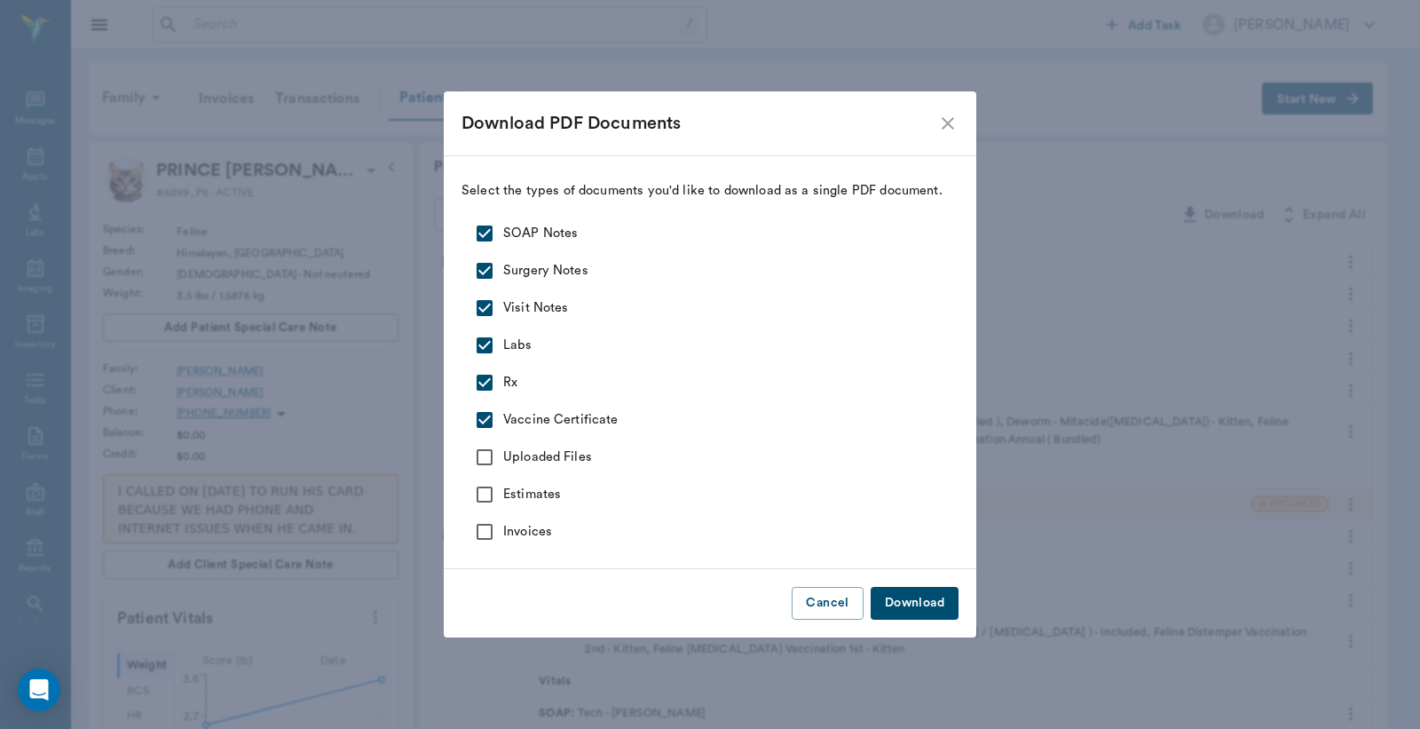
checkbox input "true"
click at [927, 597] on button "Download" at bounding box center [915, 603] width 88 height 33
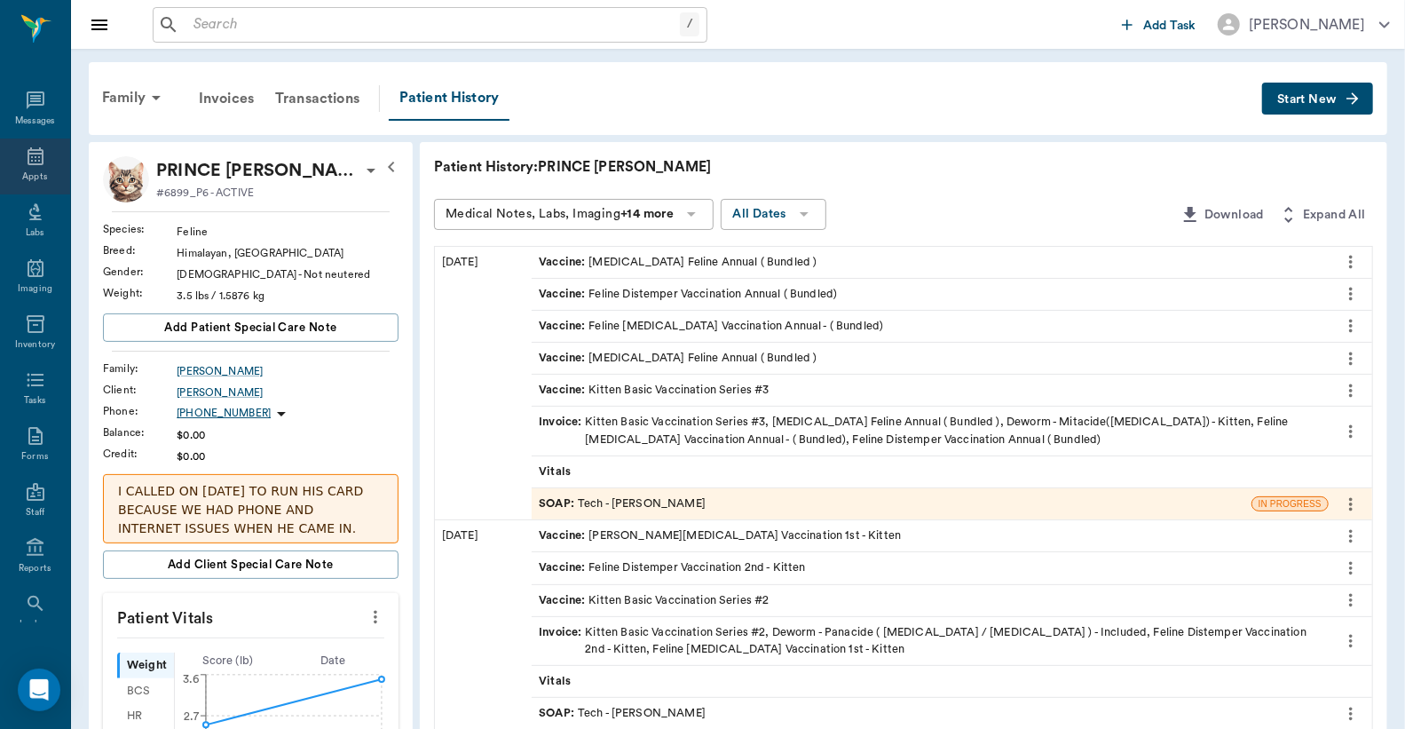
click at [25, 167] on div "Appts" at bounding box center [35, 166] width 70 height 56
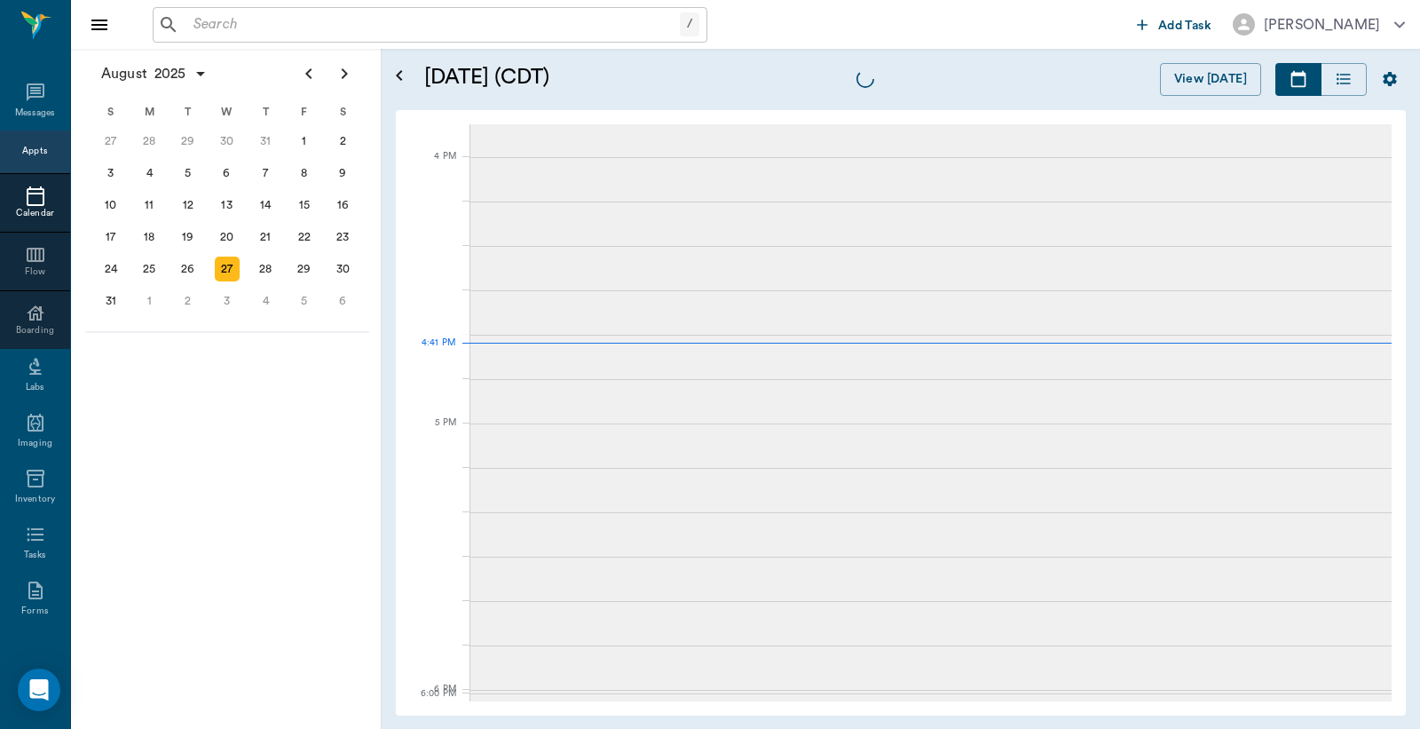
scroll to position [2133, 0]
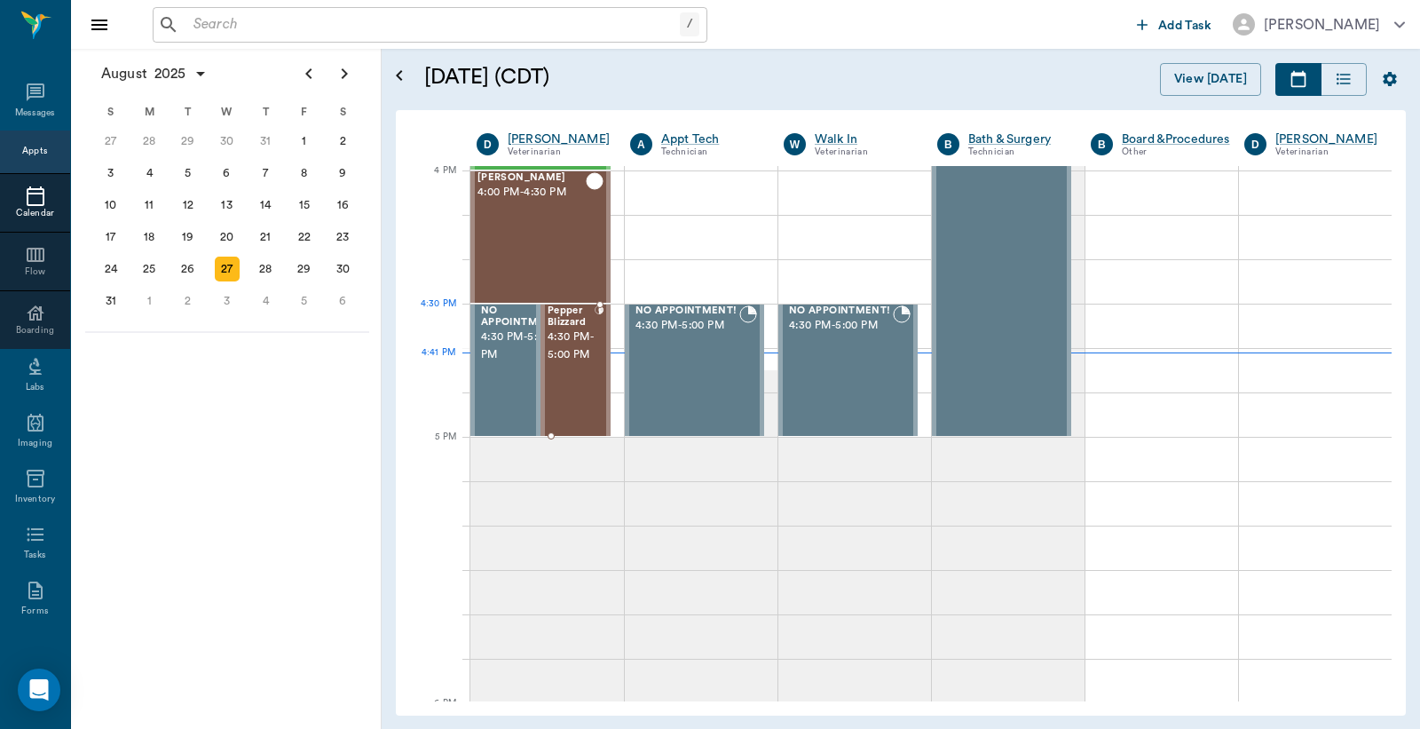
click at [566, 340] on span "4:30 PM - 5:00 PM" at bounding box center [571, 346] width 47 height 36
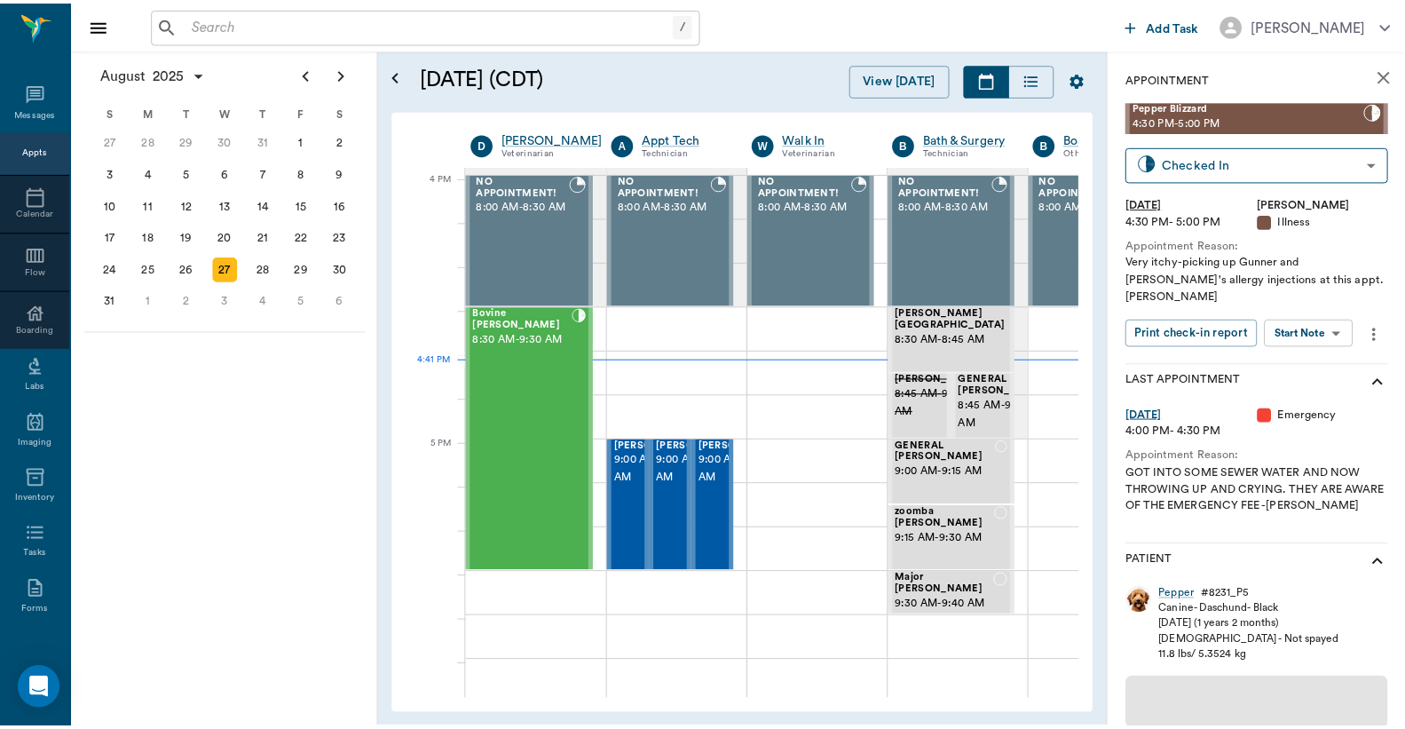
scroll to position [2133, 1]
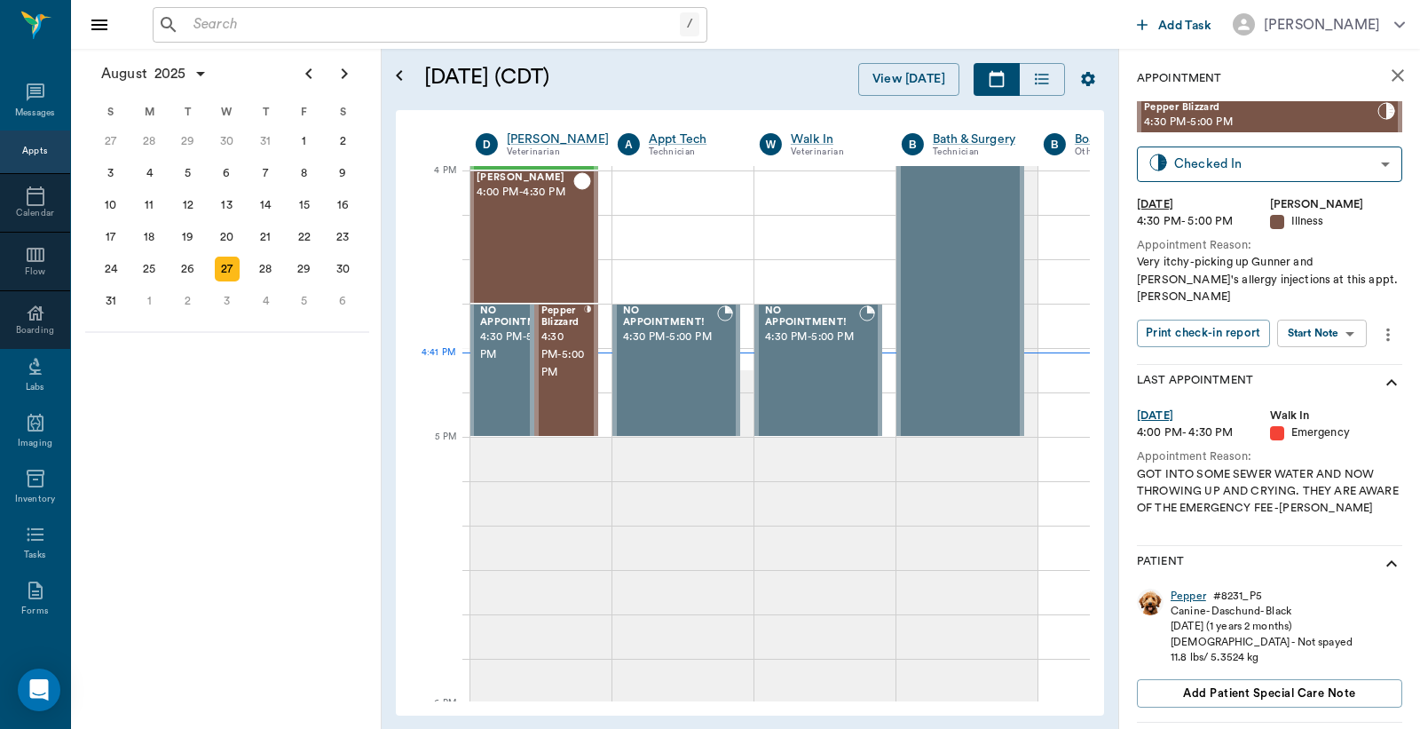
click at [1187, 589] on div "Pepper" at bounding box center [1189, 596] width 36 height 15
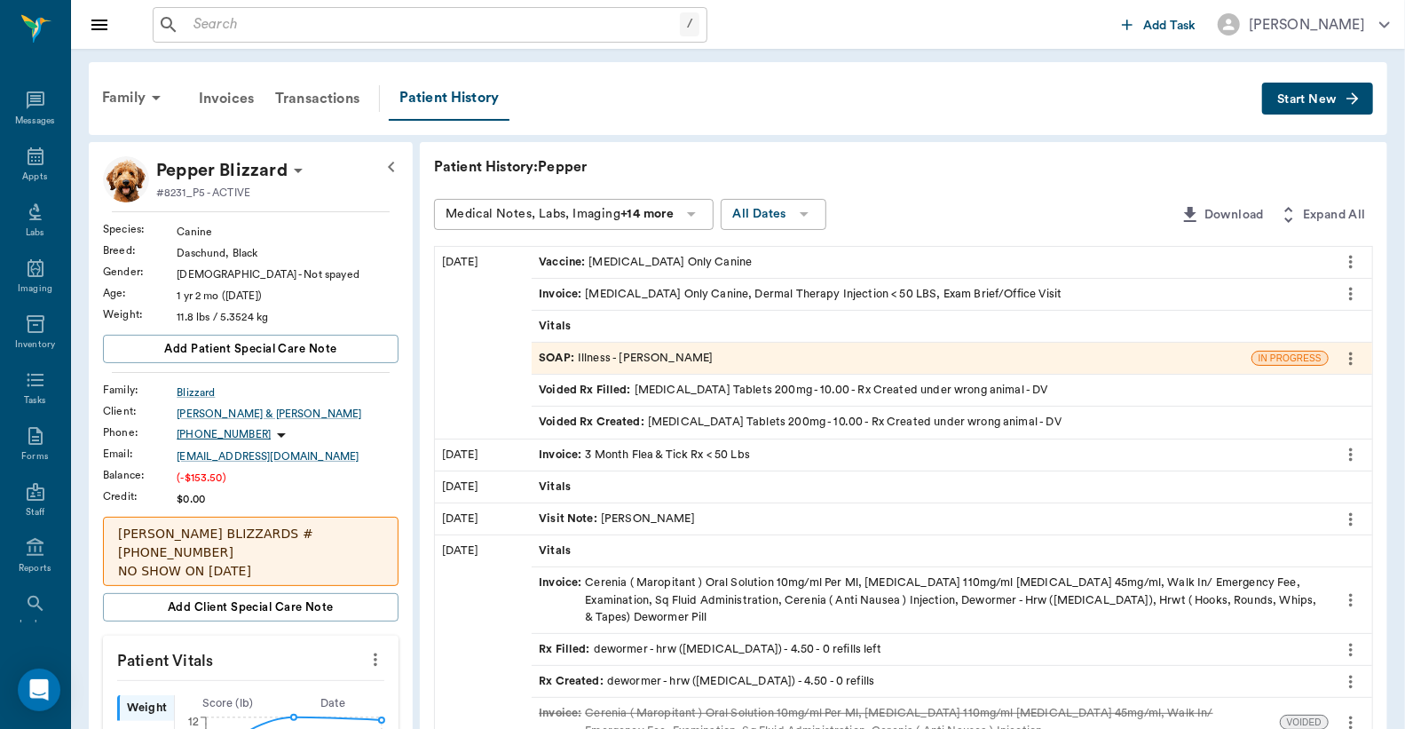
click at [740, 359] on div "SOAP : Illness - [PERSON_NAME]" at bounding box center [892, 358] width 720 height 31
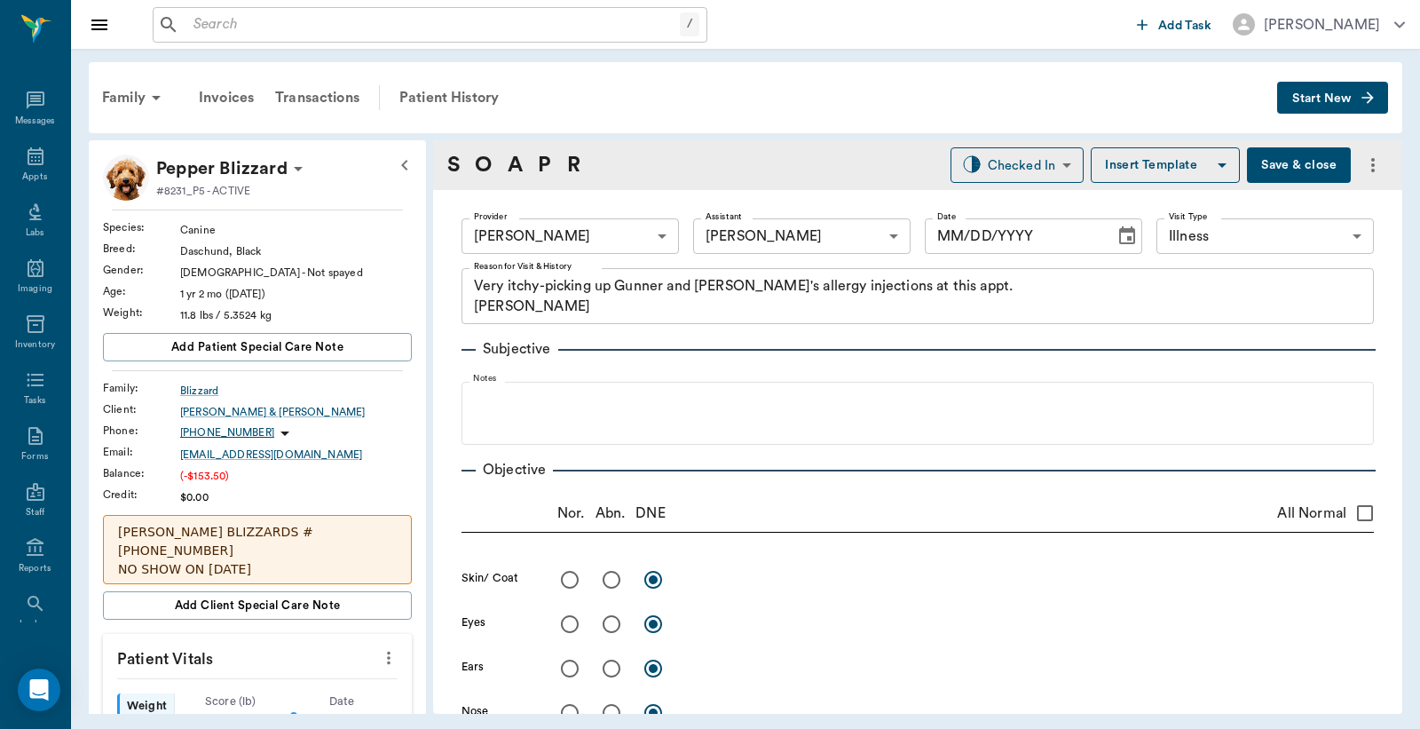
type input "63ec2f075fda476ae8351a4d"
type input "63ec2e7e52e12b0ba117b124"
type input "65d2be4f46e3a538d89b8c15"
type textarea "Very itchy-picking up Gunner and [PERSON_NAME]'s allergy injections at this app…"
type input "[DATE]"
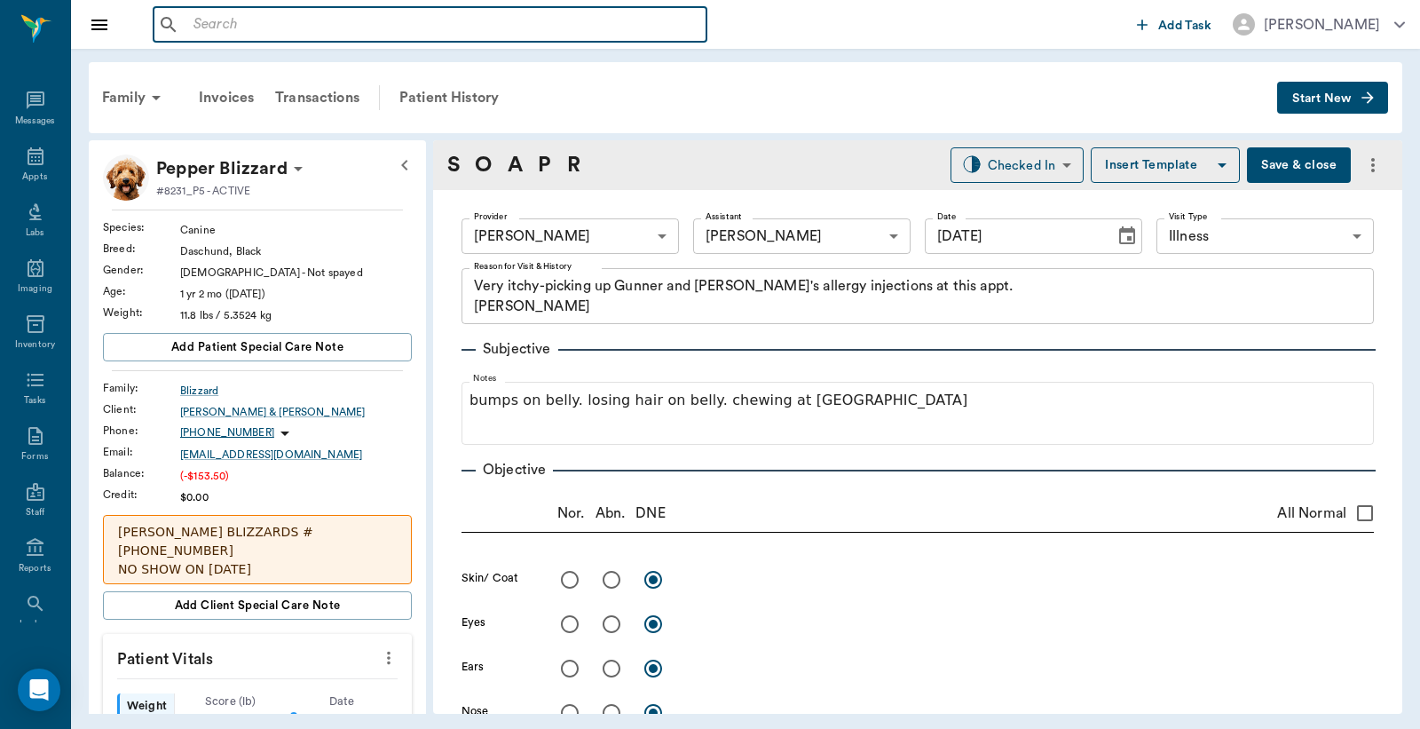
click at [196, 22] on input "text" at bounding box center [442, 24] width 513 height 25
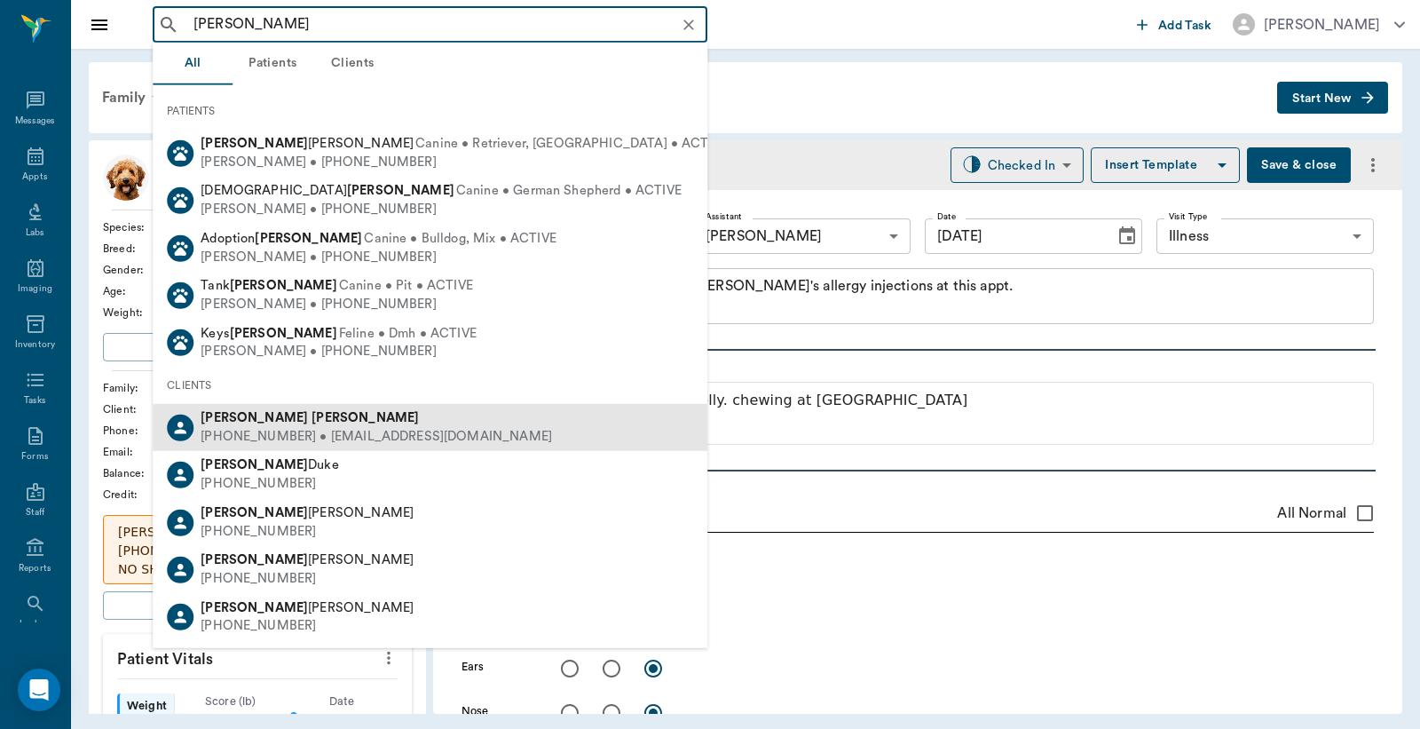
click at [314, 432] on div "[PHONE_NUMBER] • [EMAIL_ADDRESS][DOMAIN_NAME]" at bounding box center [377, 437] width 352 height 19
type input "[PERSON_NAME]"
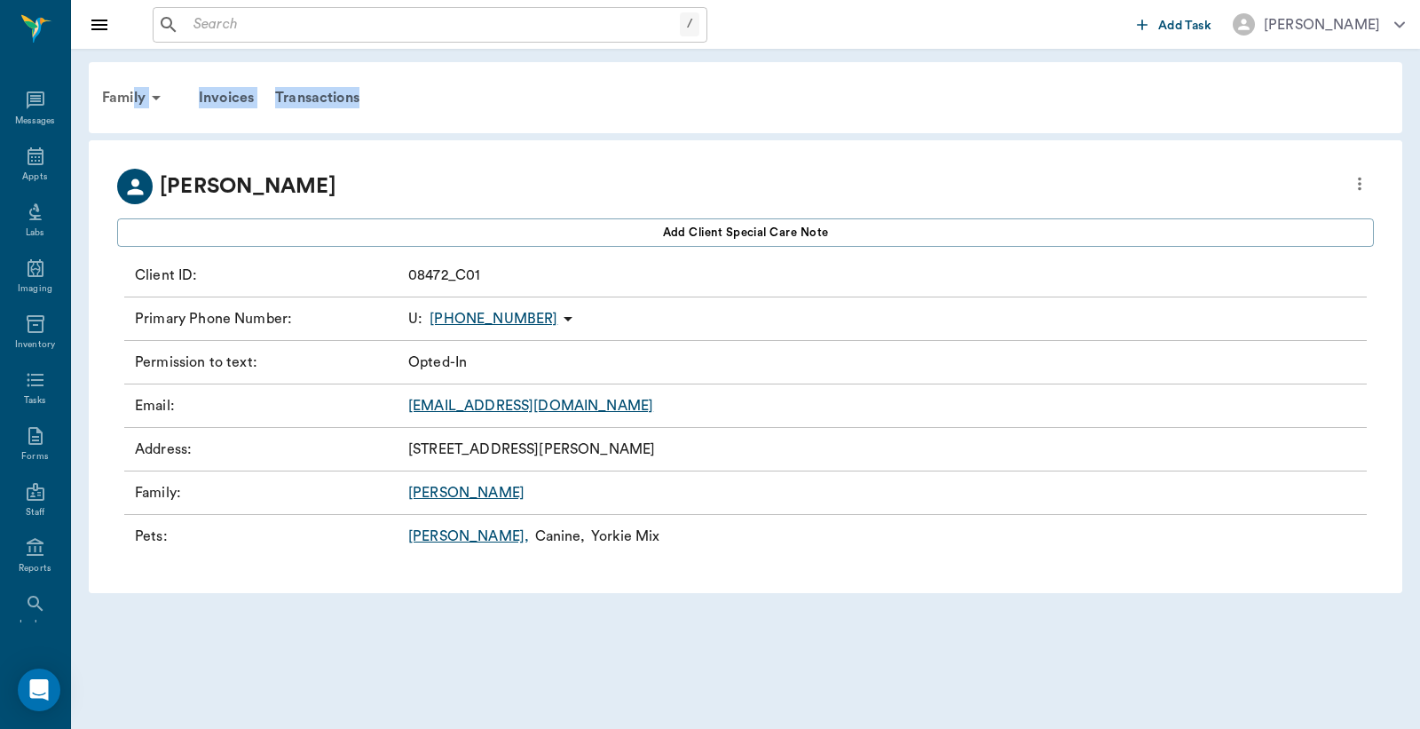
drag, startPoint x: 134, startPoint y: 96, endPoint x: 688, endPoint y: 81, distance: 554.2
click at [688, 81] on div "Family Invoices Transactions" at bounding box center [739, 97] width 1297 height 43
click at [435, 537] on link "[PERSON_NAME] ," at bounding box center [468, 536] width 121 height 21
click at [133, 95] on div "Family" at bounding box center [134, 97] width 86 height 43
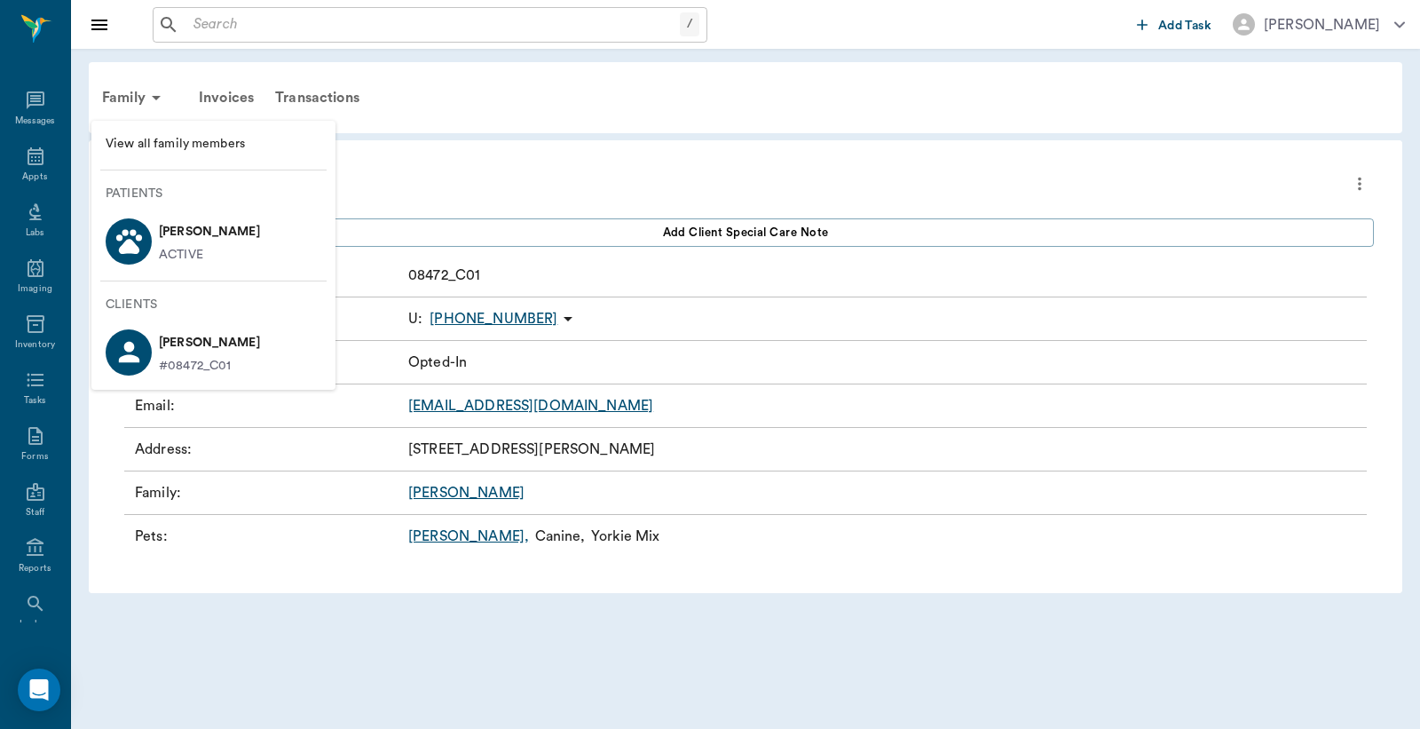
click at [211, 243] on p "[PERSON_NAME]" at bounding box center [209, 232] width 101 height 28
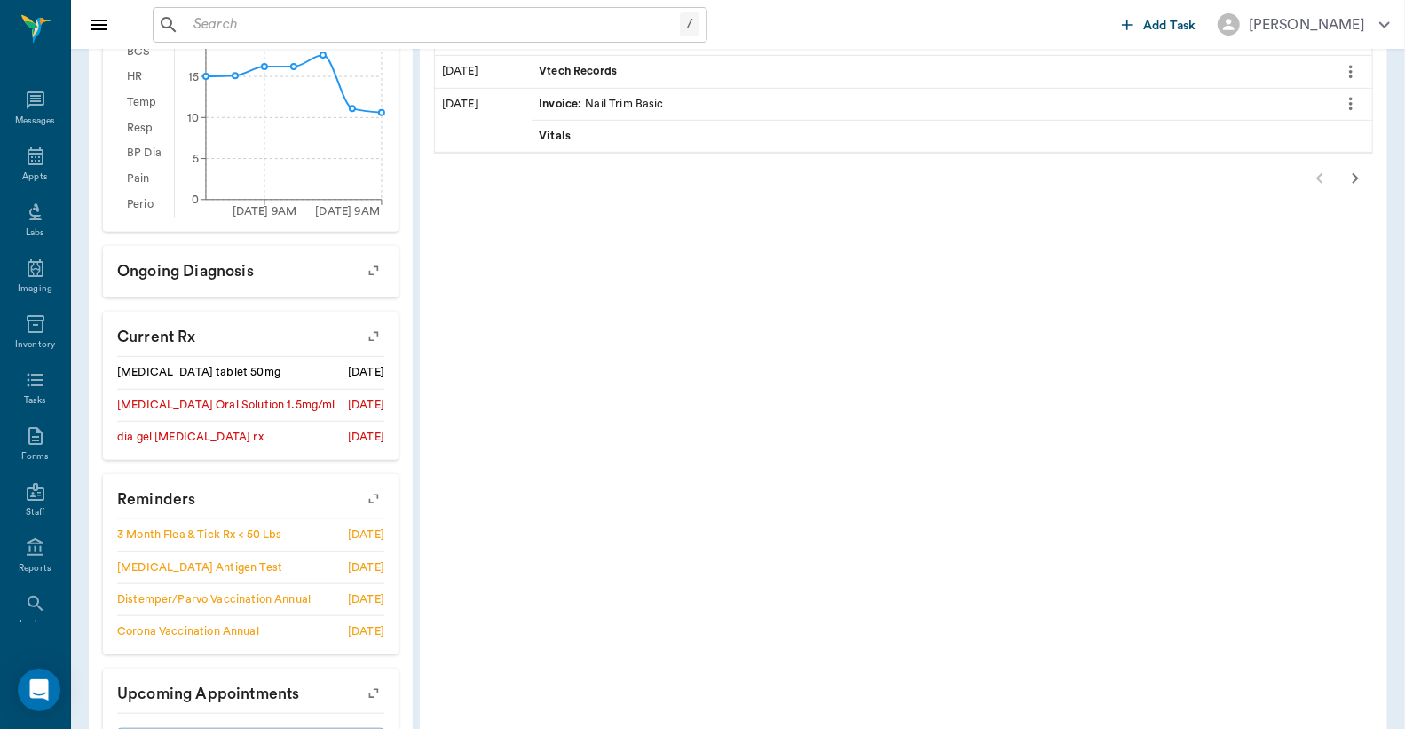
scroll to position [583, 0]
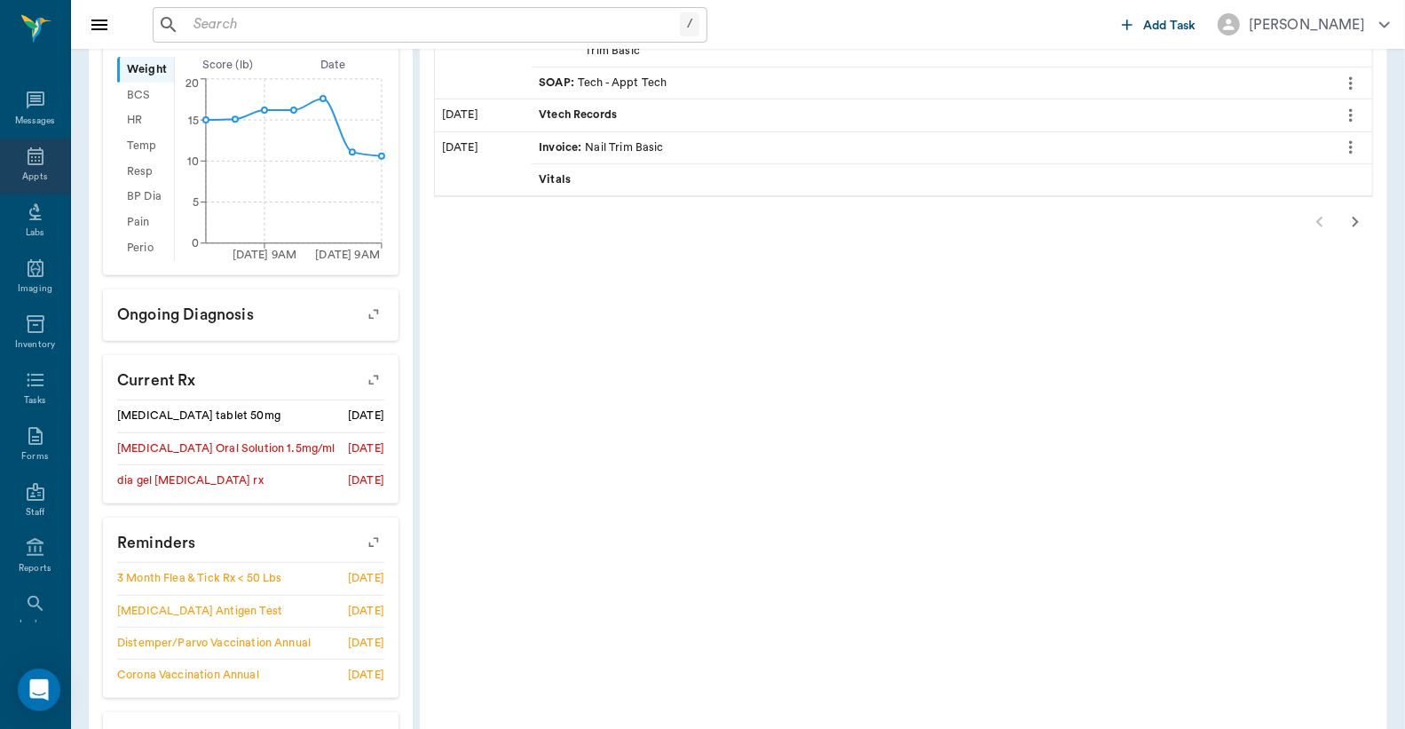
click at [25, 165] on icon at bounding box center [35, 156] width 21 height 21
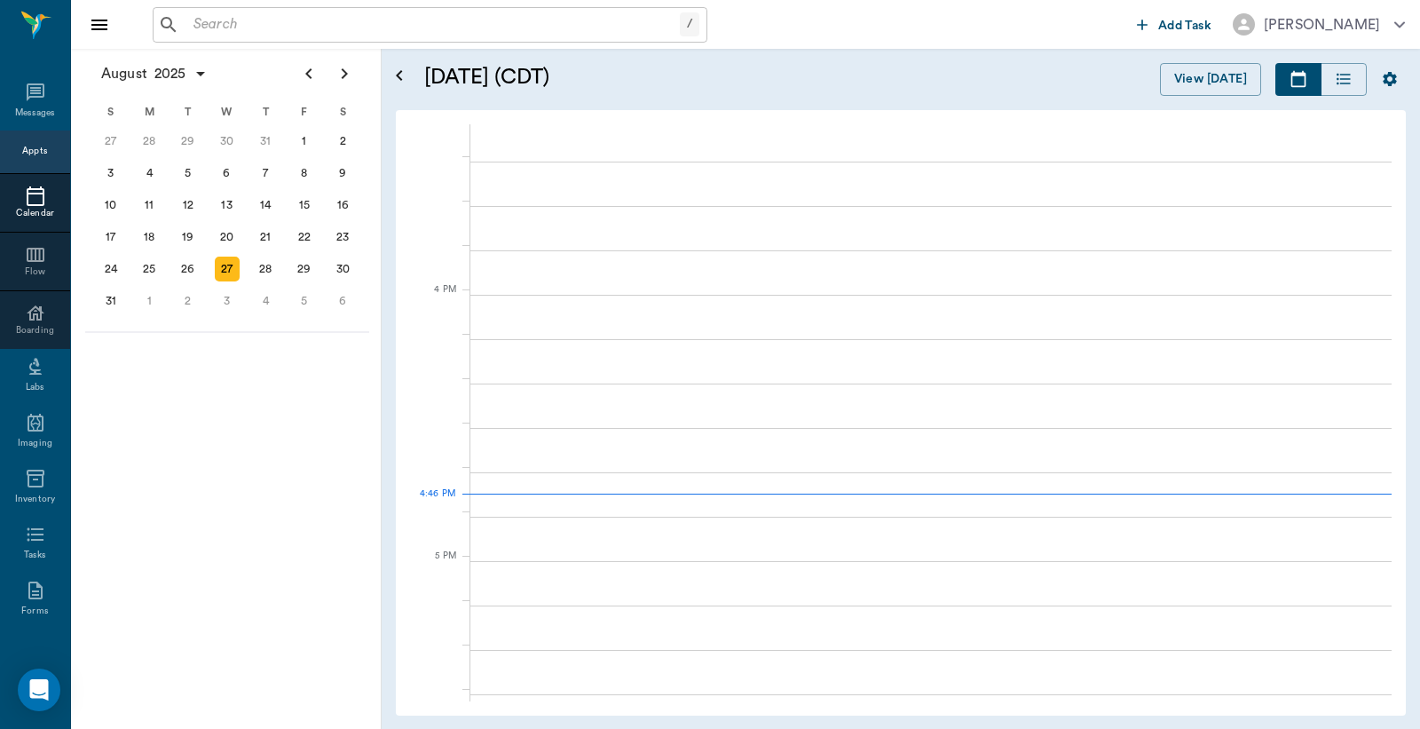
scroll to position [2134, 0]
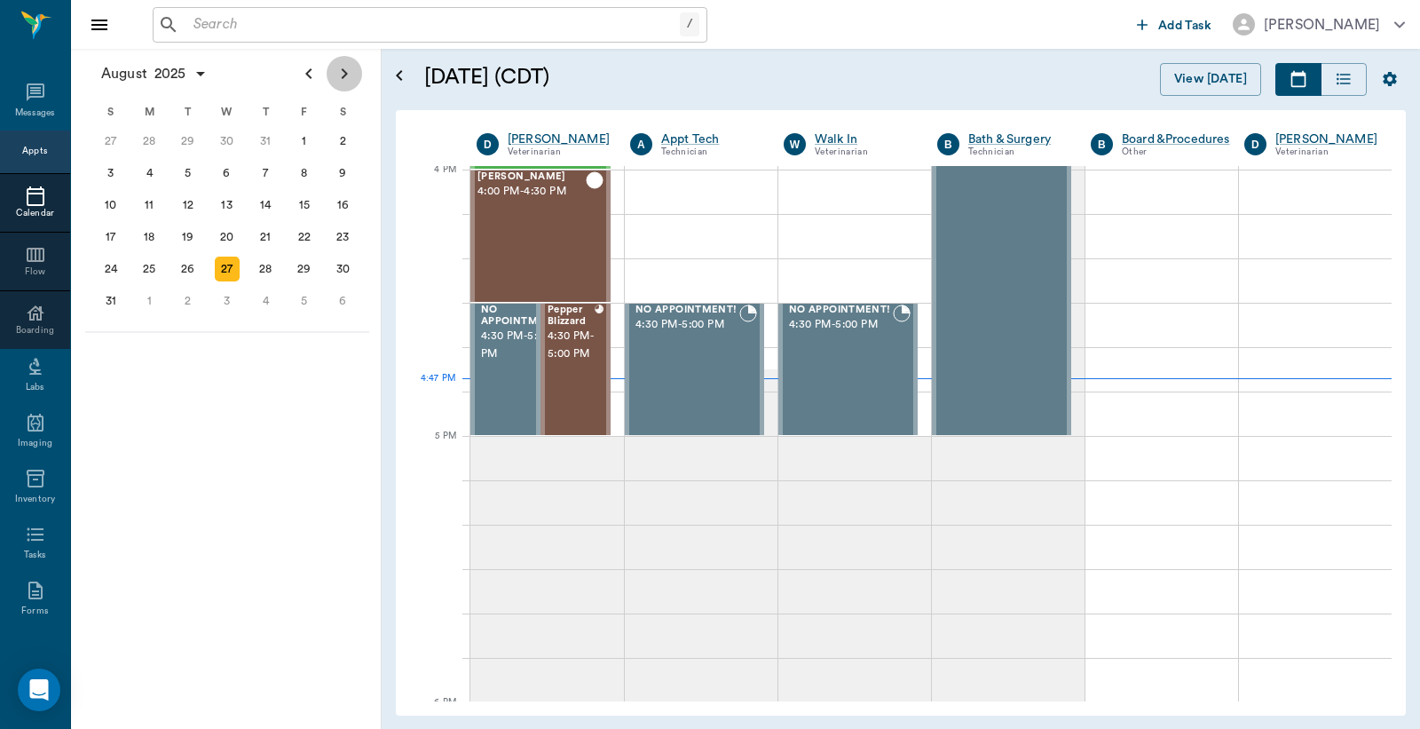
click at [350, 69] on icon "Next page" at bounding box center [344, 73] width 21 height 21
click at [305, 234] on div "26" at bounding box center [304, 237] width 25 height 25
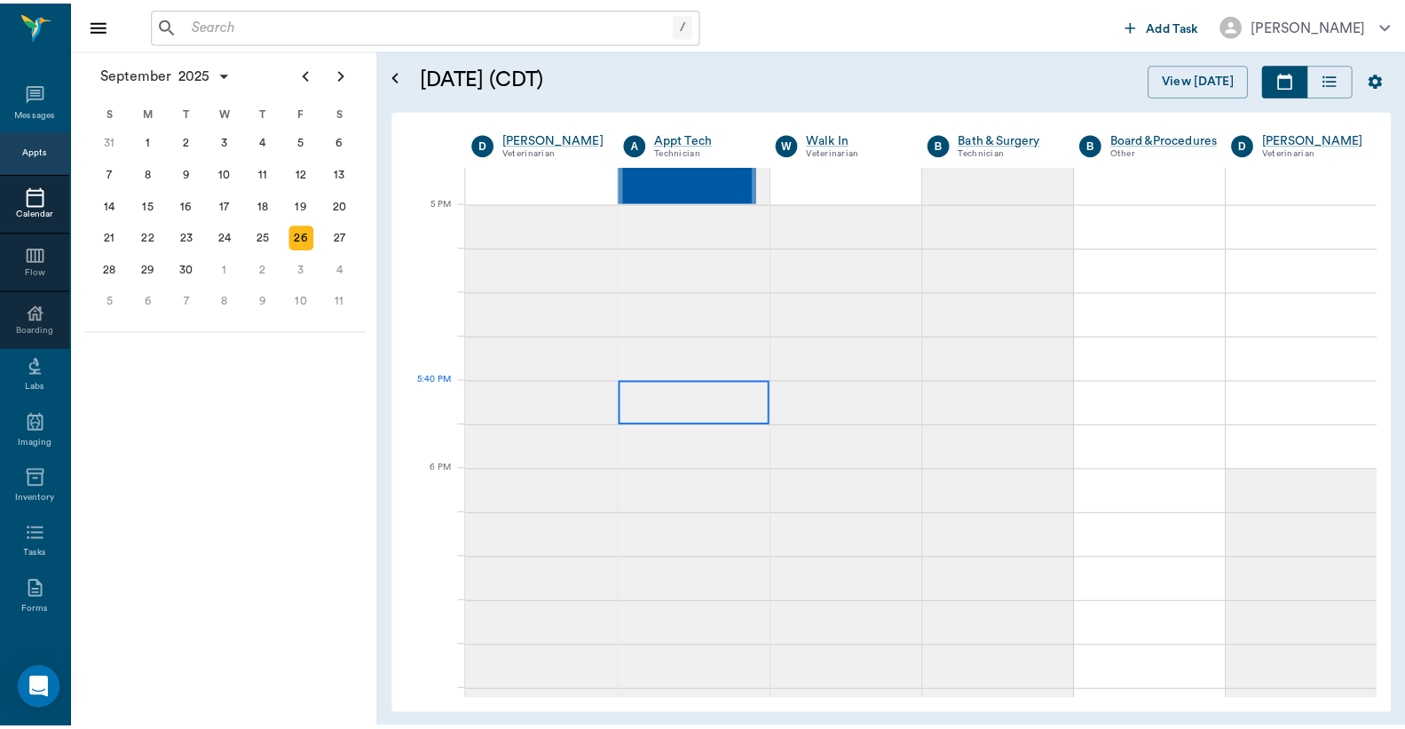
scroll to position [1973, 0]
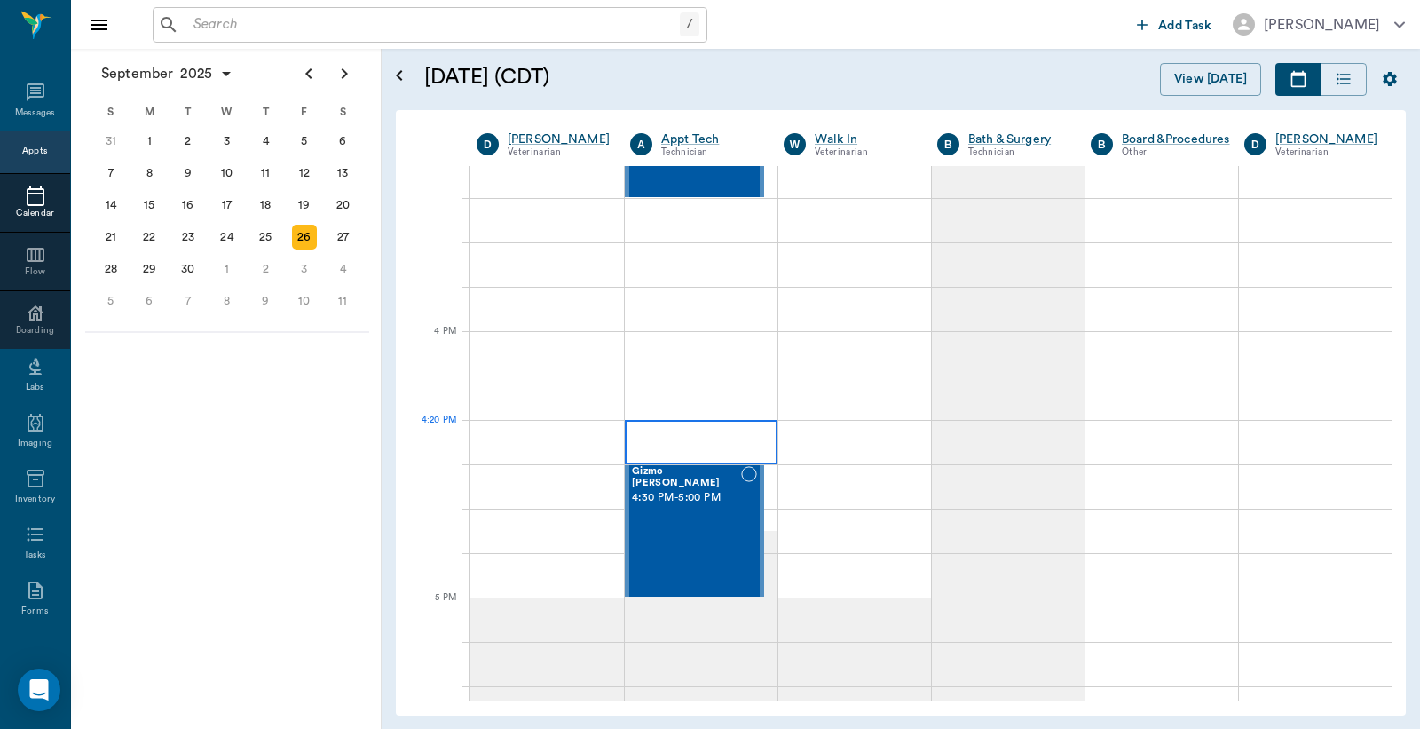
click at [687, 445] on div at bounding box center [701, 442] width 153 height 44
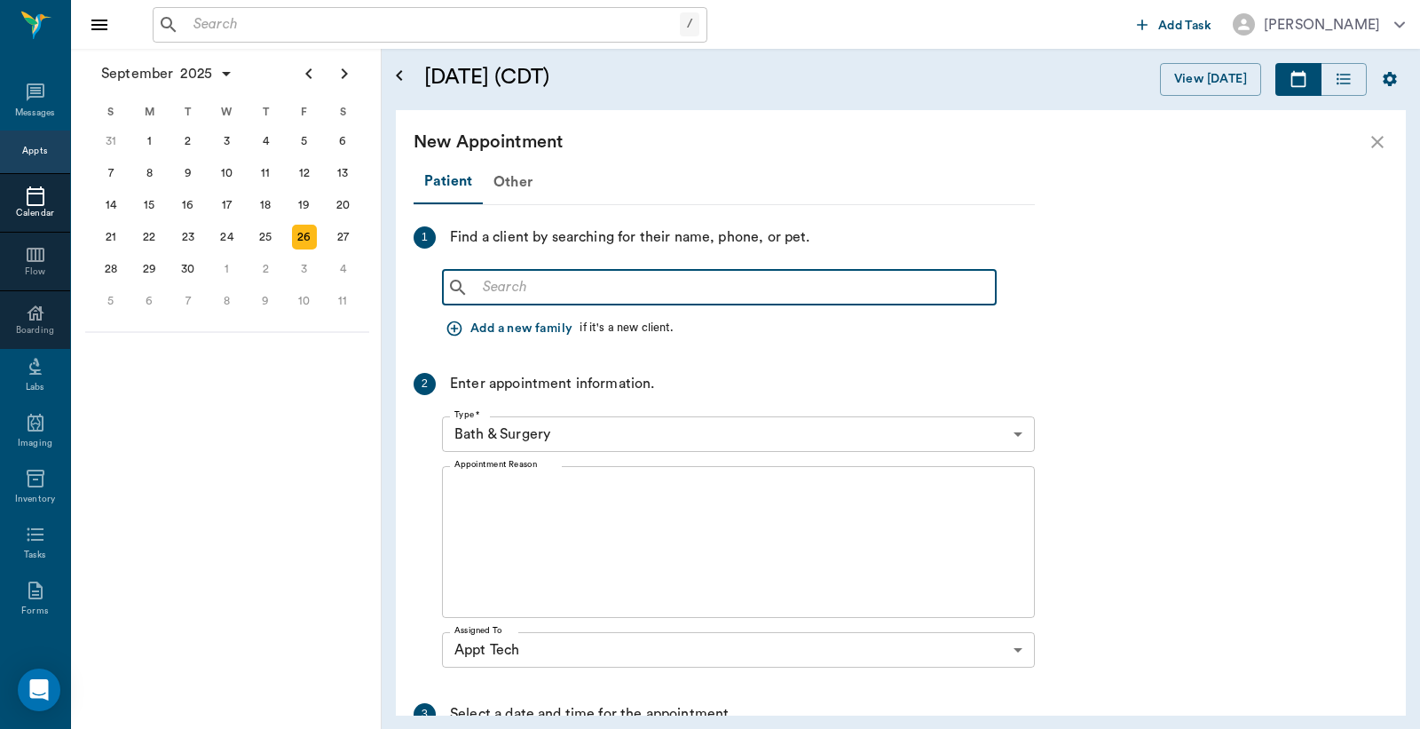
click at [486, 290] on input "text" at bounding box center [732, 287] width 513 height 25
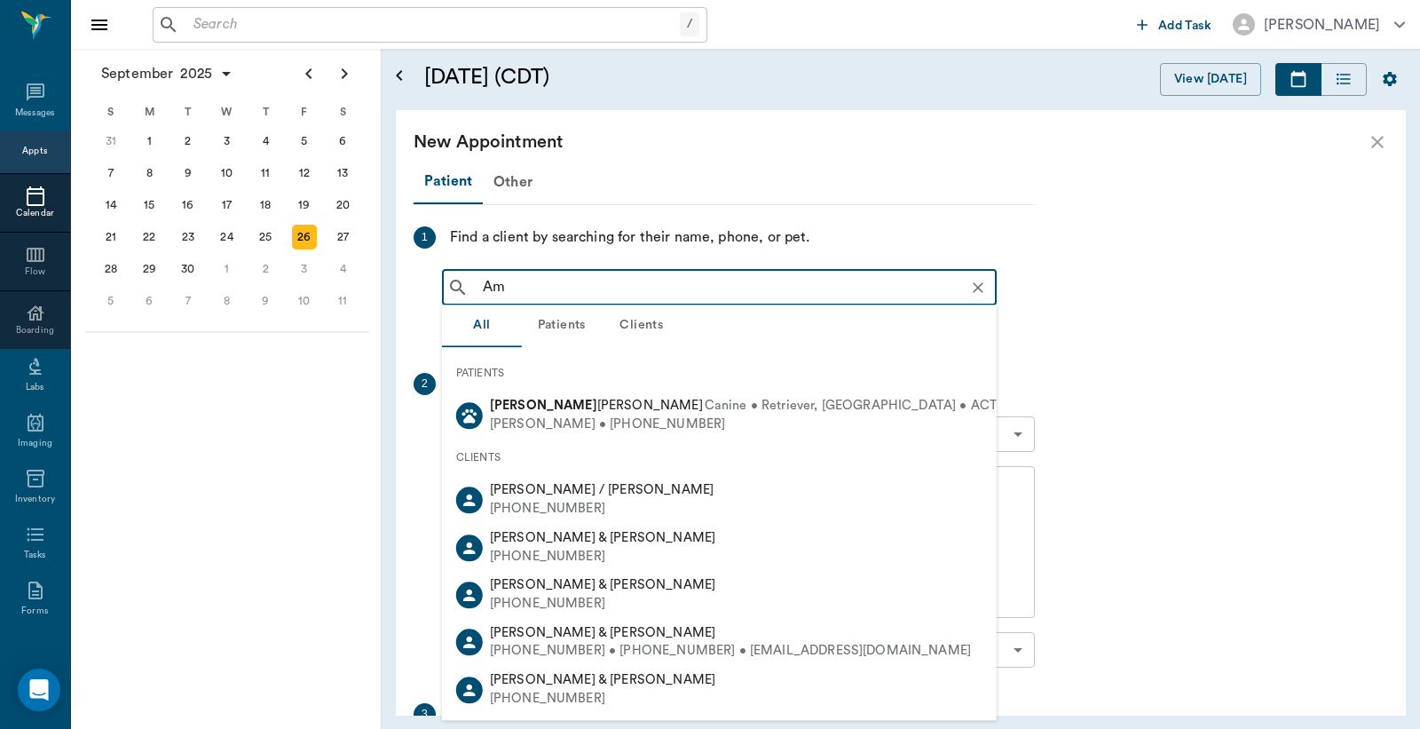
type input "A"
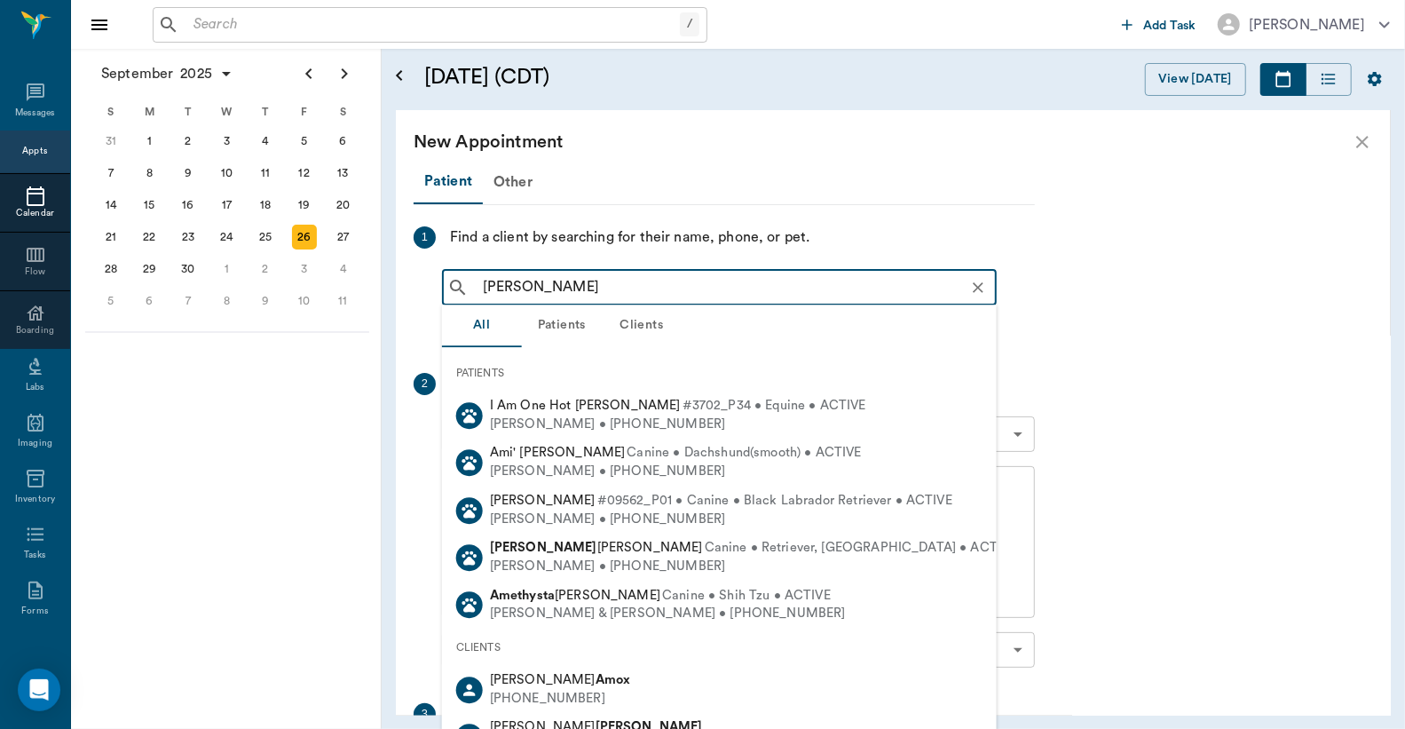
type input "[PERSON_NAME]"
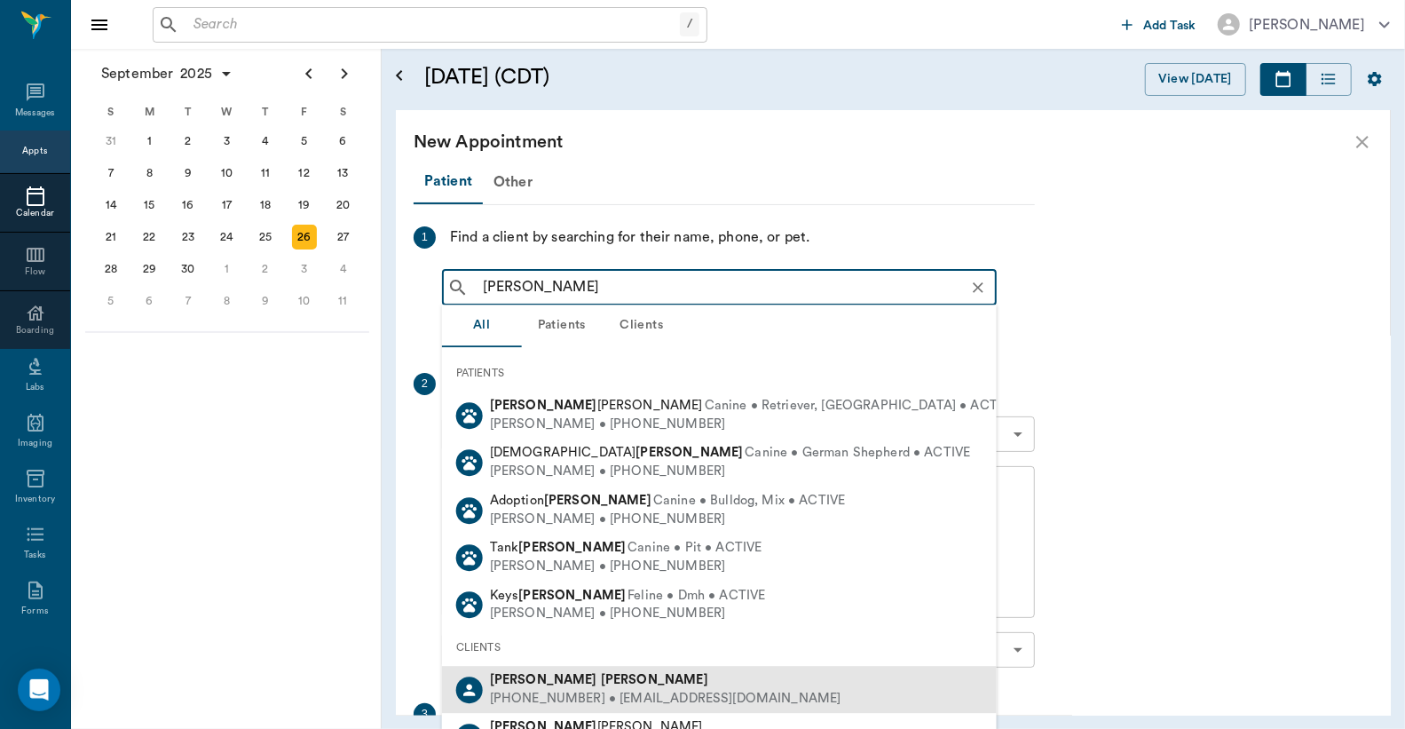
click at [601, 684] on b "[PERSON_NAME]" at bounding box center [654, 679] width 107 height 13
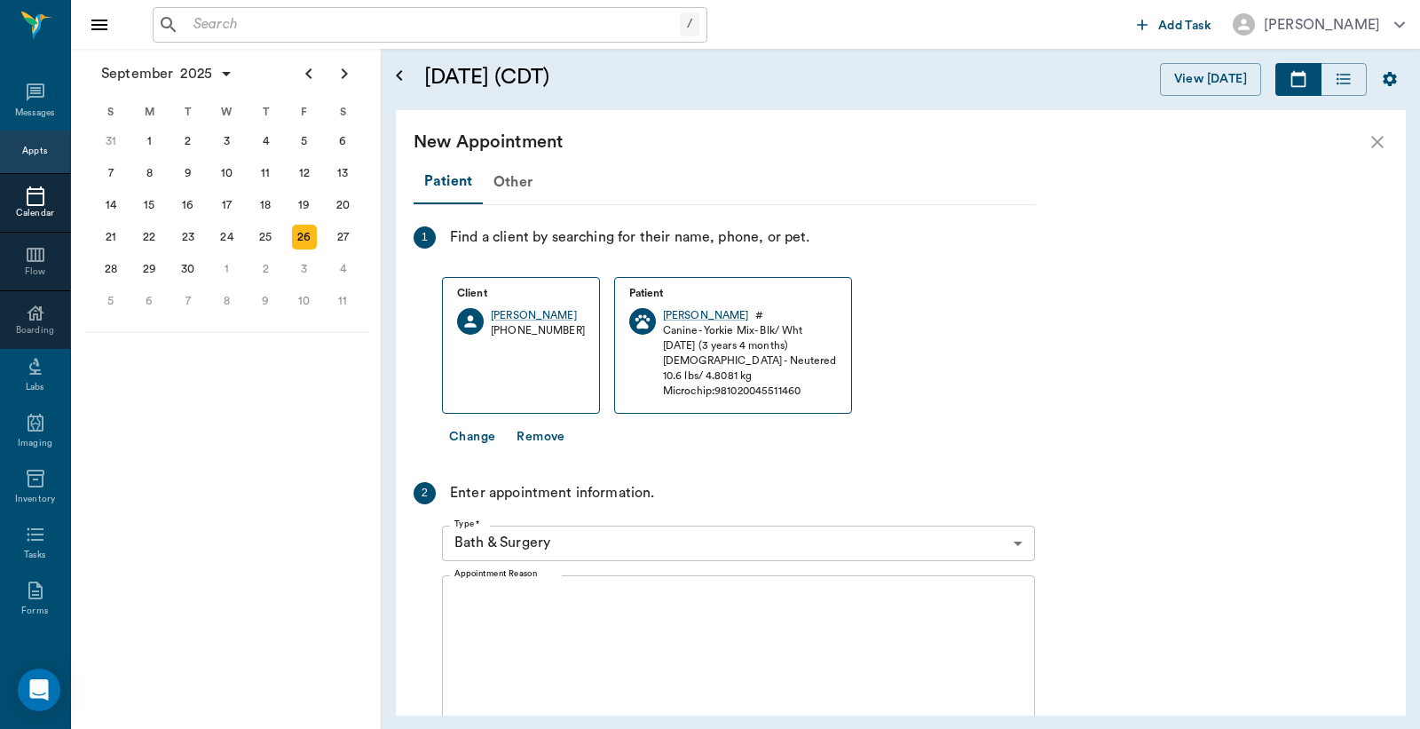
click at [1017, 544] on body "/ ​ Add Task [PERSON_NAME] Nectar Messages Appts Calendar Flow Boarding Labs Im…" at bounding box center [710, 364] width 1420 height 729
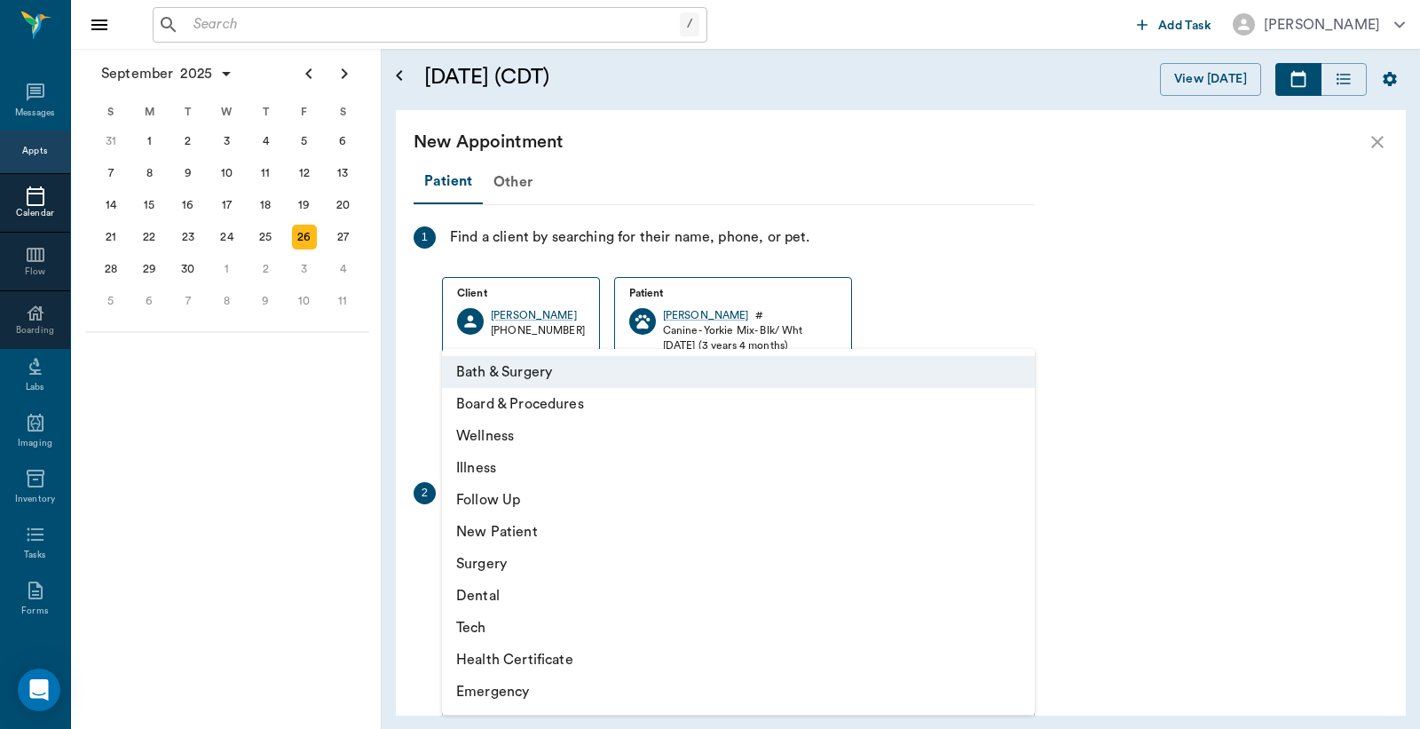
click at [478, 630] on li "Tech" at bounding box center [738, 628] width 593 height 32
type input "65d2be4f46e3a538d89b8c1a"
type input "04:50 PM"
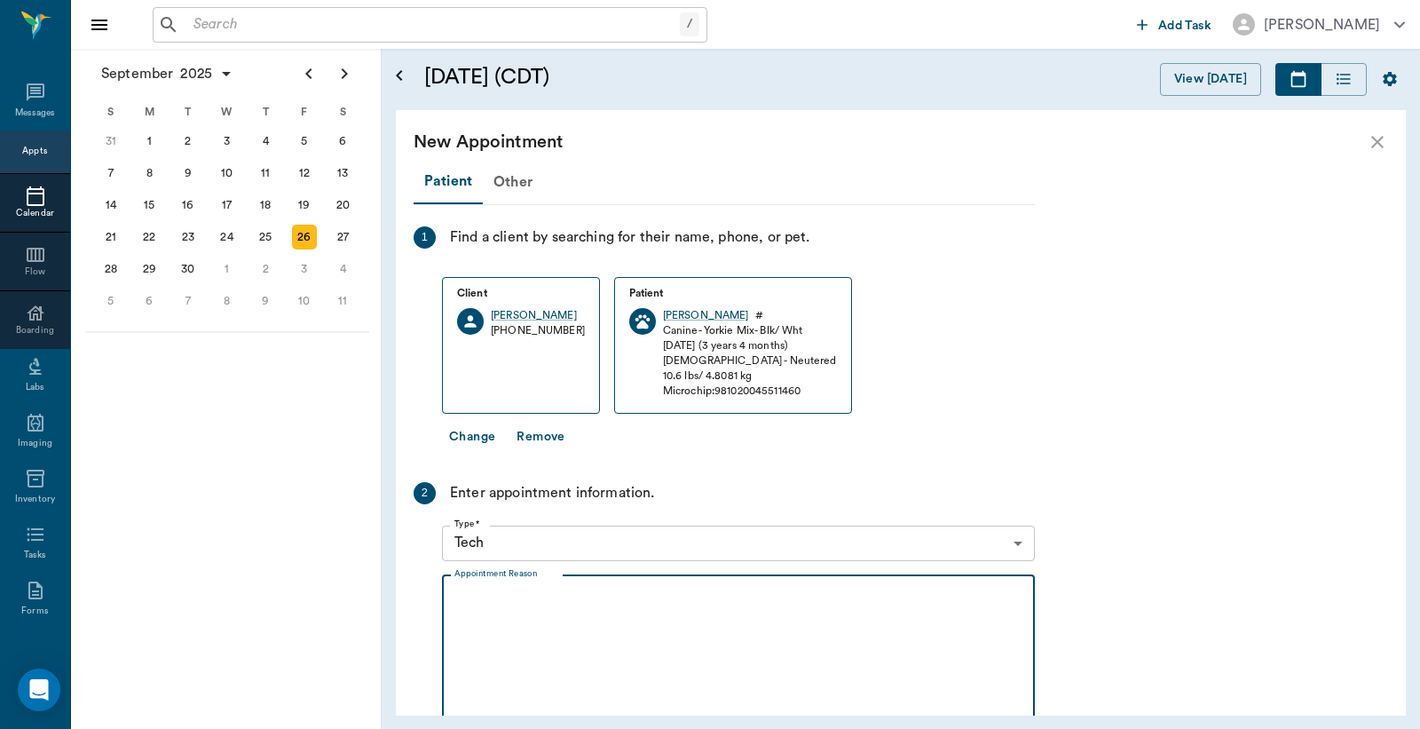
click at [459, 596] on textarea "Appointment Reason" at bounding box center [739, 651] width 568 height 123
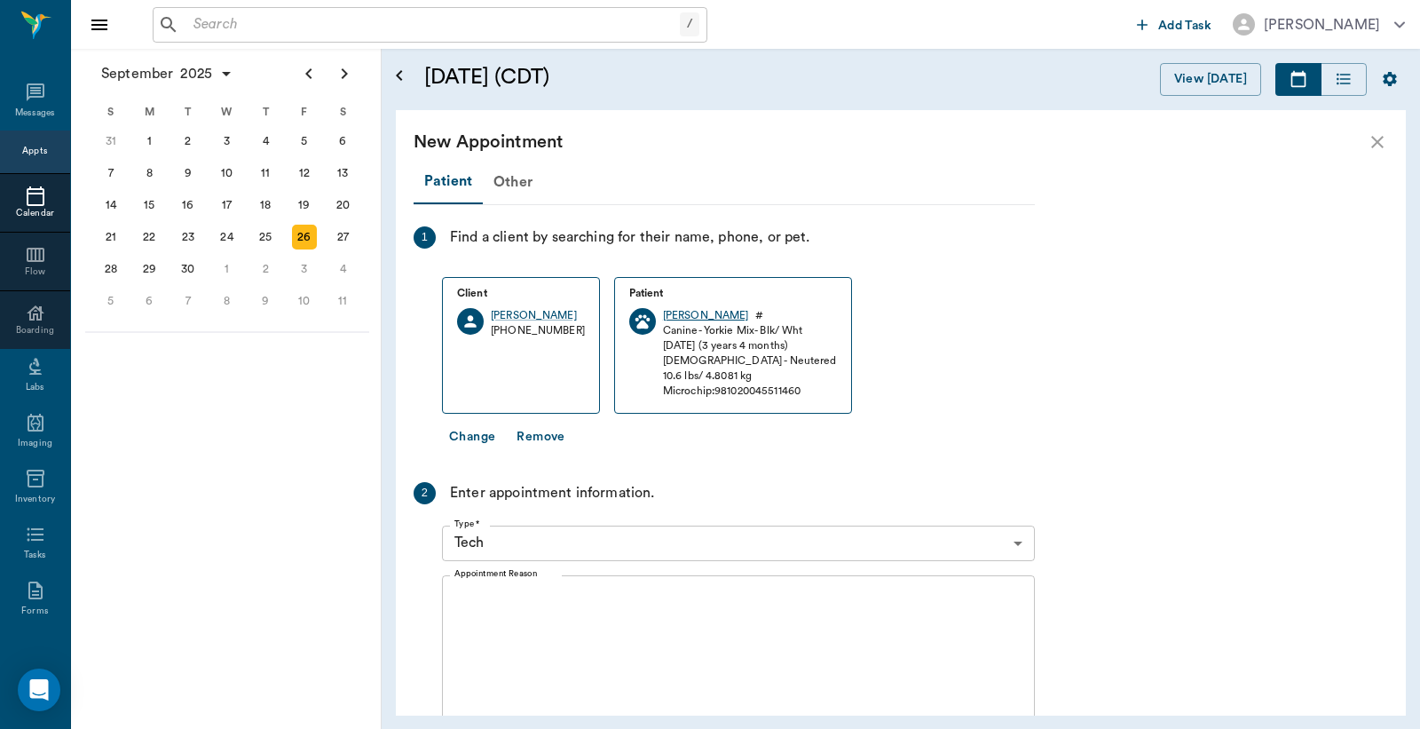
click at [675, 313] on div "[PERSON_NAME]" at bounding box center [706, 315] width 86 height 15
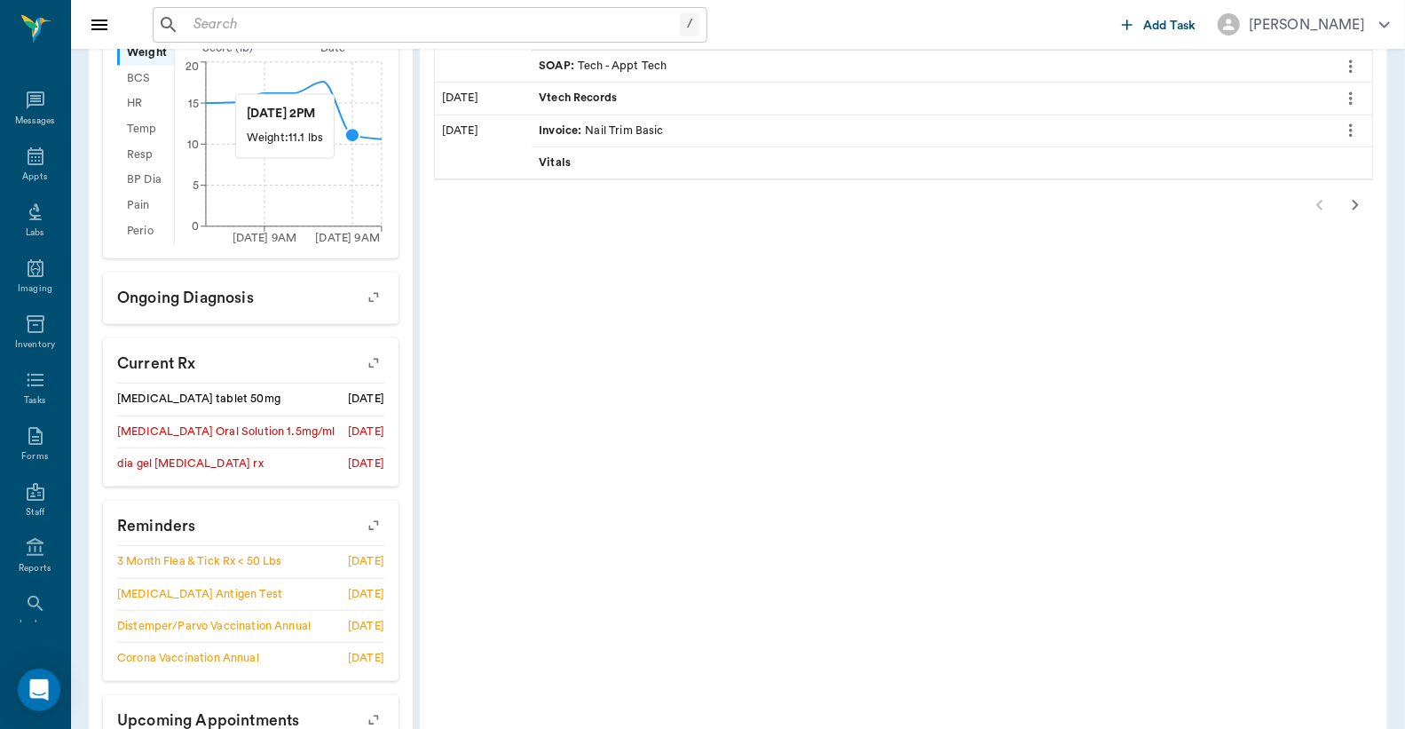
scroll to position [658, 0]
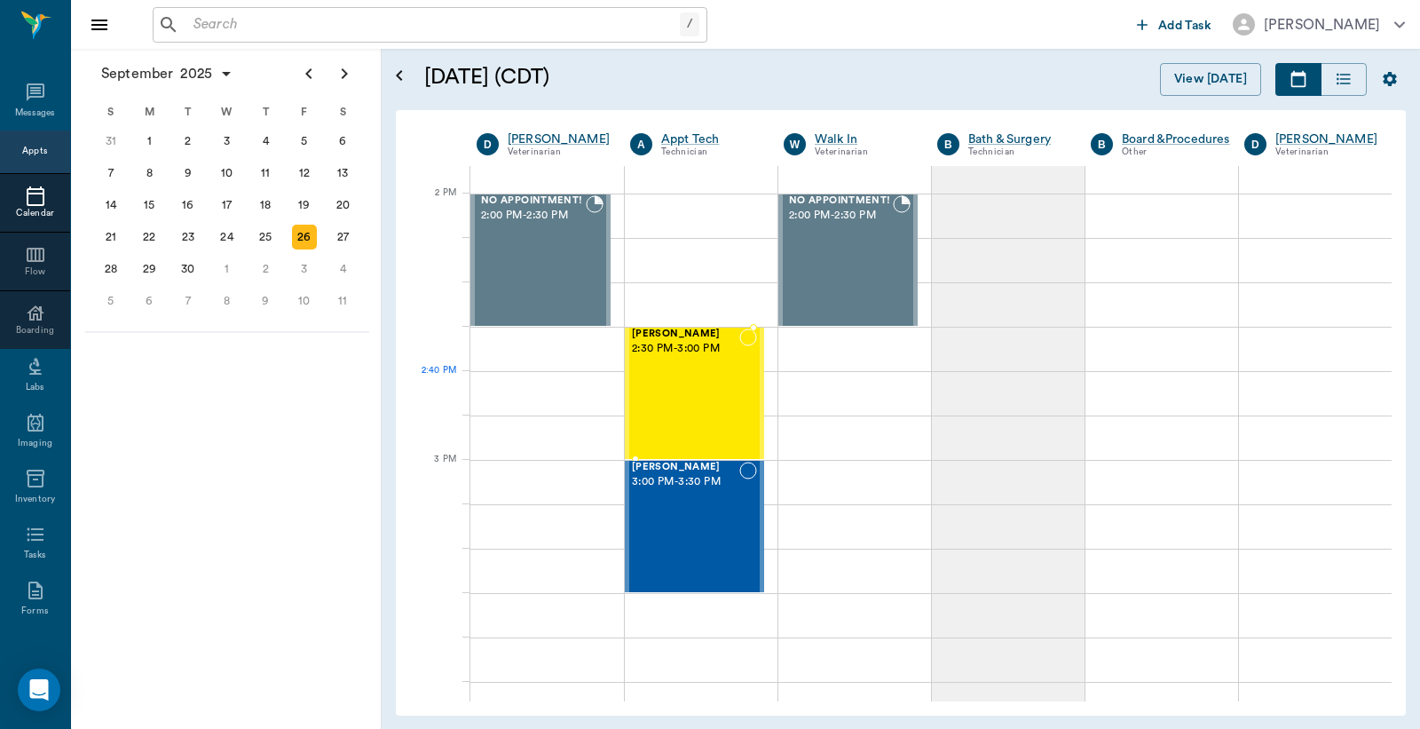
scroll to position [1973, 0]
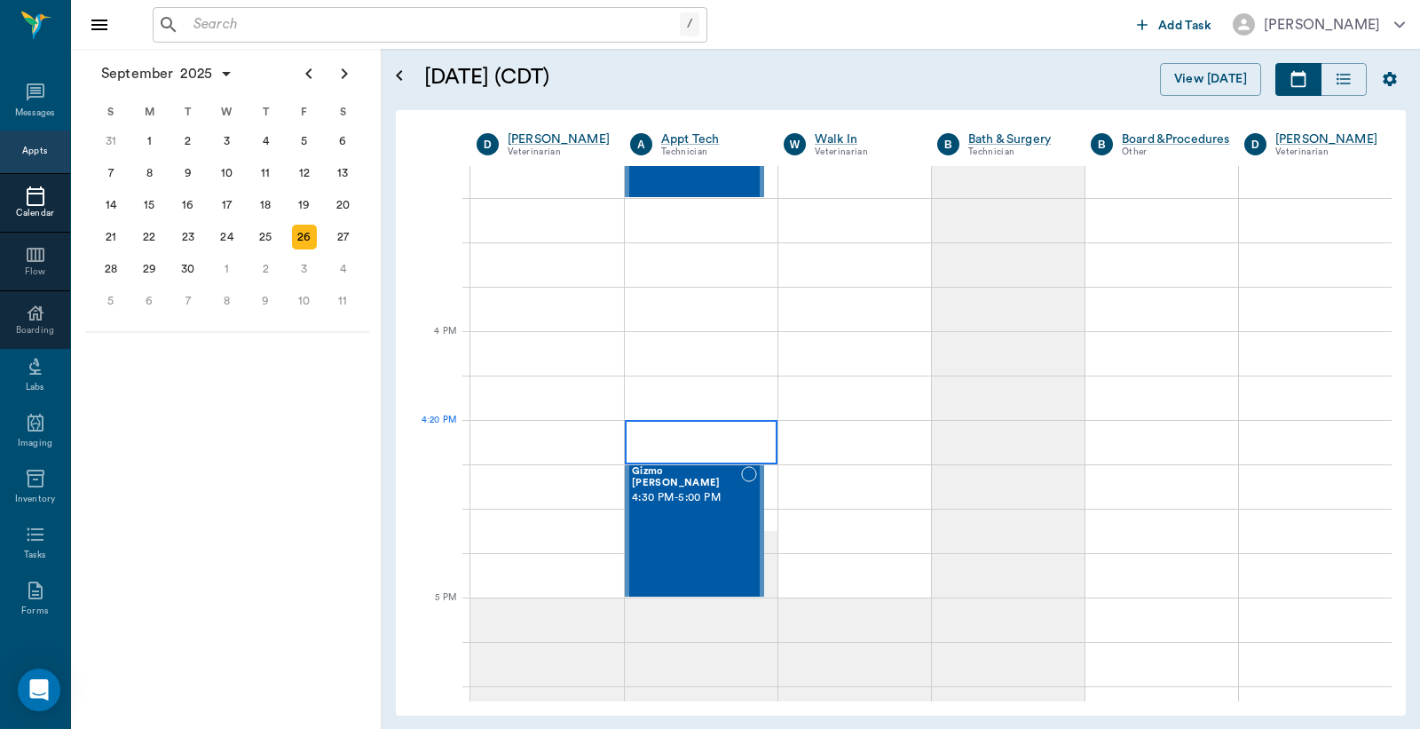
click at [654, 447] on div at bounding box center [701, 442] width 153 height 44
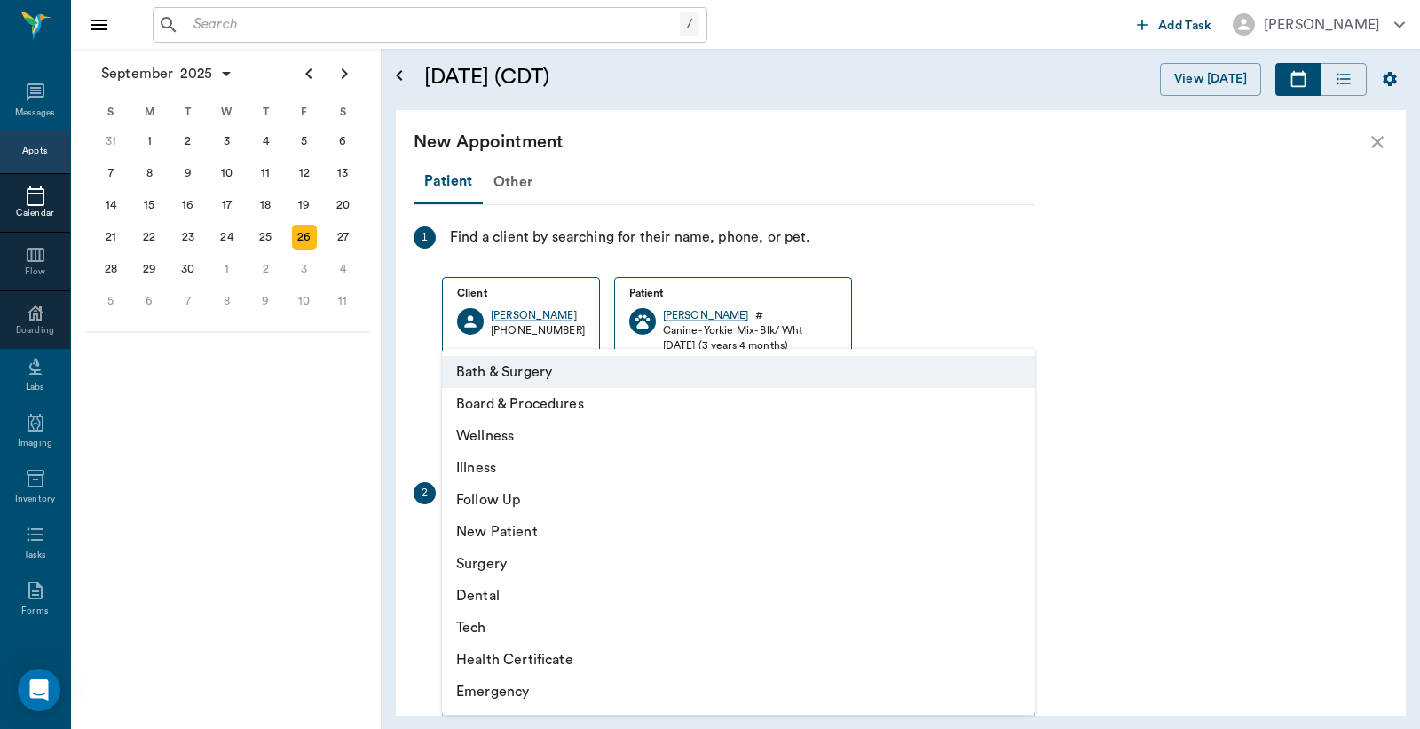
click at [1018, 545] on body "/ ​ Add Task [PERSON_NAME] Nectar Messages Appts Calendar Flow Boarding Labs Im…" at bounding box center [710, 364] width 1420 height 729
click at [571, 623] on li "Tech" at bounding box center [738, 628] width 593 height 32
type input "65d2be4f46e3a538d89b8c1a"
type input "04:50 PM"
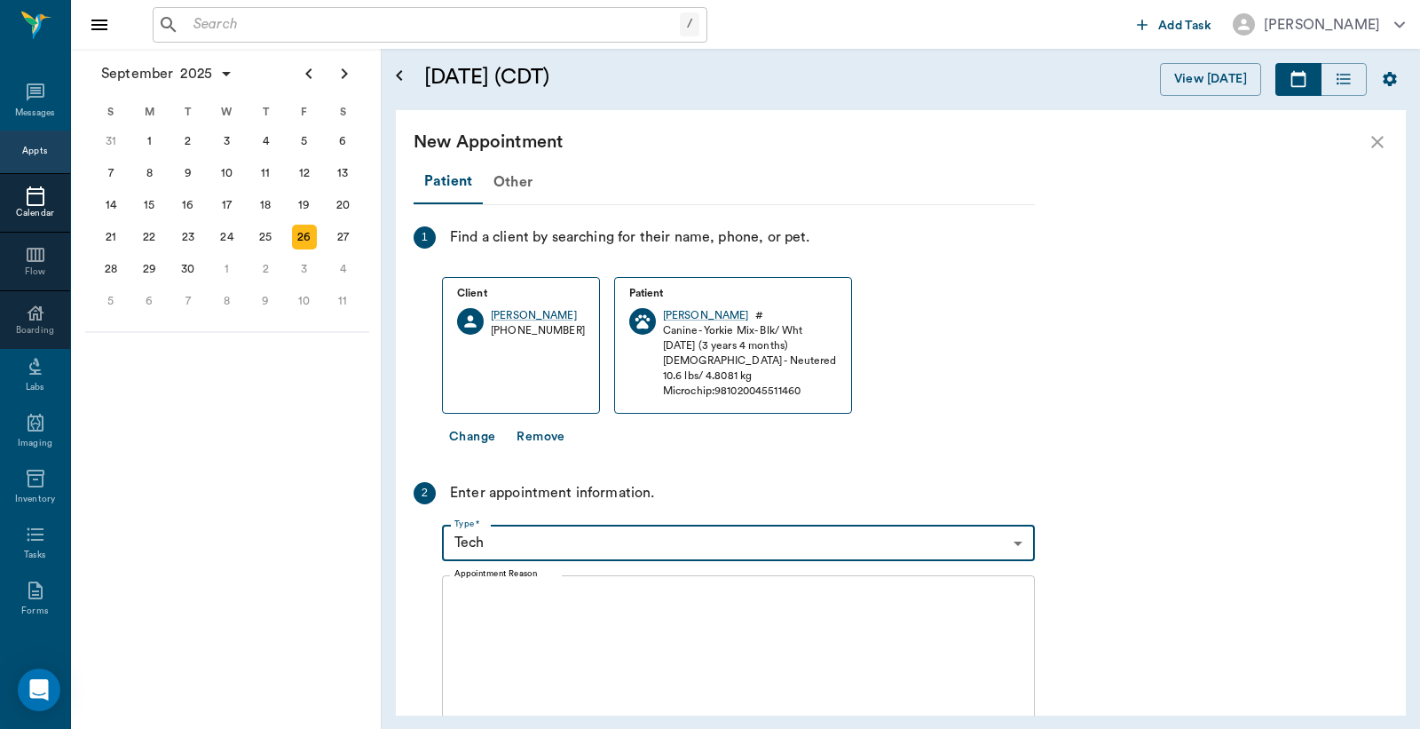
click at [471, 600] on textarea "Appointment Reason" at bounding box center [739, 651] width 568 height 123
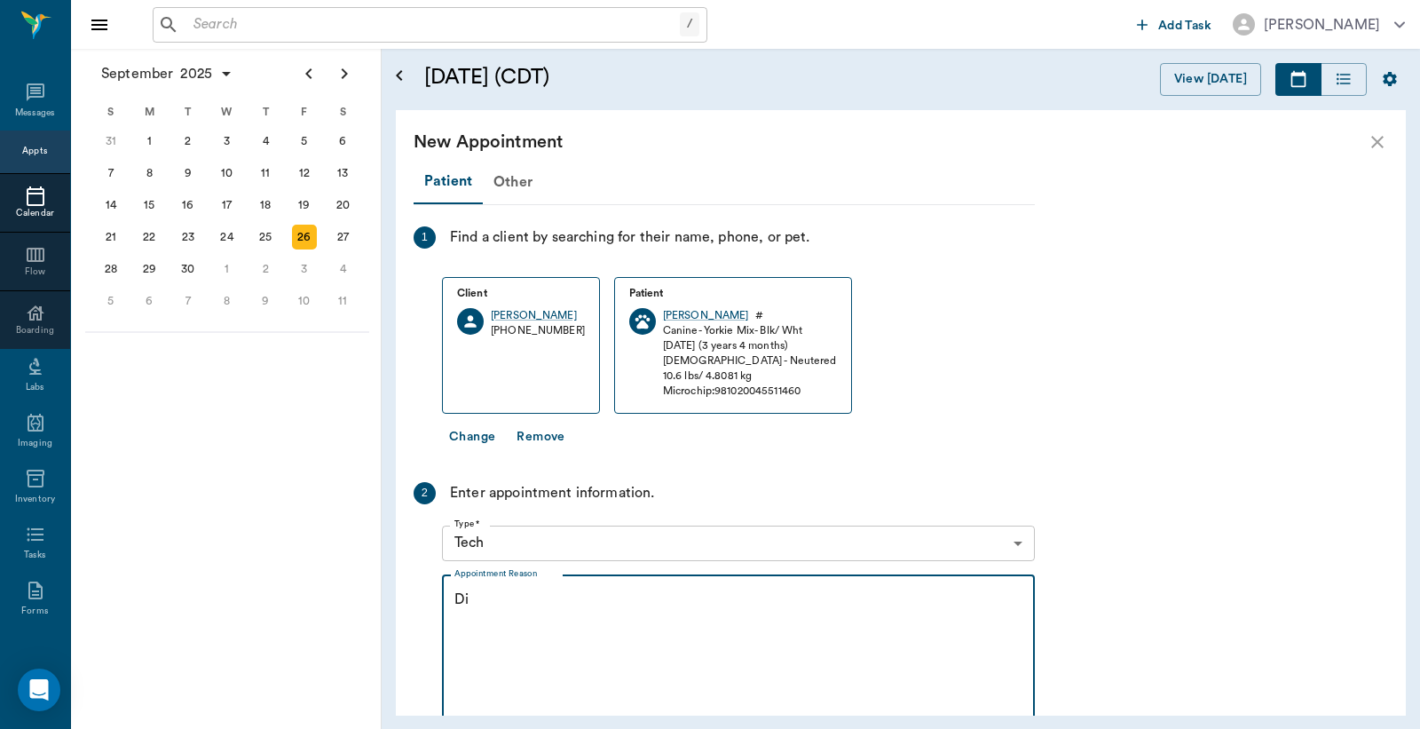
type textarea "D"
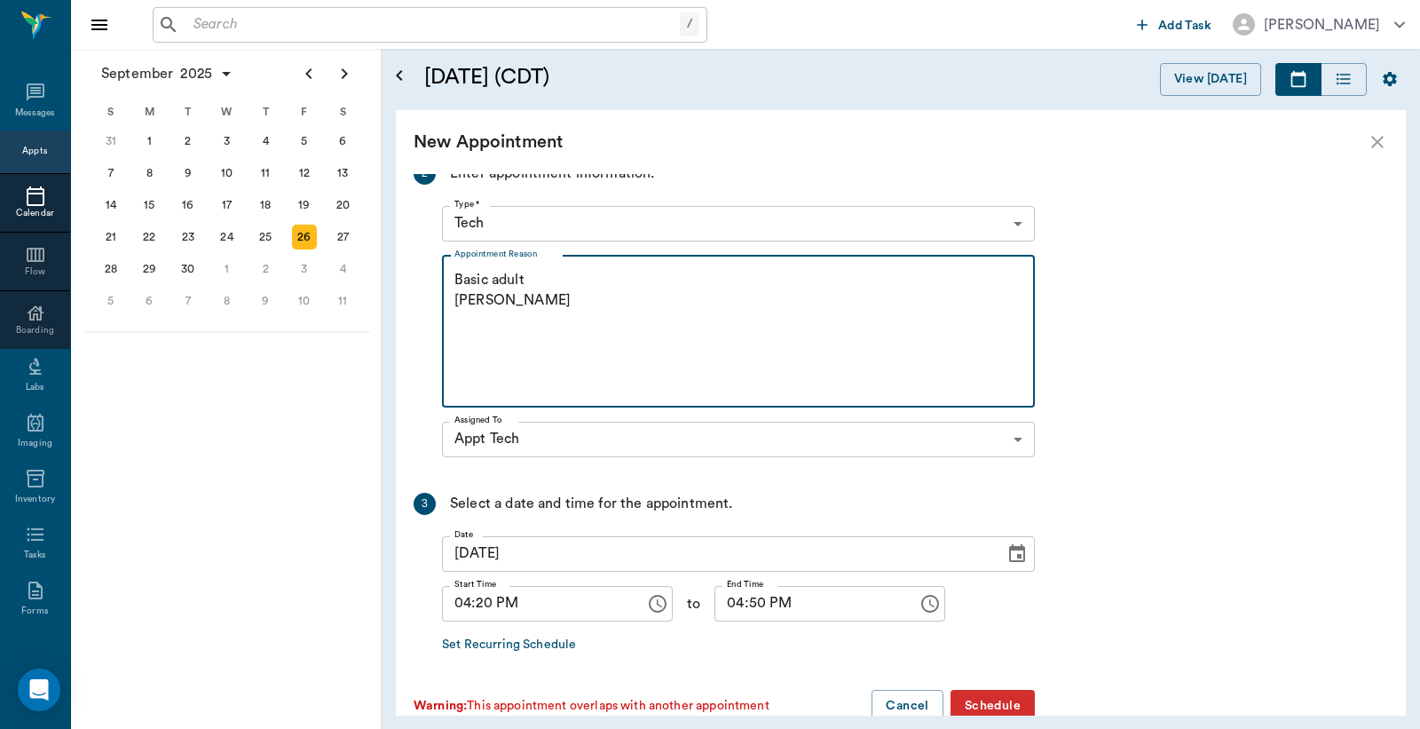
scroll to position [358, 0]
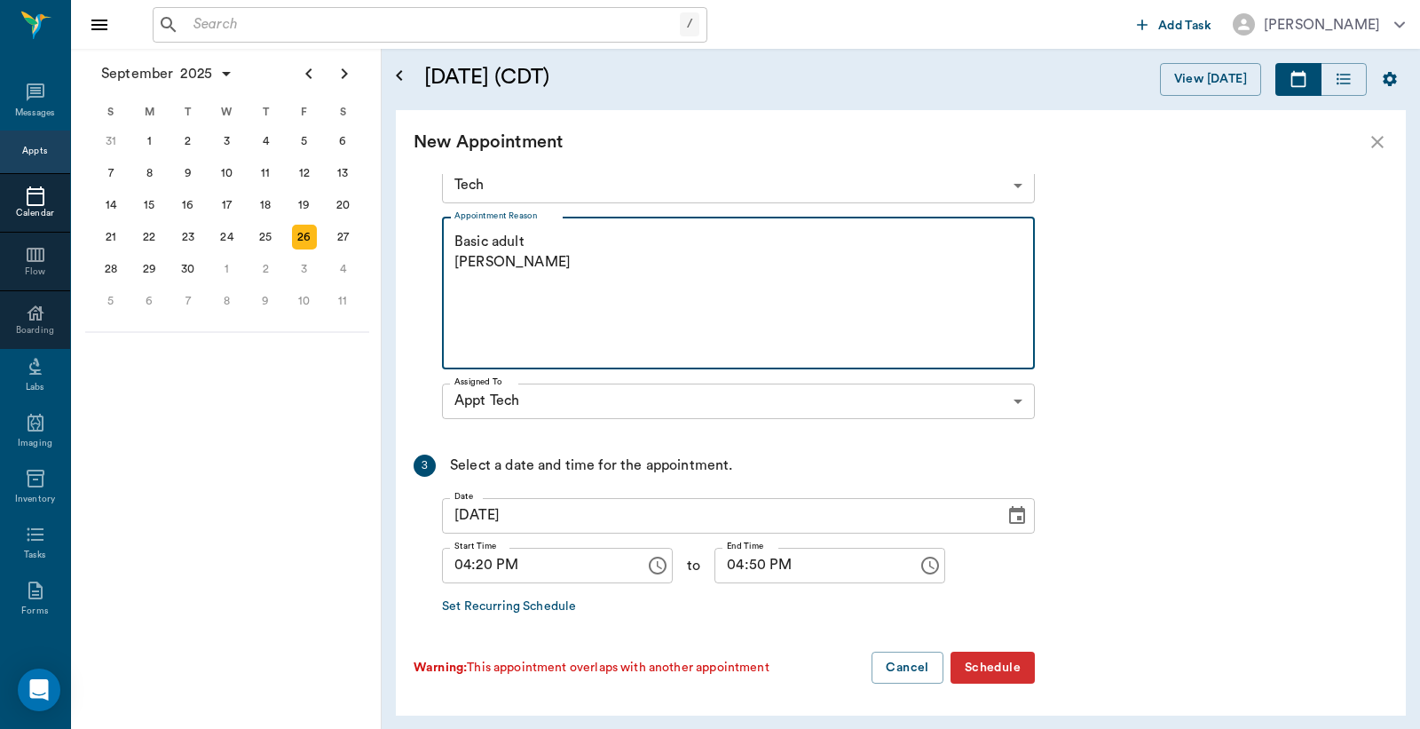
type textarea "Basic adult [PERSON_NAME]"
click at [992, 661] on button "Schedule" at bounding box center [993, 668] width 84 height 33
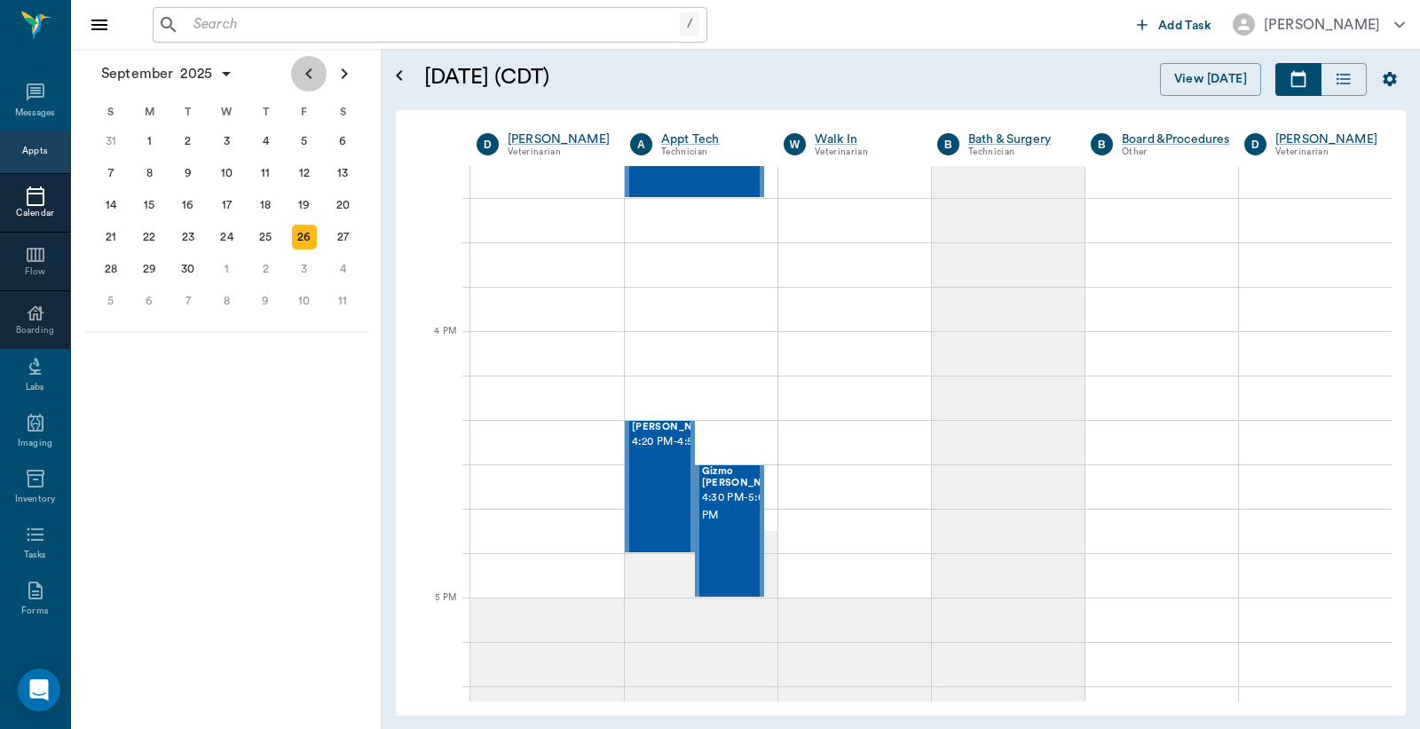
click at [312, 75] on icon "Previous page" at bounding box center [308, 73] width 21 height 21
click at [229, 260] on div "27" at bounding box center [227, 269] width 25 height 25
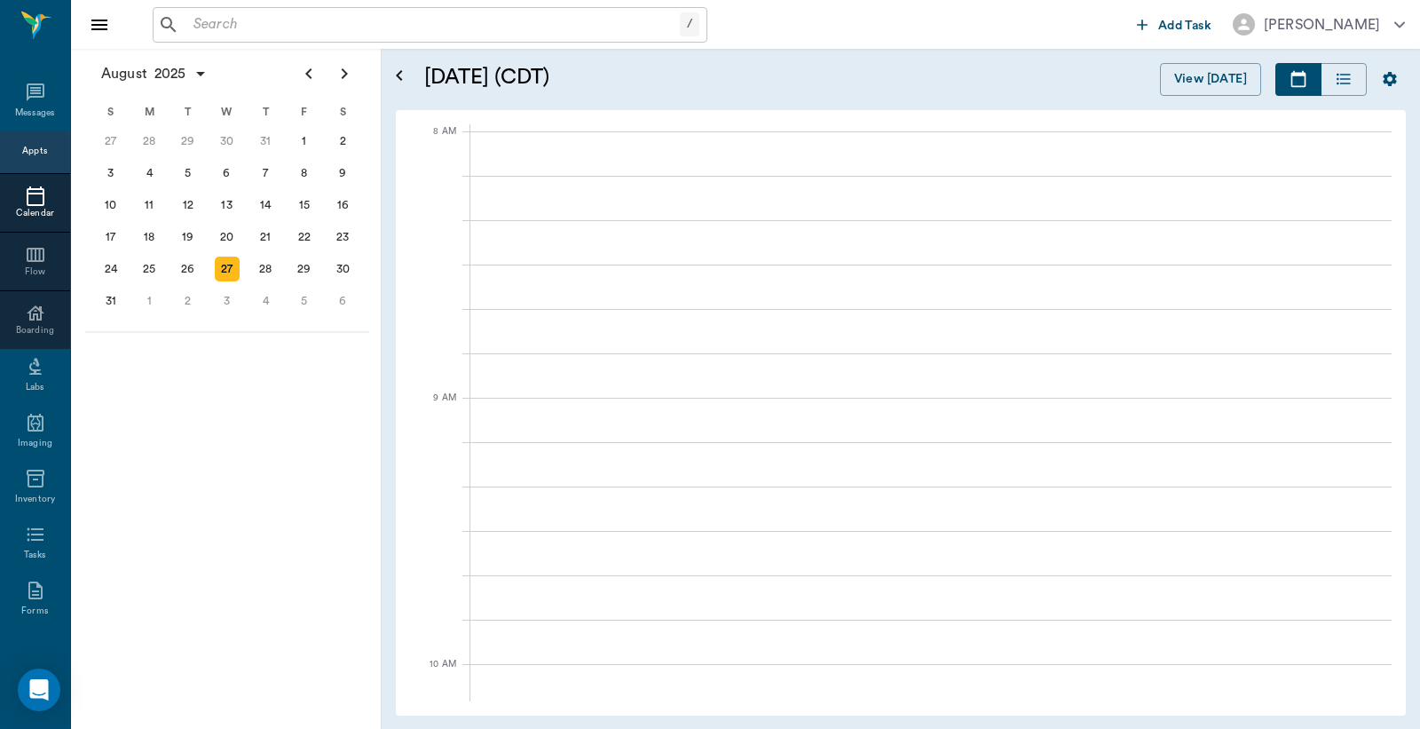
click at [192, 24] on input "text" at bounding box center [433, 24] width 494 height 25
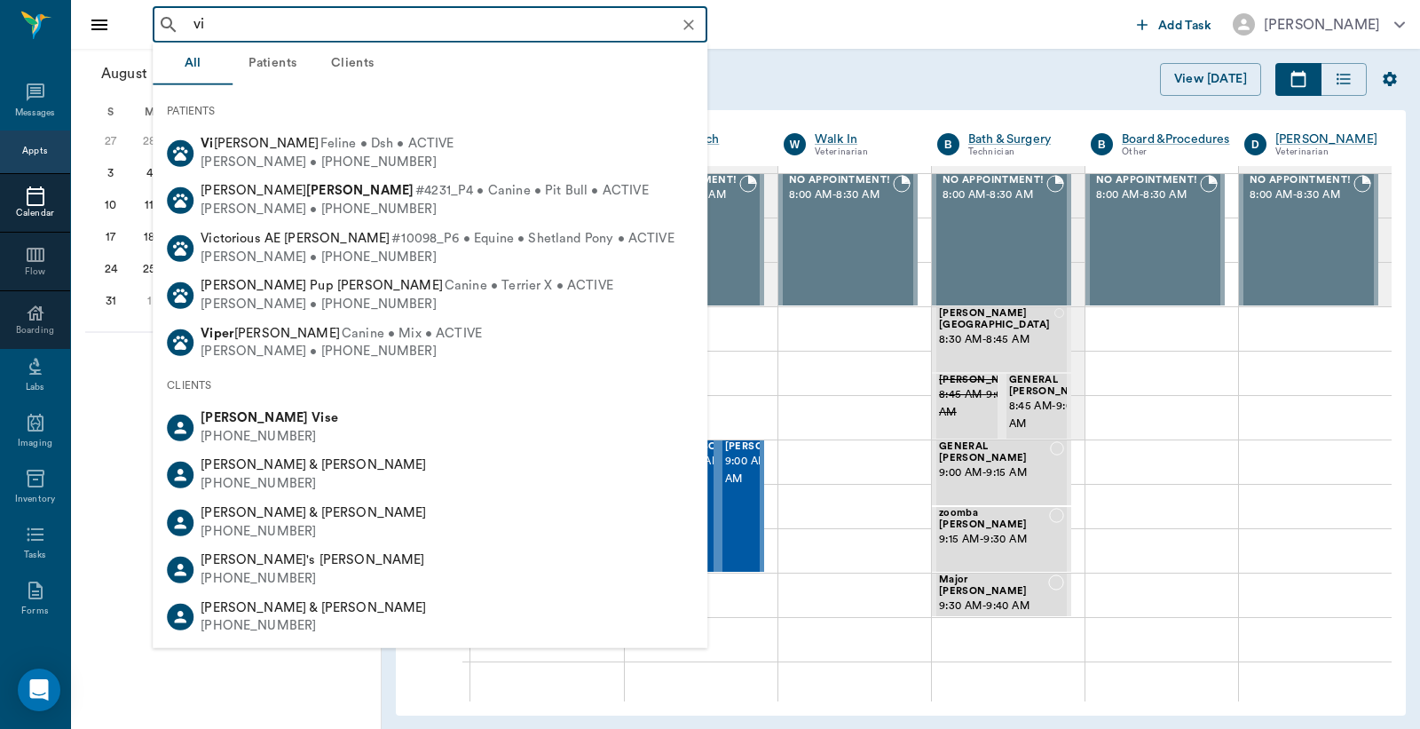
type input "v"
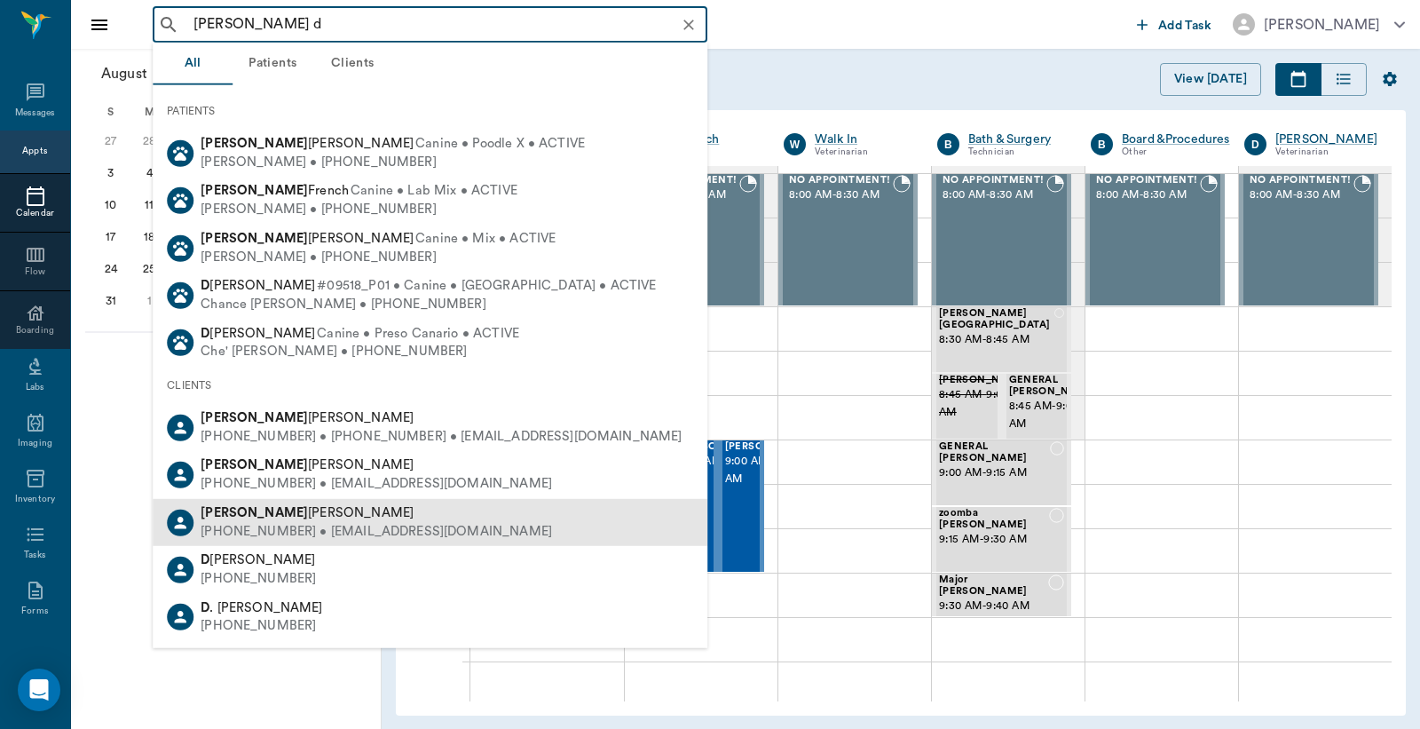
click at [300, 526] on div "[PHONE_NUMBER] • [EMAIL_ADDRESS][DOMAIN_NAME]" at bounding box center [377, 531] width 352 height 19
type input "[PERSON_NAME] d"
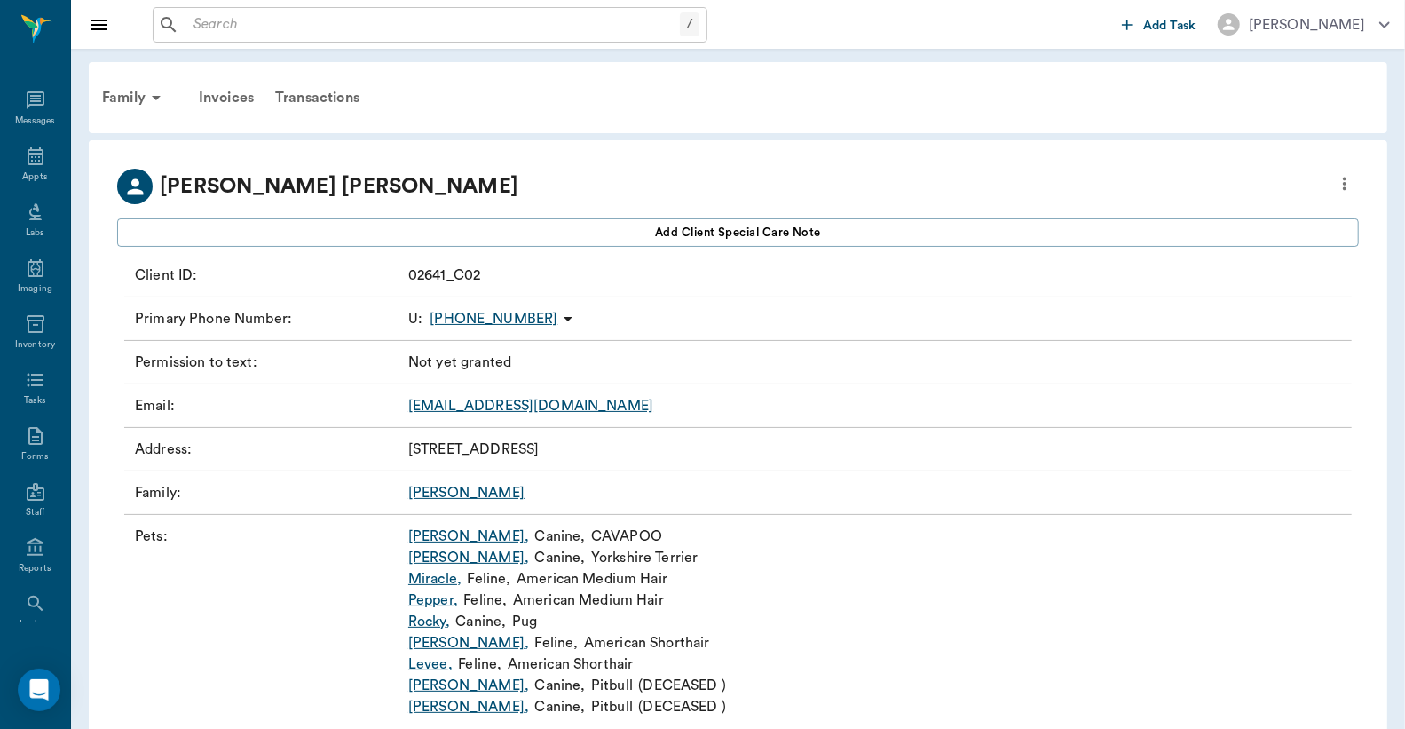
scroll to position [56, 0]
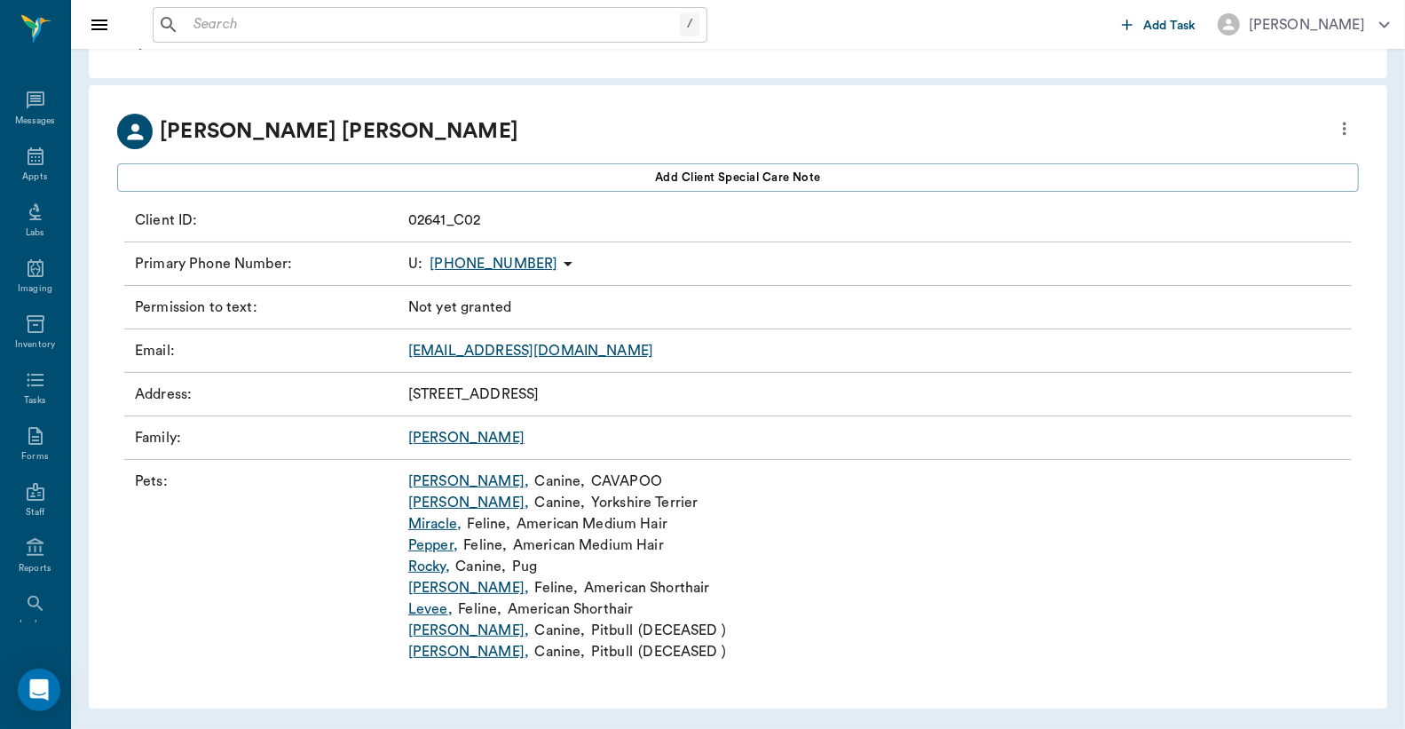
click at [436, 481] on link "[PERSON_NAME] ," at bounding box center [468, 481] width 121 height 21
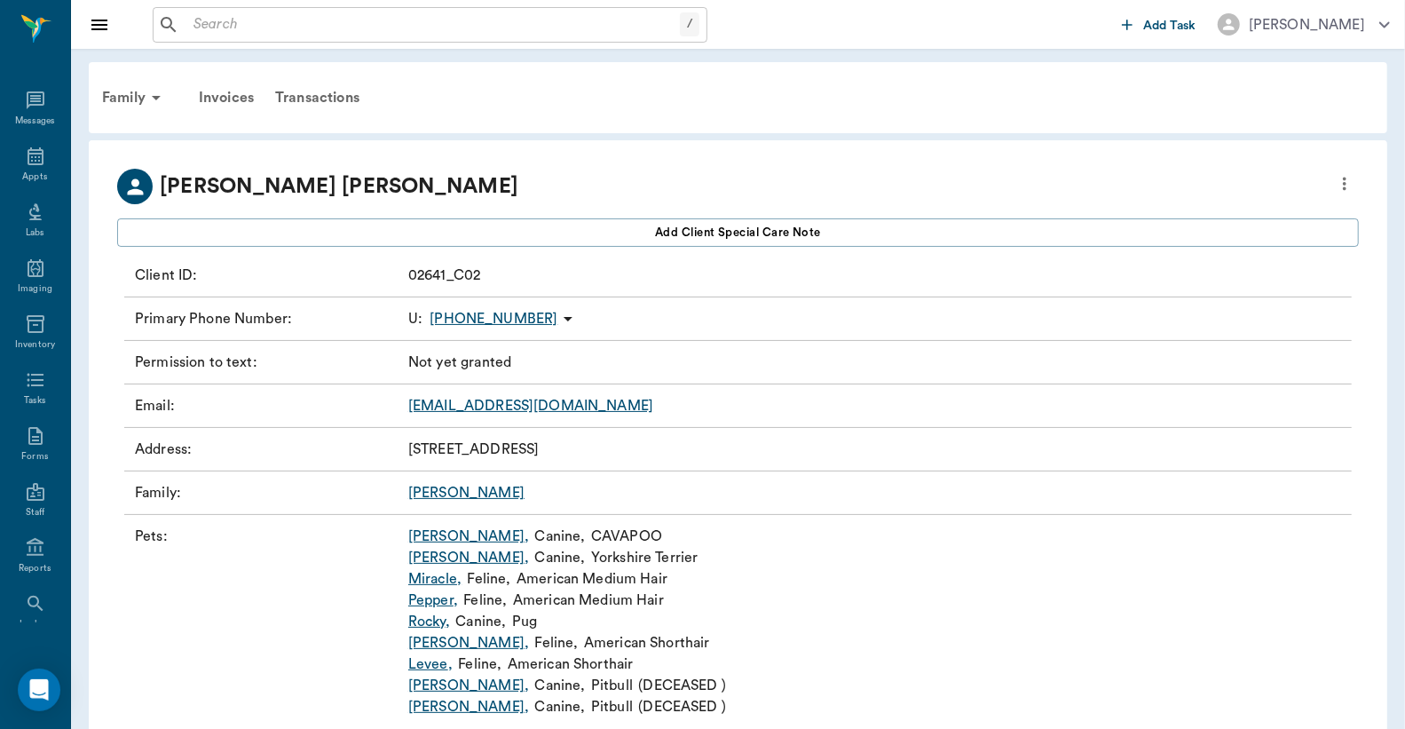
click at [444, 561] on link "[PERSON_NAME] ," at bounding box center [468, 557] width 121 height 21
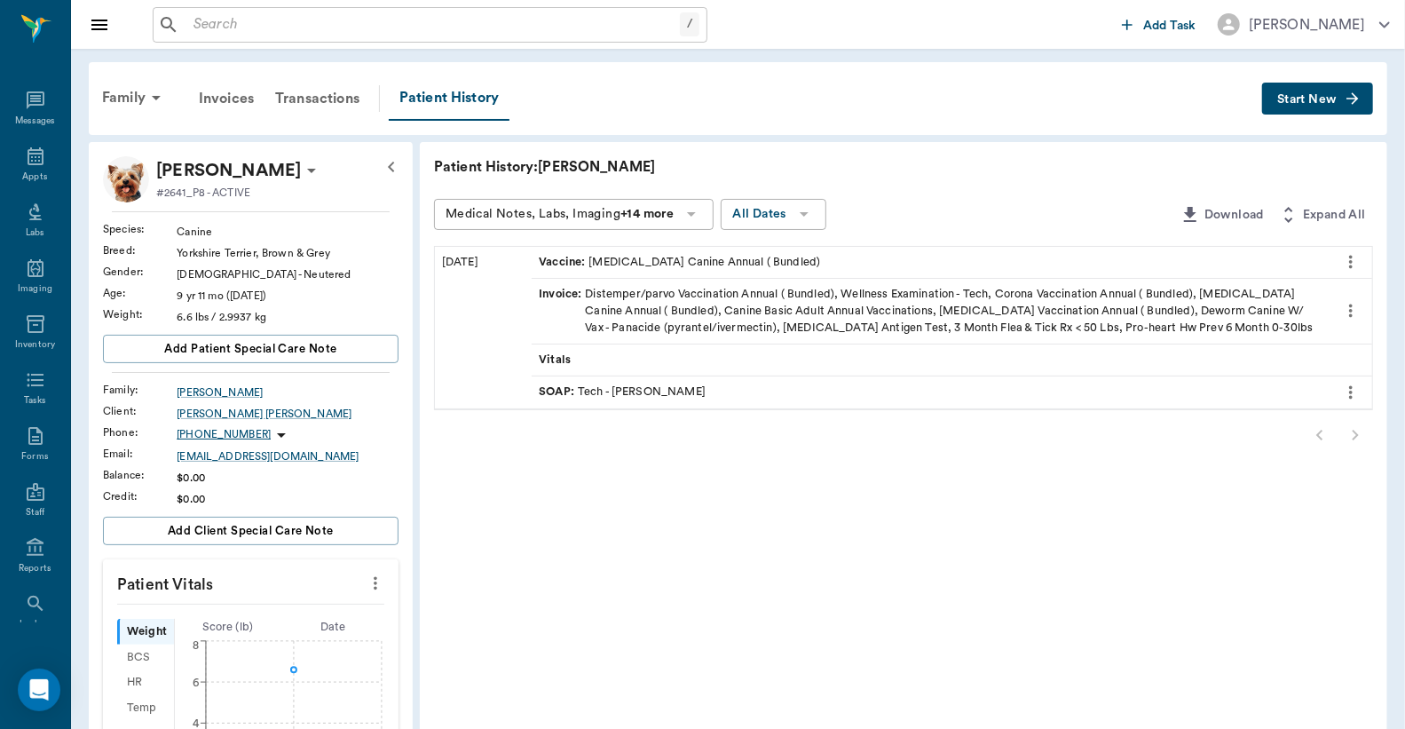
click at [1299, 99] on span "Start New" at bounding box center [1307, 99] width 59 height 0
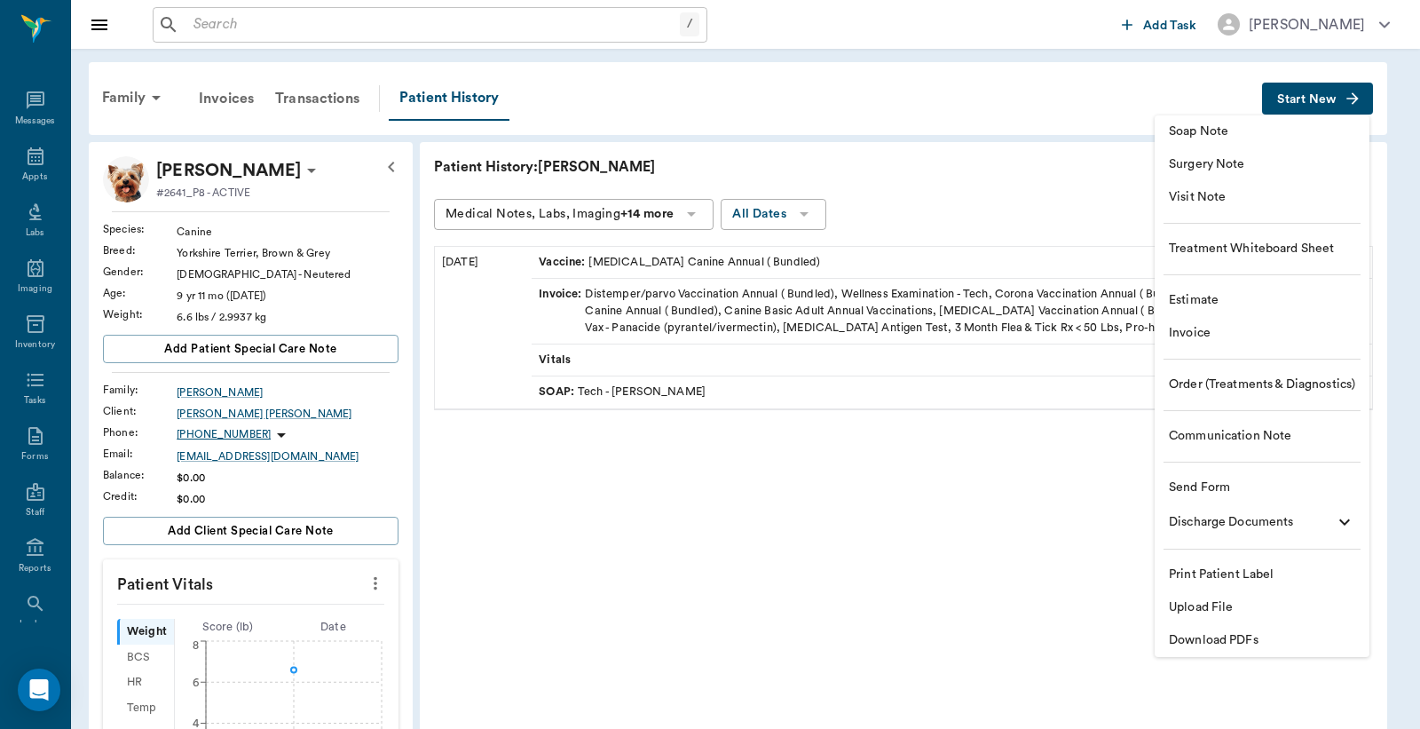
click at [1218, 340] on span "Invoice" at bounding box center [1262, 333] width 186 height 19
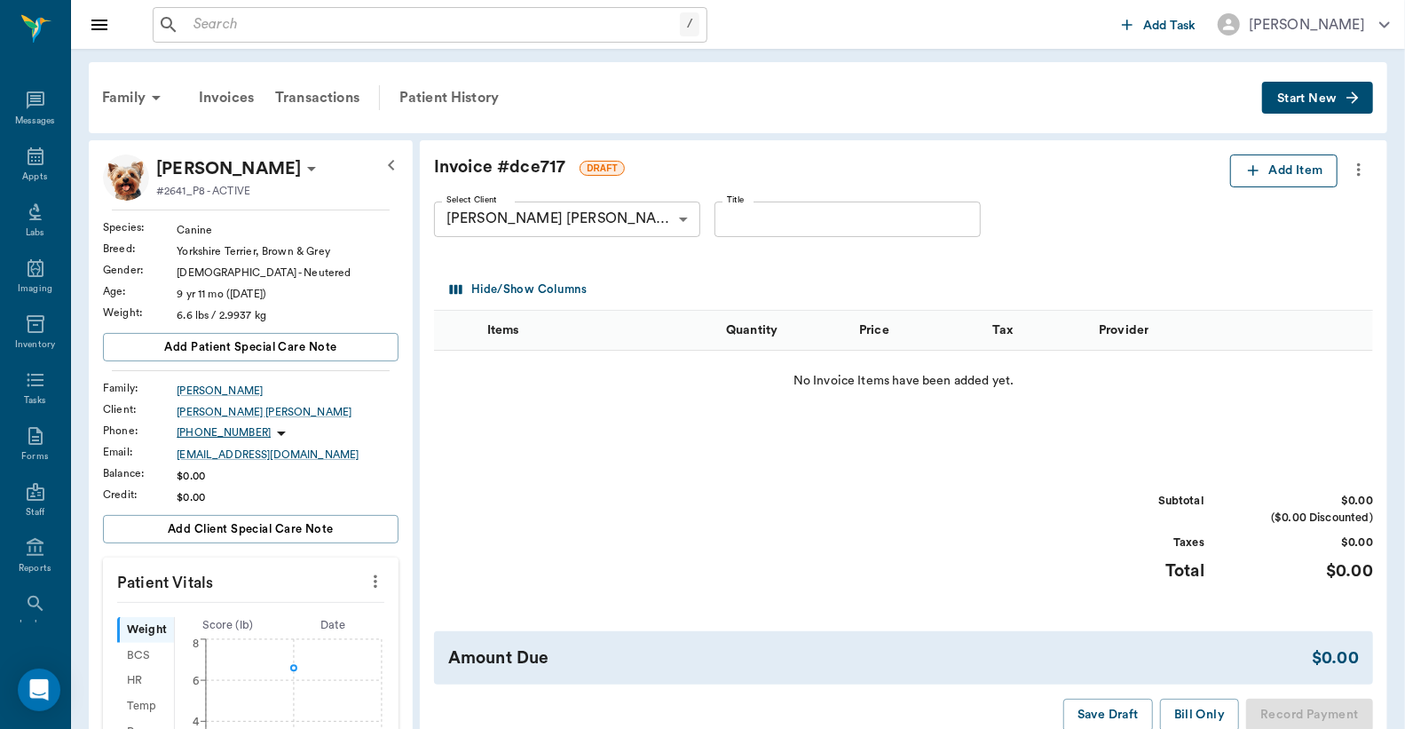
click at [1289, 171] on button "Add Item" at bounding box center [1284, 170] width 107 height 33
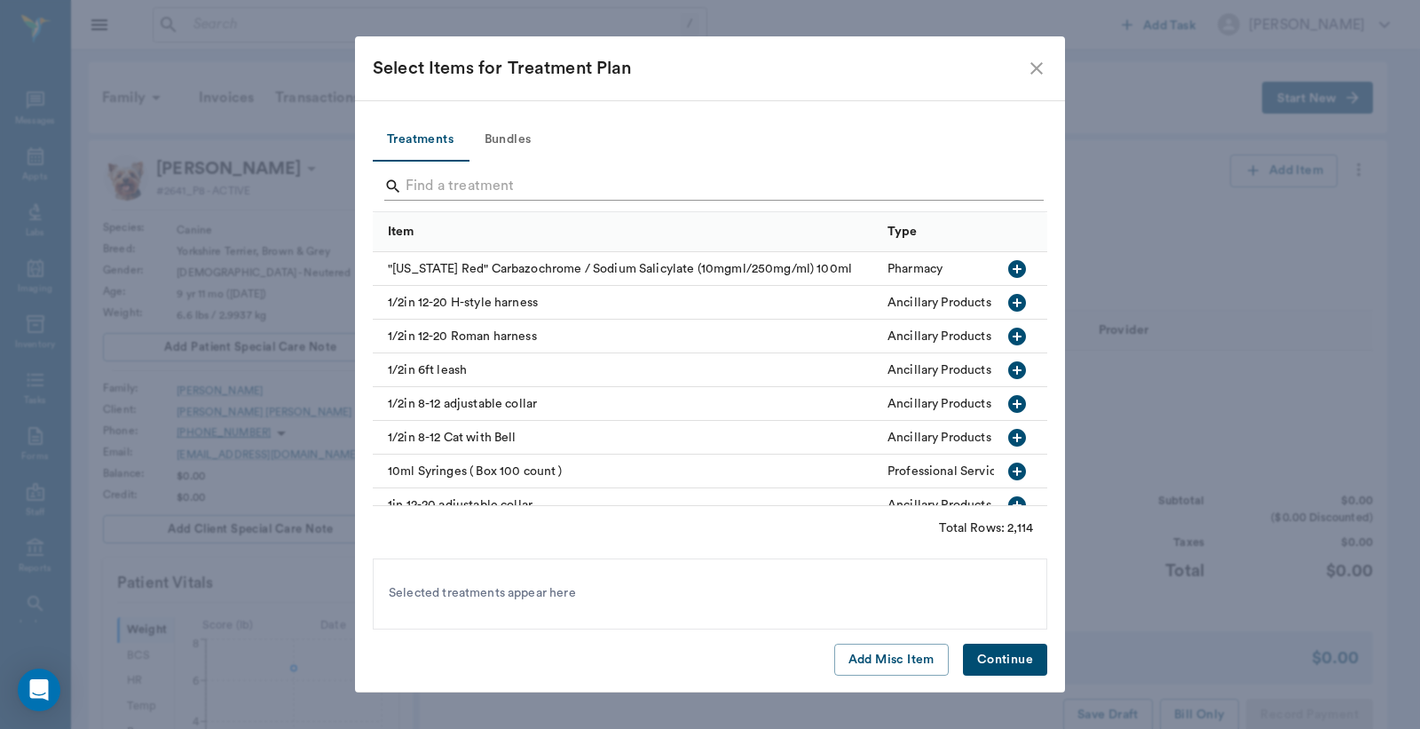
click at [413, 183] on input "Search" at bounding box center [712, 186] width 612 height 28
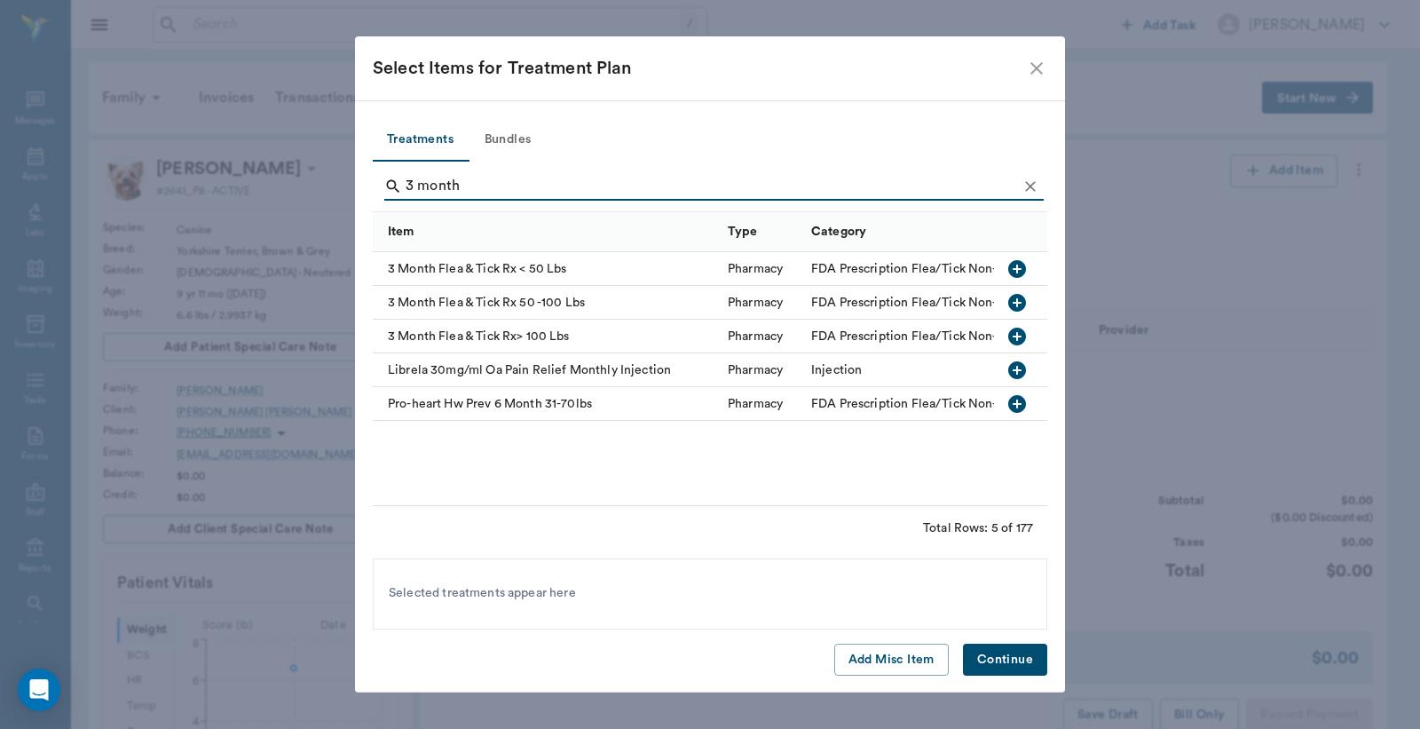
type input "3 month"
click at [1018, 267] on icon "button" at bounding box center [1018, 269] width 18 height 18
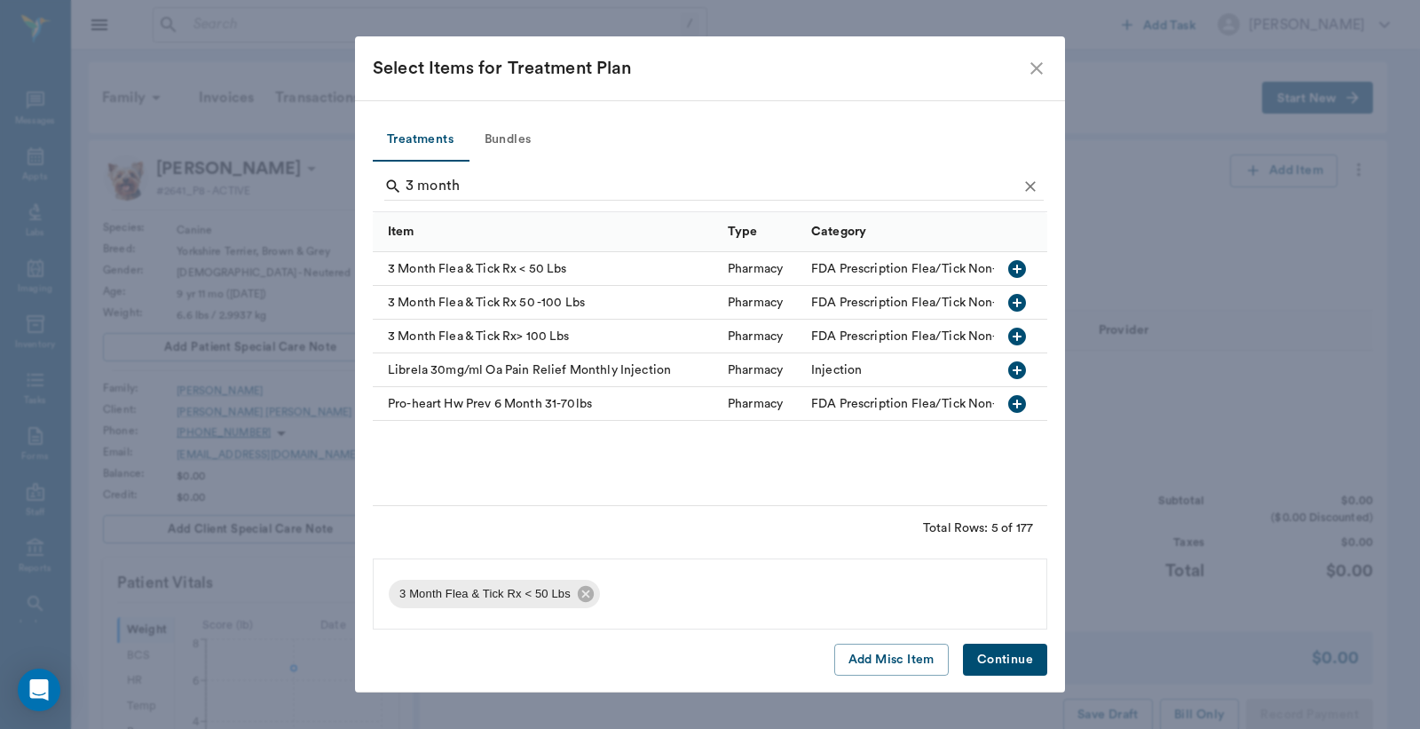
click at [1016, 655] on button "Continue" at bounding box center [1005, 660] width 84 height 33
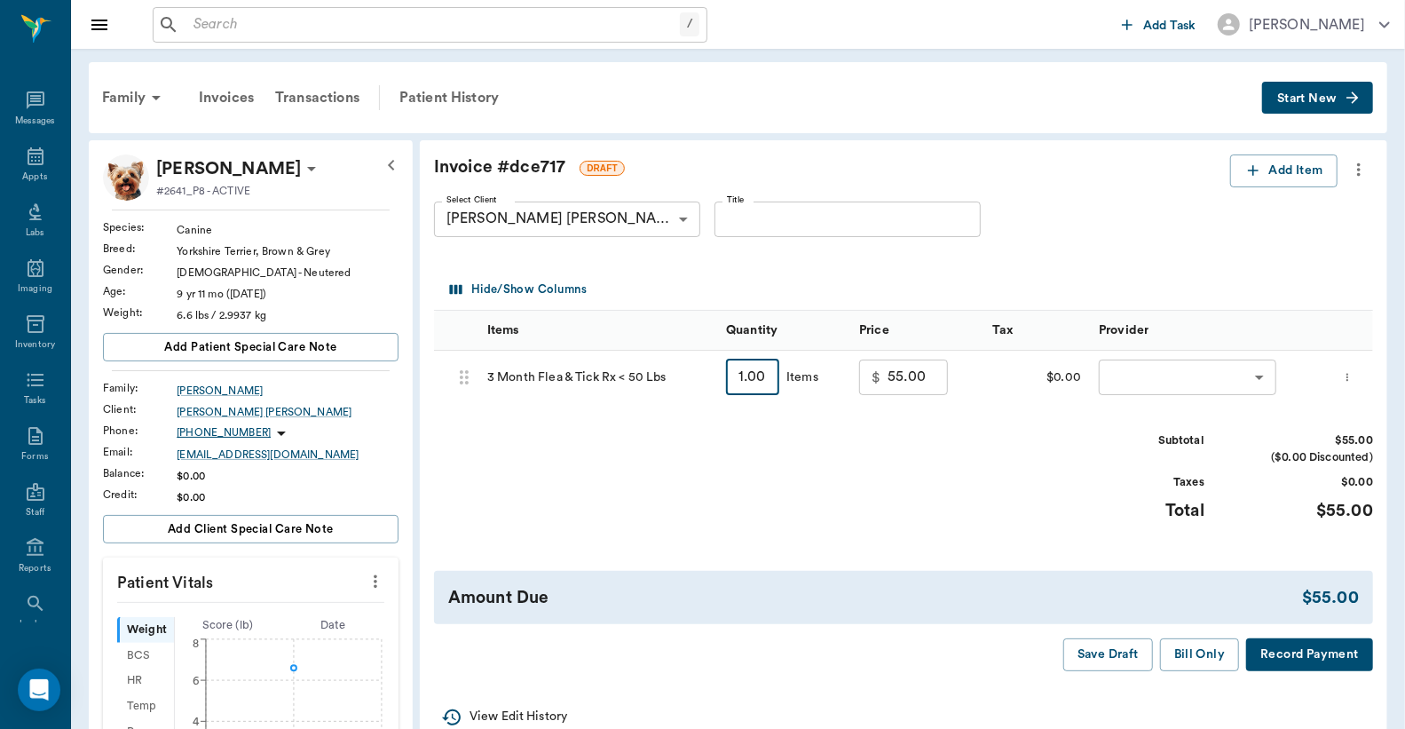
type input "2"
type input "110.00"
type input "2"
click at [1125, 370] on body "/ ​ Add Task [PERSON_NAME] Nectar Messages Appts Labs Imaging Inventory Tasks F…" at bounding box center [702, 662] width 1405 height 1324
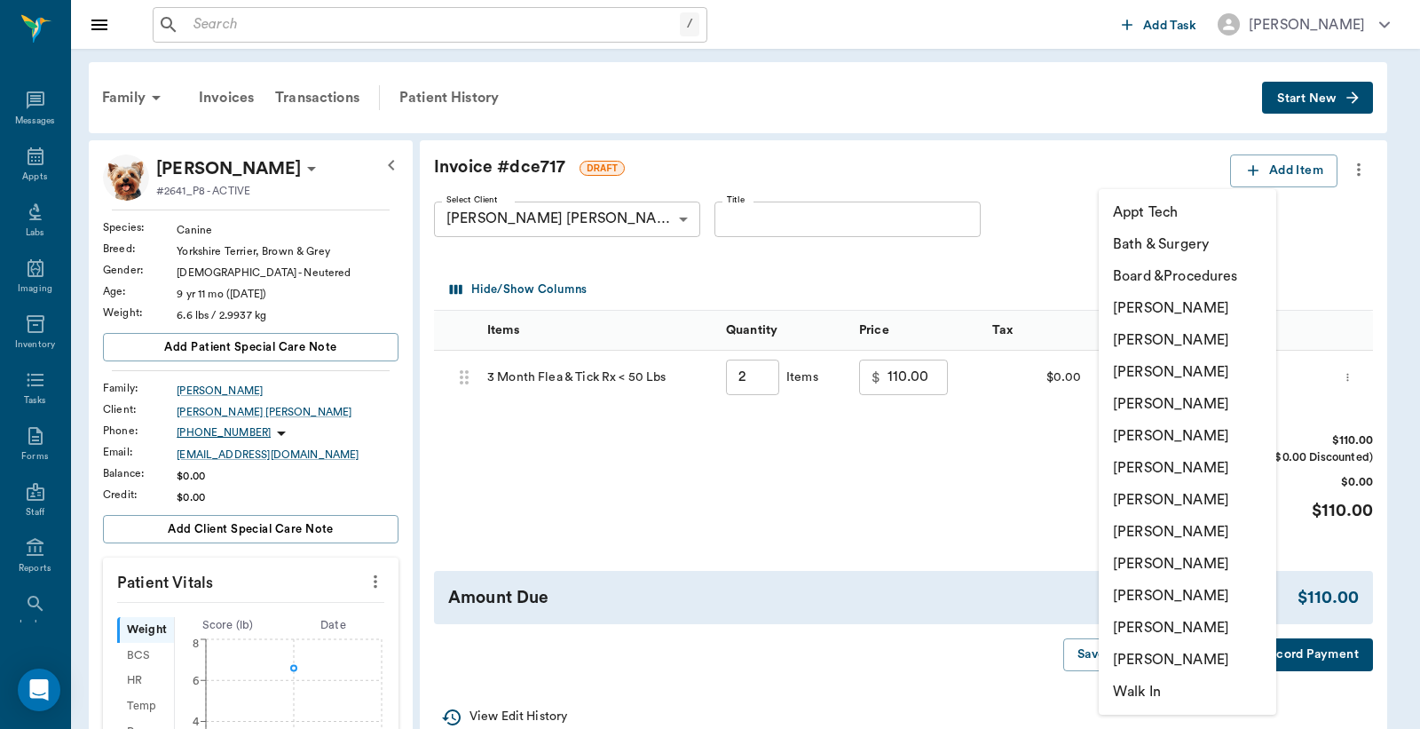
click at [1141, 338] on li "[PERSON_NAME]" at bounding box center [1188, 340] width 178 height 32
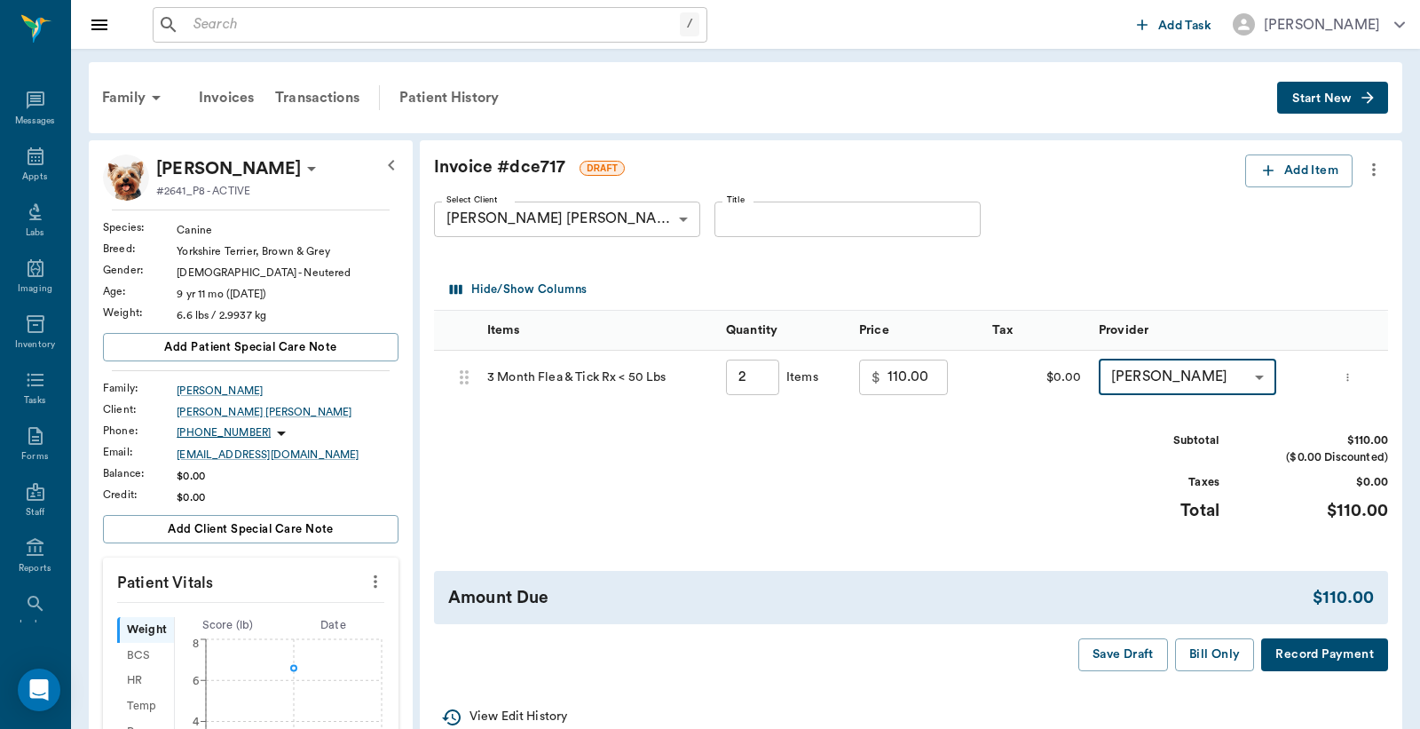
type input "none-63ec2e2852e12b0ba117910e"
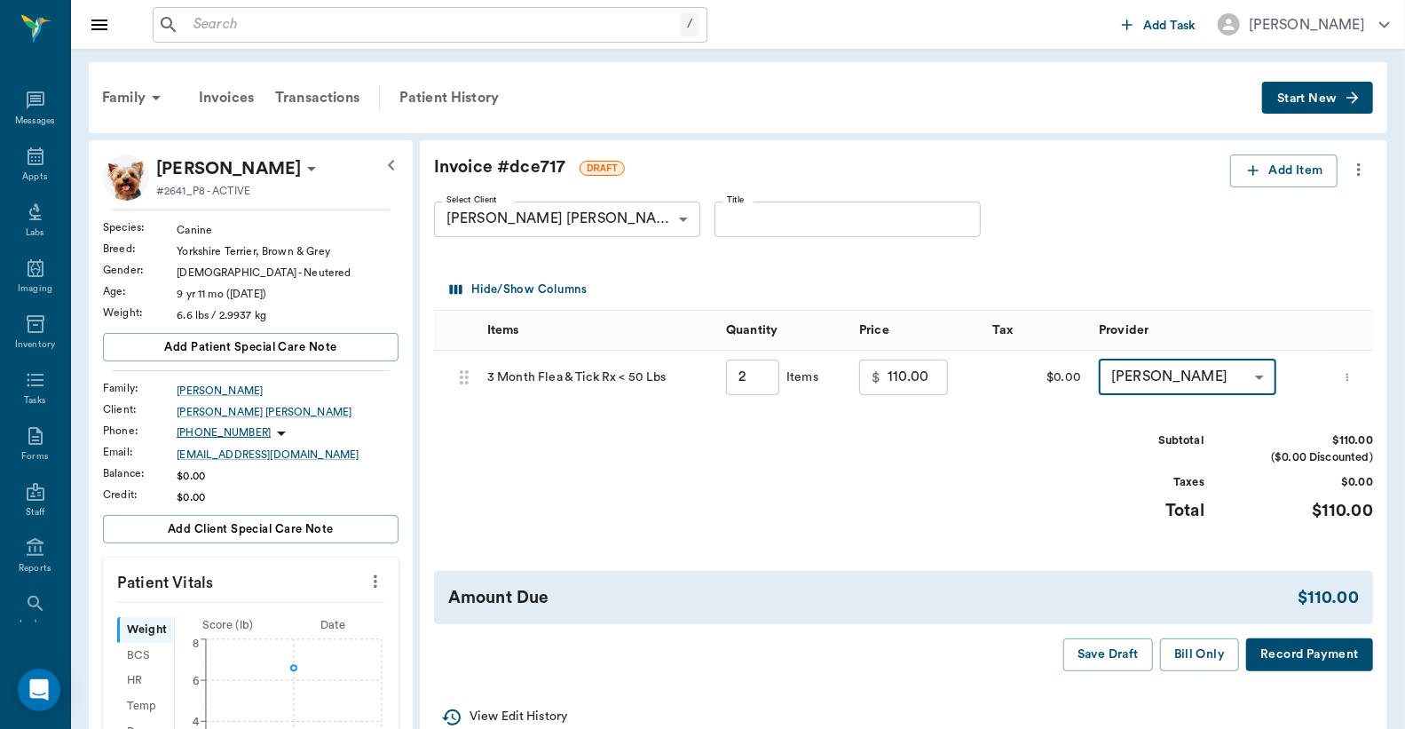
click at [1285, 658] on button "Record Payment" at bounding box center [1309, 654] width 127 height 33
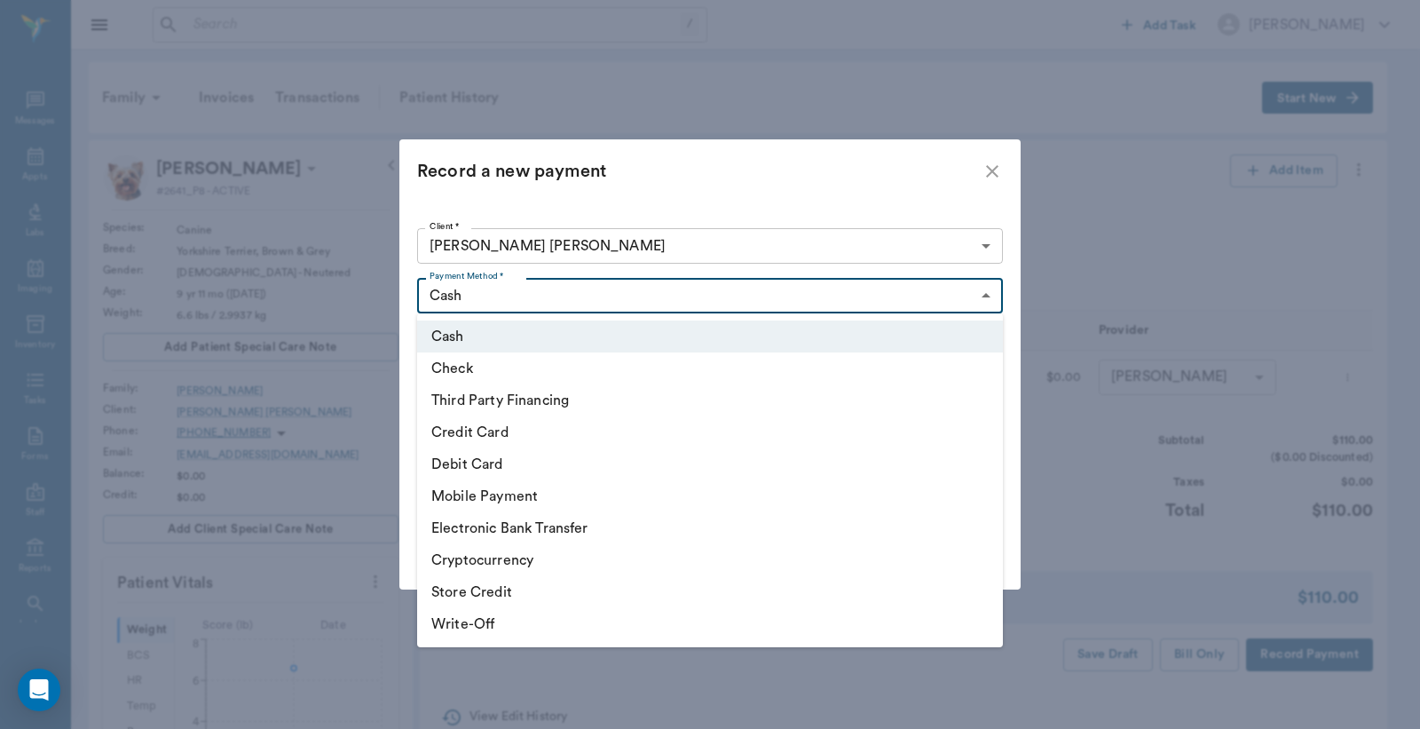
click at [980, 295] on body "/ ​ Add Task [PERSON_NAME] Nectar Messages Appts Labs Imaging Inventory Tasks F…" at bounding box center [710, 662] width 1420 height 1324
click at [613, 436] on li "Credit Card" at bounding box center [710, 432] width 586 height 32
type input "CREDIT_CARD"
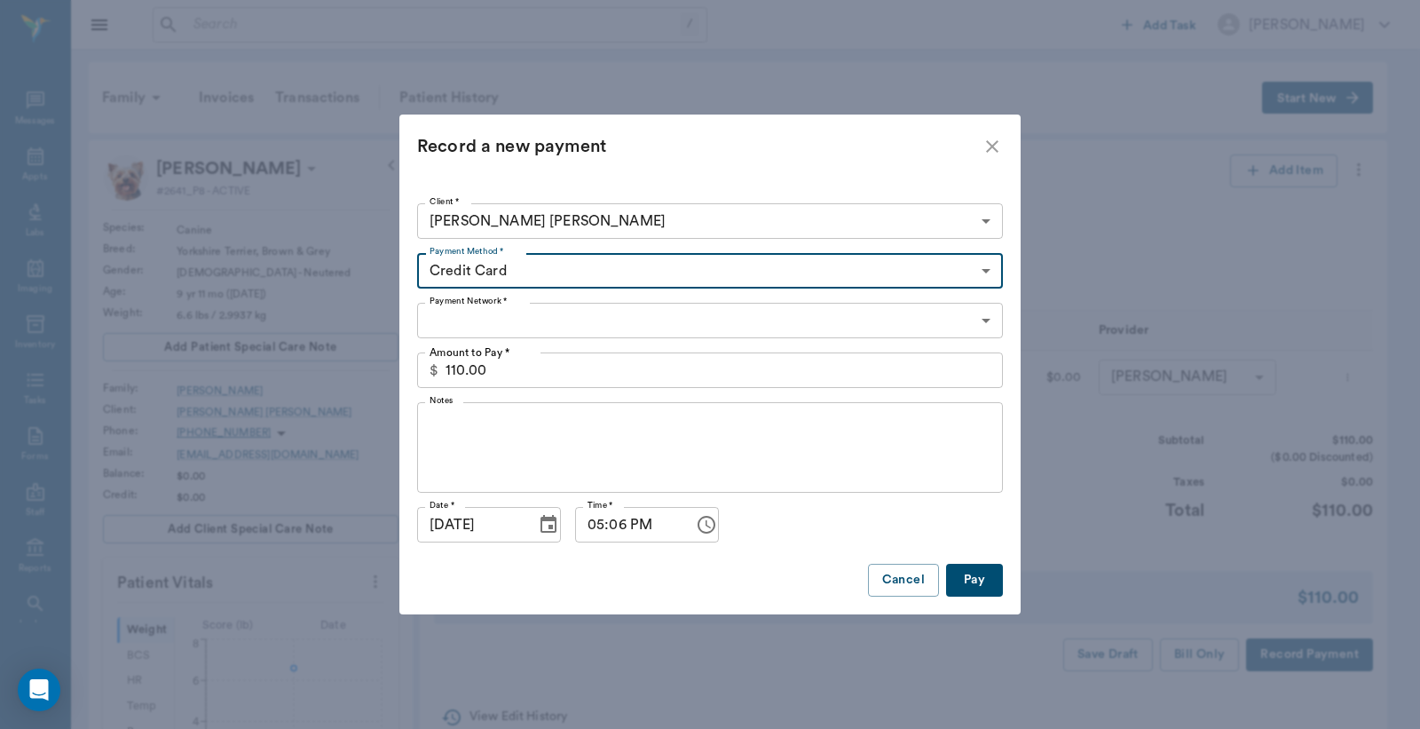
click at [964, 582] on button "Pay" at bounding box center [974, 580] width 57 height 33
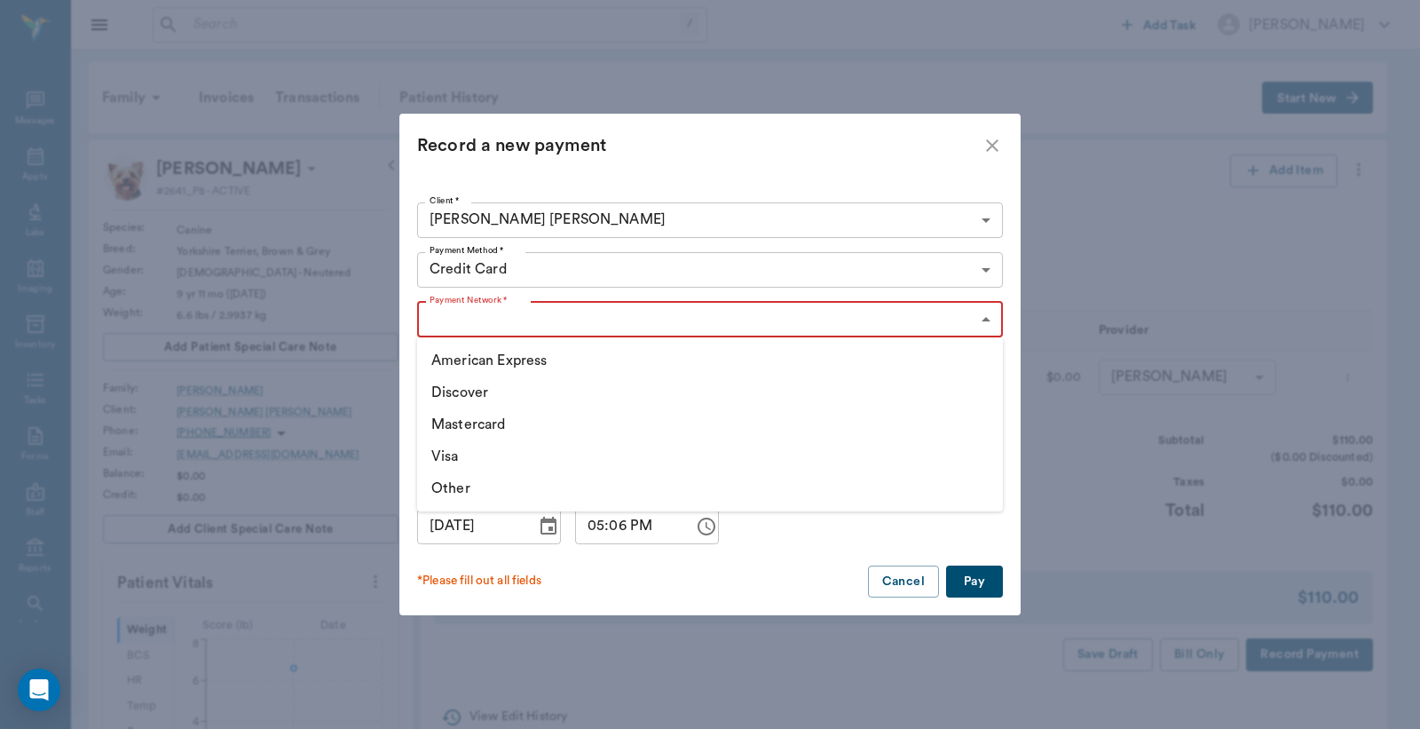
click at [987, 320] on body "/ ​ Add Task [PERSON_NAME] Nectar Messages Appts Labs Imaging Inventory Tasks F…" at bounding box center [710, 662] width 1420 height 1324
click at [548, 458] on li "Visa" at bounding box center [710, 456] width 586 height 32
type input "VISA"
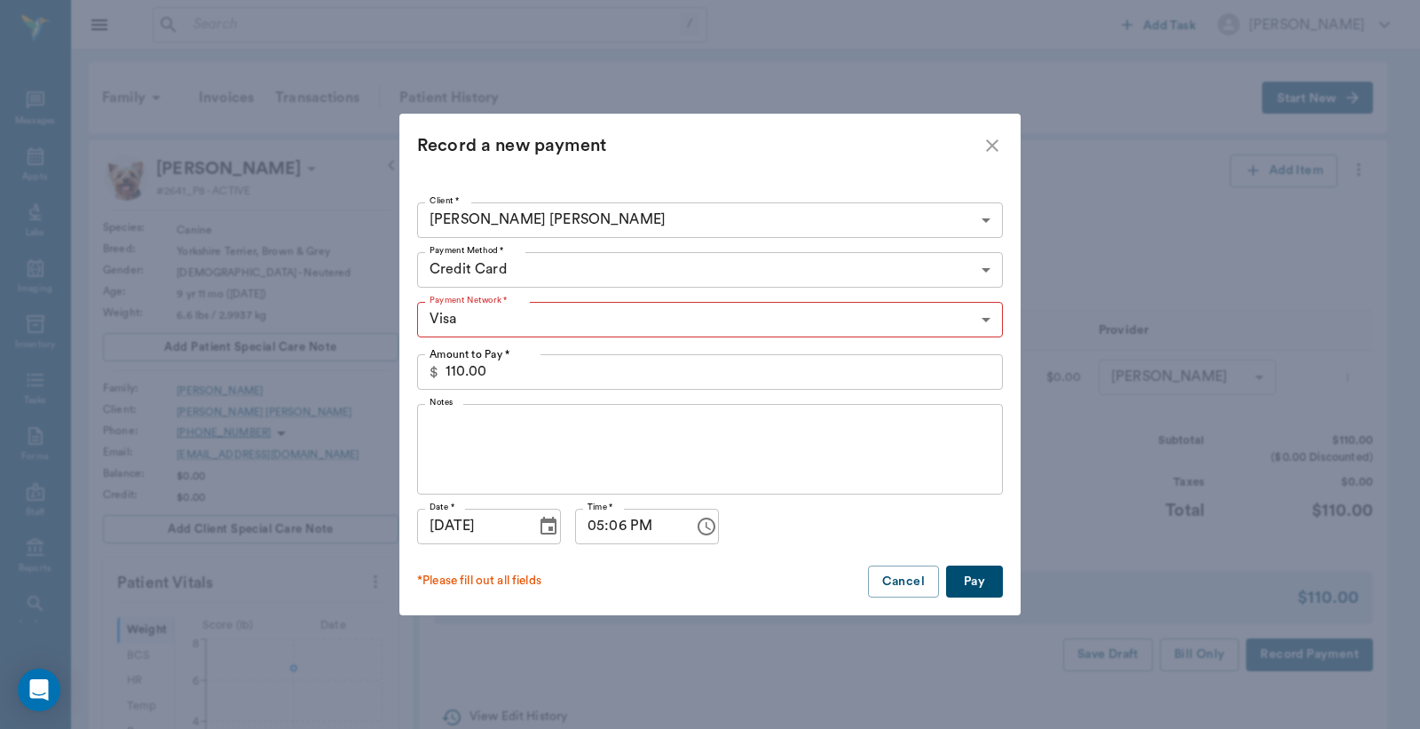
click at [978, 575] on button "Pay" at bounding box center [974, 582] width 57 height 33
type input "2.00"
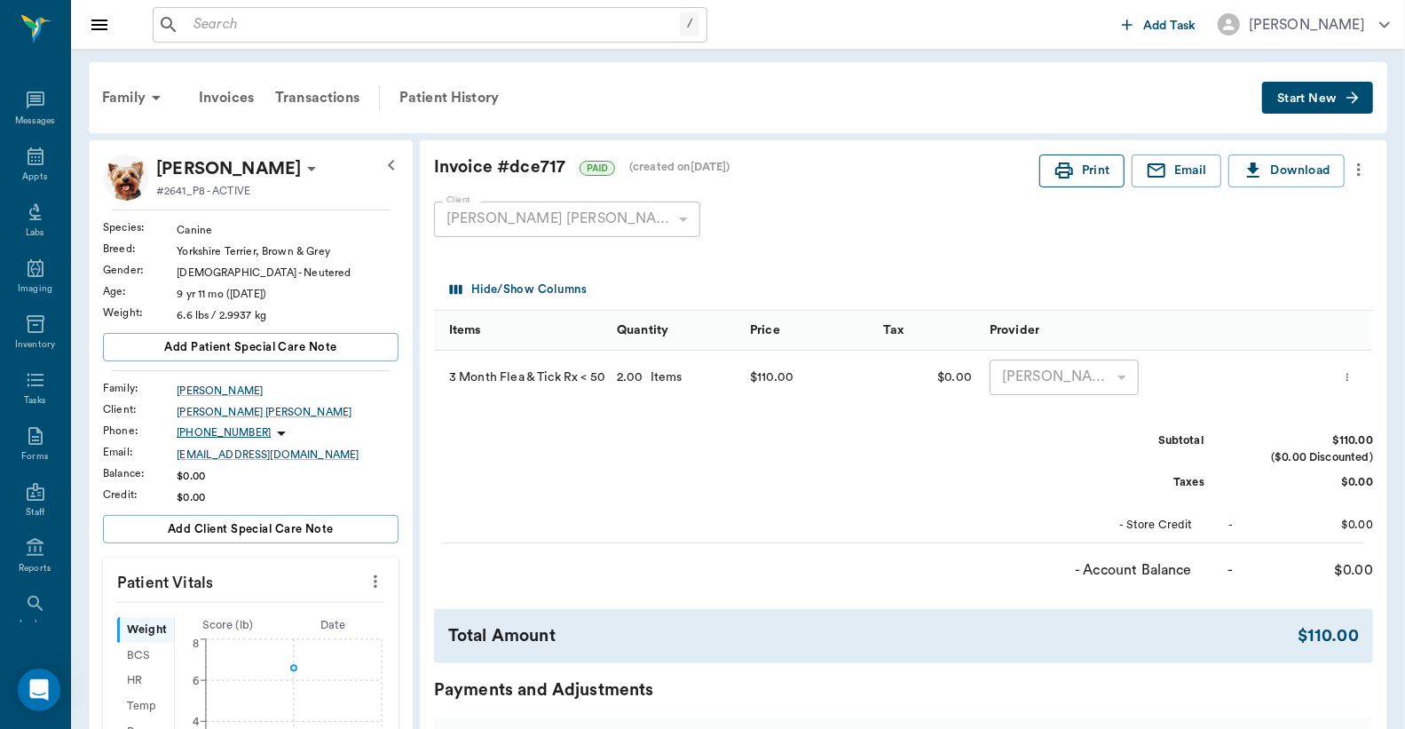
click at [1072, 171] on button "Print" at bounding box center [1082, 170] width 85 height 33
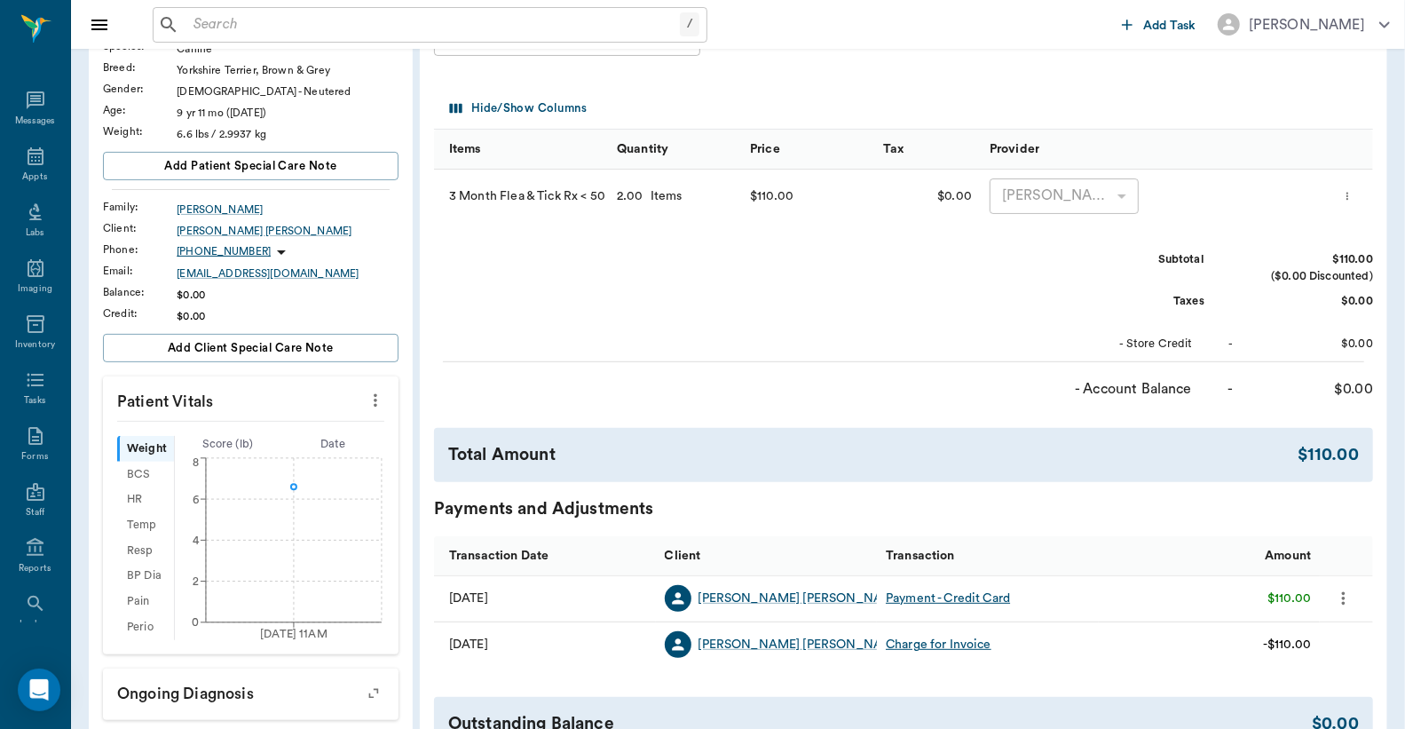
scroll to position [69, 0]
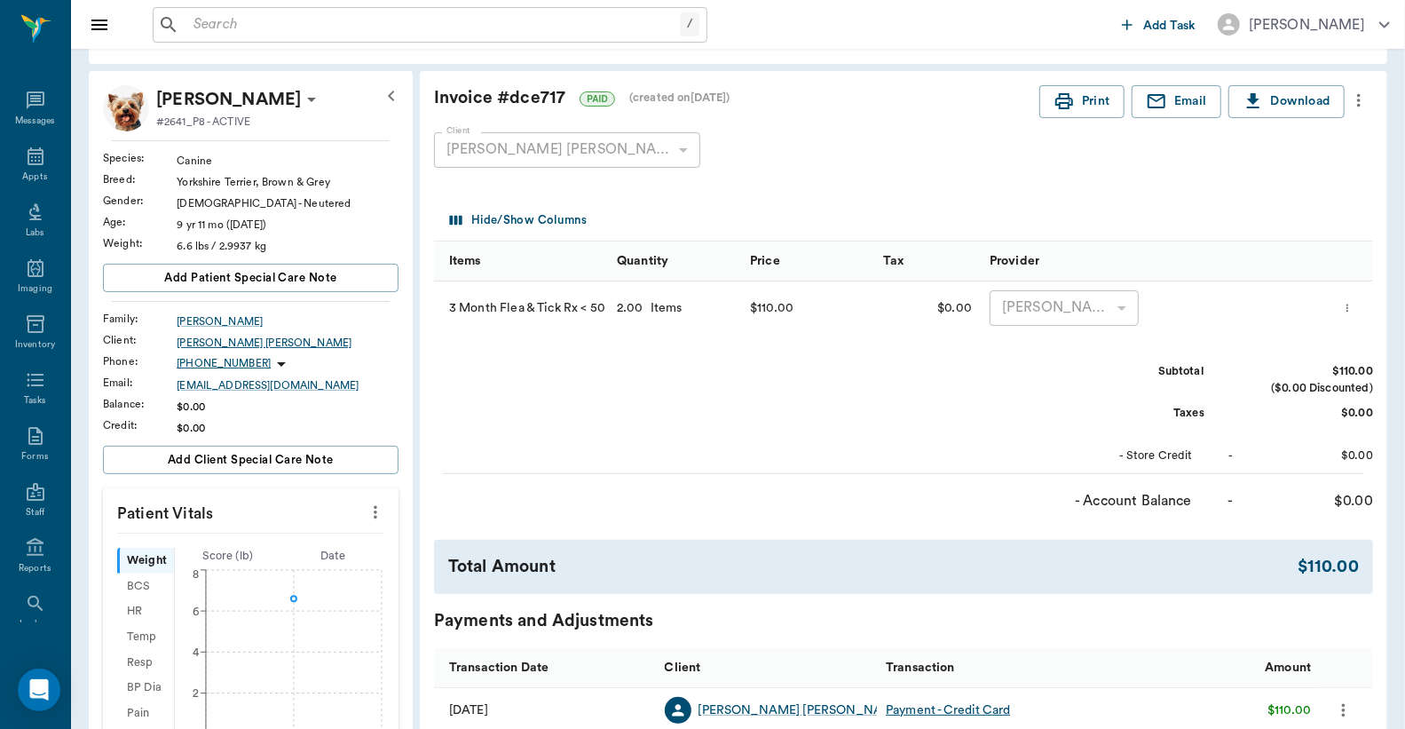
click at [257, 339] on div "[PERSON_NAME] [PERSON_NAME]" at bounding box center [288, 343] width 222 height 16
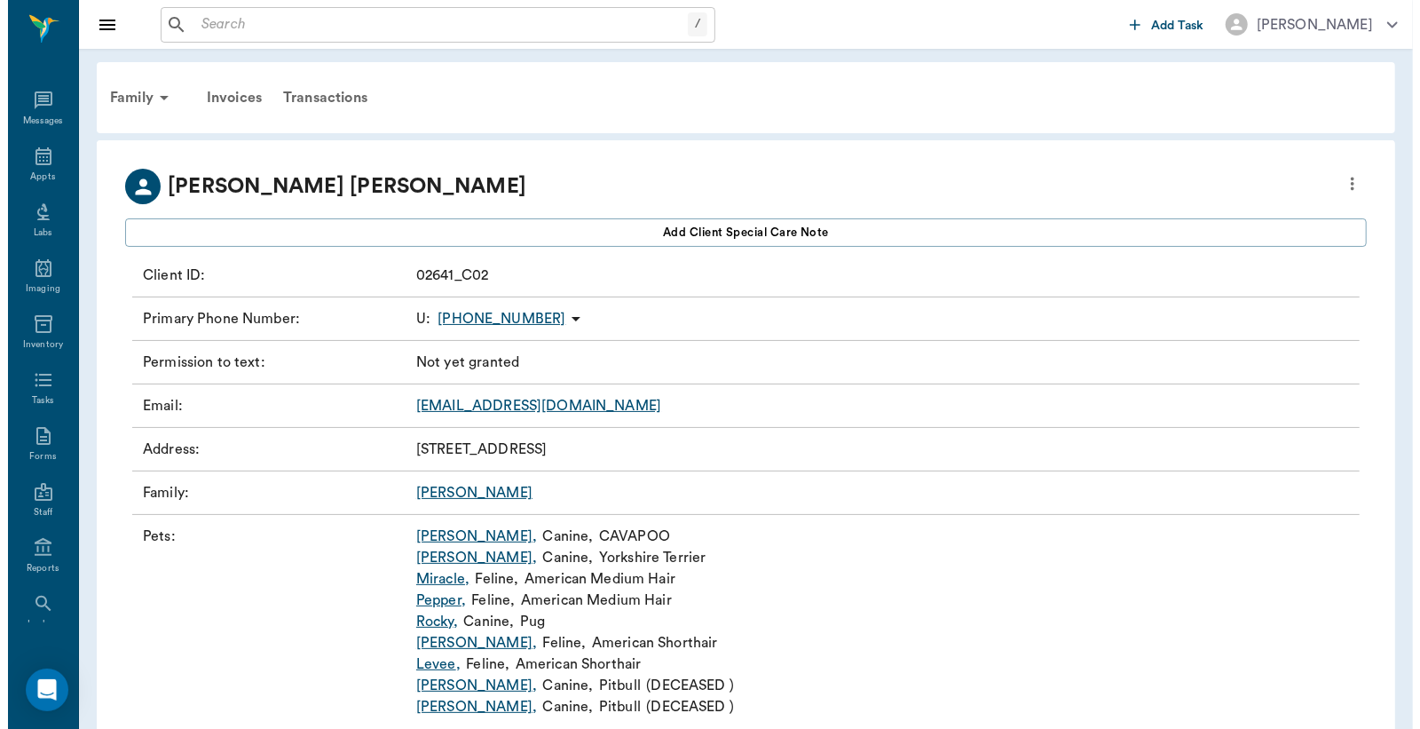
scroll to position [56, 0]
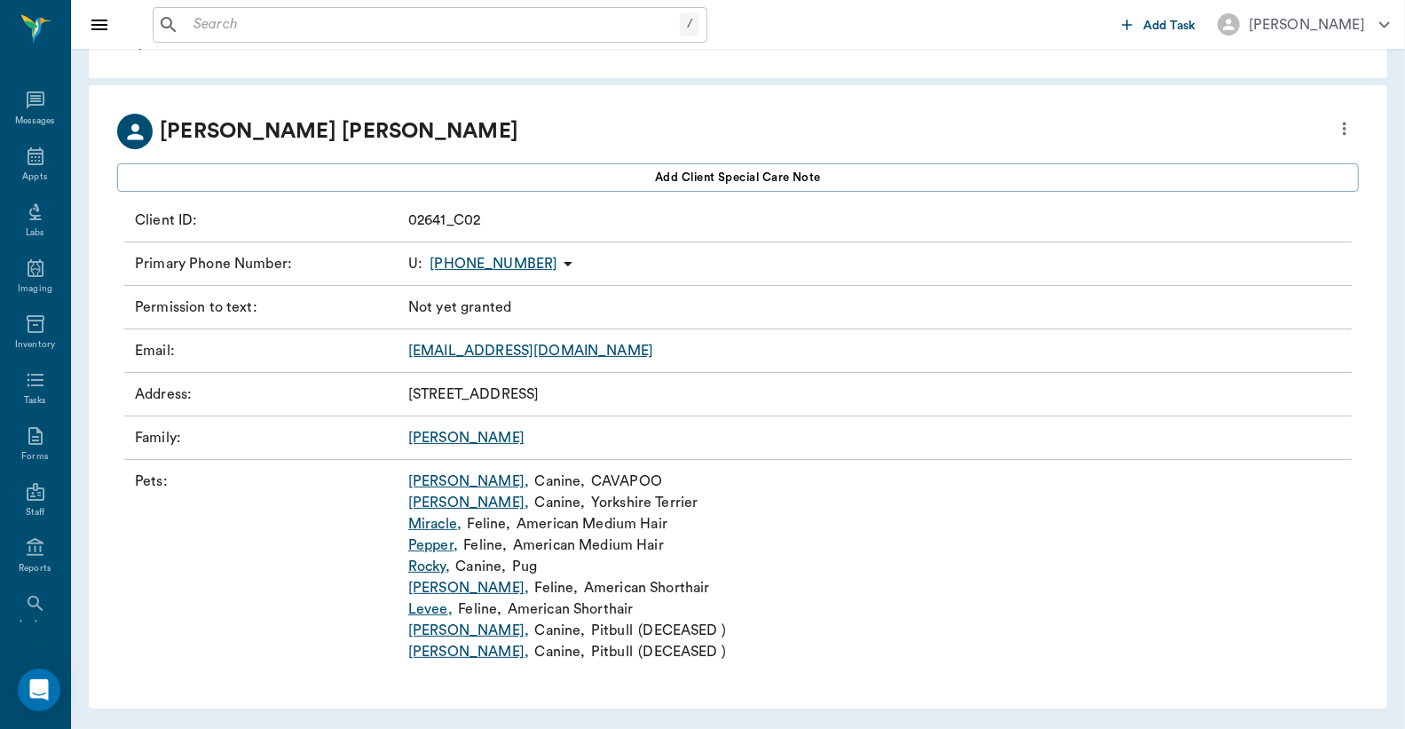
click at [1341, 125] on icon "more" at bounding box center [1345, 128] width 20 height 21
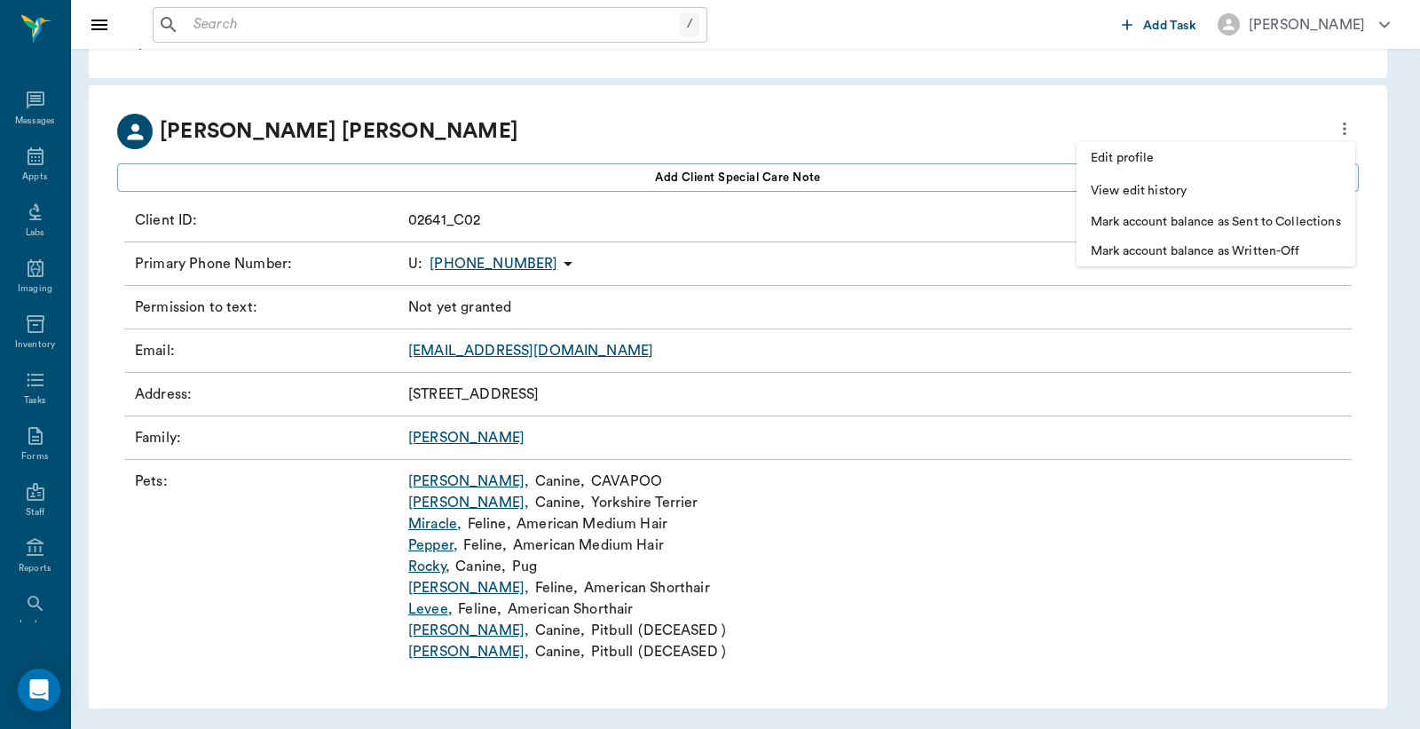
click at [1170, 158] on span "Edit profile" at bounding box center [1216, 158] width 250 height 19
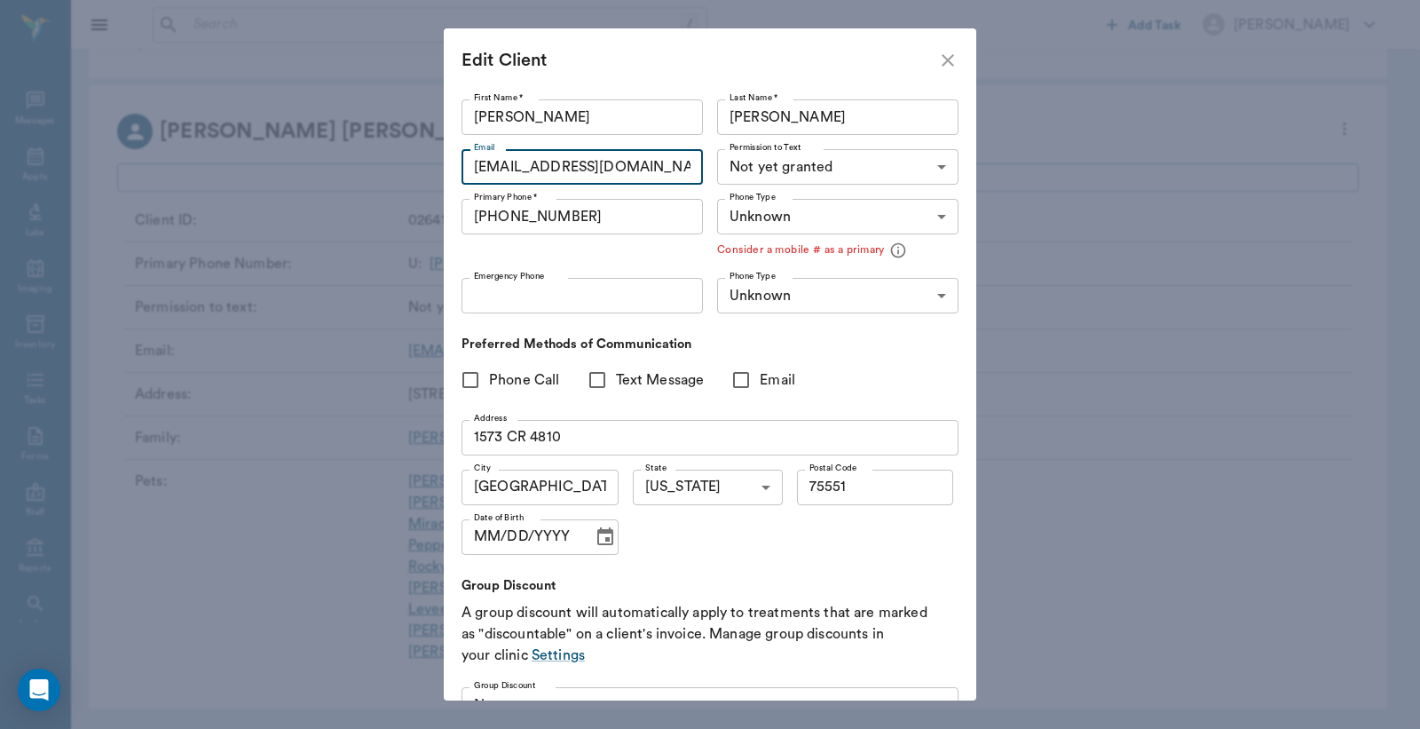
drag, startPoint x: 635, startPoint y: 158, endPoint x: 467, endPoint y: 154, distance: 167.8
click at [467, 154] on input "[EMAIL_ADDRESS][DOMAIN_NAME]" at bounding box center [582, 167] width 241 height 36
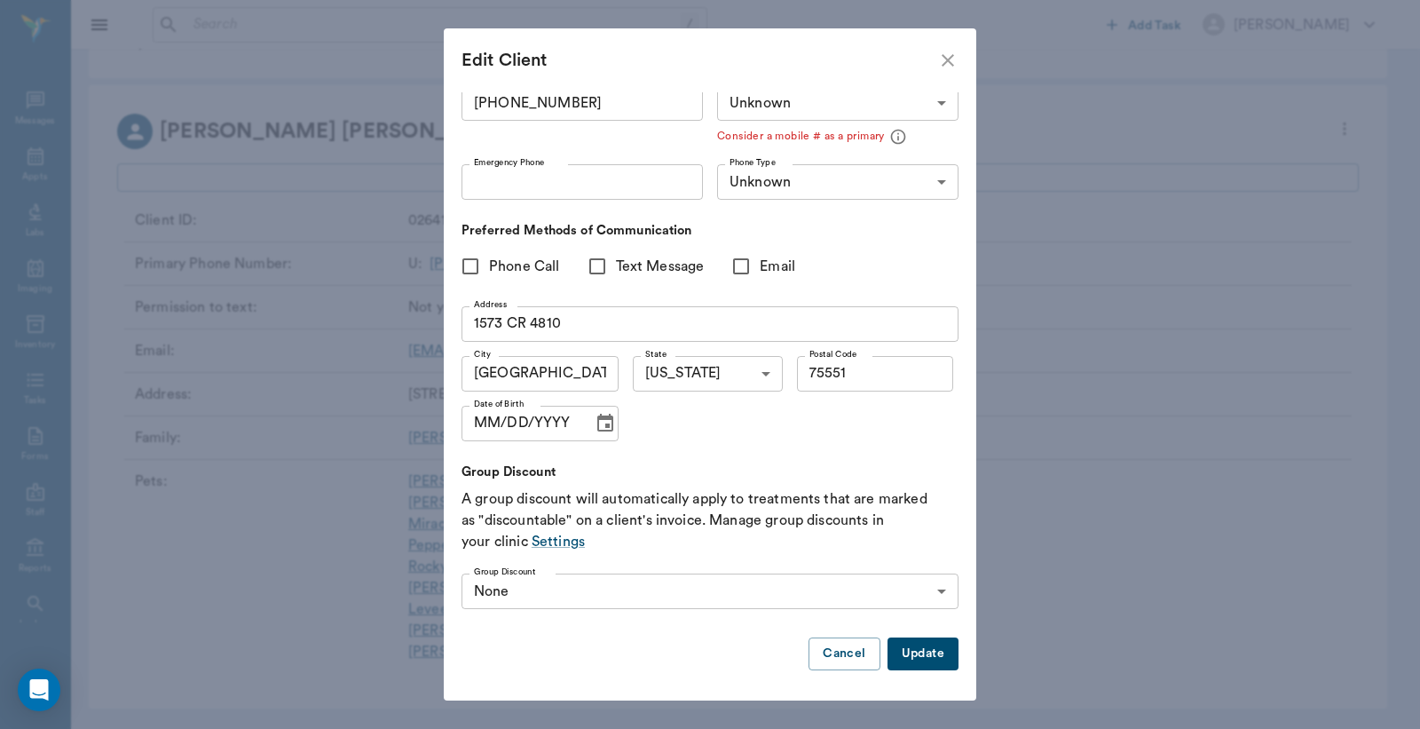
type input "[EMAIL_ADDRESS][DOMAIN_NAME]"
click at [909, 650] on button "Update" at bounding box center [923, 653] width 71 height 33
type input "MOBILE"
type input "LANDLINE"
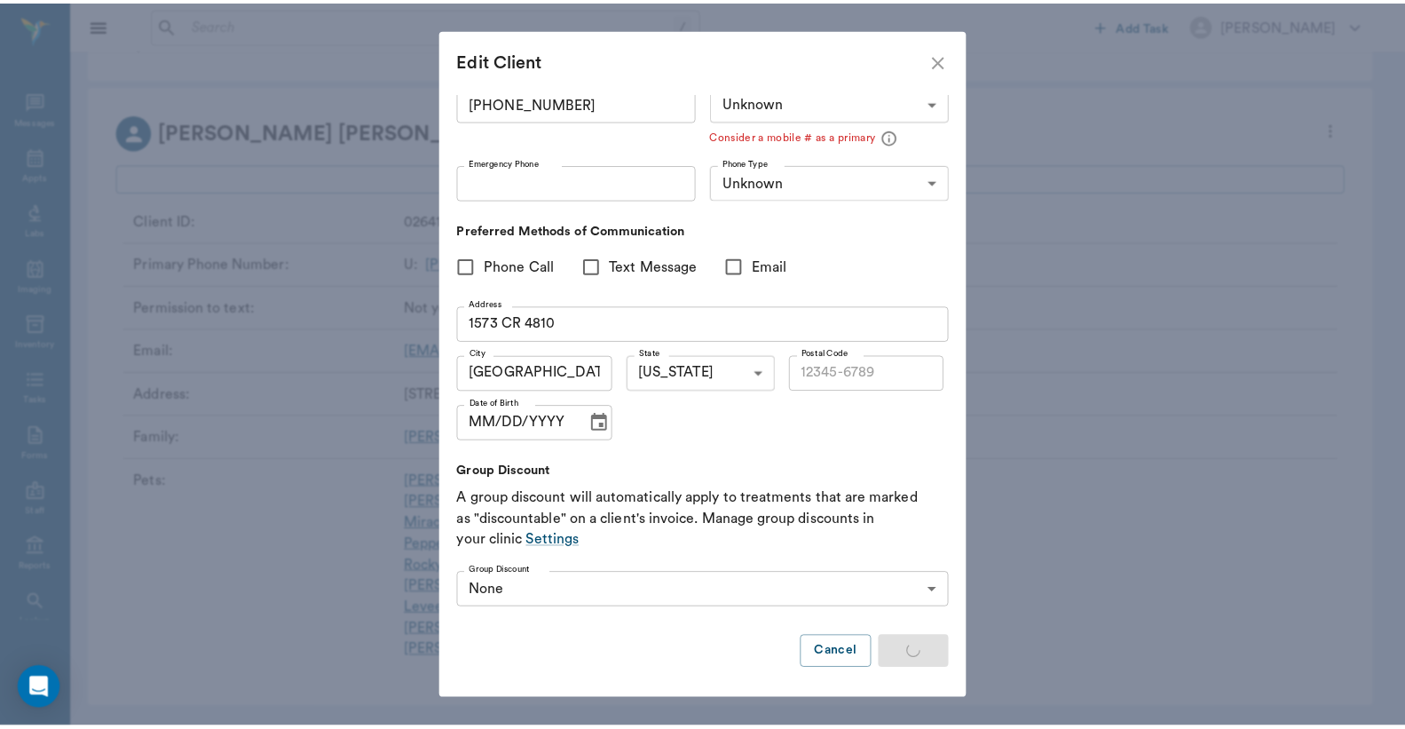
scroll to position [84, 0]
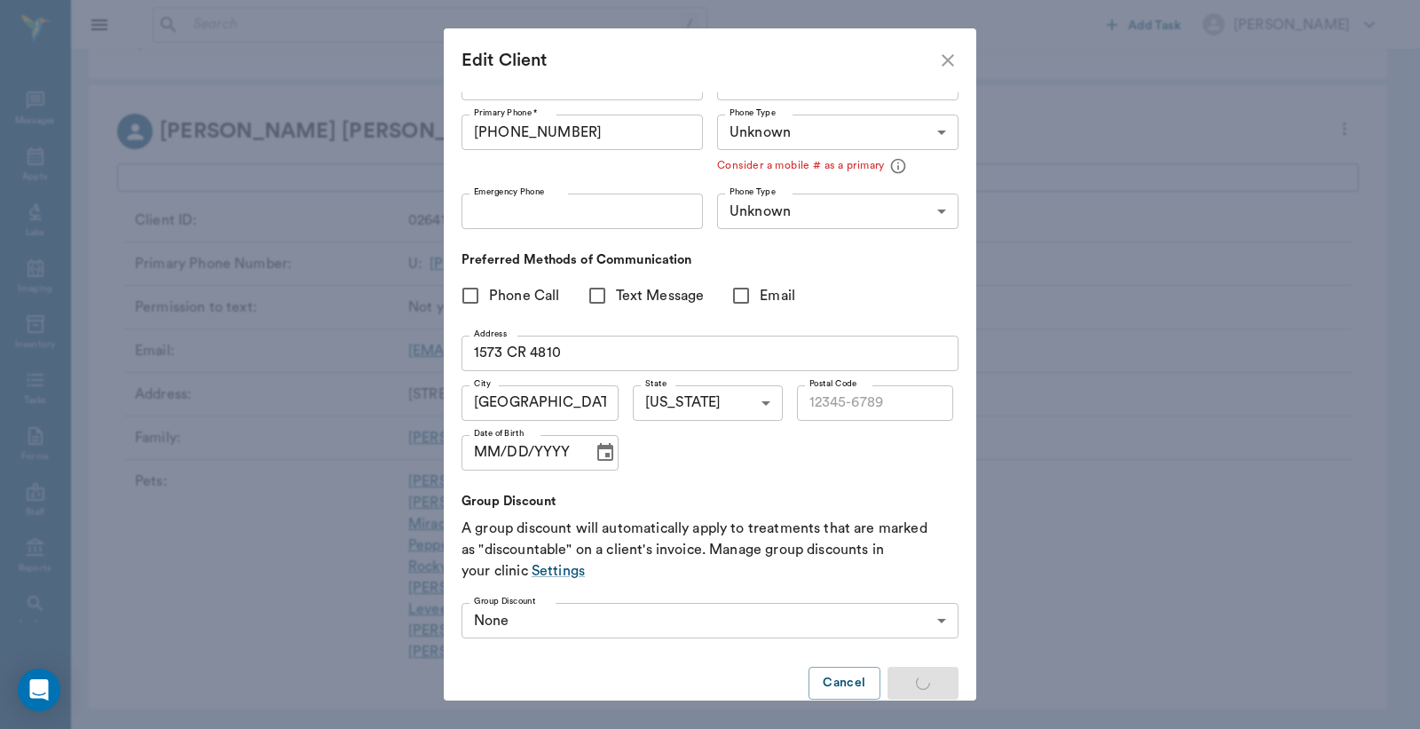
type input "UNKNOWN"
type input "75551"
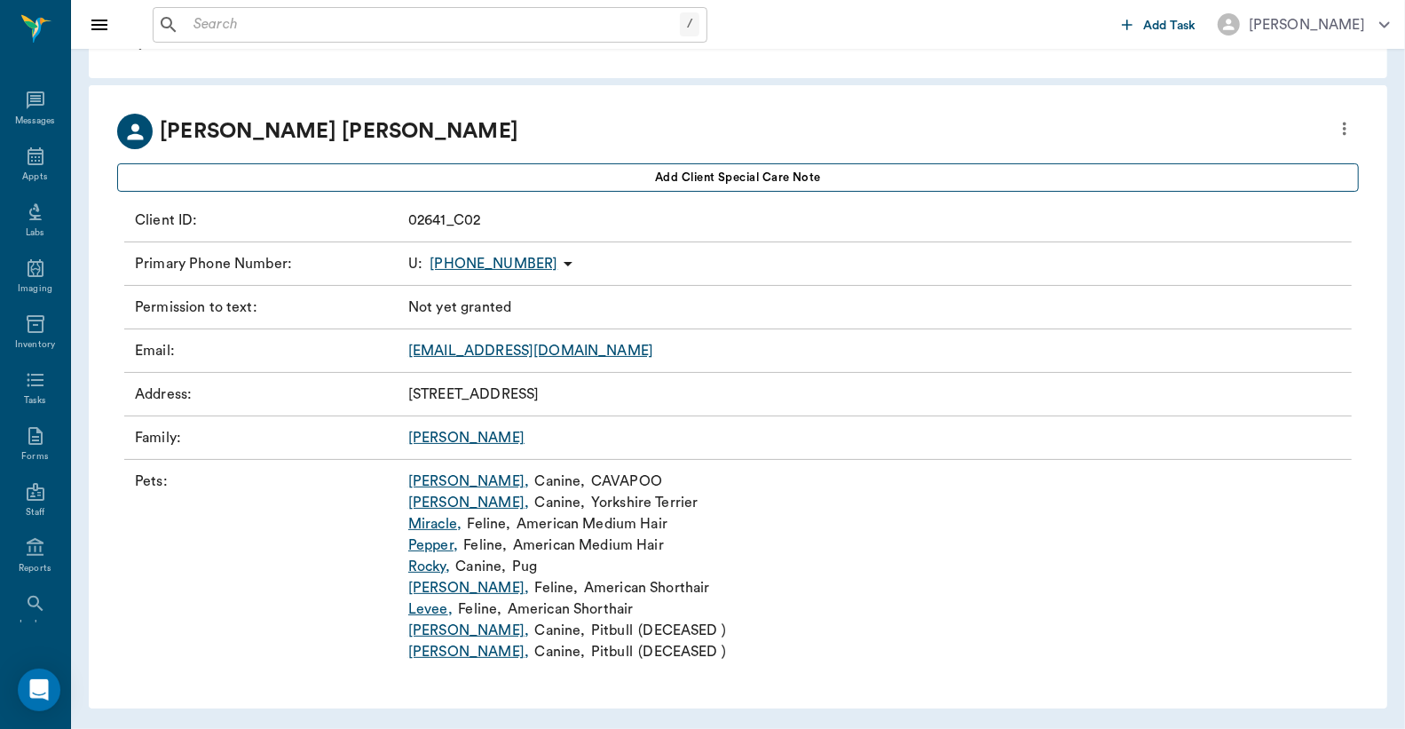
click at [687, 168] on span "Add client Special Care Note" at bounding box center [738, 178] width 166 height 20
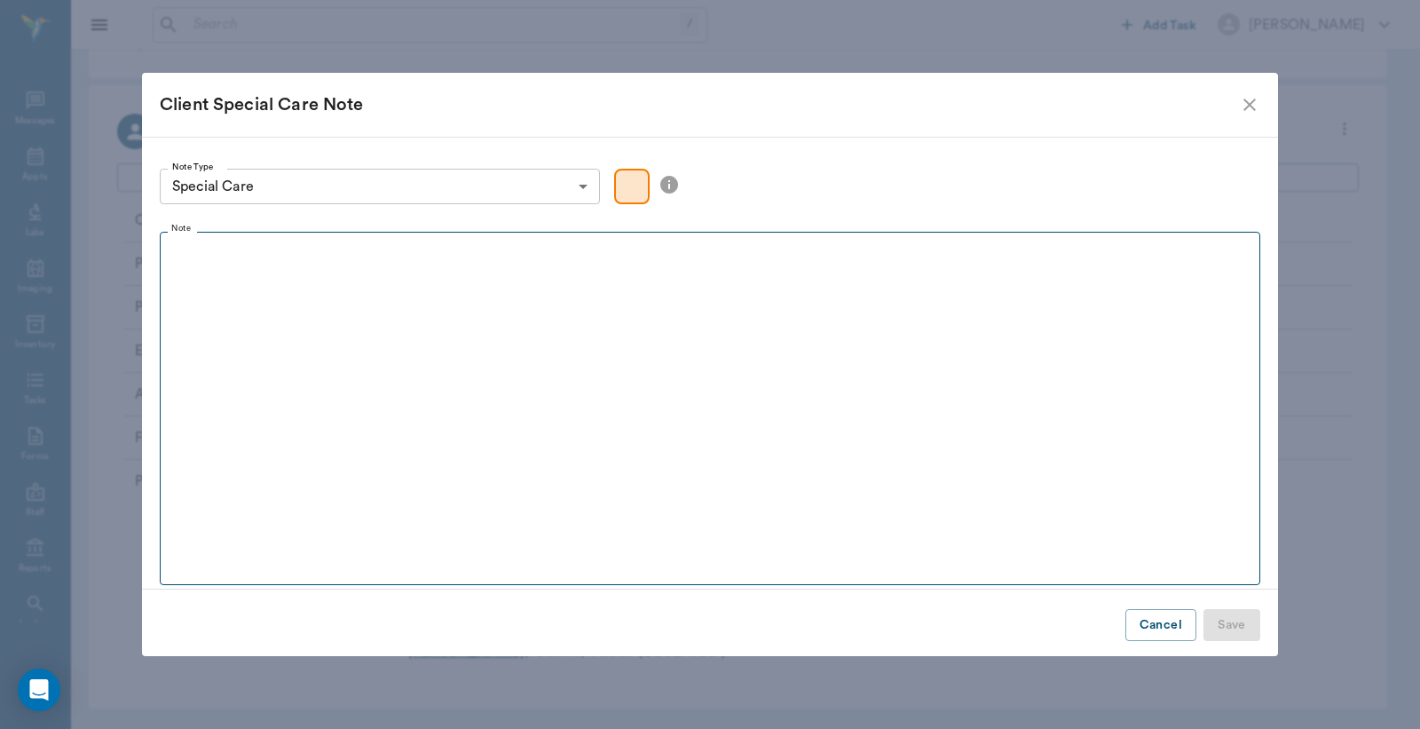
click at [243, 298] on fieldset "Note" at bounding box center [710, 404] width 1101 height 361
click at [252, 297] on fieldset "Note" at bounding box center [710, 404] width 1101 height 361
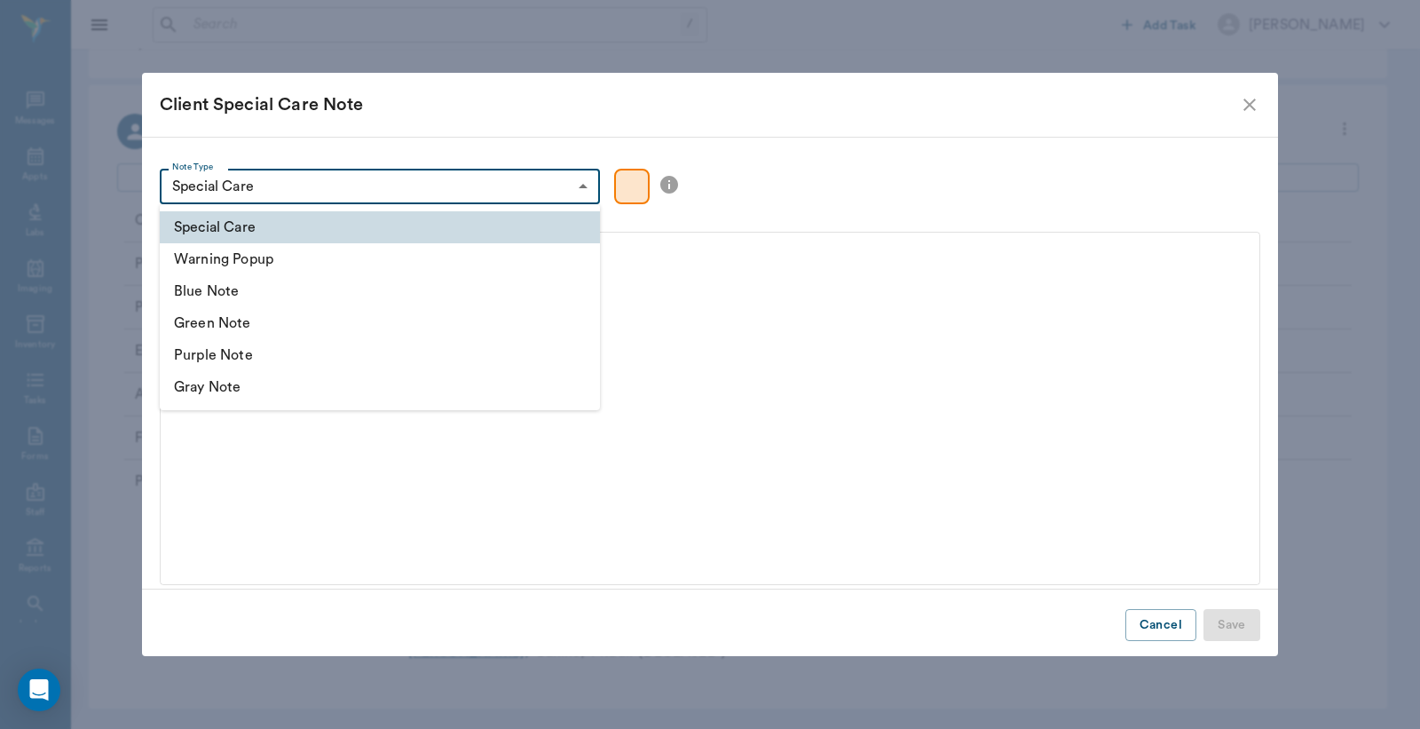
click at [447, 190] on body "/ ​ Add Task [PERSON_NAME] Nectar Messages Appts Labs Imaging Inventory Tasks F…" at bounding box center [710, 337] width 1420 height 784
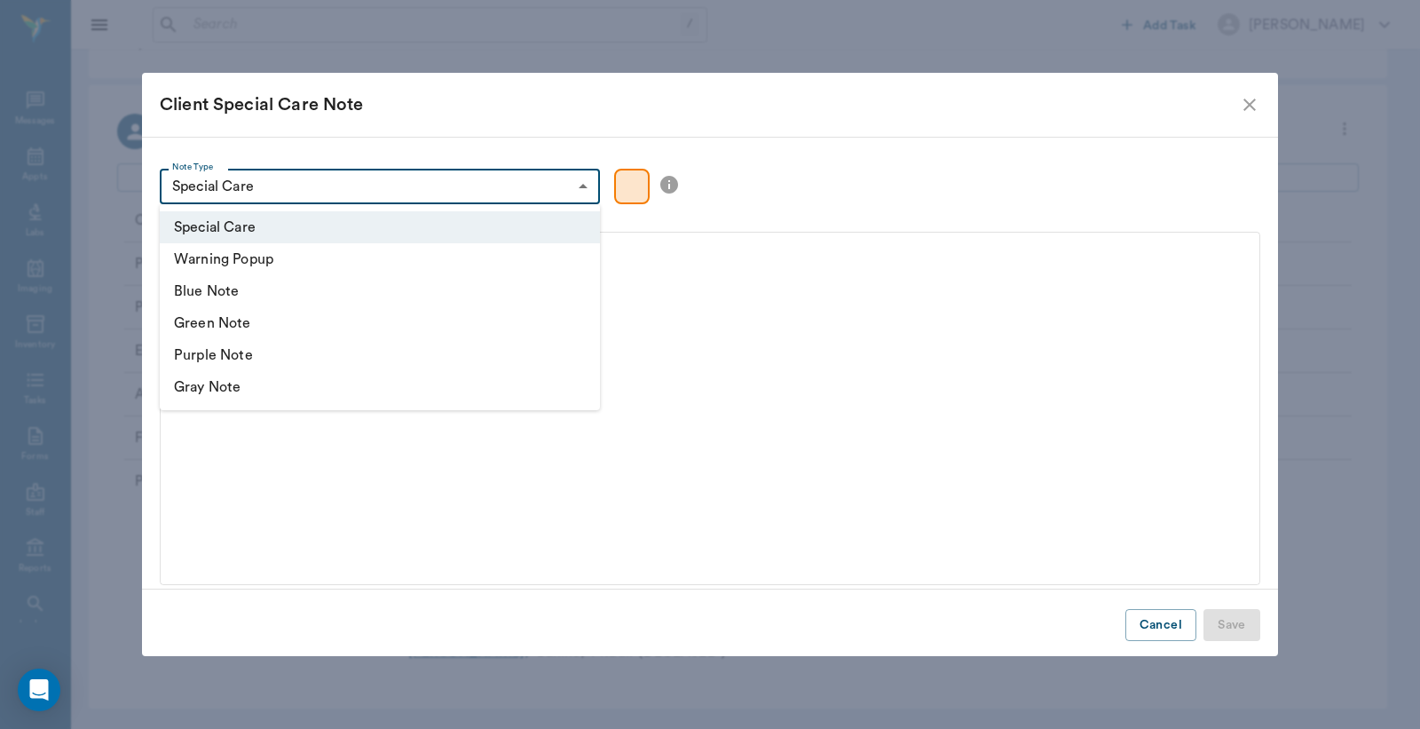
click at [237, 228] on li "Special Care" at bounding box center [380, 227] width 440 height 32
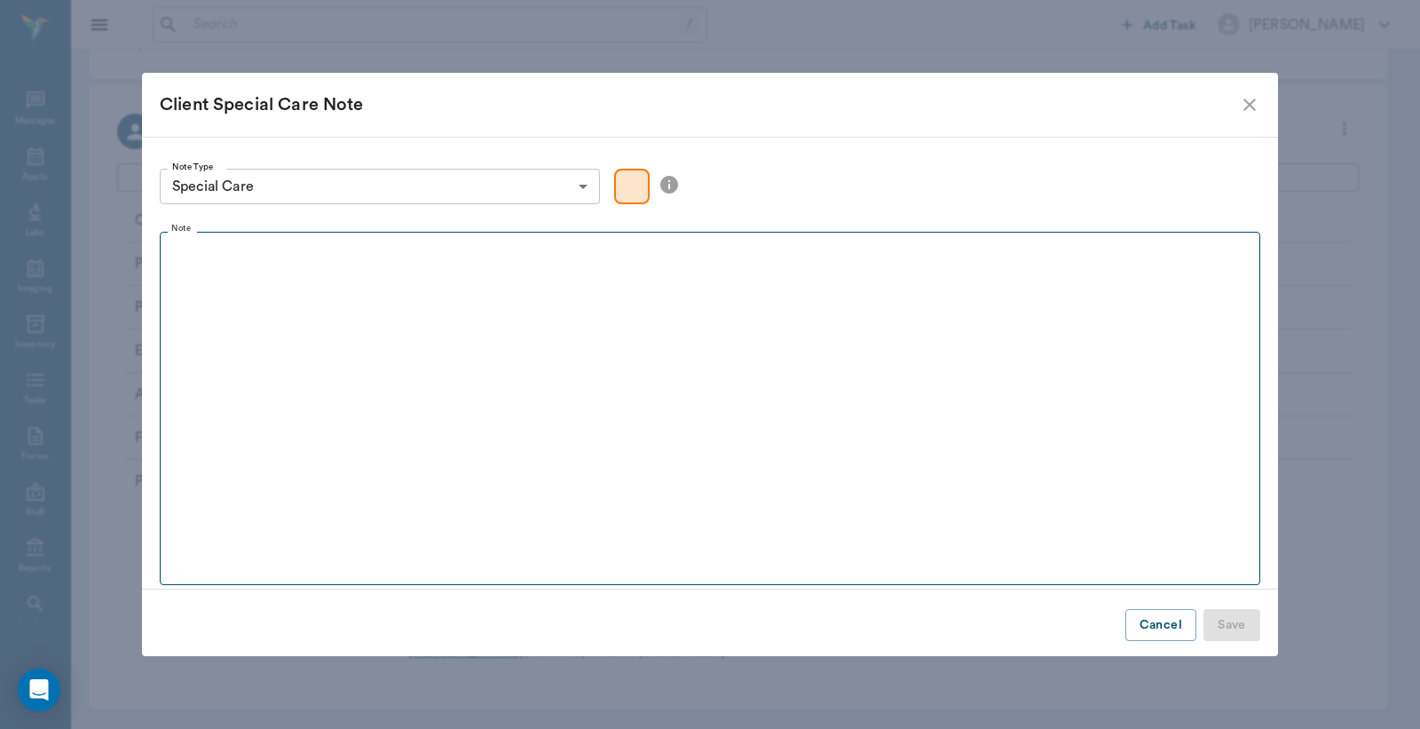
click at [314, 305] on fieldset "Note" at bounding box center [710, 404] width 1101 height 361
click at [264, 293] on fieldset "Note" at bounding box center [710, 404] width 1101 height 361
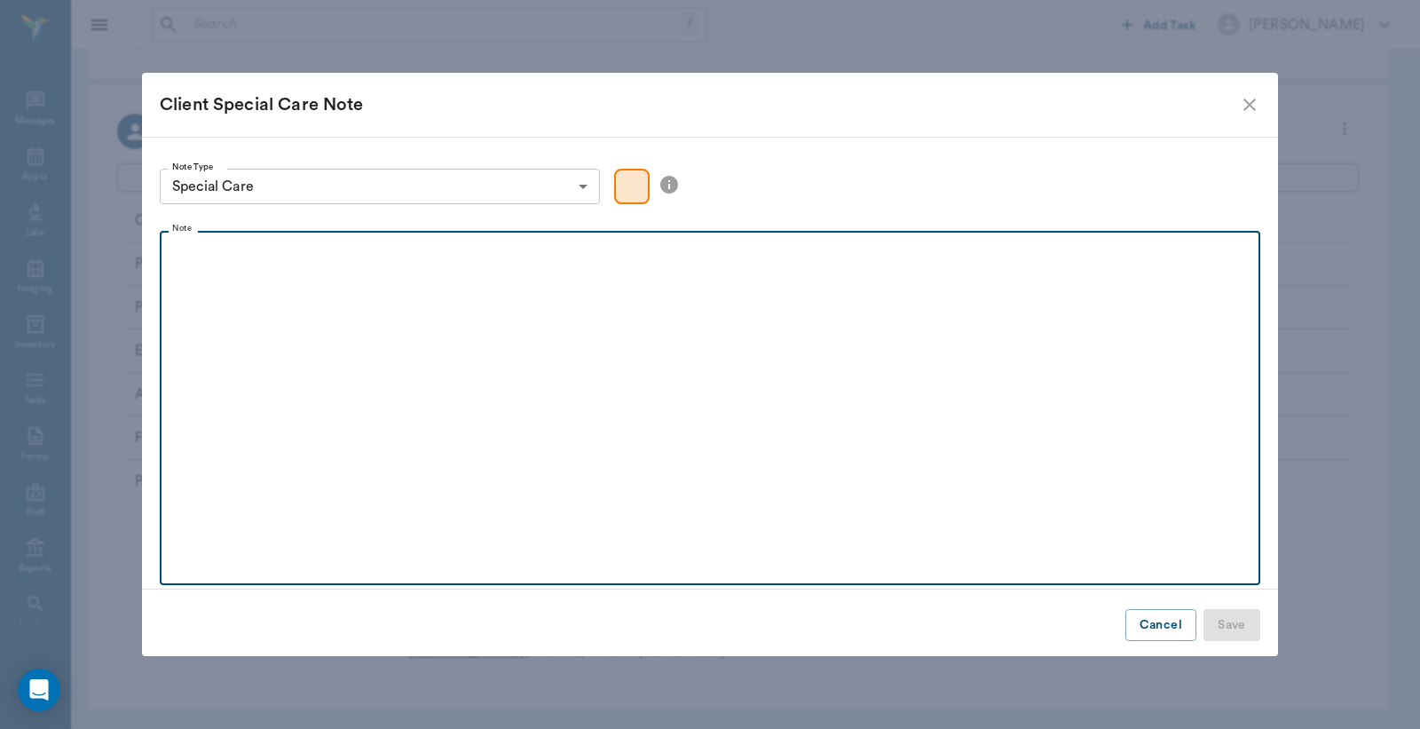
click at [251, 281] on div at bounding box center [710, 263] width 1083 height 44
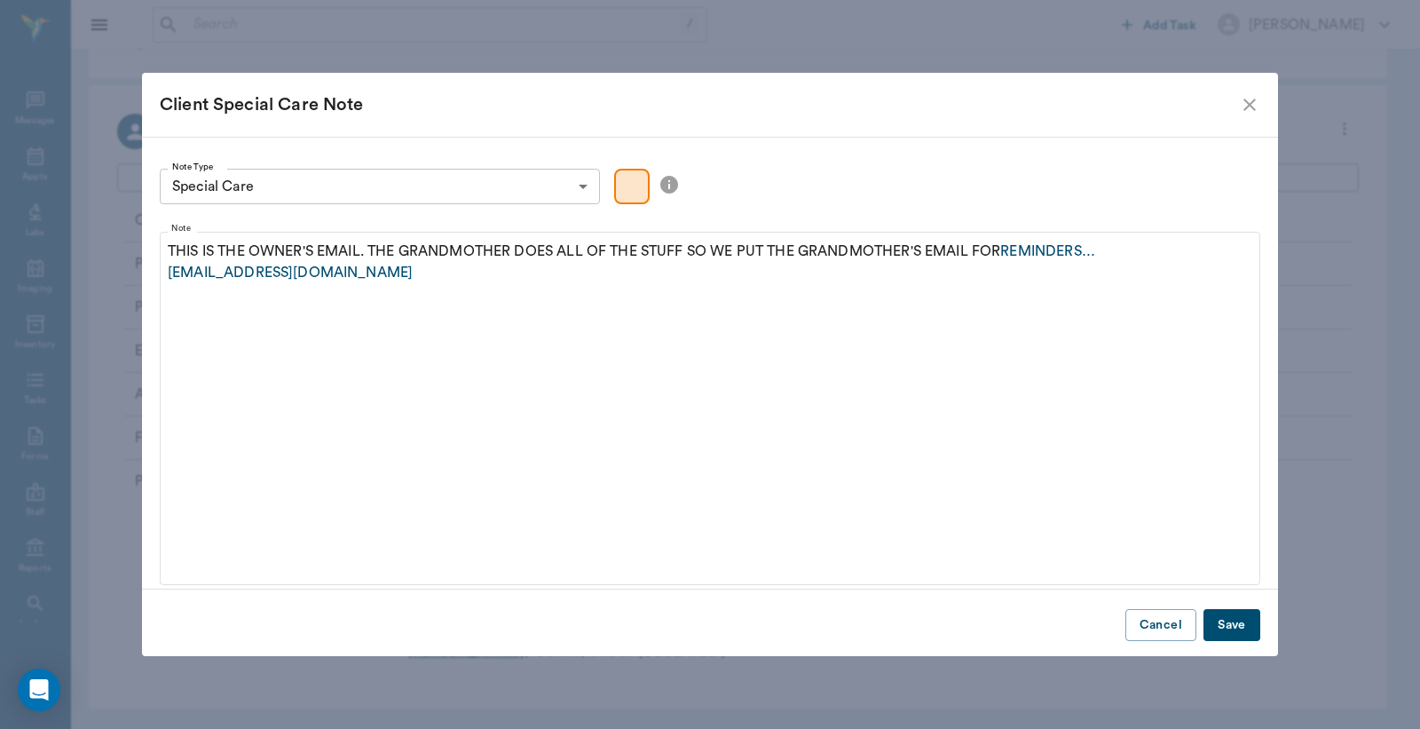
click at [1223, 625] on button "Save" at bounding box center [1232, 625] width 57 height 33
